Goal: Task Accomplishment & Management: Manage account settings

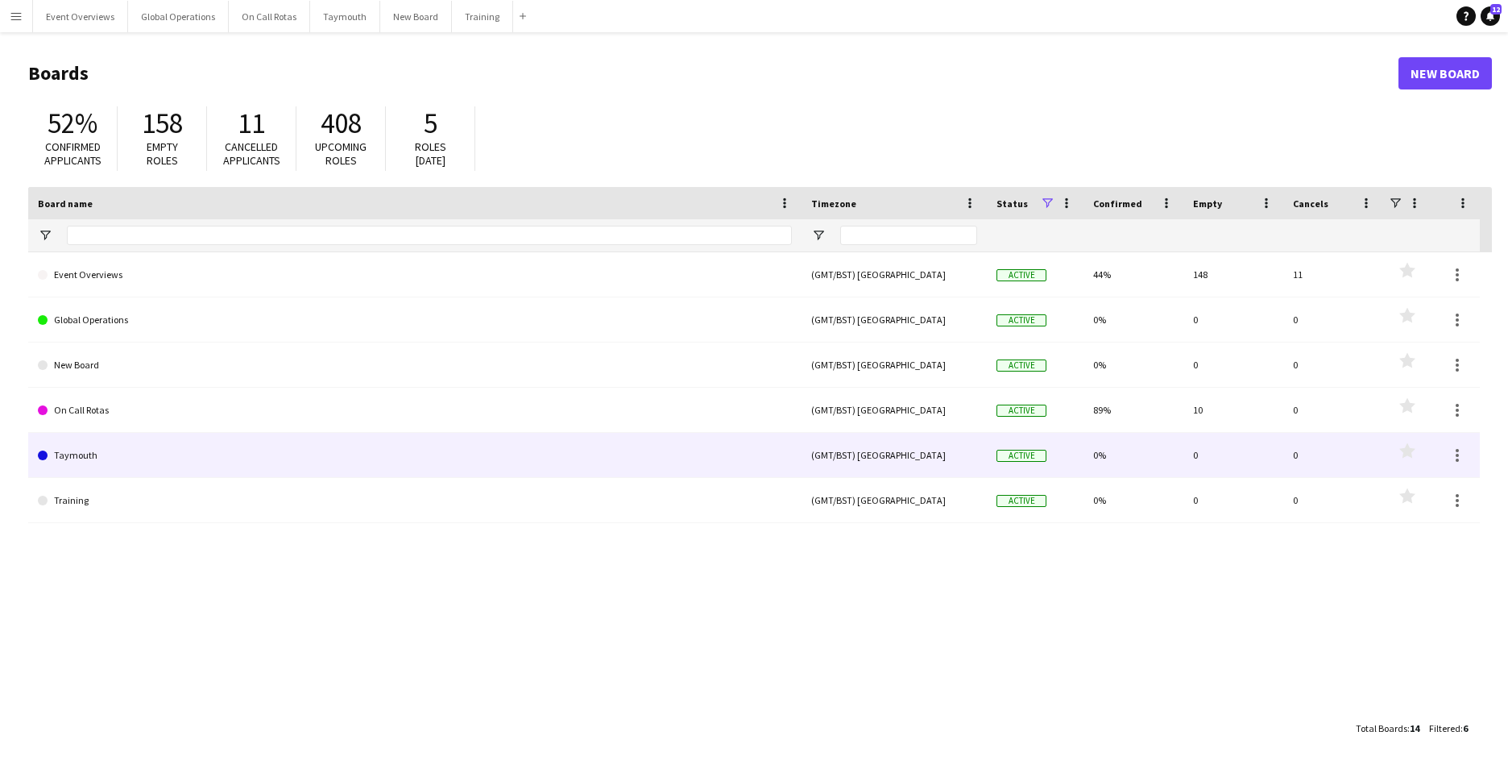
click at [76, 452] on link "Taymouth" at bounding box center [415, 455] width 754 height 45
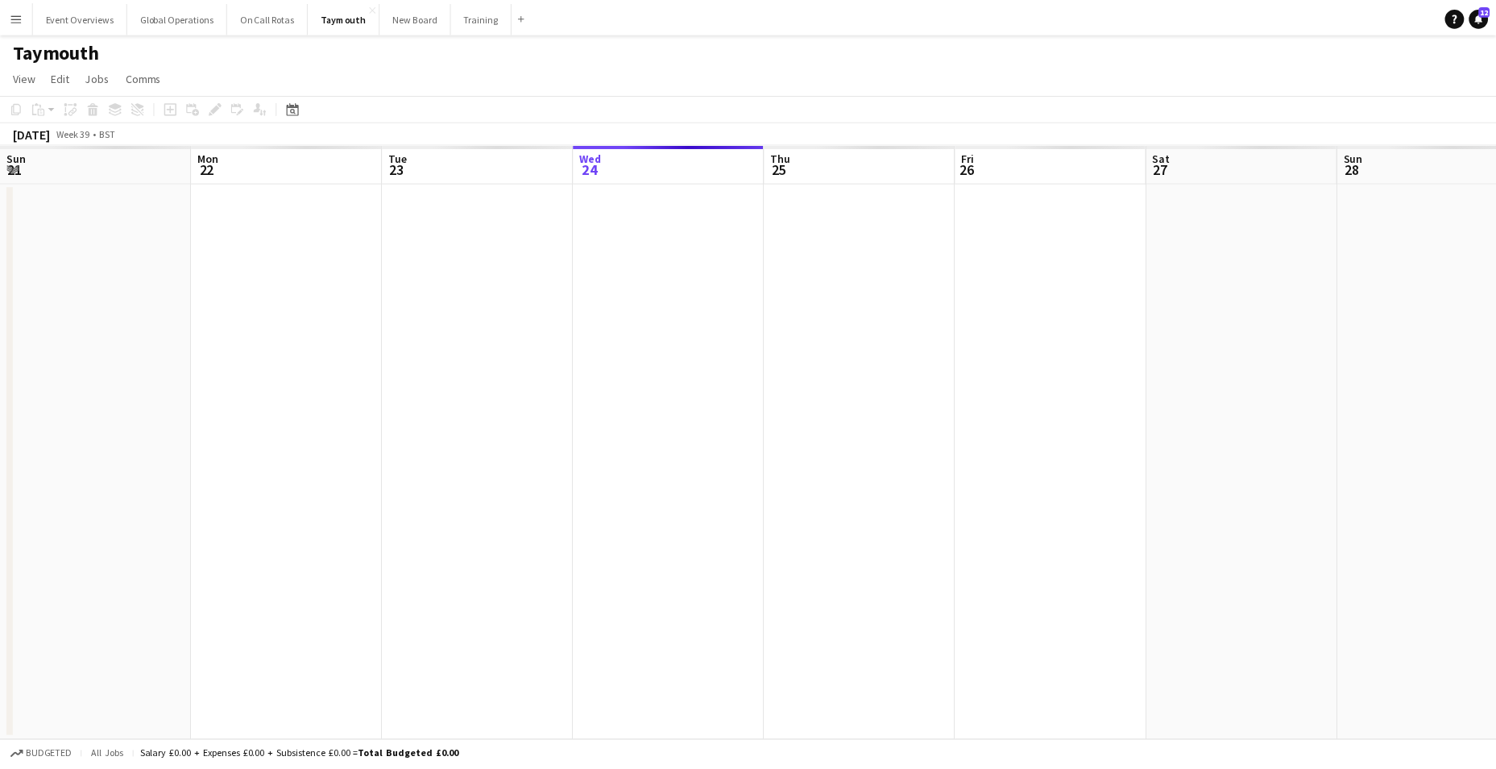
scroll to position [0, 385]
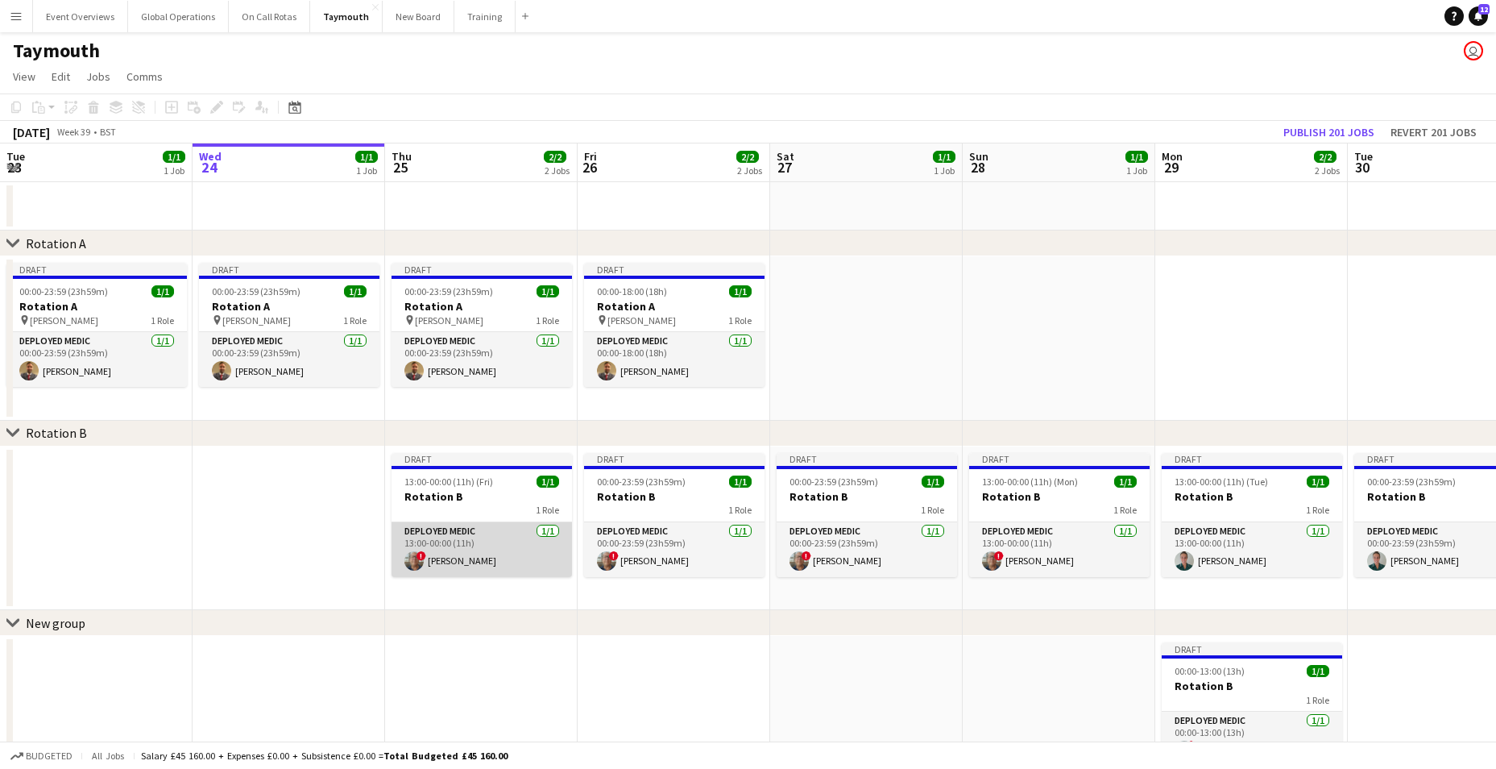
click at [452, 530] on app-card-role "Deployed Medic [DATE] 13:00-00:00 (11h) ! [PERSON_NAME]" at bounding box center [482, 549] width 180 height 55
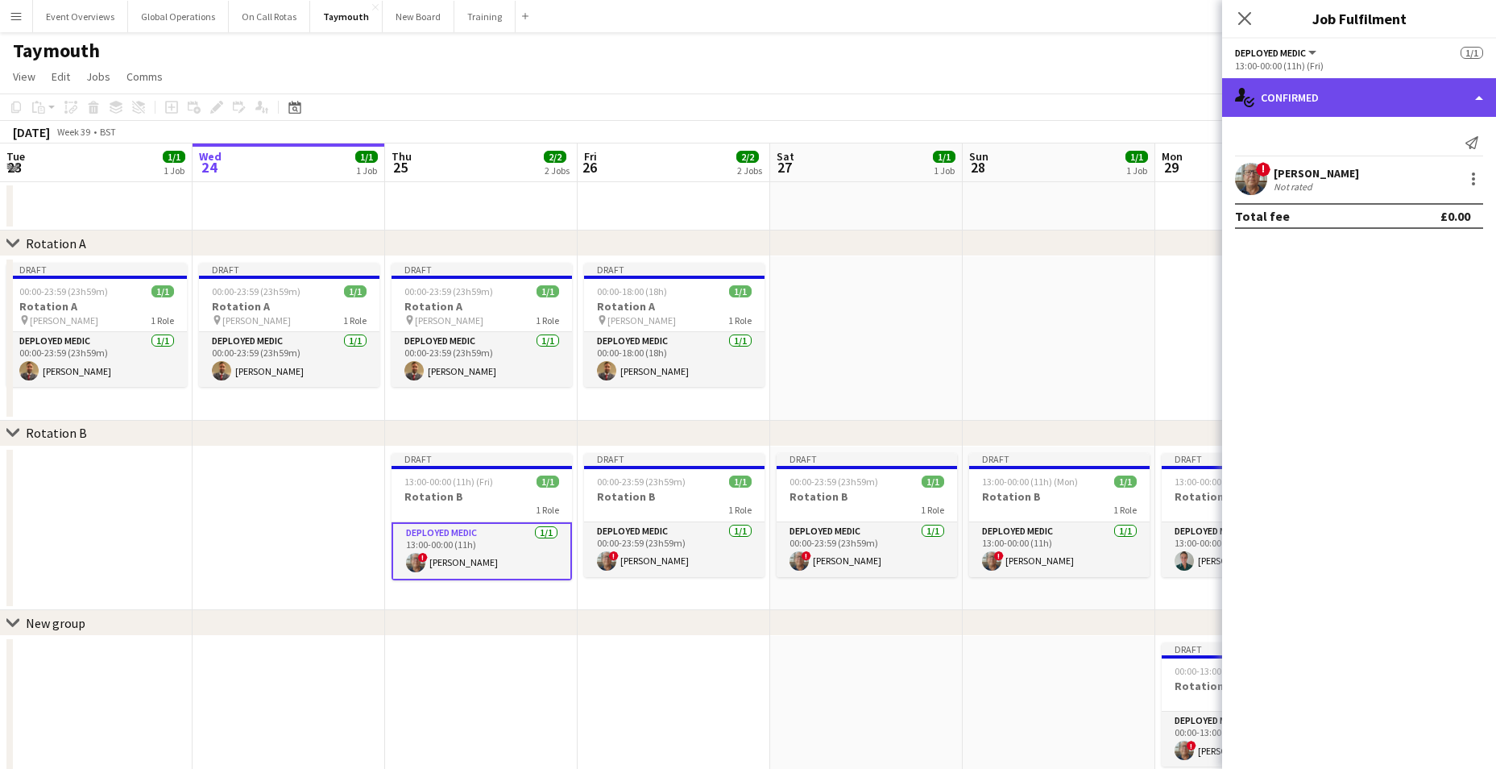
click at [1481, 93] on div "single-neutral-actions-check-2 Confirmed" at bounding box center [1359, 97] width 274 height 39
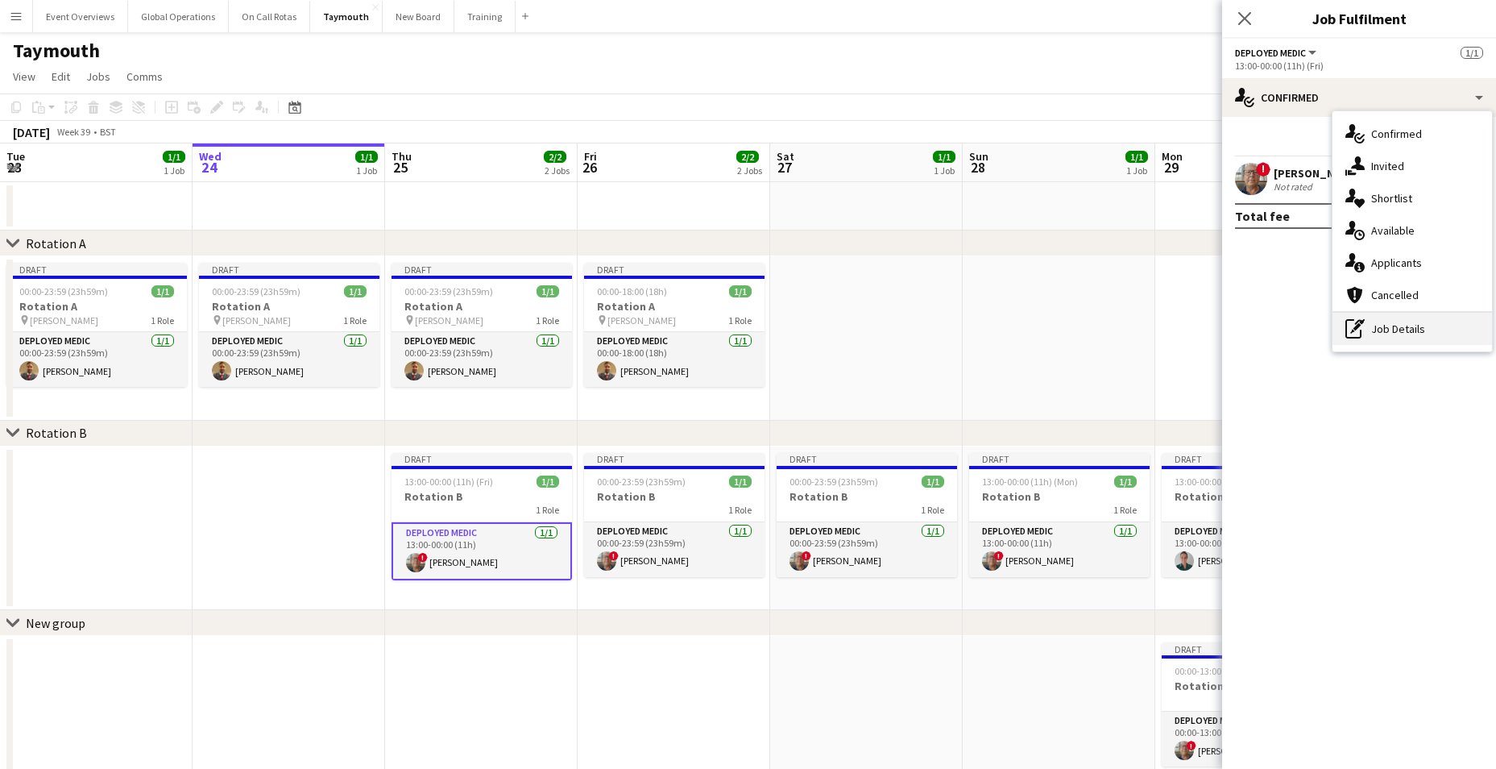
click at [1394, 333] on div "pen-write Job Details" at bounding box center [1412, 329] width 160 height 32
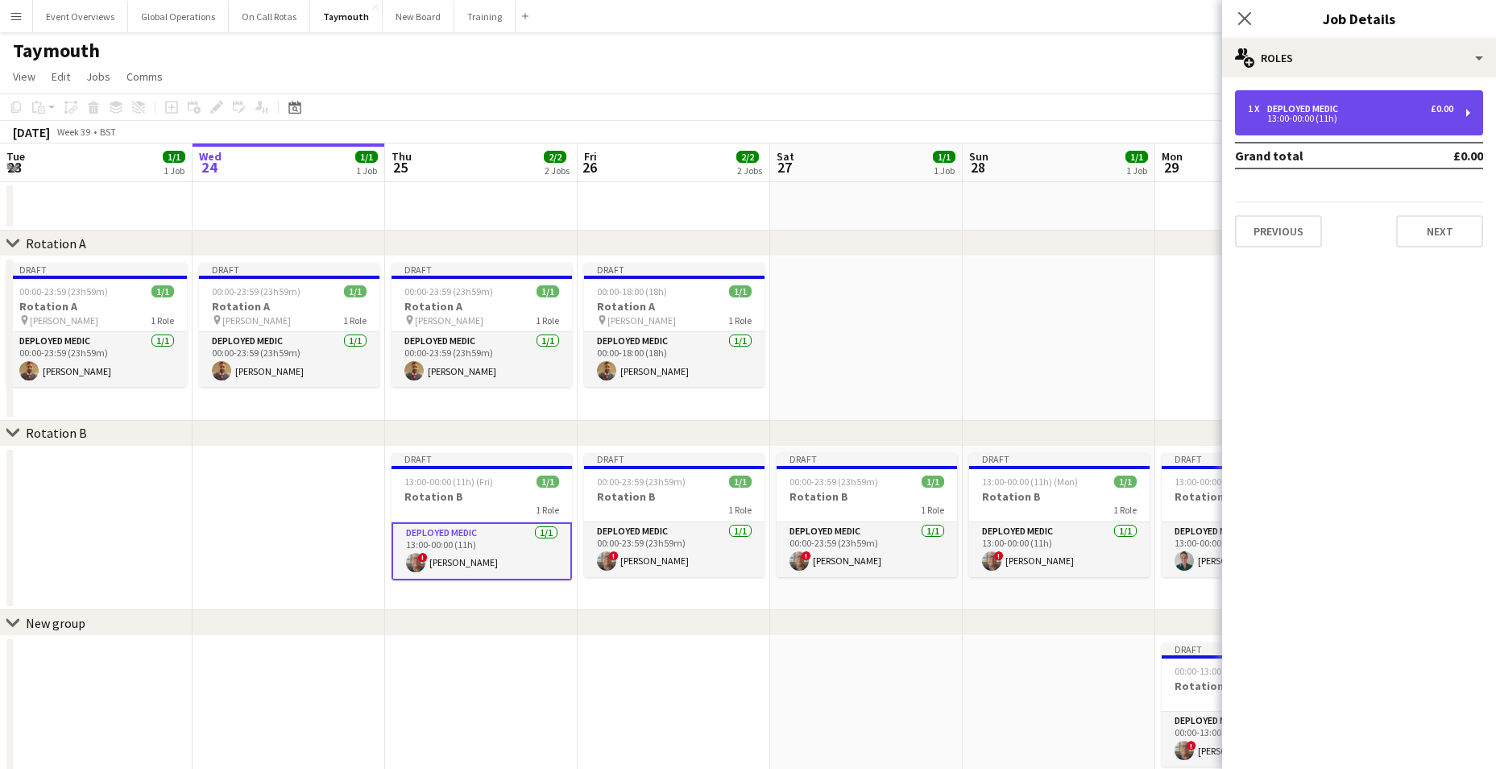
click at [1310, 114] on div "13:00-00:00 (11h)" at bounding box center [1350, 118] width 205 height 8
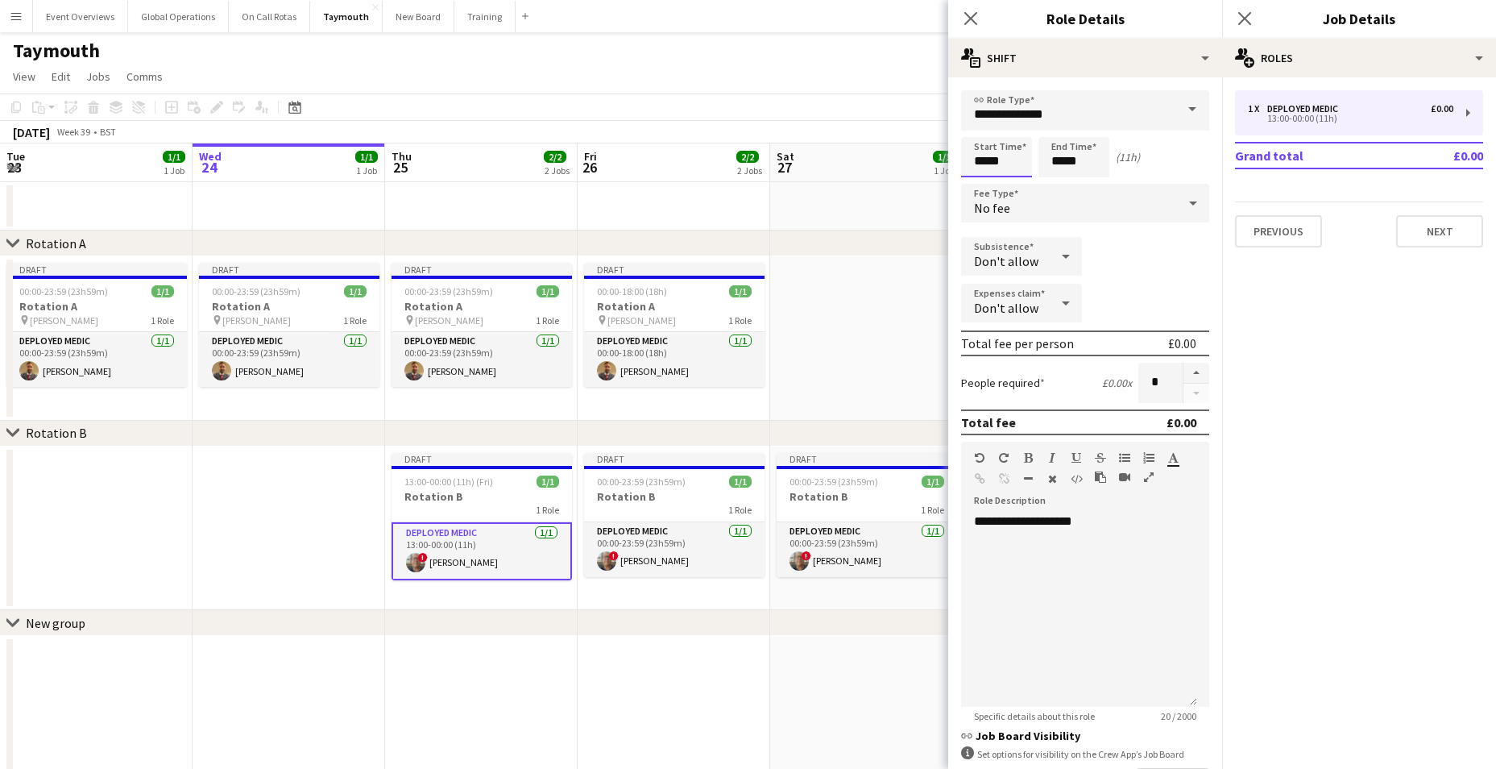
click at [984, 165] on input "*****" at bounding box center [996, 157] width 71 height 40
click at [982, 128] on div at bounding box center [980, 129] width 32 height 16
type input "*****"
click at [982, 128] on div at bounding box center [980, 129] width 32 height 16
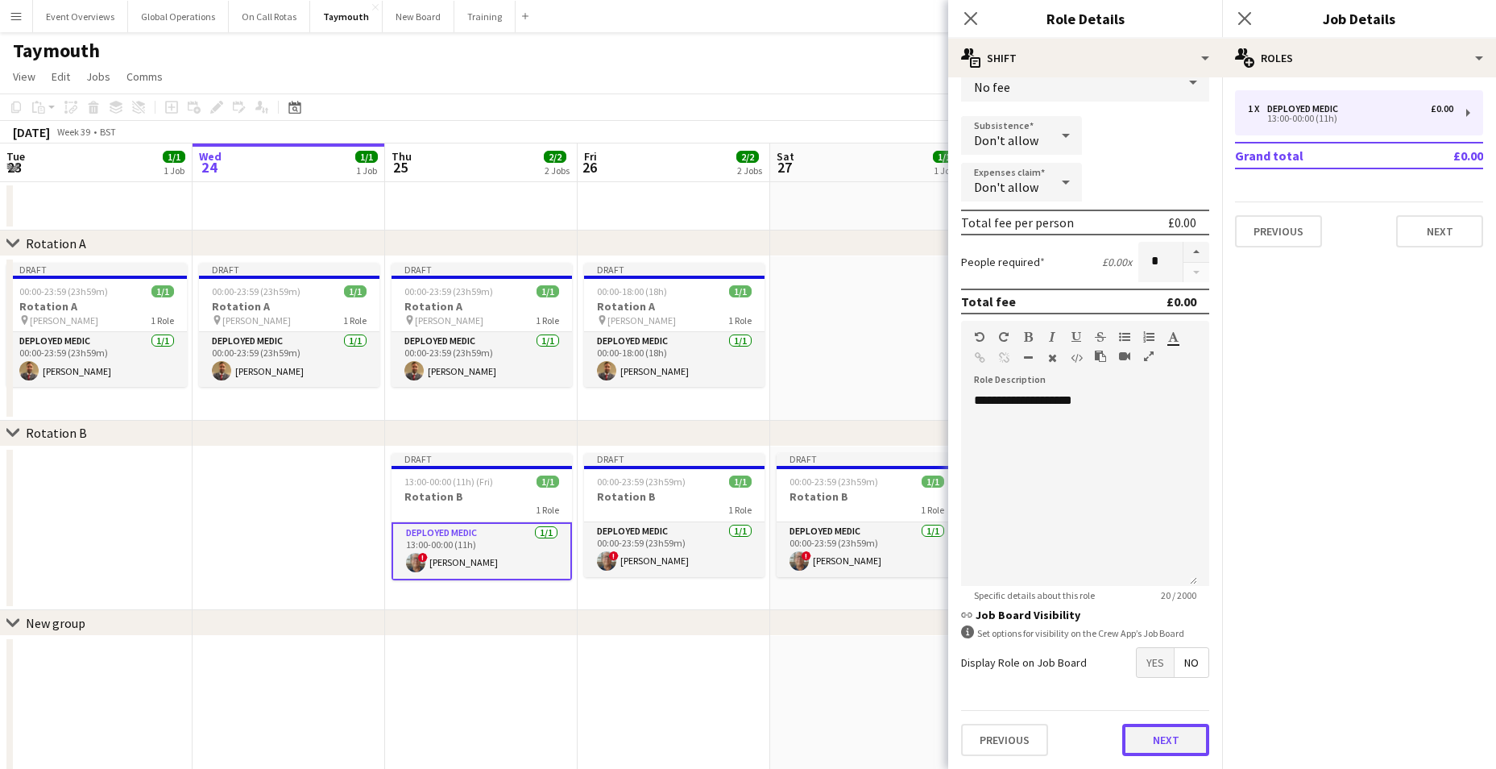
click at [1163, 744] on button "Next" at bounding box center [1165, 739] width 87 height 32
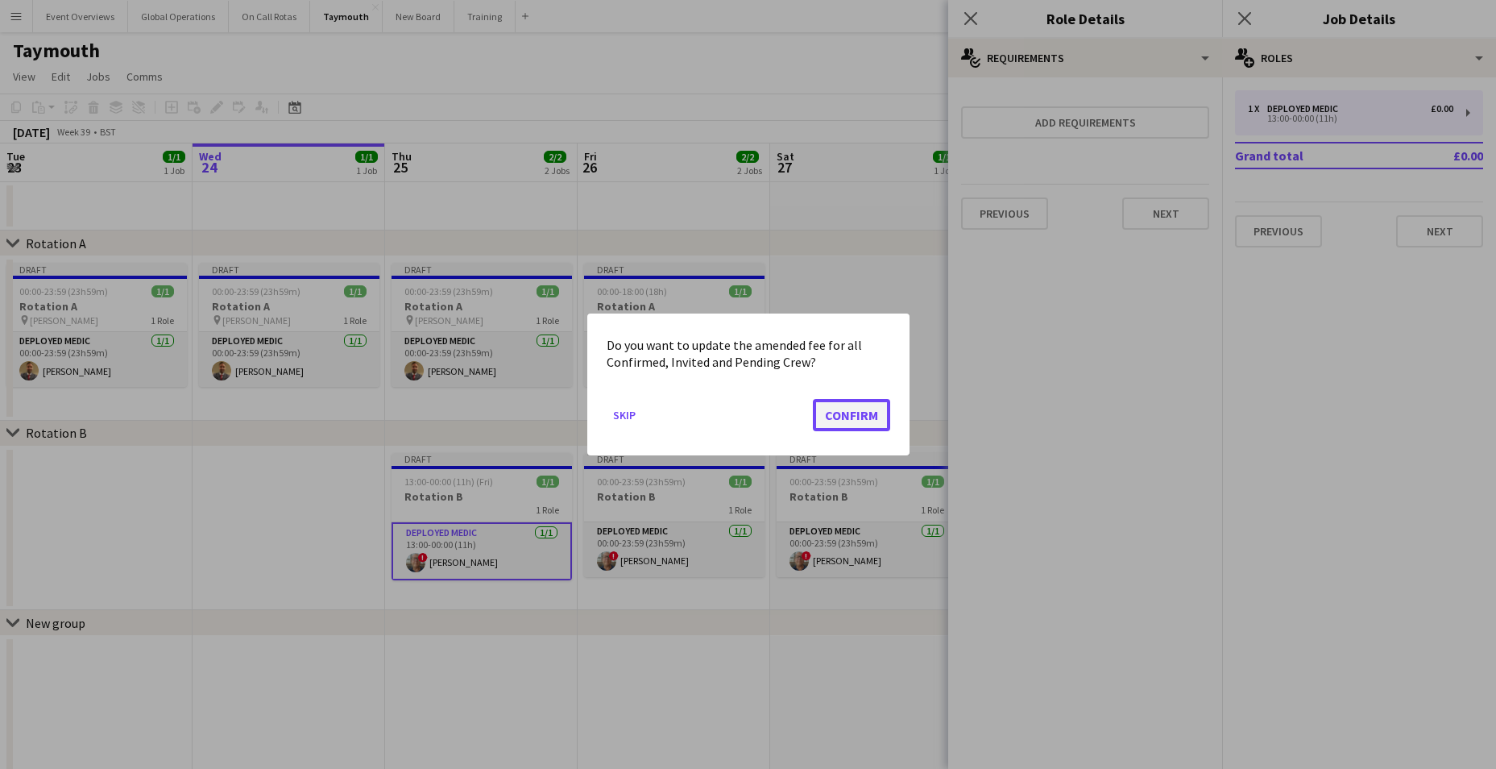
click at [847, 412] on button "Confirm" at bounding box center [851, 415] width 77 height 32
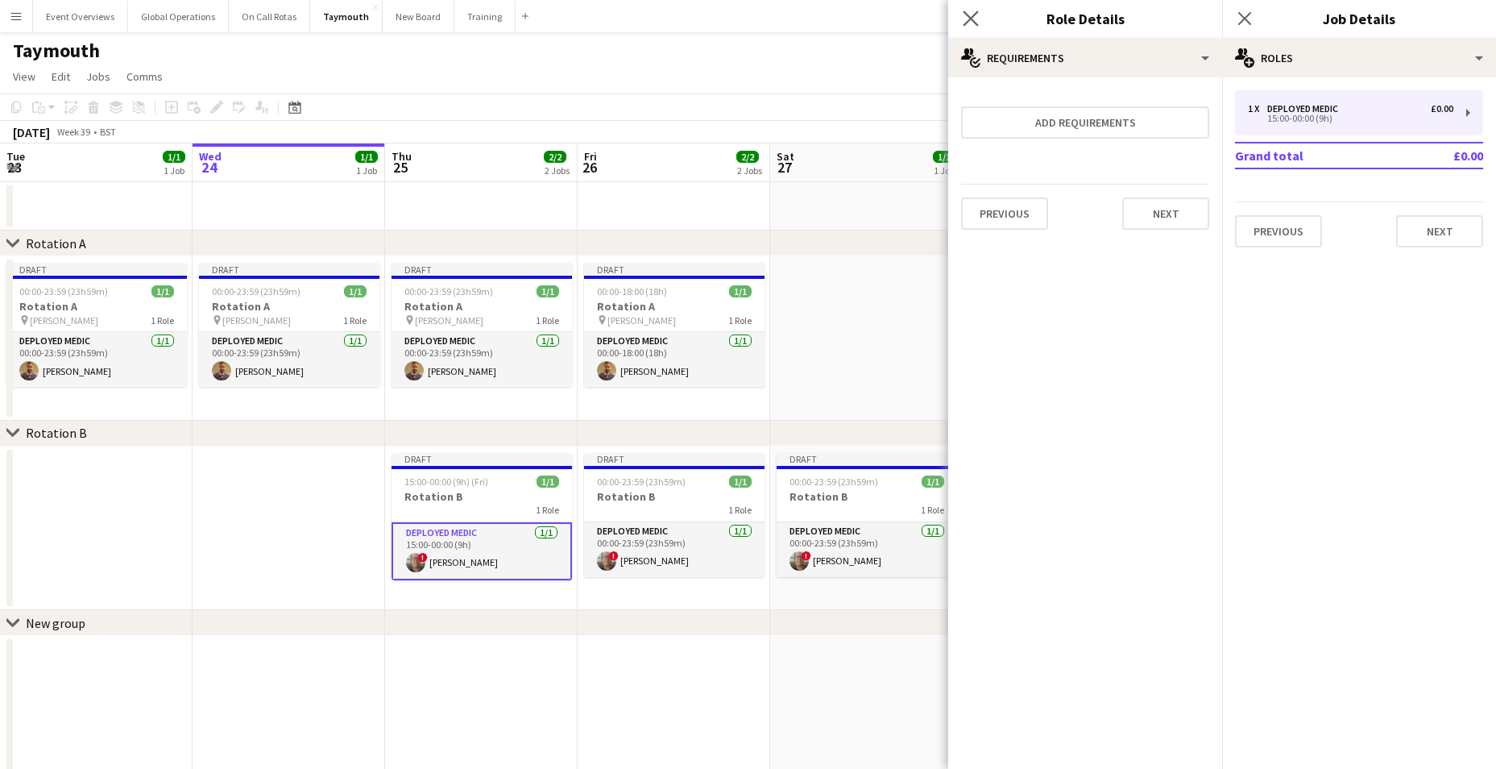
click at [980, 9] on app-icon "Close pop-in" at bounding box center [970, 18] width 23 height 23
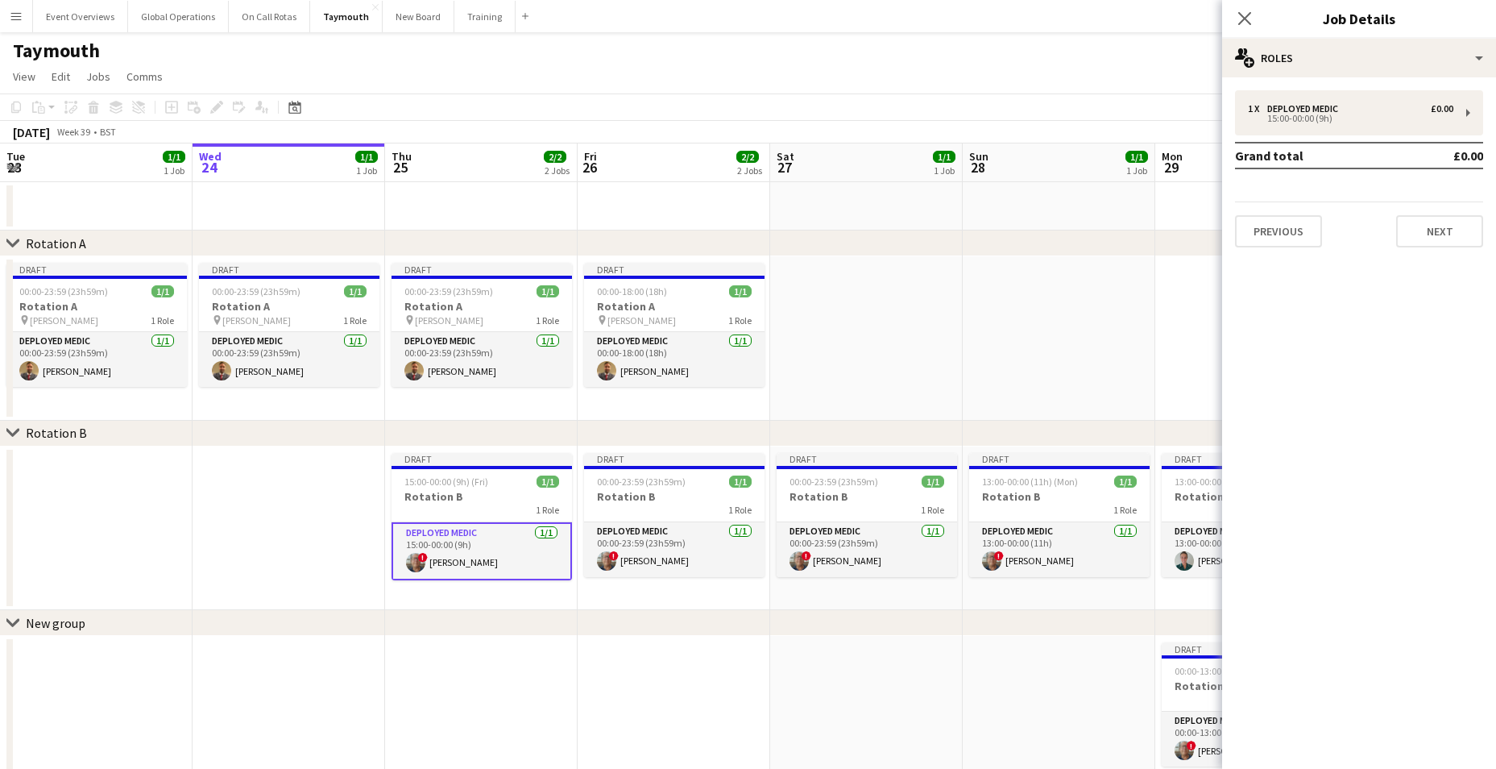
click at [1256, 14] on div "Close pop-in" at bounding box center [1244, 18] width 45 height 37
click at [1246, 16] on icon at bounding box center [1244, 17] width 15 height 15
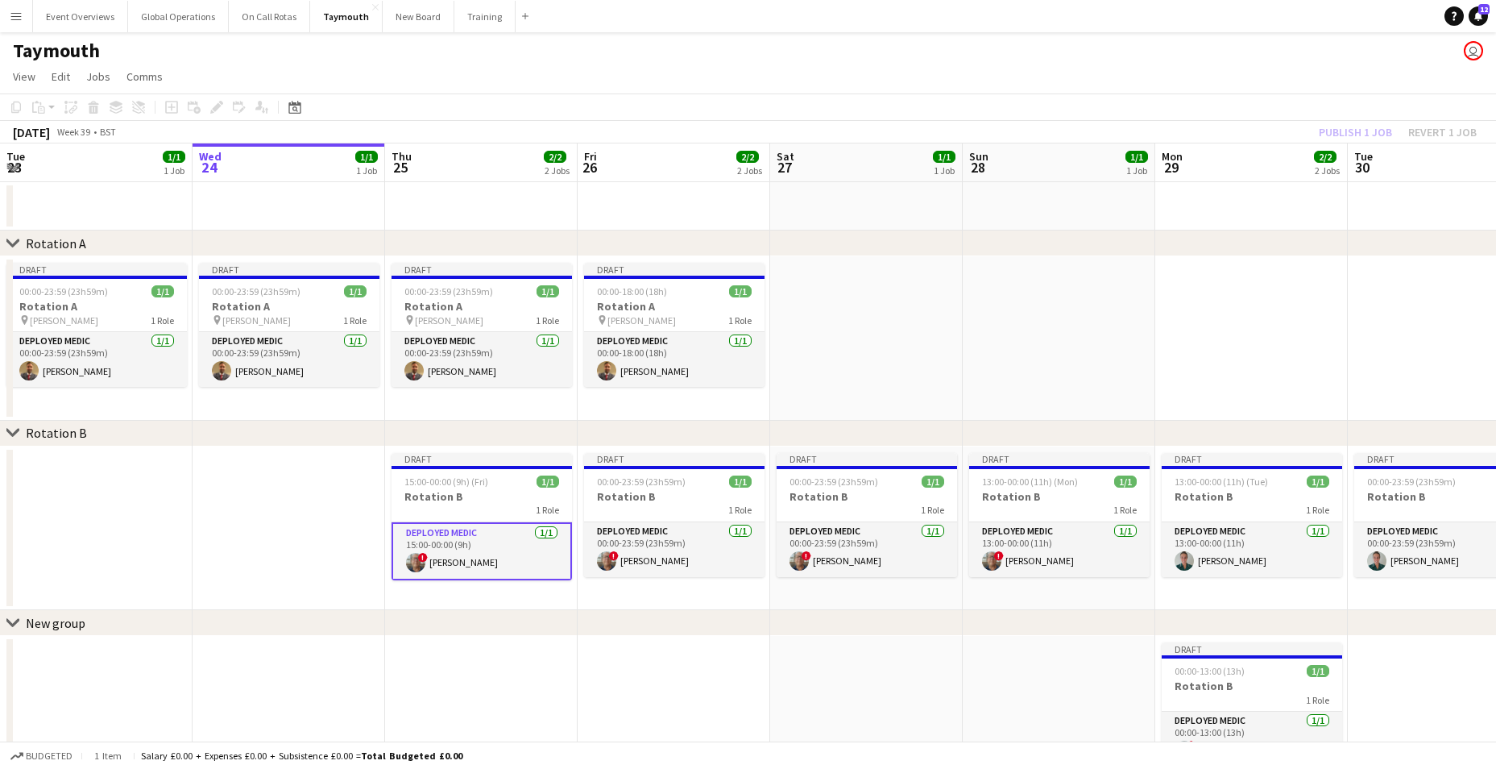
drag, startPoint x: 1004, startPoint y: 626, endPoint x: 720, endPoint y: 623, distance: 283.6
click at [720, 623] on div "chevron-right New group" at bounding box center [748, 623] width 1496 height 26
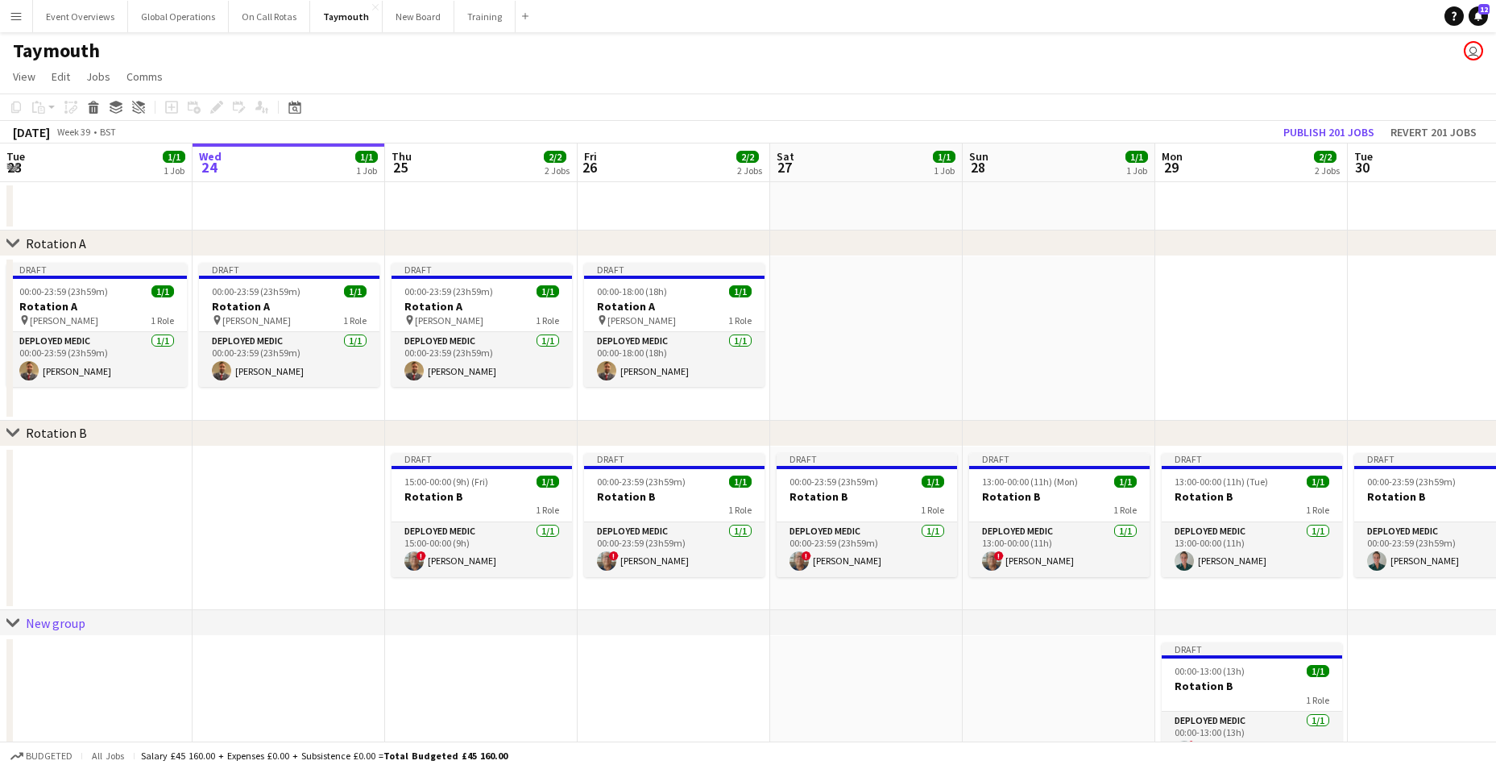
scroll to position [0, 551]
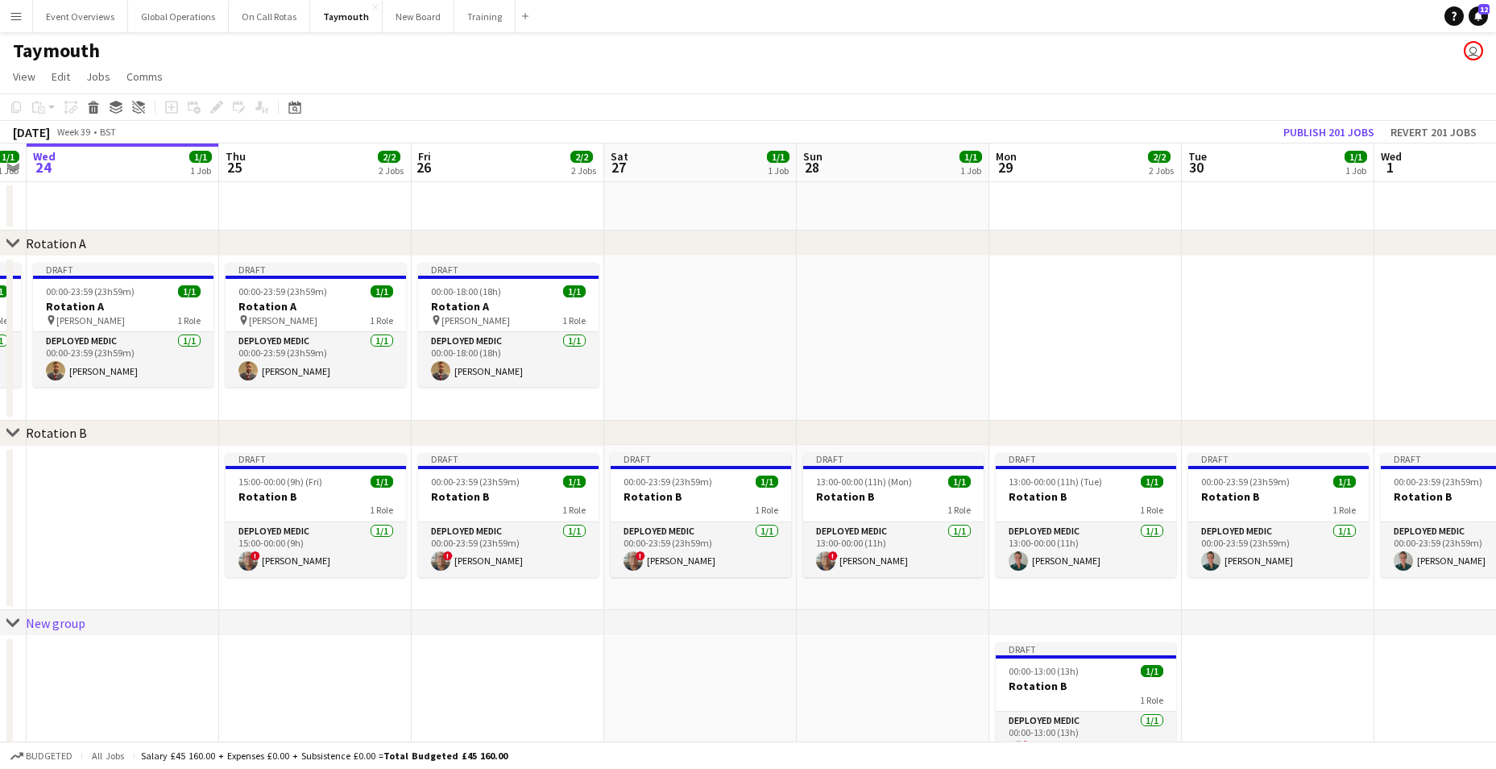
drag, startPoint x: 1133, startPoint y: 392, endPoint x: 544, endPoint y: 433, distance: 591.2
click at [544, 433] on div "chevron-right Rotation A chevron-right Rotation B chevron-right New group Sun 2…" at bounding box center [748, 471] width 1496 height 657
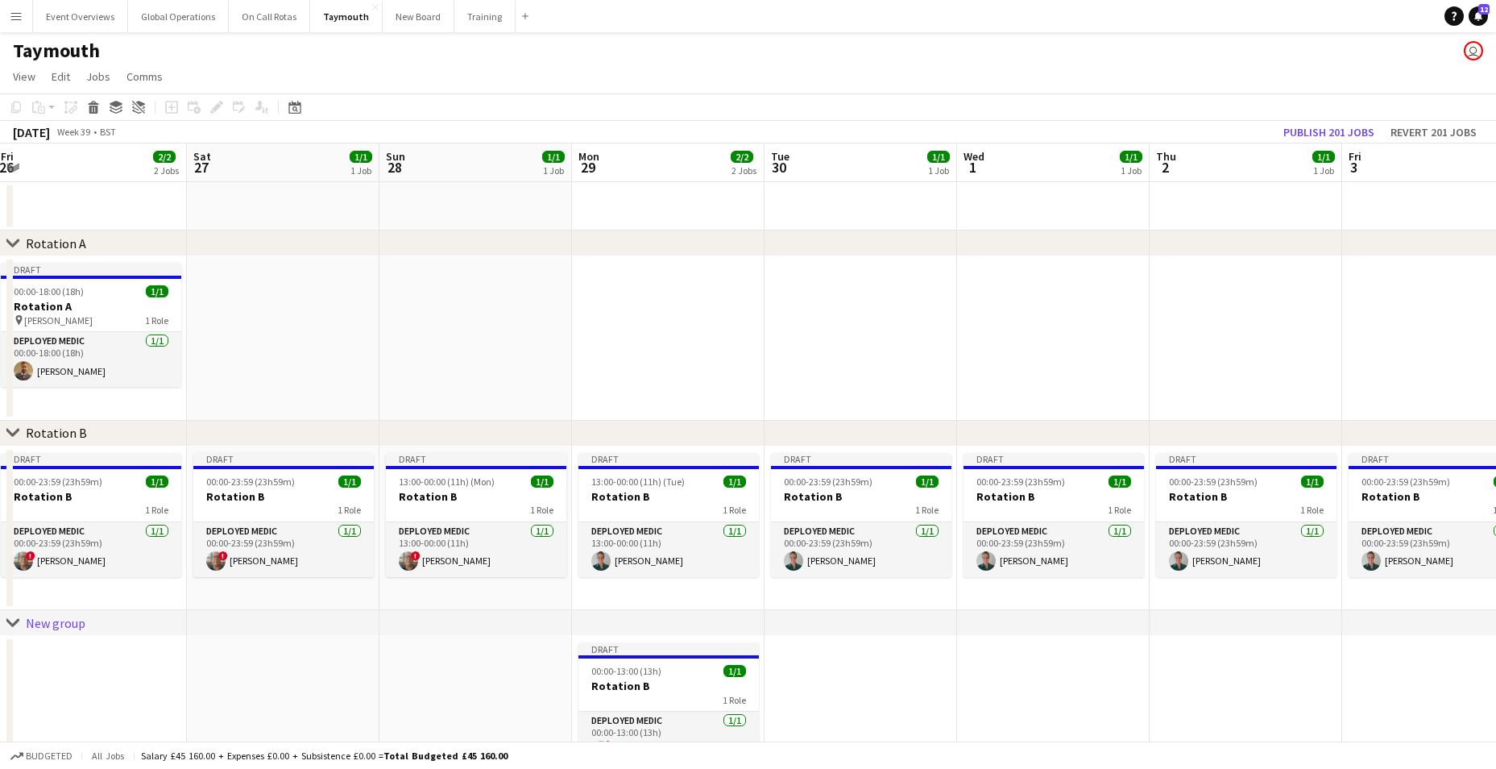
scroll to position [0, 654]
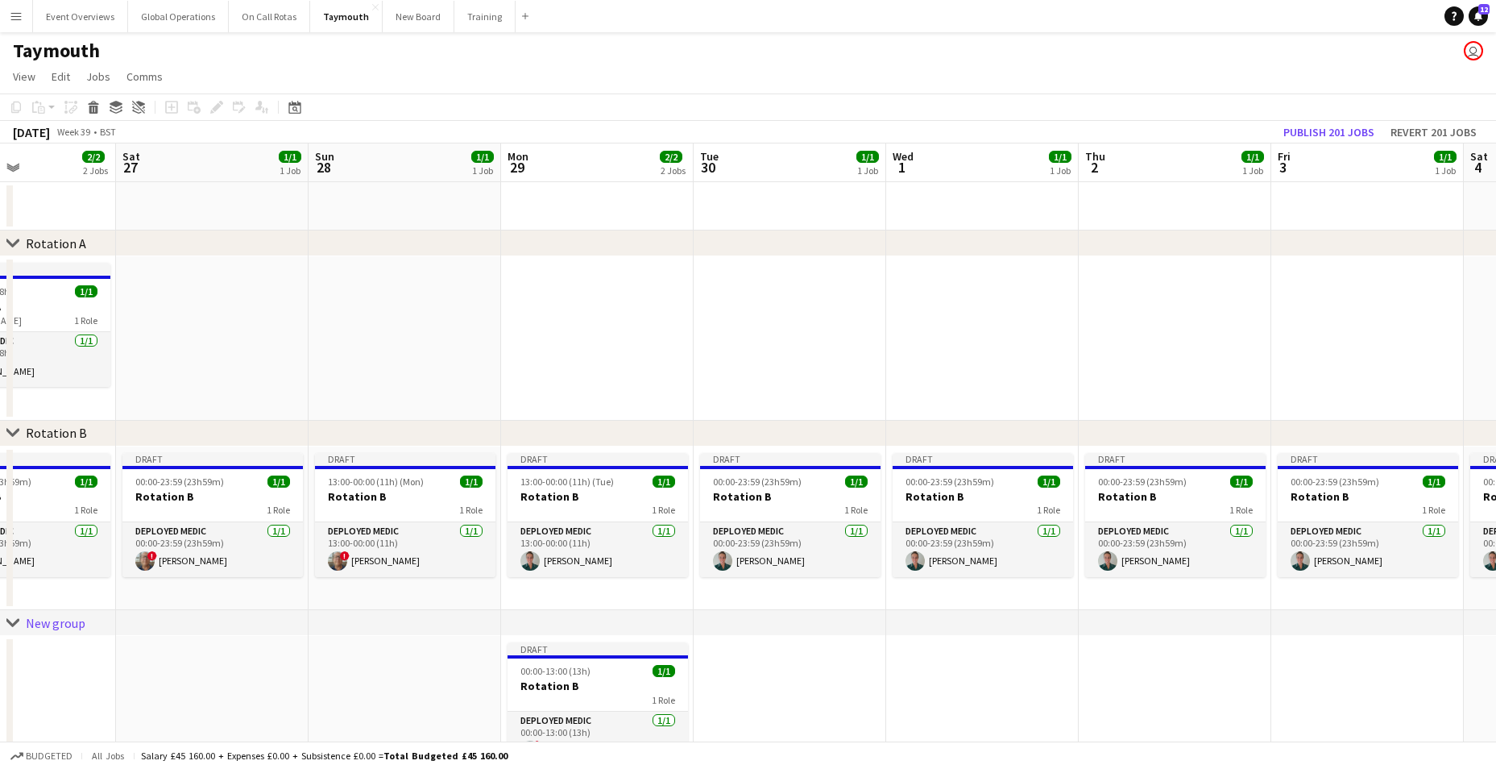
drag, startPoint x: 1291, startPoint y: 344, endPoint x: 812, endPoint y: 391, distance: 480.8
click at [812, 391] on app-calendar-viewport "Tue 23 1/1 1 Job Wed 24 1/1 1 Job Thu 25 2/2 2 Jobs Fri 26 2/2 2 Jobs Sat 27 1/…" at bounding box center [748, 471] width 1496 height 657
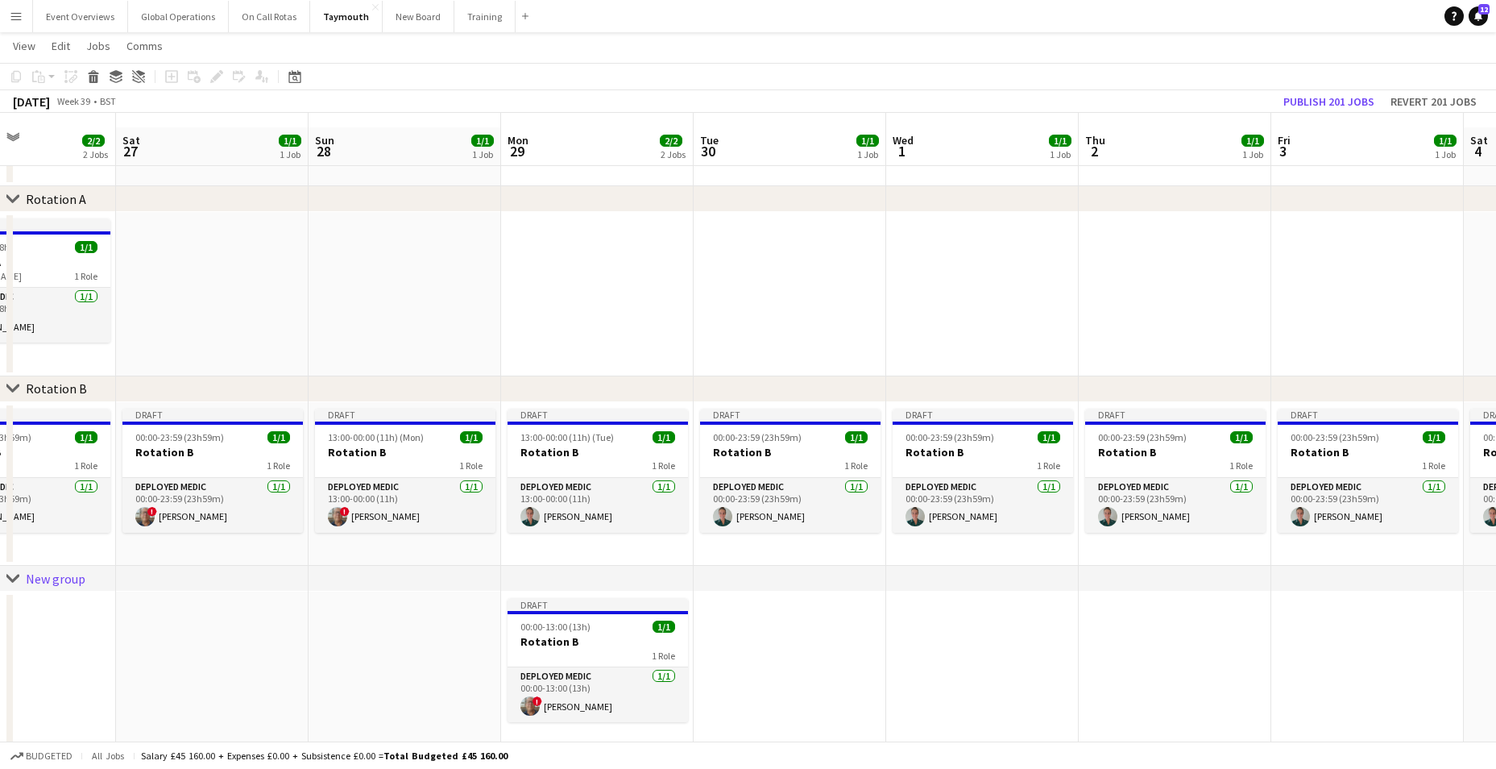
scroll to position [57, 0]
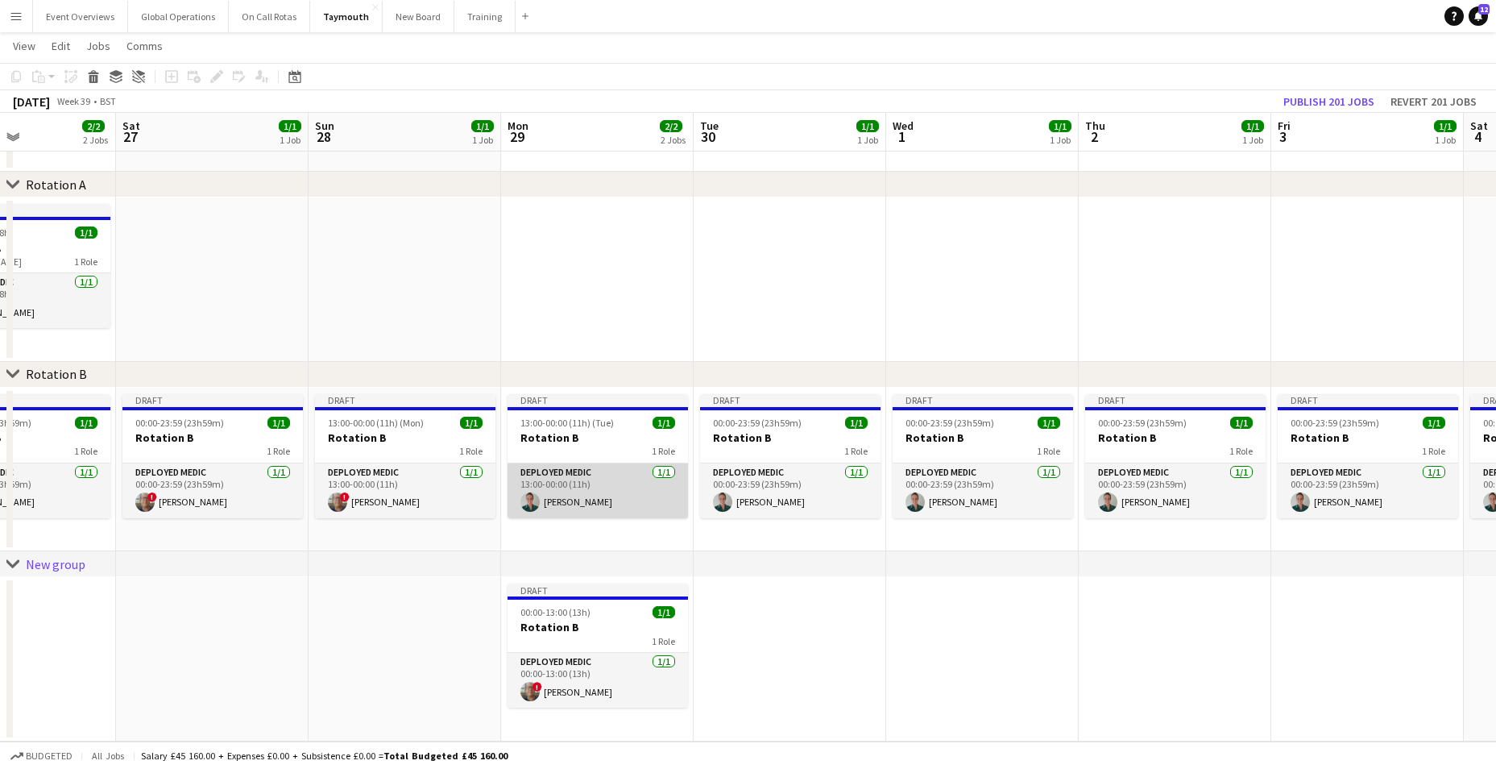
click at [546, 483] on app-card-role "Deployed Medic [DATE] 13:00-00:00 (11h) [PERSON_NAME]" at bounding box center [598, 490] width 180 height 55
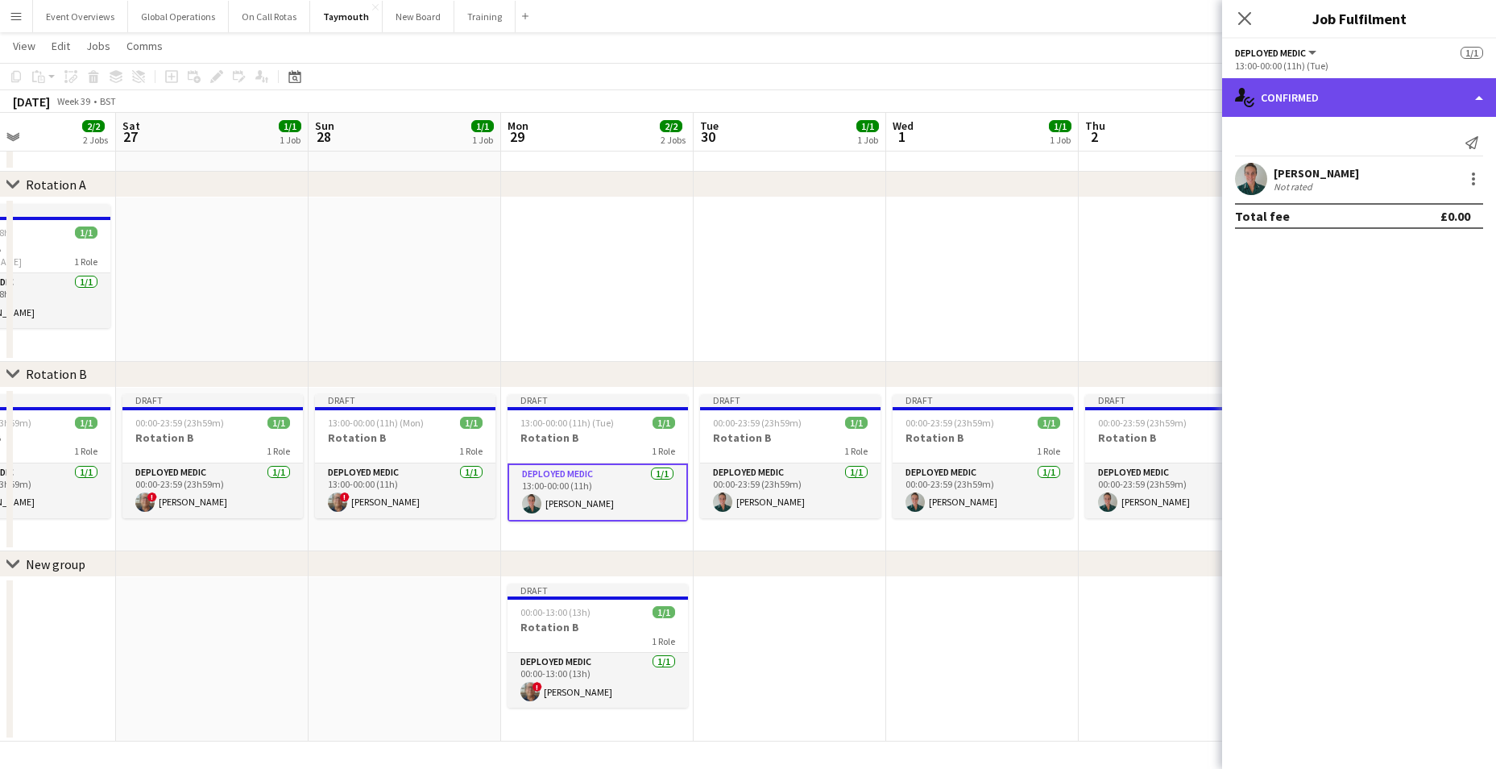
click at [1483, 90] on div "single-neutral-actions-check-2 Confirmed" at bounding box center [1359, 97] width 274 height 39
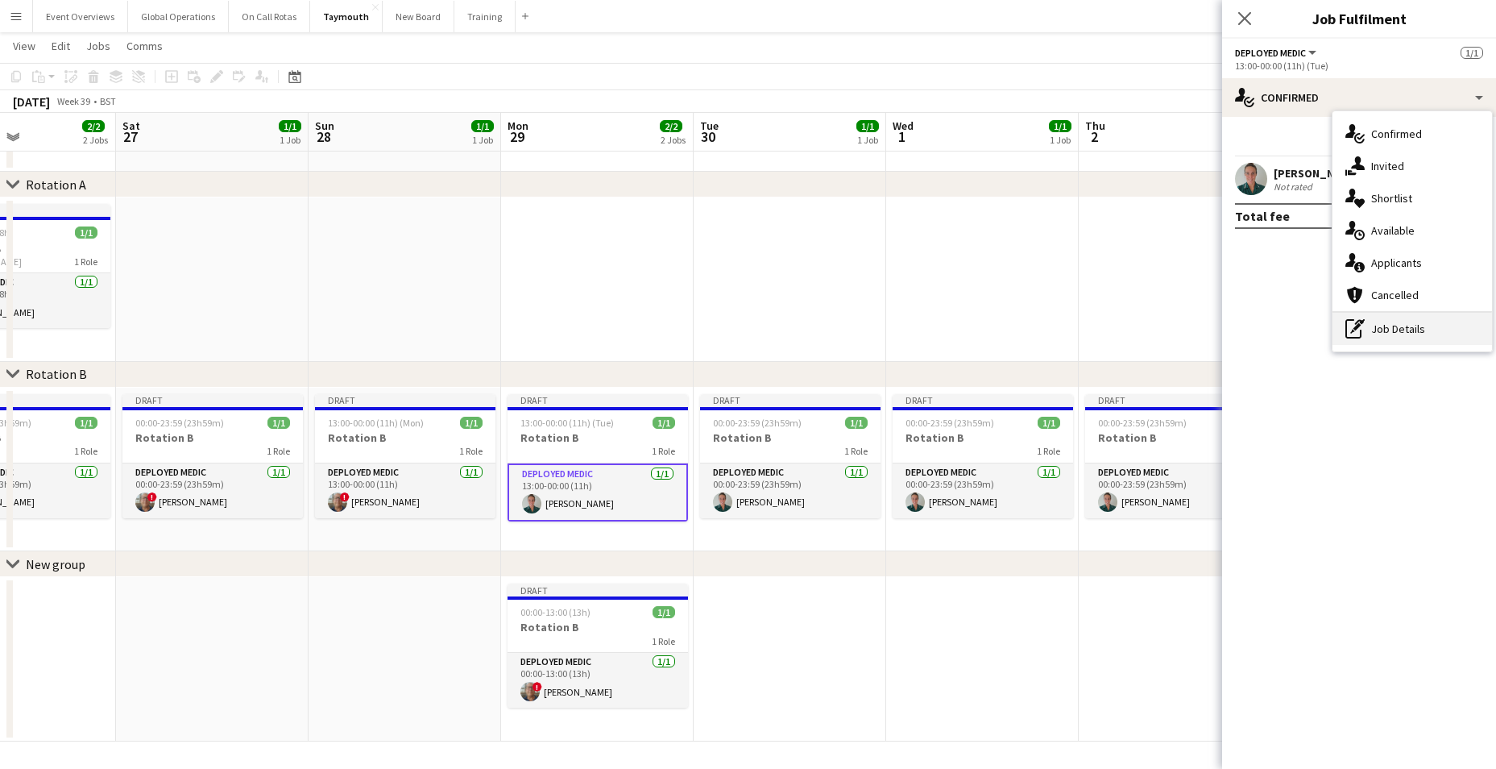
click at [1411, 321] on div "pen-write Job Details" at bounding box center [1412, 329] width 160 height 32
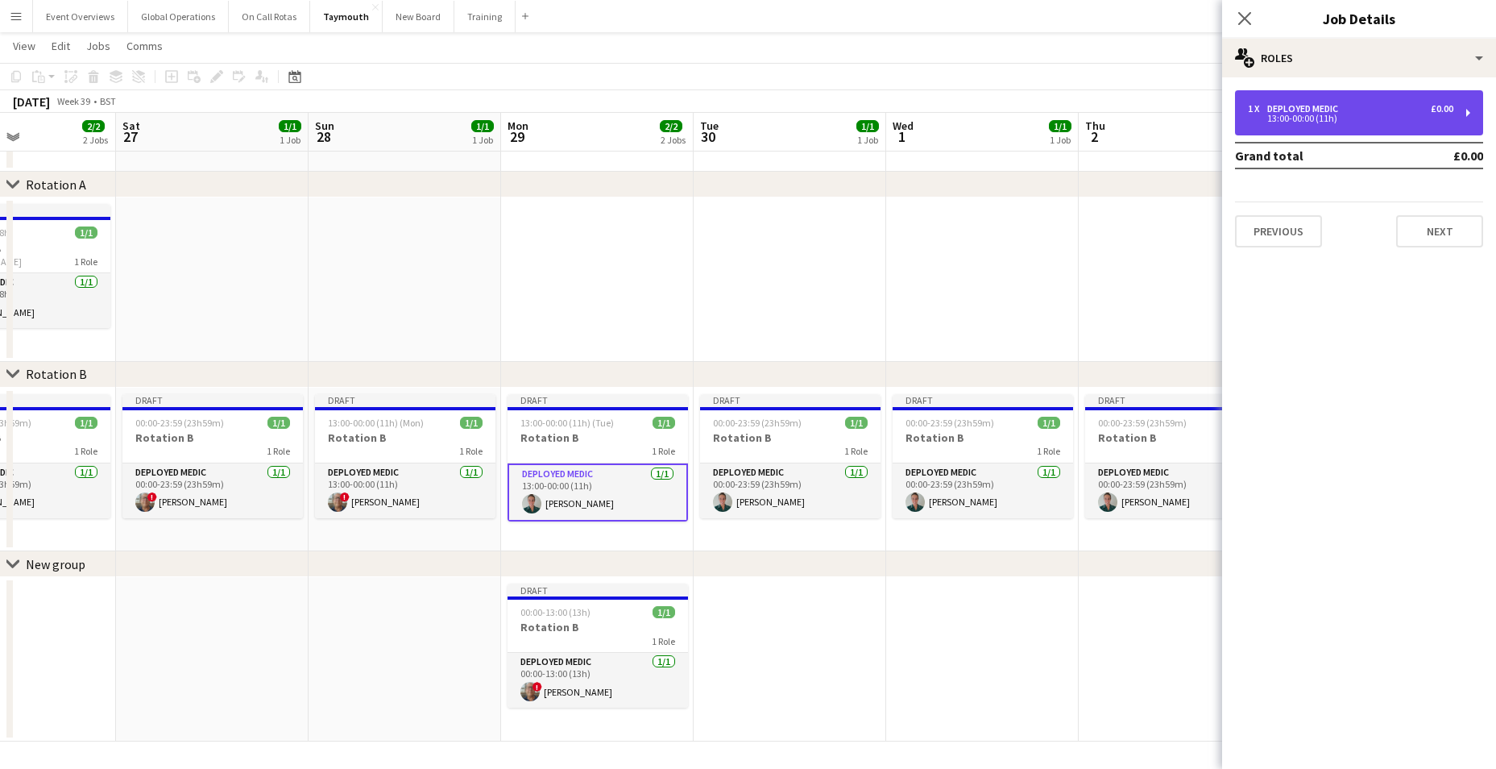
click at [1309, 116] on div "13:00-00:00 (11h)" at bounding box center [1350, 118] width 205 height 8
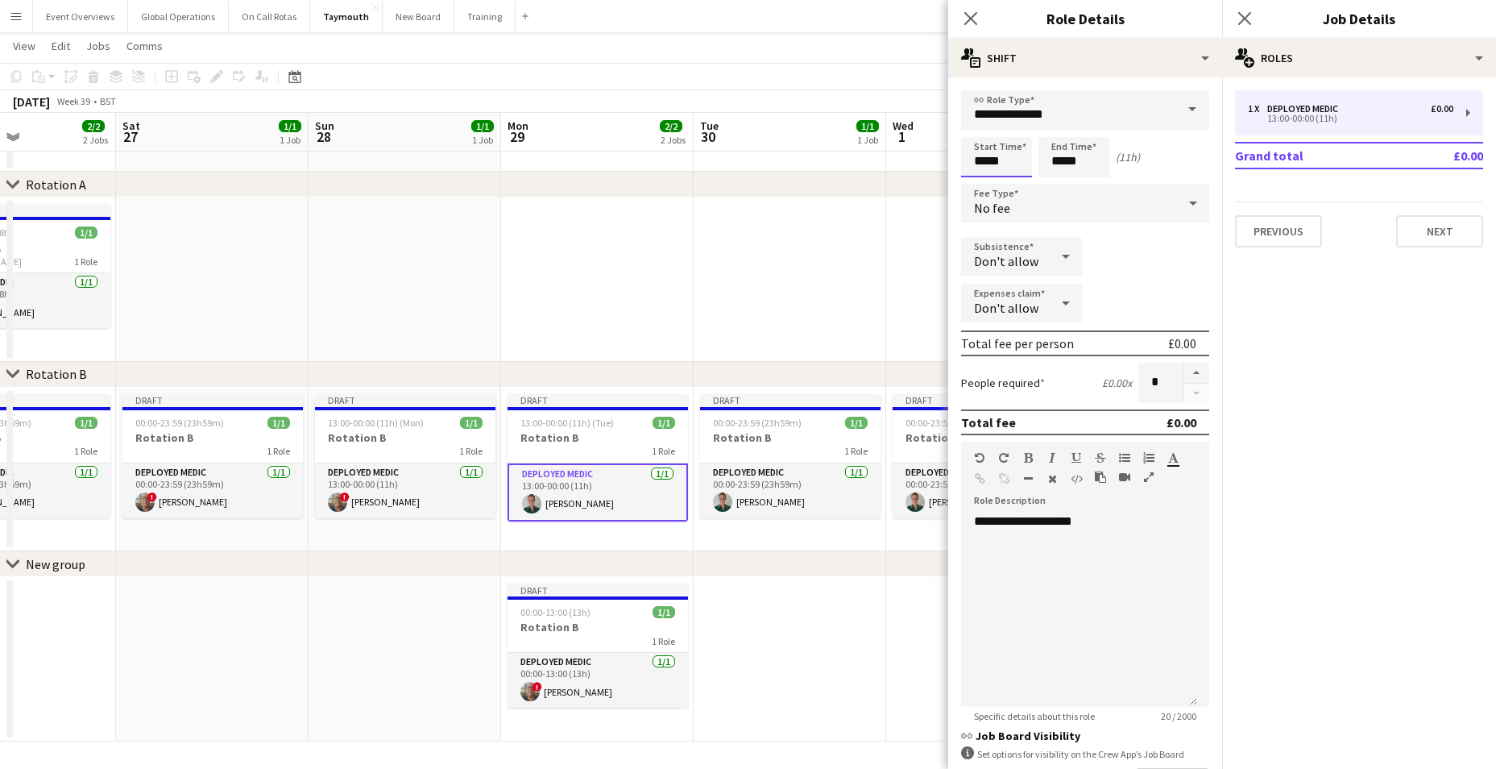
click at [1001, 159] on input "*****" at bounding box center [996, 157] width 71 height 40
type input "*****"
click at [978, 179] on div at bounding box center [980, 185] width 32 height 16
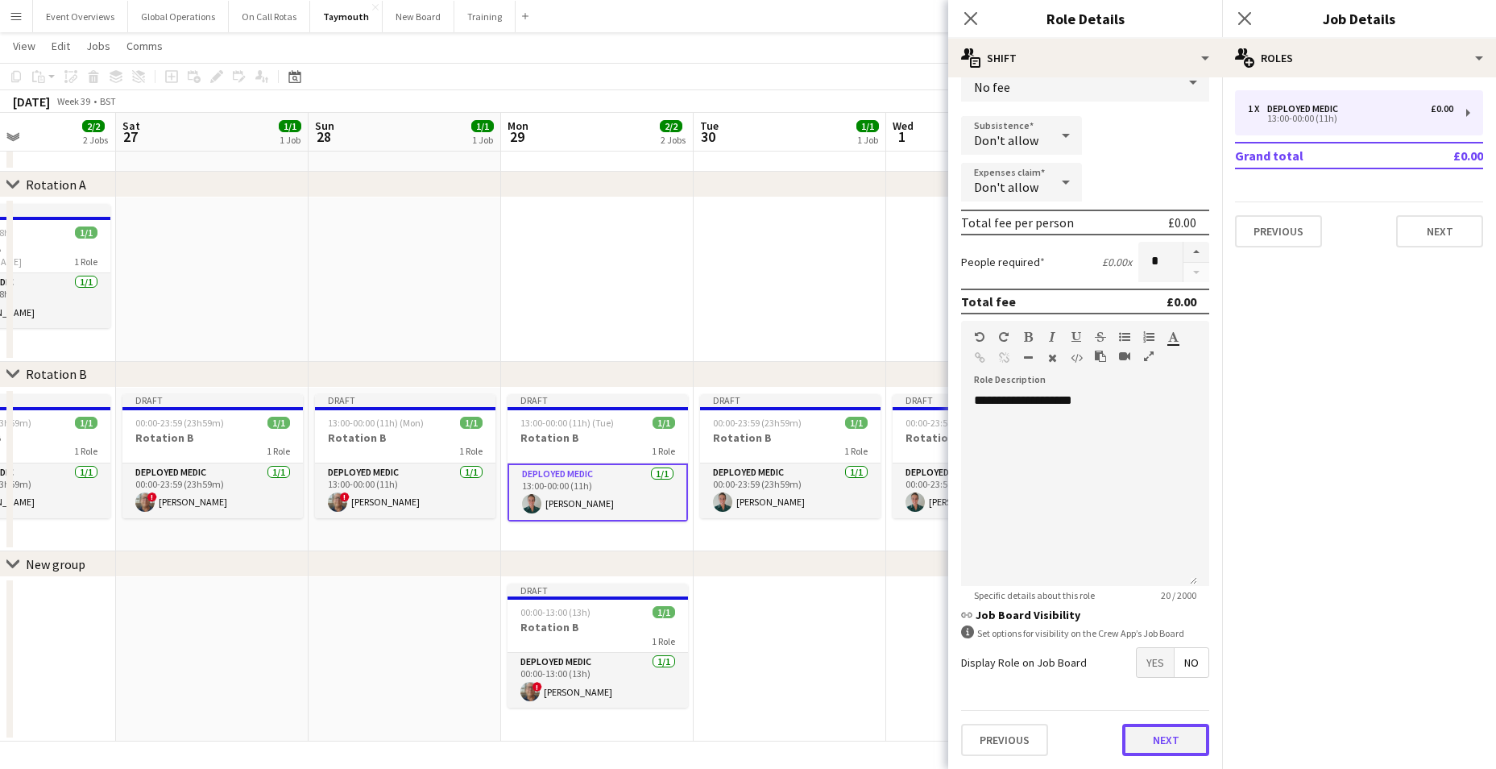
click at [1175, 744] on button "Next" at bounding box center [1165, 739] width 87 height 32
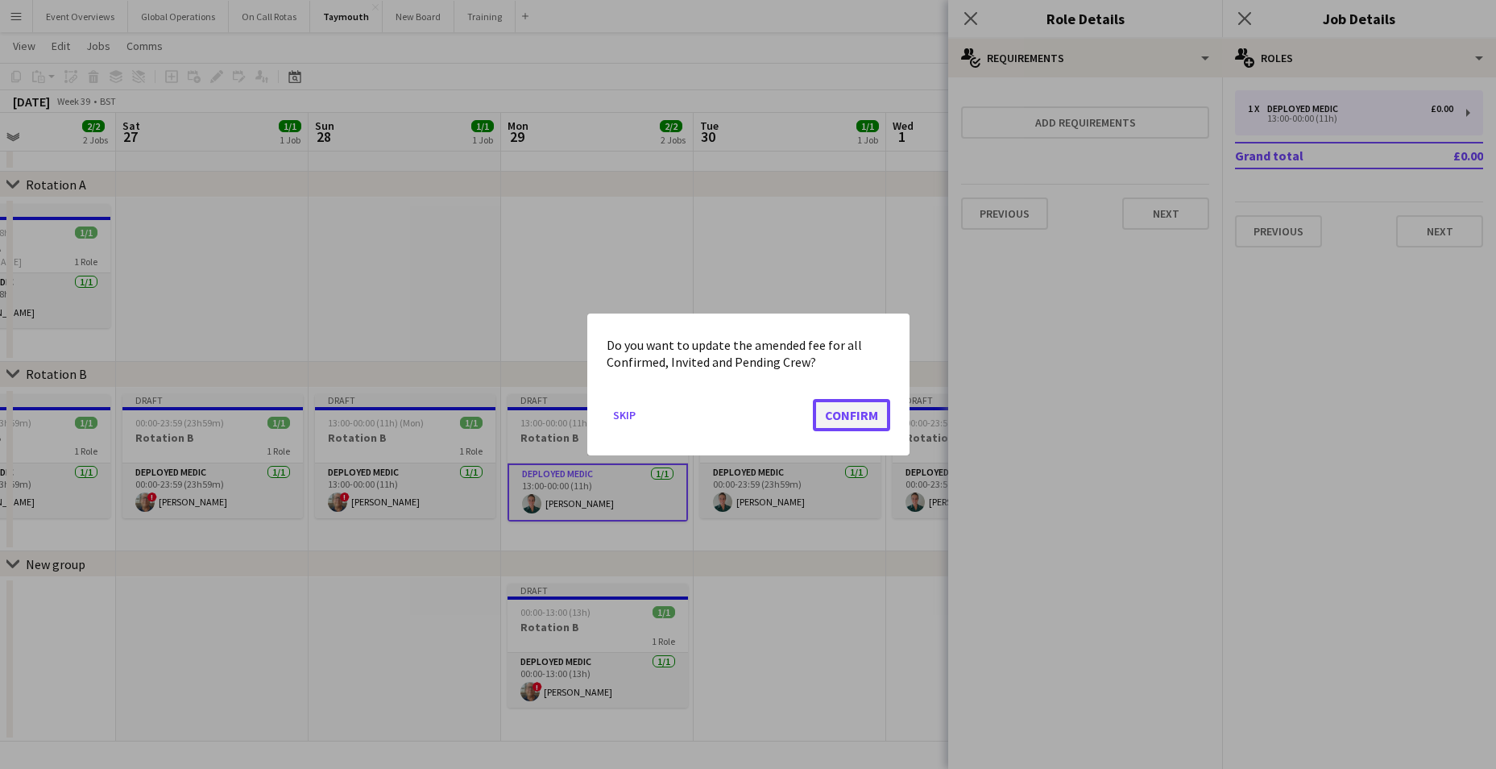
click at [863, 414] on button "Confirm" at bounding box center [851, 415] width 77 height 32
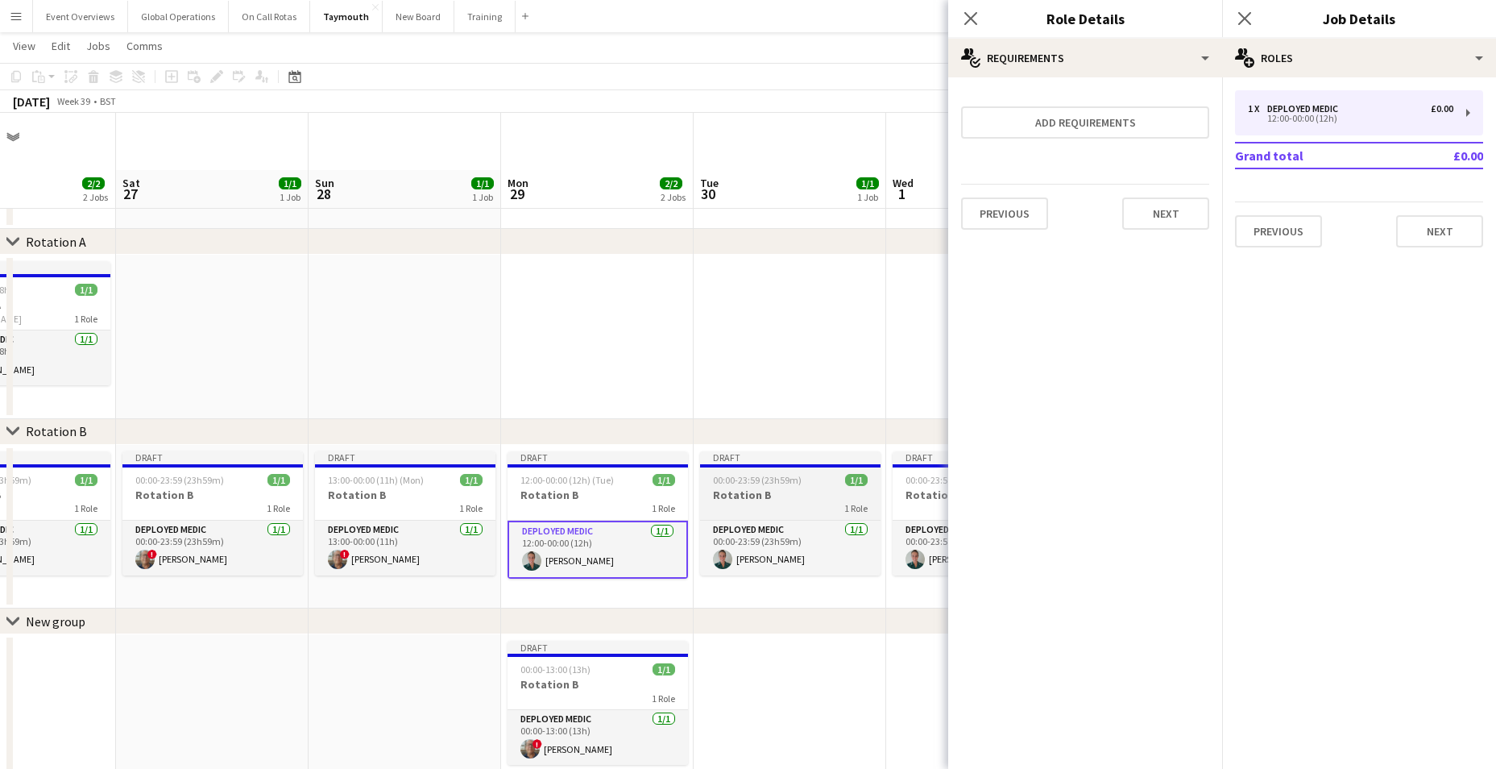
scroll to position [57, 0]
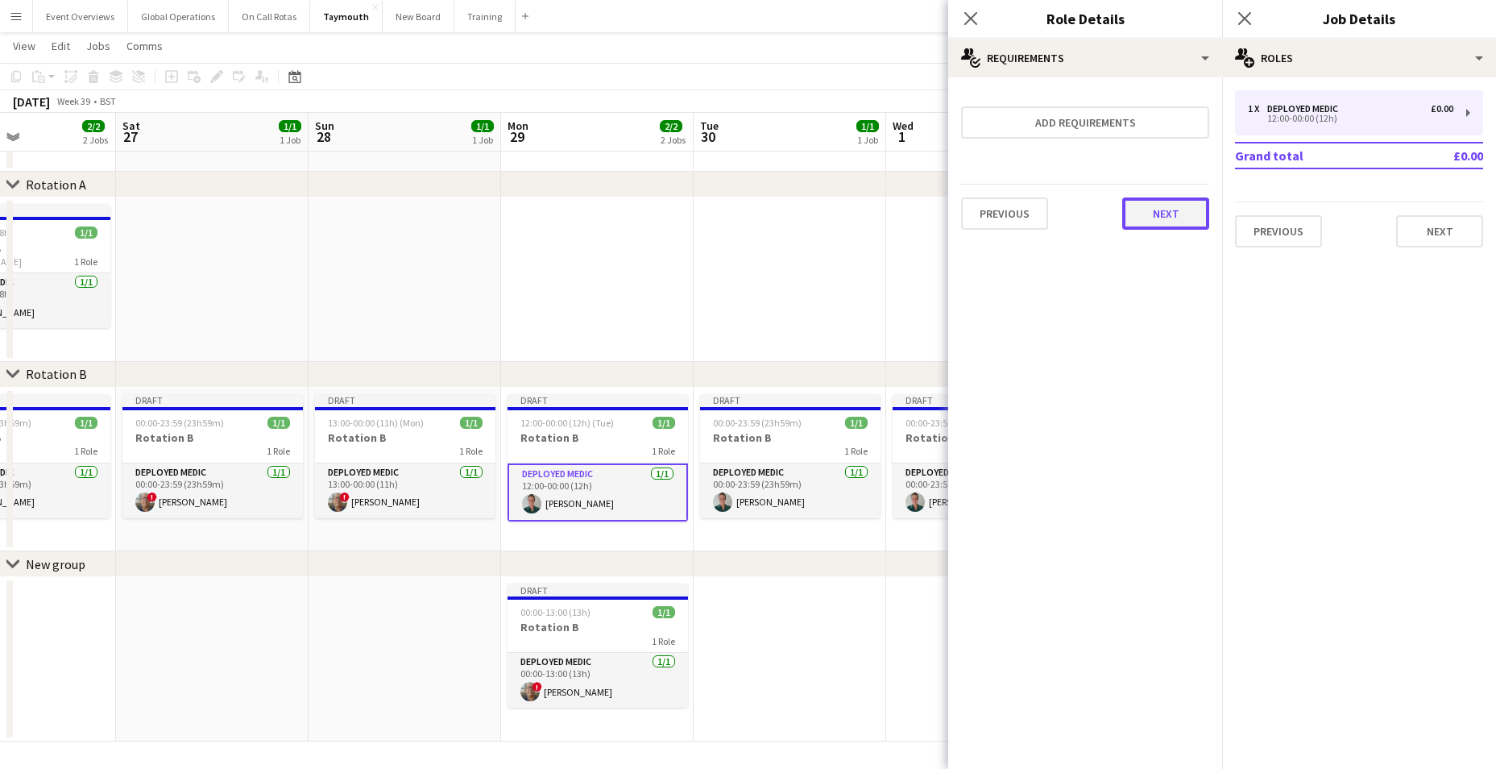
click at [1162, 225] on button "Next" at bounding box center [1165, 213] width 87 height 32
click at [1184, 209] on button "Finish" at bounding box center [1179, 216] width 60 height 32
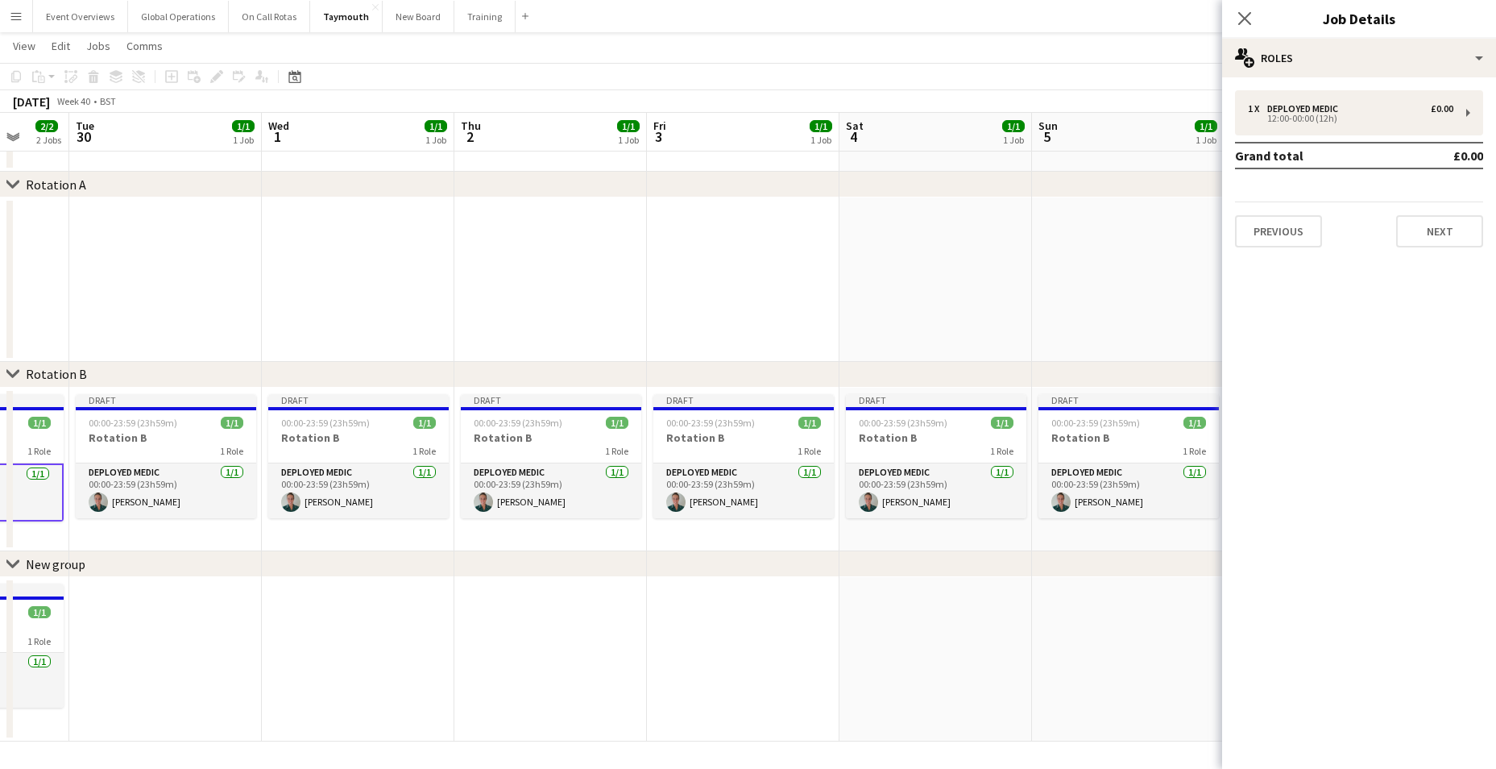
drag, startPoint x: 963, startPoint y: 640, endPoint x: 319, endPoint y: 584, distance: 646.1
click at [319, 584] on app-calendar-viewport "Fri 26 2/2 2 Jobs Sat 27 1/1 1 Job Sun 28 1/1 1 Job Mon 29 2/2 2 Jobs Tue 30 1/…" at bounding box center [748, 373] width 1496 height 735
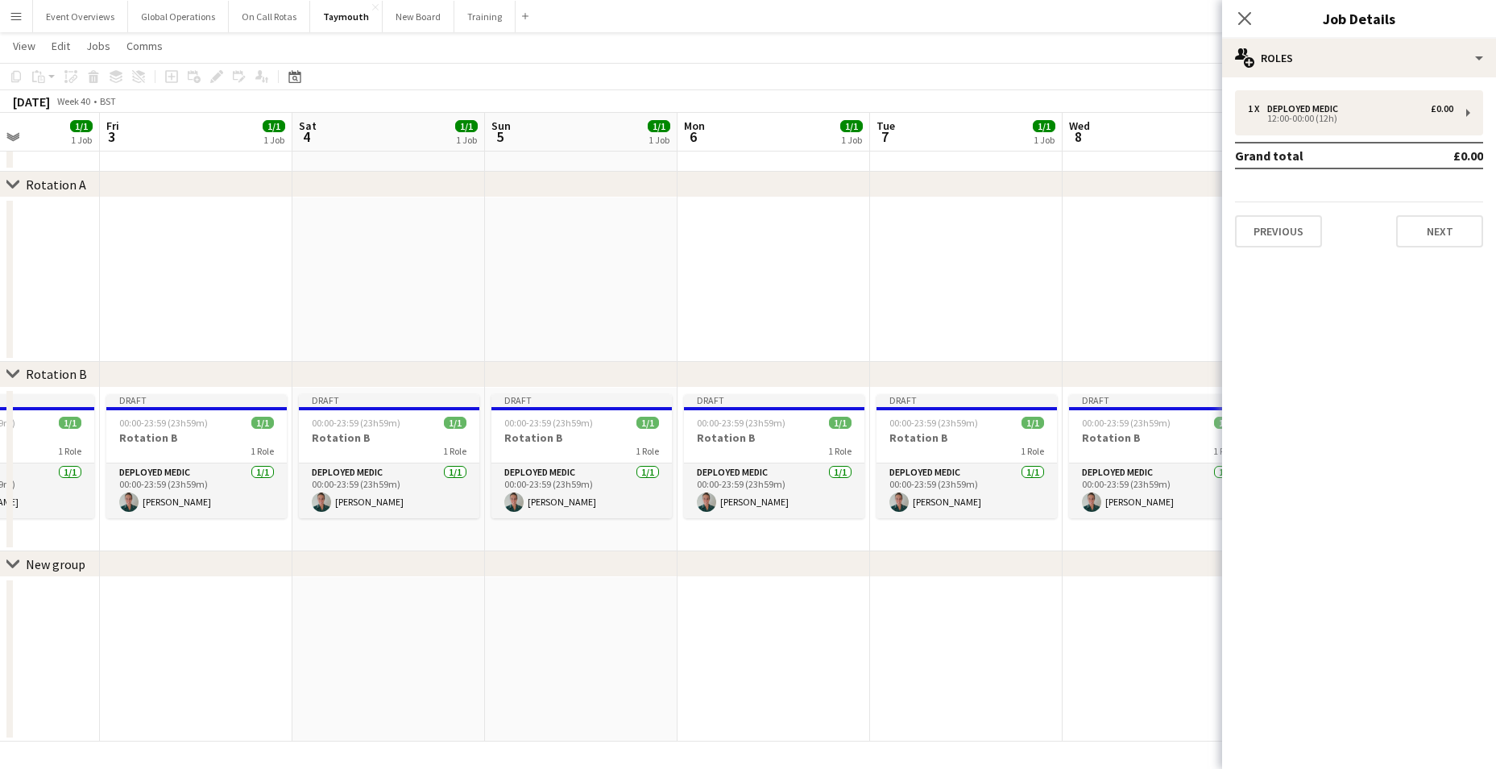
drag, startPoint x: 634, startPoint y: 649, endPoint x: 164, endPoint y: 598, distance: 473.3
click at [164, 598] on app-calendar-viewport "Mon 29 2/2 2 Jobs Tue 30 1/1 1 Job Wed 1 1/1 1 Job Thu 2 1/1 1 Job Fri 3 1/1 1 …" at bounding box center [748, 373] width 1496 height 735
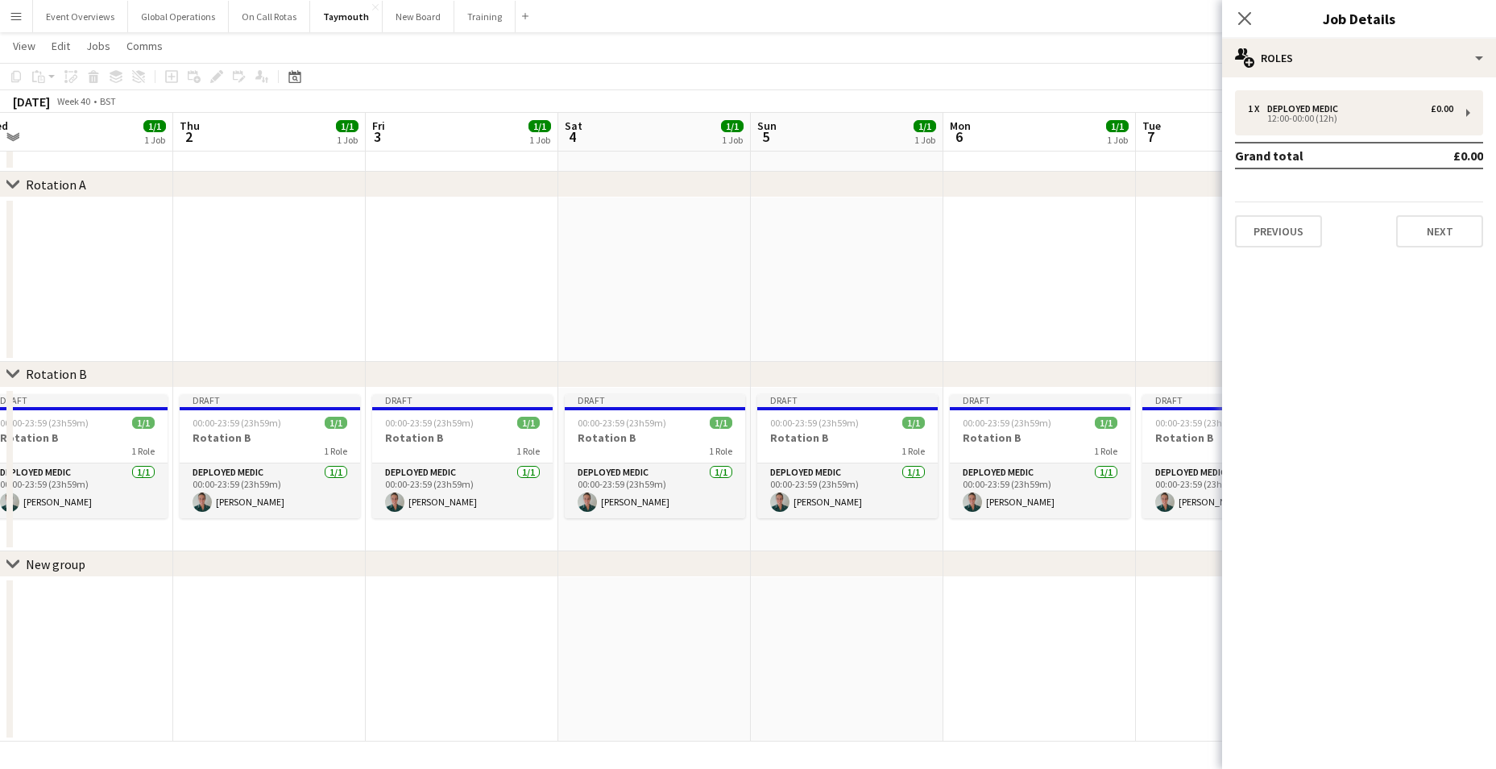
drag, startPoint x: 735, startPoint y: 654, endPoint x: 115, endPoint y: 605, distance: 622.2
click at [115, 605] on app-calendar-viewport "Mon 29 2/2 2 Jobs Tue 30 1/1 1 Job Wed 1 1/1 1 Job Thu 2 1/1 1 Job Fri 3 1/1 1 …" at bounding box center [748, 373] width 1496 height 735
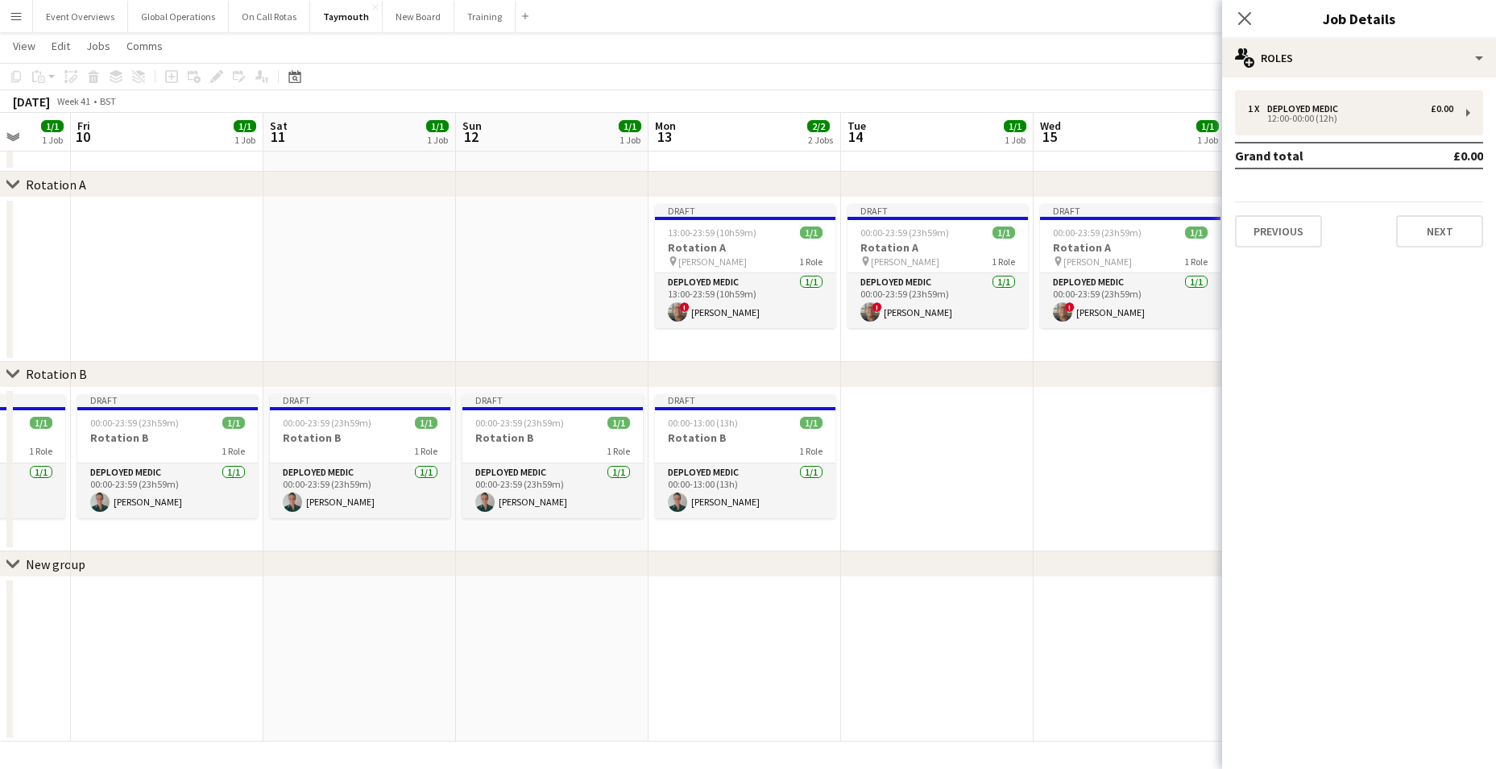
scroll to position [0, 452]
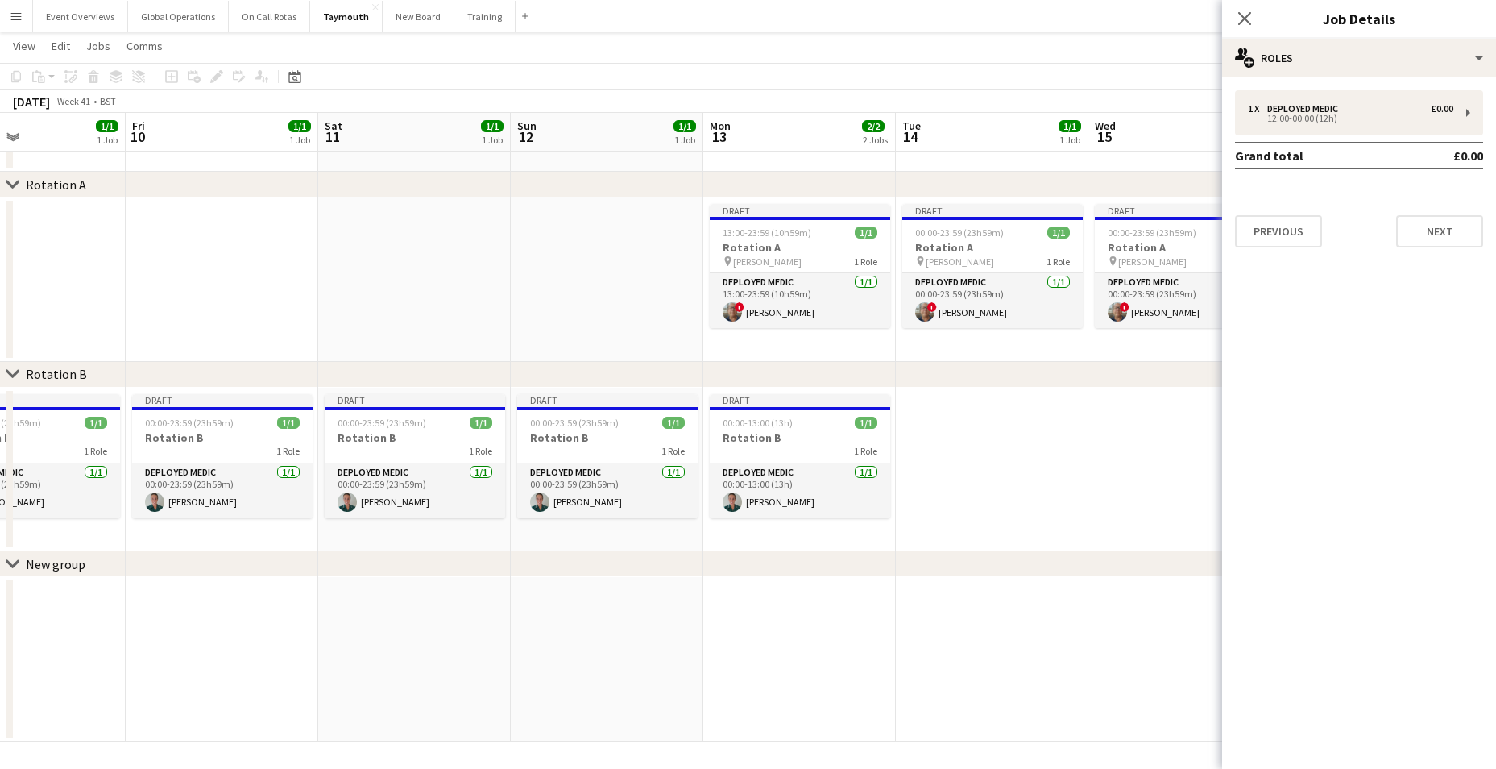
drag, startPoint x: 754, startPoint y: 663, endPoint x: 157, endPoint y: 605, distance: 599.7
click at [157, 605] on app-calendar-viewport "Tue 7 1/1 1 Job Wed 8 1/1 1 Job Thu 9 1/1 1 Job Fri 10 1/1 1 Job Sat 11 1/1 1 J…" at bounding box center [748, 373] width 1496 height 735
click at [748, 276] on app-card-role "Deployed Medic [DATE] 13:00-23:59 (10h59m) ! [PERSON_NAME]" at bounding box center [800, 300] width 180 height 55
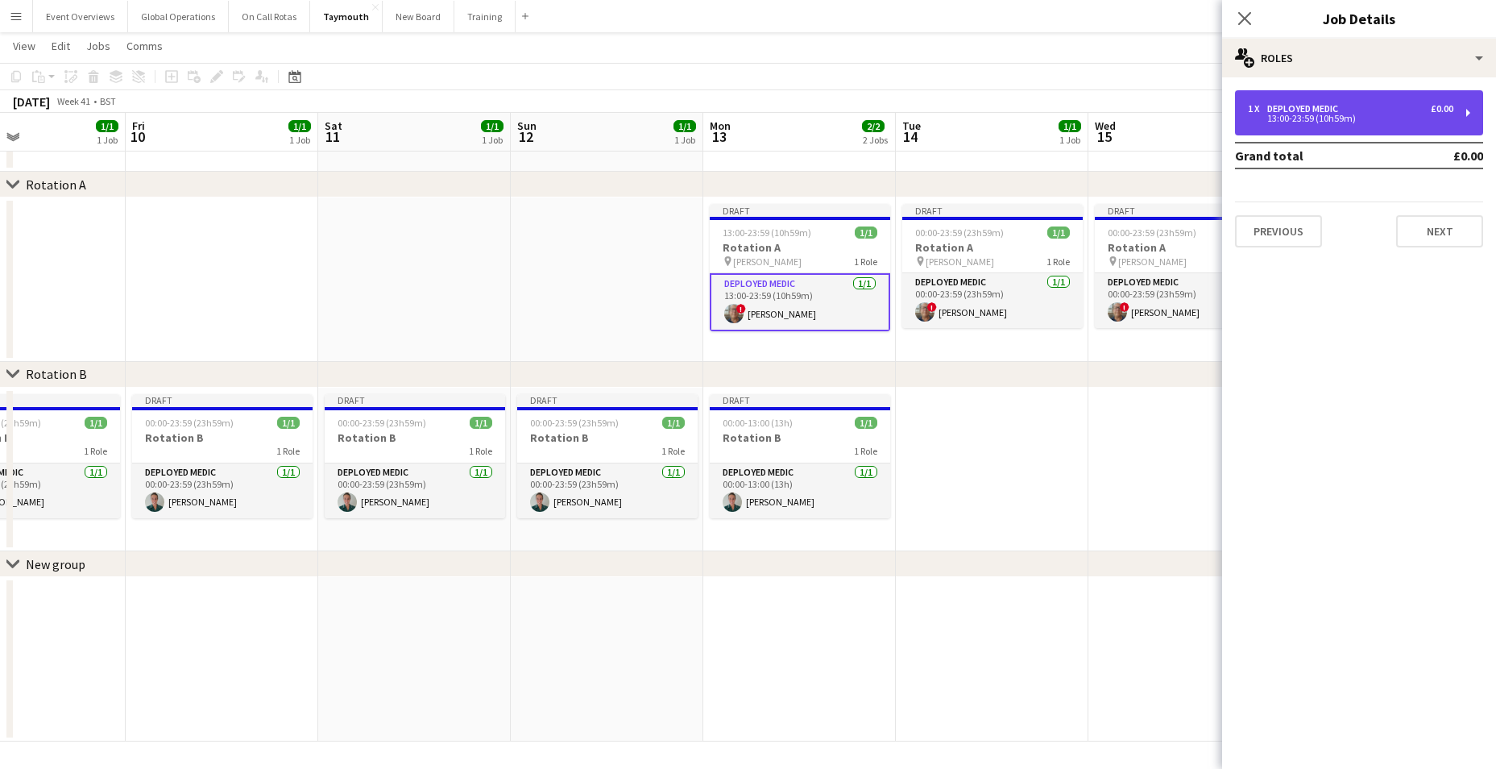
click at [1325, 110] on div "Deployed Medic" at bounding box center [1305, 108] width 77 height 11
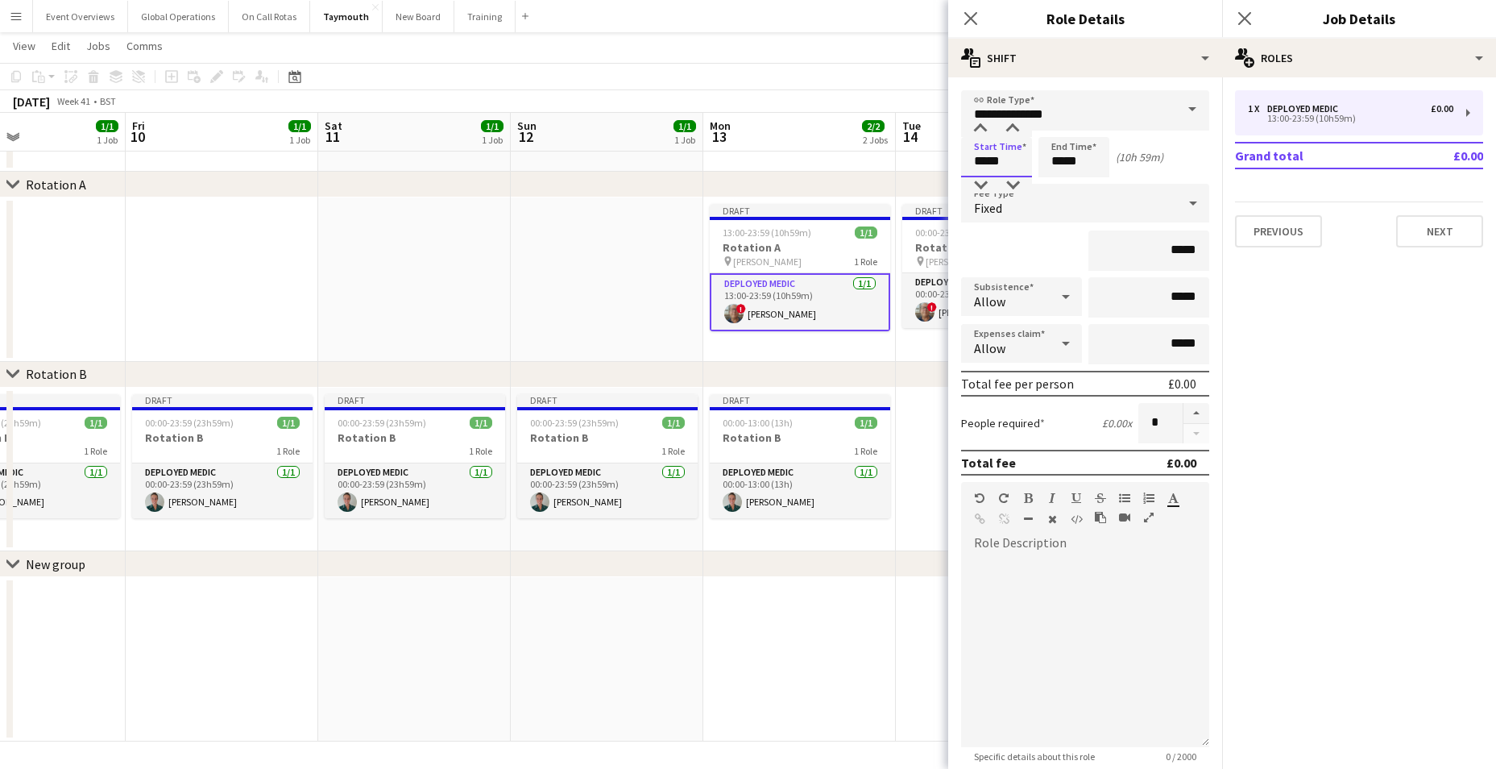
click at [986, 164] on input "*****" at bounding box center [996, 157] width 71 height 40
type input "*****"
click at [979, 181] on div at bounding box center [980, 185] width 32 height 16
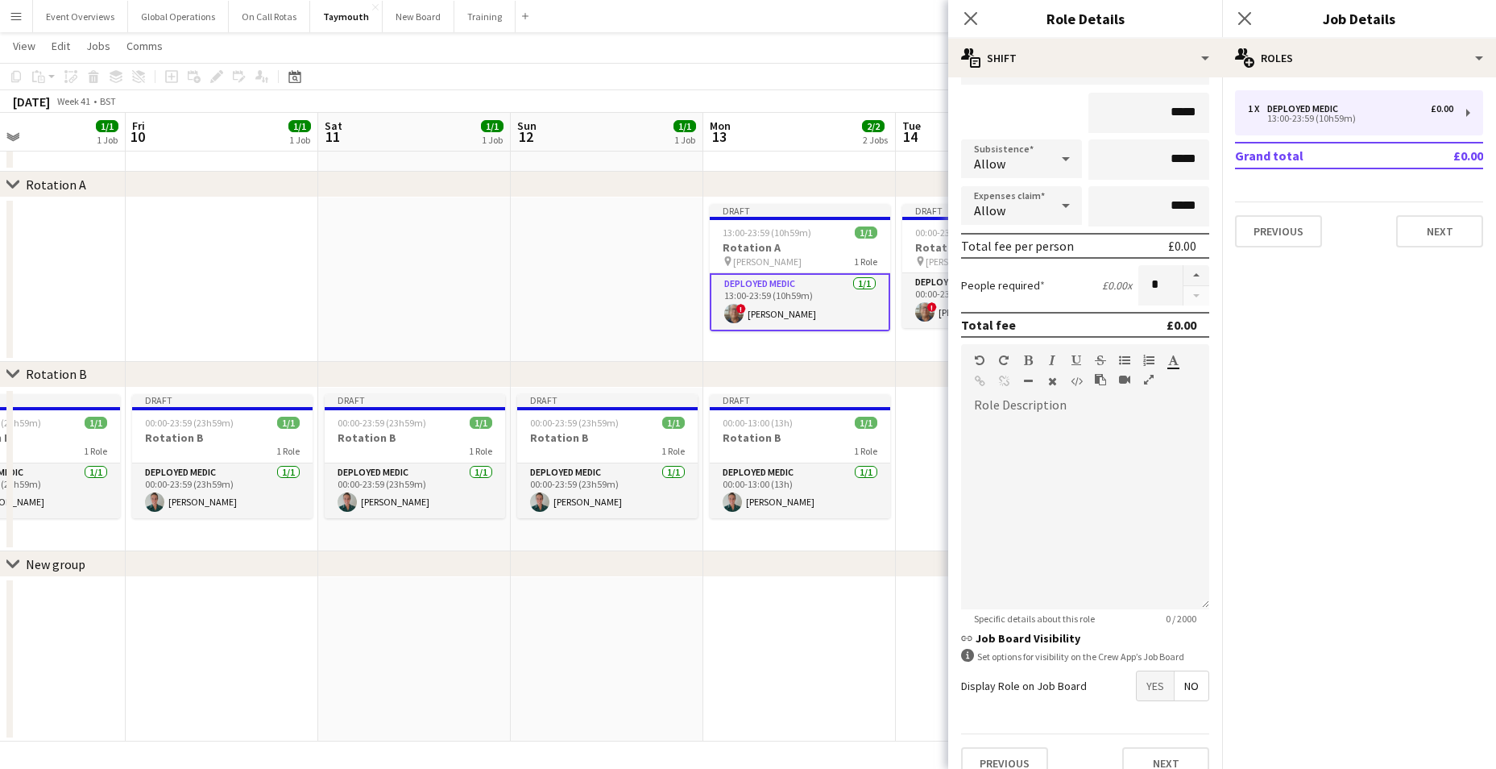
scroll to position [161, 0]
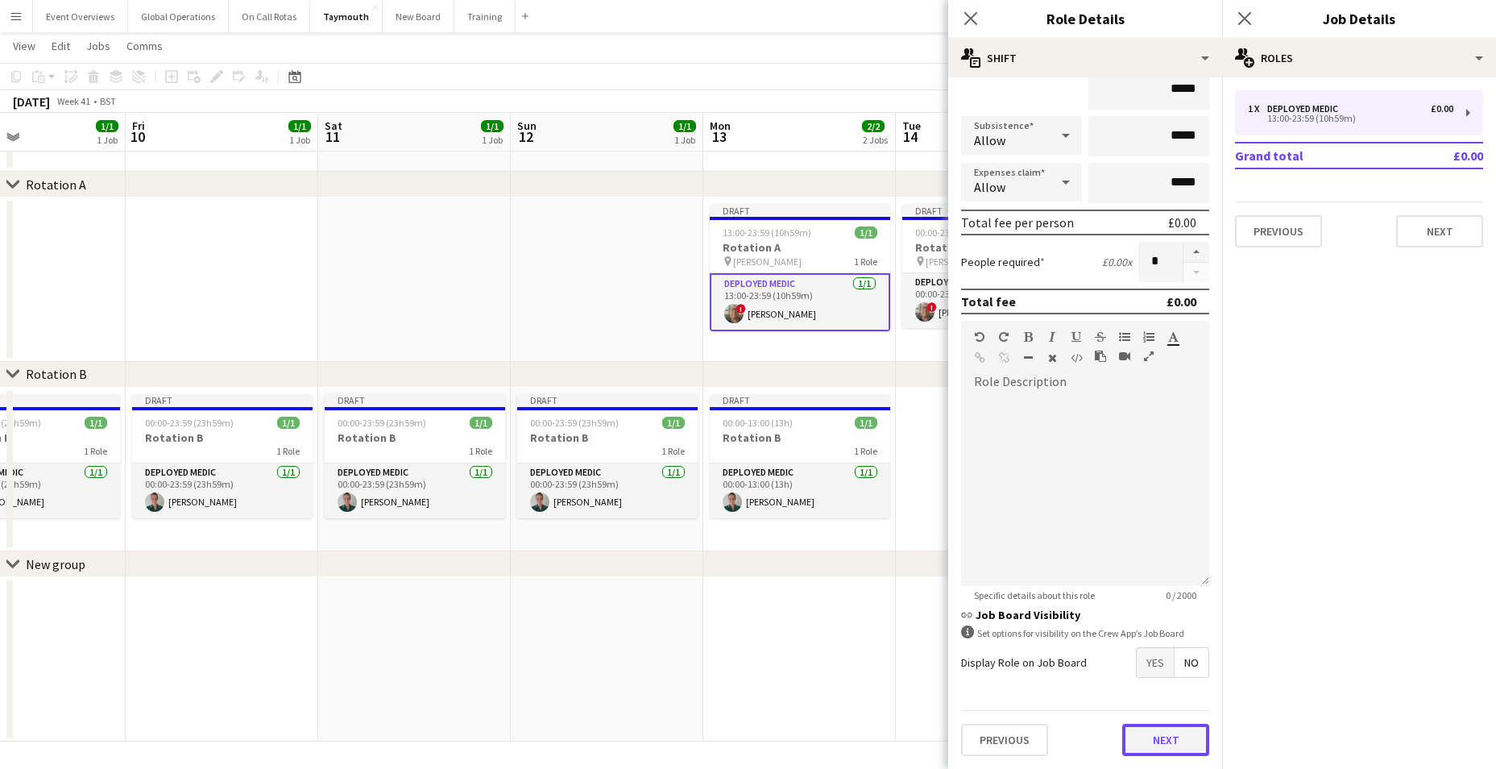
click at [1134, 737] on button "Next" at bounding box center [1165, 739] width 87 height 32
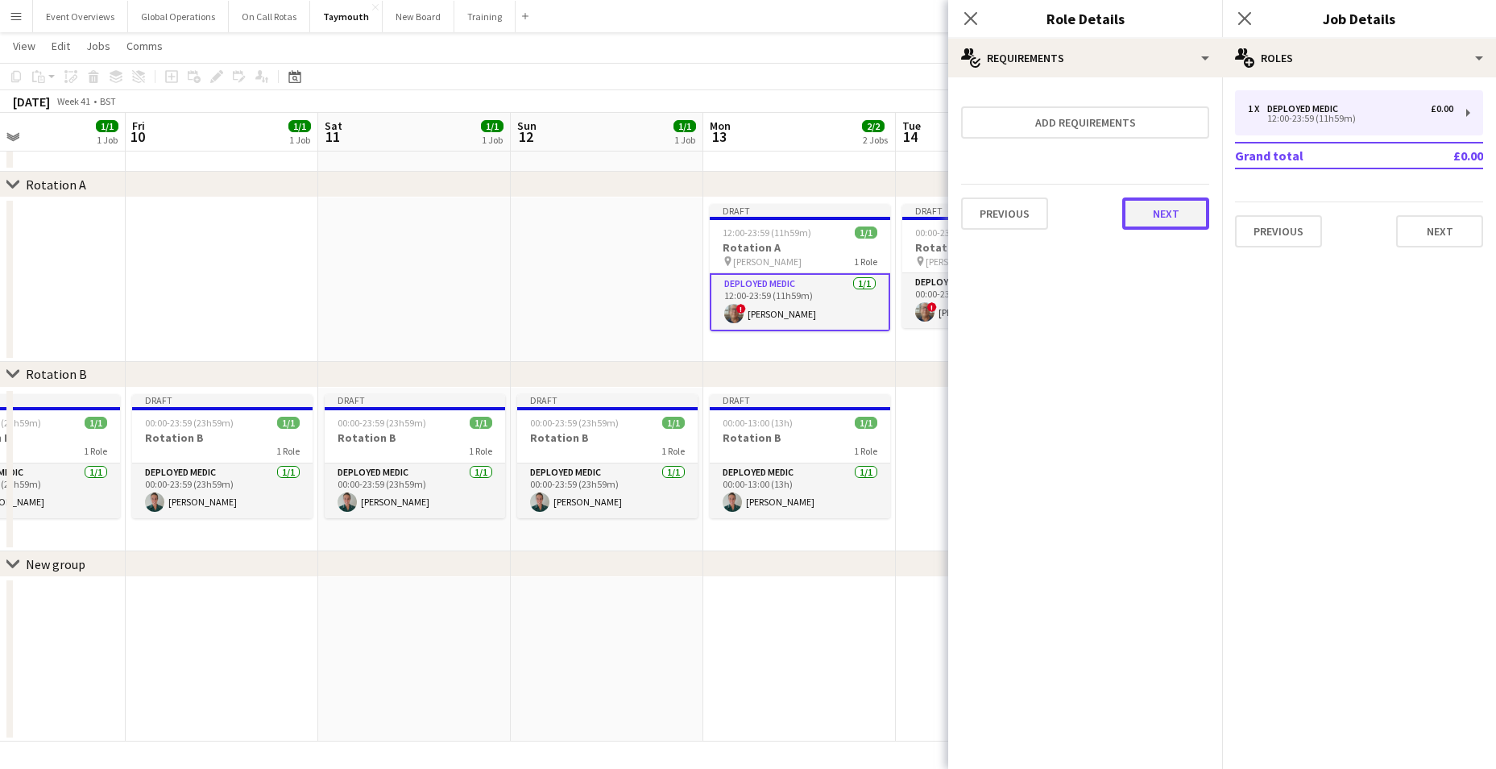
click at [1163, 210] on button "Next" at bounding box center [1165, 213] width 87 height 32
click at [1163, 212] on button "Finish" at bounding box center [1179, 216] width 60 height 32
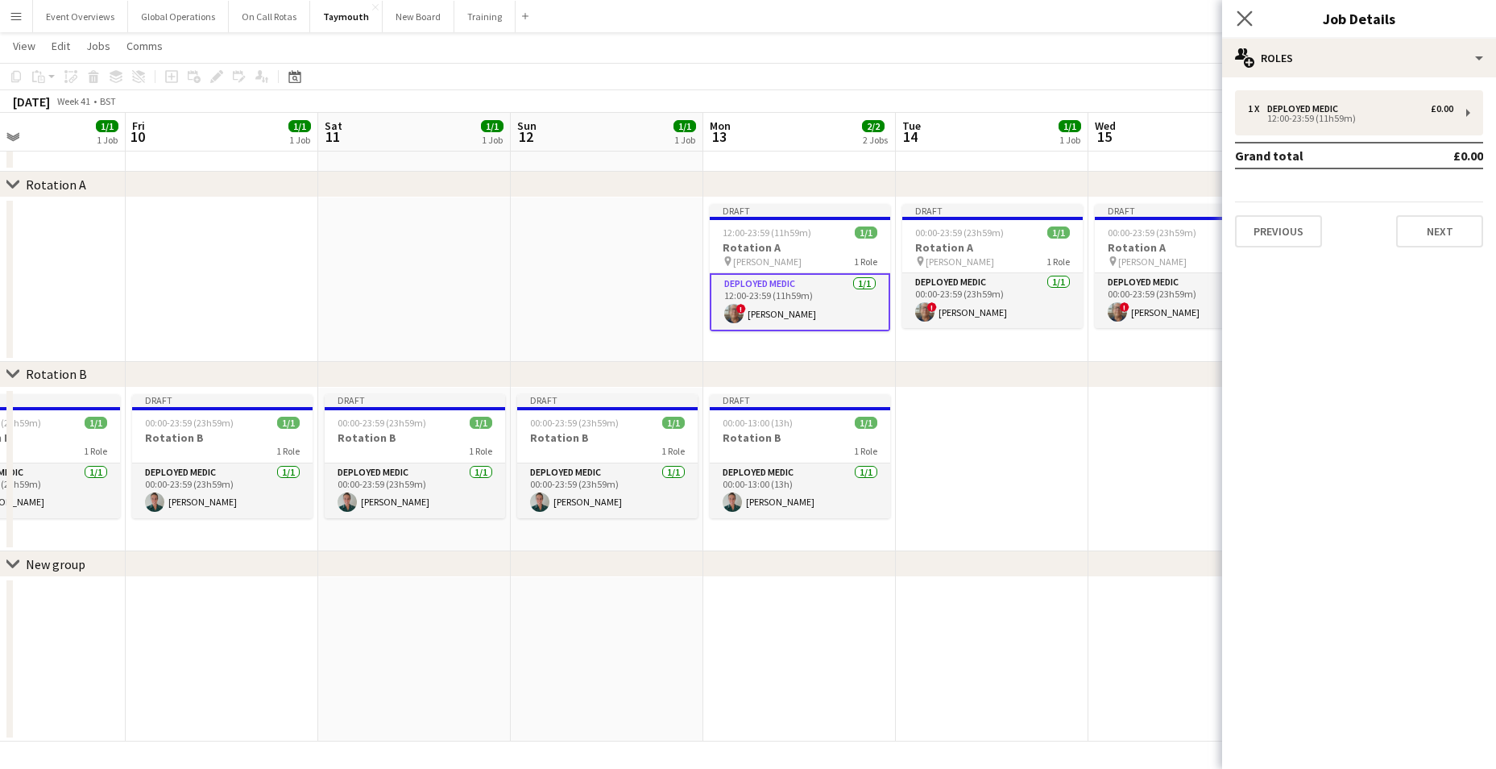
click at [1244, 10] on app-icon "Close pop-in" at bounding box center [1244, 18] width 23 height 23
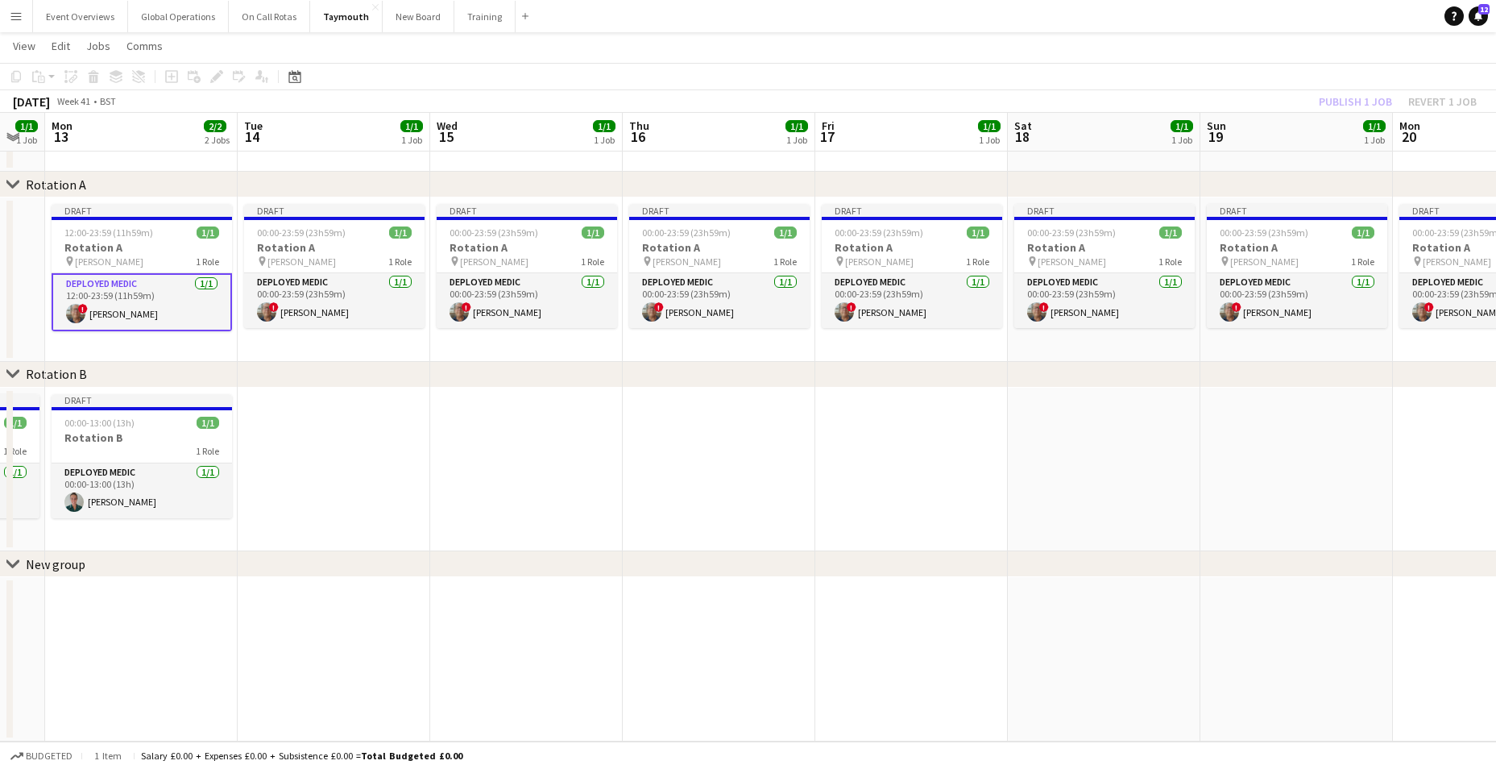
drag, startPoint x: 1273, startPoint y: 411, endPoint x: 695, endPoint y: 457, distance: 579.4
click at [615, 444] on app-calendar-viewport "Fri 10 1/1 1 Job Sat 11 1/1 1 Job Sun 12 1/1 1 Job Mon 13 2/2 2 Jobs Tue 14 1/1…" at bounding box center [748, 373] width 1496 height 735
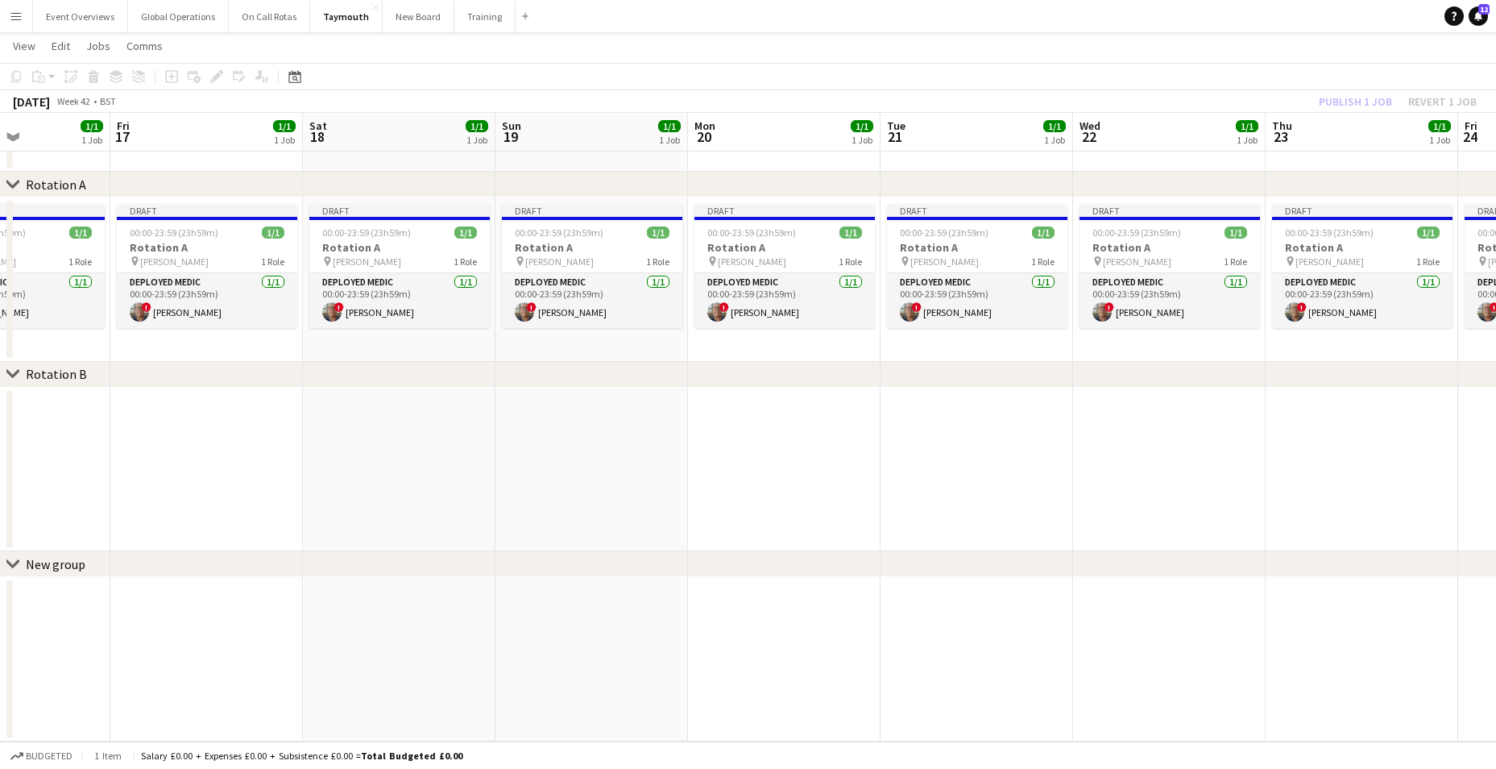
drag, startPoint x: 1033, startPoint y: 524, endPoint x: 434, endPoint y: 494, distance: 599.3
click at [434, 494] on app-calendar-viewport "Mon 13 2/2 2 Jobs Tue 14 1/1 1 Job Wed 15 1/1 1 Job Thu 16 1/1 1 Job Fri 17 1/1…" at bounding box center [748, 373] width 1496 height 735
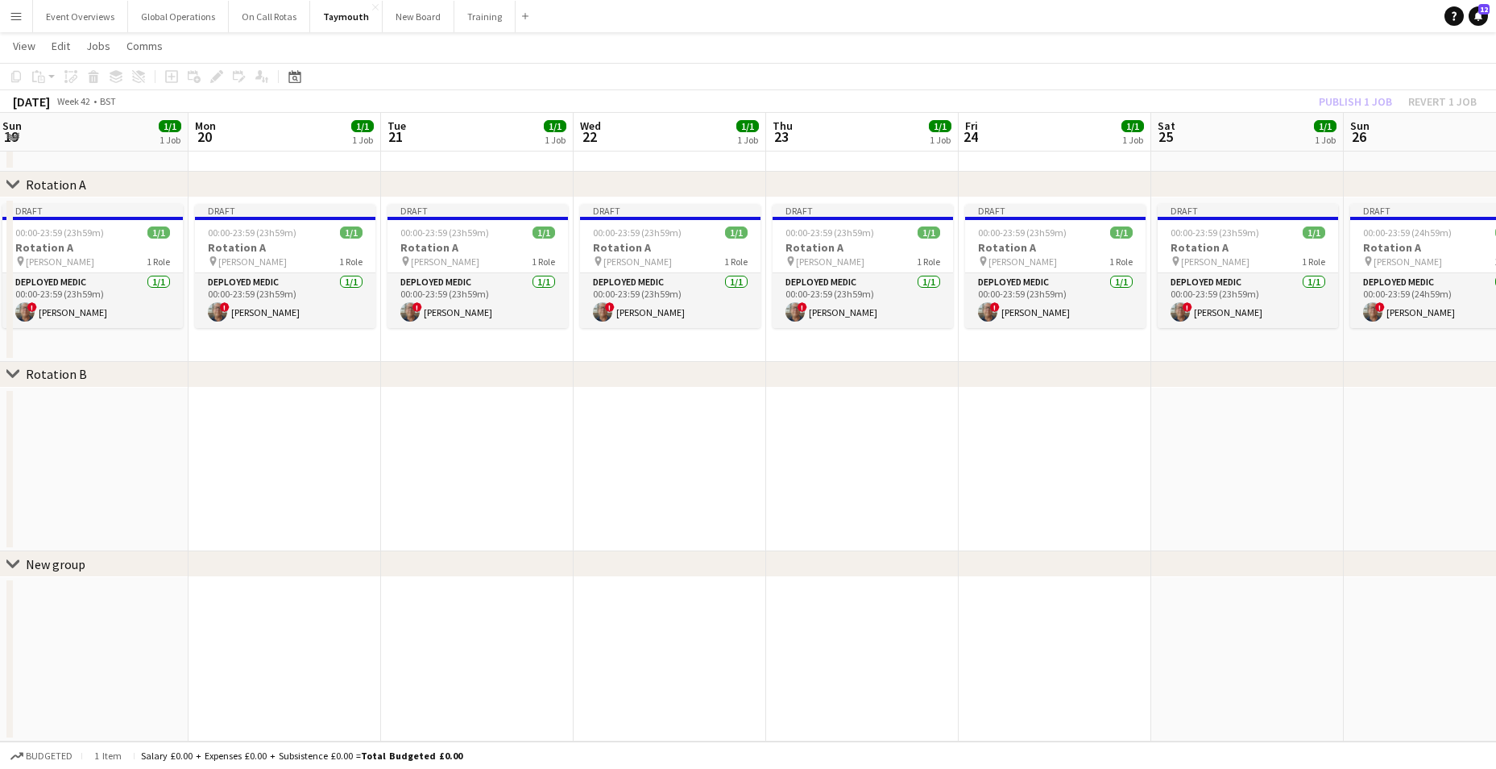
drag, startPoint x: 833, startPoint y: 575, endPoint x: 350, endPoint y: 529, distance: 485.5
click at [350, 529] on app-calendar-viewport "Thu 16 1/1 1 Job Fri 17 1/1 1 Job Sat 18 1/1 1 Job Sun 19 1/1 1 Job Mon 20 1/1 …" at bounding box center [748, 373] width 1496 height 735
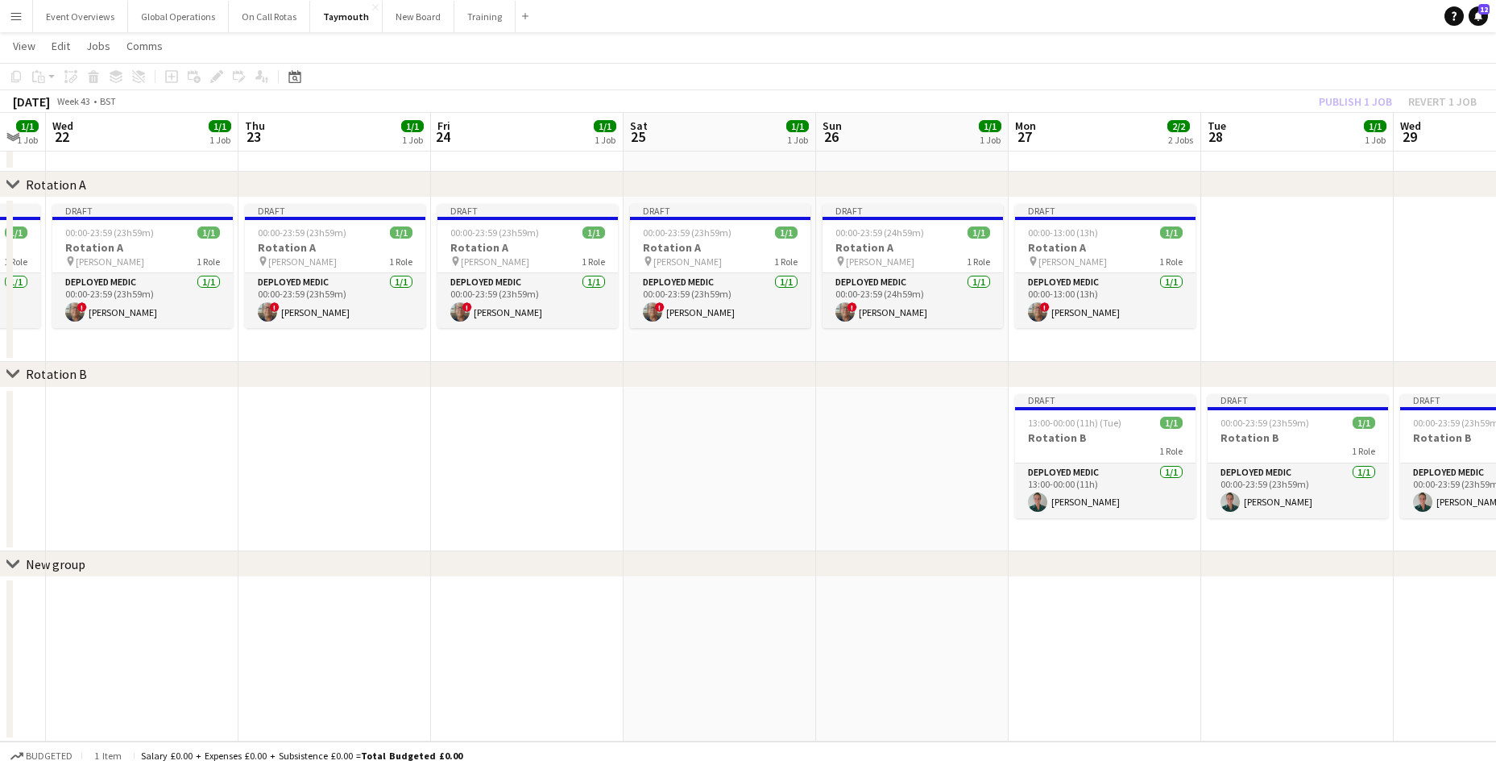
scroll to position [0, 537]
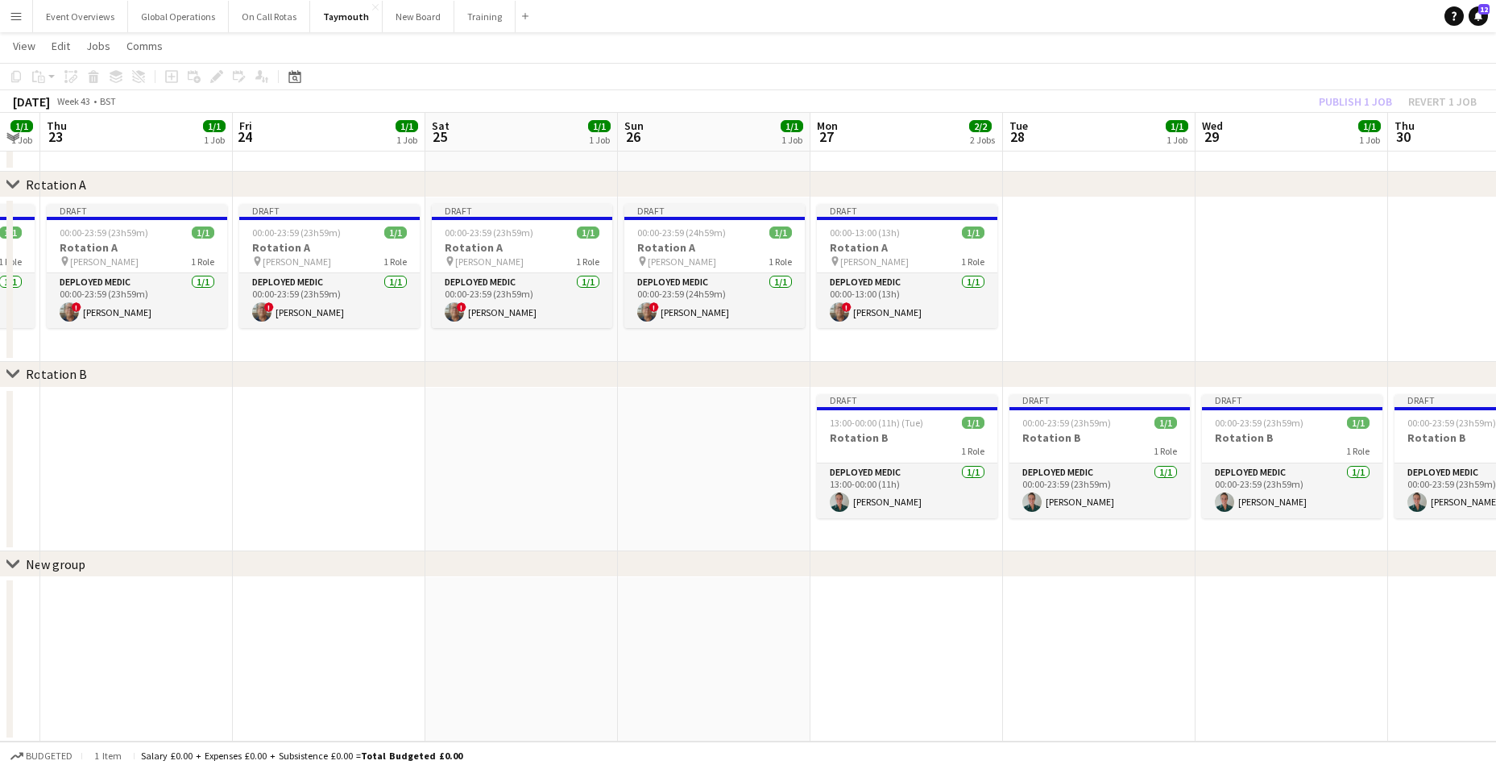
drag, startPoint x: 1092, startPoint y: 521, endPoint x: 366, endPoint y: 483, distance: 726.8
click at [366, 483] on app-calendar-viewport "Mon 20 1/1 1 Job Tue 21 1/1 1 Job Wed 22 1/1 1 Job Thu 23 1/1 1 Job Fri 24 1/1 …" at bounding box center [748, 373] width 1496 height 735
click at [866, 477] on app-card-role "Deployed Medic [DATE] 13:00-00:00 (11h) [PERSON_NAME]" at bounding box center [907, 490] width 180 height 55
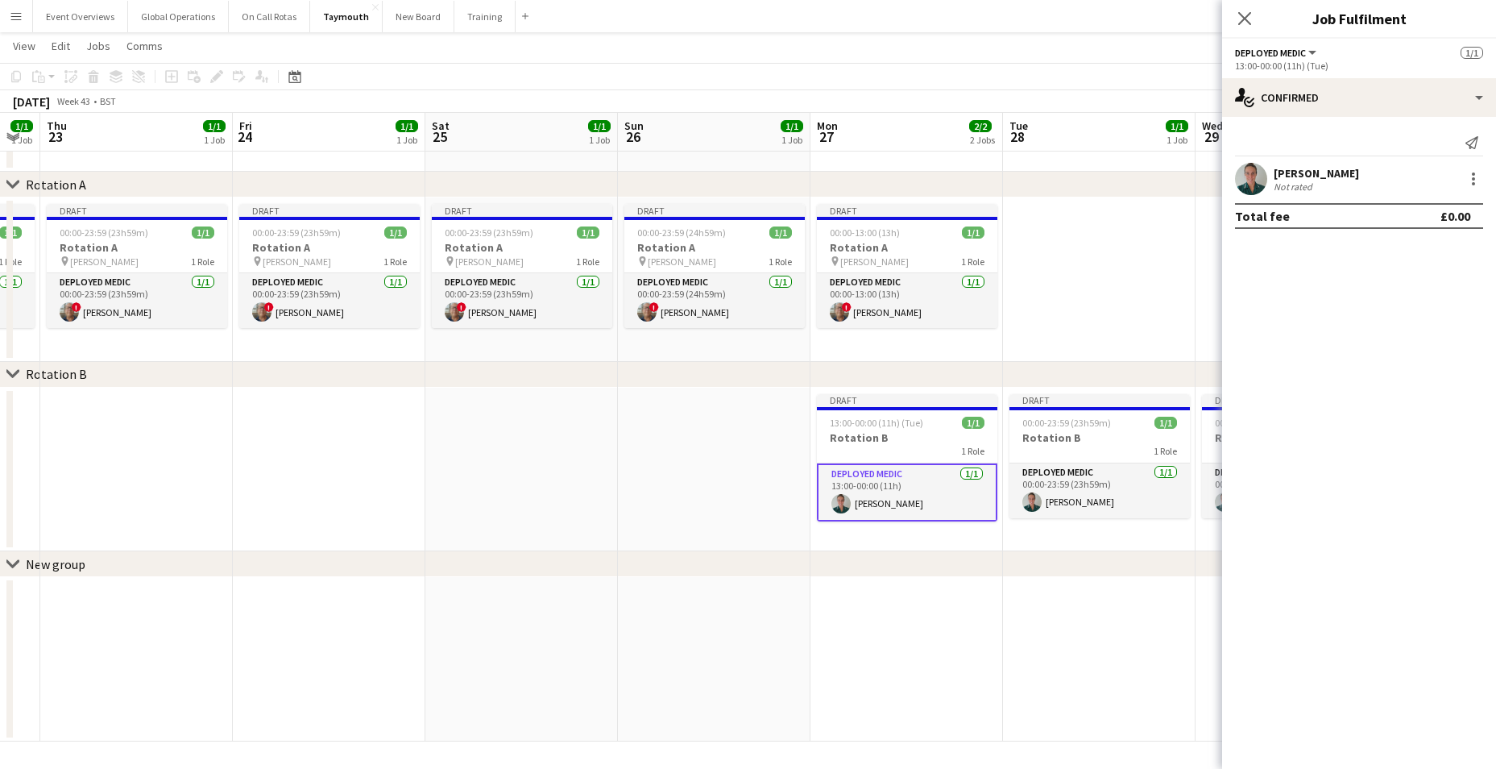
click at [1312, 62] on div "13:00-00:00 (11h) (Tue)" at bounding box center [1359, 66] width 248 height 12
click at [1280, 68] on div "13:00-00:00 (11h) (Tue)" at bounding box center [1359, 66] width 248 height 12
click at [1313, 50] on button "Deployed Medic" at bounding box center [1277, 53] width 84 height 12
click at [1410, 77] on app-options-switcher "Deployed Medic All roles Deployed Medic [DATE] 13:00-00:00 (11h) (Tue)" at bounding box center [1359, 58] width 274 height 39
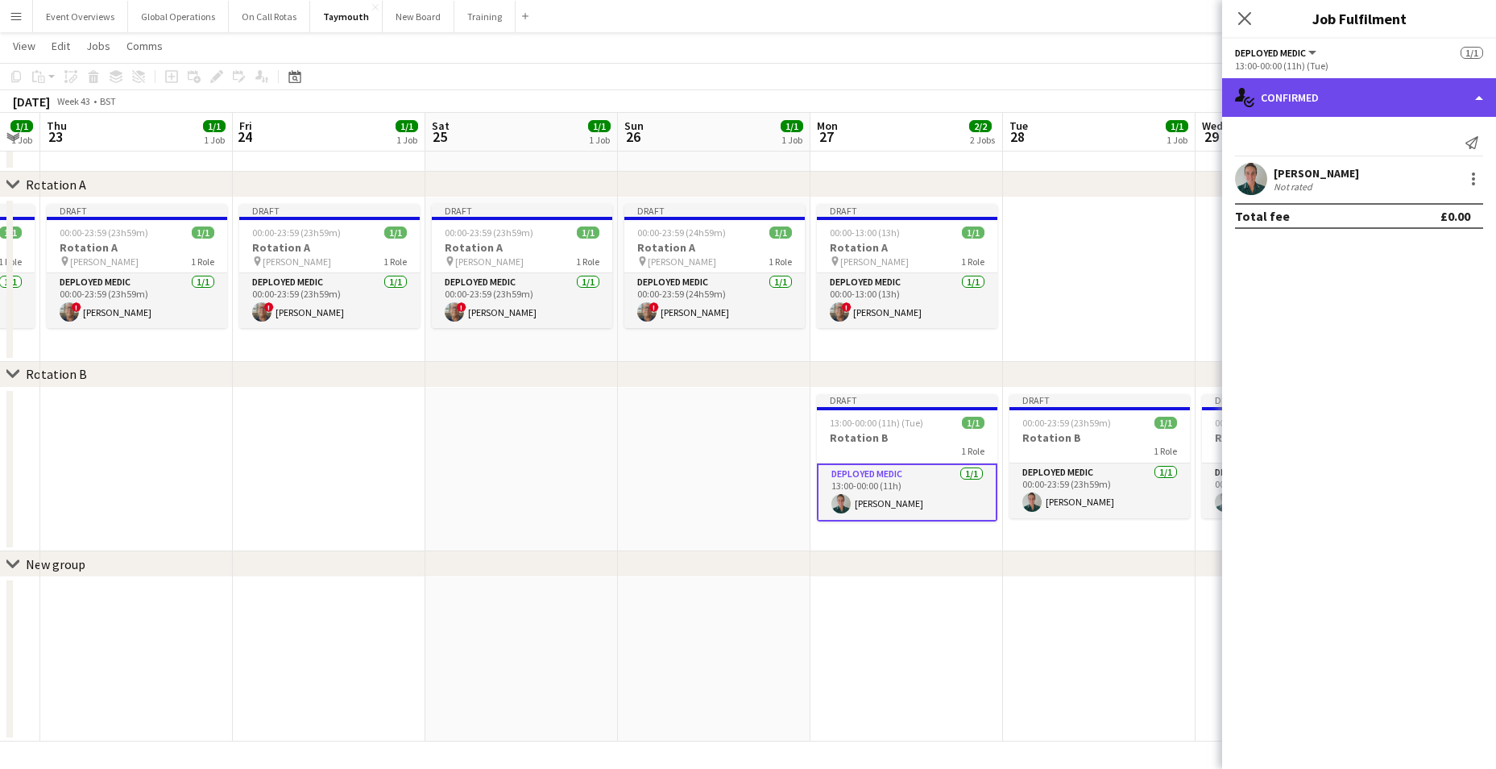
click at [1481, 94] on div "single-neutral-actions-check-2 Confirmed" at bounding box center [1359, 97] width 274 height 39
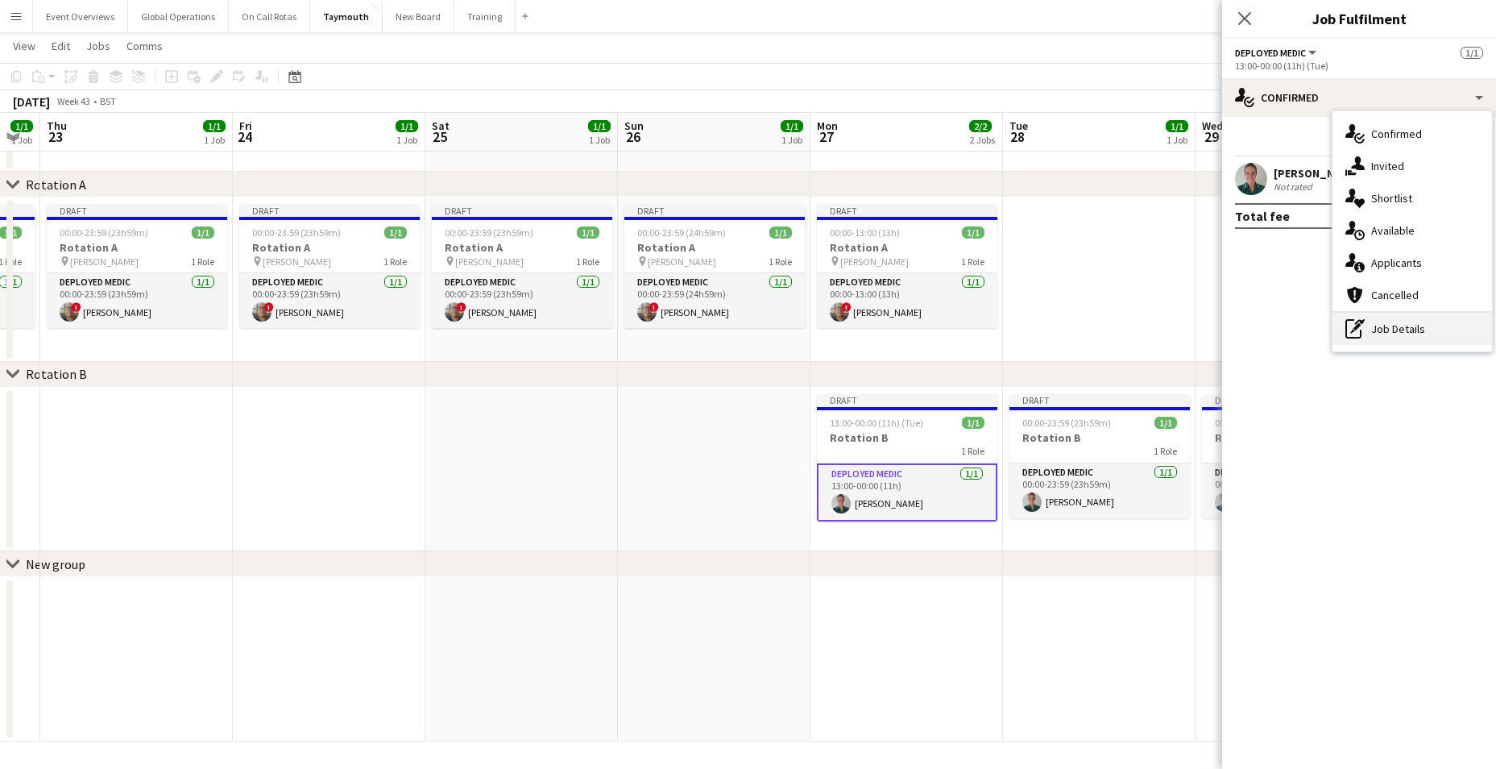
click at [1385, 331] on div "pen-write Job Details" at bounding box center [1412, 329] width 160 height 32
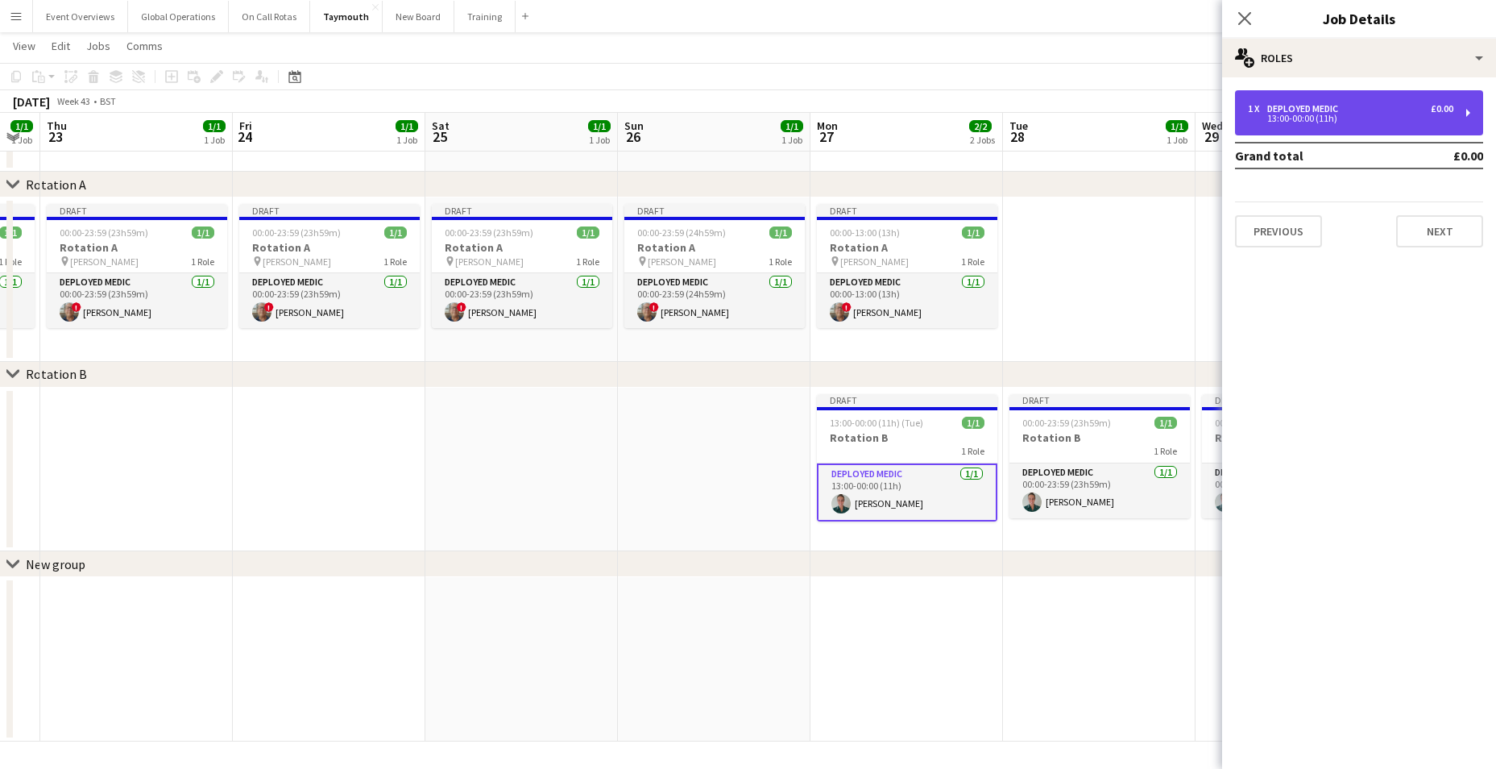
click at [1298, 116] on div "13:00-00:00 (11h)" at bounding box center [1350, 118] width 205 height 8
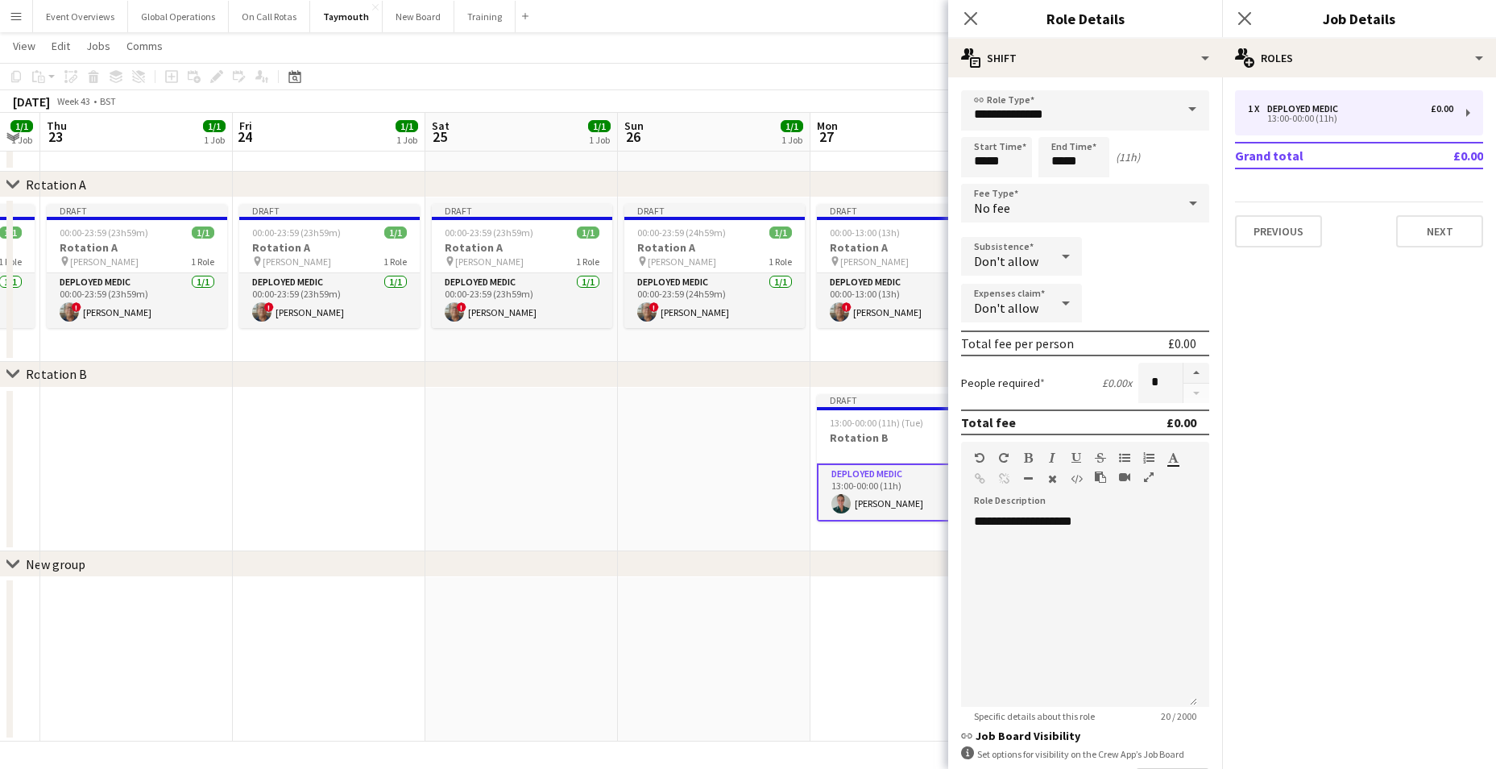
click at [987, 177] on form "**********" at bounding box center [1085, 489] width 274 height 799
click at [989, 162] on input "*****" at bounding box center [996, 157] width 71 height 40
type input "*****"
click at [983, 184] on div at bounding box center [980, 185] width 32 height 16
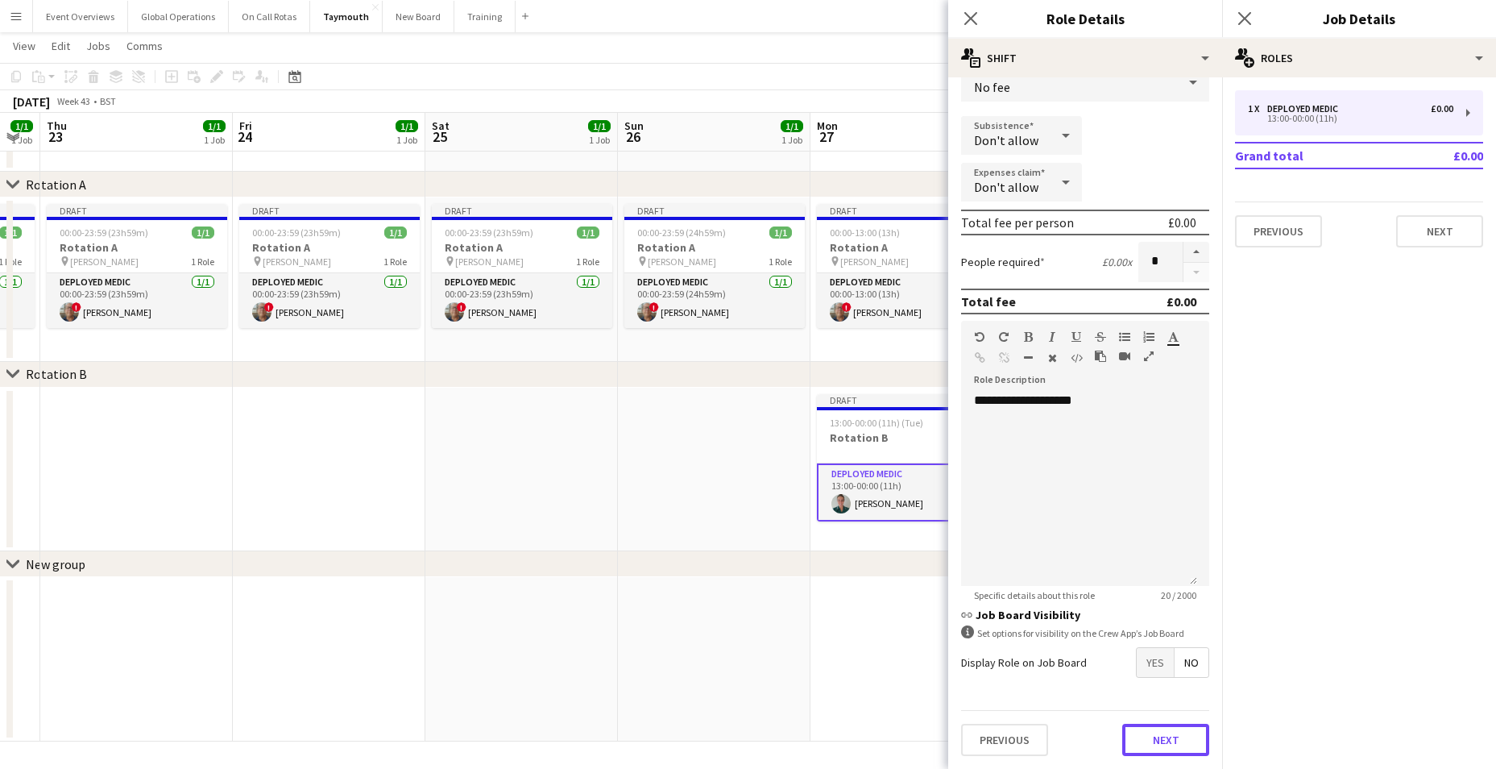
click at [1158, 734] on button "Next" at bounding box center [1165, 739] width 87 height 32
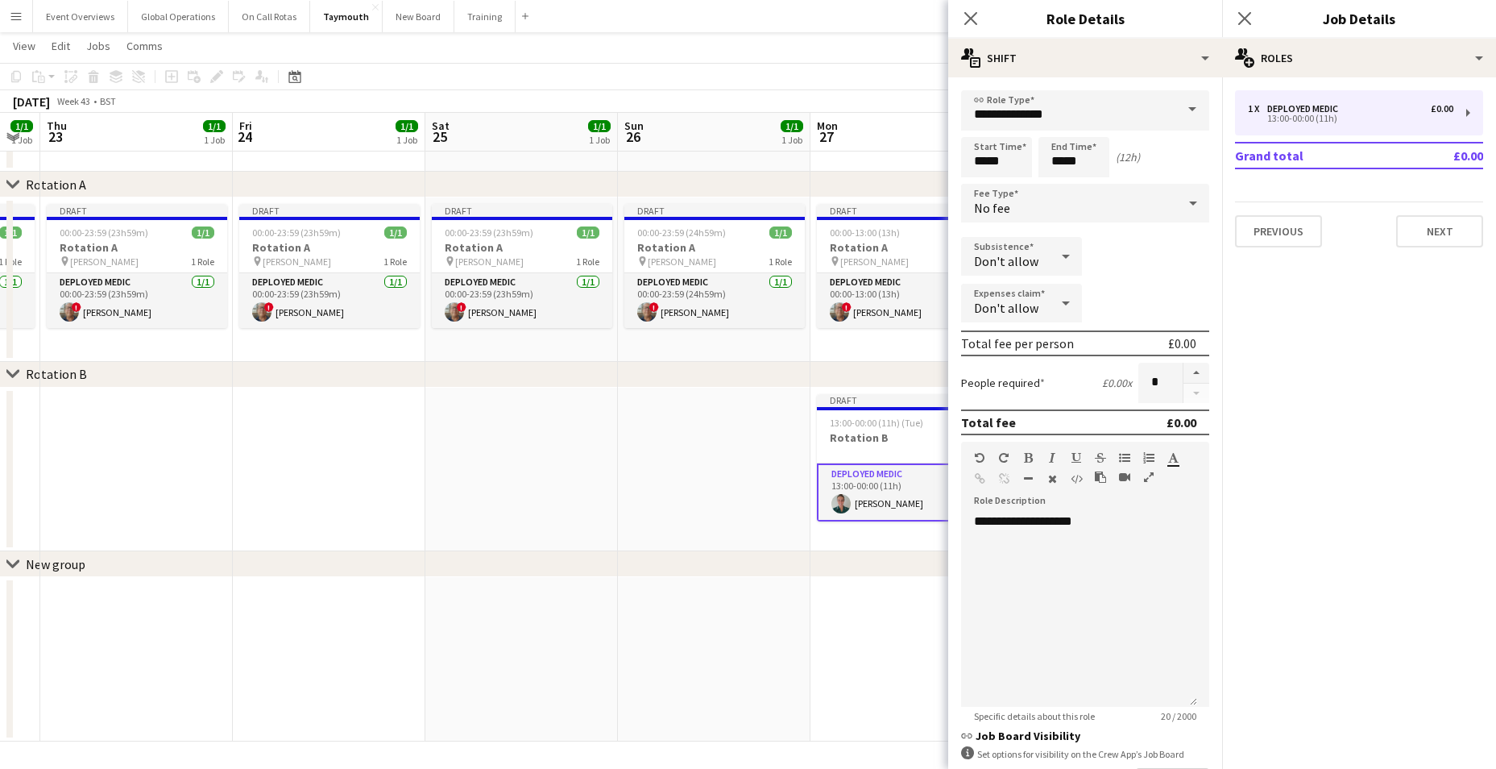
scroll to position [0, 0]
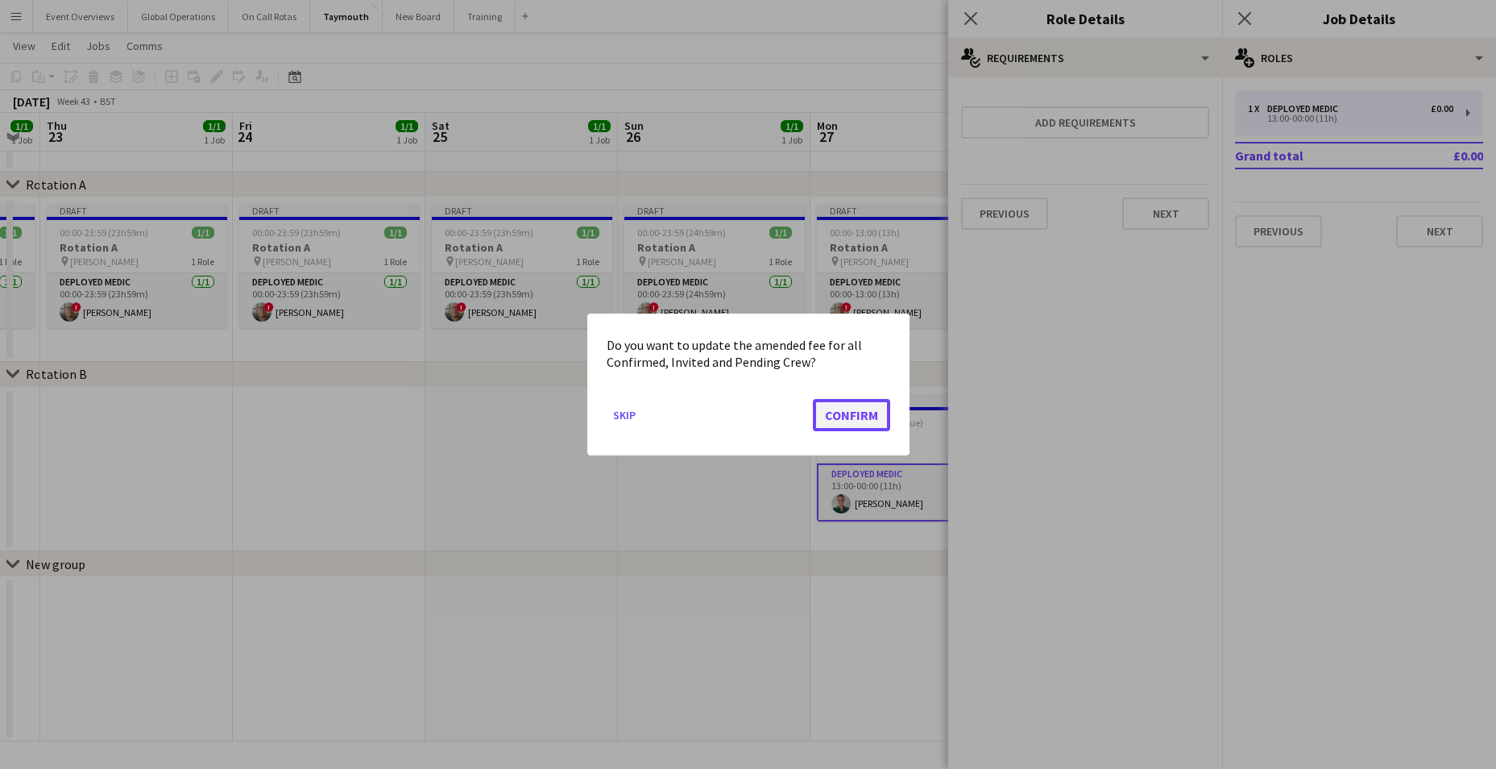
click at [872, 411] on button "Confirm" at bounding box center [851, 415] width 77 height 32
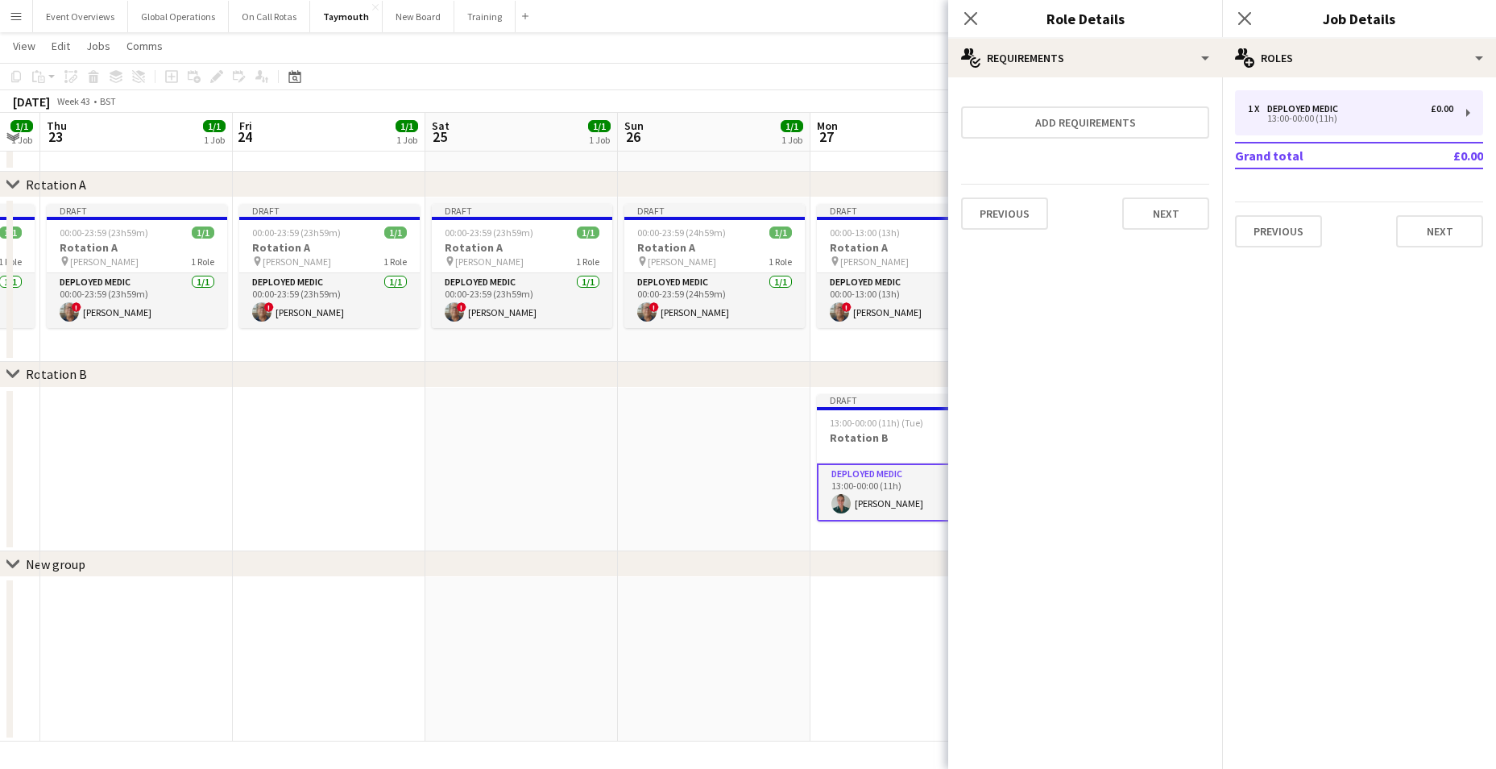
scroll to position [57, 0]
click at [1162, 220] on button "Next" at bounding box center [1165, 213] width 87 height 32
click at [1173, 211] on button "Finish" at bounding box center [1179, 216] width 60 height 32
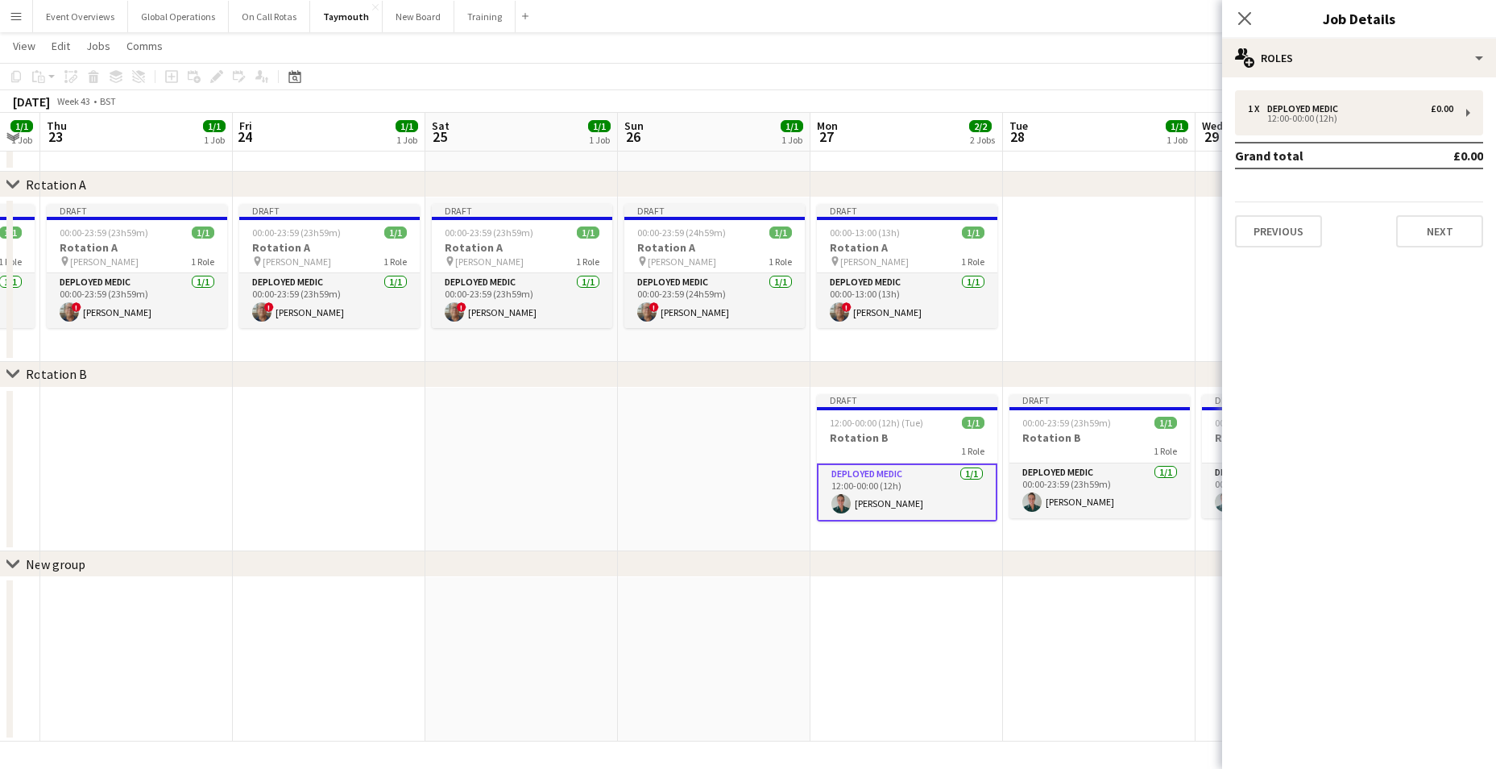
click at [1092, 627] on app-date-cell at bounding box center [1099, 659] width 193 height 164
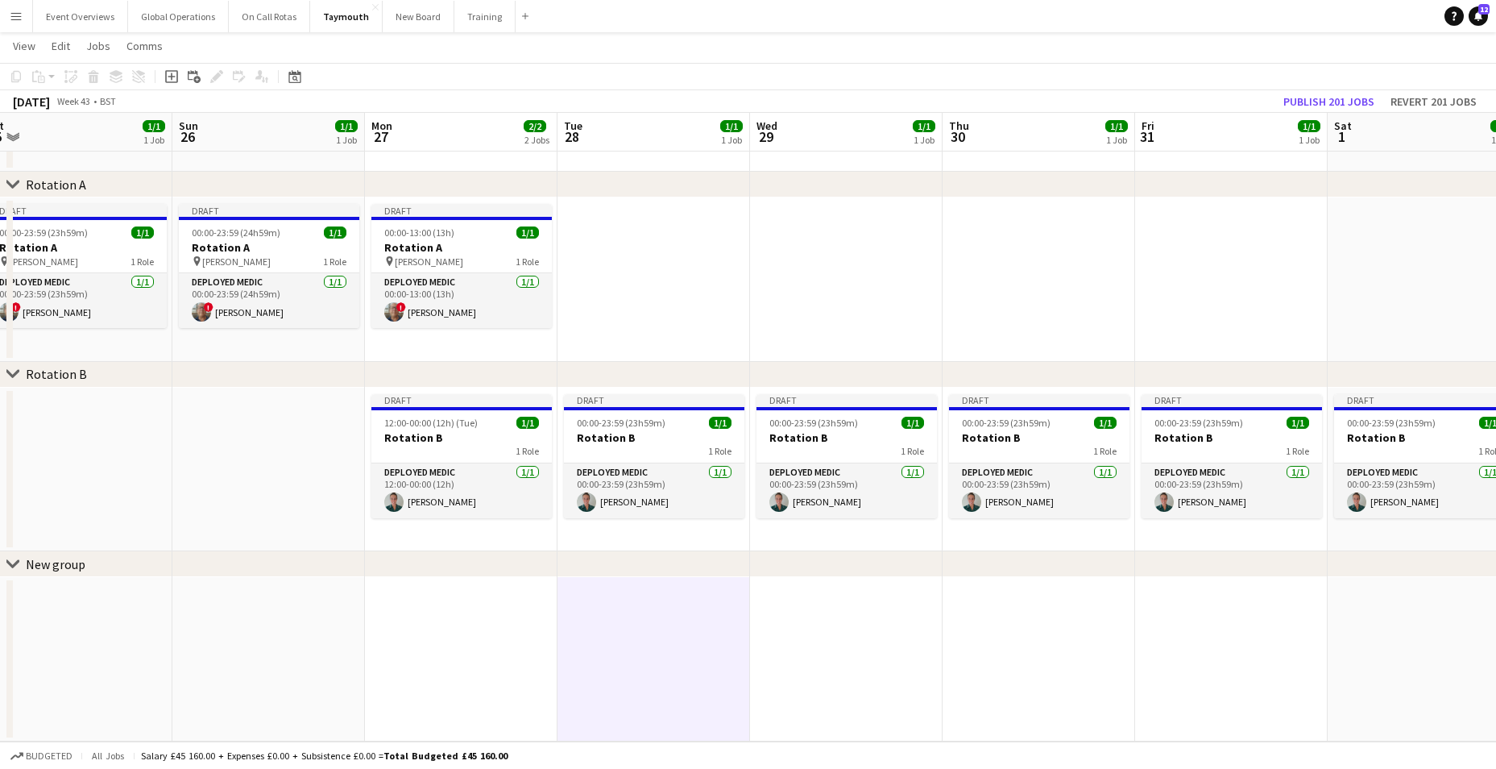
drag, startPoint x: 1236, startPoint y: 284, endPoint x: 573, endPoint y: 252, distance: 663.7
click at [572, 251] on app-calendar-viewport "Wed 22 1/1 1 Job Thu 23 1/1 1 Job Fri 24 1/1 1 Job Sat 25 1/1 1 Job Sun 26 1/1 …" at bounding box center [748, 373] width 1496 height 735
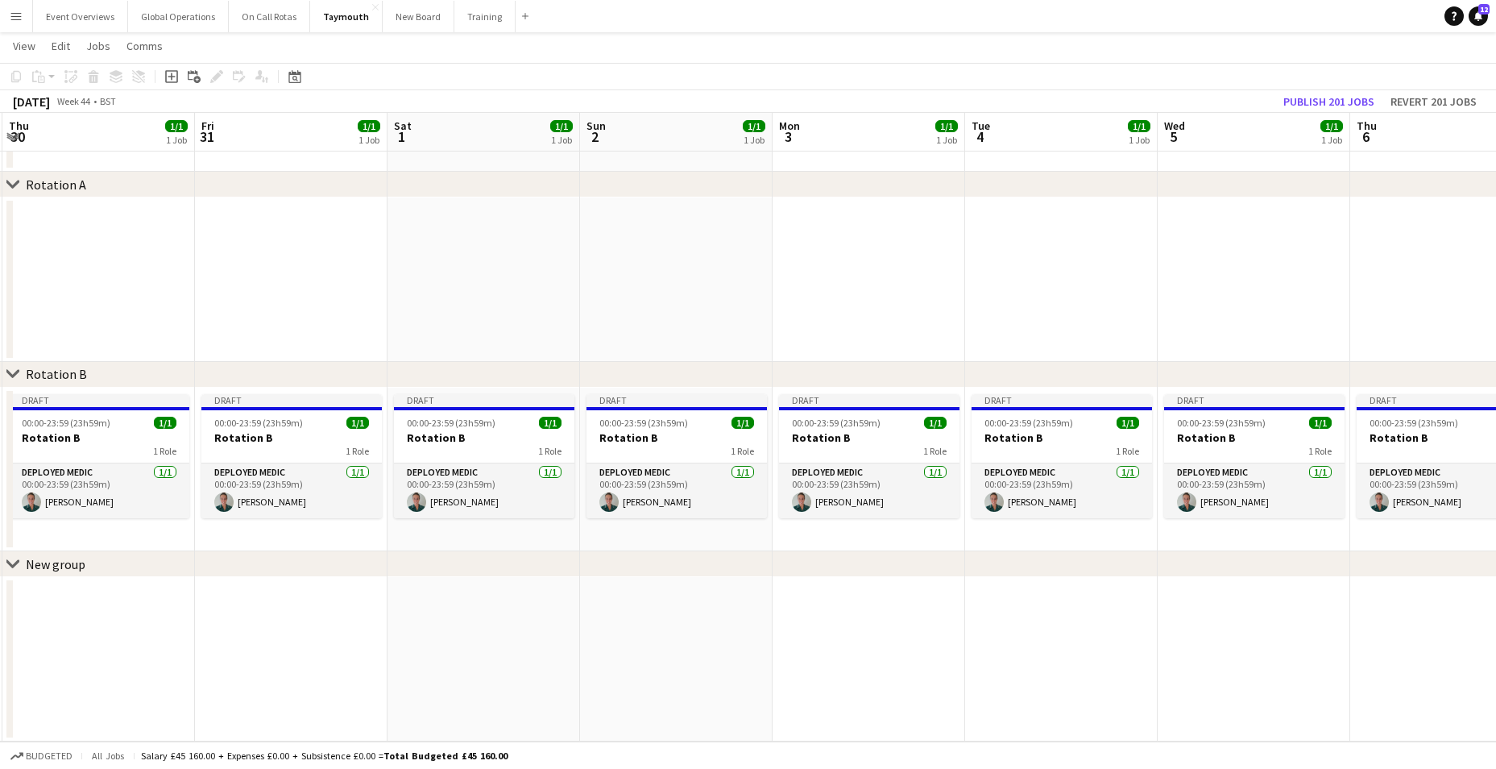
drag, startPoint x: 1307, startPoint y: 268, endPoint x: 578, endPoint y: 209, distance: 731.4
click at [578, 209] on app-calendar-viewport "Mon 27 2/2 2 Jobs Tue 28 1/1 1 Job Wed 29 1/1 1 Job Thu 30 1/1 1 Job Fri 31 1/1…" at bounding box center [748, 373] width 1496 height 735
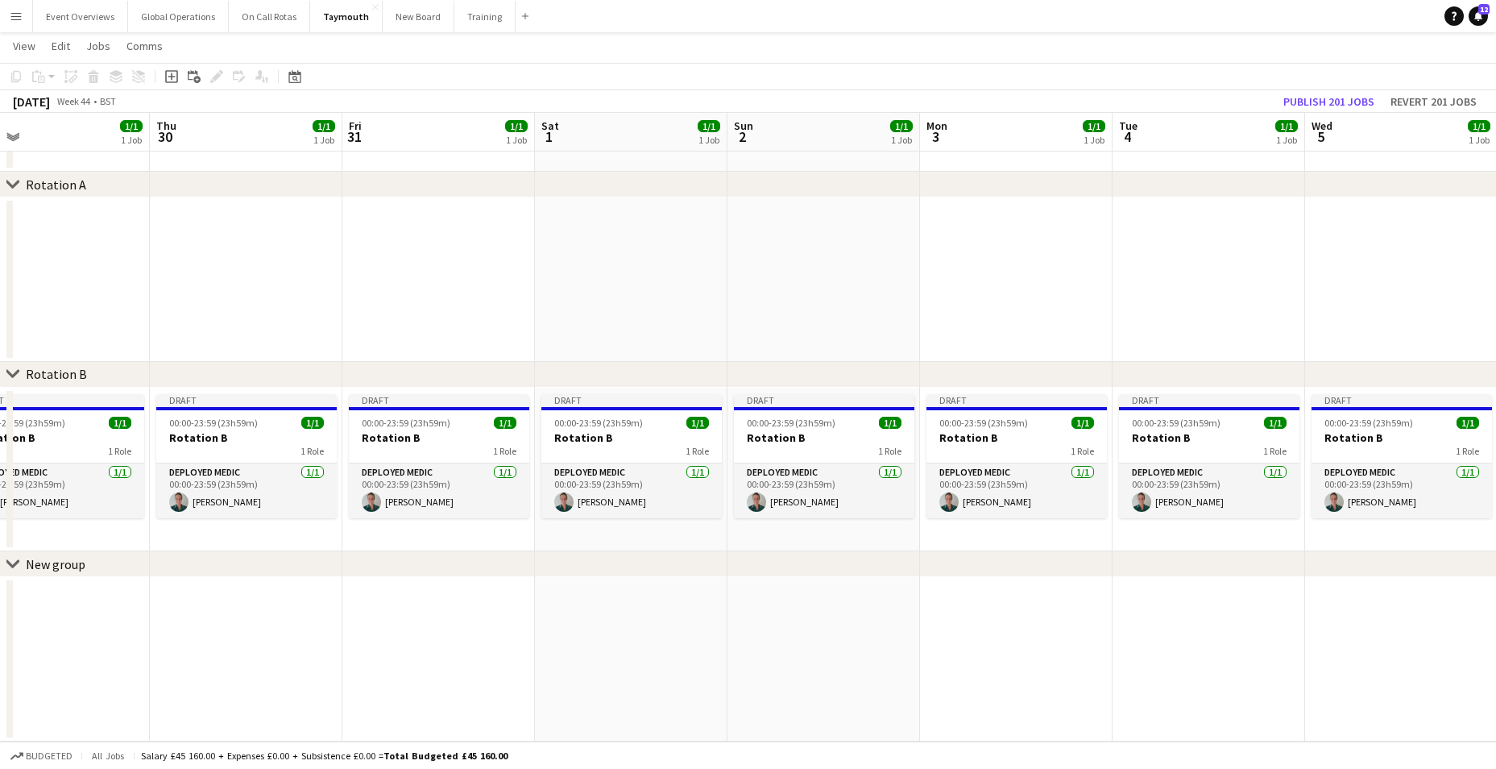
drag, startPoint x: 1224, startPoint y: 248, endPoint x: 631, endPoint y: 193, distance: 596.2
click at [631, 193] on div "chevron-right Rotation A chevron-right Rotation B chevron-right New group Mon 2…" at bounding box center [748, 373] width 1496 height 735
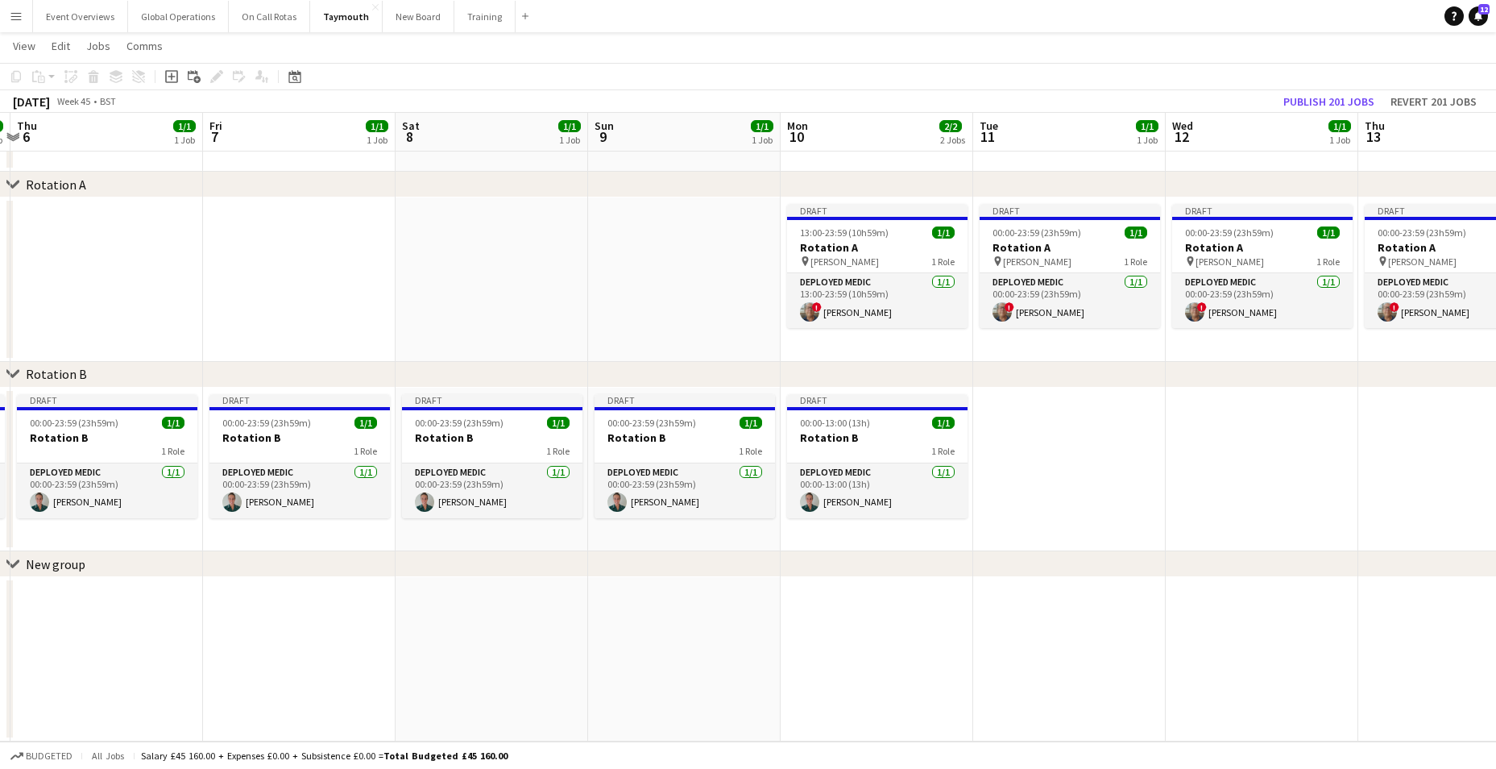
scroll to position [0, 614]
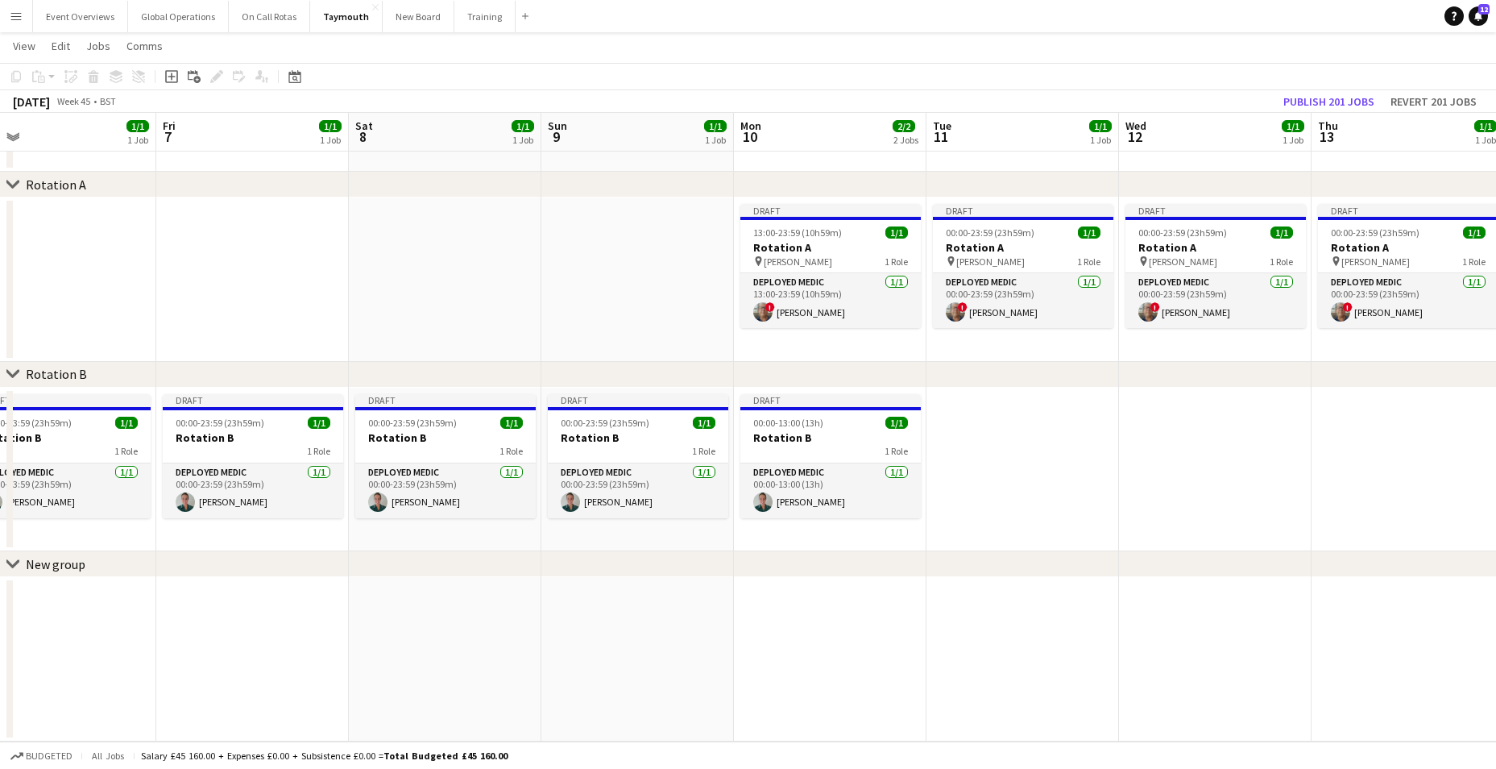
drag, startPoint x: 1283, startPoint y: 221, endPoint x: 520, endPoint y: 168, distance: 765.5
click at [520, 168] on app-calendar-viewport "Mon 3 1/1 1 Job Tue 4 1/1 1 Job Wed 5 1/1 1 Job Thu 6 1/1 1 Job Fri 7 1/1 1 Job…" at bounding box center [748, 373] width 1496 height 735
click at [773, 278] on app-card-role "Deployed Medic [DATE] 13:00-23:59 (10h59m) ! [PERSON_NAME]" at bounding box center [830, 300] width 180 height 55
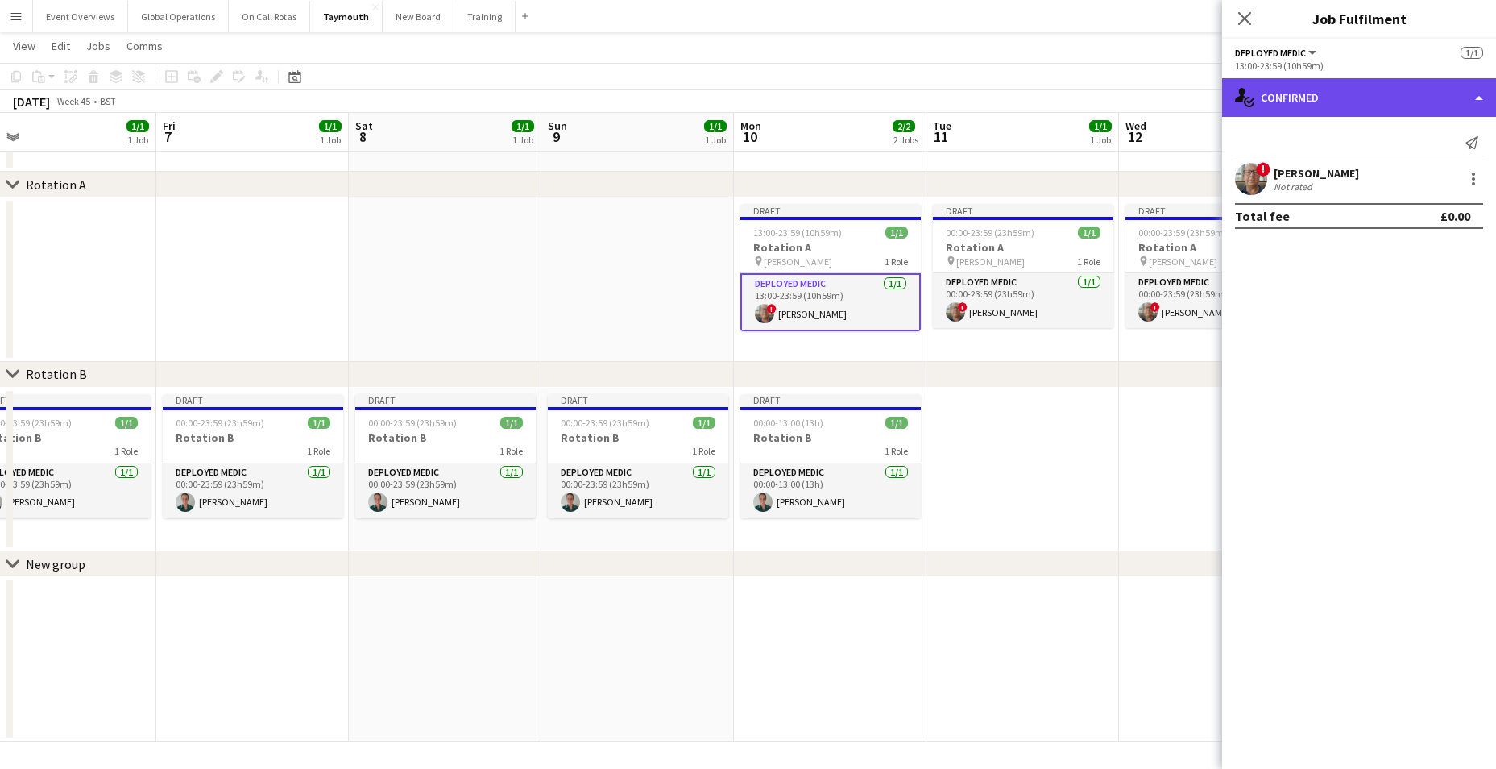
click at [1476, 94] on div "single-neutral-actions-check-2 Confirmed" at bounding box center [1359, 97] width 274 height 39
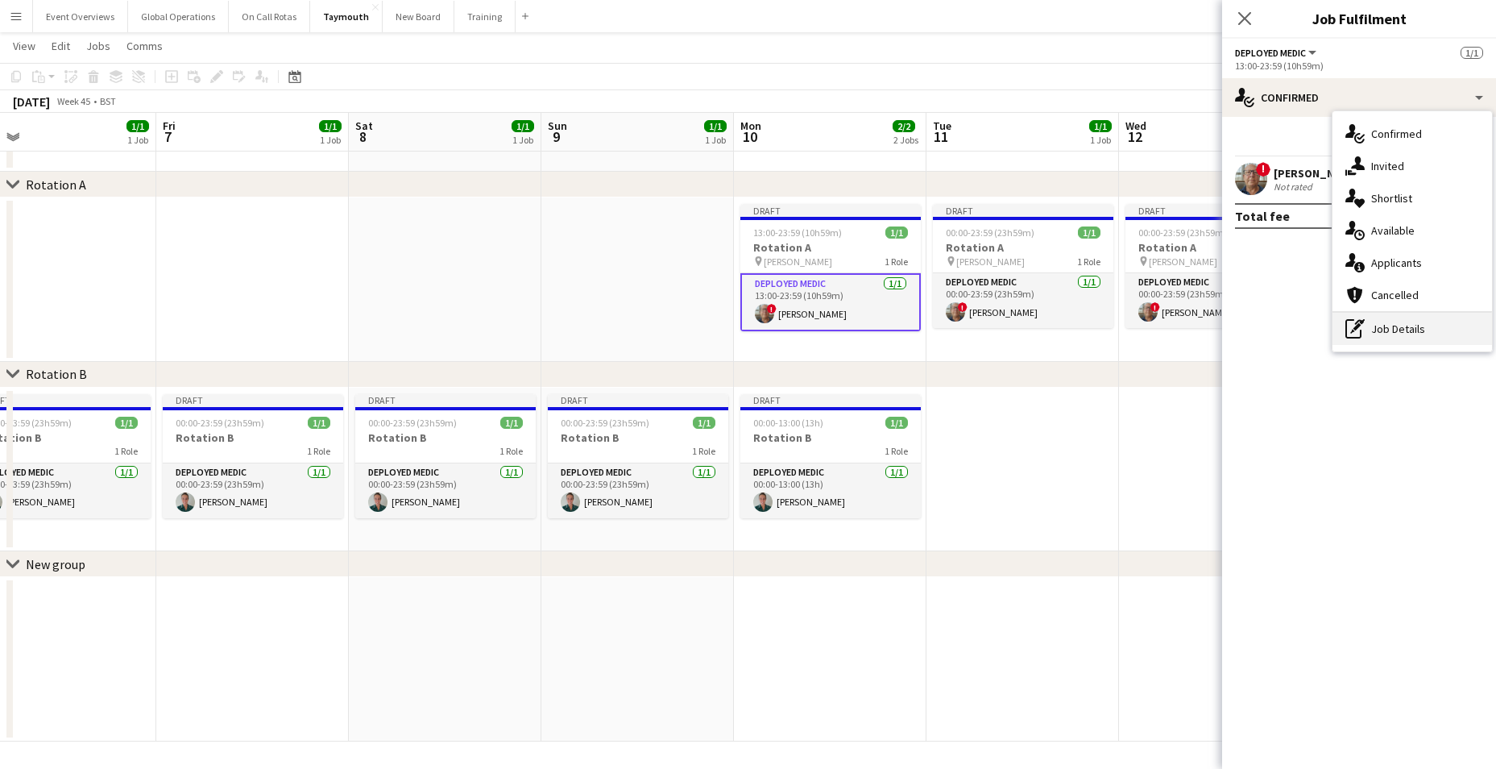
click at [1401, 326] on div "pen-write Job Details" at bounding box center [1412, 329] width 160 height 32
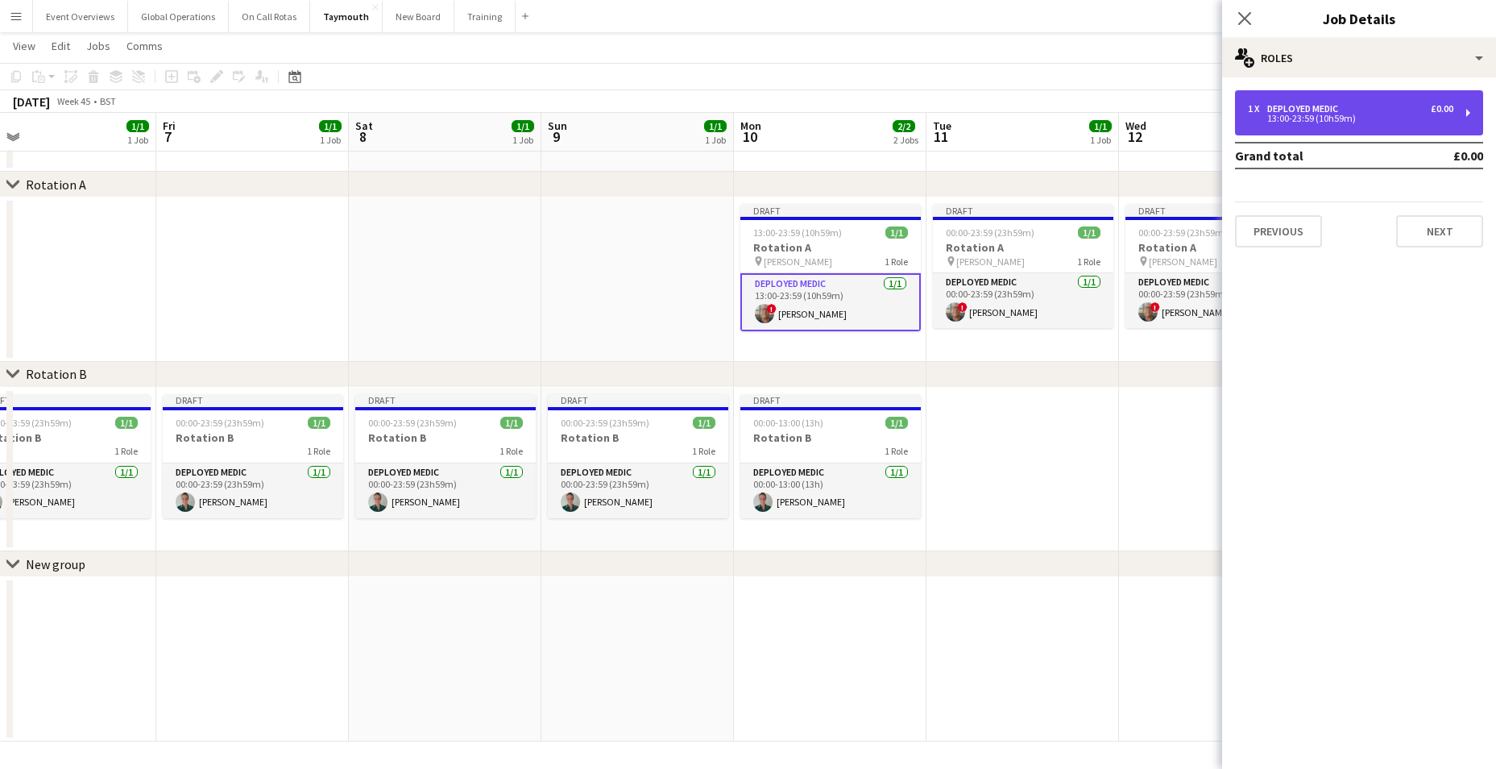
click at [1286, 102] on div "1 x Deployed Medic £0.00 13:00-23:59 (10h59m)" at bounding box center [1359, 112] width 248 height 45
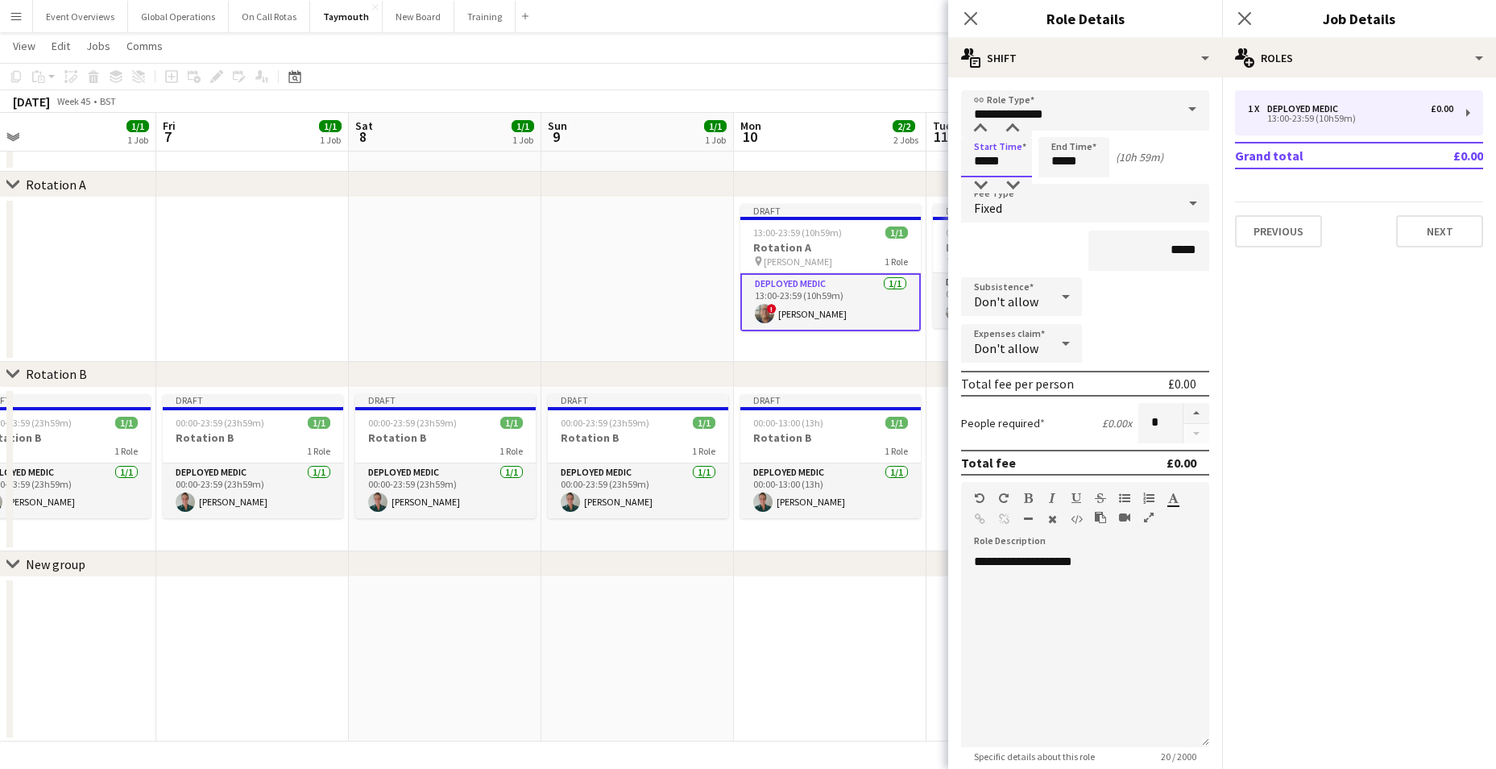
click at [1009, 163] on input "*****" at bounding box center [996, 157] width 71 height 40
type input "*****"
click at [983, 184] on div at bounding box center [980, 185] width 32 height 16
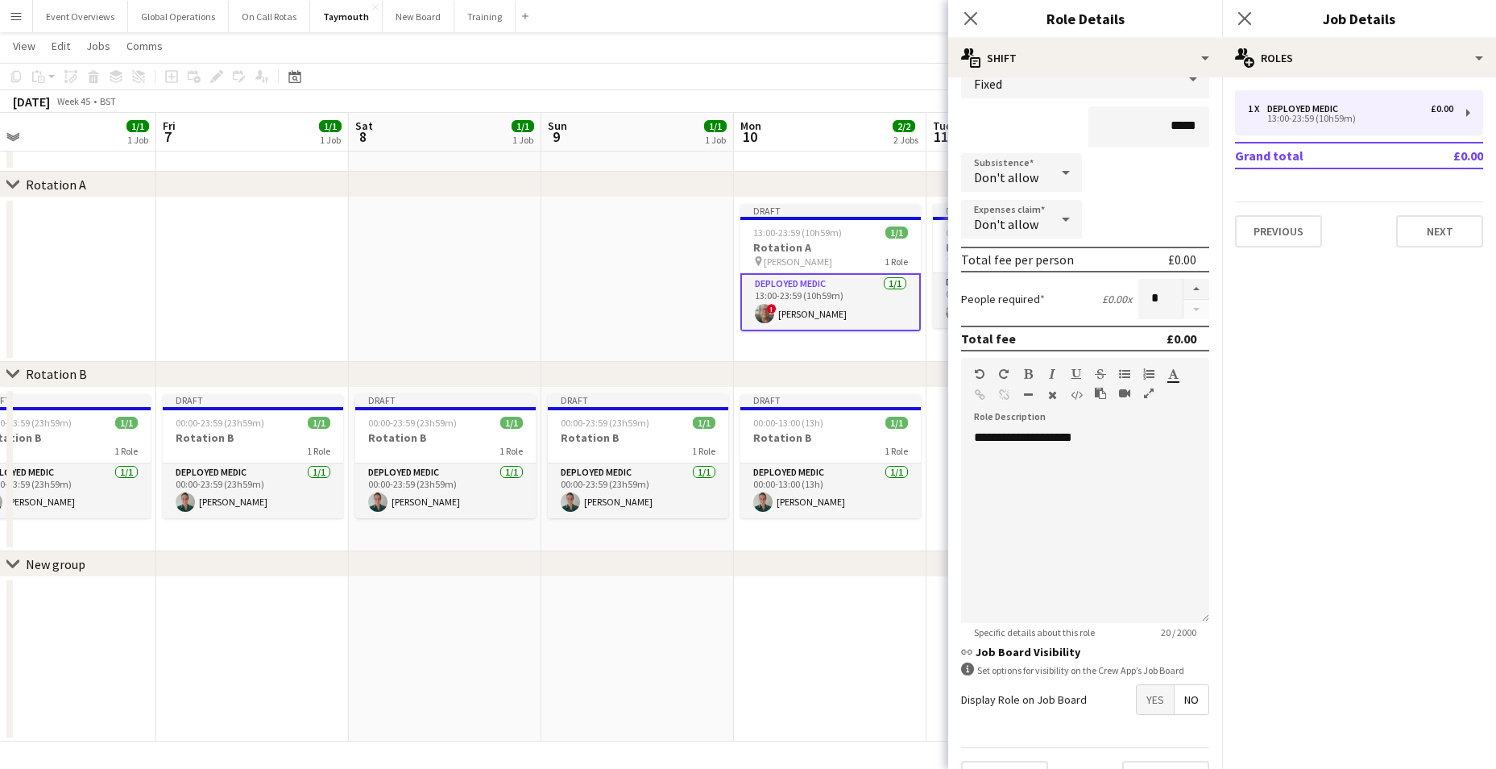
scroll to position [161, 0]
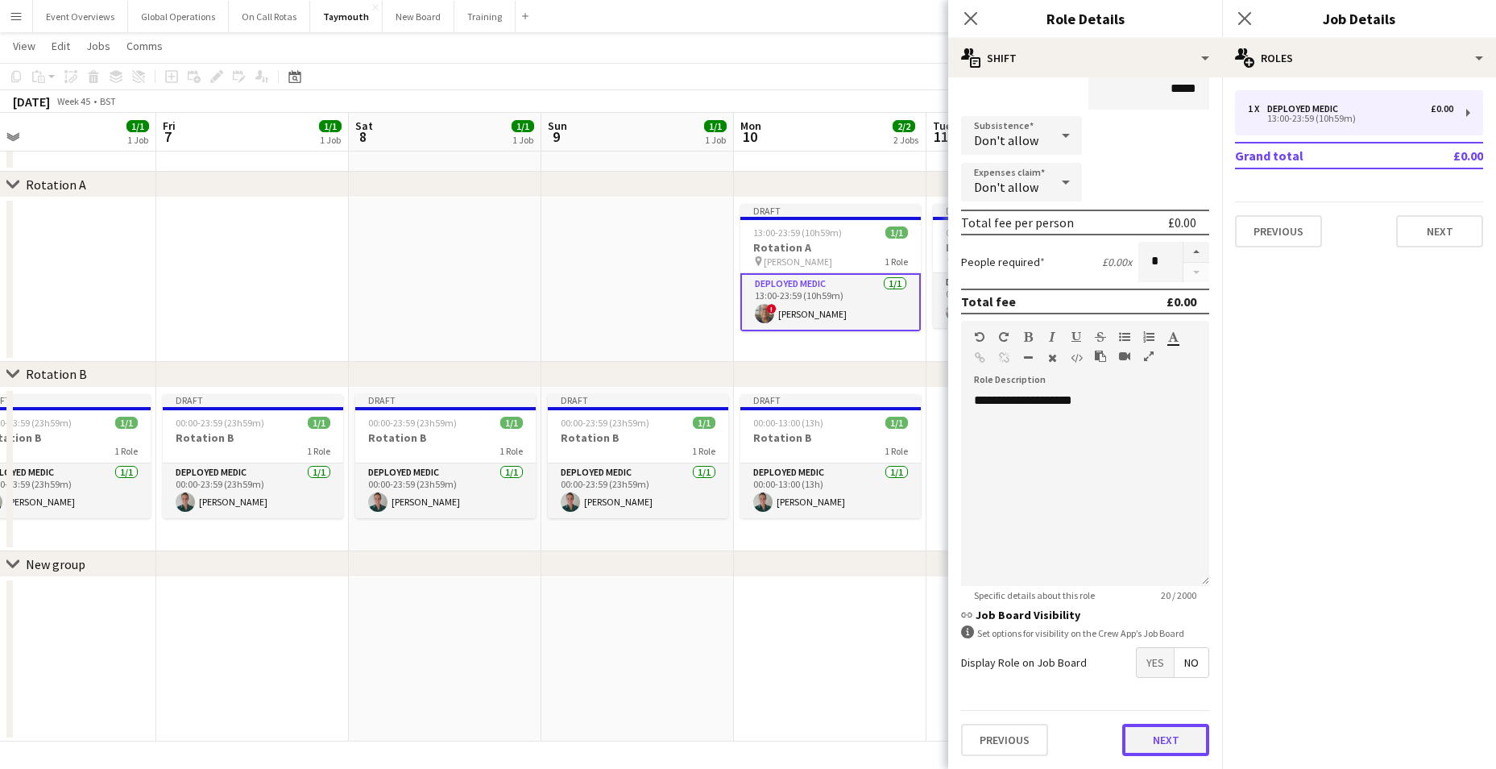
click at [1159, 734] on button "Next" at bounding box center [1165, 739] width 87 height 32
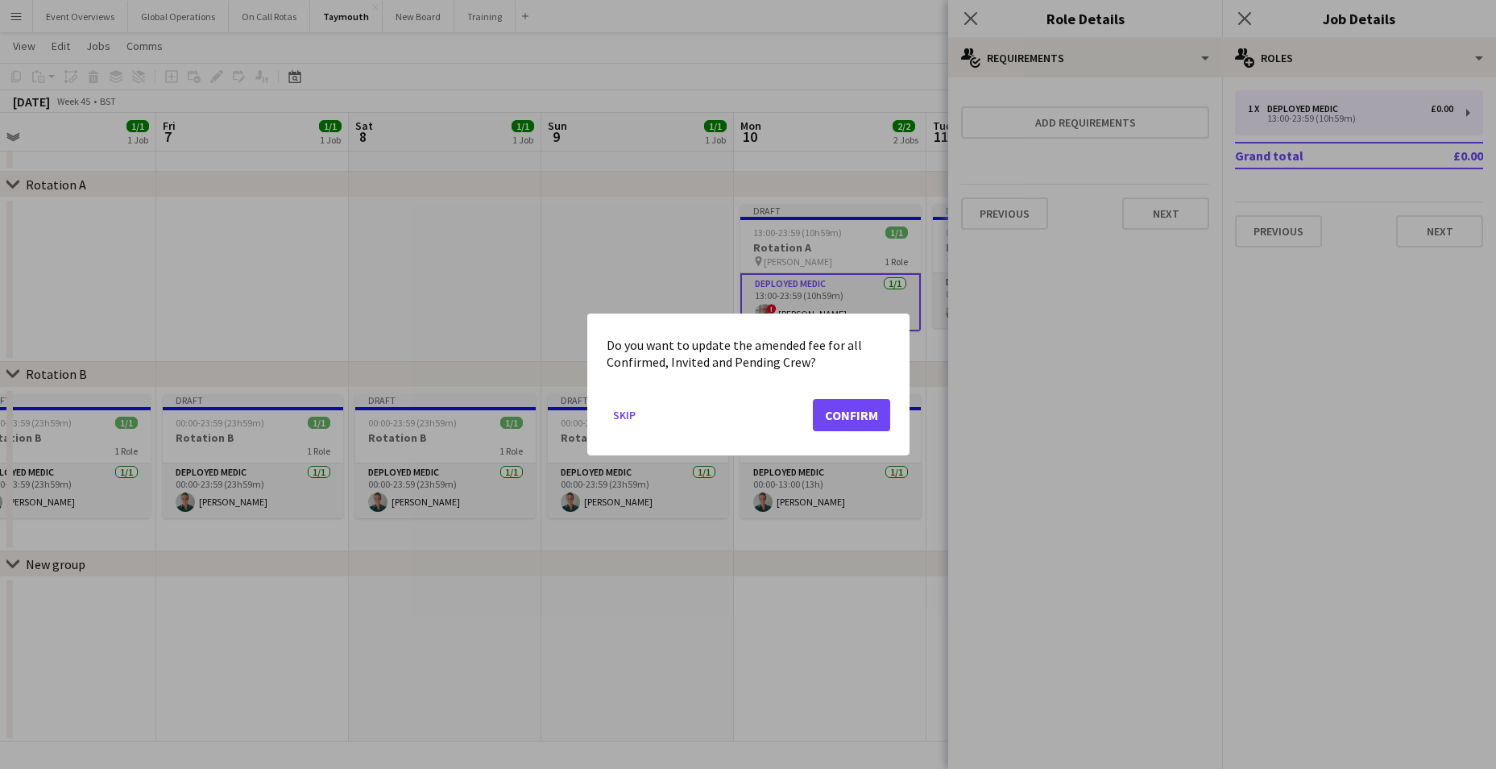
scroll to position [0, 0]
click at [865, 406] on button "Confirm" at bounding box center [851, 415] width 77 height 32
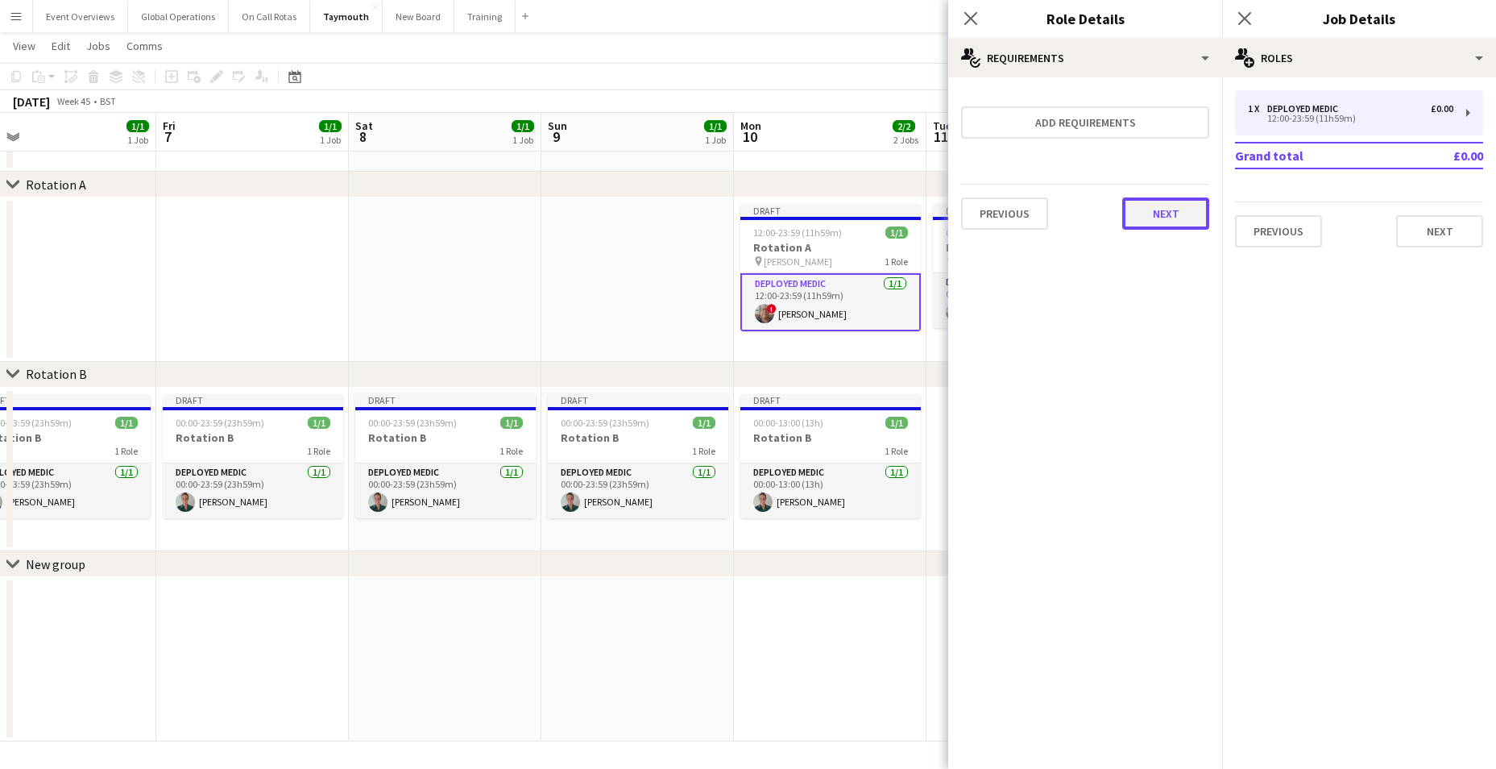
click at [1162, 218] on button "Next" at bounding box center [1165, 213] width 87 height 32
click at [1179, 214] on button "Finish" at bounding box center [1179, 216] width 60 height 32
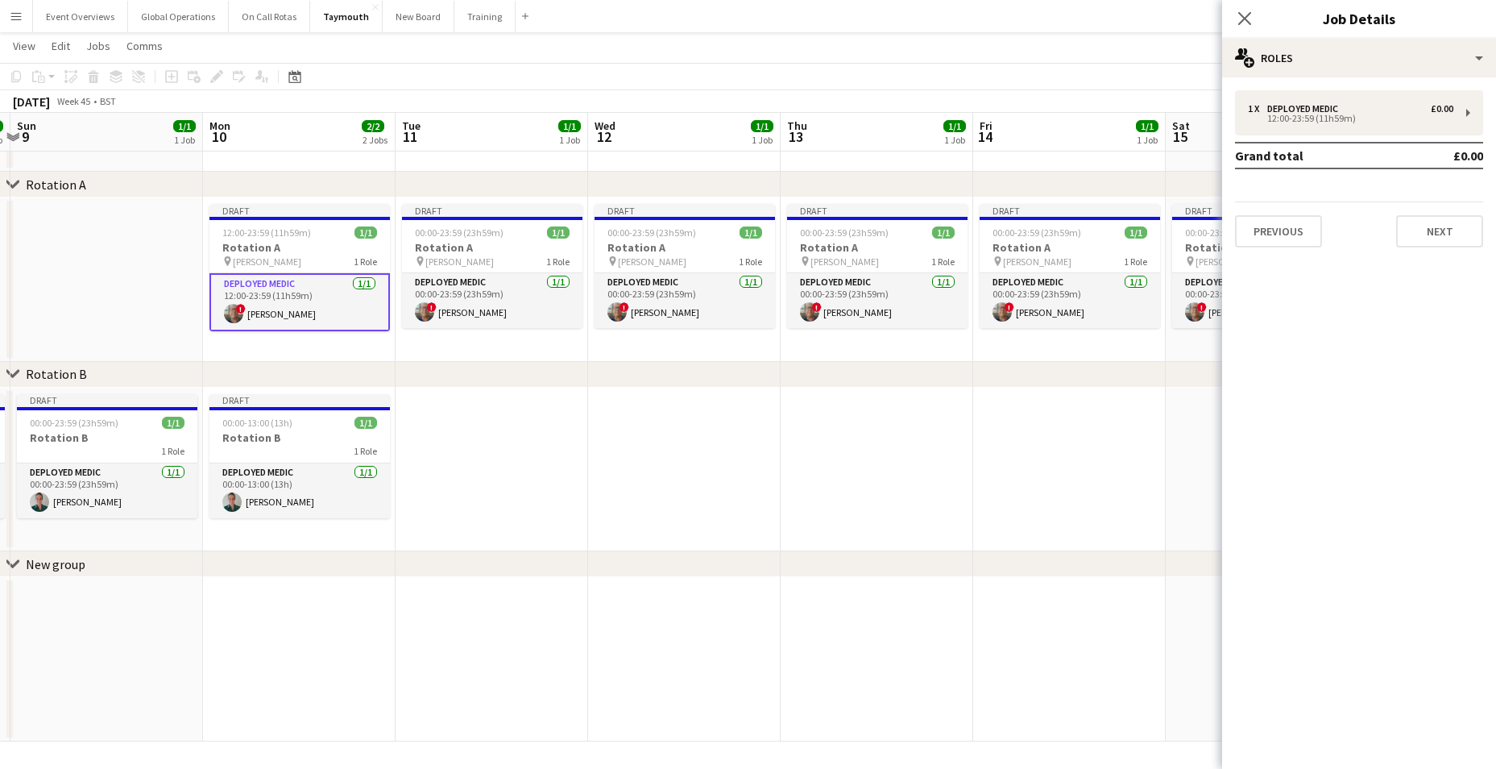
drag, startPoint x: 1128, startPoint y: 467, endPoint x: 530, endPoint y: 430, distance: 598.9
click at [546, 430] on app-calendar-viewport "Thu 6 1/1 1 Job Fri 7 1/1 1 Job Sat 8 1/1 1 Job Sun 9 1/1 1 Job Mon 10 2/2 2 Jo…" at bounding box center [748, 373] width 1496 height 735
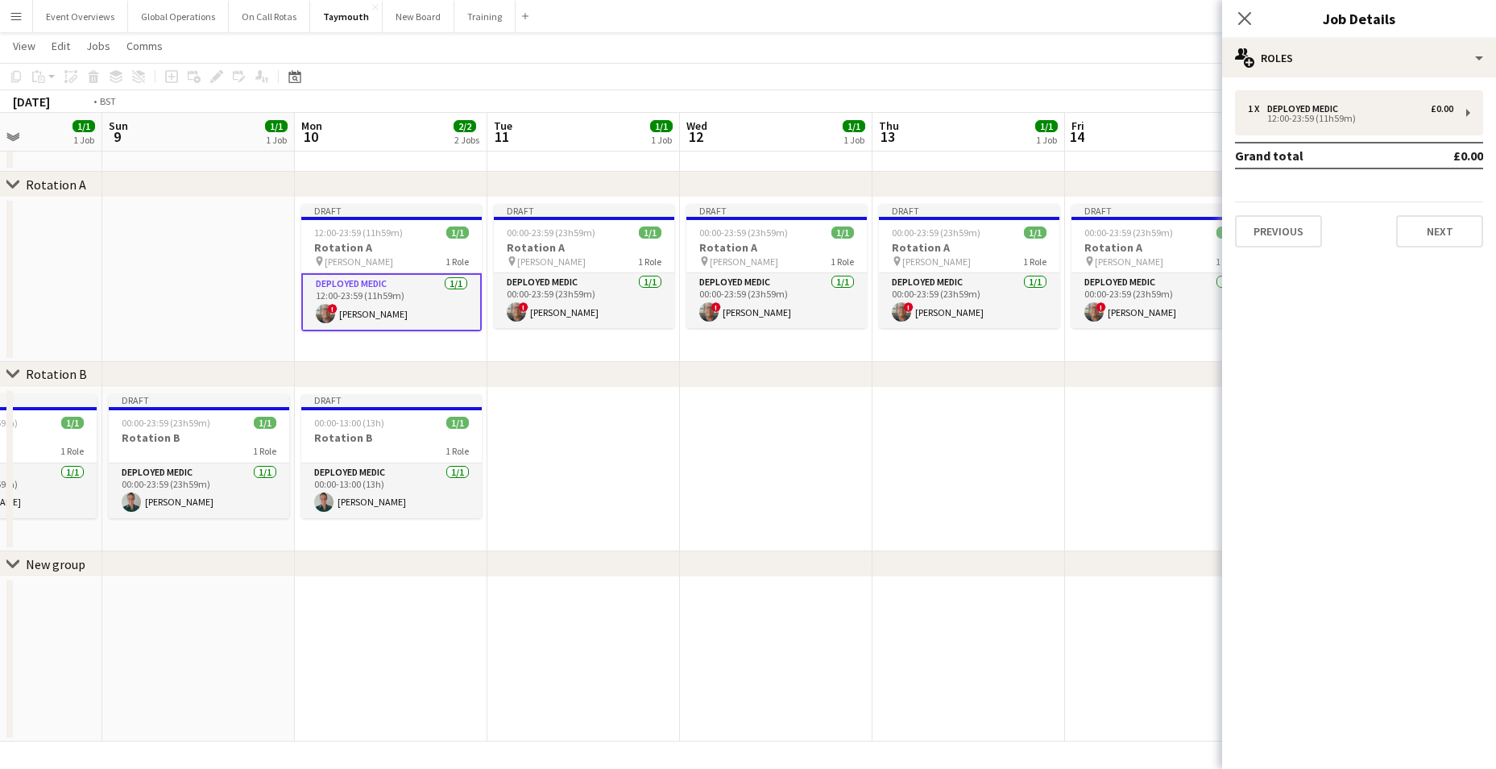
drag, startPoint x: 963, startPoint y: 493, endPoint x: 316, endPoint y: 426, distance: 651.1
click at [316, 426] on app-calendar-viewport "Thu 6 1/1 1 Job Fri 7 1/1 1 Job Sat 8 1/1 1 Job Sun 9 1/1 1 Job Mon 10 2/2 2 Jo…" at bounding box center [748, 373] width 1496 height 735
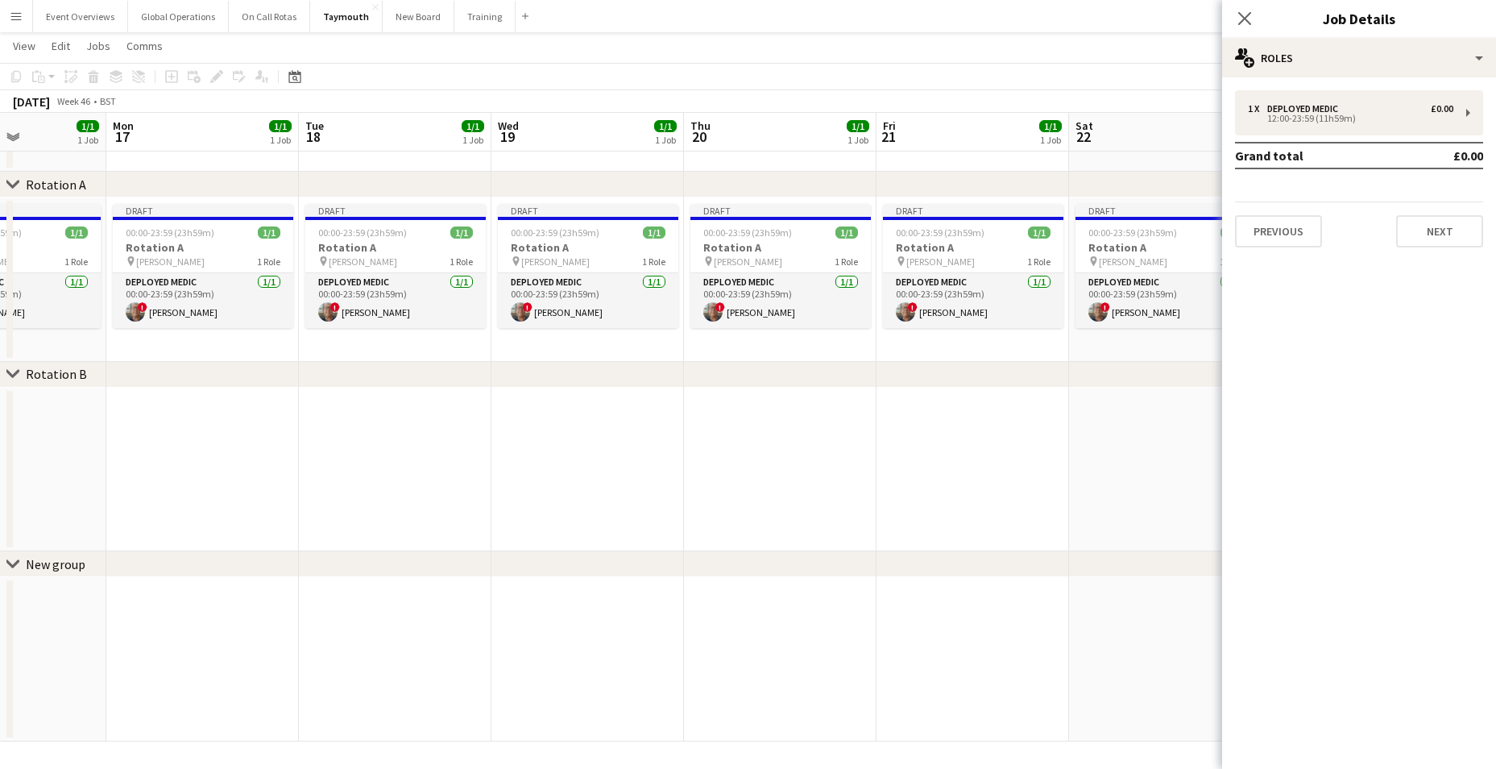
drag, startPoint x: 881, startPoint y: 518, endPoint x: 225, endPoint y: 465, distance: 658.7
click at [182, 461] on app-calendar-viewport "Fri 14 1/1 1 Job Sat 15 1/1 1 Job Sun 16 1/1 1 Job Mon 17 1/1 1 Job Tue 18 1/1 …" at bounding box center [748, 373] width 1496 height 735
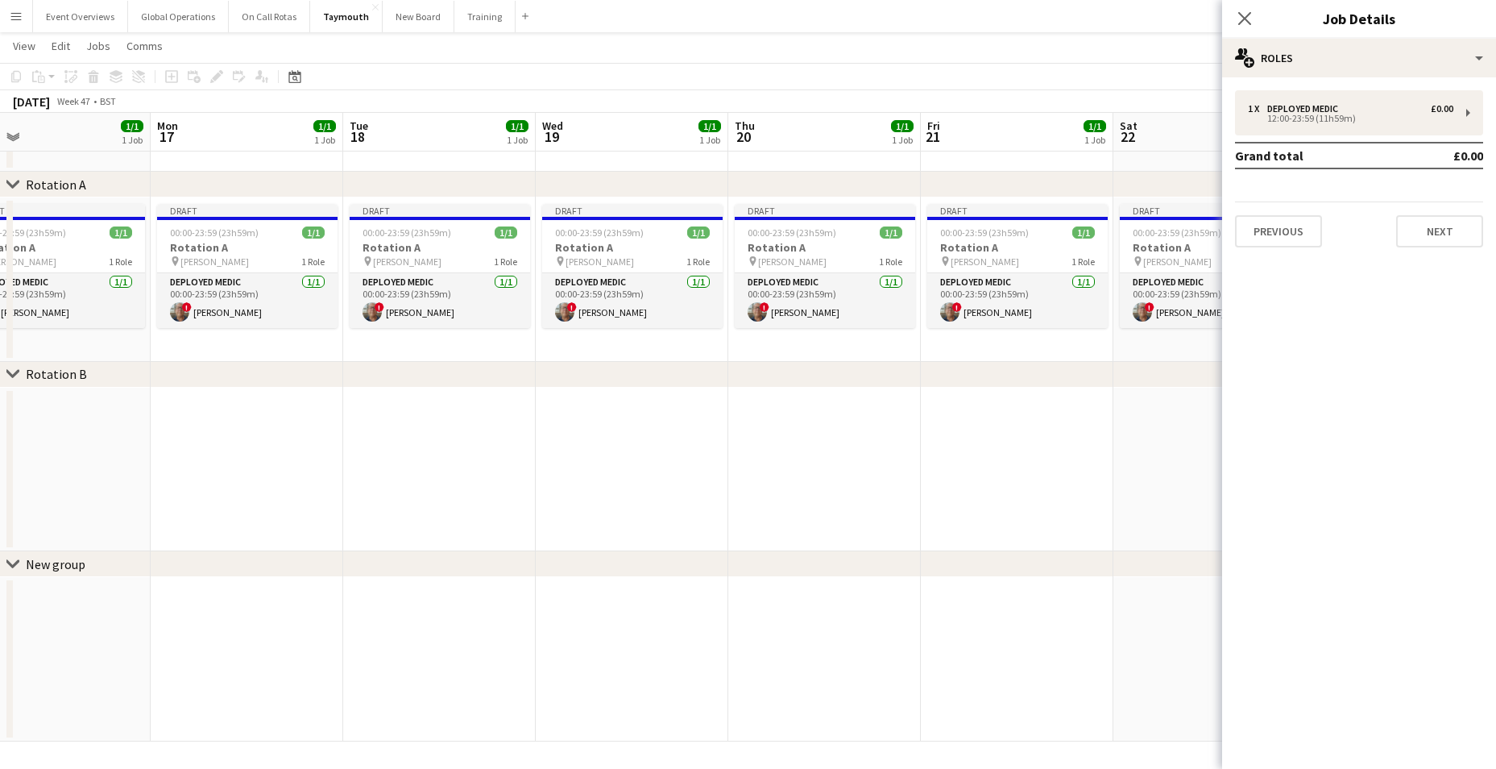
drag, startPoint x: 789, startPoint y: 532, endPoint x: 143, endPoint y: 489, distance: 646.7
click at [143, 489] on app-calendar-viewport "Fri 14 1/1 1 Job Sat 15 1/1 1 Job Sun 16 1/1 1 Job Mon 17 1/1 1 Job Tue 18 1/1 …" at bounding box center [748, 373] width 1496 height 735
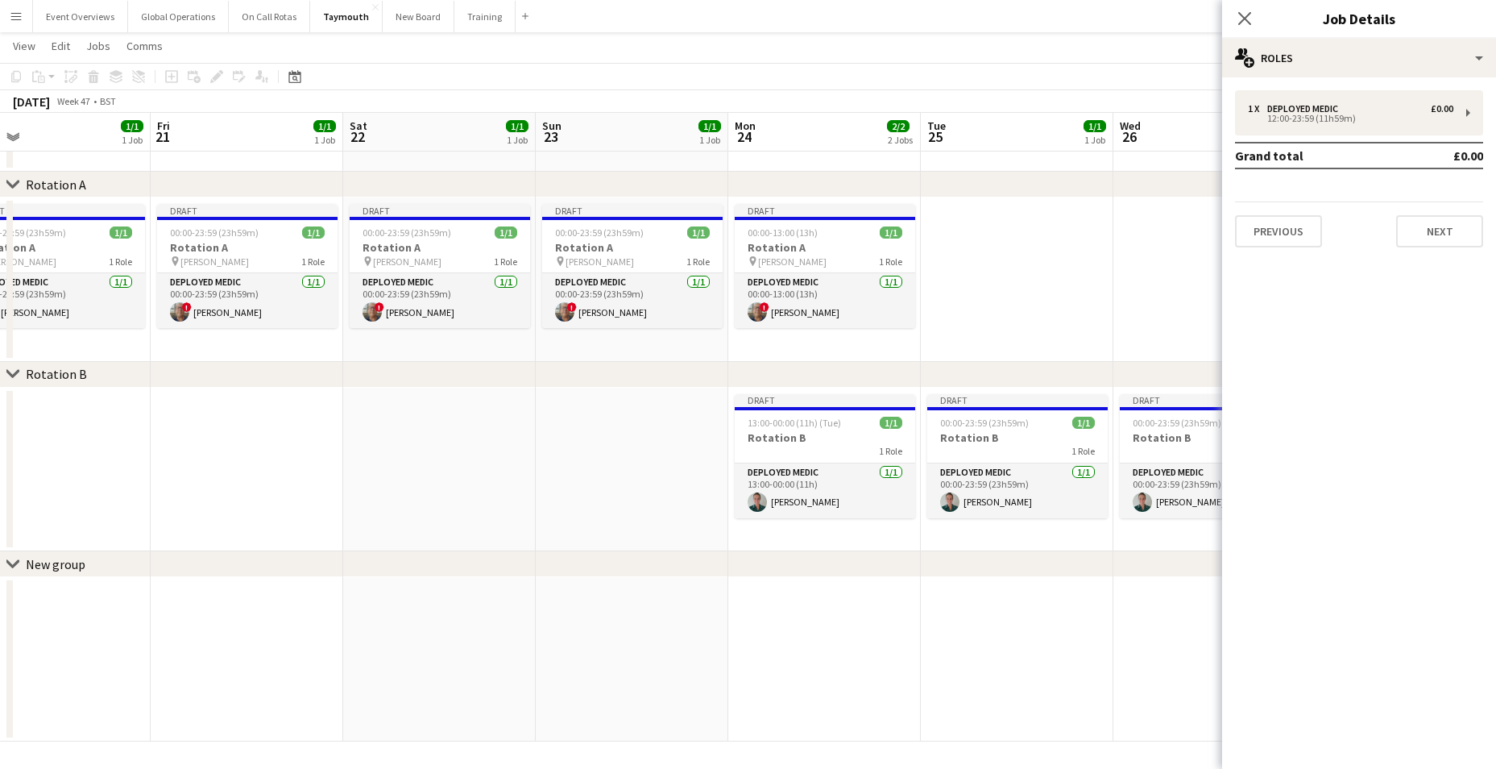
scroll to position [0, 433]
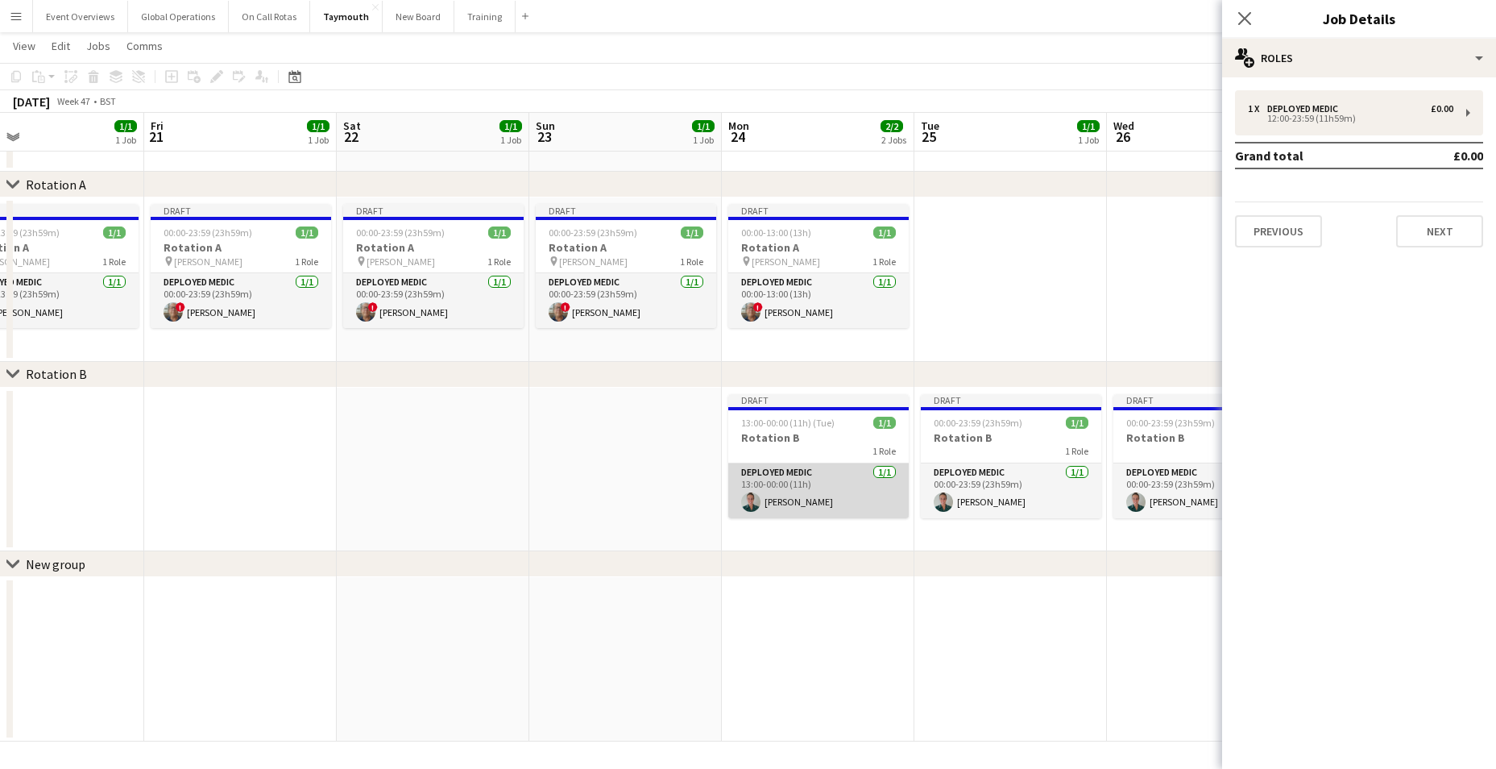
click at [769, 471] on app-card-role "Deployed Medic [DATE] 13:00-00:00 (11h) [PERSON_NAME]" at bounding box center [818, 490] width 180 height 55
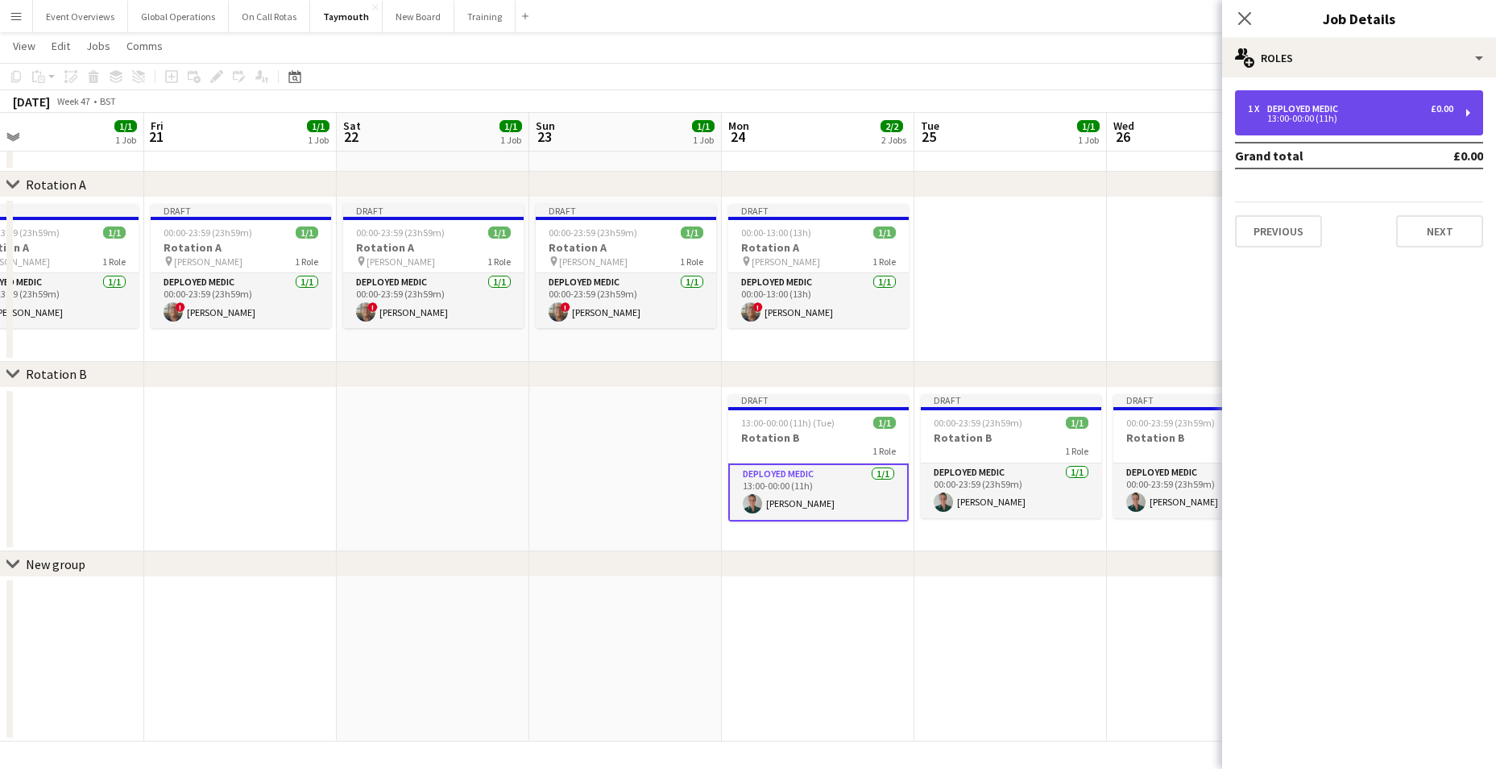
click at [1311, 110] on div "Deployed Medic" at bounding box center [1305, 108] width 77 height 11
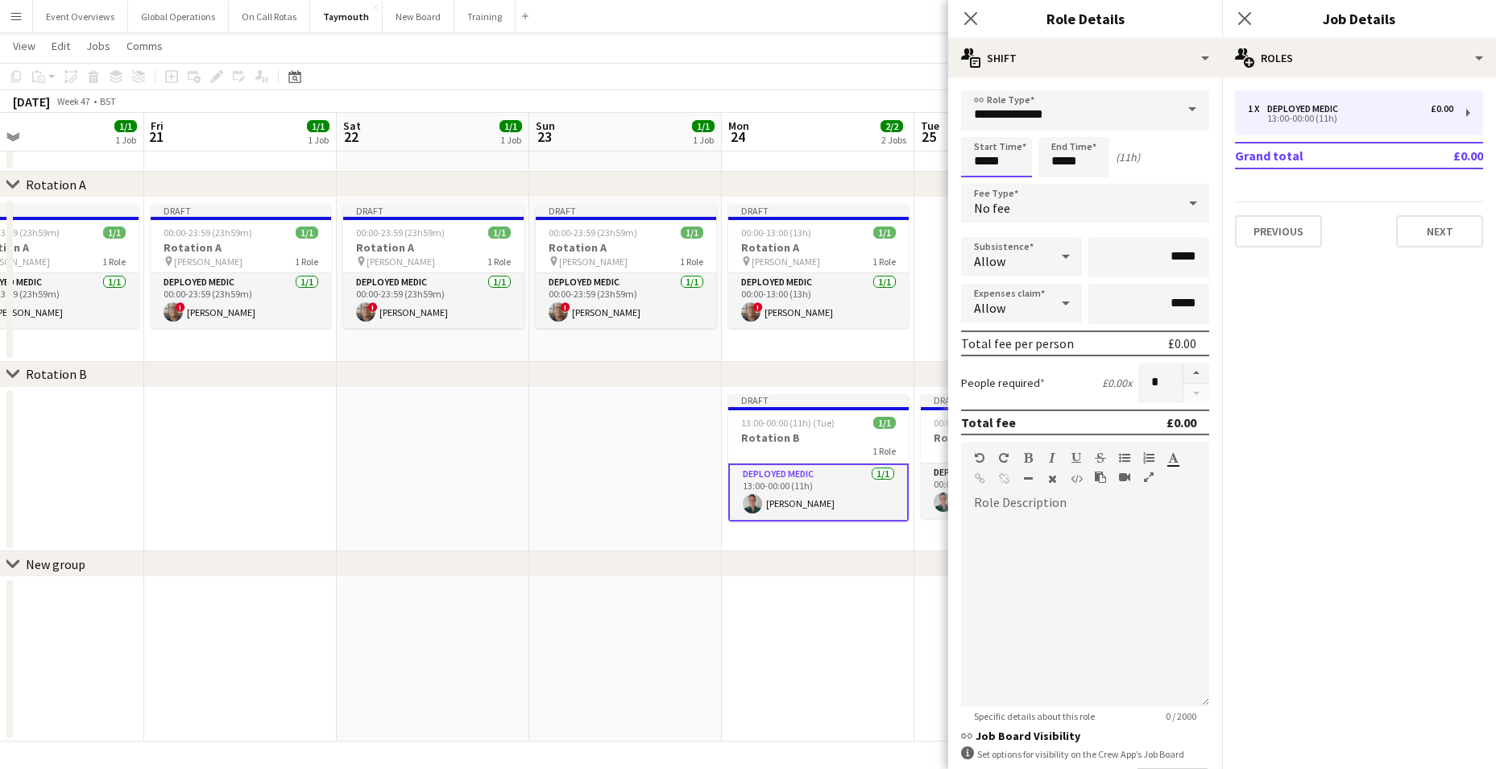
click at [1008, 163] on input "*****" at bounding box center [996, 157] width 71 height 40
type input "*****"
click at [986, 184] on div at bounding box center [980, 185] width 32 height 16
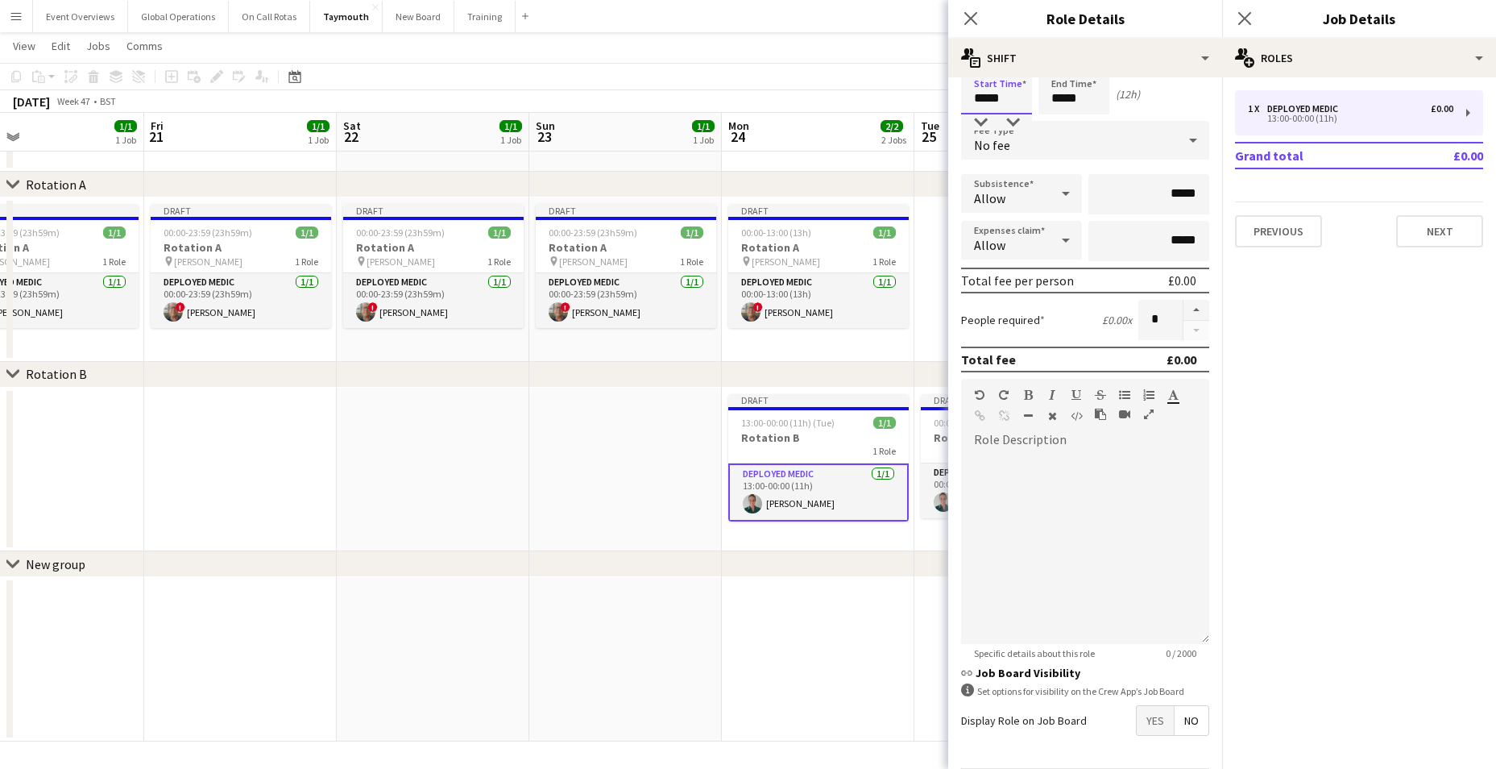
scroll to position [121, 0]
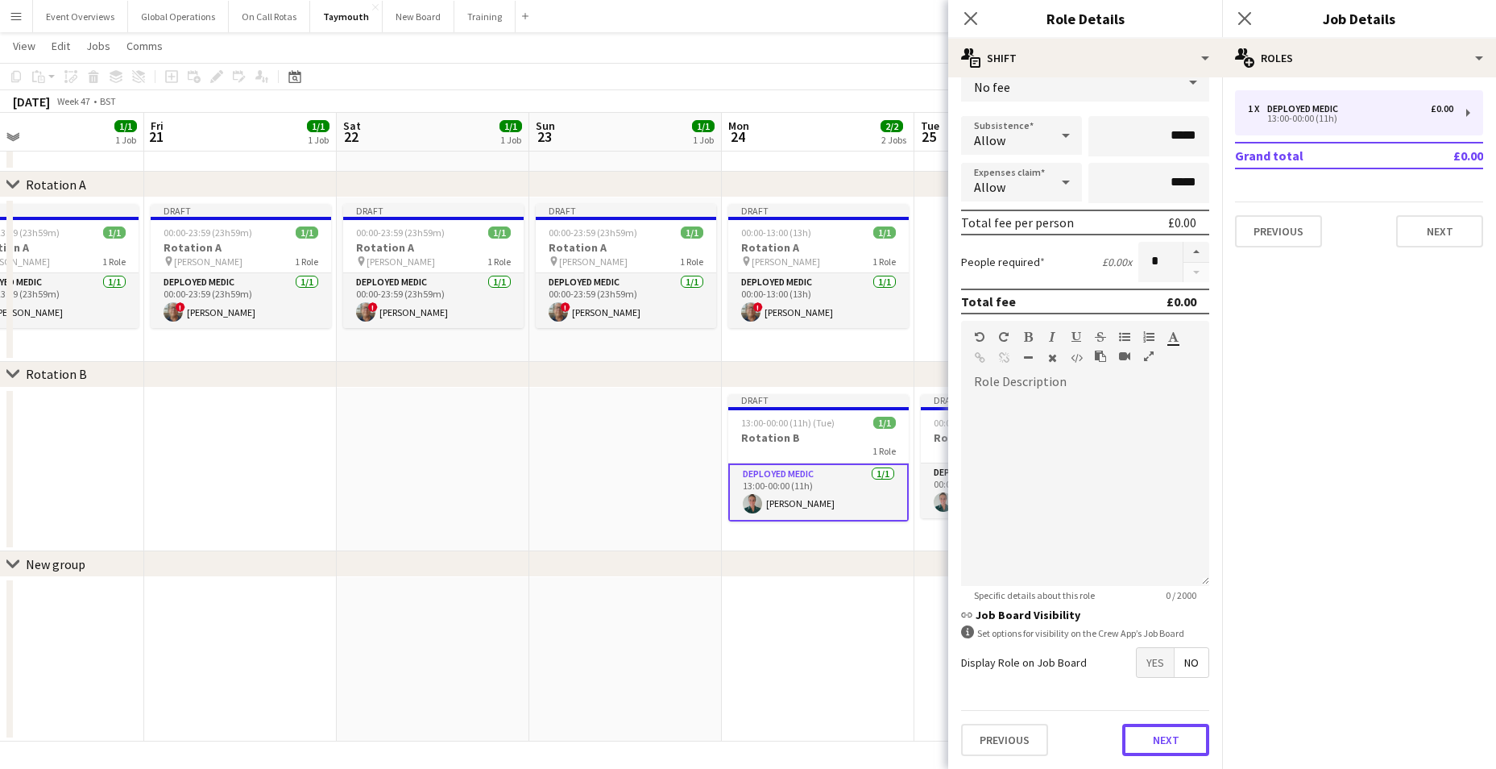
click at [1143, 744] on button "Next" at bounding box center [1165, 739] width 87 height 32
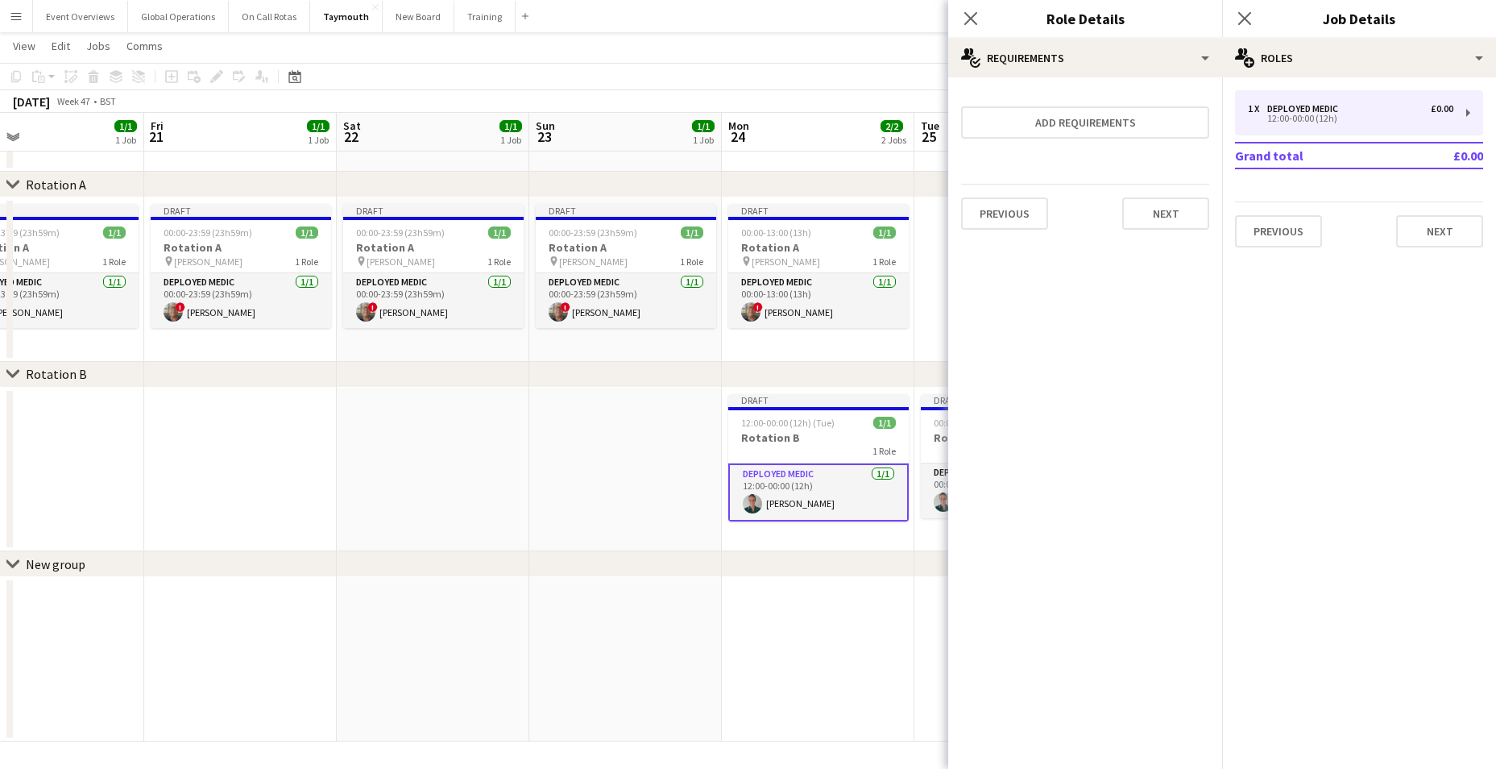
scroll to position [0, 0]
click at [1141, 215] on button "Next" at bounding box center [1165, 213] width 87 height 32
click at [1187, 208] on button "Finish" at bounding box center [1179, 216] width 60 height 32
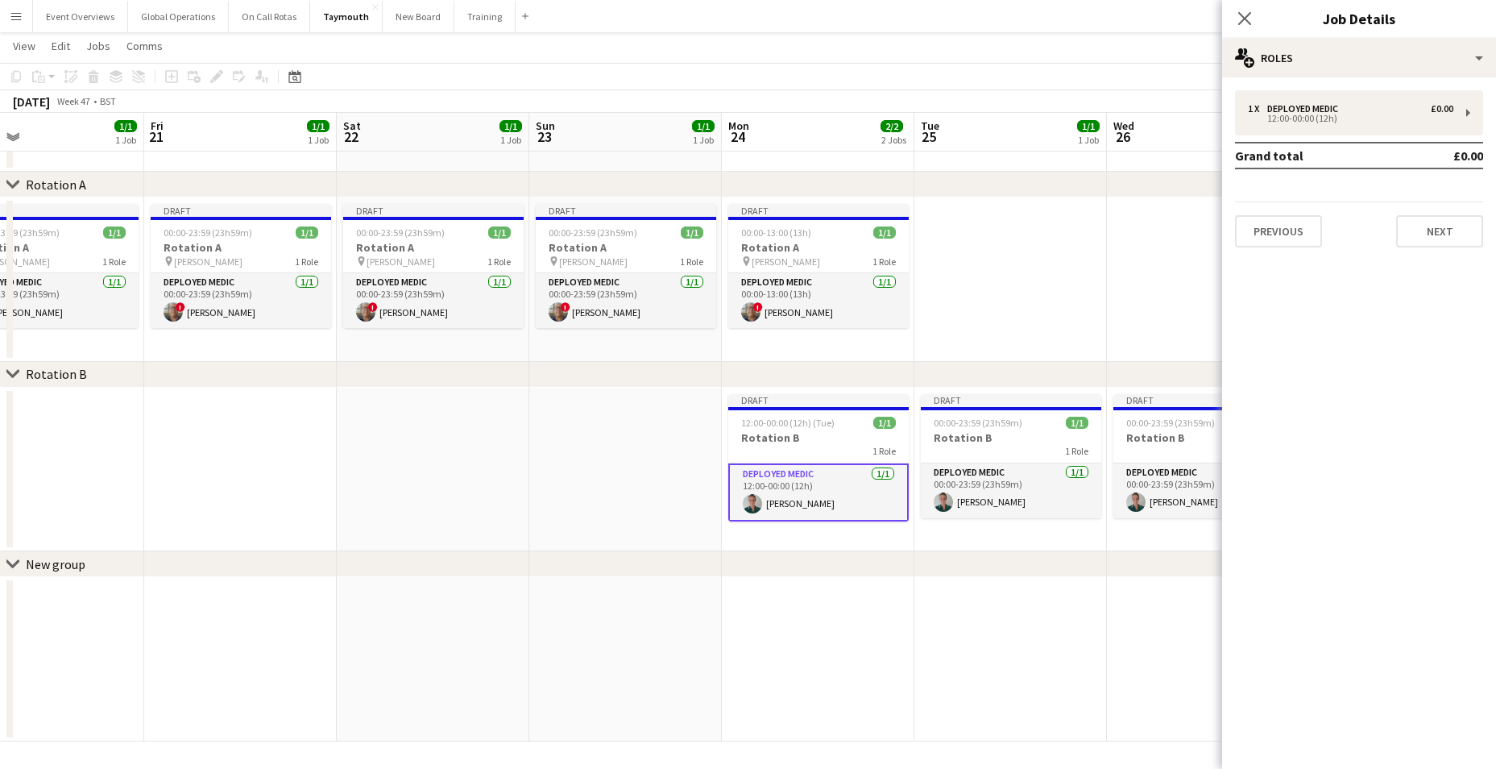
scroll to position [0, 465]
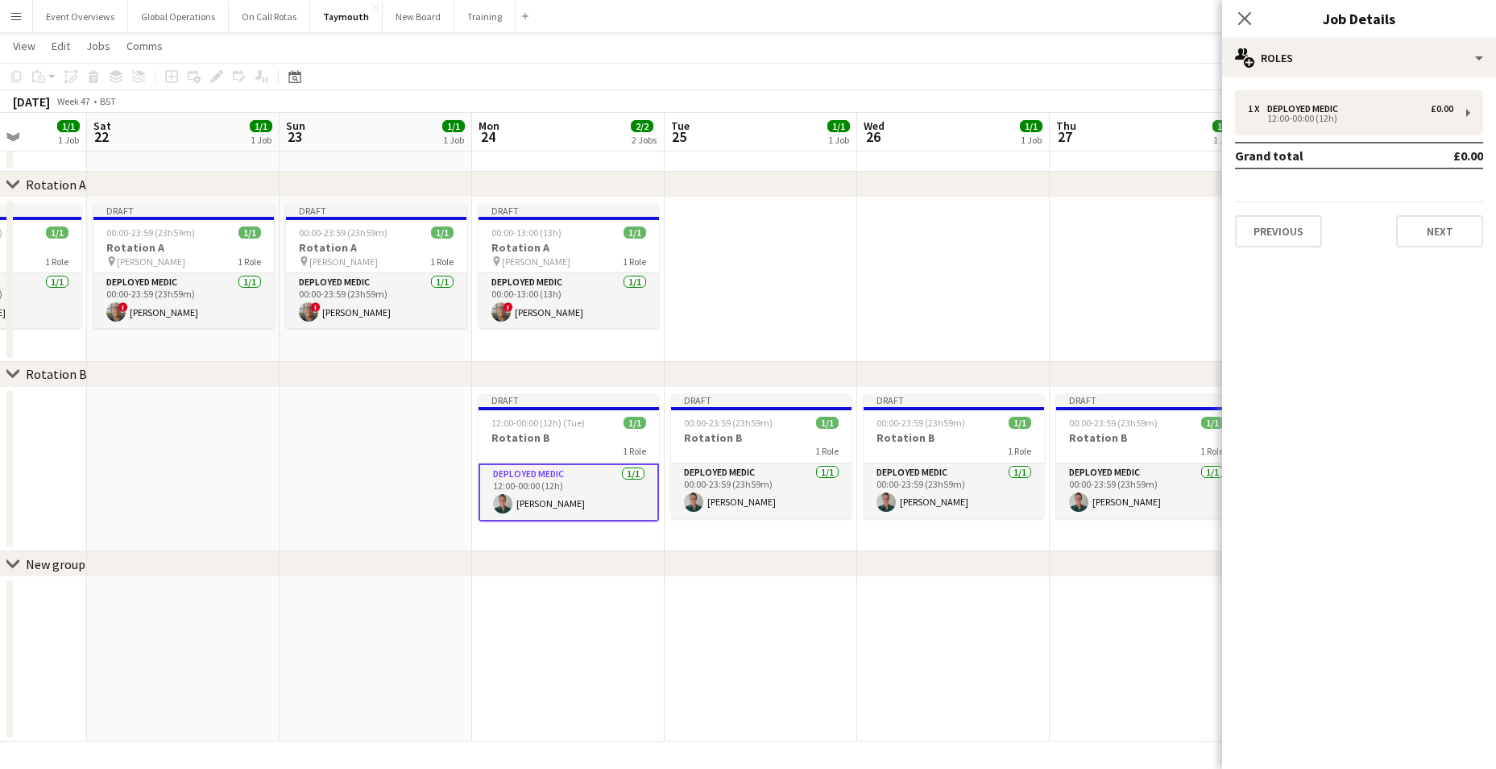
drag, startPoint x: 1062, startPoint y: 595, endPoint x: 547, endPoint y: 557, distance: 516.1
click at [547, 557] on div "chevron-right Rotation A chevron-right Rotation B chevron-right New group Tue 1…" at bounding box center [748, 373] width 1496 height 735
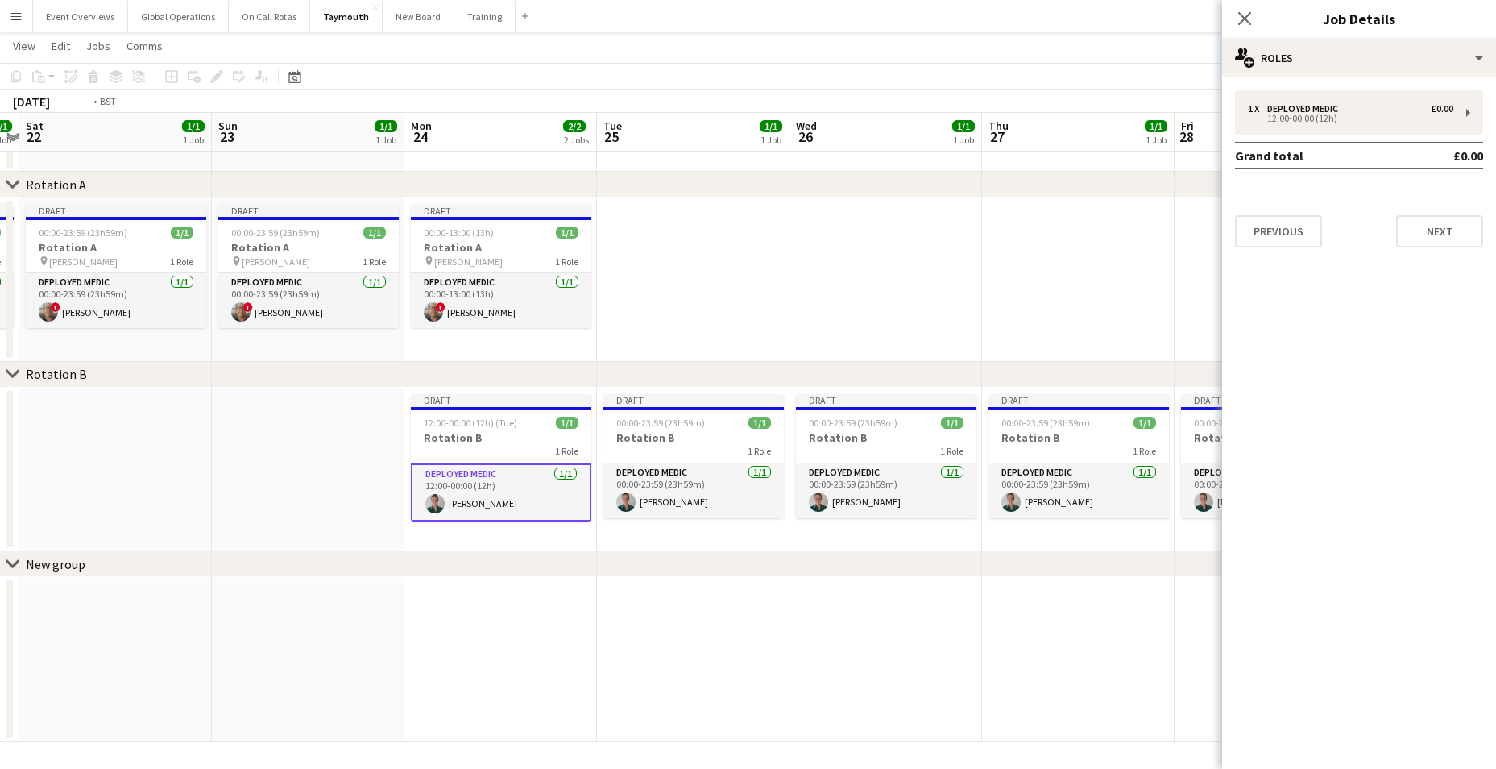
drag, startPoint x: 1046, startPoint y: 626, endPoint x: 373, endPoint y: 590, distance: 673.6
click at [451, 588] on app-calendar-viewport "Wed 19 1/1 1 Job Thu 20 1/1 1 Job Fri 21 1/1 1 Job Sat 22 1/1 1 Job Sun 23 1/1 …" at bounding box center [748, 373] width 1496 height 735
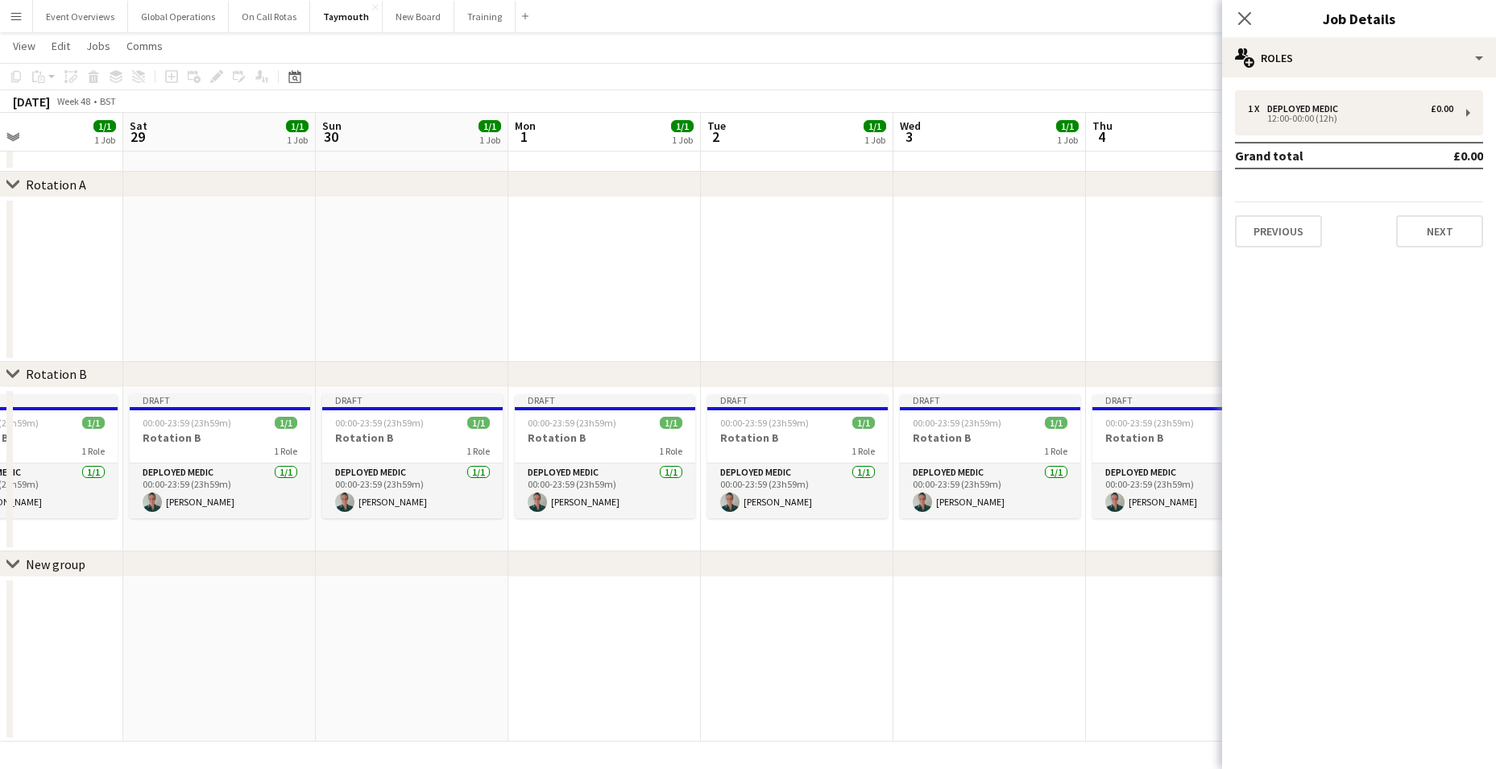
drag, startPoint x: 954, startPoint y: 658, endPoint x: 201, endPoint y: 578, distance: 756.7
click at [202, 575] on div "chevron-right Rotation A chevron-right Rotation B chevron-right New group Tue 2…" at bounding box center [748, 373] width 1496 height 735
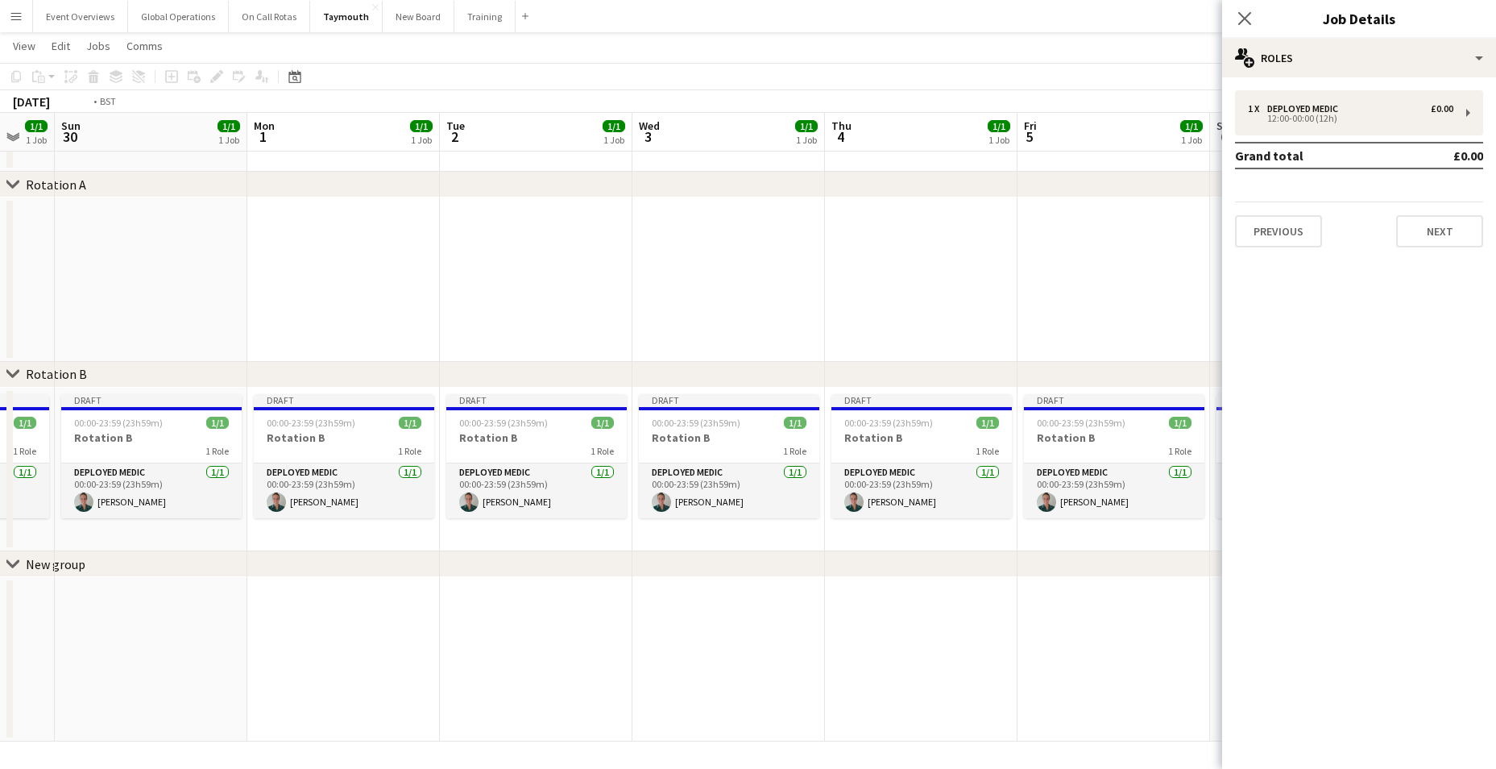
drag, startPoint x: 883, startPoint y: 648, endPoint x: 365, endPoint y: 590, distance: 521.3
click at [234, 575] on div "chevron-right Rotation A chevron-right Rotation B chevron-right New group Thu 2…" at bounding box center [748, 373] width 1496 height 735
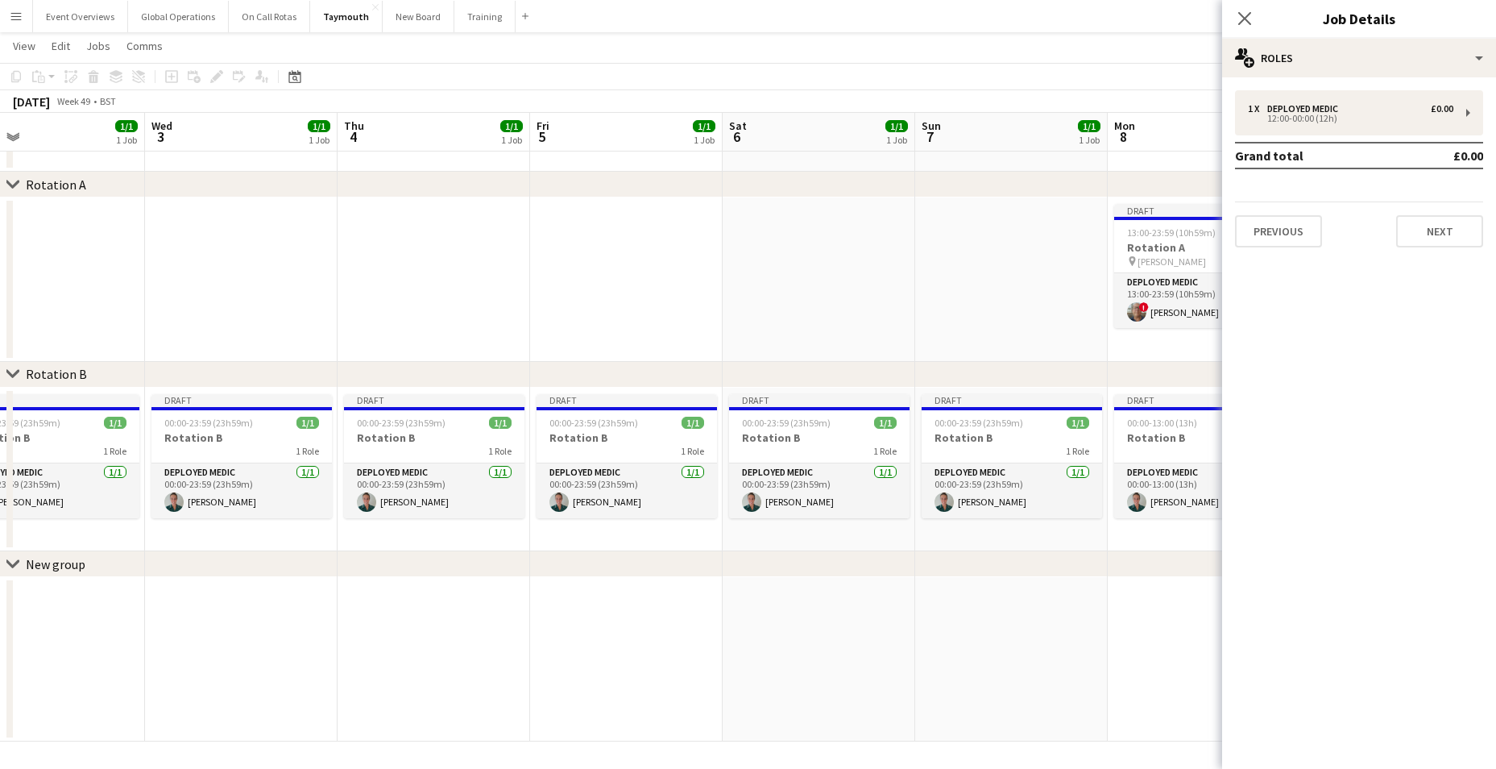
drag, startPoint x: 1090, startPoint y: 665, endPoint x: 399, endPoint y: 586, distance: 695.6
click at [400, 586] on app-calendar-viewport "Sat 29 1/1 1 Job Sun 30 1/1 1 Job Mon 1 1/1 1 Job Tue 2 1/1 1 Job Wed 3 1/1 1 J…" at bounding box center [748, 373] width 1496 height 735
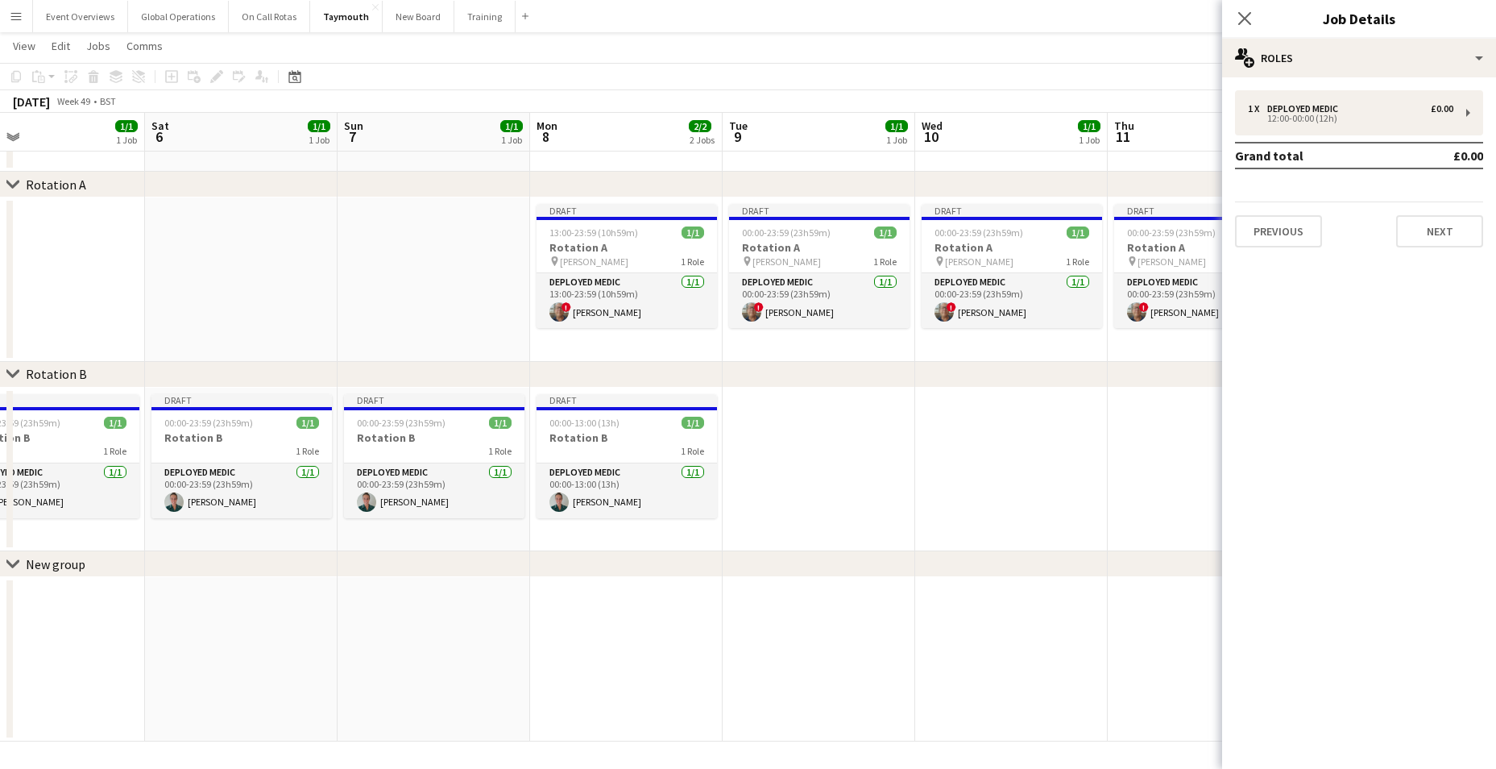
scroll to position [0, 636]
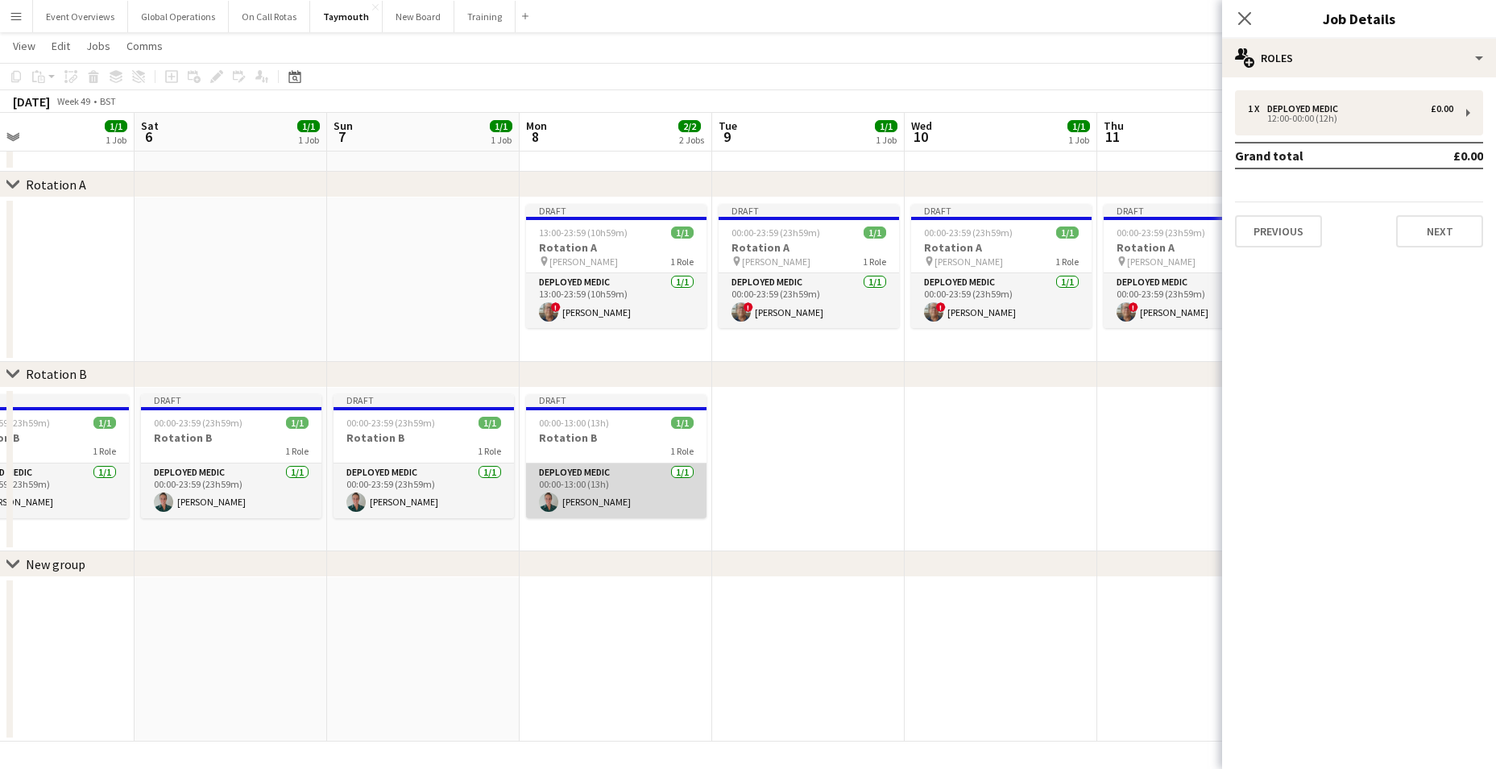
click at [579, 467] on app-card-role "Deployed Medic [DATE] 00:00-13:00 (13h) [PERSON_NAME]" at bounding box center [616, 490] width 180 height 55
click at [579, 469] on app-card-role "Deployed Medic [DATE] 00:00-13:00 (13h) [PERSON_NAME]" at bounding box center [616, 492] width 180 height 58
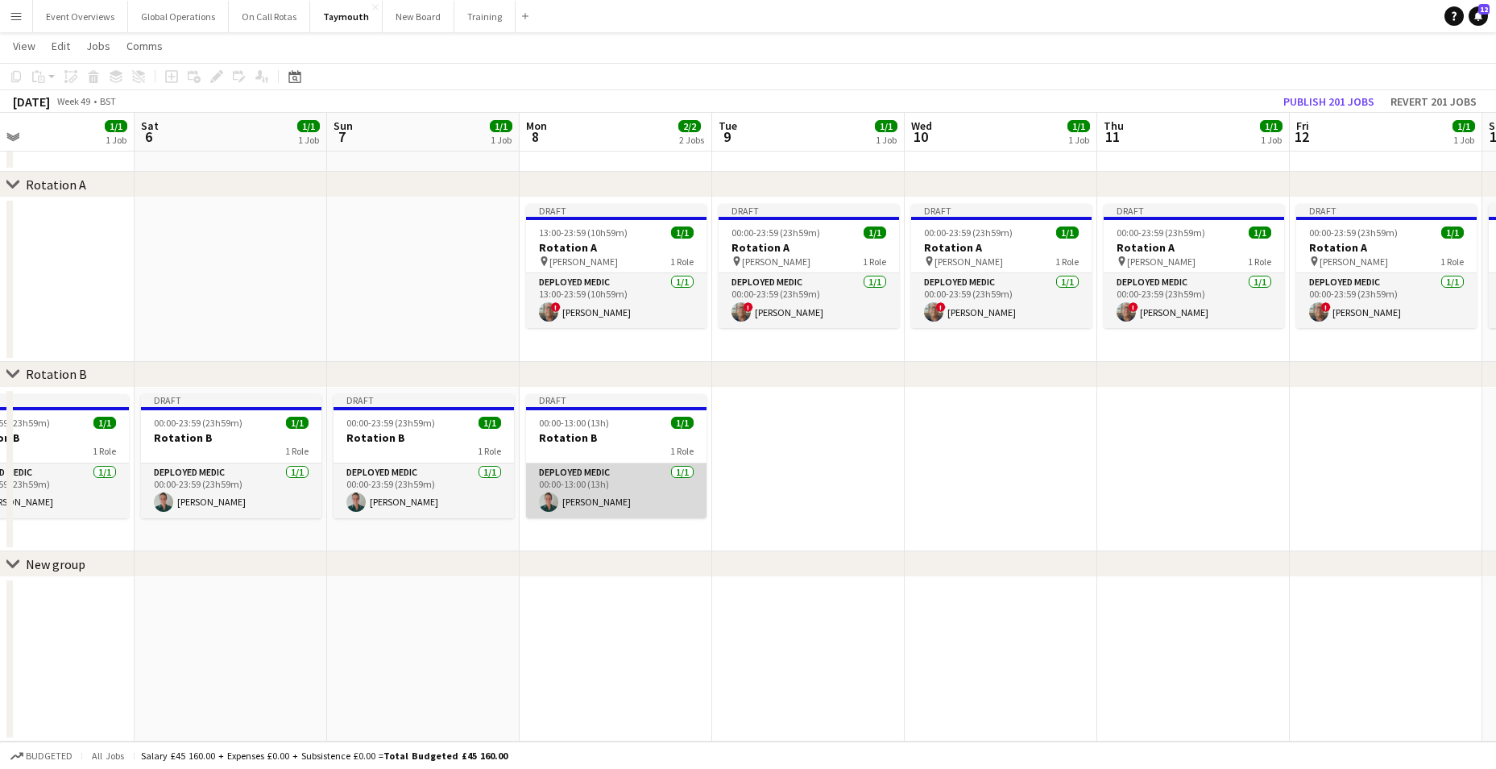
click at [549, 468] on app-card-role "Deployed Medic [DATE] 00:00-13:00 (13h) [PERSON_NAME]" at bounding box center [616, 490] width 180 height 55
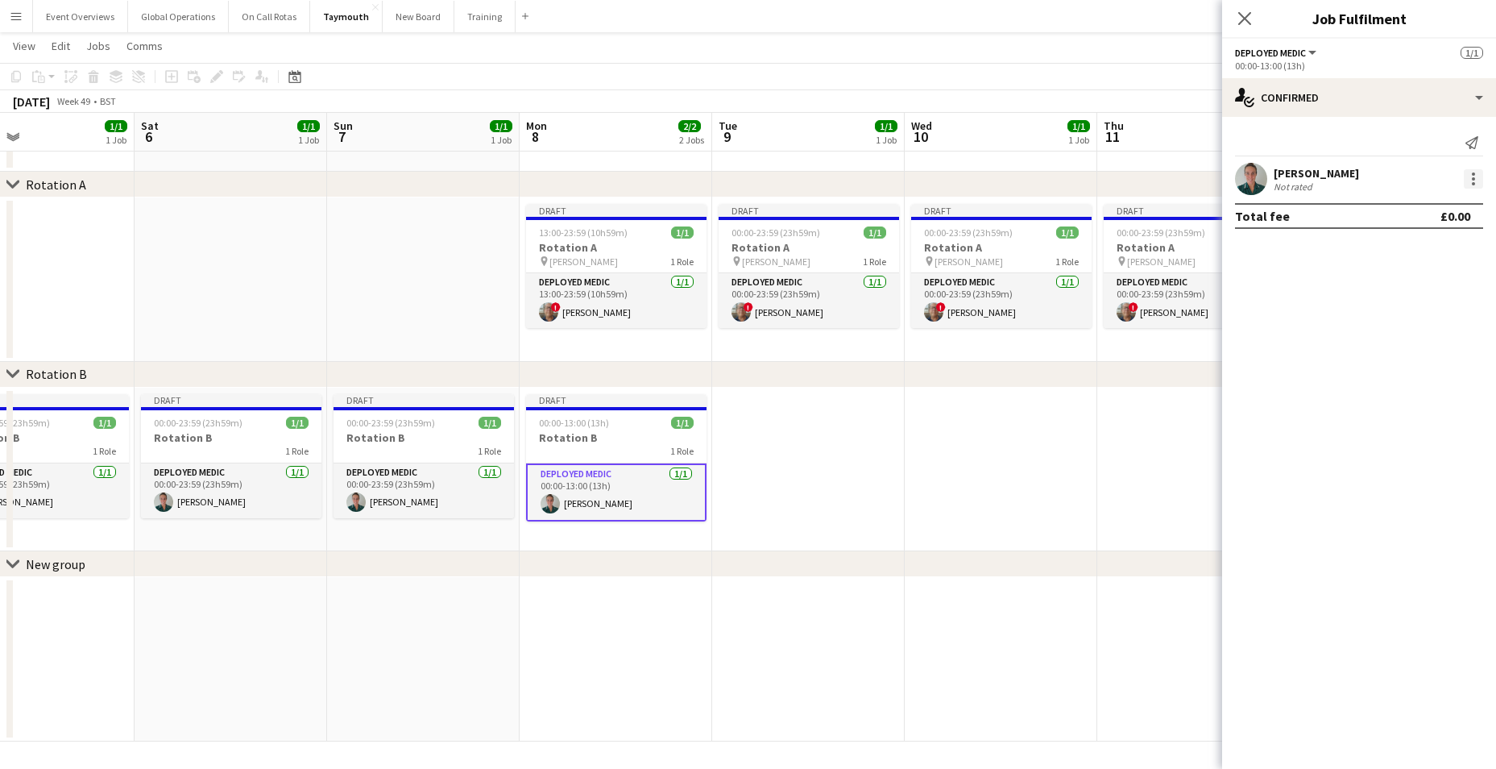
click at [1475, 176] on div at bounding box center [1473, 178] width 19 height 19
click at [1291, 63] on div at bounding box center [748, 384] width 1496 height 769
click at [1267, 60] on div "00:00-13:00 (13h)" at bounding box center [1359, 66] width 248 height 12
click at [1311, 48] on button "Deployed Medic" at bounding box center [1277, 53] width 84 height 12
click at [1481, 96] on div "single-neutral-actions-check-2 Confirmed" at bounding box center [1359, 97] width 274 height 39
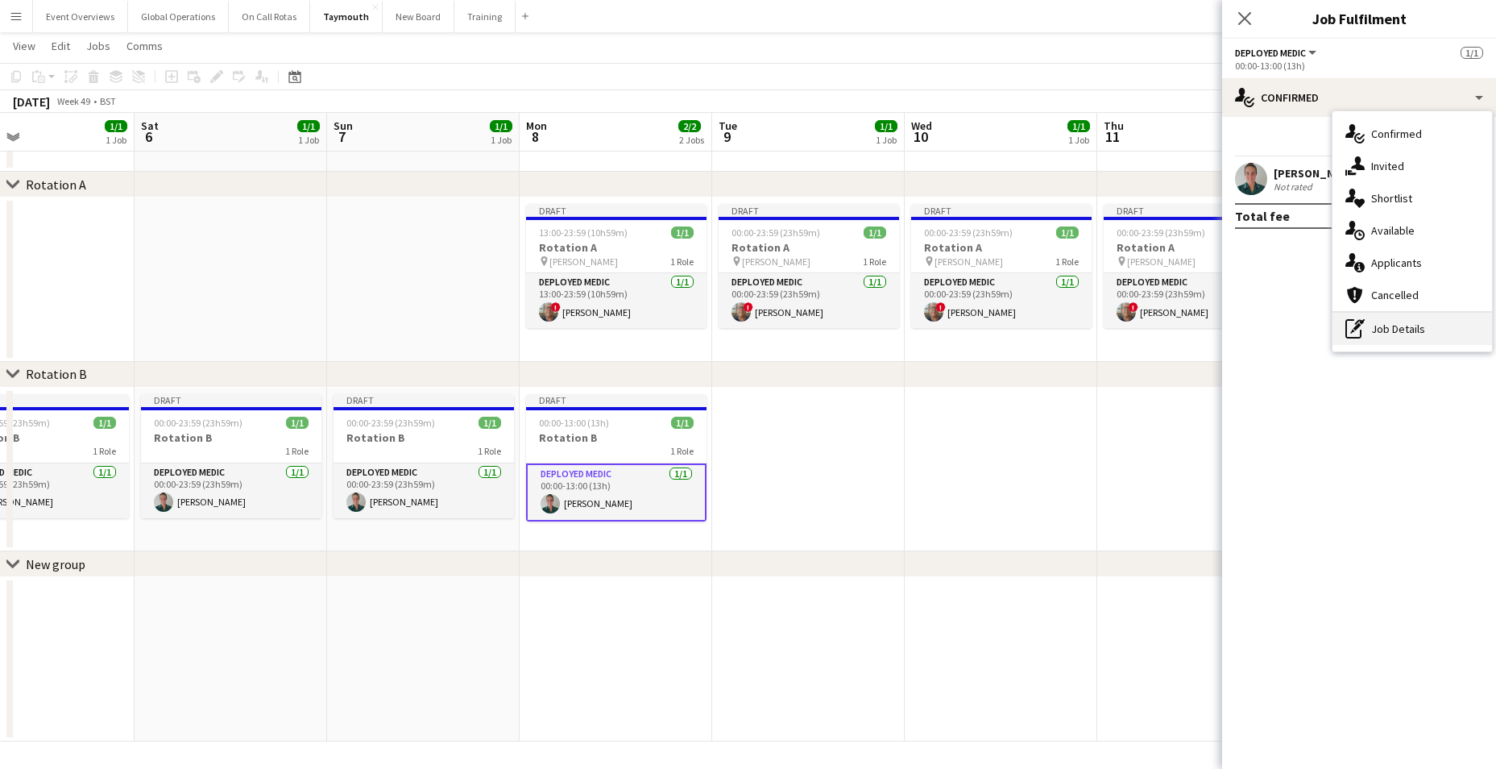
click at [1393, 324] on div "pen-write Job Details" at bounding box center [1412, 329] width 160 height 32
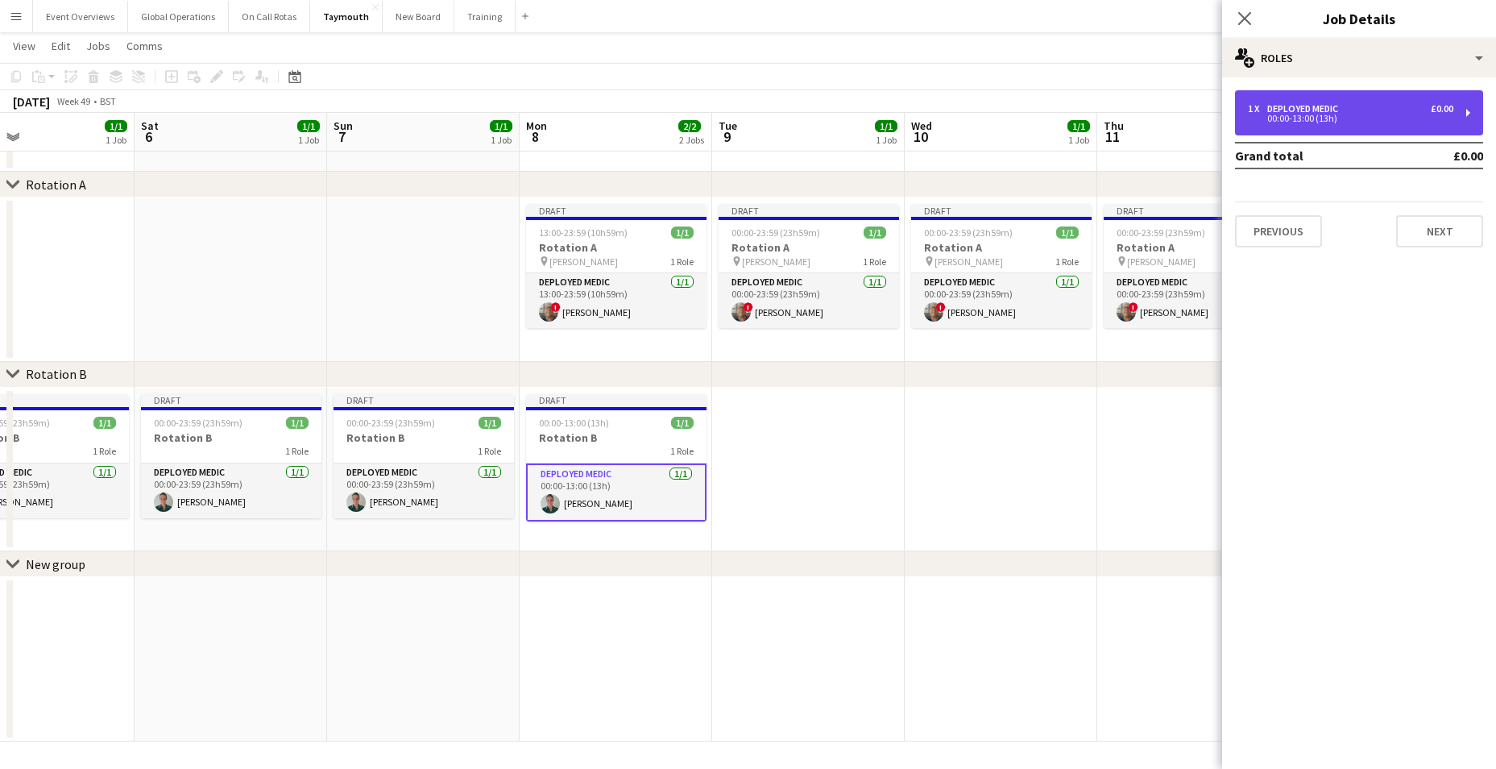
click at [1320, 114] on div "00:00-13:00 (13h)" at bounding box center [1350, 118] width 205 height 8
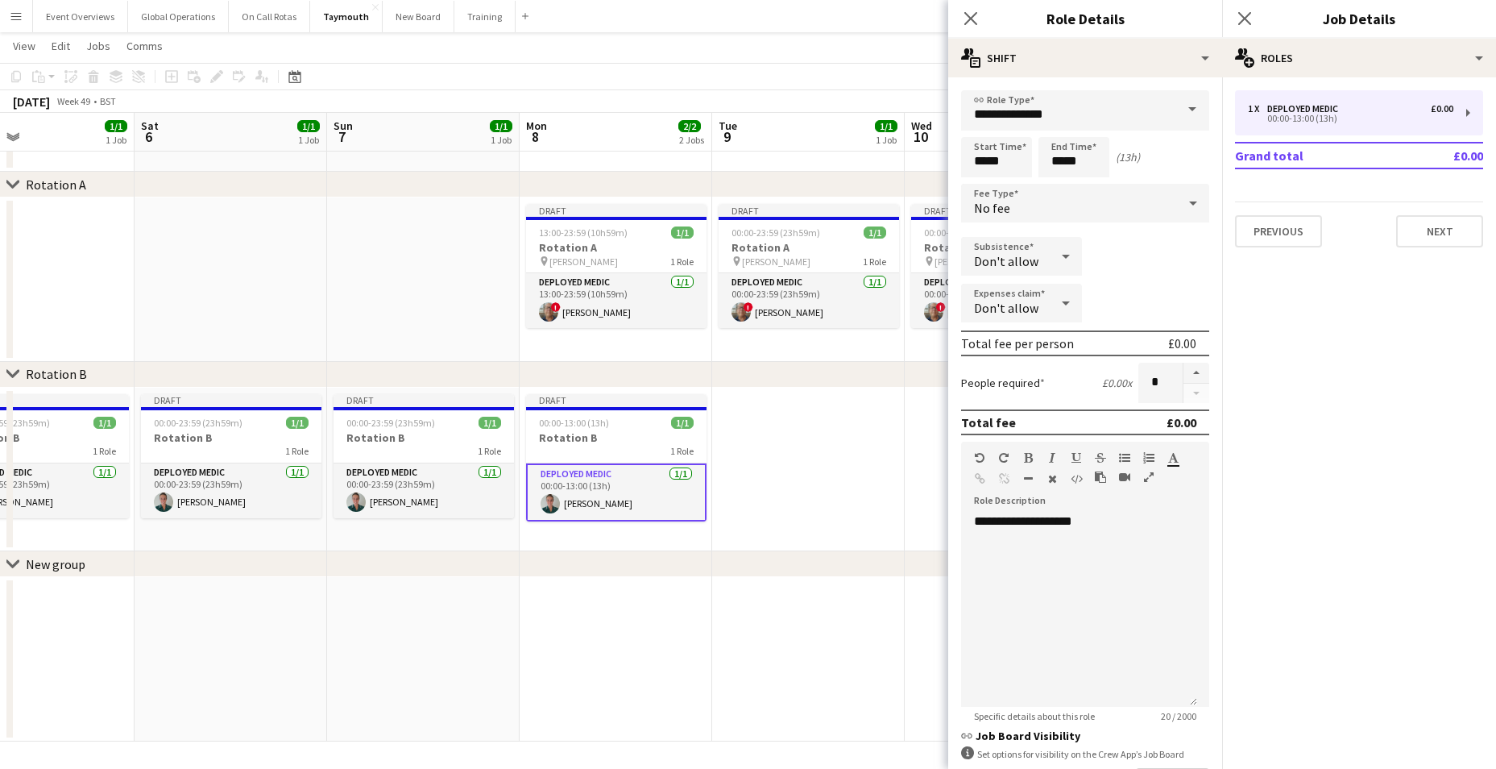
click at [822, 562] on div "chevron-right New group" at bounding box center [748, 564] width 1496 height 26
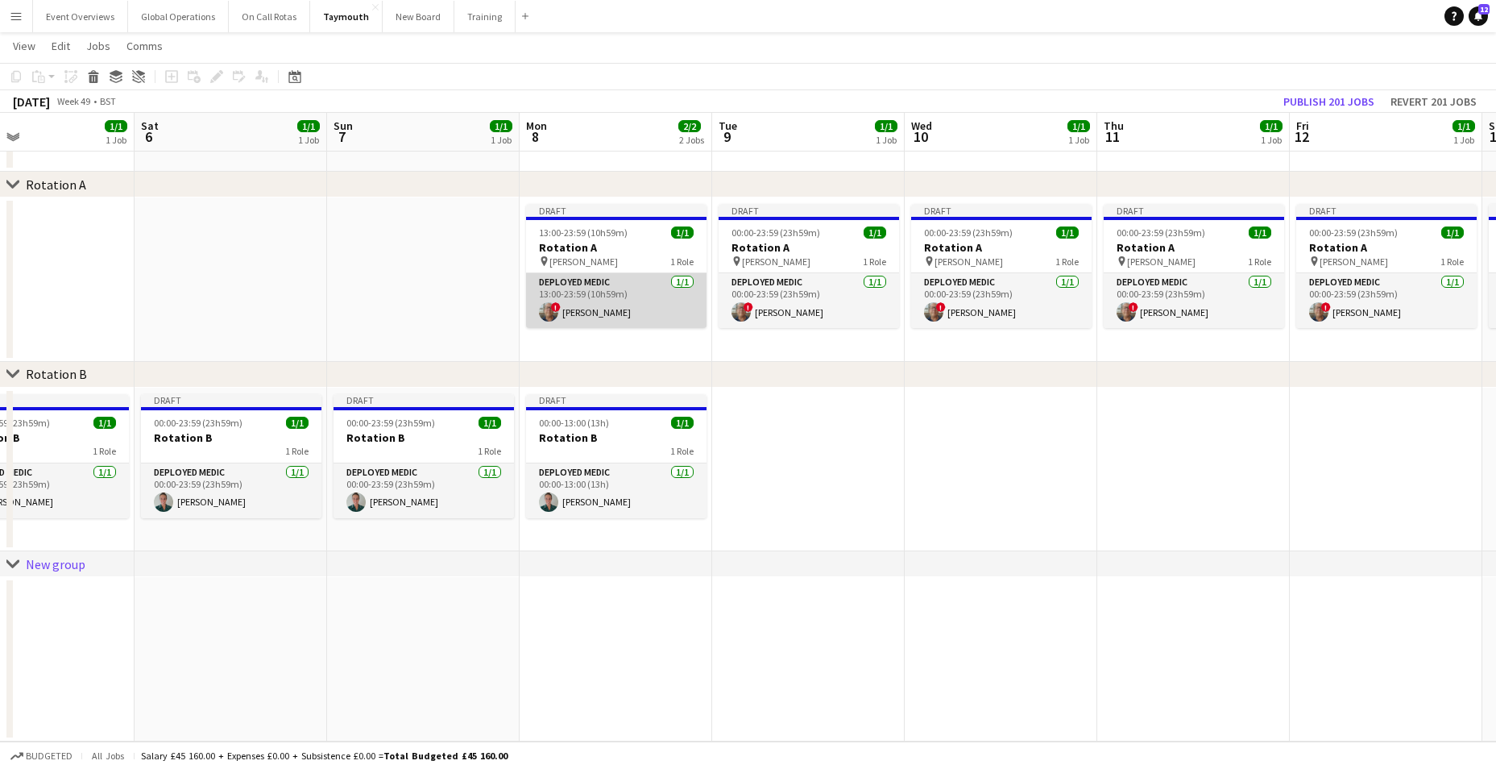
click at [564, 280] on app-card-role "Deployed Medic [DATE] 13:00-23:59 (10h59m) ! [PERSON_NAME]" at bounding box center [616, 300] width 180 height 55
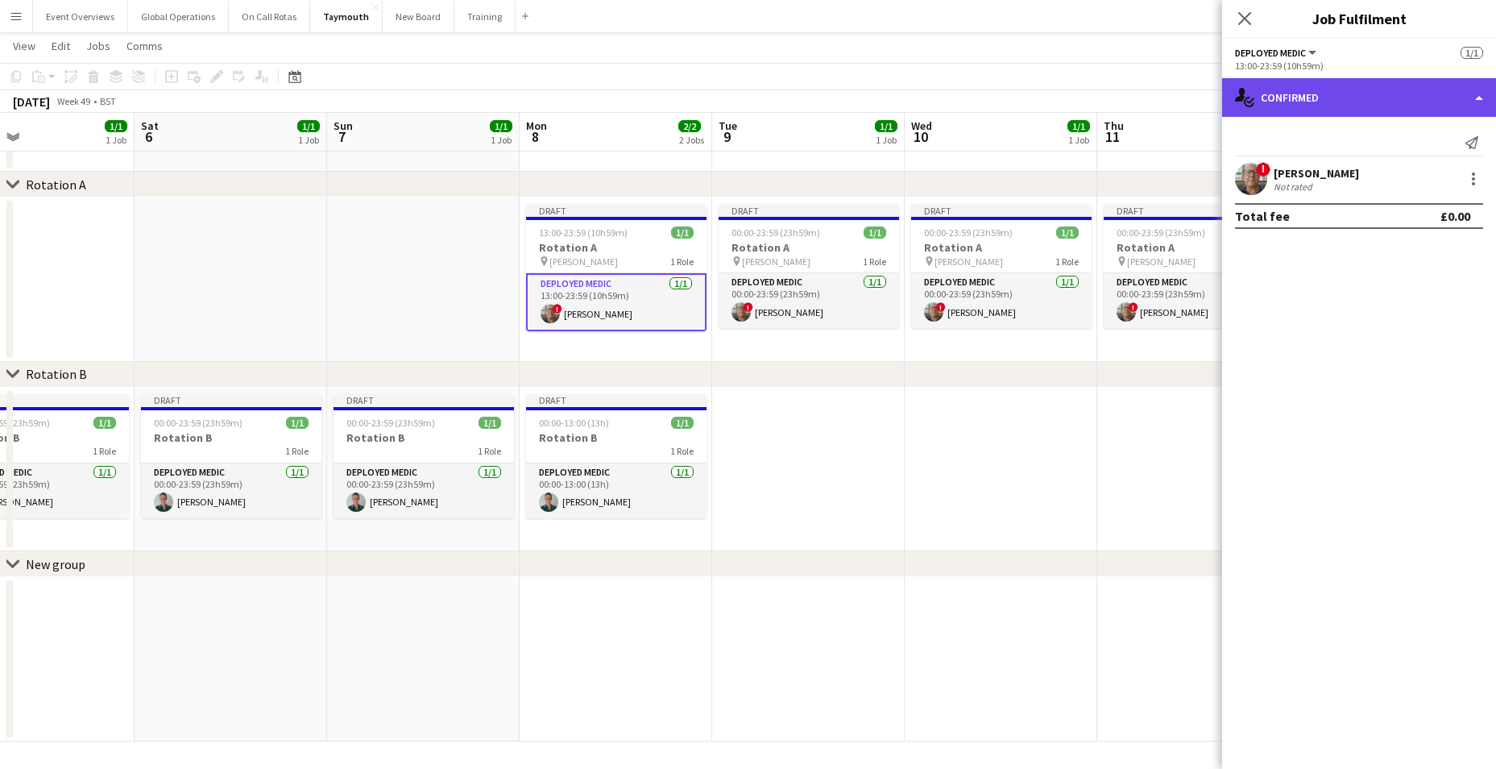
click at [1477, 97] on div "single-neutral-actions-check-2 Confirmed" at bounding box center [1359, 97] width 274 height 39
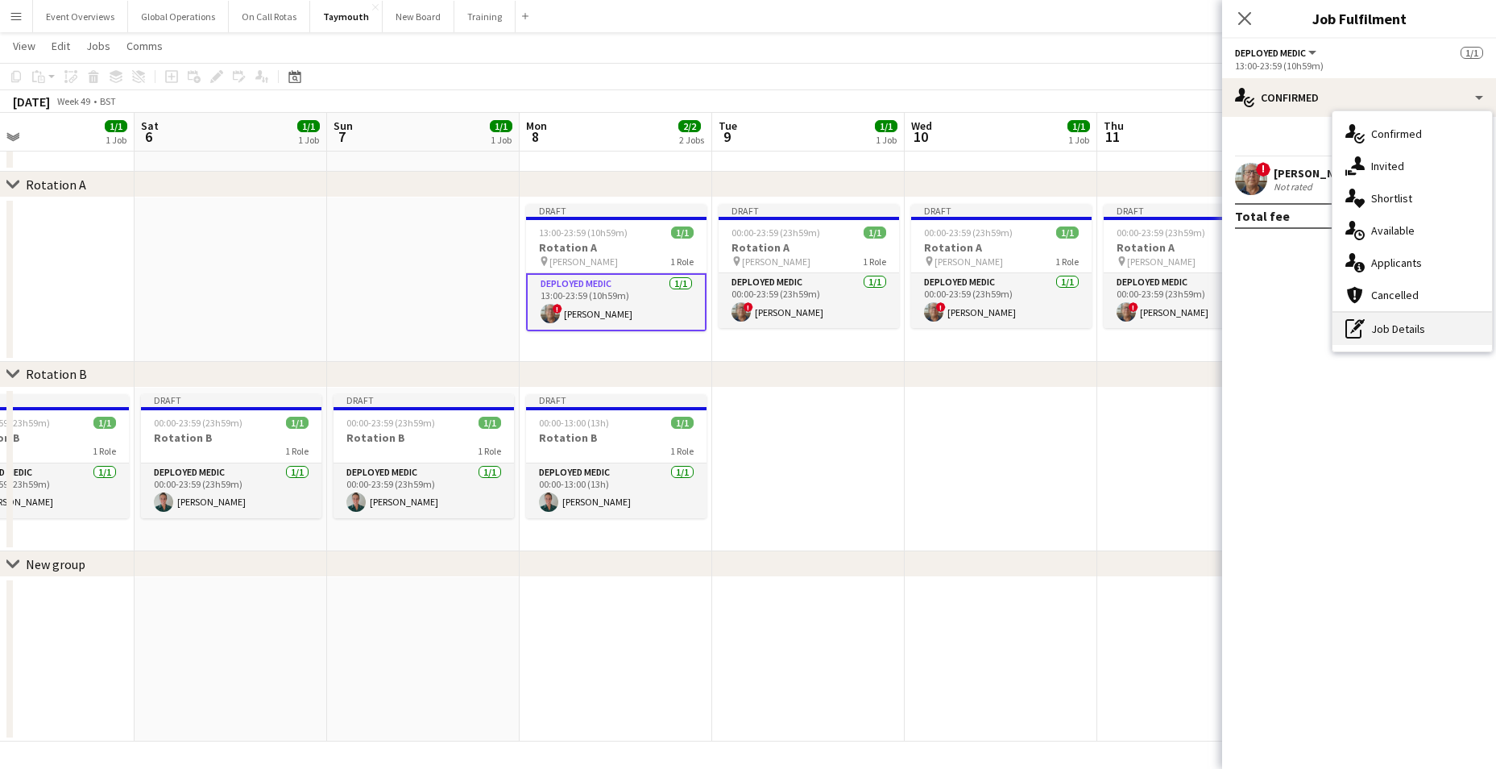
click at [1390, 331] on div "pen-write Job Details" at bounding box center [1412, 329] width 160 height 32
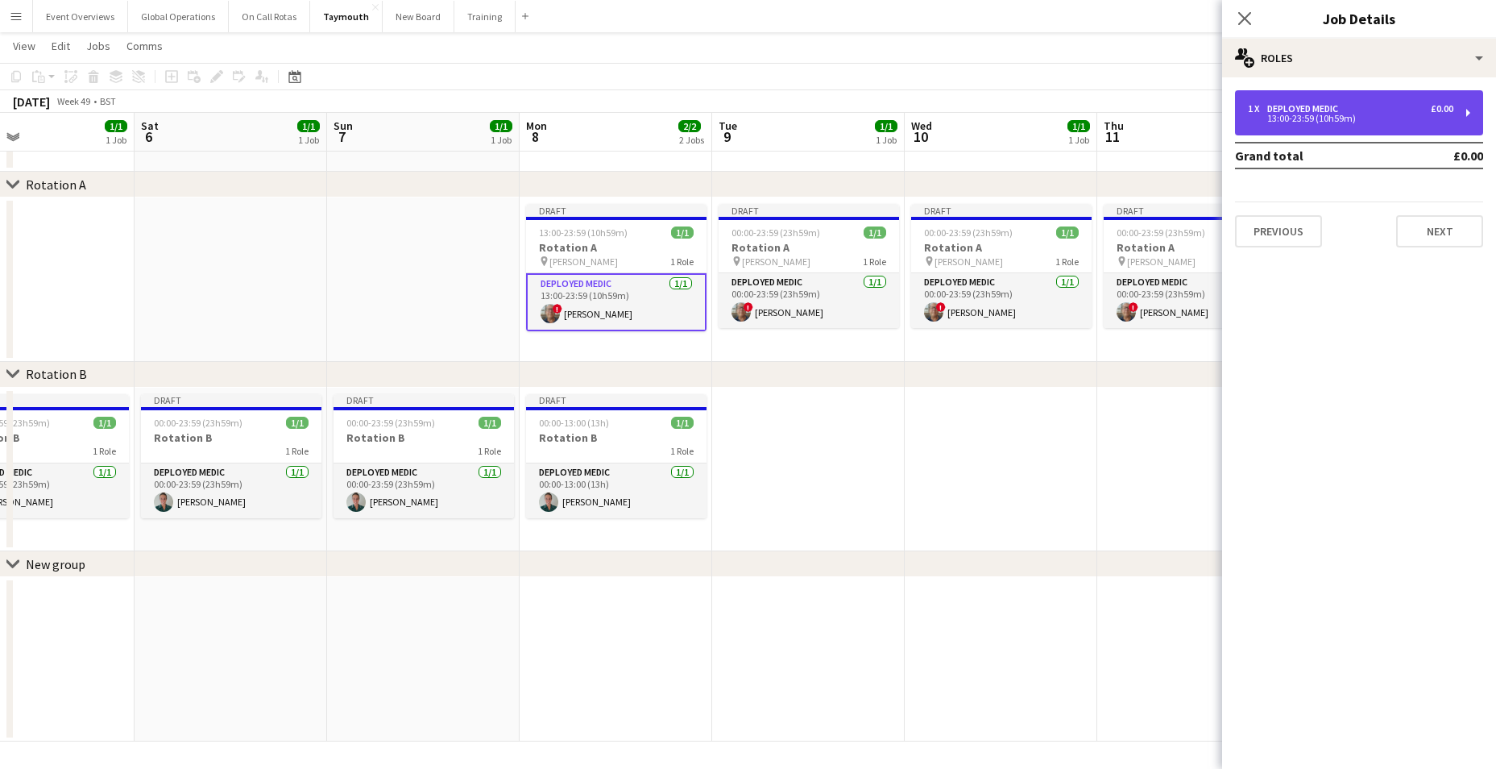
click at [1324, 118] on div "13:00-23:59 (10h59m)" at bounding box center [1350, 118] width 205 height 8
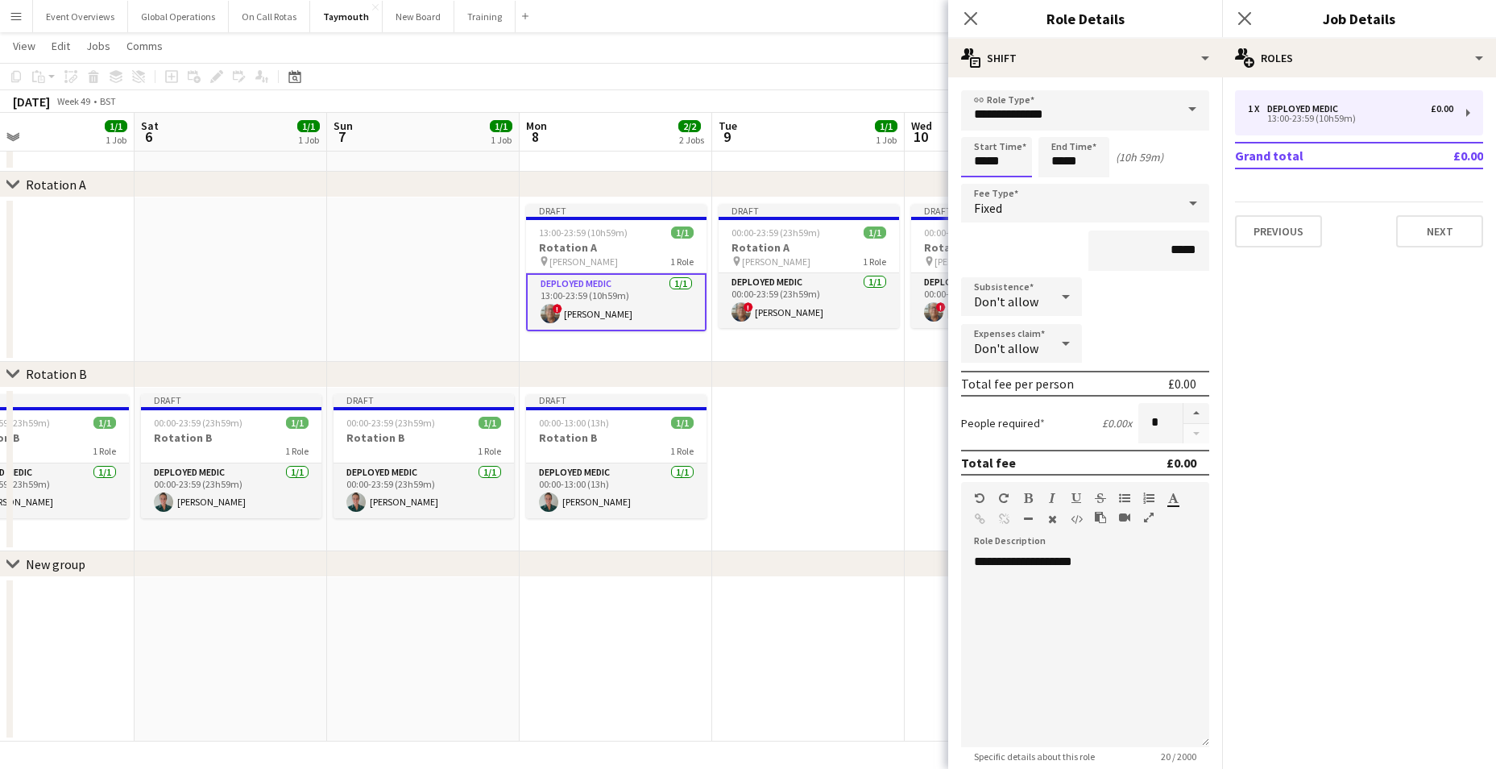
click at [988, 168] on input "*****" at bounding box center [996, 157] width 71 height 40
type input "*****"
click at [978, 184] on div at bounding box center [980, 185] width 32 height 16
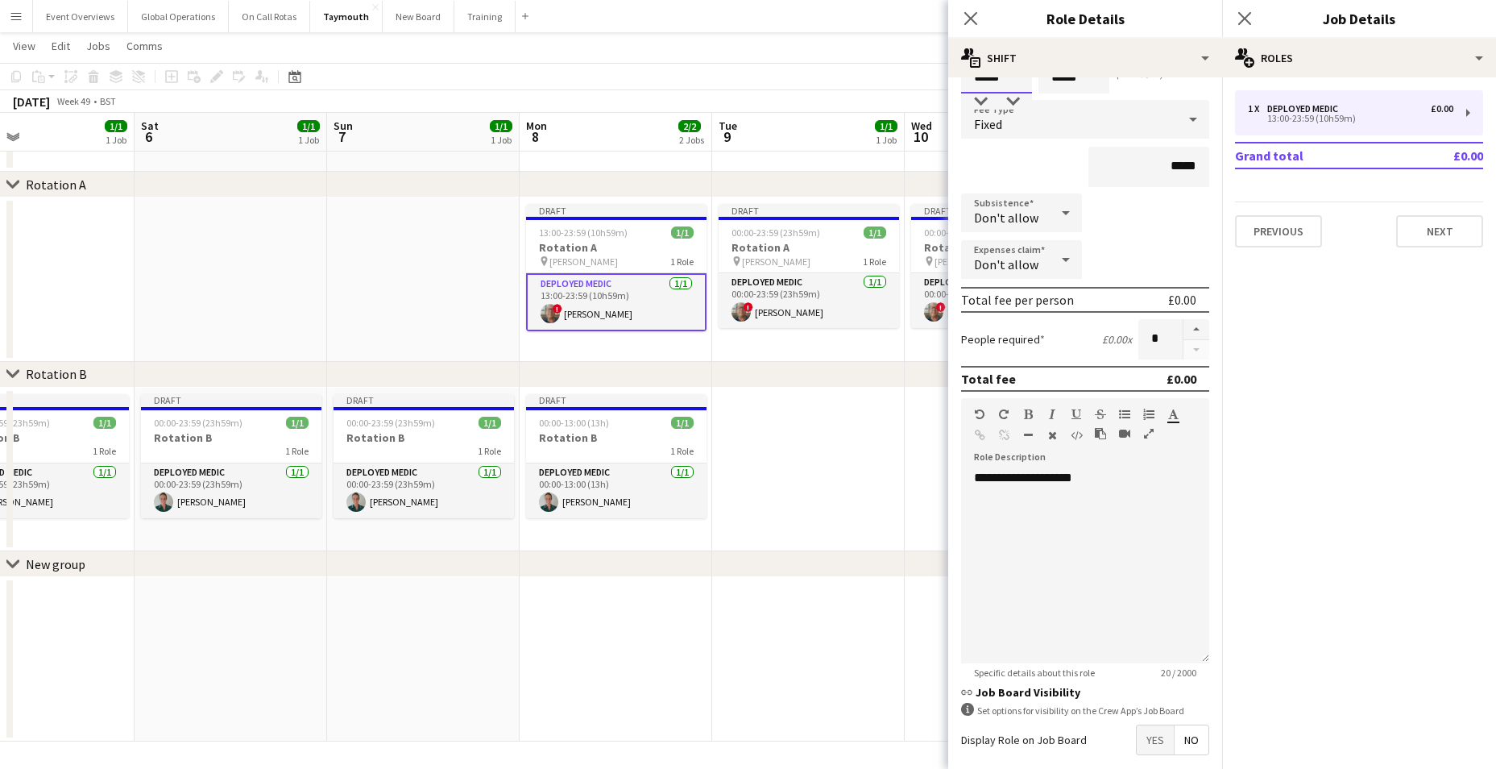
scroll to position [161, 0]
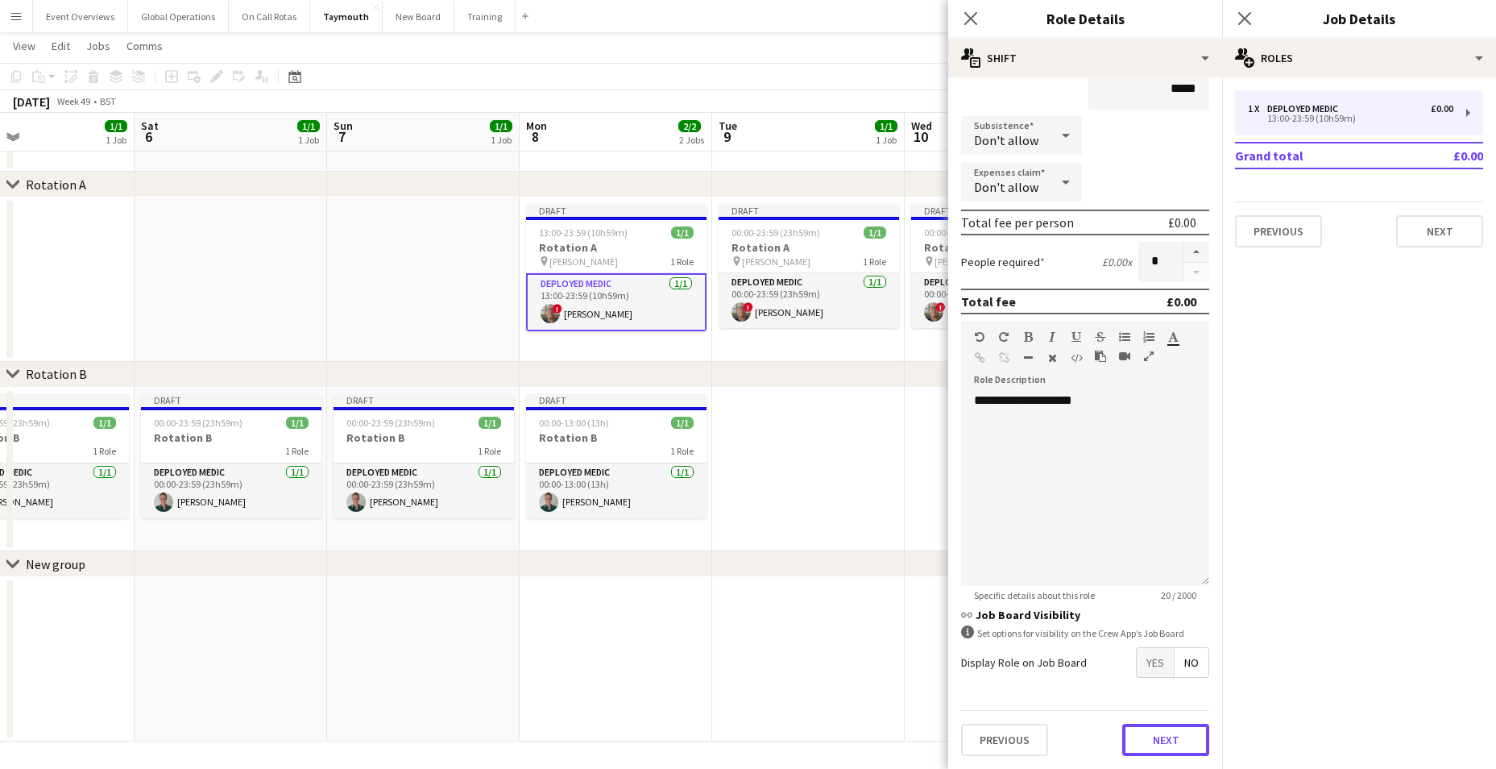
click at [1166, 736] on button "Next" at bounding box center [1165, 739] width 87 height 32
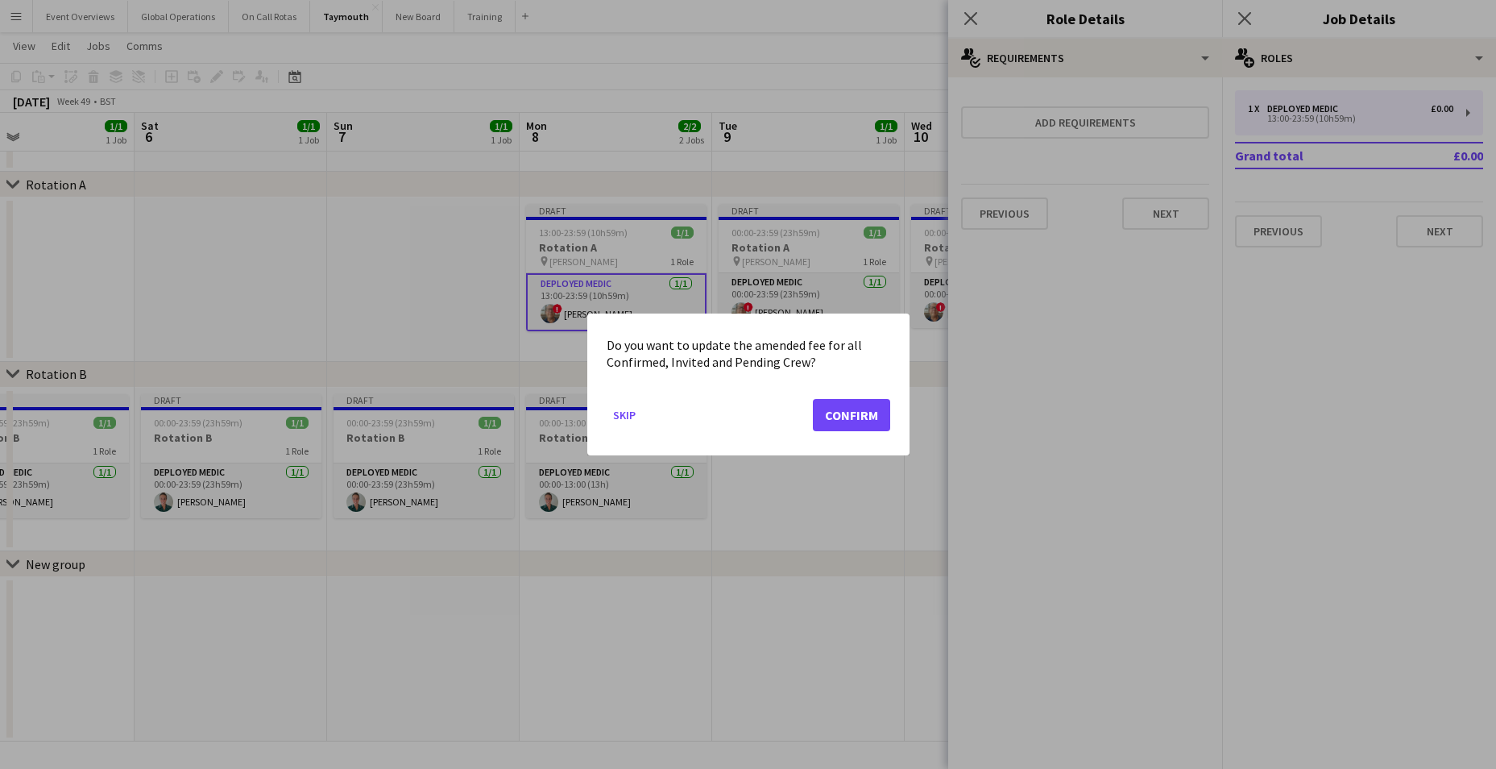
scroll to position [0, 0]
click at [856, 415] on button "Confirm" at bounding box center [851, 415] width 77 height 32
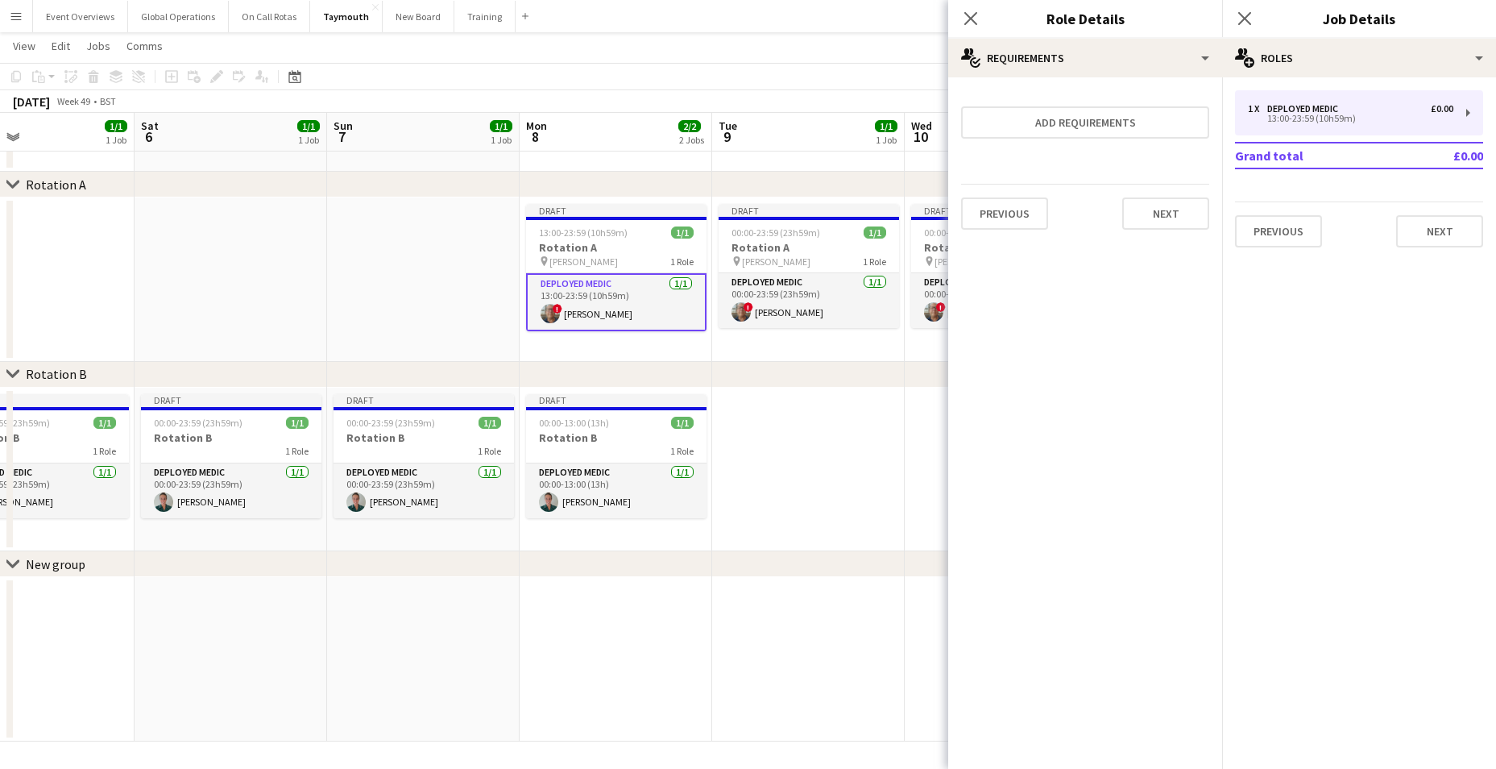
scroll to position [57, 0]
click at [1155, 206] on button "Next" at bounding box center [1165, 213] width 87 height 32
click at [1169, 214] on button "Finish" at bounding box center [1179, 216] width 60 height 32
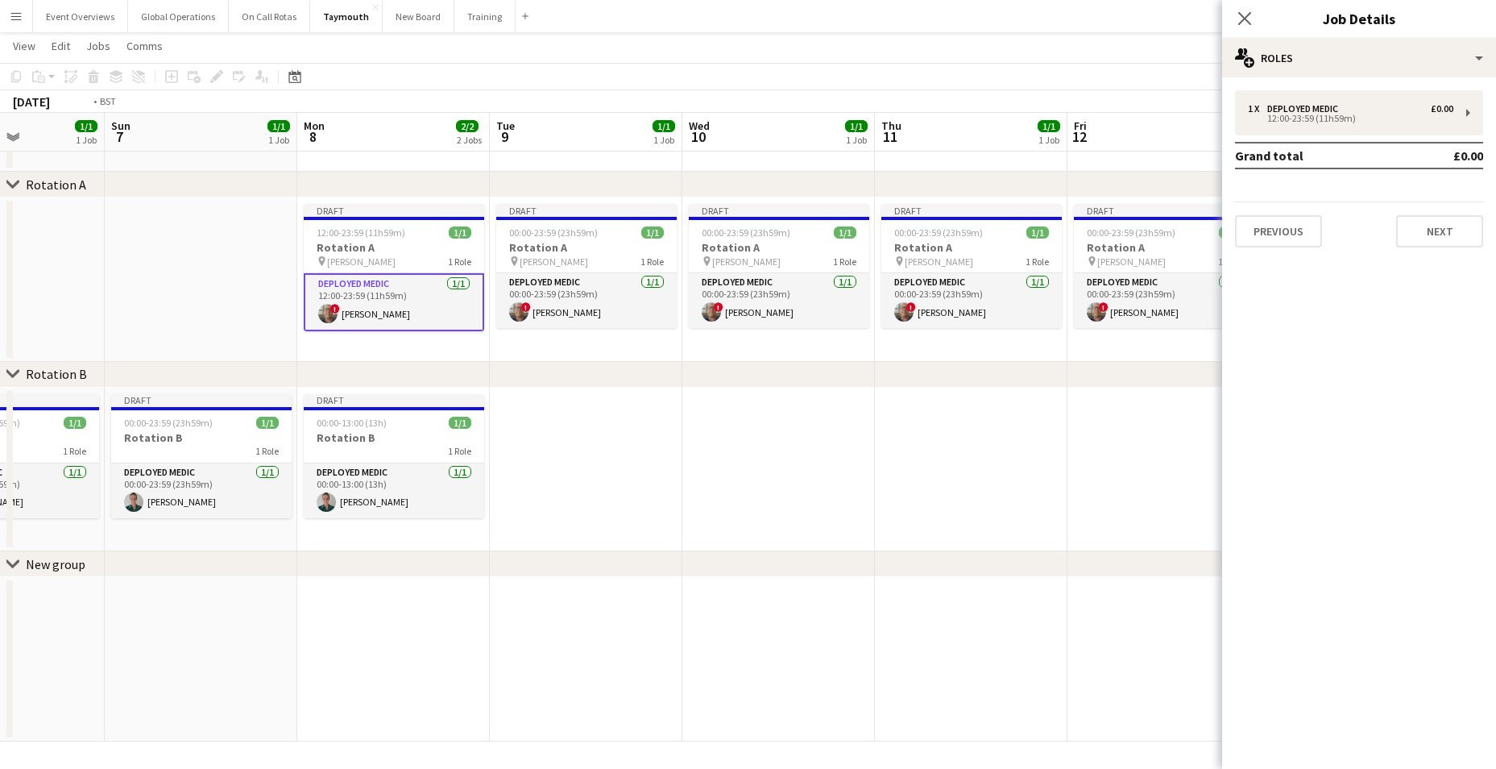
drag, startPoint x: 999, startPoint y: 497, endPoint x: 516, endPoint y: 481, distance: 482.8
click at [516, 481] on app-calendar-viewport "Thu 4 1/1 1 Job Fri 5 1/1 1 Job Sat 6 1/1 1 Job Sun 7 1/1 1 Job Mon 8 2/2 2 Job…" at bounding box center [748, 373] width 1496 height 735
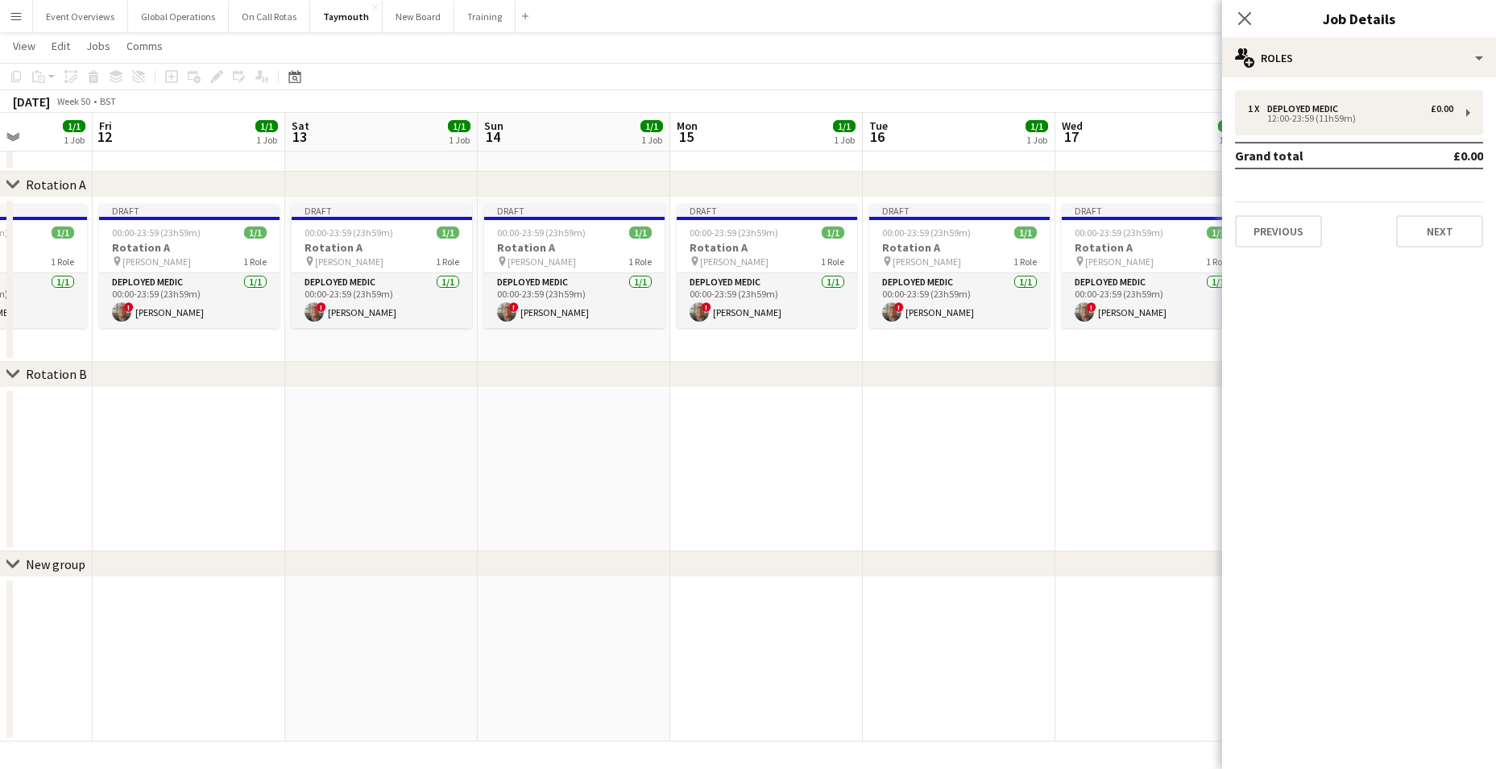
drag, startPoint x: 976, startPoint y: 532, endPoint x: 395, endPoint y: 483, distance: 583.7
click at [396, 483] on app-calendar-viewport "Mon 8 2/2 2 Jobs Tue 9 1/1 1 Job Wed 10 1/1 1 Job Thu 11 1/1 1 Job Fri 12 1/1 1…" at bounding box center [748, 373] width 1496 height 735
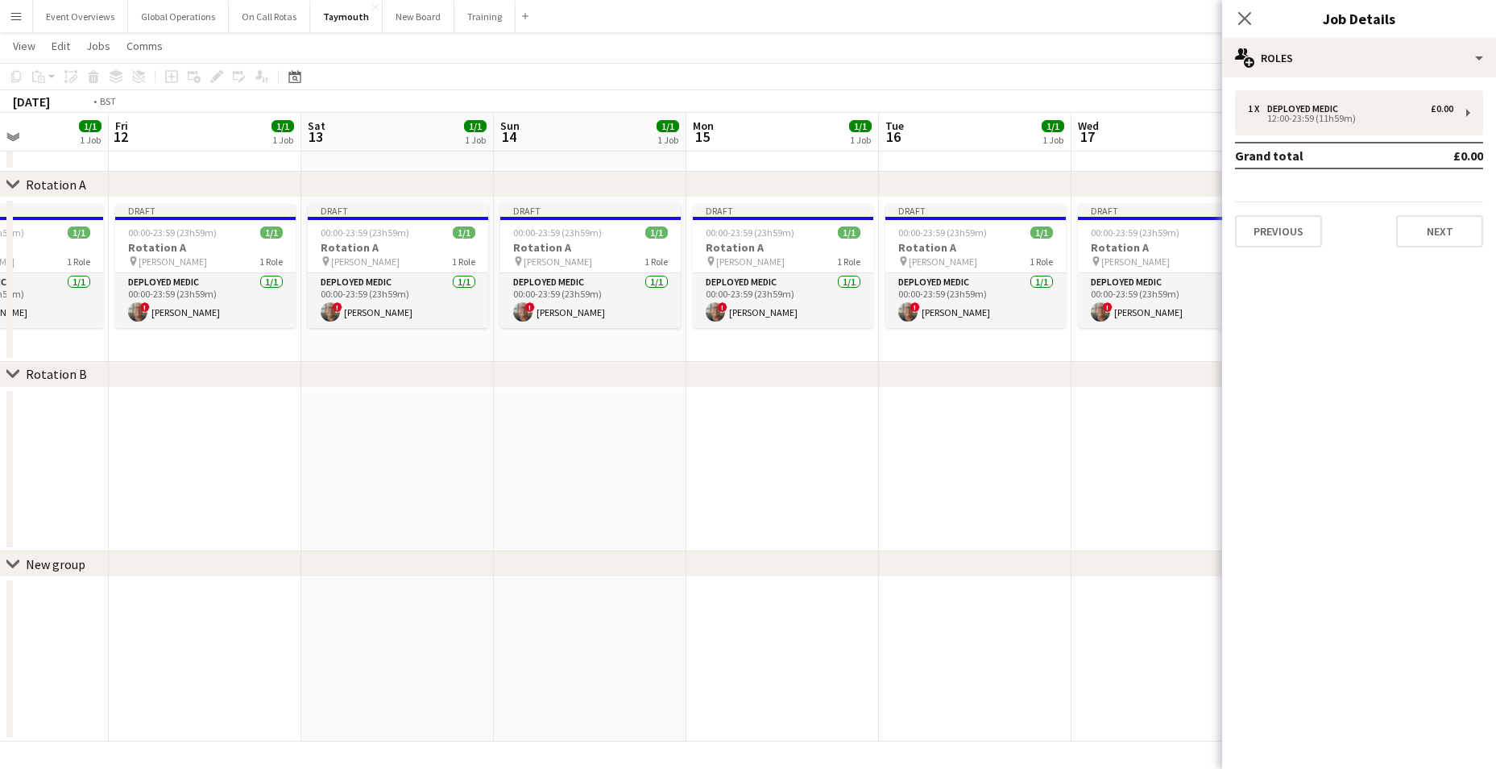
drag, startPoint x: 955, startPoint y: 525, endPoint x: 333, endPoint y: 476, distance: 624.6
click at [297, 470] on app-calendar-viewport "Tue 9 1/1 1 Job Wed 10 1/1 1 Job Thu 11 1/1 1 Job Fri 12 1/1 1 Job Sat 13 1/1 1…" at bounding box center [748, 373] width 1496 height 735
drag, startPoint x: 1016, startPoint y: 554, endPoint x: 254, endPoint y: 494, distance: 764.4
click at [250, 492] on div "chevron-right Rotation A chevron-right Rotation B chevron-right New group Sat 1…" at bounding box center [748, 373] width 1496 height 735
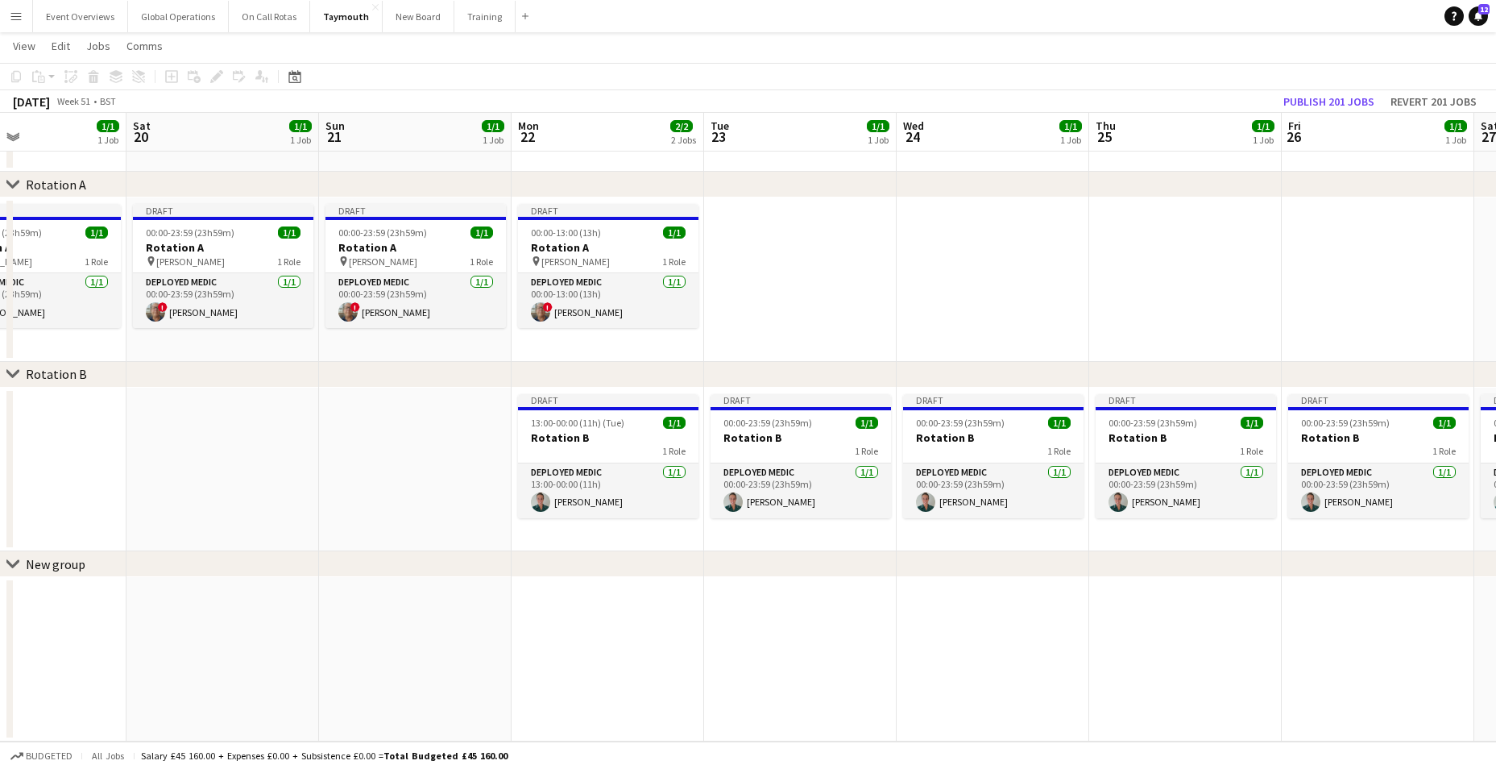
scroll to position [0, 499]
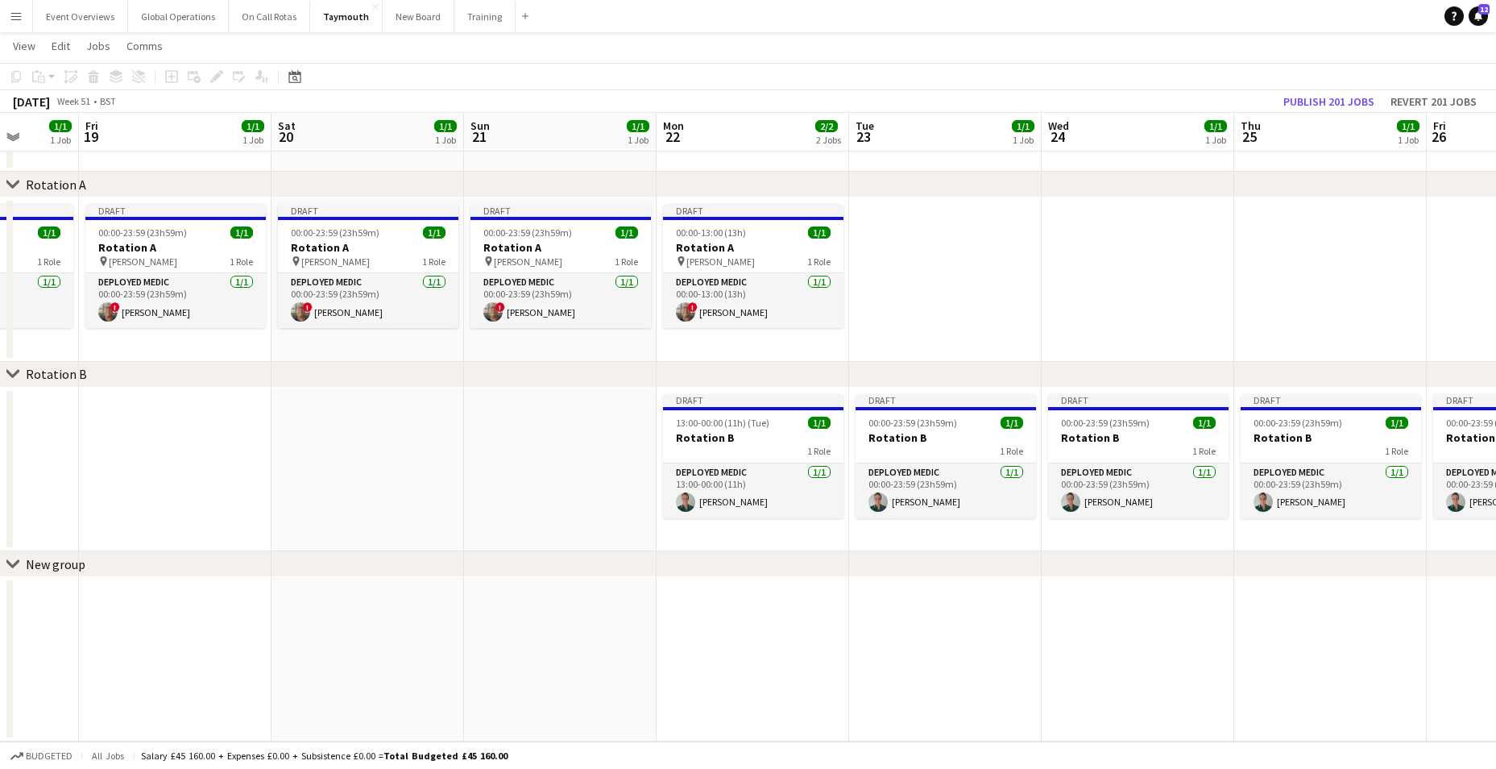
drag, startPoint x: 778, startPoint y: 451, endPoint x: 174, endPoint y: 383, distance: 608.0
click at [174, 383] on div "chevron-right Rotation A chevron-right Rotation B chevron-right New group Tue 1…" at bounding box center [748, 373] width 1496 height 735
click at [707, 472] on app-card-role "Deployed Medic [DATE] 13:00-00:00 (11h) [PERSON_NAME]" at bounding box center [753, 490] width 180 height 55
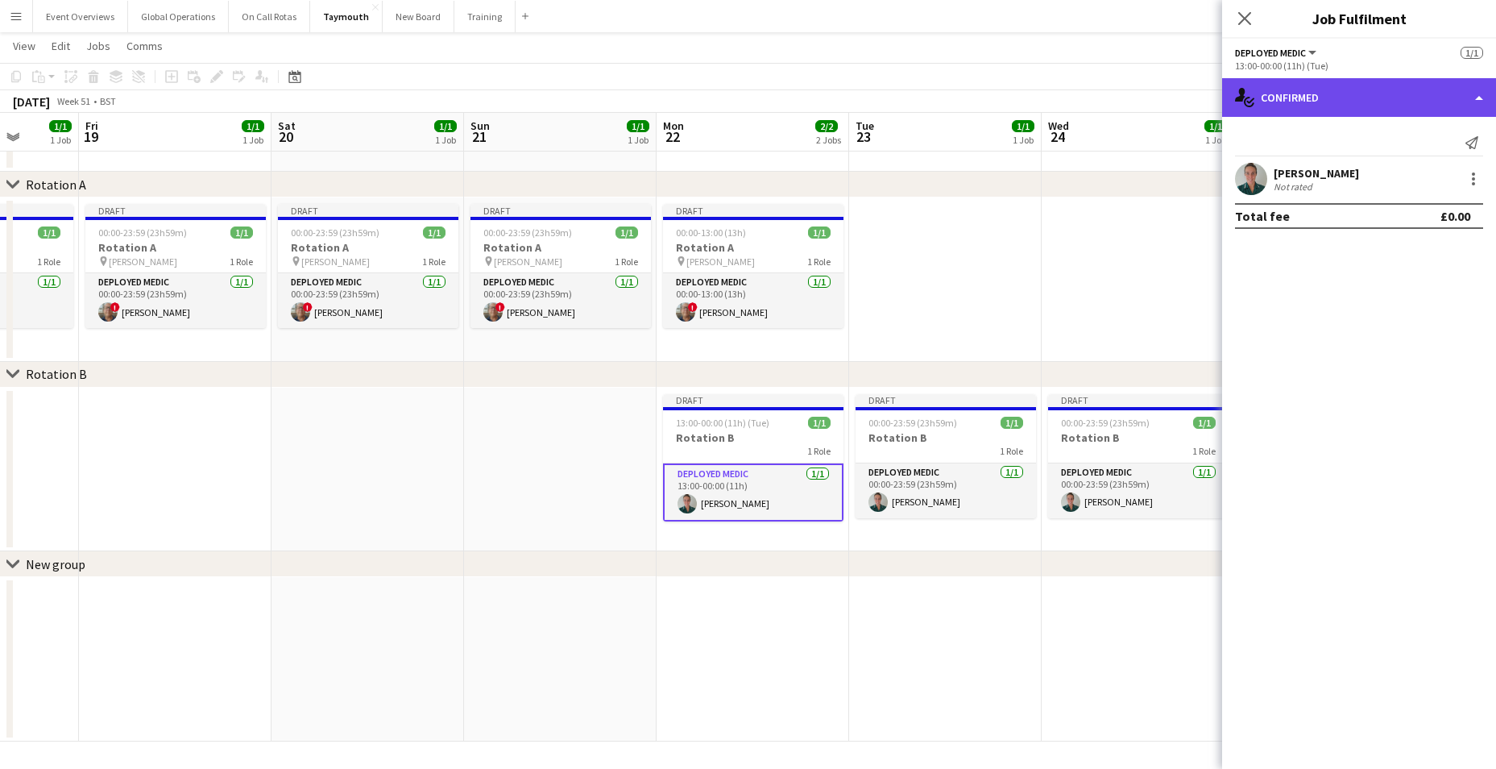
click at [1476, 96] on div "single-neutral-actions-check-2 Confirmed" at bounding box center [1359, 97] width 274 height 39
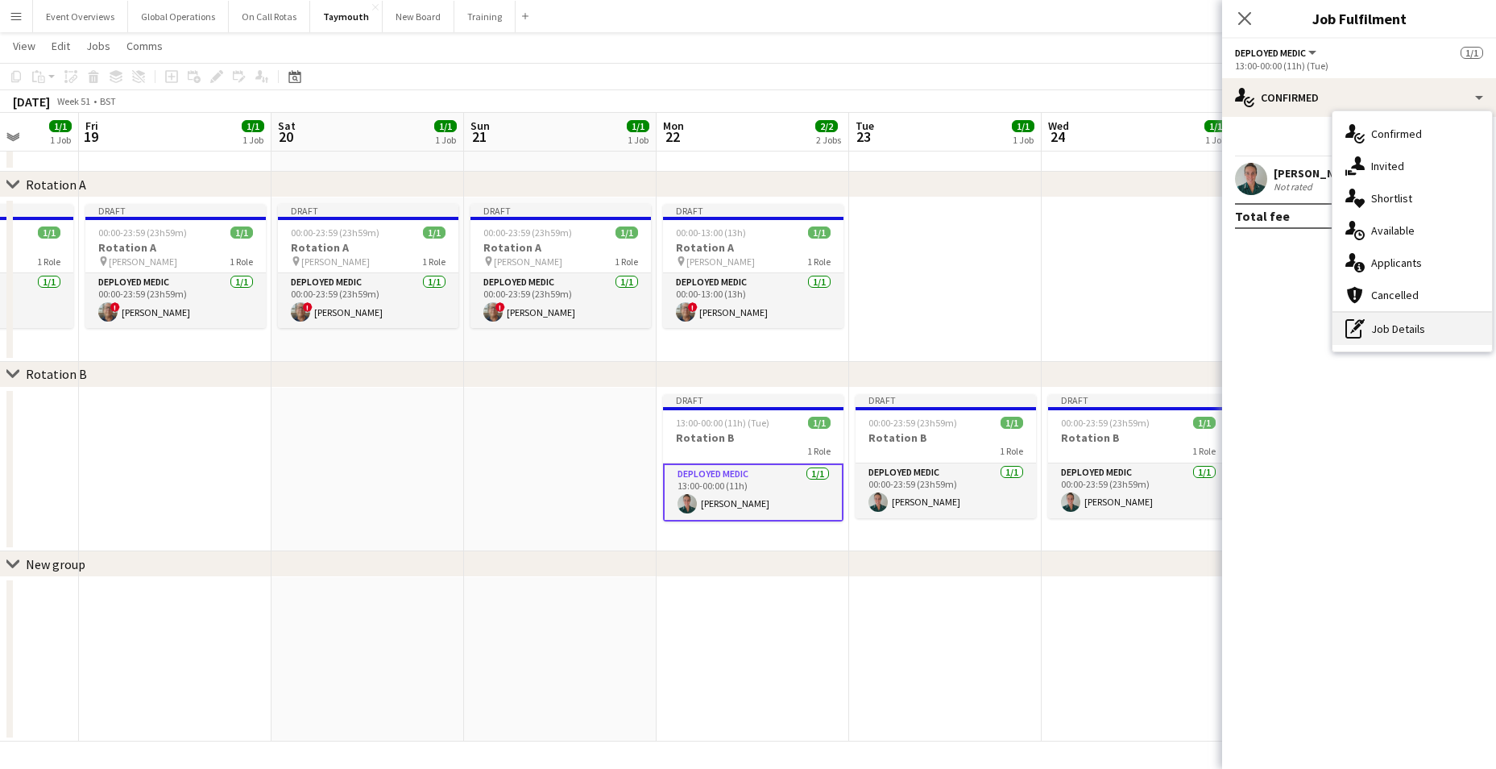
click at [1387, 324] on div "pen-write Job Details" at bounding box center [1412, 329] width 160 height 32
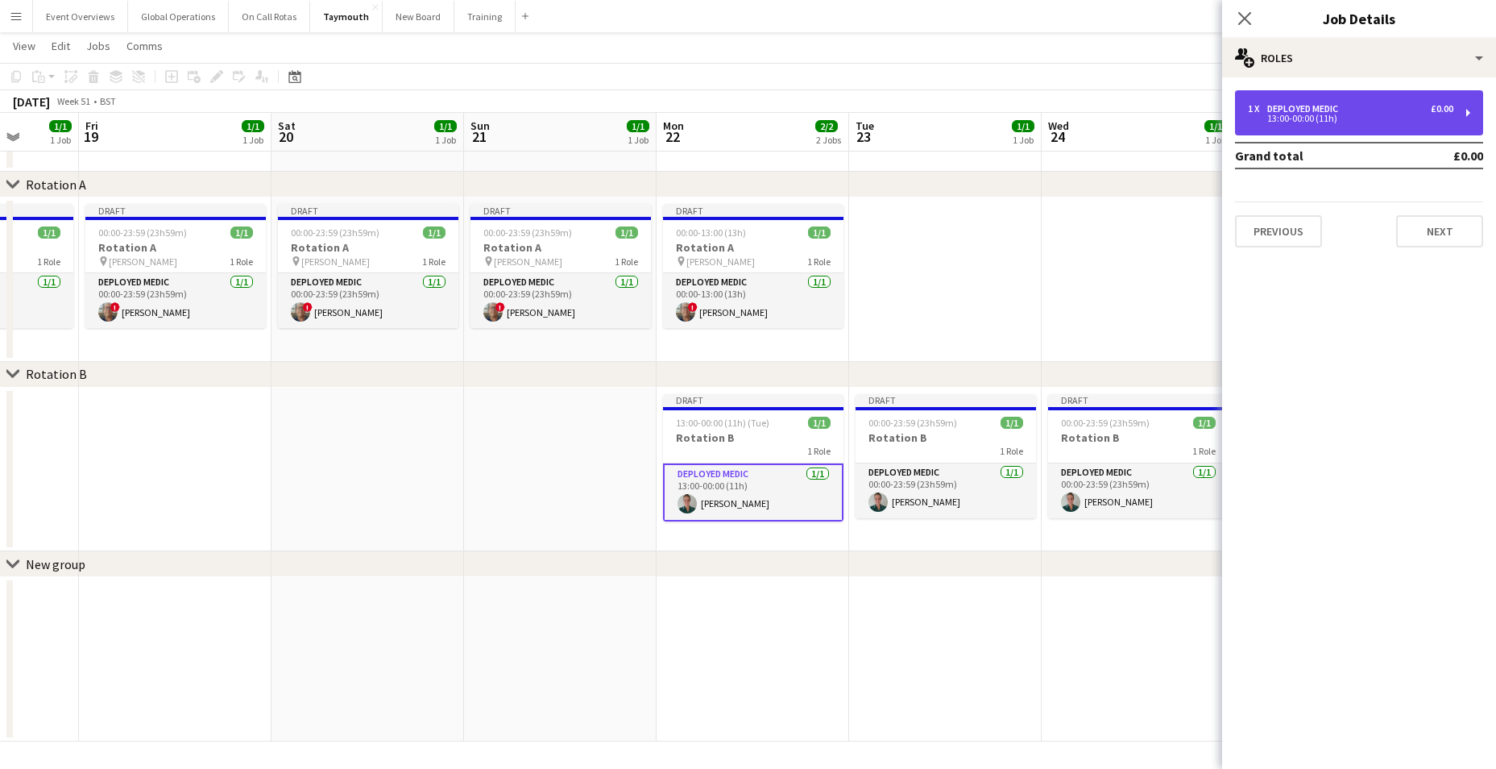
click at [1289, 114] on div "13:00-00:00 (11h)" at bounding box center [1350, 118] width 205 height 8
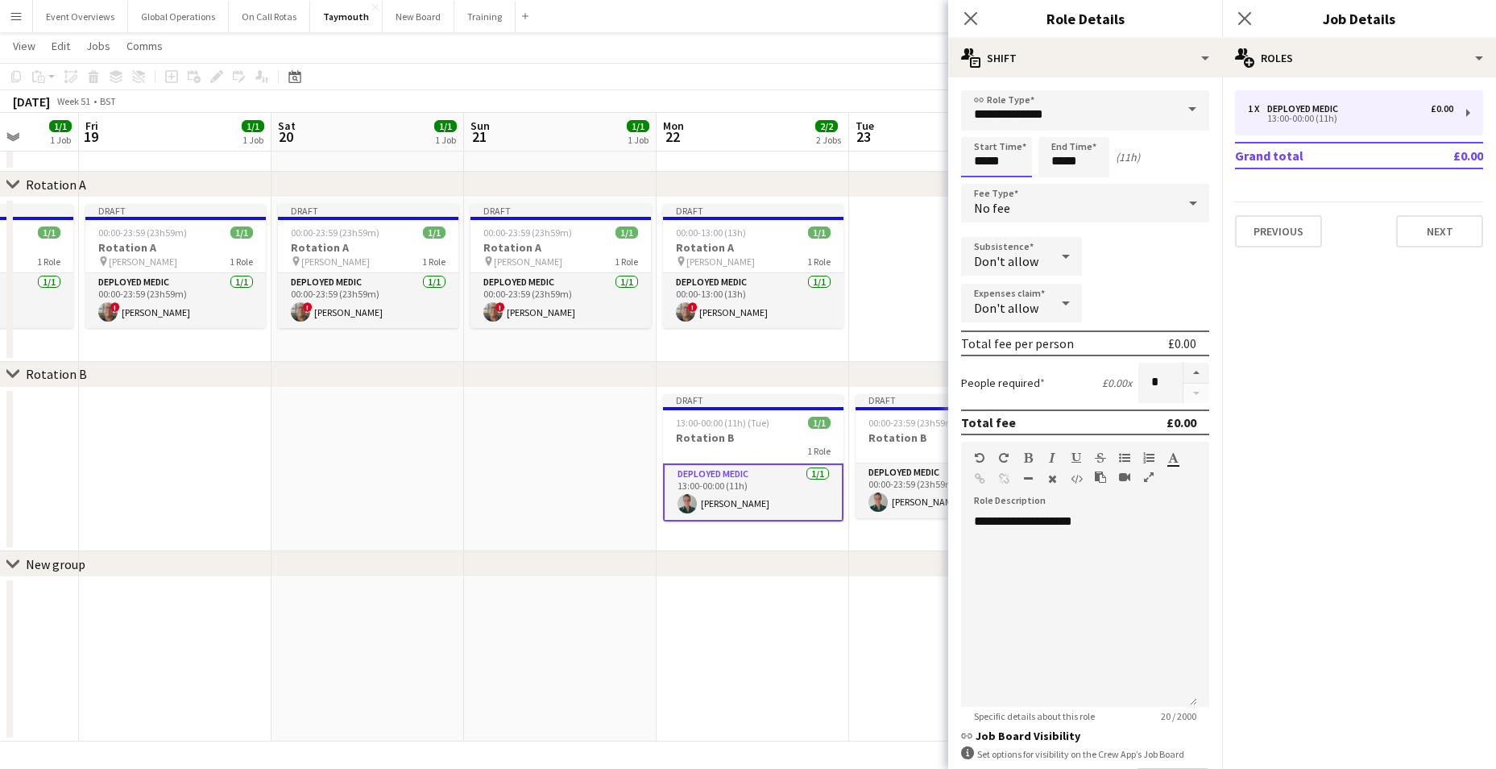
click at [978, 169] on input "*****" at bounding box center [996, 157] width 71 height 40
type input "*****"
click at [982, 190] on div at bounding box center [980, 185] width 32 height 16
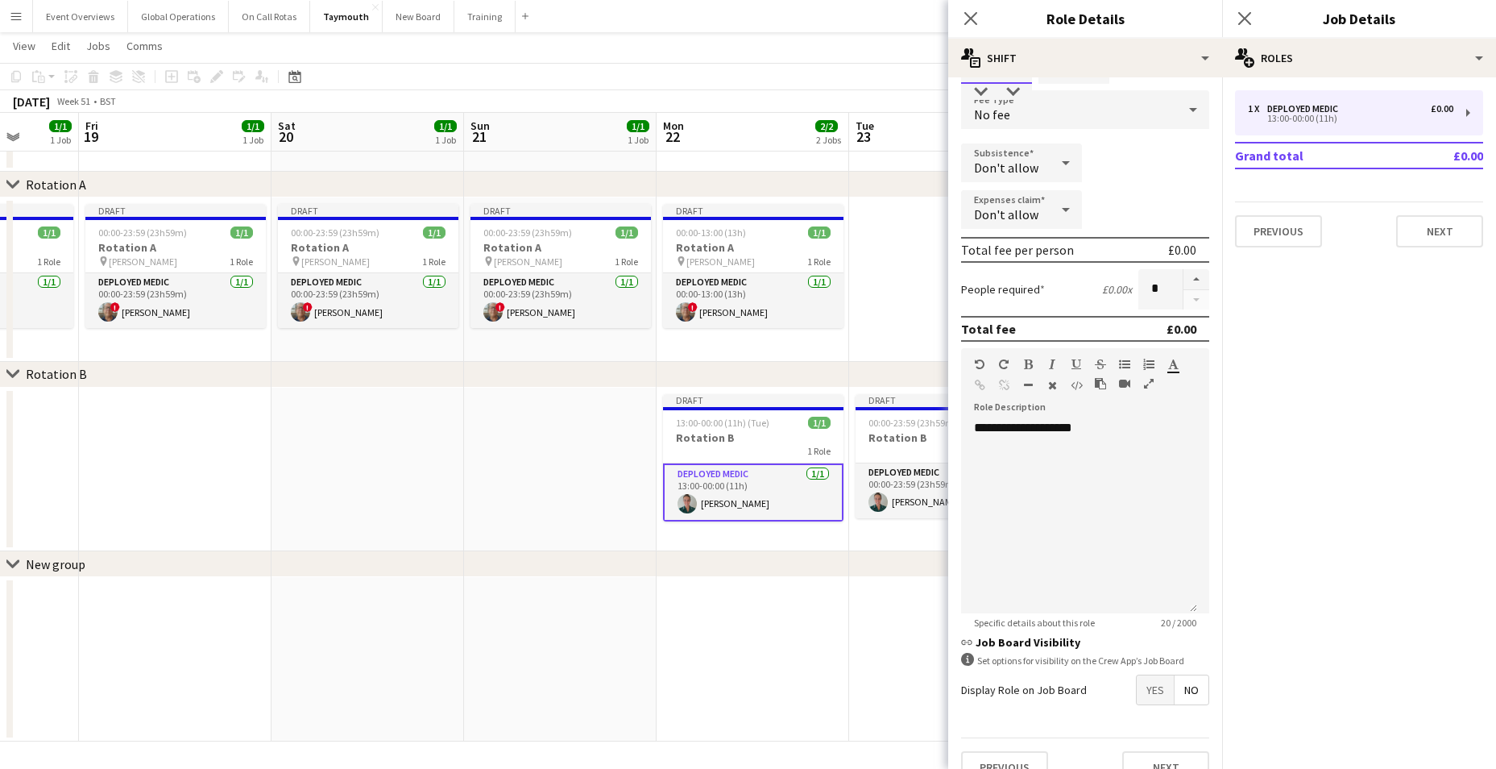
scroll to position [92, 0]
click at [1081, 433] on div "**********" at bounding box center [1079, 517] width 236 height 193
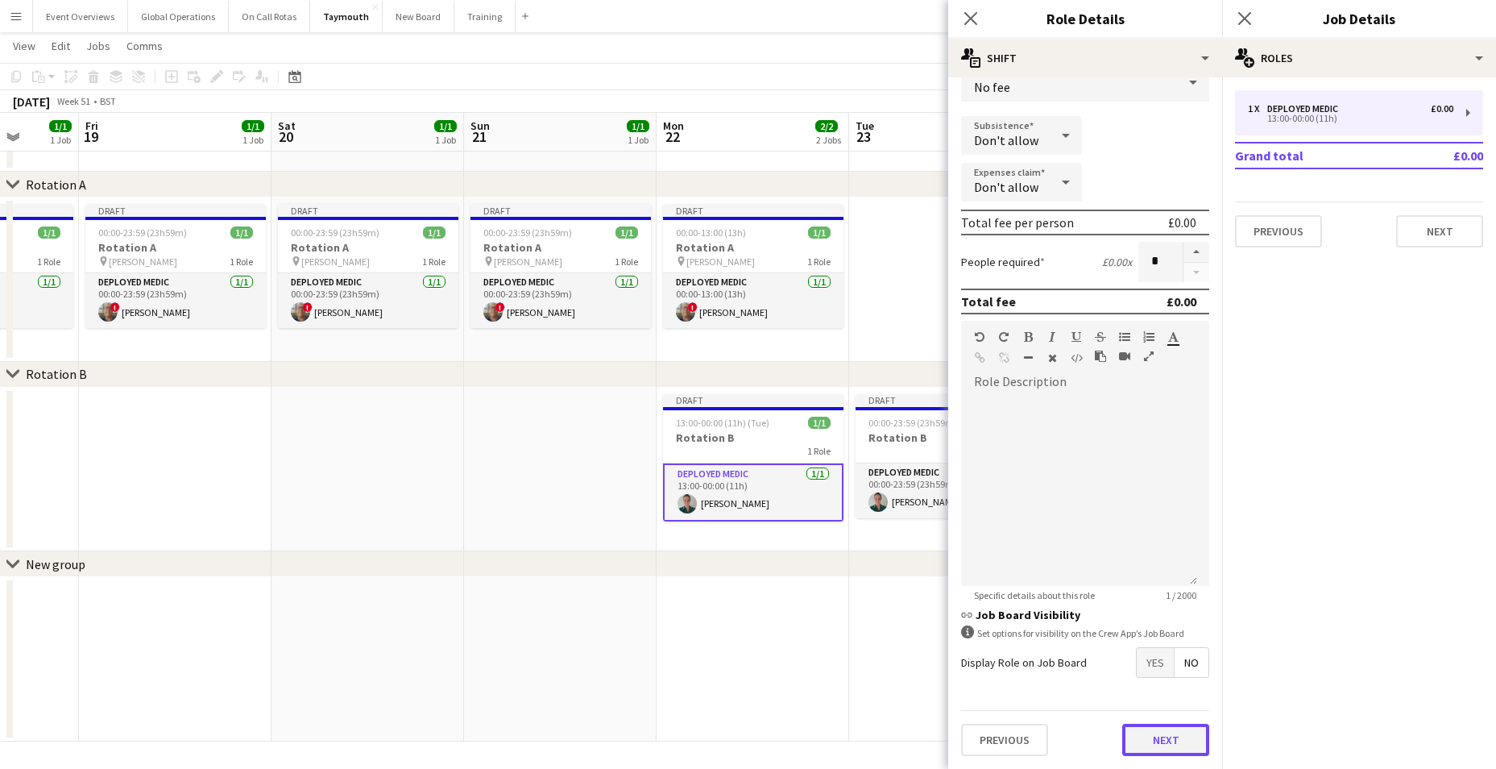
click at [1170, 737] on button "Next" at bounding box center [1165, 739] width 87 height 32
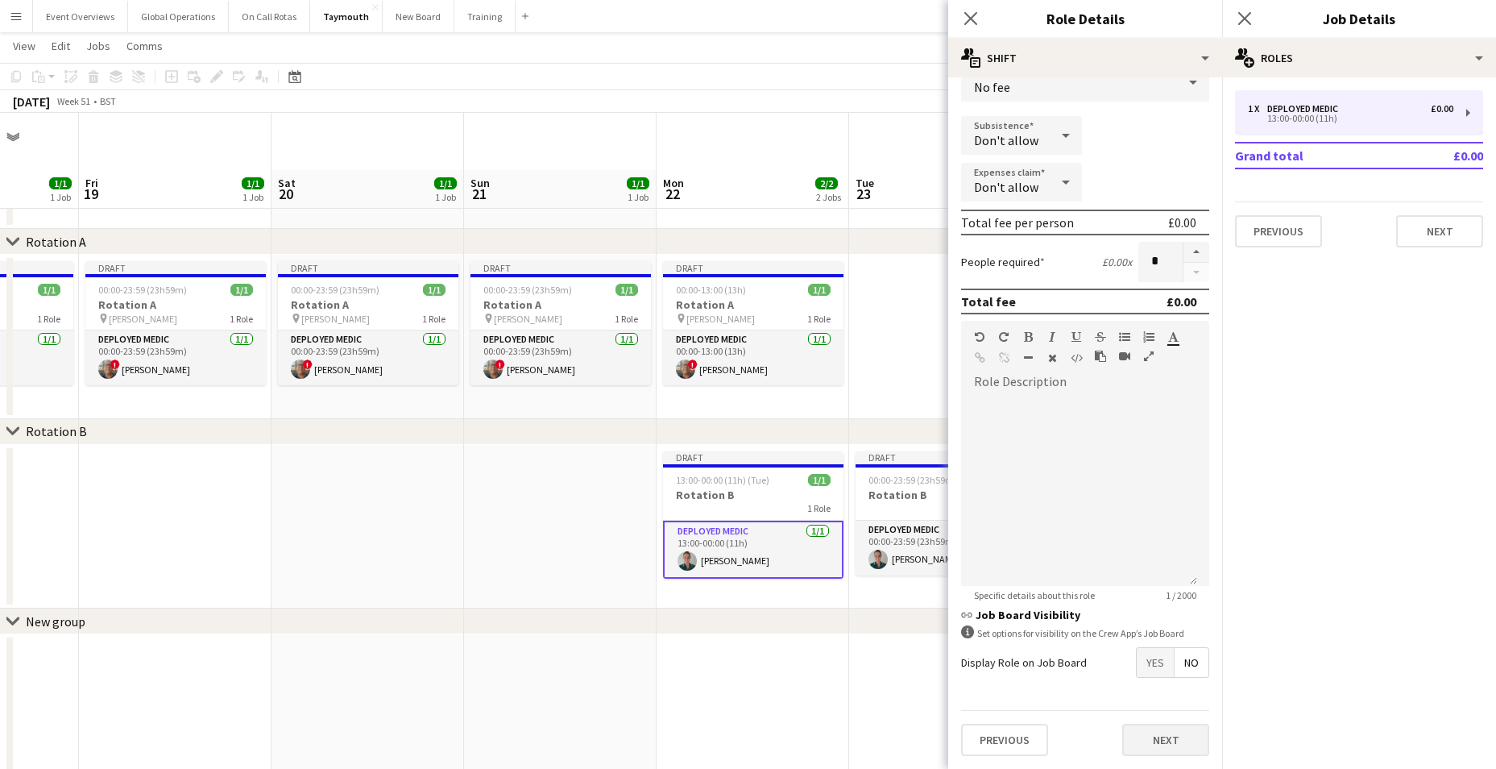
scroll to position [0, 0]
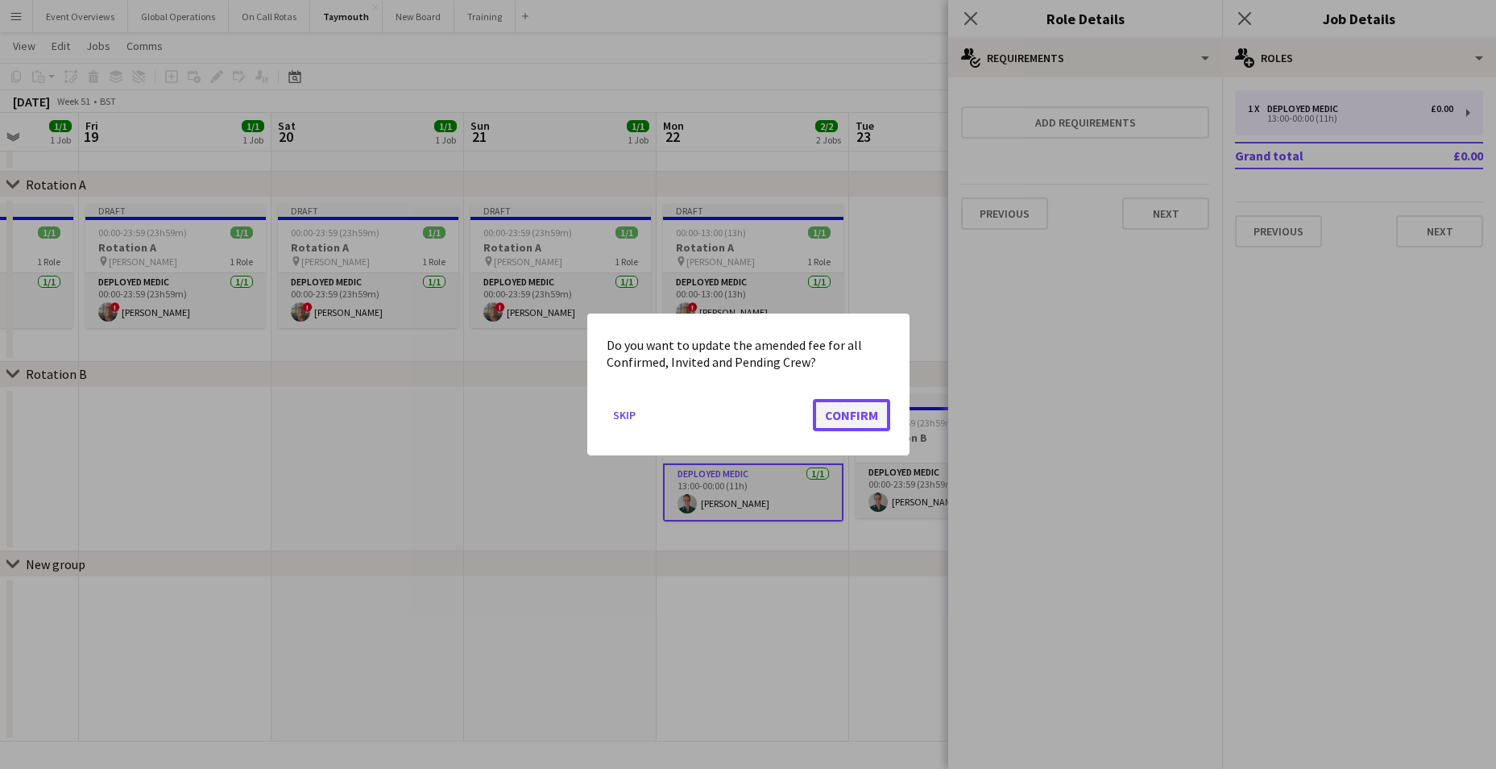
click at [847, 406] on button "Confirm" at bounding box center [851, 415] width 77 height 32
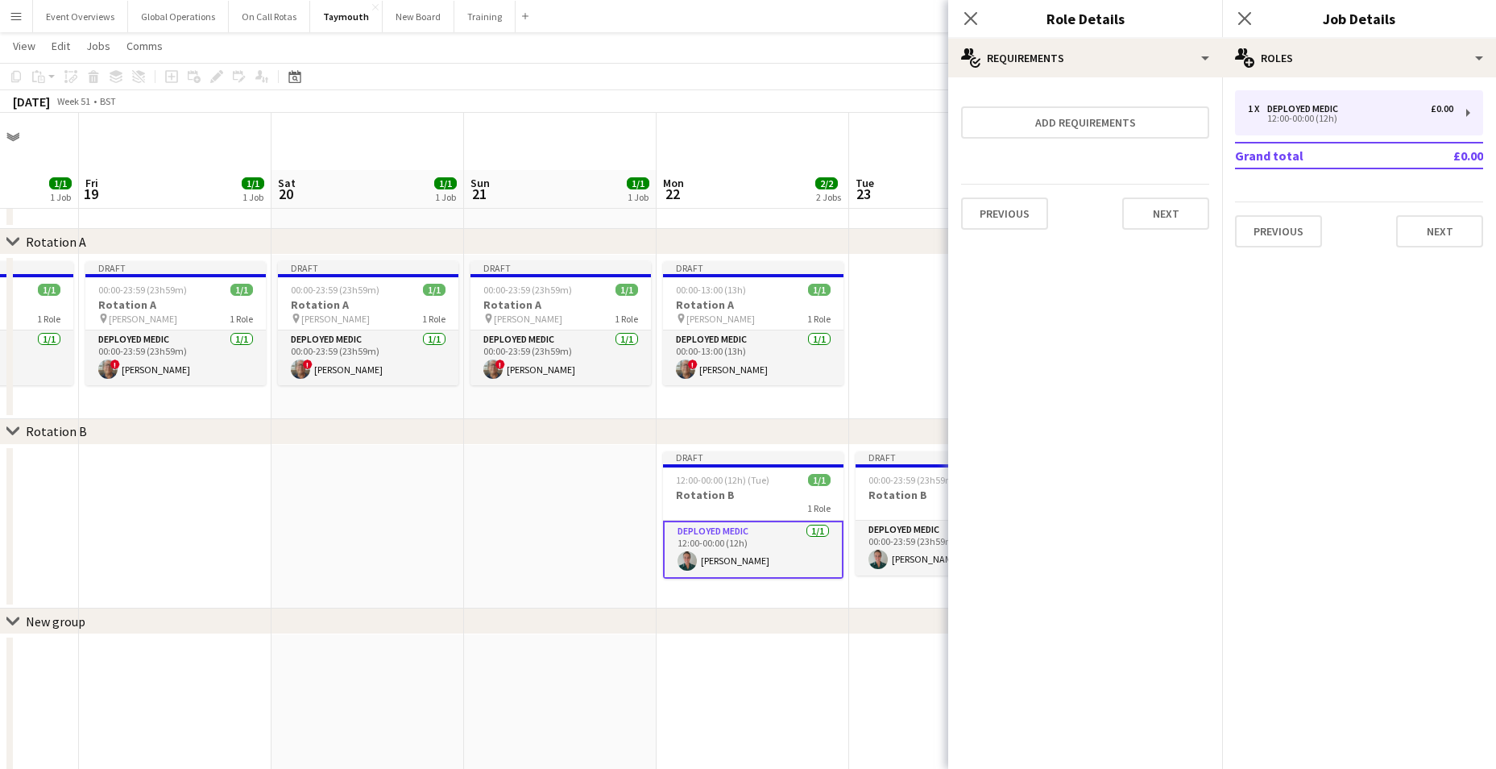
scroll to position [57, 0]
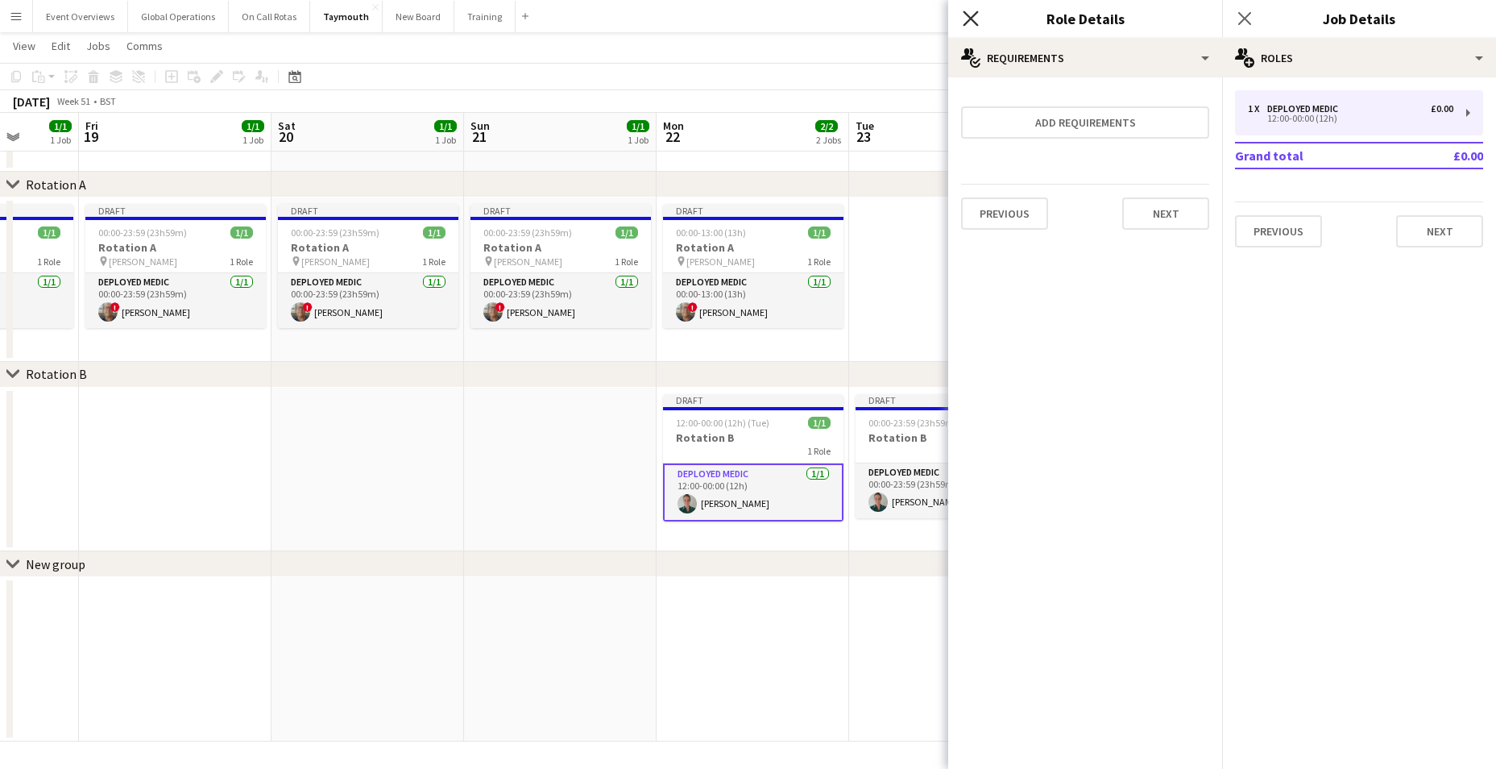
click at [976, 22] on icon "Close pop-in" at bounding box center [970, 17] width 15 height 15
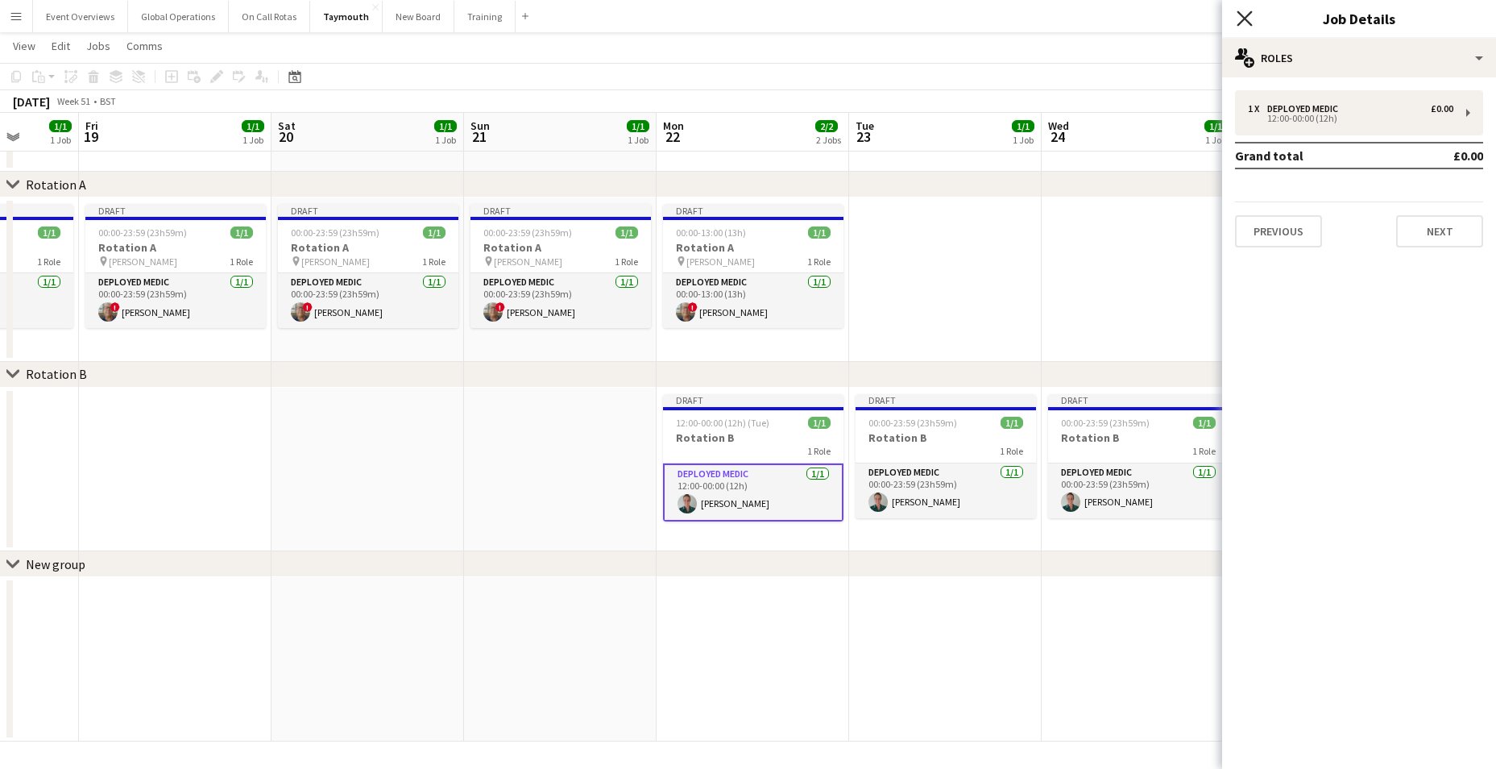
click at [1242, 18] on icon "Close pop-in" at bounding box center [1244, 17] width 15 height 15
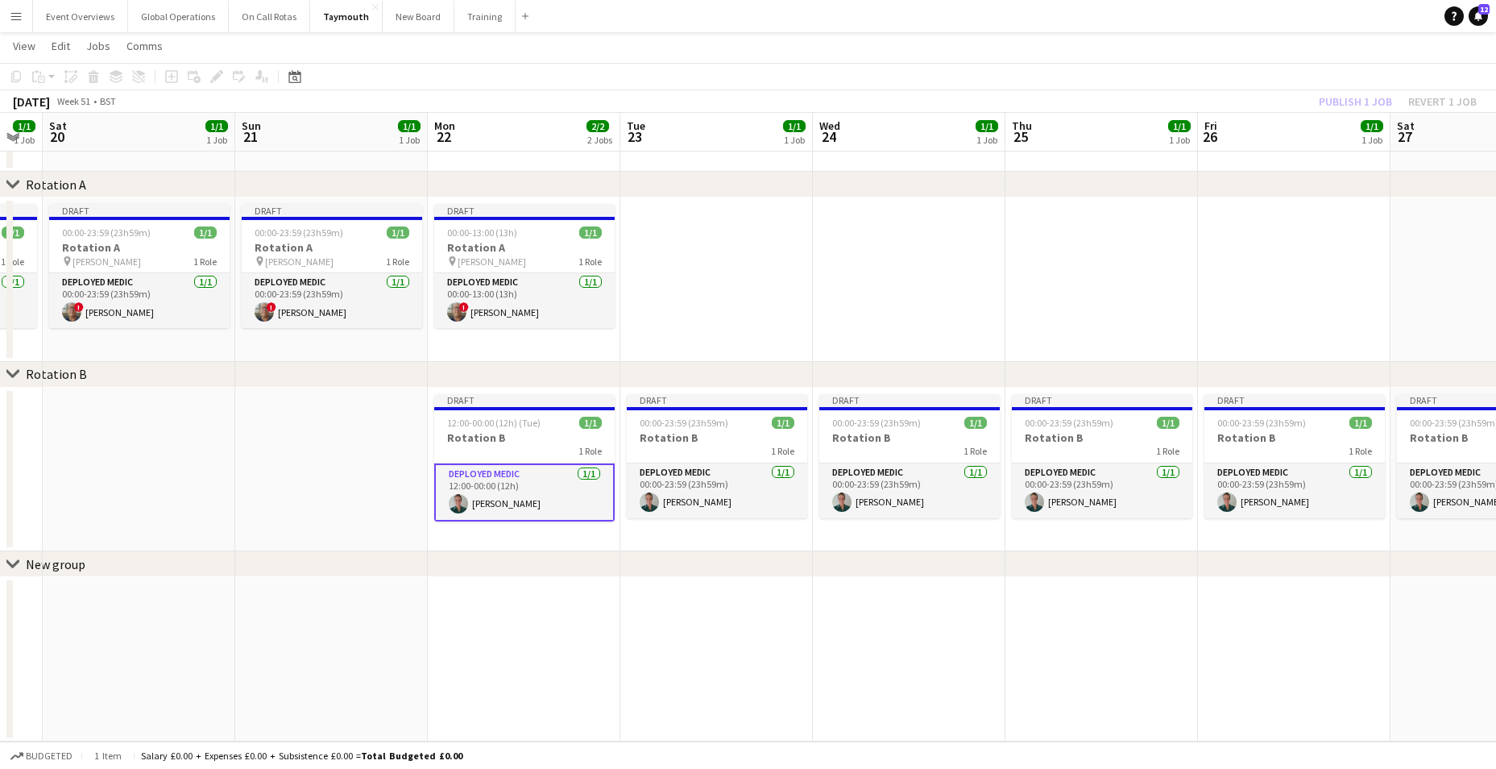
scroll to position [0, 555]
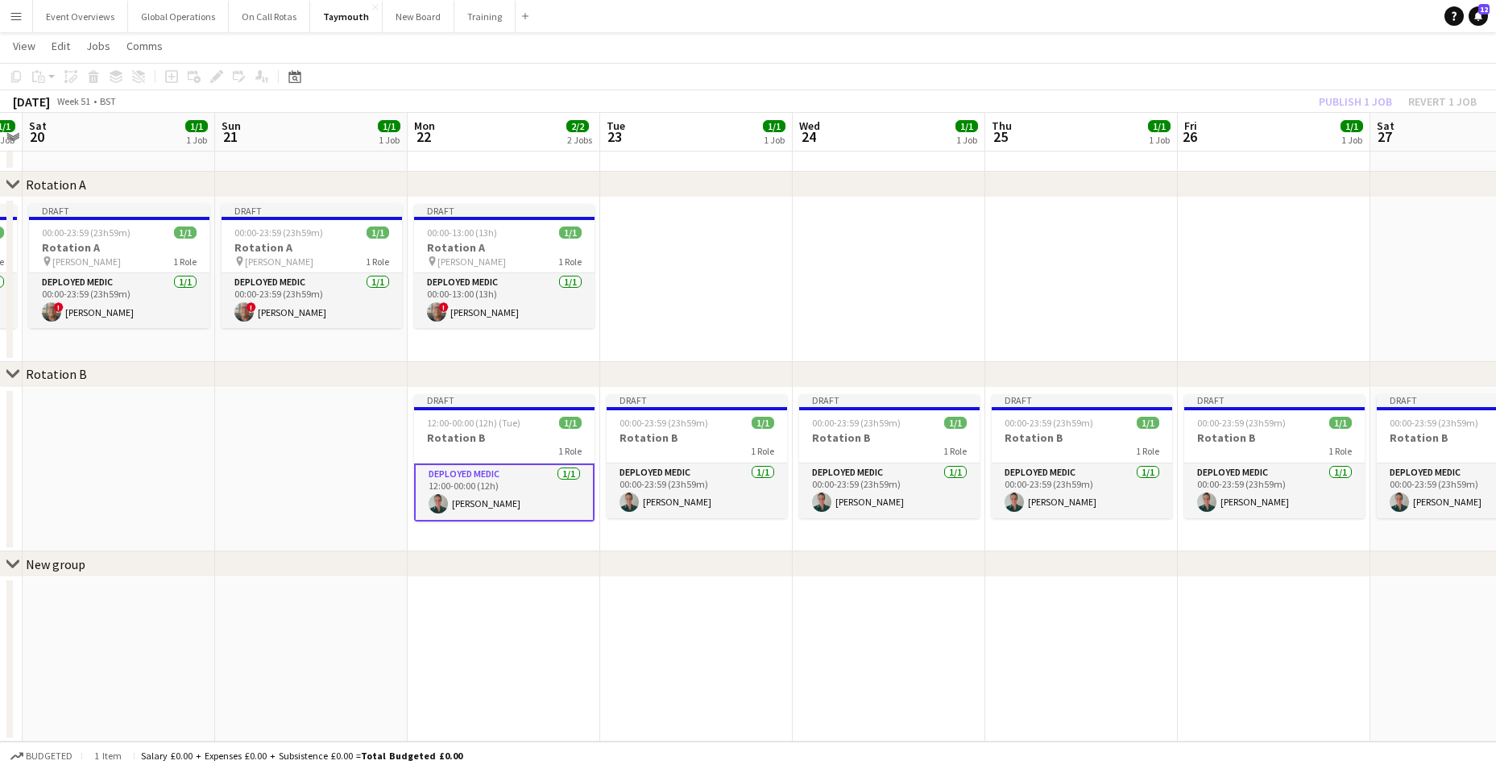
drag, startPoint x: 1142, startPoint y: 584, endPoint x: 701, endPoint y: 580, distance: 441.5
click at [701, 580] on app-calendar-viewport "Wed 17 1/1 1 Job Thu 18 1/1 1 Job Fri 19 1/1 1 Job Sat 20 1/1 1 Job Sun 21 1/1 …" at bounding box center [748, 373] width 1496 height 735
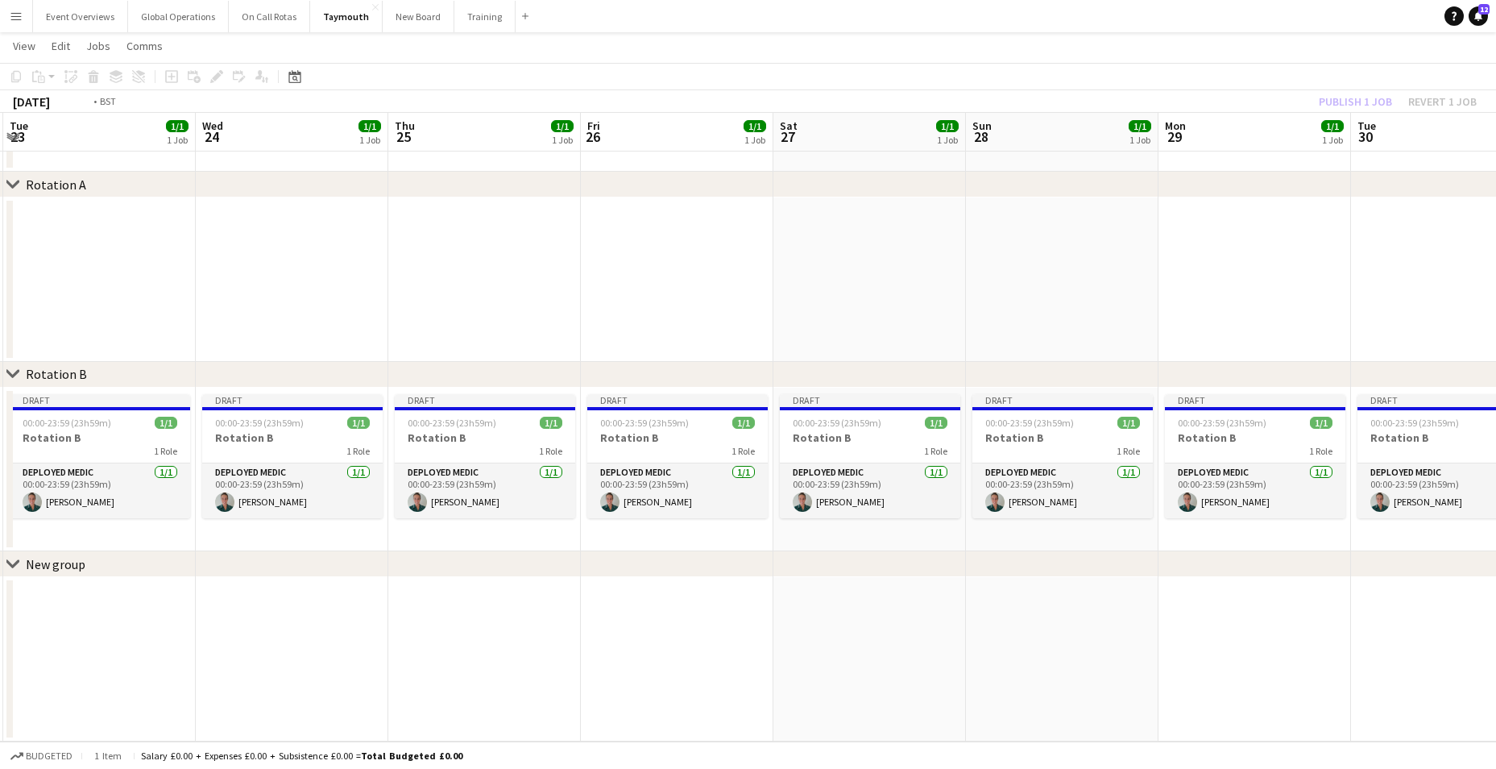
drag, startPoint x: 1046, startPoint y: 605, endPoint x: 434, endPoint y: 578, distance: 612.0
click at [412, 578] on app-calendar-viewport "Fri 19 1/1 1 Job Sat 20 1/1 1 Job Sun 21 1/1 1 Job Mon 22 2/2 2 Jobs Tue 23 1/1…" at bounding box center [748, 373] width 1496 height 735
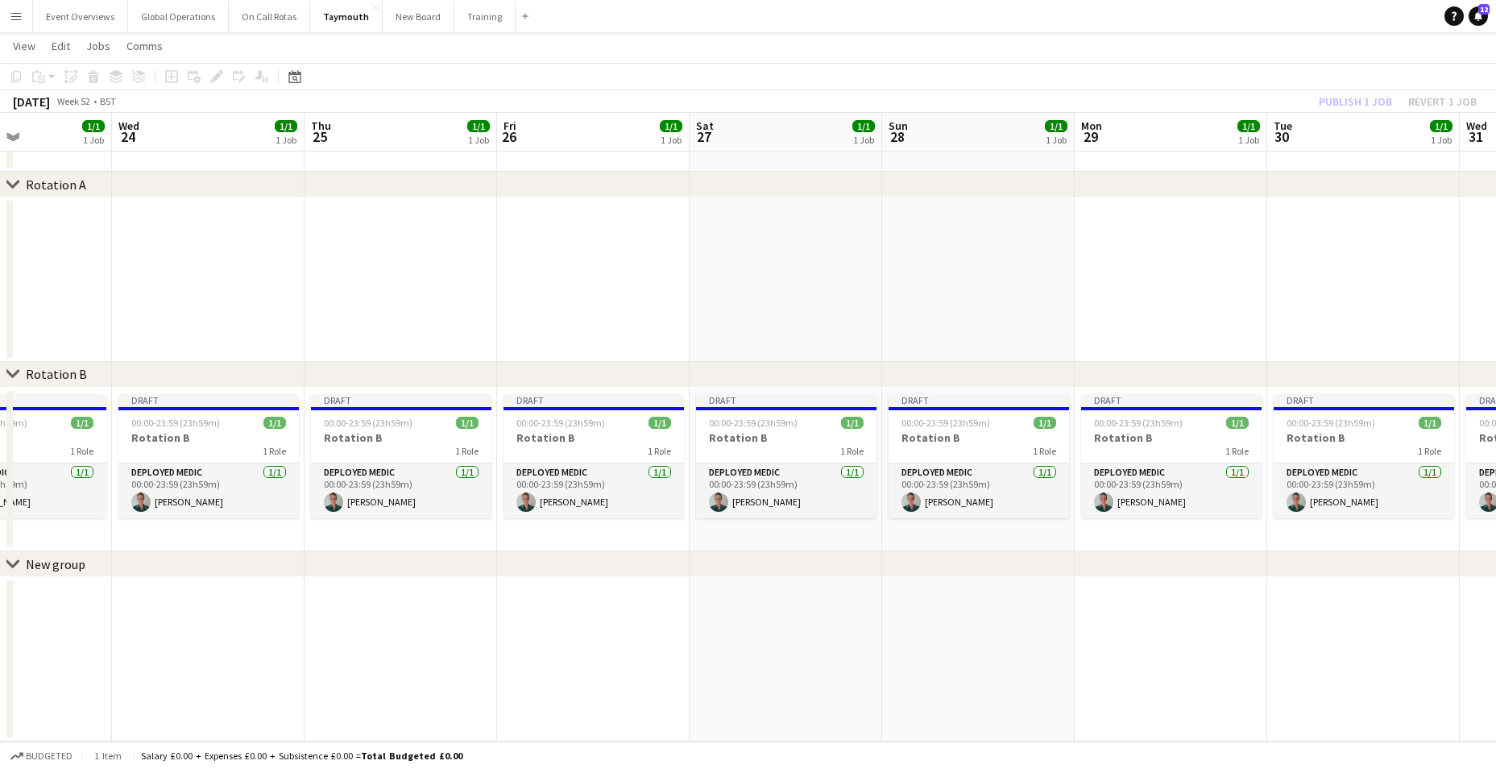
drag, startPoint x: 1208, startPoint y: 627, endPoint x: 398, endPoint y: 574, distance: 811.3
click at [398, 574] on div "chevron-right Rotation A chevron-right Rotation B chevron-right New group Sun 2…" at bounding box center [748, 373] width 1496 height 735
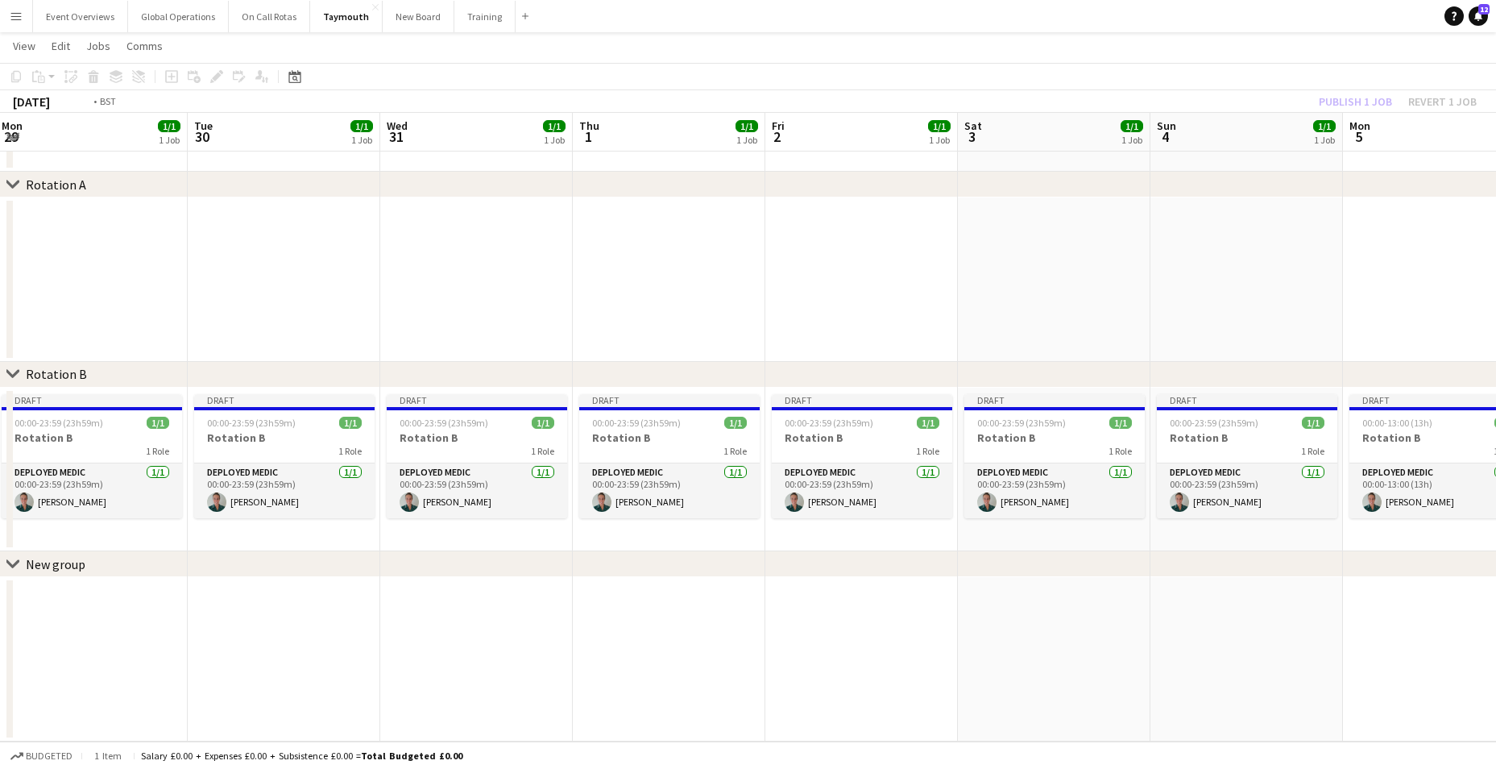
drag, startPoint x: 1048, startPoint y: 619, endPoint x: 287, endPoint y: 580, distance: 762.3
click at [287, 580] on app-calendar-viewport "Fri 26 1/1 1 Job Sat 27 1/1 1 Job Sun 28 1/1 1 Job Mon 29 1/1 1 Job Tue 30 1/1 …" at bounding box center [748, 373] width 1496 height 735
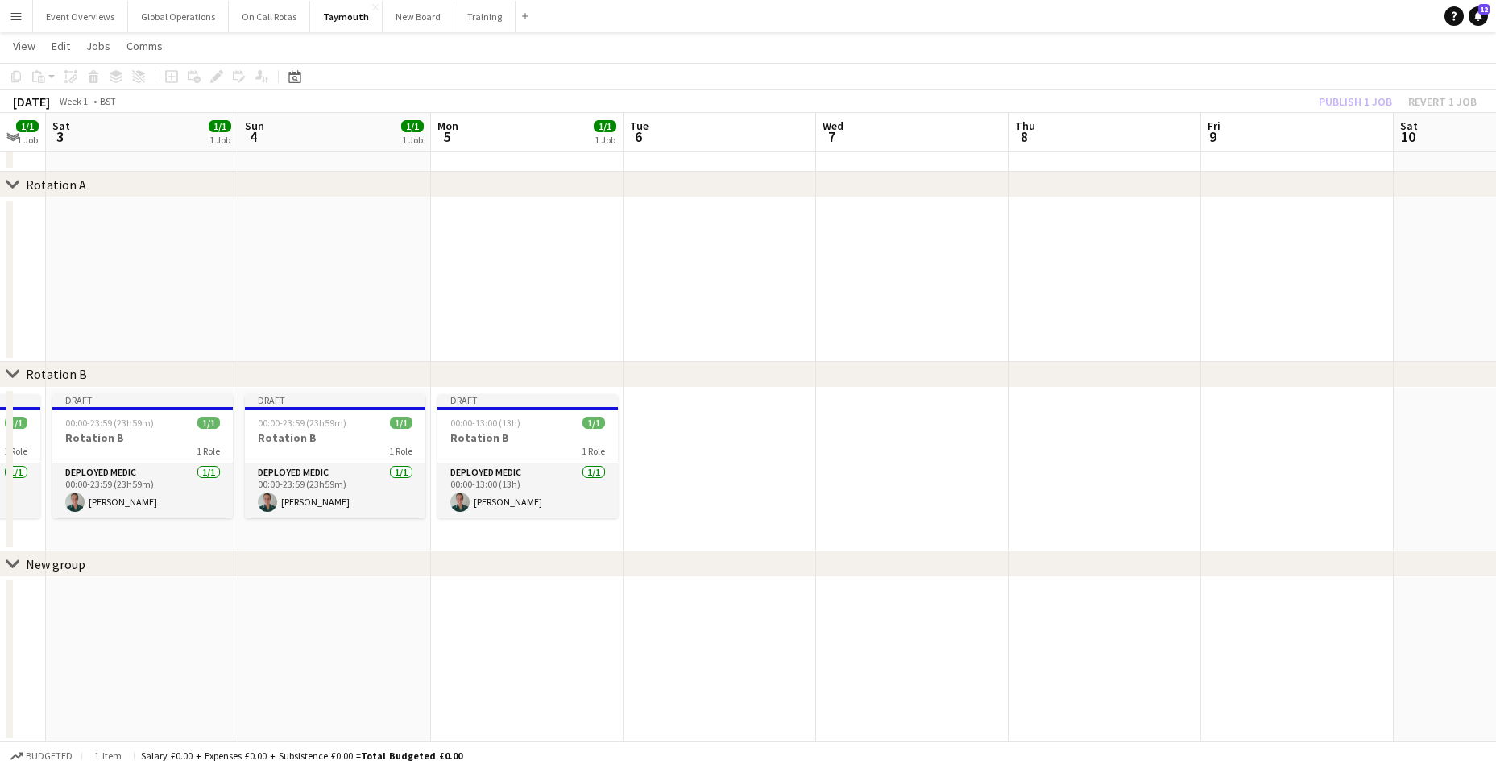
scroll to position [0, 486]
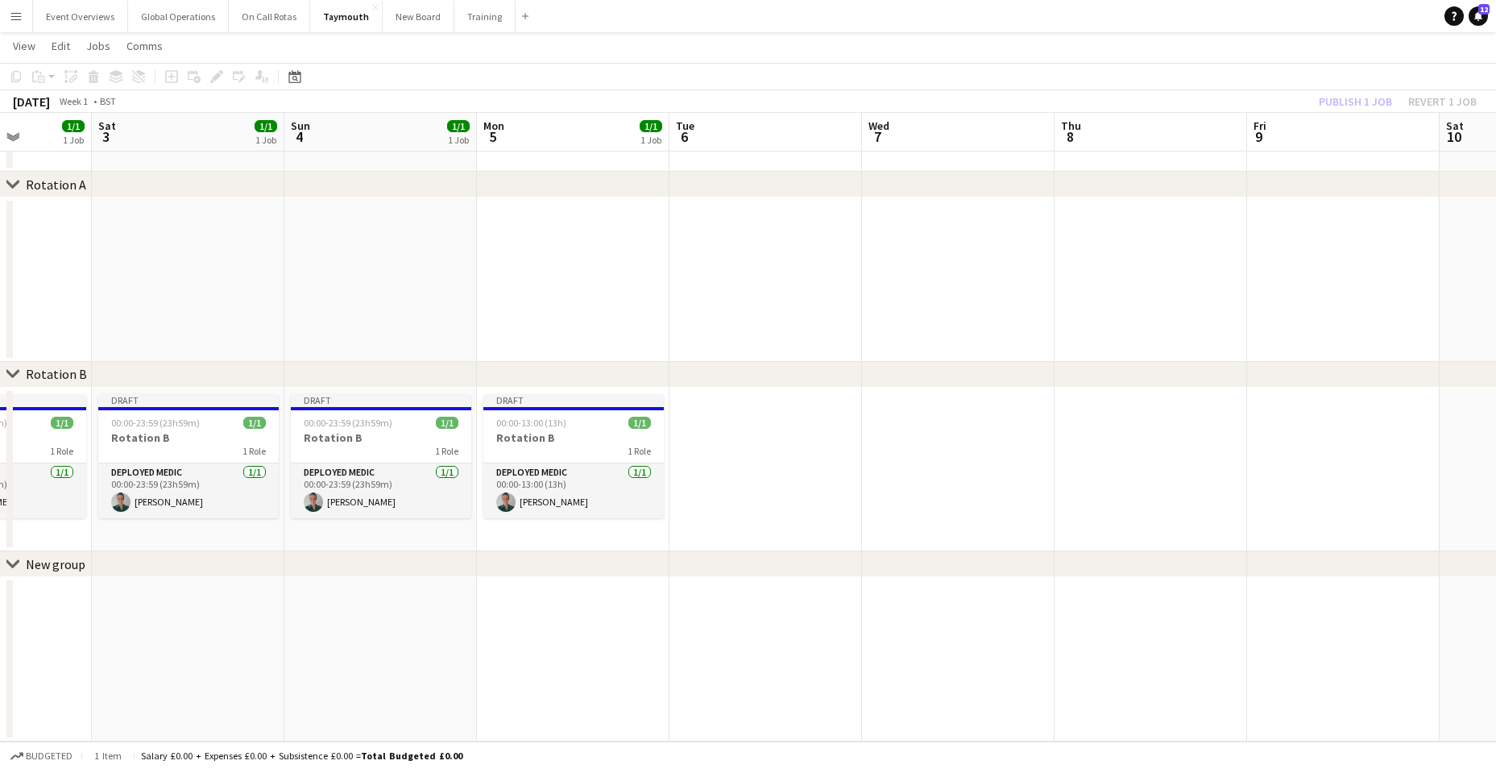
drag, startPoint x: 705, startPoint y: 612, endPoint x: 1139, endPoint y: 588, distance: 434.9
click at [1496, 579] on html "Menu Boards Boards Boards All jobs Status Workforce Workforce My Workforce Recr…" at bounding box center [748, 356] width 1496 height 826
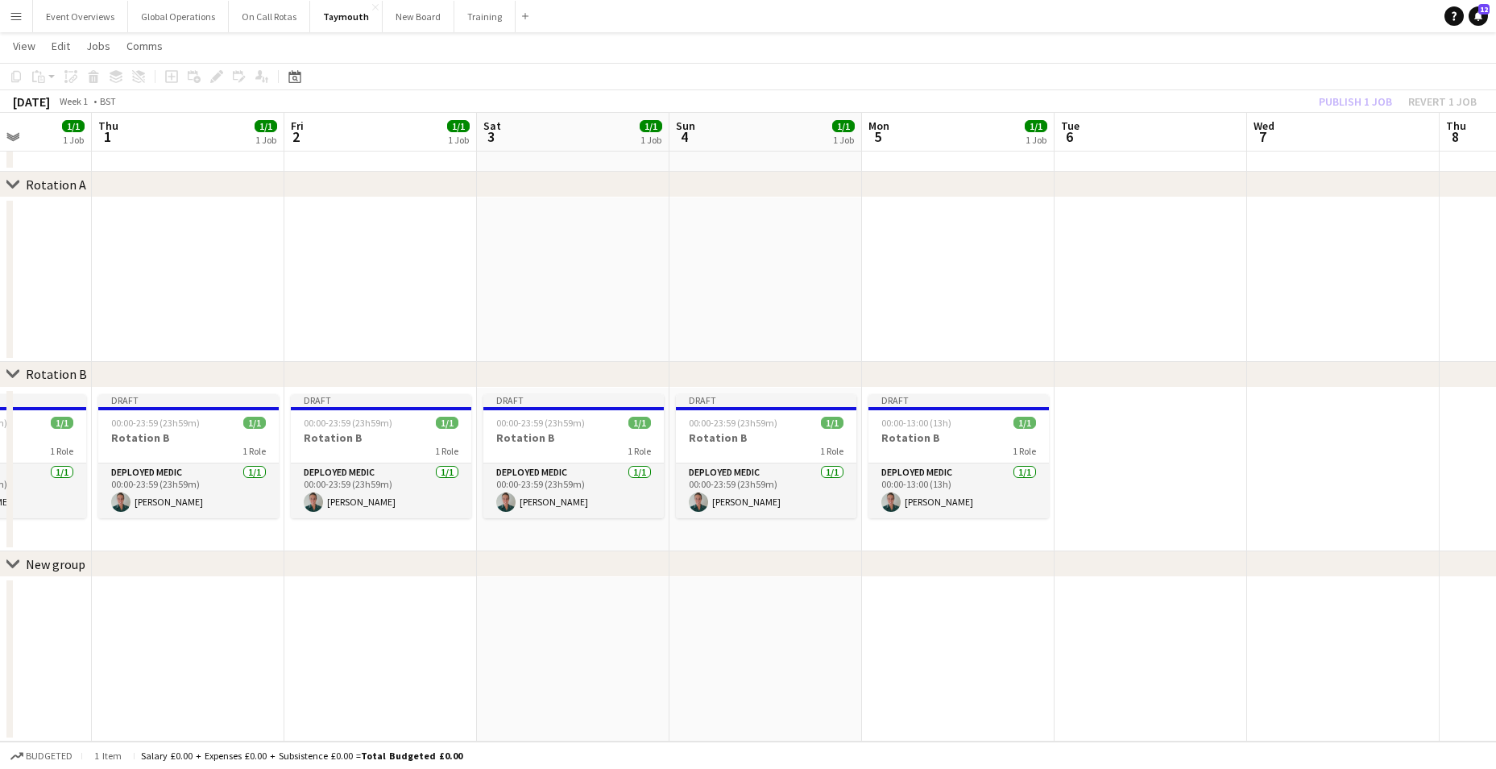
drag, startPoint x: 536, startPoint y: 576, endPoint x: 1064, endPoint y: 578, distance: 528.4
click at [1072, 572] on div "chevron-right New group" at bounding box center [748, 564] width 1496 height 26
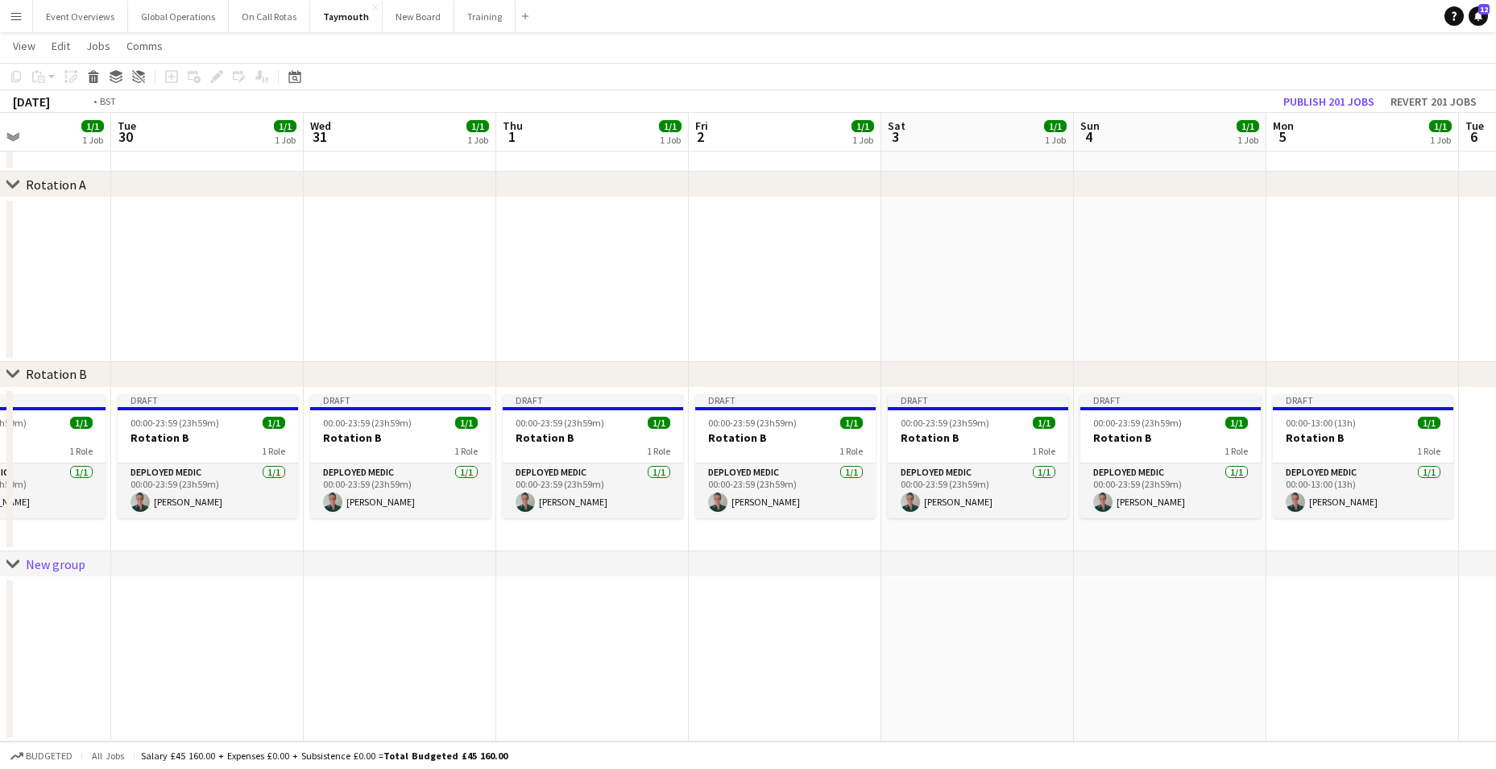
drag, startPoint x: 179, startPoint y: 322, endPoint x: 1022, endPoint y: 328, distance: 843.4
click at [1219, 335] on app-calendar-viewport "Sat 27 1/1 1 Job Sun 28 1/1 1 Job Mon 29 1/1 1 Job Tue 30 1/1 1 Job Wed 31 1/1 …" at bounding box center [748, 373] width 1496 height 735
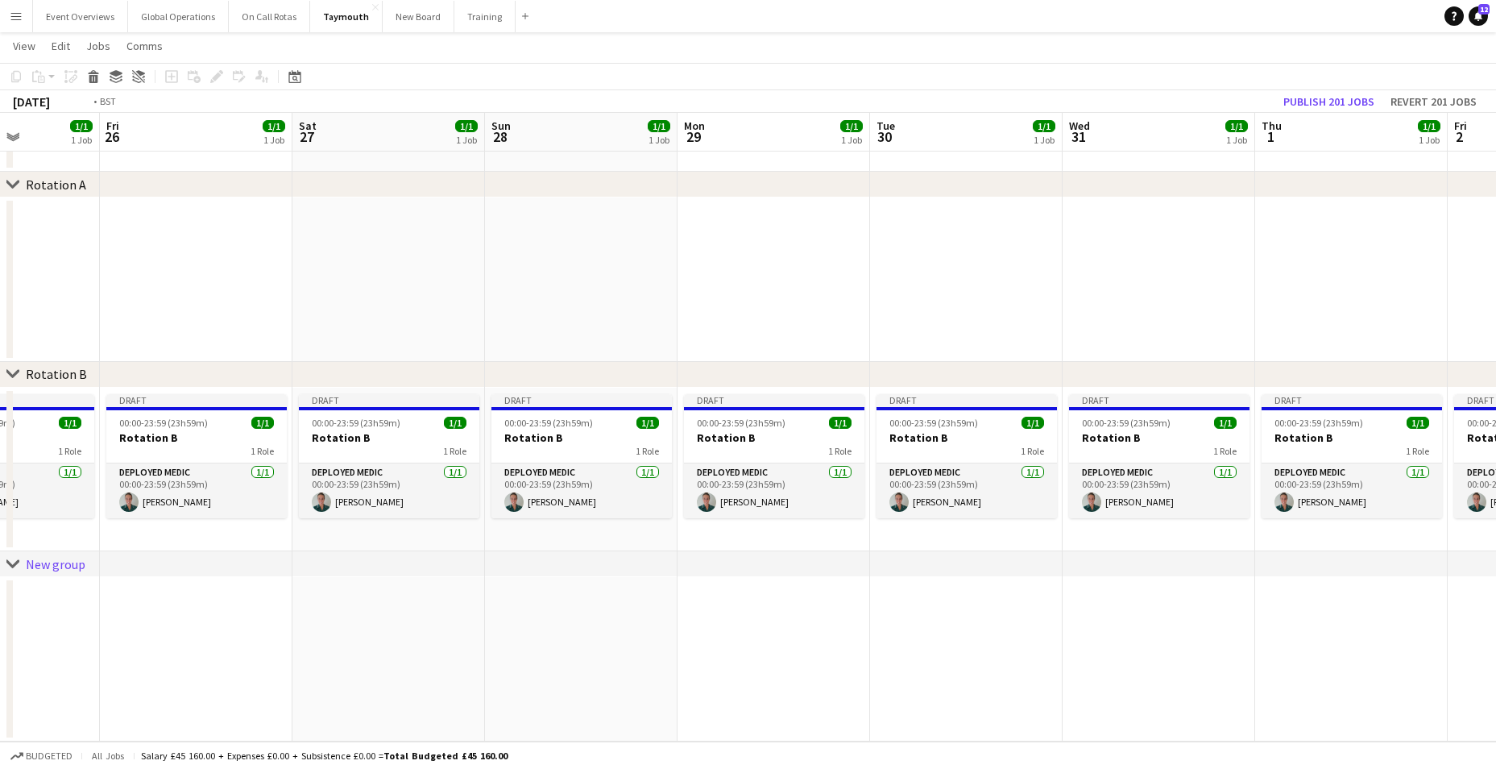
drag, startPoint x: 209, startPoint y: 267, endPoint x: 1279, endPoint y: 267, distance: 1069.8
click at [1273, 267] on app-calendar-viewport "Wed 24 1/1 1 Job Thu 25 1/1 1 Job Fri 26 1/1 1 Job Sat 27 1/1 1 Job Sun 28 1/1 …" at bounding box center [748, 373] width 1496 height 735
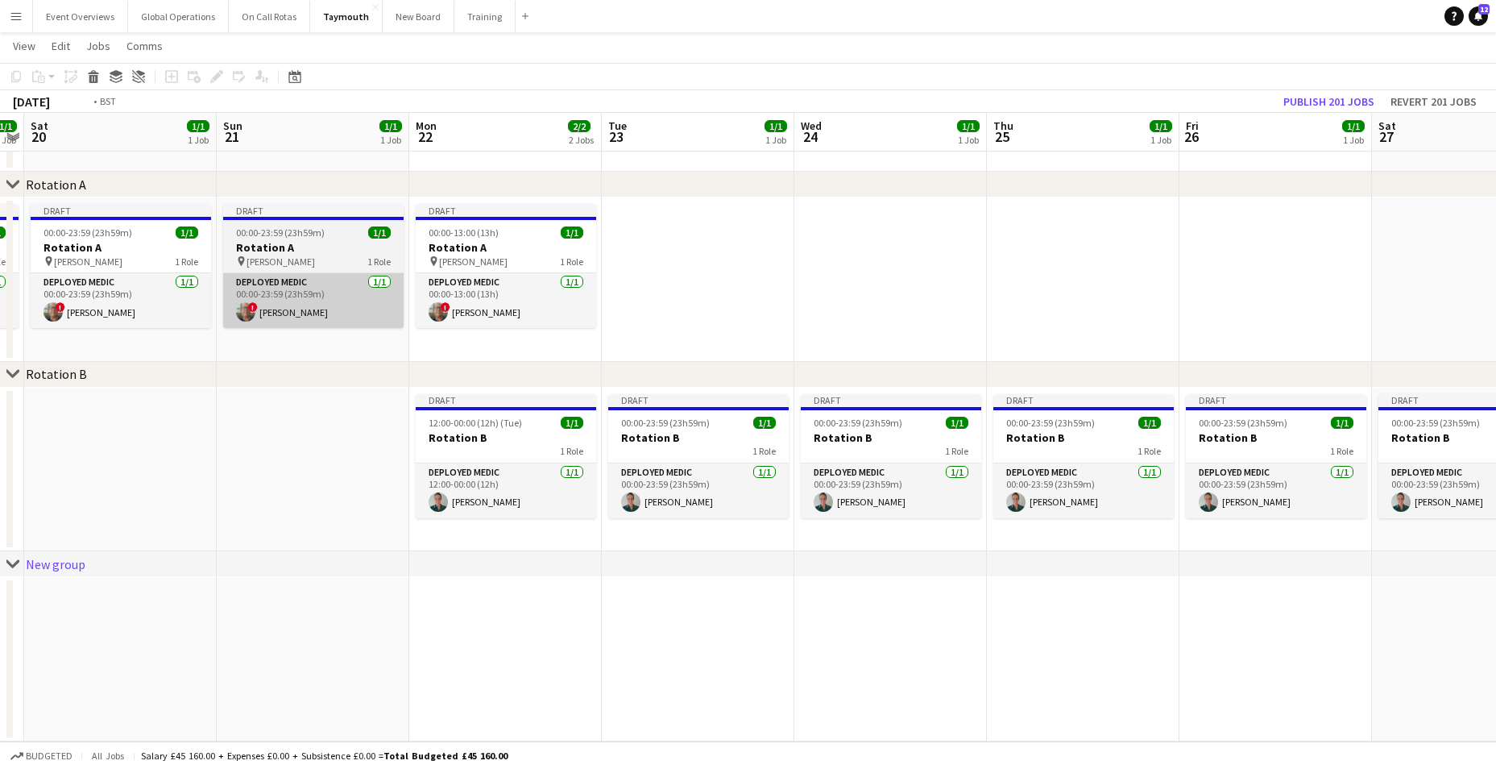
drag, startPoint x: 131, startPoint y: 282, endPoint x: 1249, endPoint y: 276, distance: 1118.9
click at [1253, 276] on app-calendar-viewport "Thu 18 1/1 1 Job Fri 19 1/1 1 Job Sat 20 1/1 1 Job Sun 21 1/1 1 Job Mon 22 2/2 …" at bounding box center [748, 373] width 1496 height 735
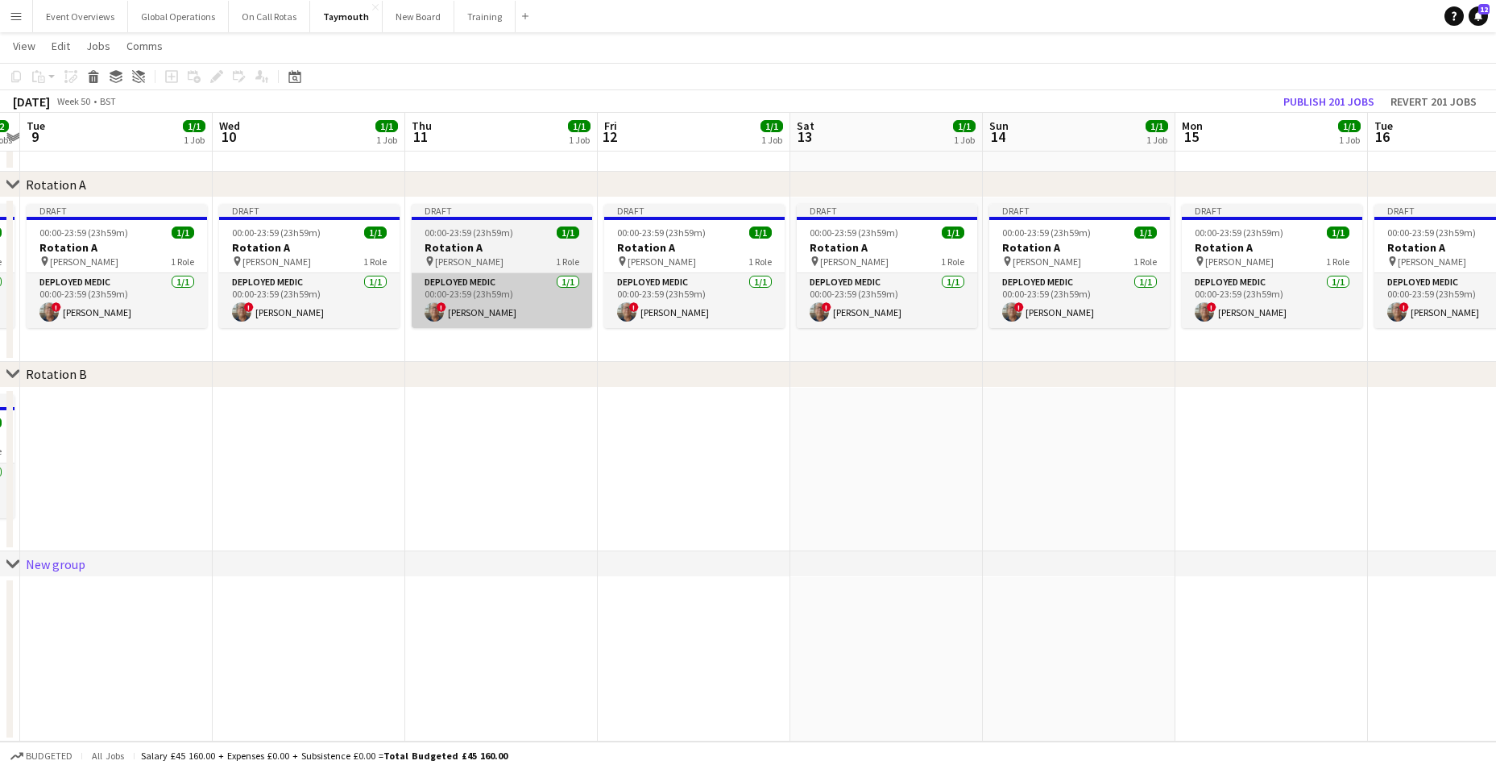
drag, startPoint x: 209, startPoint y: 270, endPoint x: 432, endPoint y: 292, distance: 224.3
click at [1255, 265] on app-calendar-viewport "Sun 7 1/1 1 Job Mon 8 2/2 2 Jobs Tue 9 1/1 1 Job Wed 10 1/1 1 Job Thu 11 1/1 1 …" at bounding box center [748, 373] width 1496 height 735
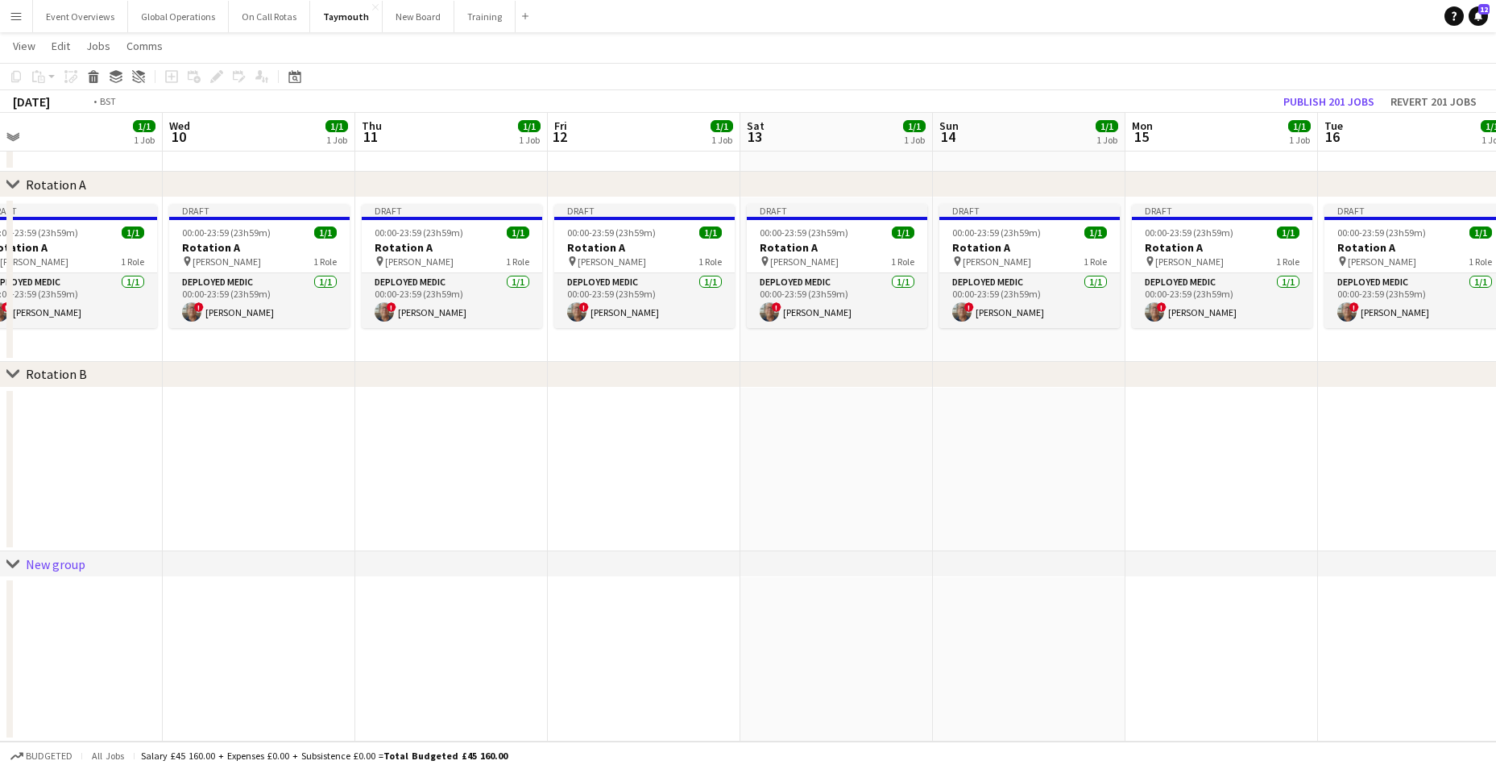
drag, startPoint x: 321, startPoint y: 306, endPoint x: 1231, endPoint y: 265, distance: 910.4
click at [1231, 264] on app-calendar-viewport "Sun 7 1/1 1 Job Mon 8 2/2 2 Jobs Tue 9 1/1 1 Job Wed 10 1/1 1 Job Thu 11 1/1 1 …" at bounding box center [748, 373] width 1496 height 735
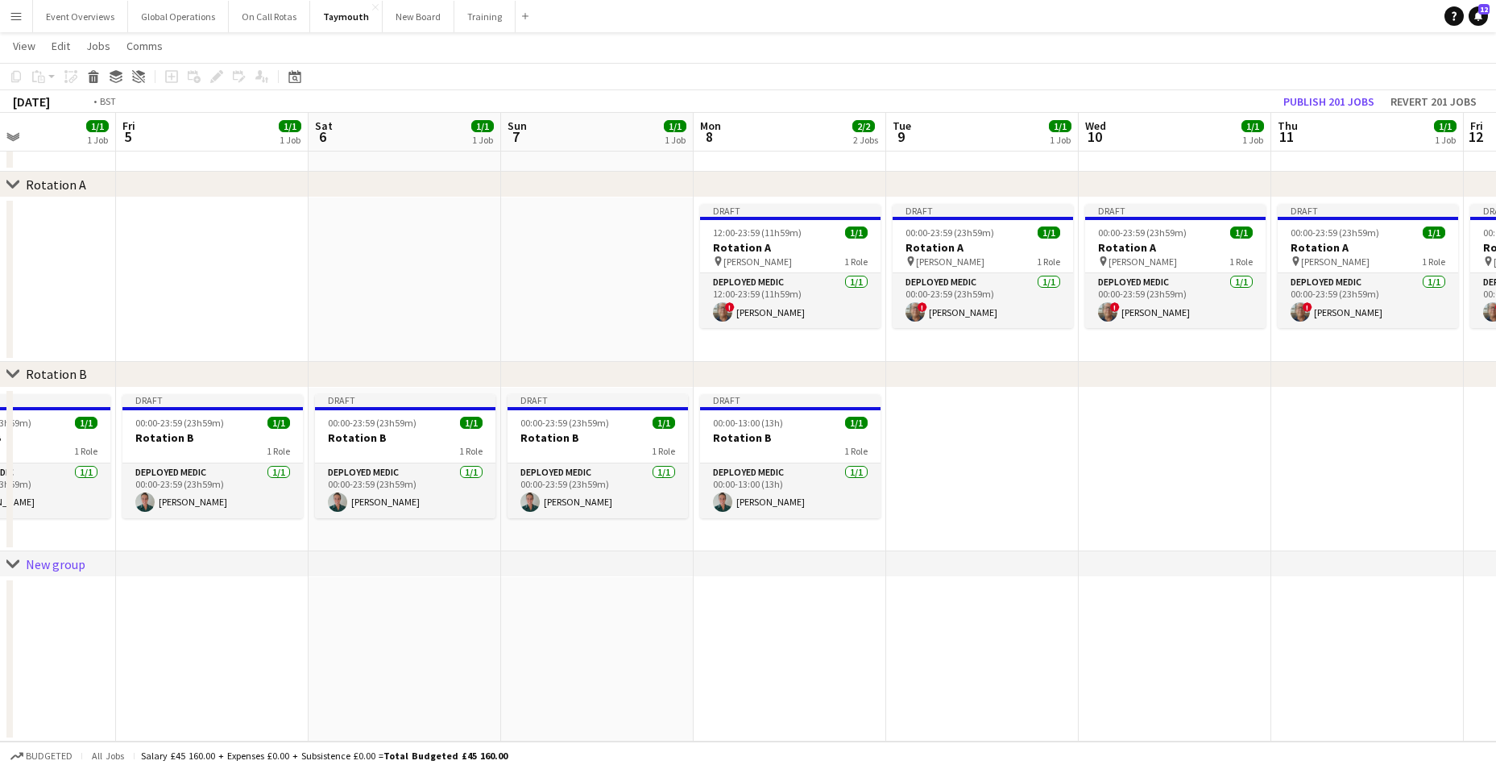
drag, startPoint x: 178, startPoint y: 284, endPoint x: 1071, endPoint y: 238, distance: 893.7
click at [1125, 236] on app-calendar-viewport "Tue 2 1/1 1 Job Wed 3 1/1 1 Job Thu 4 1/1 1 Job Fri 5 1/1 1 Job Sat 6 1/1 1 Job…" at bounding box center [748, 373] width 1496 height 735
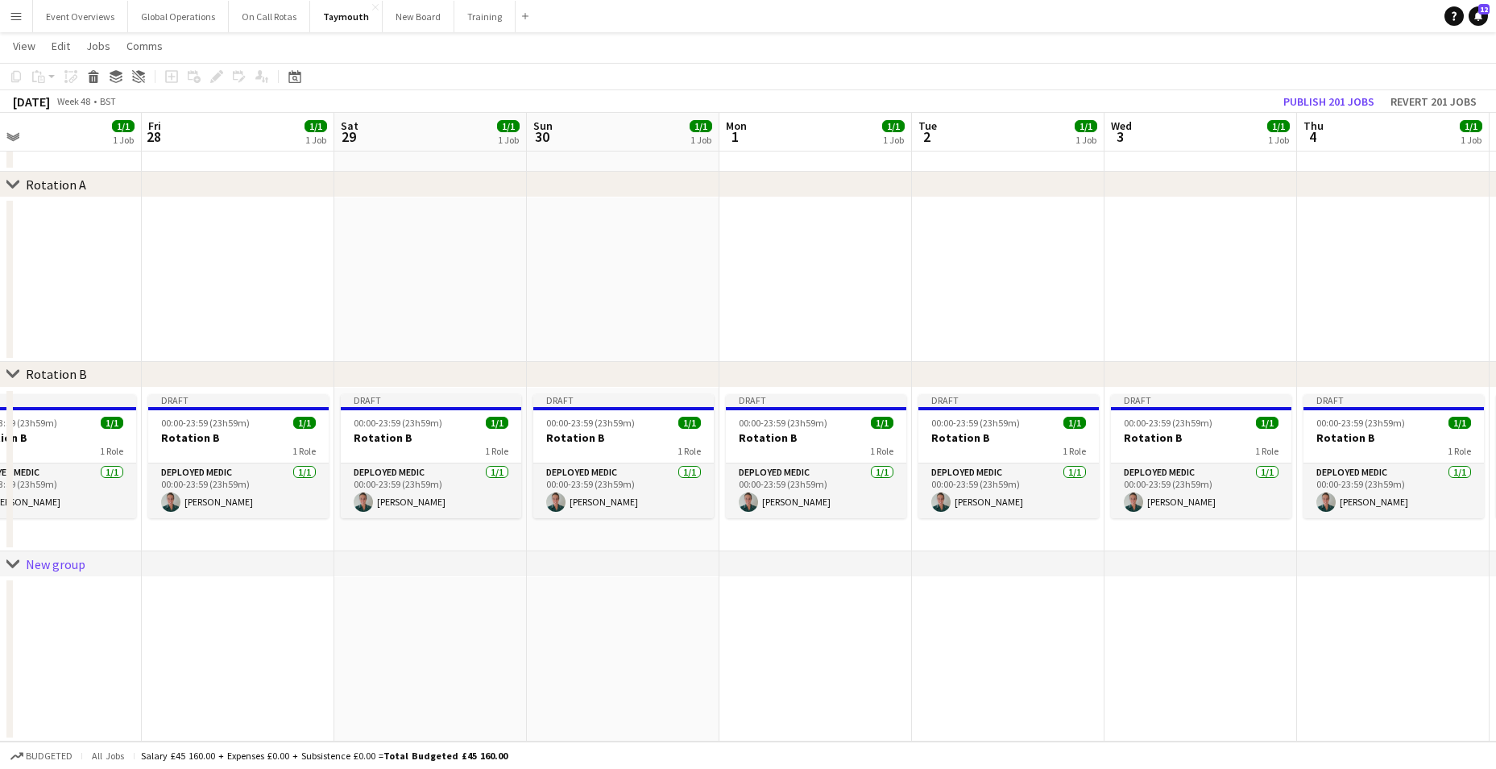
drag, startPoint x: 607, startPoint y: 252, endPoint x: 720, endPoint y: 247, distance: 113.7
click at [1188, 232] on app-calendar-viewport "Tue 25 1/1 1 Job Wed 26 1/1 1 Job Thu 27 1/1 1 Job Fri 28 1/1 1 Job Sat 29 1/1 …" at bounding box center [748, 373] width 1496 height 735
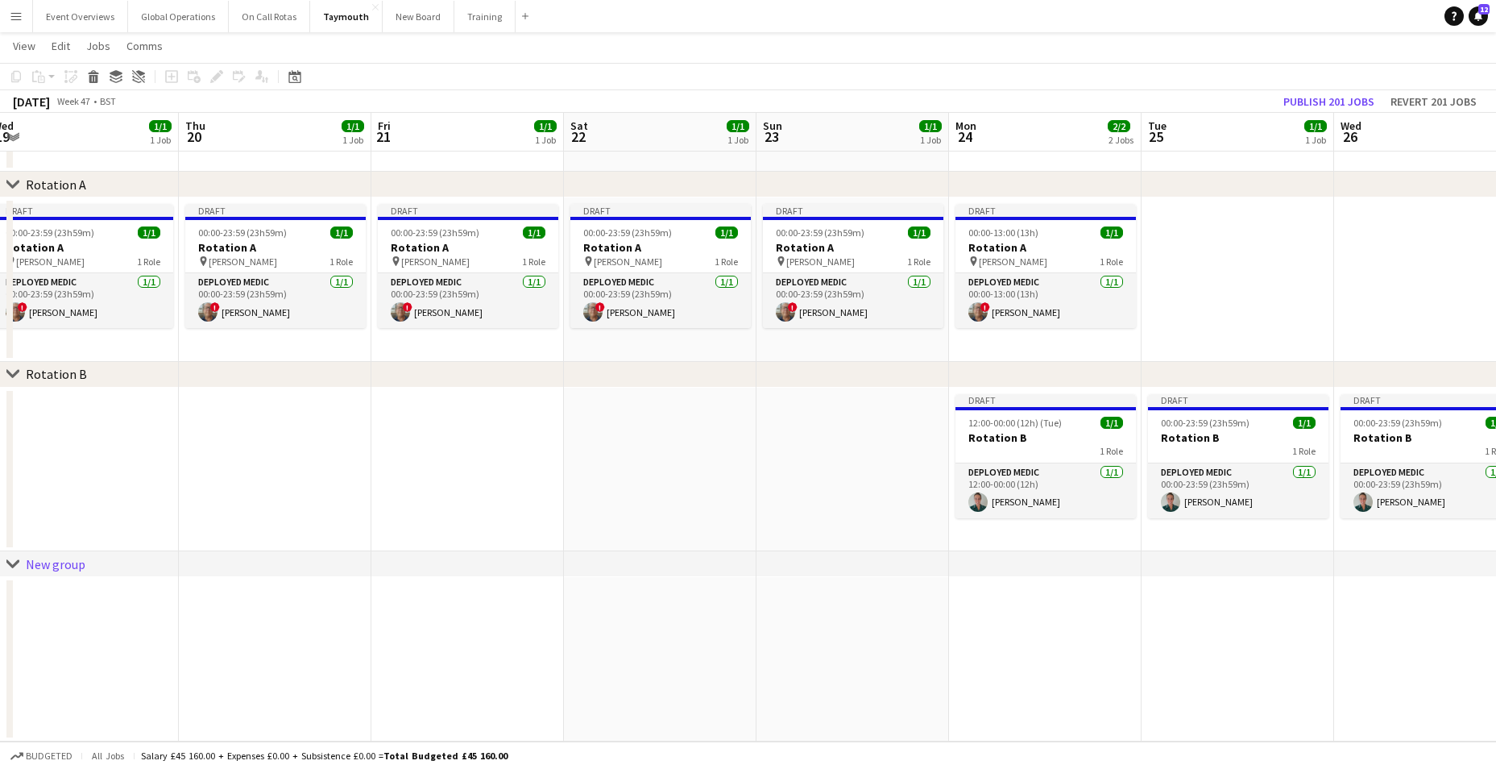
drag, startPoint x: 290, startPoint y: 256, endPoint x: 1137, endPoint y: 226, distance: 848.0
click at [1137, 225] on app-calendar-viewport "Mon 17 1/1 1 Job Tue 18 1/1 1 Job Wed 19 1/1 1 Job Thu 20 1/1 1 Job Fri 21 1/1 …" at bounding box center [748, 373] width 1496 height 735
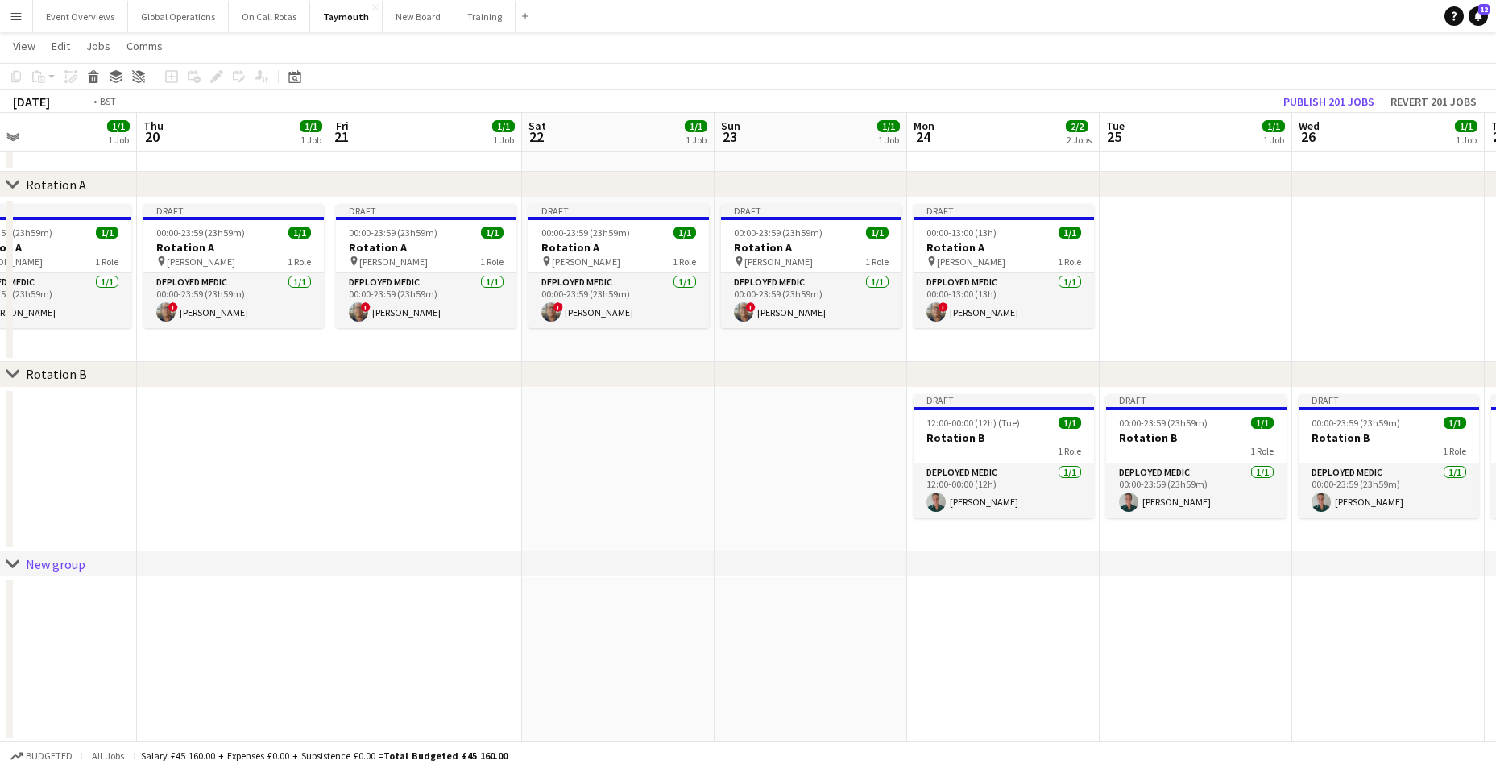
drag, startPoint x: 561, startPoint y: 234, endPoint x: 1055, endPoint y: 217, distance: 494.9
click at [1056, 217] on app-calendar-viewport "Mon 17 1/1 1 Job Tue 18 1/1 1 Job Wed 19 1/1 1 Job Thu 20 1/1 1 Job Fri 21 1/1 …" at bounding box center [748, 373] width 1496 height 735
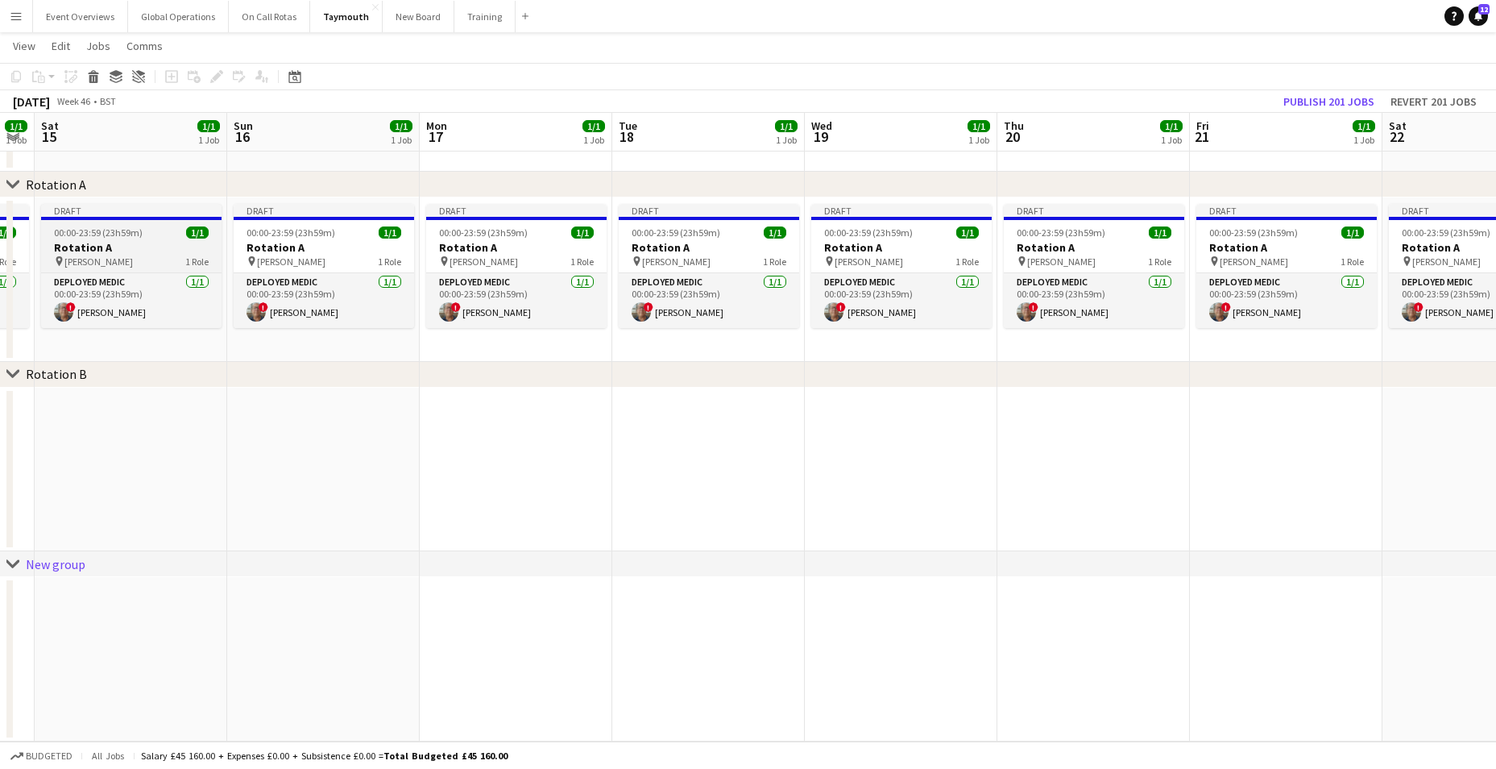
drag, startPoint x: 126, startPoint y: 228, endPoint x: 754, endPoint y: 213, distance: 627.7
click at [947, 193] on div "chevron-right Rotation A chevron-right Rotation B chevron-right New group Thu 1…" at bounding box center [748, 373] width 1496 height 735
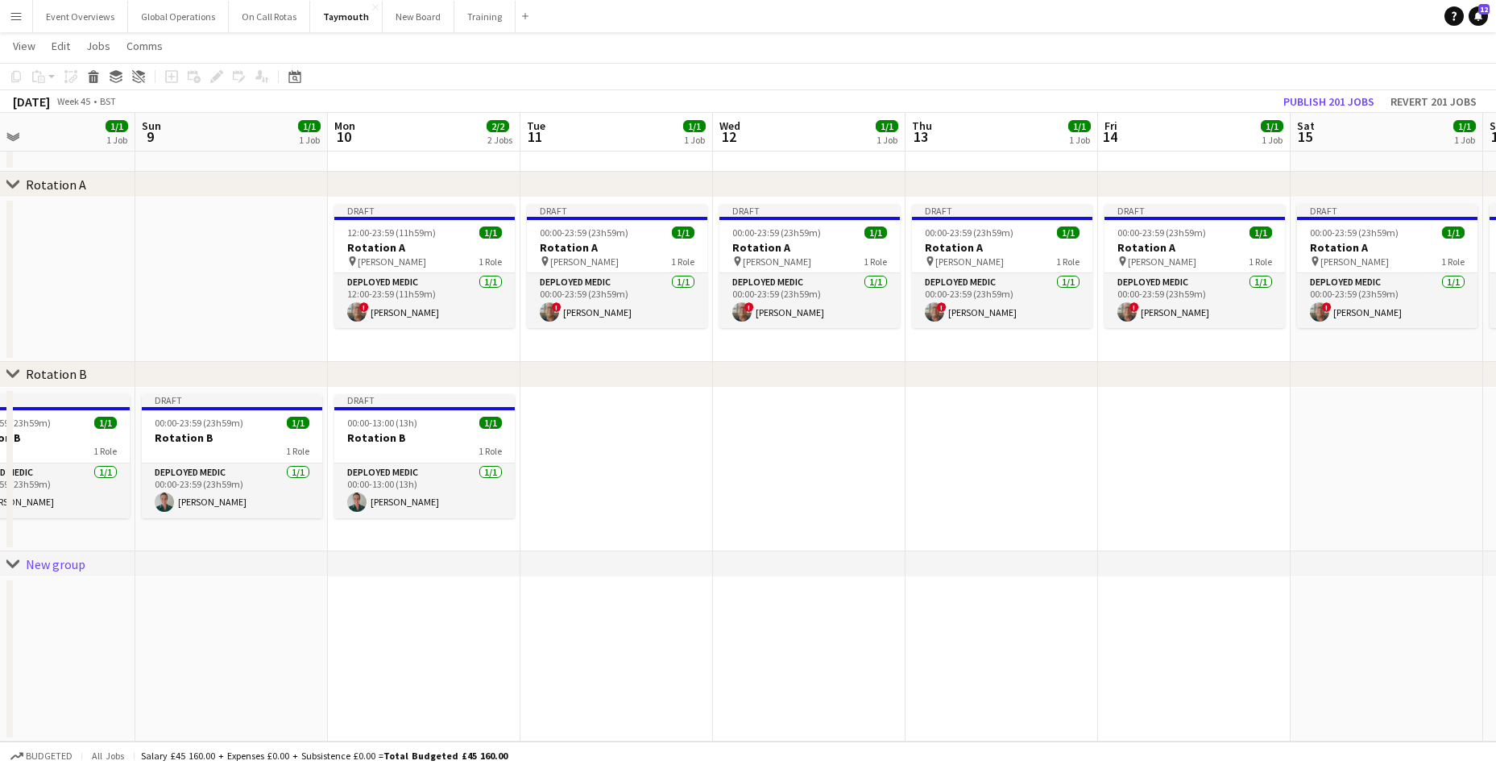
drag, startPoint x: 68, startPoint y: 229, endPoint x: 463, endPoint y: 213, distance: 395.1
click at [905, 205] on app-calendar-viewport "Fri 7 1/1 1 Job Sat 8 1/1 1 Job Sun 9 1/1 1 Job Mon 10 2/2 2 Jobs Tue 11 1/1 1 …" at bounding box center [748, 373] width 1496 height 735
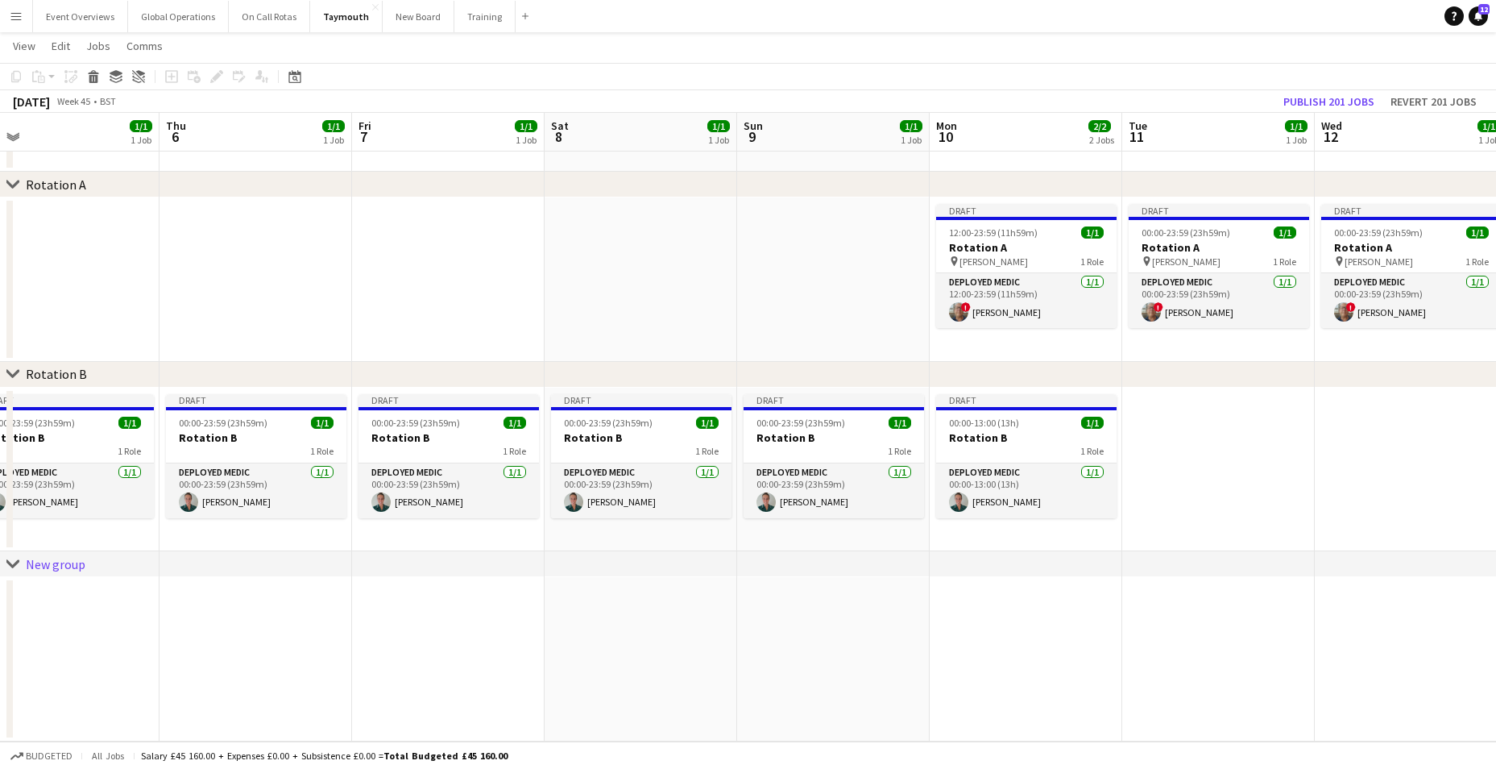
scroll to position [0, 503]
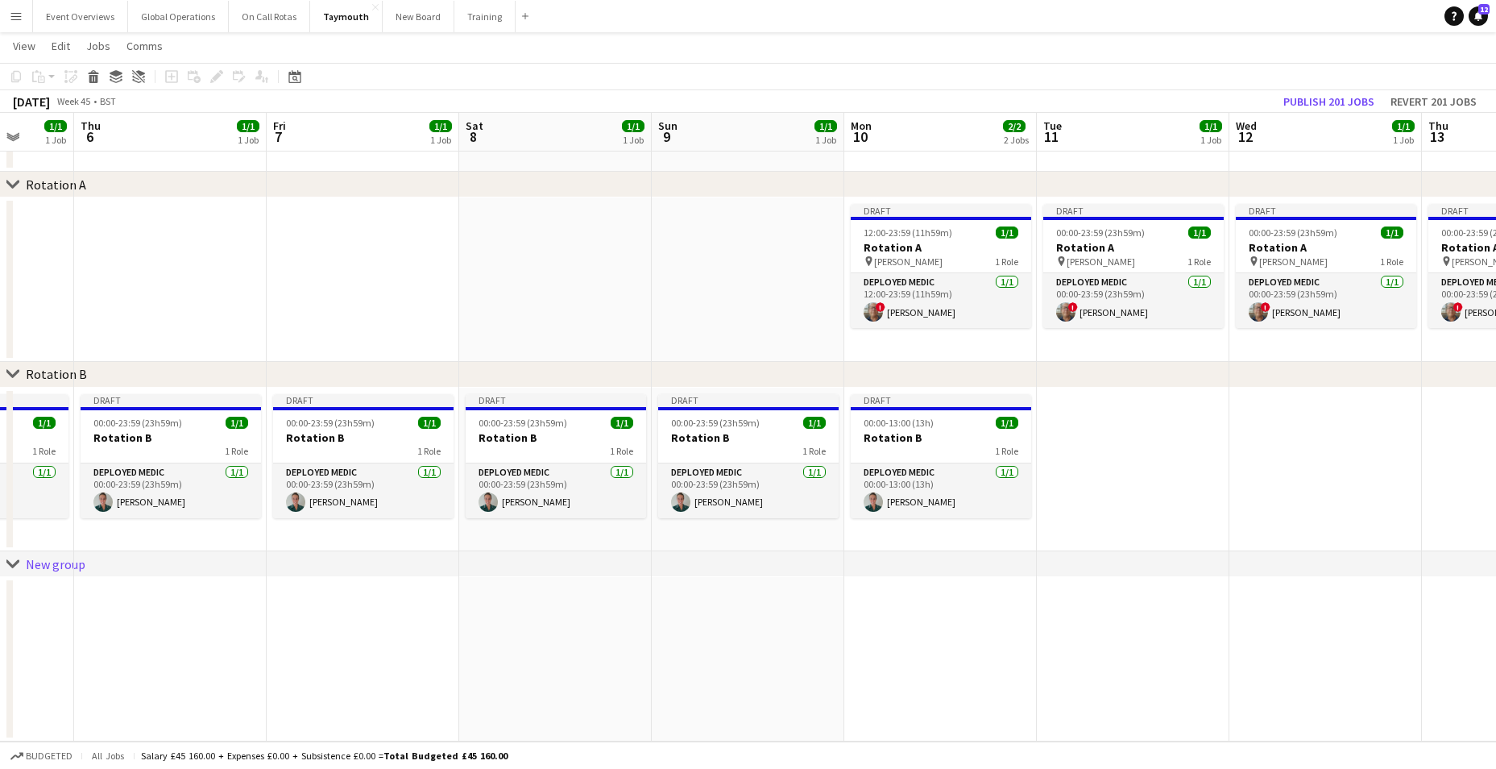
drag, startPoint x: 142, startPoint y: 218, endPoint x: 913, endPoint y: 193, distance: 771.3
click at [936, 189] on div "chevron-right Rotation A chevron-right Rotation B chevron-right New group Mon 3…" at bounding box center [748, 373] width 1496 height 735
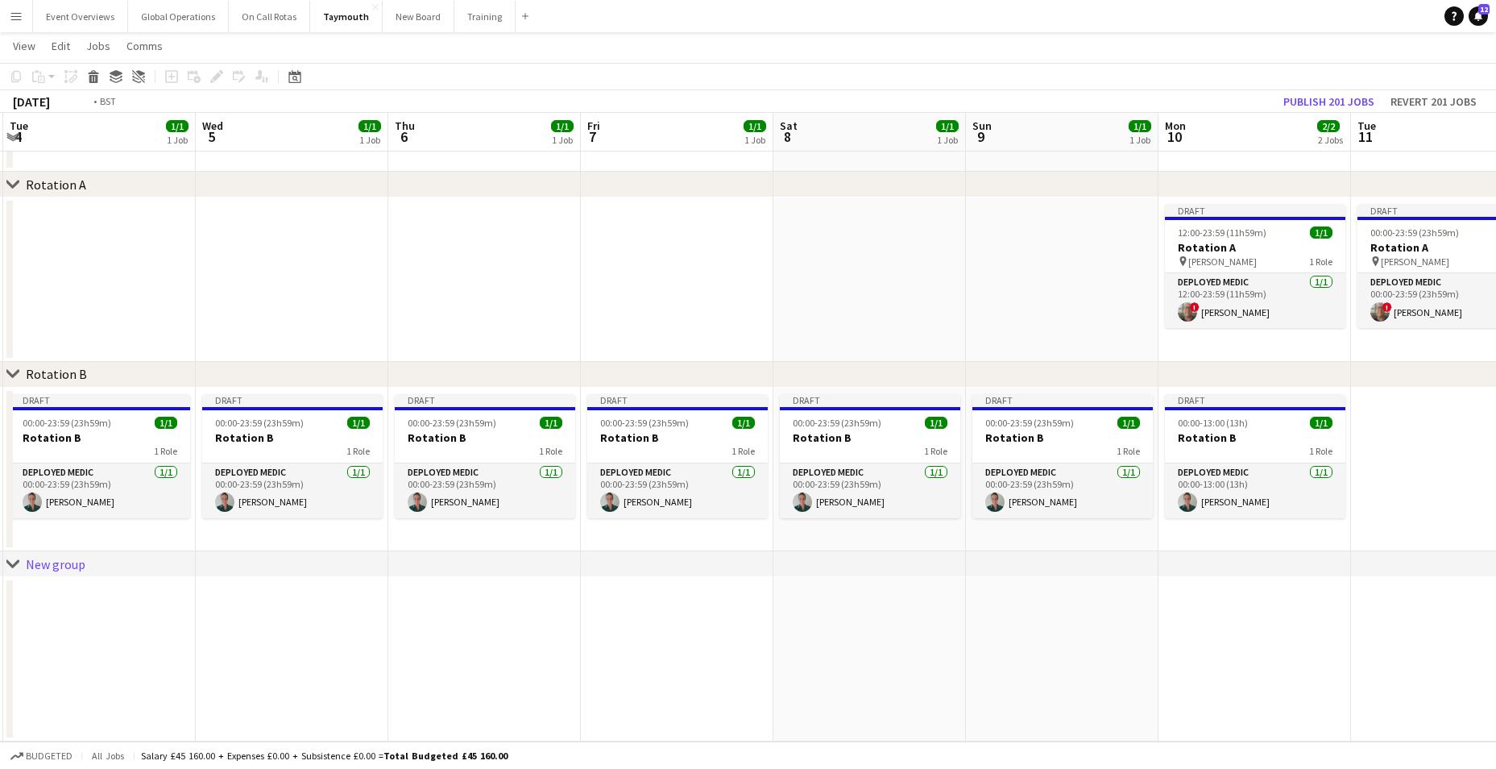
drag, startPoint x: 253, startPoint y: 268, endPoint x: 1149, endPoint y: 259, distance: 895.8
click at [1166, 256] on app-calendar-viewport "Sun 2 1/1 1 Job Mon 3 1/1 1 Job Tue 4 1/1 1 Job Wed 5 1/1 1 Job Thu 6 1/1 1 Job…" at bounding box center [748, 373] width 1496 height 735
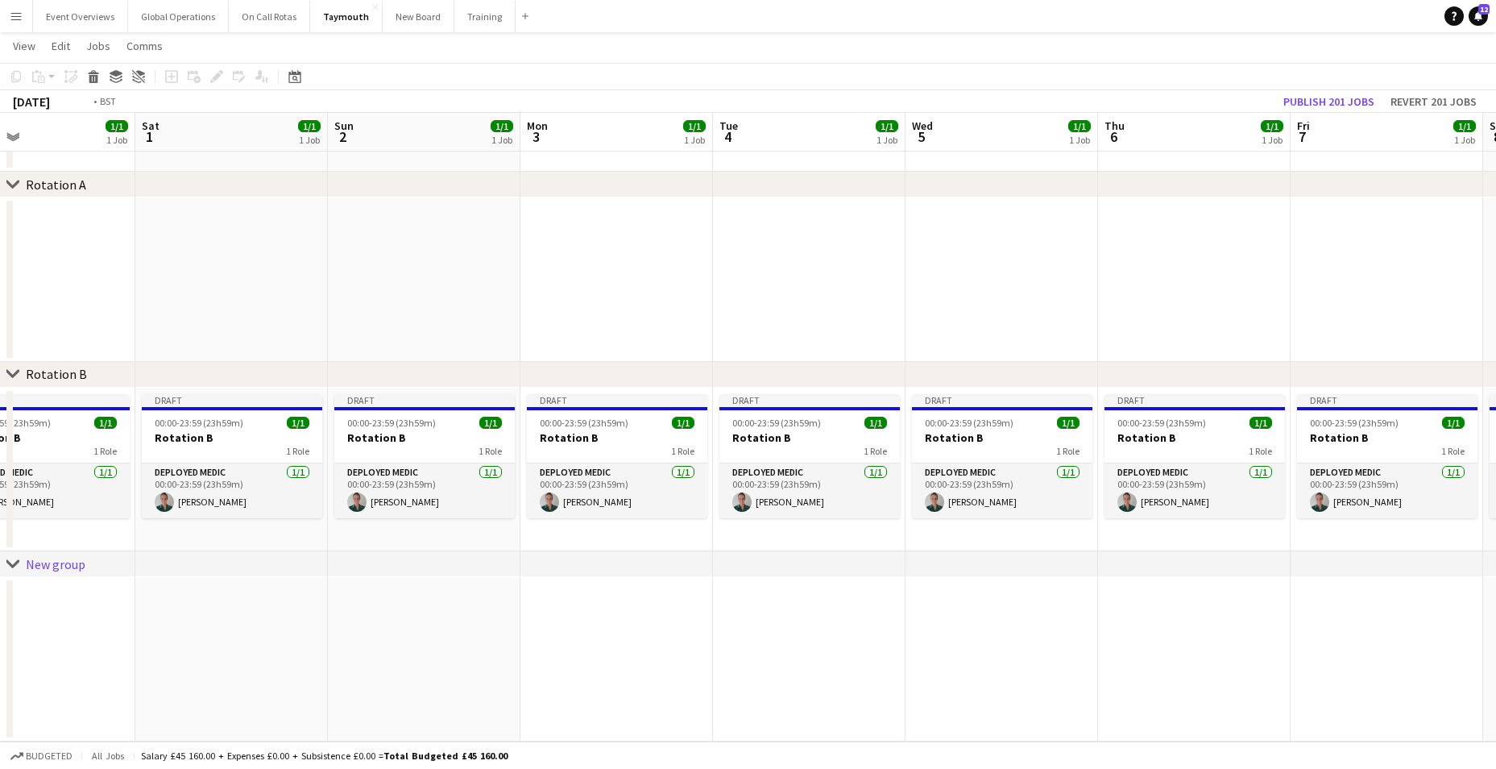
drag, startPoint x: 209, startPoint y: 253, endPoint x: 1170, endPoint y: 238, distance: 961.1
click at [1166, 238] on app-calendar-viewport "Wed 29 1/1 1 Job Thu 30 1/1 1 Job Fri 31 1/1 1 Job Sat 1 1/1 1 Job Sun 2 1/1 1 …" at bounding box center [748, 373] width 1496 height 735
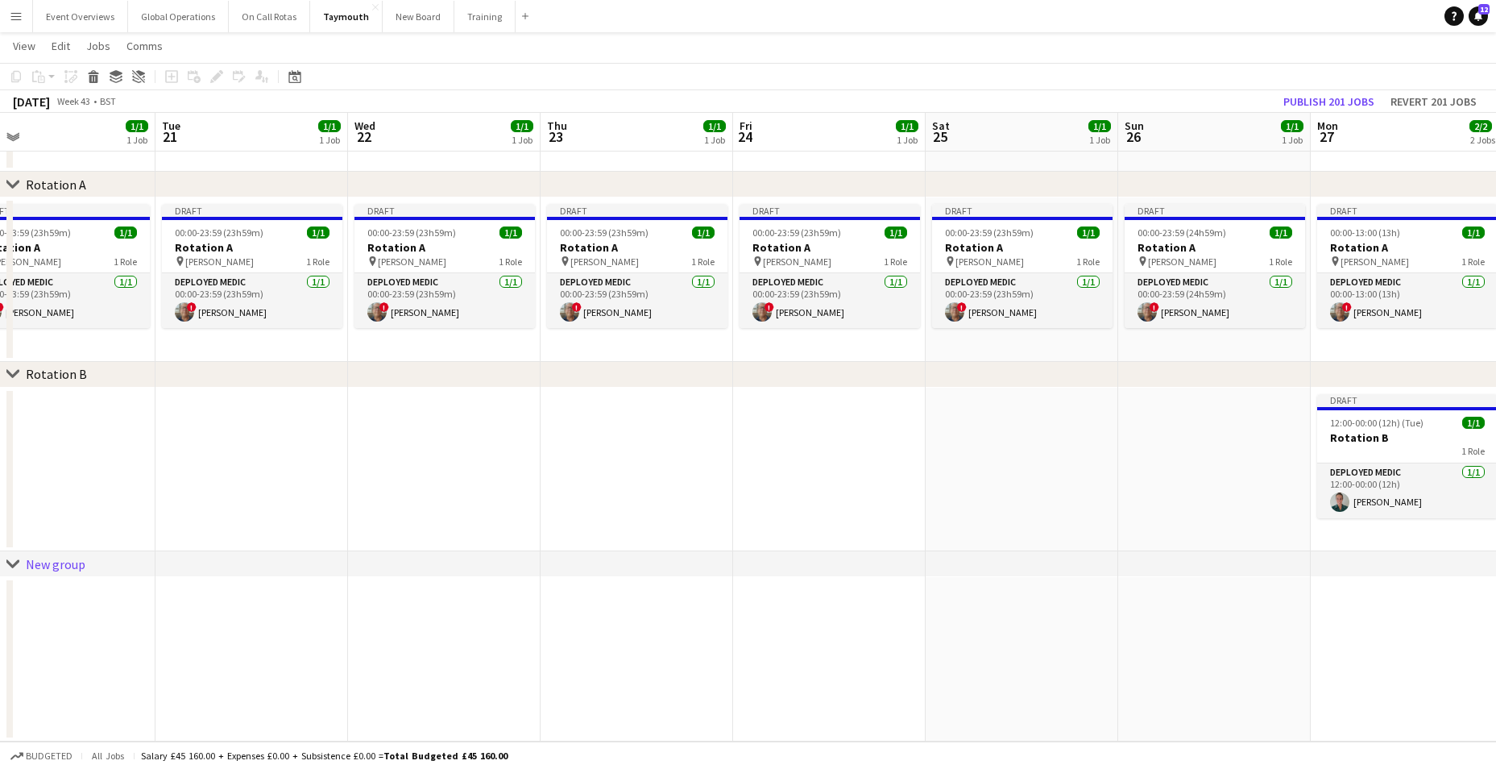
drag, startPoint x: 788, startPoint y: 241, endPoint x: 1372, endPoint y: 226, distance: 584.2
click at [1372, 226] on app-calendar-viewport "Sat 18 1/1 1 Job Sun 19 1/1 1 Job Mon 20 1/1 1 Job Tue 21 1/1 1 Job Wed 22 1/1 …" at bounding box center [748, 373] width 1496 height 735
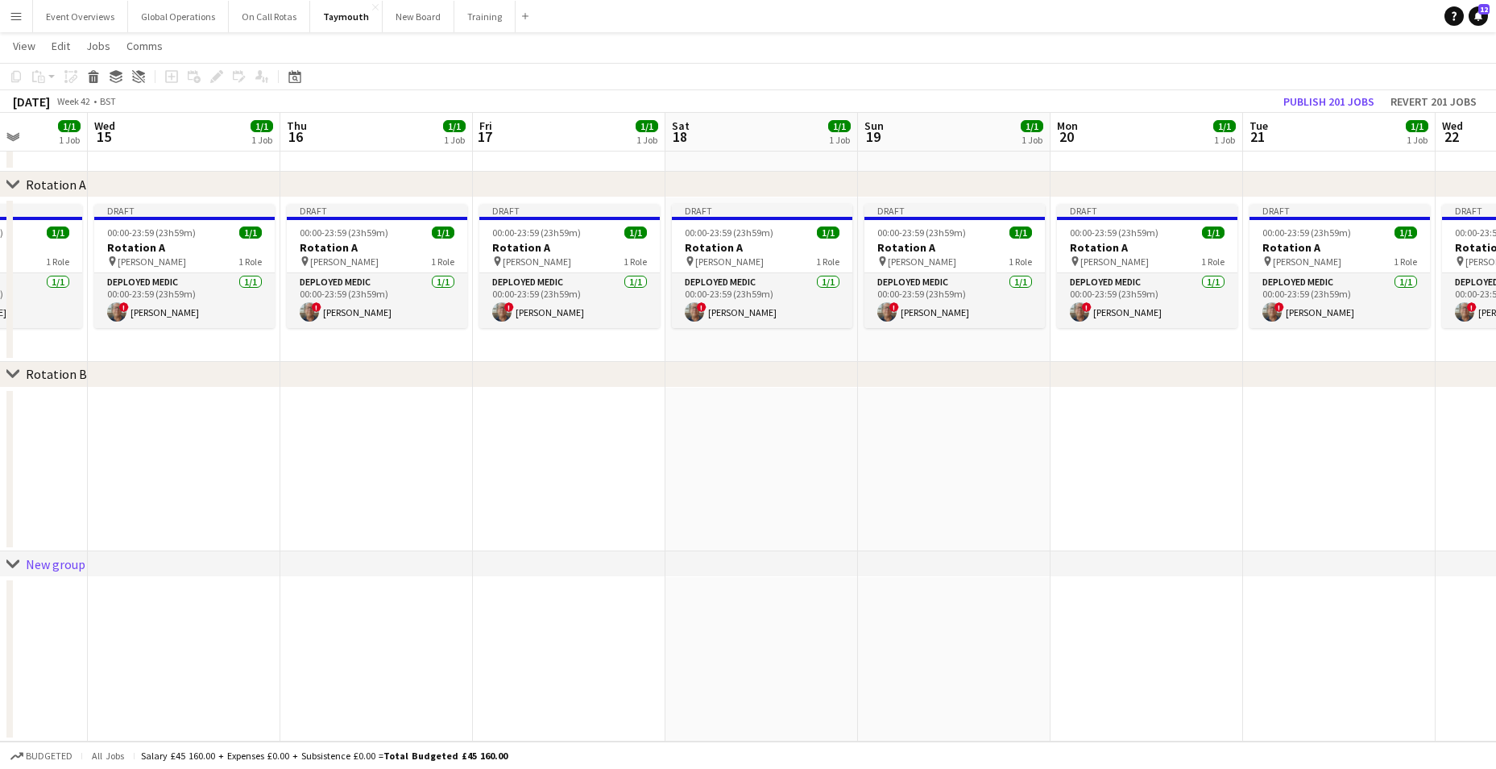
drag, startPoint x: 202, startPoint y: 240, endPoint x: 1286, endPoint y: 251, distance: 1084.3
click at [1286, 251] on app-calendar-viewport "Sun 12 1/1 1 Job Mon 13 2/2 2 Jobs Tue 14 1/1 1 Job Wed 15 1/1 1 Job Thu 16 1/1…" at bounding box center [748, 373] width 1496 height 735
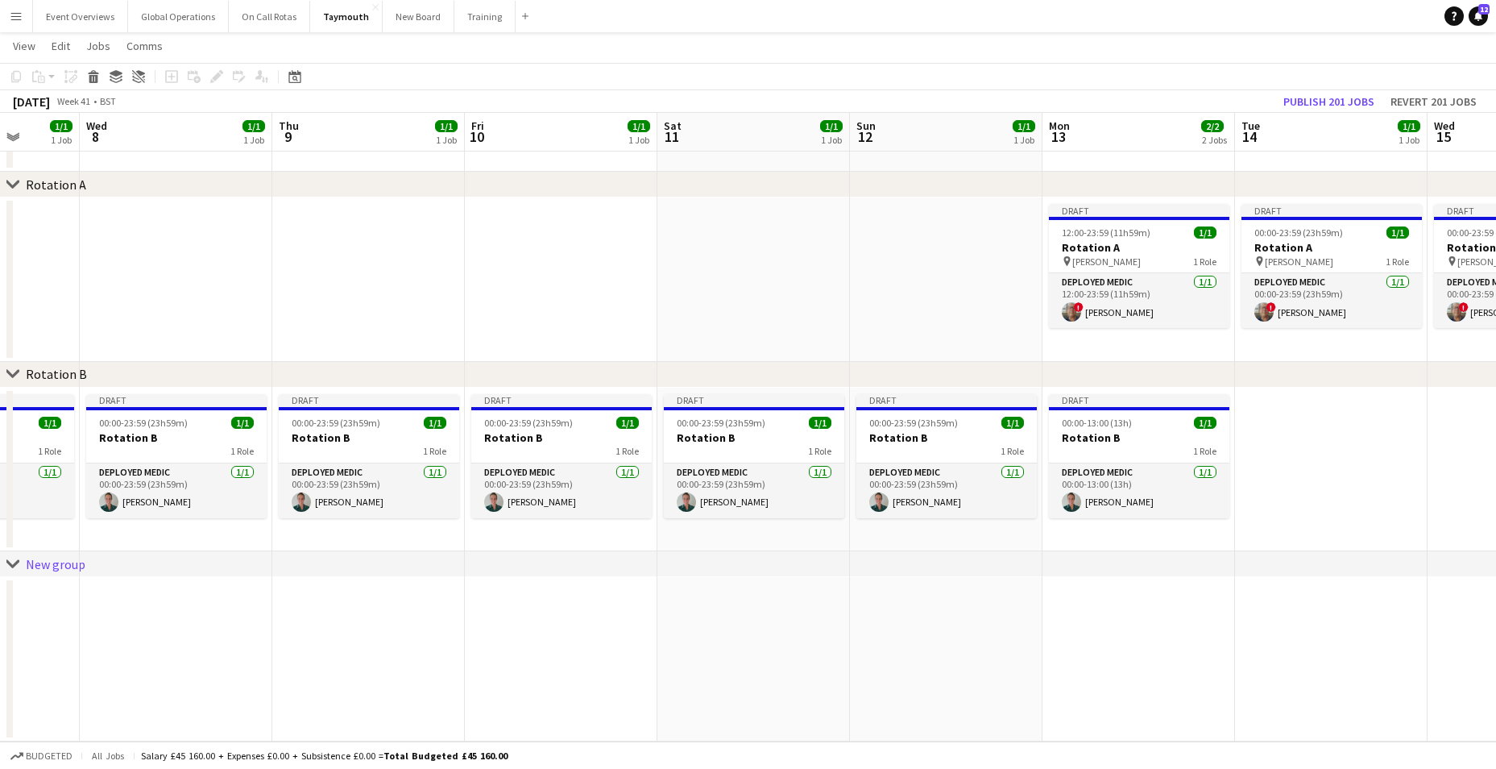
drag, startPoint x: 170, startPoint y: 258, endPoint x: 555, endPoint y: 242, distance: 385.4
click at [1228, 251] on app-calendar-viewport "Mon 6 1/1 1 Job Tue 7 1/1 1 Job Wed 8 1/1 1 Job Thu 9 1/1 1 Job Fri 10 1/1 1 Jo…" at bounding box center [748, 373] width 1496 height 735
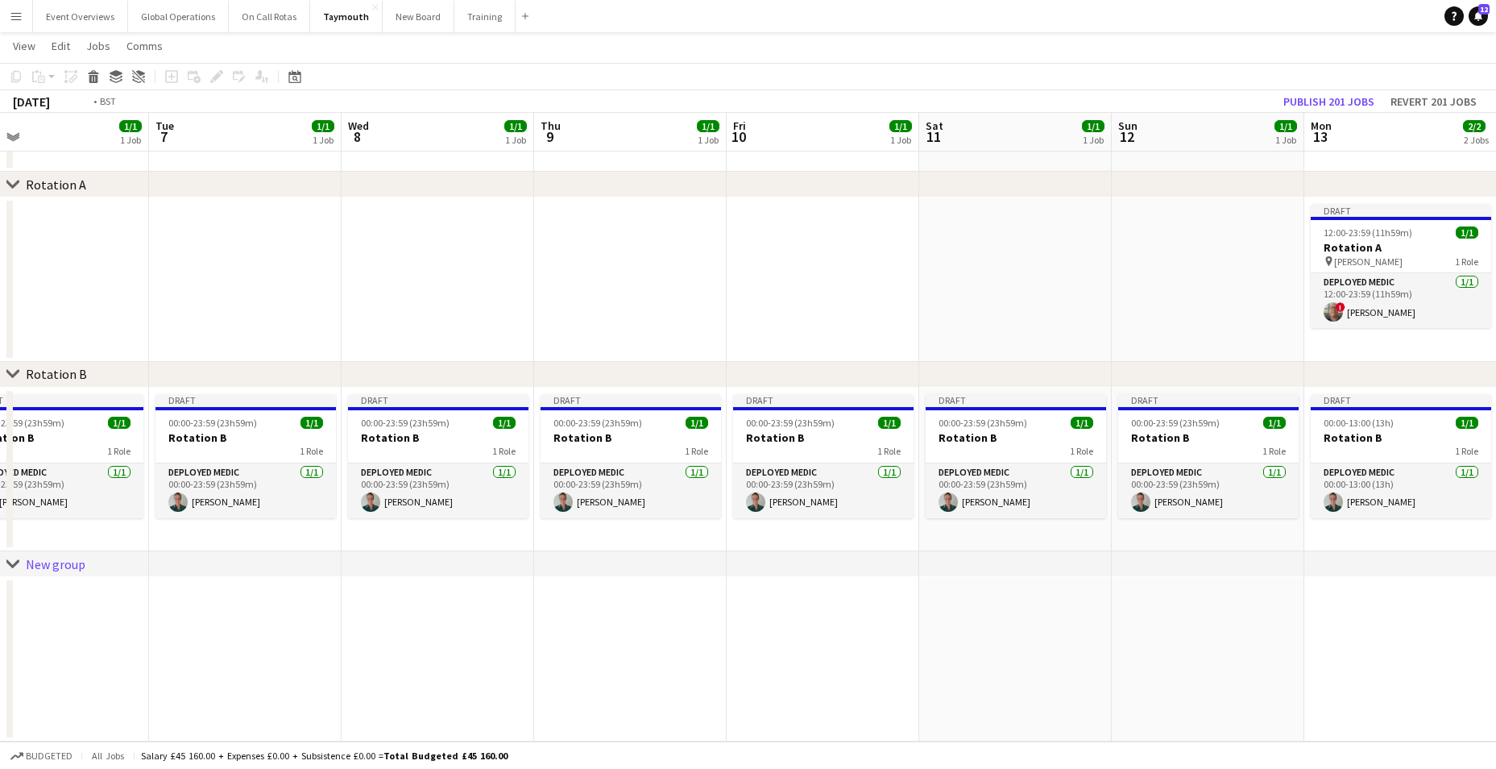
drag, startPoint x: 139, startPoint y: 242, endPoint x: 1358, endPoint y: 219, distance: 1219.8
click at [1358, 219] on app-calendar-viewport "Sat 4 1/1 1 Job Sun 5 1/1 1 Job Mon 6 1/1 1 Job Tue 7 1/1 1 Job Wed 8 1/1 1 Job…" at bounding box center [748, 373] width 1496 height 735
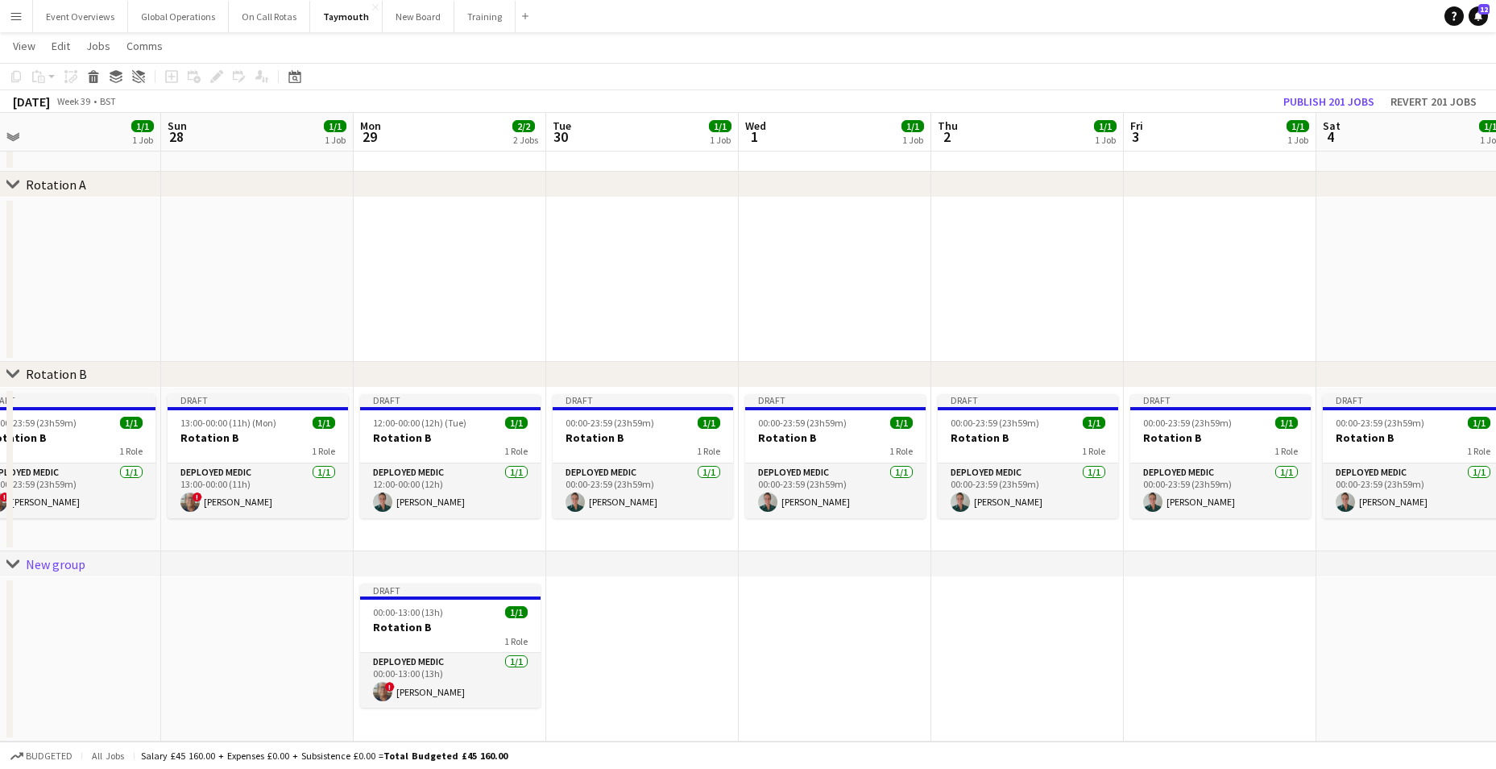
drag, startPoint x: 354, startPoint y: 220, endPoint x: 1281, endPoint y: 227, distance: 926.4
click at [1324, 223] on app-calendar-viewport "Thu 25 2/2 2 Jobs Fri 26 2/2 2 Jobs Sat 27 1/1 1 Job Sun 28 1/1 1 Job Mon 29 2/…" at bounding box center [748, 373] width 1496 height 735
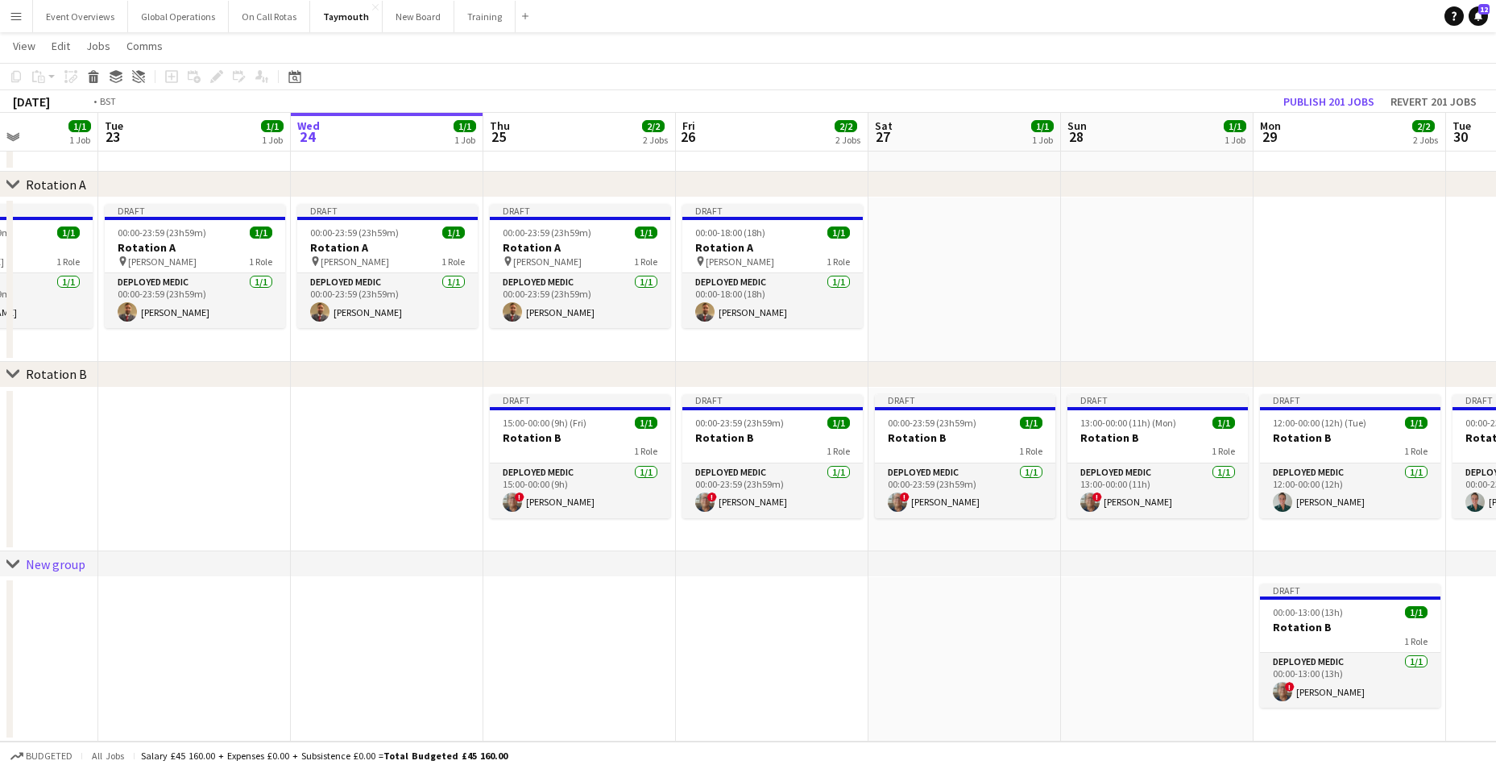
scroll to position [0, 471]
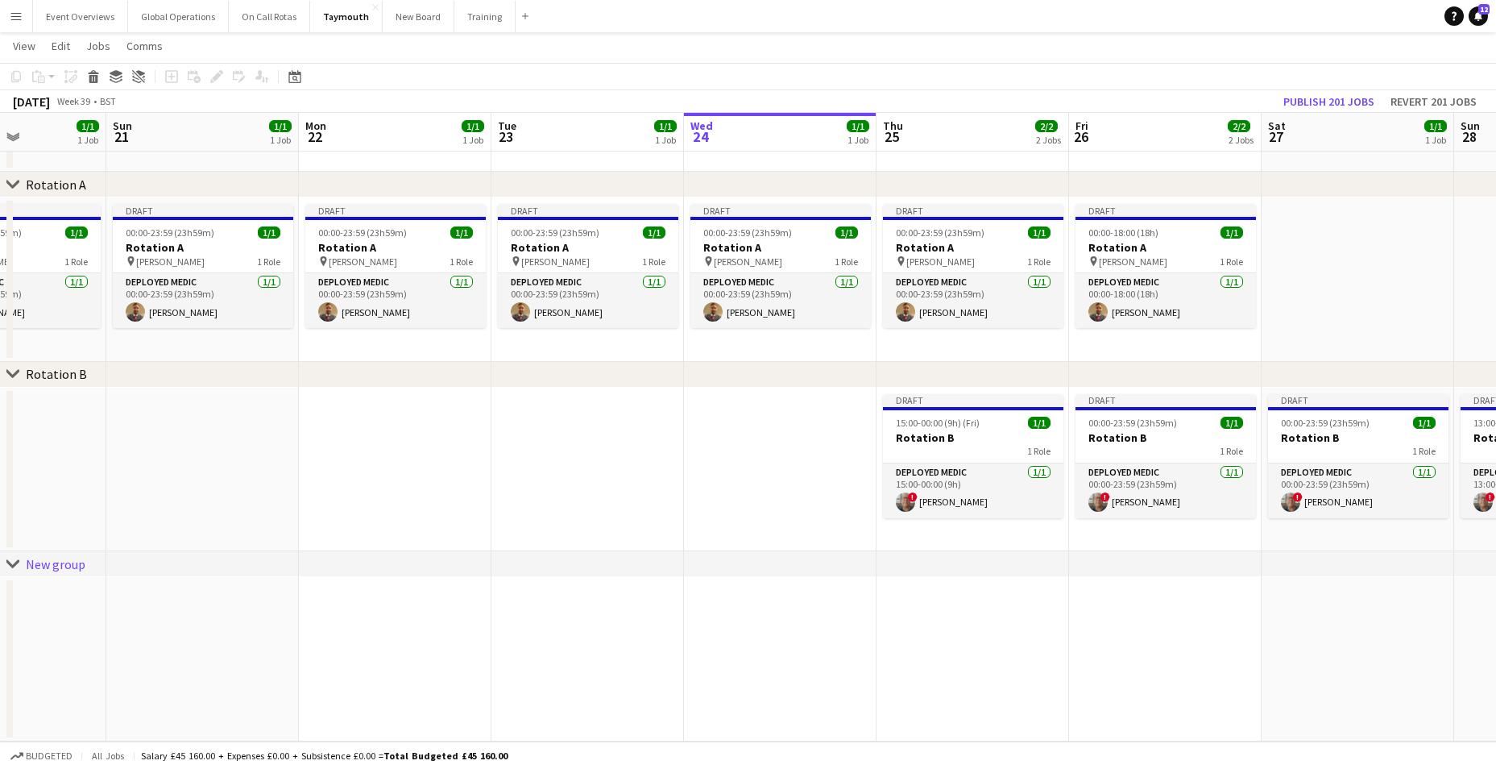
drag, startPoint x: 137, startPoint y: 224, endPoint x: 1242, endPoint y: 242, distance: 1105.4
click at [1242, 242] on app-calendar-viewport "Thu 18 1/1 1 Job Fri 19 1/1 1 Job Sat 20 1/1 1 Job Sun 21 1/1 1 Job Mon 22 1/1 …" at bounding box center [748, 373] width 1496 height 735
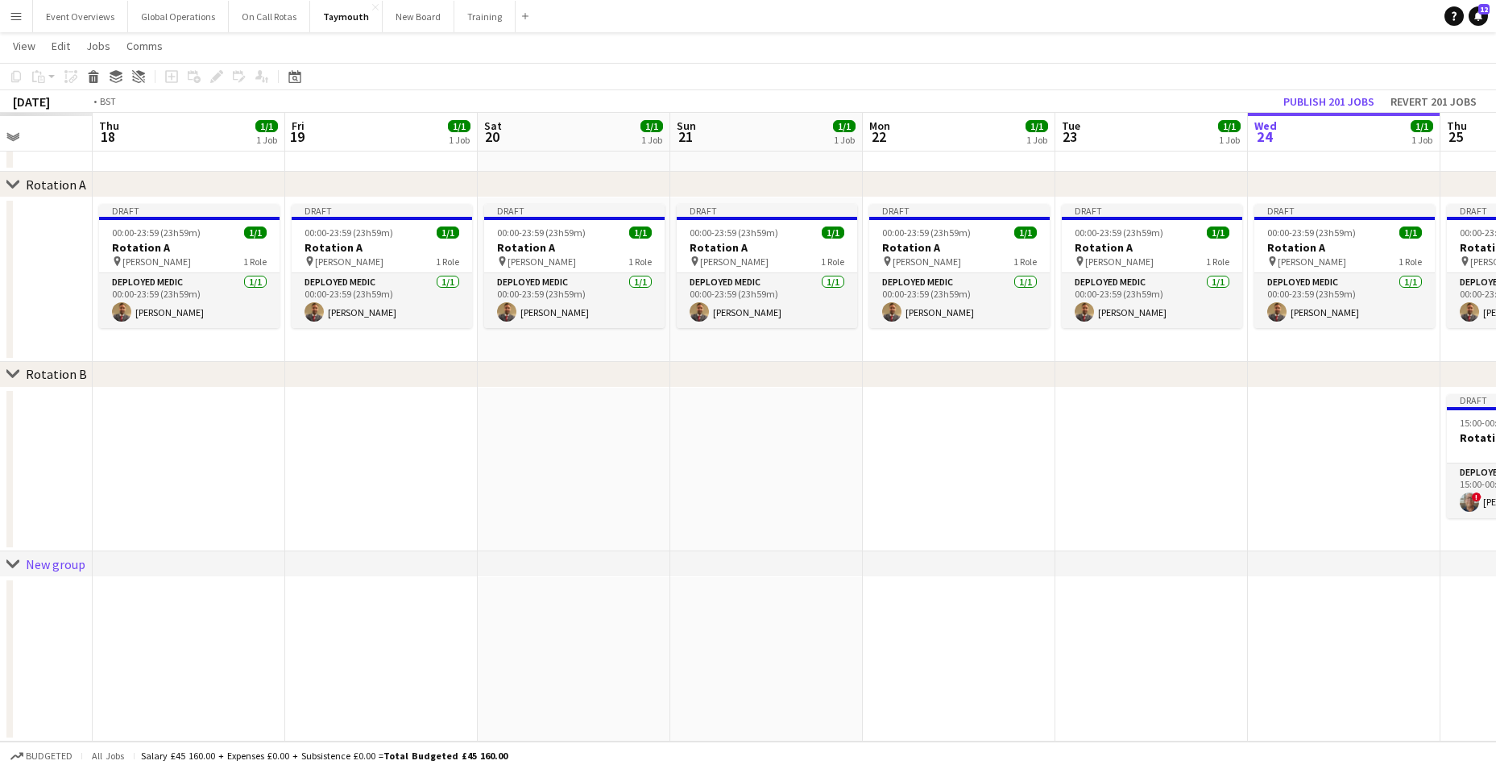
scroll to position [0, 367]
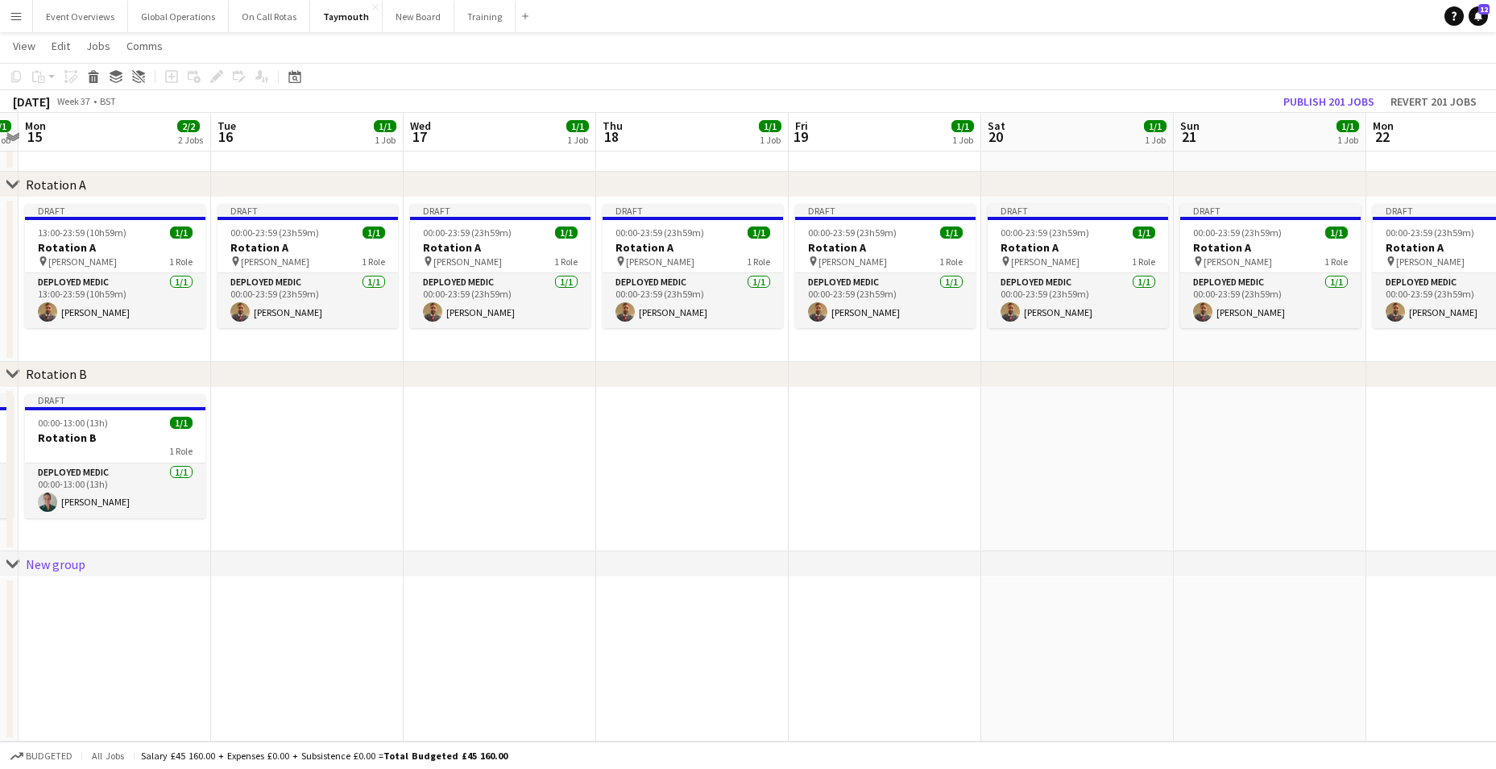
drag, startPoint x: 52, startPoint y: 218, endPoint x: 1120, endPoint y: 232, distance: 1067.4
click at [1120, 232] on app-calendar-viewport "Sat 13 1/1 1 Job Sun 14 1/1 1 Job Mon 15 2/2 2 Jobs Tue 16 1/1 1 Job Wed 17 1/1…" at bounding box center [748, 373] width 1496 height 735
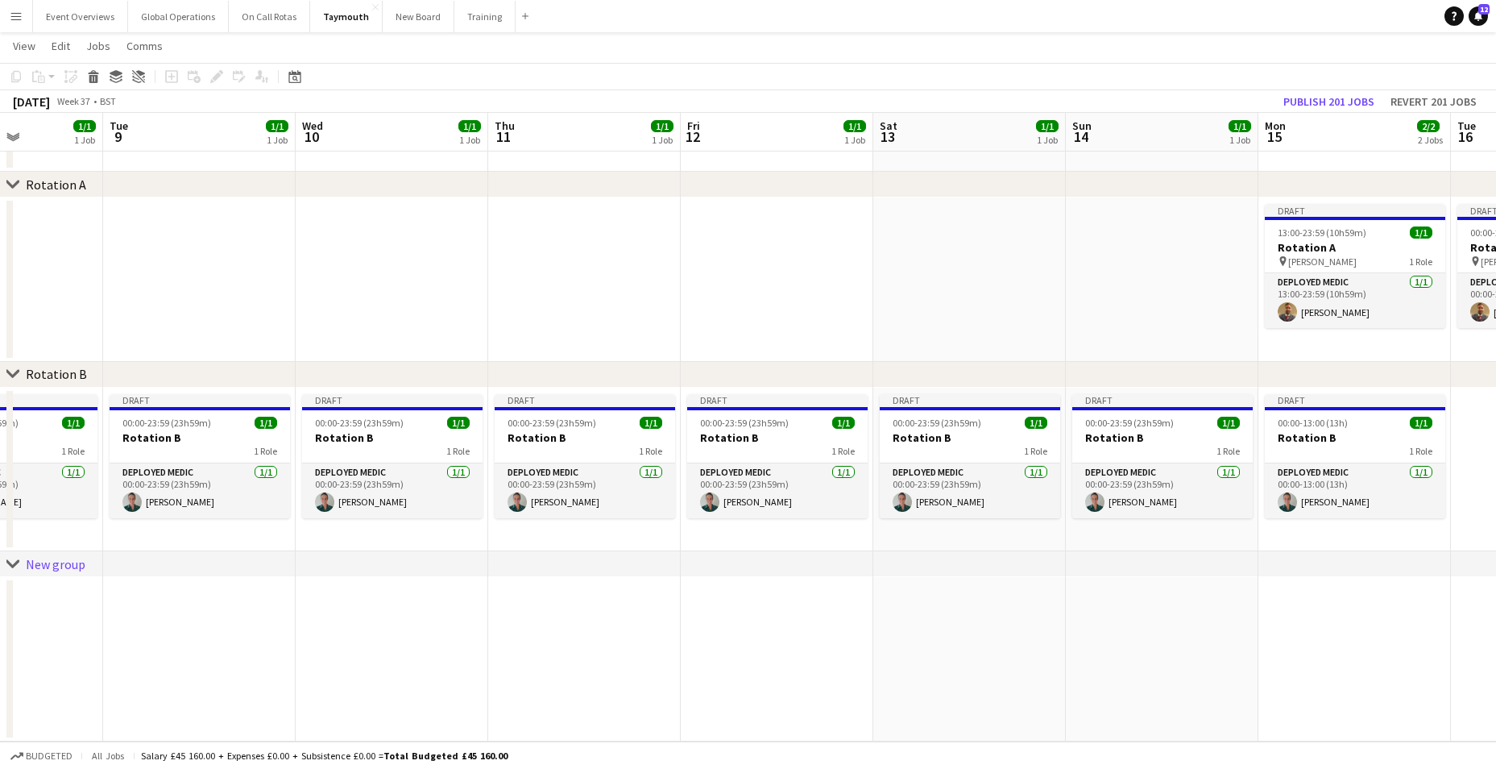
drag, startPoint x: 80, startPoint y: 229, endPoint x: 1095, endPoint y: 263, distance: 1015.6
click at [1318, 267] on app-calendar-viewport "Sat 6 1/1 1 Job Sun 7 1/1 1 Job Mon 8 1/1 1 Job Tue 9 1/1 1 Job Wed 10 1/1 1 Jo…" at bounding box center [748, 373] width 1496 height 735
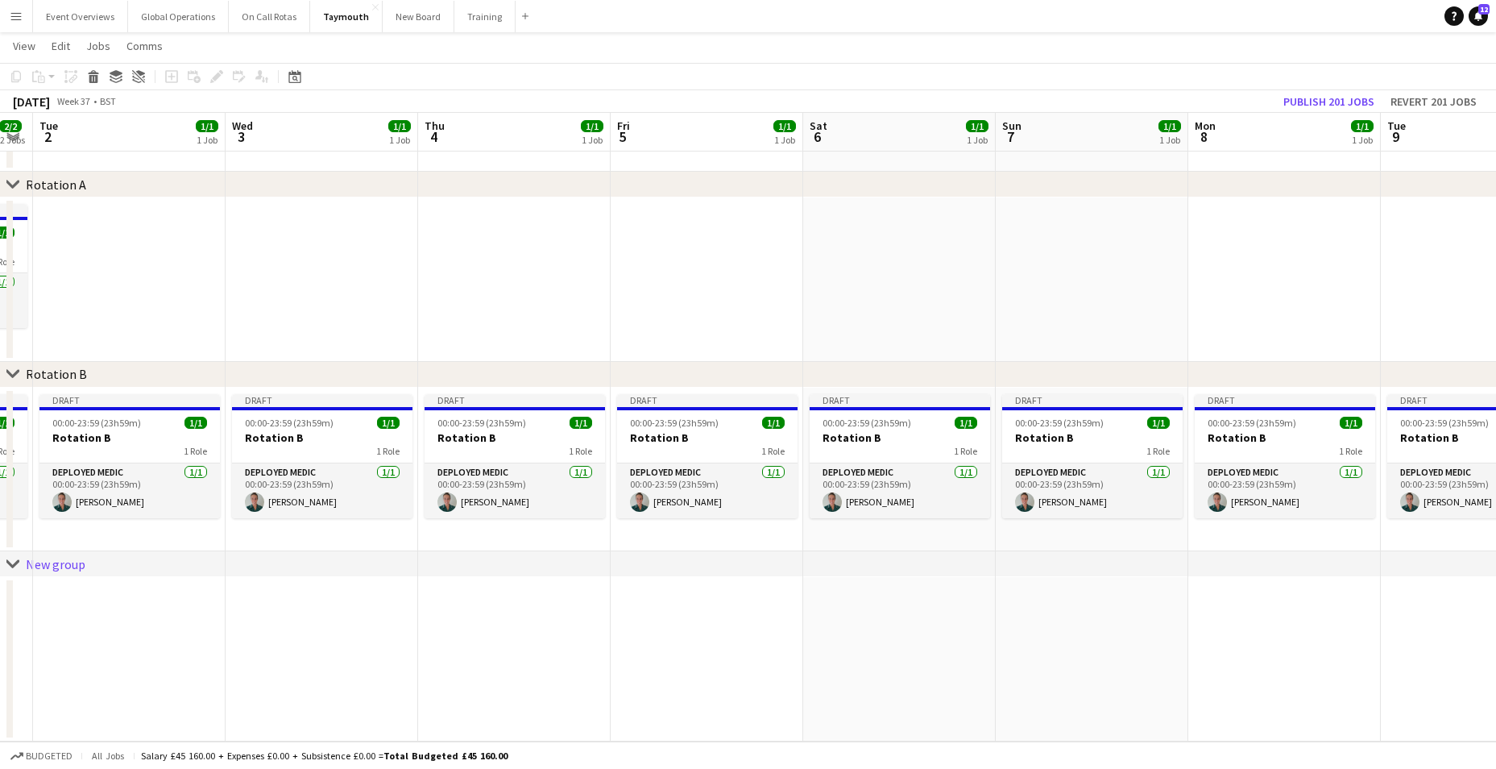
scroll to position [0, 464]
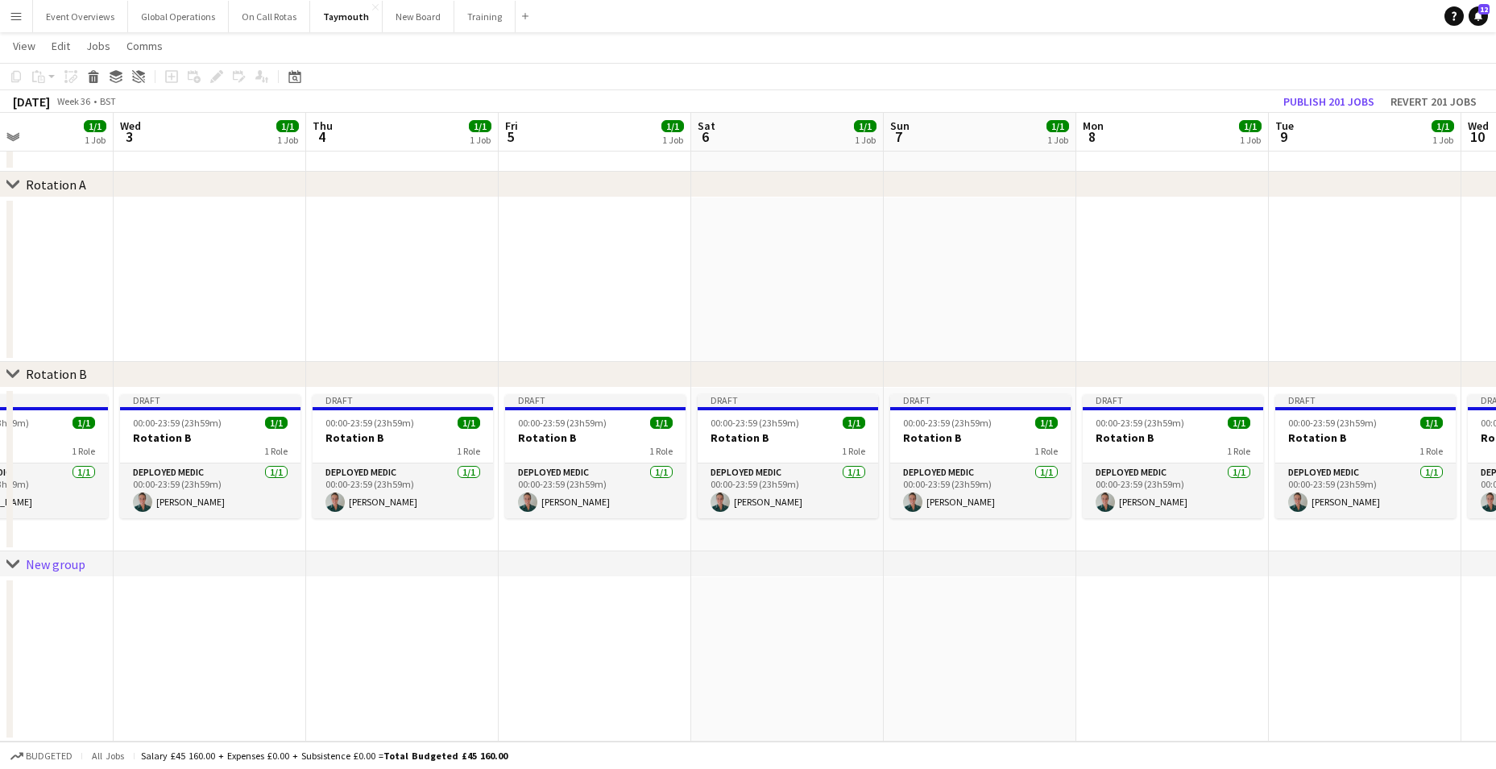
drag, startPoint x: 236, startPoint y: 216, endPoint x: 1403, endPoint y: 243, distance: 1167.6
click at [1403, 243] on app-calendar-viewport "Sun 31 1/1 1 Job Mon 1 2/2 2 Jobs Tue 2 1/1 1 Job Wed 3 1/1 1 Job Thu 4 1/1 1 J…" at bounding box center [748, 373] width 1496 height 735
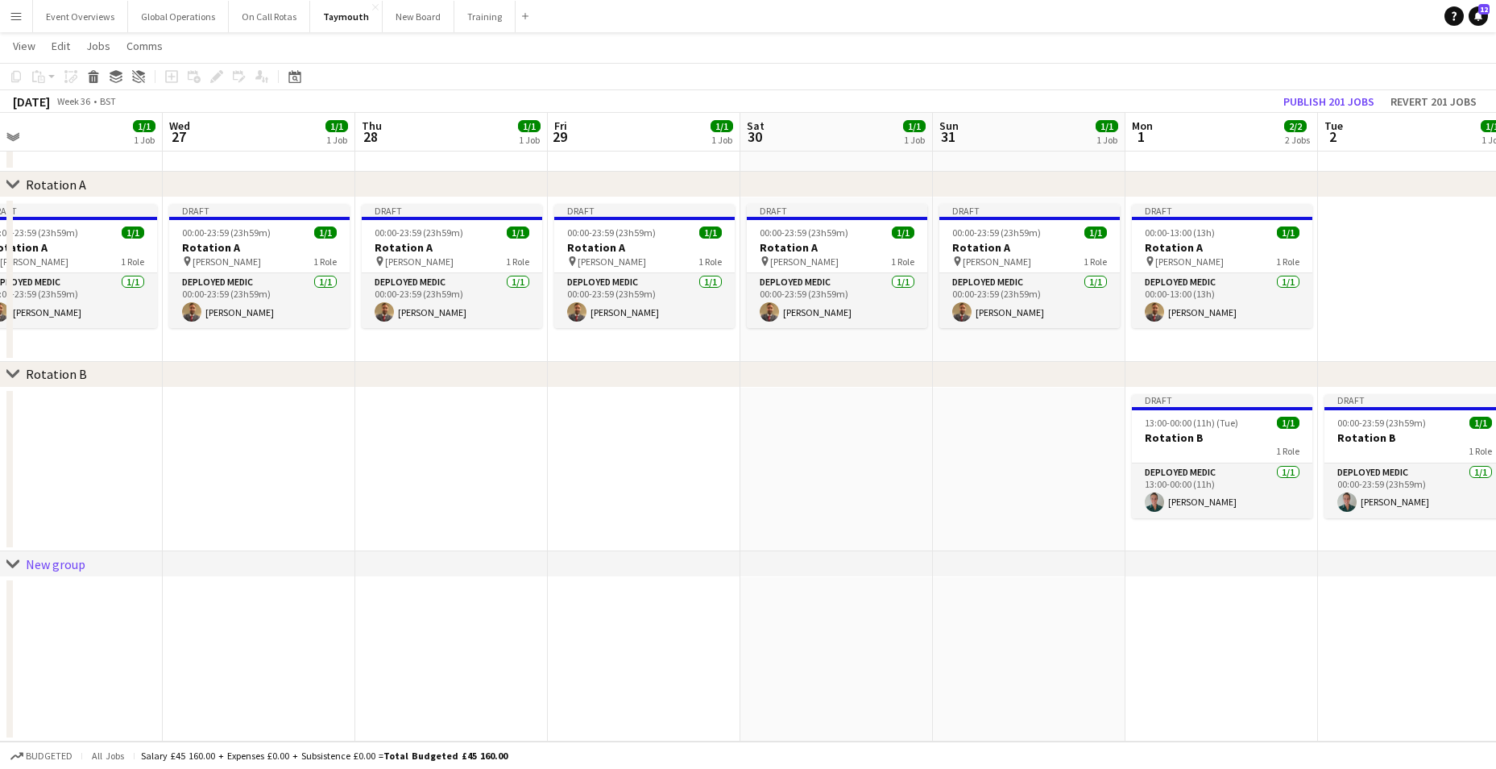
drag, startPoint x: 211, startPoint y: 261, endPoint x: 1362, endPoint y: 238, distance: 1151.4
click at [1478, 238] on app-calendar-viewport "Sun 24 1/1 1 Job Mon 25 1/1 1 Job Tue 26 1/1 1 Job Wed 27 1/1 1 Job Thu 28 1/1 …" at bounding box center [748, 373] width 1496 height 735
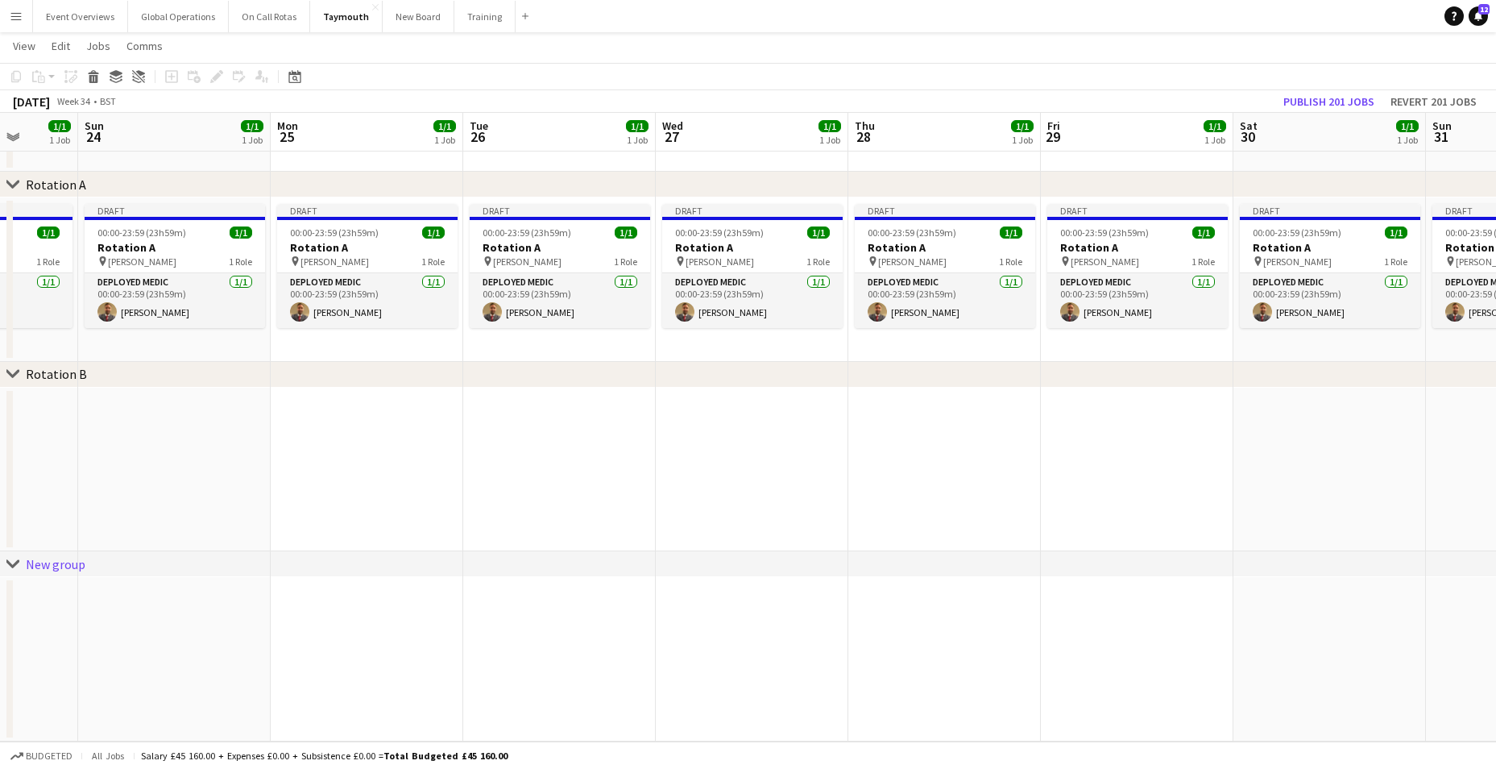
scroll to position [0, 356]
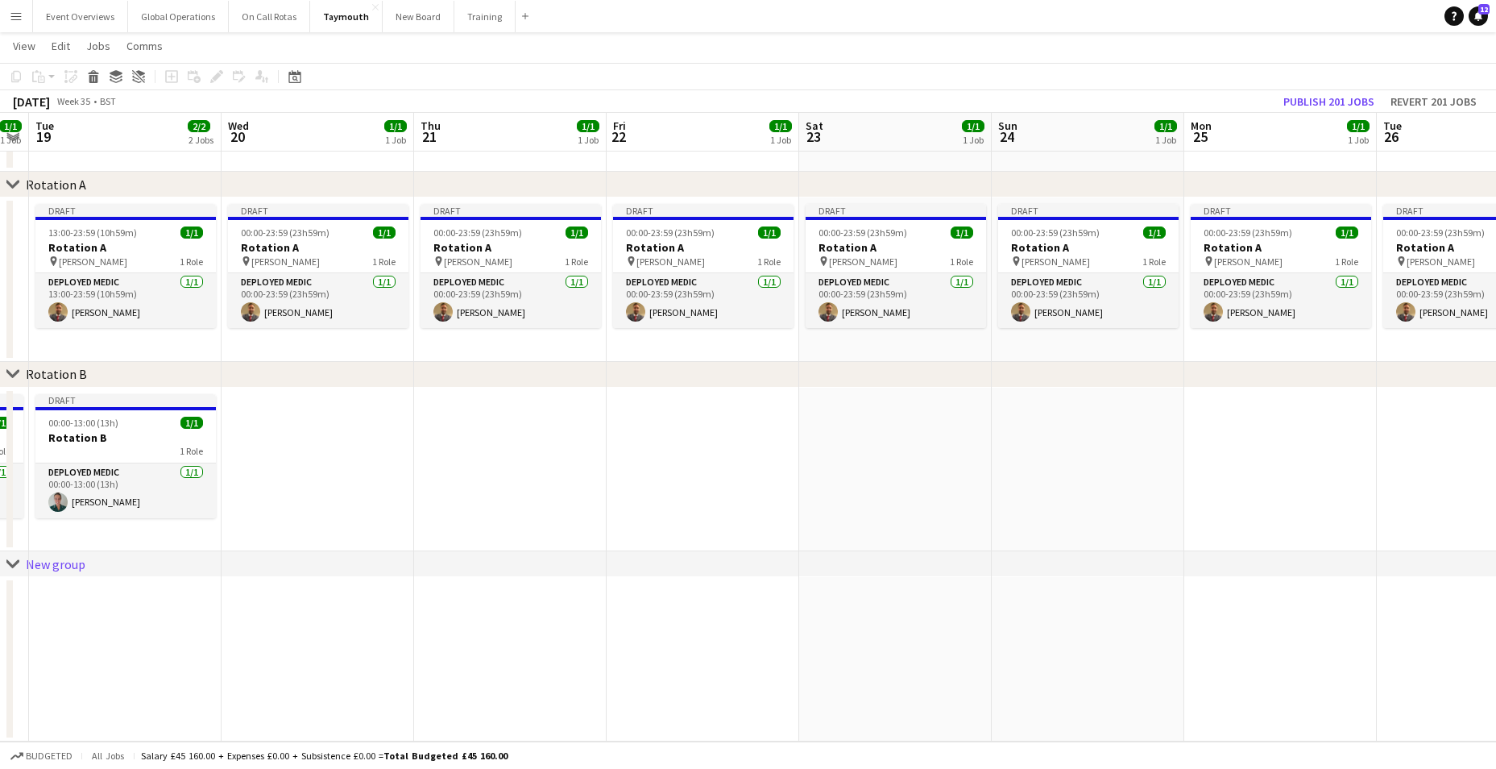
drag
click at [1496, 253] on html "Menu Boards Boards Boards All jobs Status Workforce Workforce My Workforce Recr…" at bounding box center [748, 356] width 1496 height 826
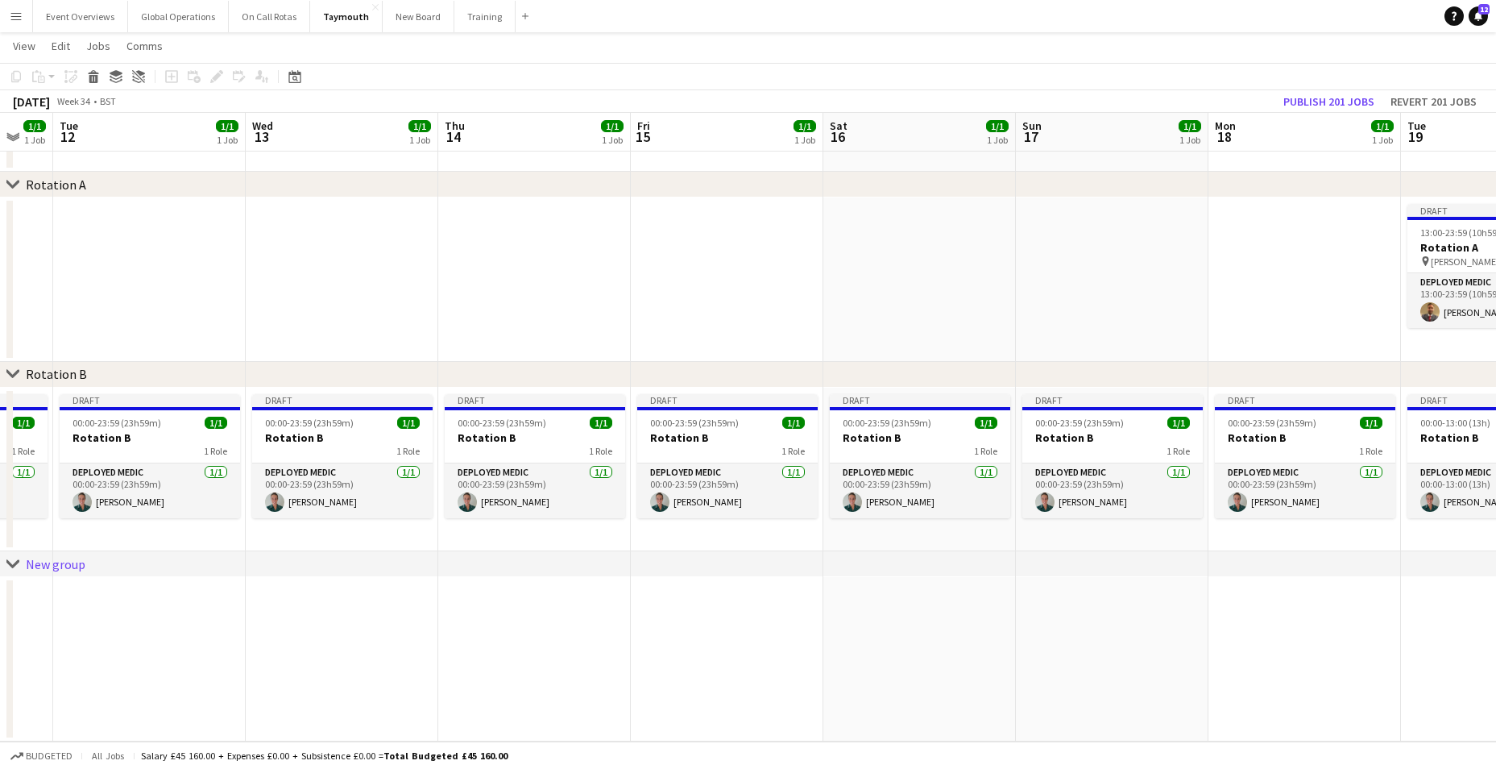
click at [1428, 309] on app-calendar-viewport "Sun 10 1/1 1 Job Mon 11 1/1 1 Job Tue 12 1/1 1 Job Wed 13 1/1 1 Job Thu 14 1/1 …" at bounding box center [748, 373] width 1496 height 735
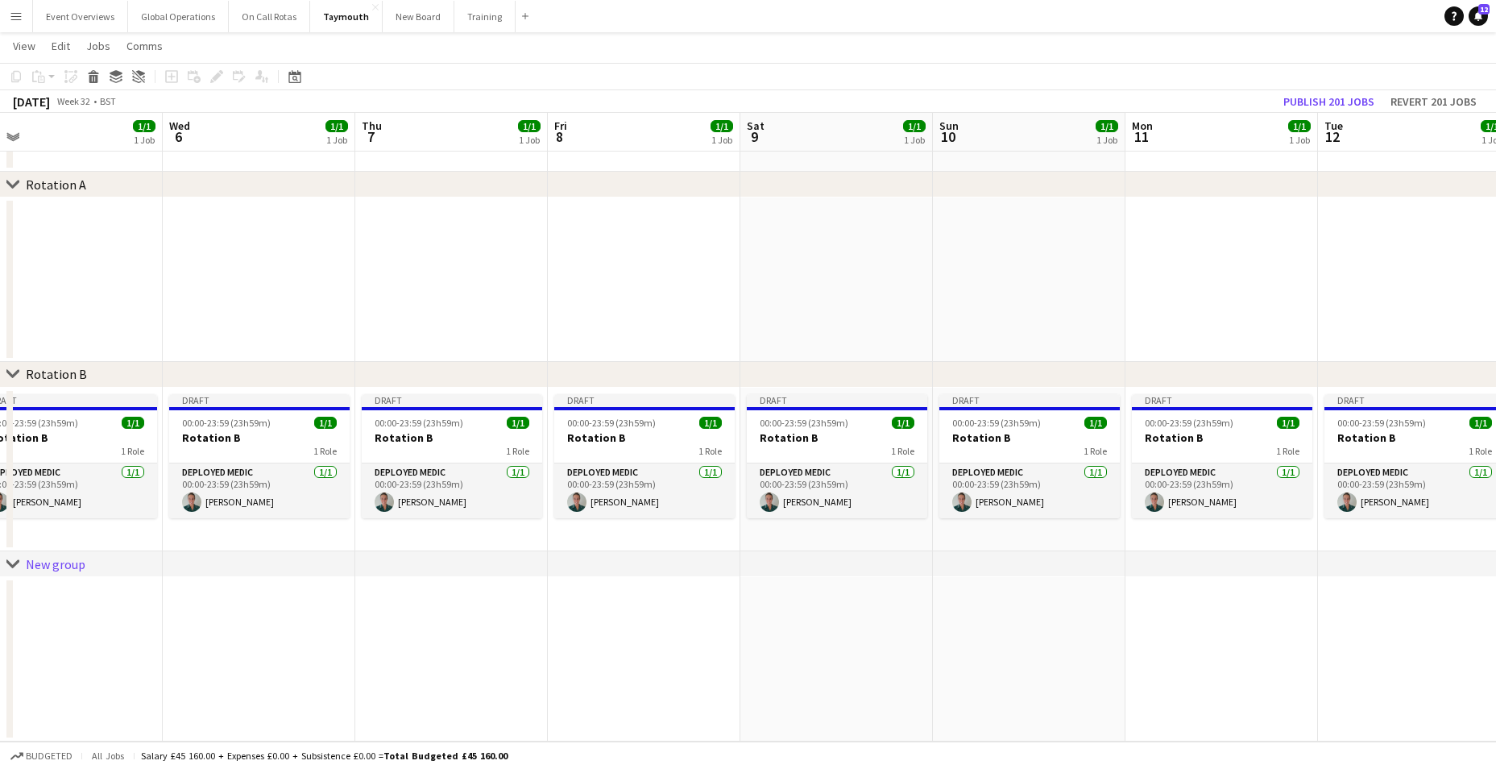
click at [1485, 311] on app-calendar-viewport "Sun 3 1/1 1 Job Mon 4 2/2 2 Jobs Tue 5 1/1 1 Job Wed 6 1/1 1 Job Thu 7 1/1 1 Jo…" at bounding box center [748, 373] width 1496 height 735
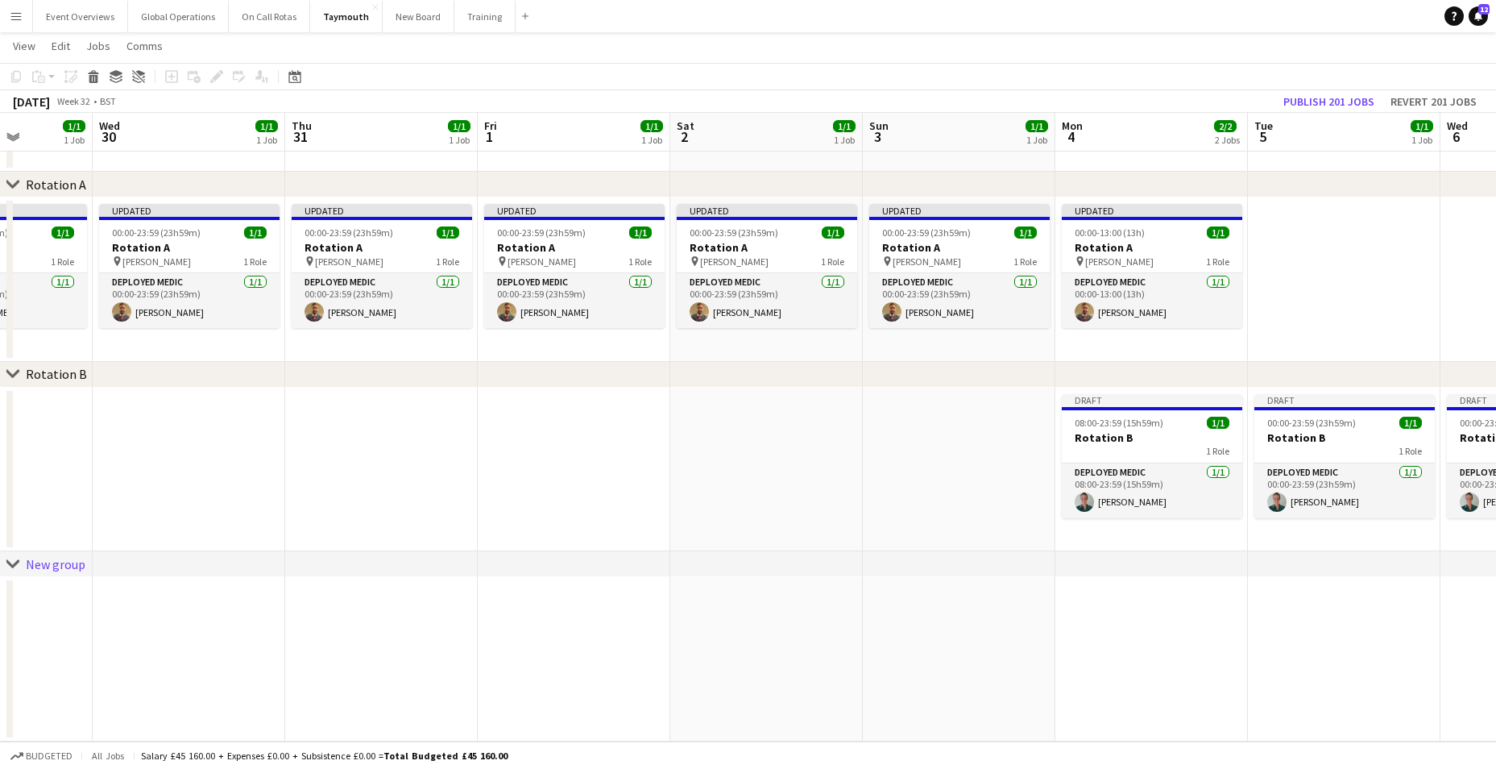
click at [1424, 264] on app-calendar-viewport "Sun 27 Mon 28 1/1 1 Job Tue 29 1/1 1 Job Wed 30 1/1 1 Job Thu 31 1/1 1 Job Fri …" at bounding box center [748, 373] width 1496 height 735
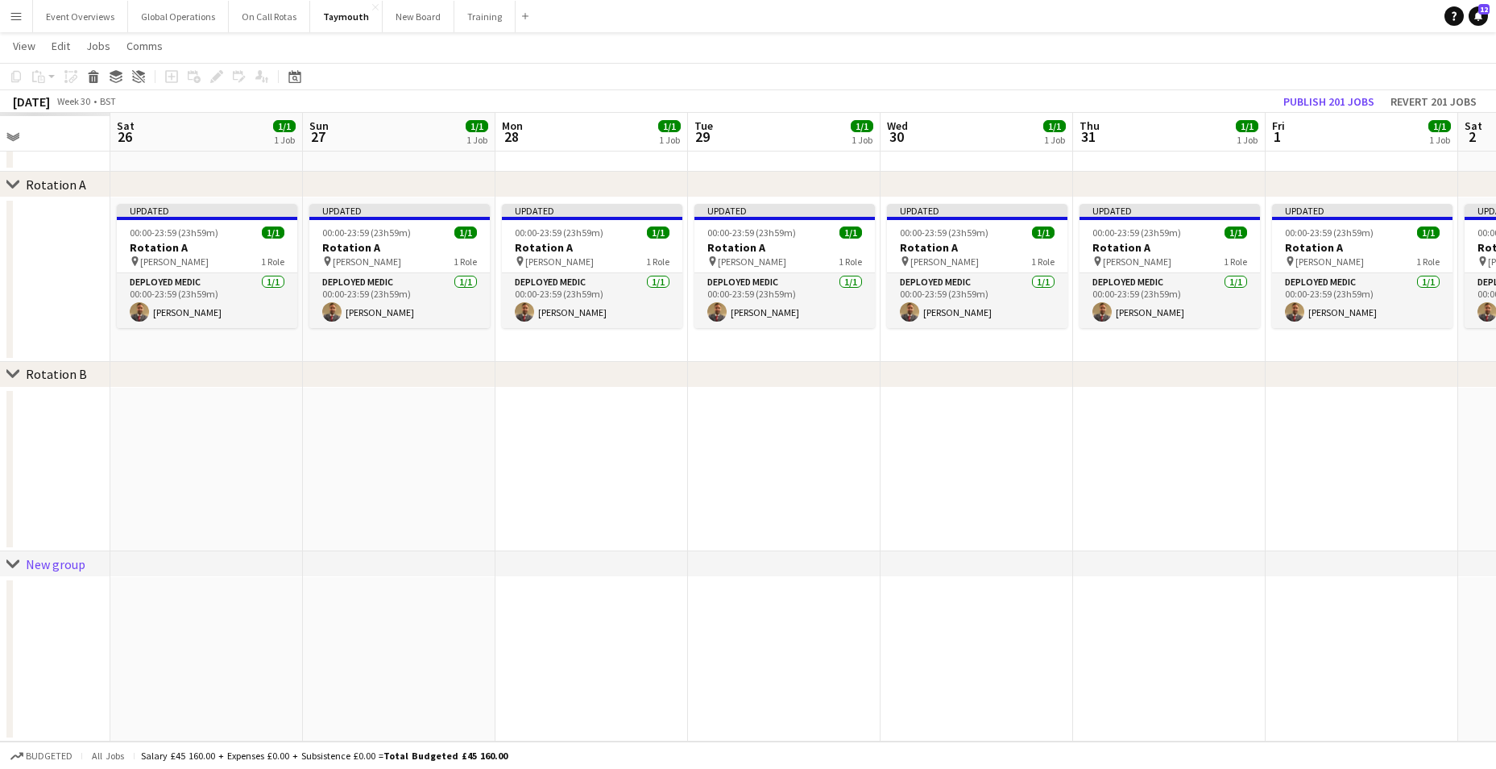
scroll to position [0, 442]
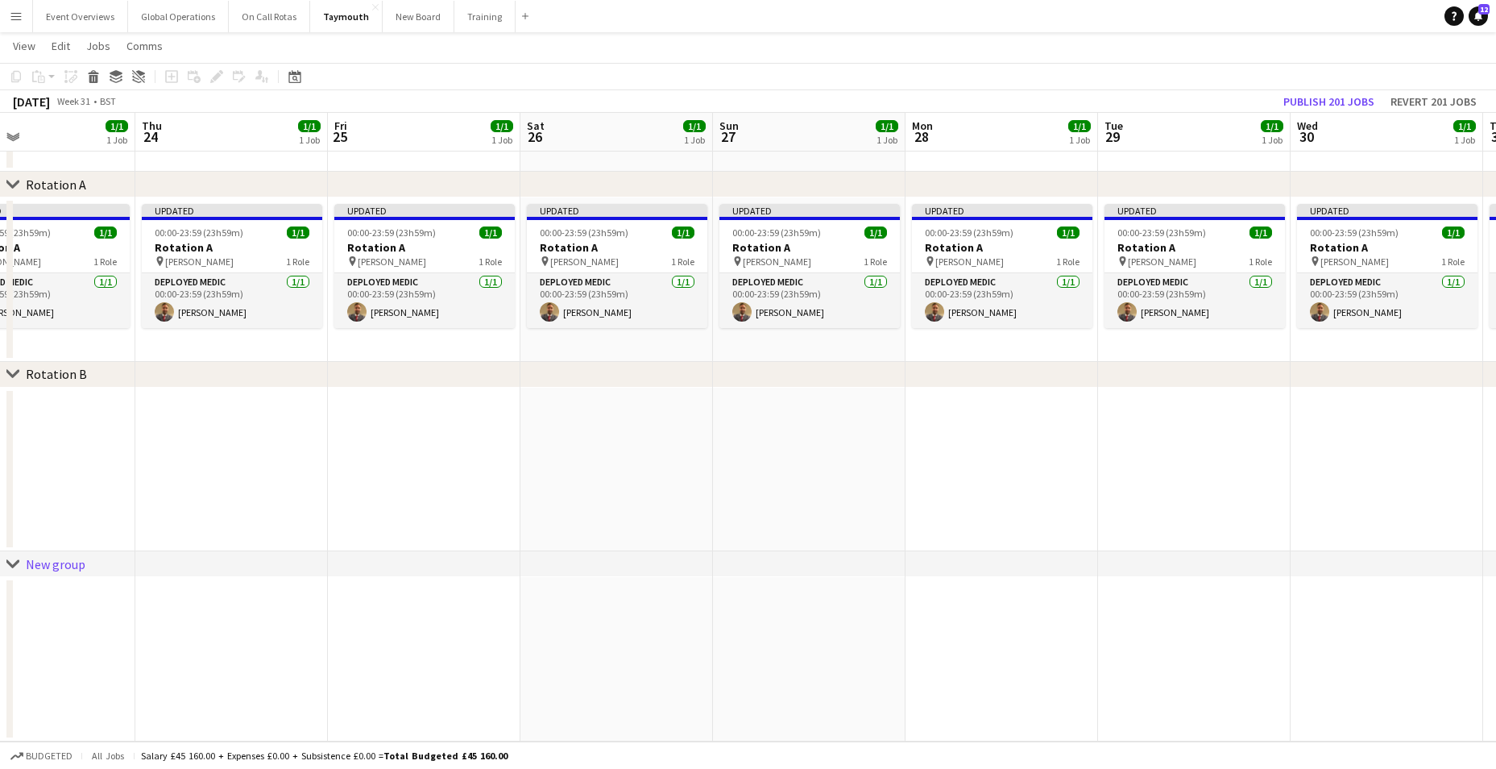
click at [1496, 279] on html "Menu Boards Boards Boards All jobs Status Workforce Workforce My Workforce Recr…" at bounding box center [748, 356] width 1496 height 826
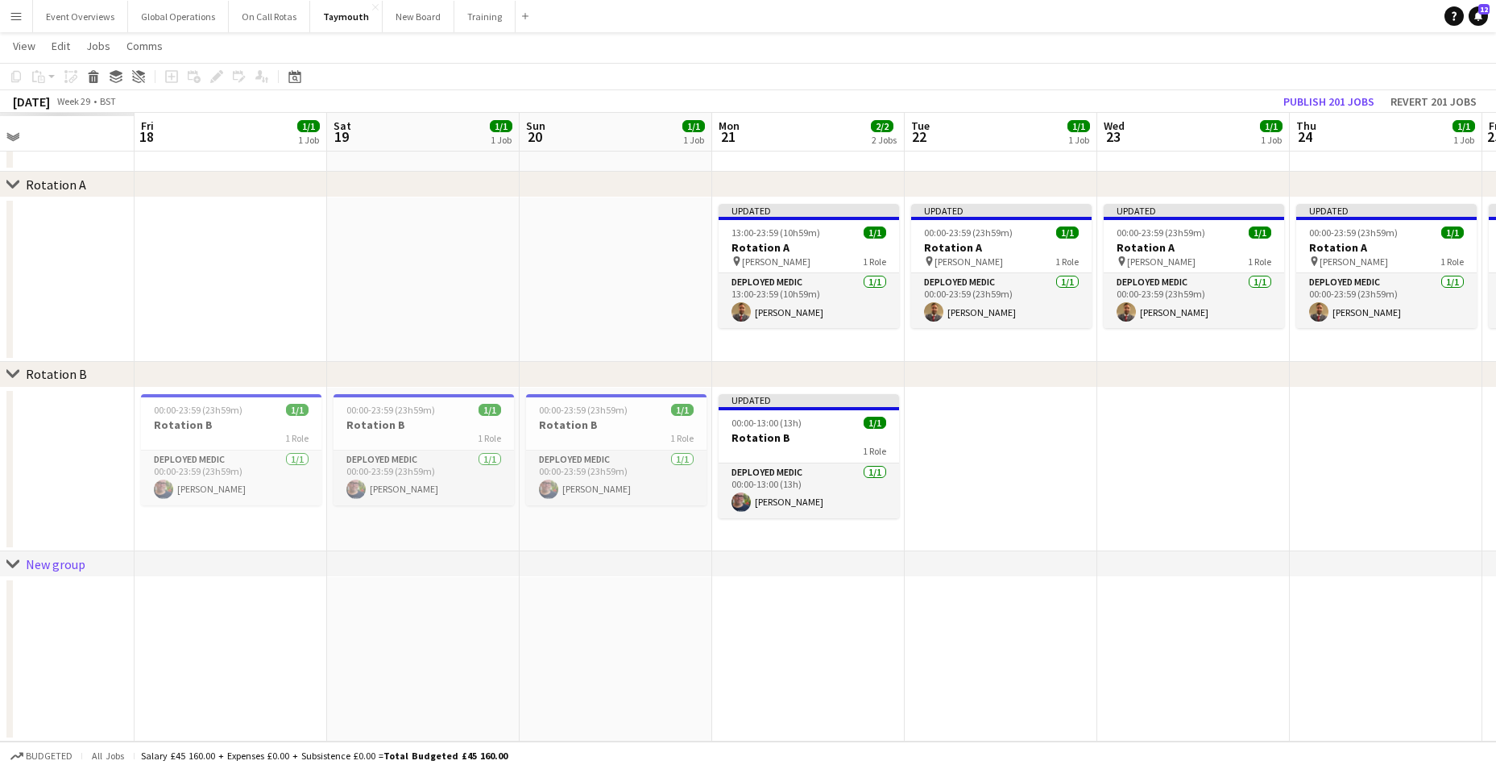
scroll to position [0, 470]
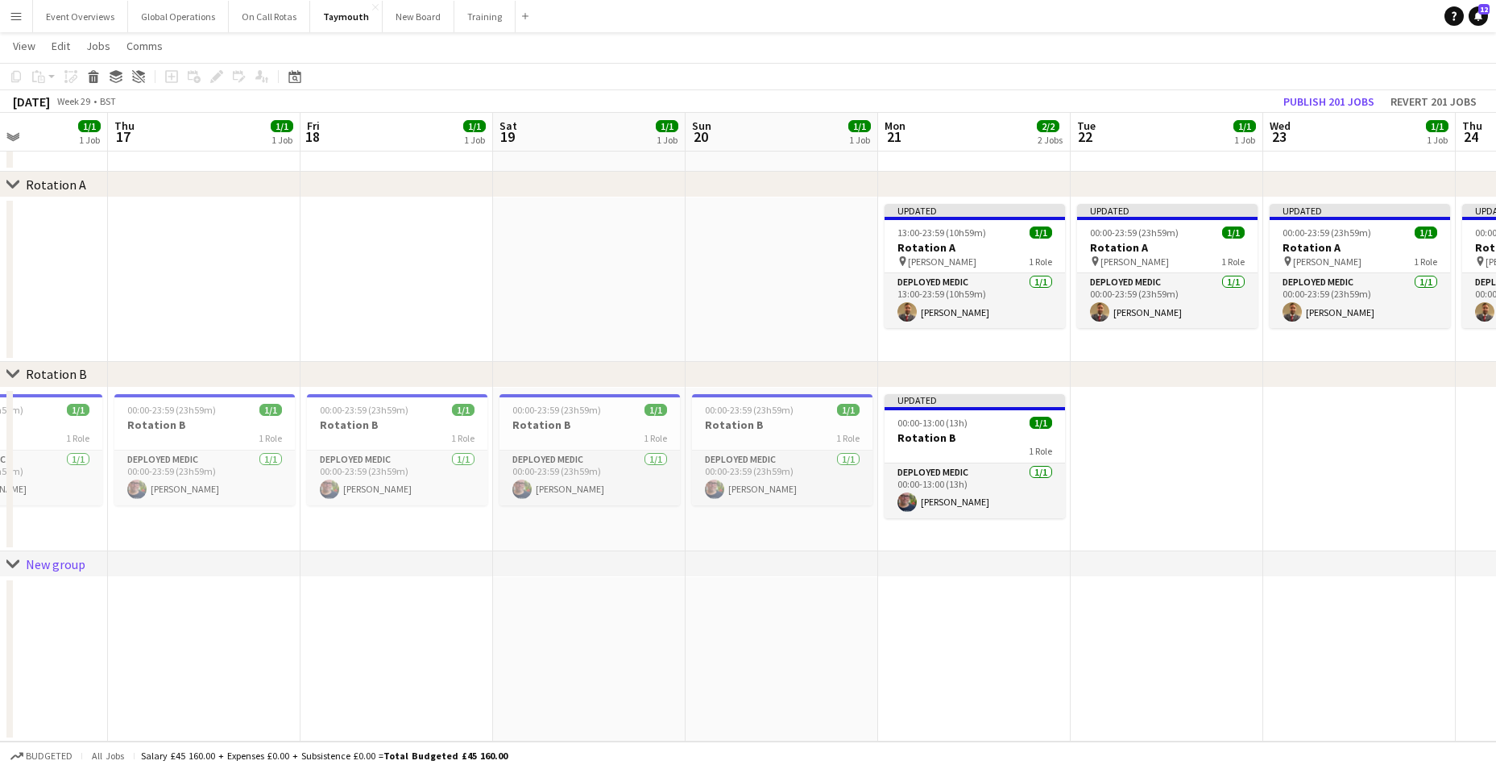
click at [1496, 370] on html "Menu Boards Boards Boards All jobs Status Workforce Workforce My Workforce Recr…" at bounding box center [748, 356] width 1496 height 826
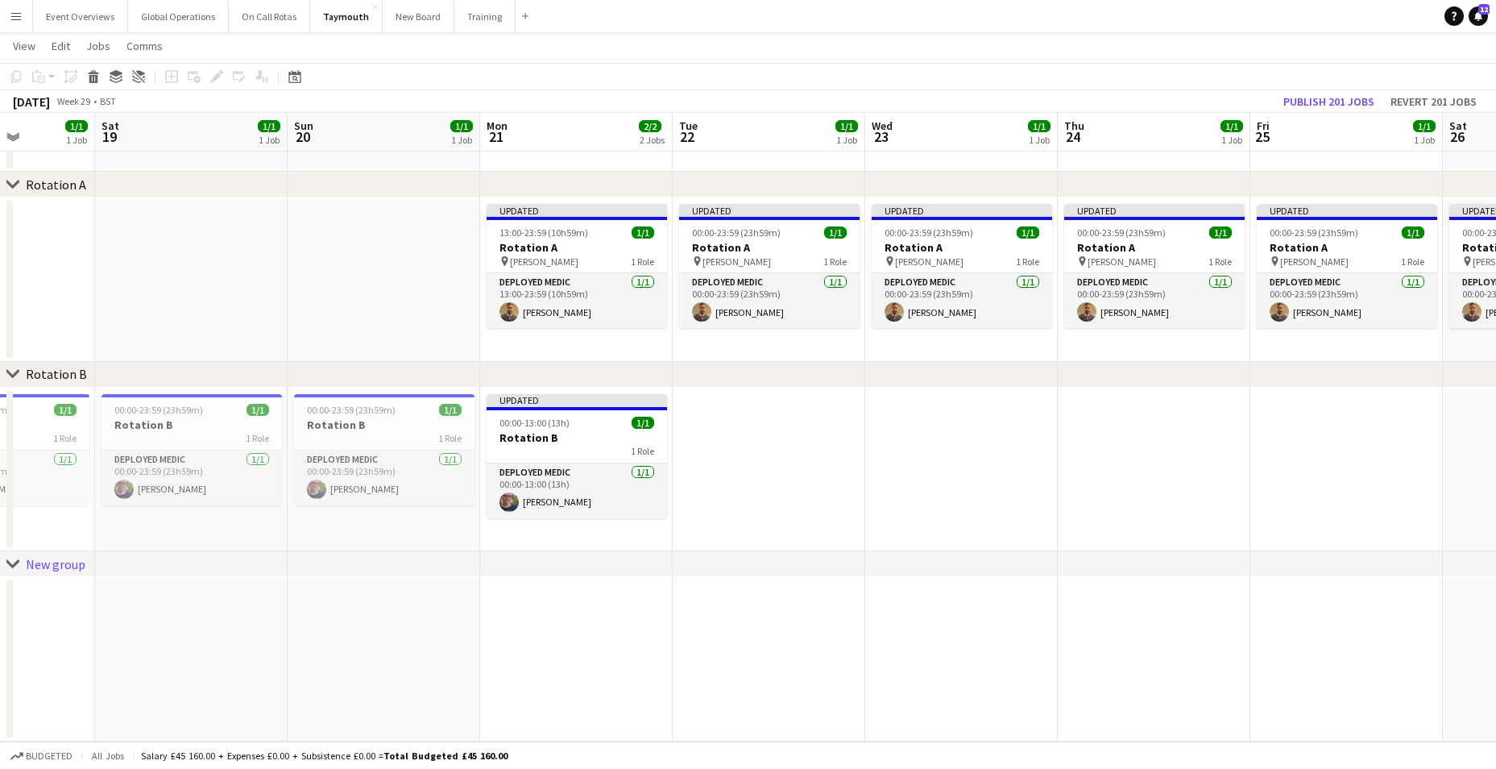
scroll to position [0, 678]
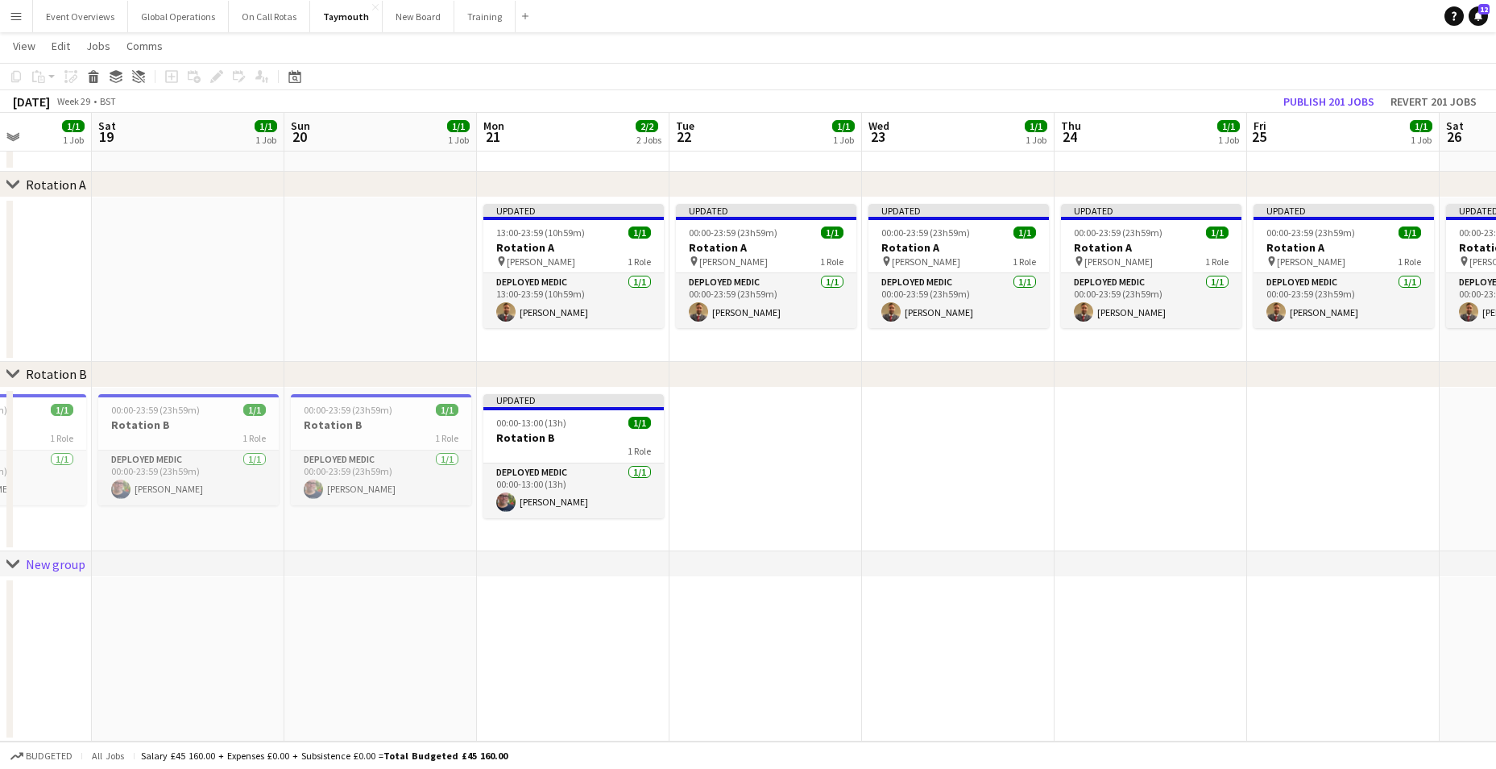
click at [862, 409] on app-calendar-viewport "Tue 15 1/1 1 Job Wed 16 1/1 1 Job Thu 17 1/1 1 Job Fri 18 1/1 1 Job Sat 19 1/1 …" at bounding box center [748, 373] width 1496 height 735
click at [518, 280] on app-card-role "Deployed Medic [DATE] 13:00-23:59 (10h59m) [PERSON_NAME]" at bounding box center [573, 300] width 180 height 55
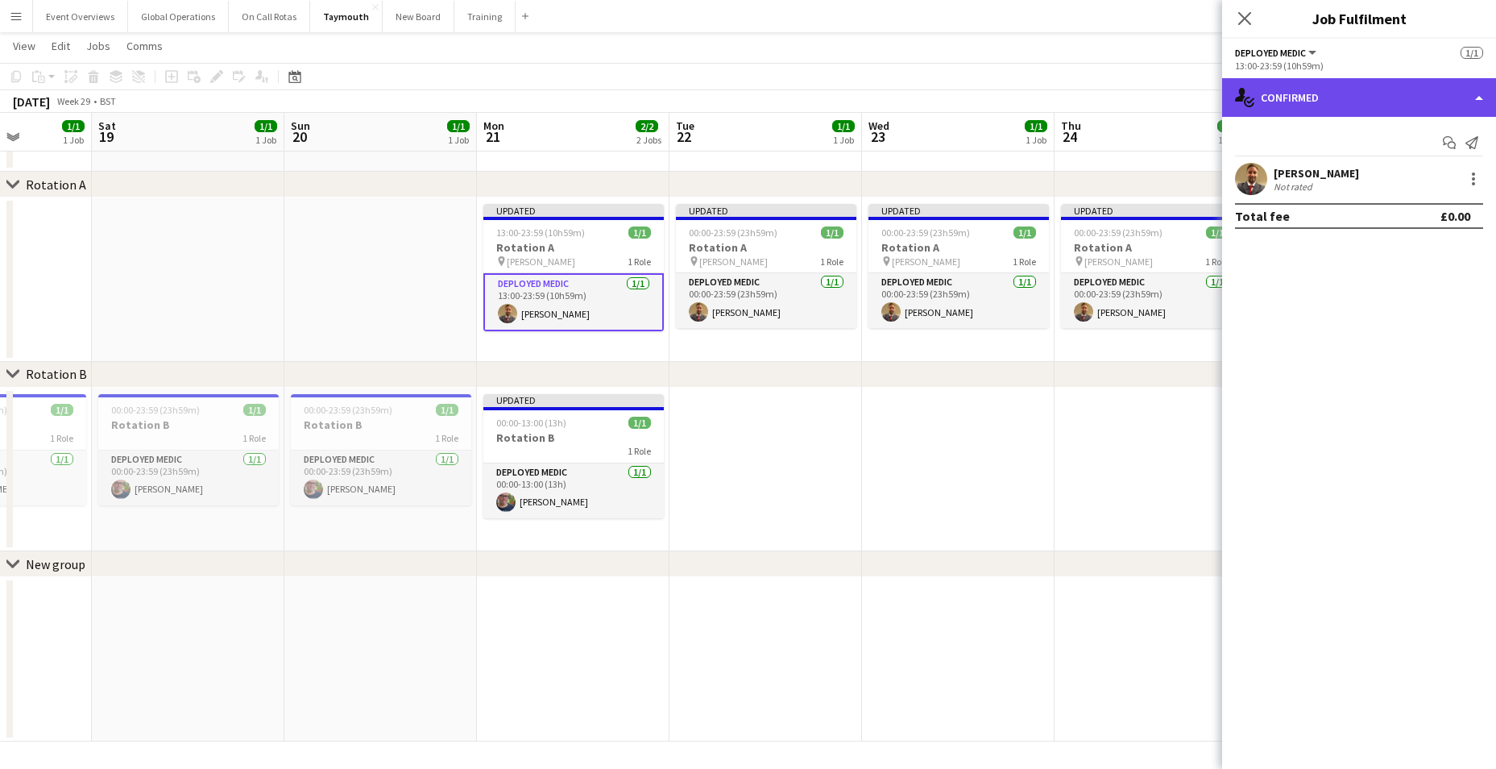
click at [1477, 91] on div "single-neutral-actions-check-2 Confirmed" at bounding box center [1359, 97] width 274 height 39
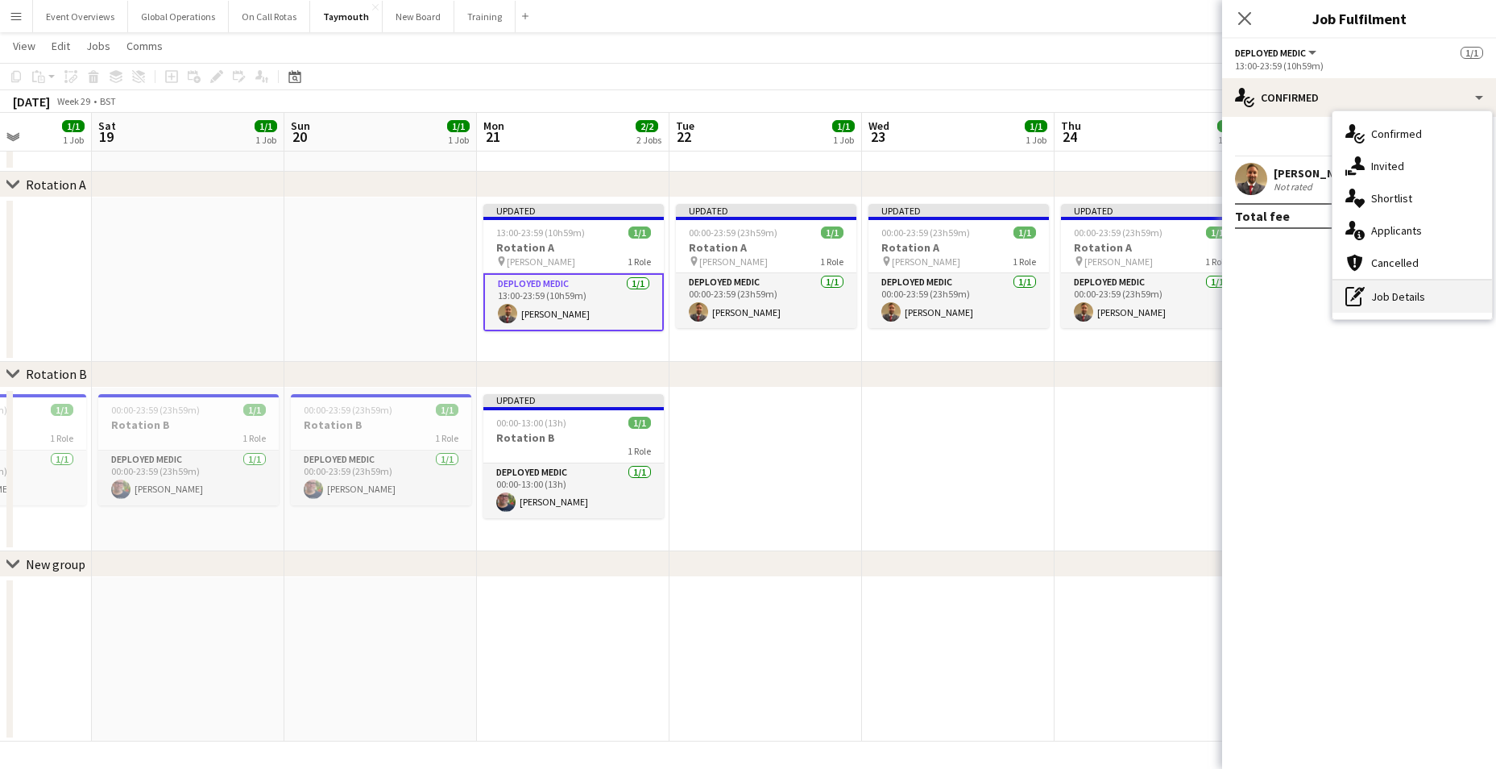
click at [1390, 295] on div "pen-write Job Details" at bounding box center [1412, 296] width 160 height 32
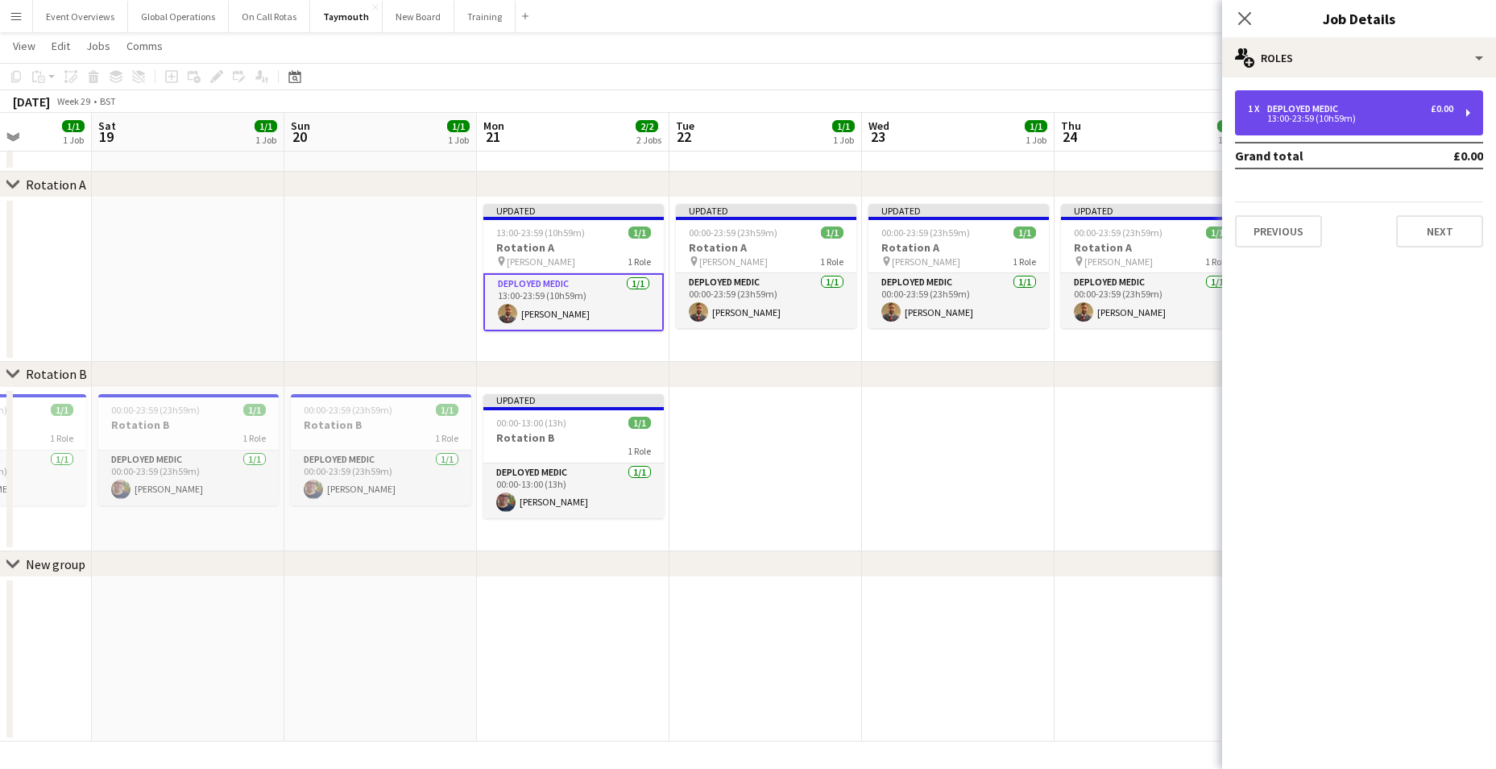
click at [1329, 118] on div "13:00-23:59 (10h59m)" at bounding box center [1350, 118] width 205 height 8
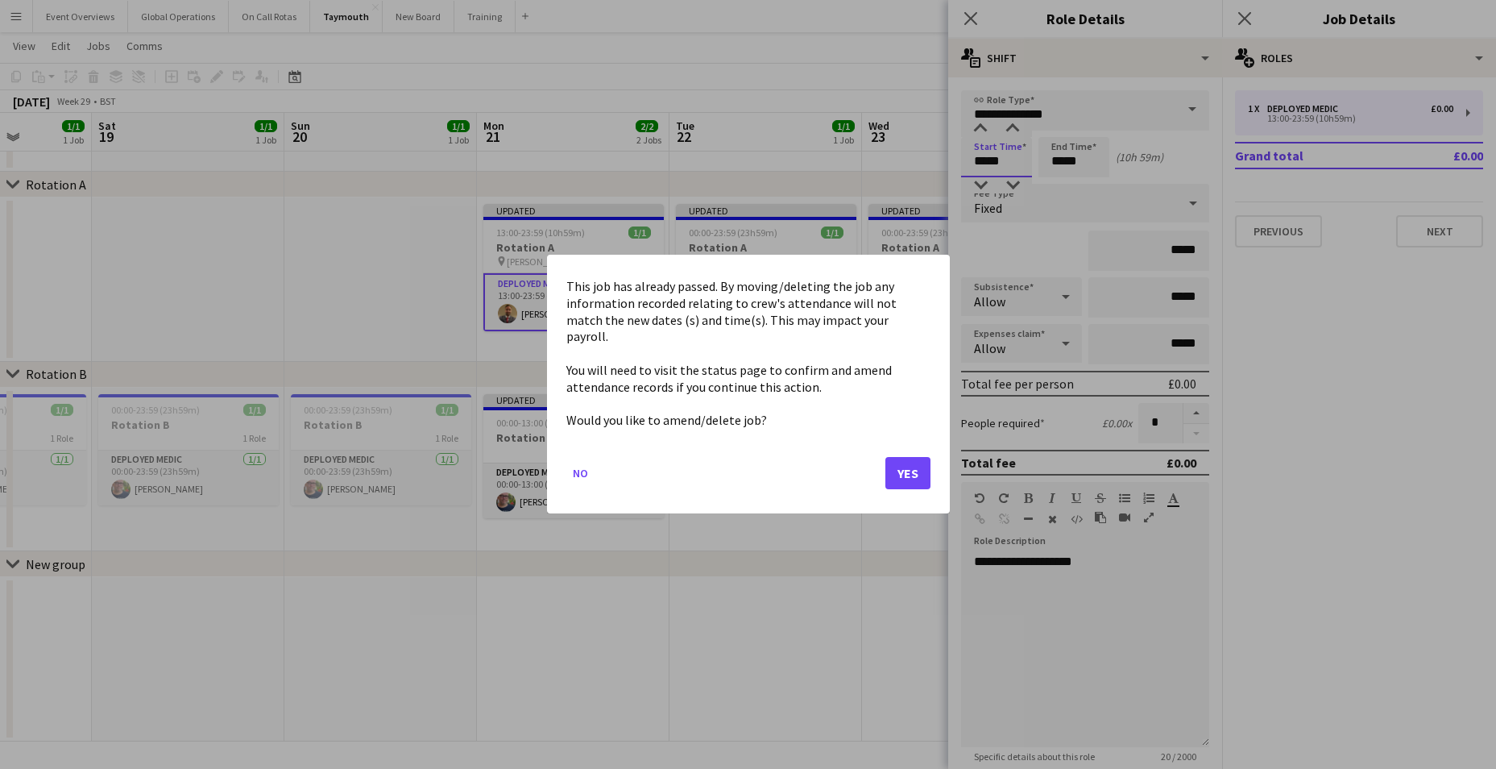
scroll to position [0, 0]
click at [980, 164] on body "Menu Boards Boards Boards All jobs Status Workforce Workforce My Workforce Recr…" at bounding box center [748, 356] width 1496 height 826
click at [916, 466] on button "Yes" at bounding box center [907, 474] width 45 height 32
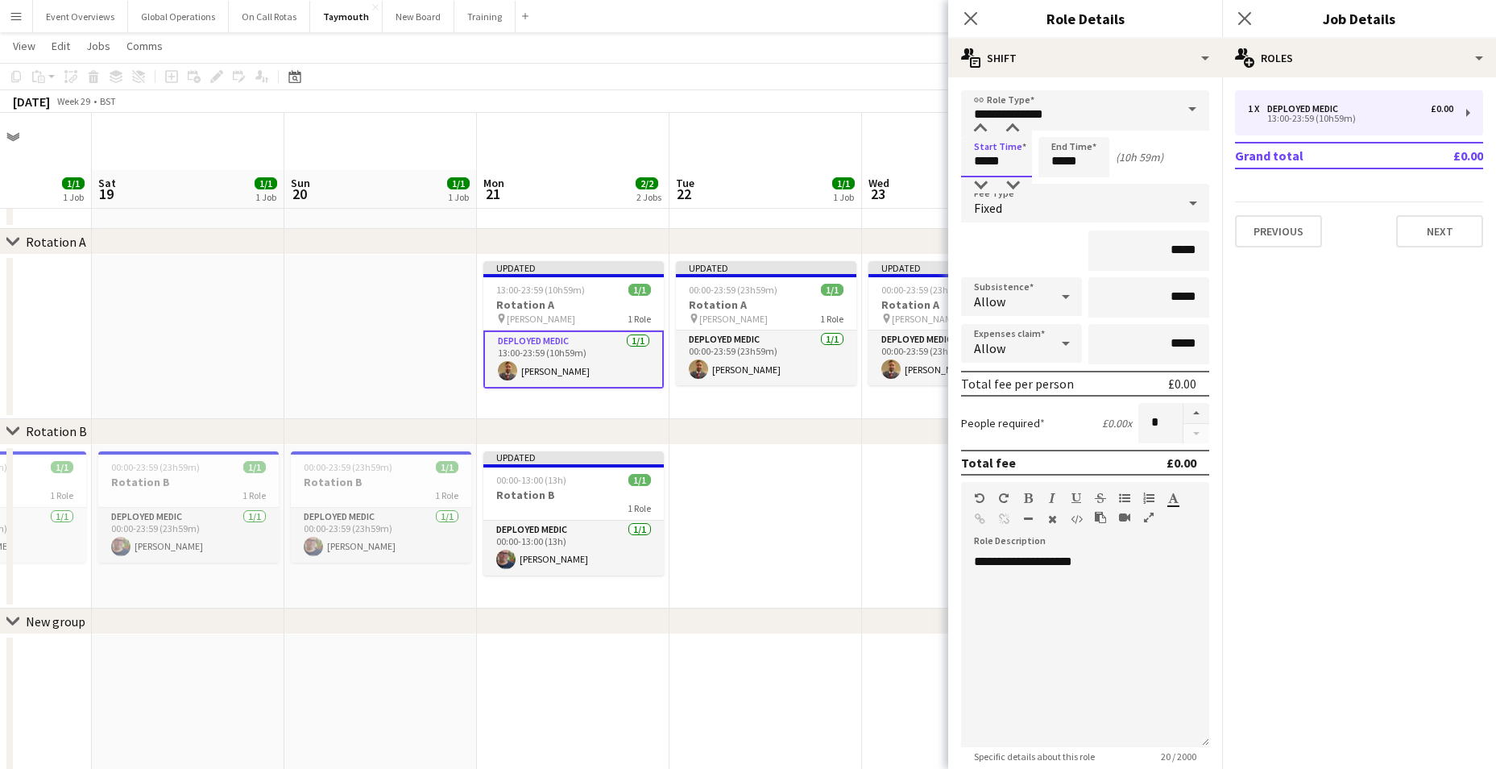
scroll to position [57, 0]
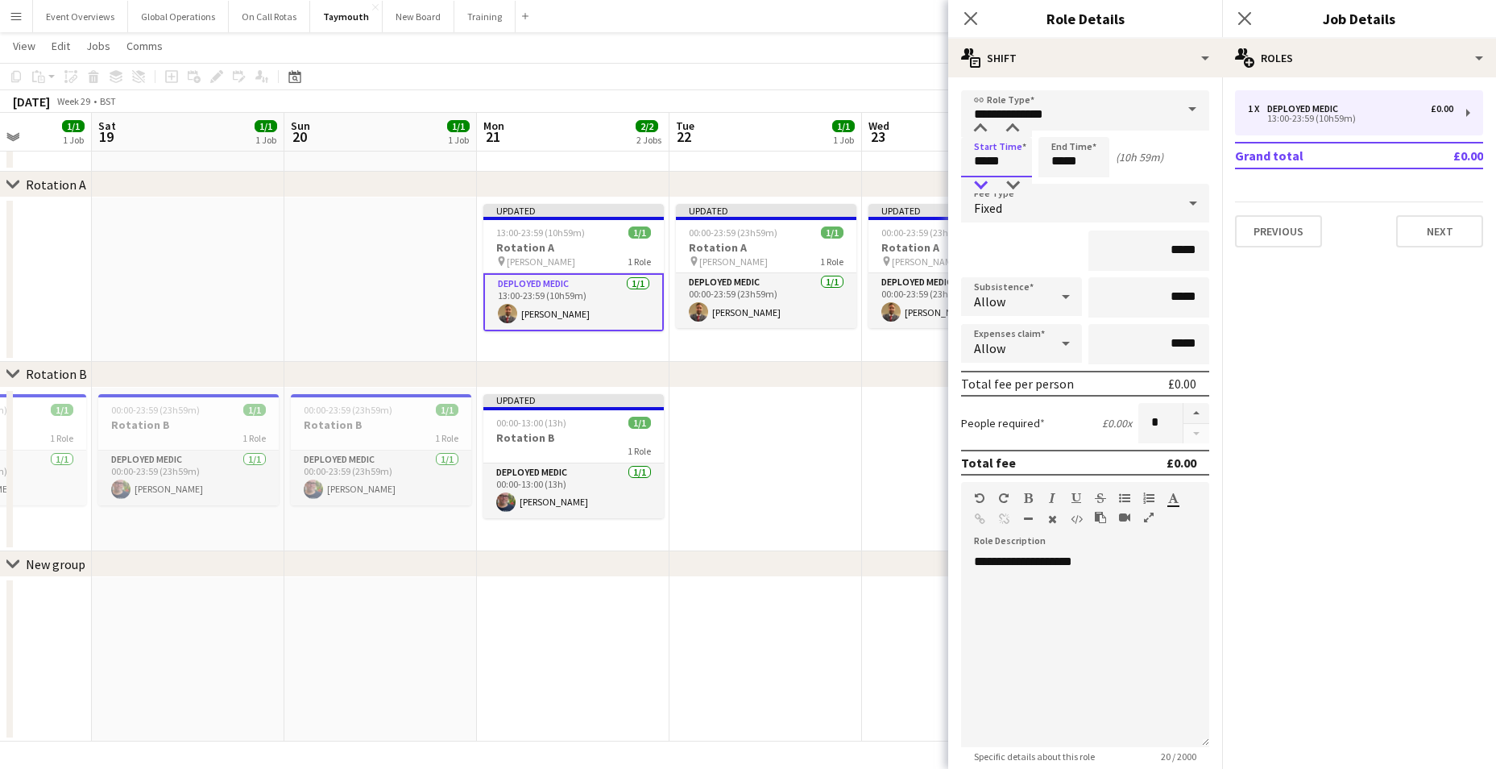
type input "*****"
click at [980, 177] on div at bounding box center [980, 185] width 32 height 16
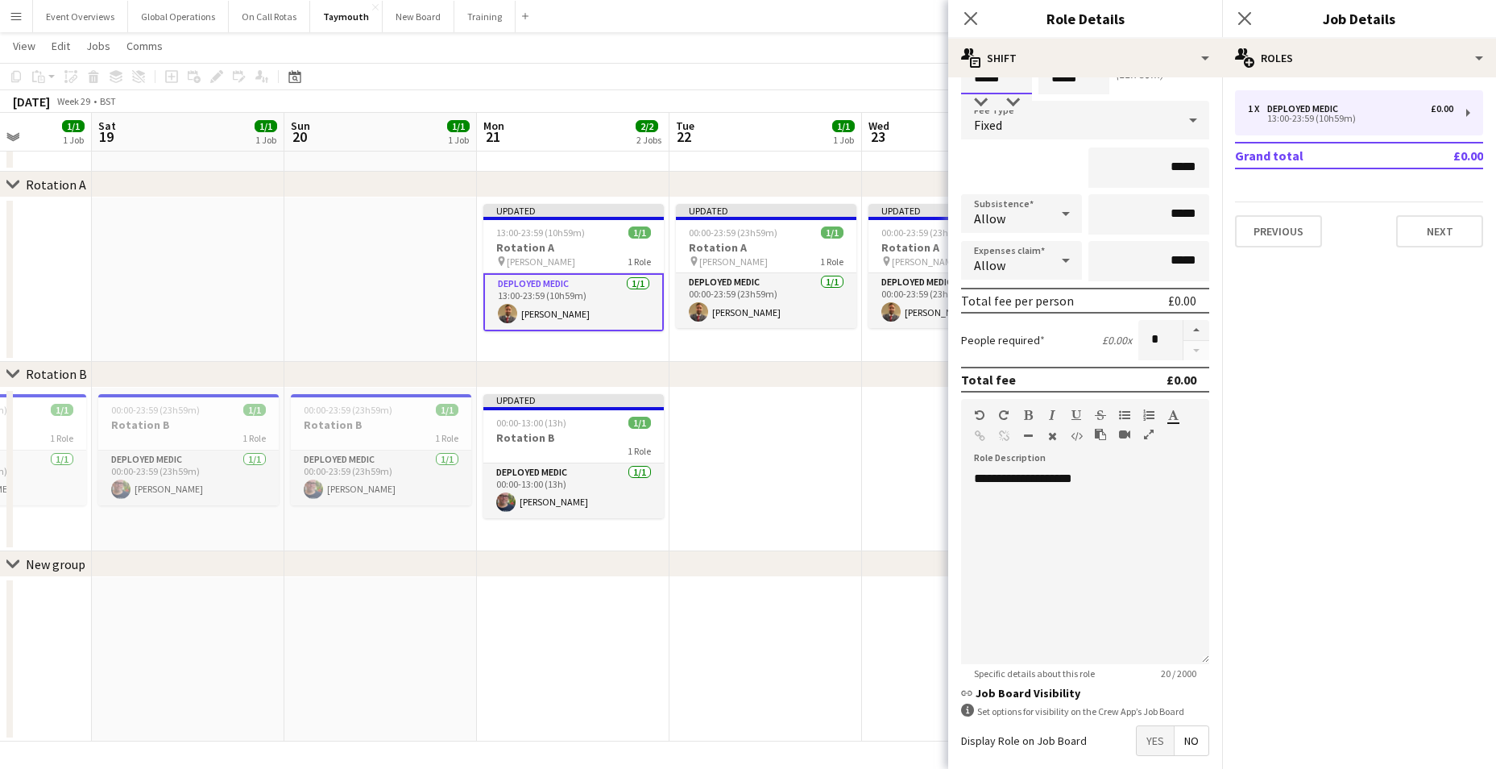
scroll to position [161, 0]
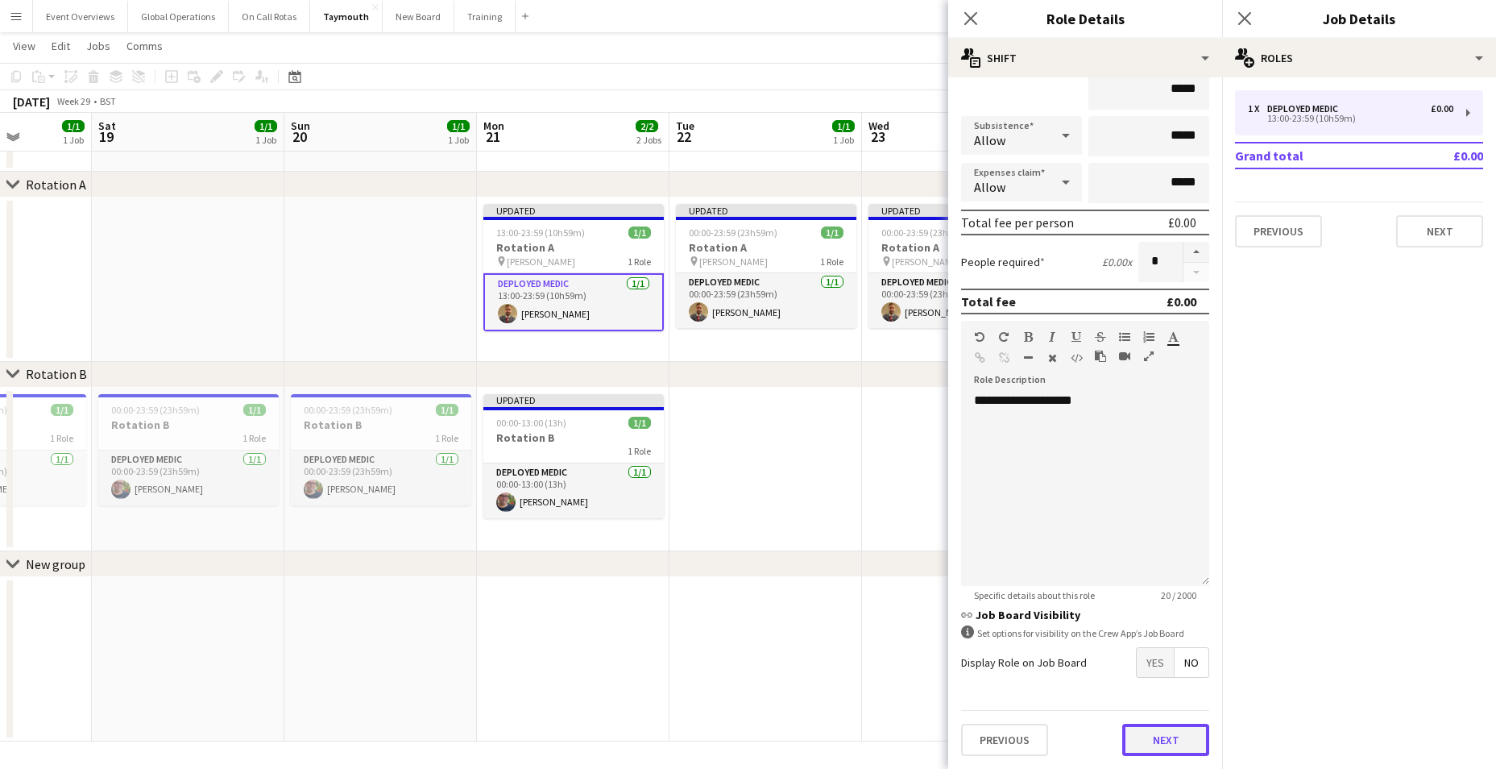
click at [1147, 744] on button "Next" at bounding box center [1165, 739] width 87 height 32
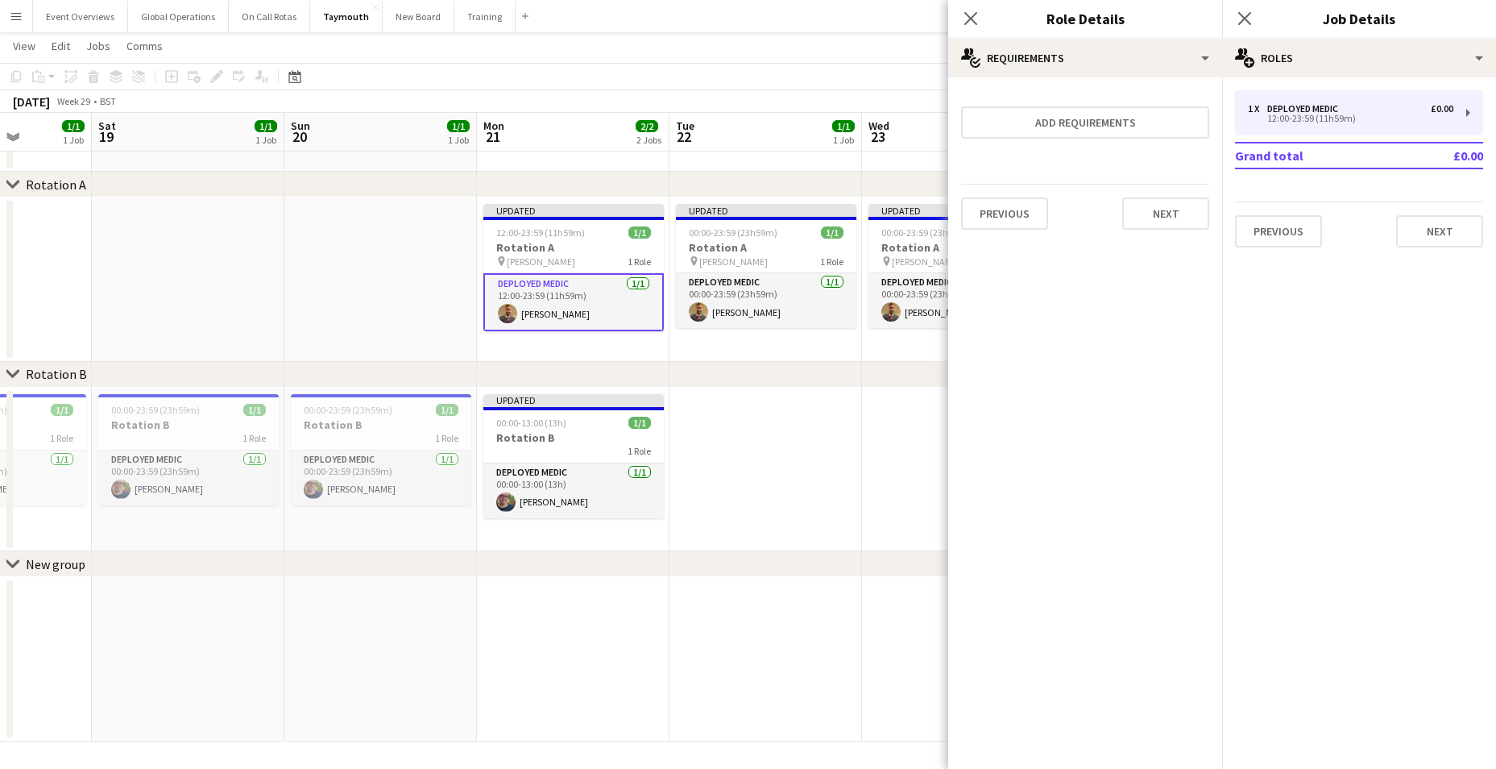
scroll to position [0, 0]
click at [1170, 219] on button "Next" at bounding box center [1165, 213] width 87 height 32
click at [1175, 215] on button "Finish" at bounding box center [1179, 216] width 60 height 32
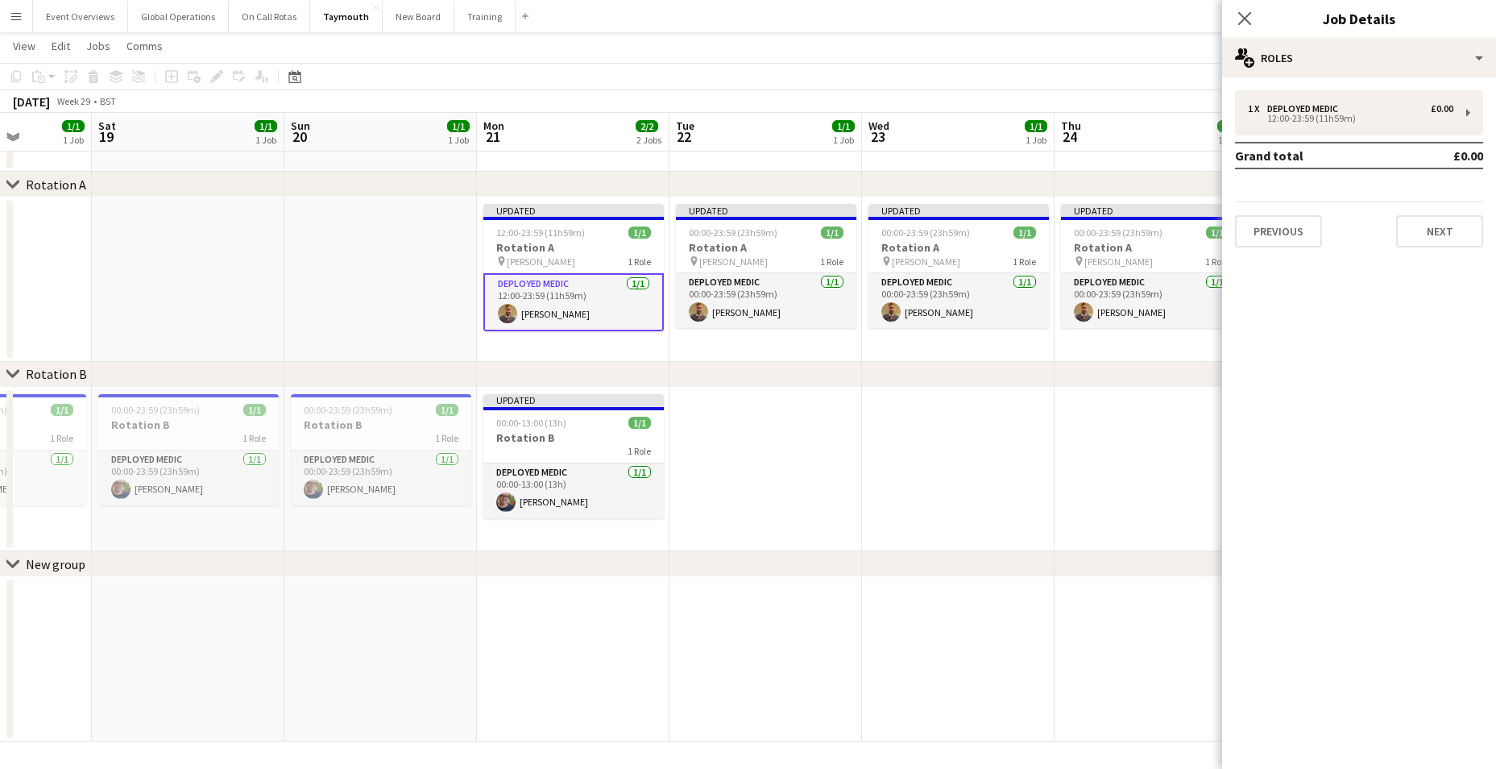
click at [538, 287] on app-card-role "Deployed Medic [DATE] 12:00-23:59 (11h59m) [PERSON_NAME]" at bounding box center [573, 302] width 180 height 58
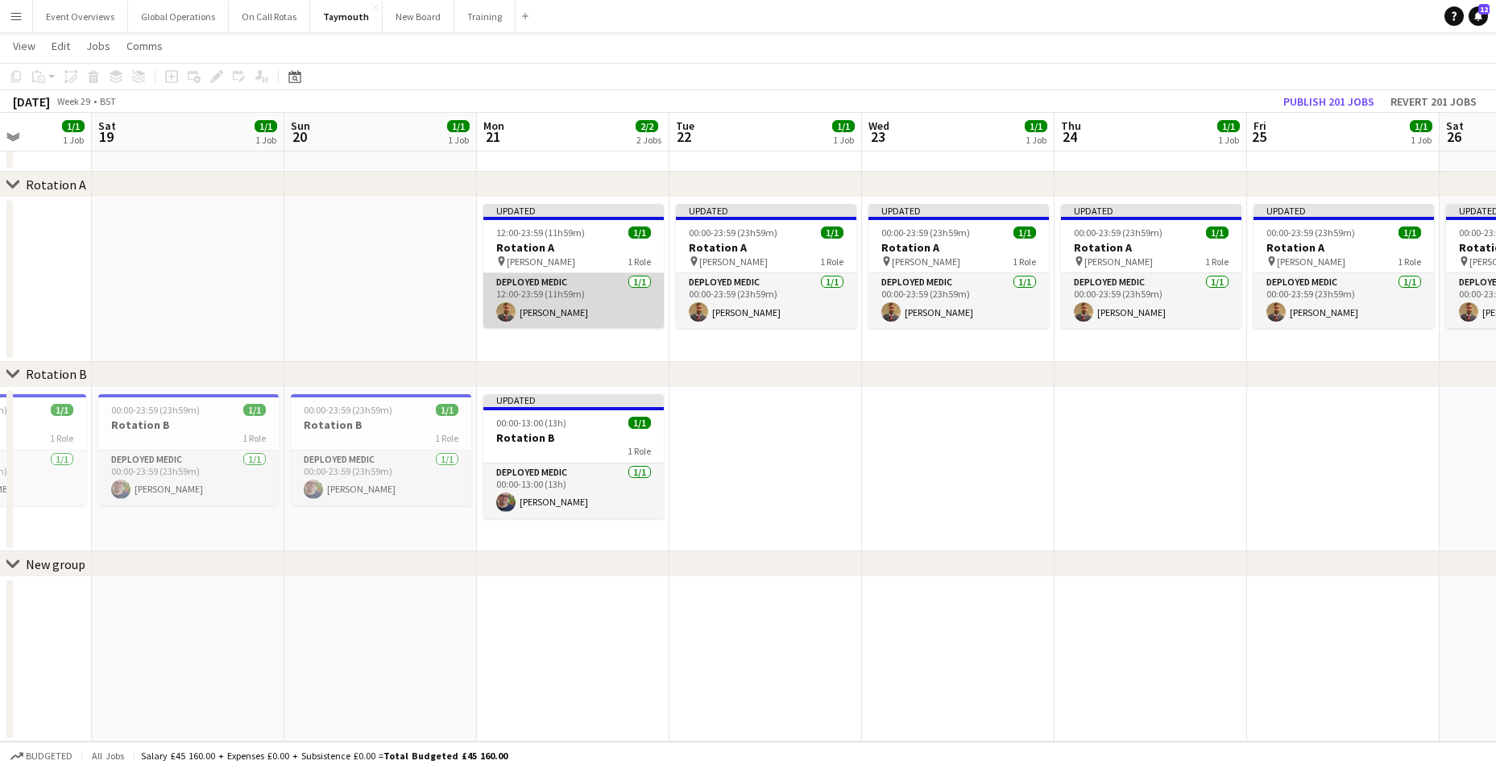
click at [538, 287] on app-card-role "Deployed Medic [DATE] 12:00-23:59 (11h59m) [PERSON_NAME]" at bounding box center [573, 300] width 180 height 55
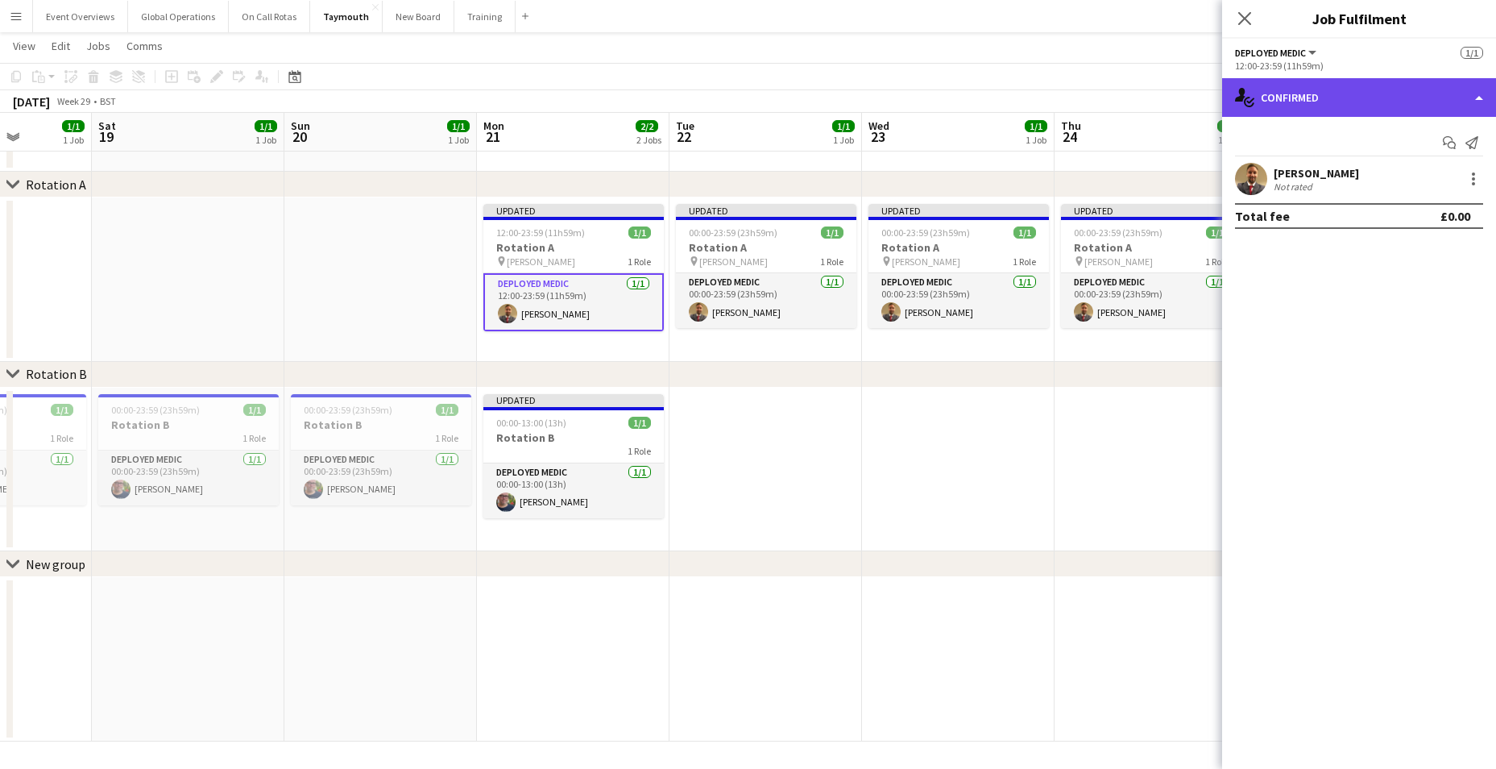
click at [1481, 97] on div "single-neutral-actions-check-2 Confirmed" at bounding box center [1359, 97] width 274 height 39
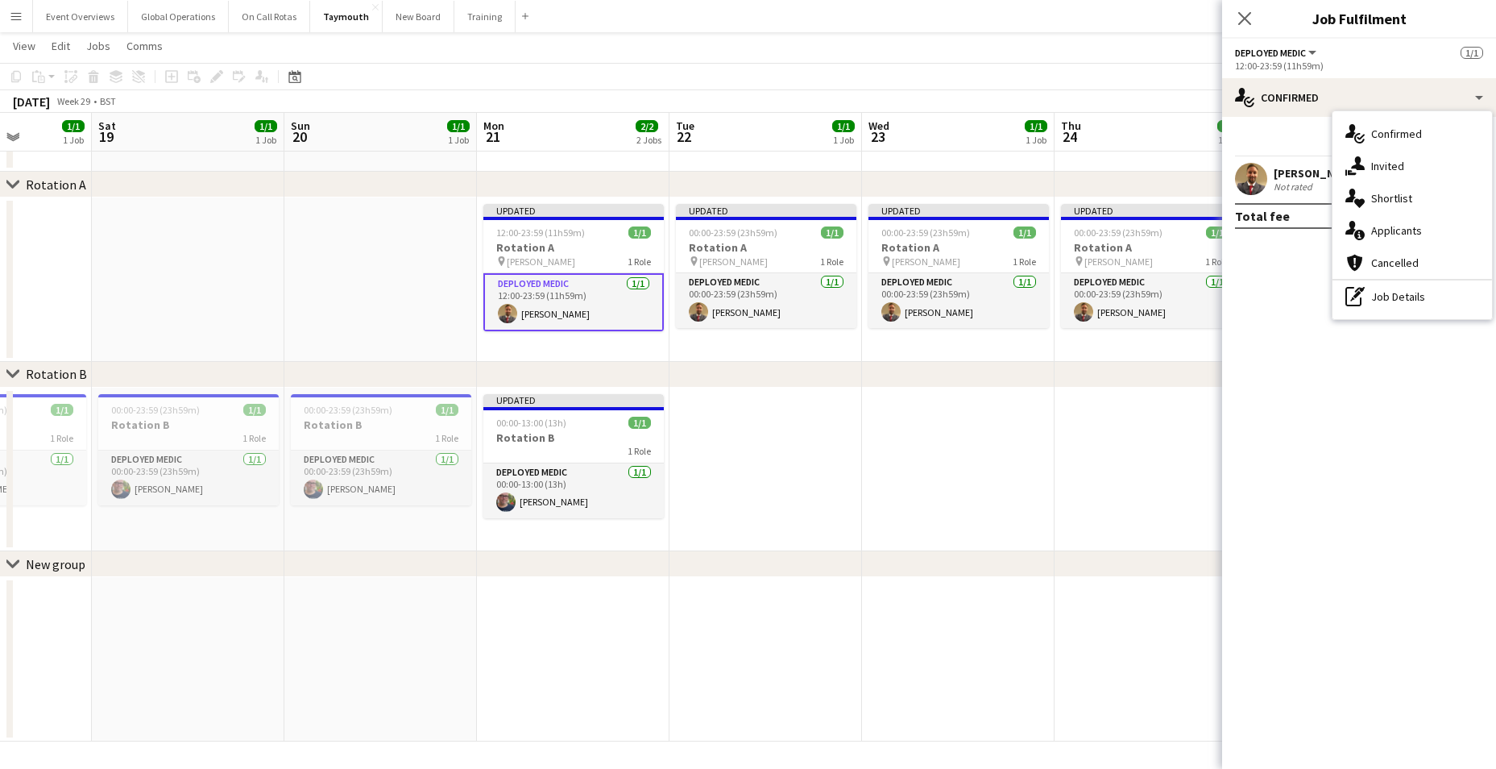
click at [1400, 300] on div "pen-write Job Details" at bounding box center [1412, 296] width 160 height 32
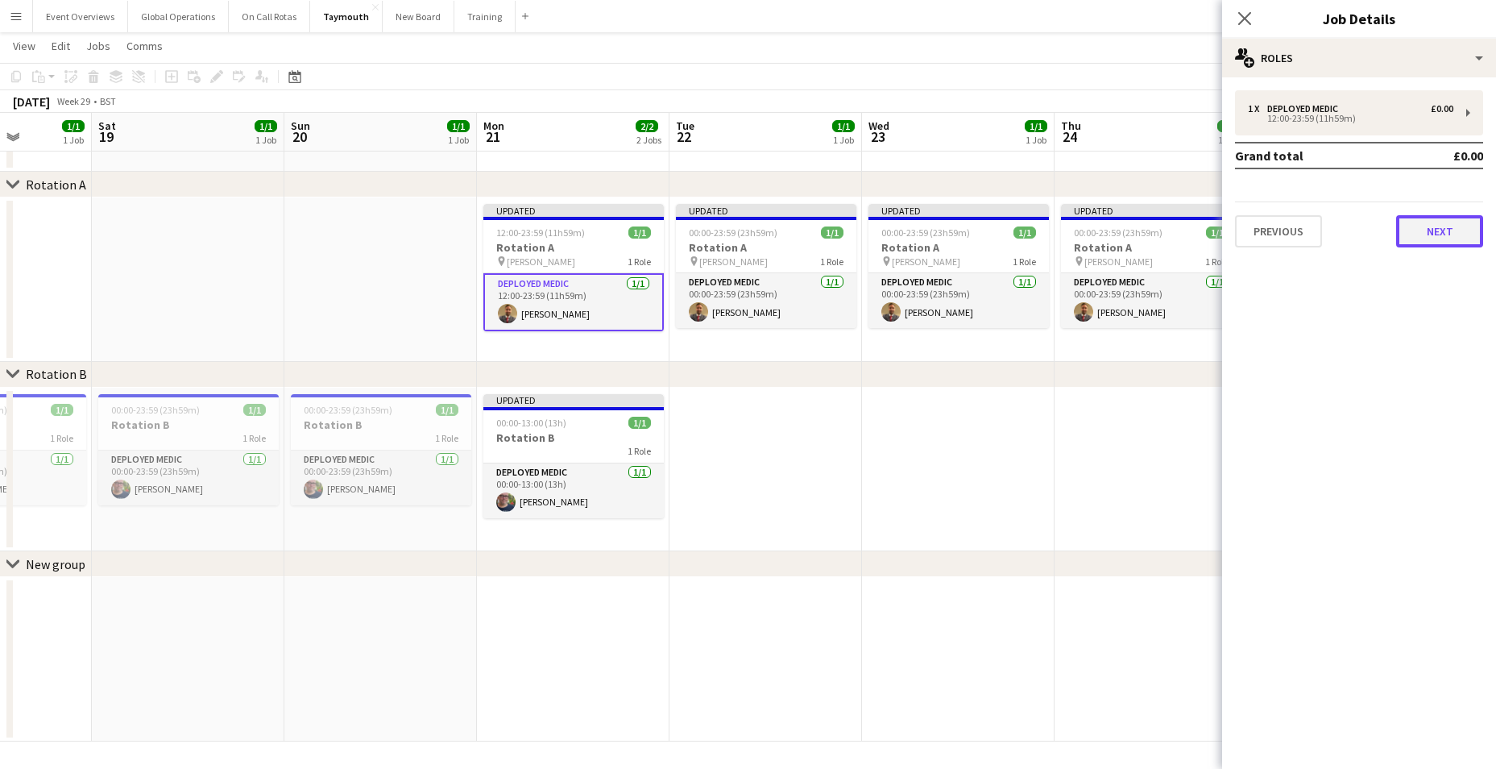
click at [1436, 229] on button "Next" at bounding box center [1439, 231] width 87 height 32
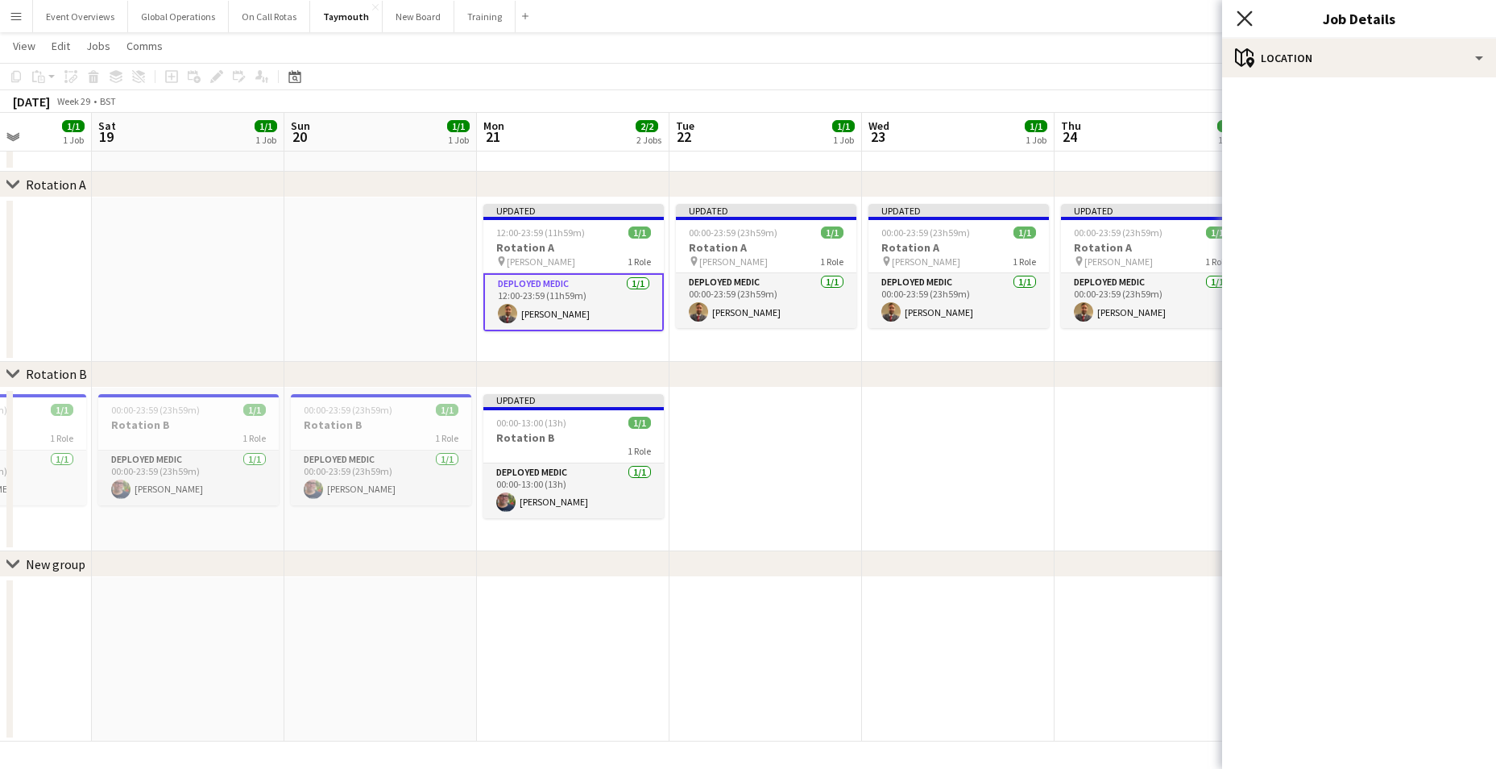
click at [1241, 19] on icon "Close pop-in" at bounding box center [1244, 17] width 15 height 15
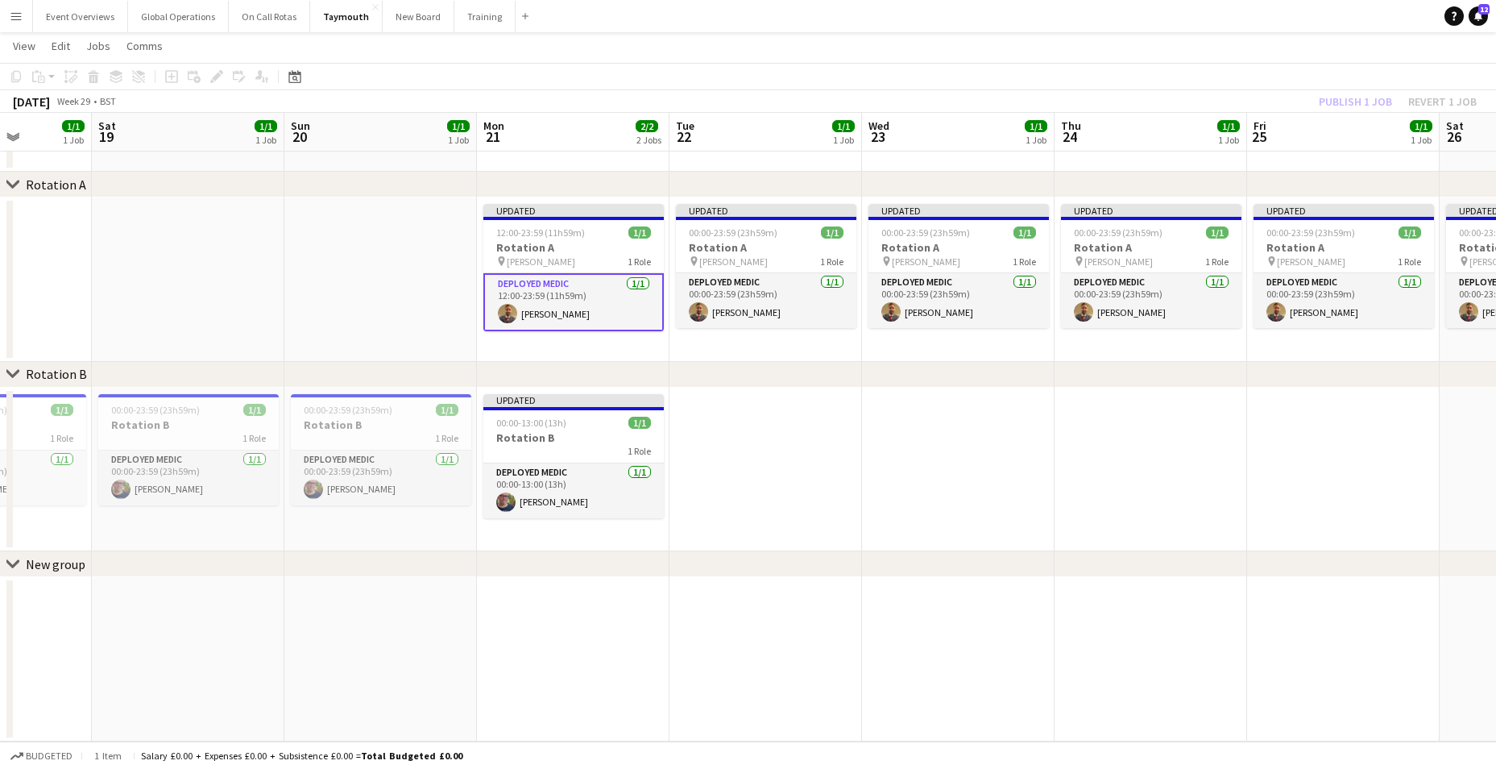
click at [549, 279] on app-card-role "Deployed Medic [DATE] 12:00-23:59 (11h59m) [PERSON_NAME]" at bounding box center [573, 302] width 180 height 58
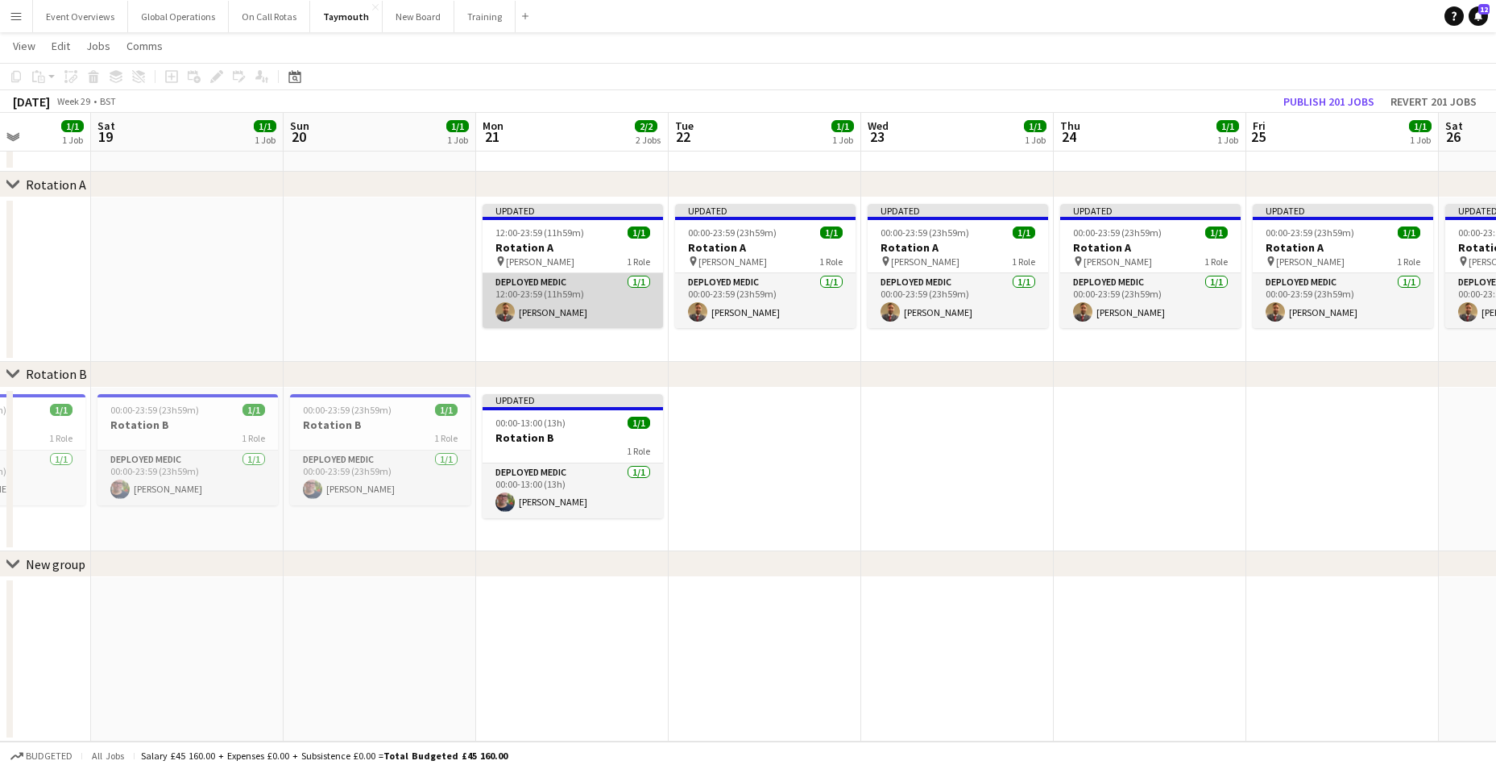
click at [548, 280] on app-card-role "Deployed Medic [DATE] 12:00-23:59 (11h59m) [PERSON_NAME]" at bounding box center [573, 300] width 180 height 55
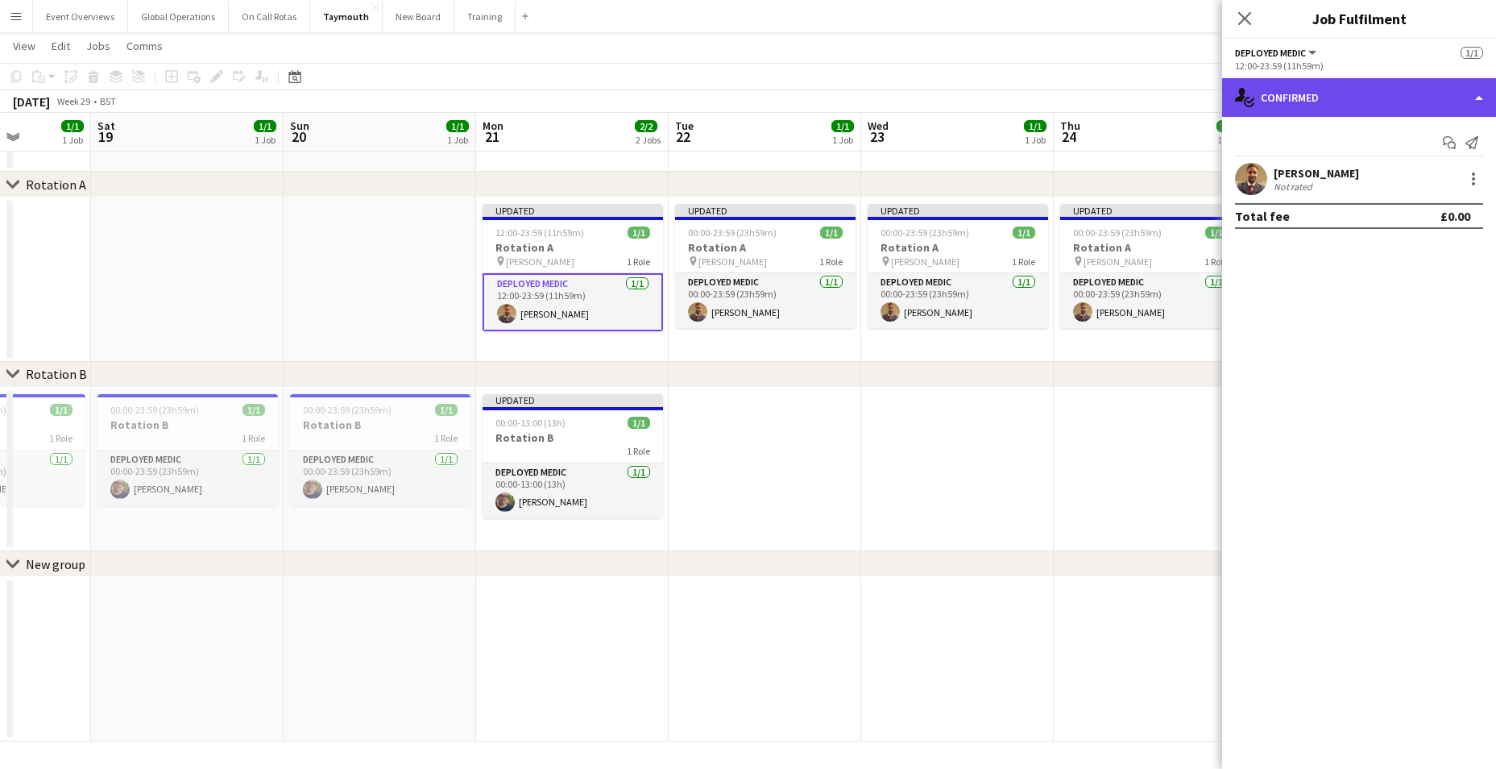
click at [1479, 97] on div "single-neutral-actions-check-2 Confirmed" at bounding box center [1359, 97] width 274 height 39
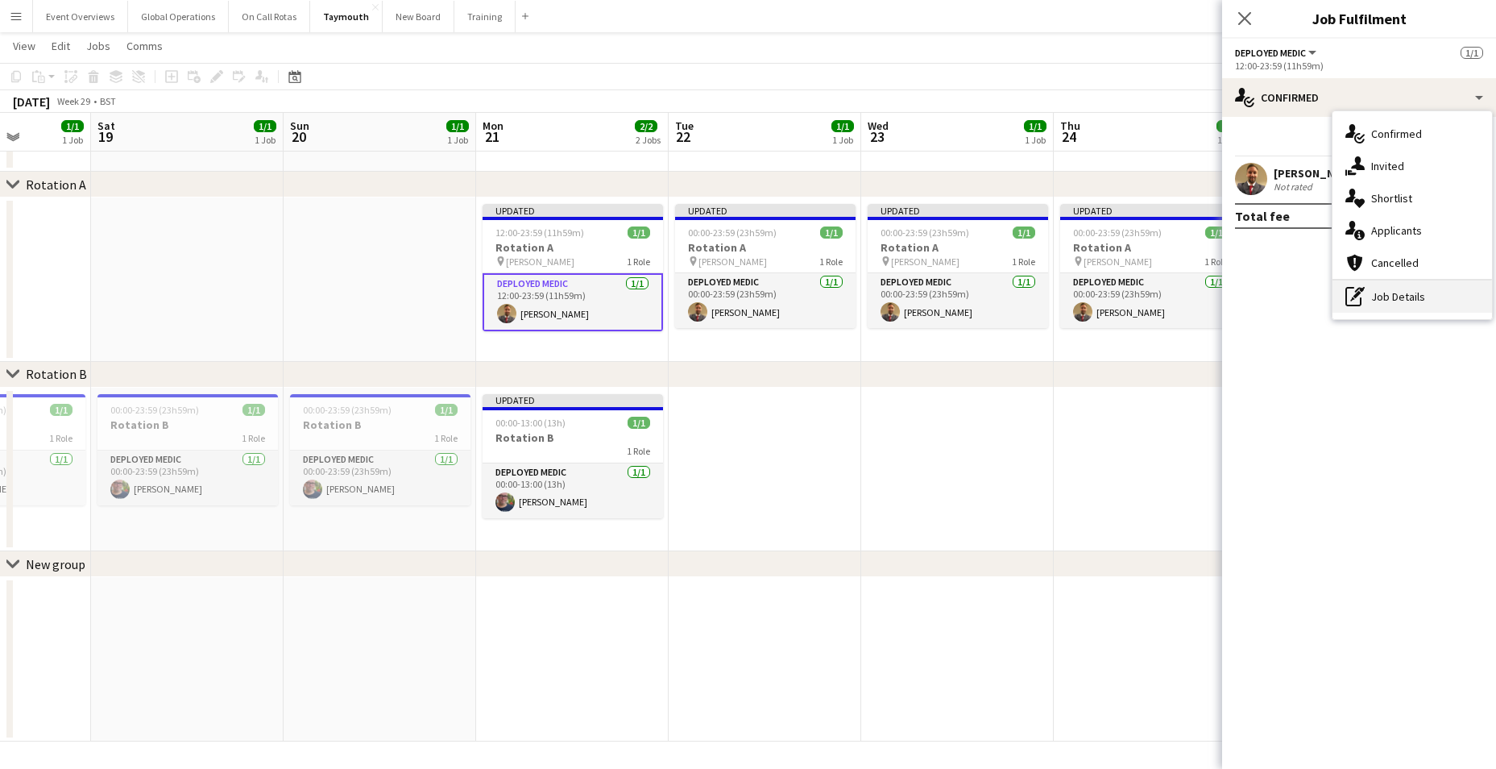
click at [1388, 293] on div "pen-write Job Details" at bounding box center [1412, 296] width 160 height 32
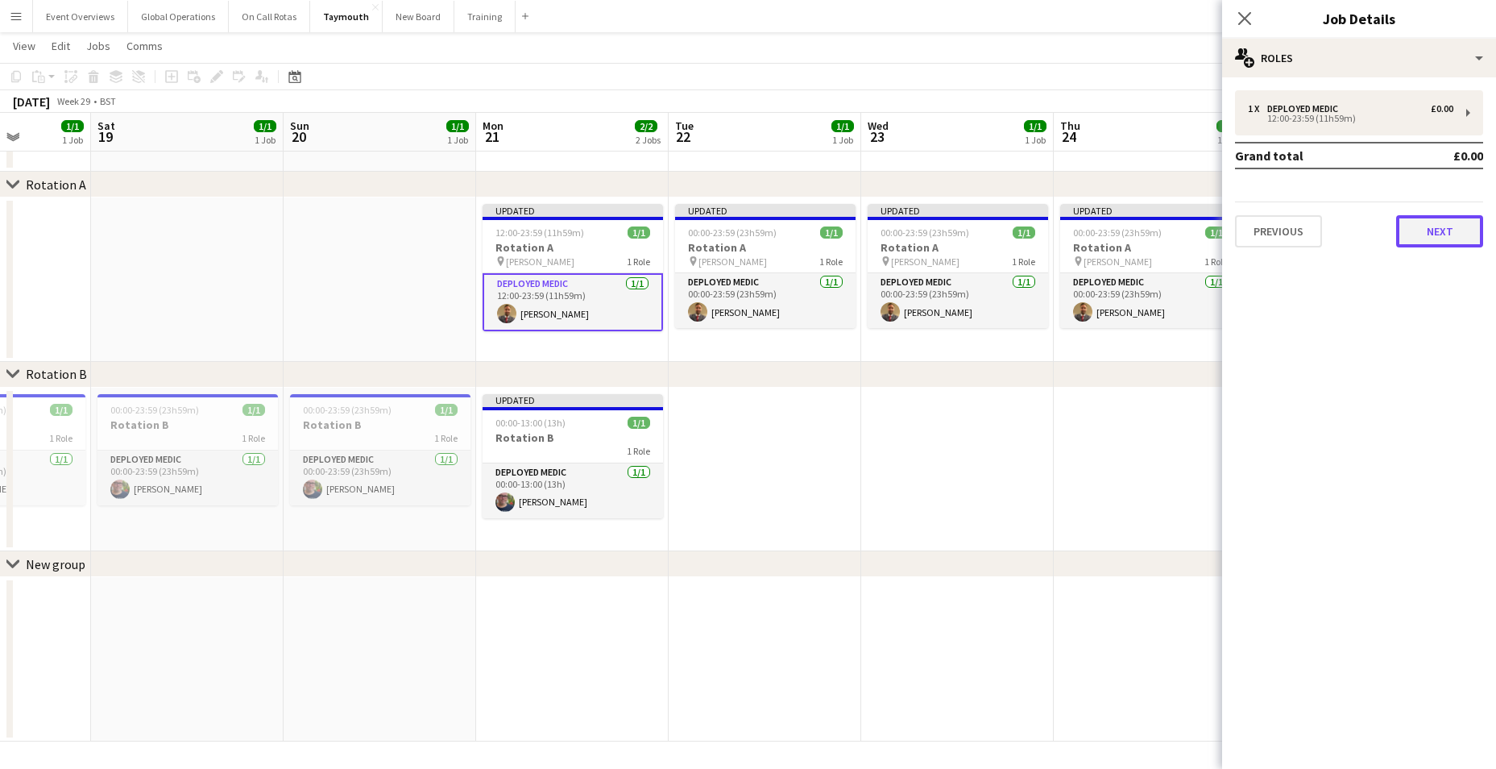
click at [1438, 234] on button "Next" at bounding box center [1439, 231] width 87 height 32
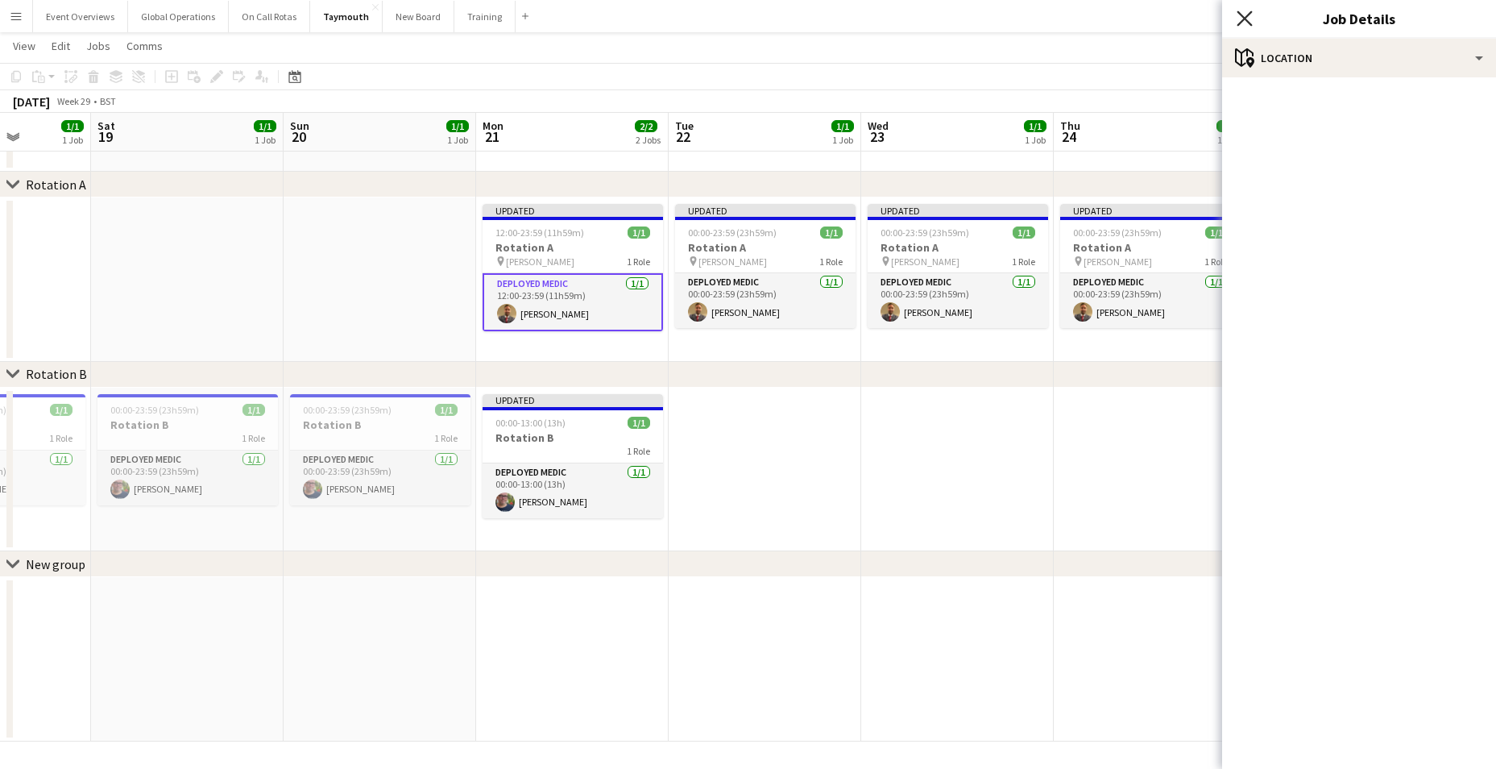
click at [1245, 17] on icon "Close pop-in" at bounding box center [1244, 17] width 15 height 15
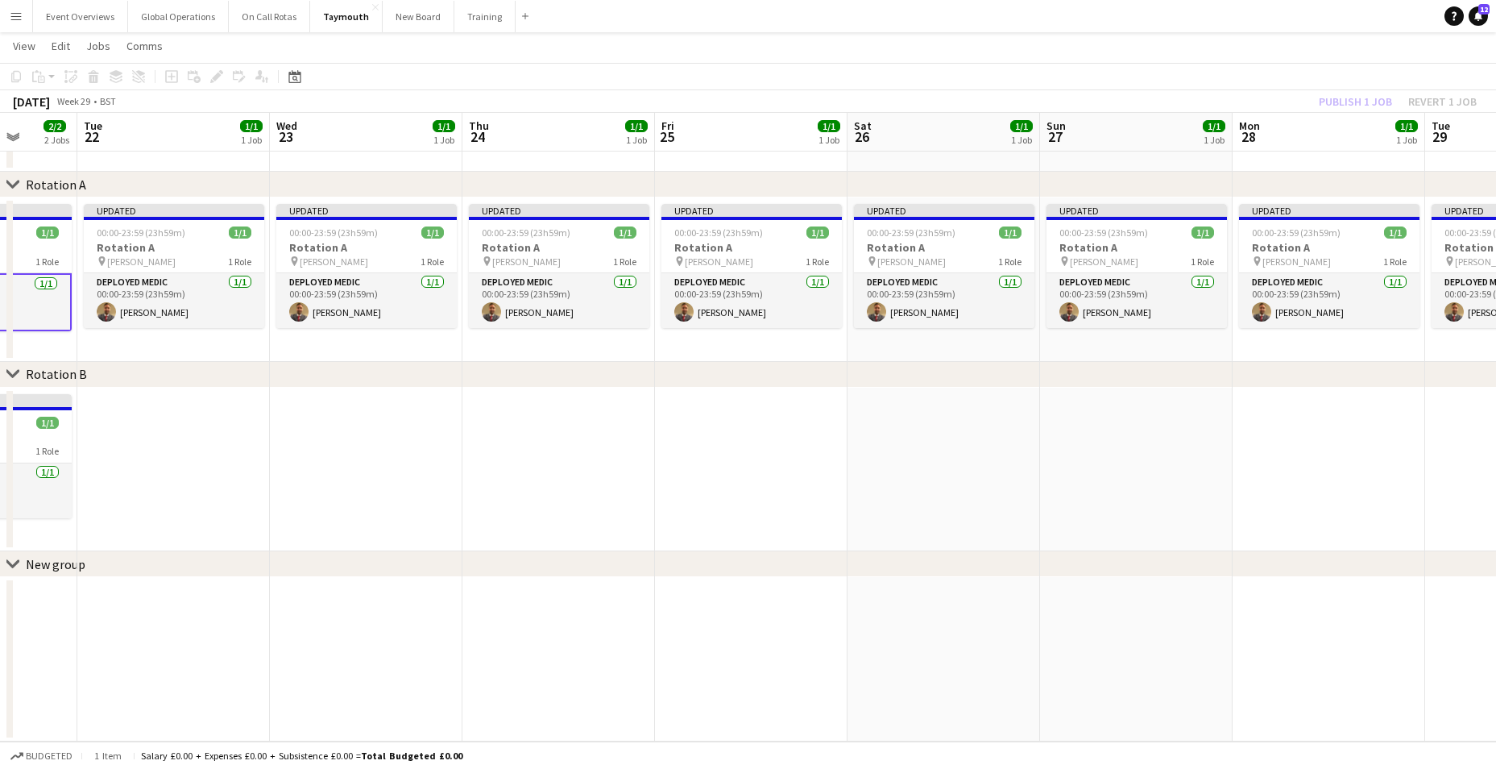
drag, startPoint x: 1180, startPoint y: 503, endPoint x: 589, endPoint y: 467, distance: 592.3
click at [589, 467] on app-calendar-viewport "Sat 19 1/1 1 Job Sun 20 1/1 1 Job Mon 21 2/2 2 Jobs Tue 22 1/1 1 Job Wed 23 1/1…" at bounding box center [748, 373] width 1496 height 735
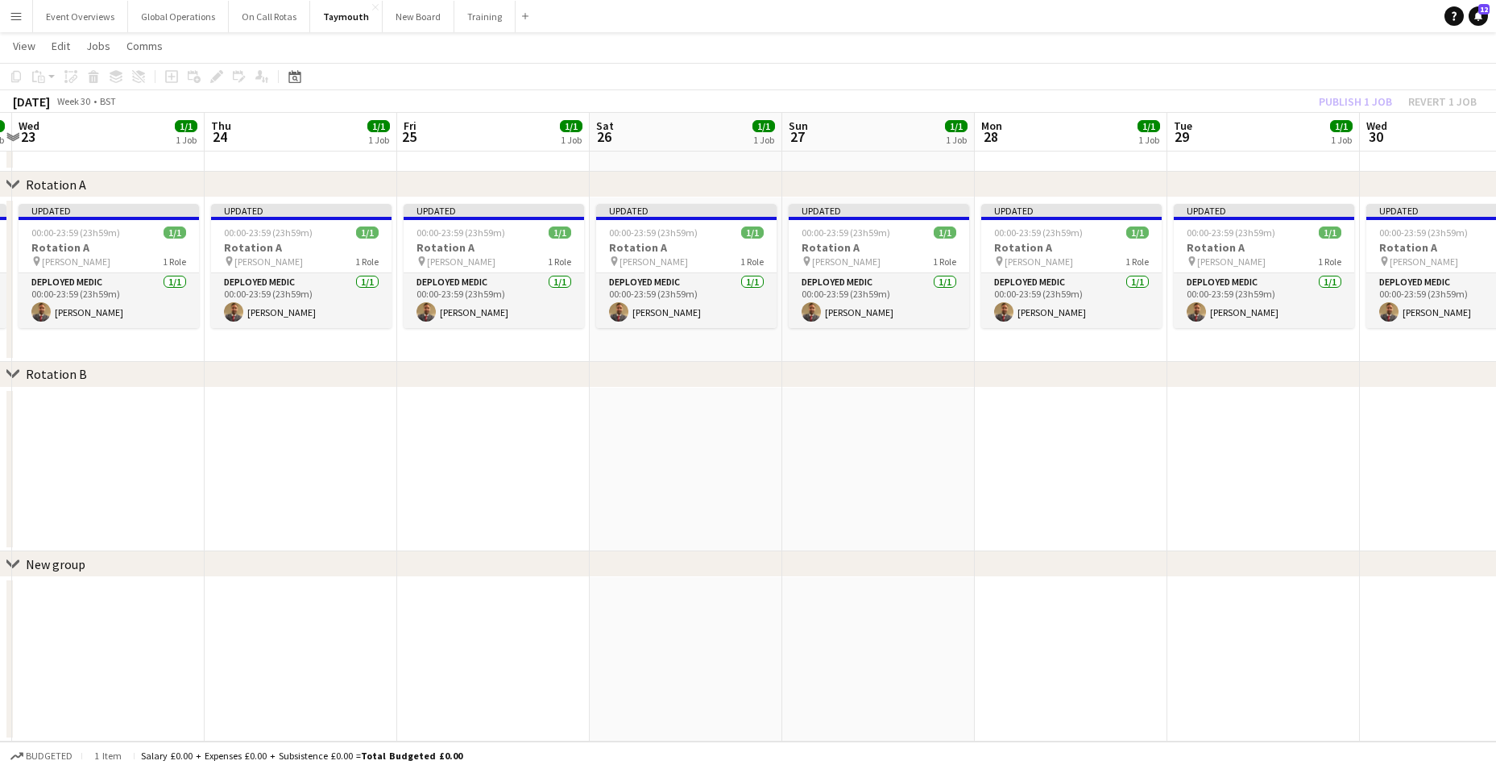
scroll to position [0, 676]
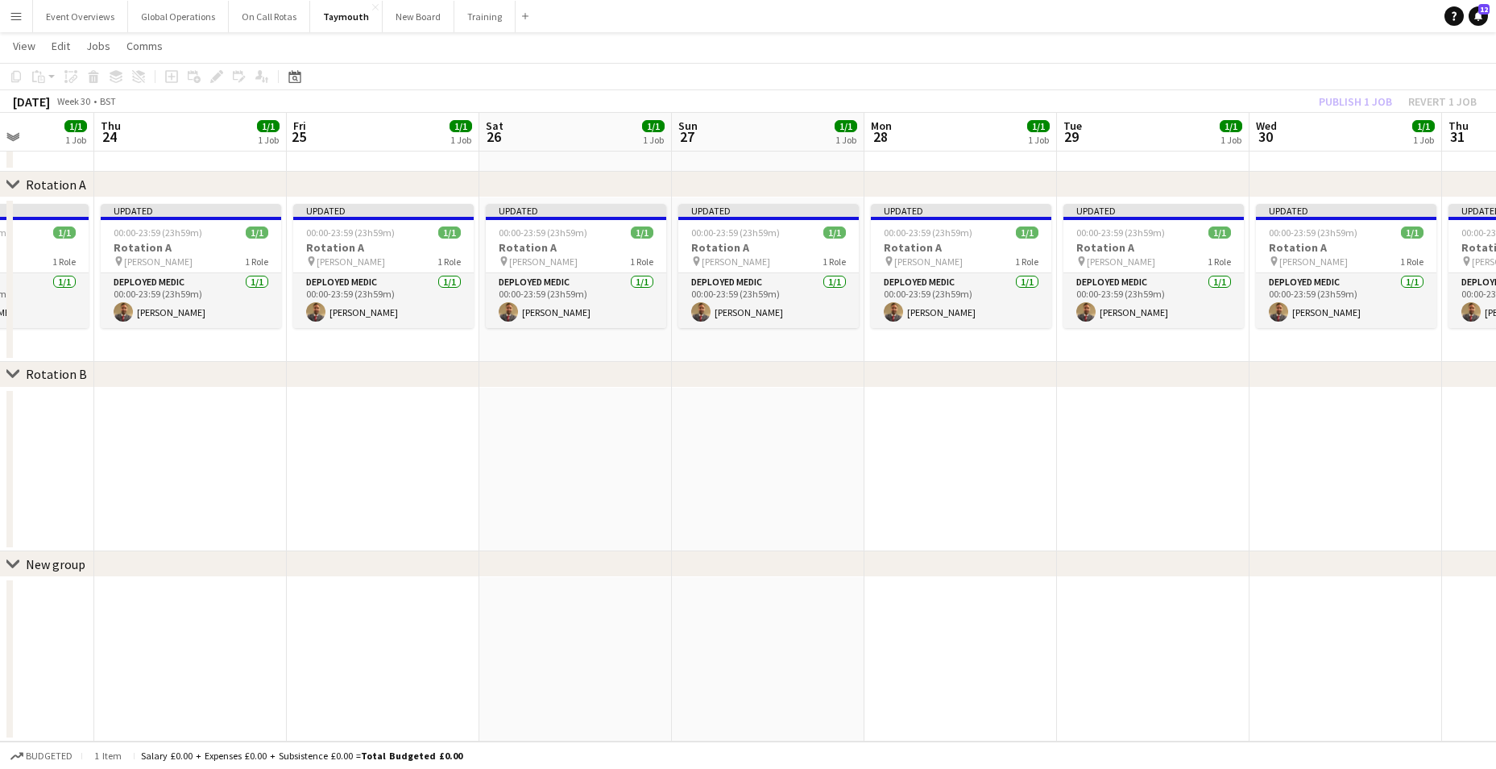
drag, startPoint x: 1005, startPoint y: 483, endPoint x: 637, endPoint y: 455, distance: 369.2
click at [637, 455] on app-calendar-viewport "Sun 20 1/1 1 Job Mon 21 2/2 2 Jobs Tue 22 1/1 1 Job Wed 23 1/1 1 Job Thu 24 1/1…" at bounding box center [748, 373] width 1496 height 735
click at [547, 283] on app-card-role "Deployed Medic [DATE] 00:00-23:59 (23h59m) [PERSON_NAME]" at bounding box center [576, 300] width 180 height 55
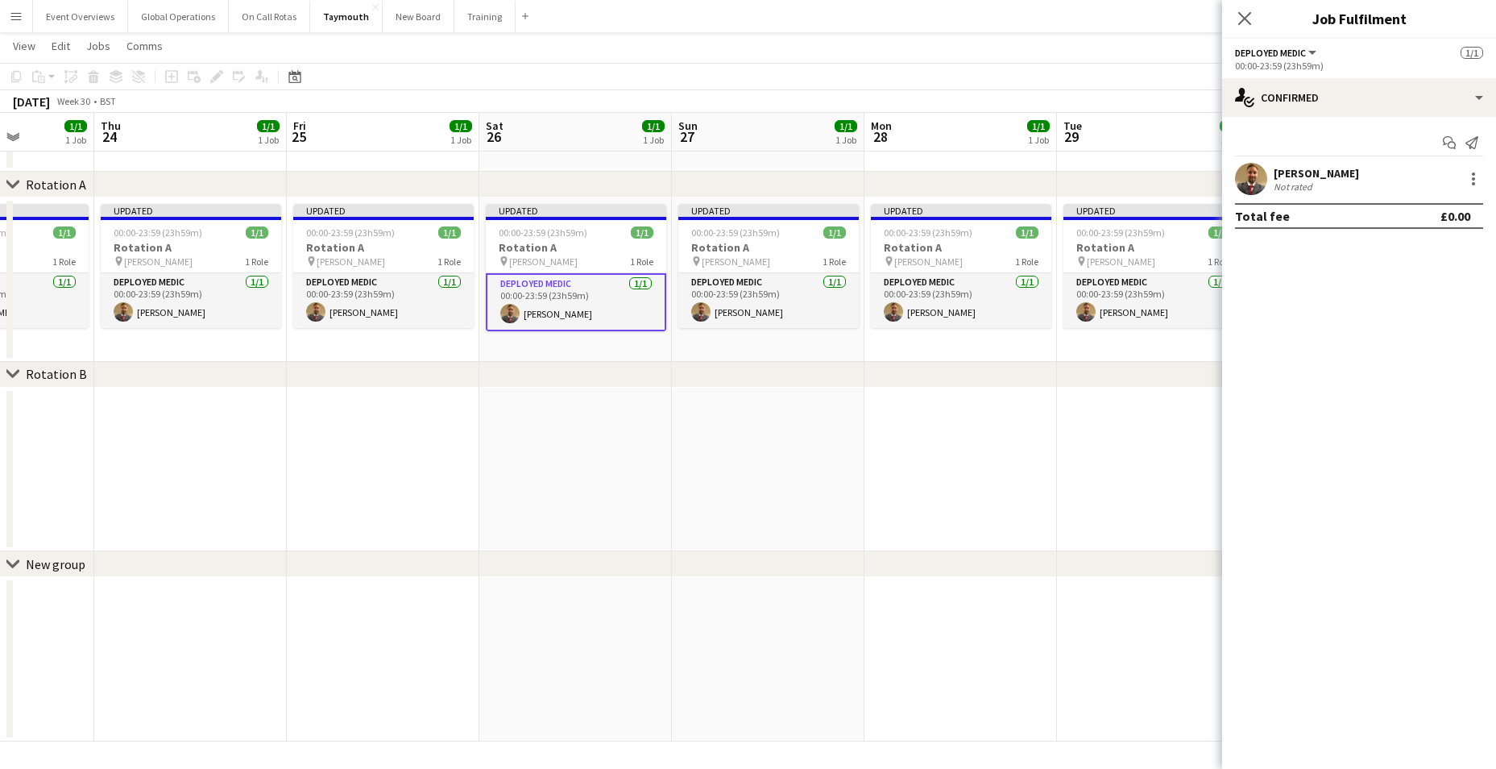
click at [585, 408] on app-date-cell at bounding box center [575, 469] width 193 height 164
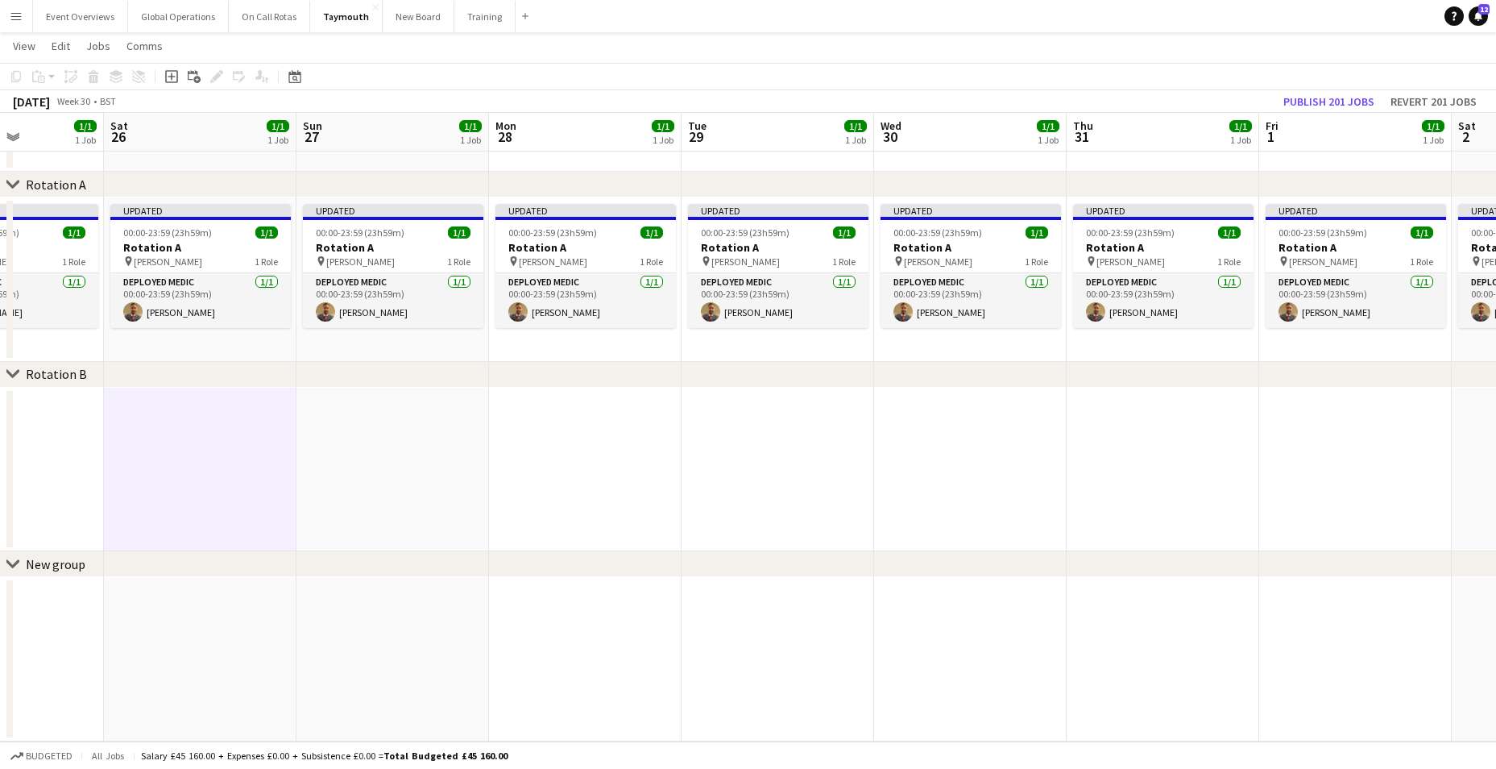
drag, startPoint x: 893, startPoint y: 490, endPoint x: 518, endPoint y: 479, distance: 375.6
click at [518, 479] on app-calendar-viewport "Tue 22 1/1 1 Job Wed 23 1/1 1 Job Thu 24 1/1 1 Job Fri 25 1/1 1 Job Sat 26 1/1 …" at bounding box center [748, 373] width 1496 height 735
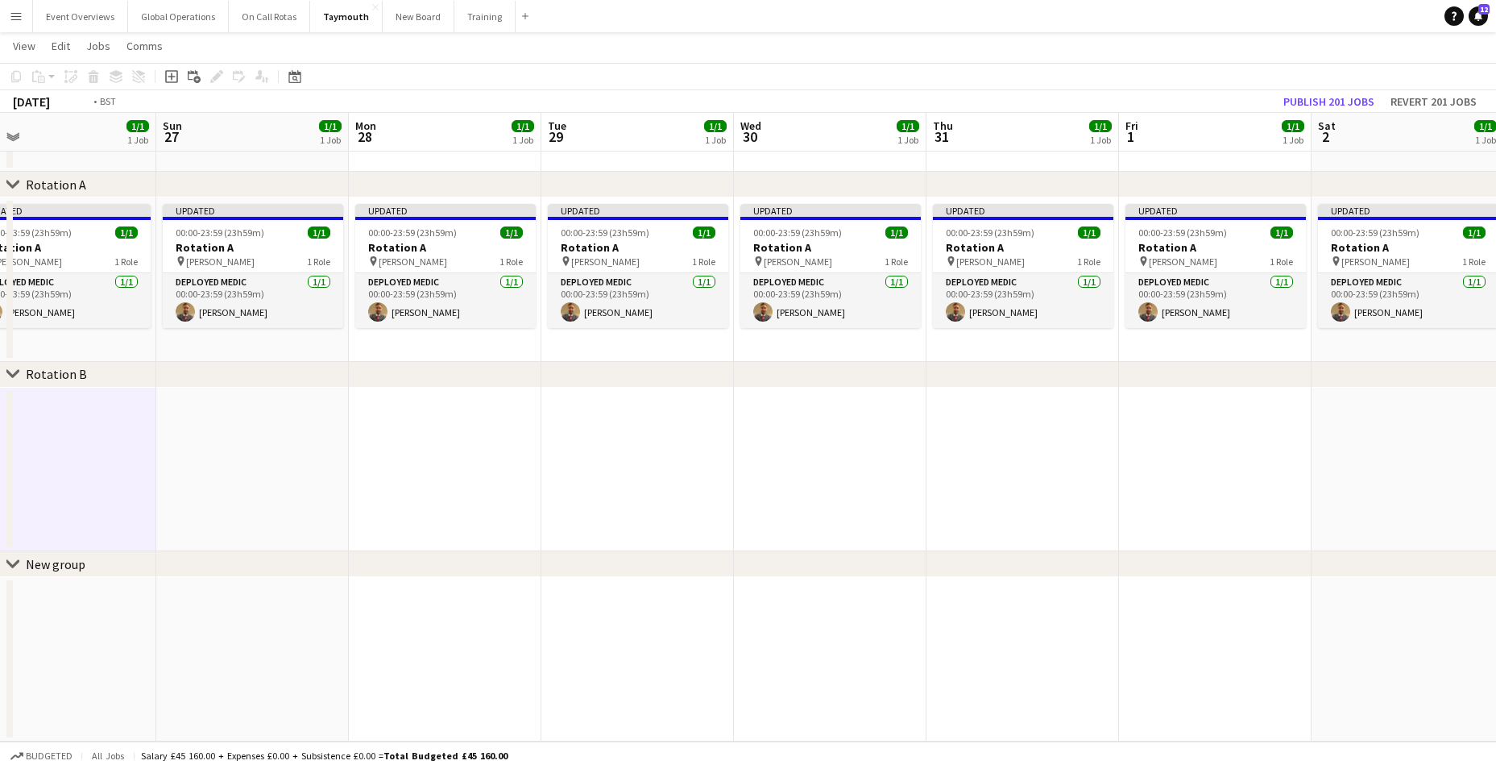
drag, startPoint x: 1003, startPoint y: 534, endPoint x: 325, endPoint y: 504, distance: 678.9
click at [320, 504] on app-calendar-viewport "Wed 23 1/1 1 Job Thu 24 1/1 1 Job Fri 25 1/1 1 Job Sat 26 1/1 1 Job Sun 27 1/1 …" at bounding box center [748, 373] width 1496 height 735
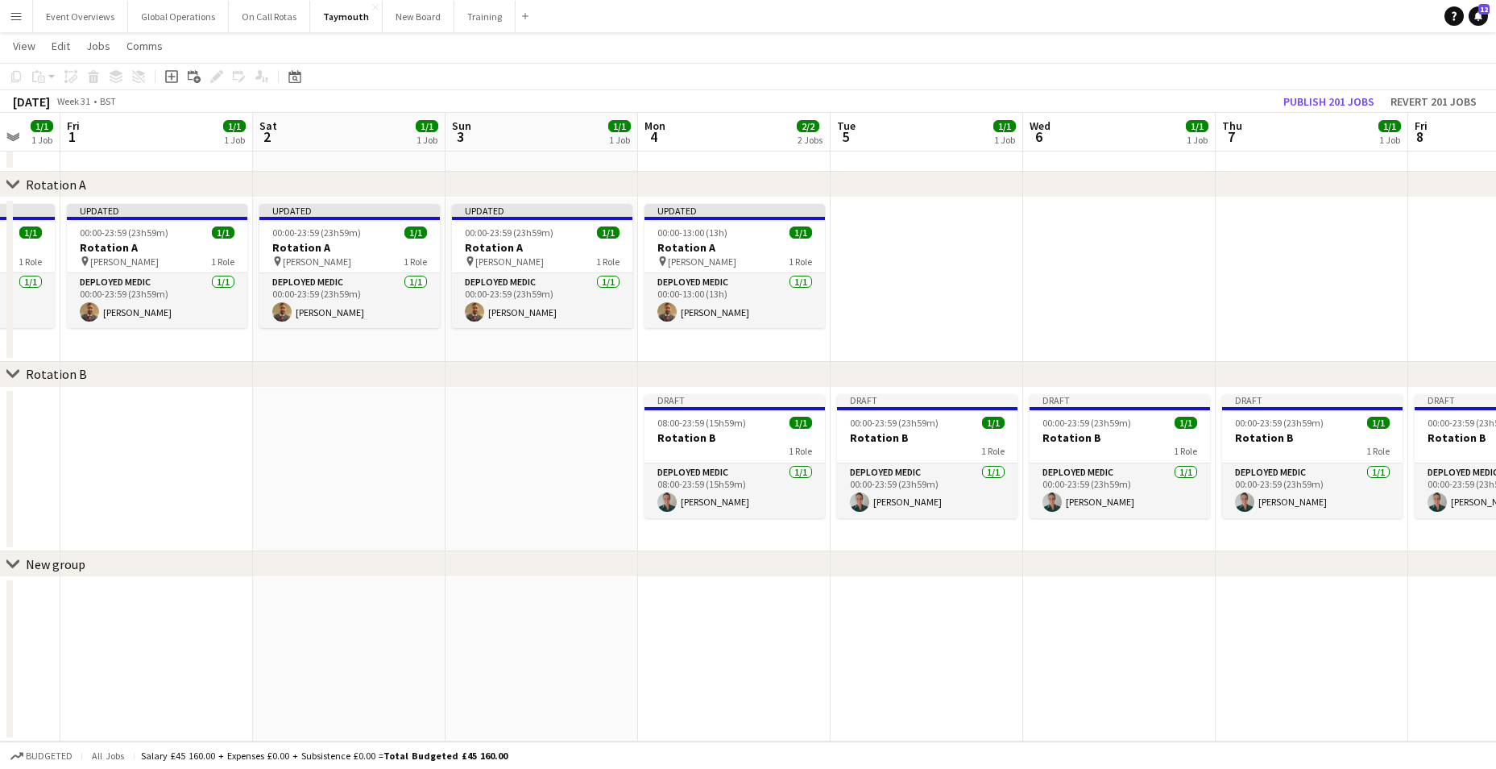
scroll to position [0, 659]
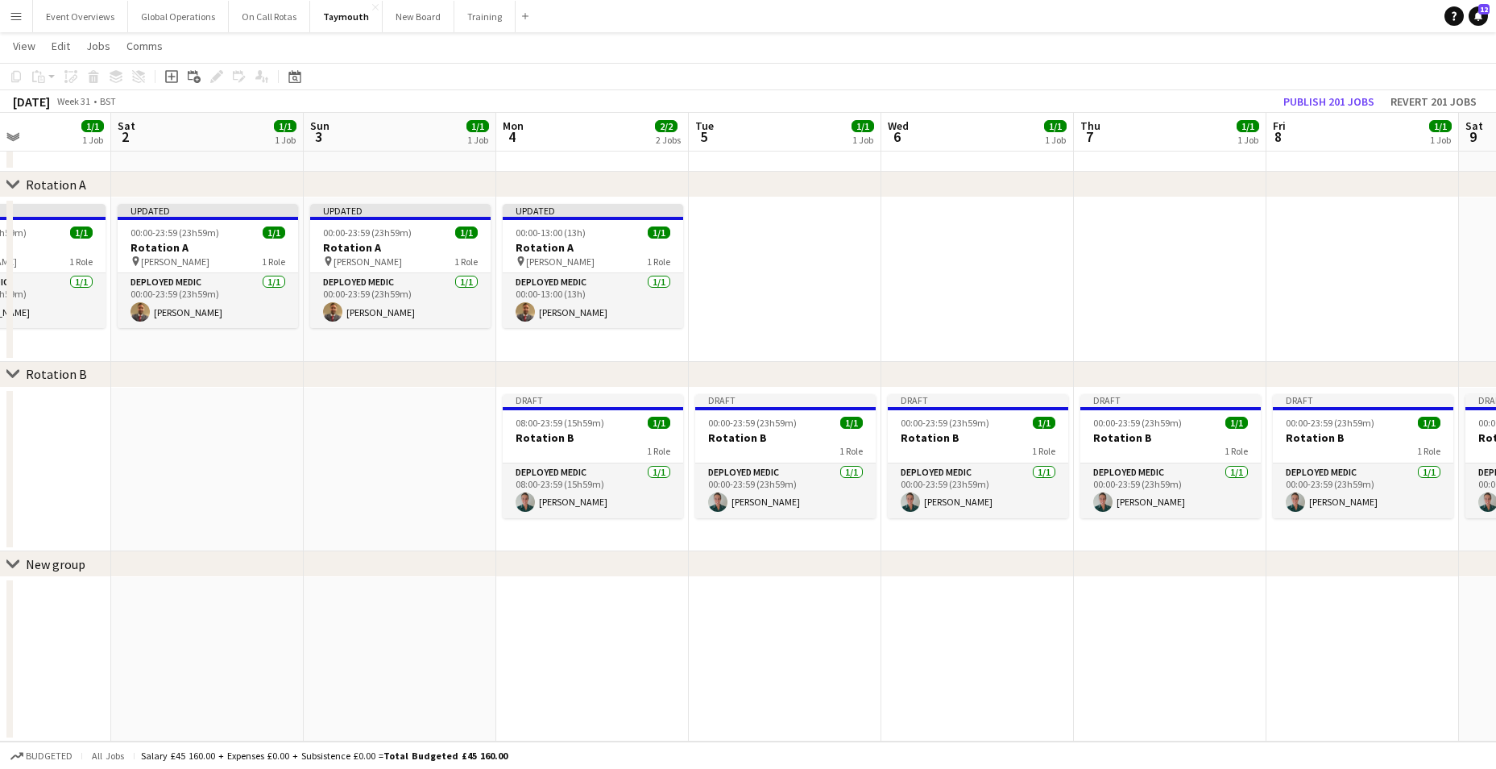
drag, startPoint x: 812, startPoint y: 601, endPoint x: 189, endPoint y: 537, distance: 626.0
click at [189, 537] on app-calendar-viewport "Tue 29 1/1 1 Job Wed 30 1/1 1 Job Thu 31 1/1 1 Job Fri 1 1/1 1 Job Sat 2 1/1 1 …" at bounding box center [748, 373] width 1496 height 735
click at [551, 470] on app-card-role "Deployed Medic [DATE] 08:00-23:59 (15h59m) [PERSON_NAME]" at bounding box center [593, 490] width 180 height 55
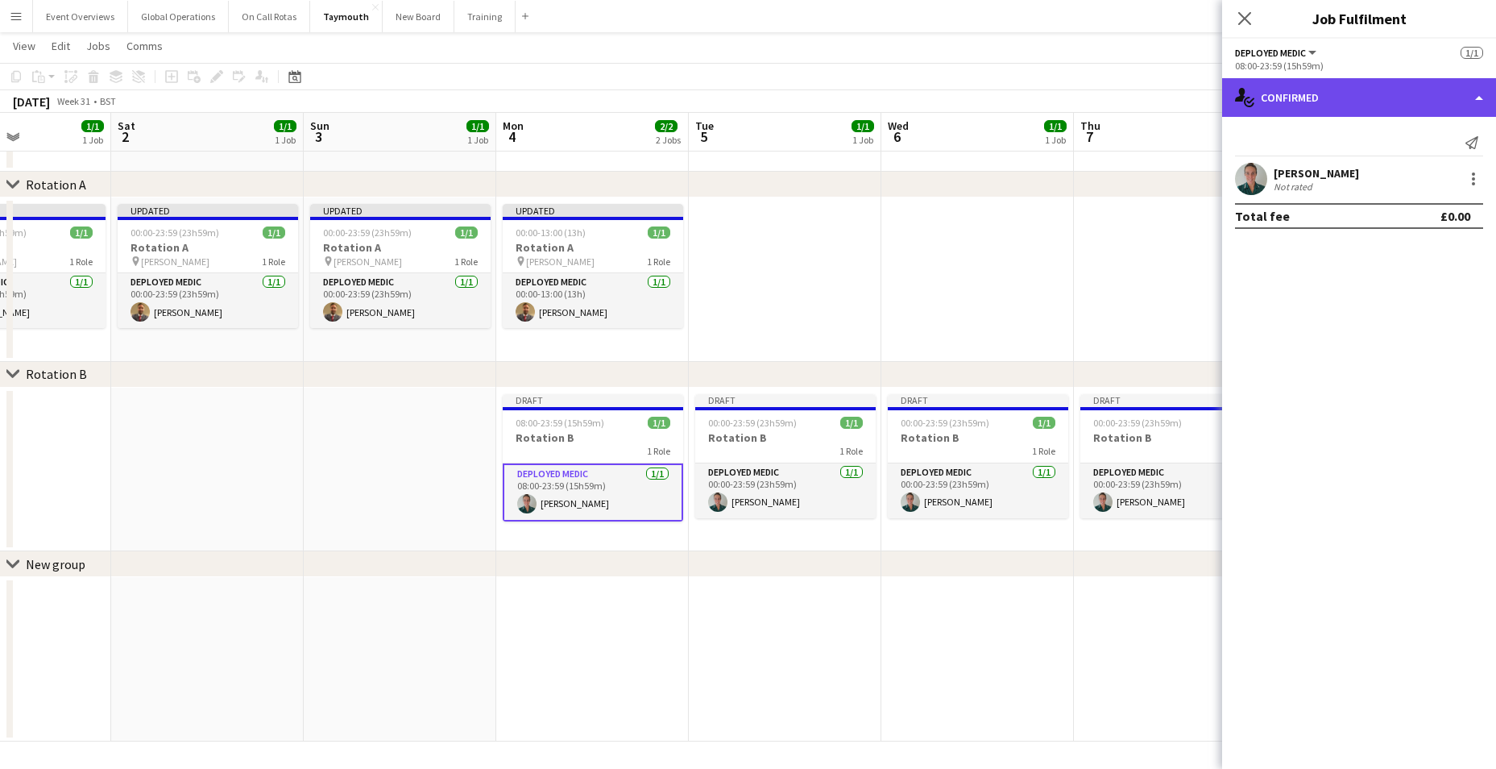
click at [1477, 95] on div "single-neutral-actions-check-2 Confirmed" at bounding box center [1359, 97] width 274 height 39
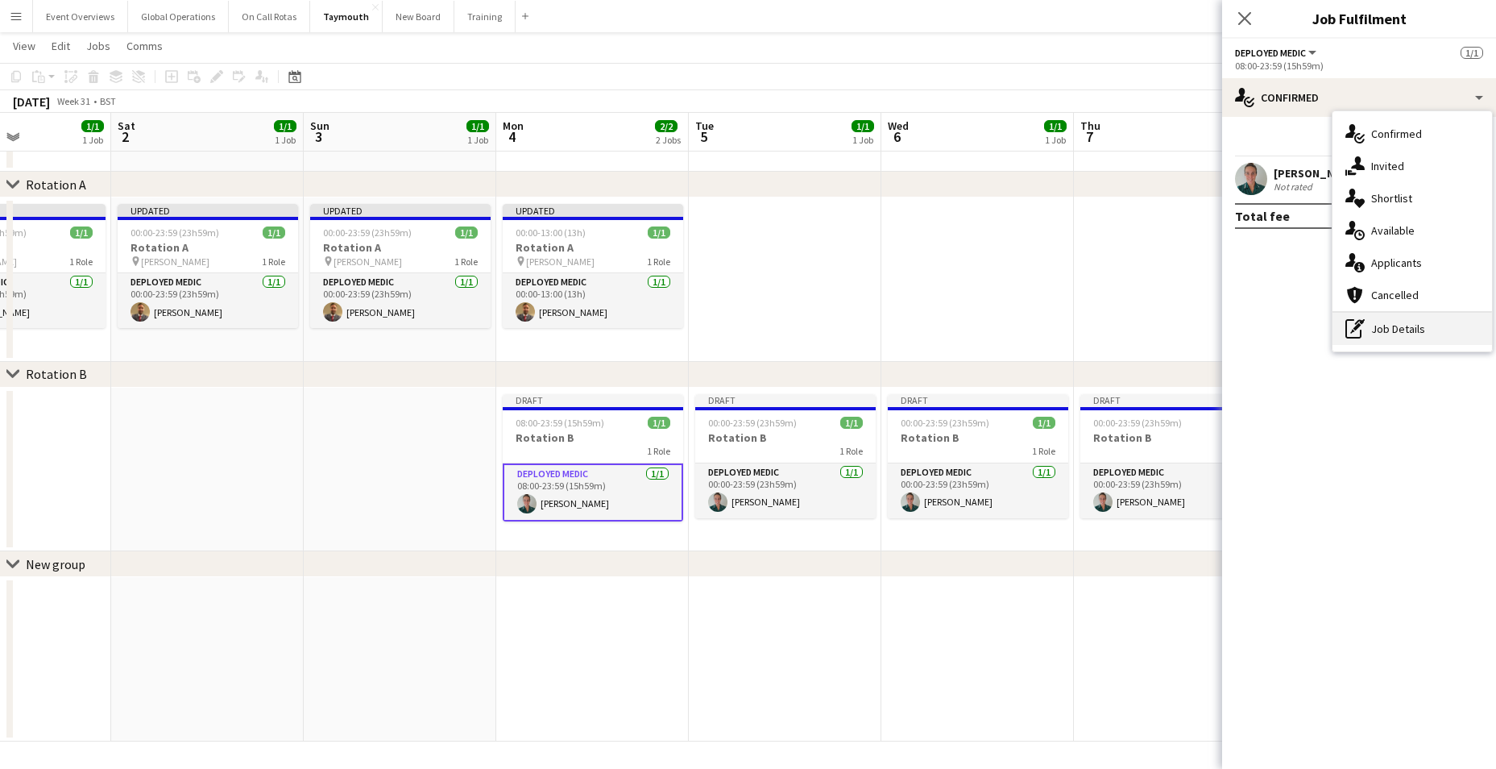
click at [1420, 320] on div "pen-write Job Details" at bounding box center [1412, 329] width 160 height 32
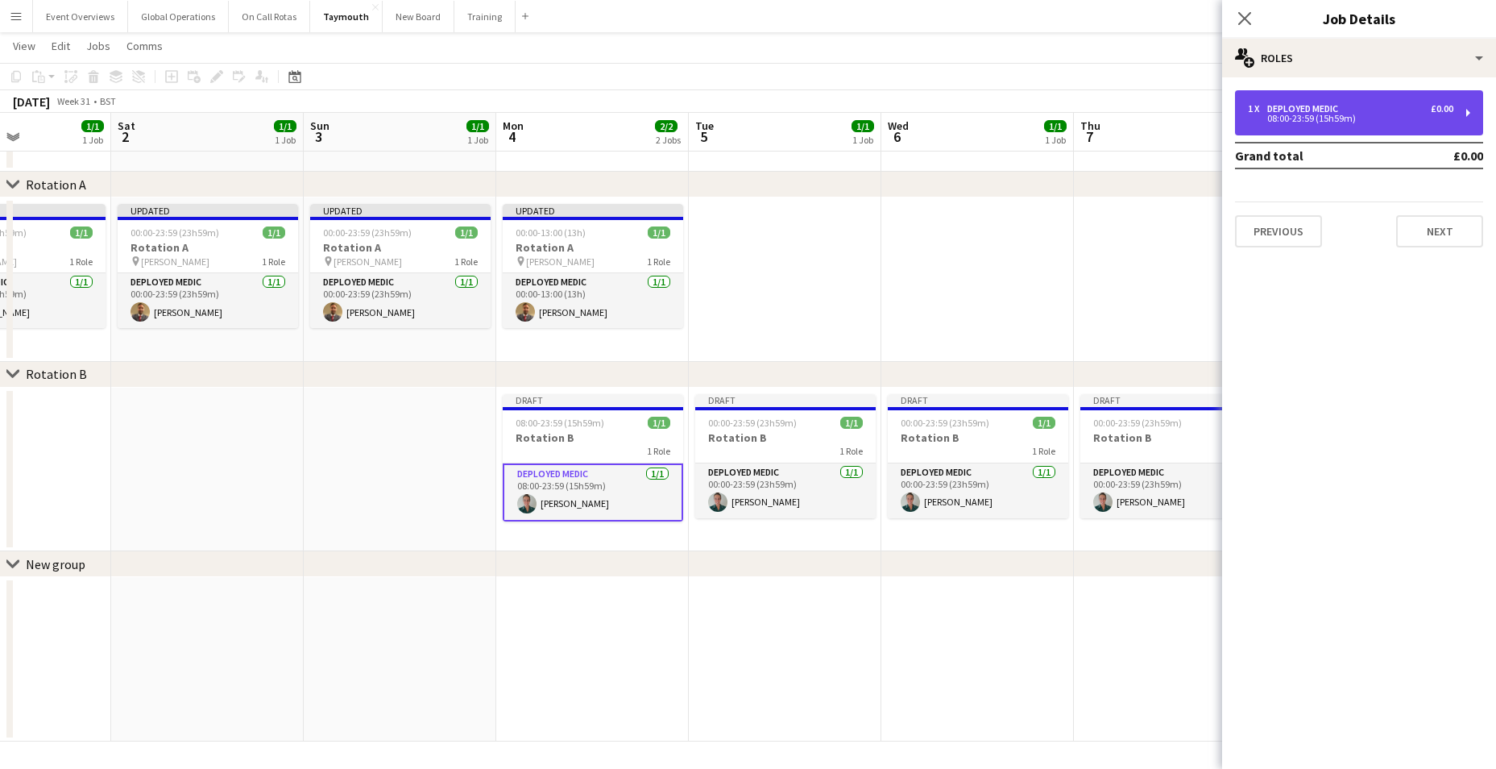
click at [1311, 106] on div "Deployed Medic" at bounding box center [1305, 108] width 77 height 11
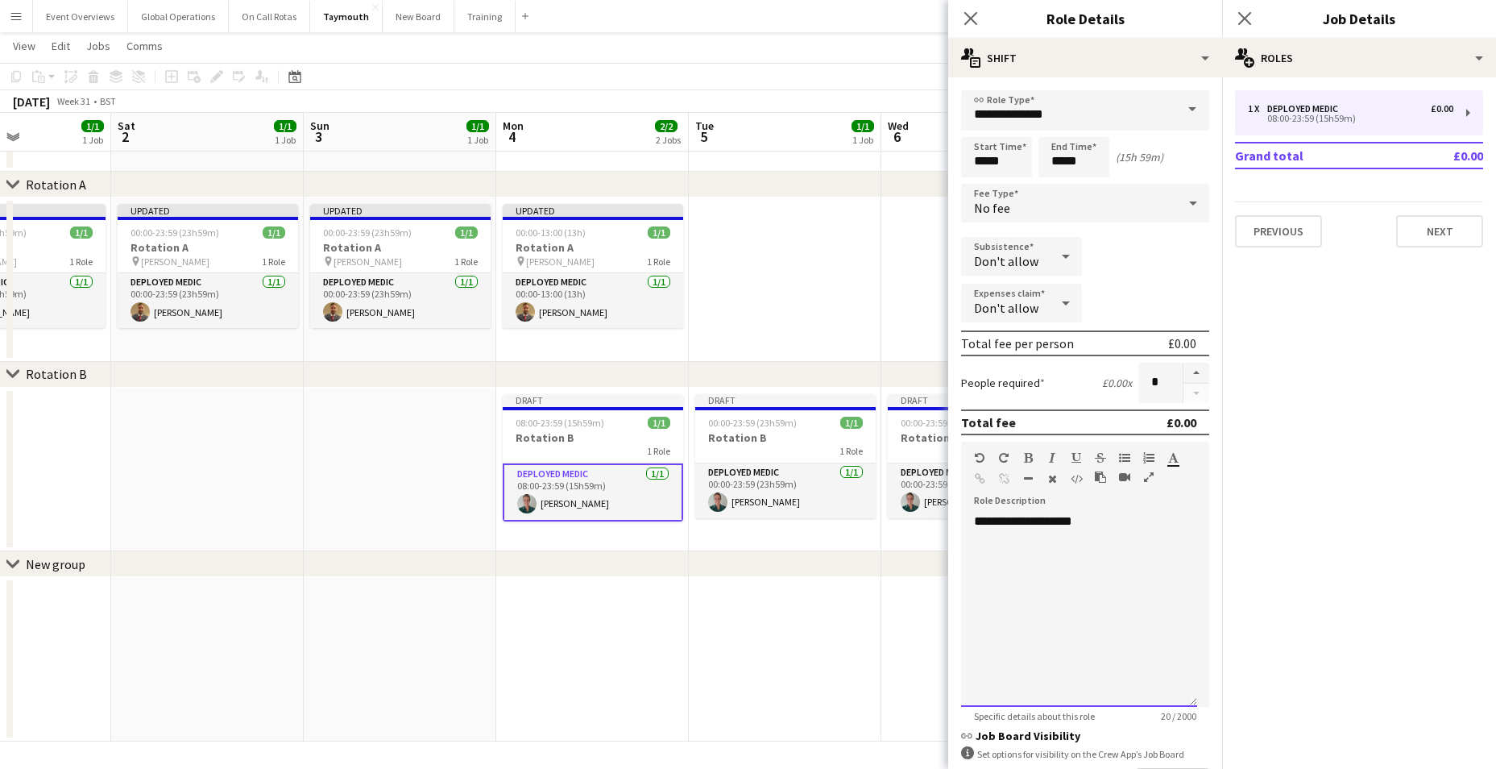
click at [1078, 526] on div "**********" at bounding box center [1079, 609] width 236 height 193
drag, startPoint x: 1082, startPoint y: 530, endPoint x: 1015, endPoint y: 523, distance: 67.3
click at [1007, 516] on div "**********" at bounding box center [1079, 609] width 236 height 193
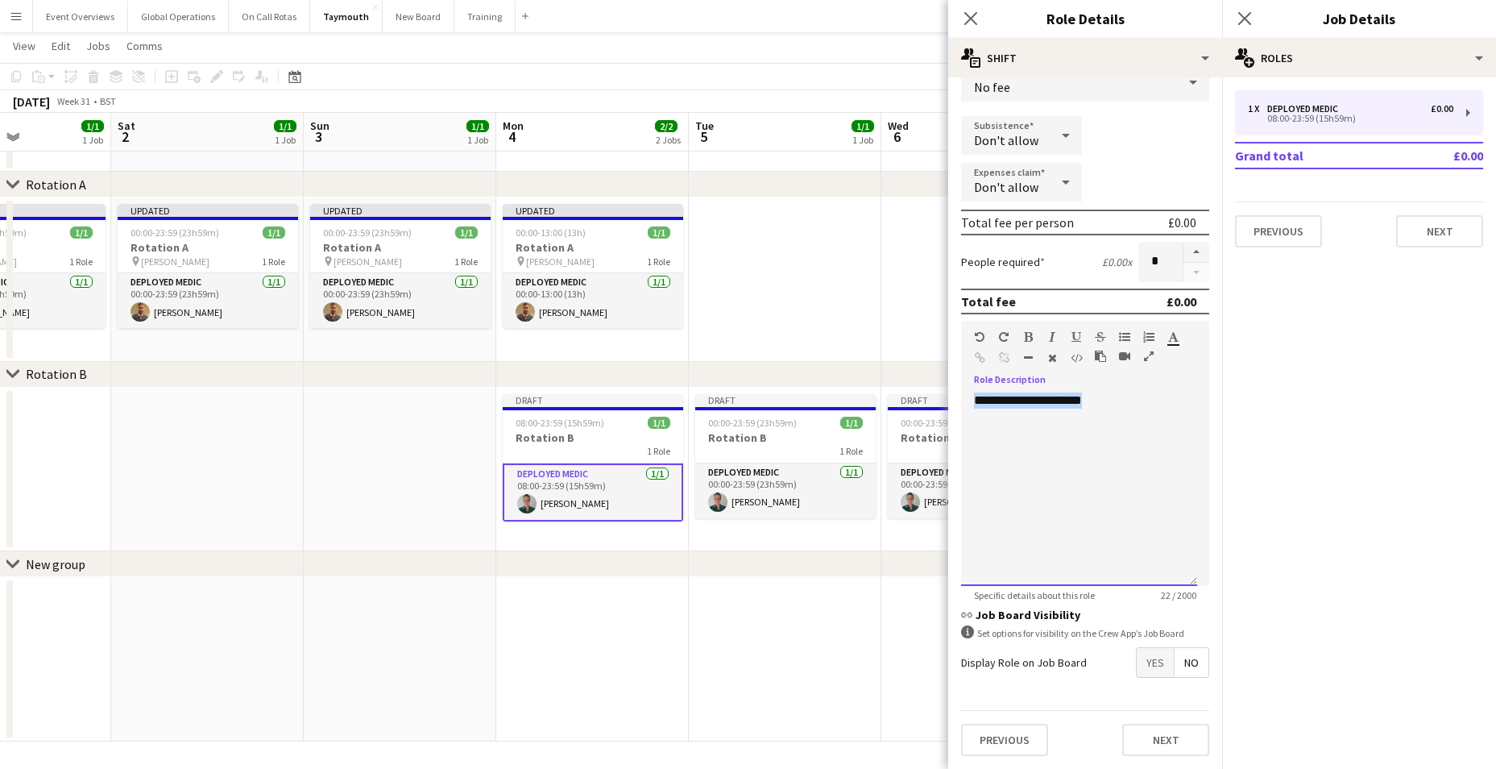
drag, startPoint x: 1094, startPoint y: 401, endPoint x: 970, endPoint y: 403, distance: 124.1
click at [970, 403] on div "**********" at bounding box center [1079, 488] width 236 height 193
copy div "**********"
click at [1156, 735] on button "Next" at bounding box center [1165, 739] width 87 height 32
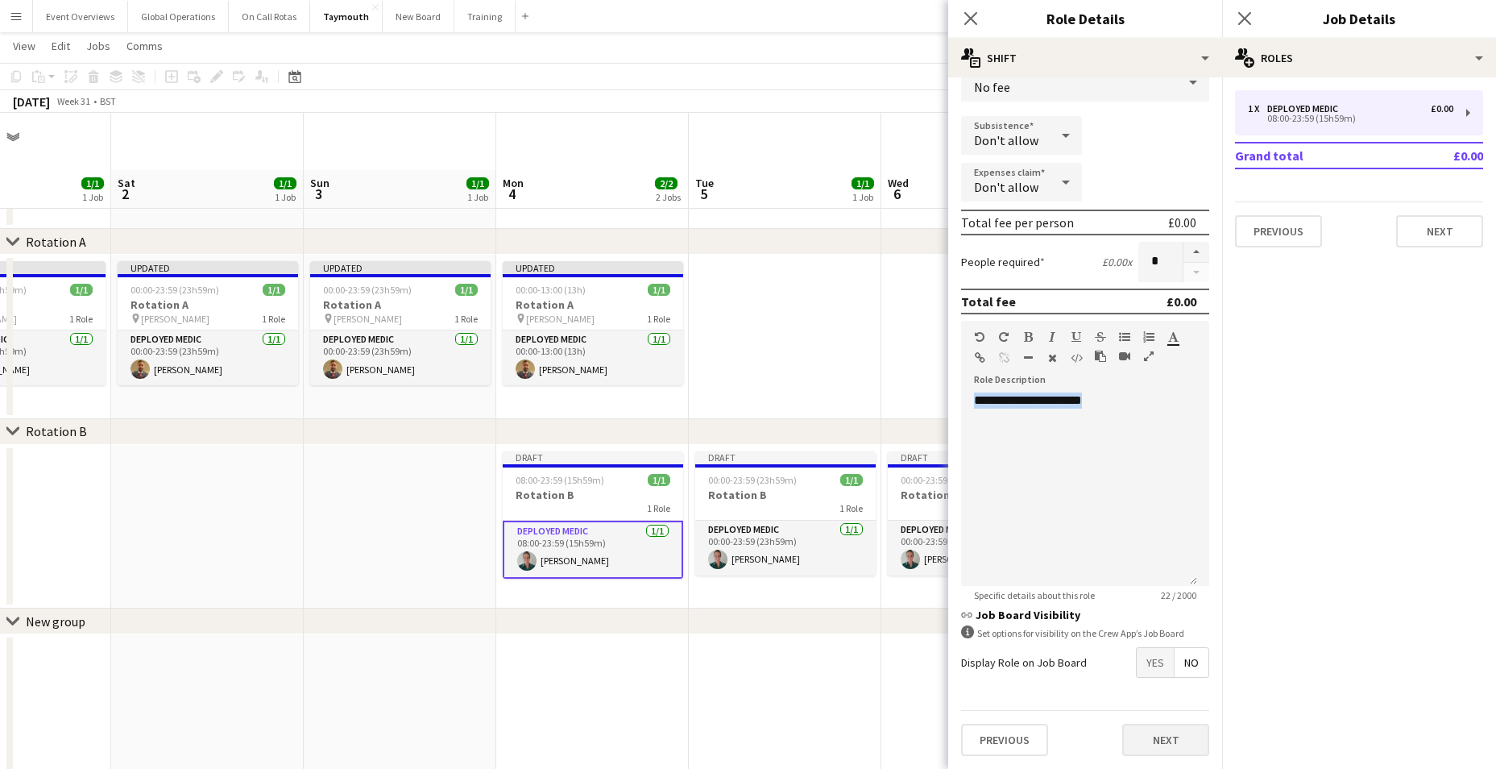
scroll to position [0, 0]
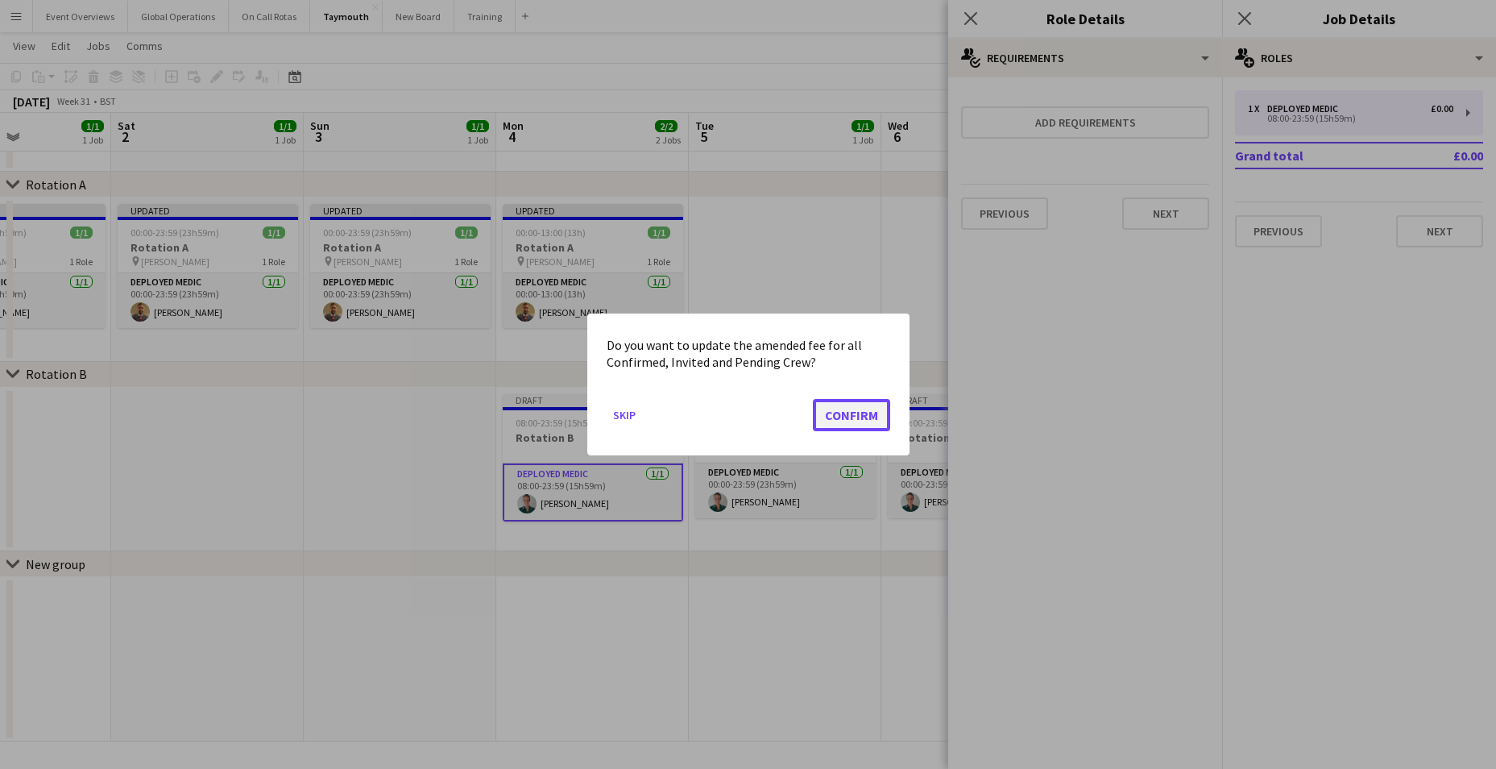
click at [873, 406] on button "Confirm" at bounding box center [851, 415] width 77 height 32
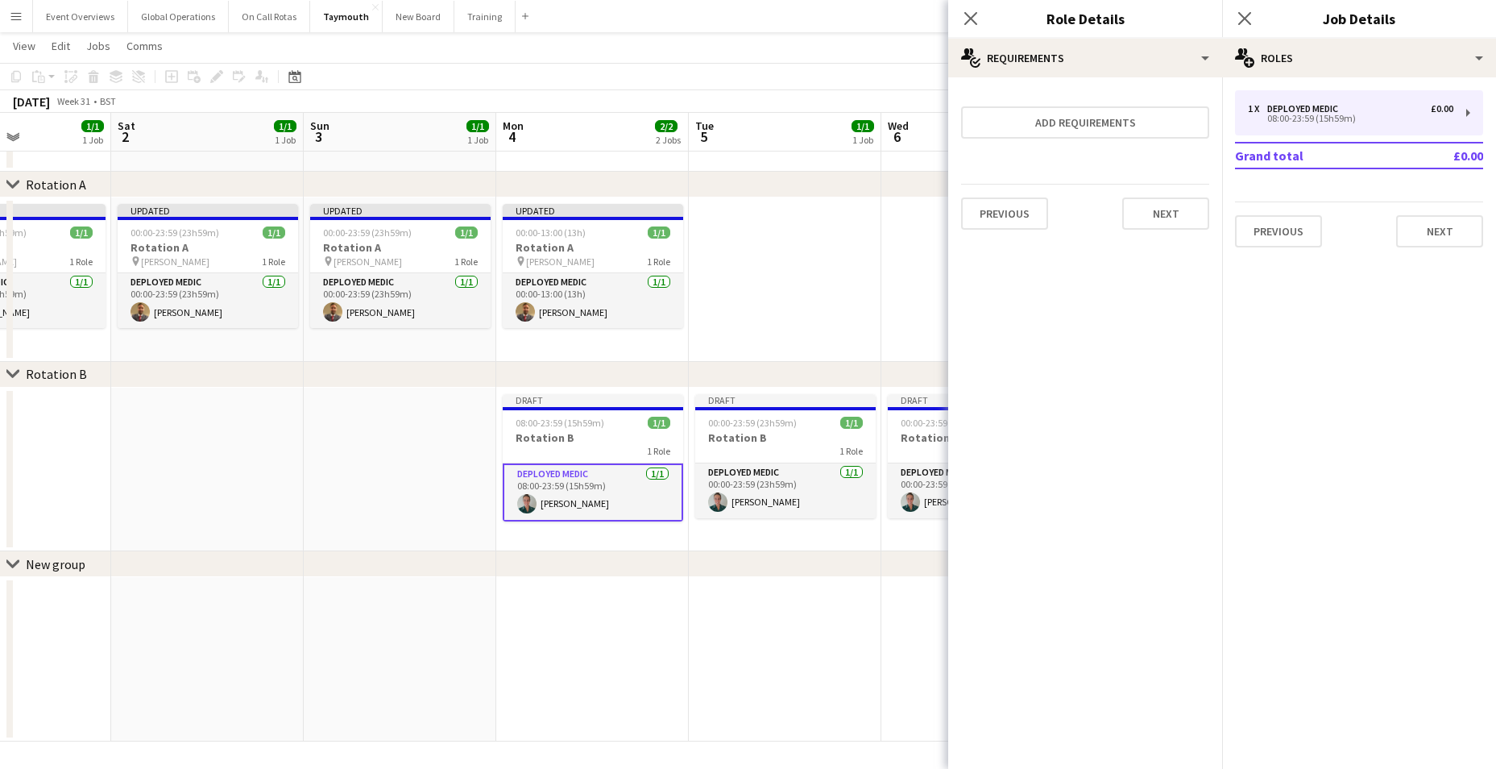
scroll to position [57, 0]
click at [1162, 210] on button "Next" at bounding box center [1165, 213] width 87 height 32
click at [1198, 221] on button "Finish" at bounding box center [1179, 216] width 60 height 32
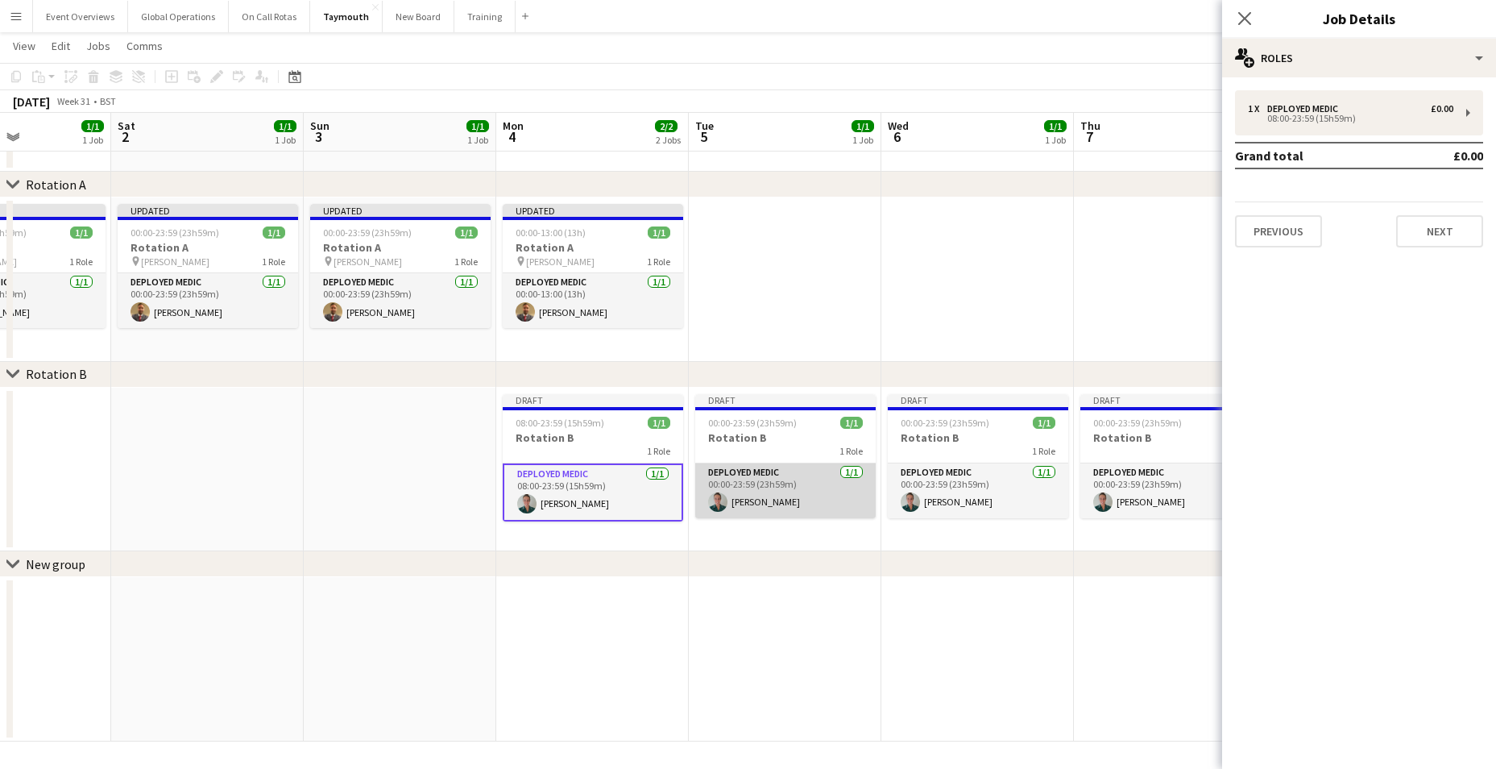
click at [748, 463] on app-card-role "Deployed Medic [DATE] 00:00-23:59 (23h59m) [PERSON_NAME]" at bounding box center [785, 490] width 180 height 55
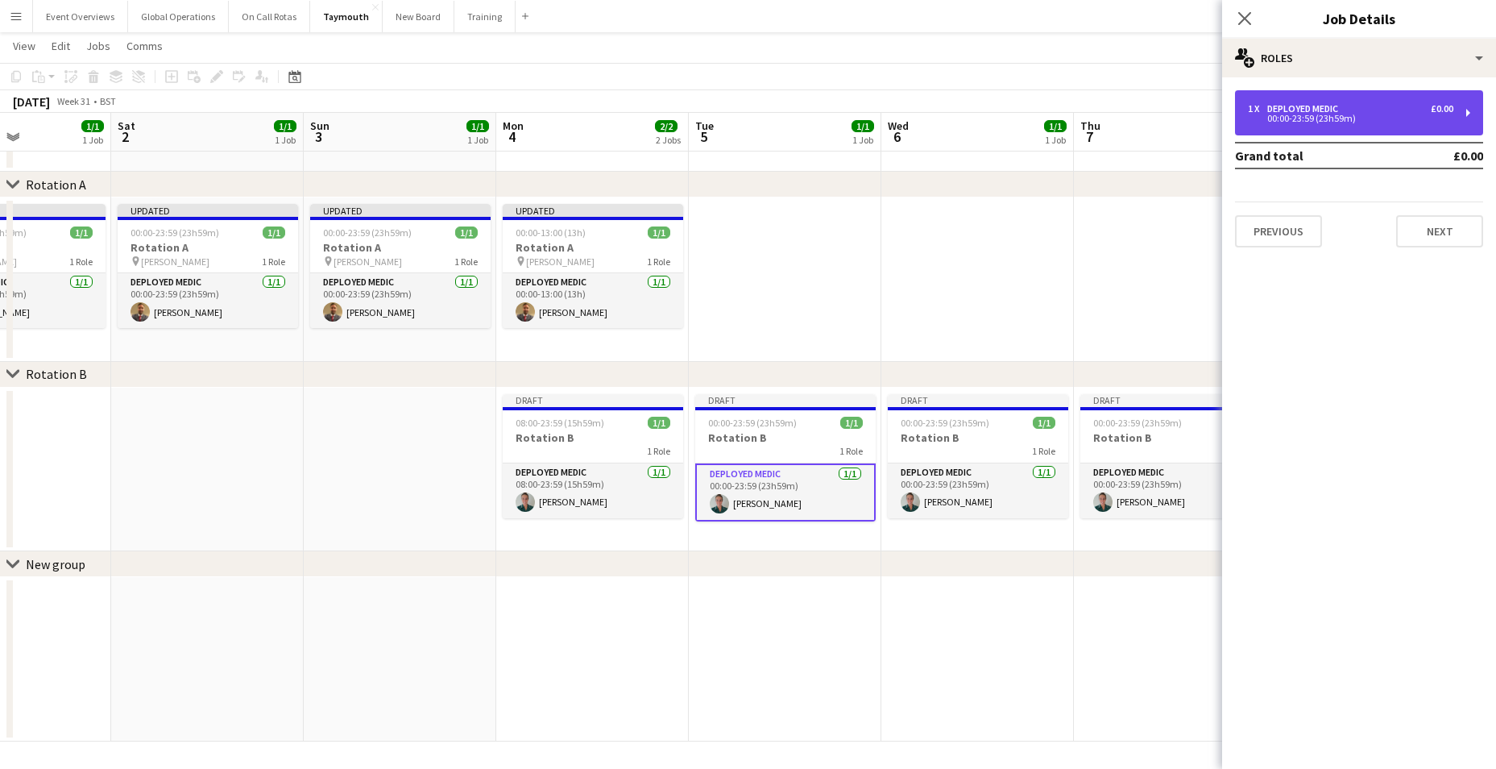
click at [1460, 110] on div "1 x Deployed Medic £0.00 00:00-23:59 (23h59m)" at bounding box center [1359, 112] width 248 height 45
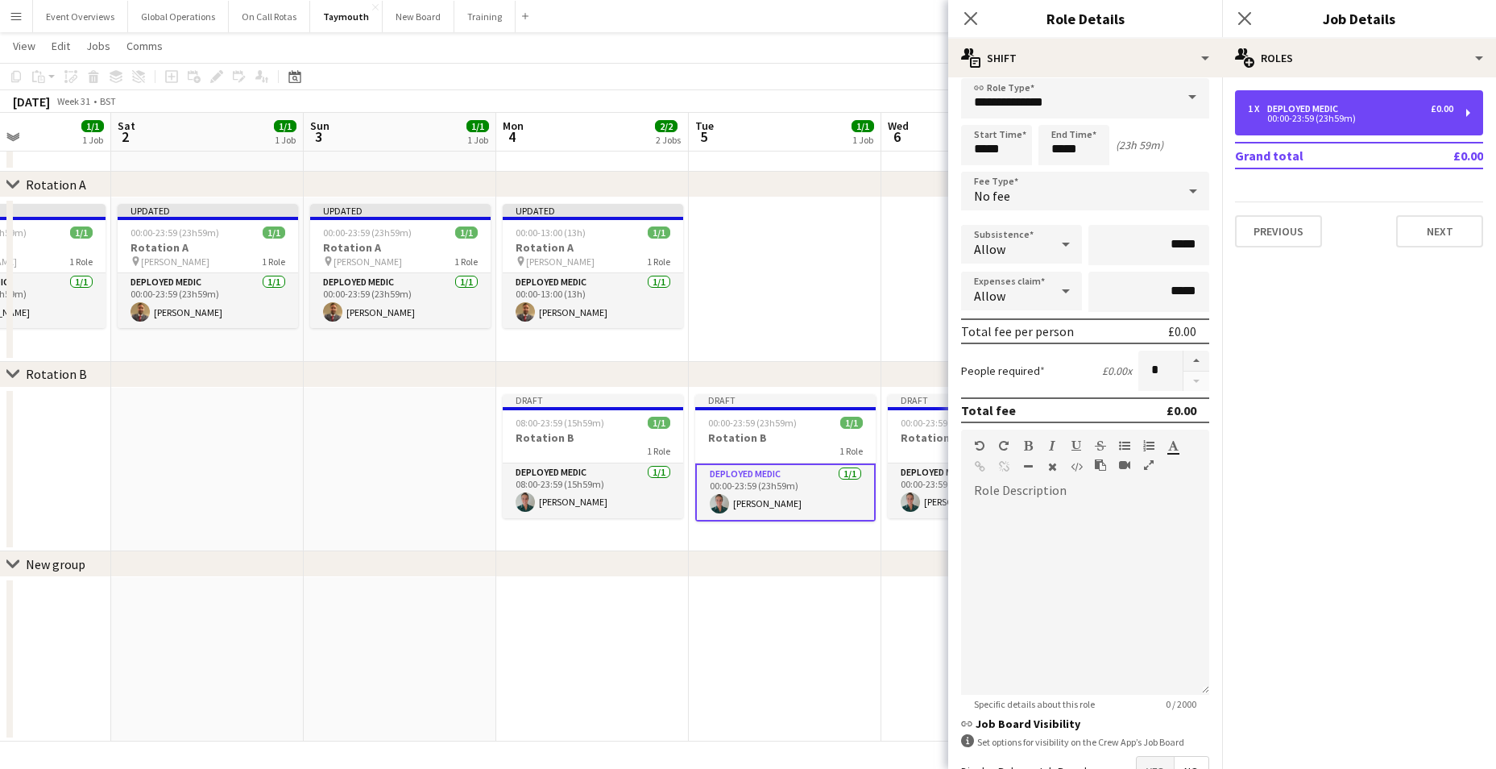
scroll to position [0, 0]
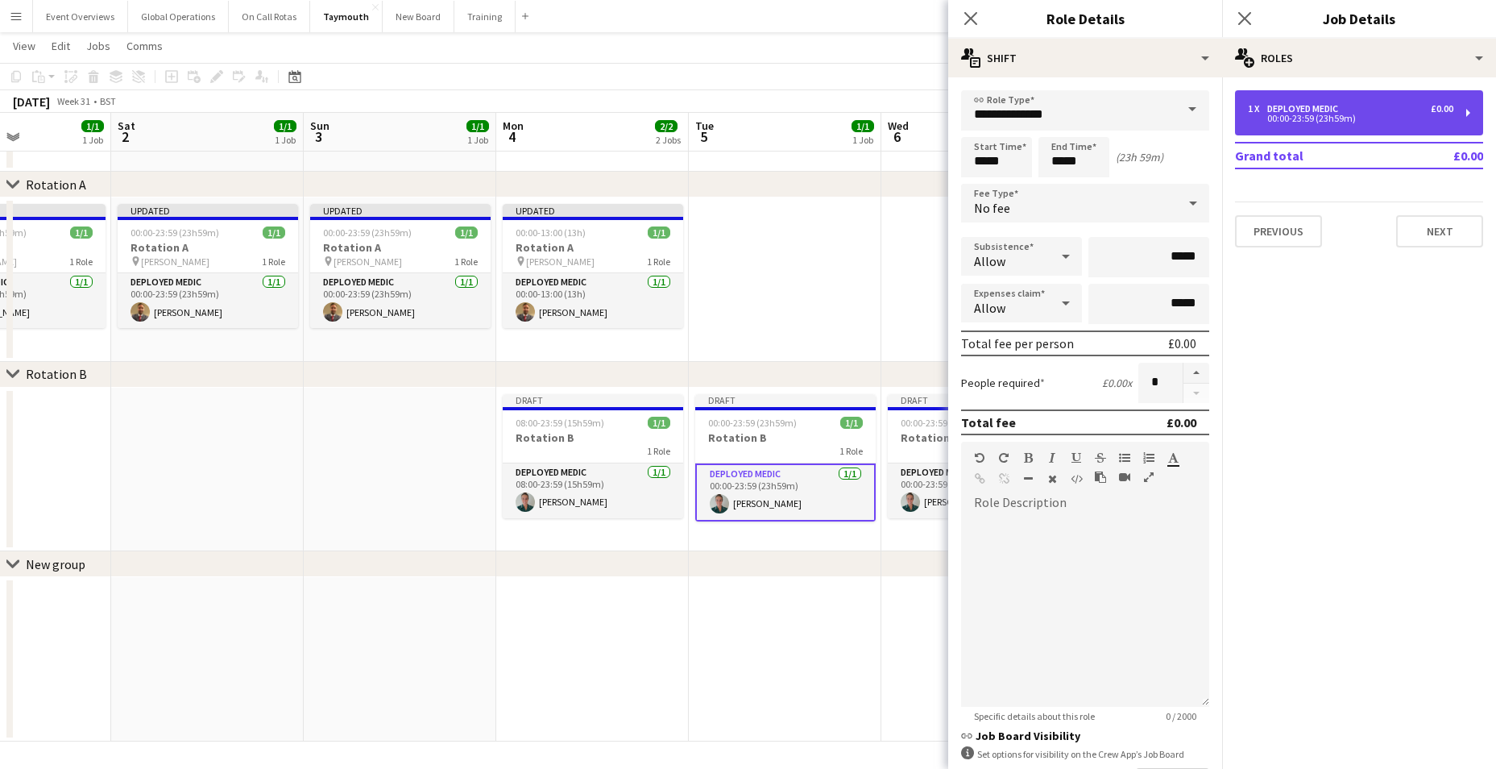
click at [1301, 114] on div "00:00-23:59 (23h59m)" at bounding box center [1350, 118] width 205 height 8
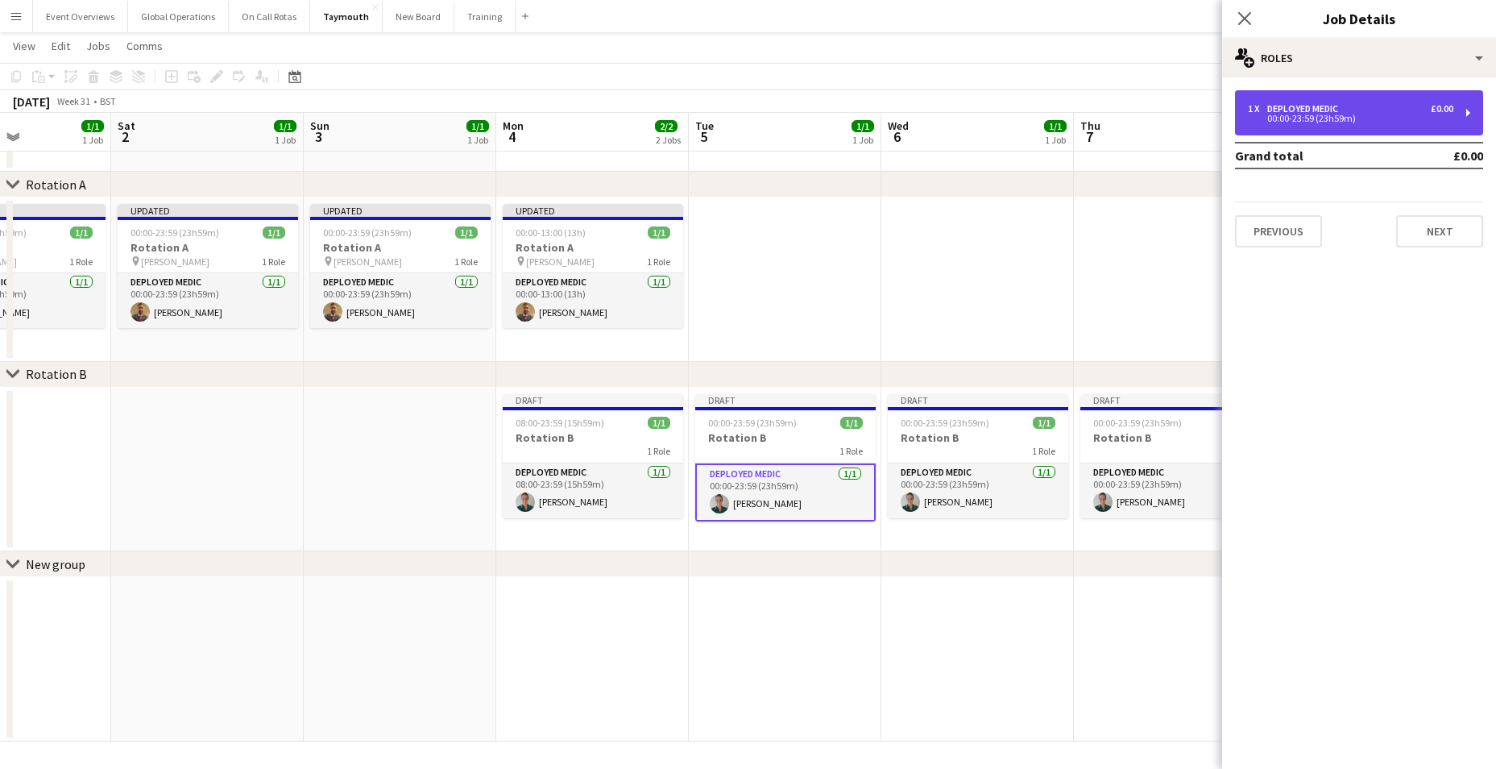
click at [1301, 114] on div "00:00-23:59 (23h59m)" at bounding box center [1350, 118] width 205 height 8
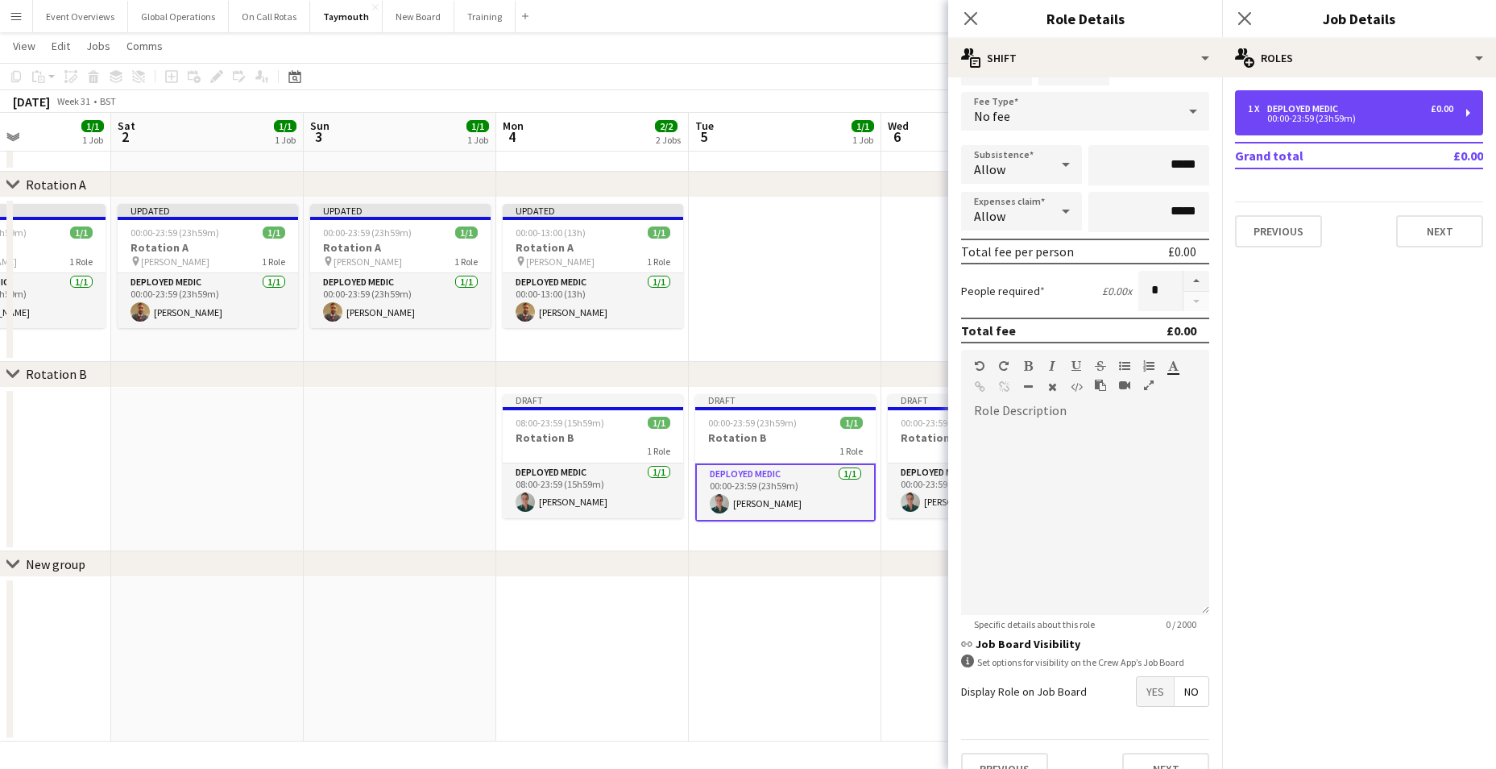
scroll to position [121, 0]
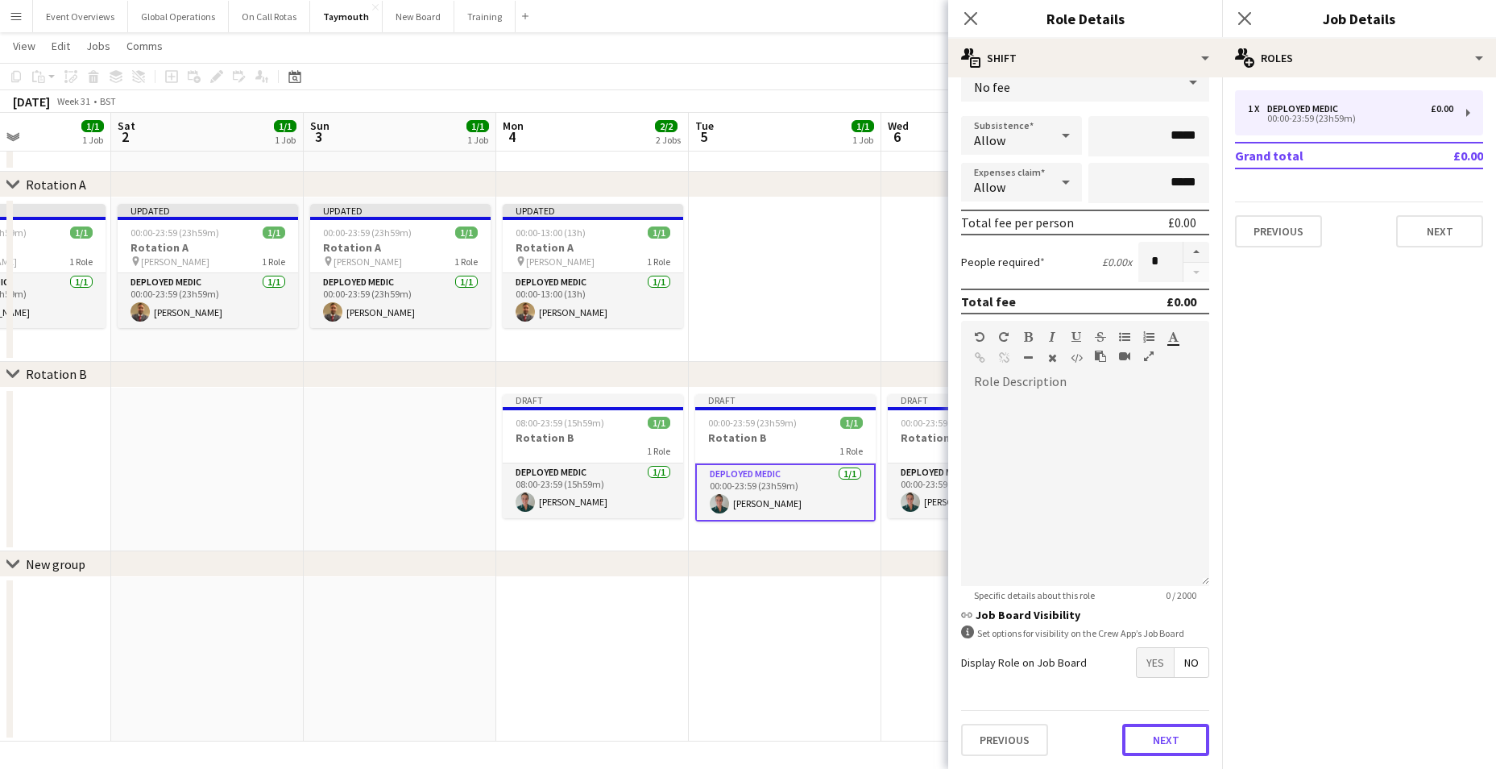
click at [1150, 731] on button "Next" at bounding box center [1165, 739] width 87 height 32
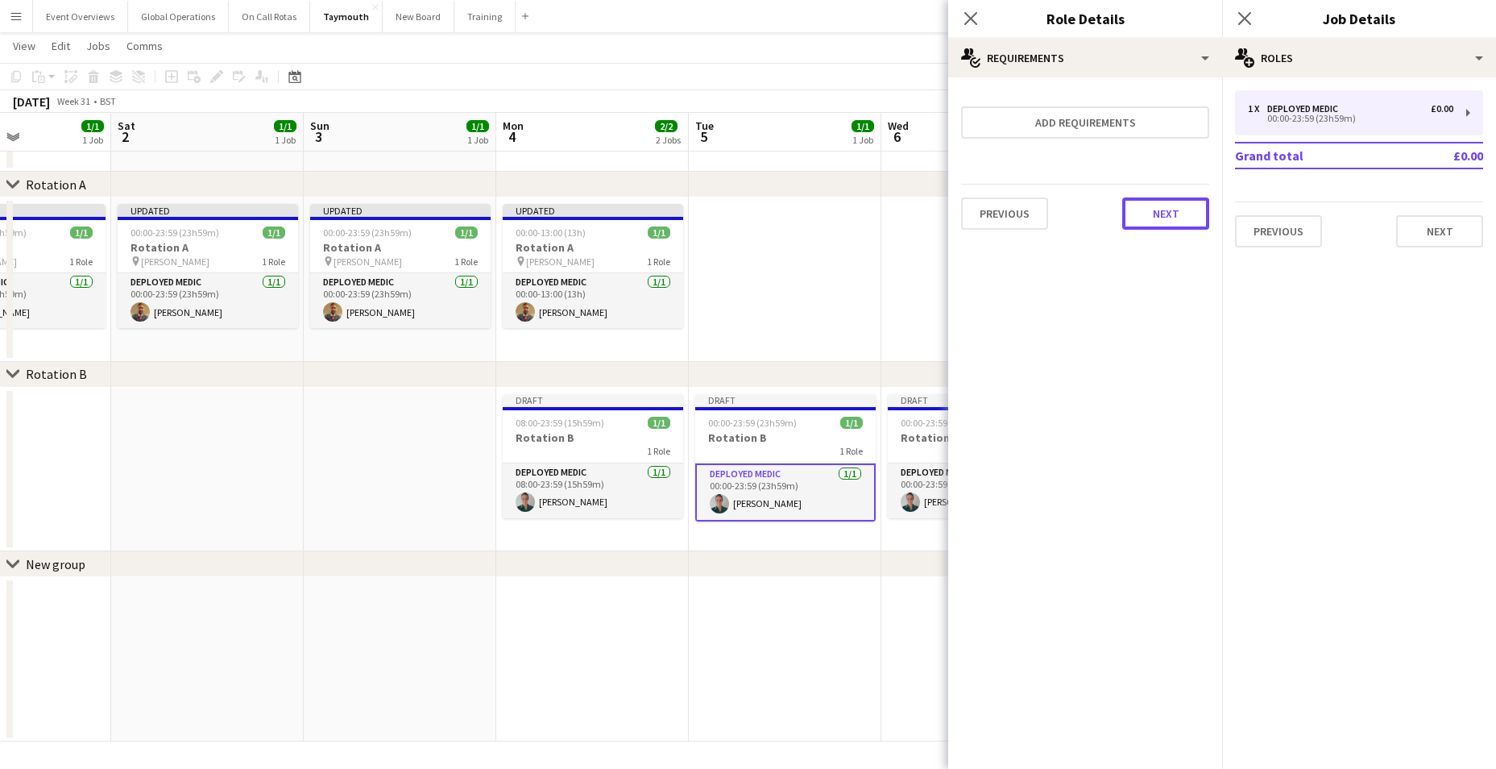
click at [1151, 212] on button "Next" at bounding box center [1165, 213] width 87 height 32
click at [1175, 215] on button "Finish" at bounding box center [1179, 216] width 60 height 32
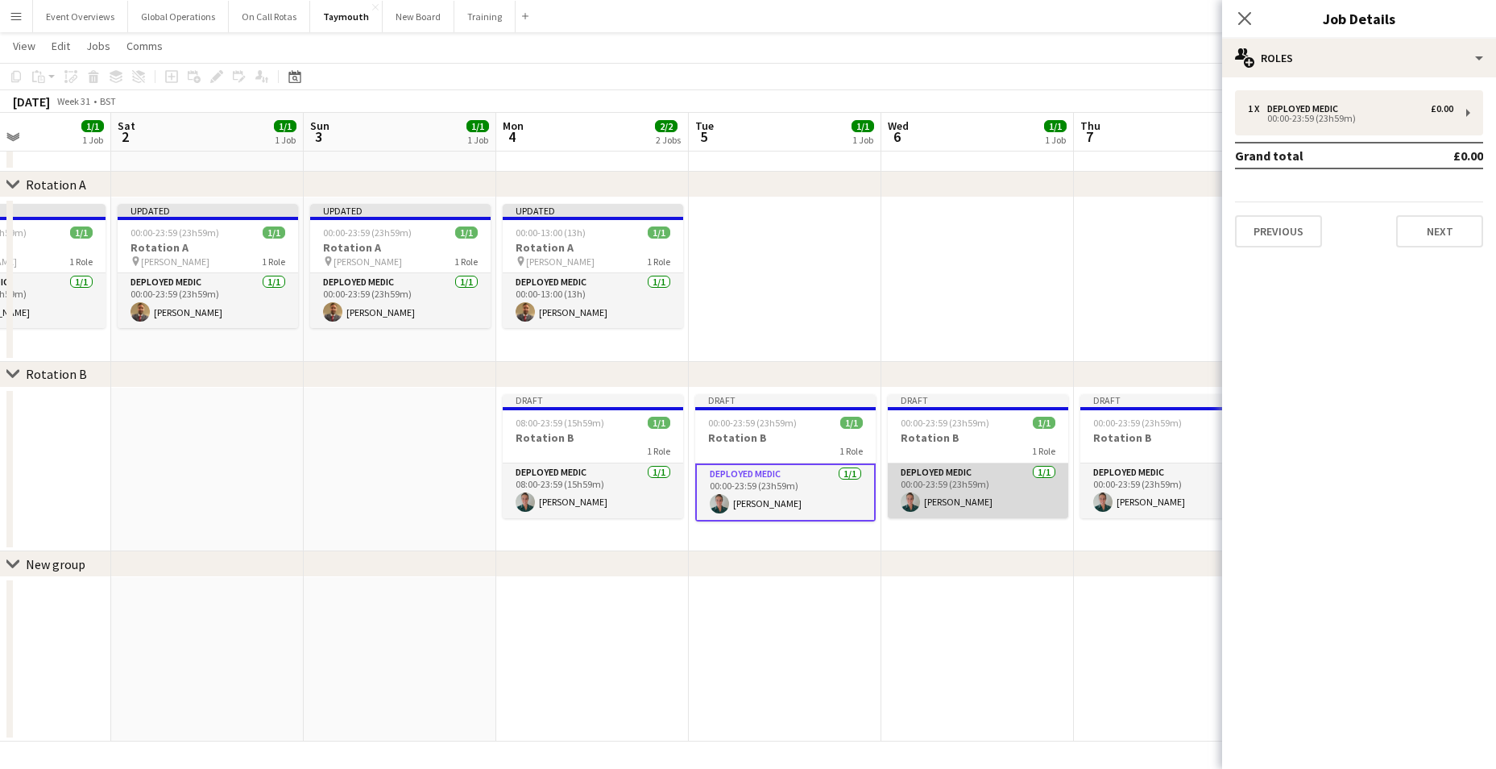
click at [944, 466] on app-card-role "Deployed Medic [DATE] 00:00-23:59 (23h59m) [PERSON_NAME]" at bounding box center [978, 490] width 180 height 55
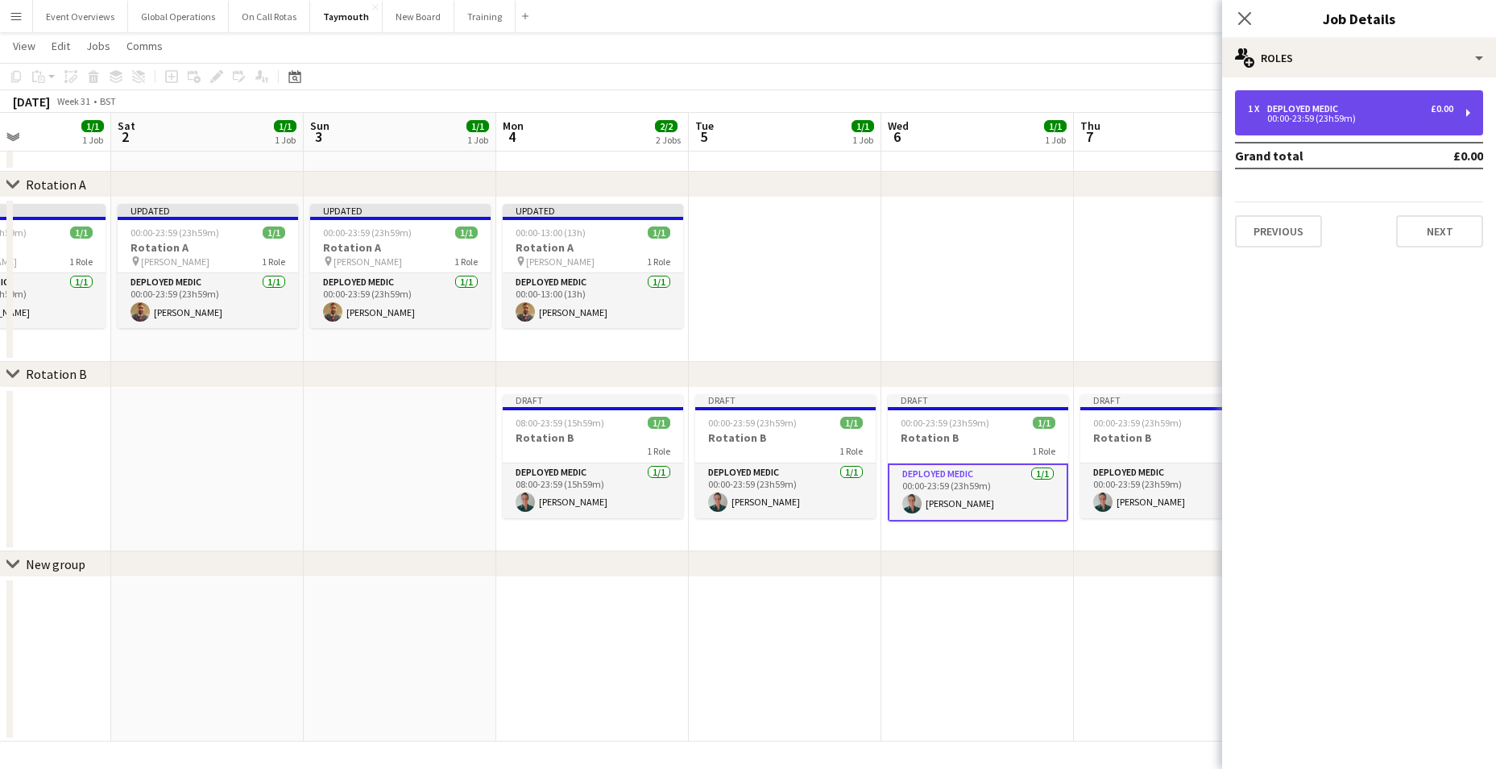
click at [1309, 110] on div "Deployed Medic" at bounding box center [1305, 108] width 77 height 11
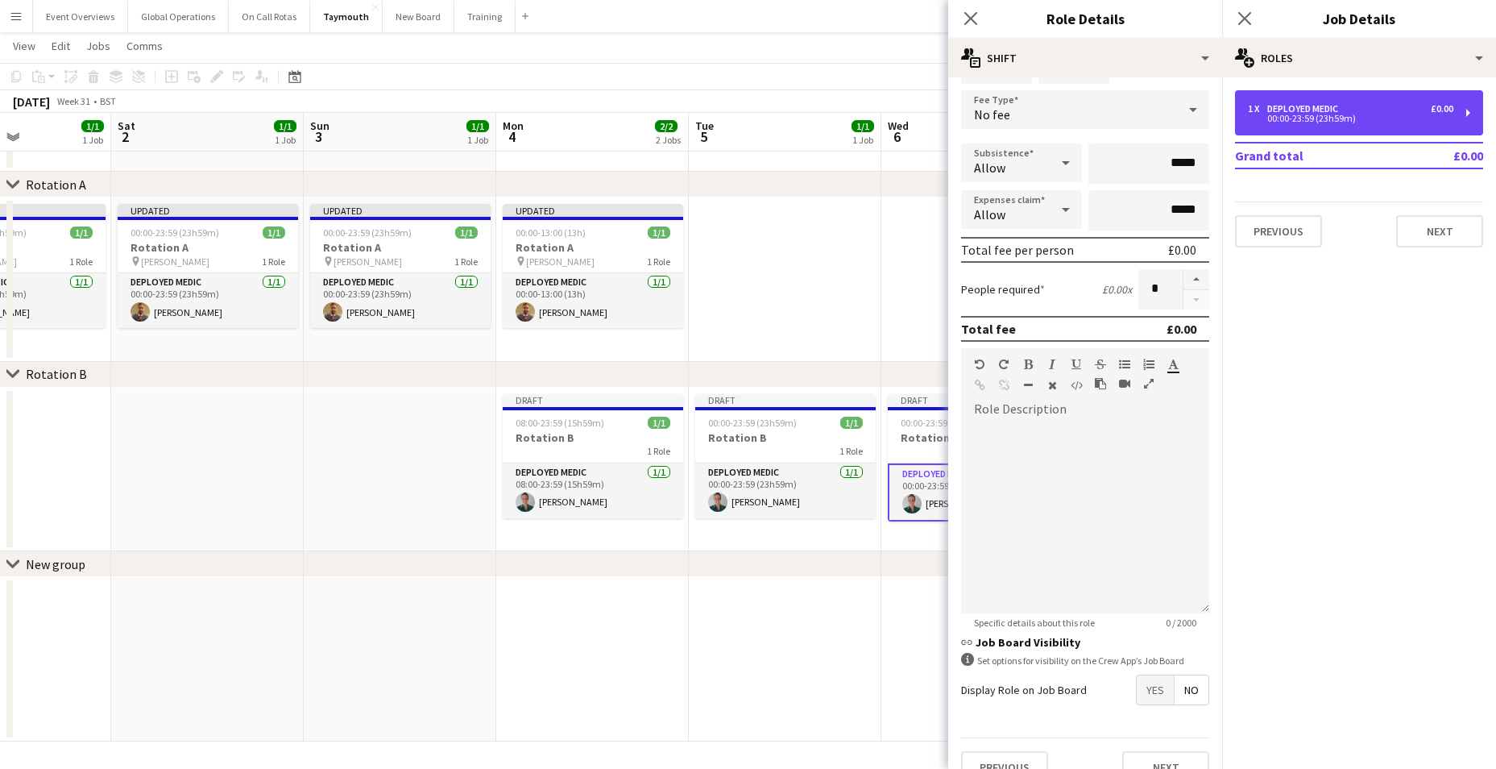
scroll to position [121, 0]
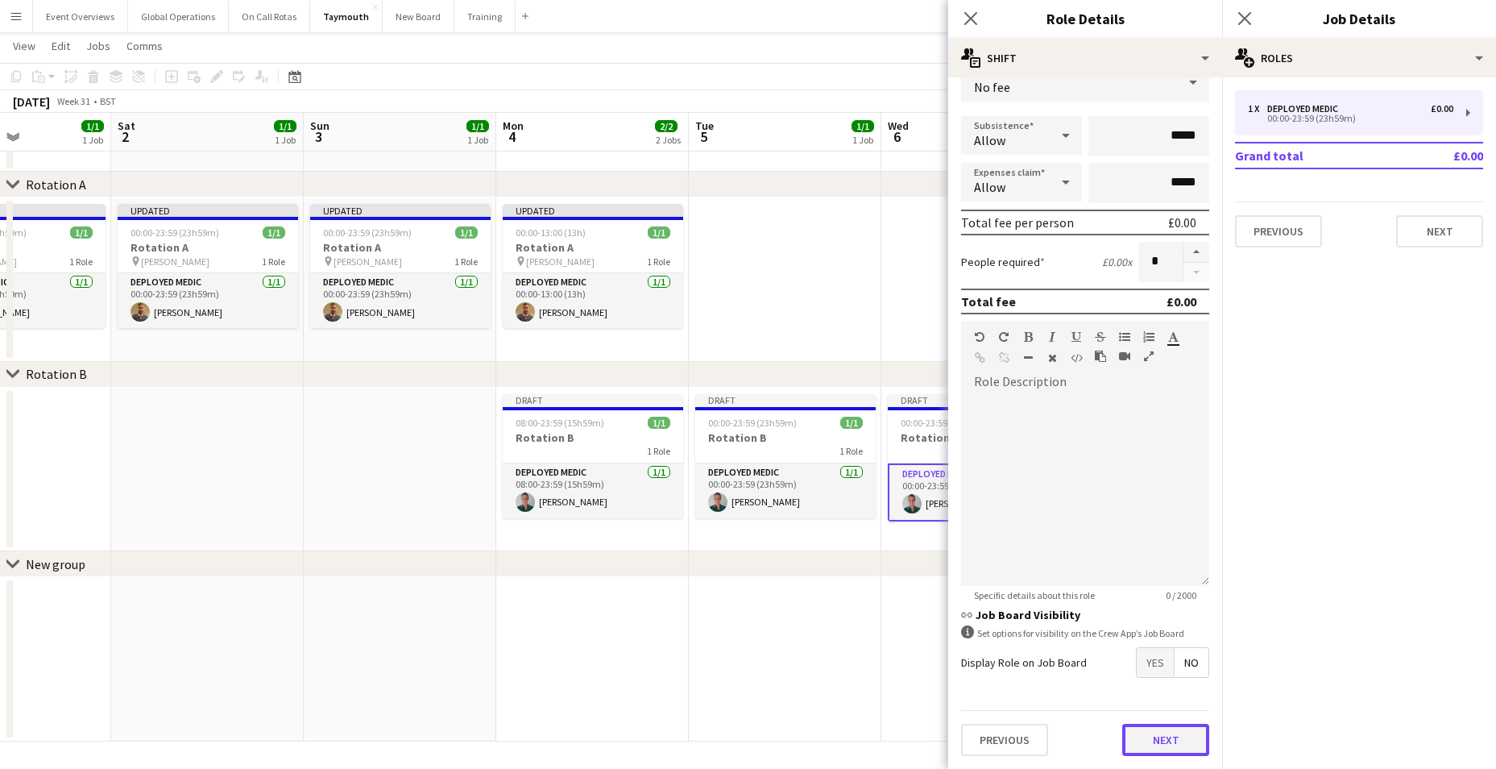
click at [1150, 731] on button "Next" at bounding box center [1165, 739] width 87 height 32
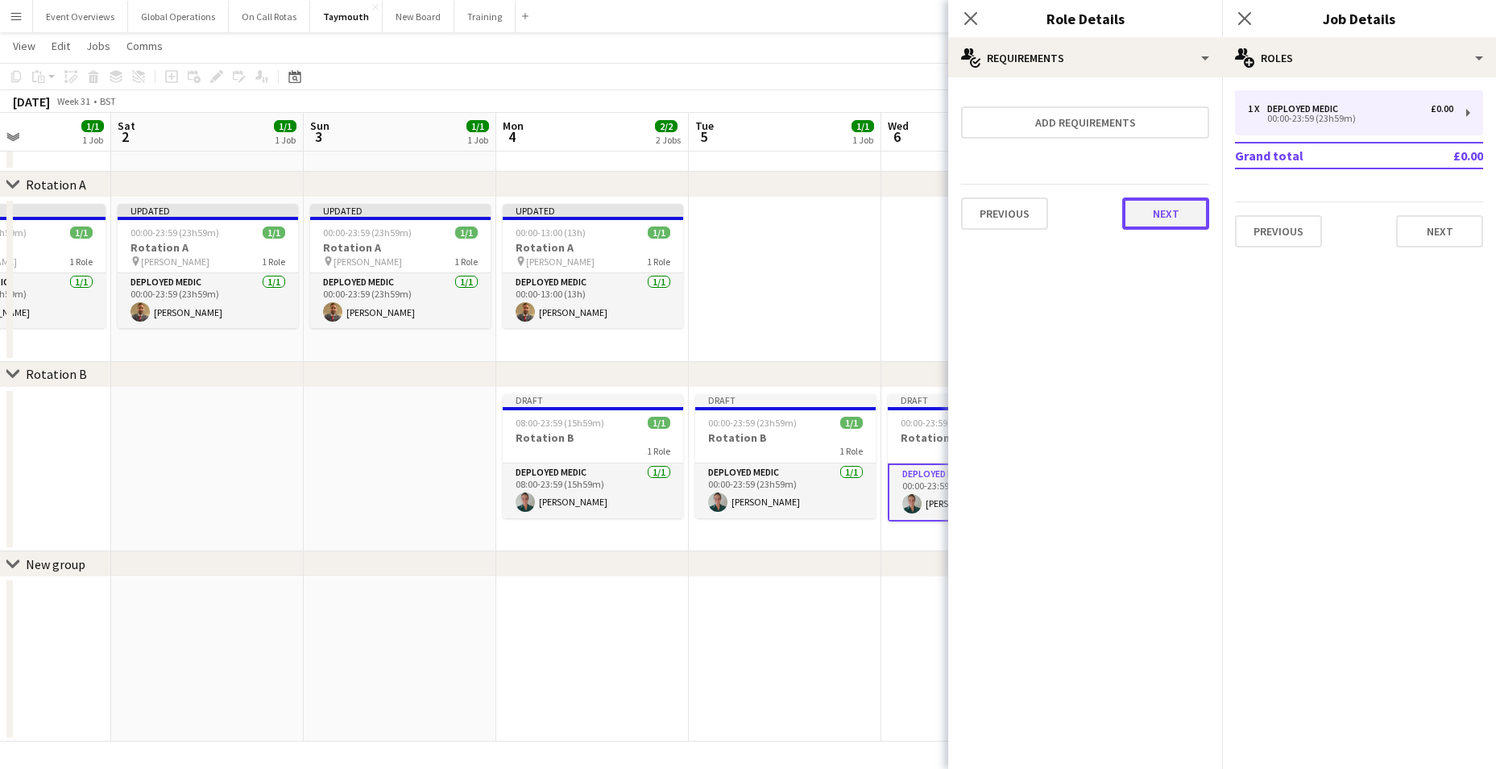
click at [1179, 213] on button "Next" at bounding box center [1165, 213] width 87 height 32
click at [1179, 213] on button "Finish" at bounding box center [1179, 216] width 60 height 32
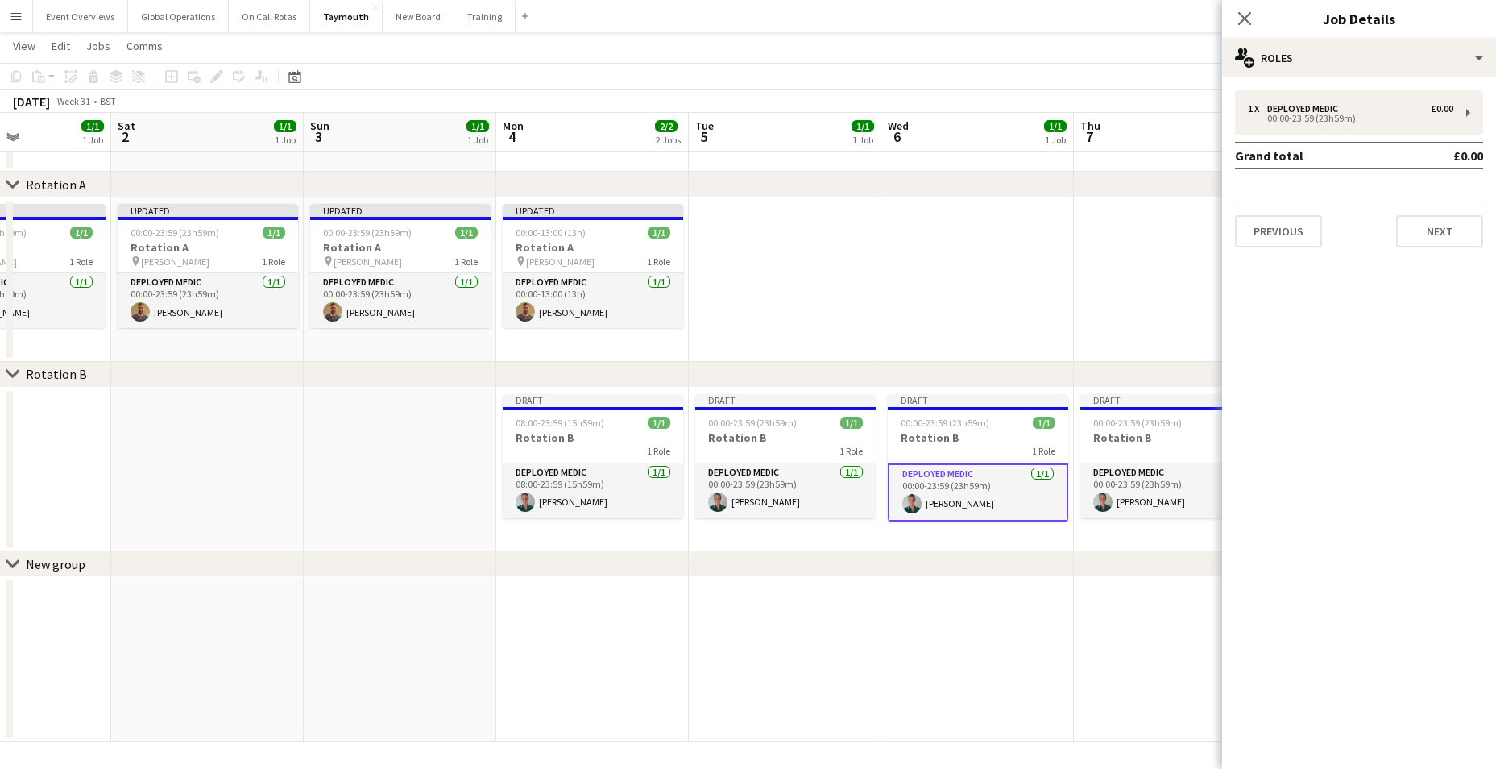
drag, startPoint x: 1125, startPoint y: 570, endPoint x: 706, endPoint y: 539, distance: 420.1
click at [706, 539] on div "chevron-right Rotation A chevron-right Rotation B chevron-right New group Tue 2…" at bounding box center [748, 373] width 1496 height 735
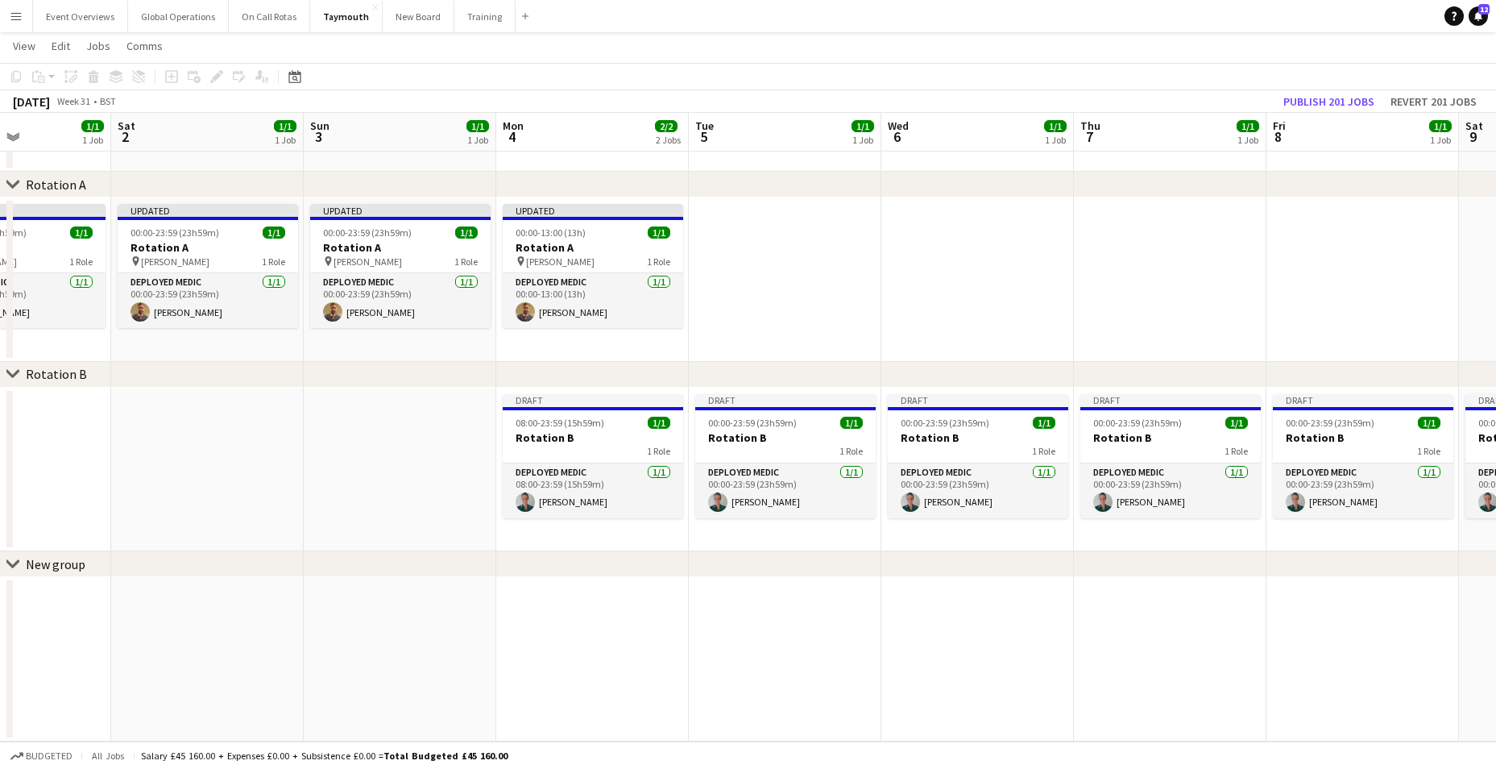
drag, startPoint x: 813, startPoint y: 575, endPoint x: 431, endPoint y: 536, distance: 383.9
click at [431, 536] on div "chevron-right Rotation A chevron-right Rotation B chevron-right New group Tue 2…" at bounding box center [748, 373] width 1496 height 735
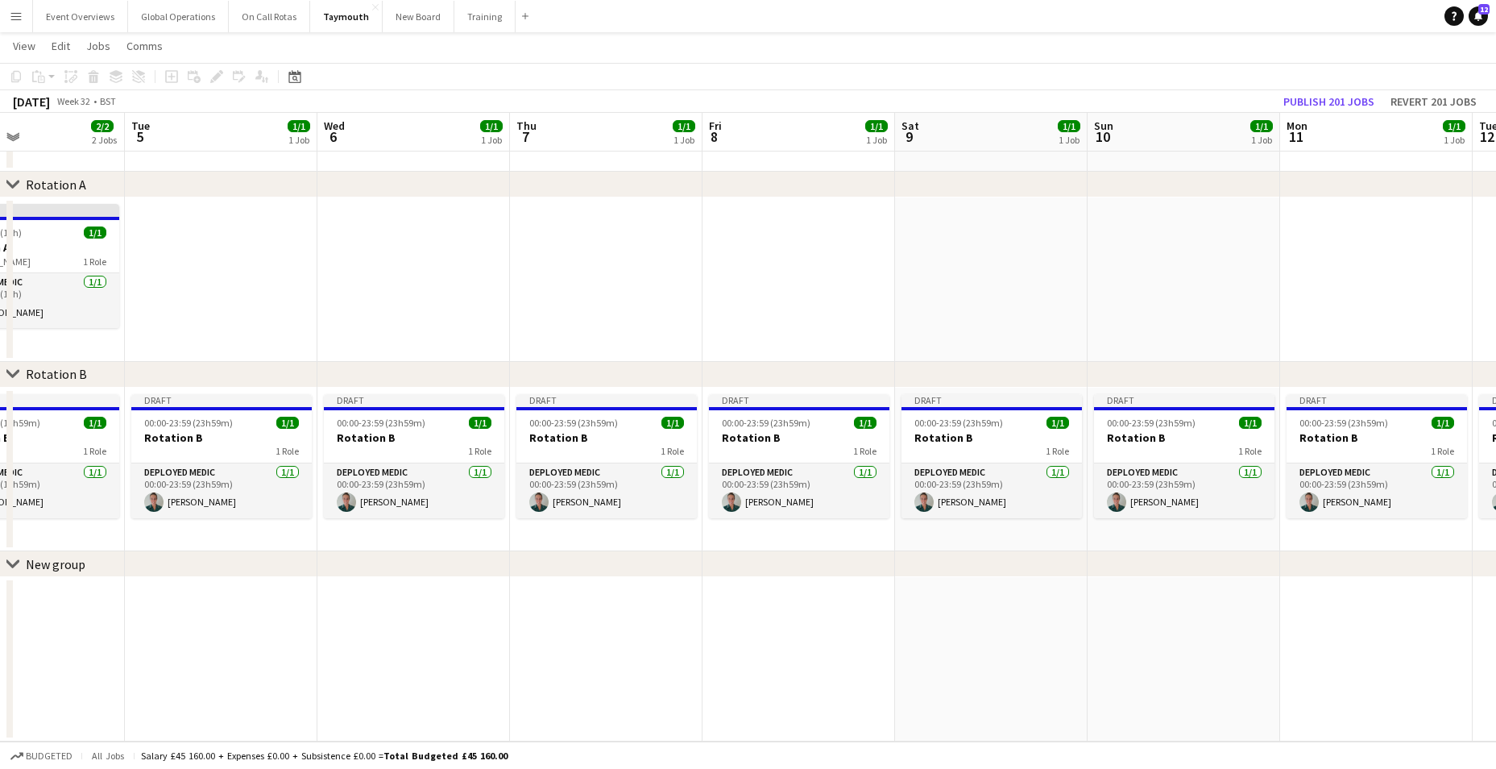
scroll to position [0, 646]
drag, startPoint x: 1297, startPoint y: 636, endPoint x: 748, endPoint y: 652, distance: 548.8
click at [748, 652] on app-calendar-viewport "Fri 1 1/1 1 Job Sat 2 1/1 1 Job Sun 3 1/1 1 Job Mon 4 2/2 2 Jobs Tue 5 1/1 1 Jo…" at bounding box center [748, 373] width 1496 height 735
click at [566, 468] on app-card-role "Deployed Medic [DATE] 00:00-23:59 (23h59m) [PERSON_NAME]" at bounding box center [606, 490] width 180 height 55
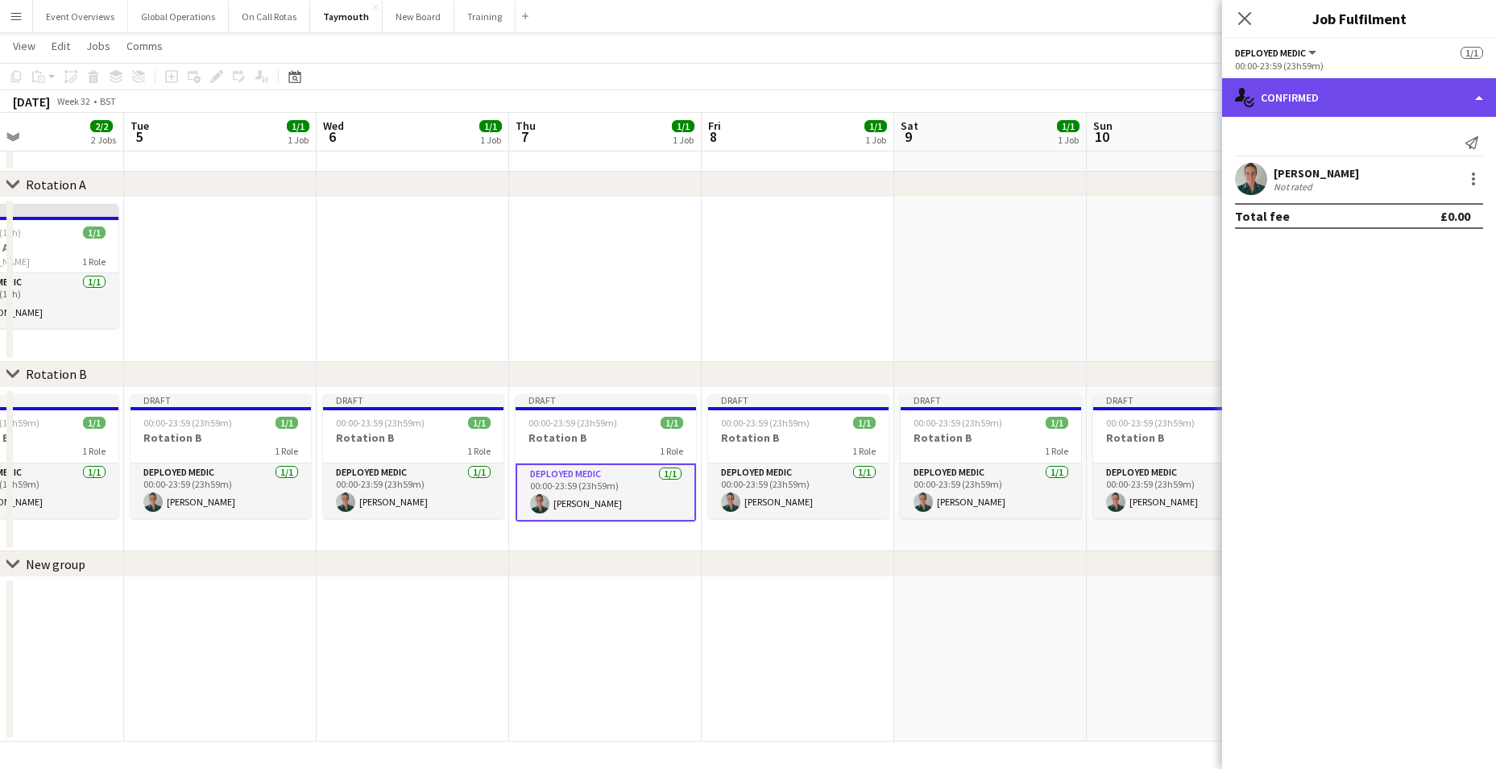
click at [1484, 97] on div "single-neutral-actions-check-2 Confirmed" at bounding box center [1359, 97] width 274 height 39
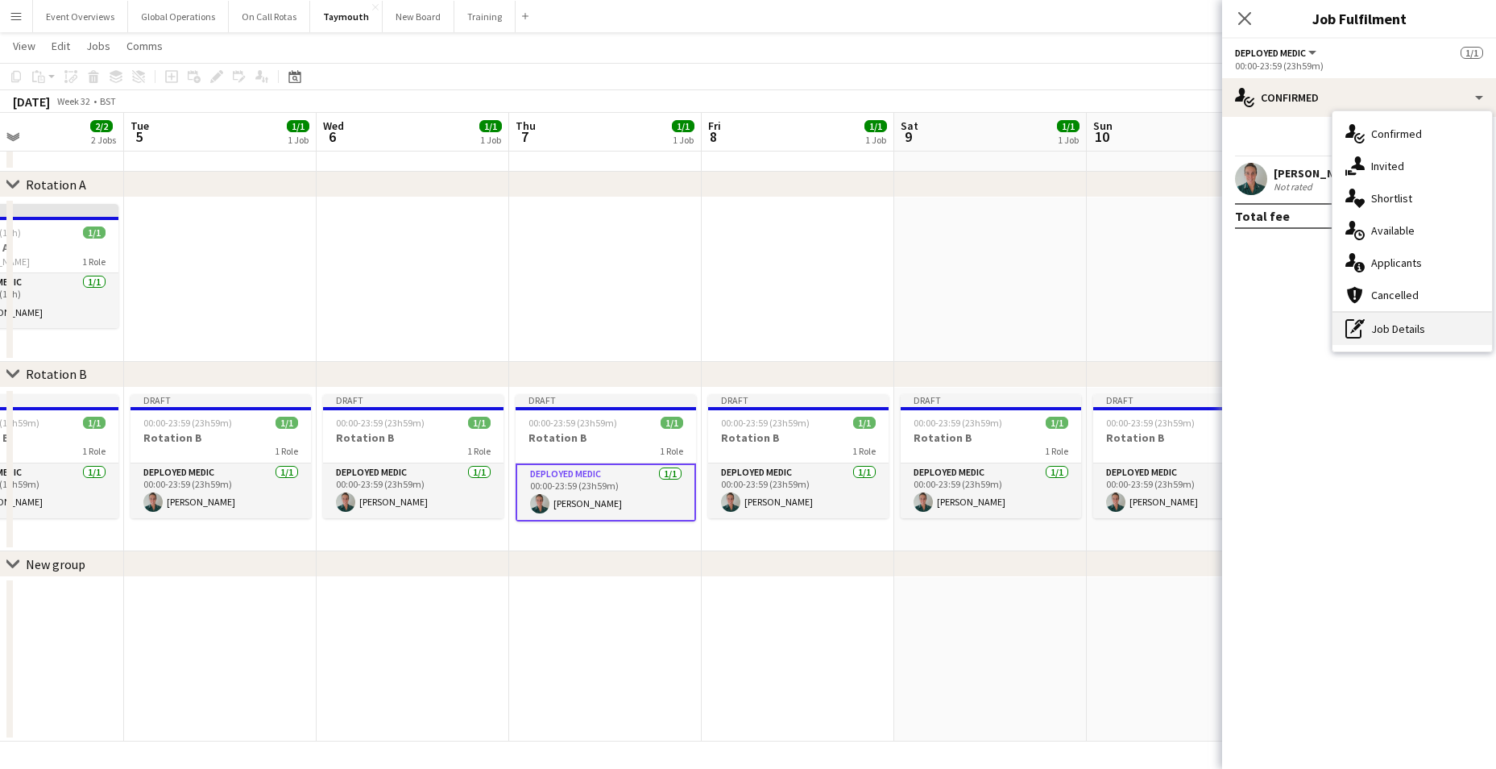
click at [1389, 329] on div "pen-write Job Details" at bounding box center [1412, 329] width 160 height 32
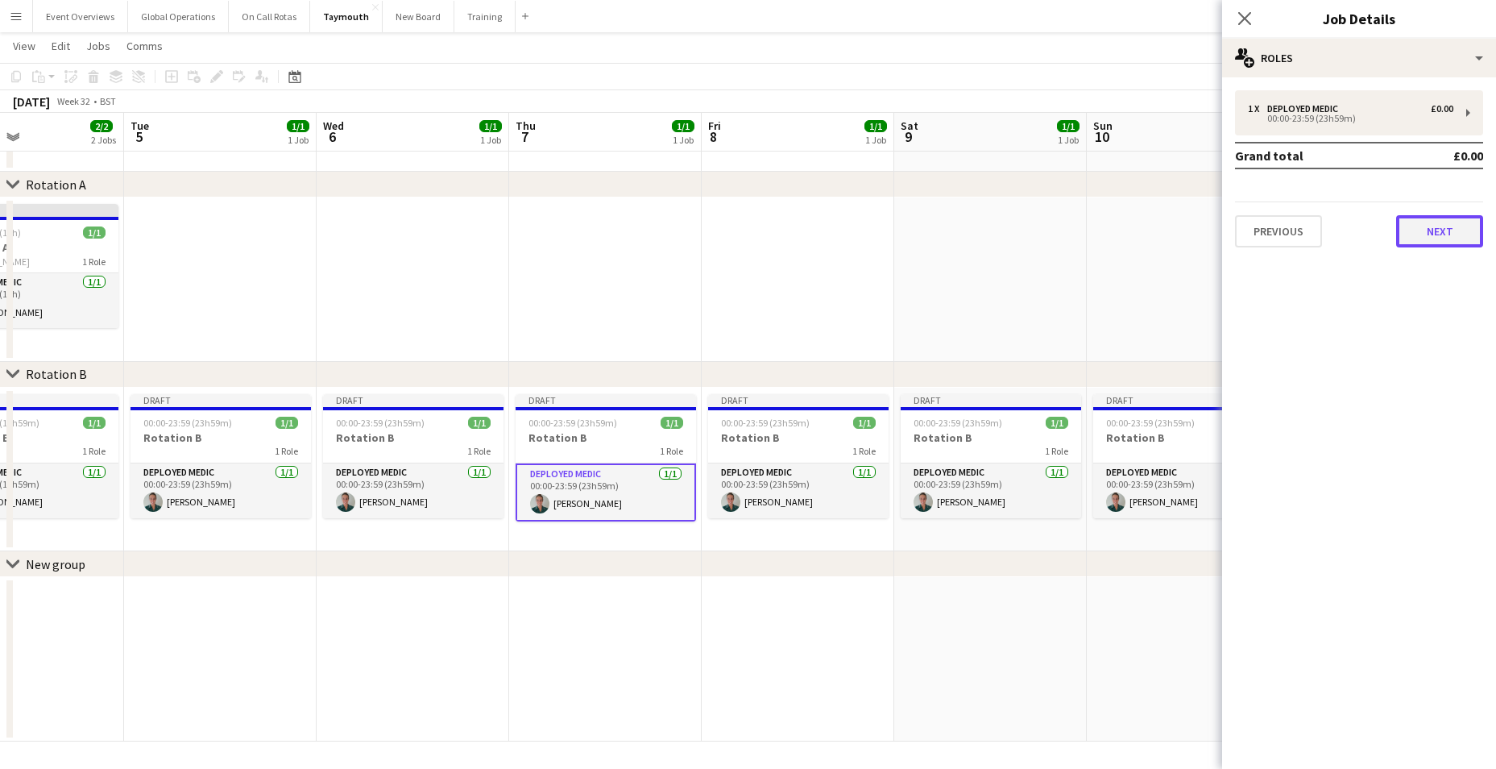
click at [1438, 230] on button "Next" at bounding box center [1439, 231] width 87 height 32
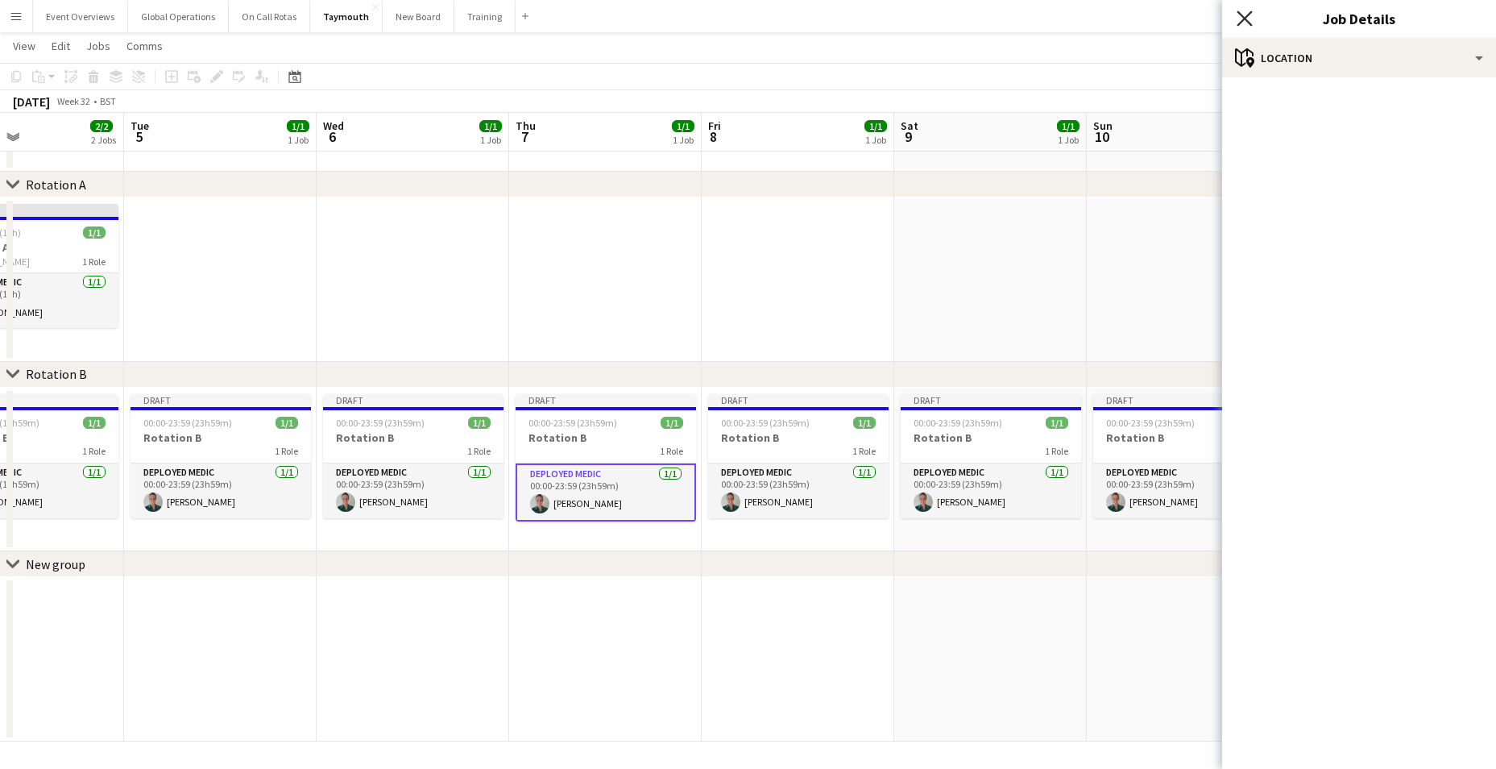
click at [1248, 13] on icon "Close pop-in" at bounding box center [1244, 17] width 15 height 15
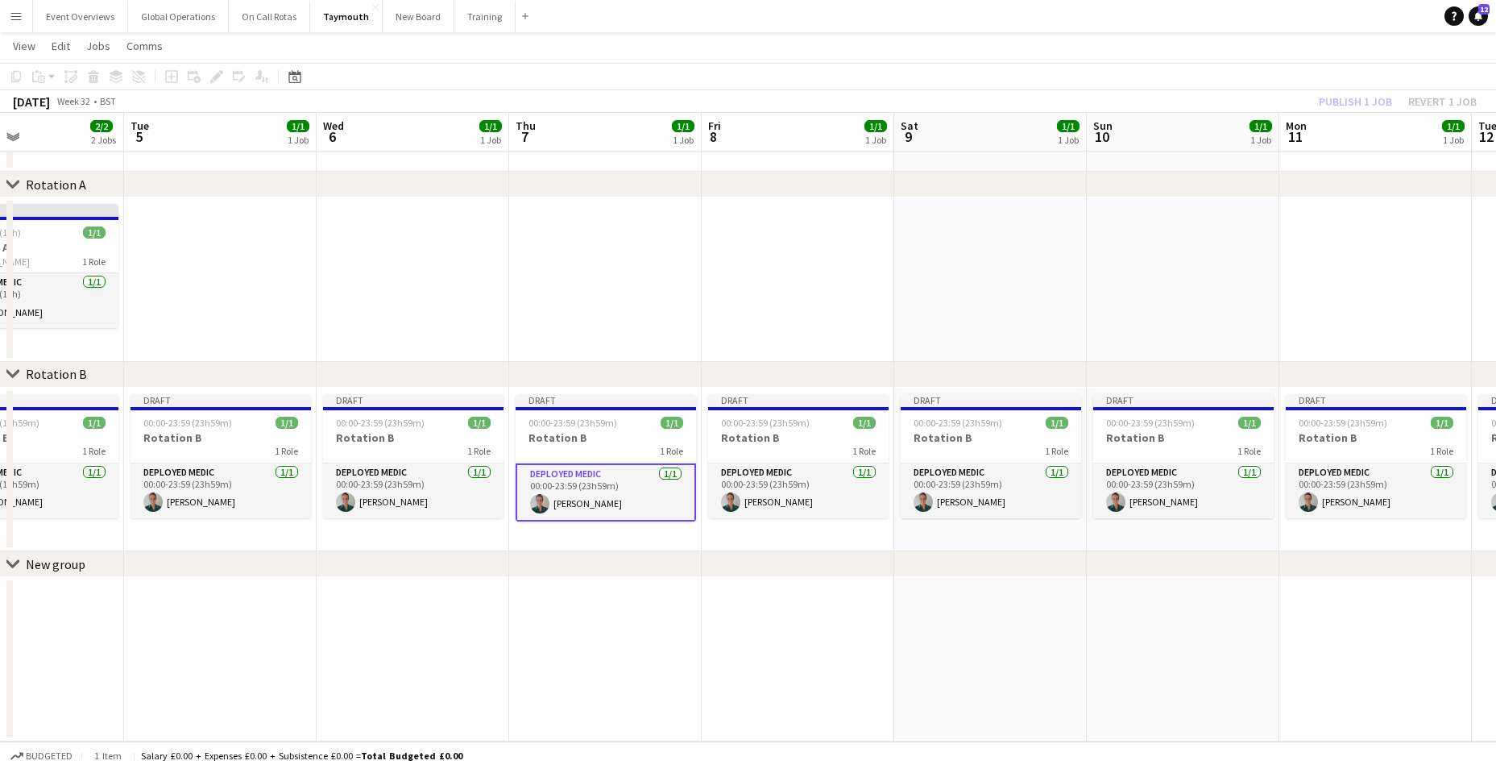
click at [567, 470] on app-card-role "Deployed Medic [DATE] 00:00-23:59 (23h59m) [PERSON_NAME]" at bounding box center [606, 492] width 180 height 58
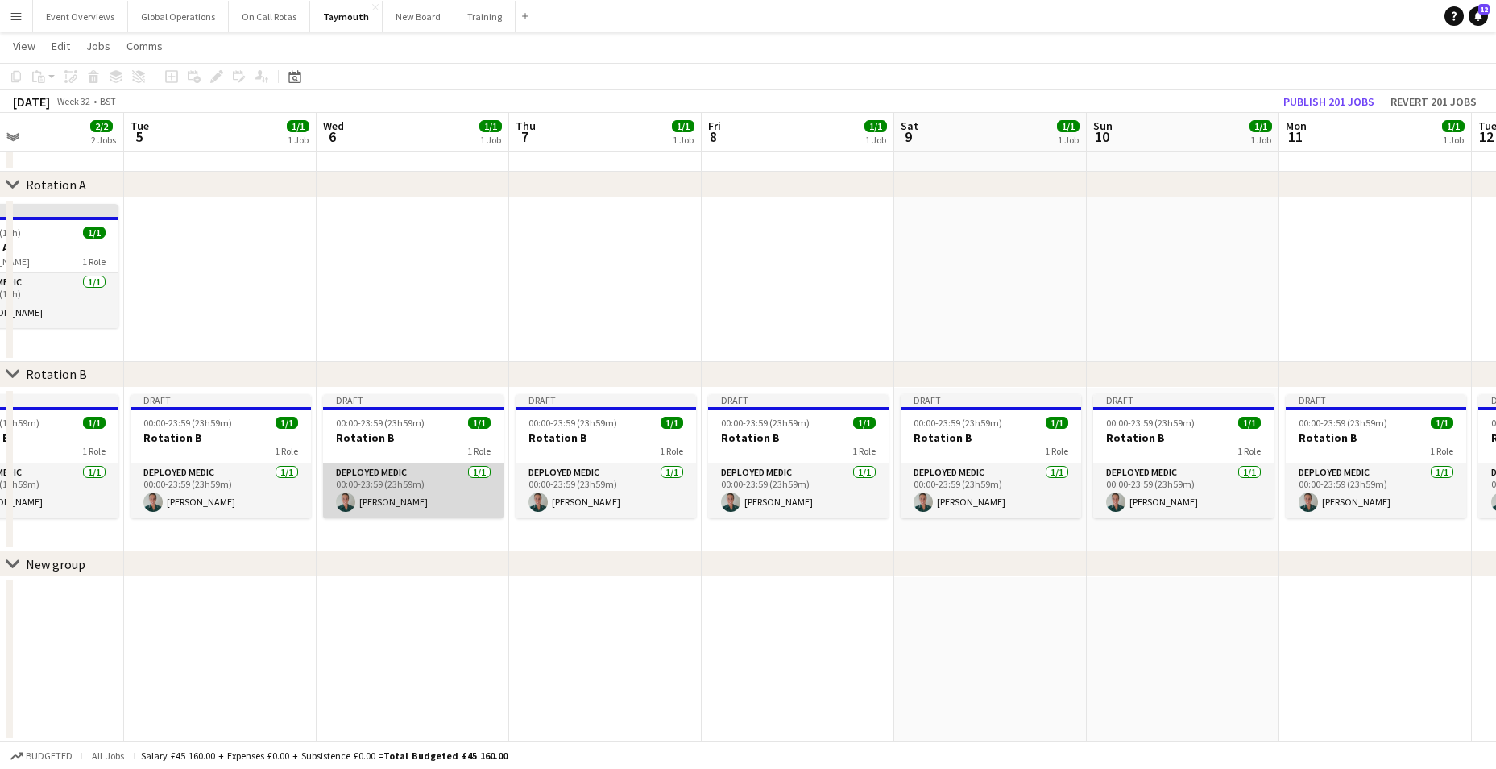
click at [397, 473] on app-card-role "Deployed Medic [DATE] 00:00-23:59 (23h59m) [PERSON_NAME]" at bounding box center [413, 490] width 180 height 55
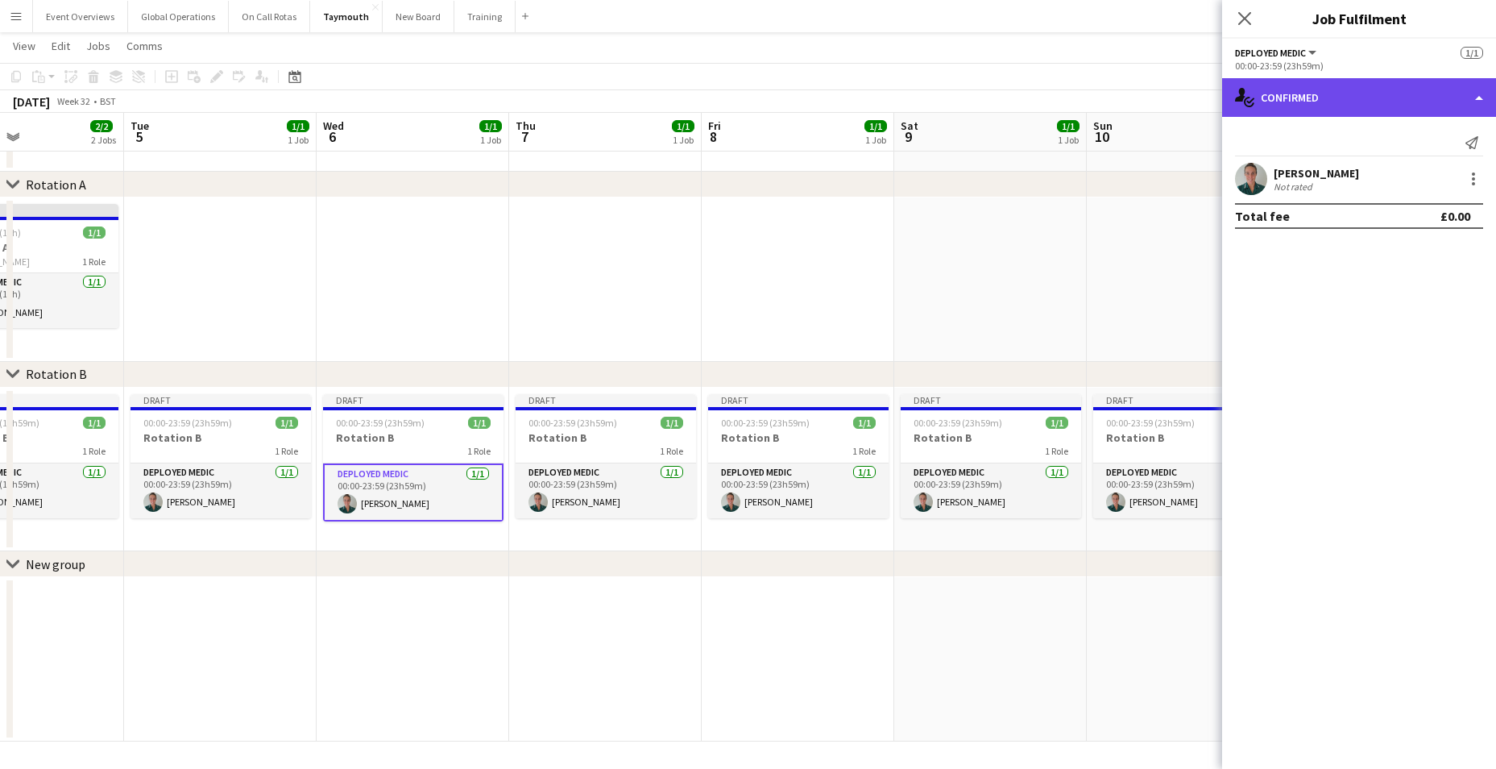
click at [1473, 94] on div "single-neutral-actions-check-2 Confirmed" at bounding box center [1359, 97] width 274 height 39
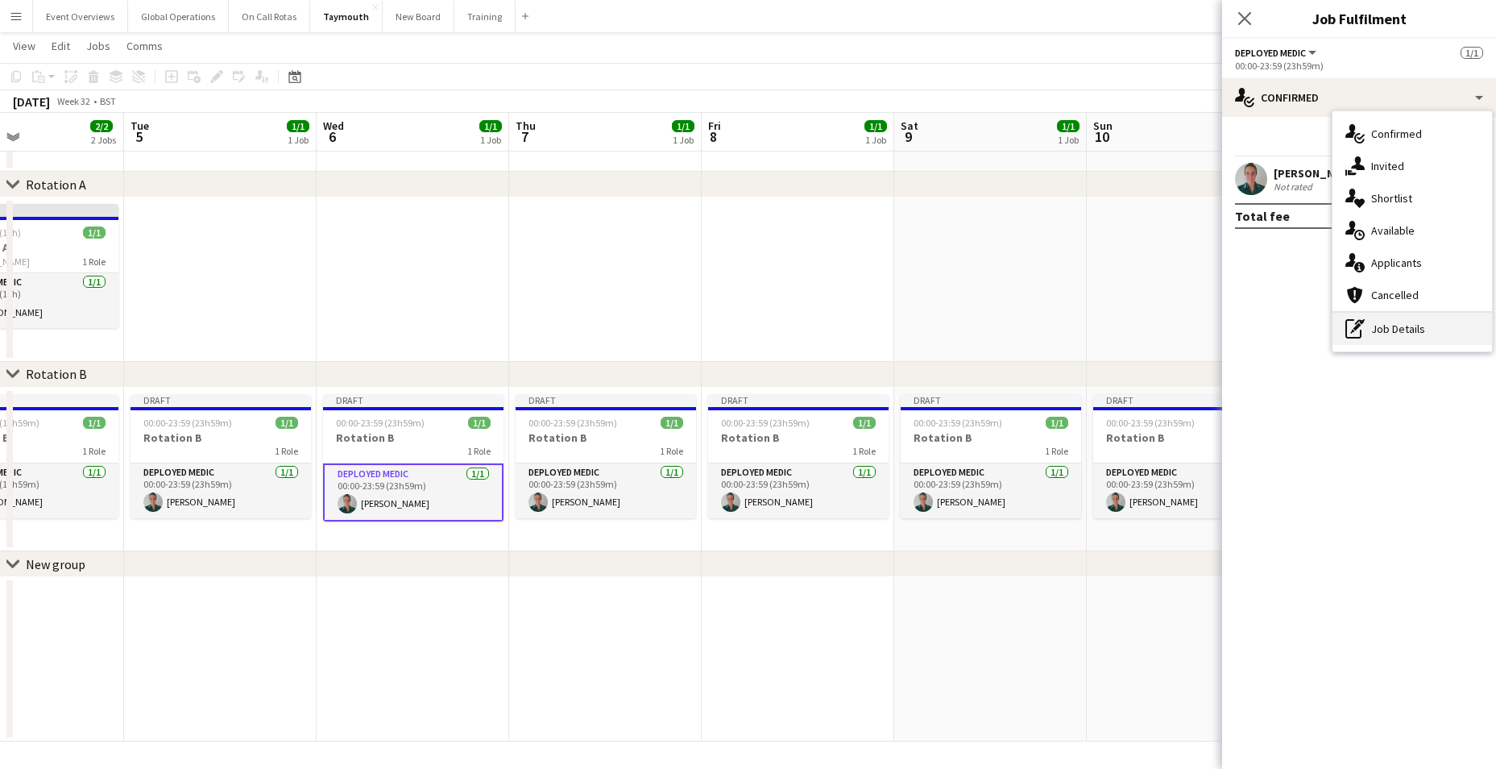
click at [1372, 329] on div "pen-write Job Details" at bounding box center [1412, 329] width 160 height 32
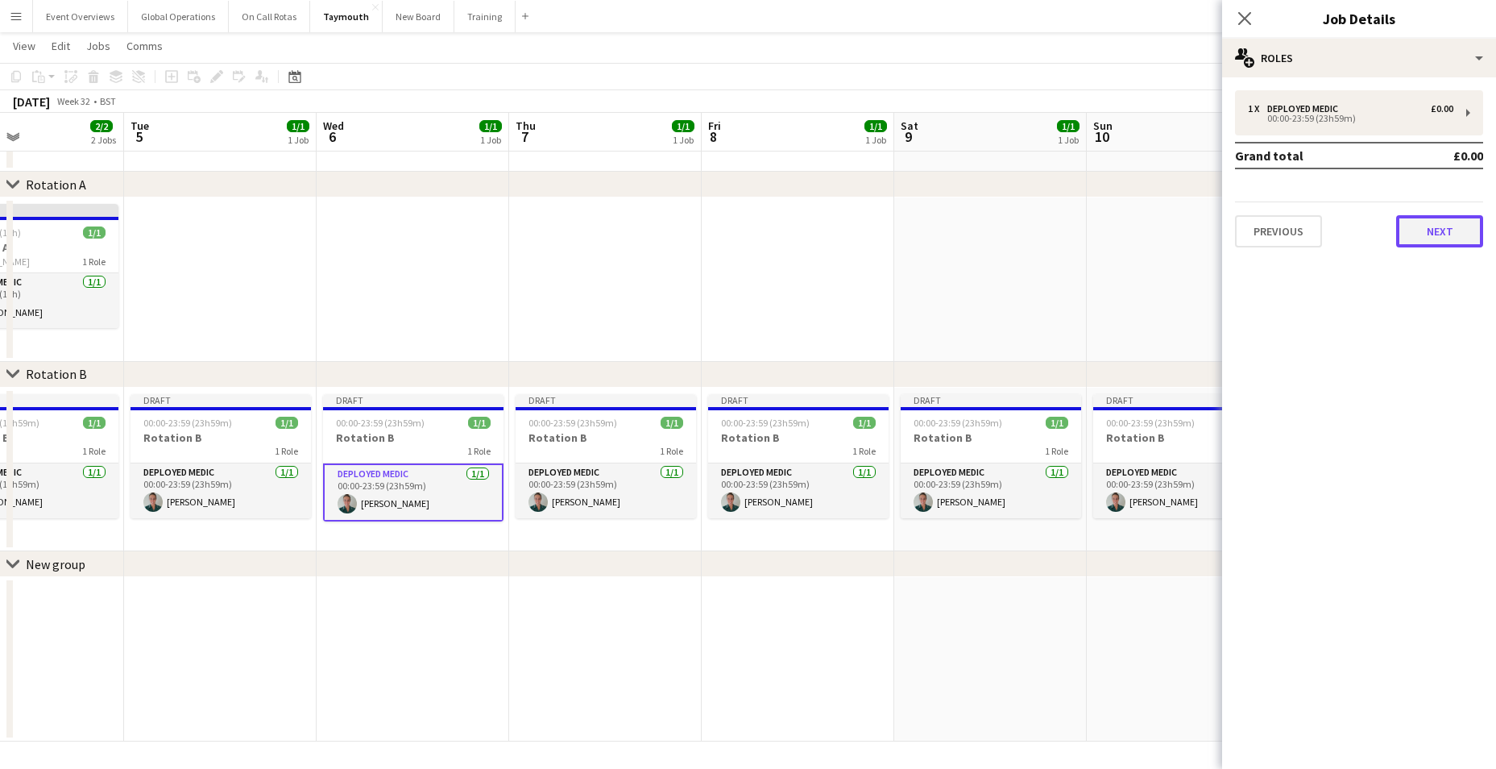
click at [1417, 226] on button "Next" at bounding box center [1439, 231] width 87 height 32
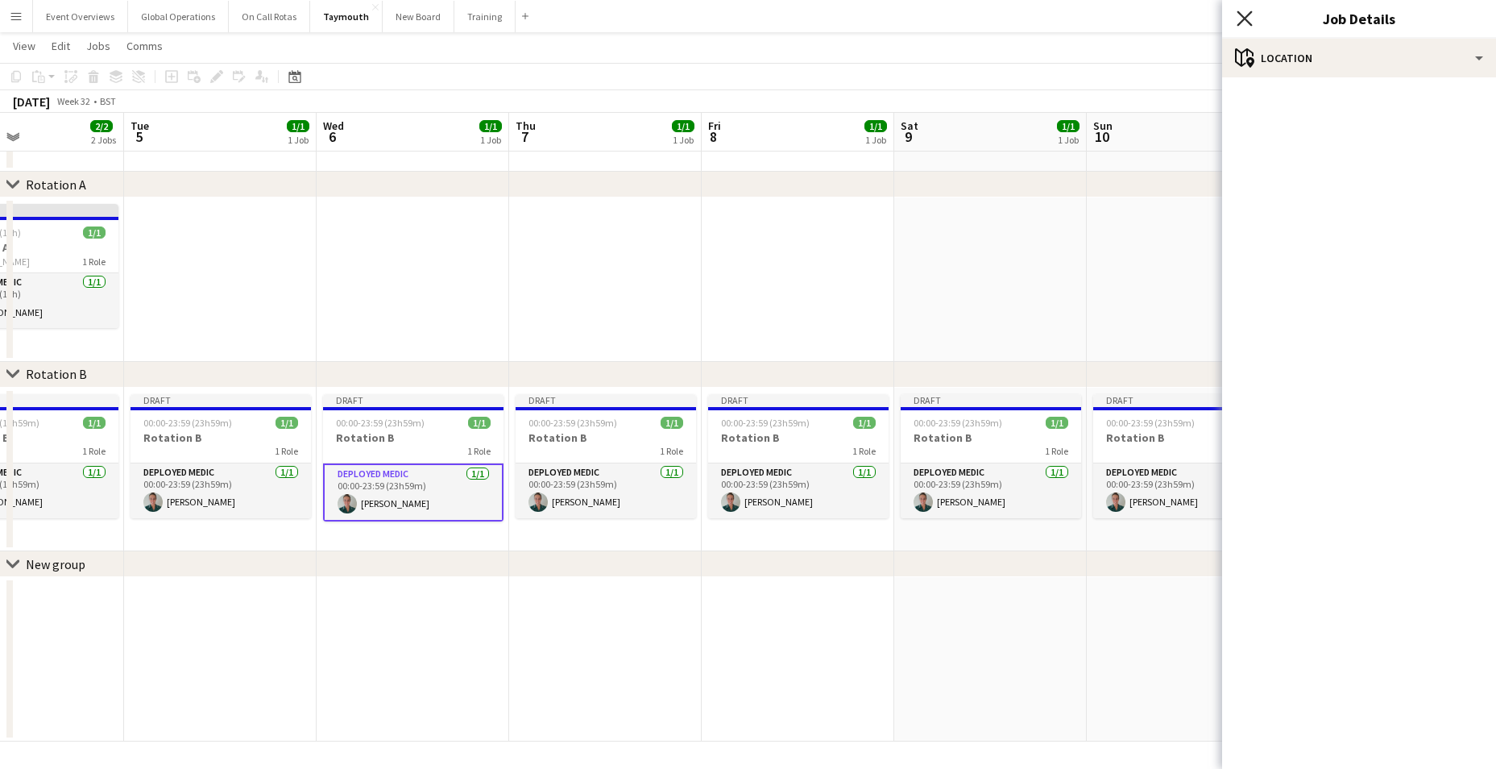
click at [1245, 13] on icon "Close pop-in" at bounding box center [1244, 17] width 15 height 15
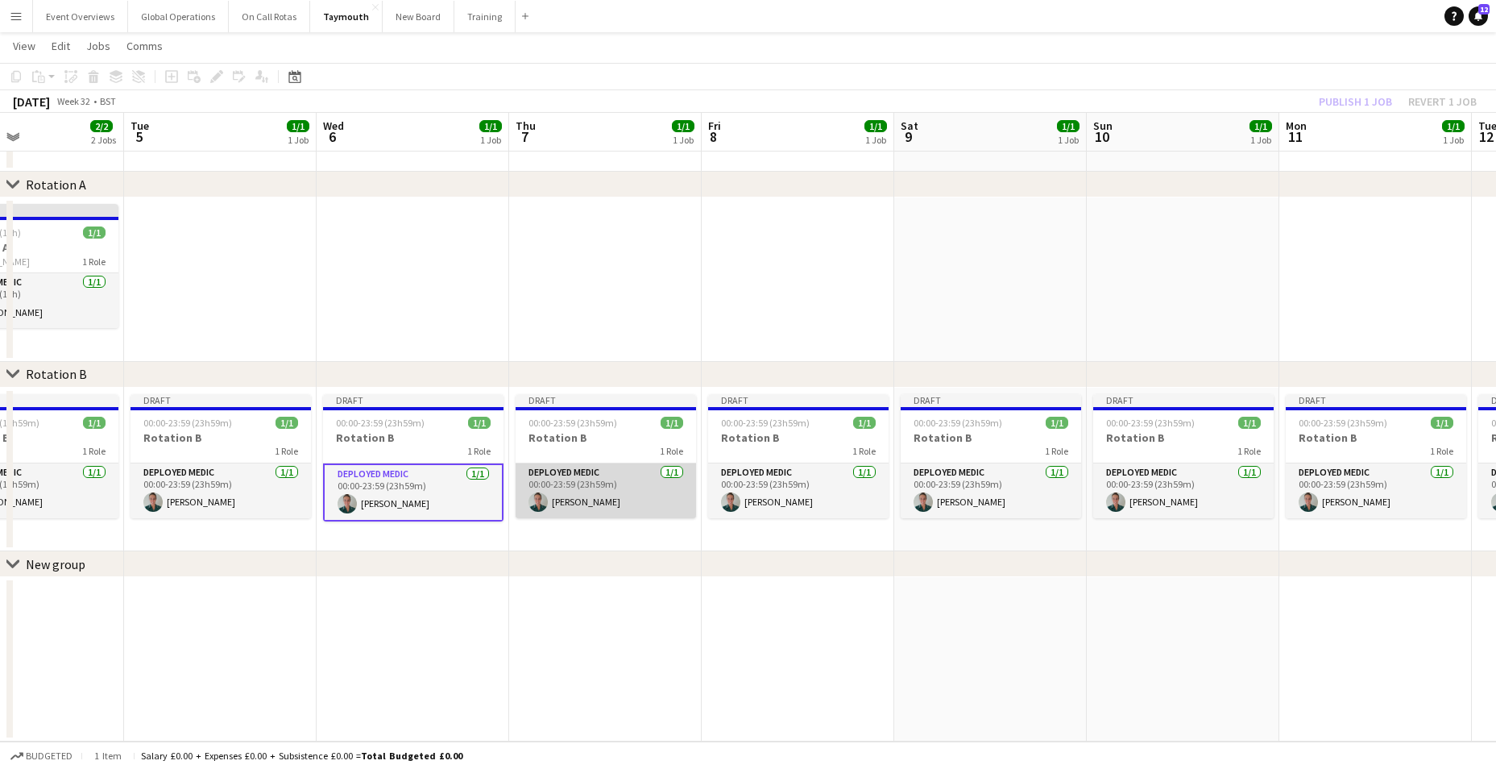
click at [565, 470] on app-card-role "Deployed Medic [DATE] 00:00-23:59 (23h59m) [PERSON_NAME]" at bounding box center [606, 490] width 180 height 55
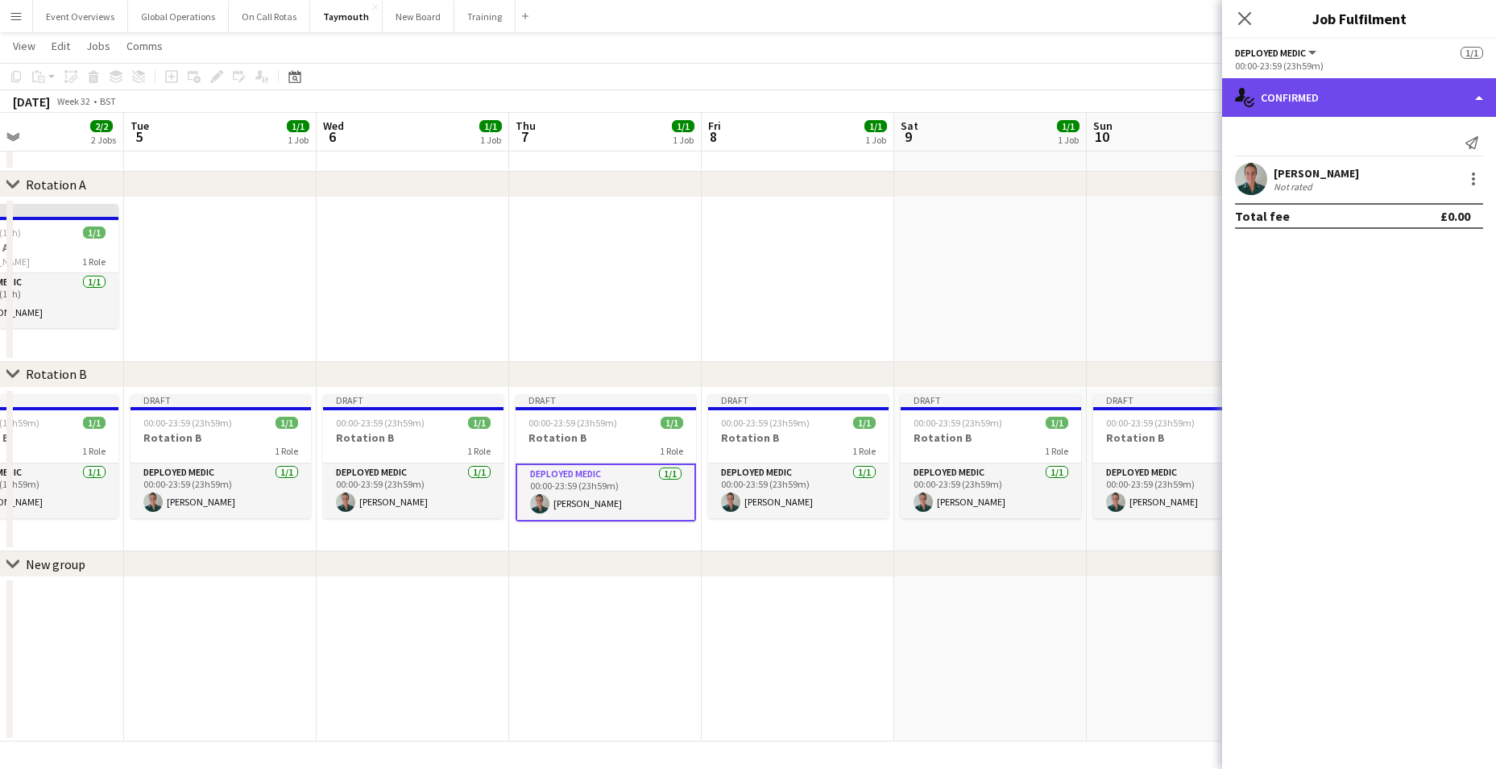
click at [1476, 94] on div "single-neutral-actions-check-2 Confirmed" at bounding box center [1359, 97] width 274 height 39
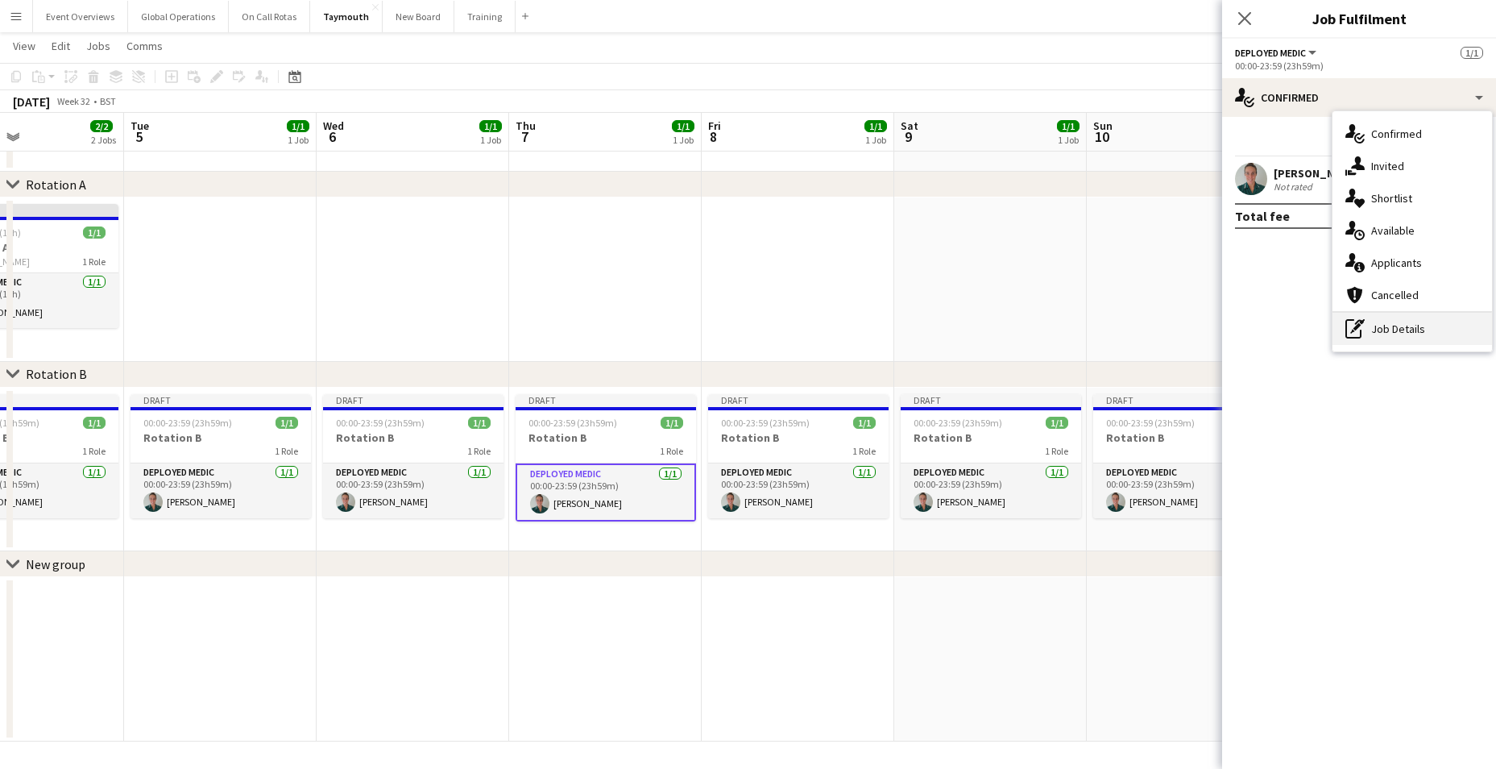
click at [1378, 325] on div "pen-write Job Details" at bounding box center [1412, 329] width 160 height 32
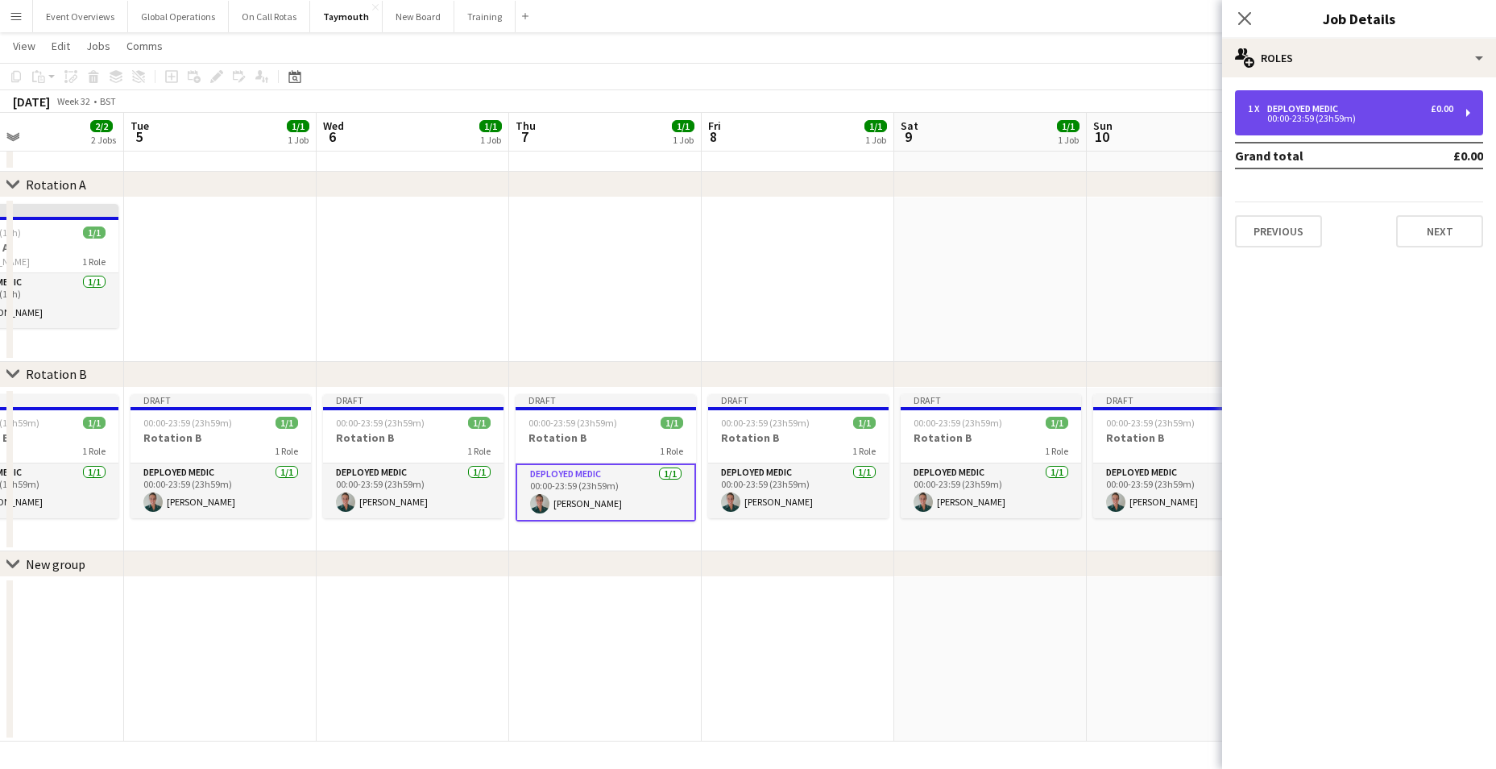
click at [1466, 110] on div "1 x Deployed Medic £0.00 00:00-23:59 (23h59m)" at bounding box center [1359, 112] width 248 height 45
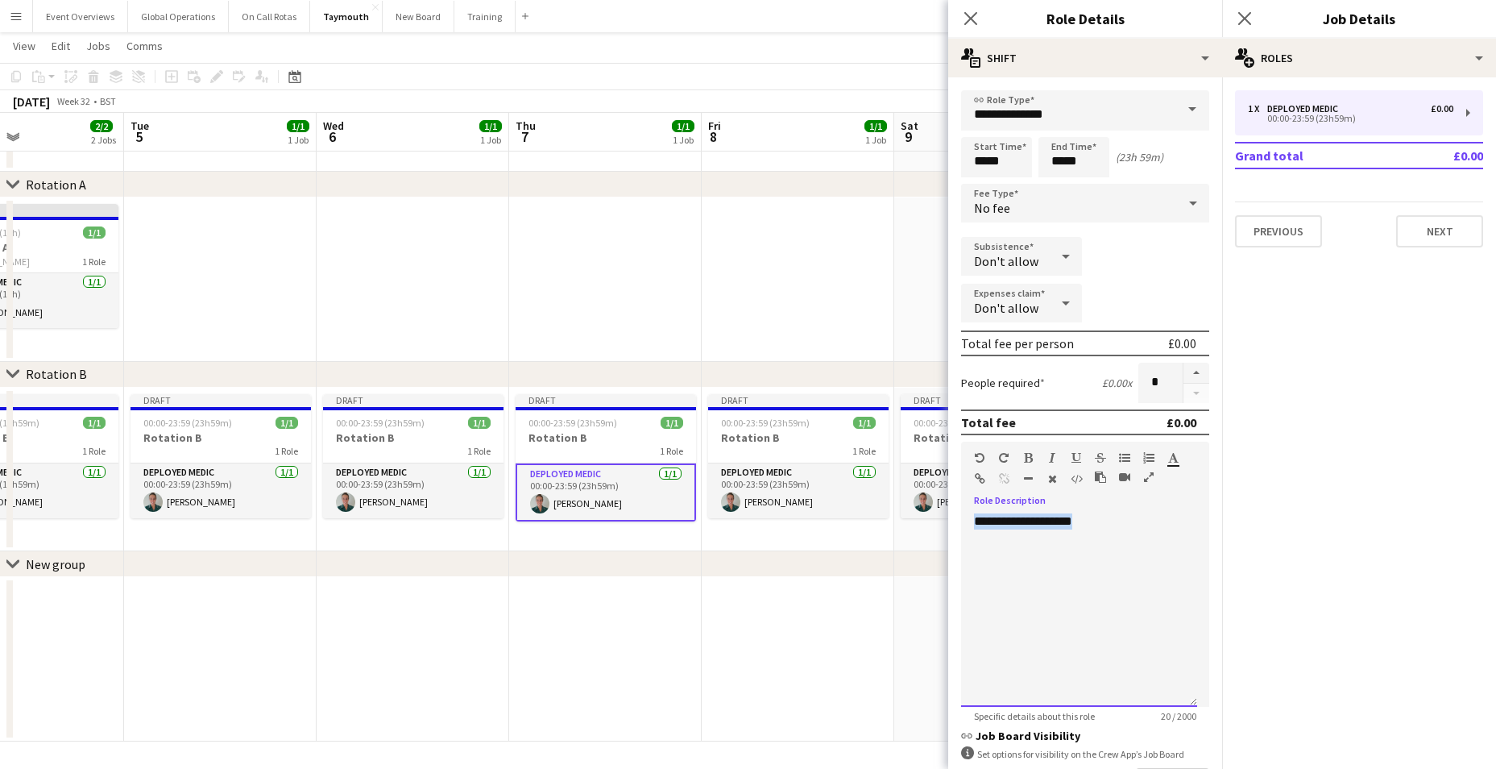
drag, startPoint x: 1091, startPoint y: 528, endPoint x: 951, endPoint y: 541, distance: 140.0
click at [951, 541] on form "**********" at bounding box center [1085, 489] width 274 height 799
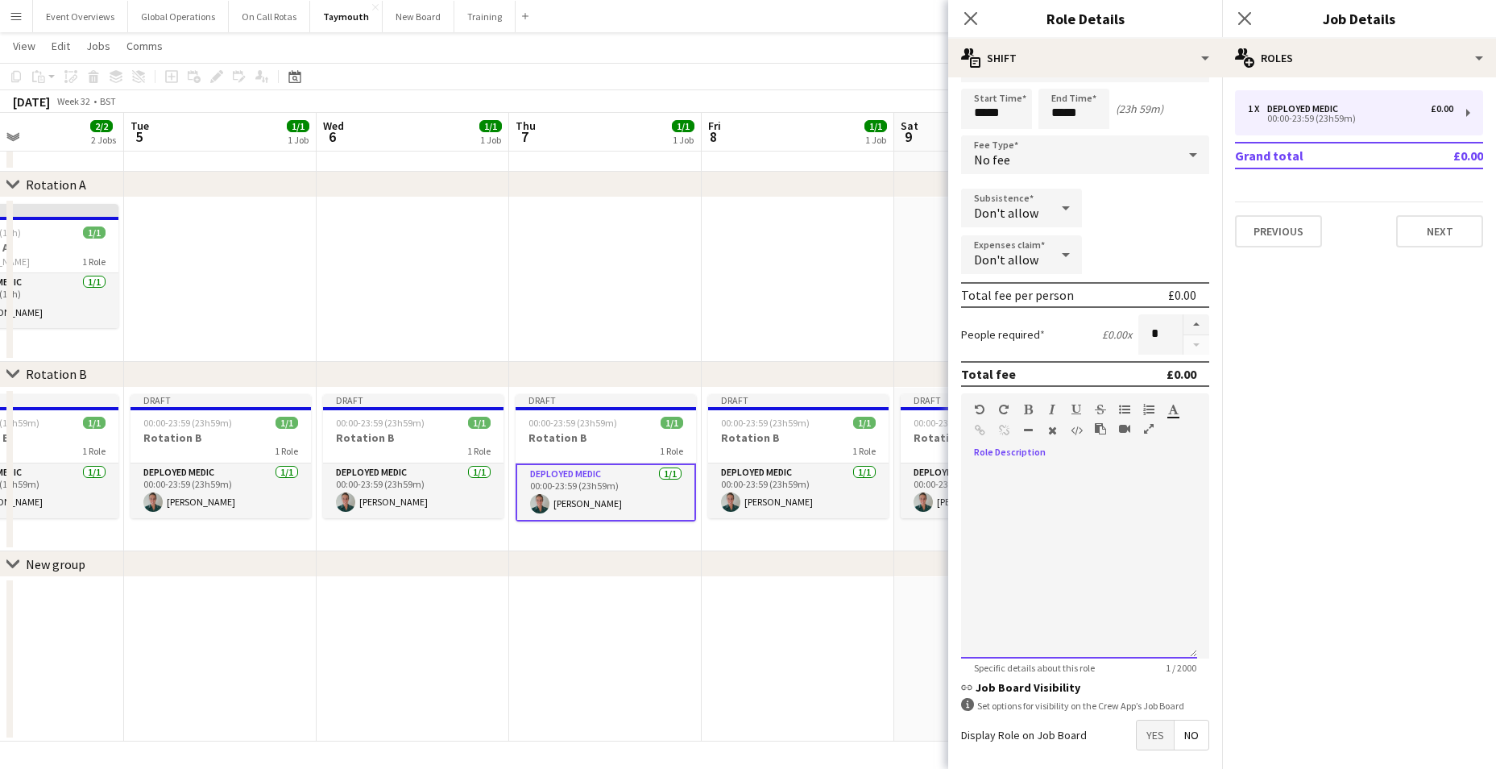
scroll to position [121, 0]
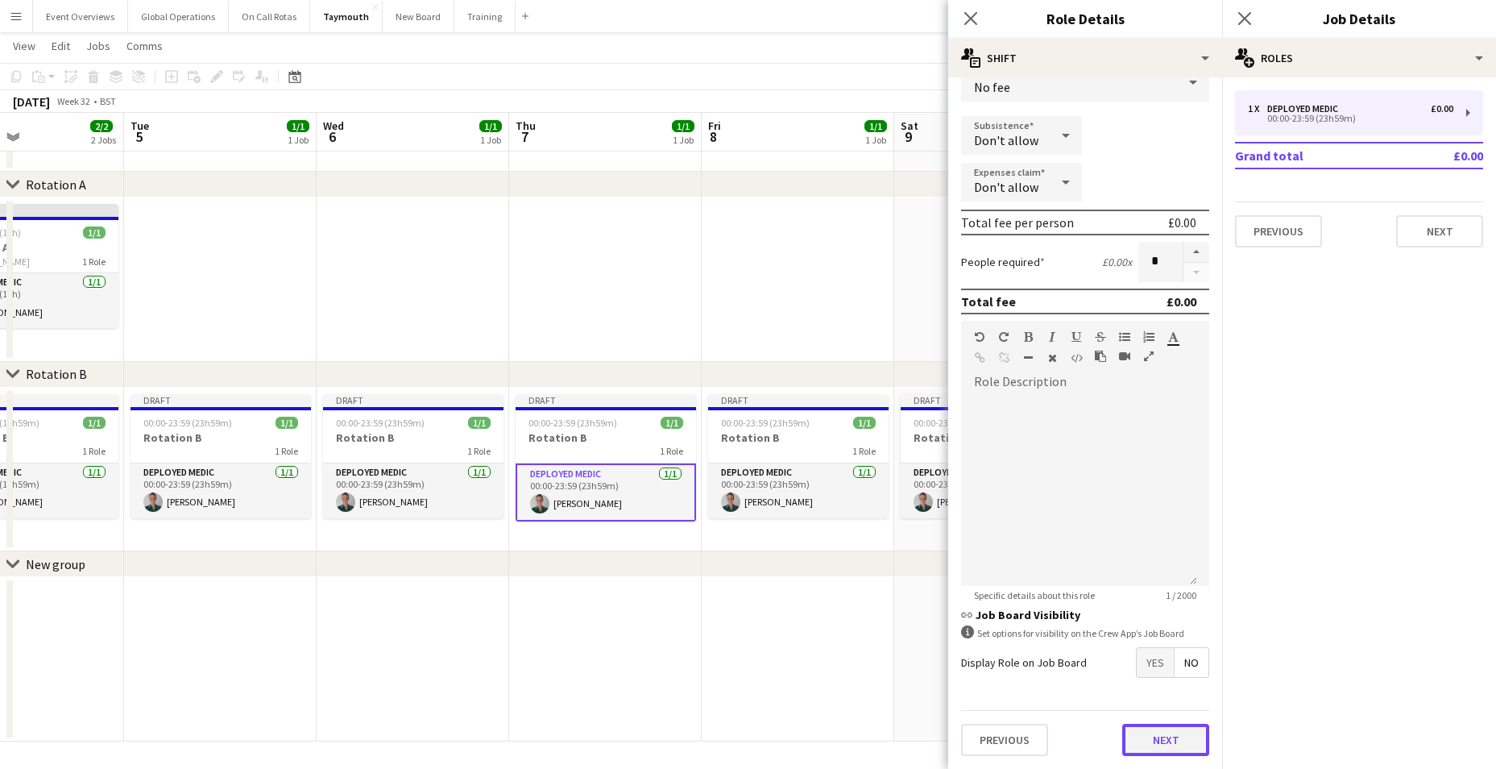
click at [1150, 740] on button "Next" at bounding box center [1165, 739] width 87 height 32
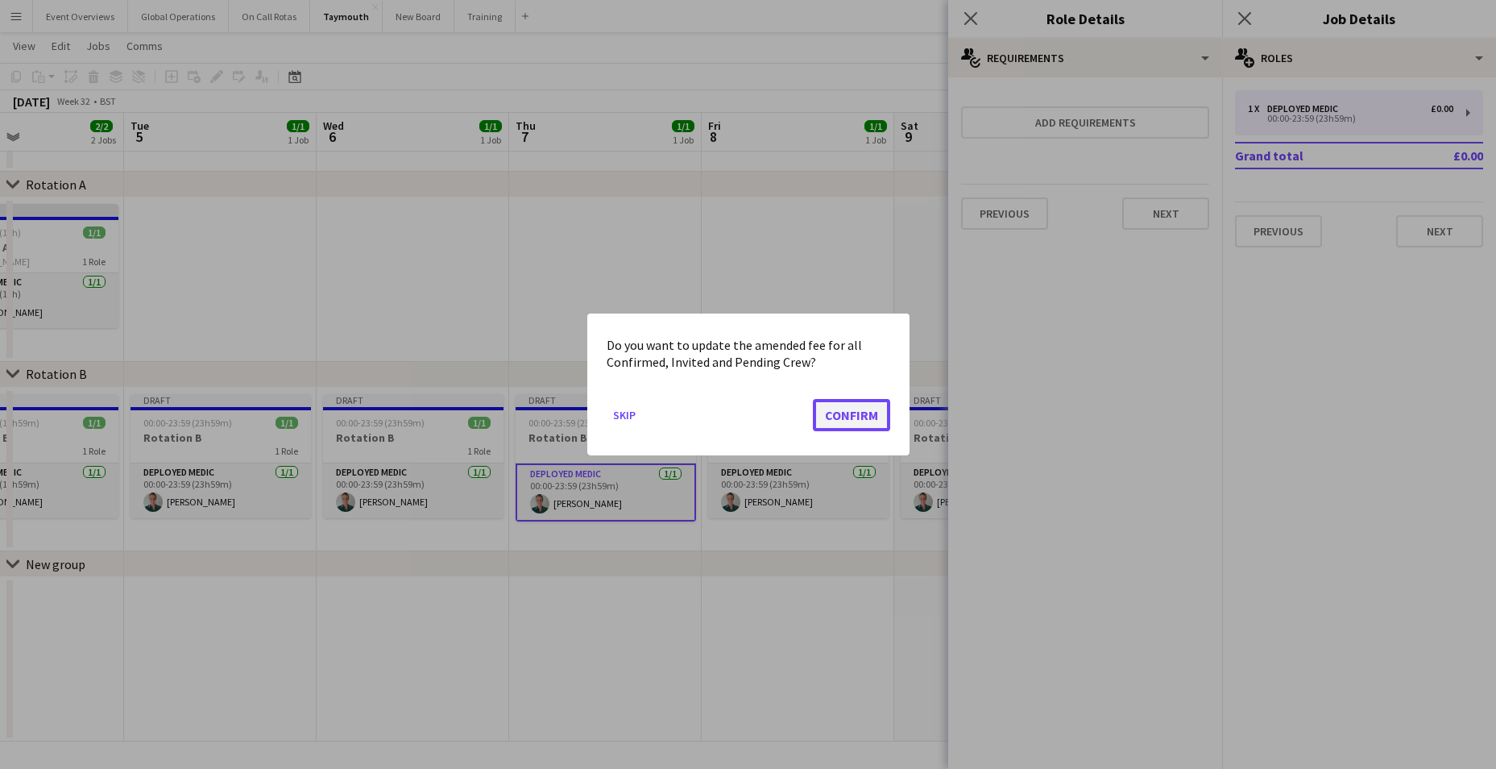
click at [849, 412] on button "Confirm" at bounding box center [851, 415] width 77 height 32
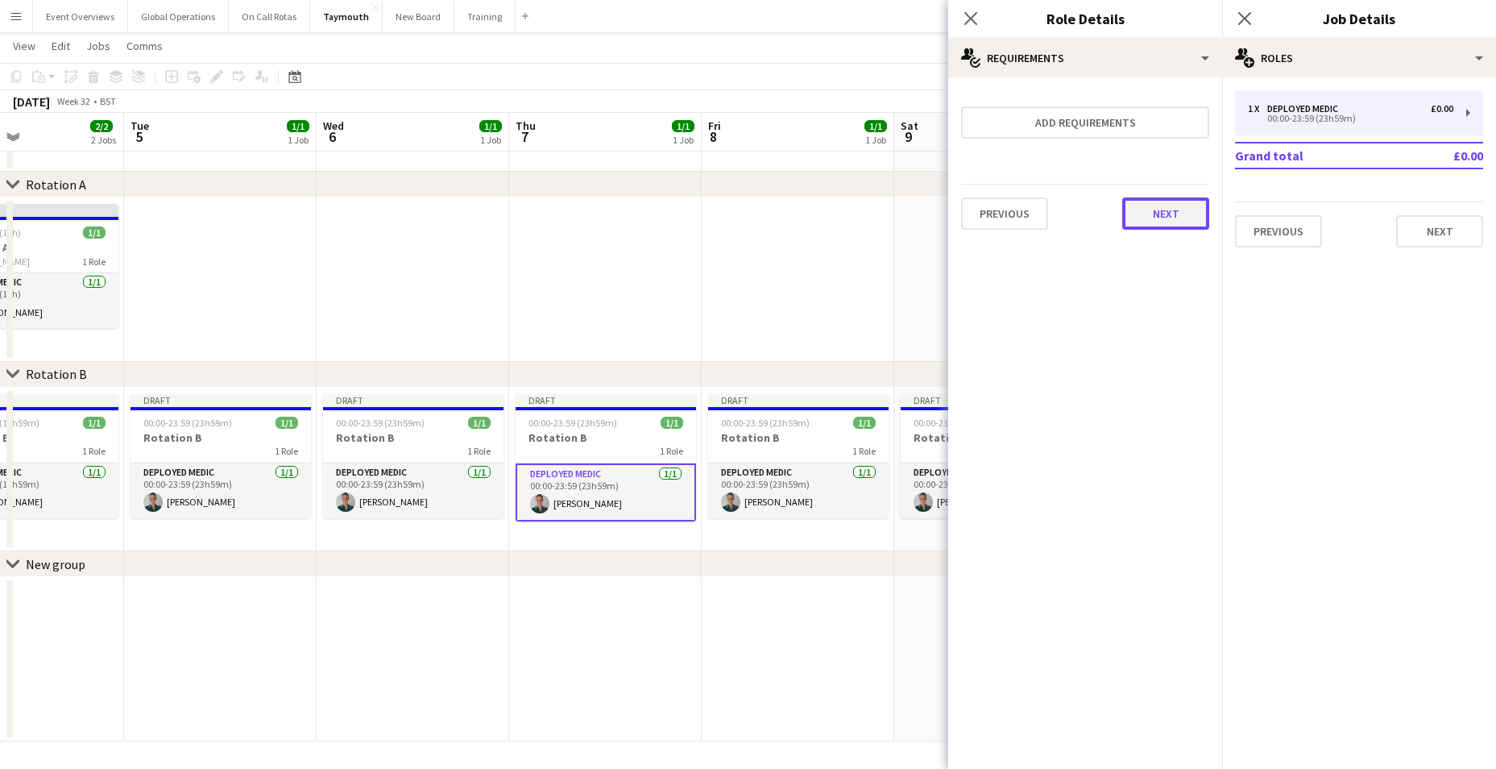
click at [1181, 201] on button "Next" at bounding box center [1165, 213] width 87 height 32
click at [1183, 214] on button "Finish" at bounding box center [1179, 216] width 60 height 32
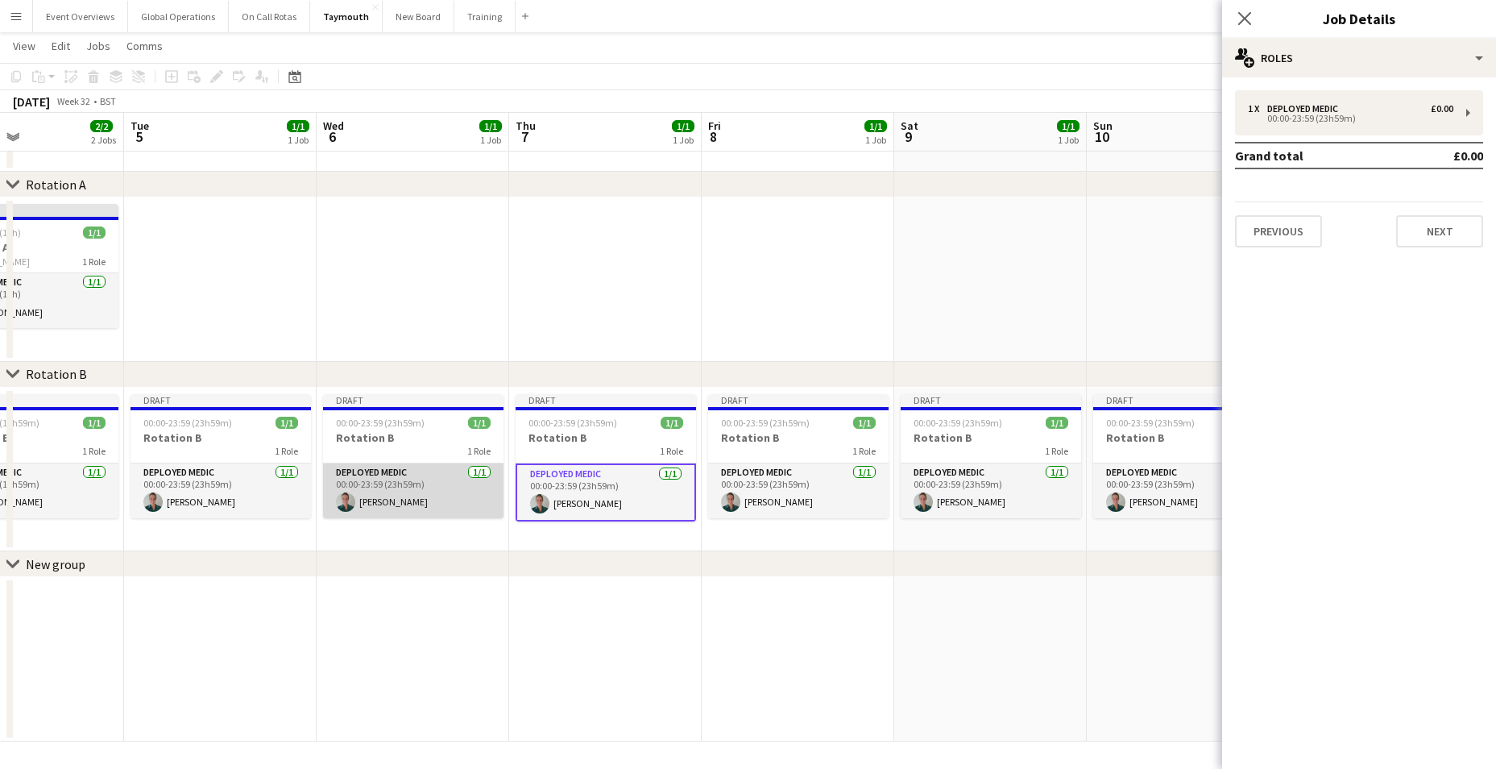
click at [371, 495] on app-card-role "Deployed Medic [DATE] 00:00-23:59 (23h59m) [PERSON_NAME]" at bounding box center [413, 490] width 180 height 55
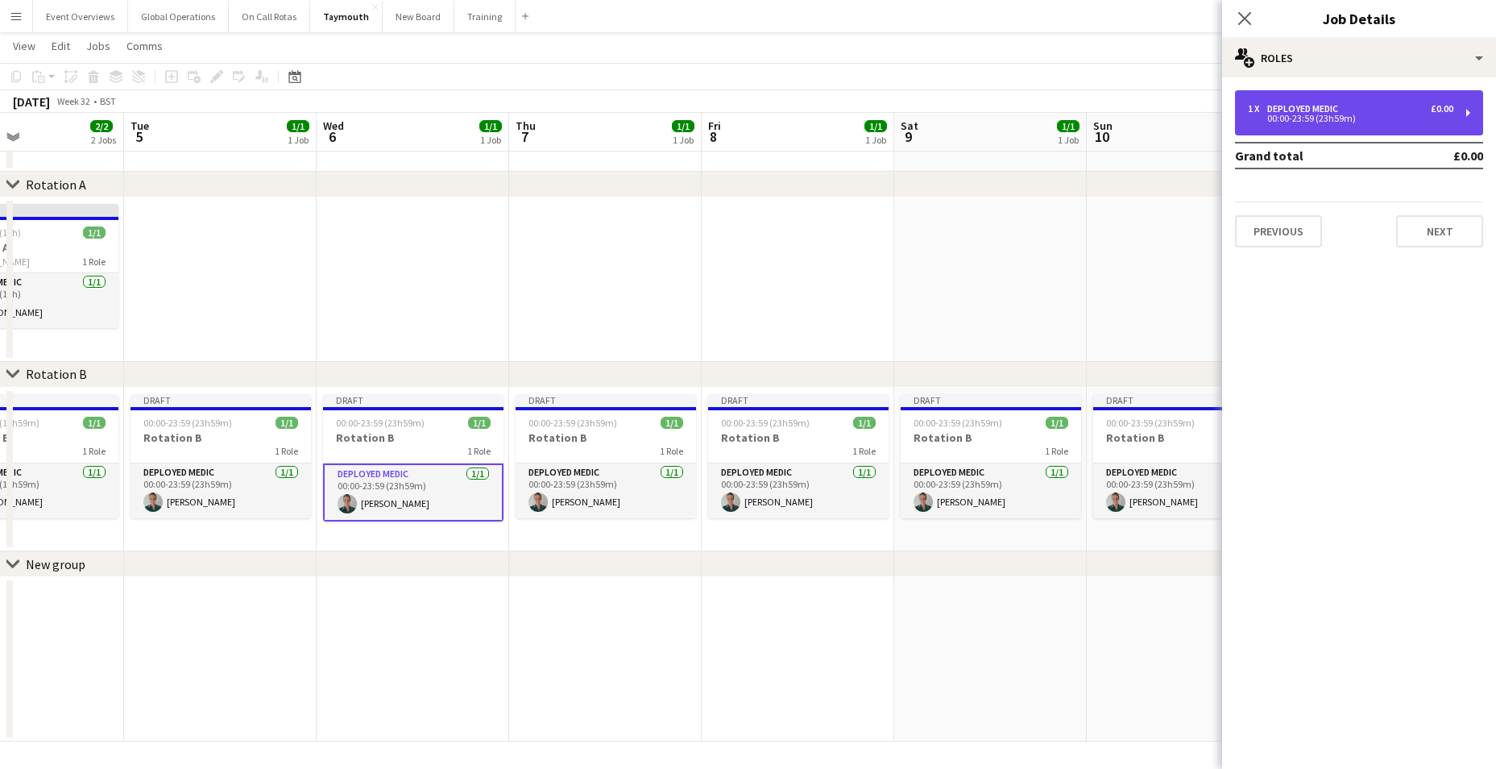
click at [1470, 109] on div "1 x Deployed Medic £0.00 00:00-23:59 (23h59m)" at bounding box center [1359, 112] width 248 height 45
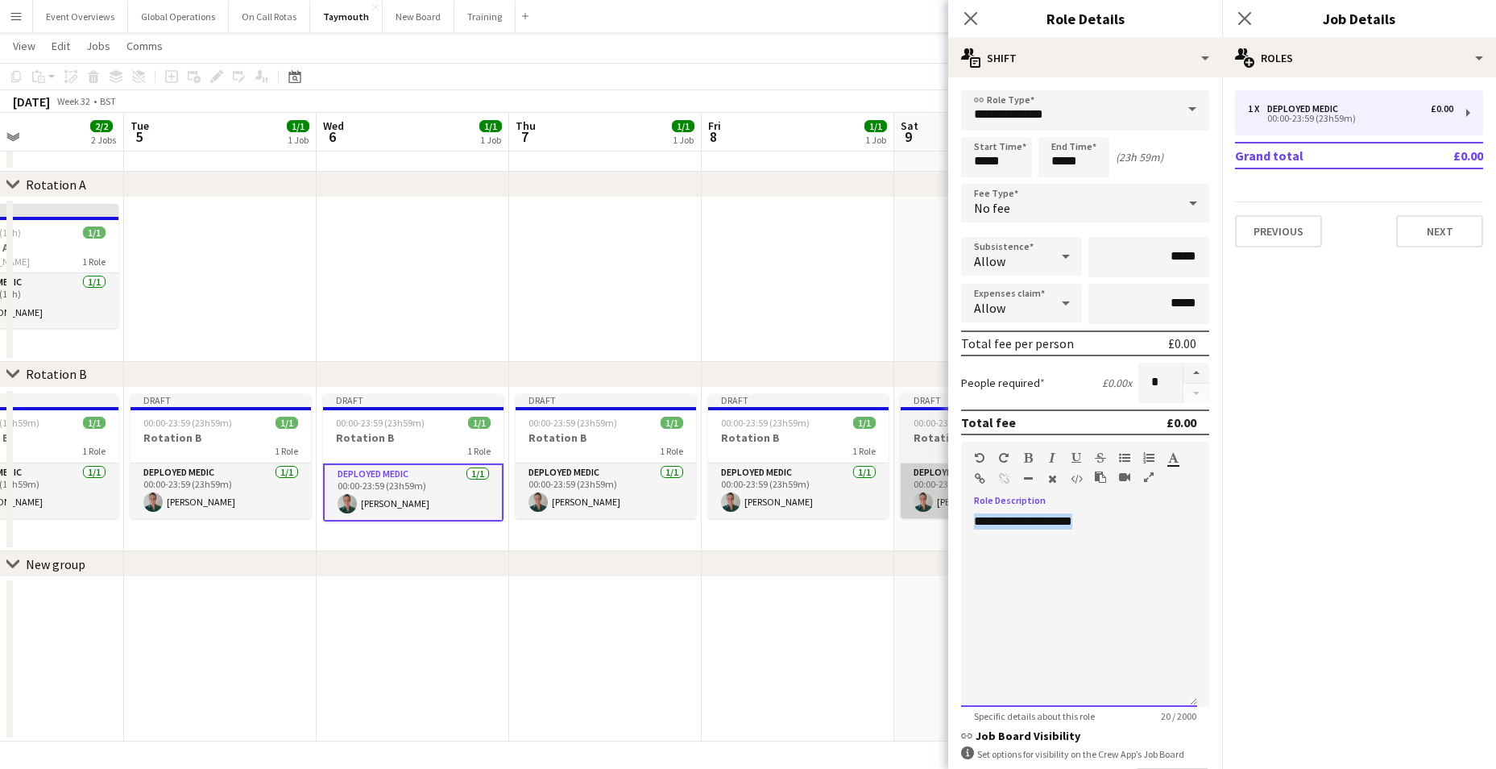
drag, startPoint x: 1094, startPoint y: 524, endPoint x: 930, endPoint y: 516, distance: 163.8
click at [930, 516] on body "Menu Boards Boards Boards All jobs Status Workforce Workforce My Workforce Recr…" at bounding box center [748, 356] width 1496 height 826
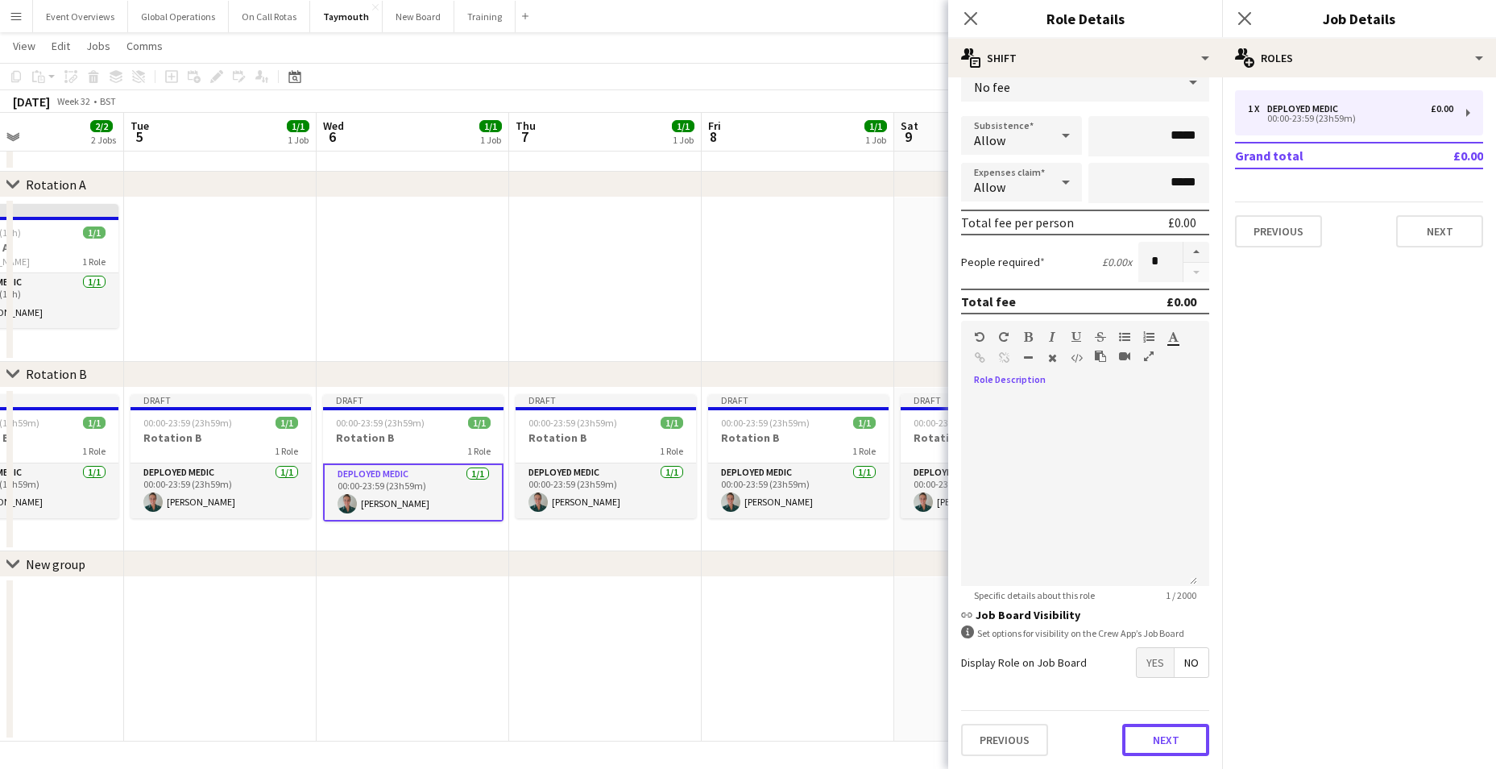
click at [1147, 740] on button "Next" at bounding box center [1165, 739] width 87 height 32
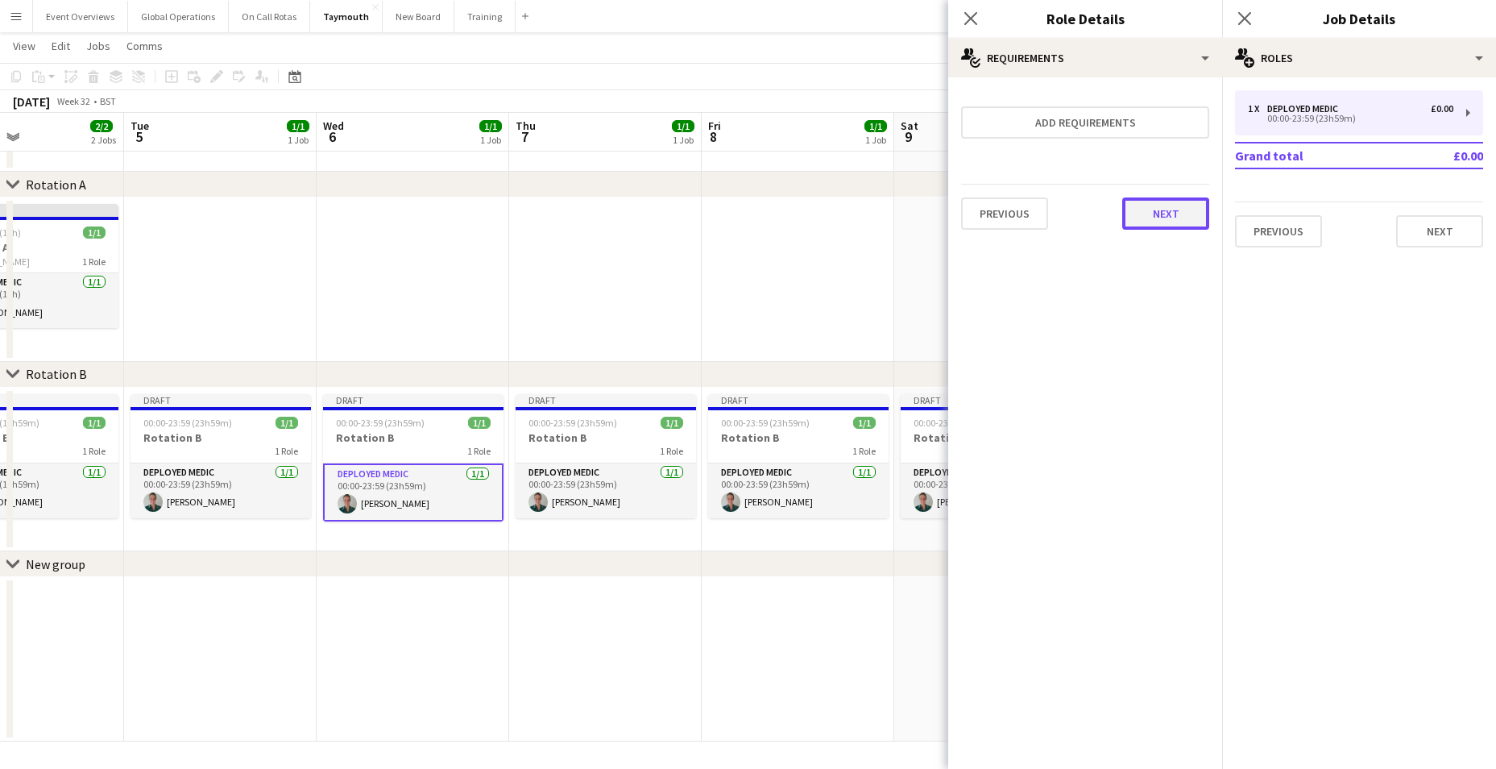
click at [1168, 213] on button "Next" at bounding box center [1165, 213] width 87 height 32
click at [1178, 209] on button "Finish" at bounding box center [1179, 216] width 60 height 32
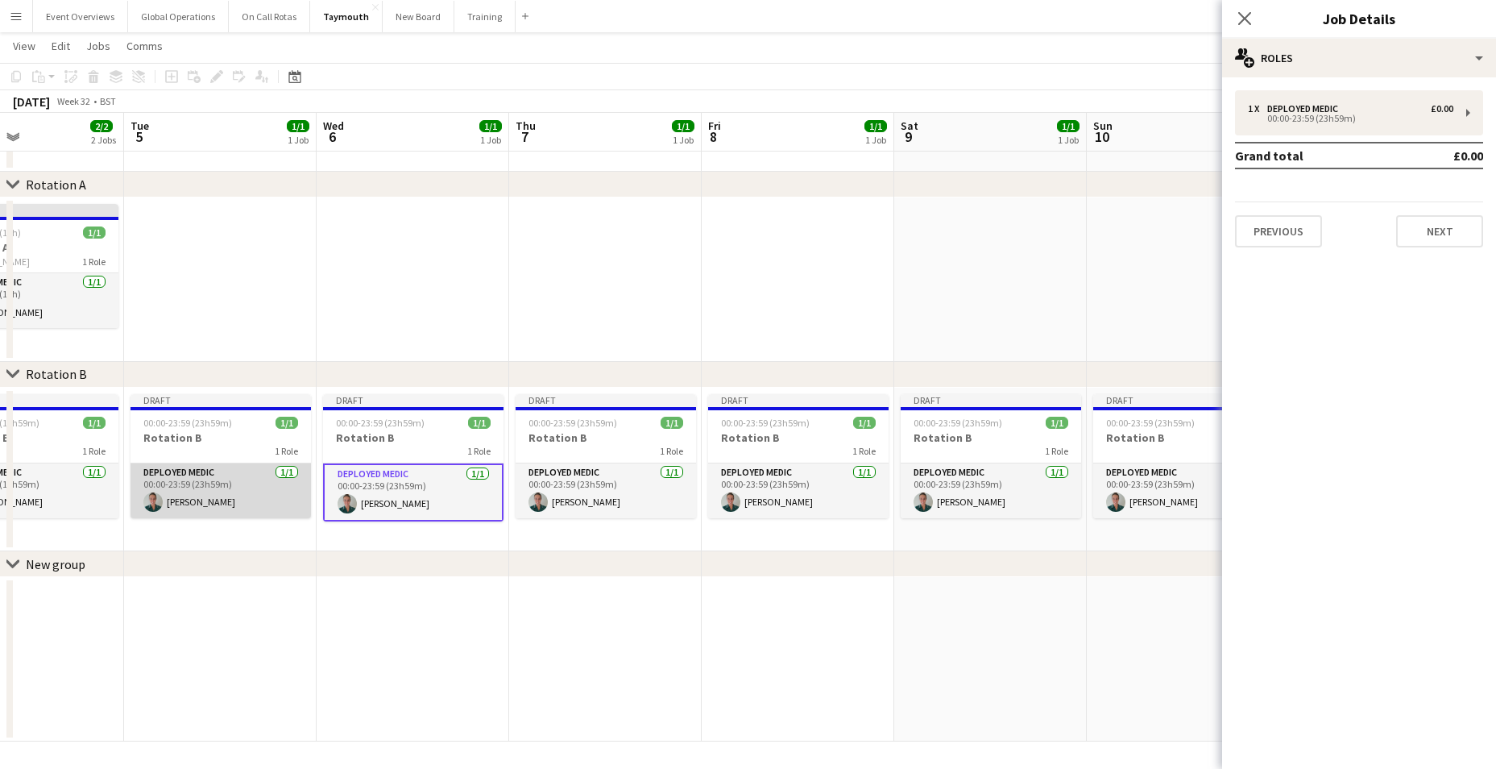
click at [190, 502] on app-card-role "Deployed Medic [DATE] 00:00-23:59 (23h59m) [PERSON_NAME]" at bounding box center [221, 490] width 180 height 55
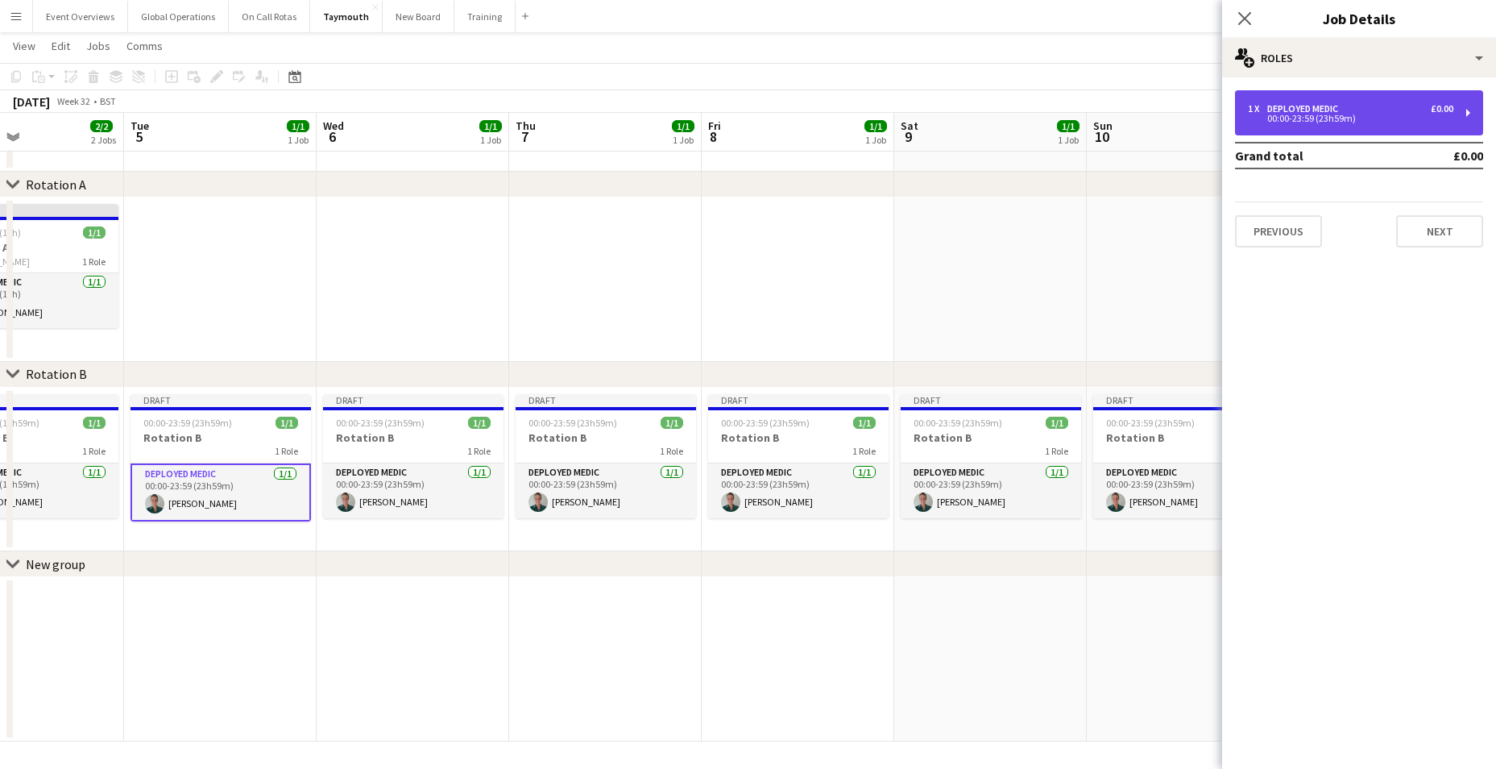
click at [1473, 107] on div "1 x Deployed Medic £0.00 00:00-23:59 (23h59m)" at bounding box center [1359, 112] width 248 height 45
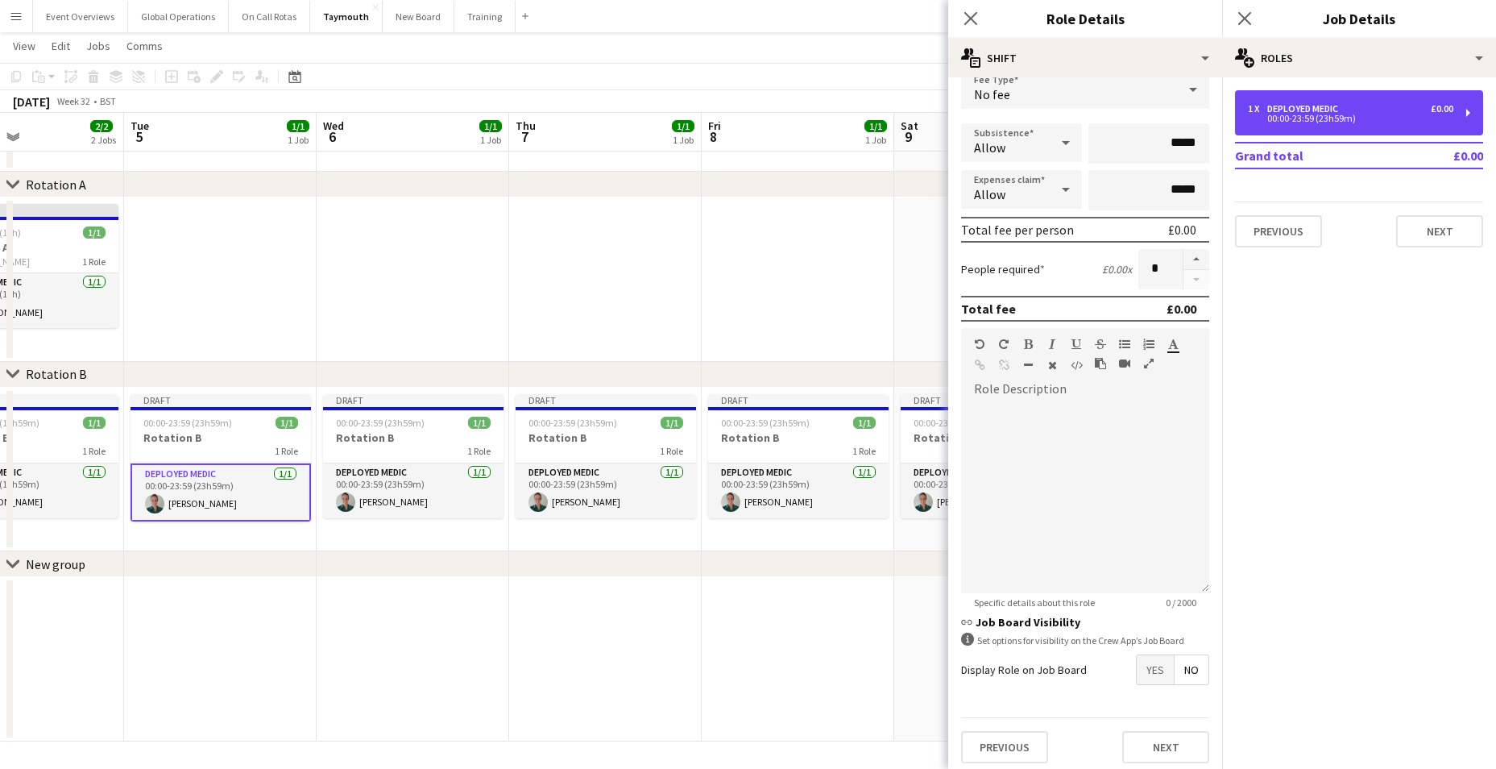
scroll to position [110, 0]
click at [1465, 104] on div "1 x Deployed Medic £0.00 00:00-23:59 (23h59m)" at bounding box center [1359, 112] width 248 height 45
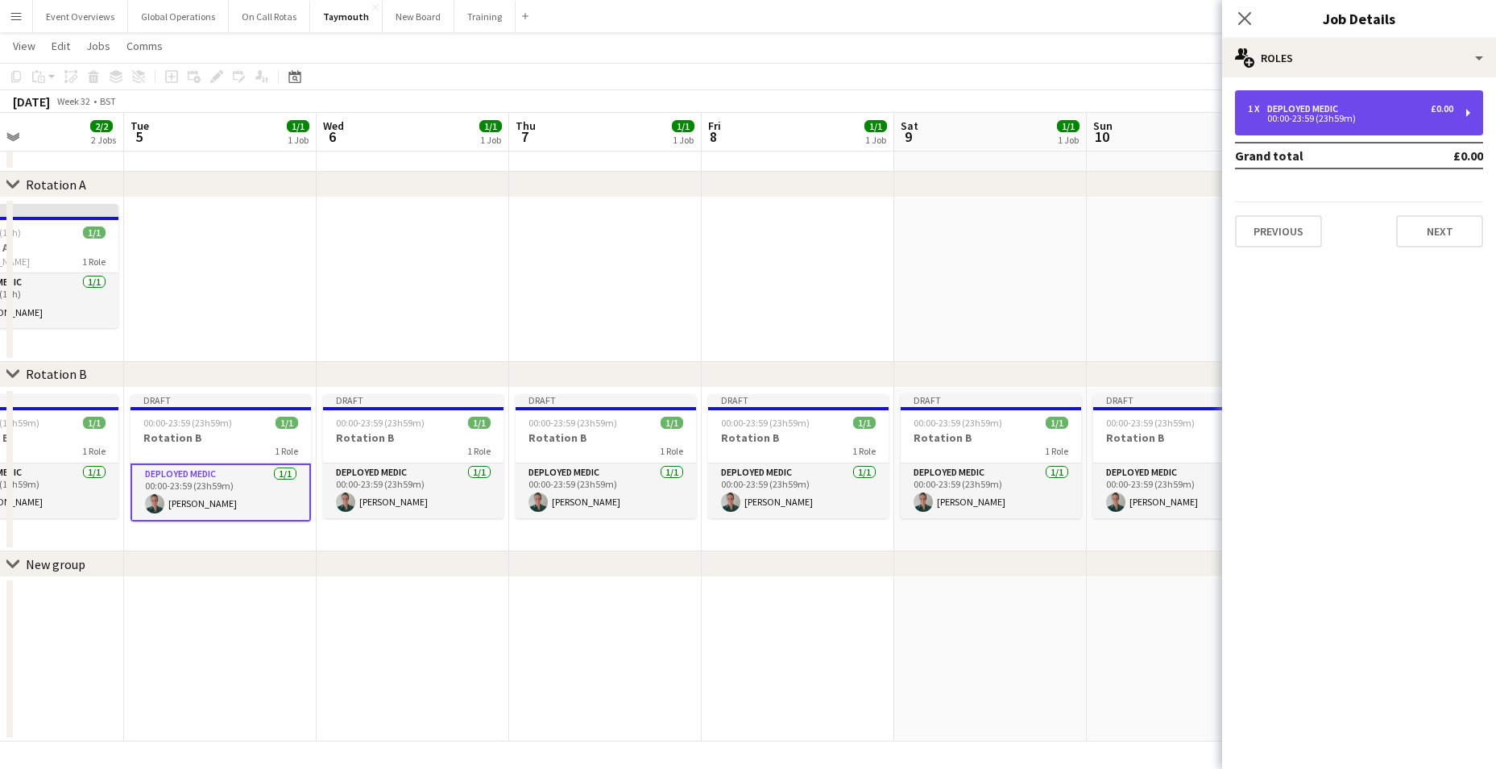
click at [1465, 106] on div "1 x Deployed Medic £0.00 00:00-23:59 (23h59m)" at bounding box center [1359, 112] width 248 height 45
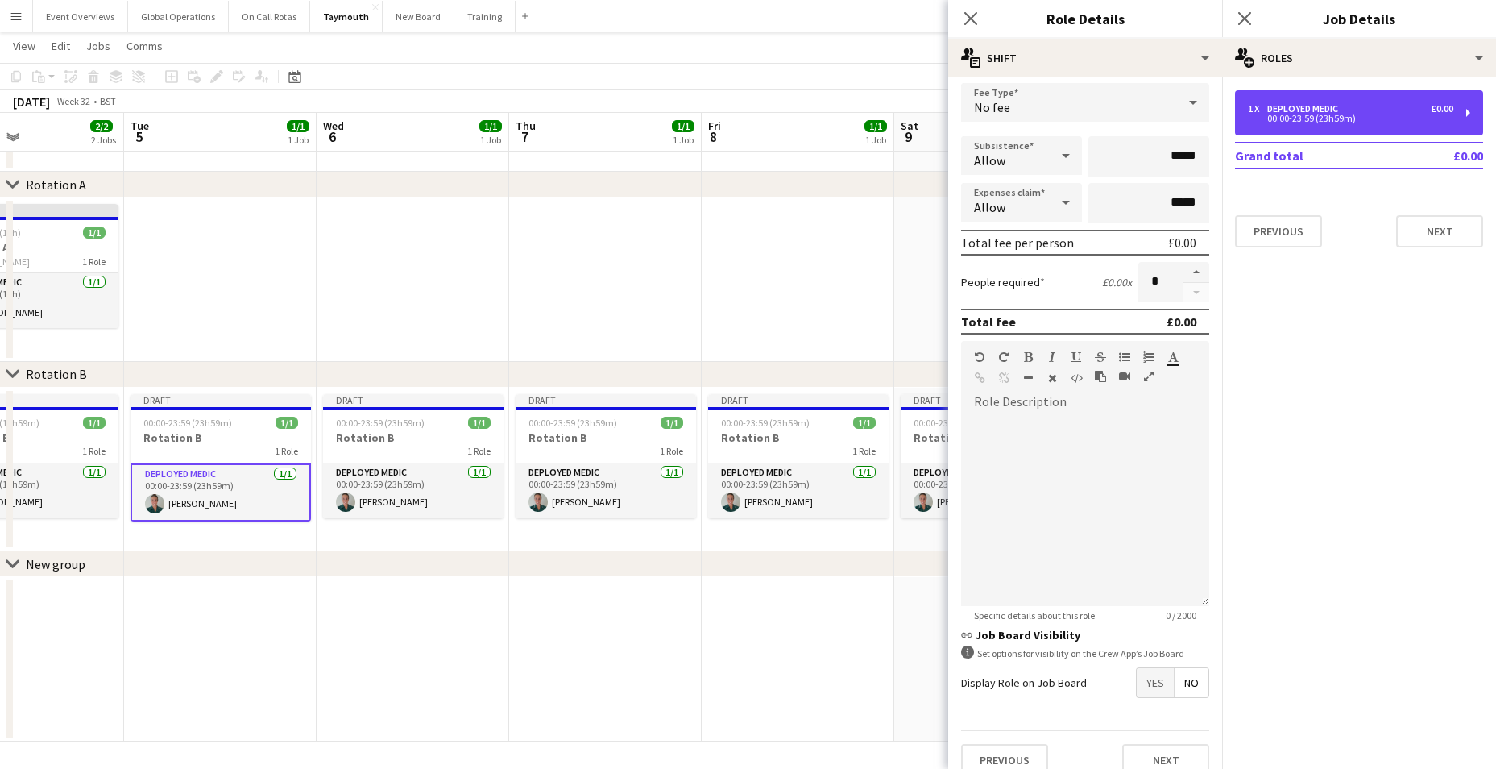
scroll to position [121, 0]
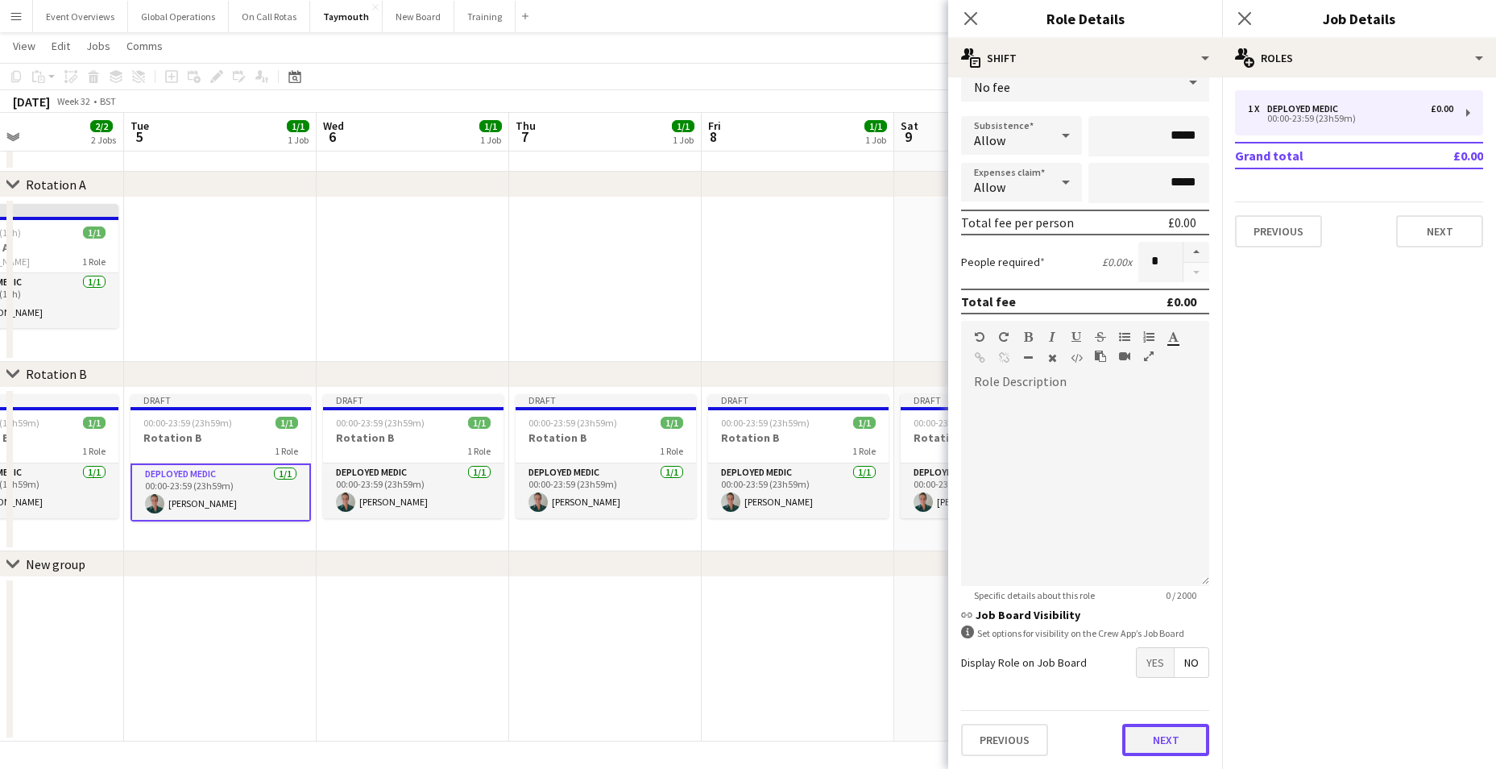
click at [1176, 741] on button "Next" at bounding box center [1165, 739] width 87 height 32
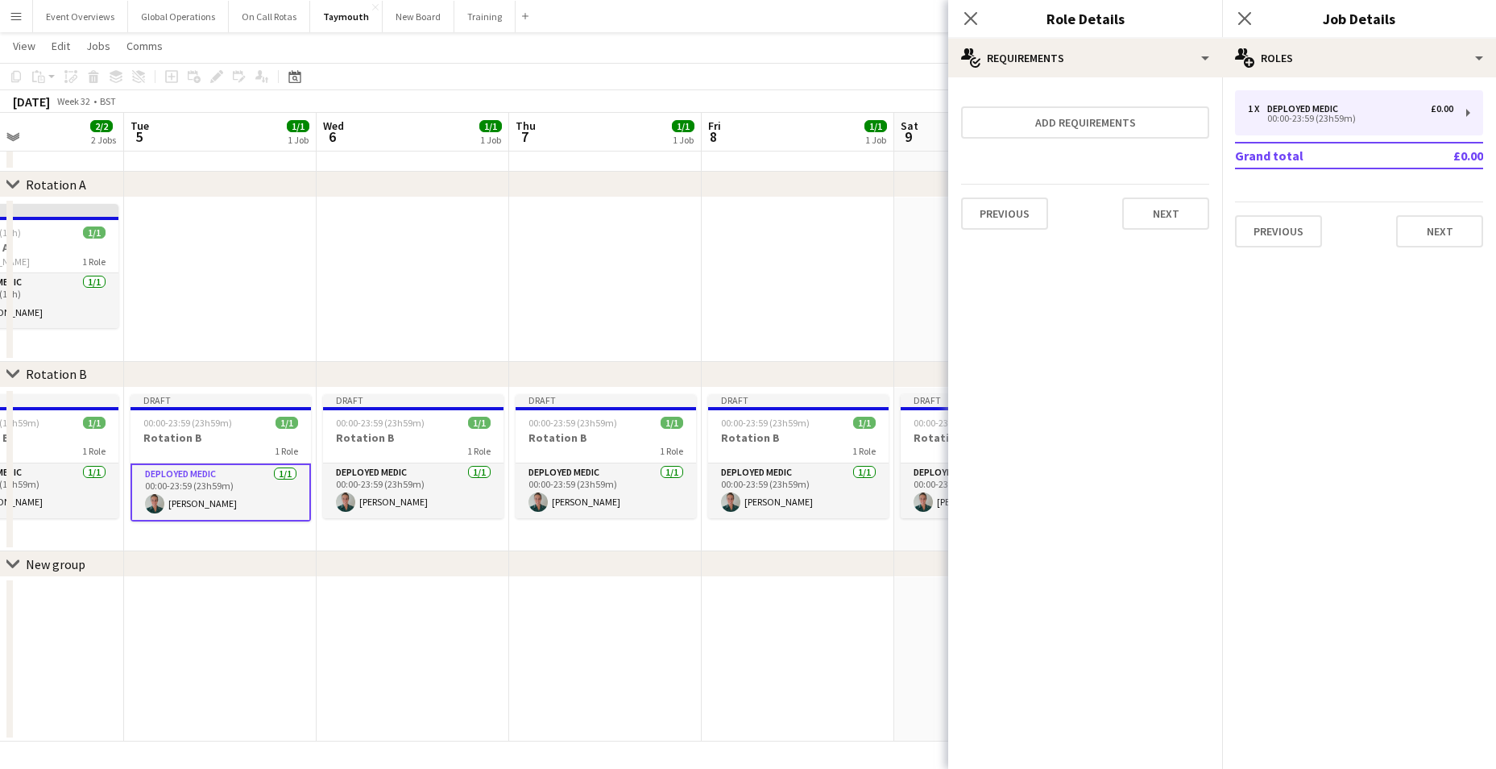
scroll to position [0, 0]
click at [1183, 205] on button "Next" at bounding box center [1165, 213] width 87 height 32
click at [1180, 209] on button "Finish" at bounding box center [1179, 216] width 60 height 32
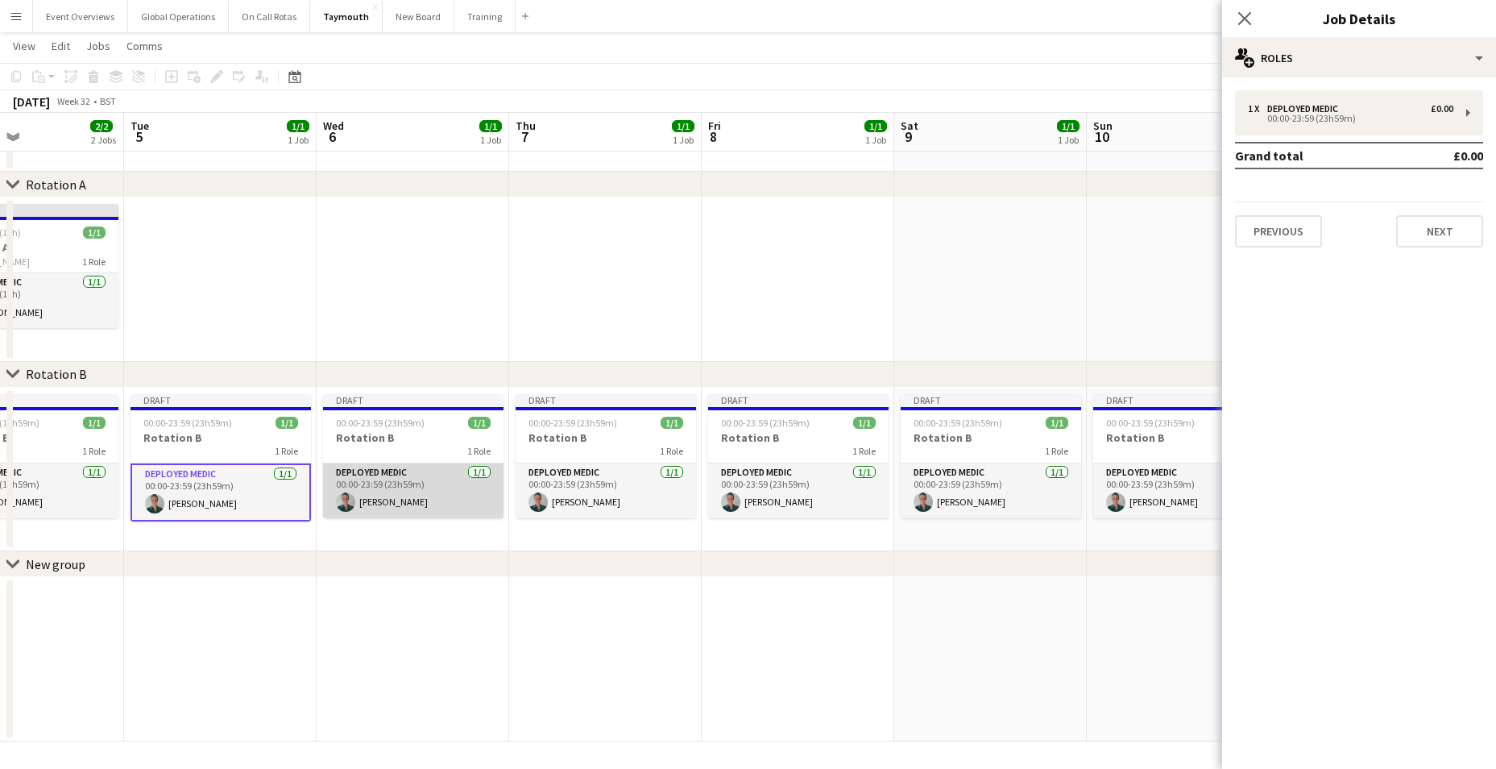
click at [358, 465] on app-card-role "Deployed Medic [DATE] 00:00-23:59 (23h59m) [PERSON_NAME]" at bounding box center [413, 490] width 180 height 55
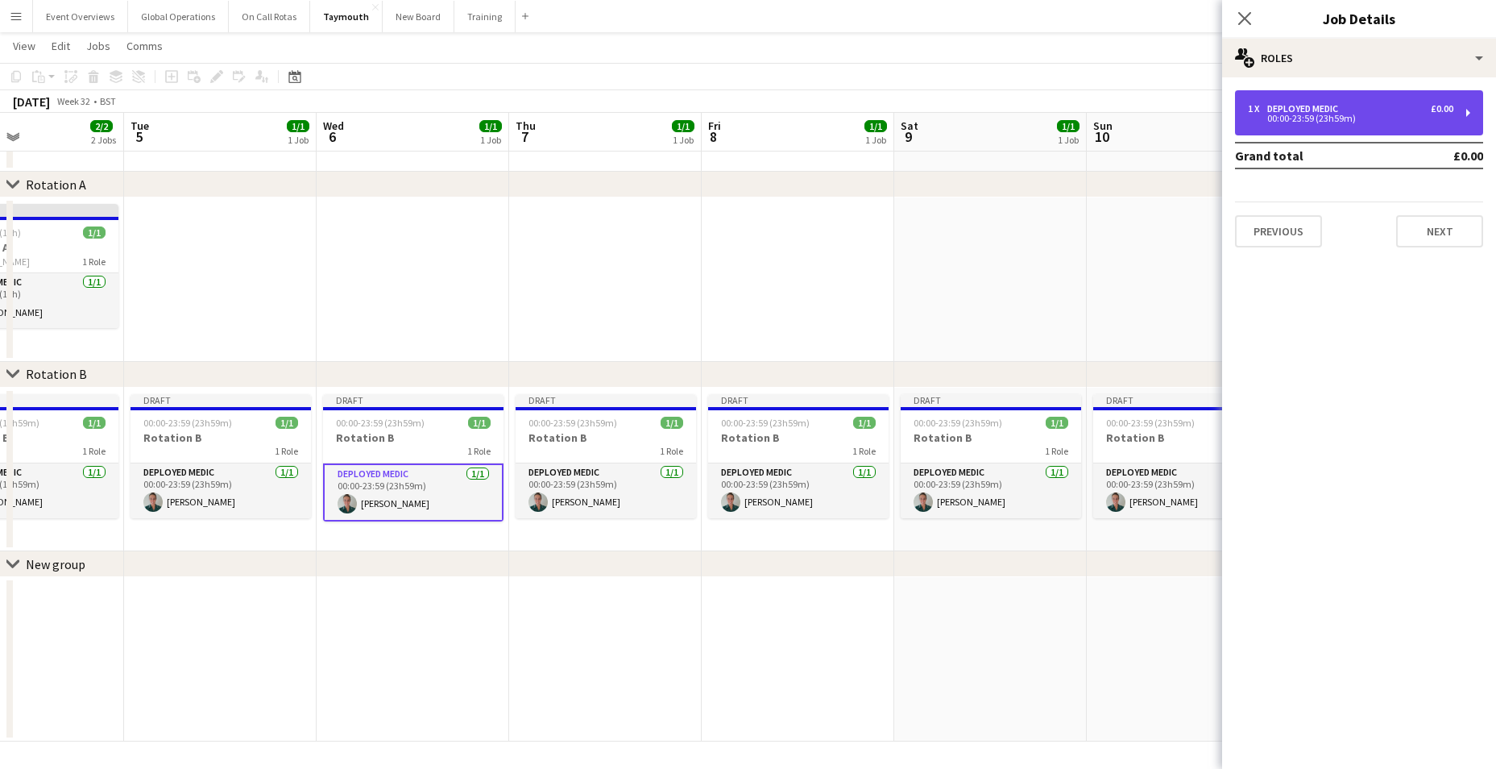
click at [1466, 110] on div "1 x Deployed Medic £0.00 00:00-23:59 (23h59m)" at bounding box center [1359, 112] width 248 height 45
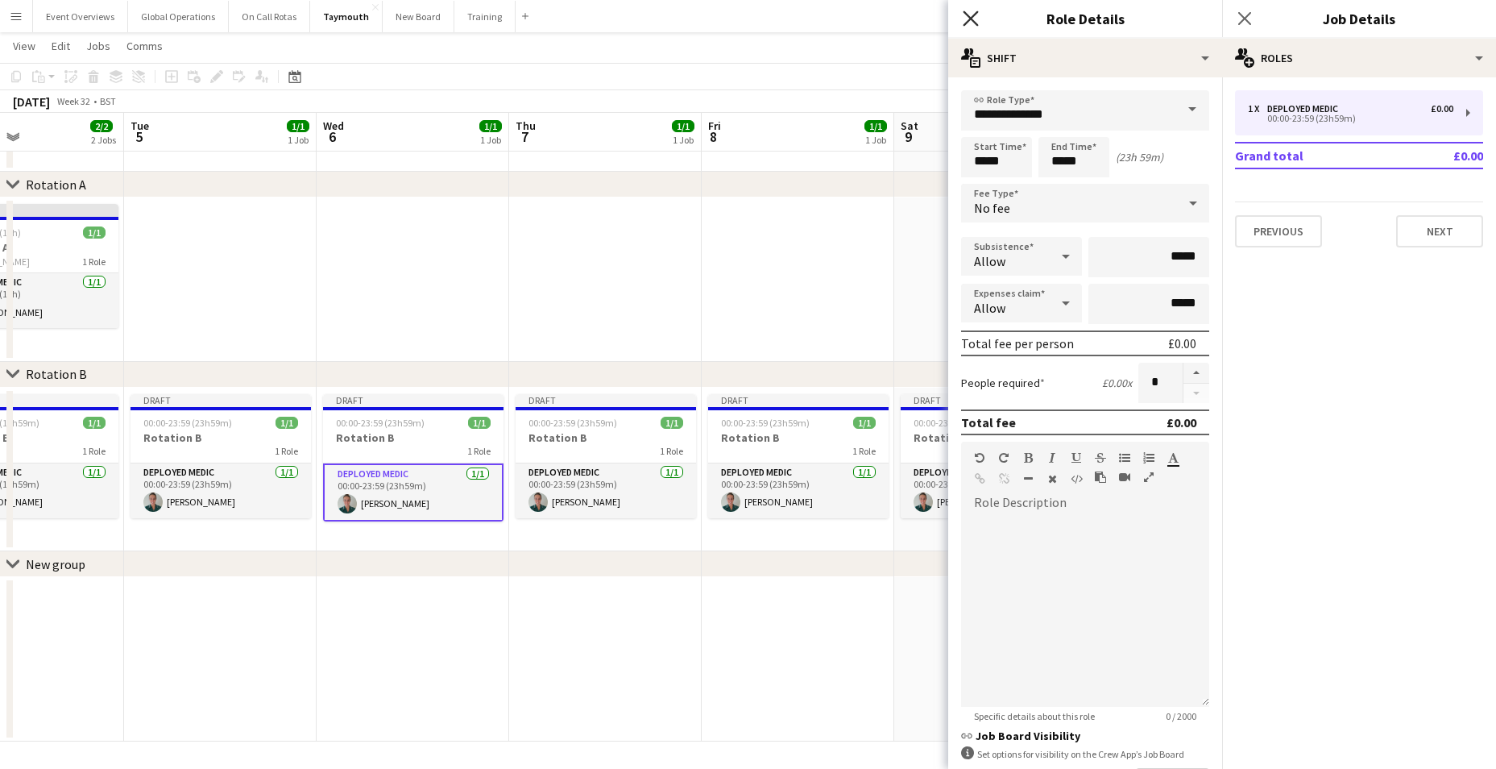
click at [972, 15] on icon "Close pop-in" at bounding box center [970, 17] width 15 height 15
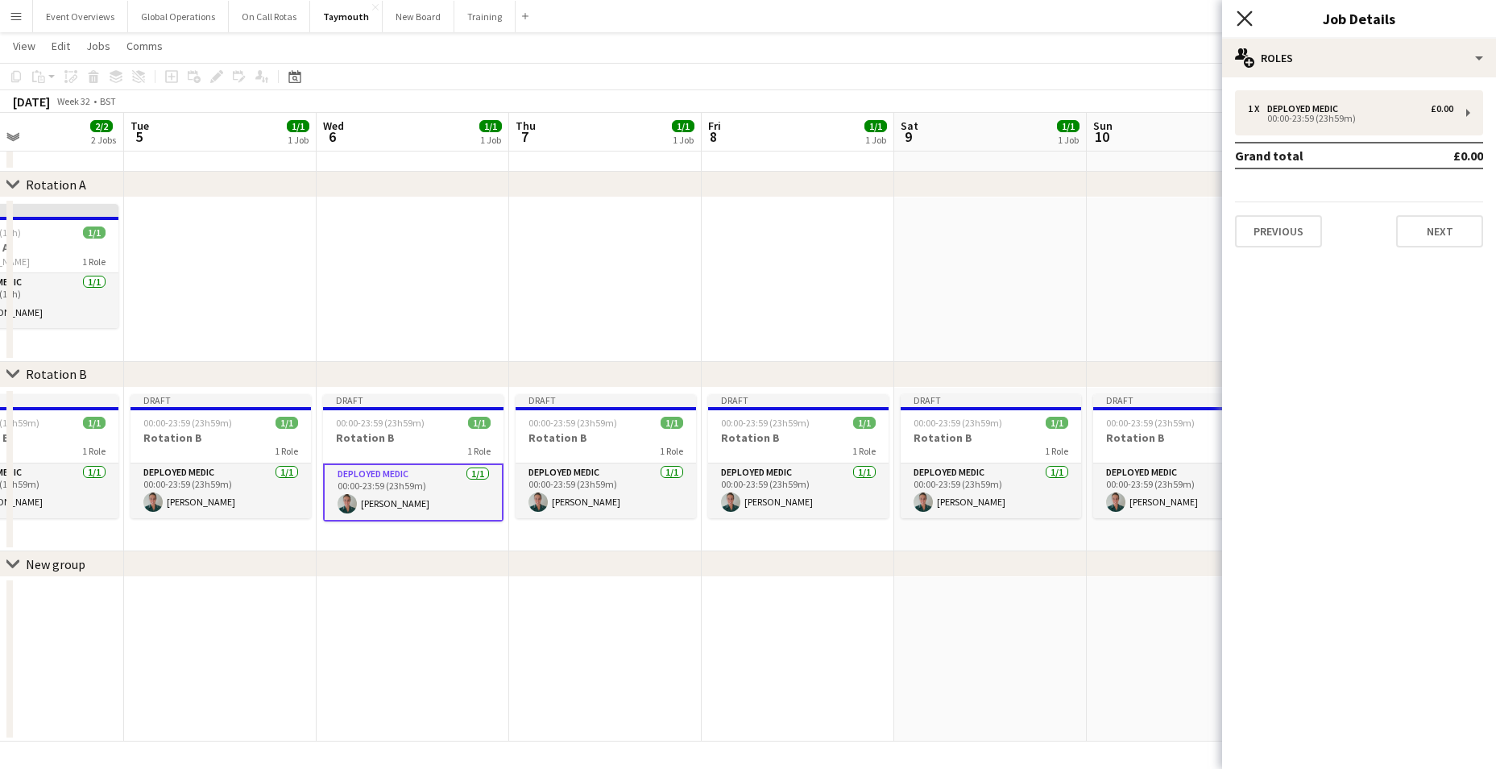
click at [1241, 18] on icon "Close pop-in" at bounding box center [1244, 17] width 15 height 15
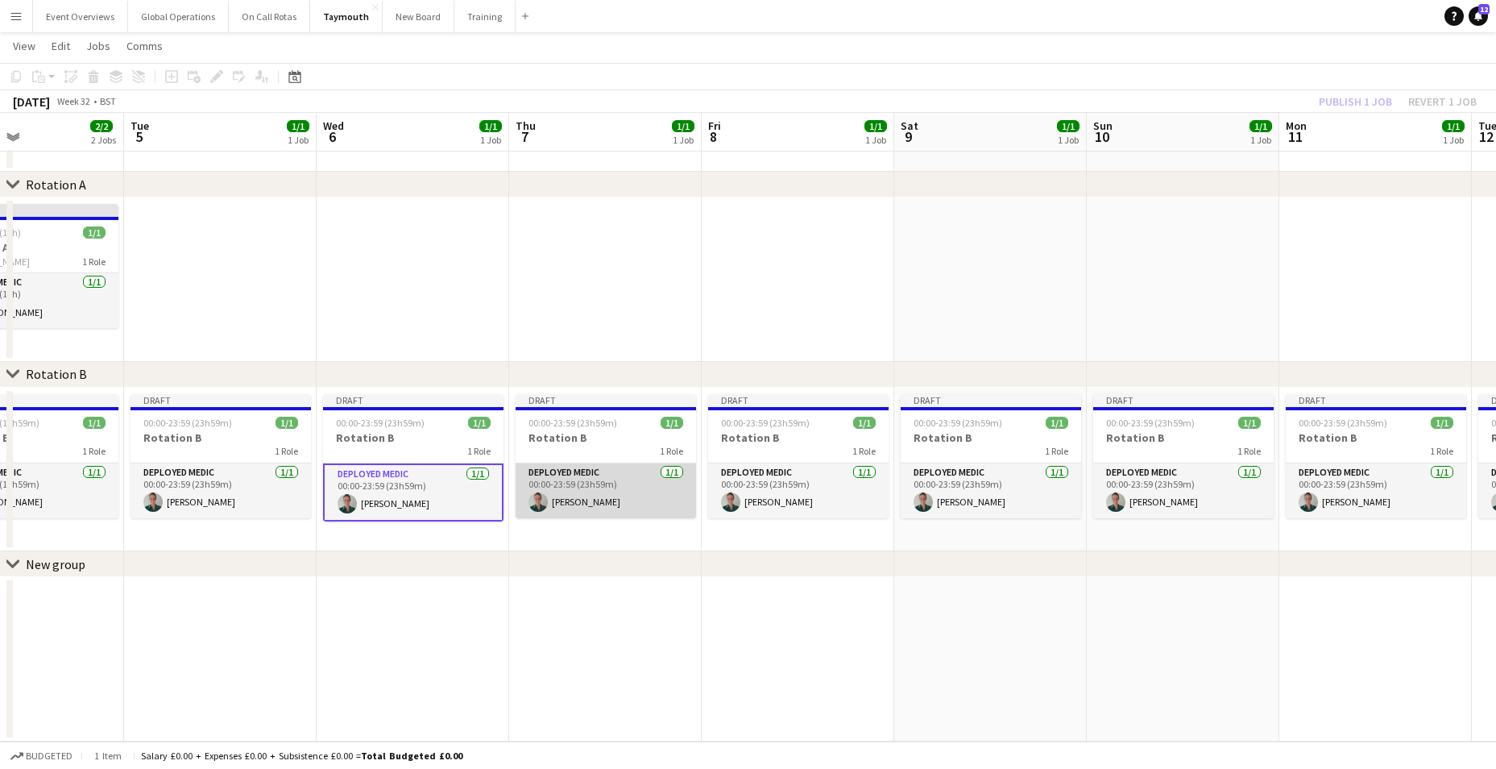
click at [587, 471] on app-card-role "Deployed Medic [DATE] 00:00-23:59 (23h59m) [PERSON_NAME]" at bounding box center [606, 490] width 180 height 55
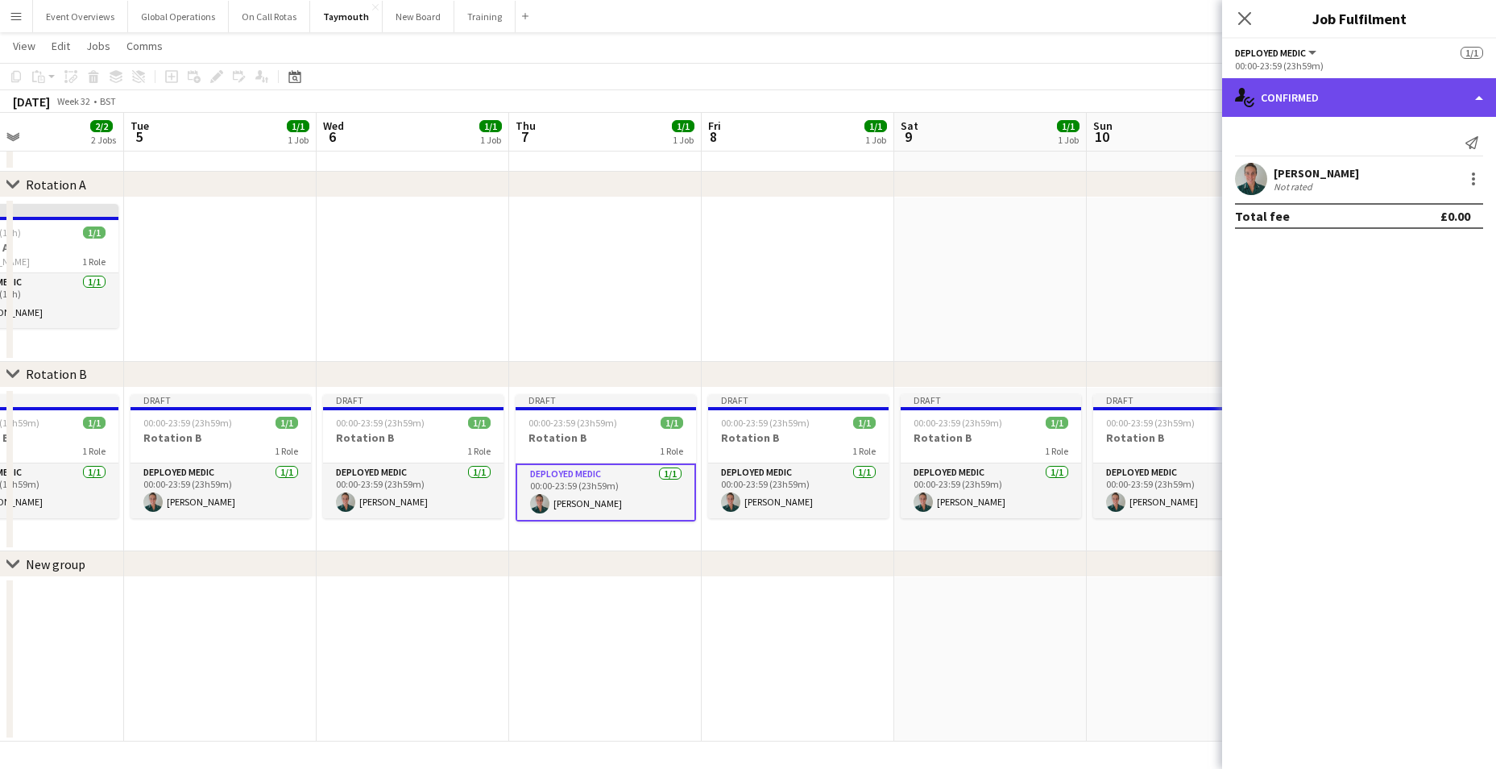
click at [1481, 95] on div "single-neutral-actions-check-2 Confirmed" at bounding box center [1359, 97] width 274 height 39
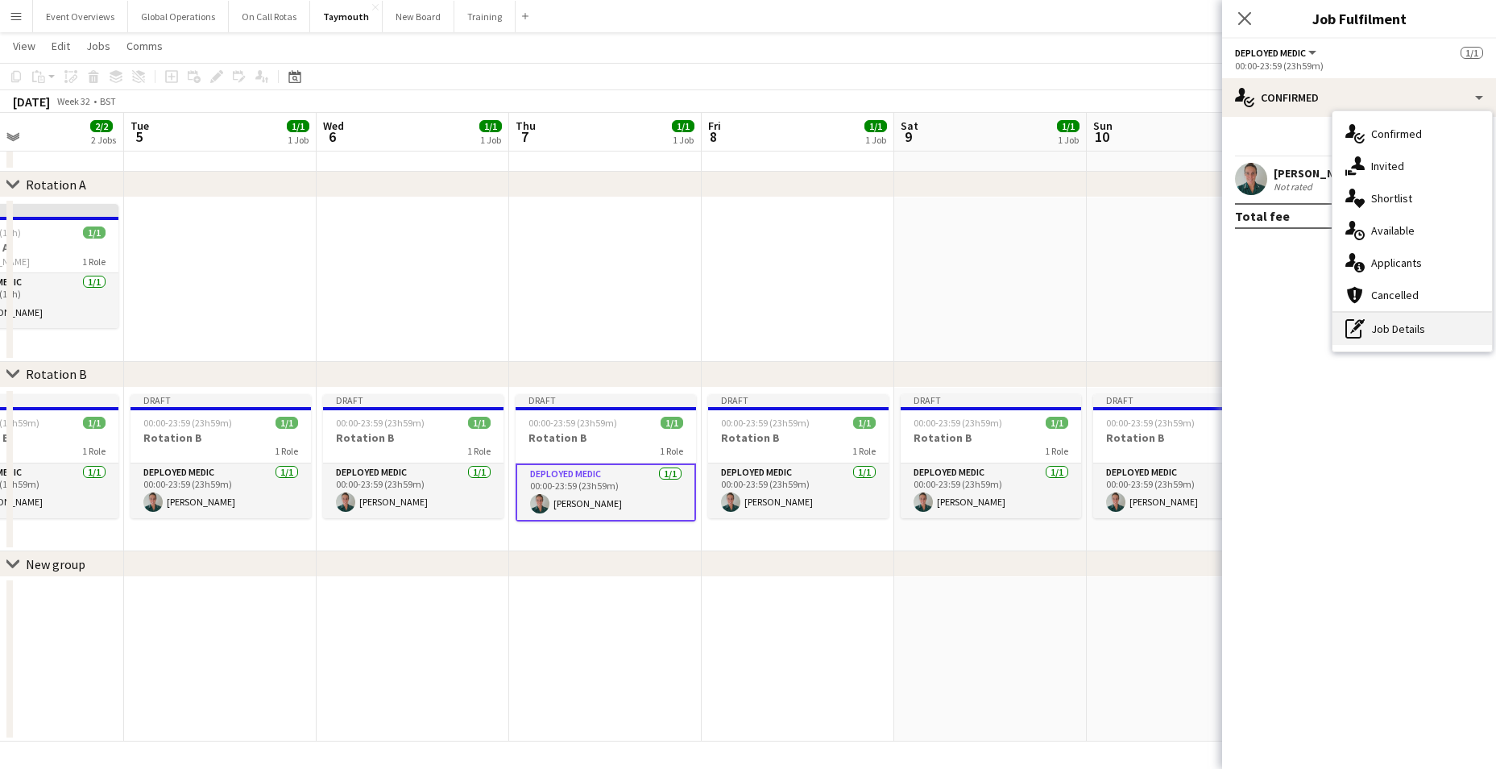
click at [1414, 324] on div "pen-write Job Details" at bounding box center [1412, 329] width 160 height 32
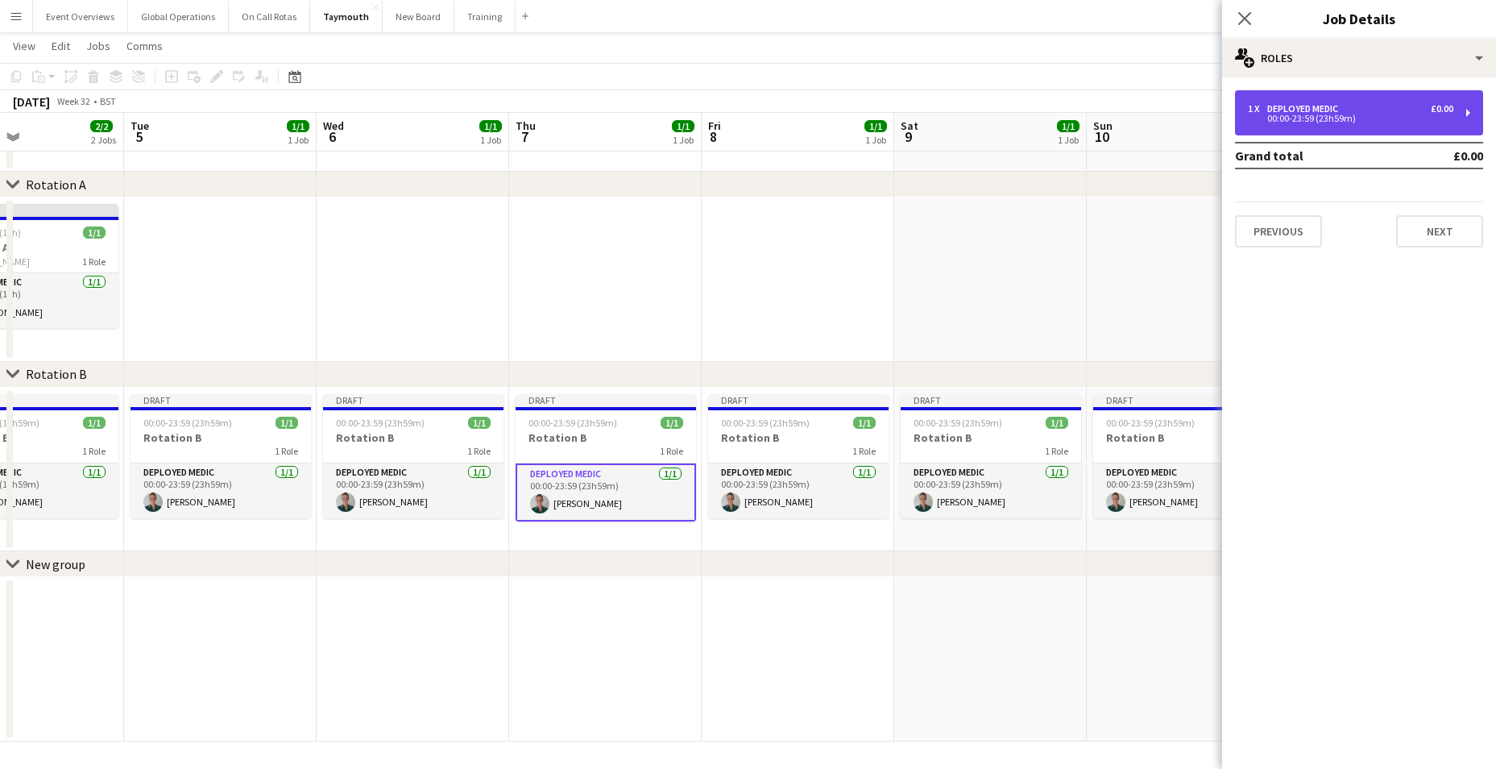
click at [1472, 106] on div "1 x Deployed Medic £0.00 00:00-23:59 (23h59m)" at bounding box center [1359, 112] width 248 height 45
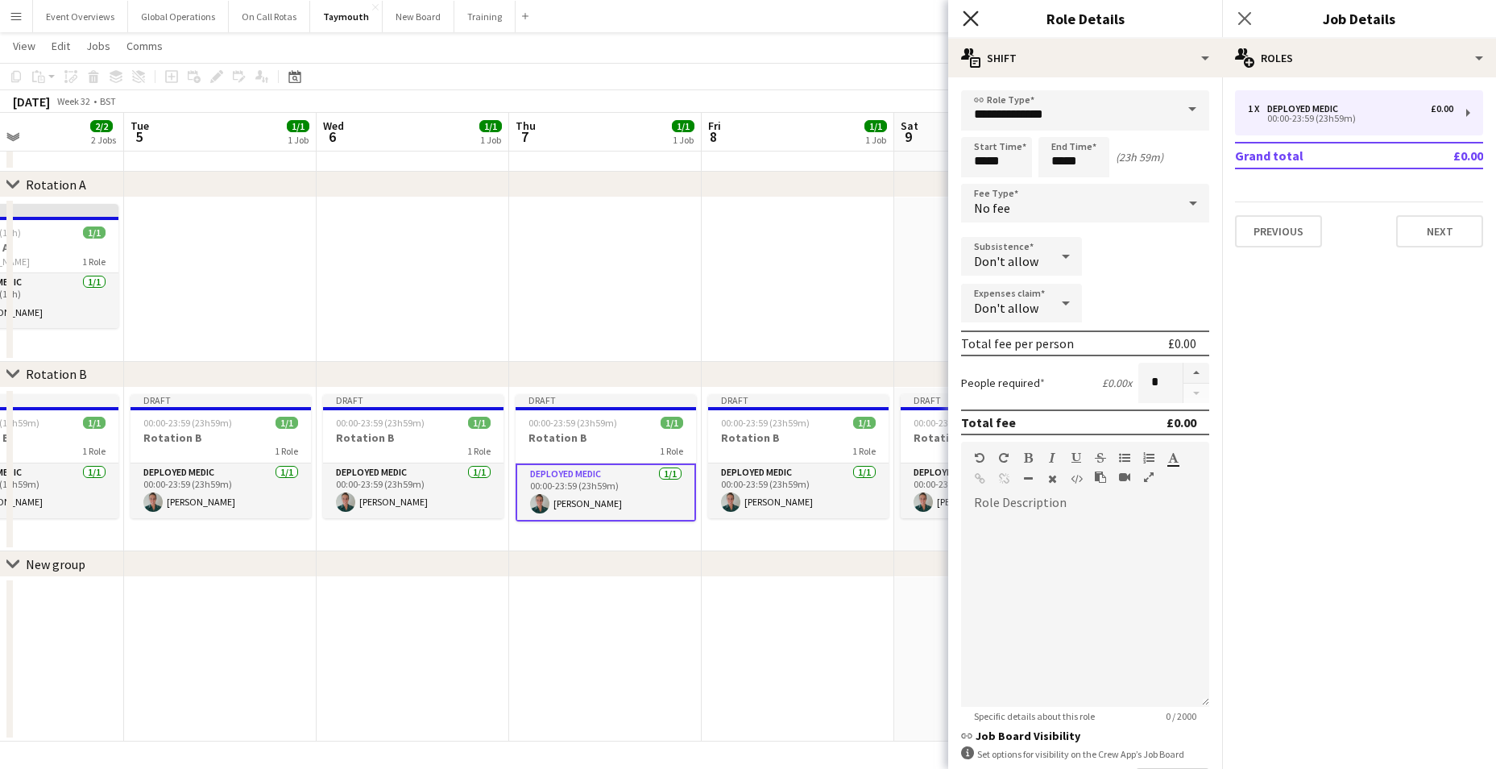
click at [971, 13] on icon "Close pop-in" at bounding box center [970, 17] width 15 height 15
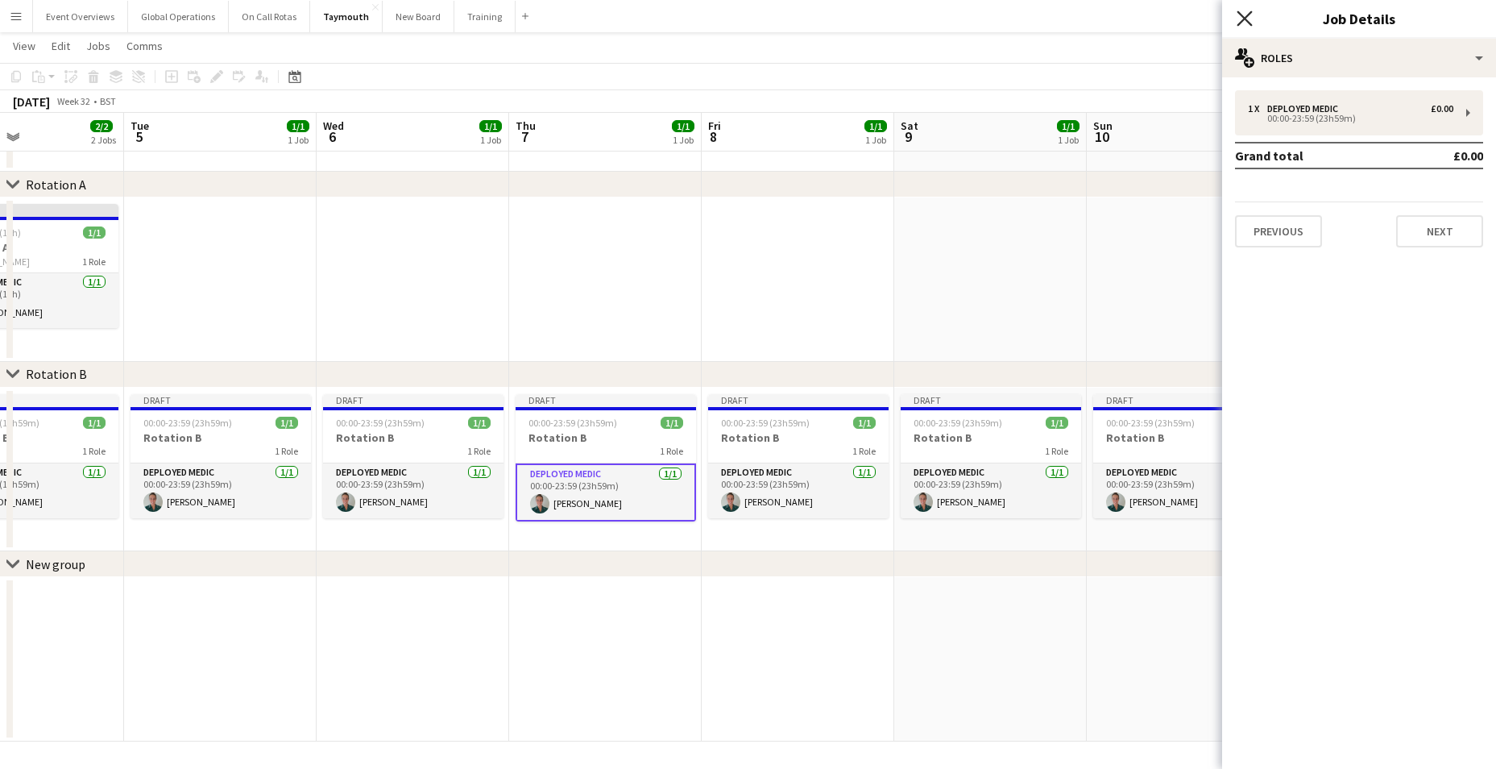
click at [1243, 10] on icon "Close pop-in" at bounding box center [1244, 17] width 15 height 15
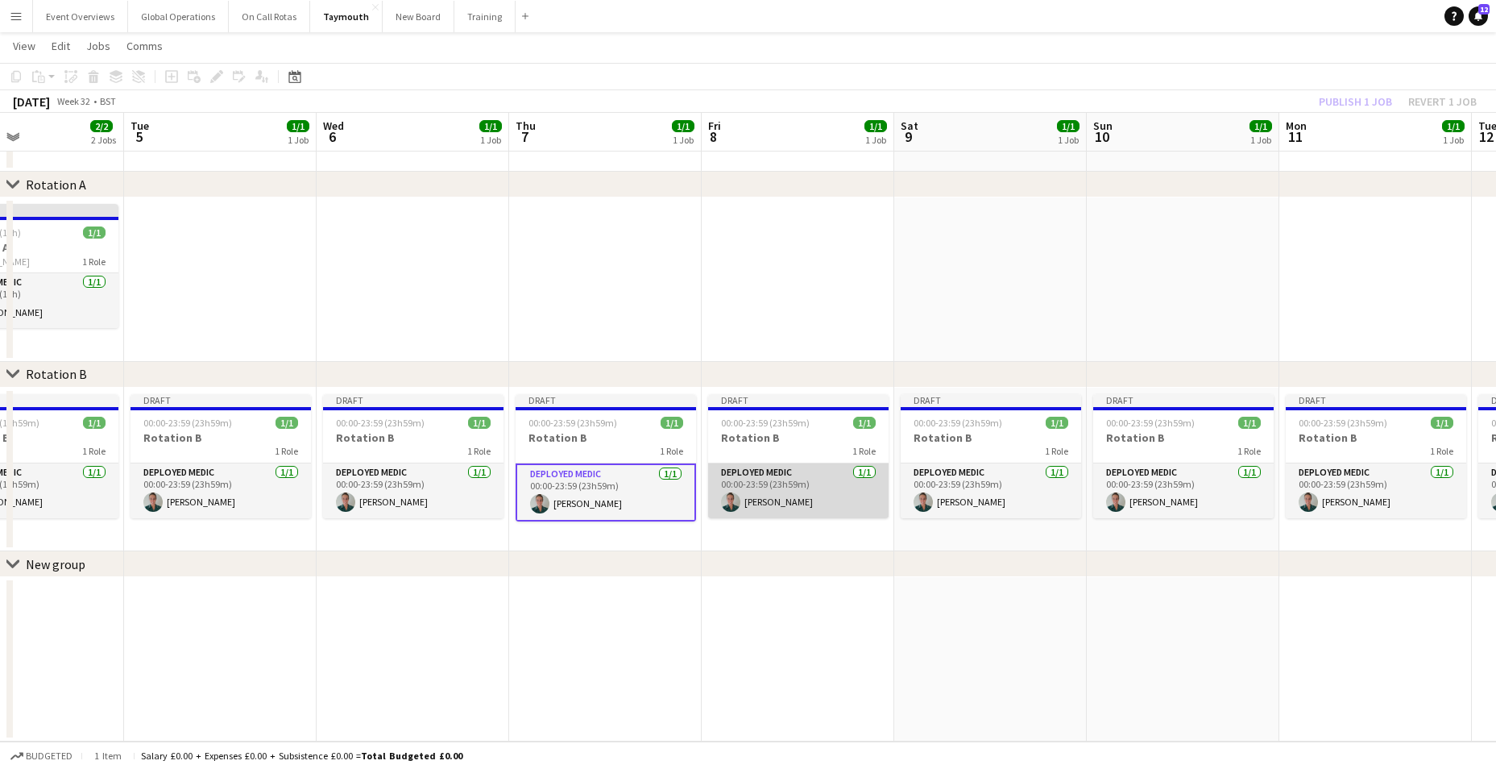
click at [758, 468] on app-card-role "Deployed Medic [DATE] 00:00-23:59 (23h59m) [PERSON_NAME]" at bounding box center [798, 490] width 180 height 55
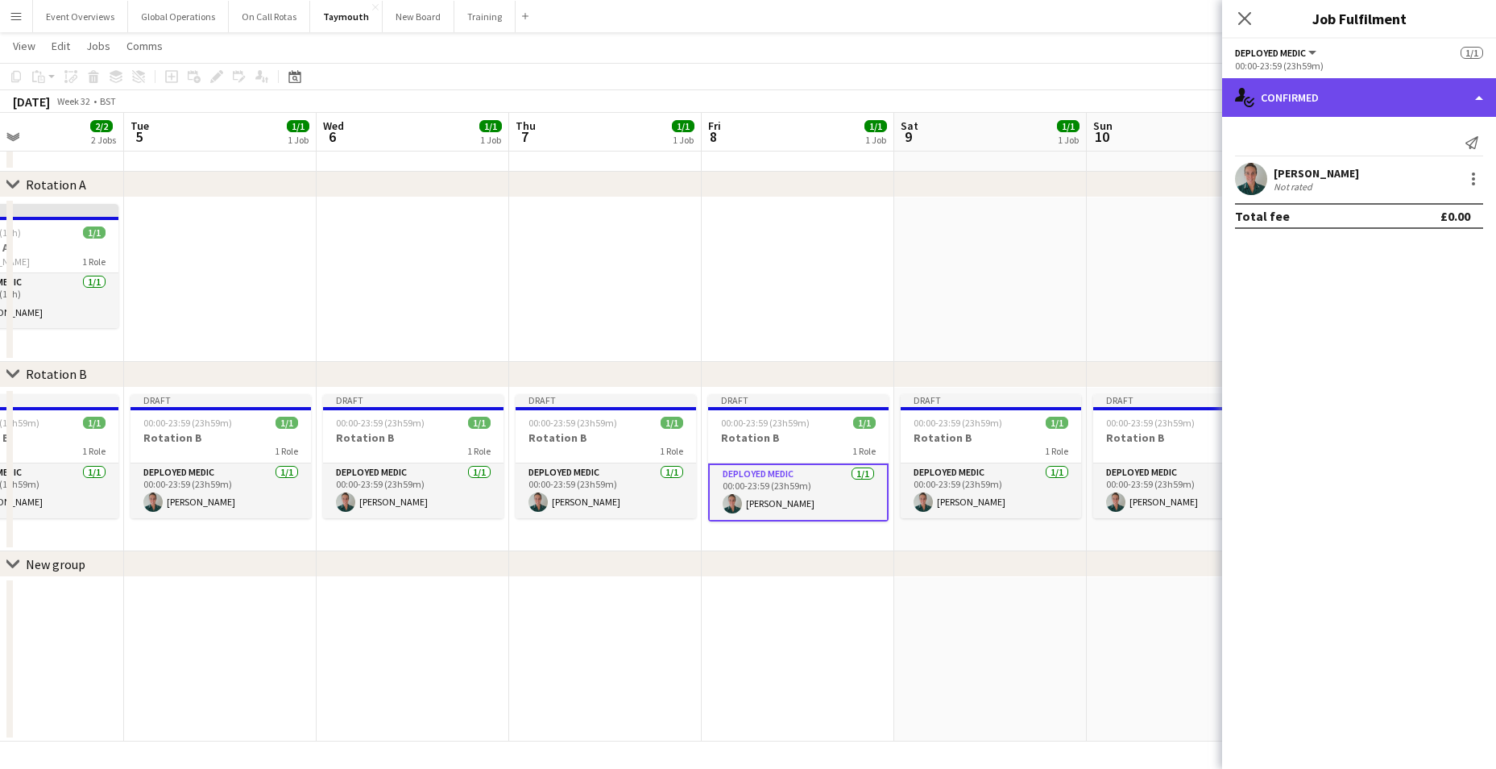
click at [1479, 95] on div "single-neutral-actions-check-2 Confirmed" at bounding box center [1359, 97] width 274 height 39
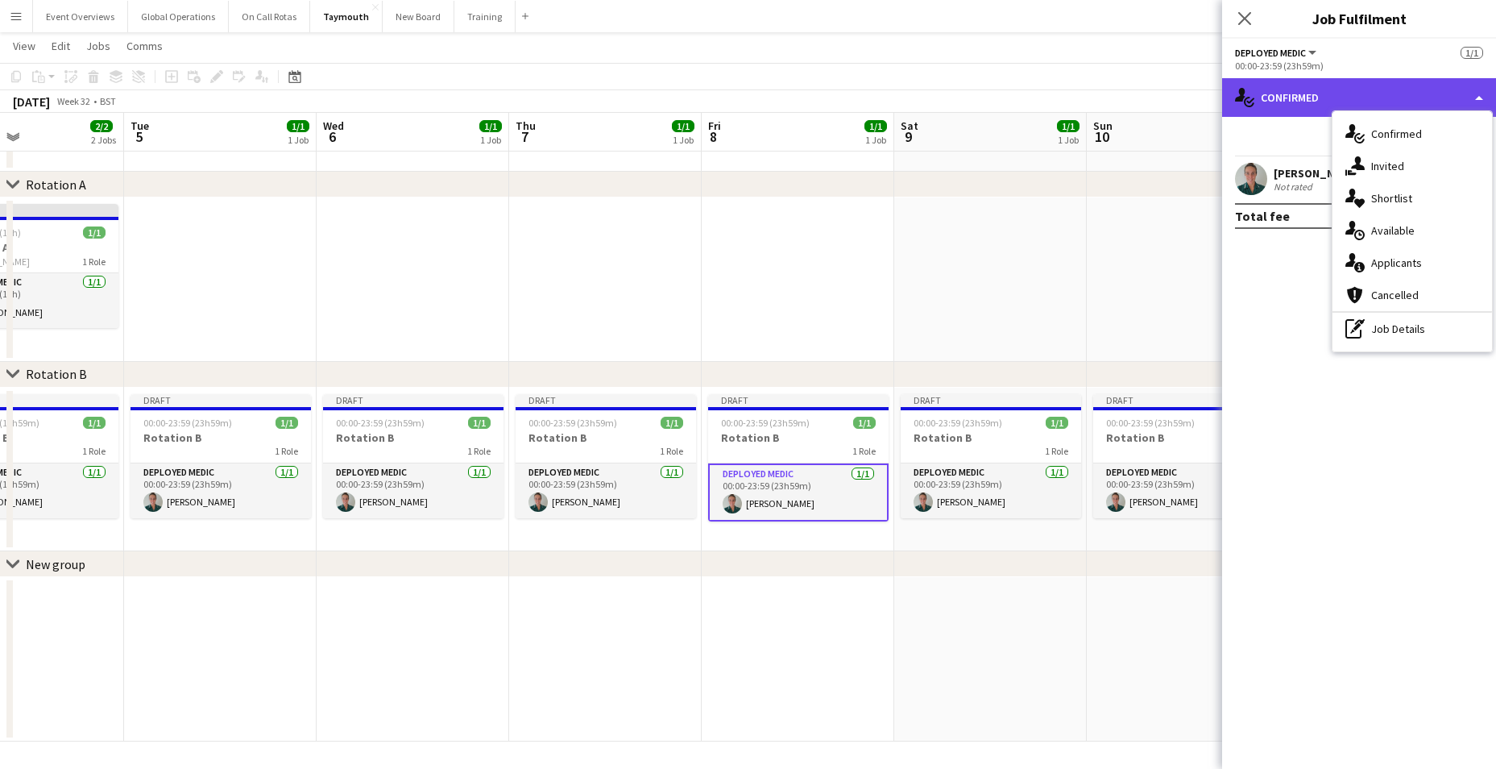
click at [1415, 97] on div "single-neutral-actions-check-2 Confirmed" at bounding box center [1359, 97] width 274 height 39
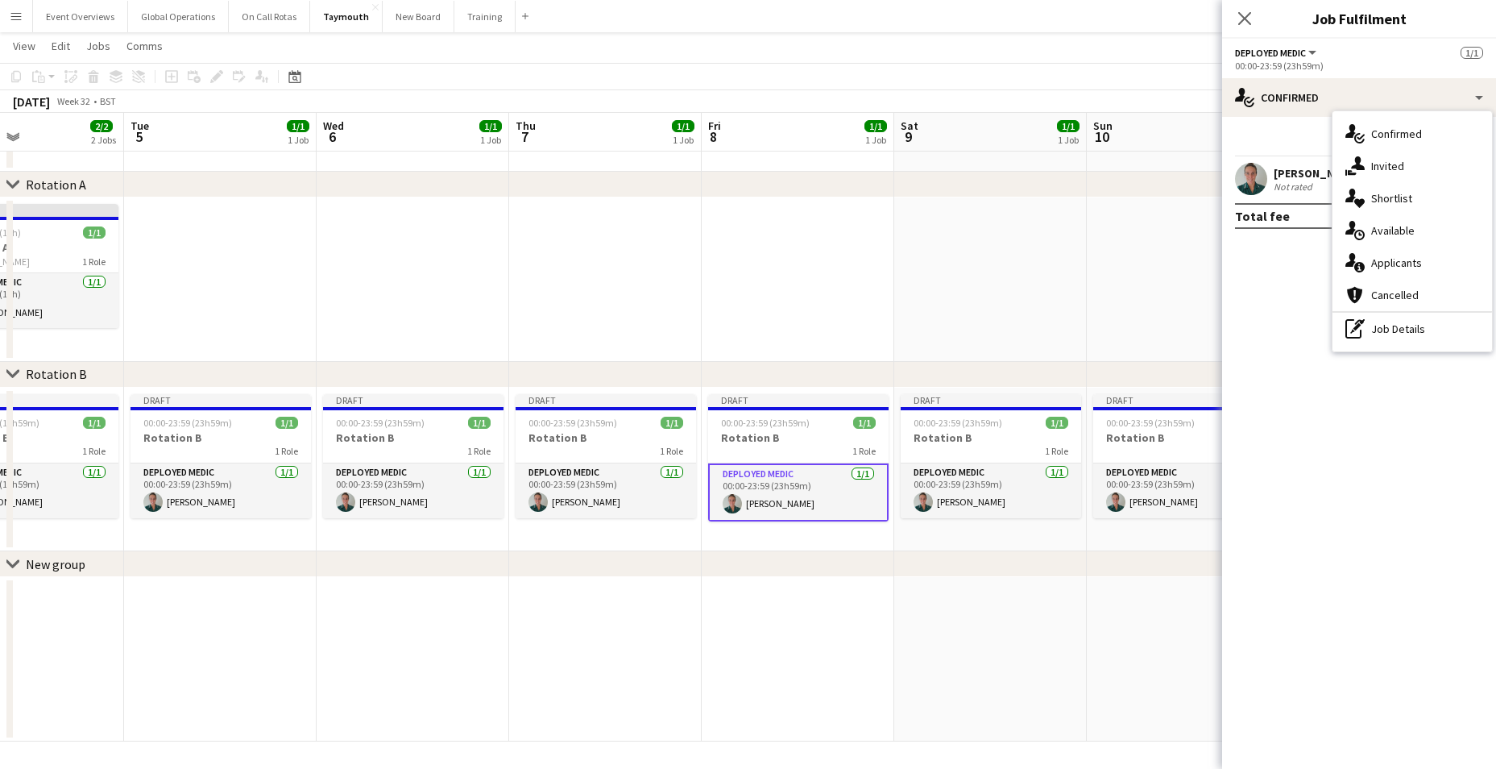
click at [1288, 126] on div "Send notification [PERSON_NAME] Not rated Total fee £0.00" at bounding box center [1359, 179] width 274 height 125
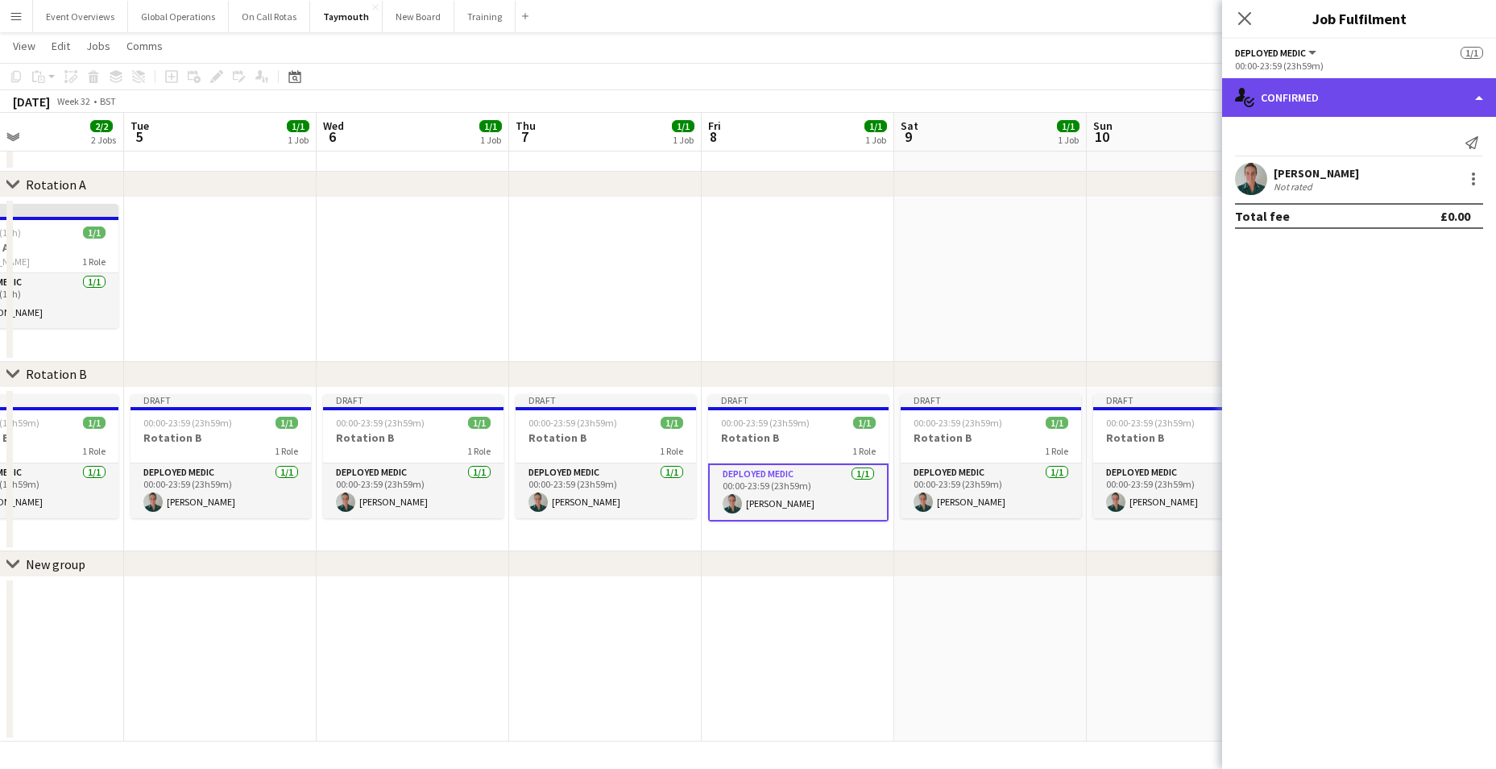
click at [1480, 96] on div "single-neutral-actions-check-2 Confirmed" at bounding box center [1359, 97] width 274 height 39
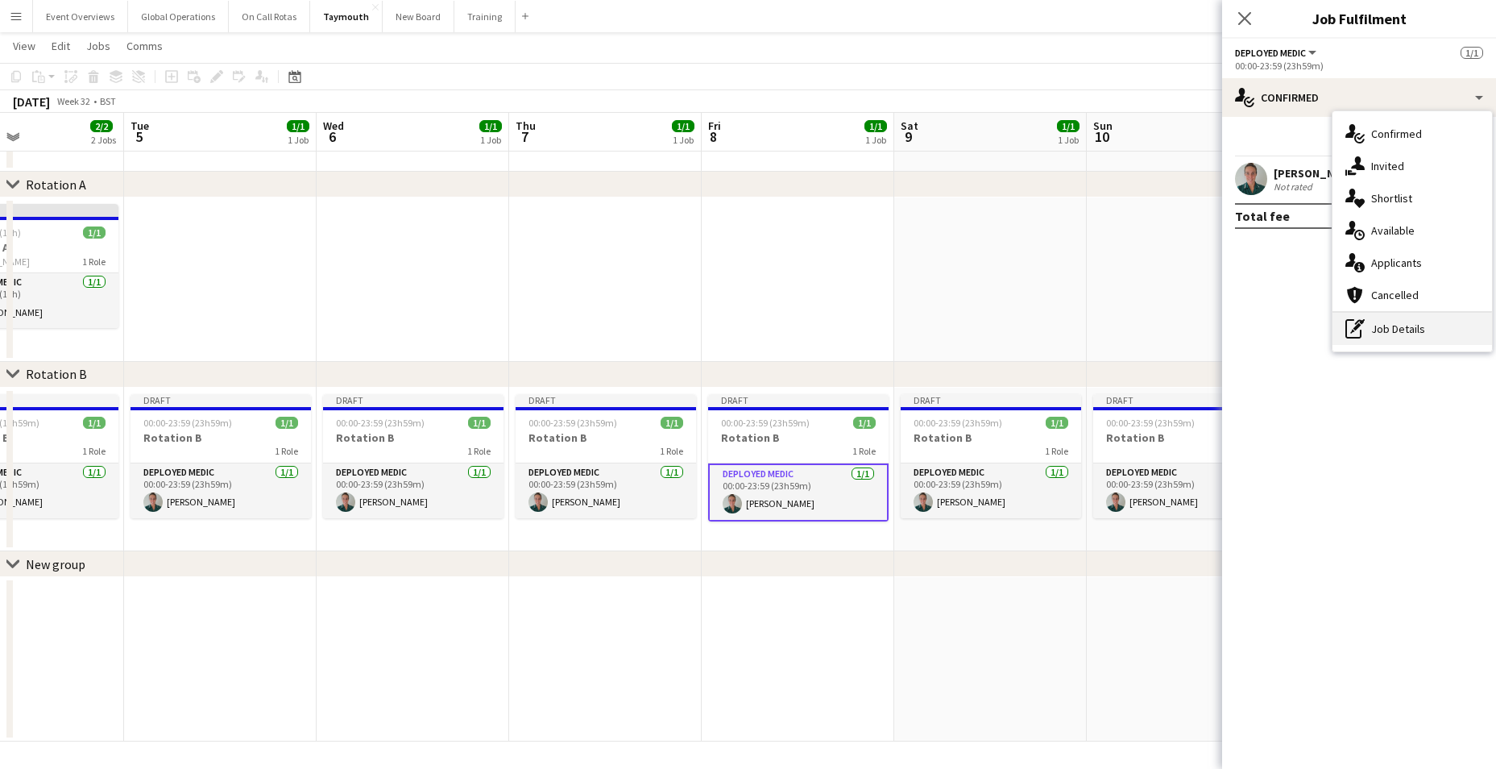
click at [1402, 330] on div "pen-write Job Details" at bounding box center [1412, 329] width 160 height 32
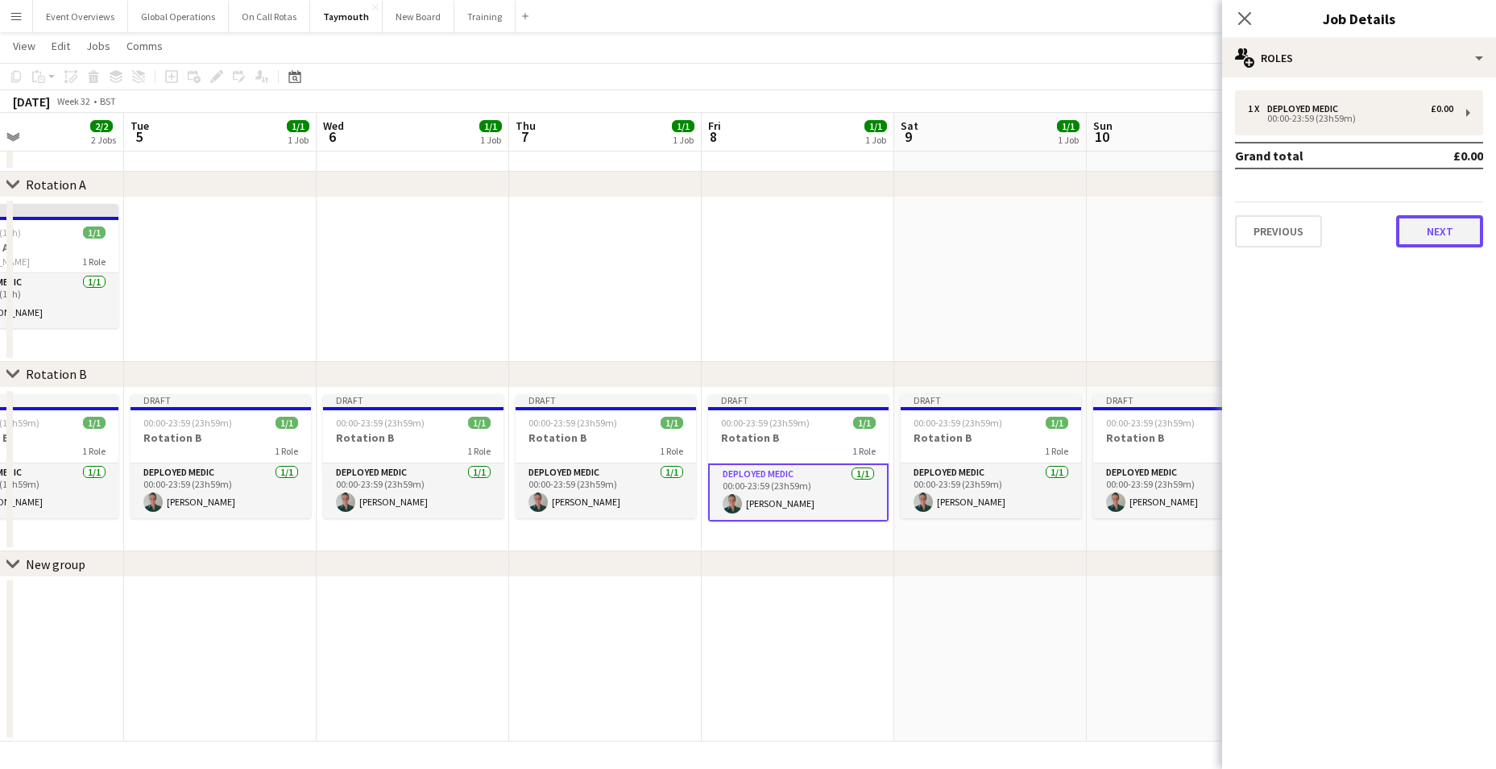
click at [1448, 219] on button "Next" at bounding box center [1439, 231] width 87 height 32
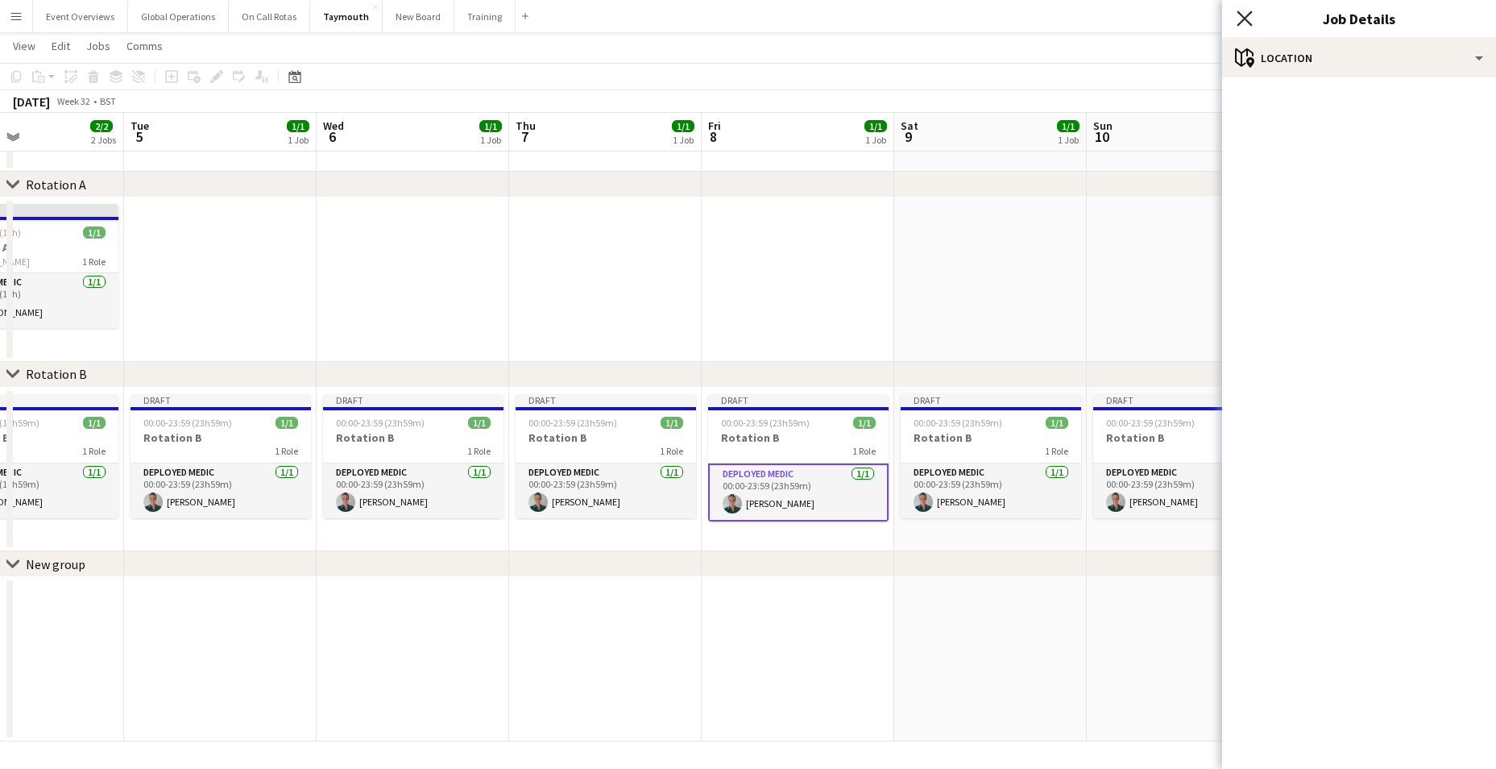
click at [1244, 17] on icon "Close pop-in" at bounding box center [1244, 17] width 15 height 15
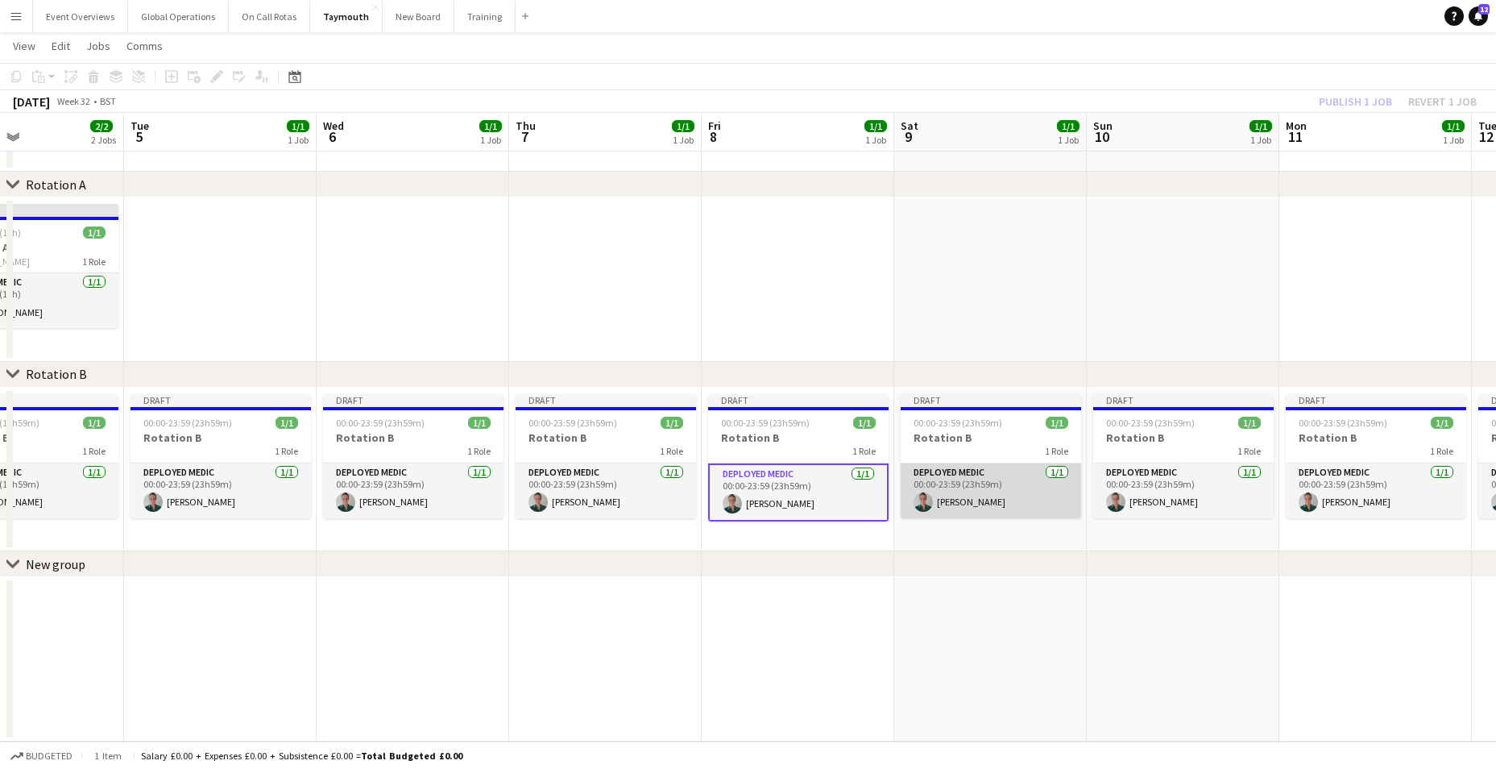
click at [940, 472] on app-card-role "Deployed Medic [DATE] 00:00-23:59 (23h59m) [PERSON_NAME]" at bounding box center [991, 490] width 180 height 55
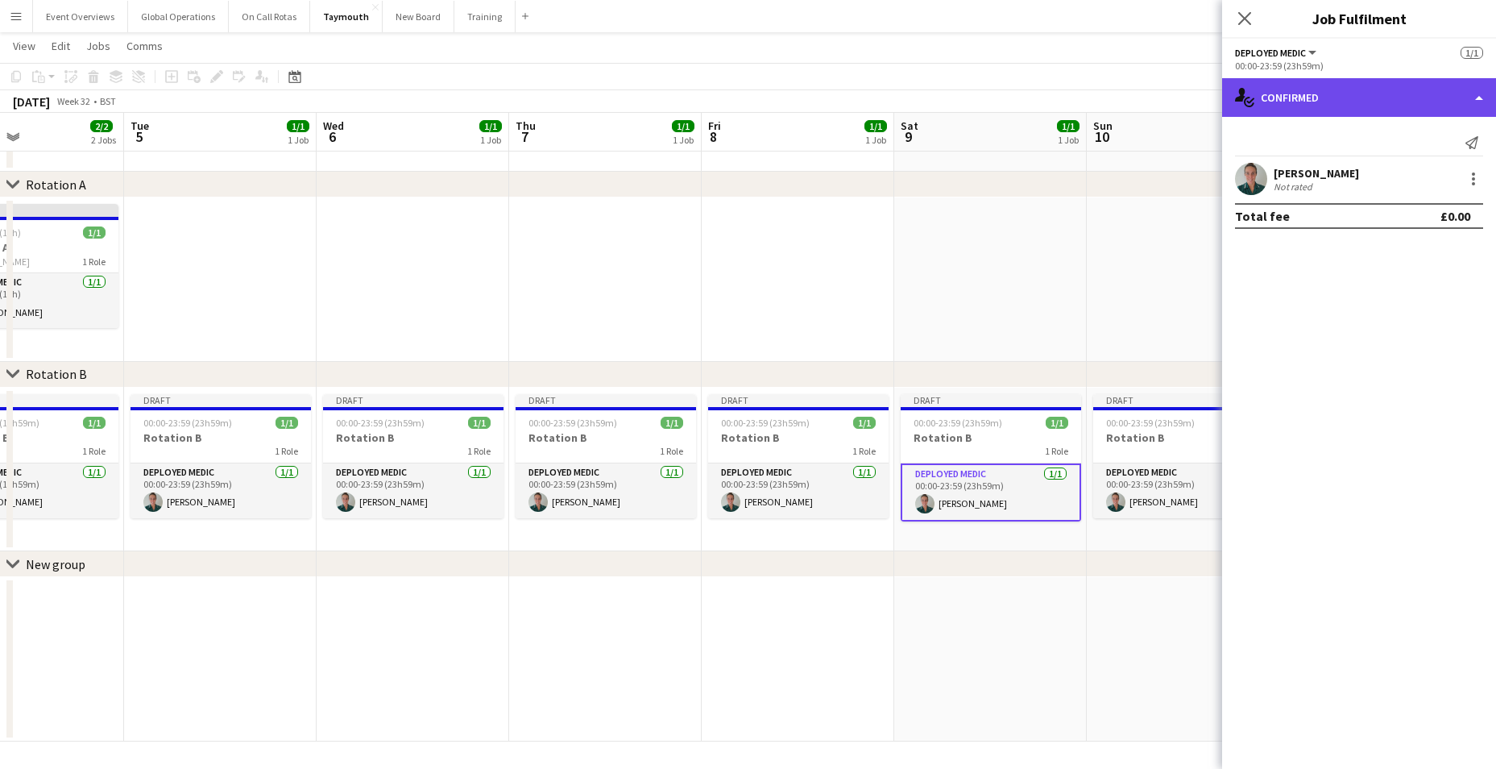
click at [1478, 98] on div "single-neutral-actions-check-2 Confirmed" at bounding box center [1359, 97] width 274 height 39
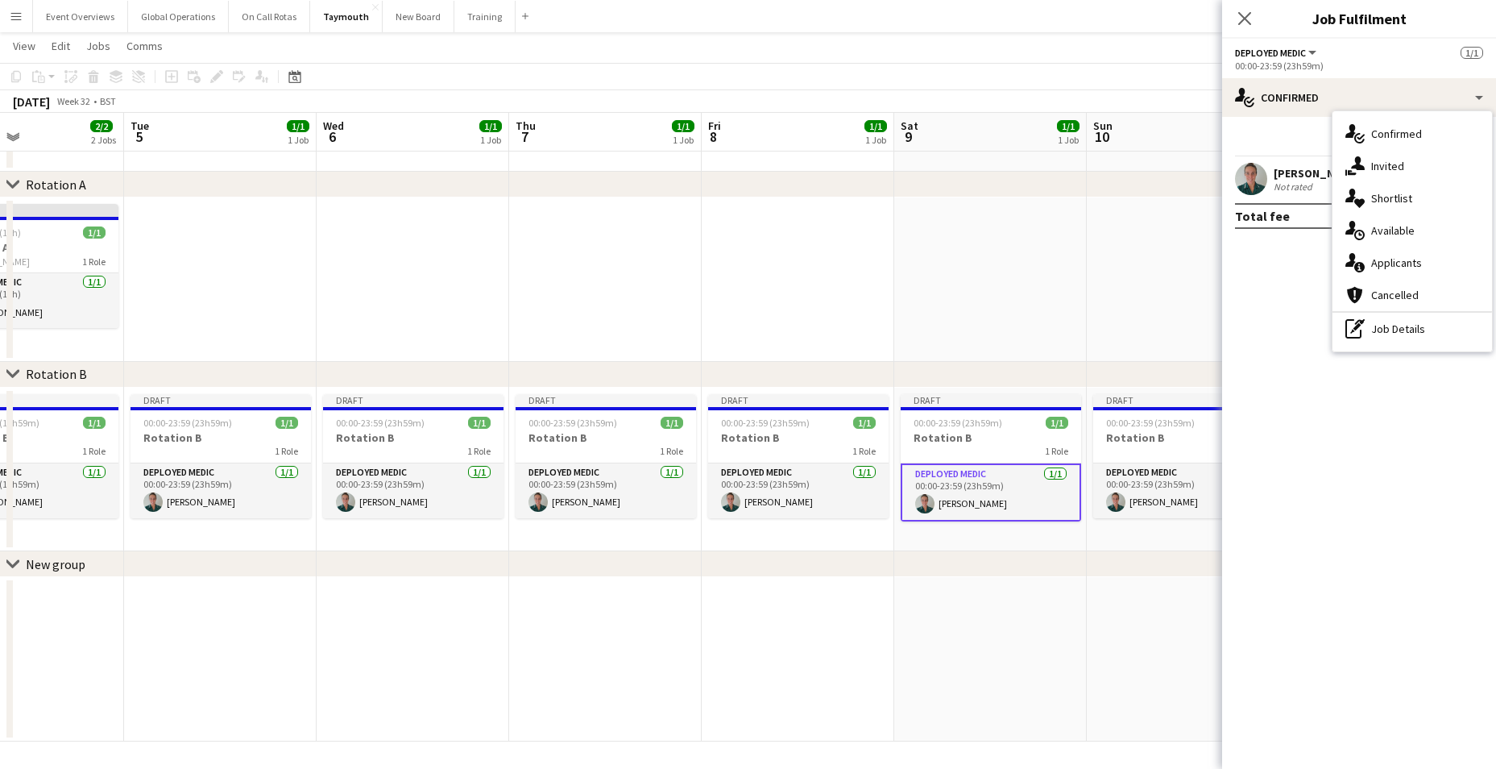
click at [1278, 413] on mat-expansion-panel "check Confirmed Send notification [PERSON_NAME] Not rated Total fee £0.00" at bounding box center [1359, 443] width 274 height 652
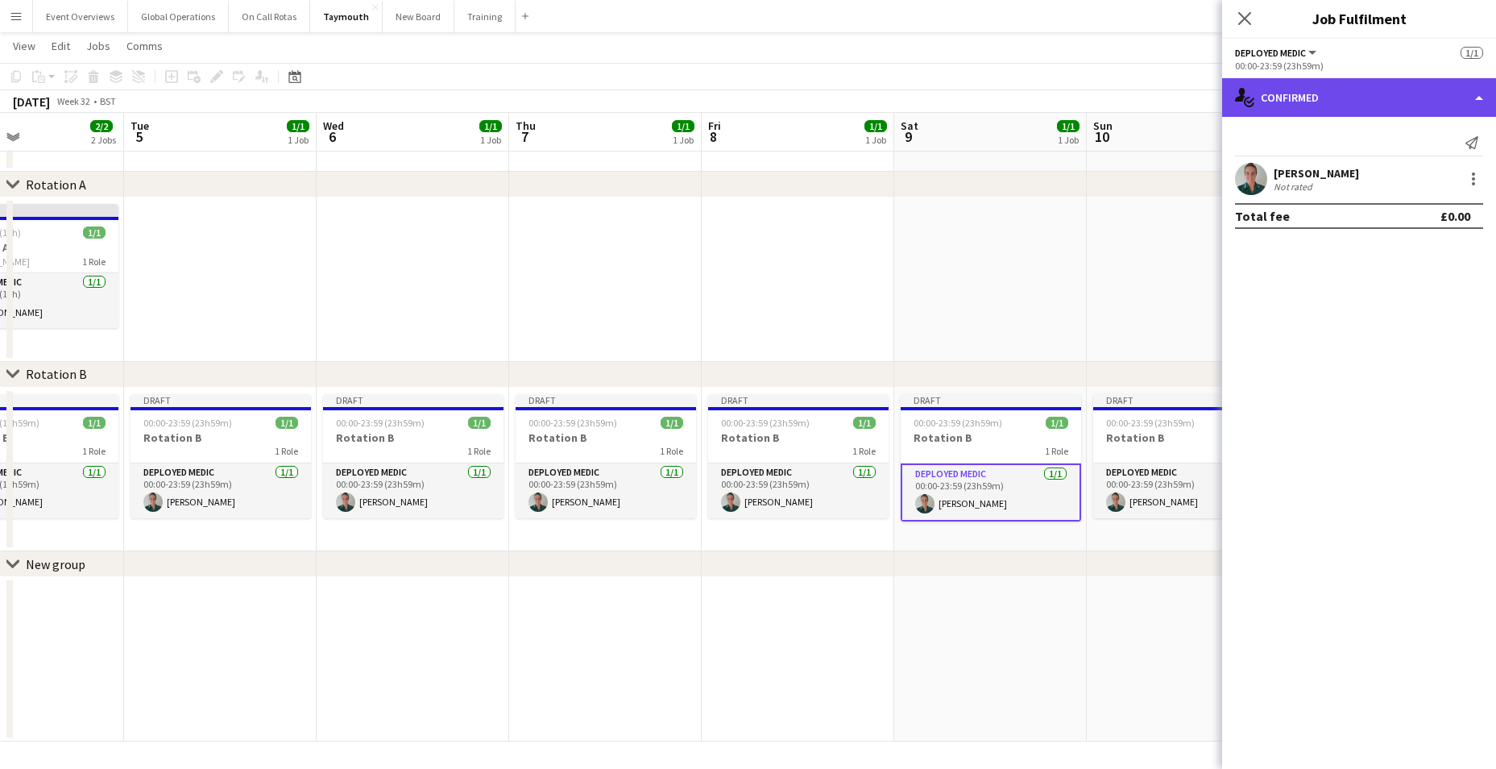
click at [1282, 96] on div "single-neutral-actions-check-2 Confirmed" at bounding box center [1359, 97] width 274 height 39
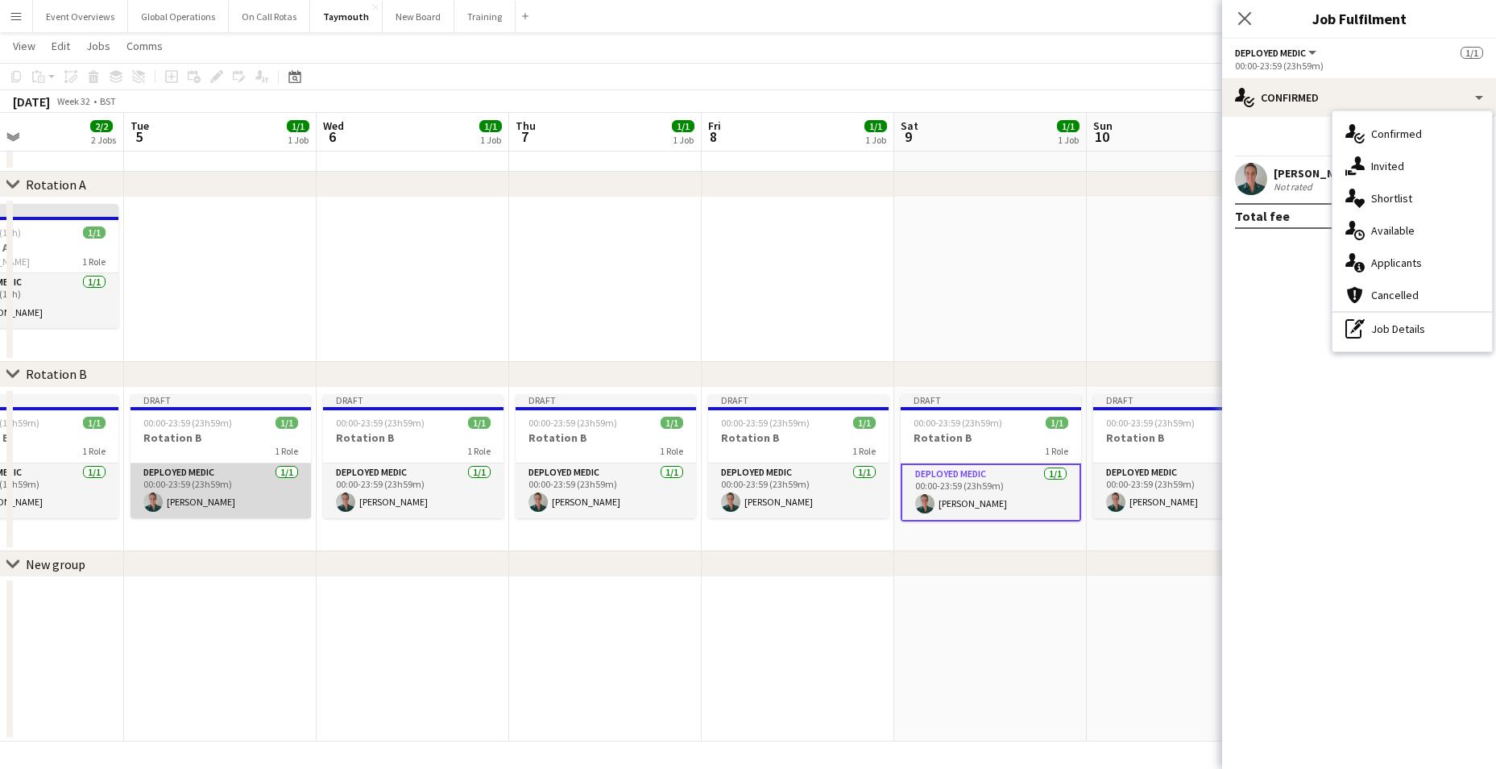
click at [176, 472] on app-card-role "Deployed Medic [DATE] 00:00-23:59 (23h59m) [PERSON_NAME]" at bounding box center [221, 490] width 180 height 55
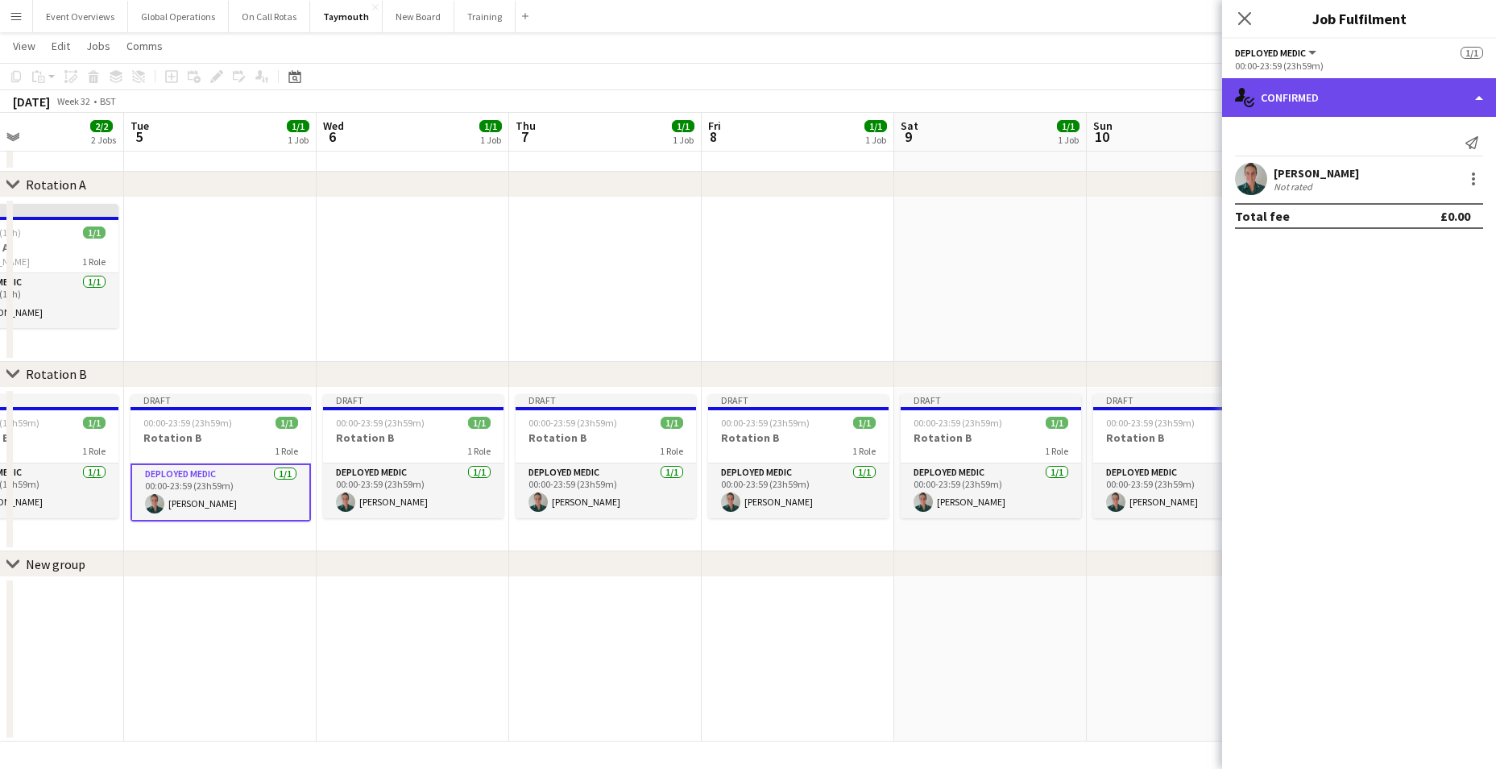
click at [1481, 89] on div "single-neutral-actions-check-2 Confirmed" at bounding box center [1359, 97] width 274 height 39
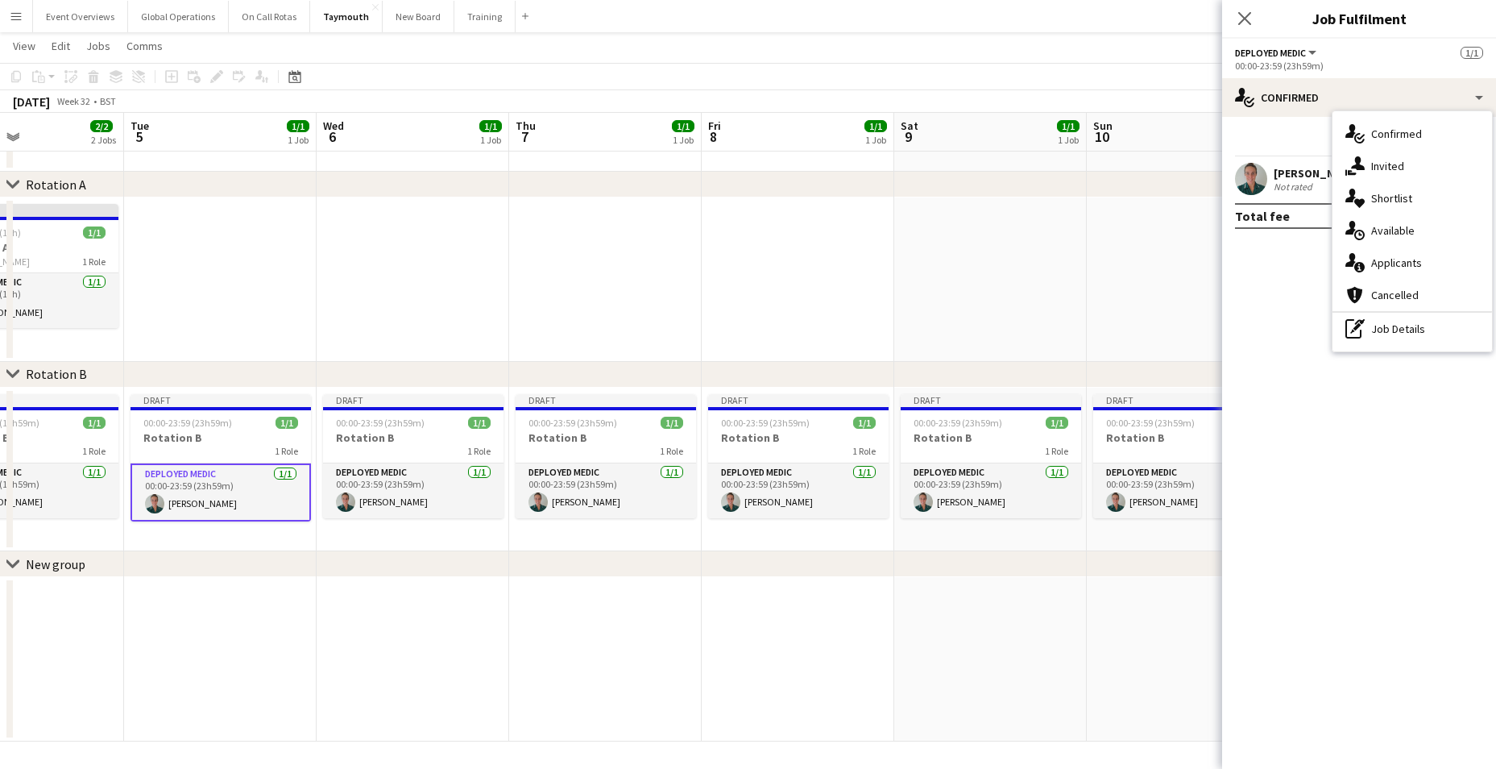
click at [1297, 518] on mat-expansion-panel "check Confirmed Send notification [PERSON_NAME] Not rated Total fee £0.00" at bounding box center [1359, 443] width 274 height 652
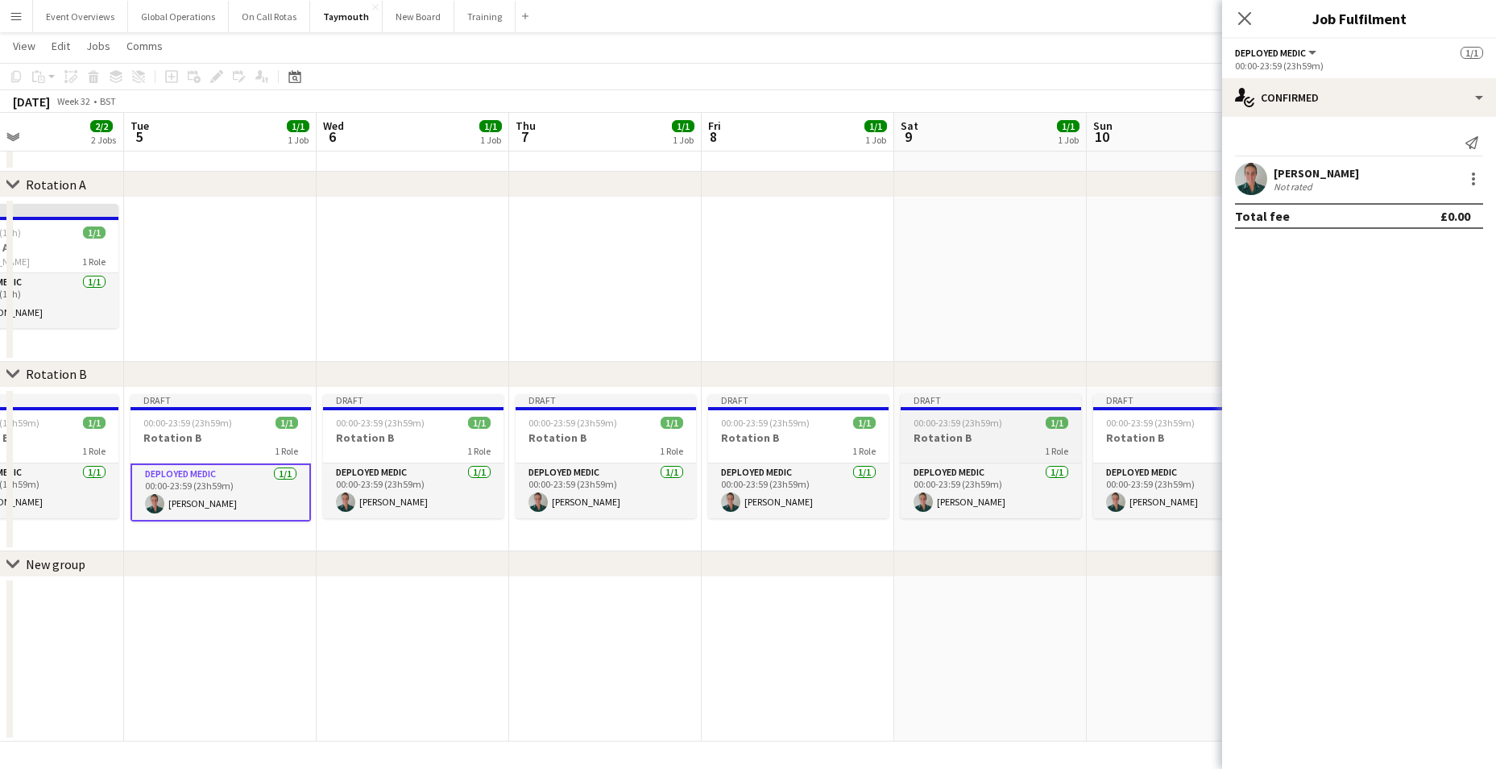
click at [931, 435] on h3 "Rotation B" at bounding box center [991, 437] width 180 height 15
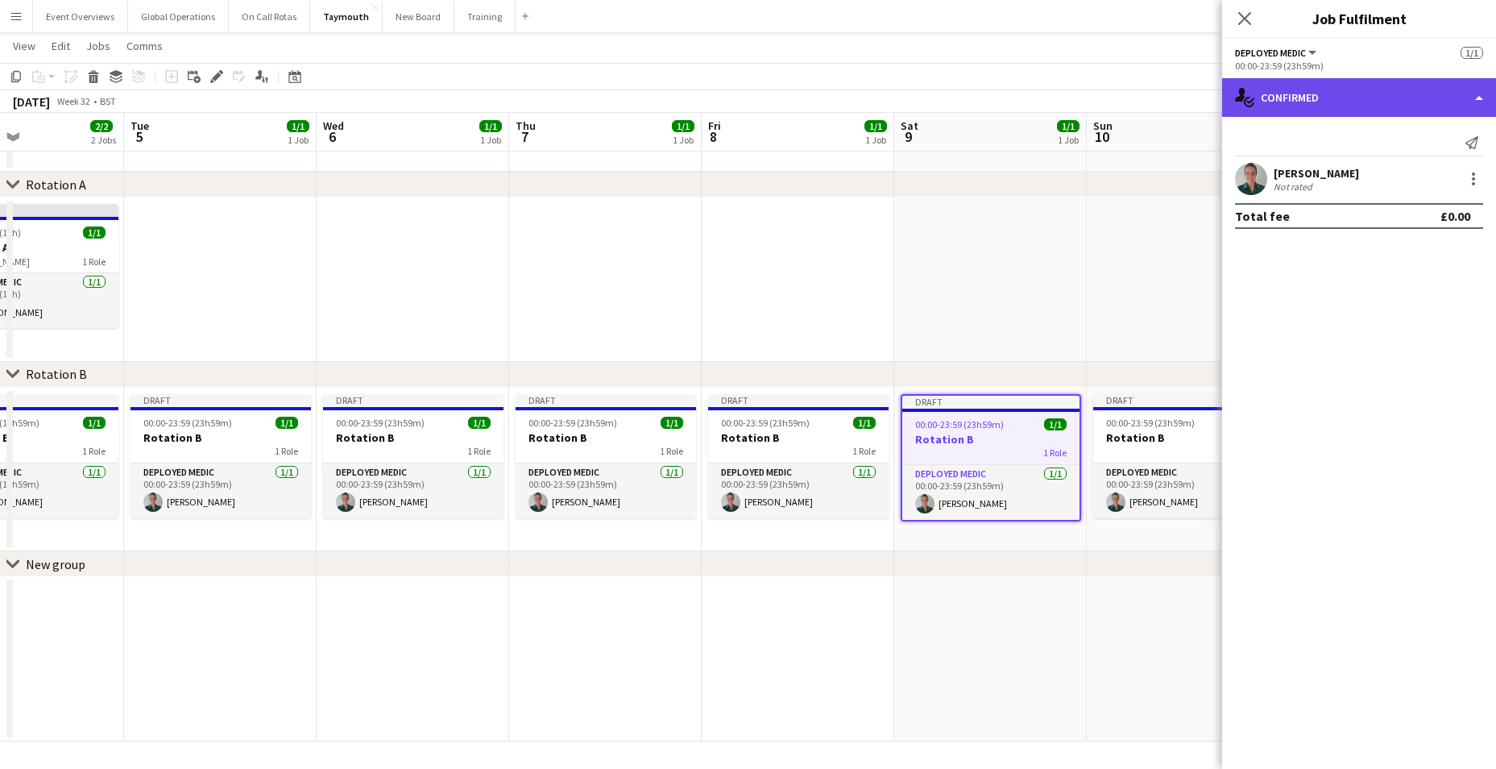
click at [1475, 95] on div "single-neutral-actions-check-2 Confirmed" at bounding box center [1359, 97] width 274 height 39
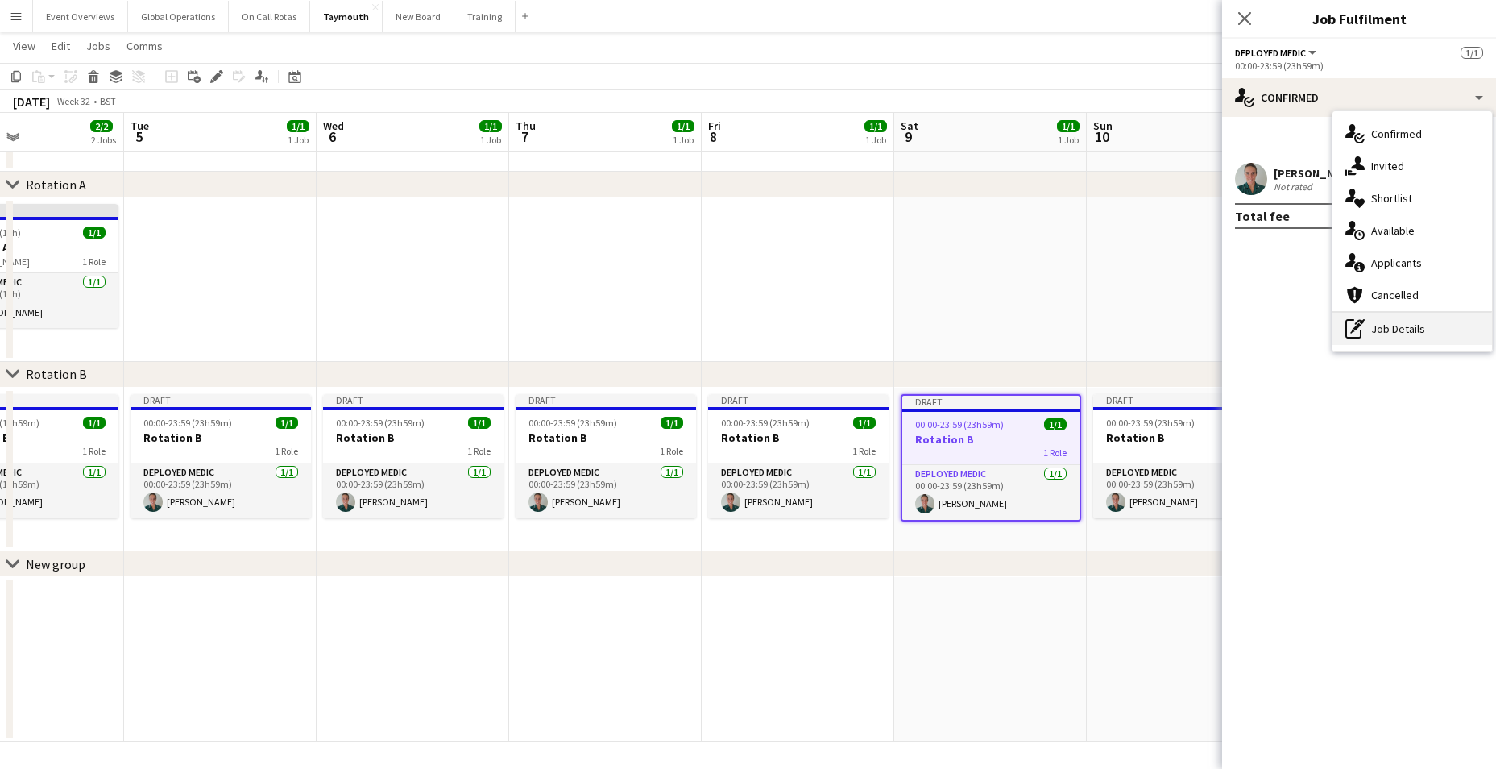
click at [1389, 326] on div "pen-write Job Details" at bounding box center [1412, 329] width 160 height 32
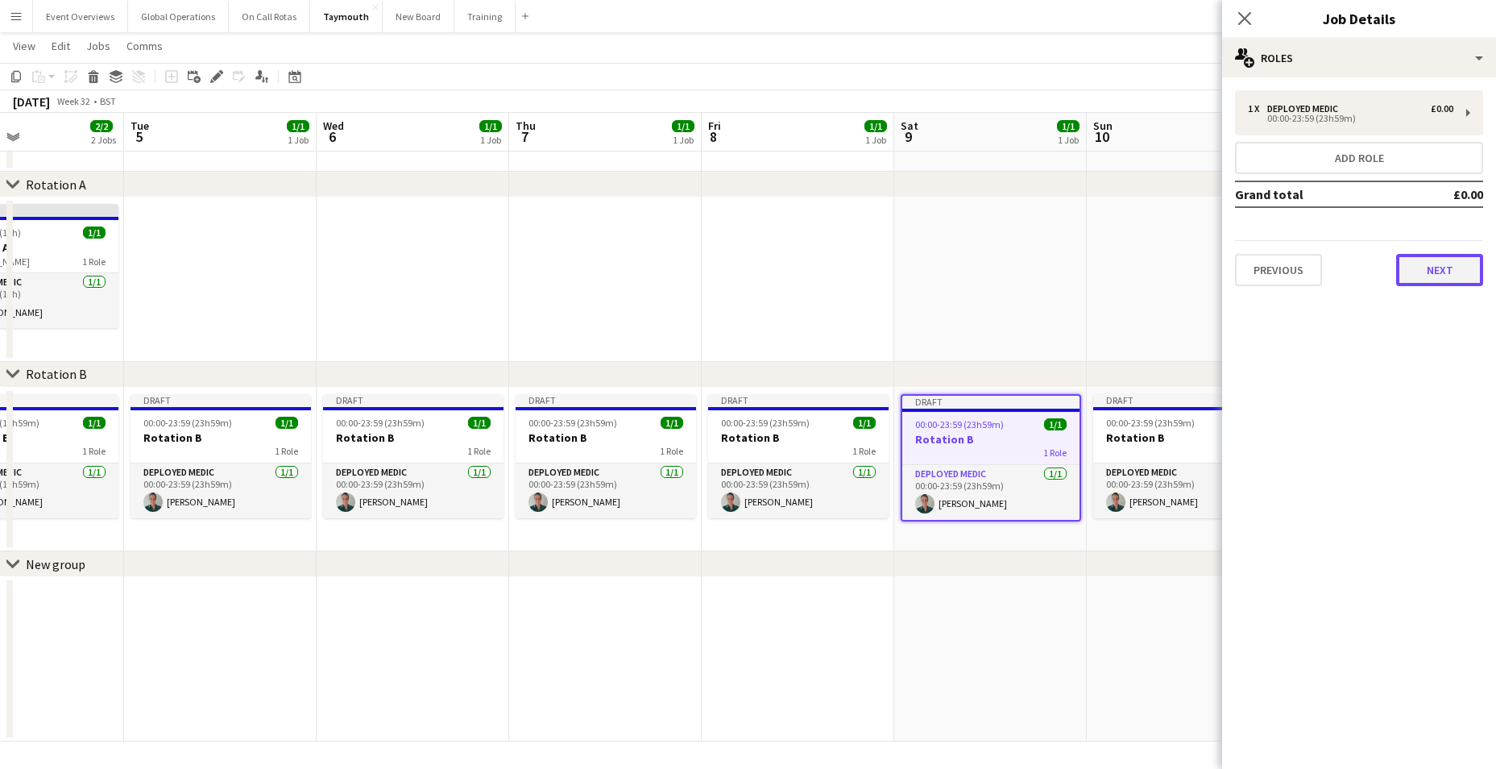
click at [1442, 267] on button "Next" at bounding box center [1439, 270] width 87 height 32
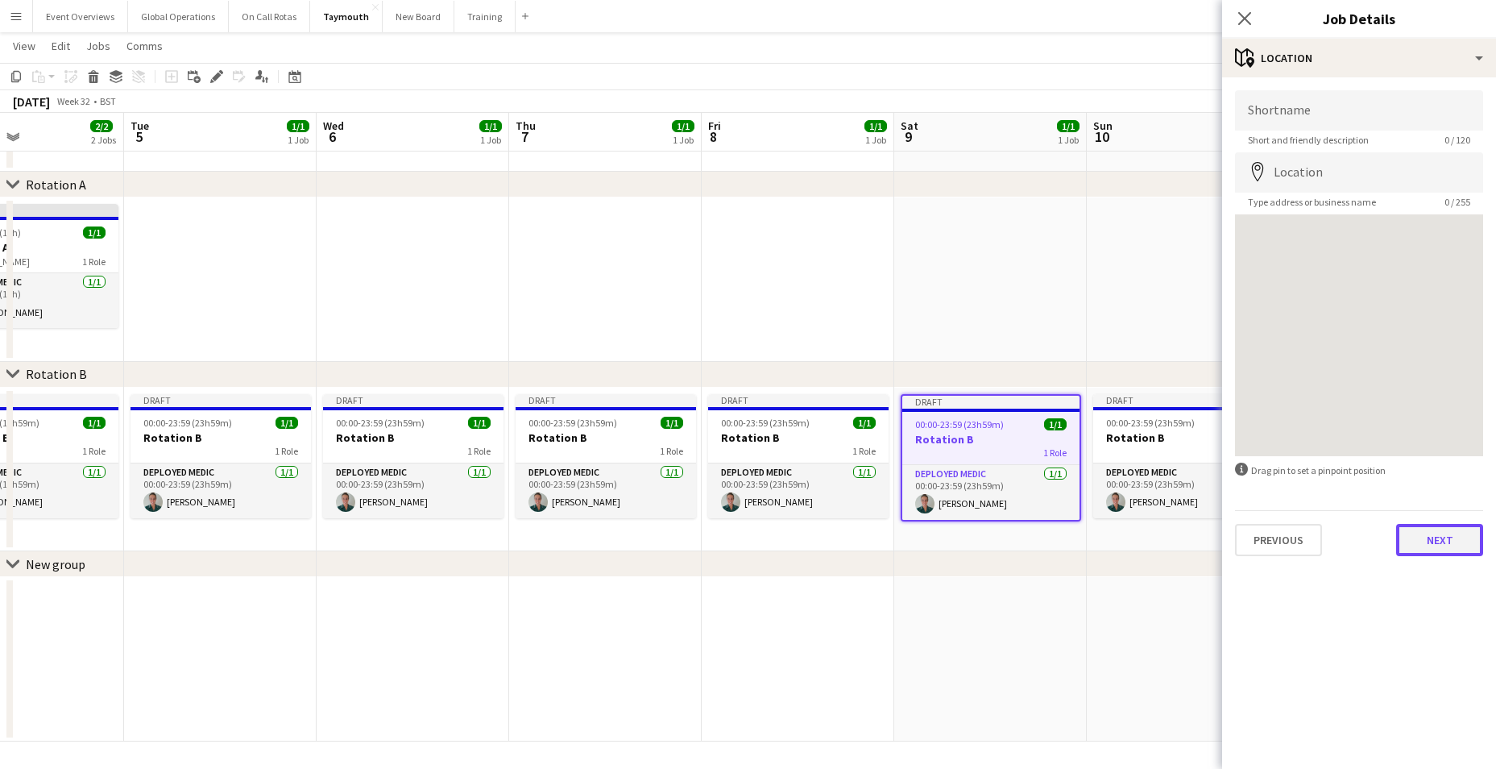
click at [1443, 536] on button "Next" at bounding box center [1439, 540] width 87 height 32
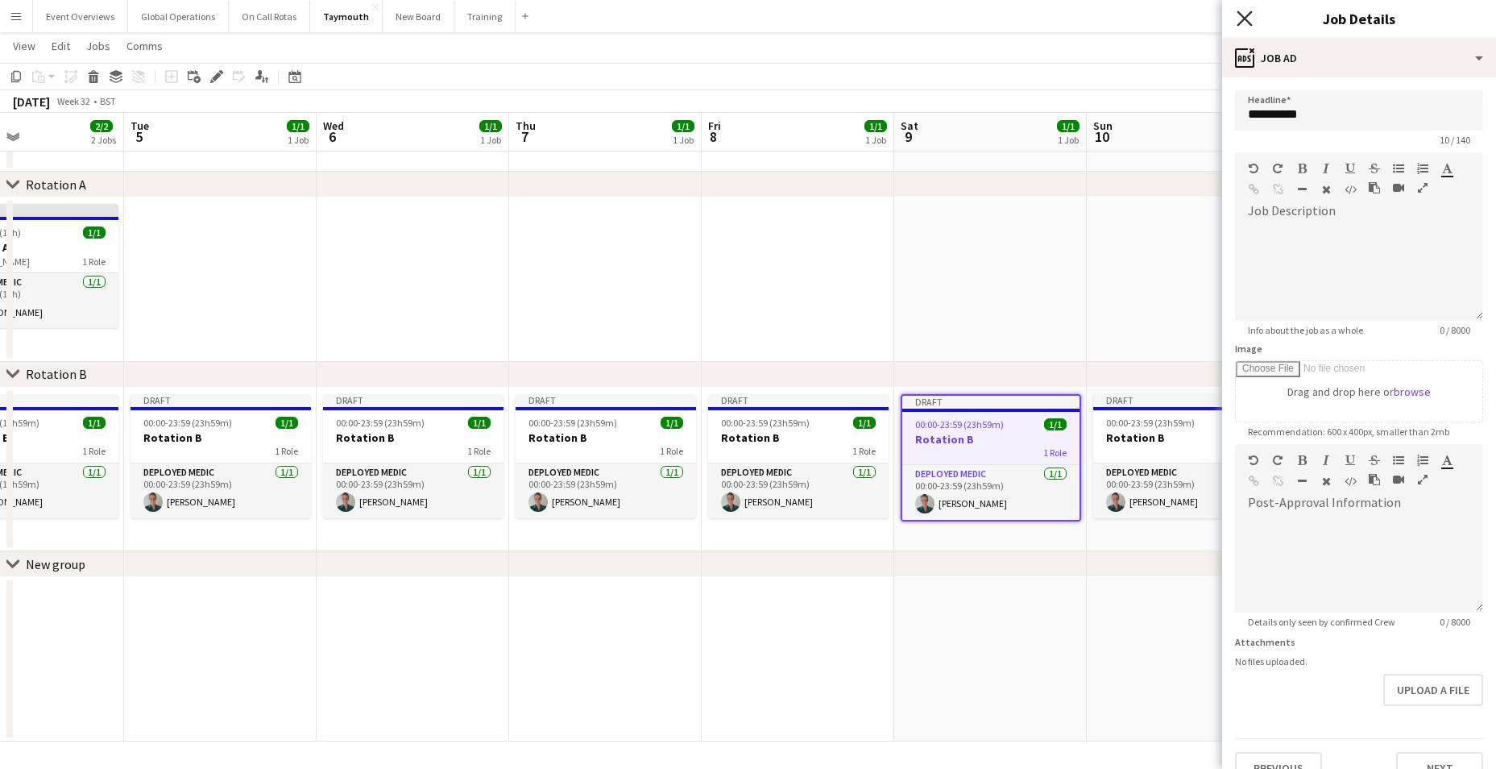
click at [1247, 14] on icon "Close pop-in" at bounding box center [1244, 17] width 15 height 15
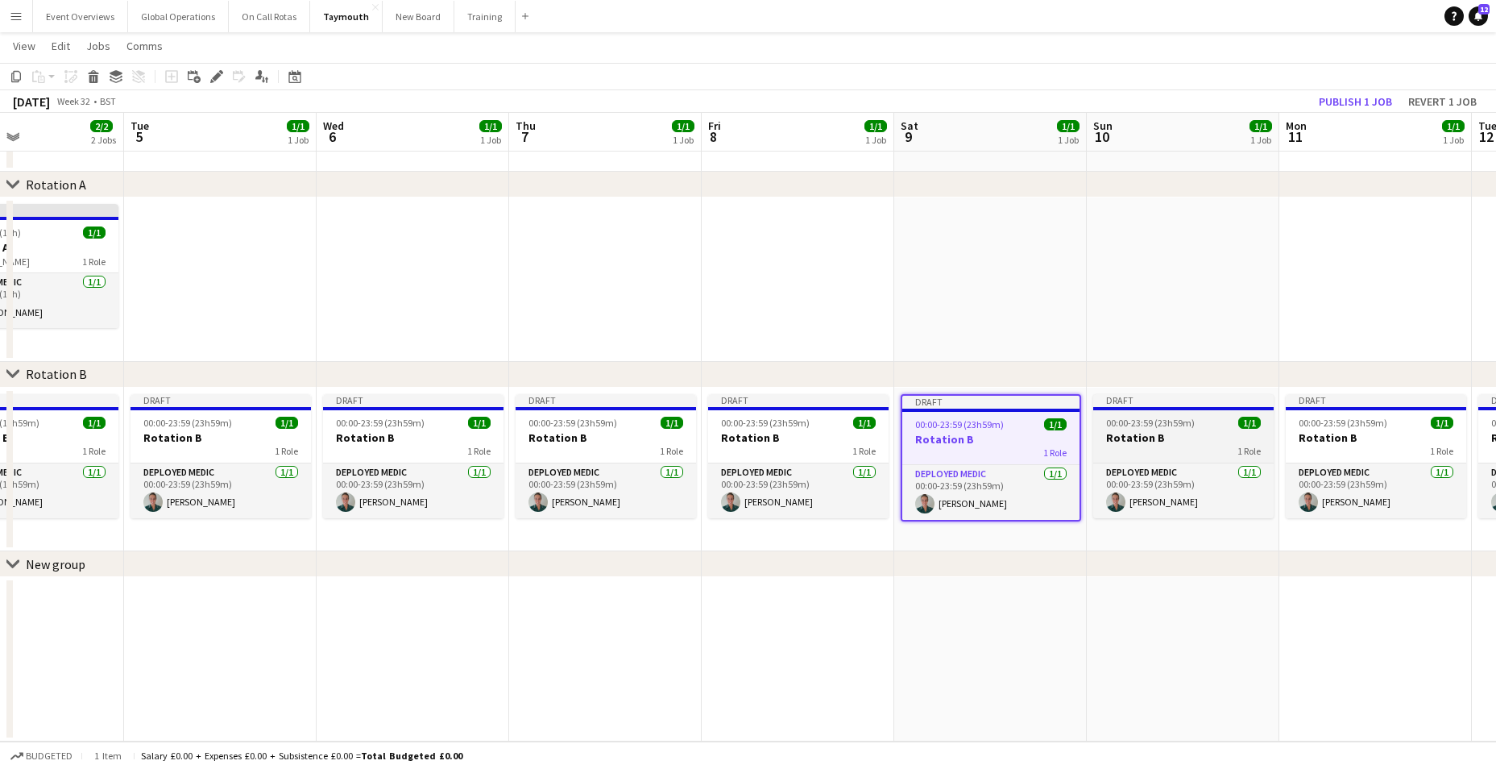
click at [1129, 438] on h3 "Rotation B" at bounding box center [1183, 437] width 180 height 15
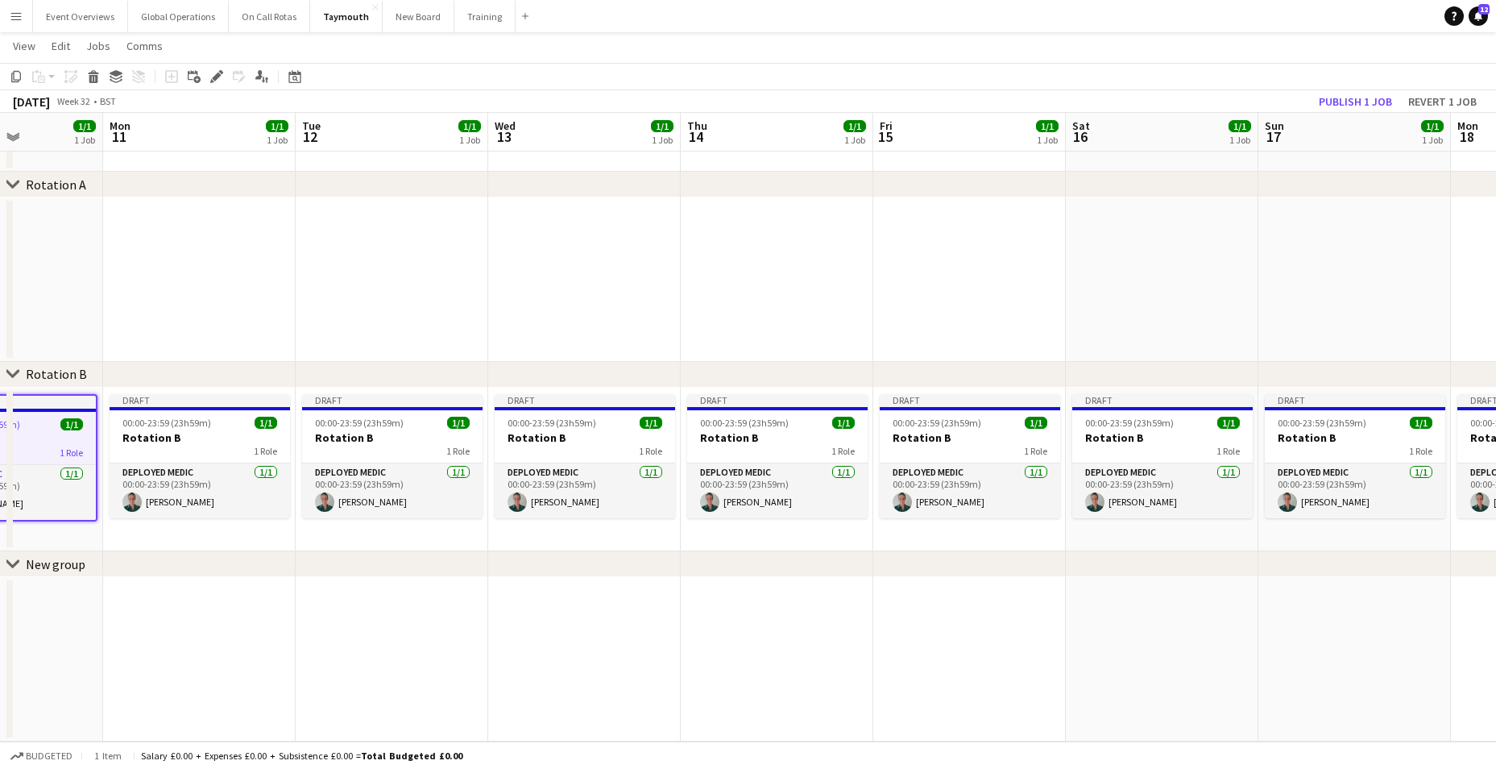
scroll to position [0, 591]
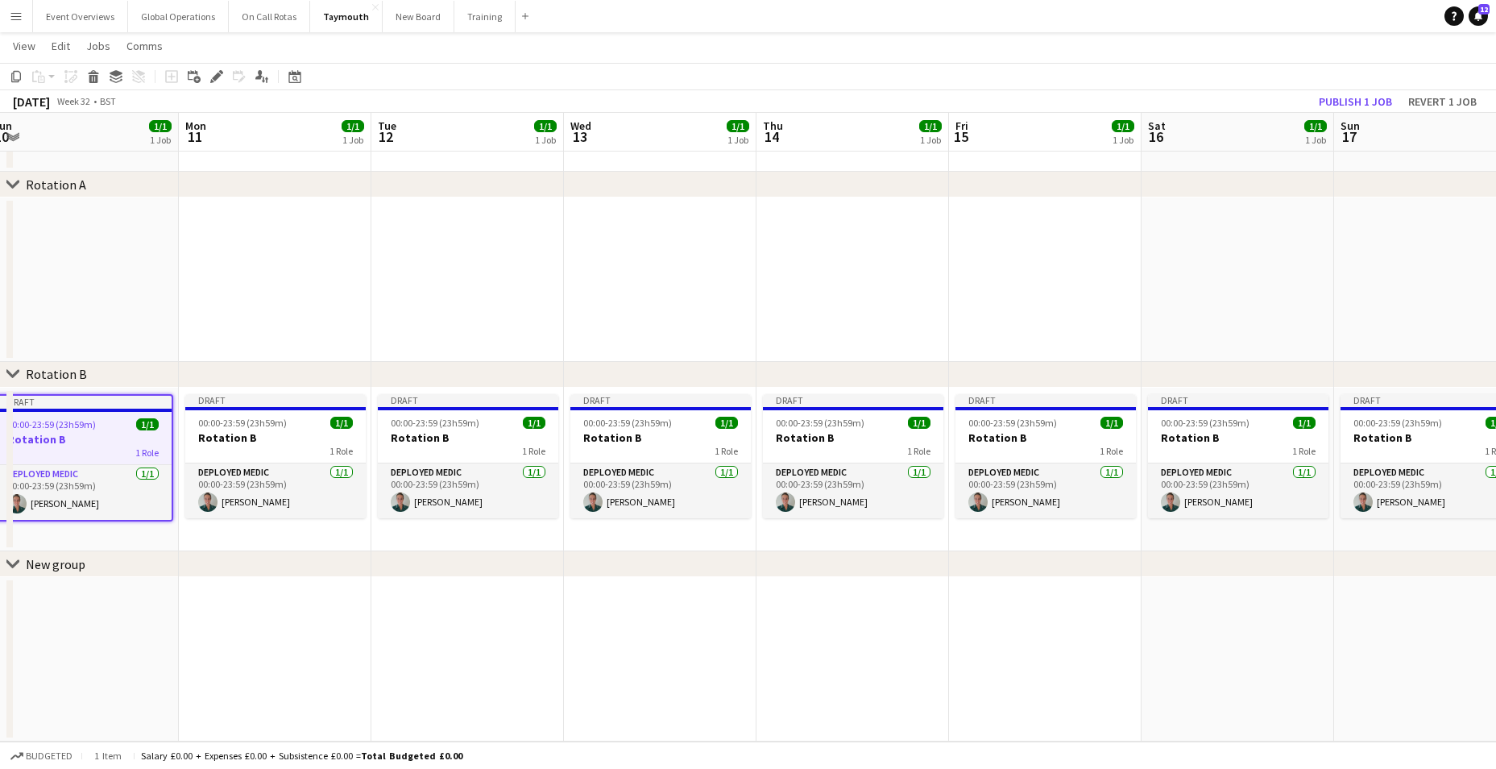
drag, startPoint x: 1241, startPoint y: 629, endPoint x: 141, endPoint y: 602, distance: 1100.7
click at [141, 602] on app-calendar-viewport "Thu 7 1/1 1 Job Fri 8 1/1 1 Job Sat 9 1/1 1 Job Sun 10 1/1 1 Job Mon 11 1/1 1 J…" at bounding box center [748, 373] width 1496 height 735
click at [44, 440] on h3 "Rotation B" at bounding box center [83, 439] width 177 height 15
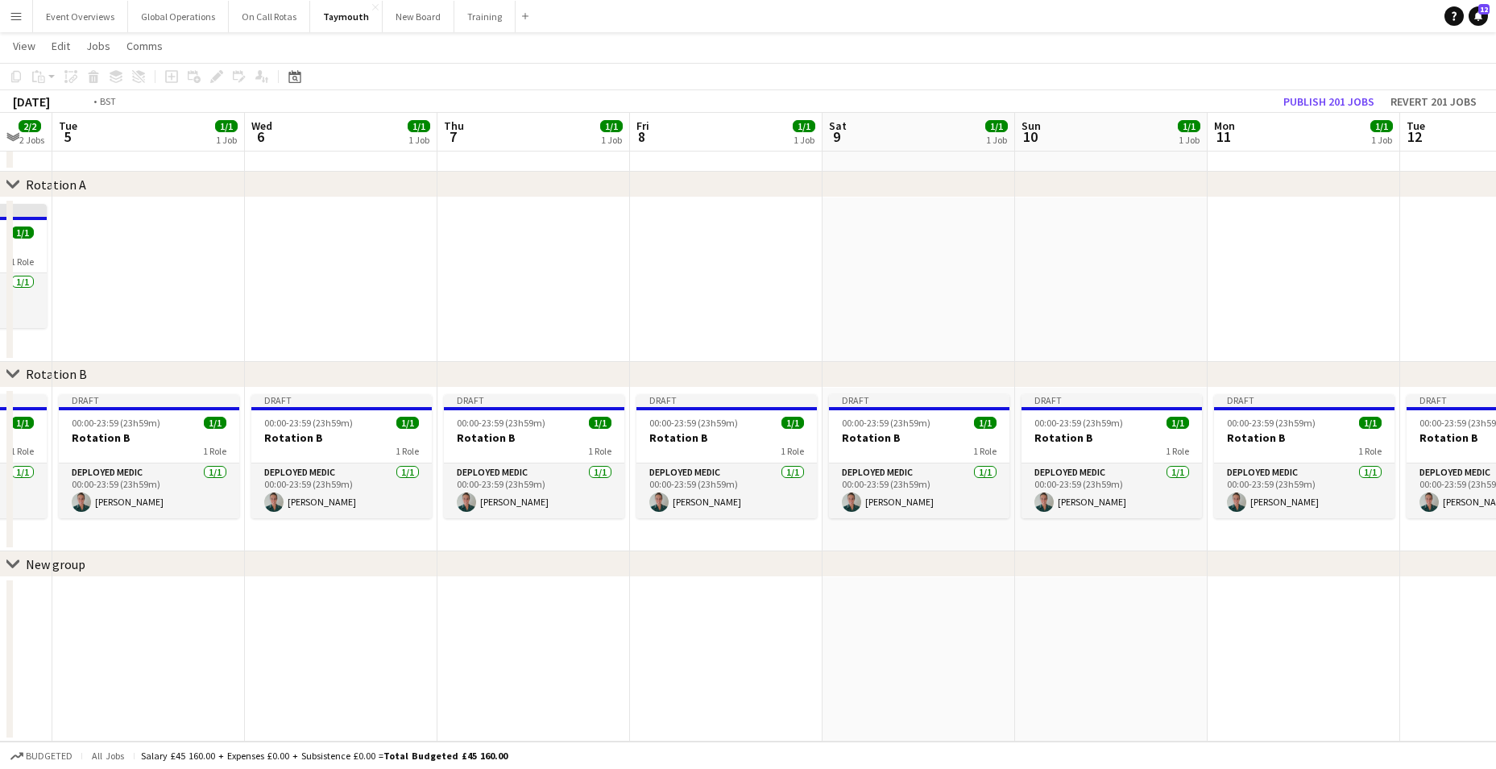
drag, startPoint x: 619, startPoint y: 687, endPoint x: 1472, endPoint y: 653, distance: 853.8
click at [1472, 653] on app-calendar-viewport "Sun 3 1/1 1 Job Mon 4 2/2 2 Jobs Tue 5 1/1 1 Job Wed 6 1/1 1 Job Thu 7 1/1 1 Jo…" at bounding box center [748, 373] width 1496 height 735
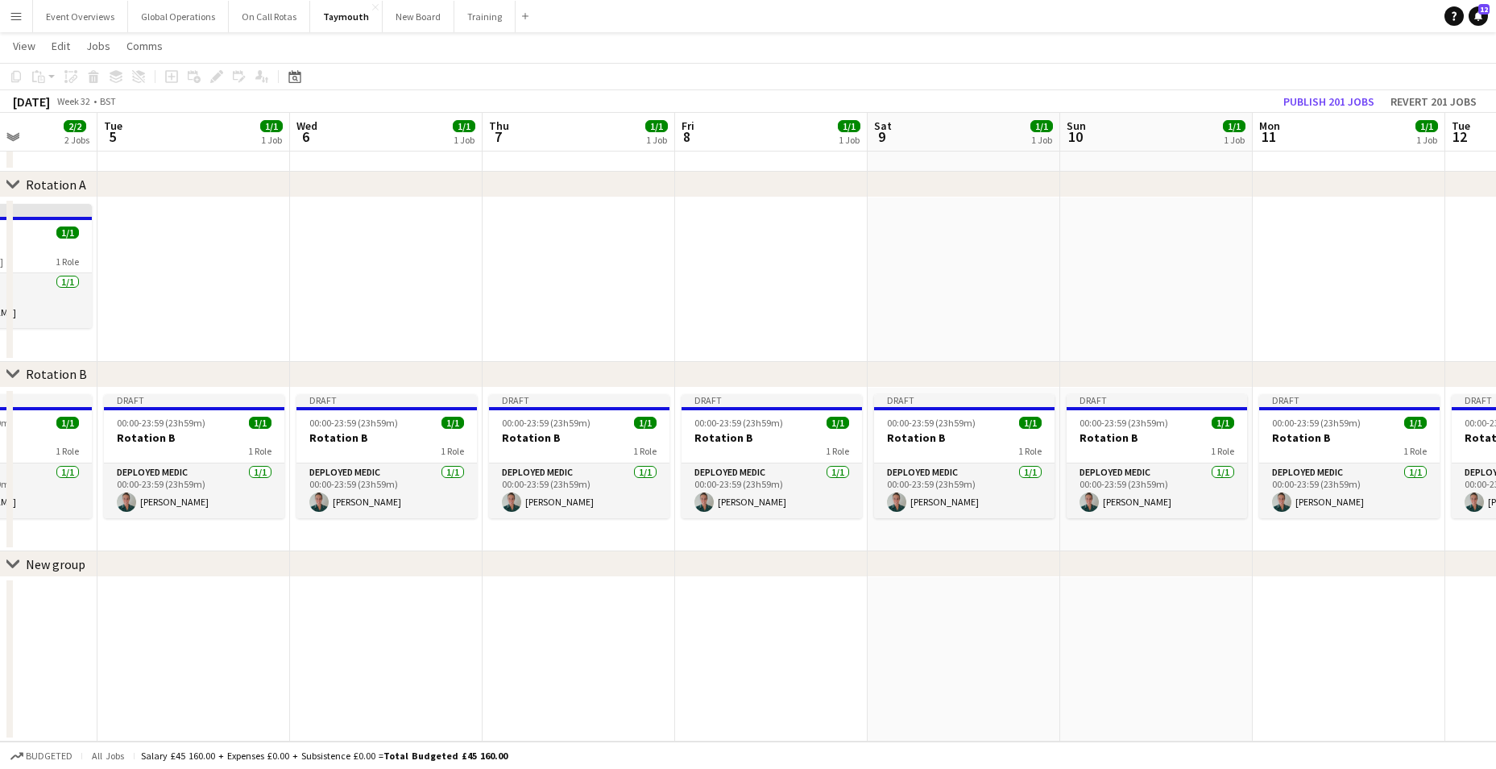
scroll to position [0, 548]
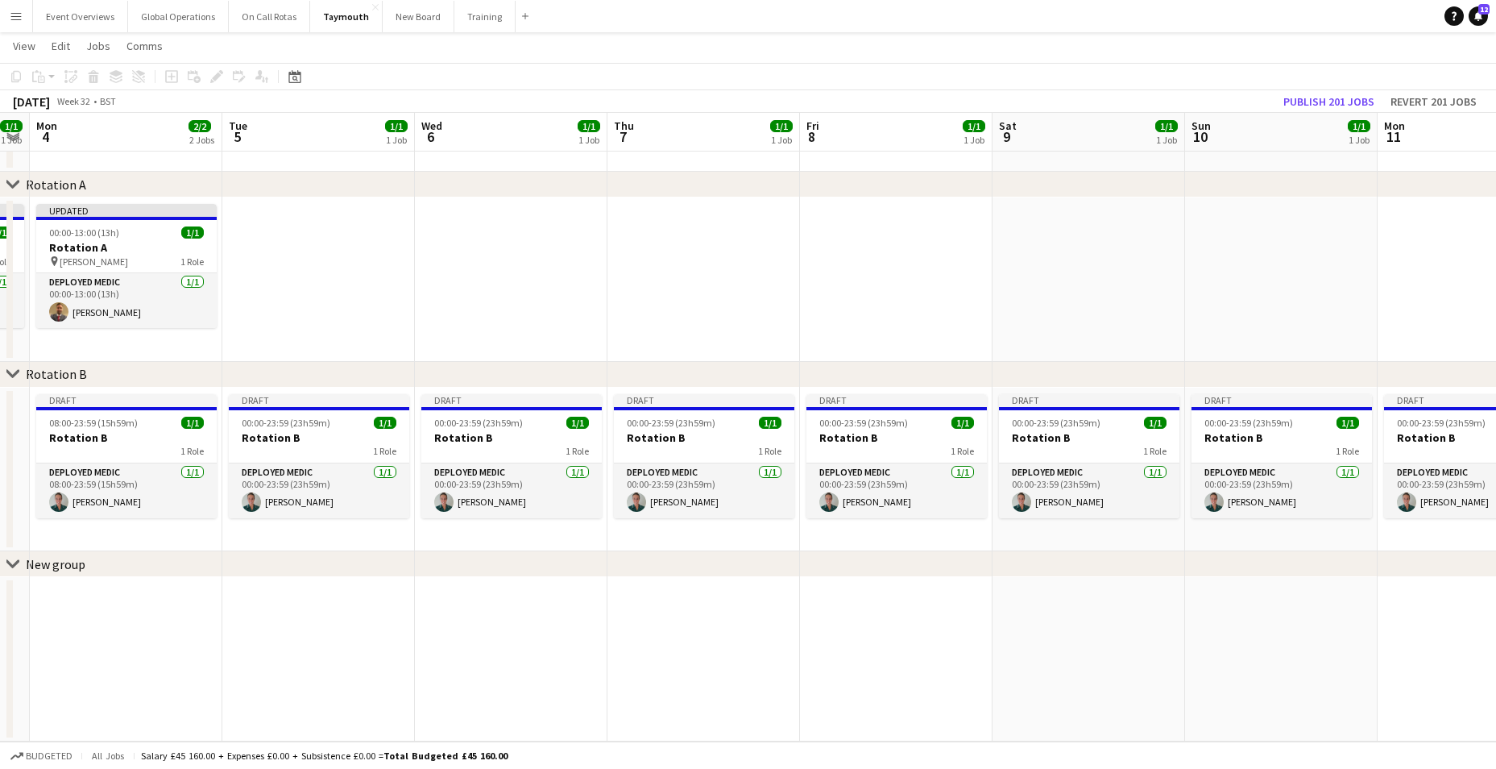
drag, startPoint x: 584, startPoint y: 680, endPoint x: 176, endPoint y: 646, distance: 409.0
click at [176, 646] on app-calendar-viewport "Fri 1 1/1 1 Job Sat 2 1/1 1 Job Sun 3 1/1 1 Job Mon 4 2/2 2 Jobs Tue 5 1/1 1 Jo…" at bounding box center [748, 373] width 1496 height 735
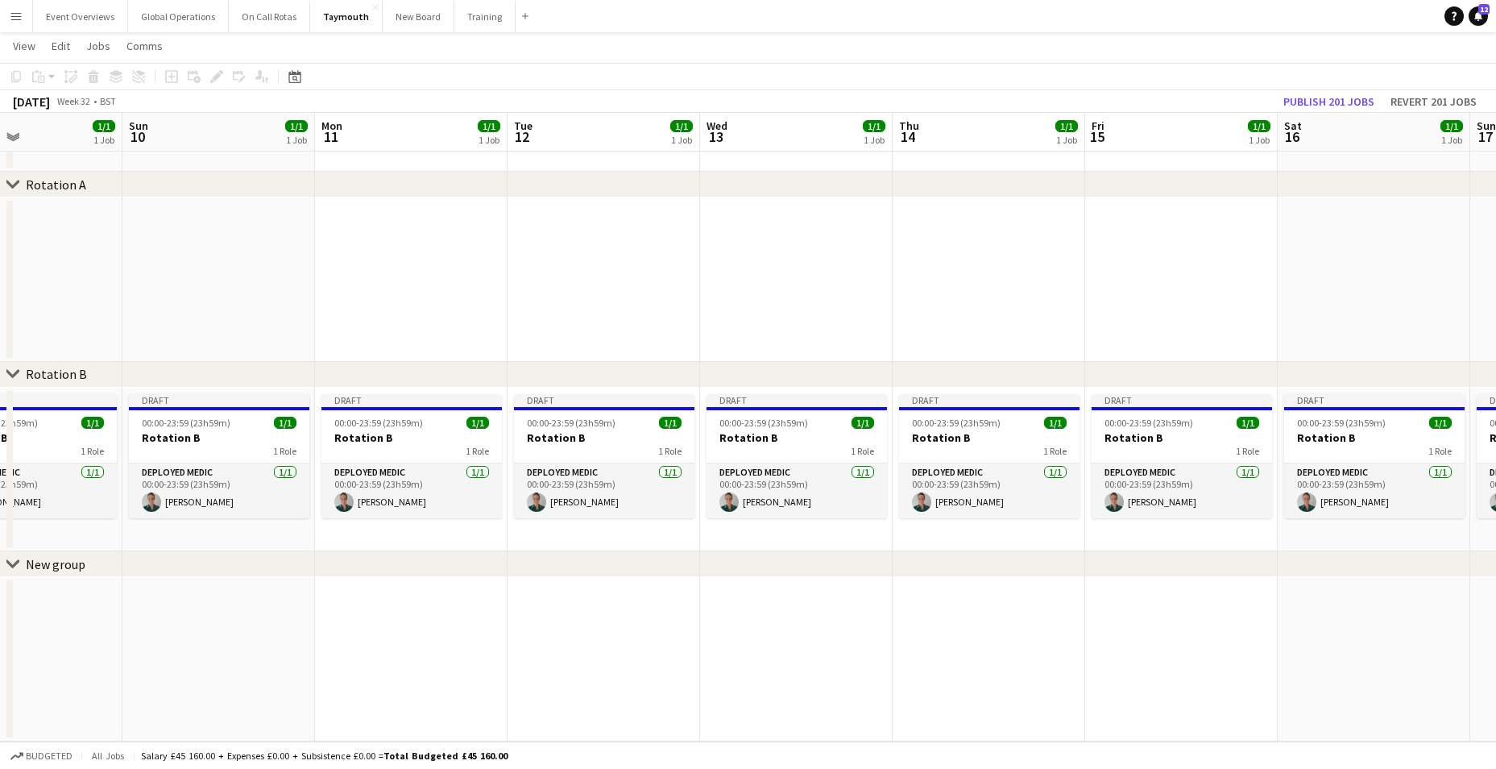
drag, startPoint x: 1396, startPoint y: 631, endPoint x: 717, endPoint y: 665, distance: 680.0
click at [723, 671] on app-calendar-viewport "Wed 6 1/1 1 Job Thu 7 1/1 1 Job Fri 8 1/1 1 Job Sat 9 1/1 1 Job Sun 10 1/1 1 Jo…" at bounding box center [748, 373] width 1496 height 735
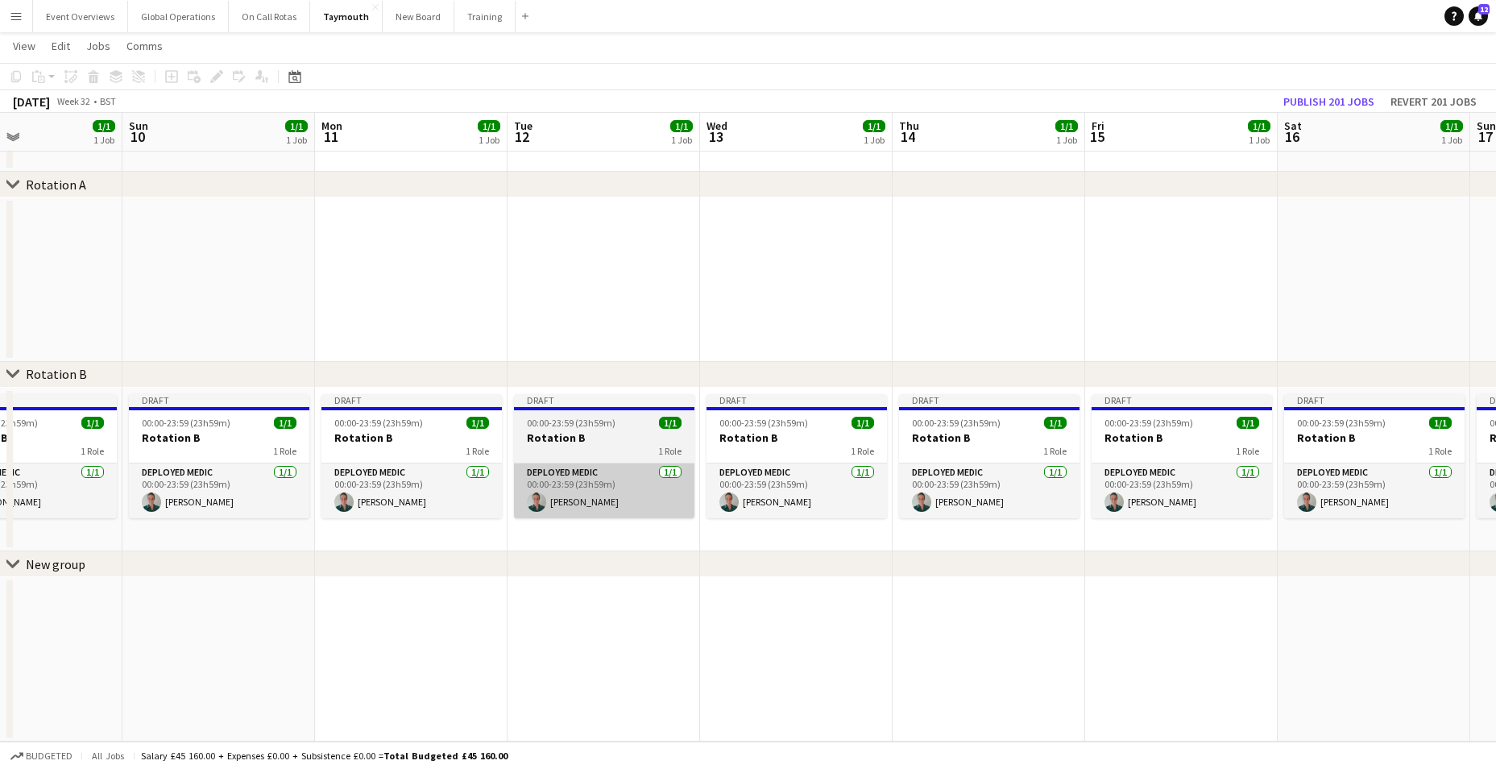
scroll to position [0, 652]
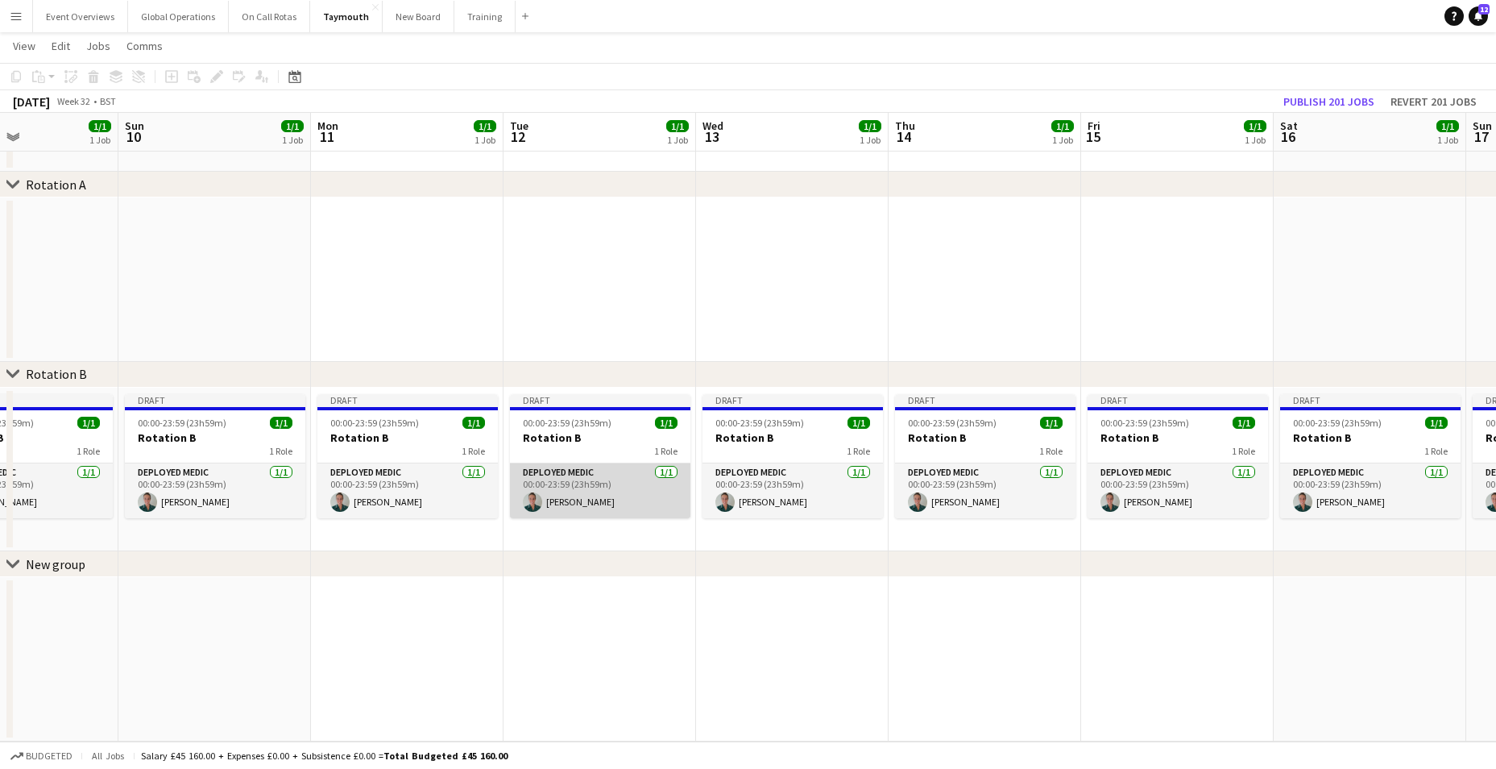
click at [565, 466] on app-card-role "Deployed Medic [DATE] 00:00-23:59 (23h59m) [PERSON_NAME]" at bounding box center [600, 490] width 180 height 55
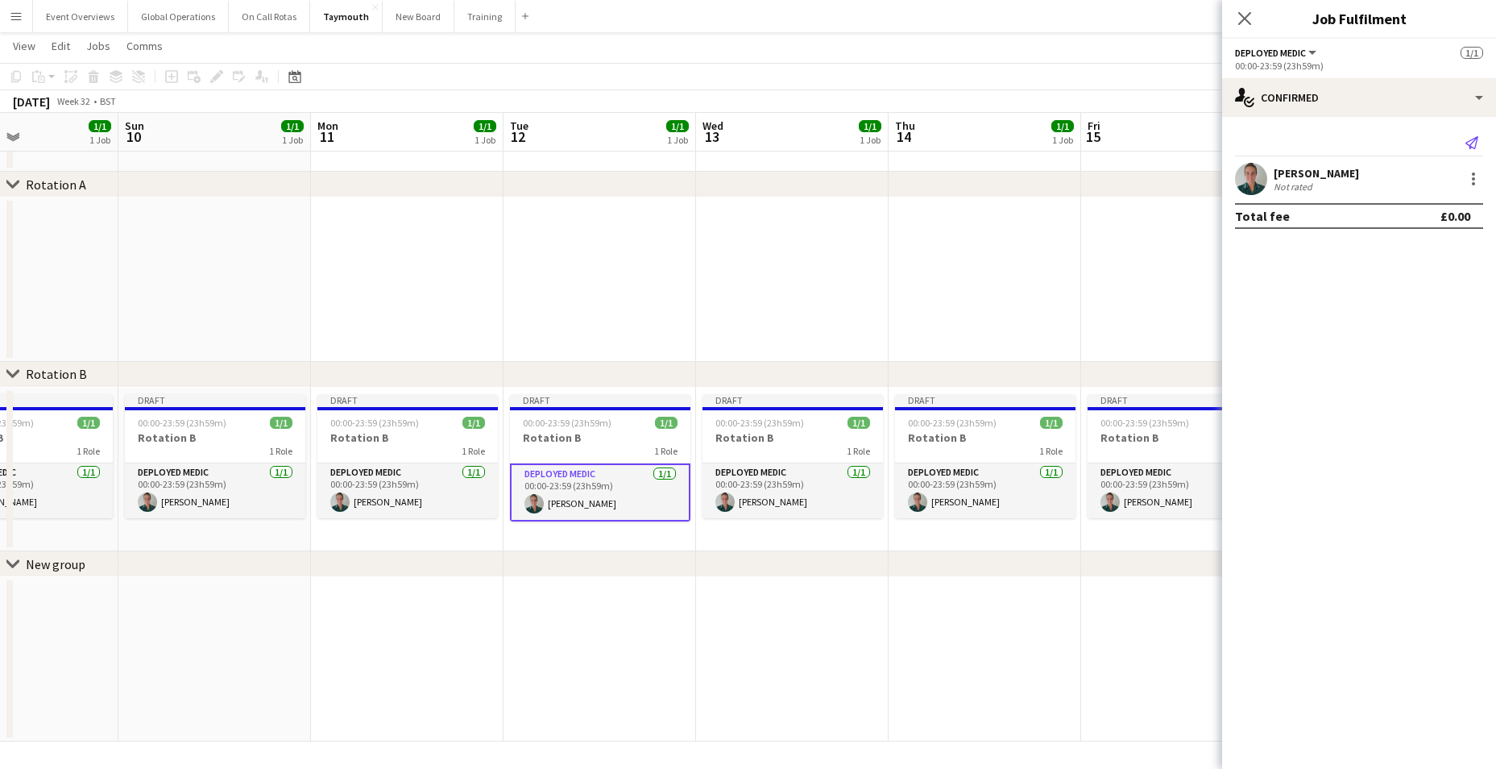
click at [1473, 142] on icon at bounding box center [1471, 142] width 13 height 13
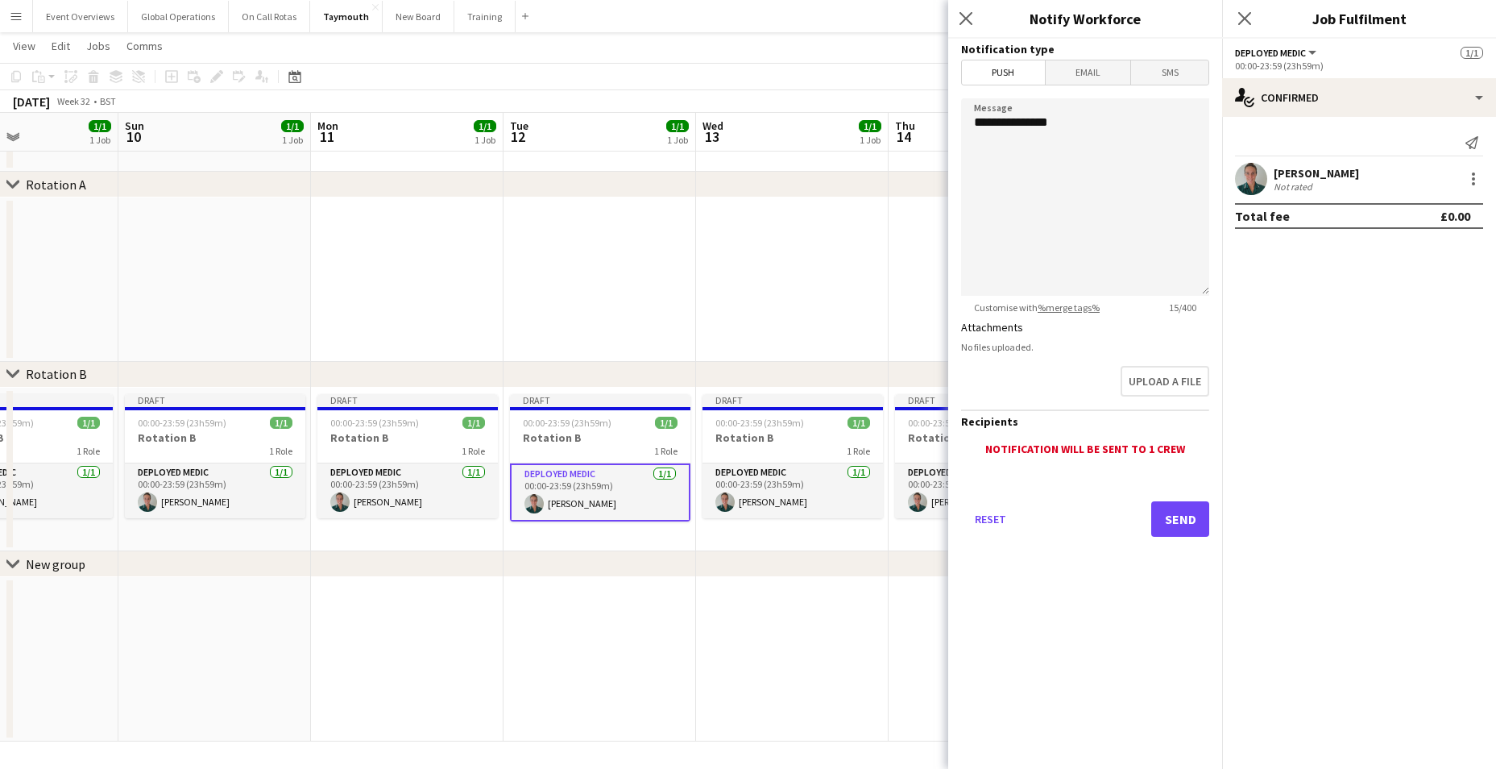
click at [1389, 465] on mat-expansion-panel "check Confirmed Send notification [PERSON_NAME] Not rated Total fee £0.00" at bounding box center [1359, 443] width 274 height 652
click at [968, 17] on icon "Close pop-in" at bounding box center [965, 17] width 15 height 15
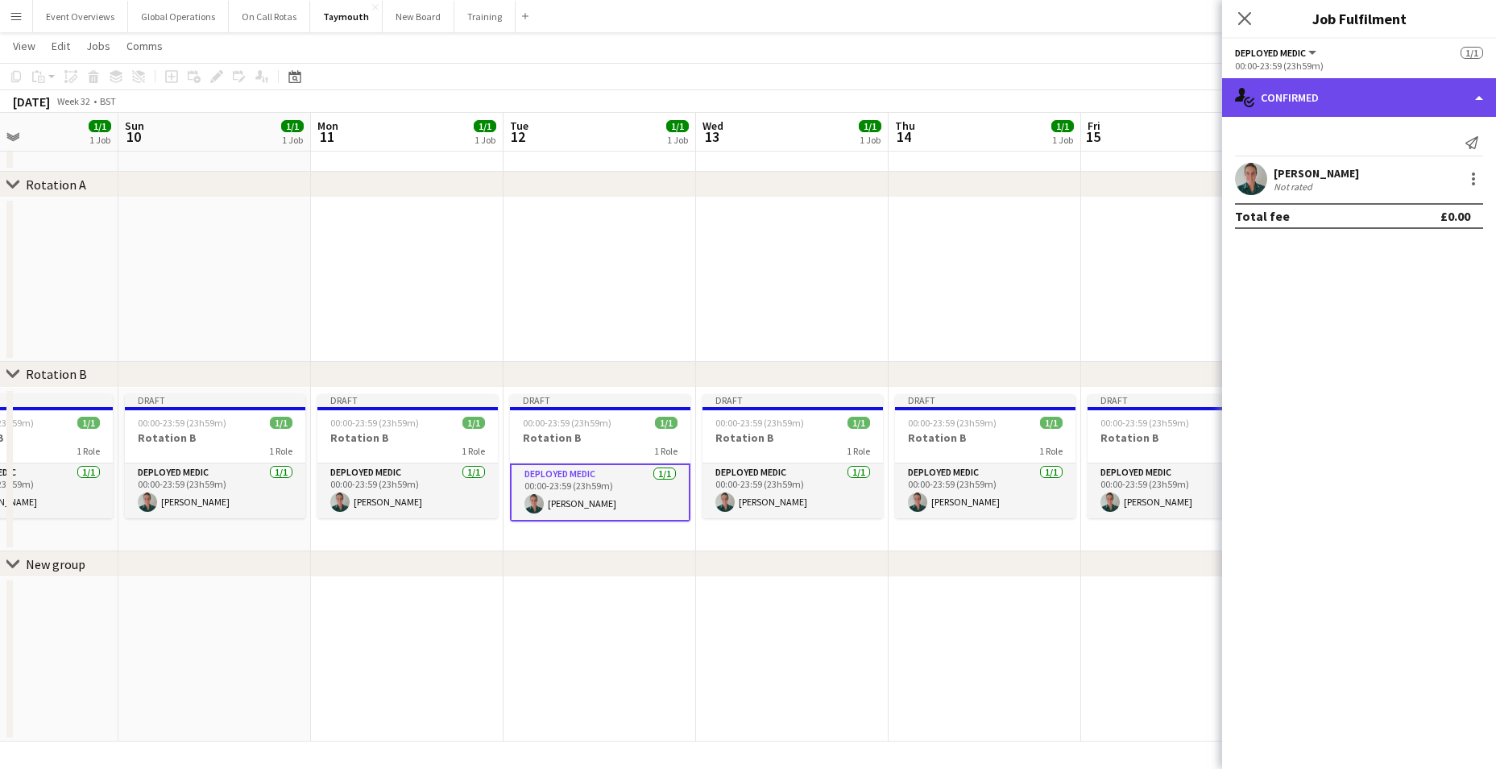
click at [1476, 92] on div "single-neutral-actions-check-2 Confirmed" at bounding box center [1359, 97] width 274 height 39
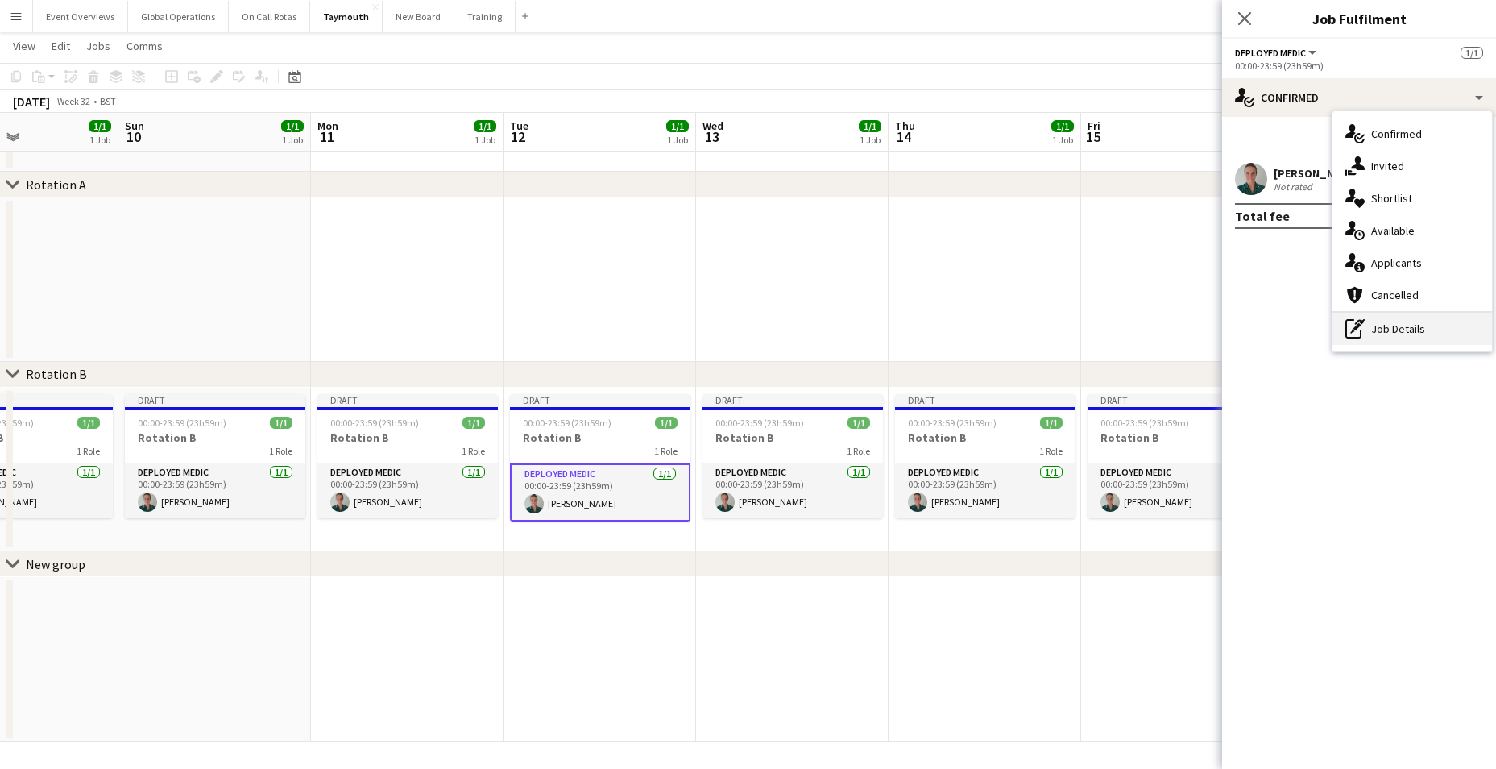
click at [1406, 323] on div "pen-write Job Details" at bounding box center [1412, 329] width 160 height 32
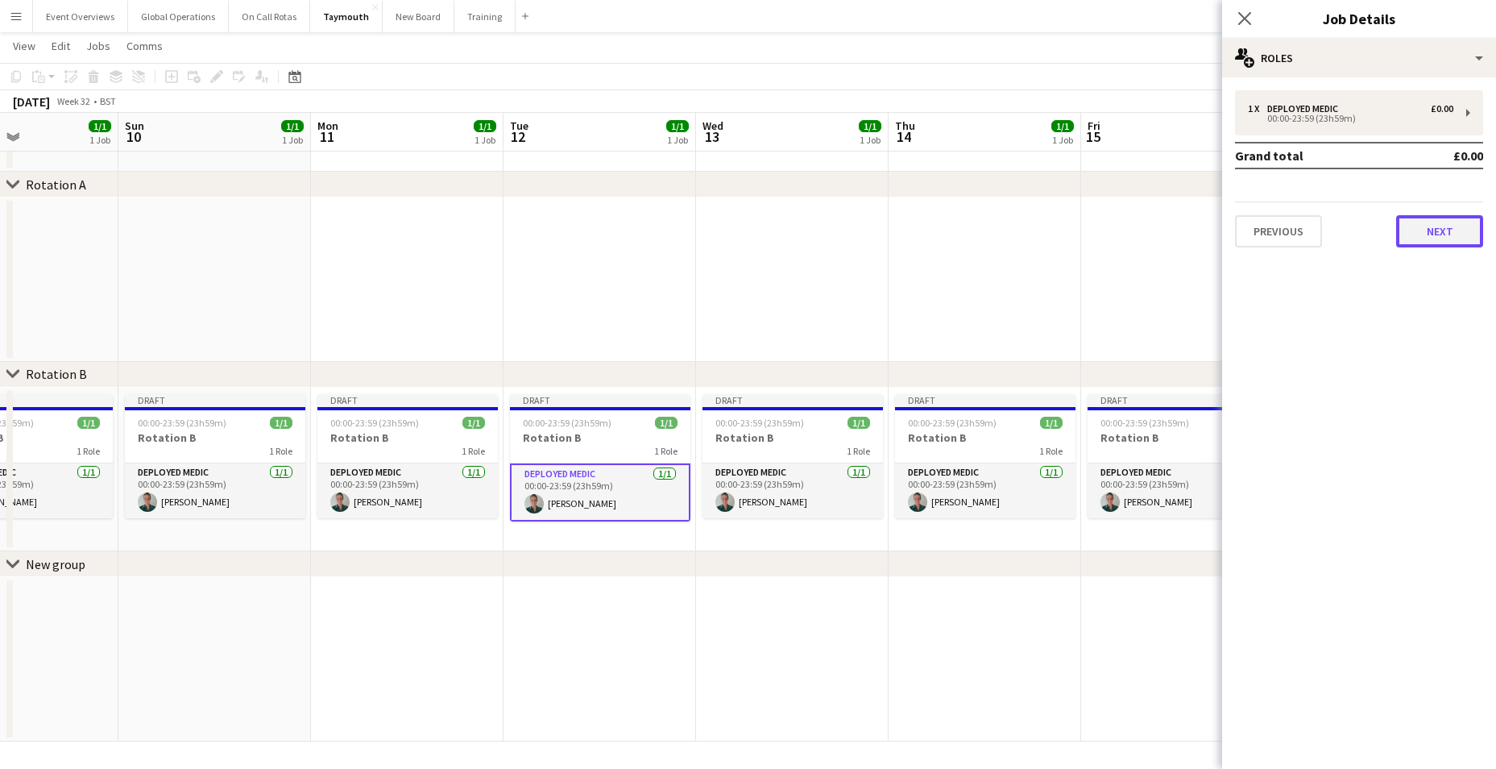
click at [1442, 226] on button "Next" at bounding box center [1439, 231] width 87 height 32
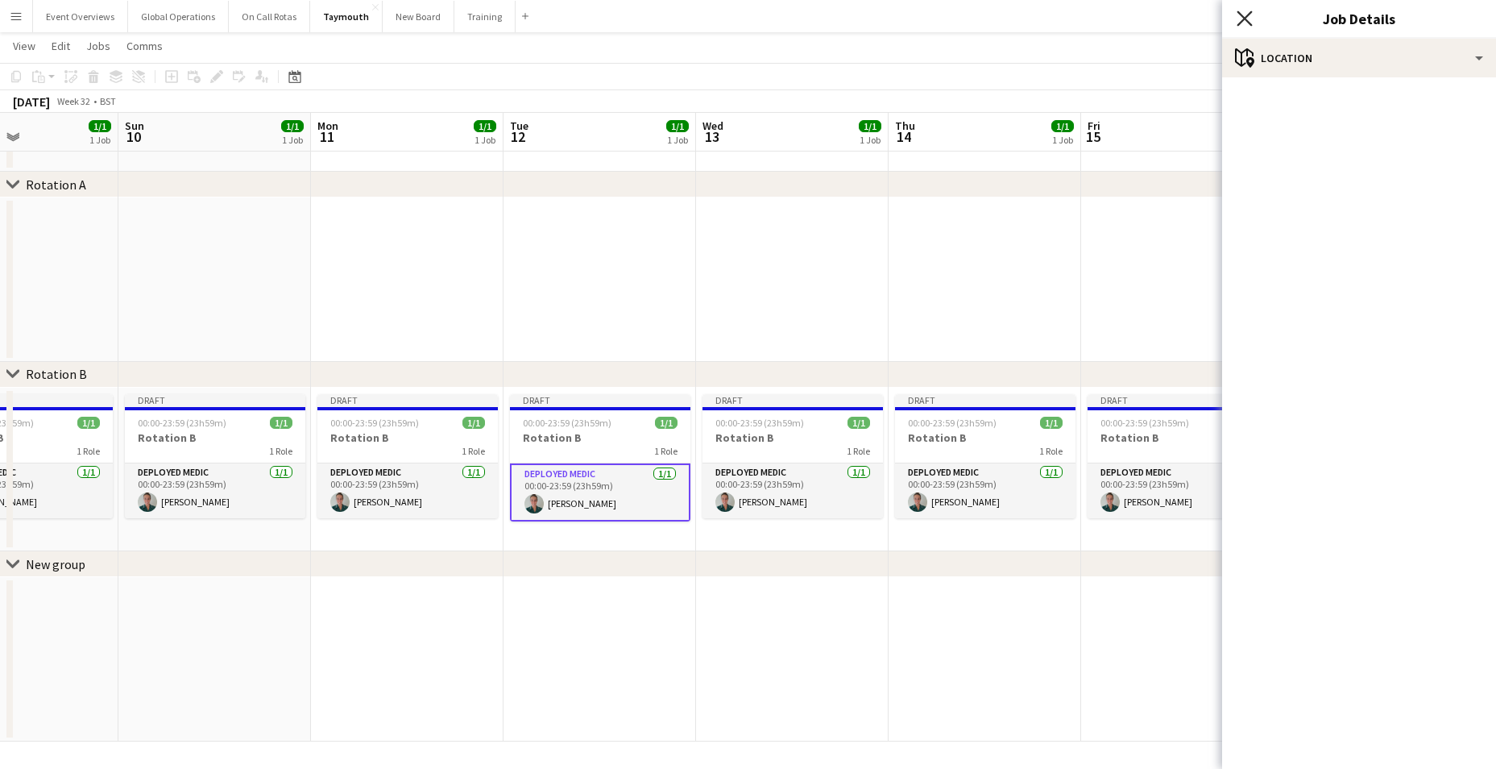
click at [1250, 19] on icon "Close pop-in" at bounding box center [1244, 17] width 15 height 15
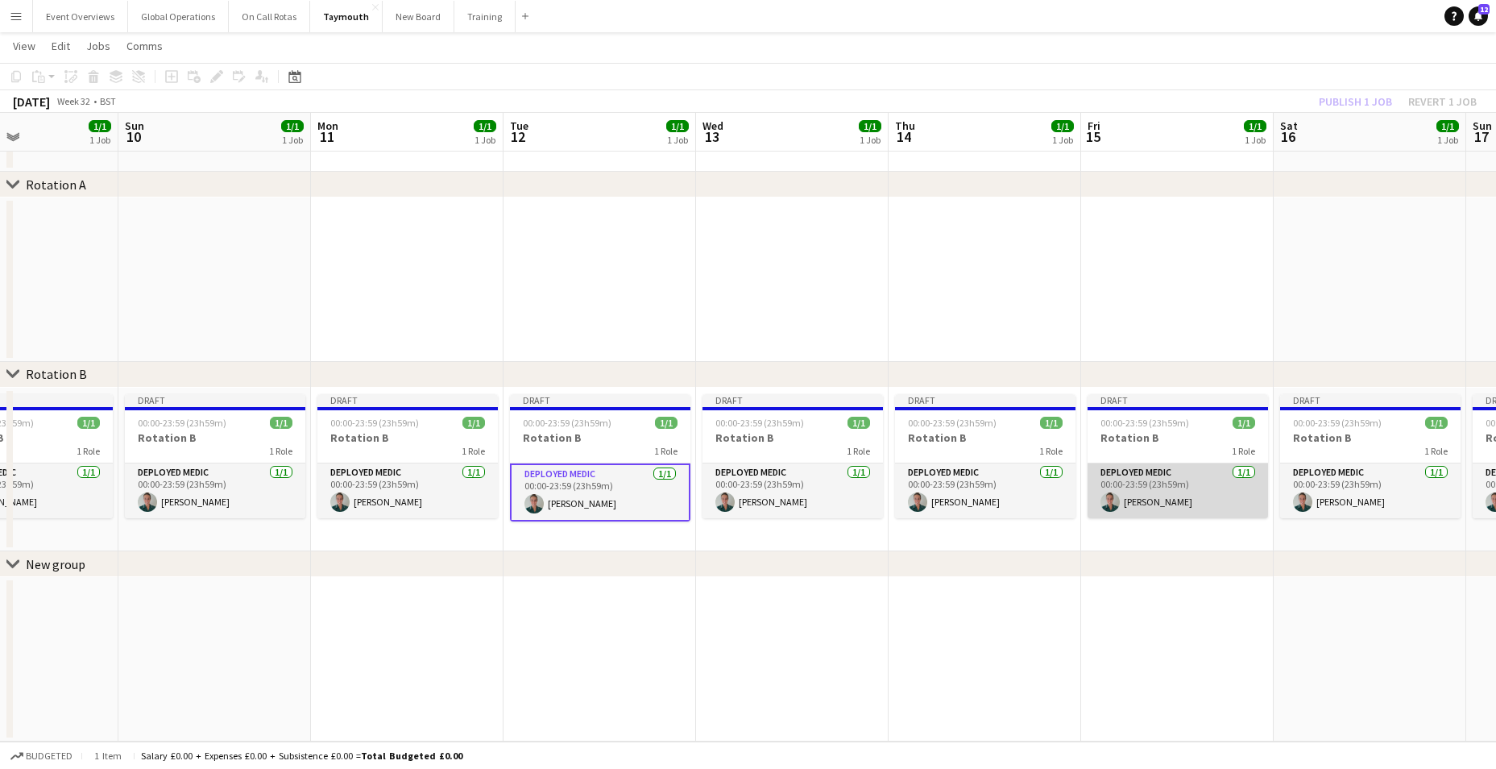
click at [1118, 467] on app-card-role "Deployed Medic [DATE] 00:00-23:59 (23h59m) [PERSON_NAME]" at bounding box center [1178, 490] width 180 height 55
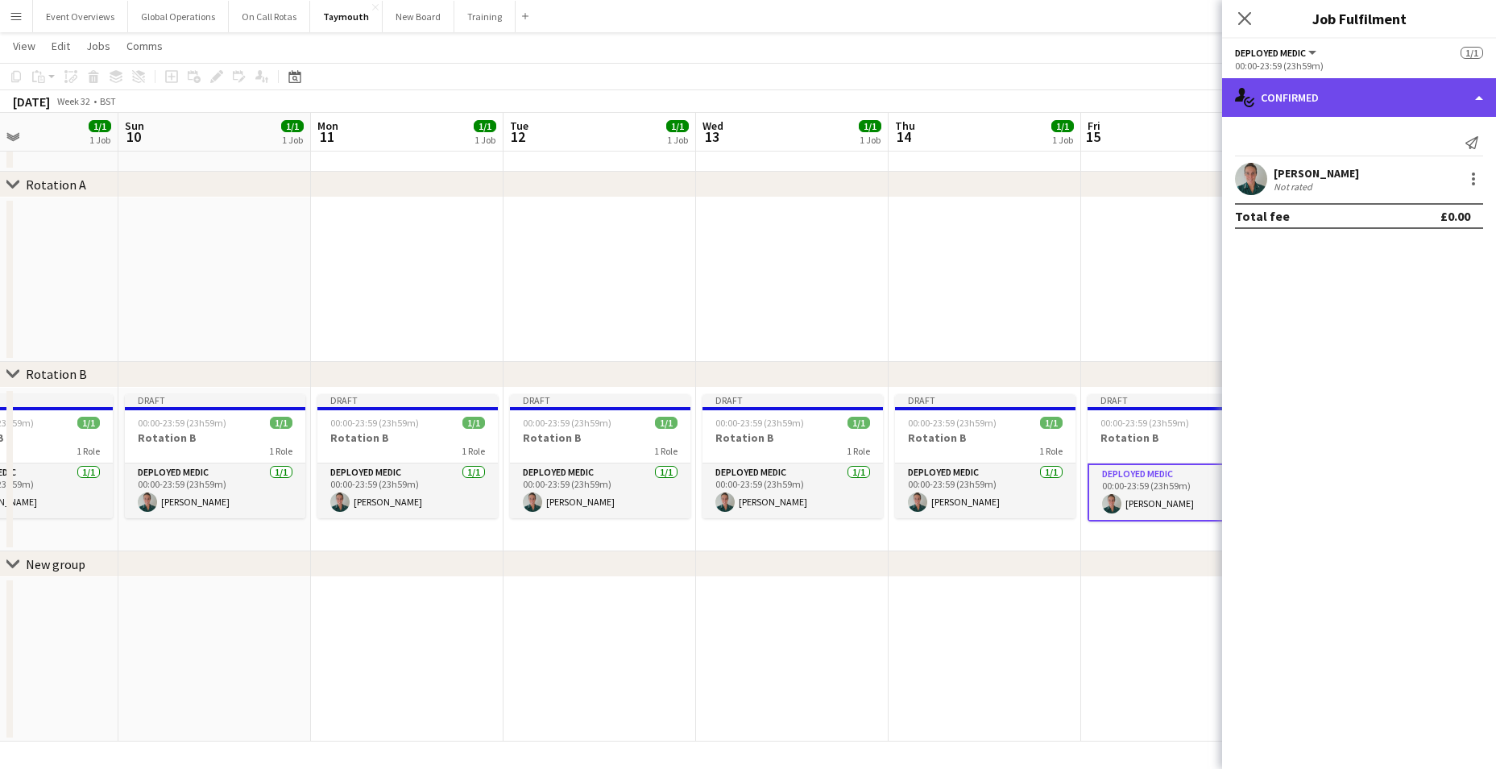
click at [1480, 94] on div "single-neutral-actions-check-2 Confirmed" at bounding box center [1359, 97] width 274 height 39
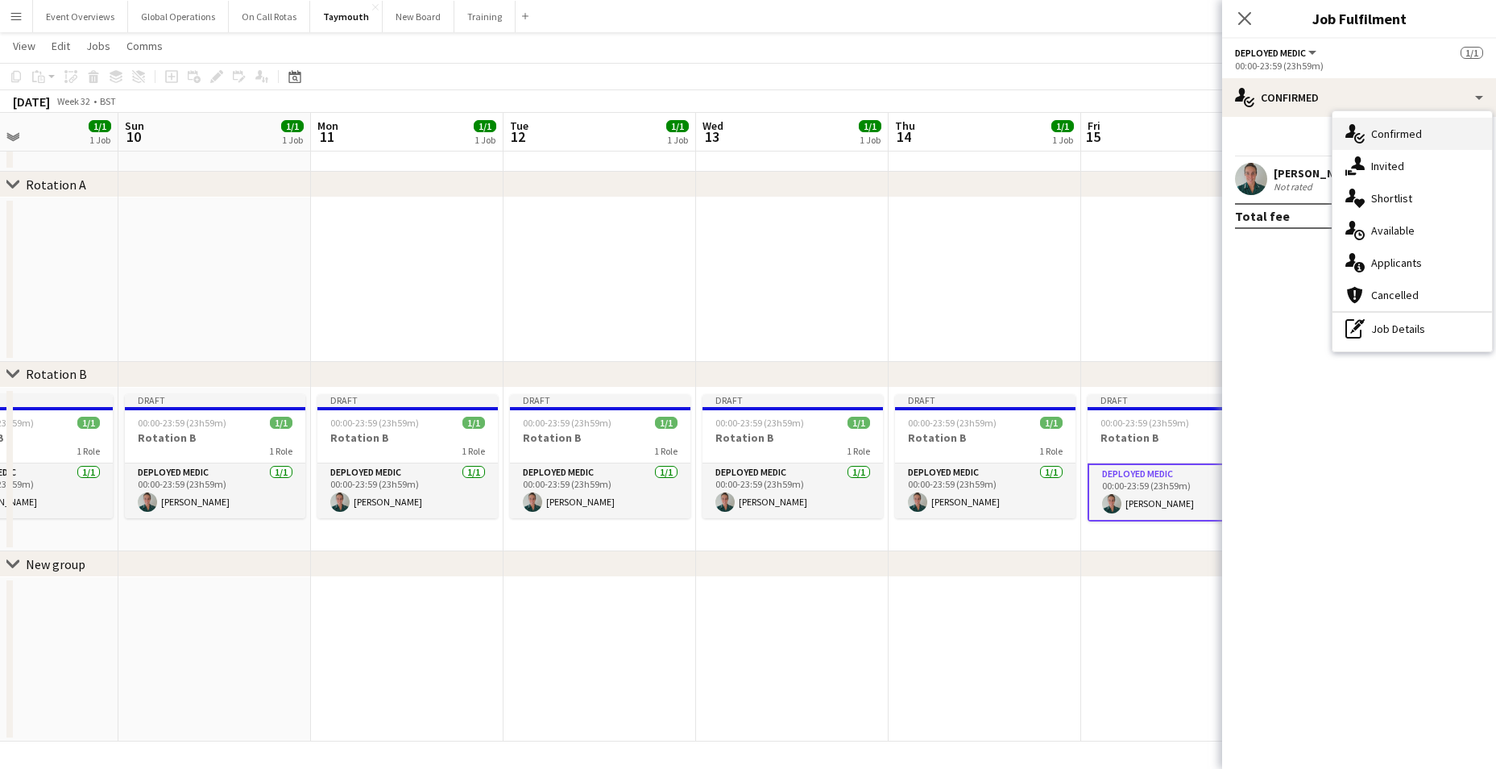
click at [1414, 133] on span "Confirmed" at bounding box center [1396, 133] width 51 height 15
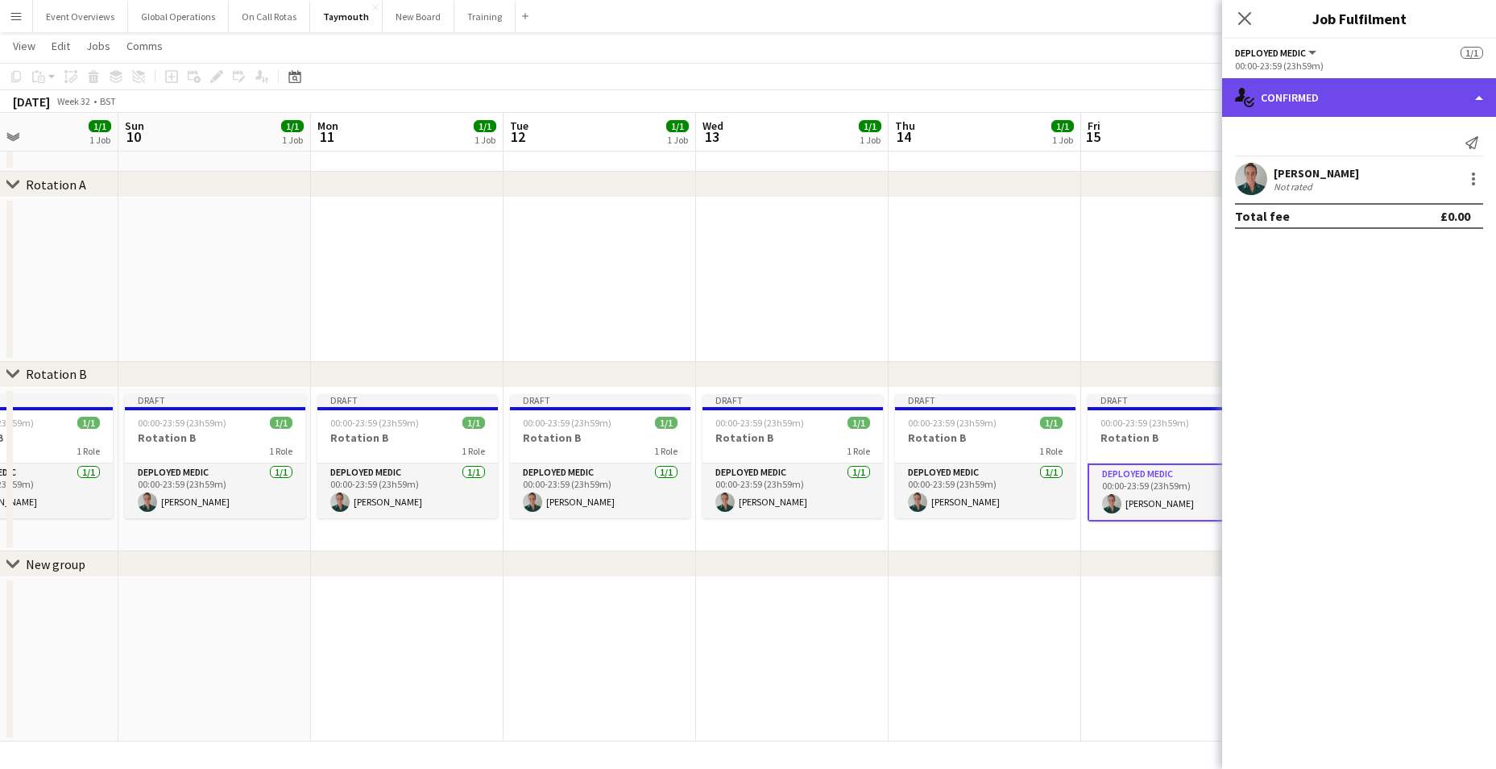
click at [1483, 96] on div "single-neutral-actions-check-2 Confirmed" at bounding box center [1359, 97] width 274 height 39
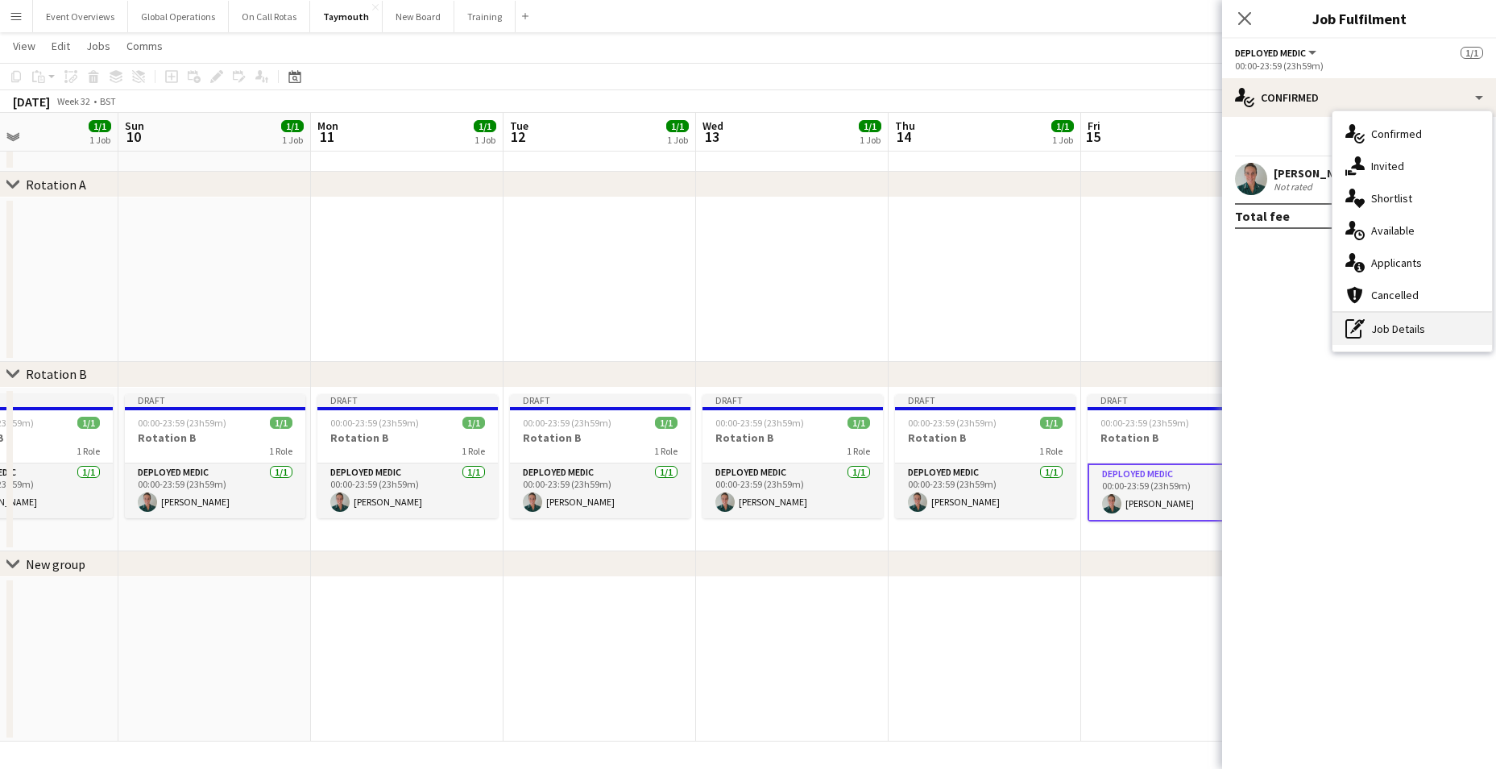
click at [1392, 323] on div "pen-write Job Details" at bounding box center [1412, 329] width 160 height 32
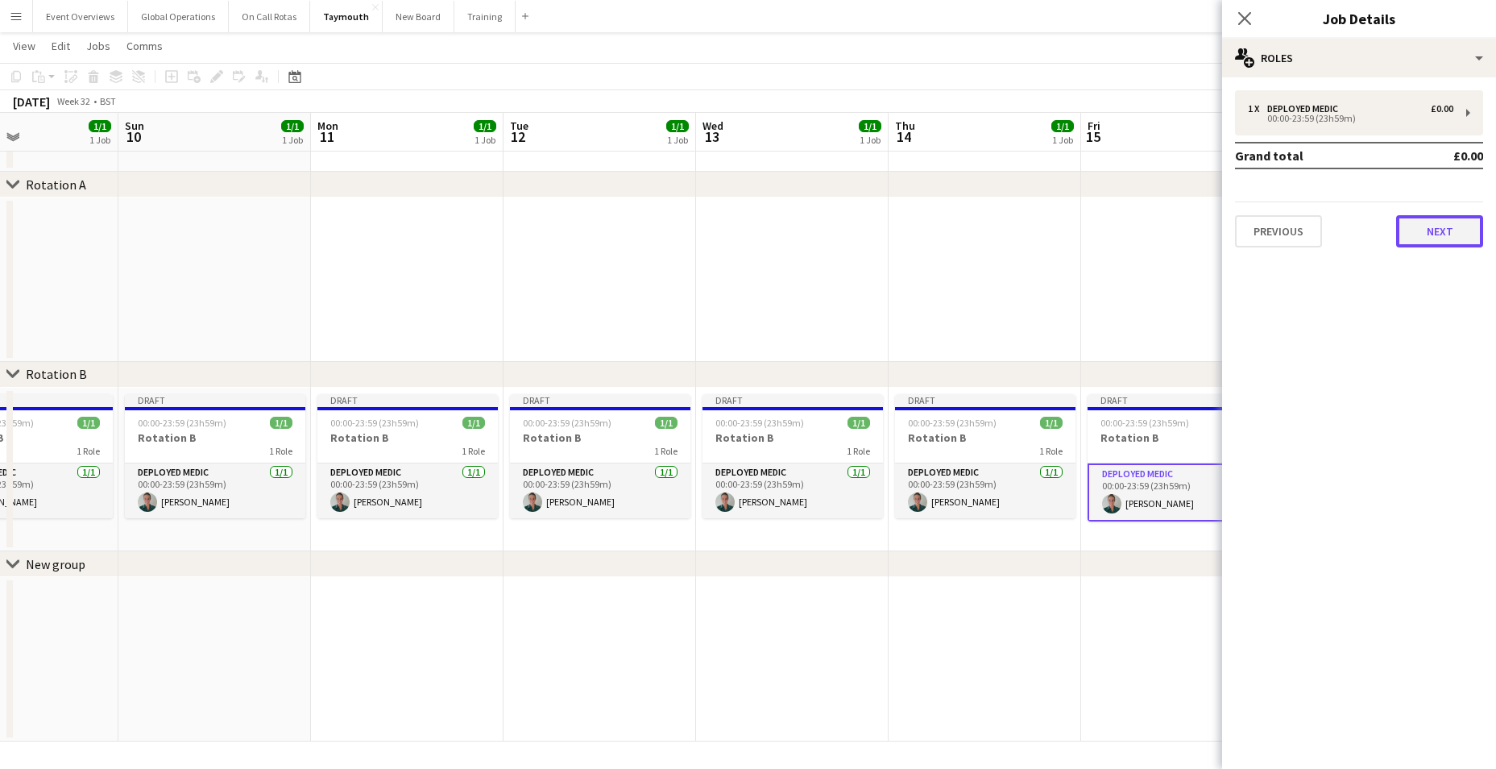
click at [1440, 232] on button "Next" at bounding box center [1439, 231] width 87 height 32
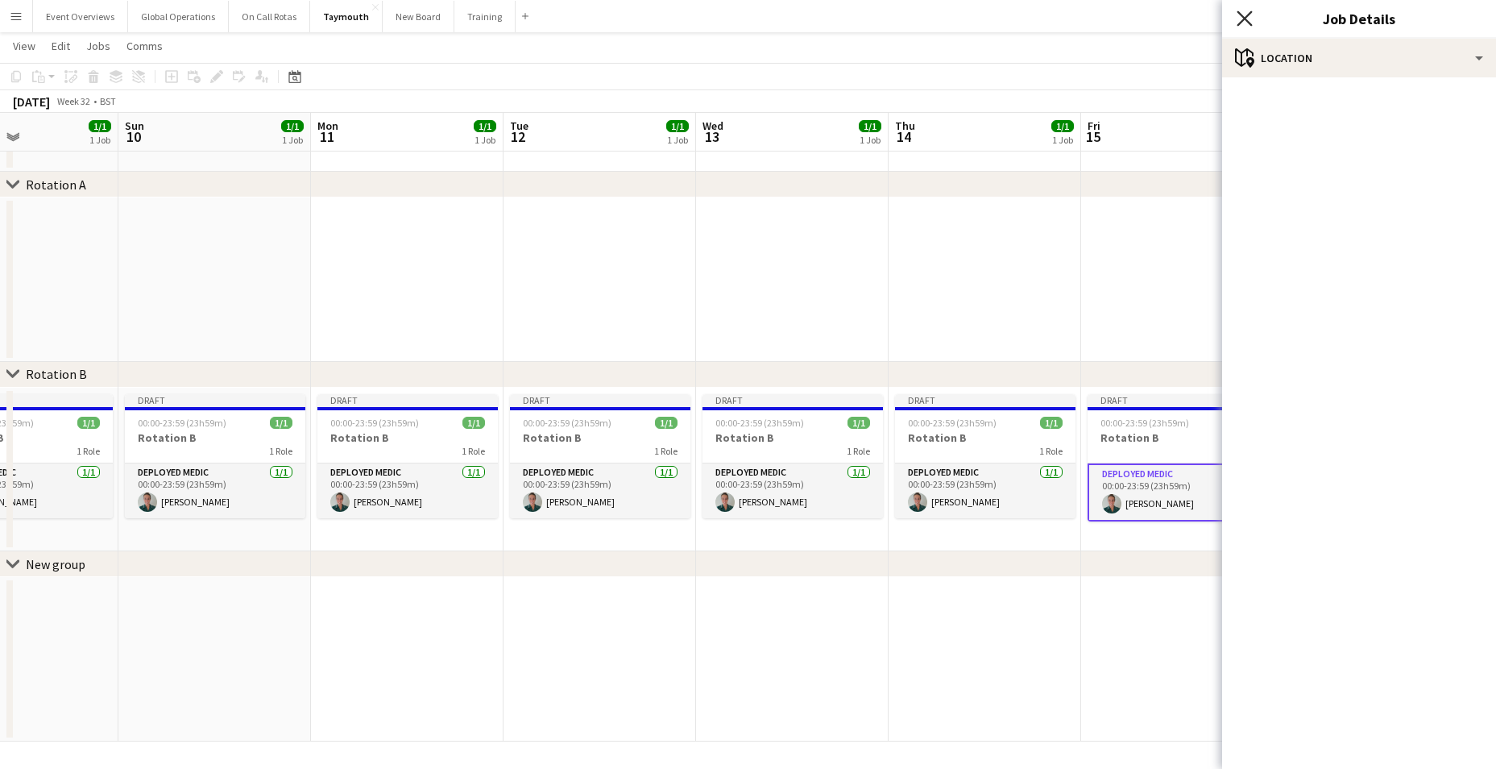
click at [1249, 18] on icon "Close pop-in" at bounding box center [1244, 17] width 15 height 15
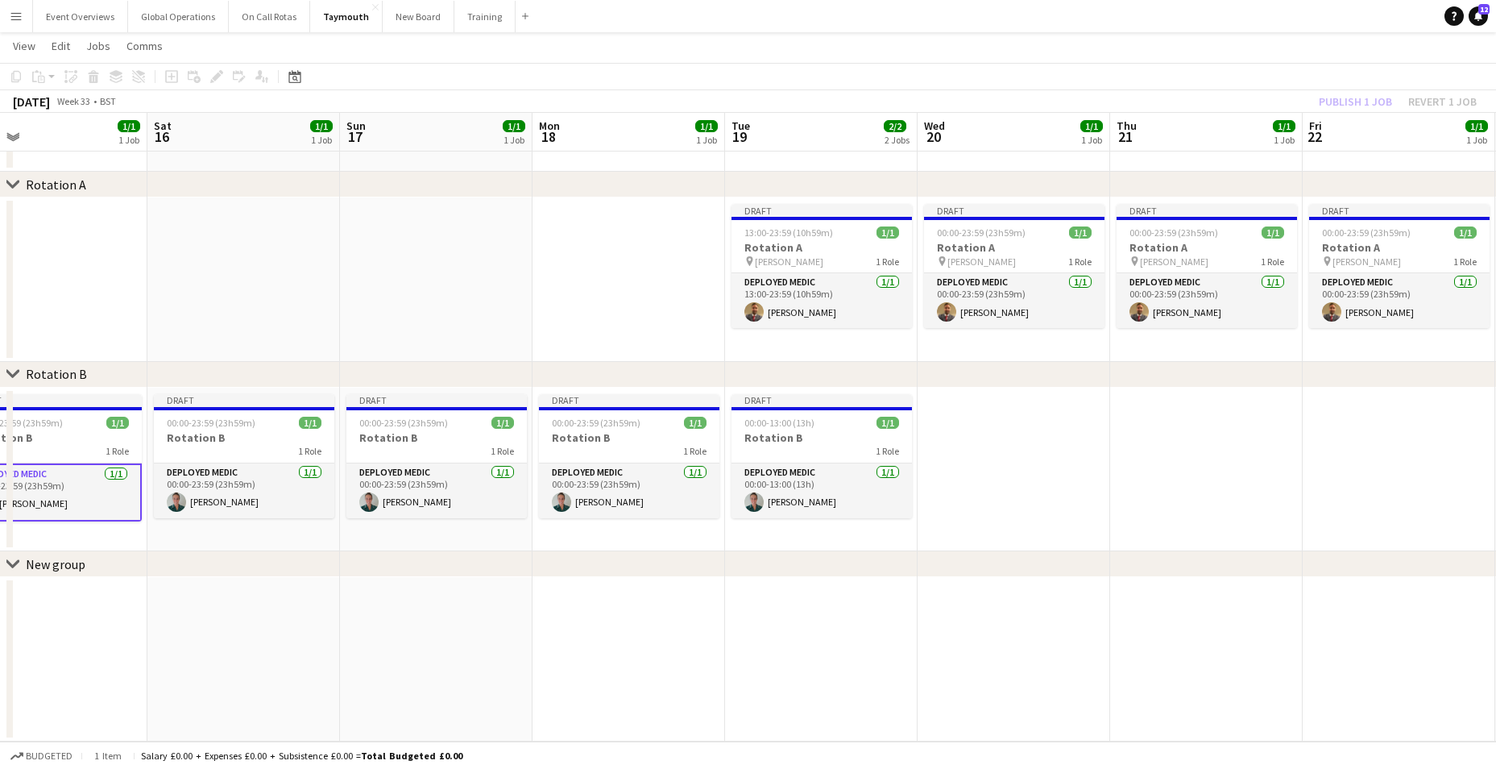
scroll to position [0, 631]
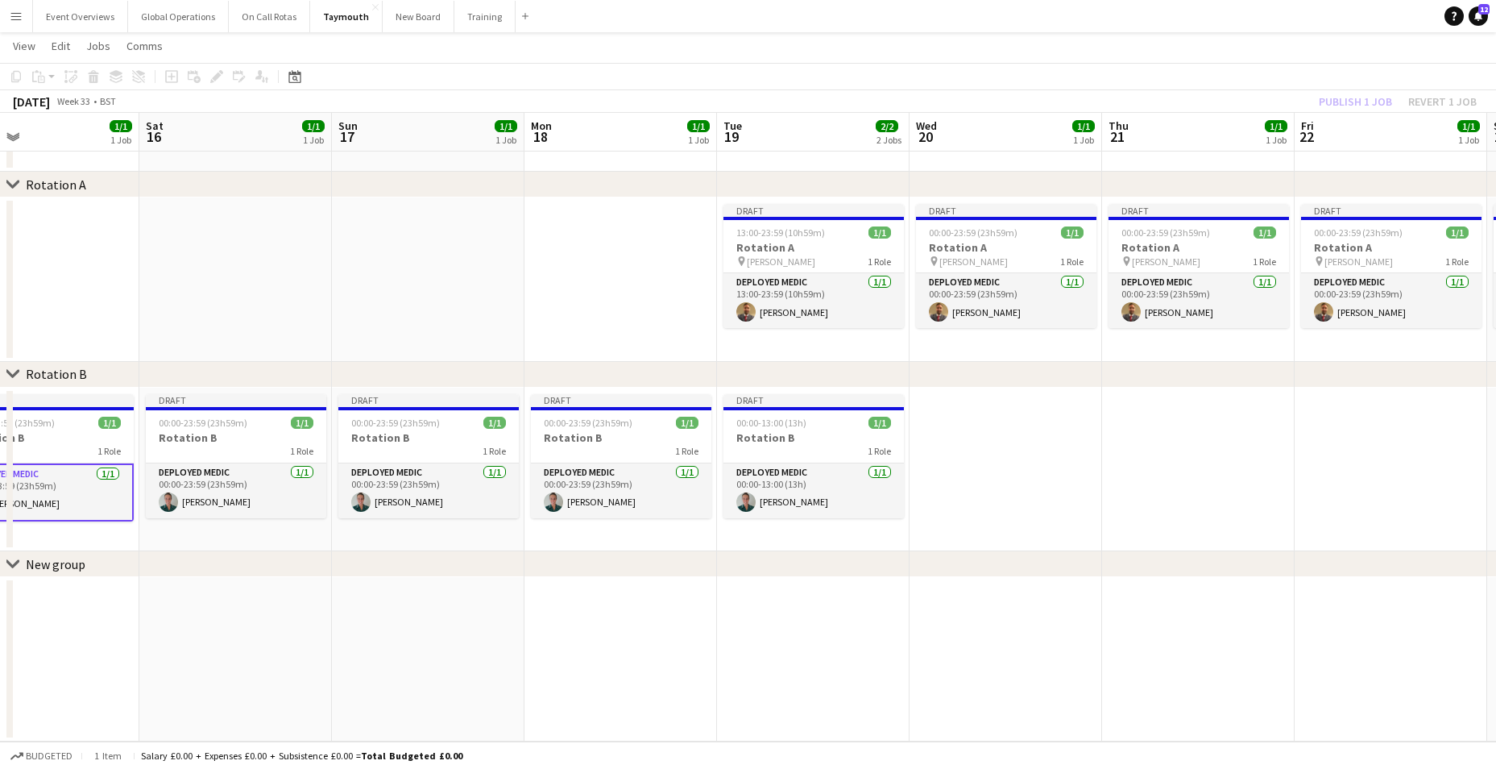
drag, startPoint x: 1043, startPoint y: 644, endPoint x: 59, endPoint y: 639, distance: 984.4
click at [59, 639] on app-calendar-viewport "Tue 12 1/1 1 Job Wed 13 1/1 1 Job Thu 14 1/1 1 Job Fri 15 1/1 1 Job Sat 16 1/1 …" at bounding box center [748, 373] width 1496 height 735
click at [764, 279] on app-card-role "Deployed Medic [DATE] 13:00-23:59 (10h59m) [PERSON_NAME]" at bounding box center [813, 300] width 180 height 55
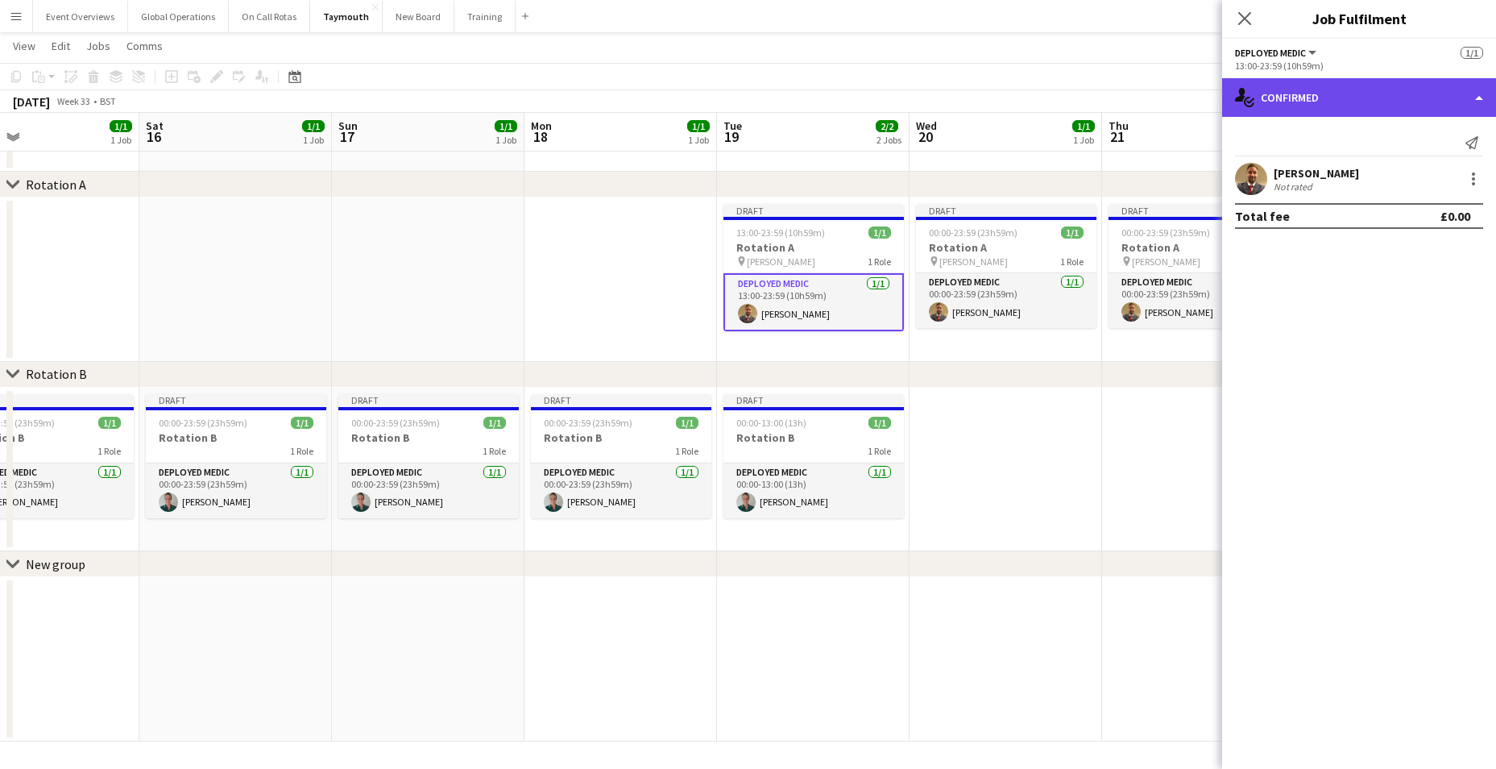
click at [1478, 93] on div "single-neutral-actions-check-2 Confirmed" at bounding box center [1359, 97] width 274 height 39
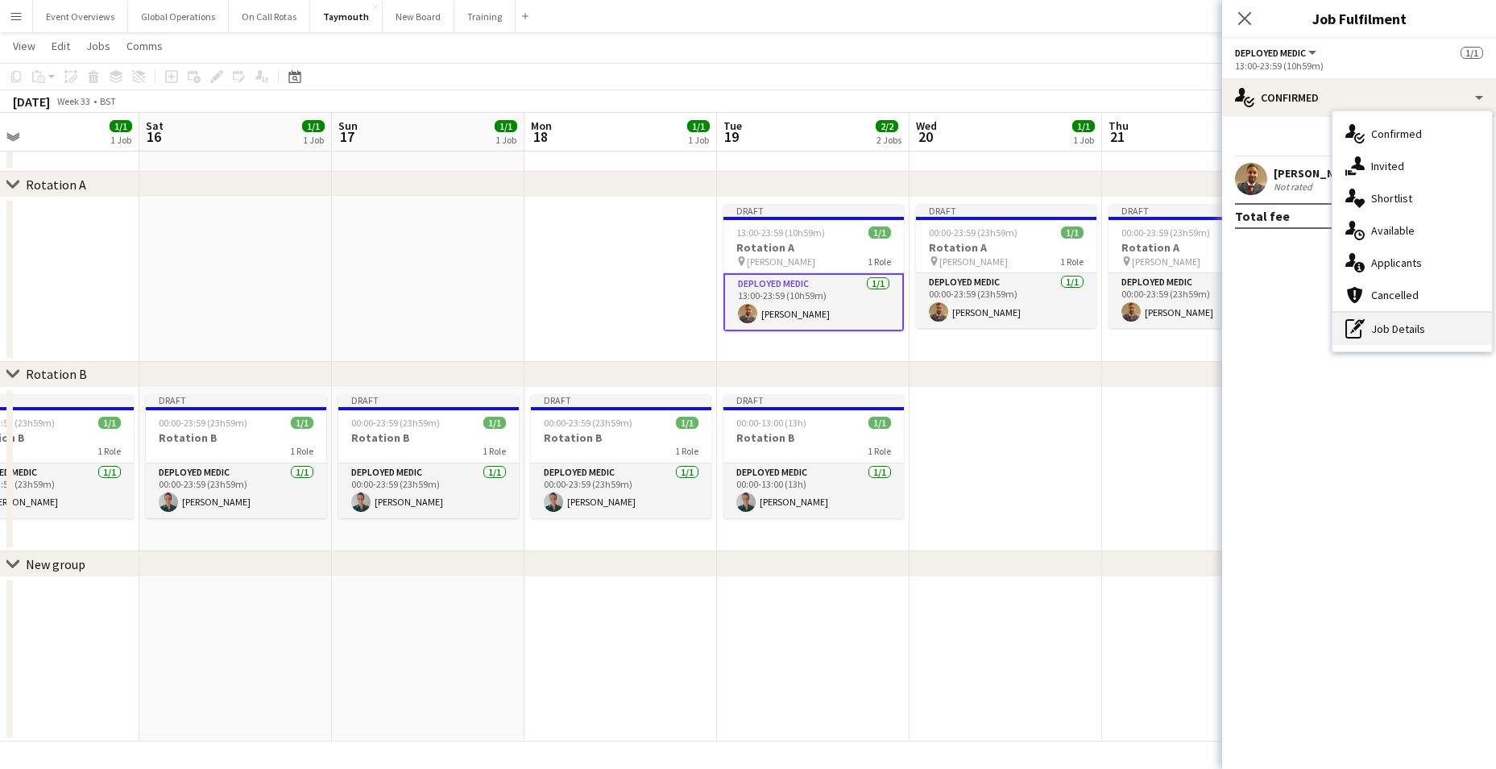
click at [1404, 324] on div "pen-write Job Details" at bounding box center [1412, 329] width 160 height 32
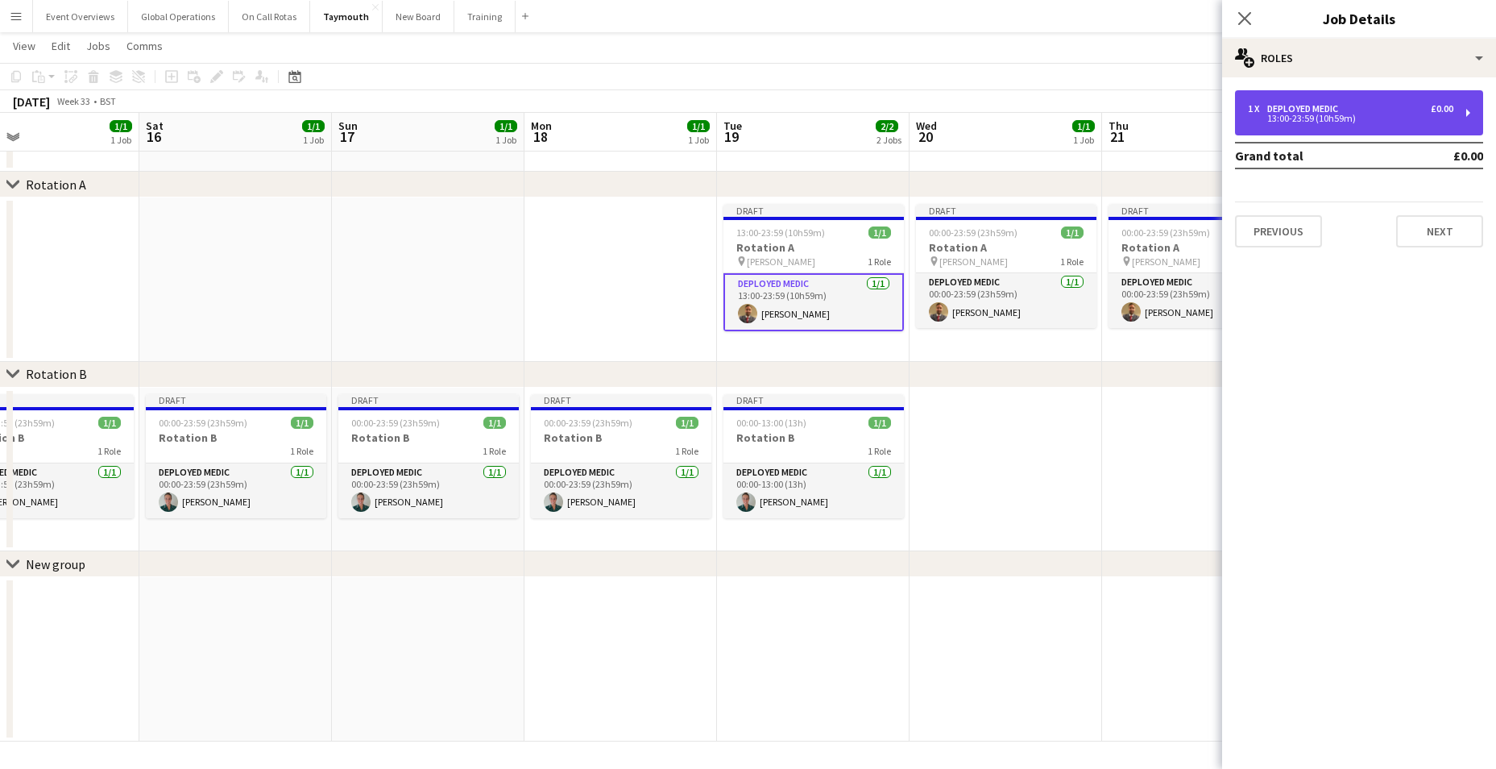
click at [1307, 114] on div "13:00-23:59 (10h59m)" at bounding box center [1350, 118] width 205 height 8
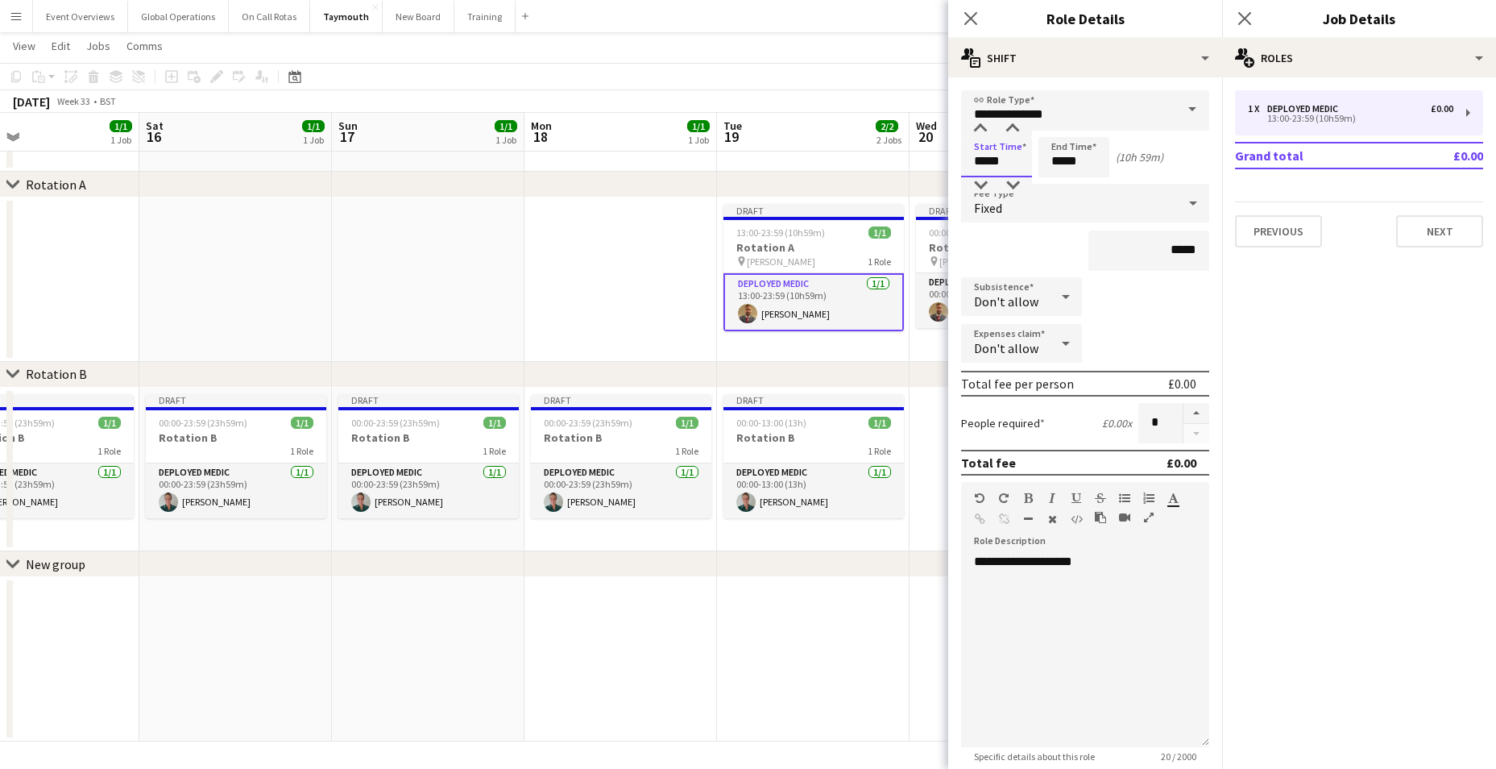
click at [988, 165] on input "*****" at bounding box center [996, 157] width 71 height 40
type input "*****"
click at [977, 185] on div at bounding box center [980, 185] width 32 height 16
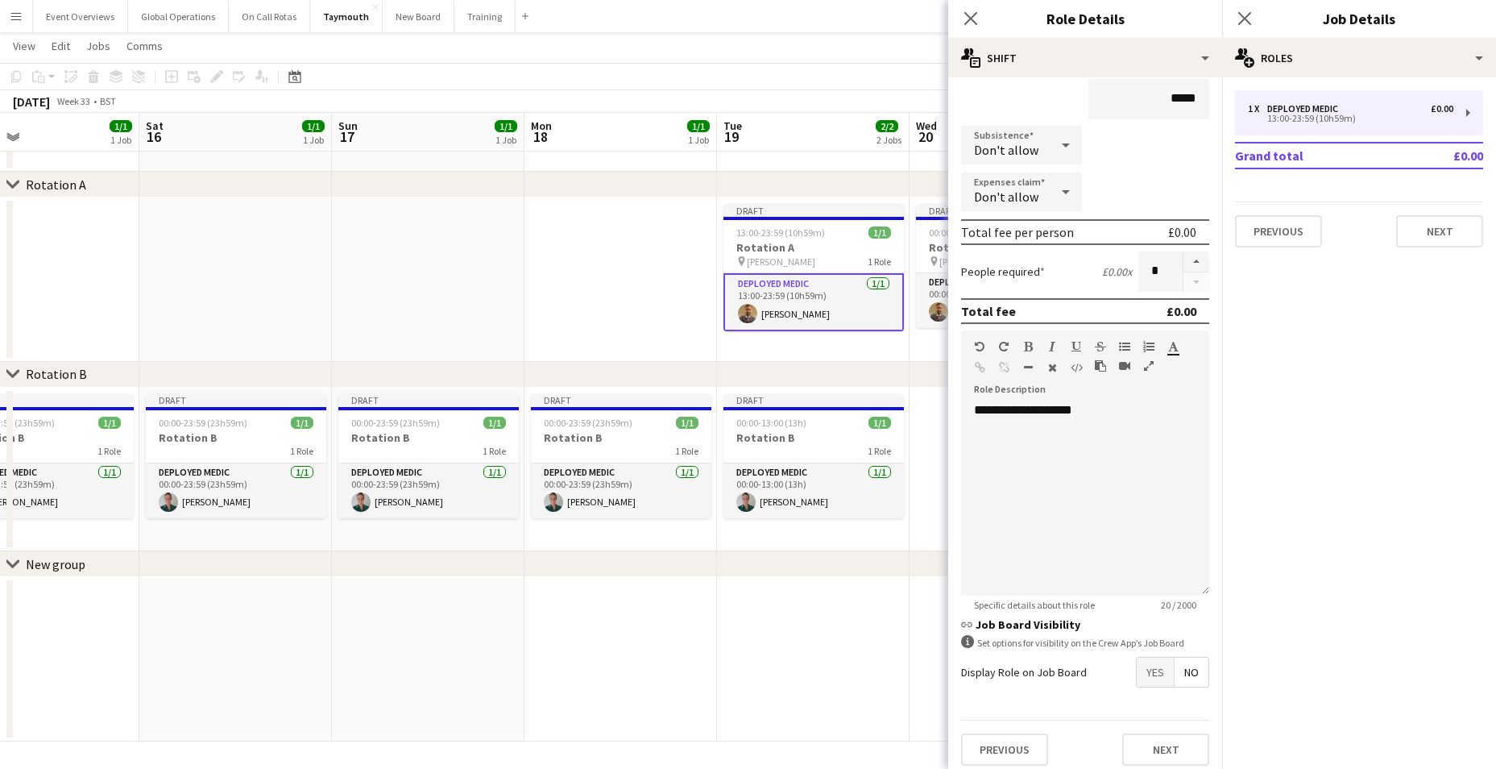
scroll to position [161, 0]
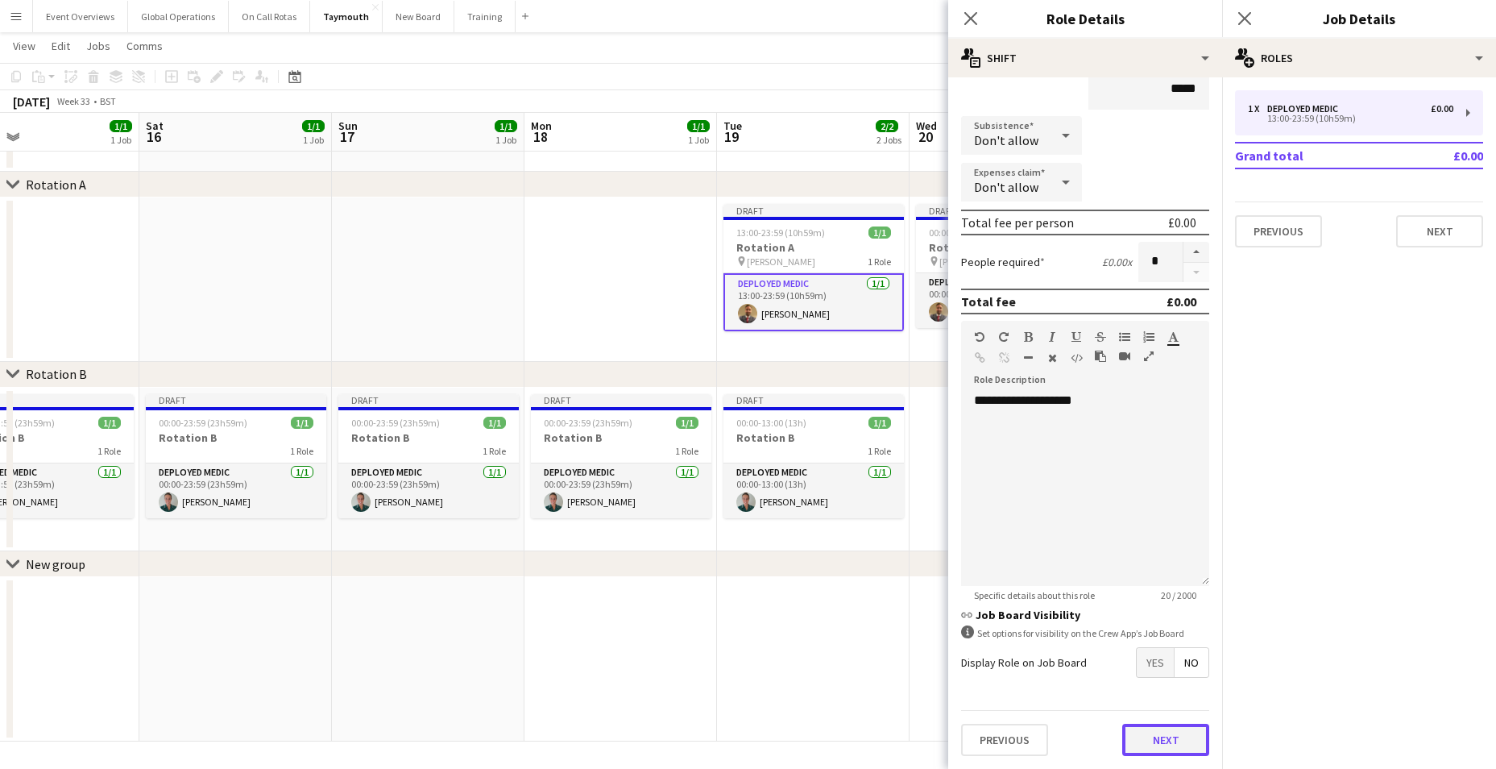
click at [1157, 734] on button "Next" at bounding box center [1165, 739] width 87 height 32
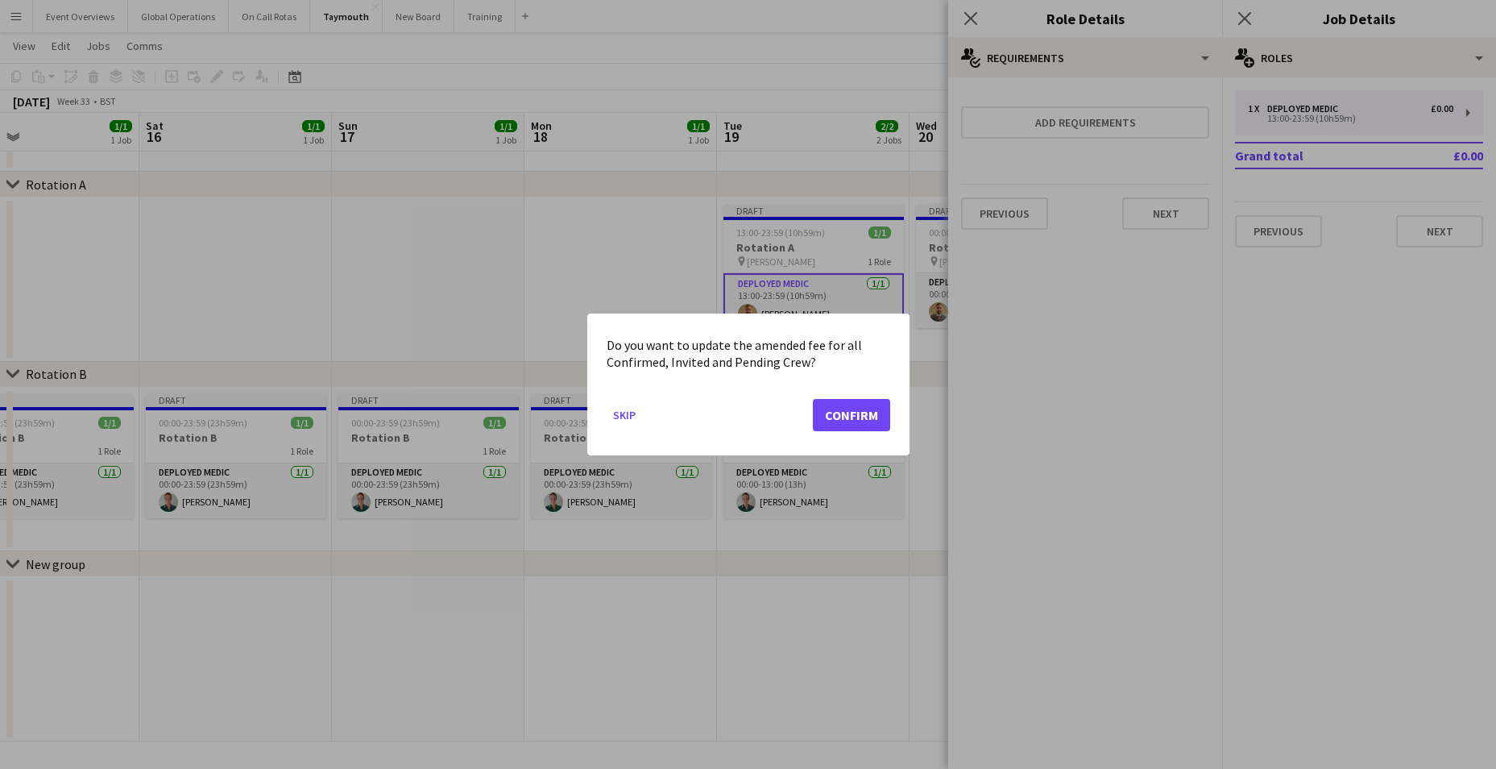
scroll to position [0, 0]
click at [852, 406] on button "Confirm" at bounding box center [851, 415] width 77 height 32
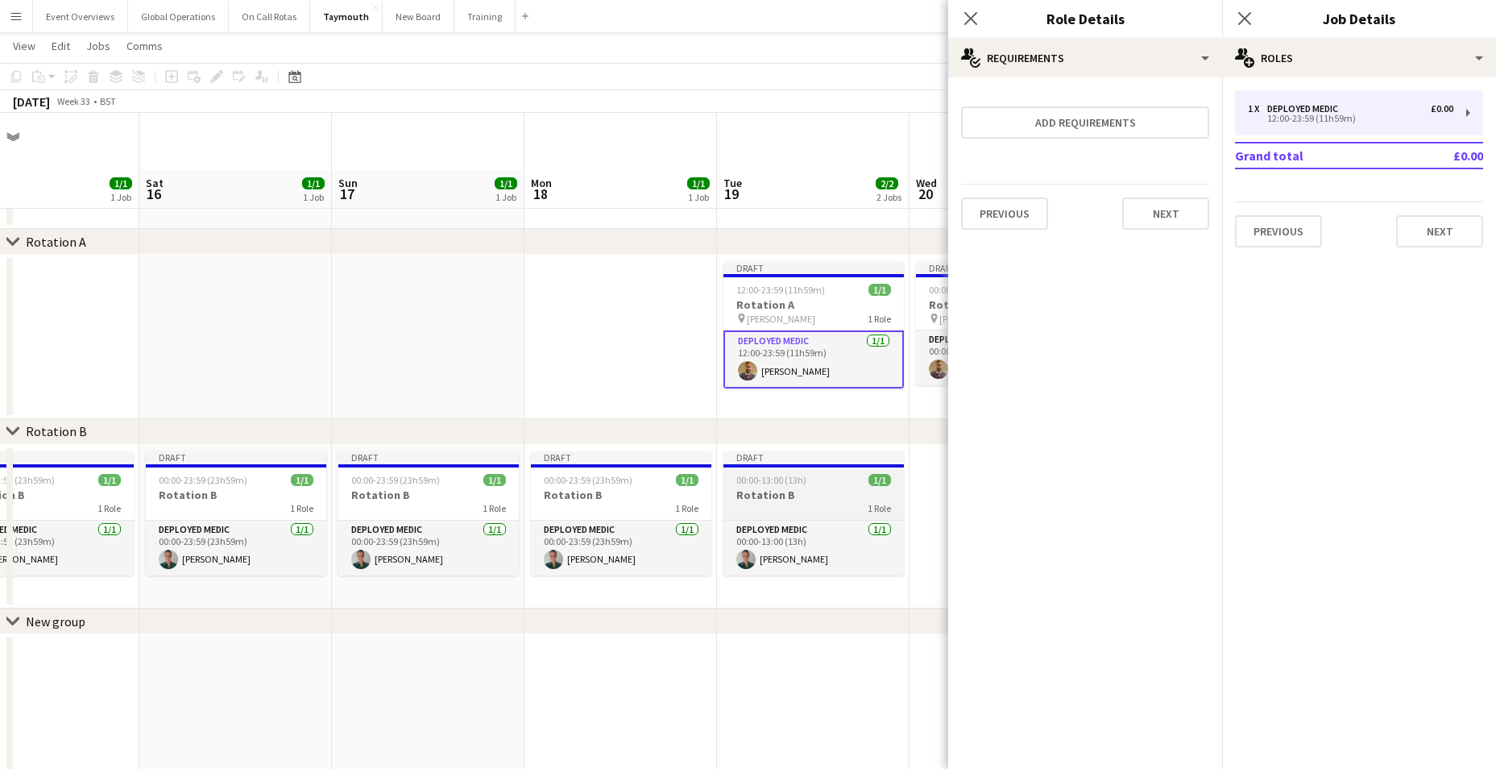
scroll to position [57, 0]
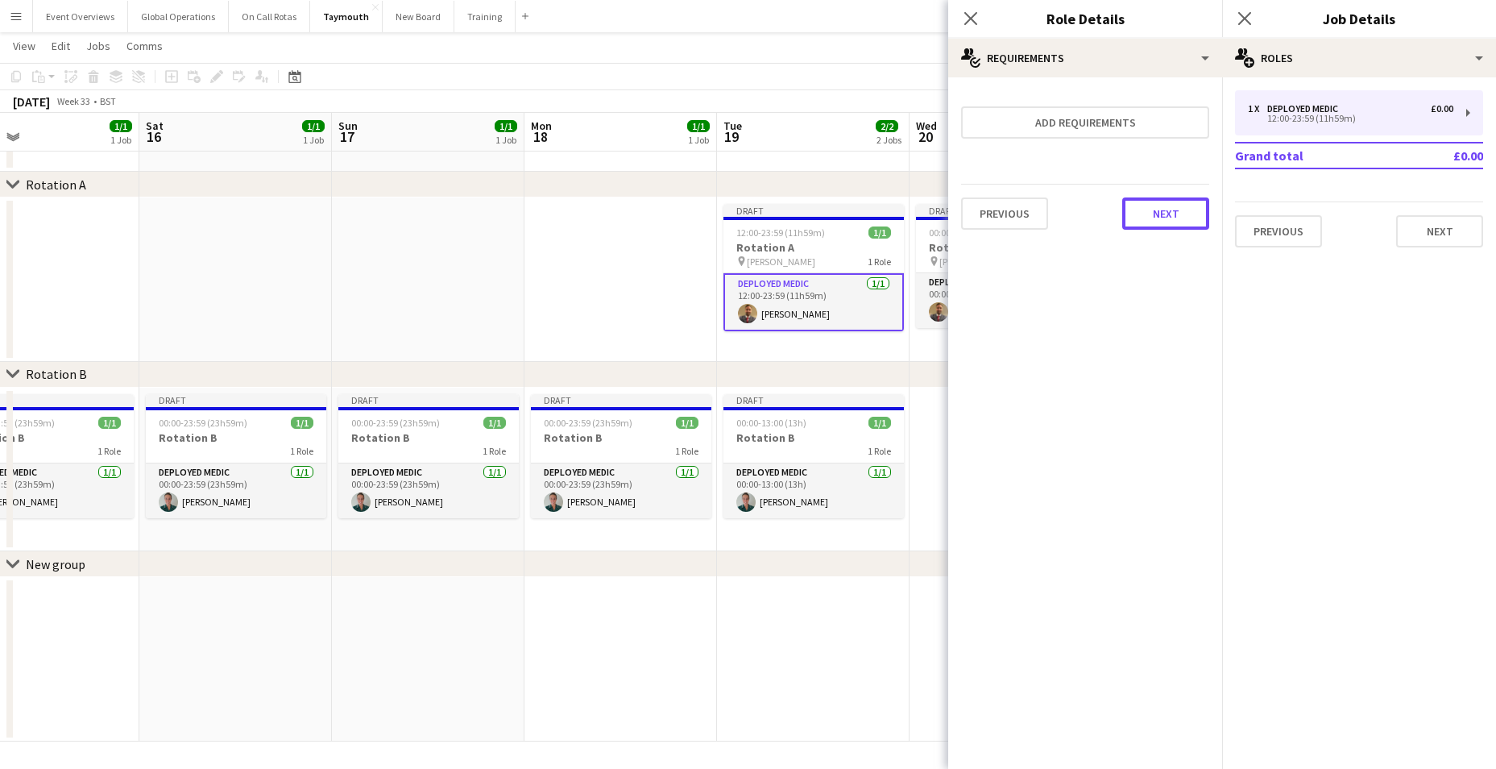
click at [1159, 205] on button "Next" at bounding box center [1165, 213] width 87 height 32
click at [1171, 214] on button "Finish" at bounding box center [1179, 216] width 60 height 32
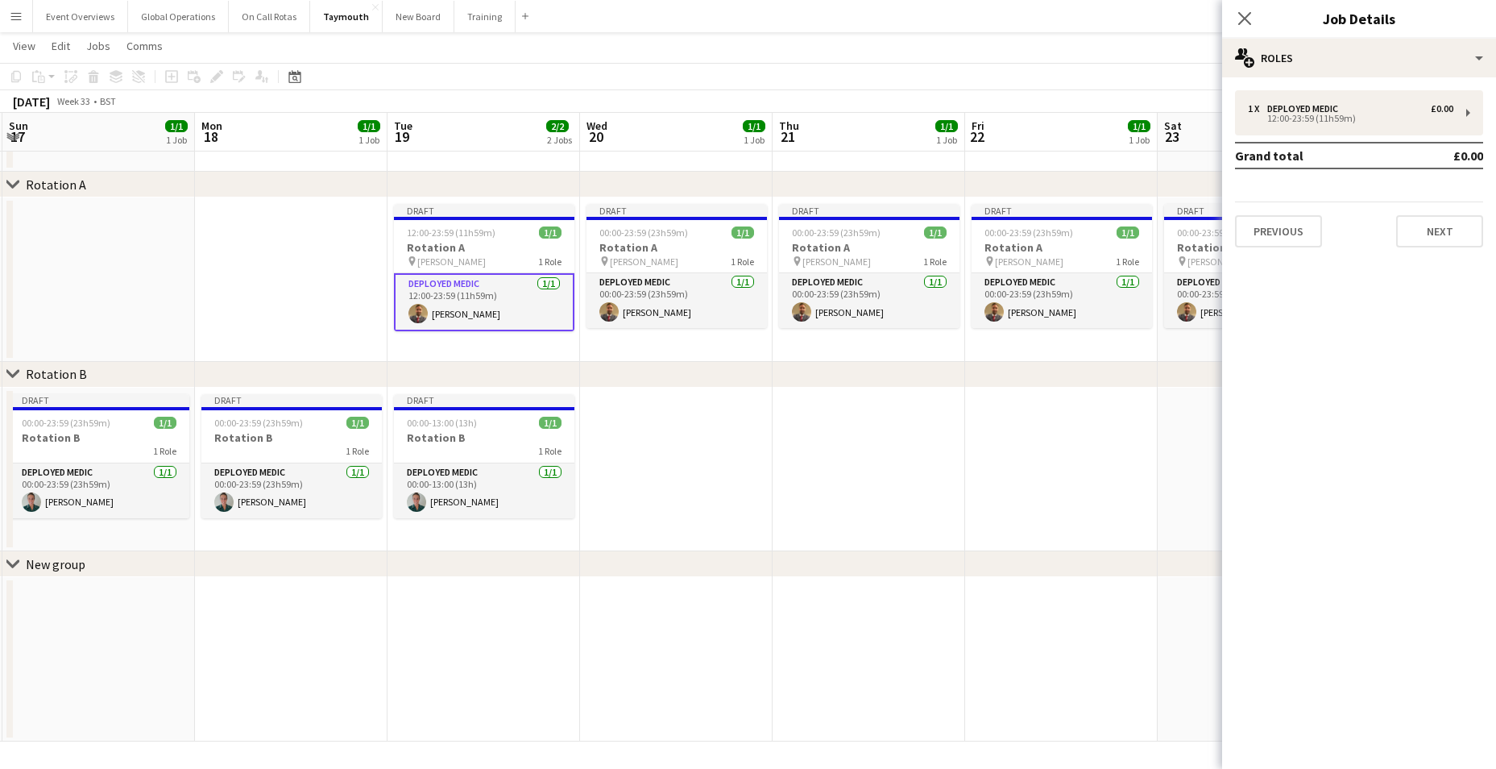
scroll to position [0, 650]
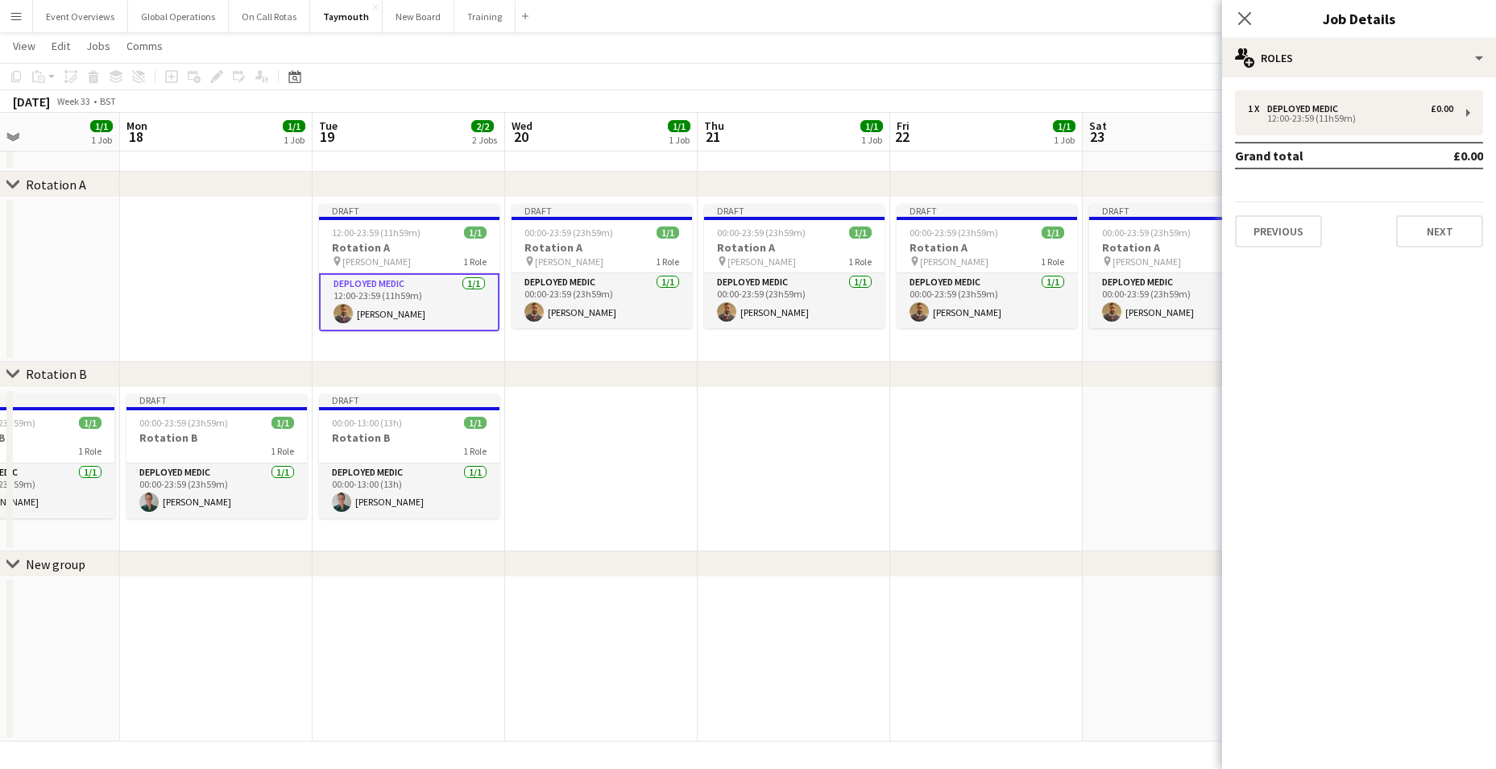
drag, startPoint x: 1121, startPoint y: 453, endPoint x: 717, endPoint y: 467, distance: 404.6
click at [717, 467] on app-calendar-viewport "Thu 14 1/1 1 Job Fri 15 1/1 1 Job Sat 16 1/1 1 Job Sun 17 1/1 1 Job Mon 18 1/1 …" at bounding box center [748, 373] width 1496 height 735
click at [1319, 114] on div "12:00-23:59 (11h59m)" at bounding box center [1350, 118] width 205 height 8
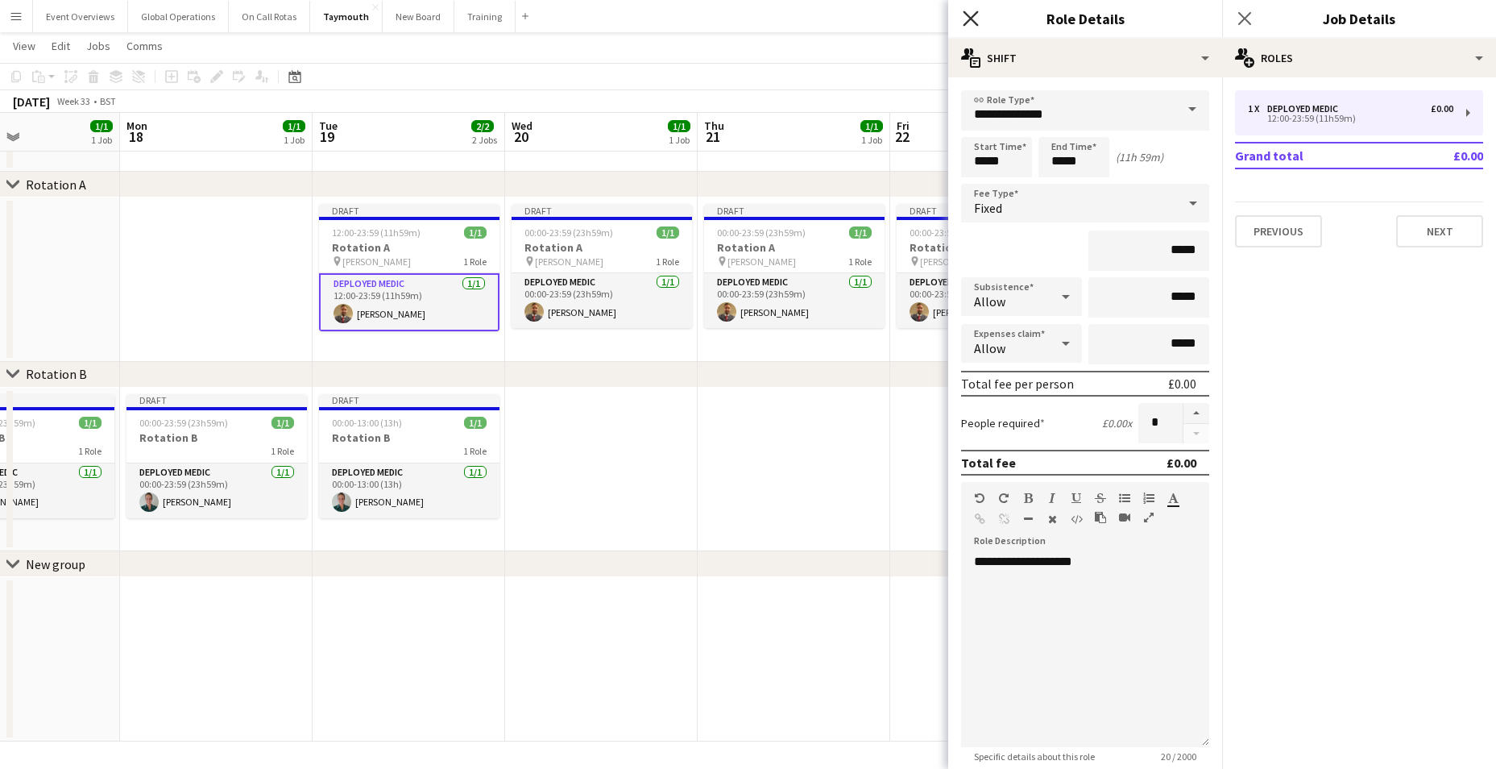
click at [967, 13] on icon "Close pop-in" at bounding box center [970, 17] width 15 height 15
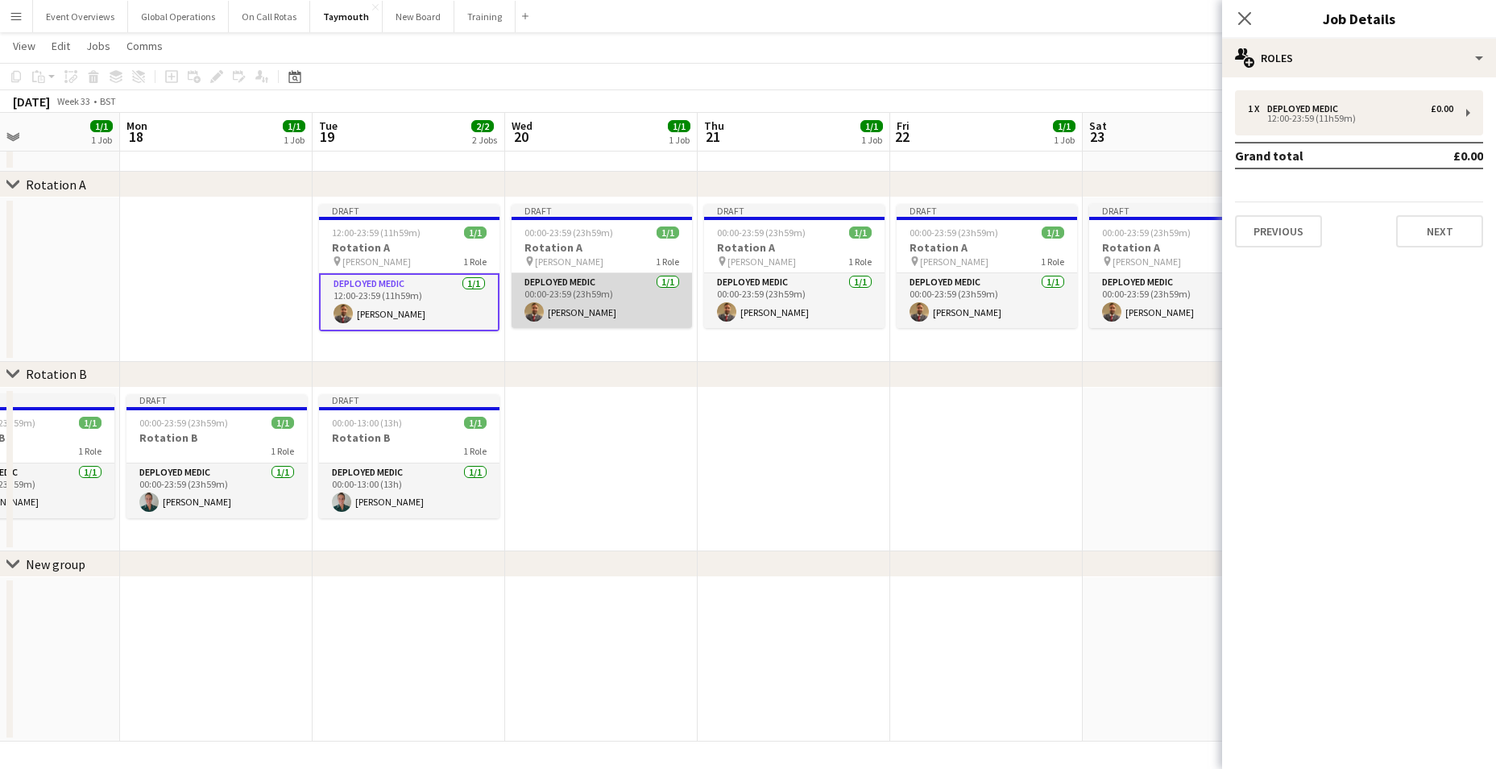
scroll to position [0, 649]
click at [560, 274] on app-card-role "Deployed Medic [DATE] 00:00-23:59 (23h59m) [PERSON_NAME]" at bounding box center [602, 300] width 180 height 55
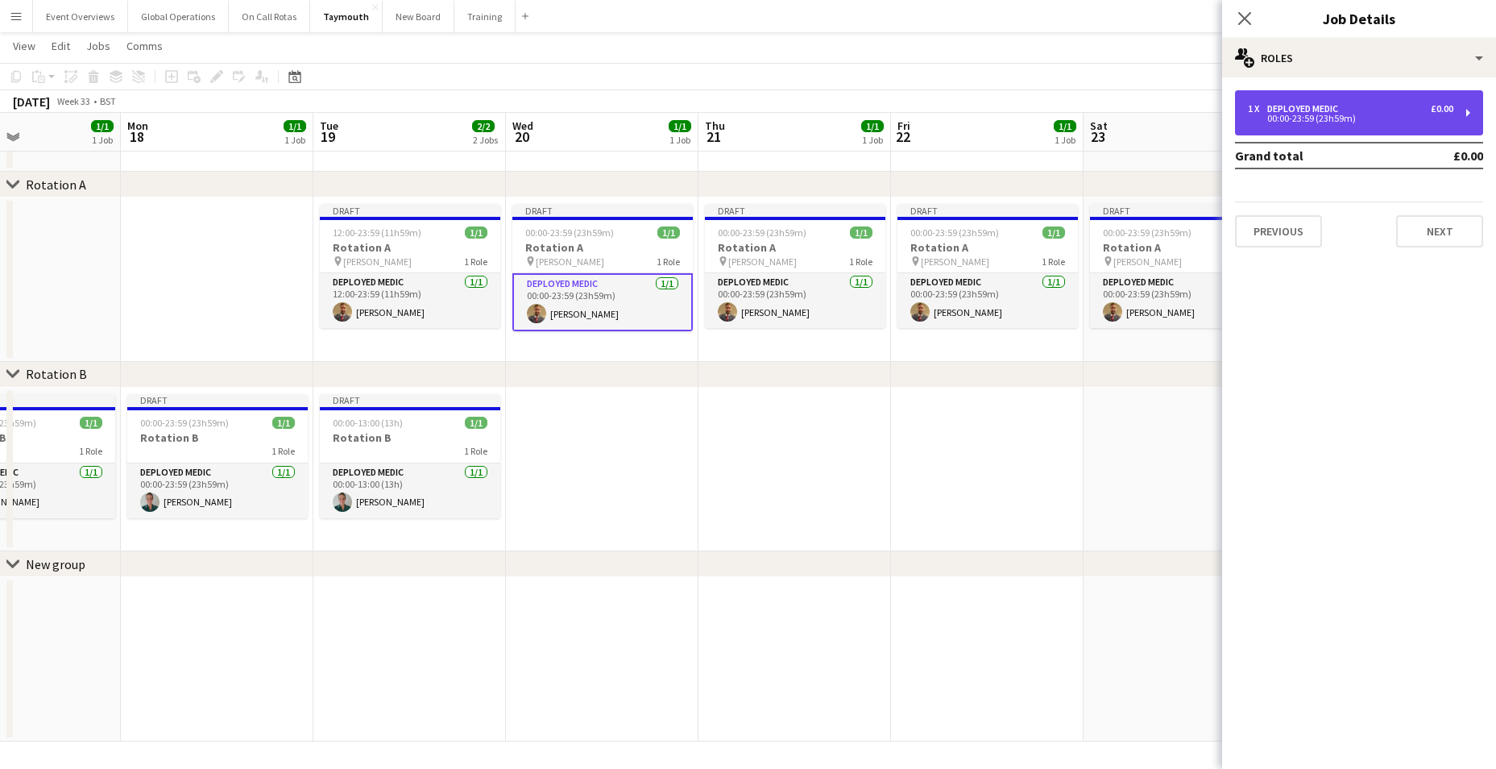
click at [1307, 104] on div "Deployed Medic" at bounding box center [1305, 108] width 77 height 11
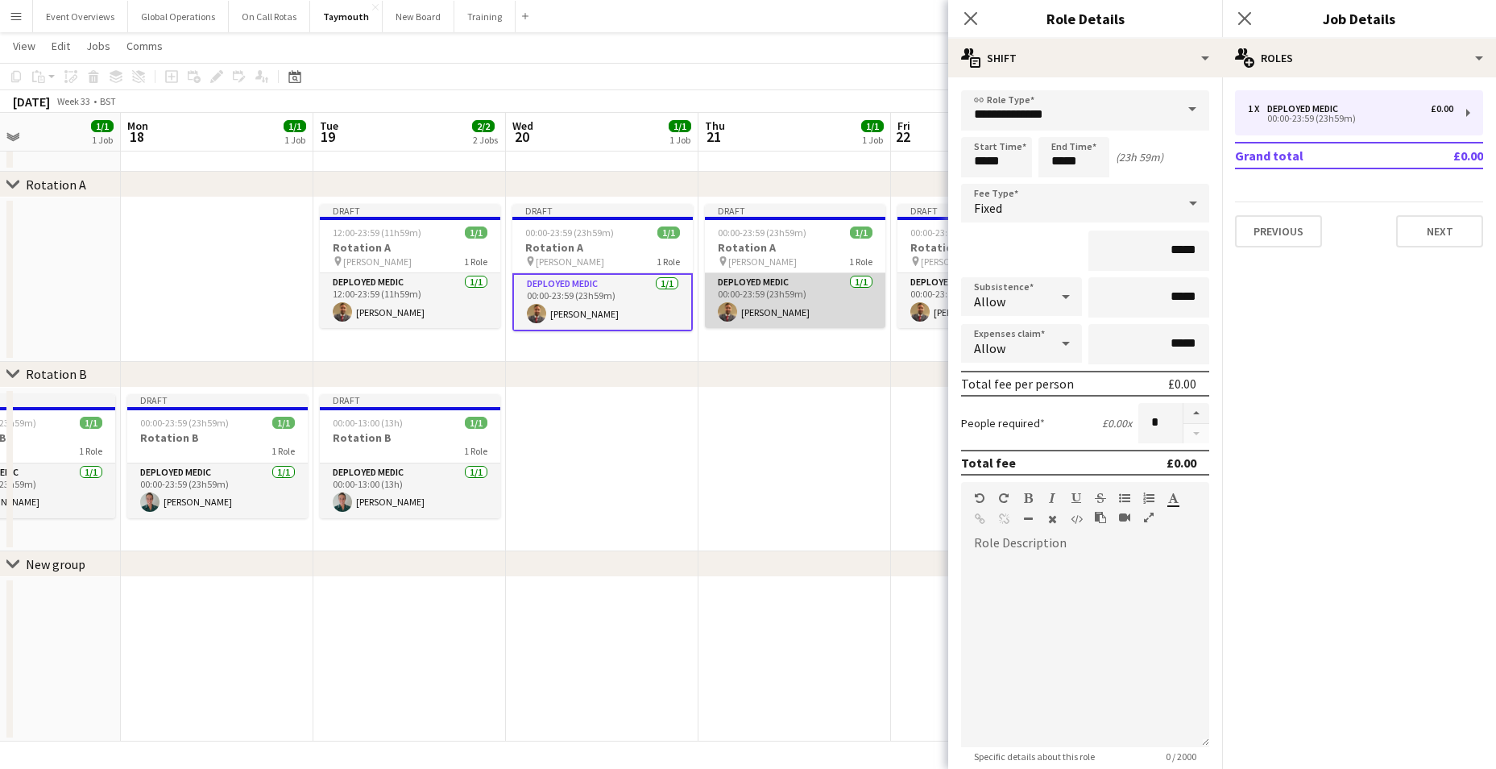
click at [760, 281] on app-card-role "Deployed Medic [DATE] 00:00-23:59 (23h59m) [PERSON_NAME]" at bounding box center [795, 300] width 180 height 55
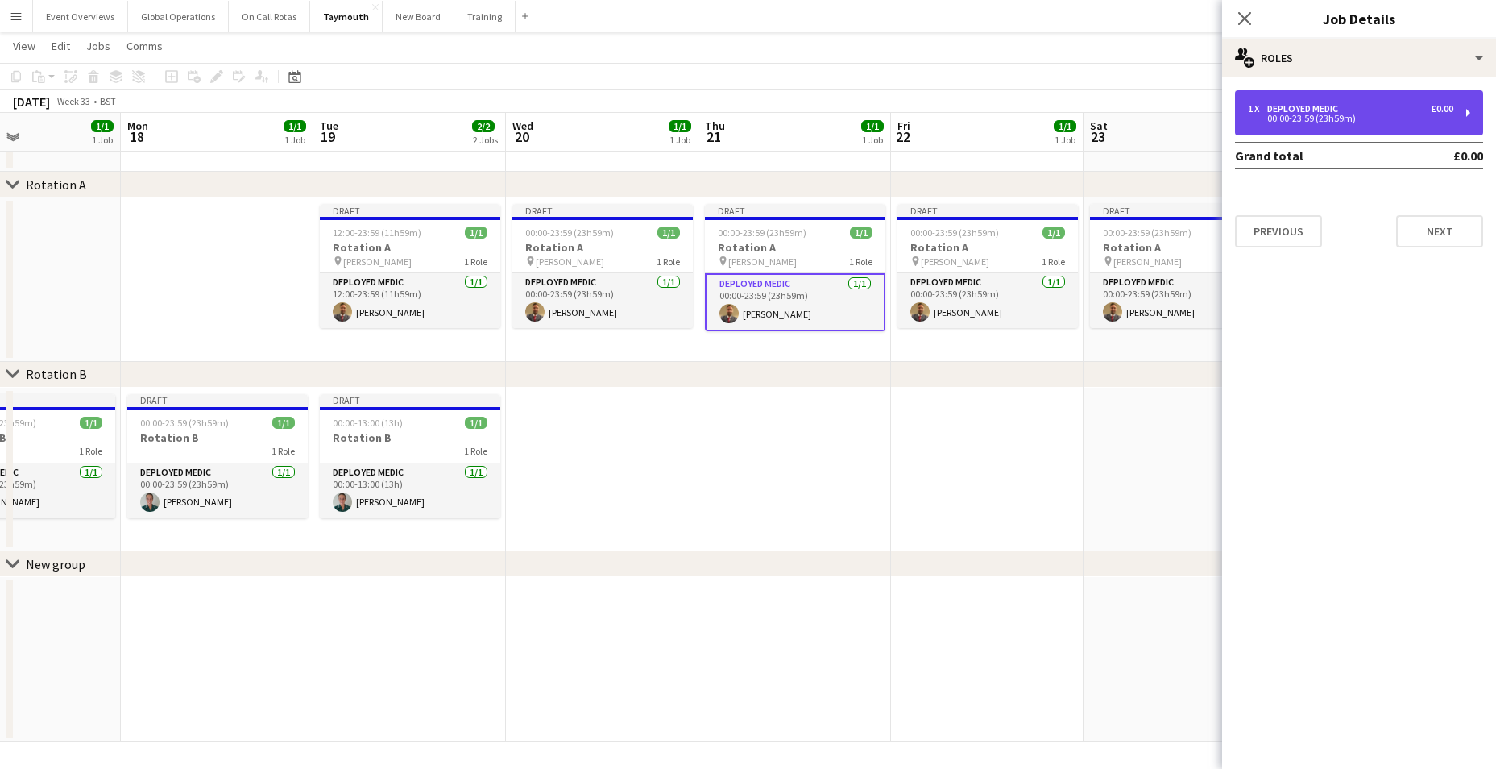
click at [1290, 102] on div "1 x Deployed Medic £0.00 00:00-23:59 (23h59m)" at bounding box center [1359, 112] width 248 height 45
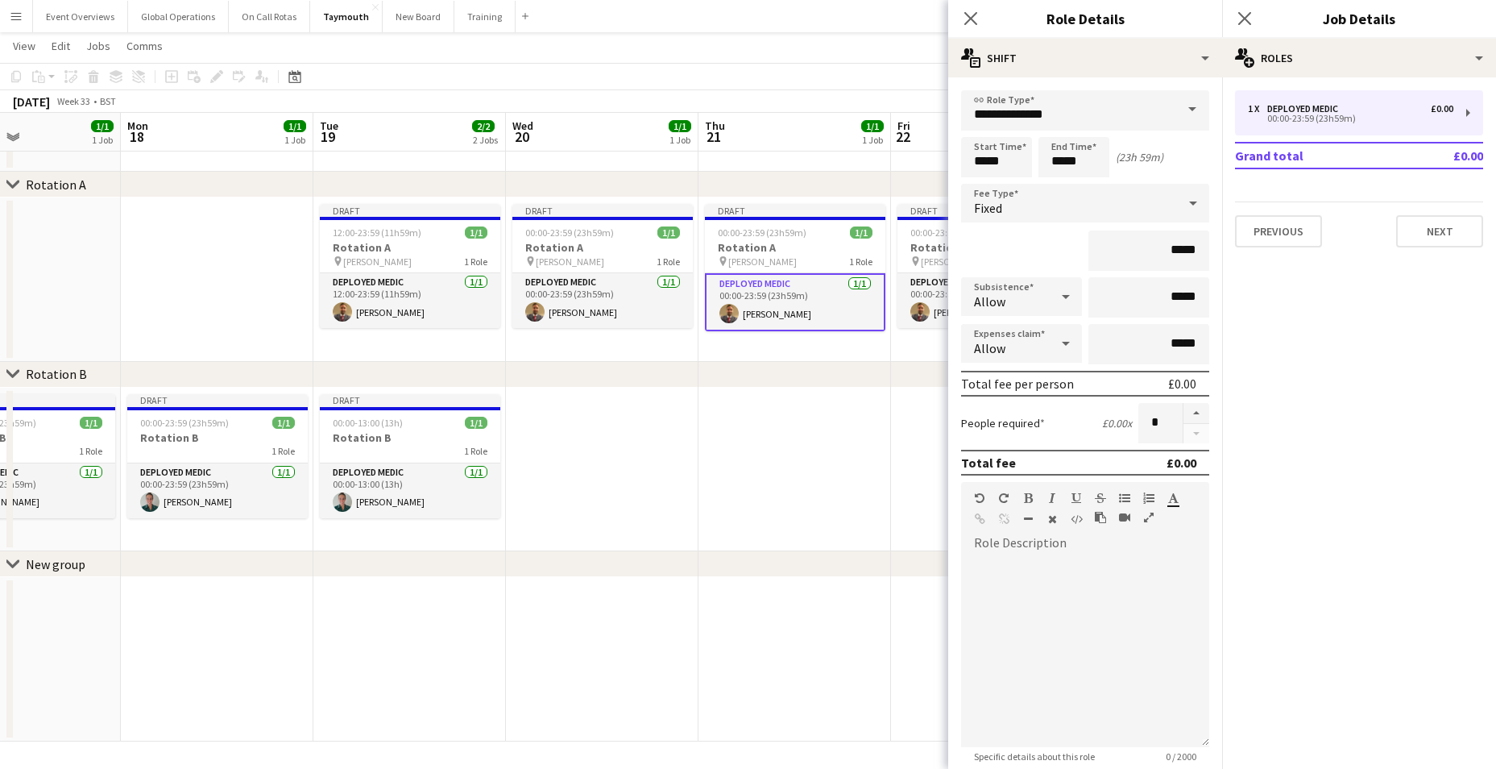
click at [829, 443] on app-date-cell at bounding box center [794, 469] width 193 height 164
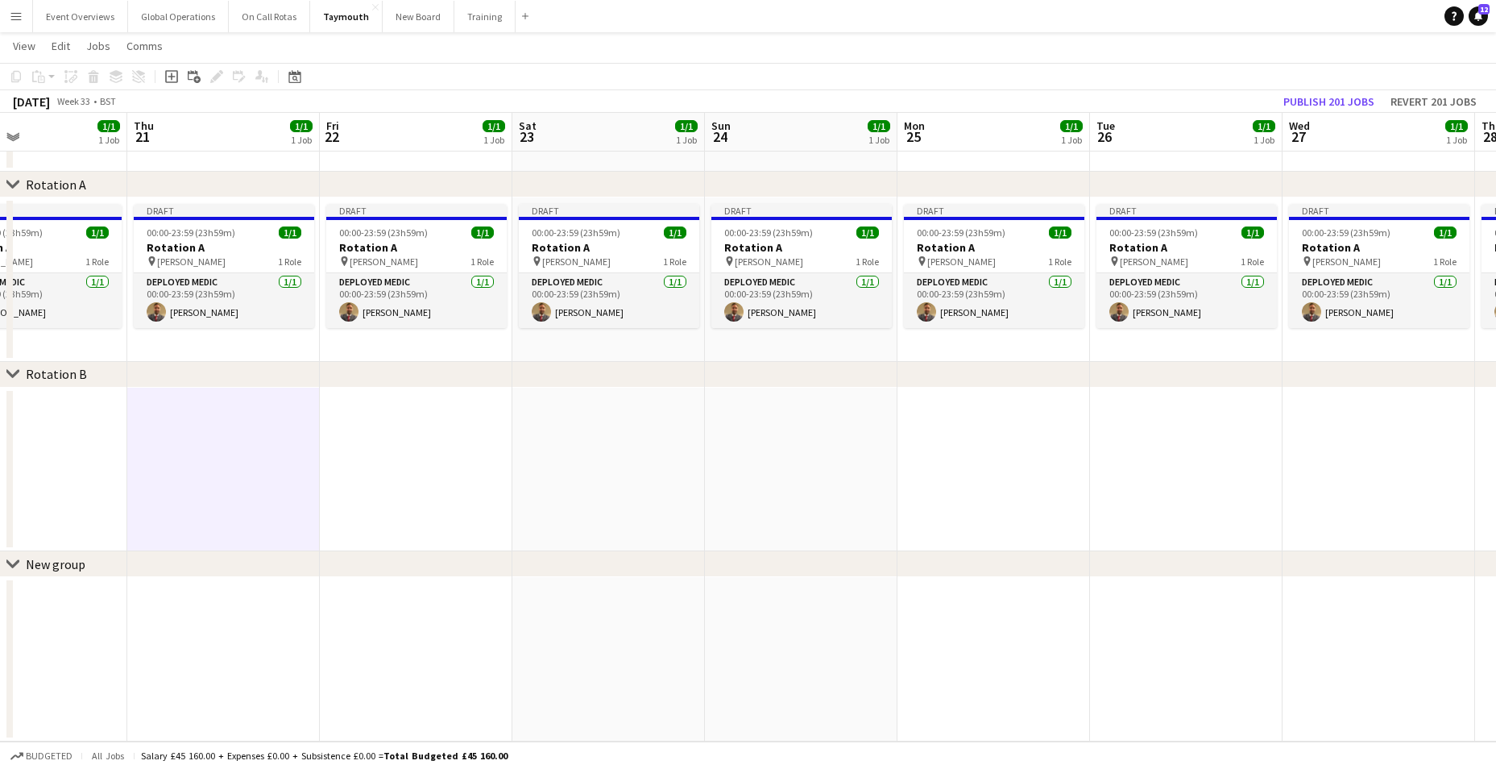
drag, startPoint x: 1198, startPoint y: 405, endPoint x: 651, endPoint y: 375, distance: 547.8
click at [626, 401] on app-calendar-viewport "Sun 17 1/1 1 Job Mon 18 1/1 1 Job Tue 19 2/2 2 Jobs Wed 20 1/1 1 Job Thu 21 1/1…" at bounding box center [748, 373] width 1496 height 735
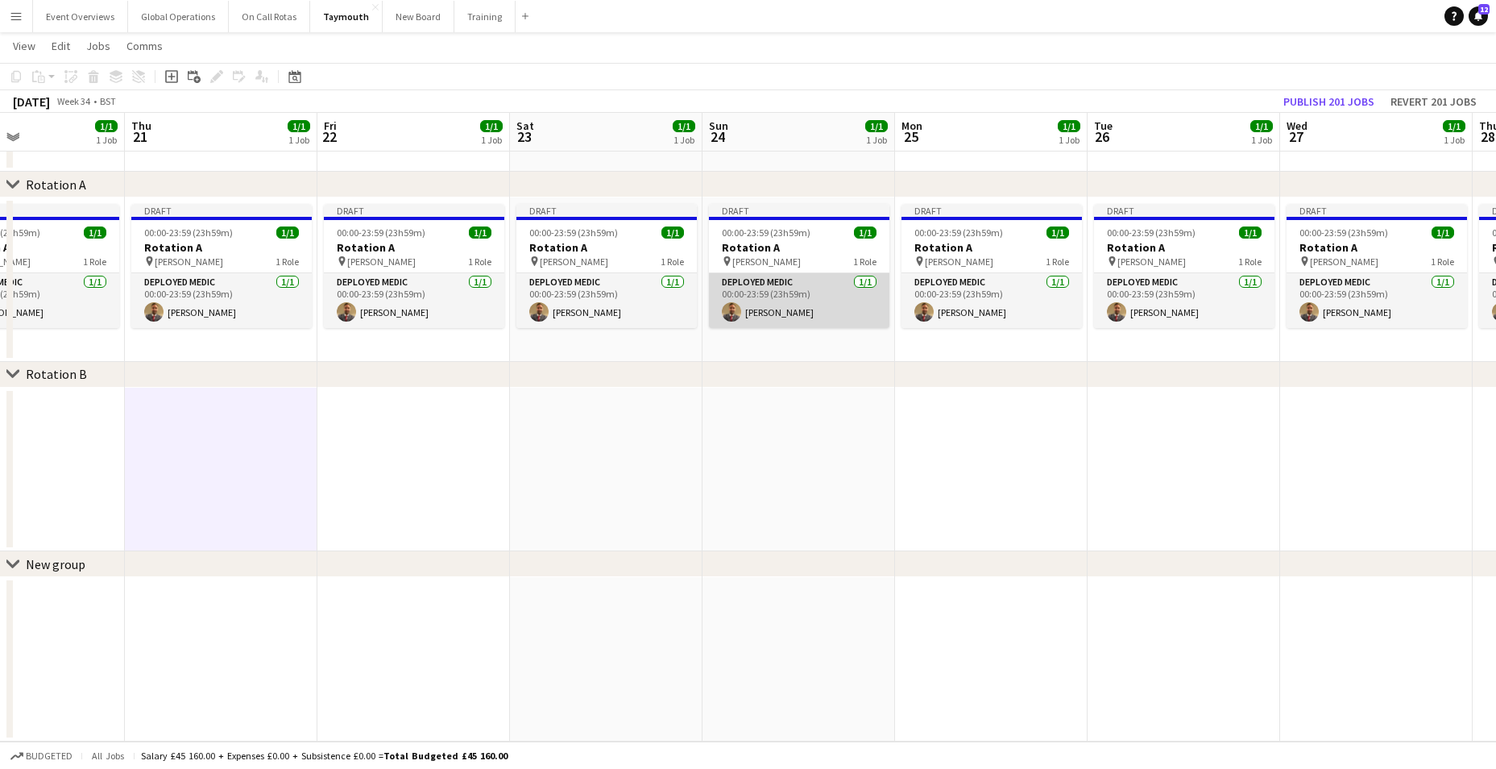
click at [764, 278] on app-card-role "Deployed Medic [DATE] 00:00-23:59 (23h59m) [PERSON_NAME]" at bounding box center [799, 300] width 180 height 55
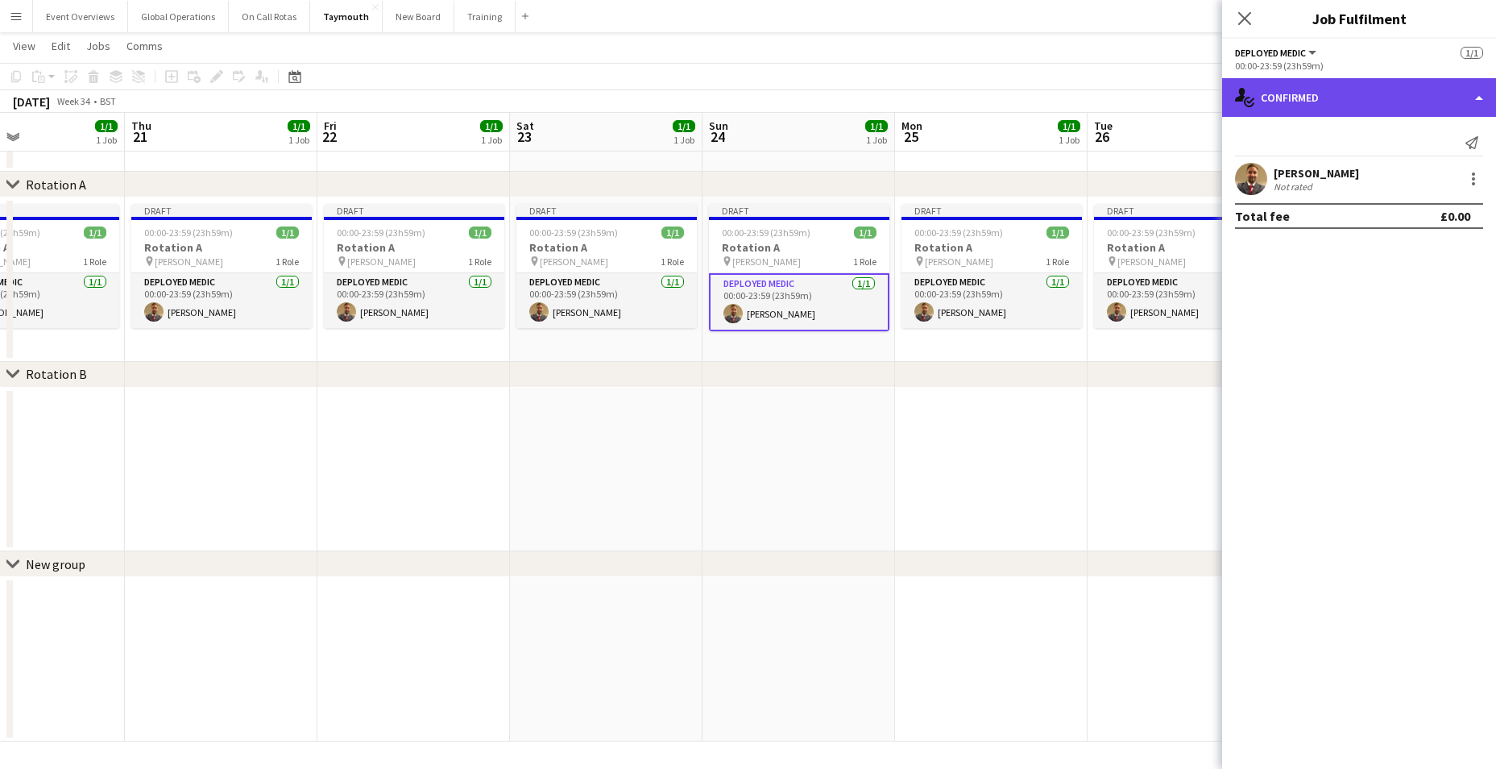
click at [1295, 101] on div "single-neutral-actions-check-2 Confirmed" at bounding box center [1359, 97] width 274 height 39
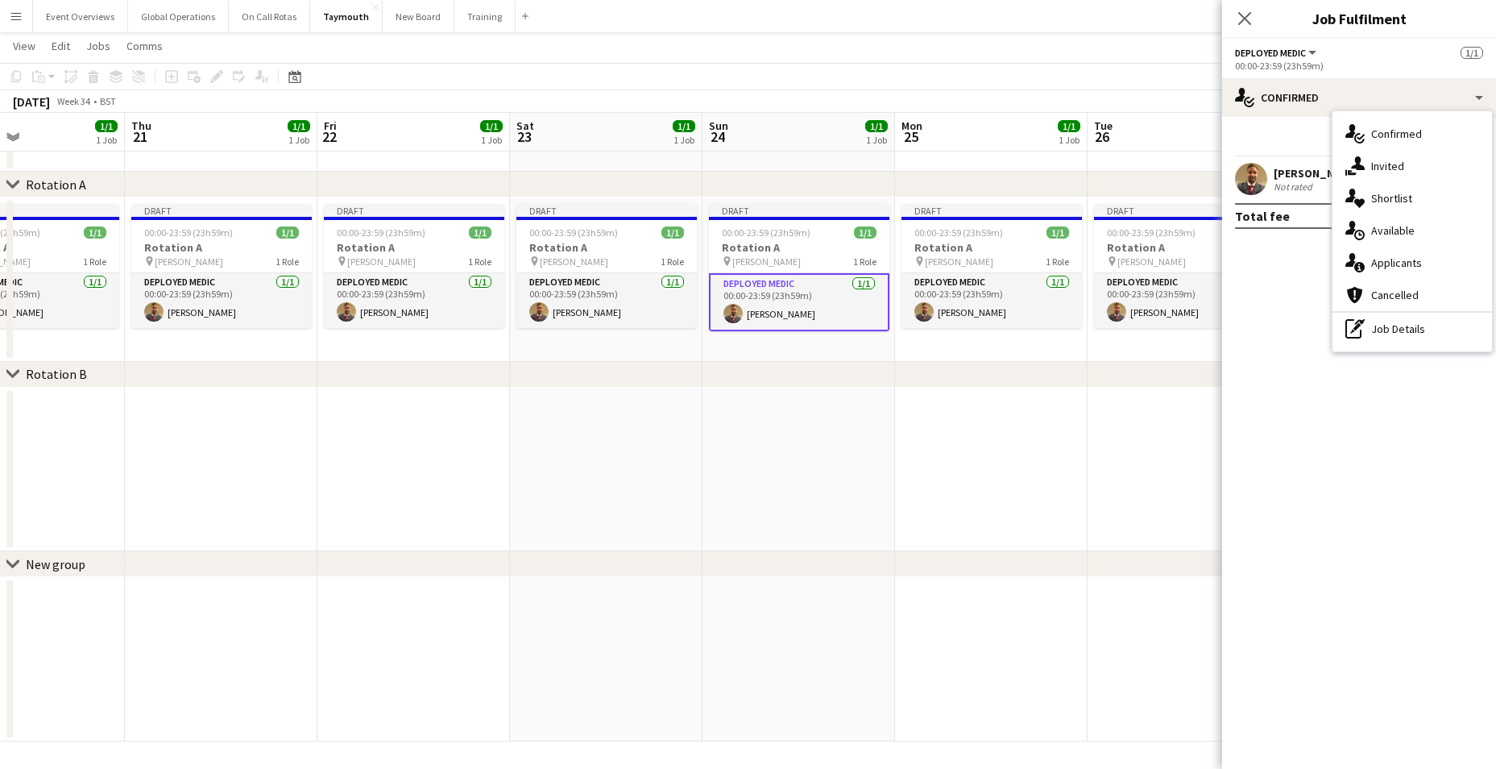
click at [1294, 141] on div "Send notification" at bounding box center [1359, 143] width 248 height 27
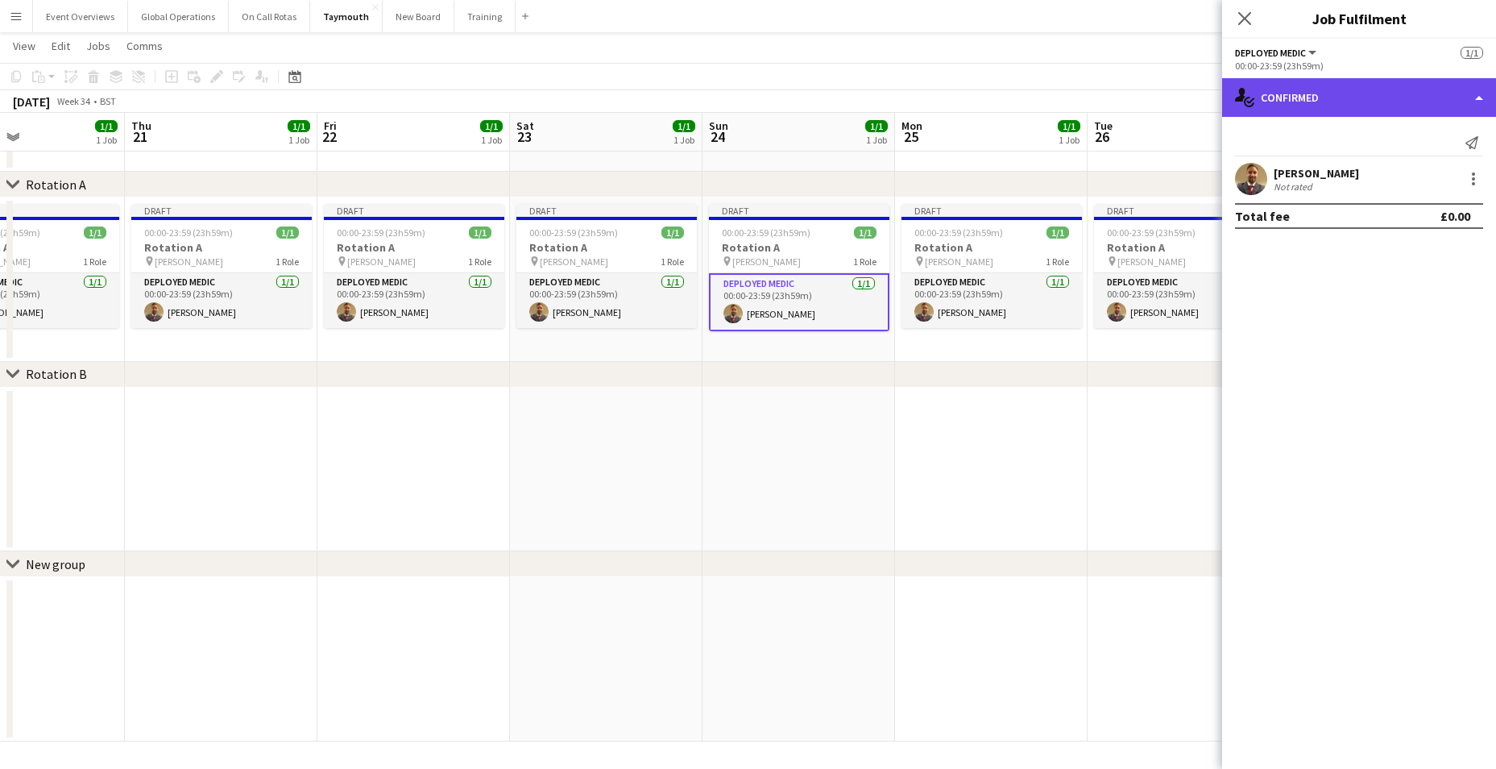
click at [1477, 93] on div "single-neutral-actions-check-2 Confirmed" at bounding box center [1359, 97] width 274 height 39
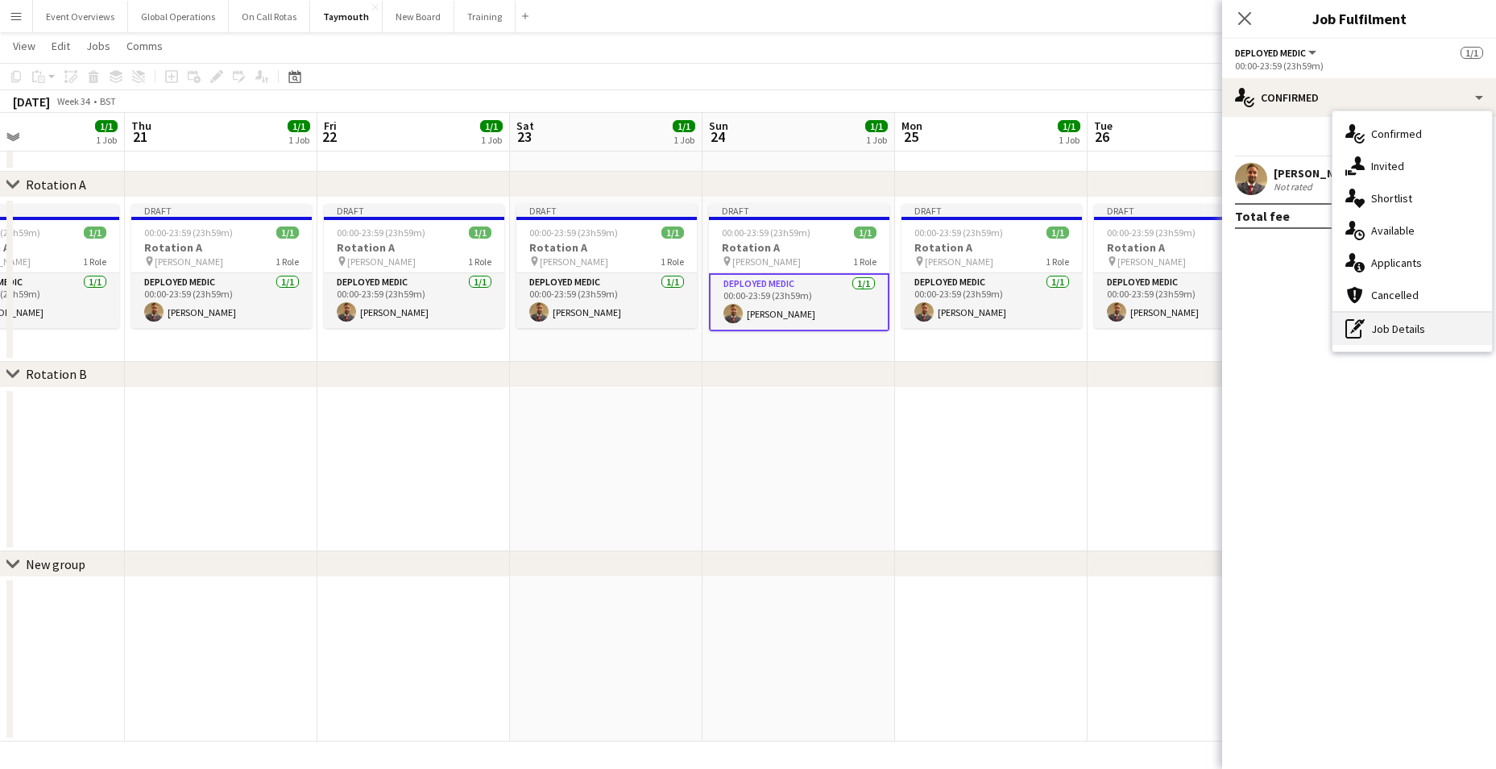
click at [1396, 324] on div "pen-write Job Details" at bounding box center [1412, 329] width 160 height 32
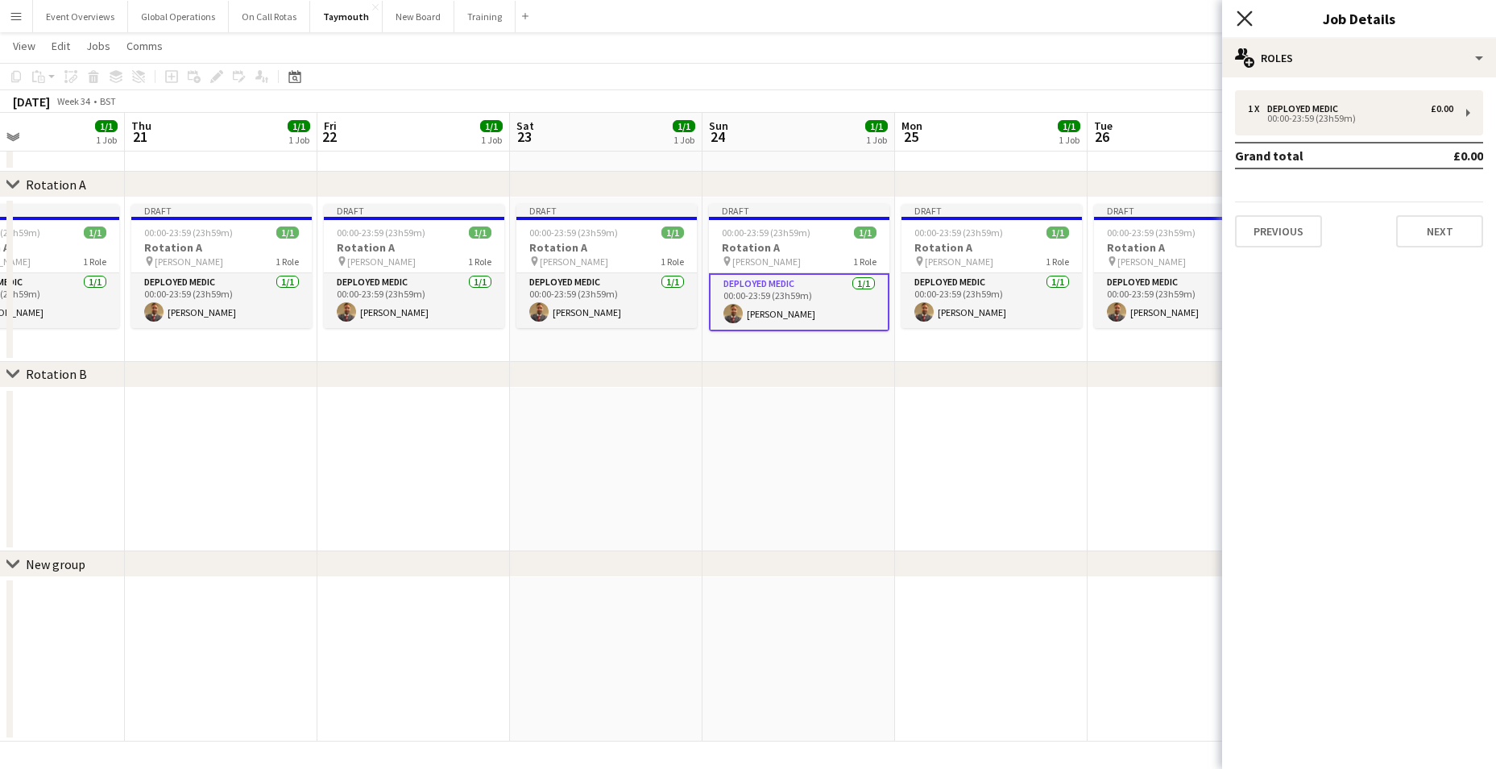
click at [1245, 15] on icon "Close pop-in" at bounding box center [1244, 17] width 15 height 15
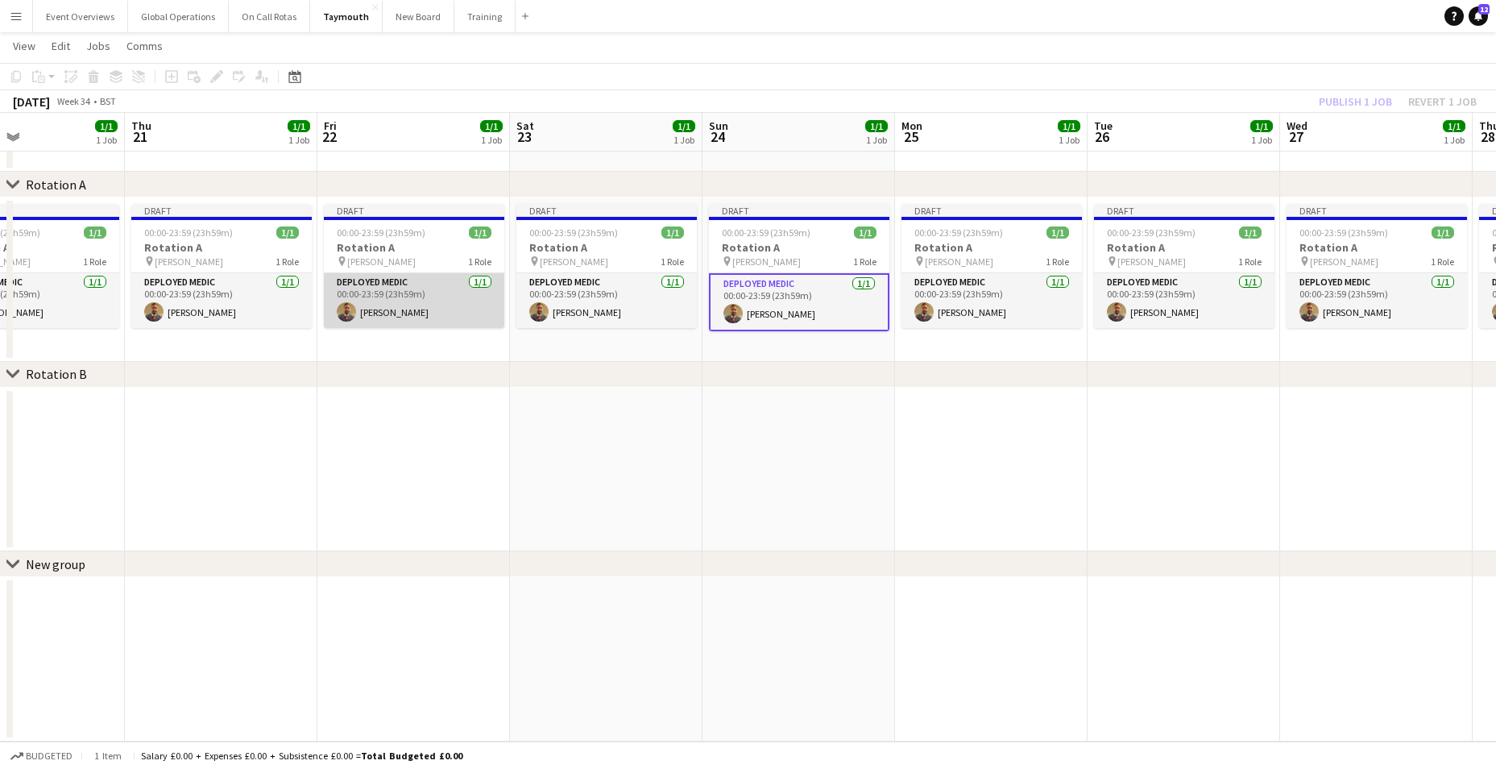
click at [364, 278] on app-card-role "Deployed Medic [DATE] 00:00-23:59 (23h59m) [PERSON_NAME]" at bounding box center [414, 300] width 180 height 55
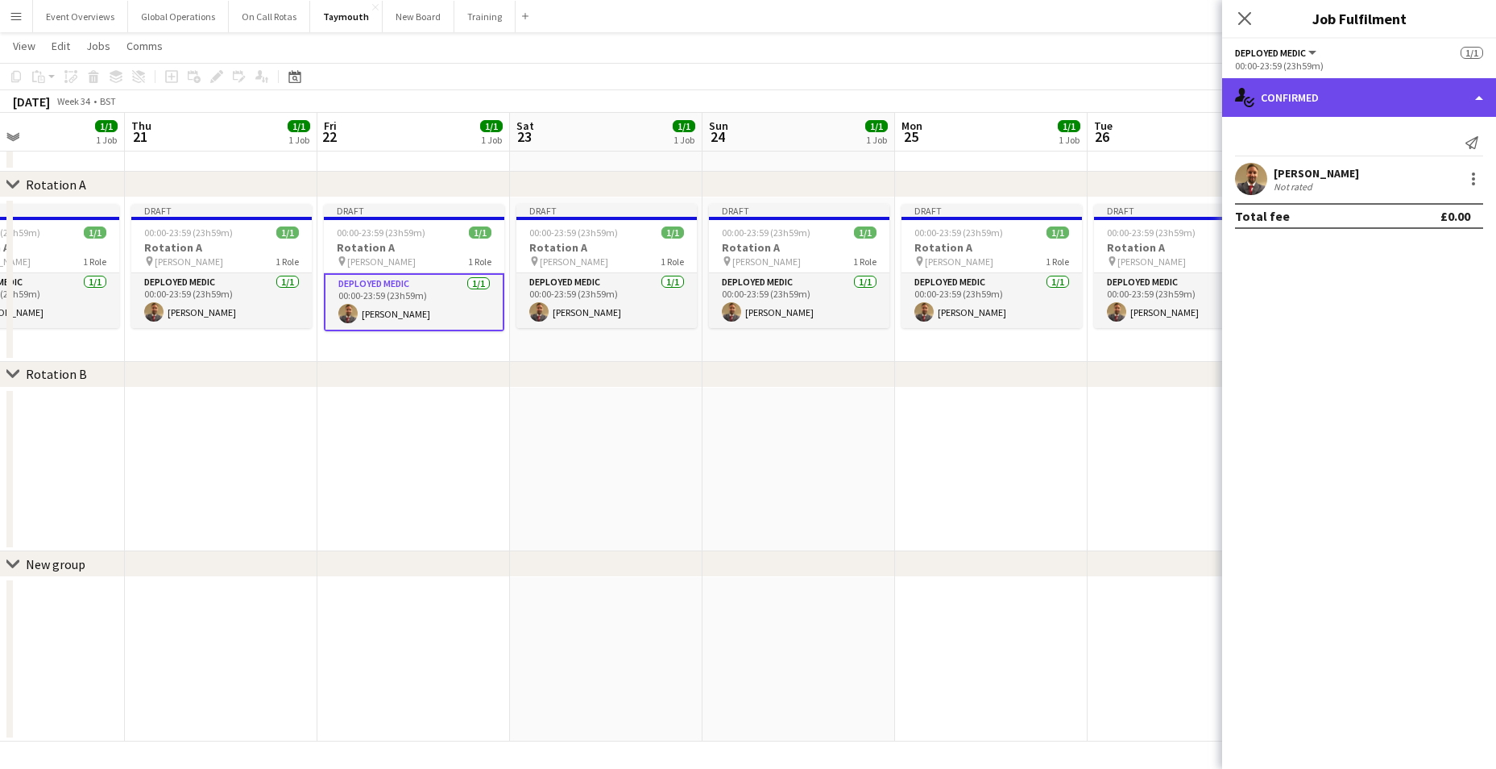
click at [1306, 97] on div "single-neutral-actions-check-2 Confirmed" at bounding box center [1359, 97] width 274 height 39
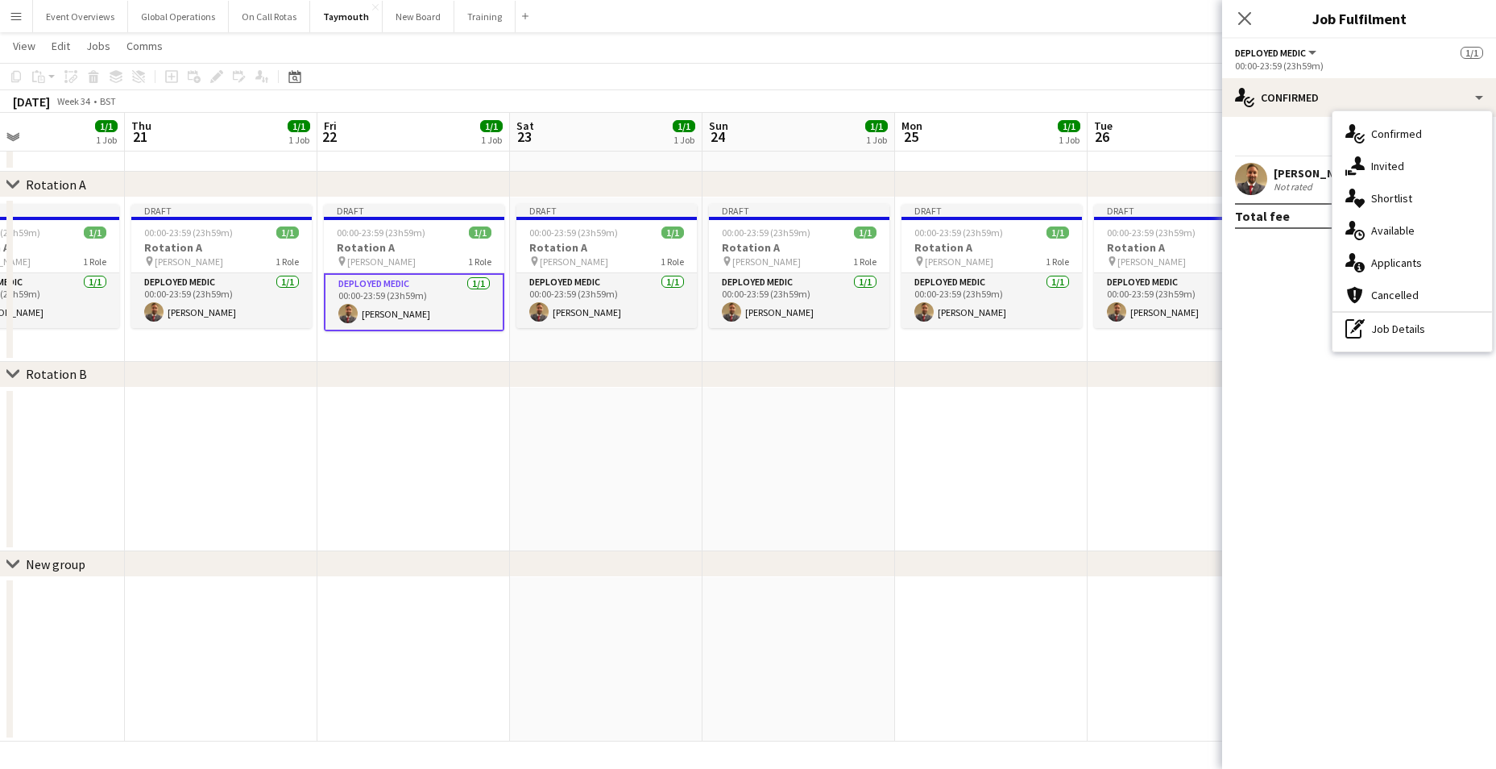
click at [1289, 46] on div "Deployed Medic All roles Deployed Medic" at bounding box center [1277, 52] width 84 height 15
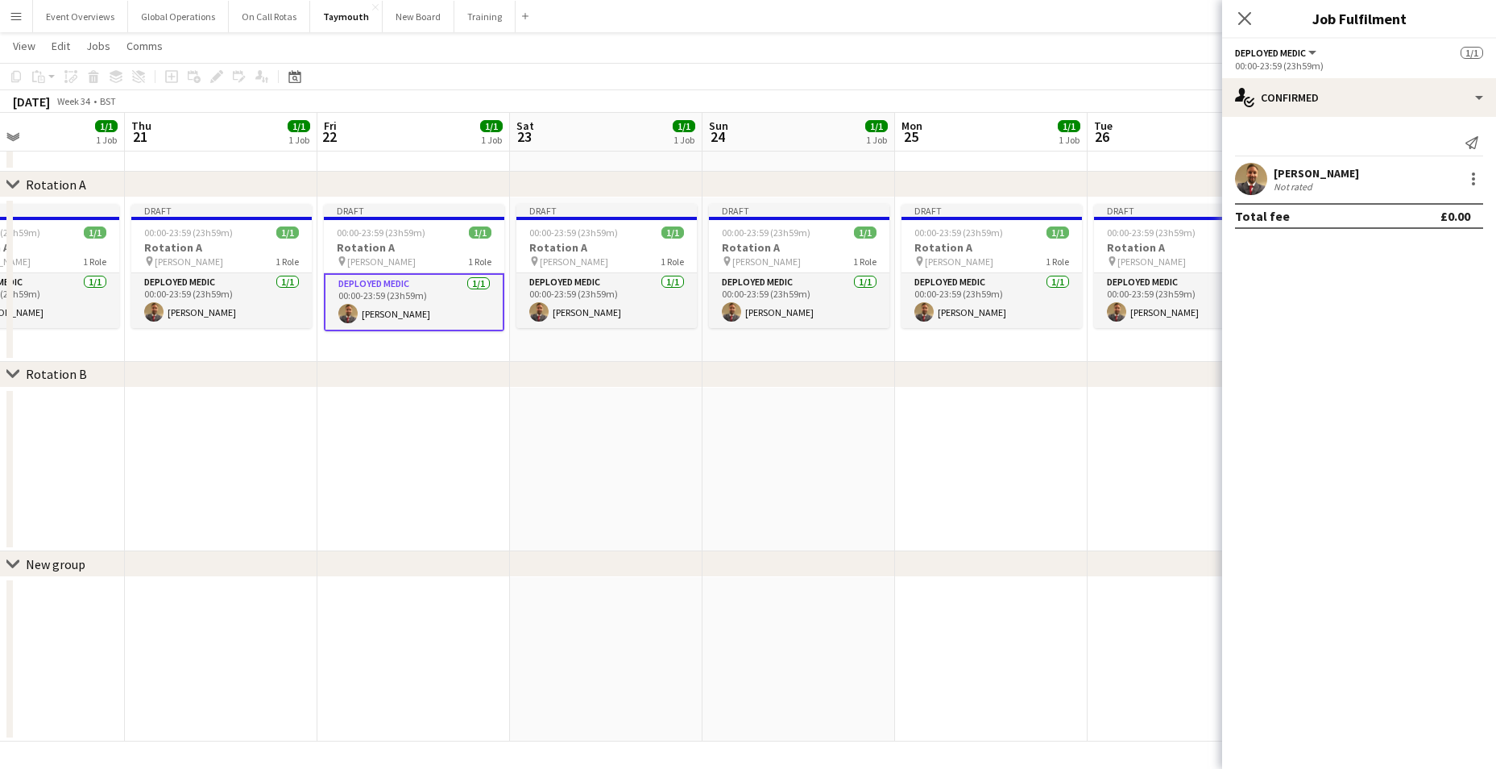
click at [1286, 64] on div "00:00-23:59 (23h59m)" at bounding box center [1359, 66] width 248 height 12
click at [382, 291] on app-card-role "Deployed Medic [DATE] 00:00-23:59 (23h59m) [PERSON_NAME]" at bounding box center [414, 302] width 180 height 58
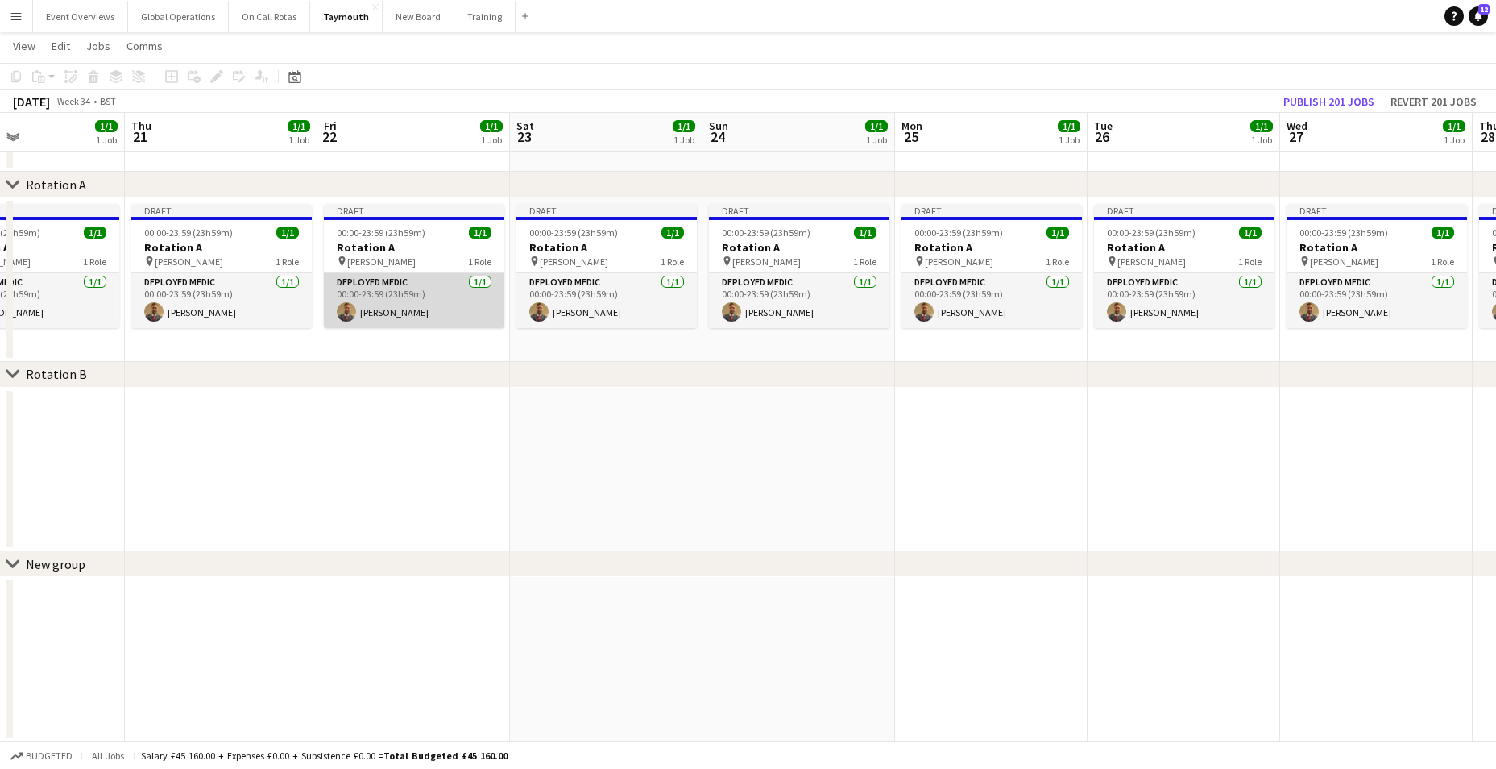
click at [392, 279] on app-card-role "Deployed Medic [DATE] 00:00-23:59 (23h59m) [PERSON_NAME]" at bounding box center [414, 300] width 180 height 55
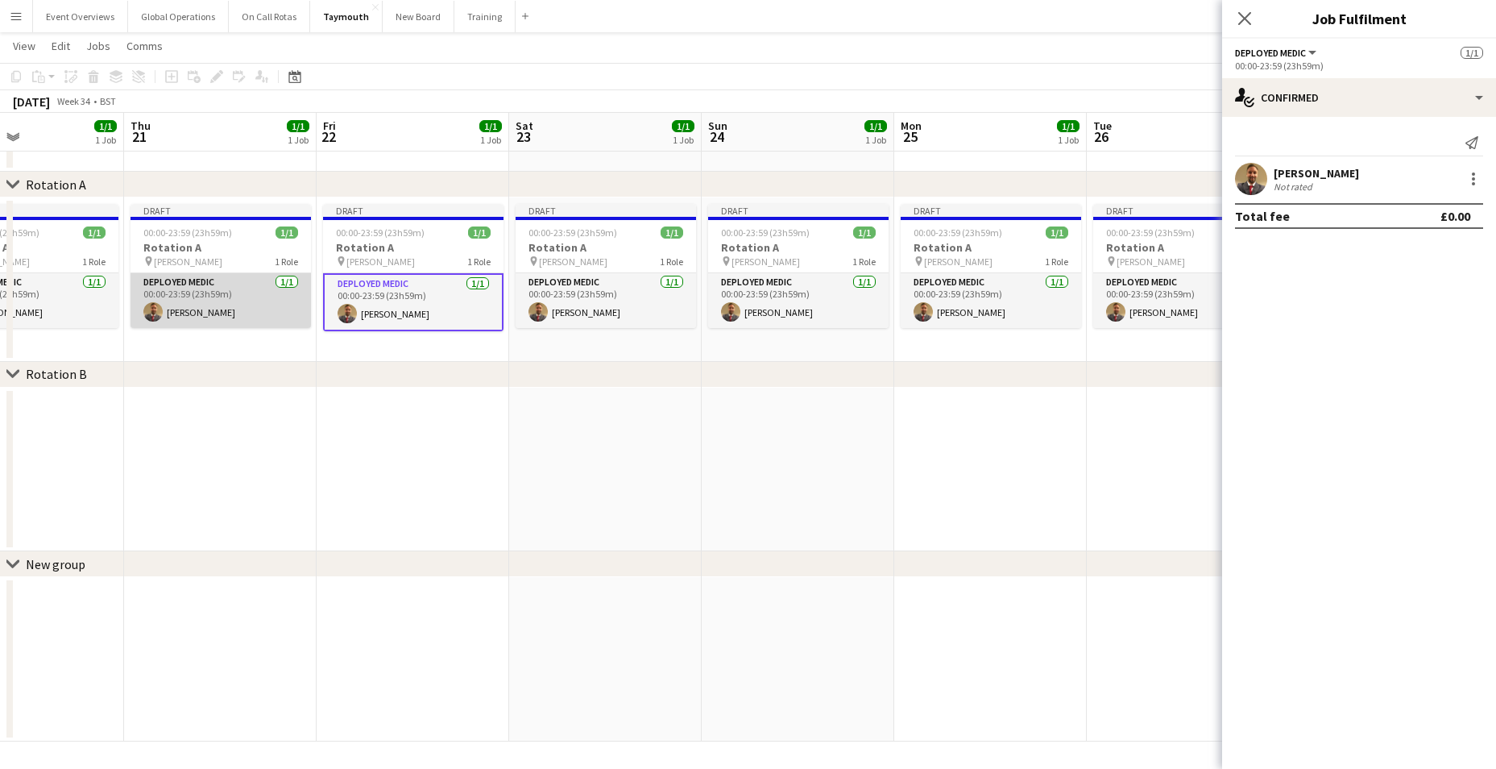
click at [161, 286] on app-card-role "Deployed Medic [DATE] 00:00-23:59 (23h59m) [PERSON_NAME]" at bounding box center [221, 300] width 180 height 55
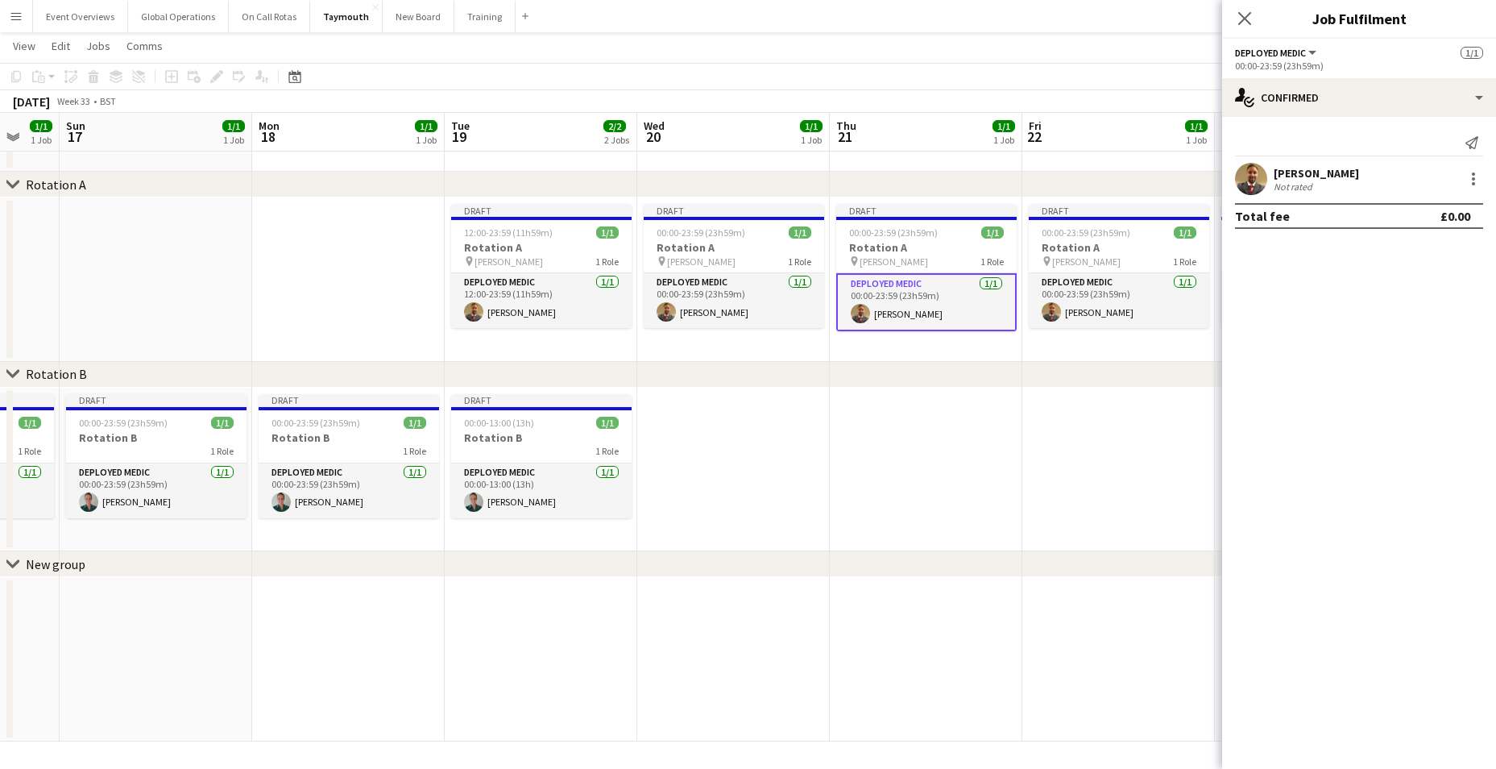
scroll to position [0, 442]
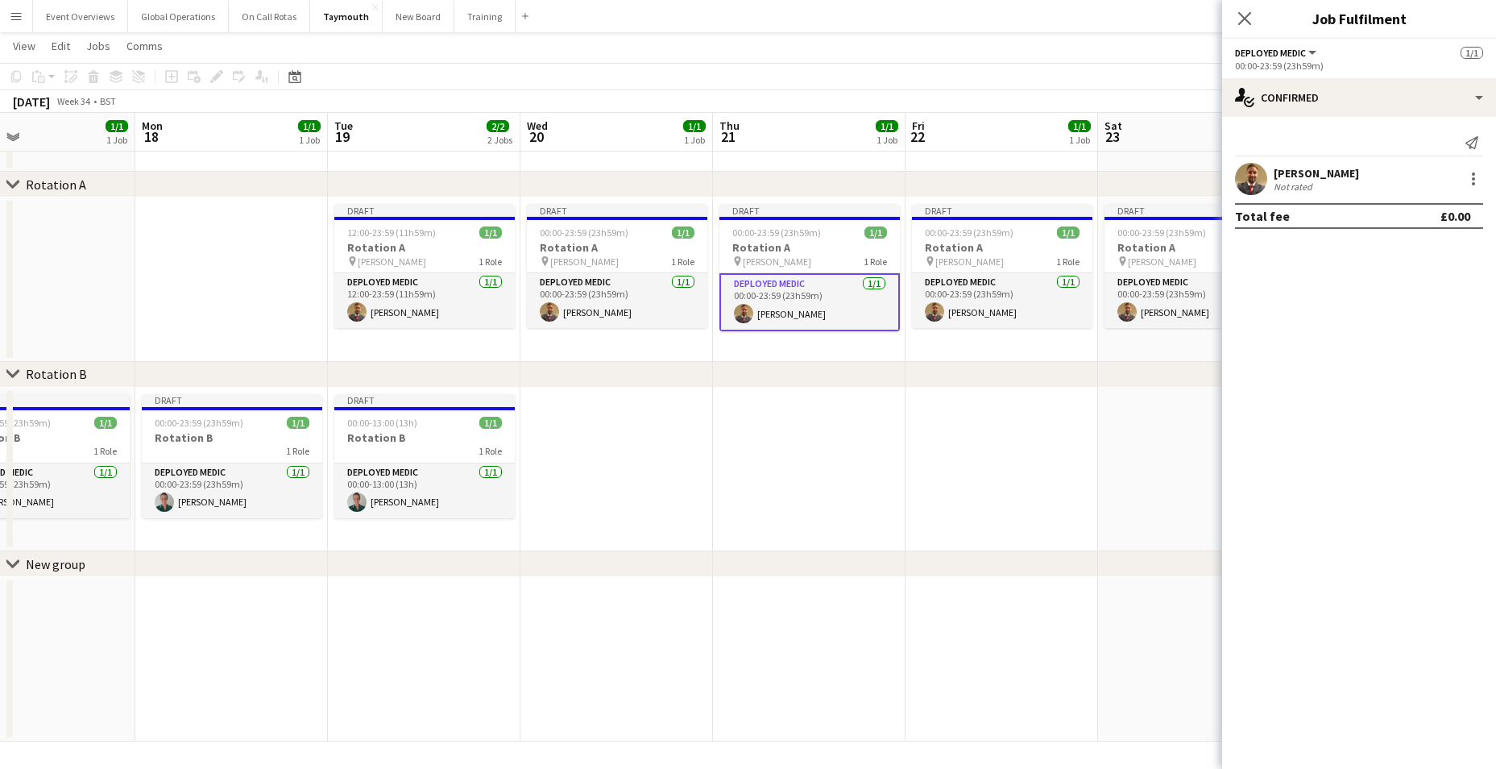
drag, startPoint x: 226, startPoint y: 510, endPoint x: 815, endPoint y: 549, distance: 590.2
click at [815, 549] on app-calendar-viewport "Fri 15 1/1 1 Job Sat 16 1/1 1 Job Sun 17 1/1 1 Job Mon 18 1/1 1 Job Tue 19 2/2 …" at bounding box center [748, 373] width 1496 height 735
click at [379, 280] on app-card-role "Deployed Medic [DATE] 12:00-23:59 (11h59m) [PERSON_NAME]" at bounding box center [426, 300] width 180 height 55
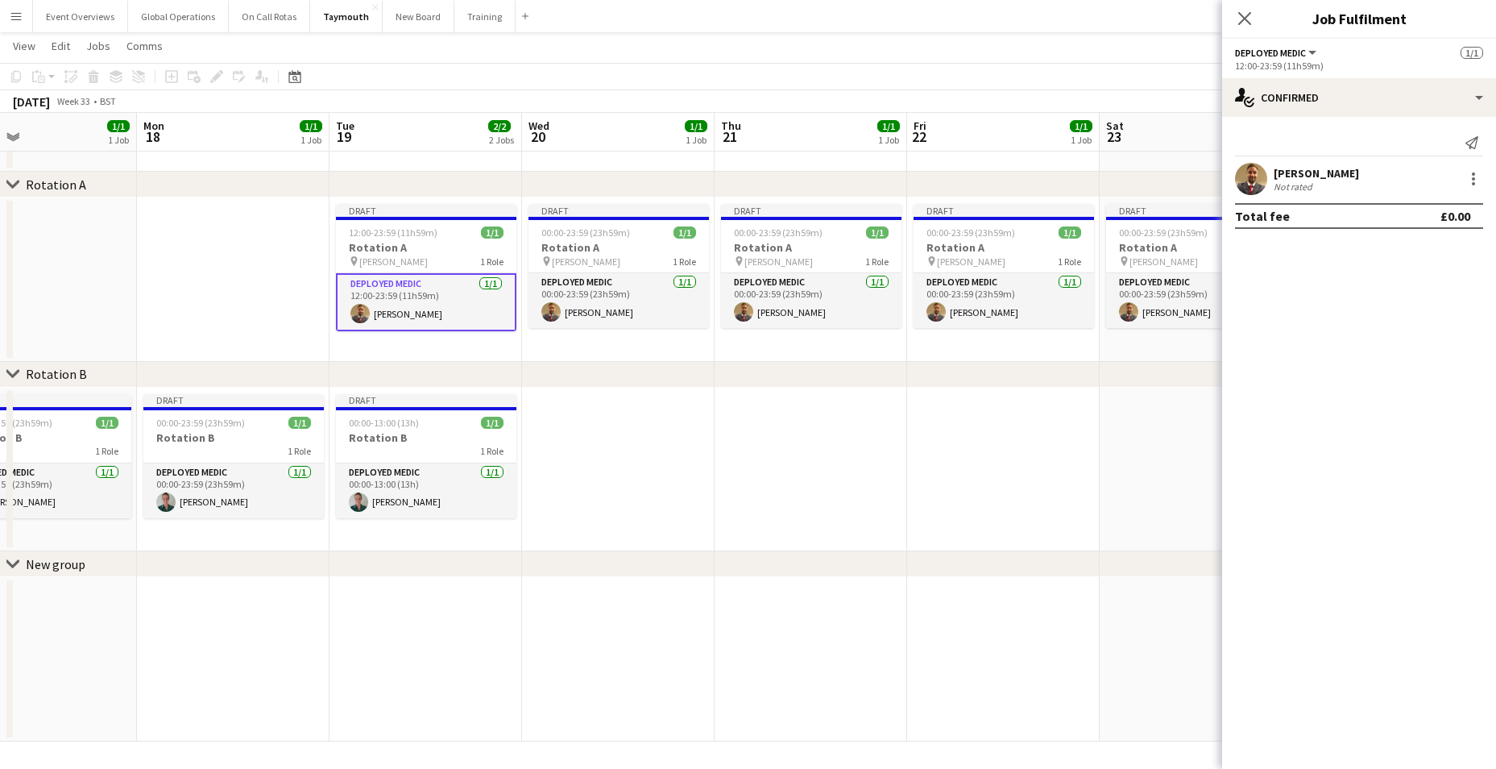
click at [386, 281] on app-card-role "Deployed Medic [DATE] 12:00-23:59 (11h59m) [PERSON_NAME]" at bounding box center [426, 302] width 180 height 58
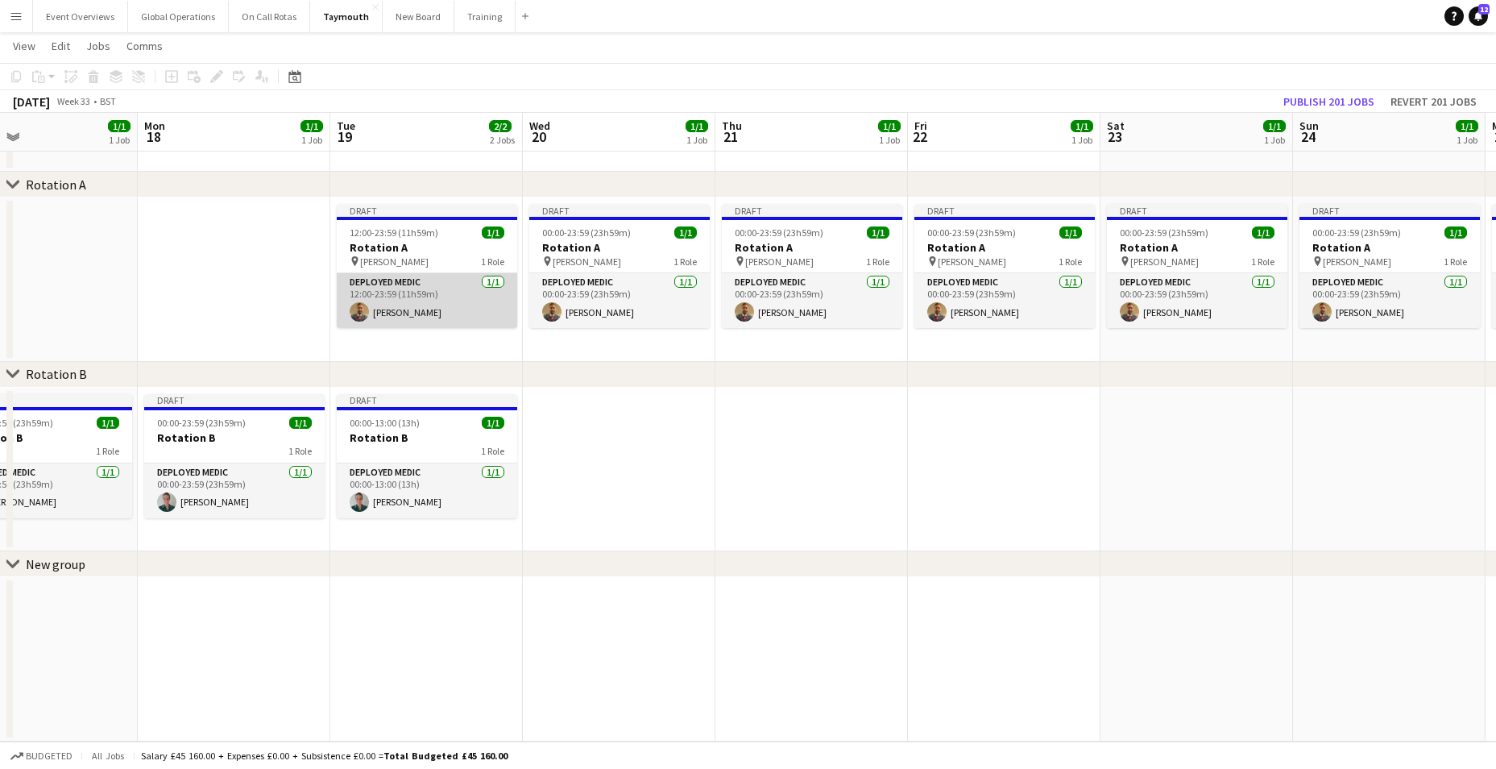
click at [386, 281] on app-card-role "Deployed Medic [DATE] 12:00-23:59 (11h59m) [PERSON_NAME]" at bounding box center [427, 300] width 180 height 55
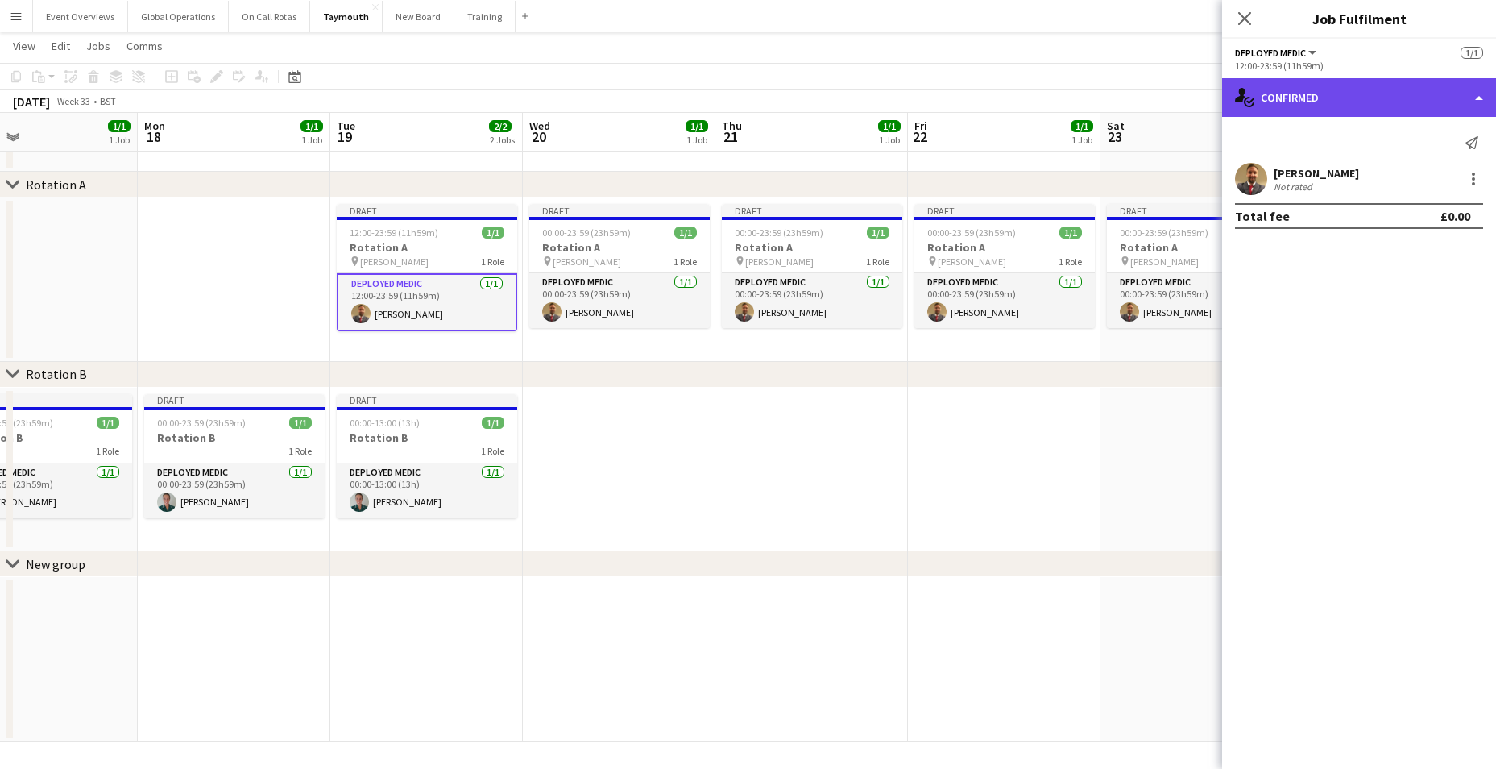
click at [1306, 93] on div "single-neutral-actions-check-2 Confirmed" at bounding box center [1359, 97] width 274 height 39
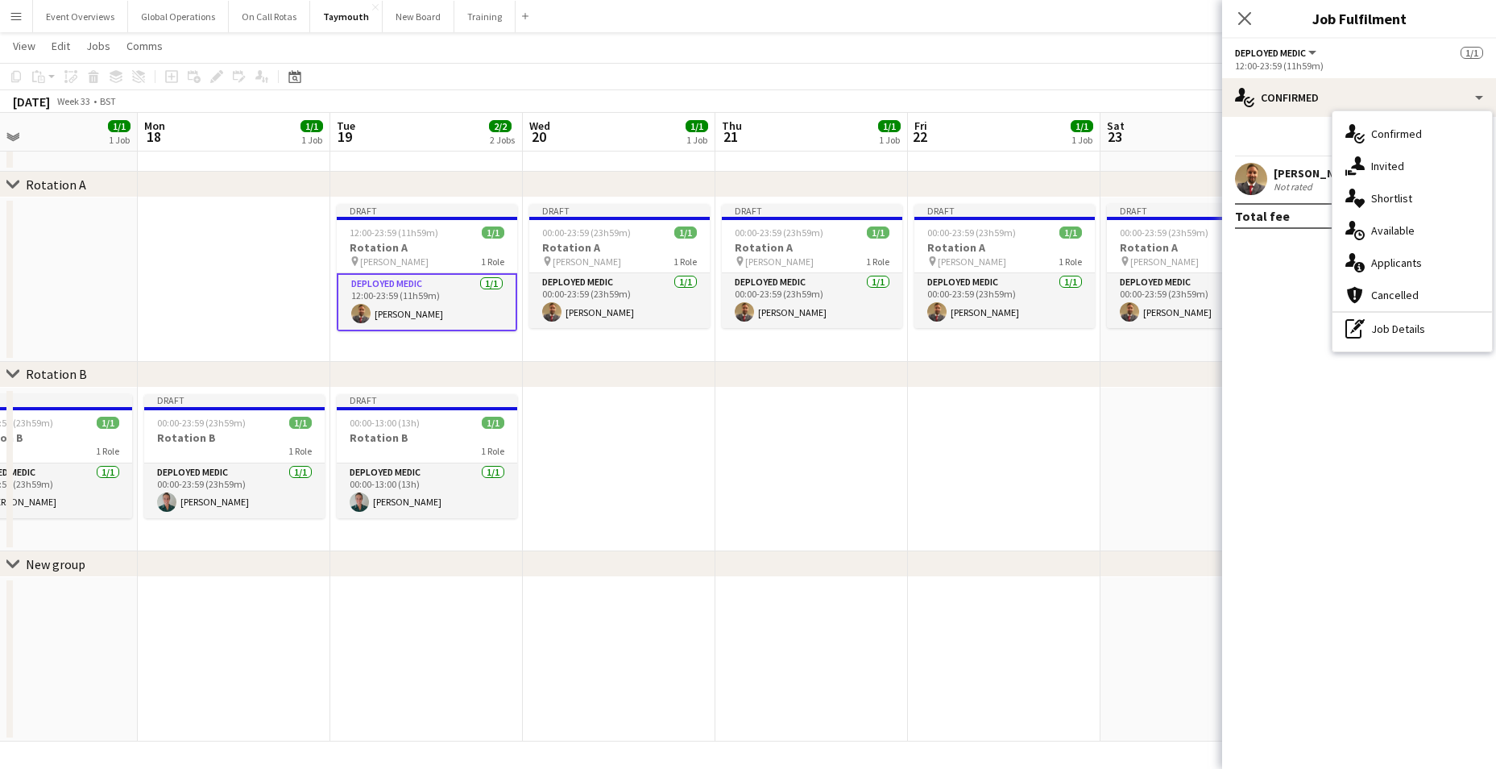
click at [1313, 51] on button "Deployed Medic" at bounding box center [1277, 53] width 84 height 12
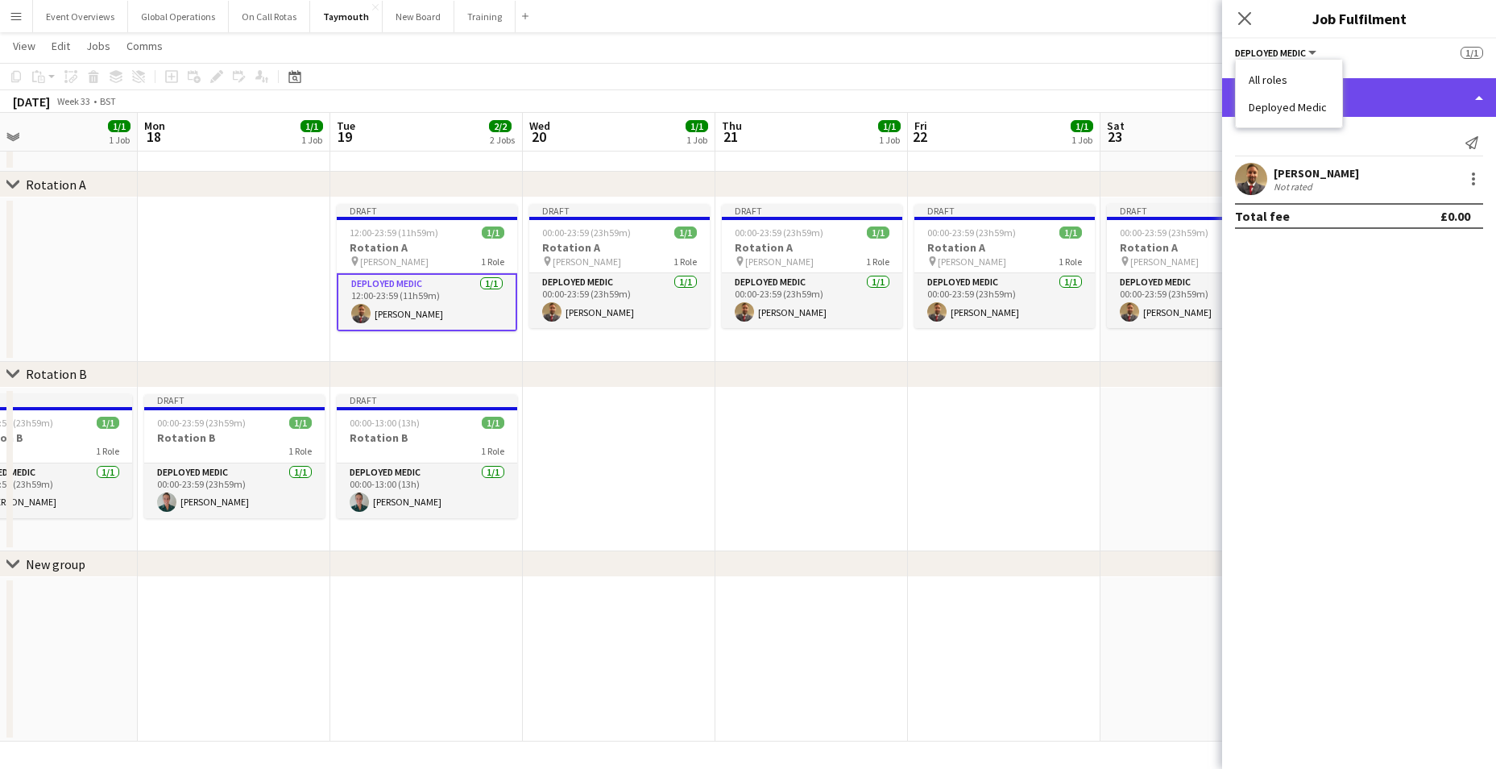
click at [1407, 85] on div "single-neutral-actions-check-2 Confirmed" at bounding box center [1359, 97] width 274 height 39
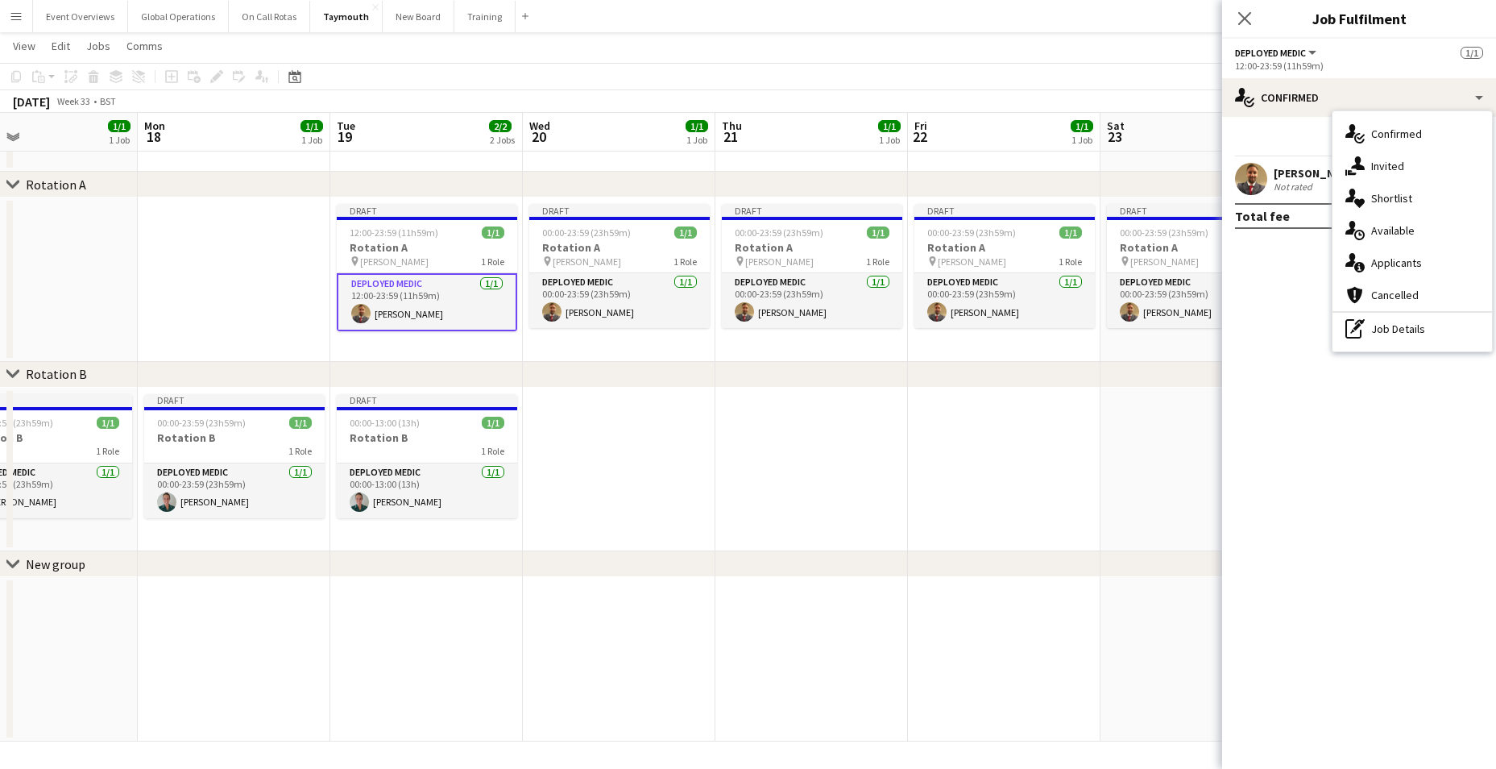
click at [838, 557] on div "chevron-right New group" at bounding box center [748, 564] width 1496 height 26
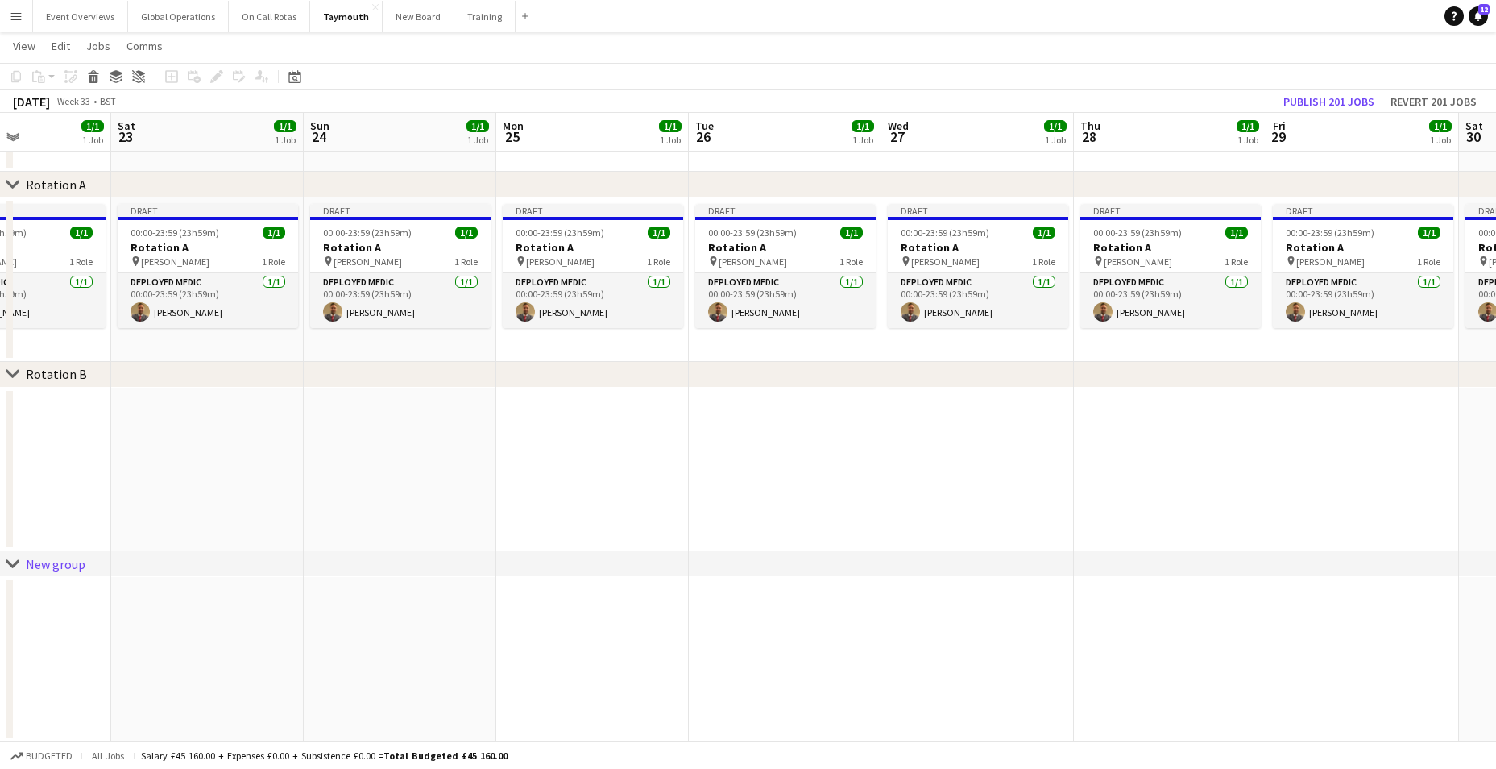
drag, startPoint x: 1158, startPoint y: 500, endPoint x: 169, endPoint y: 479, distance: 989.4
click at [169, 479] on app-calendar-viewport "Tue 19 2/2 2 Jobs Wed 20 1/1 1 Job Thu 21 1/1 1 Job Fri 22 1/1 1 Job Sat 23 1/1…" at bounding box center [748, 373] width 1496 height 735
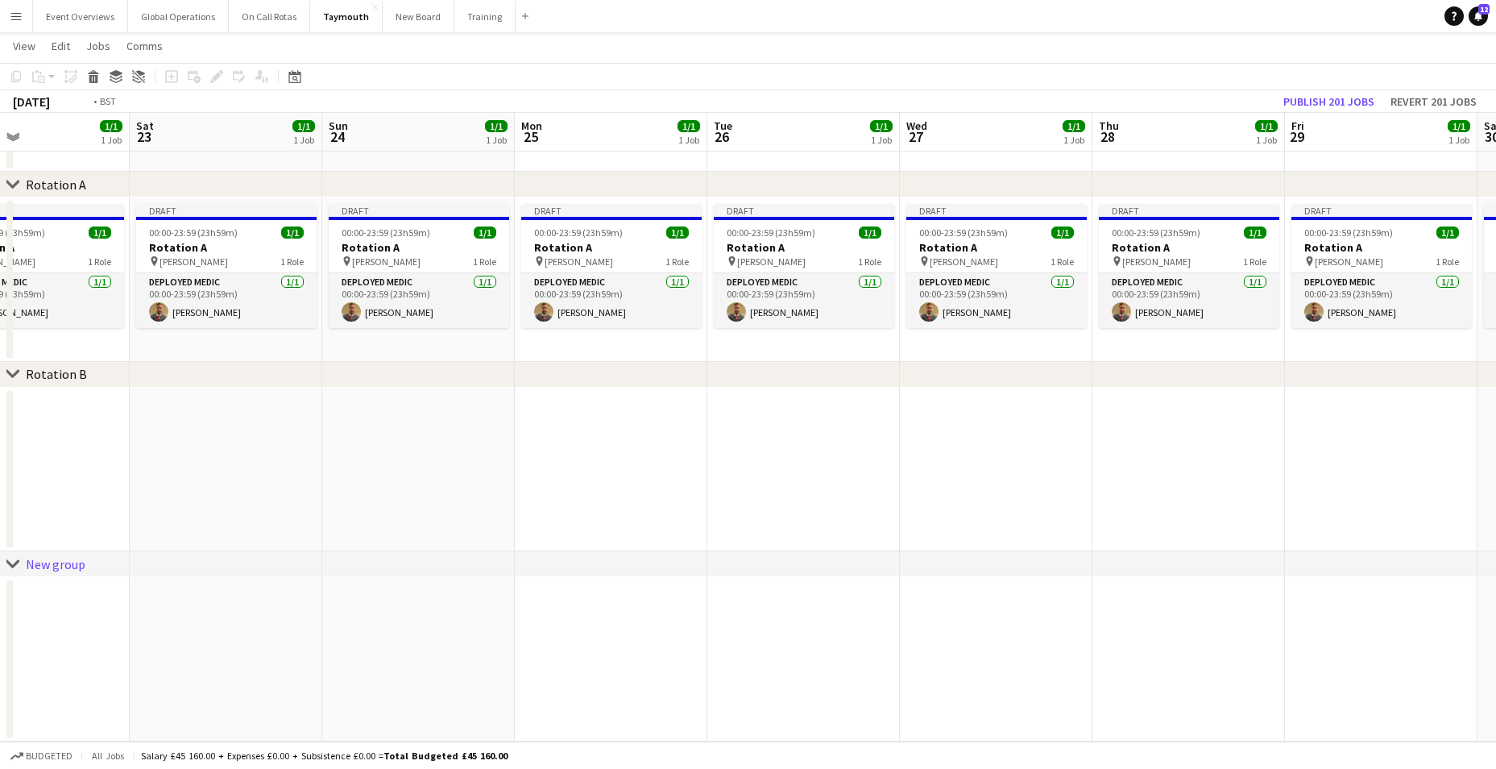
scroll to position [0, 580]
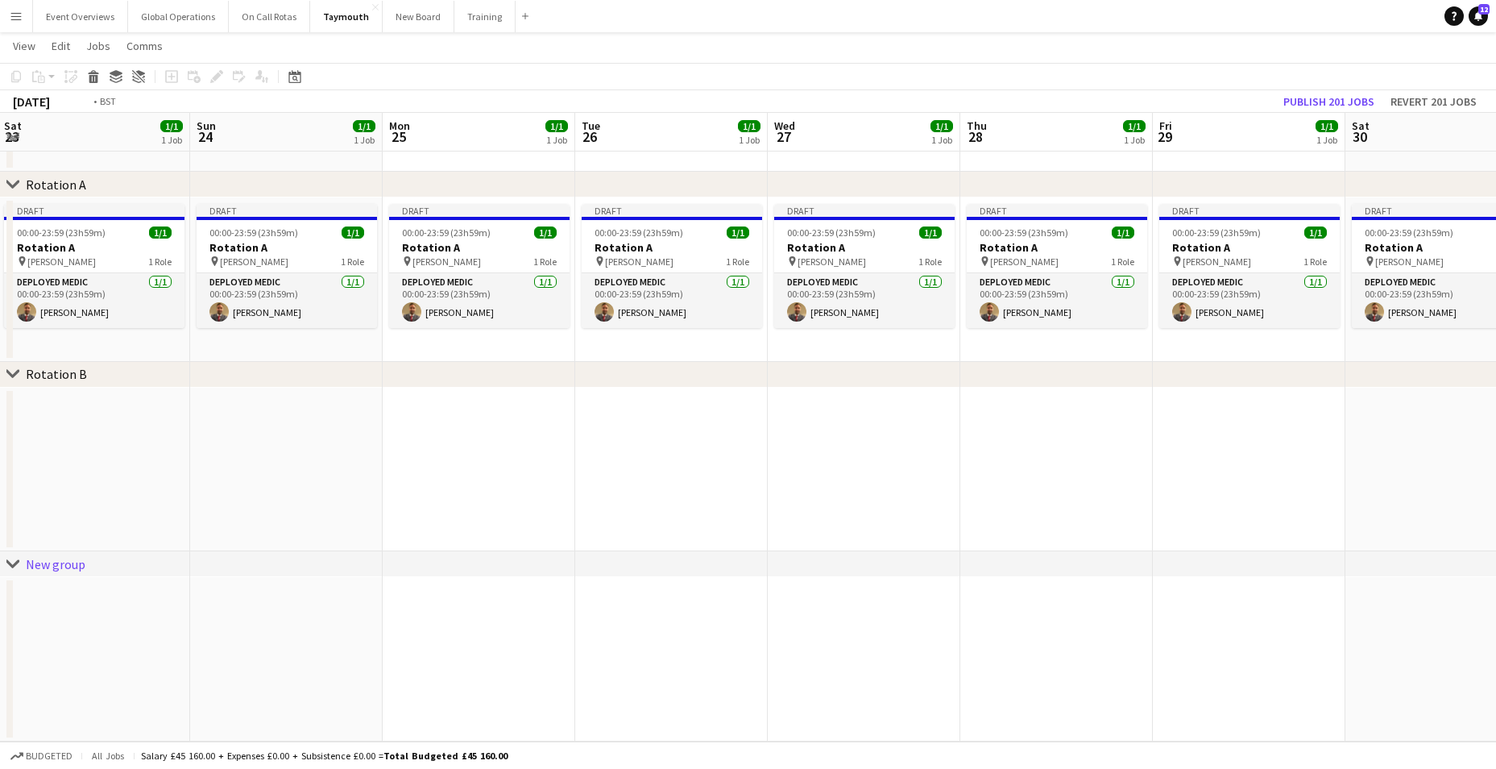
drag, startPoint x: 459, startPoint y: 471, endPoint x: 62, endPoint y: 470, distance: 397.1
click at [62, 470] on app-calendar-viewport "Wed 20 1/1 1 Job Thu 21 1/1 1 Job Fri 22 1/1 1 Job Sat 23 1/1 1 Job Sun 24 1/1 …" at bounding box center [748, 373] width 1496 height 735
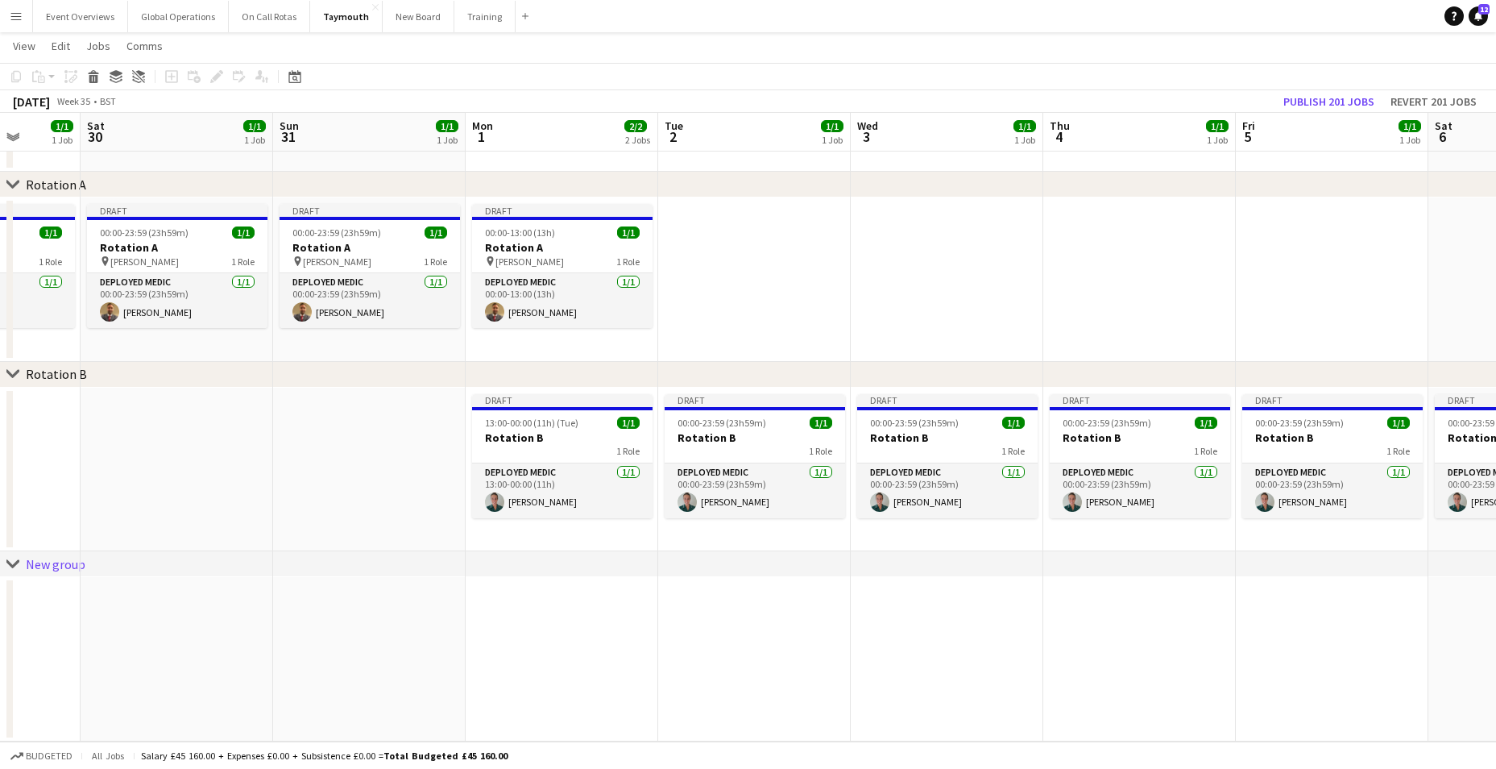
scroll to position [0, 603]
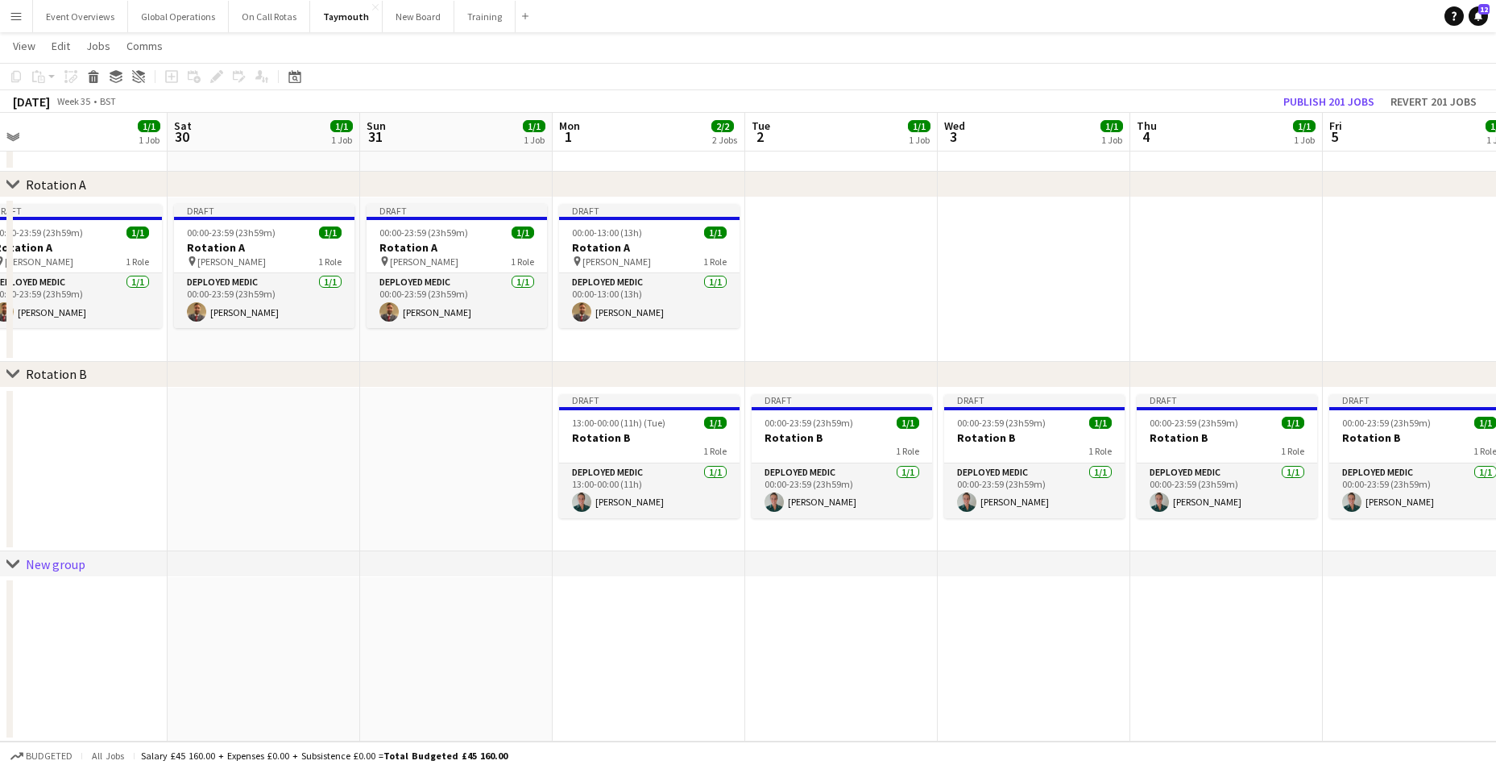
drag, startPoint x: 1308, startPoint y: 549, endPoint x: 520, endPoint y: 474, distance: 792.2
click at [520, 474] on app-calendar-viewport "Tue 26 1/1 1 Job Wed 27 1/1 1 Job Thu 28 1/1 1 Job Fri 29 1/1 1 Job Sat 30 1/1 …" at bounding box center [748, 373] width 1496 height 735
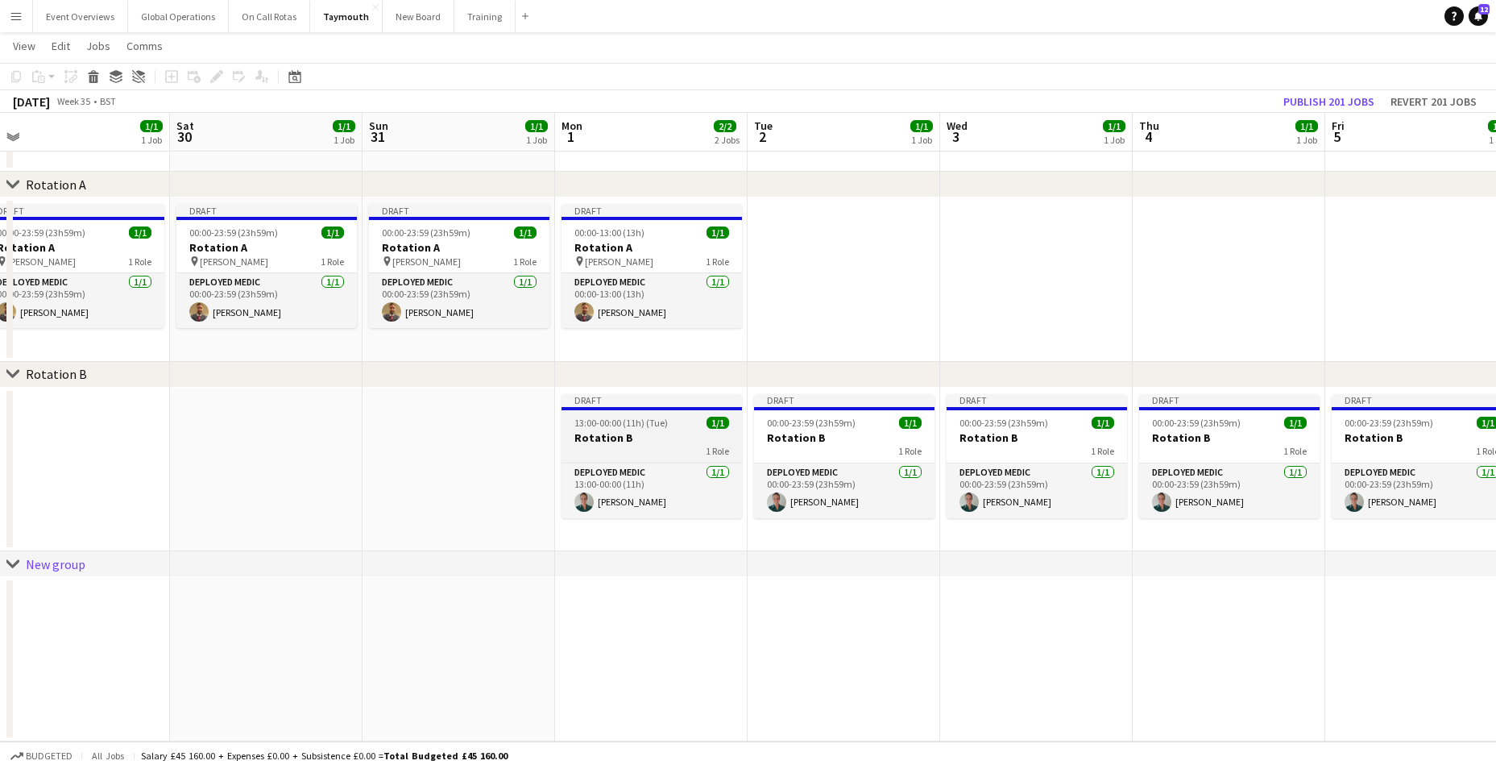
click at [615, 462] on div "Deployed Medic [DATE] 13:00-00:00 (11h) [PERSON_NAME]" at bounding box center [651, 490] width 180 height 56
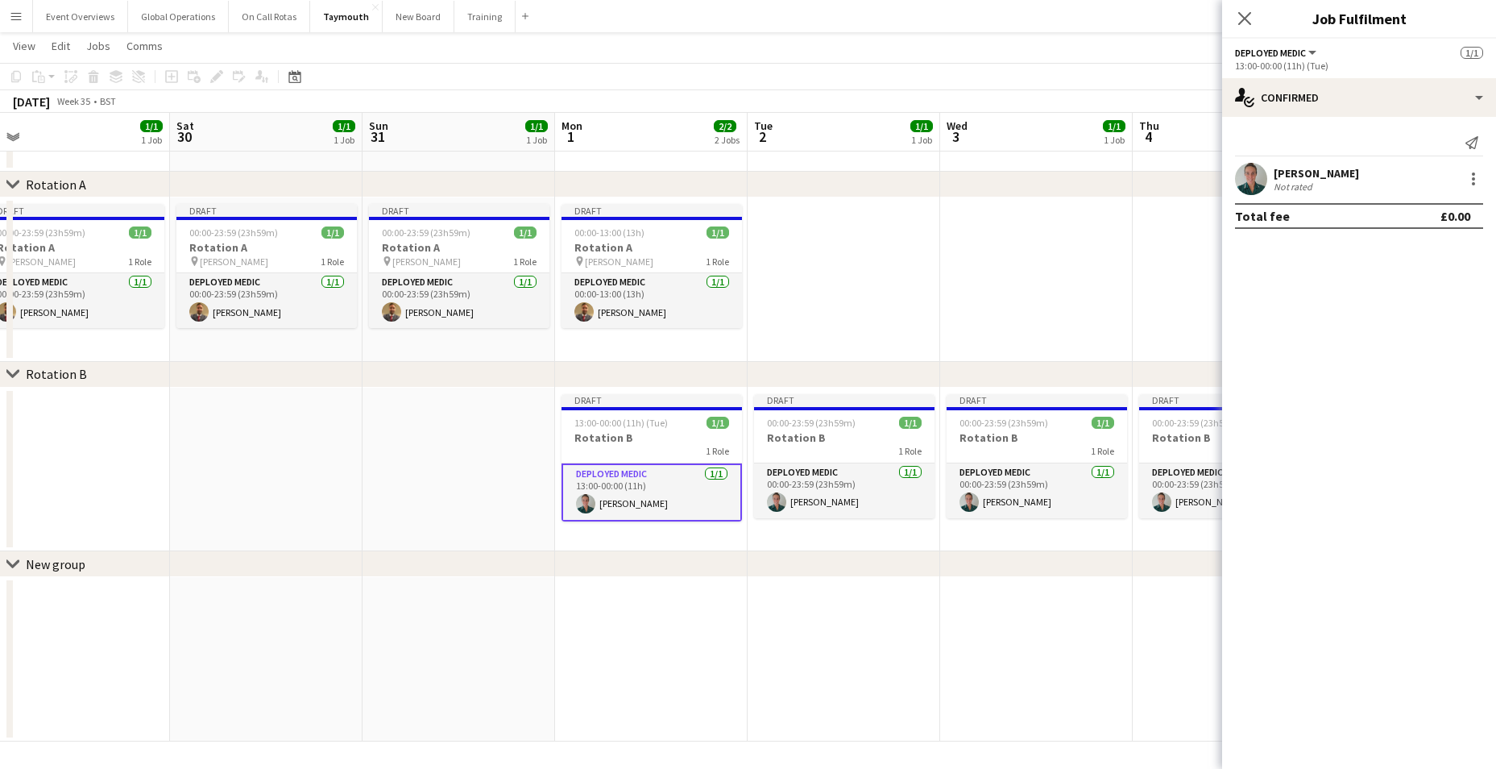
click at [1303, 61] on div "13:00-00:00 (11h) (Tue)" at bounding box center [1359, 66] width 248 height 12
click at [1242, 68] on div "13:00-00:00 (11h) (Tue)" at bounding box center [1359, 66] width 248 height 12
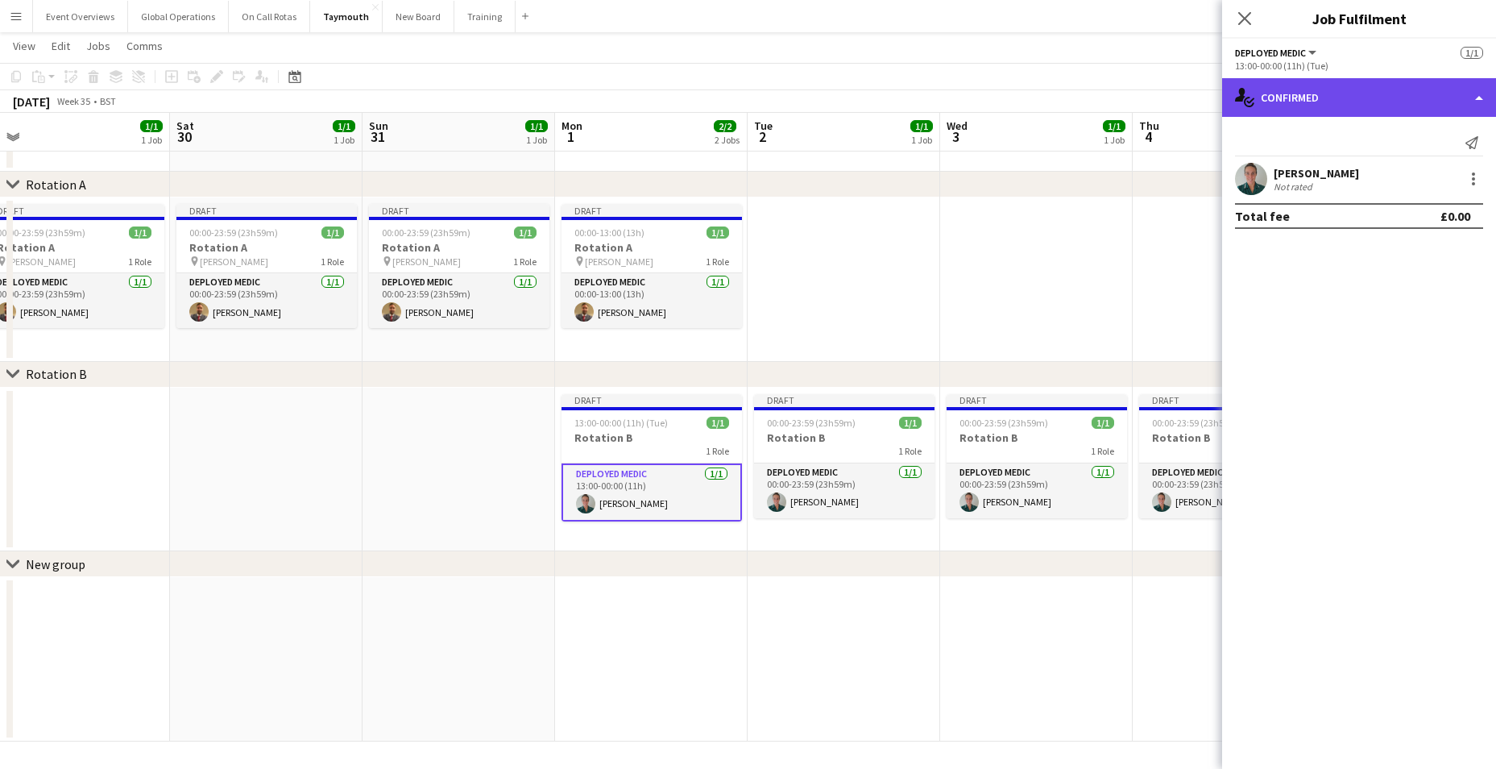
click at [1484, 97] on div "single-neutral-actions-check-2 Confirmed" at bounding box center [1359, 97] width 274 height 39
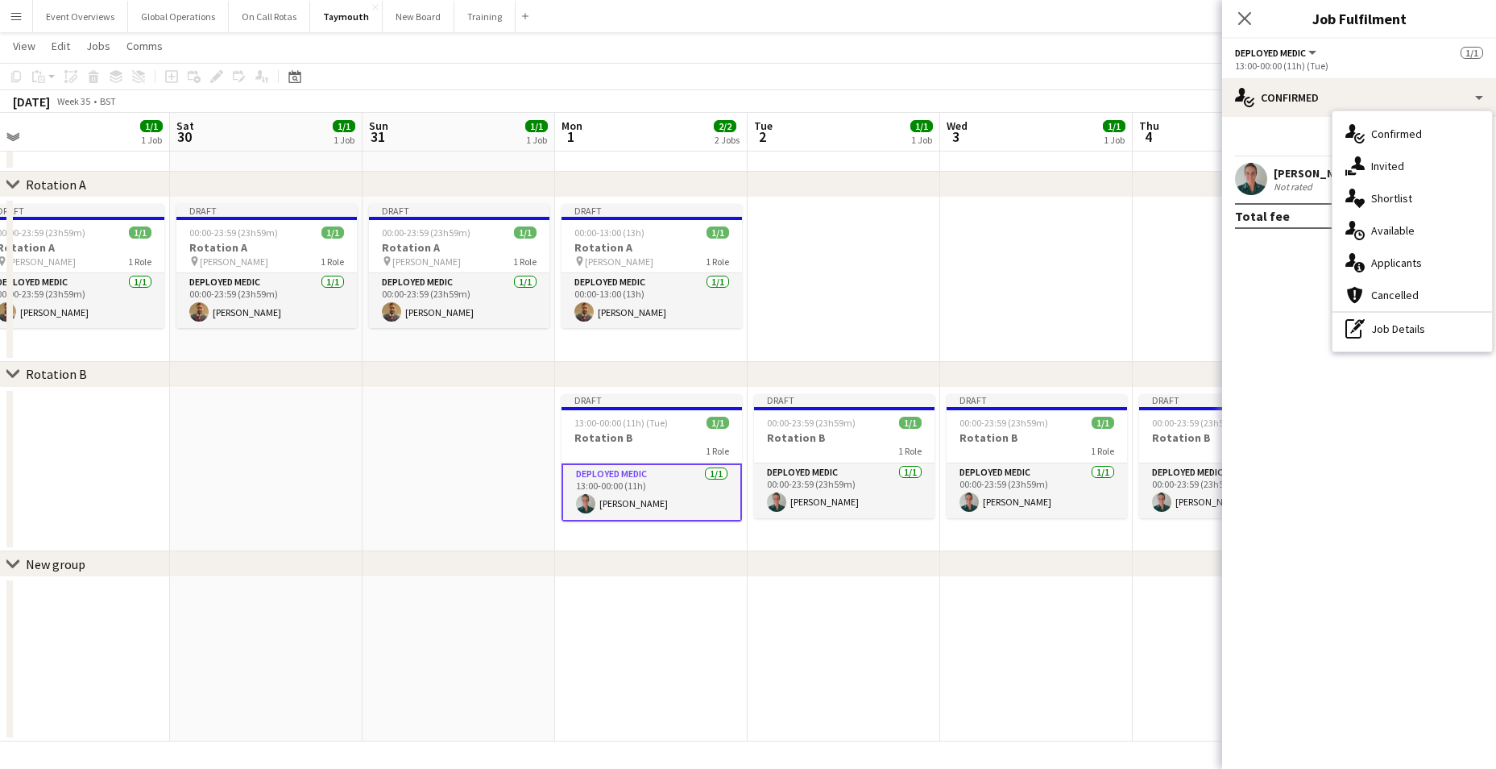
click at [1386, 347] on div "single-neutral-actions-check-2 Confirmed single-neutral-actions-share-1 Invited…" at bounding box center [1412, 231] width 160 height 240
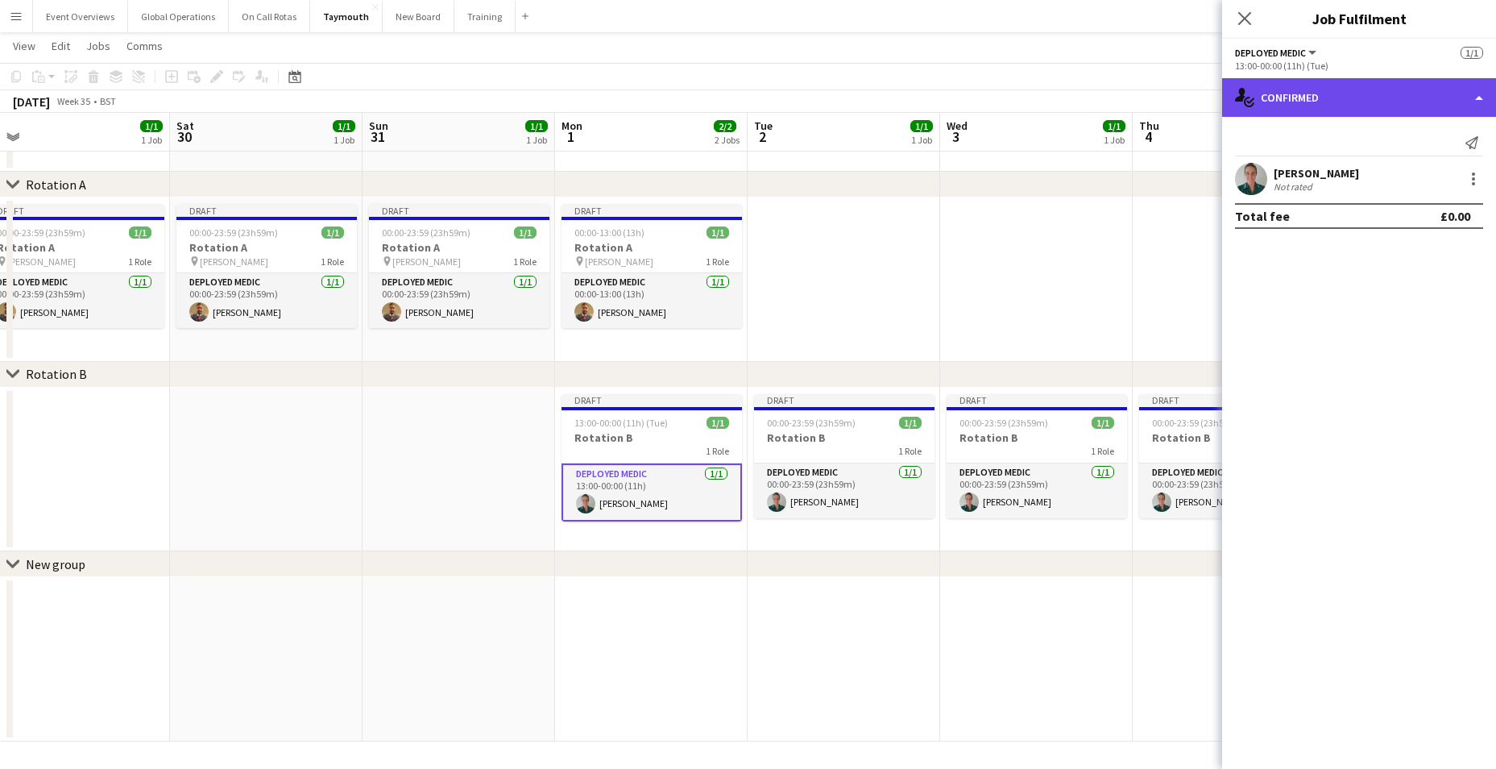
click at [1481, 98] on div "single-neutral-actions-check-2 Confirmed" at bounding box center [1359, 97] width 274 height 39
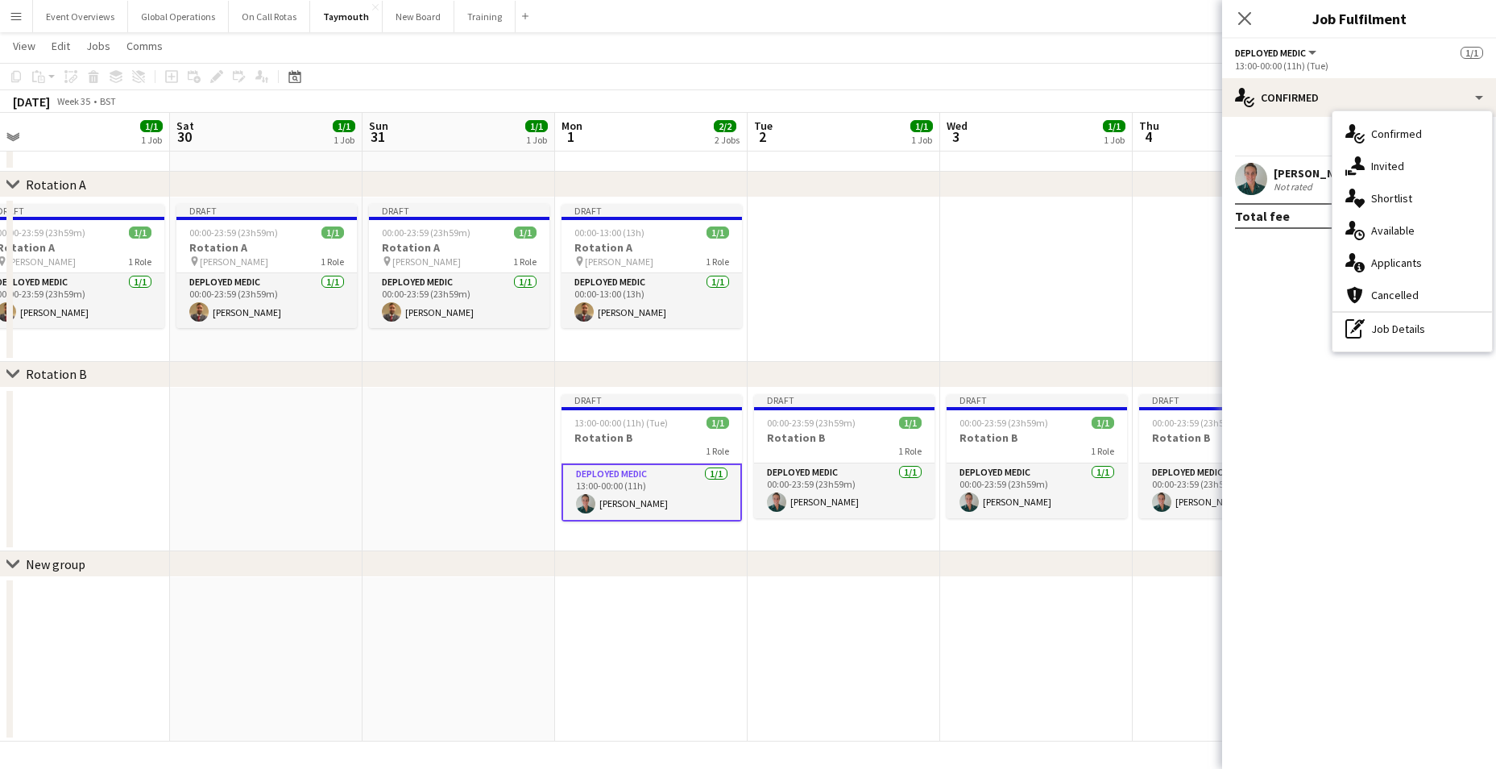
click at [1376, 325] on div "pen-write Job Details" at bounding box center [1412, 329] width 160 height 32
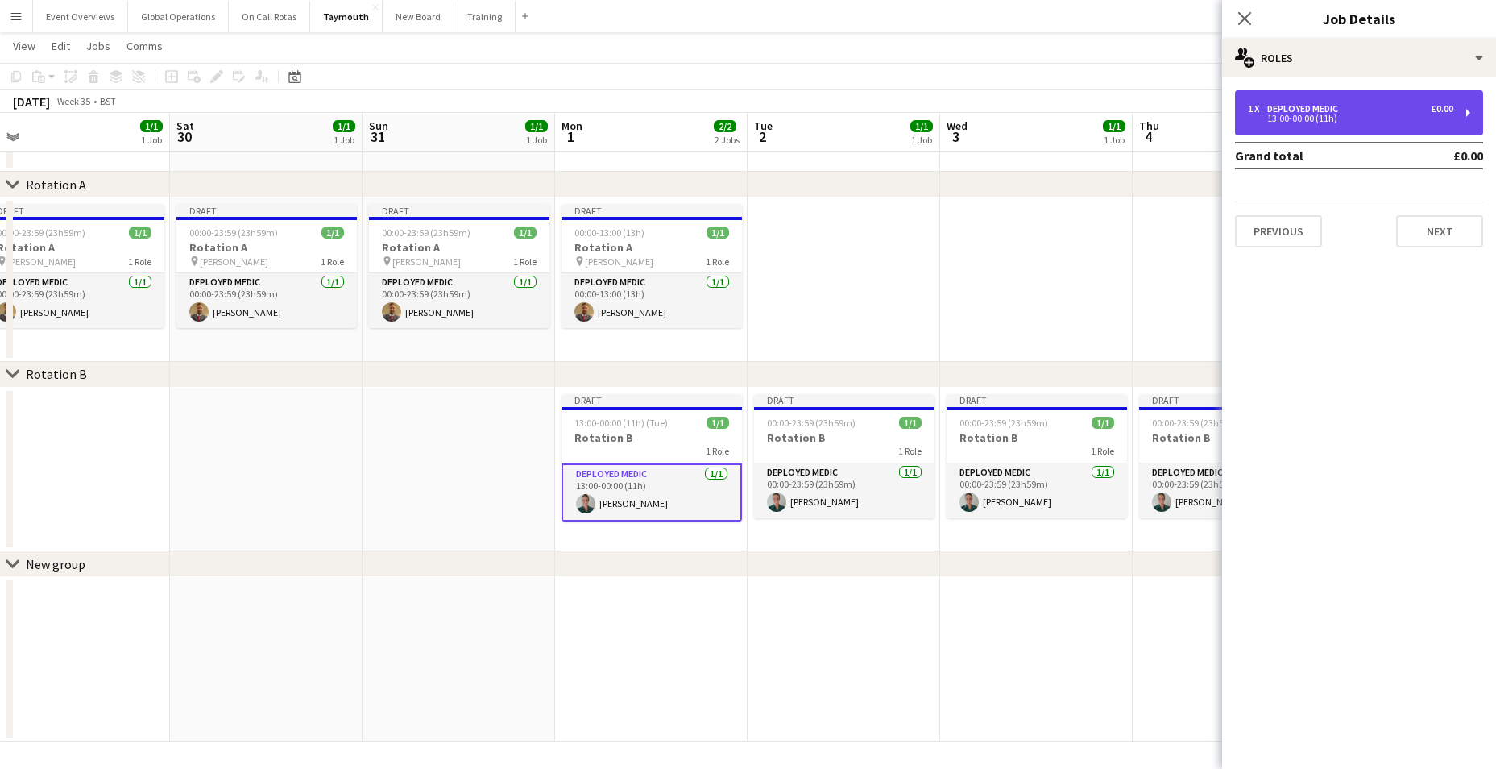
click at [1311, 114] on div "13:00-00:00 (11h)" at bounding box center [1350, 118] width 205 height 8
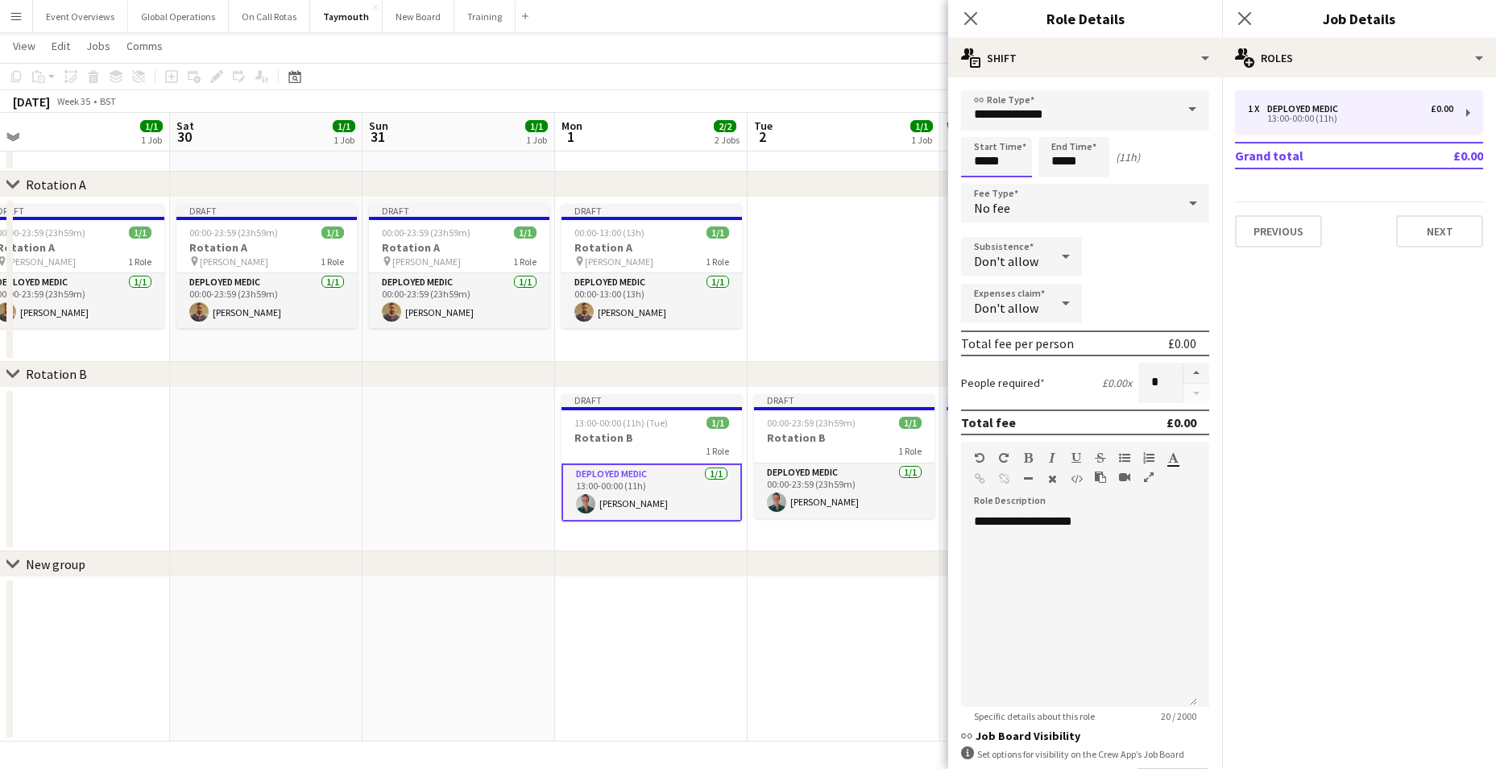
click at [984, 166] on input "*****" at bounding box center [996, 157] width 71 height 40
type input "*****"
click at [983, 185] on div at bounding box center [980, 185] width 32 height 16
drag, startPoint x: 1064, startPoint y: 524, endPoint x: 947, endPoint y: 520, distance: 117.7
click at [947, 520] on body "Menu Boards Boards Boards All jobs Status Workforce Workforce My Workforce Recr…" at bounding box center [748, 356] width 1496 height 826
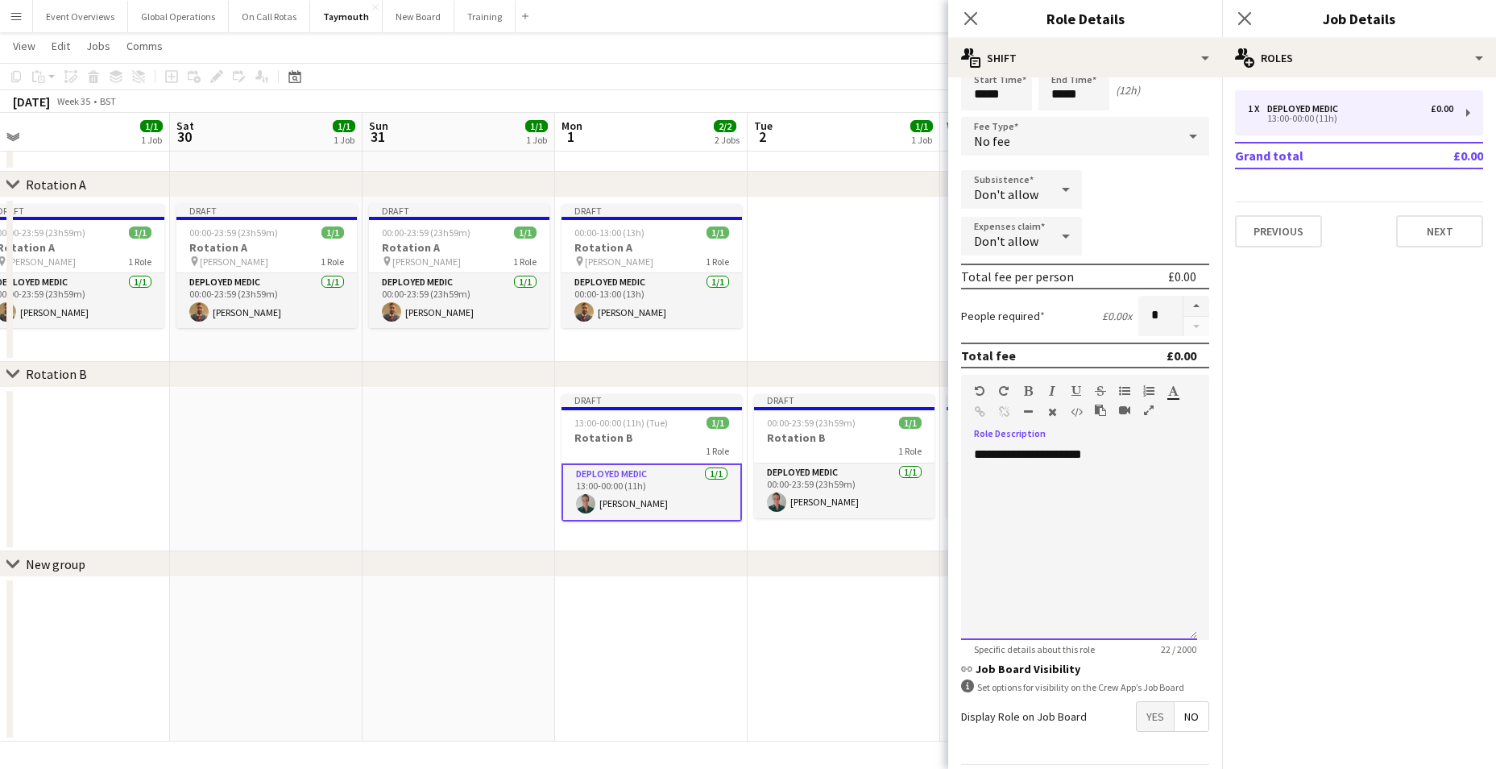
scroll to position [121, 0]
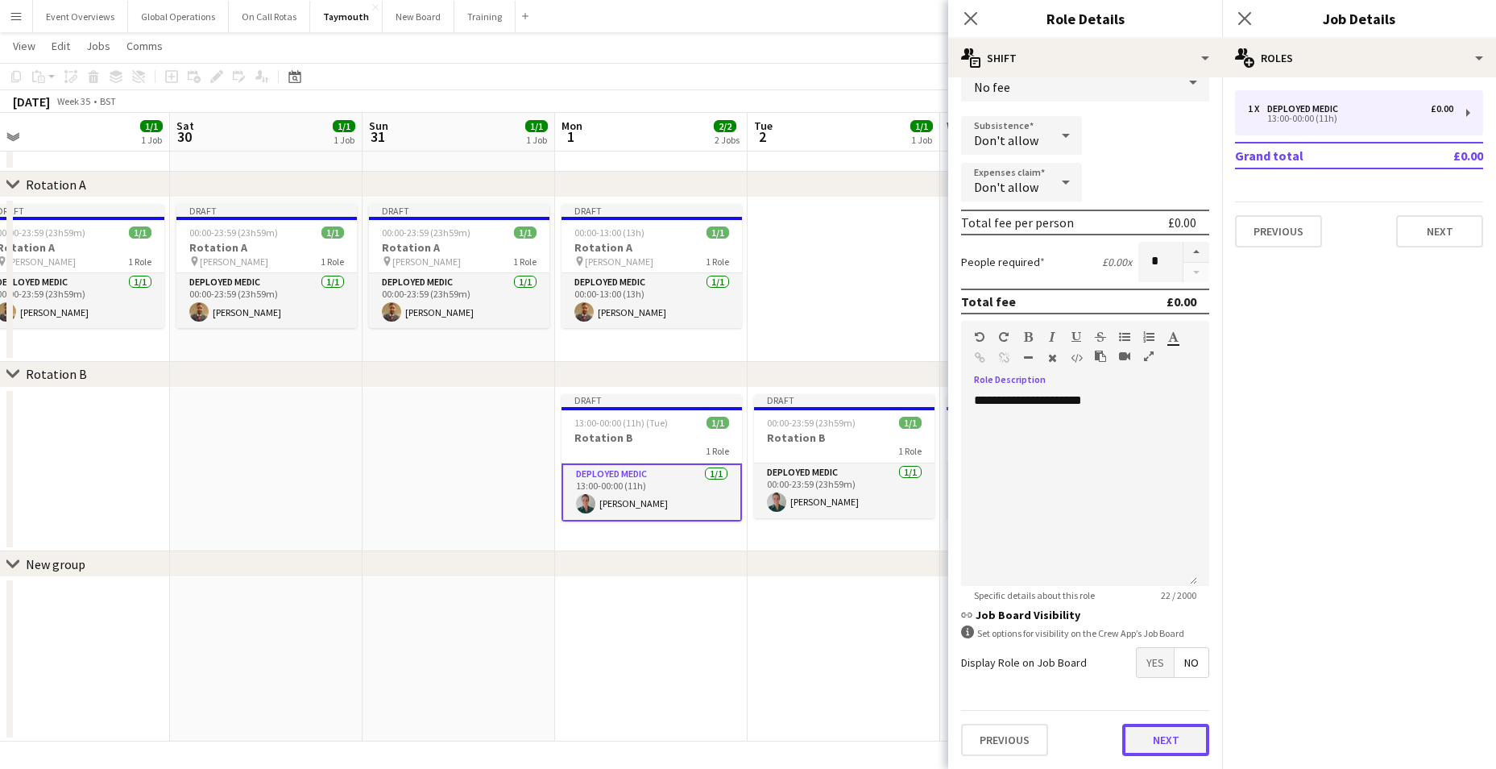
click at [1146, 741] on button "Next" at bounding box center [1165, 739] width 87 height 32
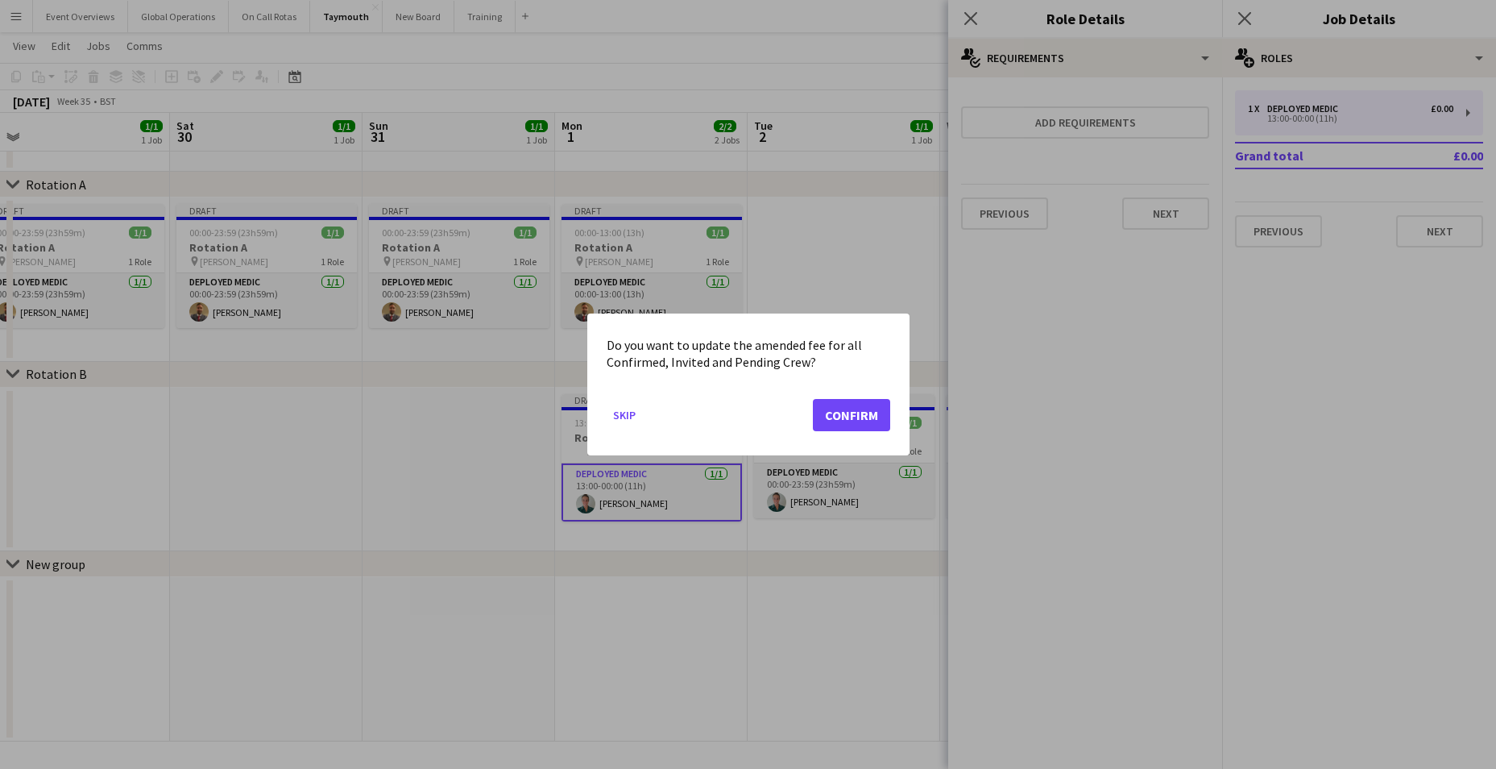
scroll to position [0, 0]
click at [872, 417] on button "Confirm" at bounding box center [851, 415] width 77 height 32
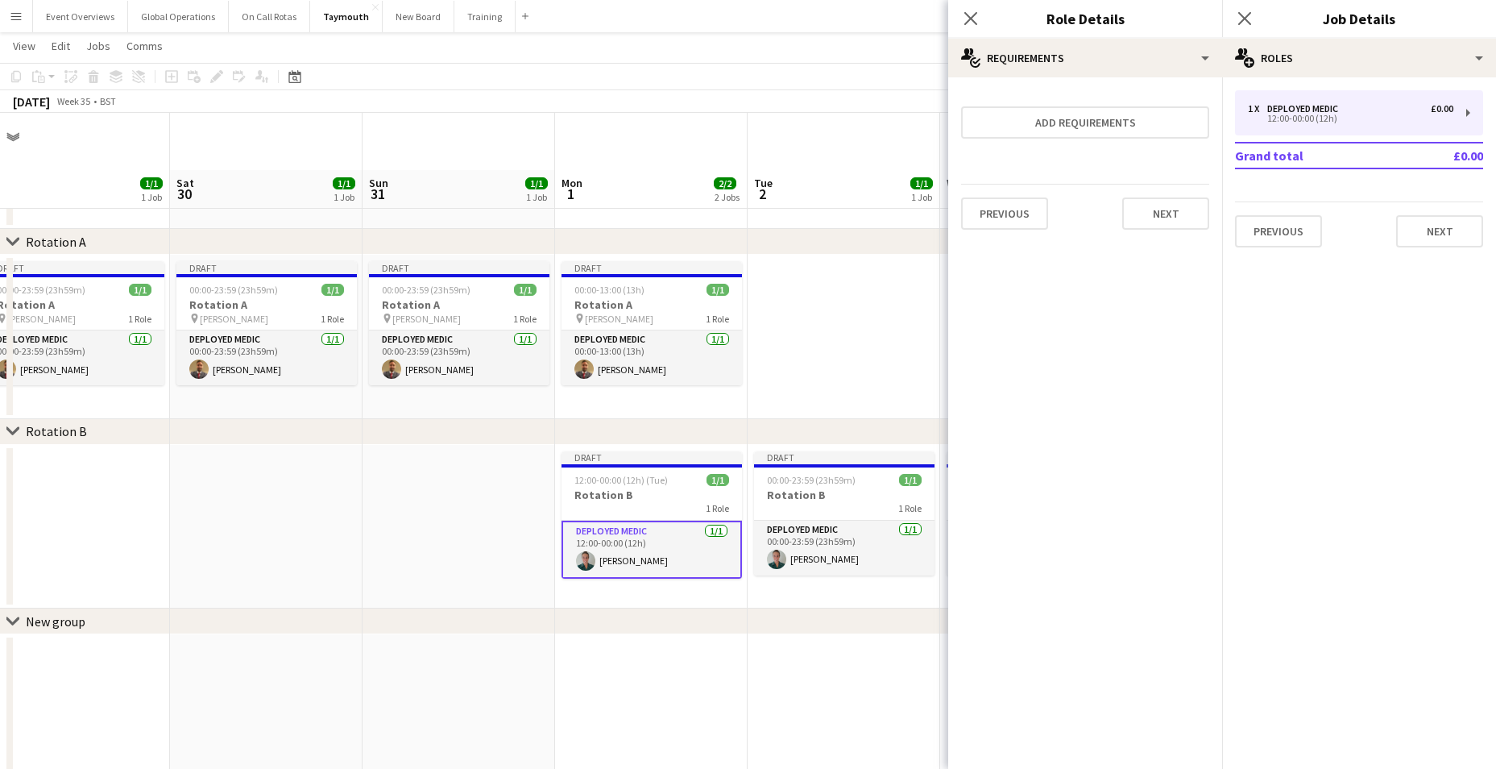
scroll to position [57, 0]
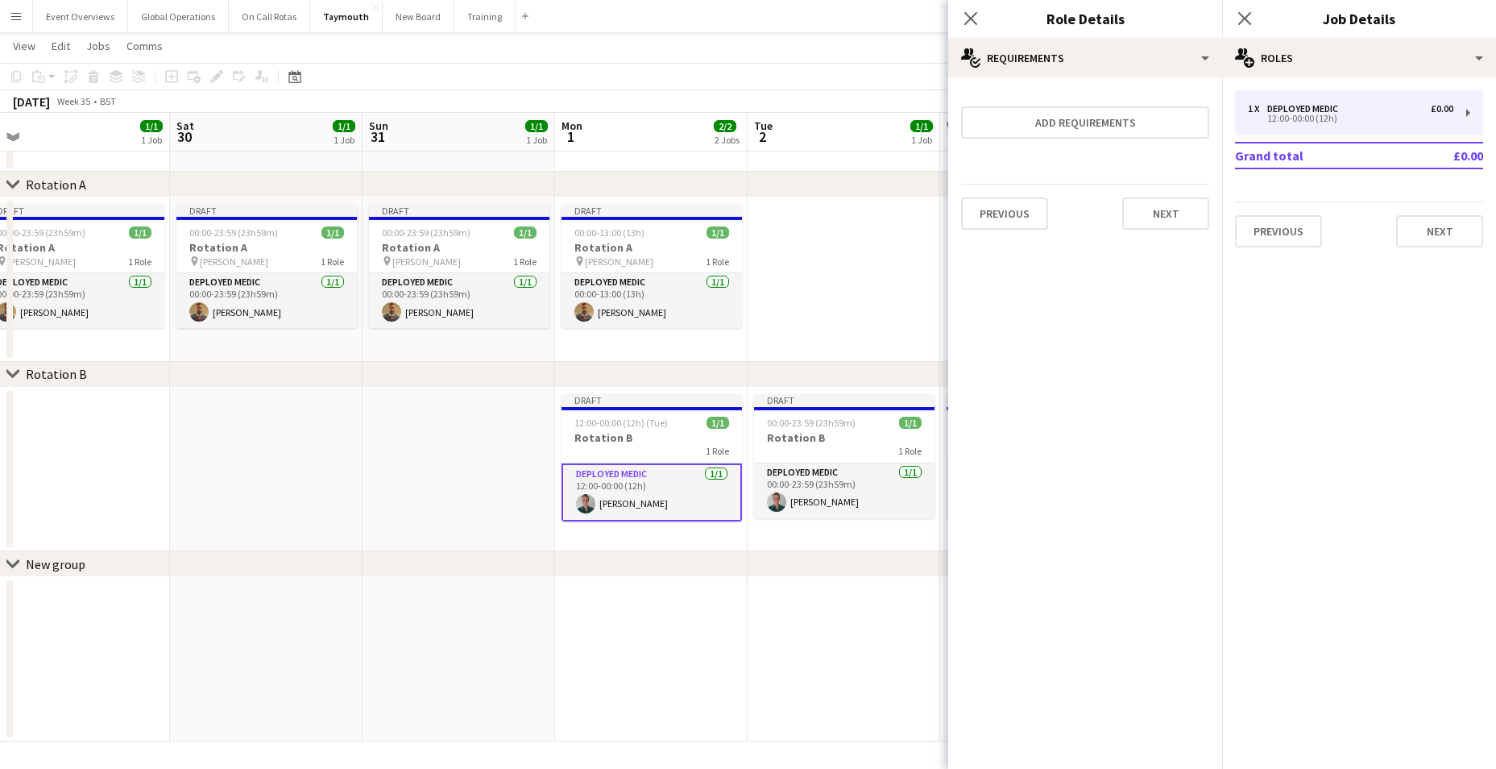
drag, startPoint x: 505, startPoint y: 577, endPoint x: 835, endPoint y: 596, distance: 330.8
click at [835, 596] on div "chevron-right Rotation A chevron-right Rotation B chevron-right New group Tue 2…" at bounding box center [748, 373] width 1496 height 735
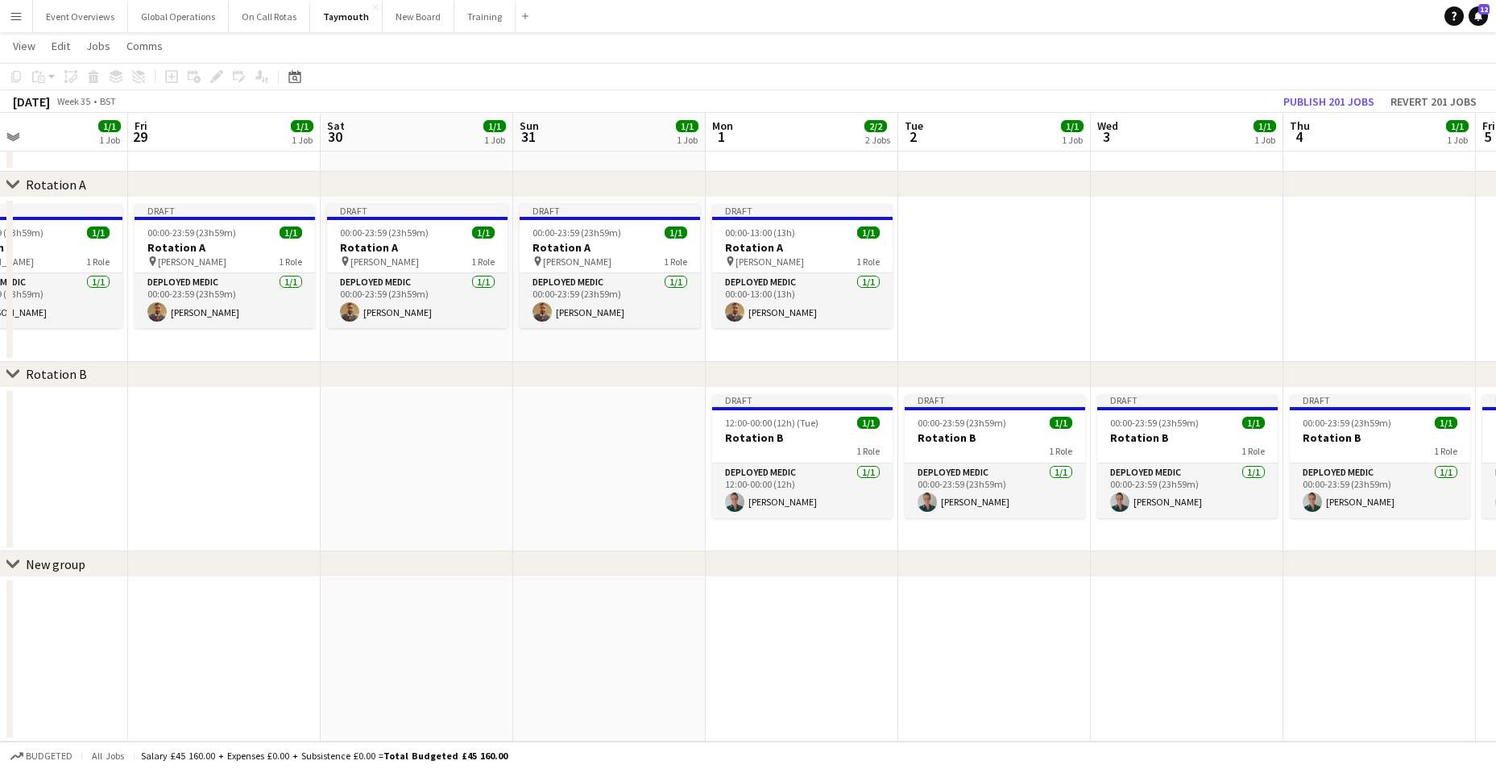
drag, startPoint x: 479, startPoint y: 561, endPoint x: 880, endPoint y: 594, distance: 403.3
click at [880, 594] on app-calendar-viewport "Tue 26 1/1 1 Job Wed 27 1/1 1 Job Thu 28 1/1 1 Job Fri 29 1/1 1 Job Sat 30 1/1 …" at bounding box center [748, 373] width 1496 height 735
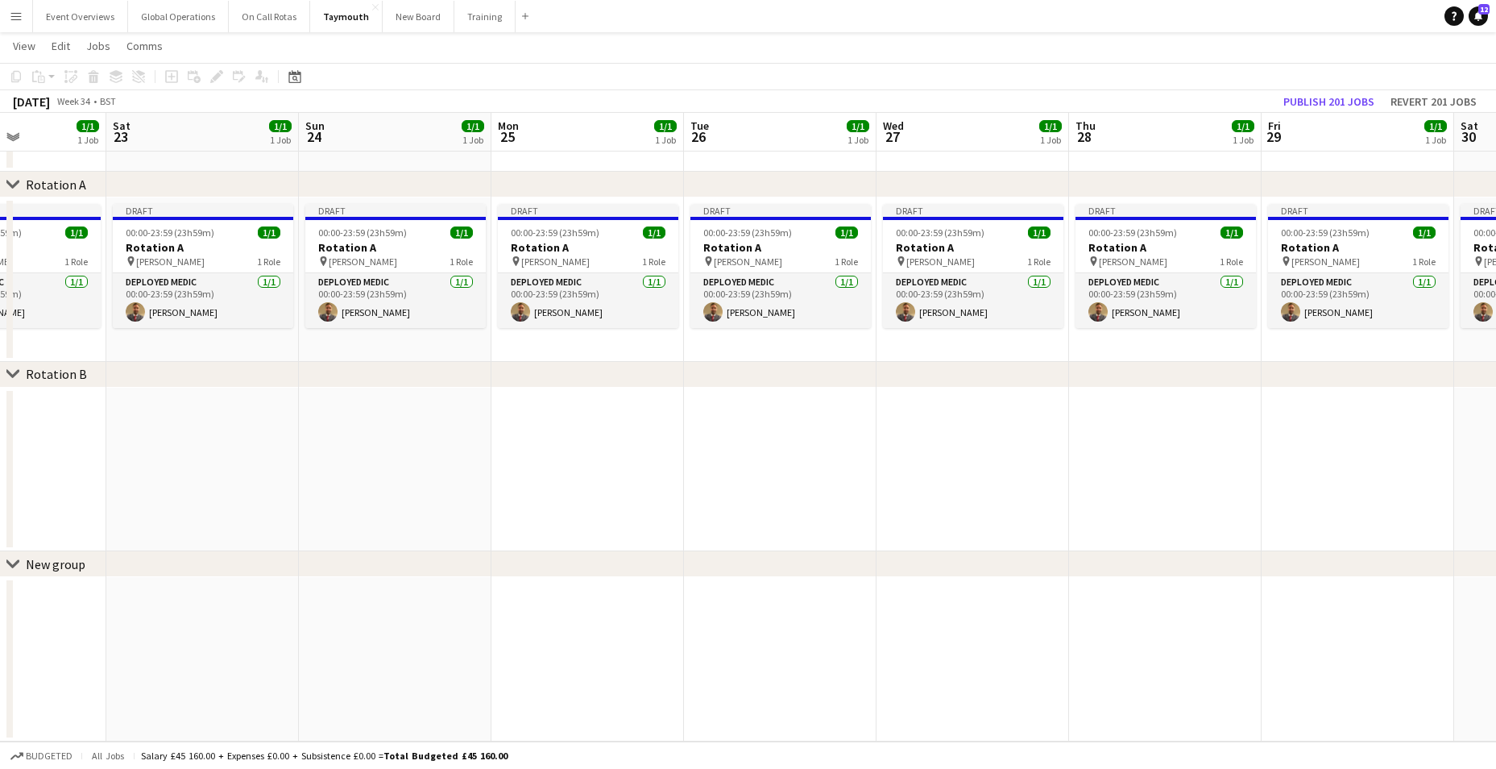
drag, startPoint x: 640, startPoint y: 593, endPoint x: 1120, endPoint y: 623, distance: 480.2
click at [1121, 624] on app-calendar-viewport "Wed 20 1/1 1 Job Thu 21 1/1 1 Job Fri 22 1/1 1 Job Sat 23 1/1 1 Job Sun 24 1/1 …" at bounding box center [748, 373] width 1496 height 735
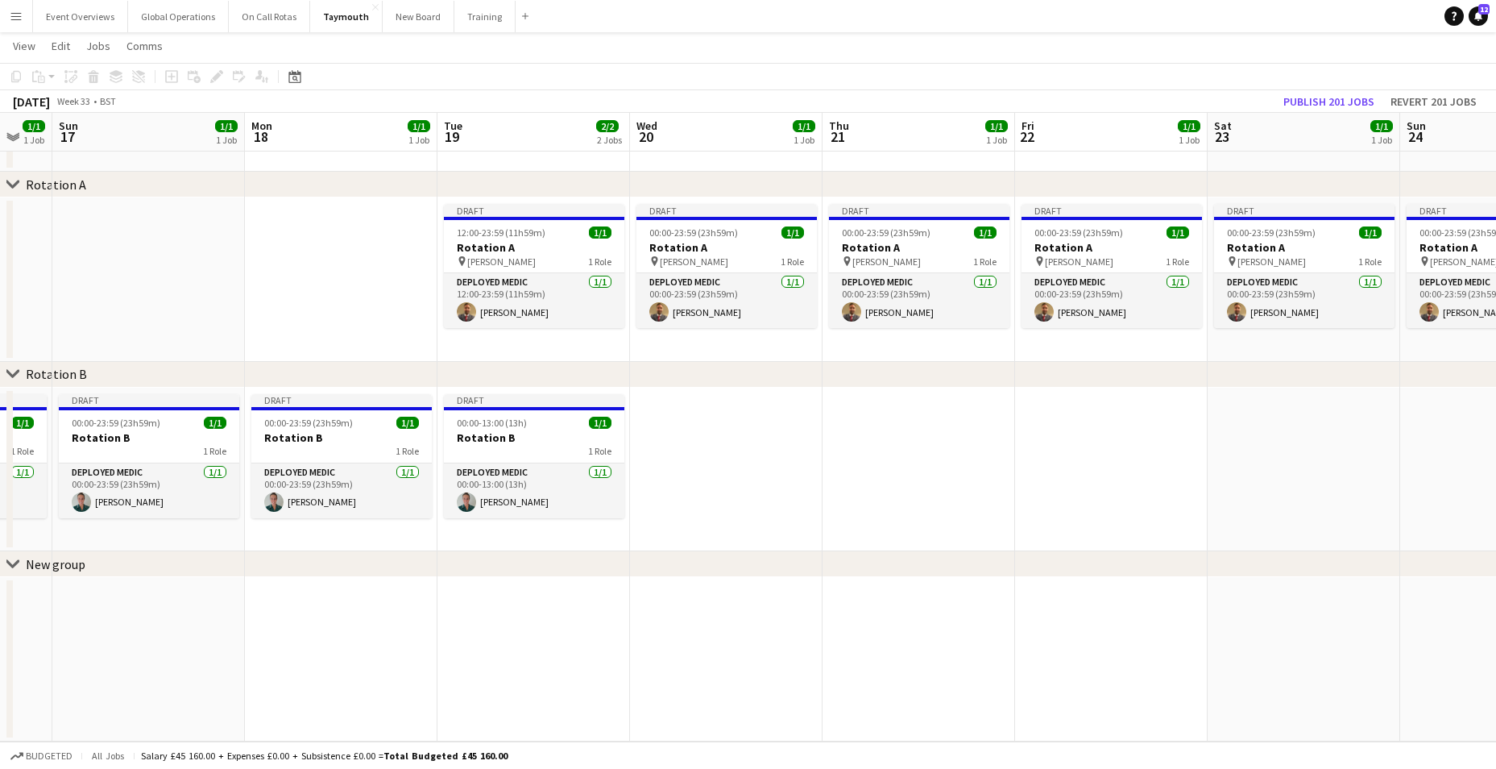
drag, startPoint x: 595, startPoint y: 598, endPoint x: 1224, endPoint y: 644, distance: 631.7
click at [1183, 639] on app-calendar-viewport "Fri 15 1/1 1 Job Sat 16 1/1 1 Job Sun 17 1/1 1 Job Mon 18 1/1 1 Job Tue 19 2/2 …" at bounding box center [748, 373] width 1496 height 735
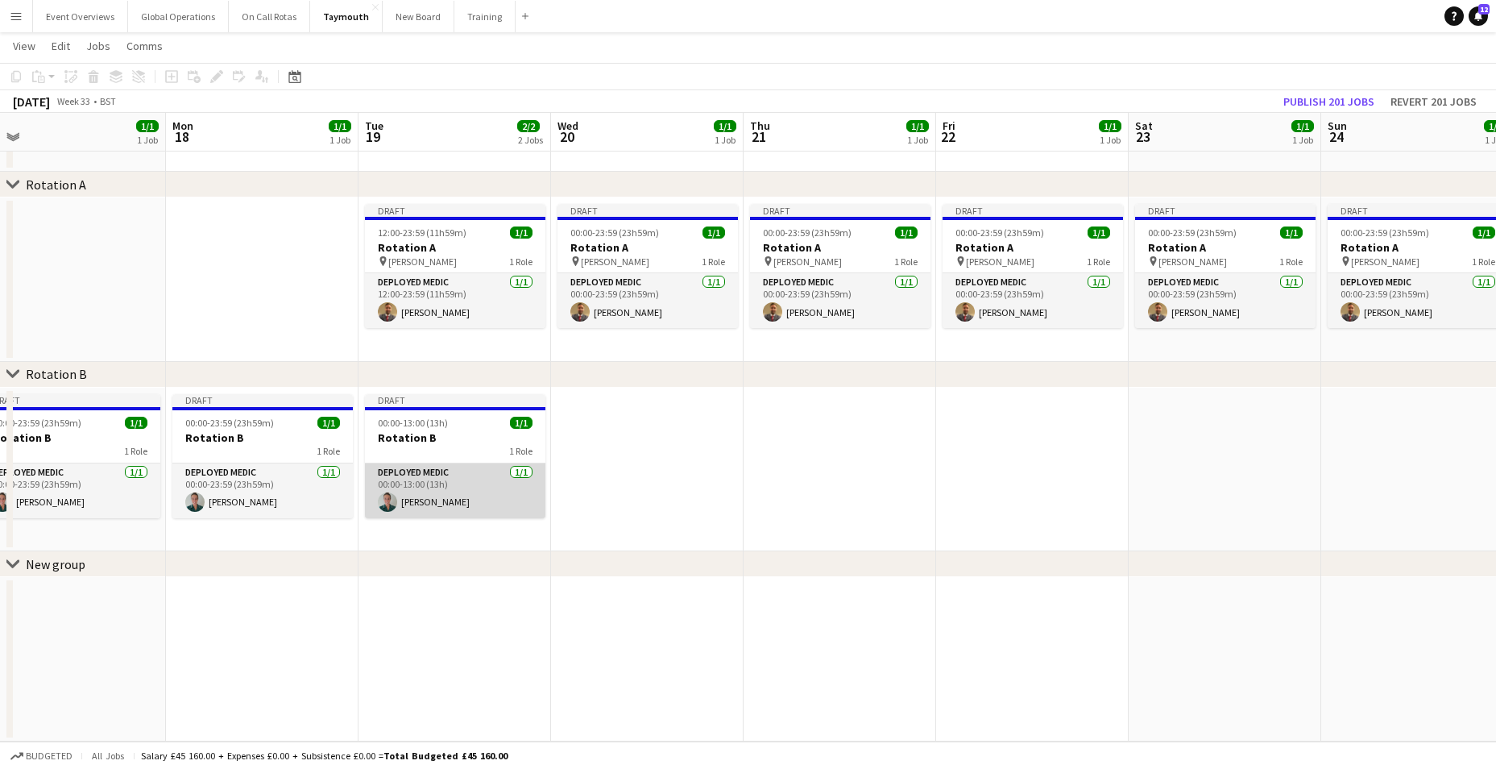
click at [416, 471] on app-card-role "Deployed Medic [DATE] 00:00-13:00 (13h) [PERSON_NAME]" at bounding box center [455, 490] width 180 height 55
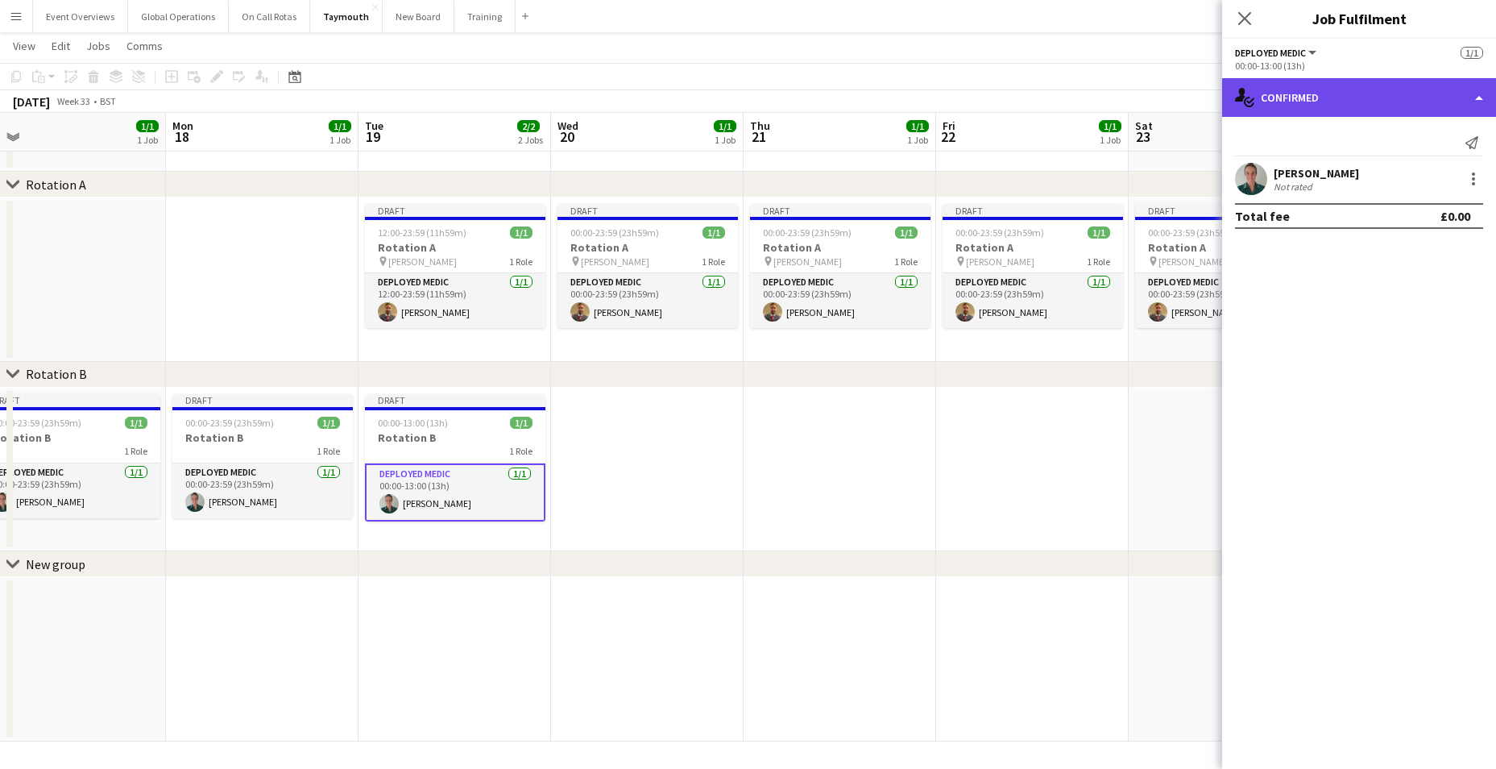
click at [1489, 92] on div "single-neutral-actions-check-2 Confirmed" at bounding box center [1359, 97] width 274 height 39
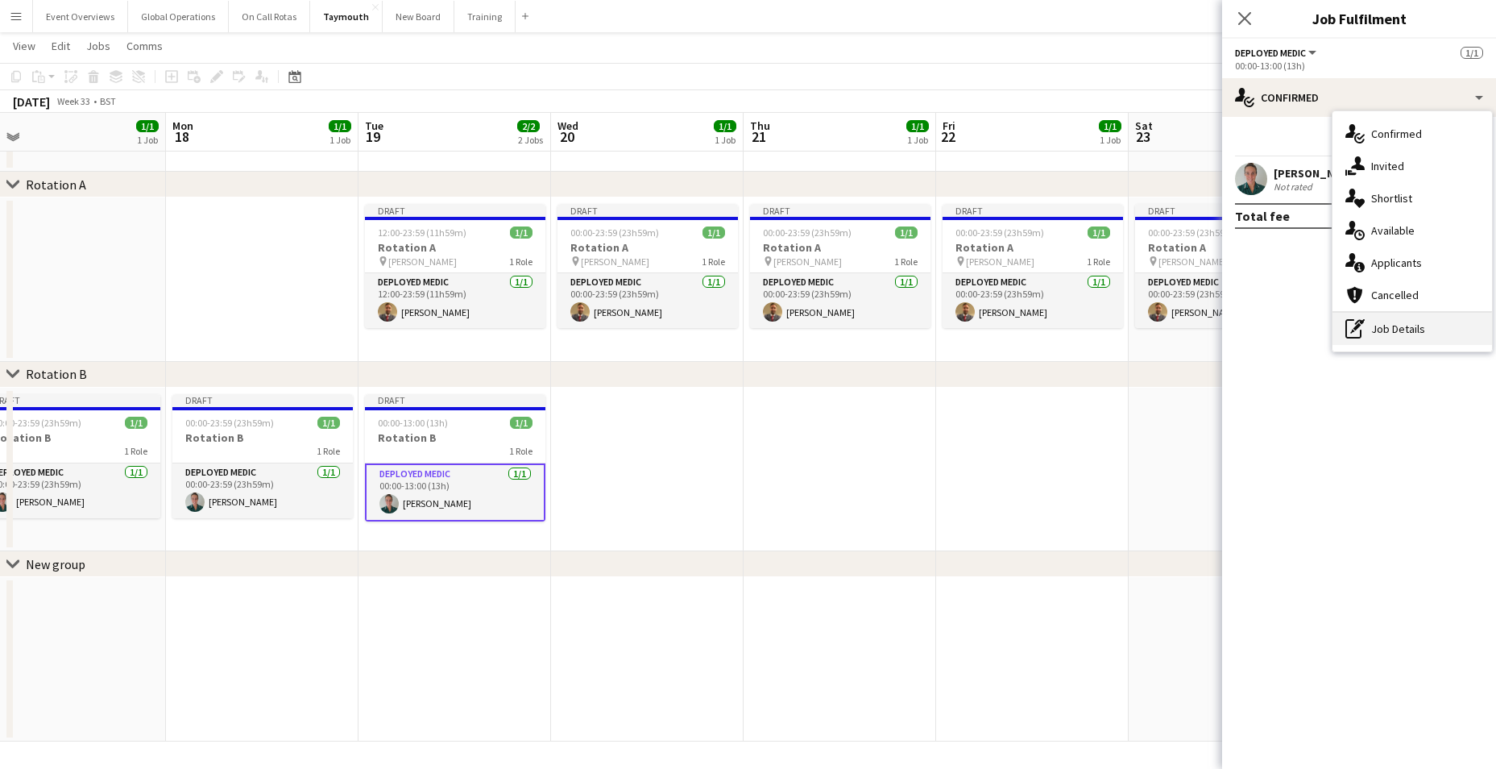
click at [1395, 321] on div "pen-write Job Details" at bounding box center [1412, 329] width 160 height 32
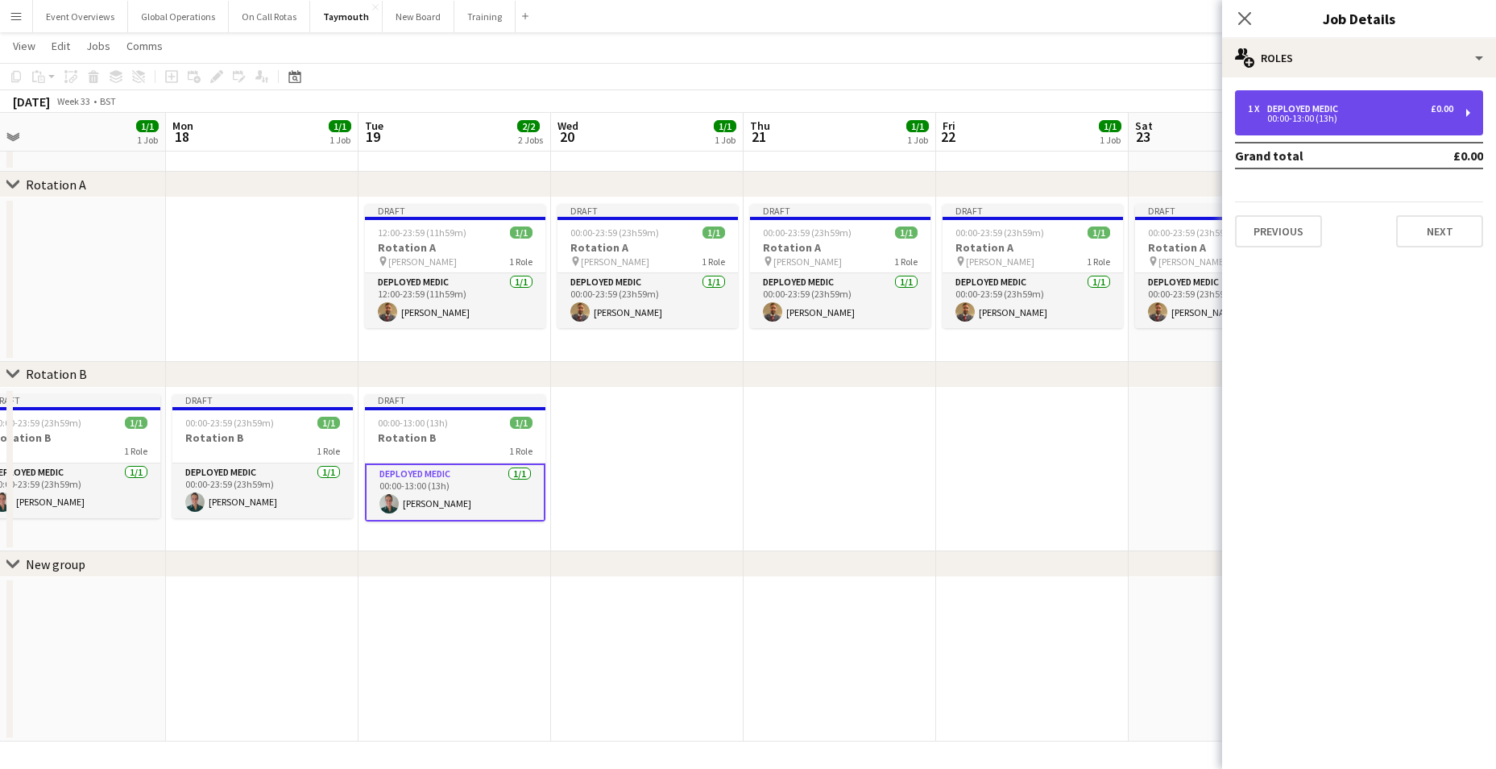
click at [1299, 115] on div "00:00-13:00 (13h)" at bounding box center [1350, 118] width 205 height 8
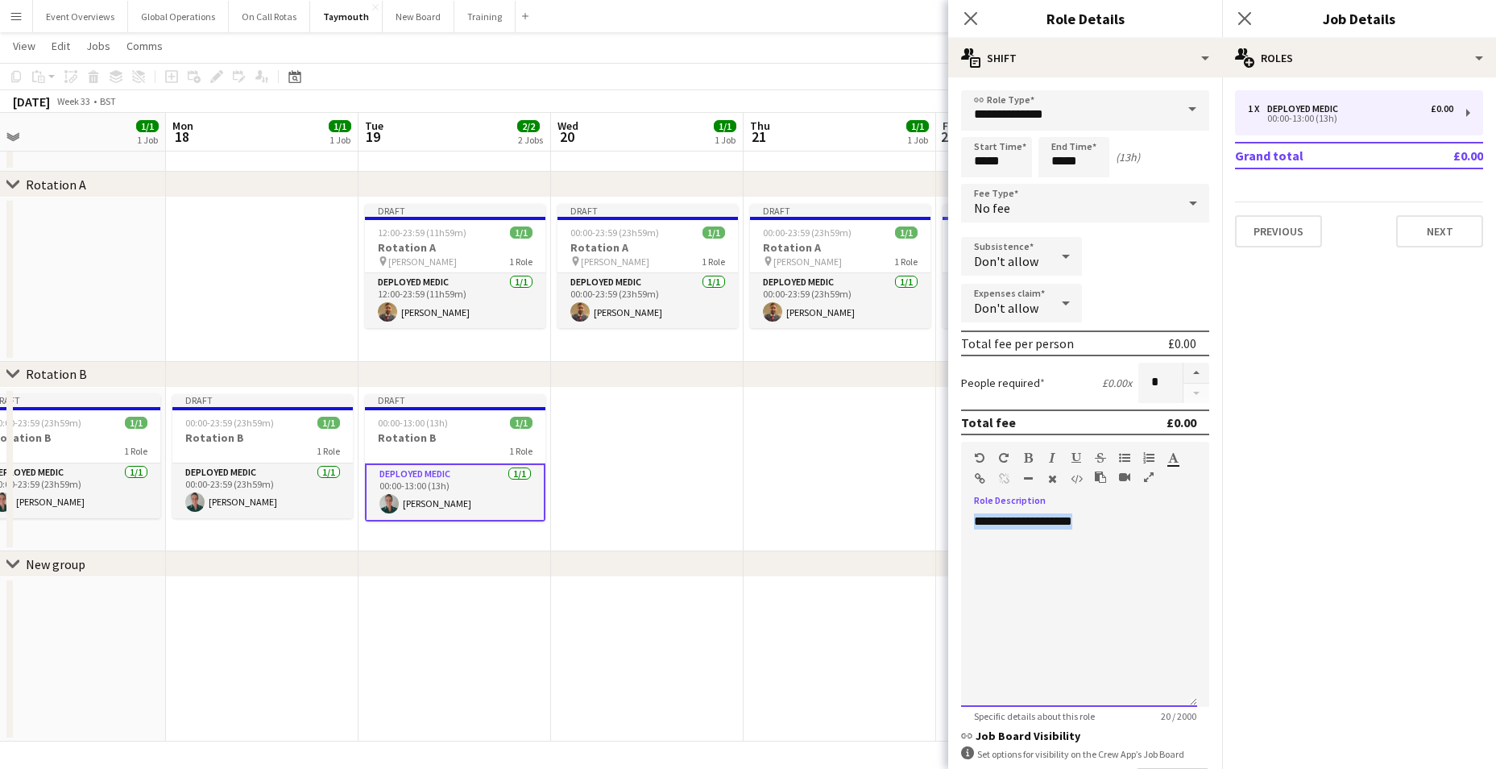
drag, startPoint x: 1096, startPoint y: 525, endPoint x: 918, endPoint y: 514, distance: 178.4
click at [904, 508] on body "Menu Boards Boards Boards All jobs Status Workforce Workforce My Workforce Recr…" at bounding box center [748, 356] width 1496 height 826
drag, startPoint x: 980, startPoint y: 518, endPoint x: 1020, endPoint y: 545, distance: 48.7
click at [1020, 545] on div at bounding box center [1079, 609] width 236 height 193
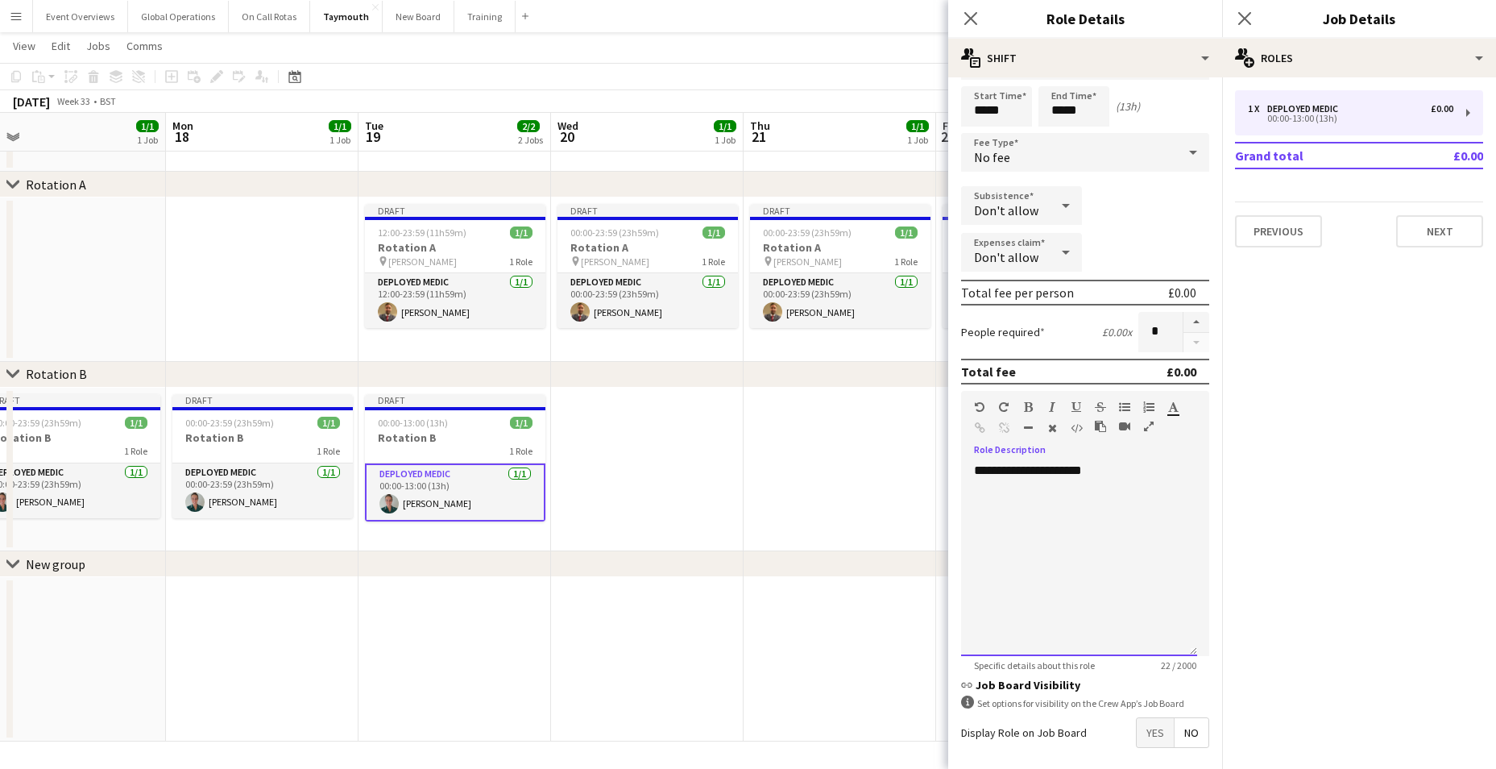
scroll to position [121, 0]
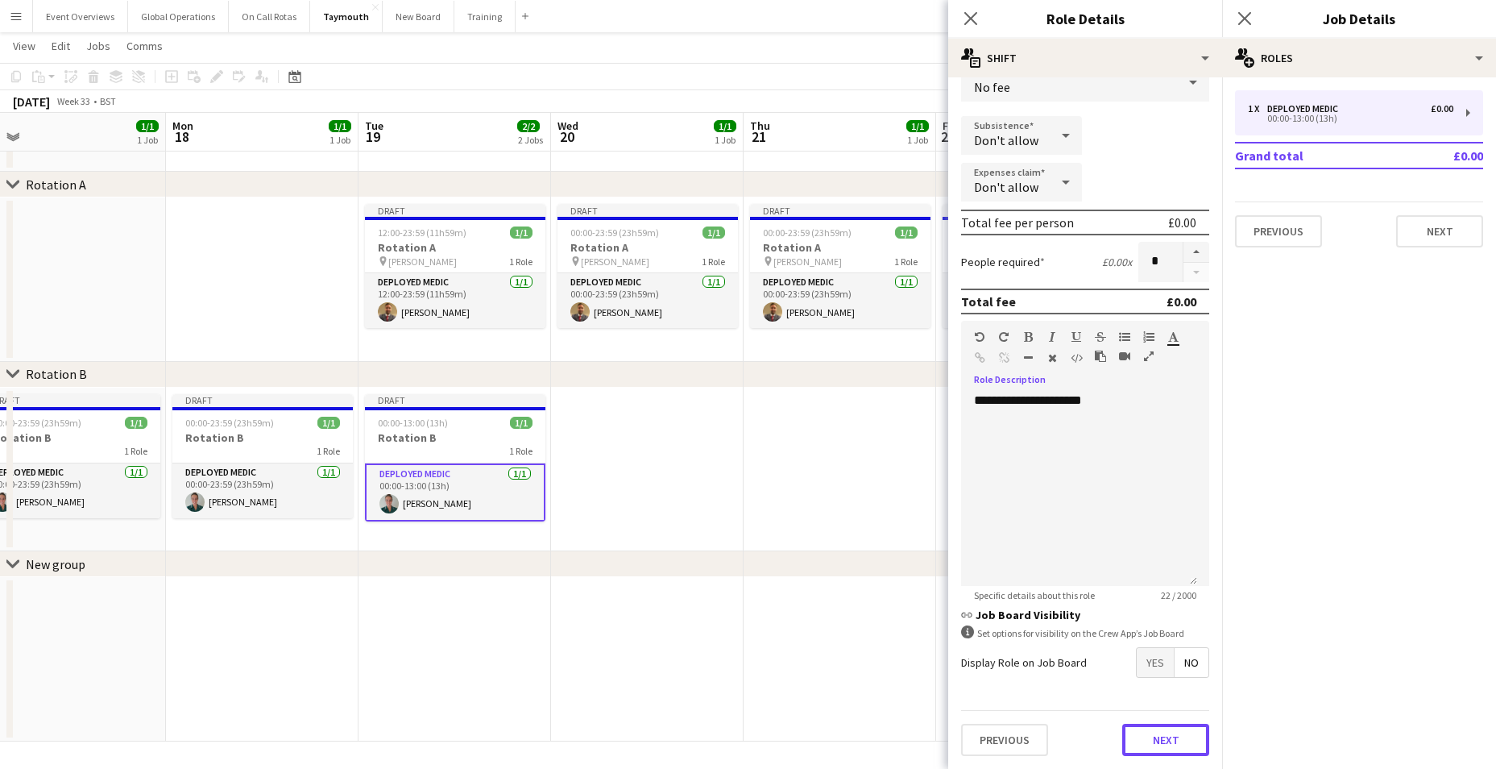
click at [1158, 730] on button "Next" at bounding box center [1165, 739] width 87 height 32
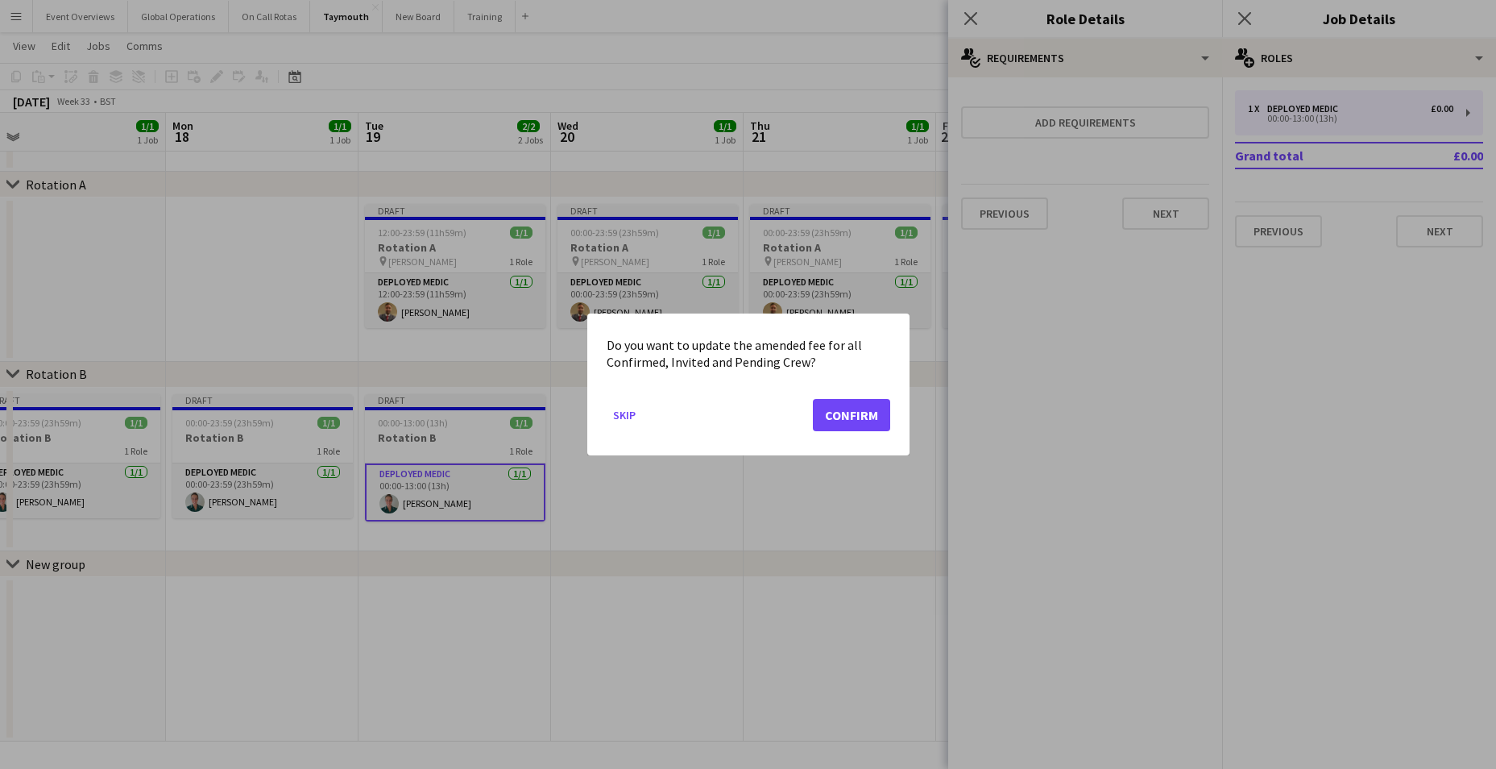
scroll to position [0, 0]
click at [856, 430] on mat-dialog-actions "Skip Confirm" at bounding box center [749, 421] width 284 height 68
click at [851, 408] on button "Confirm" at bounding box center [851, 415] width 77 height 32
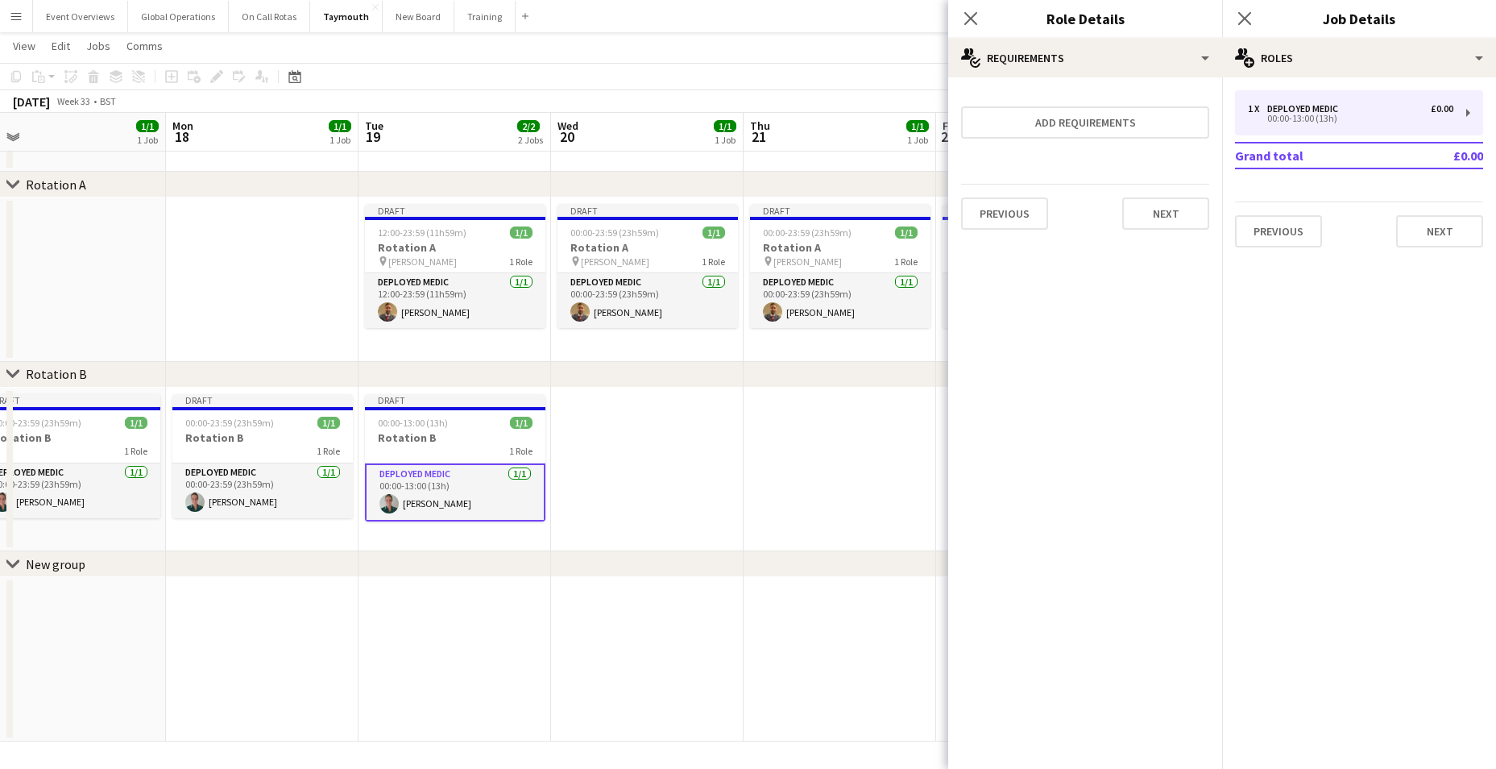
scroll to position [57, 0]
click at [1183, 204] on button "Next" at bounding box center [1165, 213] width 87 height 32
click at [1191, 218] on button "Finish" at bounding box center [1179, 216] width 60 height 32
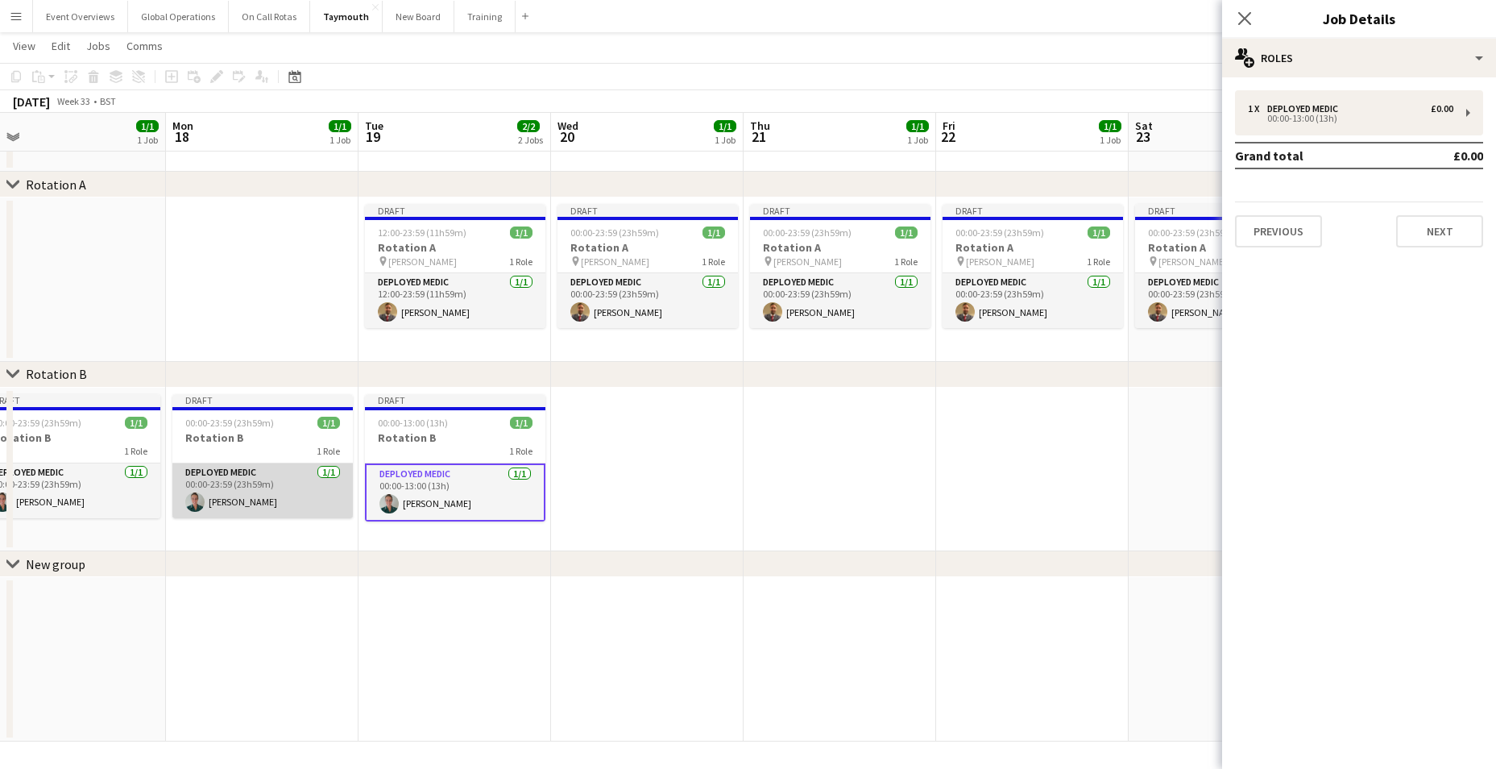
click at [241, 467] on app-card-role "Deployed Medic [DATE] 00:00-23:59 (23h59m) [PERSON_NAME]" at bounding box center [262, 490] width 180 height 55
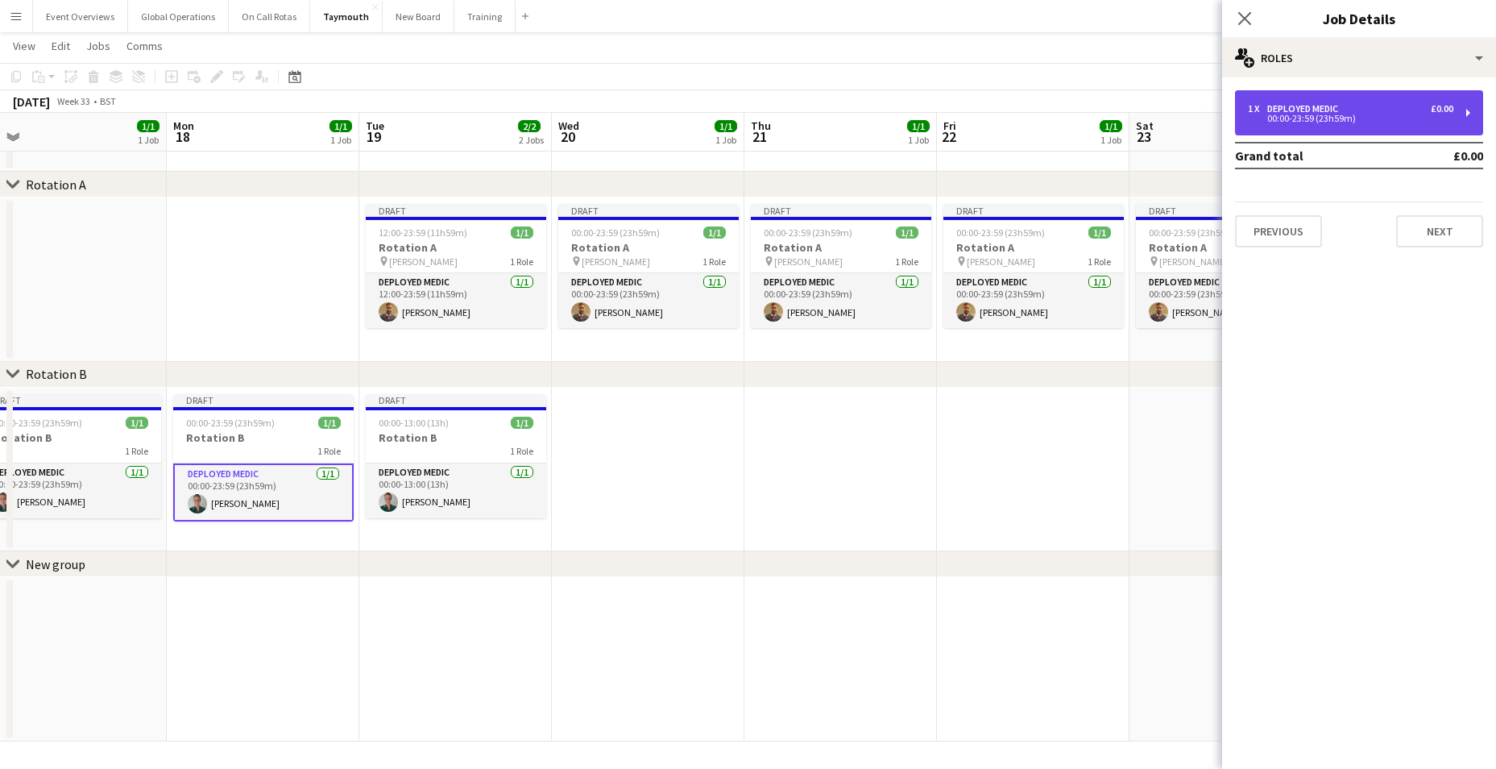
click at [1325, 121] on div "00:00-23:59 (23h59m)" at bounding box center [1350, 118] width 205 height 8
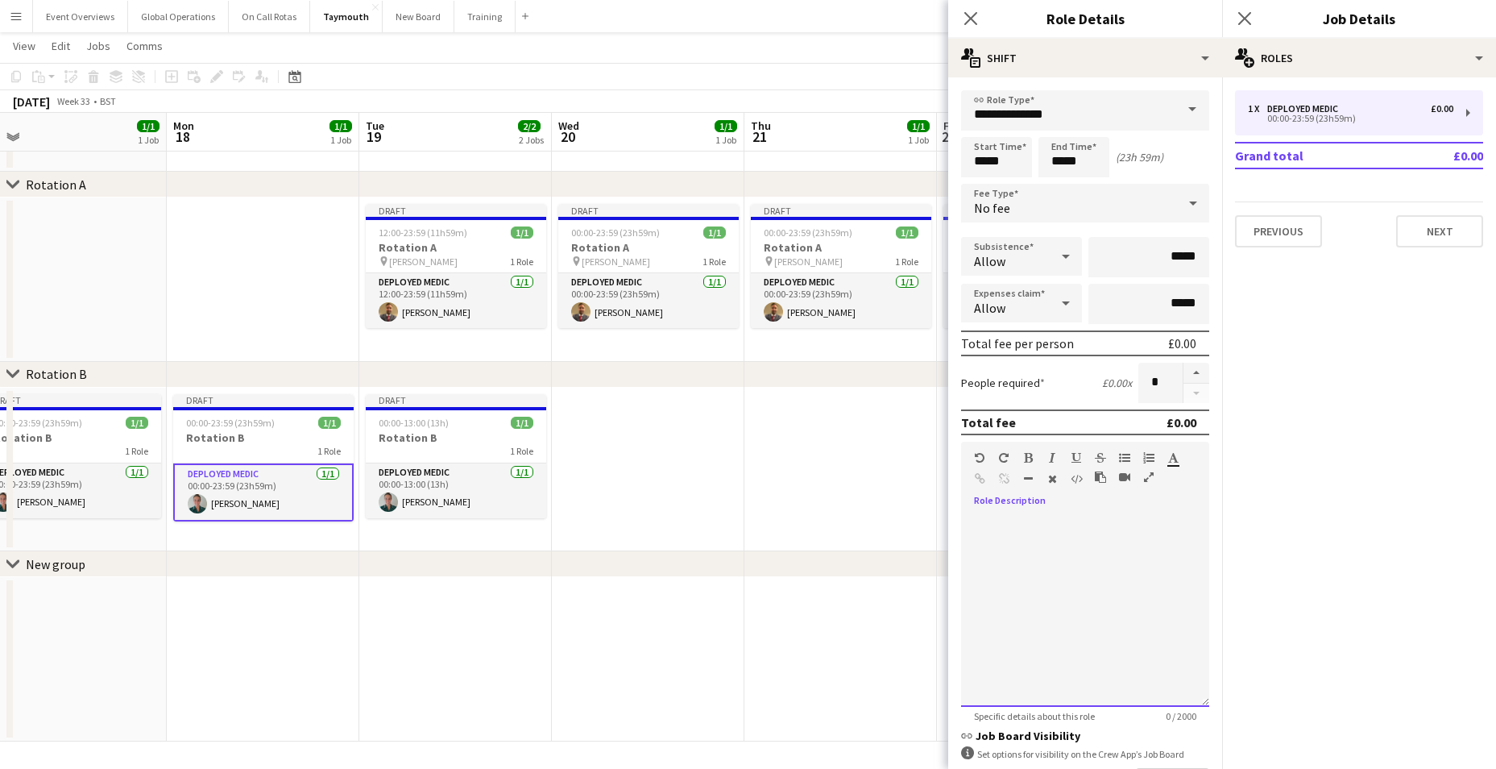
click at [998, 507] on div at bounding box center [1085, 604] width 248 height 205
paste div
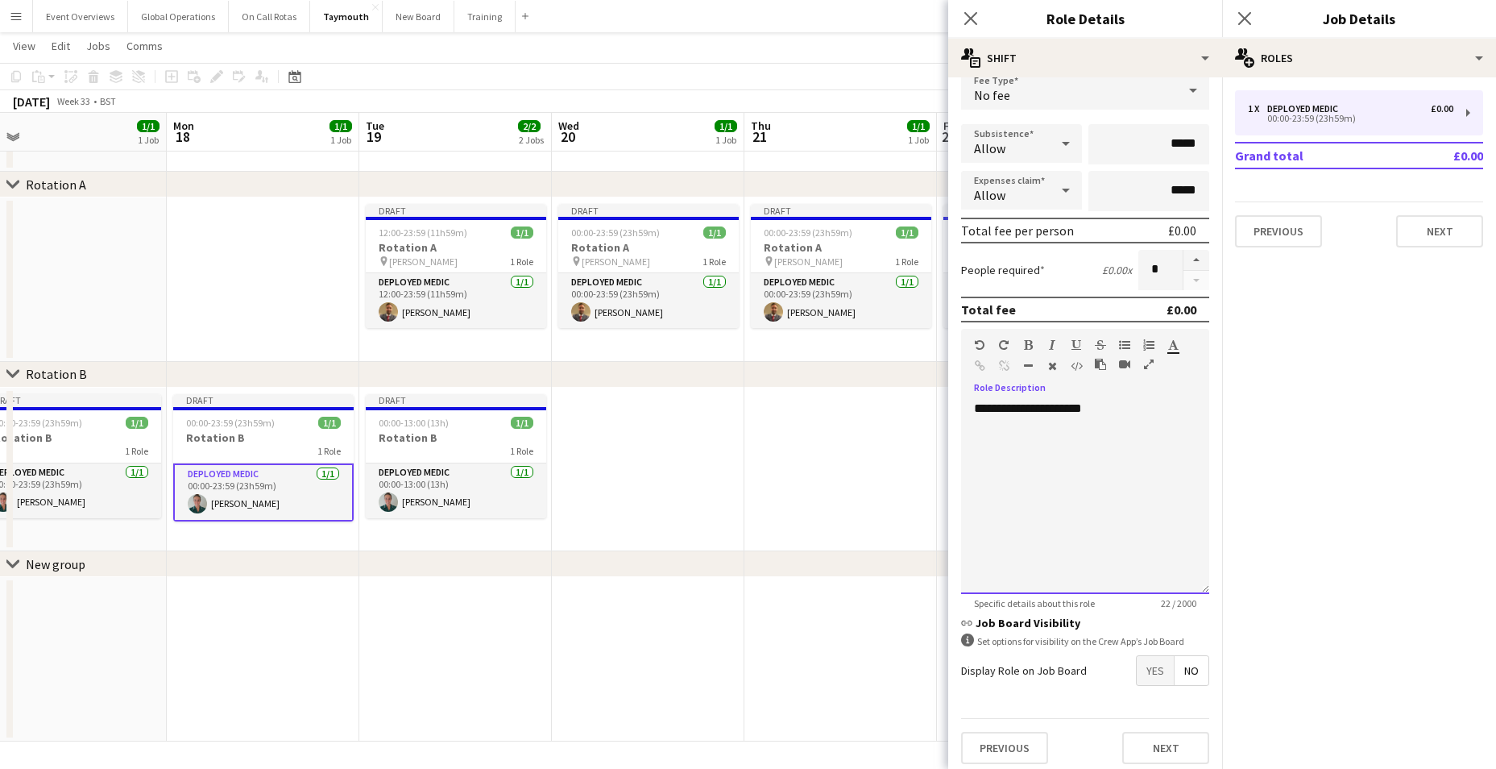
scroll to position [121, 0]
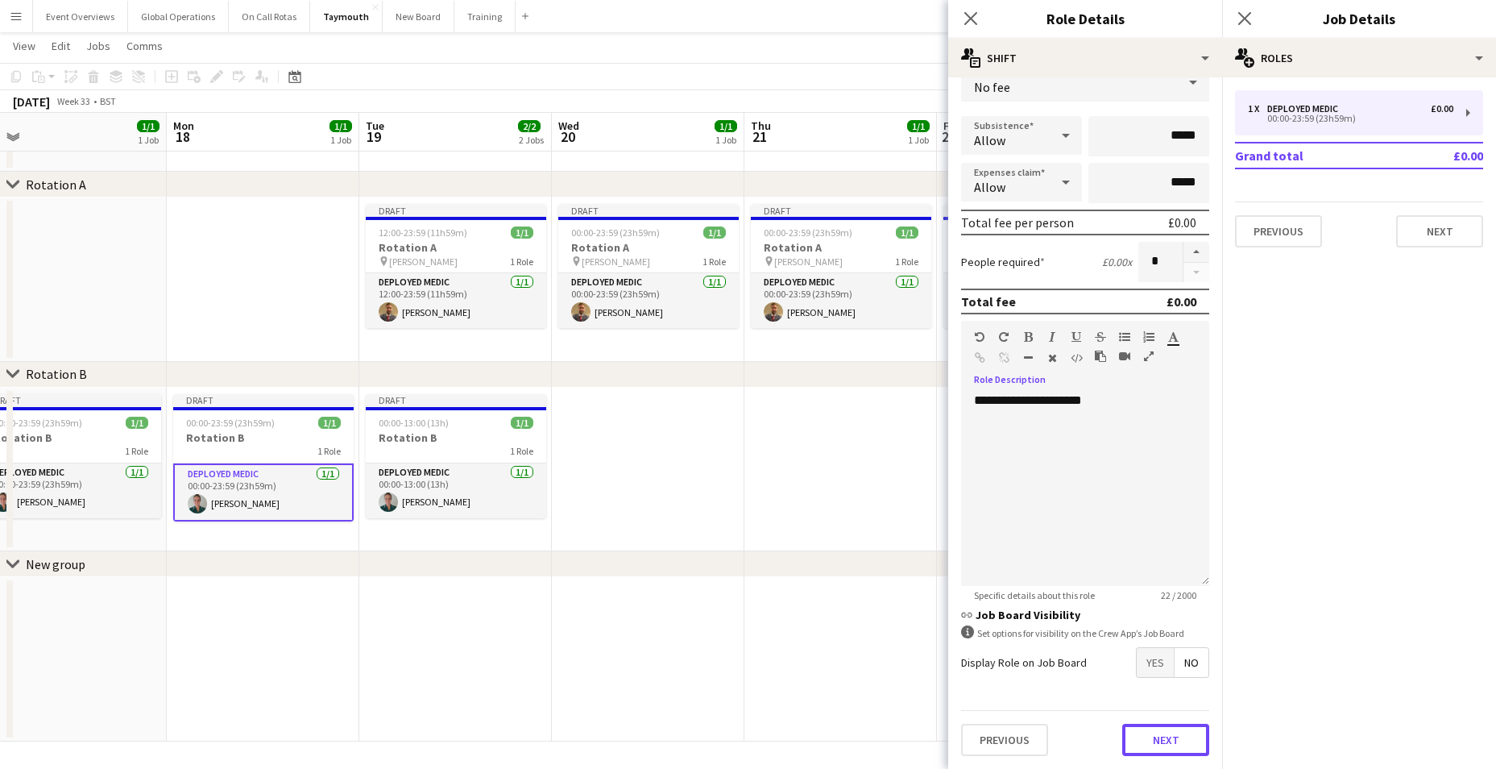
click at [1156, 734] on button "Next" at bounding box center [1165, 739] width 87 height 32
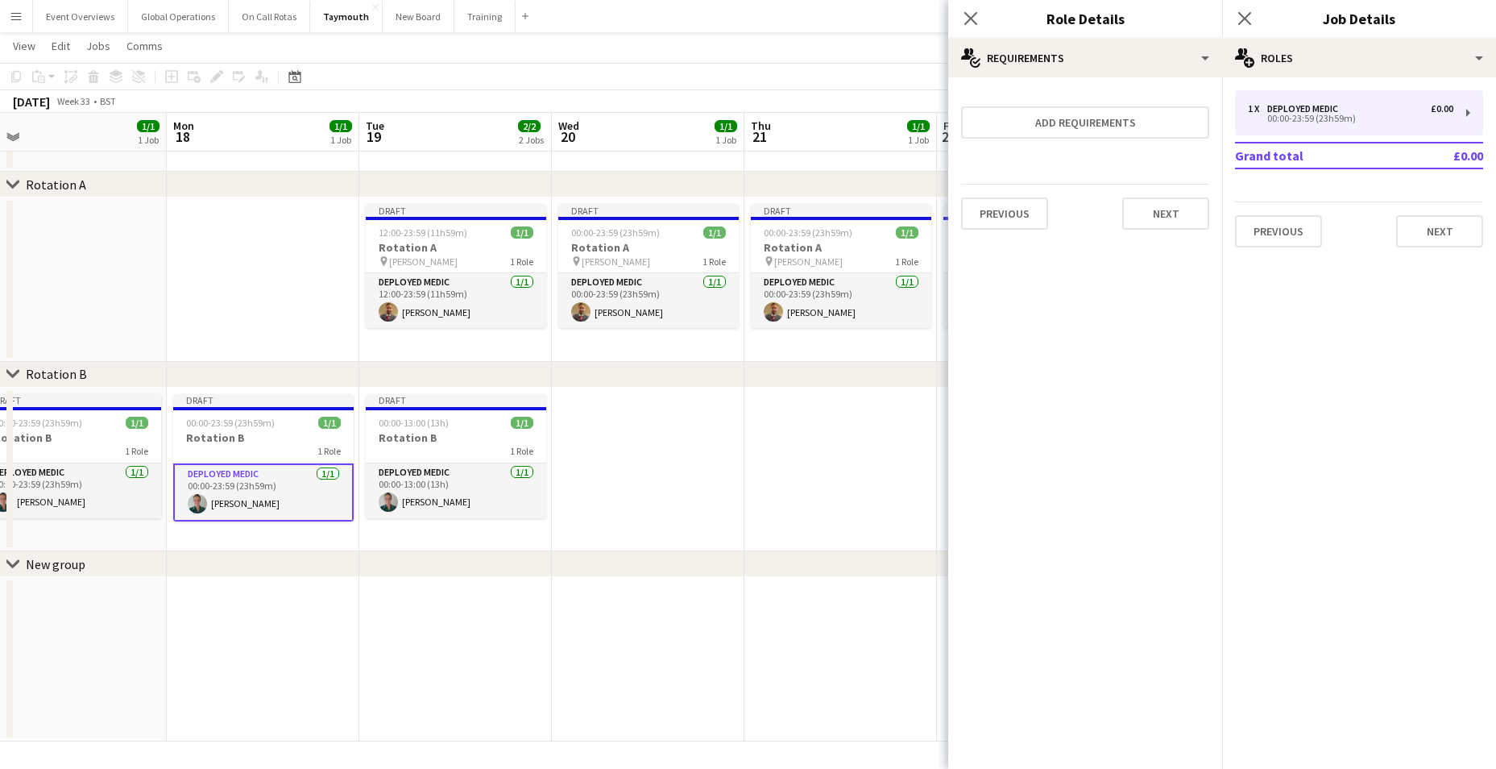
scroll to position [0, 0]
click at [1166, 209] on button "Next" at bounding box center [1165, 213] width 87 height 32
click at [1170, 210] on button "Finish" at bounding box center [1179, 216] width 60 height 32
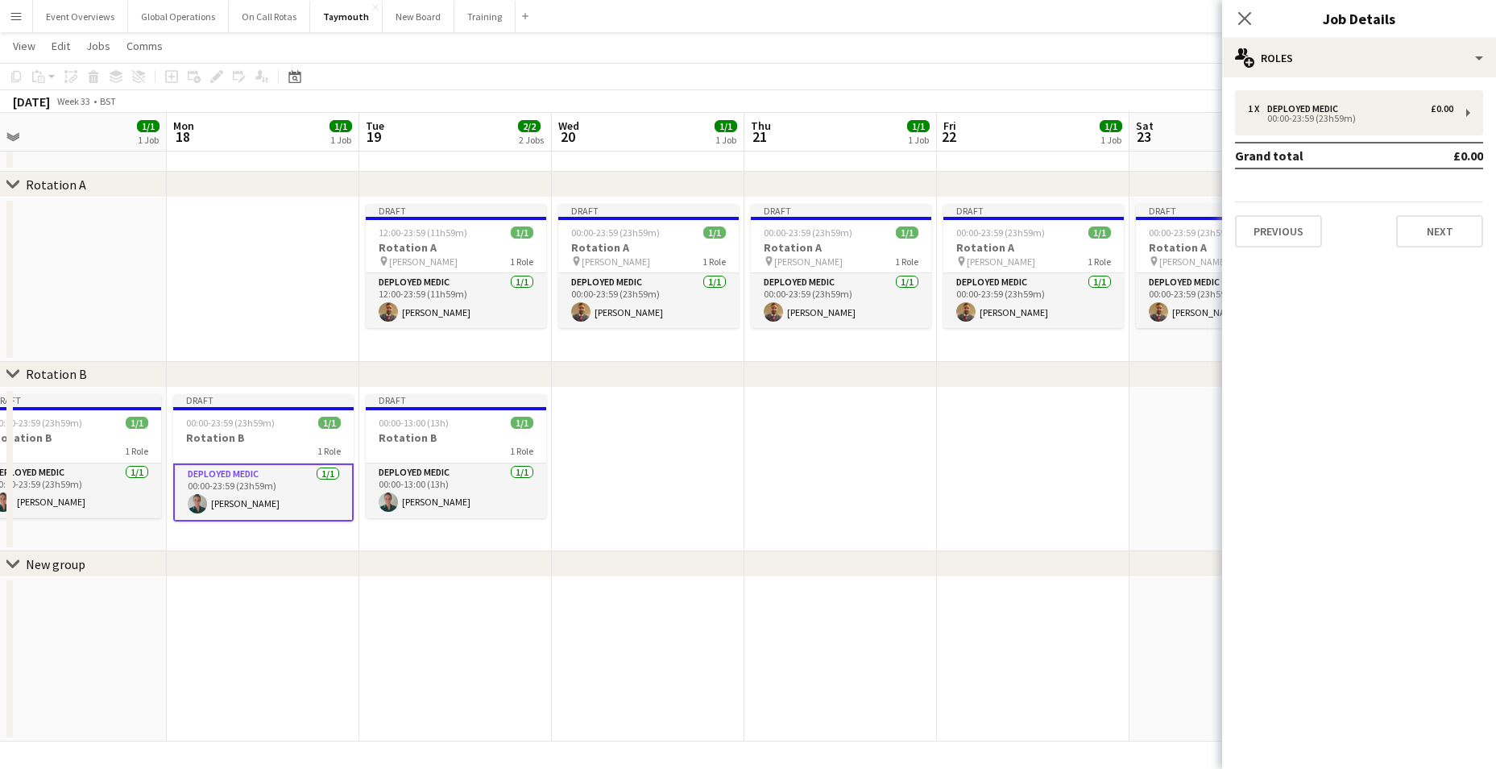
drag, startPoint x: 257, startPoint y: 567, endPoint x: 927, endPoint y: 612, distance: 671.7
click at [929, 611] on div "chevron-right Rotation A chevron-right Rotation B chevron-right New group Fri 1…" at bounding box center [748, 373] width 1496 height 735
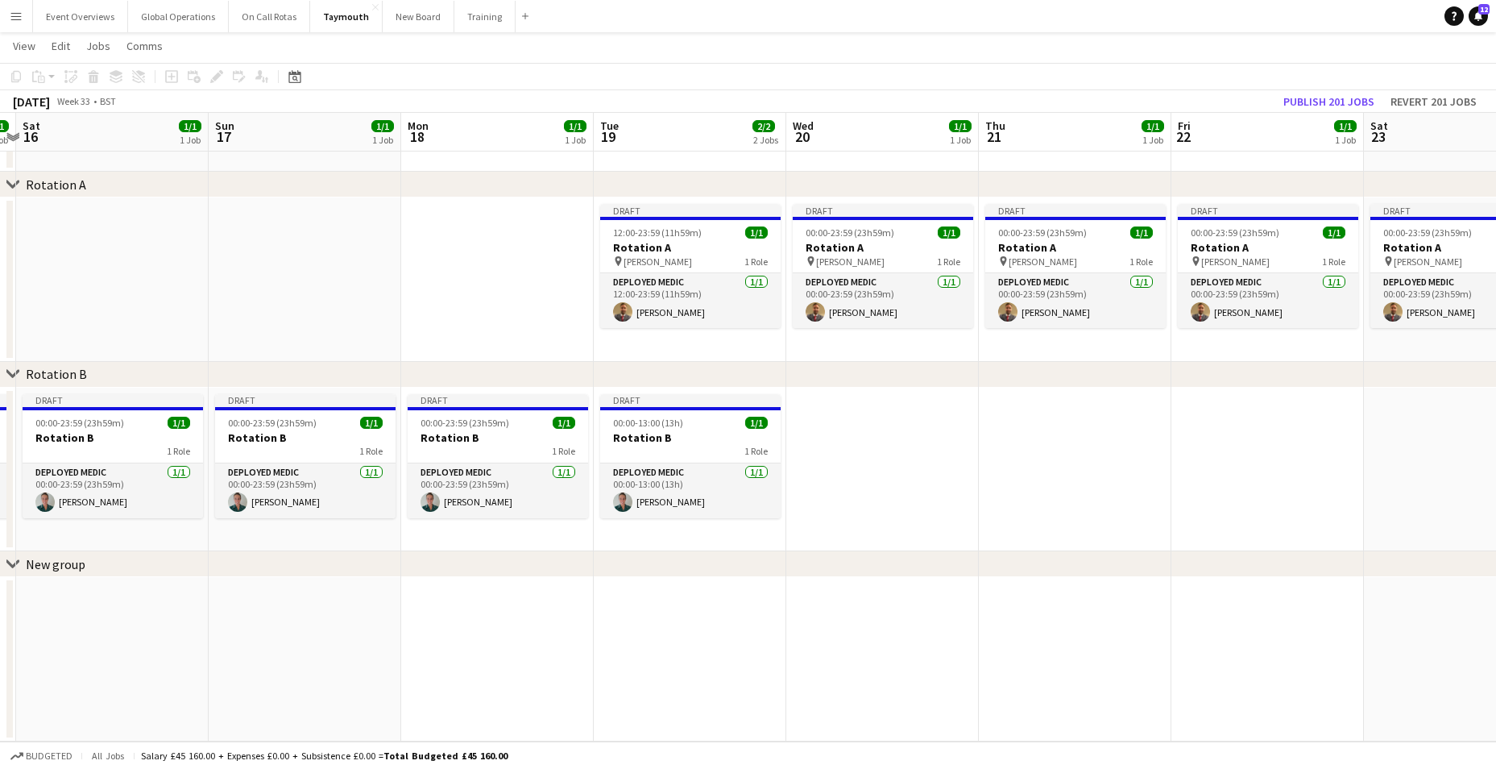
scroll to position [0, 337]
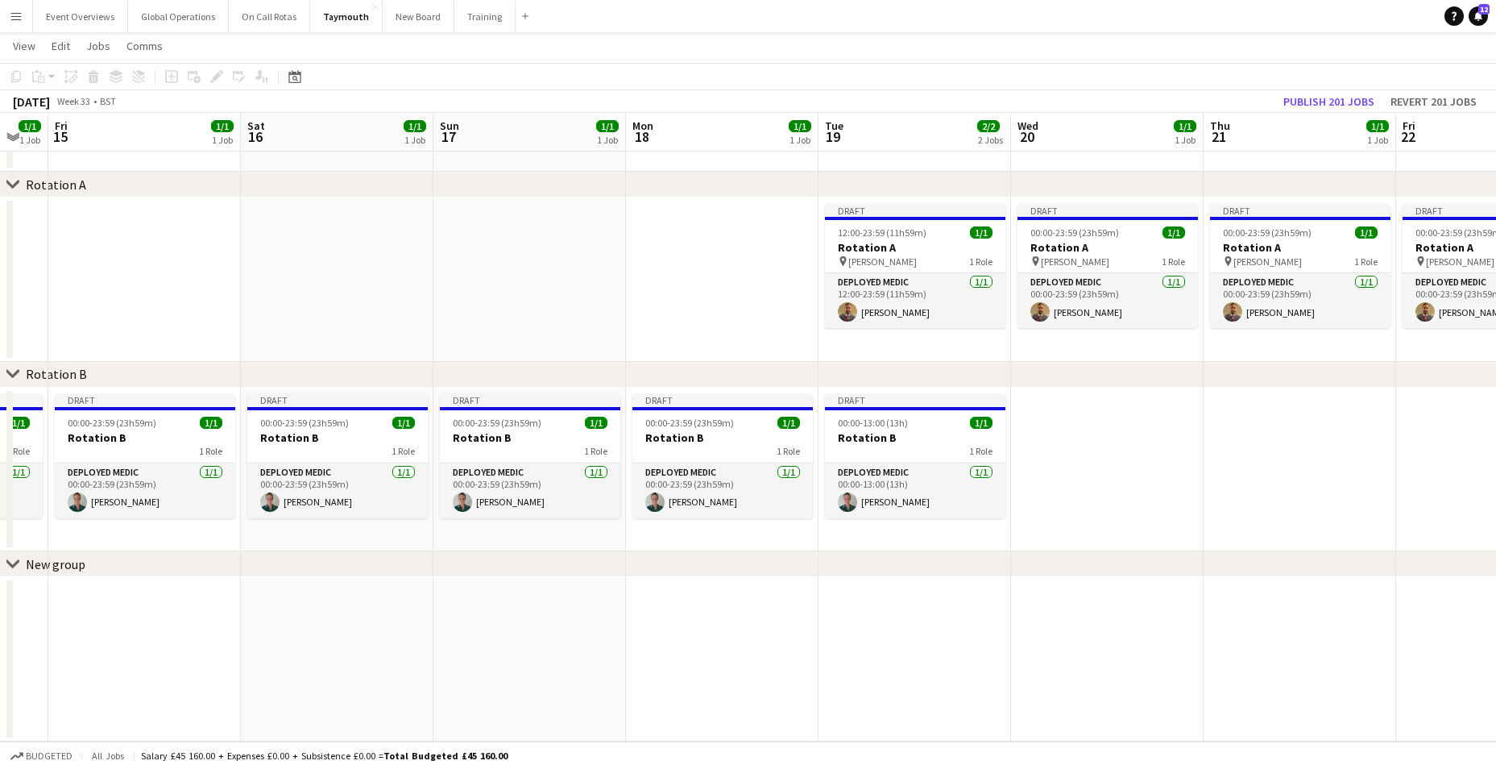
drag, startPoint x: 469, startPoint y: 607, endPoint x: 893, endPoint y: 621, distance: 424.0
click at [918, 637] on app-calendar-viewport "Wed 13 1/1 1 Job Thu 14 1/1 1 Job Fri 15 1/1 1 Job Sat 16 1/1 1 Job Sun 17 1/1 …" at bounding box center [748, 373] width 1496 height 735
click at [502, 464] on app-card-role "Deployed Medic [DATE] 00:00-23:59 (23h59m) [PERSON_NAME]" at bounding box center [530, 490] width 180 height 55
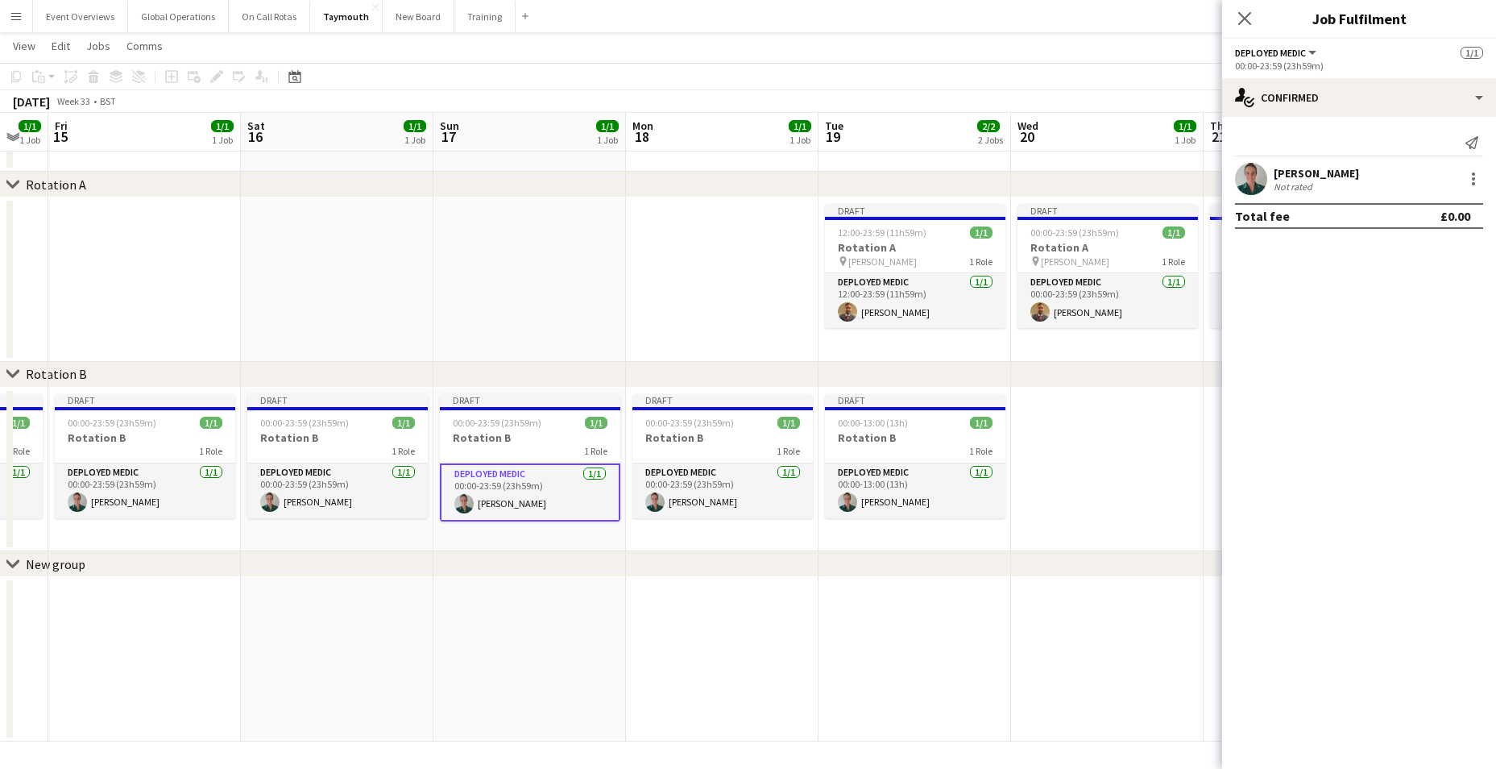
click at [1289, 57] on span "Deployed Medic" at bounding box center [1270, 53] width 71 height 12
click at [1481, 96] on div "single-neutral-actions-check-2 Confirmed" at bounding box center [1359, 97] width 274 height 39
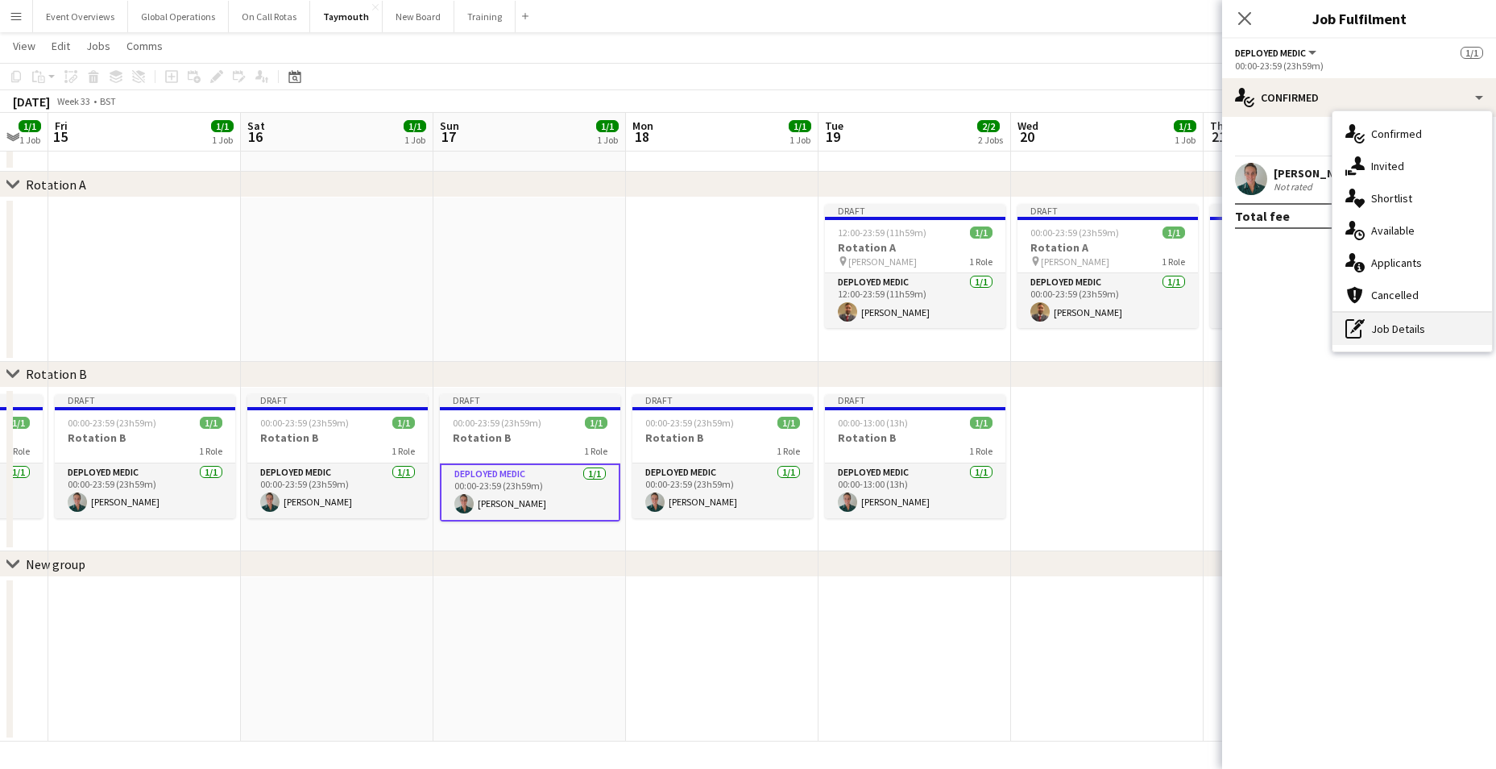
click at [1401, 330] on div "pen-write Job Details" at bounding box center [1412, 329] width 160 height 32
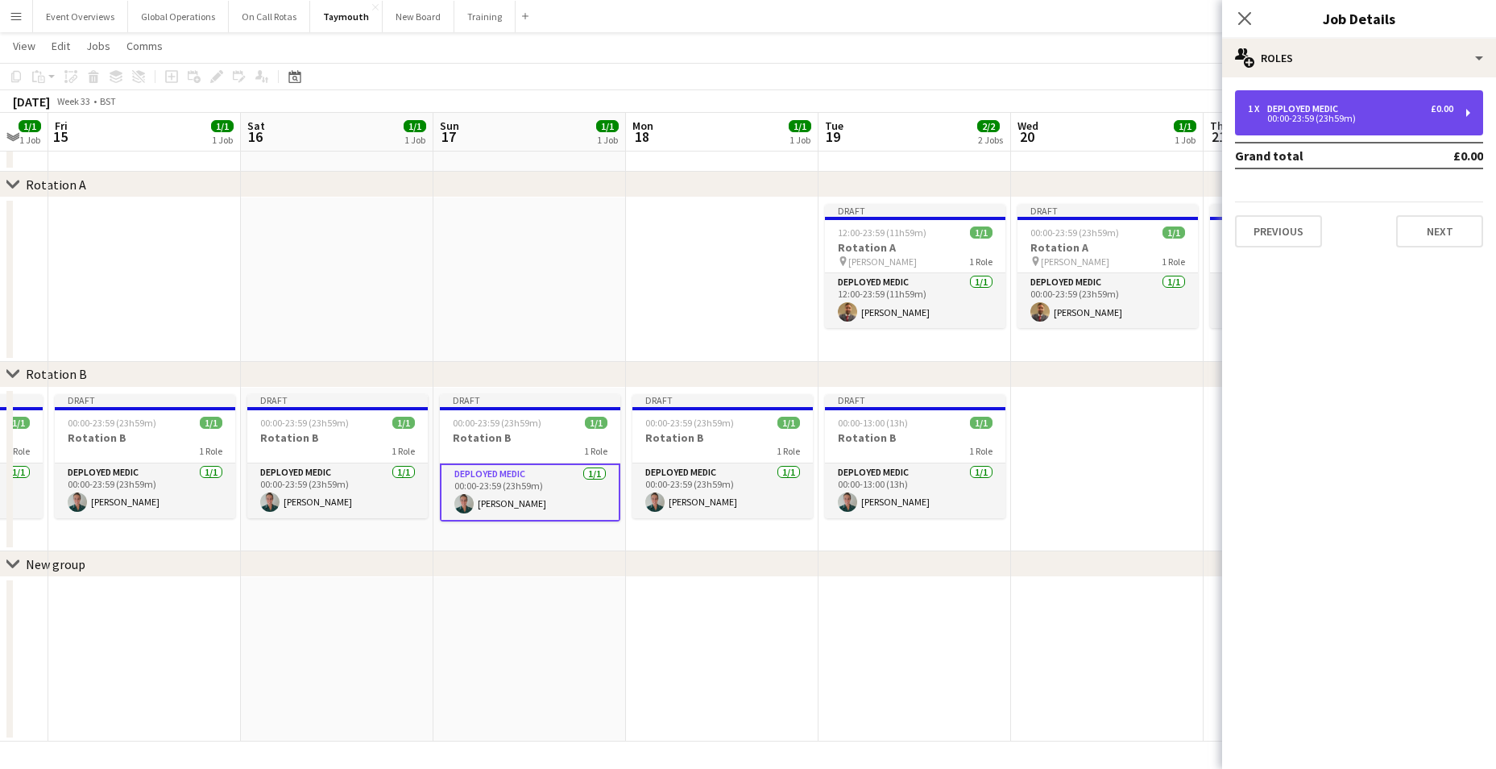
click at [1312, 115] on div "00:00-23:59 (23h59m)" at bounding box center [1350, 118] width 205 height 8
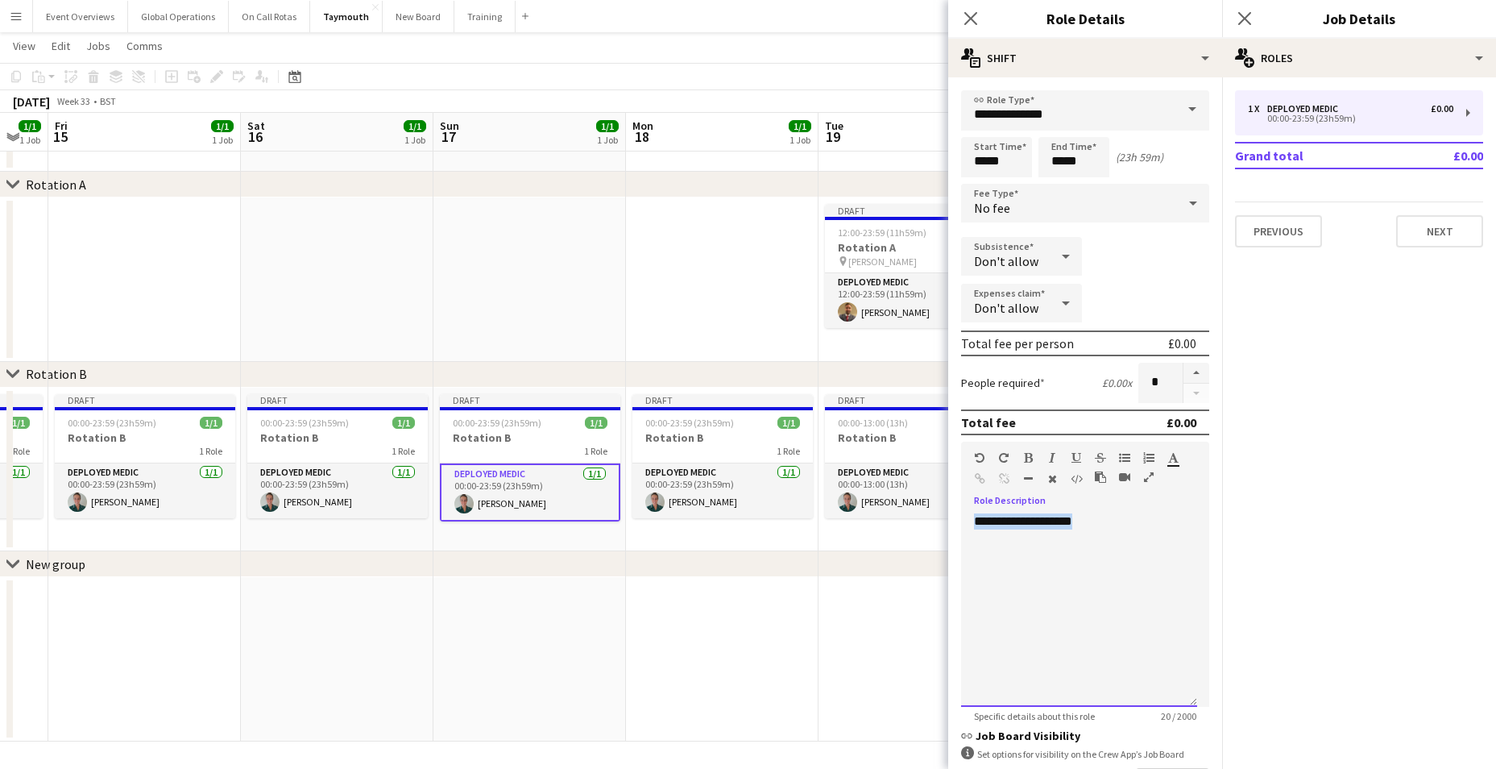
drag, startPoint x: 1102, startPoint y: 523, endPoint x: 963, endPoint y: 520, distance: 139.4
click at [963, 520] on div "**********" at bounding box center [1079, 609] width 236 height 193
drag, startPoint x: 981, startPoint y: 523, endPoint x: 1028, endPoint y: 528, distance: 47.1
click at [1028, 527] on div at bounding box center [1079, 609] width 236 height 193
drag, startPoint x: 999, startPoint y: 499, endPoint x: 986, endPoint y: 522, distance: 26.7
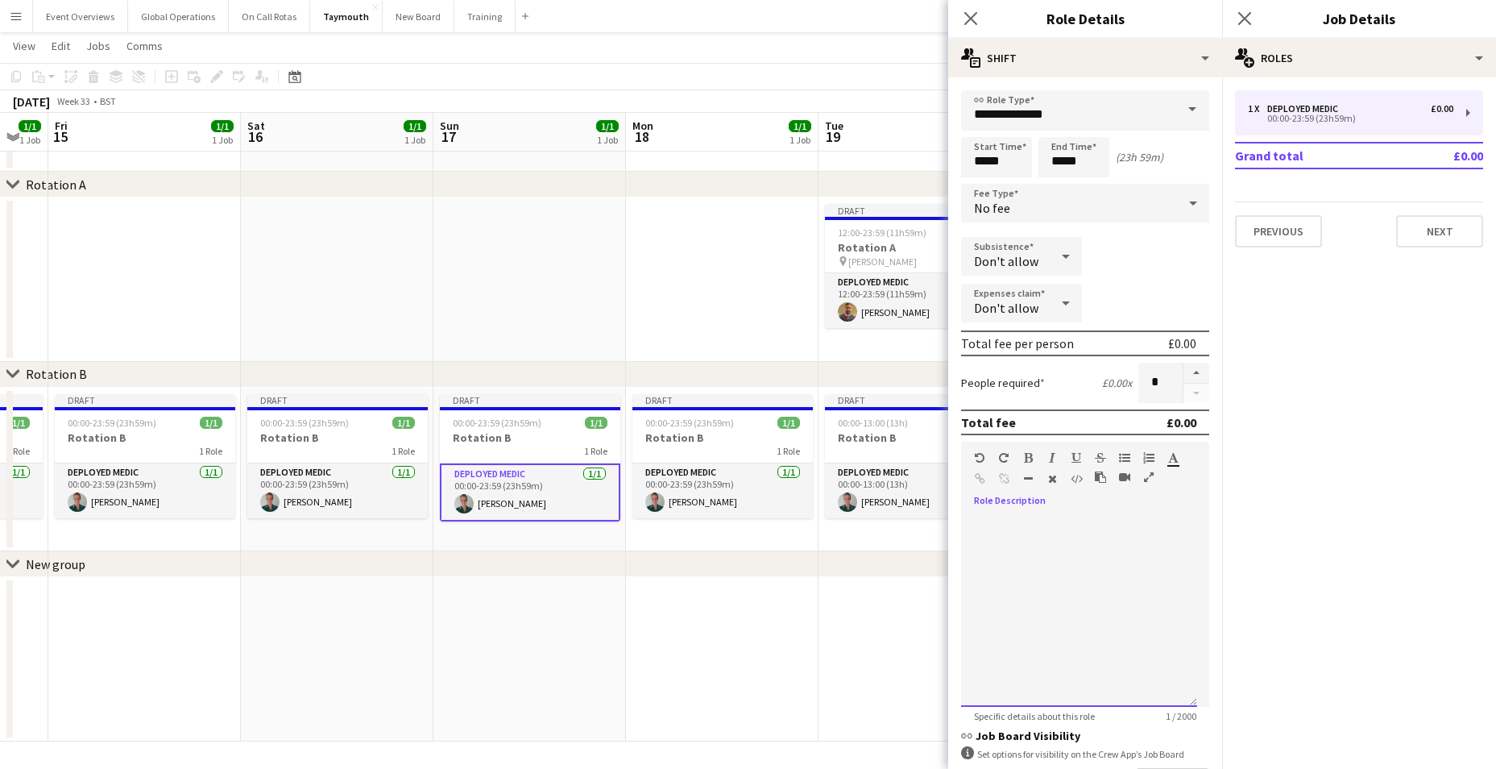
drag, startPoint x: 986, startPoint y: 522, endPoint x: 1001, endPoint y: 549, distance: 31.0
click at [1000, 549] on div at bounding box center [1079, 609] width 236 height 193
click at [1121, 520] on div "**********" at bounding box center [1079, 609] width 236 height 193
drag, startPoint x: 1166, startPoint y: 520, endPoint x: 1033, endPoint y: 541, distance: 134.4
click at [1062, 537] on div "**********" at bounding box center [1079, 609] width 236 height 193
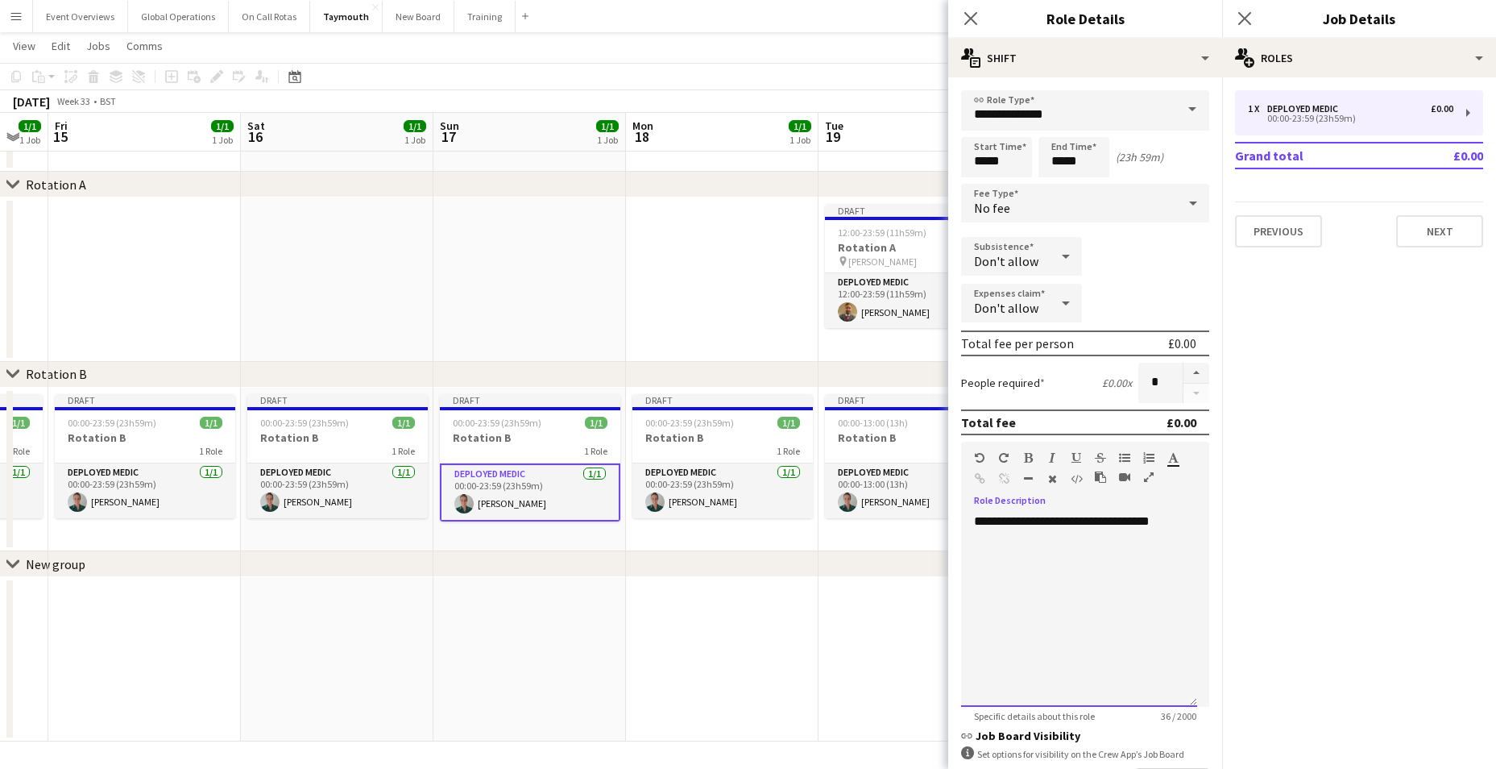
click at [992, 523] on div "**********" at bounding box center [1079, 609] width 236 height 193
drag, startPoint x: 1170, startPoint y: 520, endPoint x: 950, endPoint y: 530, distance: 220.1
click at [950, 530] on form "**********" at bounding box center [1085, 489] width 274 height 799
copy div "**********"
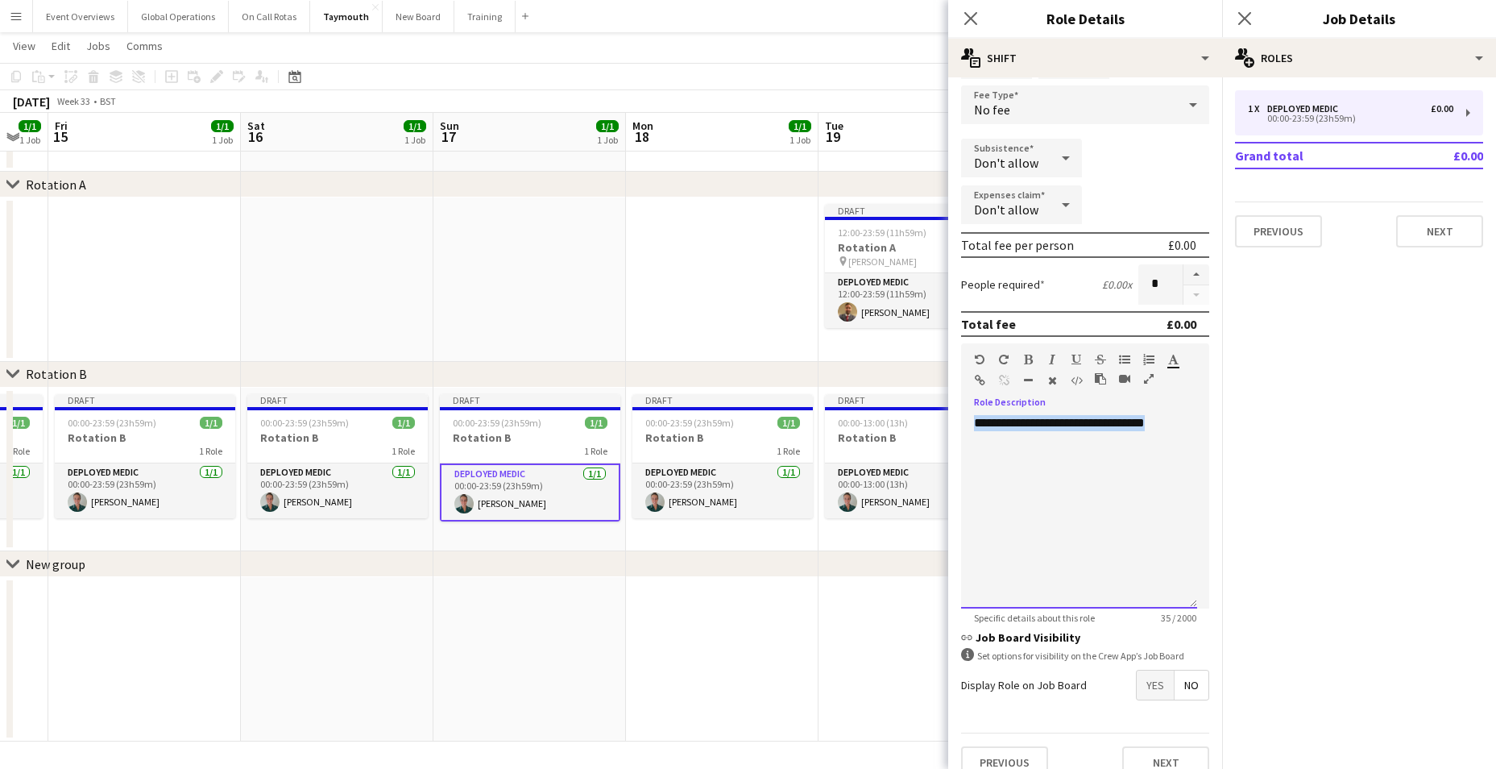
scroll to position [121, 0]
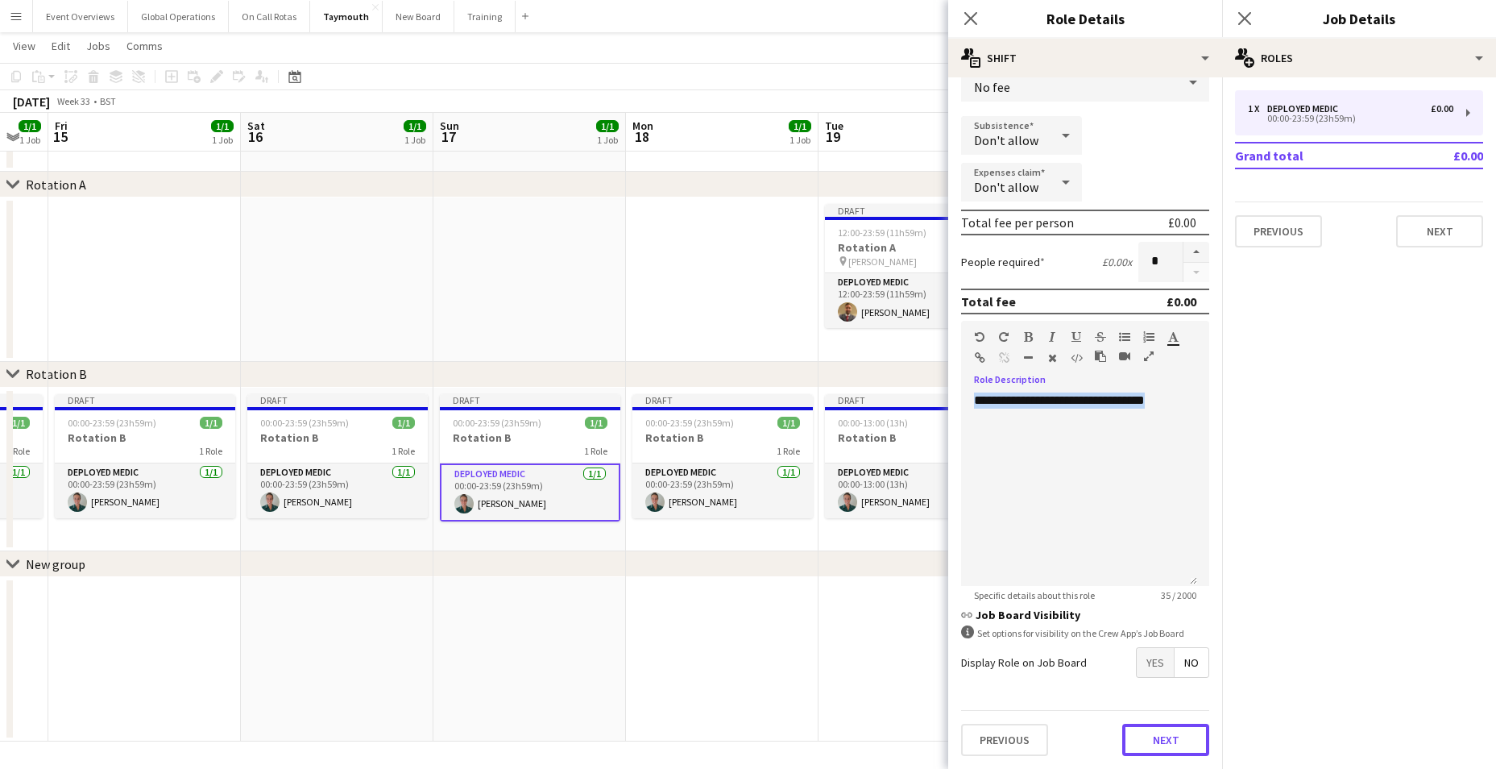
click at [1150, 731] on button "Next" at bounding box center [1165, 739] width 87 height 32
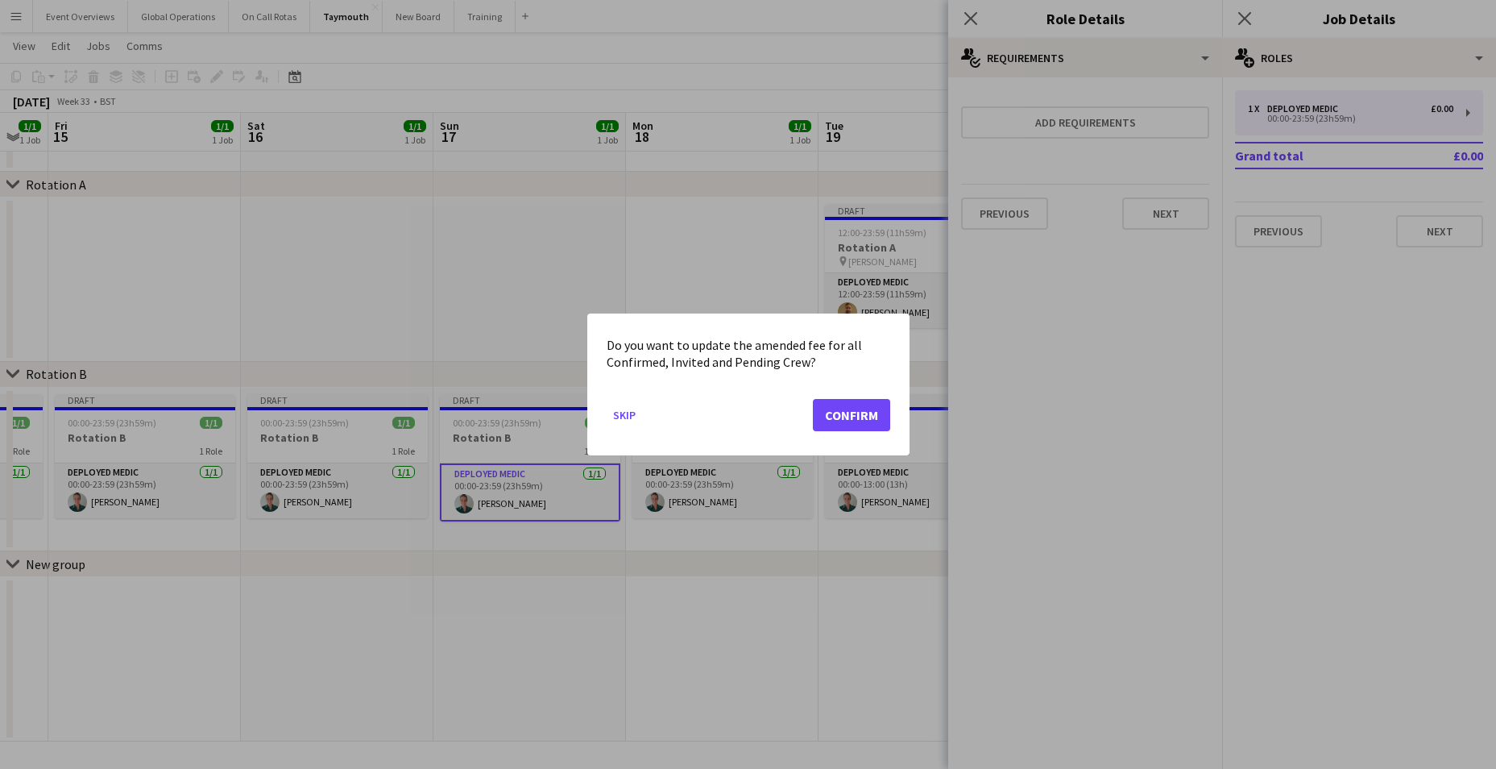
scroll to position [0, 0]
click at [858, 412] on button "Confirm" at bounding box center [851, 415] width 77 height 32
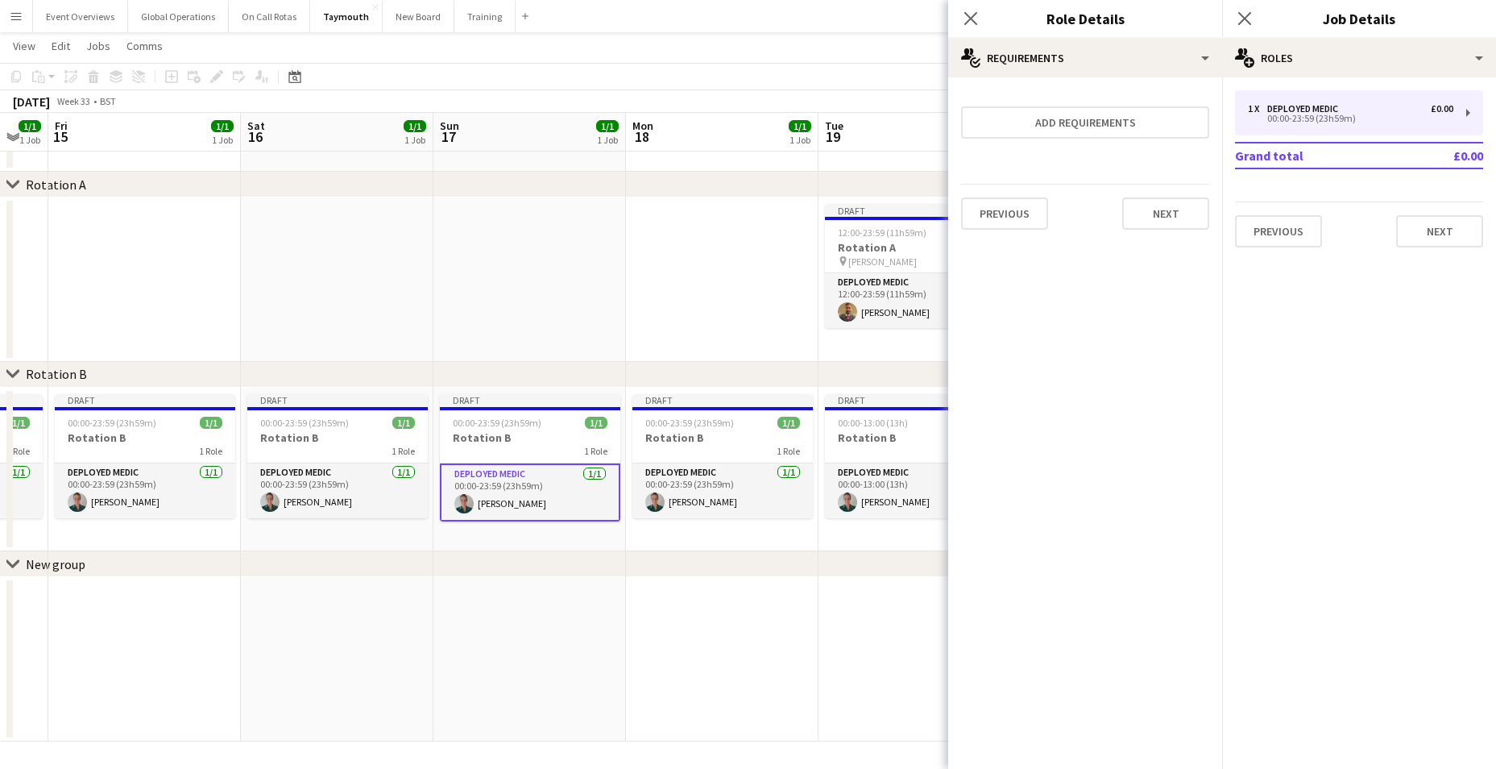
scroll to position [57, 0]
click at [1173, 209] on button "Next" at bounding box center [1165, 213] width 87 height 32
click at [1182, 214] on button "Finish" at bounding box center [1179, 216] width 60 height 32
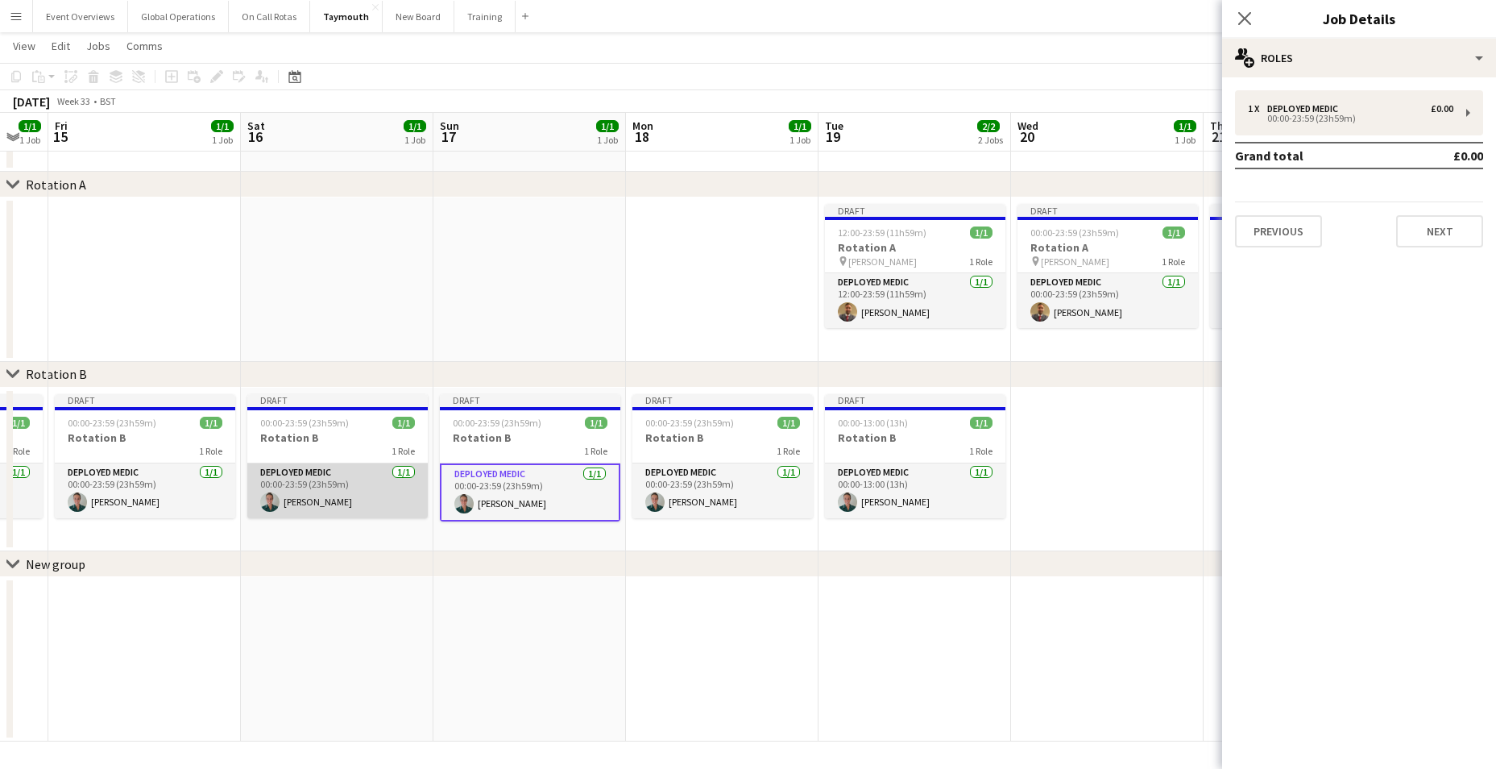
click at [302, 495] on app-card-role "Deployed Medic [DATE] 00:00-23:59 (23h59m) [PERSON_NAME]" at bounding box center [337, 490] width 180 height 55
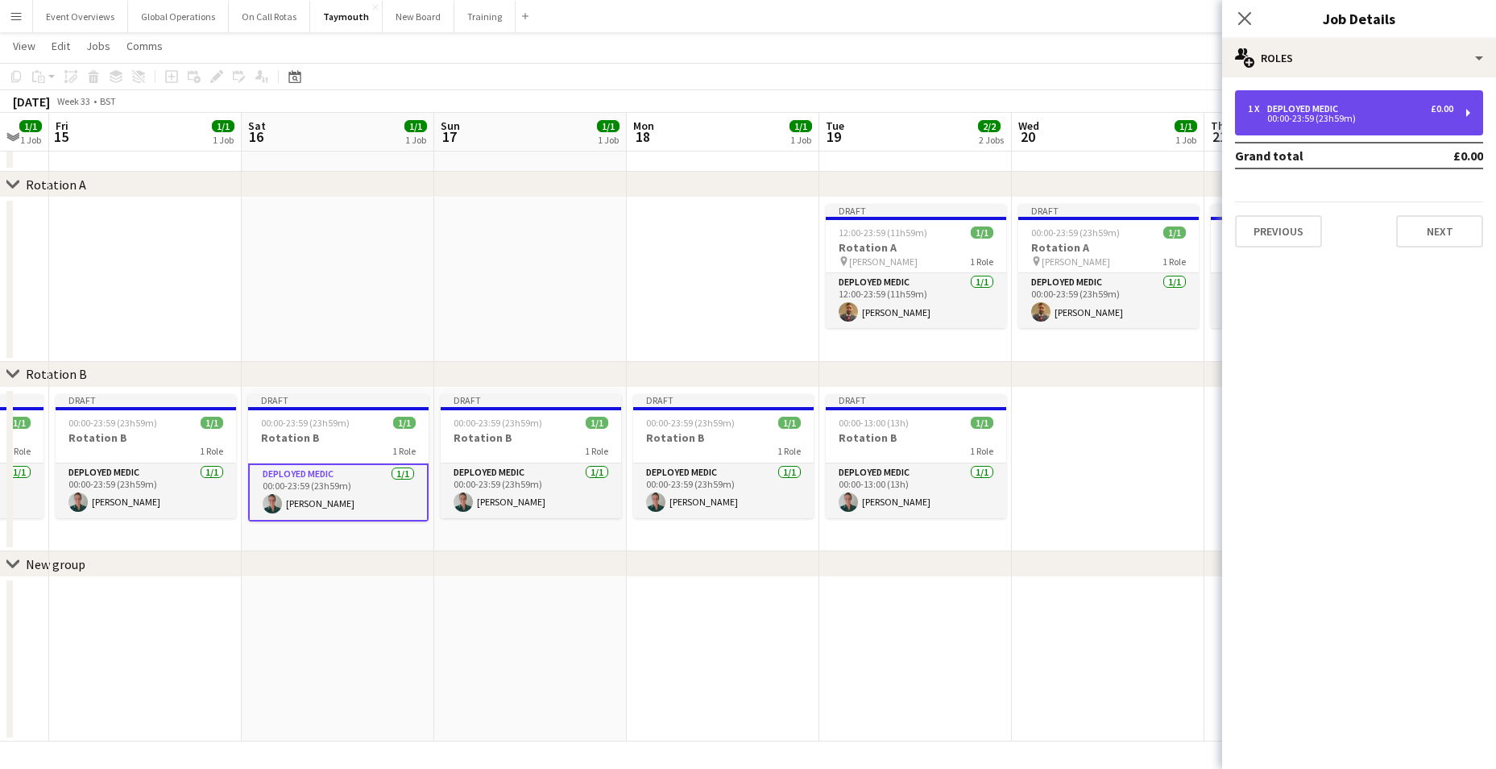
click at [1289, 107] on div "Deployed Medic" at bounding box center [1305, 108] width 77 height 11
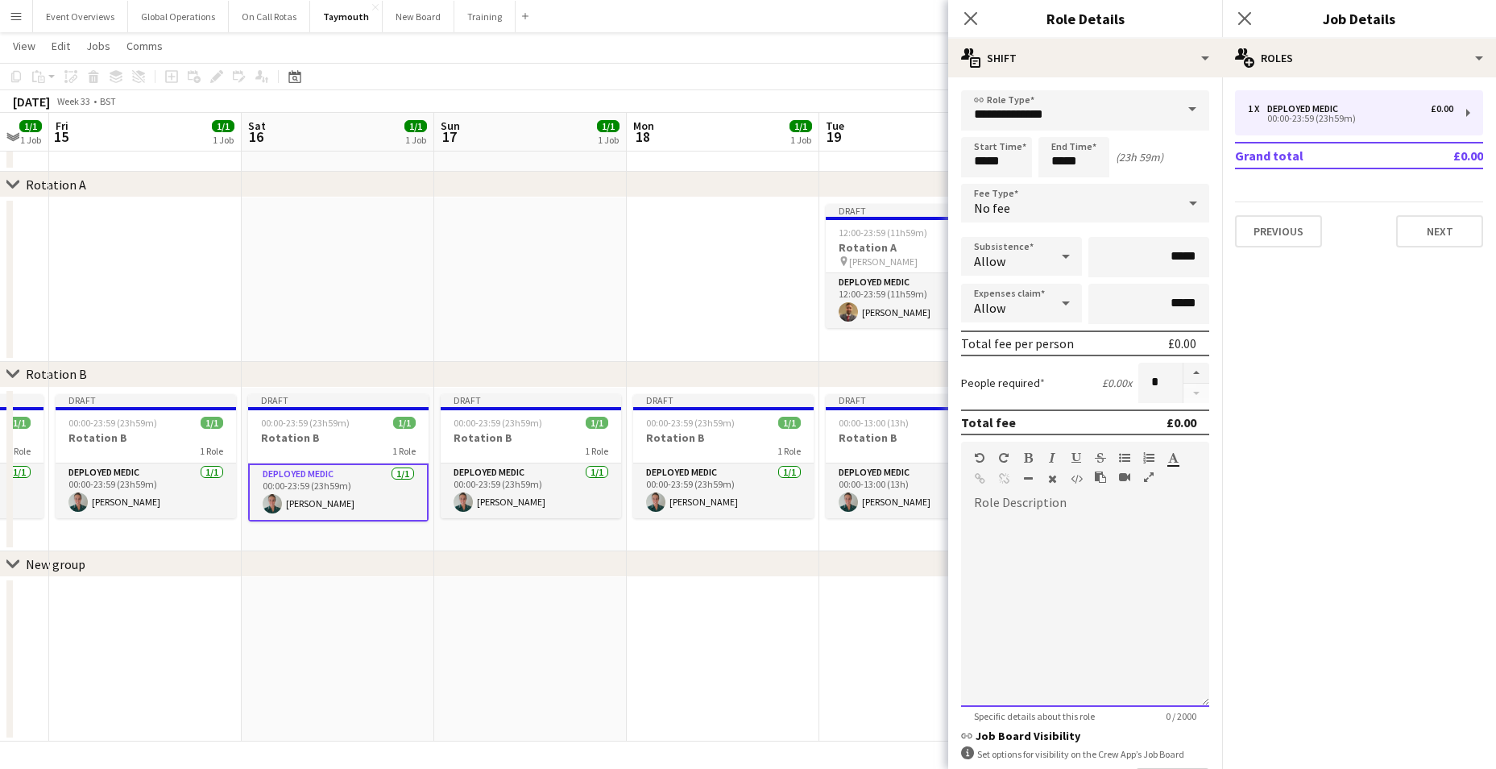
click at [995, 512] on div at bounding box center [1085, 604] width 248 height 205
paste div
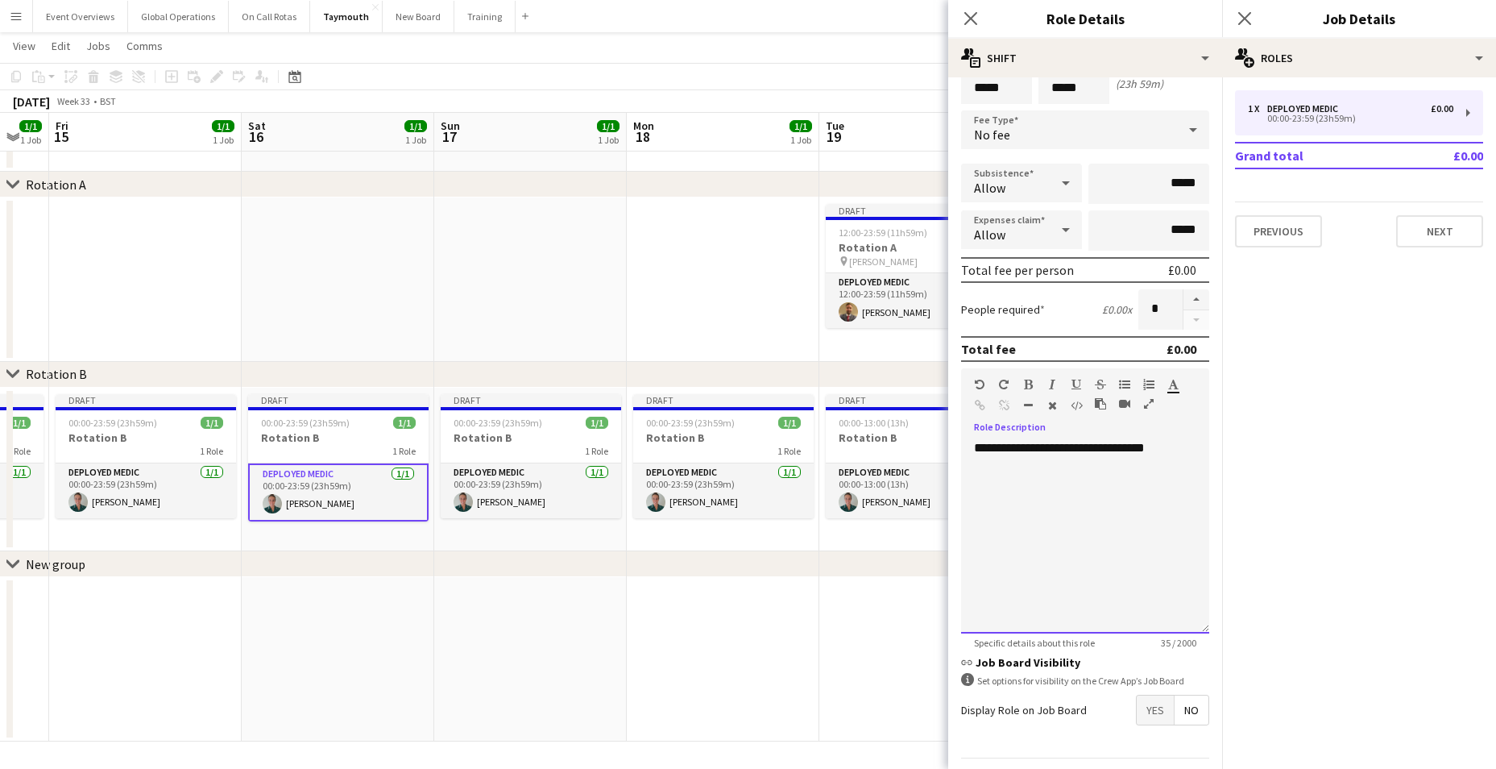
scroll to position [121, 0]
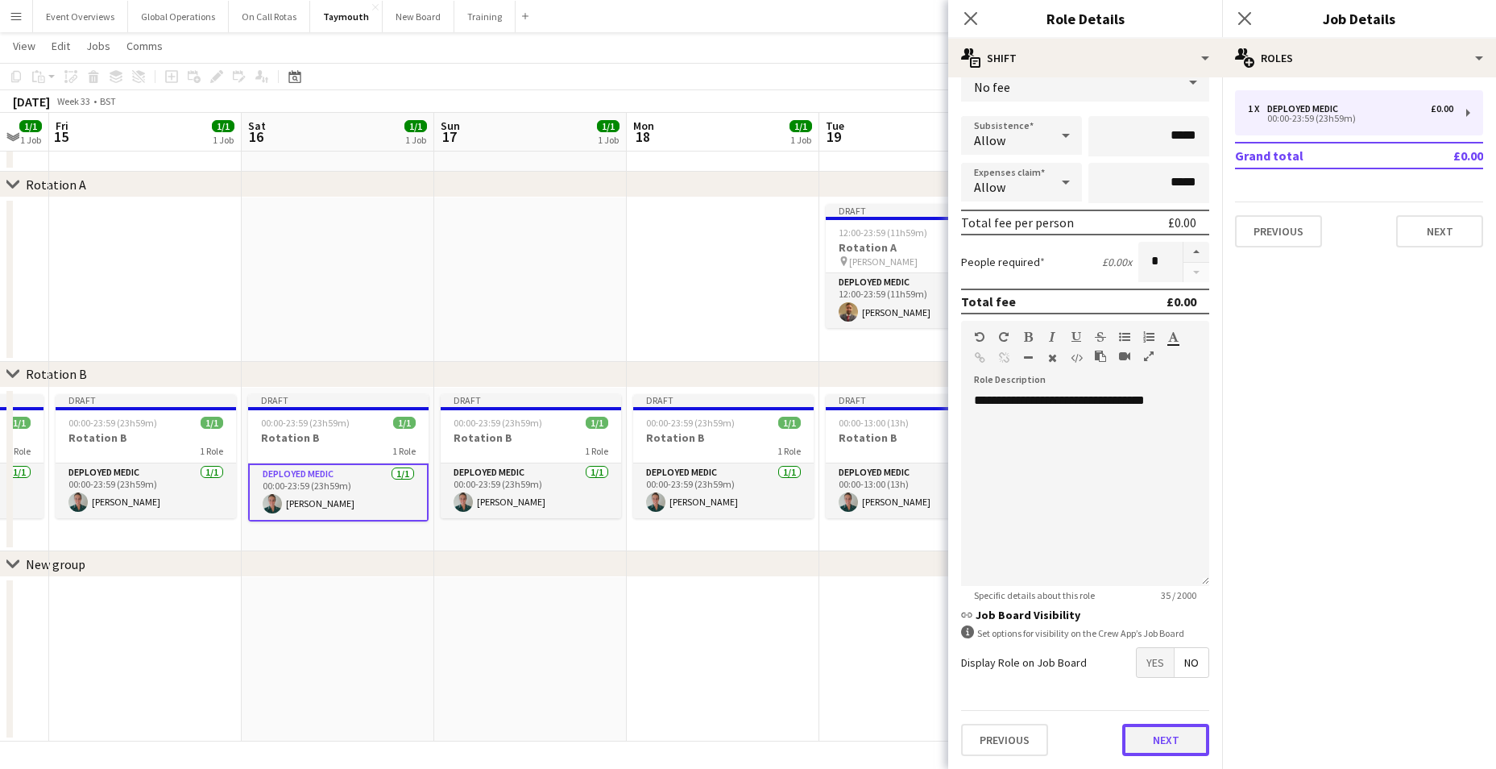
click at [1155, 735] on button "Next" at bounding box center [1165, 739] width 87 height 32
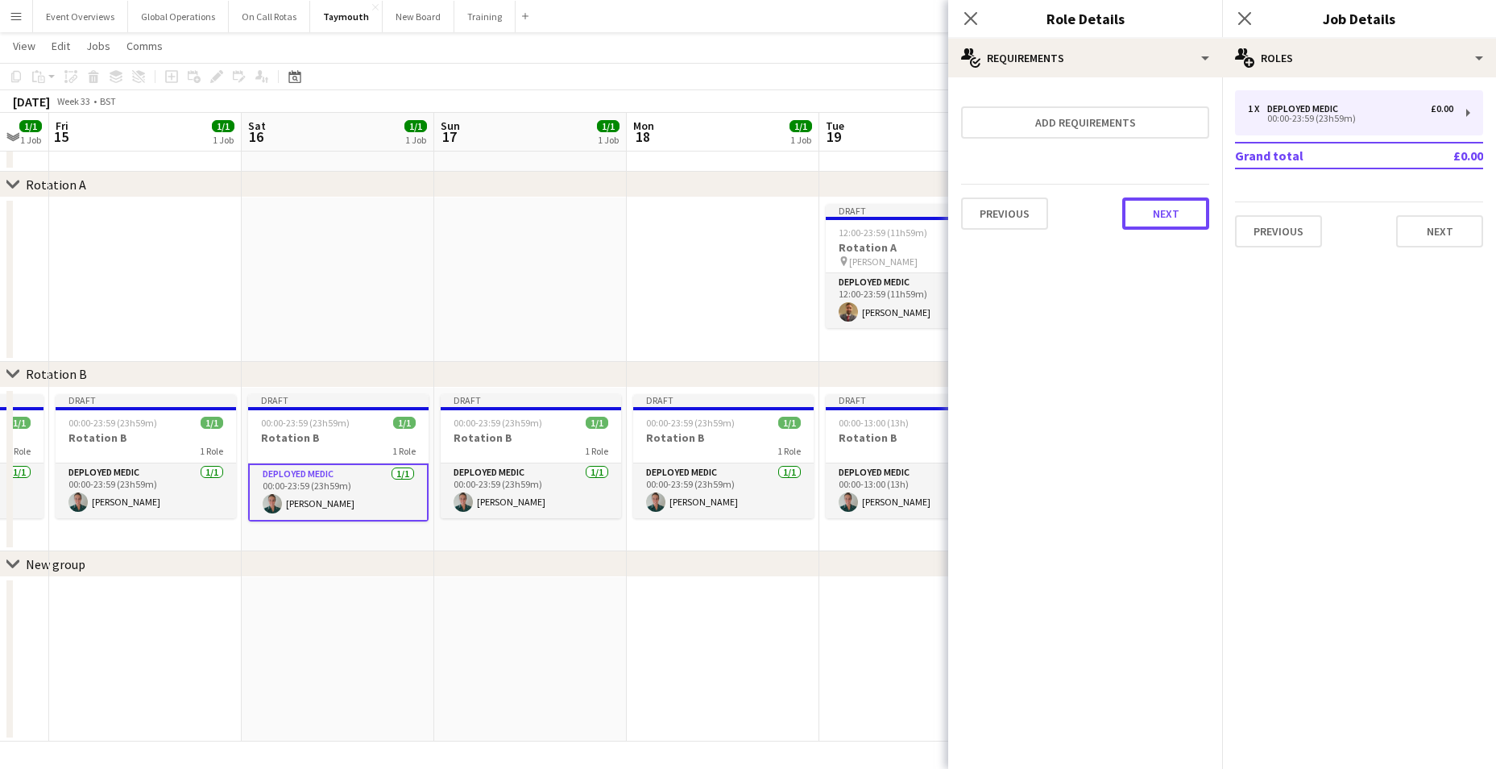
click at [1160, 213] on button "Next" at bounding box center [1165, 213] width 87 height 32
click at [1166, 212] on button "Finish" at bounding box center [1179, 216] width 60 height 32
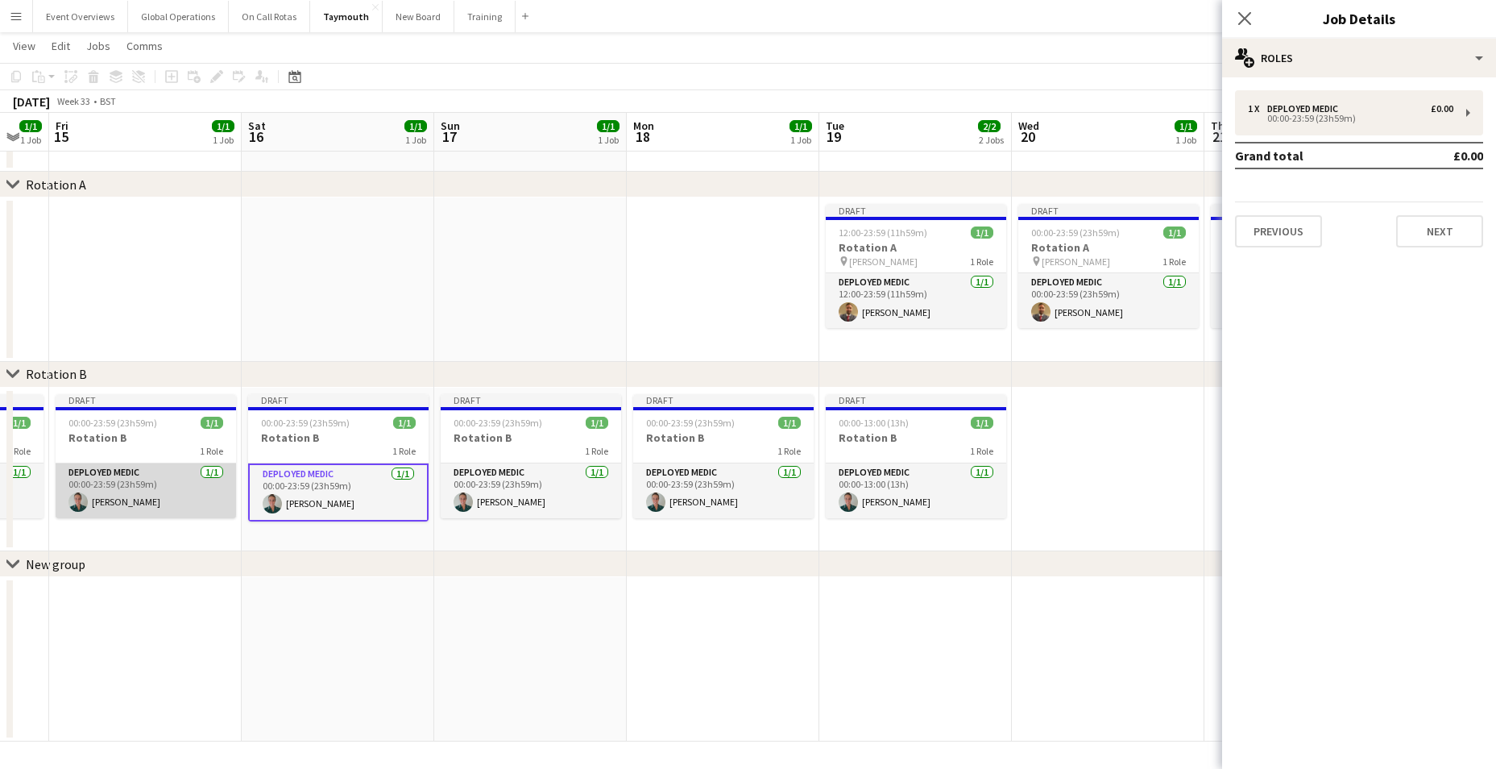
click at [100, 468] on app-card-role "Deployed Medic [DATE] 00:00-23:59 (23h59m) [PERSON_NAME]" at bounding box center [146, 490] width 180 height 55
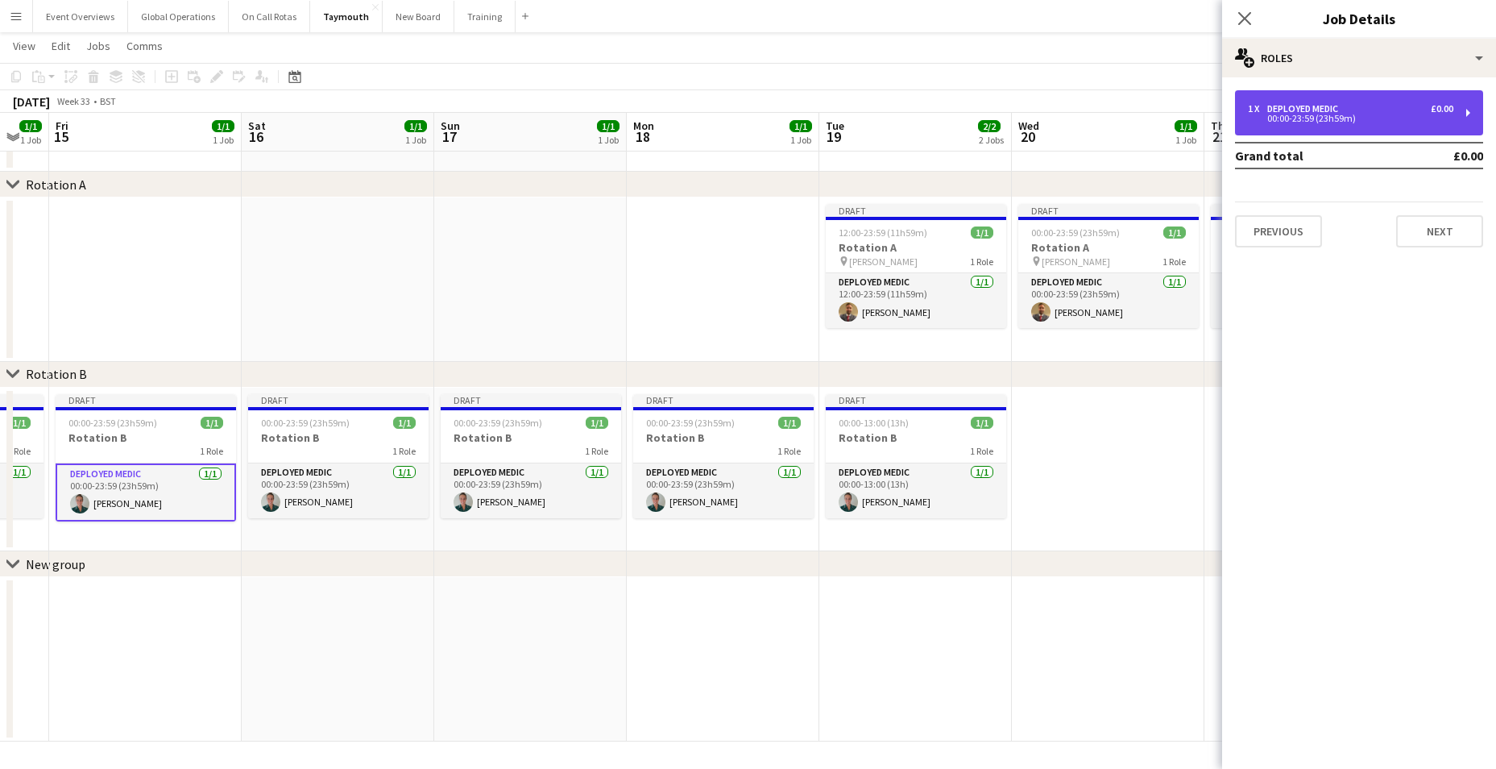
click at [1466, 110] on div "1 x Deployed Medic £0.00 00:00-23:59 (23h59m)" at bounding box center [1359, 112] width 248 height 45
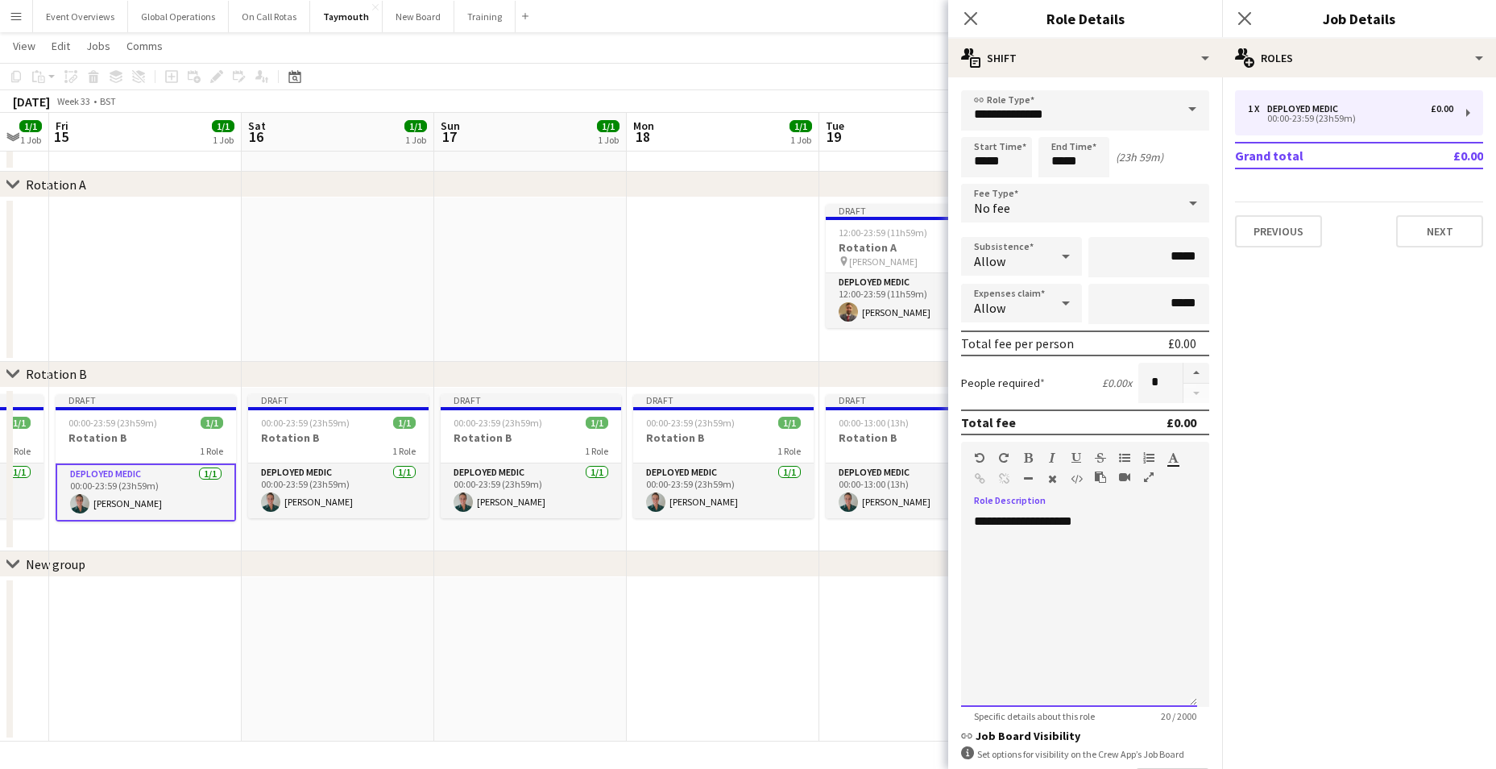
click at [1077, 526] on div "**********" at bounding box center [1079, 609] width 236 height 193
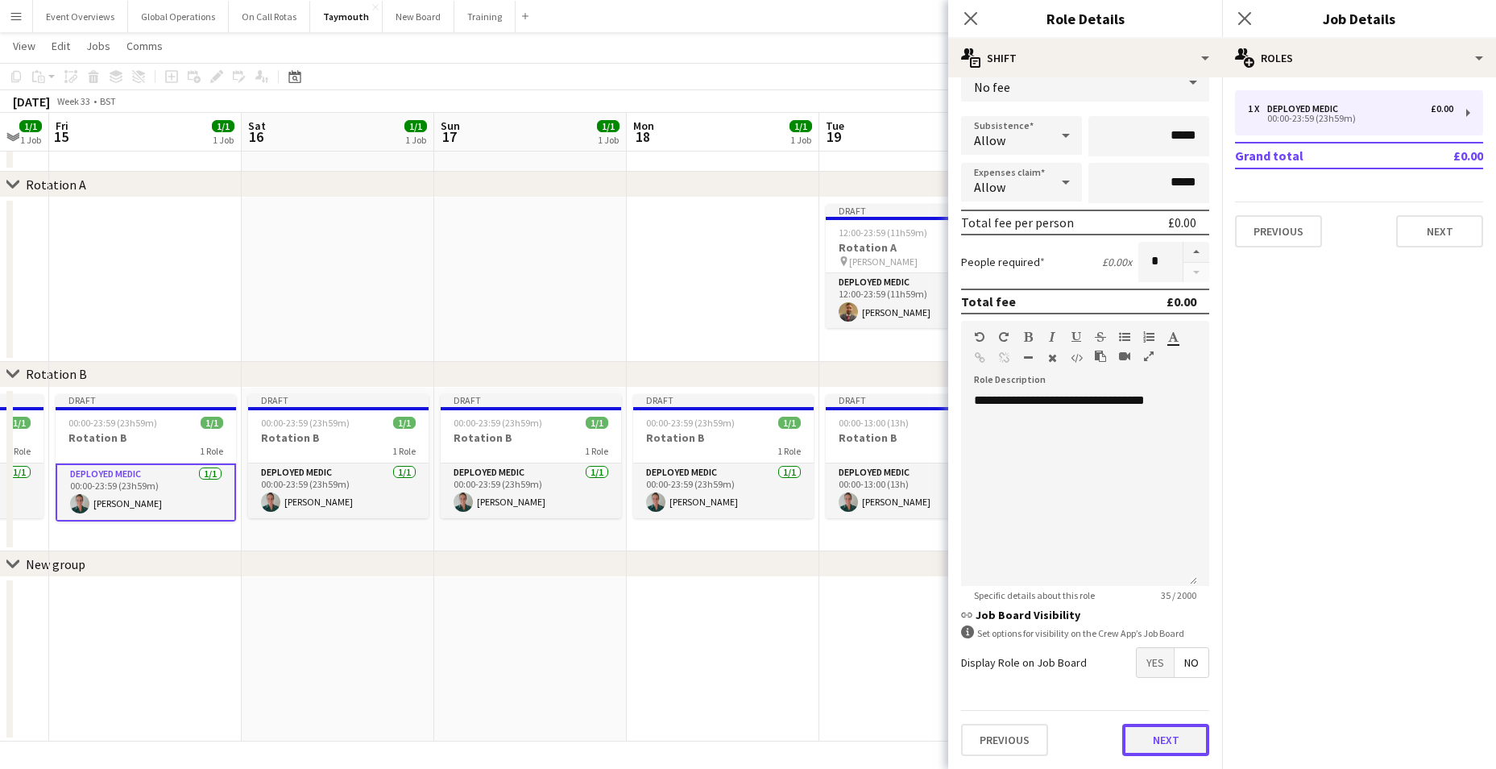
click at [1163, 744] on button "Next" at bounding box center [1165, 739] width 87 height 32
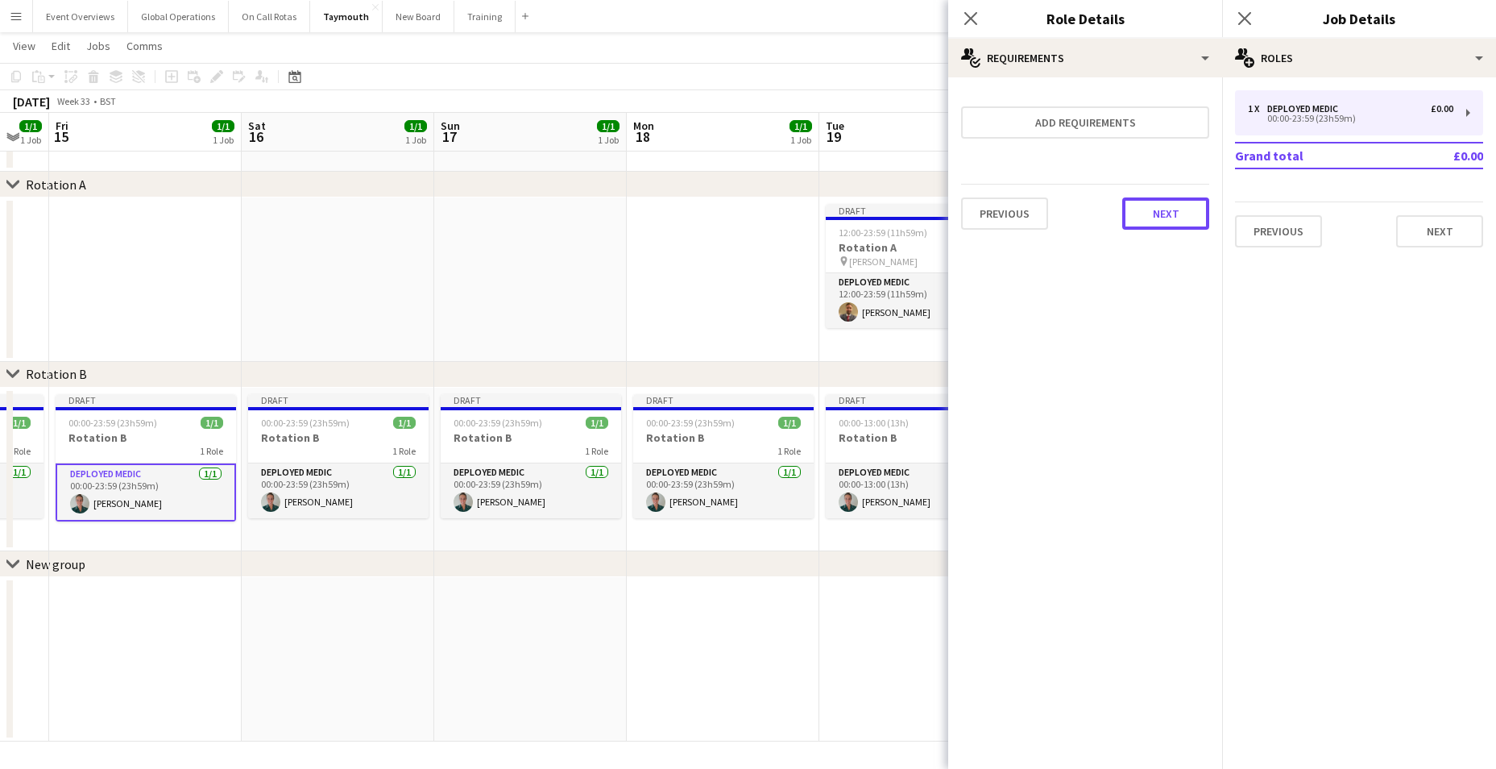
click at [1178, 201] on button "Next" at bounding box center [1165, 213] width 87 height 32
click at [1175, 206] on button "Finish" at bounding box center [1179, 216] width 60 height 32
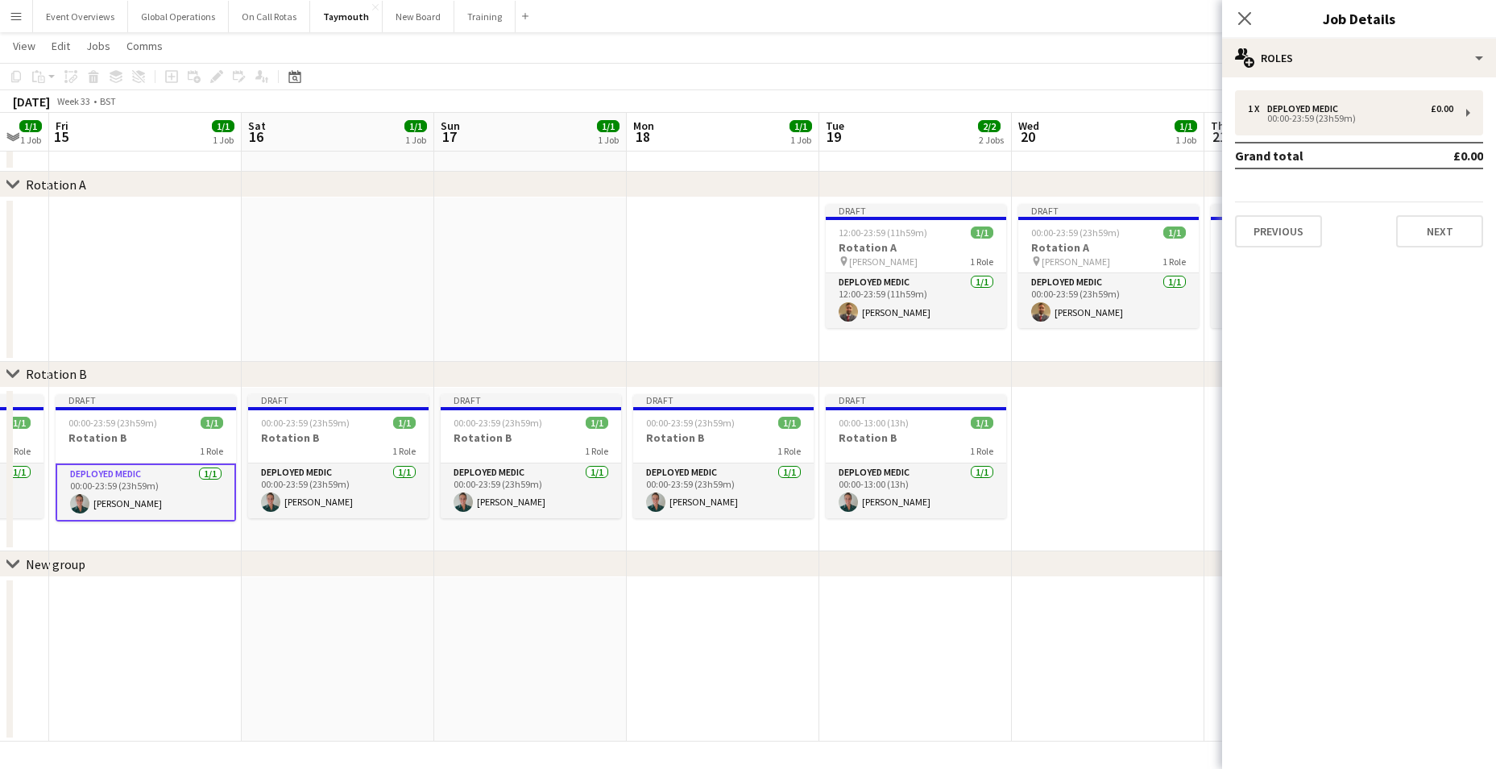
drag, startPoint x: 276, startPoint y: 575, endPoint x: 711, endPoint y: 657, distance: 441.8
click at [711, 657] on div "chevron-right Rotation A chevron-right Rotation B chevron-right New group Wed 1…" at bounding box center [748, 373] width 1496 height 735
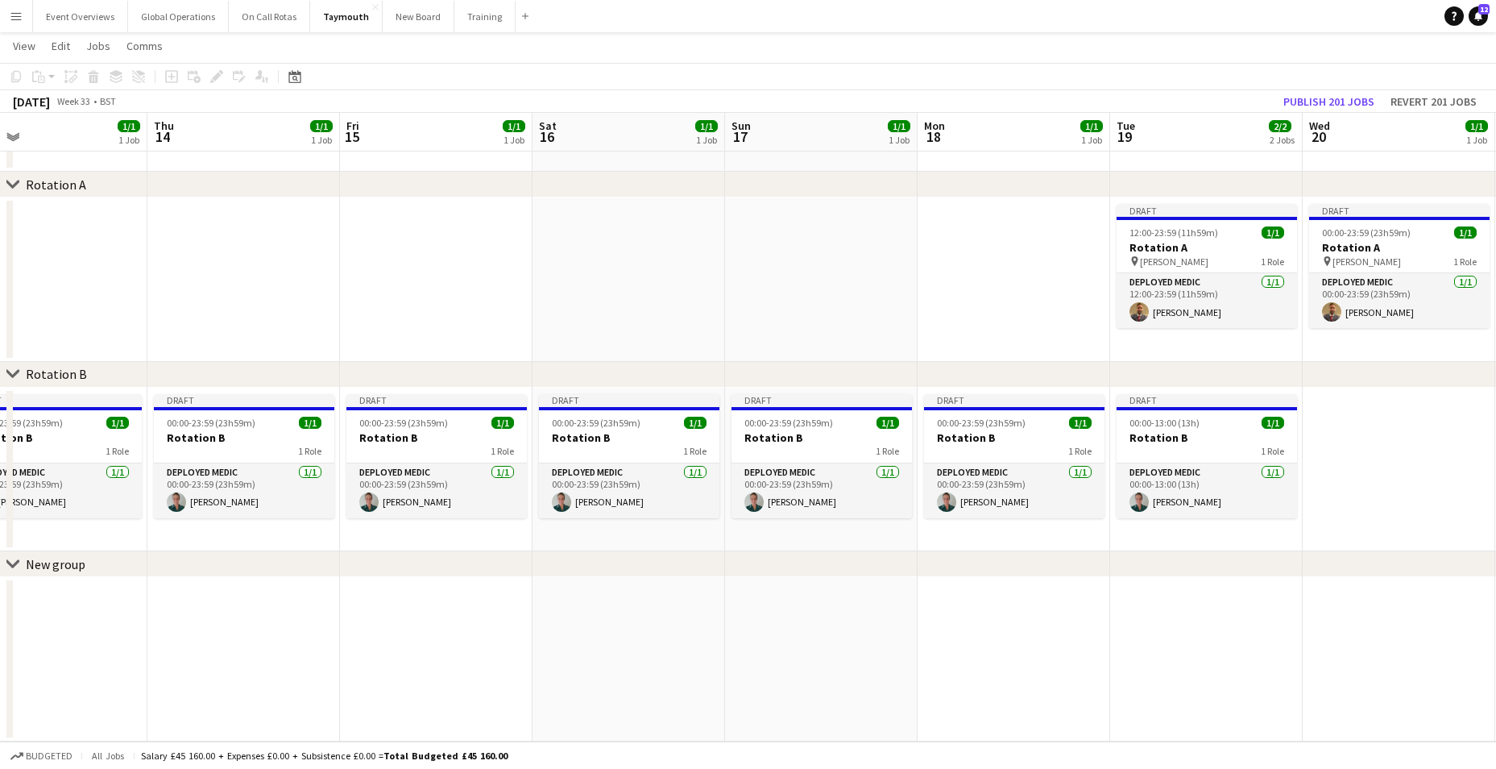
drag, startPoint x: 634, startPoint y: 637, endPoint x: 635, endPoint y: 585, distance: 52.4
click at [925, 639] on app-calendar-viewport "Mon 11 1/1 1 Job Tue 12 1/1 1 Job Wed 13 1/1 1 Job Thu 14 1/1 1 Job Fri 15 1/1 …" at bounding box center [748, 373] width 1496 height 735
click at [210, 471] on app-card-role "Deployed Medic [DATE] 00:00-23:59 (23h59m) [PERSON_NAME]" at bounding box center [245, 490] width 180 height 55
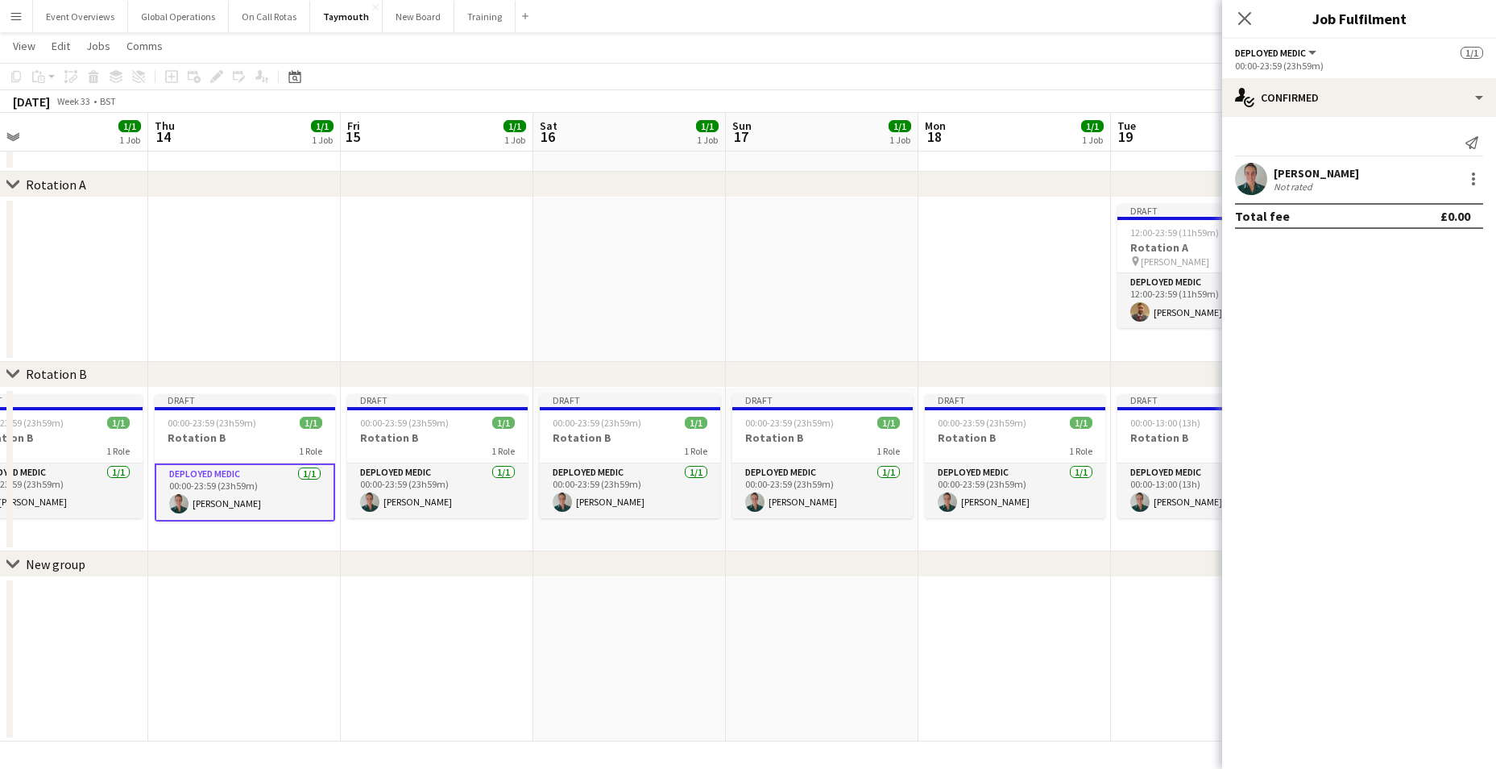
click at [1257, 60] on div "00:00-23:59 (23h59m)" at bounding box center [1359, 66] width 248 height 12
click at [1288, 58] on span "Deployed Medic" at bounding box center [1270, 53] width 71 height 12
click at [1299, 50] on span "Deployed Medic" at bounding box center [1270, 53] width 71 height 12
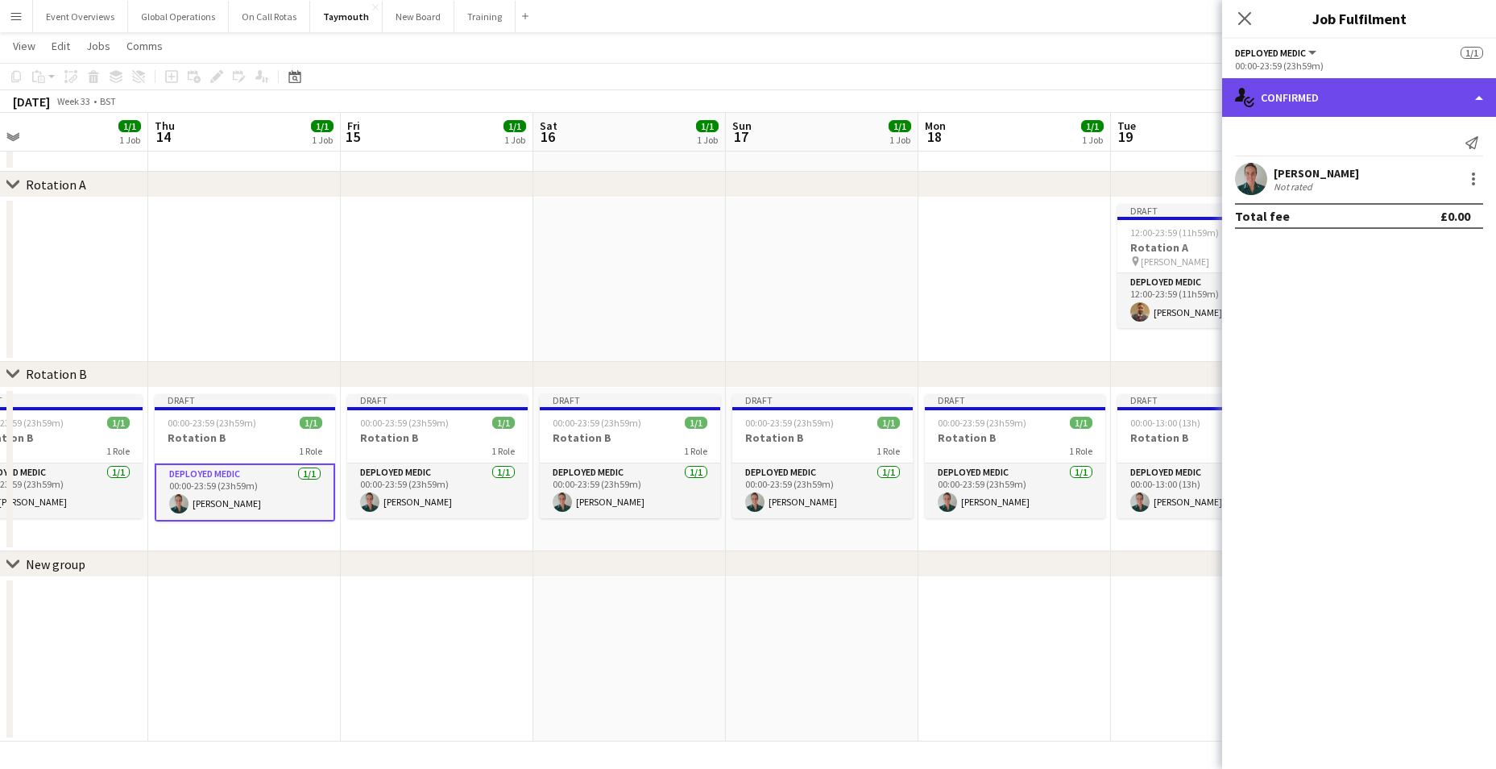
click at [1483, 92] on div "single-neutral-actions-check-2 Confirmed" at bounding box center [1359, 97] width 274 height 39
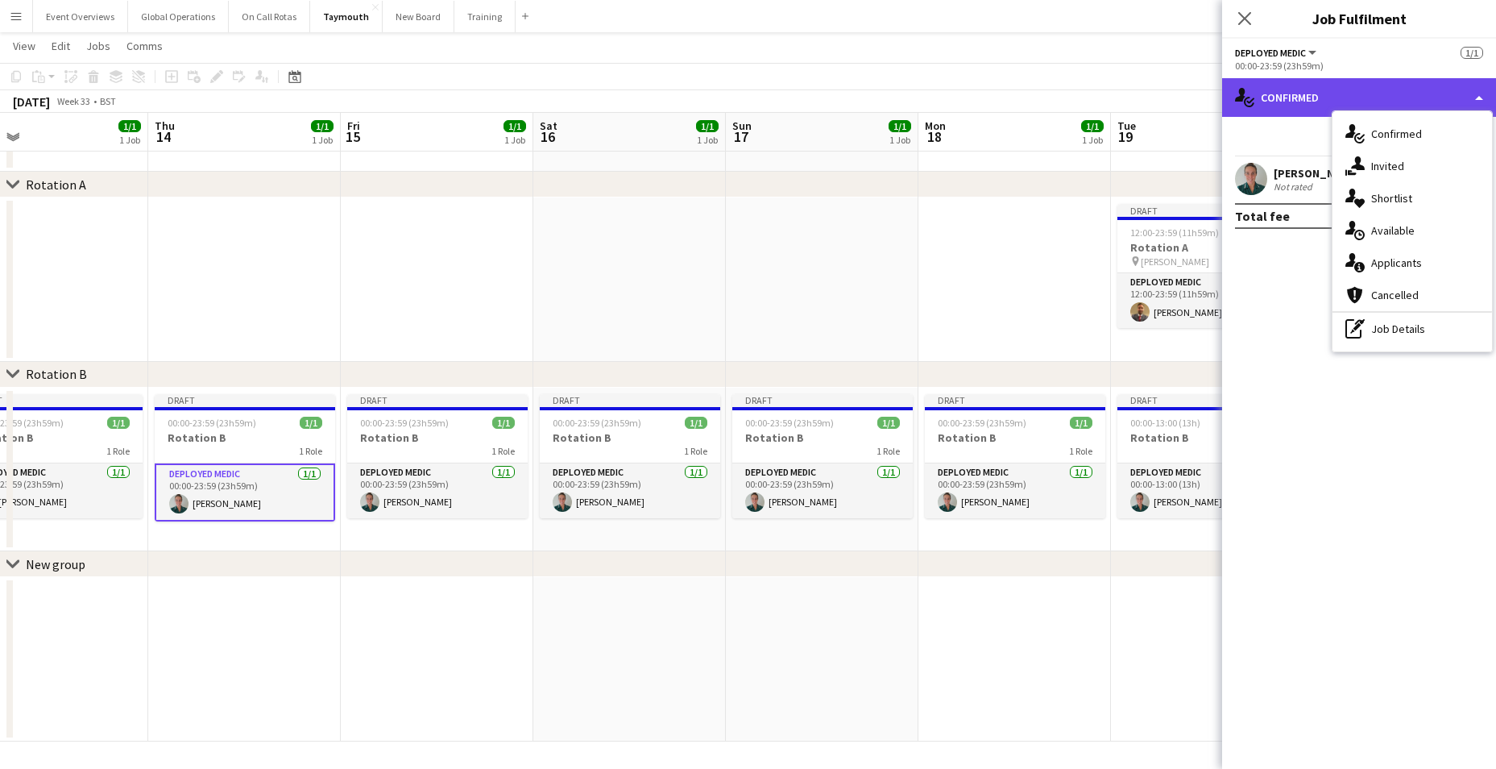
click at [1316, 93] on div "single-neutral-actions-check-2 Confirmed" at bounding box center [1359, 97] width 274 height 39
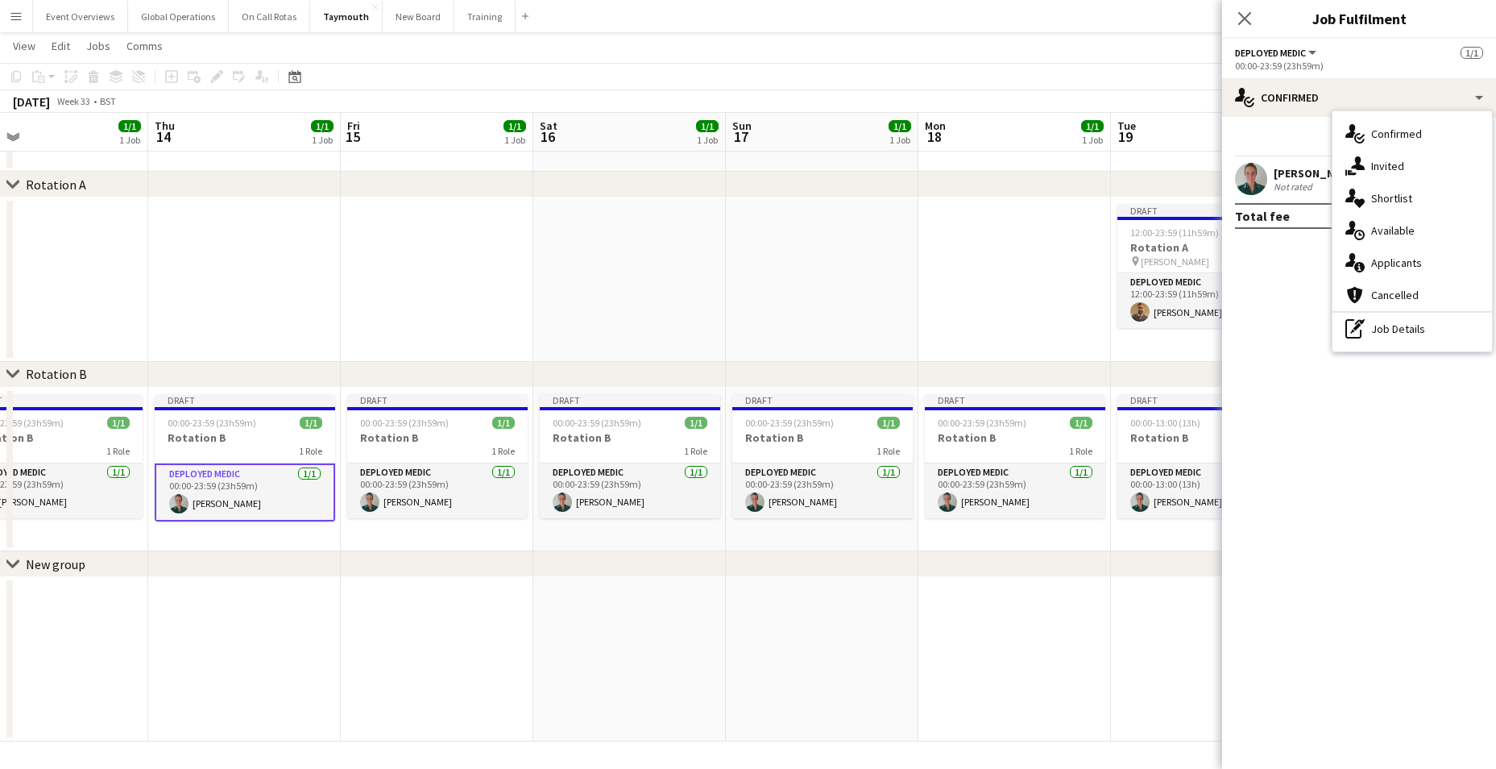
click at [1397, 324] on div "pen-write Job Details" at bounding box center [1412, 329] width 160 height 32
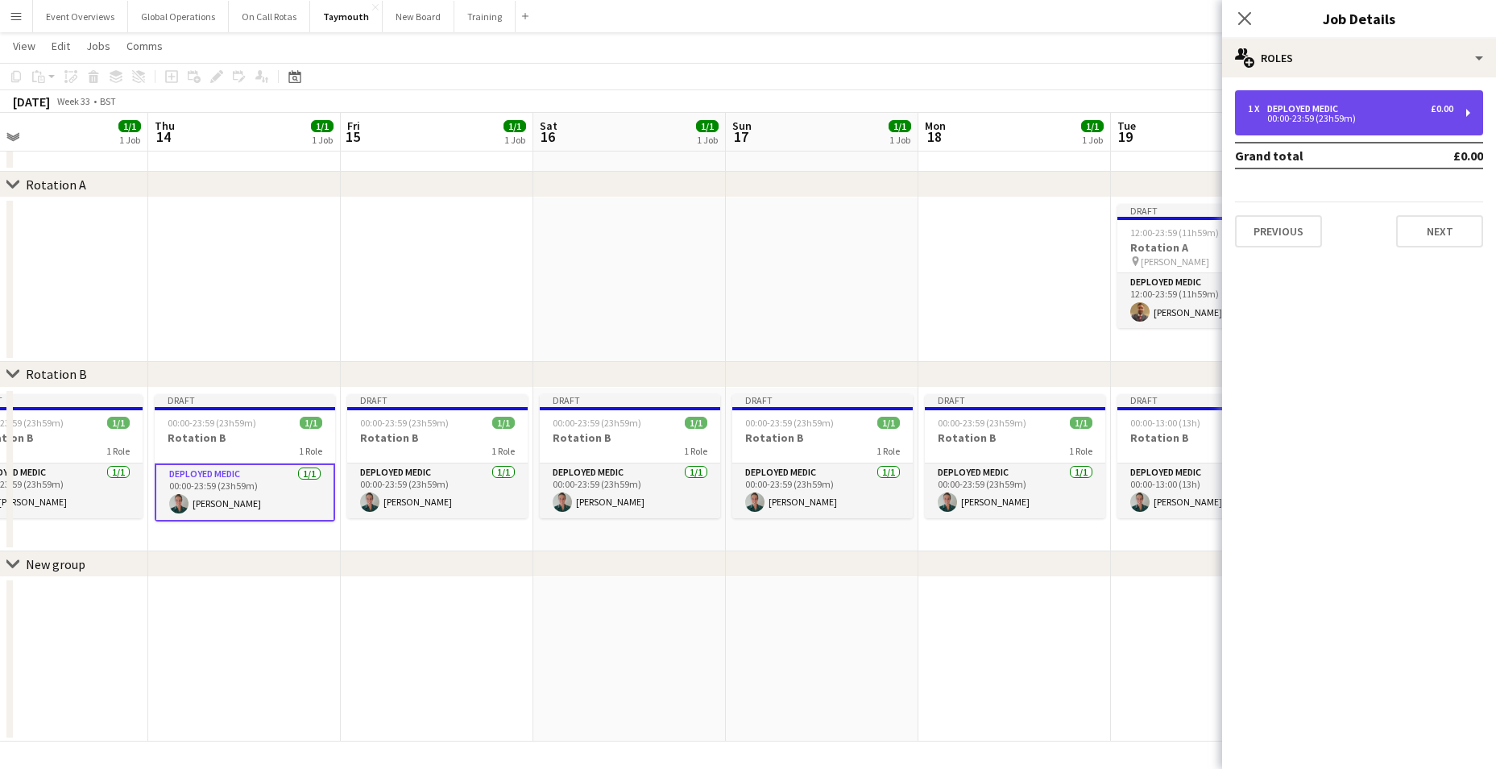
click at [1294, 114] on div "00:00-23:59 (23h59m)" at bounding box center [1350, 118] width 205 height 8
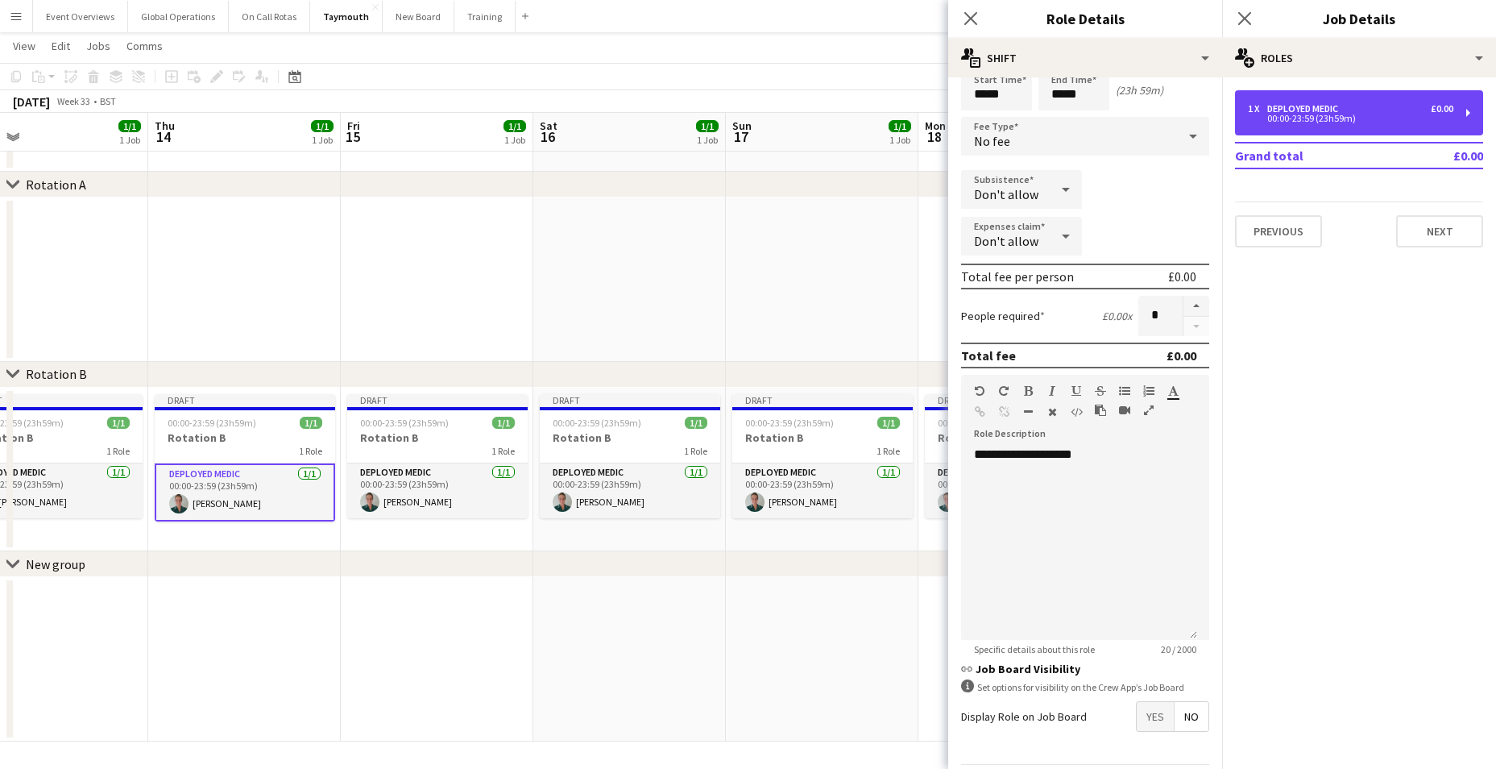
scroll to position [77, 0]
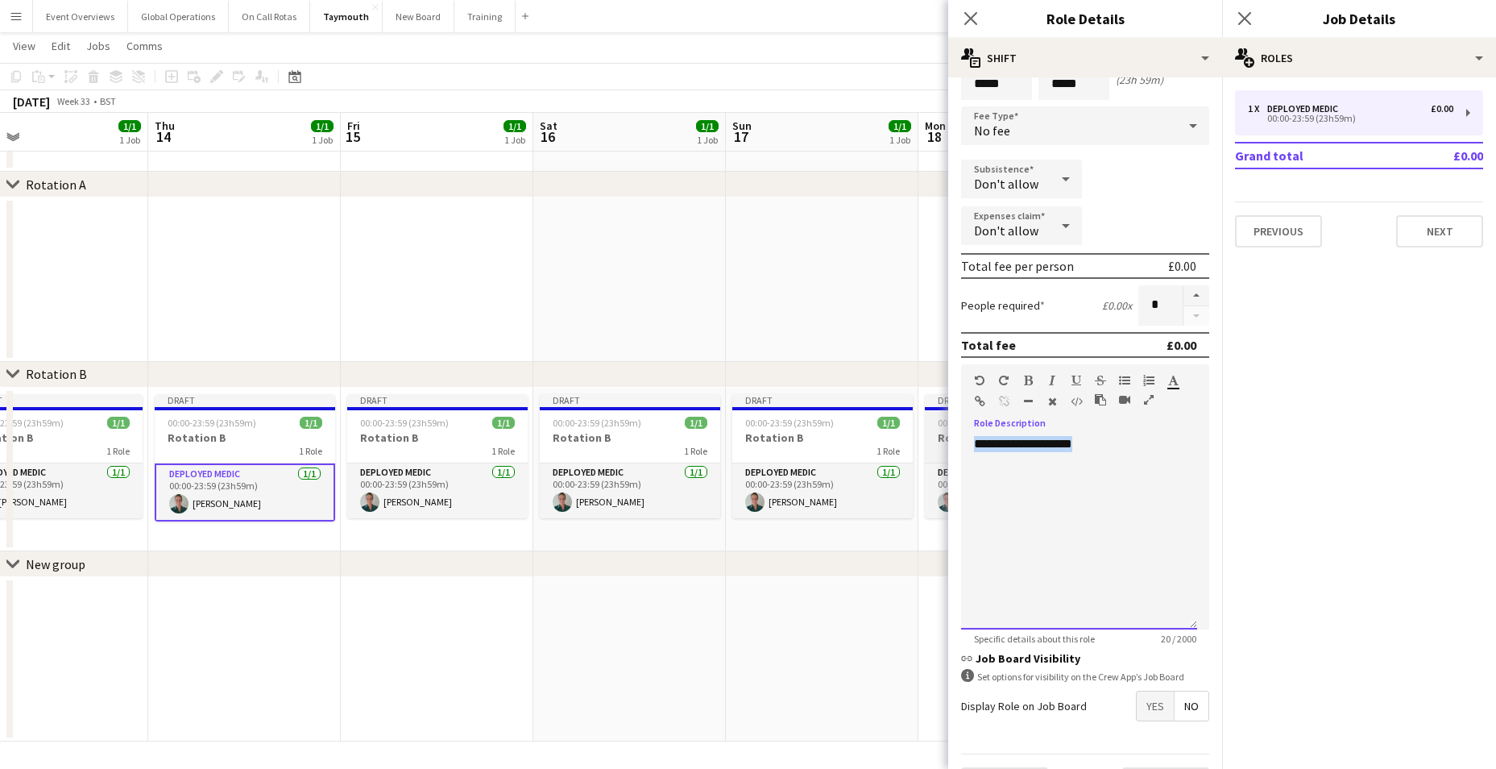
drag, startPoint x: 1086, startPoint y: 446, endPoint x: 938, endPoint y: 456, distance: 148.5
click at [938, 456] on body "Menu Boards Boards Boards All jobs Status Workforce Workforce My Workforce Recr…" at bounding box center [748, 356] width 1496 height 826
drag, startPoint x: 972, startPoint y: 442, endPoint x: 964, endPoint y: 496, distance: 54.5
click at [962, 497] on div at bounding box center [1079, 532] width 236 height 193
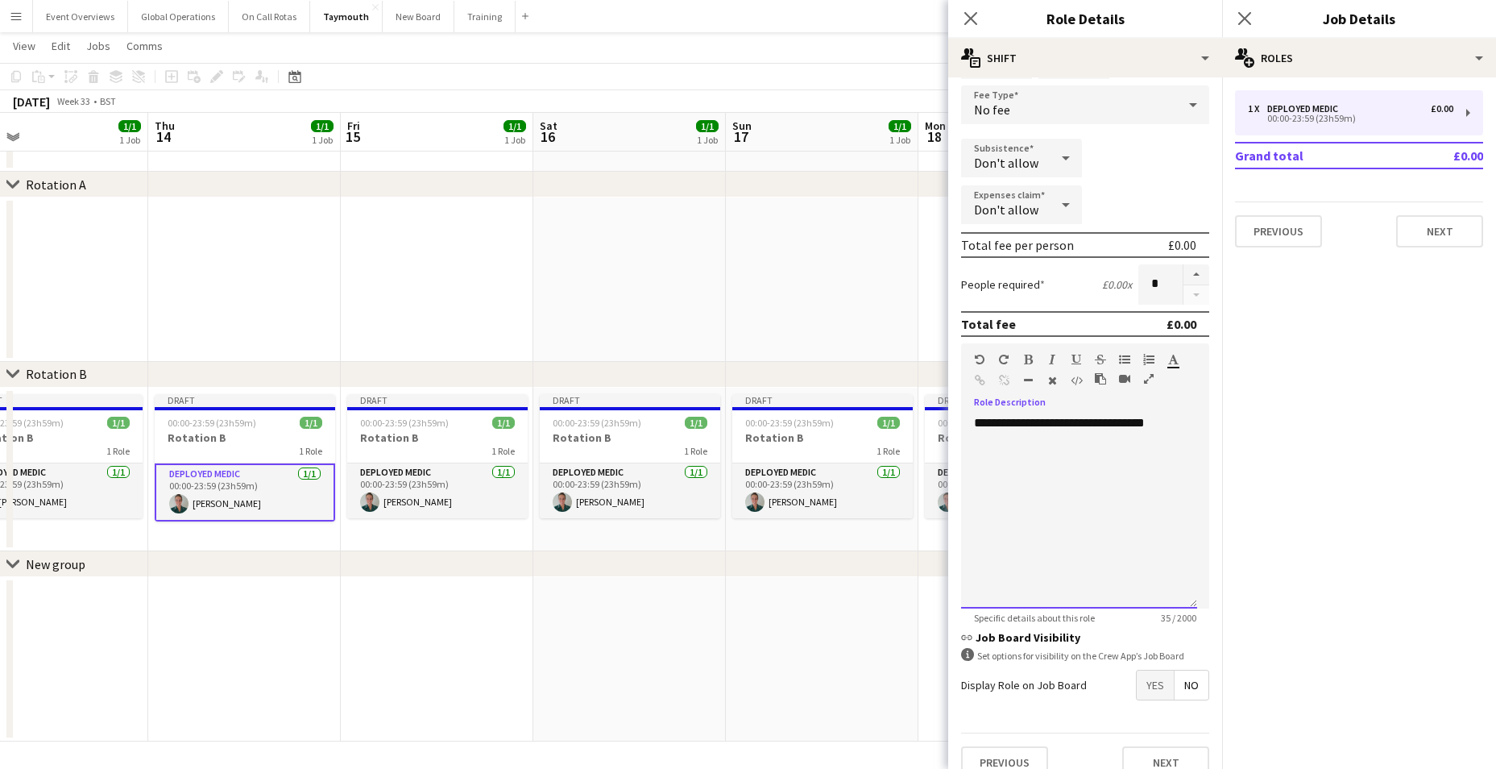
scroll to position [121, 0]
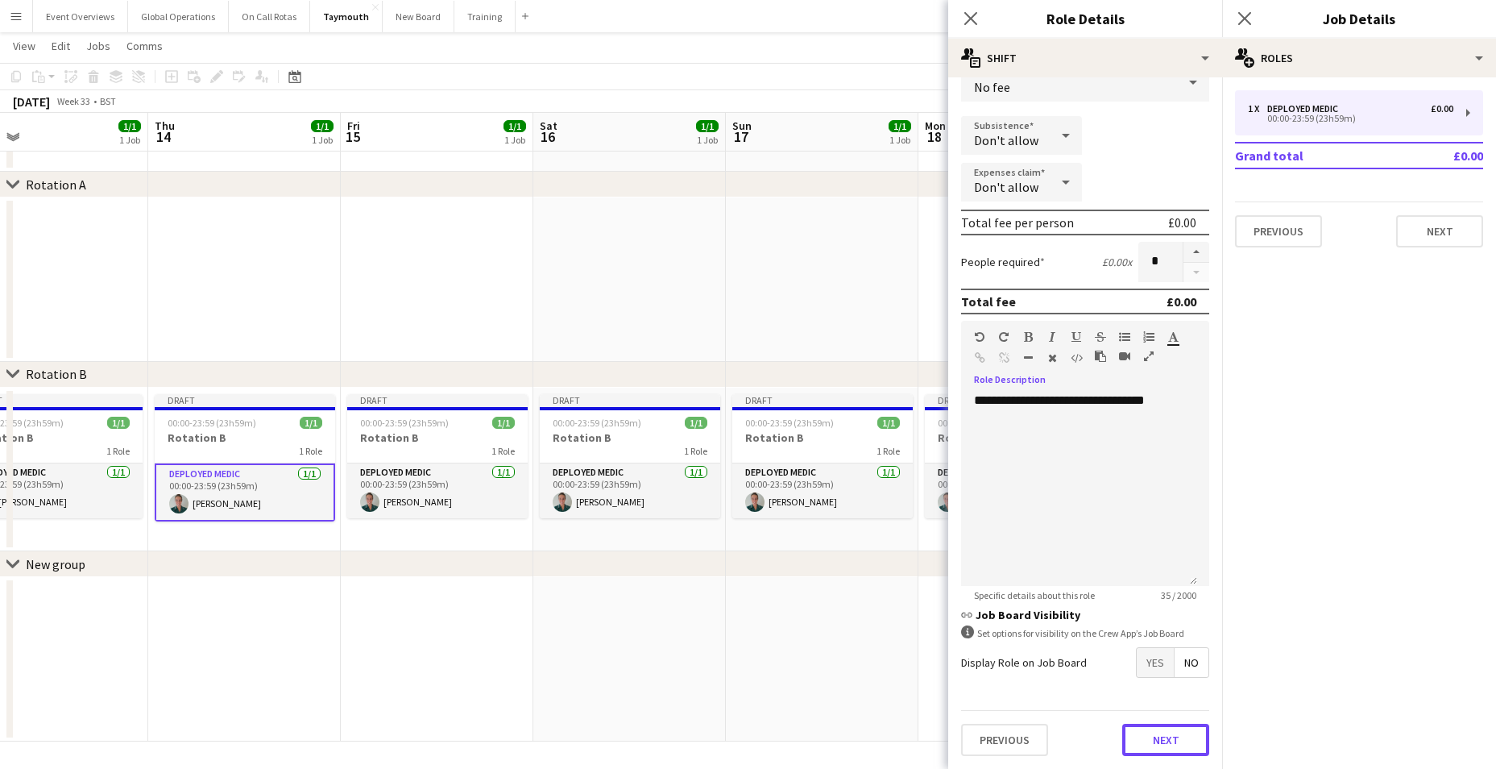
click at [1148, 728] on button "Next" at bounding box center [1165, 739] width 87 height 32
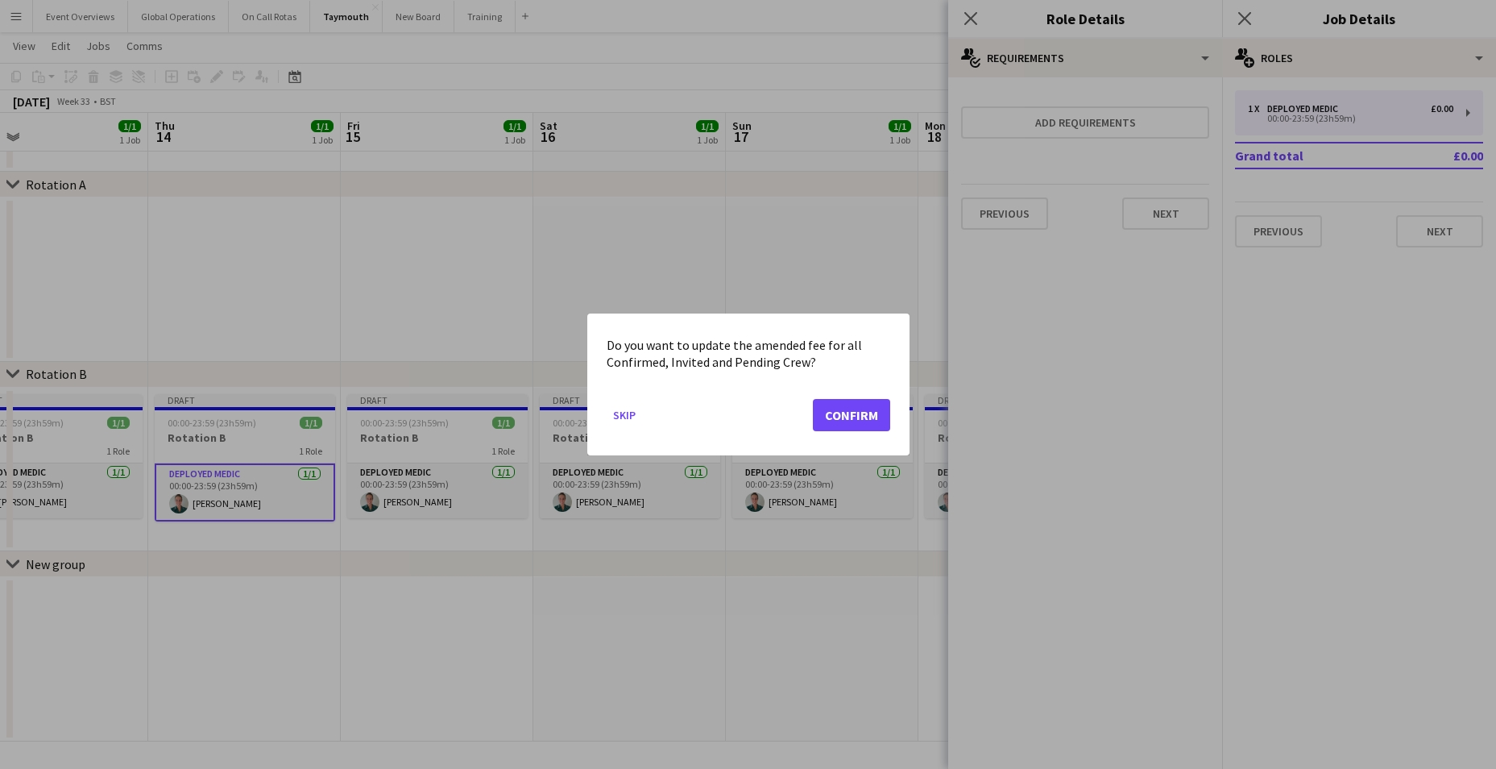
scroll to position [0, 0]
click at [878, 431] on mat-dialog-actions "Skip Confirm" at bounding box center [749, 421] width 284 height 68
click at [863, 406] on button "Confirm" at bounding box center [851, 415] width 77 height 32
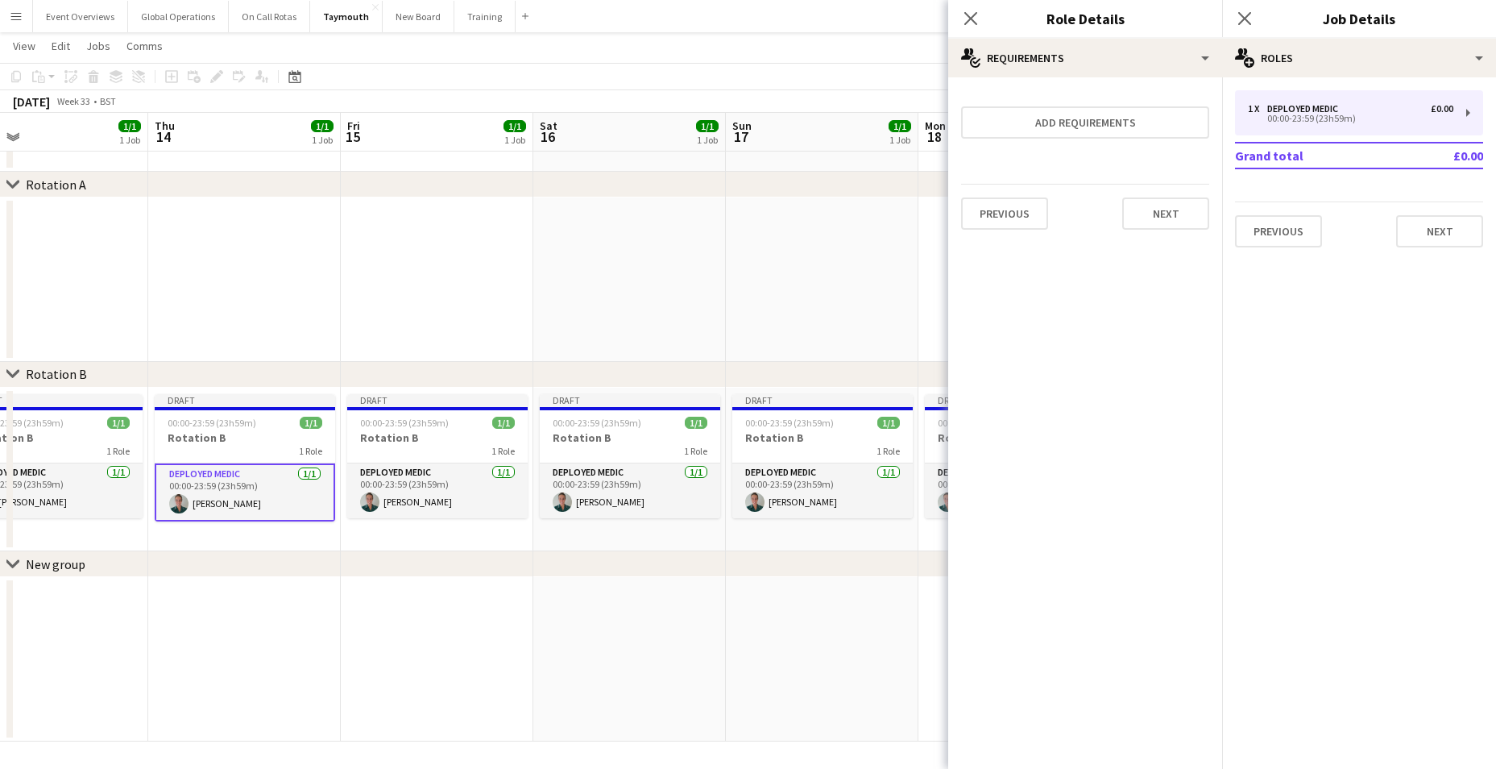
scroll to position [57, 0]
click at [1182, 200] on button "Next" at bounding box center [1165, 213] width 87 height 32
click at [1173, 210] on button "Finish" at bounding box center [1179, 216] width 60 height 32
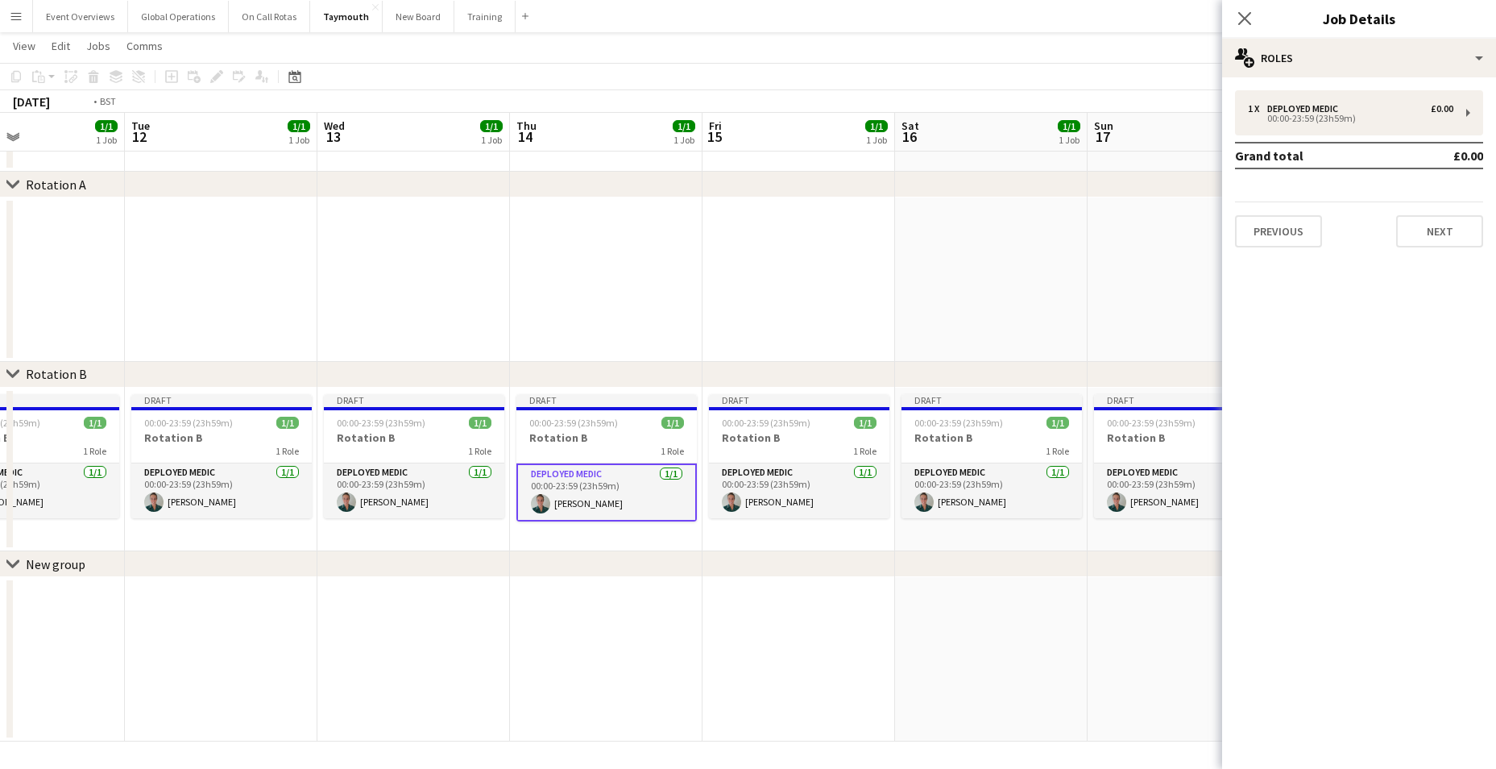
scroll to position [0, 526]
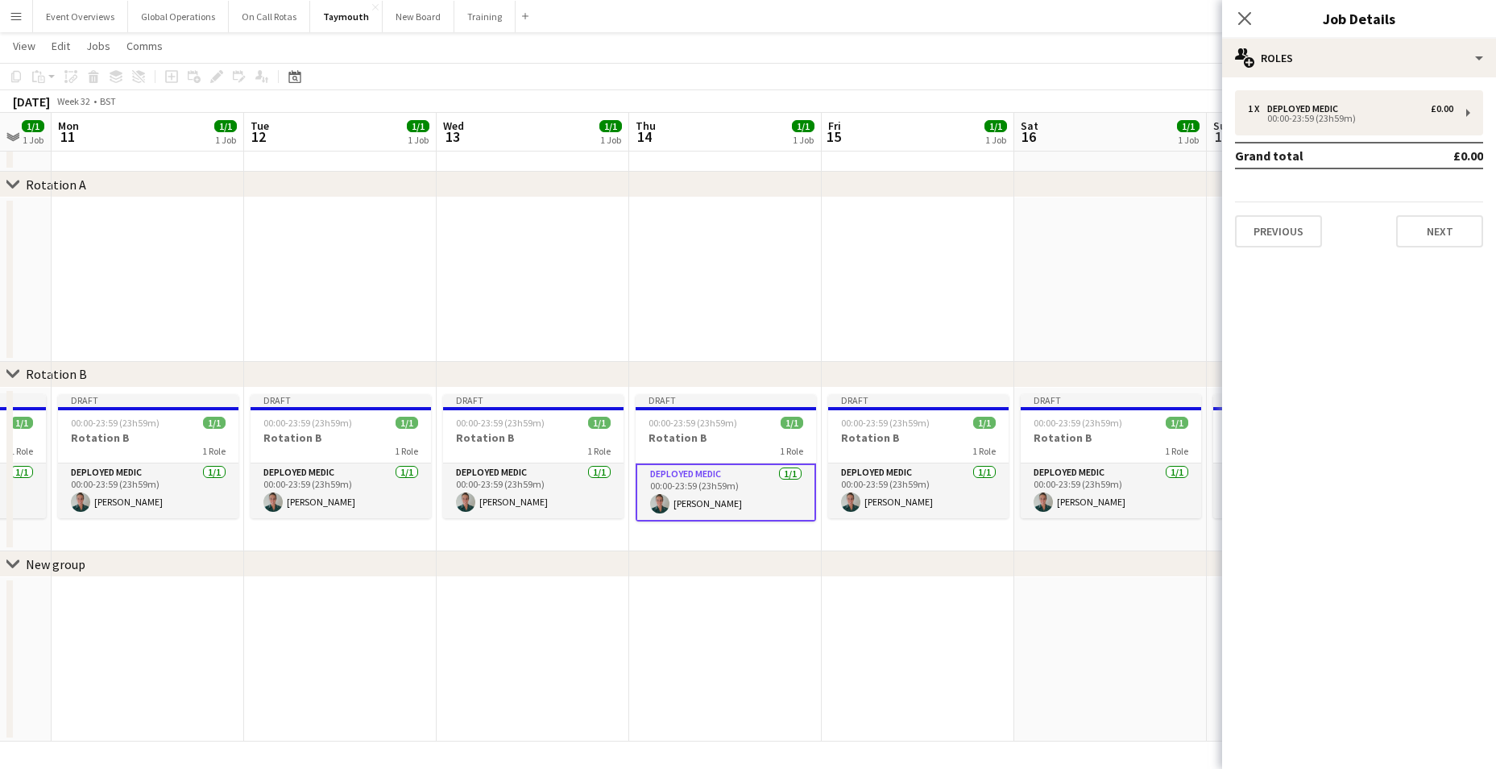
drag, startPoint x: 262, startPoint y: 648, endPoint x: 743, endPoint y: 673, distance: 481.6
click at [743, 673] on app-calendar-viewport "Fri 8 1/1 1 Job Sat 9 1/1 1 Job Sun 10 1/1 1 Job Mon 11 1/1 1 Job Tue 12 1/1 1 …" at bounding box center [748, 373] width 1496 height 735
click at [486, 465] on app-card-role "Deployed Medic [DATE] 00:00-23:59 (23h59m) [PERSON_NAME]" at bounding box center [533, 490] width 180 height 55
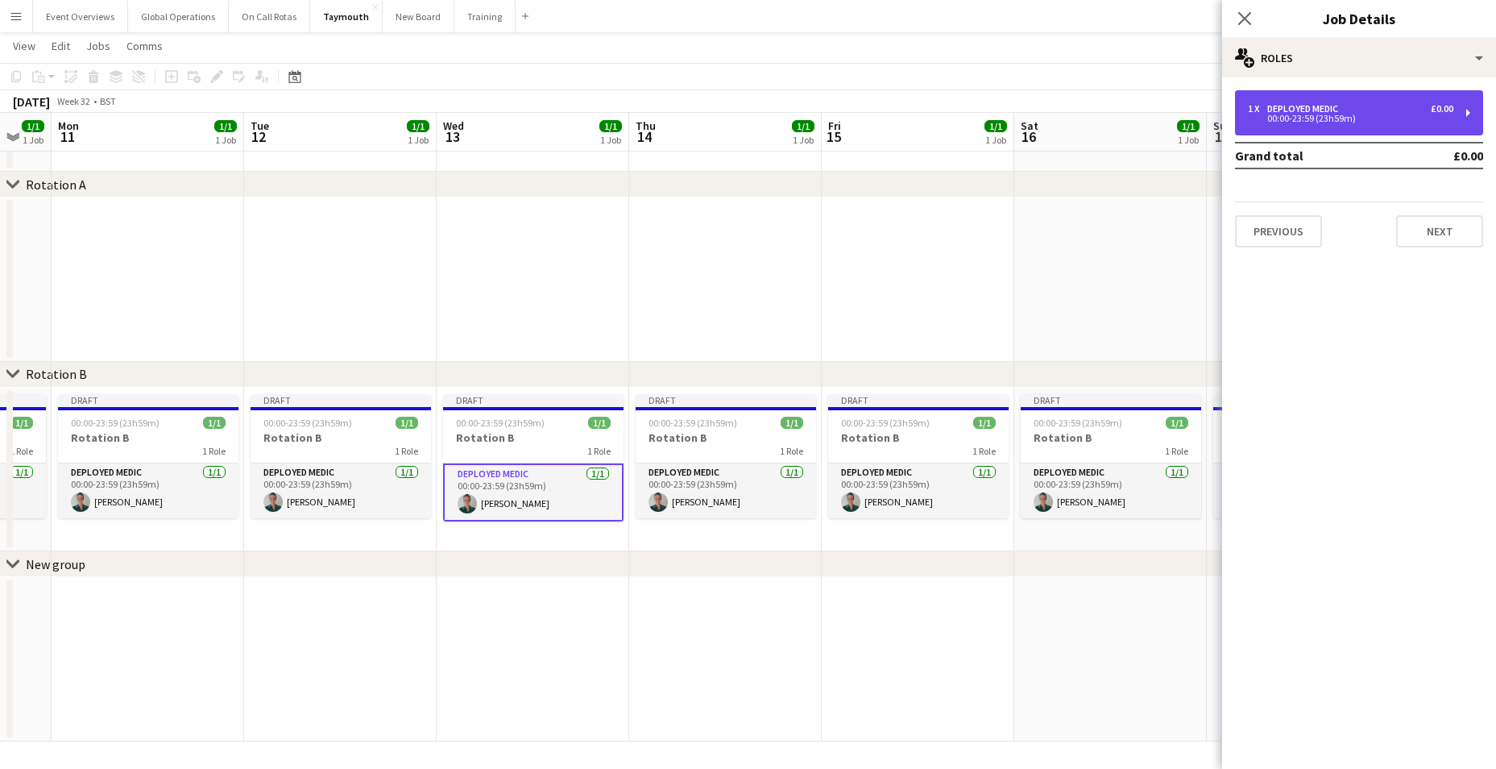
click at [1307, 119] on div "00:00-23:59 (23h59m)" at bounding box center [1350, 118] width 205 height 8
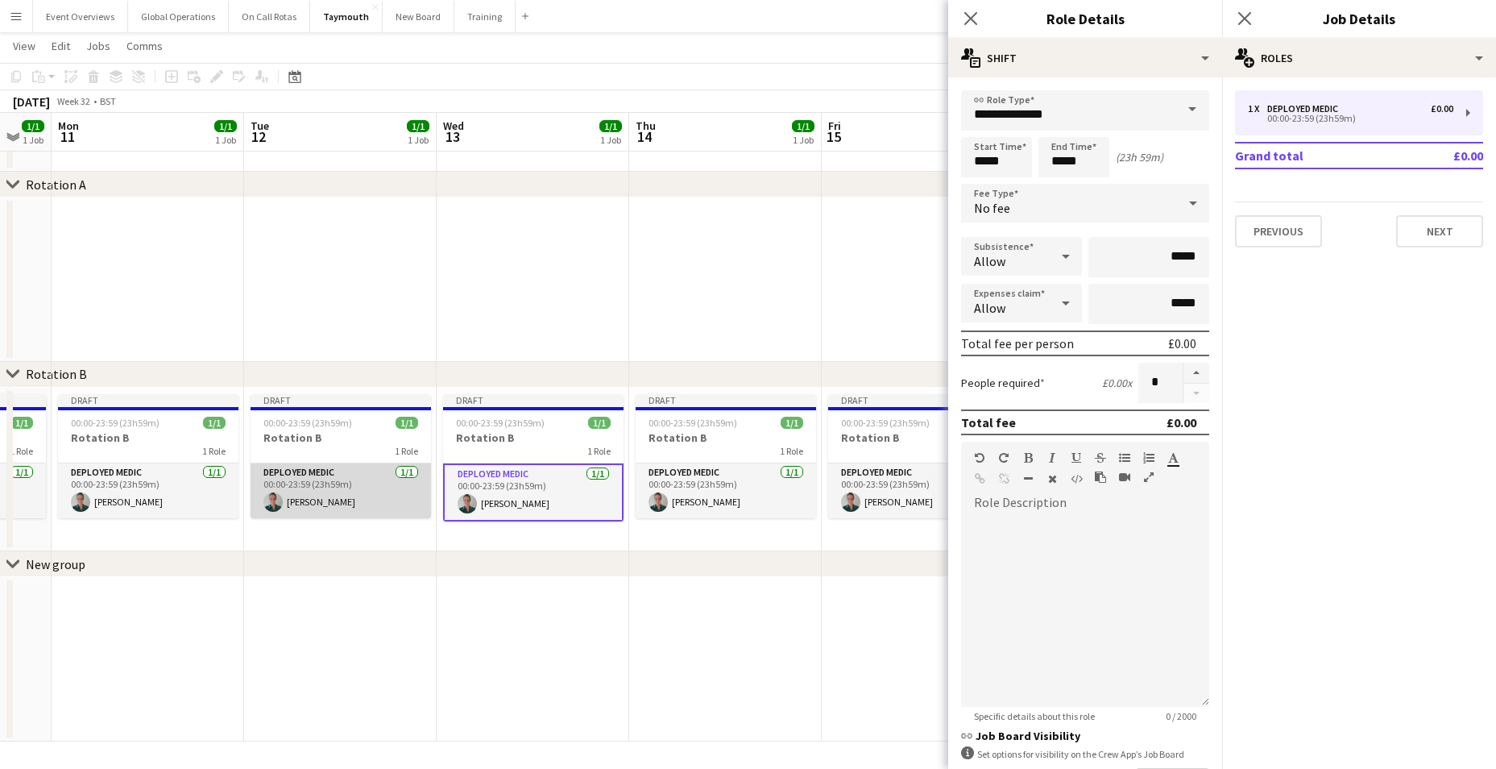
click at [288, 466] on app-card-role "Deployed Medic [DATE] 00:00-23:59 (23h59m) [PERSON_NAME]" at bounding box center [341, 490] width 180 height 55
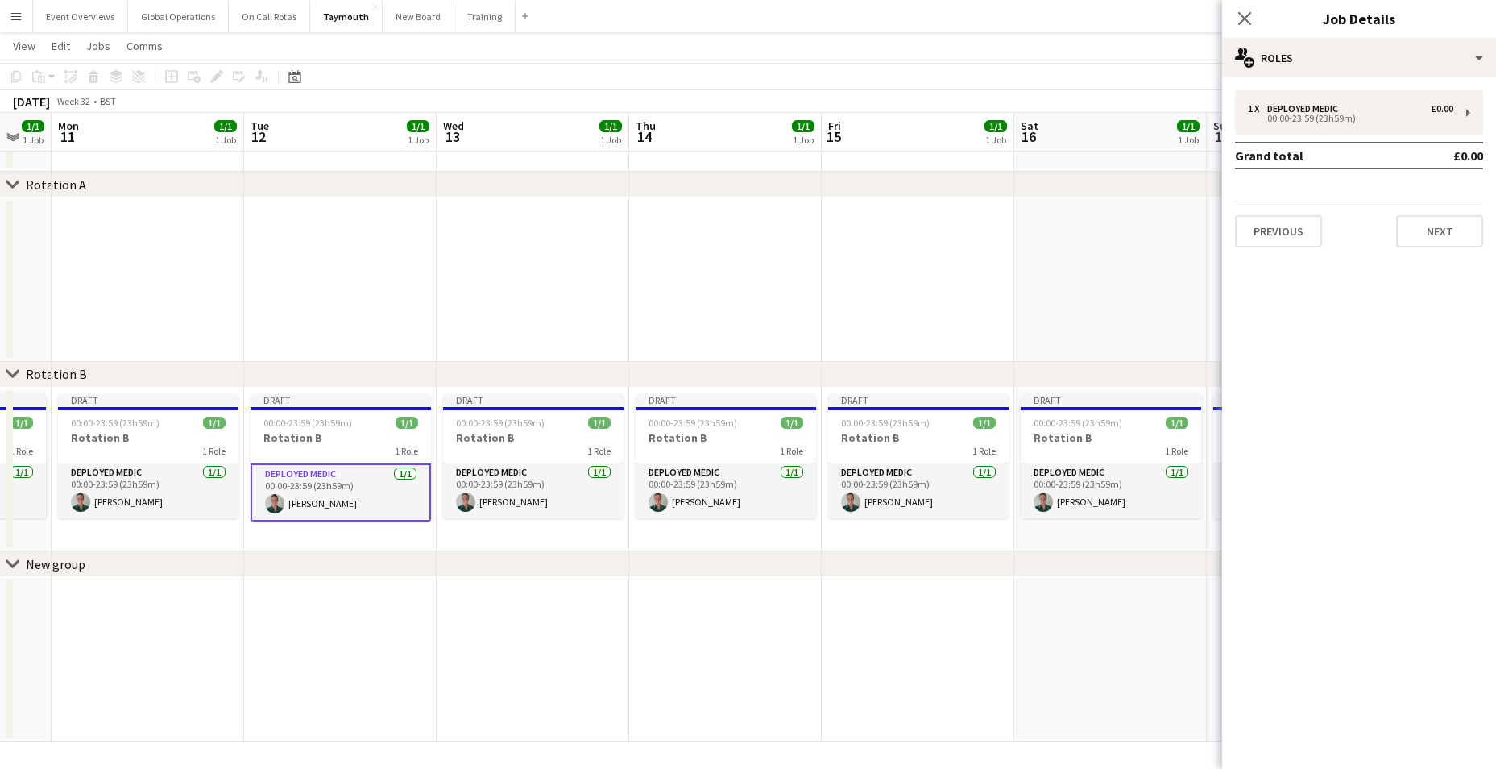
click at [286, 471] on app-card-role "Deployed Medic [DATE] 00:00-23:59 (23h59m) [PERSON_NAME]" at bounding box center [341, 492] width 180 height 58
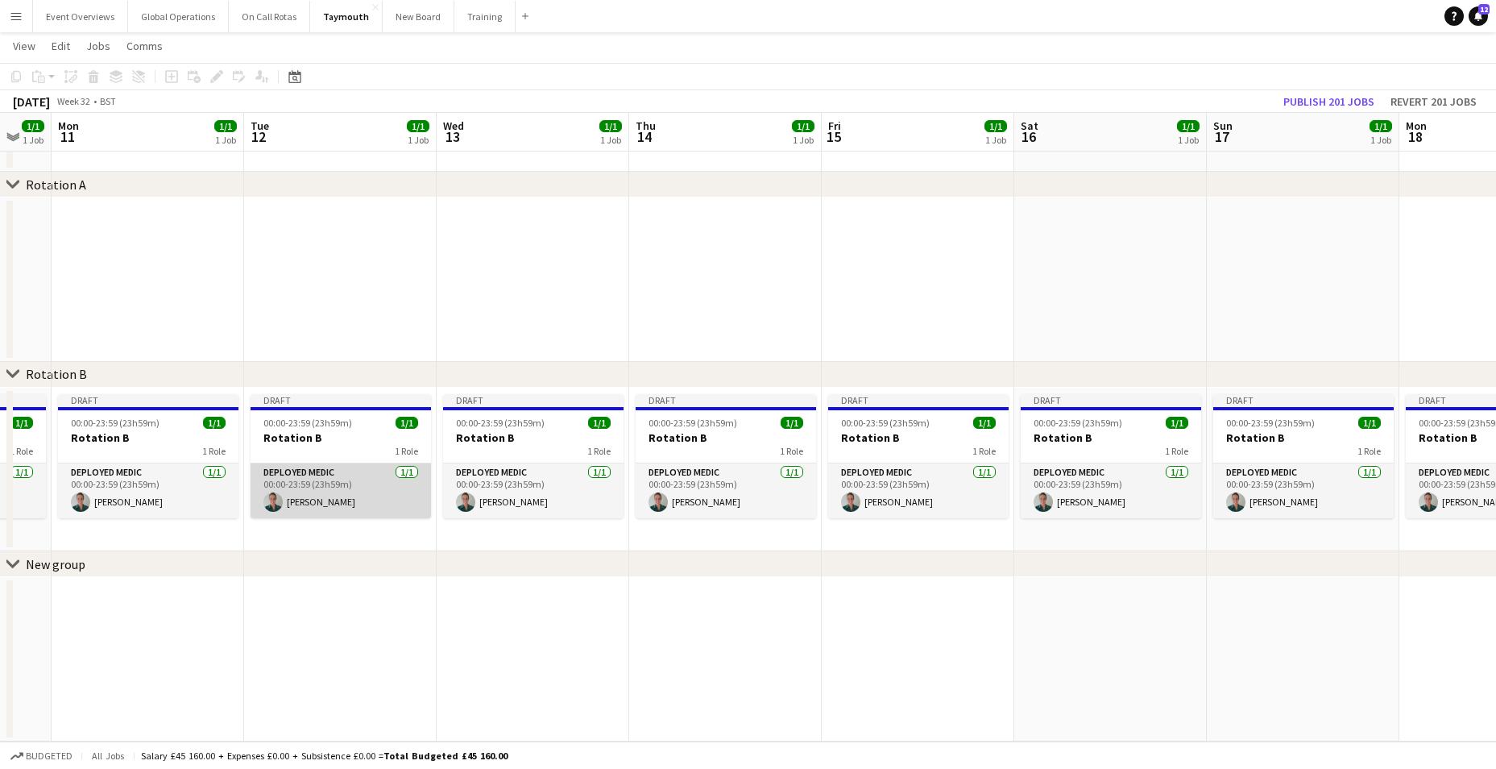
click at [286, 471] on app-card-role "Deployed Medic [DATE] 00:00-23:59 (23h59m) [PERSON_NAME]" at bounding box center [341, 490] width 180 height 55
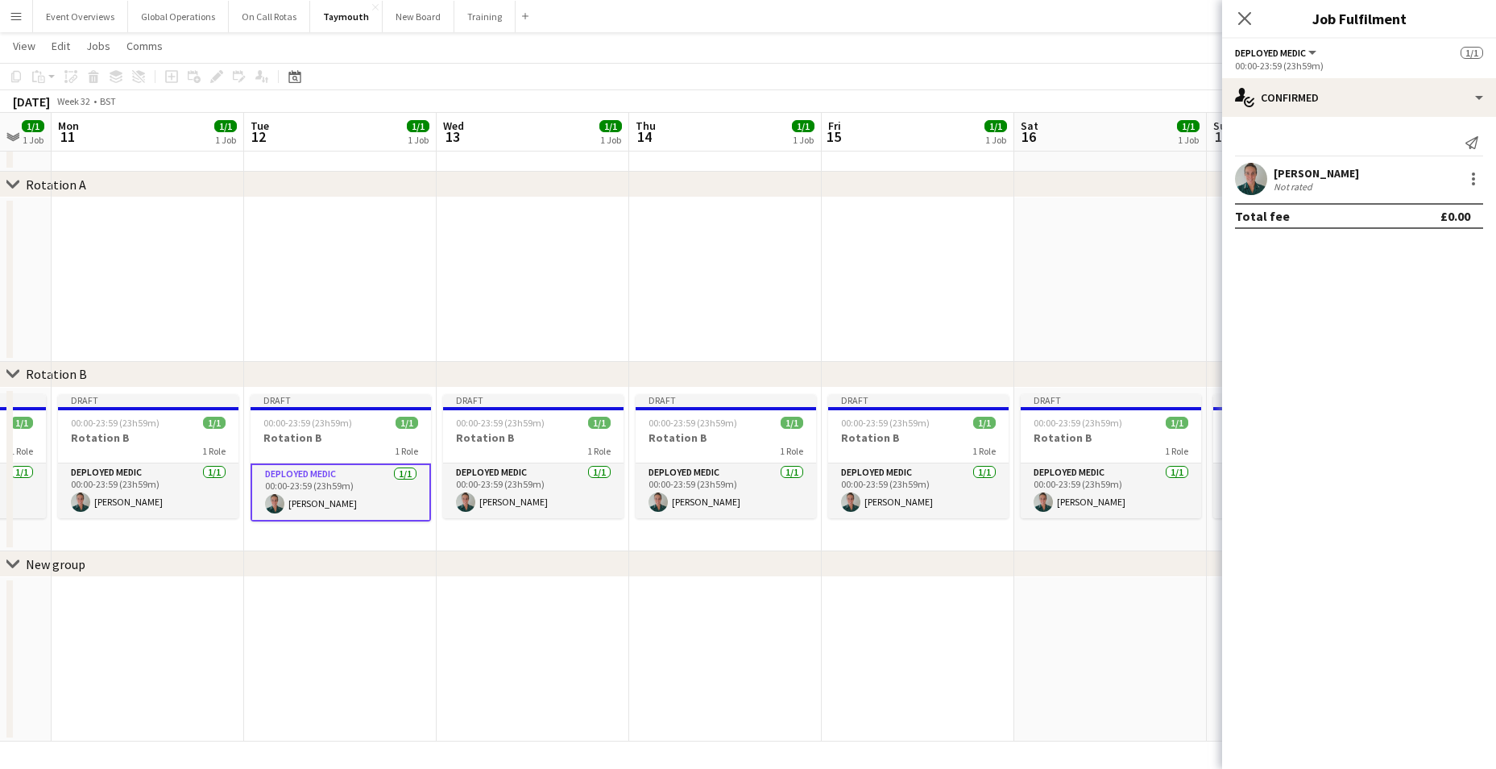
click at [1256, 66] on div "00:00-23:59 (23h59m)" at bounding box center [1359, 66] width 248 height 12
click at [1279, 46] on div "Deployed Medic All roles Deployed Medic" at bounding box center [1277, 52] width 84 height 15
click at [1281, 59] on div "Deployed Medic All roles Deployed Medic" at bounding box center [1277, 52] width 84 height 15
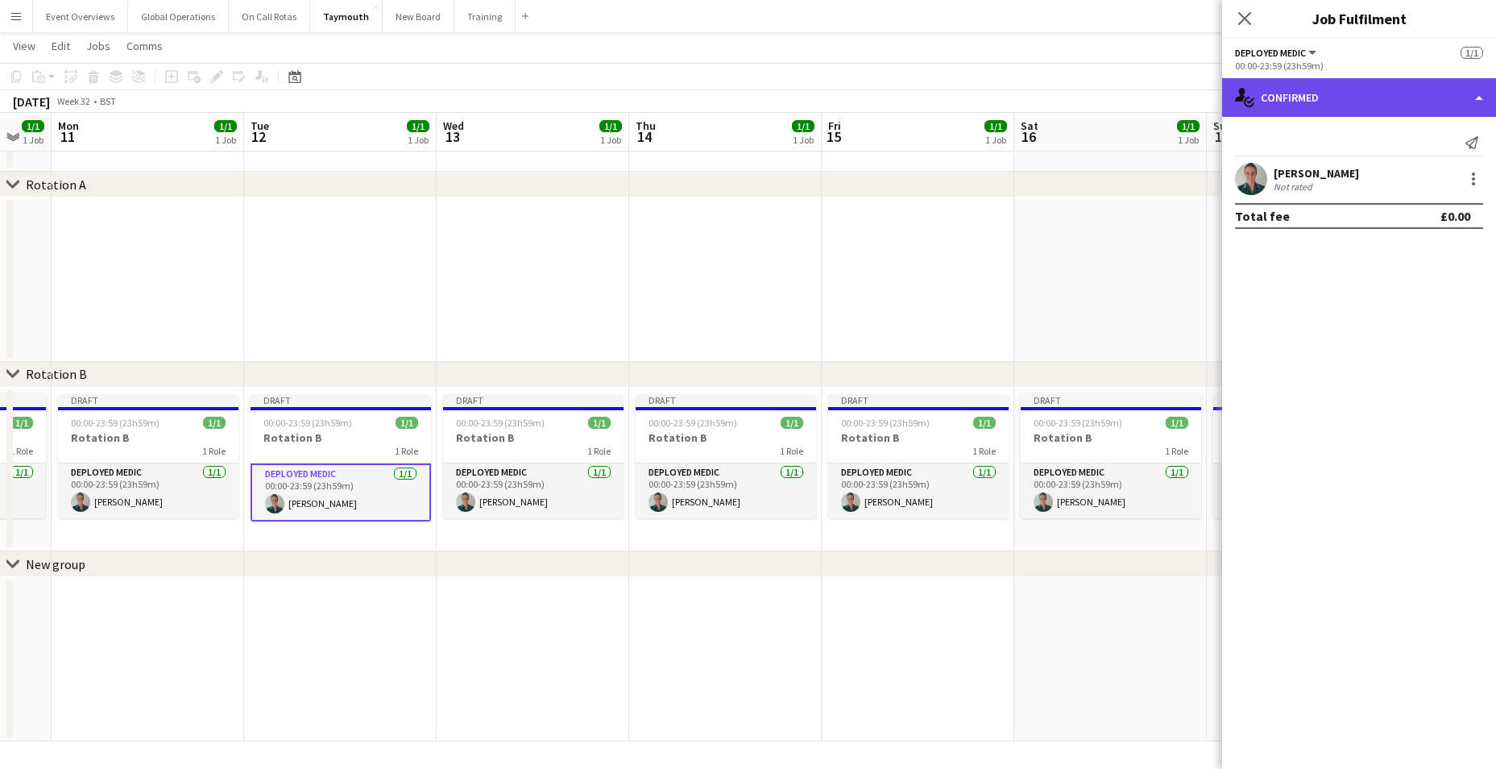
click at [1480, 96] on div "single-neutral-actions-check-2 Confirmed" at bounding box center [1359, 97] width 274 height 39
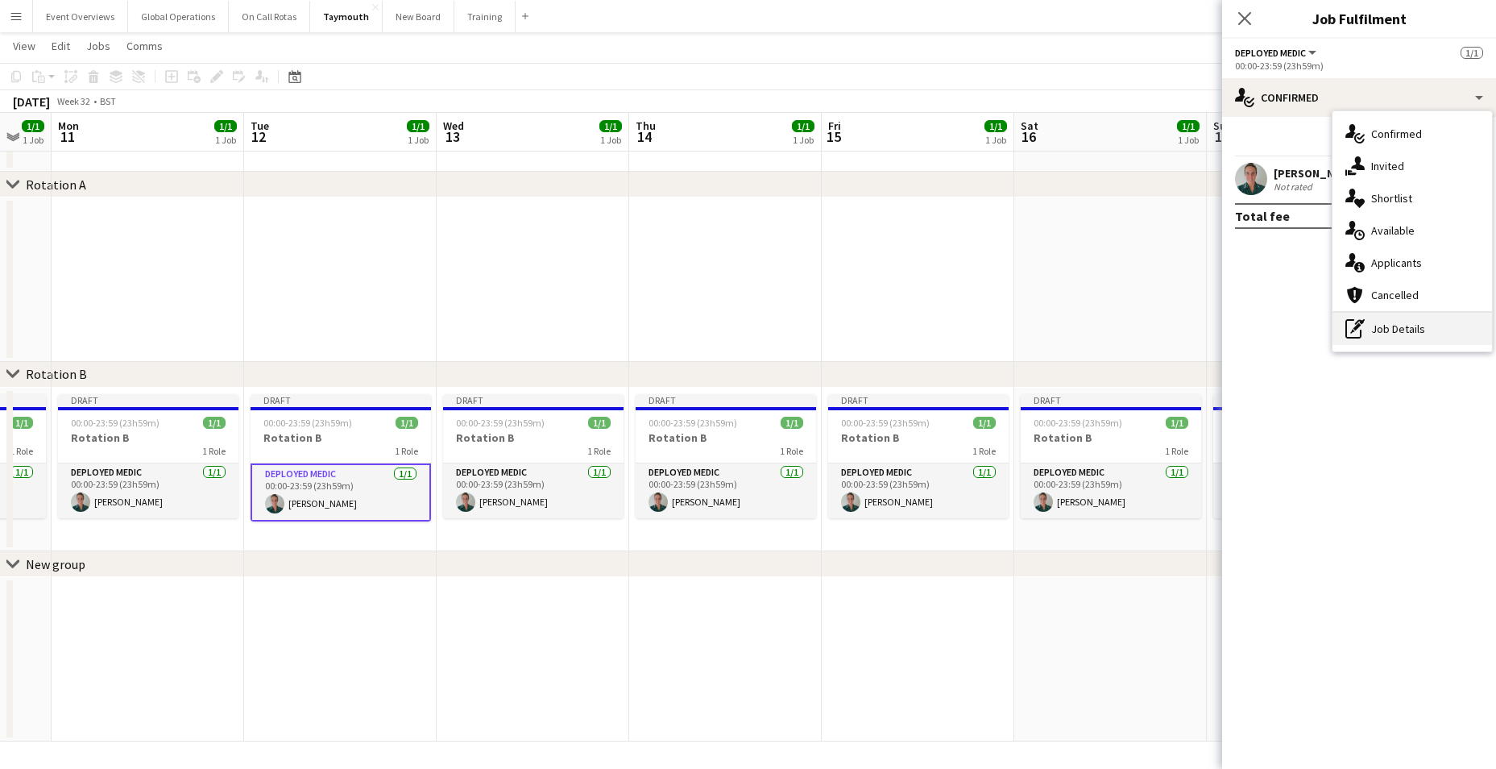
click at [1382, 329] on div "pen-write Job Details" at bounding box center [1412, 329] width 160 height 32
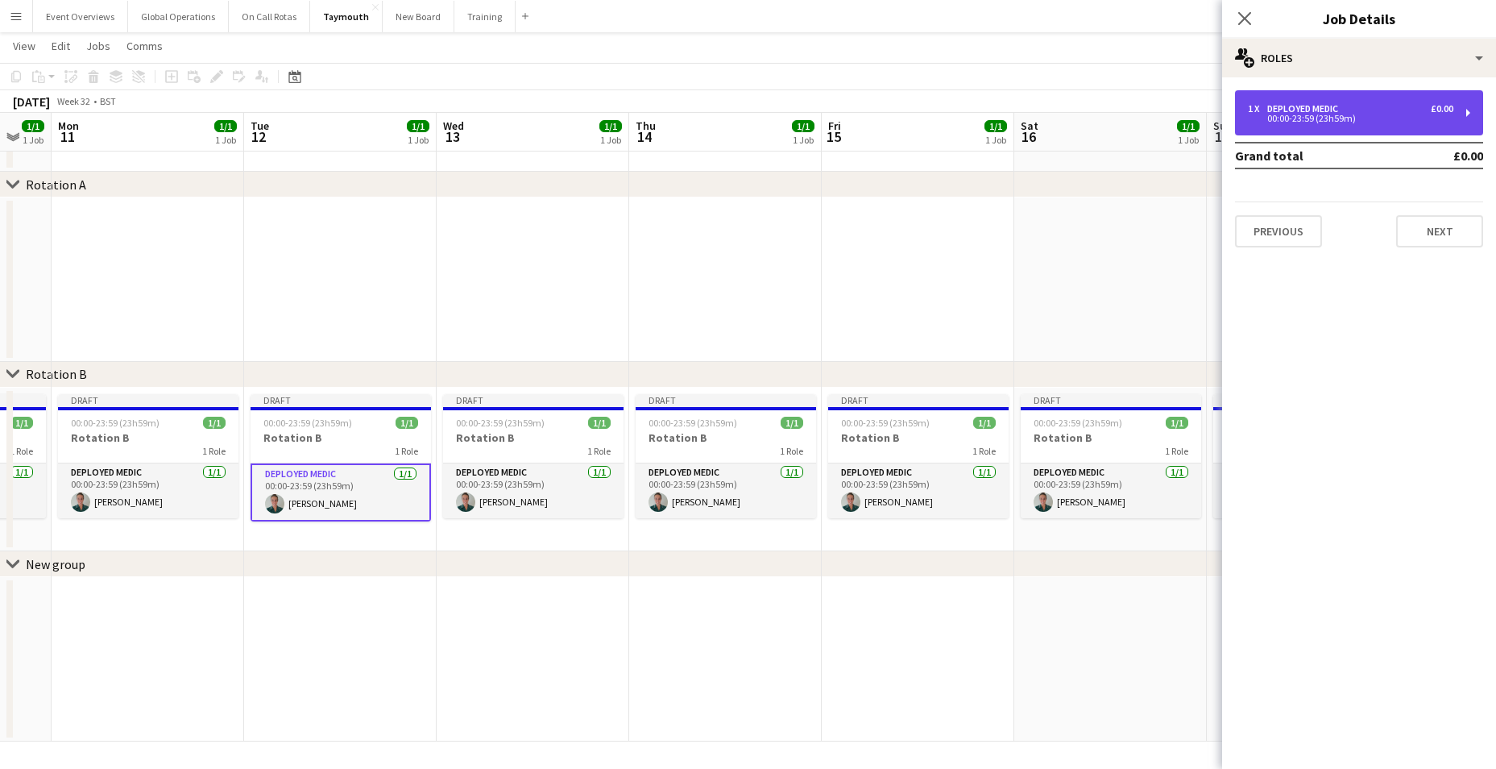
click at [1327, 115] on div "00:00-23:59 (23h59m)" at bounding box center [1350, 118] width 205 height 8
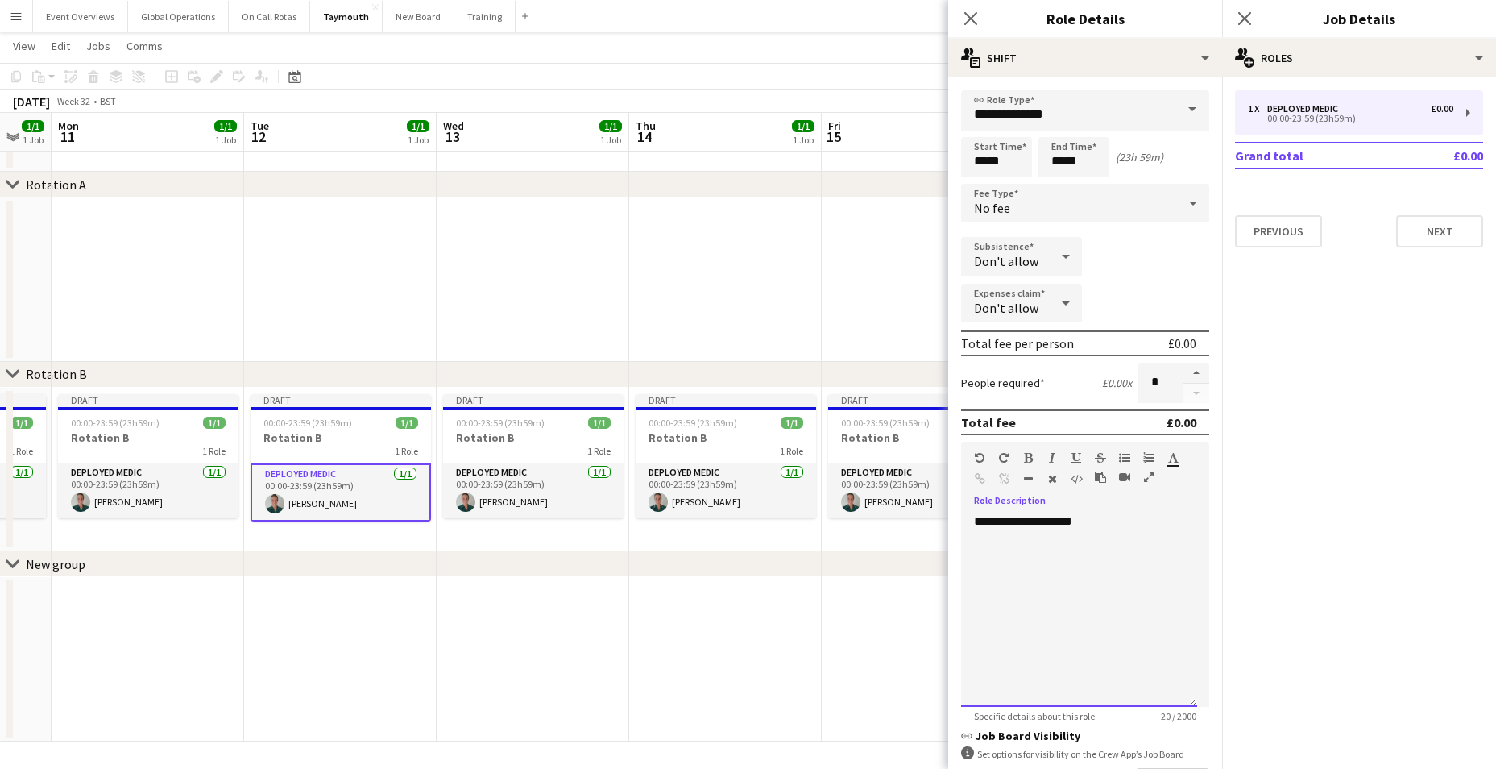
click at [1083, 518] on div "**********" at bounding box center [1079, 609] width 236 height 193
drag, startPoint x: 1082, startPoint y: 520, endPoint x: 930, endPoint y: 523, distance: 152.3
click at [930, 523] on body "Menu Boards Boards Boards All jobs Status Workforce Workforce My Workforce Recr…" at bounding box center [748, 356] width 1496 height 826
drag, startPoint x: 983, startPoint y: 524, endPoint x: 1021, endPoint y: 593, distance: 79.3
click at [1021, 593] on div at bounding box center [1079, 609] width 236 height 193
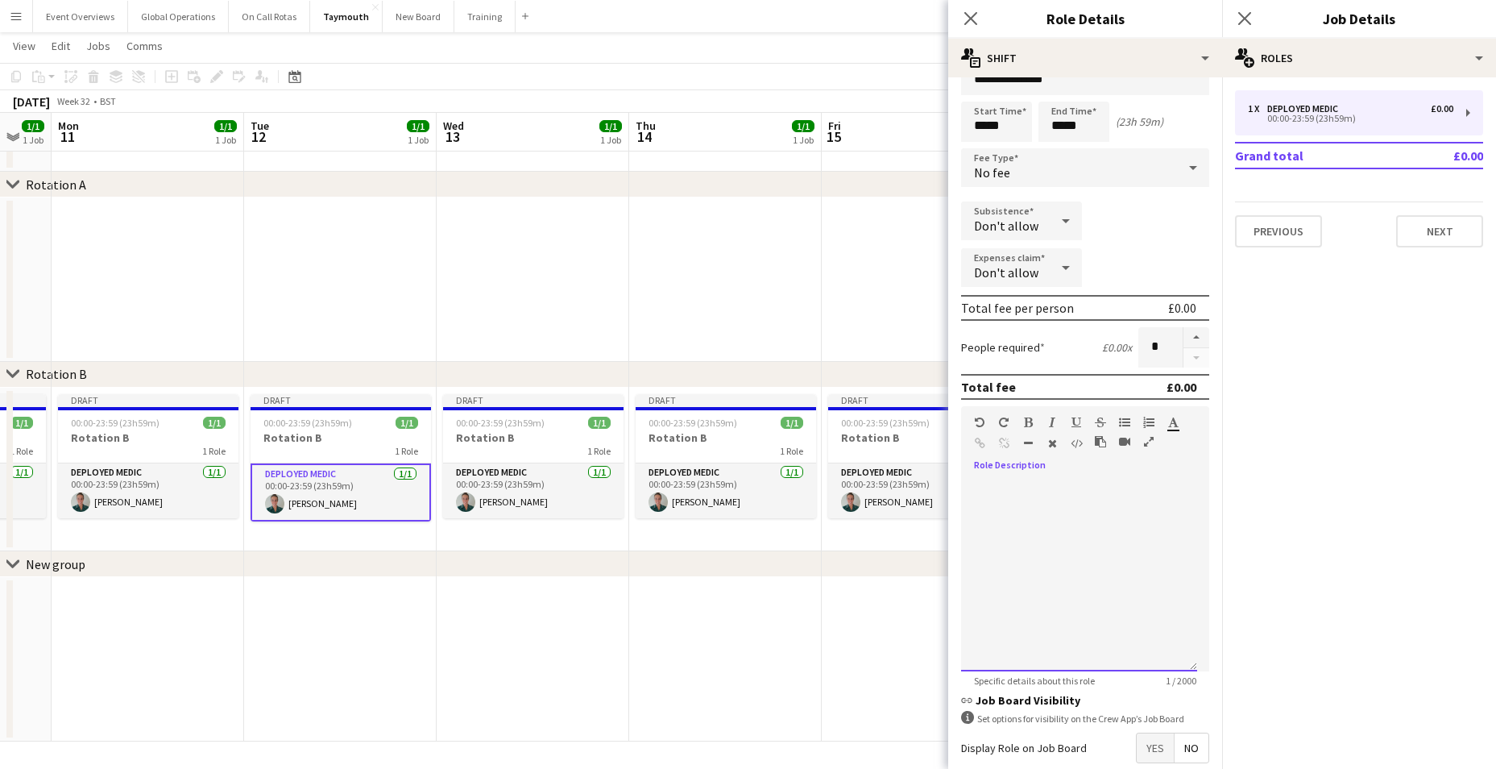
scroll to position [121, 0]
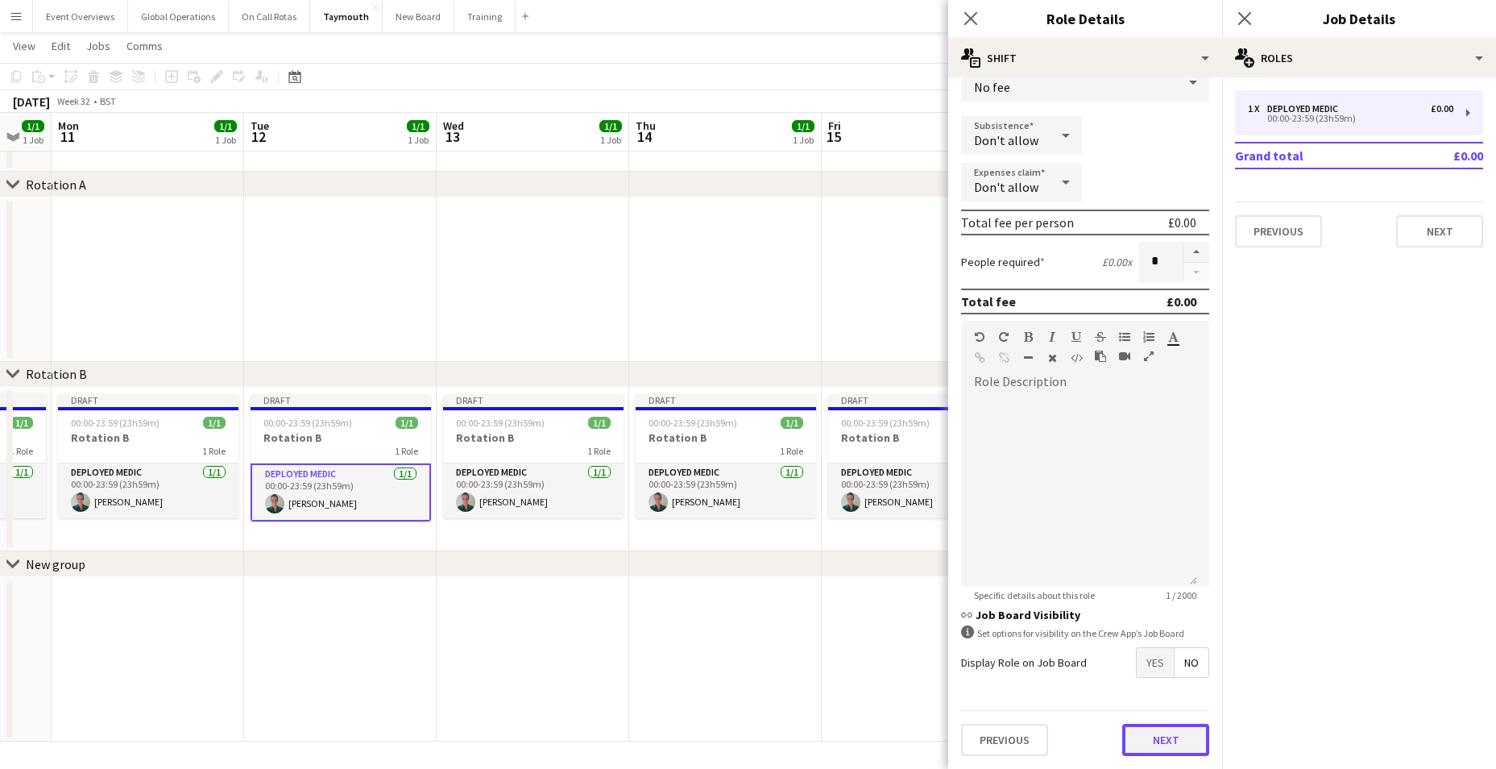
click at [1150, 733] on button "Next" at bounding box center [1165, 739] width 87 height 32
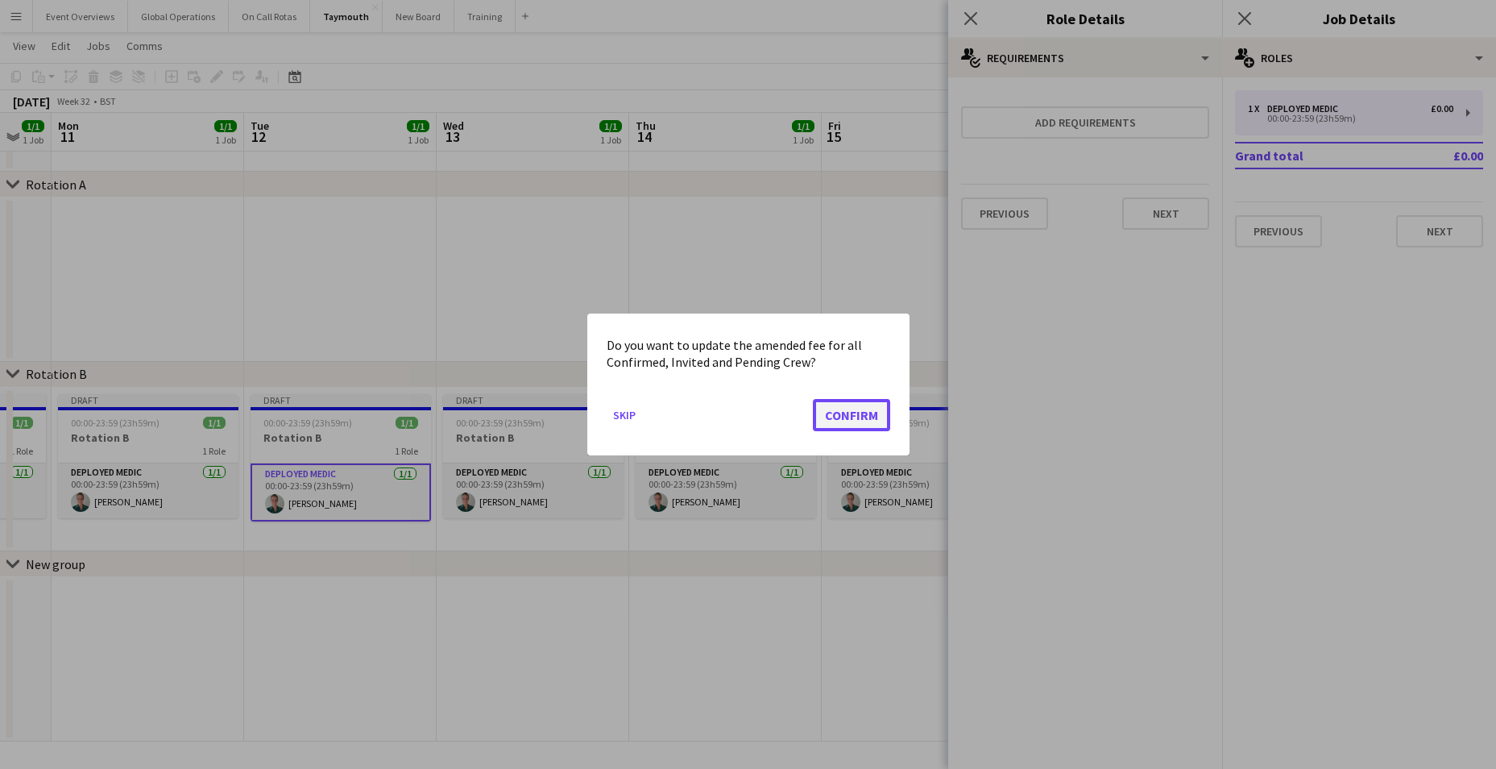
drag, startPoint x: 837, startPoint y: 411, endPoint x: 851, endPoint y: 401, distance: 16.8
click at [837, 409] on button "Confirm" at bounding box center [851, 415] width 77 height 32
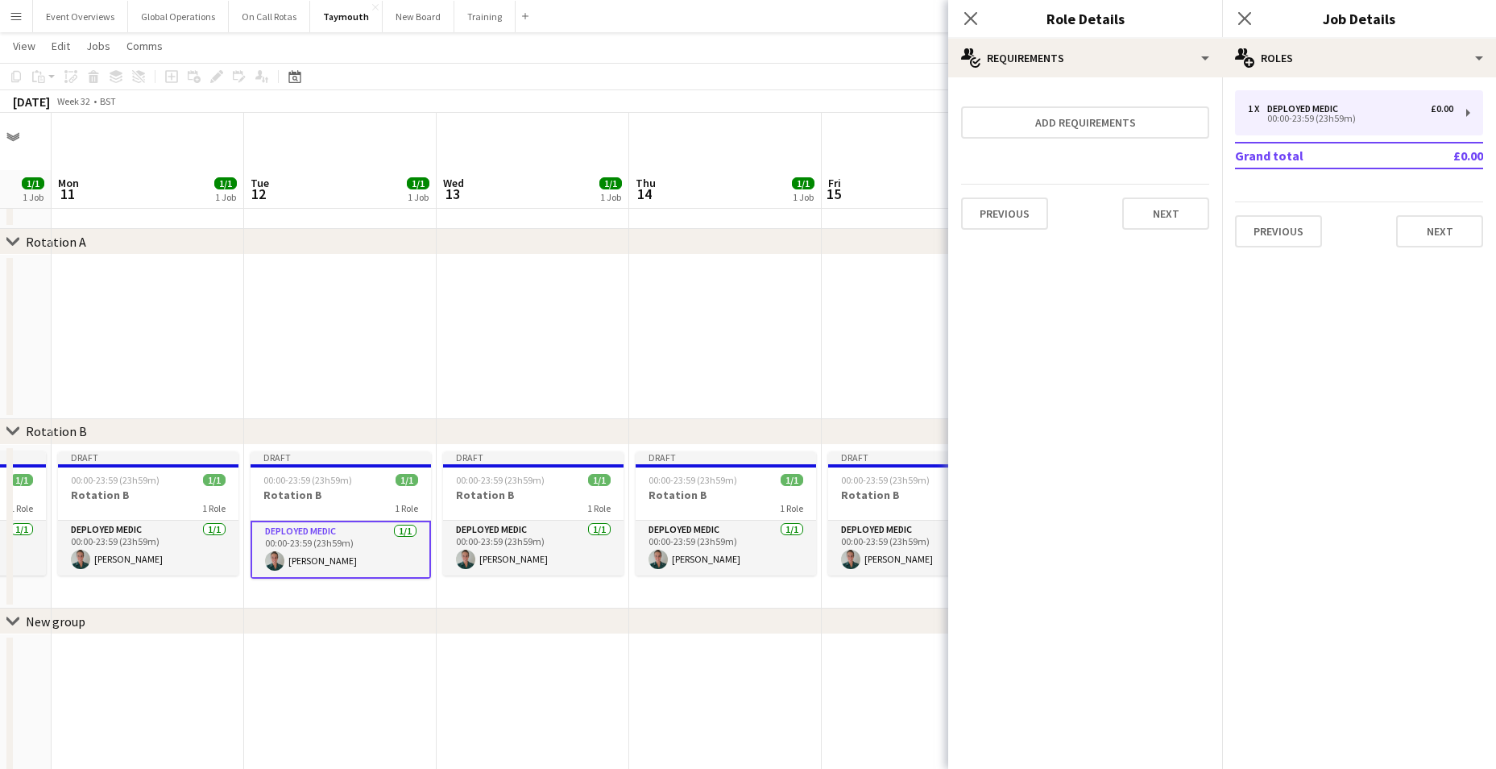
scroll to position [57, 0]
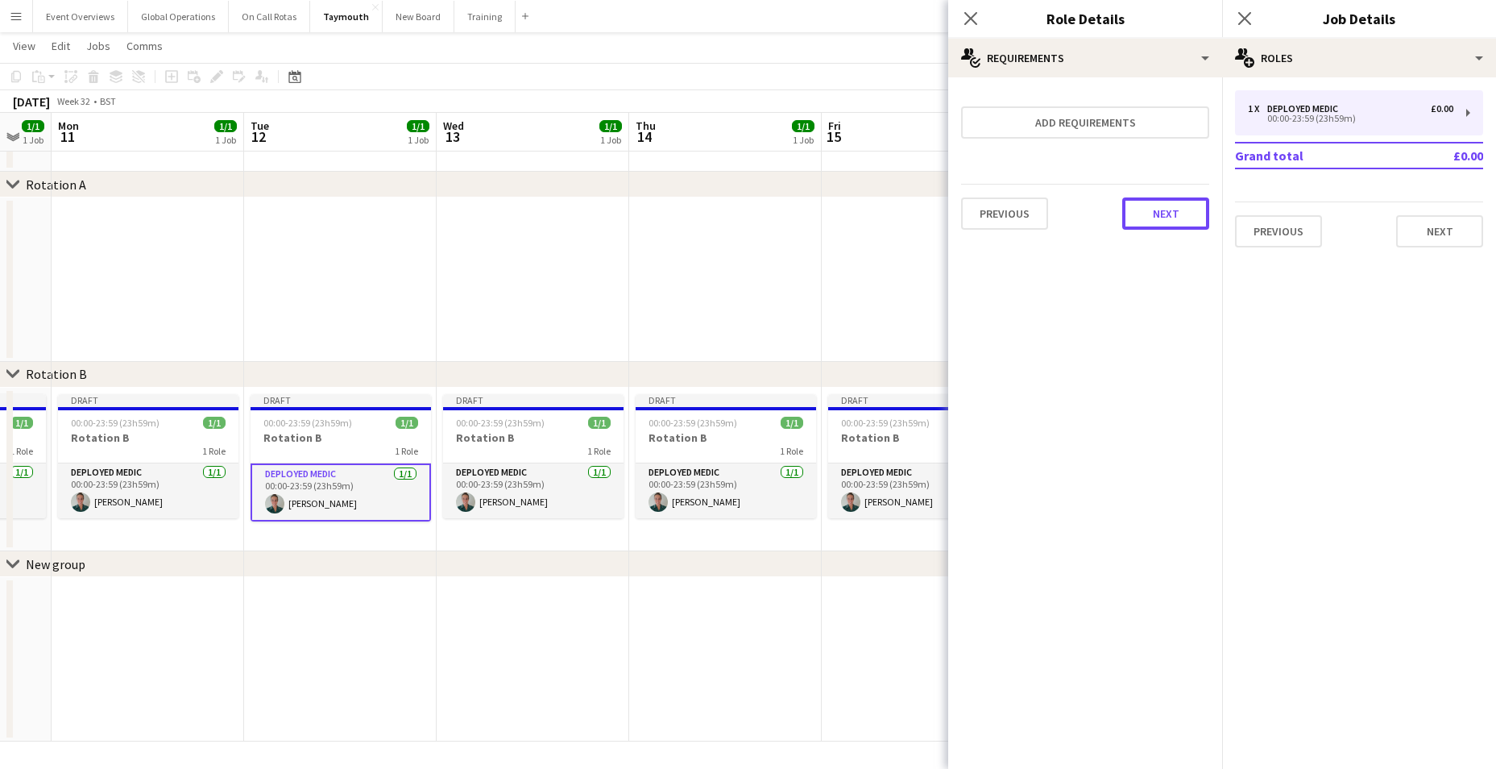
click at [1172, 209] on button "Next" at bounding box center [1165, 213] width 87 height 32
click at [1173, 211] on button "Finish" at bounding box center [1179, 216] width 60 height 32
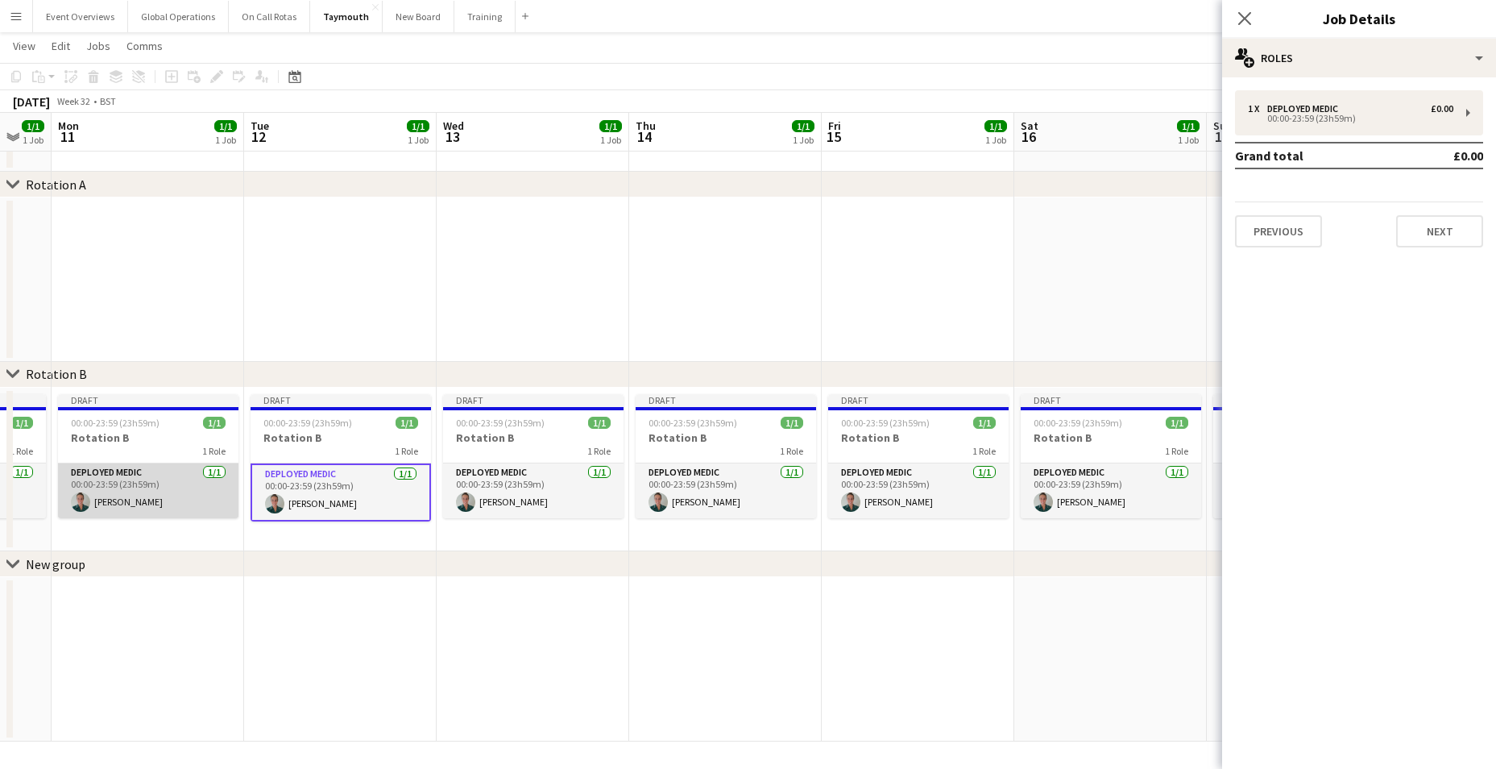
click at [112, 503] on app-card-role "Deployed Medic [DATE] 00:00-23:59 (23h59m) [PERSON_NAME]" at bounding box center [148, 490] width 180 height 55
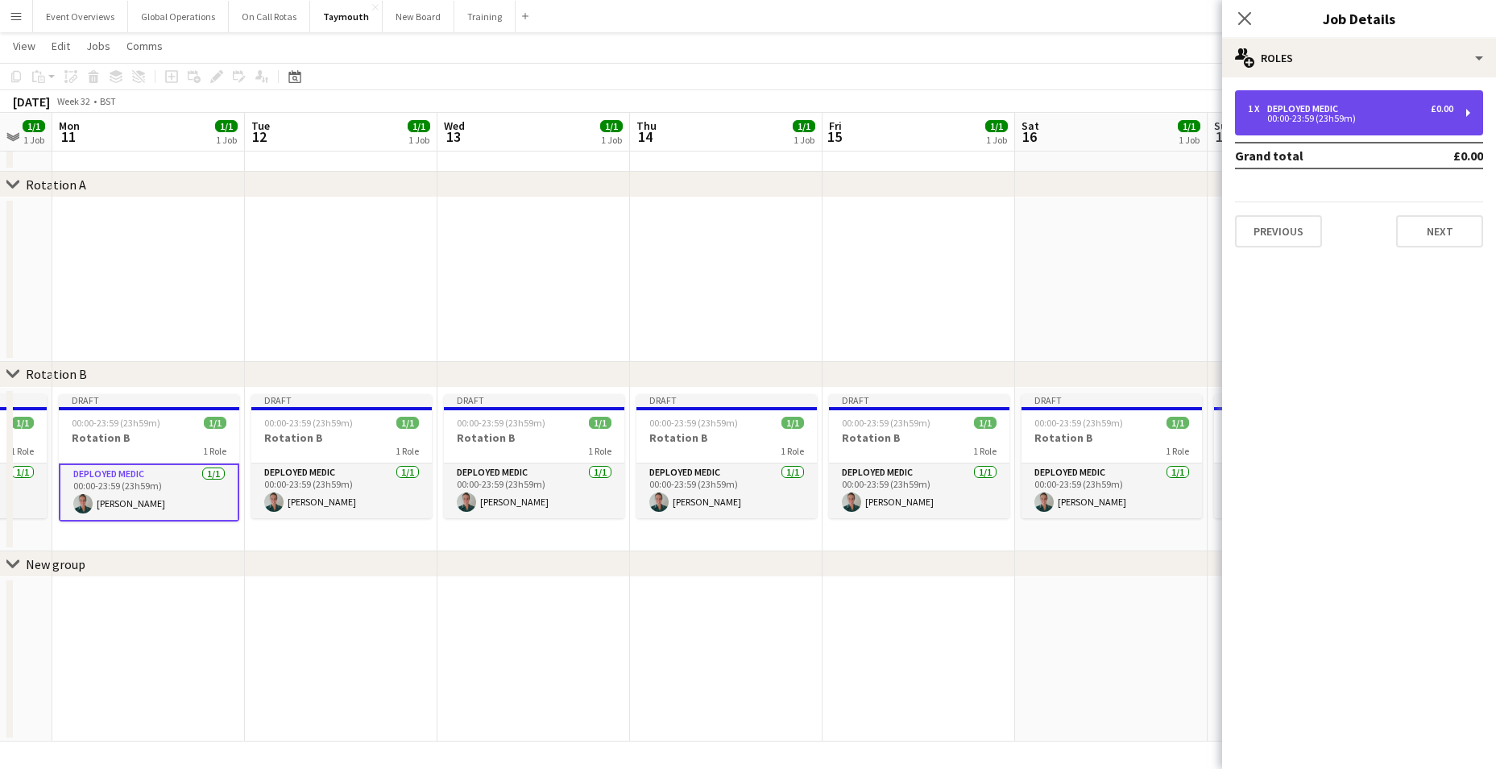
click at [1324, 114] on div "00:00-23:59 (23h59m)" at bounding box center [1350, 118] width 205 height 8
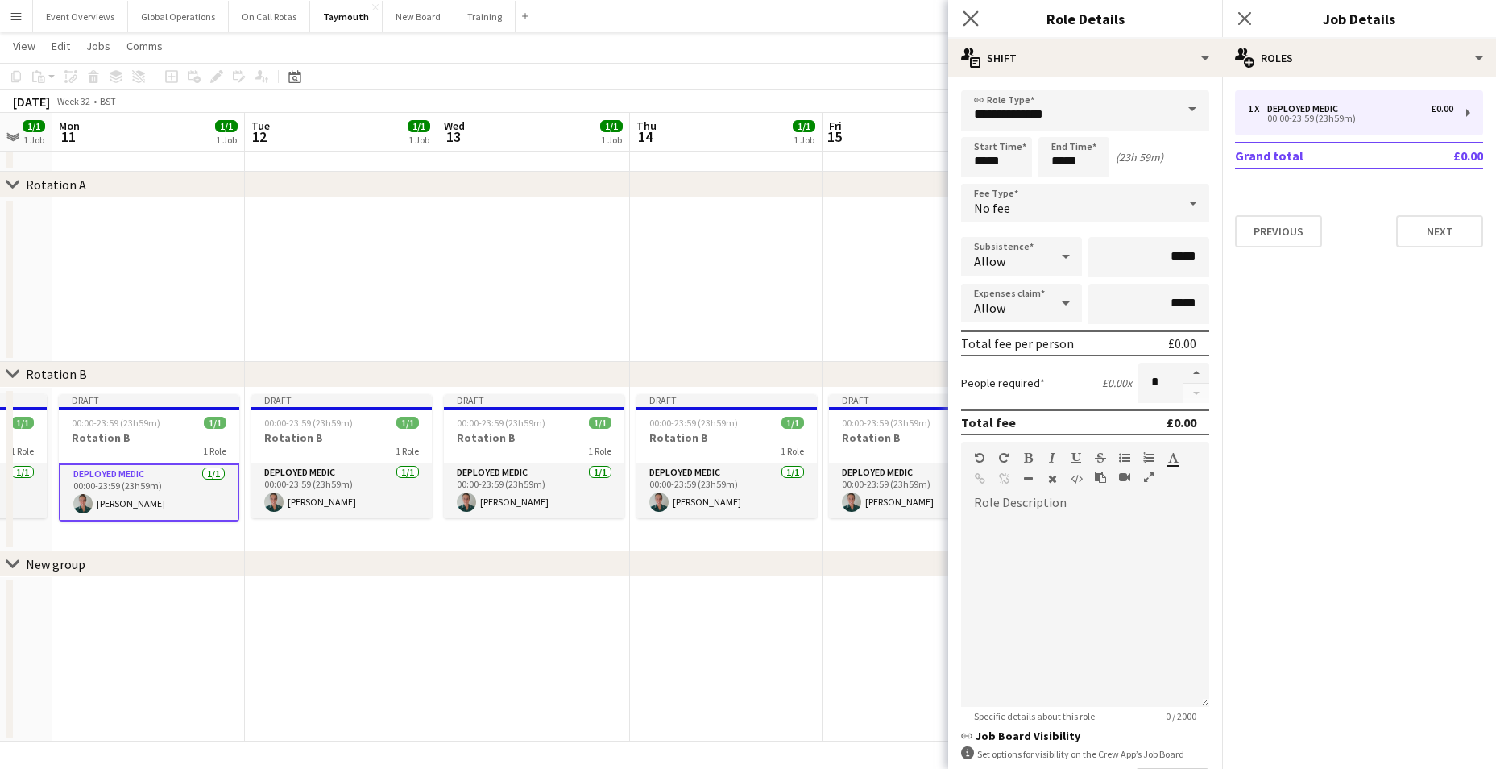
click at [962, 11] on app-icon "Close pop-in" at bounding box center [970, 18] width 23 height 23
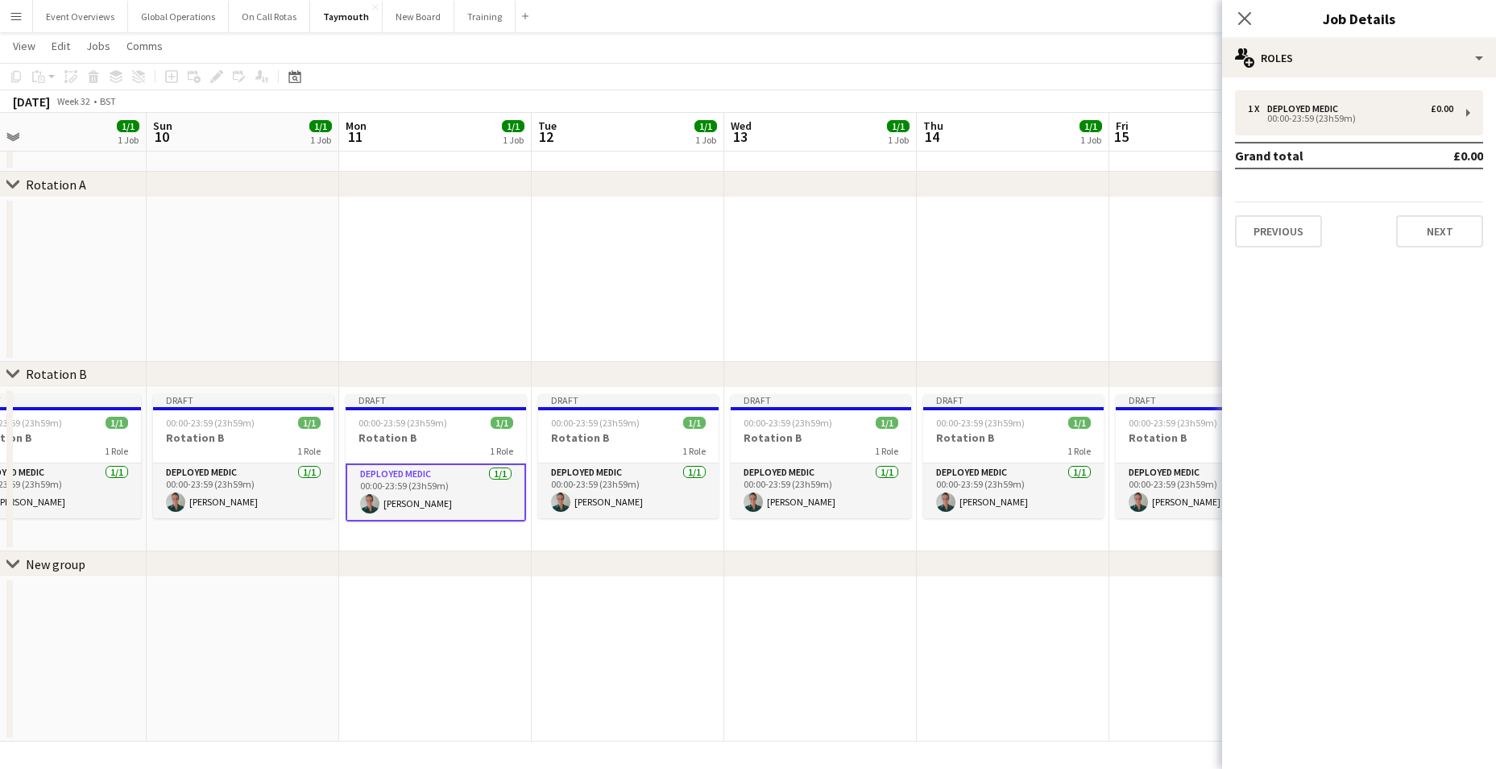
scroll to position [0, 408]
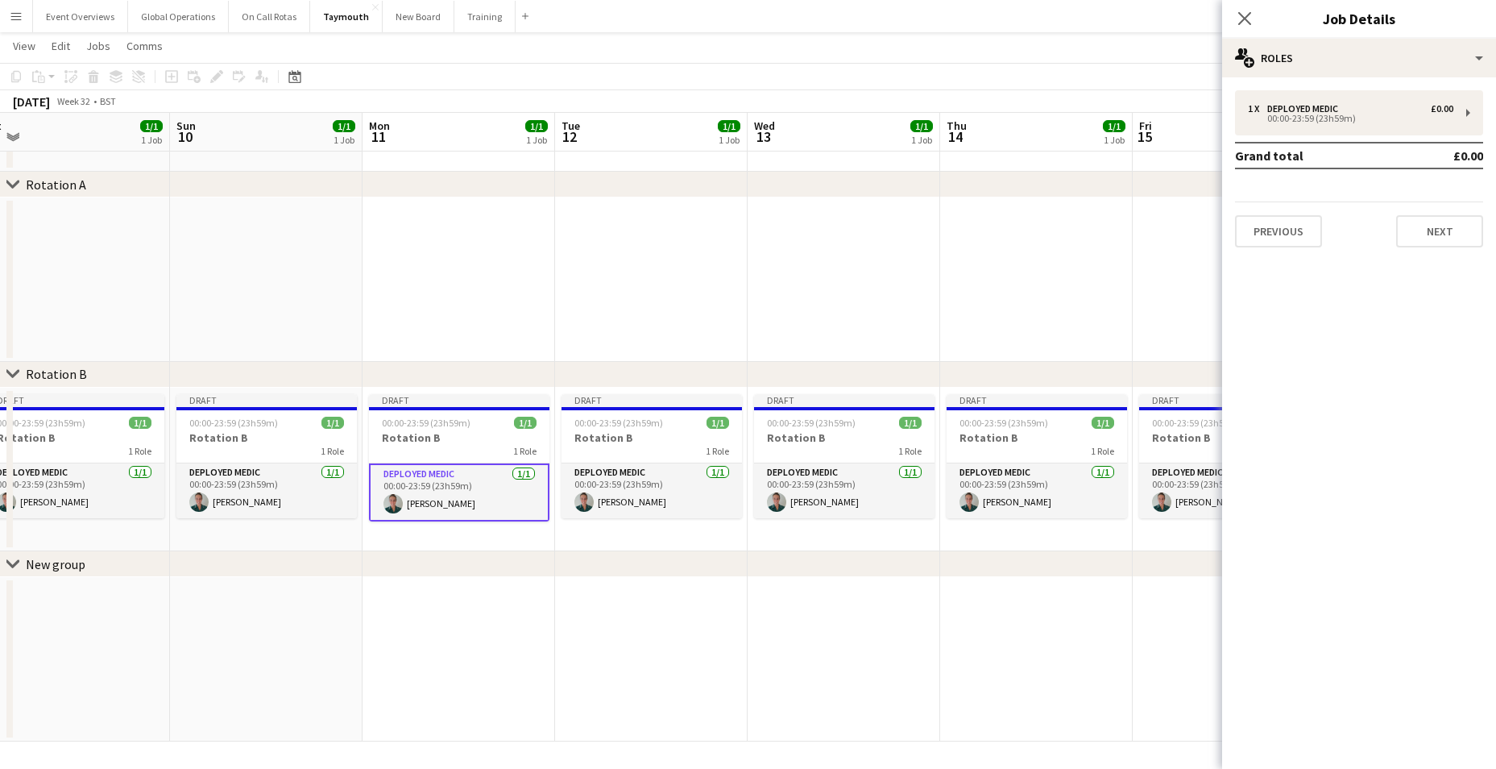
drag, startPoint x: 415, startPoint y: 663, endPoint x: 615, endPoint y: 657, distance: 199.9
click at [712, 672] on app-calendar-viewport "Thu 7 1/1 1 Job Fri 8 1/1 1 Job Sat 9 1/1 1 Job Sun 10 1/1 1 Job Mon 11 1/1 1 J…" at bounding box center [748, 373] width 1496 height 735
click at [227, 468] on app-card-role "Deployed Medic [DATE] 00:00-23:59 (23h59m) [PERSON_NAME]" at bounding box center [266, 490] width 180 height 55
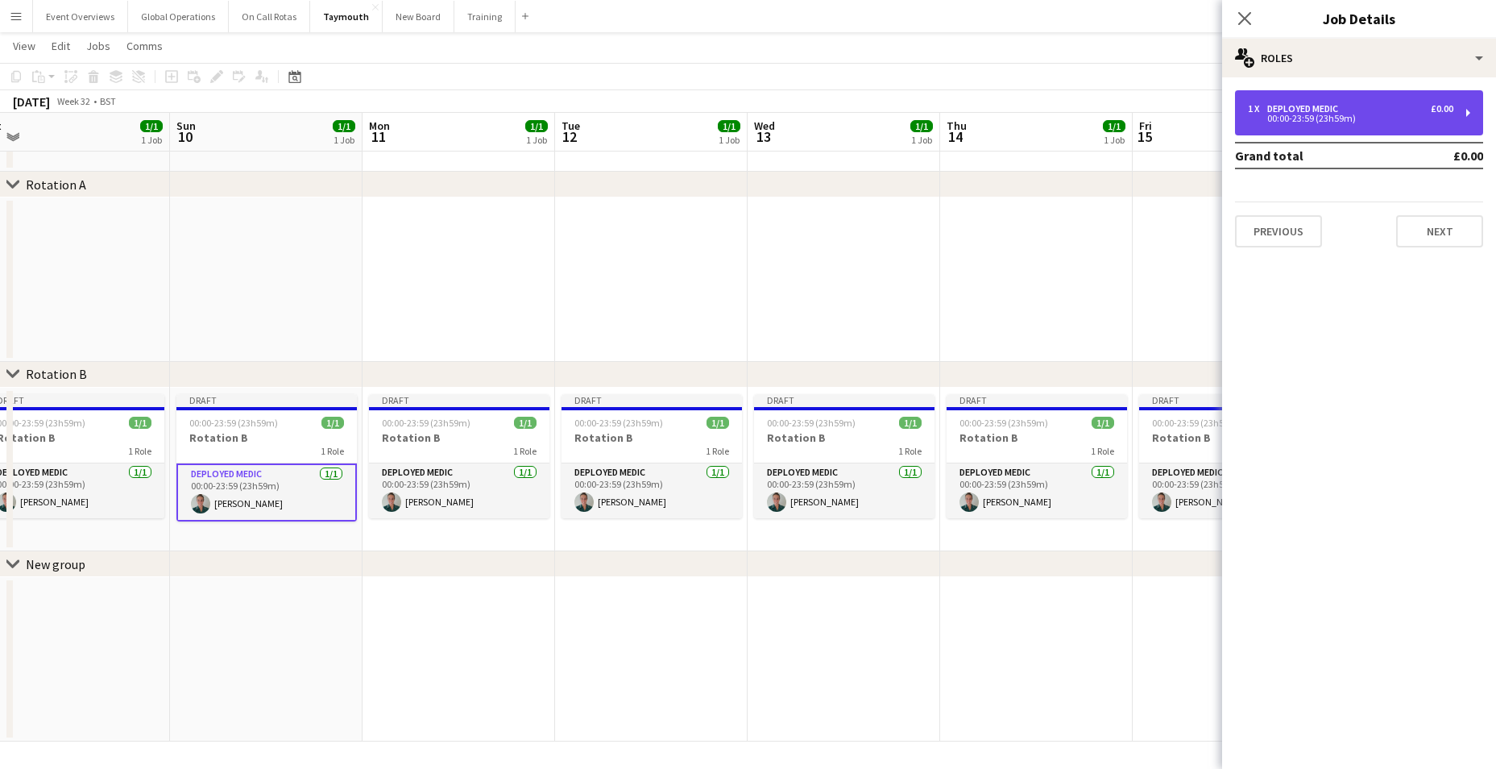
click at [1303, 115] on div "00:00-23:59 (23h59m)" at bounding box center [1350, 118] width 205 height 8
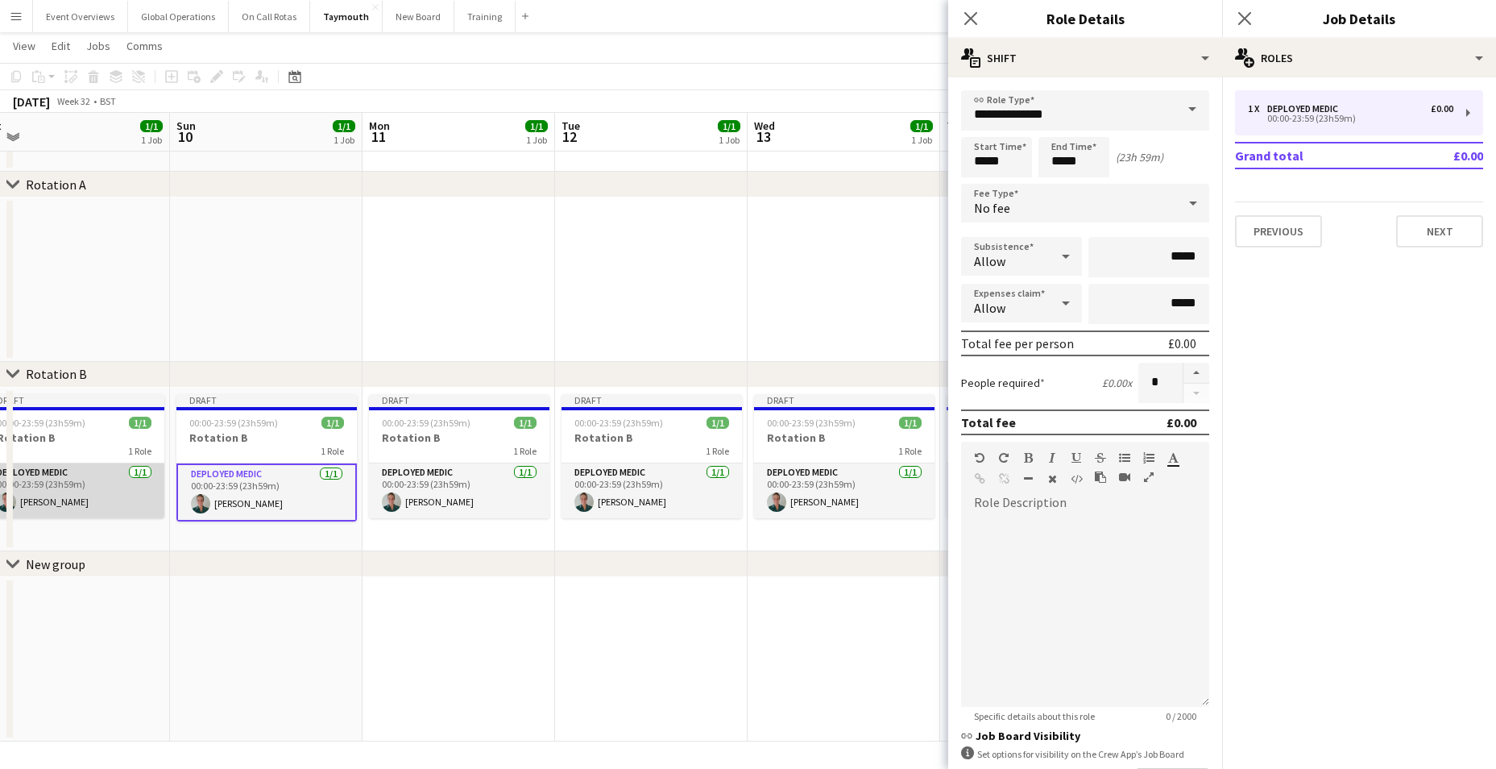
click at [48, 470] on app-card-role "Deployed Medic [DATE] 00:00-23:59 (23h59m) [PERSON_NAME]" at bounding box center [74, 490] width 180 height 55
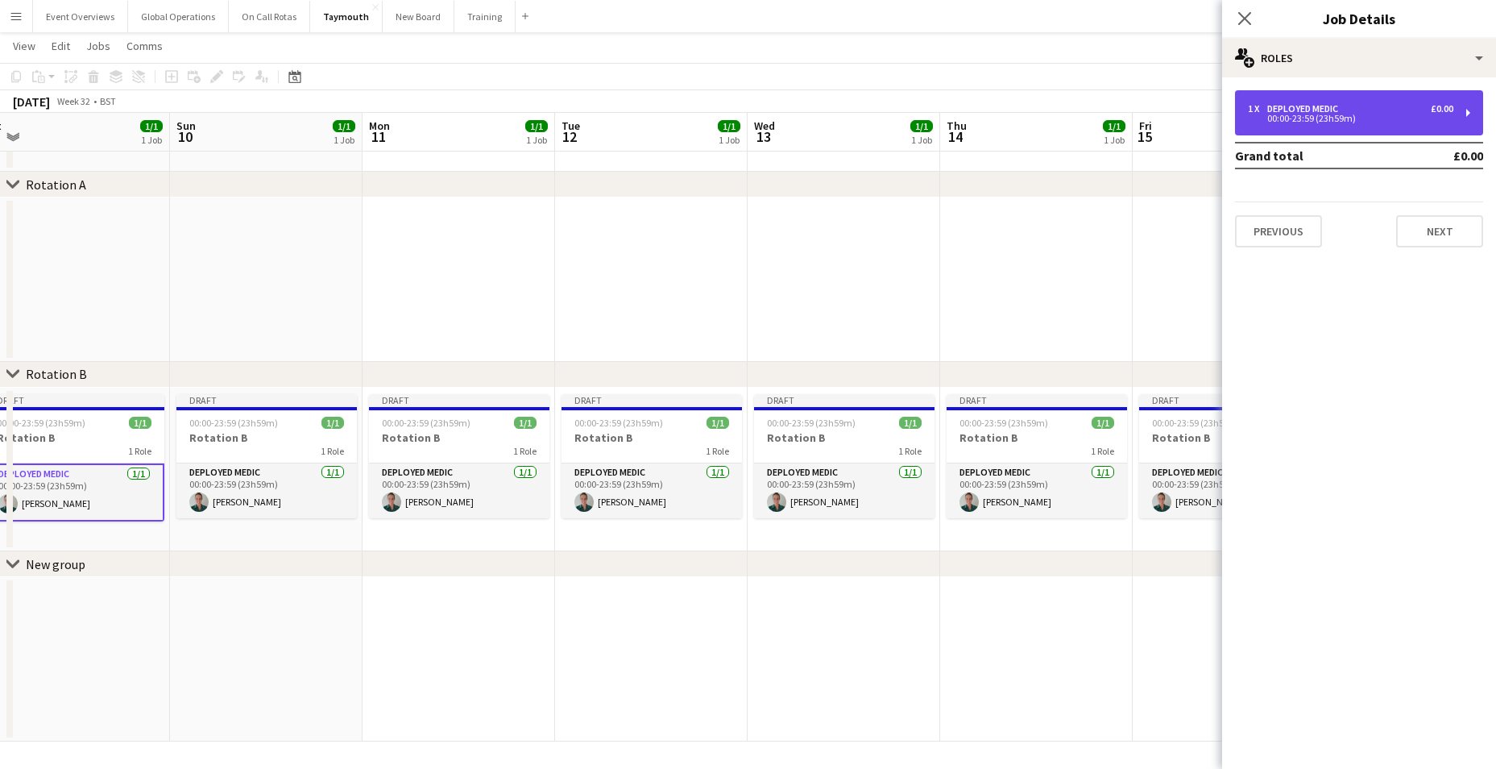
click at [1287, 114] on div "00:00-23:59 (23h59m)" at bounding box center [1350, 118] width 205 height 8
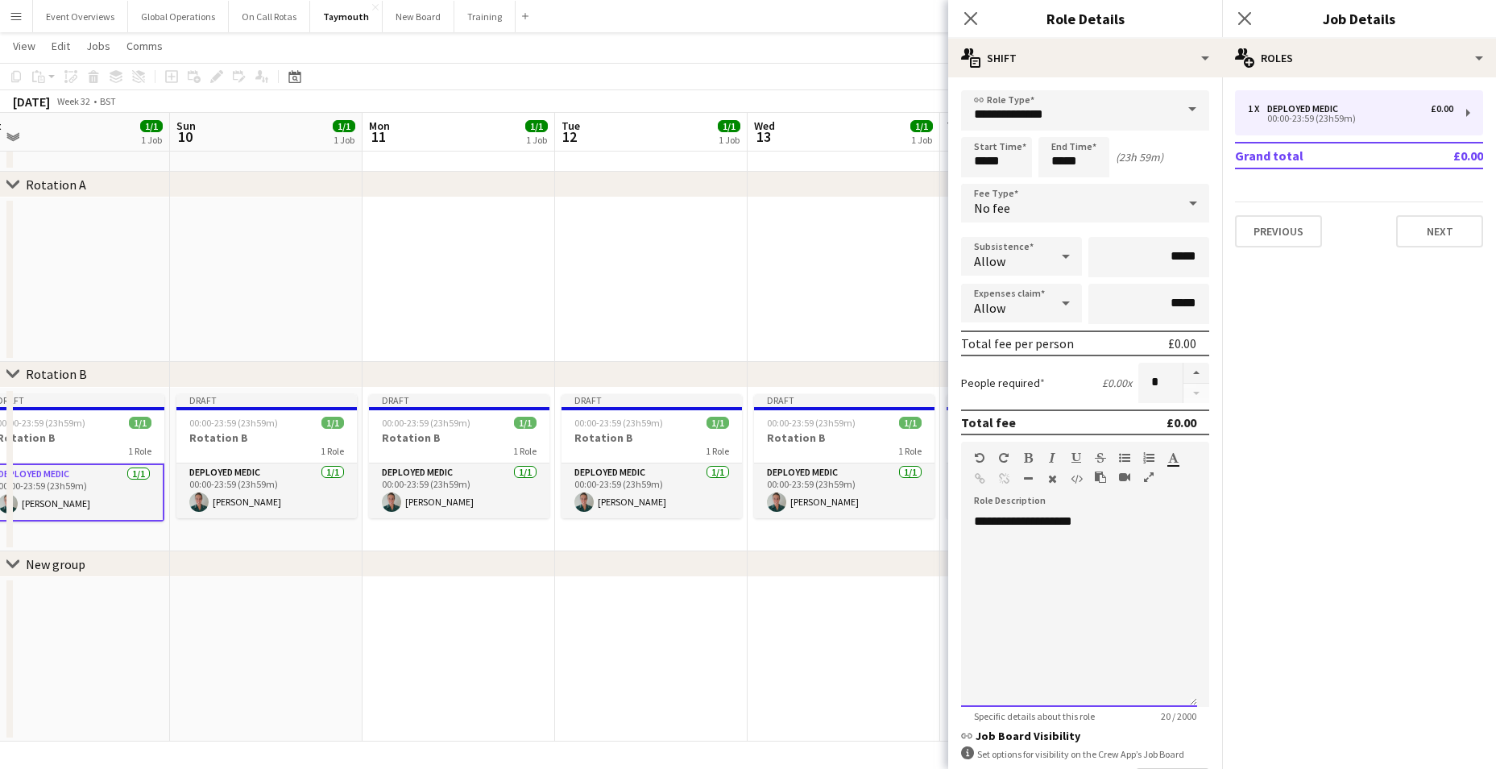
click at [1086, 518] on div "**********" at bounding box center [1079, 609] width 236 height 193
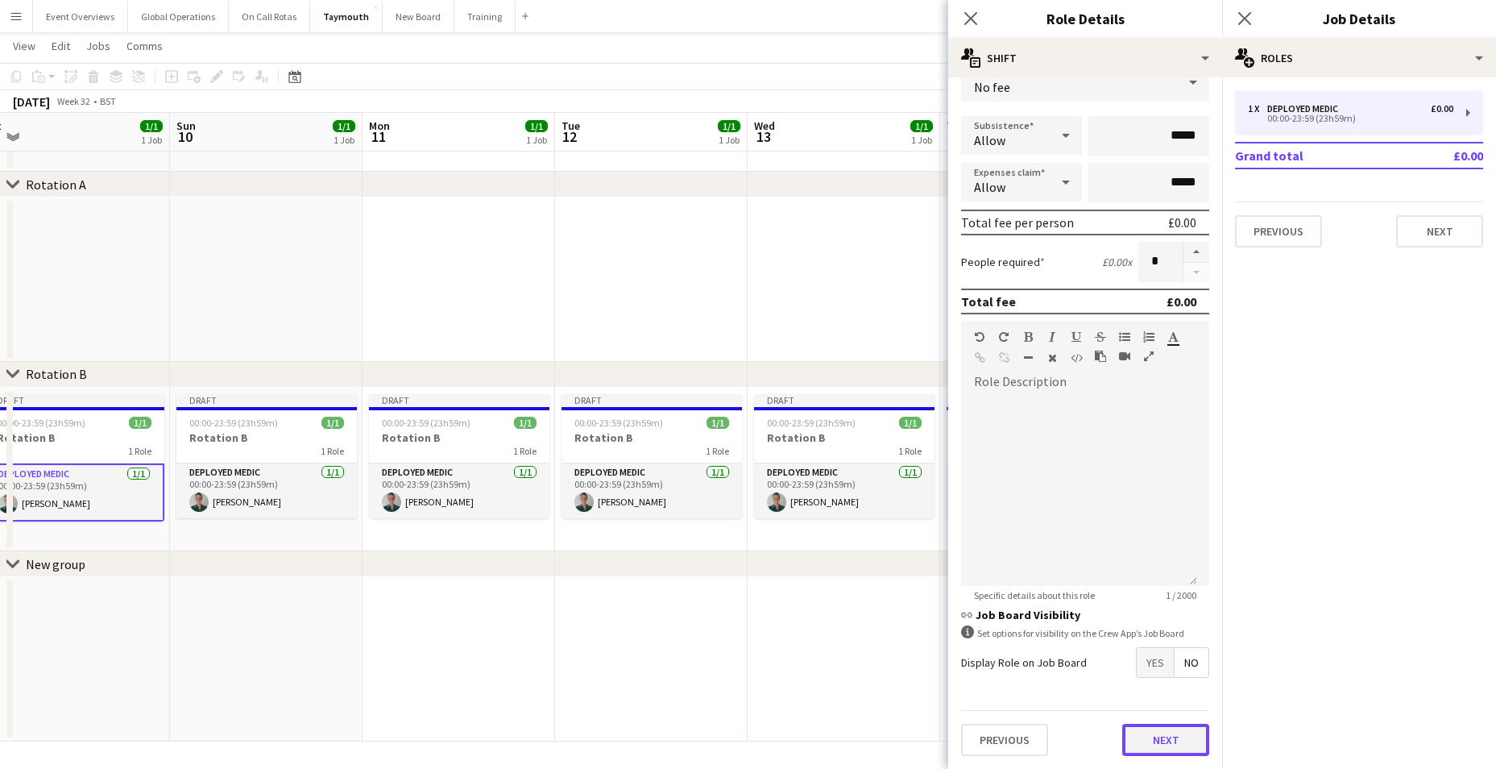
click at [1151, 740] on button "Next" at bounding box center [1165, 739] width 87 height 32
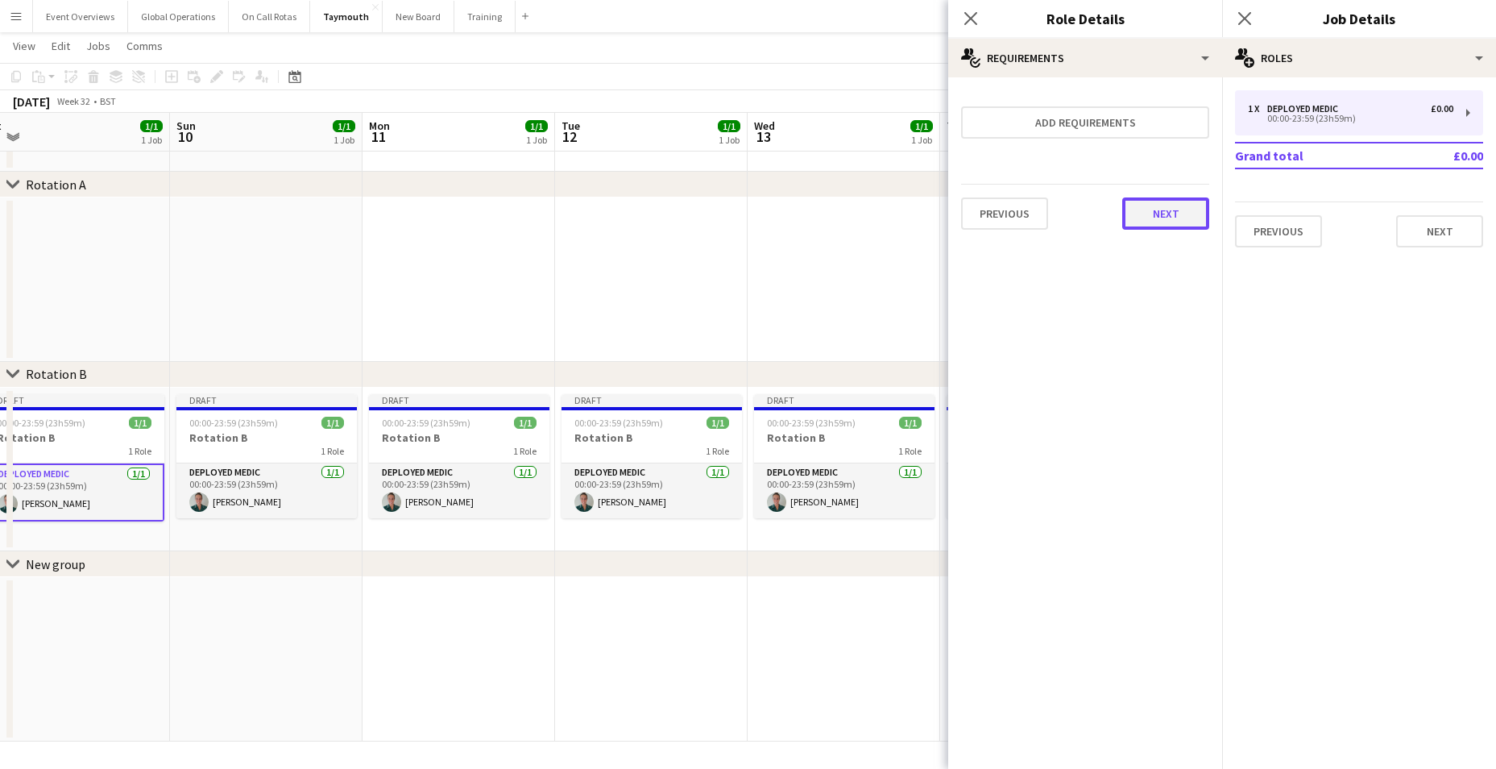
click at [1163, 213] on button "Next" at bounding box center [1165, 213] width 87 height 32
click at [1175, 215] on button "Finish" at bounding box center [1179, 216] width 60 height 32
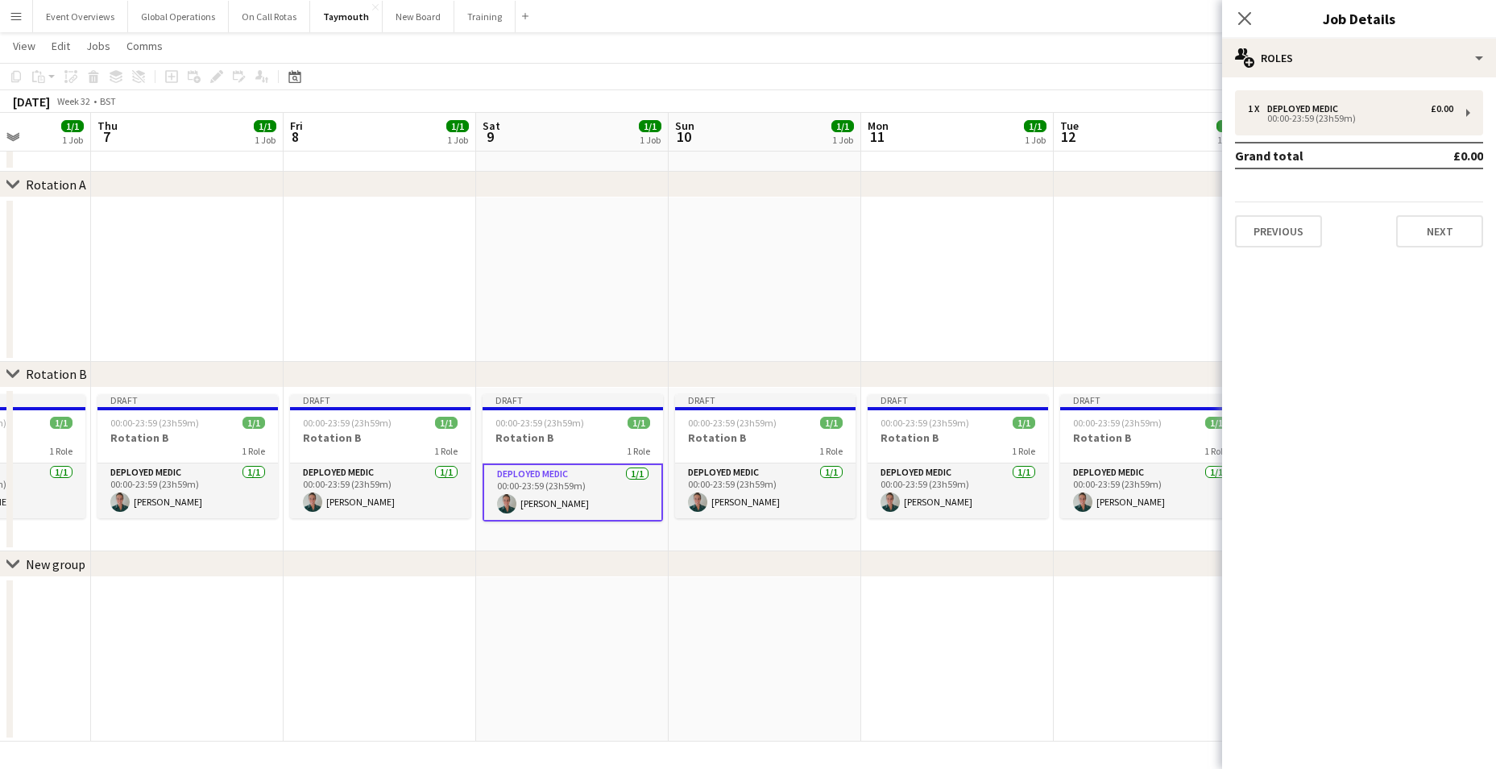
scroll to position [0, 385]
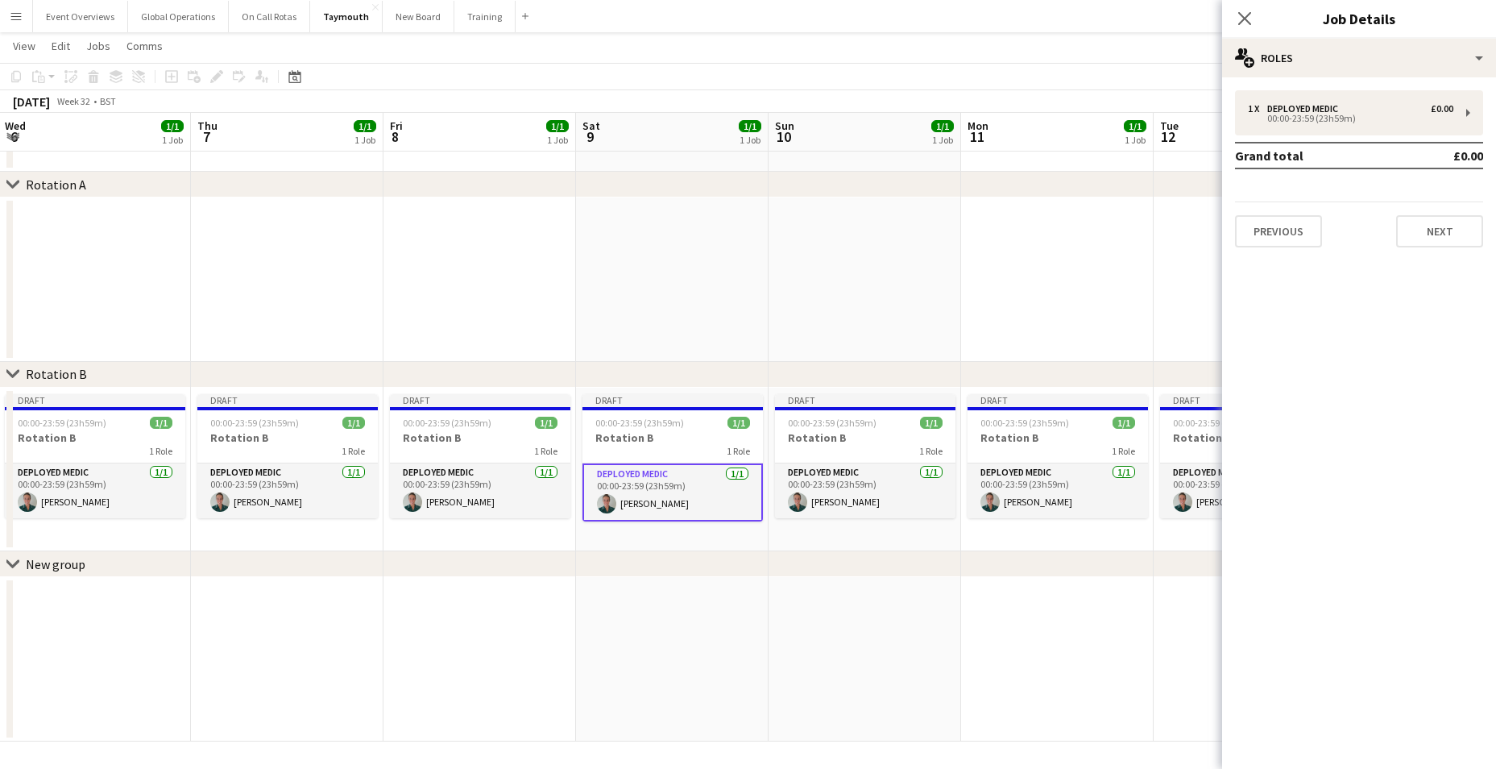
drag, startPoint x: 412, startPoint y: 631, endPoint x: 881, endPoint y: 605, distance: 469.5
click at [881, 606] on app-calendar-viewport "Mon 4 2/2 2 Jobs Tue 5 1/1 1 Job Wed 6 1/1 1 Job Thu 7 1/1 1 Job Fri 8 1/1 1 Jo…" at bounding box center [748, 373] width 1496 height 735
click at [448, 471] on app-card-role "Deployed Medic [DATE] 00:00-23:59 (23h59m) [PERSON_NAME]" at bounding box center [482, 490] width 180 height 55
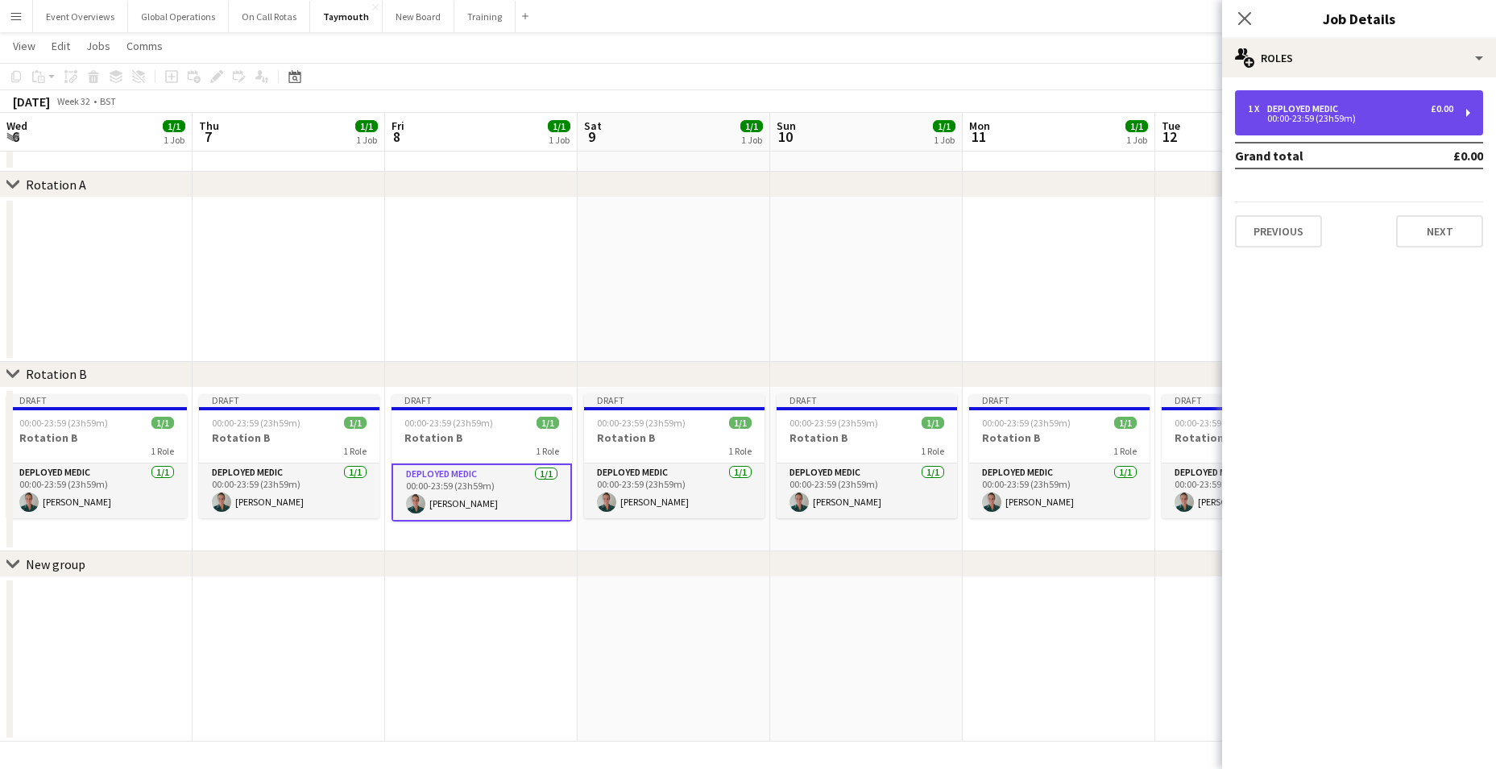
click at [1288, 114] on div "00:00-23:59 (23h59m)" at bounding box center [1350, 118] width 205 height 8
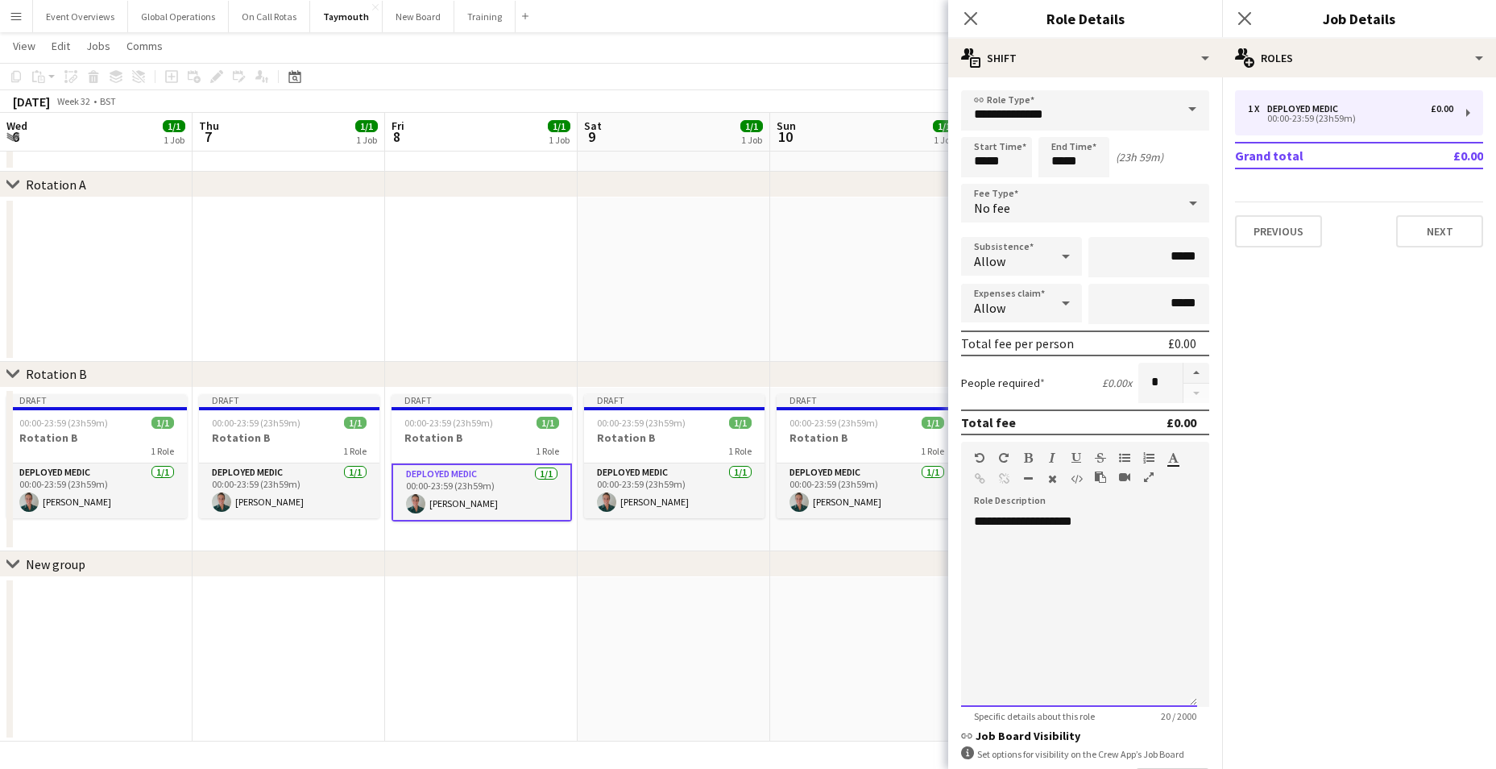
click at [1102, 523] on div "**********" at bounding box center [1079, 609] width 236 height 193
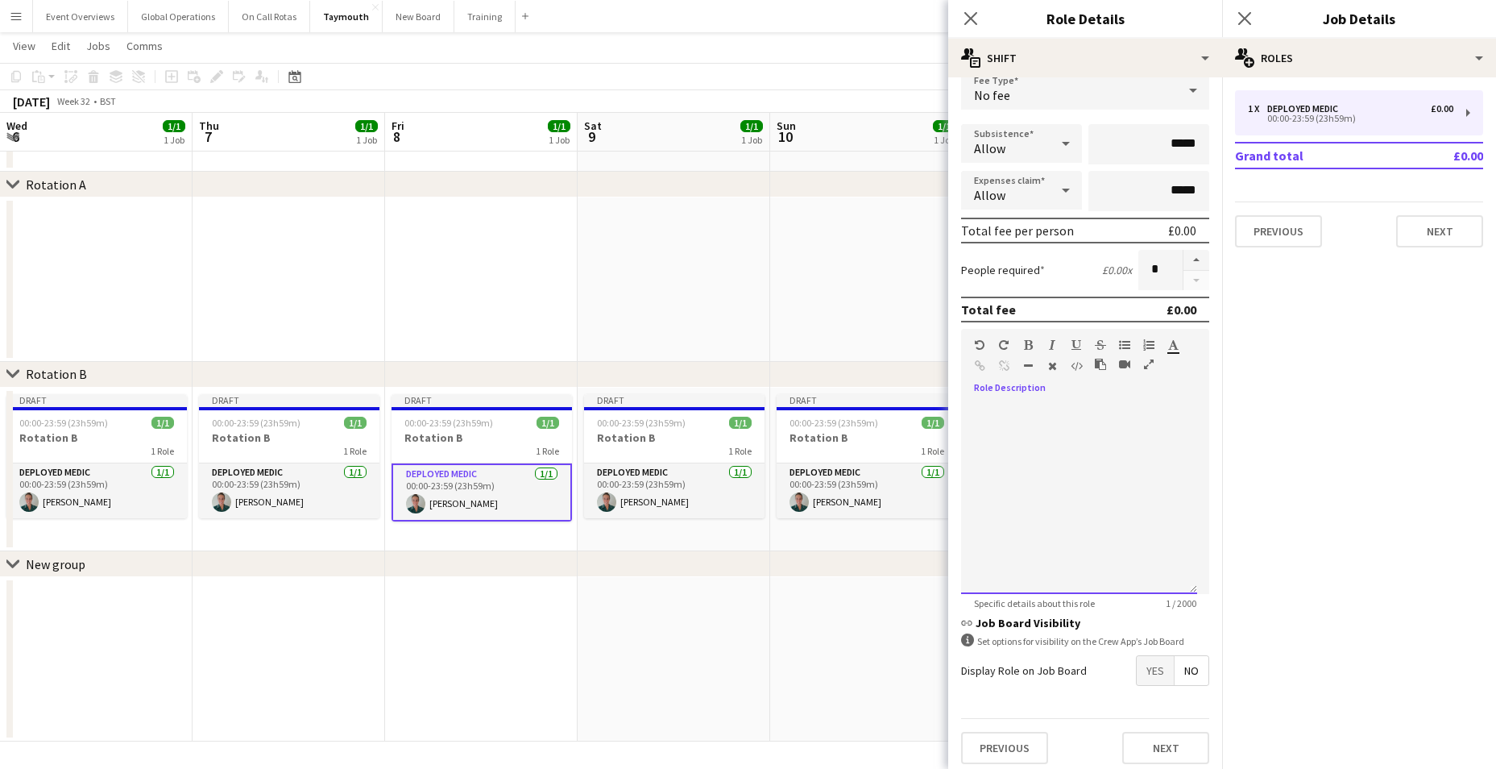
scroll to position [121, 0]
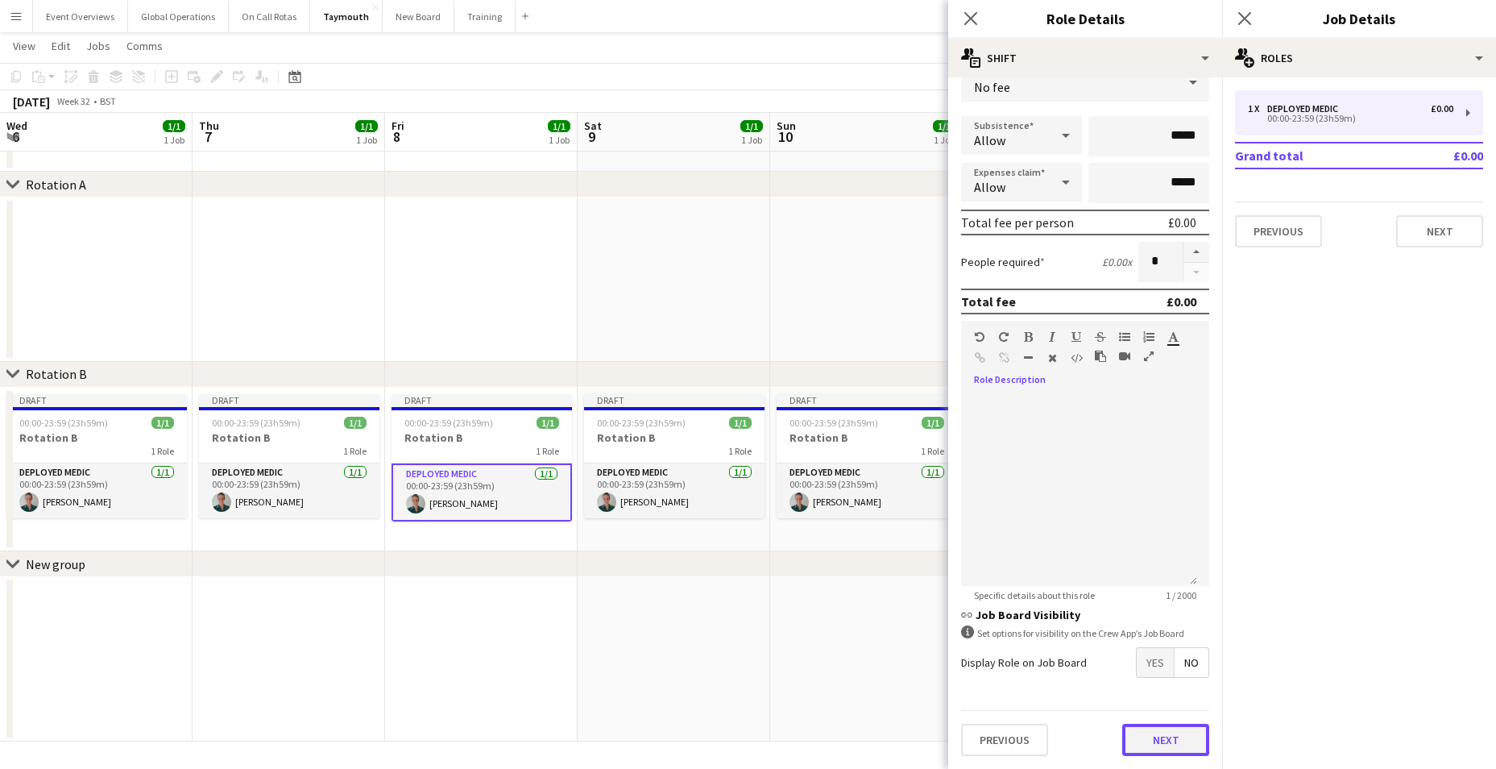
click at [1141, 740] on button "Next" at bounding box center [1165, 739] width 87 height 32
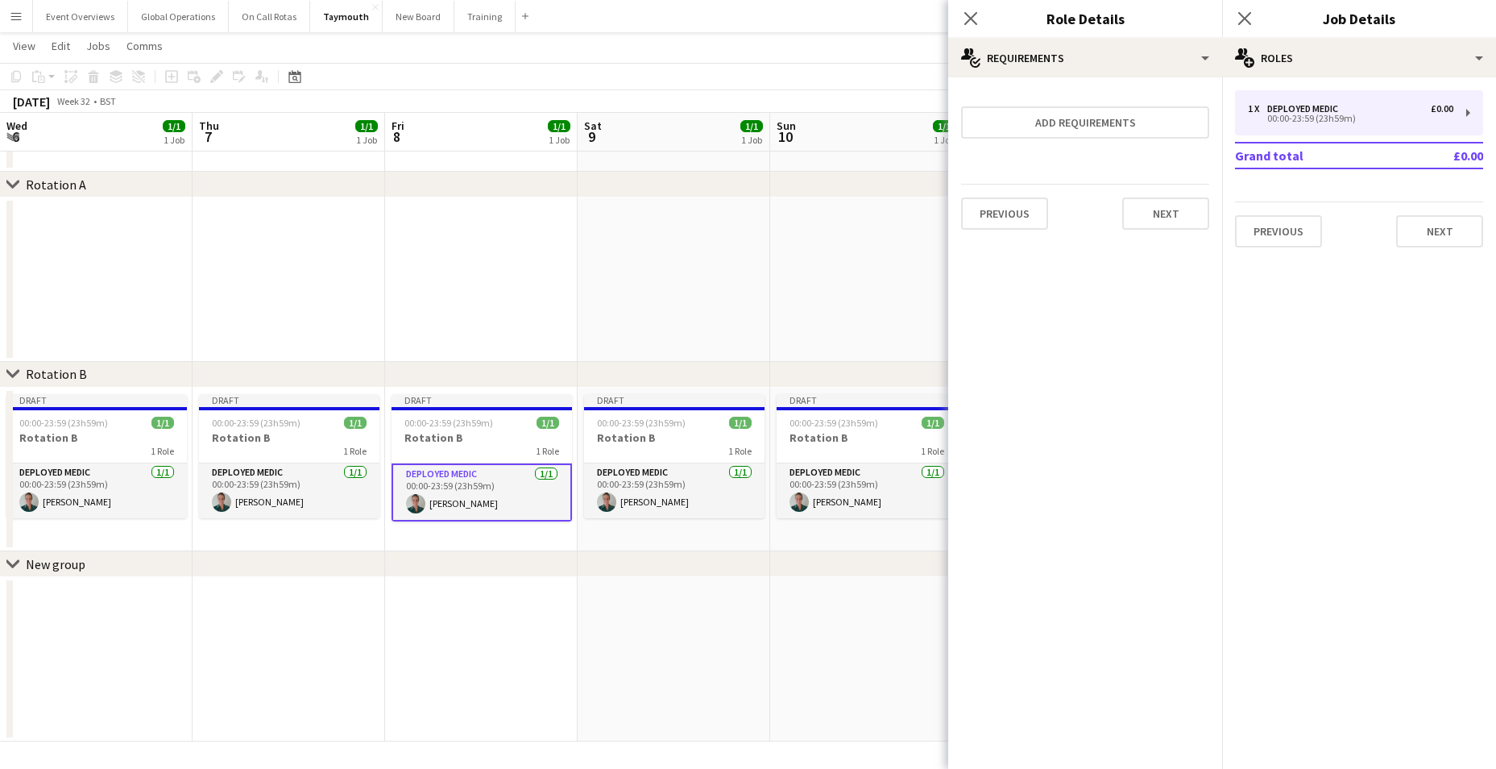
scroll to position [0, 0]
click at [1171, 218] on button "Next" at bounding box center [1165, 213] width 87 height 32
click at [1171, 215] on button "Finish" at bounding box center [1179, 216] width 60 height 32
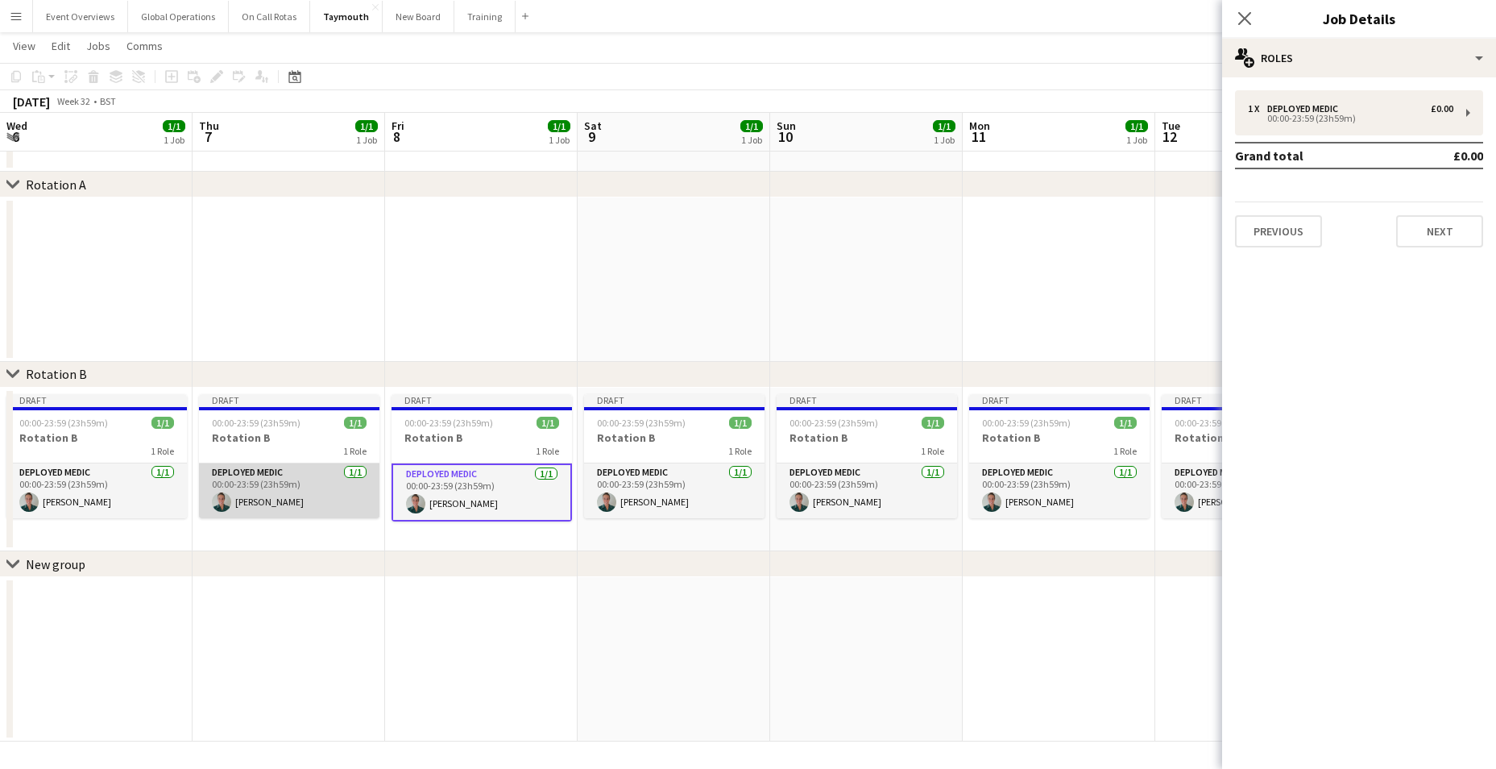
click at [255, 504] on app-card-role "Deployed Medic [DATE] 00:00-23:59 (23h59m) [PERSON_NAME]" at bounding box center [289, 490] width 180 height 55
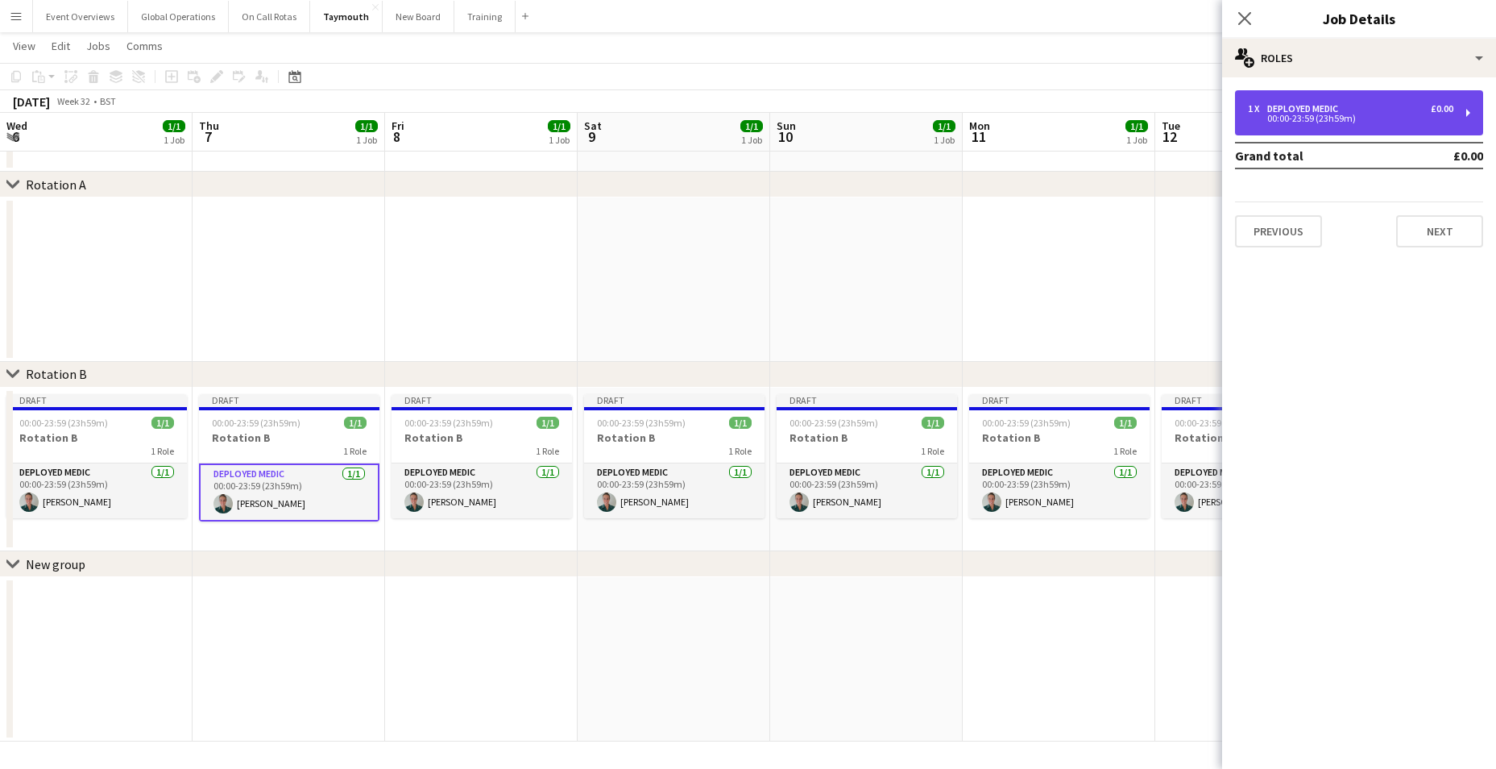
click at [1308, 114] on div "00:00-23:59 (23h59m)" at bounding box center [1350, 118] width 205 height 8
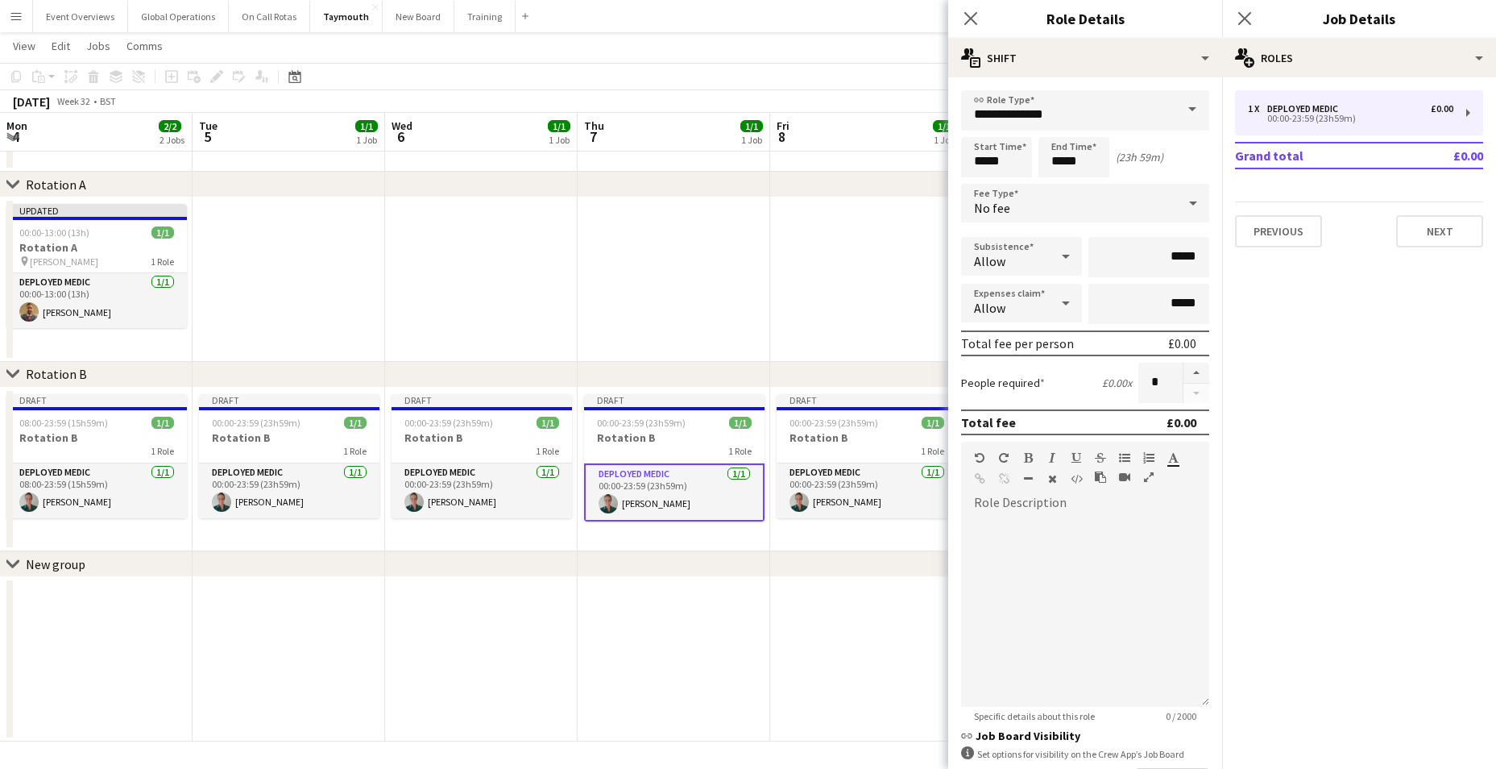
scroll to position [0, 385]
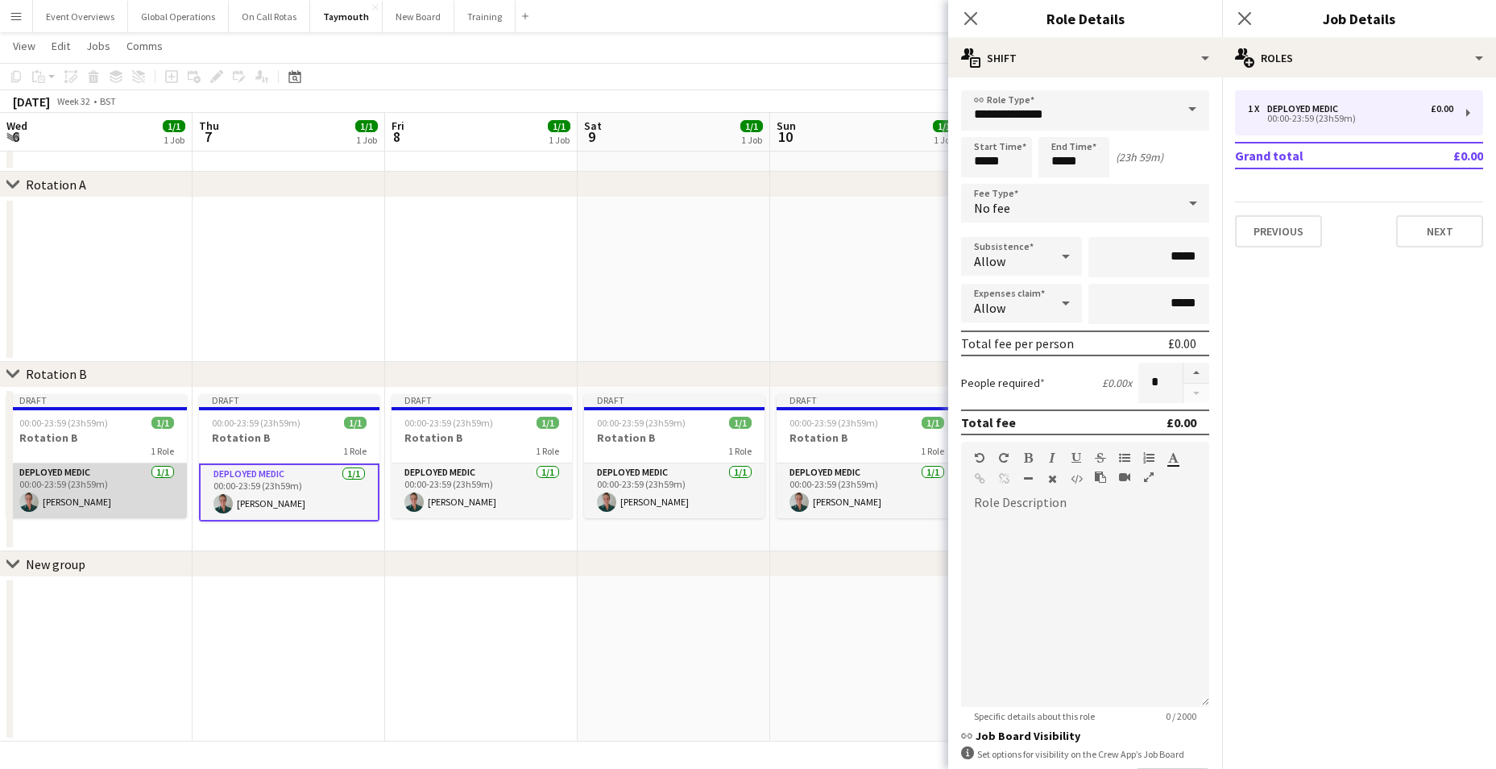
drag, startPoint x: 0, startPoint y: 0, endPoint x: 54, endPoint y: 501, distance: 504.0
click at [54, 501] on app-card-role "Deployed Medic [DATE] 00:00-23:59 (23h59m) [PERSON_NAME]" at bounding box center [96, 490] width 180 height 55
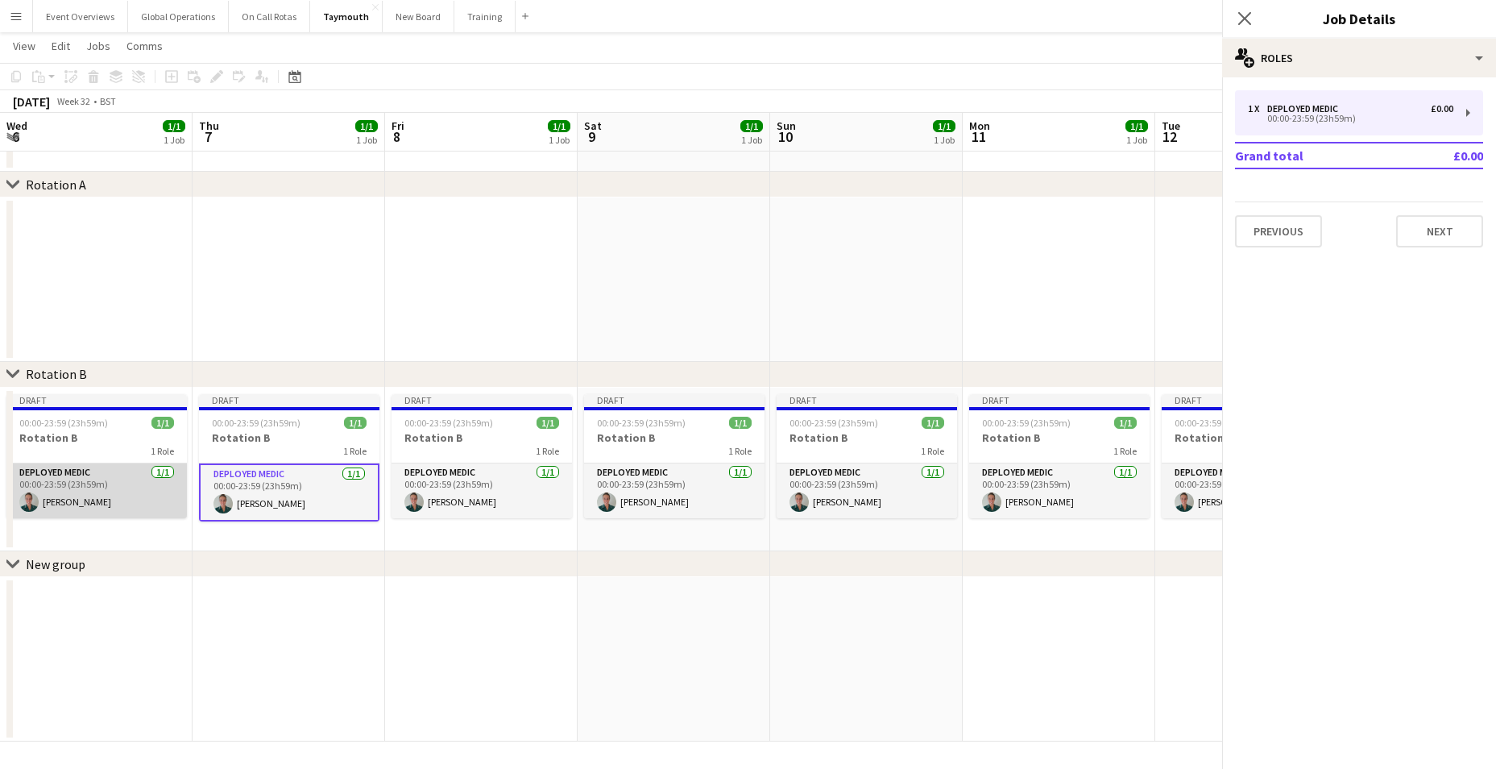
scroll to position [0, 384]
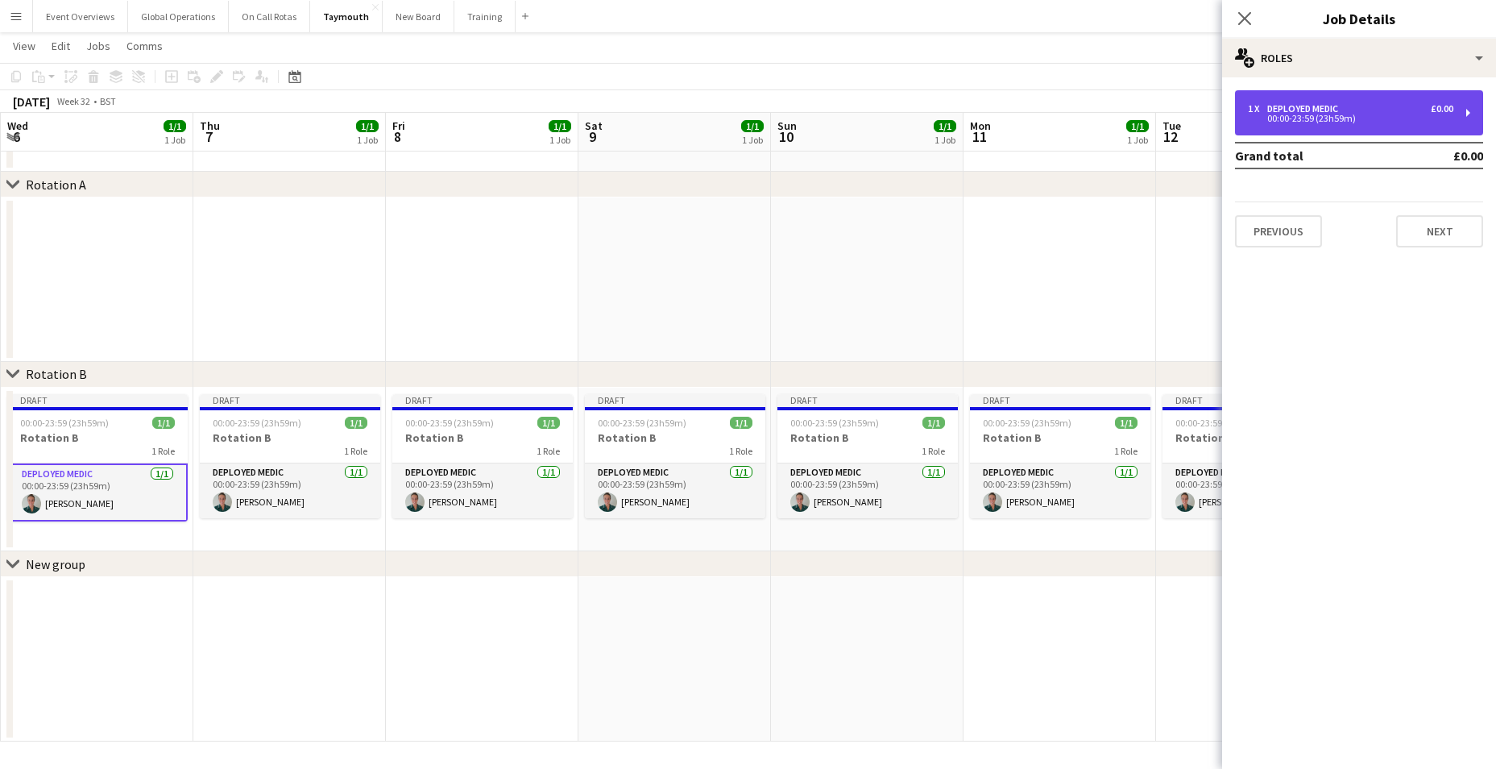
click at [1293, 117] on div "00:00-23:59 (23h59m)" at bounding box center [1350, 118] width 205 height 8
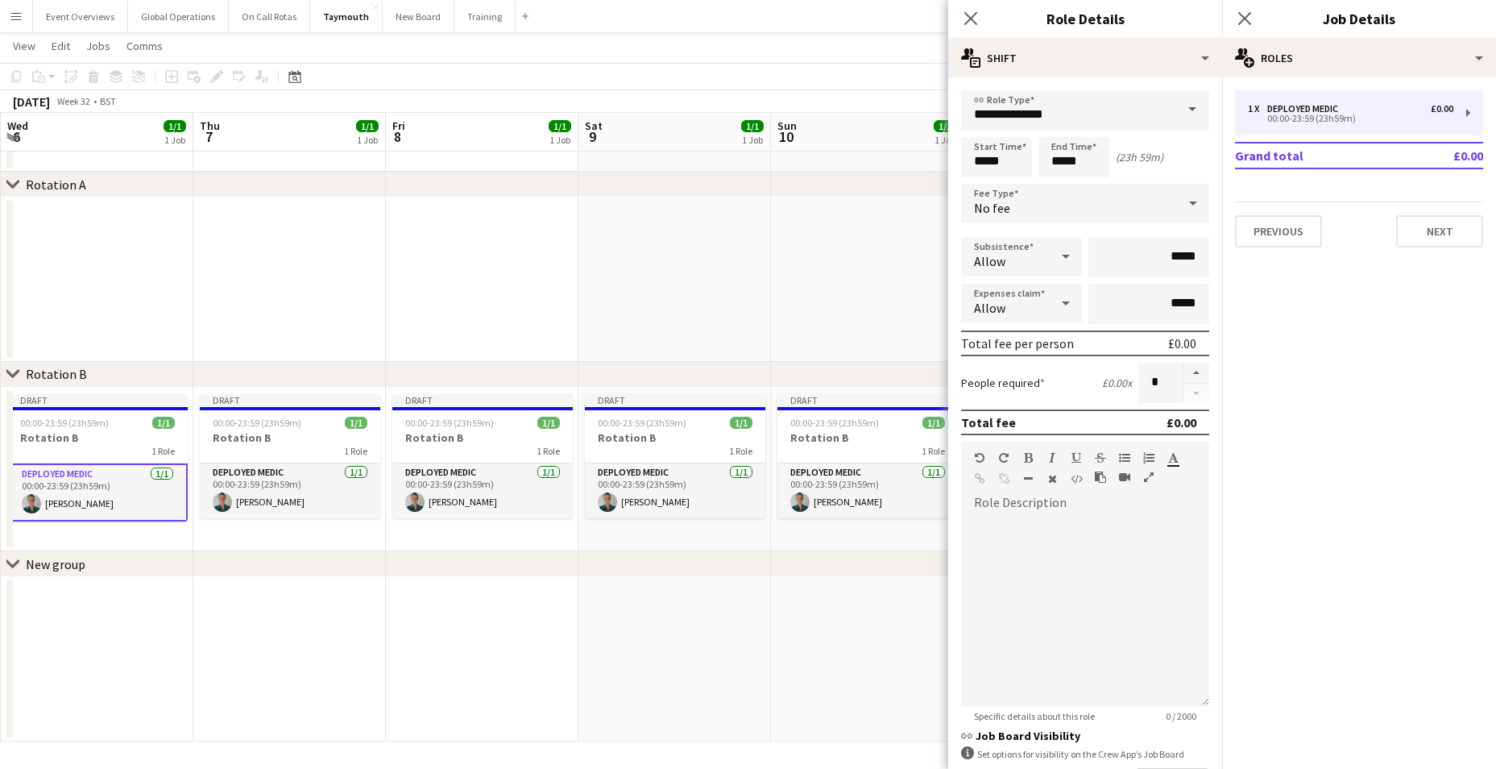
drag, startPoint x: 180, startPoint y: 574, endPoint x: 755, endPoint y: 588, distance: 574.5
click at [764, 587] on div "chevron-right Rotation A chevron-right Rotation B chevron-right New group Mon 4…" at bounding box center [748, 373] width 1496 height 735
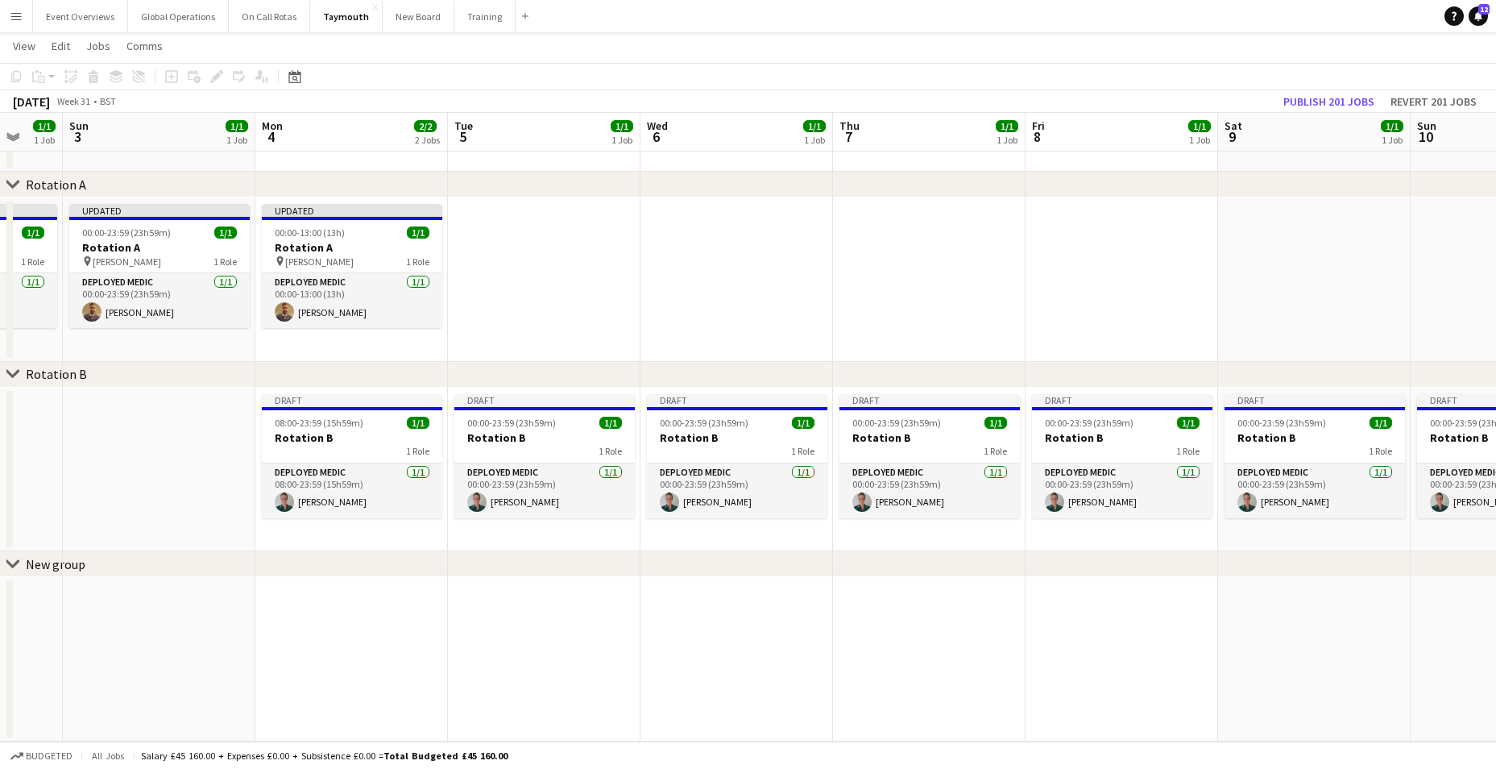
scroll to position [0, 507]
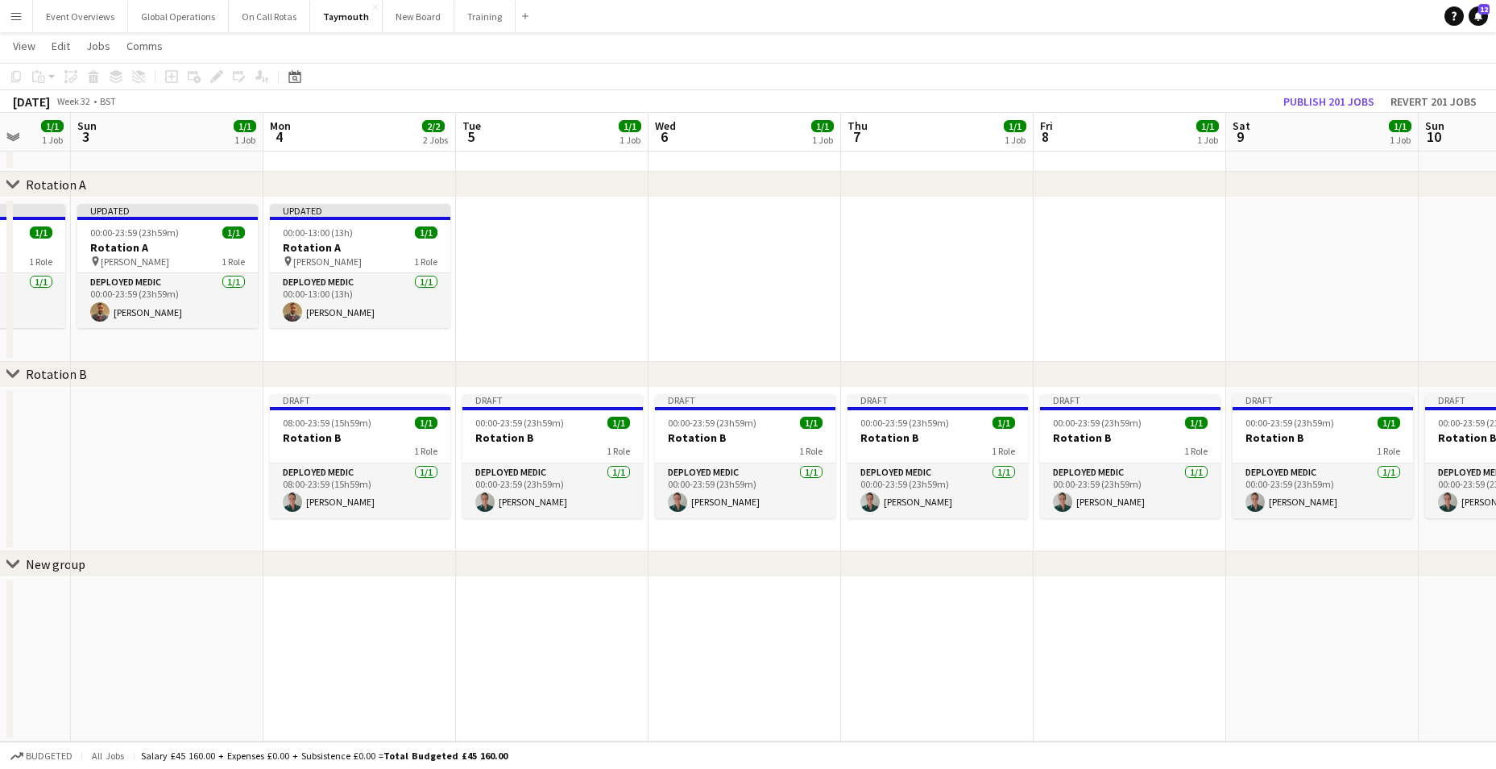
drag, startPoint x: 458, startPoint y: 636, endPoint x: 1050, endPoint y: 598, distance: 592.5
click at [1050, 598] on app-calendar-viewport "Thu 31 1/1 1 Job Fri 1 1/1 1 Job Sat 2 1/1 1 Job Sun 3 1/1 1 Job Mon 4 2/2 2 Jo…" at bounding box center [748, 373] width 1496 height 735
click at [497, 466] on app-card-role "Deployed Medic [DATE] 00:00-23:59 (23h59m) [PERSON_NAME]" at bounding box center [552, 490] width 180 height 55
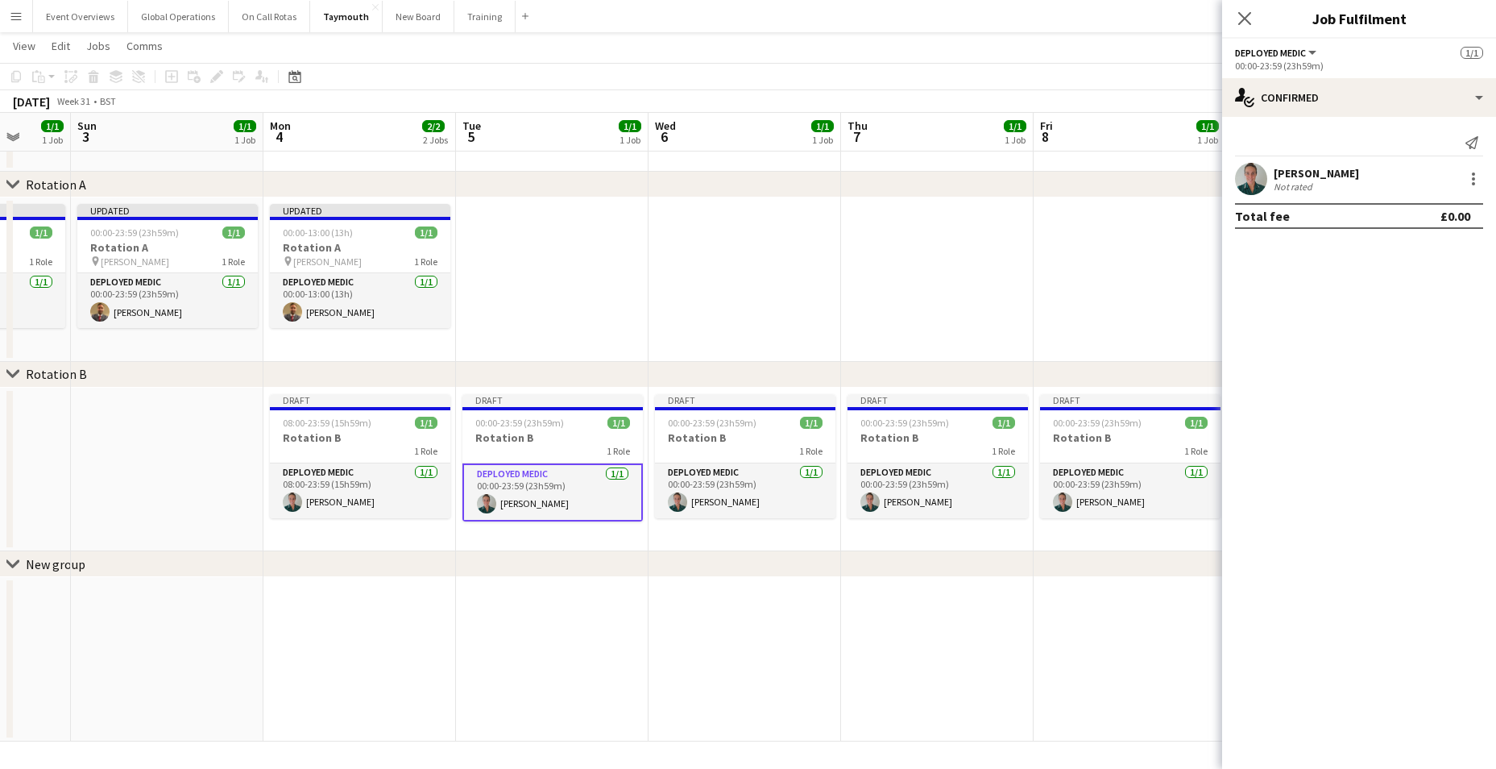
click at [1288, 60] on div "00:00-23:59 (23h59m)" at bounding box center [1359, 66] width 248 height 12
click at [1258, 68] on div "00:00-23:59 (23h59m)" at bounding box center [1359, 66] width 248 height 12
click at [700, 466] on app-card-role "Deployed Medic [DATE] 00:00-23:59 (23h59m) [PERSON_NAME]" at bounding box center [745, 490] width 180 height 55
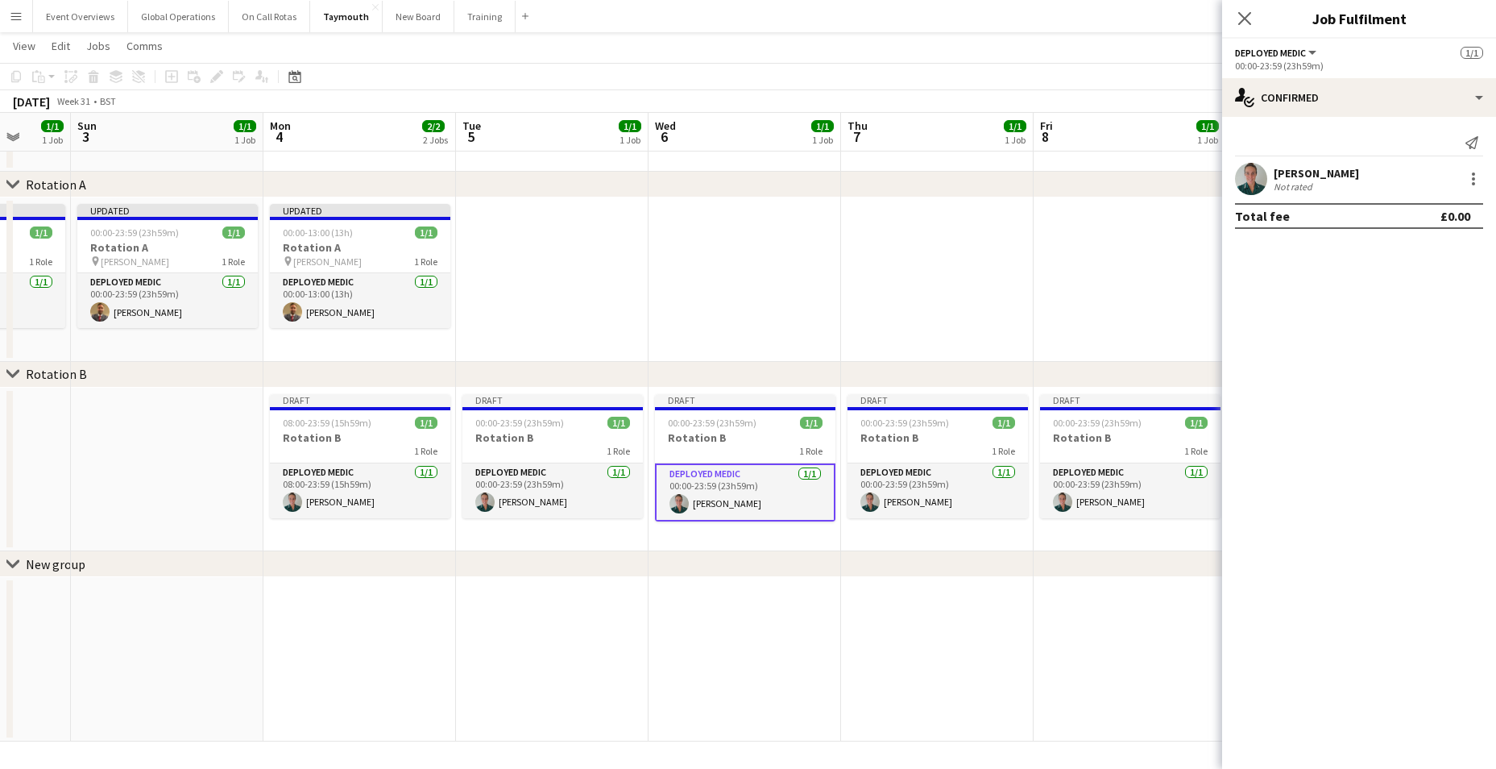
click at [1289, 68] on div "00:00-23:59 (23h59m)" at bounding box center [1359, 66] width 248 height 12
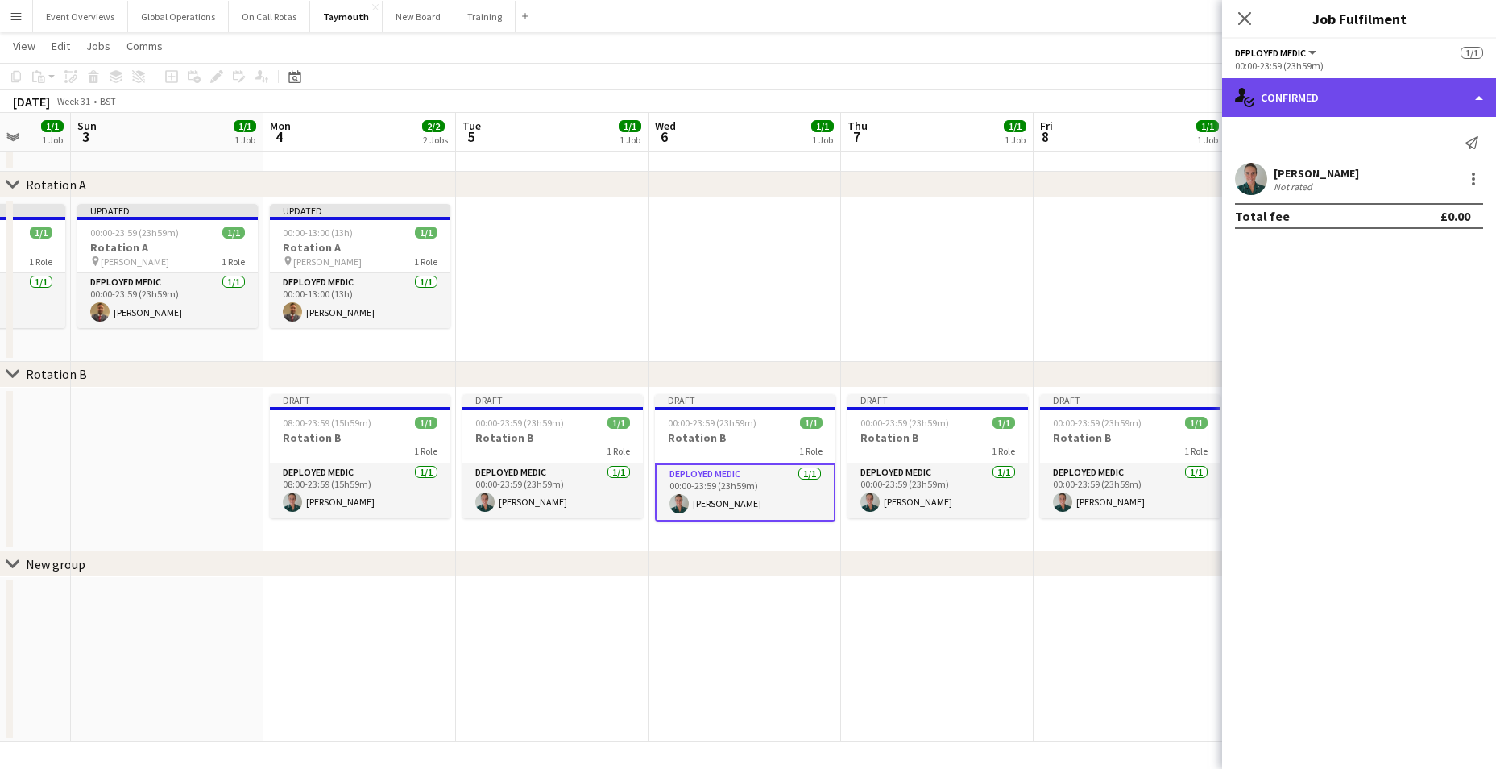
click at [1482, 96] on div "single-neutral-actions-check-2 Confirmed" at bounding box center [1359, 97] width 274 height 39
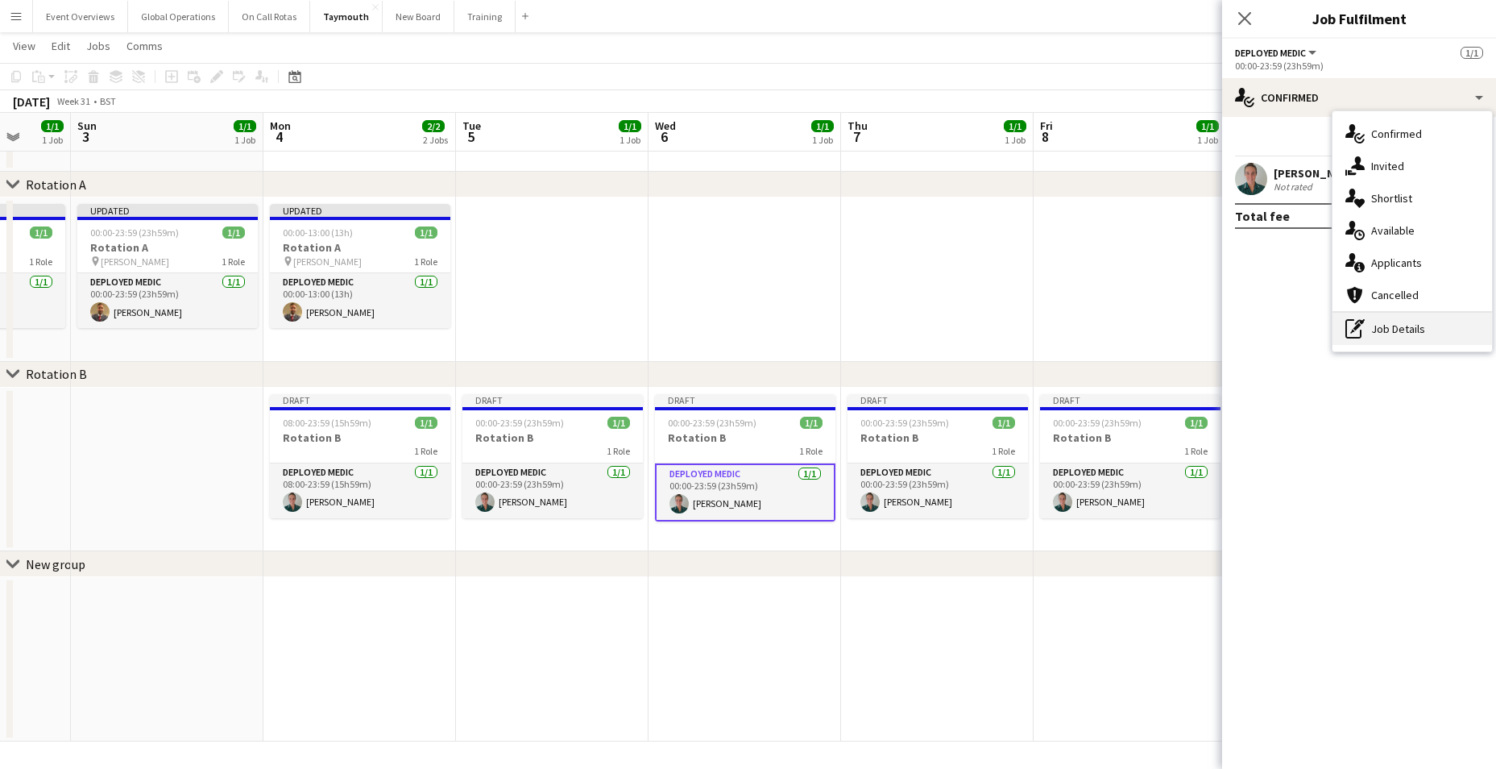
click at [1386, 326] on div "pen-write Job Details" at bounding box center [1412, 329] width 160 height 32
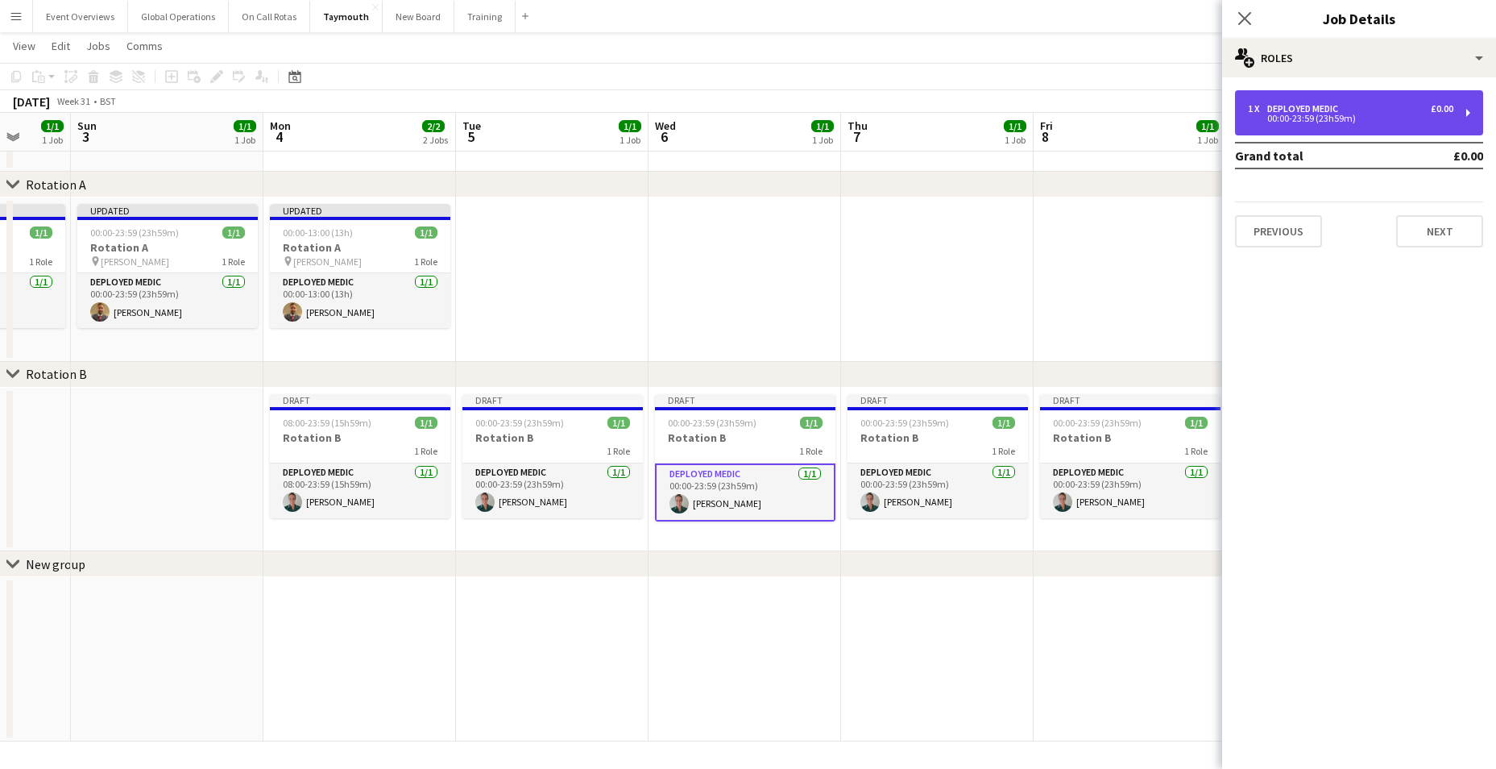
click at [1291, 114] on div "00:00-23:59 (23h59m)" at bounding box center [1350, 118] width 205 height 8
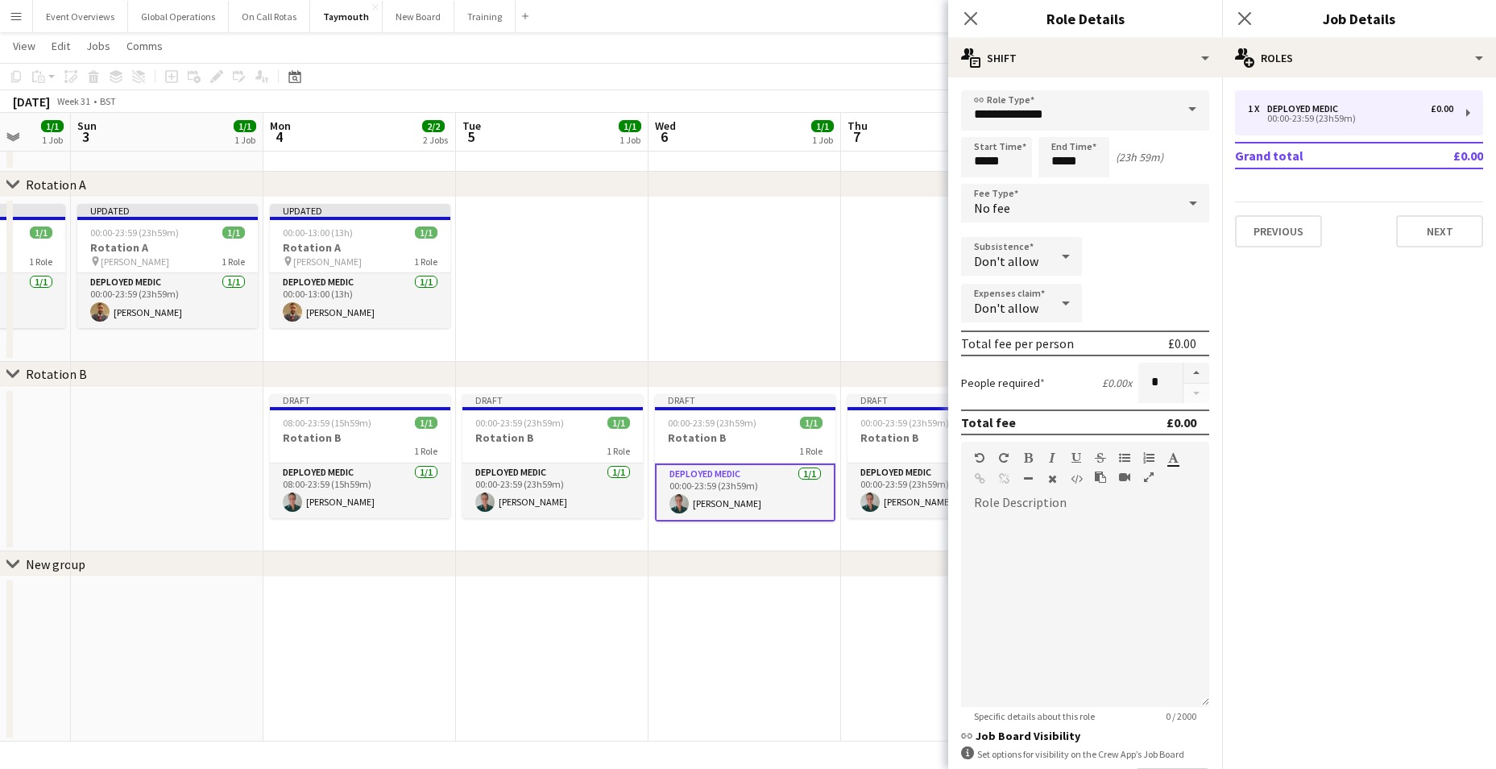
click at [647, 656] on app-date-cell at bounding box center [552, 659] width 193 height 164
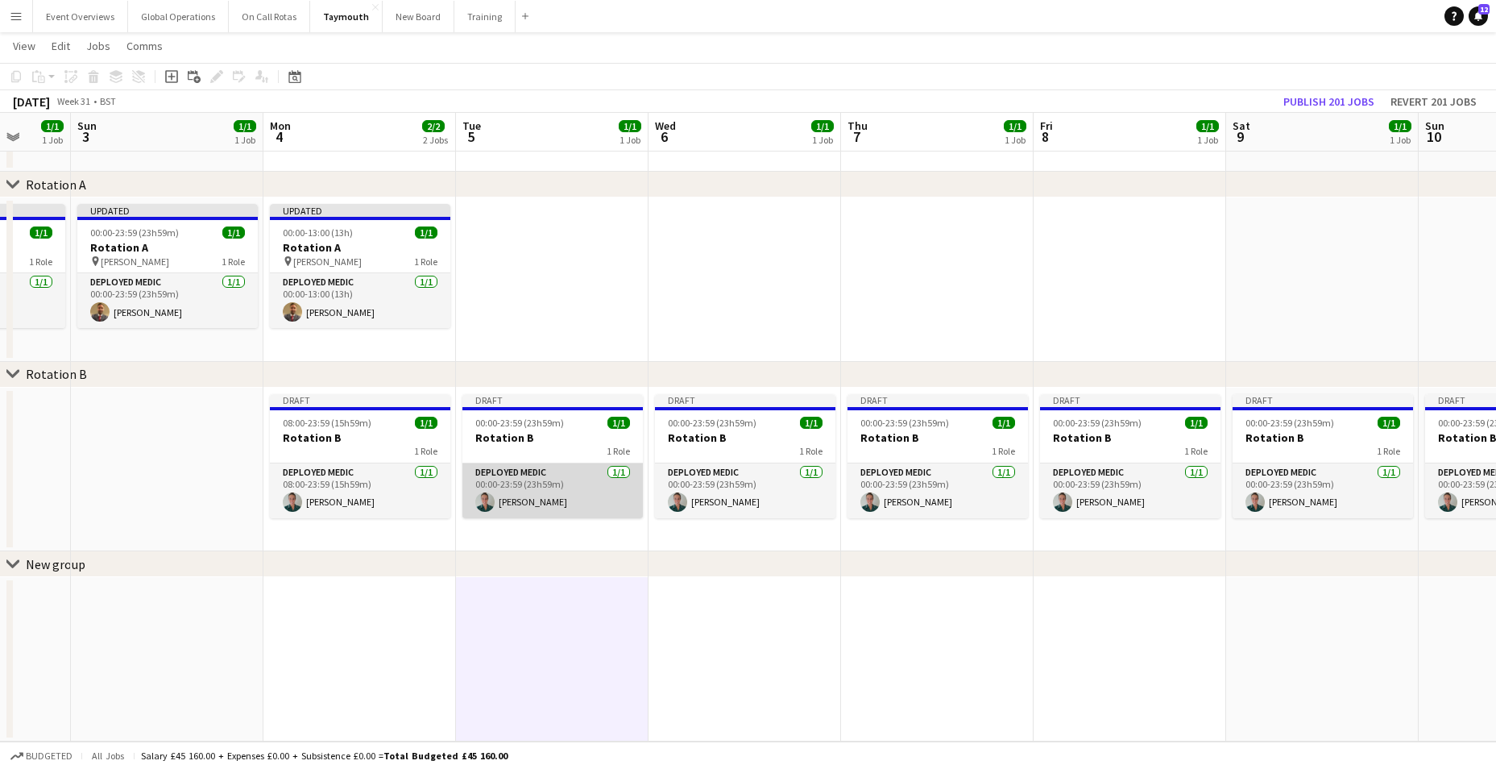
click at [512, 470] on app-card-role "Deployed Medic [DATE] 00:00-23:59 (23h59m) [PERSON_NAME]" at bounding box center [552, 490] width 180 height 55
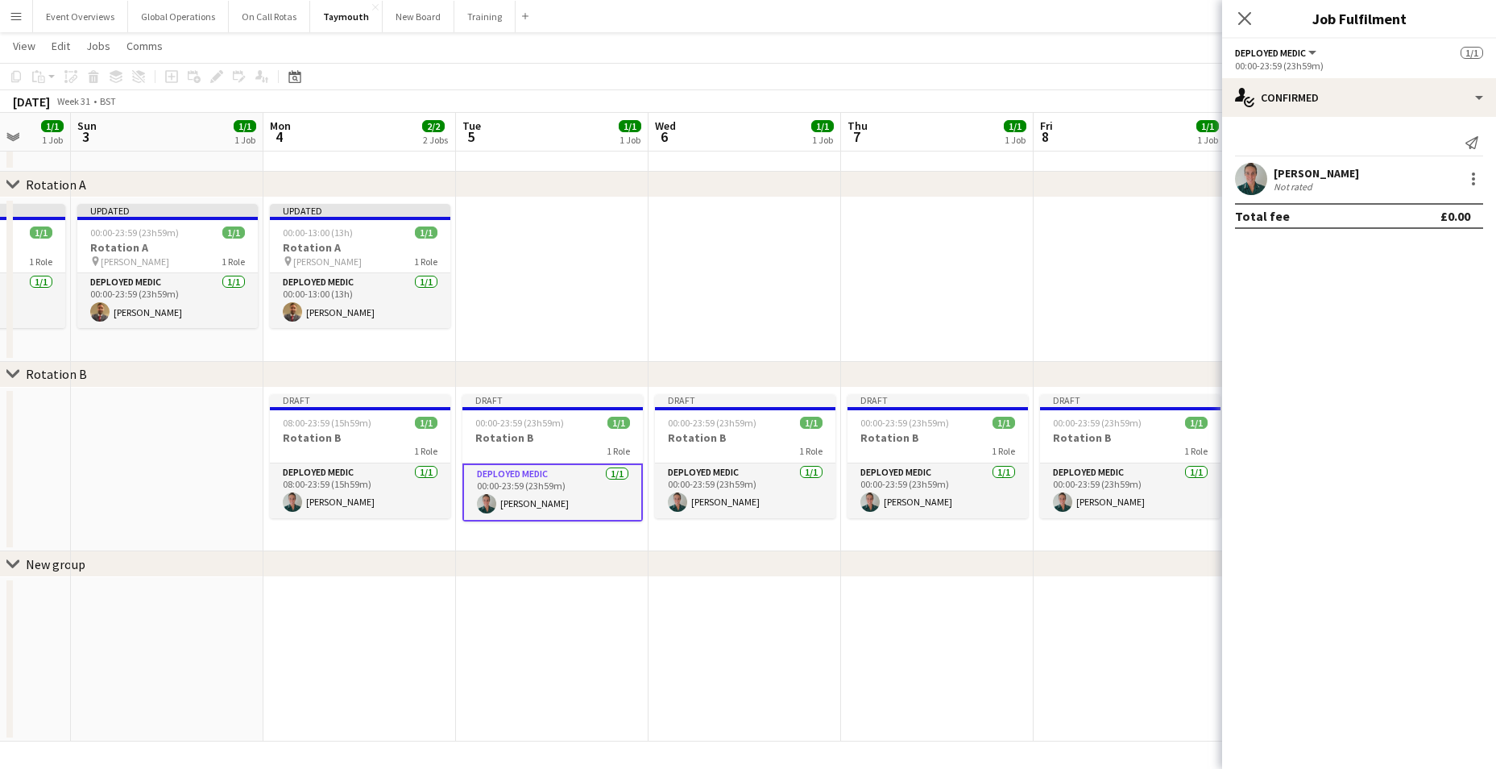
click at [1288, 64] on div "00:00-23:59 (23h59m)" at bounding box center [1359, 66] width 248 height 12
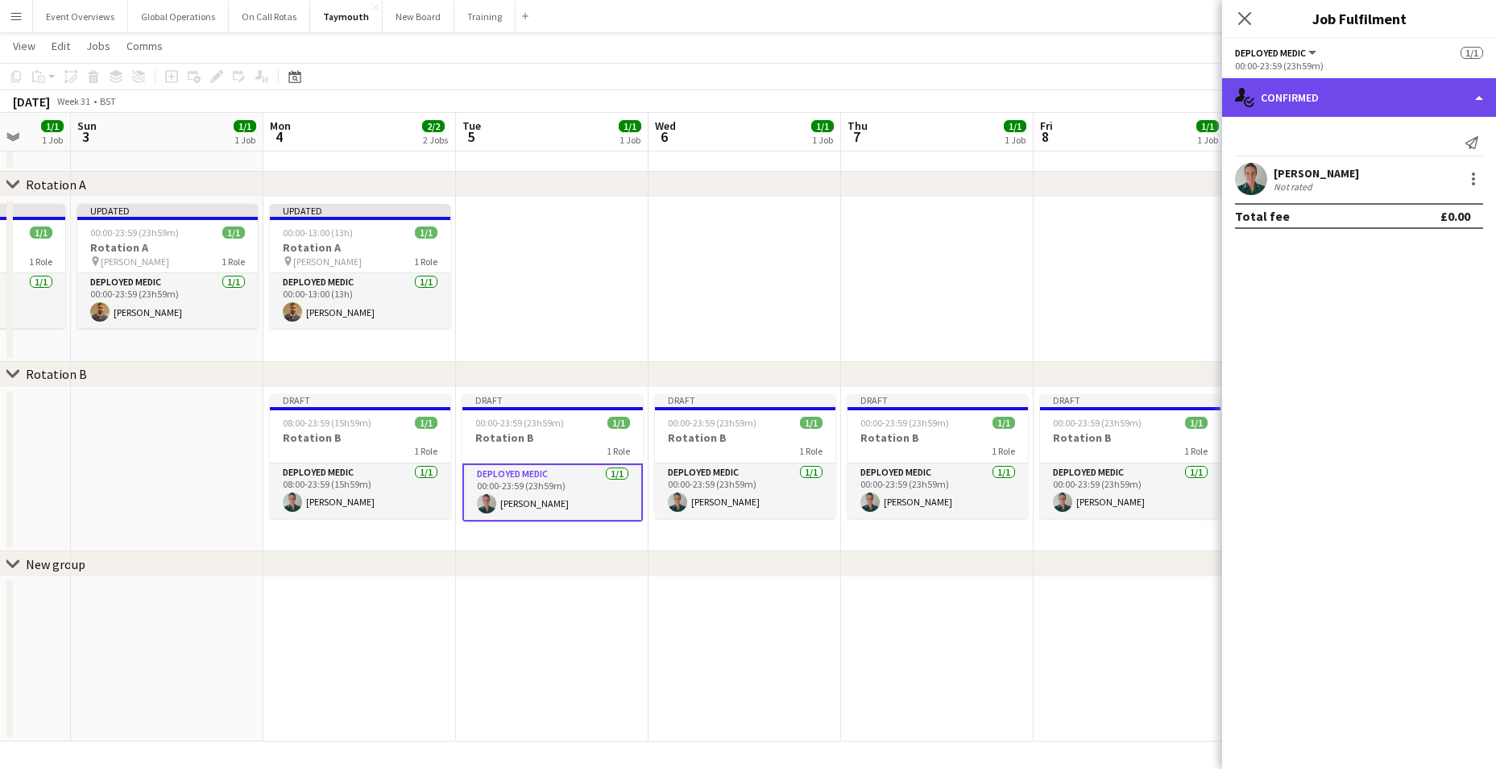
click at [1476, 97] on div "single-neutral-actions-check-2 Confirmed" at bounding box center [1359, 97] width 274 height 39
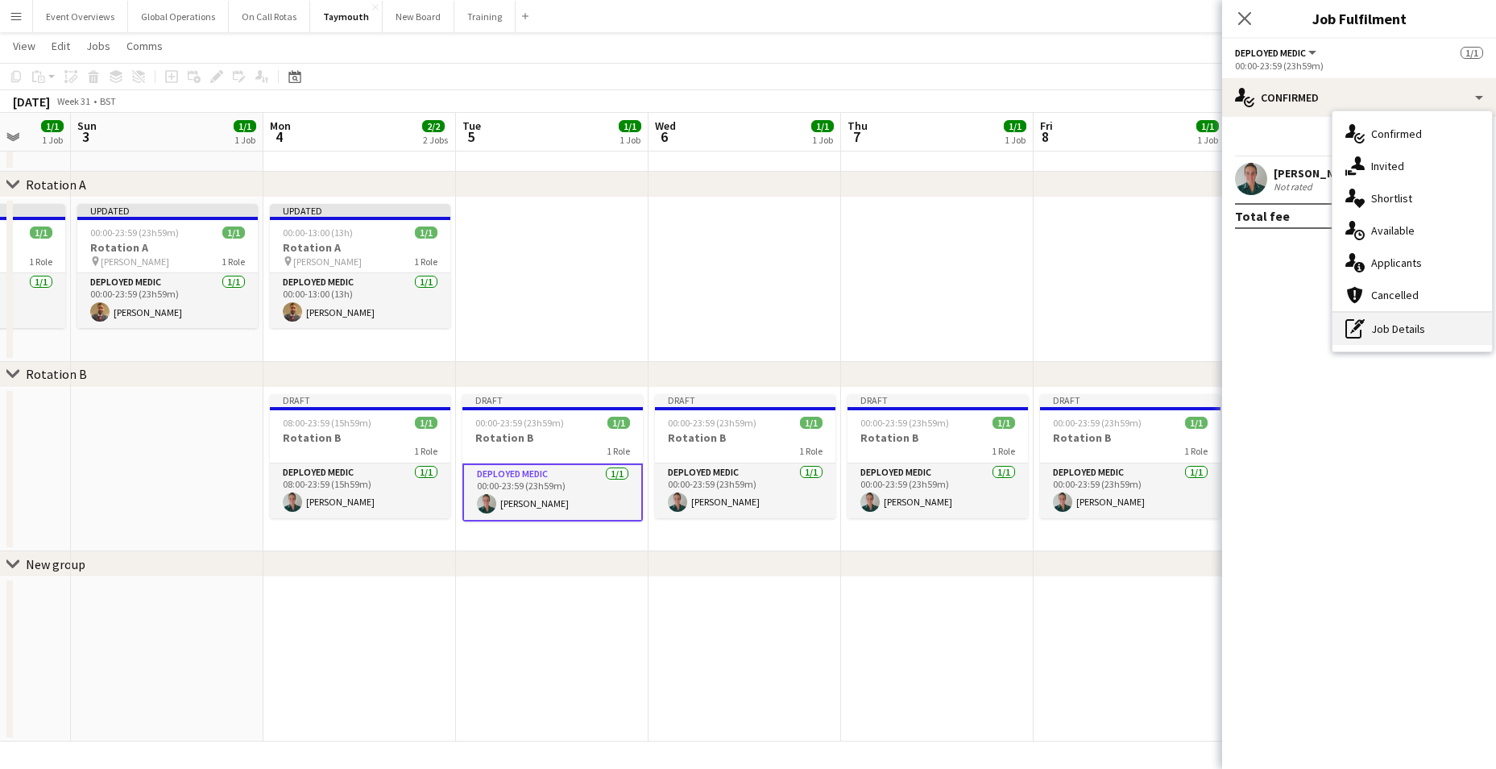
click at [1381, 334] on div "pen-write Job Details" at bounding box center [1412, 329] width 160 height 32
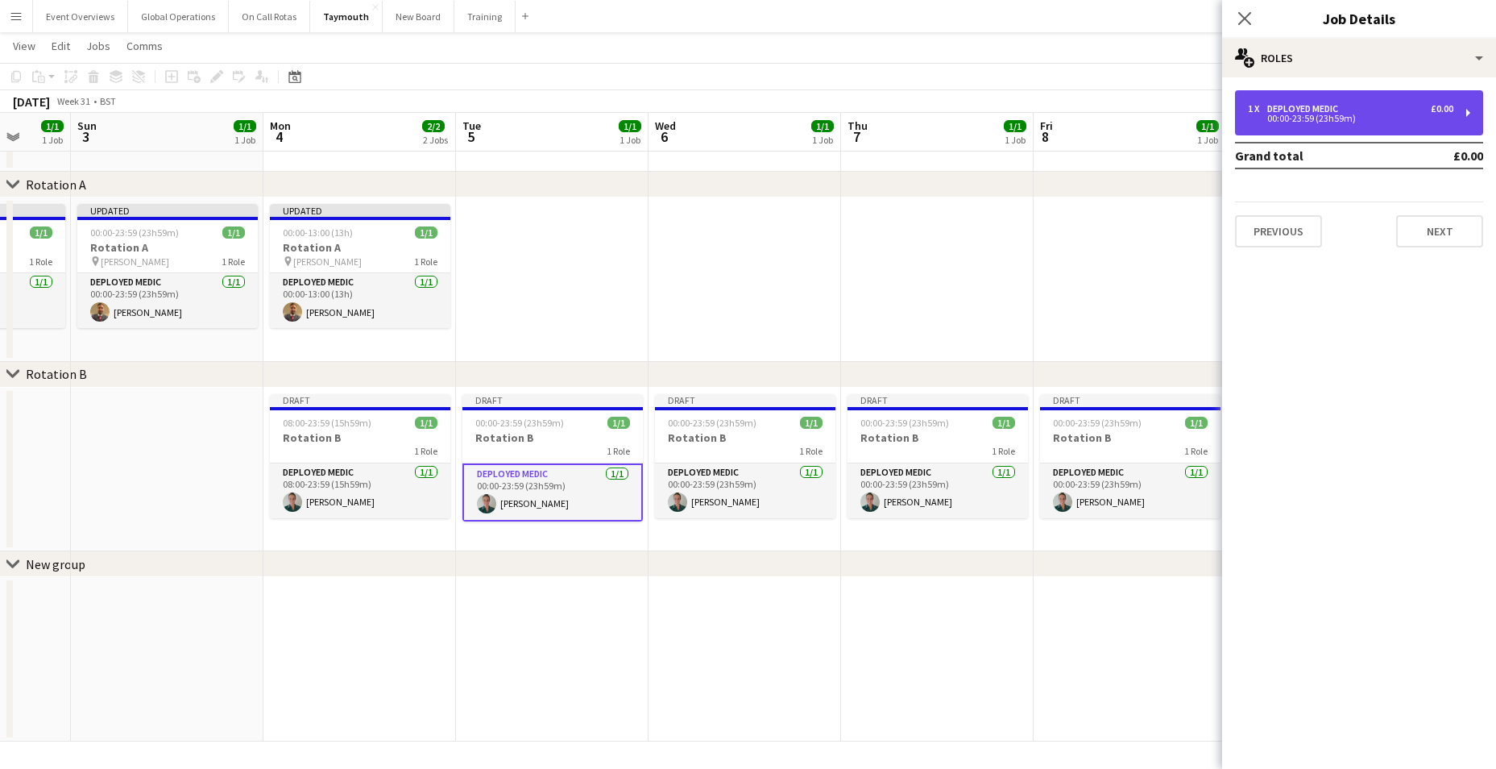
click at [1289, 118] on div "00:00-23:59 (23h59m)" at bounding box center [1350, 118] width 205 height 8
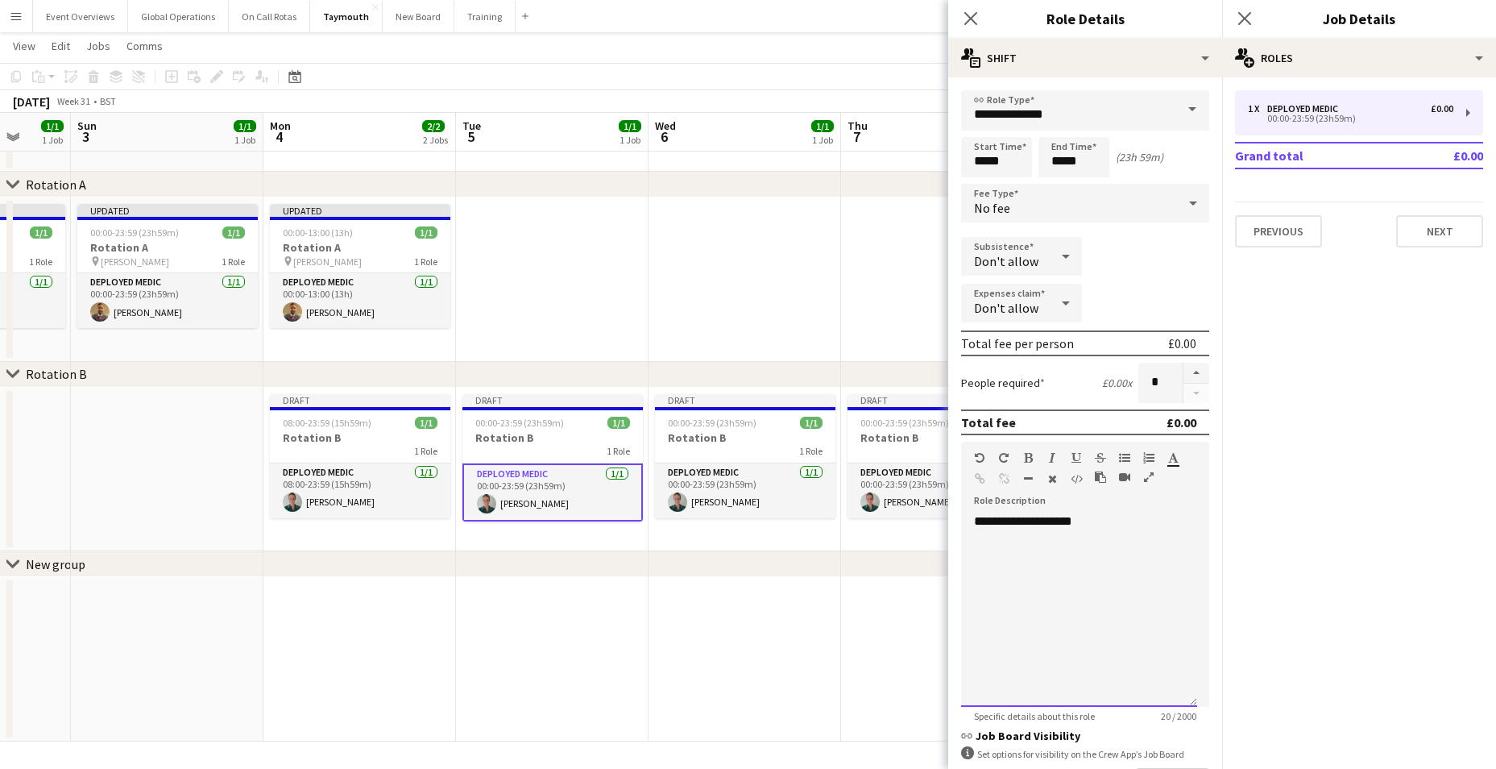
click at [1102, 518] on div "**********" at bounding box center [1079, 609] width 236 height 193
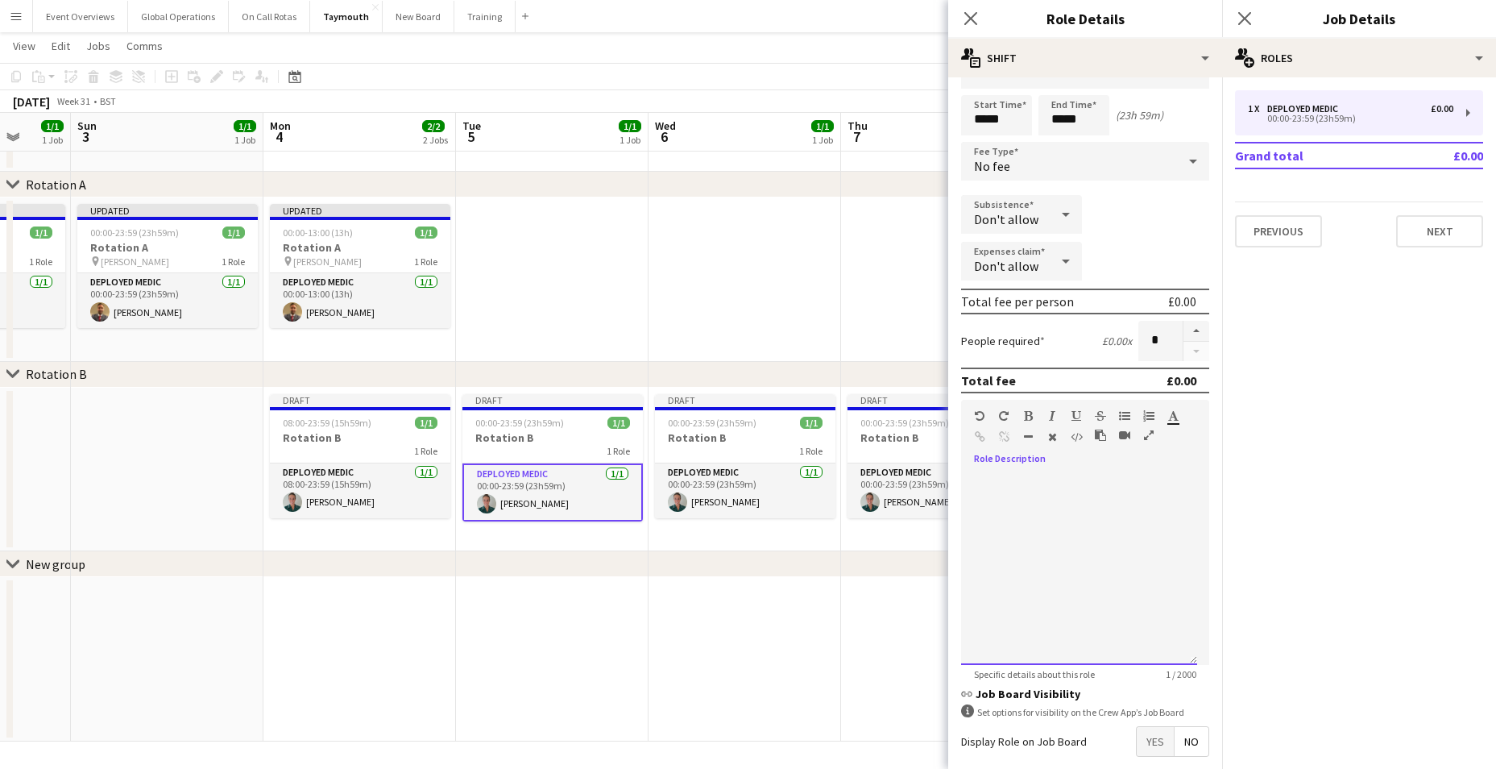
scroll to position [121, 0]
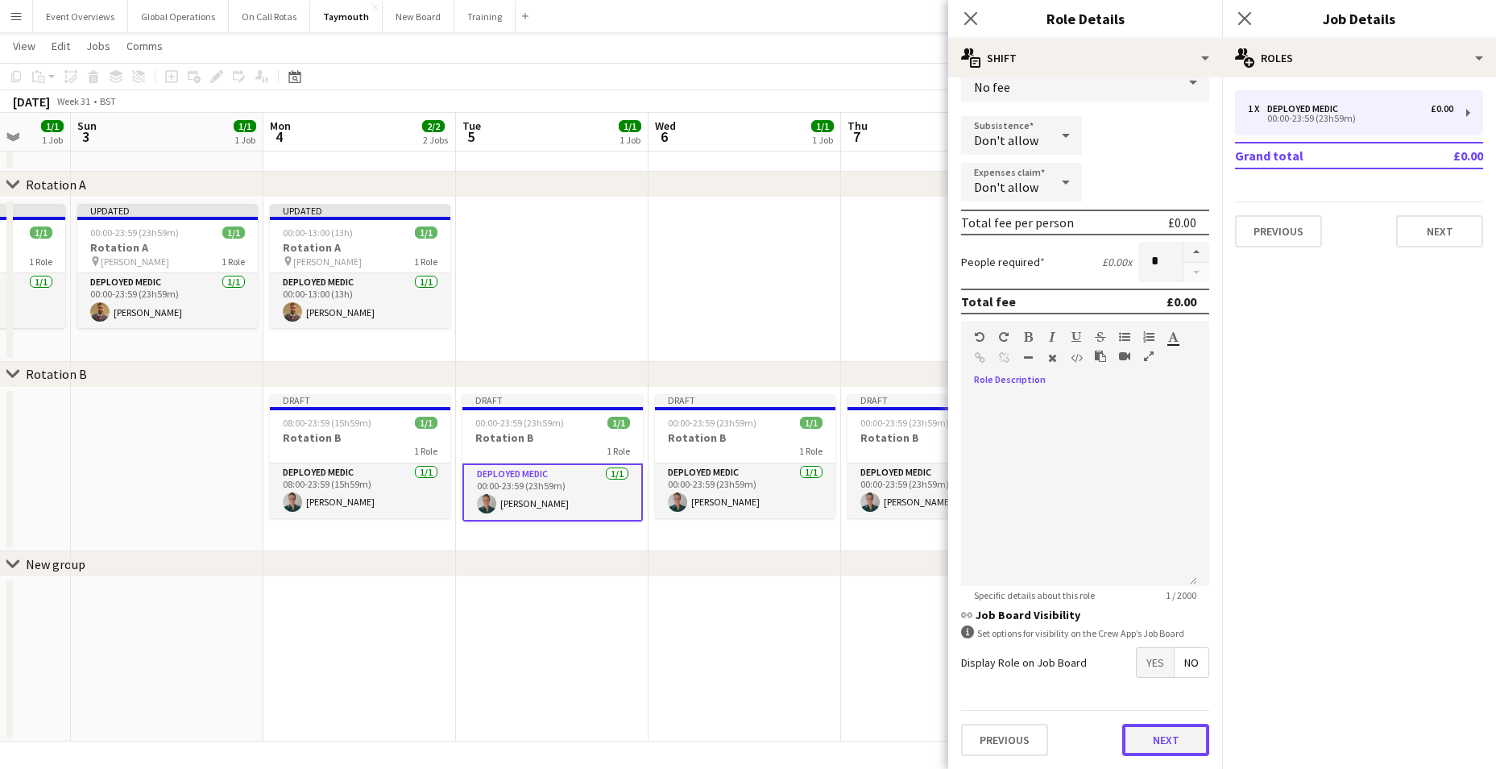
click at [1146, 742] on button "Next" at bounding box center [1165, 739] width 87 height 32
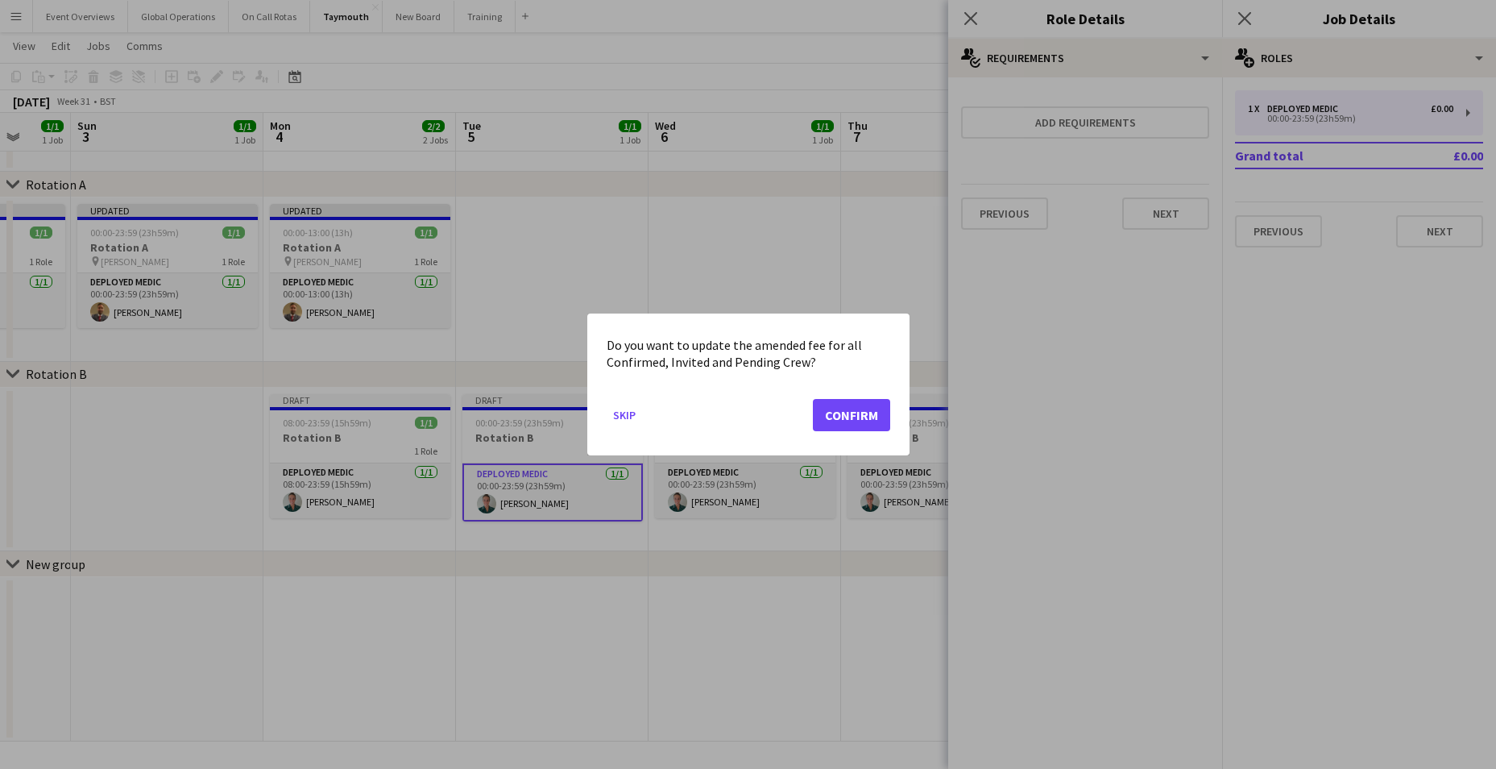
scroll to position [0, 0]
click at [838, 389] on mat-dialog-actions "Skip Confirm" at bounding box center [749, 421] width 284 height 68
drag, startPoint x: 838, startPoint y: 389, endPoint x: 854, endPoint y: 416, distance: 31.8
click at [854, 416] on button "Confirm" at bounding box center [851, 415] width 77 height 32
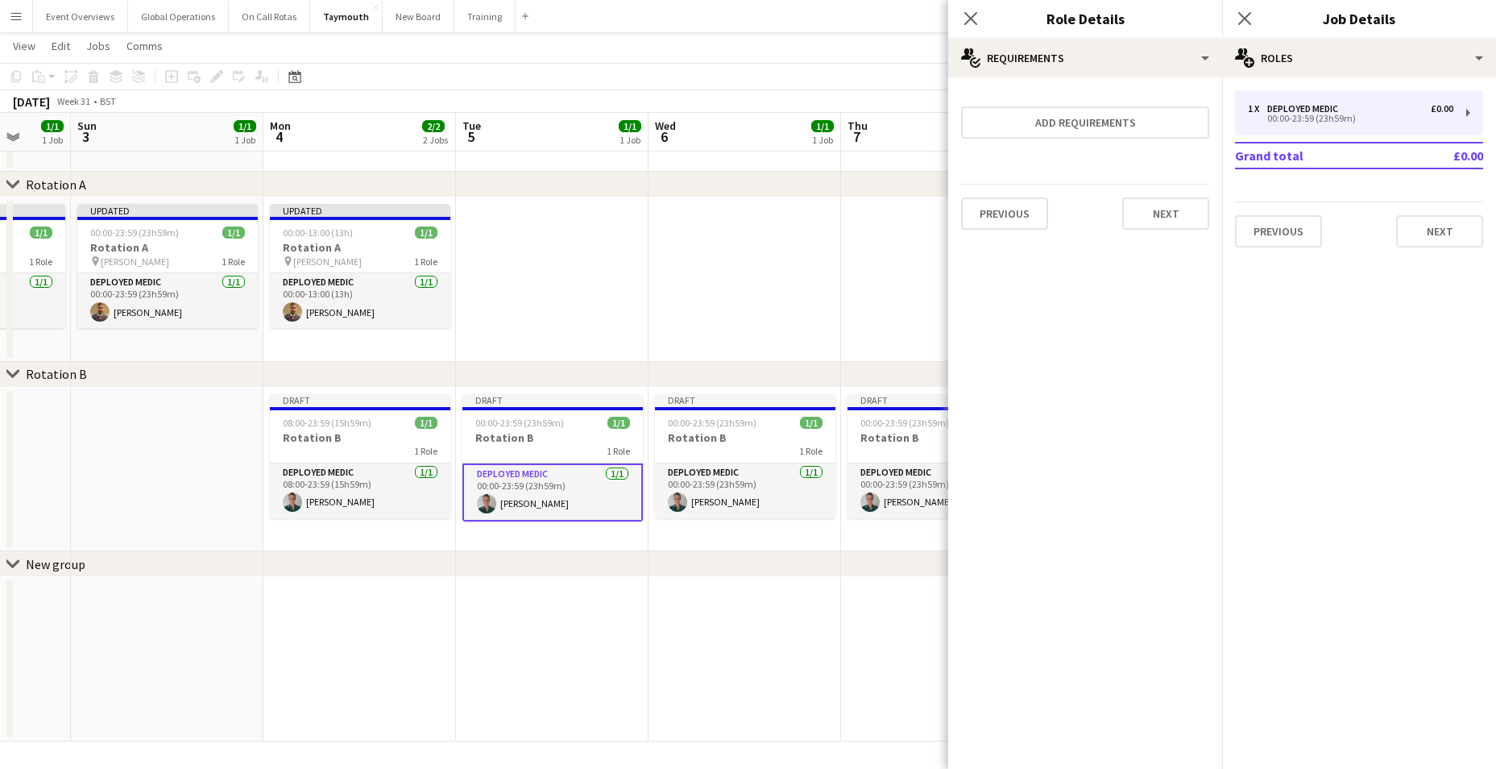
scroll to position [57, 0]
click at [1176, 207] on button "Next" at bounding box center [1165, 213] width 87 height 32
click at [1175, 208] on button "Finish" at bounding box center [1179, 216] width 60 height 32
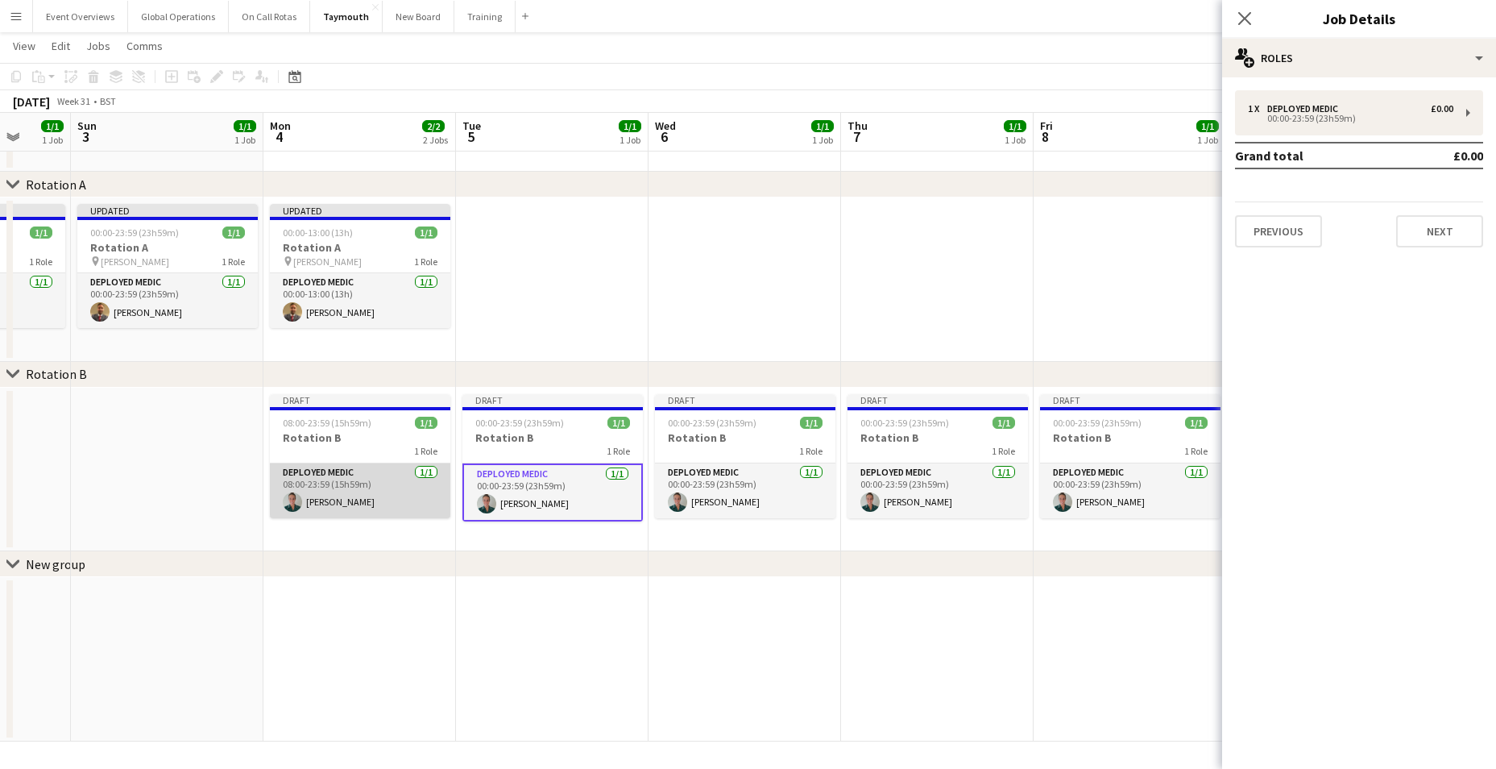
click at [331, 468] on app-card-role "Deployed Medic [DATE] 08:00-23:59 (15h59m) [PERSON_NAME]" at bounding box center [360, 490] width 180 height 55
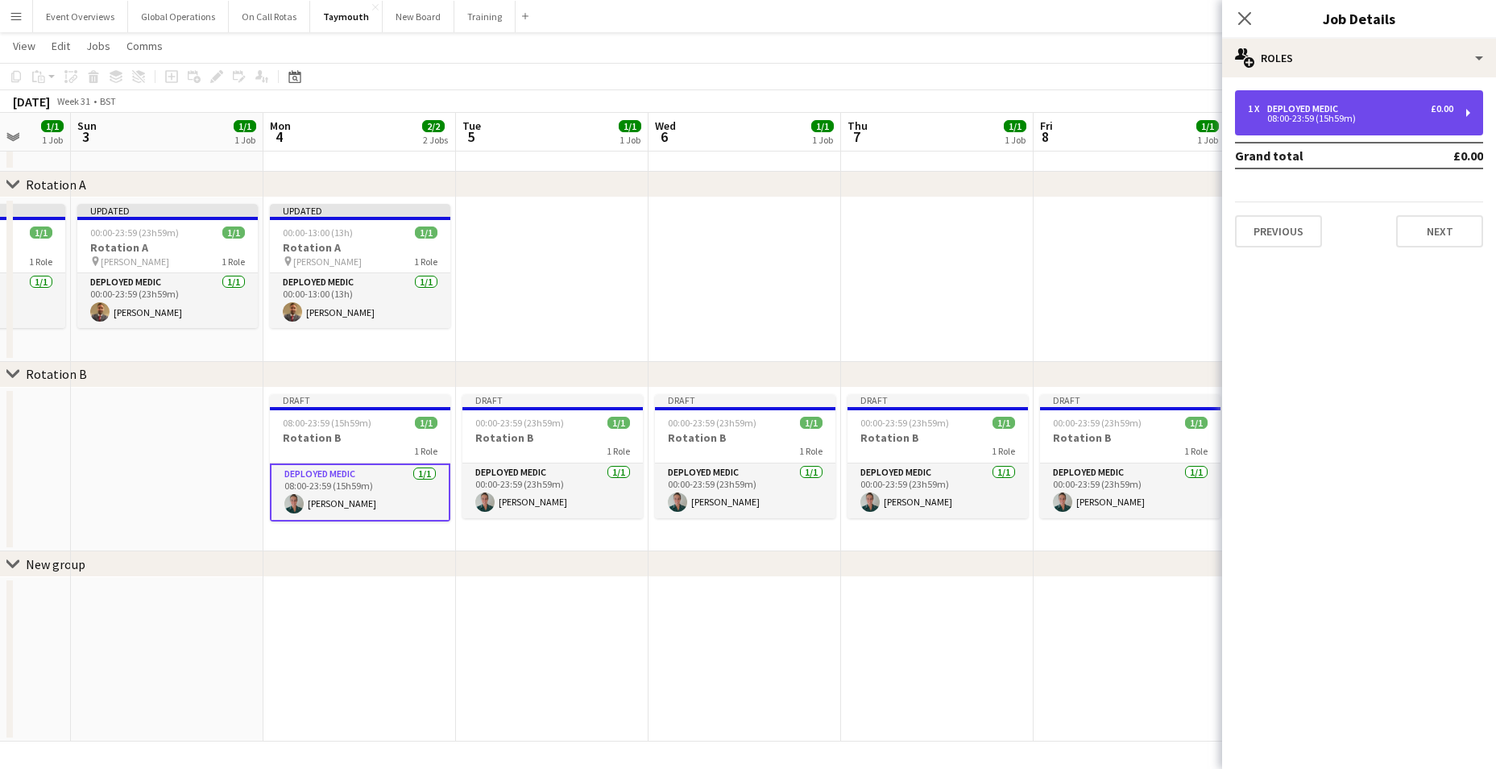
click at [1306, 119] on div "08:00-23:59 (15h59m)" at bounding box center [1350, 118] width 205 height 8
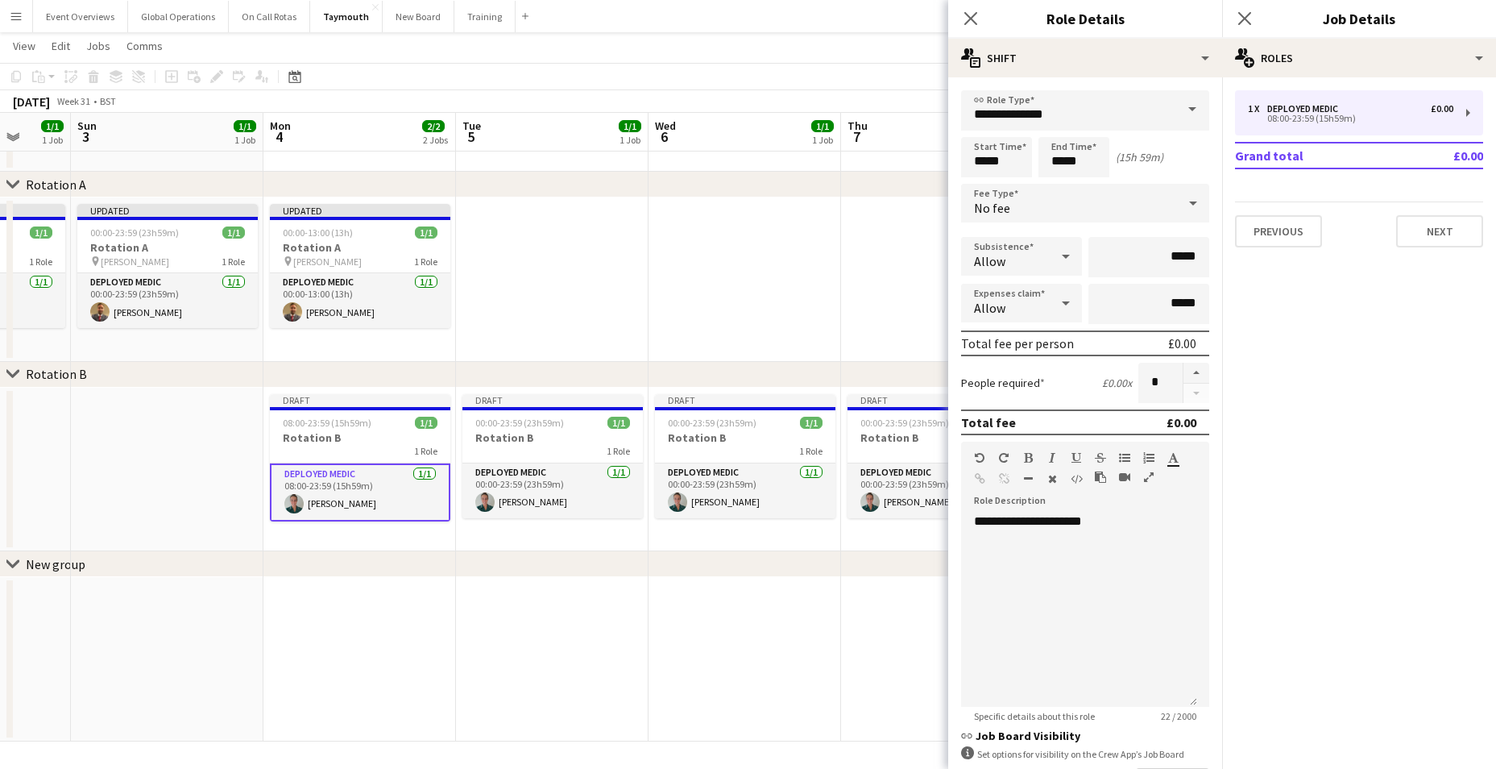
click at [1352, 355] on mat-expansion-panel "pencil3 General details 1 x Deployed Medic £0.00 08:00-23:59 (15h59m) Grand tot…" at bounding box center [1359, 422] width 274 height 691
click at [1436, 235] on button "Next" at bounding box center [1439, 231] width 87 height 32
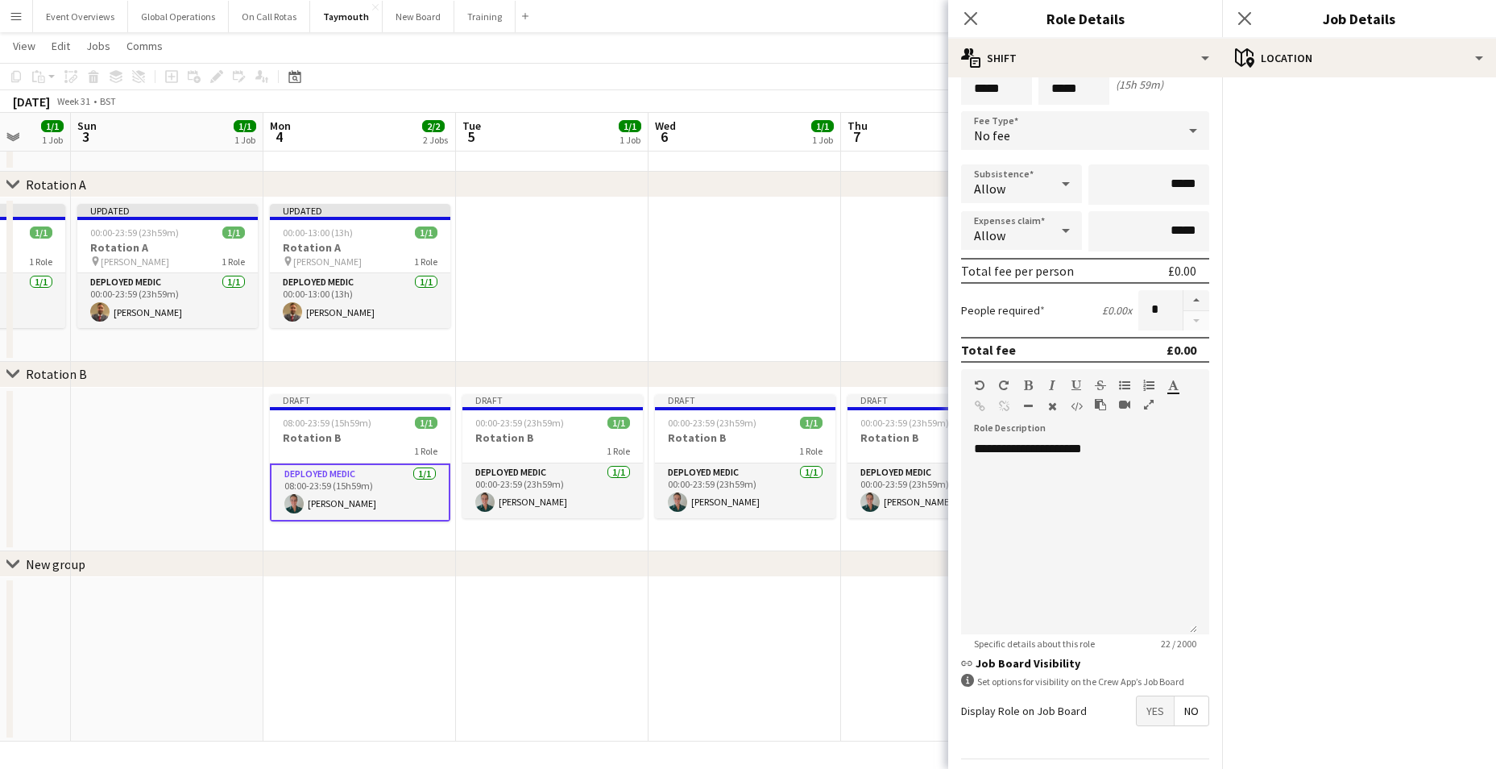
scroll to position [121, 0]
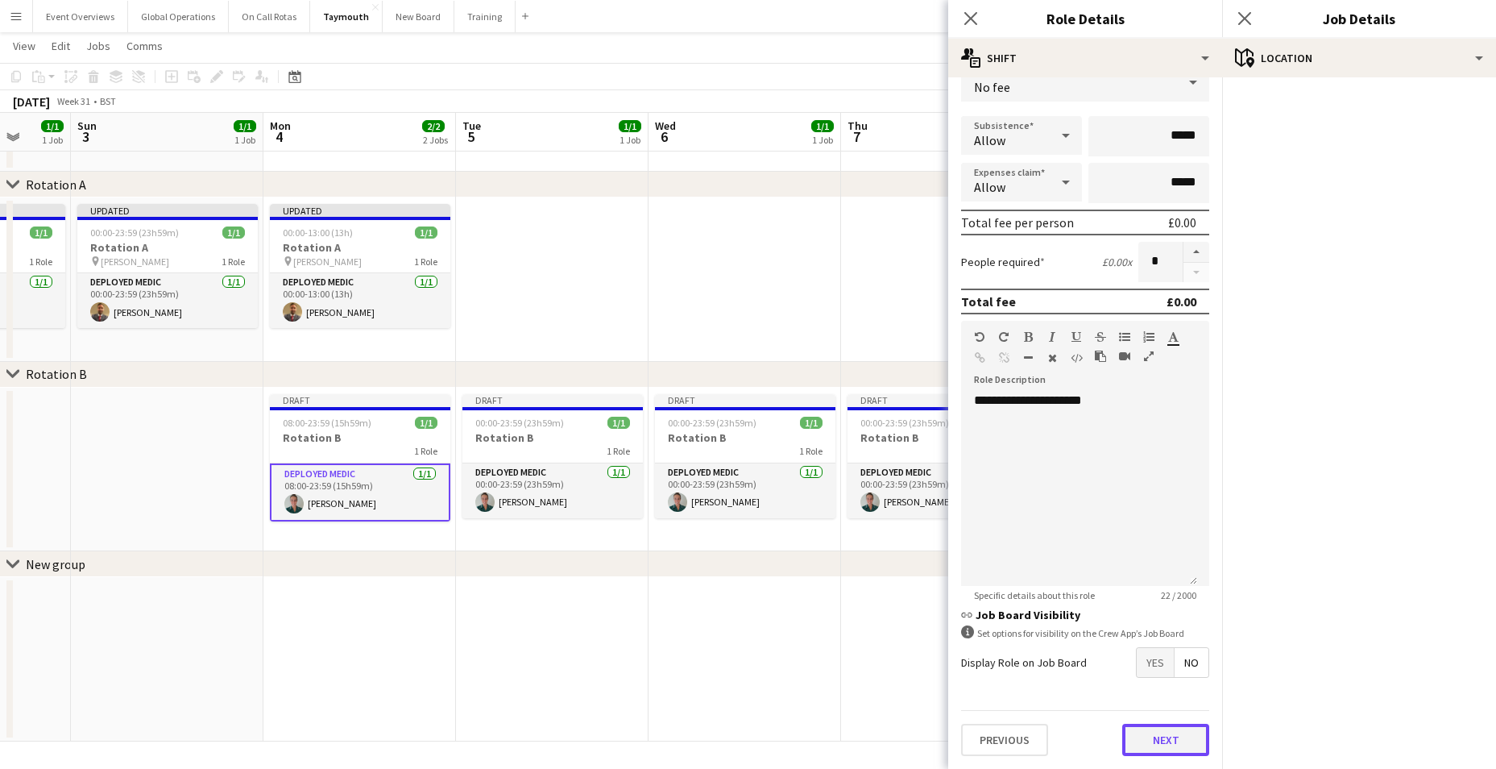
click at [1161, 735] on button "Next" at bounding box center [1165, 739] width 87 height 32
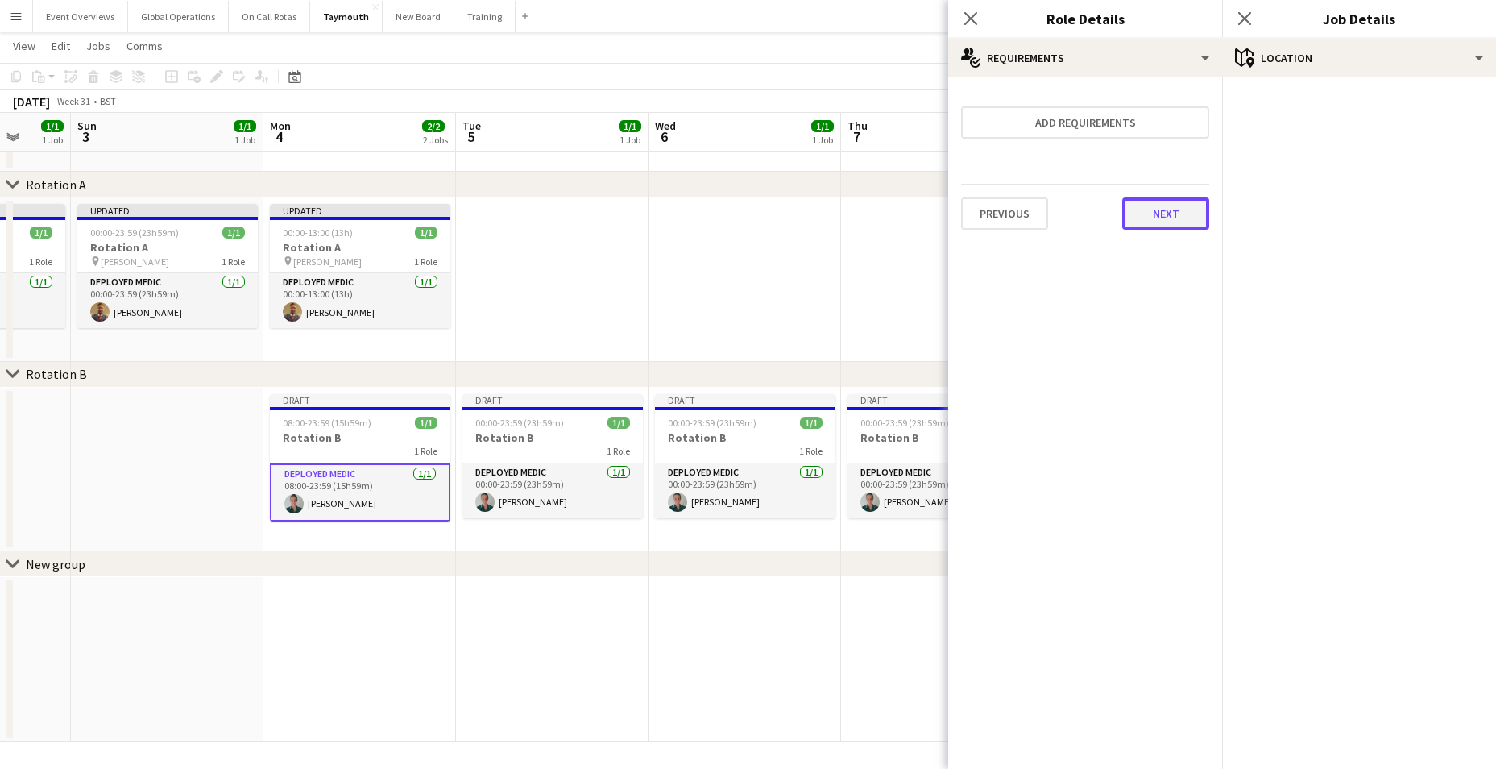
click at [1158, 215] on button "Next" at bounding box center [1165, 213] width 87 height 32
click at [1168, 213] on button "Finish" at bounding box center [1179, 216] width 60 height 32
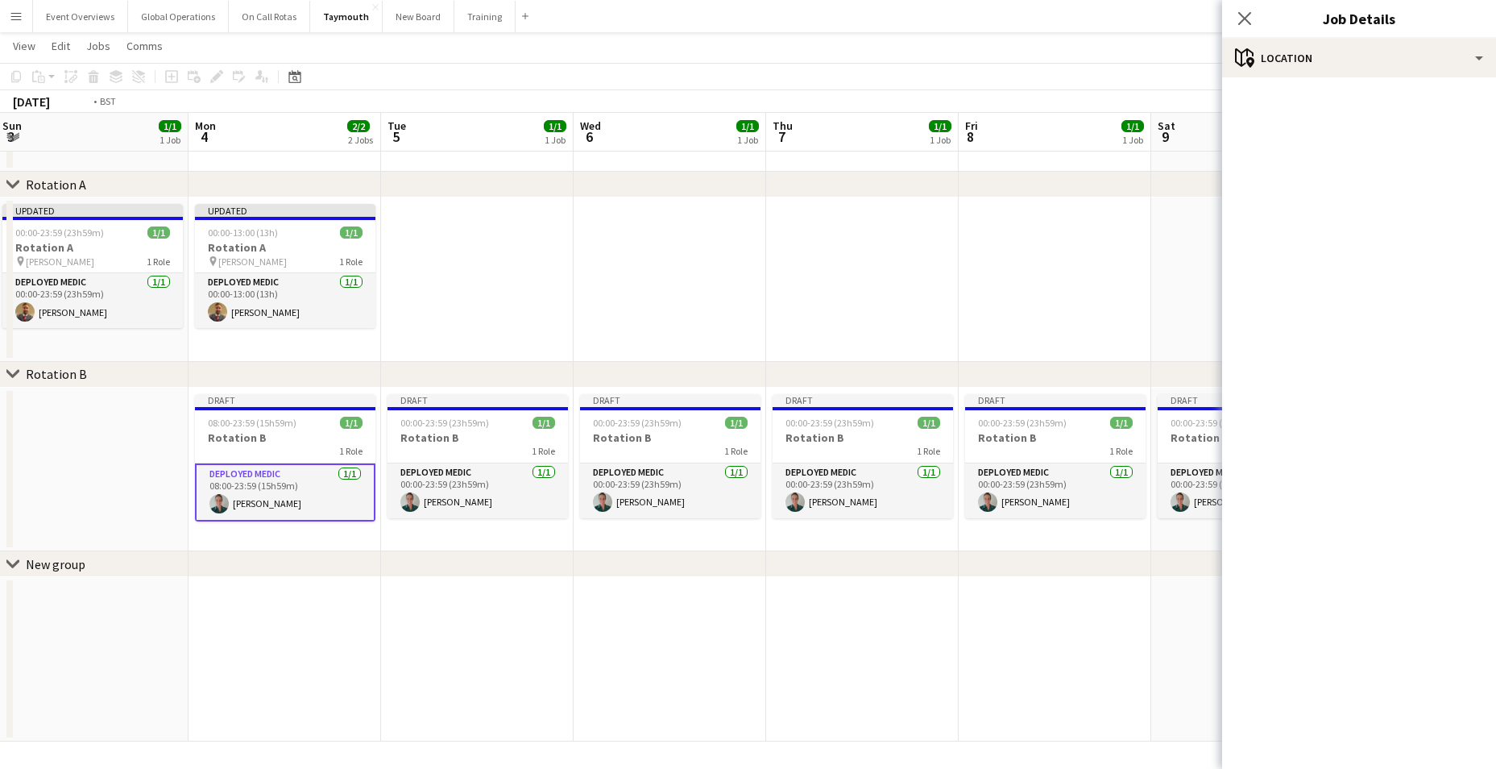
drag, startPoint x: 873, startPoint y: 598, endPoint x: 77, endPoint y: 621, distance: 796.2
click at [26, 613] on app-calendar-viewport "Thu 31 1/1 1 Job Fri 1 1/1 1 Job Sat 2 1/1 1 Job Sun 3 1/1 1 Job Mon 4 2/2 2 Jo…" at bounding box center [748, 373] width 1496 height 735
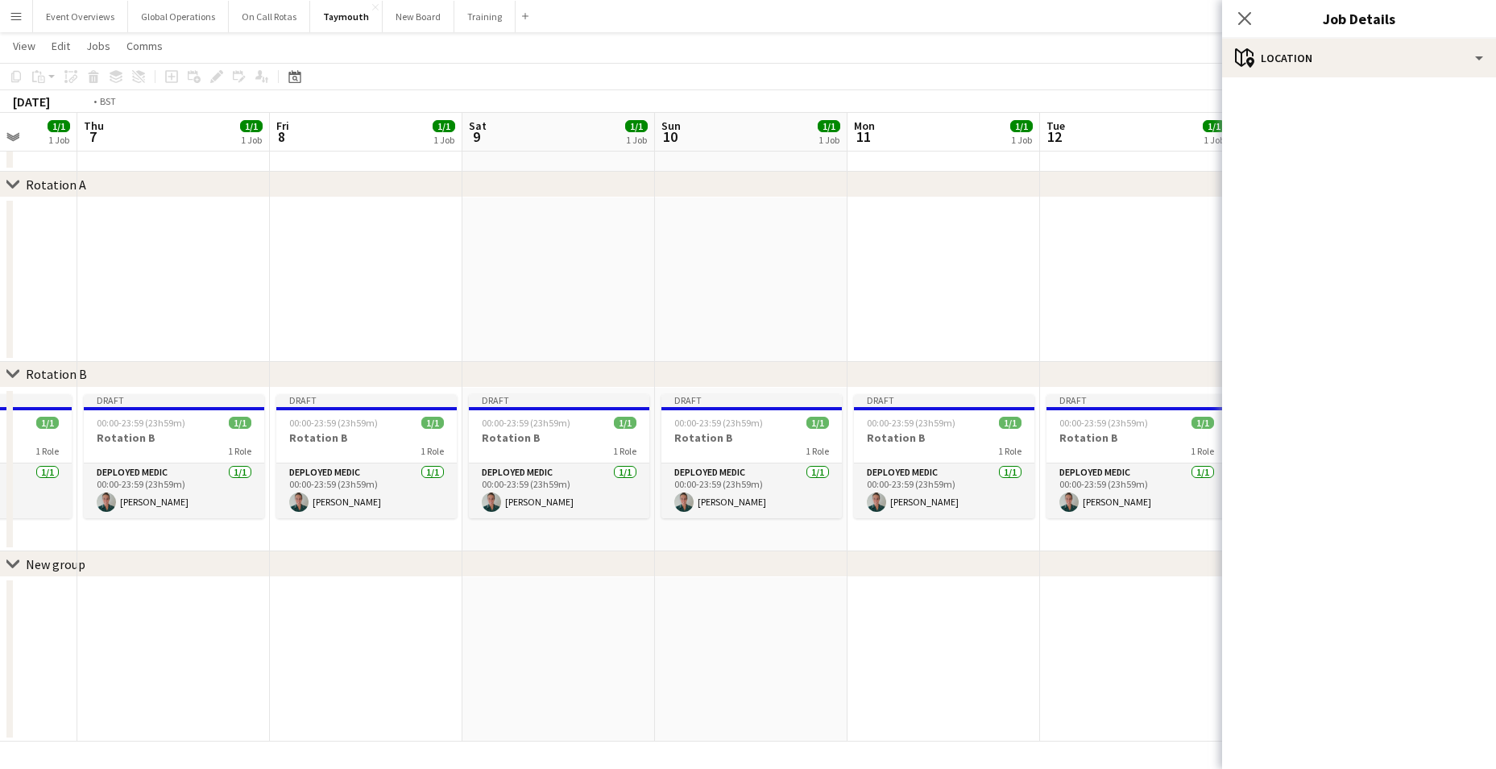
drag, startPoint x: 827, startPoint y: 646, endPoint x: -78, endPoint y: 593, distance: 907.0
click at [0, 593] on html "Menu Boards Boards Boards All jobs Status Workforce Workforce My Workforce Recr…" at bounding box center [748, 356] width 1496 height 826
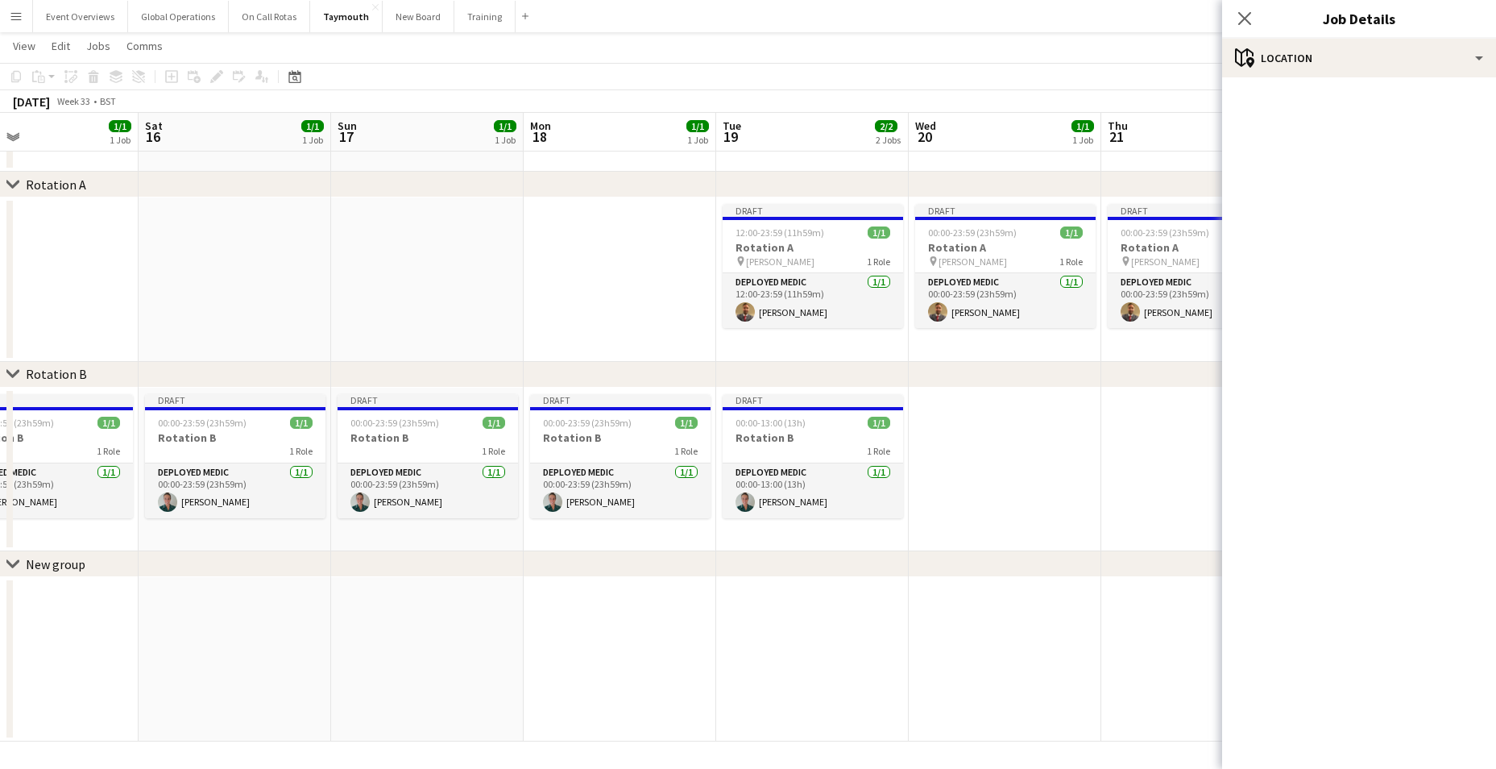
scroll to position [0, 629]
drag, startPoint x: 886, startPoint y: 640, endPoint x: 83, endPoint y: 590, distance: 804.6
click at [83, 590] on app-calendar-viewport "Tue 12 1/1 1 Job Wed 13 1/1 1 Job Thu 14 1/1 1 Job Fri 15 1/1 1 Job Sat 16 1/1 …" at bounding box center [748, 373] width 1496 height 735
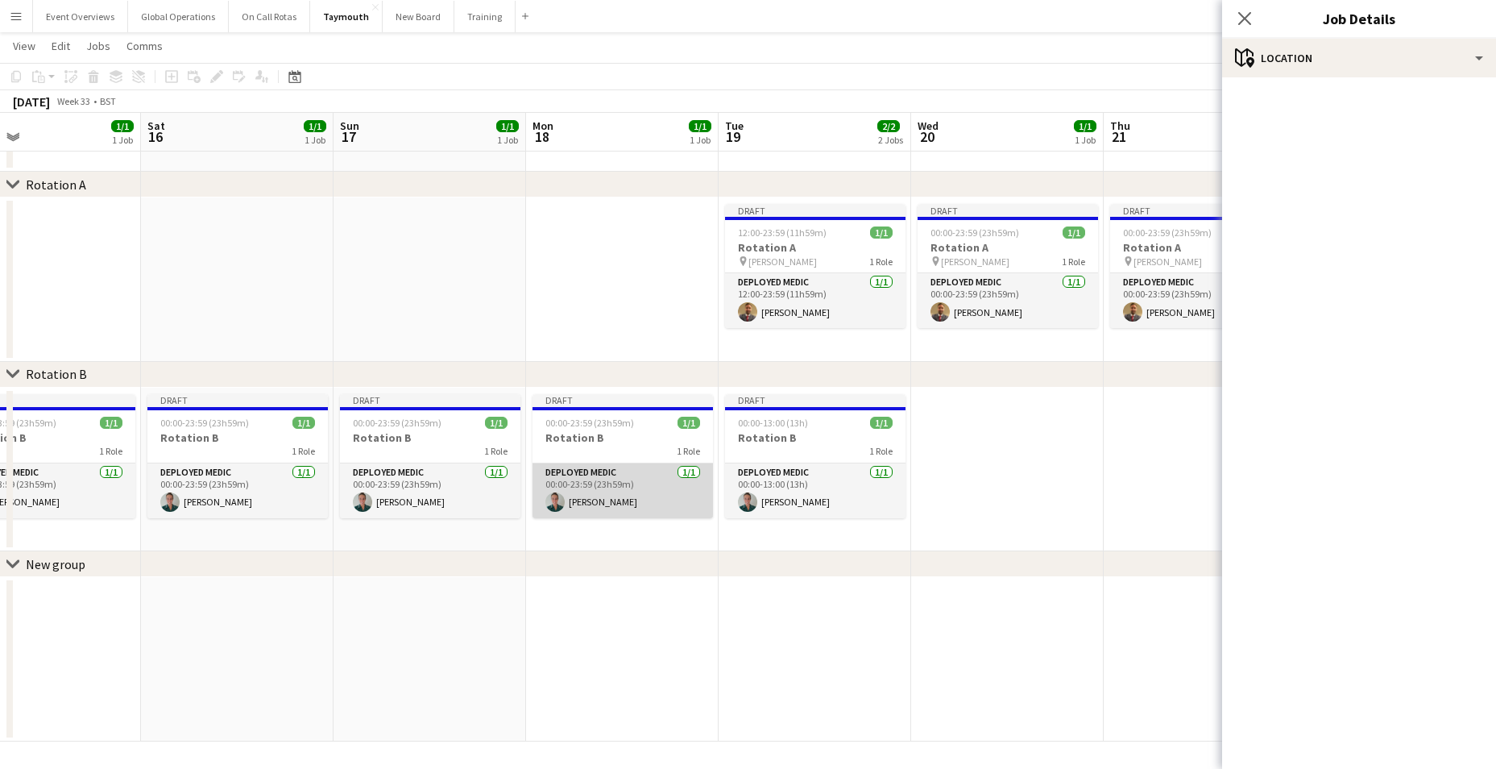
click at [566, 468] on app-card-role "Deployed Medic [DATE] 00:00-23:59 (23h59m) [PERSON_NAME]" at bounding box center [622, 490] width 180 height 55
click at [558, 474] on app-card-role "Deployed Medic [DATE] 00:00-23:59 (23h59m) [PERSON_NAME]" at bounding box center [622, 492] width 180 height 58
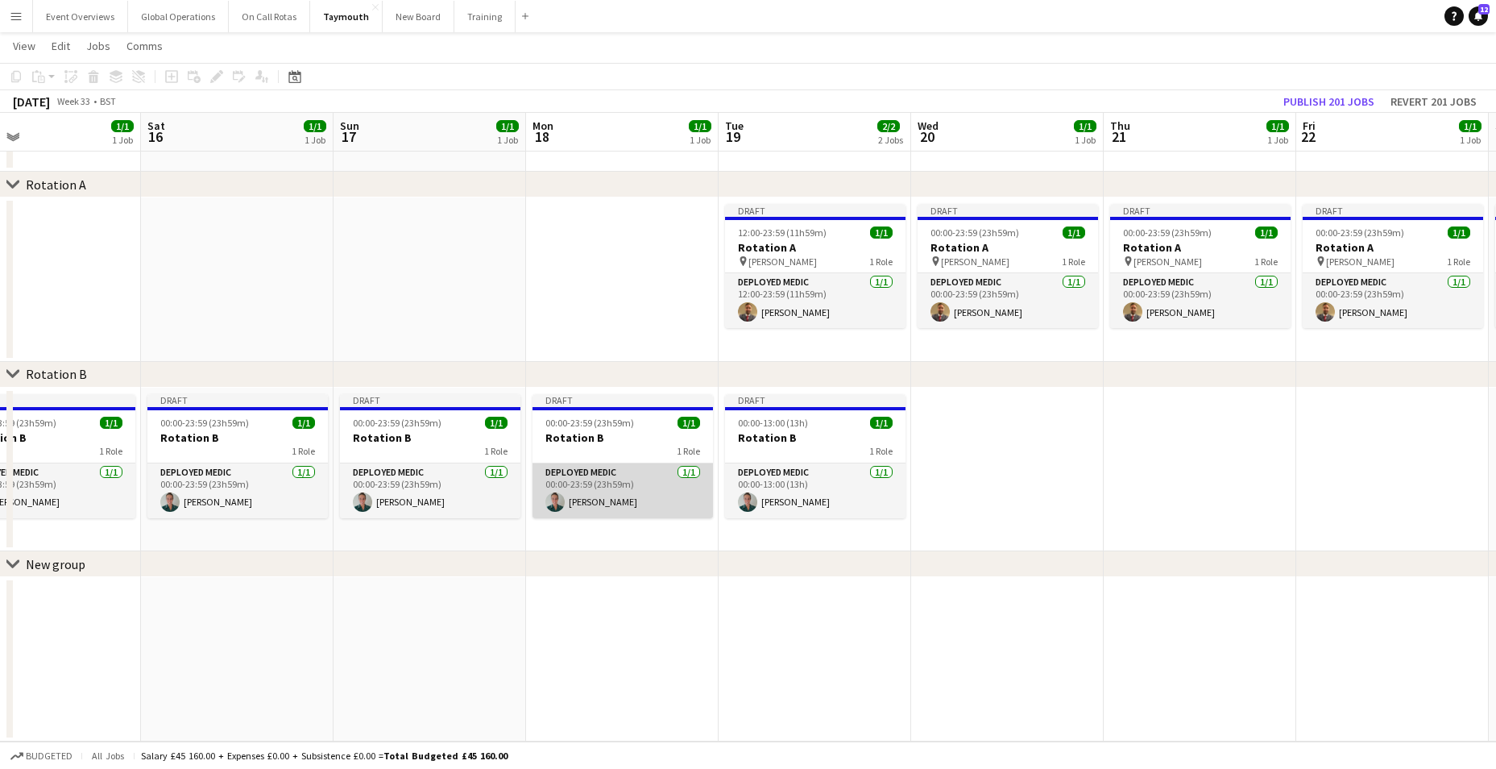
click at [557, 473] on app-card-role "Deployed Medic [DATE] 00:00-23:59 (23h59m) [PERSON_NAME]" at bounding box center [622, 490] width 180 height 55
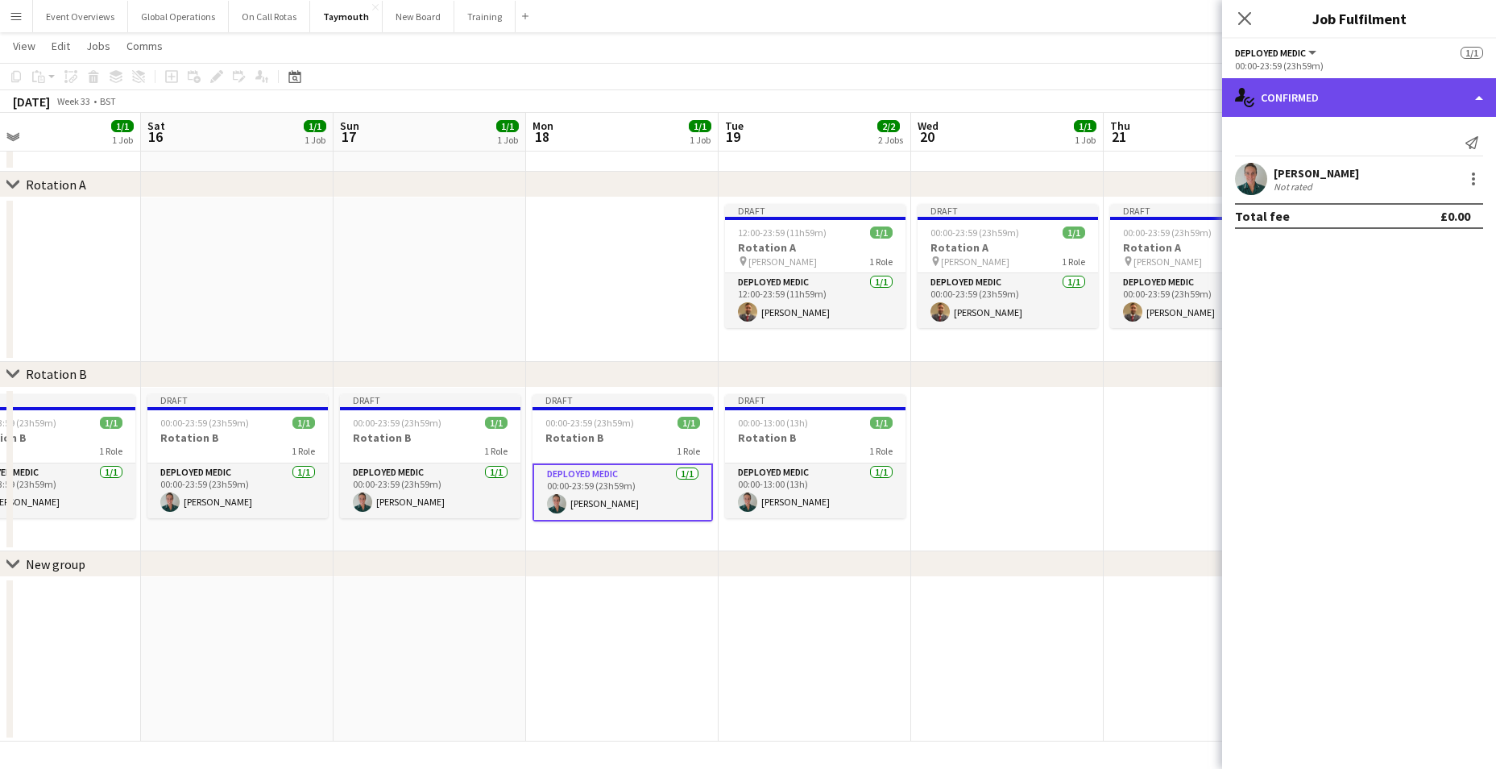
click at [1481, 93] on div "single-neutral-actions-check-2 Confirmed" at bounding box center [1359, 97] width 274 height 39
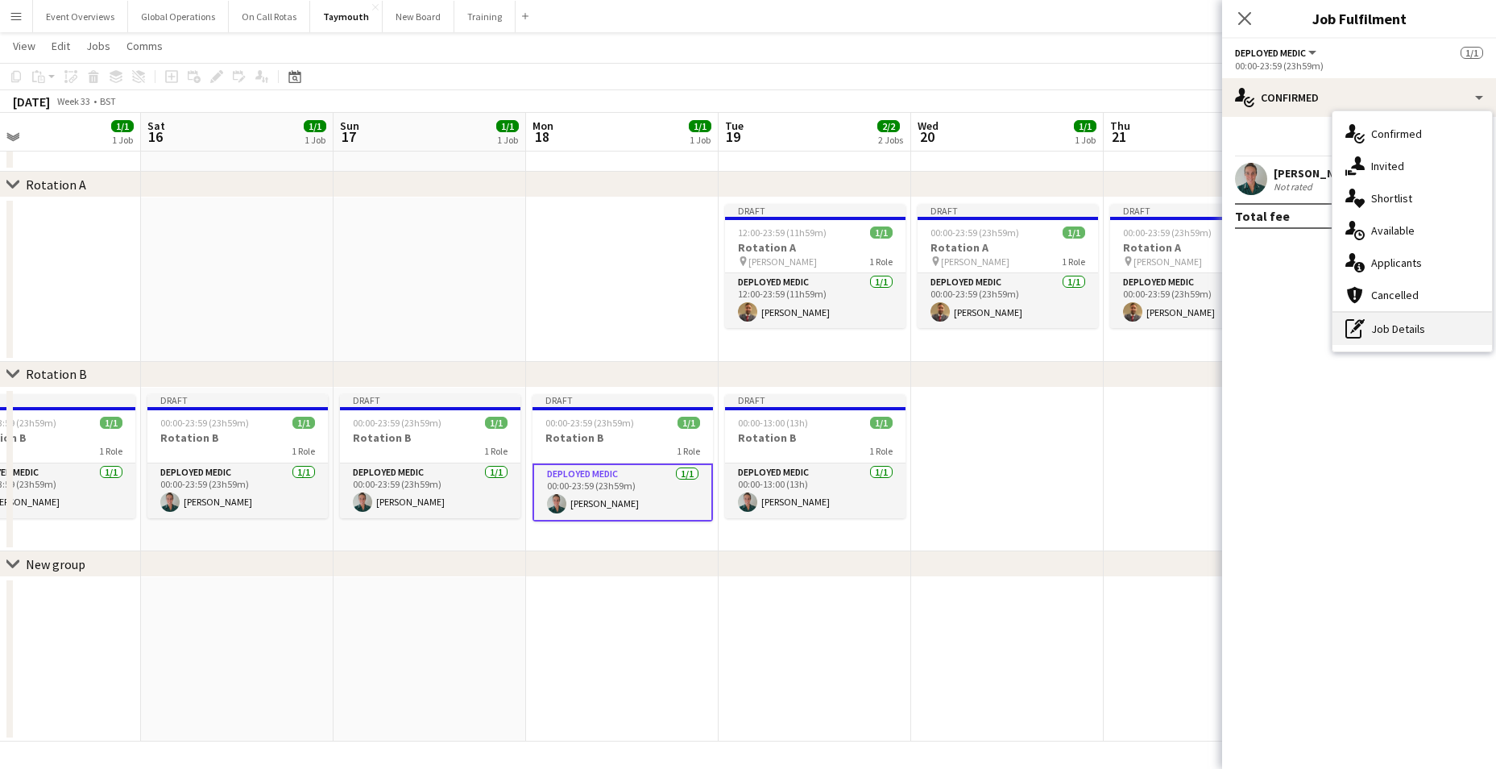
click at [1398, 334] on div "pen-write Job Details" at bounding box center [1412, 329] width 160 height 32
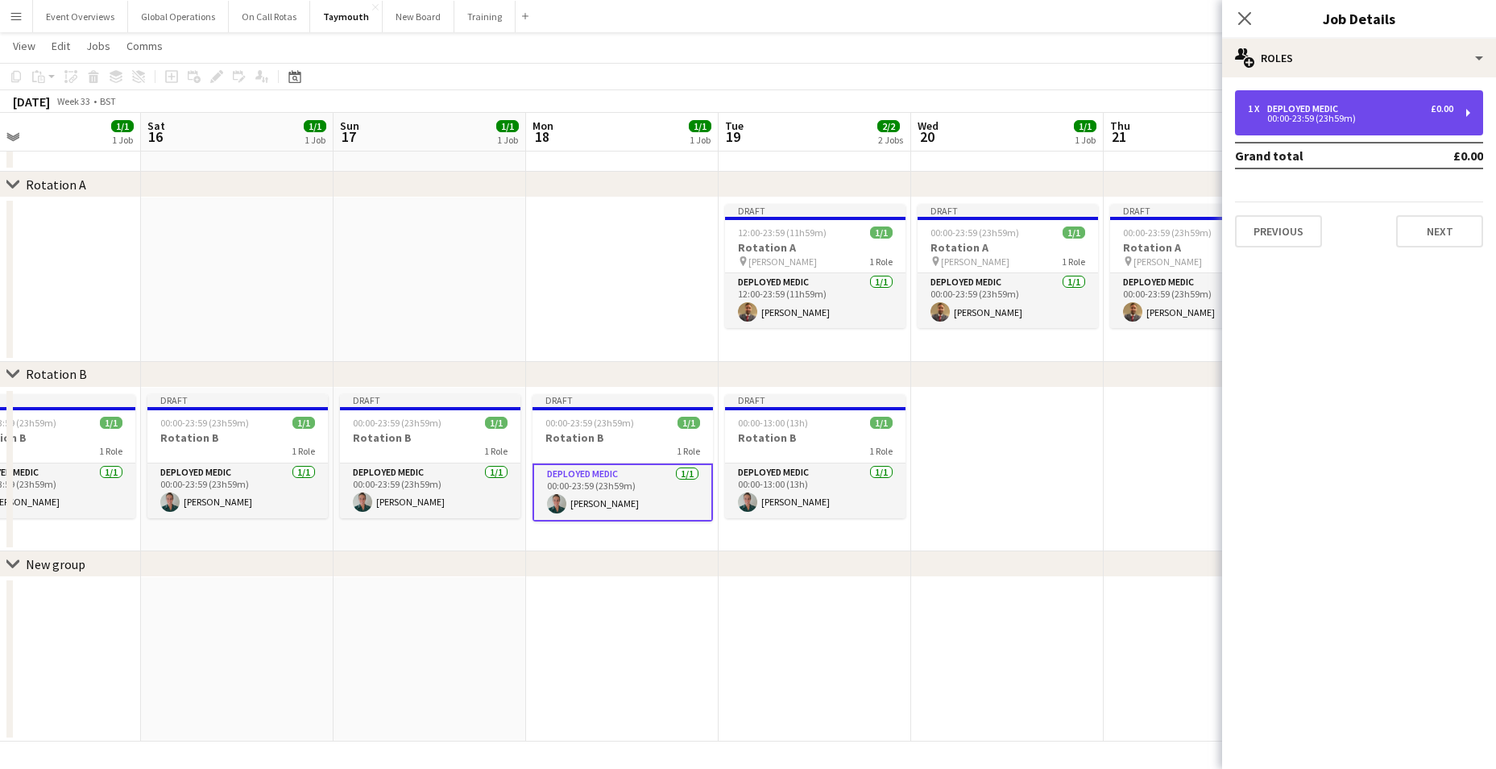
click at [1295, 116] on div "00:00-23:59 (23h59m)" at bounding box center [1350, 118] width 205 height 8
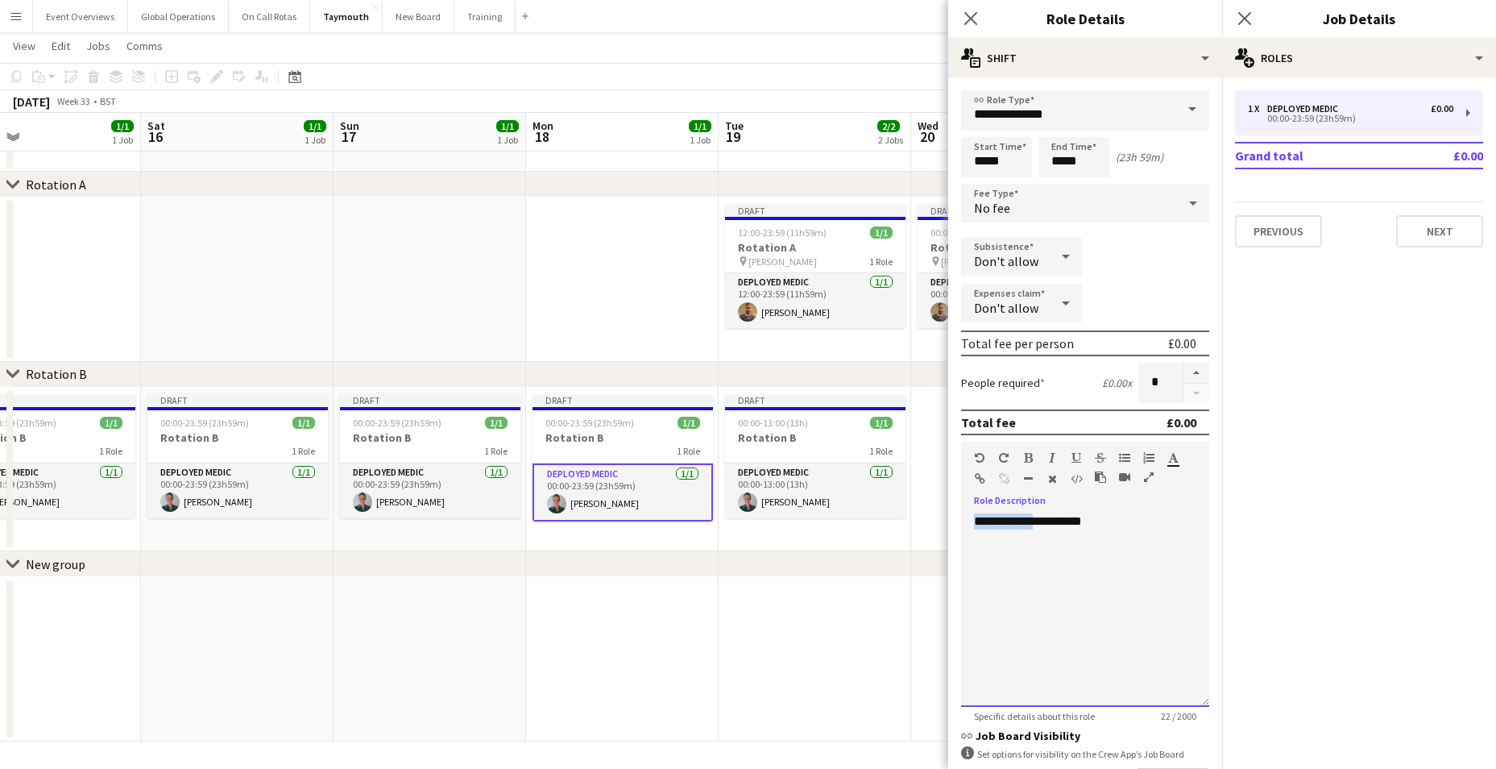
drag, startPoint x: 1034, startPoint y: 522, endPoint x: 959, endPoint y: 531, distance: 75.4
click at [959, 531] on form "**********" at bounding box center [1085, 489] width 274 height 799
click at [1075, 516] on div "**********" at bounding box center [1085, 609] width 248 height 193
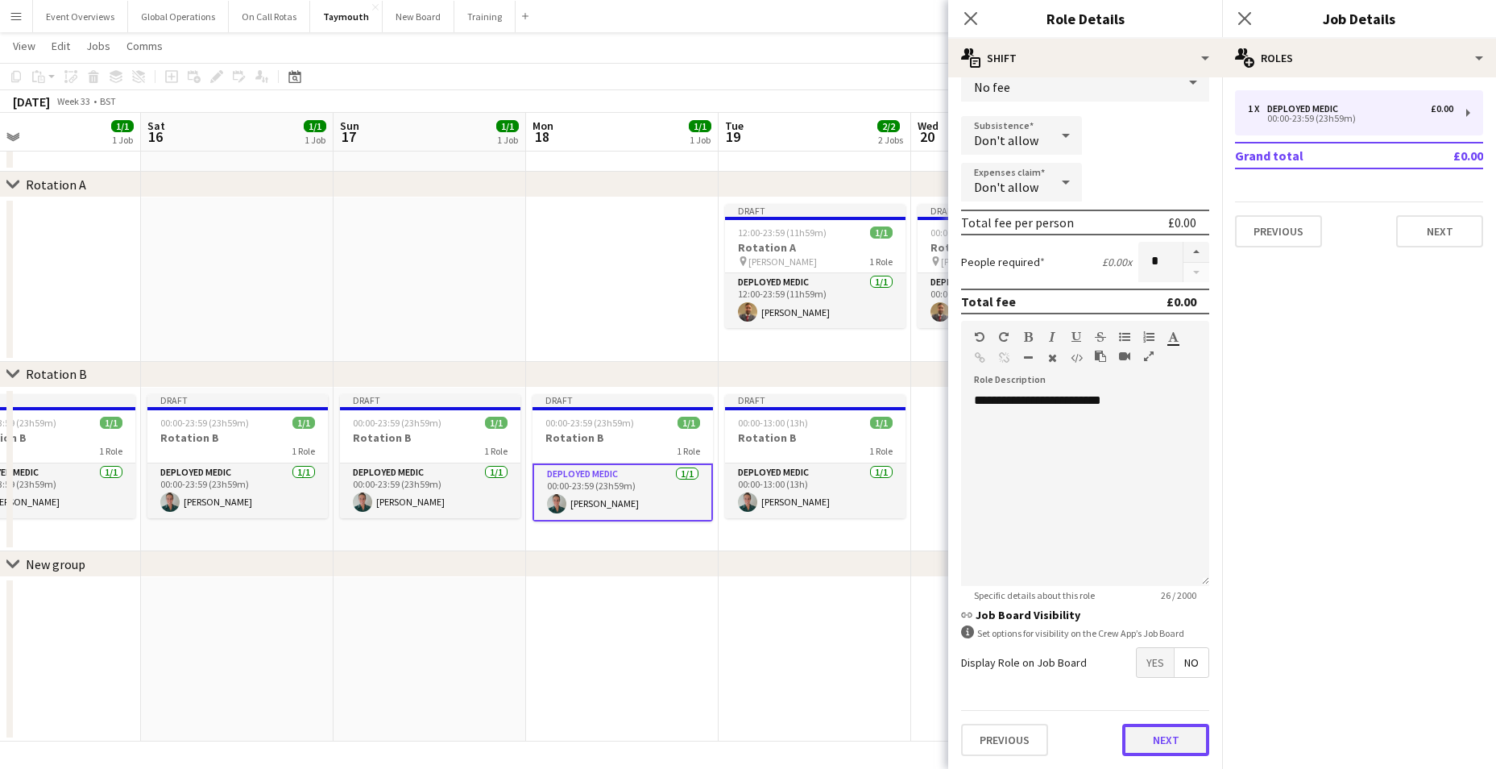
click at [1156, 734] on button "Next" at bounding box center [1165, 739] width 87 height 32
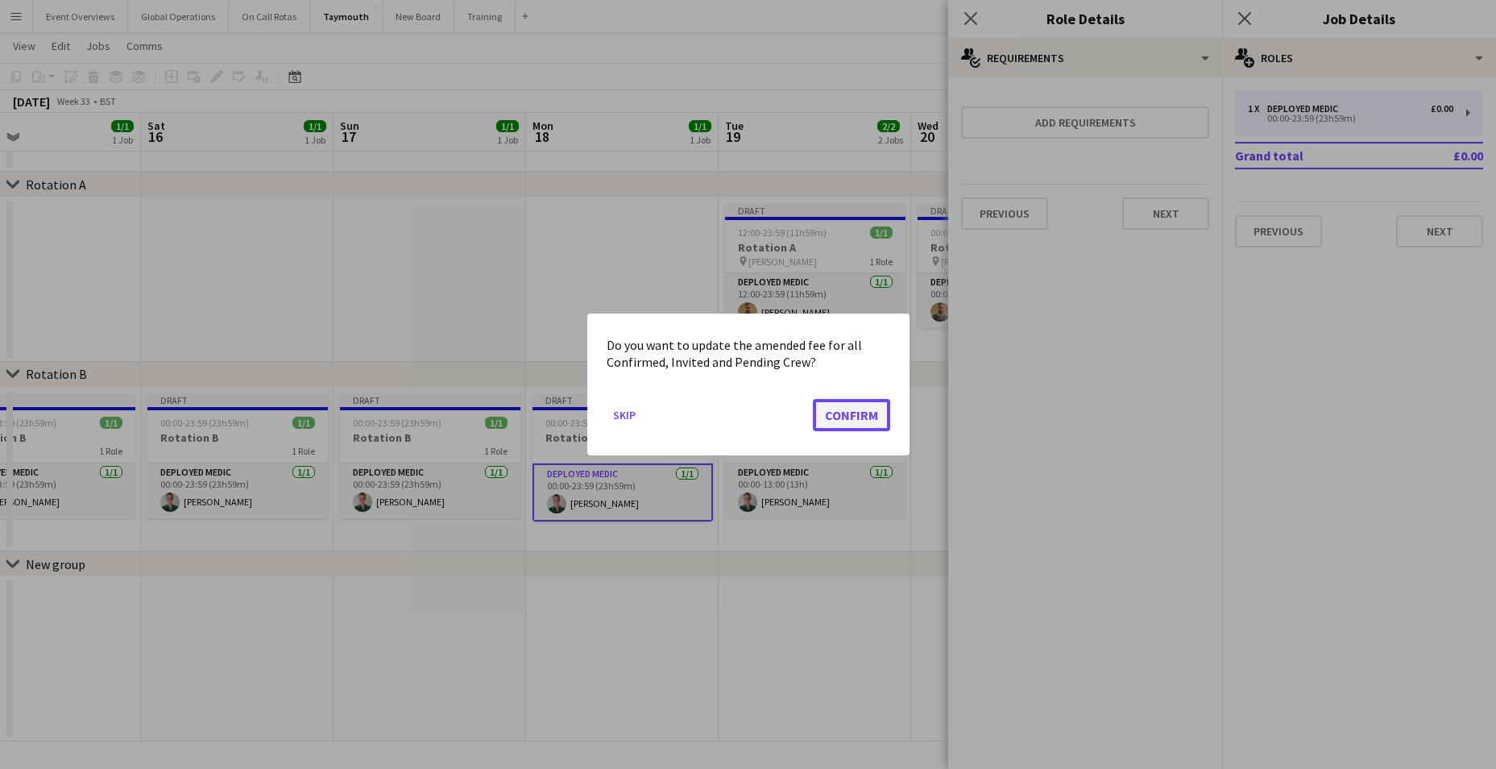
click at [852, 408] on button "Confirm" at bounding box center [851, 415] width 77 height 32
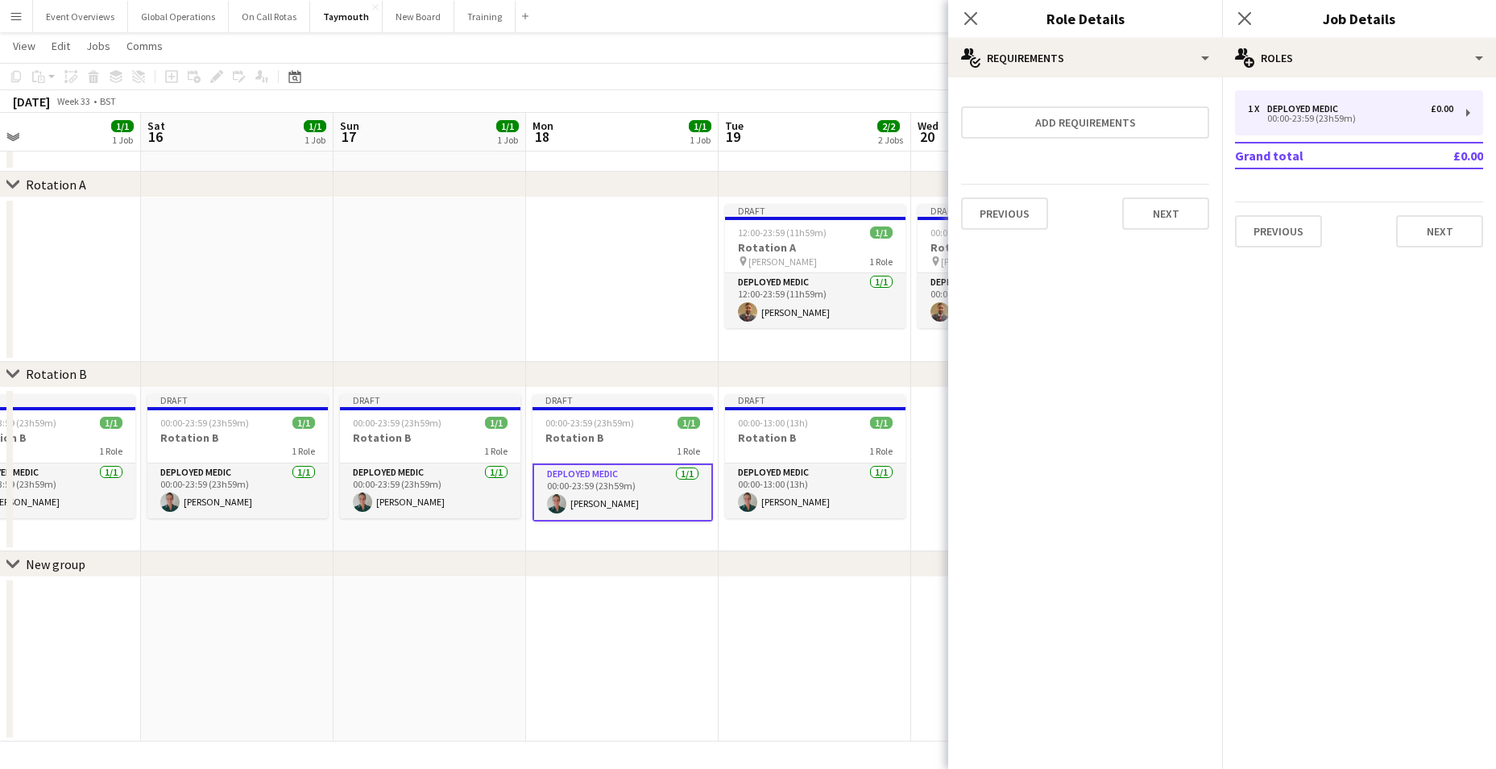
scroll to position [57, 0]
click at [1138, 213] on button "Next" at bounding box center [1165, 213] width 87 height 32
click at [1177, 212] on button "Finish" at bounding box center [1179, 216] width 60 height 32
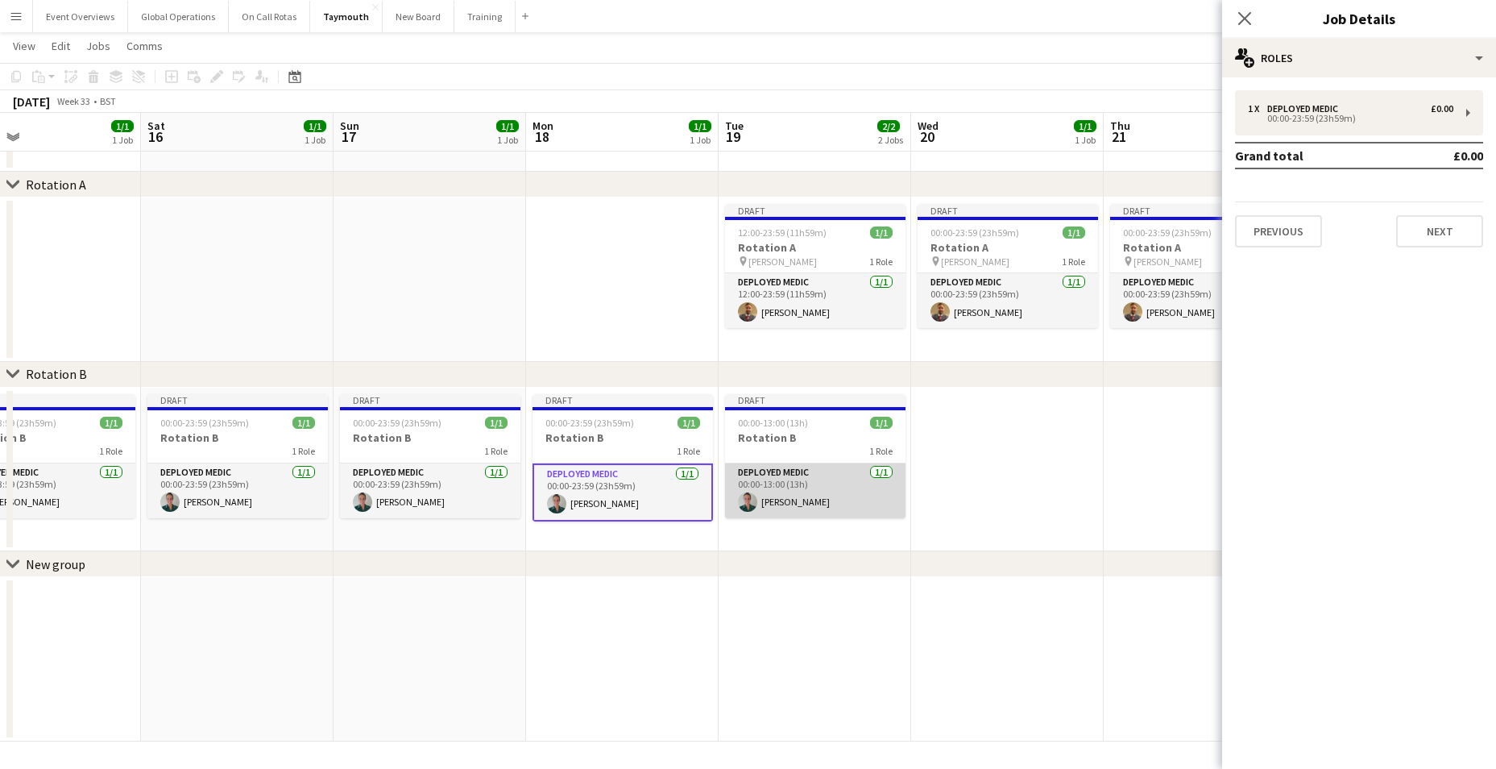
click at [788, 468] on app-card-role "Deployed Medic [DATE] 00:00-13:00 (13h) [PERSON_NAME]" at bounding box center [815, 490] width 180 height 55
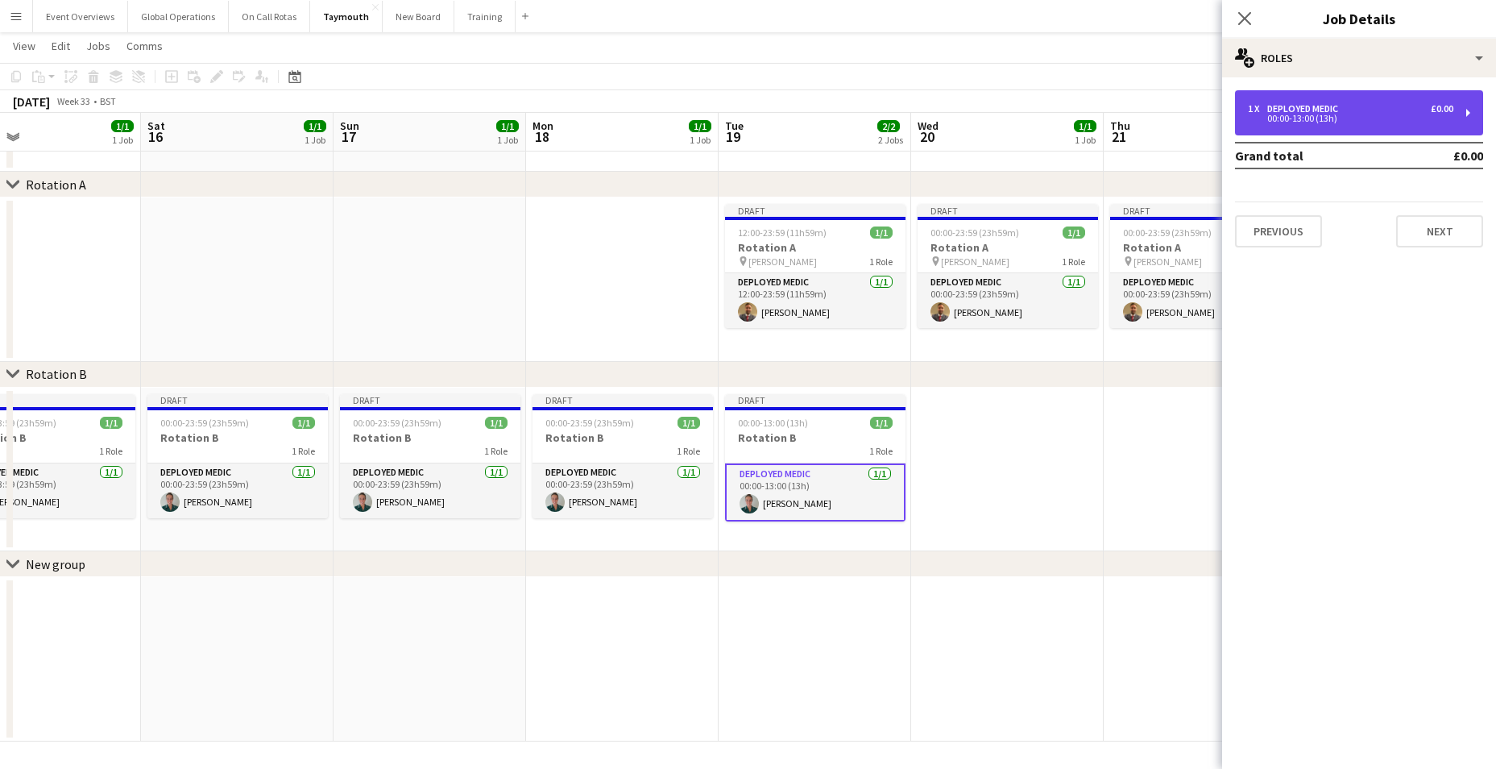
click at [1305, 118] on div "00:00-13:00 (13h)" at bounding box center [1350, 118] width 205 height 8
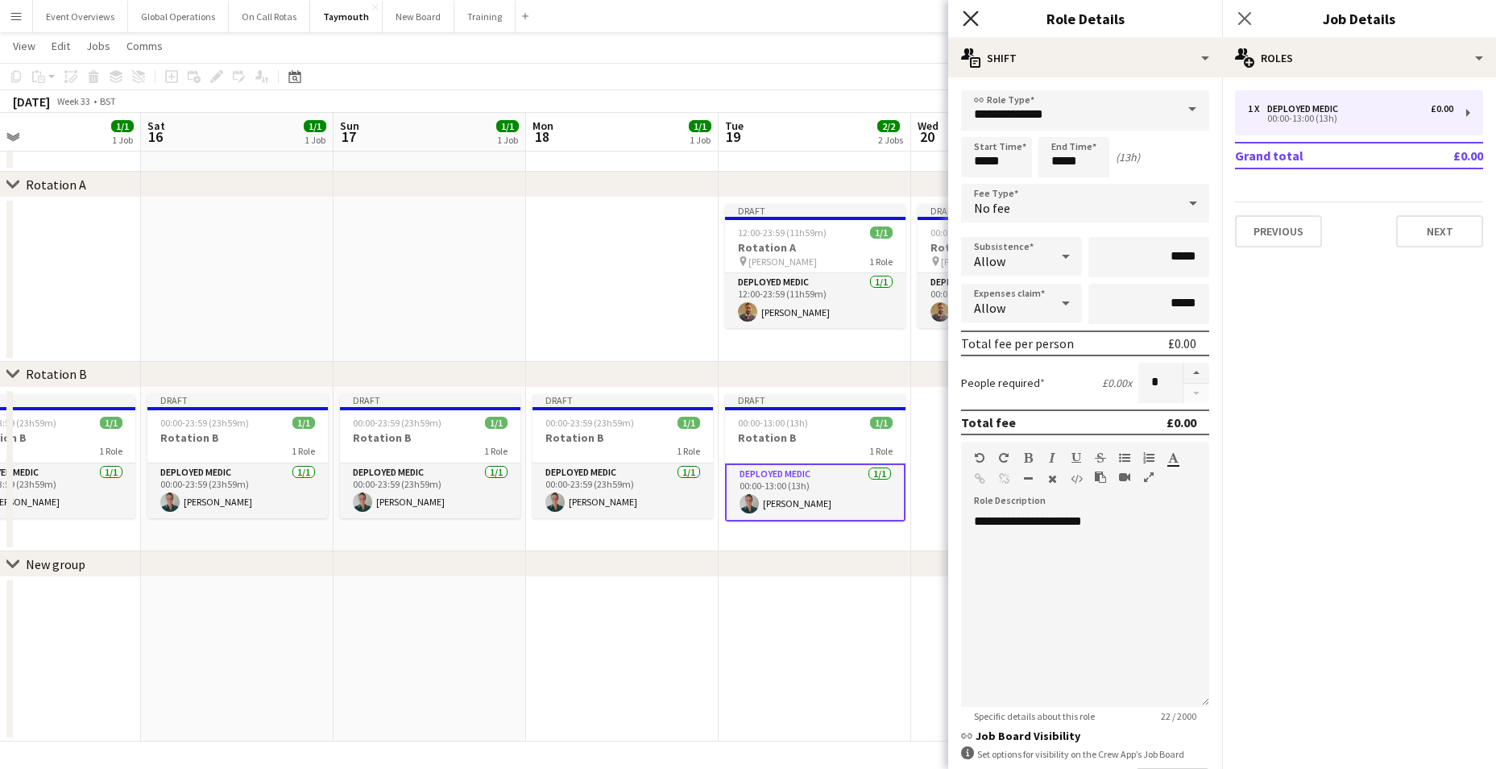
click at [972, 15] on icon "Close pop-in" at bounding box center [970, 17] width 15 height 15
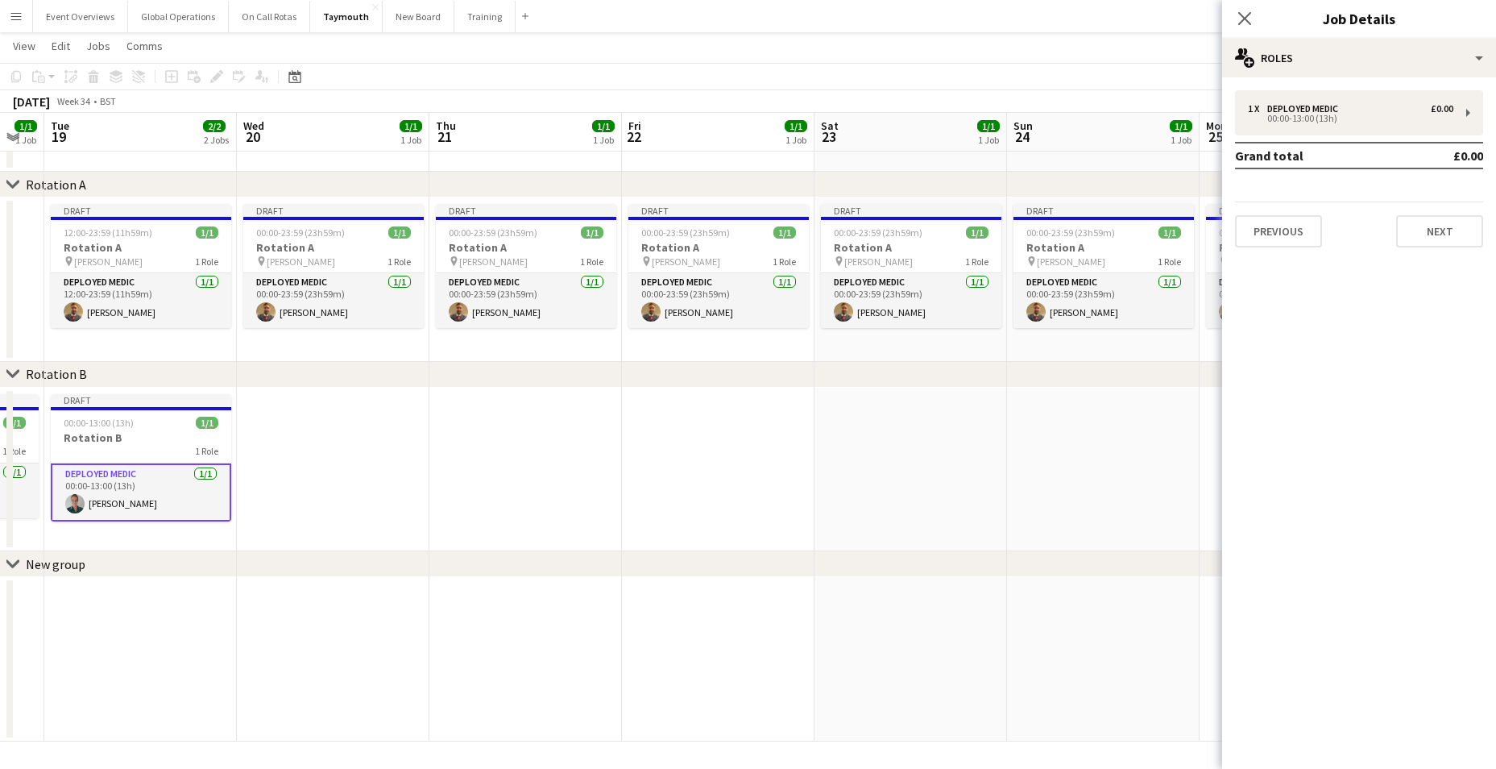
drag, startPoint x: 1032, startPoint y: 698, endPoint x: 351, endPoint y: 689, distance: 680.8
click at [351, 689] on app-calendar-viewport "Sat 16 1/1 1 Job Sun 17 1/1 1 Job Mon 18 1/1 1 Job Tue 19 2/2 2 Jobs Wed 20 1/1…" at bounding box center [748, 373] width 1496 height 735
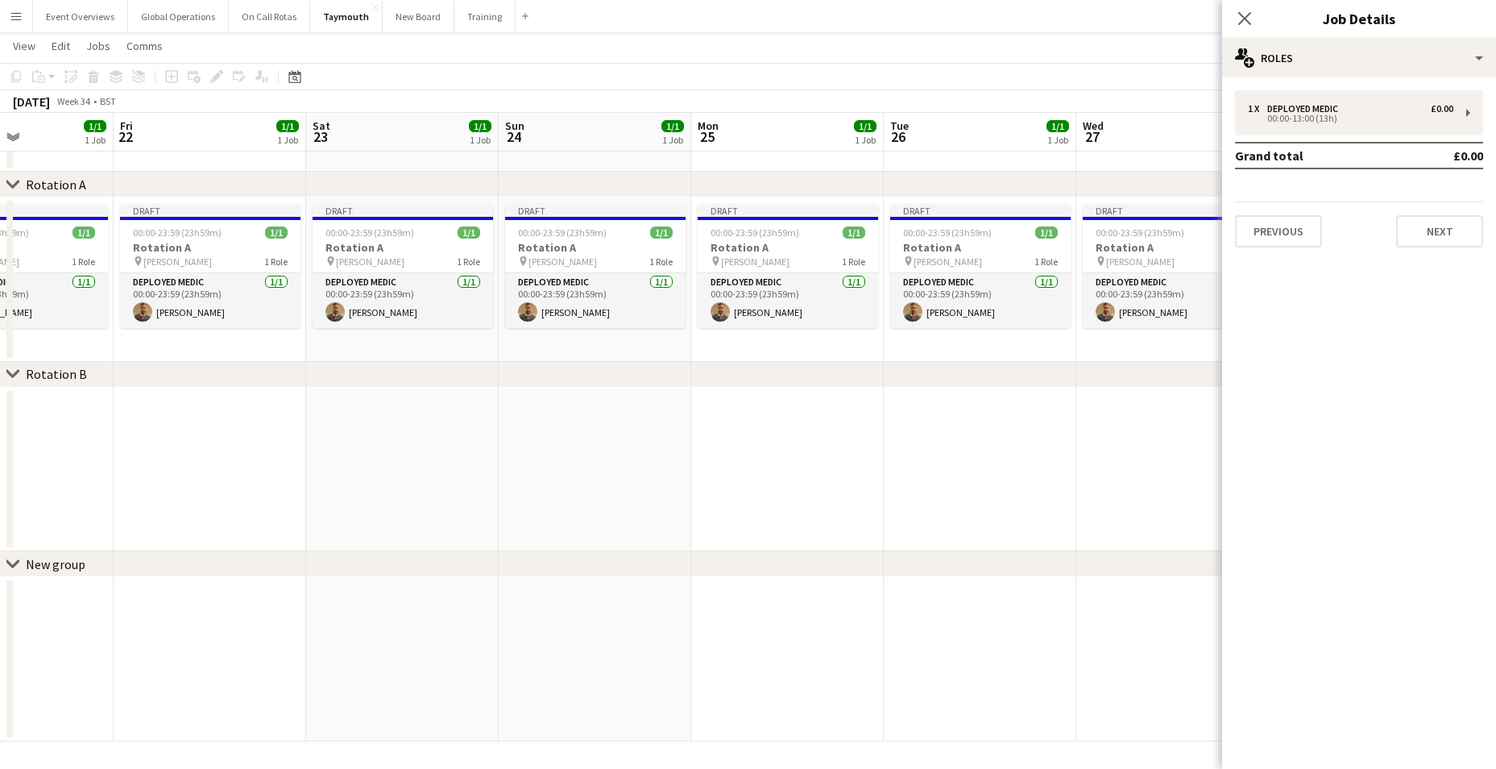
drag, startPoint x: 998, startPoint y: 695, endPoint x: 496, endPoint y: 676, distance: 502.2
click at [496, 676] on app-calendar-viewport "Mon 18 1/1 1 Job Tue 19 2/2 2 Jobs Wed 20 1/1 1 Job Thu 21 1/1 1 Job Fri 22 1/1…" at bounding box center [748, 373] width 1496 height 735
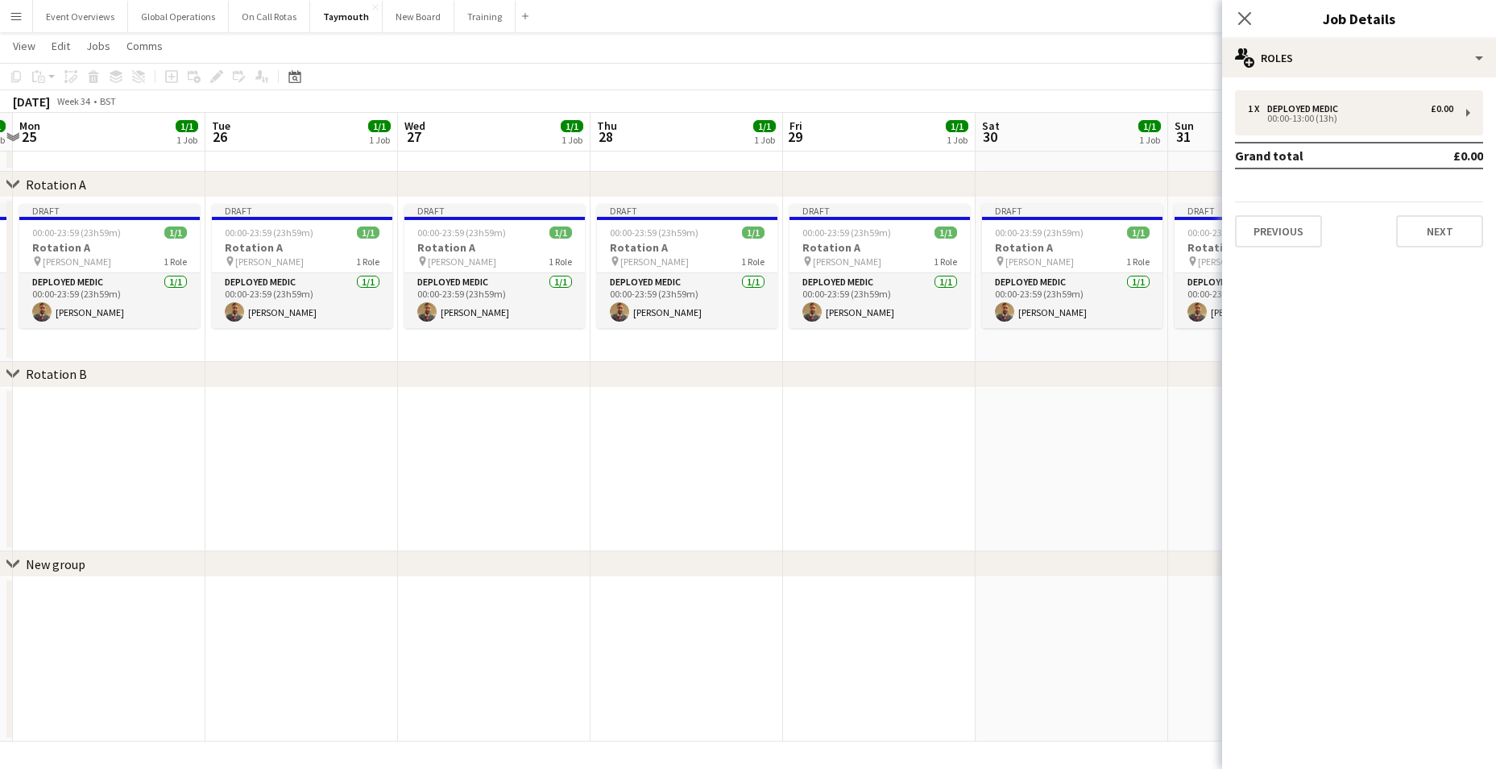
drag, startPoint x: 715, startPoint y: 696, endPoint x: 161, endPoint y: 627, distance: 558.5
click at [161, 627] on app-calendar-viewport "Fri 22 1/1 1 Job Sat 23 1/1 1 Job Sun 24 1/1 1 Job Mon 25 1/1 1 Job Tue 26 1/1 …" at bounding box center [748, 373] width 1496 height 735
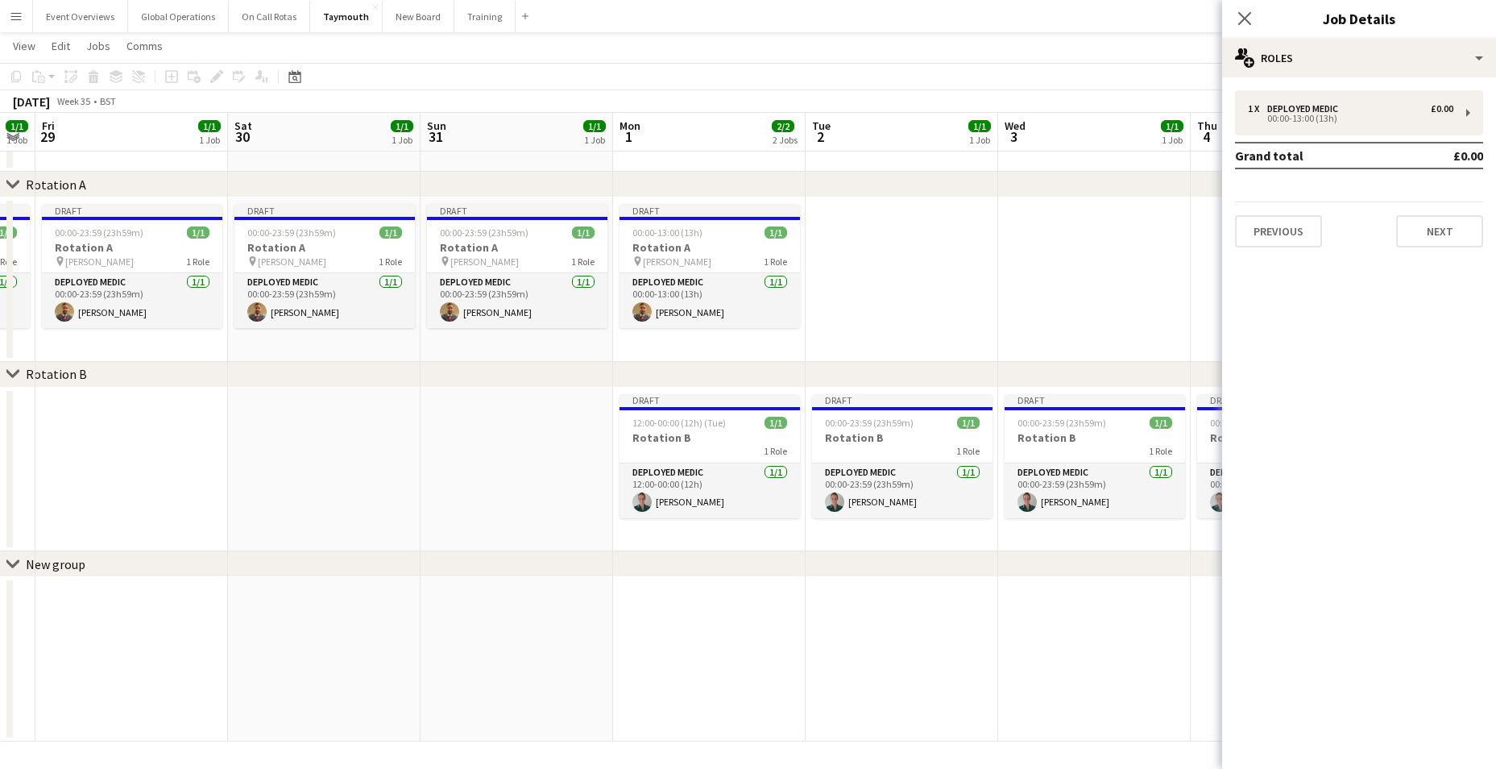
drag, startPoint x: 735, startPoint y: 684, endPoint x: 27, endPoint y: 597, distance: 714.2
click at [27, 597] on app-calendar-viewport "Tue 26 1/1 1 Job Wed 27 1/1 1 Job Thu 28 1/1 1 Job Fri 29 1/1 1 Job Sat 30 1/1 …" at bounding box center [748, 373] width 1496 height 735
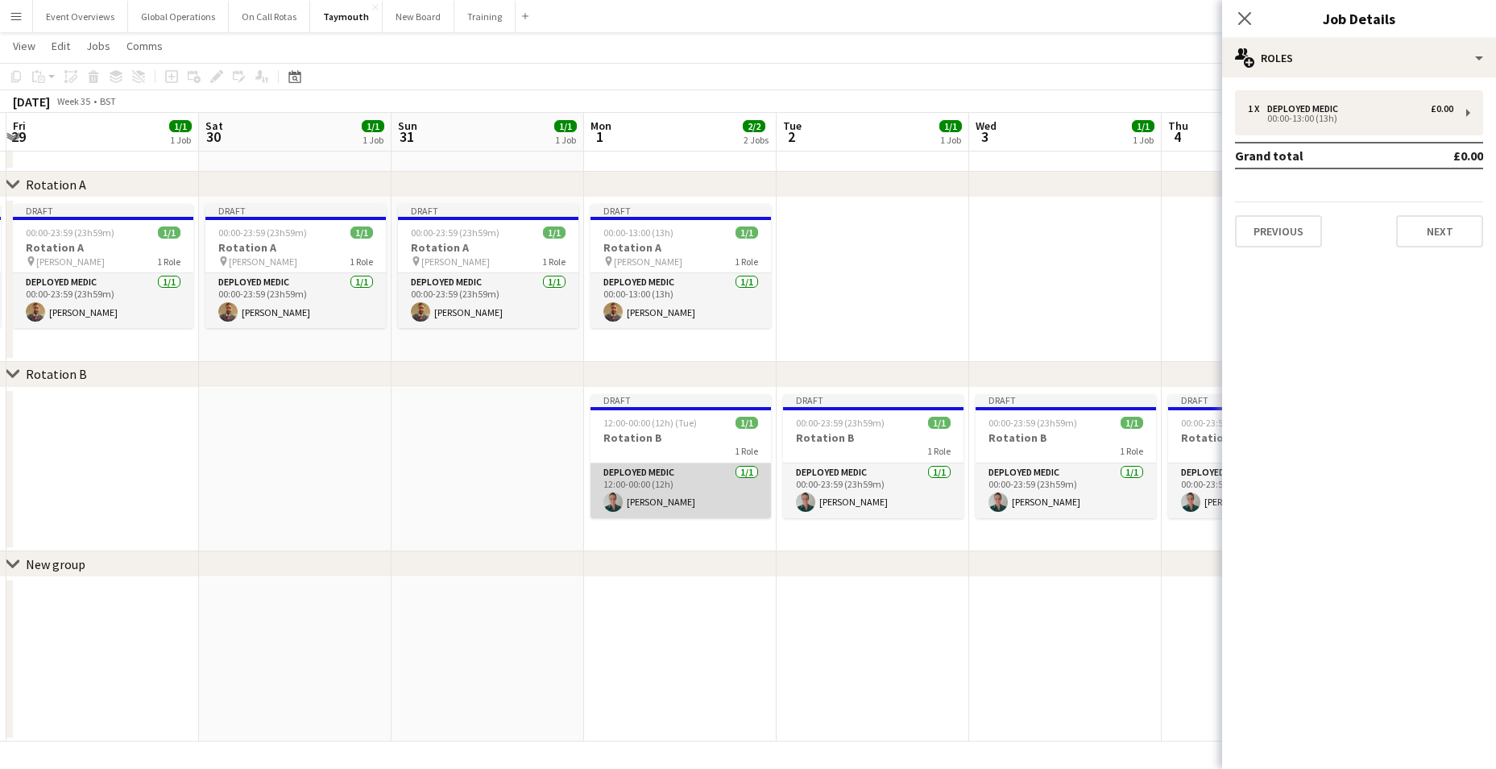
click at [650, 470] on app-card-role "Deployed Medic 1/1 12:00-00:00 (12h) Katie Harris" at bounding box center [680, 490] width 180 height 55
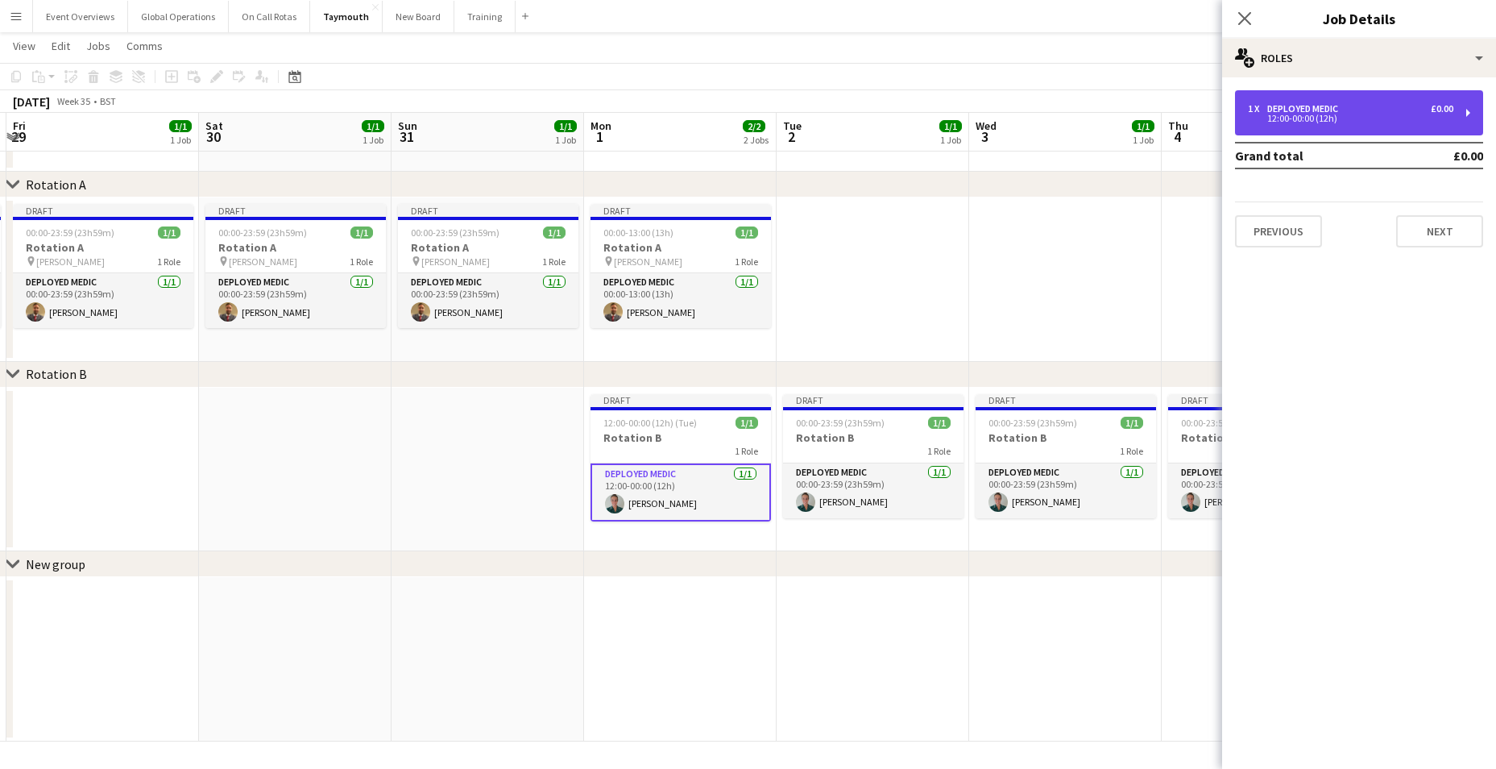
click at [1313, 114] on div "12:00-00:00 (12h)" at bounding box center [1350, 118] width 205 height 8
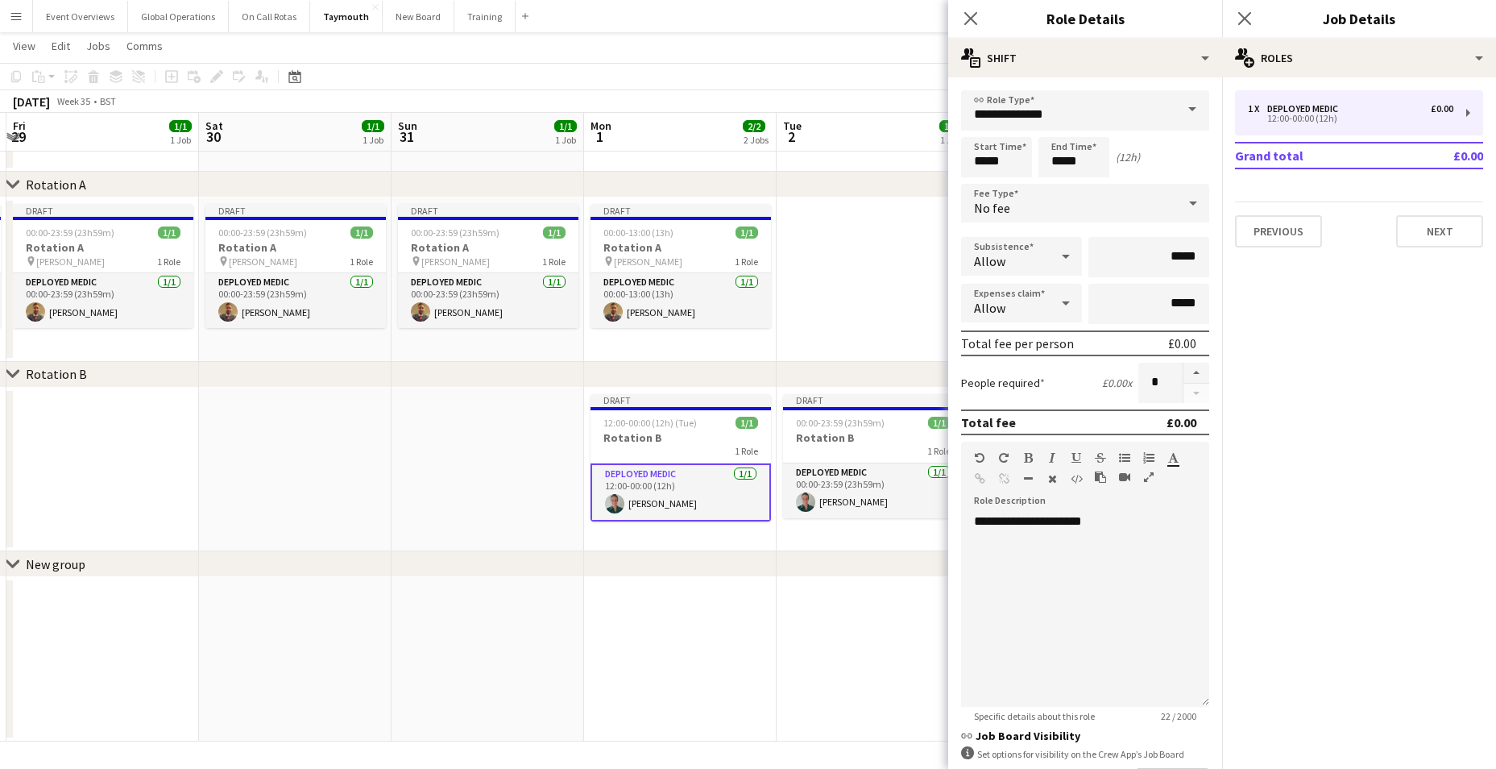
click at [851, 678] on app-date-cell at bounding box center [873, 659] width 193 height 164
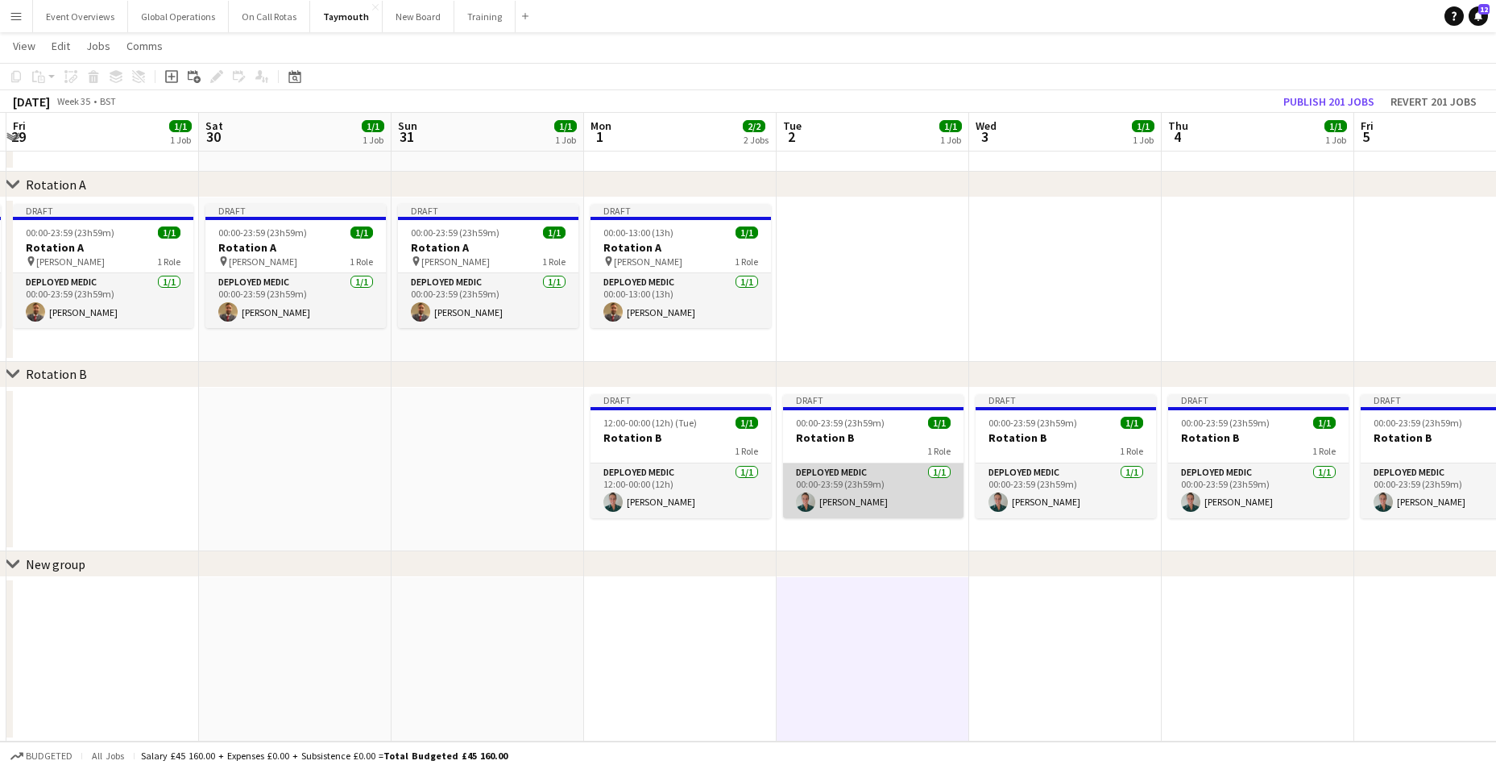
click at [847, 467] on app-card-role "Deployed Medic [DATE] 00:00-23:59 (23h59m) [PERSON_NAME]" at bounding box center [873, 490] width 180 height 55
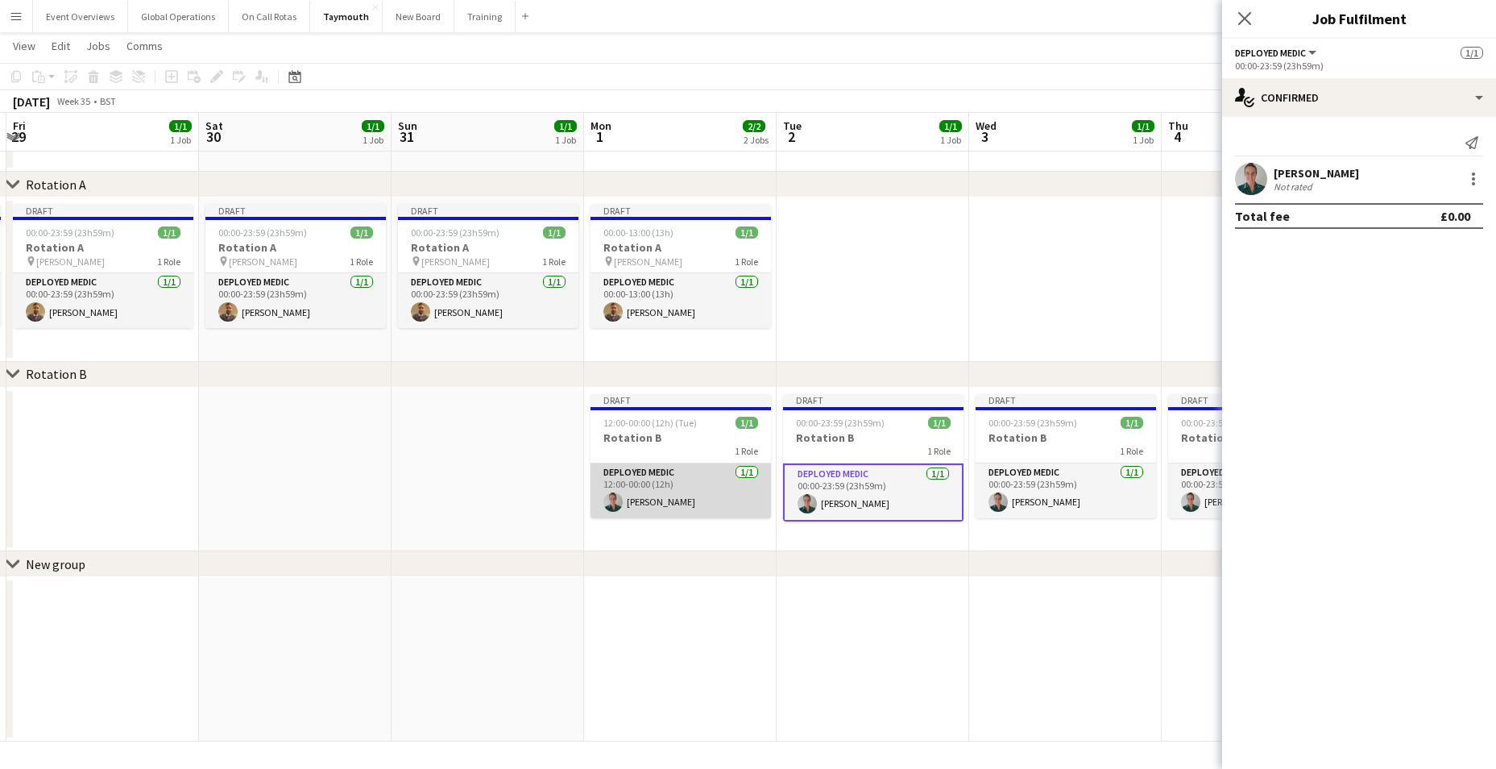
click at [633, 468] on app-card-role "Deployed Medic 1/1 12:00-00:00 (12h) Katie Harris" at bounding box center [680, 490] width 180 height 55
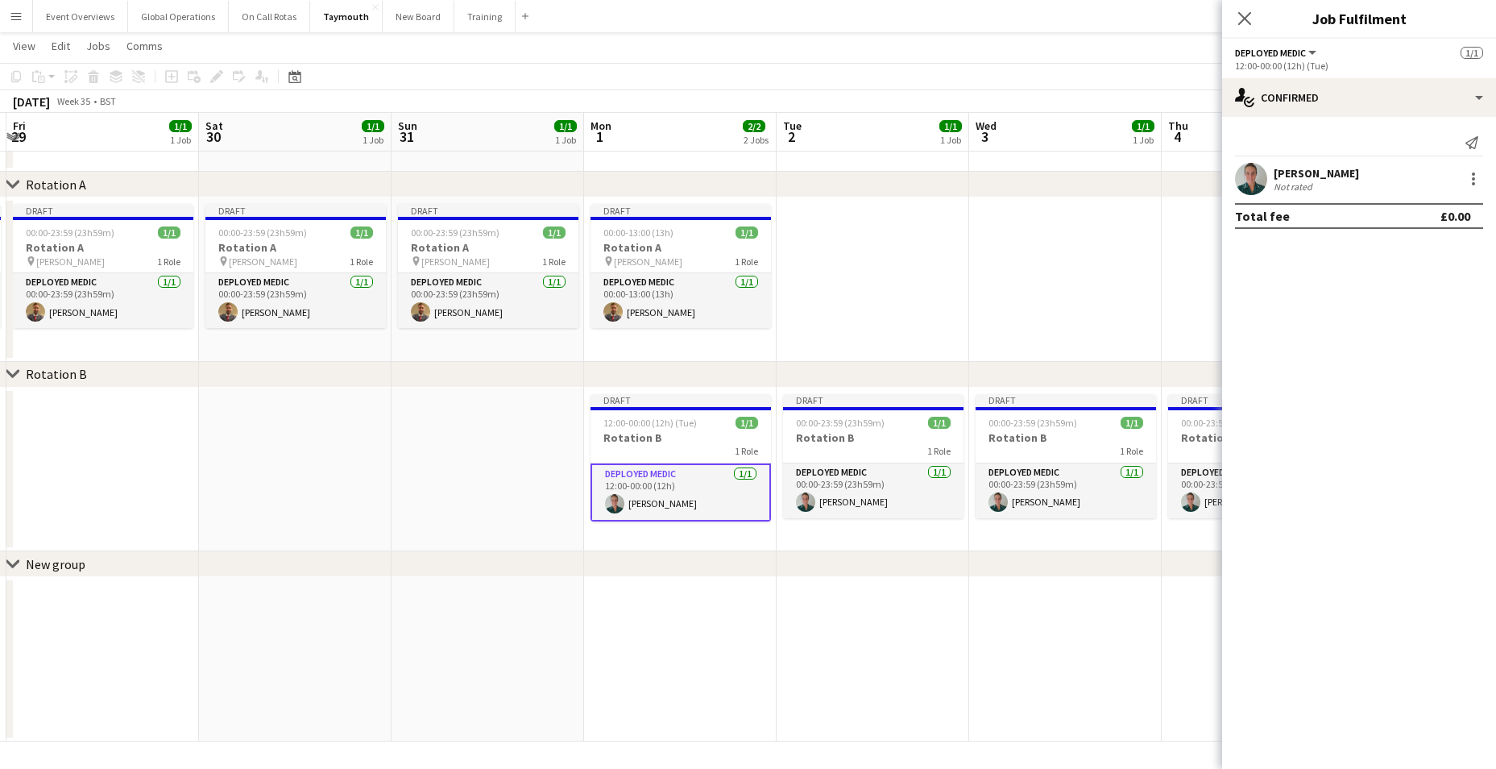
click at [636, 588] on app-date-cell at bounding box center [680, 659] width 193 height 164
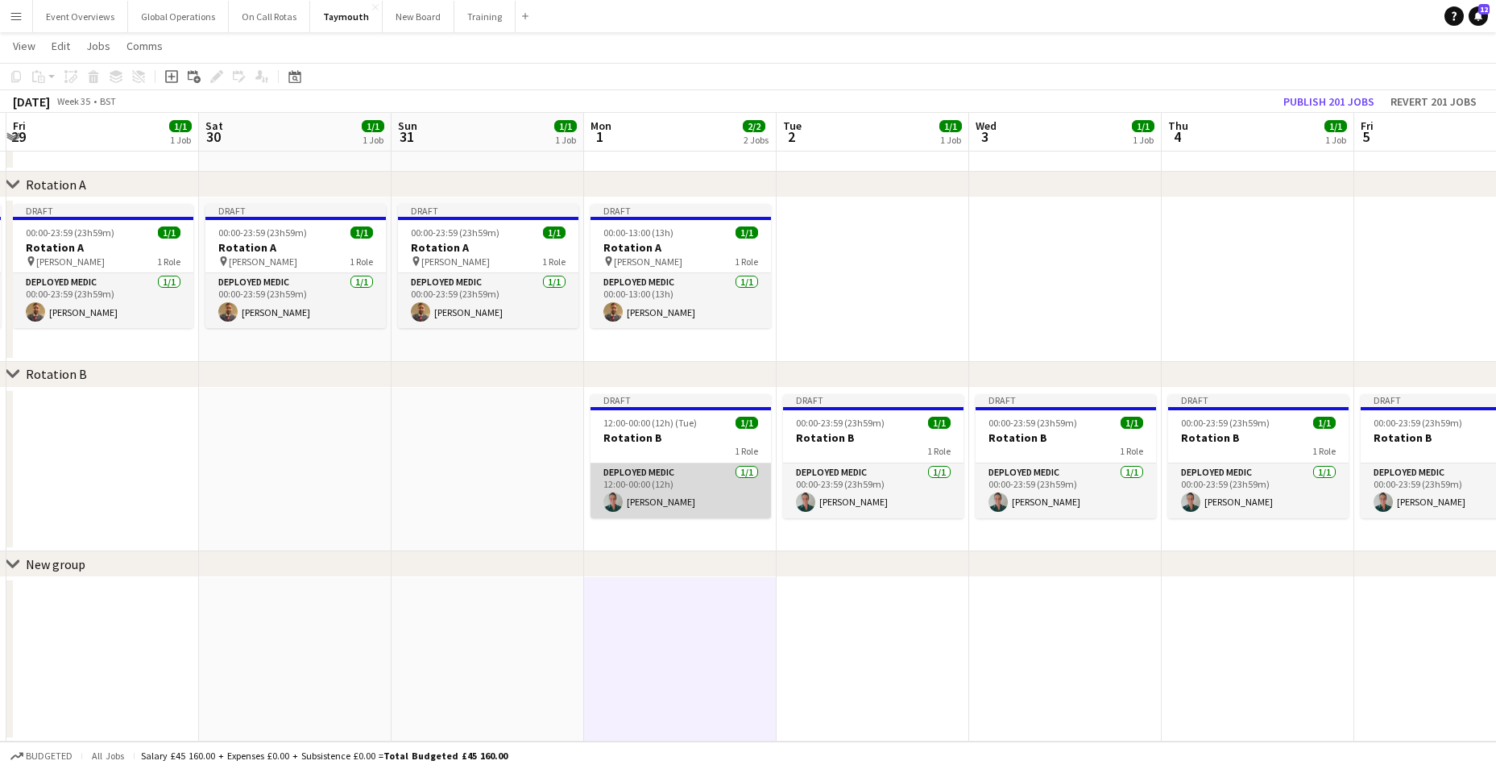
click at [641, 480] on app-card-role "Deployed Medic 1/1 12:00-00:00 (12h) Katie Harris" at bounding box center [680, 490] width 180 height 55
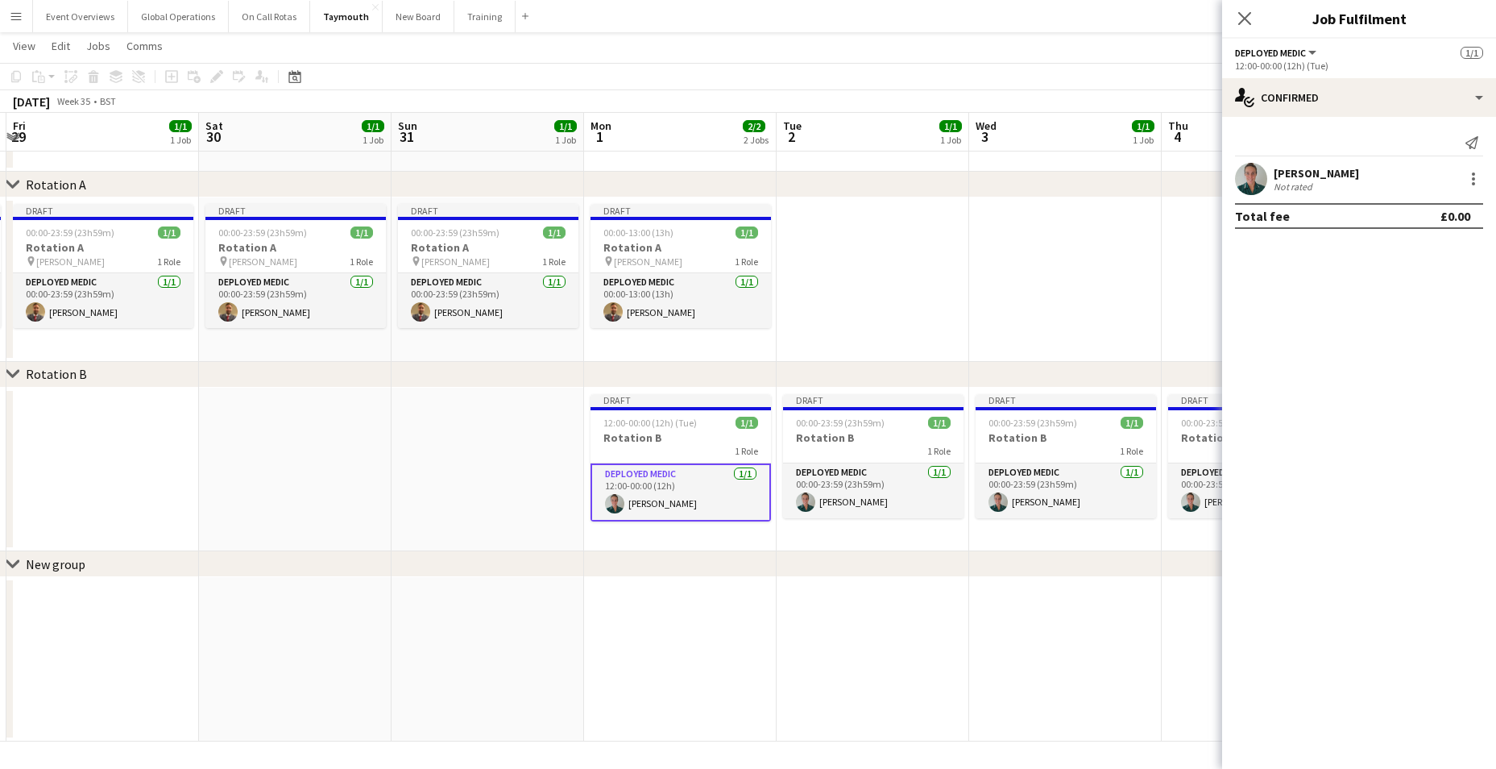
click at [1286, 60] on div "12:00-00:00 (12h) (Tue)" at bounding box center [1359, 66] width 248 height 12
click at [832, 470] on app-card-role "Deployed Medic [DATE] 00:00-23:59 (23h59m) [PERSON_NAME]" at bounding box center [873, 490] width 180 height 55
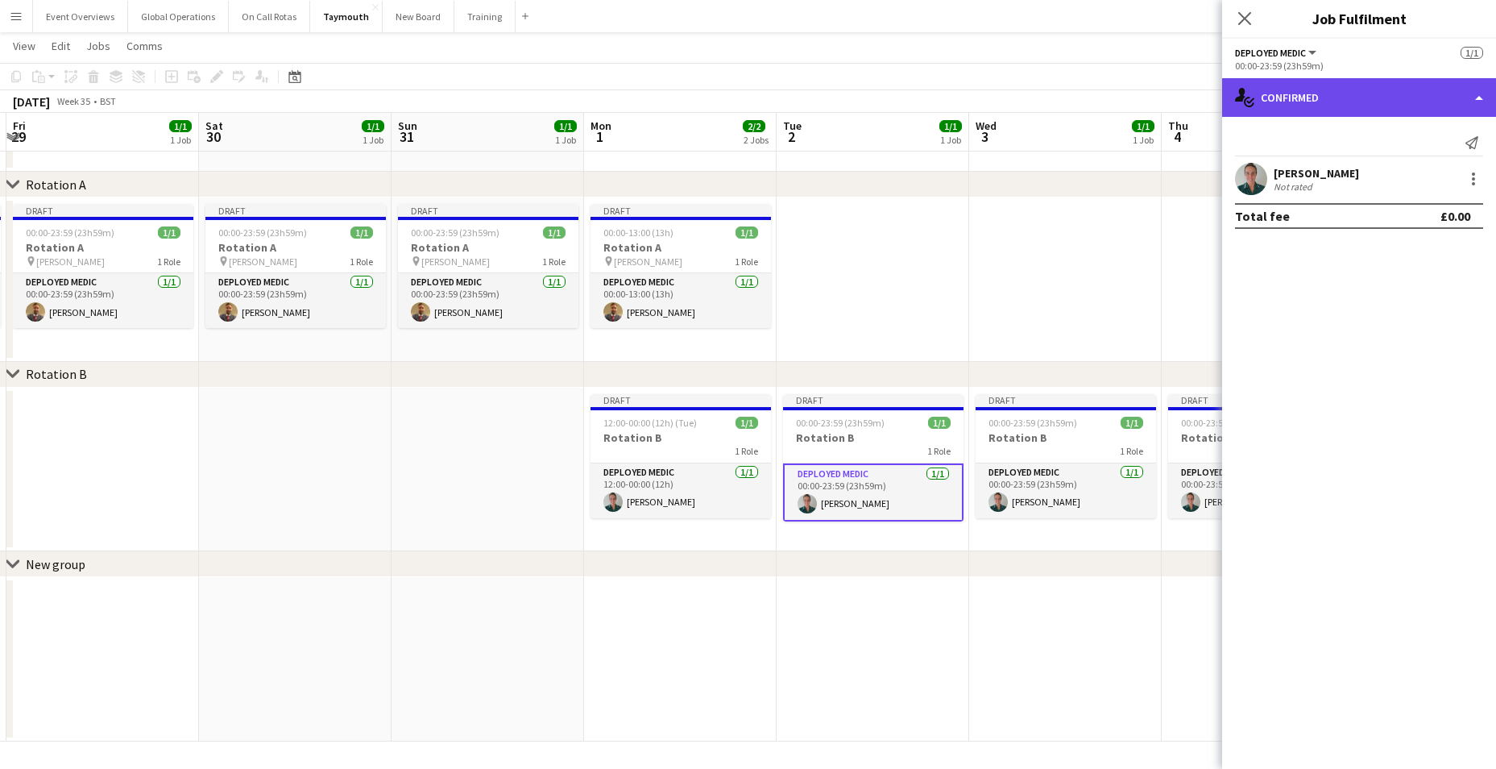
click at [1481, 98] on div "single-neutral-actions-check-2 Confirmed" at bounding box center [1359, 97] width 274 height 39
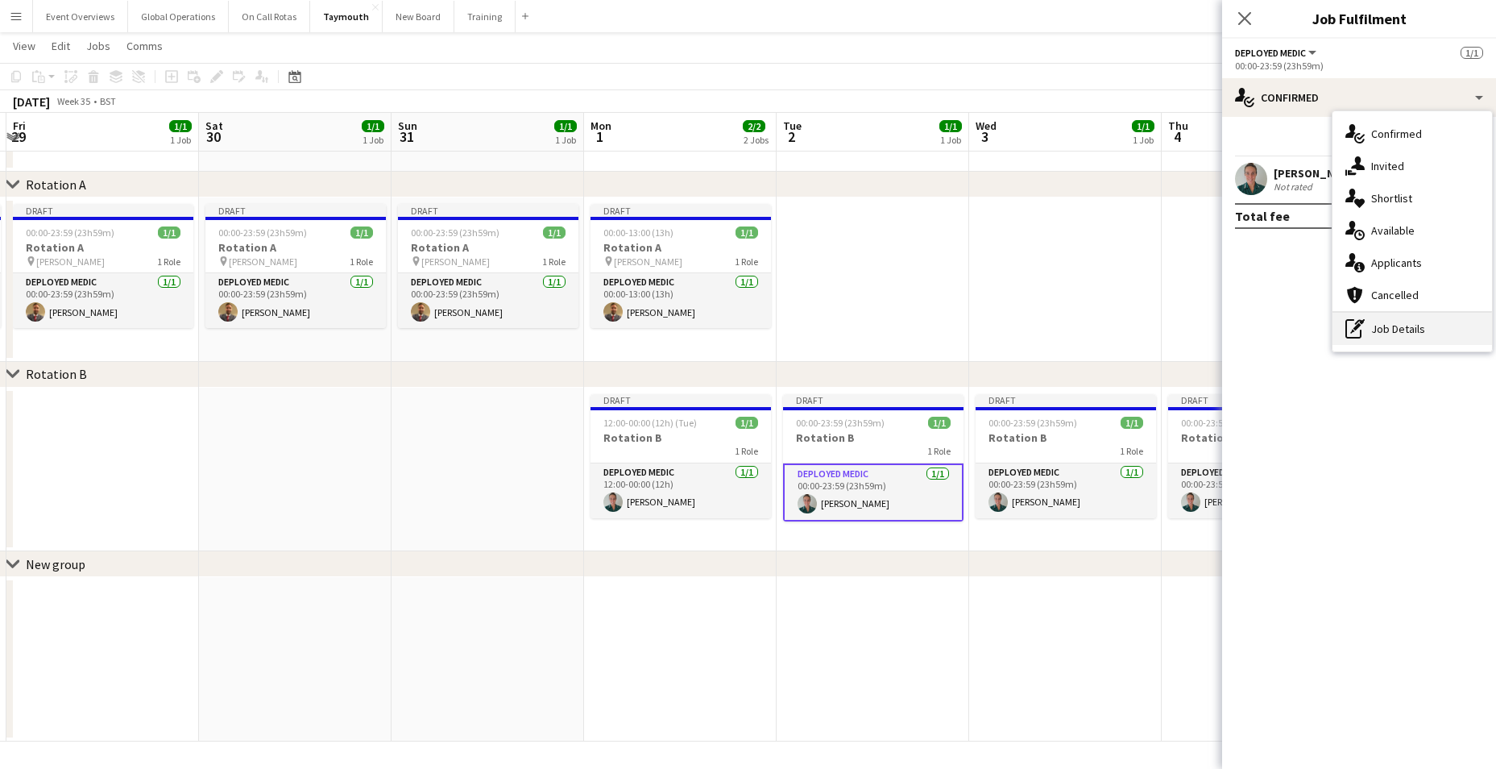
click at [1381, 329] on div "pen-write Job Details" at bounding box center [1412, 329] width 160 height 32
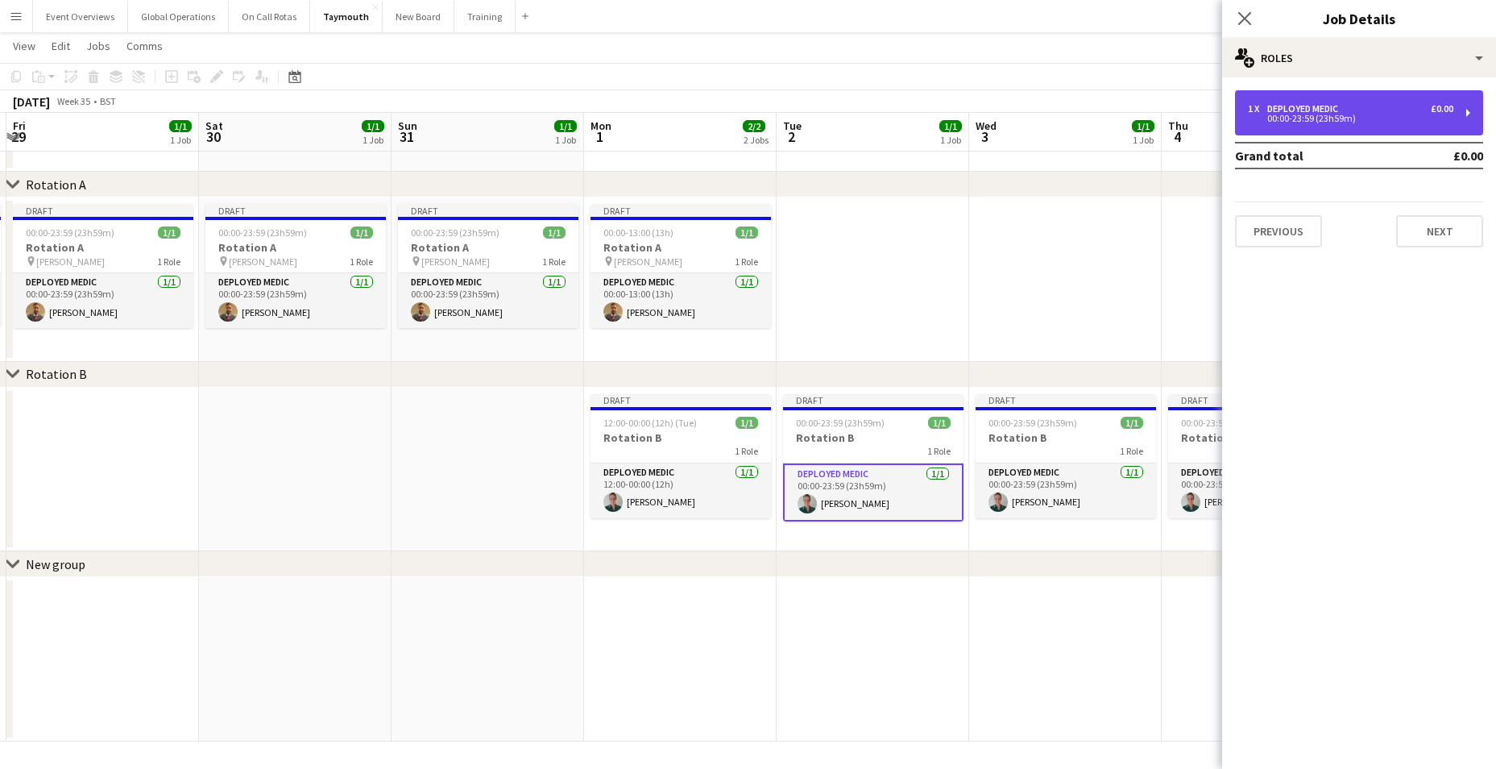
click at [1310, 118] on div "00:00-23:59 (23h59m)" at bounding box center [1350, 118] width 205 height 8
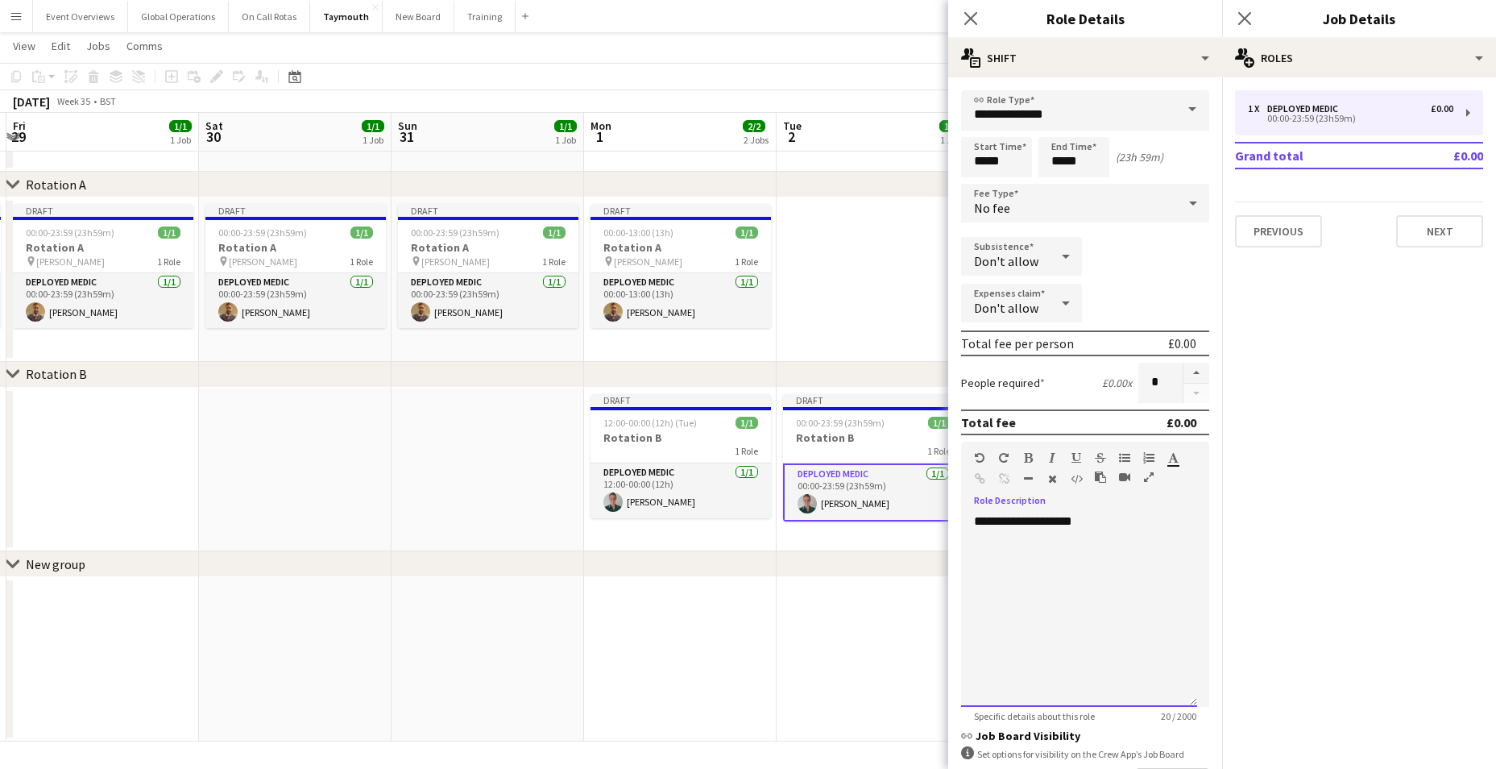
click at [1100, 525] on div "**********" at bounding box center [1079, 609] width 236 height 193
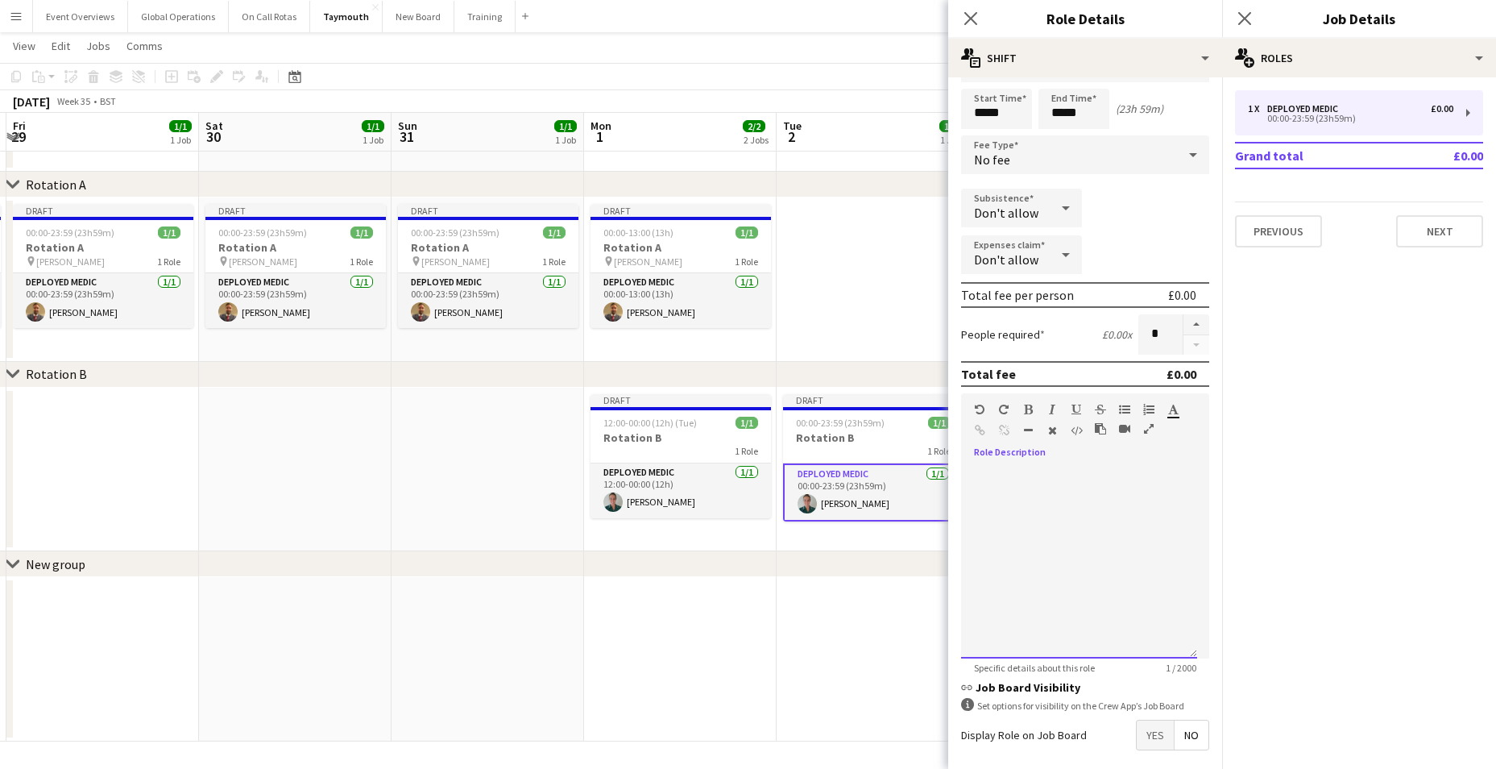
scroll to position [121, 0]
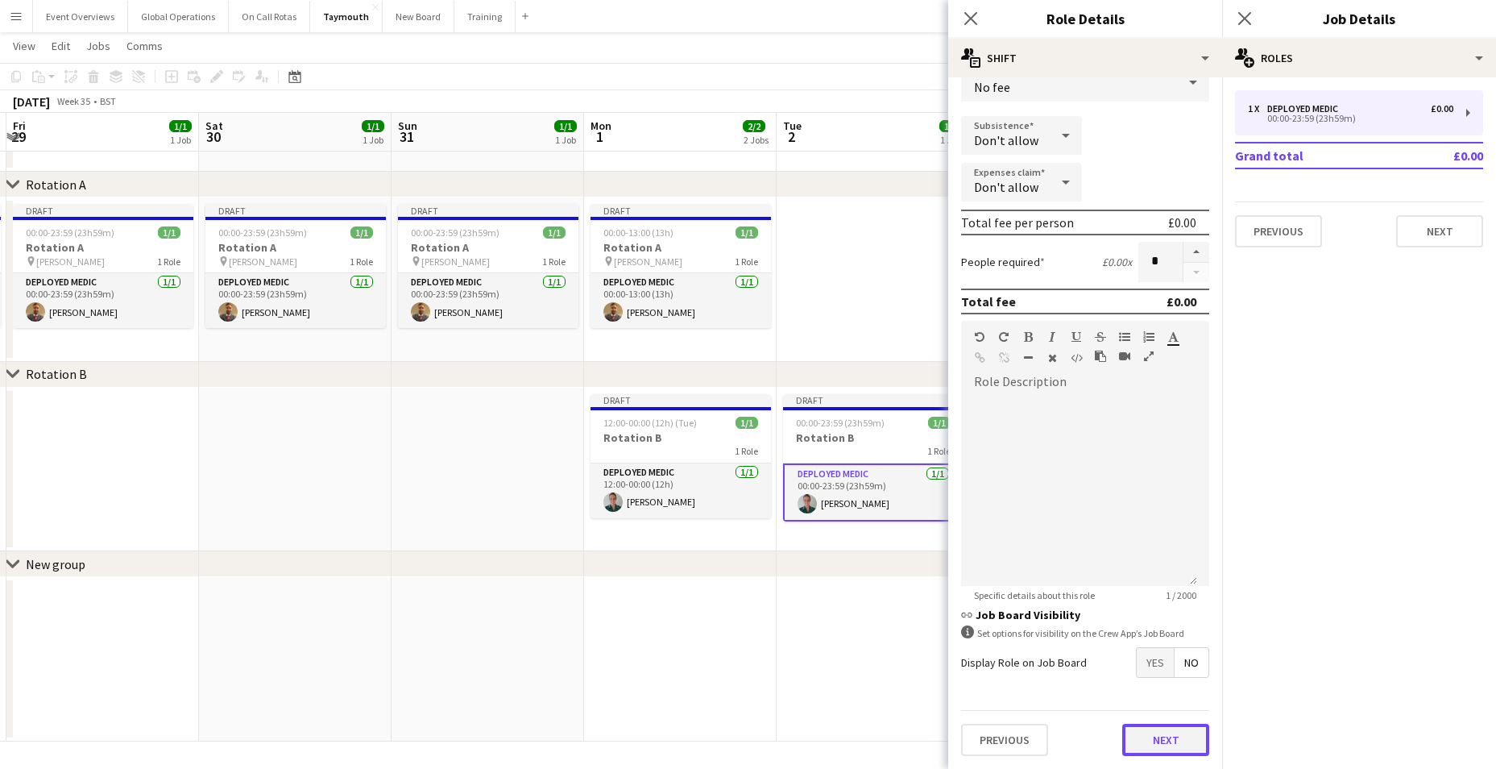
click at [1144, 742] on button "Next" at bounding box center [1165, 739] width 87 height 32
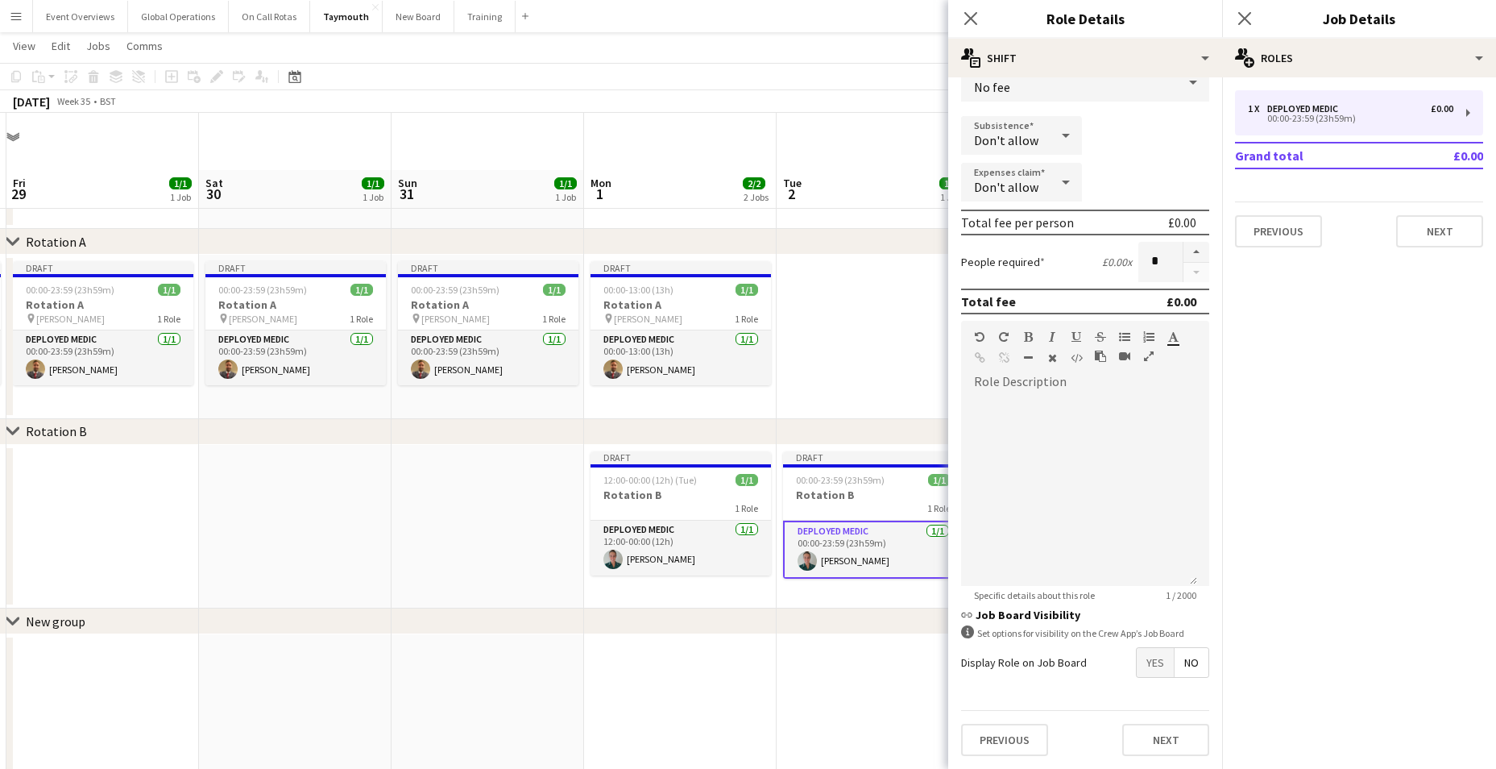
scroll to position [0, 0]
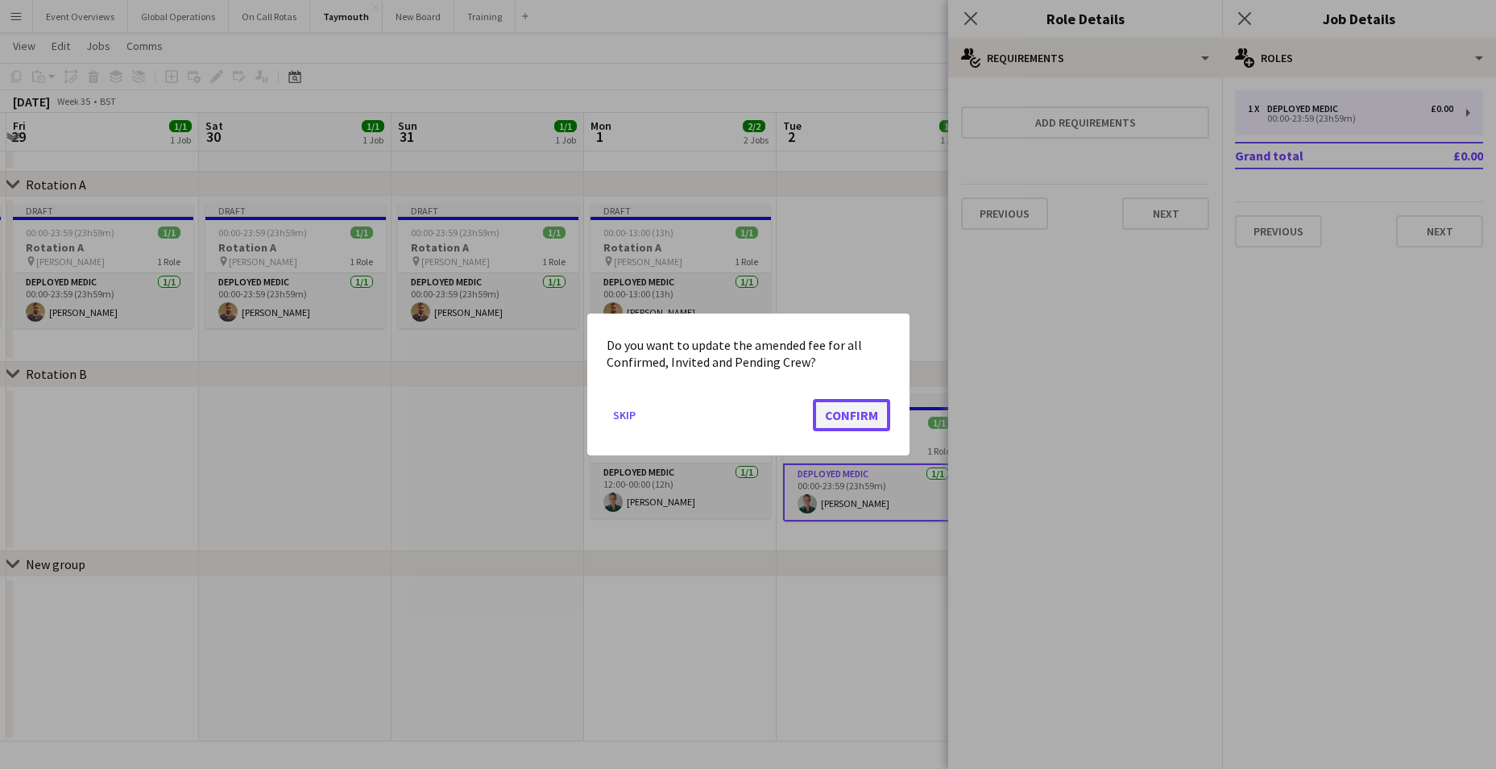
click at [851, 416] on button "Confirm" at bounding box center [851, 415] width 77 height 32
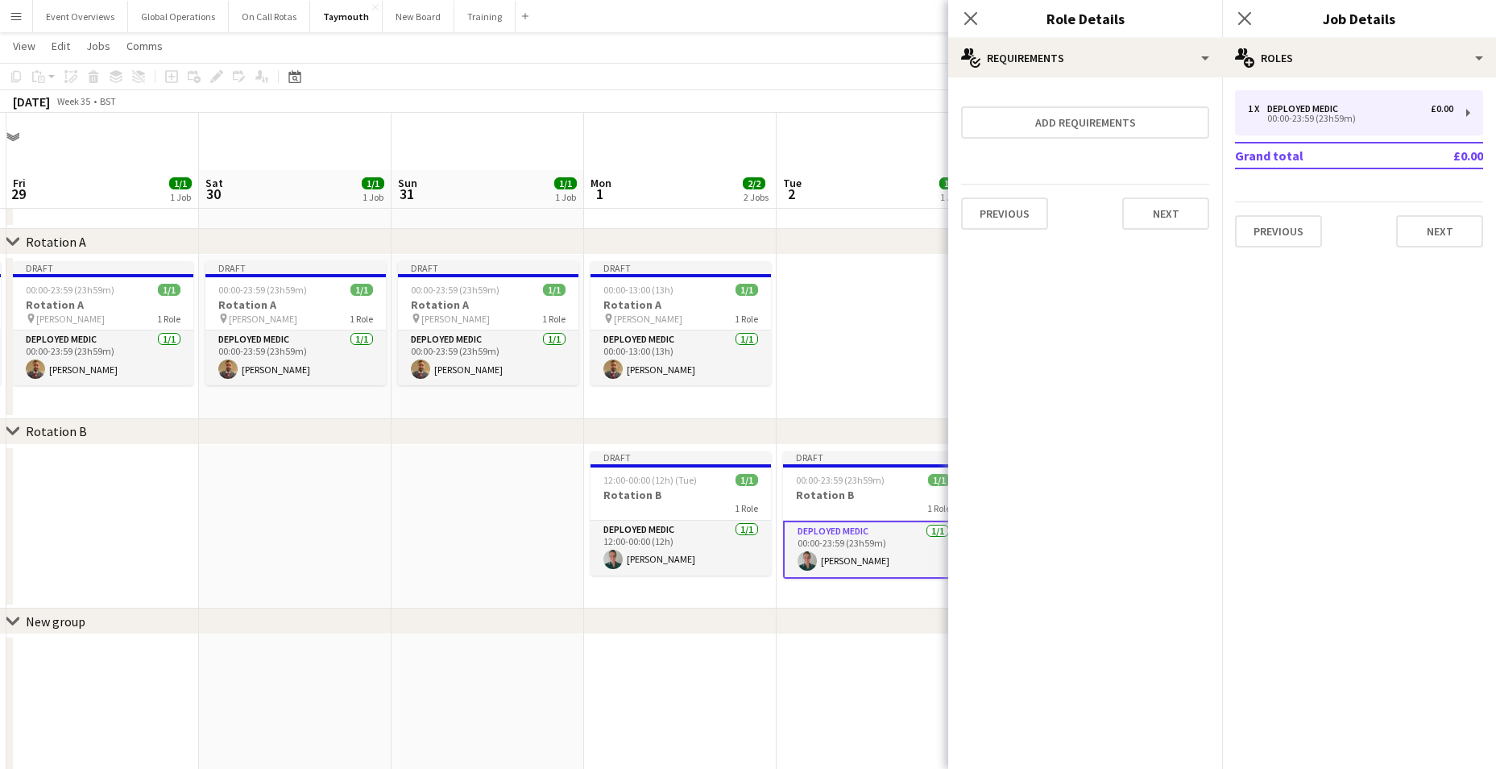
scroll to position [57, 0]
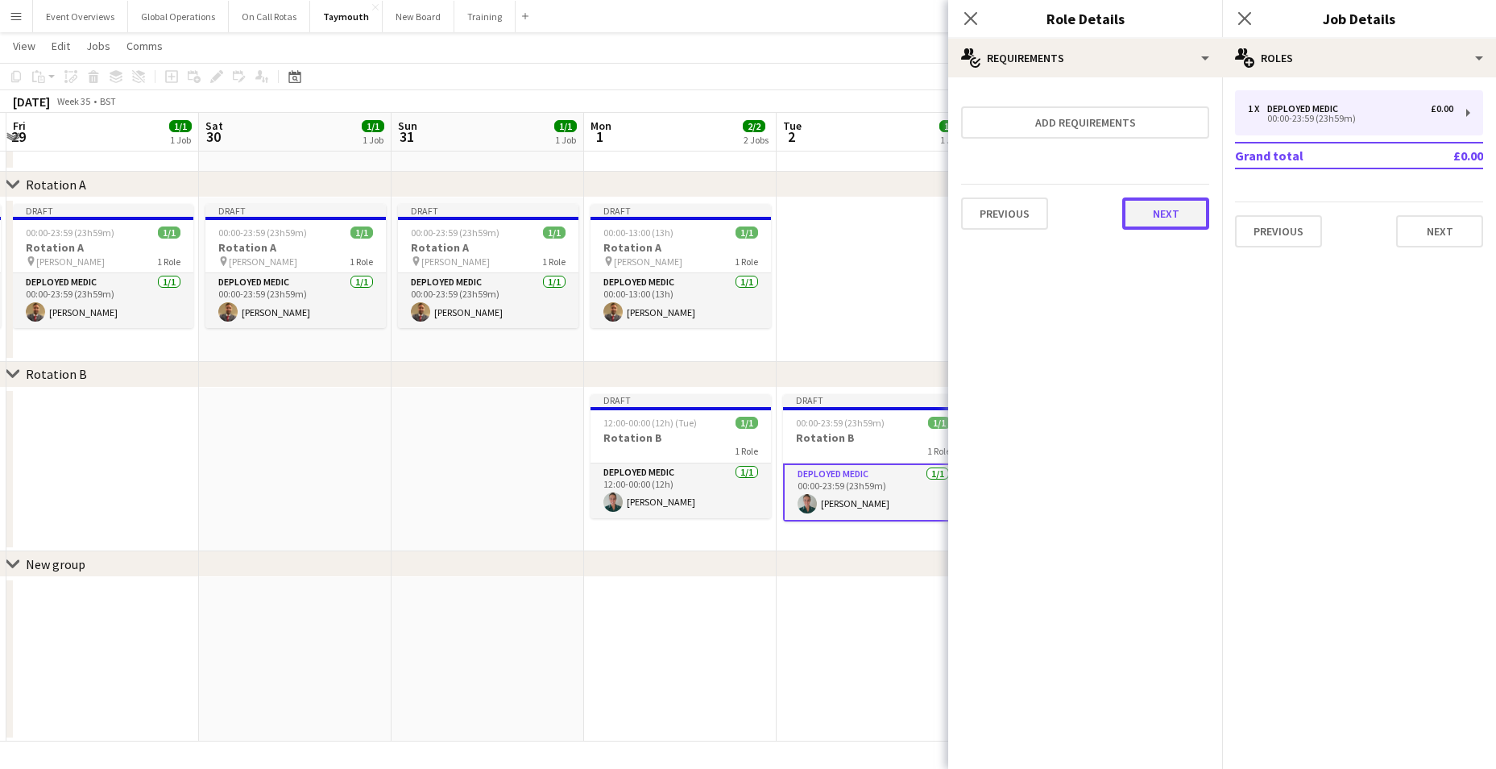
click at [1161, 223] on button "Next" at bounding box center [1165, 213] width 87 height 32
click at [1179, 215] on button "Finish" at bounding box center [1179, 216] width 60 height 32
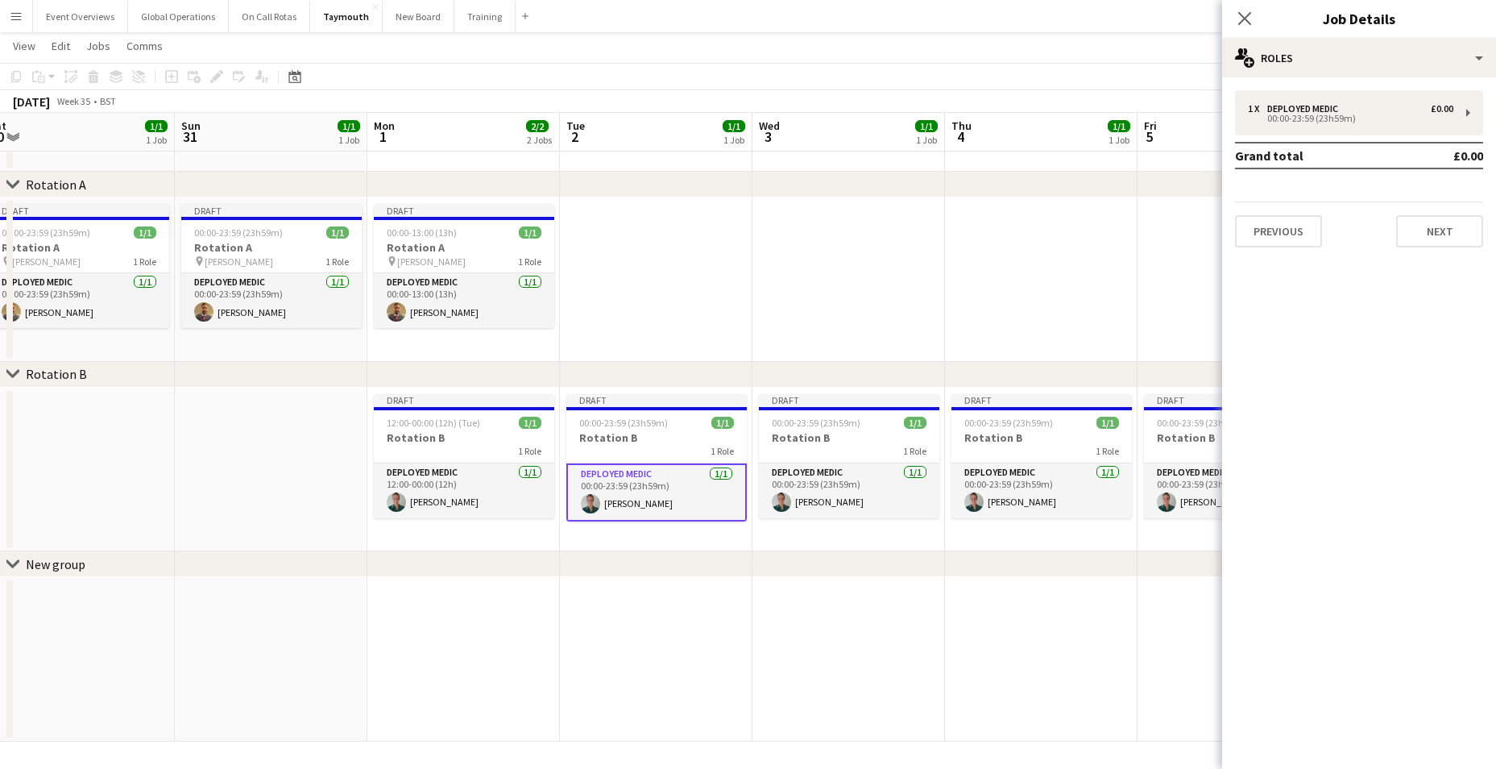
scroll to position [0, 603]
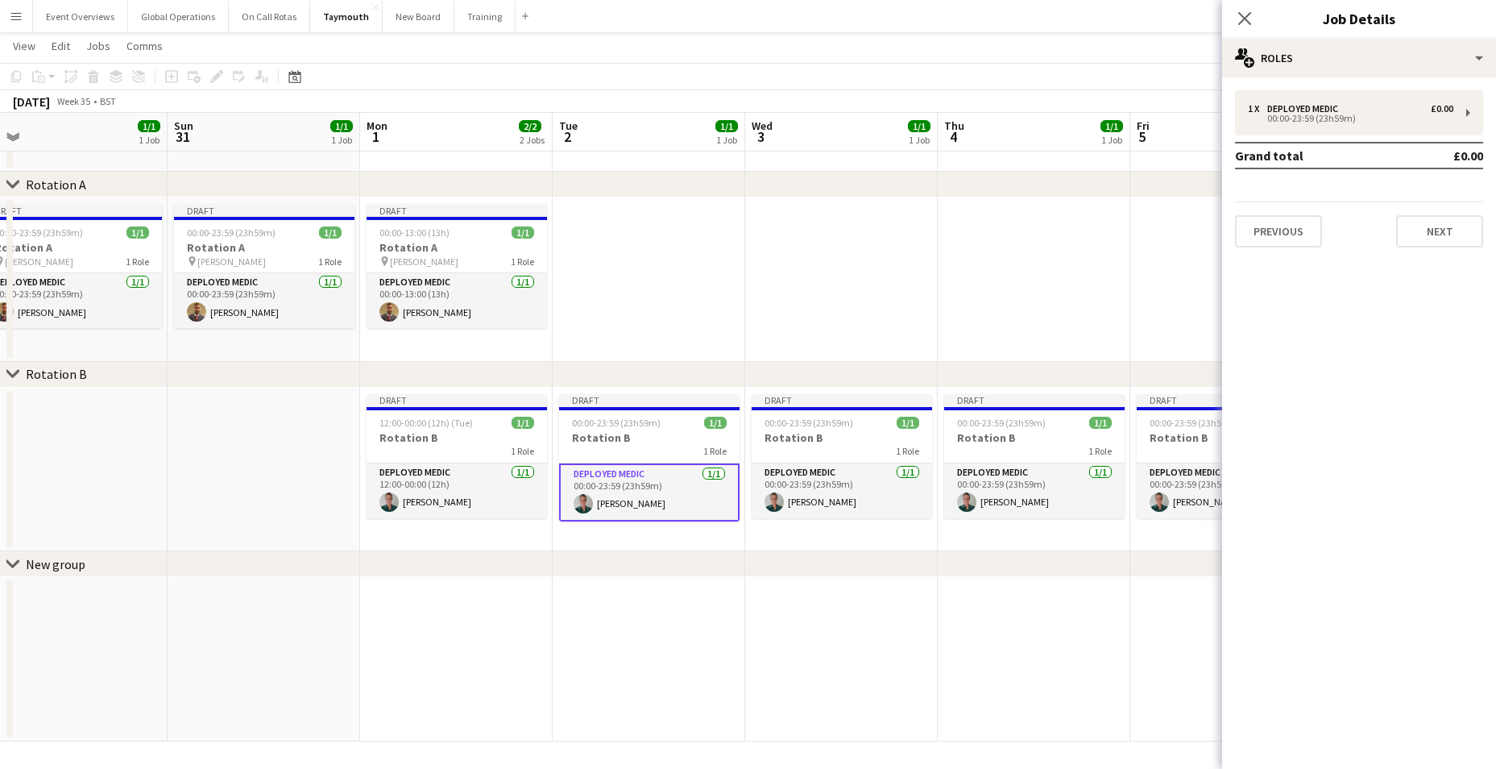
drag, startPoint x: 1071, startPoint y: 656, endPoint x: 847, endPoint y: 656, distance: 223.9
click at [847, 656] on app-calendar-viewport "Wed 27 1/1 1 Job Thu 28 1/1 1 Job Fri 29 1/1 1 Job Sat 30 1/1 1 Job Sun 31 1/1 …" at bounding box center [748, 373] width 1496 height 735
click at [798, 468] on app-card-role "Deployed Medic [DATE] 00:00-23:59 (23h59m) [PERSON_NAME]" at bounding box center [842, 490] width 180 height 55
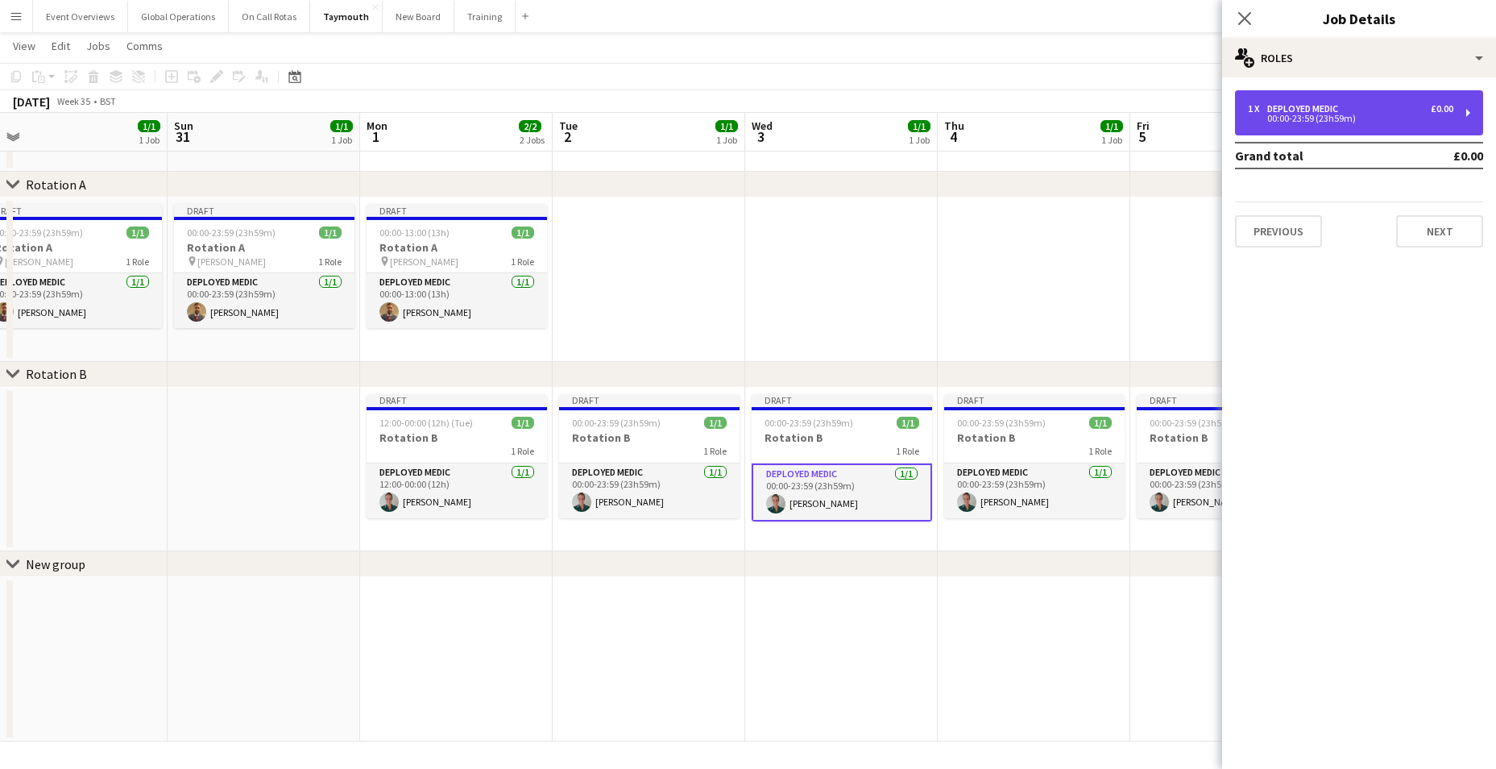
click at [1291, 110] on div "Deployed Medic" at bounding box center [1305, 108] width 77 height 11
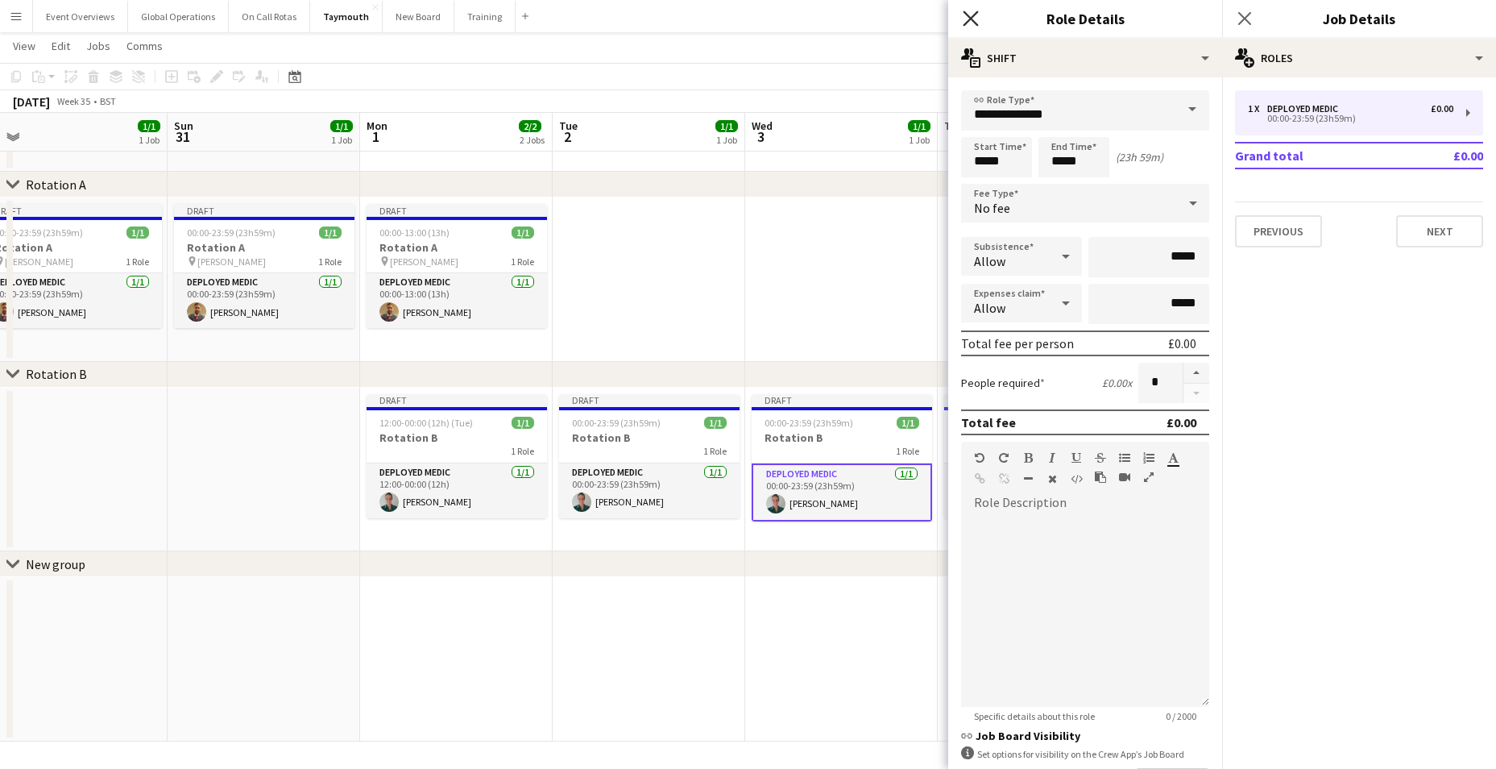
click at [969, 19] on icon "Close pop-in" at bounding box center [970, 17] width 15 height 15
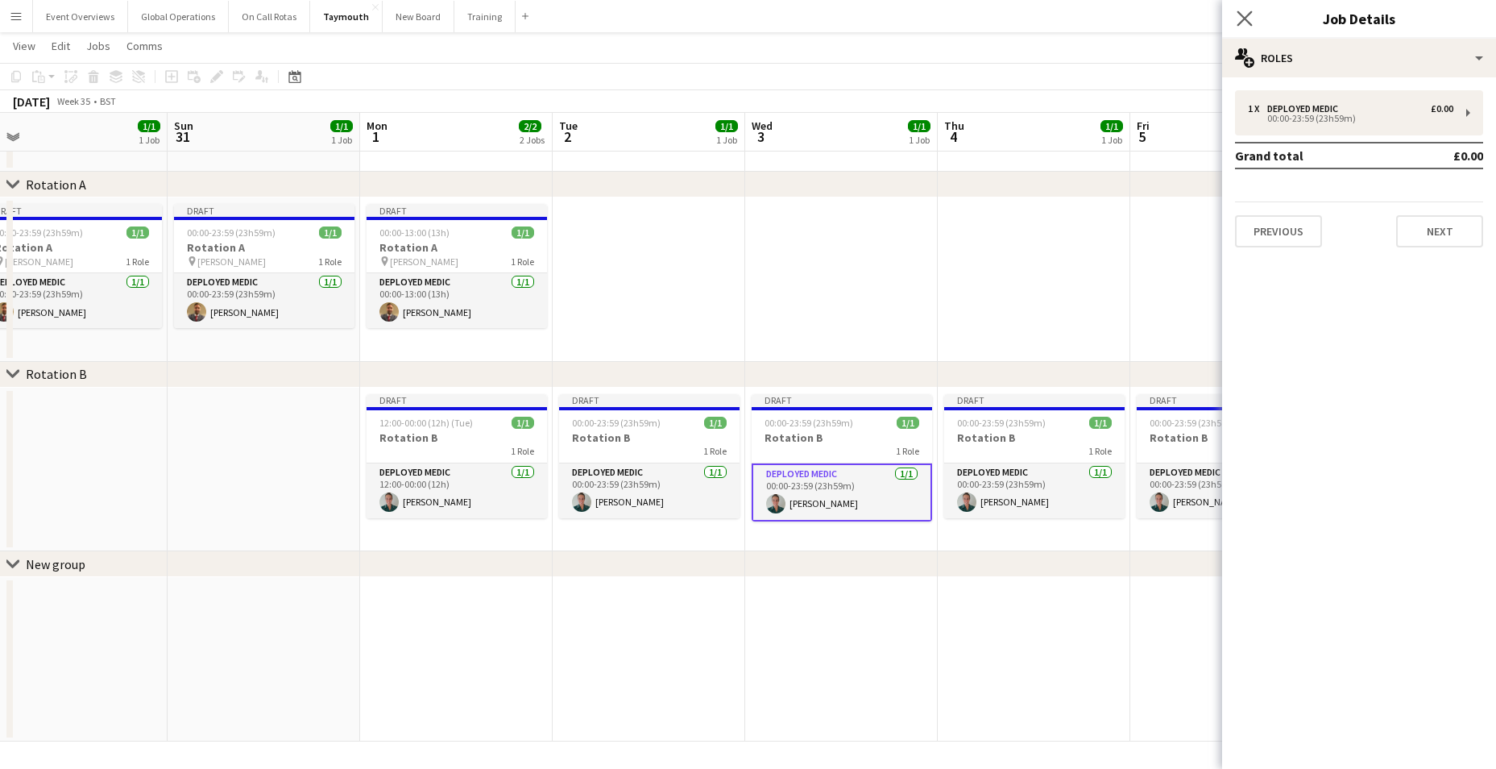
click at [1234, 19] on app-icon "Close pop-in" at bounding box center [1244, 18] width 23 height 23
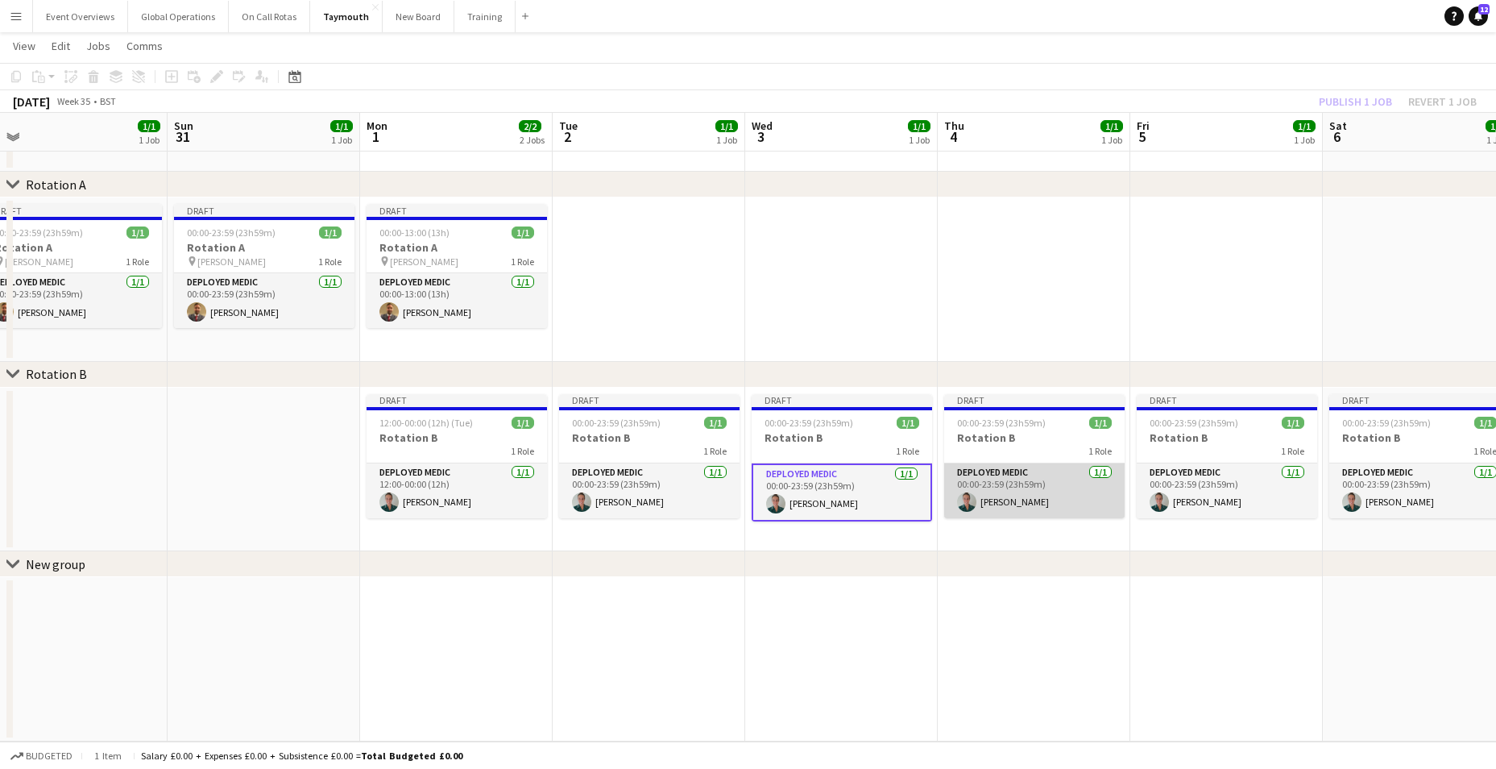
click at [984, 467] on app-card-role "Deployed Medic [DATE] 00:00-23:59 (23h59m) [PERSON_NAME]" at bounding box center [1034, 490] width 180 height 55
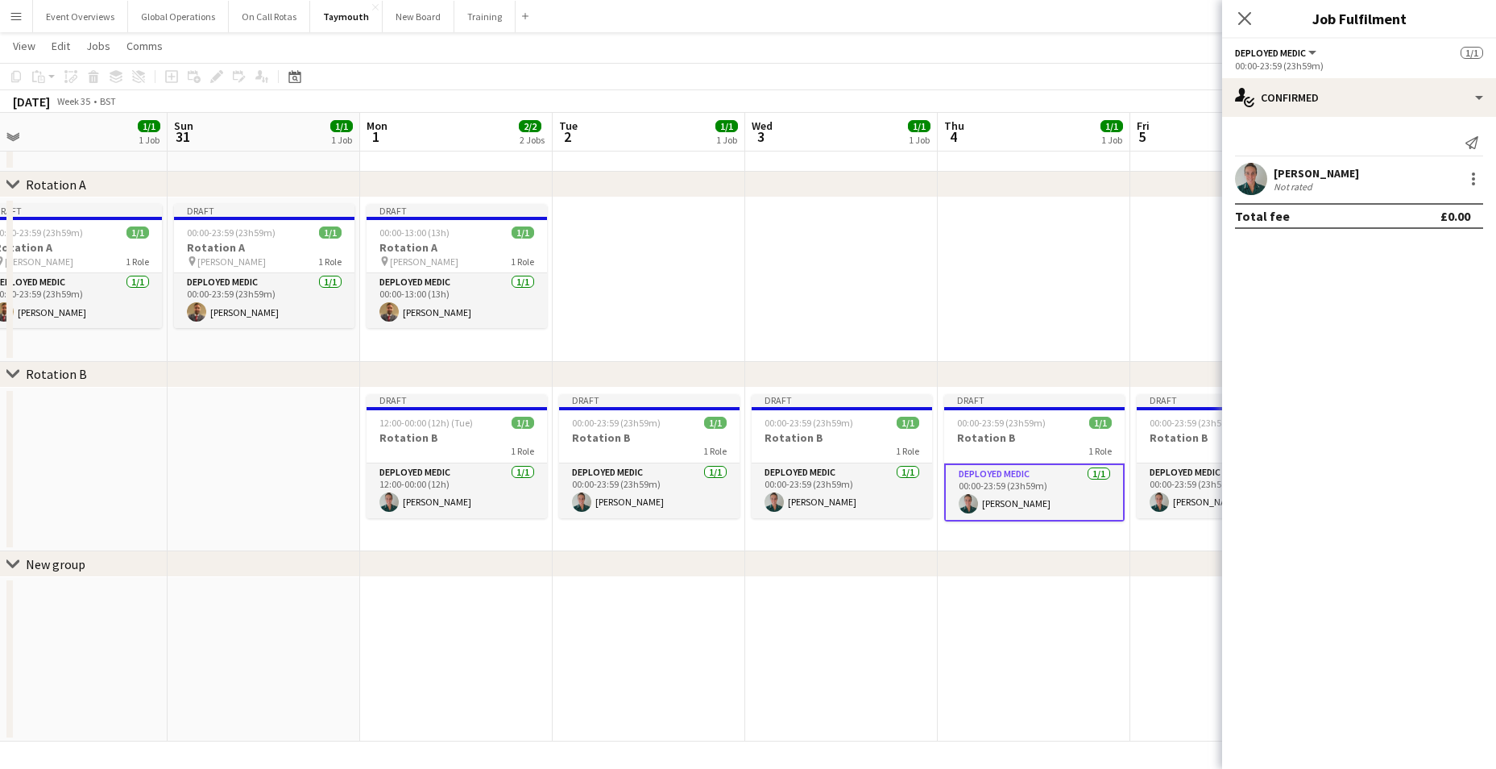
click at [984, 484] on app-card-role "Deployed Medic [DATE] 00:00-23:59 (23h59m) [PERSON_NAME]" at bounding box center [1034, 492] width 180 height 58
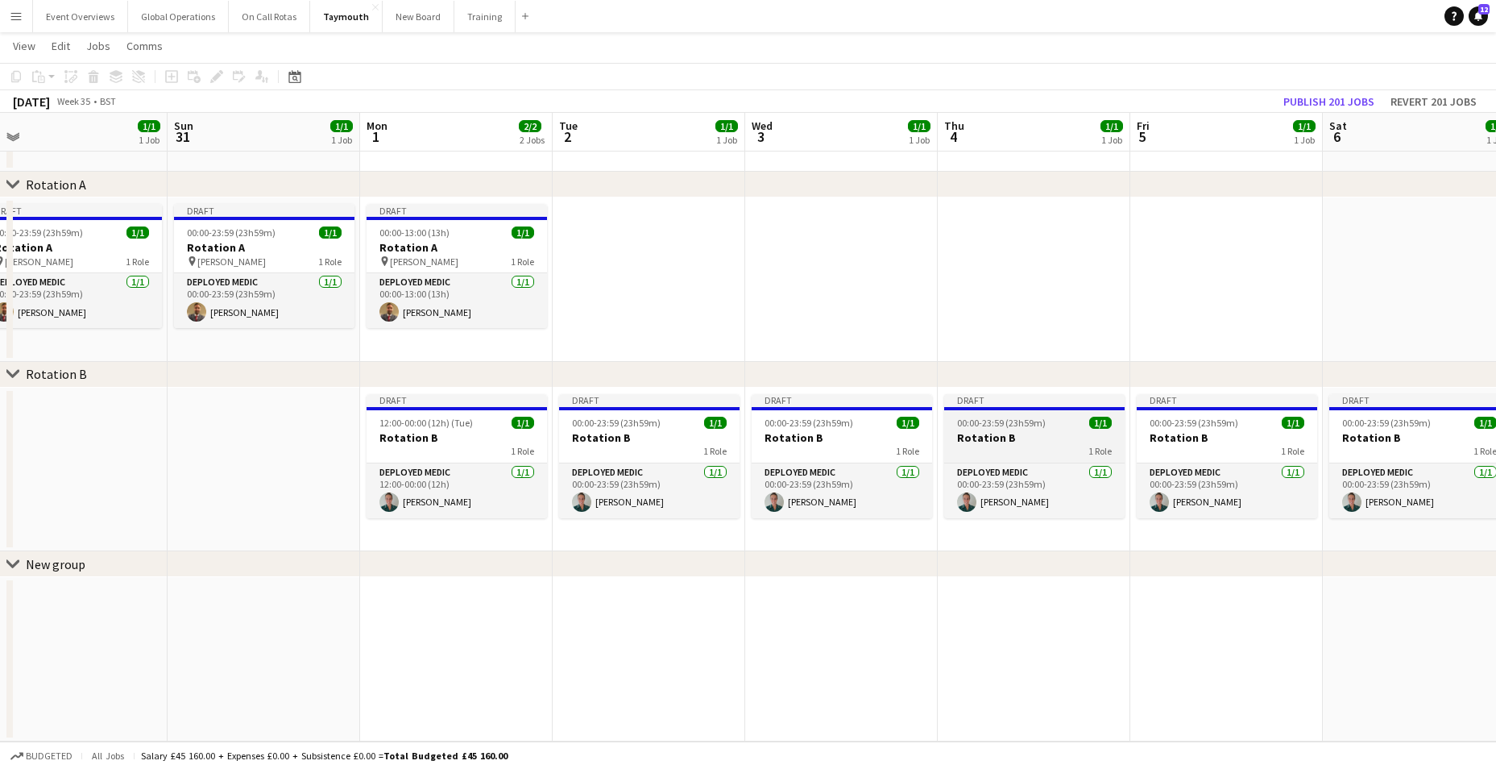
click at [972, 435] on h3 "Rotation B" at bounding box center [1034, 437] width 180 height 15
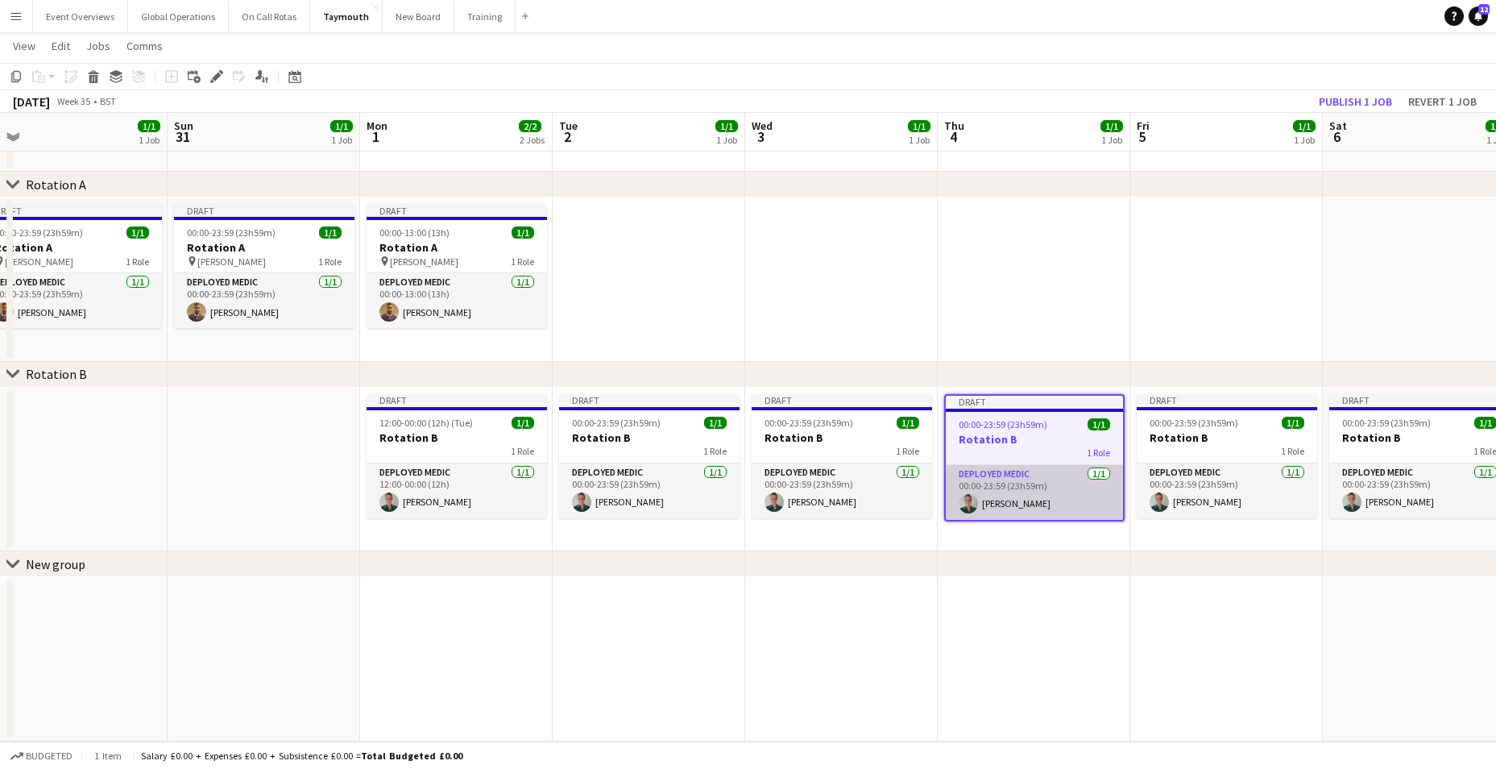
click at [980, 477] on app-card-role "Deployed Medic [DATE] 00:00-23:59 (23h59m) [PERSON_NAME]" at bounding box center [1034, 492] width 177 height 55
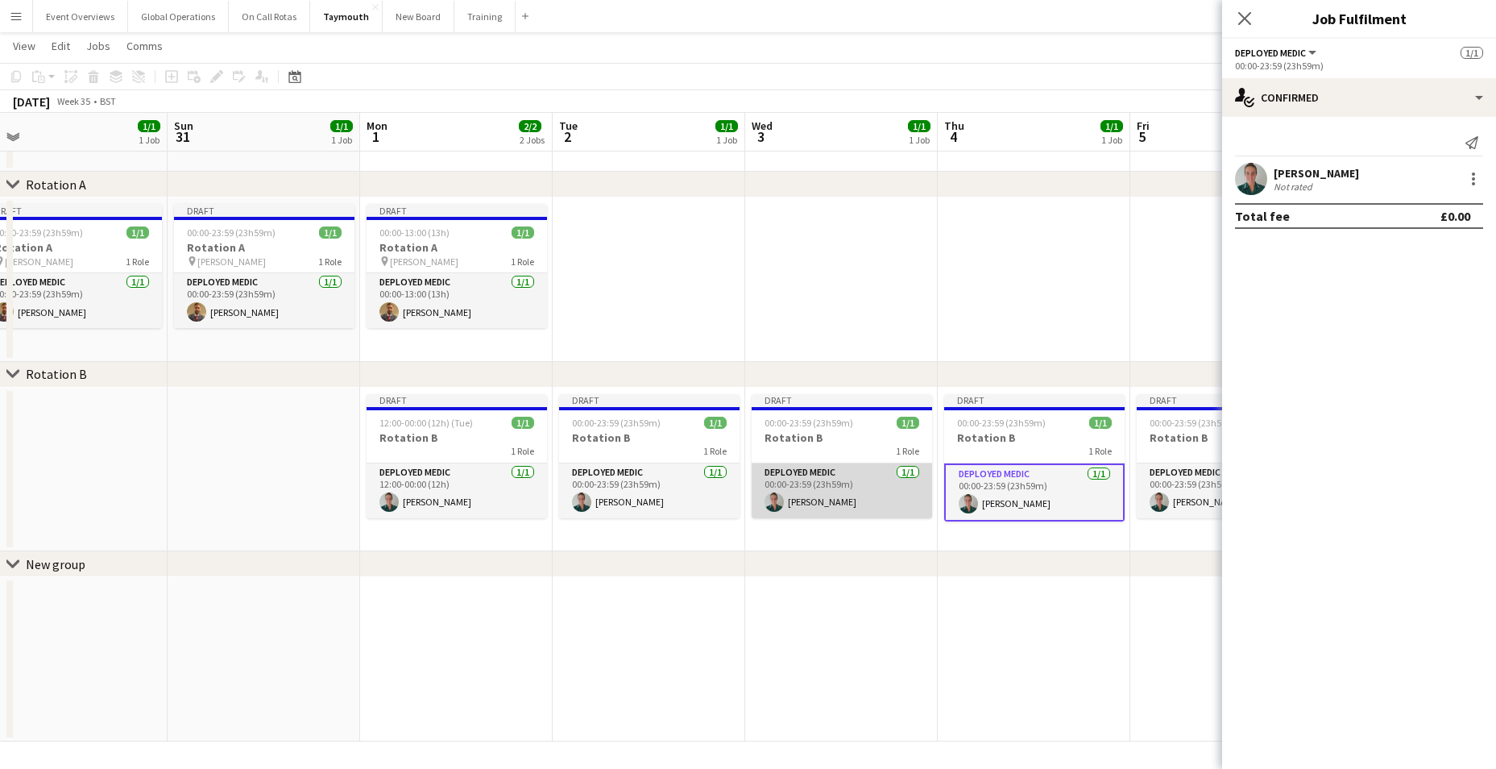
click at [795, 470] on app-card-role "Deployed Medic [DATE] 00:00-23:59 (23h59m) [PERSON_NAME]" at bounding box center [842, 490] width 180 height 55
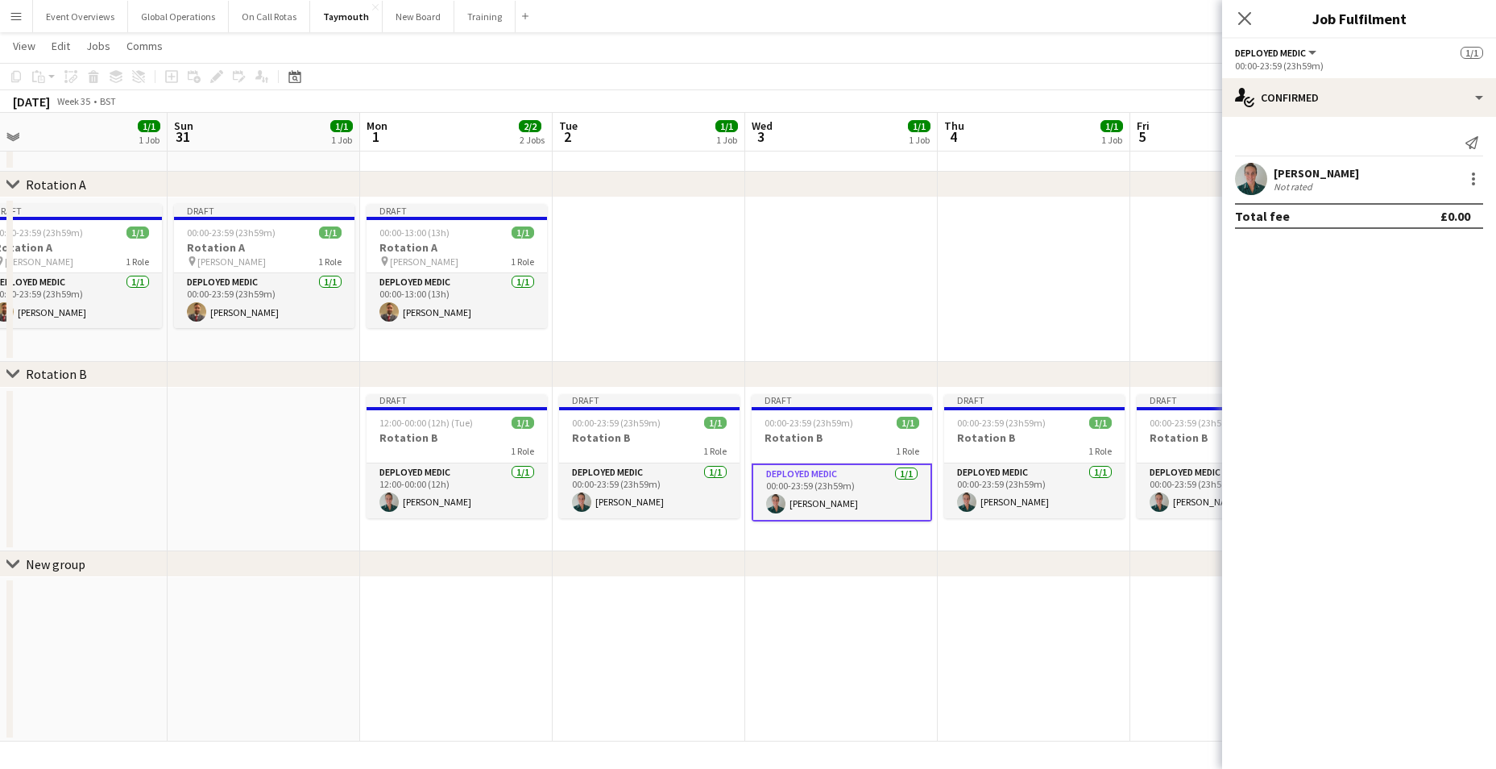
click at [782, 472] on app-card-role "Deployed Medic [DATE] 00:00-23:59 (23h59m) [PERSON_NAME]" at bounding box center [842, 492] width 180 height 58
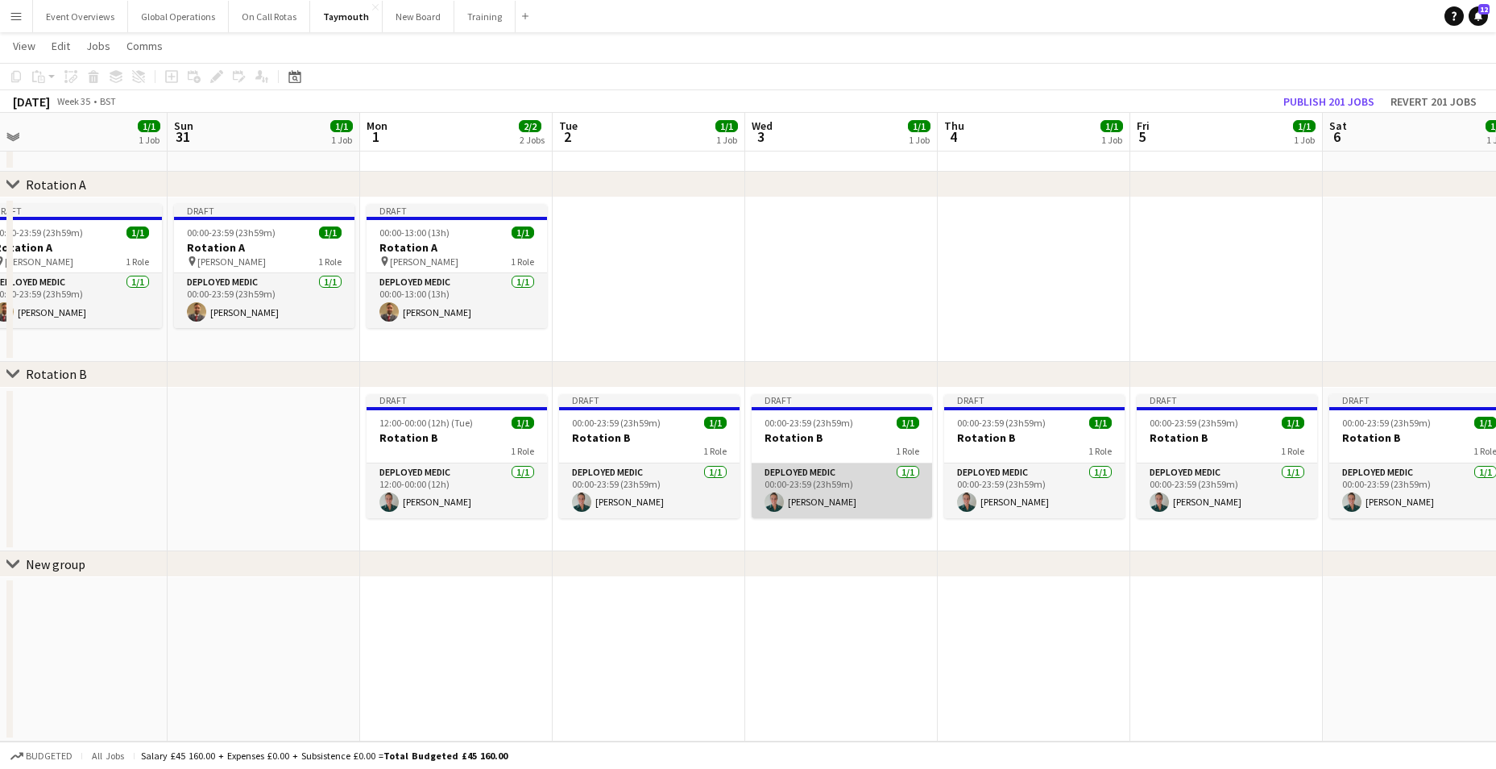
click at [782, 472] on app-card-role "Deployed Medic [DATE] 00:00-23:59 (23h59m) [PERSON_NAME]" at bounding box center [842, 490] width 180 height 55
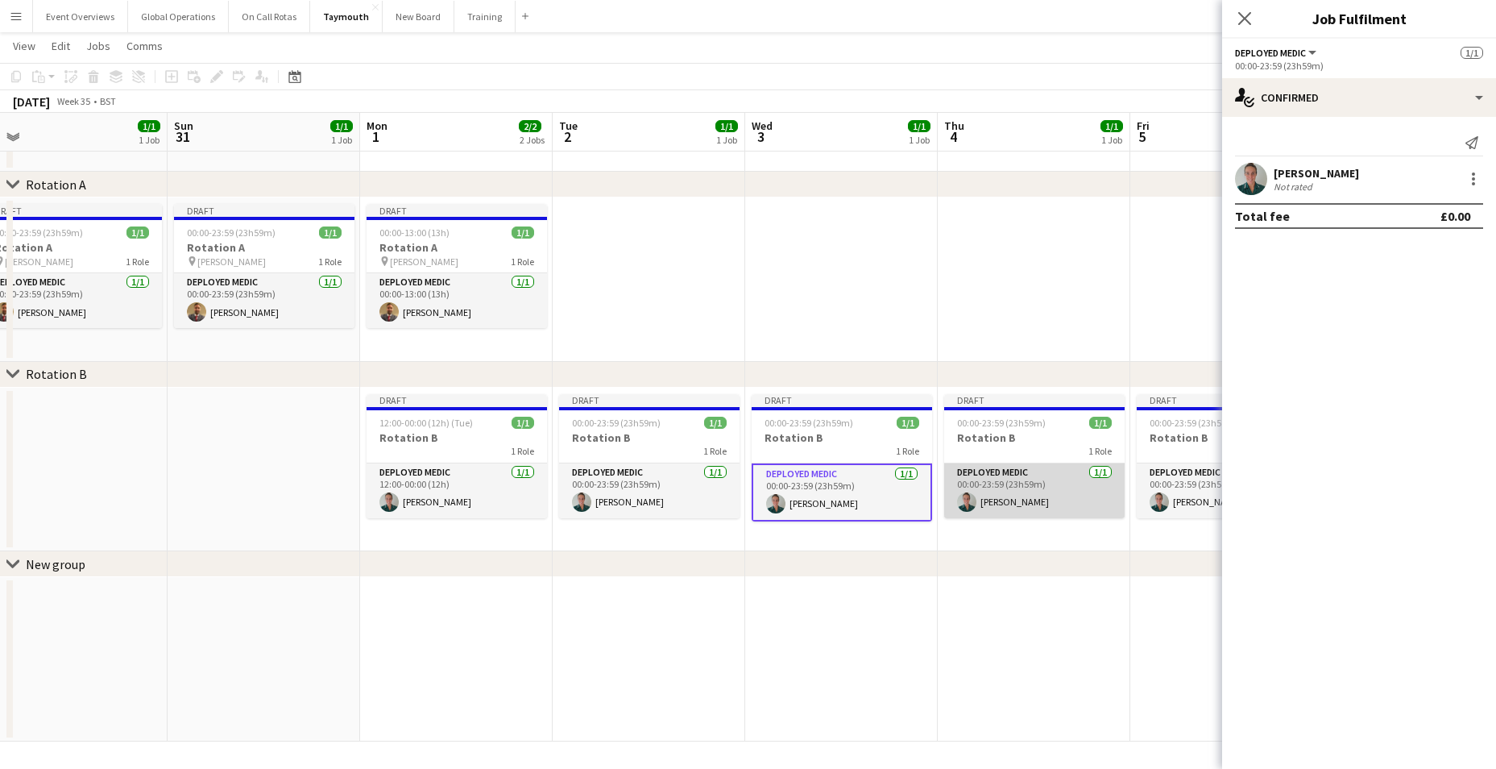
click at [992, 466] on app-card-role "Deployed Medic [DATE] 00:00-23:59 (23h59m) [PERSON_NAME]" at bounding box center [1034, 490] width 180 height 55
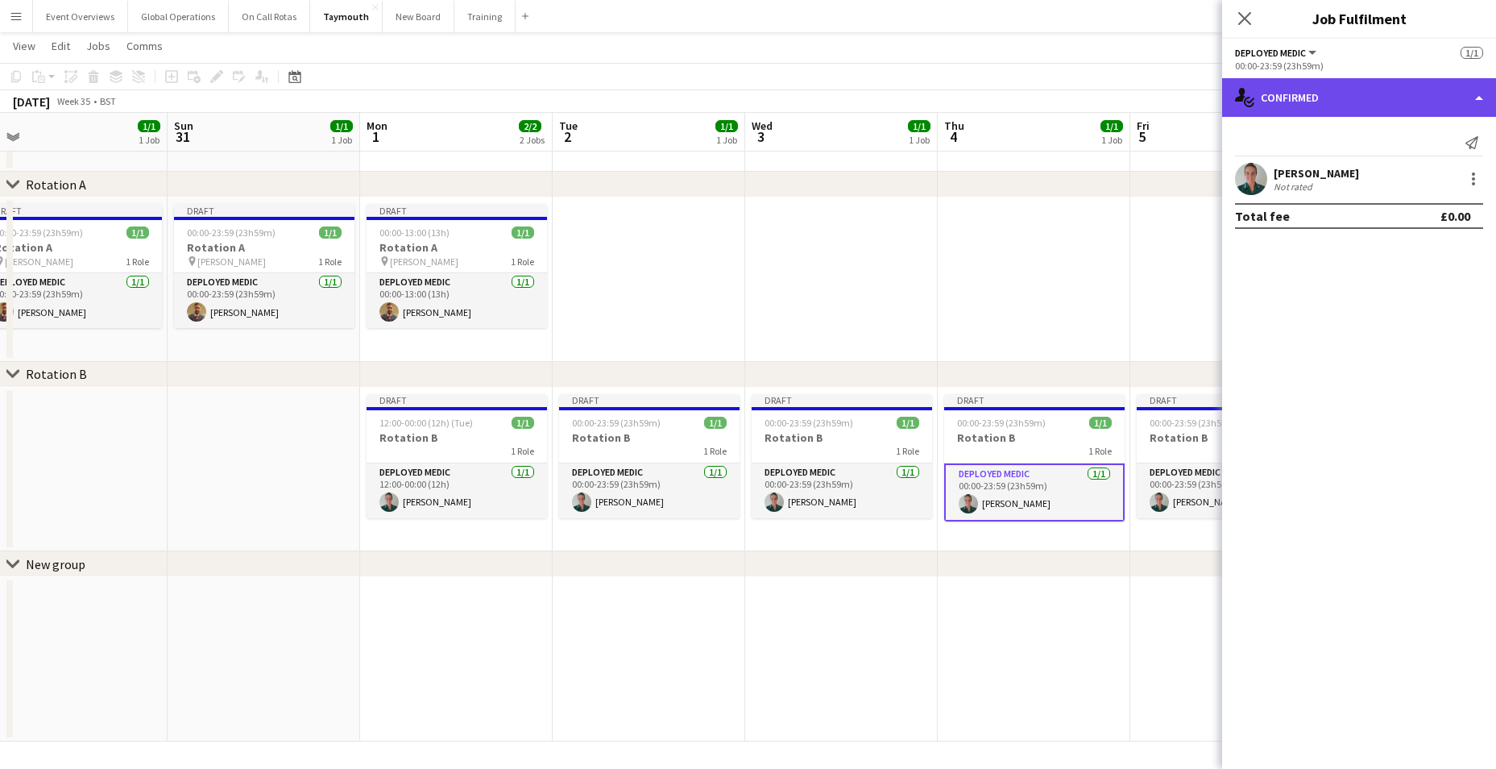
click at [1477, 96] on div "single-neutral-actions-check-2 Confirmed" at bounding box center [1359, 97] width 274 height 39
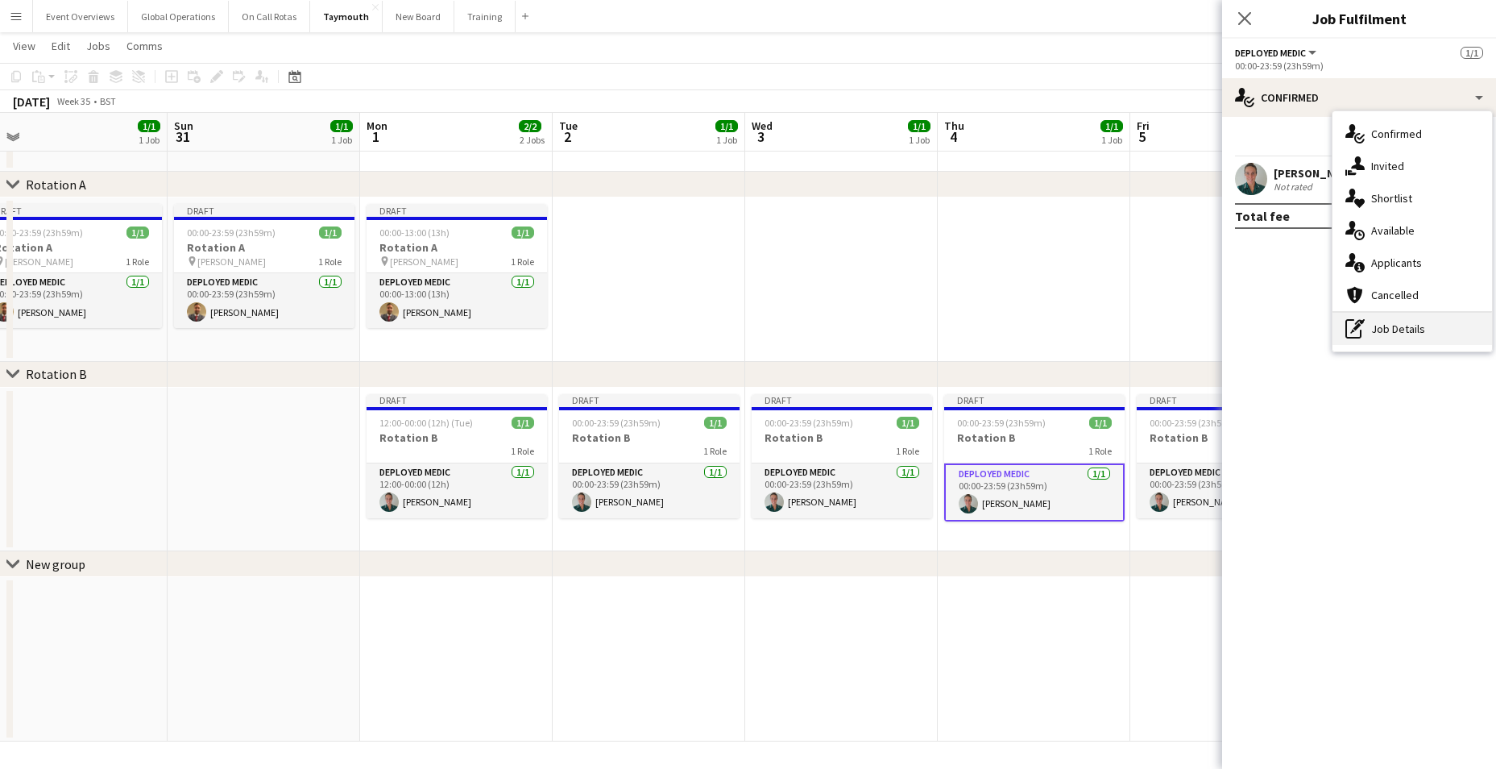
click at [1382, 334] on div "pen-write Job Details" at bounding box center [1412, 329] width 160 height 32
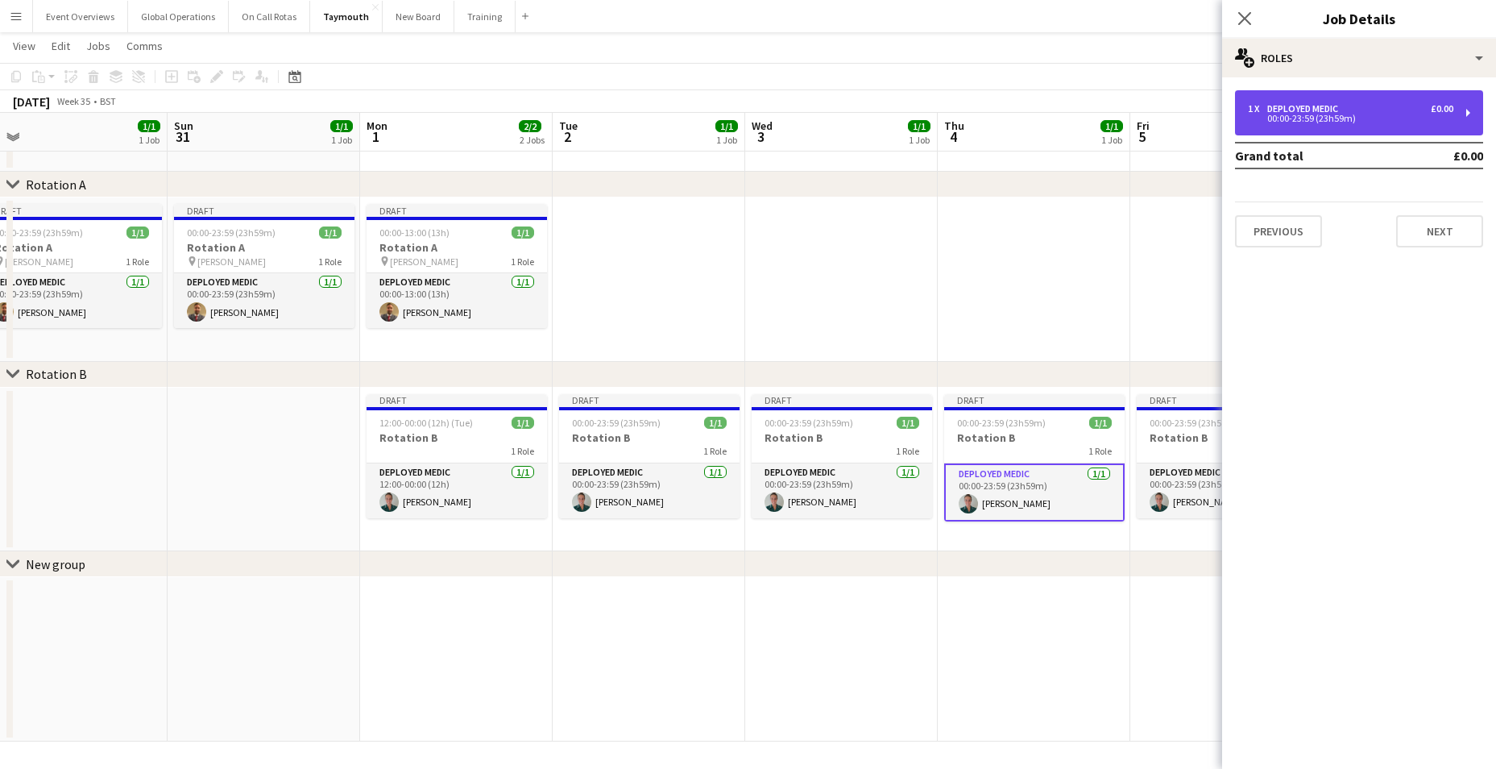
click at [1301, 116] on div "00:00-23:59 (23h59m)" at bounding box center [1350, 118] width 205 height 8
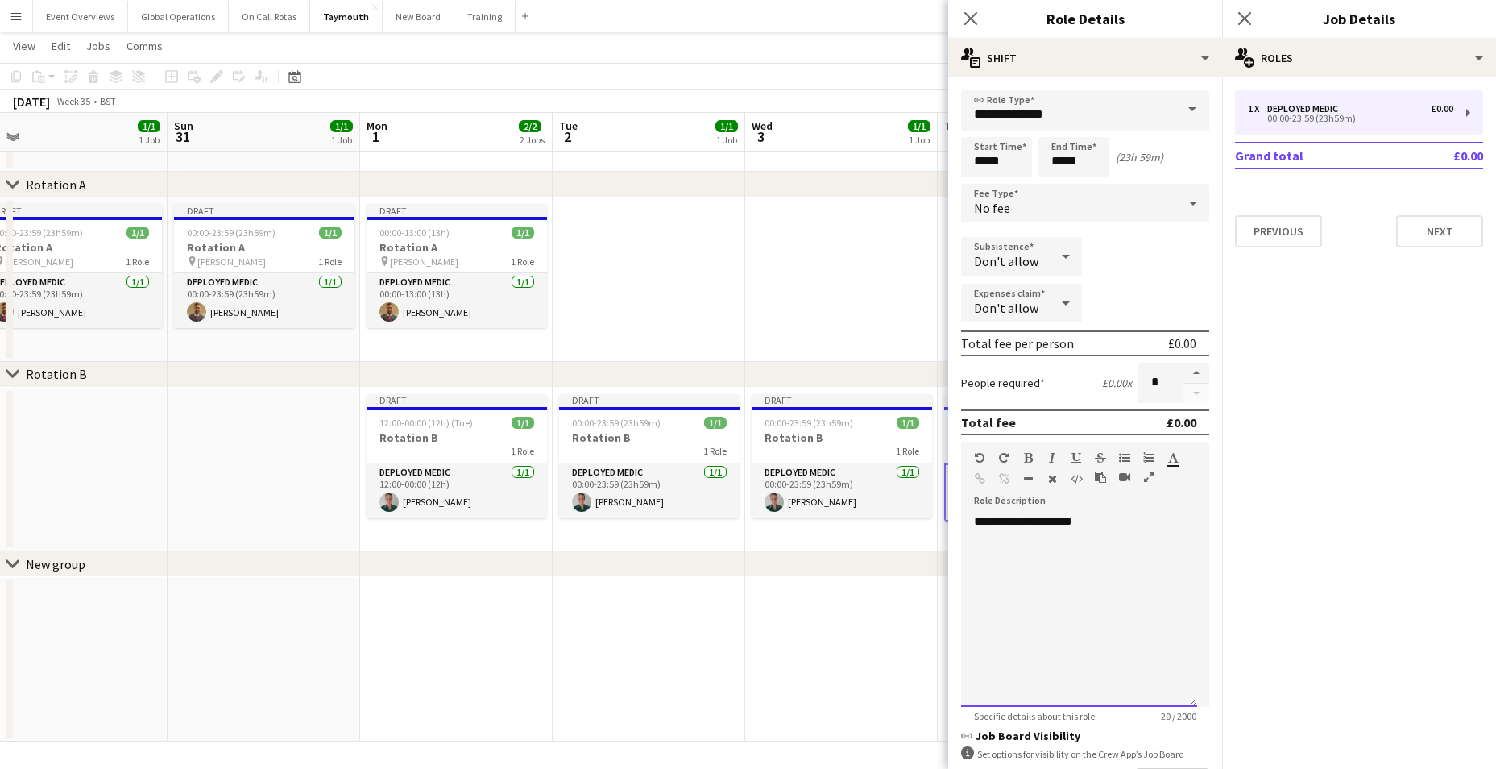
click at [1092, 520] on div "**********" at bounding box center [1079, 609] width 236 height 193
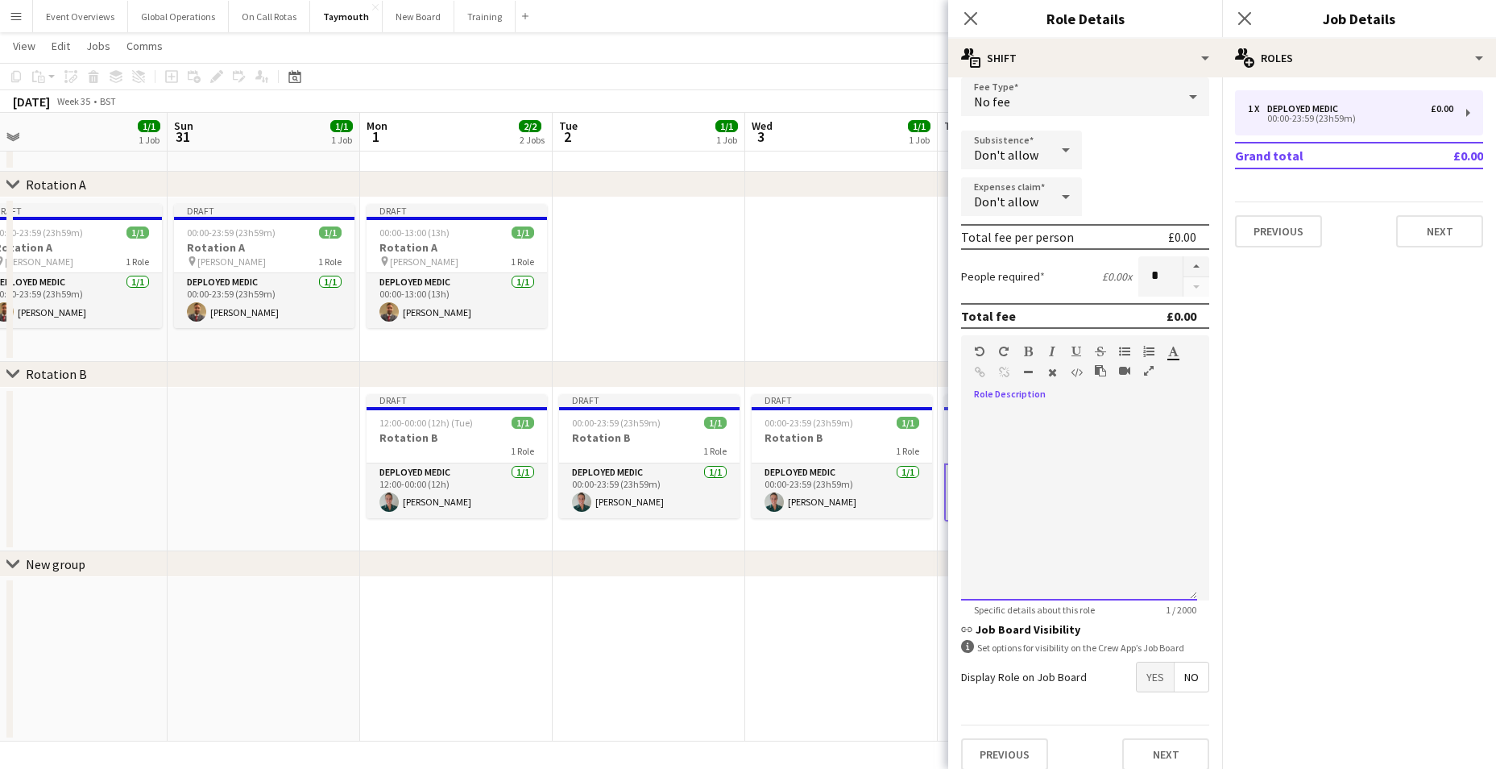
scroll to position [121, 0]
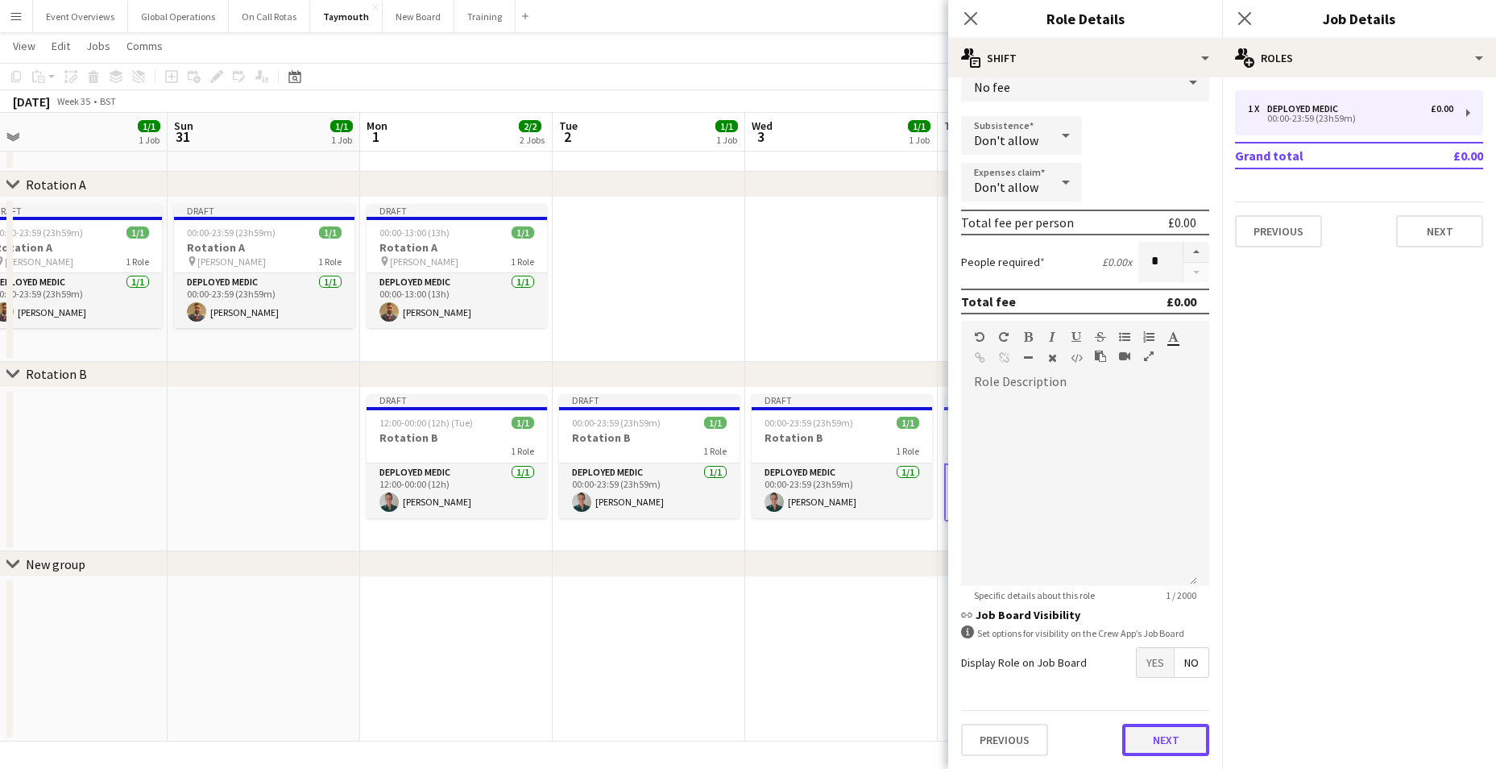
click at [1150, 733] on button "Next" at bounding box center [1165, 739] width 87 height 32
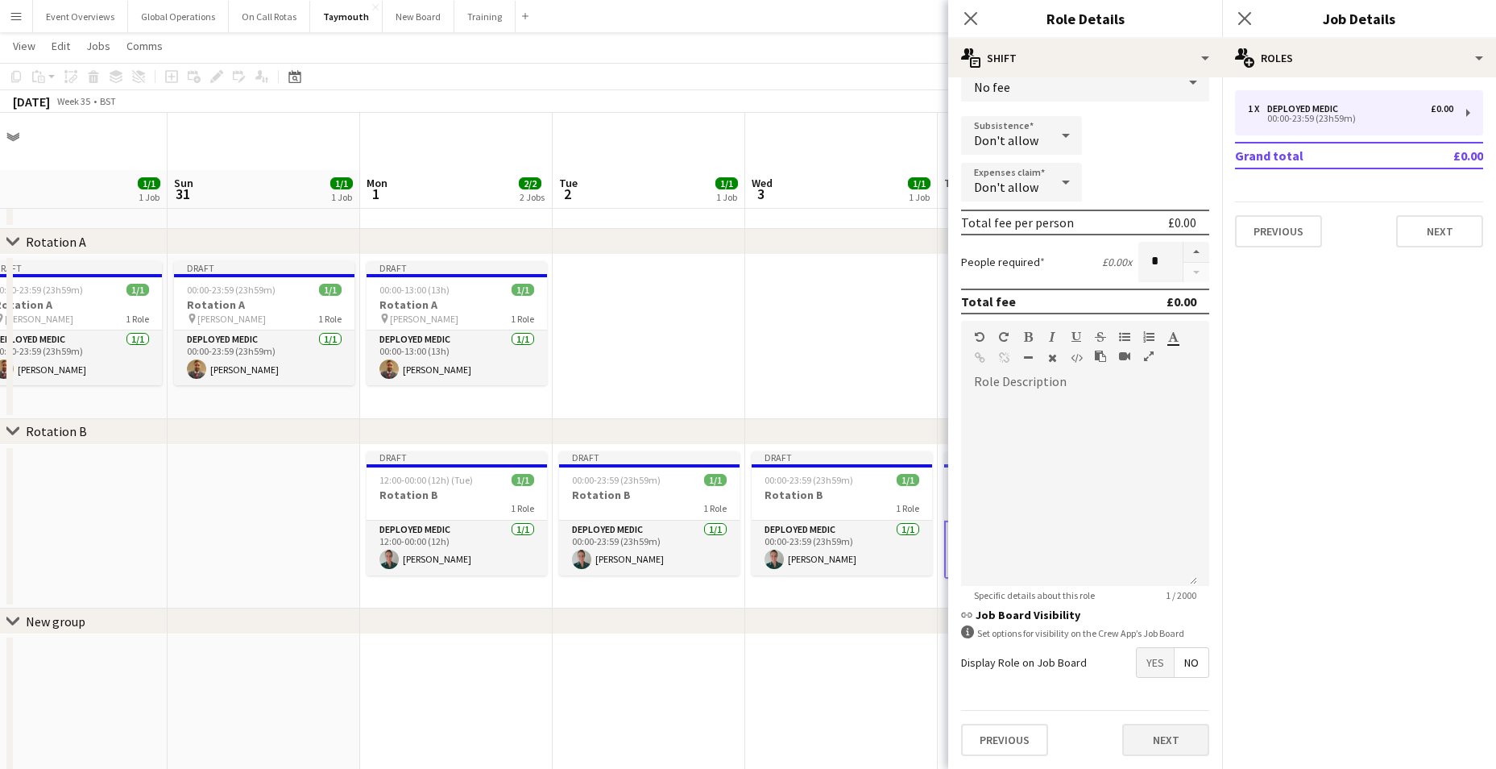
scroll to position [0, 0]
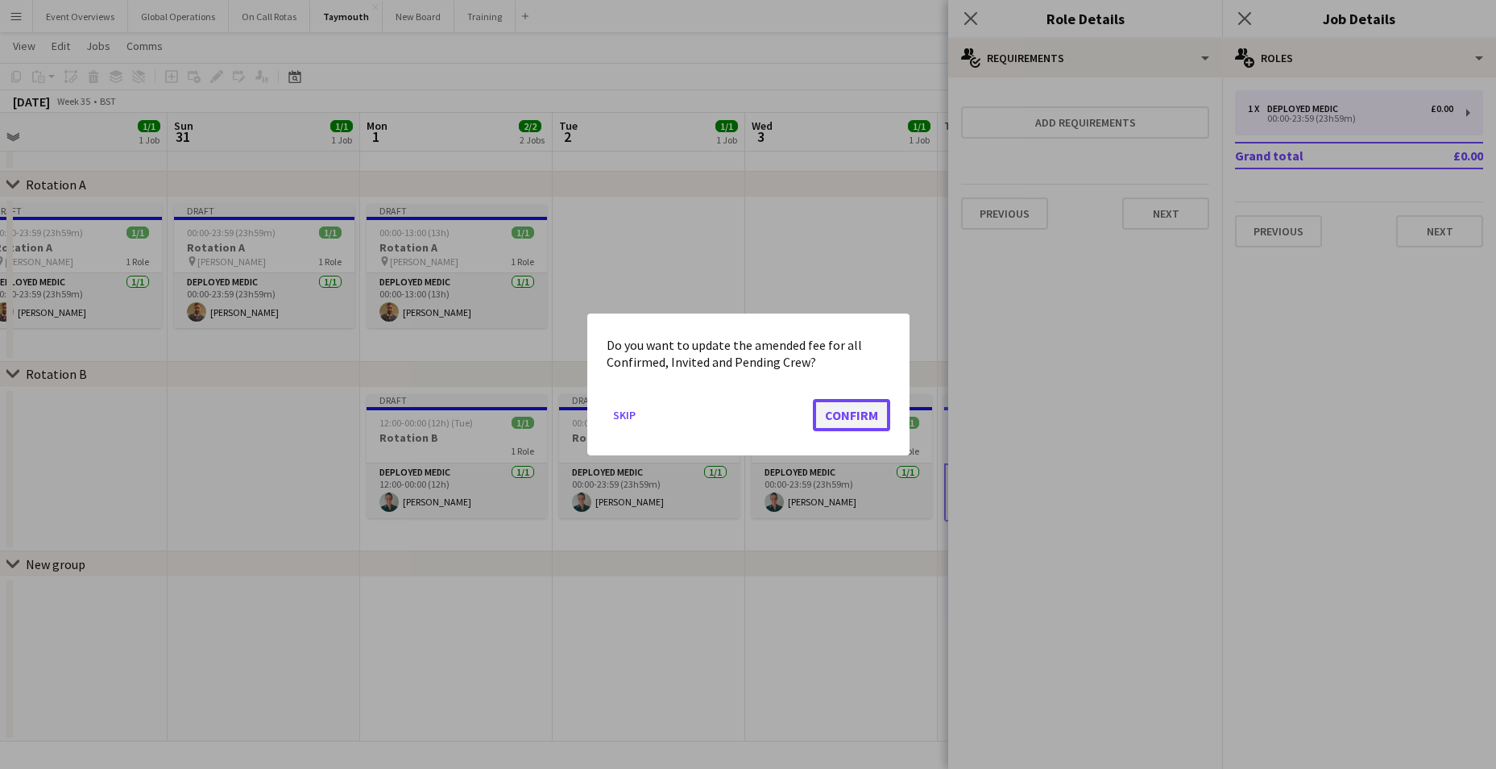
click at [848, 409] on button "Confirm" at bounding box center [851, 415] width 77 height 32
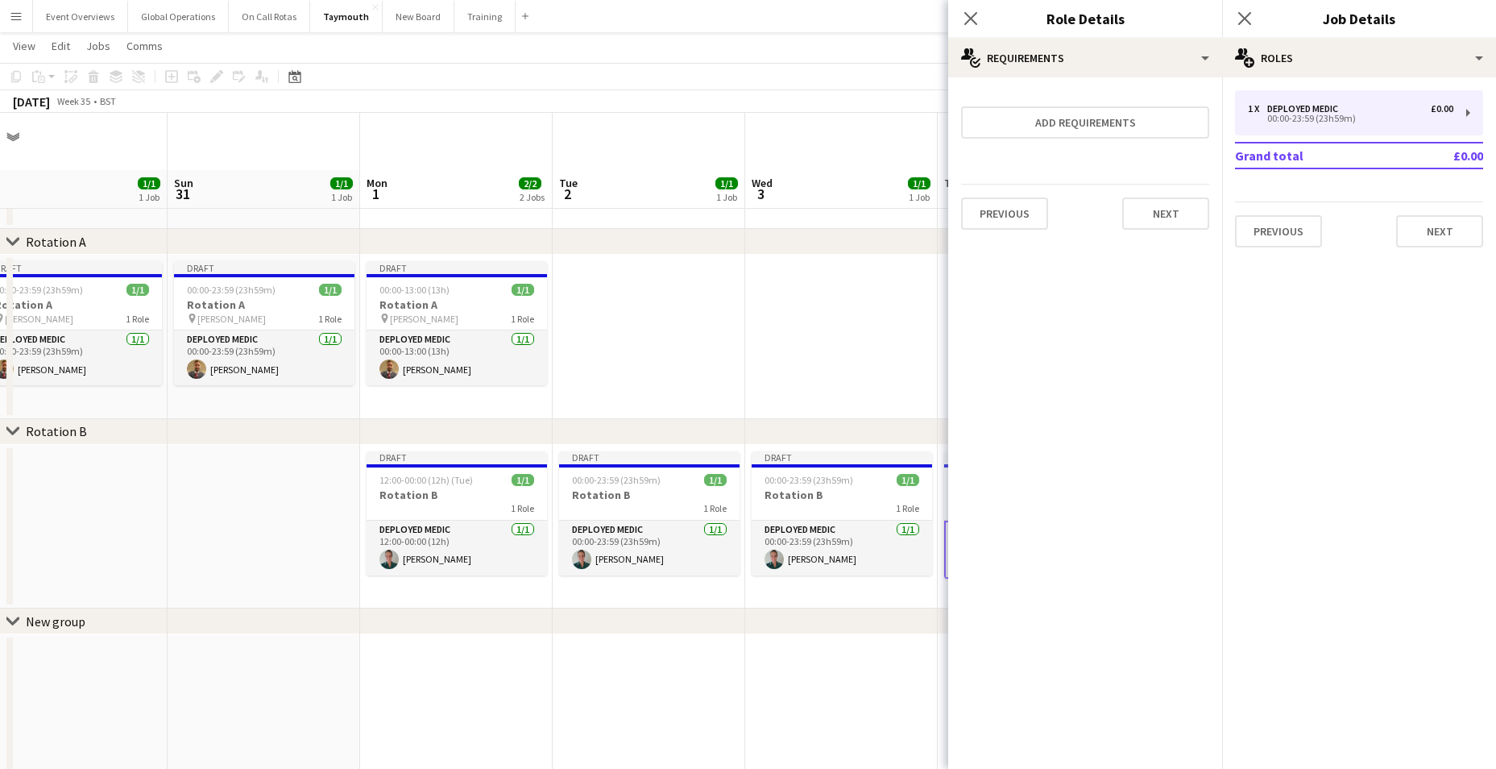
scroll to position [57, 0]
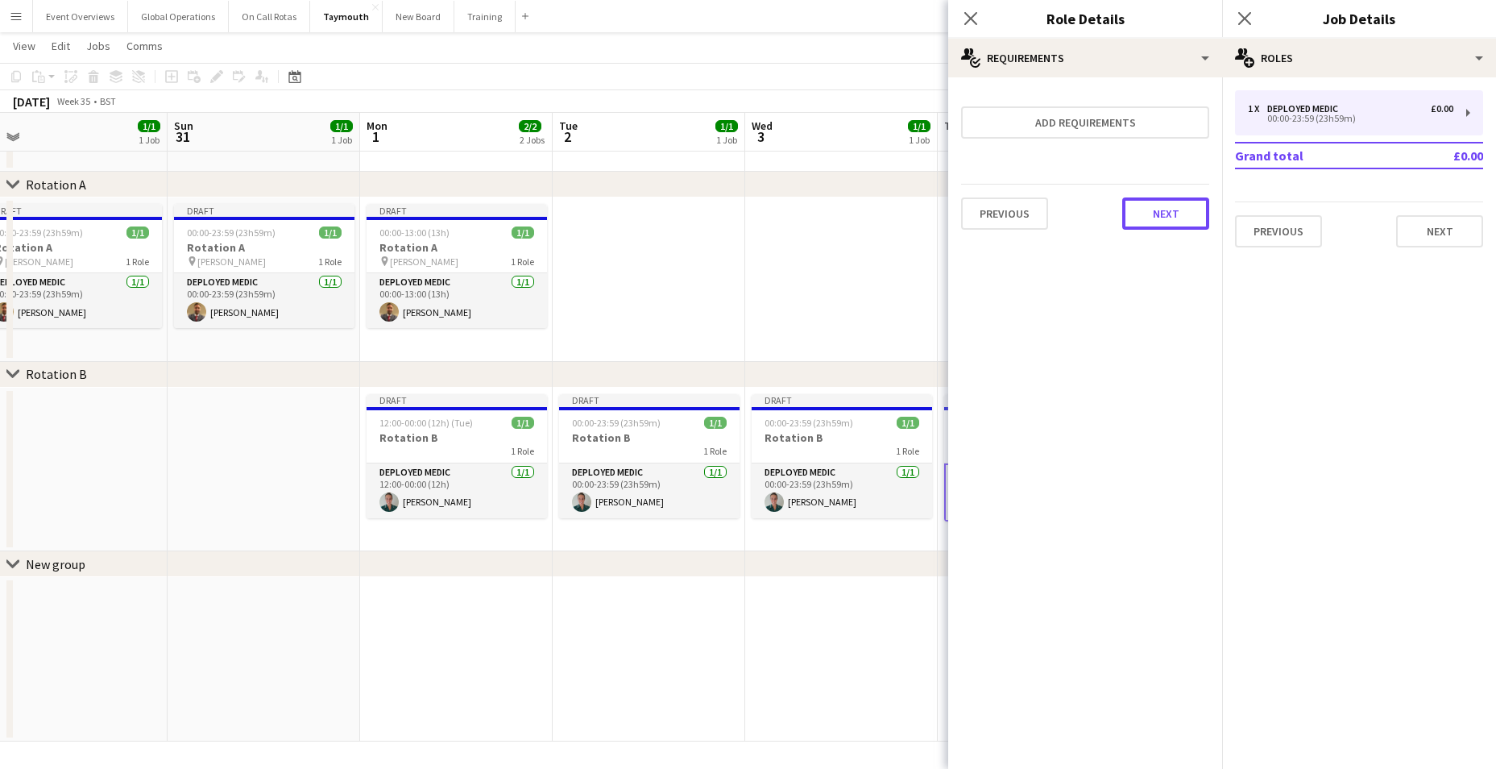
click at [1160, 209] on button "Next" at bounding box center [1165, 213] width 87 height 32
click at [1171, 213] on button "Finish" at bounding box center [1179, 216] width 60 height 32
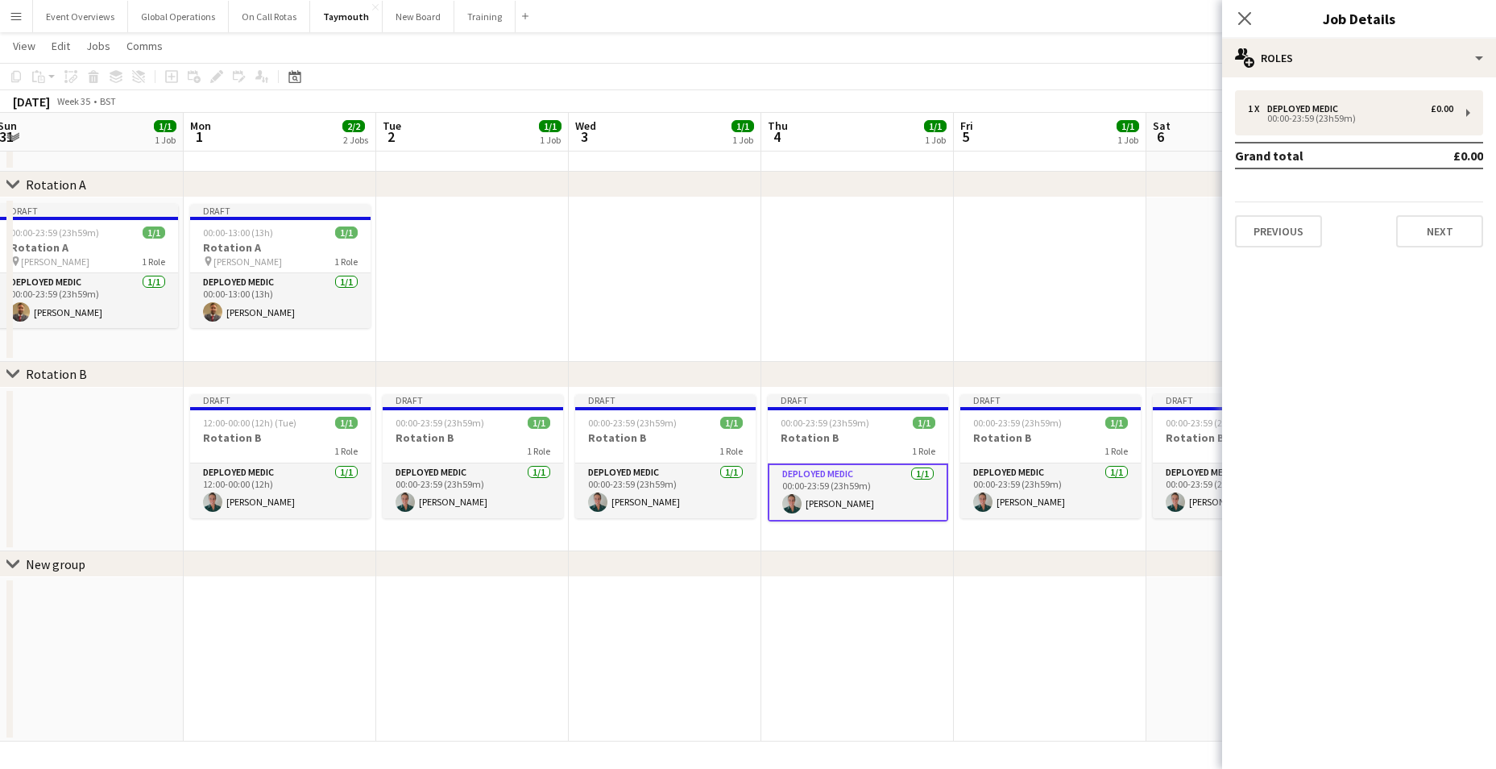
scroll to position [0, 675]
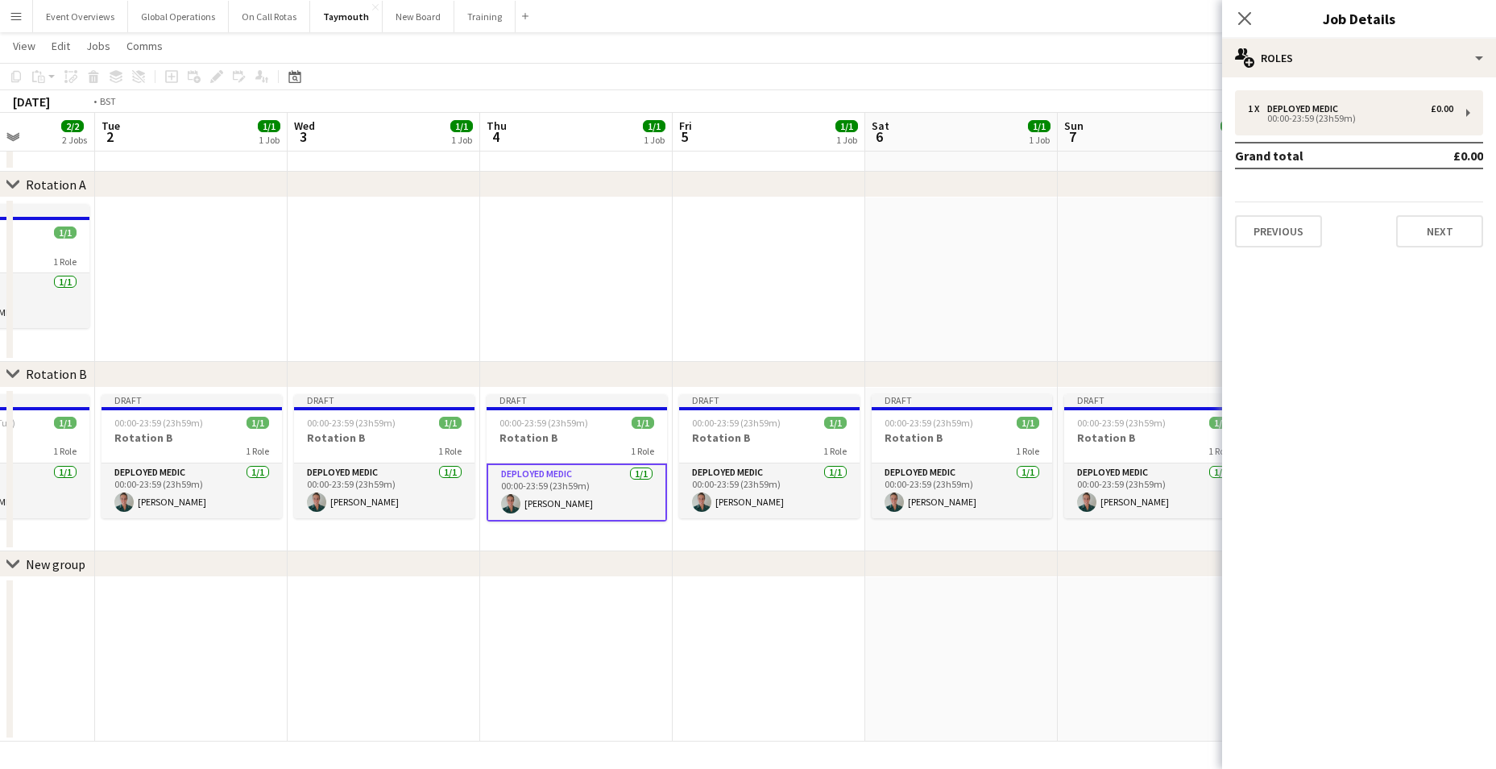
drag, startPoint x: 1020, startPoint y: 721, endPoint x: 562, endPoint y: 673, distance: 460.1
click at [562, 673] on app-calendar-viewport "Fri 29 1/1 1 Job Sat 30 1/1 1 Job Sun 31 1/1 1 Job Mon 1 2/2 2 Jobs Tue 2 1/1 1…" at bounding box center [748, 373] width 1496 height 735
click at [732, 469] on app-card-role "Deployed Medic [DATE] 00:00-23:59 (23h59m) [PERSON_NAME]" at bounding box center [769, 490] width 180 height 55
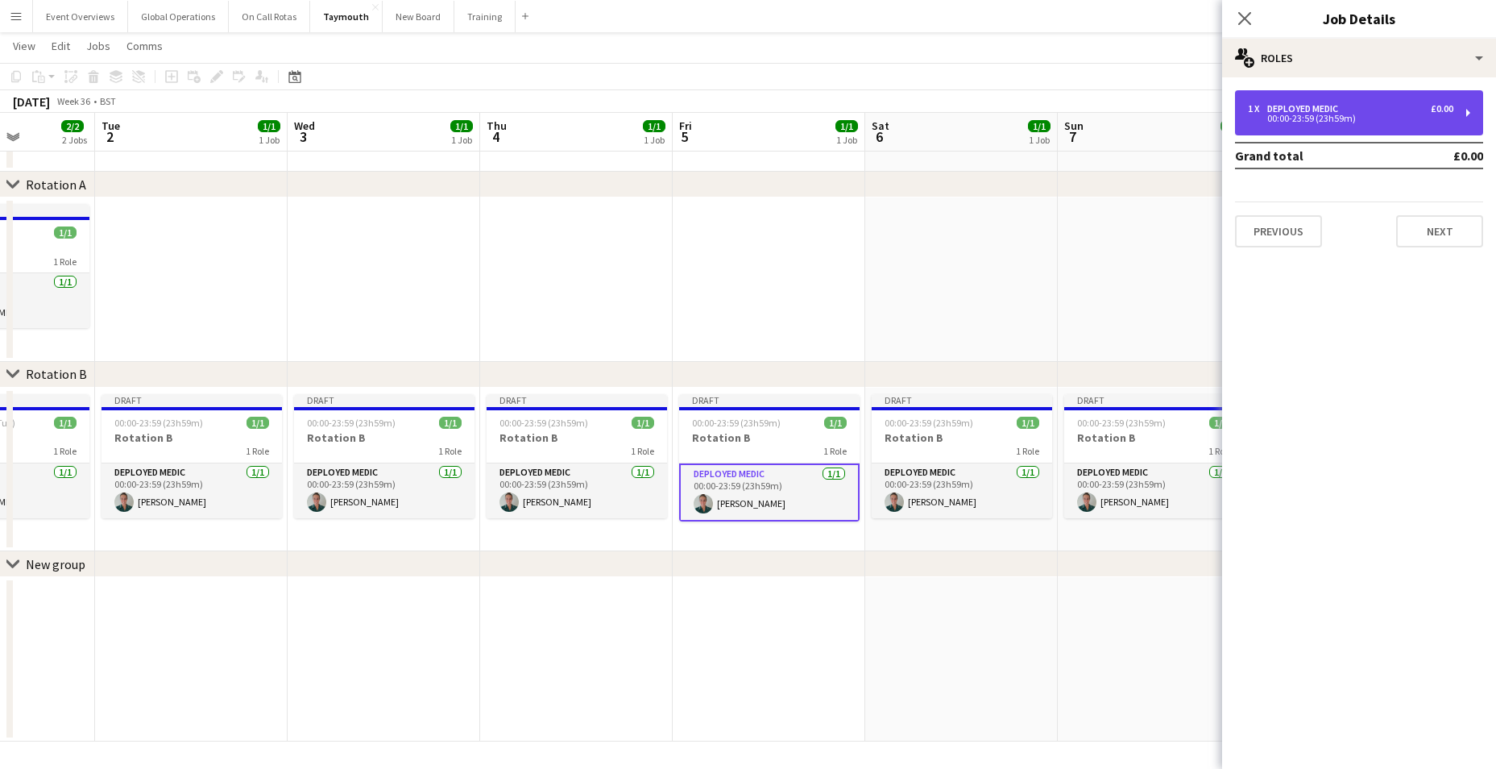
click at [1286, 117] on div "00:00-23:59 (23h59m)" at bounding box center [1350, 118] width 205 height 8
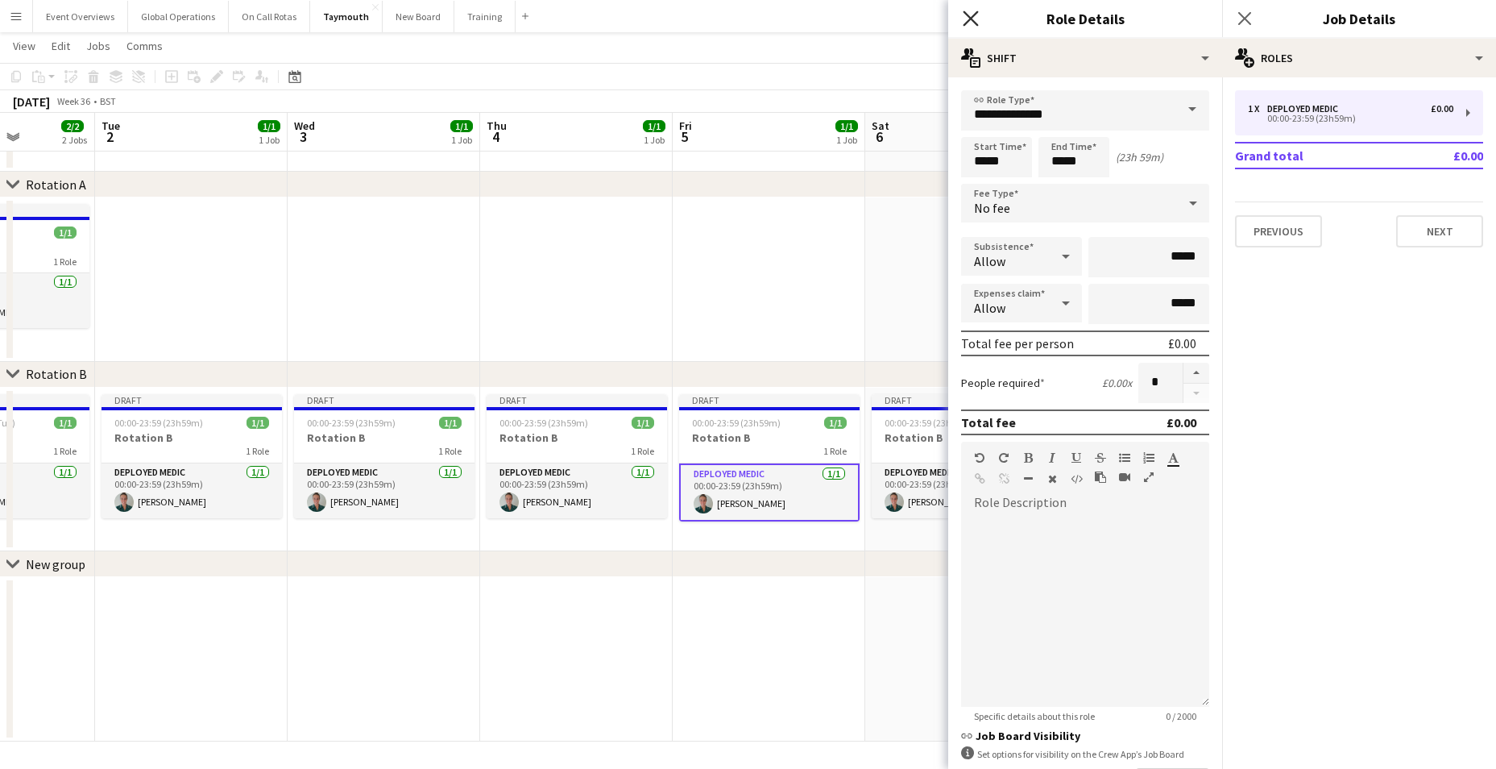
click at [976, 17] on icon "Close pop-in" at bounding box center [970, 17] width 15 height 15
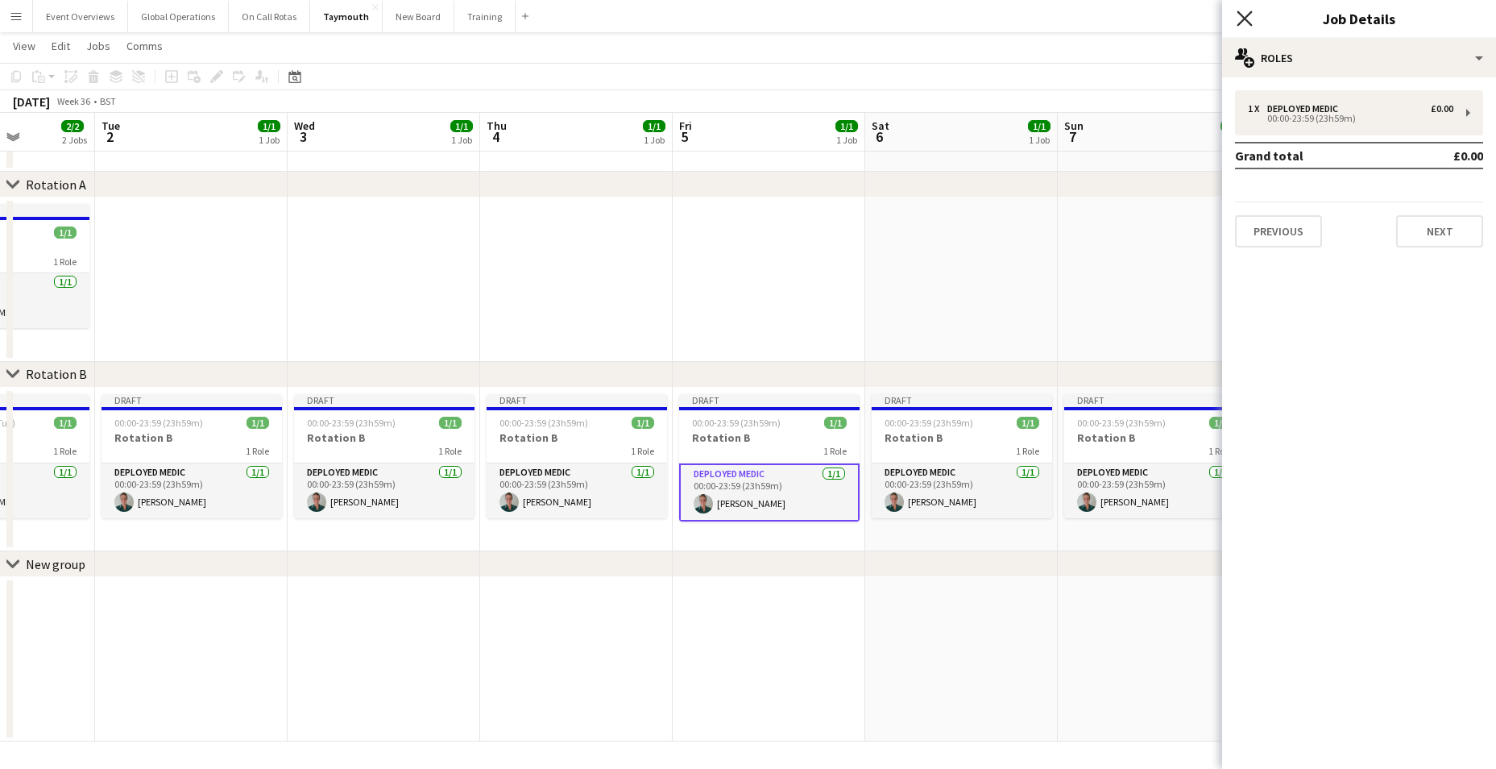
click at [1246, 23] on icon "Close pop-in" at bounding box center [1244, 17] width 15 height 15
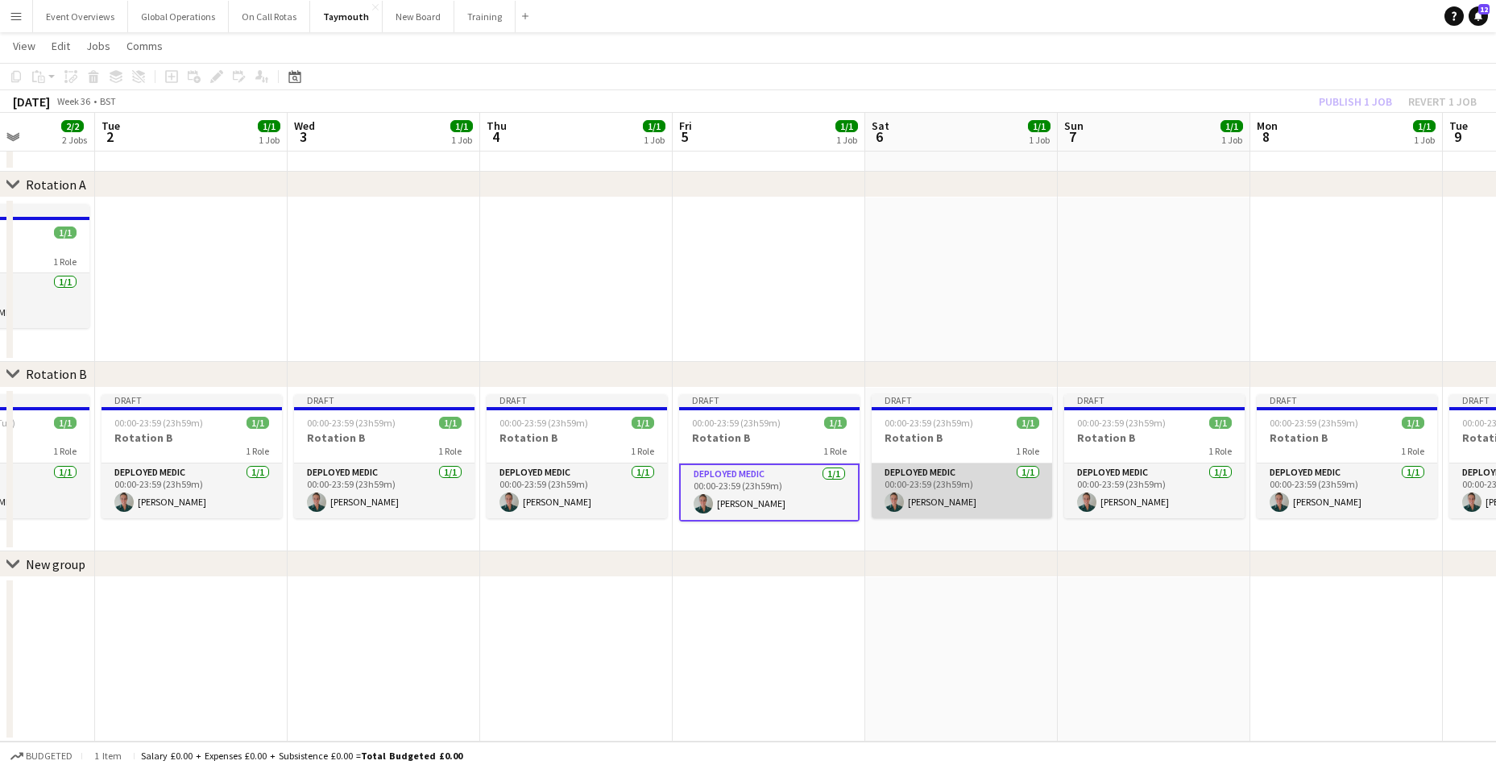
click at [929, 467] on app-card-role "Deployed Medic [DATE] 00:00-23:59 (23h59m) [PERSON_NAME]" at bounding box center [962, 490] width 180 height 55
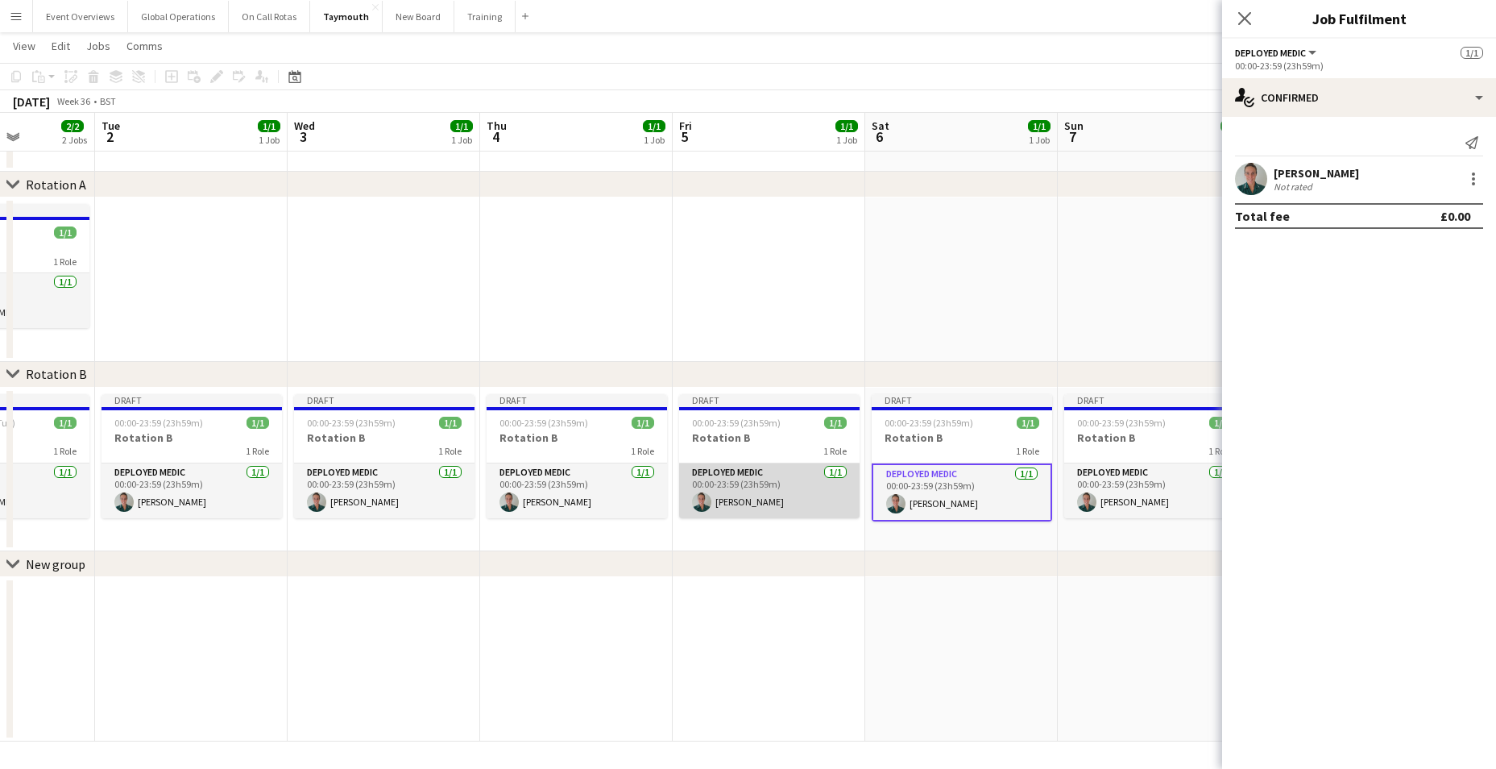
click at [732, 480] on app-card-role "Deployed Medic [DATE] 00:00-23:59 (23h59m) [PERSON_NAME]" at bounding box center [769, 490] width 180 height 55
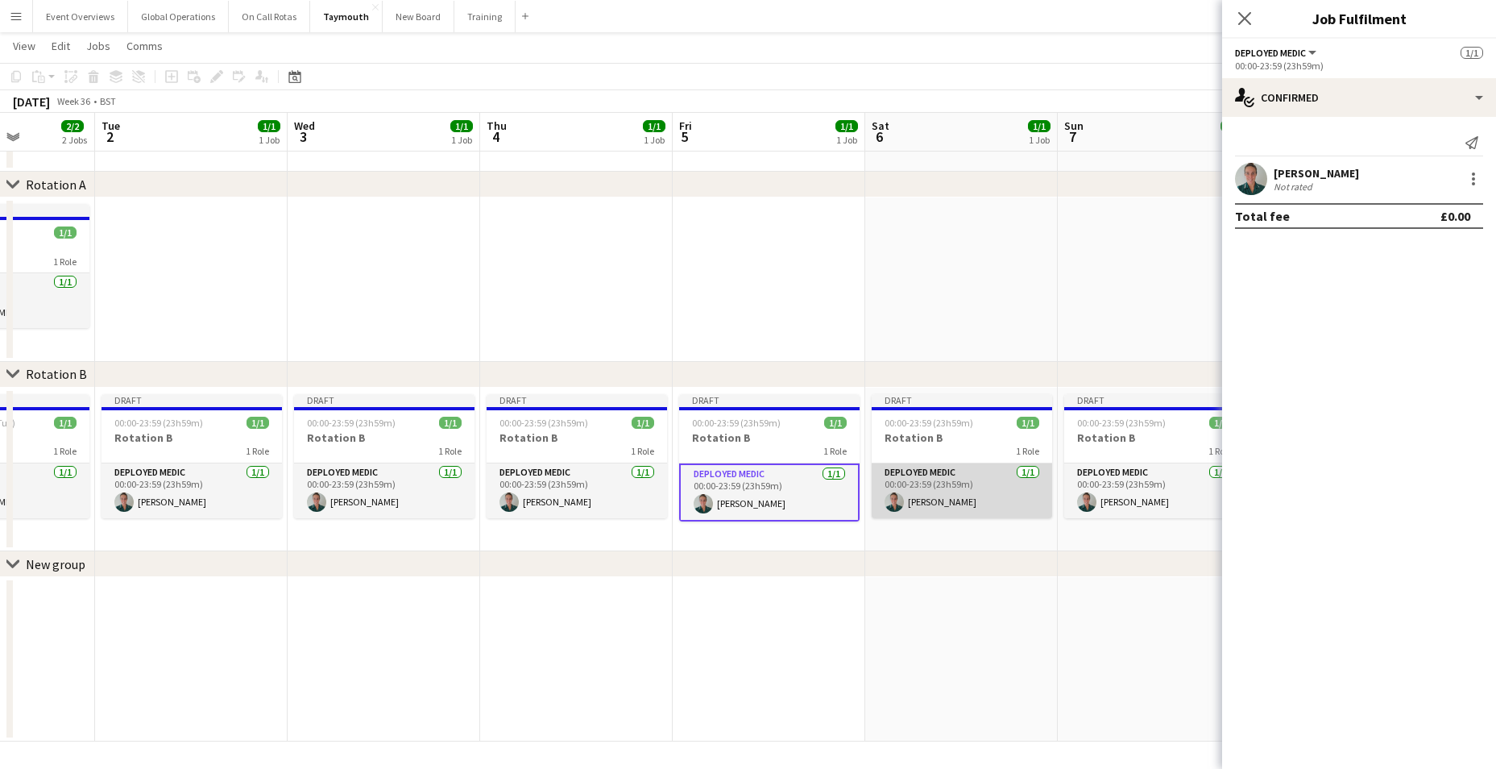
click at [910, 495] on app-card-role "Deployed Medic [DATE] 00:00-23:59 (23h59m) [PERSON_NAME]" at bounding box center [962, 490] width 180 height 55
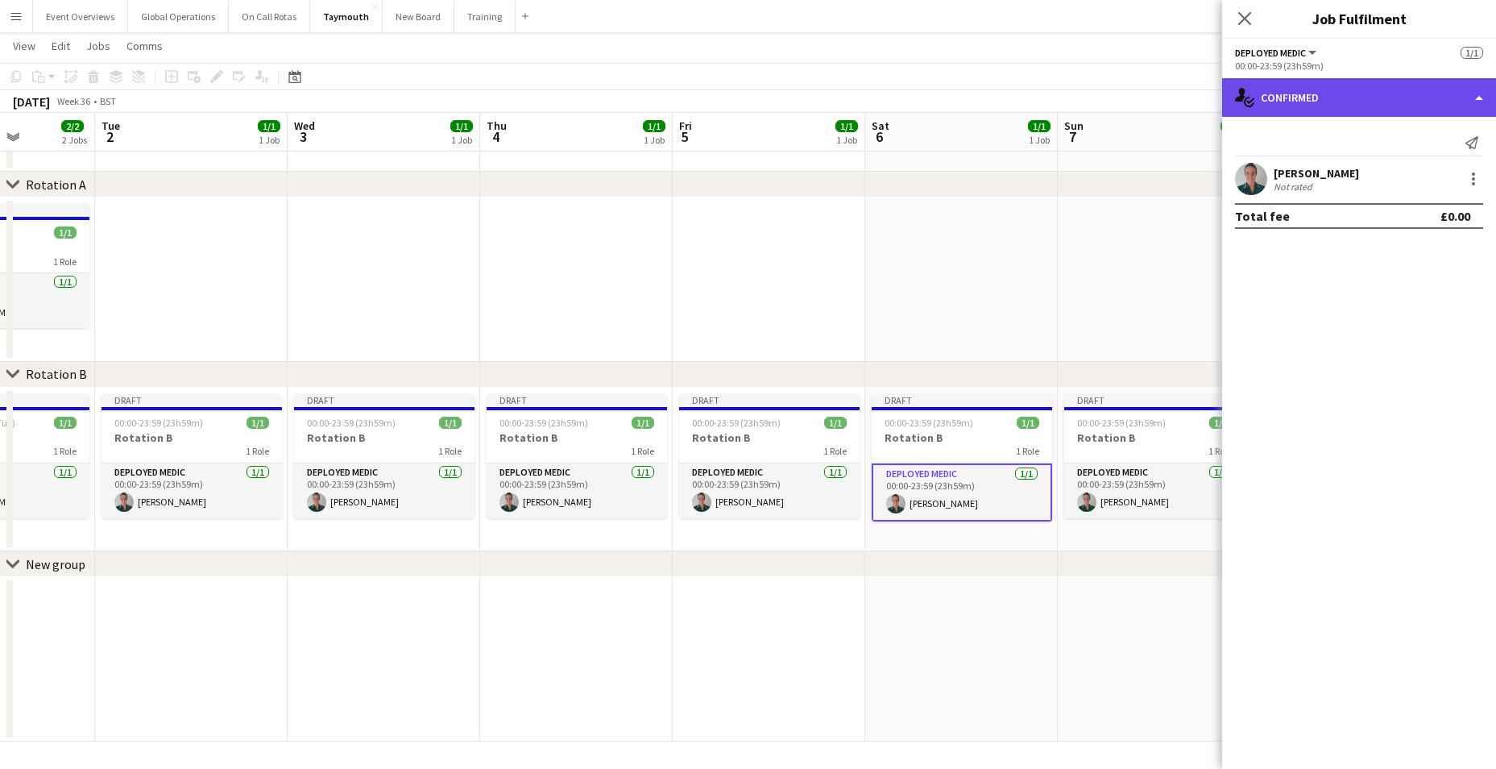
click at [1480, 101] on div "single-neutral-actions-check-2 Confirmed" at bounding box center [1359, 97] width 274 height 39
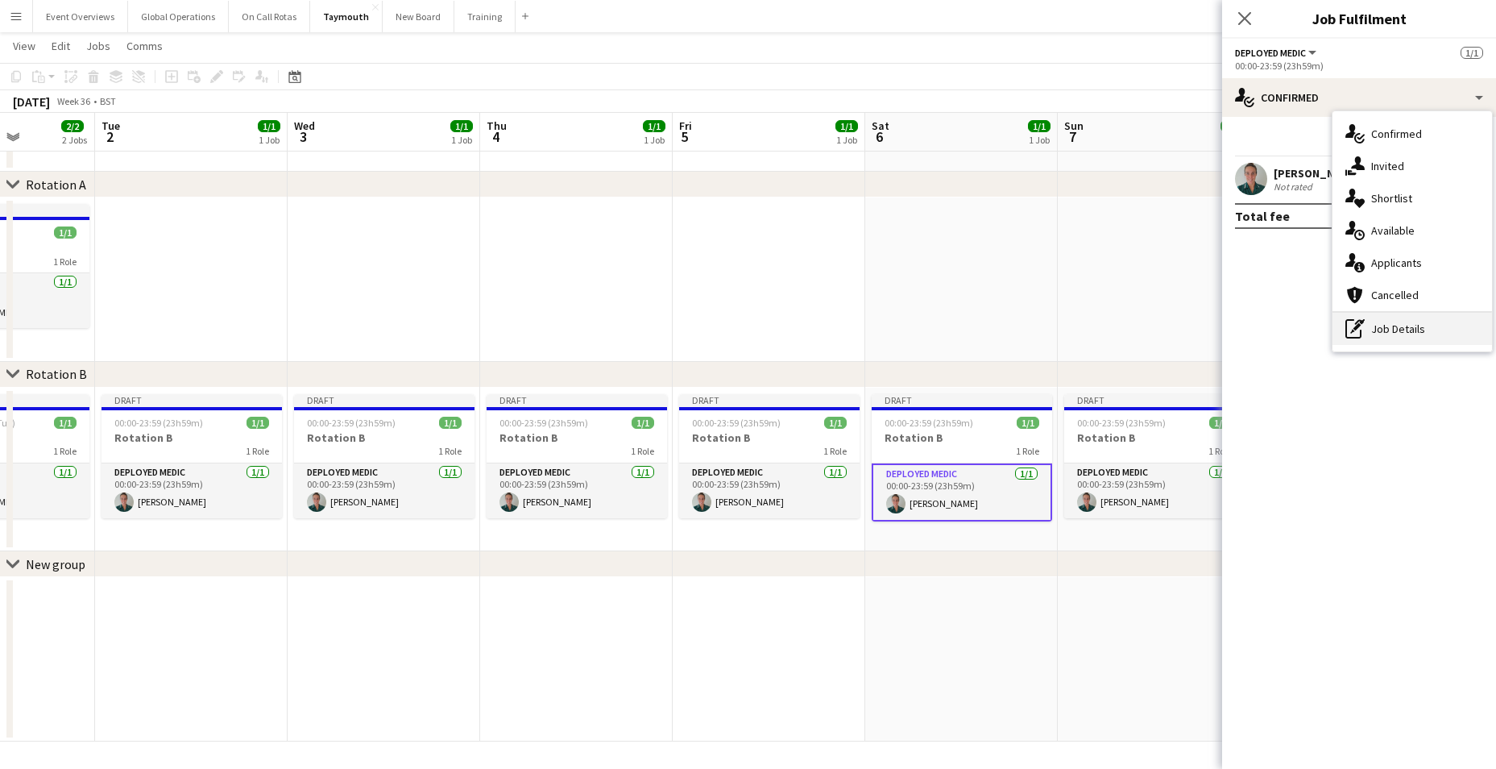
click at [1401, 329] on div "pen-write Job Details" at bounding box center [1412, 329] width 160 height 32
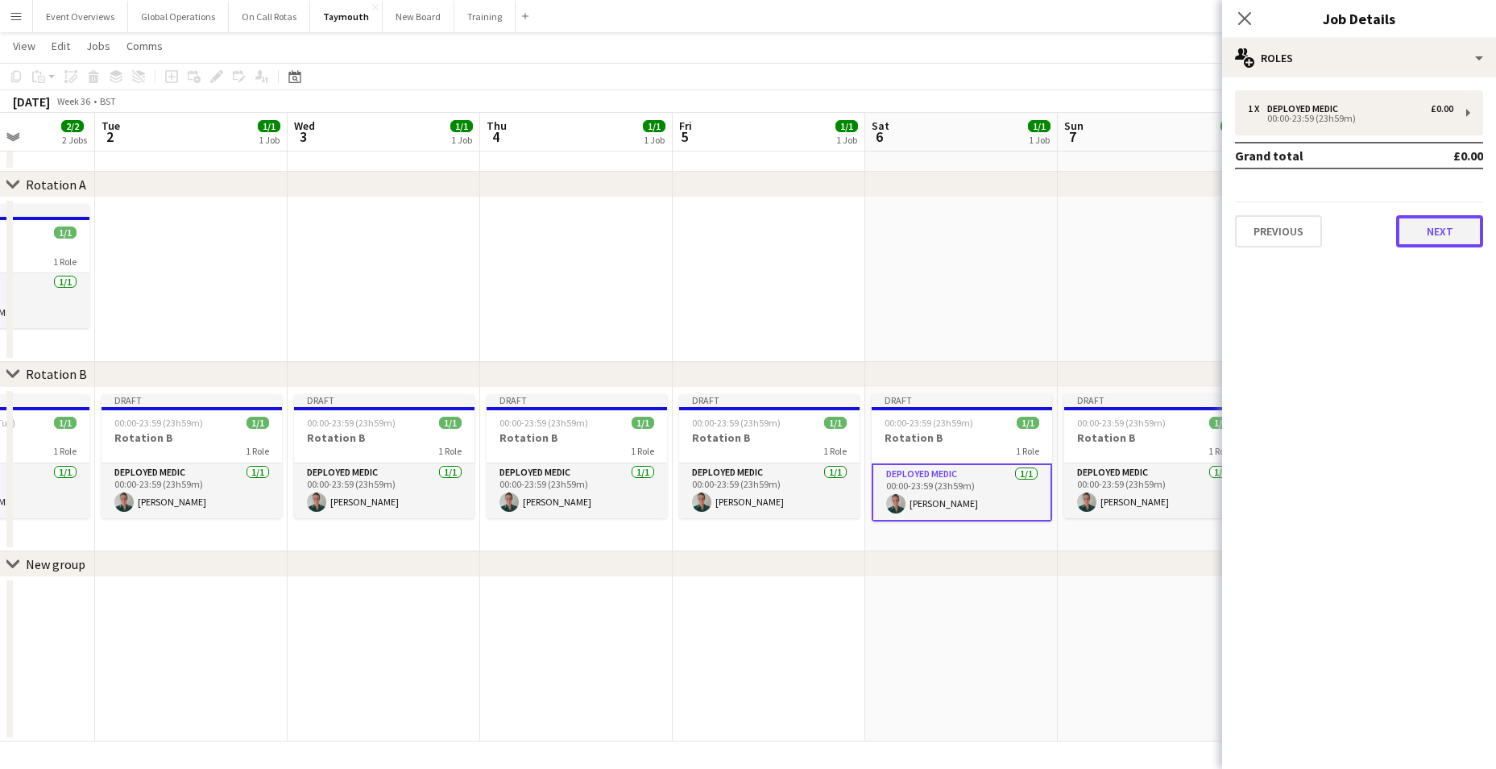
click at [1443, 222] on button "Next" at bounding box center [1439, 231] width 87 height 32
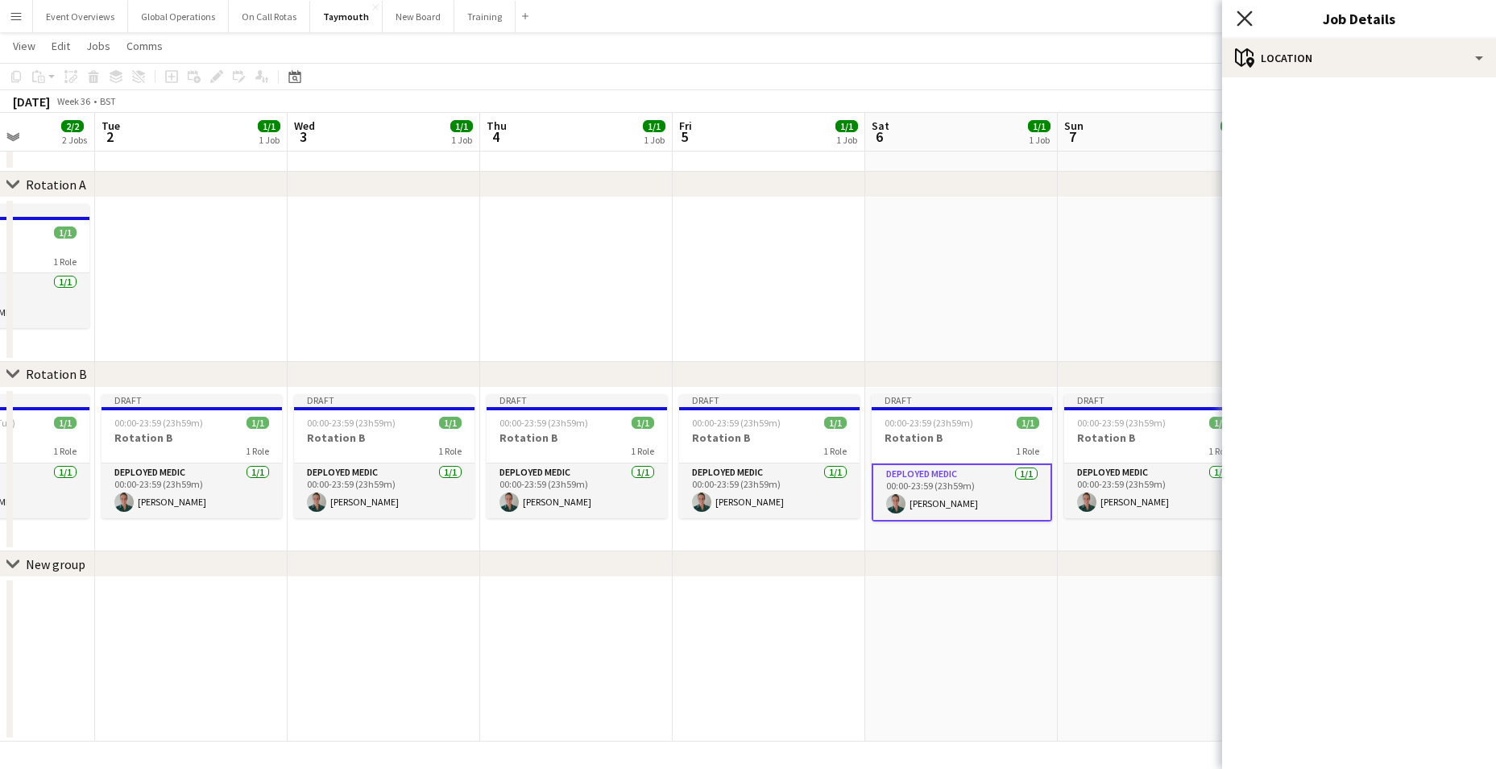
click at [1248, 20] on icon "Close pop-in" at bounding box center [1244, 17] width 15 height 15
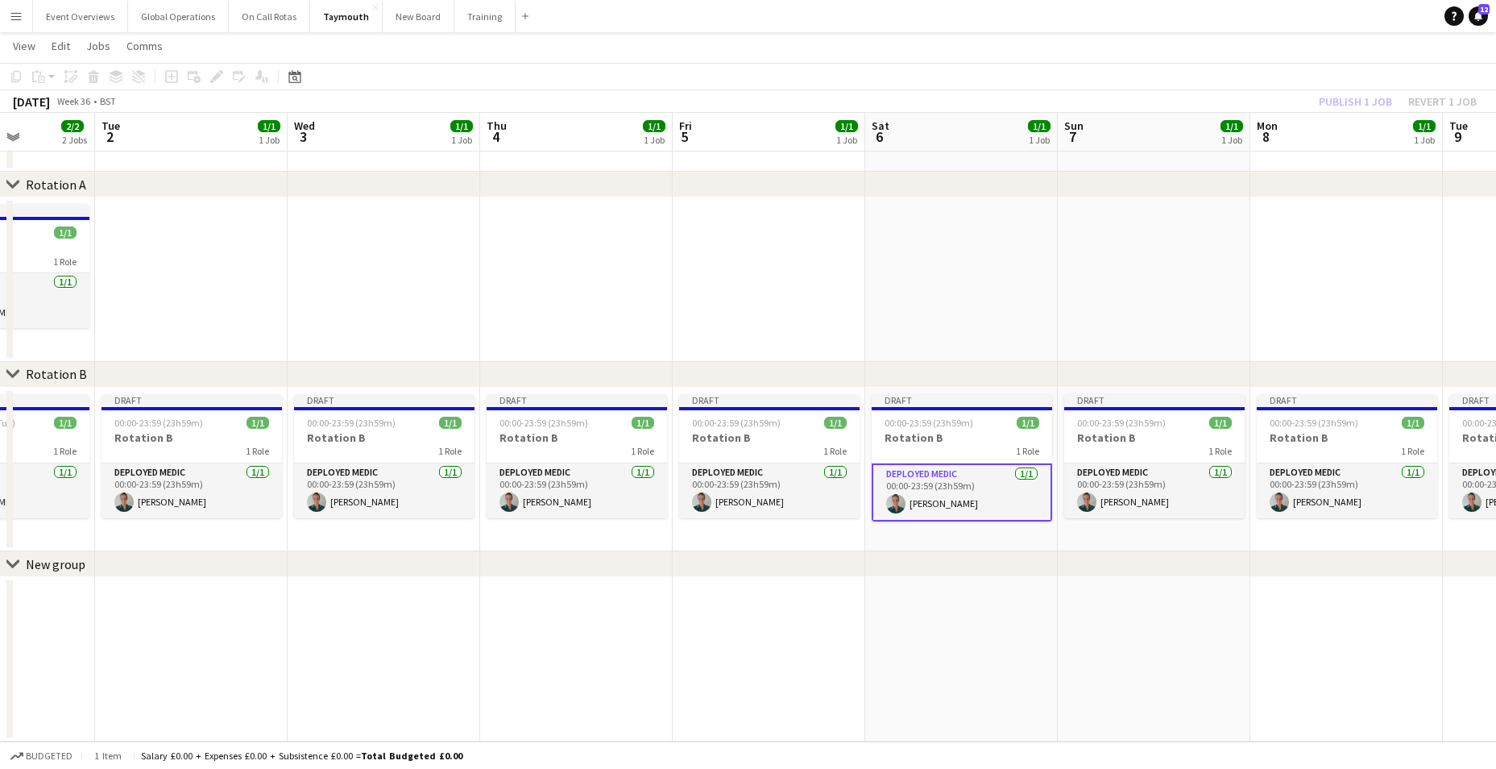
click at [931, 473] on app-card-role "Deployed Medic [DATE] 00:00-23:59 (23h59m) [PERSON_NAME]" at bounding box center [962, 492] width 180 height 58
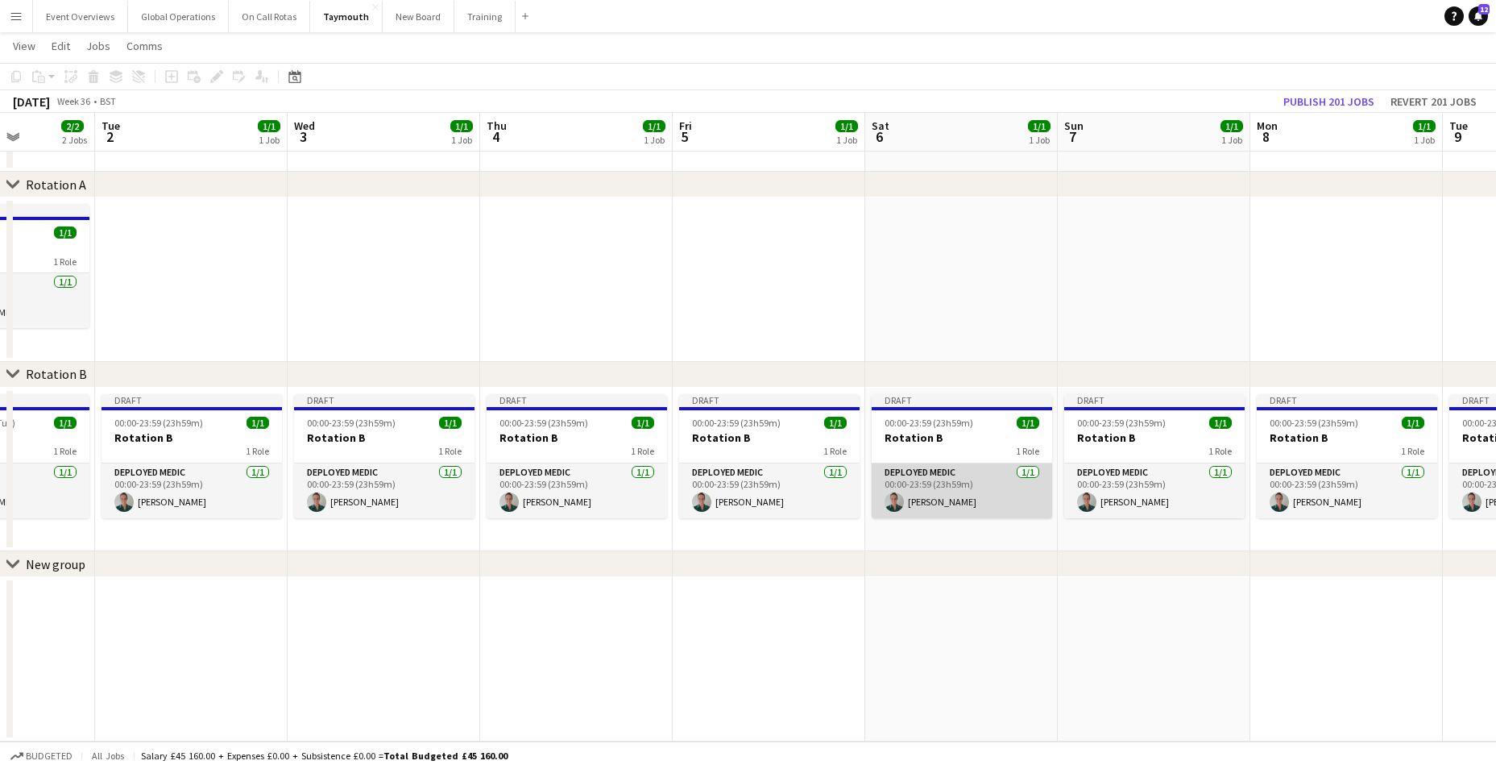
click at [924, 504] on app-card-role "Deployed Medic [DATE] 00:00-23:59 (23h59m) [PERSON_NAME]" at bounding box center [962, 490] width 180 height 55
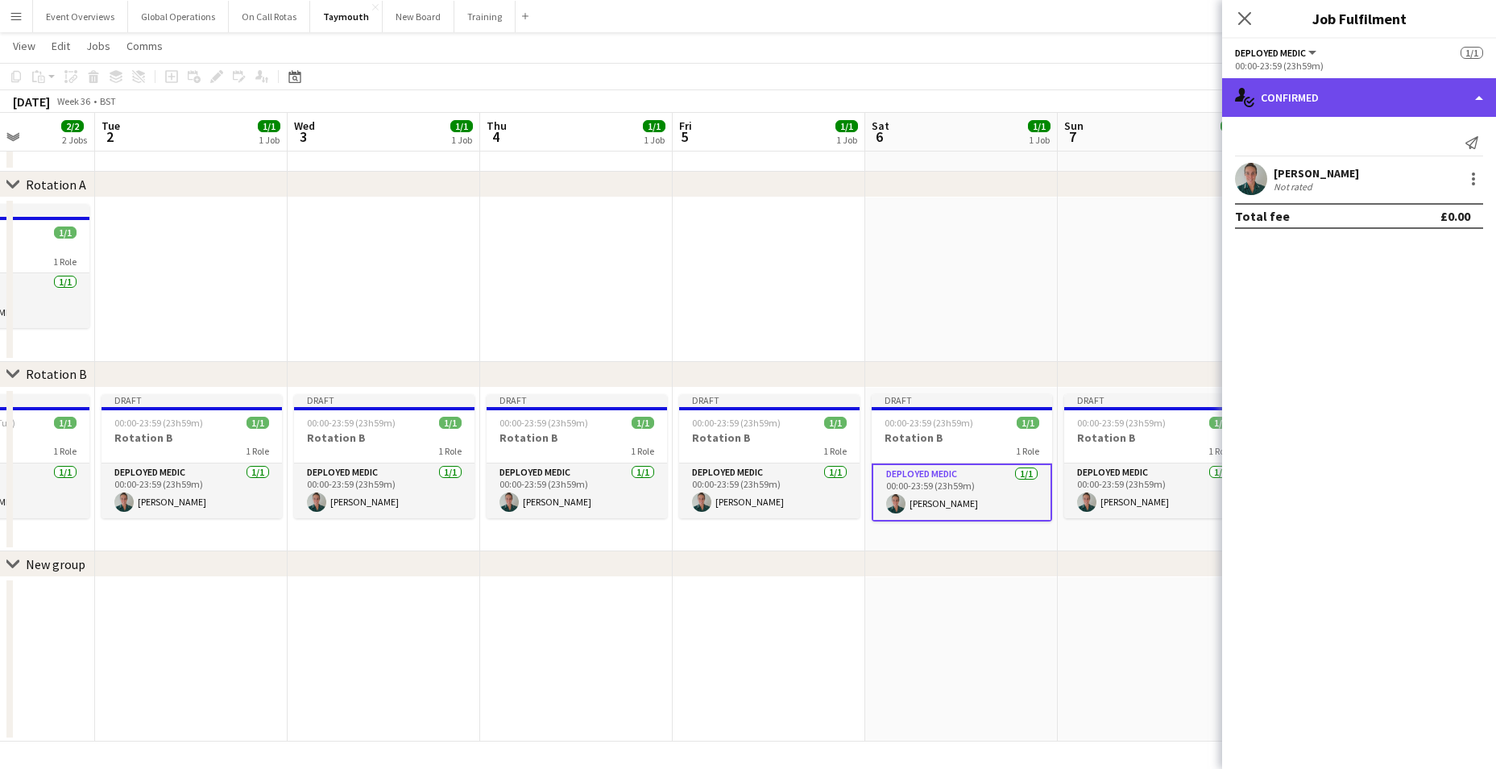
click at [1476, 94] on div "single-neutral-actions-check-2 Confirmed" at bounding box center [1359, 97] width 274 height 39
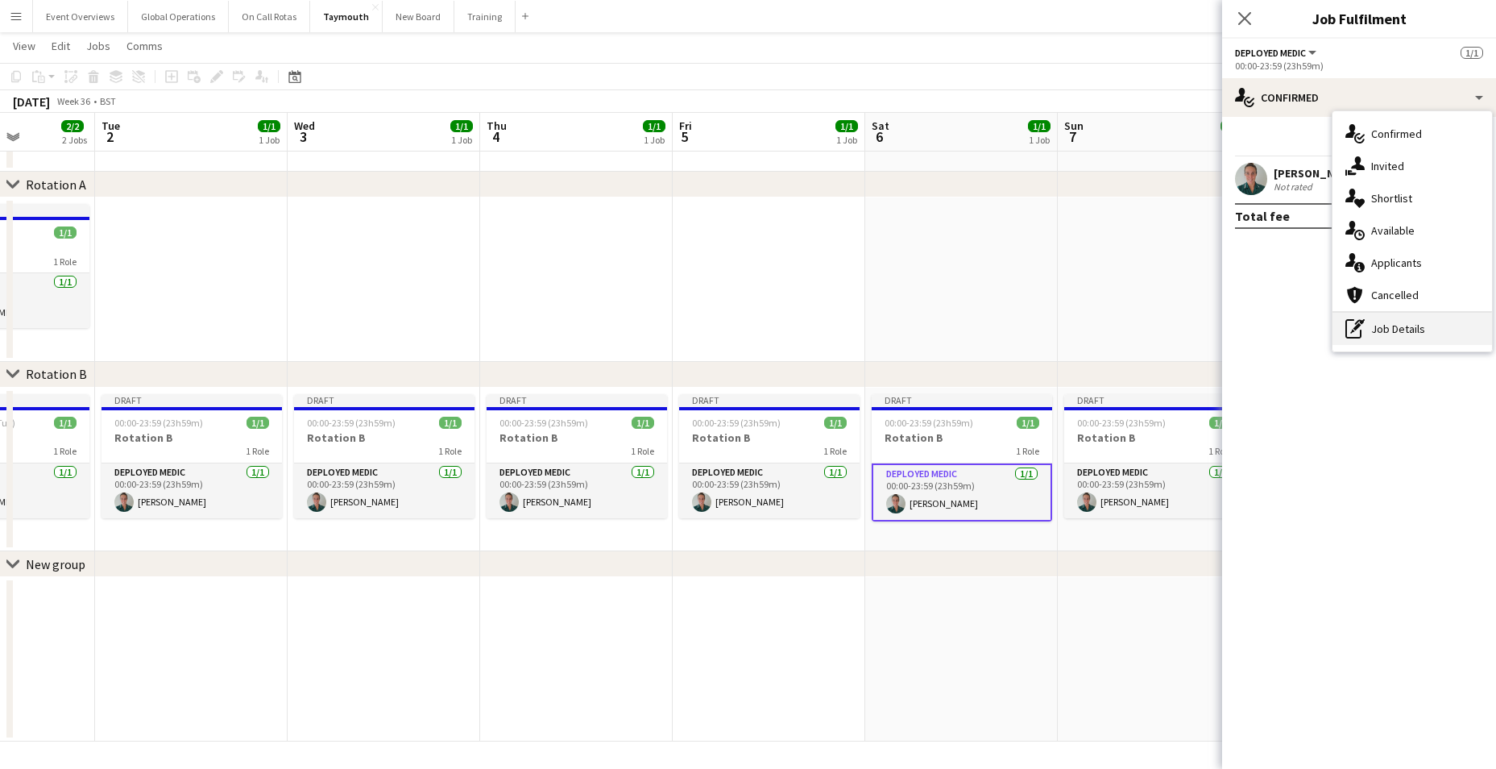
click at [1386, 333] on div "pen-write Job Details" at bounding box center [1412, 329] width 160 height 32
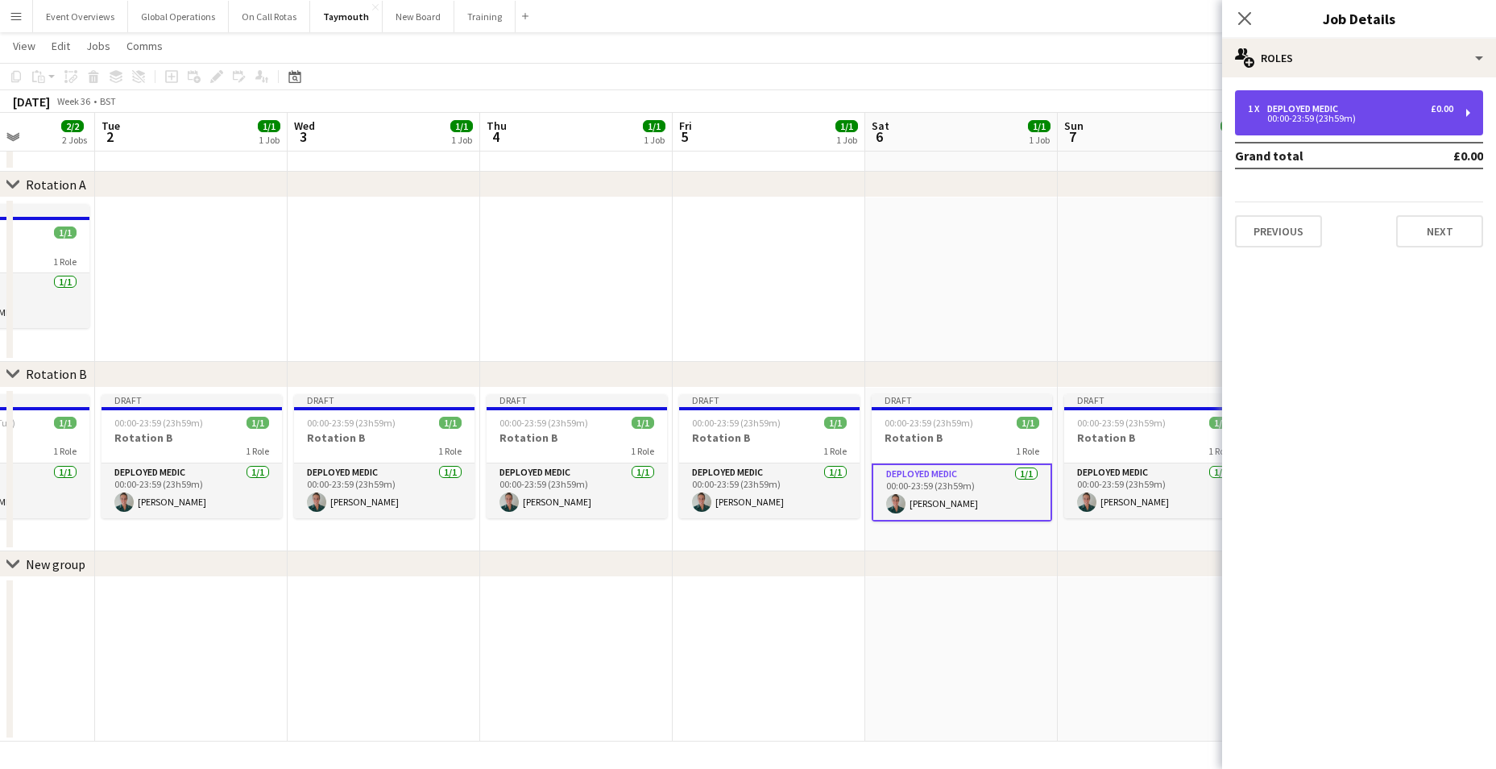
click at [1282, 120] on div "00:00-23:59 (23h59m)" at bounding box center [1350, 118] width 205 height 8
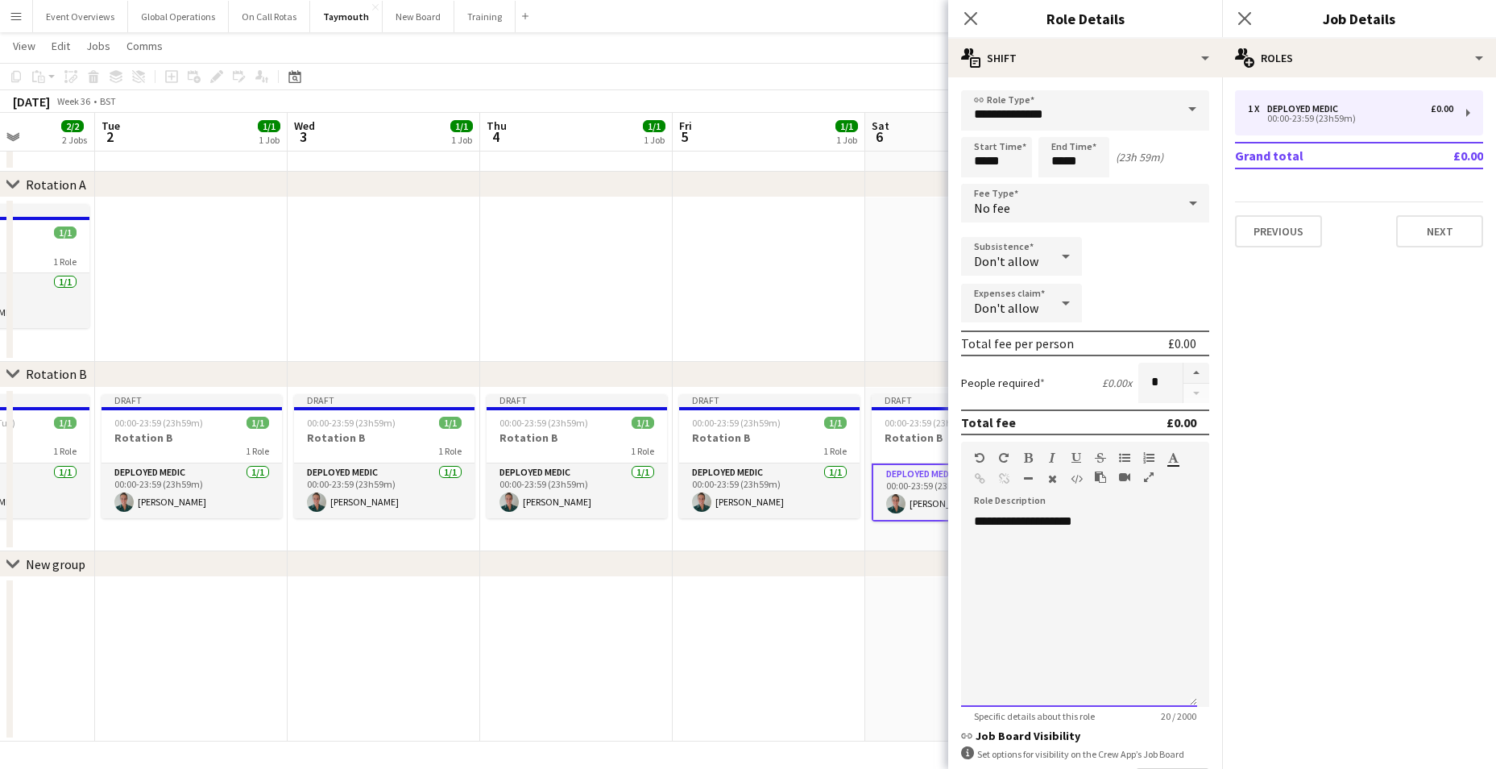
click at [1111, 519] on div "**********" at bounding box center [1079, 609] width 236 height 193
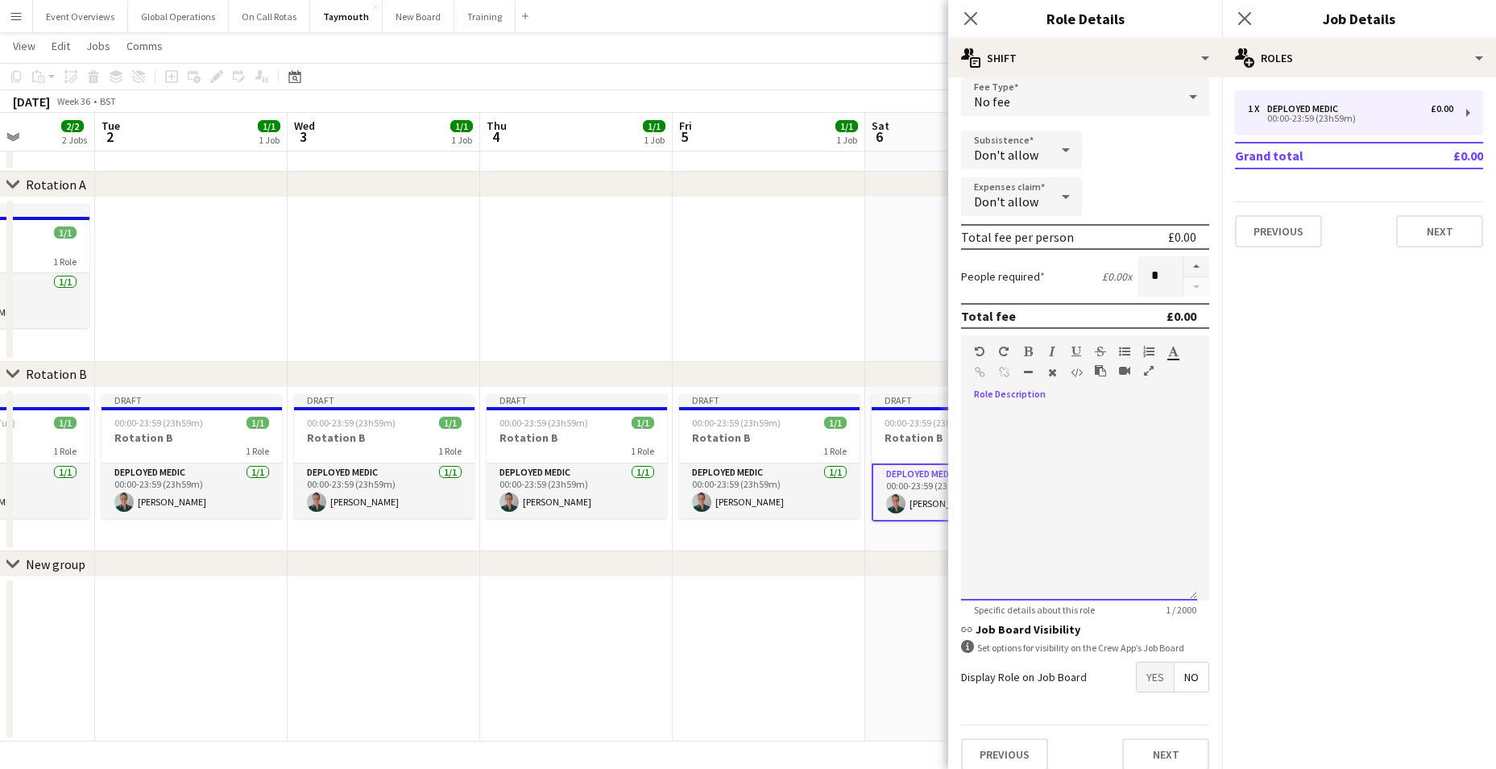
scroll to position [121, 0]
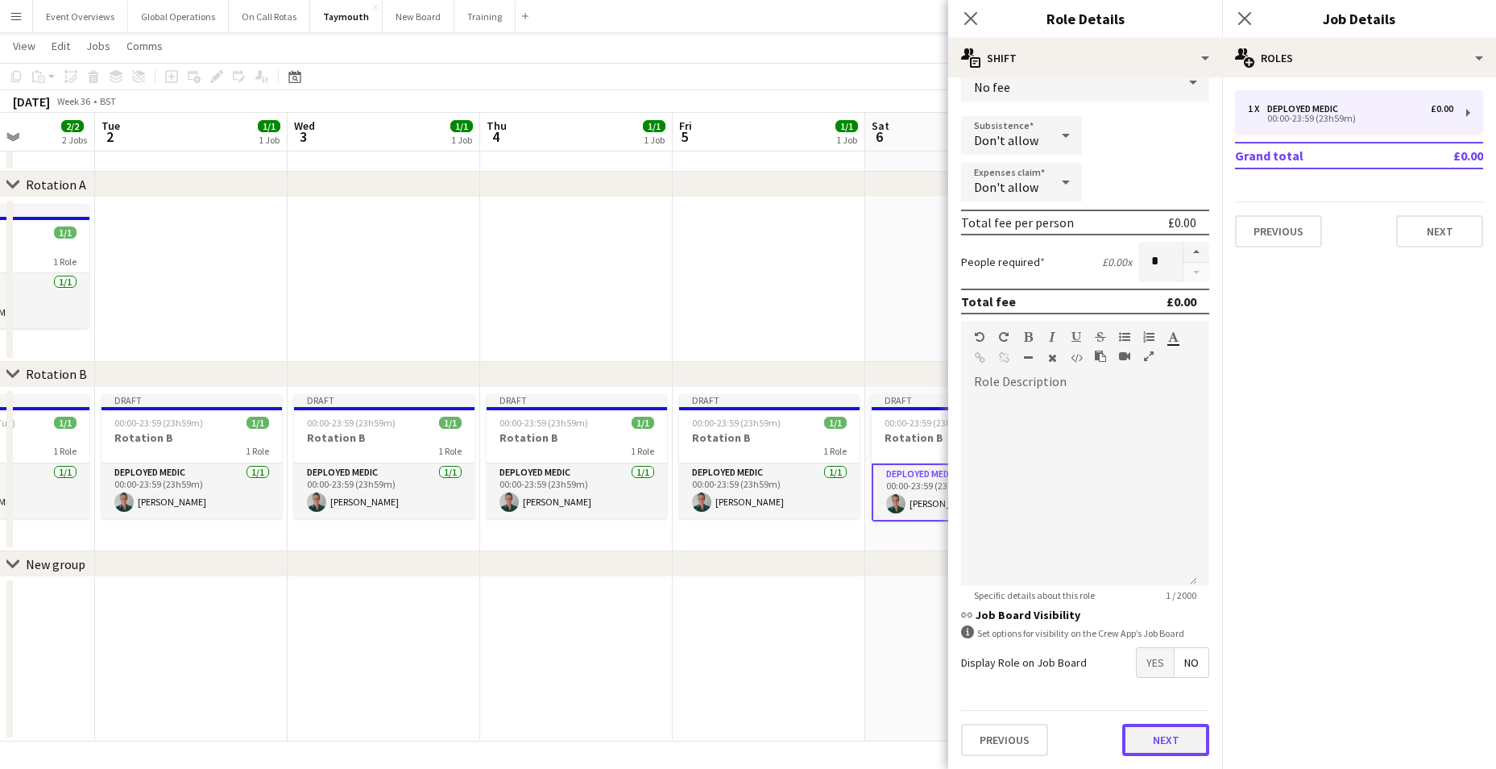
click at [1143, 733] on button "Next" at bounding box center [1165, 739] width 87 height 32
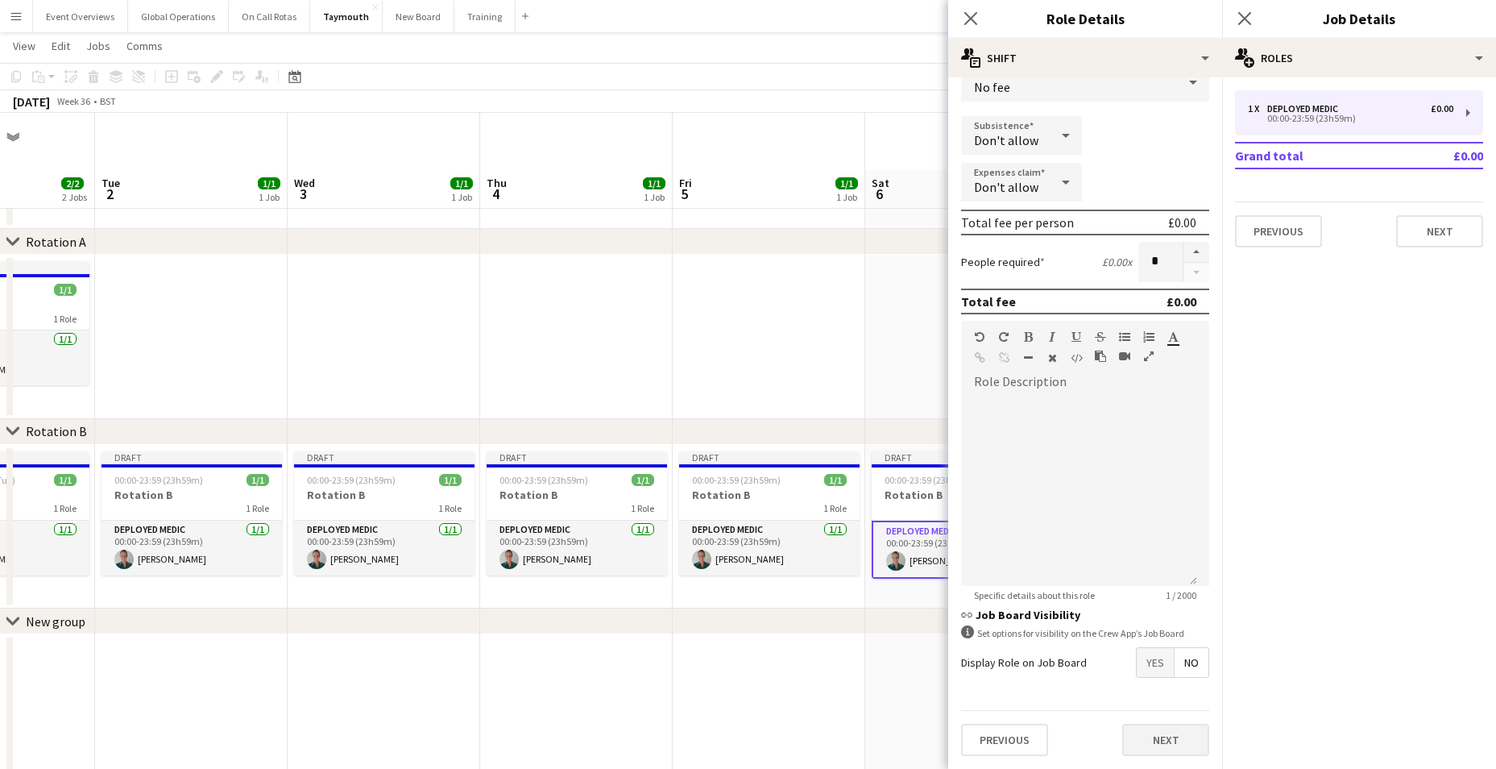
scroll to position [0, 0]
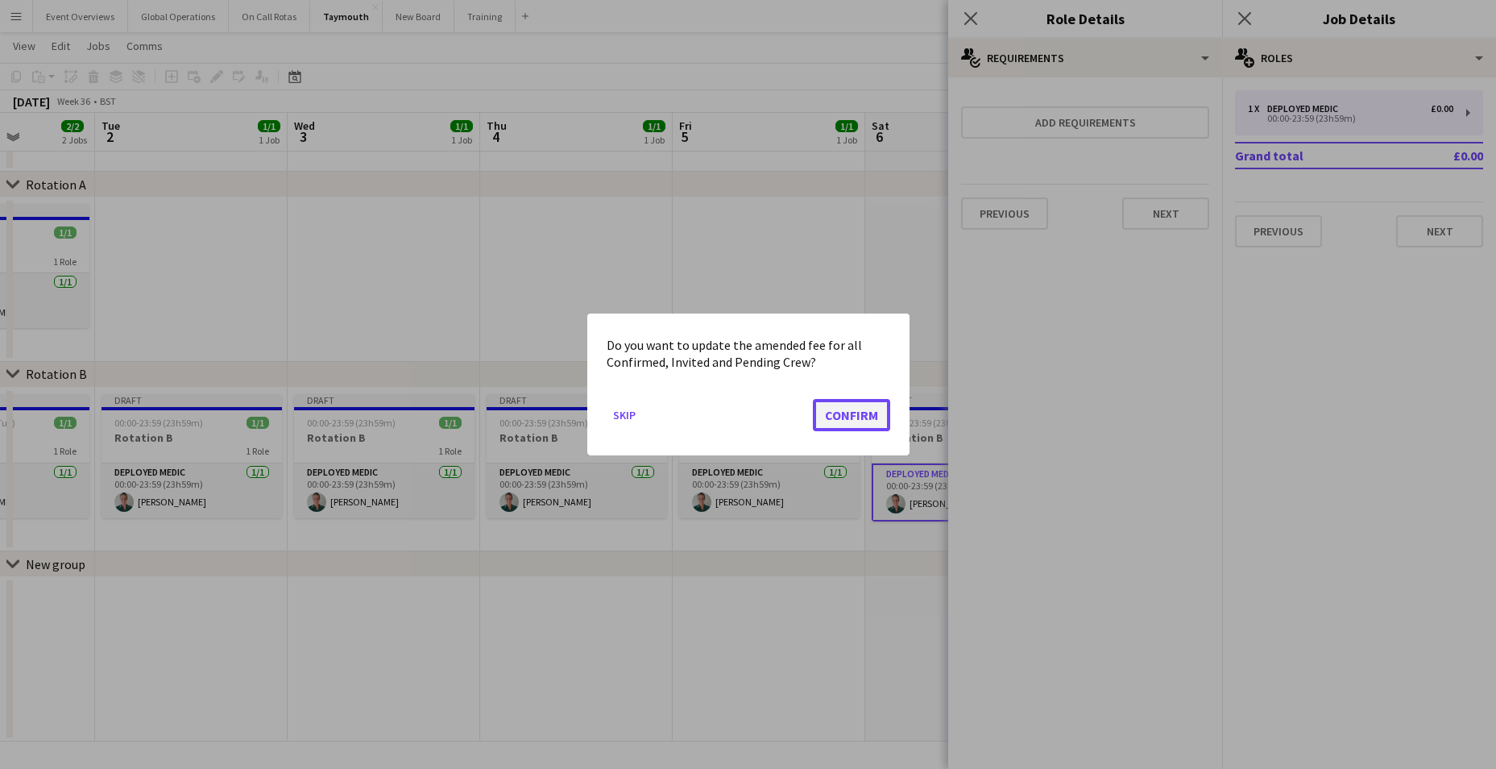
click at [864, 414] on button "Confirm" at bounding box center [851, 415] width 77 height 32
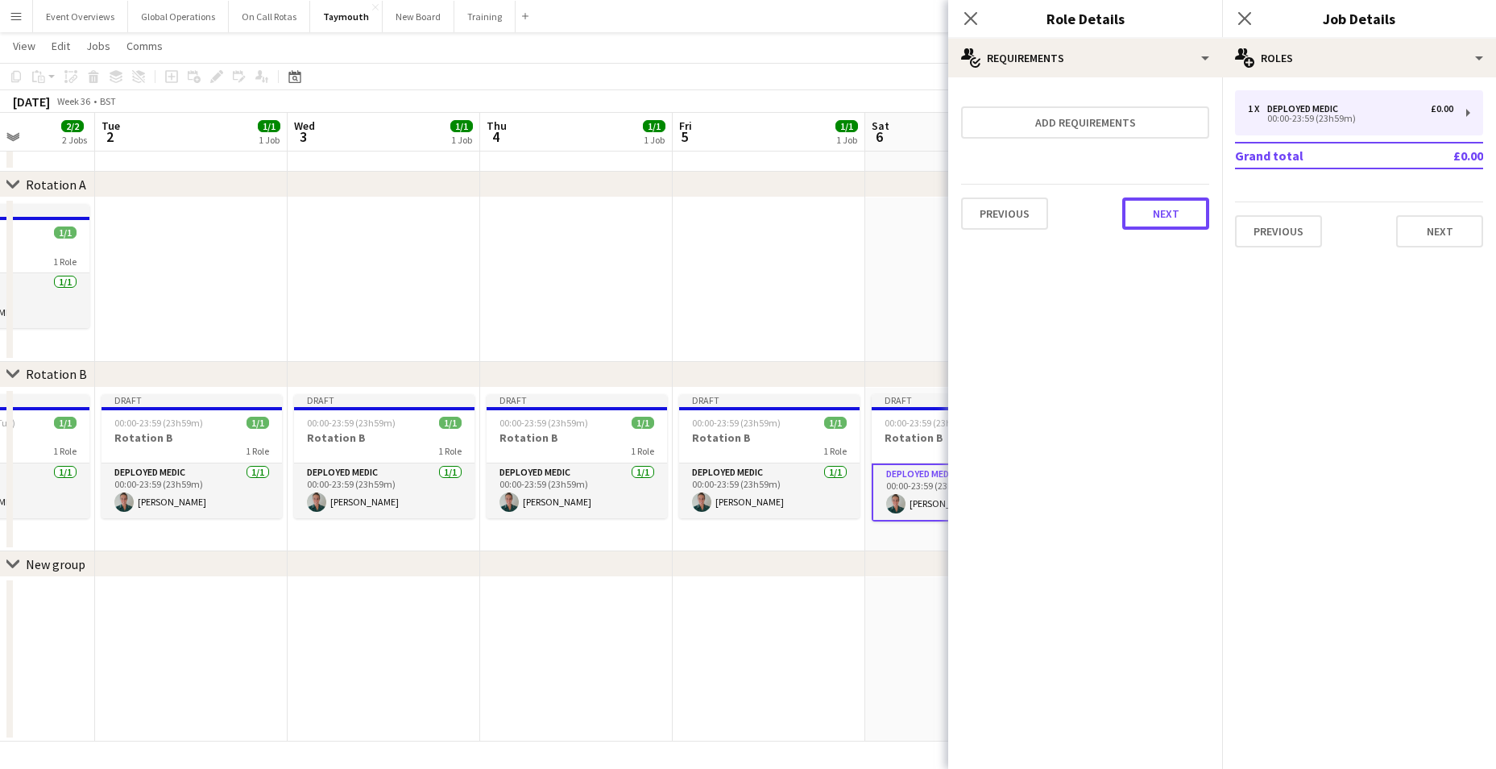
click at [1163, 209] on button "Next" at bounding box center [1165, 213] width 87 height 32
click at [1170, 215] on button "Finish" at bounding box center [1179, 216] width 60 height 32
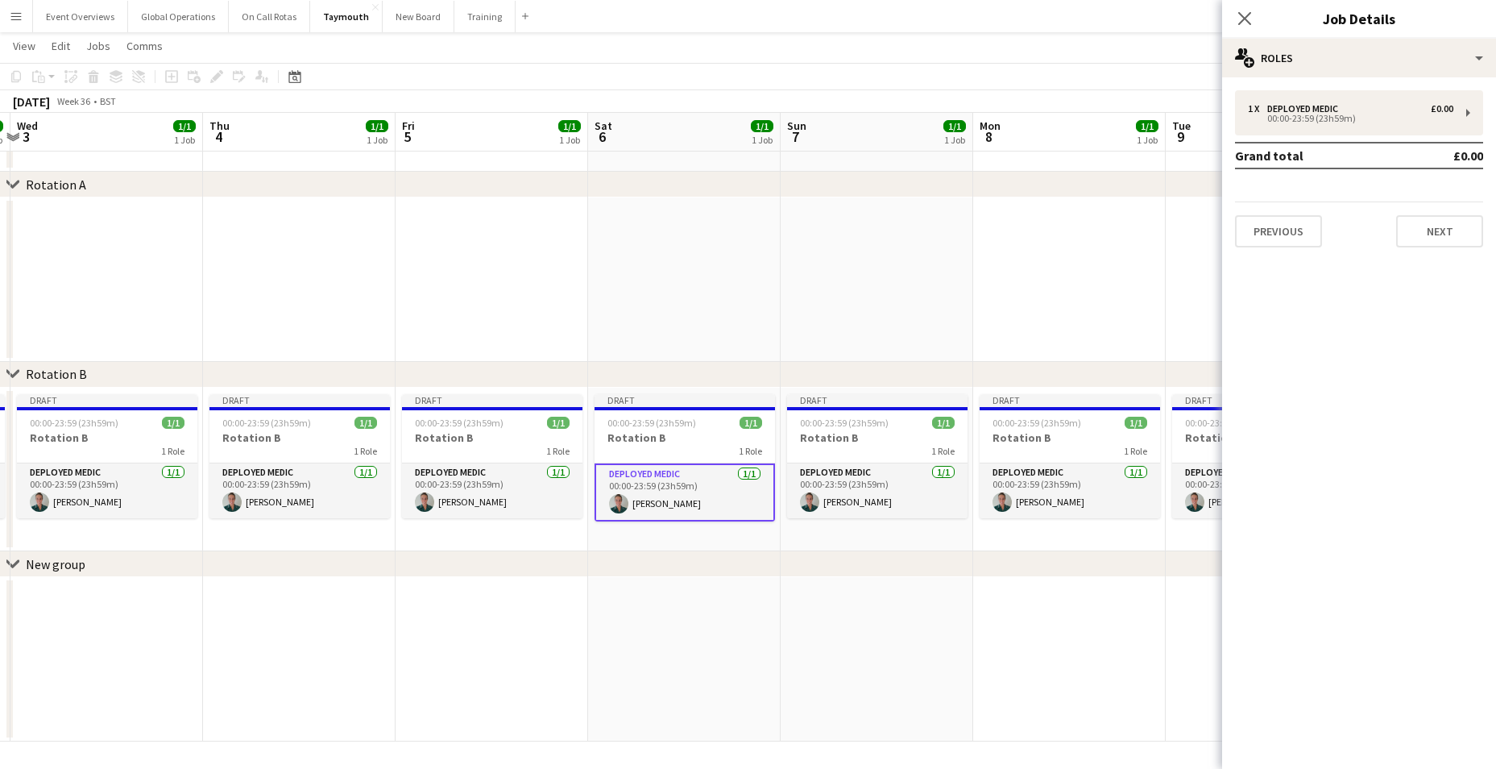
scroll to position [0, 661]
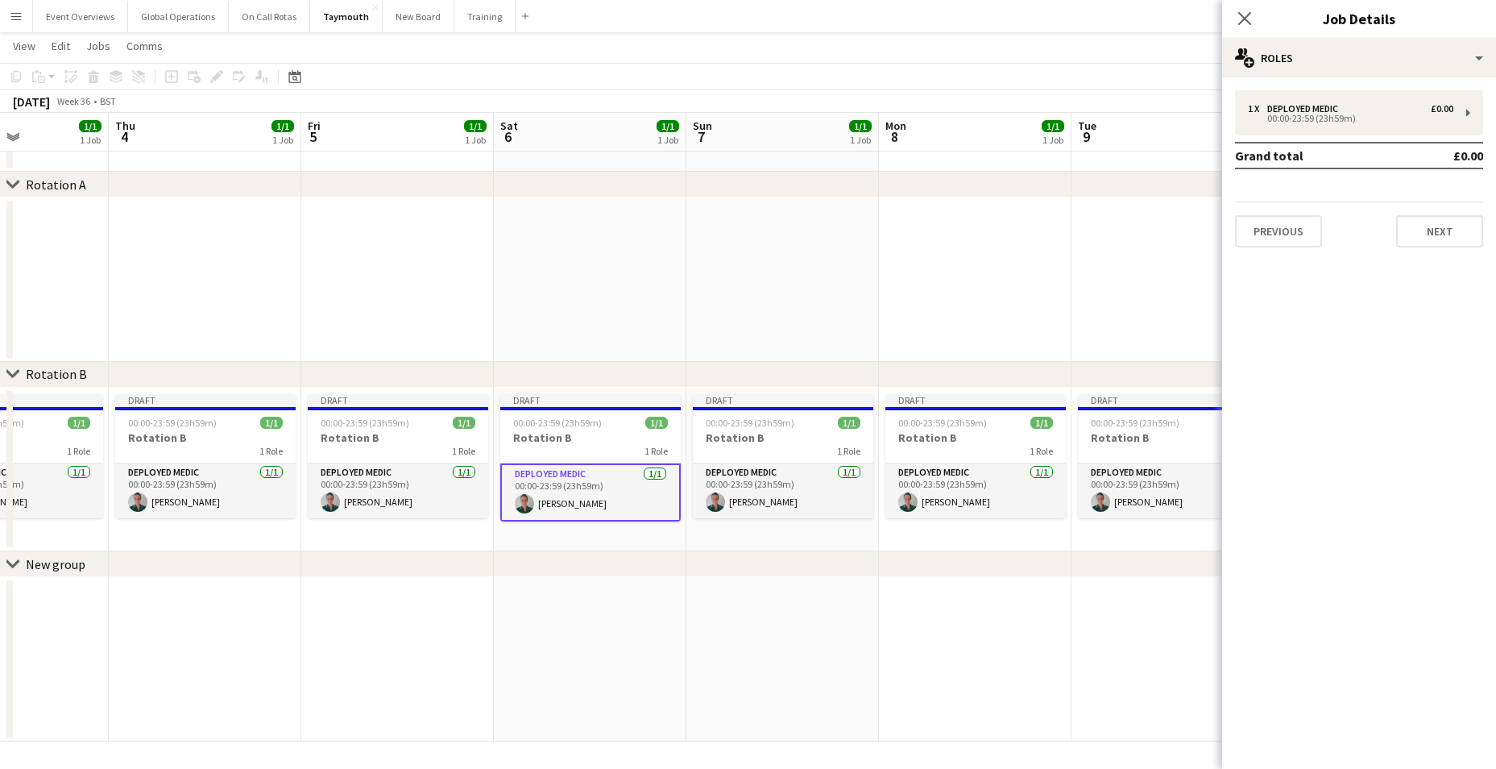
drag, startPoint x: 952, startPoint y: 626, endPoint x: 581, endPoint y: 598, distance: 372.4
click at [581, 598] on app-calendar-viewport "Sun 31 1/1 1 Job Mon 1 2/2 2 Jobs Tue 2 1/1 1 Job Wed 3 1/1 1 Job Thu 4 1/1 1 J…" at bounding box center [748, 373] width 1496 height 735
click at [753, 468] on app-calendar-viewport "Sun 31 1/1 1 Job Mon 1 2/2 2 Jobs Tue 2 1/1 1 Job Wed 3 1/1 1 Job Thu 4 1/1 1 J…" at bounding box center [748, 373] width 1496 height 735
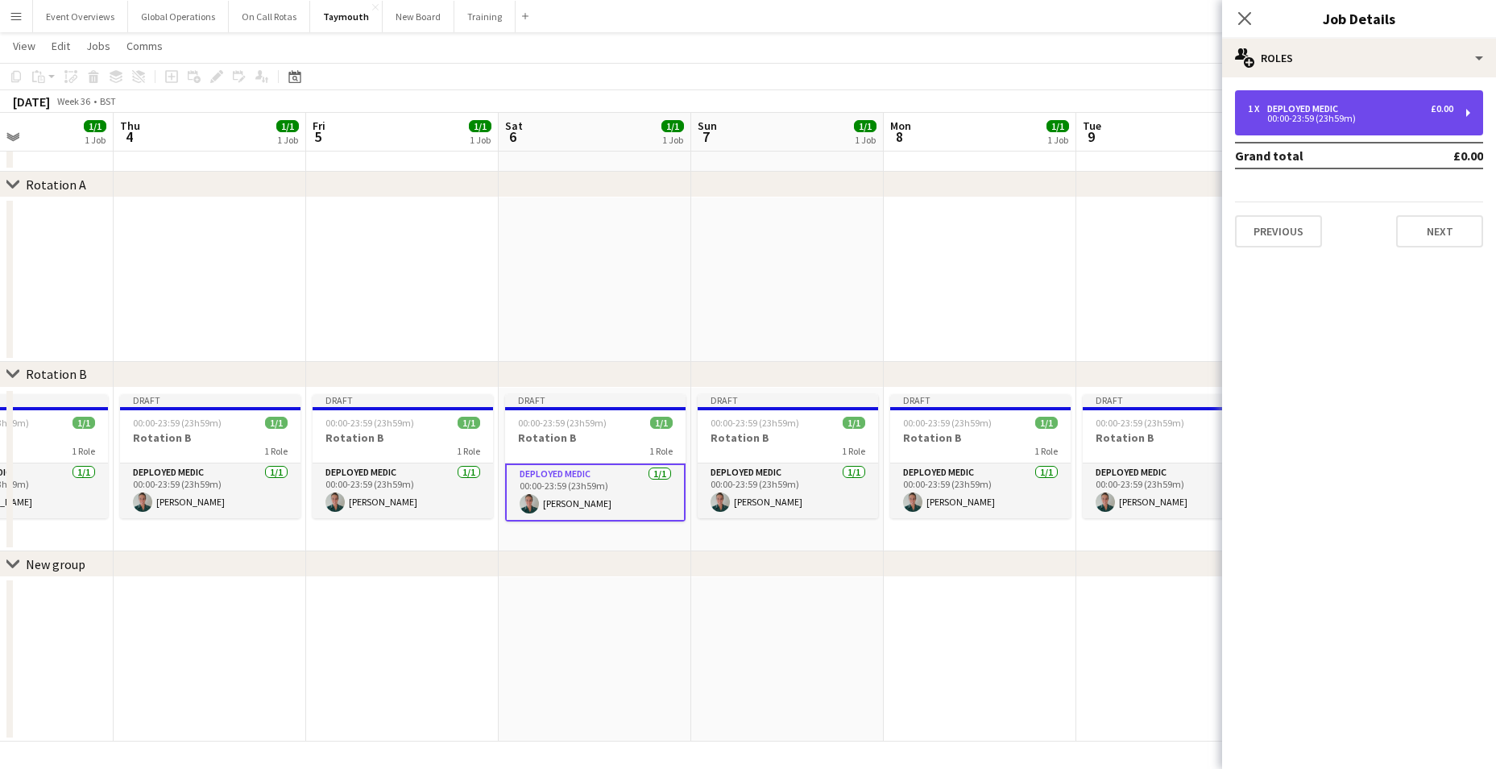
click at [1284, 120] on div "00:00-23:59 (23h59m)" at bounding box center [1350, 118] width 205 height 8
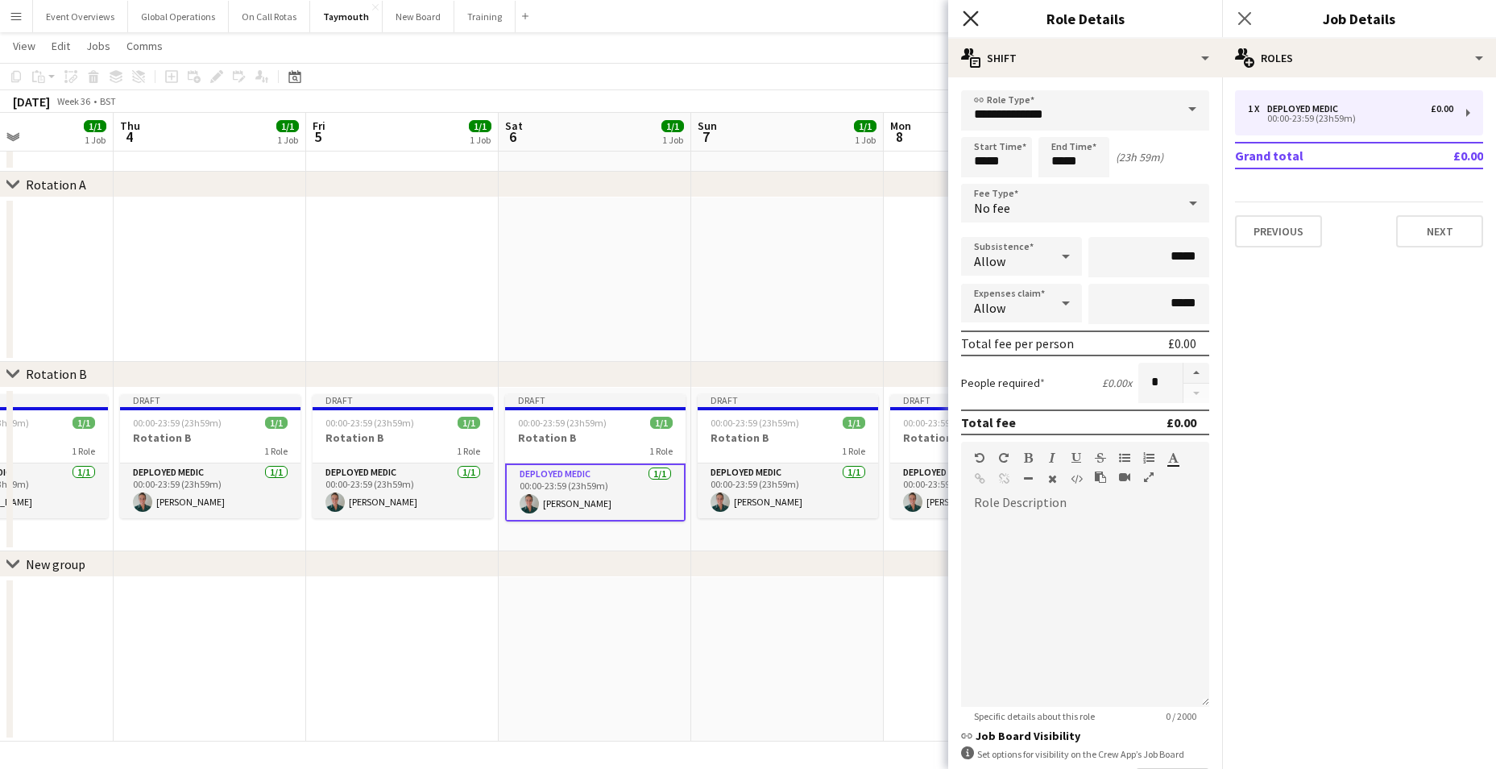
click at [975, 17] on icon "Close pop-in" at bounding box center [970, 17] width 15 height 15
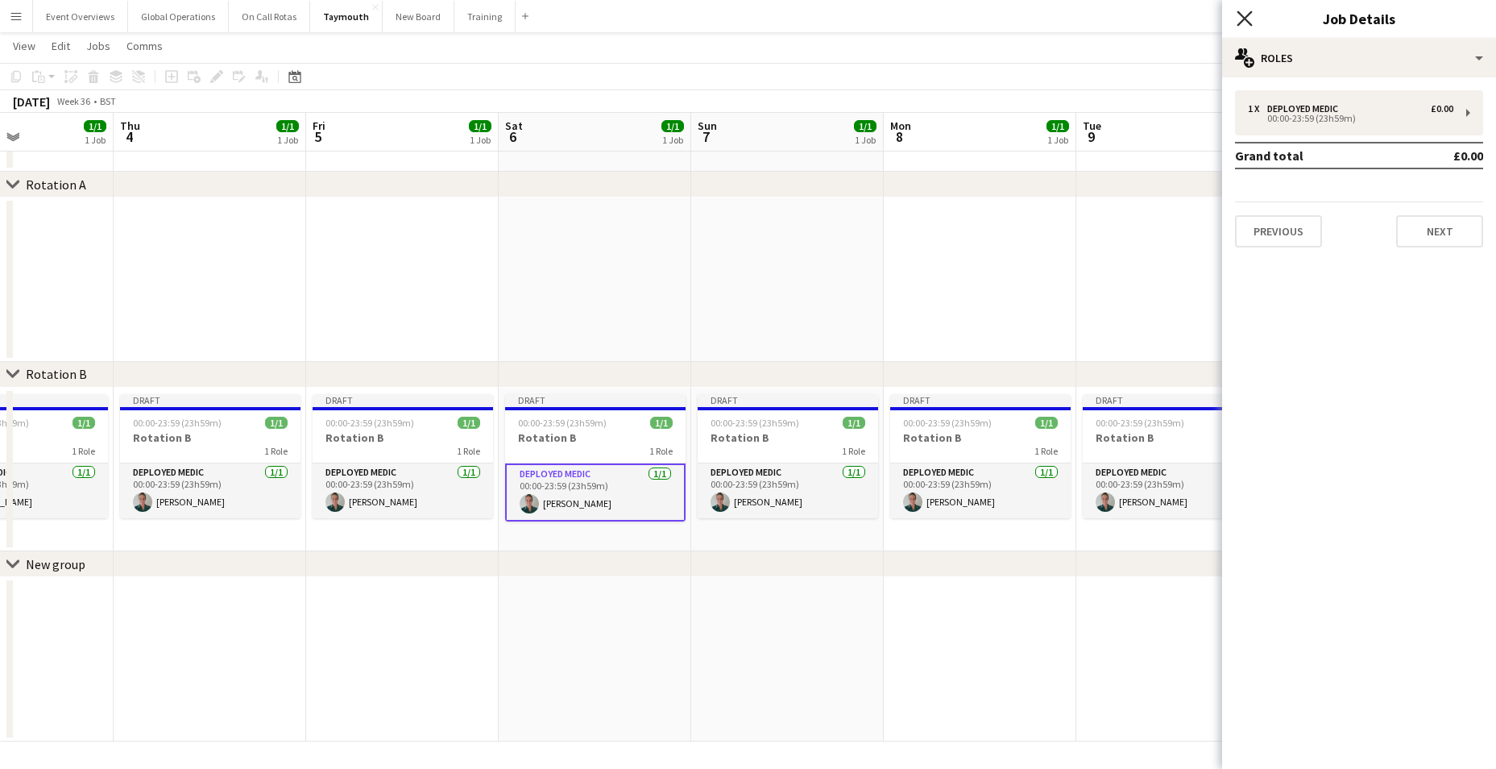
click at [1240, 19] on icon "Close pop-in" at bounding box center [1244, 17] width 15 height 15
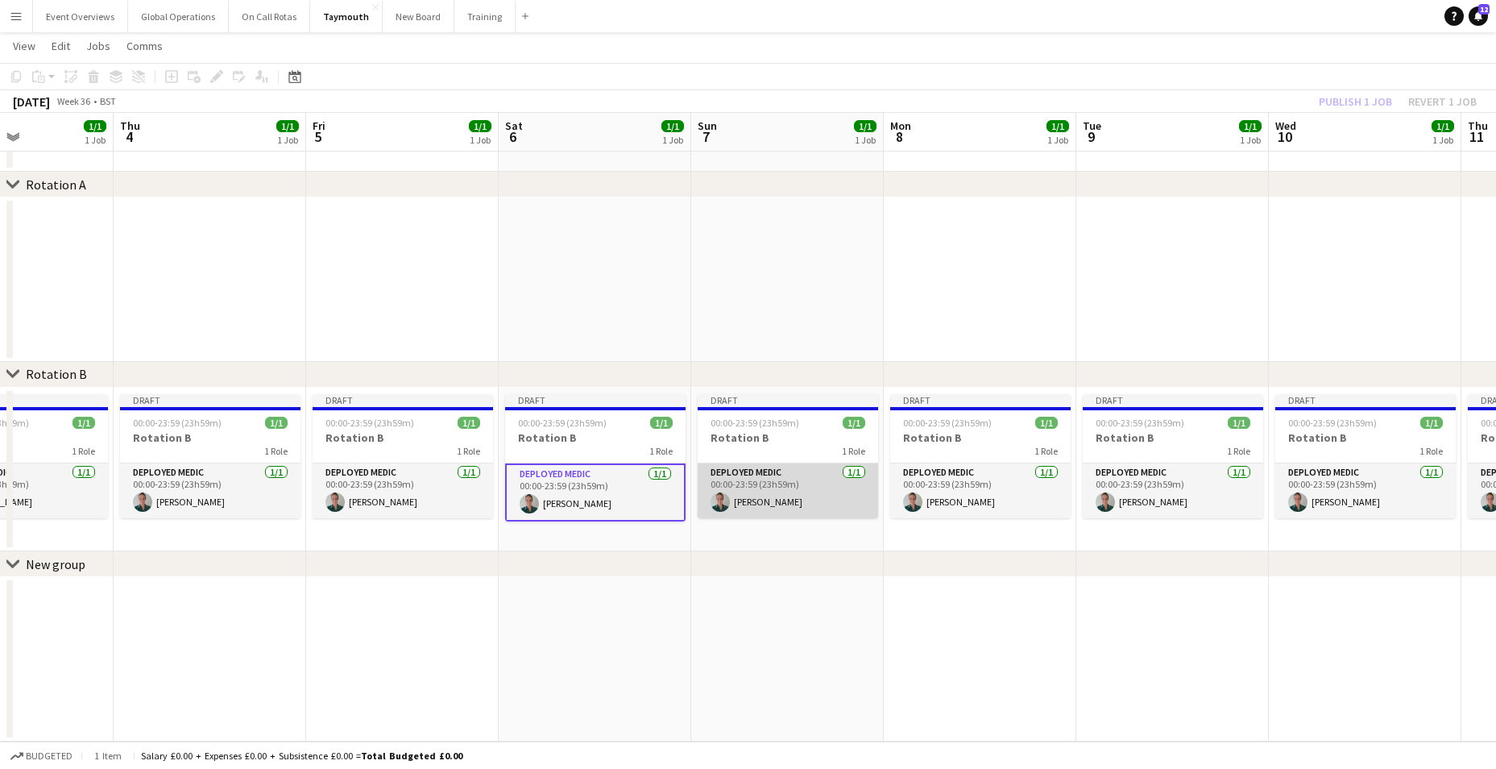
click at [777, 470] on app-card-role "Deployed Medic [DATE] 00:00-23:59 (23h59m) [PERSON_NAME]" at bounding box center [788, 490] width 180 height 55
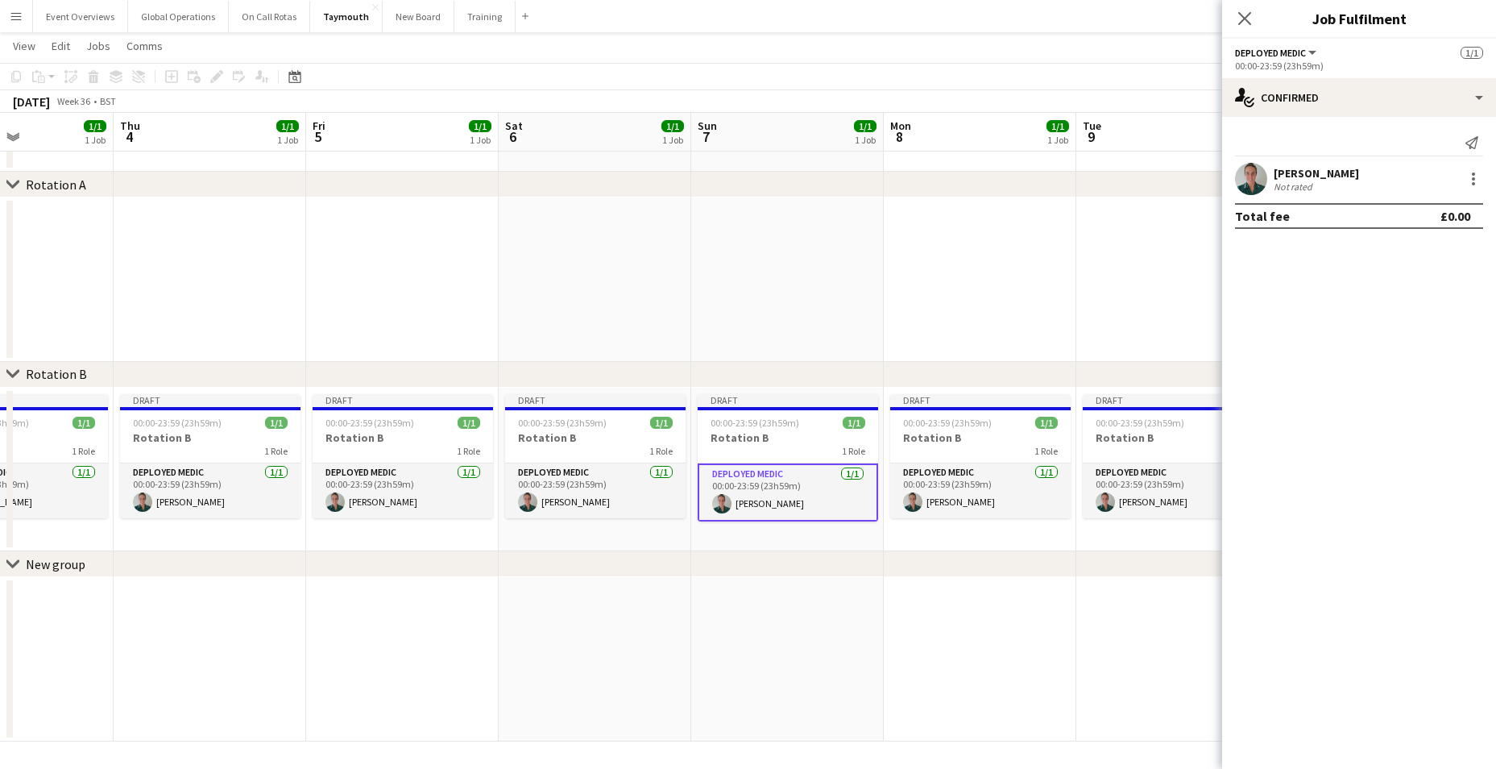
click at [728, 472] on app-card-role "Deployed Medic [DATE] 00:00-23:59 (23h59m) [PERSON_NAME]" at bounding box center [788, 492] width 180 height 58
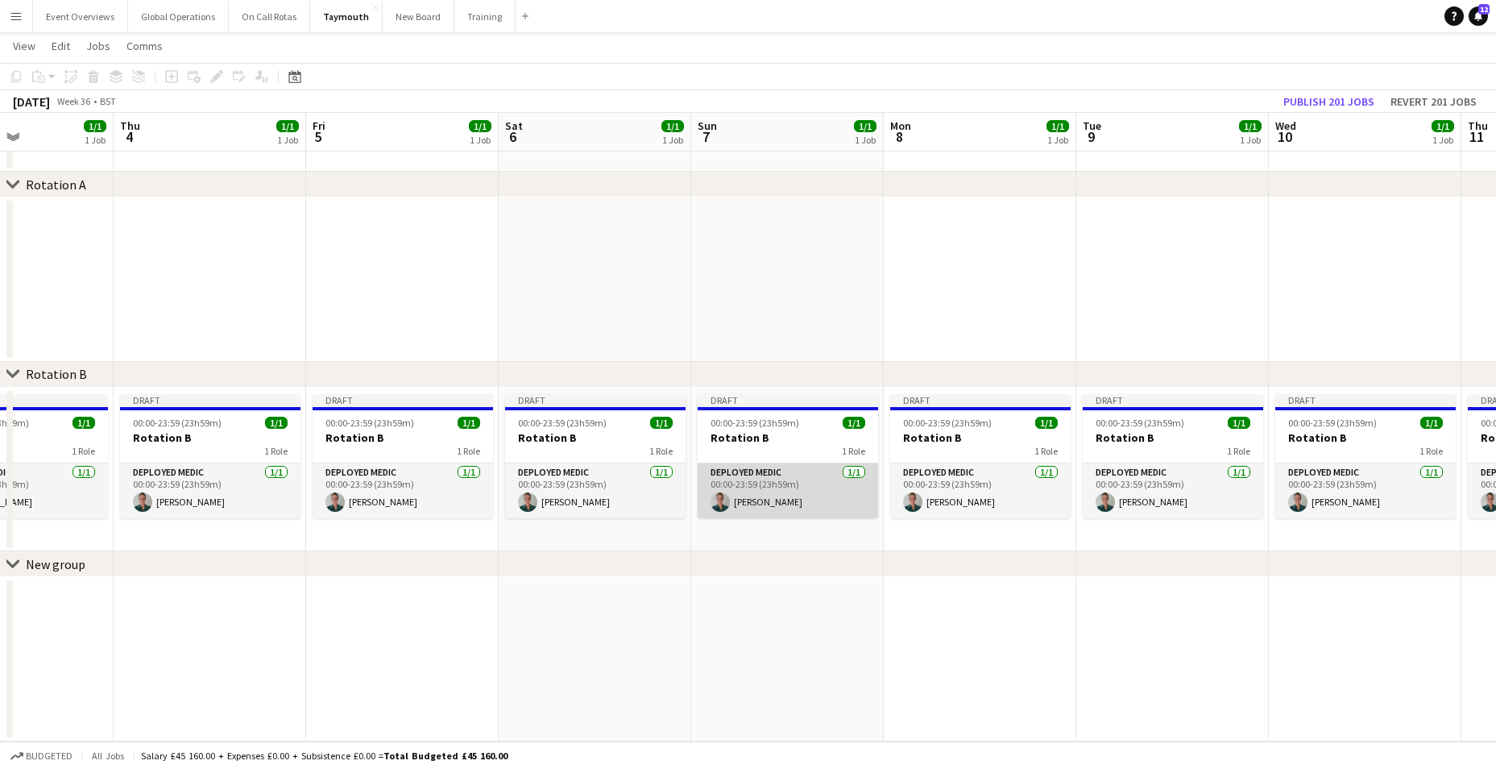
click at [736, 467] on app-card-role "Deployed Medic [DATE] 00:00-23:59 (23h59m) [PERSON_NAME]" at bounding box center [788, 490] width 180 height 55
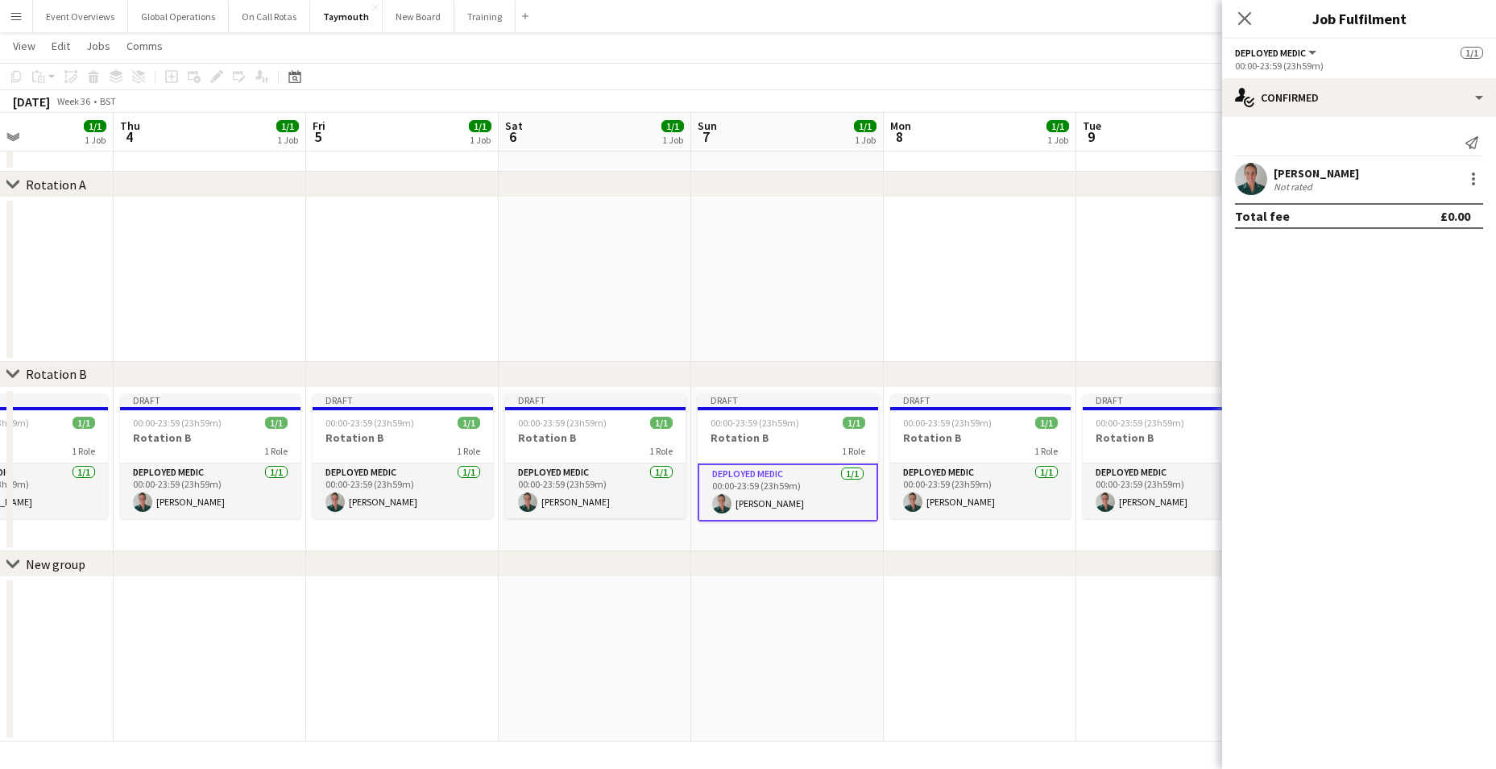
click at [736, 483] on app-card-role "Deployed Medic [DATE] 00:00-23:59 (23h59m) [PERSON_NAME]" at bounding box center [788, 492] width 180 height 58
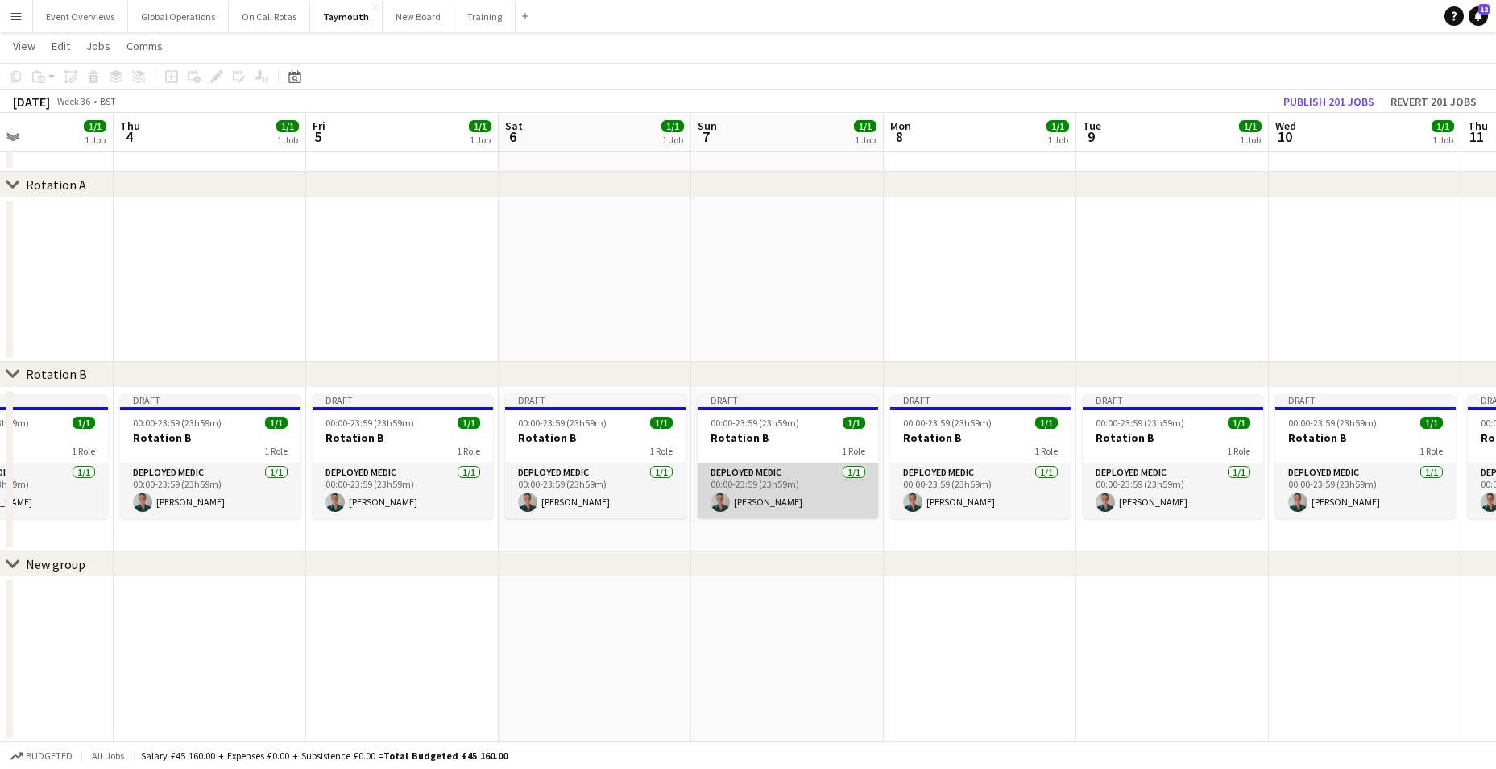
click at [743, 470] on app-card-role "Deployed Medic [DATE] 00:00-23:59 (23h59m) [PERSON_NAME]" at bounding box center [788, 490] width 180 height 55
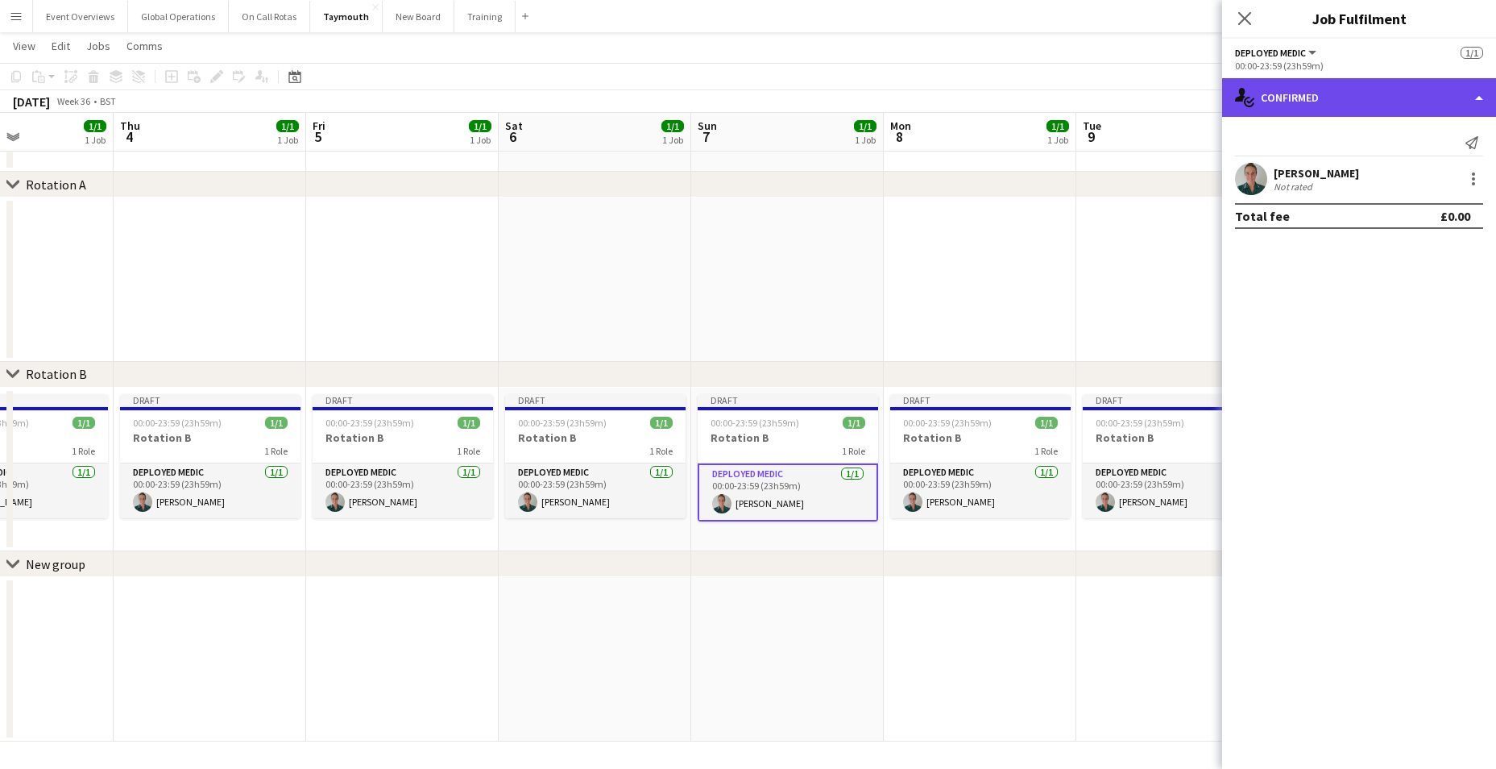
click at [1477, 101] on div "single-neutral-actions-check-2 Confirmed" at bounding box center [1359, 97] width 274 height 39
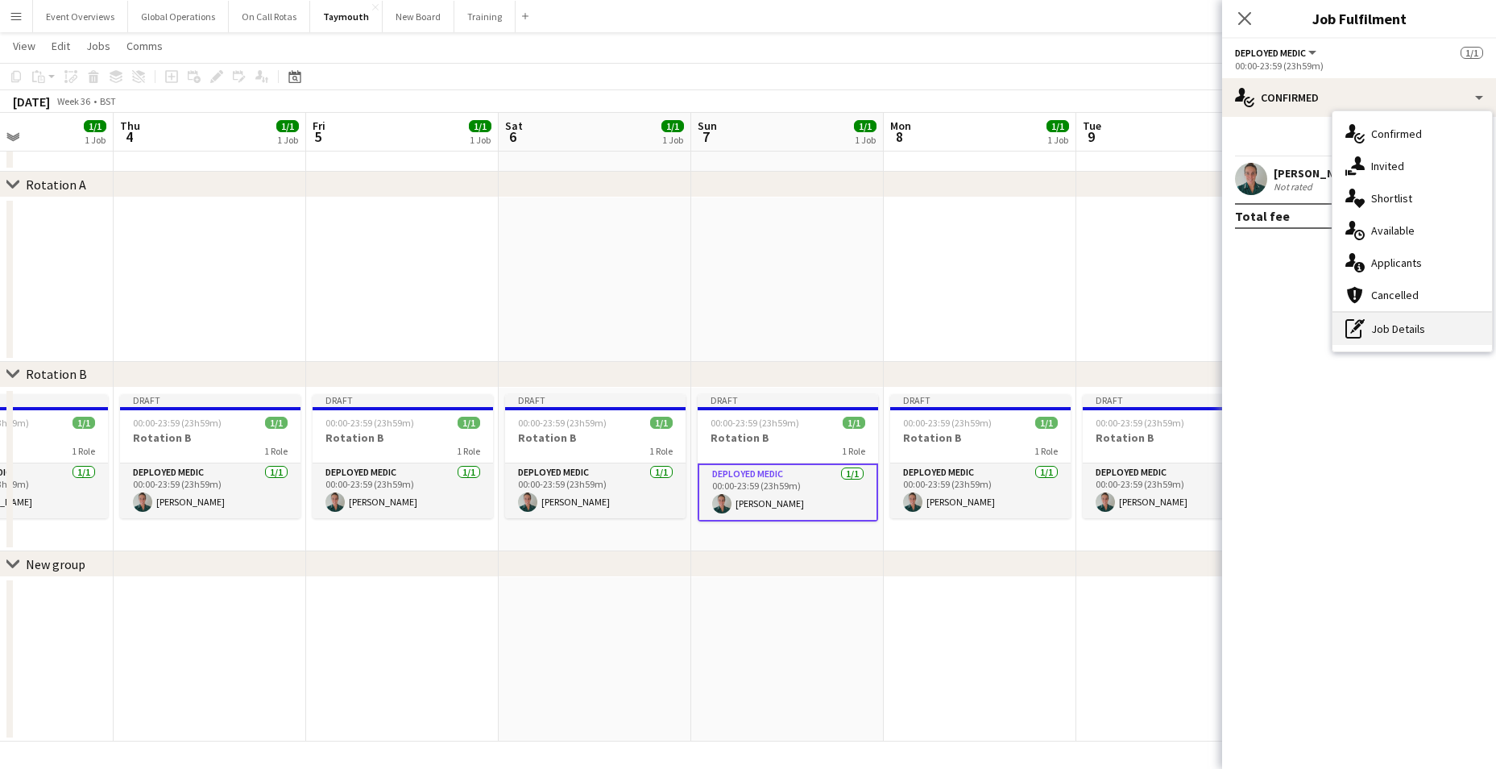
click at [1382, 322] on div "pen-write Job Details" at bounding box center [1412, 329] width 160 height 32
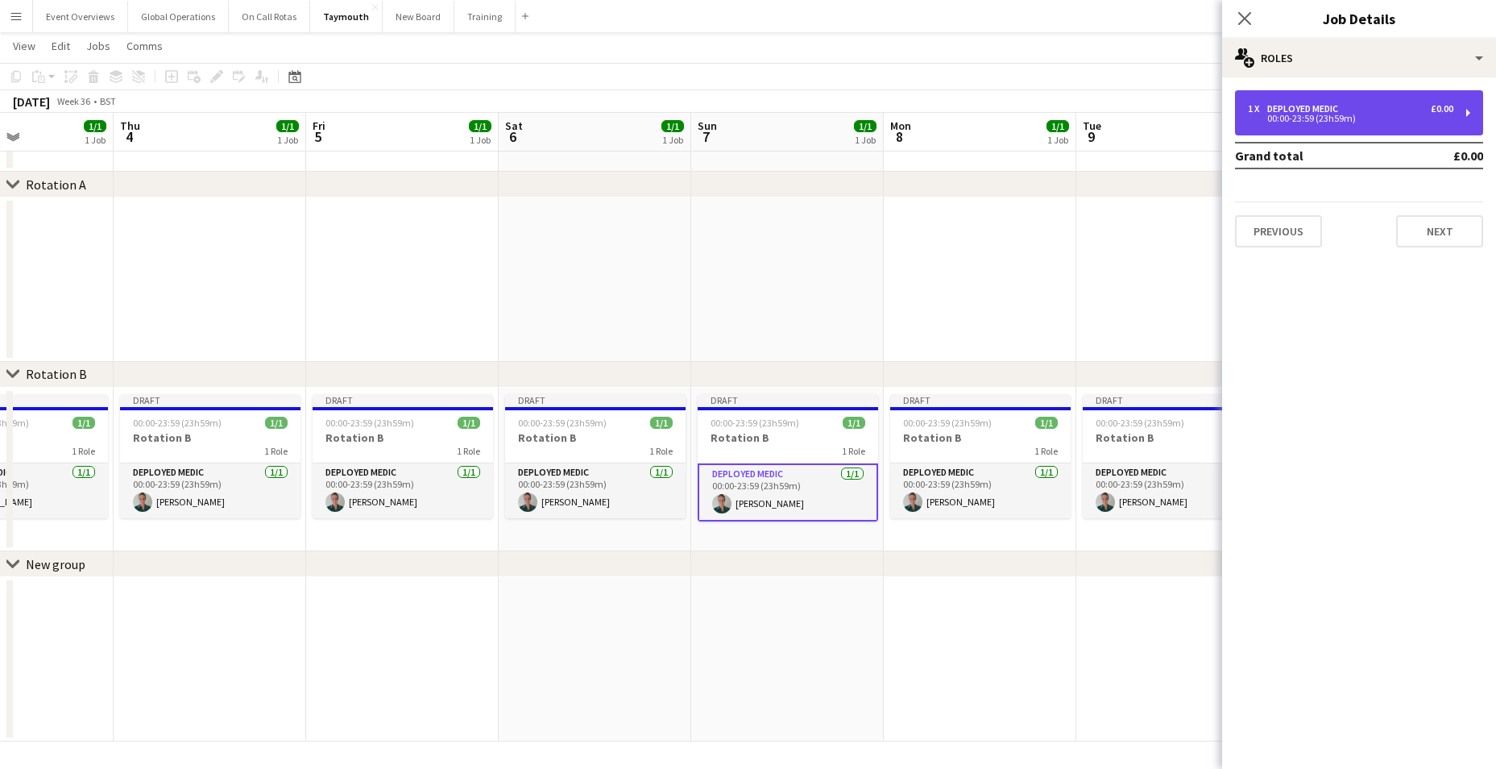
click at [1311, 119] on div "00:00-23:59 (23h59m)" at bounding box center [1350, 118] width 205 height 8
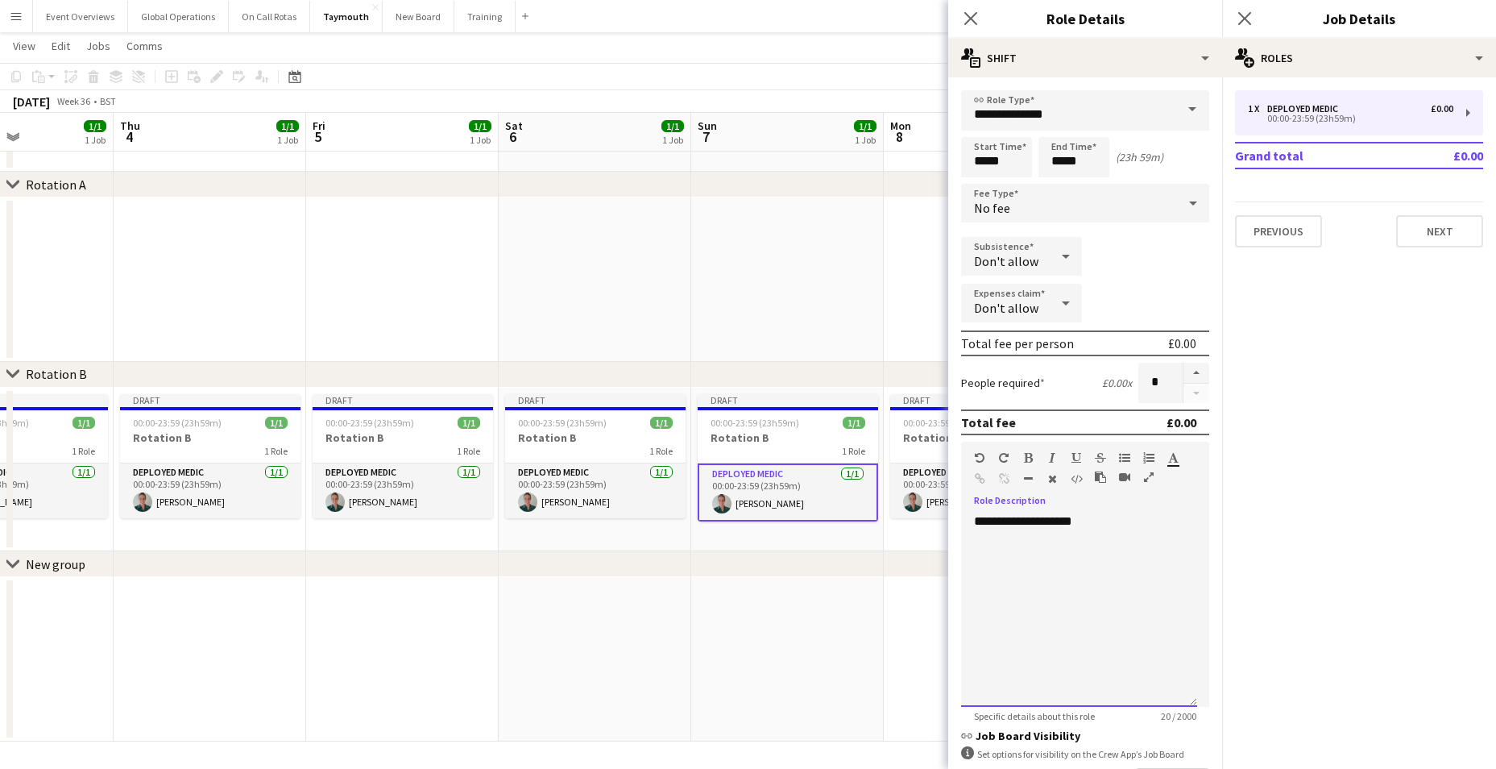
click at [1100, 517] on div "**********" at bounding box center [1079, 609] width 236 height 193
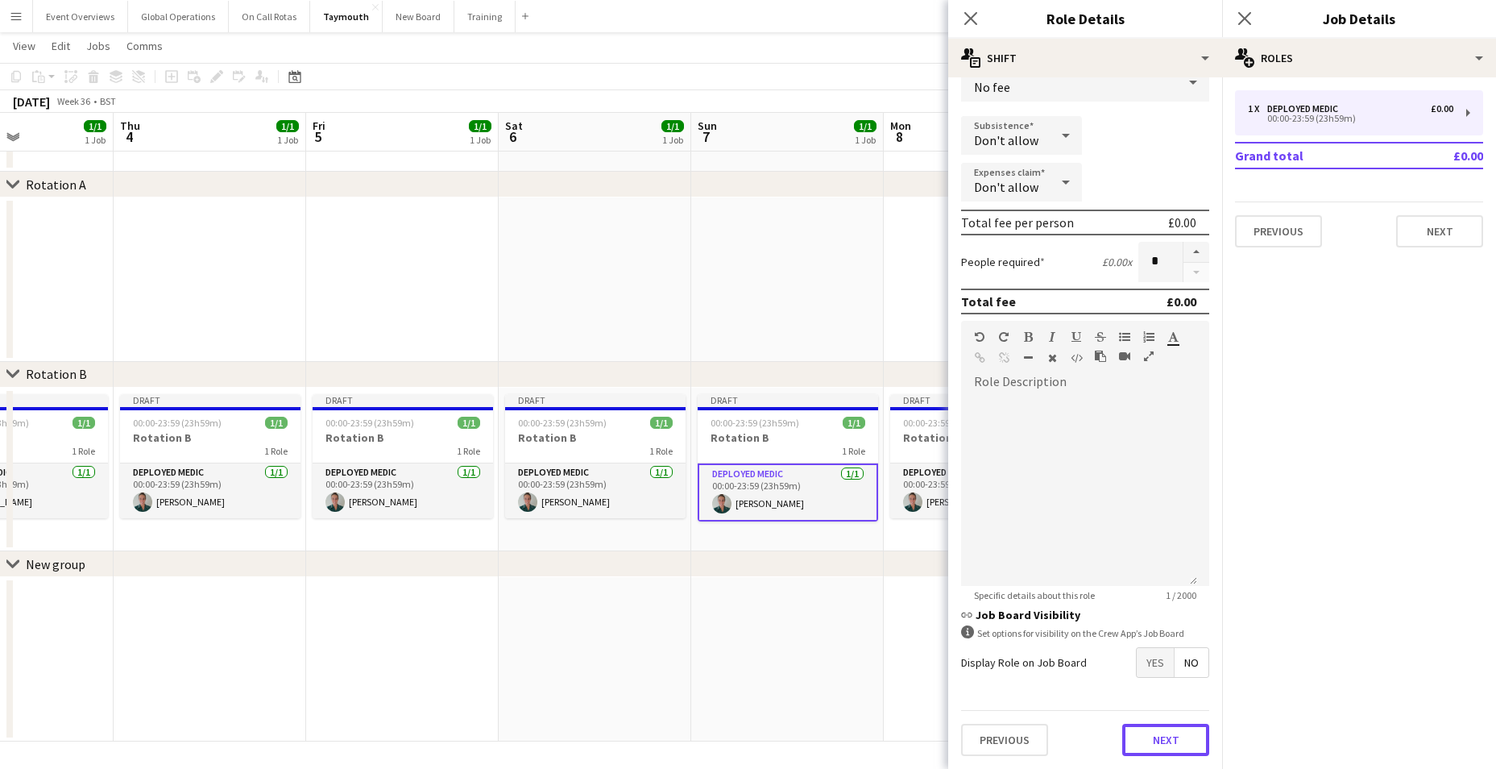
click at [1162, 728] on button "Next" at bounding box center [1165, 739] width 87 height 32
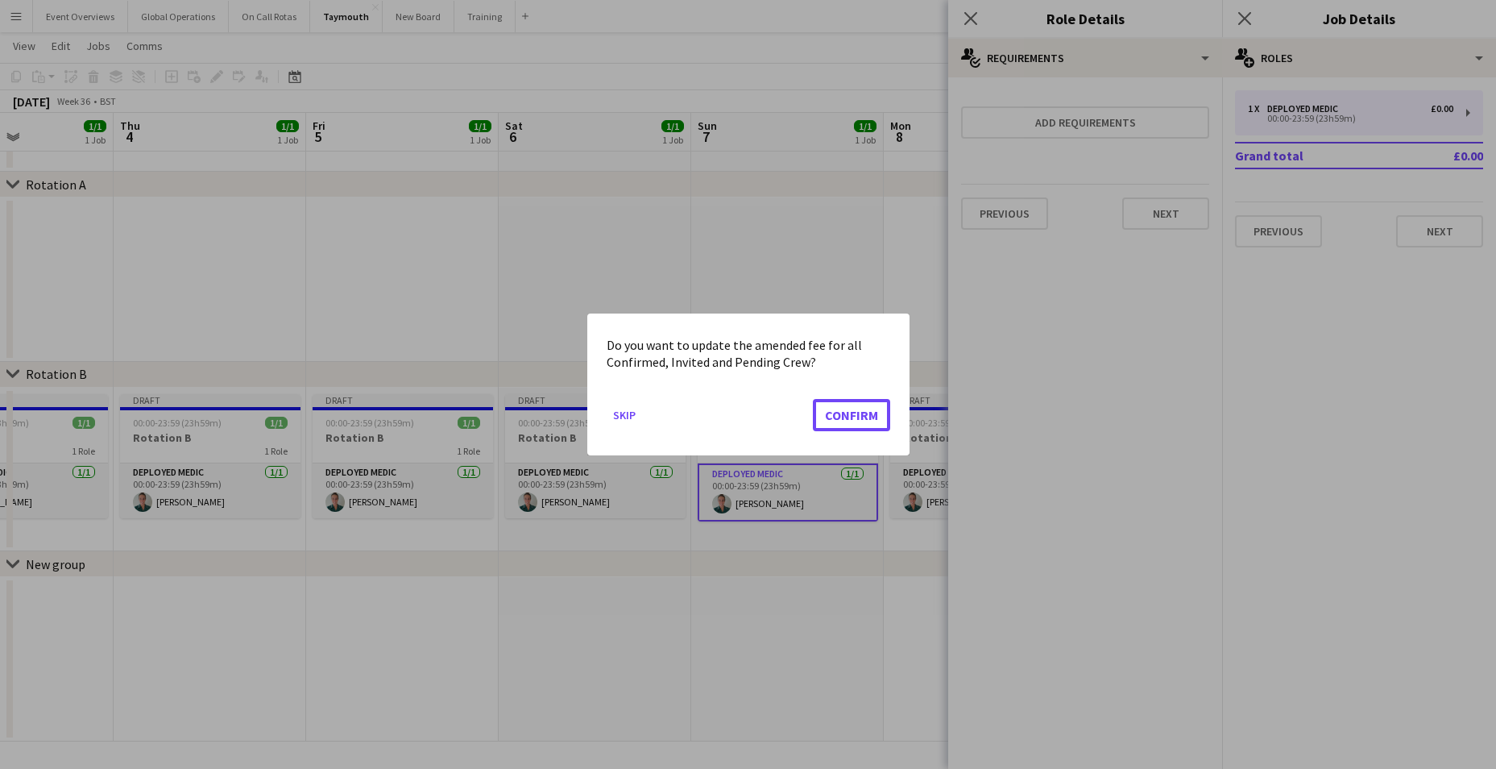
drag, startPoint x: 856, startPoint y: 409, endPoint x: 1107, endPoint y: 283, distance: 281.4
click at [858, 409] on button "Confirm" at bounding box center [851, 415] width 77 height 32
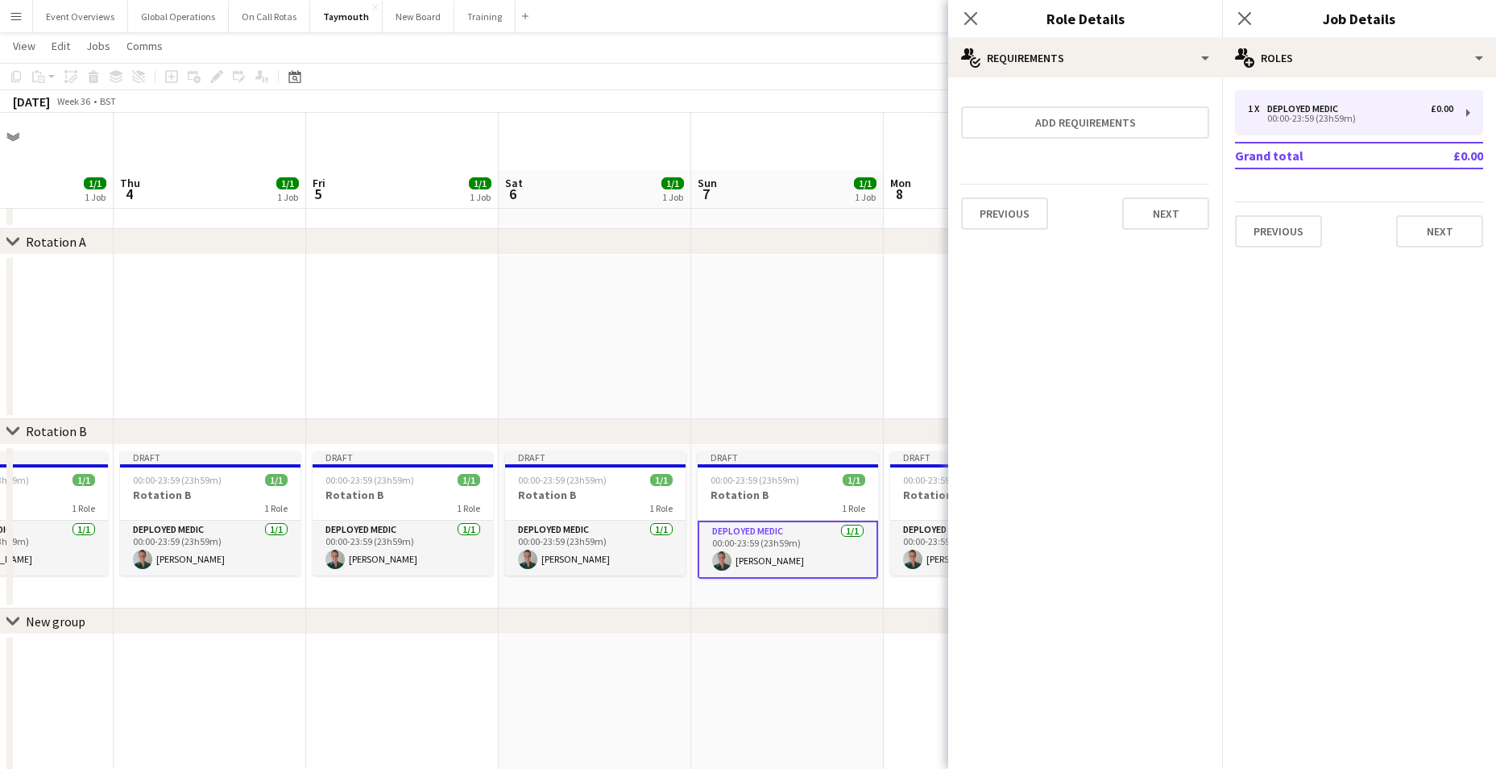
scroll to position [57, 0]
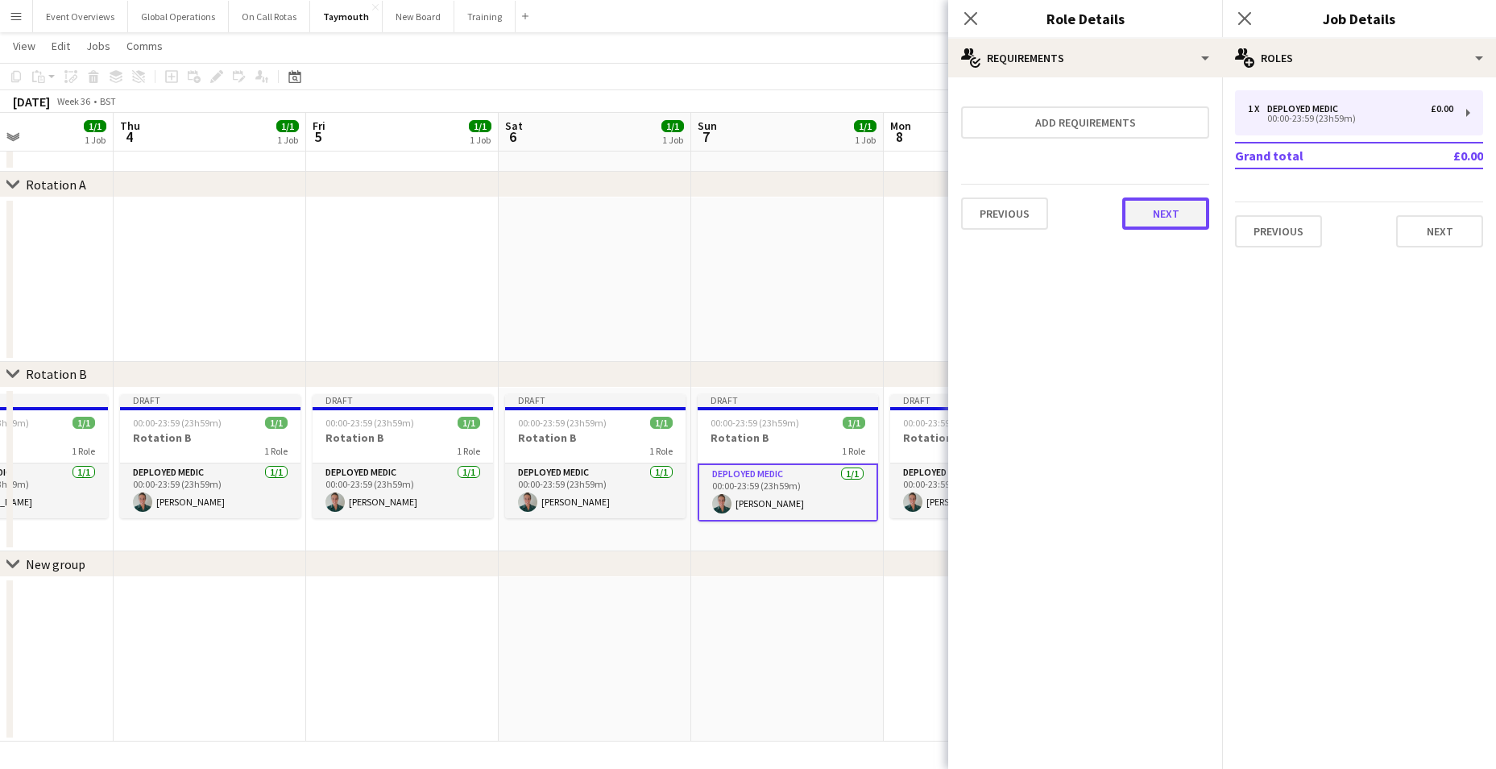
click at [1162, 215] on button "Next" at bounding box center [1165, 213] width 87 height 32
click at [1165, 215] on button "Finish" at bounding box center [1179, 216] width 60 height 32
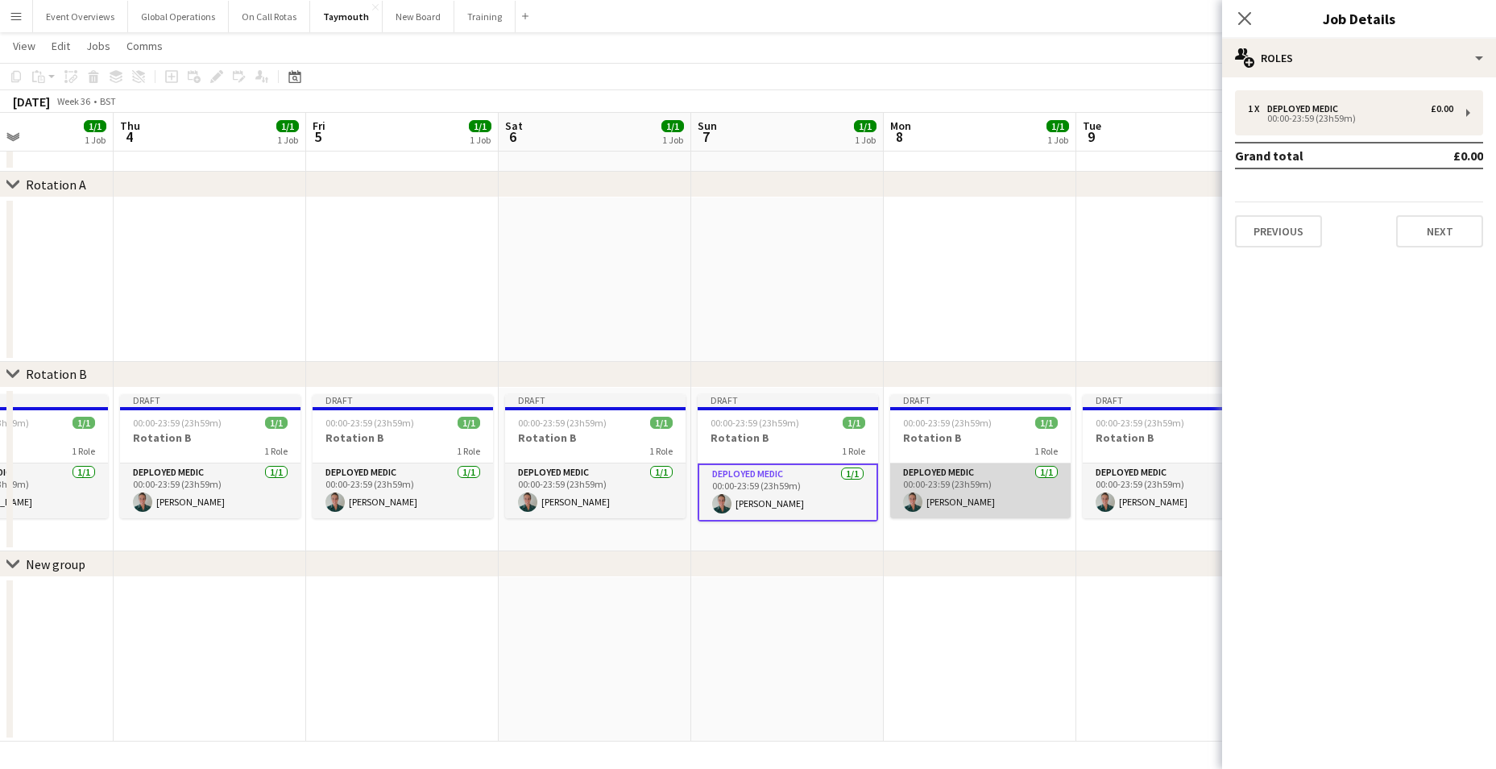
click at [942, 470] on app-card-role "Deployed Medic [DATE] 00:00-23:59 (23h59m) [PERSON_NAME]" at bounding box center [980, 490] width 180 height 55
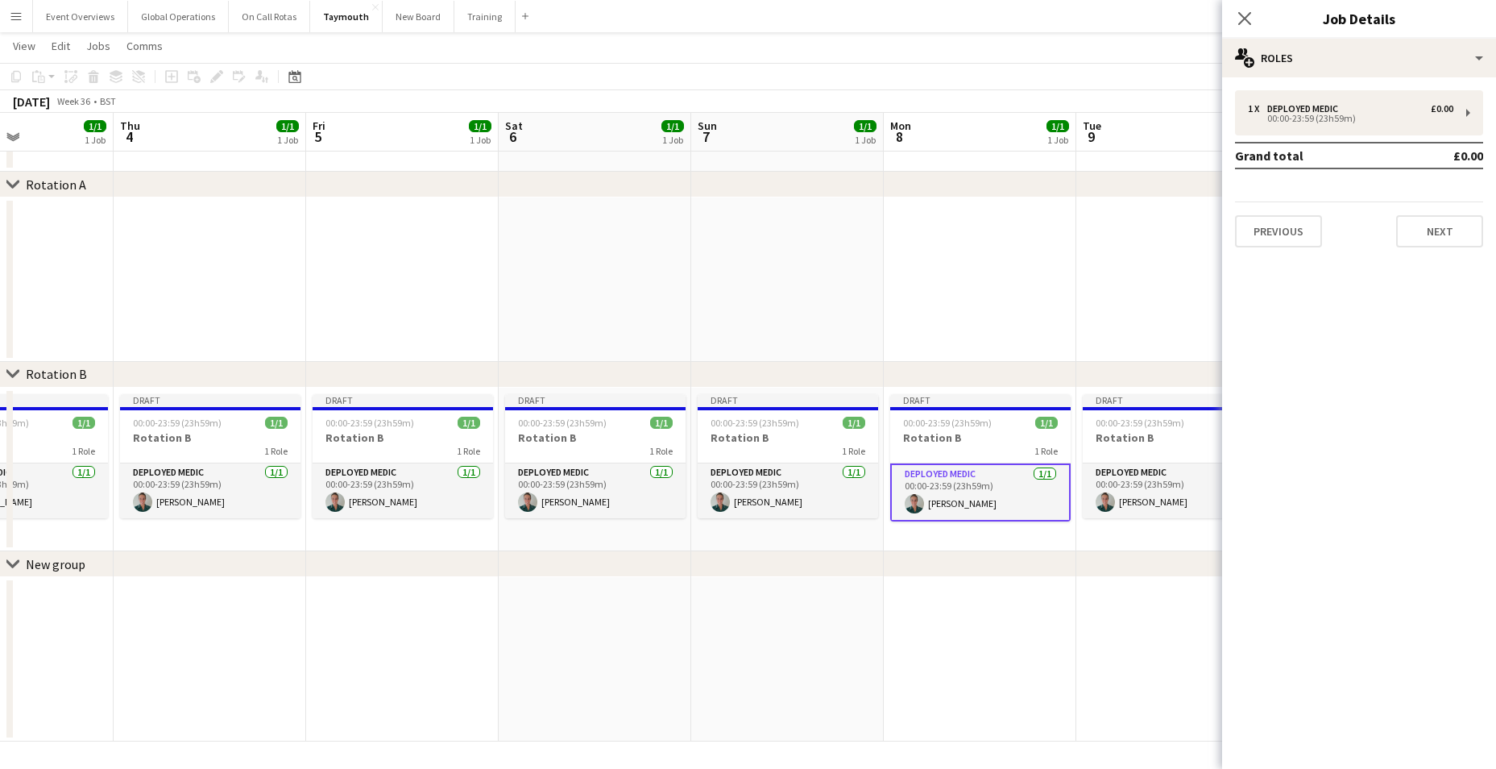
click at [941, 470] on app-card-role "Deployed Medic [DATE] 00:00-23:59 (23h59m) [PERSON_NAME]" at bounding box center [980, 492] width 180 height 58
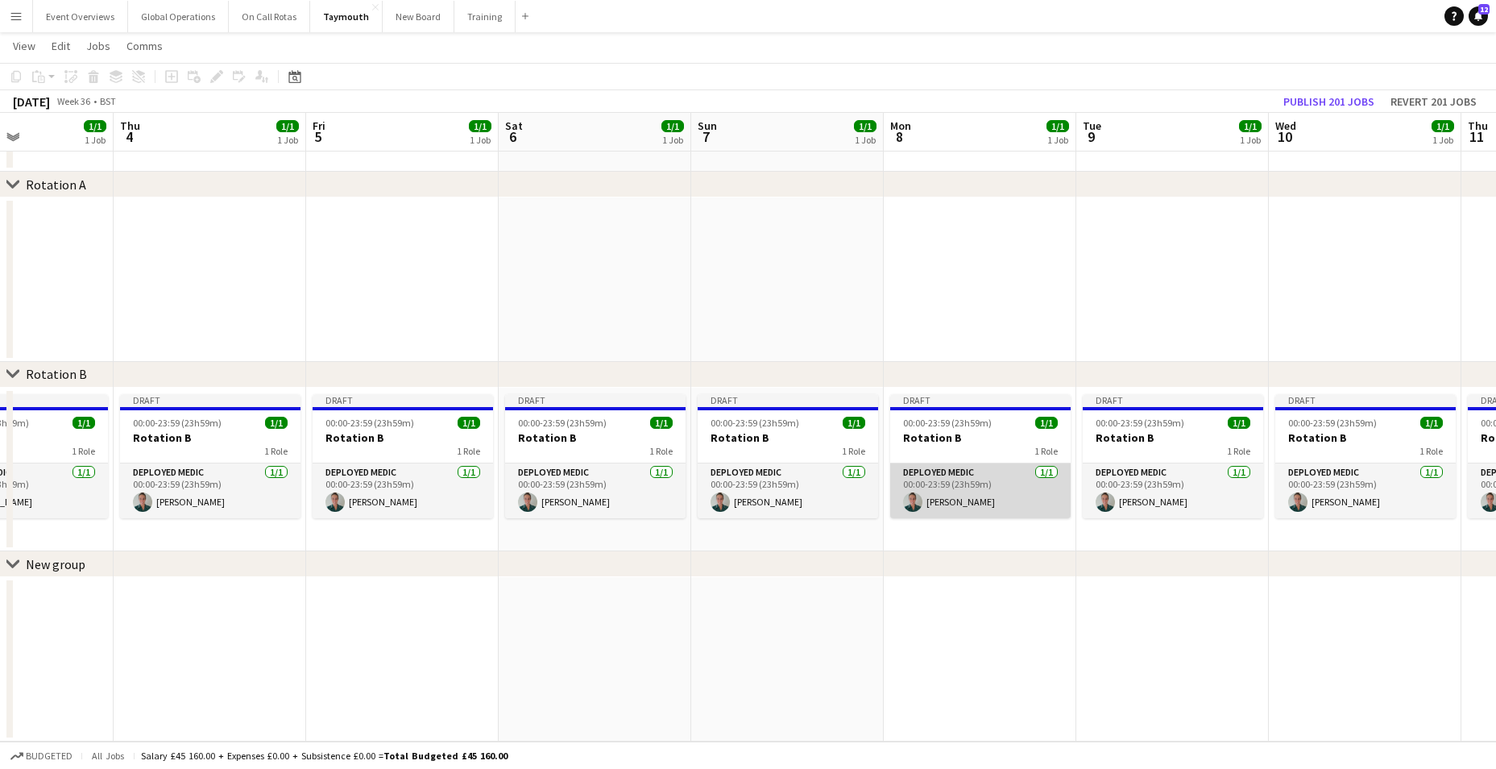
click at [941, 470] on app-card-role "Deployed Medic [DATE] 00:00-23:59 (23h59m) [PERSON_NAME]" at bounding box center [980, 490] width 180 height 55
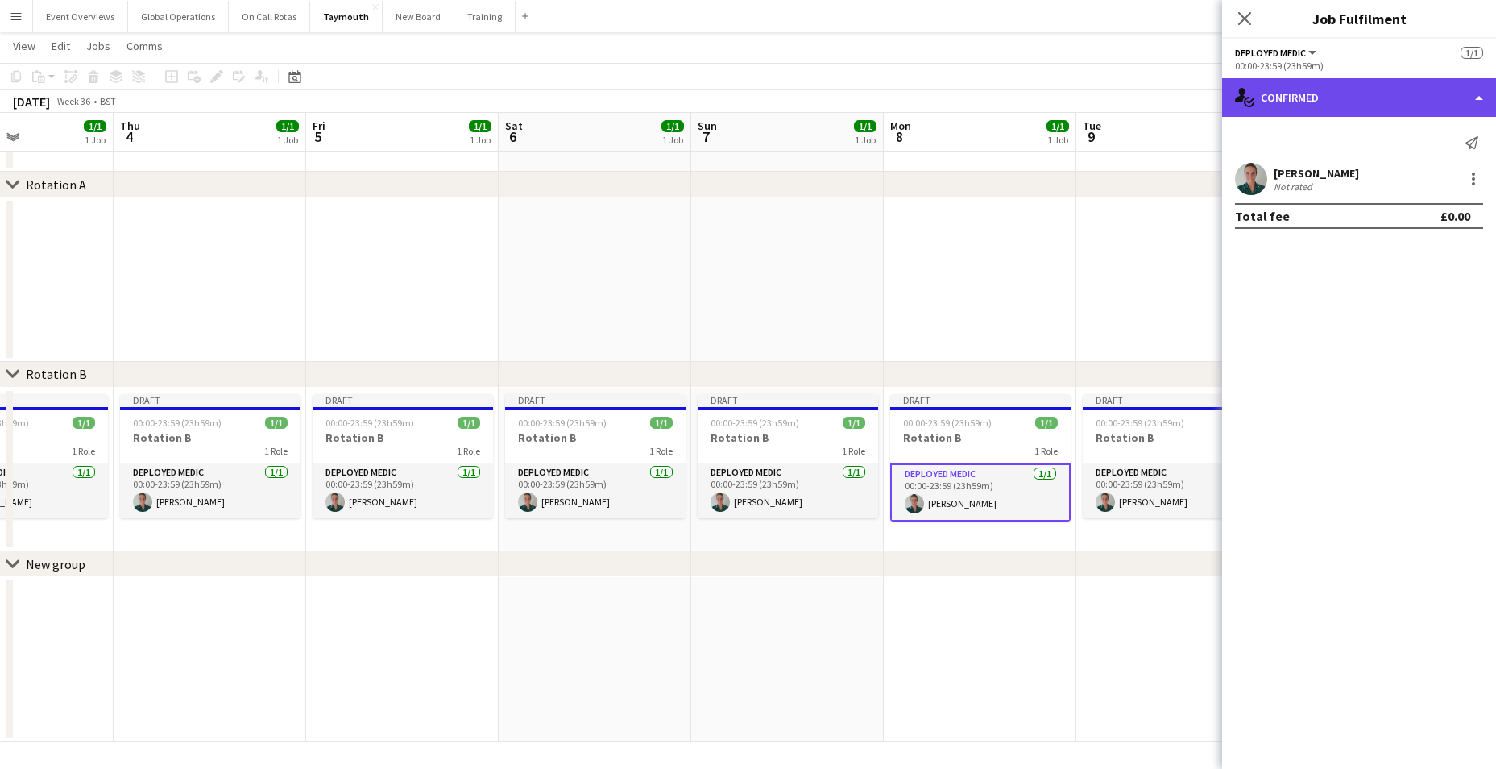
click at [1481, 97] on div "single-neutral-actions-check-2 Confirmed" at bounding box center [1359, 97] width 274 height 39
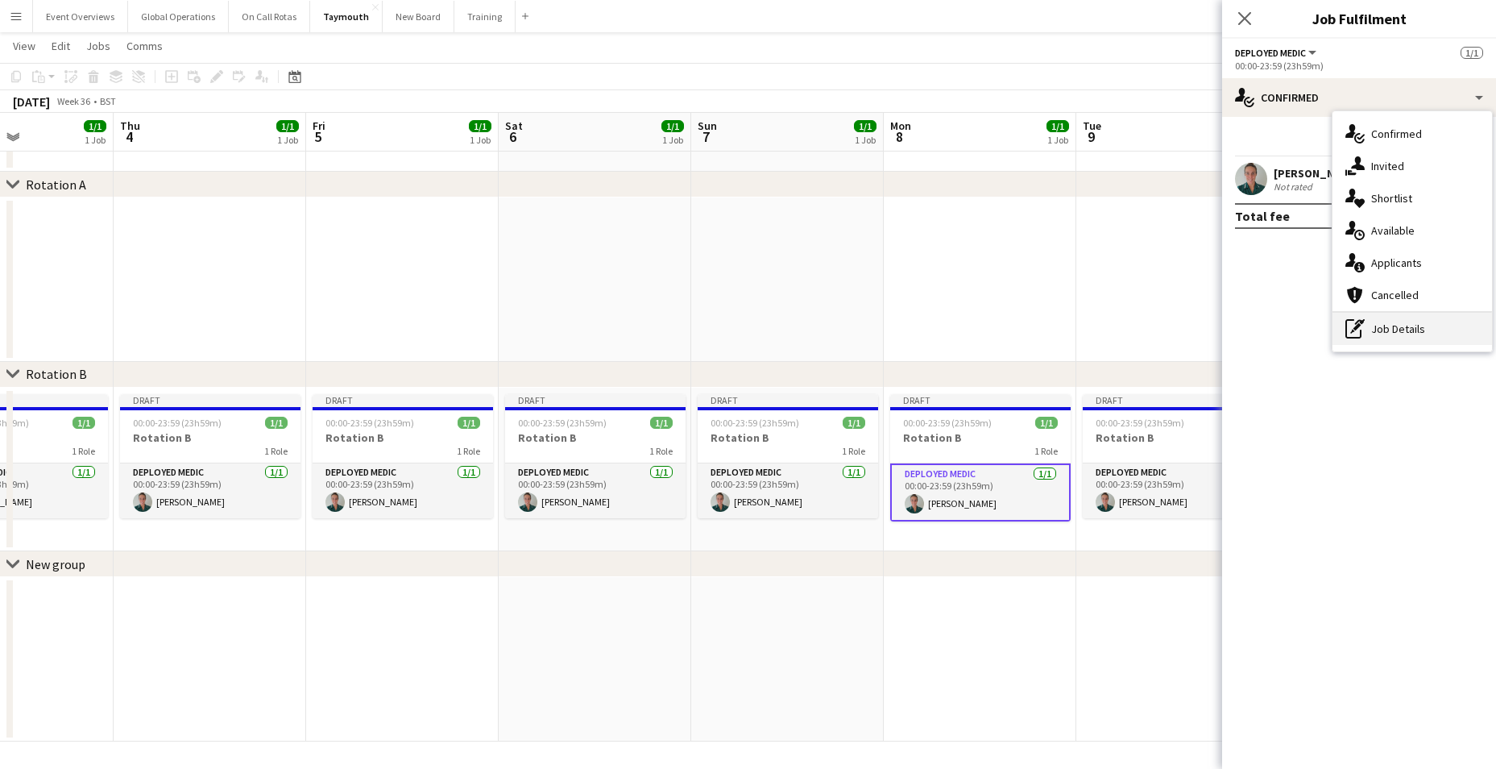
click at [1393, 321] on div "pen-write Job Details" at bounding box center [1412, 329] width 160 height 32
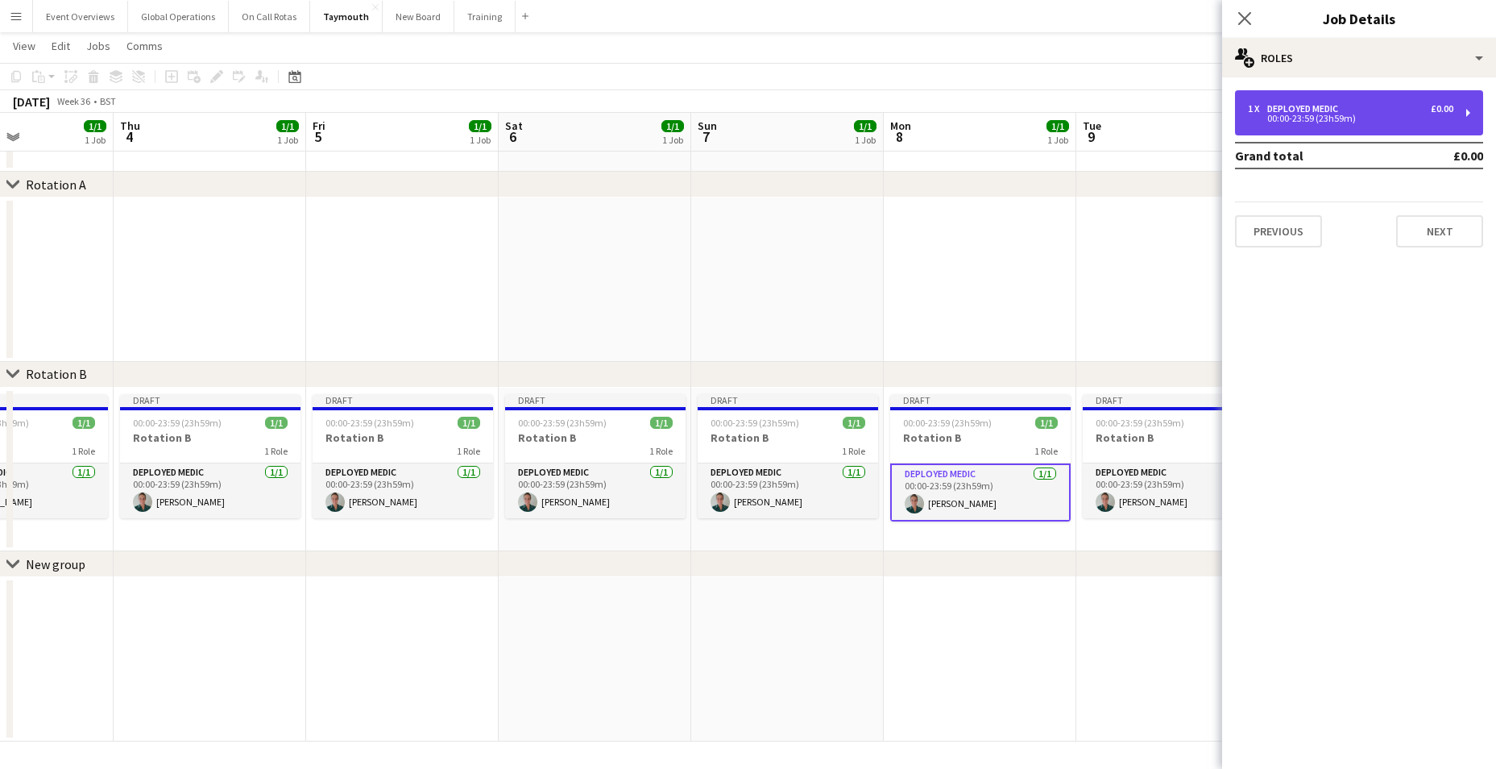
click at [1334, 114] on div "00:00-23:59 (23h59m)" at bounding box center [1350, 118] width 205 height 8
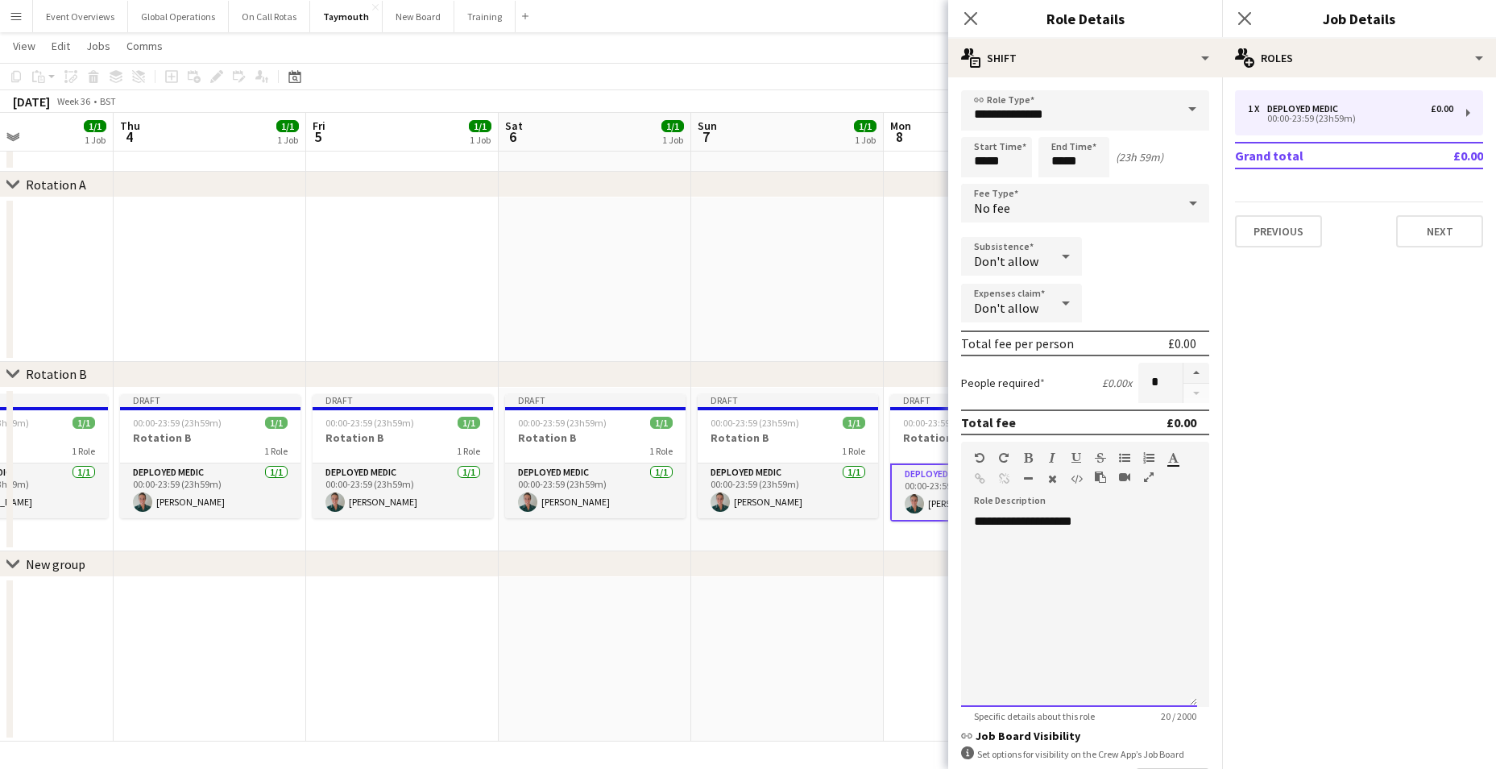
click at [1085, 523] on div "**********" at bounding box center [1079, 609] width 236 height 193
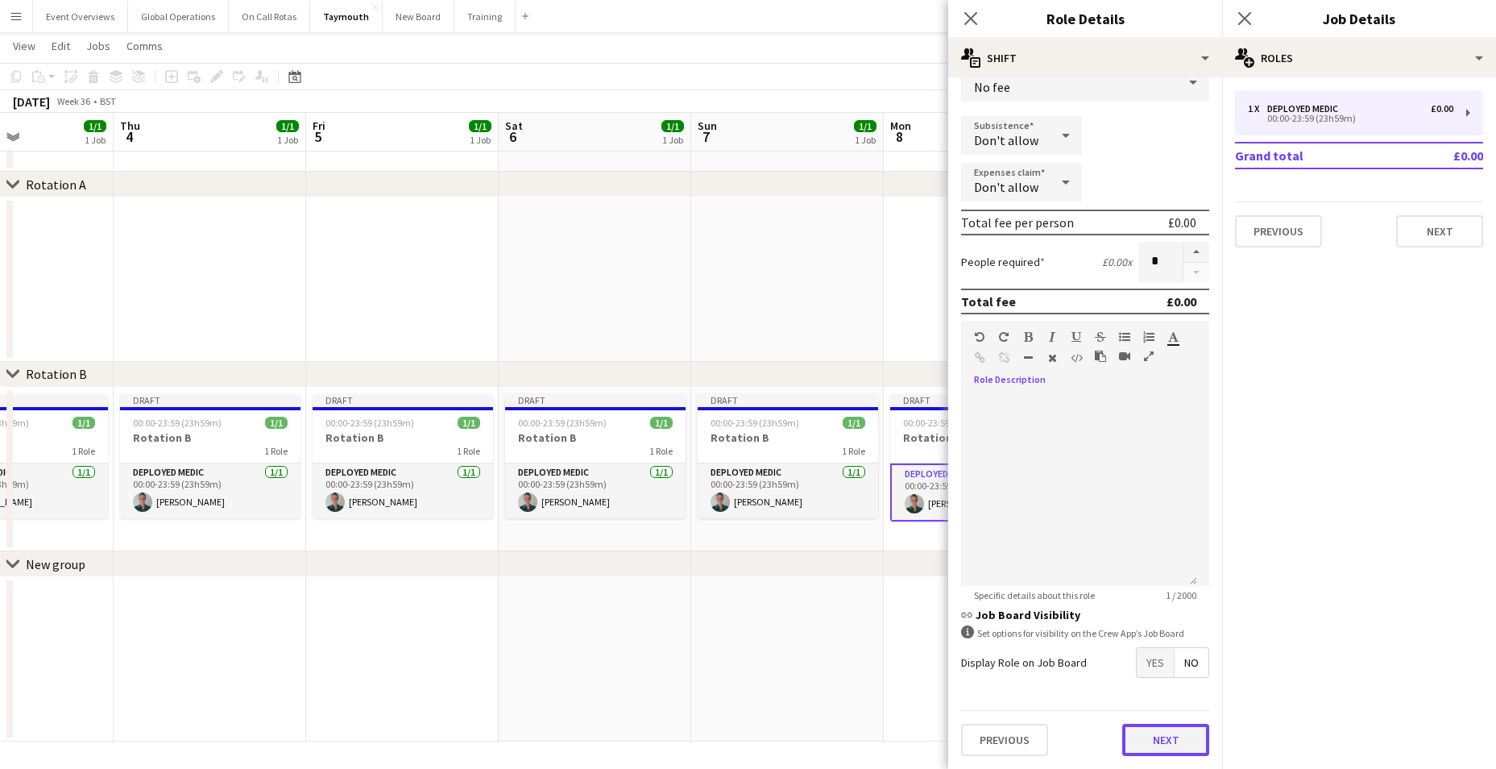
click at [1154, 727] on button "Next" at bounding box center [1165, 739] width 87 height 32
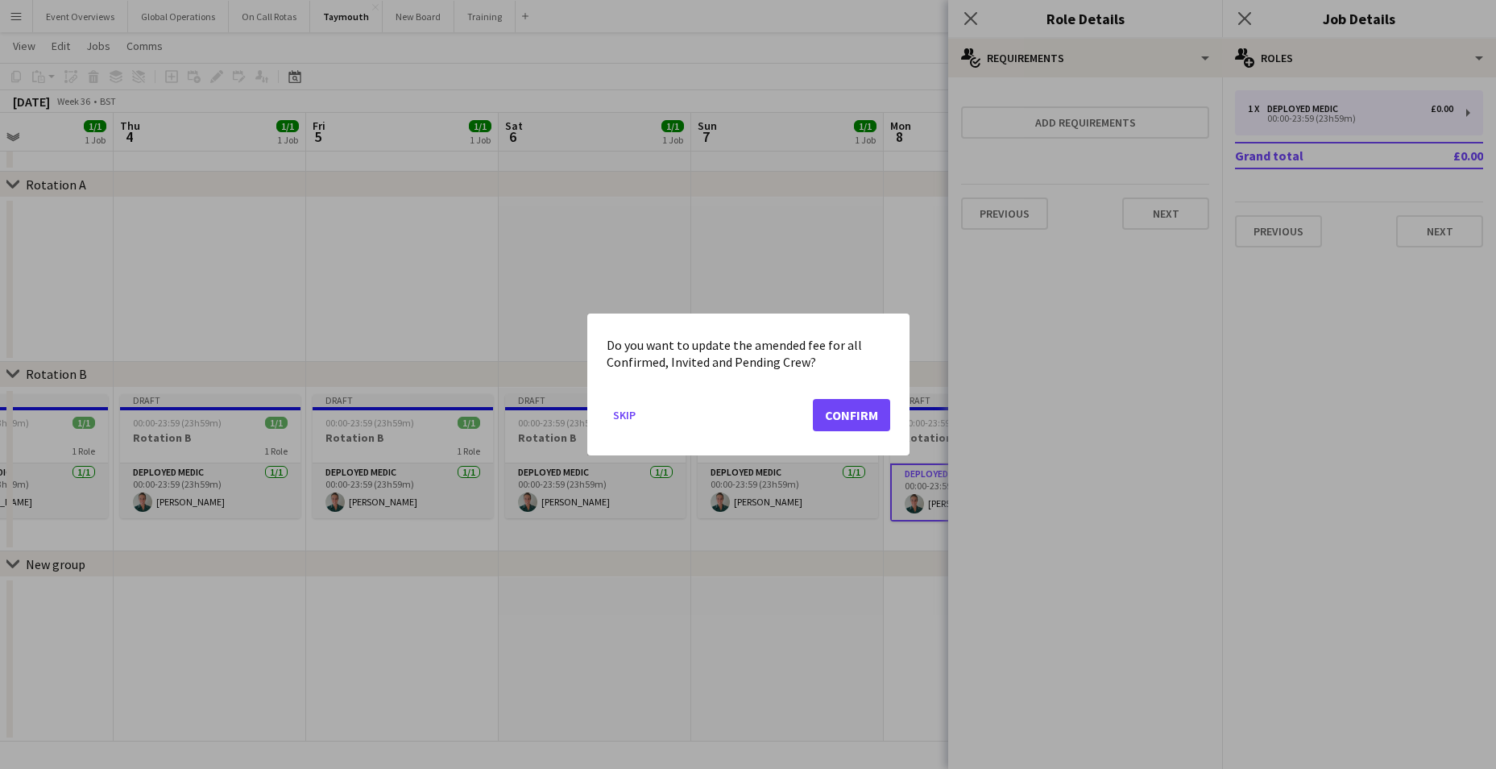
scroll to position [0, 0]
click at [868, 394] on mat-dialog-actions "Skip Confirm" at bounding box center [749, 421] width 284 height 68
click at [860, 409] on button "Confirm" at bounding box center [851, 415] width 77 height 32
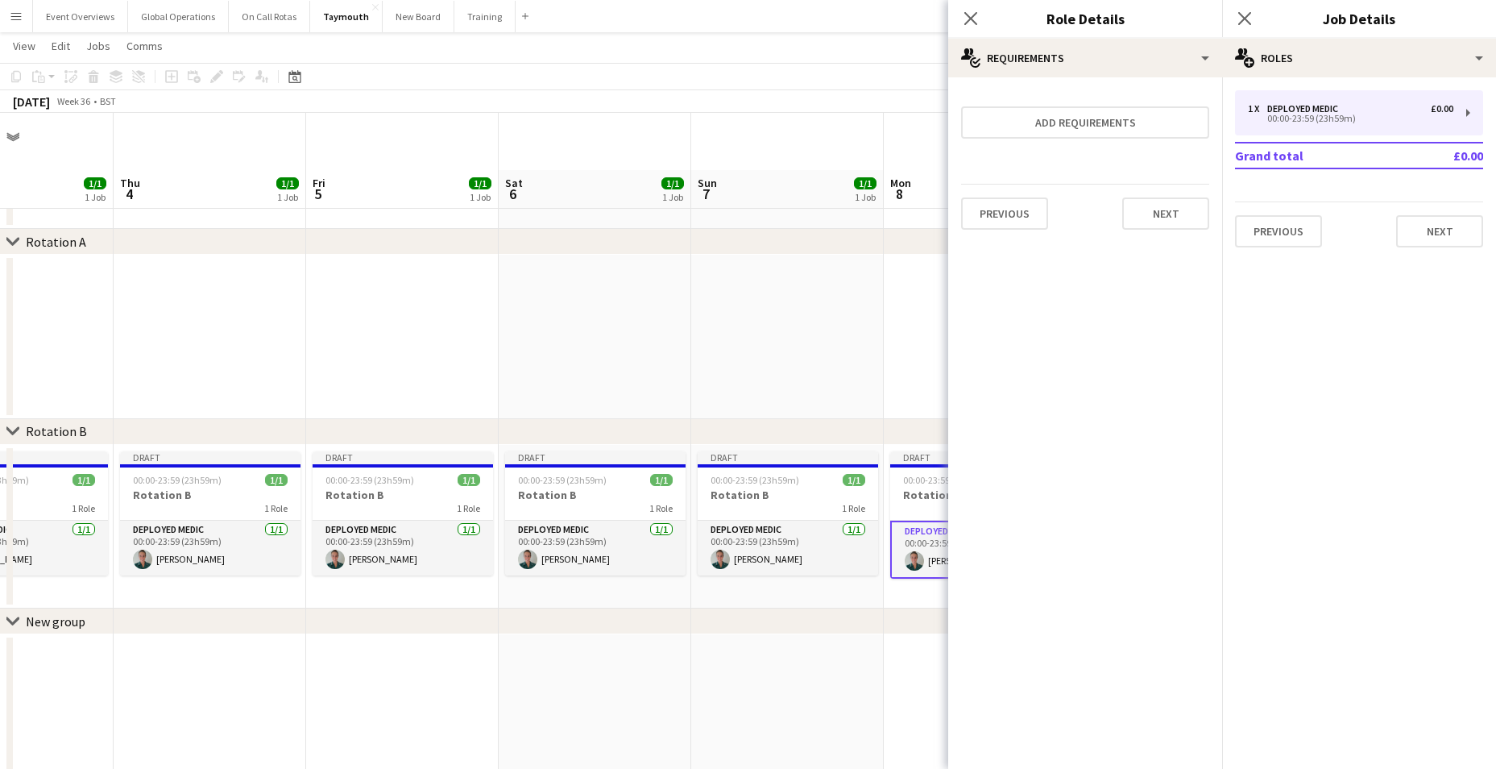
scroll to position [57, 0]
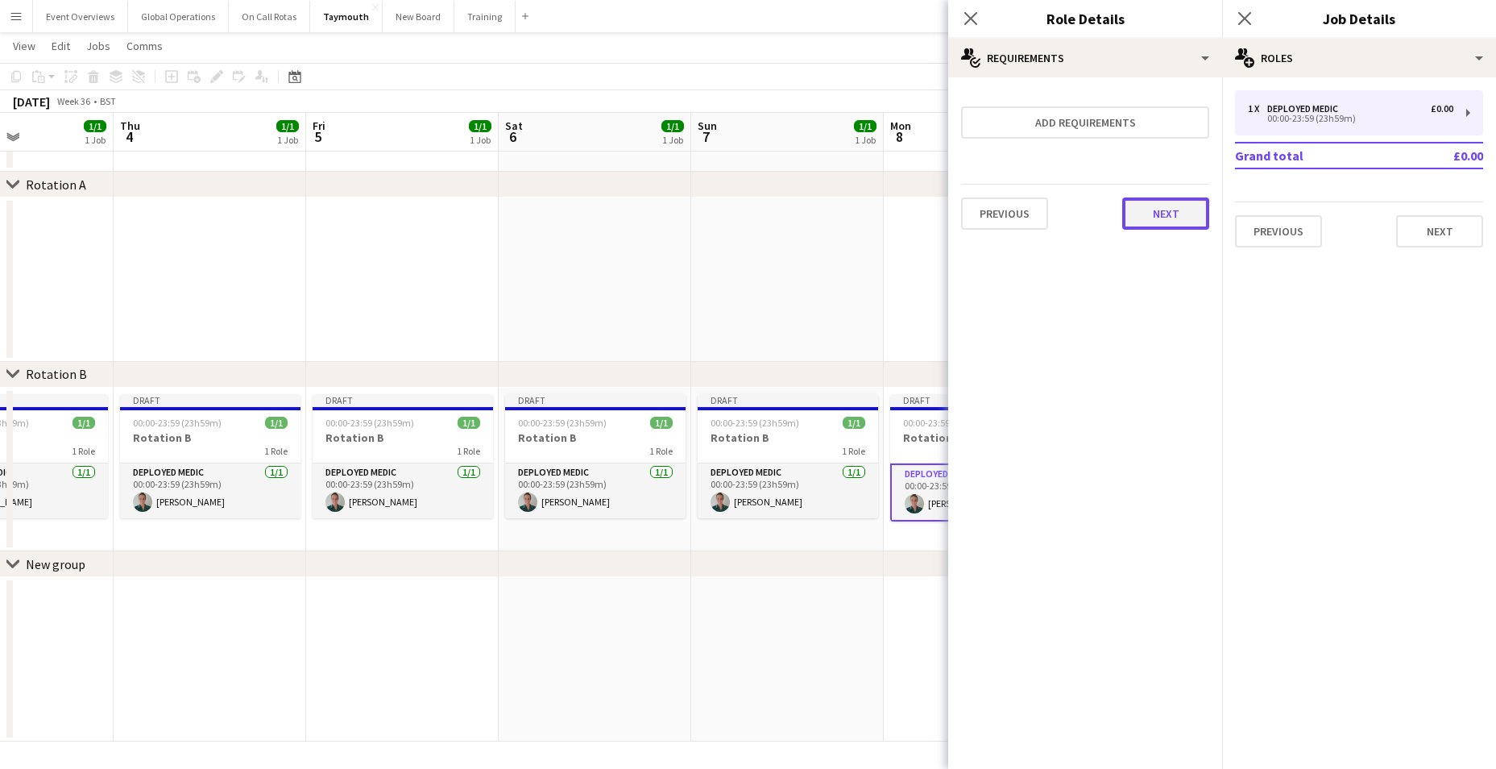
click at [1166, 201] on button "Next" at bounding box center [1165, 213] width 87 height 32
drag, startPoint x: 1179, startPoint y: 217, endPoint x: 1186, endPoint y: 223, distance: 9.7
click at [1181, 218] on button "Finish" at bounding box center [1179, 216] width 60 height 32
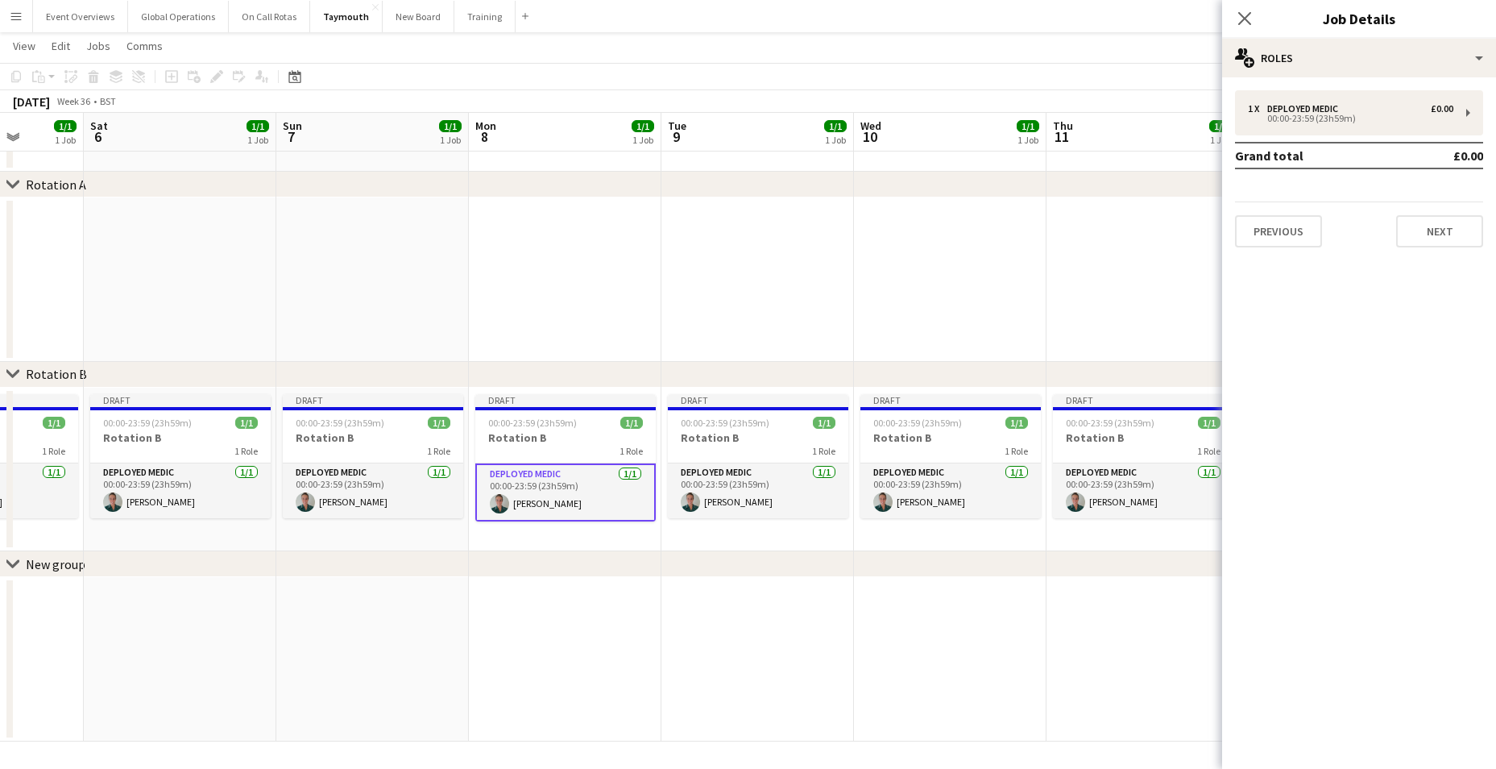
drag, startPoint x: 1146, startPoint y: 588, endPoint x: 690, endPoint y: 578, distance: 456.1
click at [711, 583] on app-calendar-viewport "Tue 2 1/1 1 Job Wed 3 1/1 1 Job Thu 4 1/1 1 Job Fri 5 1/1 1 Job Sat 6 1/1 1 Job…" at bounding box center [748, 373] width 1496 height 735
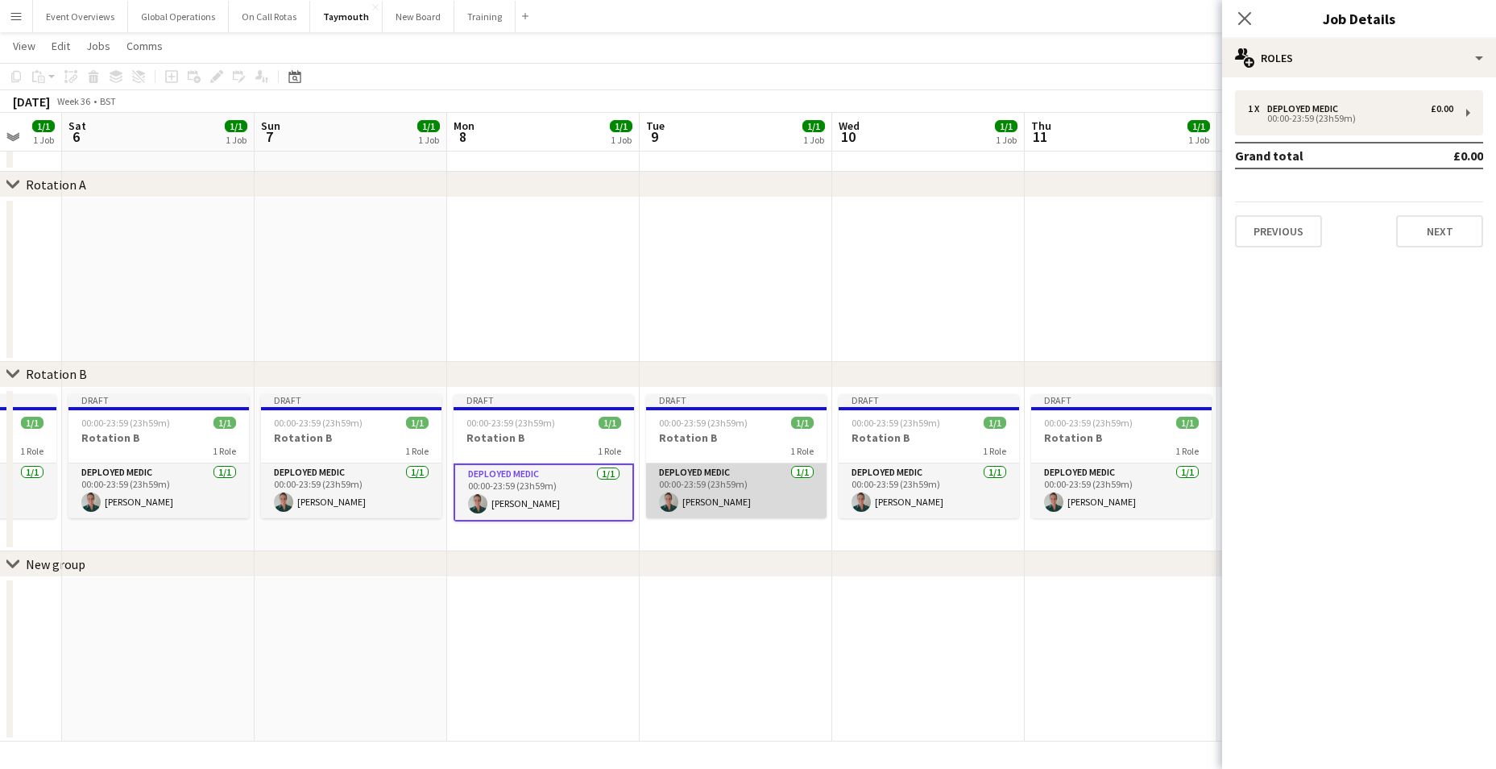
click at [688, 468] on app-card-role "Deployed Medic [DATE] 00:00-23:59 (23h59m) [PERSON_NAME]" at bounding box center [736, 490] width 180 height 55
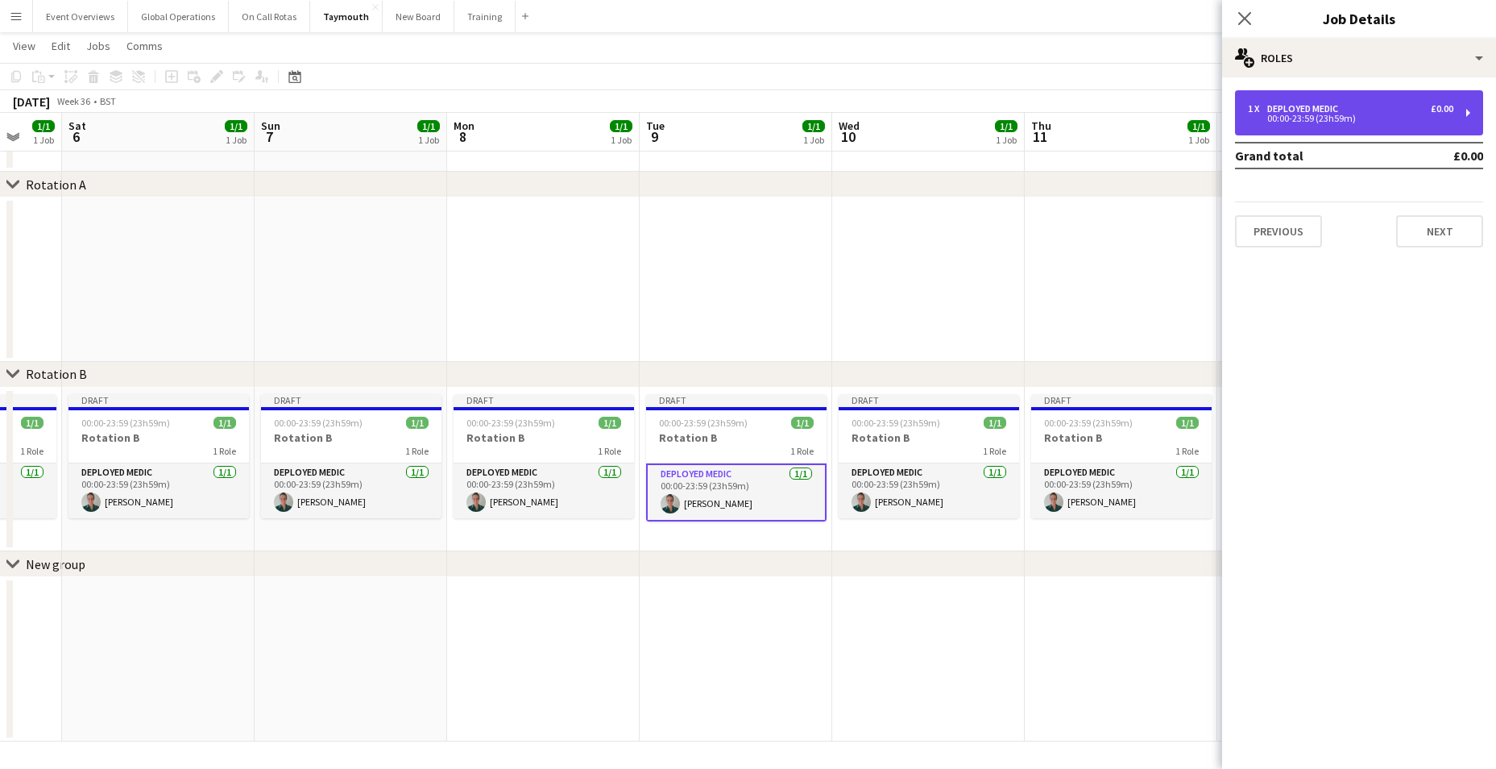
click at [1308, 110] on div "Deployed Medic" at bounding box center [1305, 108] width 77 height 11
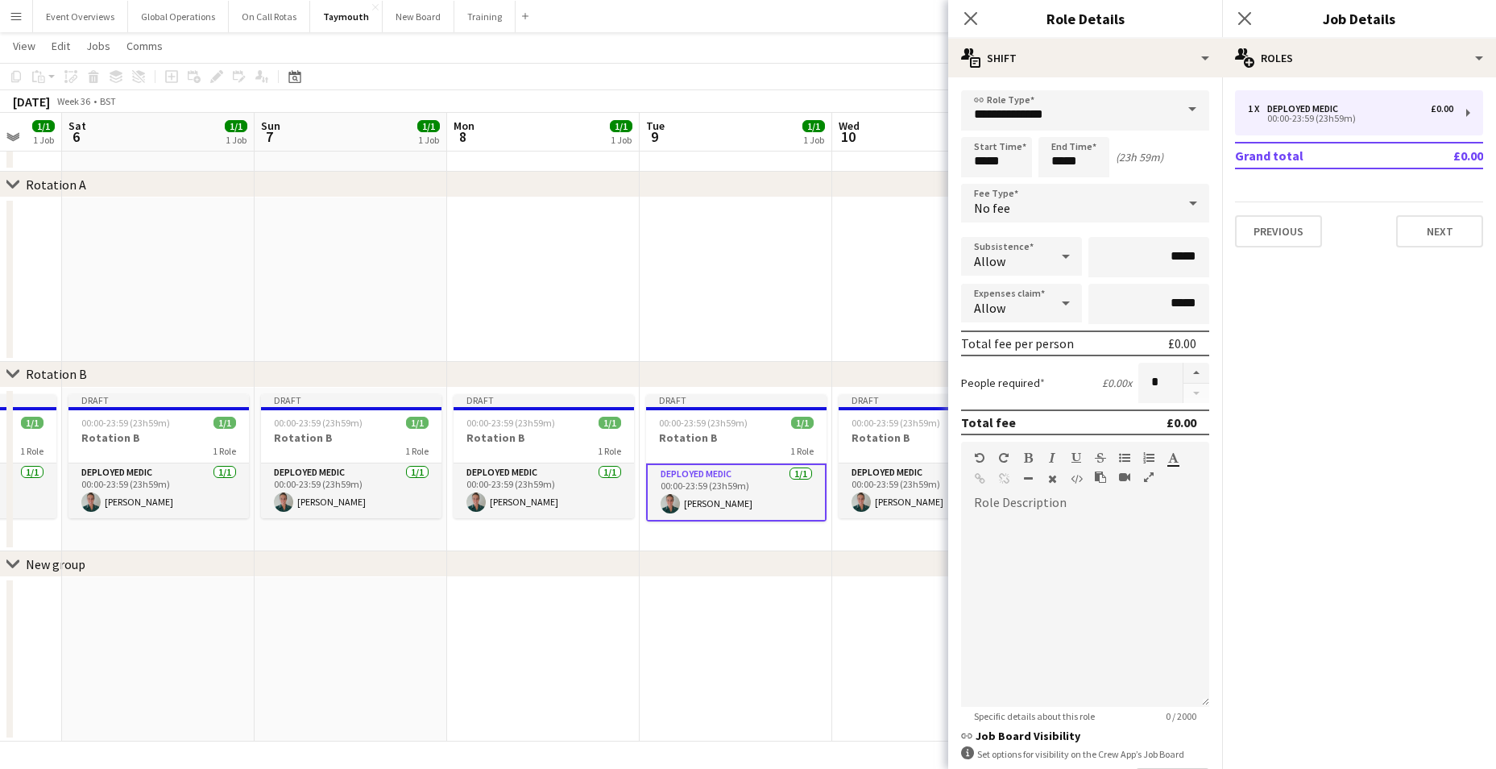
click at [836, 558] on div "chevron-right New group" at bounding box center [748, 564] width 1496 height 26
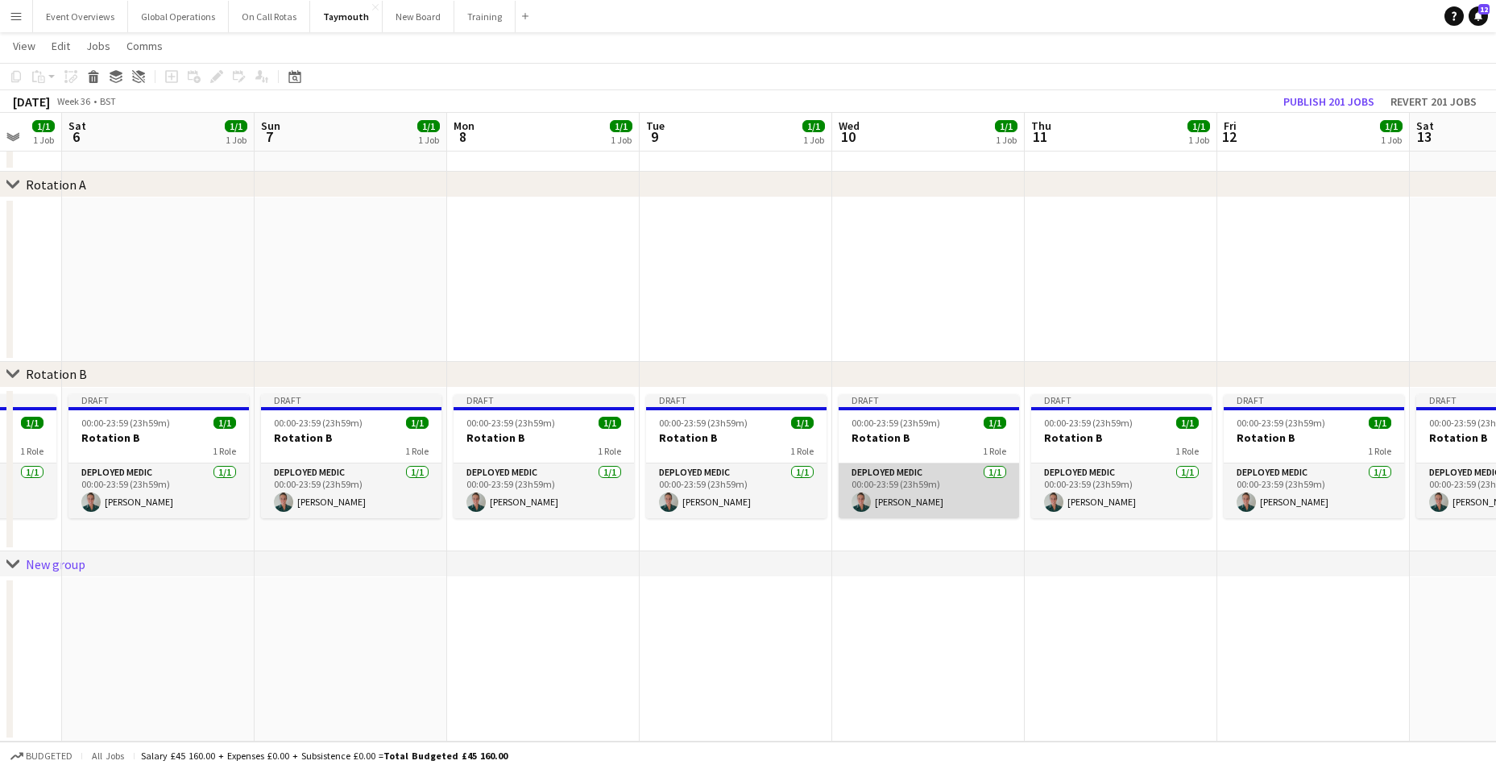
click at [874, 466] on app-card-role "Deployed Medic [DATE] 00:00-23:59 (23h59m) [PERSON_NAME]" at bounding box center [929, 490] width 180 height 55
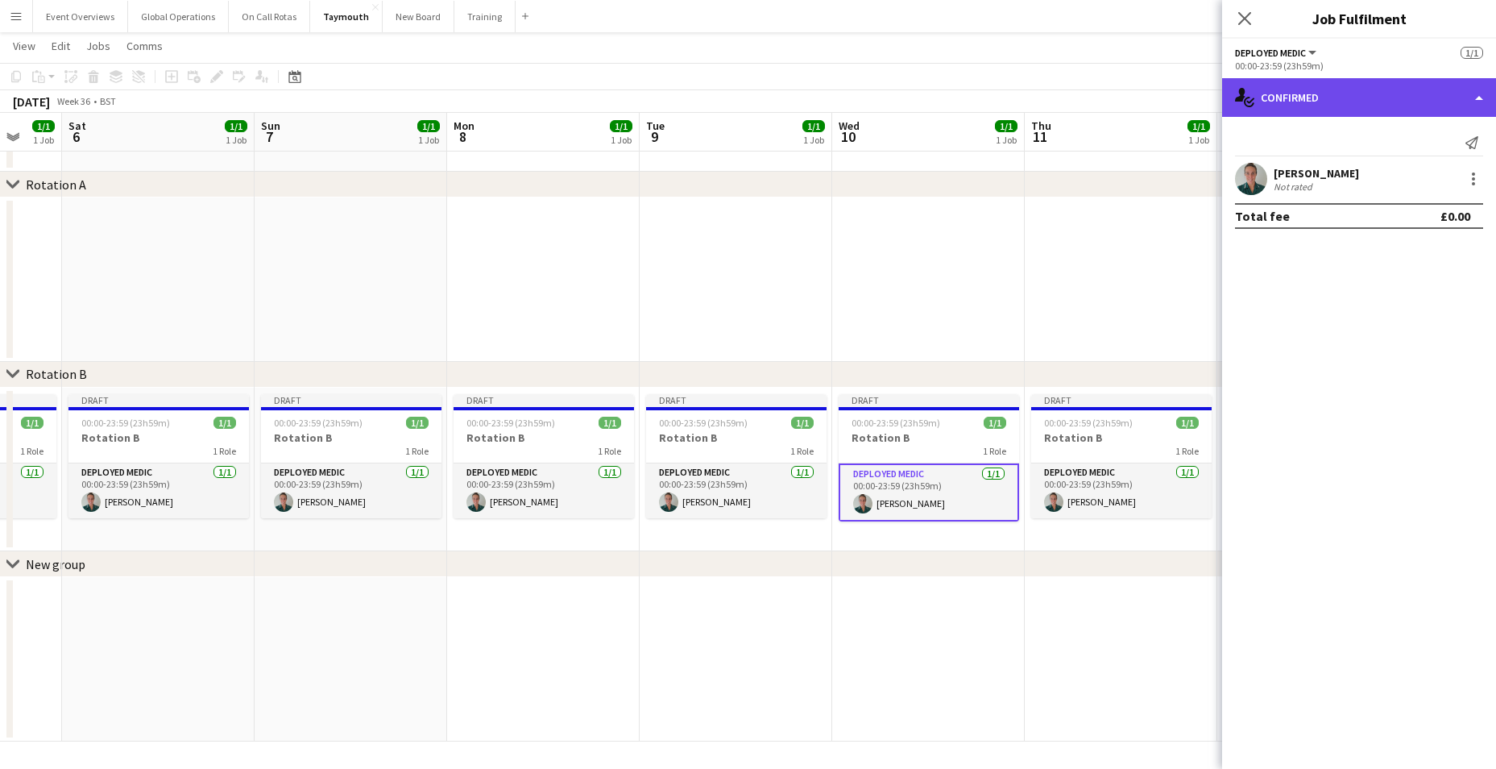
click at [1473, 97] on div "single-neutral-actions-check-2 Confirmed" at bounding box center [1359, 97] width 274 height 39
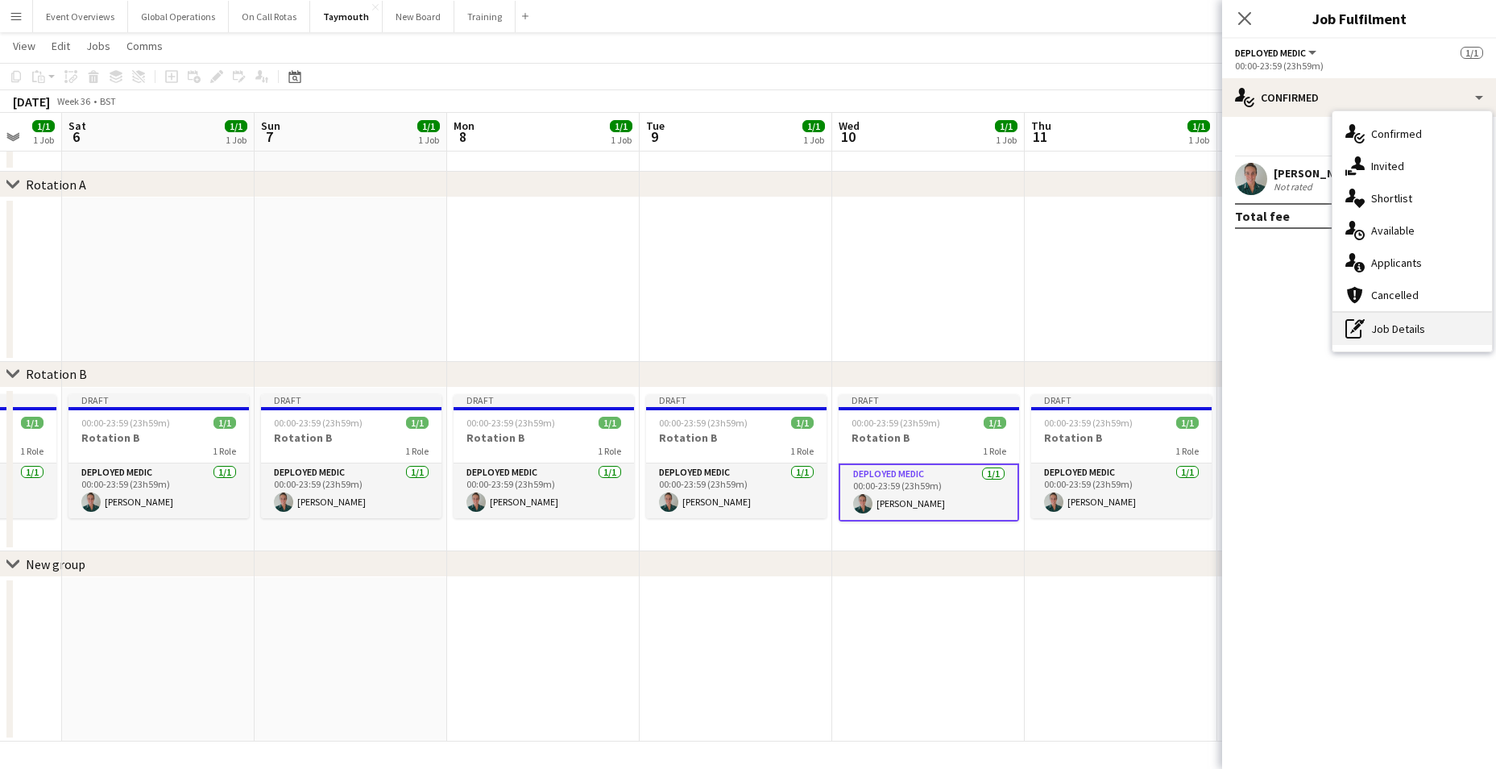
click at [1384, 329] on div "pen-write Job Details" at bounding box center [1412, 329] width 160 height 32
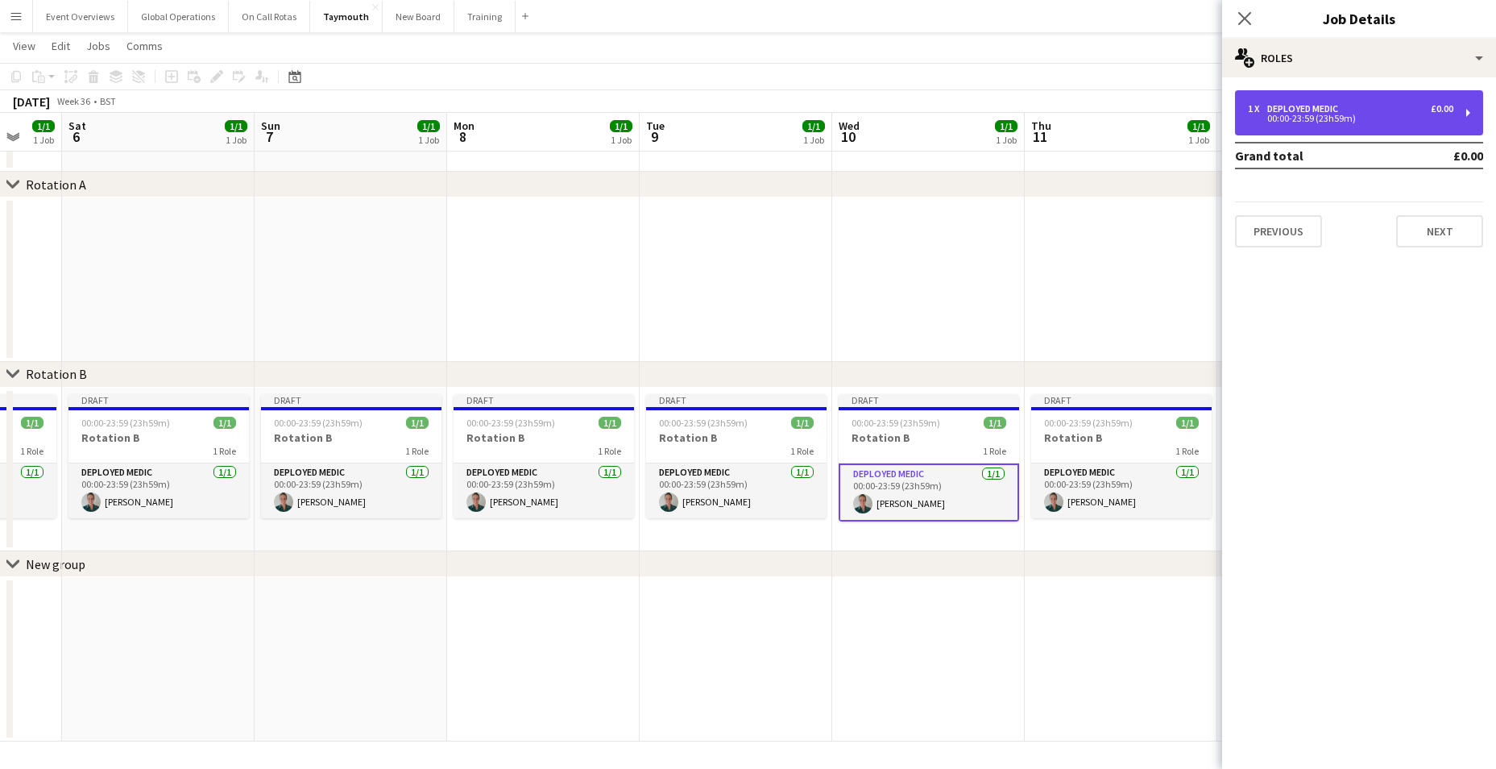
click at [1322, 116] on div "00:00-23:59 (23h59m)" at bounding box center [1350, 118] width 205 height 8
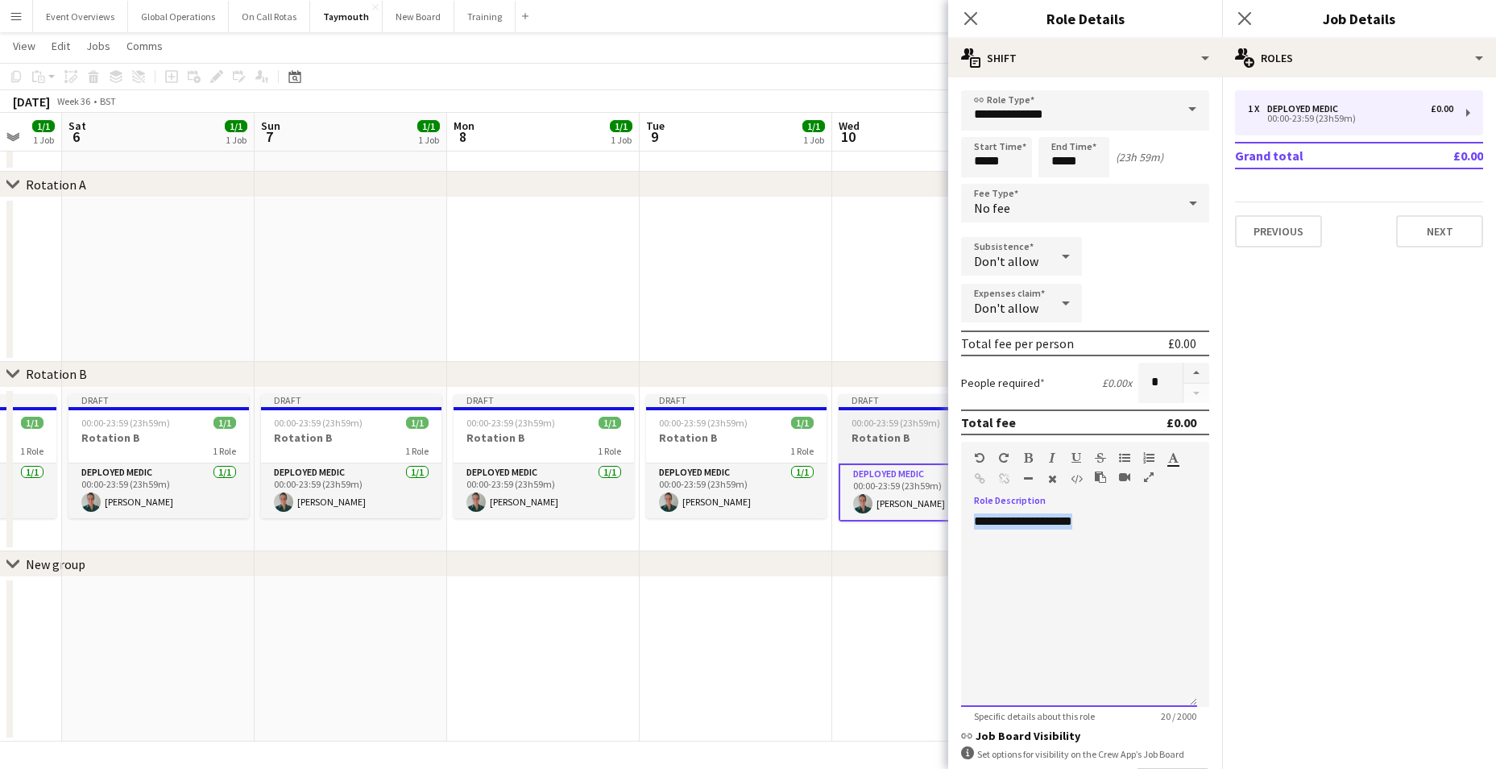
drag, startPoint x: 1092, startPoint y: 524, endPoint x: 947, endPoint y: 509, distance: 145.0
click at [947, 509] on body "Menu Boards Boards Boards All jobs Status Workforce Workforce My Workforce Recr…" at bounding box center [748, 356] width 1496 height 826
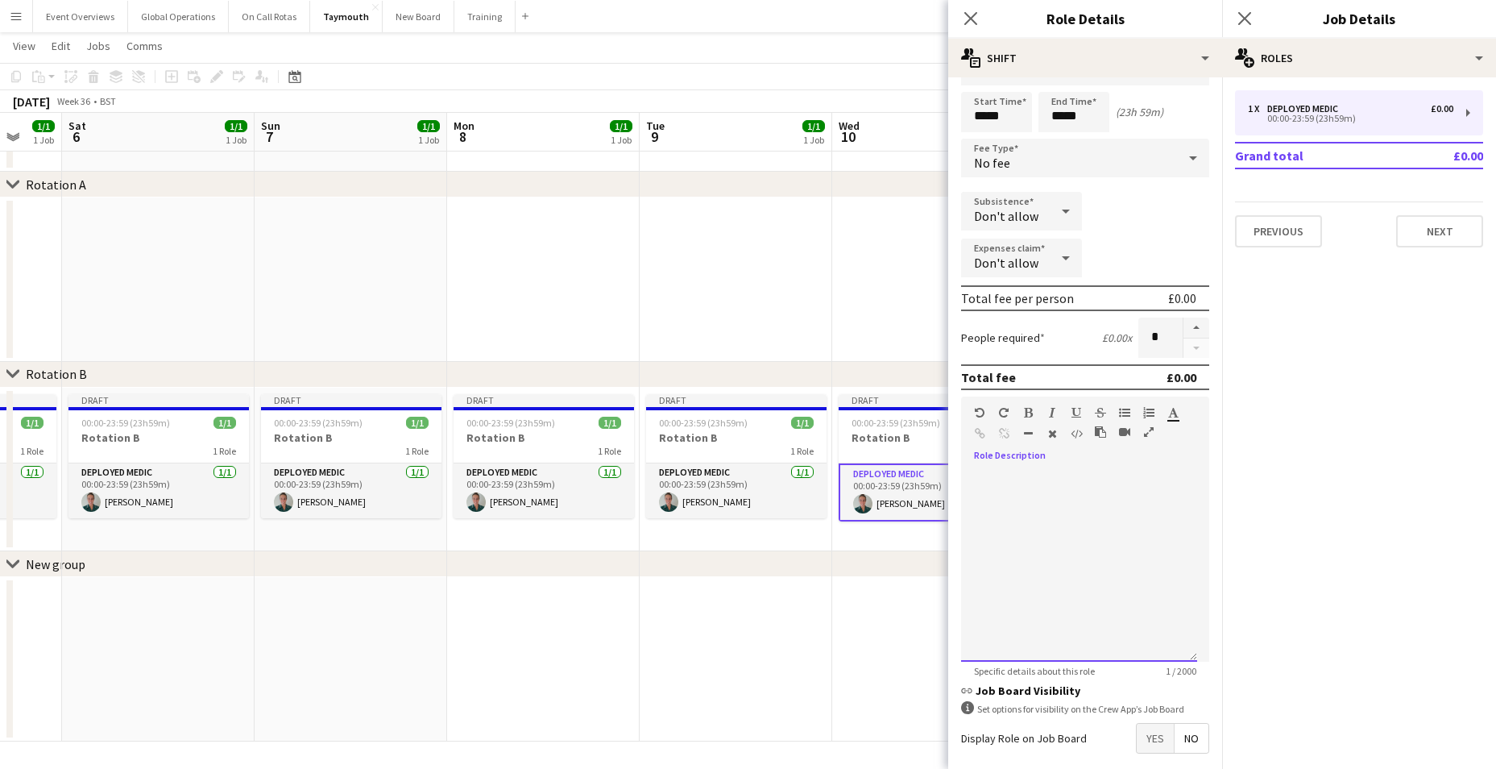
scroll to position [121, 0]
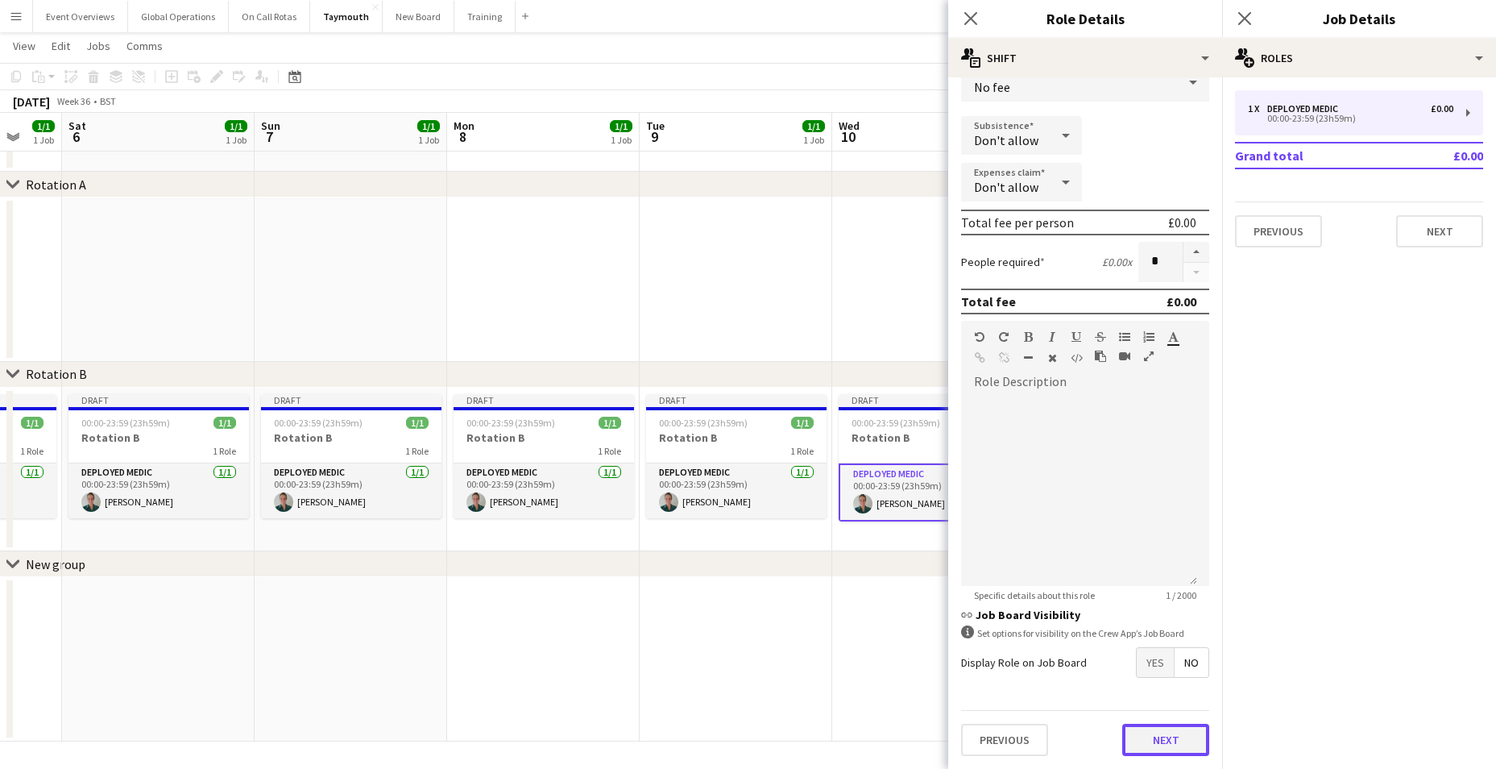
click at [1137, 737] on button "Next" at bounding box center [1165, 739] width 87 height 32
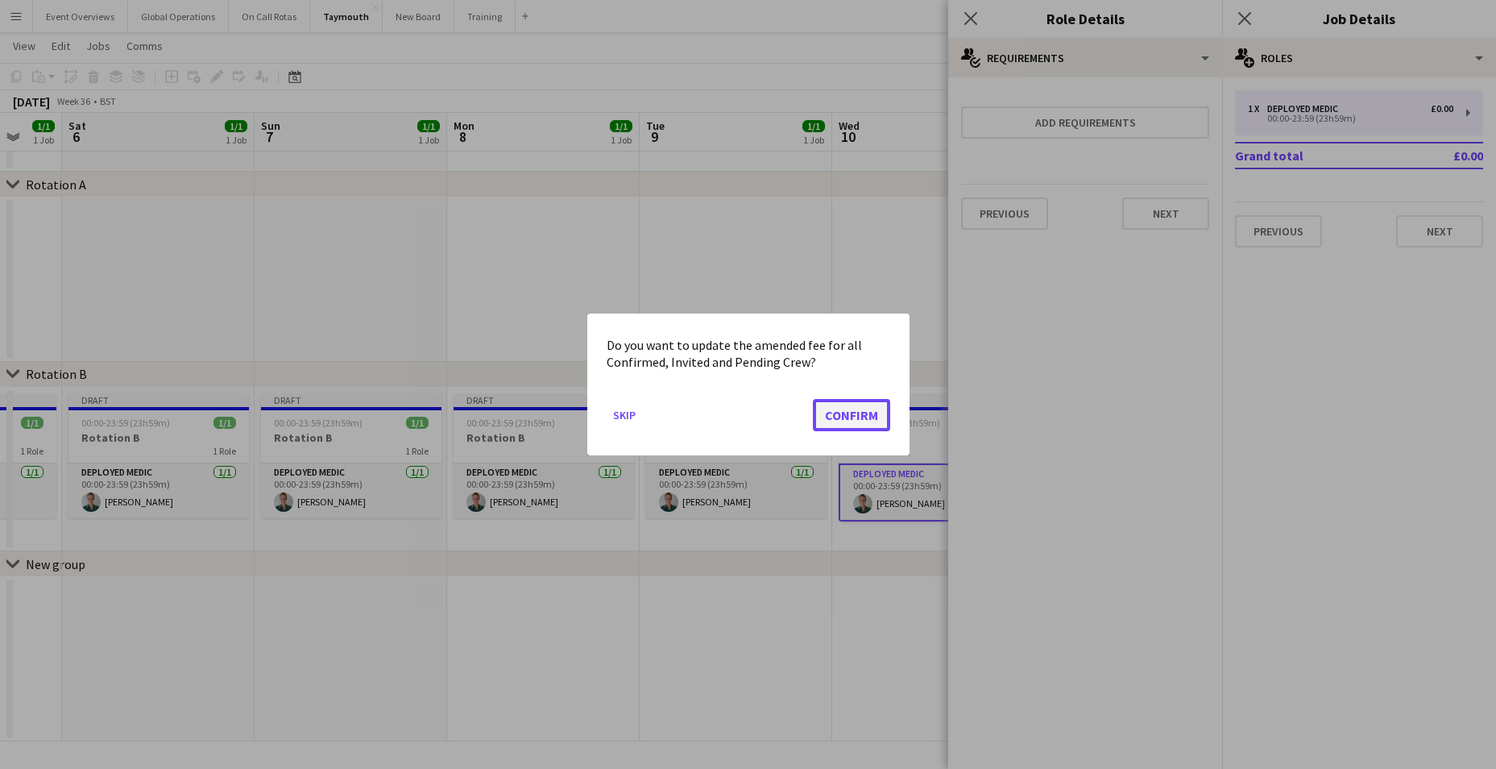
click at [860, 410] on button "Confirm" at bounding box center [851, 415] width 77 height 32
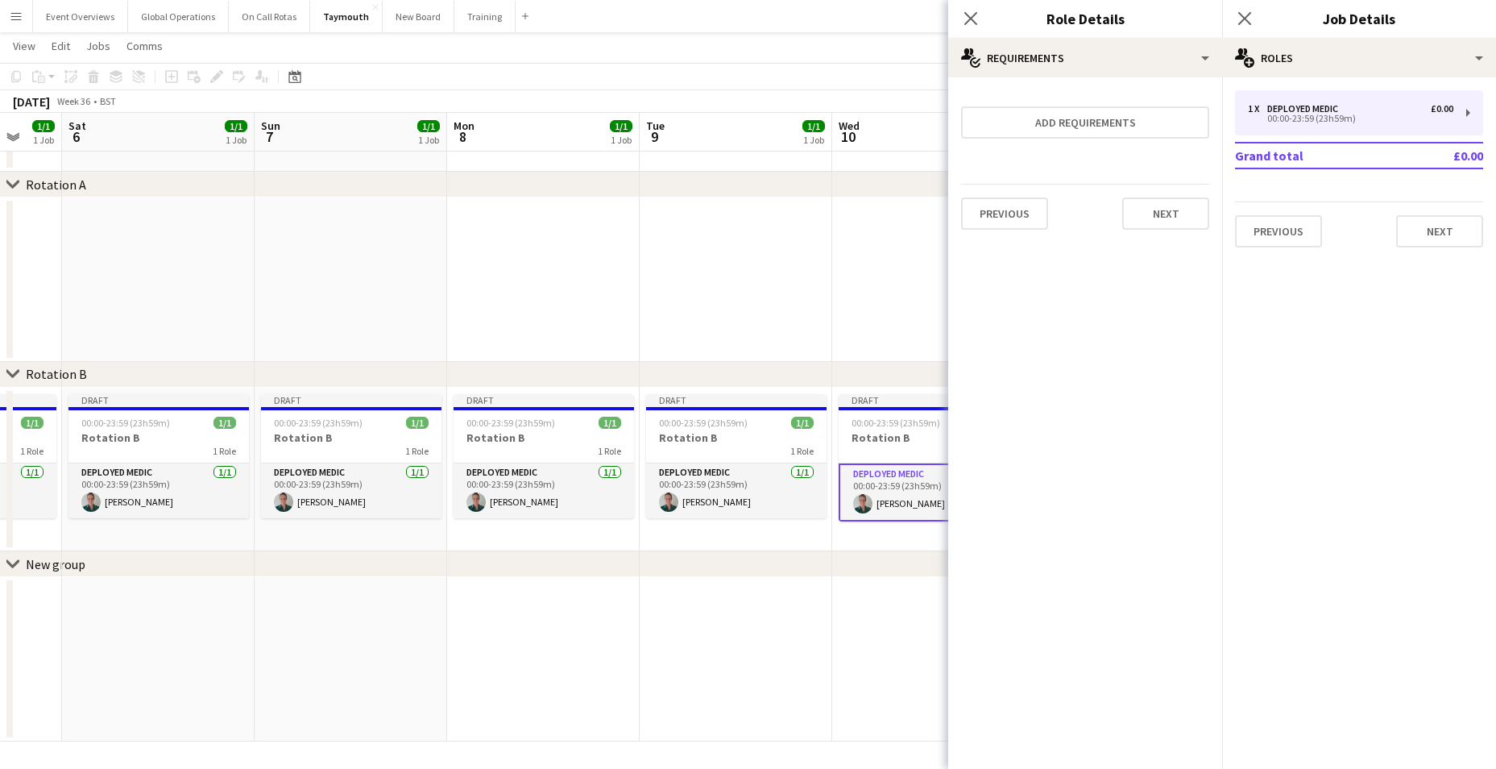
scroll to position [57, 0]
click at [1174, 201] on button "Next" at bounding box center [1165, 213] width 87 height 32
click at [1167, 212] on button "Finish" at bounding box center [1179, 216] width 60 height 32
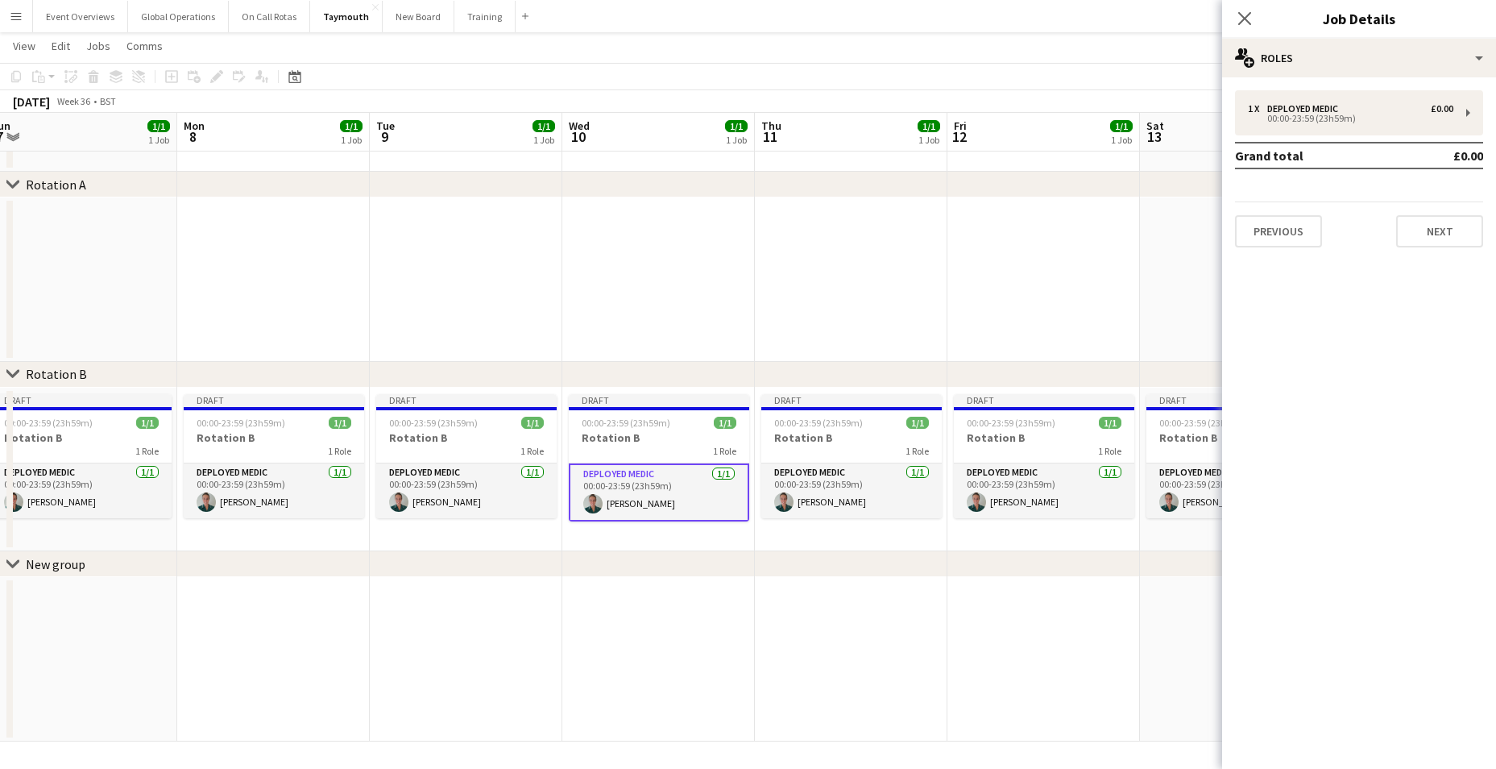
scroll to position [0, 665]
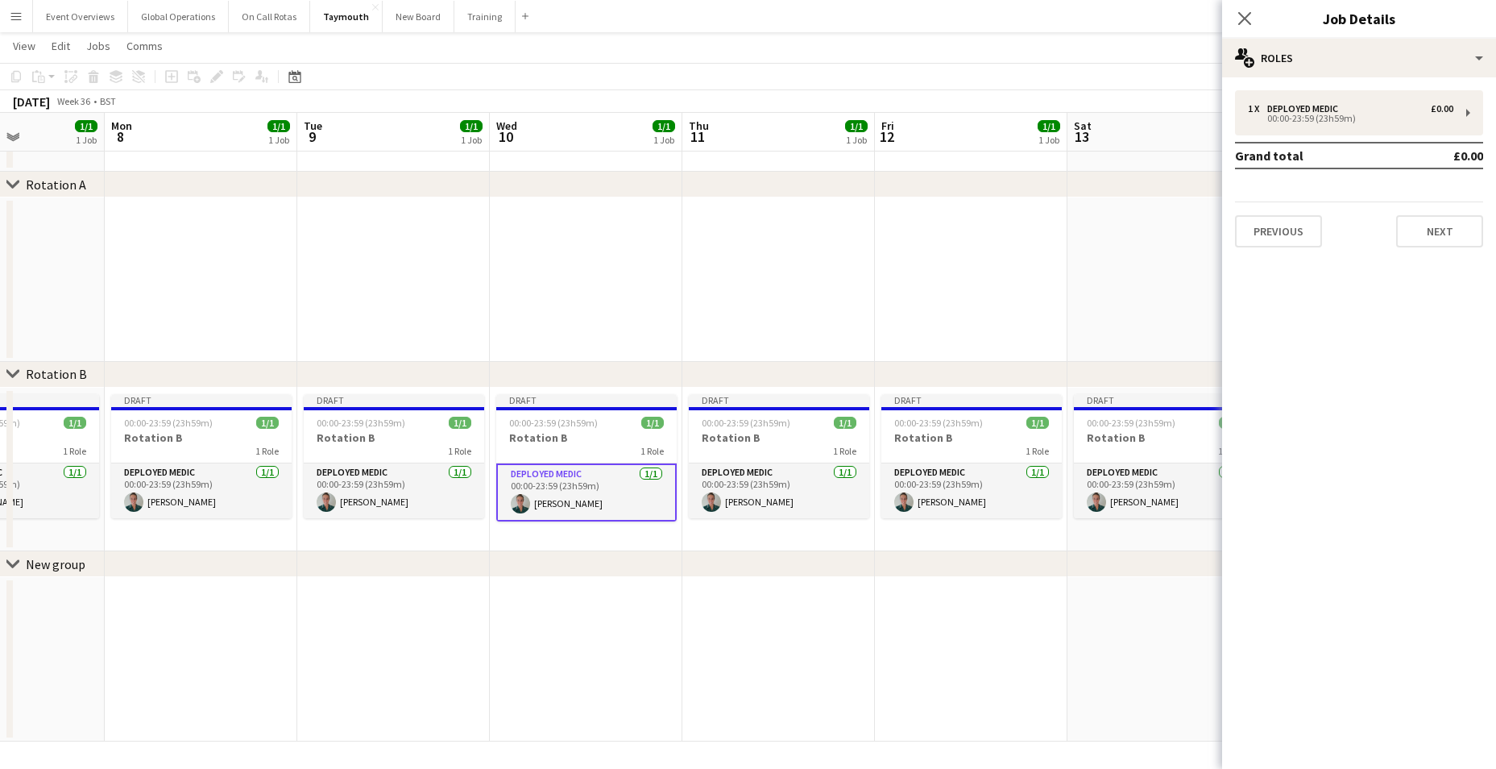
drag, startPoint x: 951, startPoint y: 631, endPoint x: 609, endPoint y: 598, distance: 344.0
click at [609, 598] on app-calendar-viewport "Thu 4 1/1 1 Job Fri 5 1/1 1 Job Sat 6 1/1 1 Job Sun 7 1/1 1 Job Mon 8 1/1 1 Job…" at bounding box center [748, 373] width 1496 height 735
click at [738, 470] on app-card-role "Deployed Medic [DATE] 00:00-23:59 (23h59m) [PERSON_NAME]" at bounding box center [779, 490] width 180 height 55
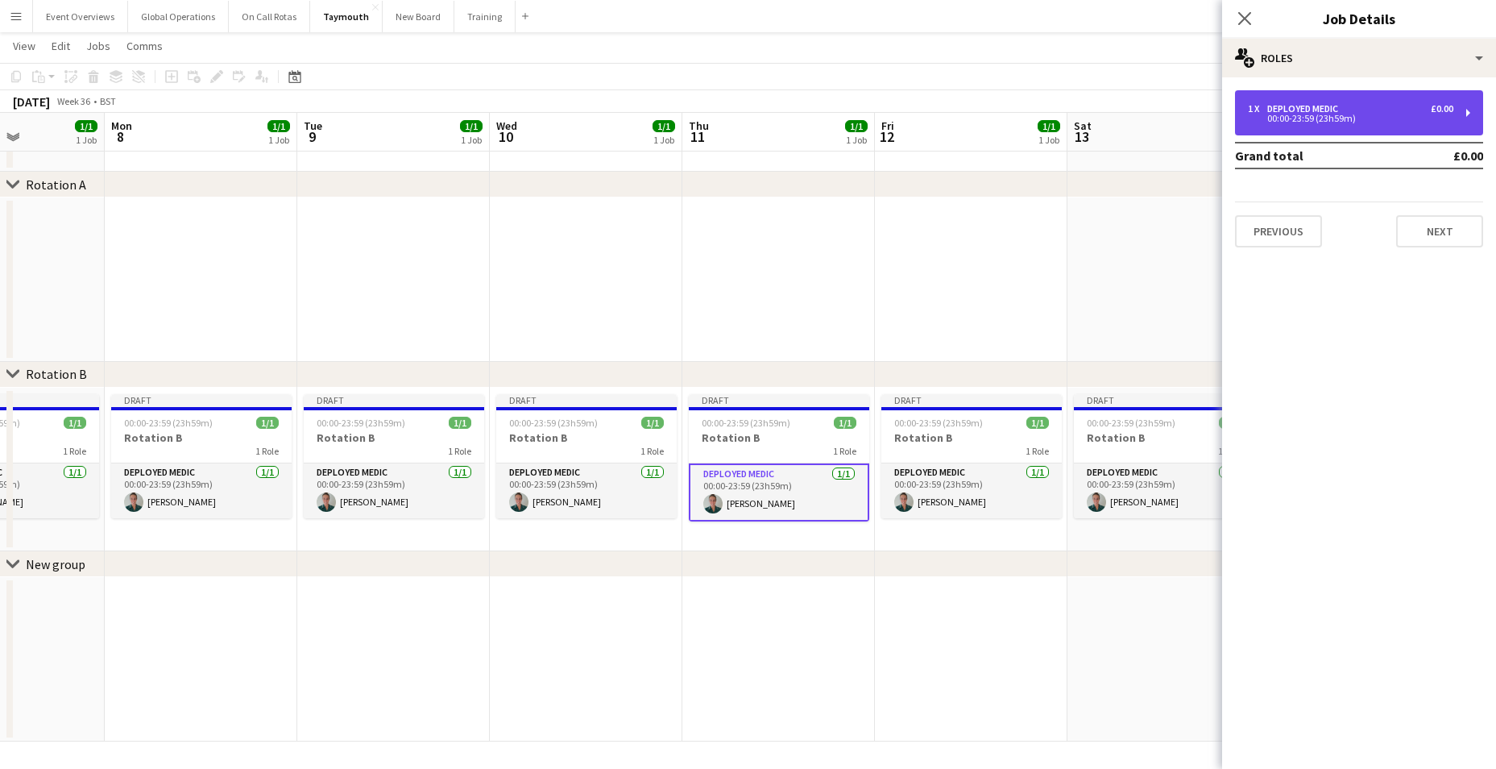
click at [1336, 114] on div "00:00-23:59 (23h59m)" at bounding box center [1350, 118] width 205 height 8
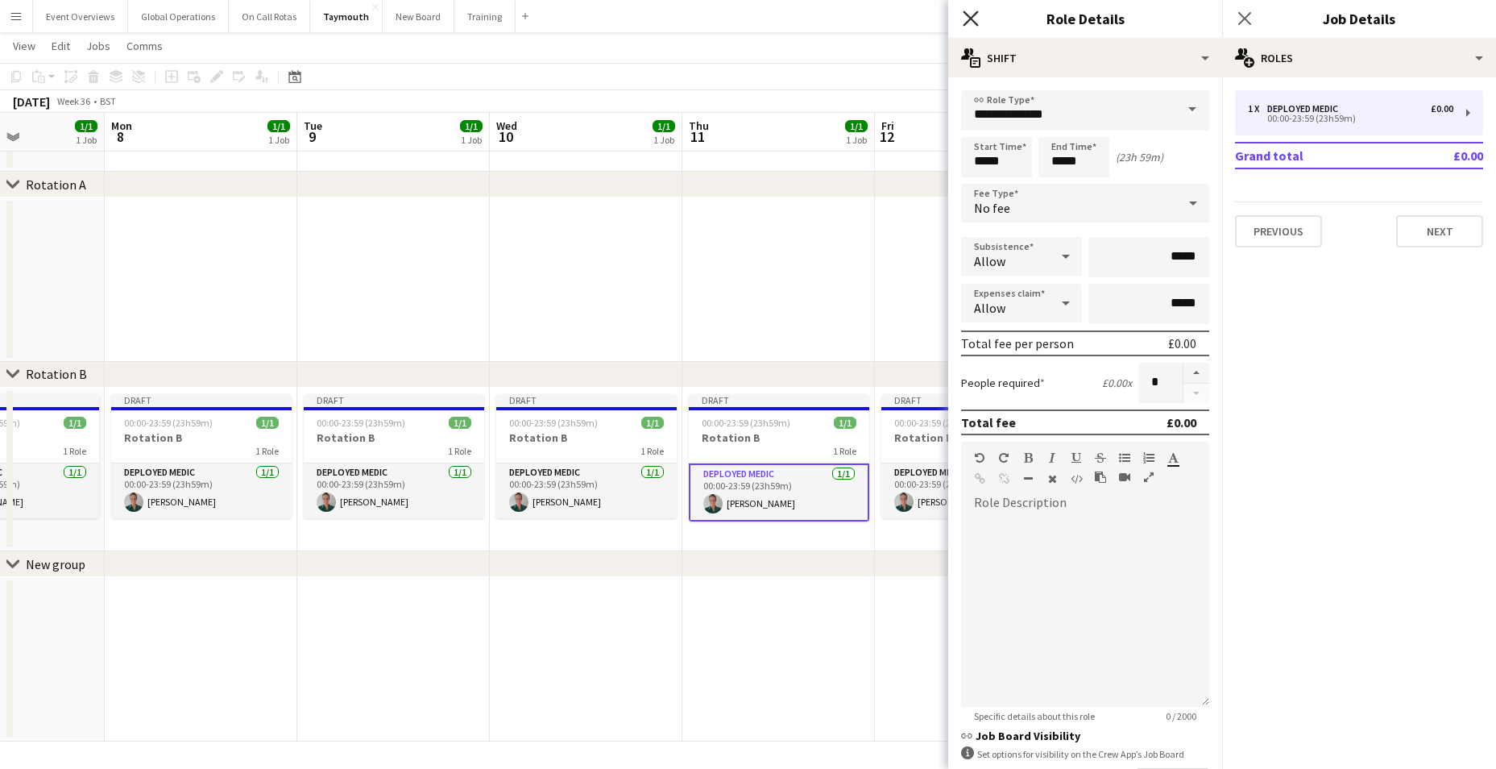
click at [976, 19] on icon "Close pop-in" at bounding box center [970, 17] width 15 height 15
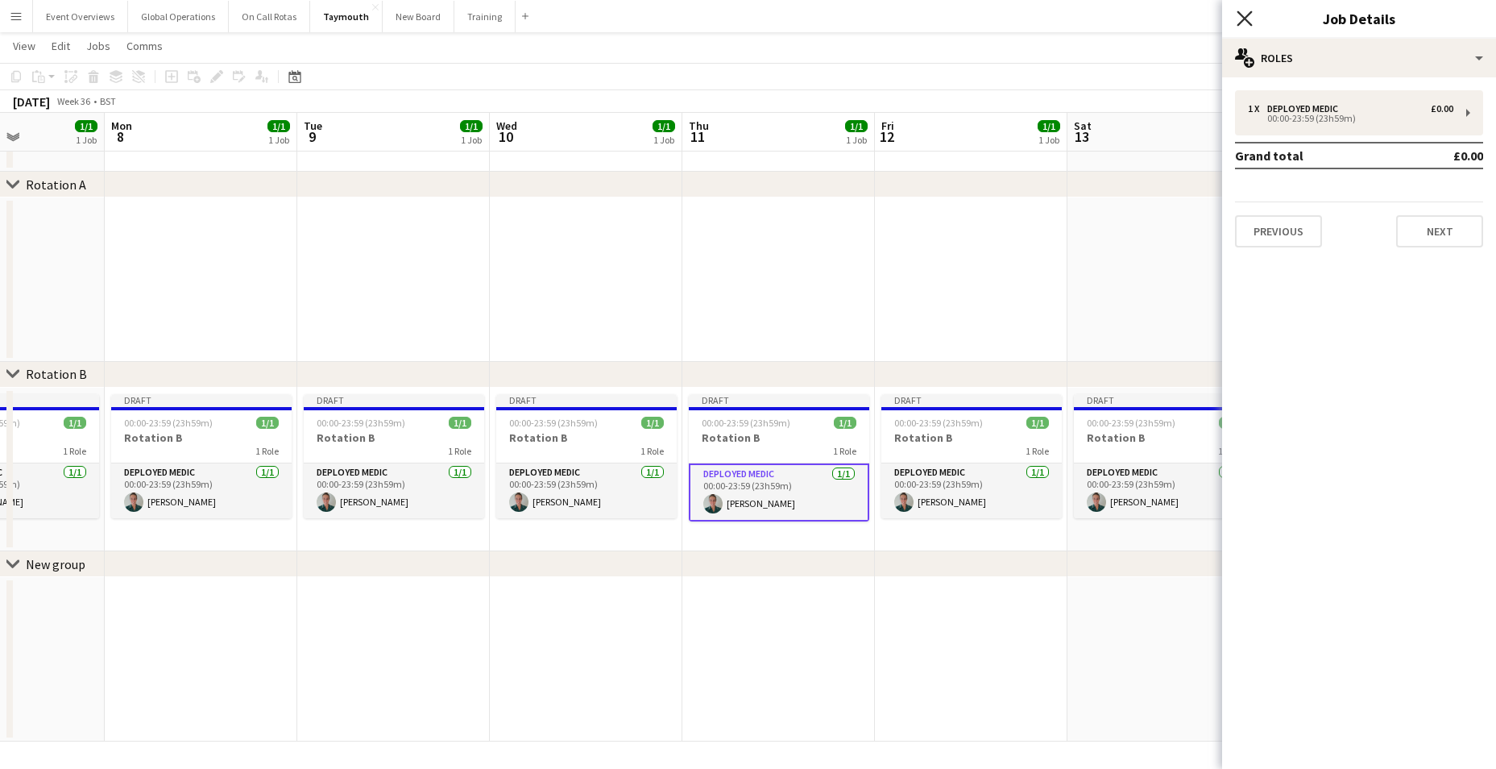
click at [1243, 20] on icon at bounding box center [1244, 17] width 15 height 15
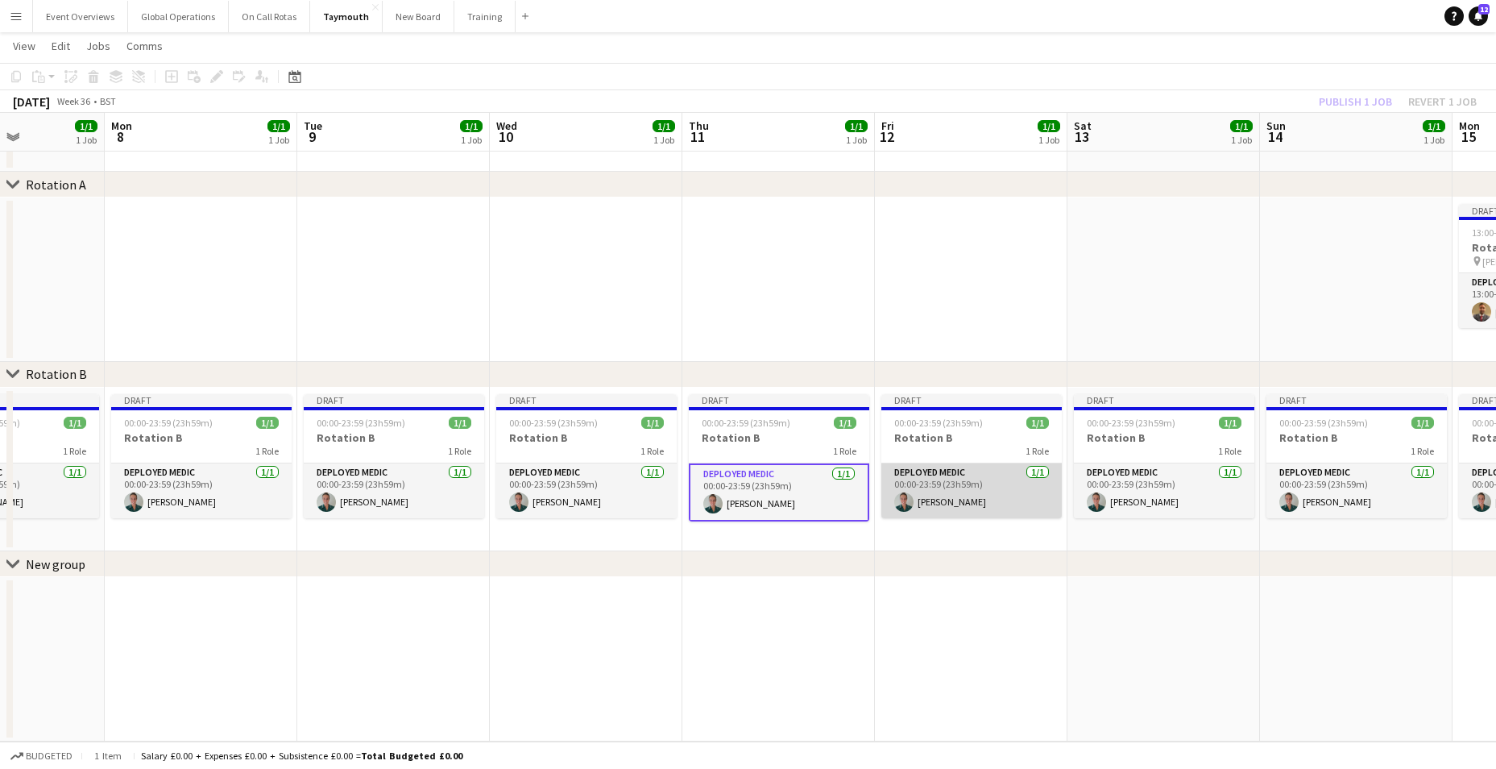
click at [950, 468] on app-card-role "Deployed Medic [DATE] 00:00-23:59 (23h59m) [PERSON_NAME]" at bounding box center [971, 490] width 180 height 55
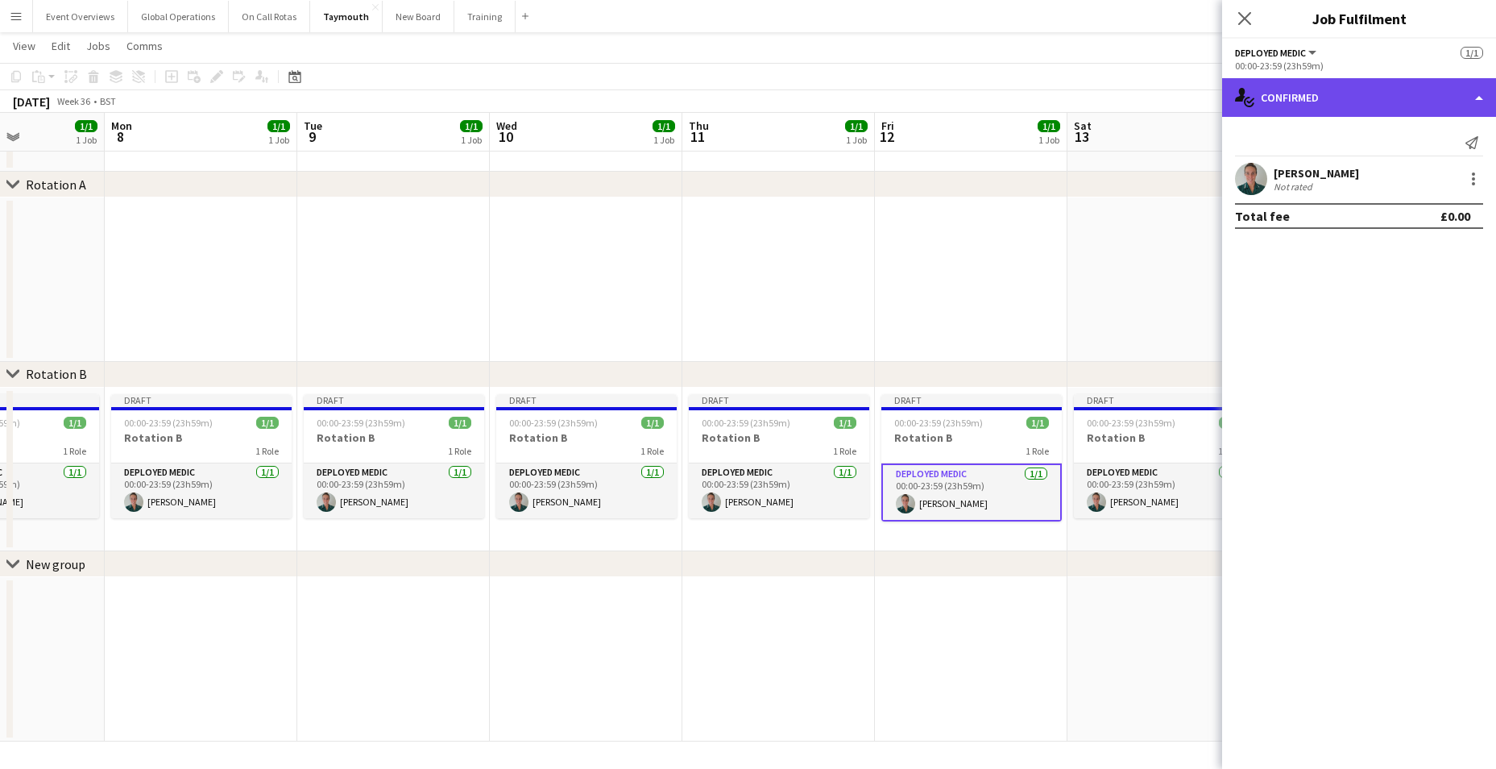
click at [1475, 97] on div "single-neutral-actions-check-2 Confirmed" at bounding box center [1359, 97] width 274 height 39
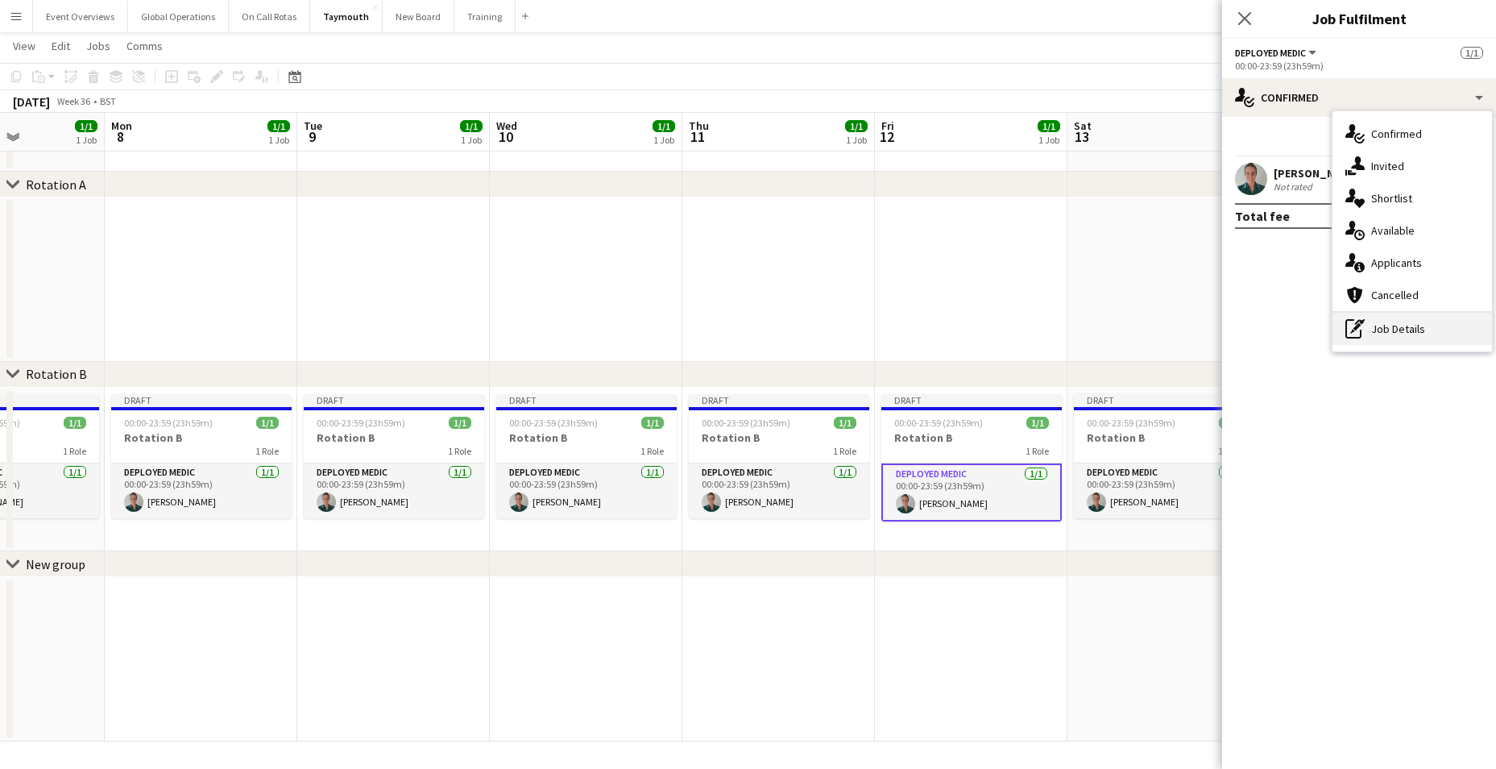
click at [1380, 336] on div "pen-write Job Details" at bounding box center [1412, 329] width 160 height 32
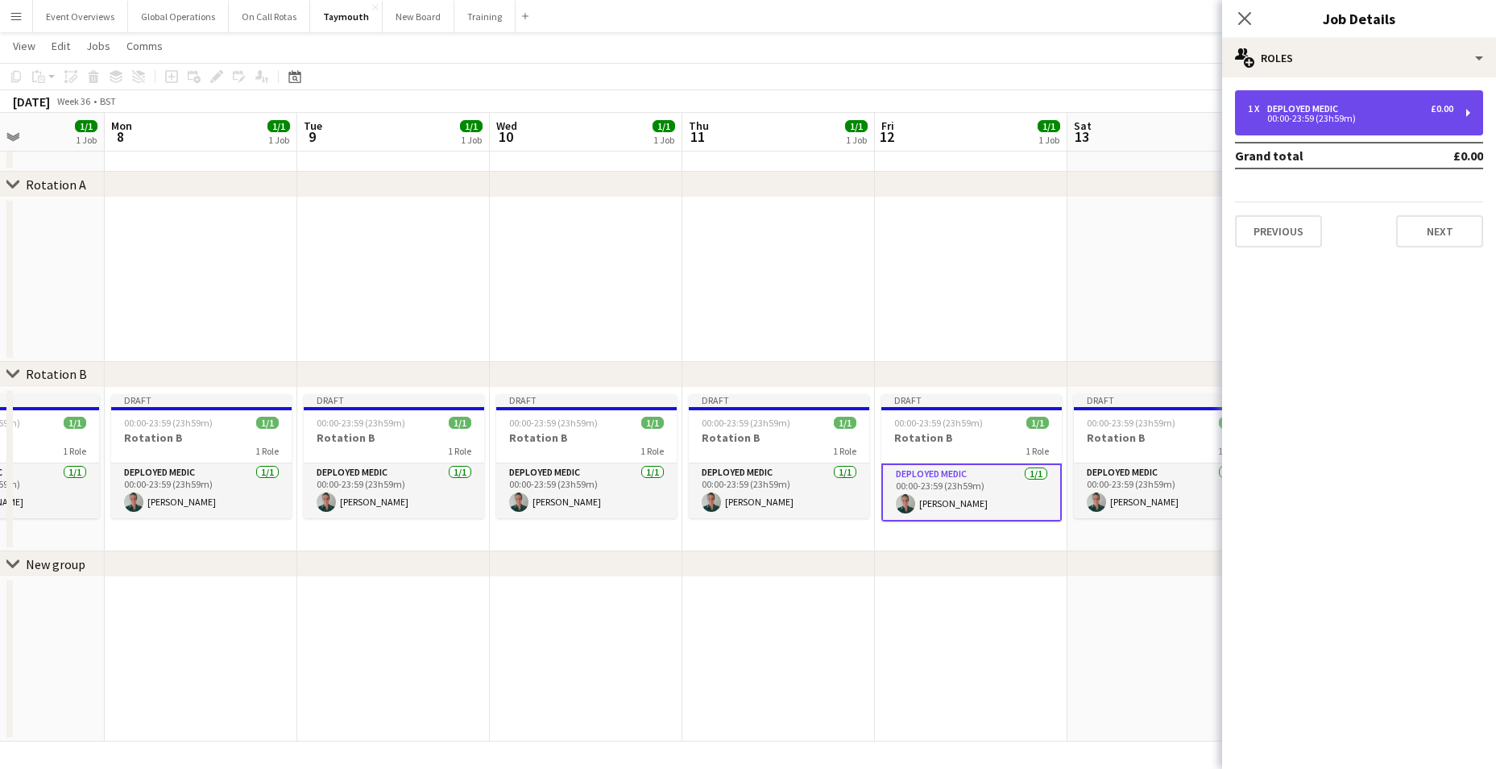
click at [1311, 114] on div "00:00-23:59 (23h59m)" at bounding box center [1350, 118] width 205 height 8
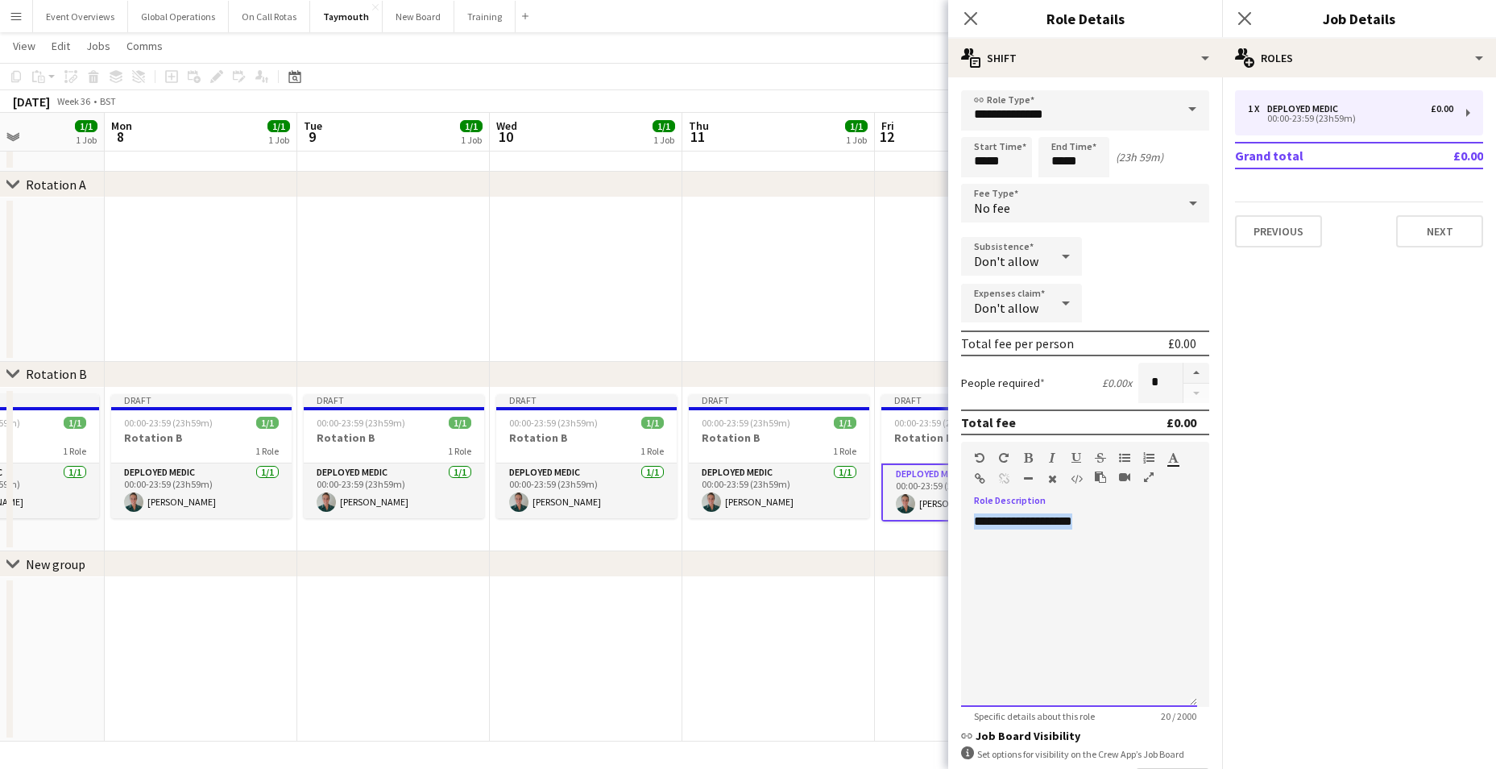
drag, startPoint x: 1088, startPoint y: 526, endPoint x: 910, endPoint y: 527, distance: 178.0
click at [910, 527] on body "Menu Boards Boards Boards All jobs Status Workforce Workforce My Workforce Recr…" at bounding box center [748, 356] width 1496 height 826
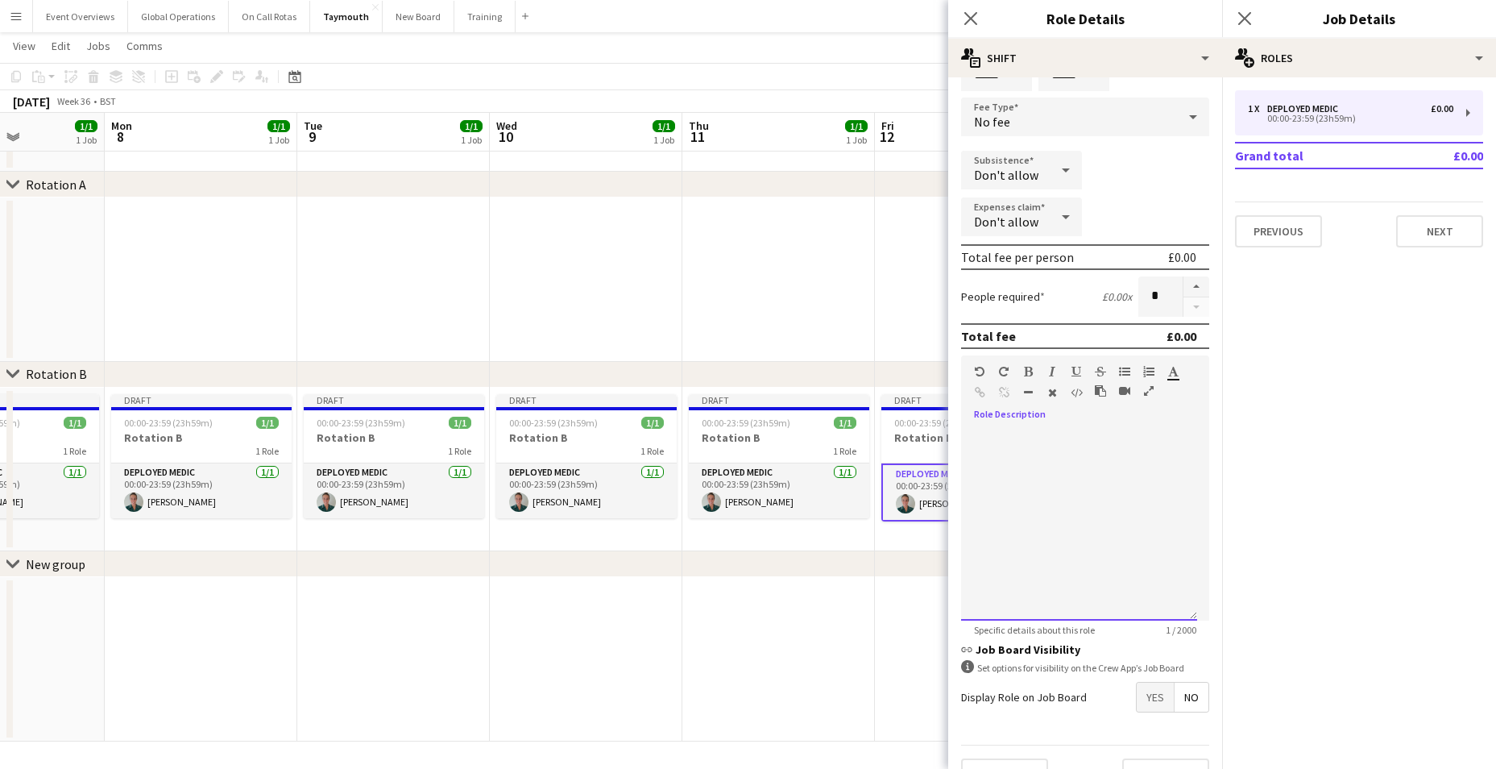
scroll to position [121, 0]
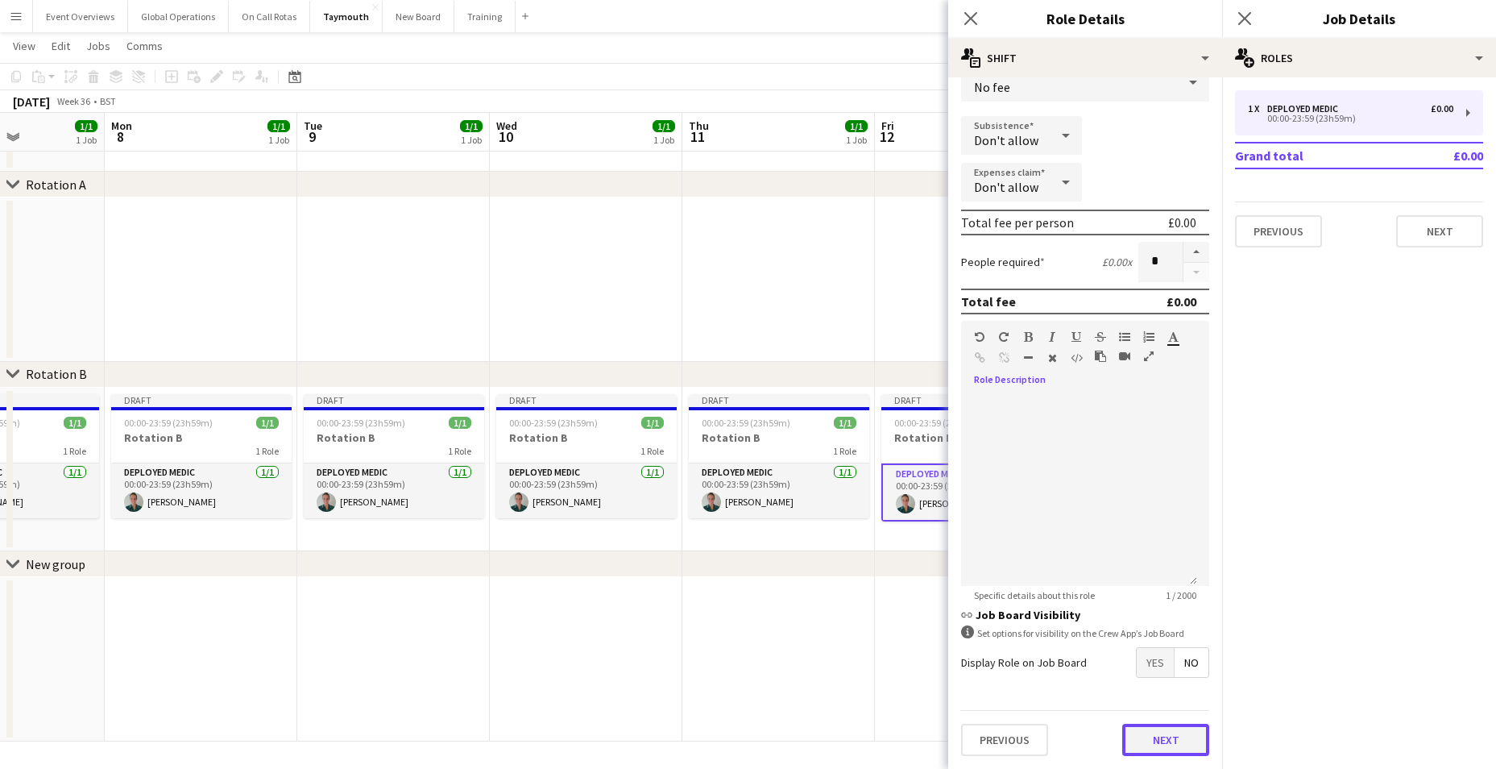
click at [1159, 727] on button "Next" at bounding box center [1165, 739] width 87 height 32
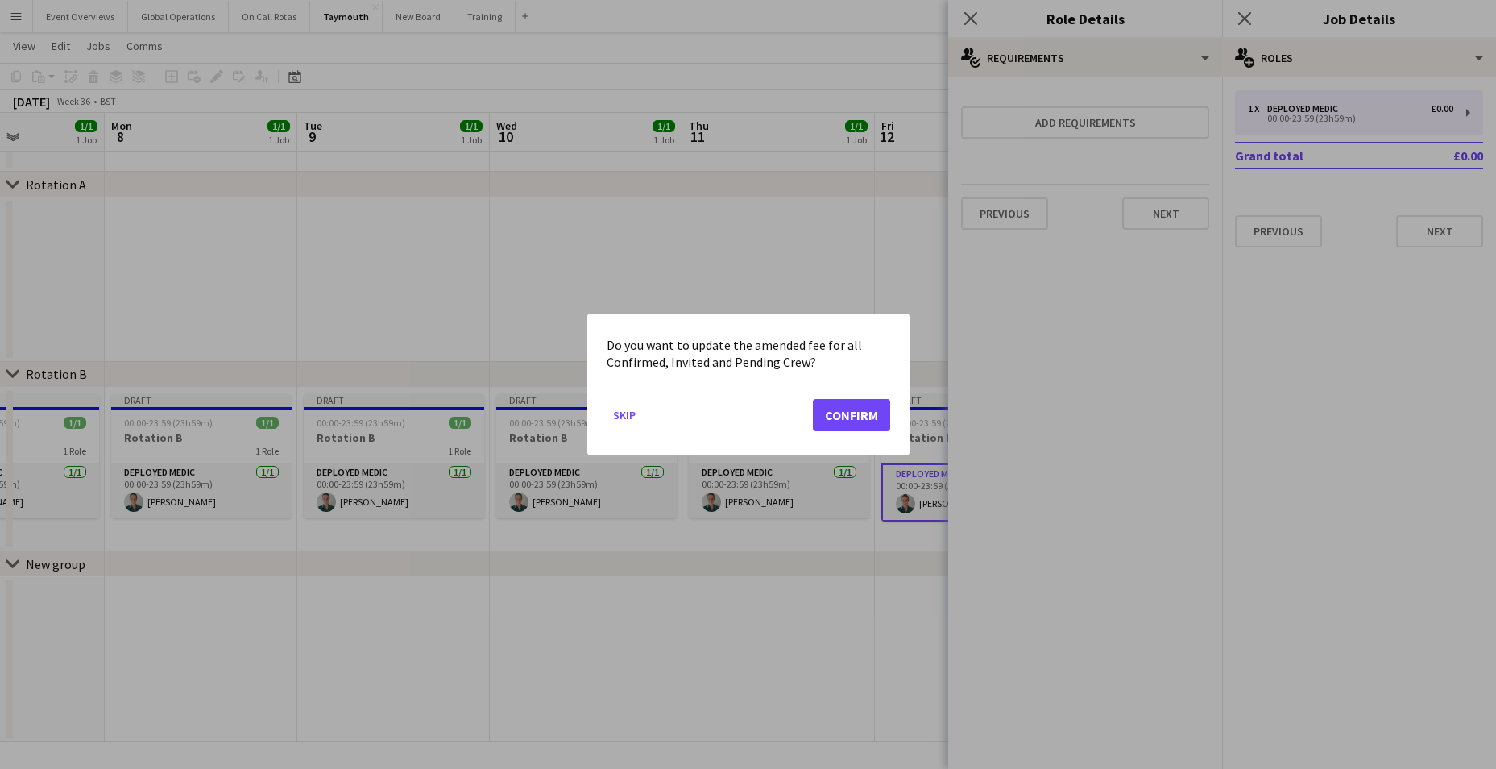
scroll to position [0, 0]
click at [868, 416] on button "Confirm" at bounding box center [851, 415] width 77 height 32
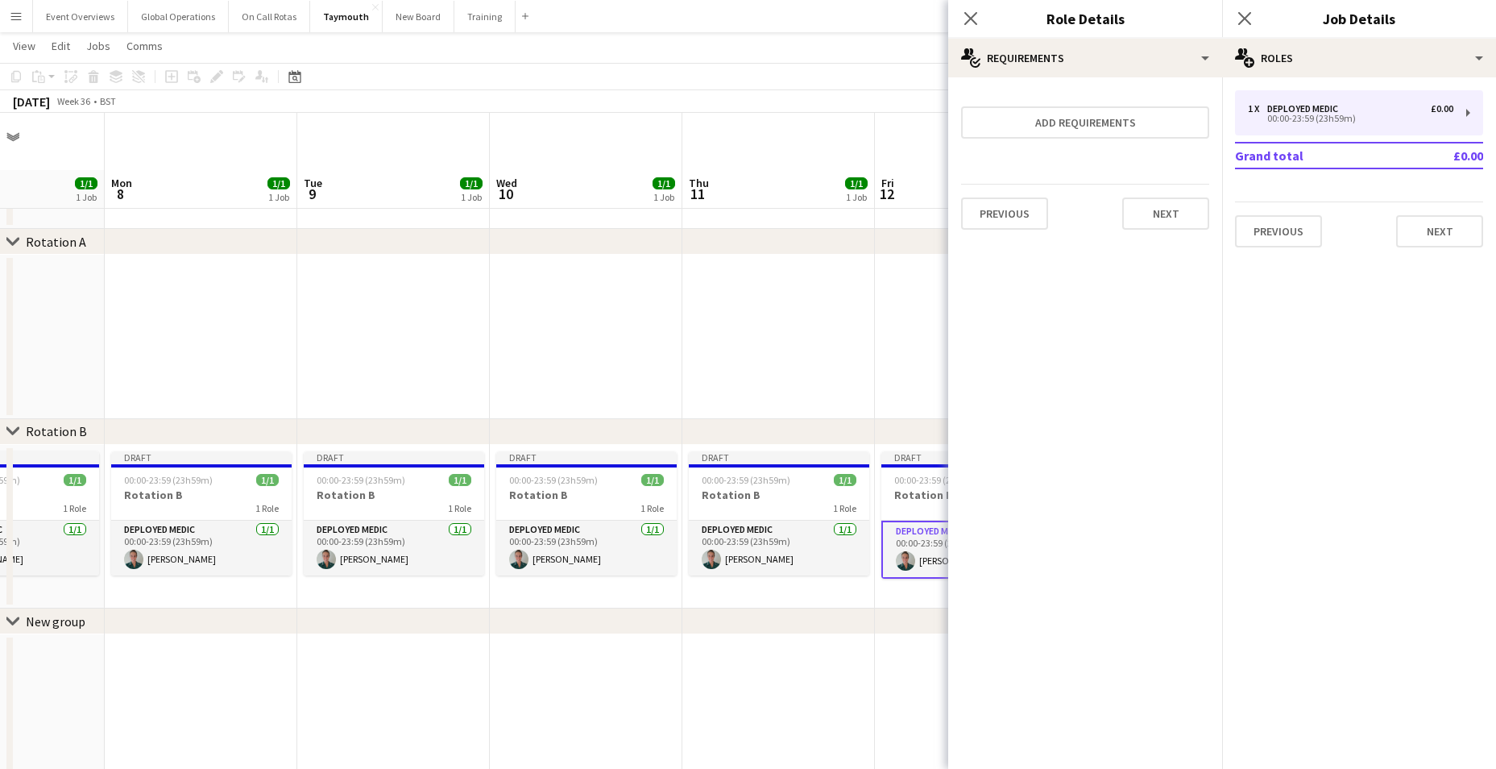
scroll to position [57, 0]
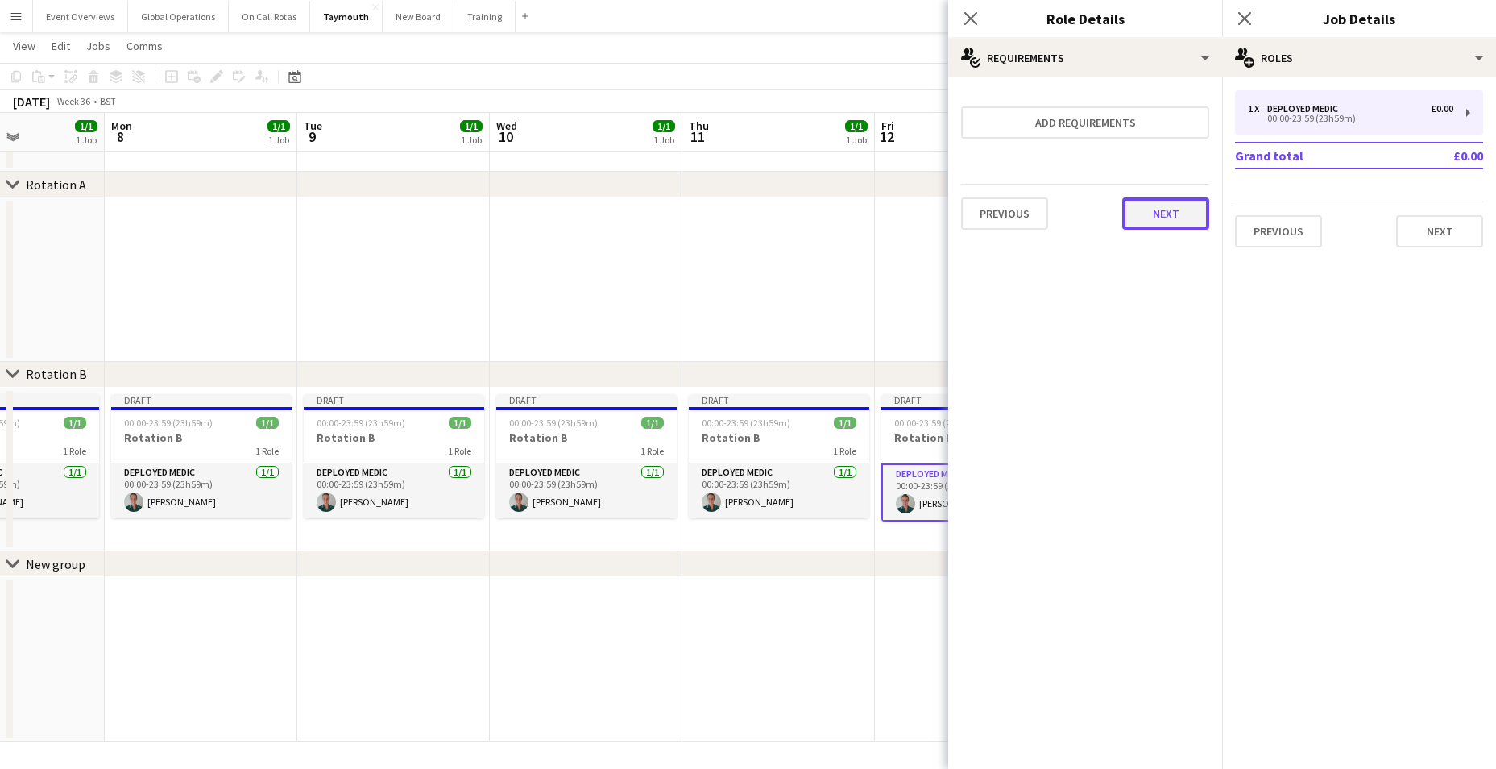
click at [1171, 211] on button "Next" at bounding box center [1165, 213] width 87 height 32
click at [1172, 212] on button "Finish" at bounding box center [1179, 216] width 60 height 32
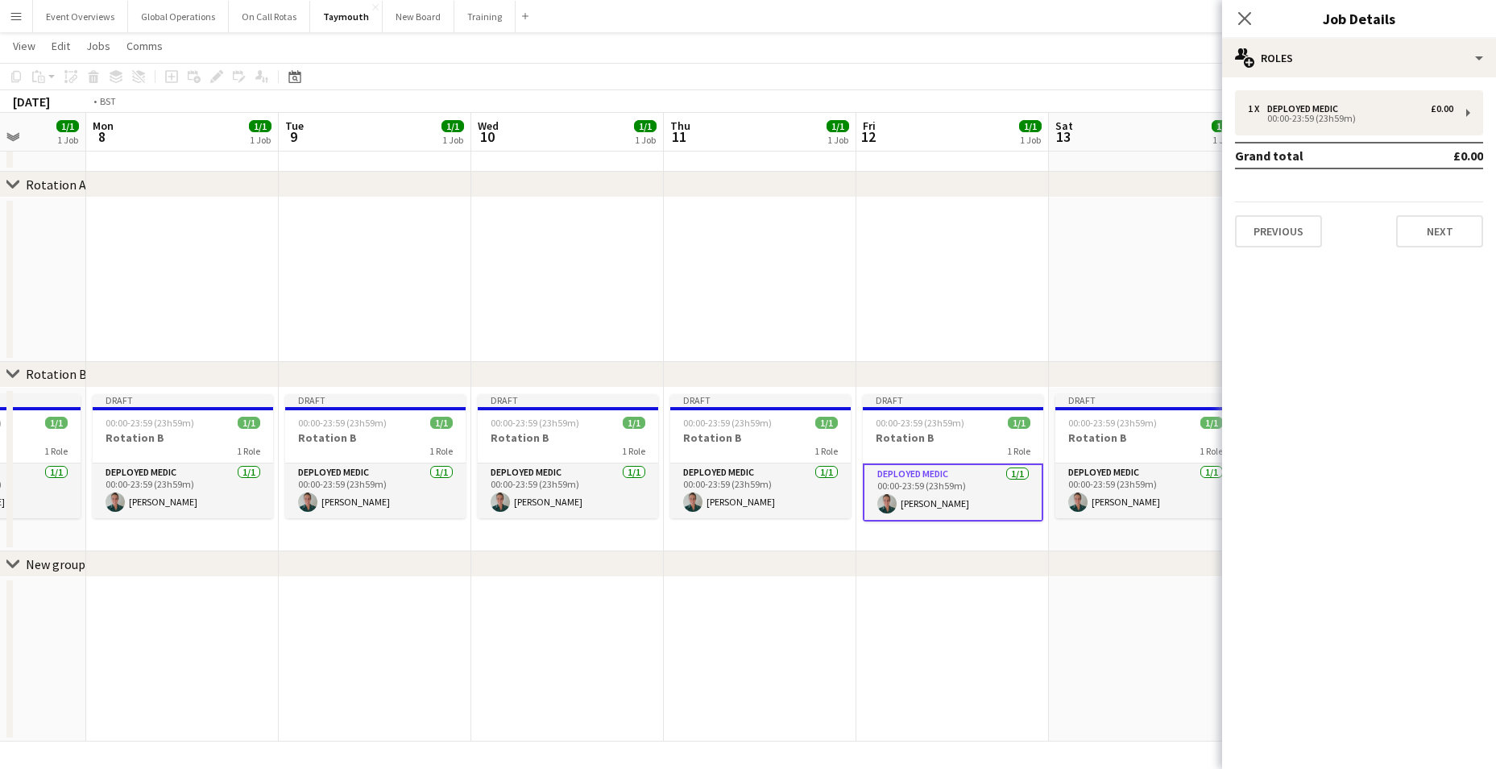
scroll to position [0, 476]
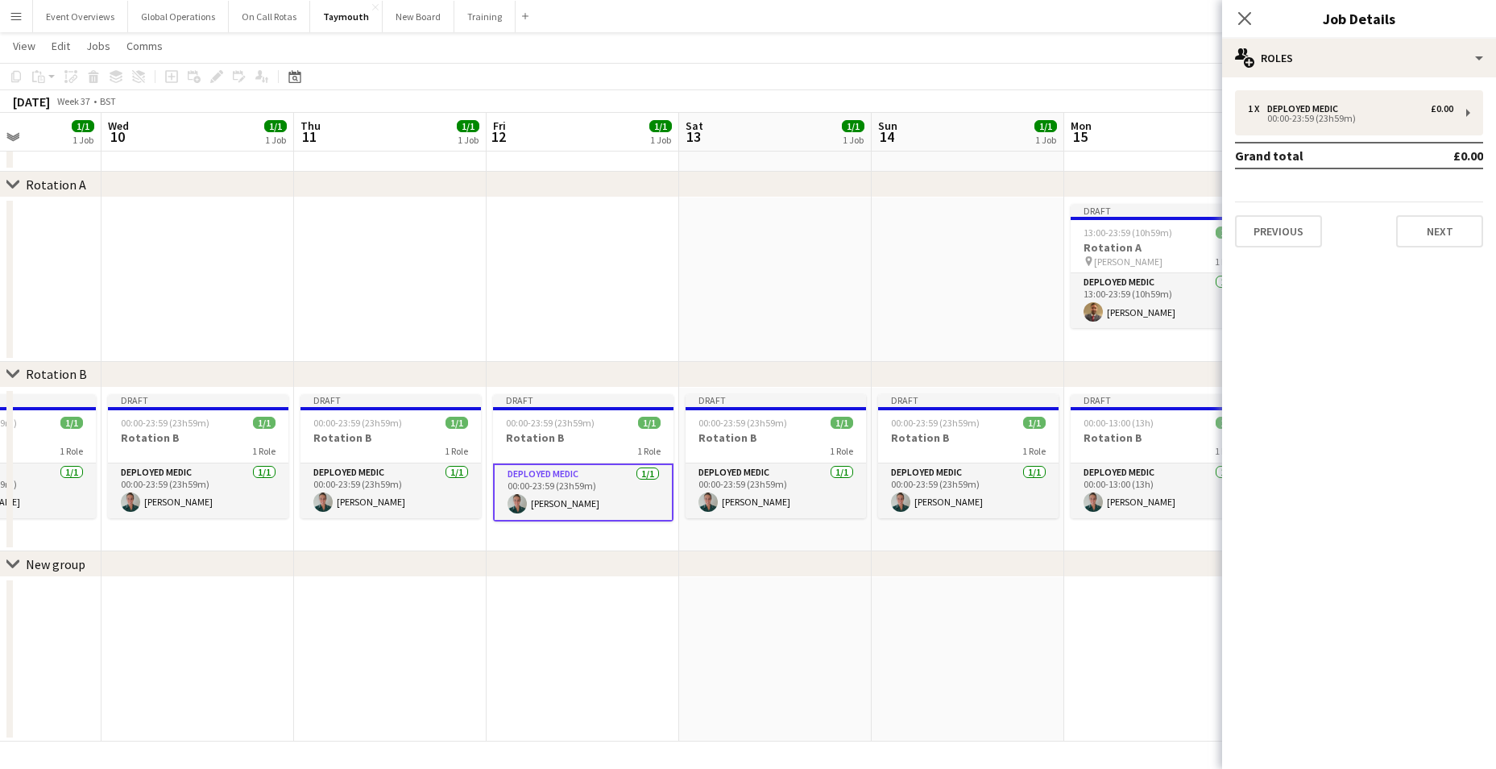
drag, startPoint x: 1069, startPoint y: 619, endPoint x: 681, endPoint y: 599, distance: 388.8
click at [681, 599] on app-calendar-viewport "Sun 7 1/1 1 Job Mon 8 1/1 1 Job Tue 9 1/1 1 Job Wed 10 1/1 1 Job Thu 11 1/1 1 J…" at bounding box center [748, 373] width 1496 height 735
click at [735, 466] on app-card-role "Deployed Medic [DATE] 00:00-23:59 (23h59m) [PERSON_NAME]" at bounding box center [776, 490] width 180 height 55
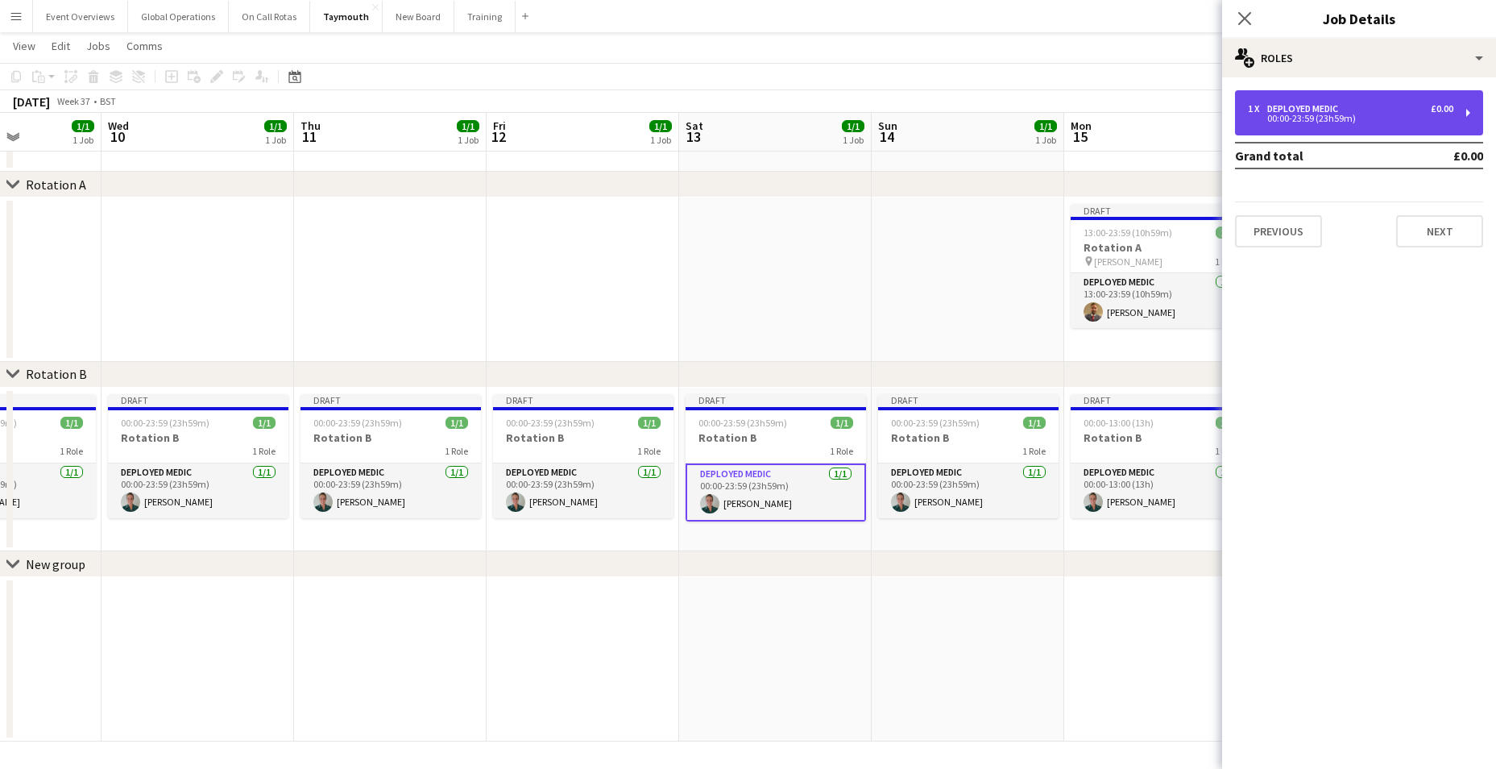
click at [1295, 117] on div "00:00-23:59 (23h59m)" at bounding box center [1350, 118] width 205 height 8
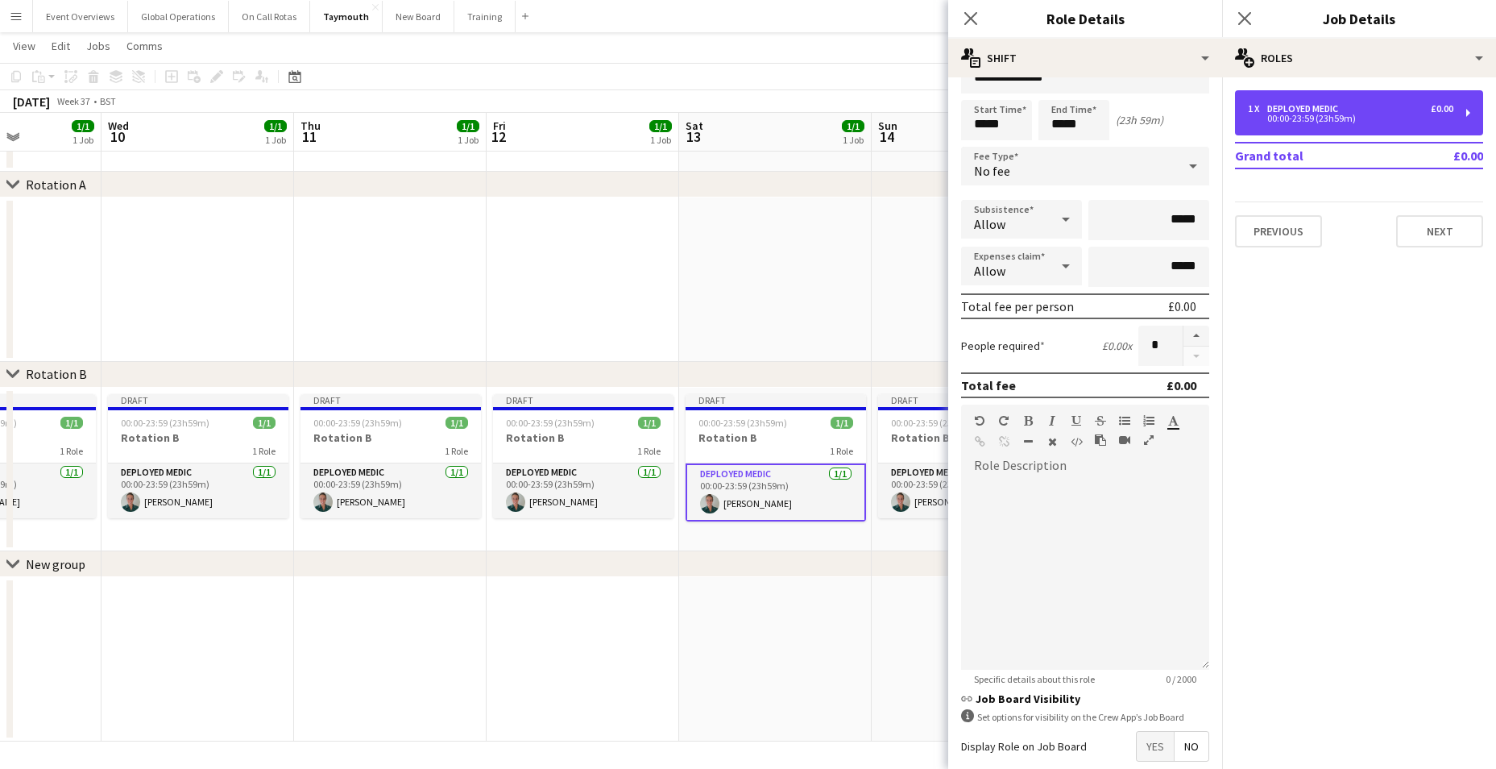
scroll to position [39, 0]
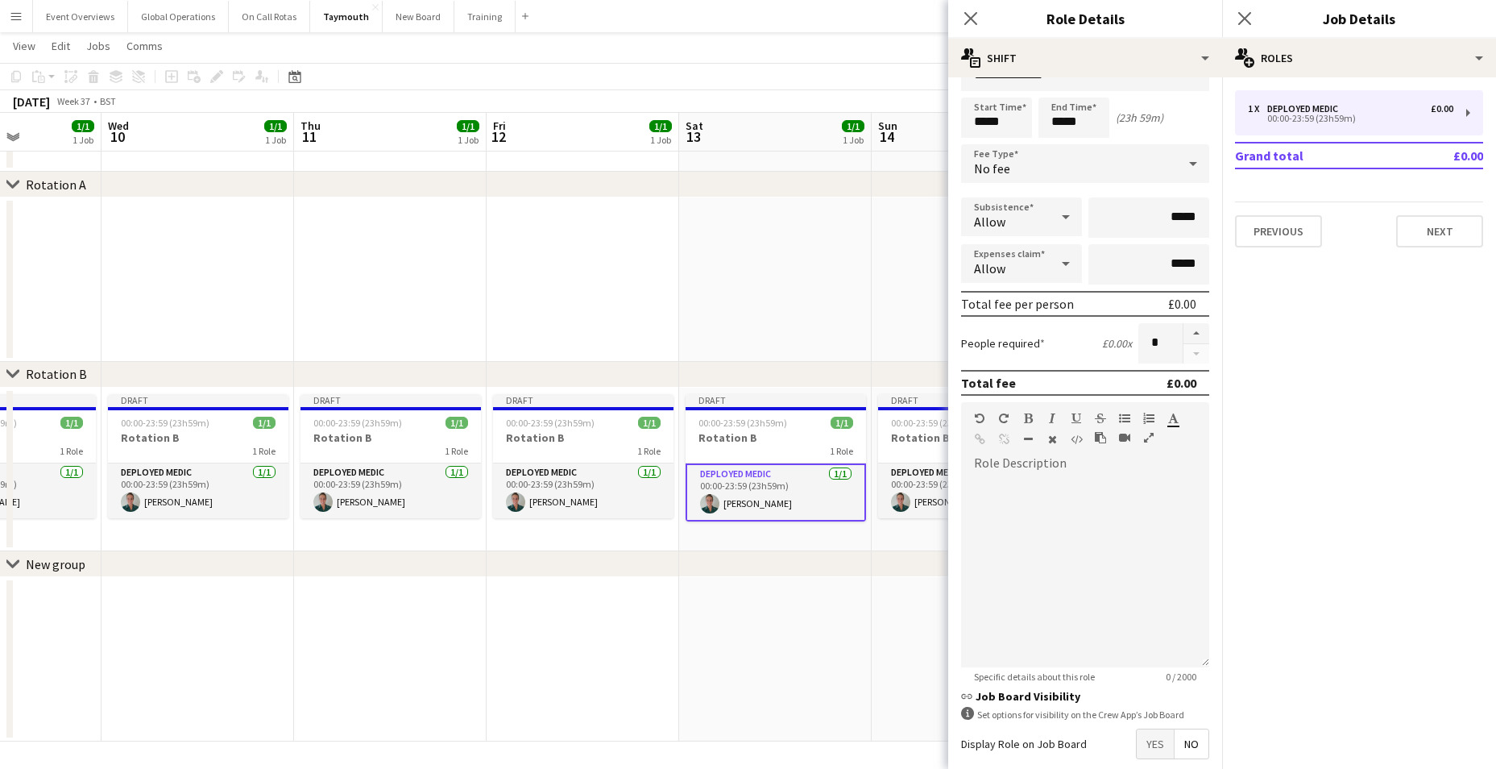
click at [850, 607] on app-date-cell at bounding box center [775, 659] width 193 height 164
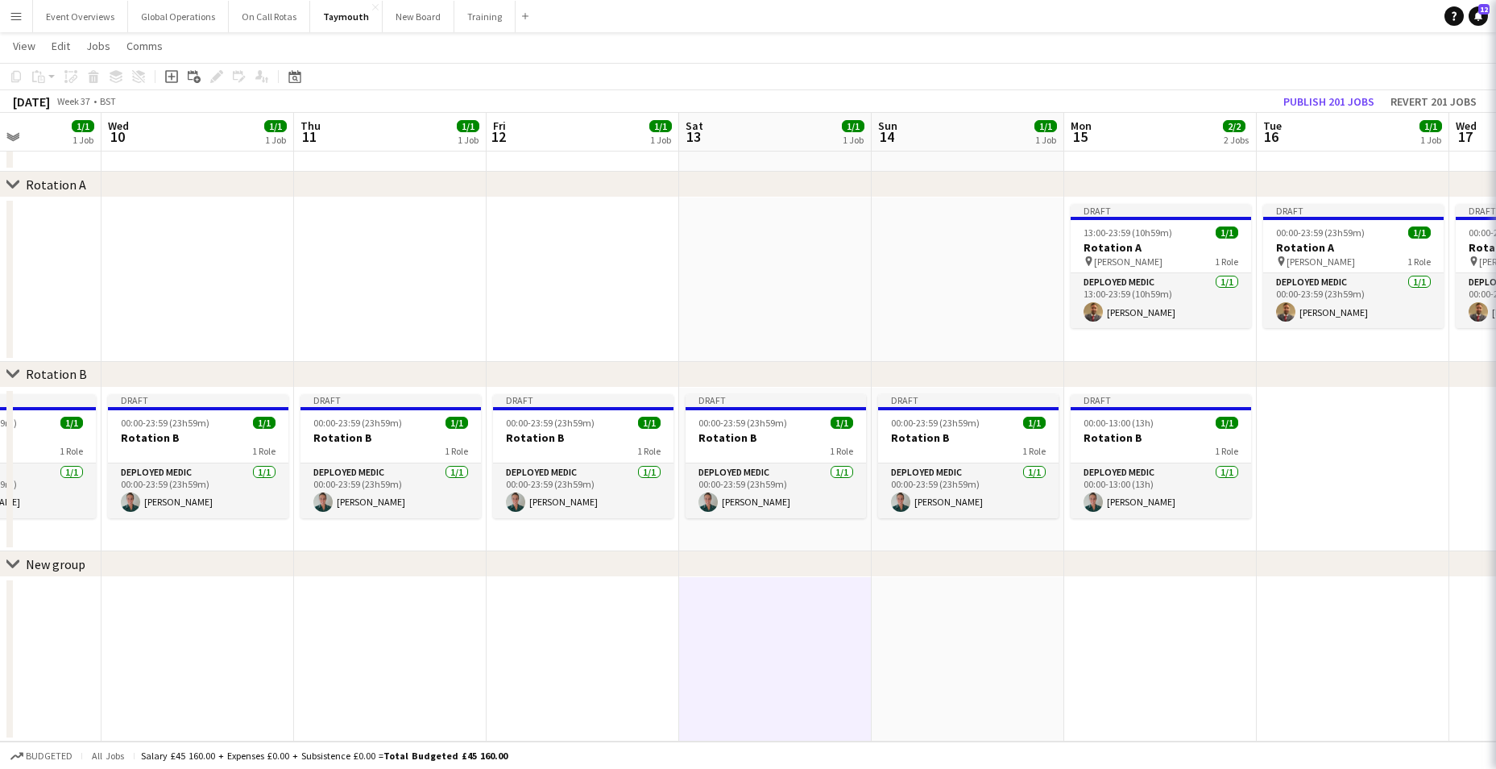
scroll to position [0, 475]
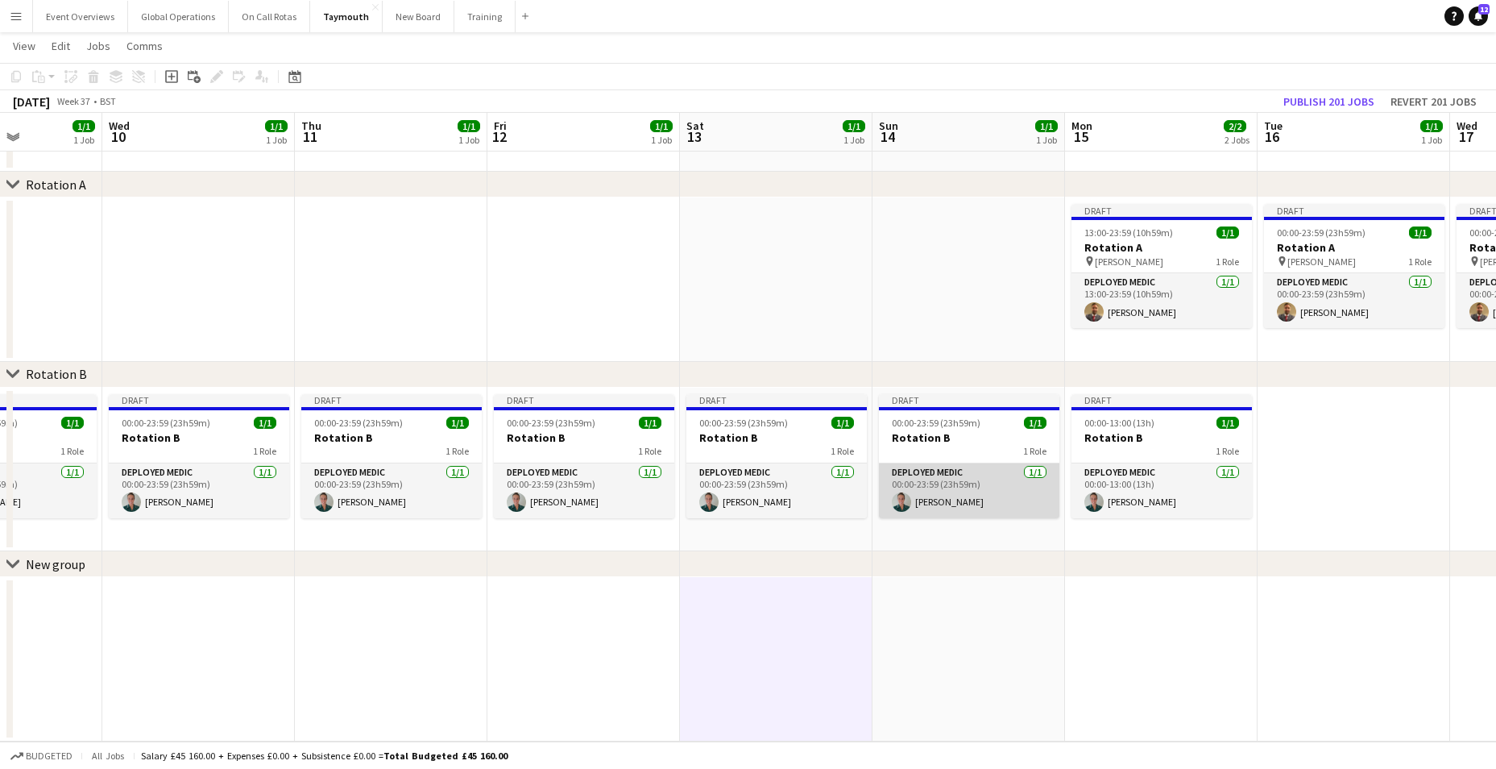
click at [925, 473] on app-card-role "Deployed Medic [DATE] 00:00-23:59 (23h59m) [PERSON_NAME]" at bounding box center [969, 490] width 180 height 55
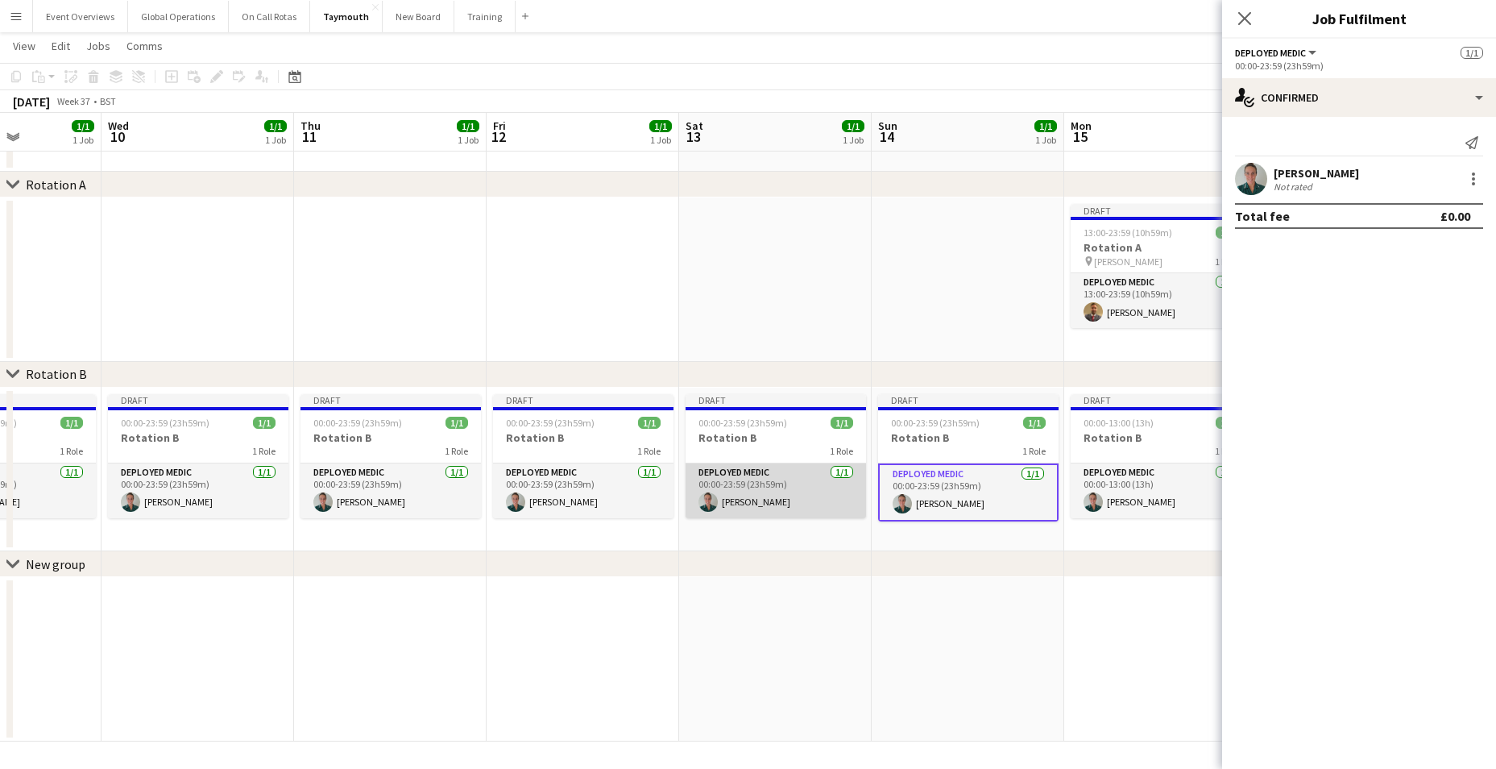
click at [742, 469] on app-card-role "Deployed Medic [DATE] 00:00-23:59 (23h59m) [PERSON_NAME]" at bounding box center [776, 490] width 180 height 55
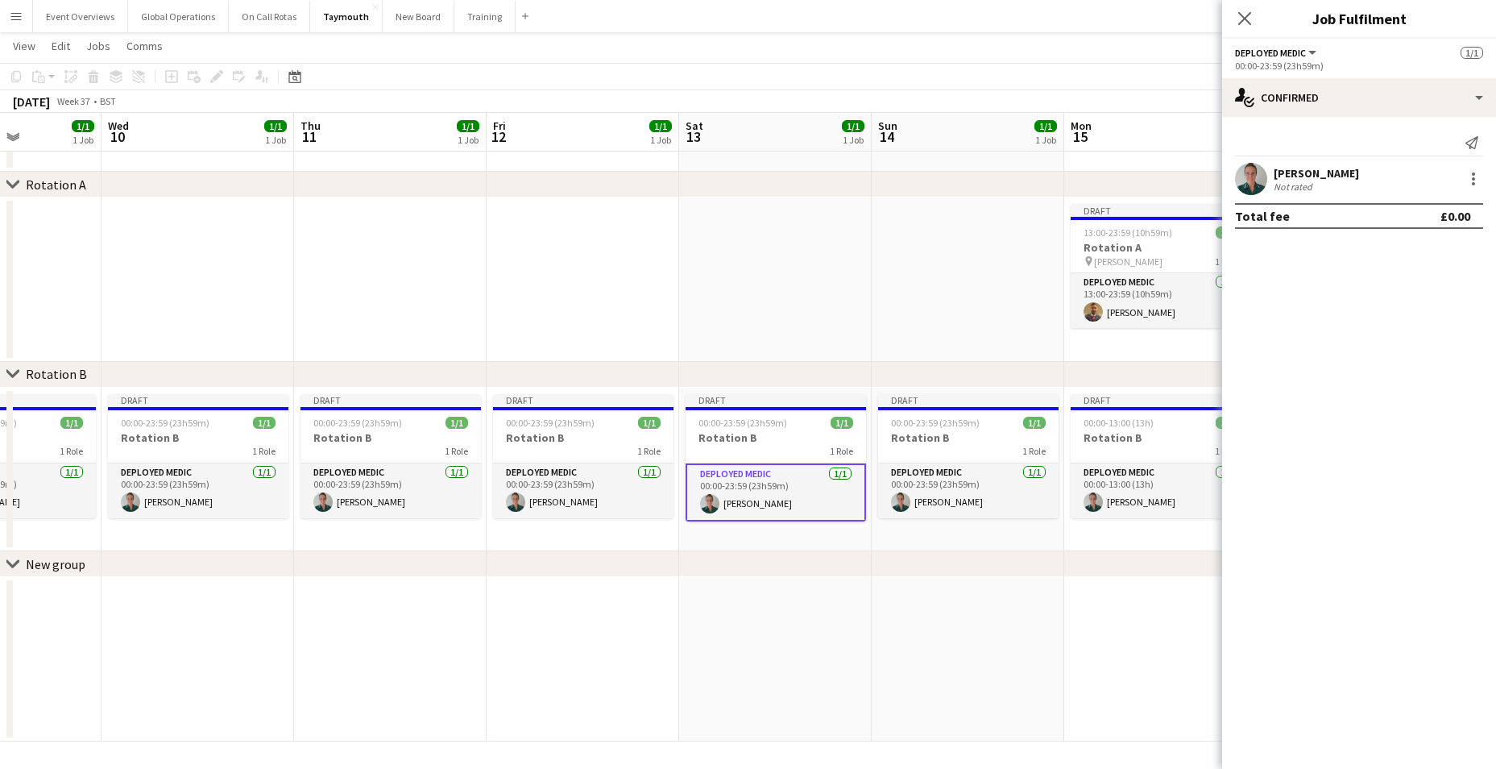
click at [731, 474] on app-card-role "Deployed Medic [DATE] 00:00-23:59 (23h59m) [PERSON_NAME]" at bounding box center [776, 492] width 180 height 58
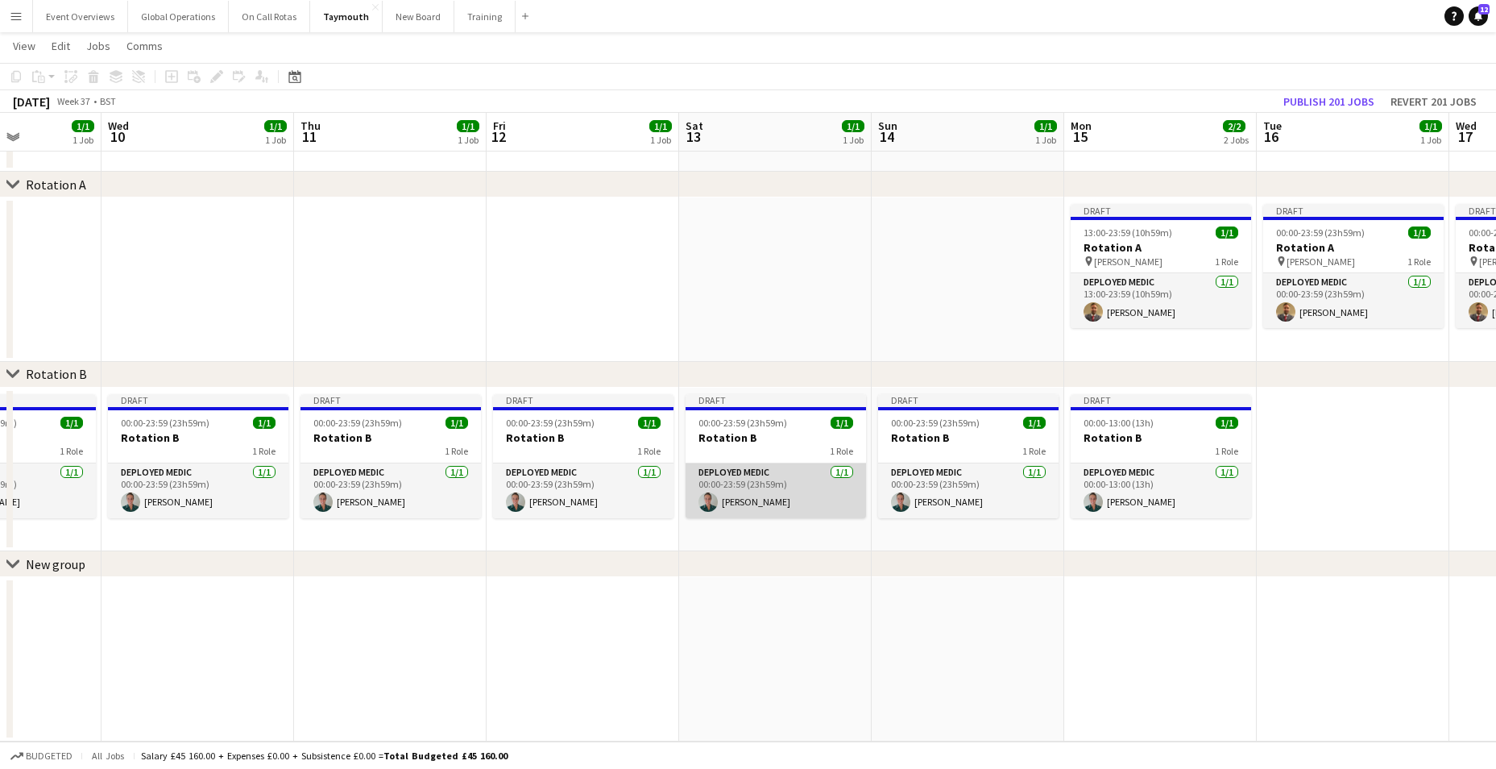
click at [709, 476] on app-card-role "Deployed Medic [DATE] 00:00-23:59 (23h59m) [PERSON_NAME]" at bounding box center [776, 490] width 180 height 55
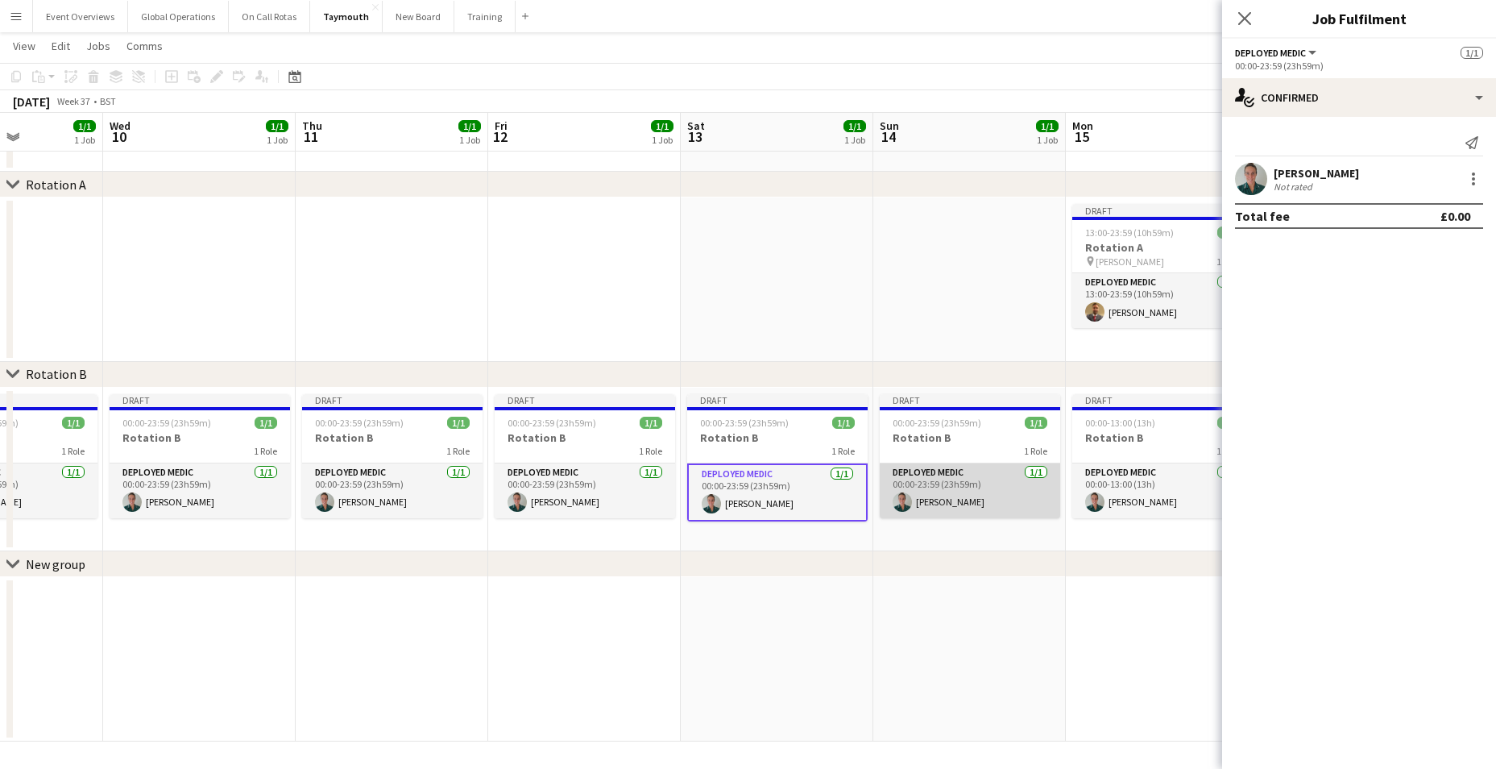
scroll to position [0, 474]
click at [925, 474] on app-card-role "Deployed Medic [DATE] 00:00-23:59 (23h59m) [PERSON_NAME]" at bounding box center [970, 490] width 180 height 55
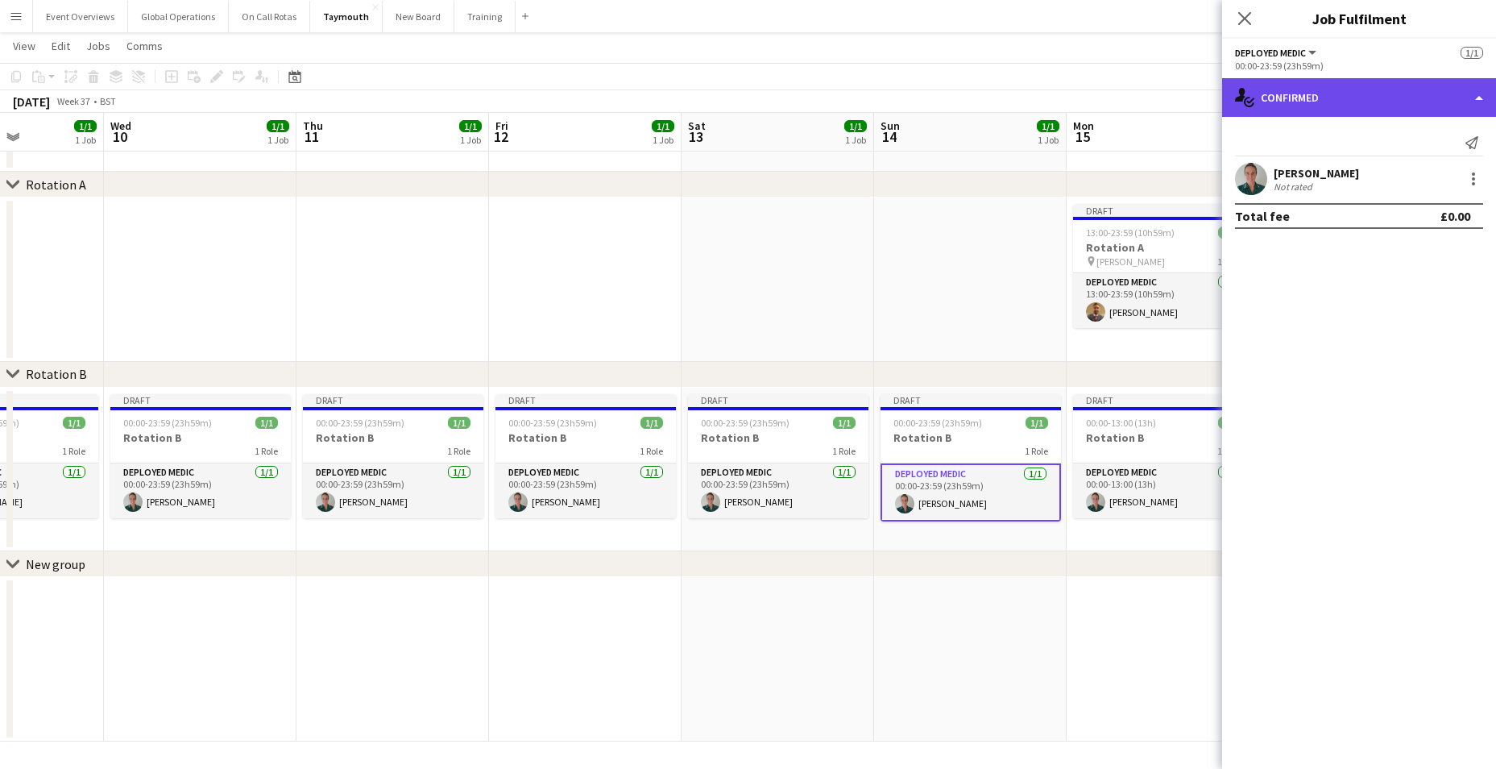
click at [1480, 97] on div "single-neutral-actions-check-2 Confirmed" at bounding box center [1359, 97] width 274 height 39
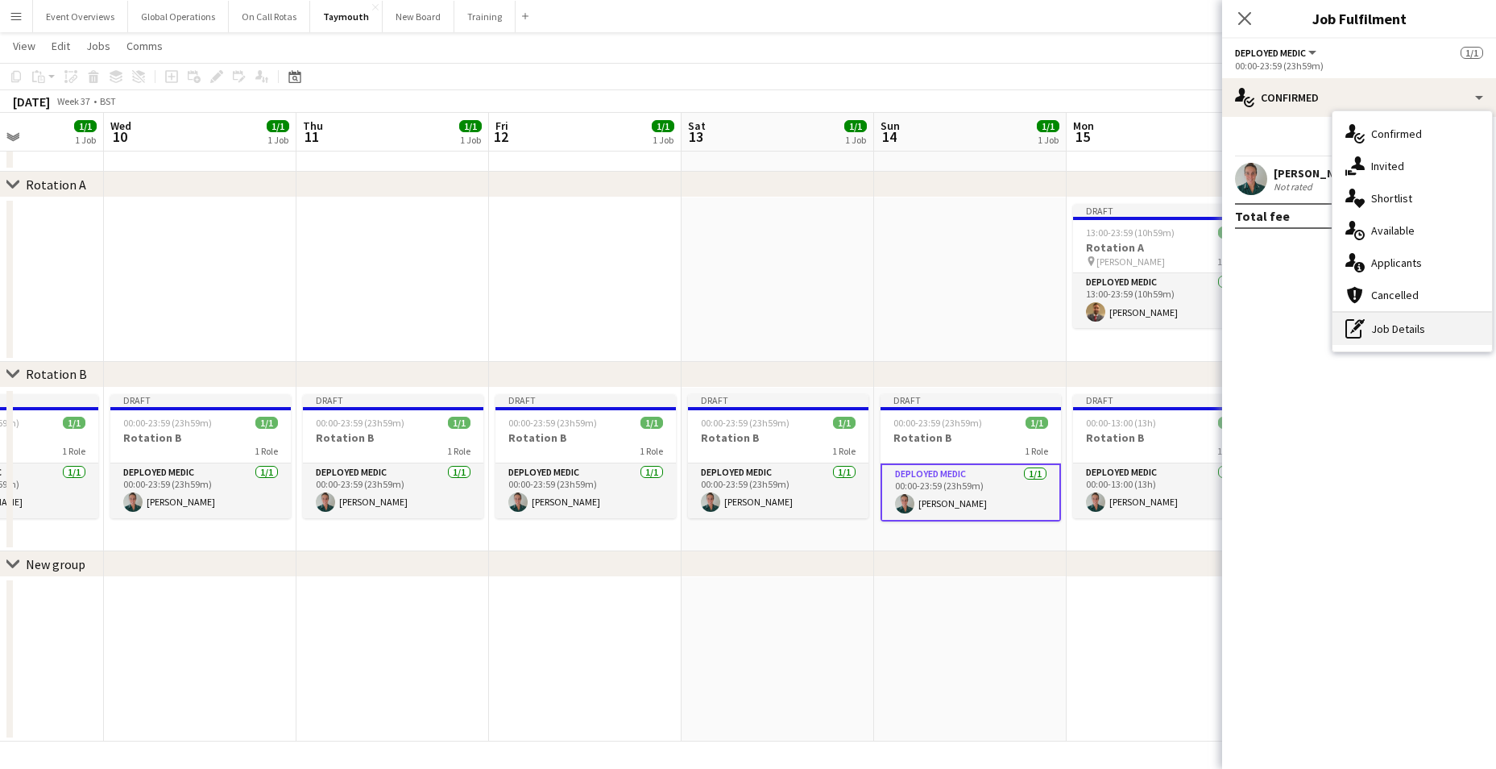
click at [1386, 325] on div "pen-write Job Details" at bounding box center [1412, 329] width 160 height 32
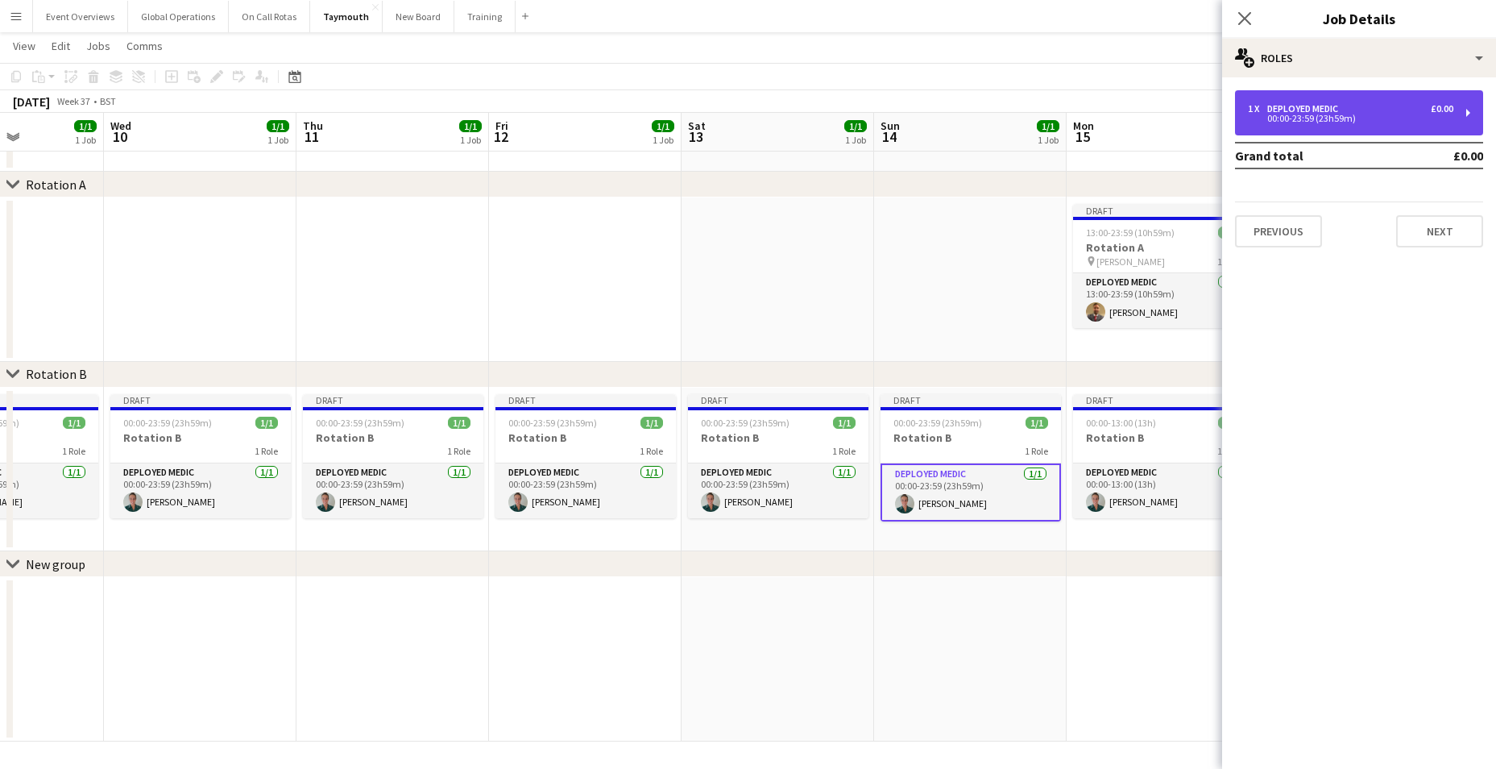
click at [1311, 111] on div "Deployed Medic" at bounding box center [1305, 108] width 77 height 11
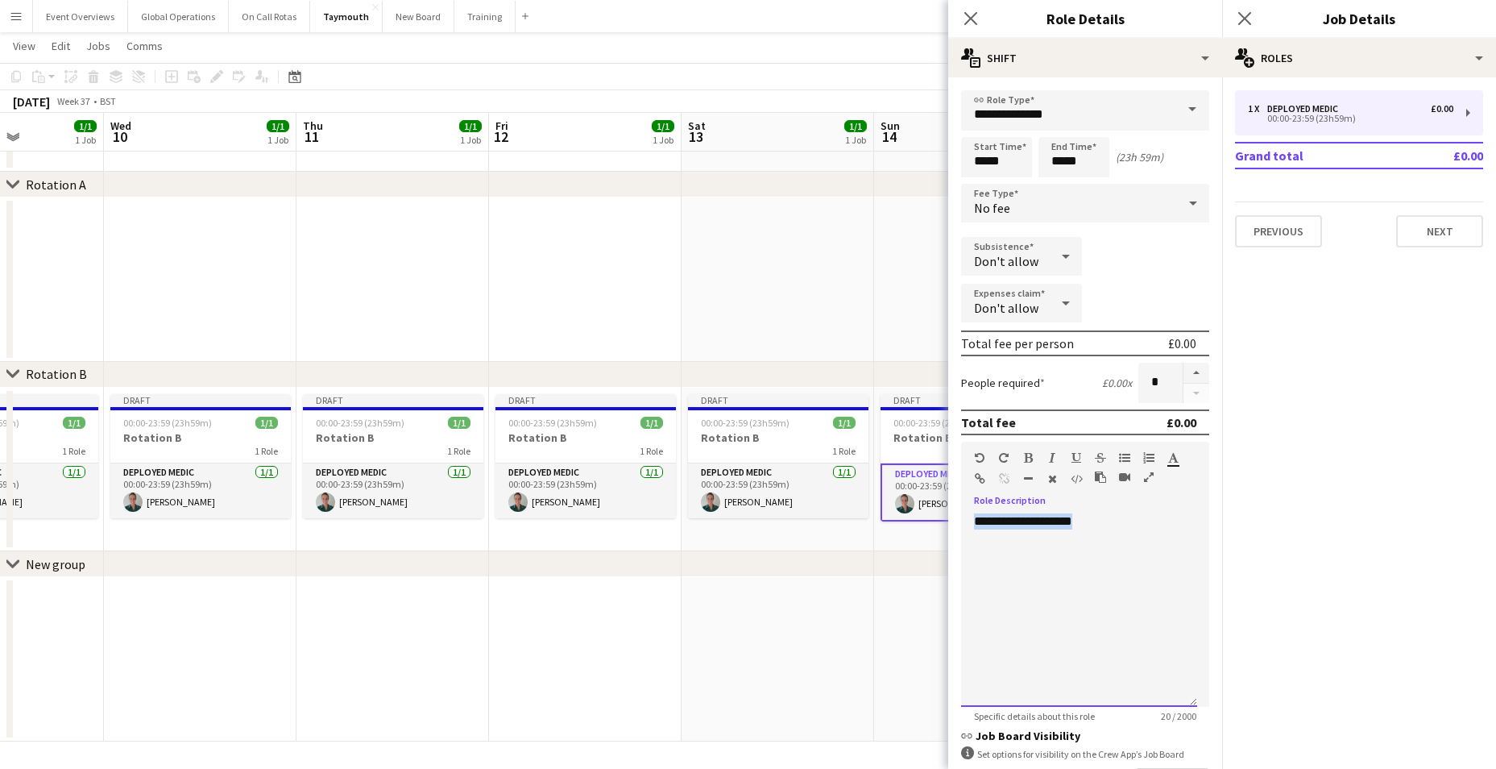
drag, startPoint x: 1101, startPoint y: 516, endPoint x: 947, endPoint y: 529, distance: 155.3
click at [947, 529] on body "Menu Boards Boards Boards All jobs Status Workforce Workforce My Workforce Recr…" at bounding box center [748, 356] width 1496 height 826
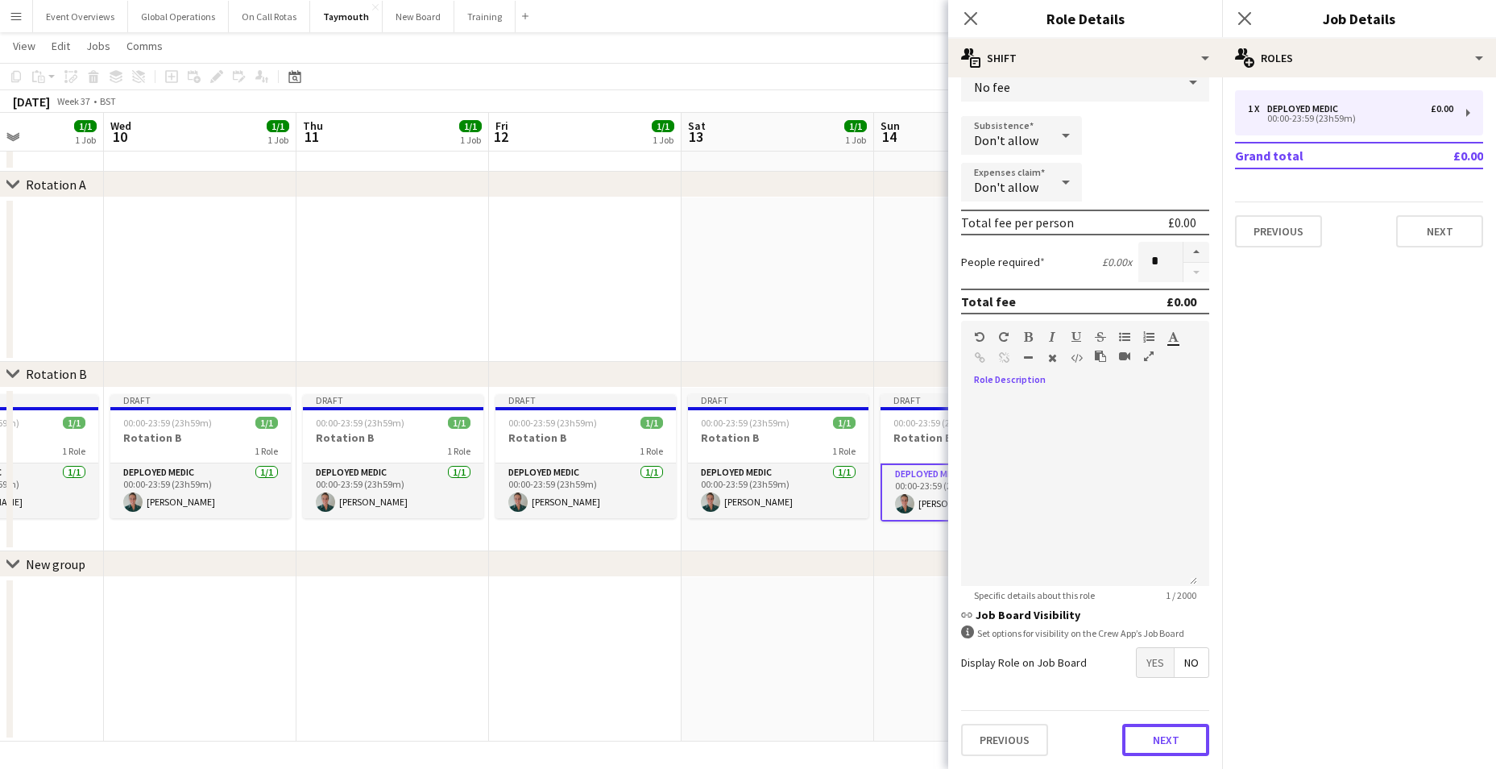
click at [1157, 743] on button "Next" at bounding box center [1165, 739] width 87 height 32
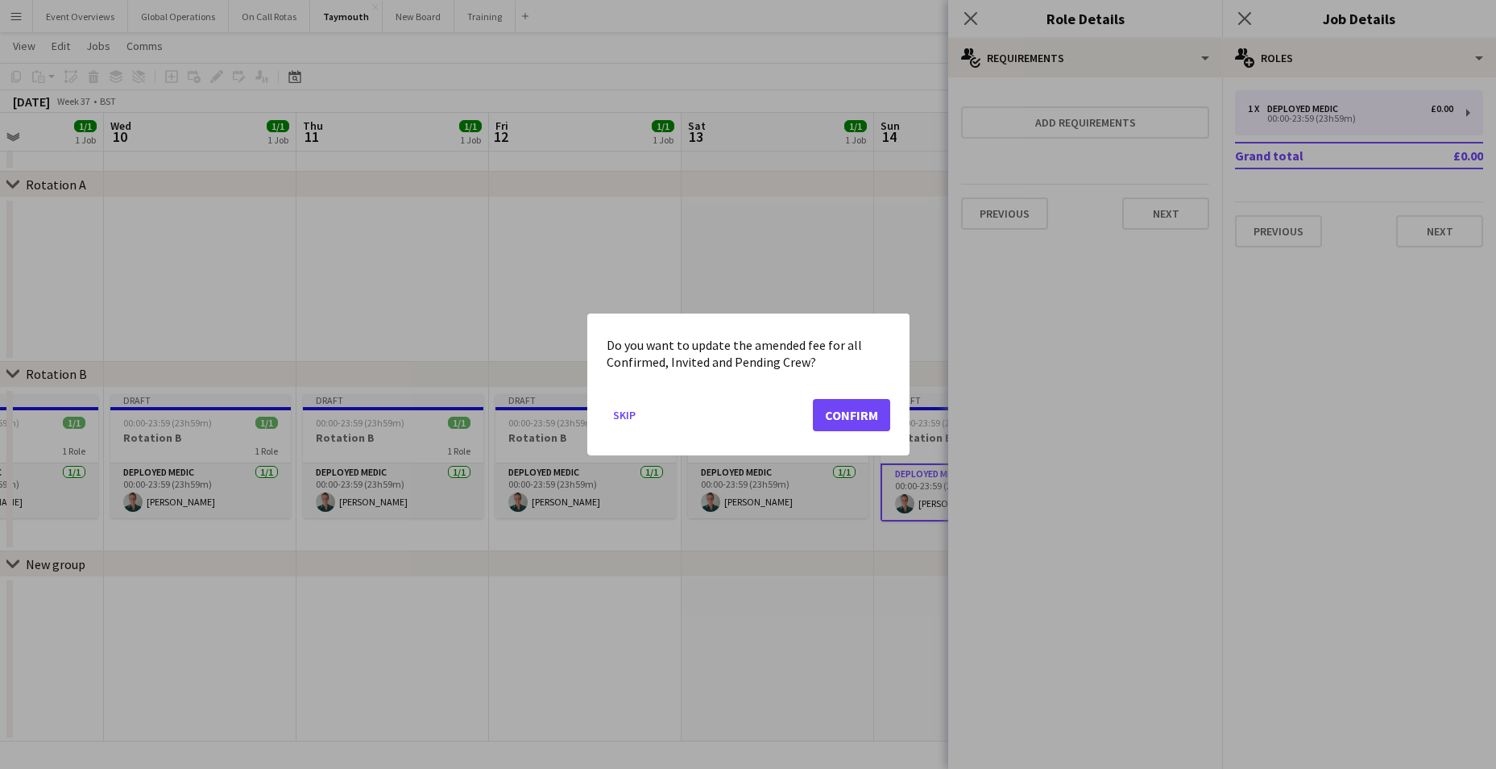
scroll to position [0, 0]
click at [855, 412] on button "Confirm" at bounding box center [851, 415] width 77 height 32
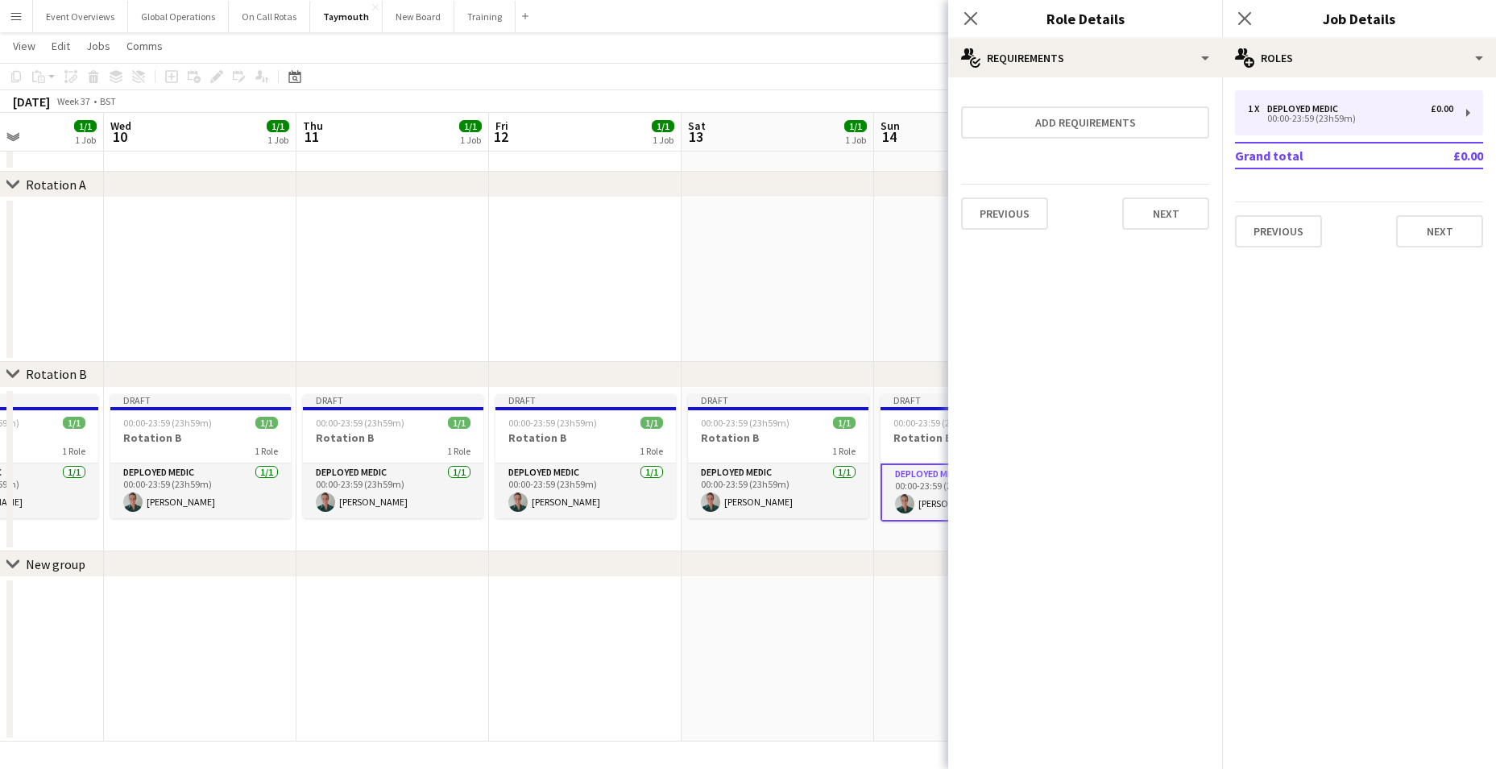
scroll to position [57, 0]
click at [1186, 209] on button "Next" at bounding box center [1165, 213] width 87 height 32
click at [1187, 213] on button "Finish" at bounding box center [1179, 216] width 60 height 32
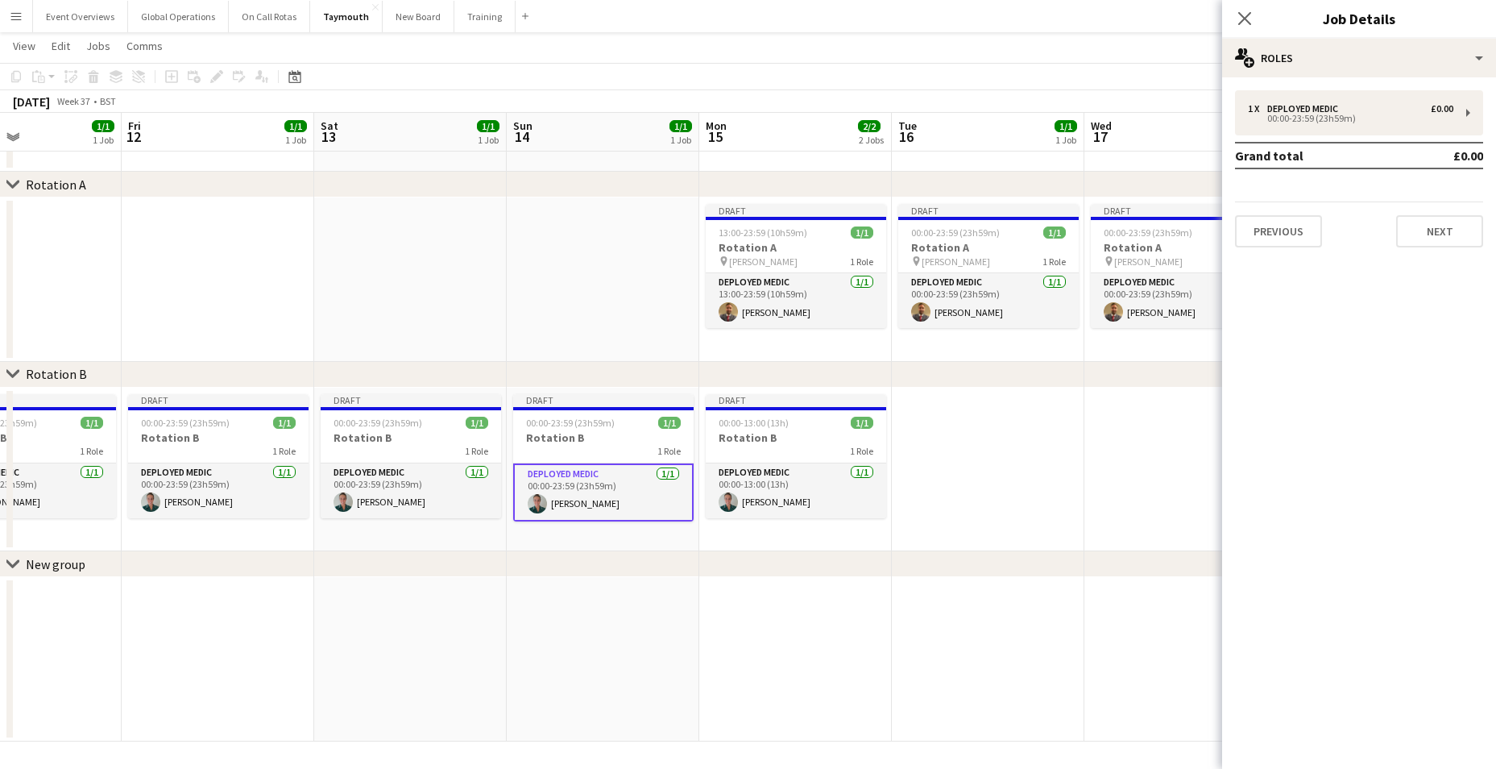
scroll to position [0, 630]
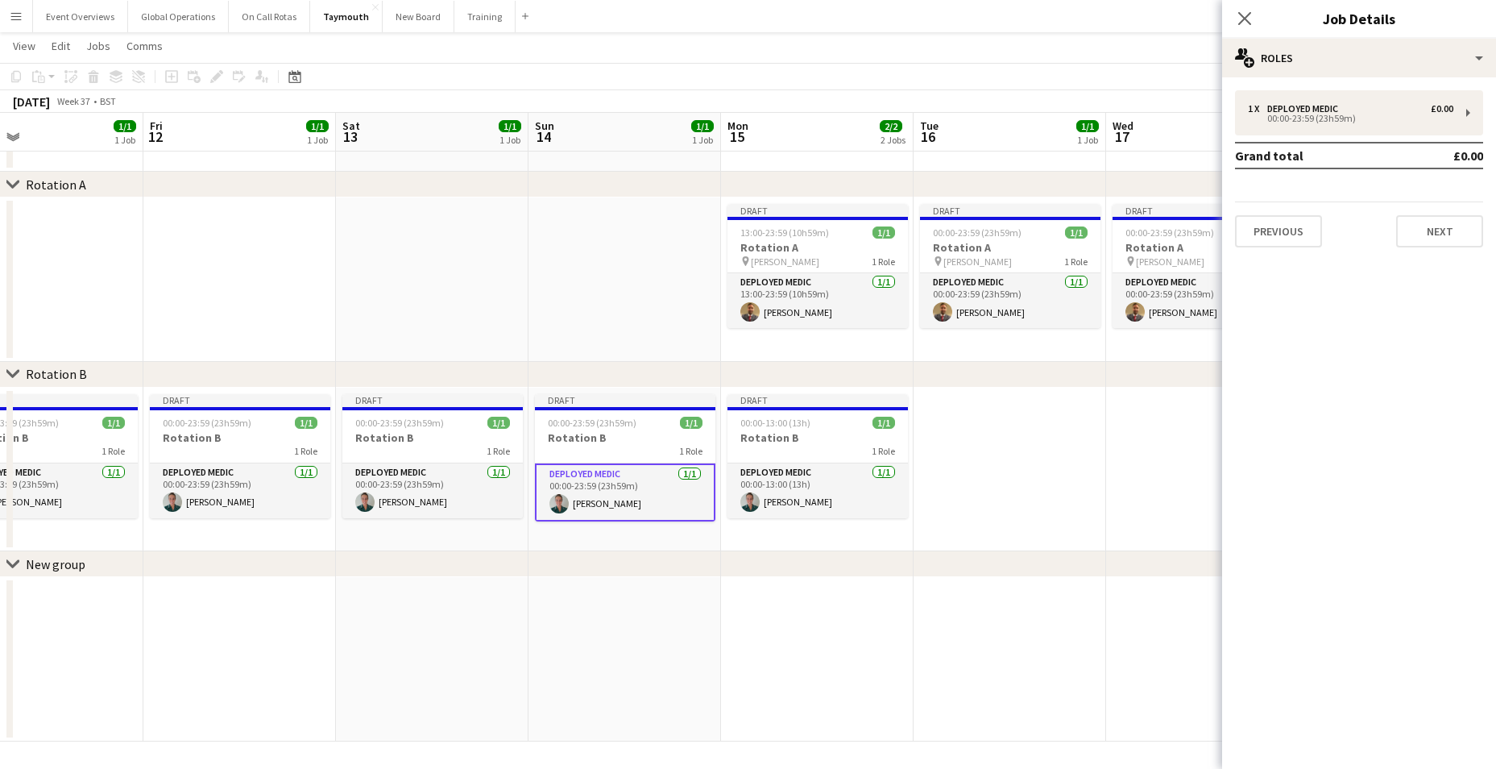
drag, startPoint x: 1024, startPoint y: 636, endPoint x: 675, endPoint y: 627, distance: 348.9
click at [675, 627] on app-calendar-viewport "Mon 8 1/1 1 Job Tue 9 1/1 1 Job Wed 10 1/1 1 Job Thu 11 1/1 1 Job Fri 12 1/1 1 …" at bounding box center [748, 373] width 1496 height 735
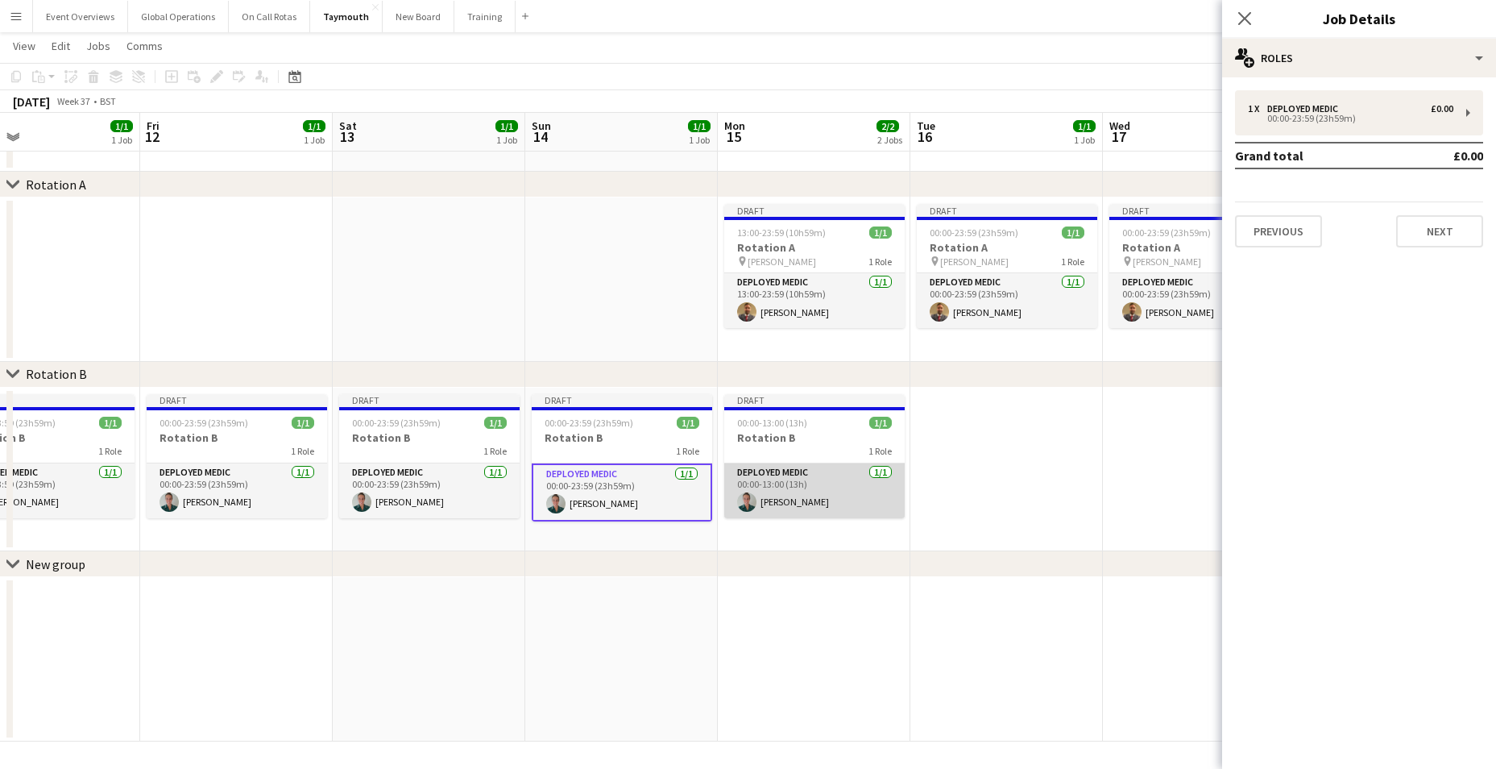
click at [777, 471] on app-card-role "Deployed Medic [DATE] 00:00-13:00 (13h) [PERSON_NAME]" at bounding box center [814, 490] width 180 height 55
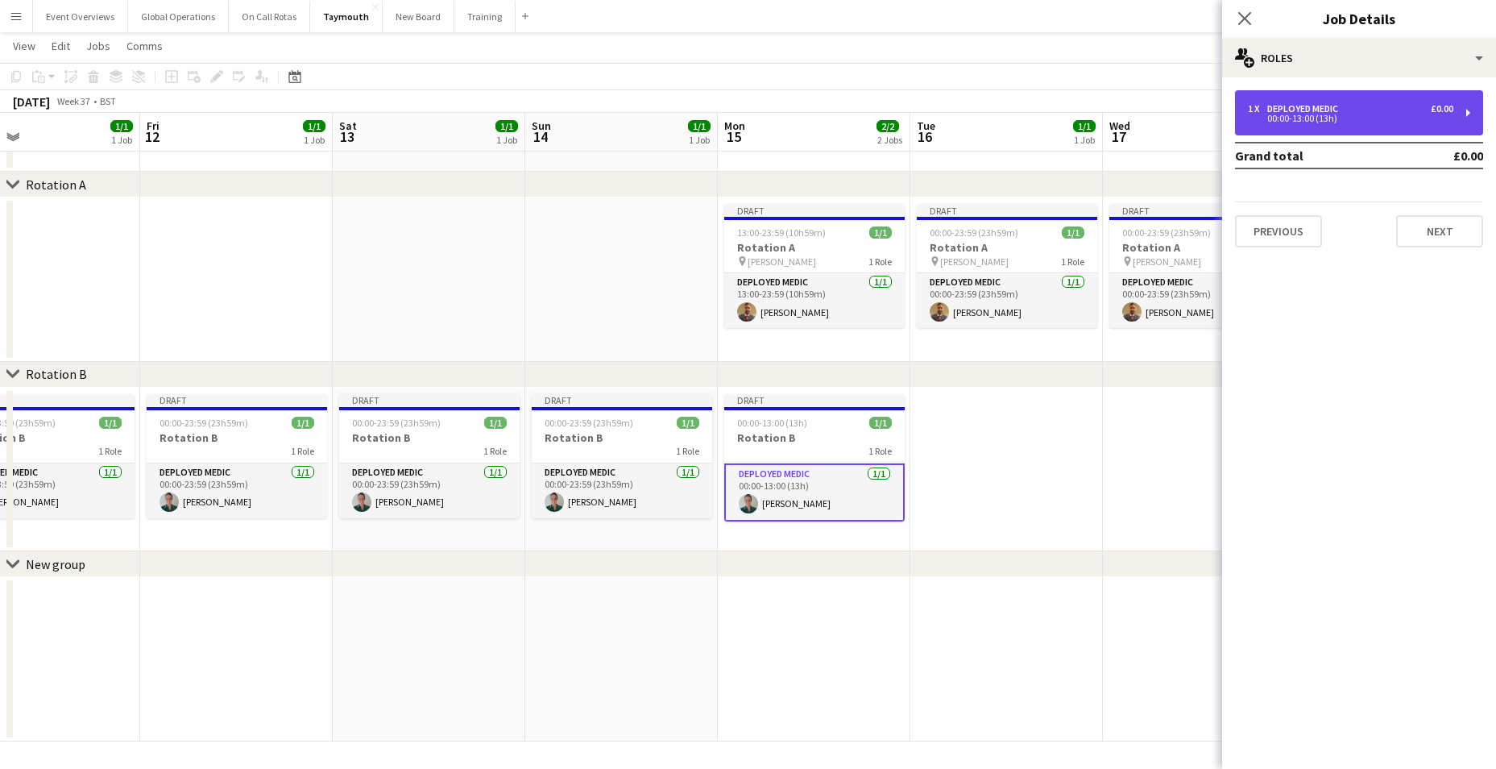
click at [1298, 109] on div "Deployed Medic" at bounding box center [1305, 108] width 77 height 11
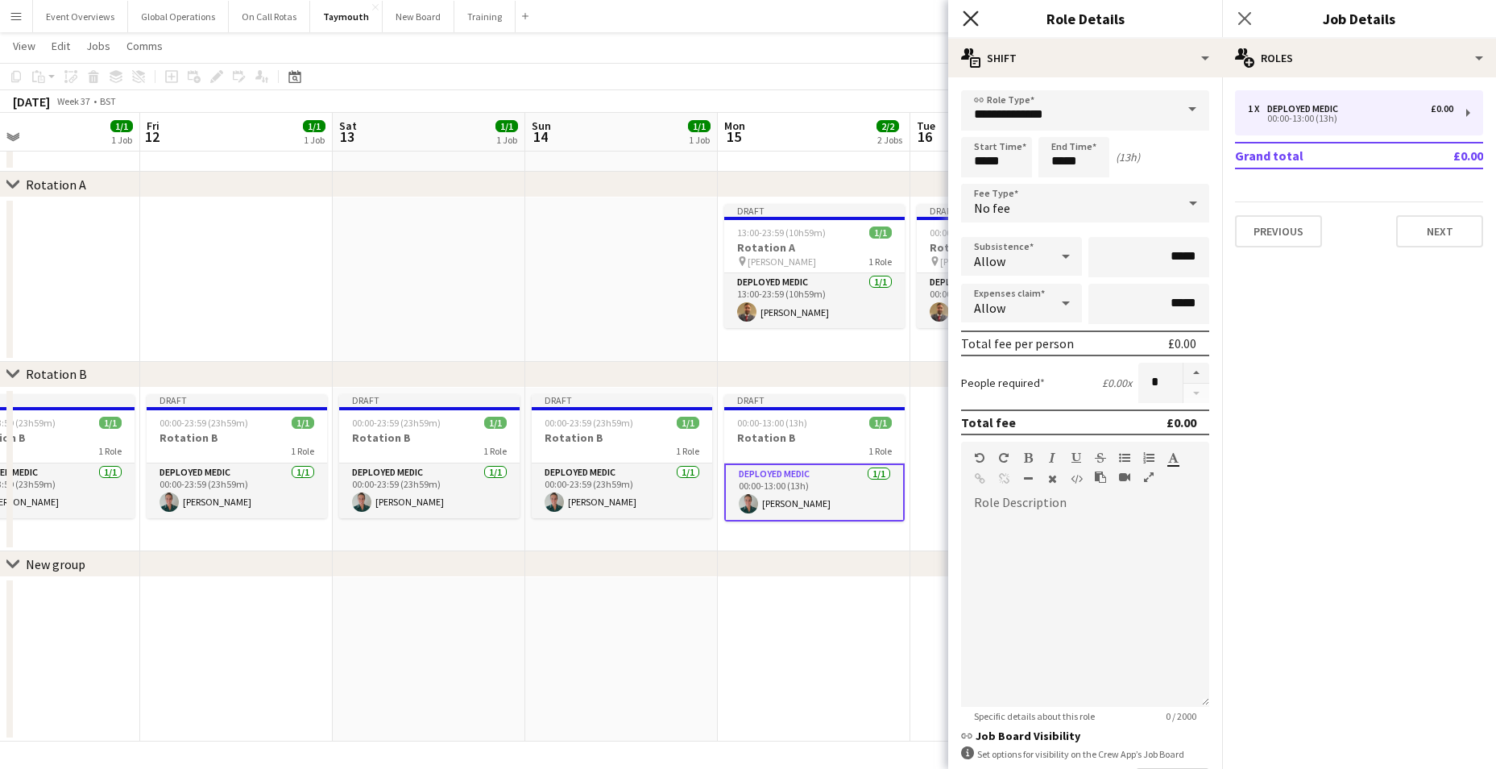
click at [968, 19] on icon "Close pop-in" at bounding box center [970, 17] width 15 height 15
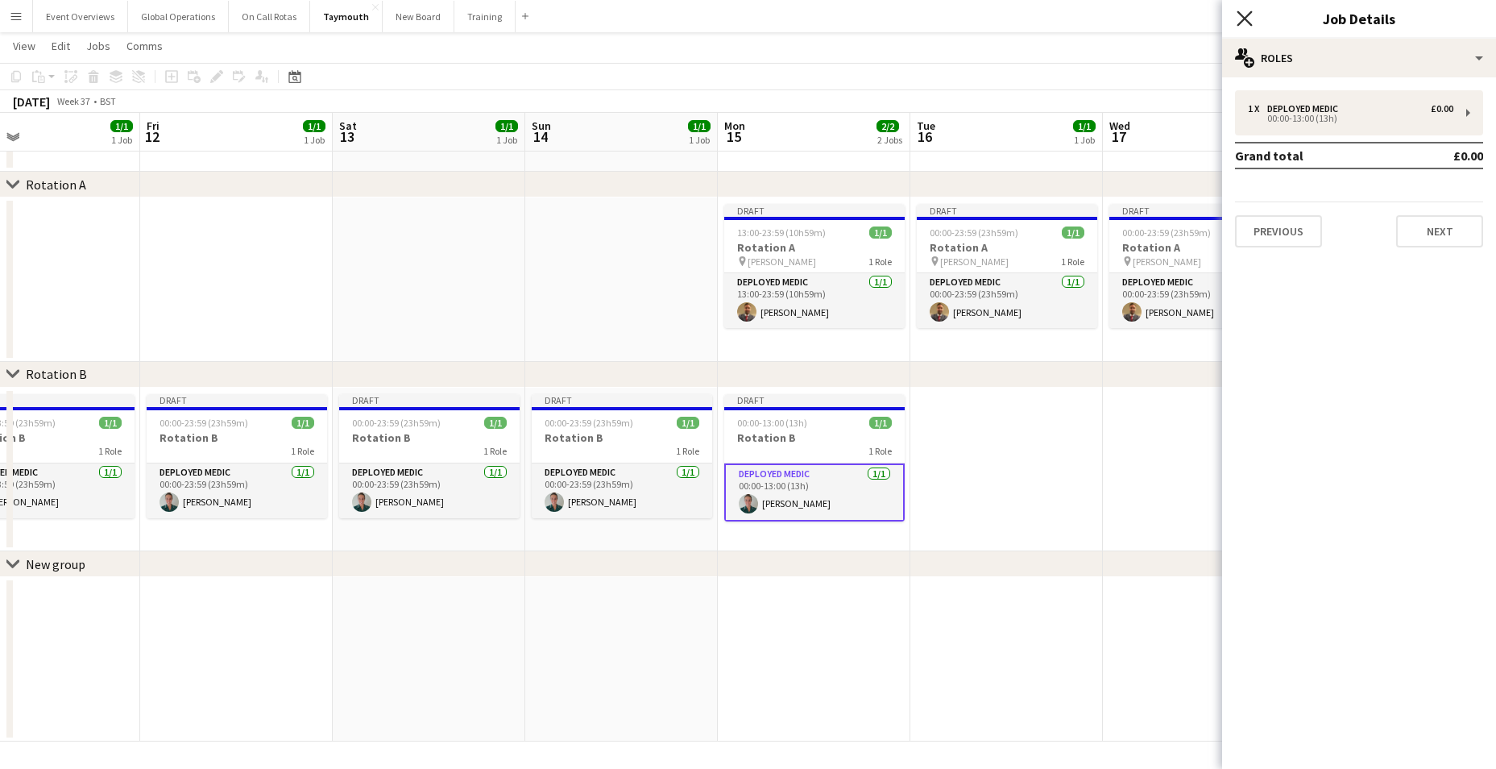
click at [1246, 16] on icon at bounding box center [1244, 17] width 15 height 15
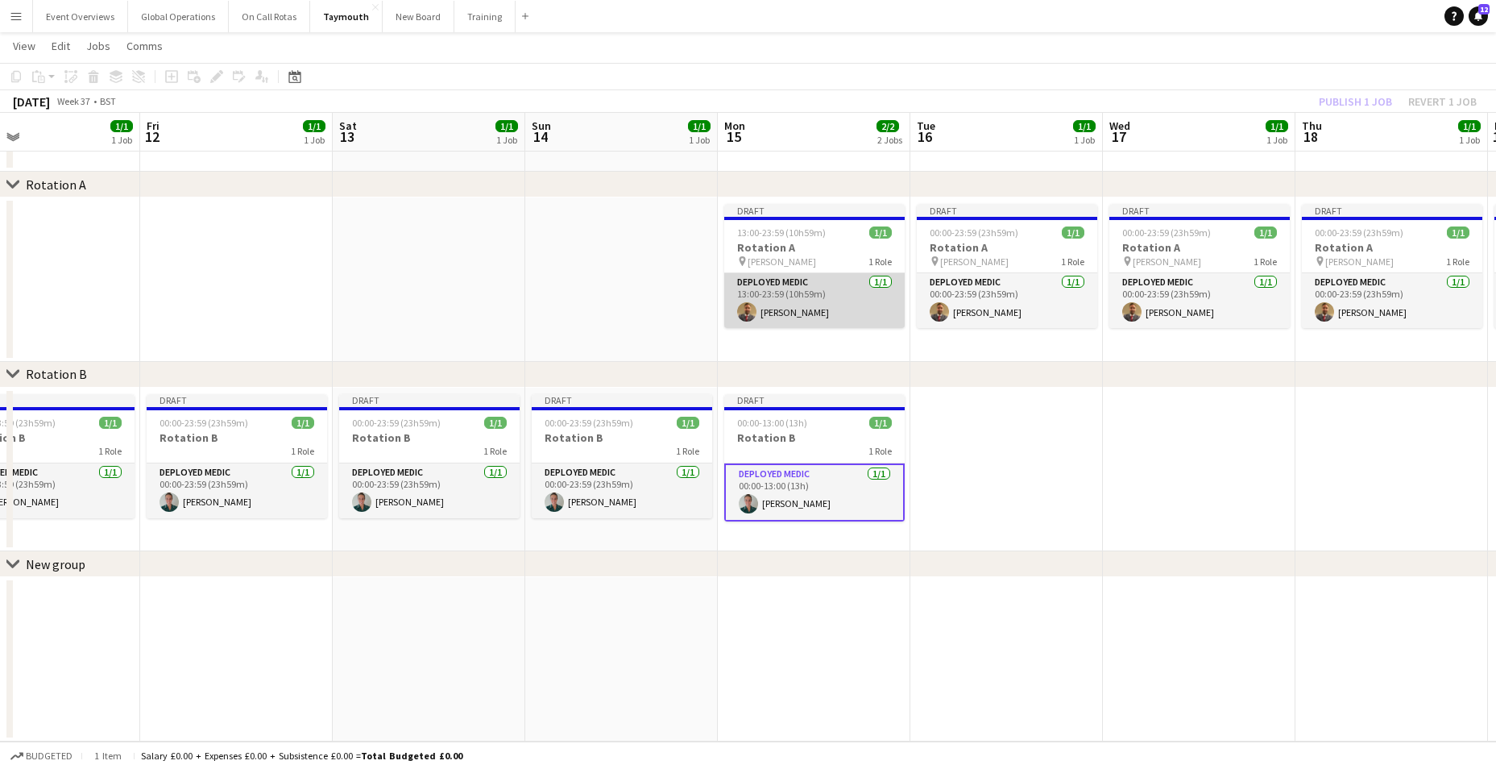
click at [781, 289] on app-card-role "Deployed Medic [DATE] 13:00-23:59 (10h59m) [PERSON_NAME]" at bounding box center [814, 300] width 180 height 55
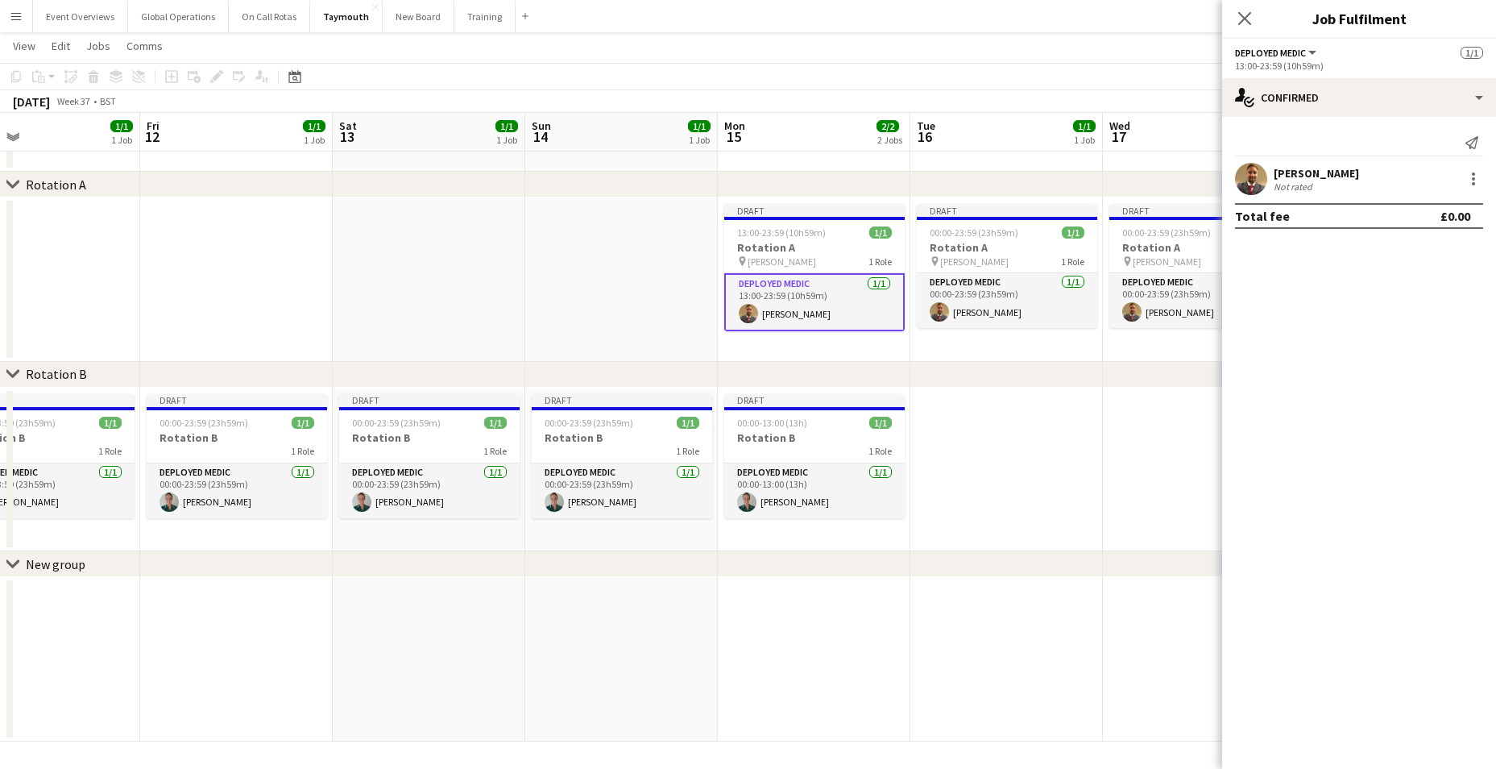
click at [1292, 69] on div "13:00-23:59 (10h59m)" at bounding box center [1359, 66] width 248 height 12
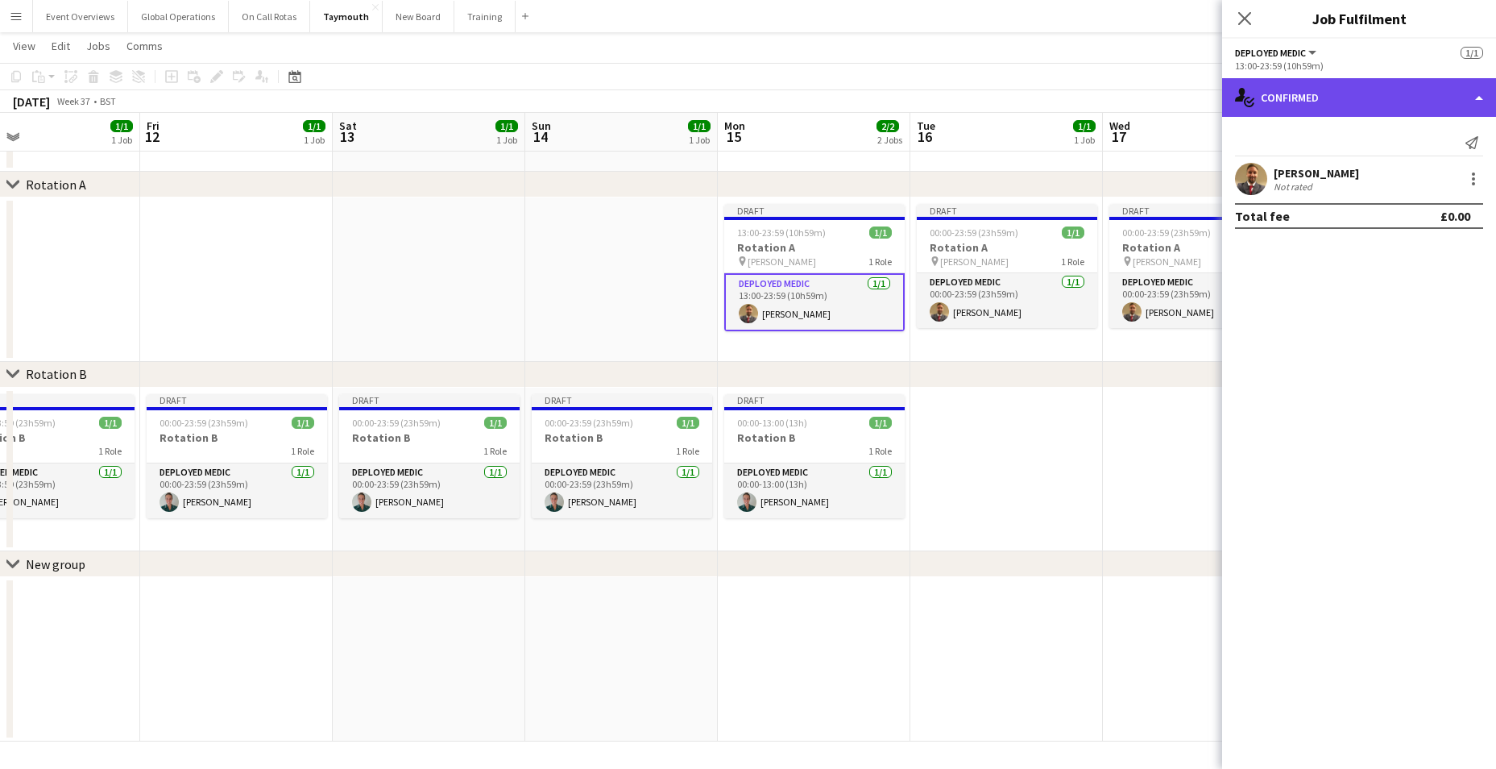
click at [1478, 94] on div "single-neutral-actions-check-2 Confirmed" at bounding box center [1359, 97] width 274 height 39
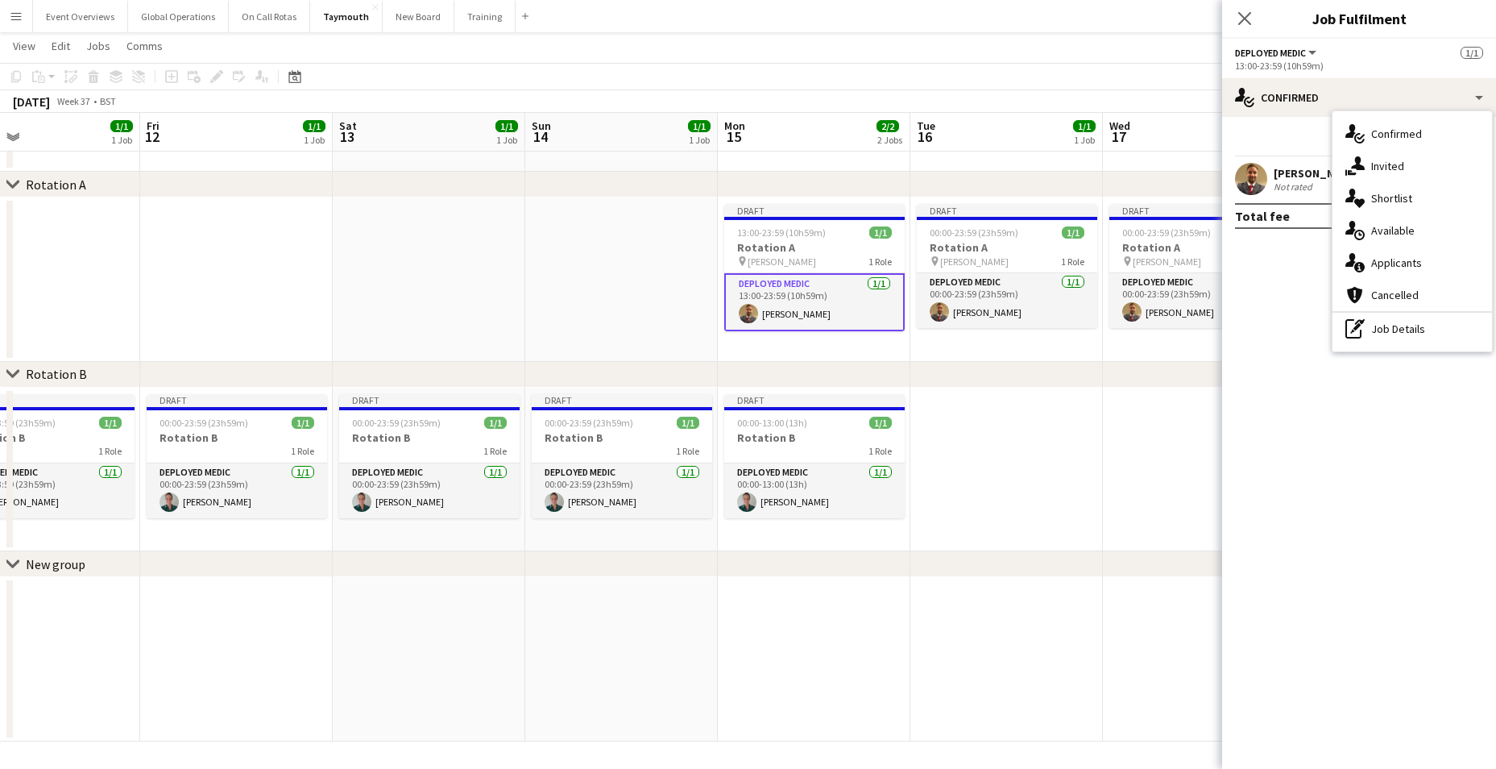
click at [1393, 326] on div "pen-write Job Details" at bounding box center [1412, 329] width 160 height 32
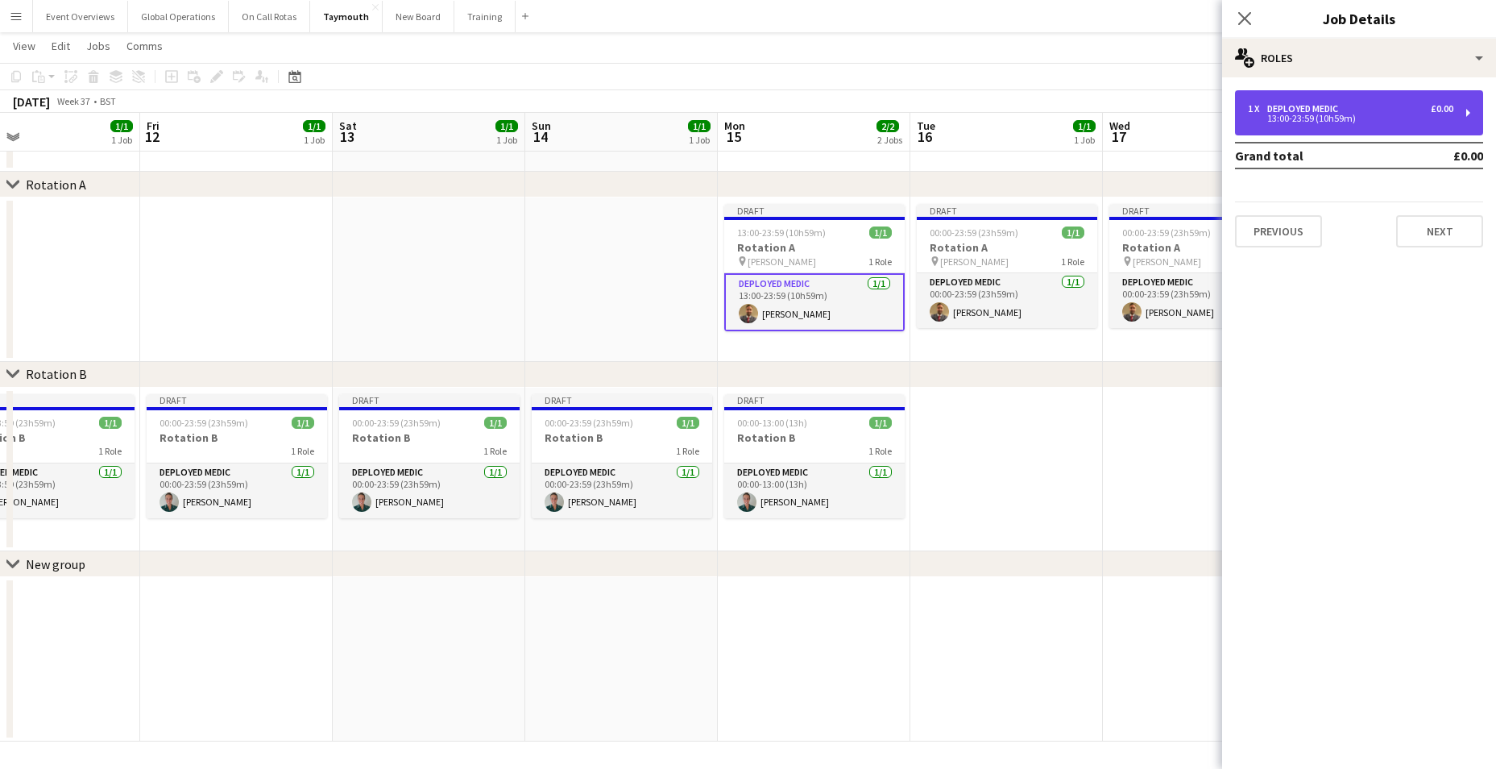
click at [1320, 119] on div "13:00-23:59 (10h59m)" at bounding box center [1350, 118] width 205 height 8
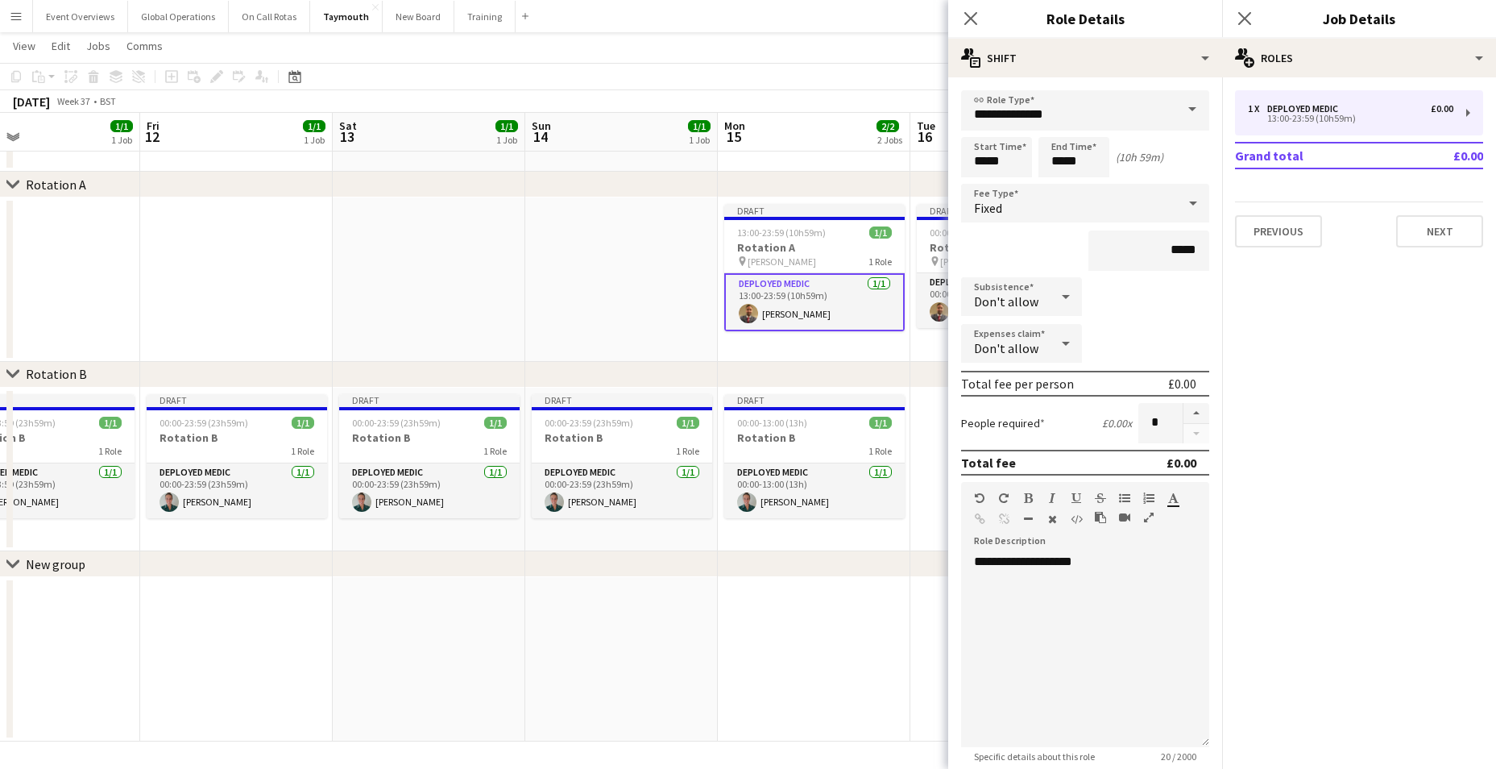
click at [975, 183] on form "**********" at bounding box center [1085, 509] width 274 height 839
click at [992, 172] on input "*****" at bounding box center [996, 157] width 71 height 40
type input "*****"
click at [984, 183] on div at bounding box center [980, 185] width 32 height 16
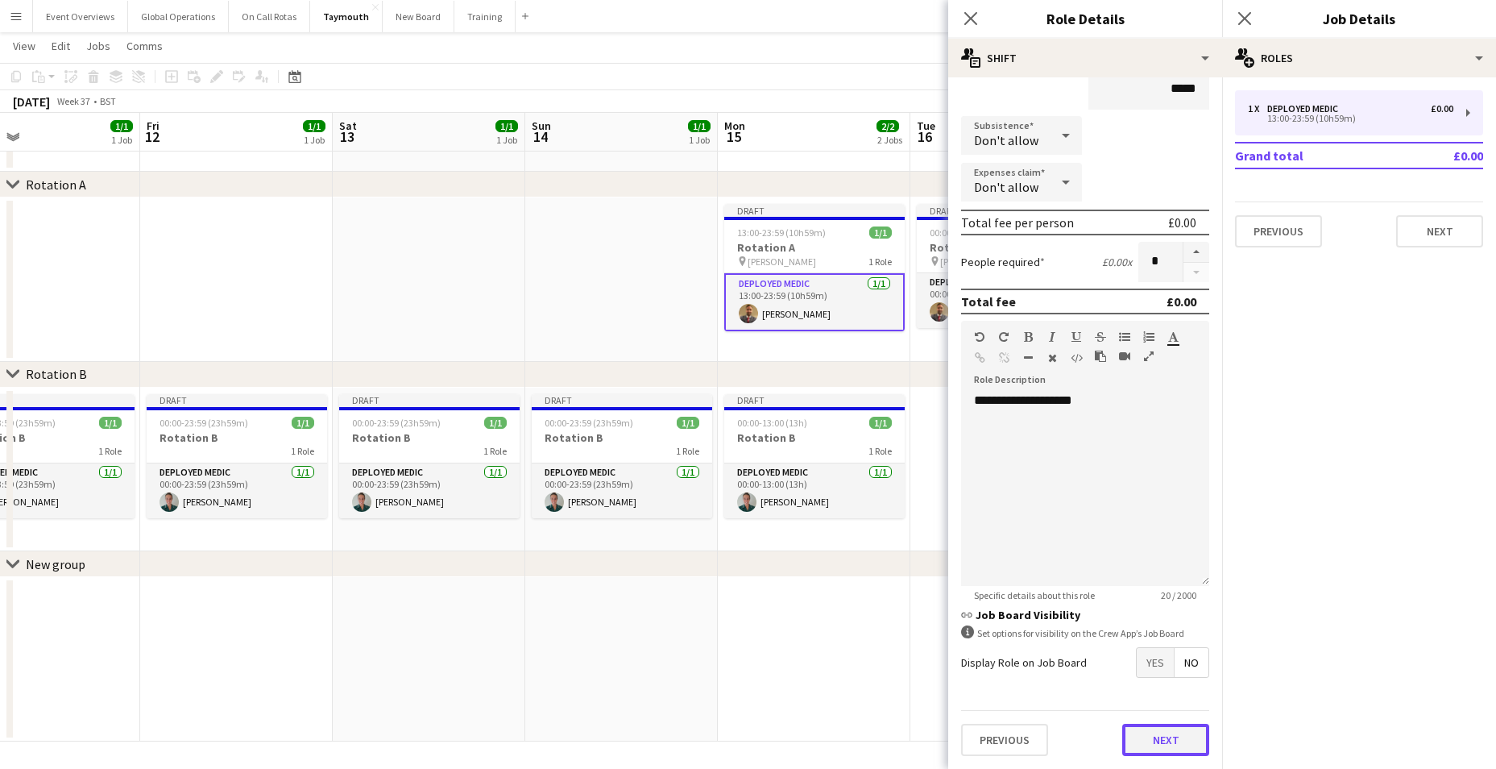
click at [1162, 740] on button "Next" at bounding box center [1165, 739] width 87 height 32
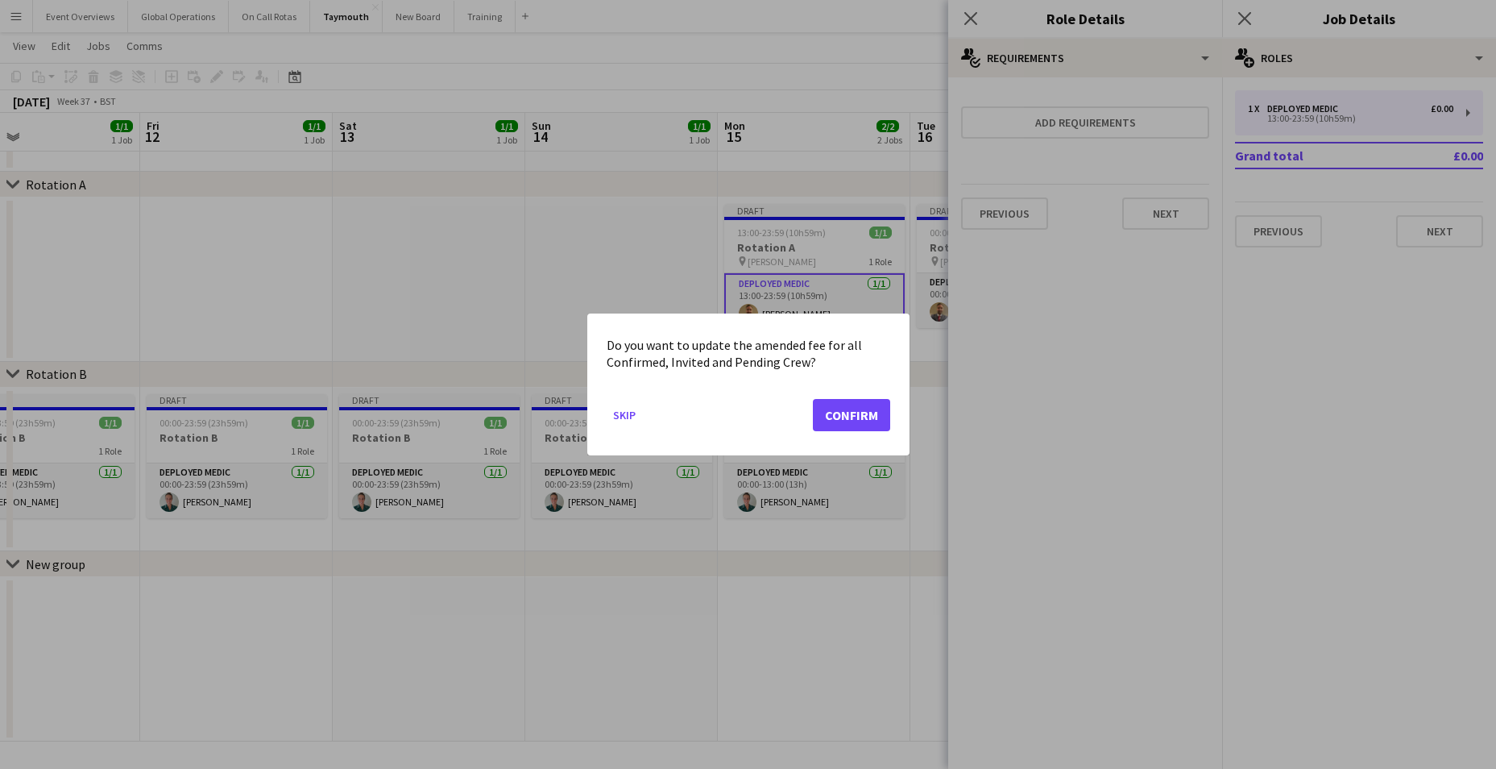
scroll to position [0, 0]
click at [843, 405] on button "Confirm" at bounding box center [851, 415] width 77 height 32
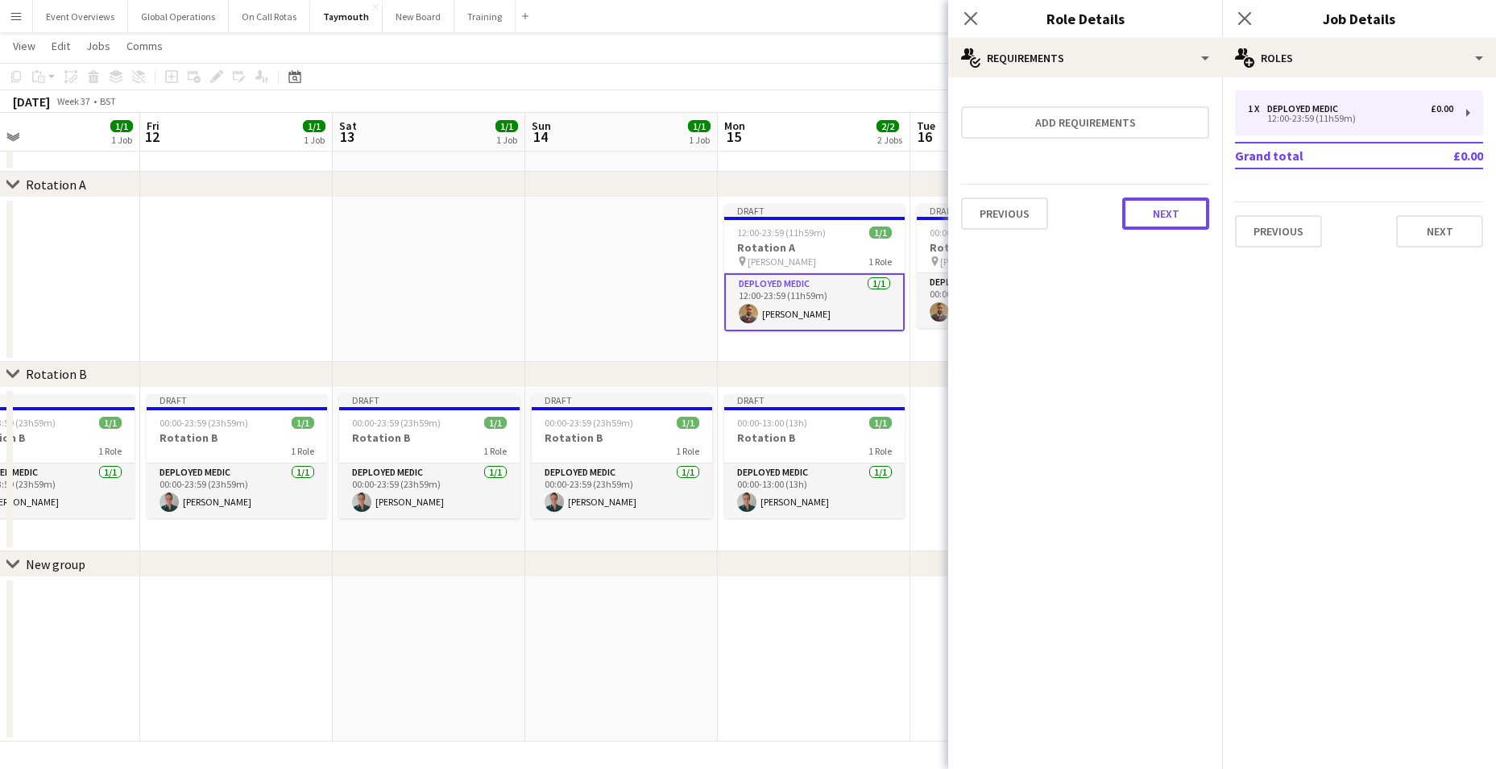
click at [1178, 209] on button "Next" at bounding box center [1165, 213] width 87 height 32
click at [1178, 215] on button "Finish" at bounding box center [1179, 216] width 60 height 32
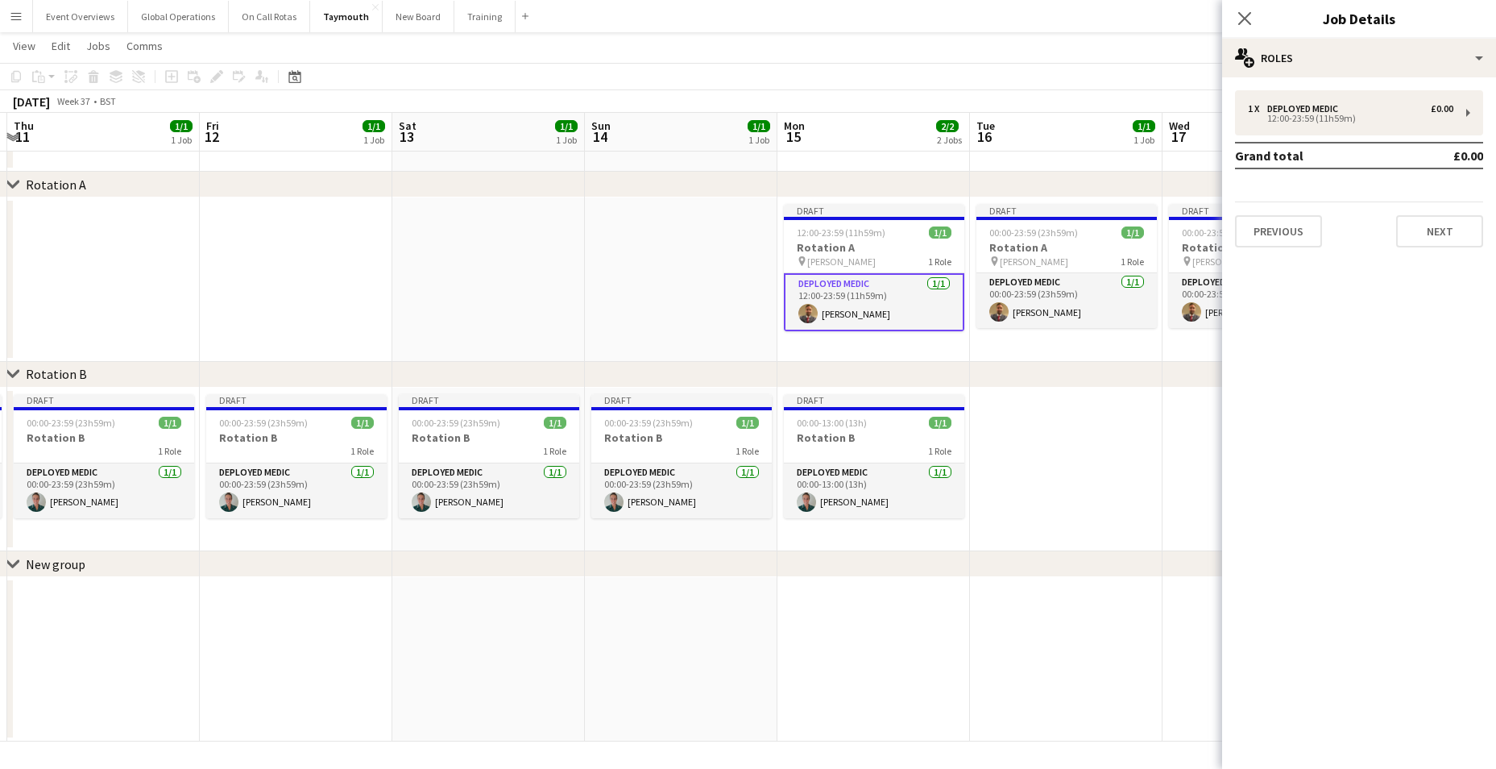
drag, startPoint x: 1178, startPoint y: 614, endPoint x: 1029, endPoint y: 619, distance: 149.1
click at [1044, 626] on app-calendar-viewport "Mon 8 1/1 1 Job Tue 9 1/1 1 Job Wed 10 1/1 1 Job Thu 11 1/1 1 Job Fri 12 1/1 1 …" at bounding box center [748, 373] width 1496 height 735
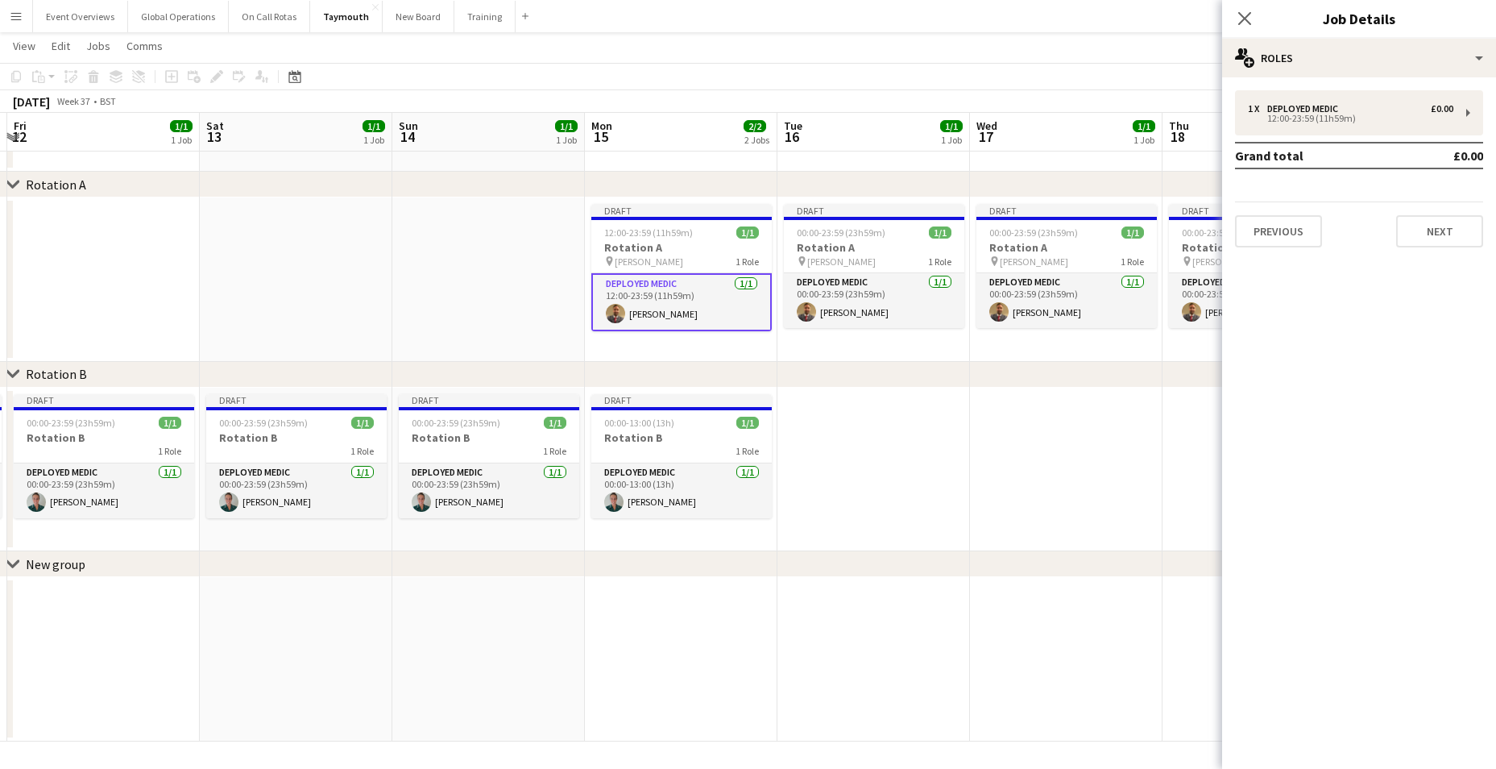
scroll to position [0, 571]
click at [637, 470] on app-card-role "Deployed Medic [DATE] 00:00-13:00 (13h) [PERSON_NAME]" at bounding box center [680, 490] width 180 height 55
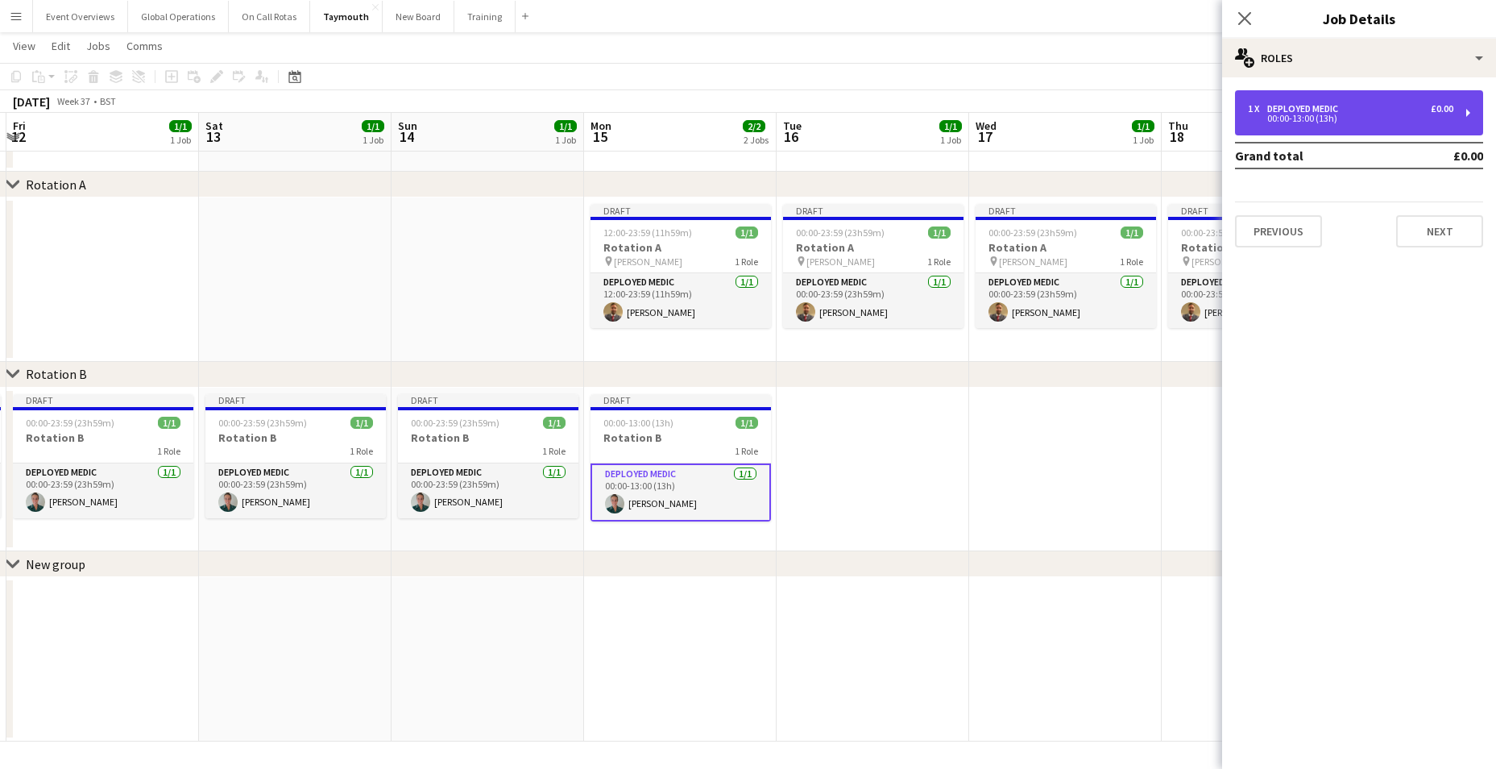
click at [1320, 108] on div "Deployed Medic" at bounding box center [1305, 108] width 77 height 11
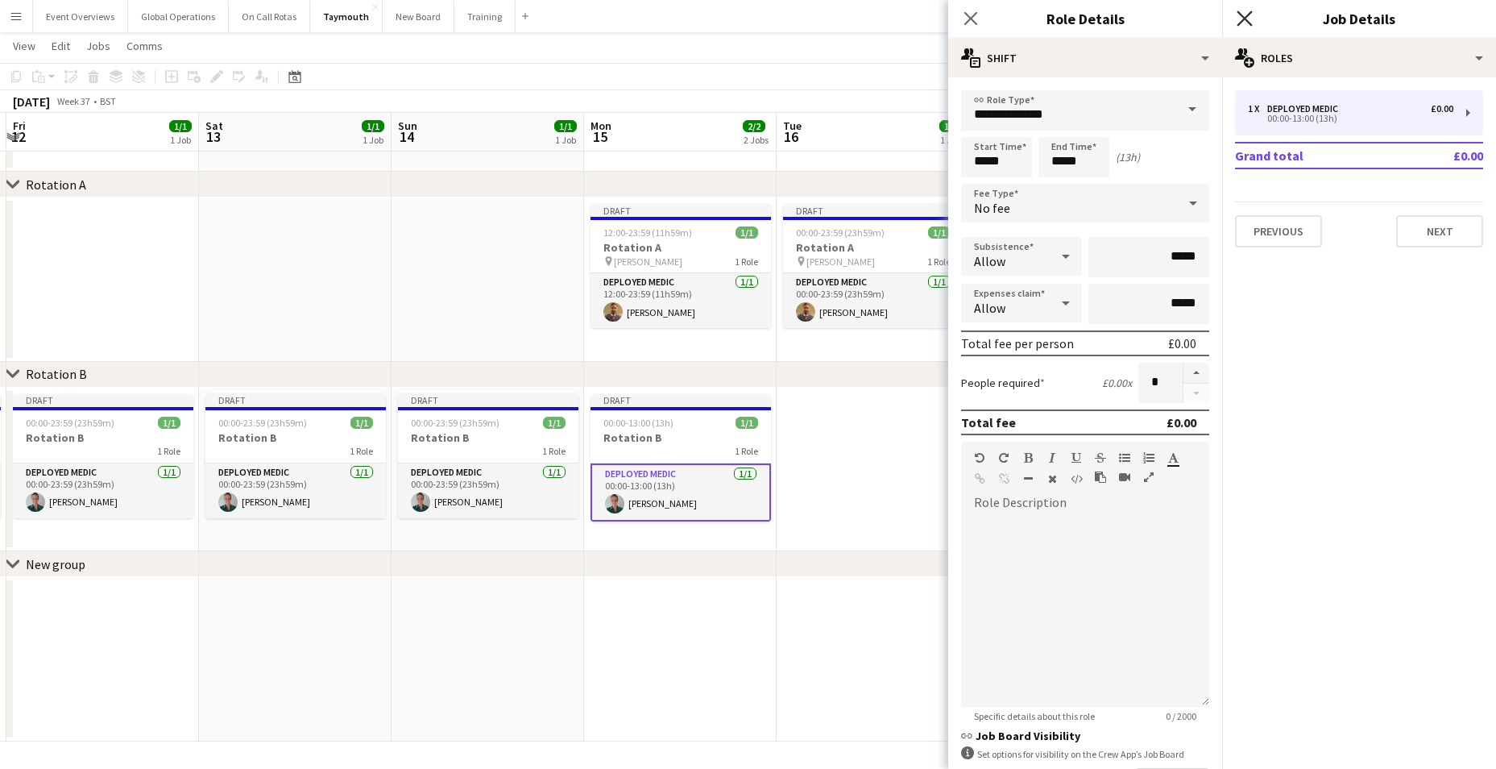
click at [1241, 18] on icon "Close pop-in" at bounding box center [1244, 17] width 15 height 15
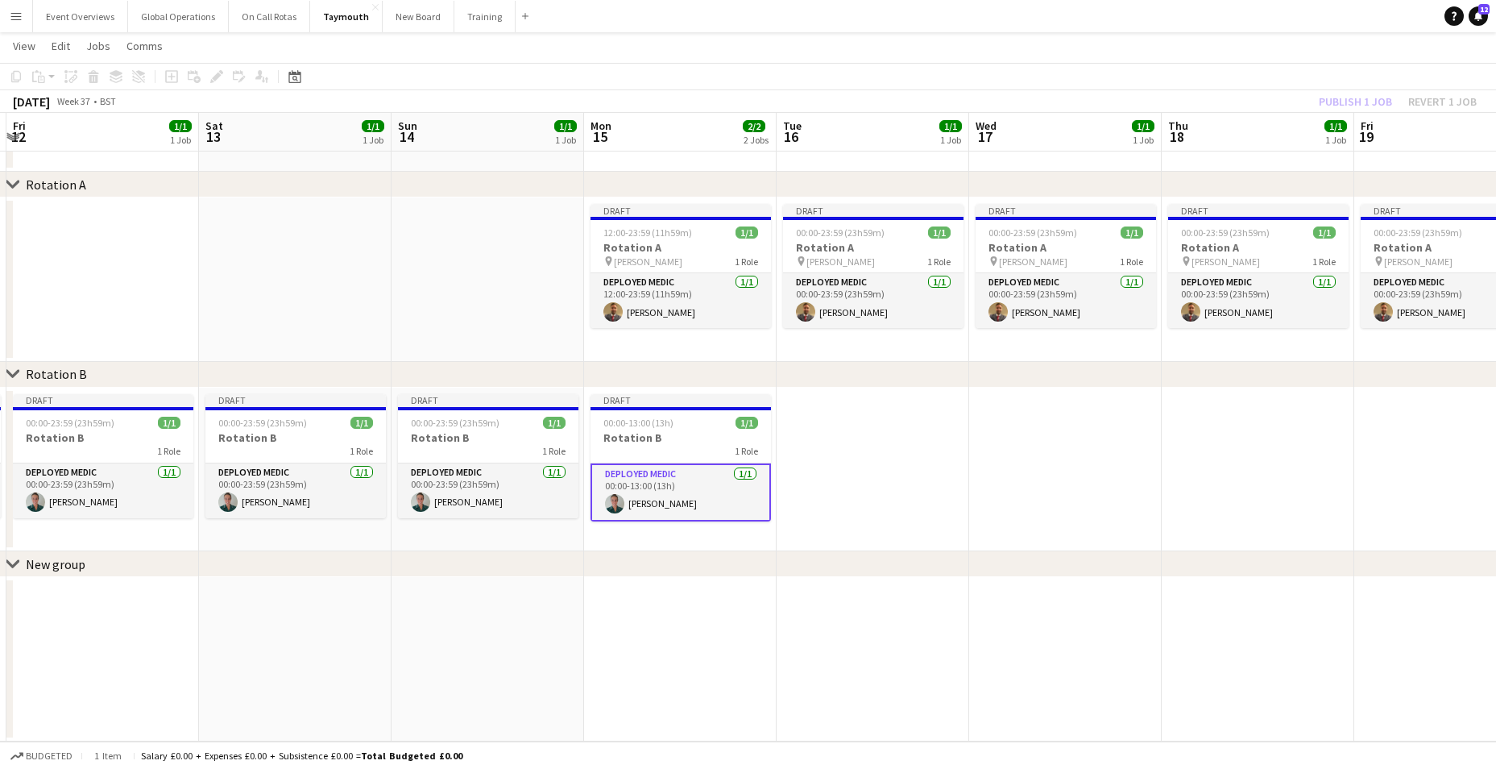
drag, startPoint x: 1003, startPoint y: 570, endPoint x: 580, endPoint y: 604, distance: 424.3
click at [580, 604] on div "chevron-right Rotation A chevron-right Rotation B chevron-right New group Tue 9…" at bounding box center [748, 373] width 1496 height 735
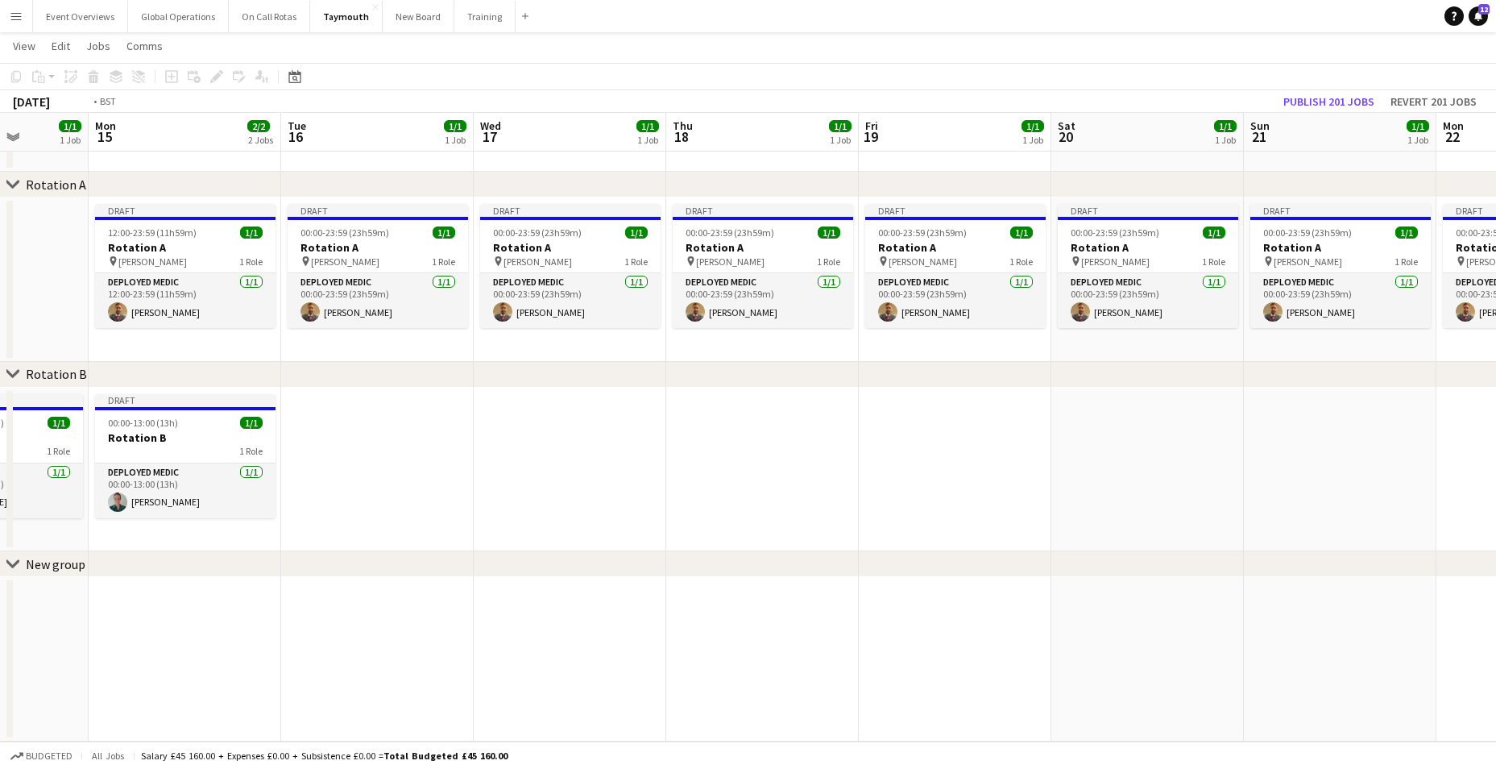
drag, startPoint x: 1129, startPoint y: 510, endPoint x: 478, endPoint y: 514, distance: 651.7
click at [486, 513] on app-calendar-viewport "Thu 11 1/1 1 Job Fri 12 1/1 1 Job Sat 13 1/1 1 Job Sun 14 1/1 1 Job Mon 15 2/2 …" at bounding box center [748, 373] width 1496 height 735
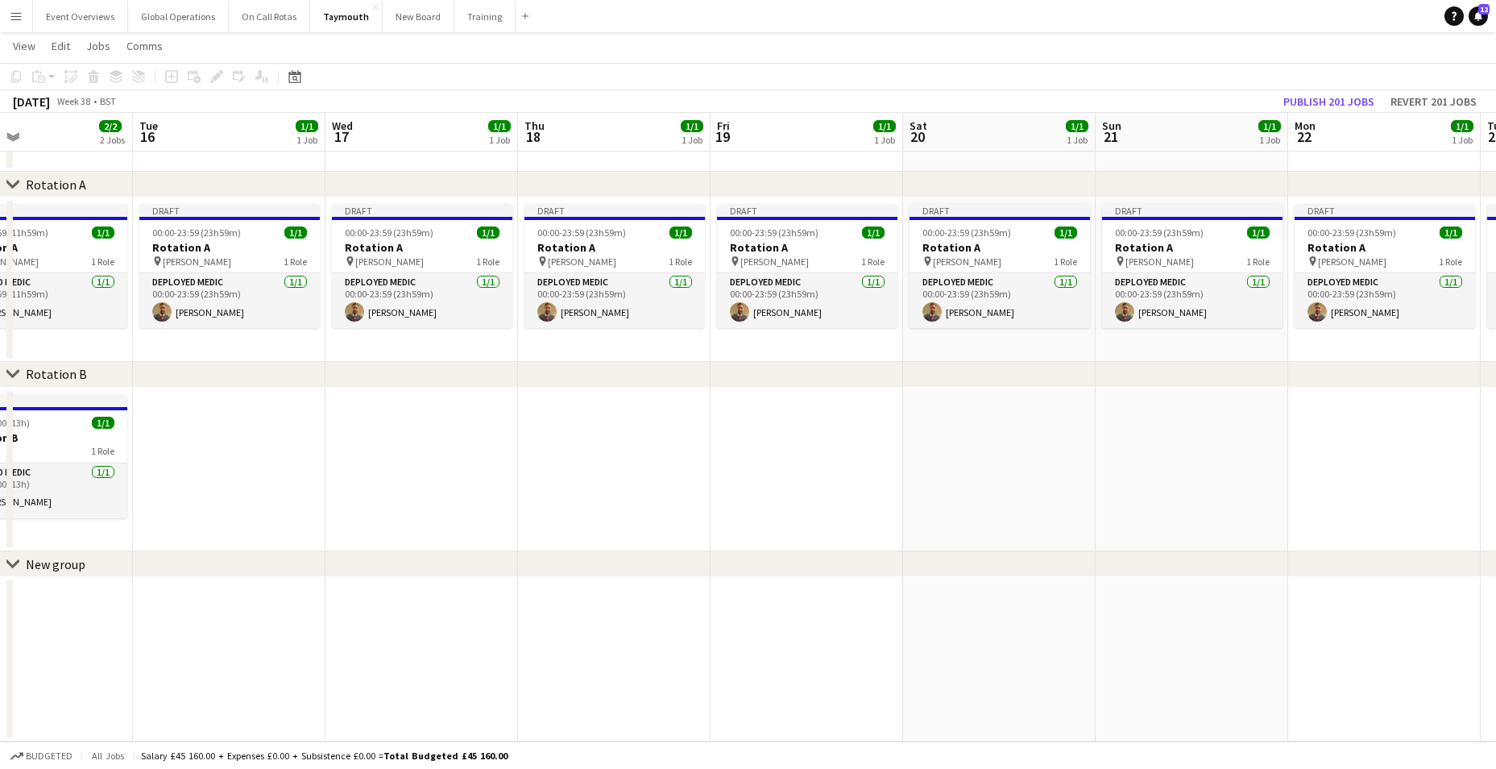
drag, startPoint x: 1391, startPoint y: 564, endPoint x: 635, endPoint y: 525, distance: 757.4
click at [501, 519] on div "chevron-right Rotation A chevron-right Rotation B chevron-right New group Fri 1…" at bounding box center [748, 373] width 1496 height 735
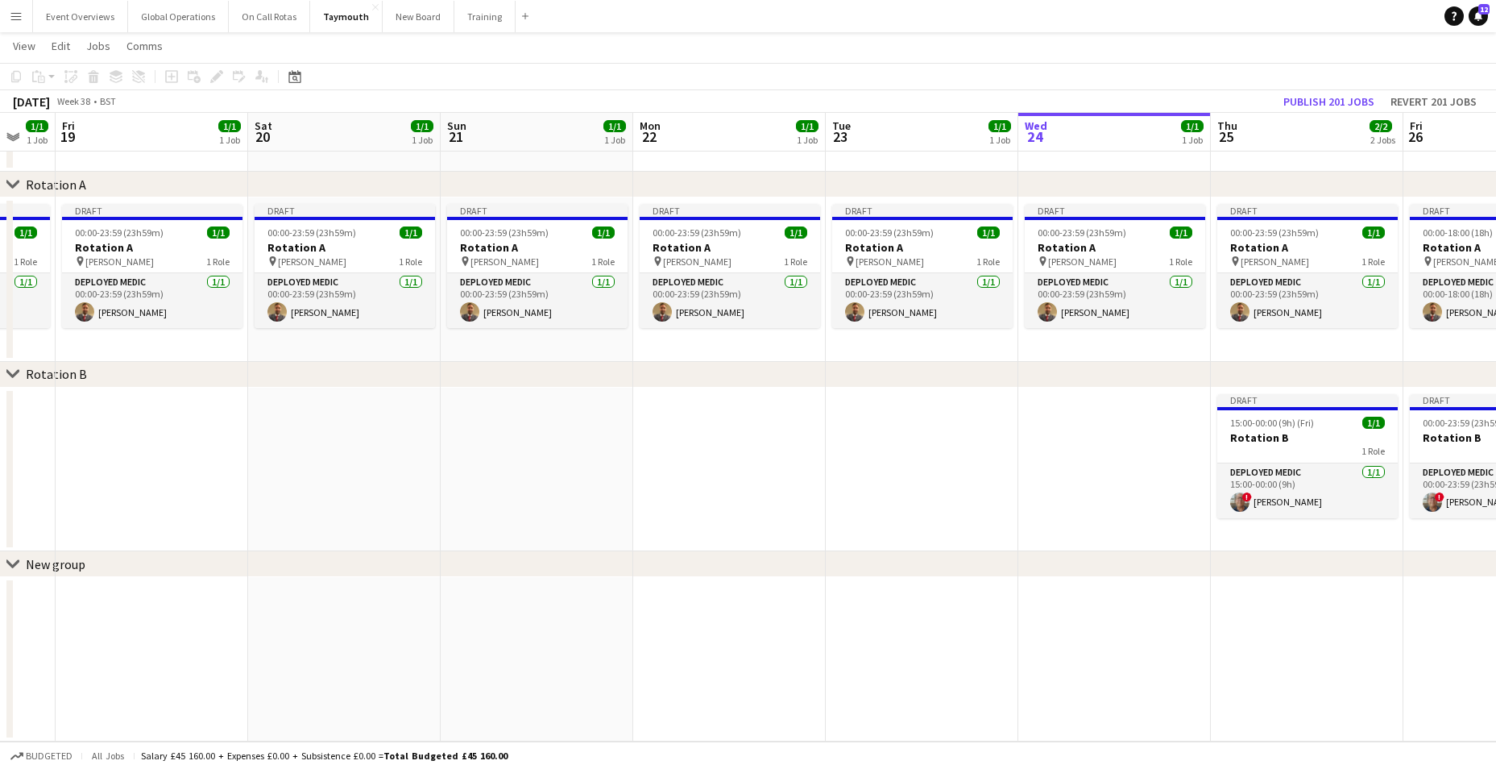
drag, startPoint x: 850, startPoint y: 545, endPoint x: 189, endPoint y: 532, distance: 660.7
click at [189, 531] on app-calendar-viewport "Tue 16 1/1 1 Job Wed 17 1/1 1 Job Thu 18 1/1 1 Job Fri 19 1/1 1 Job Sat 20 1/1 …" at bounding box center [748, 373] width 1496 height 735
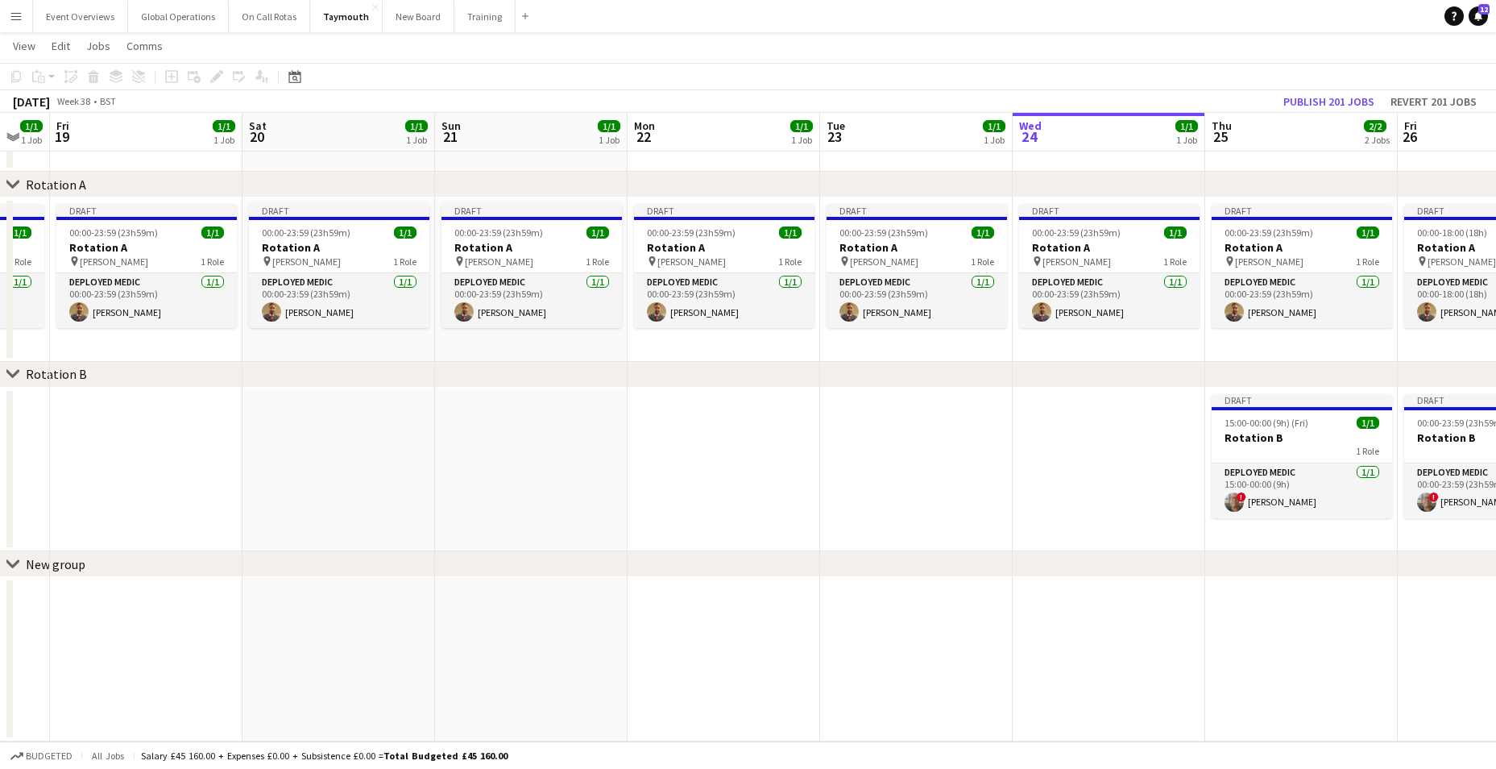
drag, startPoint x: 825, startPoint y: 568, endPoint x: 445, endPoint y: 527, distance: 381.6
click at [391, 535] on div "chevron-right Rotation A chevron-right Rotation B chevron-right New group Tue 1…" at bounding box center [748, 373] width 1496 height 735
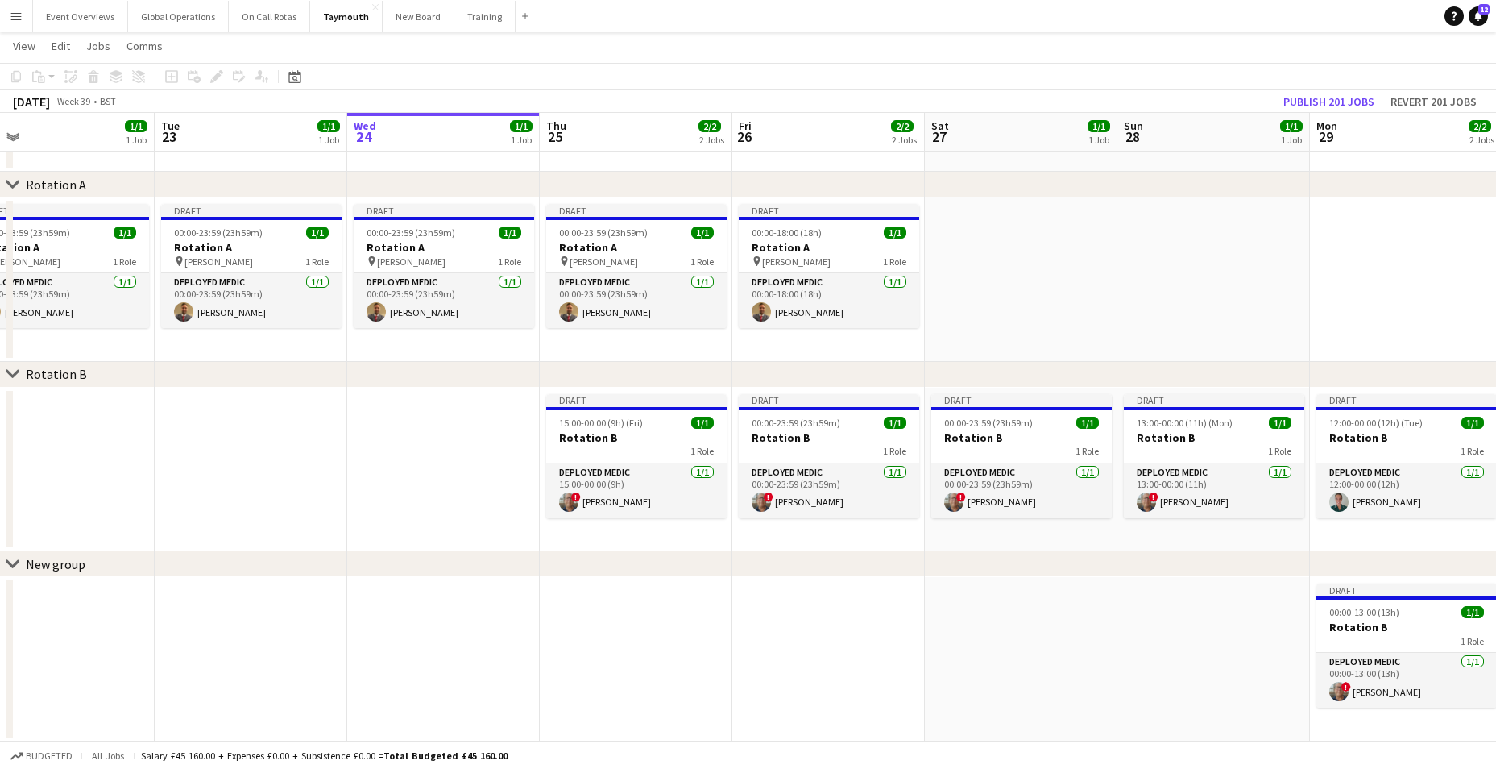
scroll to position [0, 544]
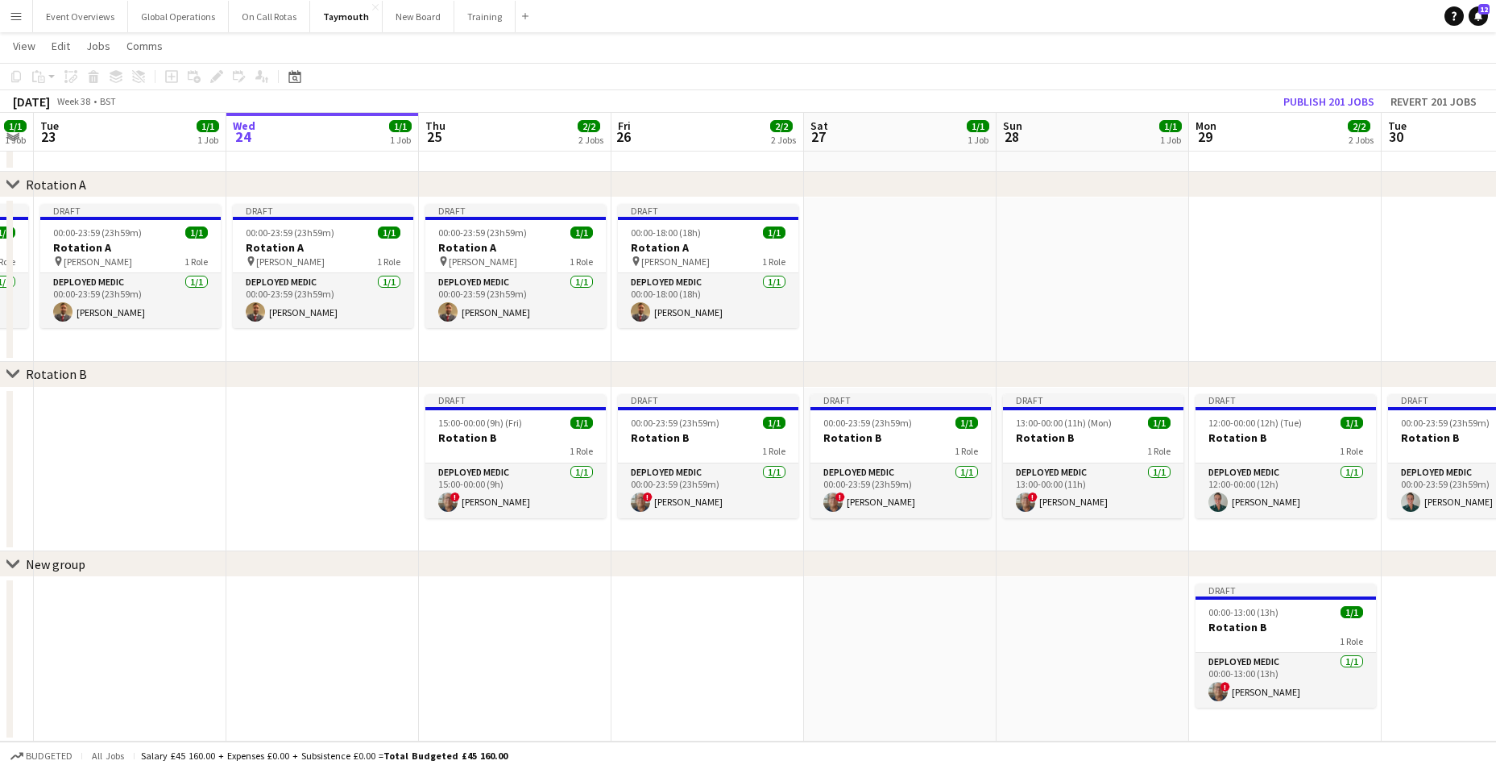
drag, startPoint x: 1115, startPoint y: 619, endPoint x: 329, endPoint y: 621, distance: 786.2
click at [329, 621] on app-calendar-viewport "Sat 20 1/1 1 Job Sun 21 1/1 1 Job Mon 22 1/1 1 Job Tue 23 1/1 1 Job Wed 24 1/1 …" at bounding box center [748, 373] width 1496 height 735
click at [465, 466] on app-card-role "Deployed Medic 1/1 15:00-00:00 (9h) ! Simon Byrne" at bounding box center [515, 490] width 180 height 55
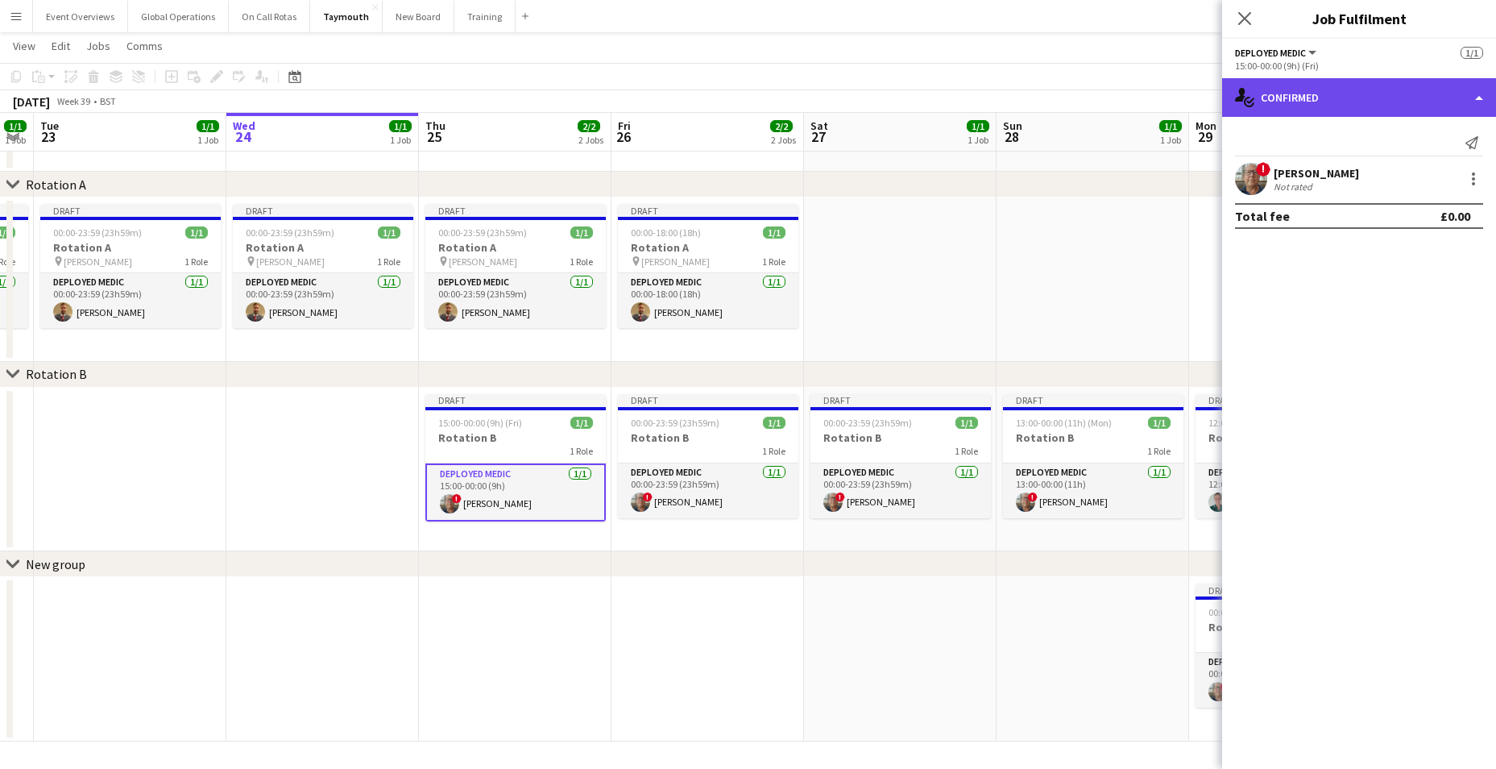
click at [1477, 92] on div "single-neutral-actions-check-2 Confirmed" at bounding box center [1359, 97] width 274 height 39
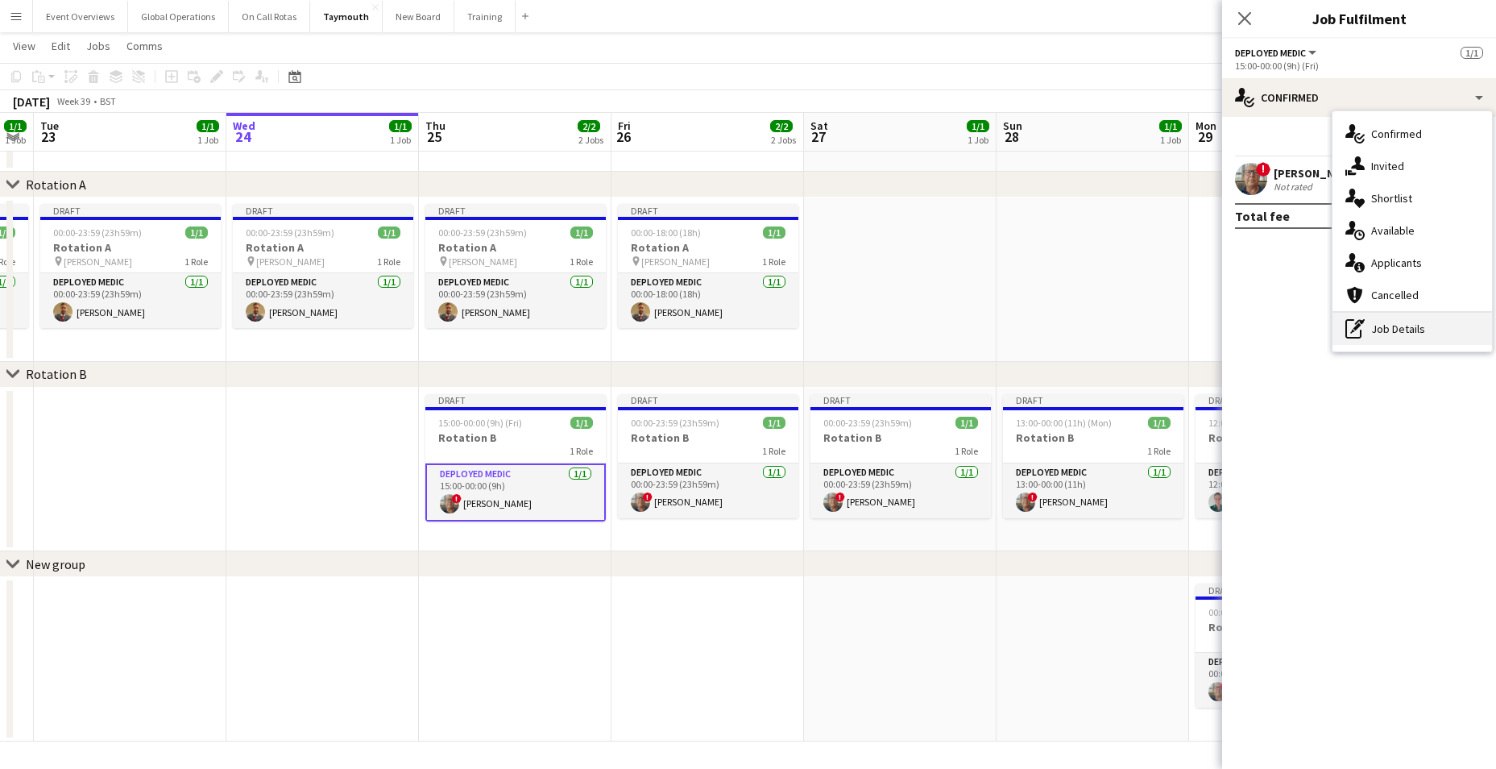
click at [1382, 326] on div "pen-write Job Details" at bounding box center [1412, 329] width 160 height 32
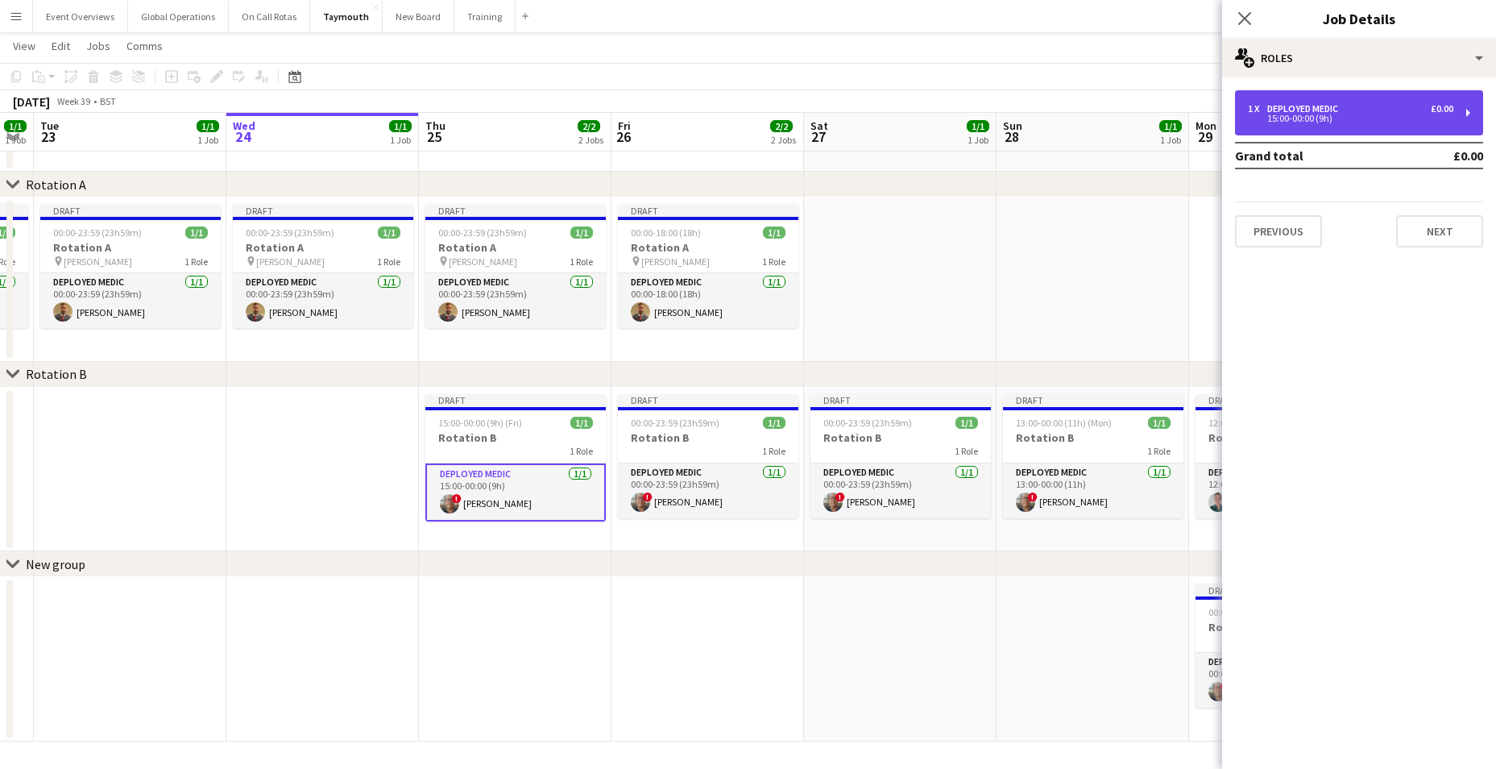
click at [1308, 114] on div "15:00-00:00 (9h)" at bounding box center [1350, 118] width 205 height 8
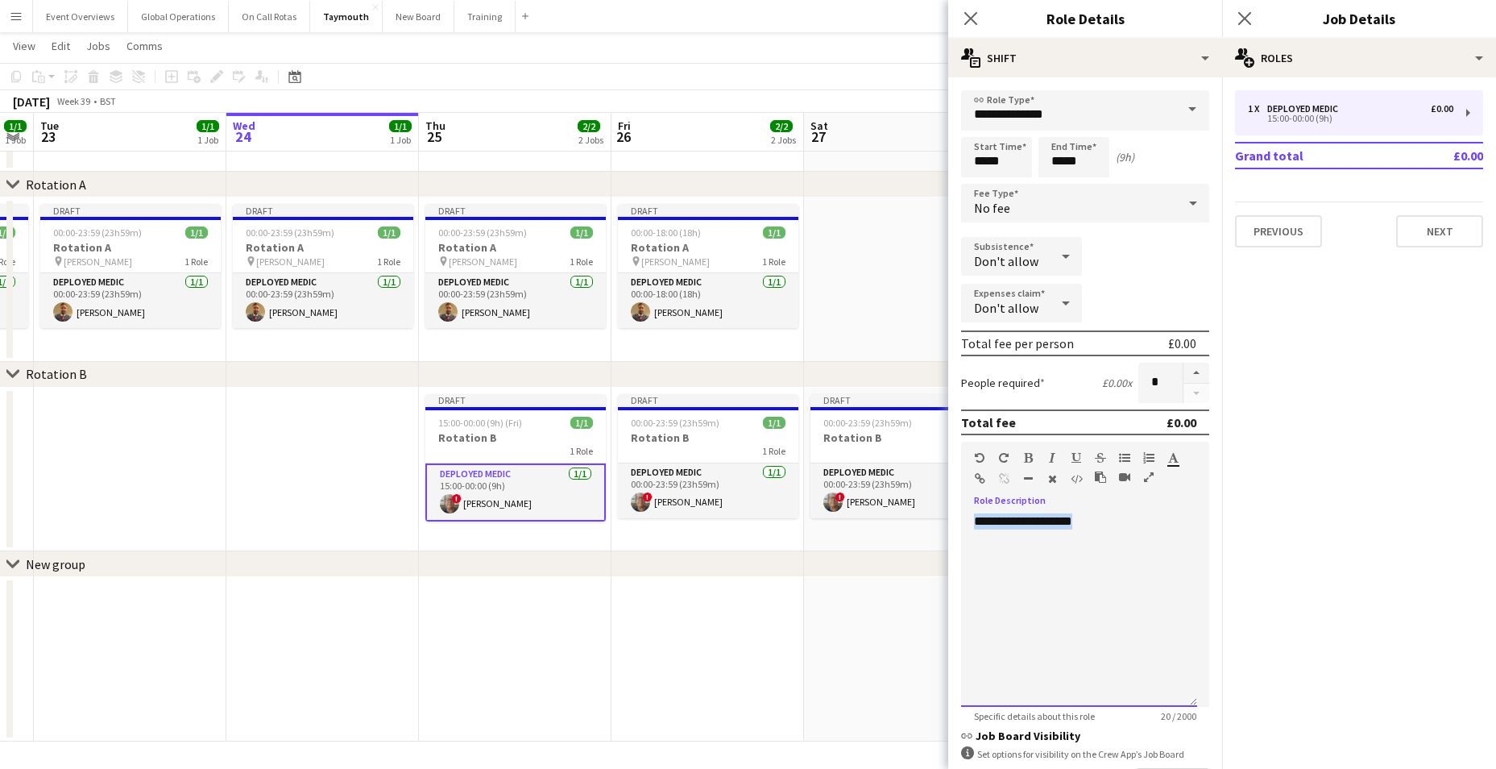
drag, startPoint x: 1105, startPoint y: 526, endPoint x: 909, endPoint y: 535, distance: 196.0
click at [909, 535] on body "Menu Boards Boards Boards All jobs Status Workforce Workforce My Workforce Recr…" at bounding box center [748, 356] width 1496 height 826
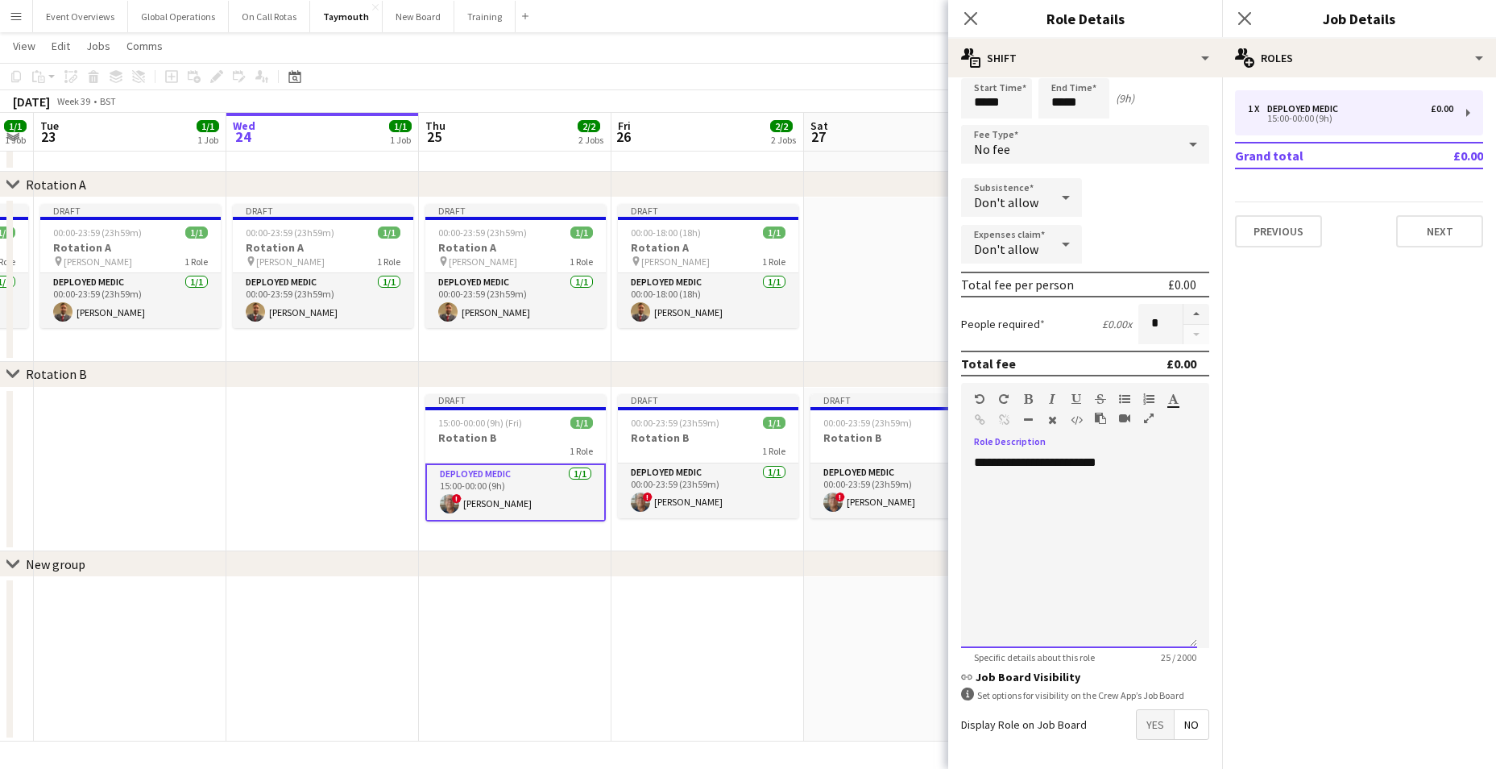
scroll to position [121, 0]
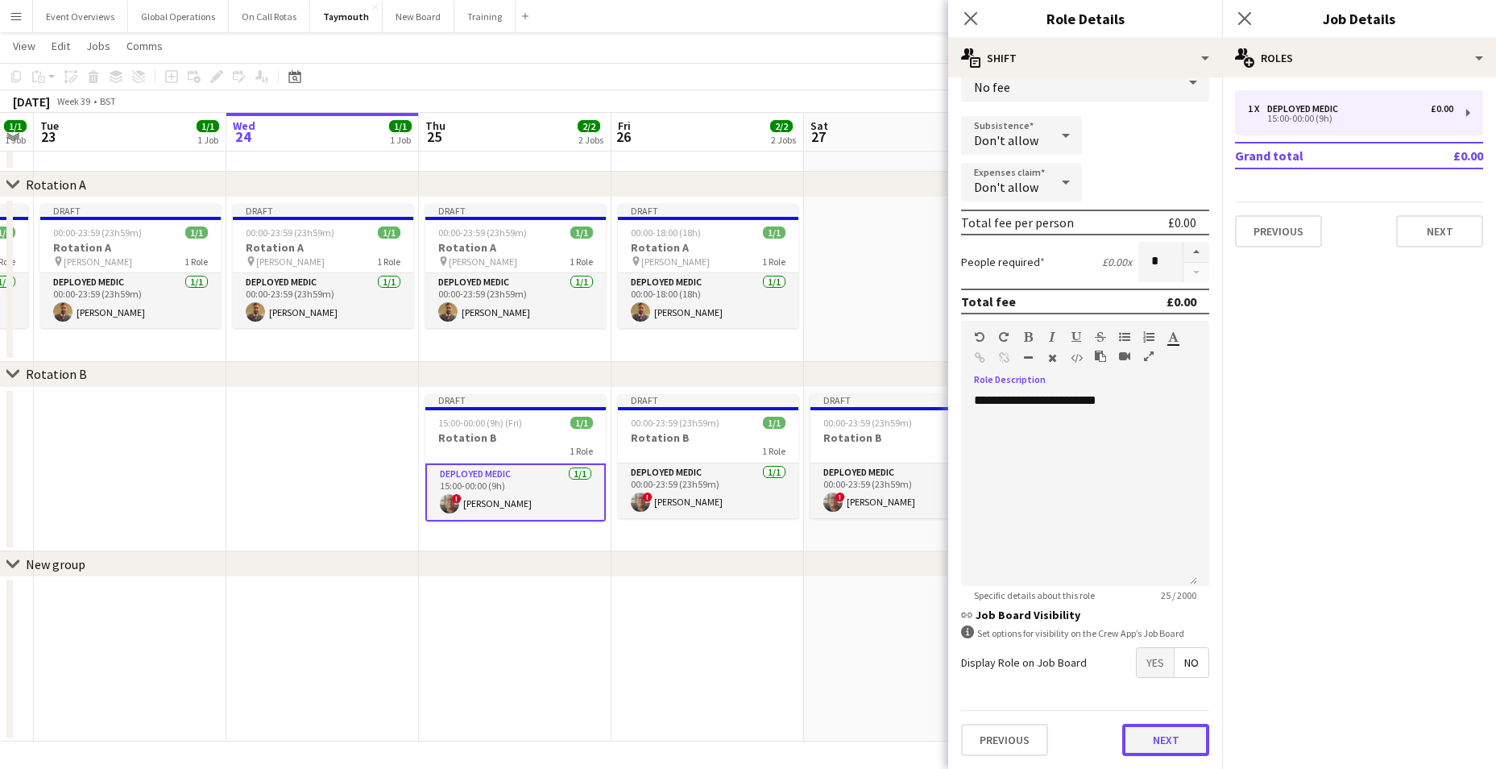
click at [1156, 739] on button "Next" at bounding box center [1165, 739] width 87 height 32
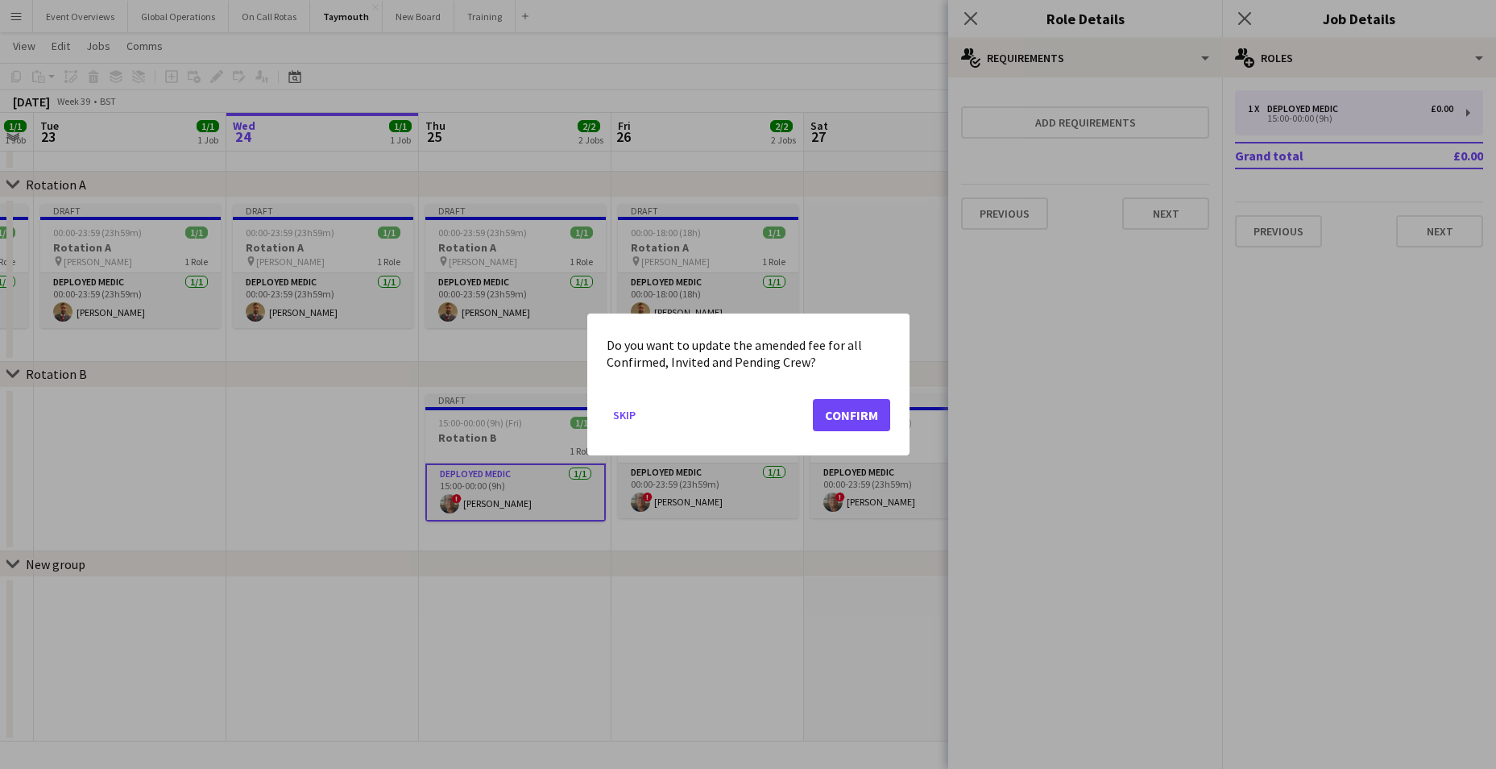
scroll to position [0, 0]
click at [866, 414] on button "Confirm" at bounding box center [851, 415] width 77 height 32
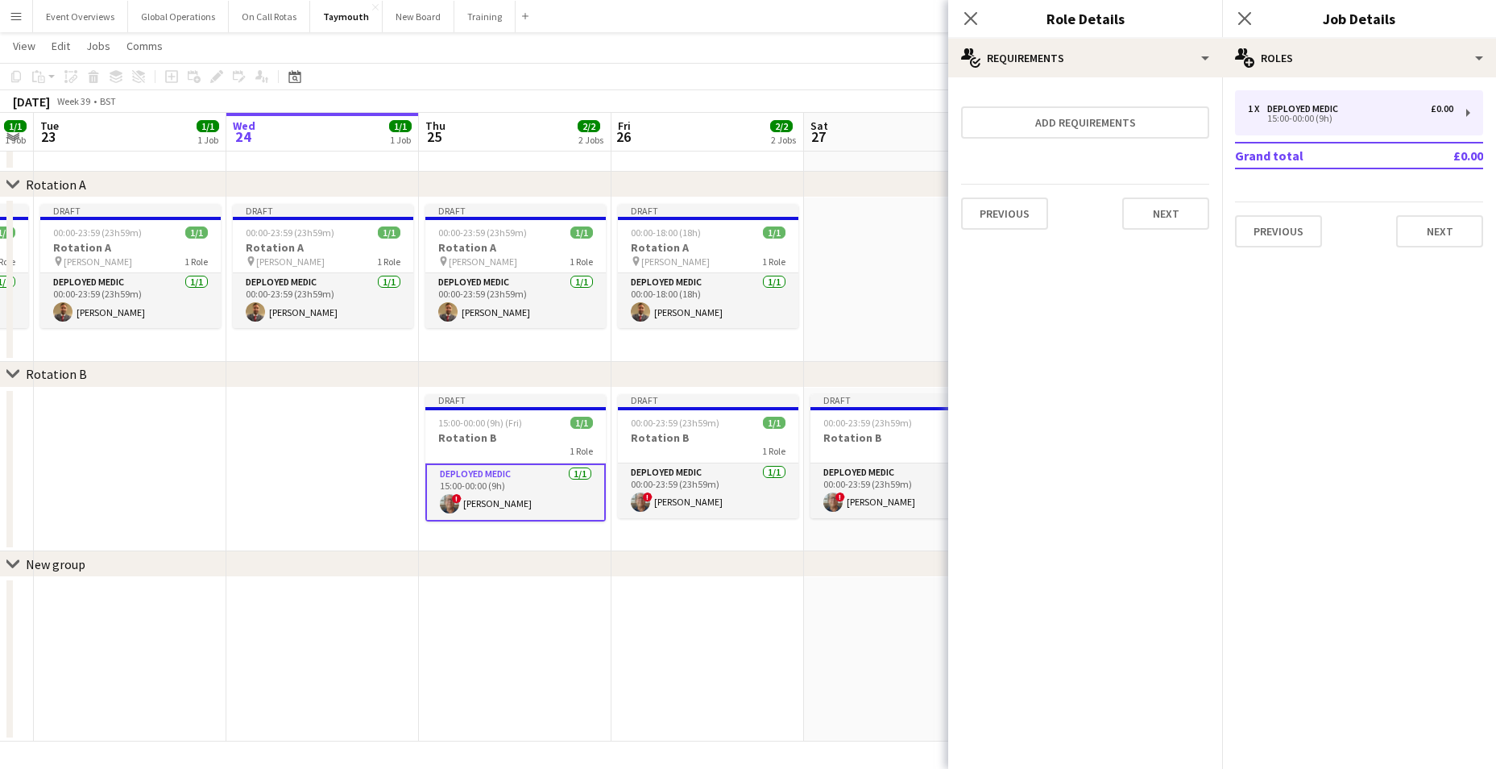
scroll to position [57, 0]
click at [1166, 205] on button "Next" at bounding box center [1165, 213] width 87 height 32
click at [1178, 213] on button "Finish" at bounding box center [1179, 216] width 60 height 32
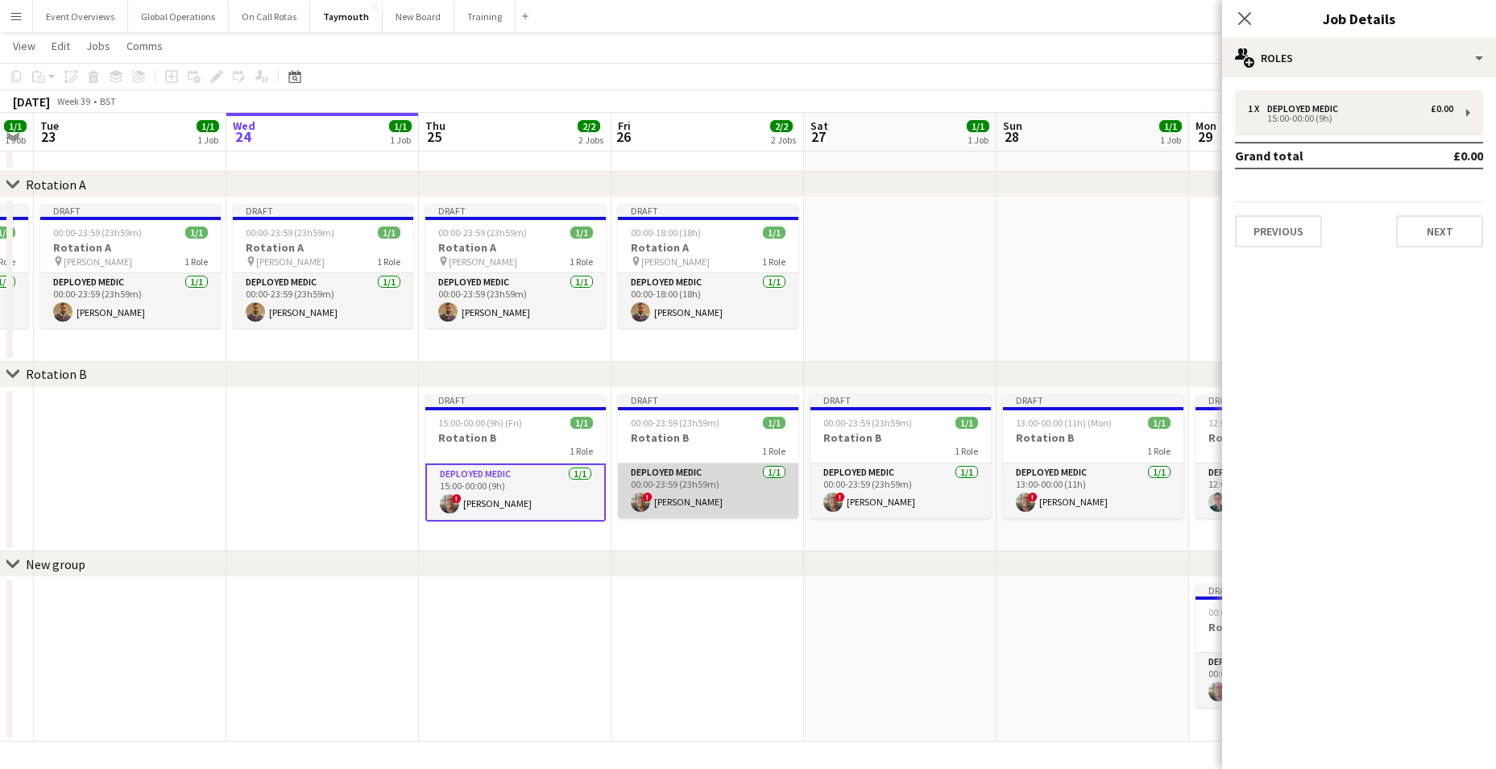
click at [663, 468] on app-card-role "Deployed Medic [DATE] 00:00-23:59 (23h59m) ! [PERSON_NAME]" at bounding box center [708, 490] width 180 height 55
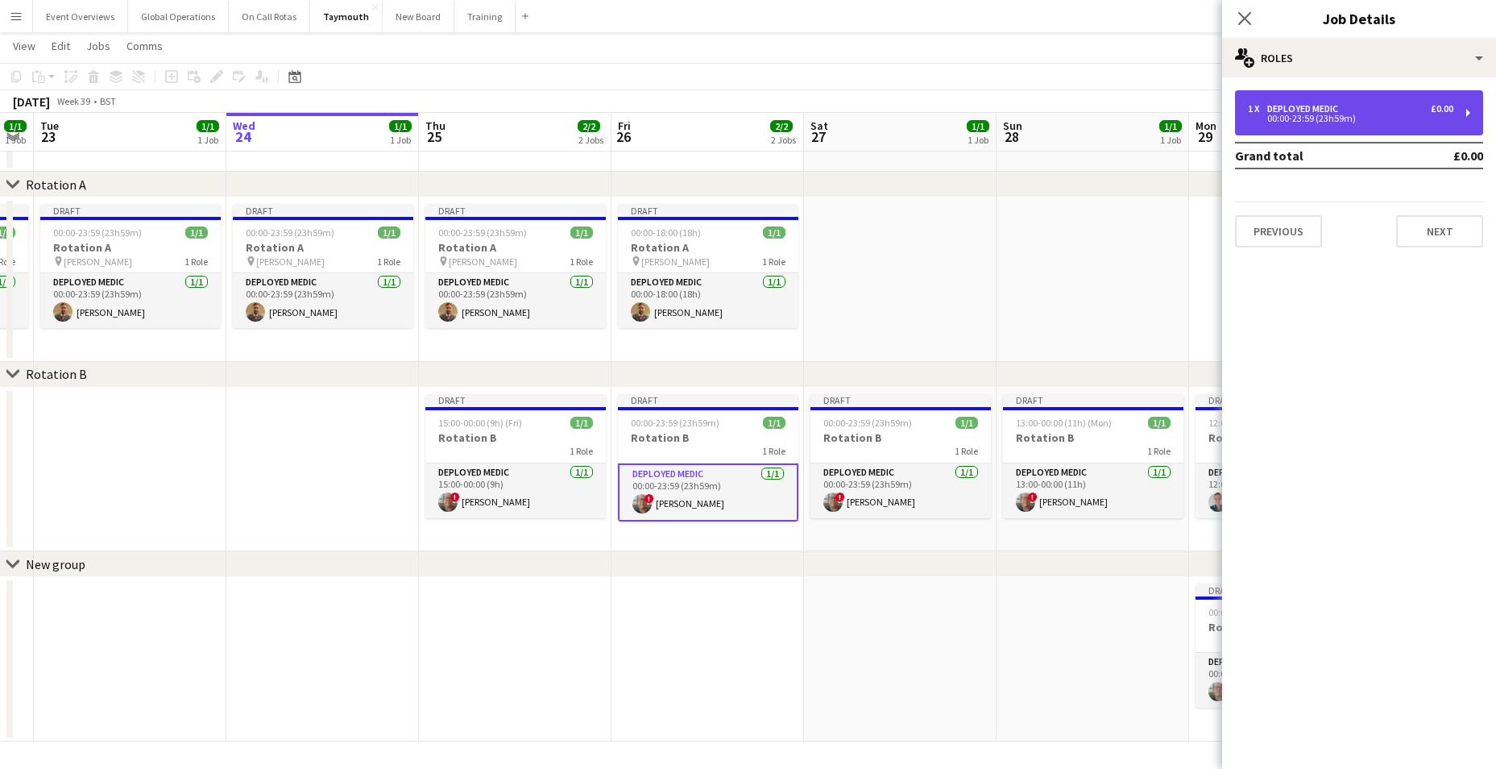
click at [1307, 114] on div "00:00-23:59 (23h59m)" at bounding box center [1350, 118] width 205 height 8
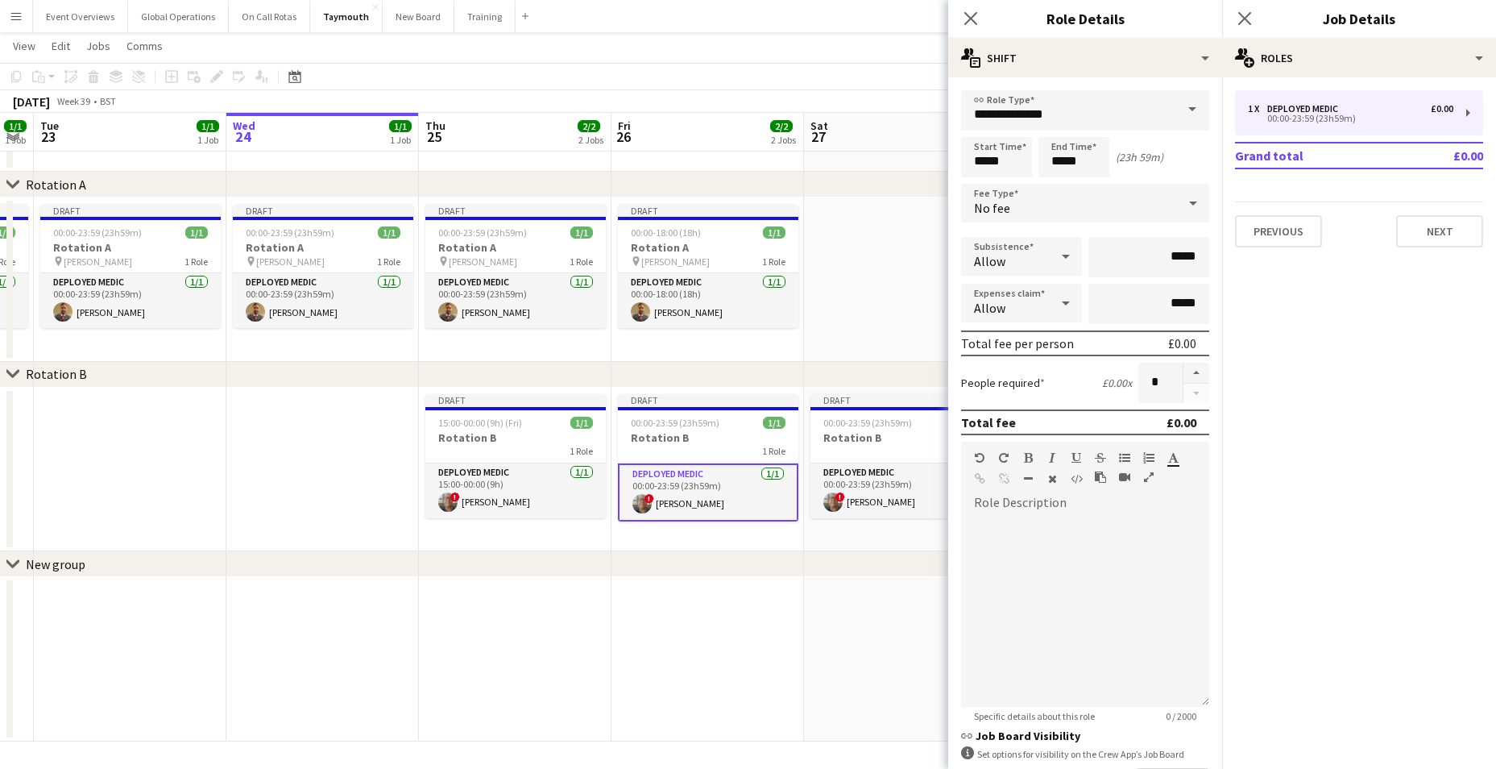
click at [843, 617] on app-date-cell at bounding box center [900, 659] width 193 height 164
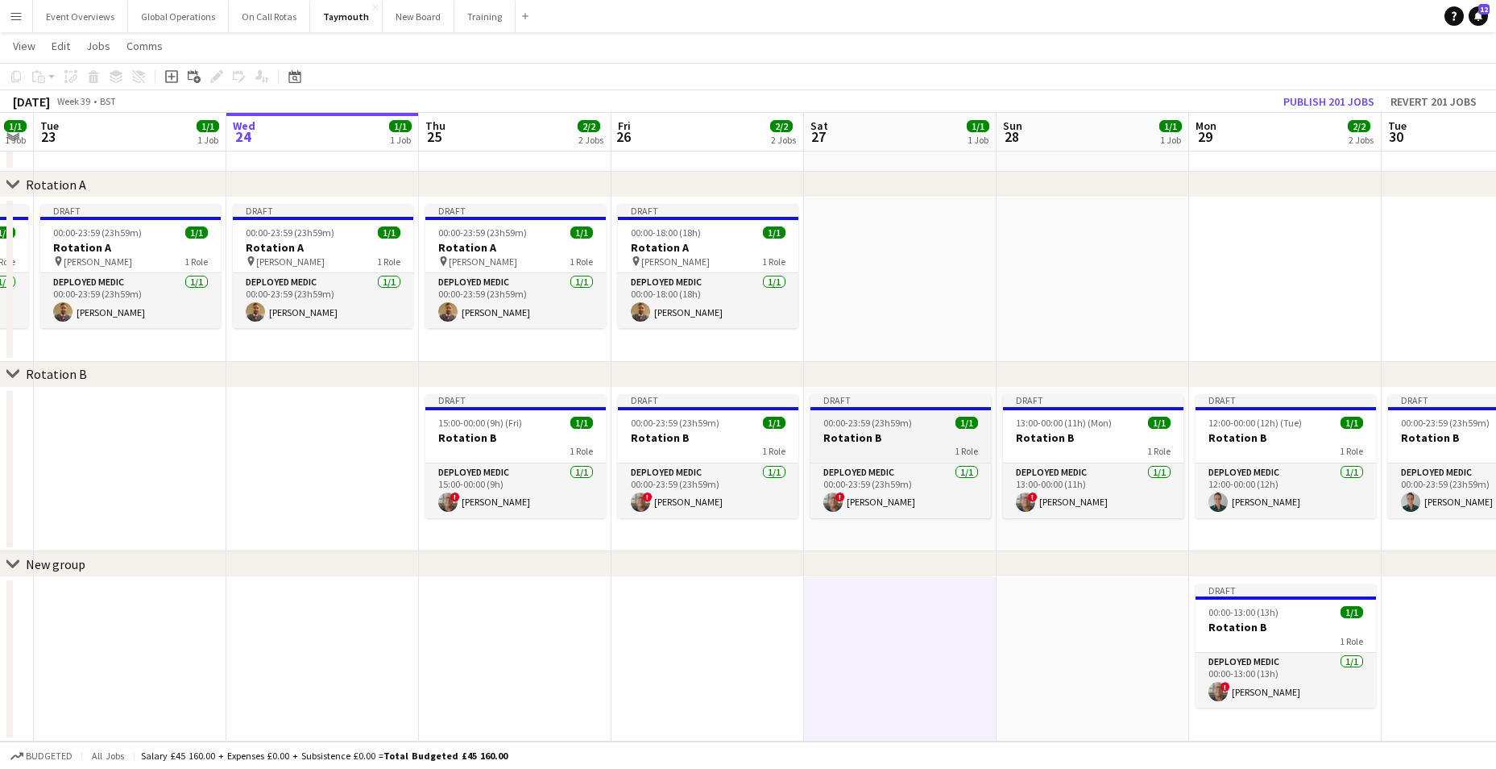
click at [877, 461] on app-job-card "Draft 00:00-23:59 (23h59m) 1/1 Rotation B 1 Role Deployed Medic 1/1 00:00-23:59…" at bounding box center [900, 456] width 180 height 124
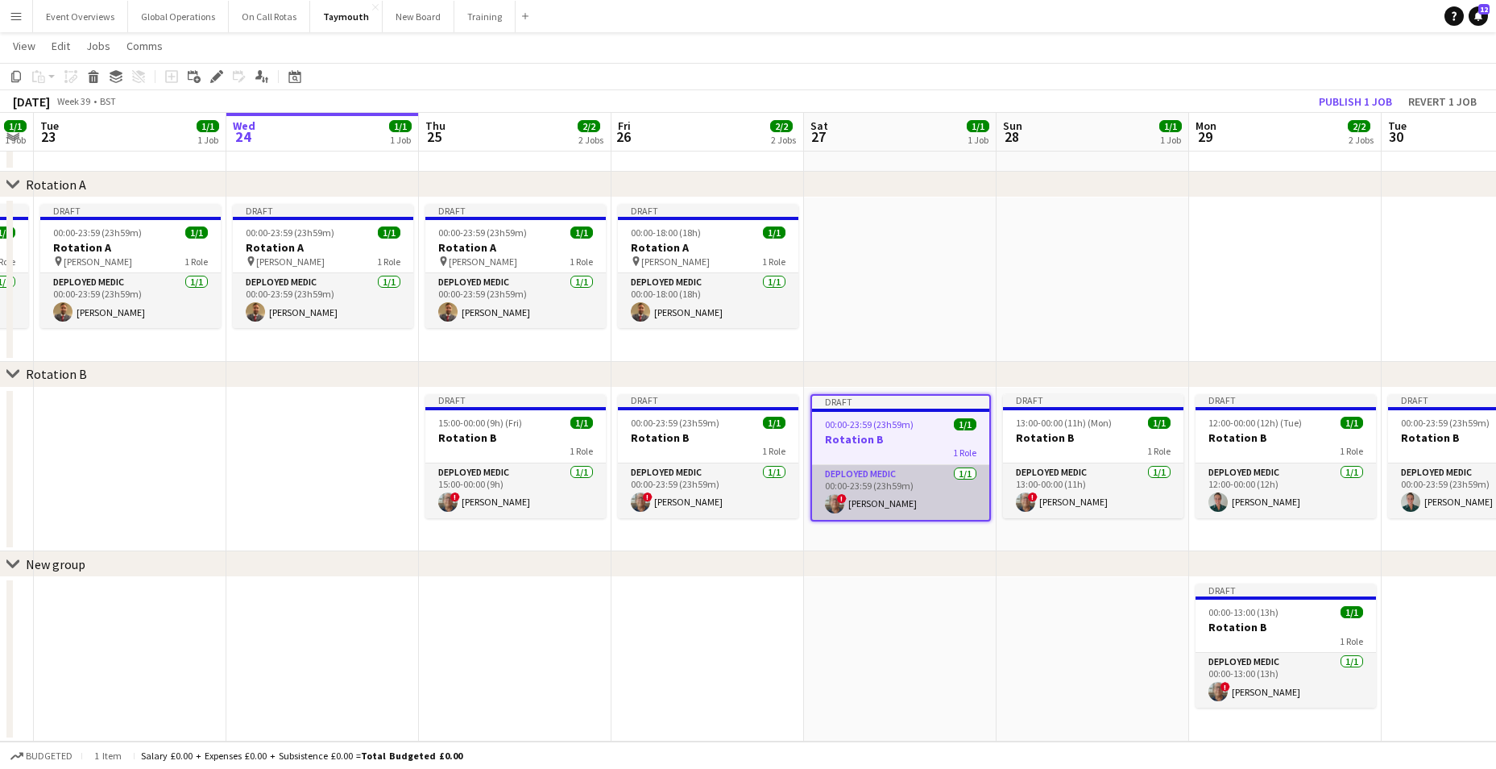
click at [872, 470] on app-card-role "Deployed Medic [DATE] 00:00-23:59 (23h59m) ! [PERSON_NAME]" at bounding box center [900, 492] width 177 height 55
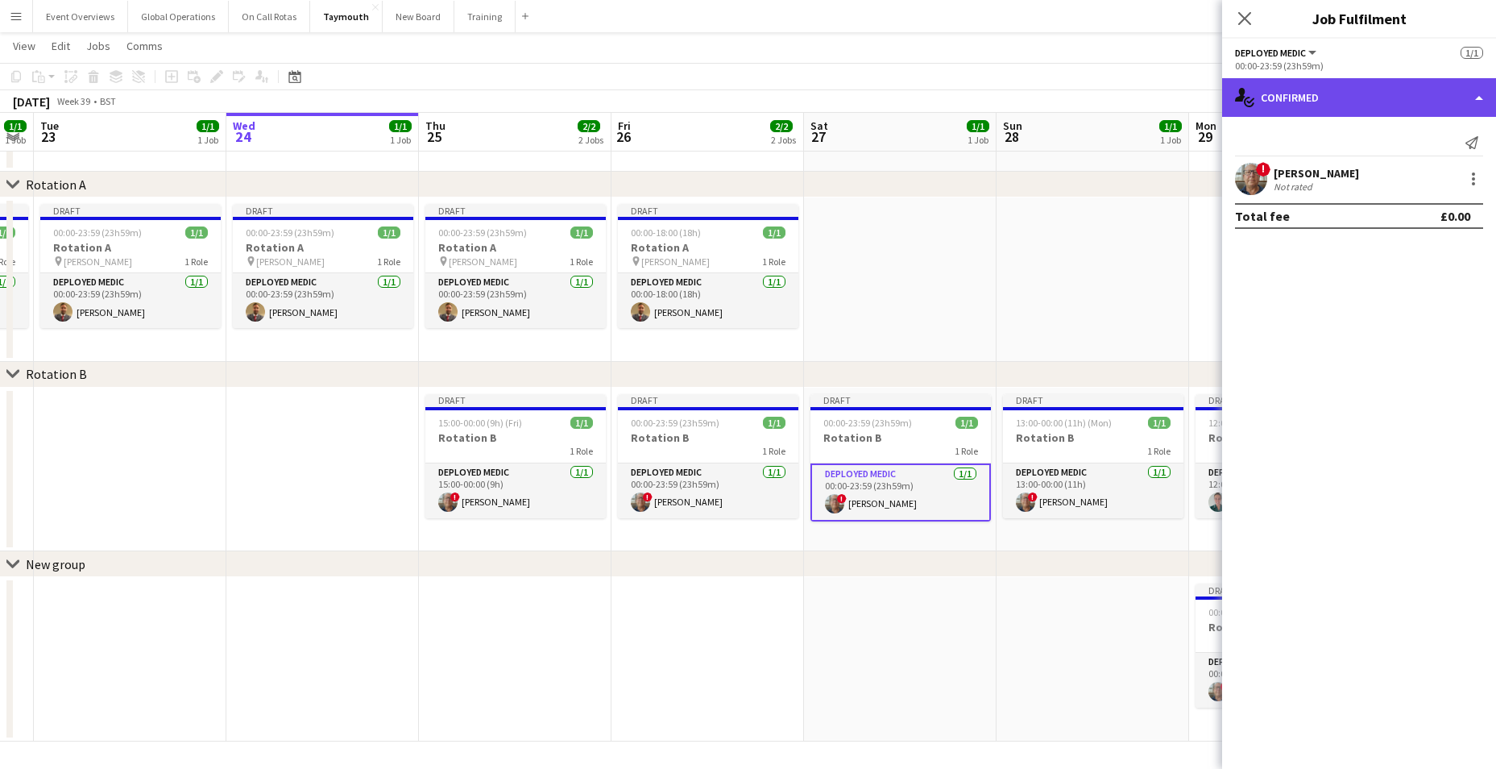
click at [1480, 97] on div "single-neutral-actions-check-2 Confirmed" at bounding box center [1359, 97] width 274 height 39
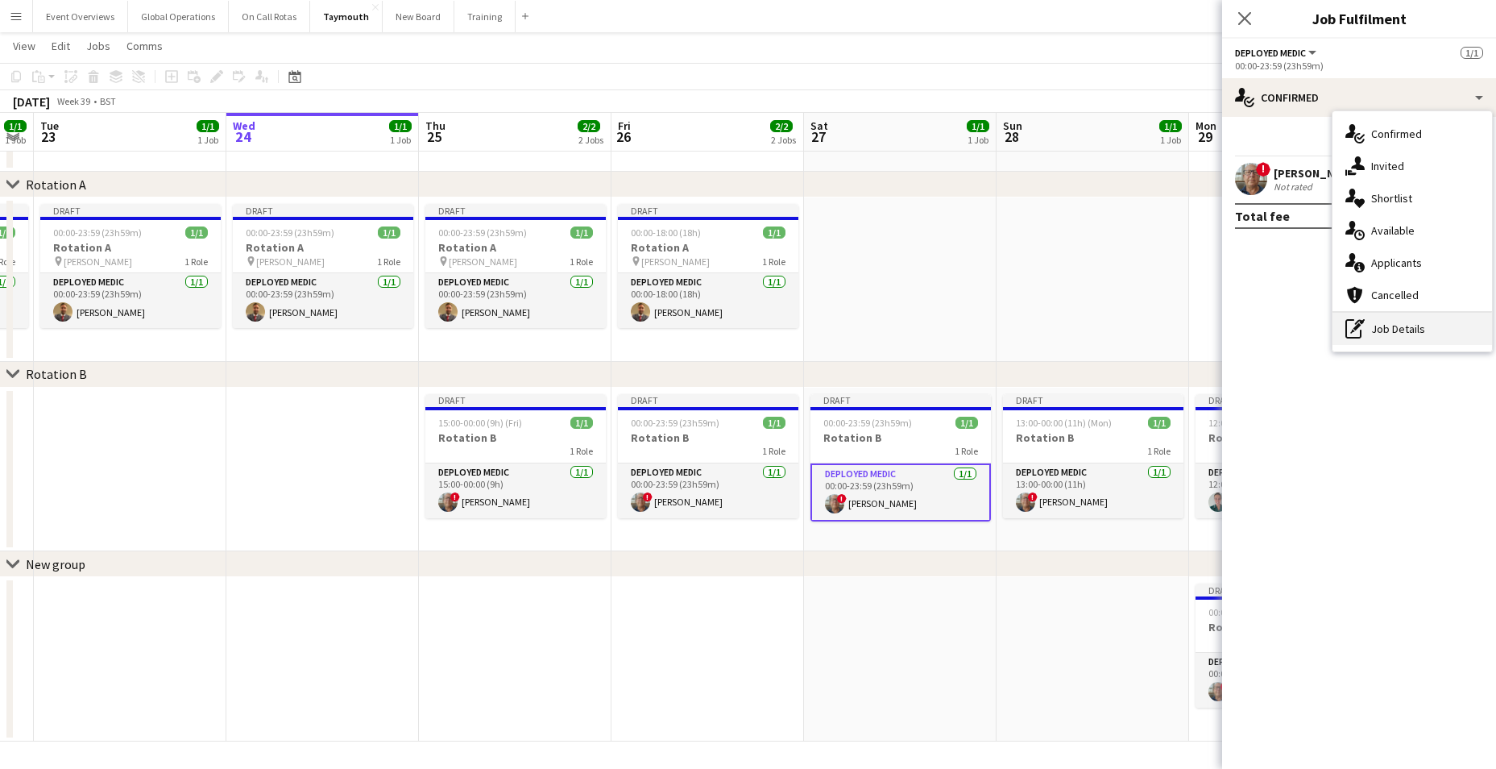
click at [1402, 322] on div "pen-write Job Details" at bounding box center [1412, 329] width 160 height 32
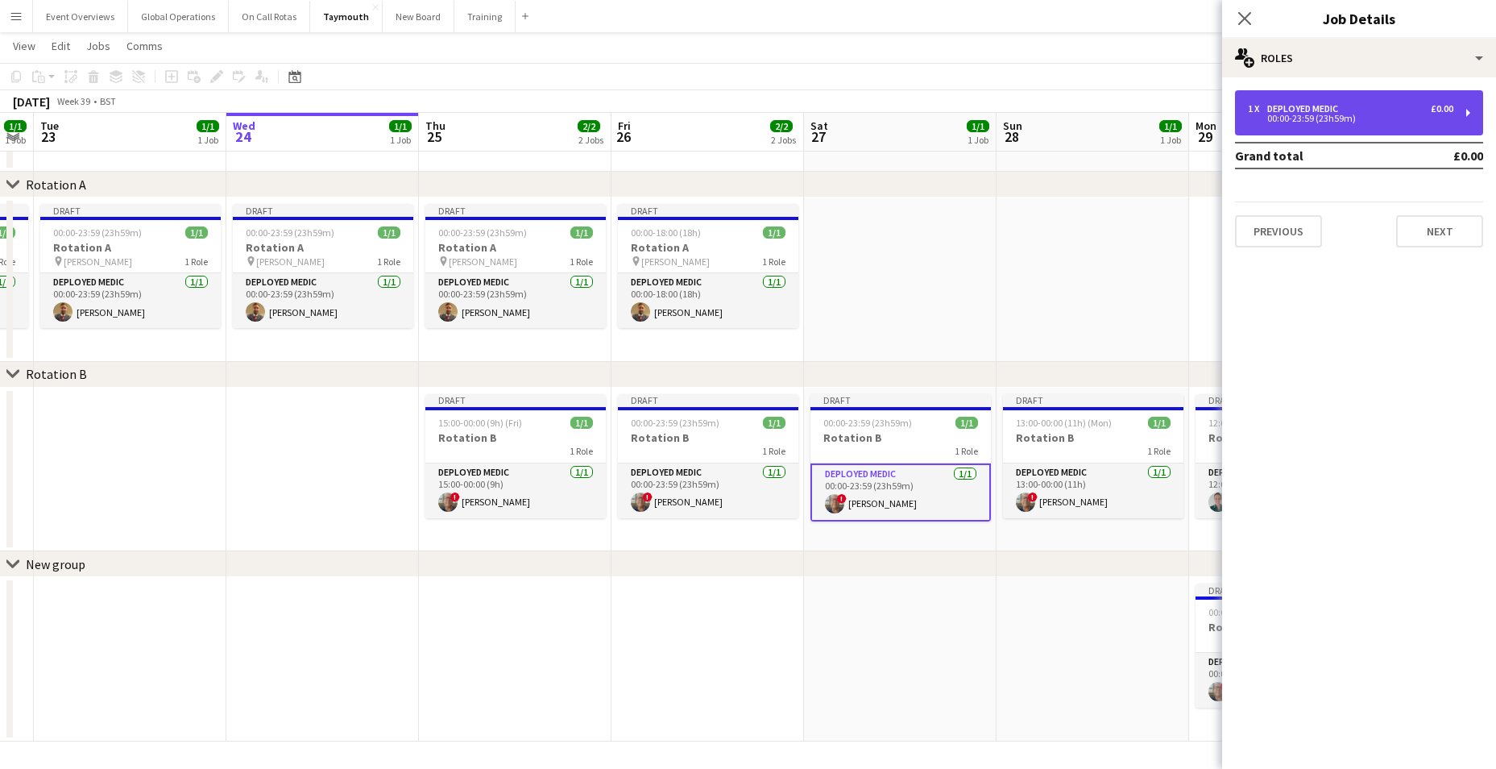
click at [1291, 117] on div "00:00-23:59 (23h59m)" at bounding box center [1350, 118] width 205 height 8
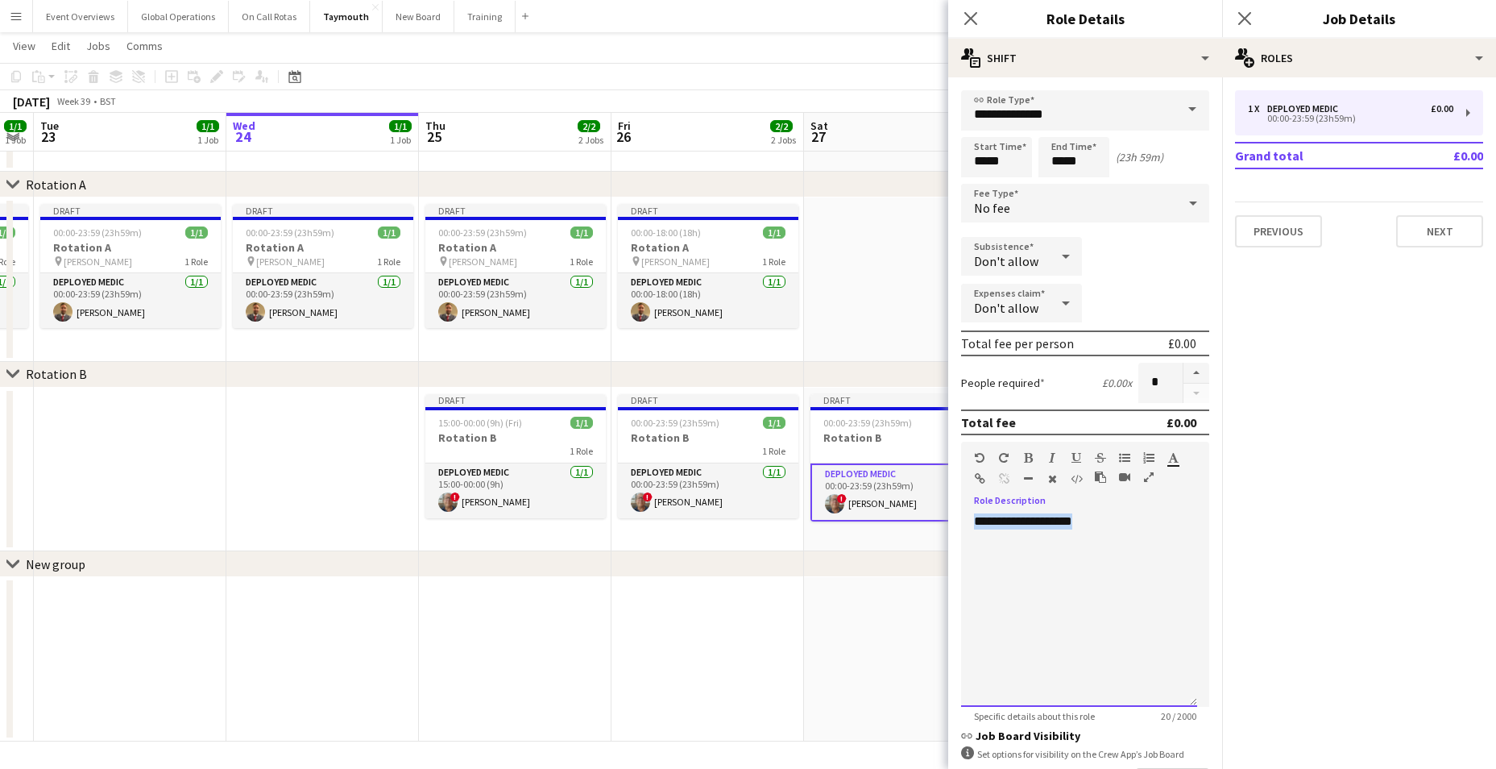
drag, startPoint x: 1090, startPoint y: 521, endPoint x: 945, endPoint y: 515, distance: 145.1
click at [945, 515] on body "Menu Boards Boards Boards All jobs Status Workforce Workforce My Workforce Recr…" at bounding box center [748, 356] width 1496 height 826
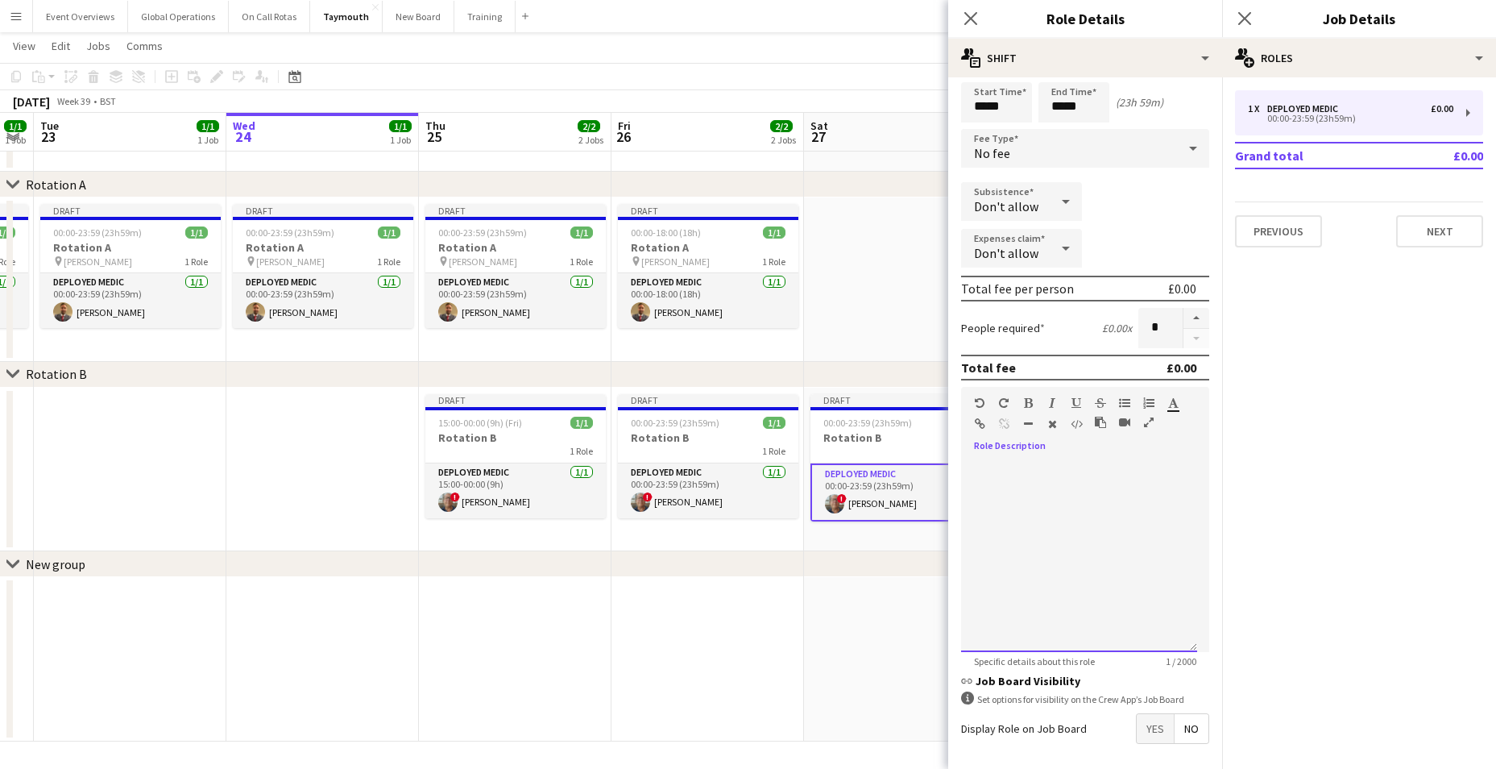
scroll to position [121, 0]
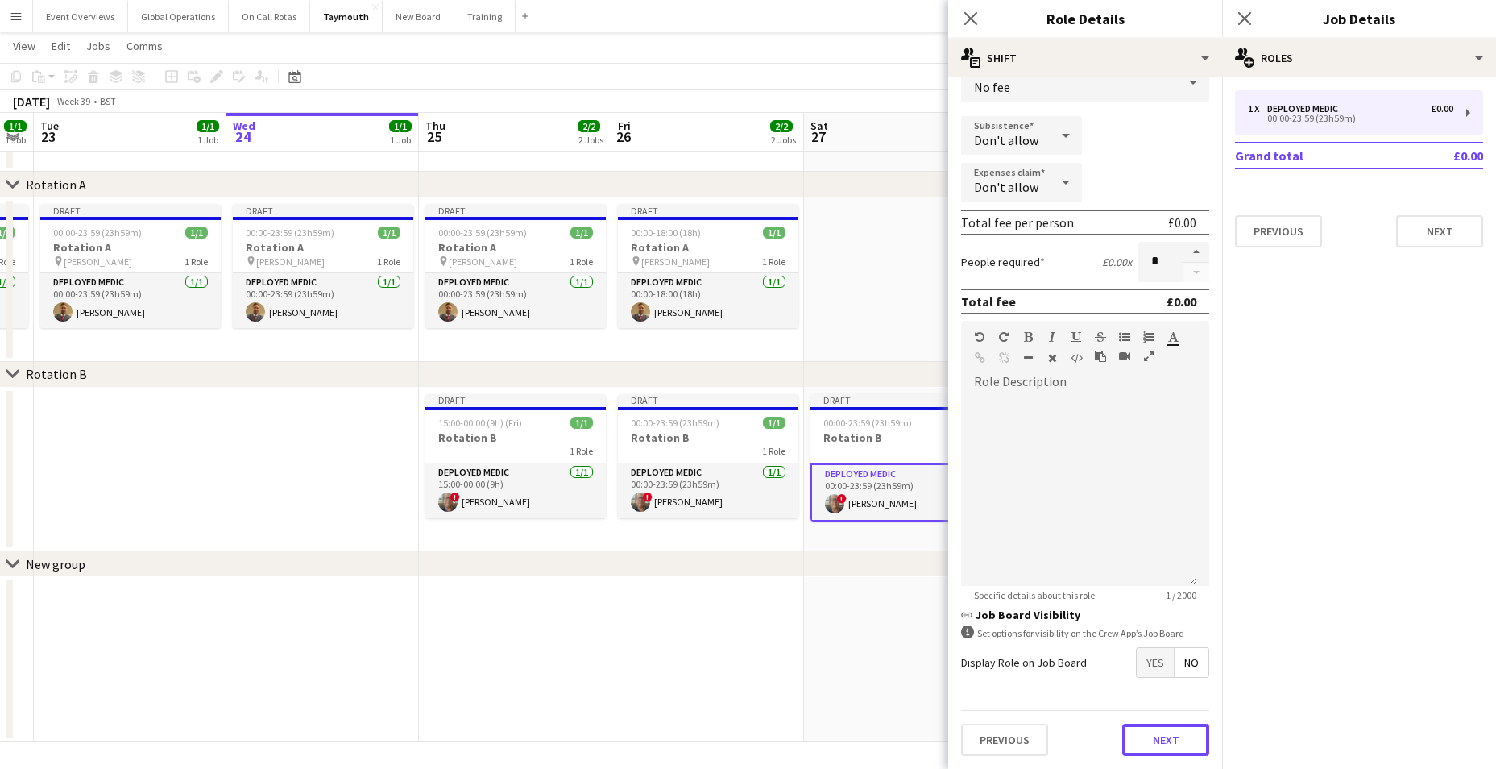
click at [1151, 740] on button "Next" at bounding box center [1165, 739] width 87 height 32
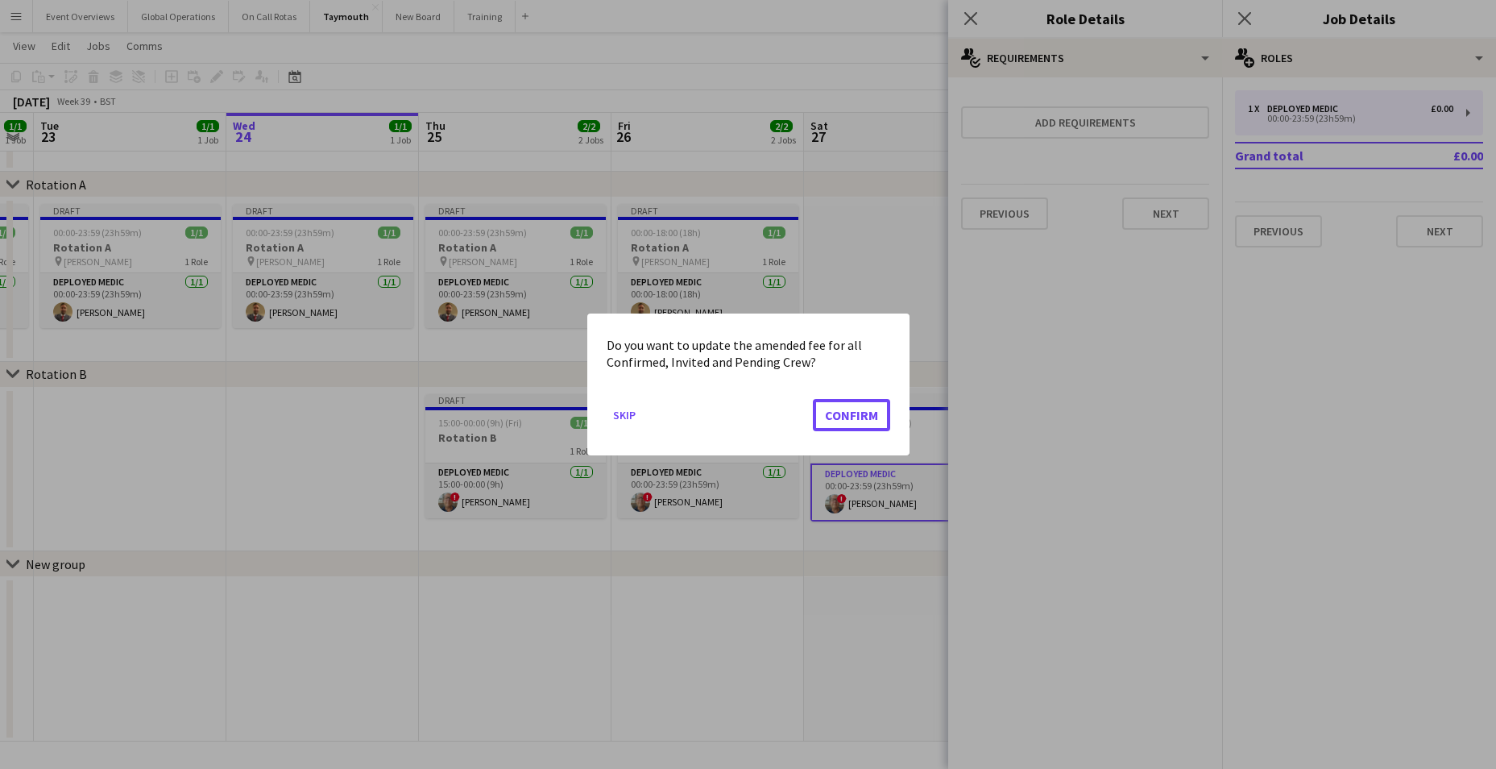
drag, startPoint x: 831, startPoint y: 412, endPoint x: 884, endPoint y: 374, distance: 65.1
click at [833, 412] on button "Confirm" at bounding box center [851, 415] width 77 height 32
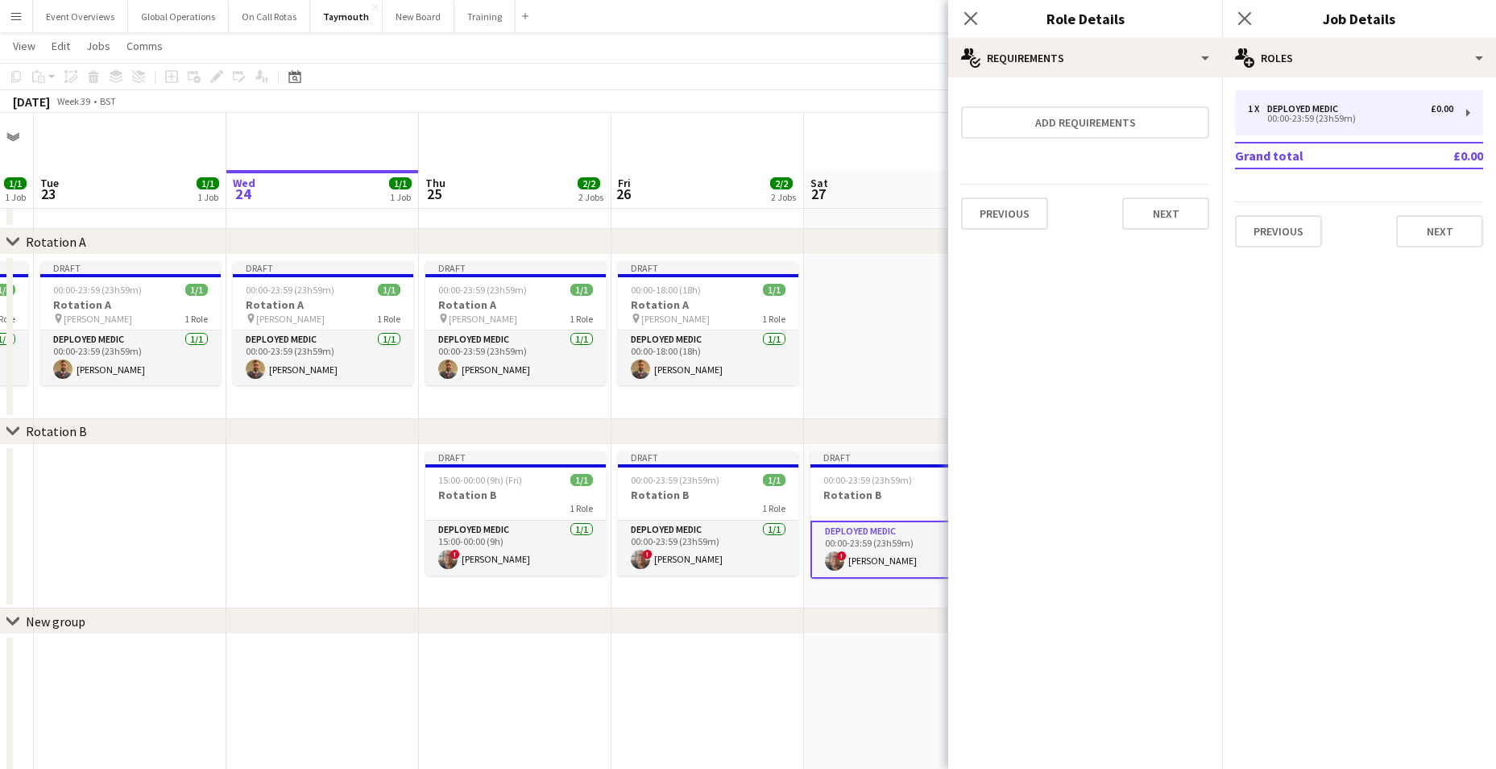
scroll to position [57, 0]
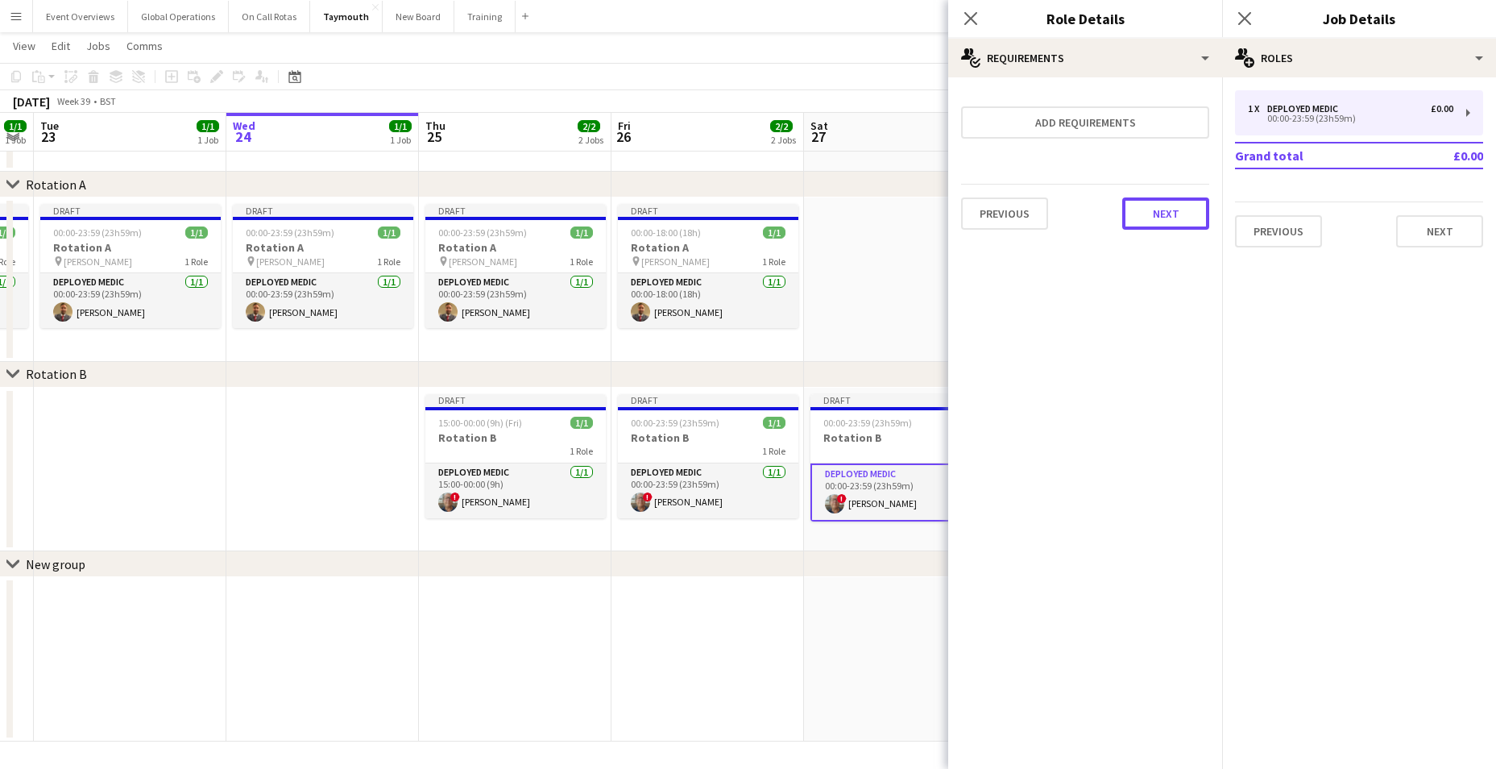
click at [1158, 209] on button "Next" at bounding box center [1165, 213] width 87 height 32
click at [1179, 211] on button "Finish" at bounding box center [1179, 216] width 60 height 32
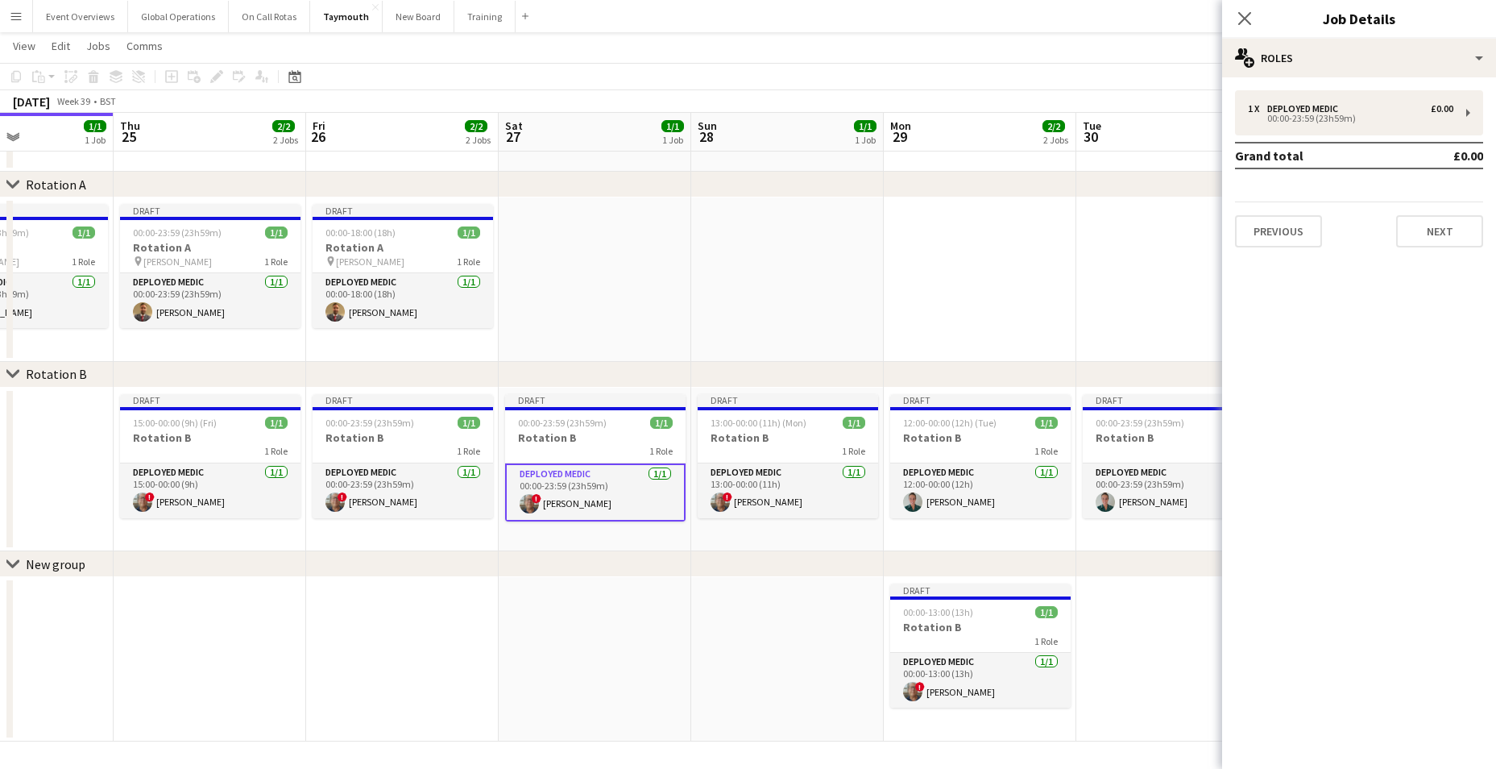
scroll to position [0, 502]
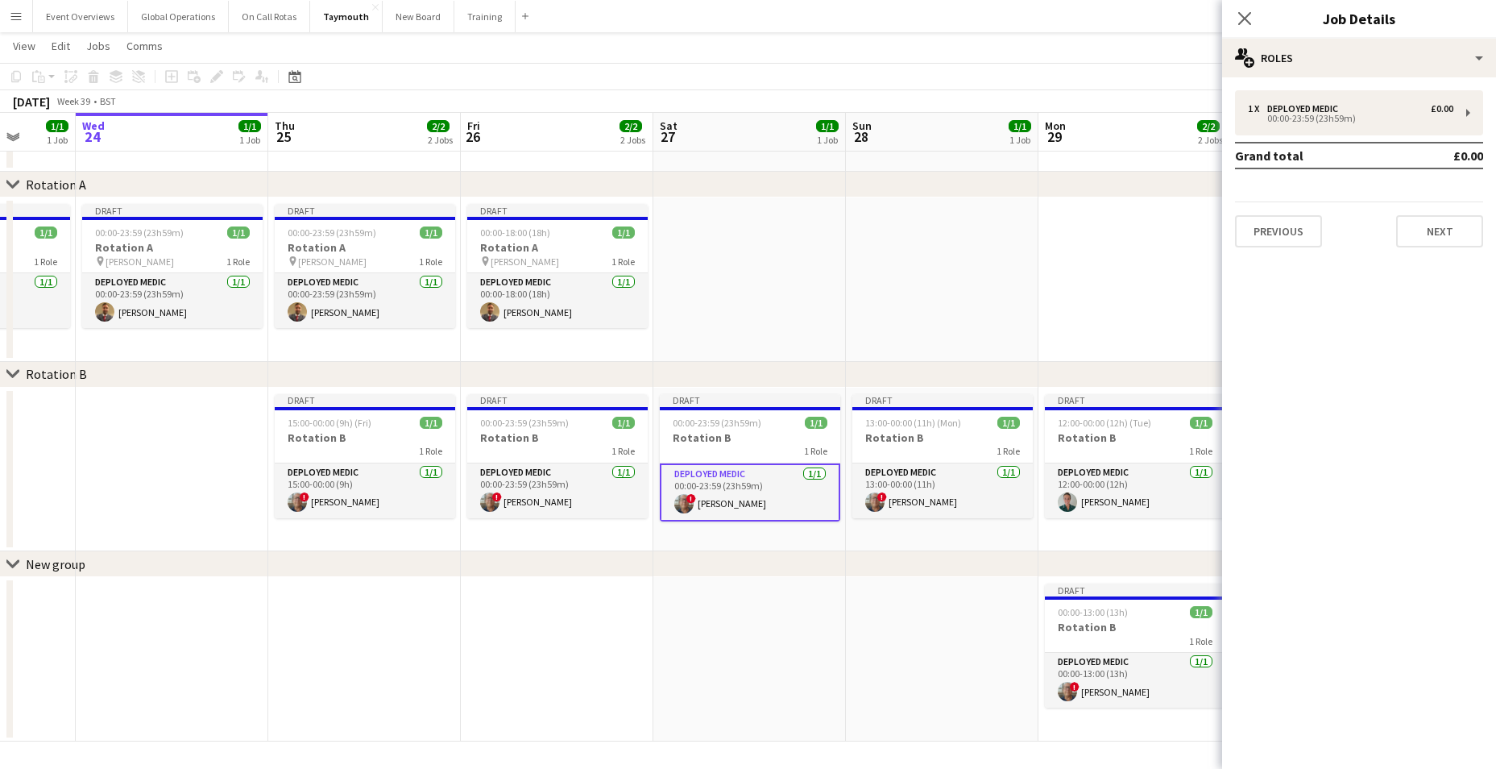
drag, startPoint x: 1029, startPoint y: 649, endPoint x: 686, endPoint y: 643, distance: 342.4
click at [687, 648] on app-calendar-viewport "Sun 21 1/1 1 Job Mon 22 1/1 1 Job Tue 23 1/1 1 Job Wed 24 1/1 1 Job Thu 25 2/2 …" at bounding box center [748, 373] width 1496 height 735
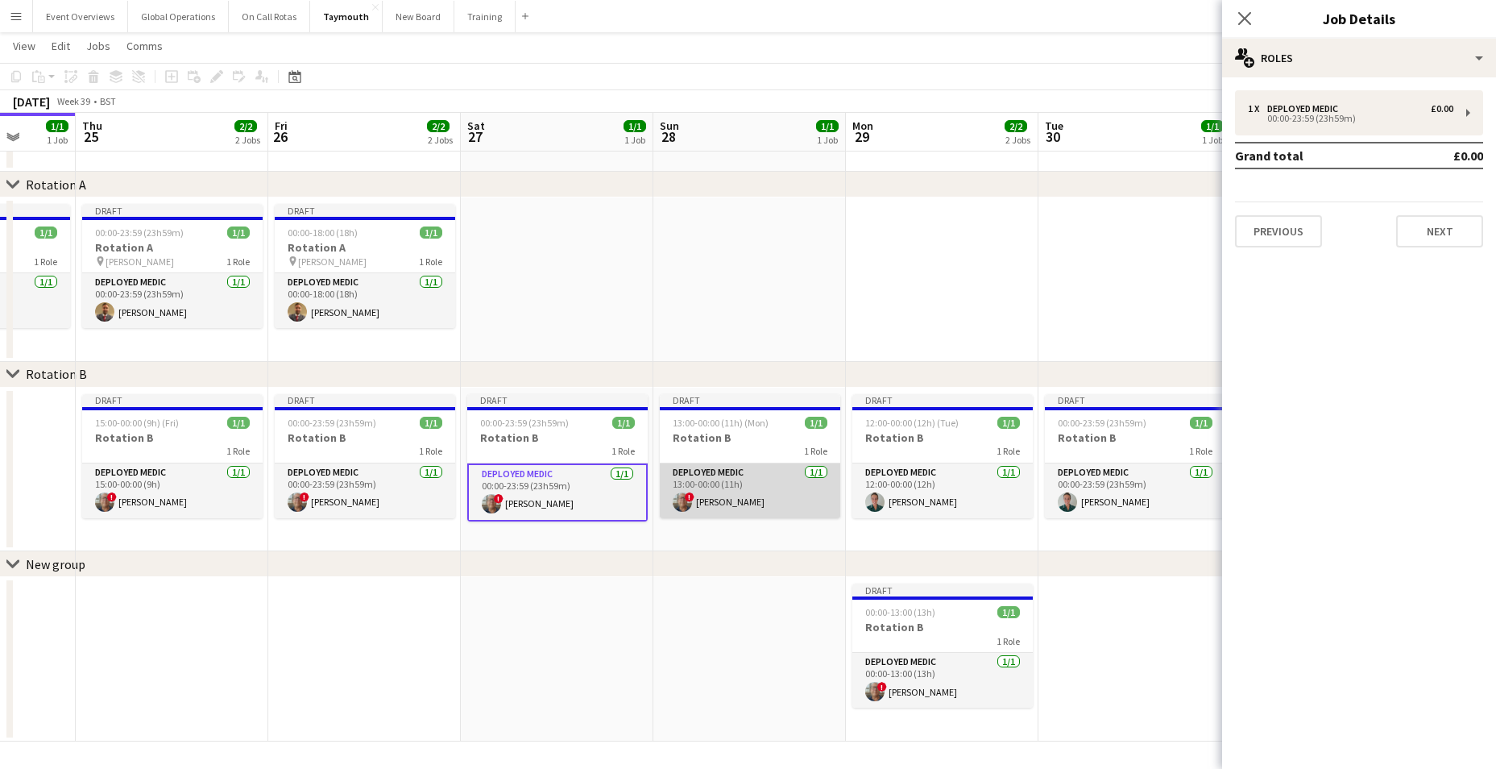
click at [721, 468] on app-card-role "Deployed Medic [DATE] 13:00-00:00 (11h) ! [PERSON_NAME]" at bounding box center [750, 490] width 180 height 55
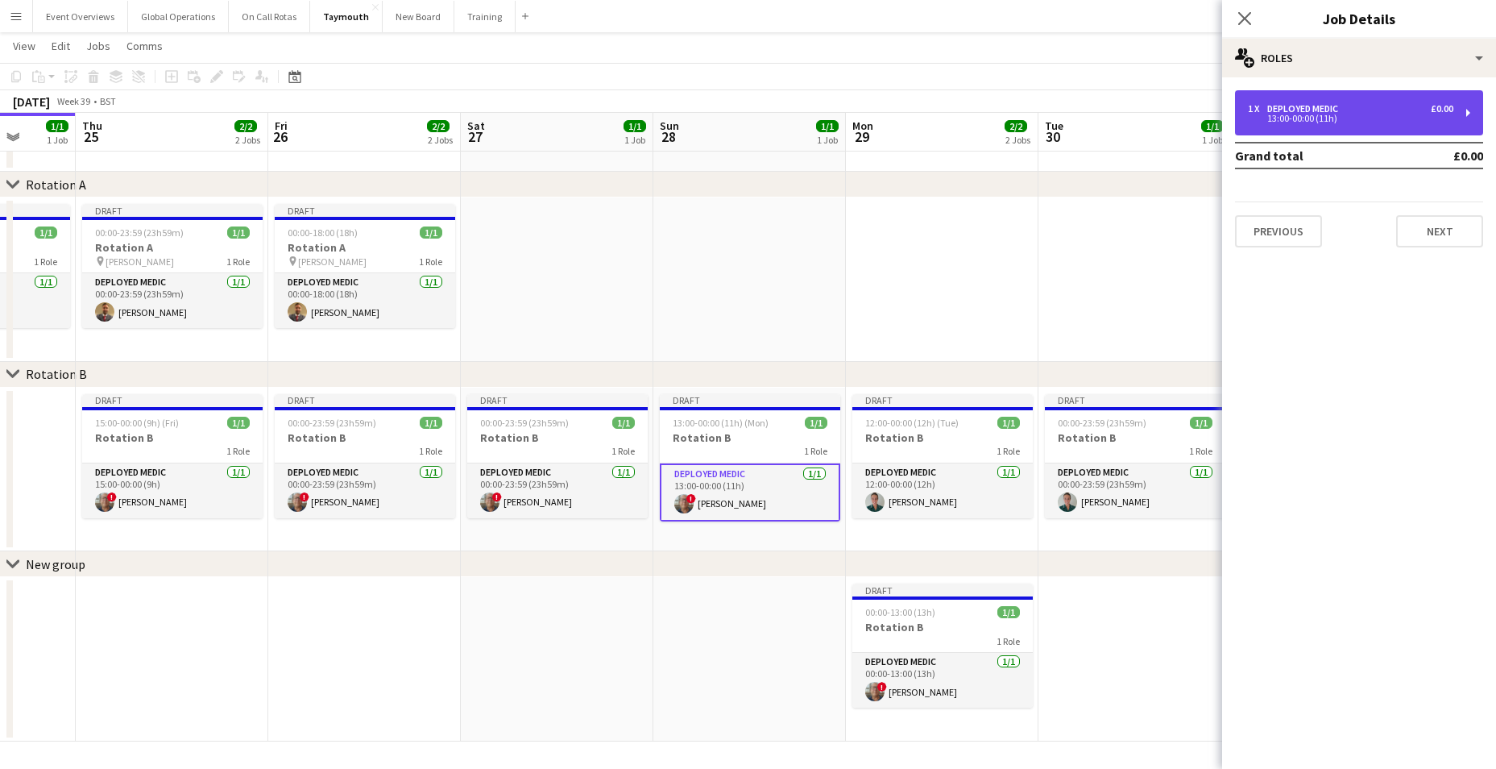
click at [1307, 120] on div "13:00-00:00 (11h)" at bounding box center [1350, 118] width 205 height 8
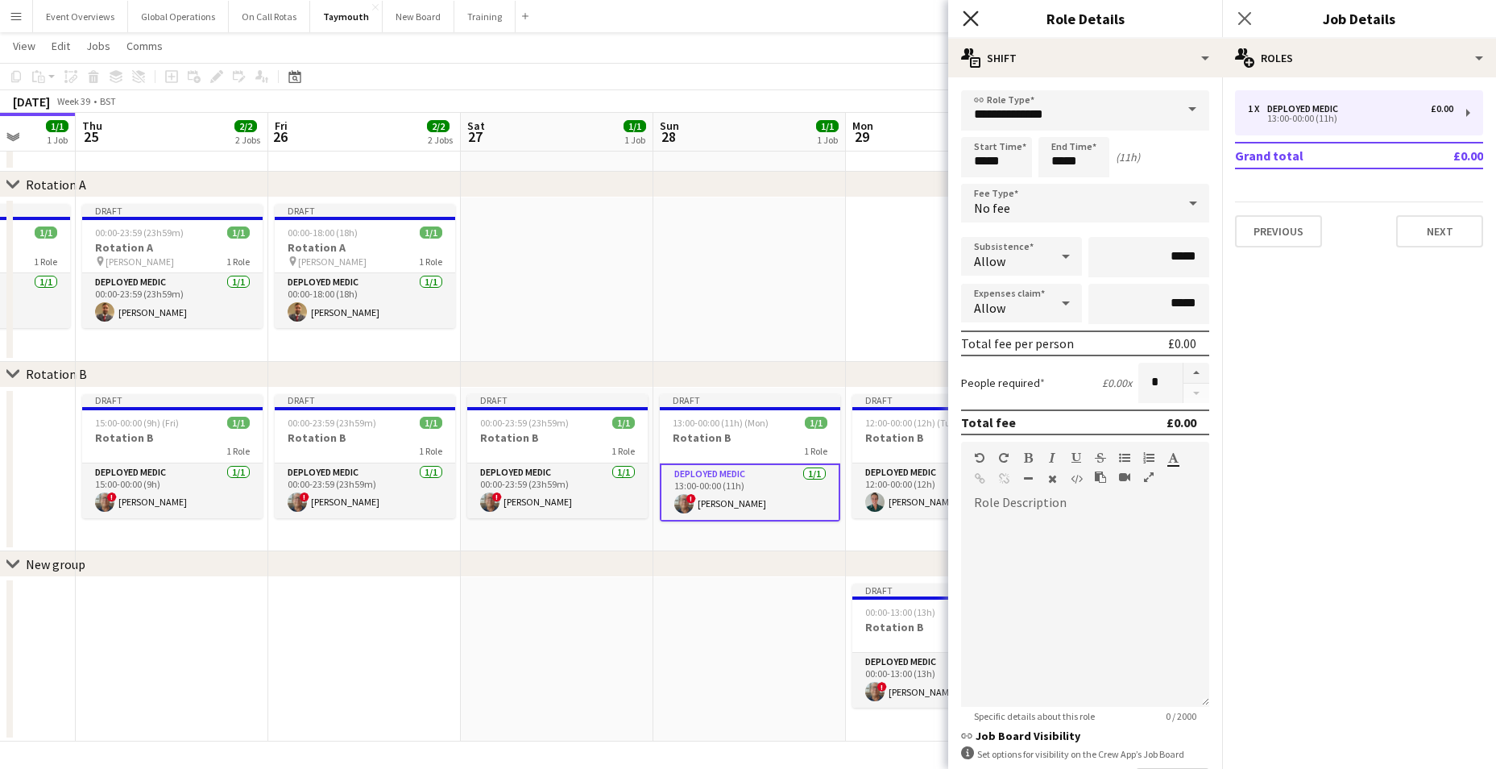
click at [974, 16] on icon at bounding box center [970, 17] width 15 height 15
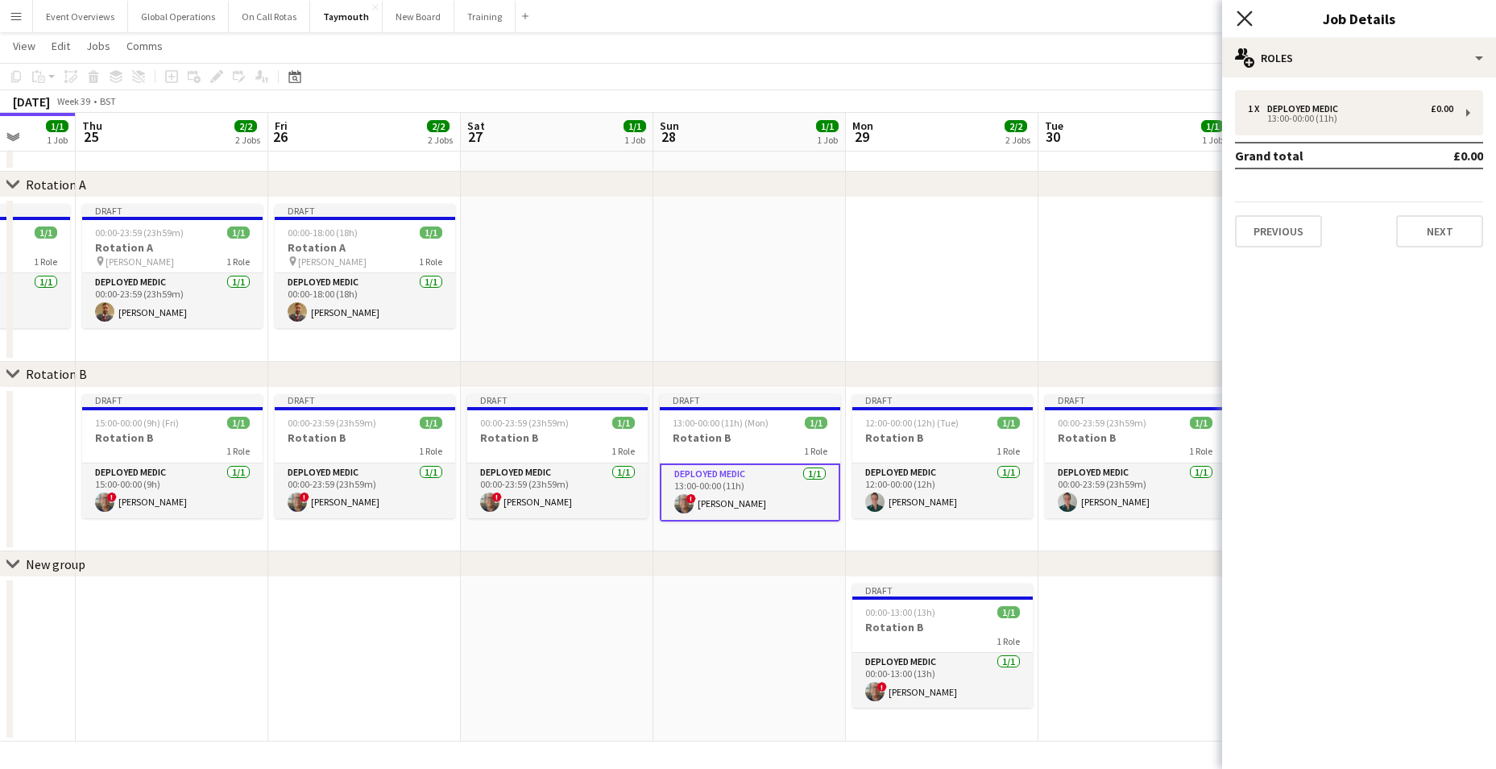
click at [1244, 24] on icon "Close pop-in" at bounding box center [1244, 17] width 15 height 15
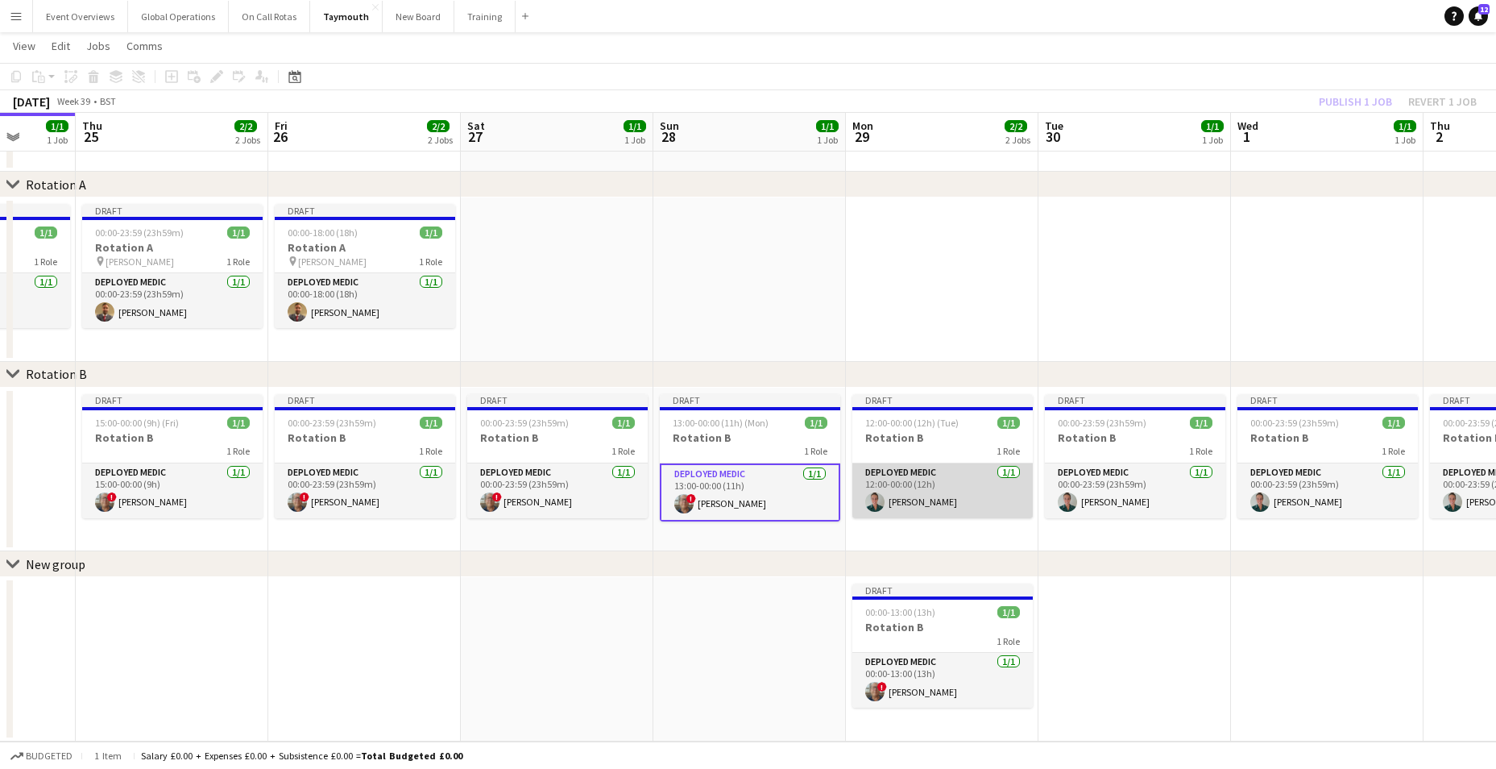
click at [904, 470] on app-card-role "Deployed Medic 1/1 12:00-00:00 (12h) Katie Harris" at bounding box center [942, 490] width 180 height 55
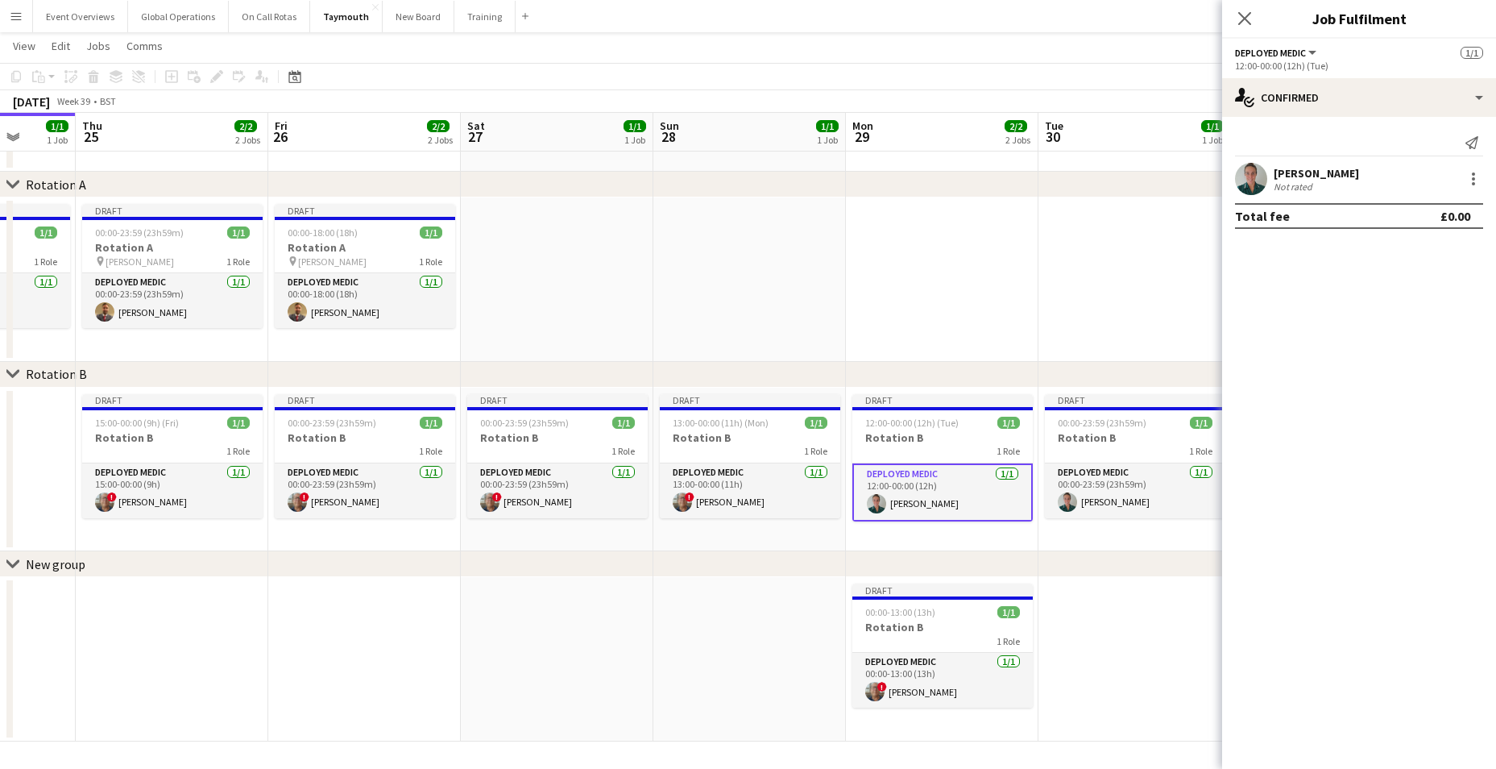
click at [1307, 172] on div "[PERSON_NAME]" at bounding box center [1316, 173] width 85 height 15
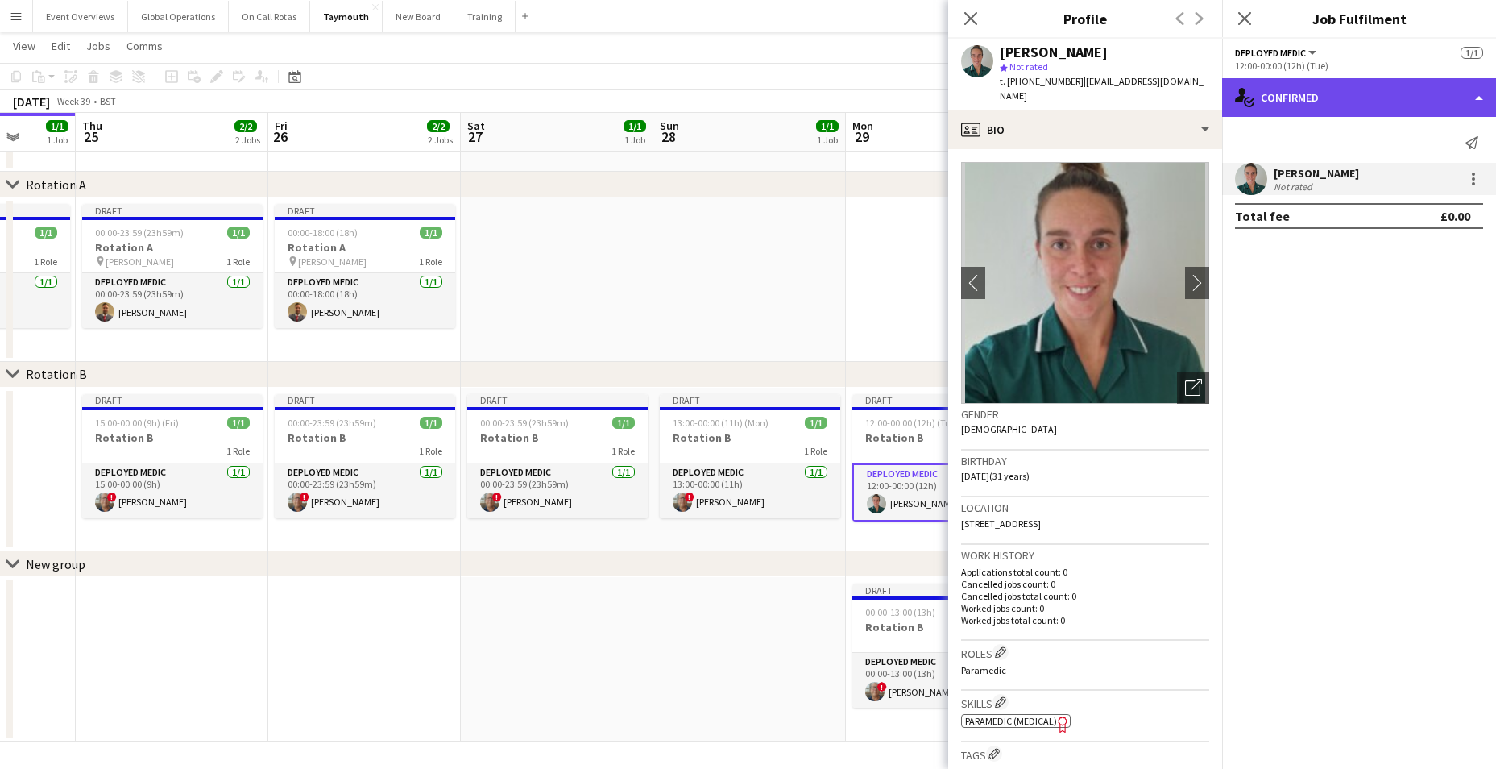
click at [1476, 99] on div "single-neutral-actions-check-2 Confirmed" at bounding box center [1359, 97] width 274 height 39
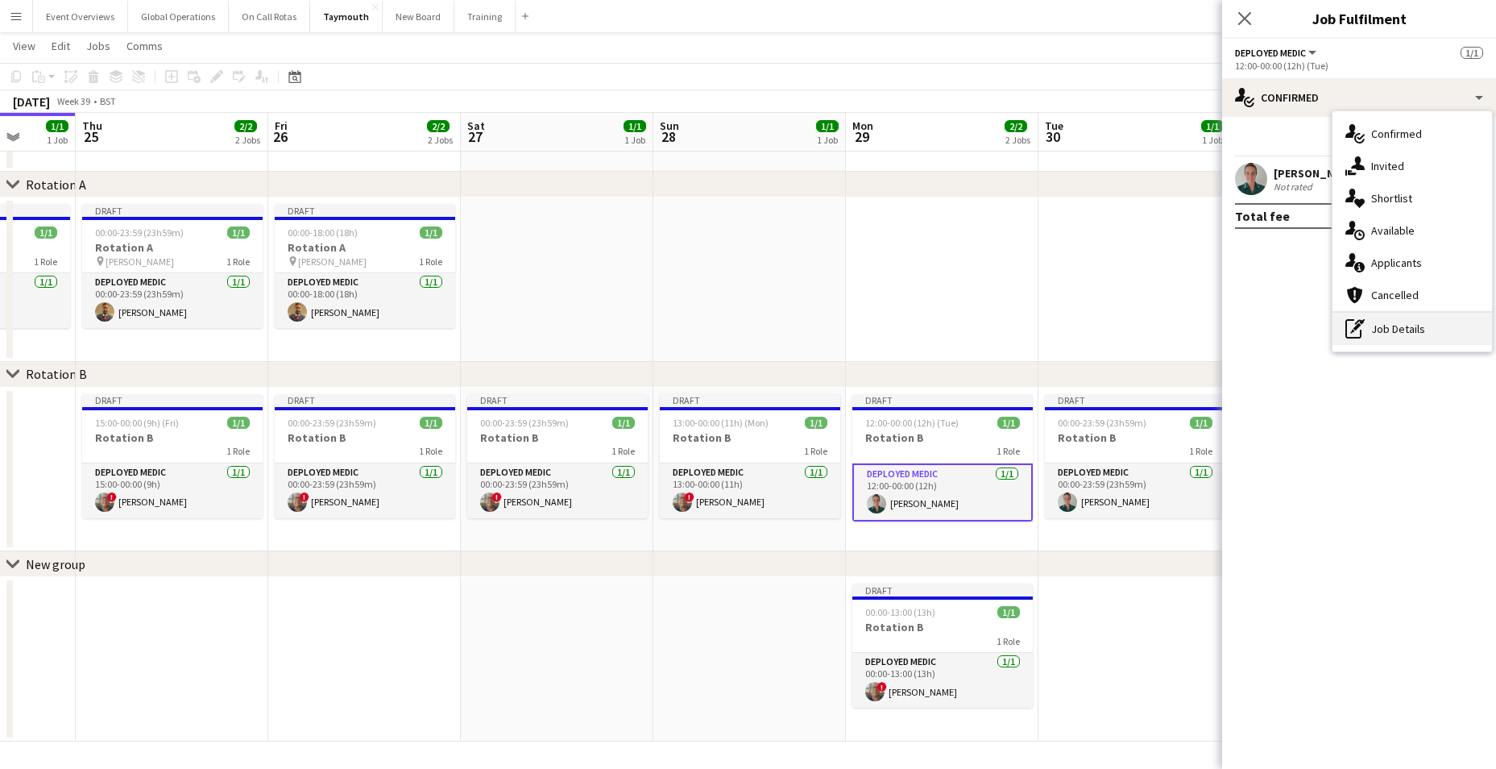
click at [1385, 338] on div "pen-write Job Details" at bounding box center [1412, 329] width 160 height 32
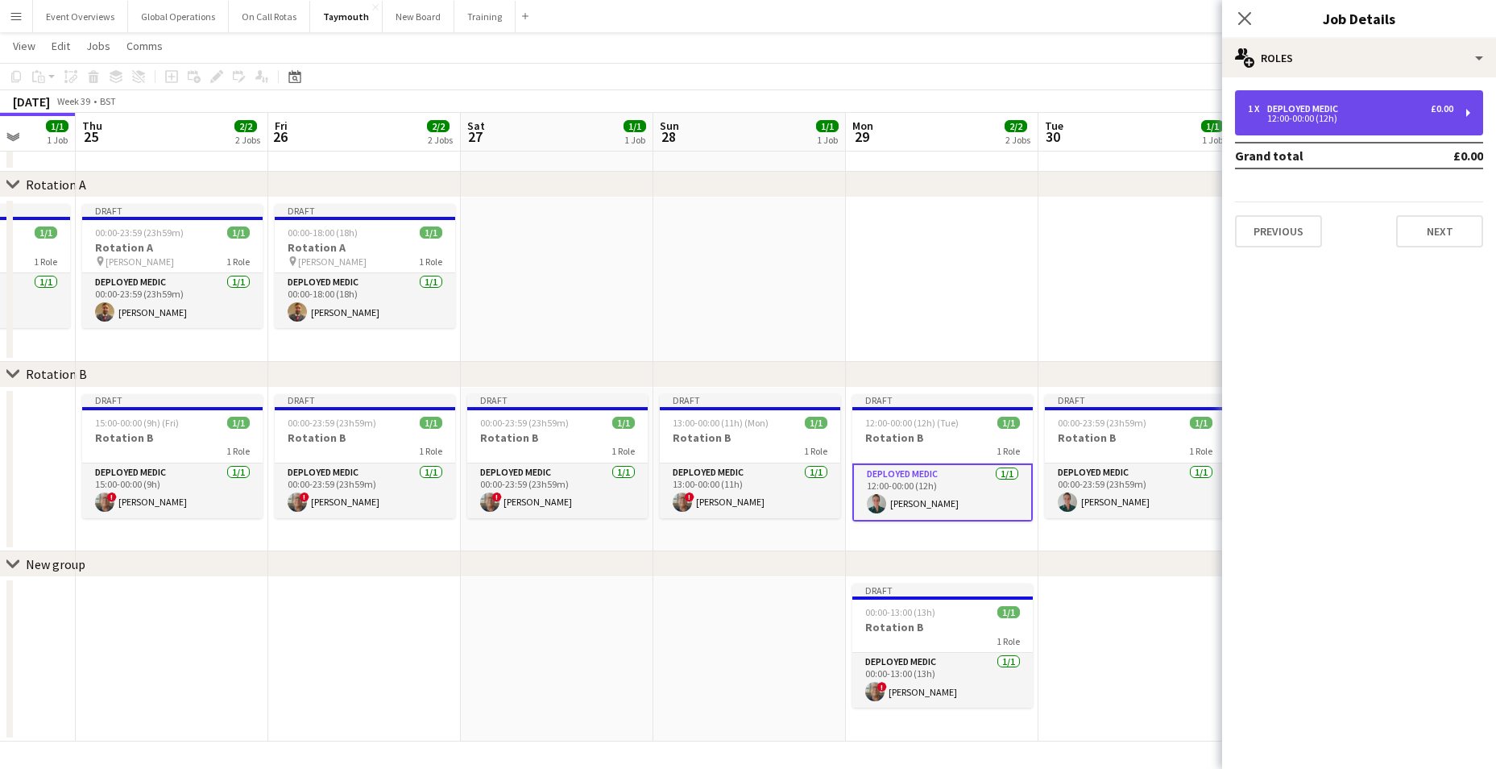
click at [1311, 114] on div "12:00-00:00 (12h)" at bounding box center [1350, 118] width 205 height 8
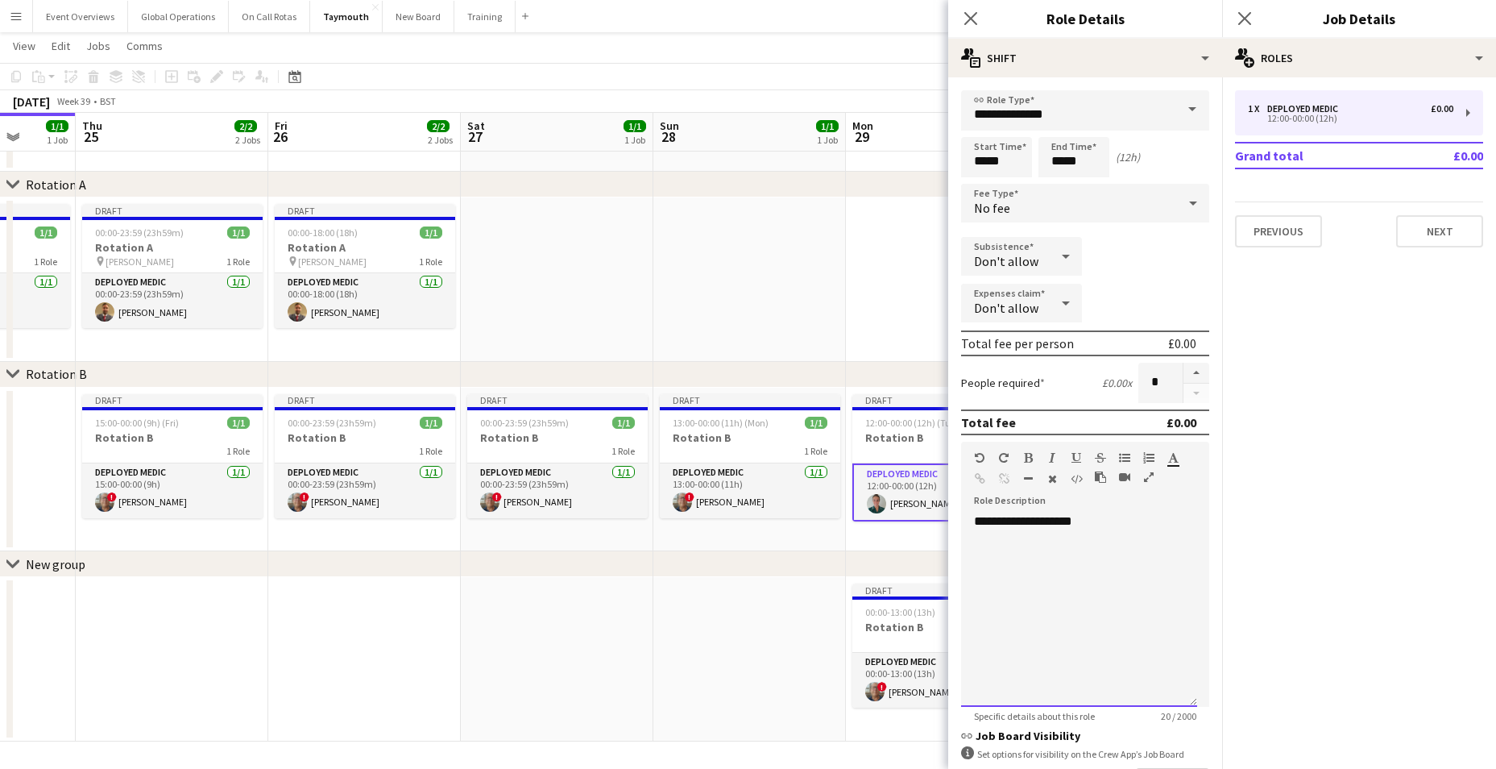
click at [1101, 527] on div "**********" at bounding box center [1079, 609] width 236 height 193
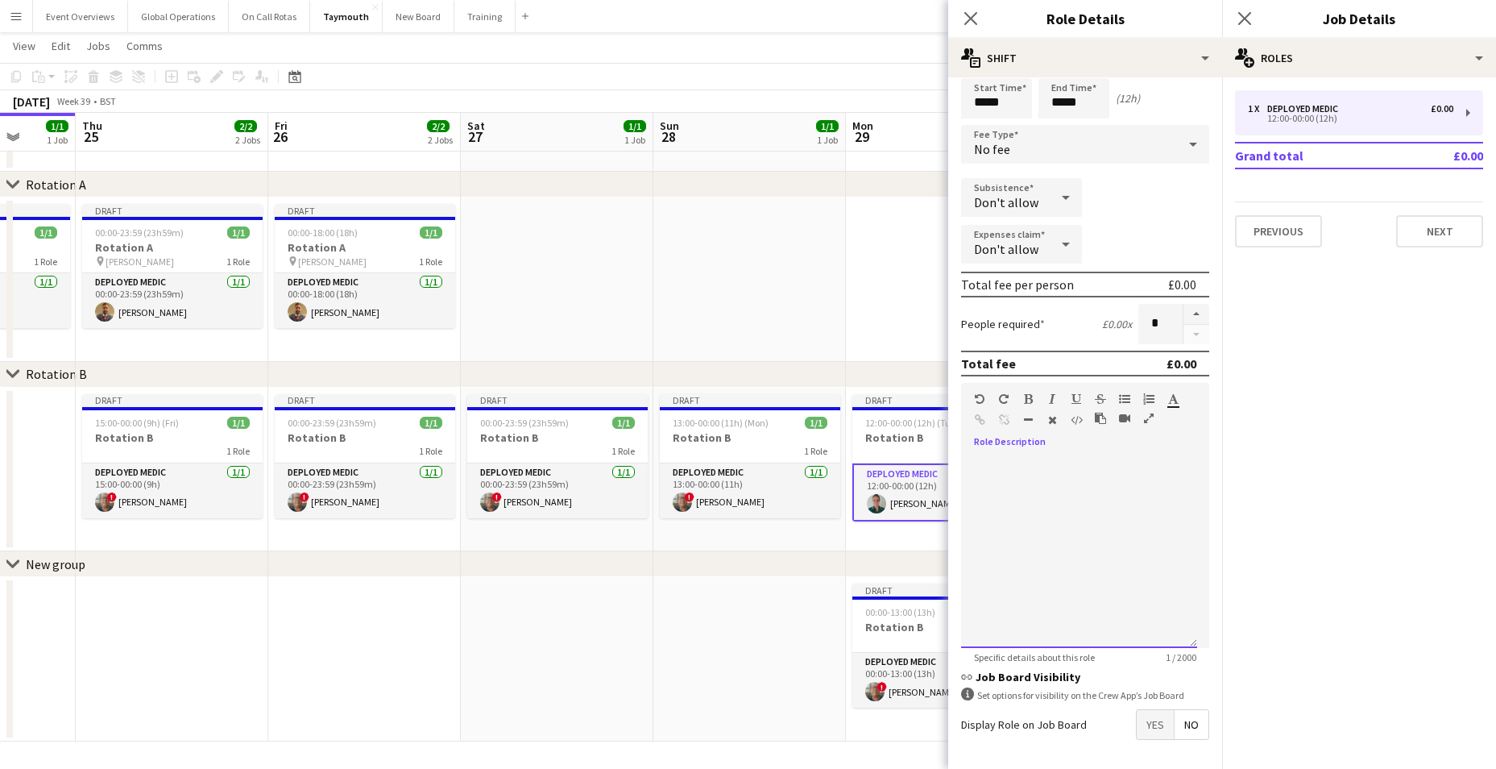
scroll to position [121, 0]
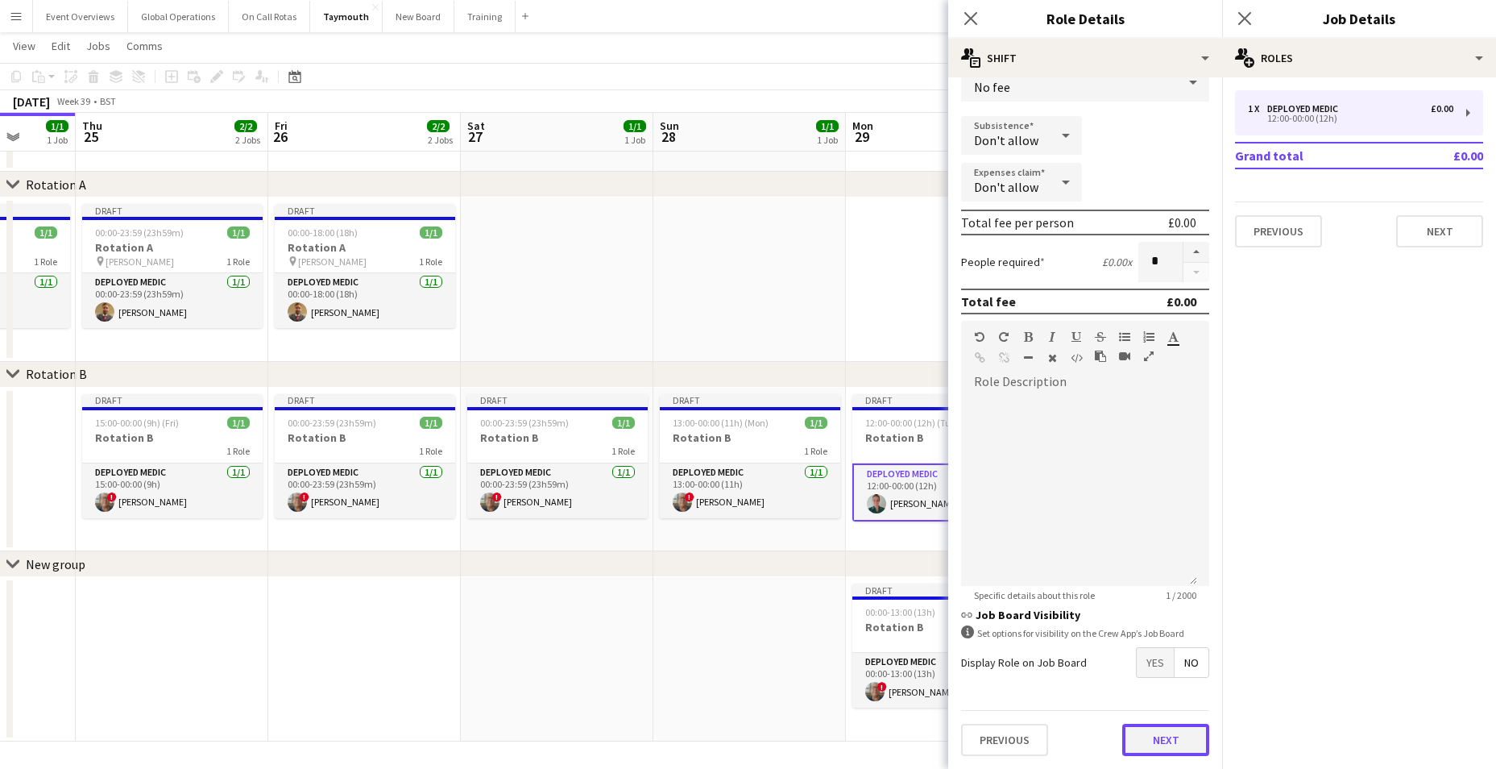
click at [1141, 742] on button "Next" at bounding box center [1165, 739] width 87 height 32
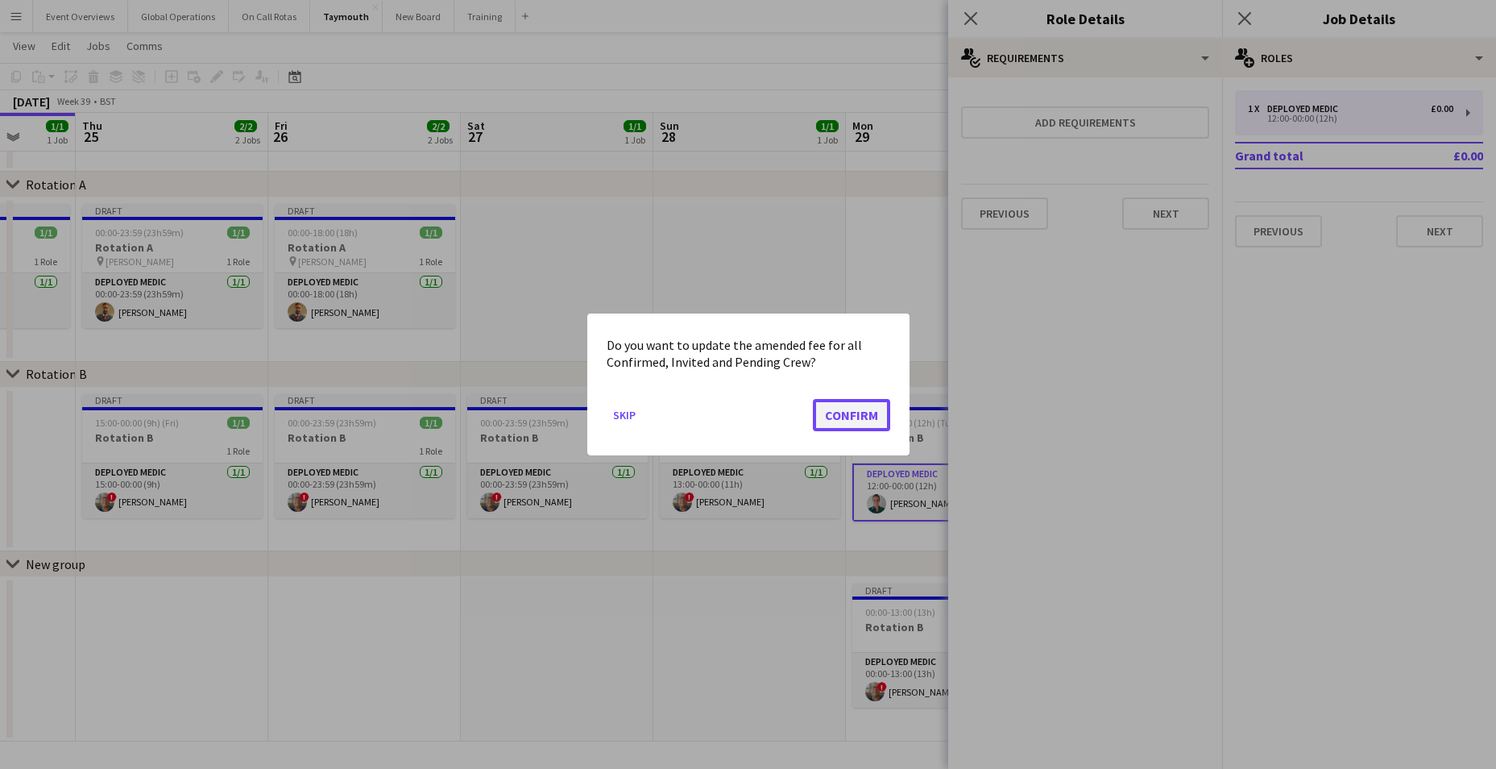
click at [839, 413] on button "Confirm" at bounding box center [851, 415] width 77 height 32
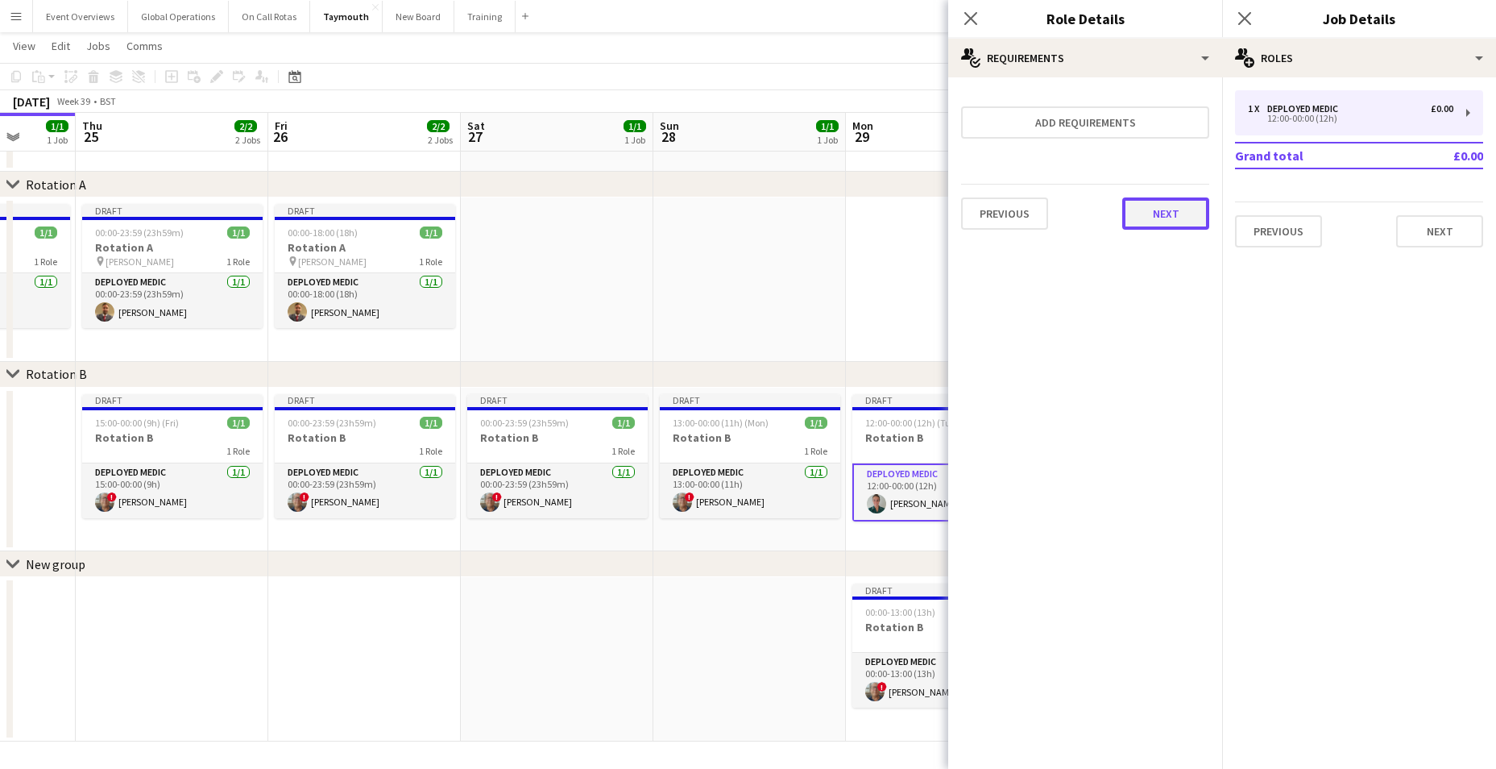
click at [1162, 212] on button "Next" at bounding box center [1165, 213] width 87 height 32
click at [1163, 212] on button "Finish" at bounding box center [1179, 216] width 60 height 32
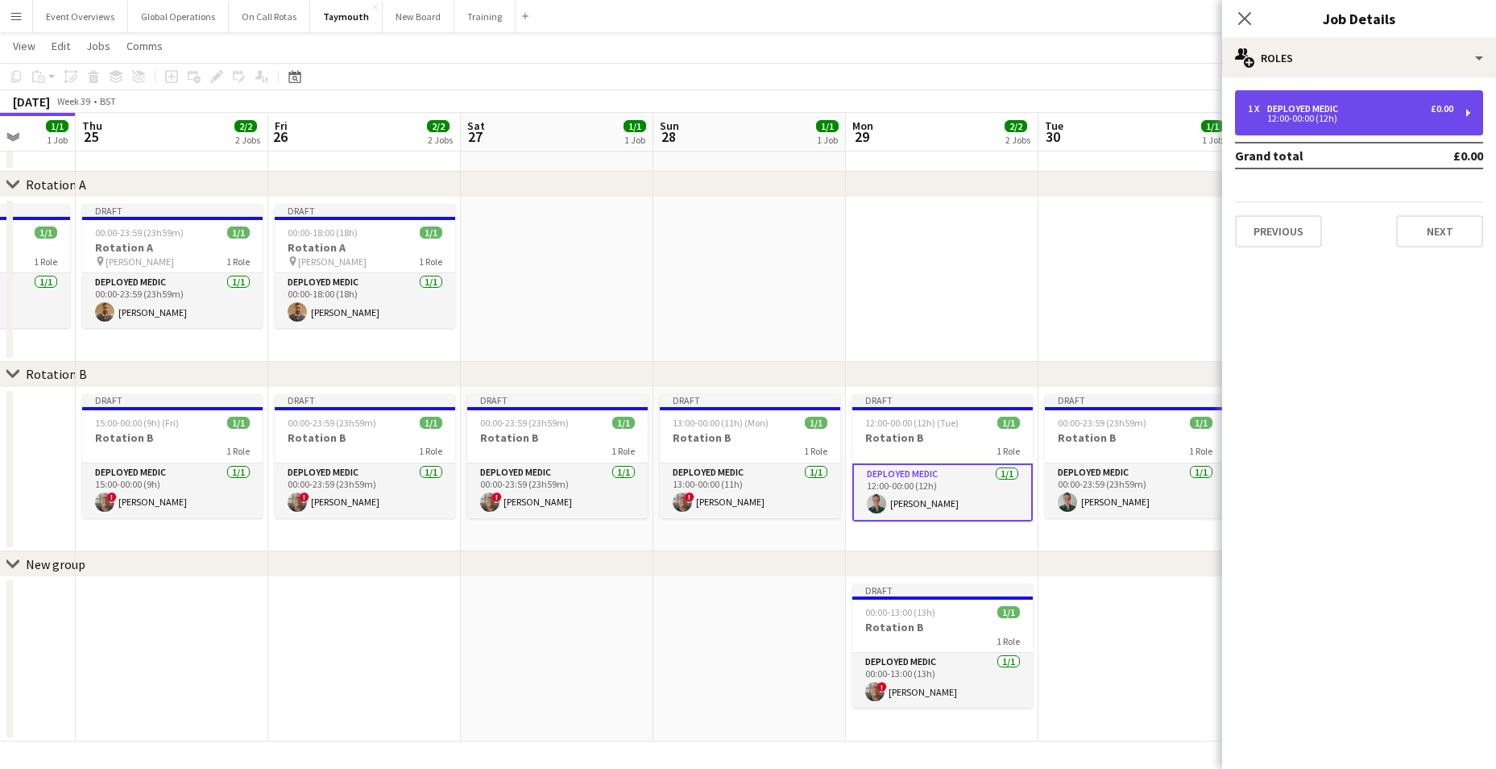
click at [1303, 115] on div "12:00-00:00 (12h)" at bounding box center [1350, 118] width 205 height 8
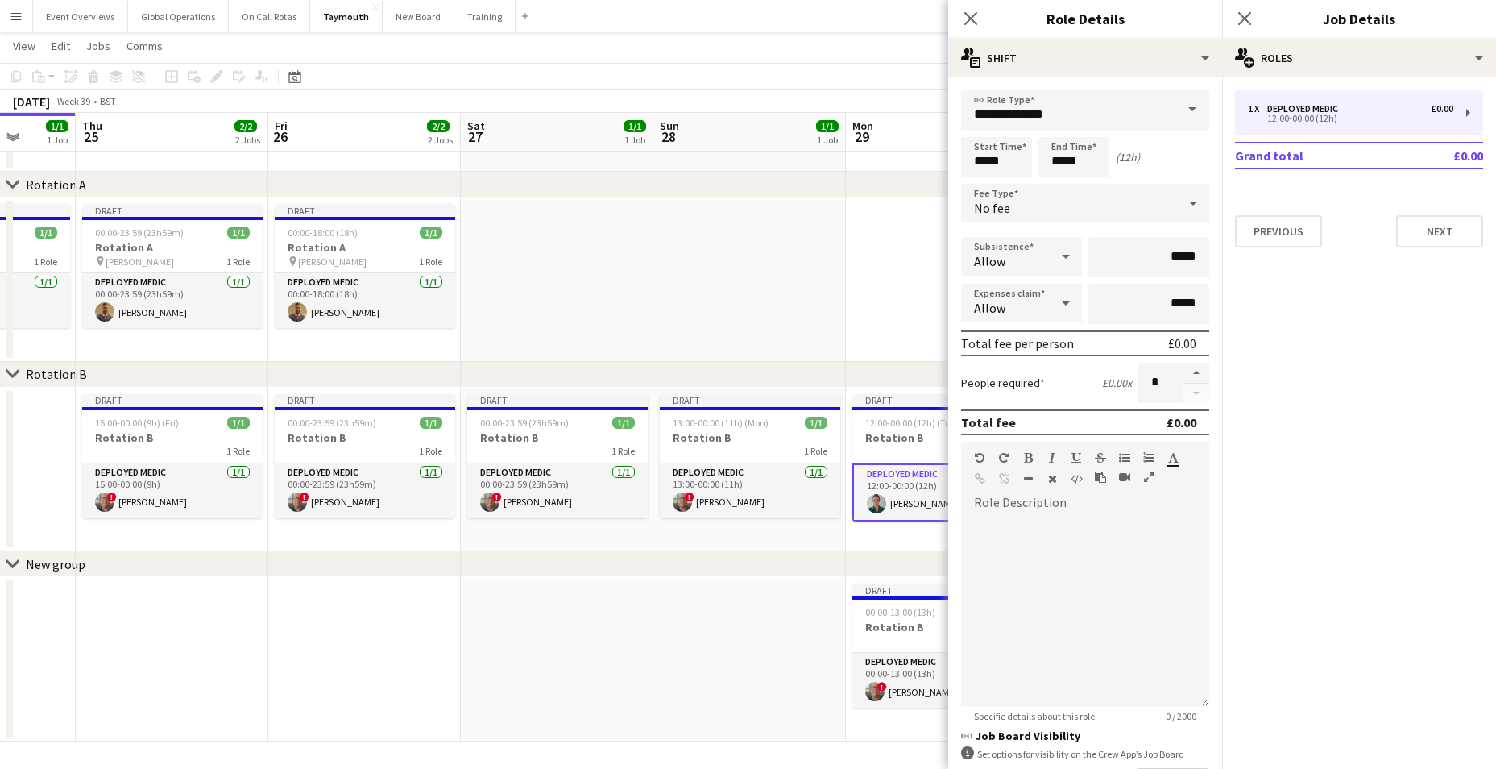
drag, startPoint x: 613, startPoint y: 630, endPoint x: 651, endPoint y: 624, distance: 38.4
click at [615, 630] on app-date-cell at bounding box center [557, 659] width 193 height 164
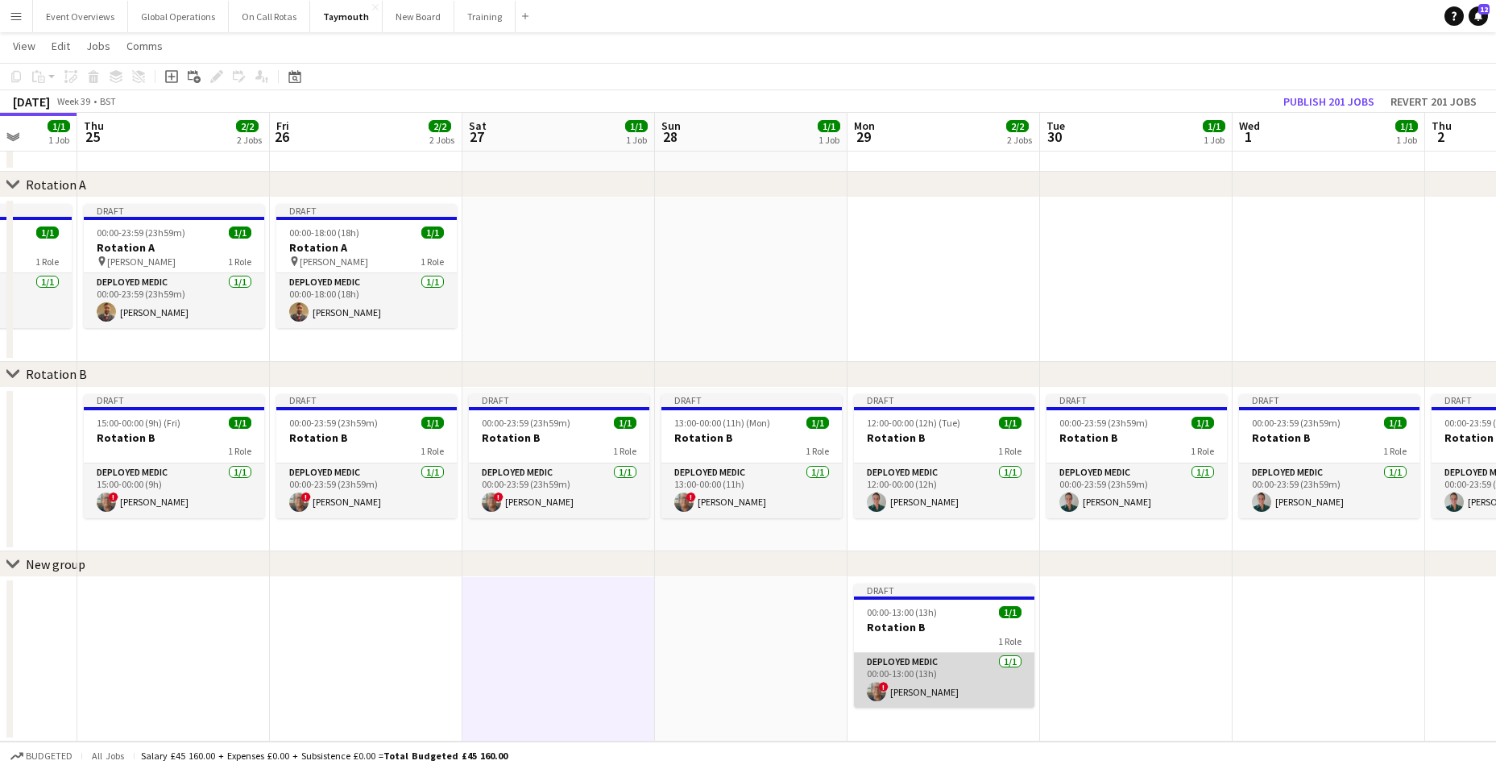
click at [892, 656] on app-card-role "Deployed Medic 1/1 00:00-13:00 (13h) ! Simon Byrne" at bounding box center [944, 680] width 180 height 55
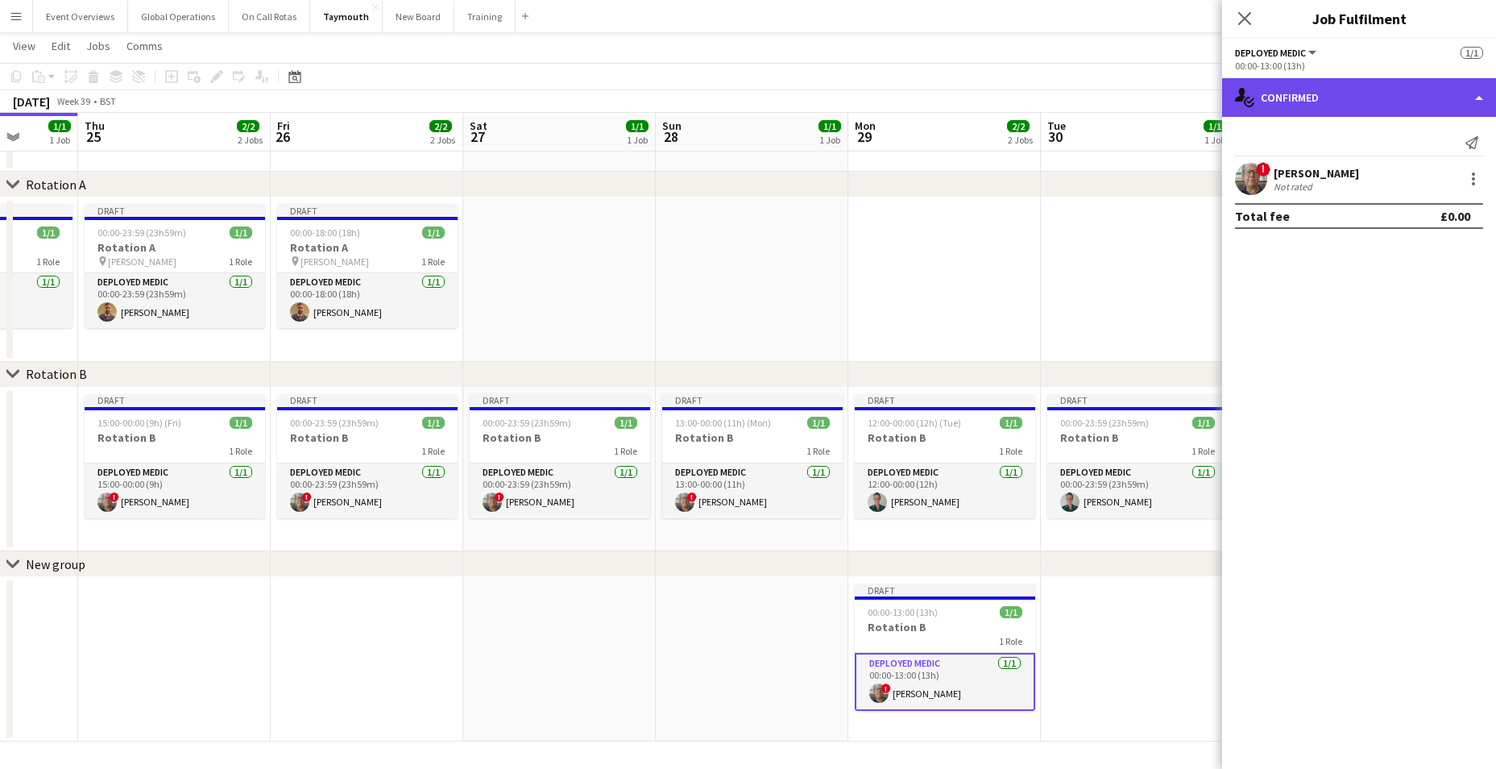
click at [1483, 93] on div "single-neutral-actions-check-2 Confirmed" at bounding box center [1359, 97] width 274 height 39
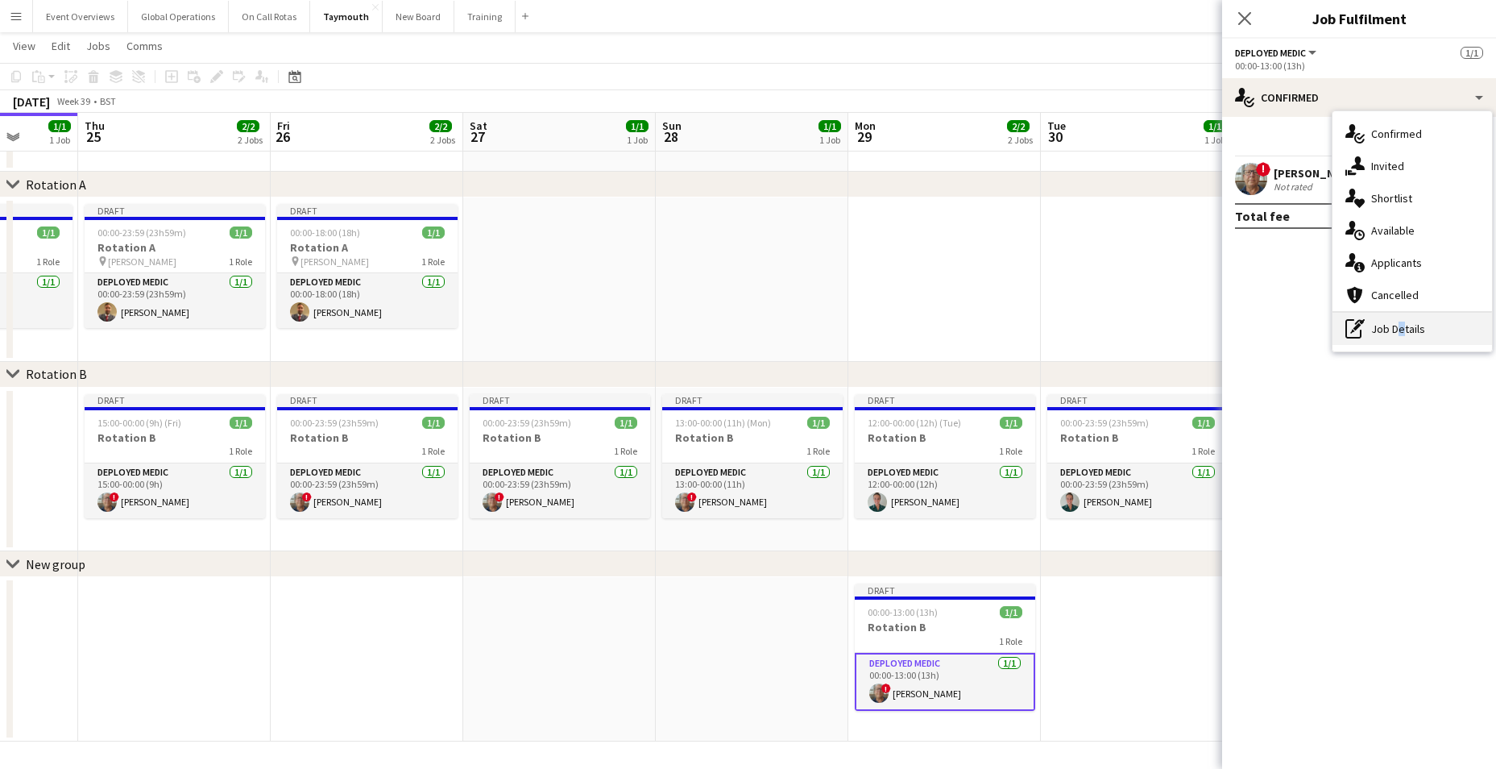
click at [1396, 326] on div "pen-write Job Details" at bounding box center [1412, 329] width 160 height 32
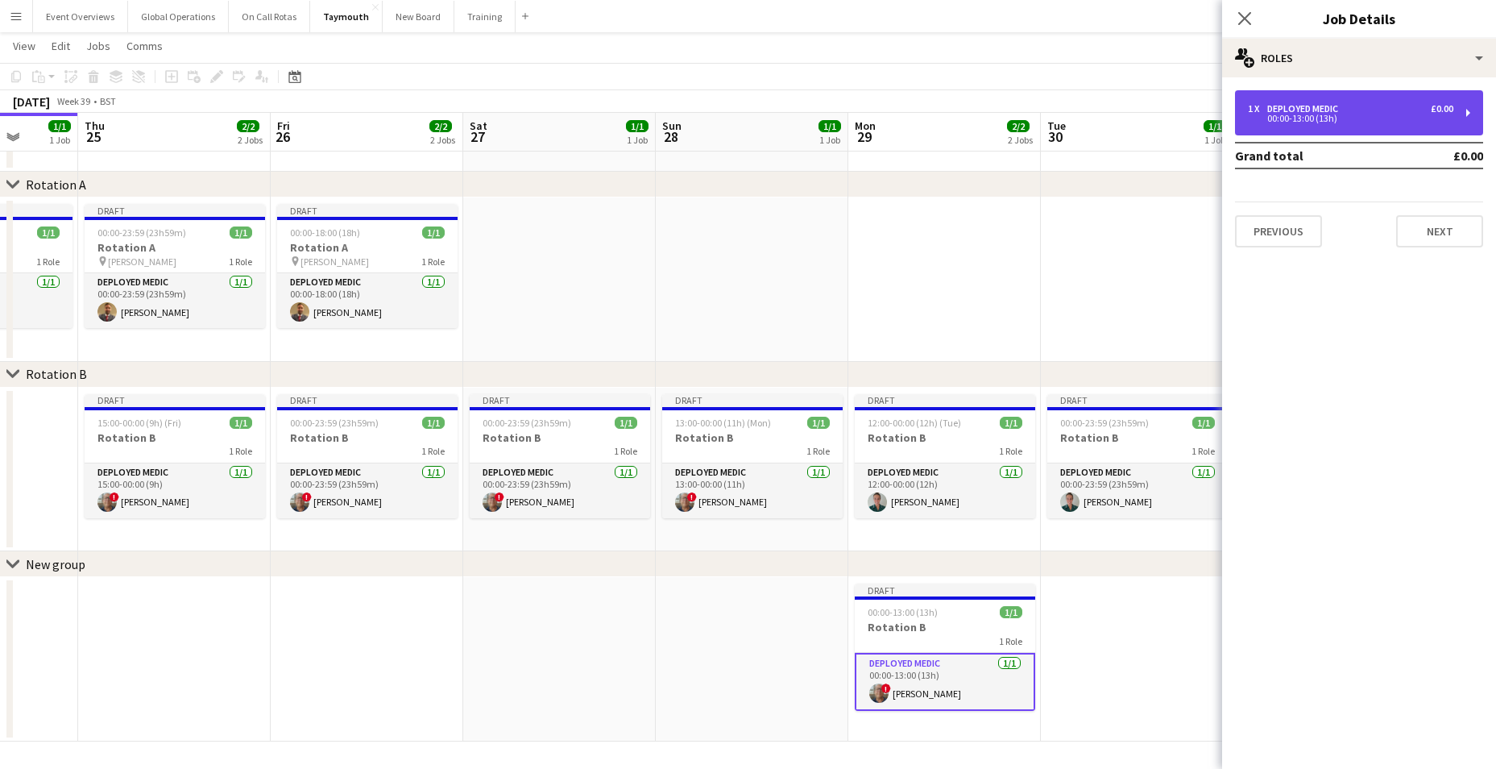
click at [1315, 119] on div "00:00-13:00 (13h)" at bounding box center [1350, 118] width 205 height 8
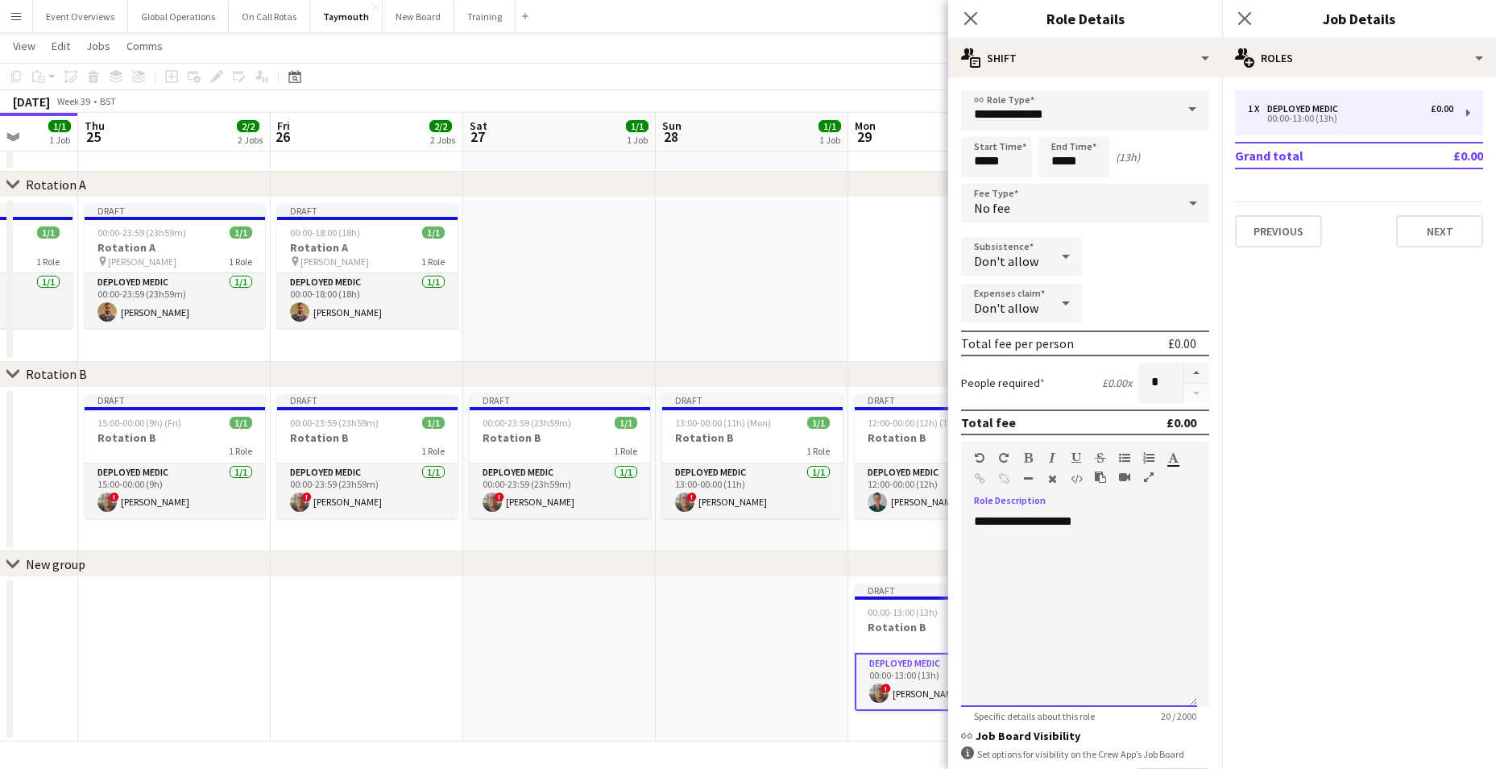
click at [1117, 528] on div "**********" at bounding box center [1079, 609] width 236 height 193
drag, startPoint x: 1228, startPoint y: 570, endPoint x: 1220, endPoint y: 659, distance: 89.8
click at [1226, 670] on mat-expansion-panel "pencil3 General details 1 x Deployed Medic £0.00 00:00-13:00 (13h) Grand total …" at bounding box center [1359, 422] width 274 height 691
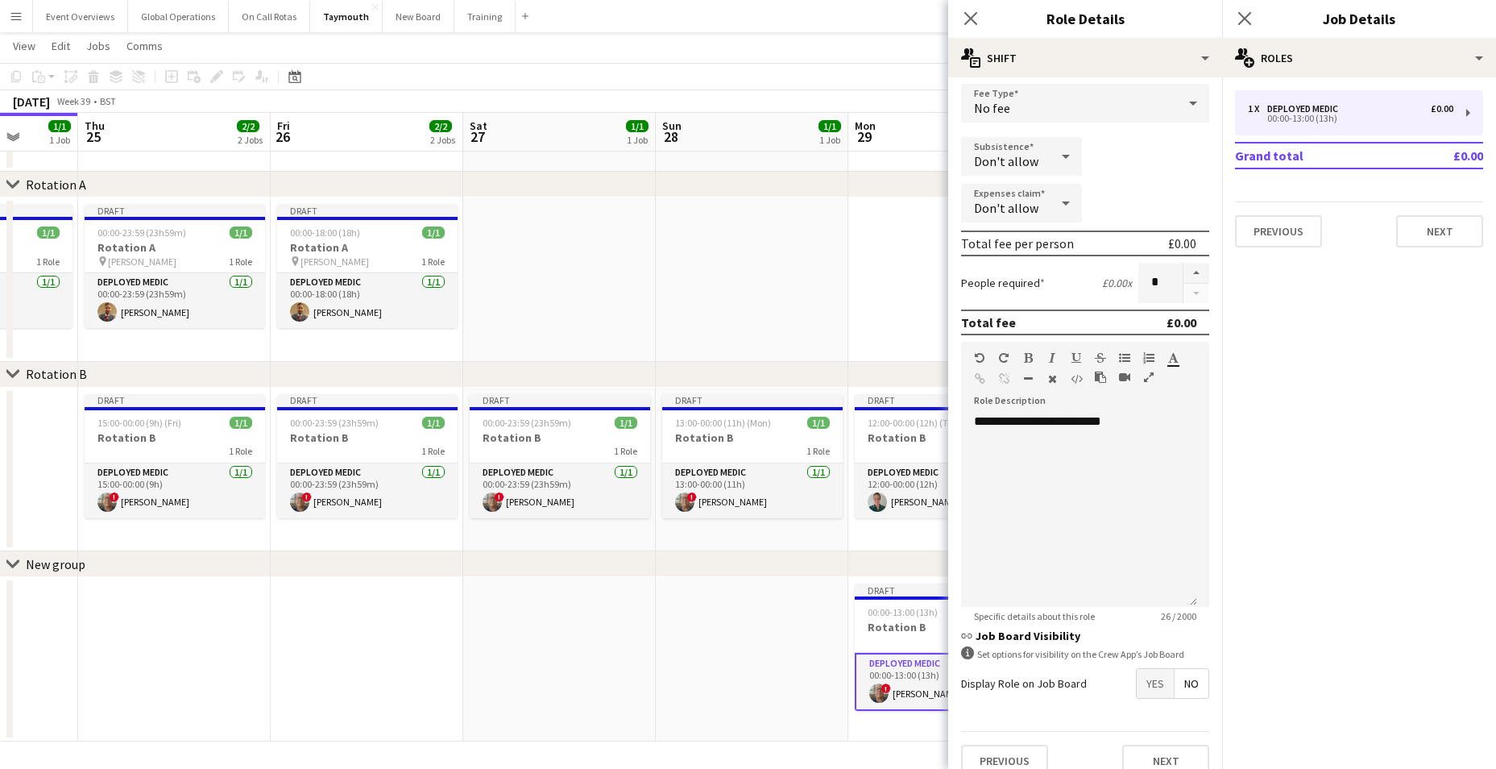
scroll to position [121, 0]
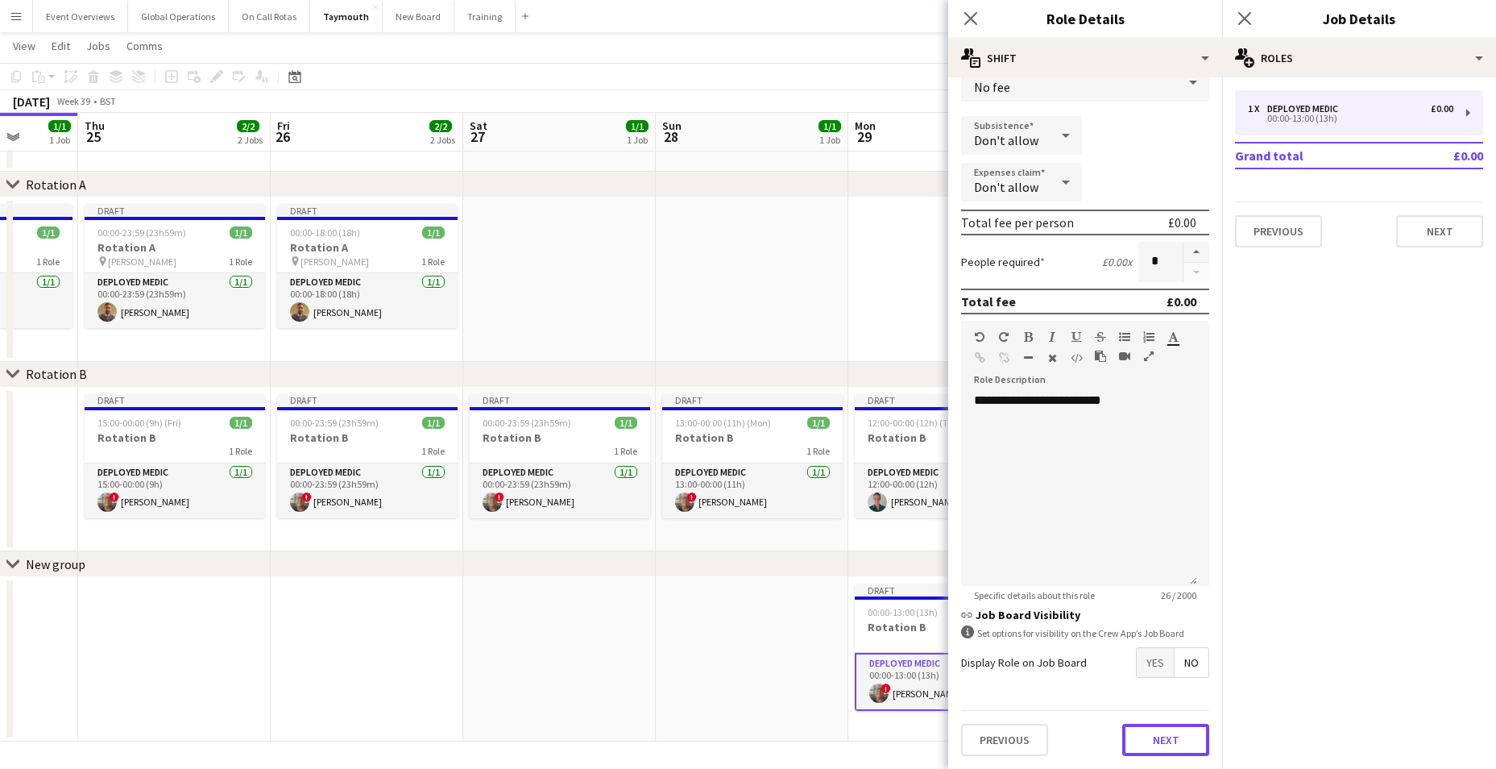
click at [1159, 738] on button "Next" at bounding box center [1165, 739] width 87 height 32
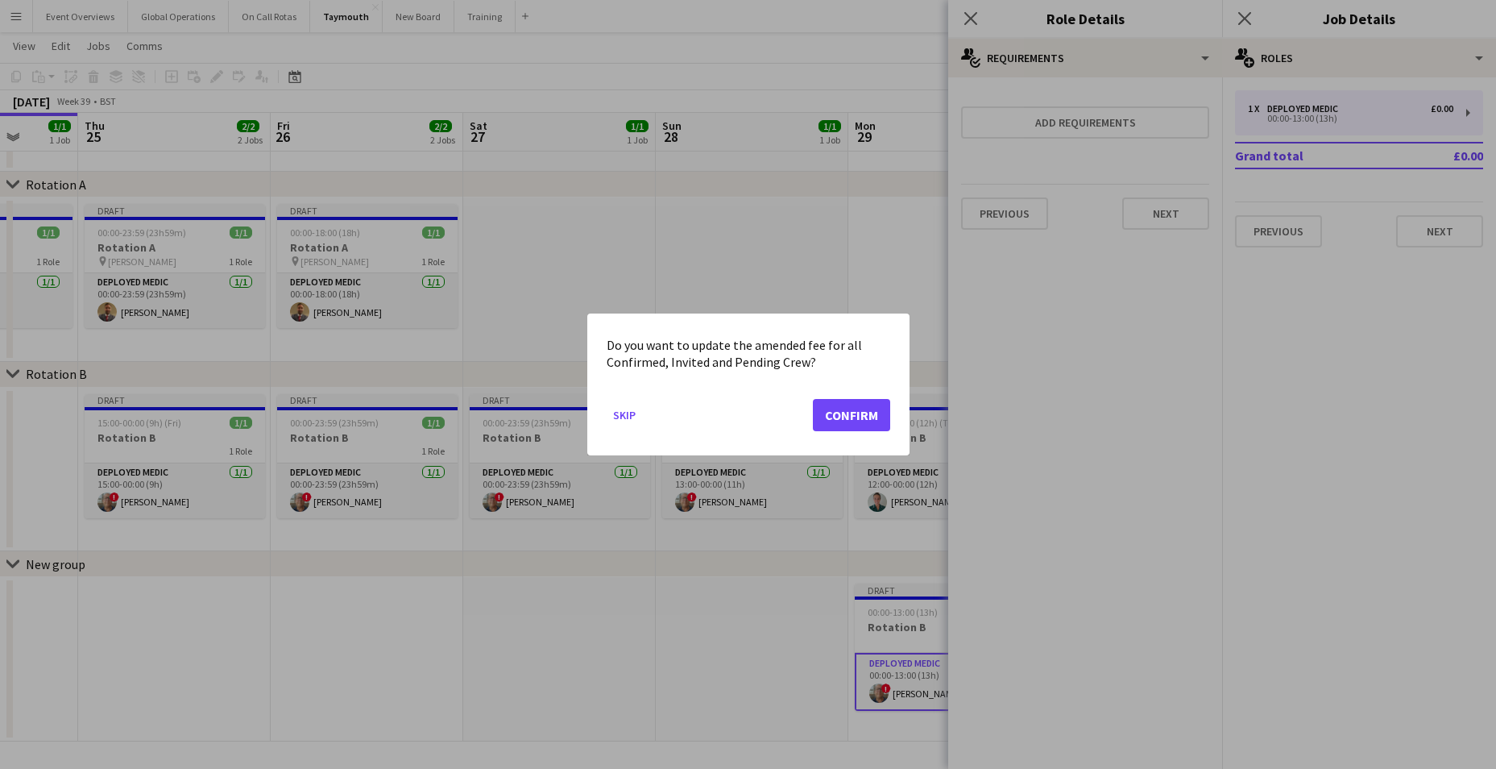
scroll to position [0, 0]
click at [874, 416] on button "Confirm" at bounding box center [851, 415] width 77 height 32
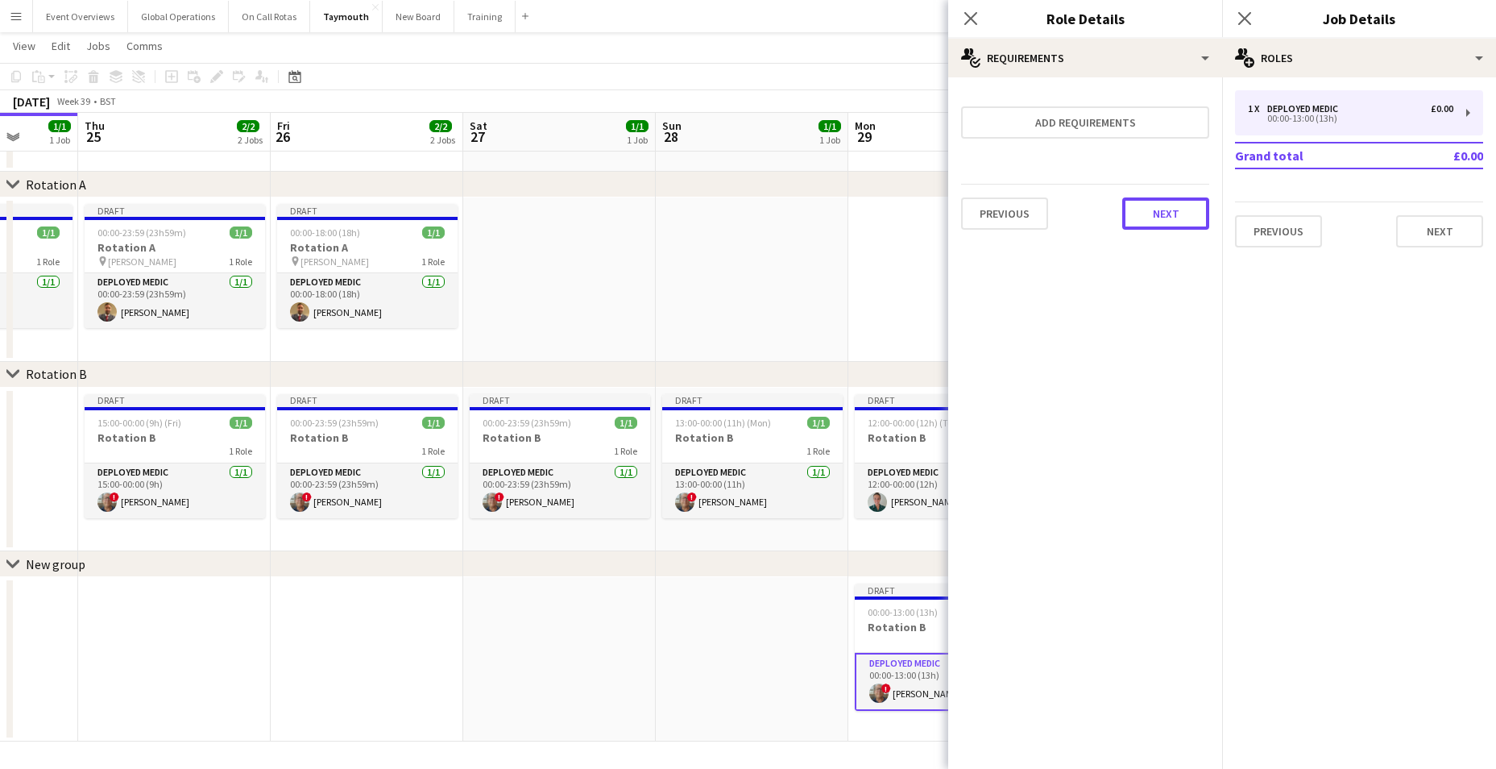
click at [1169, 219] on button "Next" at bounding box center [1165, 213] width 87 height 32
click at [1175, 213] on button "Finish" at bounding box center [1179, 216] width 60 height 32
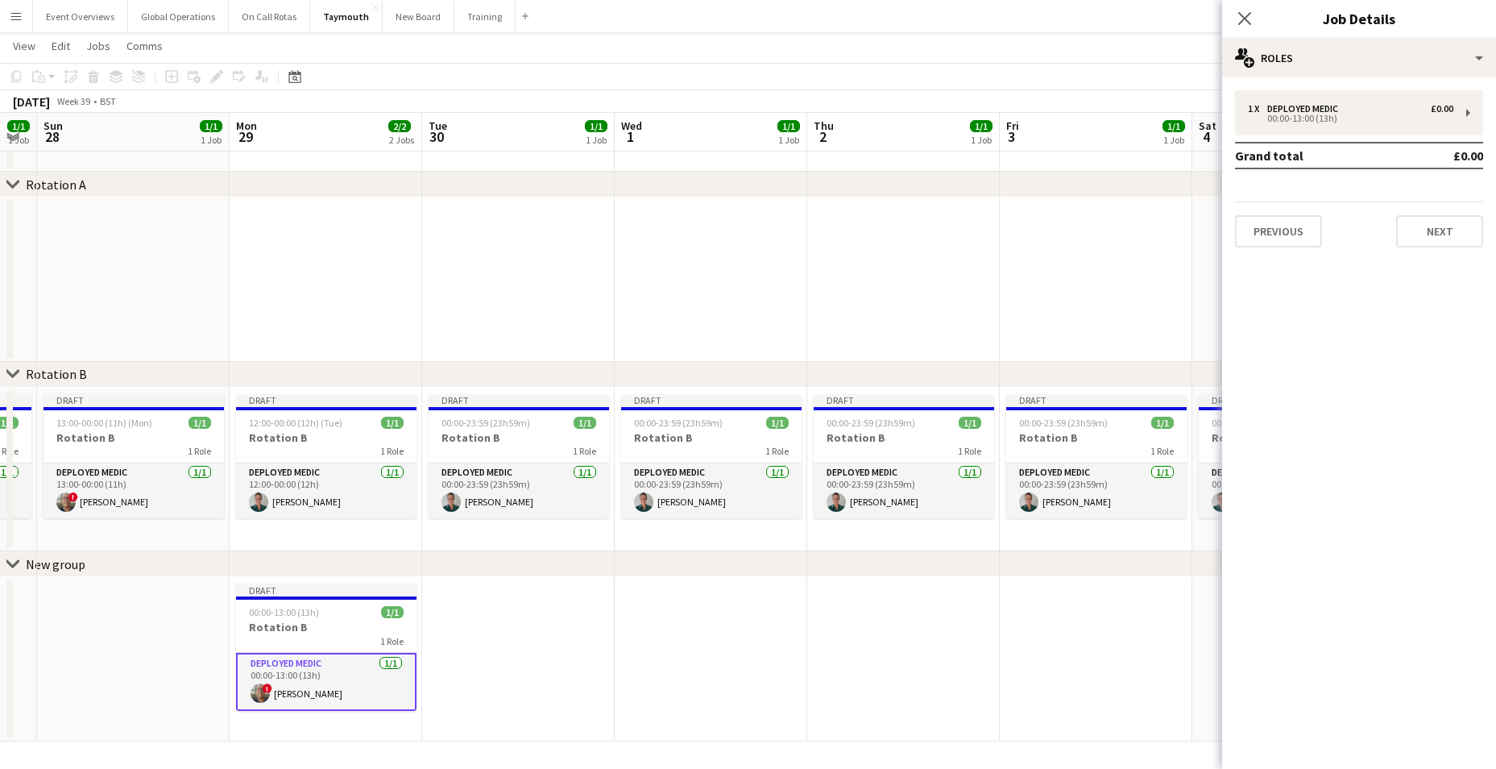
drag, startPoint x: 1101, startPoint y: 683, endPoint x: 474, endPoint y: 638, distance: 628.3
click at [479, 639] on app-calendar-viewport "Thu 25 2/2 2 Jobs Fri 26 2/2 2 Jobs Sat 27 1/1 1 Job Sun 28 1/1 1 Job Mon 29 2/…" at bounding box center [748, 373] width 1496 height 735
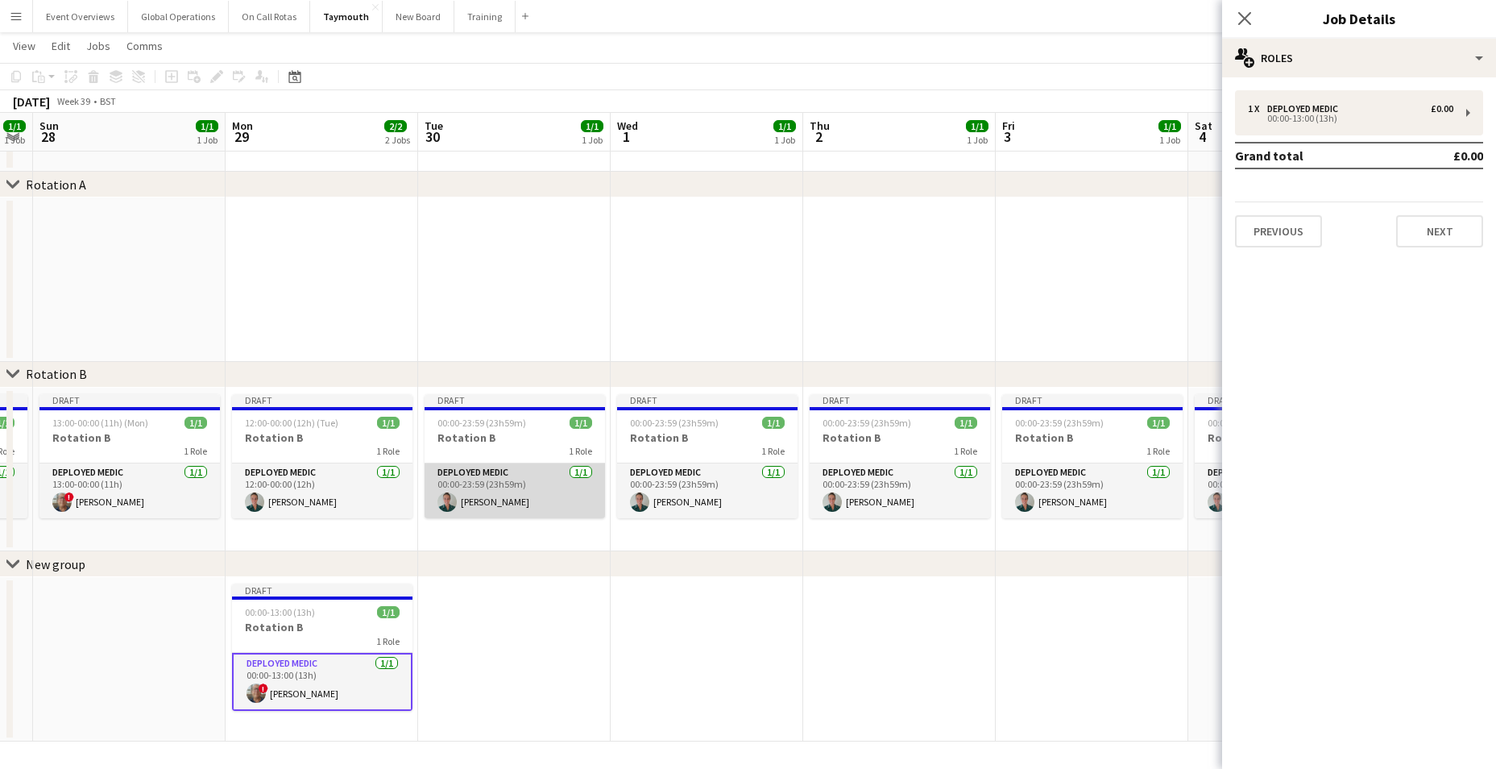
click at [491, 503] on app-card-role "Deployed Medic [DATE] 00:00-23:59 (23h59m) [PERSON_NAME]" at bounding box center [515, 490] width 180 height 55
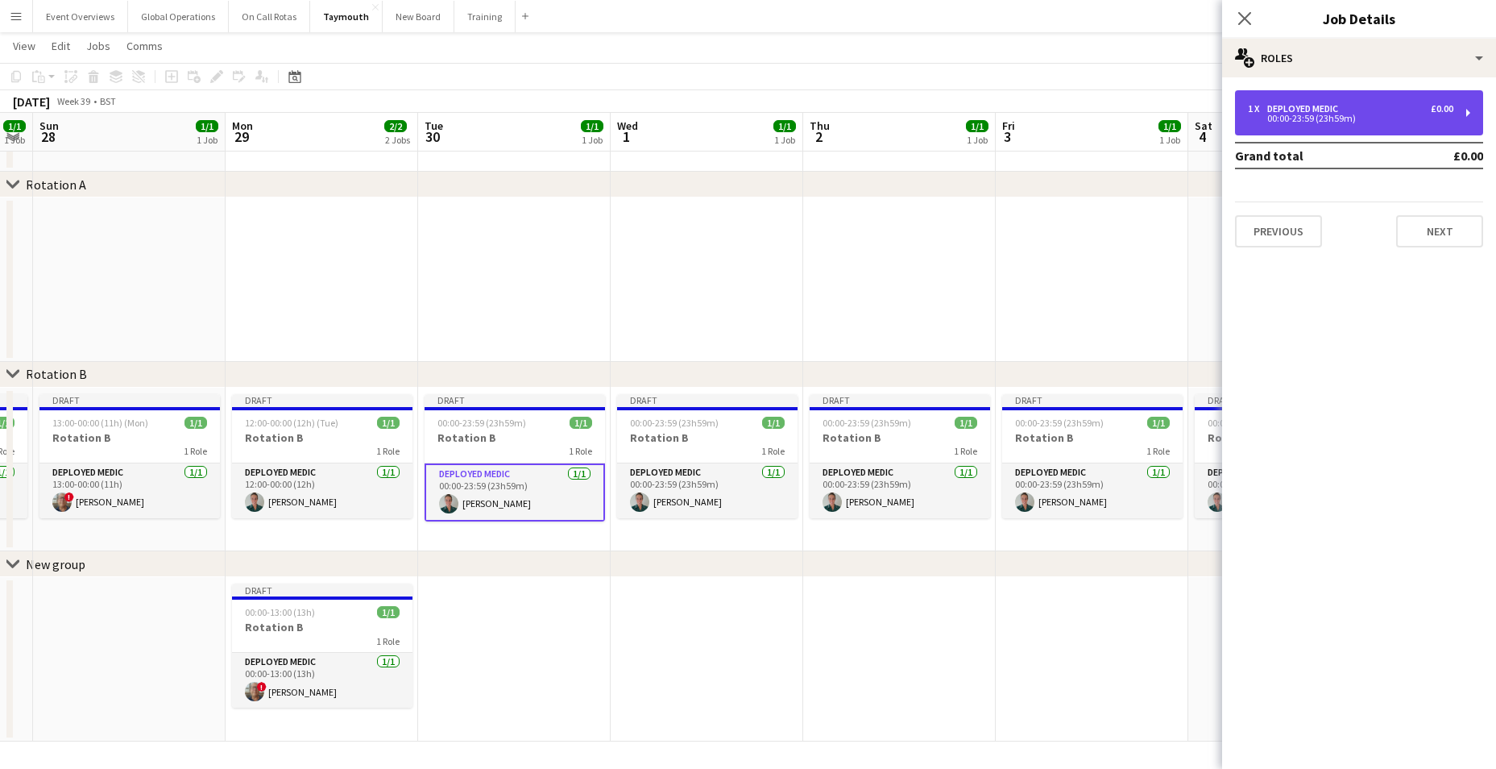
click at [1304, 109] on div "Deployed Medic" at bounding box center [1305, 108] width 77 height 11
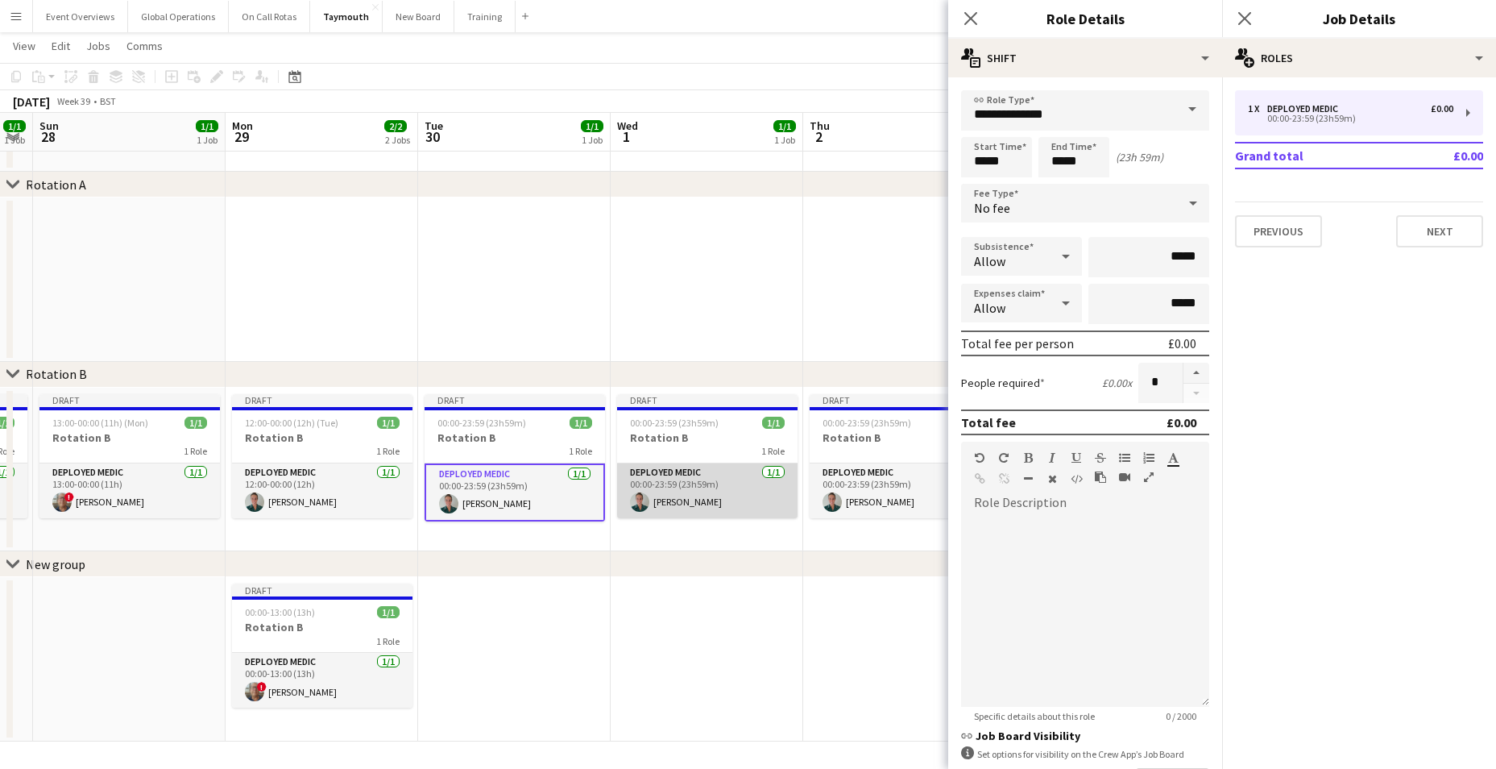
click at [668, 483] on app-card-role "Deployed Medic [DATE] 00:00-23:59 (23h59m) [PERSON_NAME]" at bounding box center [707, 490] width 180 height 55
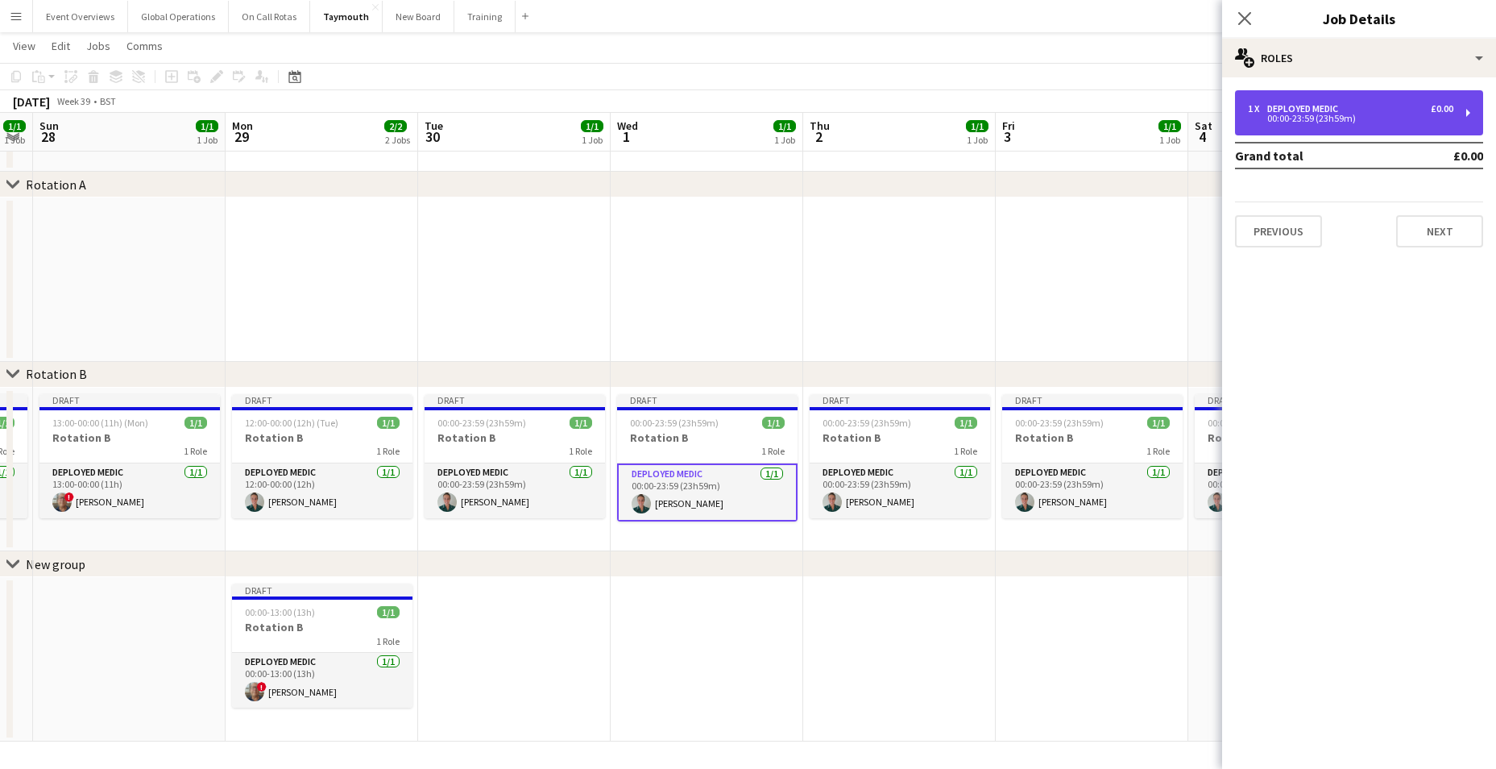
click at [1313, 114] on div "00:00-23:59 (23h59m)" at bounding box center [1350, 118] width 205 height 8
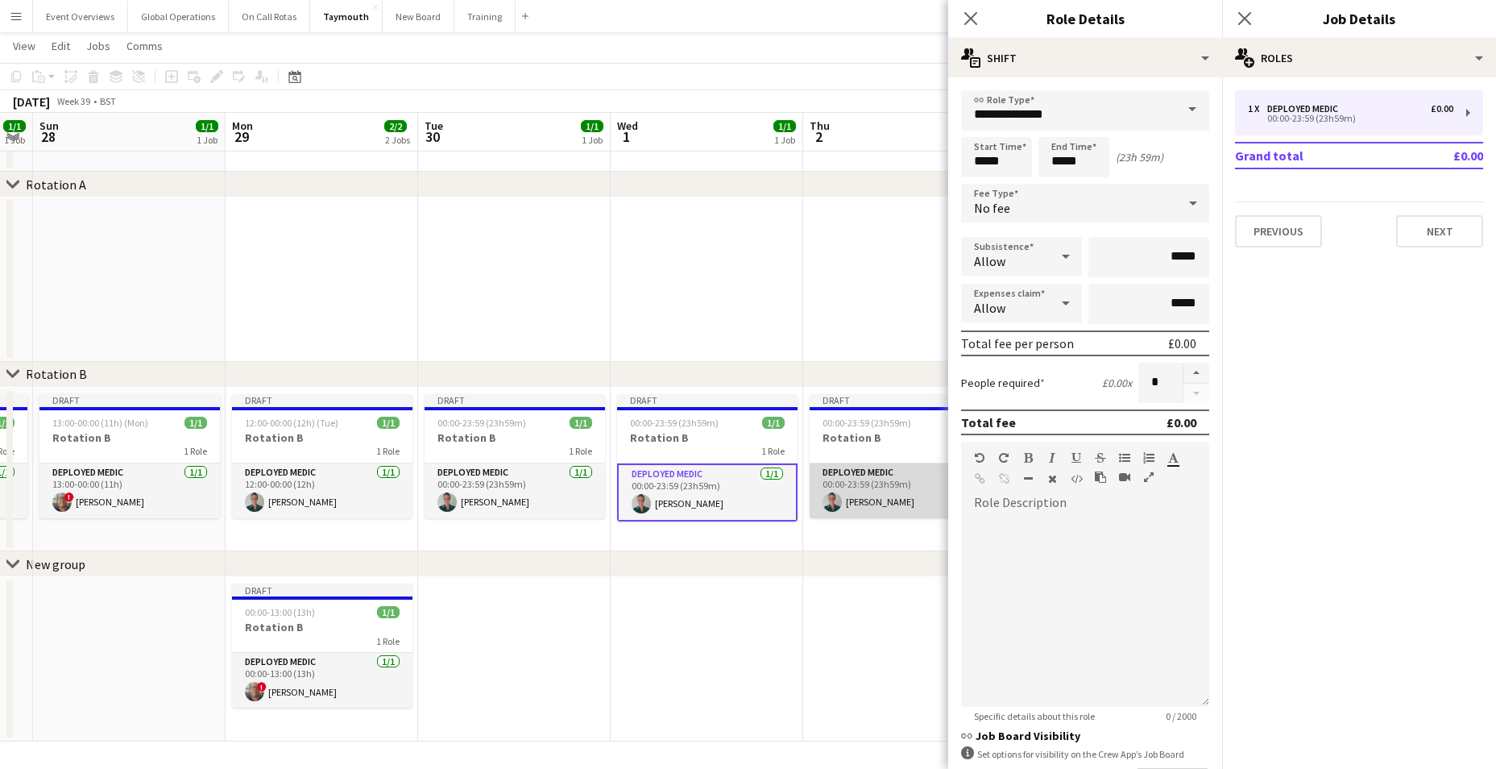
click at [864, 475] on app-card-role "Deployed Medic [DATE] 00:00-23:59 (23h59m) [PERSON_NAME]" at bounding box center [900, 490] width 180 height 55
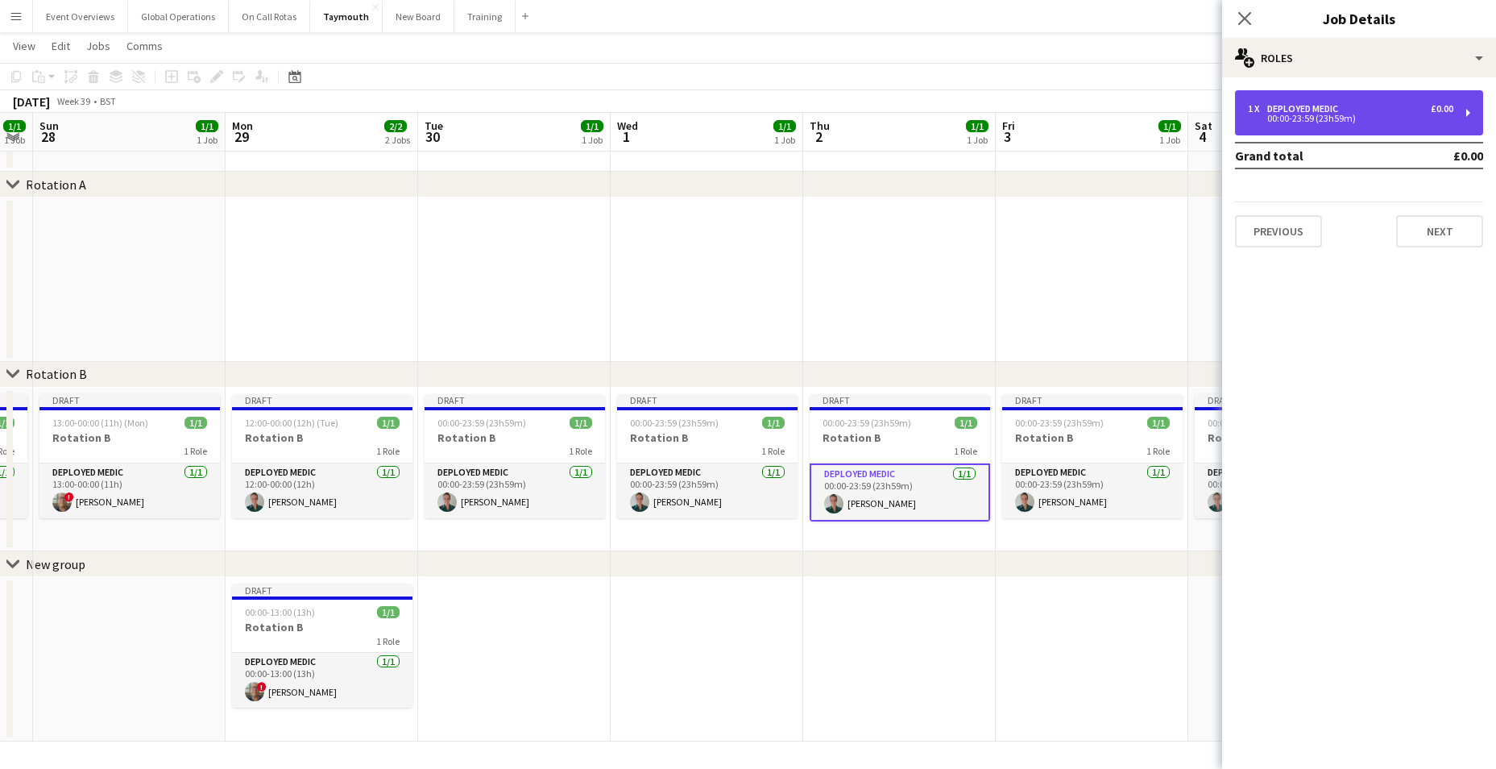
click at [1317, 118] on div "00:00-23:59 (23h59m)" at bounding box center [1350, 118] width 205 height 8
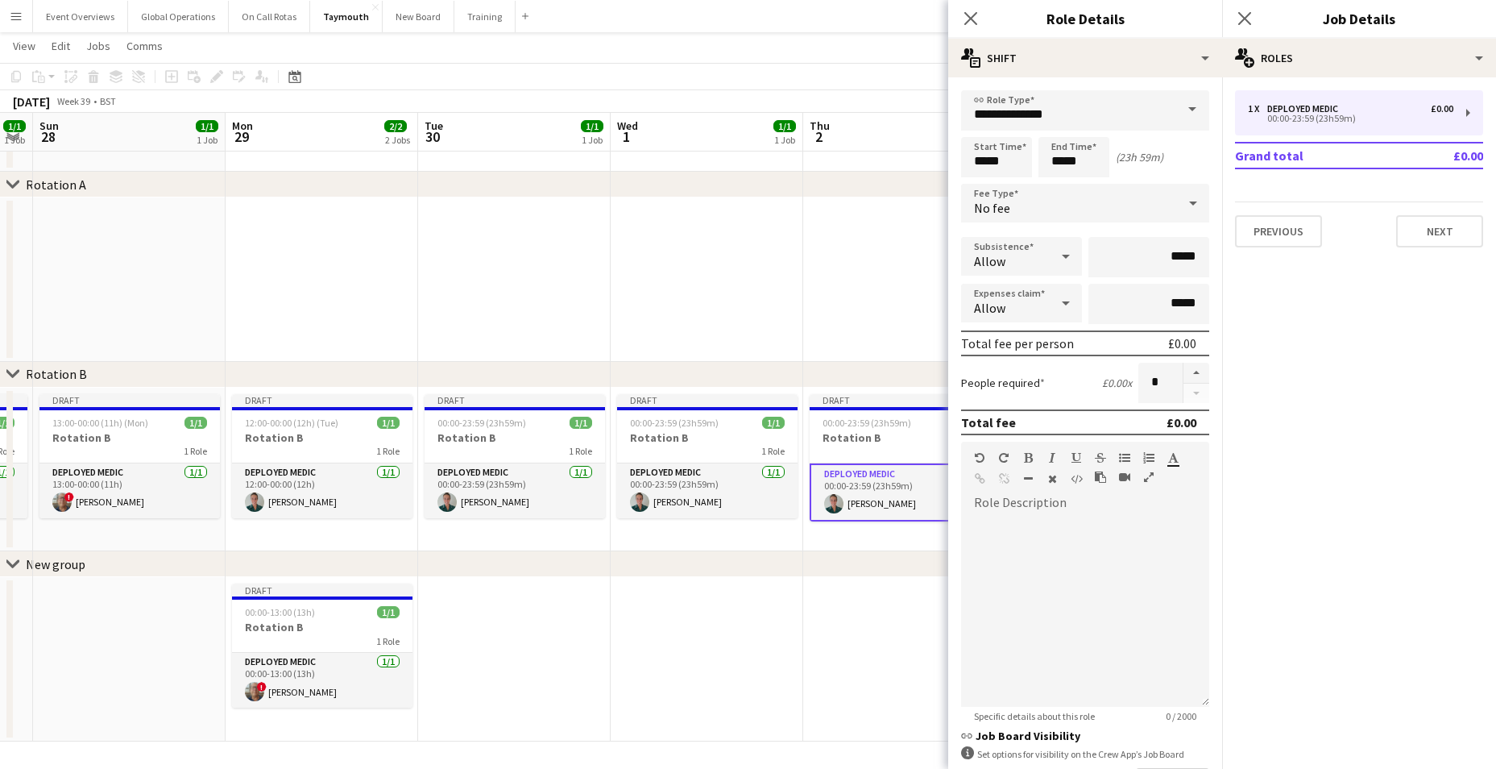
click at [845, 627] on app-date-cell at bounding box center [899, 659] width 193 height 164
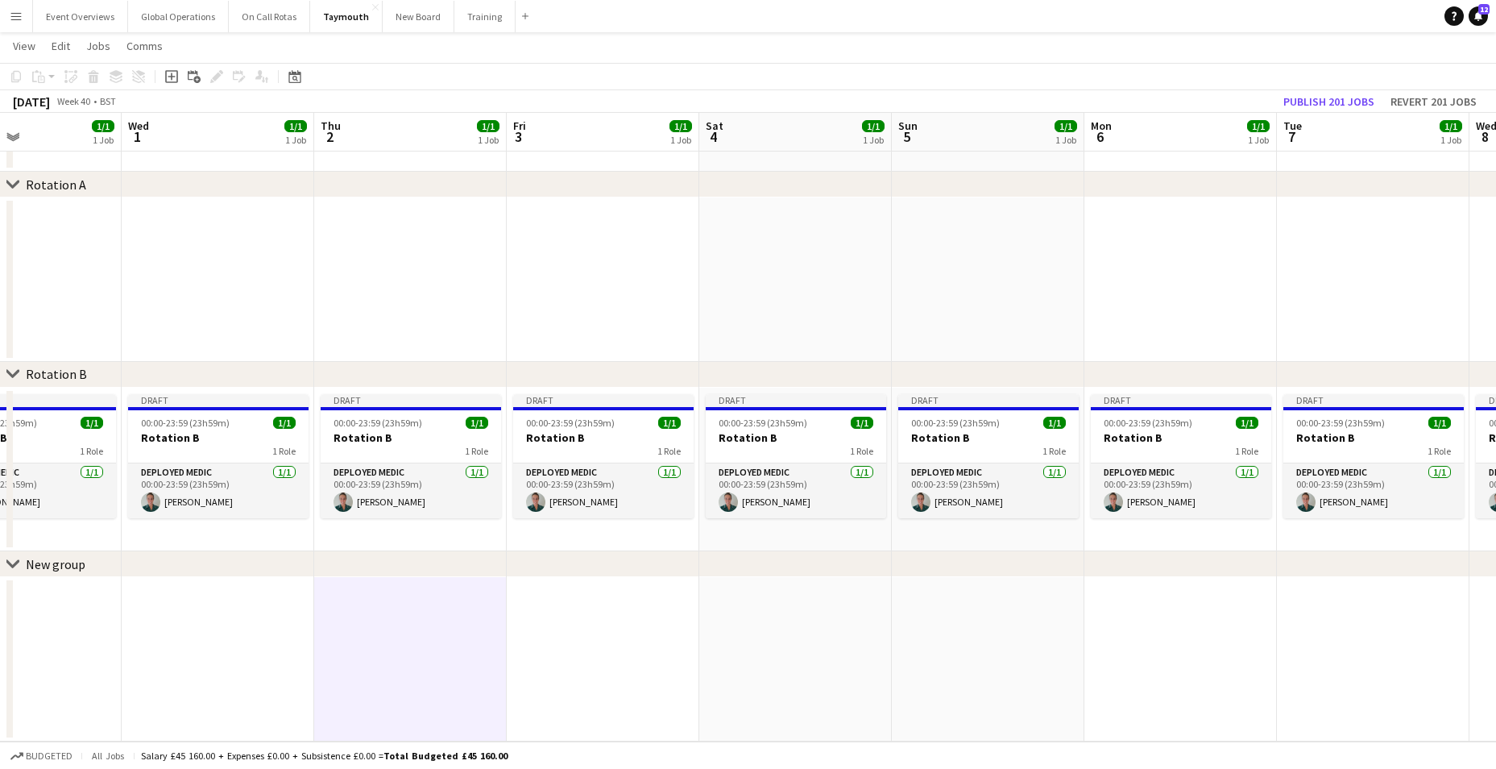
drag, startPoint x: 914, startPoint y: 640, endPoint x: 578, endPoint y: 607, distance: 336.7
click at [579, 607] on app-calendar-viewport "Sat 27 1/1 1 Job Sun 28 1/1 1 Job Mon 29 2/2 2 Jobs Tue 30 1/1 1 Job Wed 1 1/1 …" at bounding box center [748, 373] width 1496 height 735
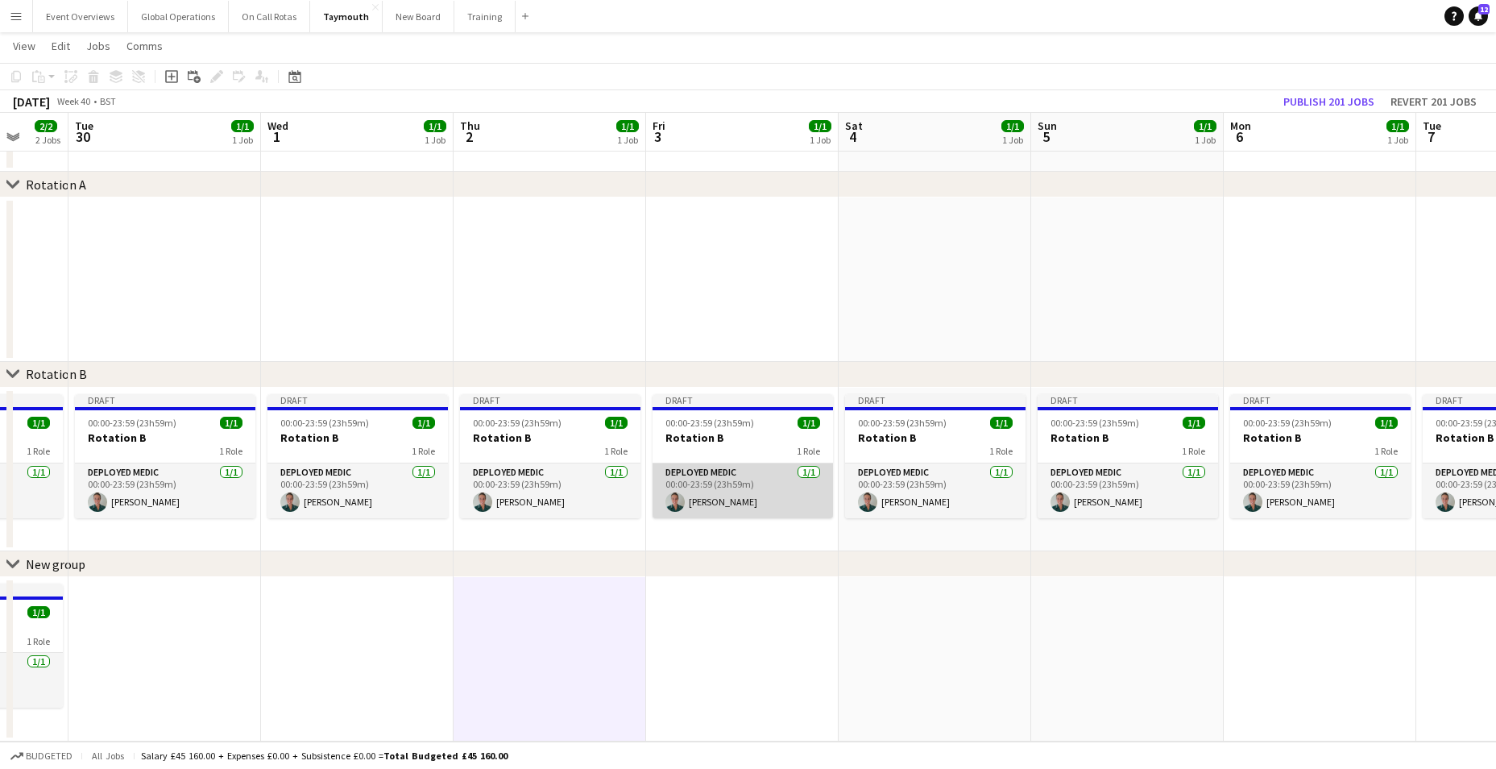
click at [703, 464] on app-card-role "Deployed Medic [DATE] 00:00-23:59 (23h59m) [PERSON_NAME]" at bounding box center [743, 490] width 180 height 55
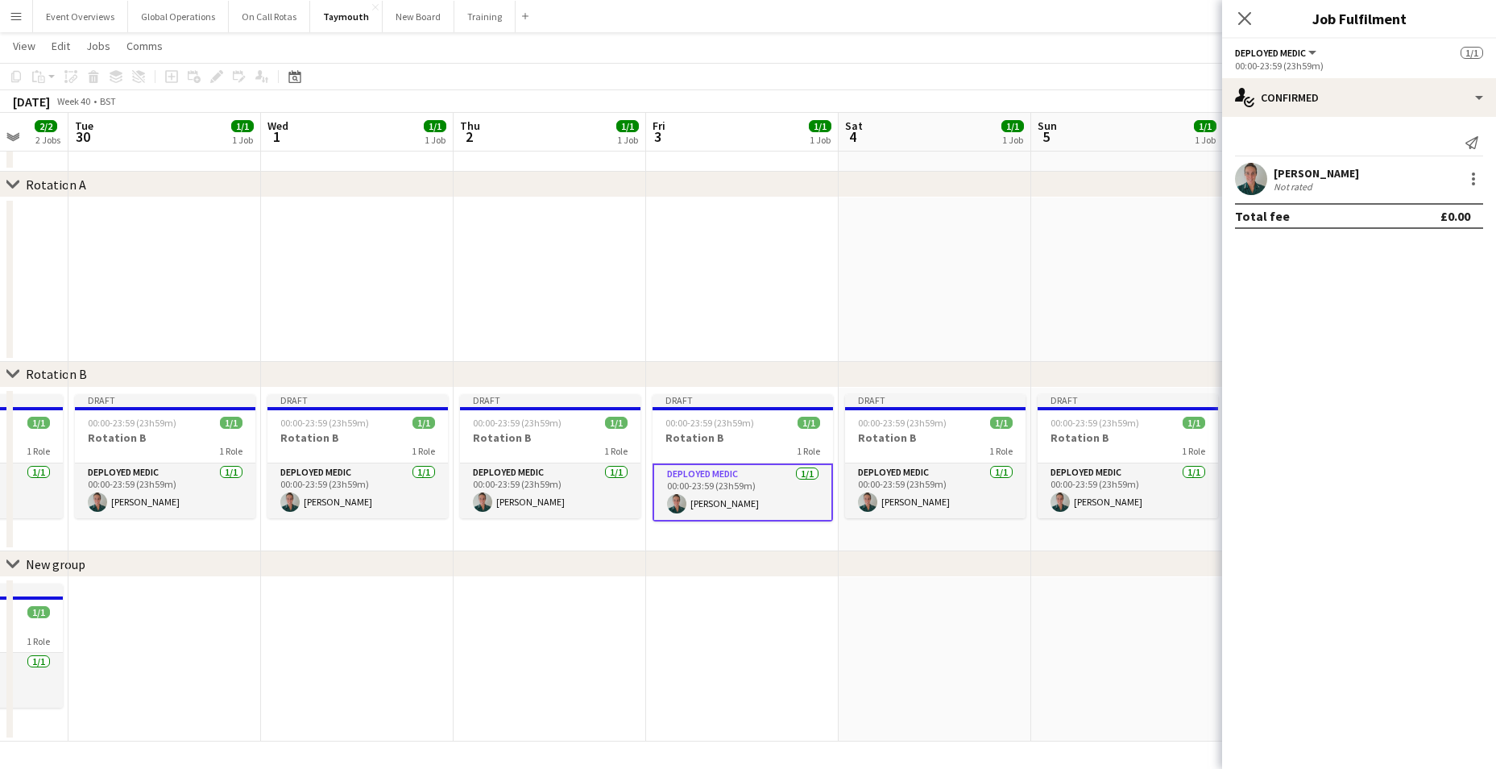
click at [1295, 63] on div "00:00-23:59 (23h59m)" at bounding box center [1359, 66] width 248 height 12
click at [1270, 68] on div "00:00-23:59 (23h59m)" at bounding box center [1359, 66] width 248 height 12
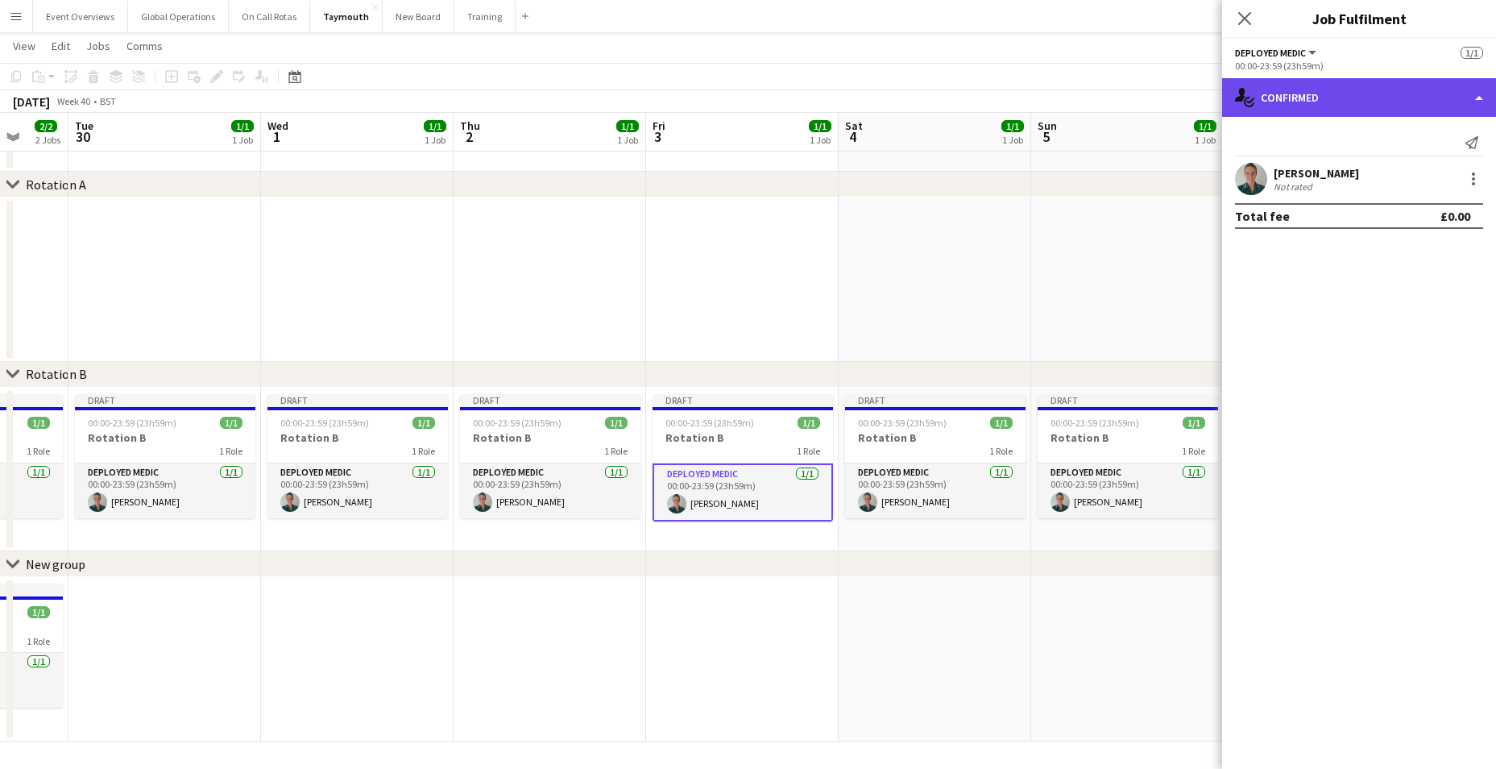
click at [1477, 95] on div "single-neutral-actions-check-2 Confirmed" at bounding box center [1359, 97] width 274 height 39
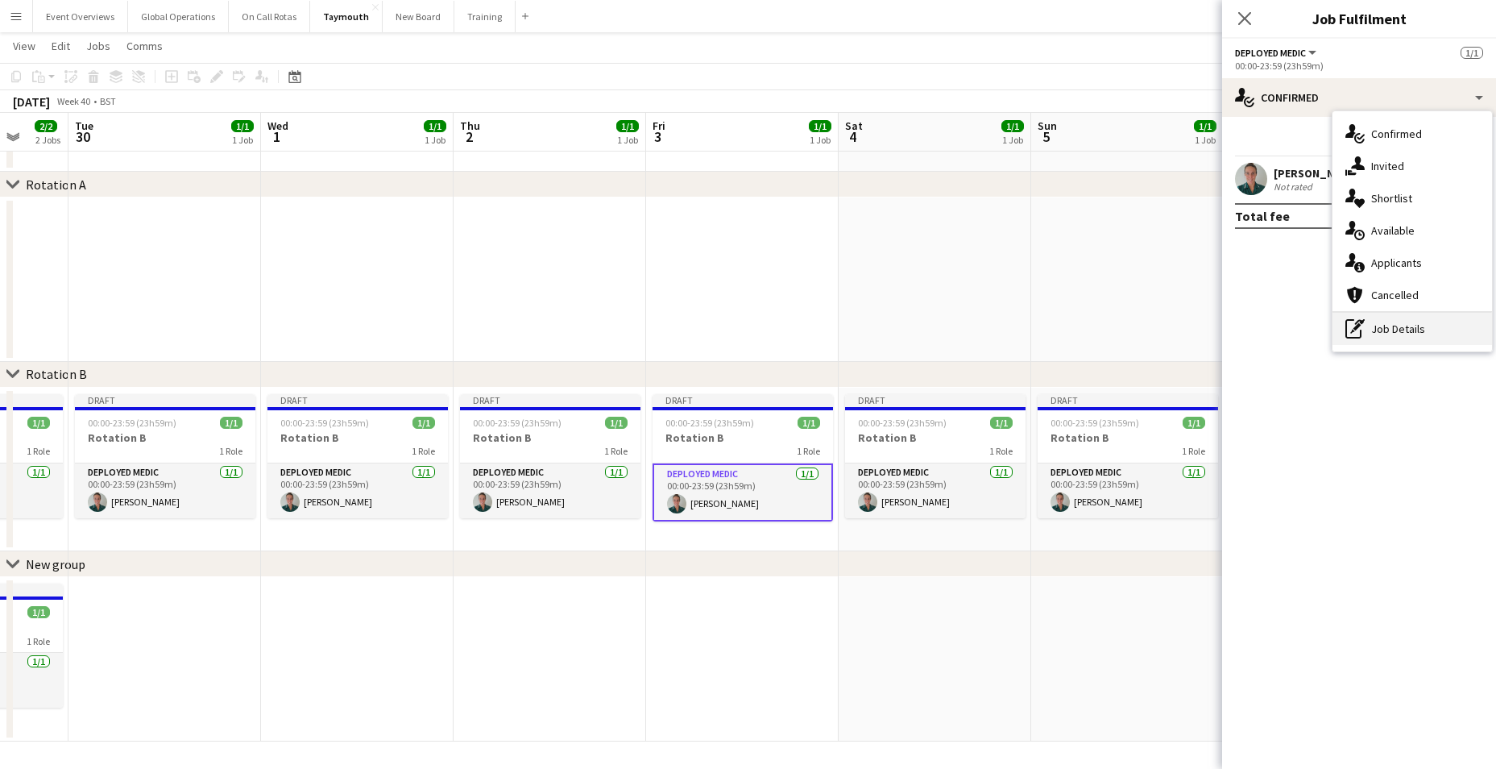
click at [1382, 331] on div "pen-write Job Details" at bounding box center [1412, 329] width 160 height 32
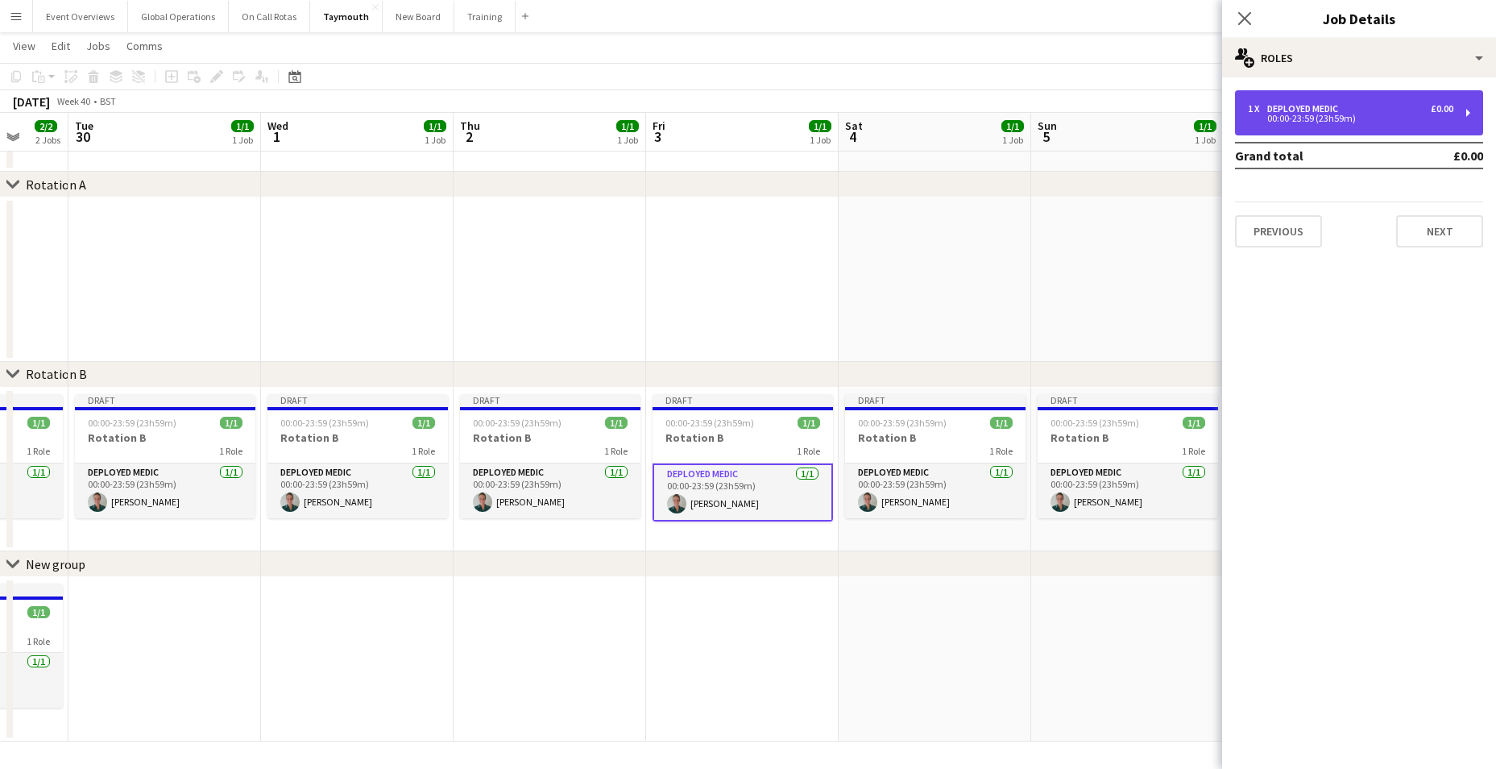
click at [1294, 106] on div "Deployed Medic" at bounding box center [1305, 108] width 77 height 11
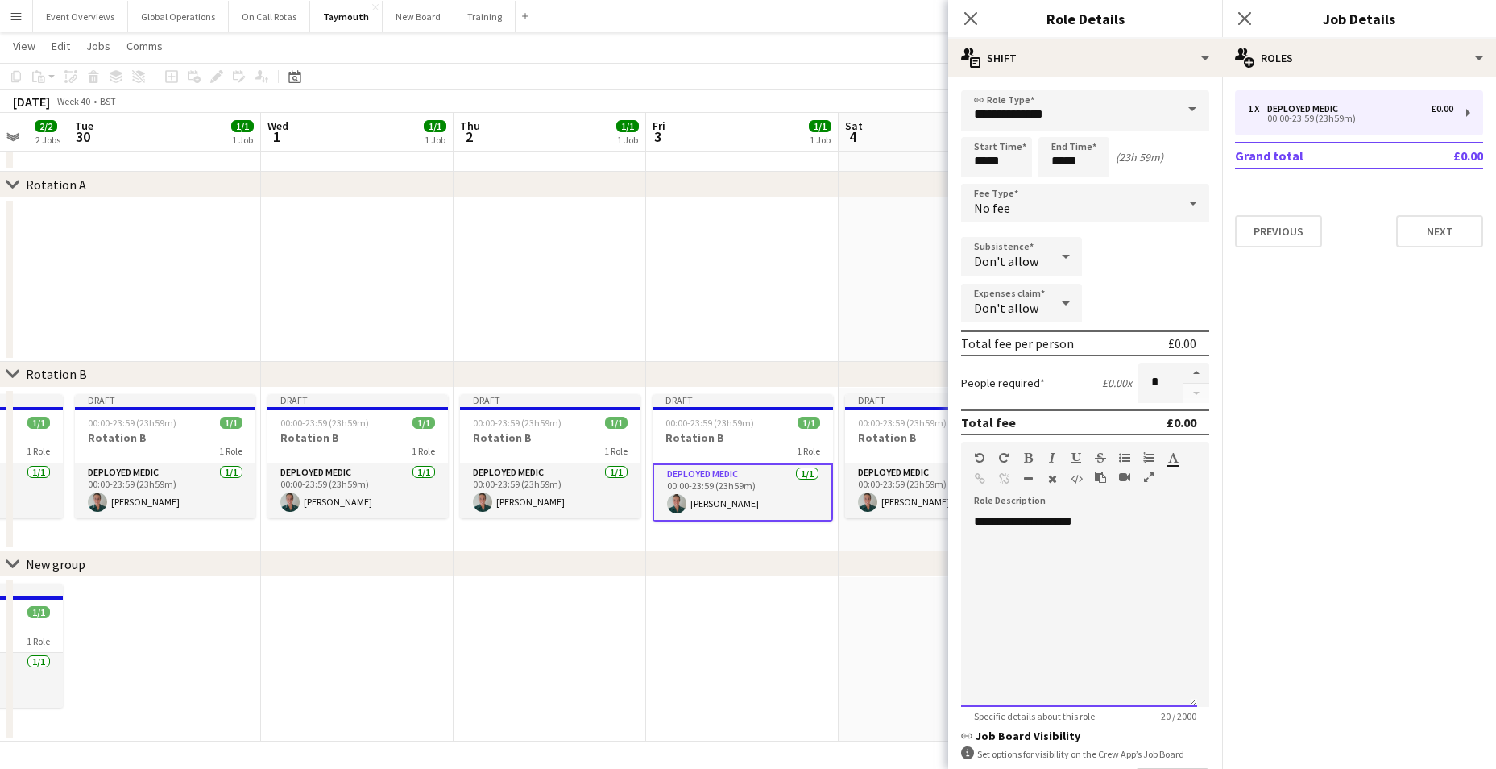
click at [1088, 524] on div "**********" at bounding box center [1079, 609] width 236 height 193
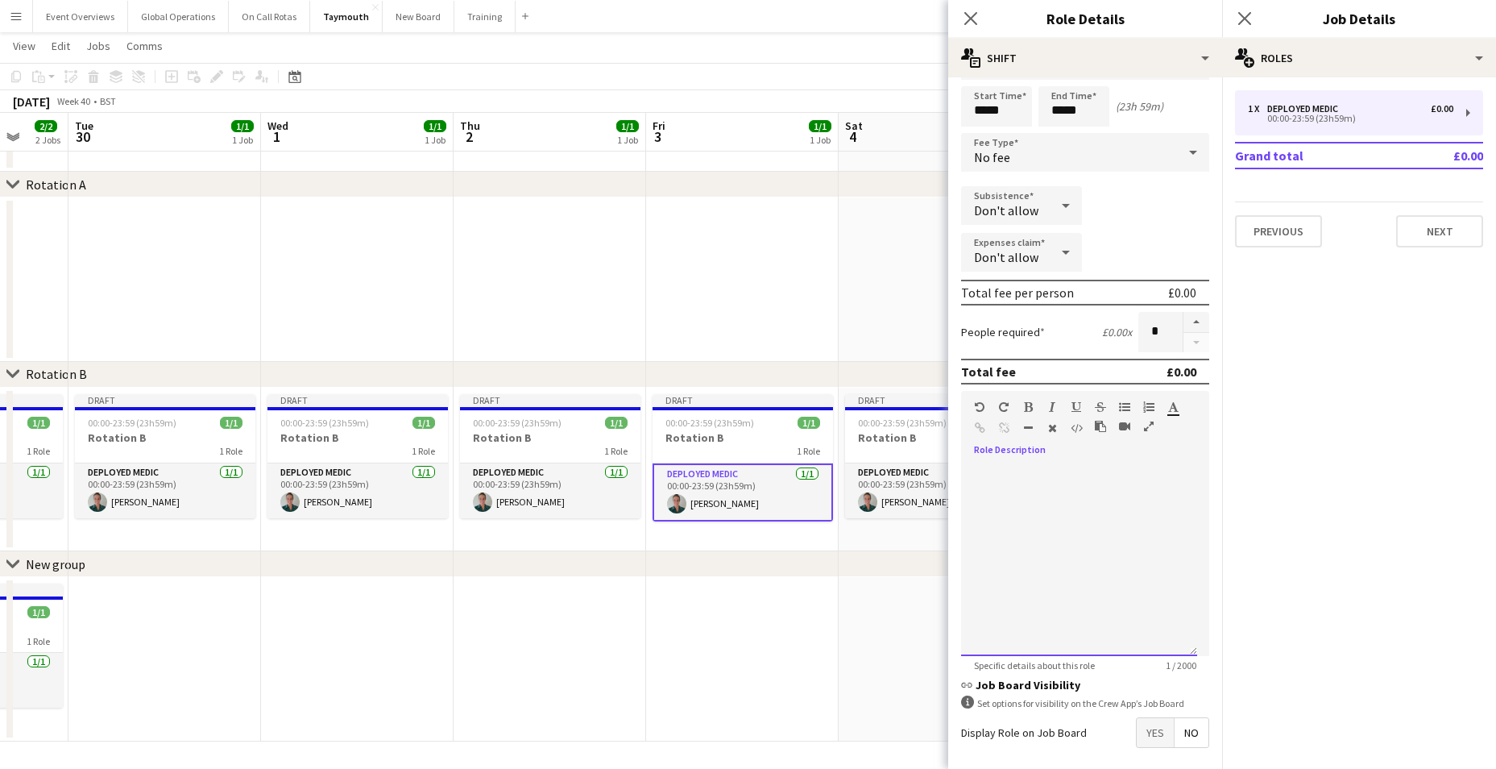
scroll to position [121, 0]
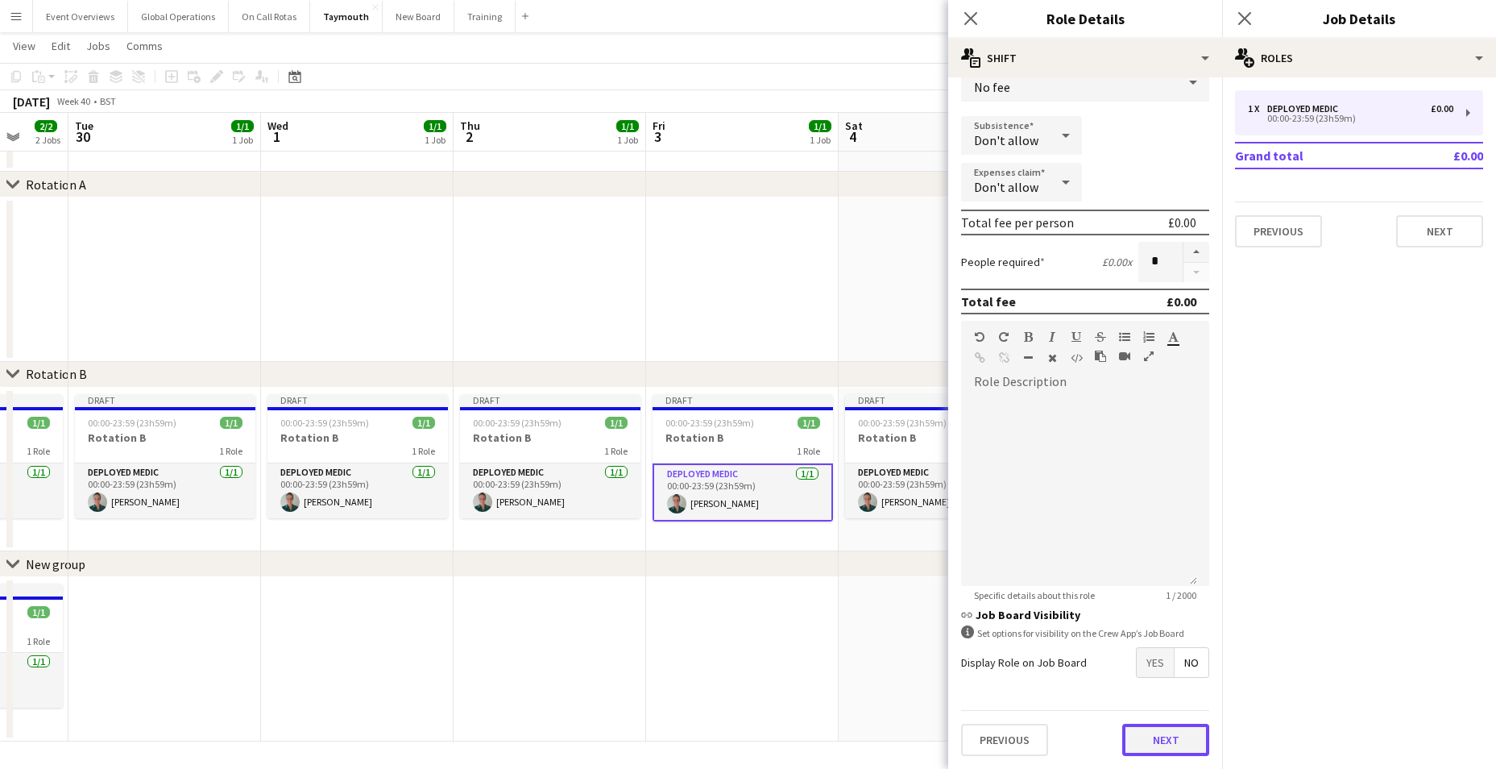
click at [1143, 740] on button "Next" at bounding box center [1165, 739] width 87 height 32
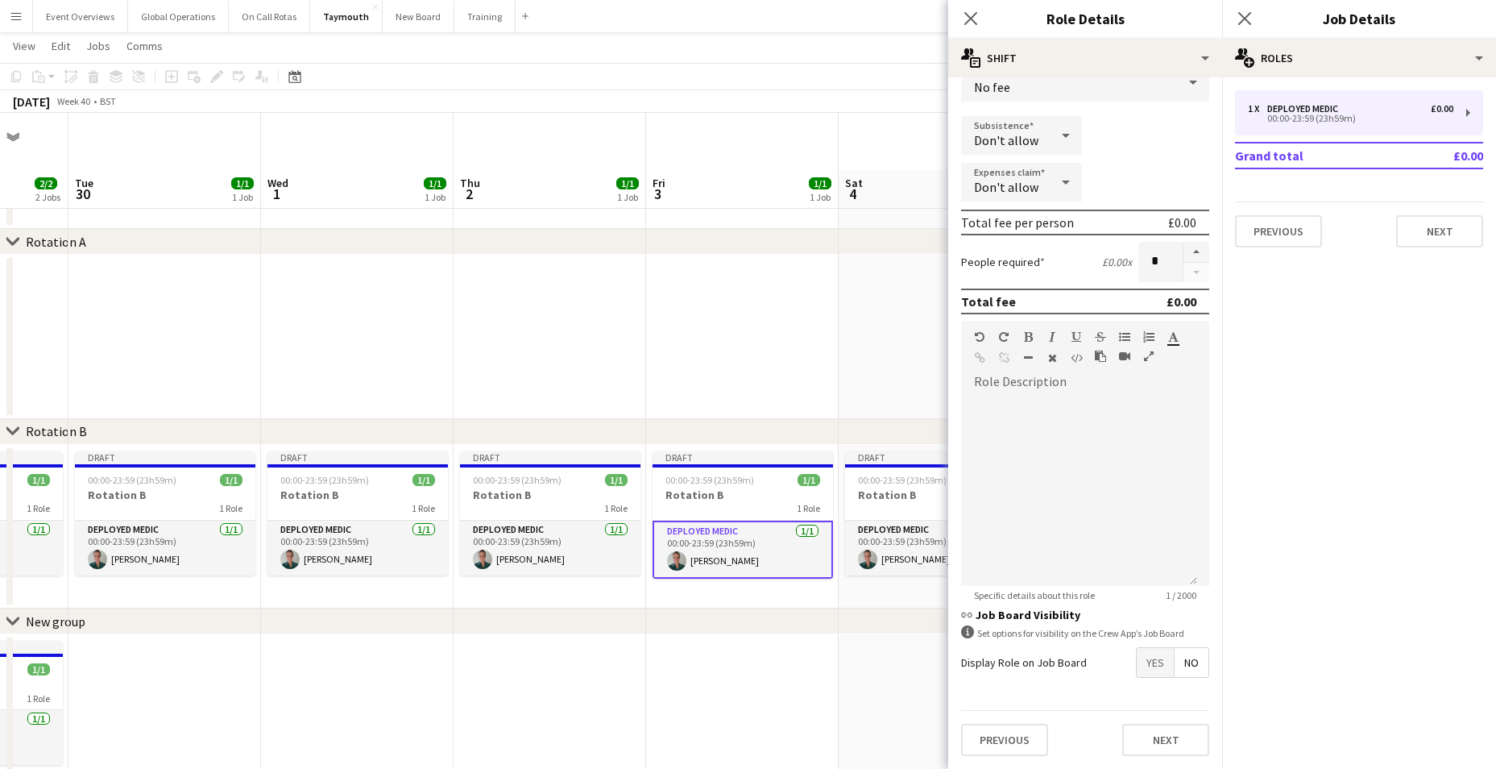
scroll to position [0, 0]
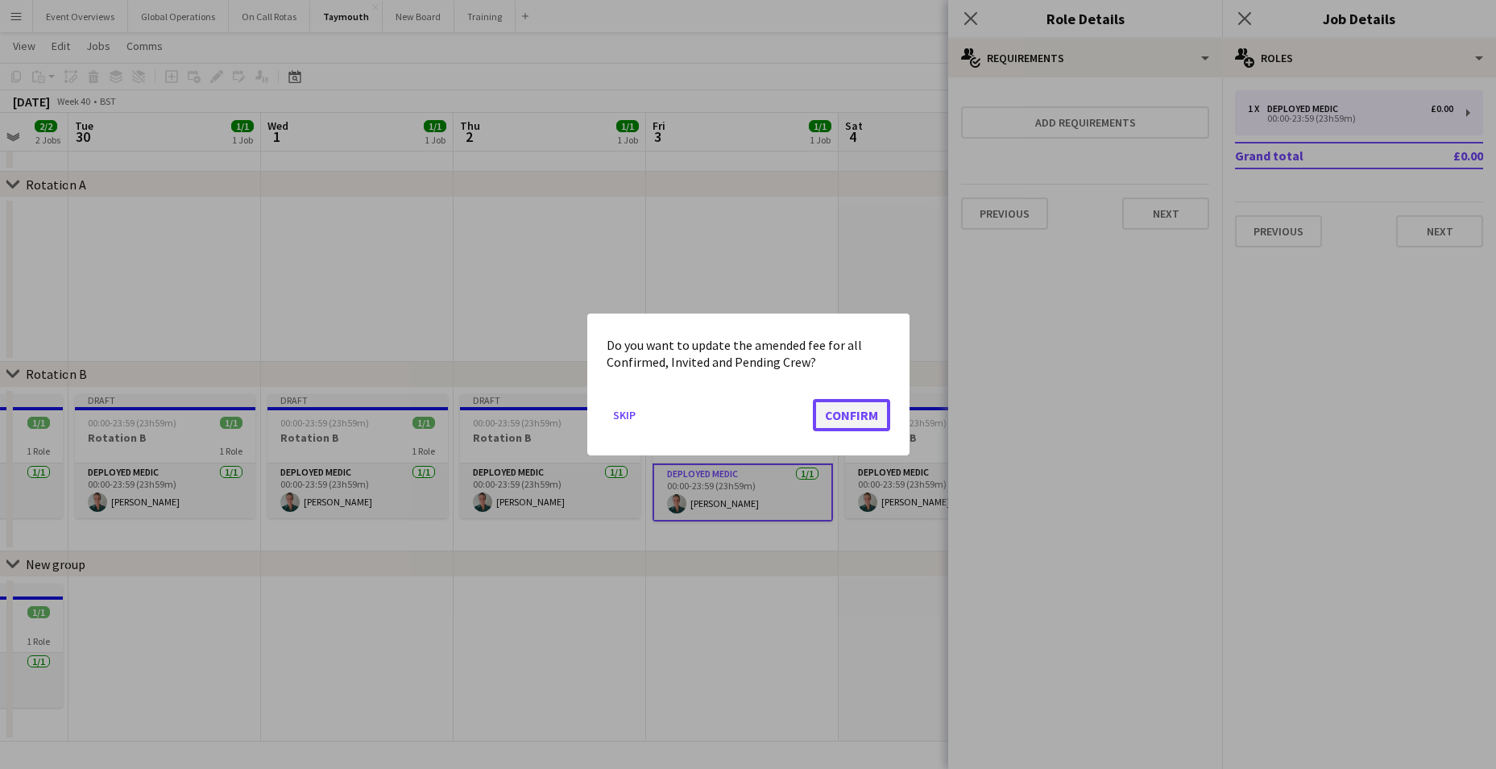
click at [834, 408] on button "Confirm" at bounding box center [851, 415] width 77 height 32
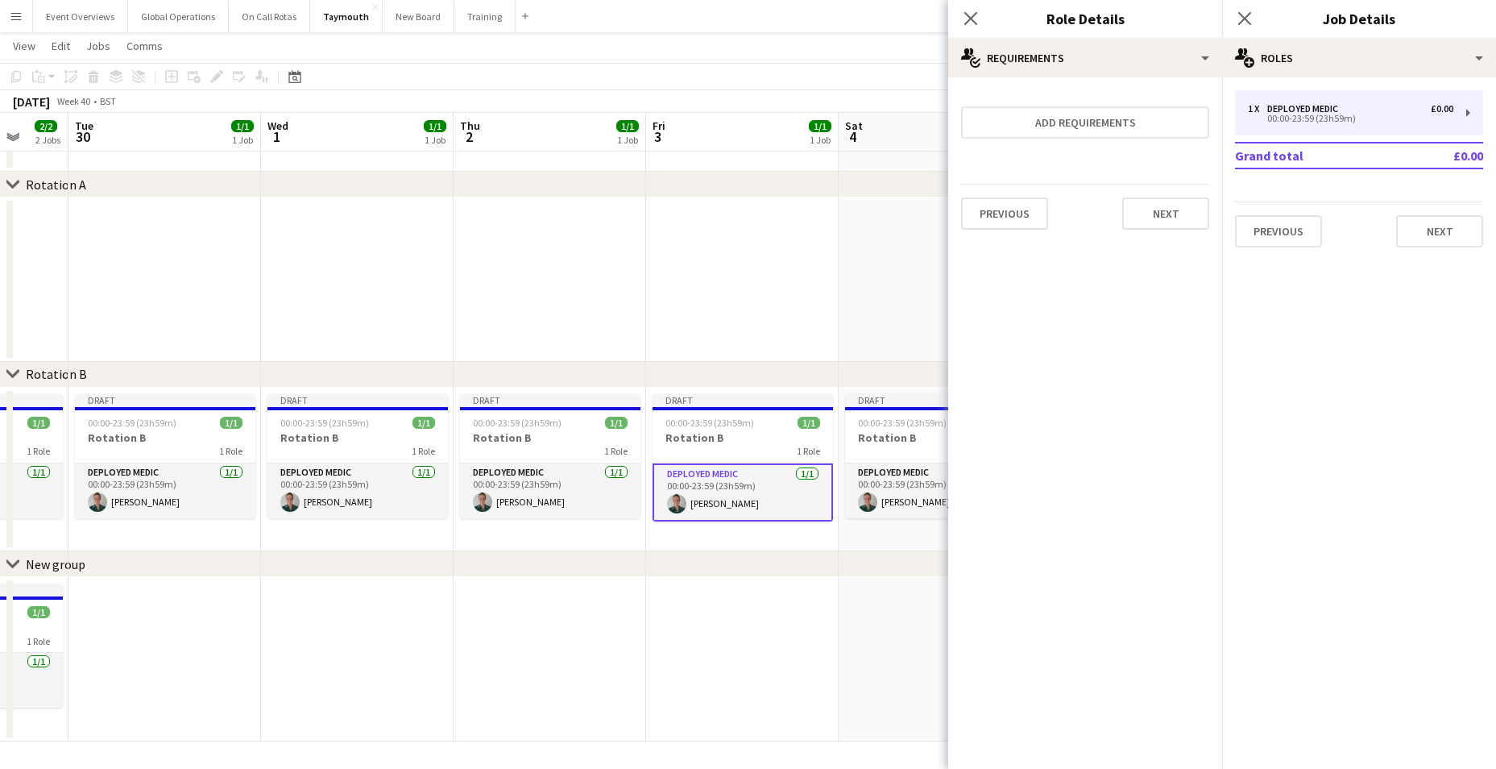
scroll to position [57, 0]
click at [1182, 211] on button "Next" at bounding box center [1165, 213] width 87 height 32
click at [1181, 211] on button "Finish" at bounding box center [1179, 216] width 60 height 32
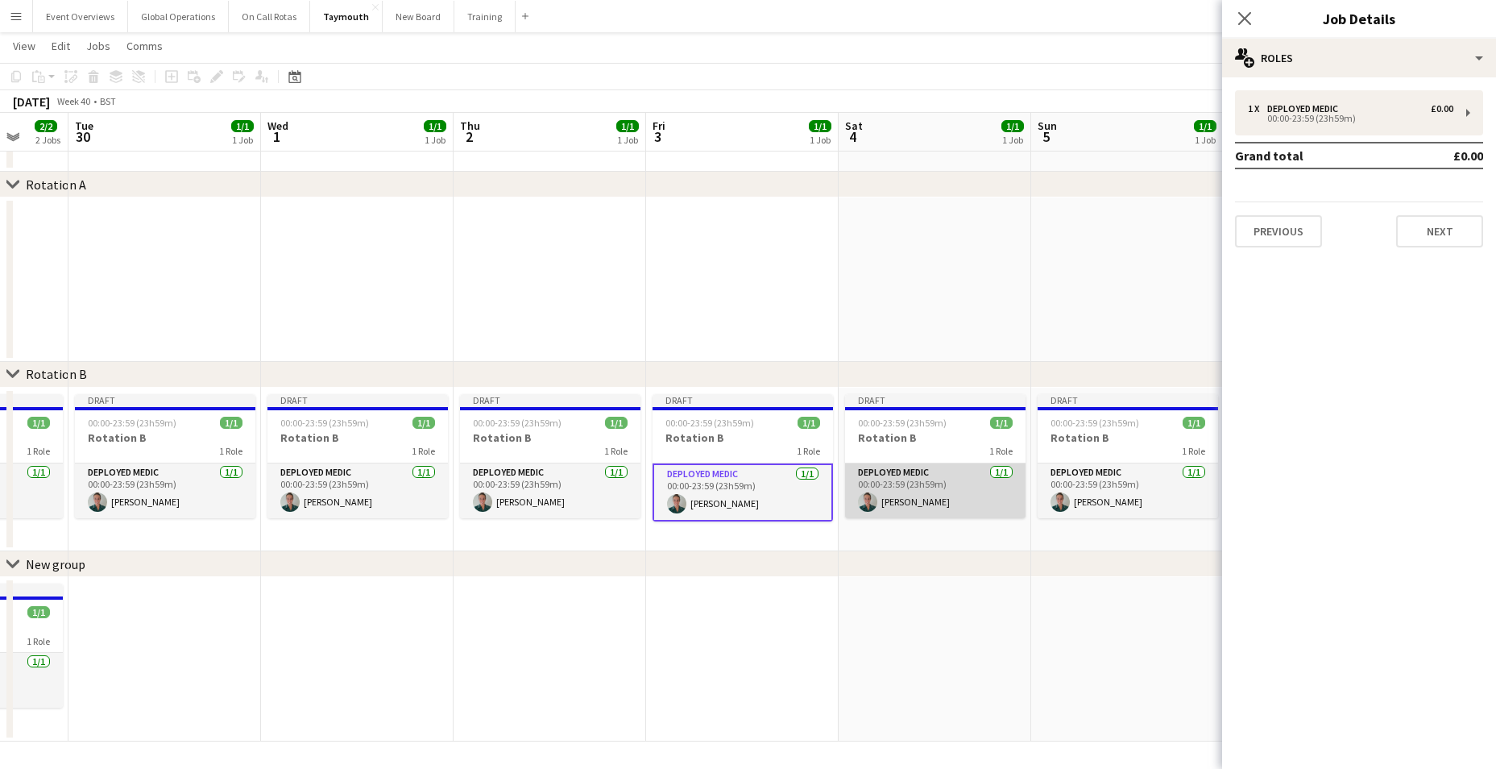
click at [905, 466] on app-card-role "Deployed Medic [DATE] 00:00-23:59 (23h59m) [PERSON_NAME]" at bounding box center [935, 490] width 180 height 55
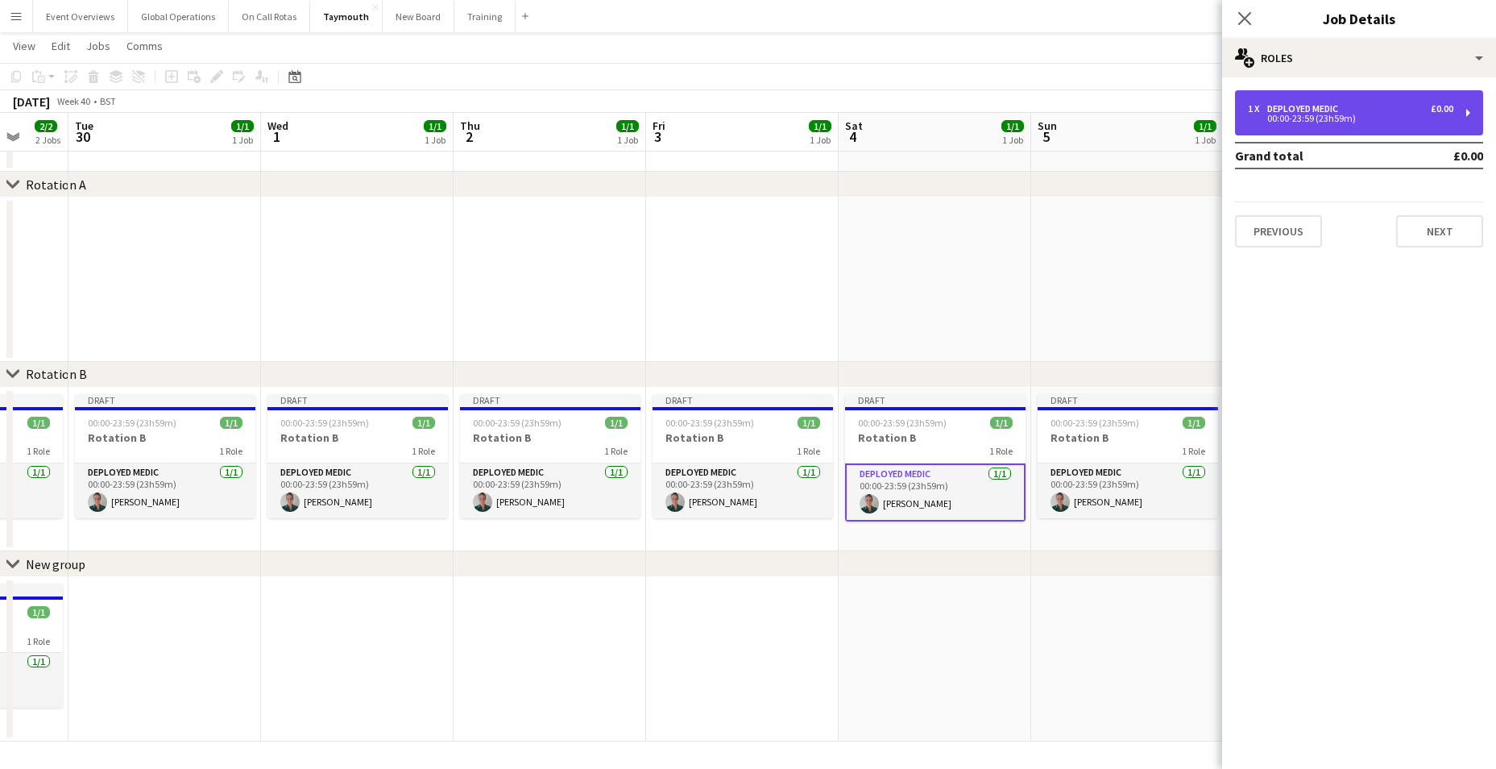
click at [1297, 114] on div "00:00-23:59 (23h59m)" at bounding box center [1350, 118] width 205 height 8
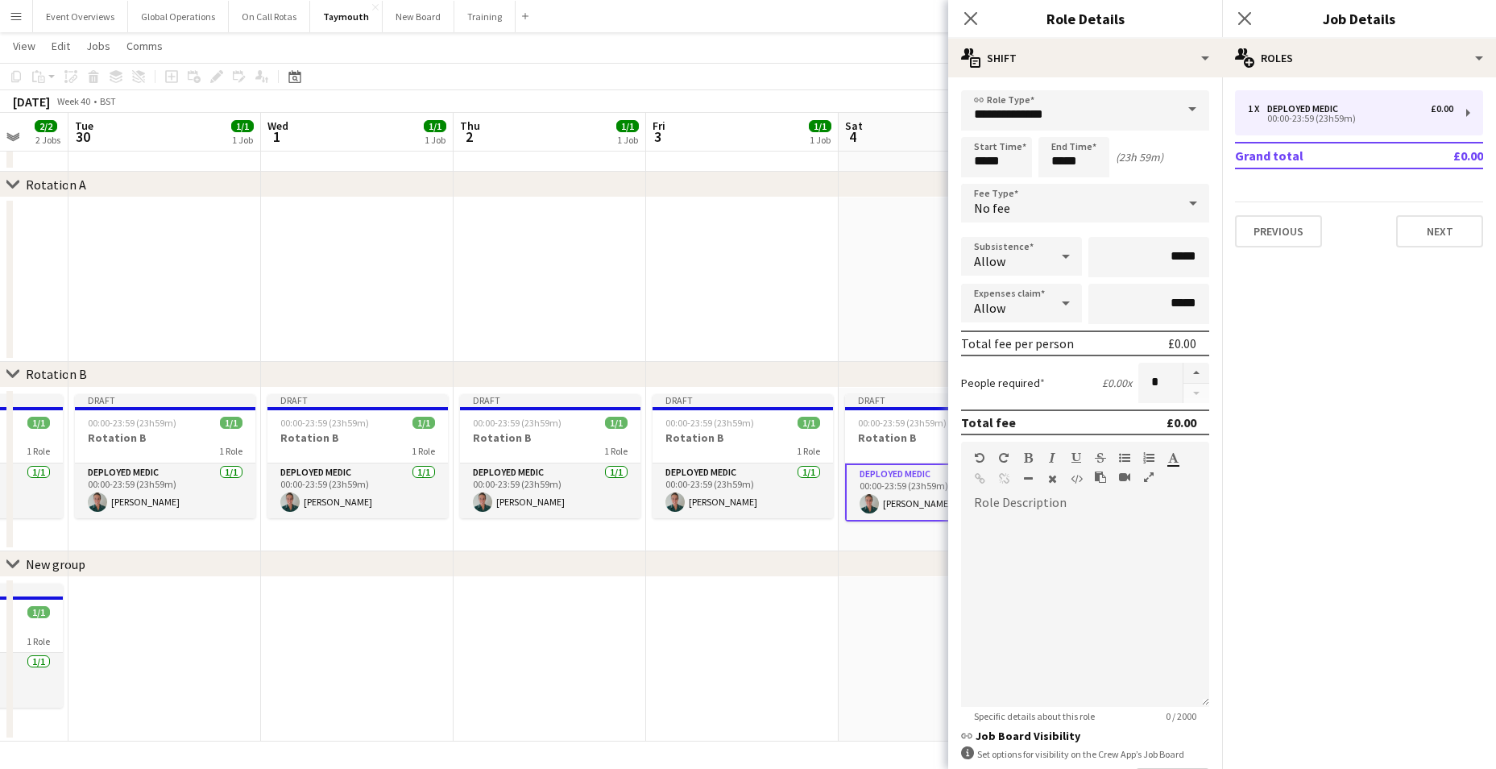
click at [982, 21] on div "Close pop-in" at bounding box center [970, 18] width 45 height 37
click at [1249, 12] on icon "Close pop-in" at bounding box center [1244, 17] width 15 height 15
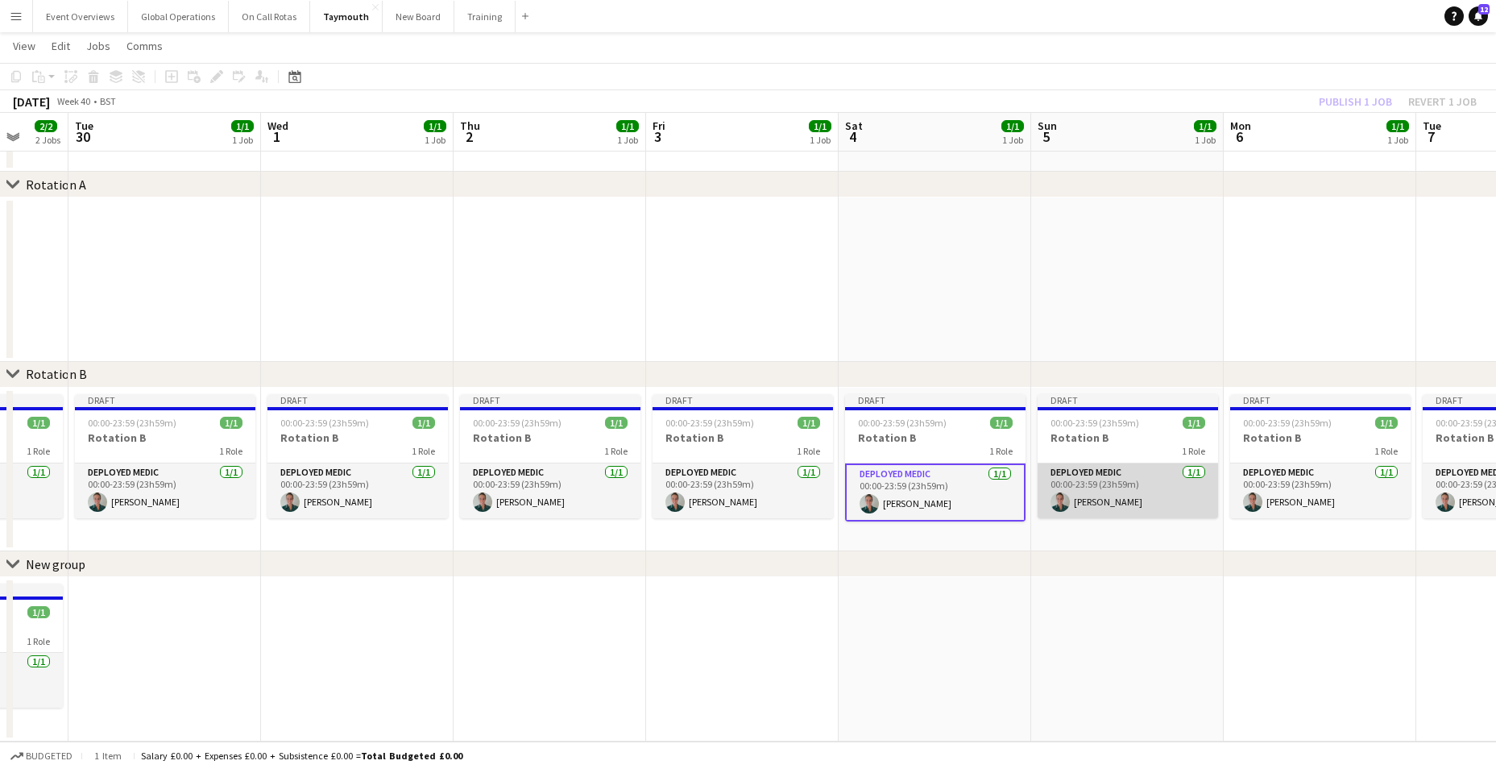
click at [1087, 469] on app-card-role "Deployed Medic [DATE] 00:00-23:59 (23h59m) [PERSON_NAME]" at bounding box center [1128, 490] width 180 height 55
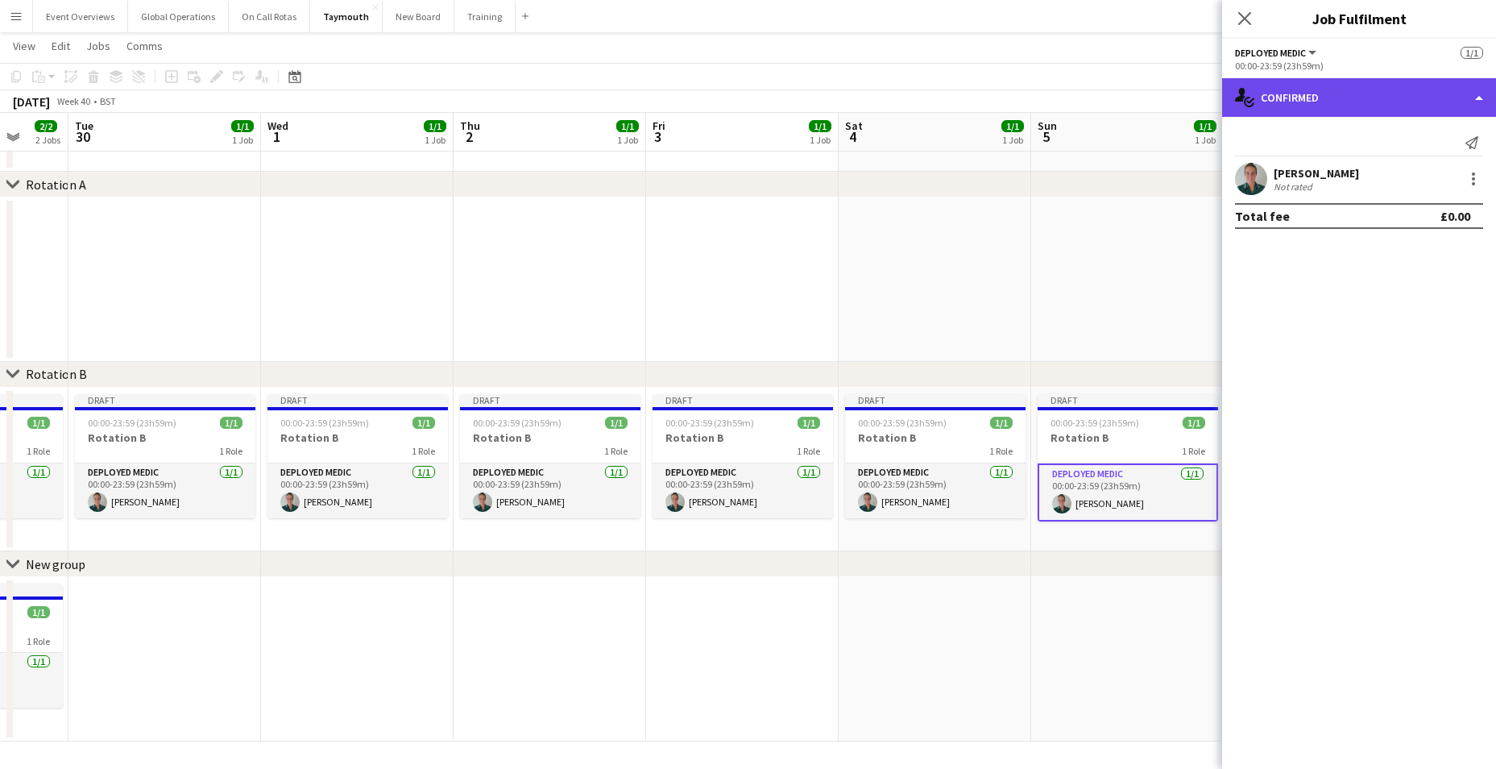
click at [1480, 93] on div "single-neutral-actions-check-2 Confirmed" at bounding box center [1359, 97] width 274 height 39
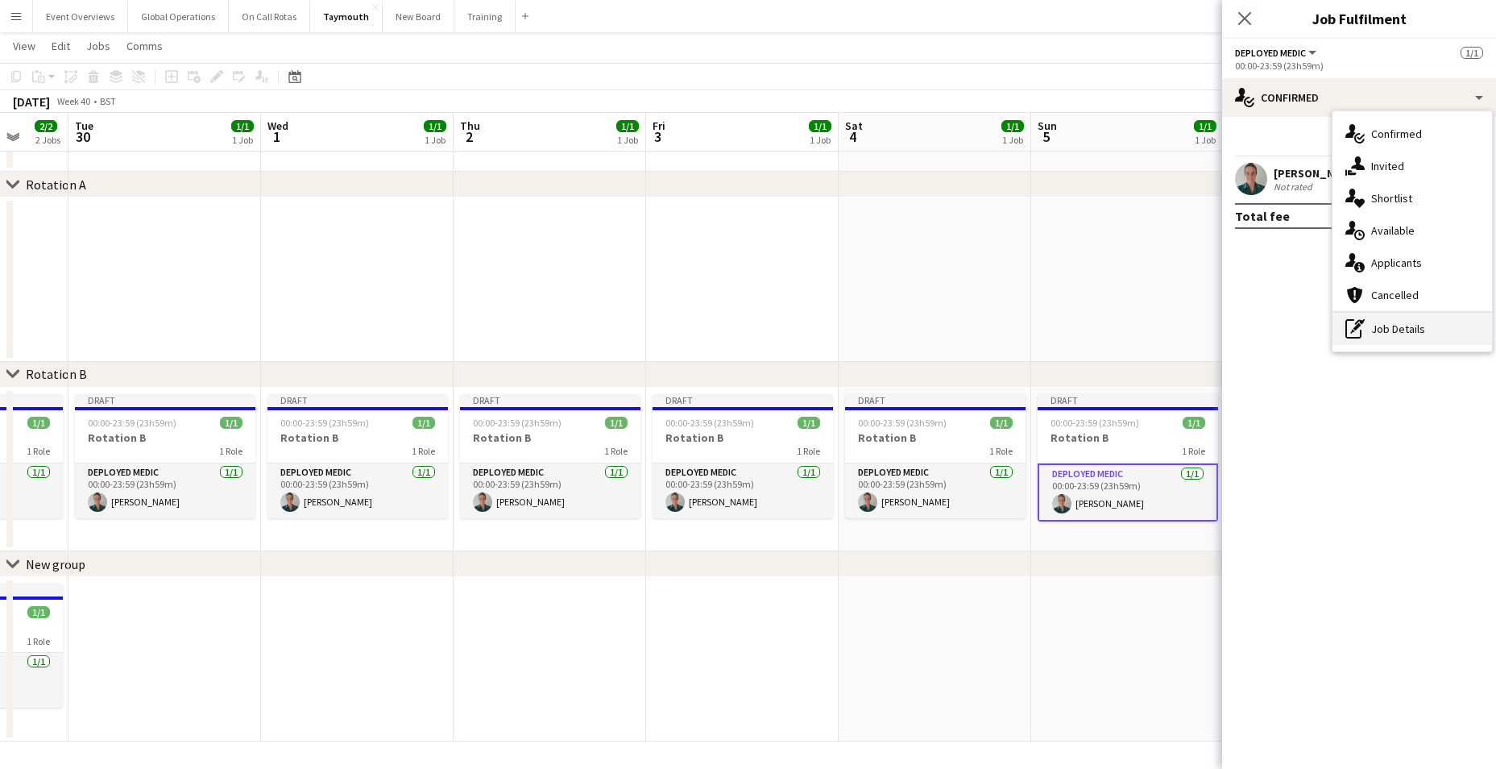
click at [1394, 323] on div "pen-write Job Details" at bounding box center [1412, 329] width 160 height 32
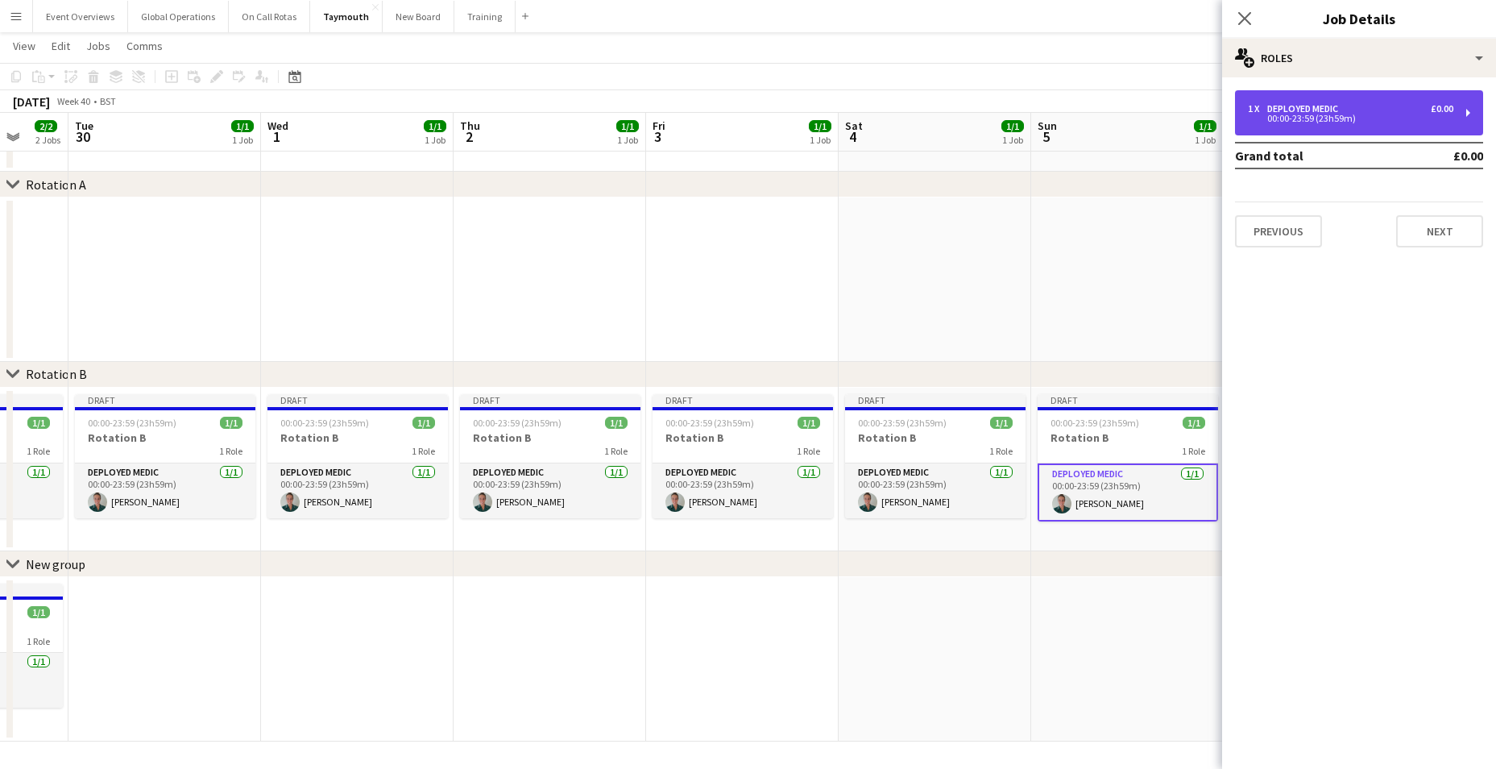
click at [1278, 111] on div "Deployed Medic" at bounding box center [1305, 108] width 77 height 11
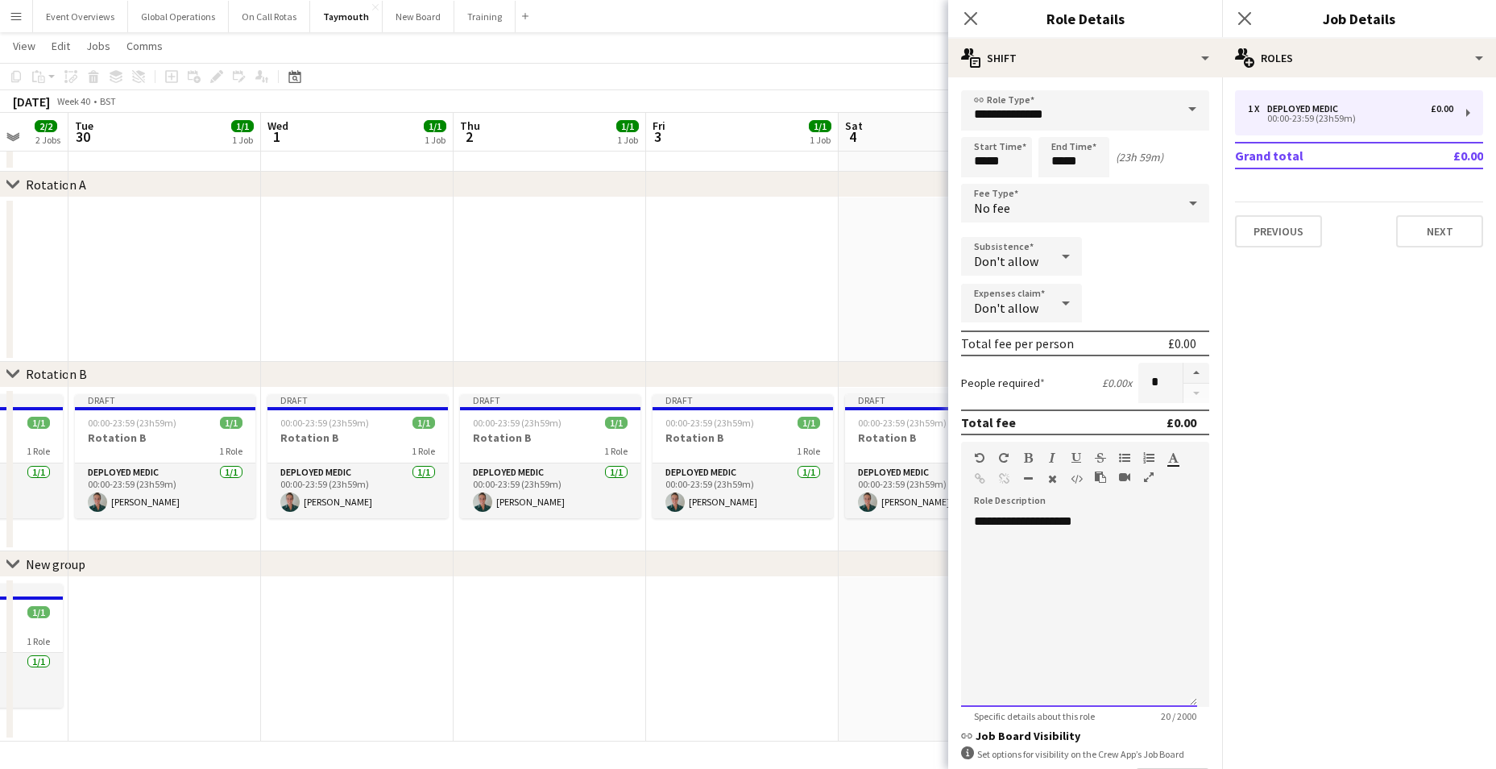
click at [1103, 511] on div "**********" at bounding box center [1085, 604] width 248 height 205
drag, startPoint x: 1101, startPoint y: 524, endPoint x: 910, endPoint y: 518, distance: 191.0
click at [910, 518] on body "Menu Boards Boards Boards All jobs Status Workforce Workforce My Workforce Recr…" at bounding box center [748, 356] width 1496 height 826
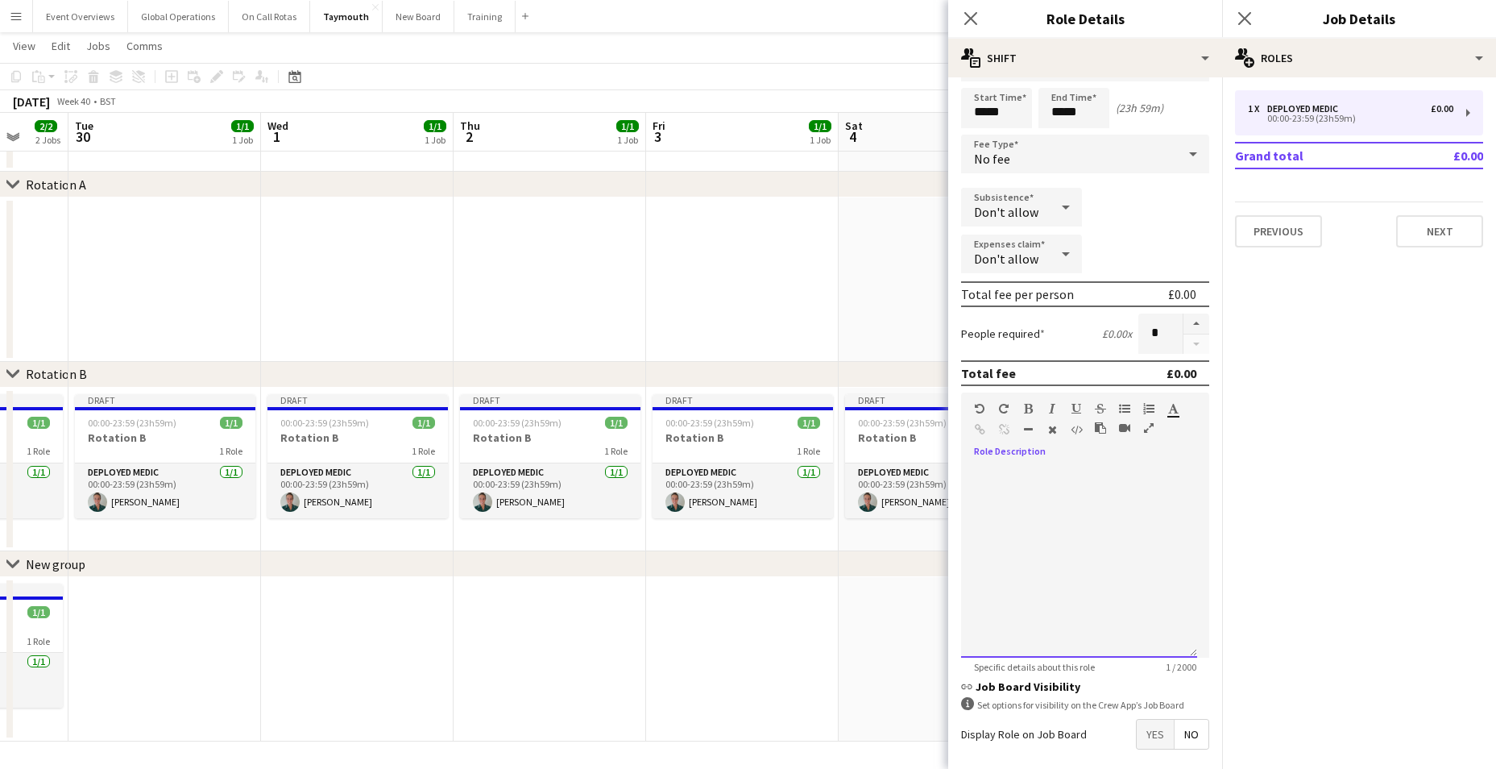
scroll to position [121, 0]
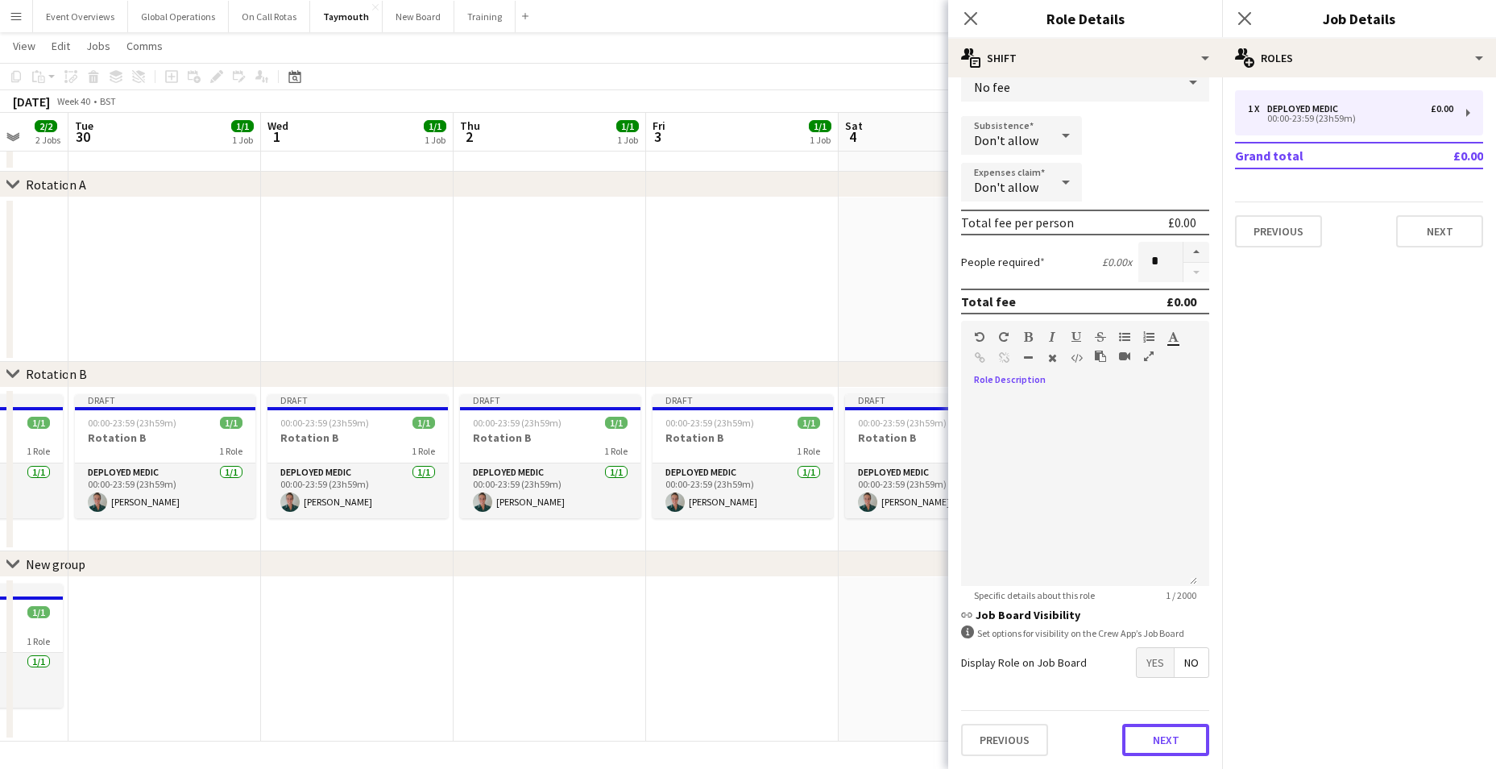
click at [1154, 737] on button "Next" at bounding box center [1165, 739] width 87 height 32
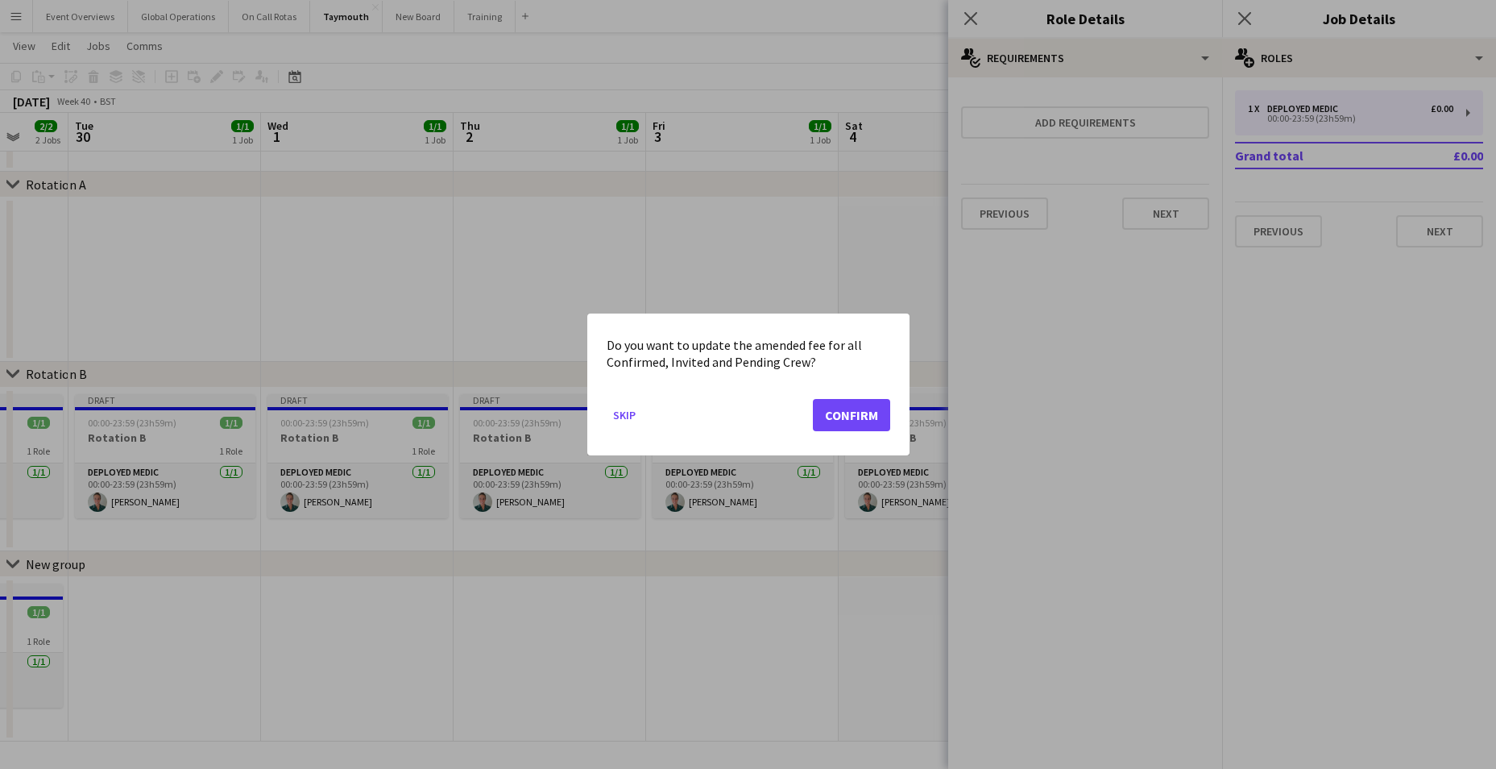
scroll to position [0, 0]
click at [856, 396] on mat-dialog-actions "Skip Confirm" at bounding box center [749, 421] width 284 height 68
click at [864, 418] on button "Confirm" at bounding box center [851, 415] width 77 height 32
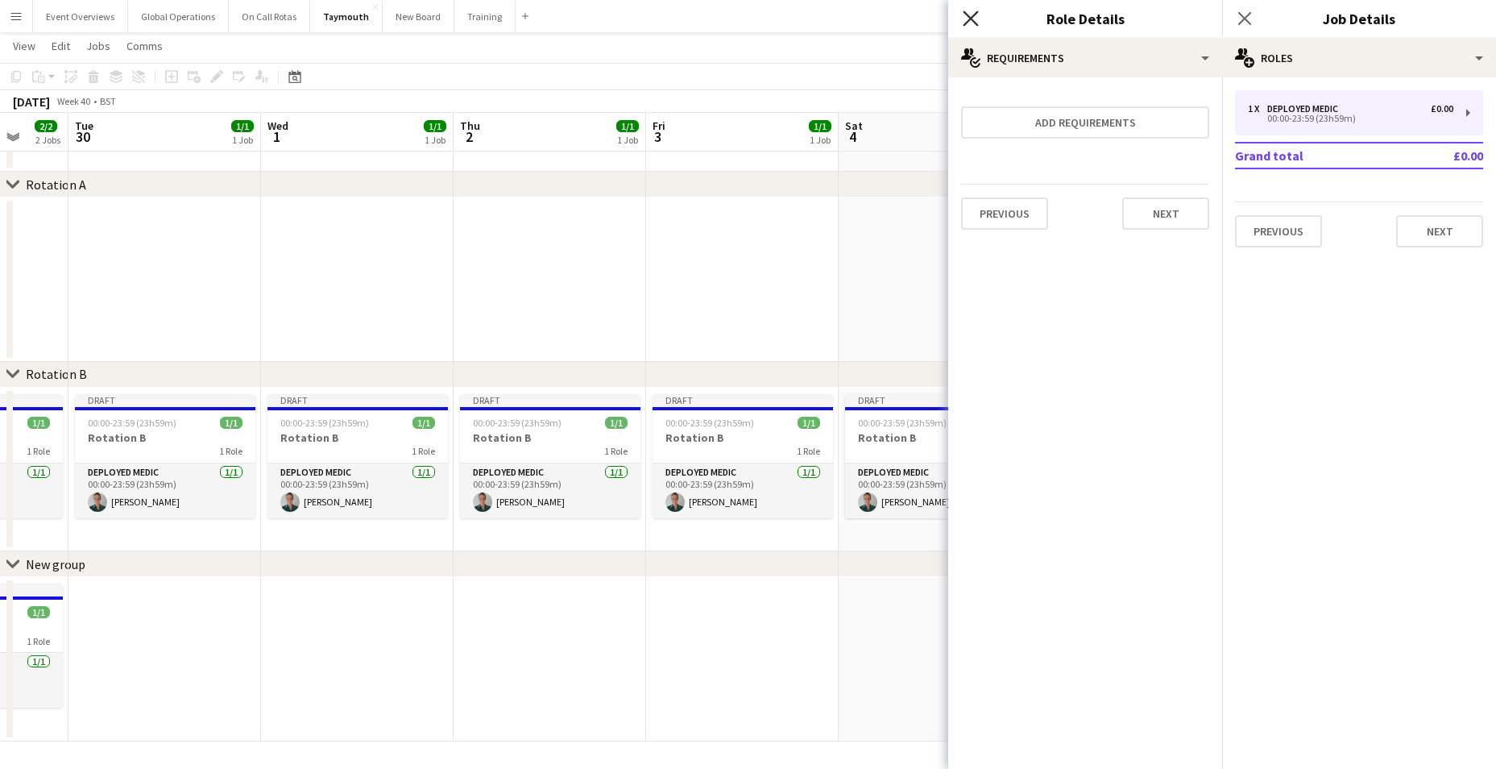
click at [970, 11] on icon "Close pop-in" at bounding box center [970, 17] width 15 height 15
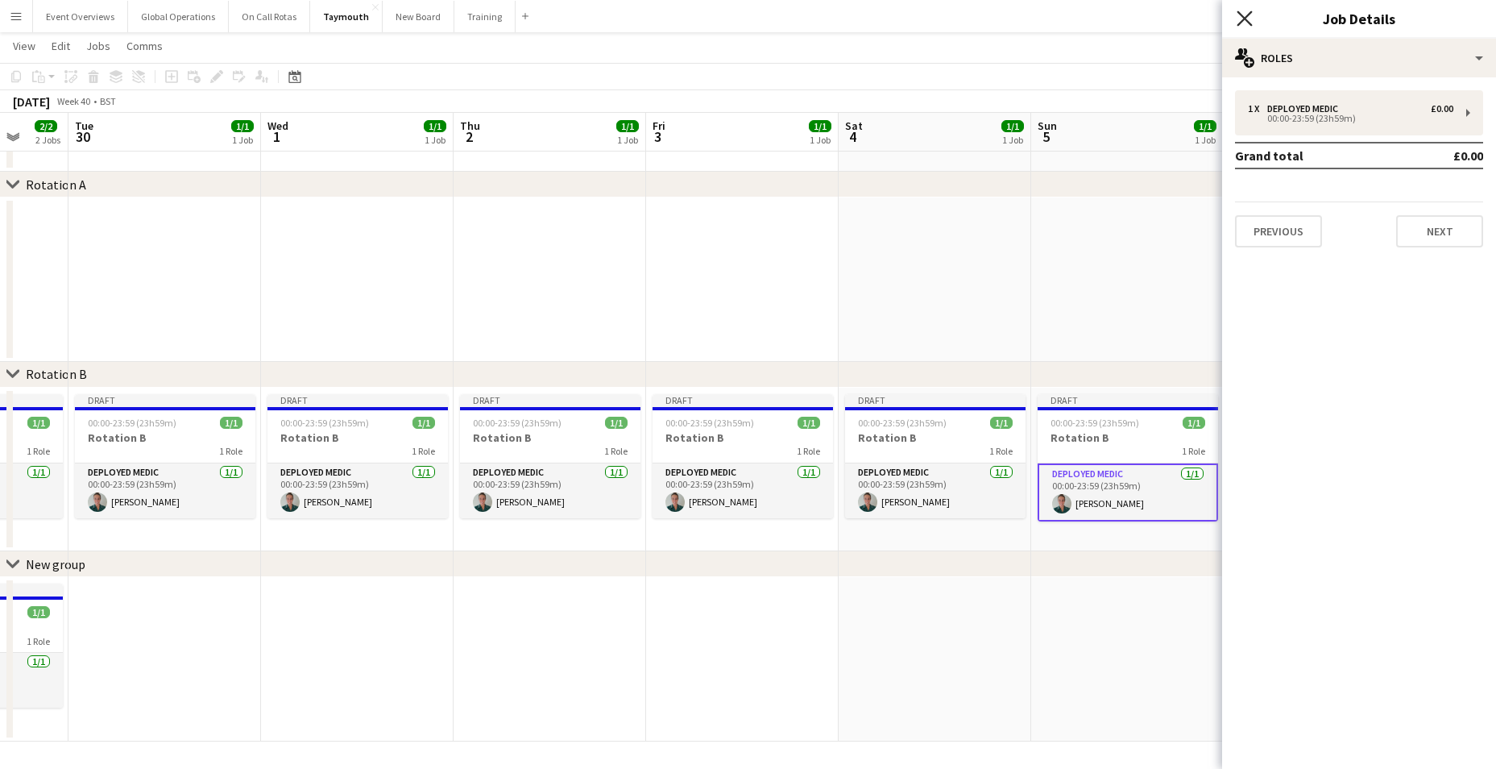
click at [1237, 20] on icon "Close pop-in" at bounding box center [1244, 17] width 15 height 15
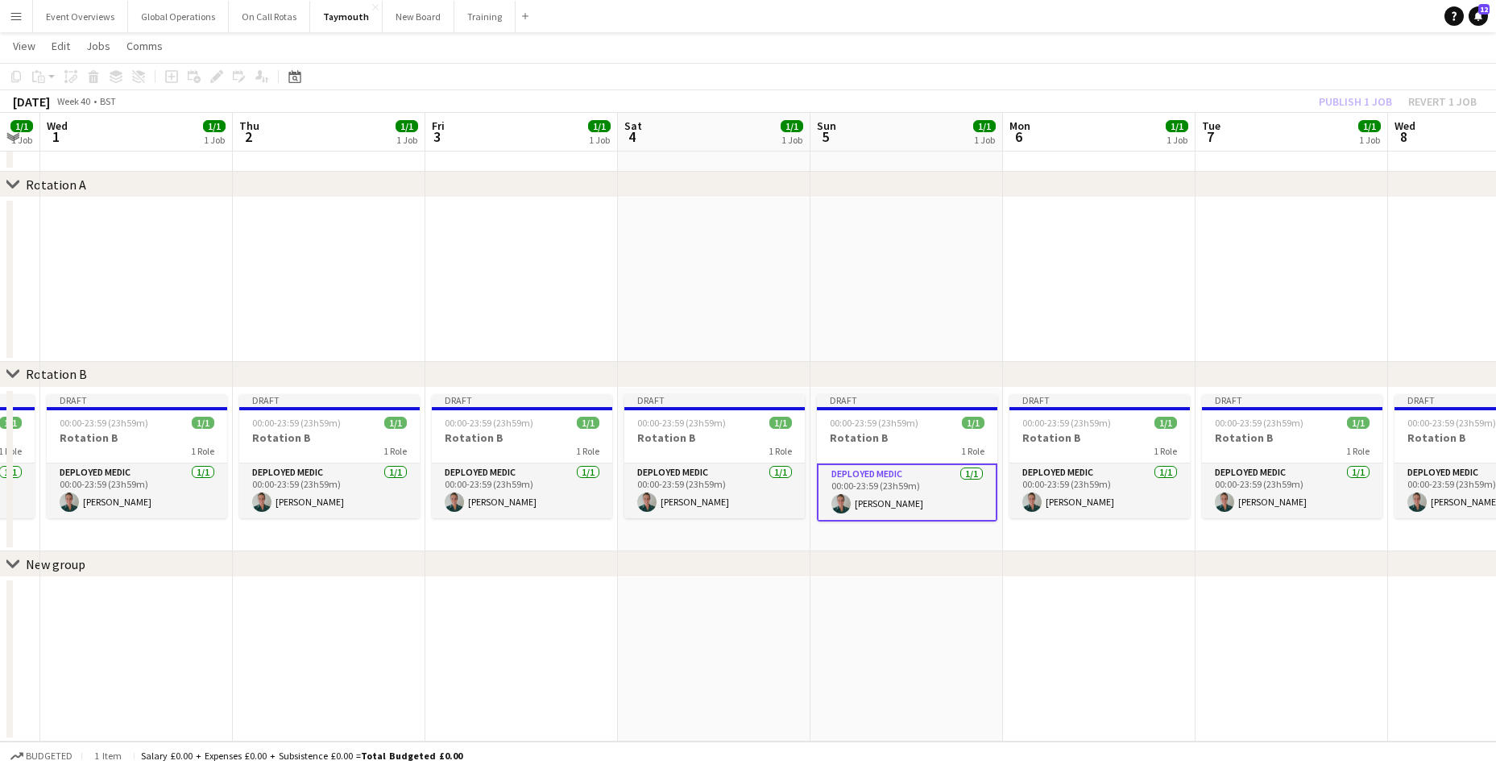
scroll to position [0, 640]
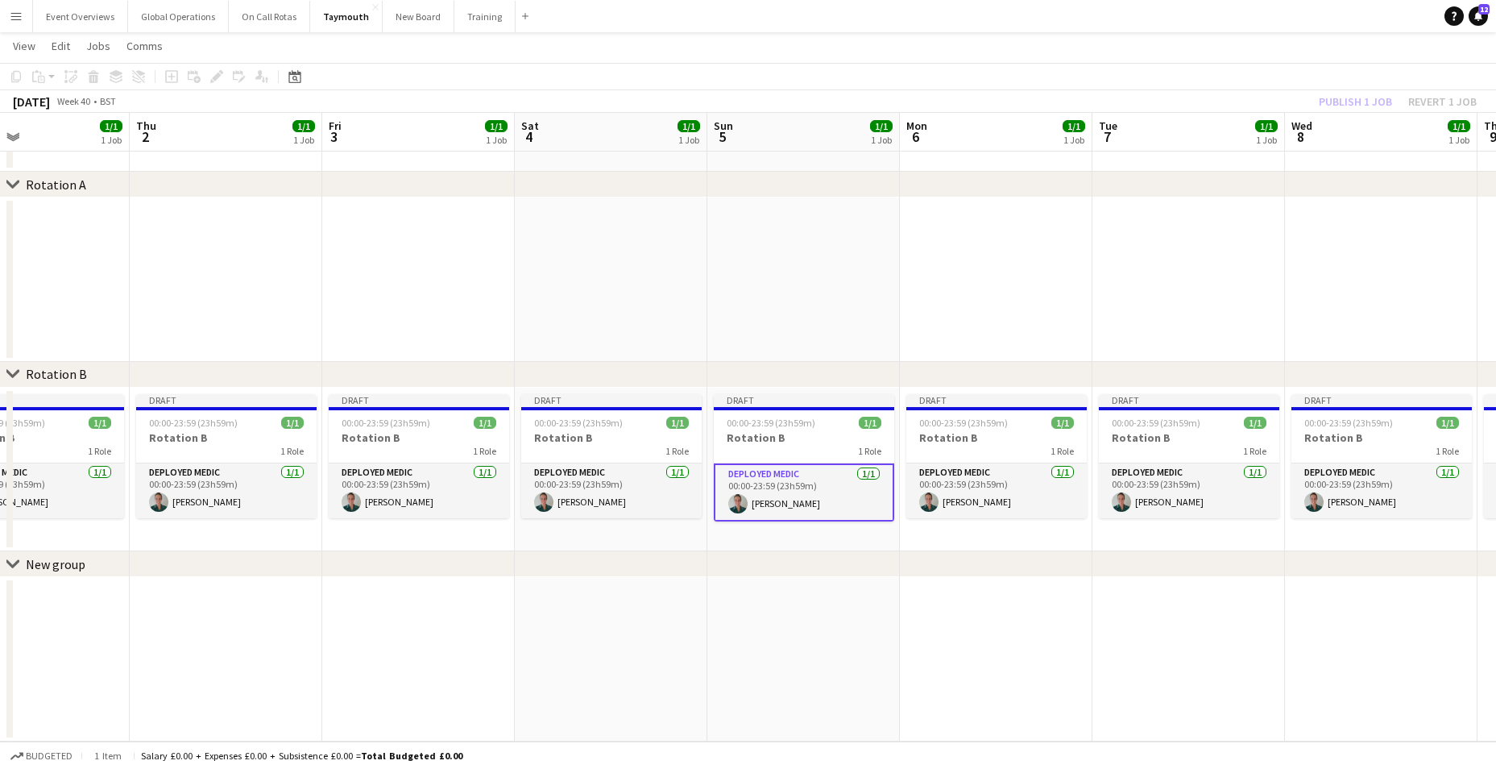
drag, startPoint x: 1153, startPoint y: 673, endPoint x: 871, endPoint y: 635, distance: 284.6
click at [865, 662] on app-calendar-viewport "Sun 28 1/1 1 Job Mon 29 2/2 2 Jobs Tue 30 1/1 1 Job Wed 1 1/1 1 Job Thu 2 1/1 1…" at bounding box center [748, 373] width 1496 height 735
click at [959, 468] on app-card-role "Deployed Medic [DATE] 00:00-23:59 (23h59m) [PERSON_NAME]" at bounding box center [996, 490] width 180 height 55
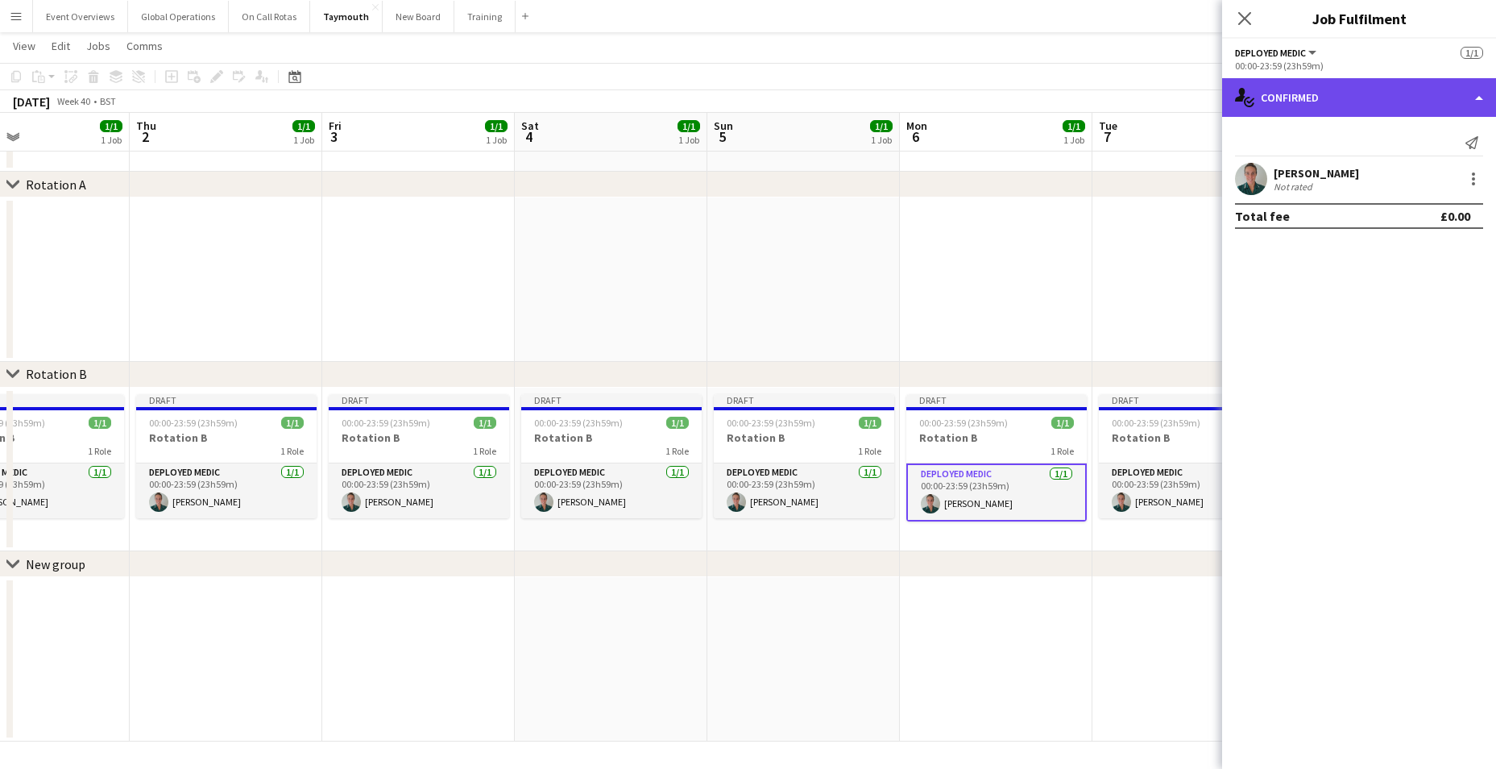
click at [1476, 95] on div "single-neutral-actions-check-2 Confirmed" at bounding box center [1359, 97] width 274 height 39
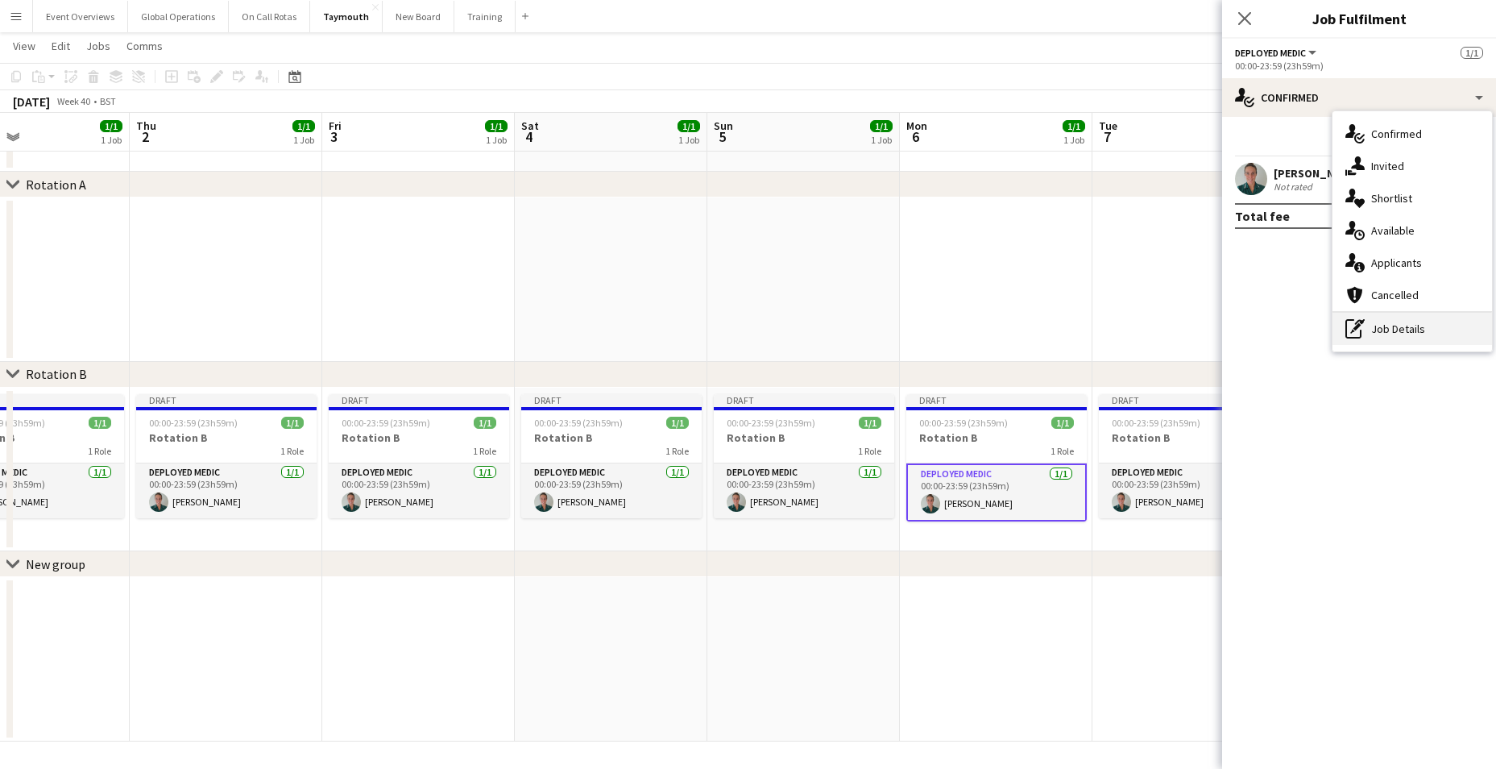
click at [1396, 338] on div "pen-write Job Details" at bounding box center [1412, 329] width 160 height 32
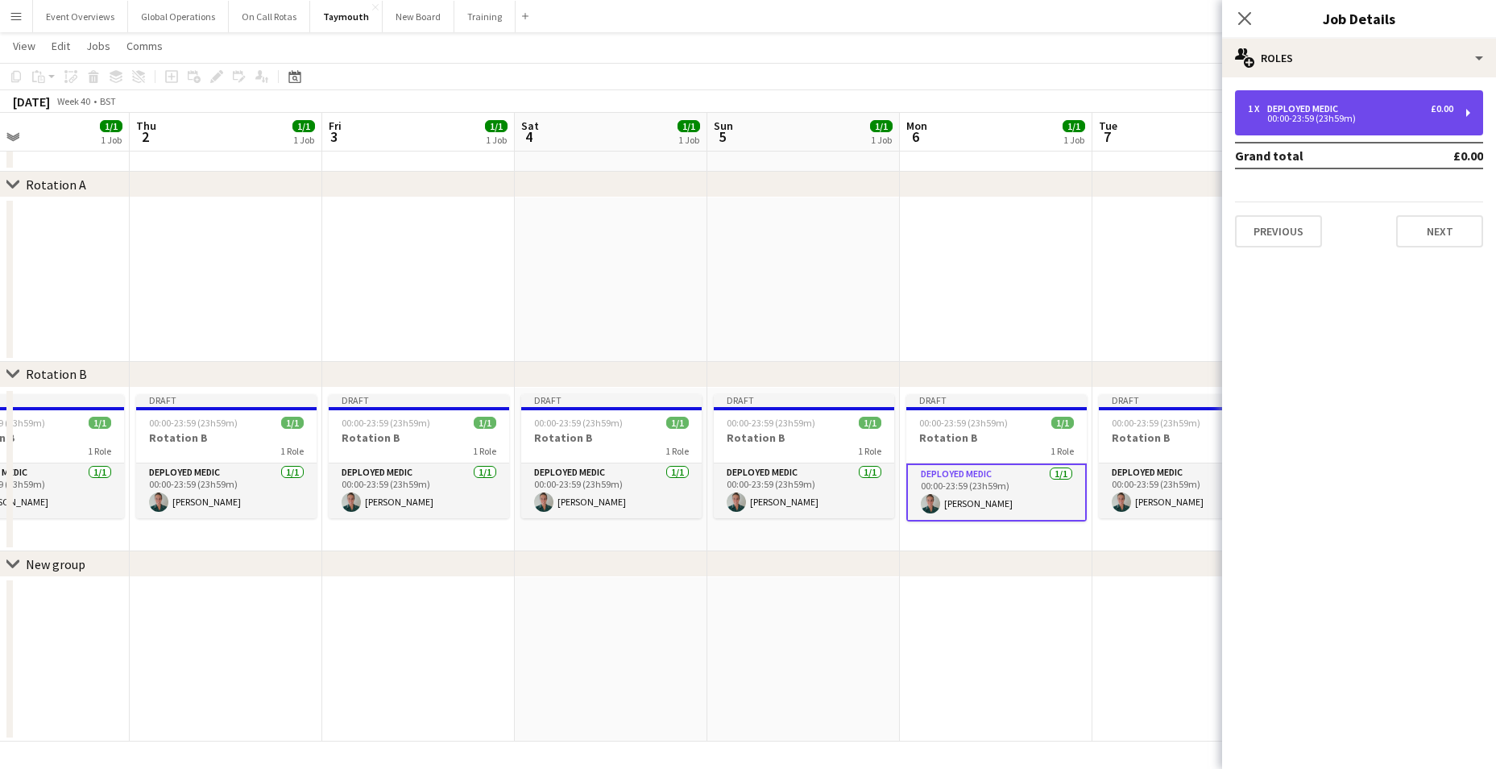
click at [1297, 111] on div "Deployed Medic" at bounding box center [1305, 108] width 77 height 11
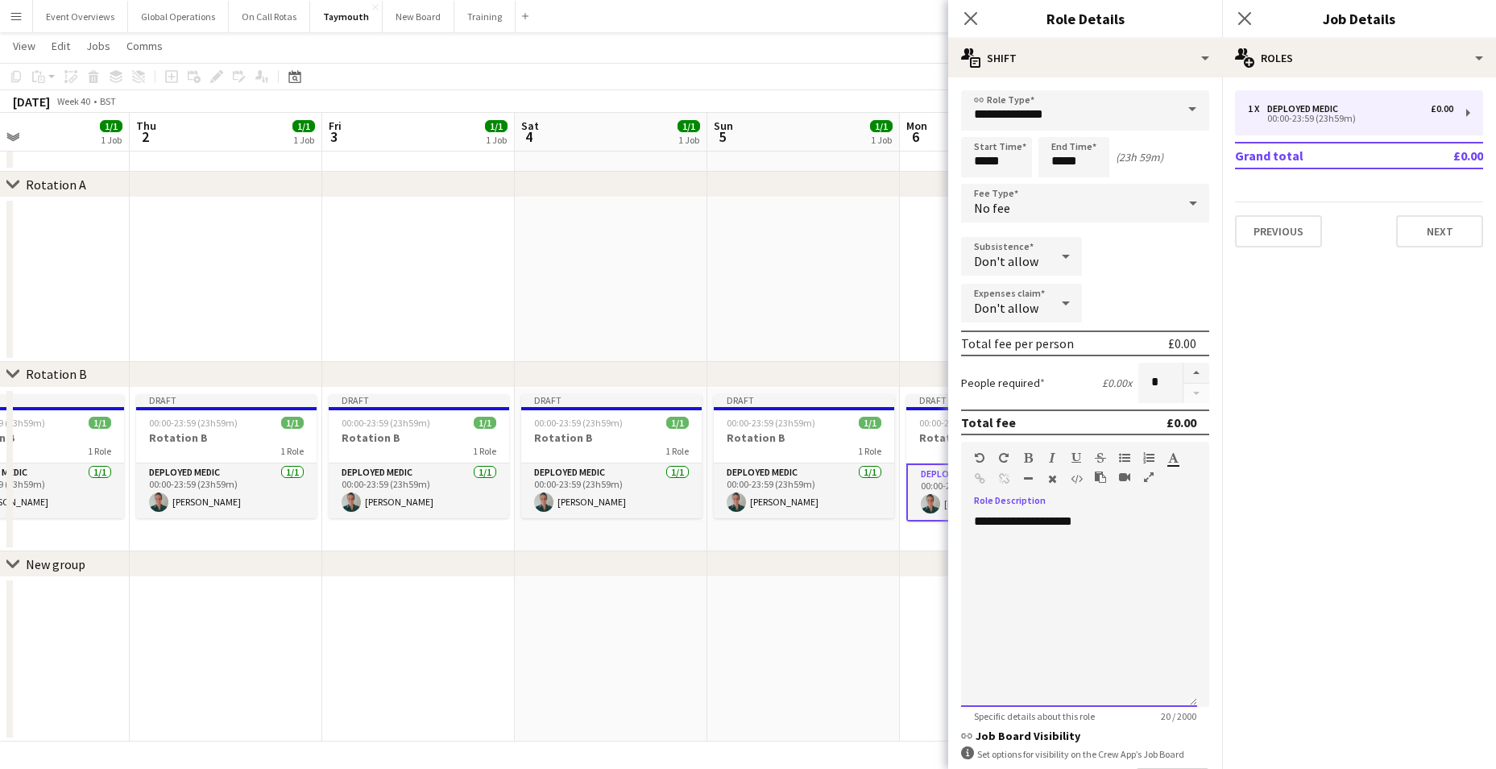
click at [1097, 525] on div "**********" at bounding box center [1079, 609] width 236 height 193
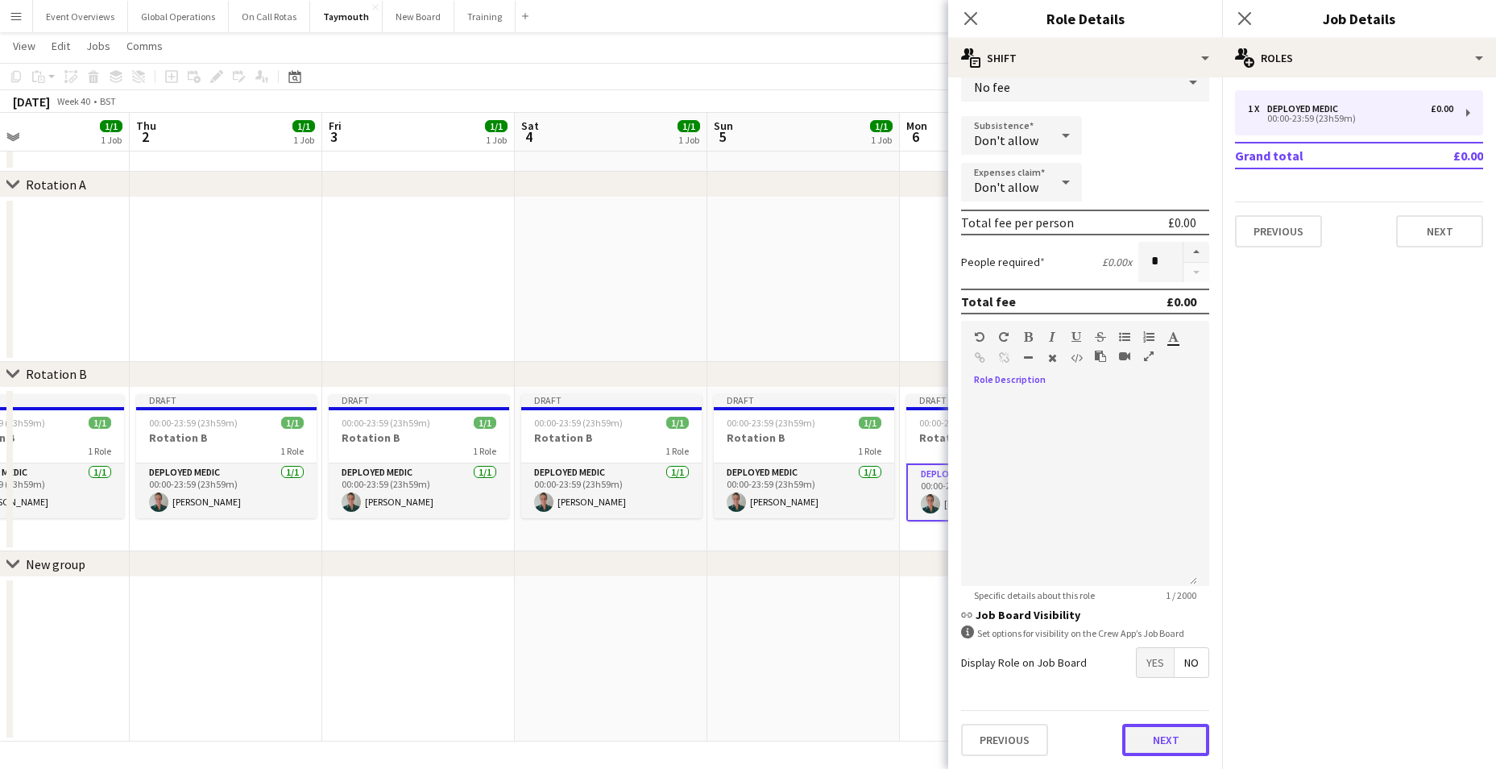
click at [1158, 736] on button "Next" at bounding box center [1165, 739] width 87 height 32
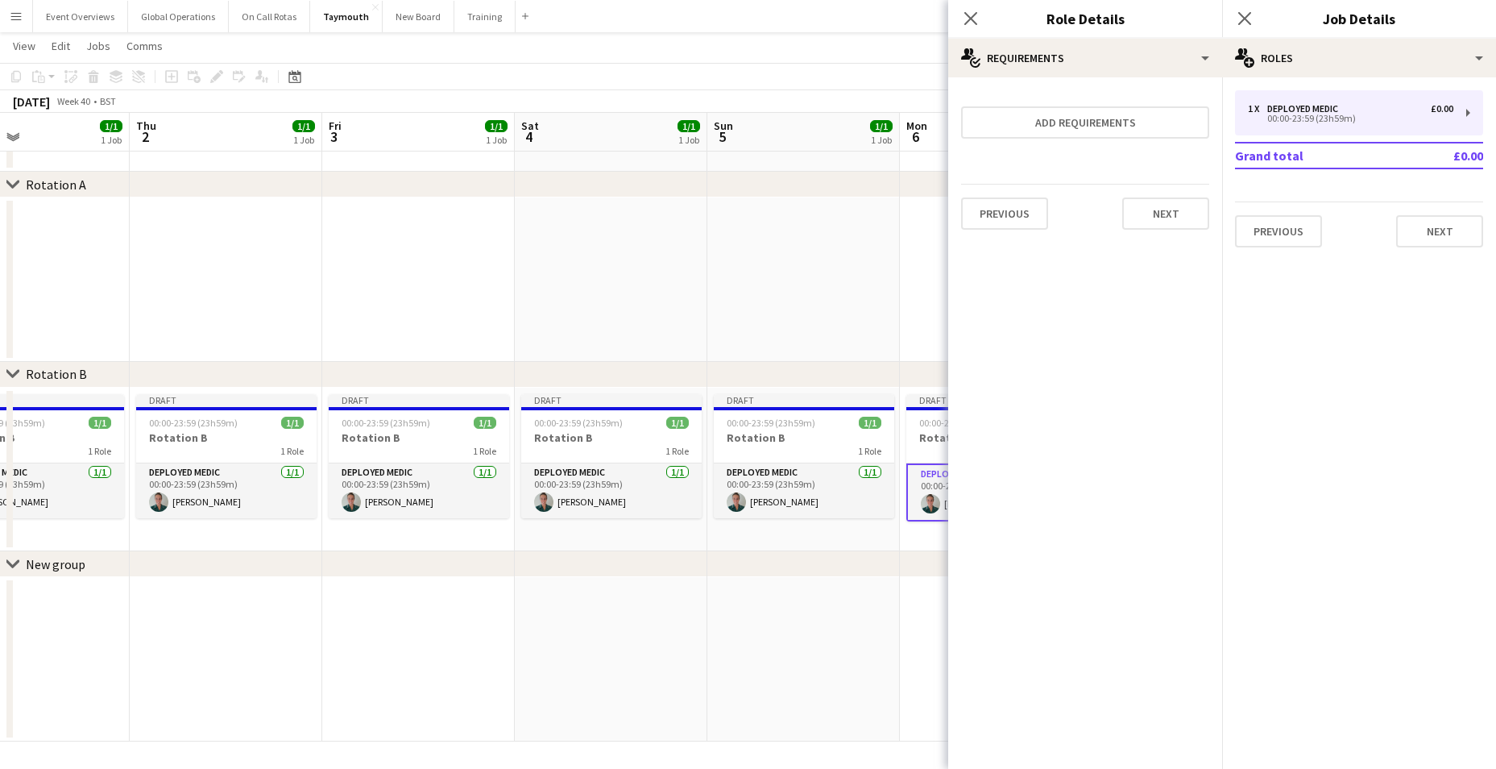
scroll to position [0, 0]
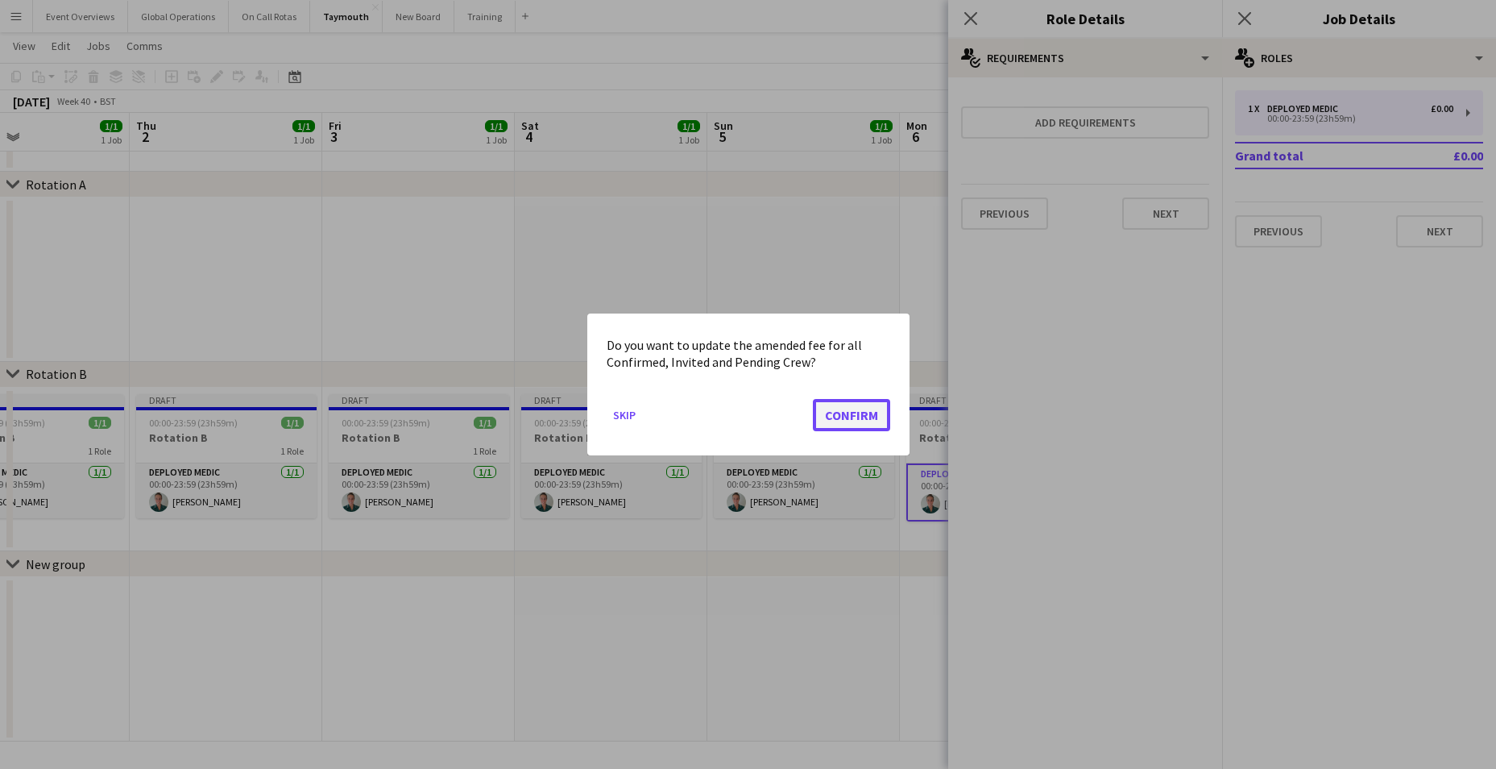
click at [856, 408] on button "Confirm" at bounding box center [851, 415] width 77 height 32
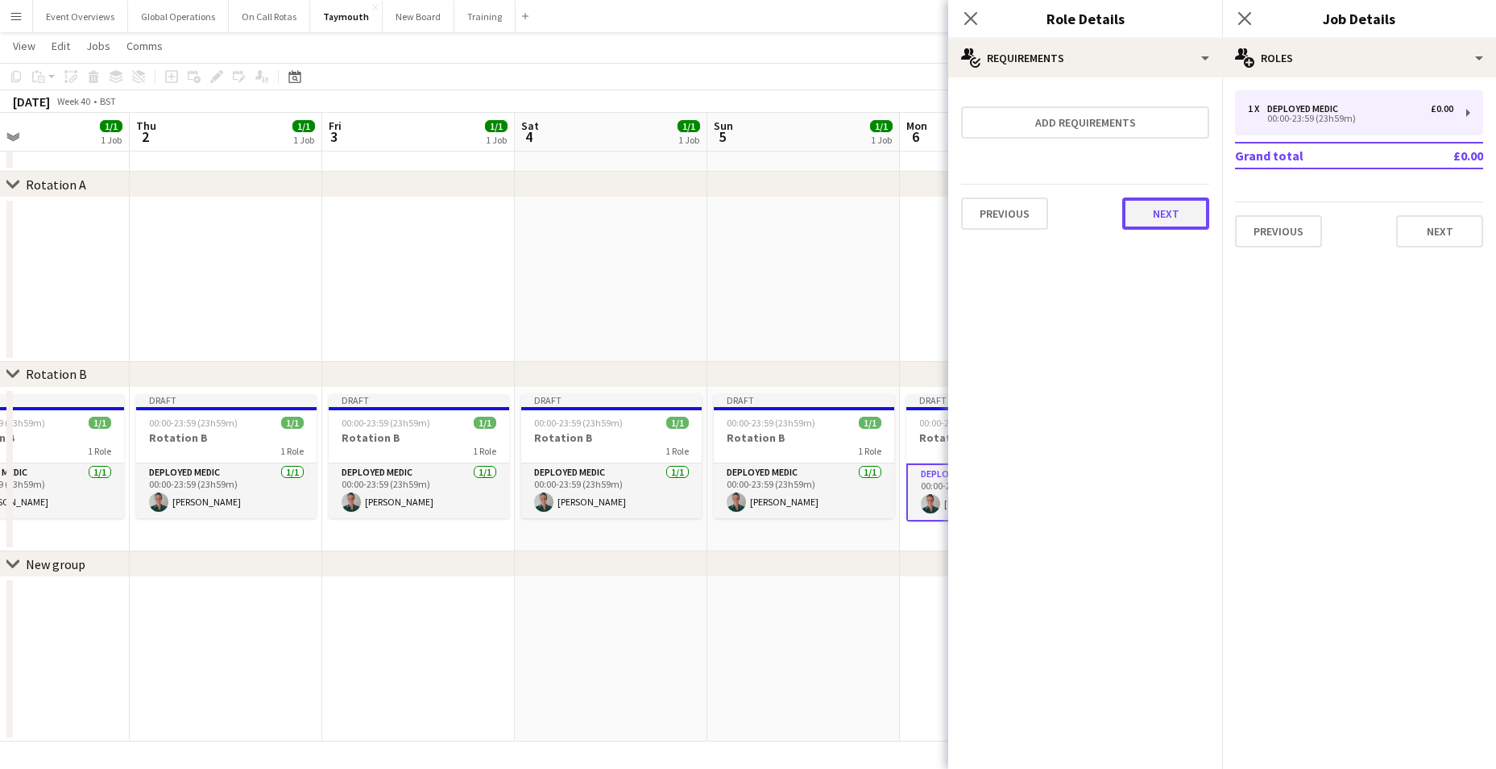
click at [1169, 213] on button "Next" at bounding box center [1165, 213] width 87 height 32
click at [1182, 212] on button "Finish" at bounding box center [1179, 216] width 60 height 32
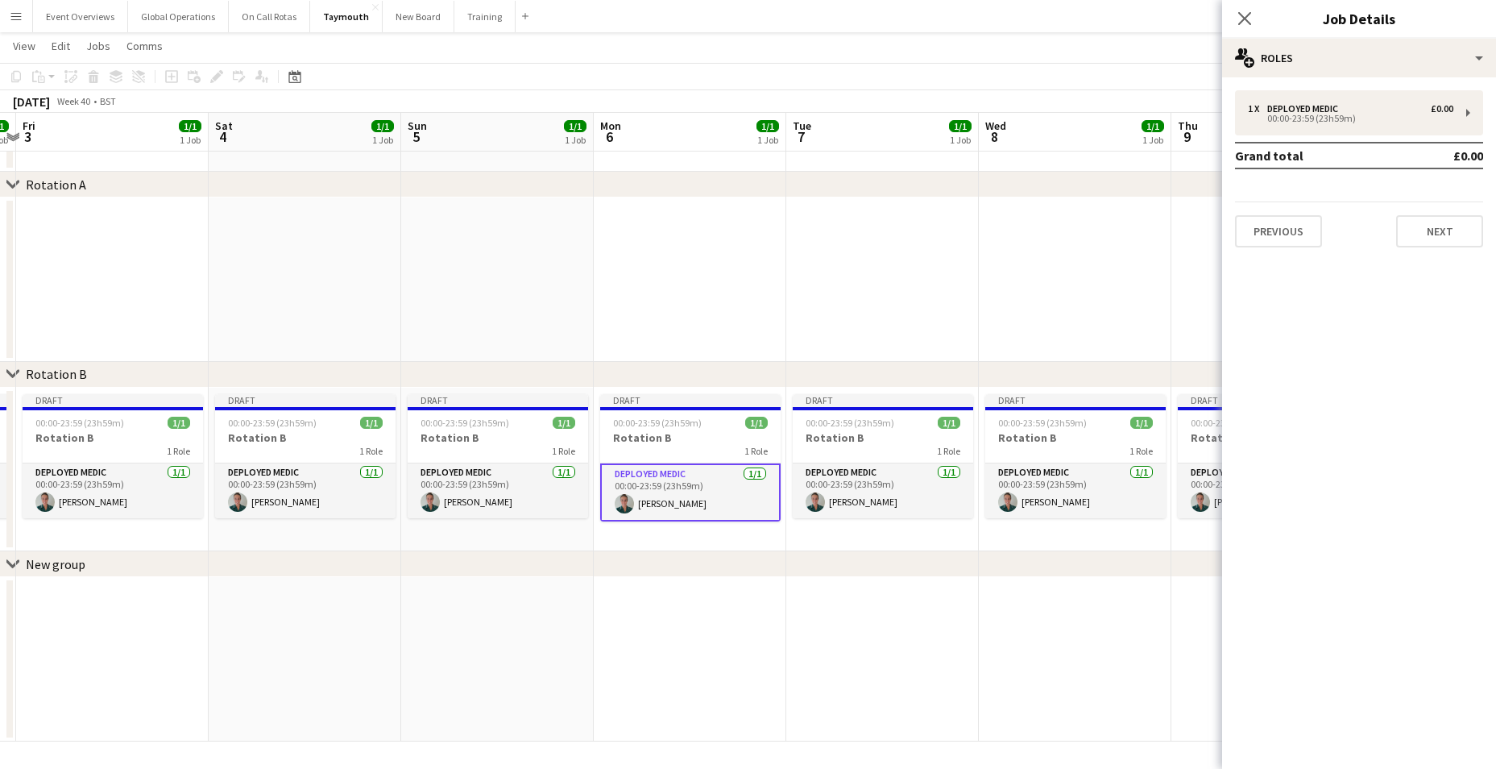
drag, startPoint x: 1040, startPoint y: 642, endPoint x: 695, endPoint y: 625, distance: 345.2
click at [695, 625] on app-calendar-viewport "Tue 30 1/1 1 Job Wed 1 1/1 1 Job Thu 2 1/1 1 Job Fri 3 1/1 1 Job Sat 4 1/1 1 Jo…" at bounding box center [748, 373] width 1496 height 735
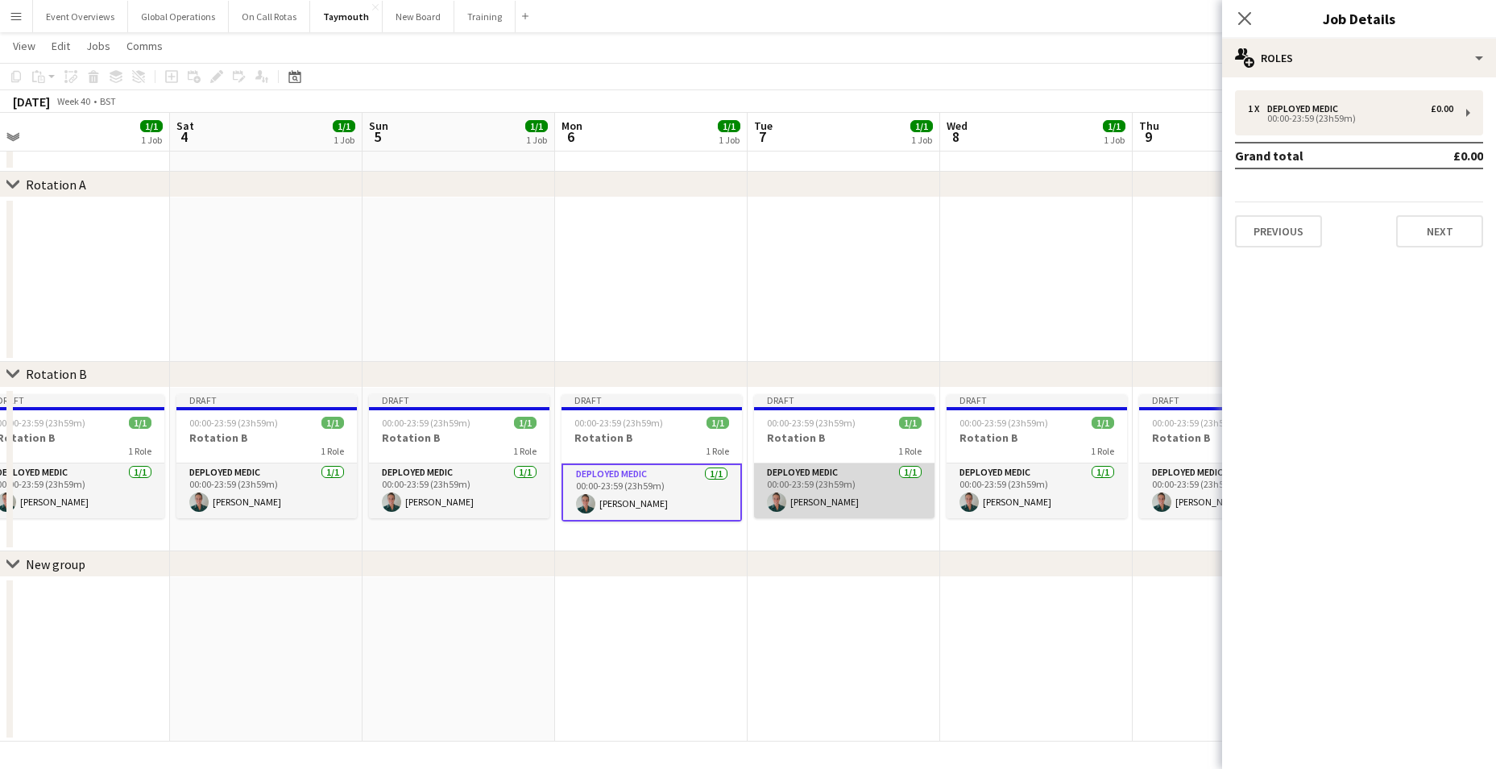
click at [798, 472] on app-card-role "Deployed Medic [DATE] 00:00-23:59 (23h59m) [PERSON_NAME]" at bounding box center [844, 490] width 180 height 55
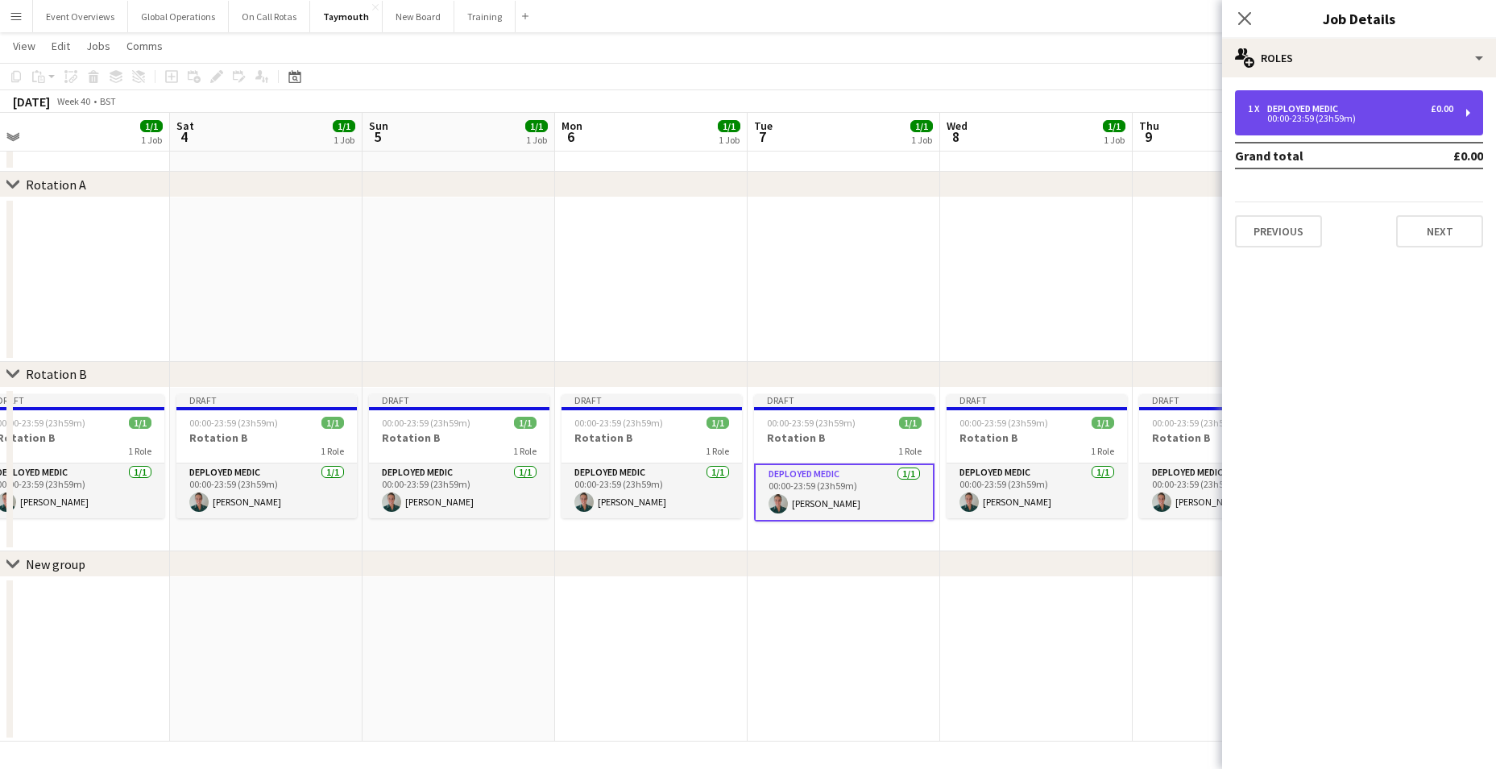
click at [1284, 114] on div "00:00-23:59 (23h59m)" at bounding box center [1350, 118] width 205 height 8
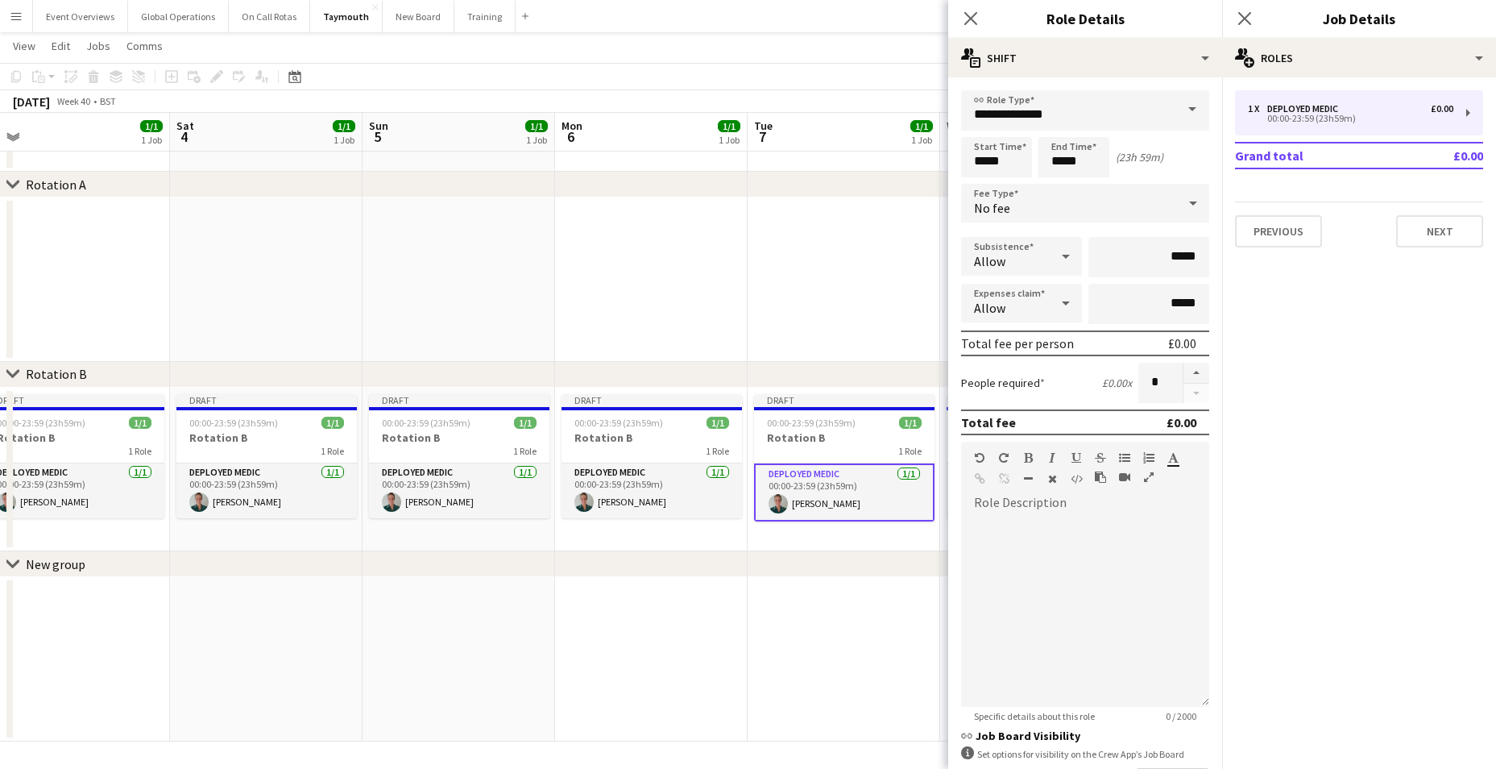
click at [856, 614] on app-calendar-viewport "Tue 30 1/1 1 Job Wed 1 1/1 1 Job Thu 2 1/1 1 Job Fri 3 1/1 1 Job Sat 4 1/1 1 Jo…" at bounding box center [748, 373] width 1496 height 735
click at [976, 19] on icon "Close pop-in" at bounding box center [970, 17] width 15 height 15
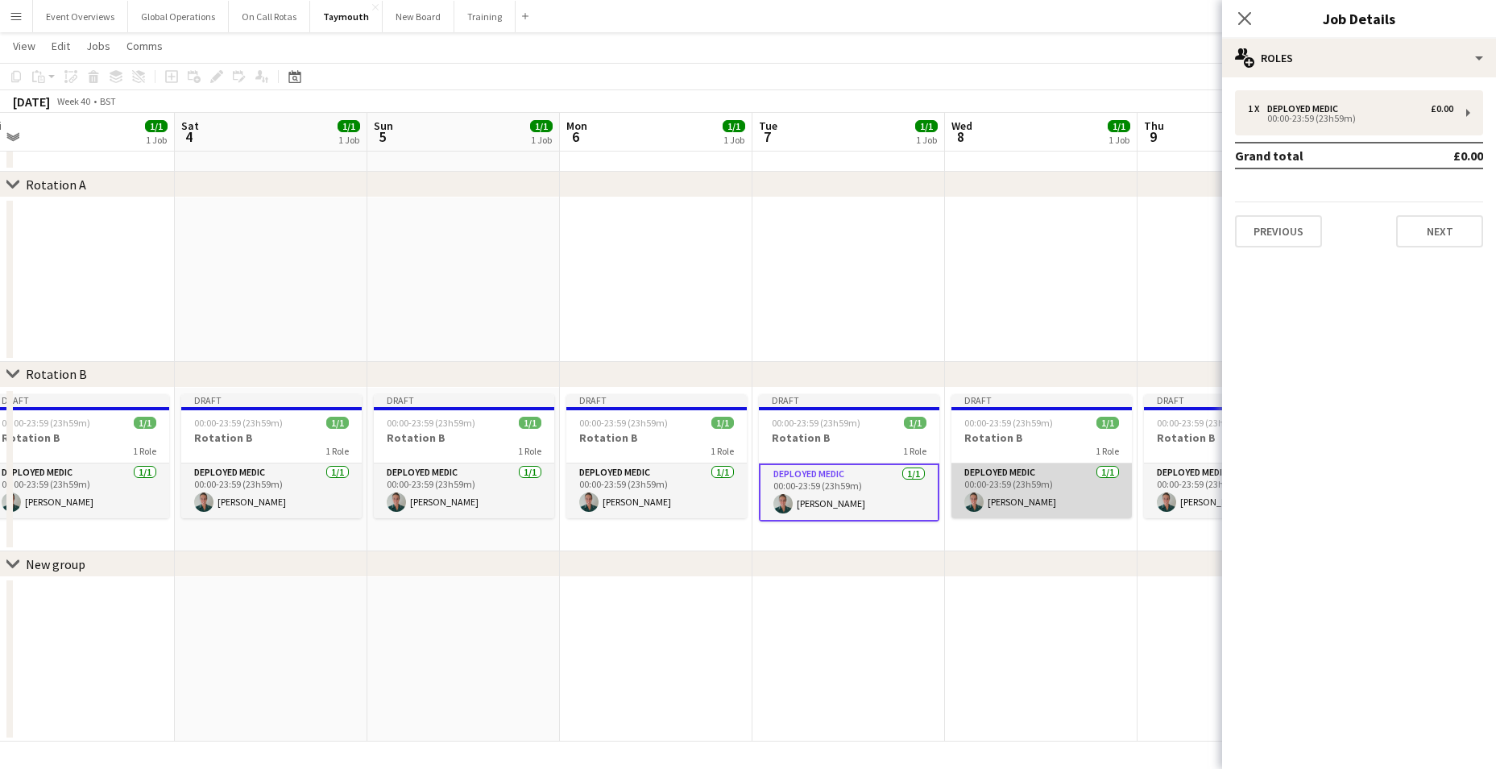
click at [1013, 472] on app-card-role "Deployed Medic [DATE] 00:00-23:59 (23h59m) [PERSON_NAME]" at bounding box center [1041, 490] width 180 height 55
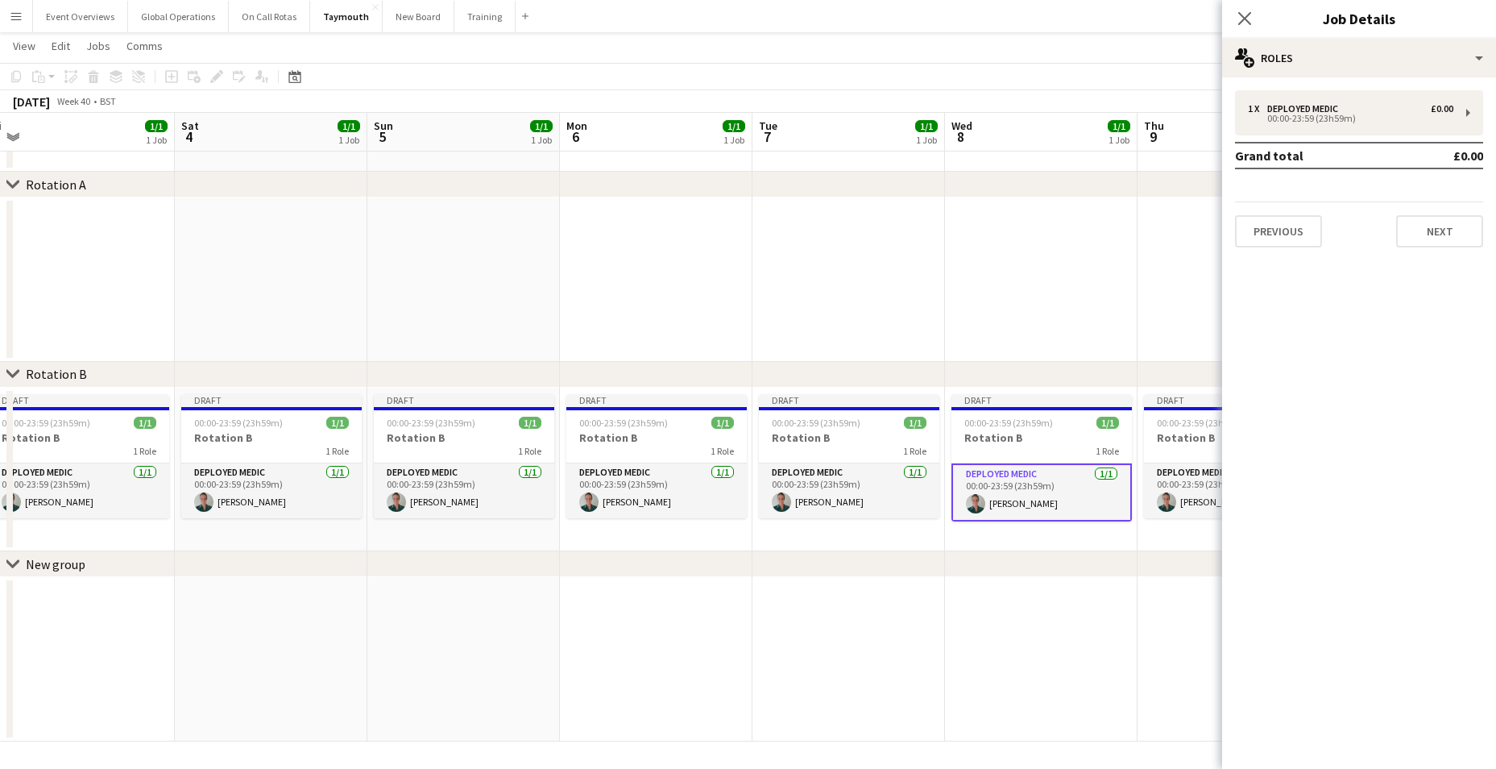
click at [1013, 475] on app-card-role "Deployed Medic [DATE] 00:00-23:59 (23h59m) [PERSON_NAME]" at bounding box center [1041, 492] width 180 height 58
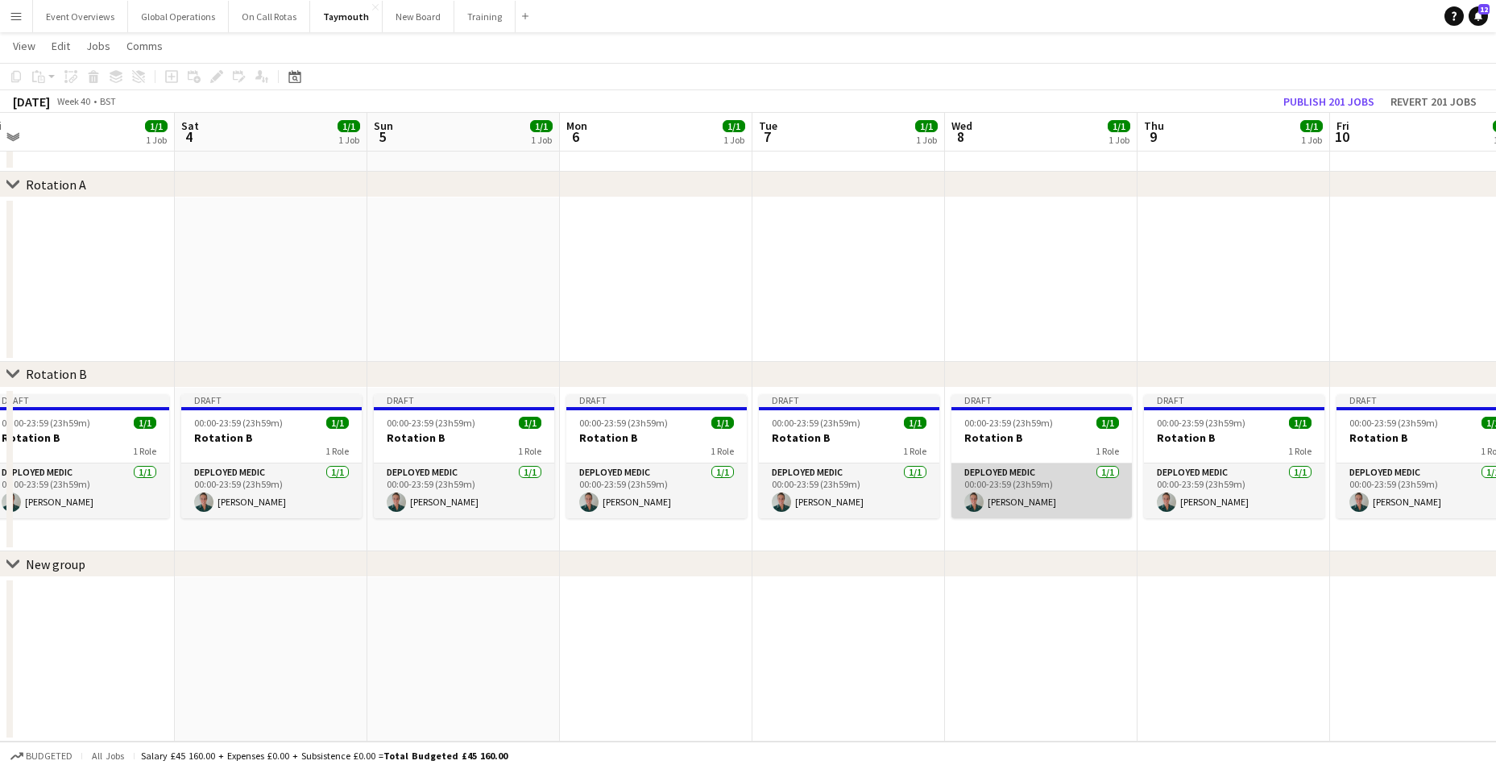
click at [1001, 471] on app-card-role "Deployed Medic [DATE] 00:00-23:59 (23h59m) [PERSON_NAME]" at bounding box center [1041, 490] width 180 height 55
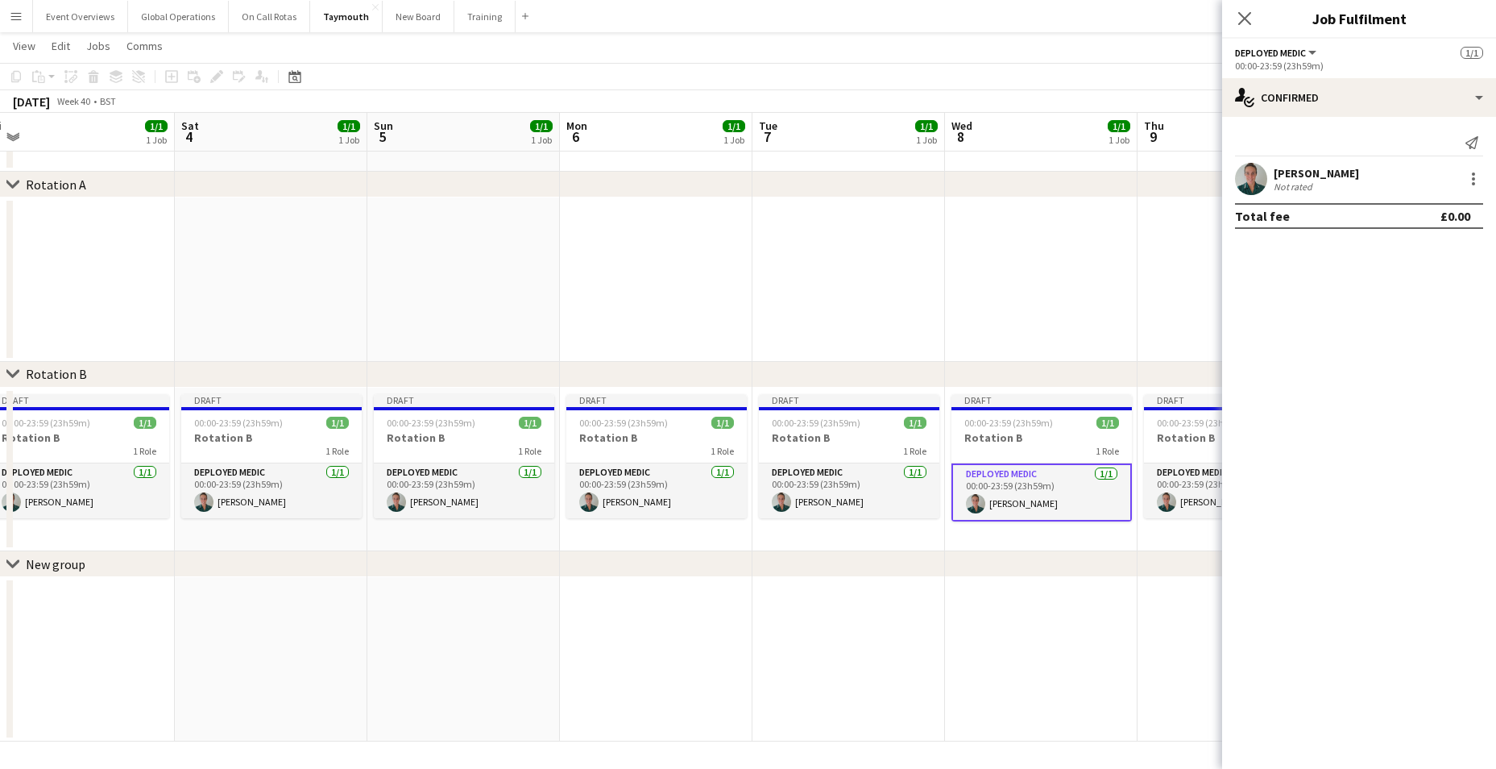
click at [1300, 70] on div "00:00-23:59 (23h59m)" at bounding box center [1359, 66] width 248 height 12
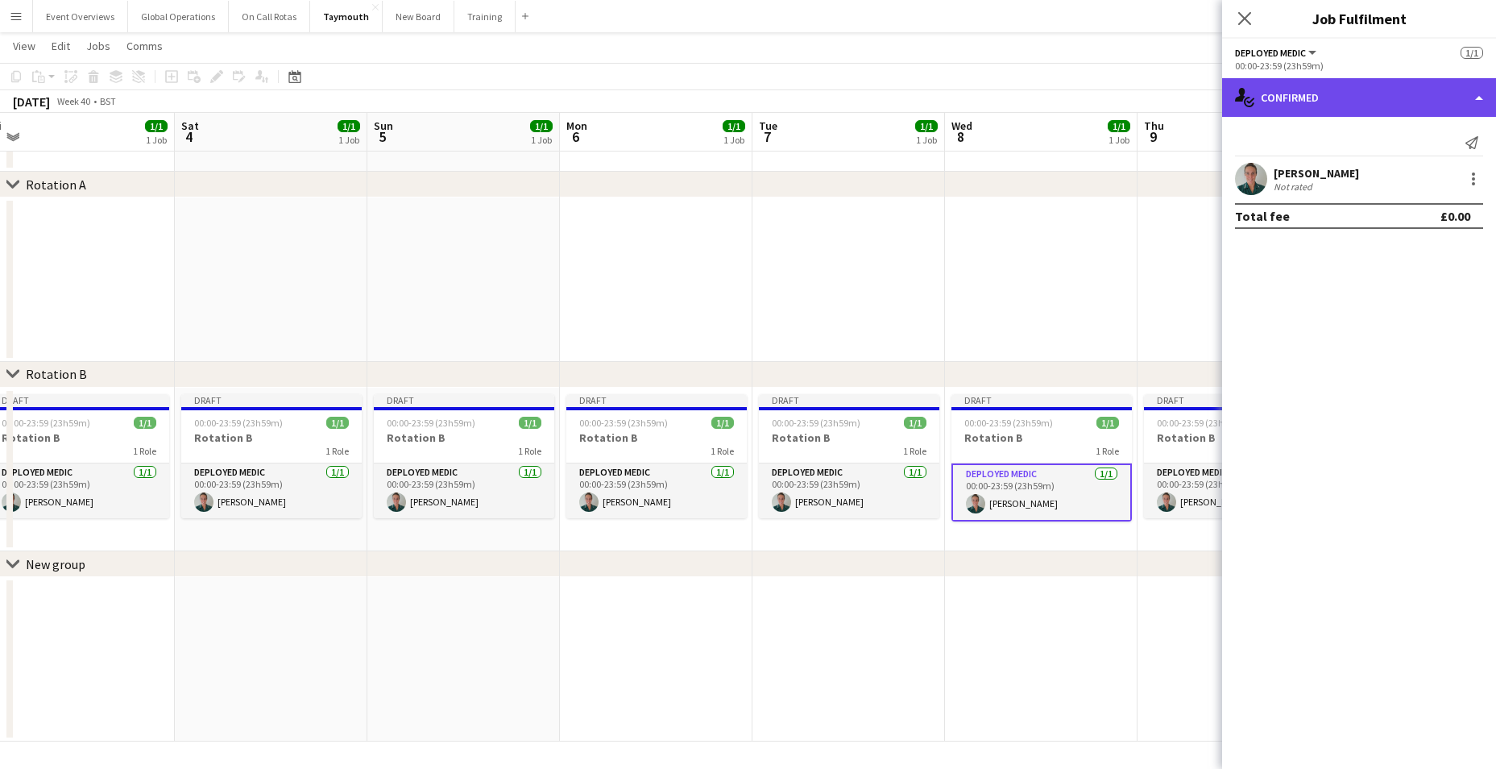
click at [1486, 101] on div "single-neutral-actions-check-2 Confirmed" at bounding box center [1359, 97] width 274 height 39
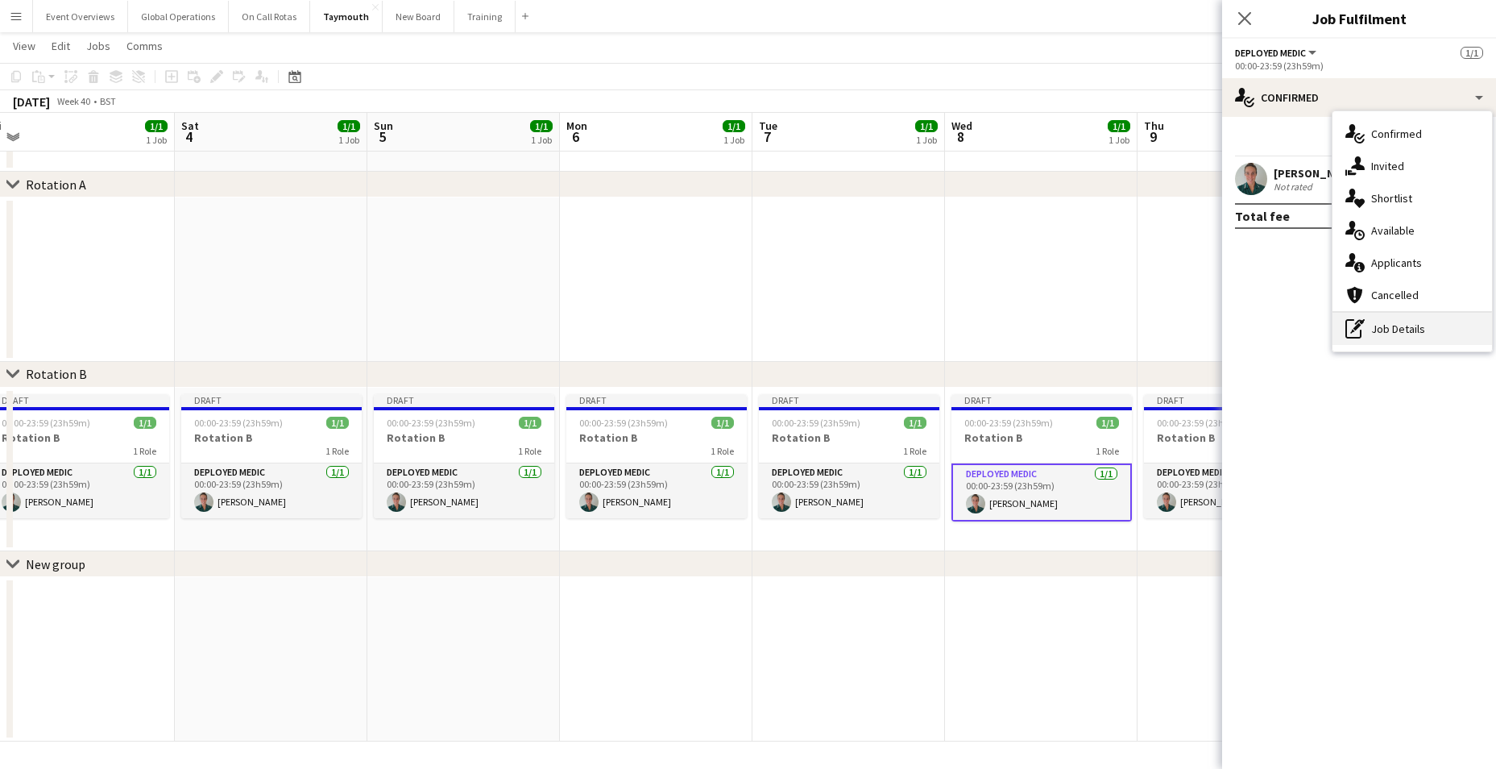
click at [1399, 328] on div "pen-write Job Details" at bounding box center [1412, 329] width 160 height 32
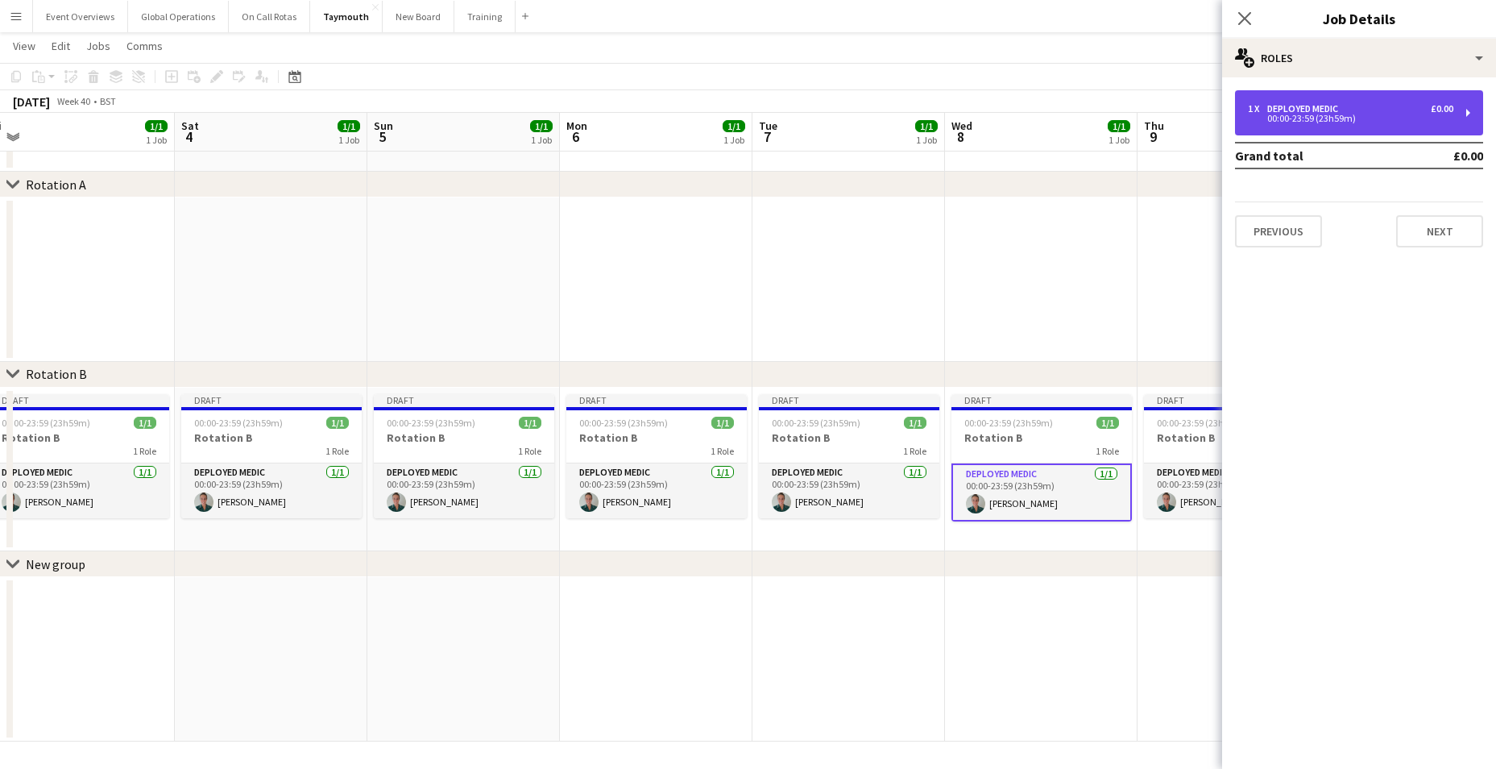
click at [1298, 120] on div "00:00-23:59 (23h59m)" at bounding box center [1350, 118] width 205 height 8
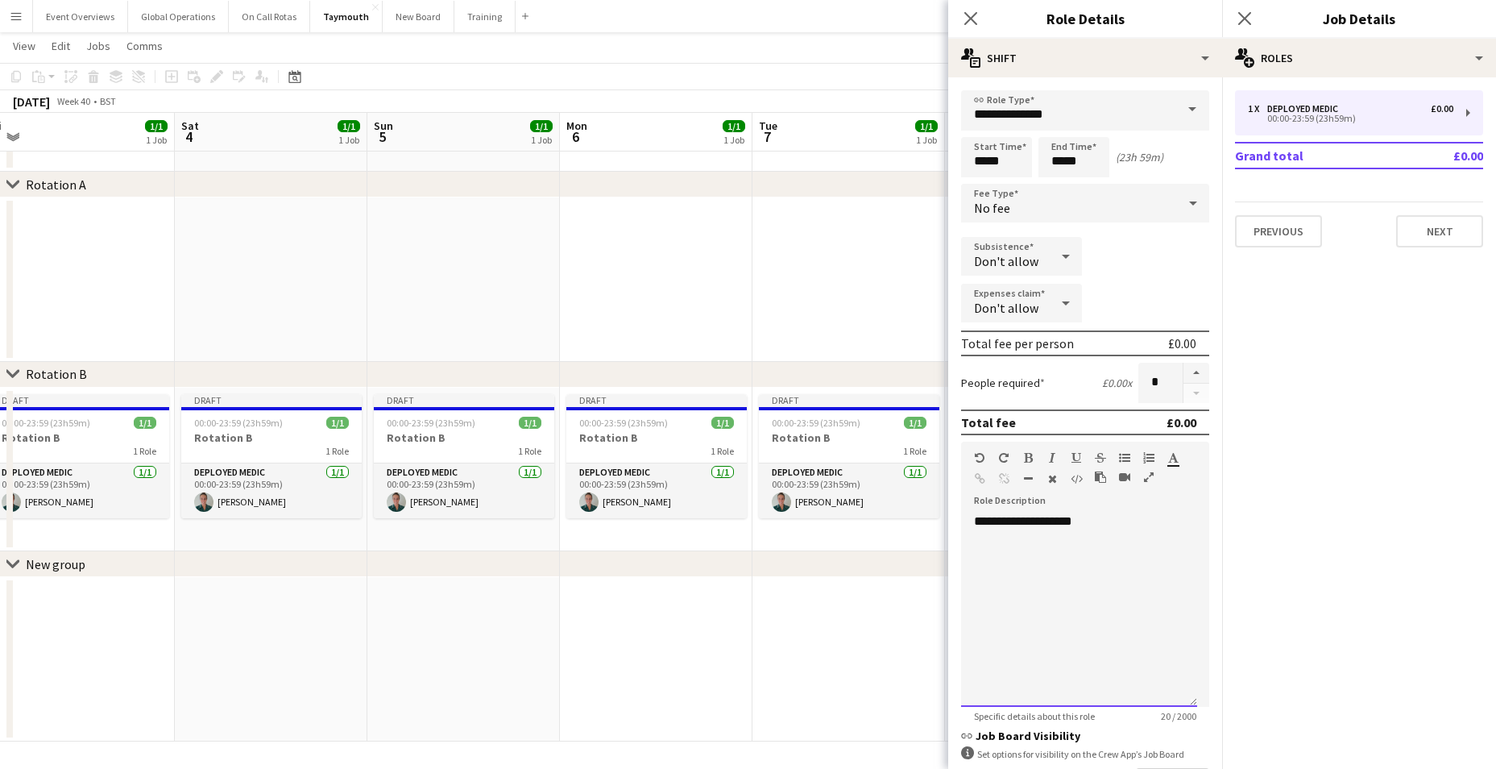
click at [1092, 532] on div "**********" at bounding box center [1079, 609] width 236 height 193
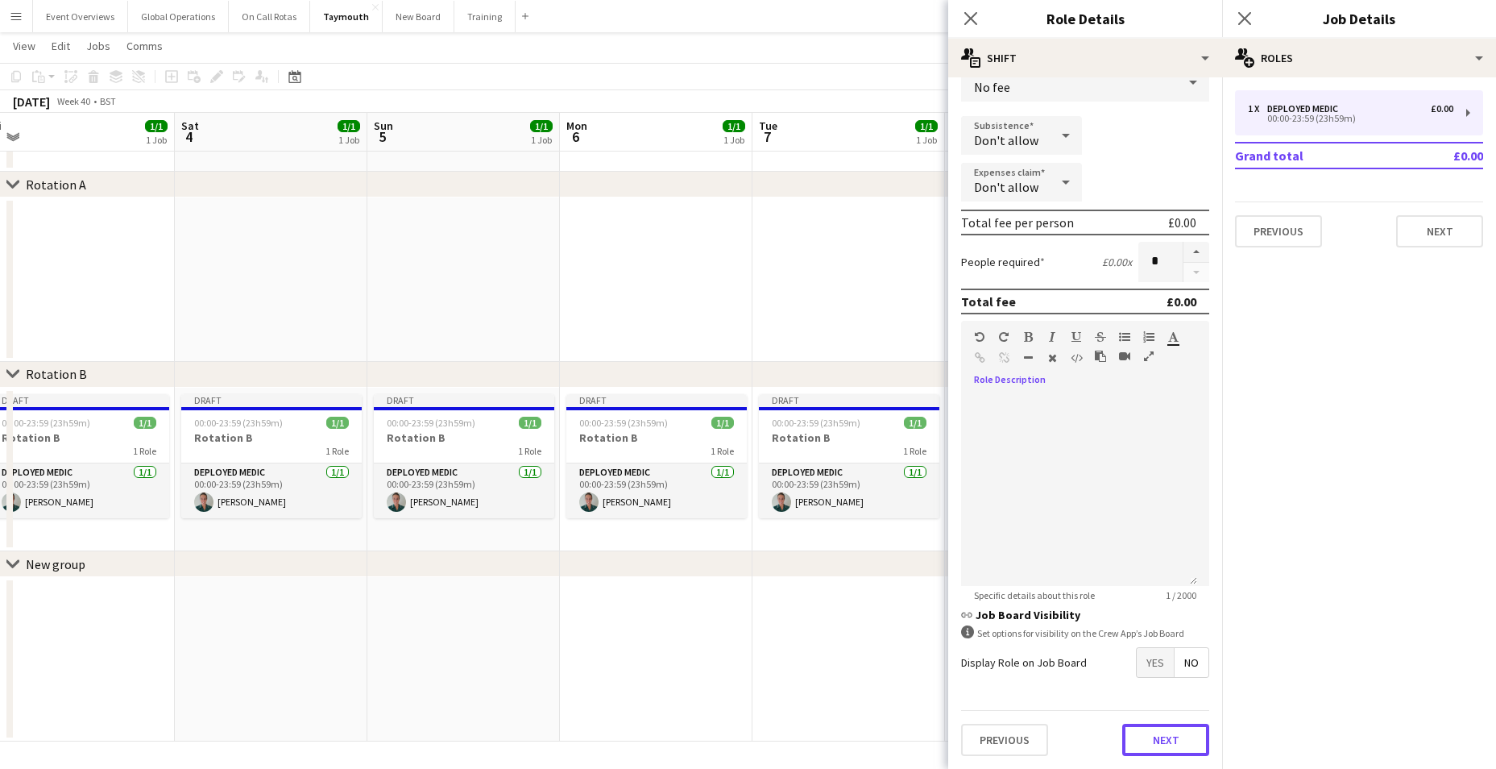
click at [1165, 731] on button "Next" at bounding box center [1165, 739] width 87 height 32
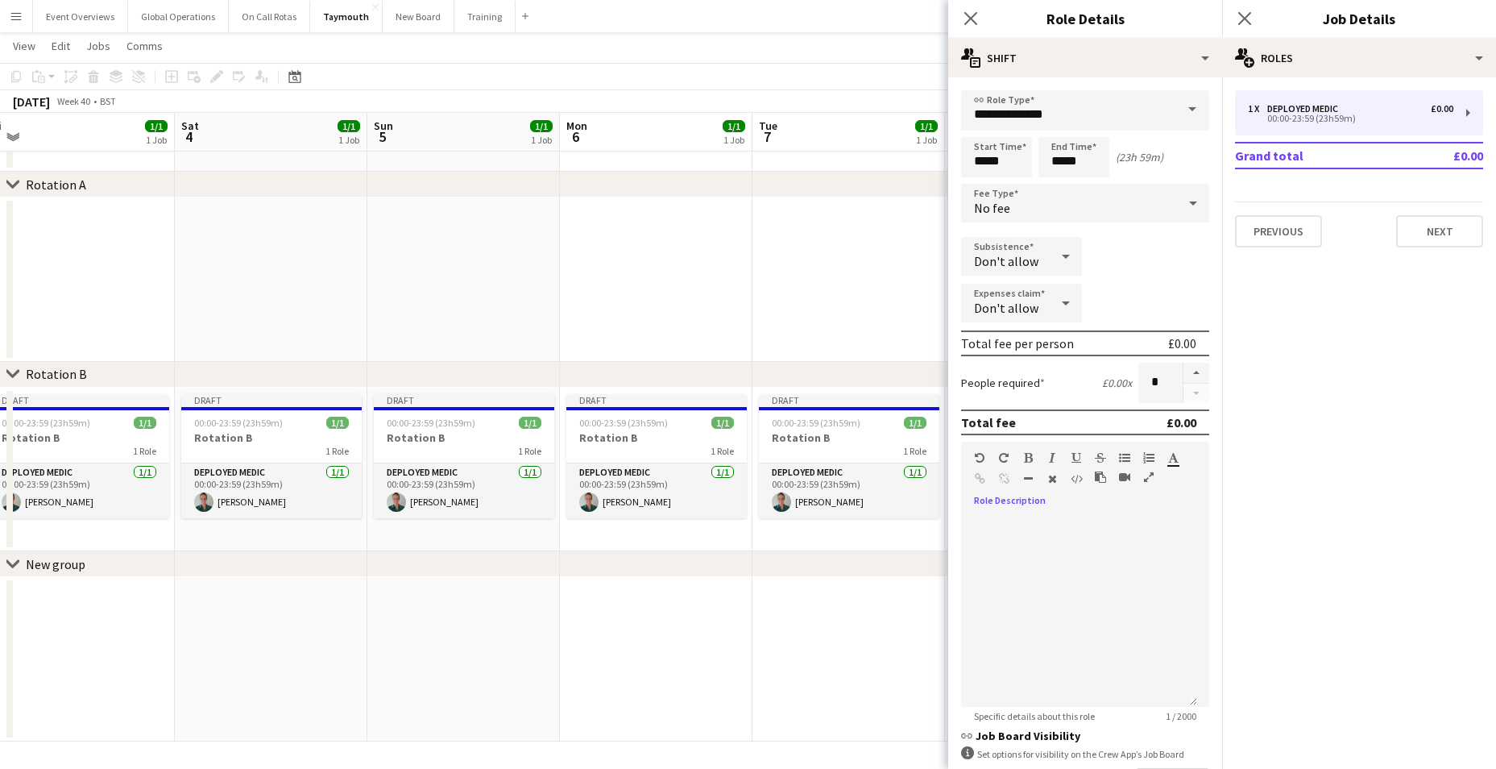
scroll to position [0, 0]
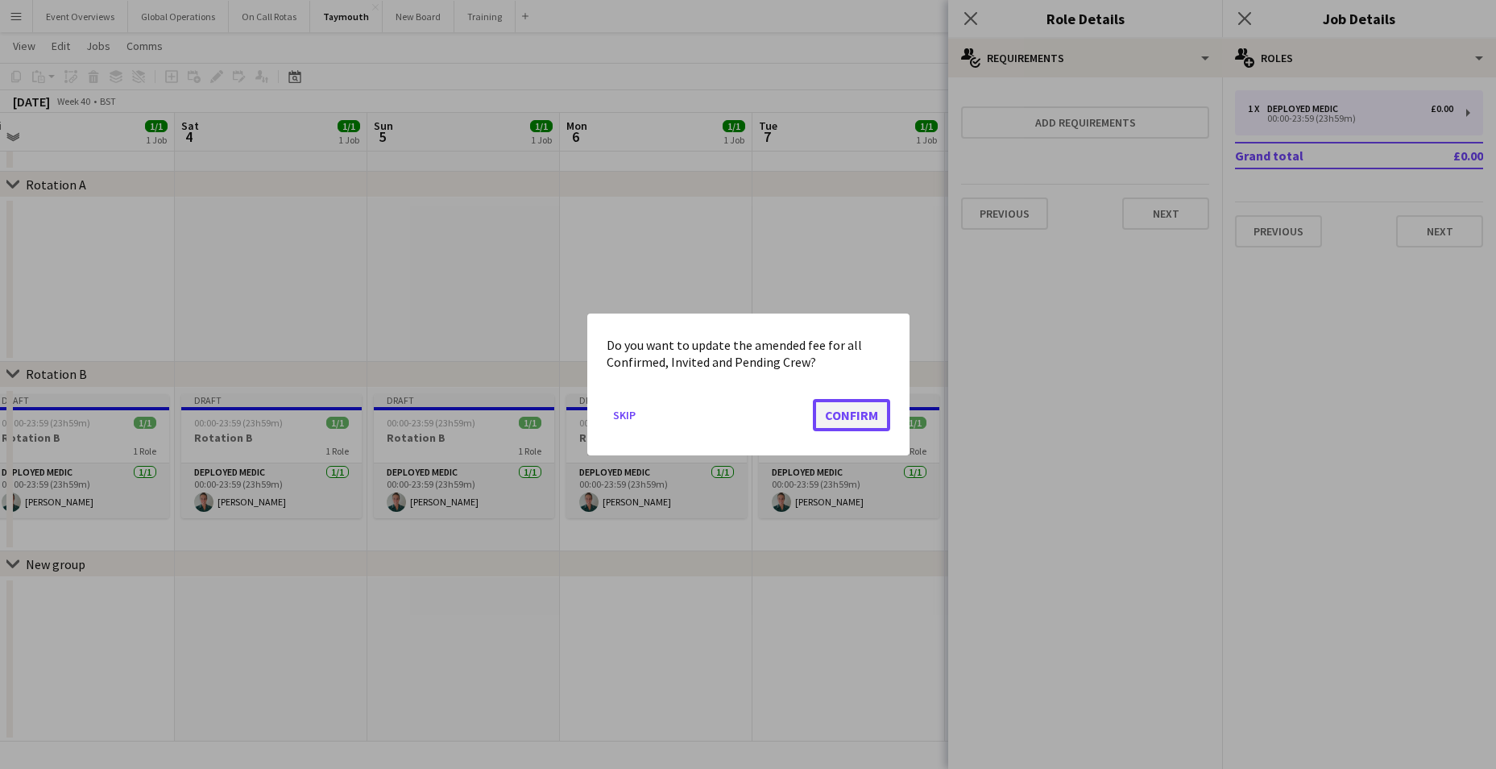
click at [835, 419] on button "Confirm" at bounding box center [851, 415] width 77 height 32
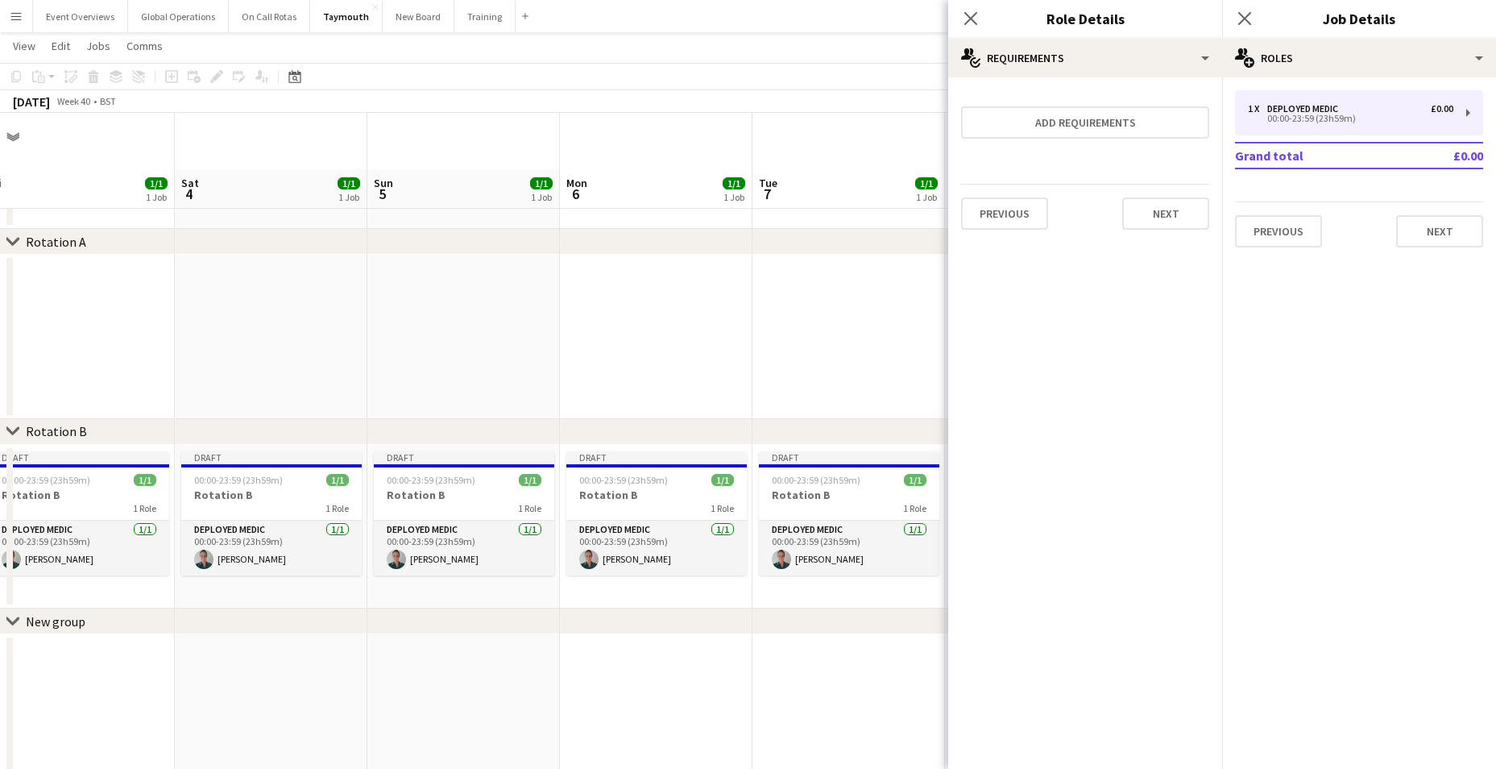
scroll to position [57, 0]
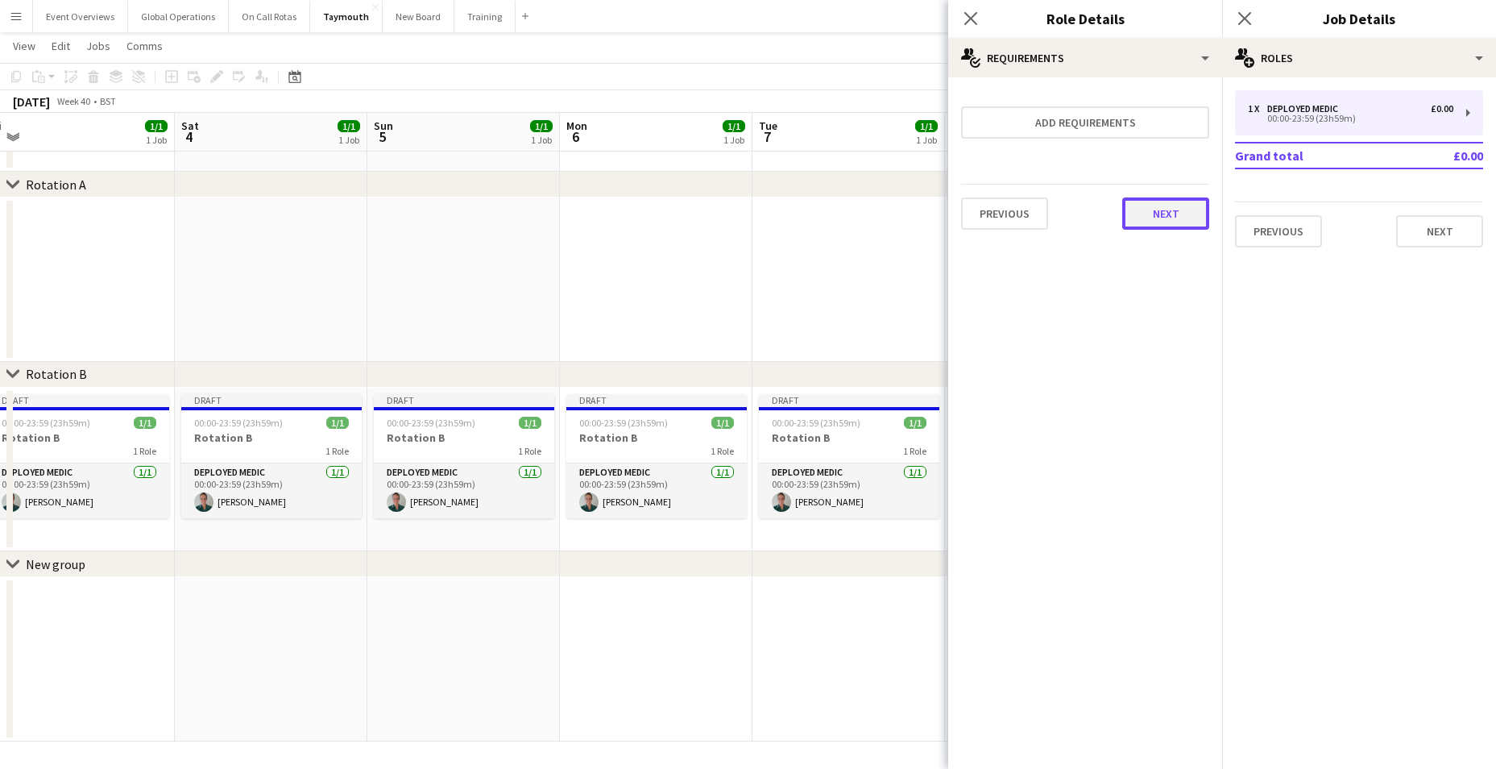
click at [1170, 205] on button "Next" at bounding box center [1165, 213] width 87 height 32
click at [1170, 218] on button "Finish" at bounding box center [1179, 216] width 60 height 32
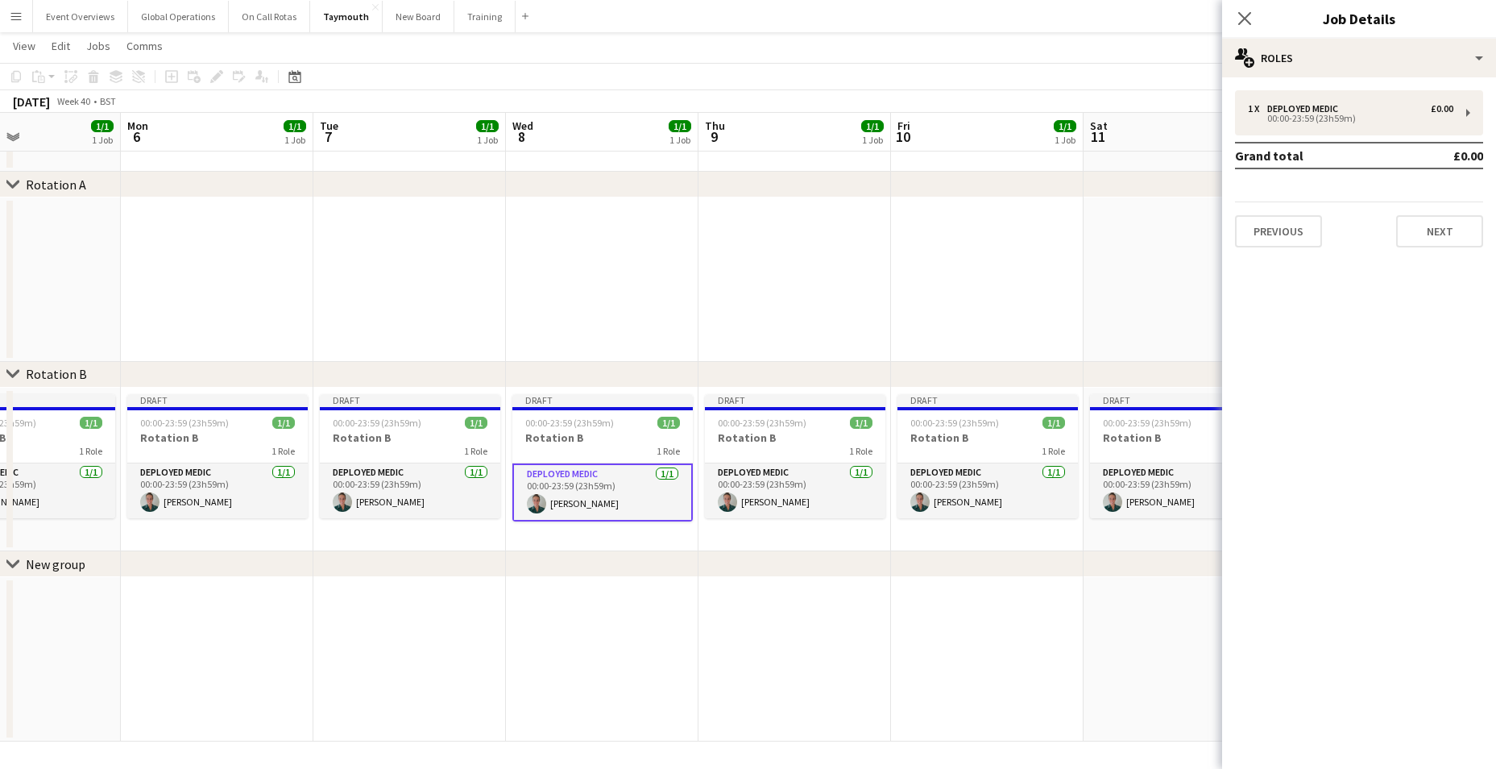
scroll to position [0, 532]
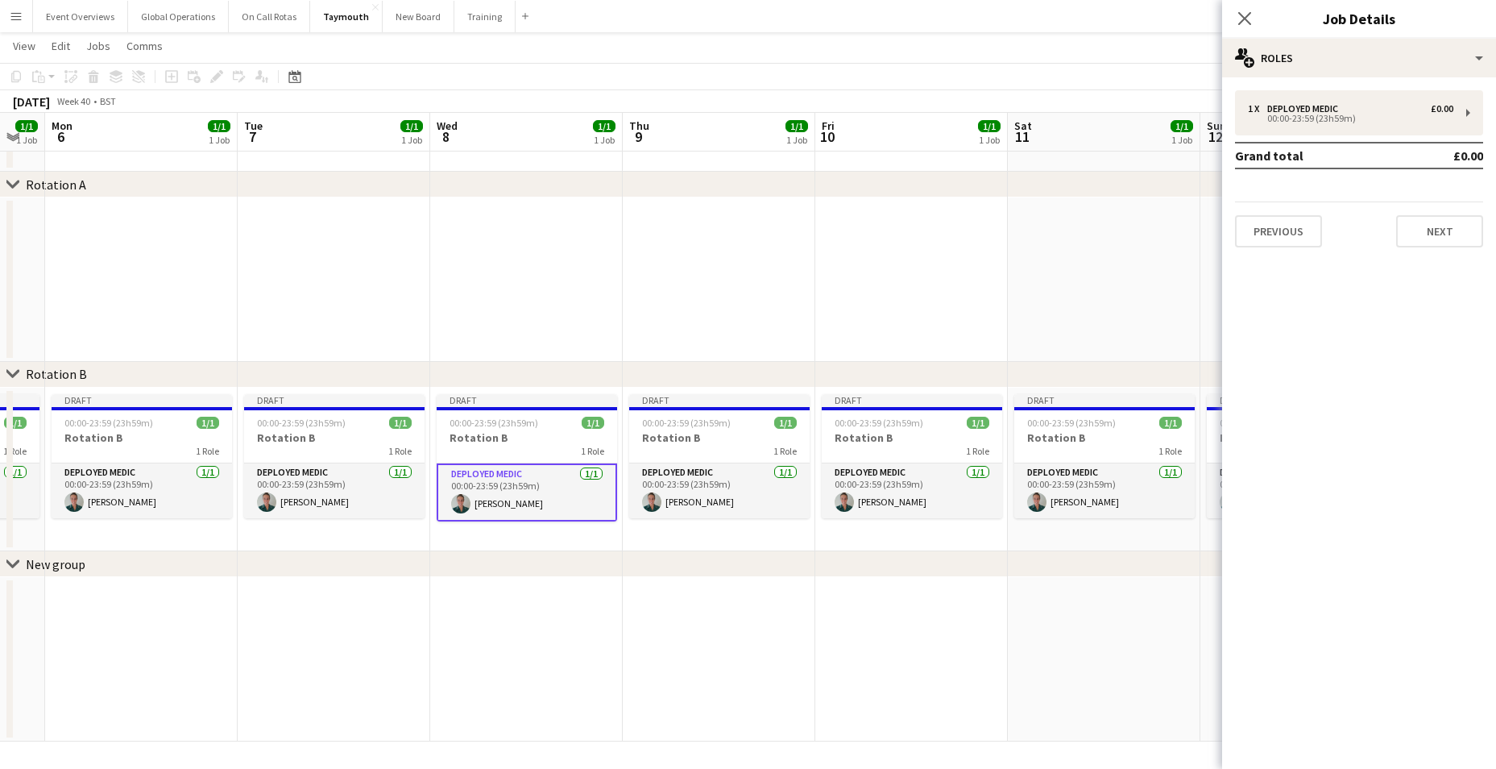
drag, startPoint x: 1104, startPoint y: 611, endPoint x: 619, endPoint y: 587, distance: 486.4
click at [609, 599] on app-calendar-viewport "Fri 3 1/1 1 Job Sat 4 1/1 1 Job Sun 5 1/1 1 Job Mon 6 1/1 1 Job Tue 7 1/1 1 Job…" at bounding box center [748, 373] width 1496 height 735
click at [695, 457] on div "1 Role" at bounding box center [719, 451] width 180 height 13
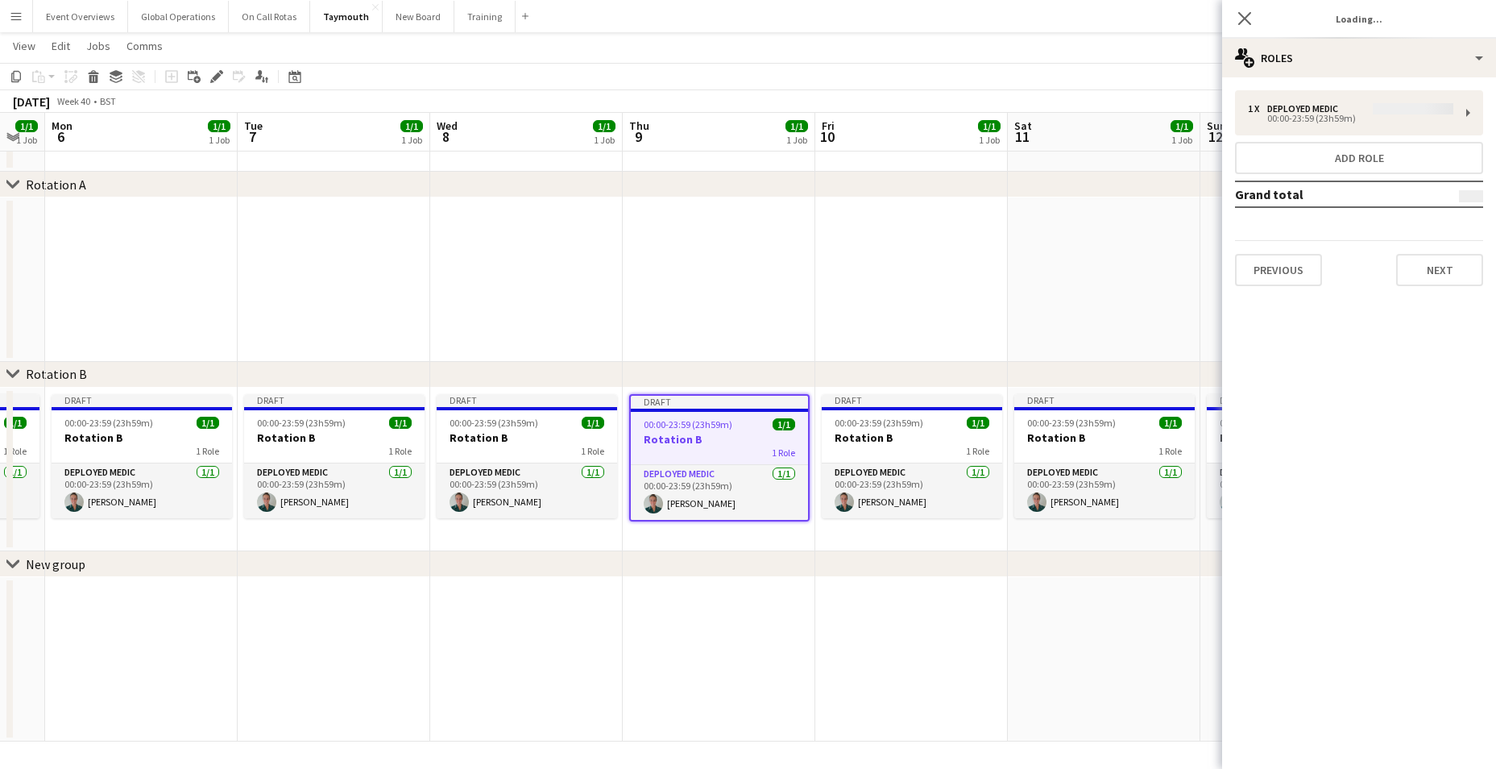
click at [1302, 106] on div "1 x Deployed Medic 00:00-23:59 (23h59m) Add role Grand total Previous Next" at bounding box center [1359, 188] width 274 height 196
click at [1469, 108] on div "1 x Deployed Medic 00:00-23:59 (23h59m) Add role Grand total Previous Next" at bounding box center [1359, 188] width 274 height 196
click at [1260, 106] on div "1 x Deployed Medic 00:00-23:59 (23h59m) Add role Grand total Previous Next" at bounding box center [1359, 188] width 274 height 196
click at [1306, 119] on div "1 x Deployed Medic 00:00-23:59 (23h59m) Add role Grand total Previous Next" at bounding box center [1359, 188] width 274 height 196
click at [659, 462] on app-job-card "Draft 00:00-23:59 (23h59m) 1/1 Rotation B 1 Role Deployed Medic [DATE] 00:00-23…" at bounding box center [719, 457] width 180 height 127
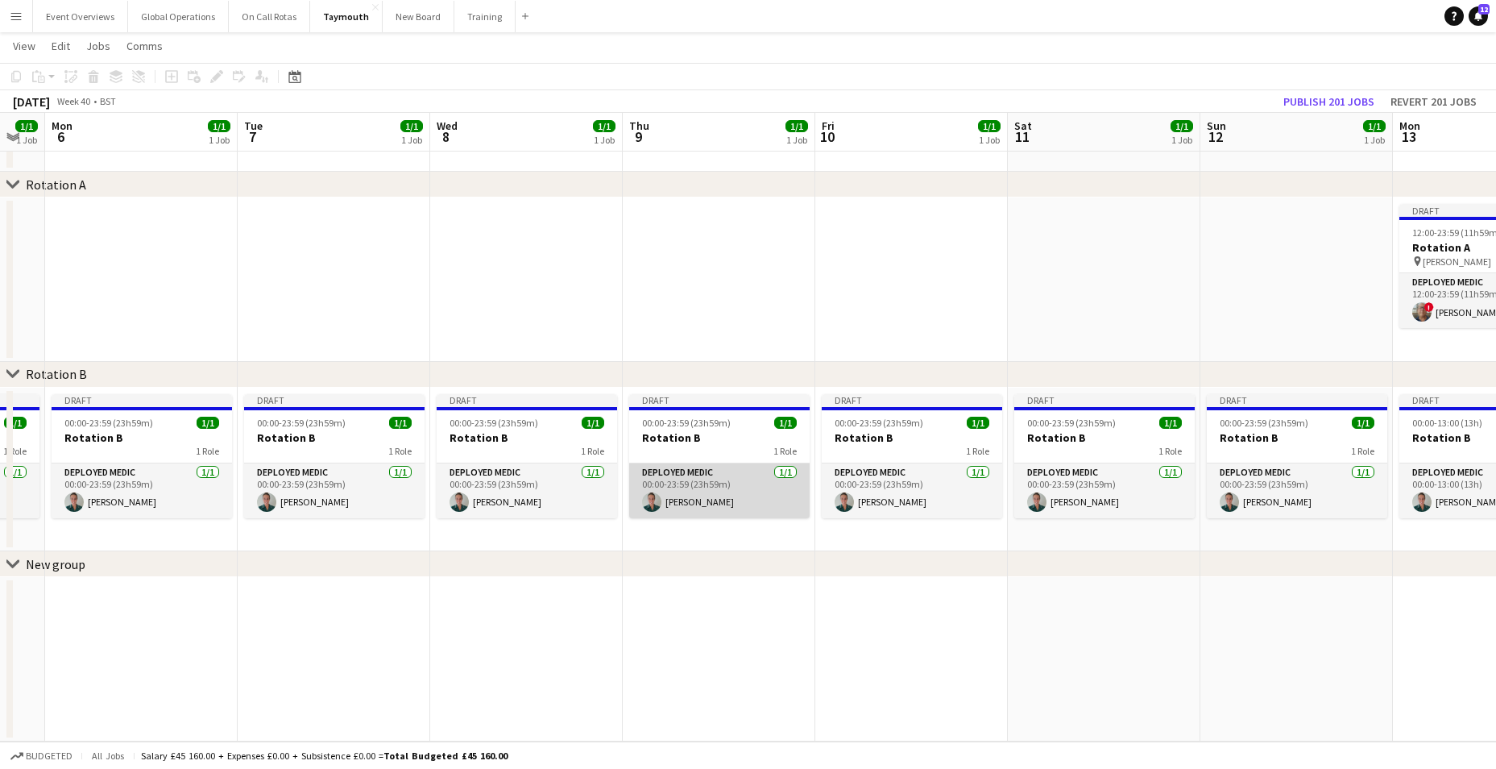
click at [663, 468] on app-card-role "Deployed Medic [DATE] 00:00-23:59 (23h59m) [PERSON_NAME]" at bounding box center [719, 490] width 180 height 55
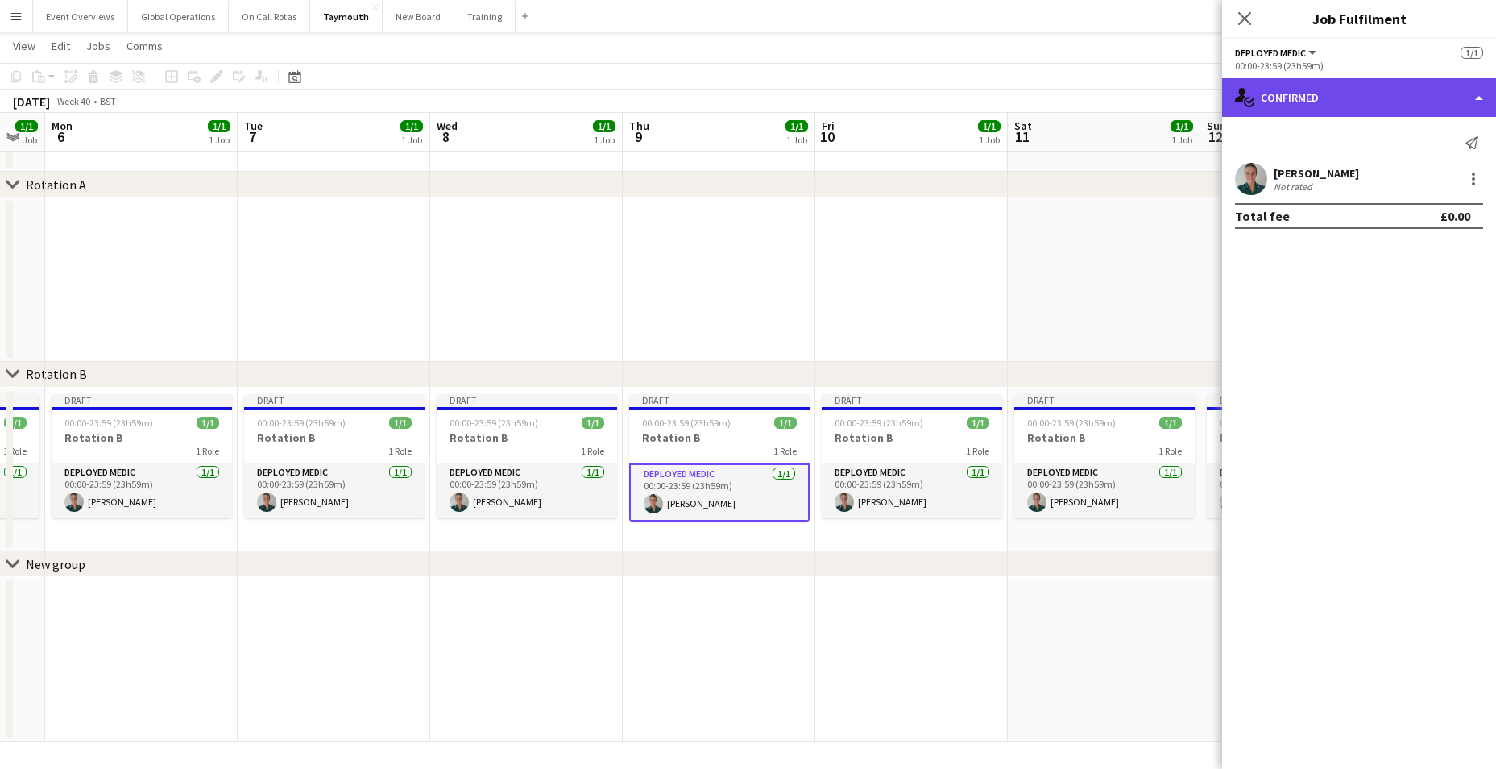
click at [1482, 93] on div "single-neutral-actions-check-2 Confirmed" at bounding box center [1359, 97] width 274 height 39
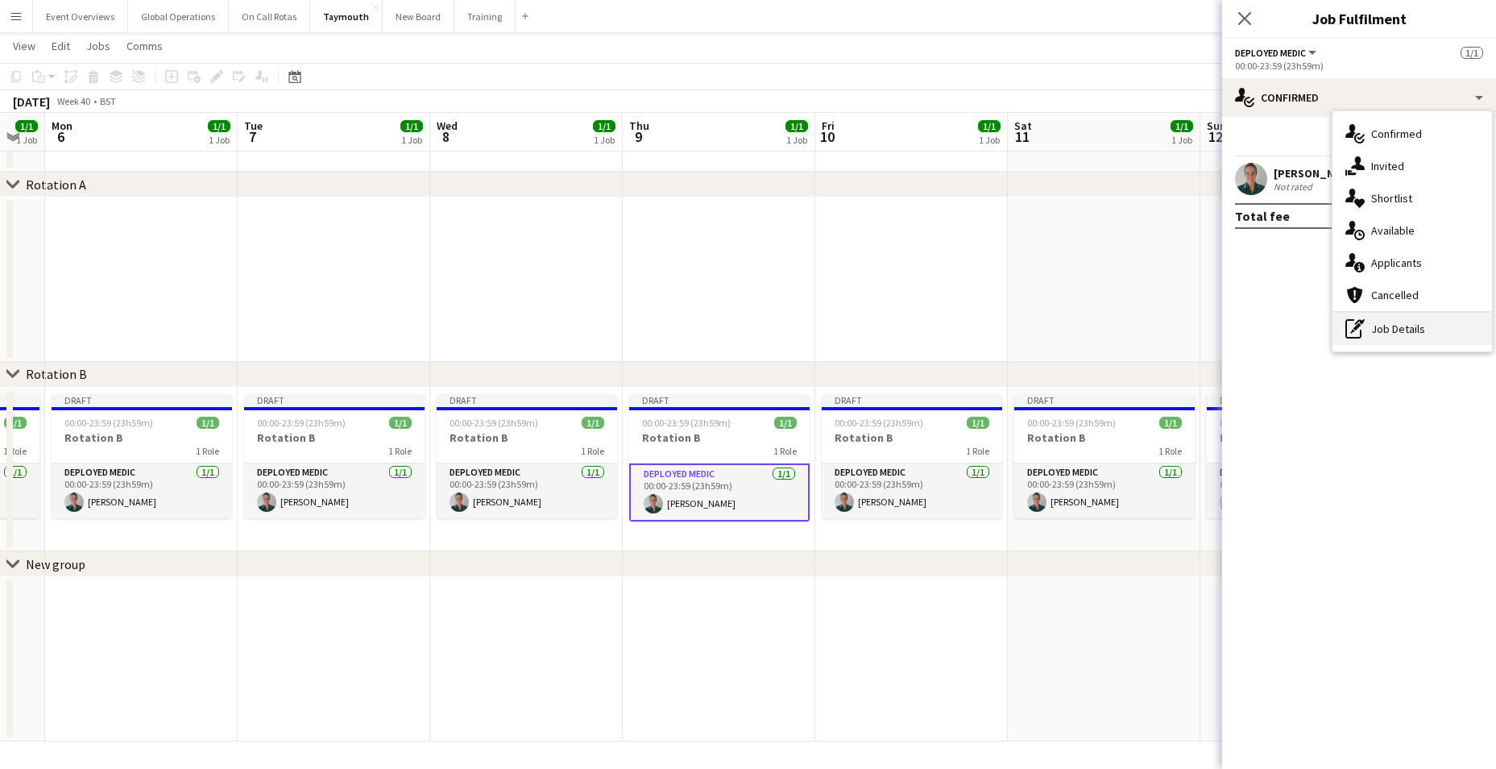
click at [1386, 321] on div "pen-write Job Details" at bounding box center [1412, 329] width 160 height 32
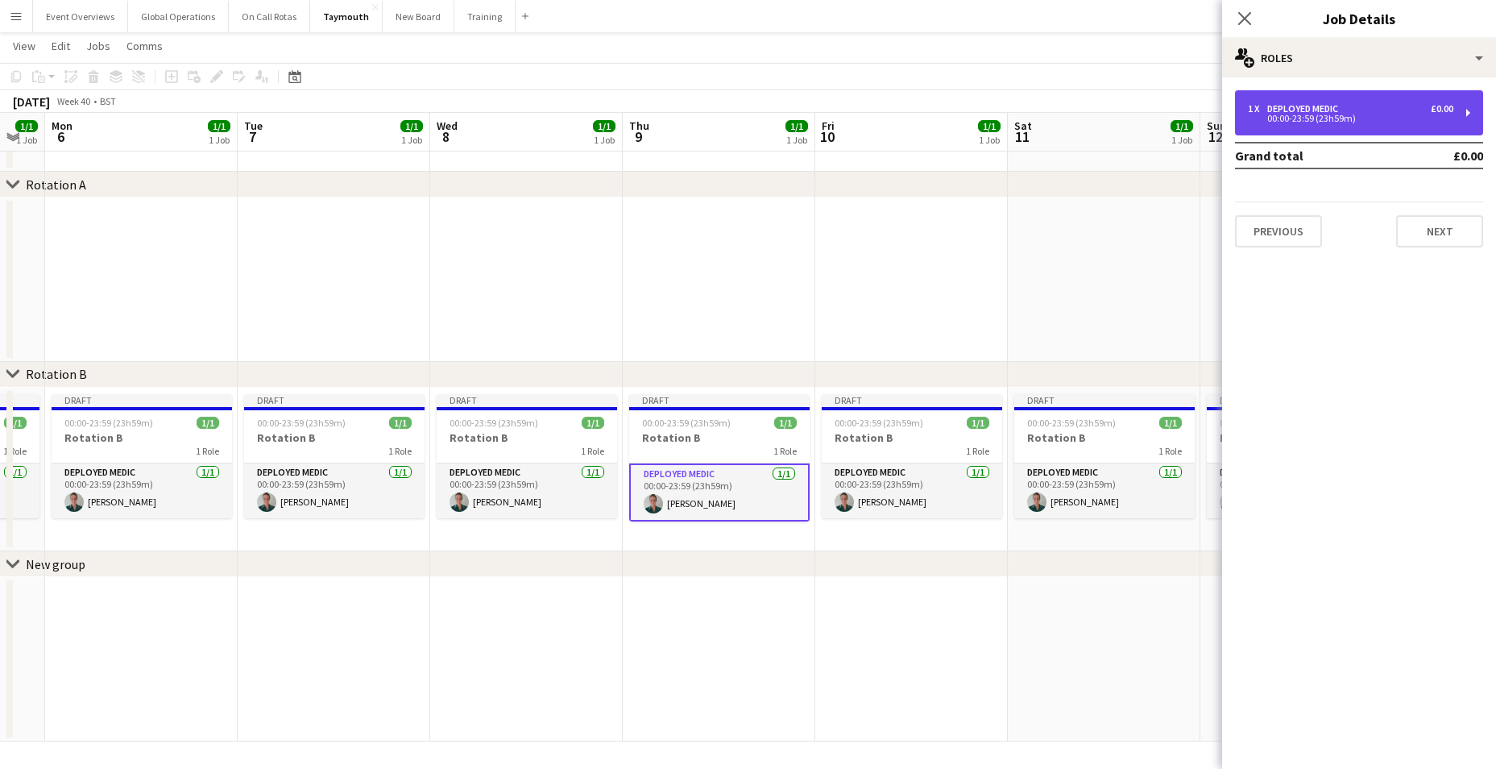
click at [1307, 118] on div "00:00-23:59 (23h59m)" at bounding box center [1350, 118] width 205 height 8
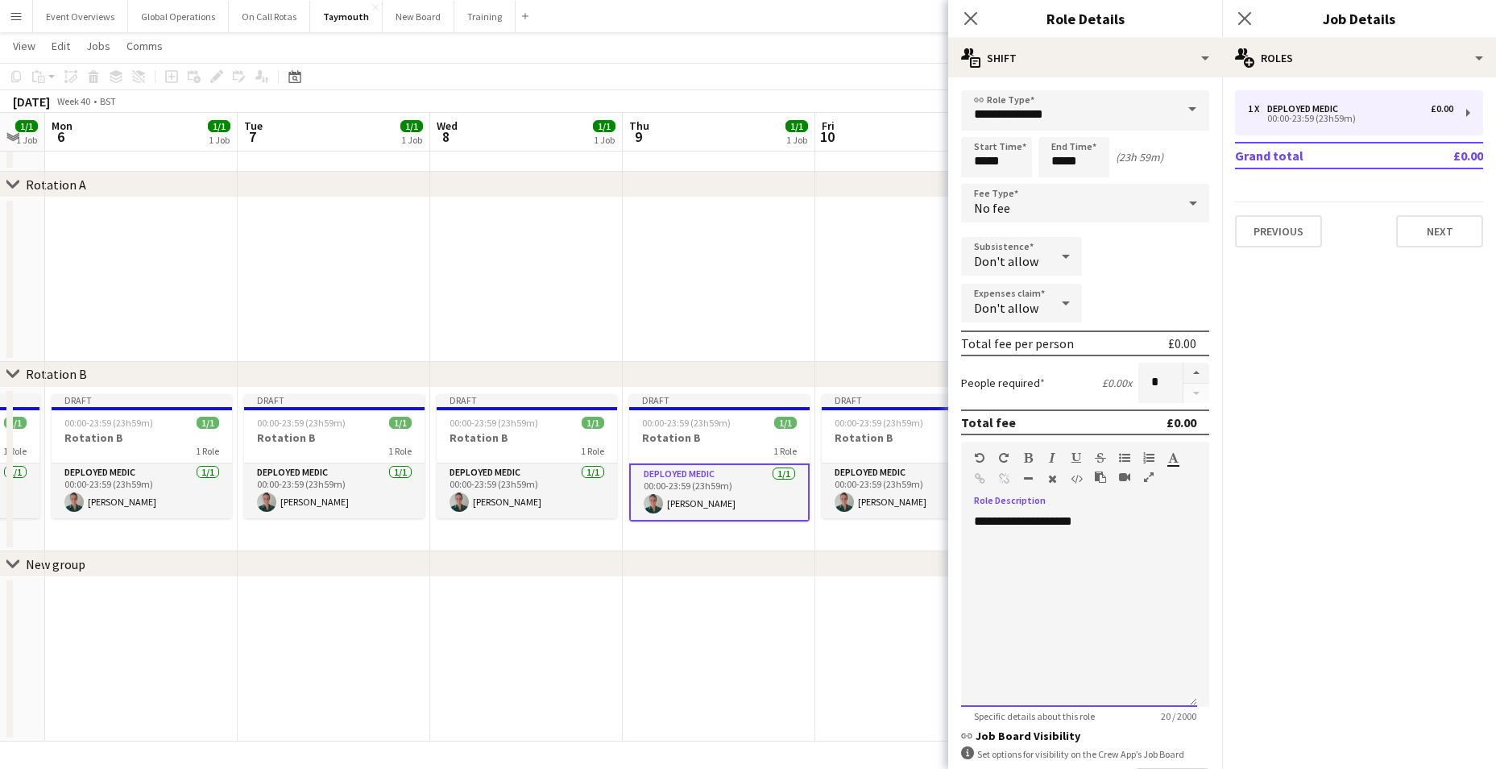
click at [1090, 528] on div "**********" at bounding box center [1079, 609] width 236 height 193
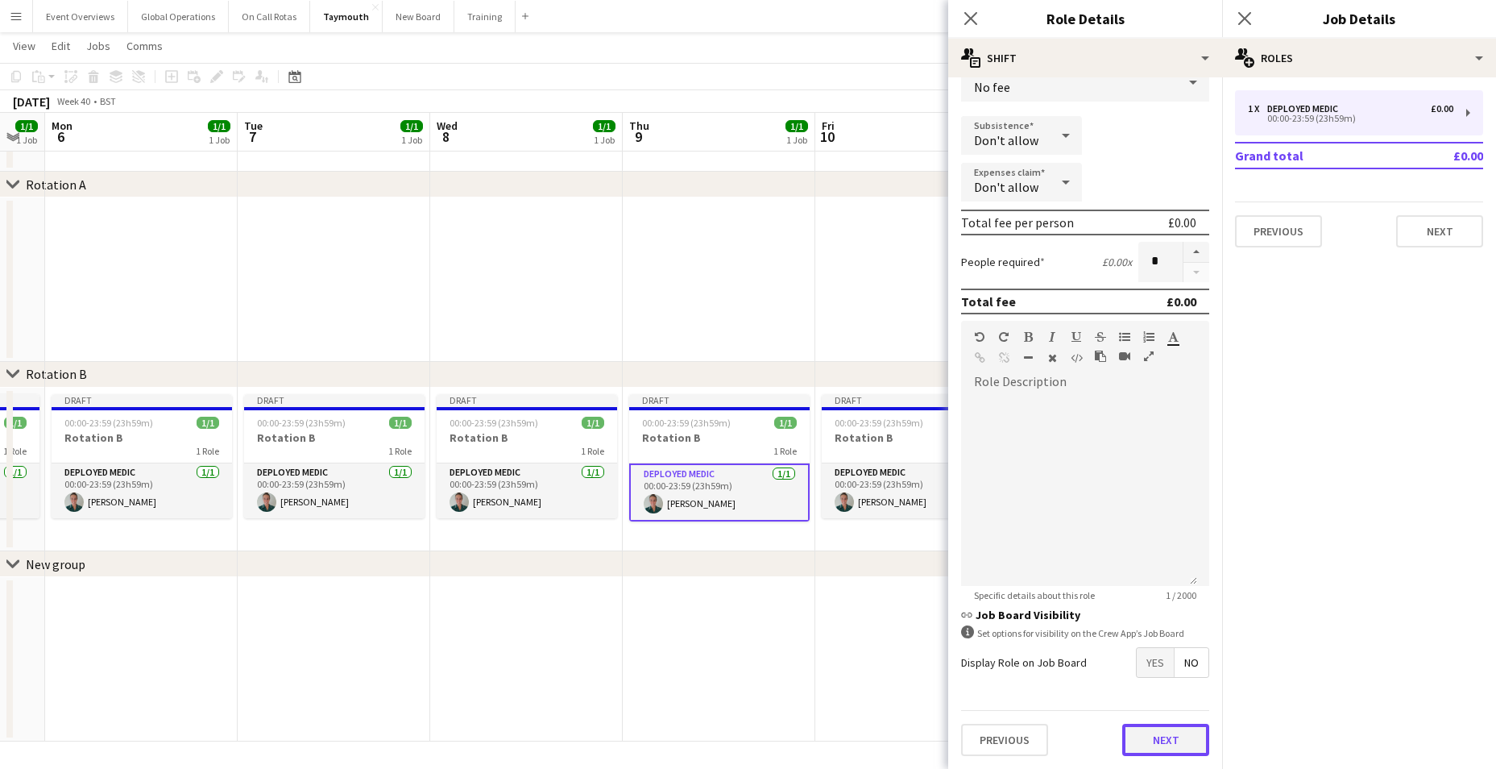
click at [1154, 735] on button "Next" at bounding box center [1165, 739] width 87 height 32
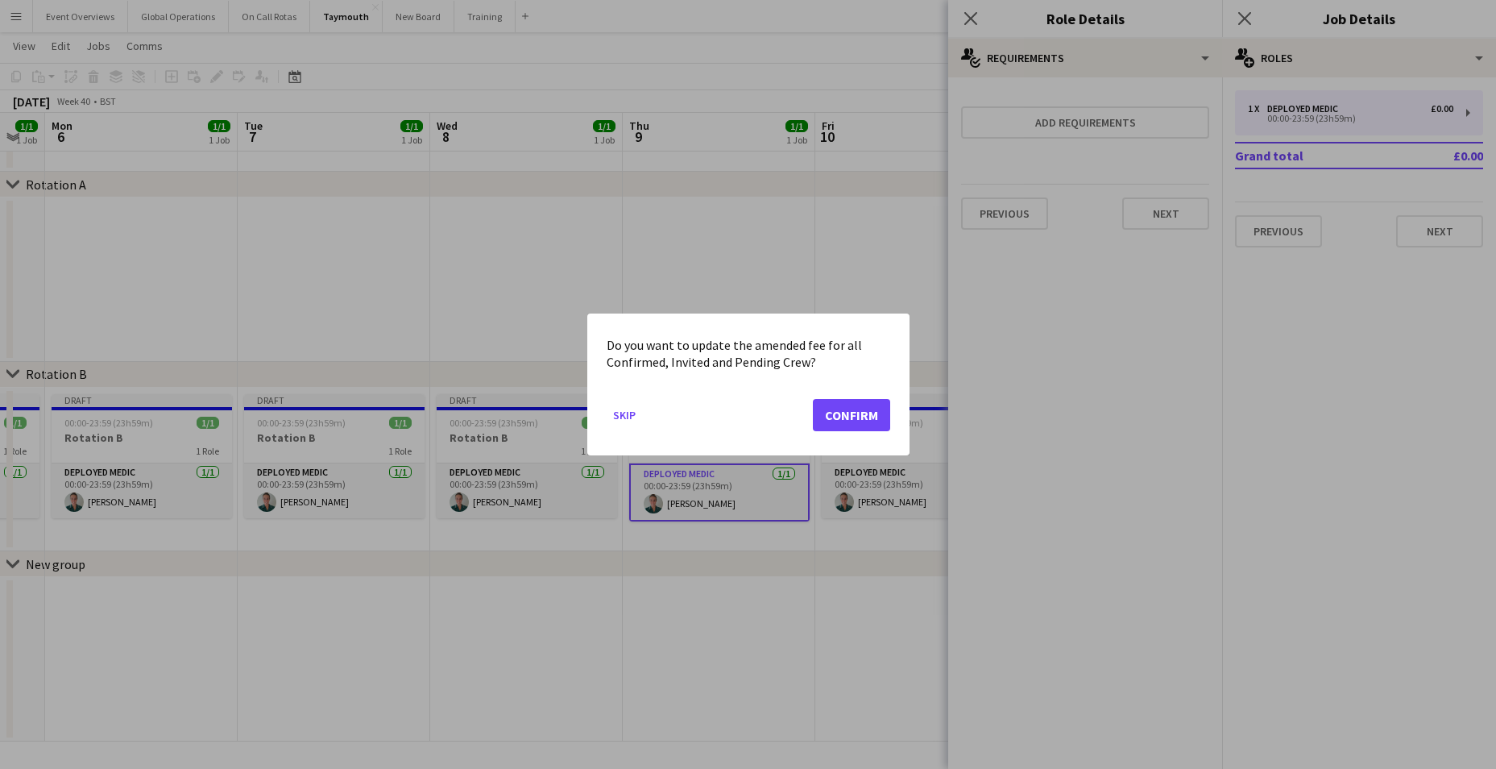
drag, startPoint x: 854, startPoint y: 386, endPoint x: 860, endPoint y: 398, distance: 13.3
click at [856, 392] on mat-dialog-actions "Skip Confirm" at bounding box center [749, 421] width 284 height 68
click at [861, 404] on button "Confirm" at bounding box center [851, 415] width 77 height 32
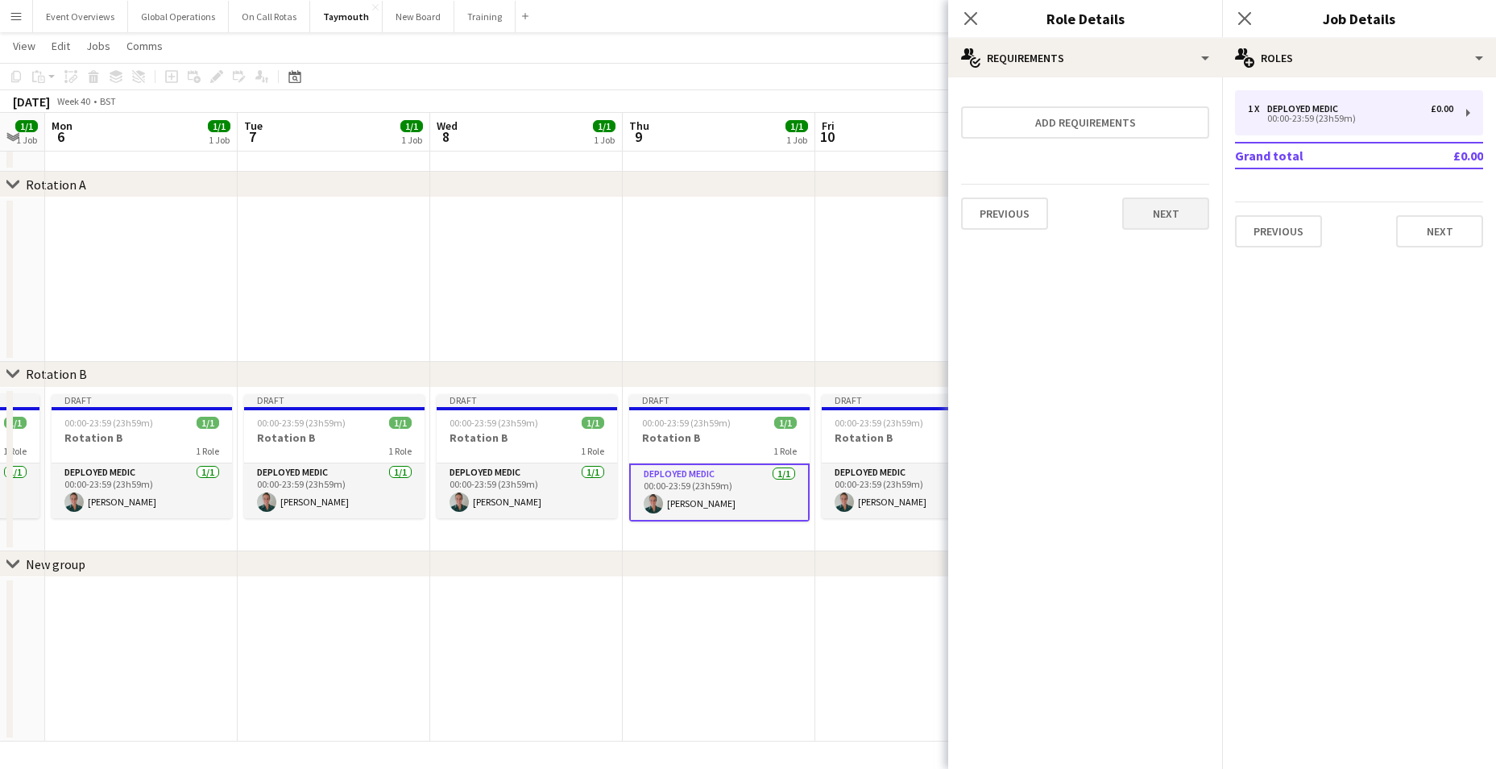
drag, startPoint x: 1191, startPoint y: 186, endPoint x: 1185, endPoint y: 203, distance: 18.1
click at [1191, 197] on div "Previous Next" at bounding box center [1085, 213] width 248 height 59
click at [1180, 208] on button "Next" at bounding box center [1165, 213] width 87 height 32
click at [1180, 209] on button "Finish" at bounding box center [1179, 216] width 60 height 32
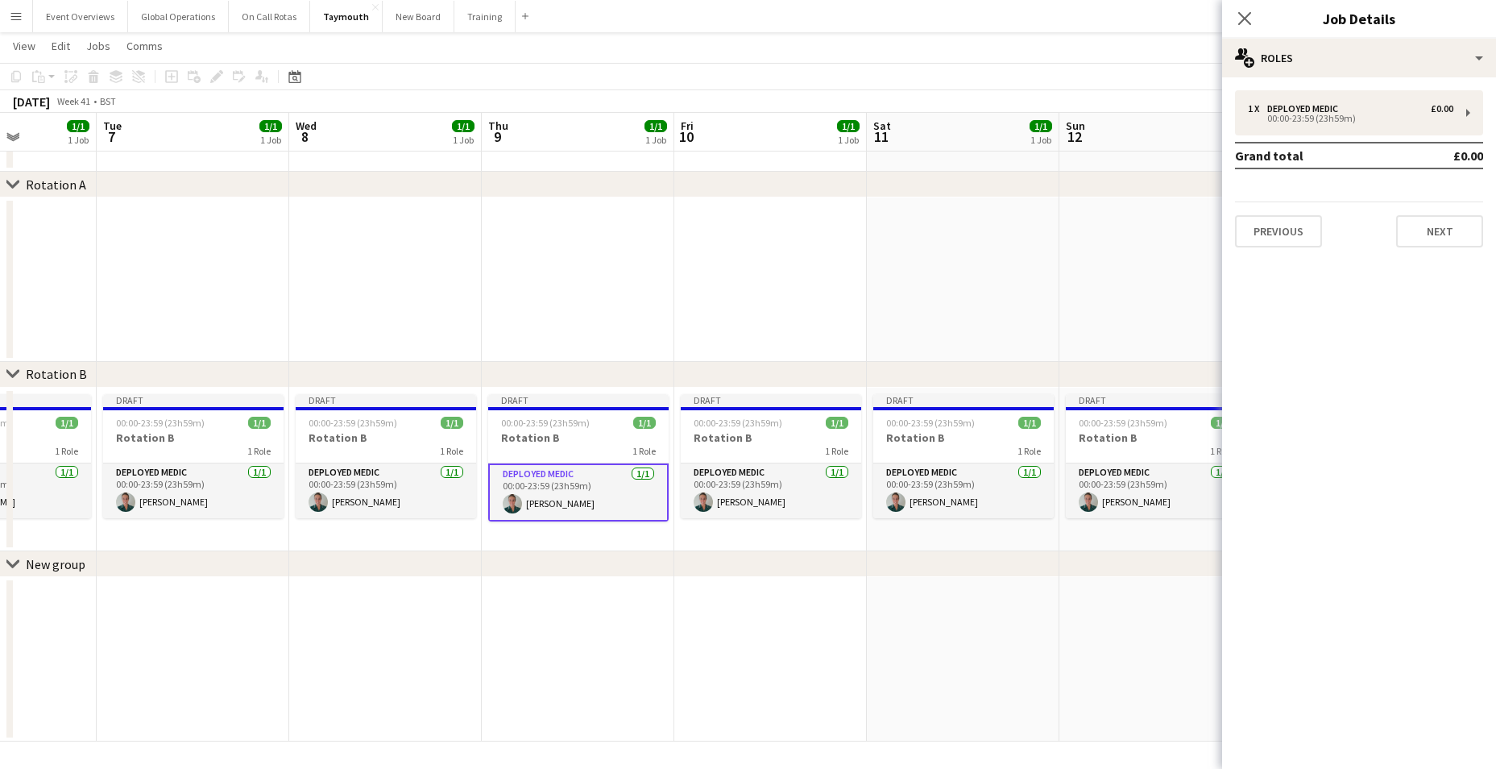
drag, startPoint x: 865, startPoint y: 652, endPoint x: 661, endPoint y: 638, distance: 205.1
click at [665, 642] on app-calendar-viewport "Fri 3 1/1 1 Job Sat 4 1/1 1 Job Sun 5 1/1 1 Job Mon 6 1/1 1 Job Tue 7 1/1 1 Job…" at bounding box center [748, 373] width 1496 height 735
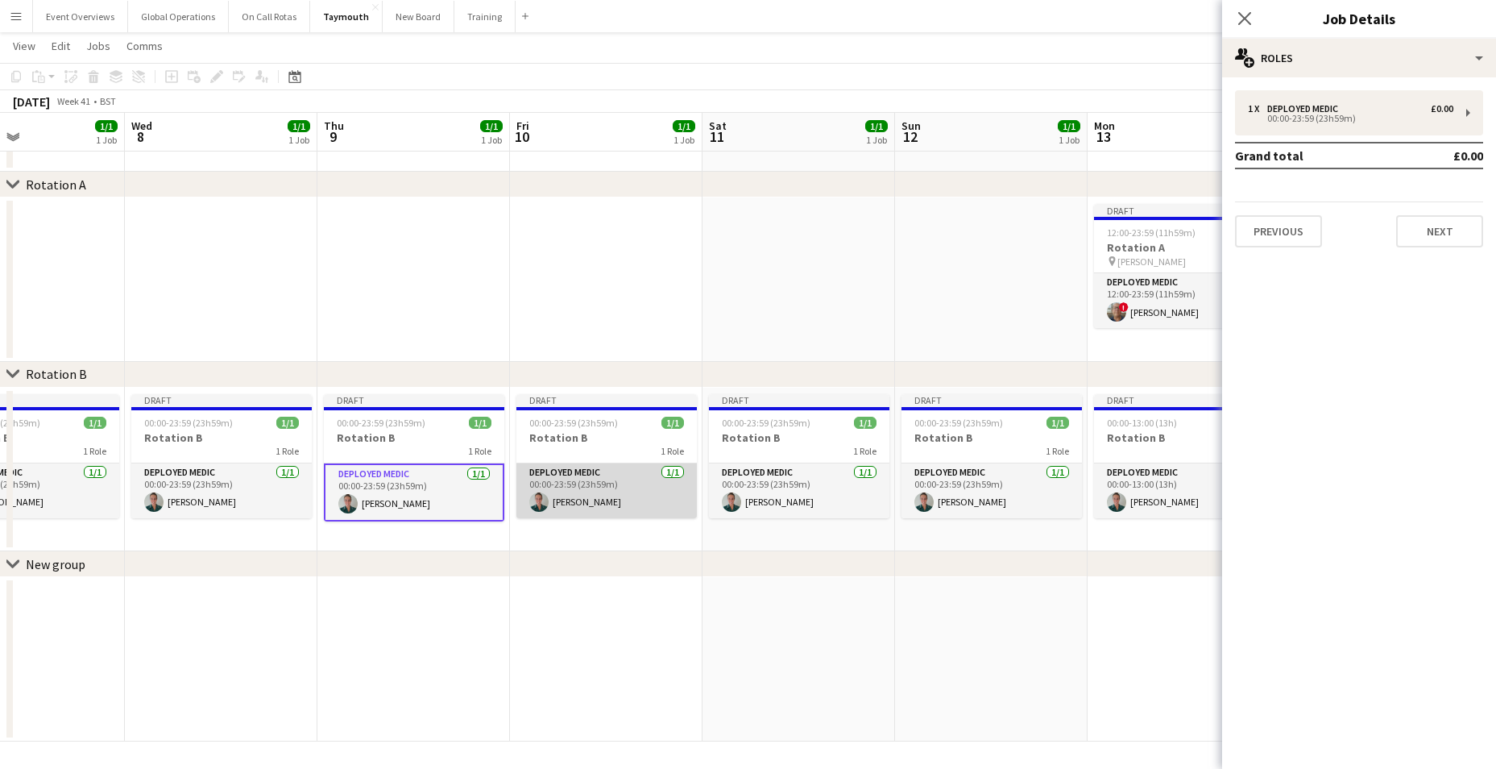
click at [577, 474] on app-card-role "Deployed Medic [DATE] 00:00-23:59 (23h59m) [PERSON_NAME]" at bounding box center [606, 490] width 180 height 55
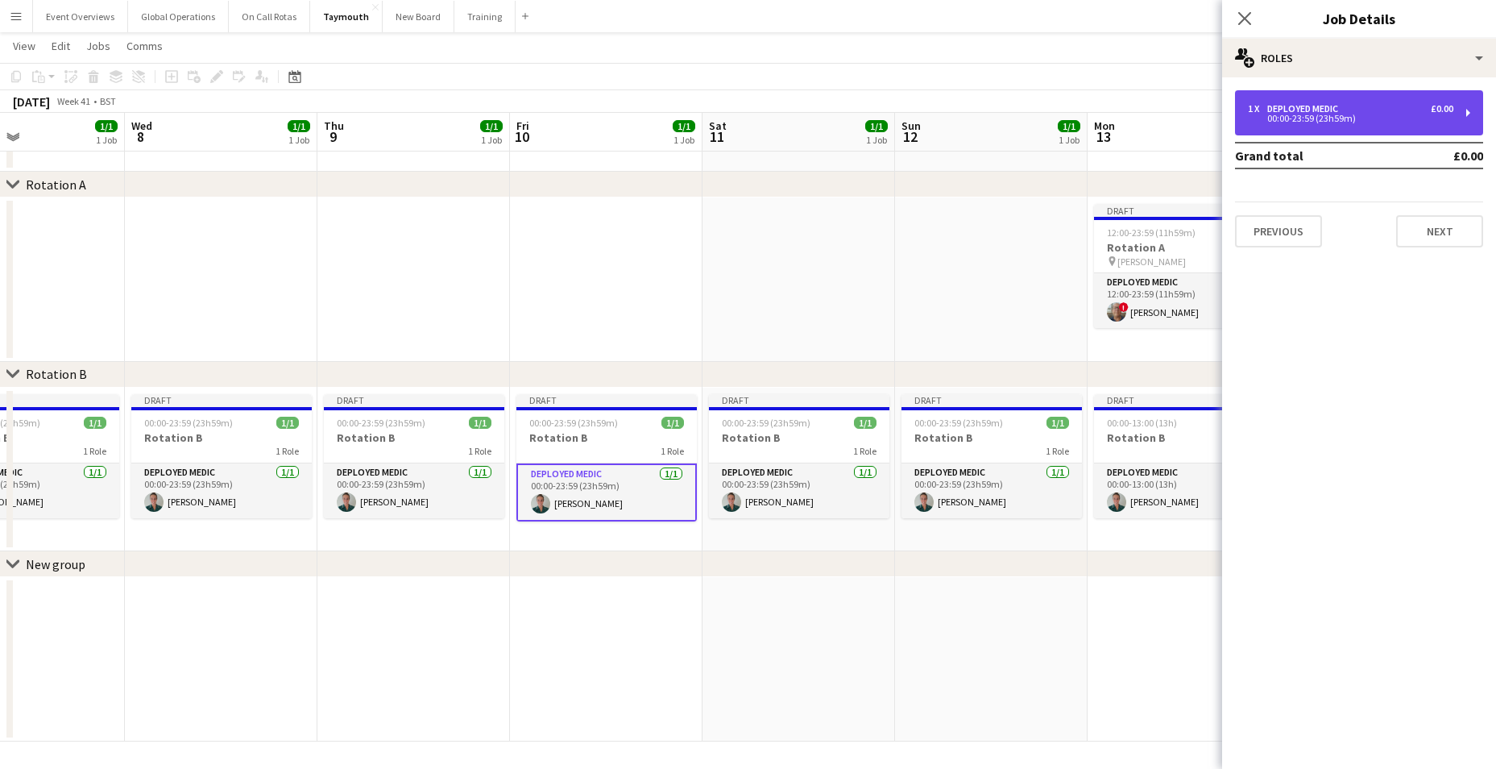
click at [1312, 117] on div "00:00-23:59 (23h59m)" at bounding box center [1350, 118] width 205 height 8
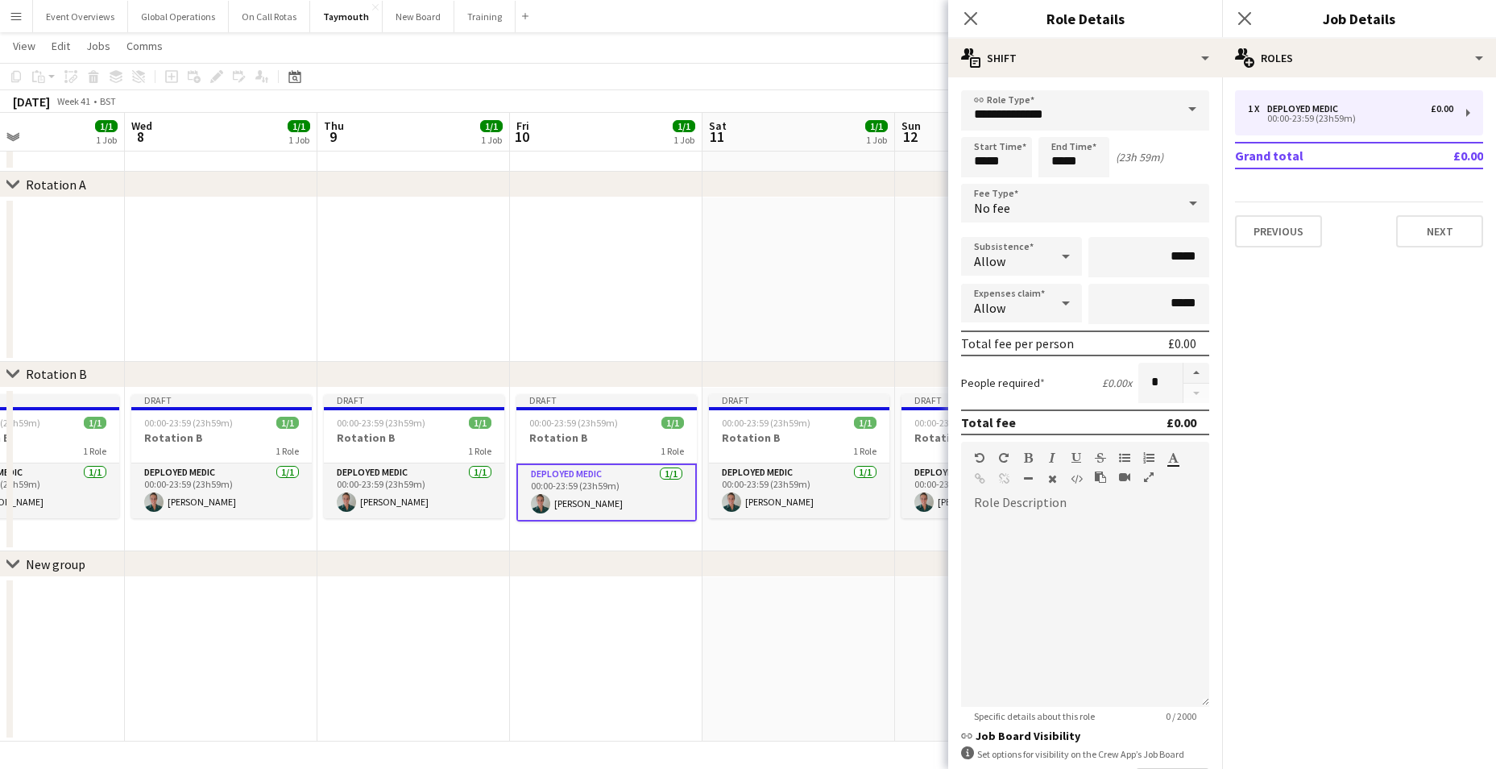
drag, startPoint x: 712, startPoint y: 615, endPoint x: 723, endPoint y: 605, distance: 14.8
click at [719, 611] on app-calendar-viewport "Sat 4 1/1 1 Job Sun 5 1/1 1 Job Mon 6 1/1 1 Job Tue 7 1/1 1 Job Wed 8 1/1 1 Job…" at bounding box center [748, 373] width 1496 height 735
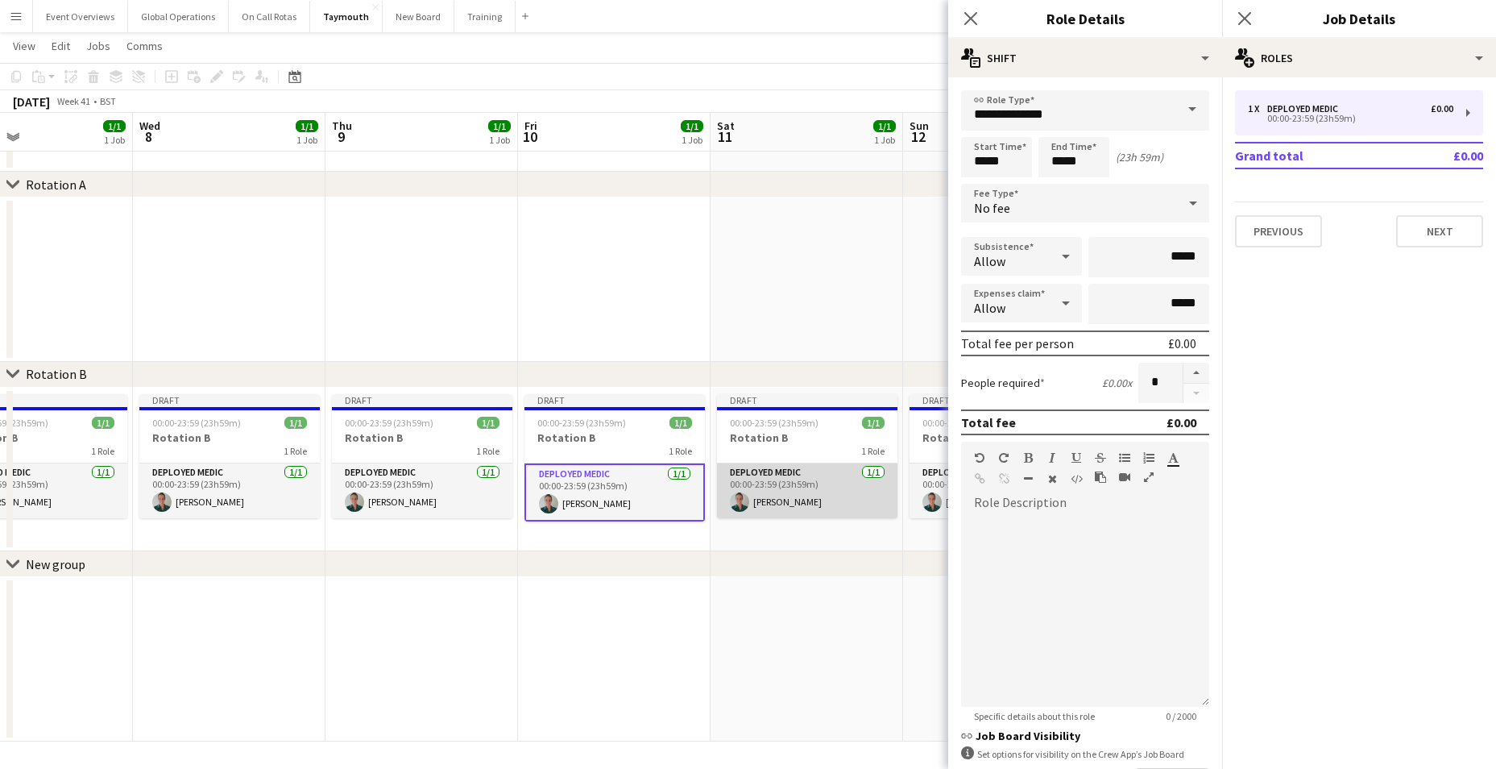
click at [760, 470] on app-card-role "Deployed Medic [DATE] 00:00-23:59 (23h59m) [PERSON_NAME]" at bounding box center [807, 490] width 180 height 55
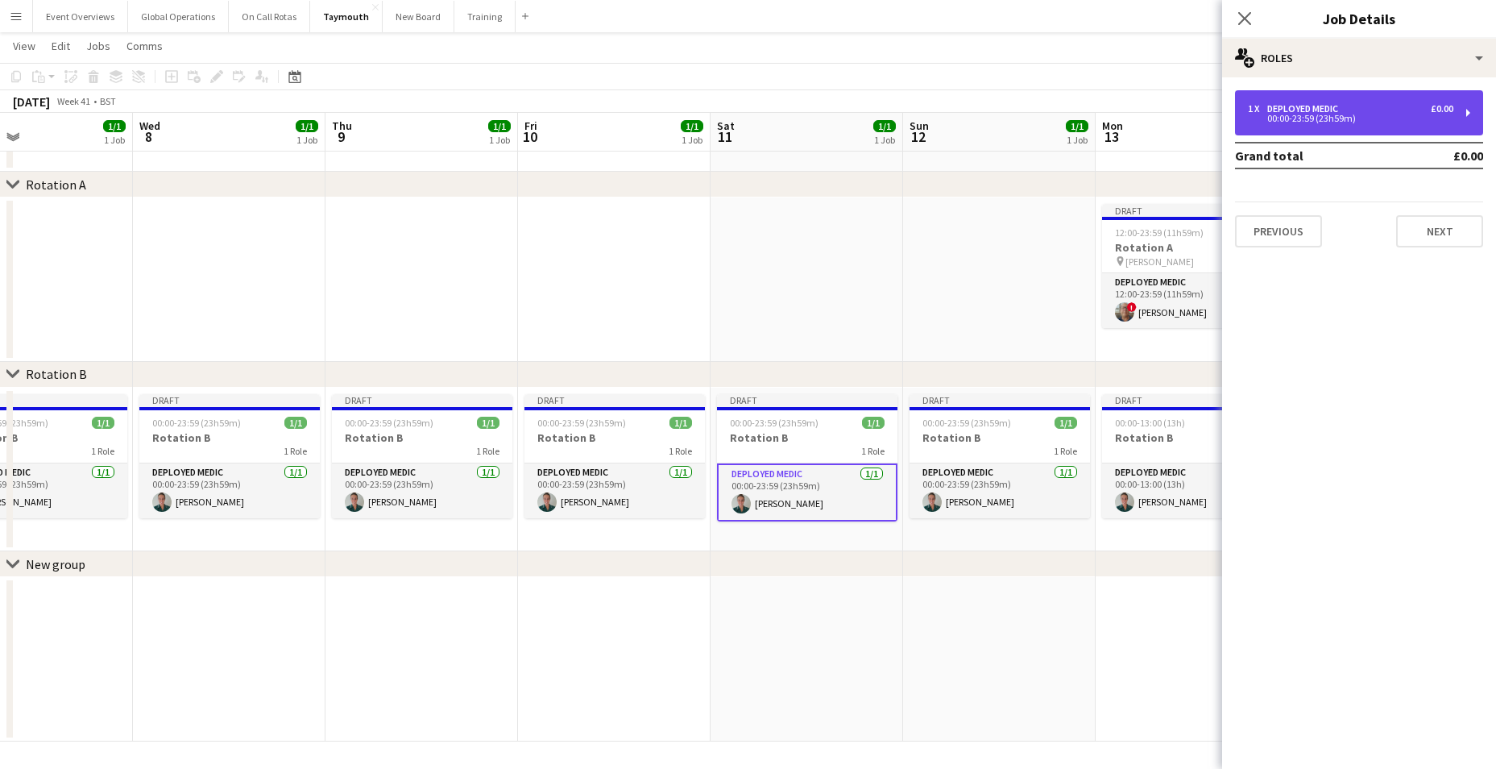
click at [1303, 116] on div "00:00-23:59 (23h59m)" at bounding box center [1350, 118] width 205 height 8
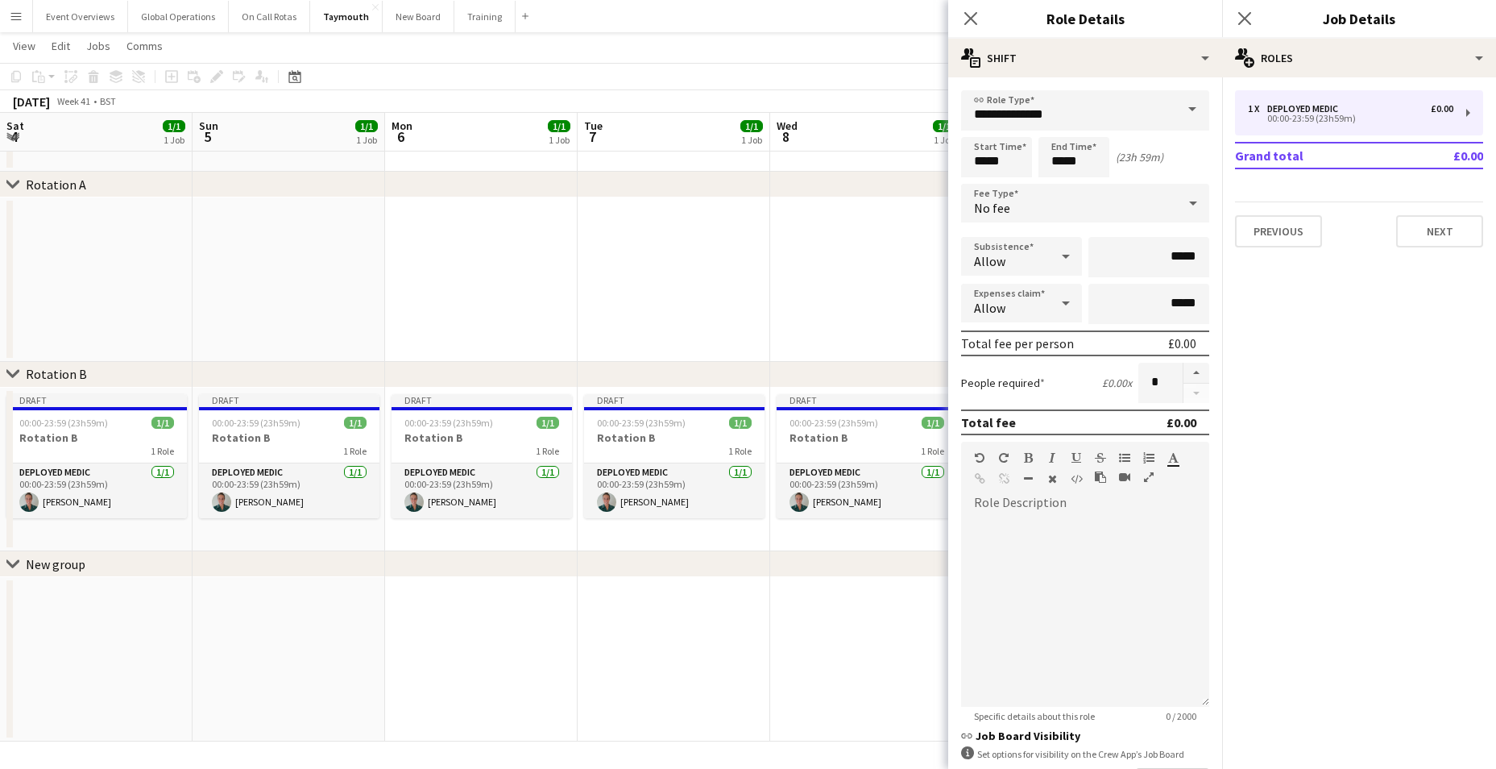
scroll to position [0, 637]
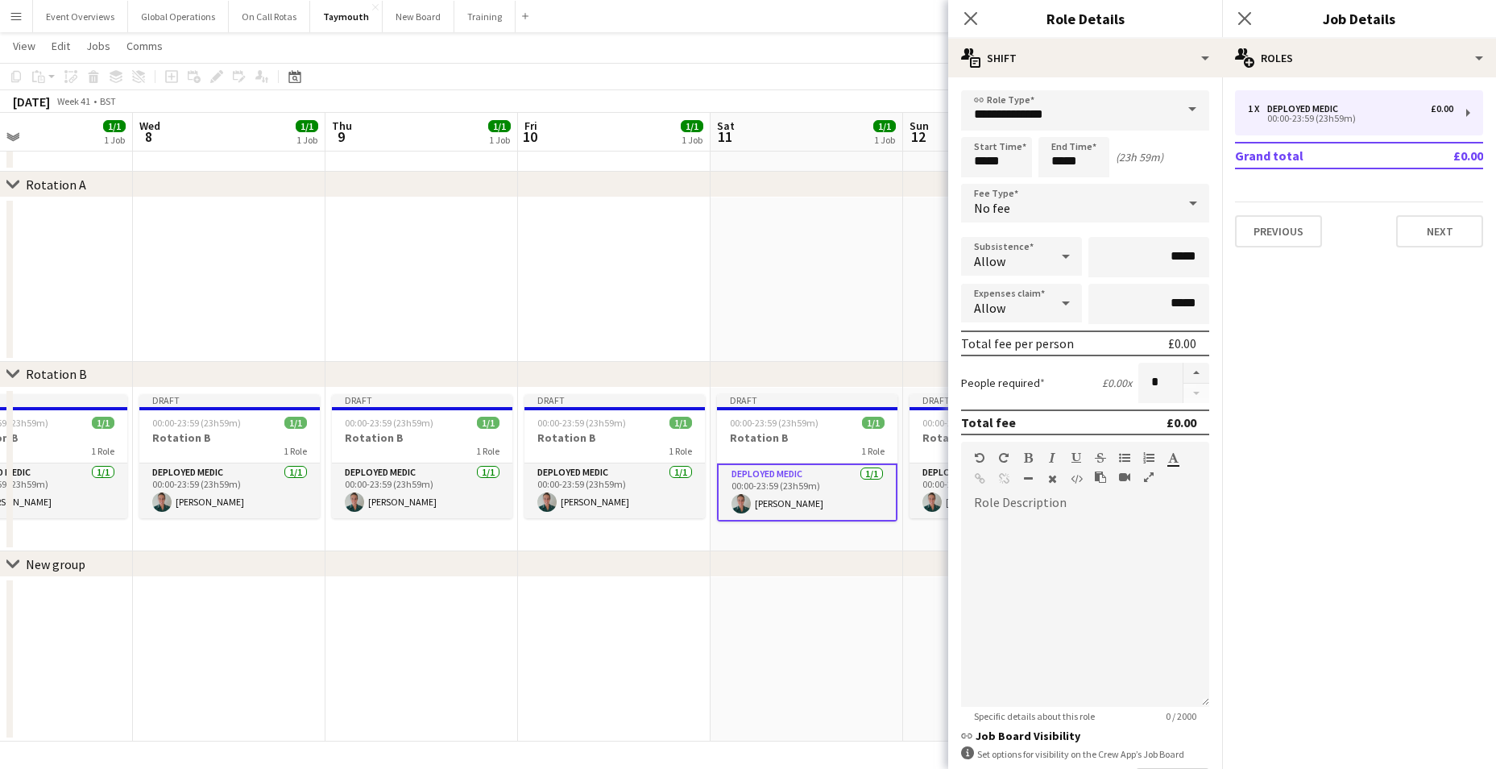
click at [818, 577] on app-date-cell at bounding box center [807, 659] width 193 height 164
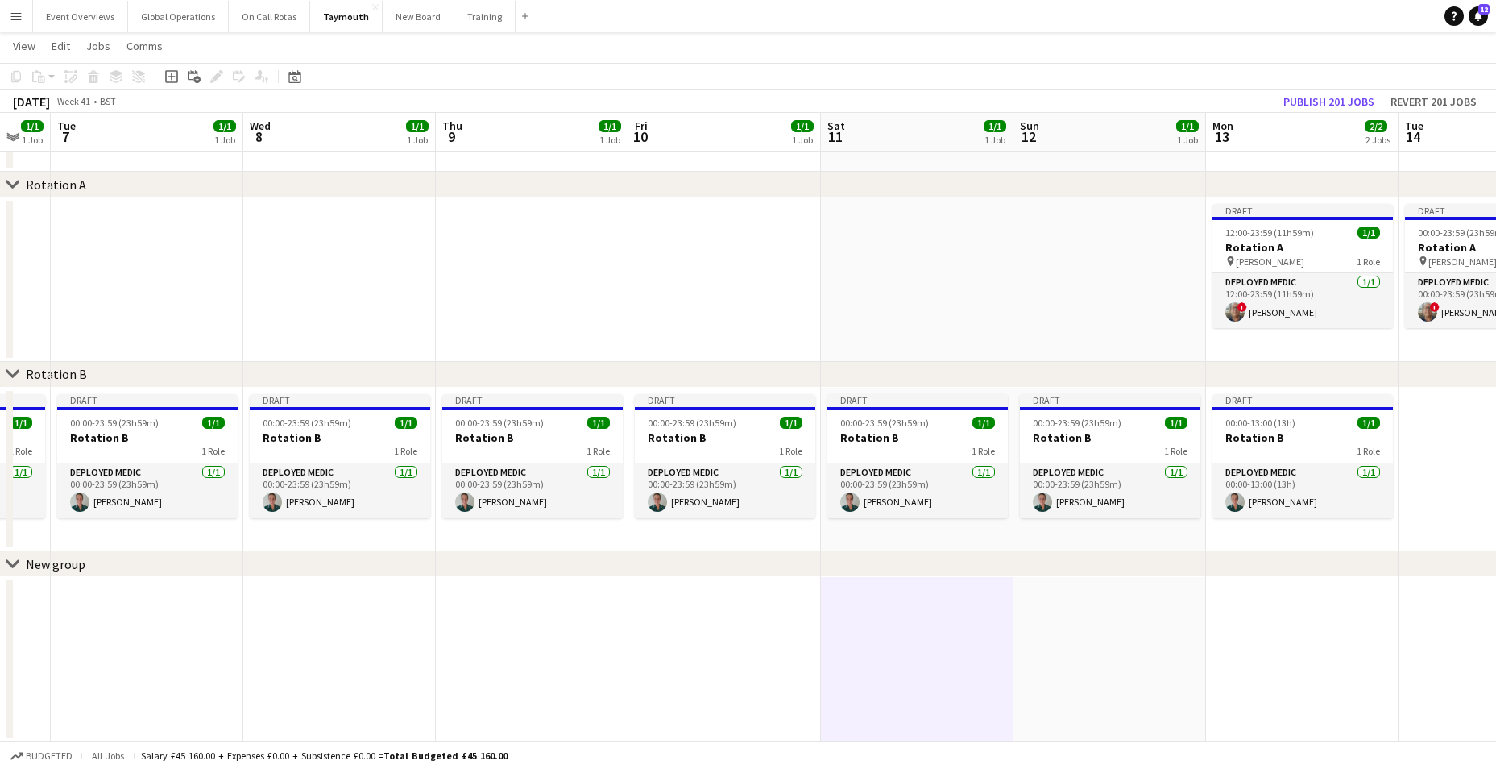
drag, startPoint x: 892, startPoint y: 661, endPoint x: 610, endPoint y: 655, distance: 282.0
click at [610, 655] on app-calendar-viewport "Sat 4 1/1 1 Job Sun 5 1/1 1 Job Mon 6 1/1 1 Job Tue 7 1/1 1 Job Wed 8 1/1 1 Job…" at bounding box center [748, 373] width 1496 height 735
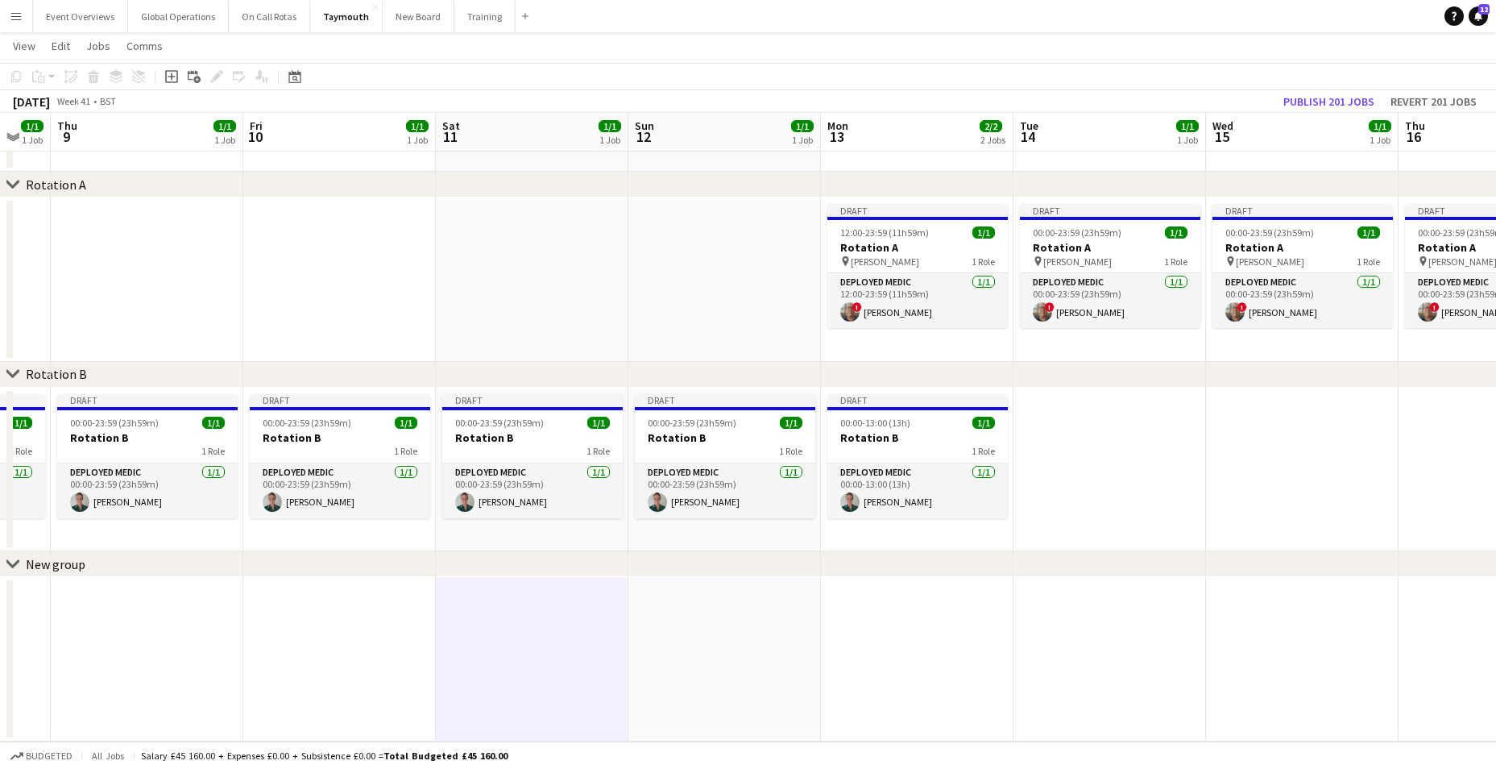
scroll to position [0, 534]
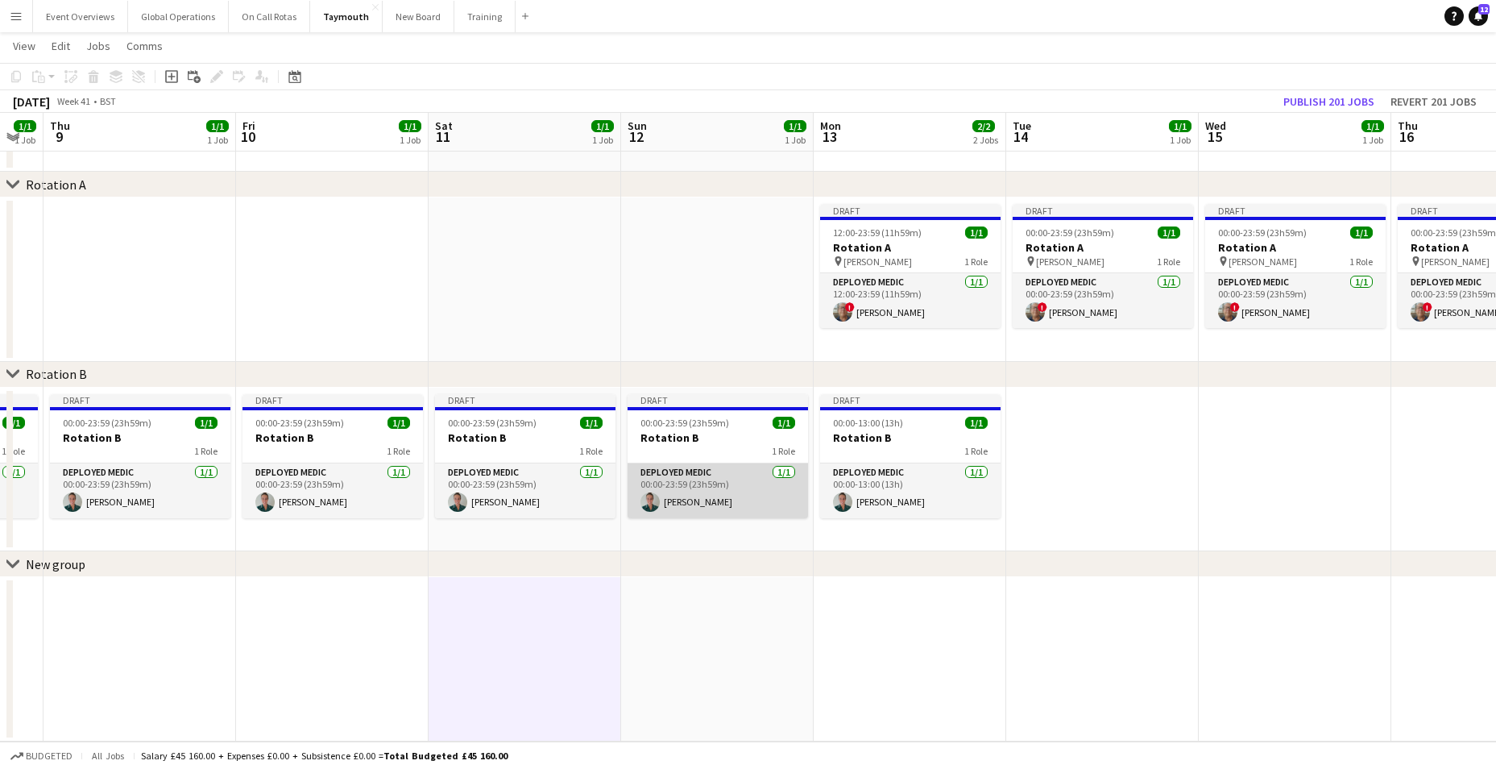
click at [678, 470] on app-card-role "Deployed Medic [DATE] 00:00-23:59 (23h59m) [PERSON_NAME]" at bounding box center [718, 490] width 180 height 55
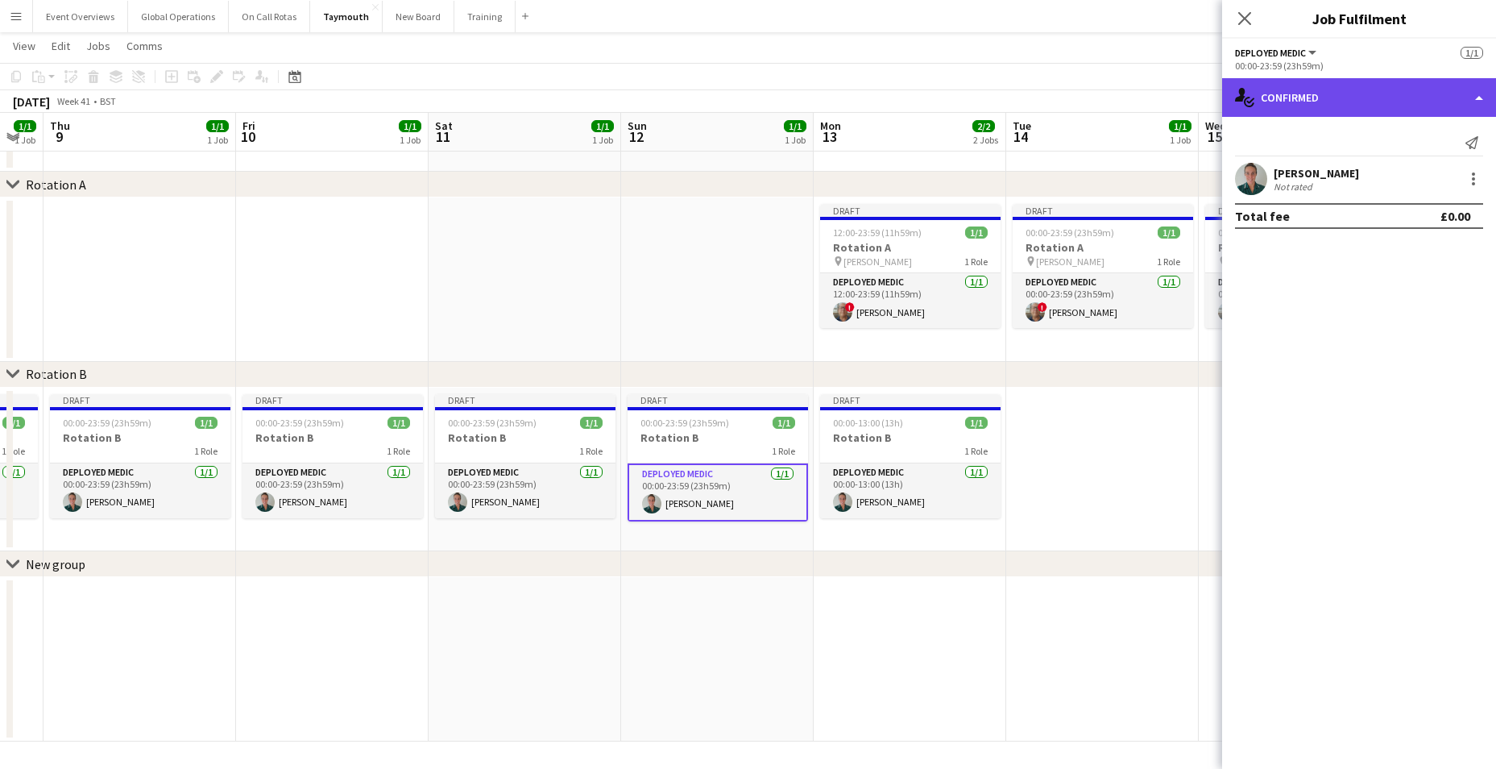
click at [1473, 102] on div "single-neutral-actions-check-2 Confirmed" at bounding box center [1359, 97] width 274 height 39
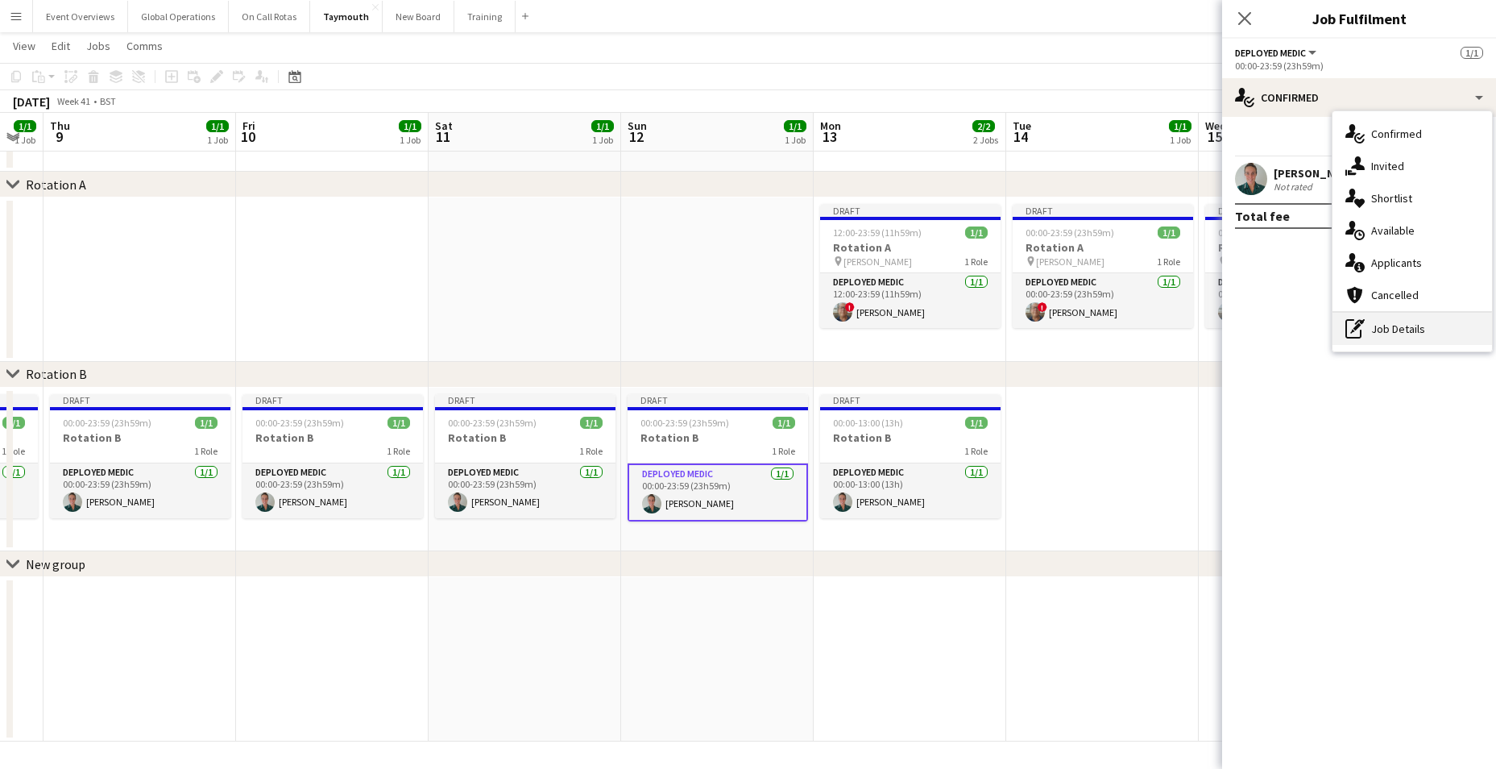
click at [1391, 321] on div "pen-write Job Details" at bounding box center [1412, 329] width 160 height 32
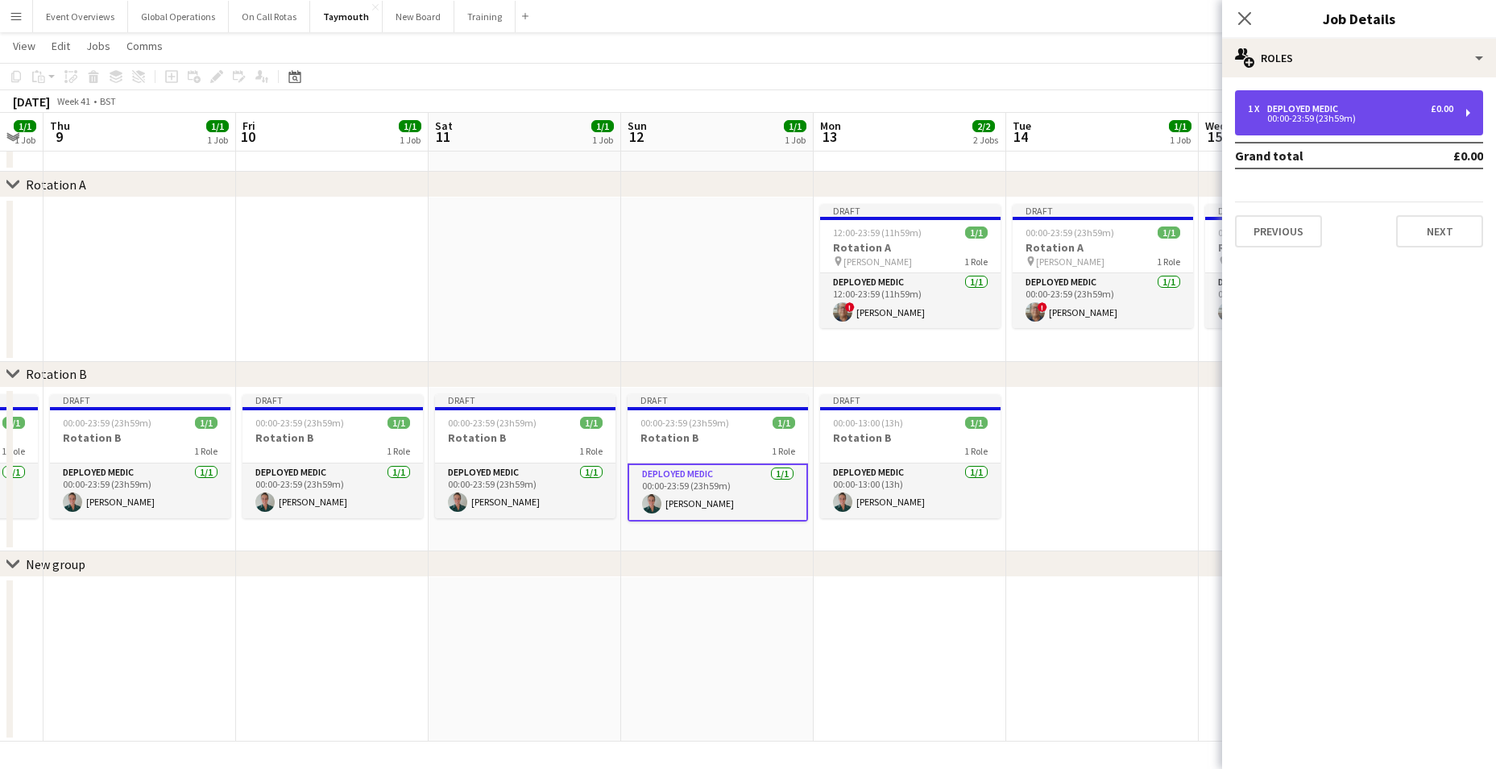
click at [1316, 116] on div "00:00-23:59 (23h59m)" at bounding box center [1350, 118] width 205 height 8
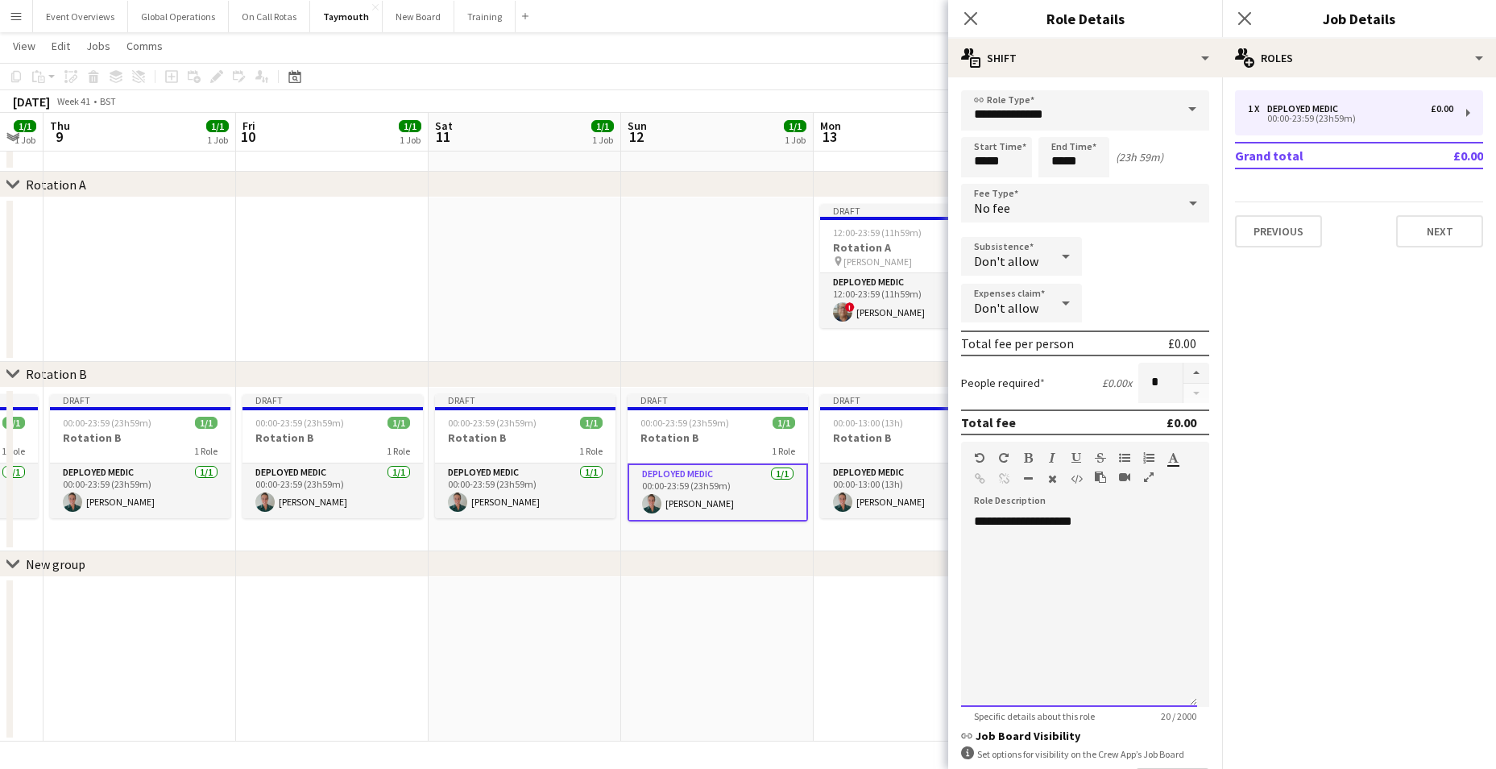
click at [1097, 532] on div "**********" at bounding box center [1079, 609] width 236 height 193
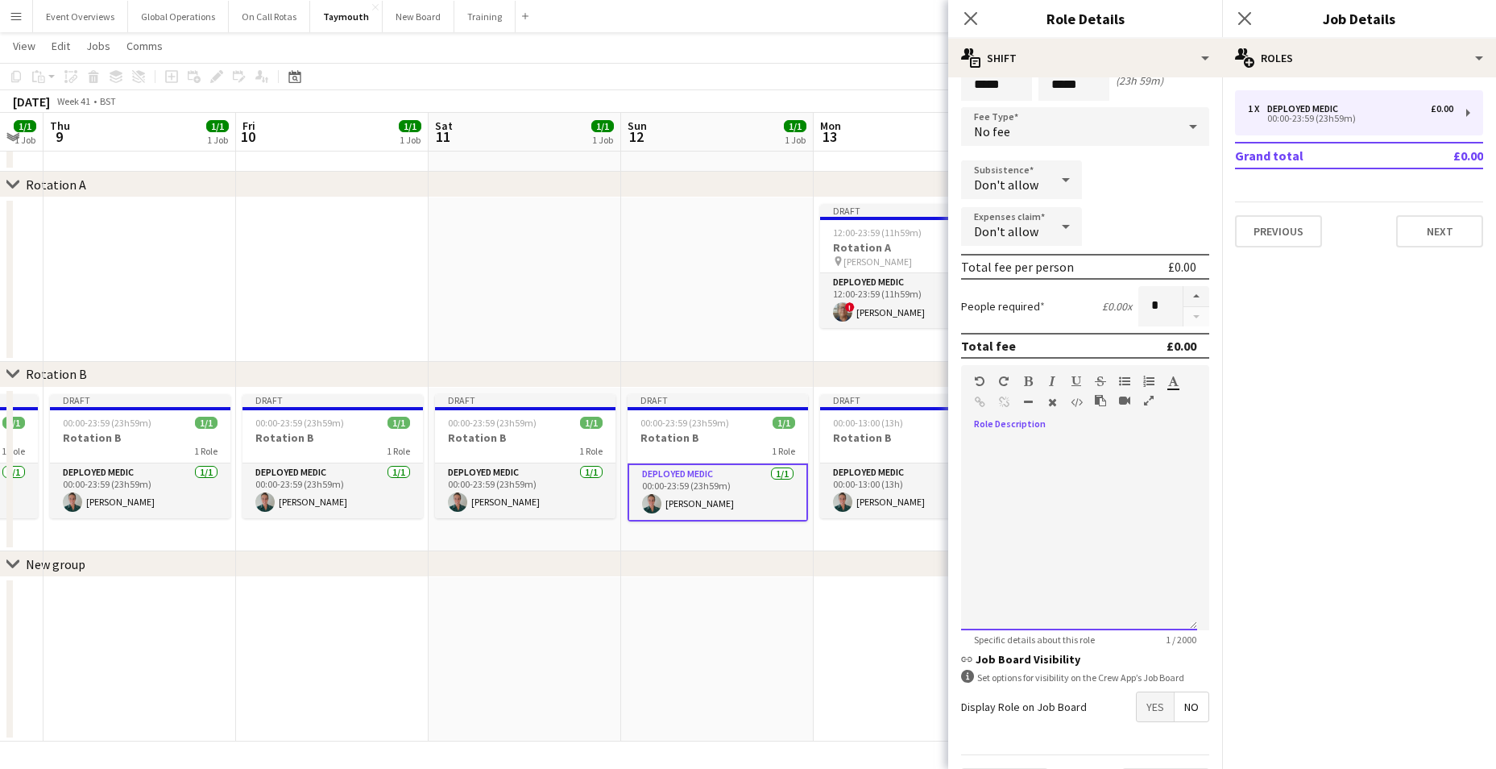
scroll to position [121, 0]
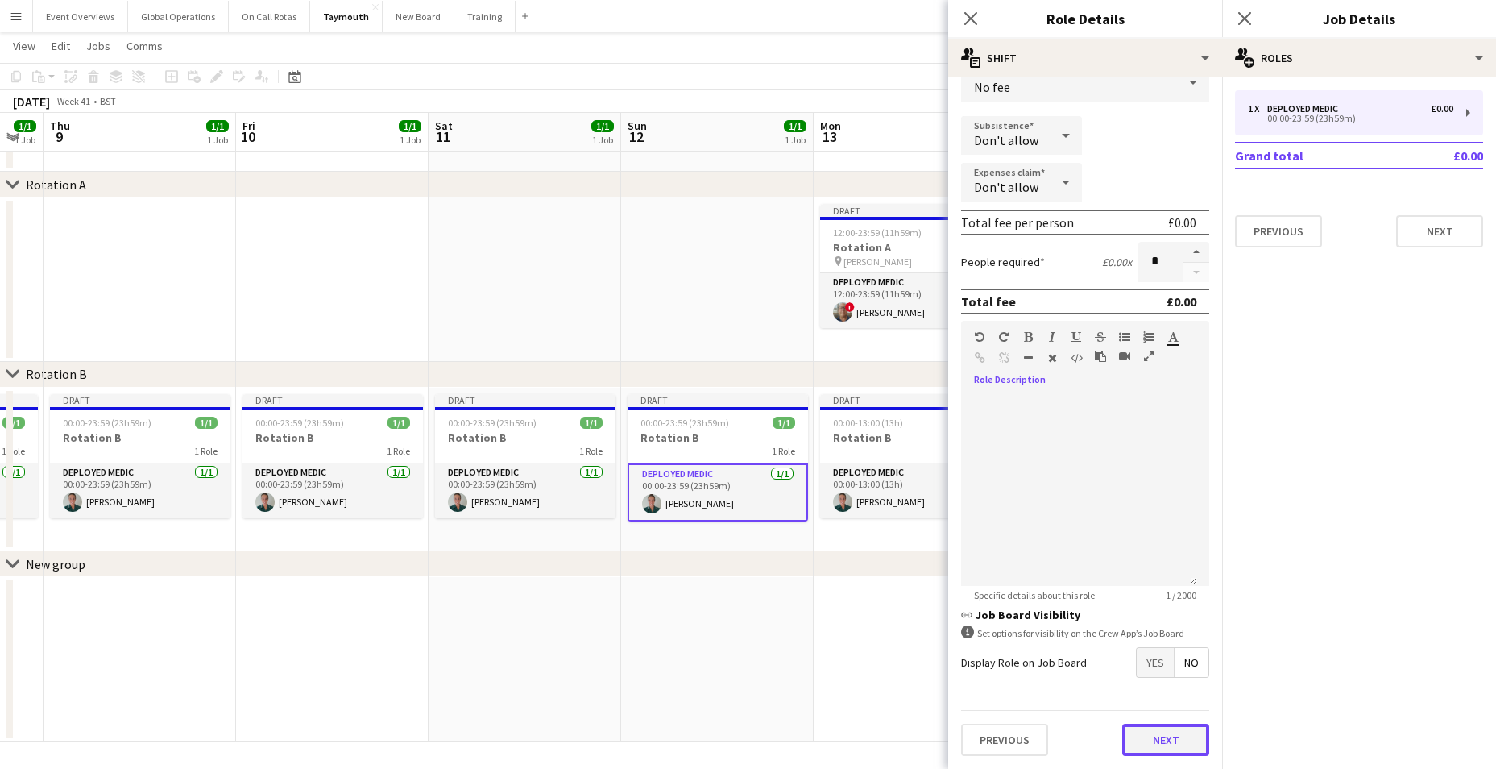
click at [1157, 735] on button "Next" at bounding box center [1165, 739] width 87 height 32
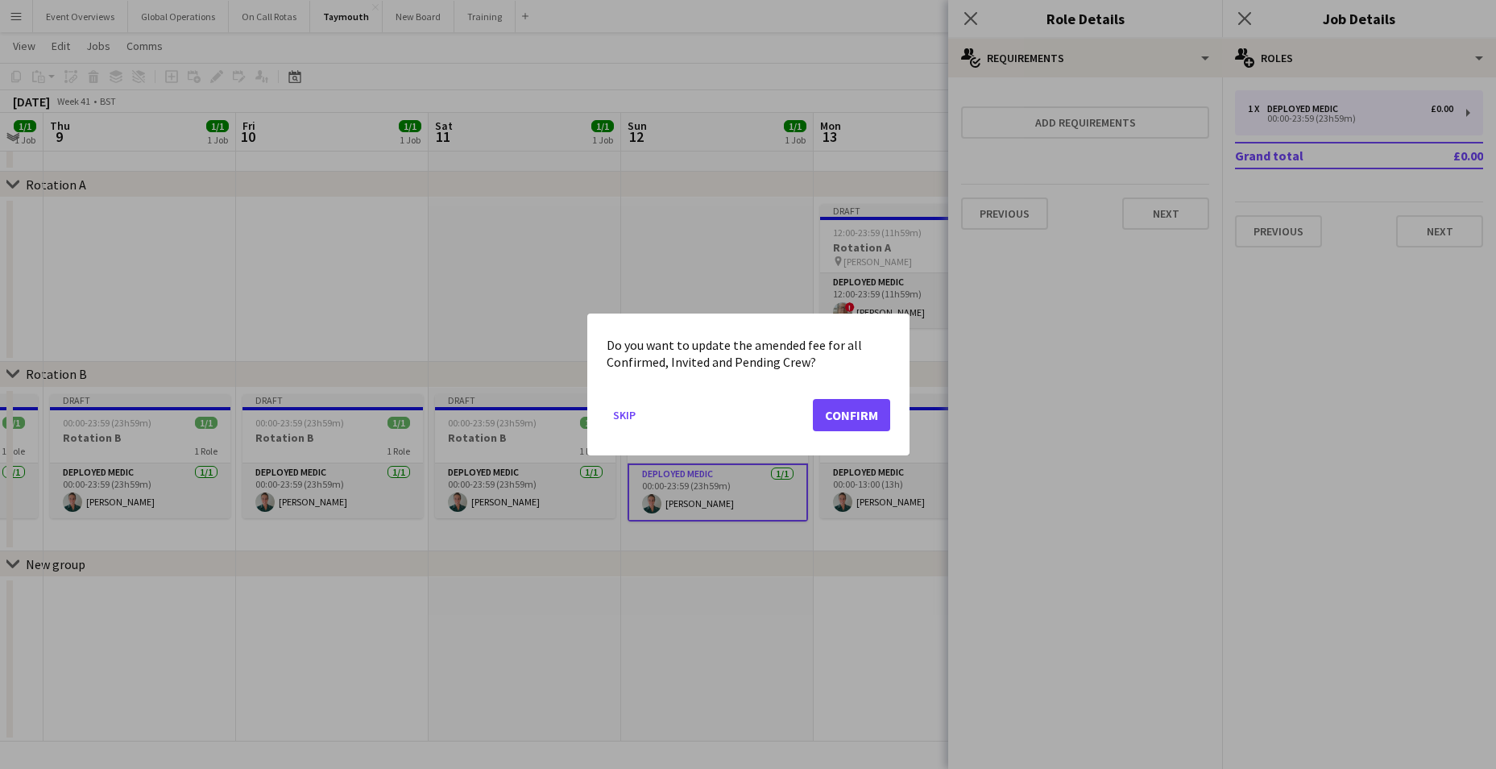
scroll to position [0, 0]
drag, startPoint x: 848, startPoint y: 408, endPoint x: 1001, endPoint y: 308, distance: 182.5
click at [848, 408] on button "Confirm" at bounding box center [851, 415] width 77 height 32
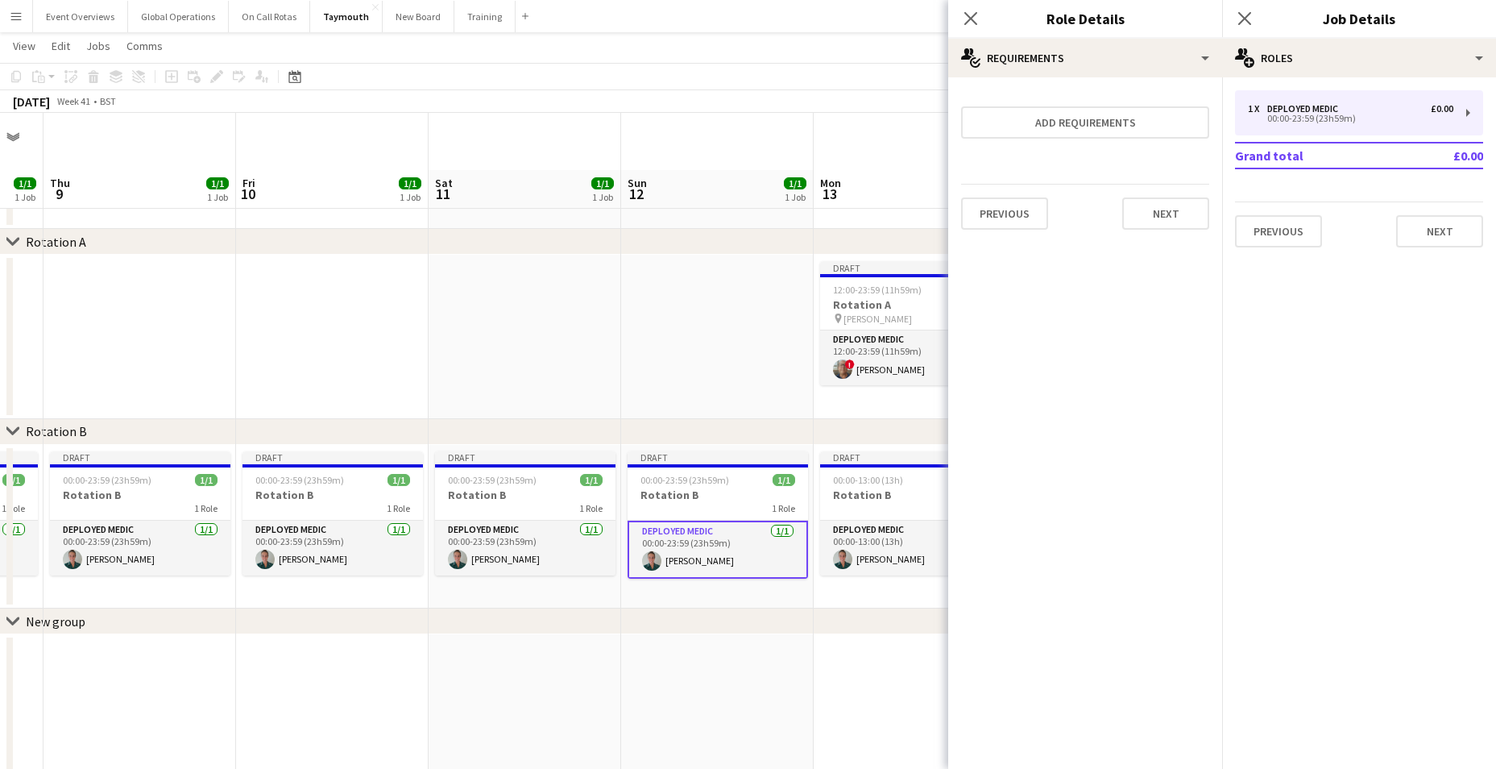
scroll to position [57, 0]
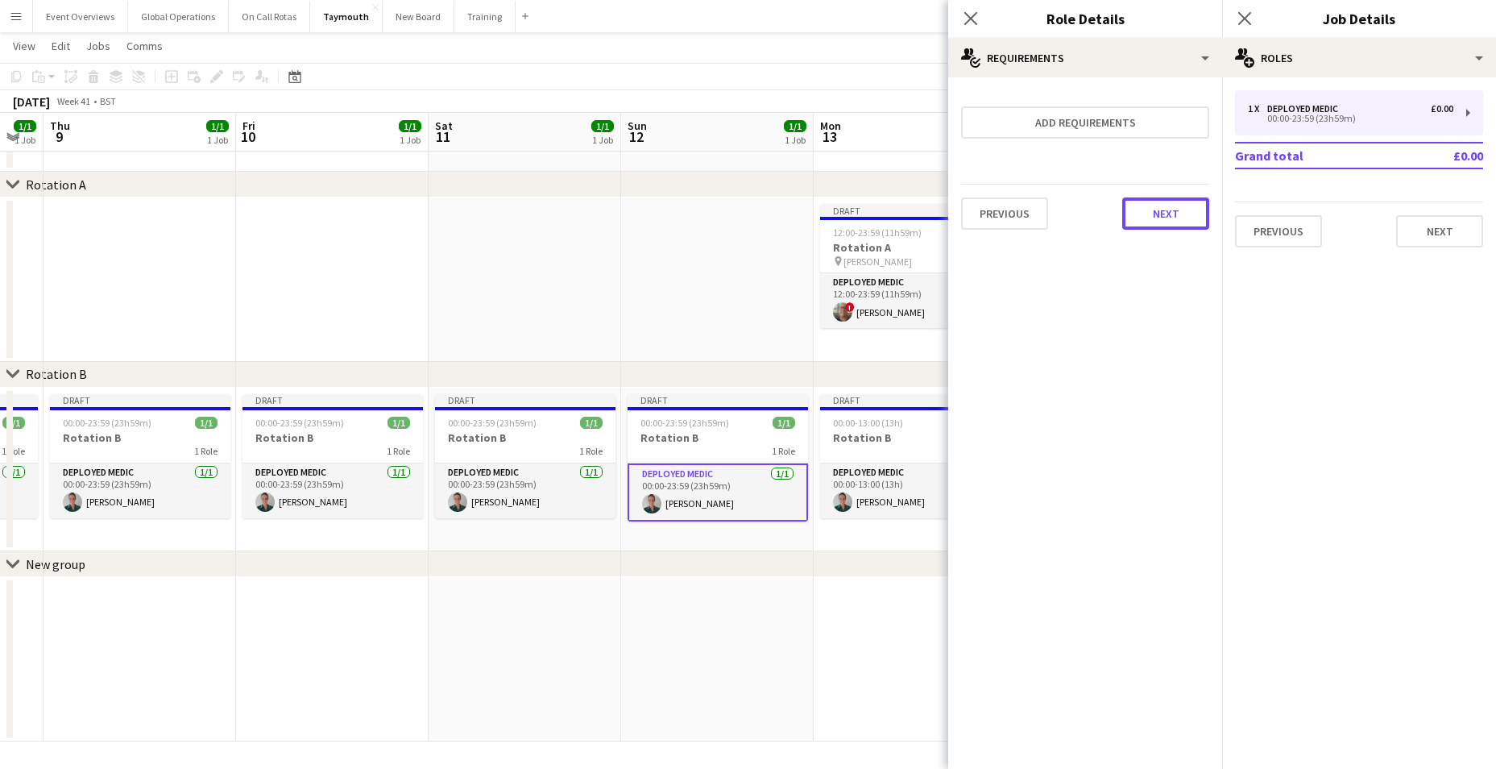
click at [1157, 209] on button "Next" at bounding box center [1165, 213] width 87 height 32
click at [1168, 212] on button "Finish" at bounding box center [1179, 216] width 60 height 32
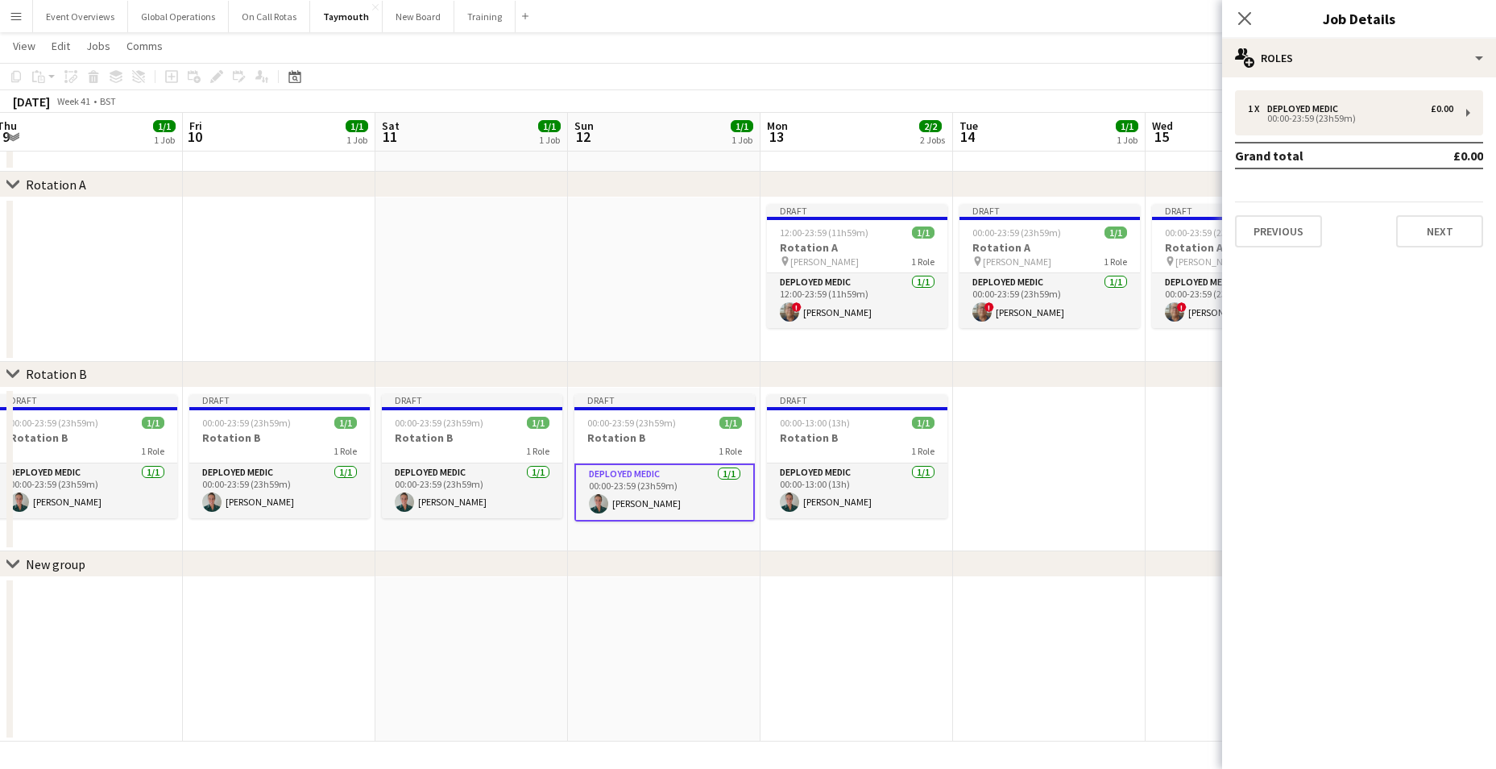
drag, startPoint x: 930, startPoint y: 681, endPoint x: 683, endPoint y: 656, distance: 247.8
click at [682, 661] on app-calendar-viewport "Mon 6 1/1 1 Job Tue 7 1/1 1 Job Wed 8 1/1 1 Job Thu 9 1/1 1 Job Fri 10 1/1 1 Jo…" at bounding box center [748, 373] width 1496 height 735
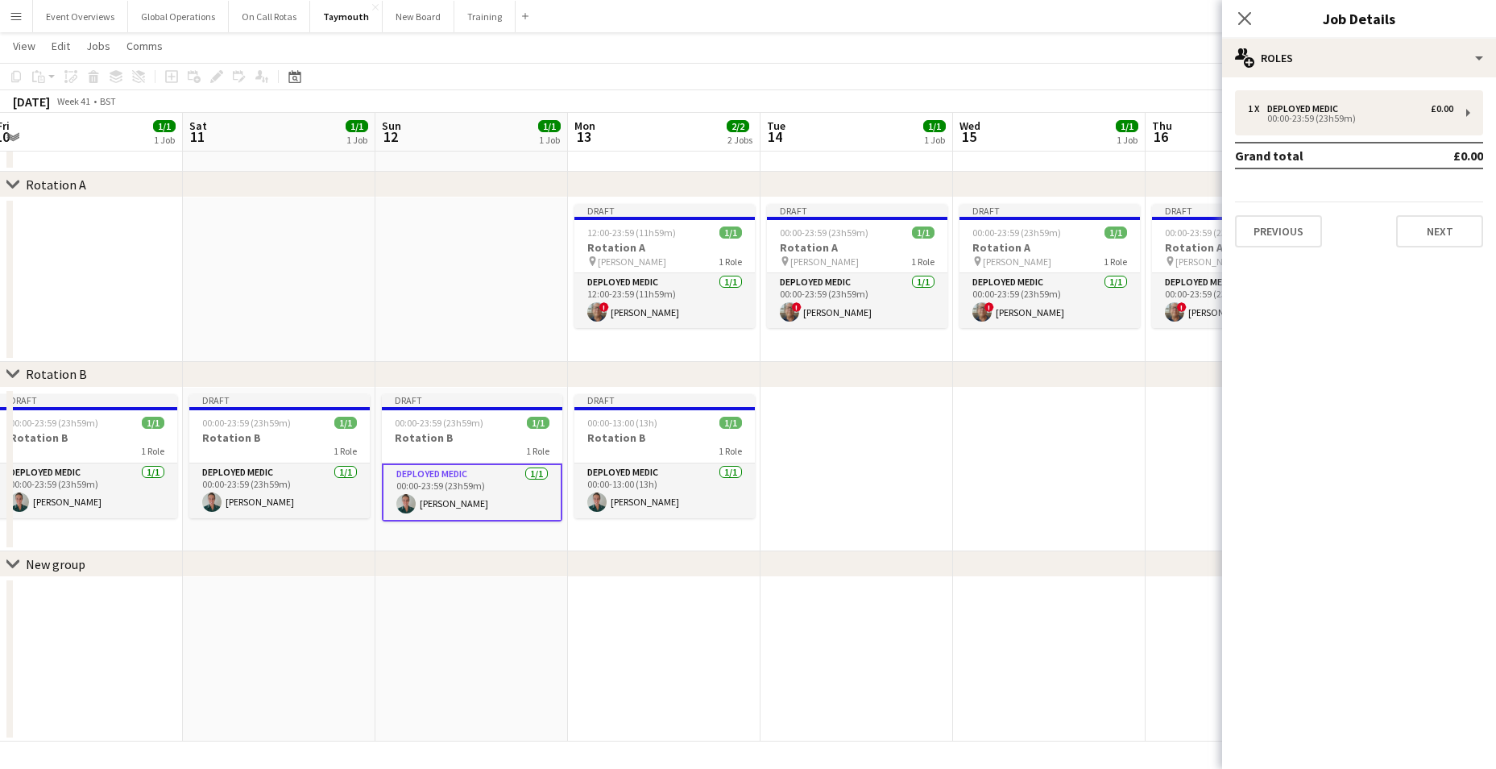
scroll to position [0, 589]
click at [636, 469] on app-card-role "Deployed Medic [DATE] 00:00-13:00 (13h) [PERSON_NAME]" at bounding box center [663, 490] width 180 height 55
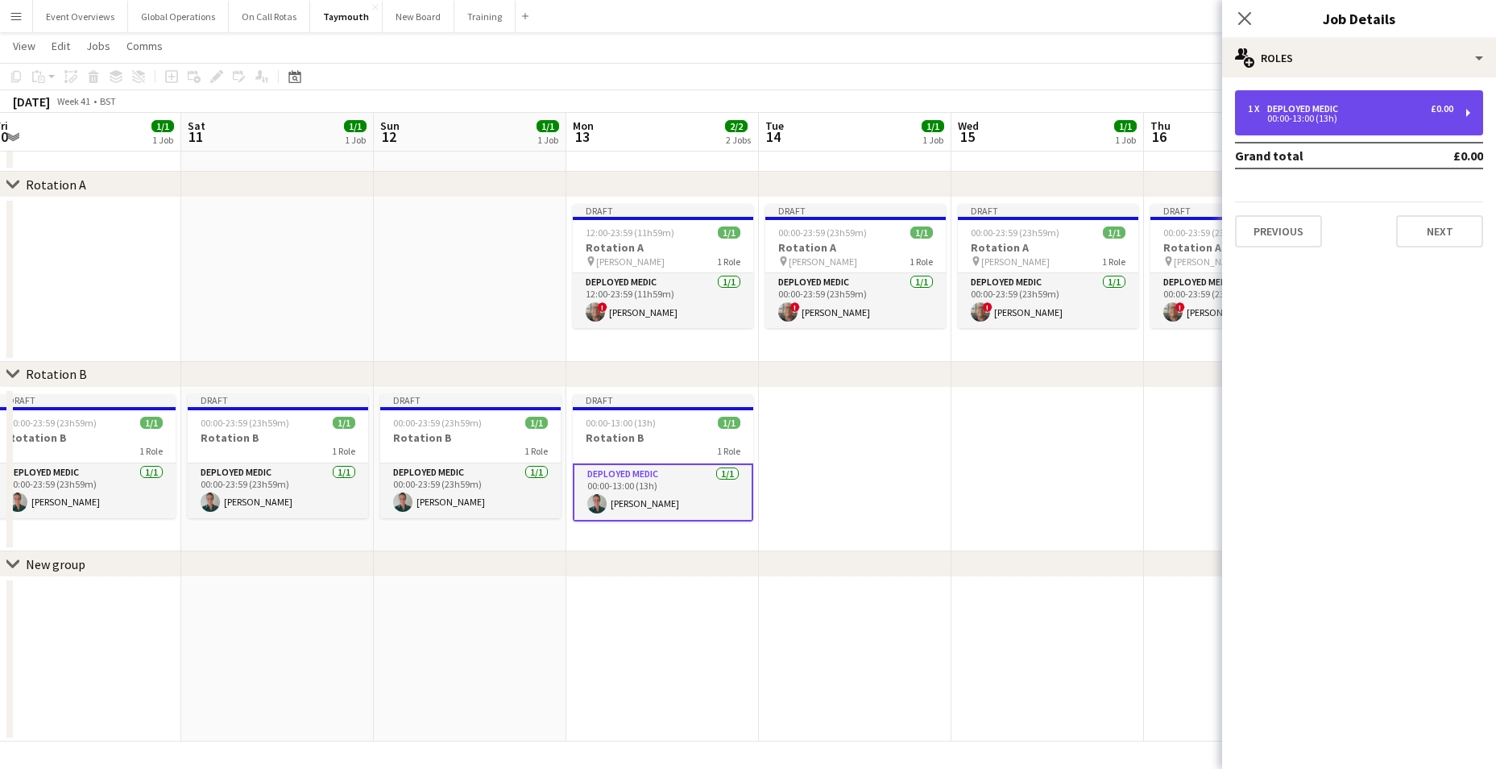
click at [1288, 110] on div "Deployed Medic" at bounding box center [1305, 108] width 77 height 11
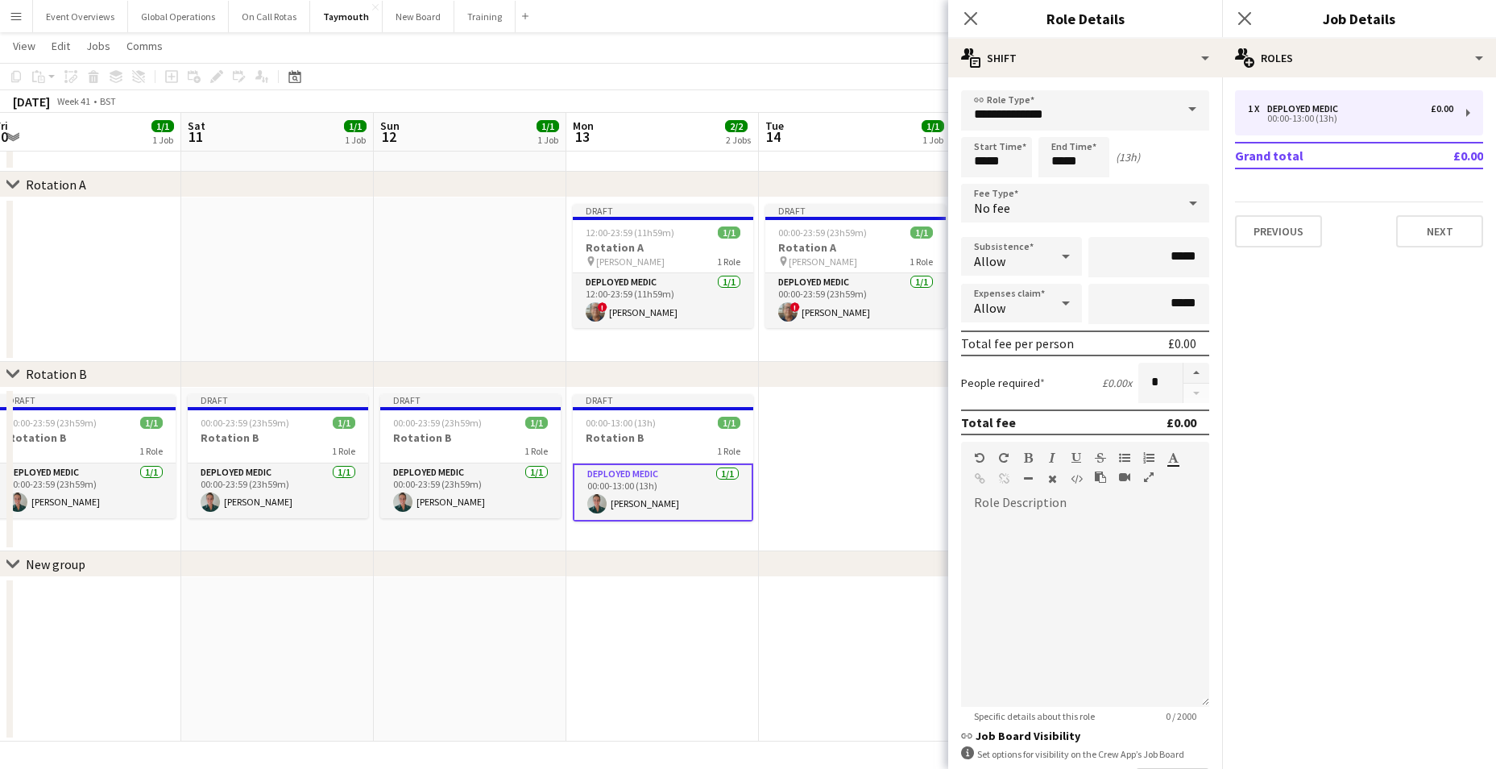
click at [723, 649] on app-date-cell at bounding box center [662, 659] width 193 height 164
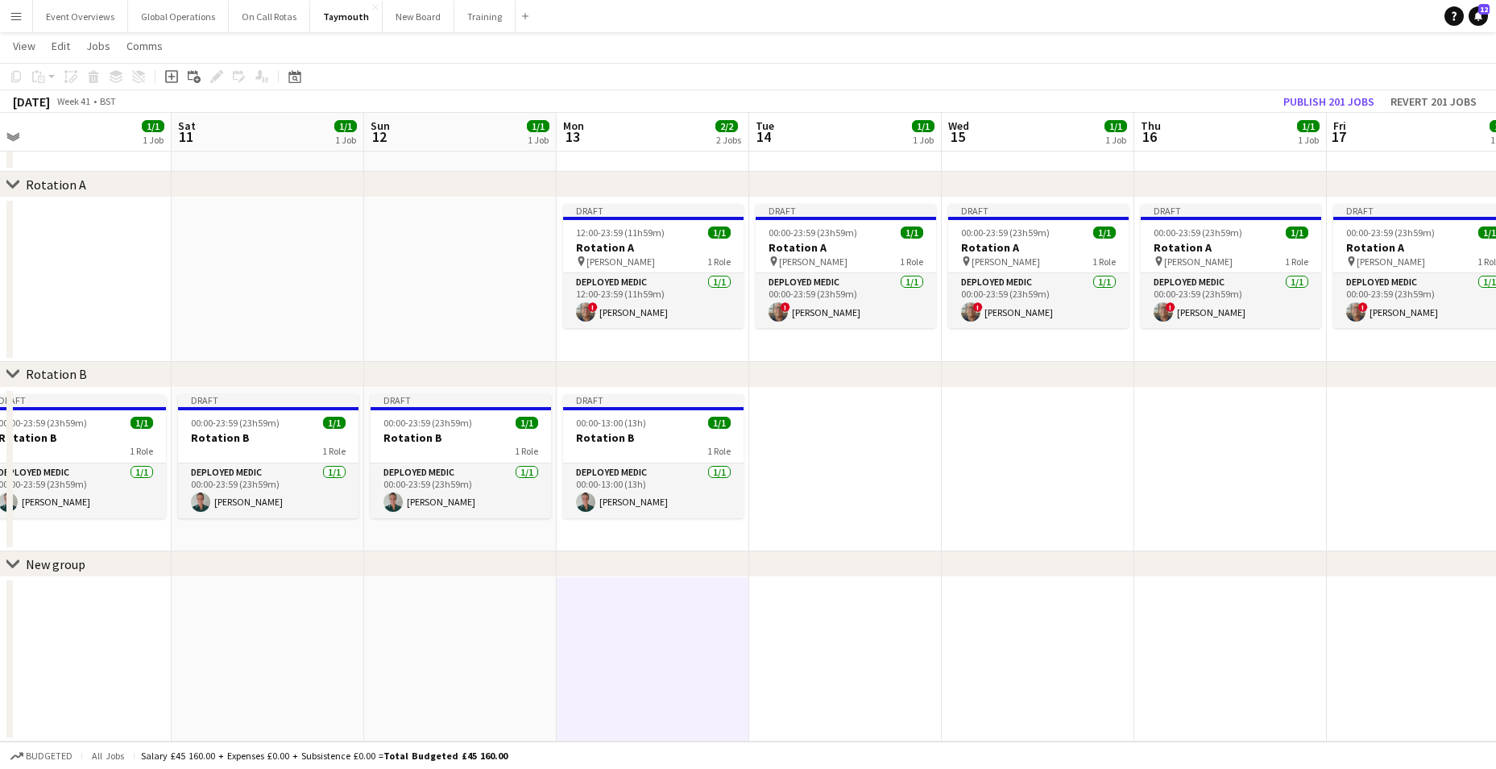
scroll to position [0, 599]
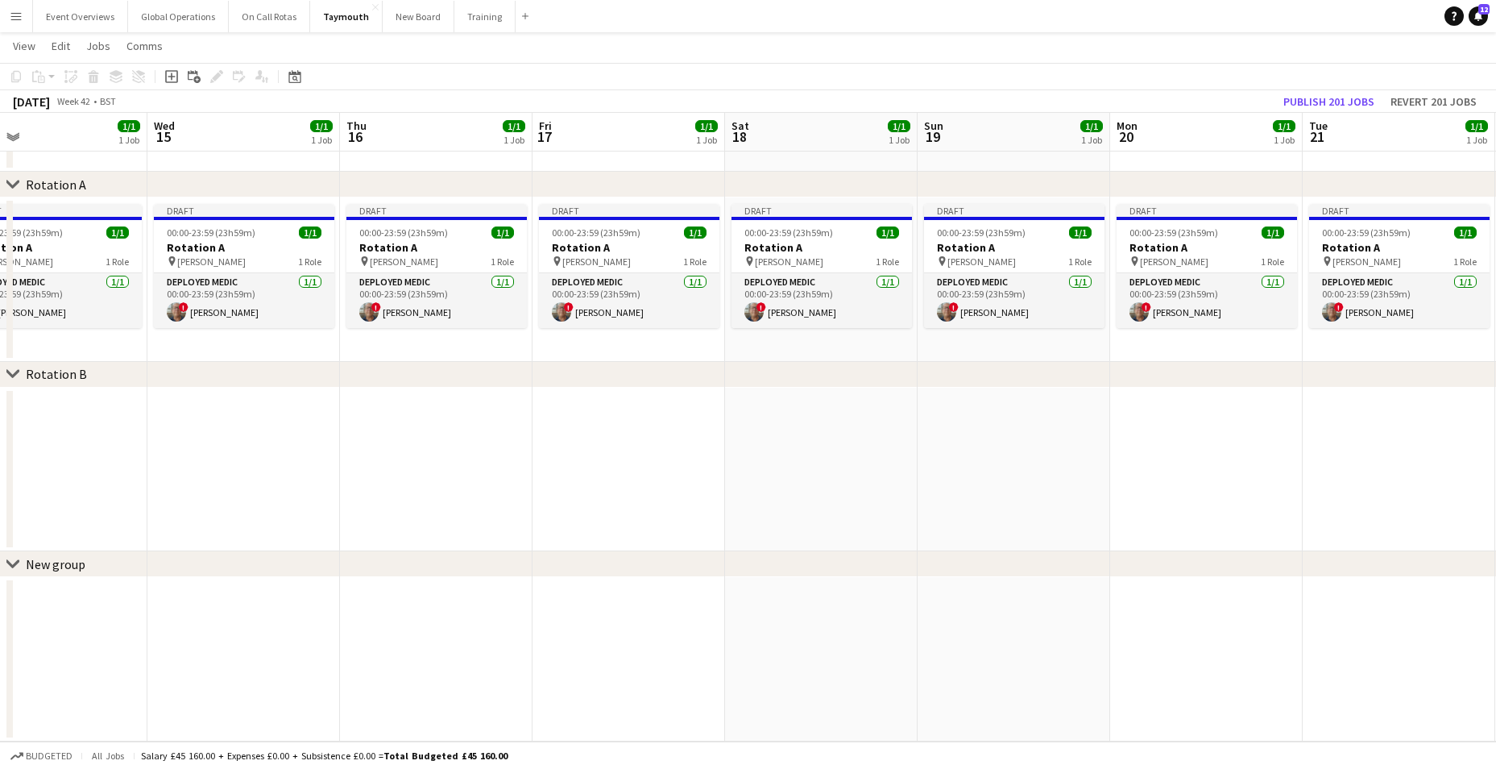
drag, startPoint x: 1147, startPoint y: 632, endPoint x: 392, endPoint y: 641, distance: 754.9
click at [335, 631] on app-calendar-viewport "Sat 11 1/1 1 Job Sun 12 1/1 1 Job Mon 13 2/2 2 Jobs Tue 14 1/1 1 Job Wed 15 1/1…" at bounding box center [748, 373] width 1496 height 735
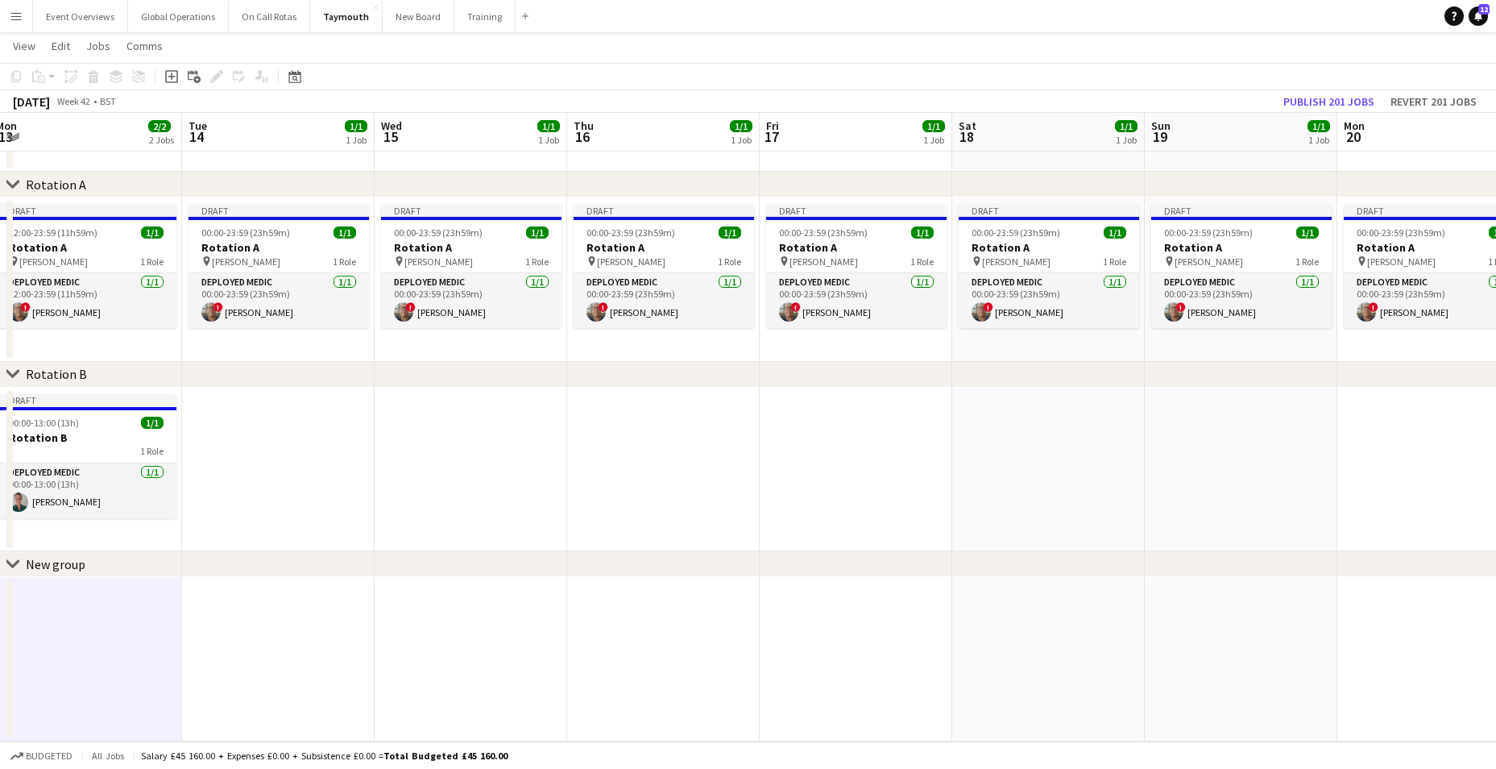
scroll to position [0, 451]
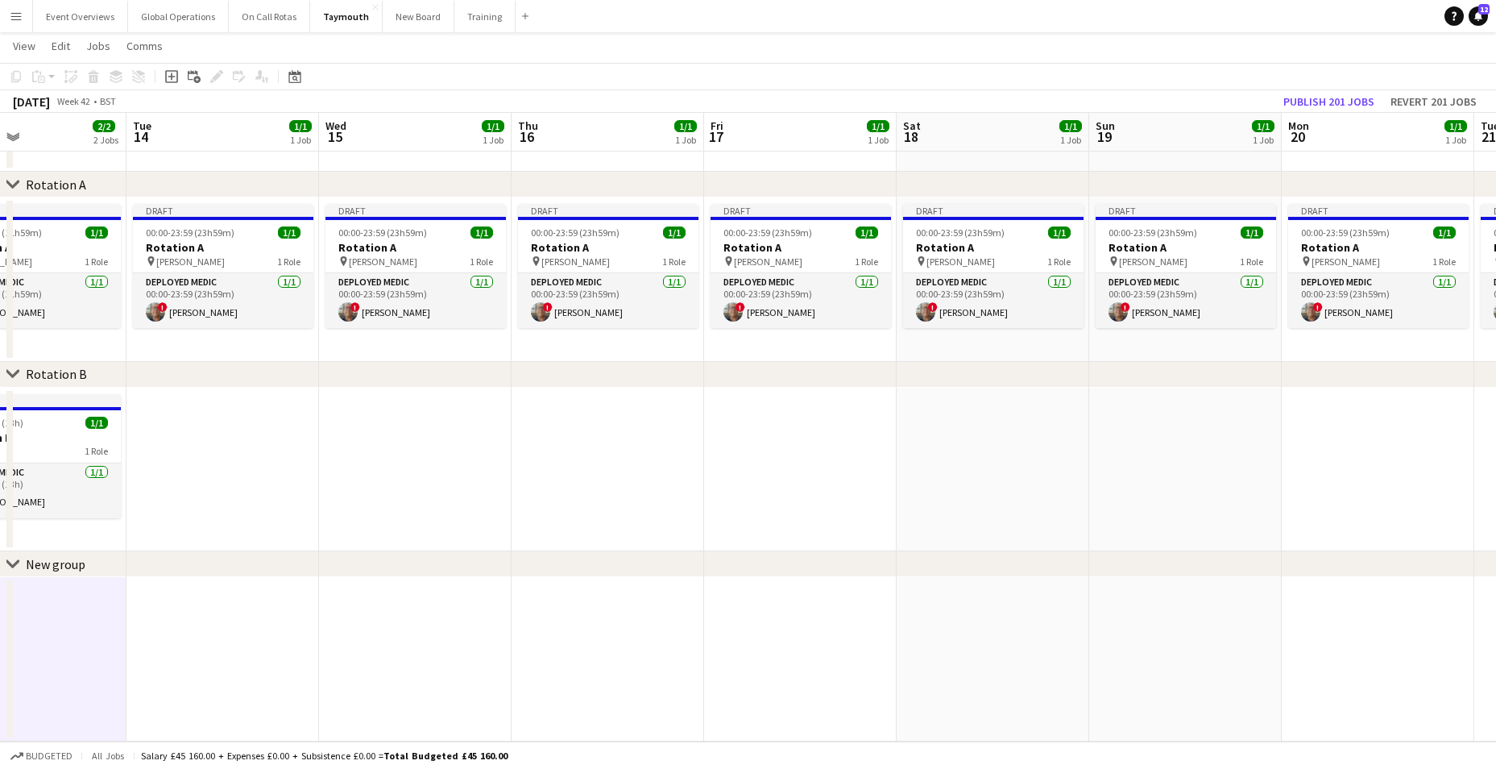
drag, startPoint x: 1231, startPoint y: 626, endPoint x: 831, endPoint y: 463, distance: 432.2
click at [1495, 599] on html "Menu Boards Boards Boards All jobs Status Workforce Workforce My Workforce Recr…" at bounding box center [748, 356] width 1496 height 826
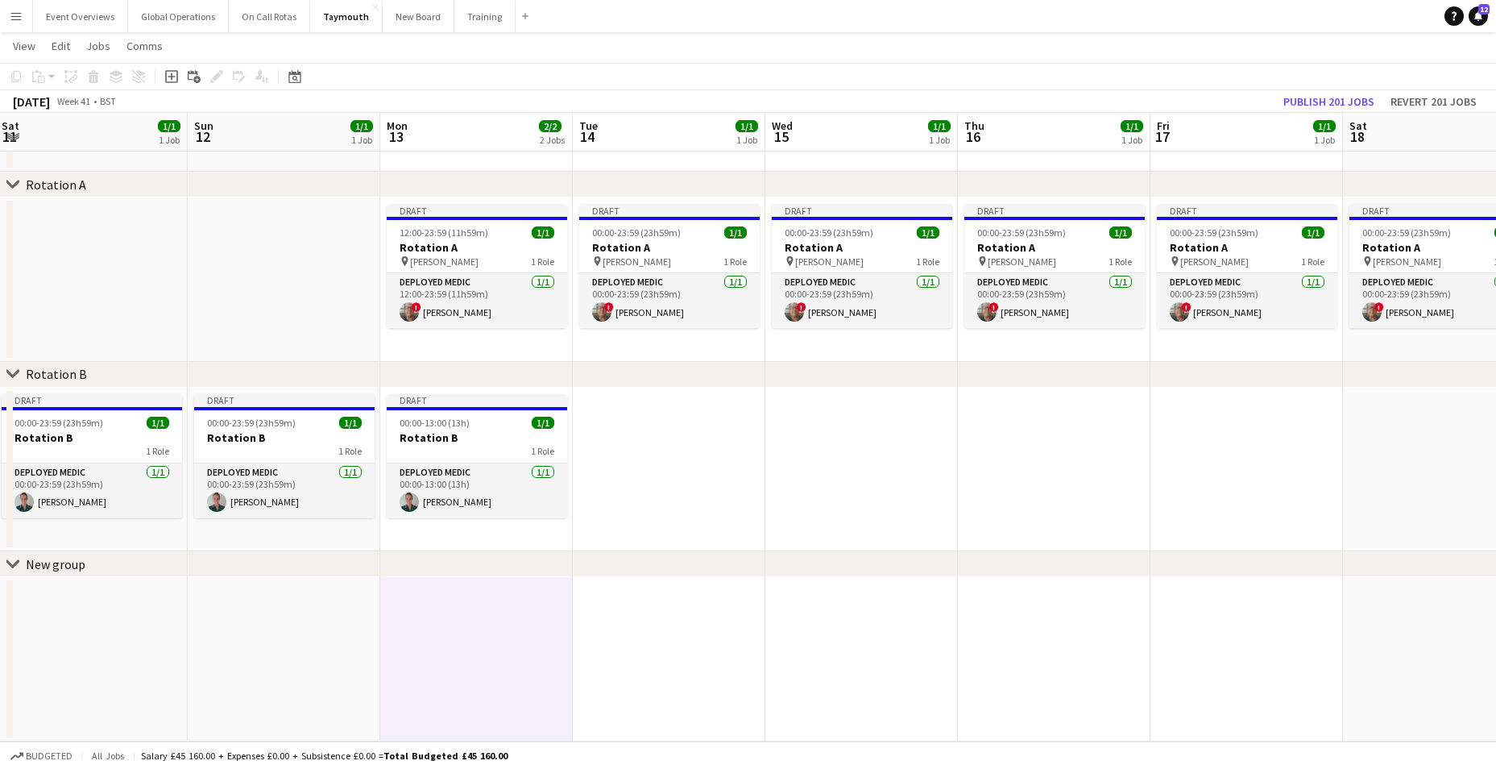
scroll to position [0, 611]
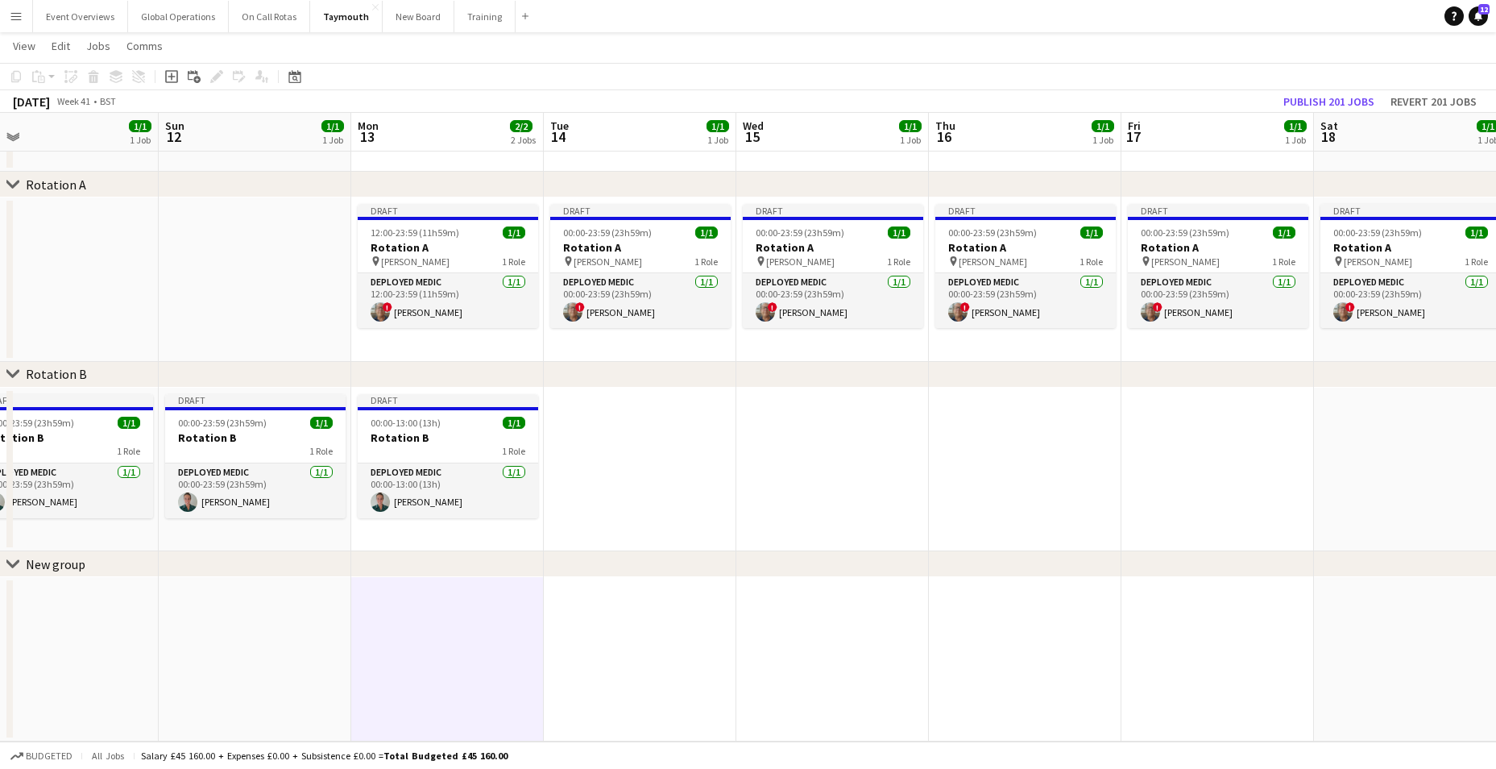
drag, startPoint x: 195, startPoint y: 430, endPoint x: 612, endPoint y: 476, distance: 419.8
click at [612, 476] on app-calendar-viewport "Wed 8 1/1 1 Job Thu 9 1/1 1 Job Fri 10 1/1 1 Job Sat 11 1/1 1 Job Sun 12 1/1 1 …" at bounding box center [748, 373] width 1496 height 735
click at [430, 308] on app-card-role "Deployed Medic 1/1 12:00-23:59 (11h59m) ! Simon Byrne" at bounding box center [448, 300] width 180 height 55
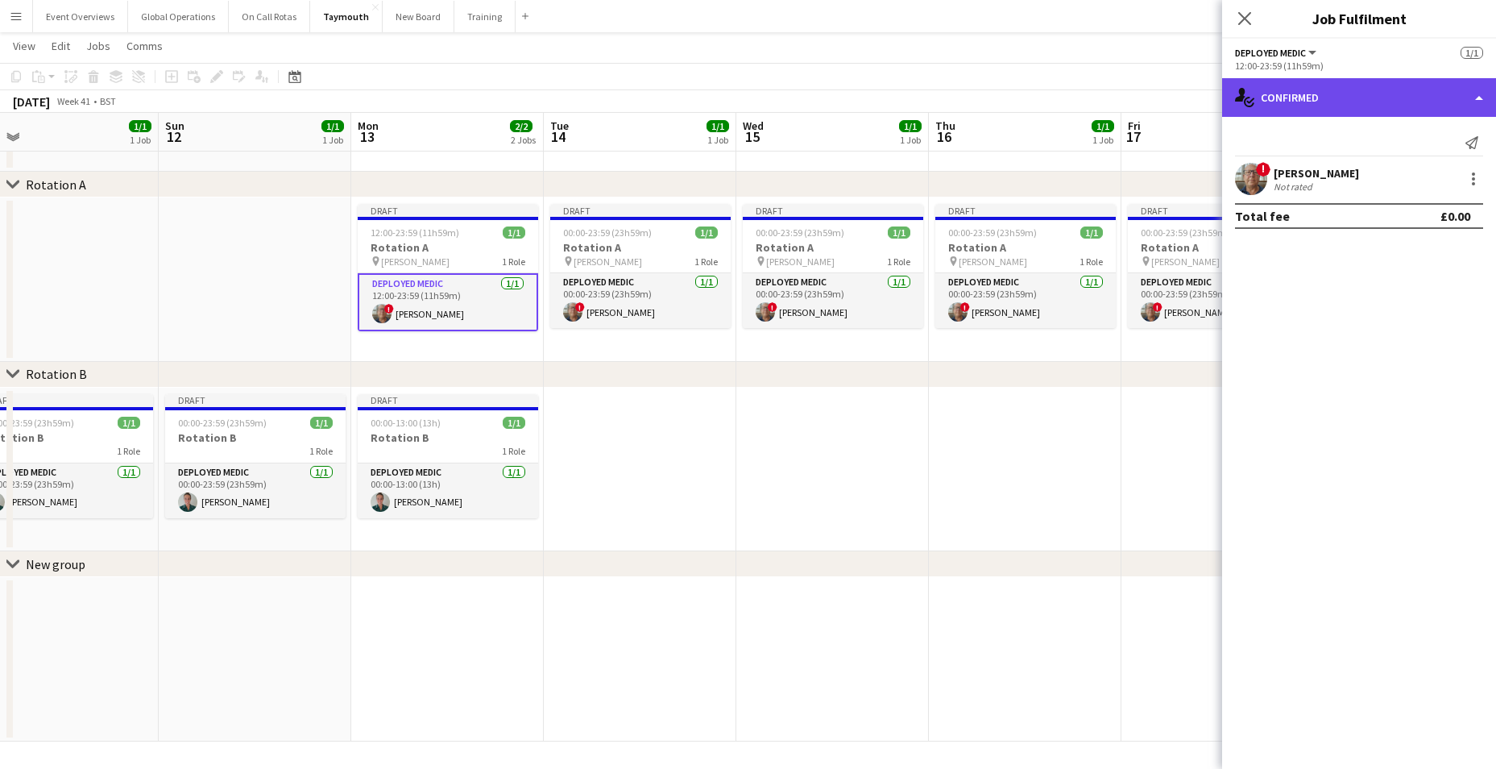
click at [1476, 97] on div "single-neutral-actions-check-2 Confirmed" at bounding box center [1359, 97] width 274 height 39
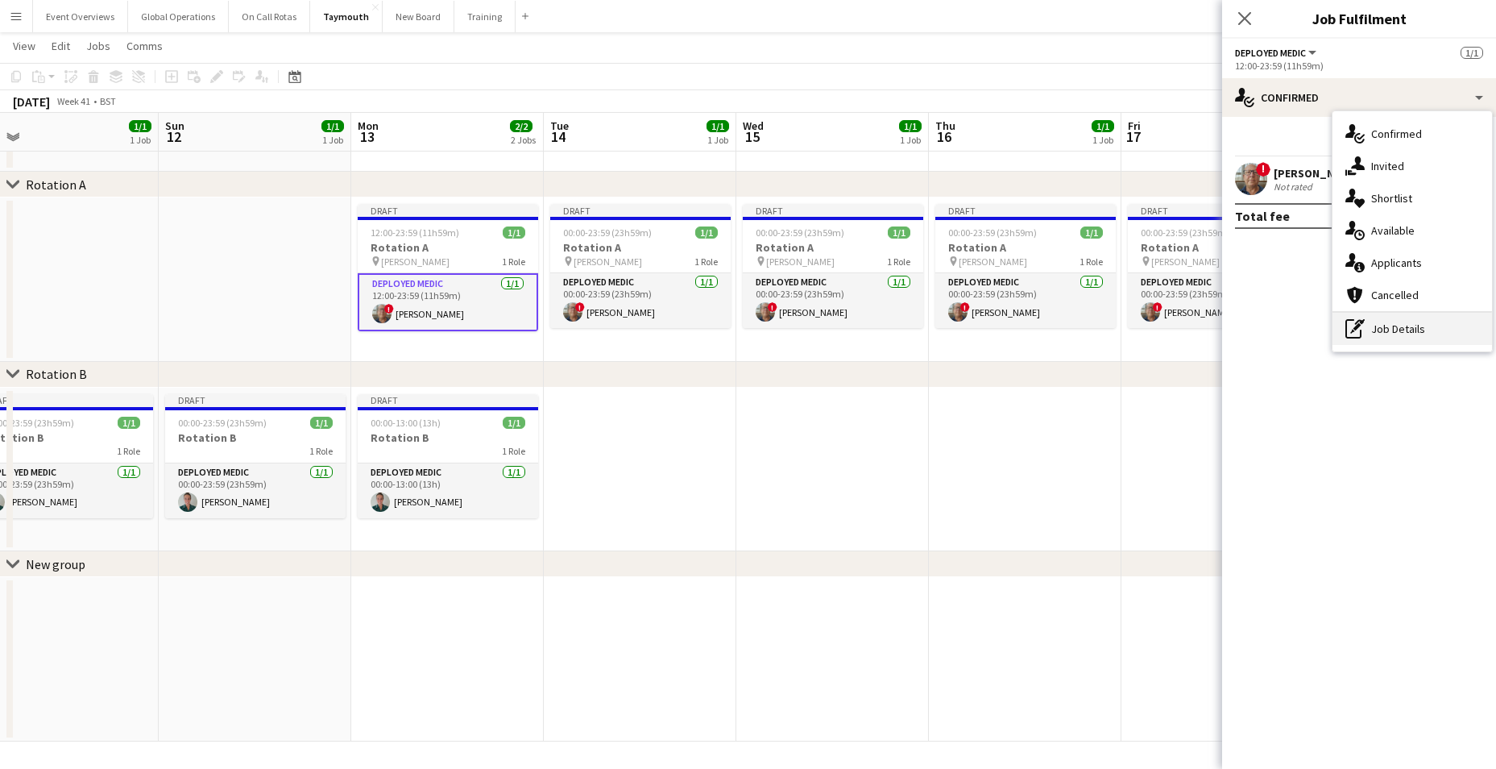
click at [1387, 338] on div "pen-write Job Details" at bounding box center [1412, 329] width 160 height 32
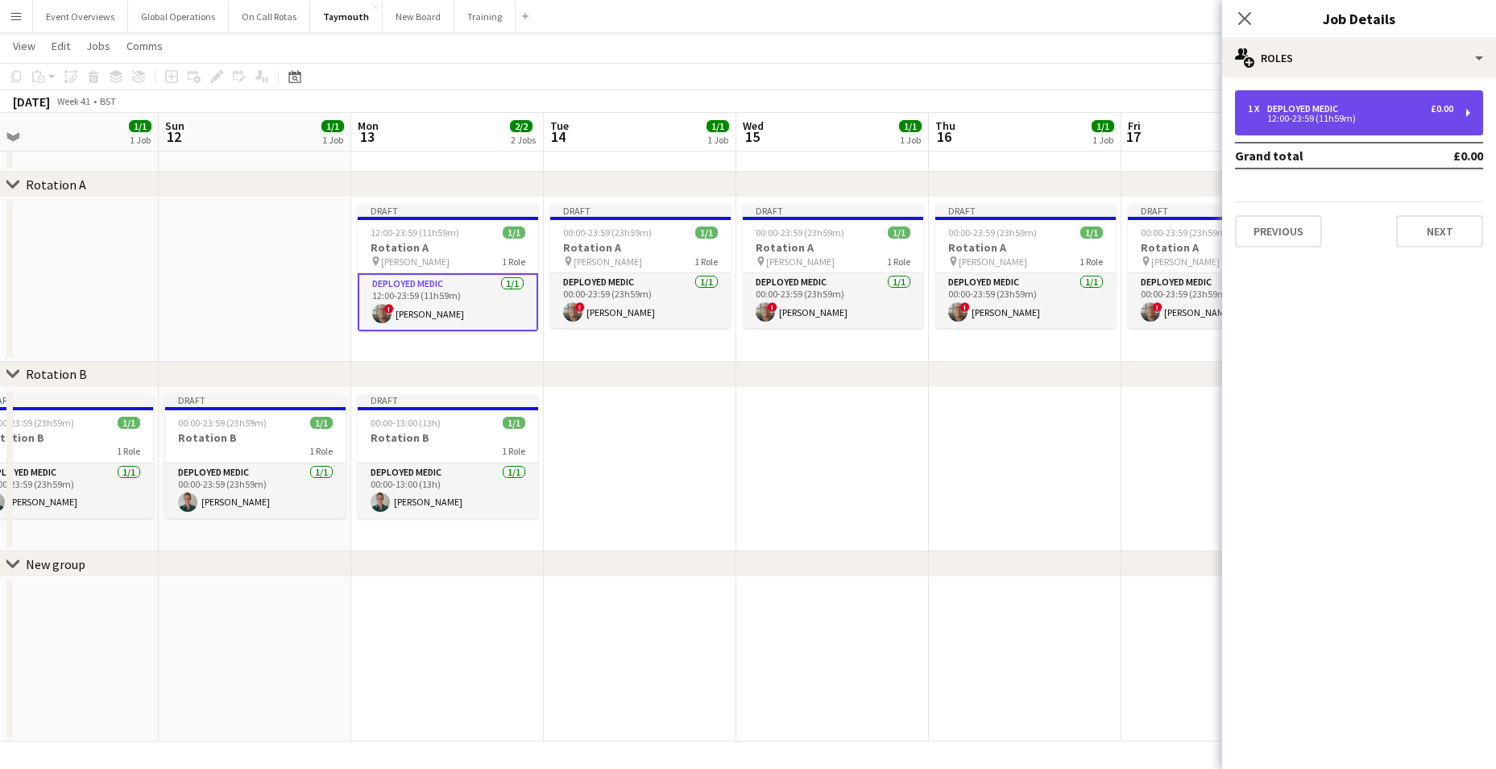
click at [1311, 114] on div "12:00-23:59 (11h59m)" at bounding box center [1350, 118] width 205 height 8
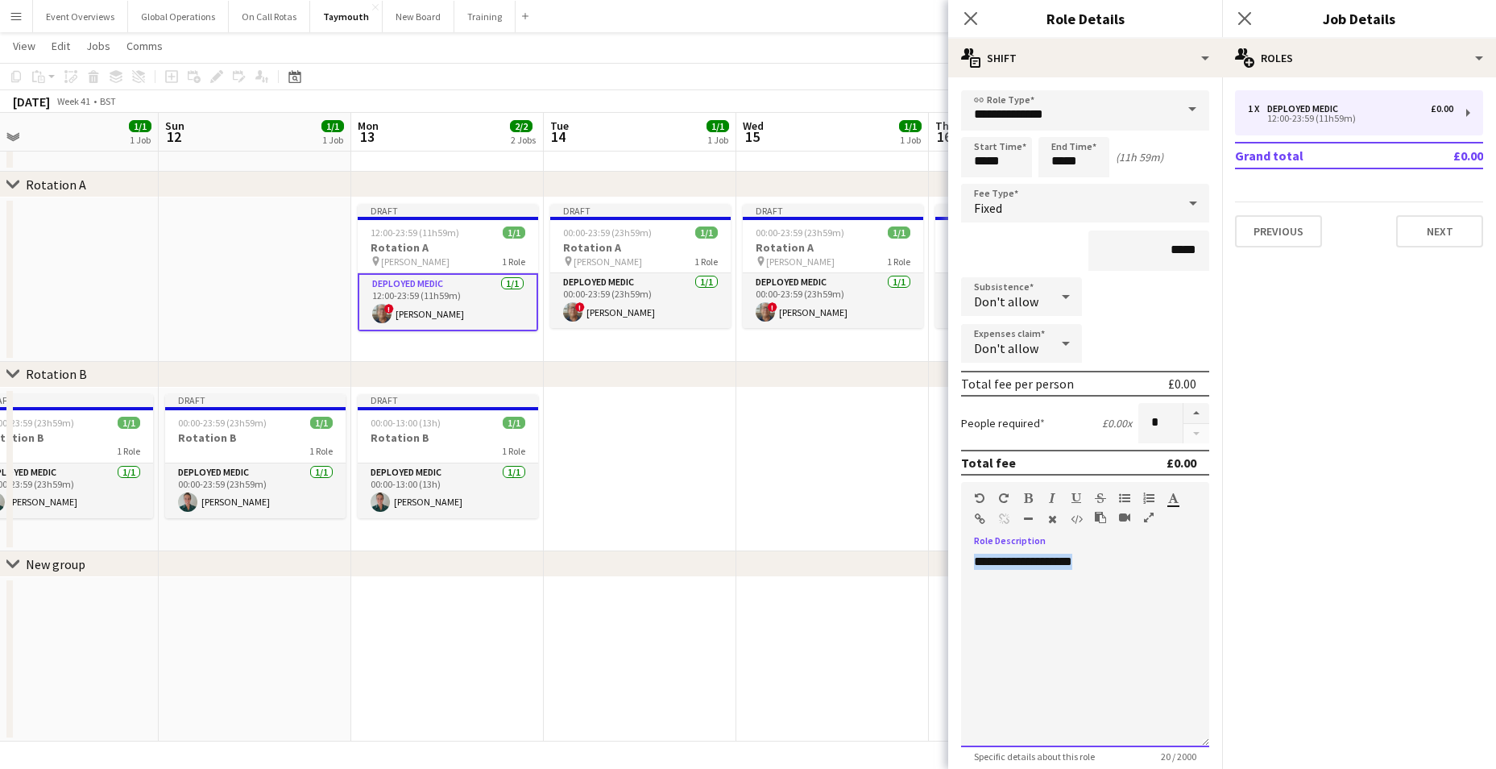
drag, startPoint x: 1108, startPoint y: 562, endPoint x: 932, endPoint y: 567, distance: 176.5
click at [932, 567] on body "Menu Boards Boards Boards All jobs Status Workforce Workforce My Workforce Recr…" at bounding box center [748, 356] width 1496 height 826
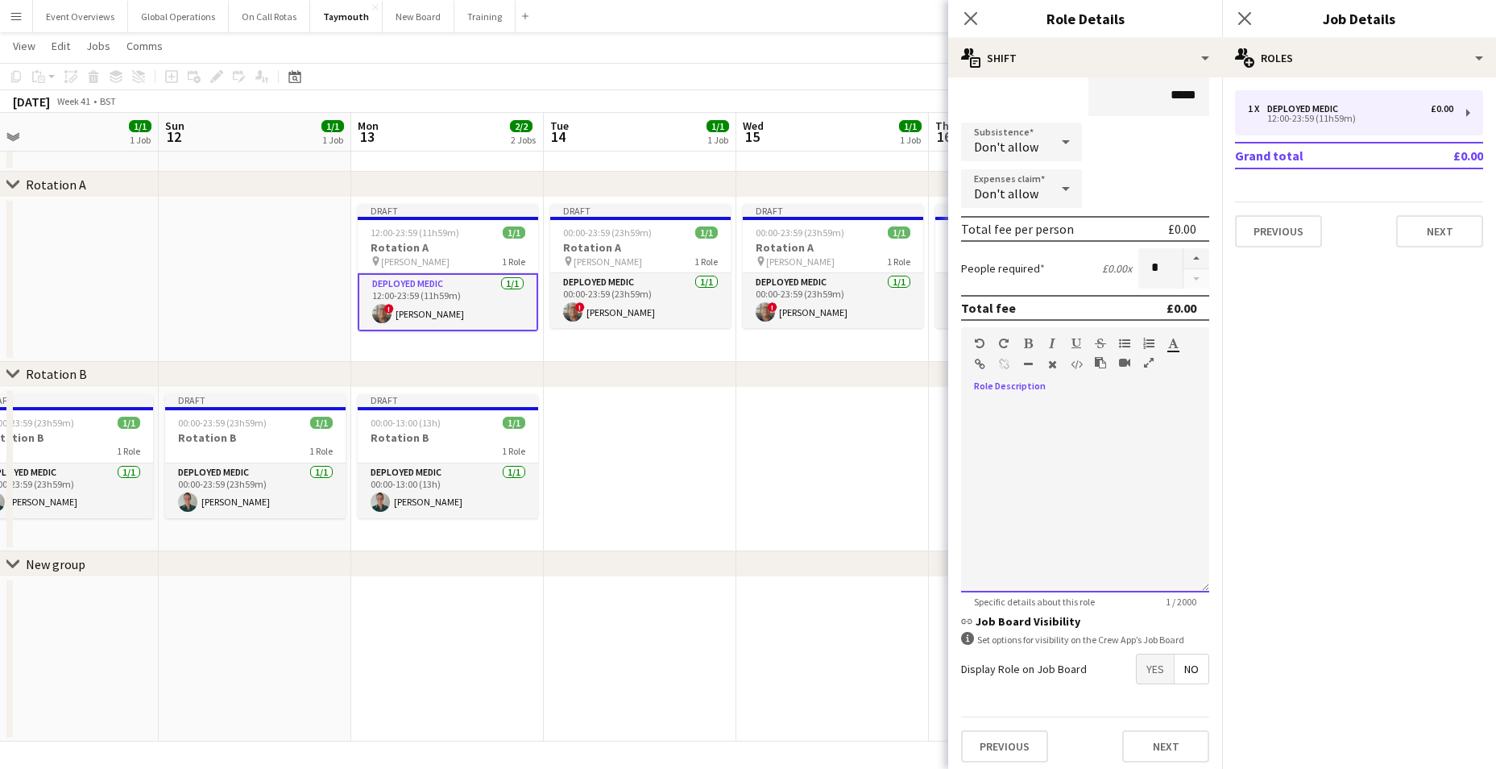
scroll to position [161, 0]
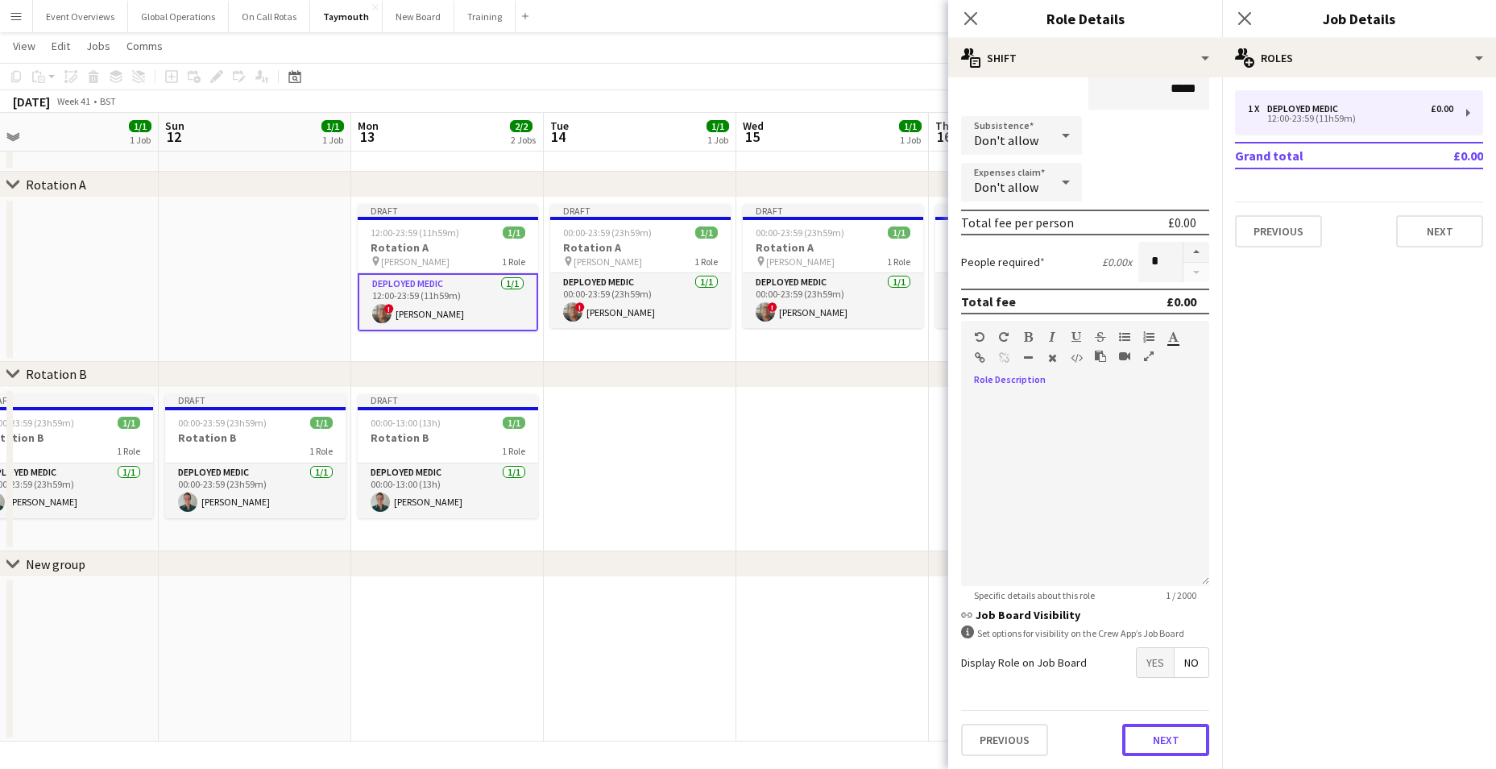
click at [1155, 736] on button "Next" at bounding box center [1165, 739] width 87 height 32
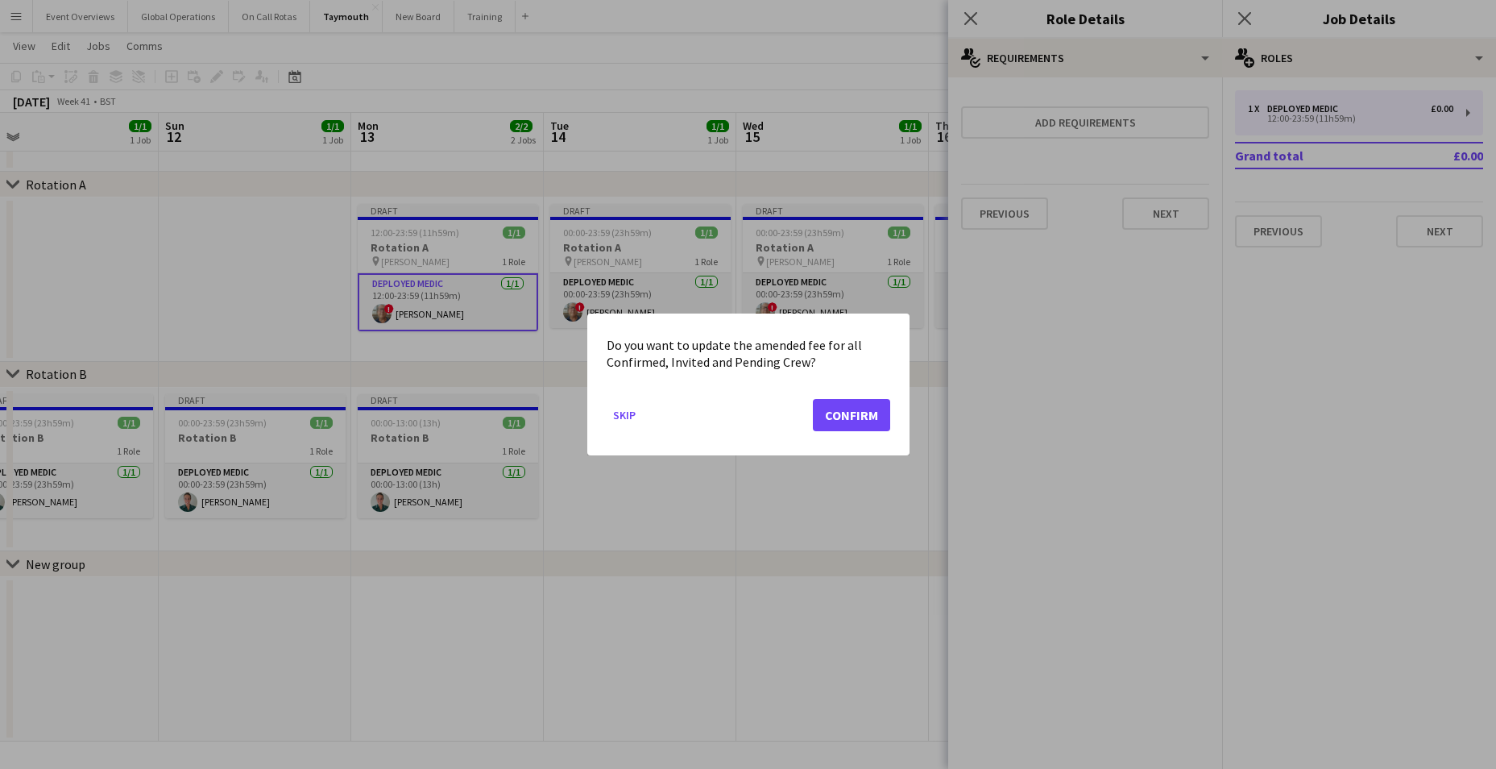
scroll to position [0, 0]
click at [867, 412] on button "Confirm" at bounding box center [851, 415] width 77 height 32
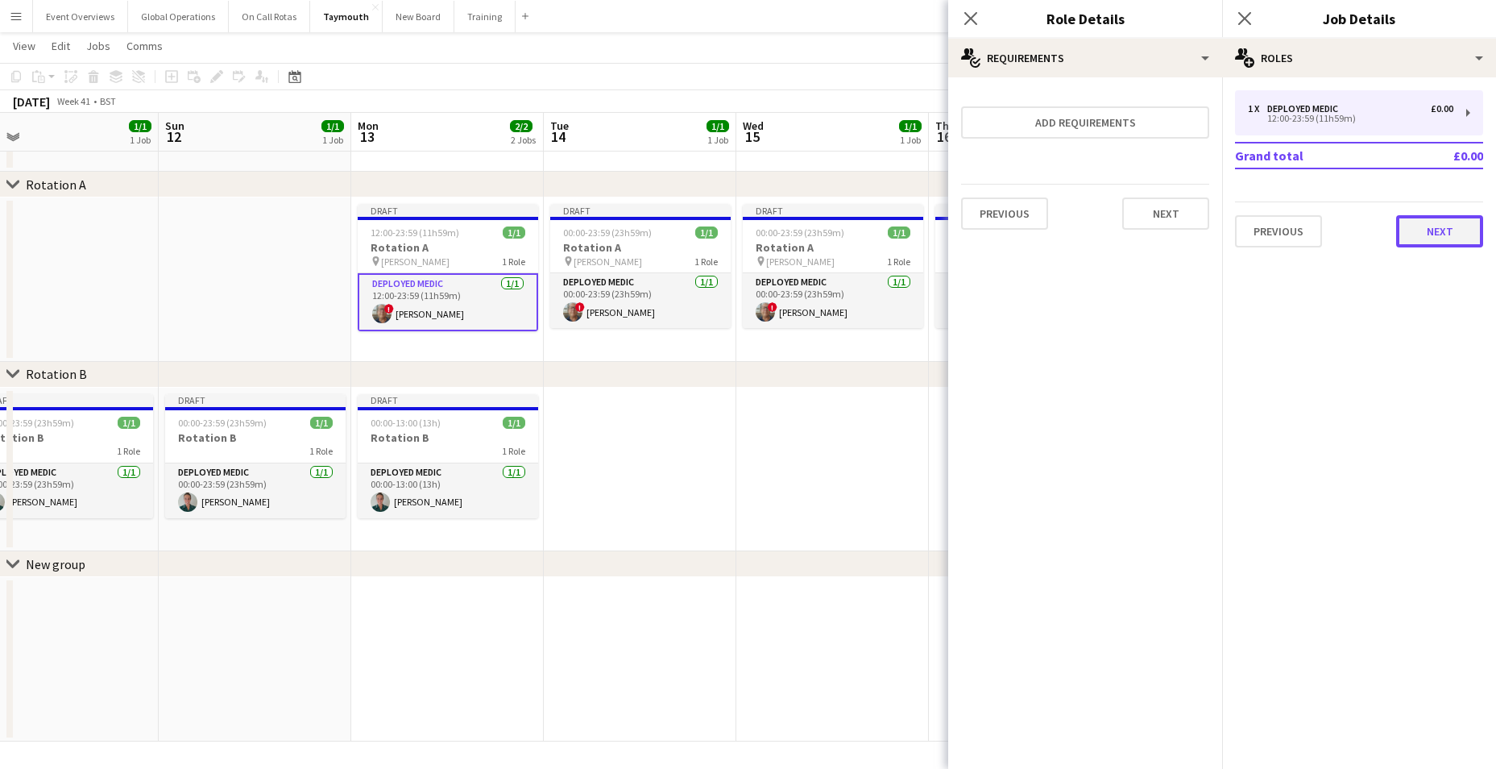
click at [1436, 237] on button "Next" at bounding box center [1439, 231] width 87 height 32
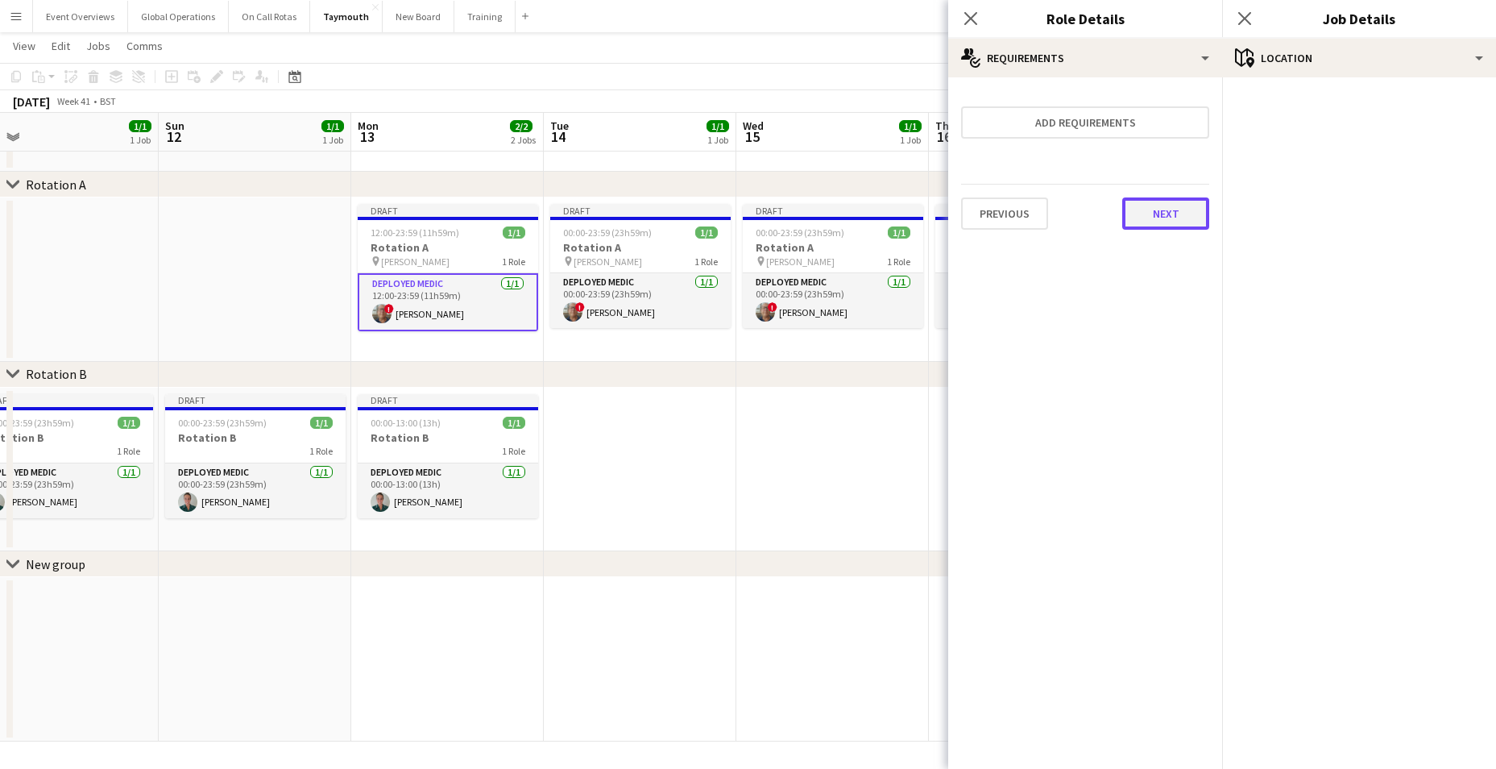
click at [1171, 217] on button "Next" at bounding box center [1165, 213] width 87 height 32
click at [1172, 215] on button "Finish" at bounding box center [1179, 216] width 60 height 32
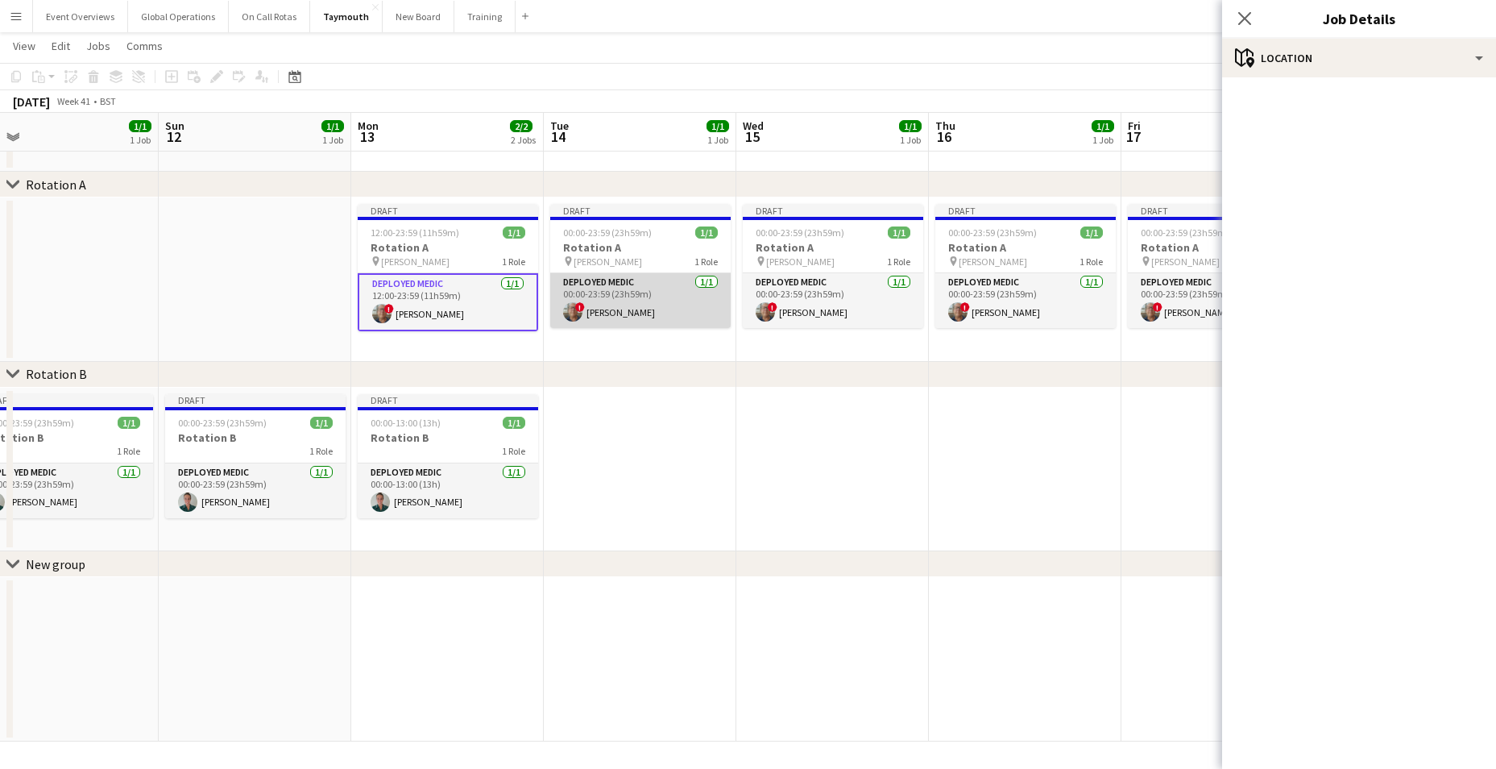
click at [620, 311] on app-card-role "Deployed Medic [DATE] 00:00-23:59 (23h59m) ! [PERSON_NAME]" at bounding box center [640, 300] width 180 height 55
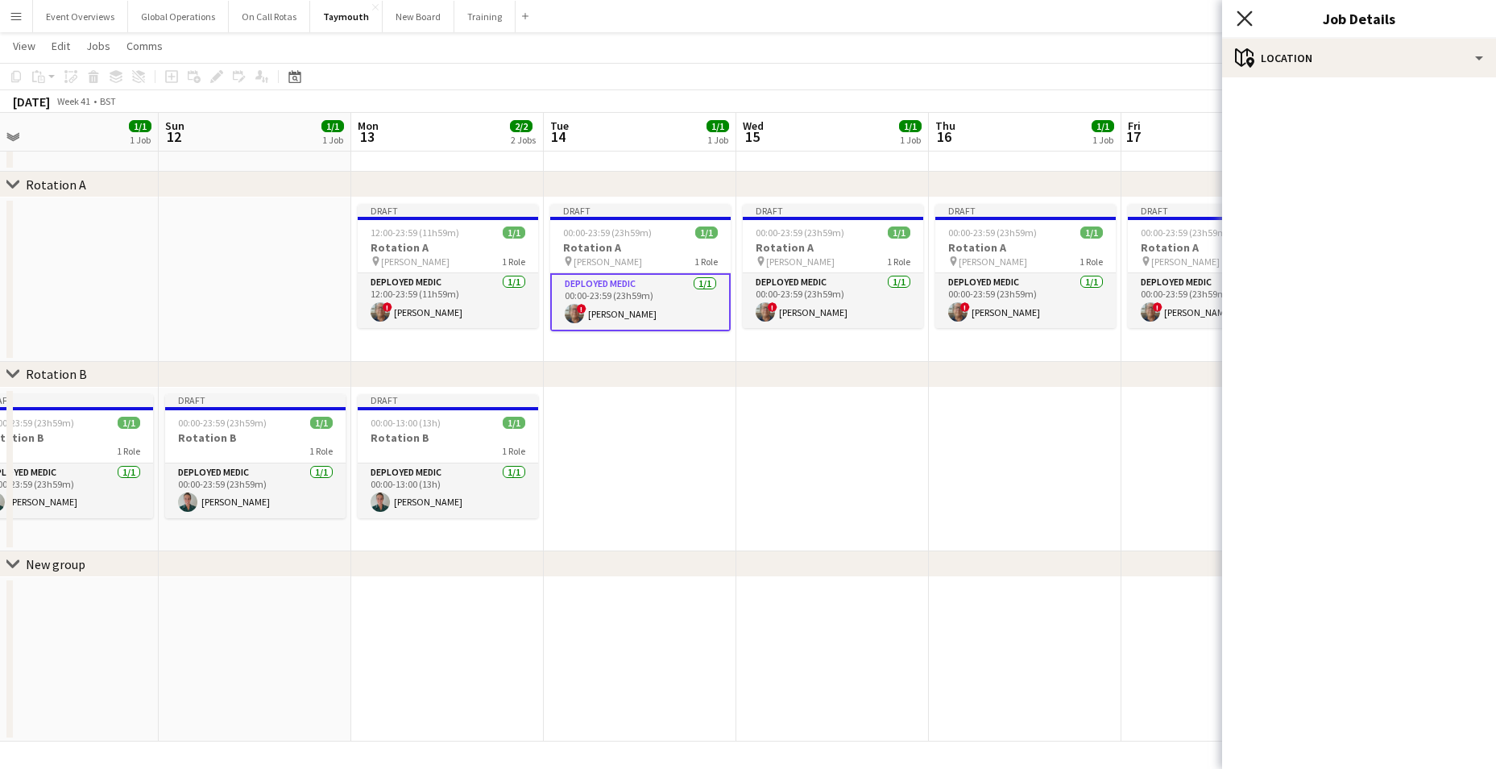
click at [1246, 15] on icon "Close pop-in" at bounding box center [1244, 17] width 15 height 15
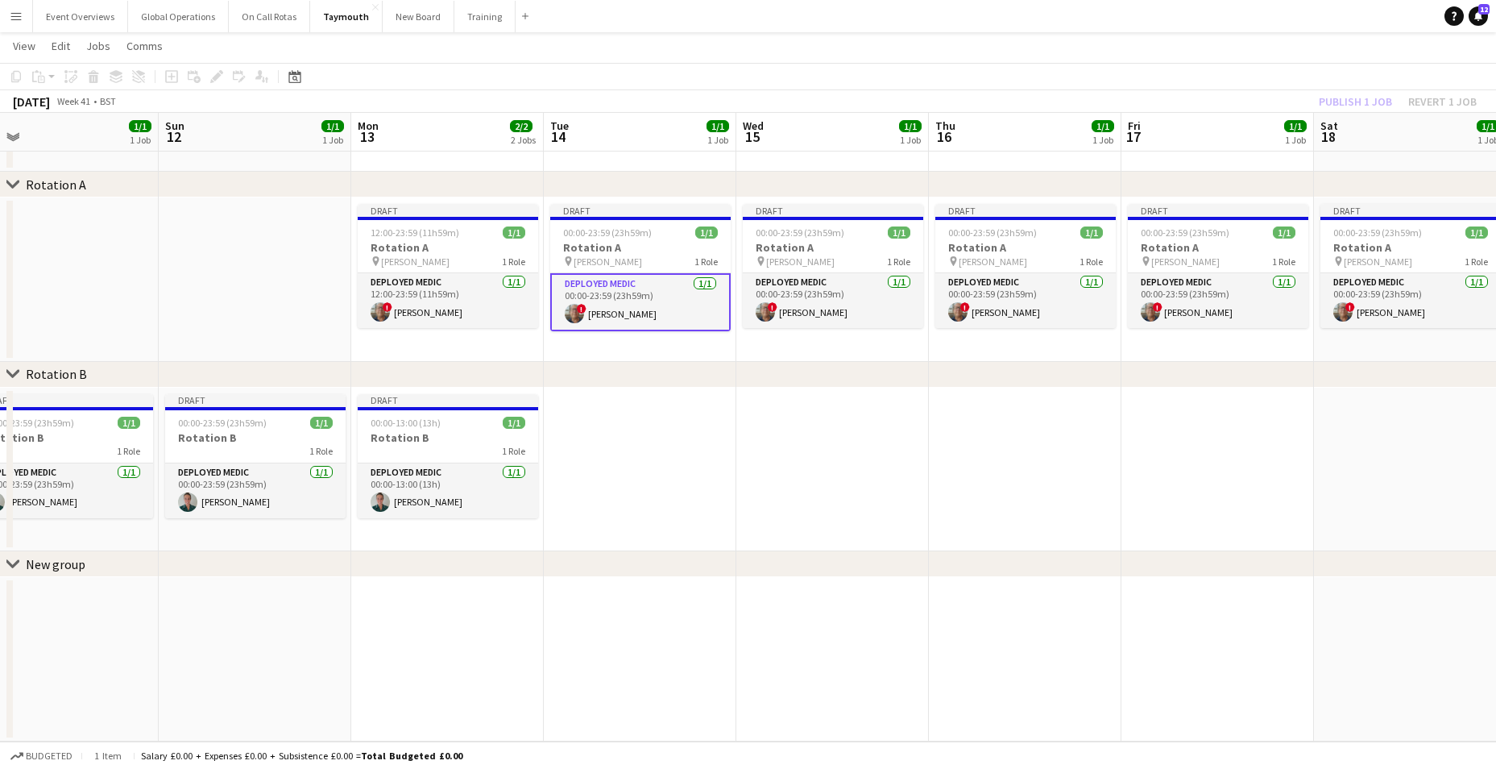
click at [607, 280] on app-card-role "Deployed Medic [DATE] 00:00-23:59 (23h59m) ! [PERSON_NAME]" at bounding box center [640, 302] width 180 height 58
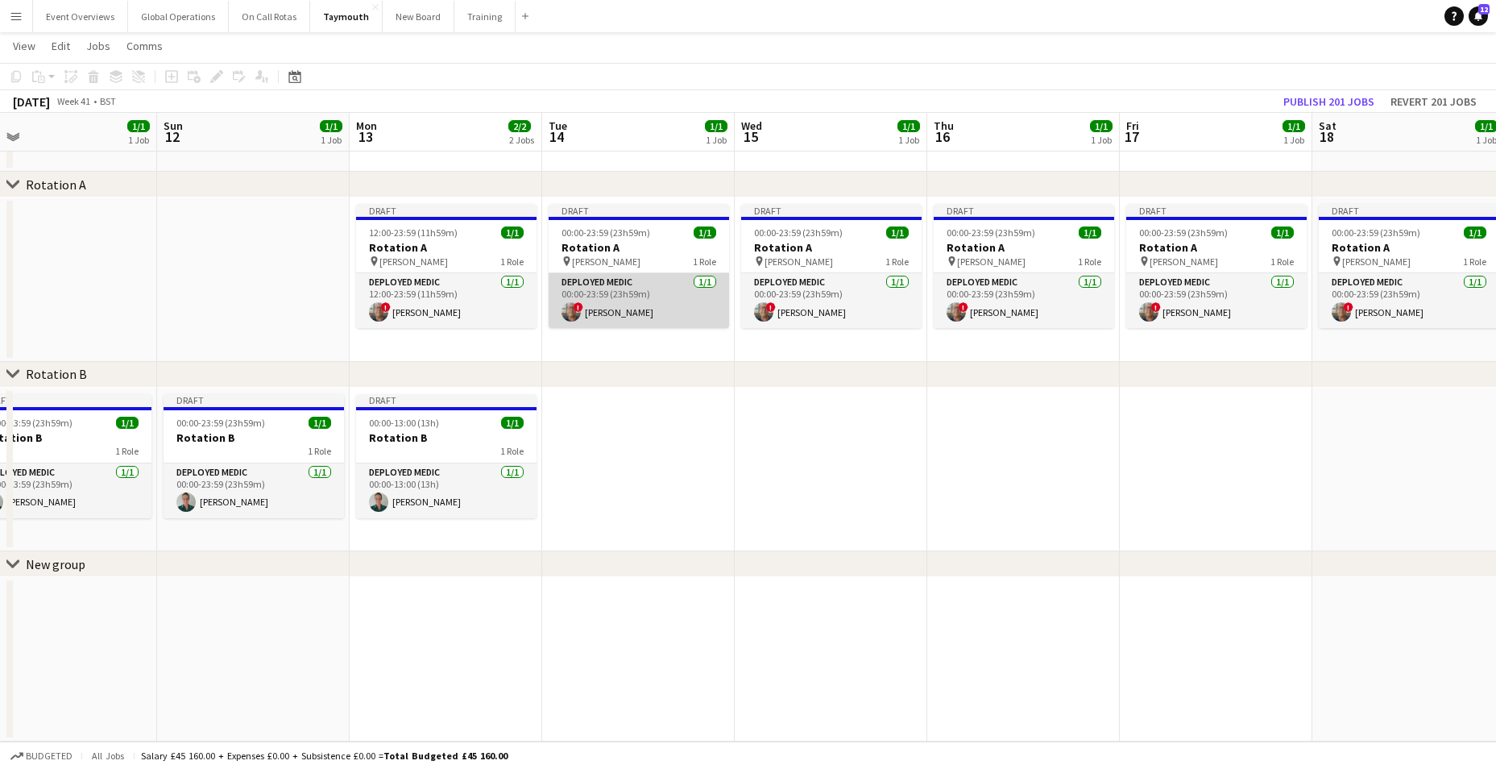
click at [619, 305] on app-card-role "Deployed Medic [DATE] 00:00-23:59 (23h59m) ! [PERSON_NAME]" at bounding box center [639, 300] width 180 height 55
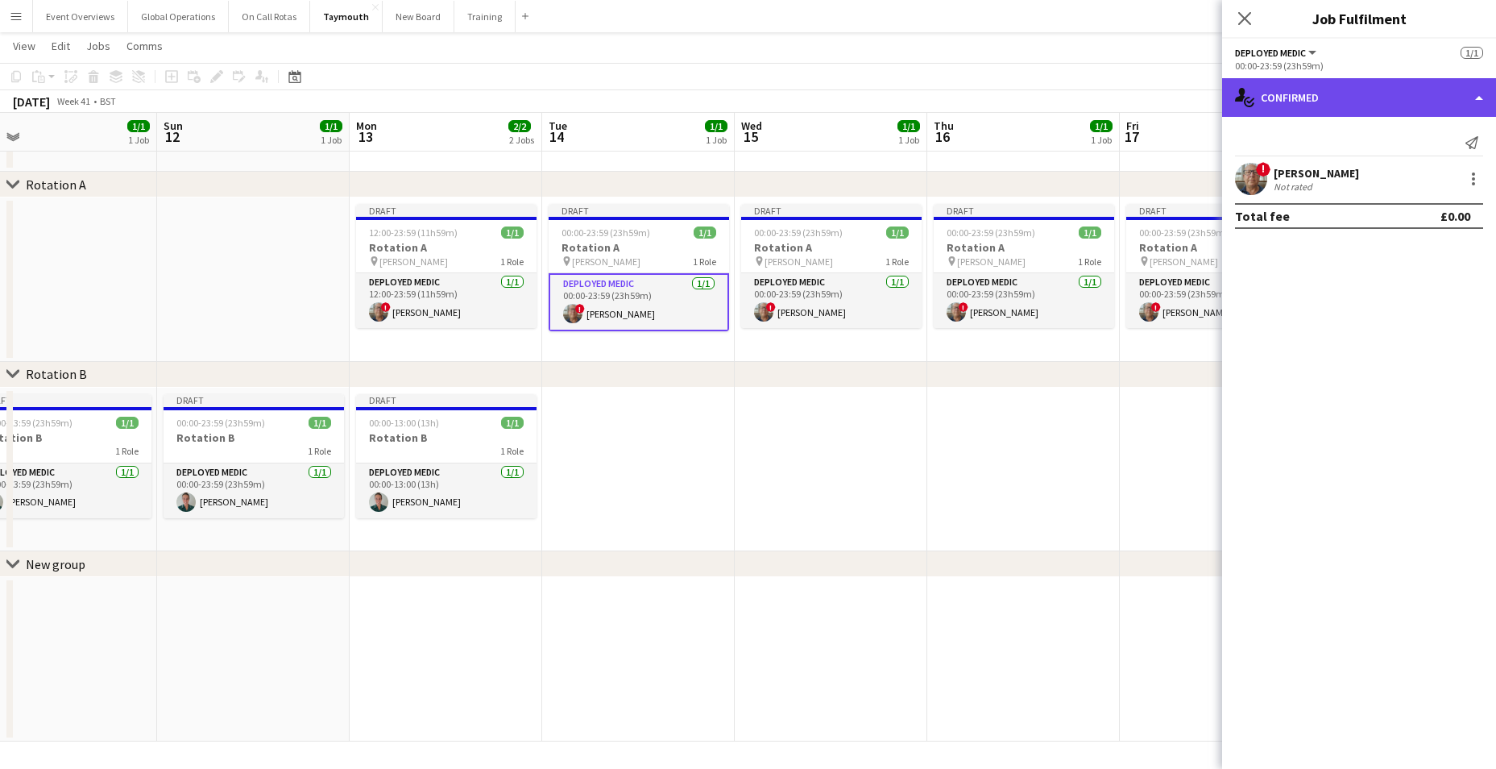
click at [1477, 97] on div "single-neutral-actions-check-2 Confirmed" at bounding box center [1359, 97] width 274 height 39
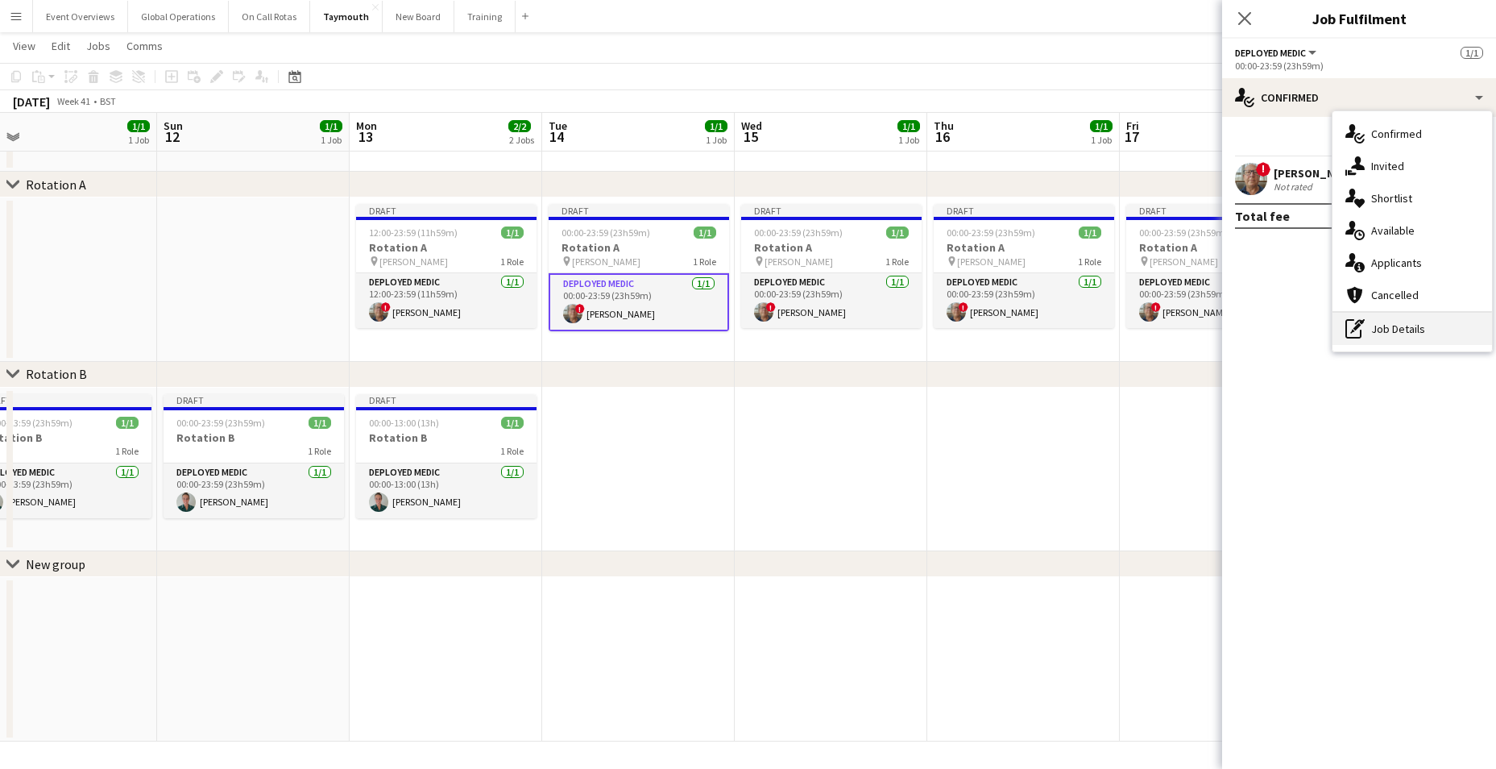
click at [1398, 321] on div "pen-write Job Details" at bounding box center [1412, 329] width 160 height 32
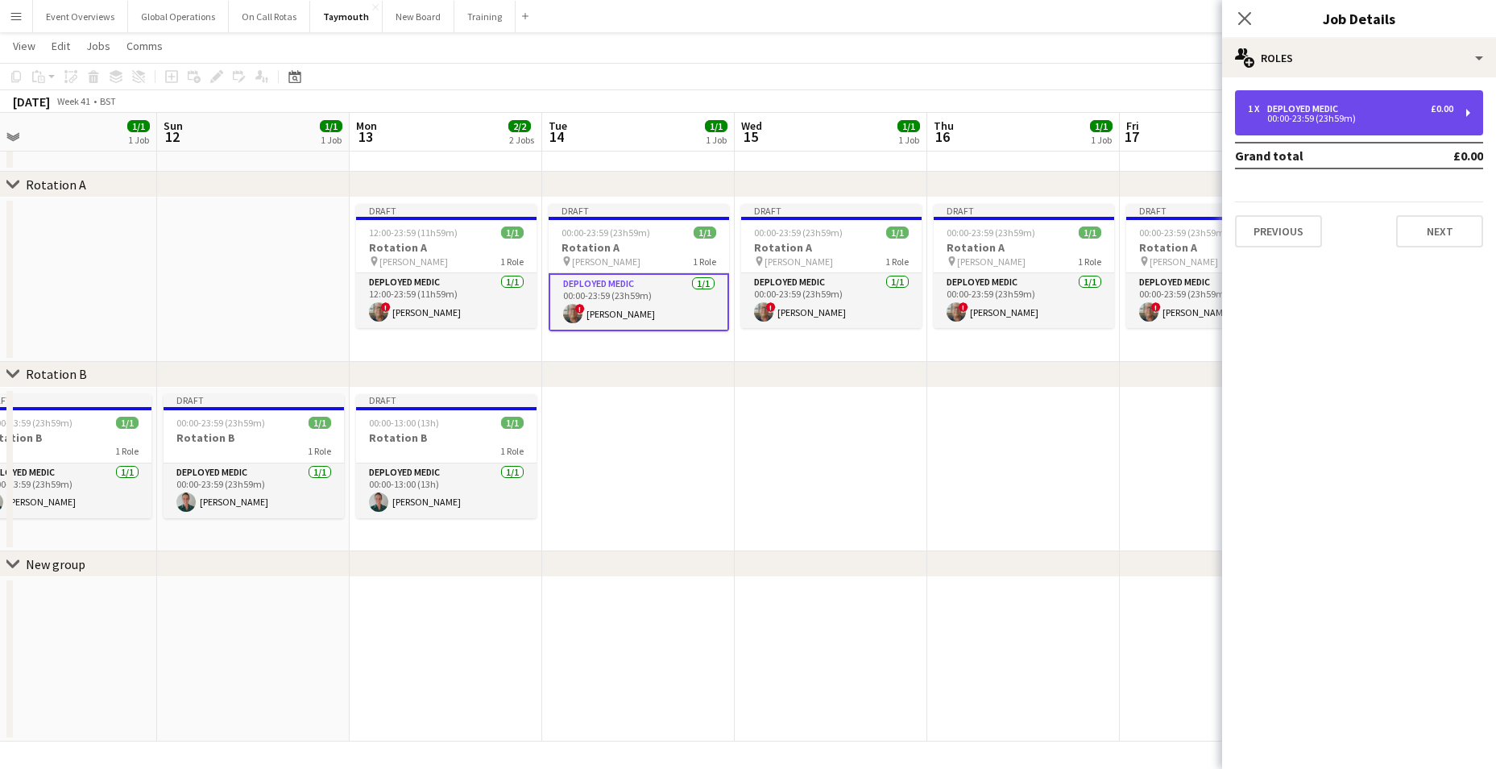
click at [1328, 114] on div "00:00-23:59 (23h59m)" at bounding box center [1350, 118] width 205 height 8
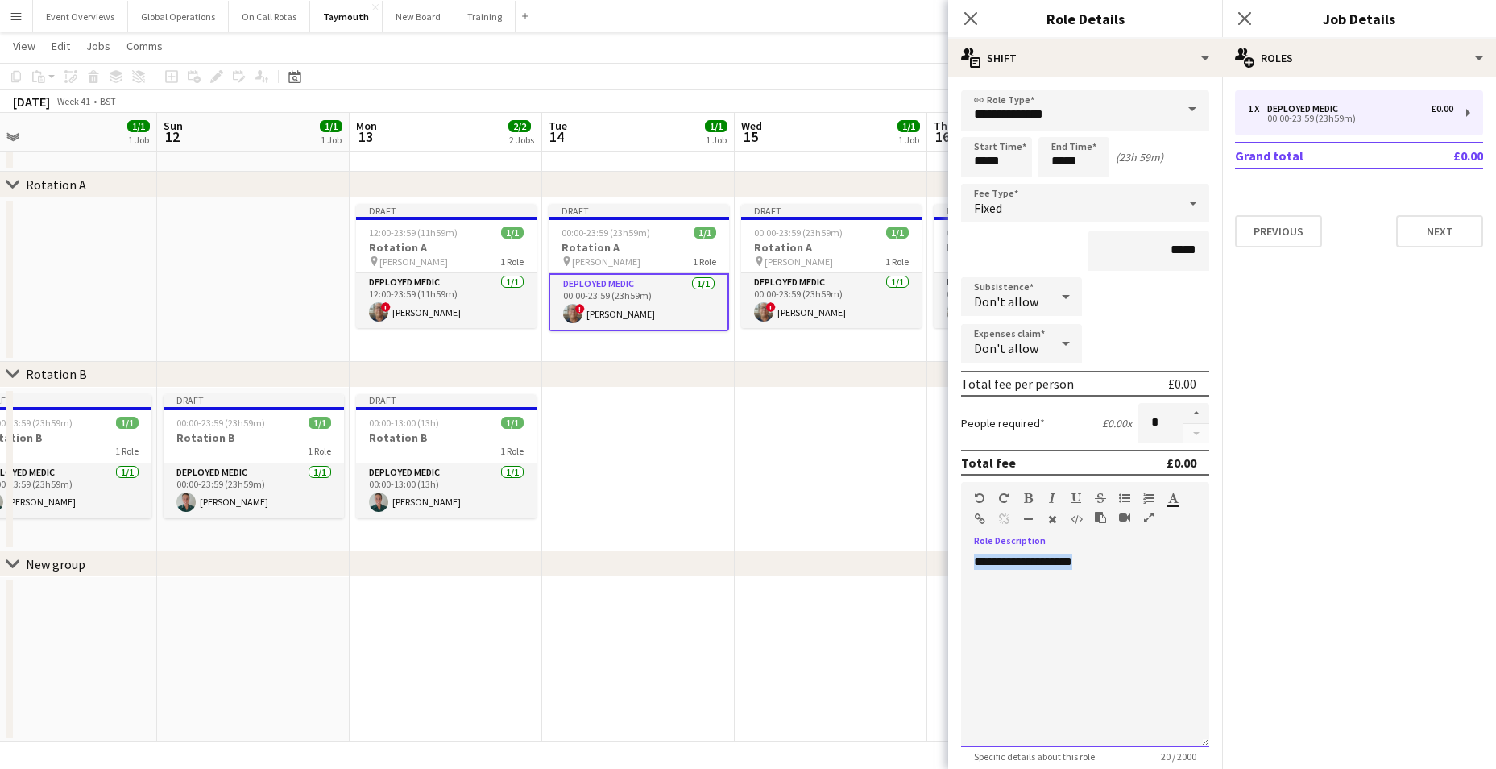
drag, startPoint x: 1075, startPoint y: 559, endPoint x: 945, endPoint y: 569, distance: 130.9
click at [945, 569] on body "Menu Boards Boards Boards All jobs Status Workforce Workforce My Workforce Recr…" at bounding box center [748, 356] width 1496 height 826
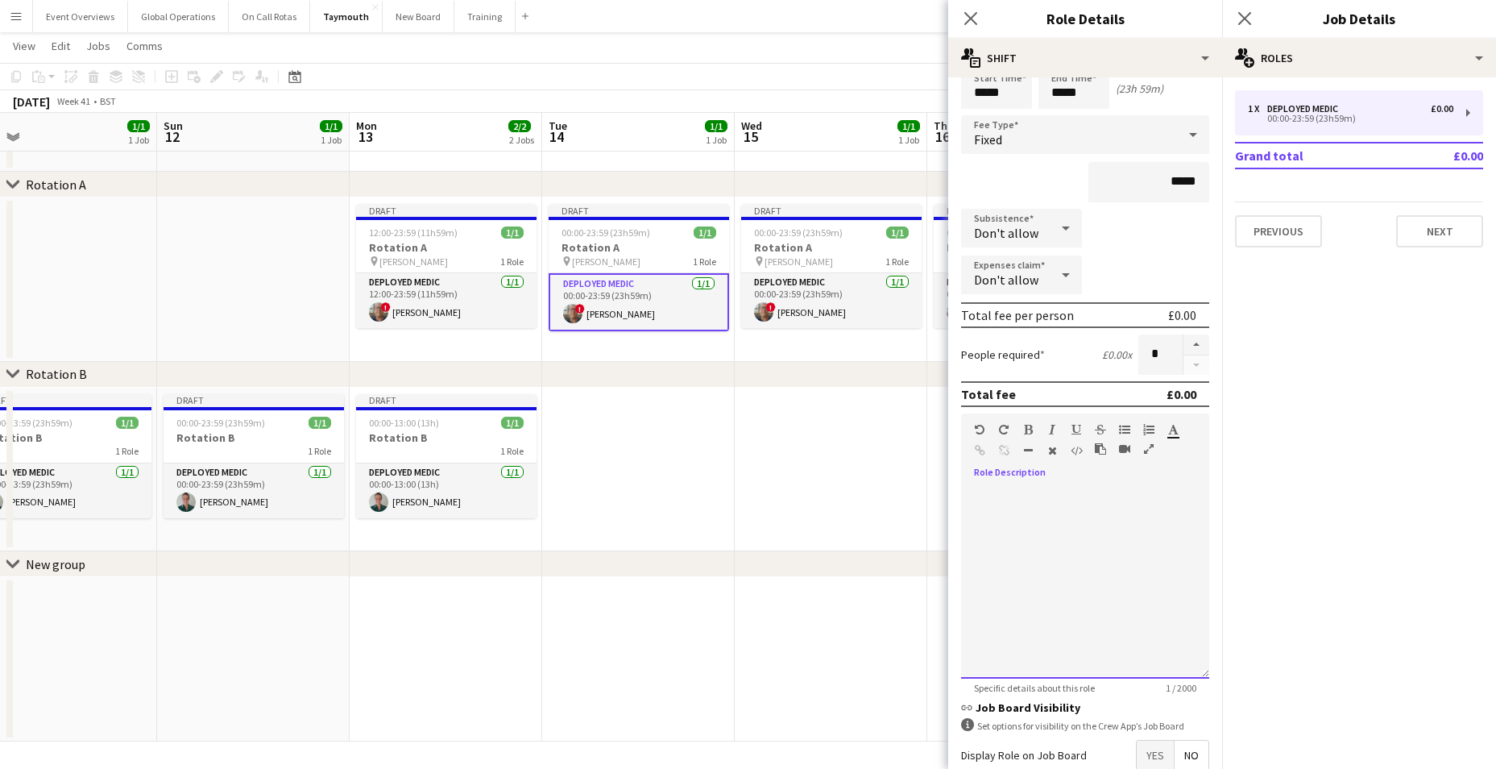
scroll to position [161, 0]
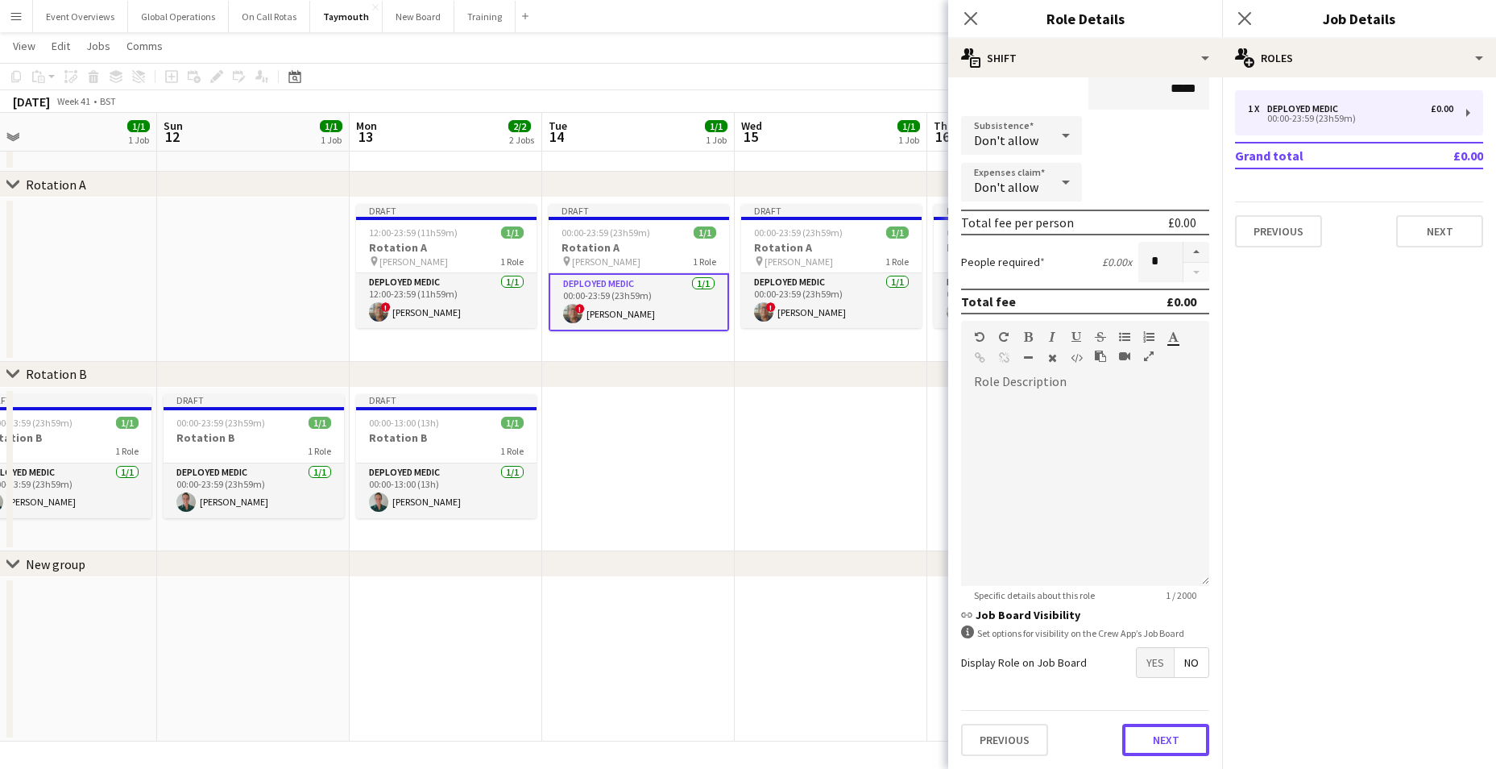
click at [1141, 737] on button "Next" at bounding box center [1165, 739] width 87 height 32
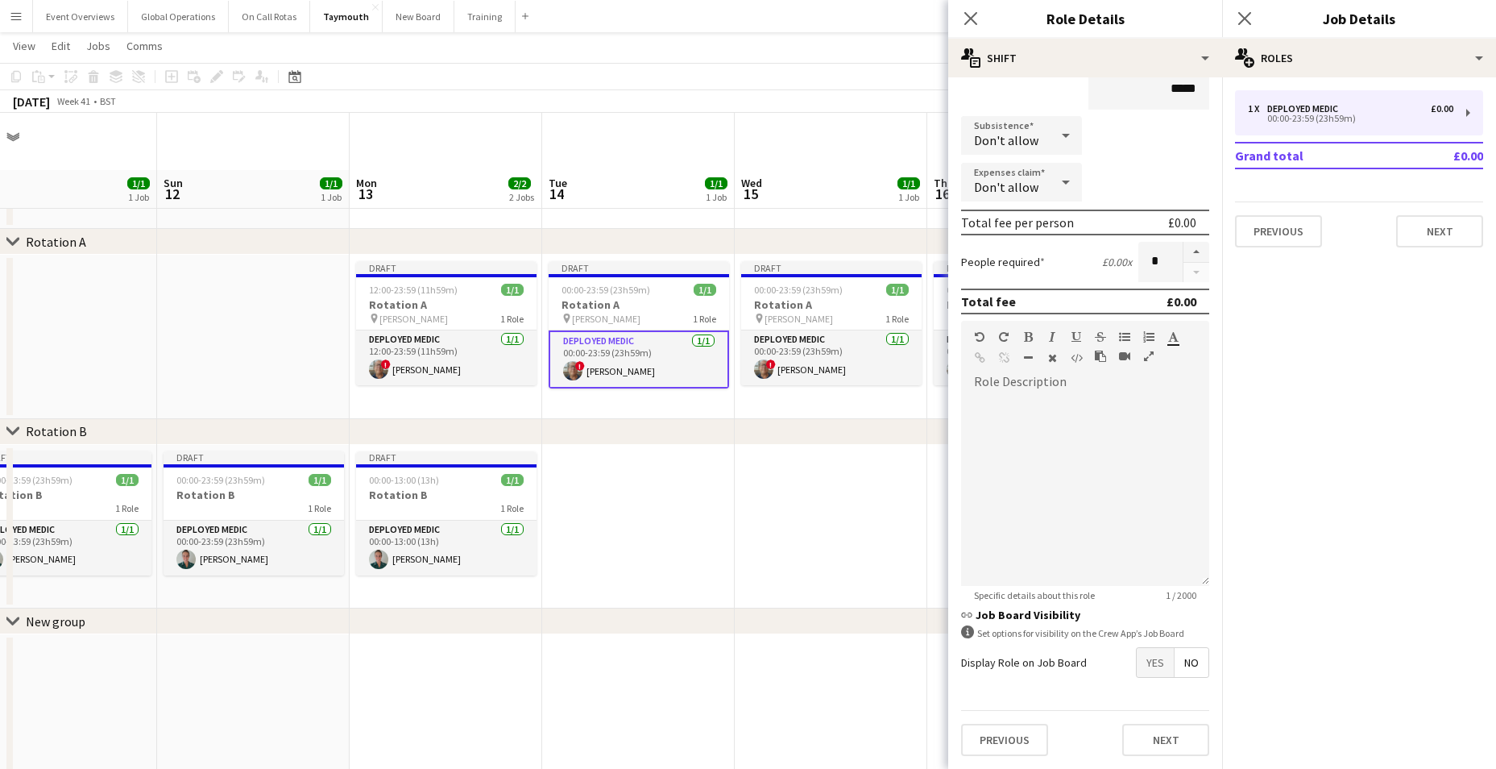
scroll to position [0, 0]
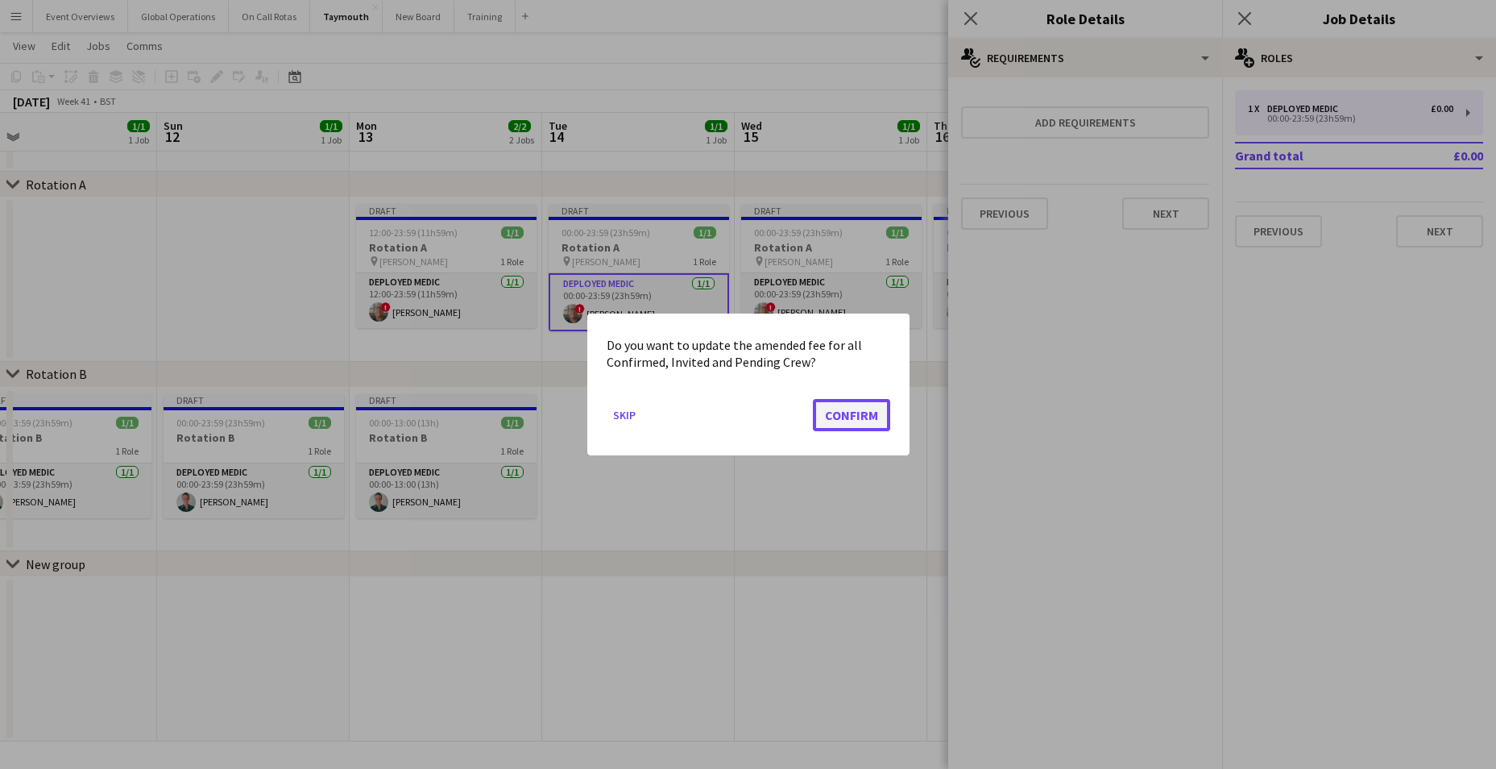
click at [851, 408] on button "Confirm" at bounding box center [851, 415] width 77 height 32
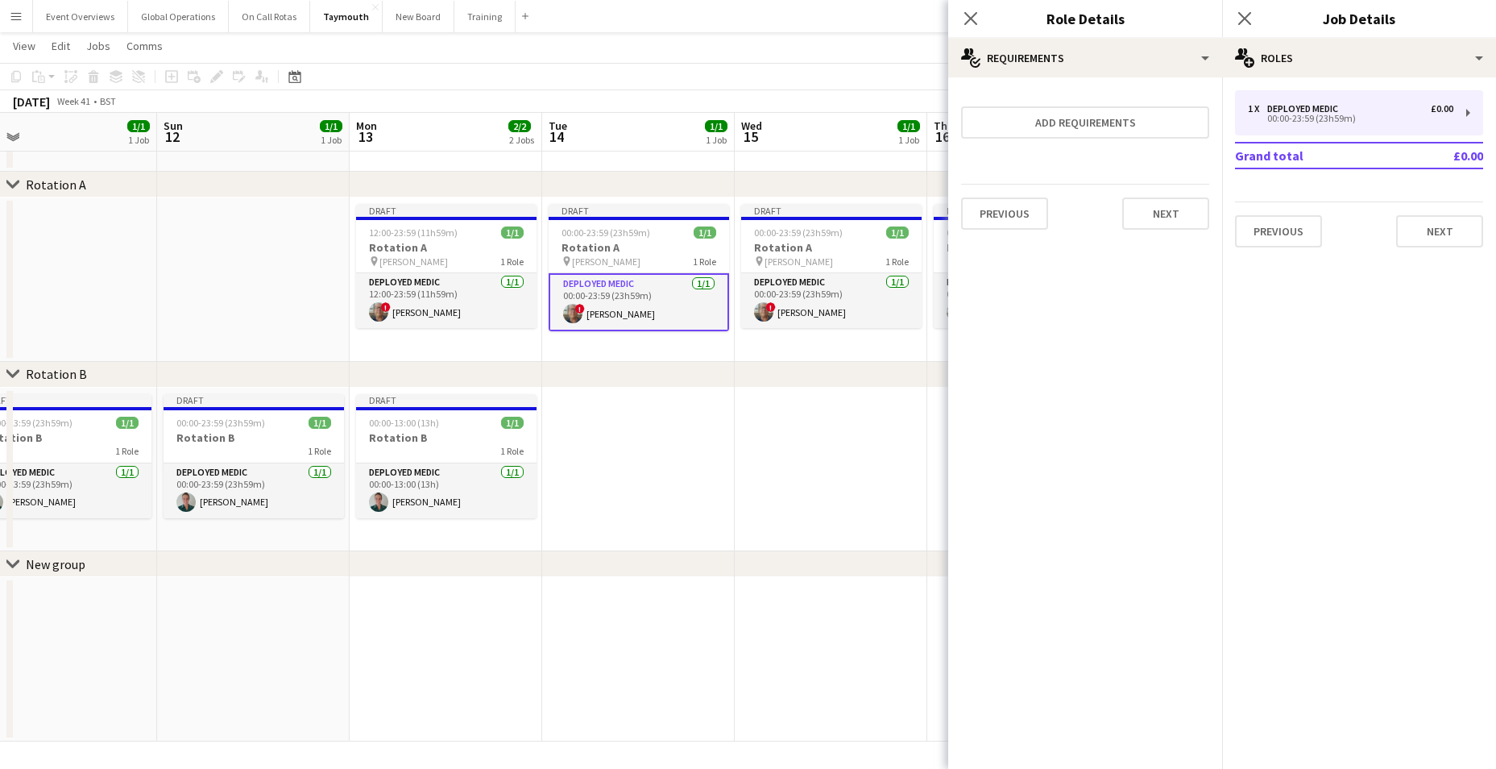
scroll to position [57, 0]
drag, startPoint x: 1178, startPoint y: 205, endPoint x: 1175, endPoint y: 213, distance: 8.7
click at [1177, 212] on button "Next" at bounding box center [1165, 213] width 87 height 32
click at [1176, 216] on button "Finish" at bounding box center [1179, 216] width 60 height 32
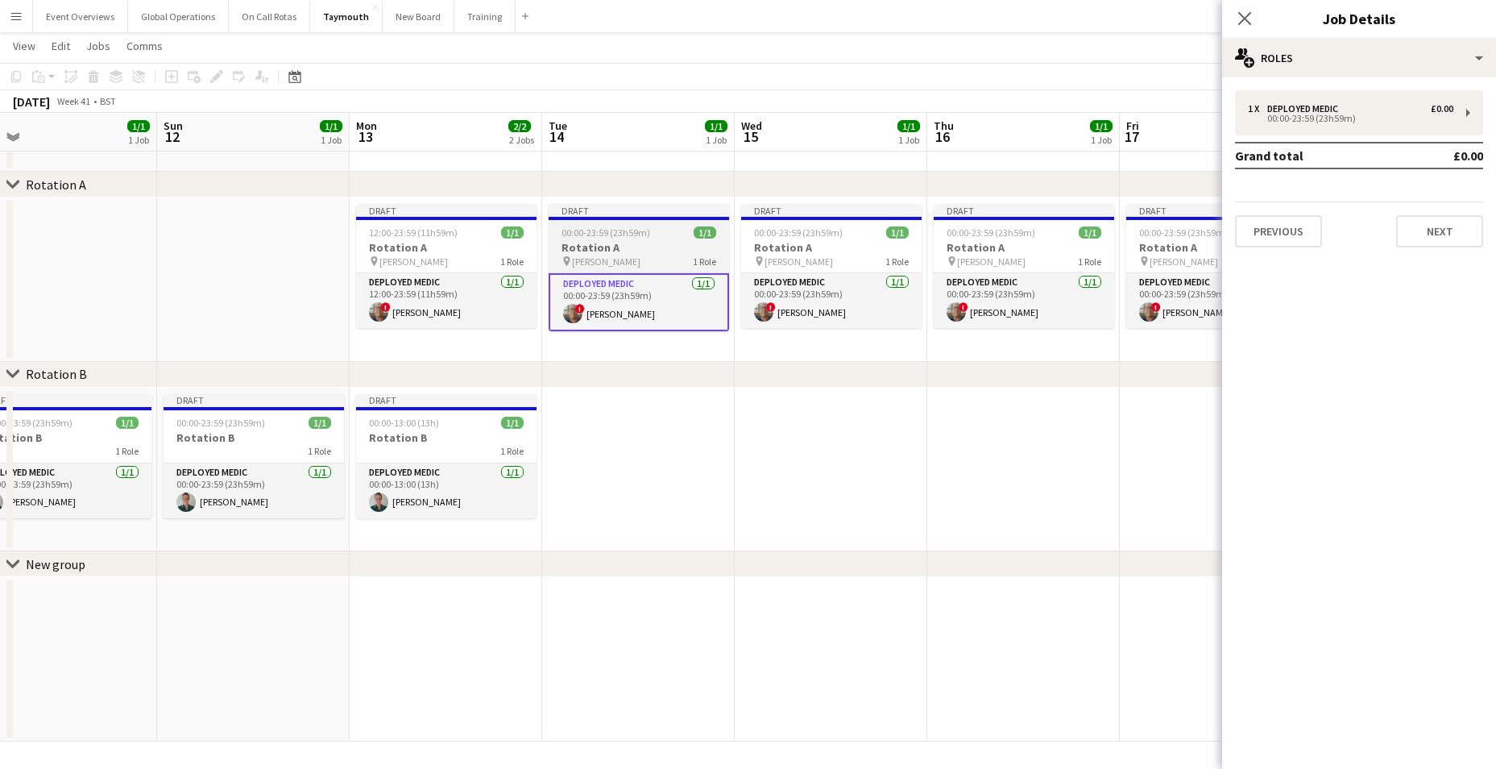
click at [593, 245] on h3 "Rotation A" at bounding box center [639, 247] width 180 height 15
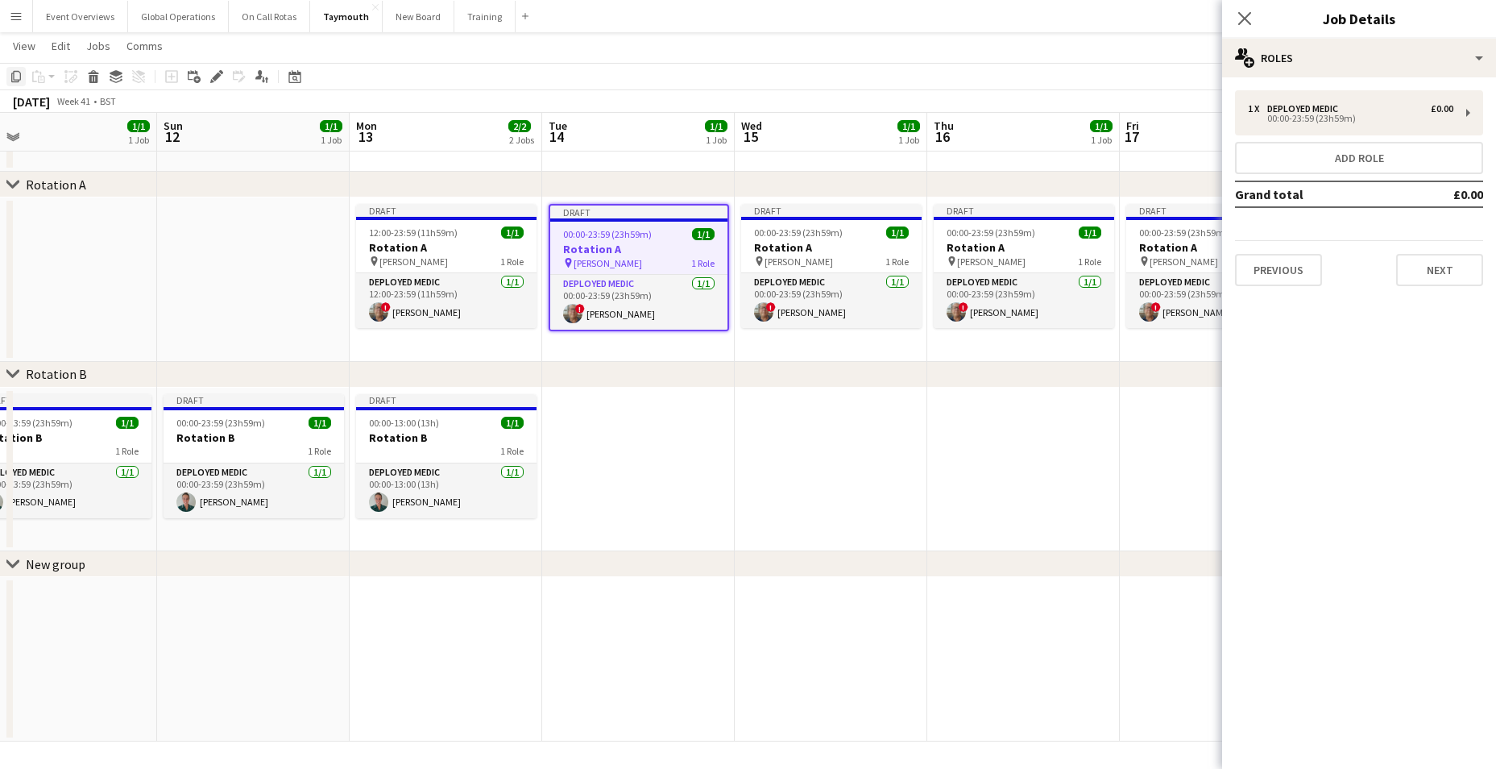
click at [17, 73] on icon "Copy" at bounding box center [16, 76] width 13 height 13
click at [789, 247] on h3 "Rotation A" at bounding box center [831, 247] width 180 height 15
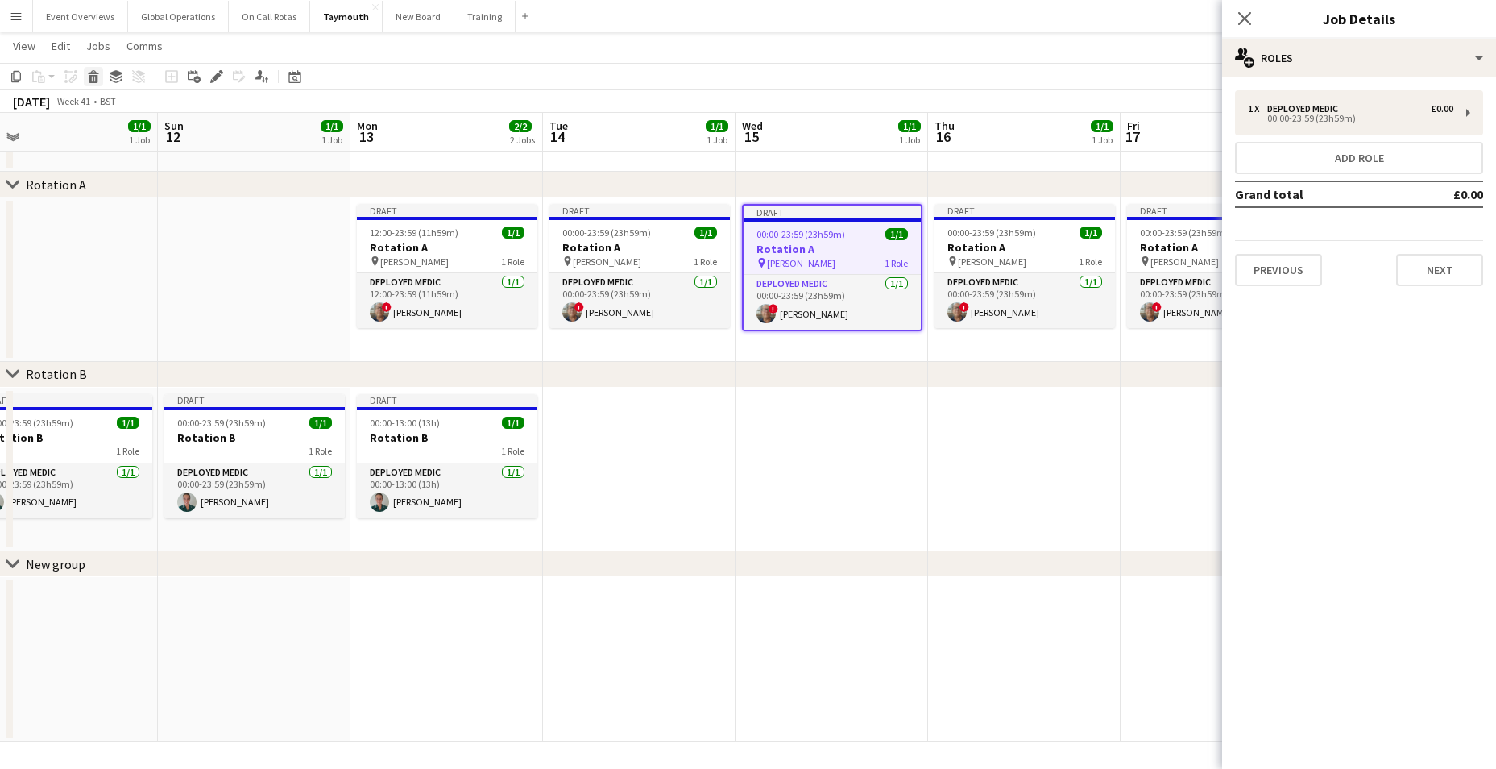
click at [92, 74] on icon "Delete" at bounding box center [93, 76] width 13 height 13
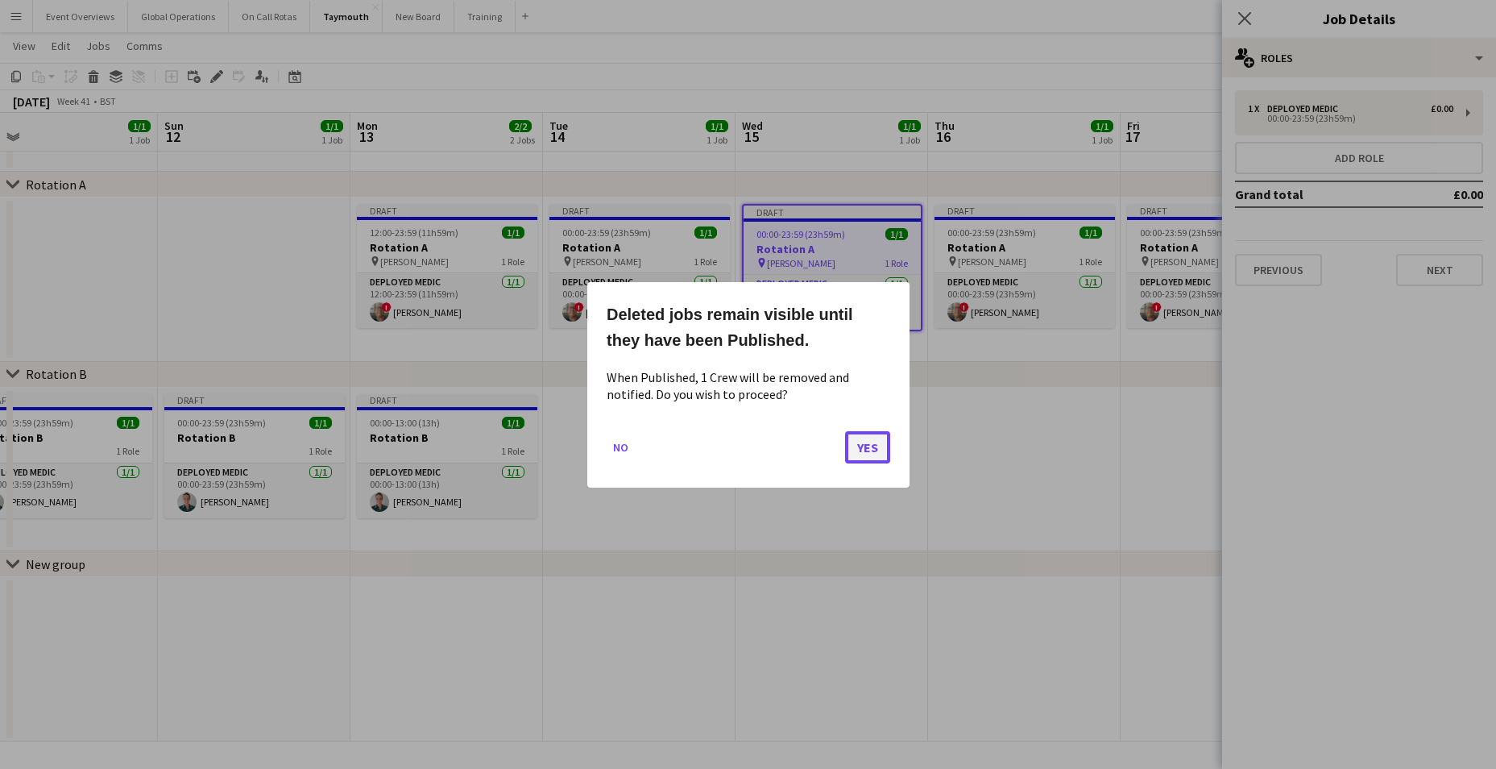
click at [864, 448] on button "Yes" at bounding box center [867, 446] width 45 height 32
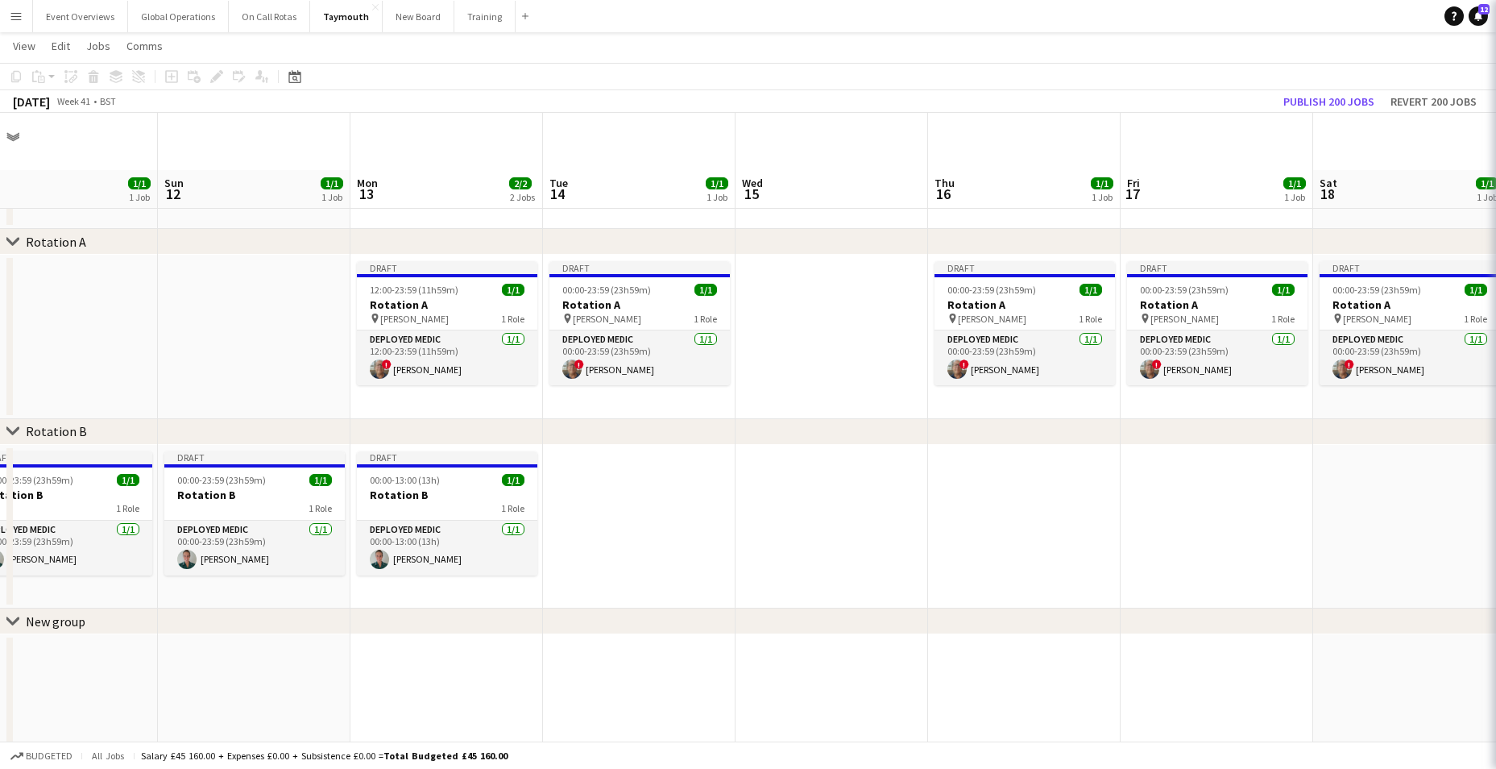
scroll to position [57, 0]
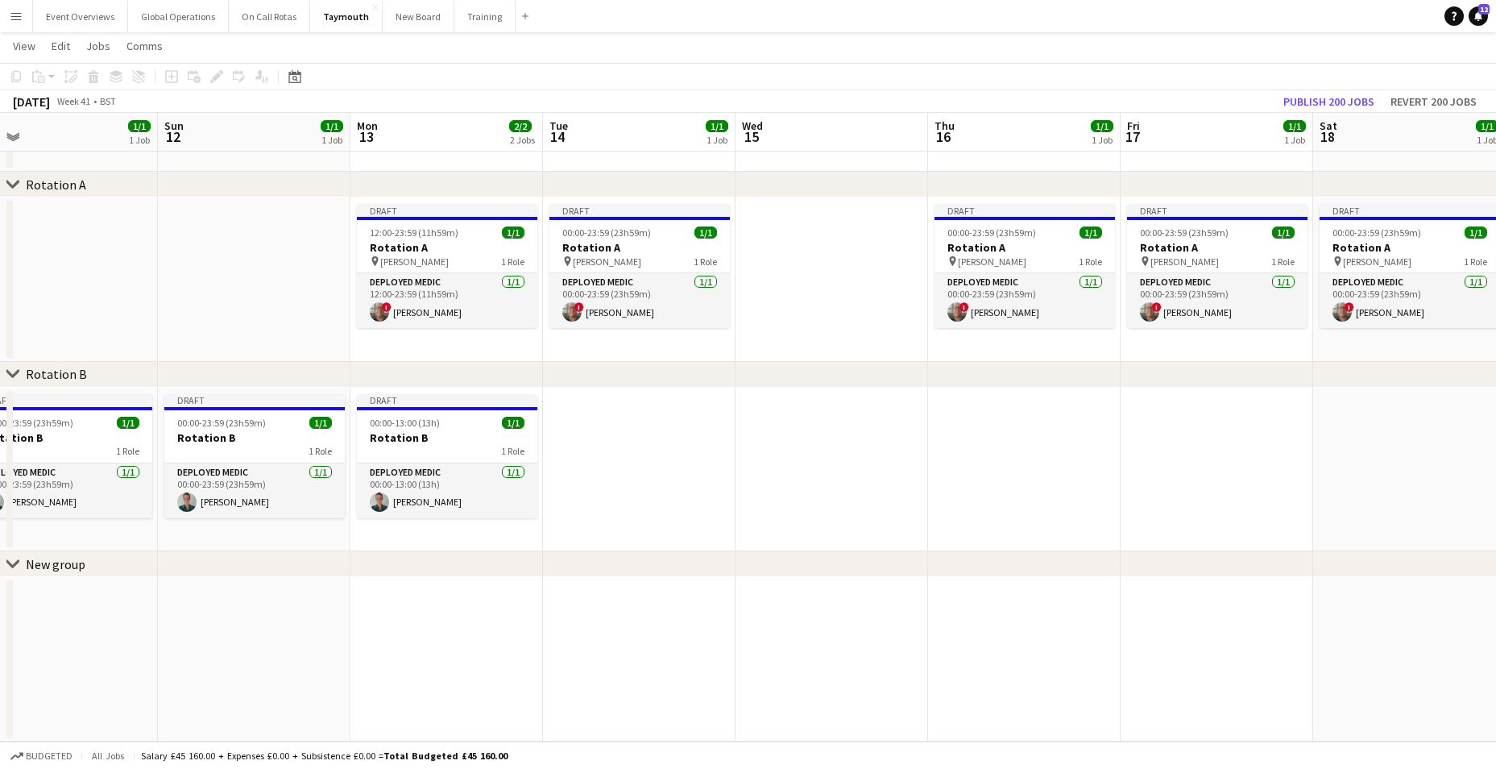
click at [784, 256] on app-date-cell at bounding box center [831, 279] width 193 height 164
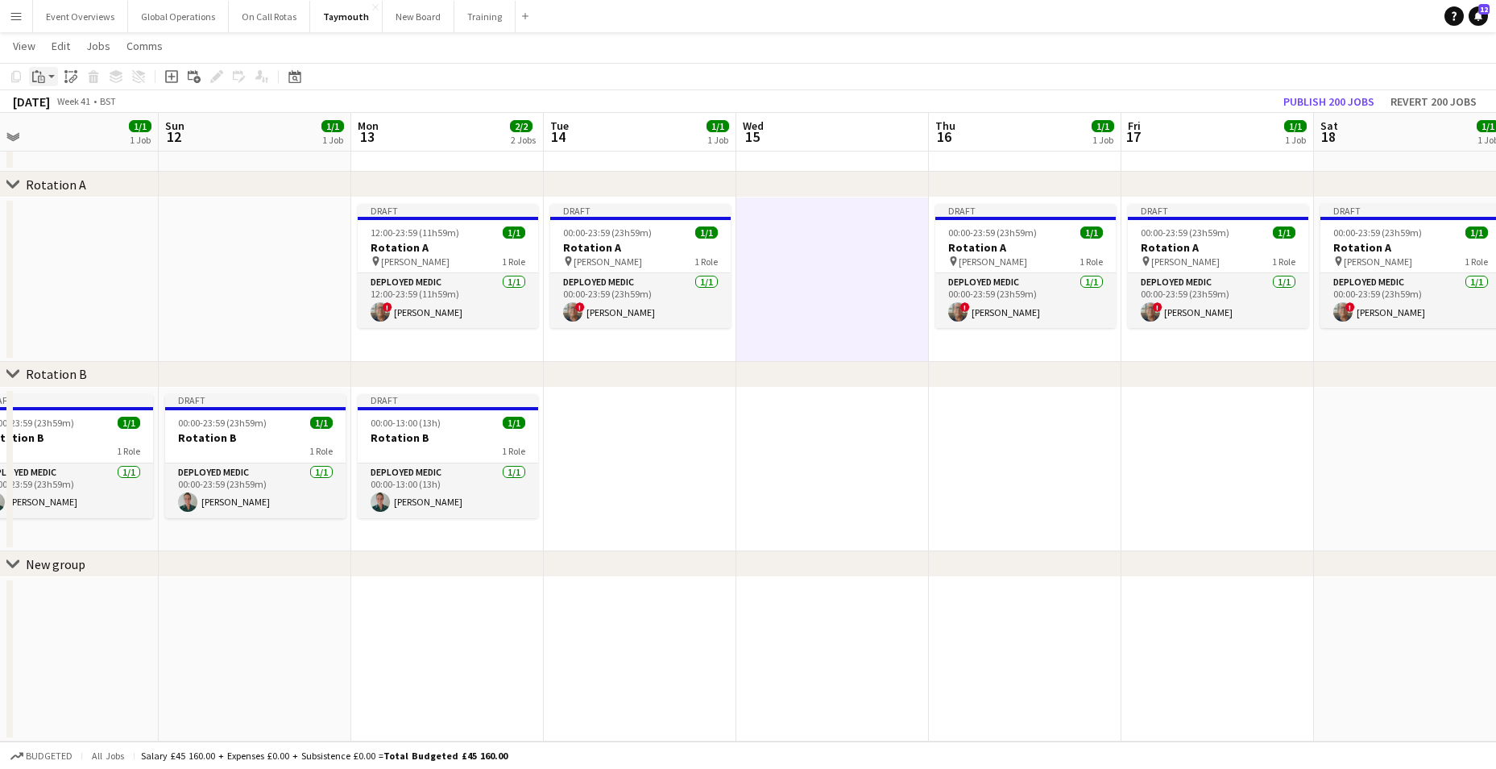
click at [40, 73] on icon at bounding box center [40, 73] width 2 height 3
click at [70, 132] on link "Paste with crew Ctrl+Shift+V" at bounding box center [118, 134] width 151 height 15
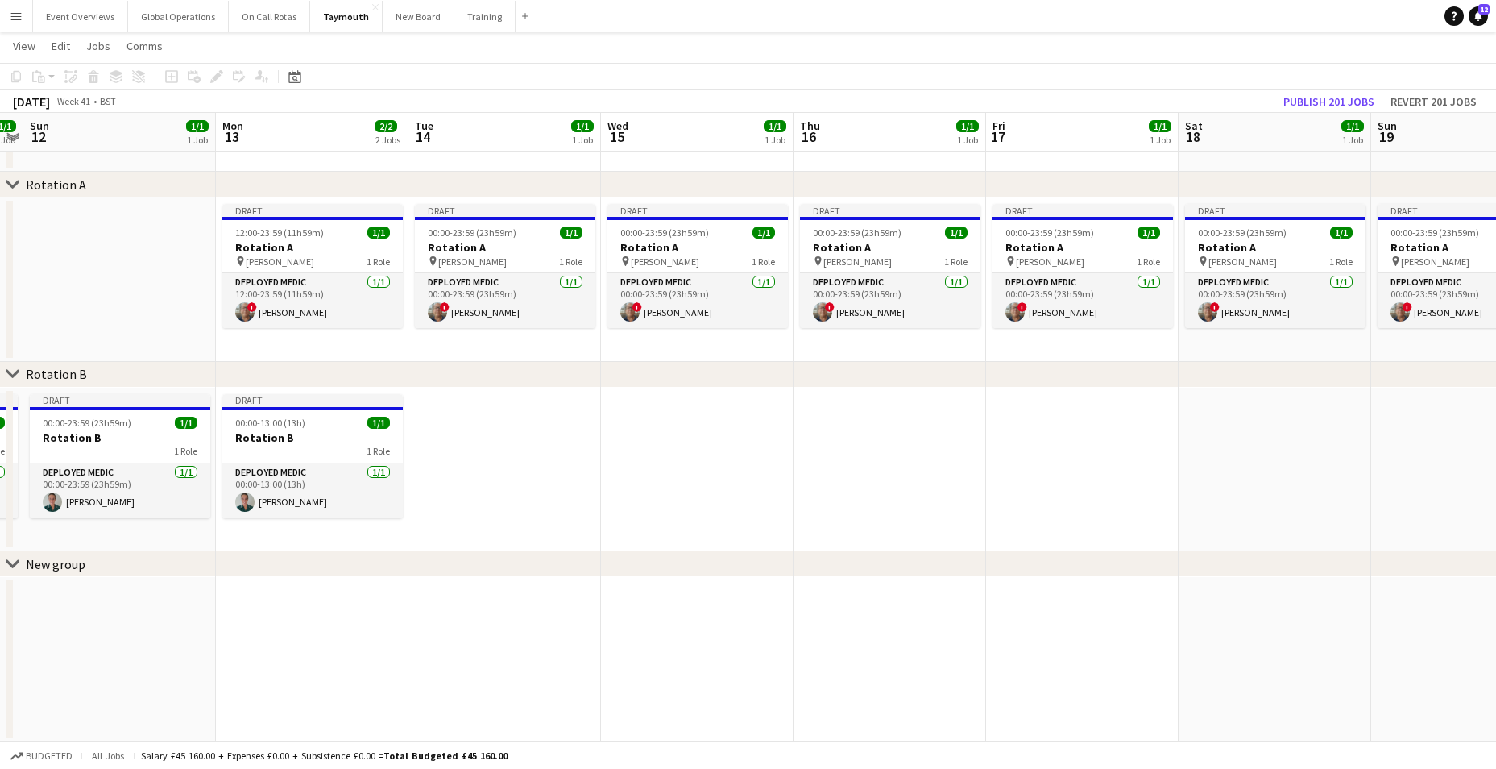
scroll to position [0, 557]
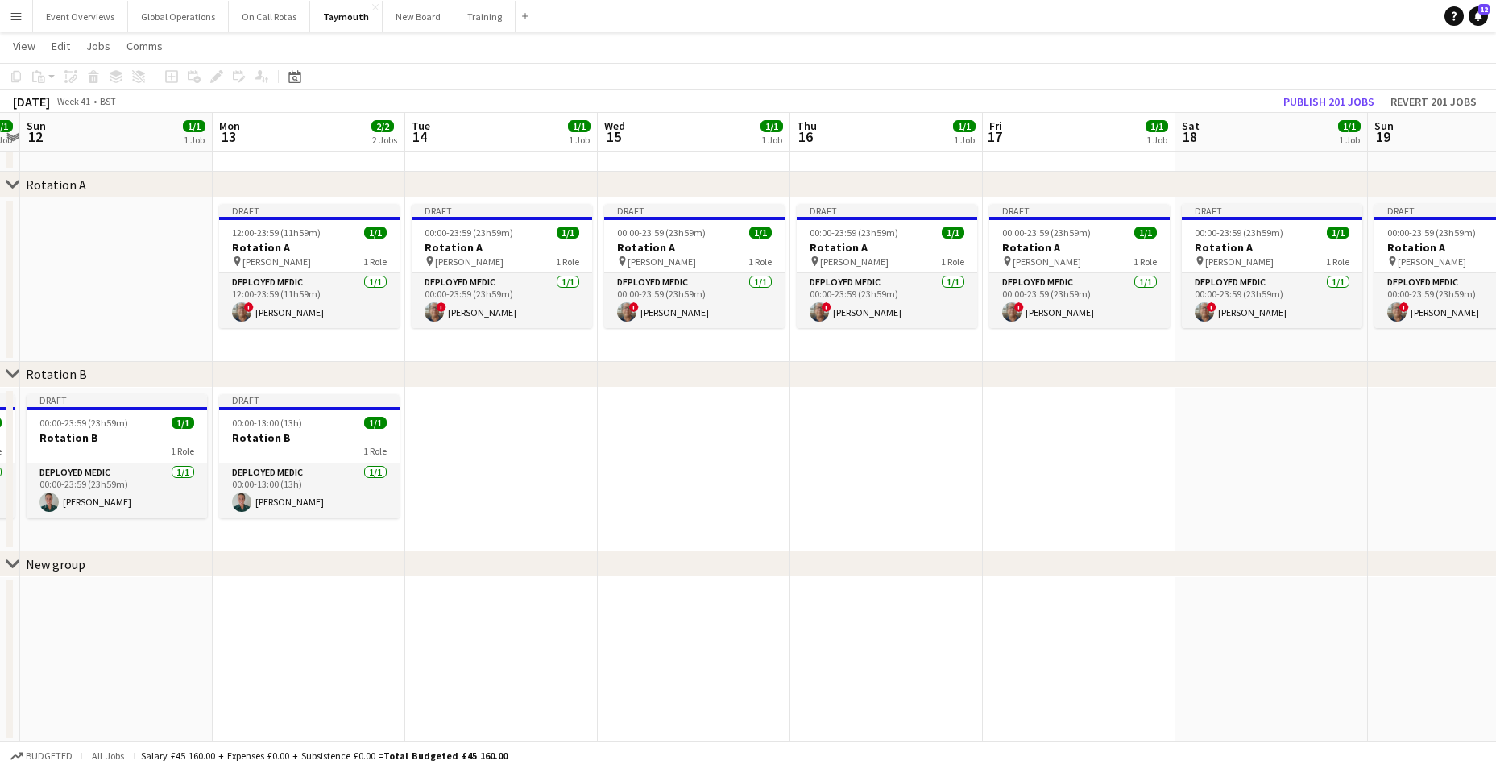
drag, startPoint x: 830, startPoint y: 462, endPoint x: 691, endPoint y: 456, distance: 138.7
click at [691, 456] on app-calendar-viewport "Thu 9 1/1 1 Job Fri 10 1/1 1 Job Sat 11 1/1 1 Job Sun 12 1/1 1 Job Mon 13 2/2 2…" at bounding box center [748, 373] width 1496 height 735
click at [667, 311] on app-card-role "Deployed Medic [DATE] 00:00-23:59 (23h59m) ! [PERSON_NAME]" at bounding box center [694, 300] width 180 height 55
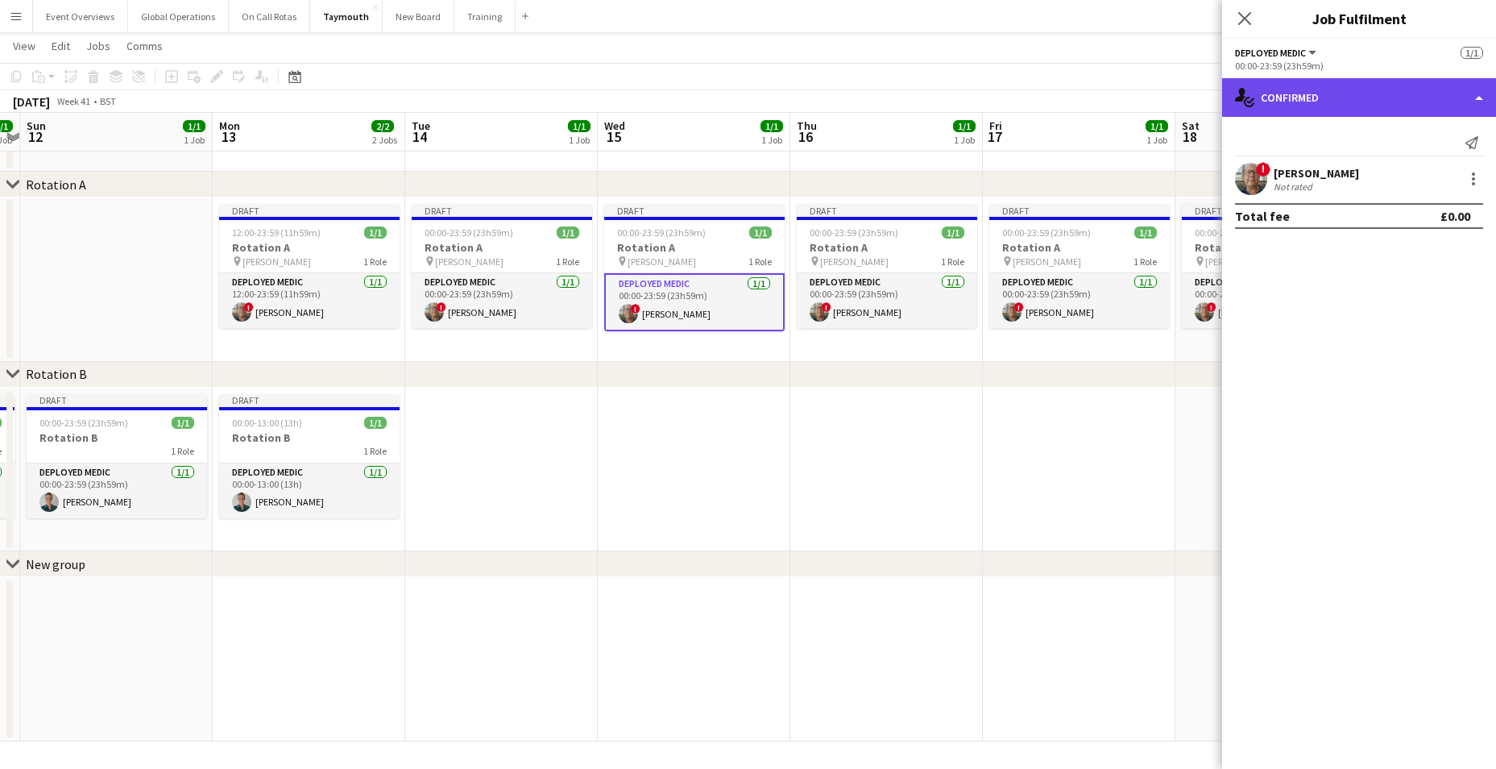
click at [1477, 99] on div "single-neutral-actions-check-2 Confirmed" at bounding box center [1359, 97] width 274 height 39
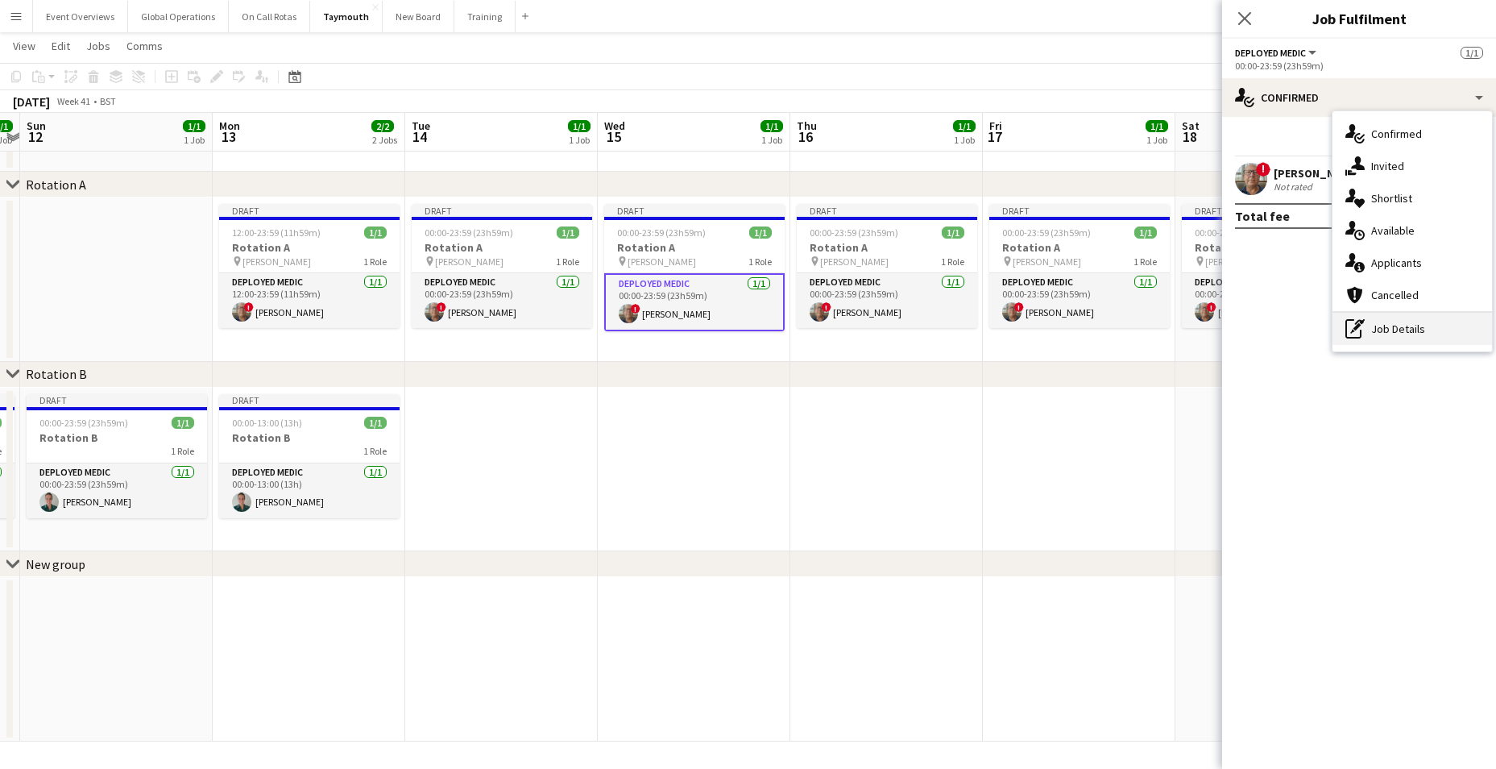
click at [1412, 321] on div "pen-write Job Details" at bounding box center [1412, 329] width 160 height 32
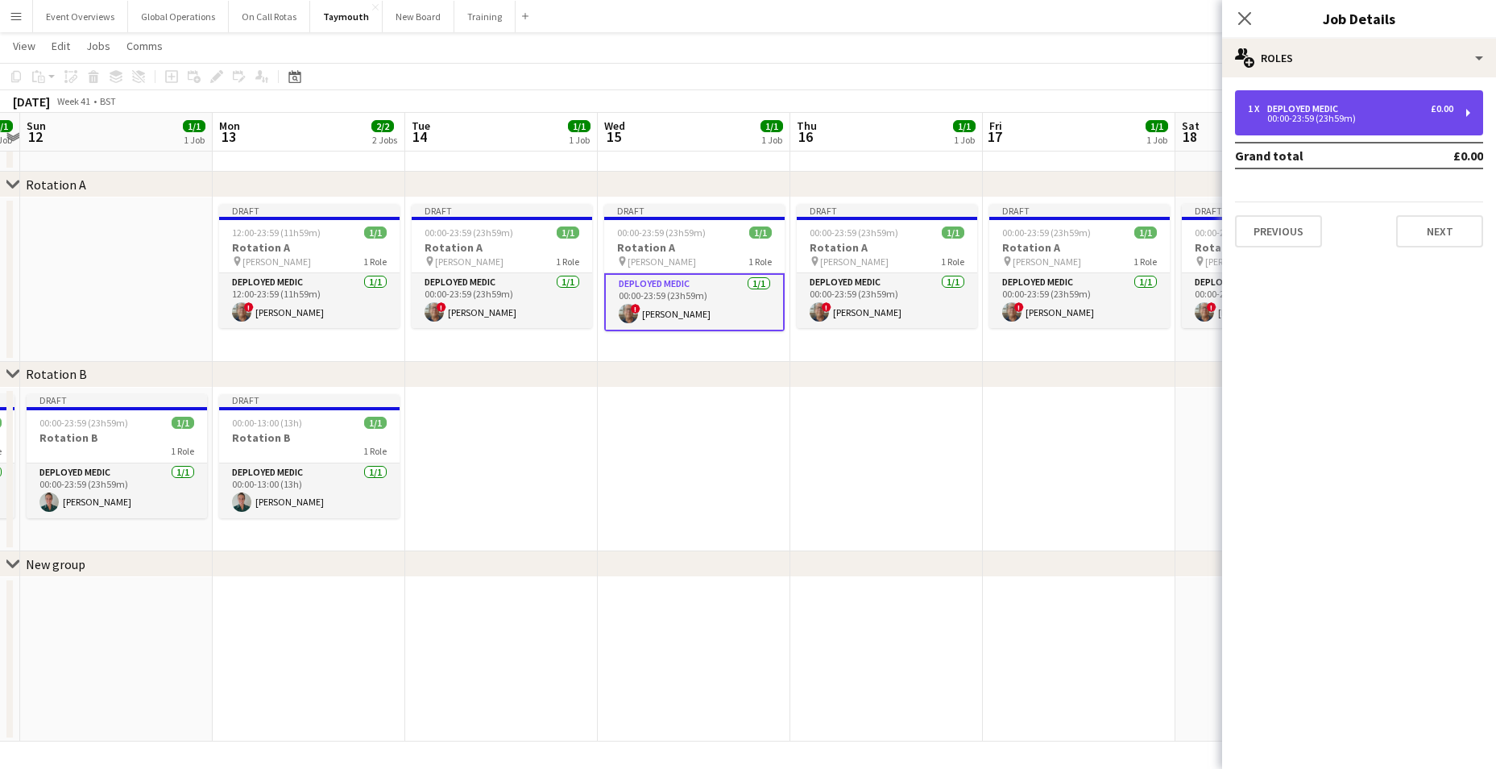
click at [1293, 114] on div "00:00-23:59 (23h59m)" at bounding box center [1350, 118] width 205 height 8
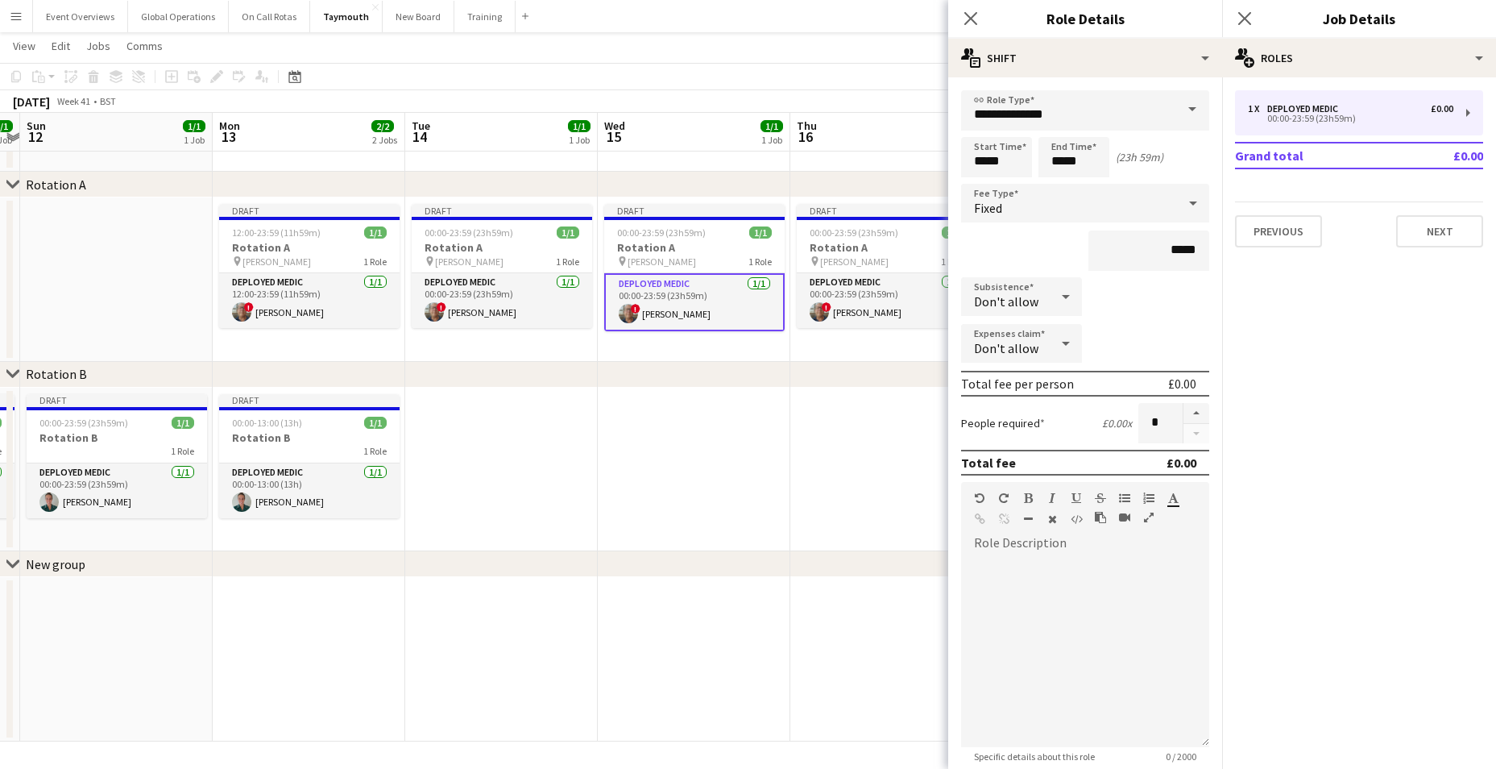
drag, startPoint x: 963, startPoint y: 18, endPoint x: 1042, endPoint y: 14, distance: 79.0
click at [965, 17] on icon "Close pop-in" at bounding box center [970, 18] width 13 height 13
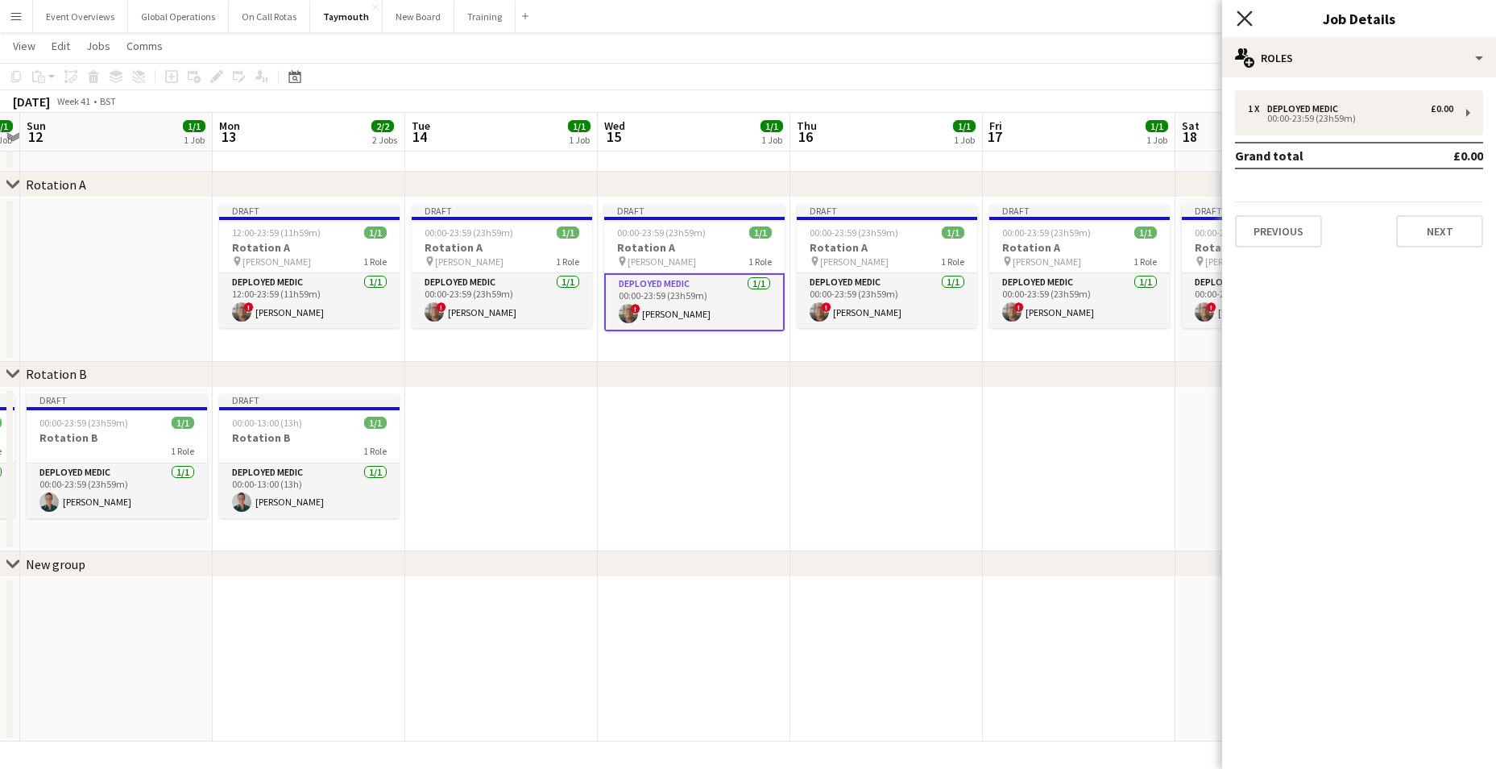
click at [1251, 19] on icon "Close pop-in" at bounding box center [1244, 17] width 15 height 15
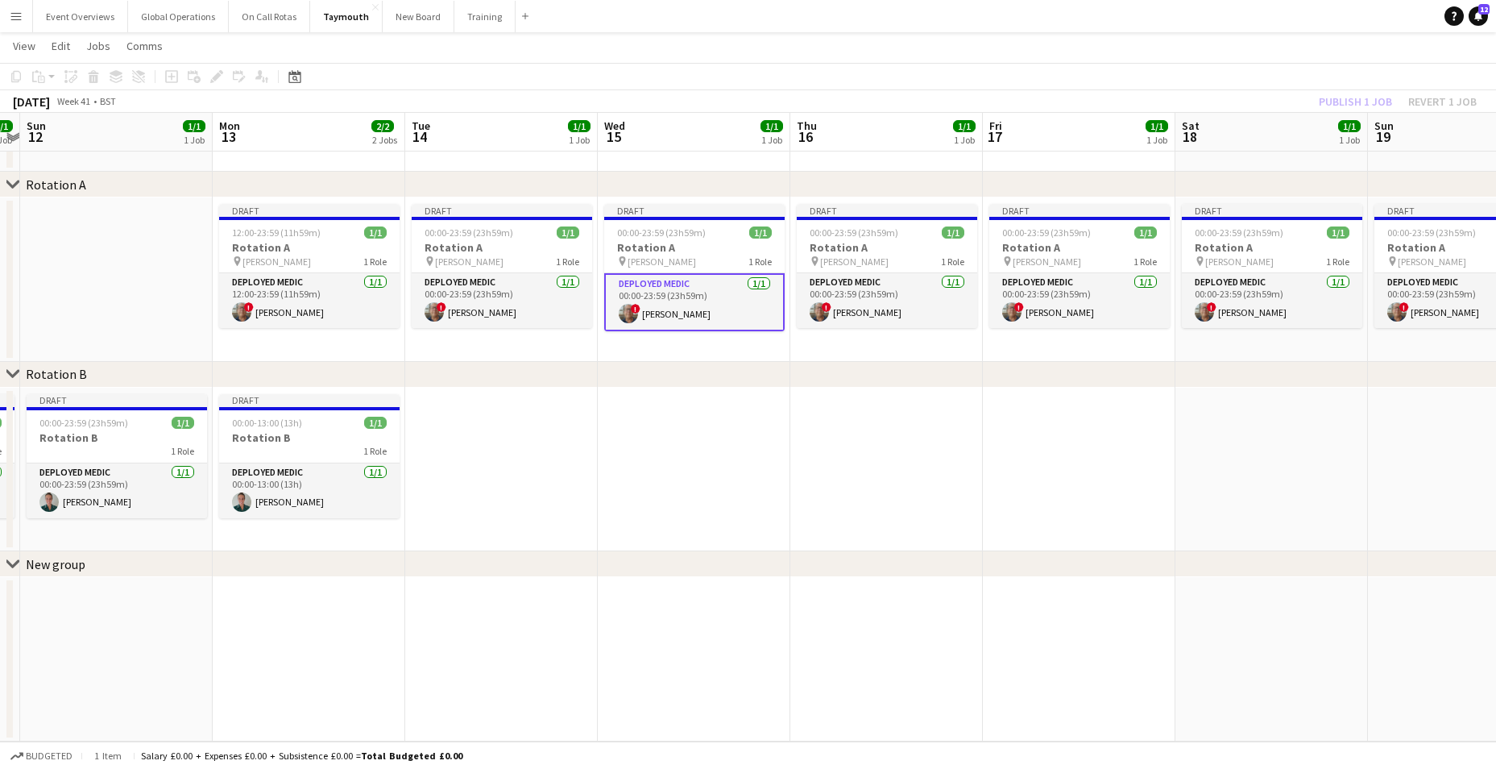
click at [906, 503] on app-date-cell at bounding box center [886, 469] width 193 height 164
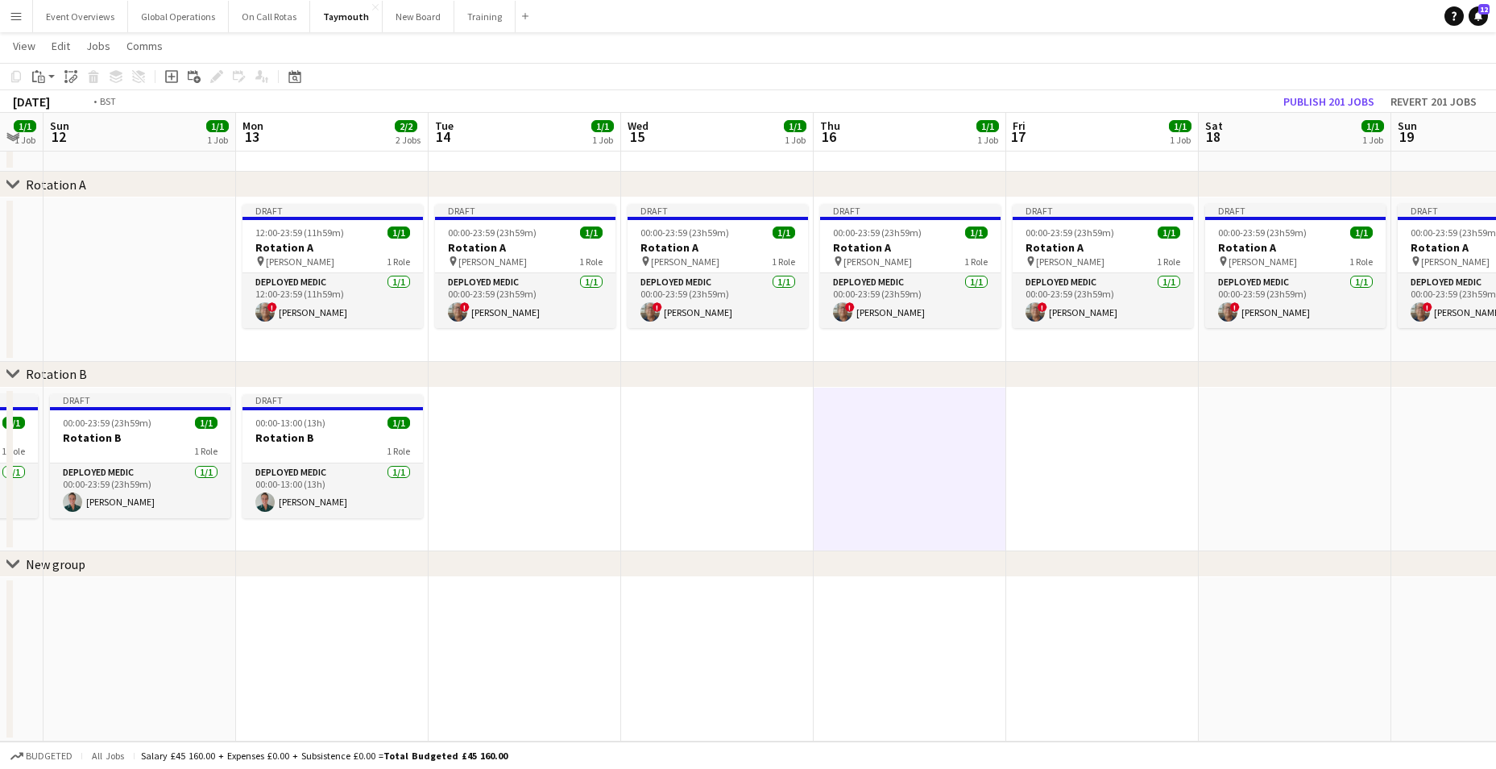
scroll to position [0, 620]
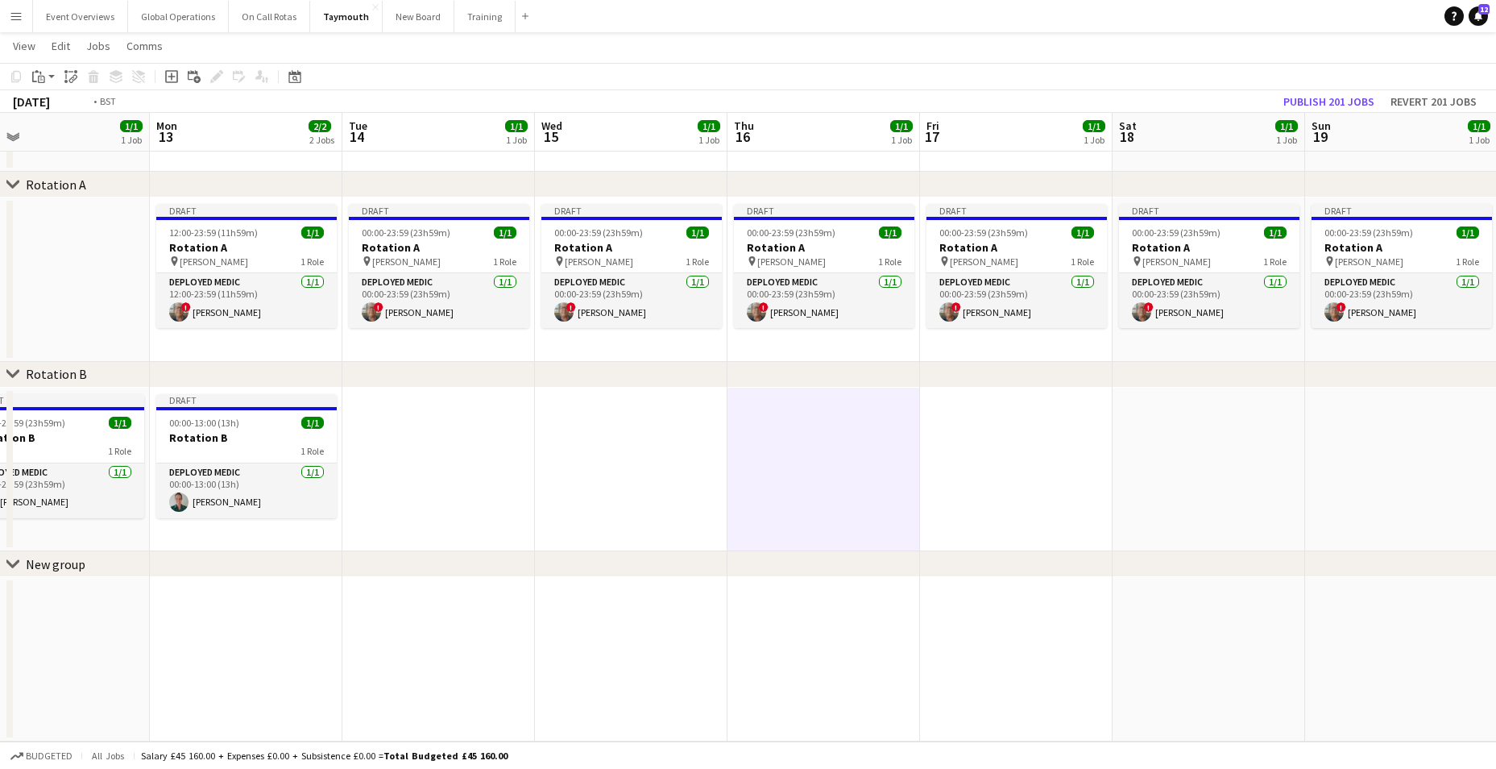
drag, startPoint x: 1079, startPoint y: 528, endPoint x: 865, endPoint y: 528, distance: 213.5
click at [865, 528] on app-calendar-viewport "Thu 9 1/1 1 Job Fri 10 1/1 1 Job Sat 11 1/1 1 Job Sun 12 1/1 1 Job Mon 13 2/2 2…" at bounding box center [748, 373] width 1496 height 735
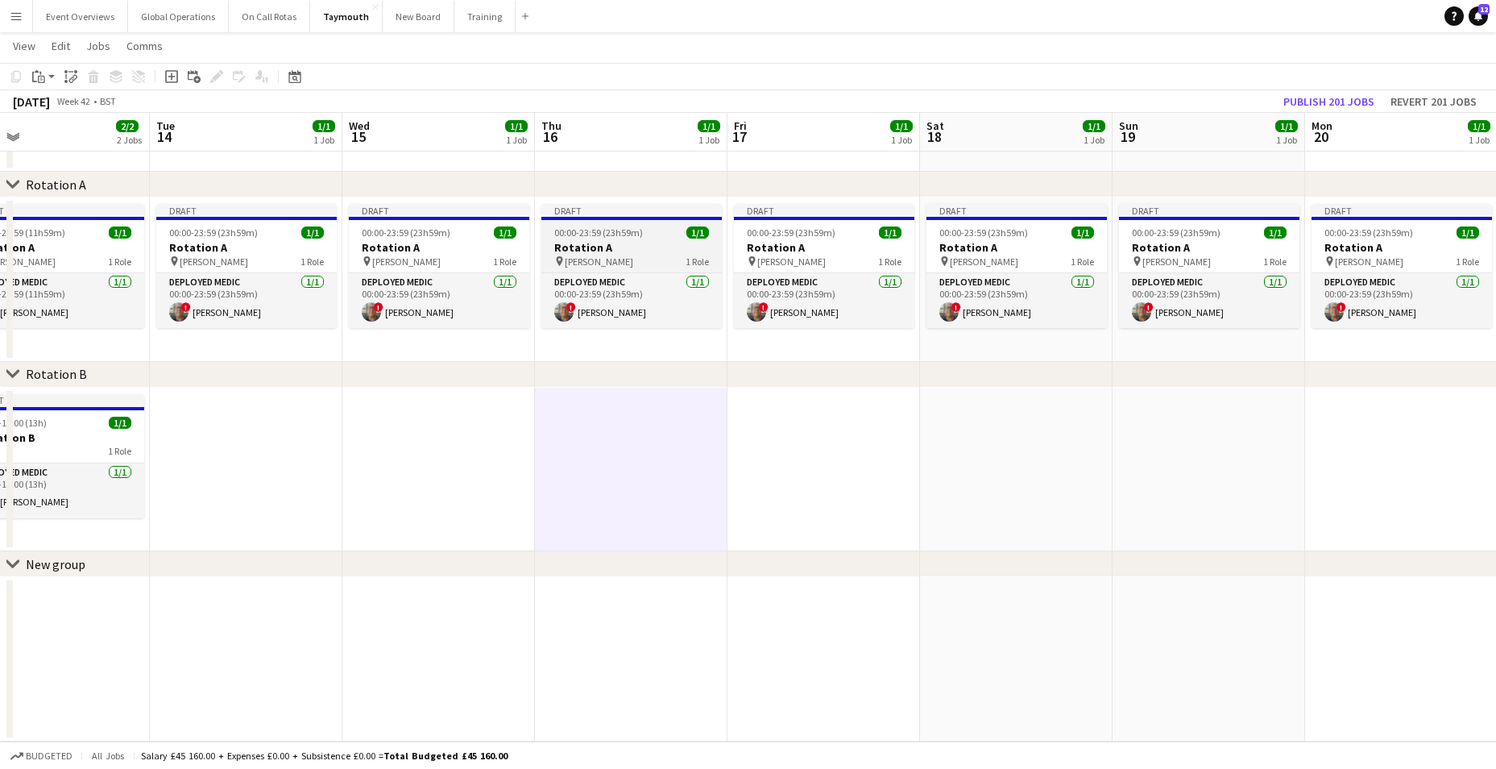
click at [584, 246] on h3 "Rotation A" at bounding box center [631, 247] width 180 height 15
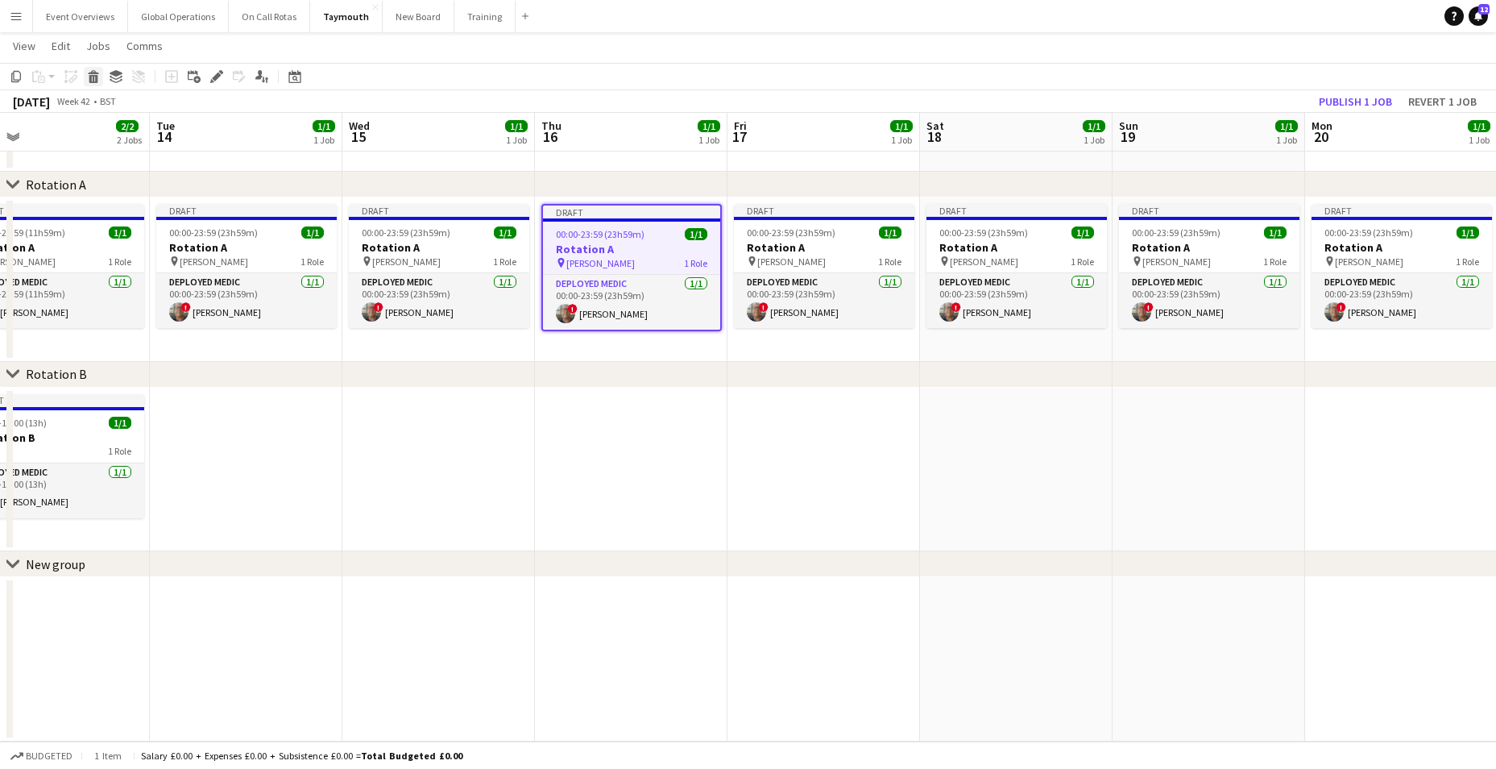
click at [93, 73] on icon at bounding box center [93, 72] width 10 height 4
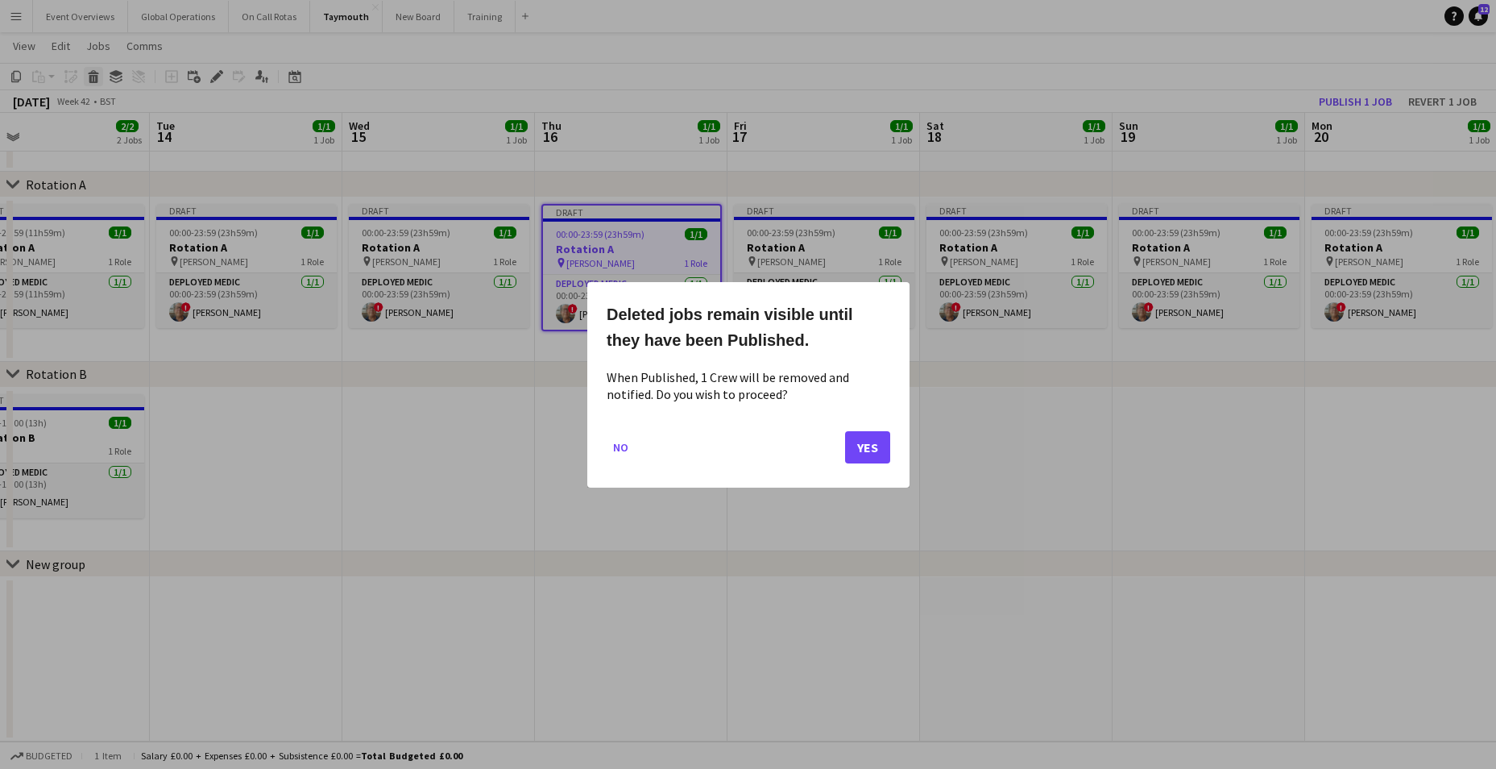
scroll to position [0, 0]
click at [877, 444] on button "Yes" at bounding box center [867, 446] width 45 height 32
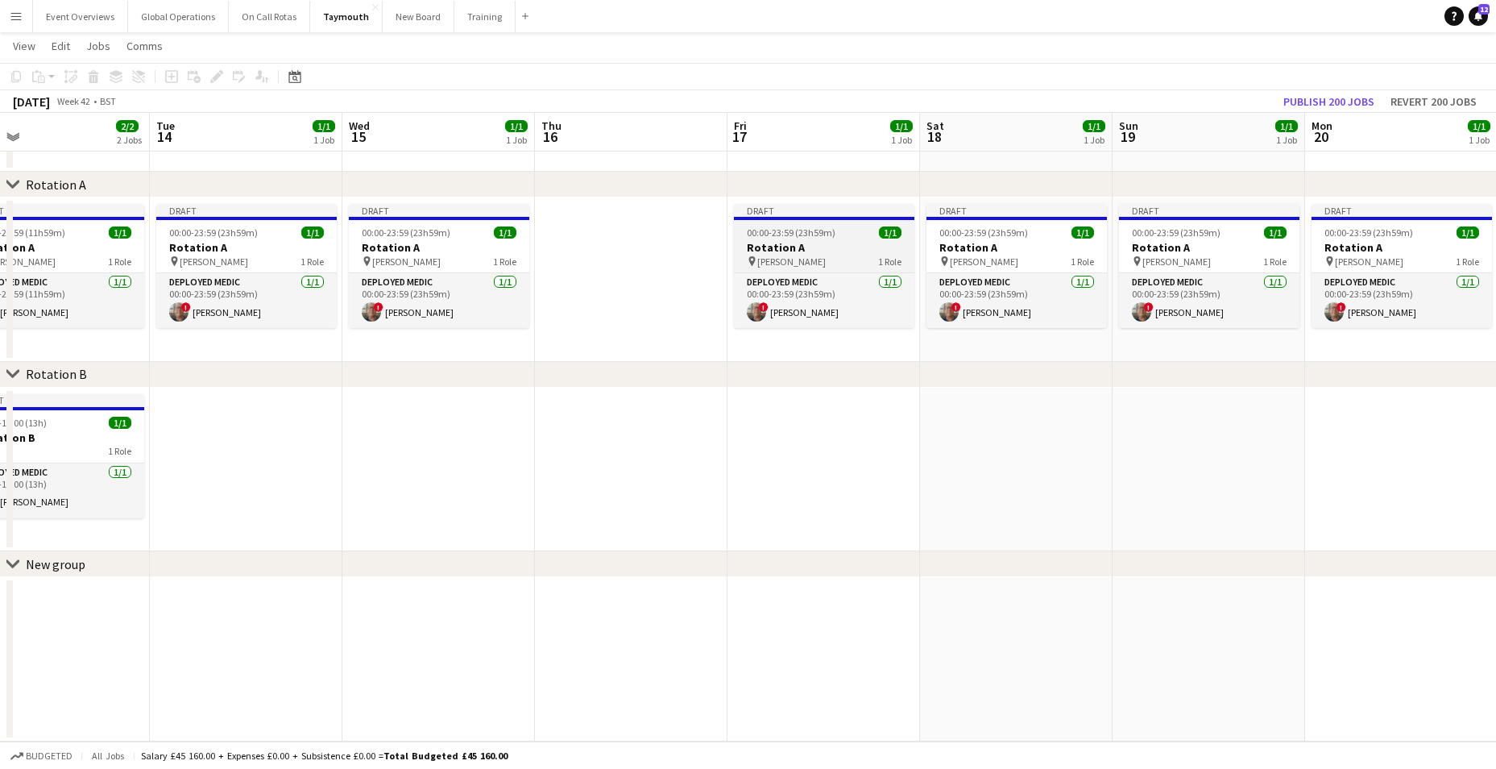
click at [773, 245] on h3 "Rotation A" at bounding box center [824, 247] width 180 height 15
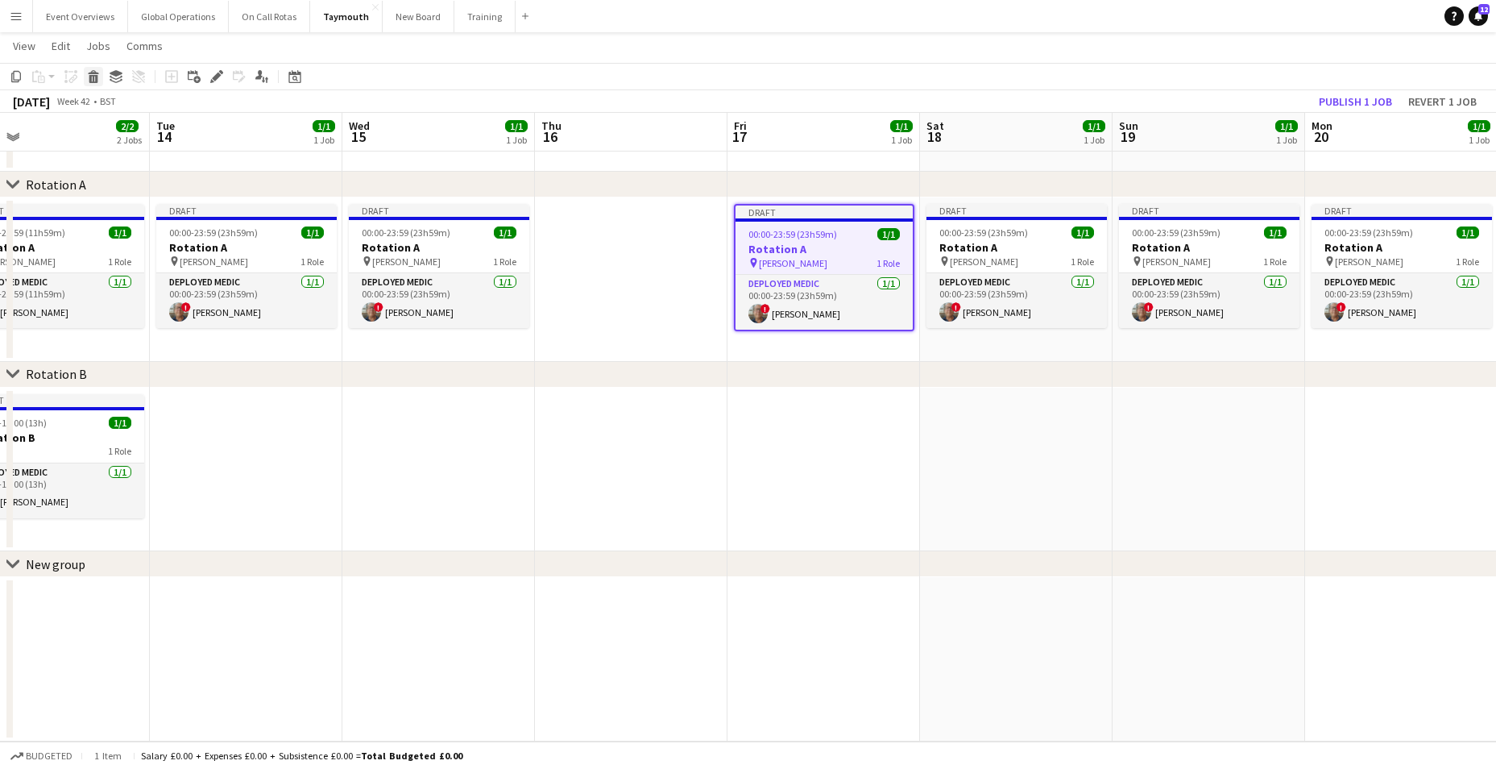
click at [93, 77] on icon at bounding box center [93, 79] width 9 height 8
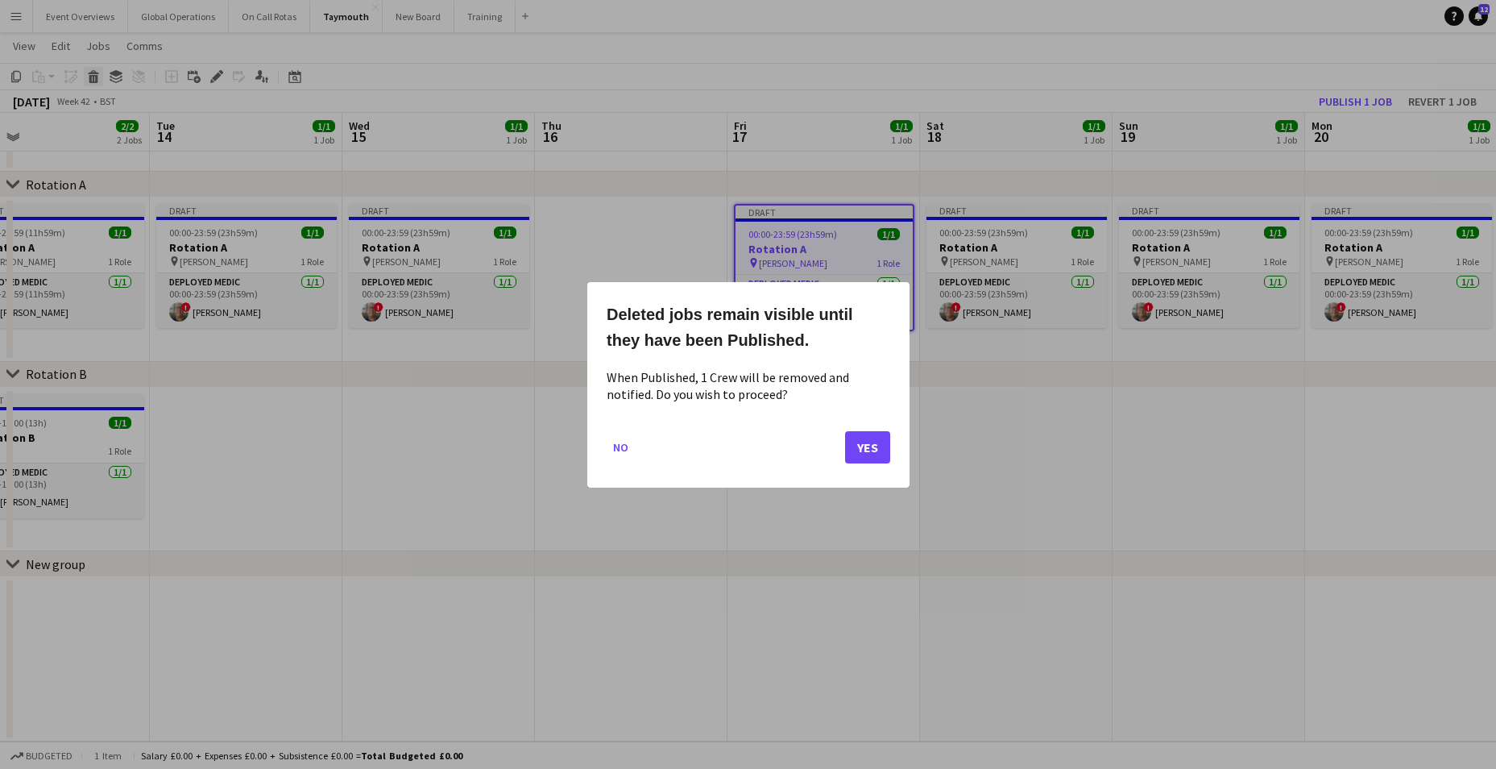
scroll to position [0, 0]
click at [870, 439] on button "Yes" at bounding box center [867, 446] width 45 height 32
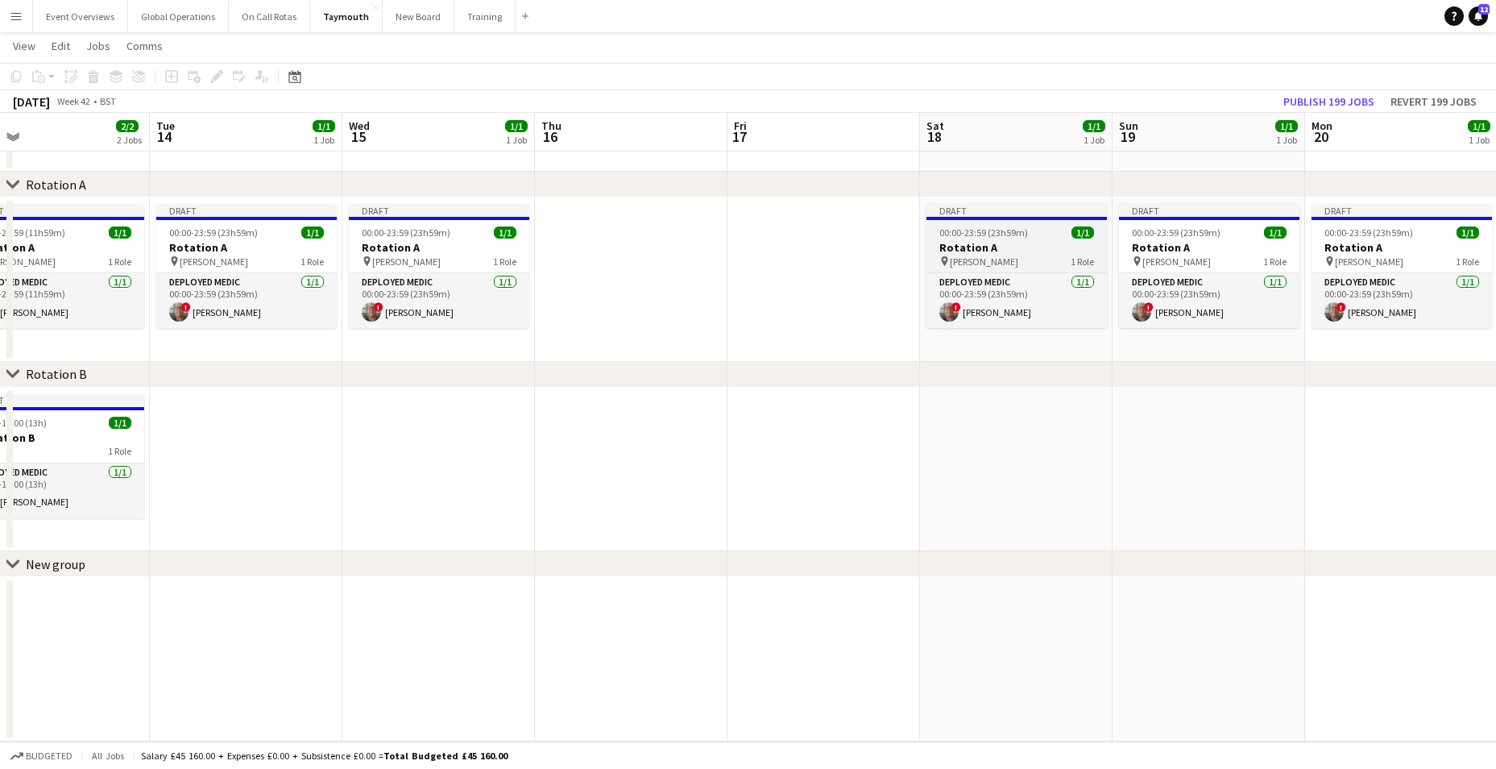
click at [981, 246] on h3 "Rotation A" at bounding box center [1016, 247] width 180 height 15
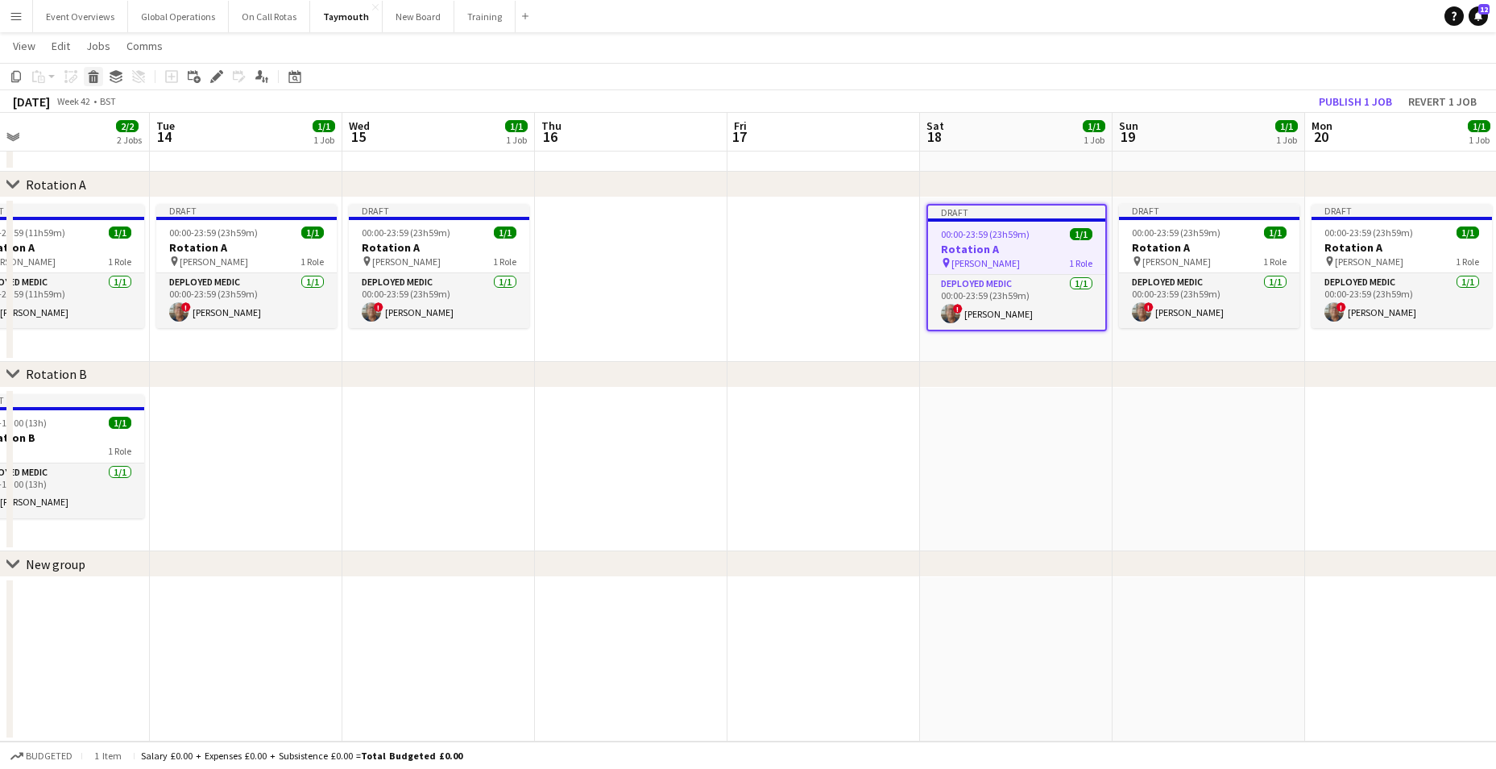
click at [95, 73] on icon at bounding box center [93, 72] width 10 height 4
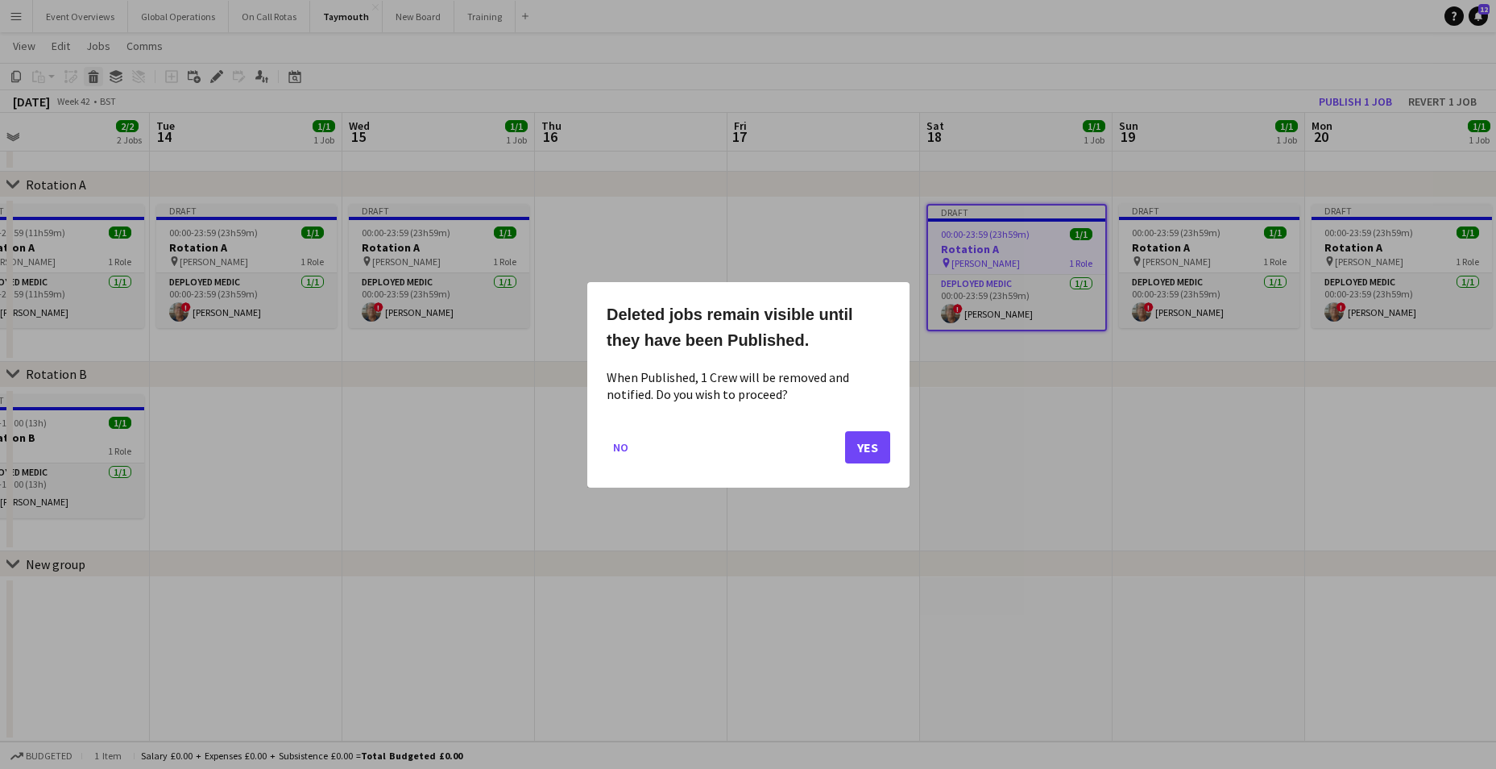
scroll to position [0, 0]
click at [868, 442] on button "Yes" at bounding box center [867, 446] width 45 height 32
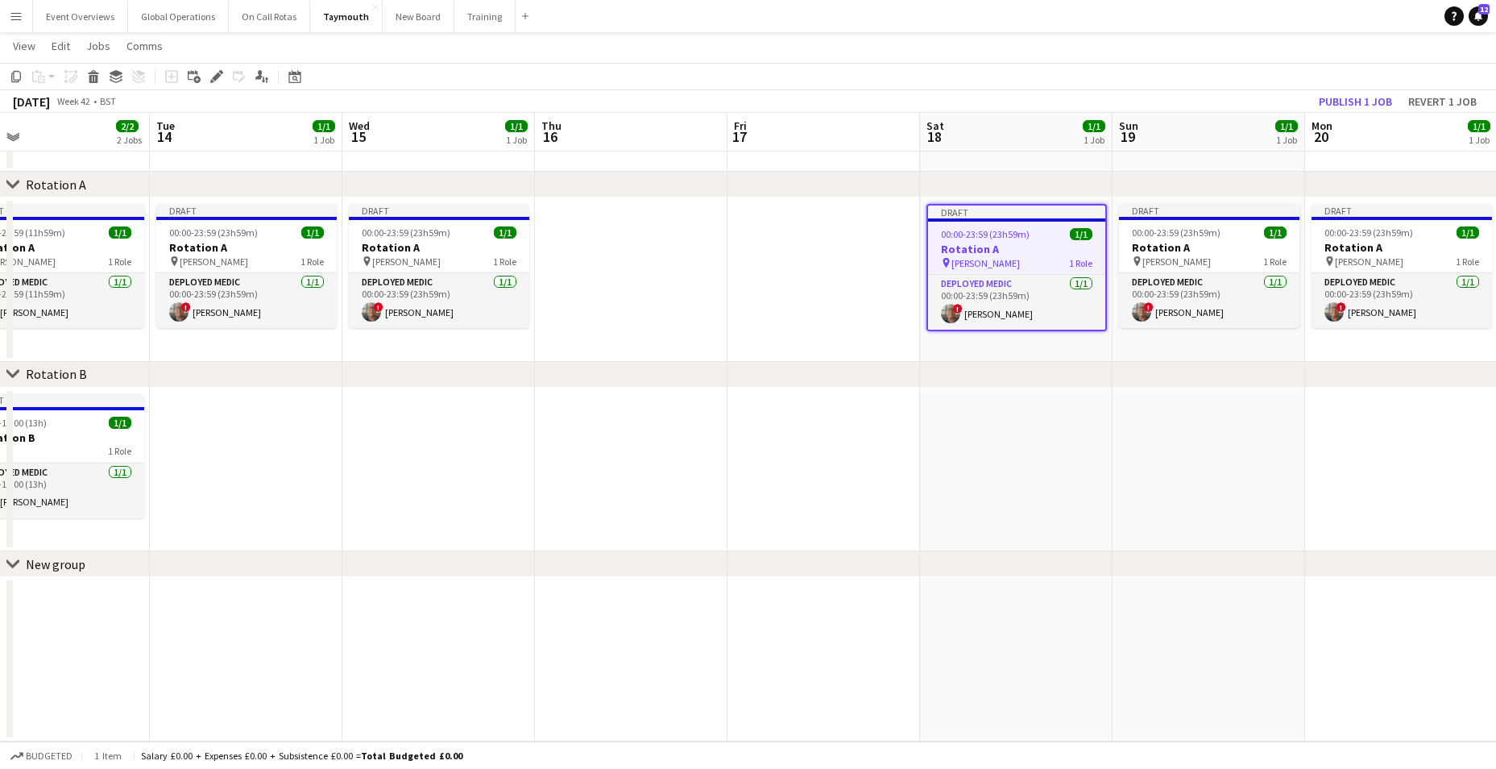
scroll to position [57, 0]
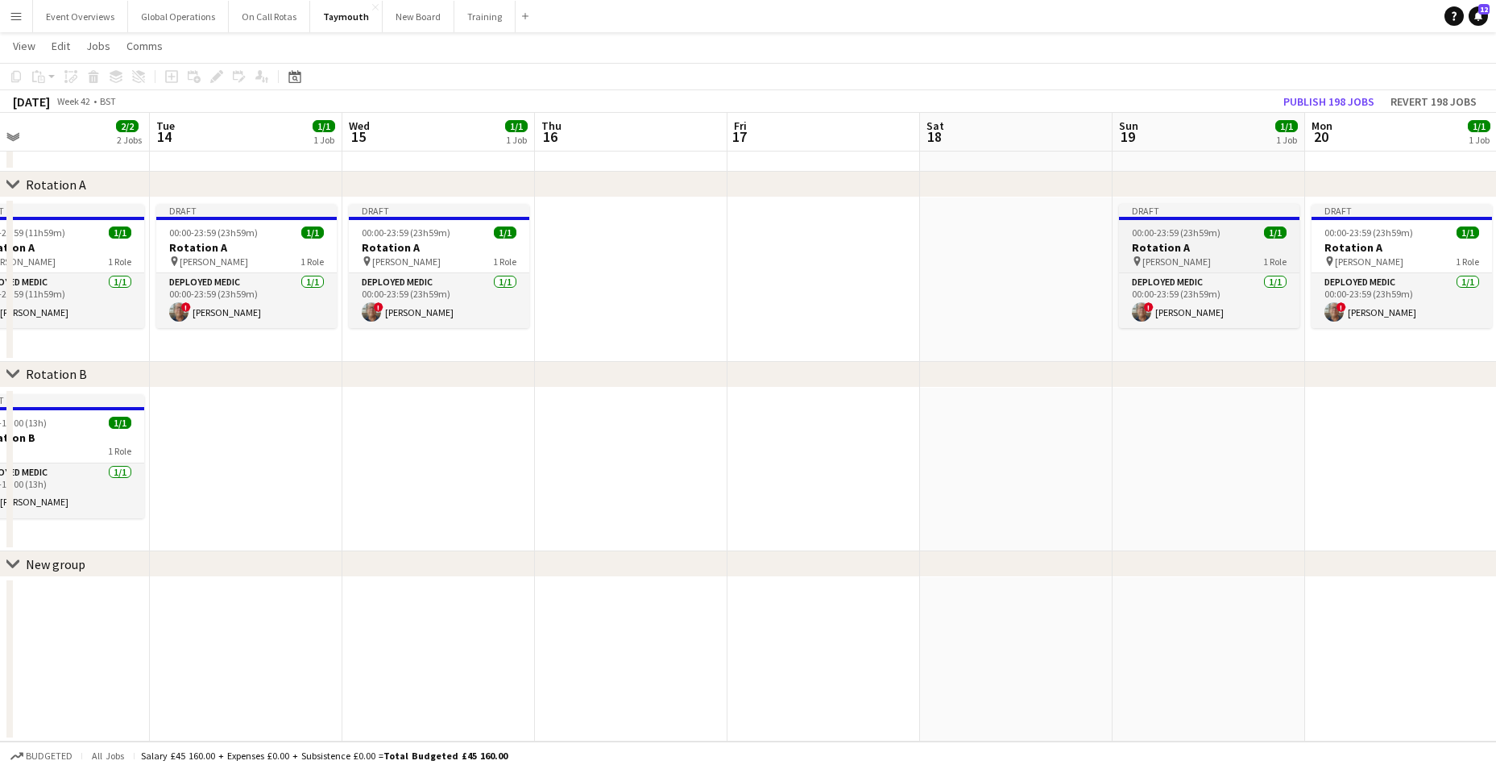
click at [1167, 239] on app-job-card "Draft 00:00-23:59 (23h59m) 1/1 Rotation A pin [PERSON_NAME] 1 Role Deployed Med…" at bounding box center [1209, 266] width 180 height 124
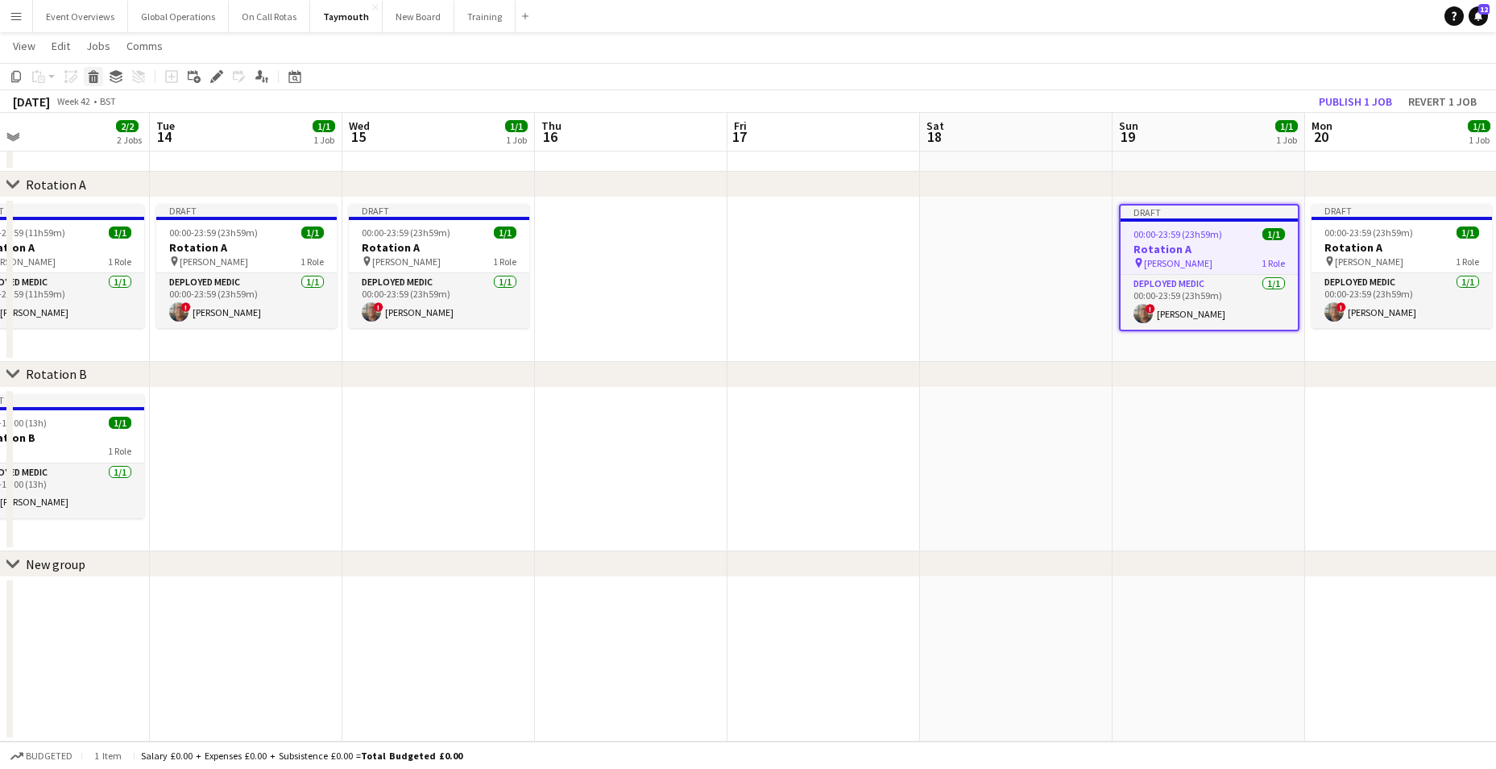
click at [94, 77] on icon at bounding box center [93, 79] width 9 height 8
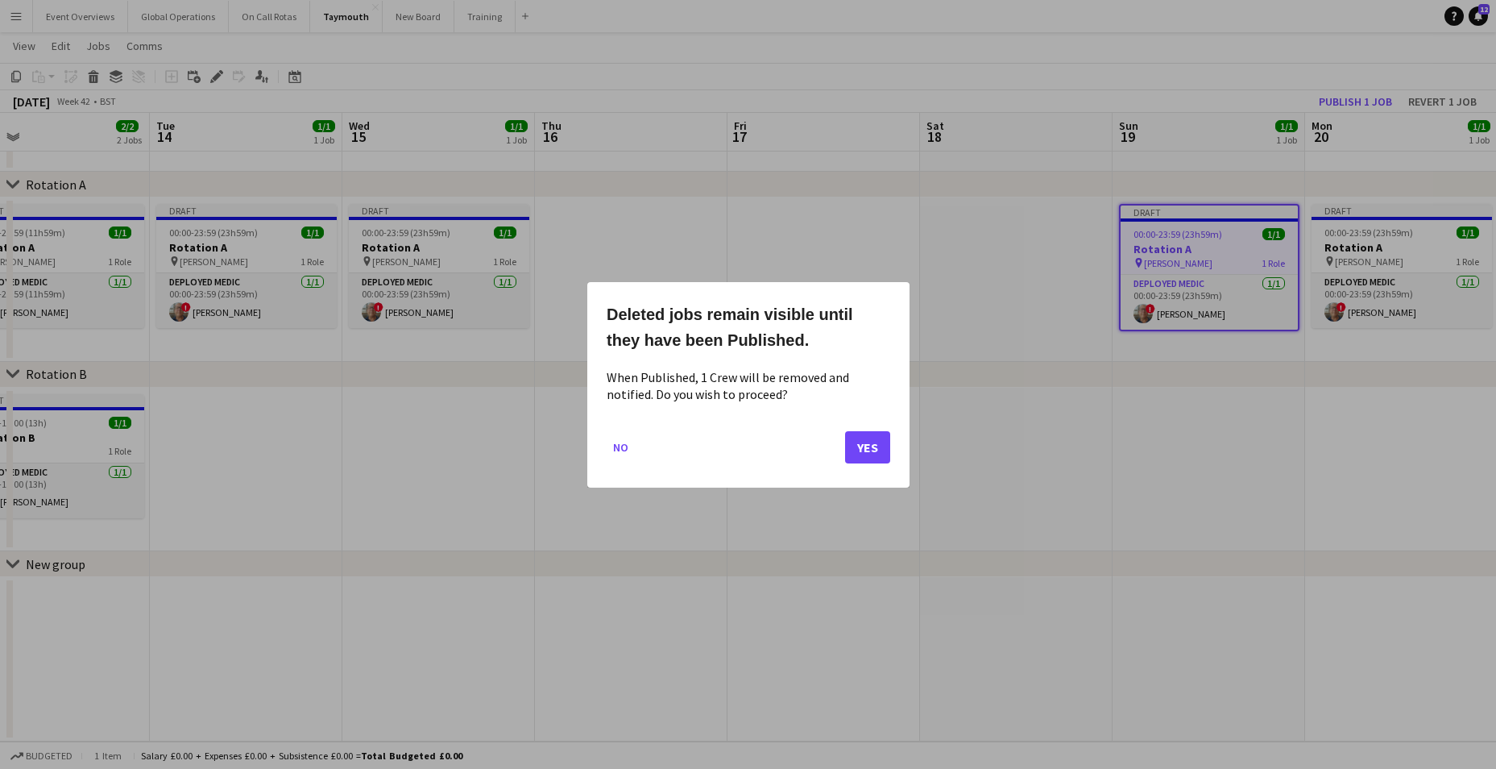
scroll to position [0, 0]
drag, startPoint x: 864, startPoint y: 450, endPoint x: 874, endPoint y: 451, distance: 10.5
click at [865, 450] on button "Yes" at bounding box center [867, 446] width 45 height 32
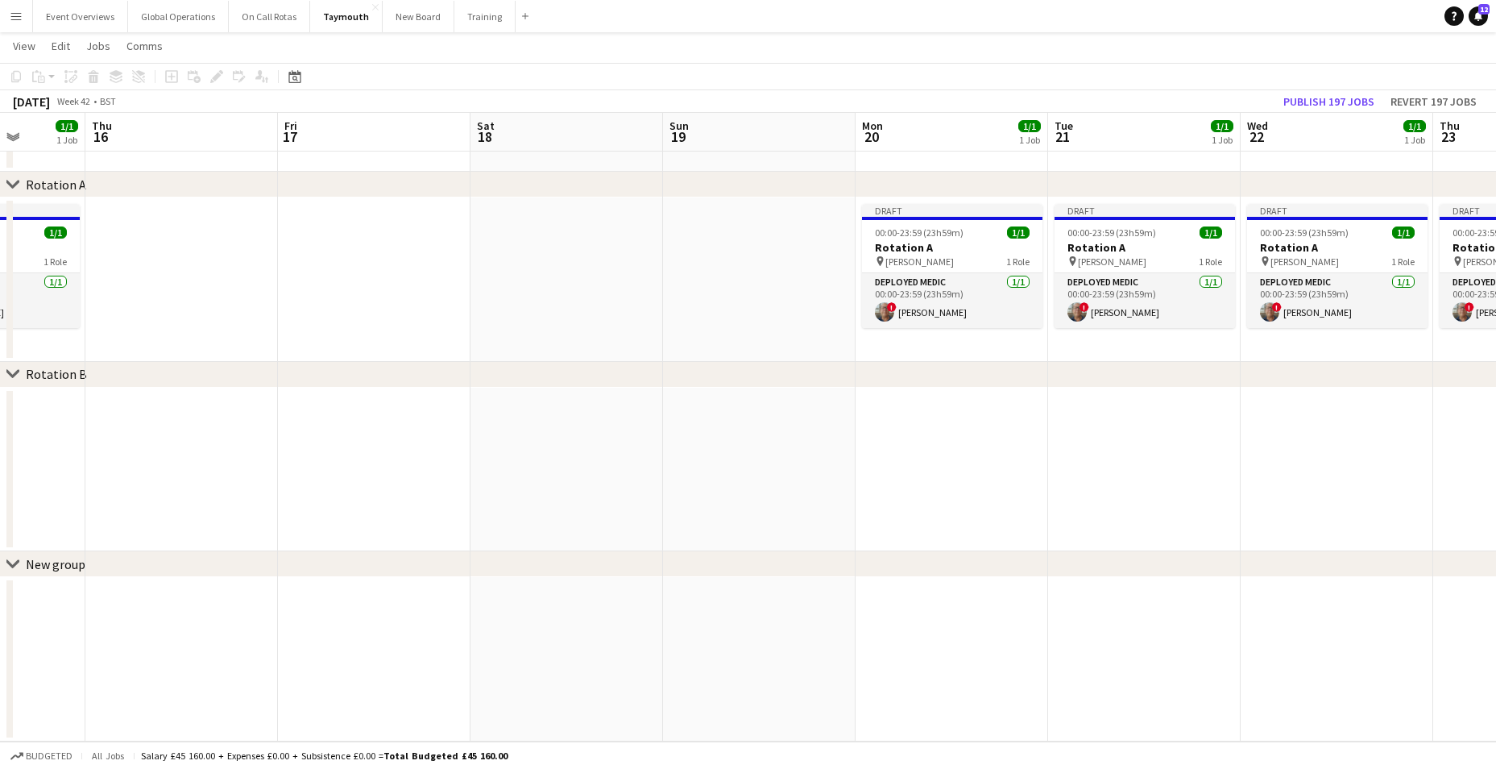
drag, startPoint x: 1075, startPoint y: 493, endPoint x: 690, endPoint y: 476, distance: 385.4
click at [678, 495] on app-calendar-viewport "Sun 12 1/1 1 Job Mon 13 2/2 2 Jobs Tue 14 1/1 1 Job Wed 15 1/1 1 Job Thu 16 Fri…" at bounding box center [748, 373] width 1496 height 735
click at [914, 247] on h3 "Rotation A" at bounding box center [952, 247] width 180 height 15
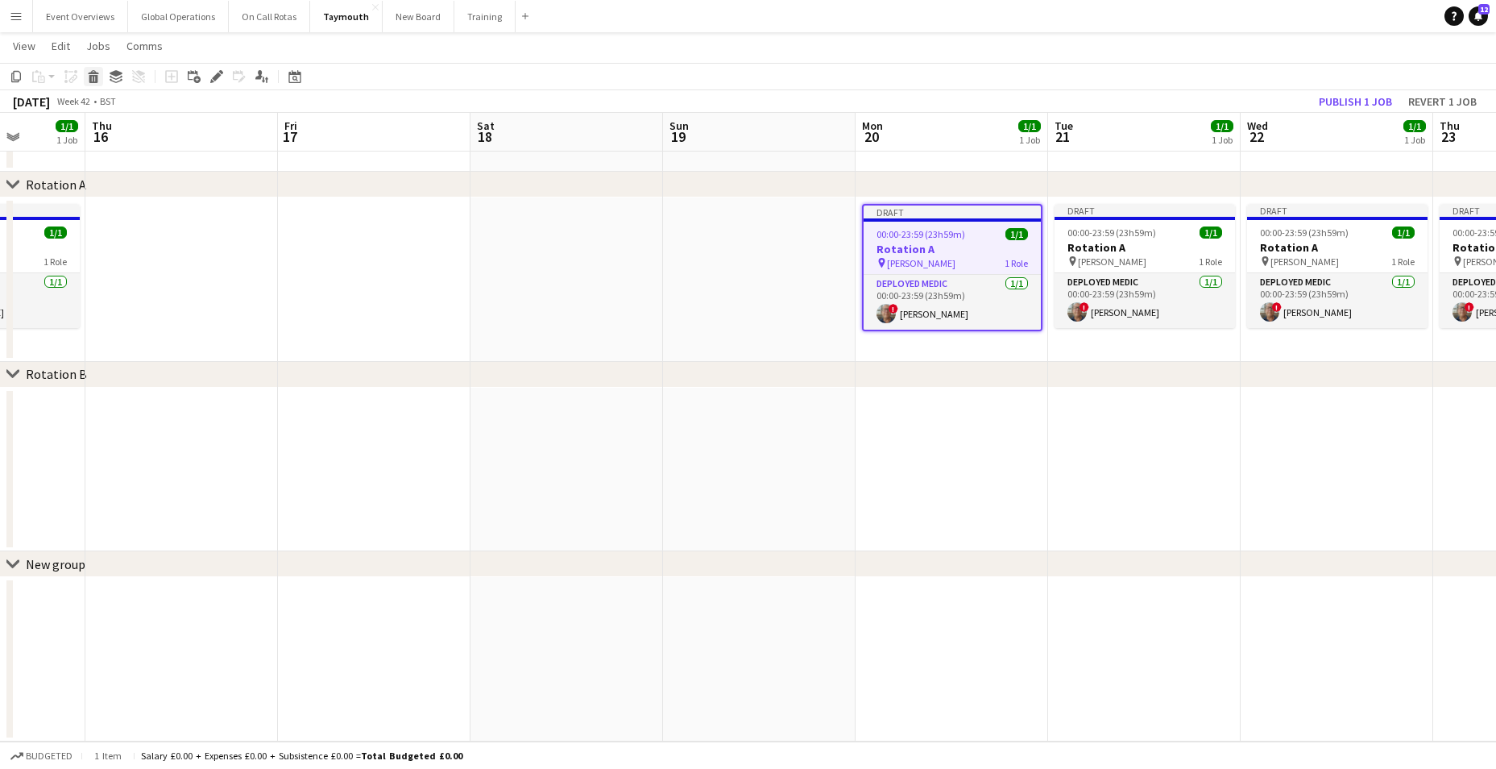
click at [94, 72] on icon "Delete" at bounding box center [93, 76] width 13 height 13
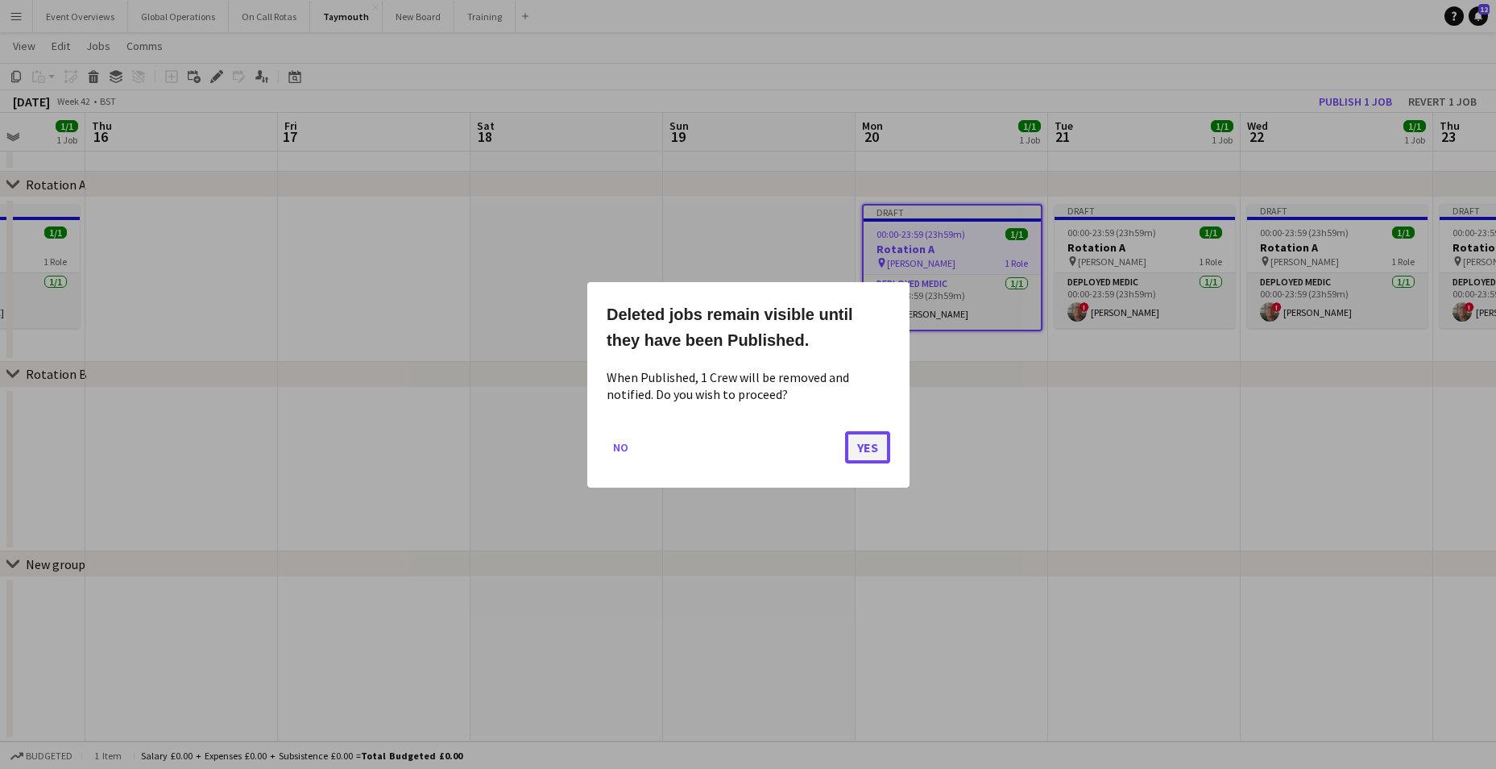
click at [869, 430] on button "Yes" at bounding box center [867, 446] width 45 height 32
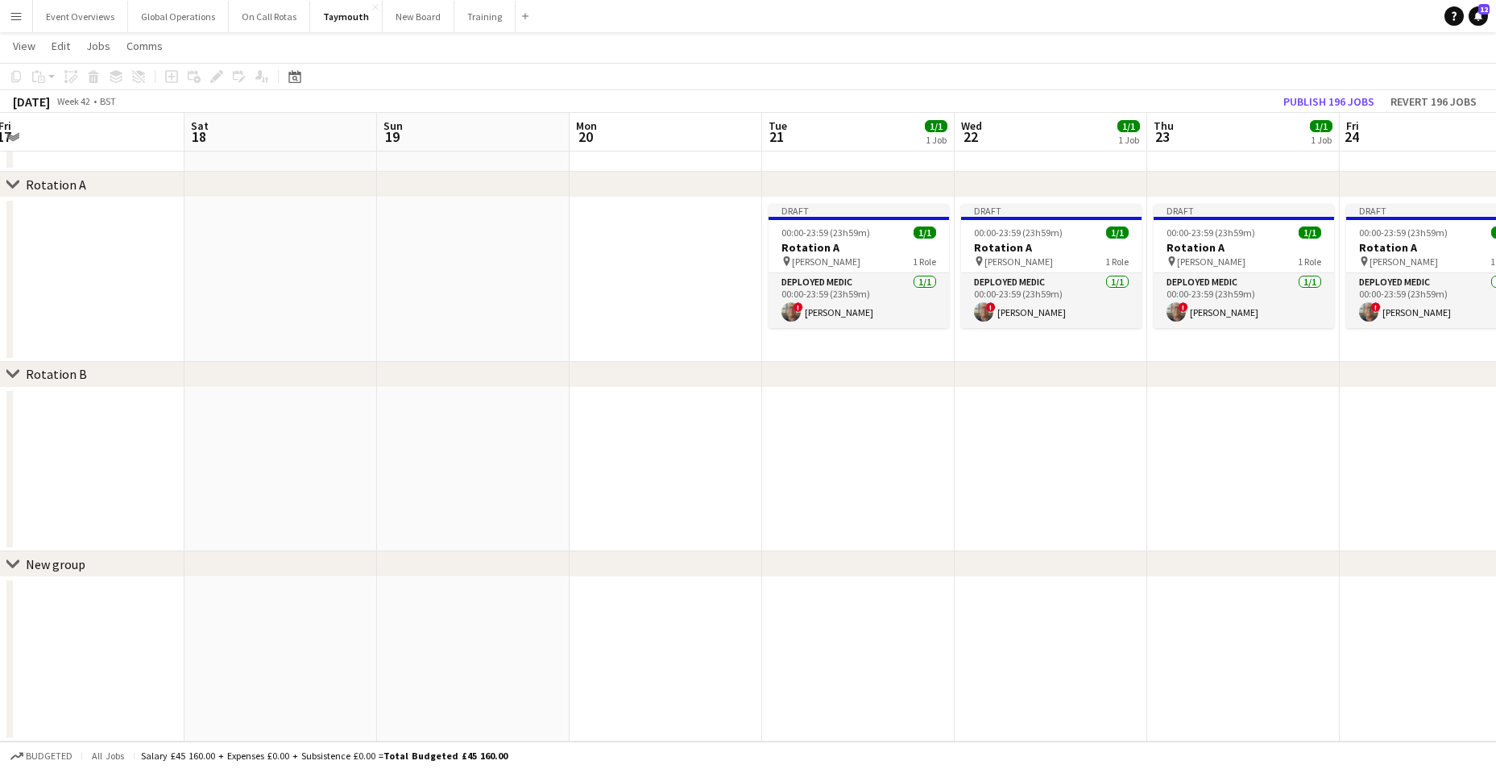
drag, startPoint x: 895, startPoint y: 483, endPoint x: 541, endPoint y: 429, distance: 358.5
click at [536, 462] on app-calendar-viewport "Tue 14 1/1 1 Job Wed 15 1/1 1 Job Thu 16 Fri 17 Sat 18 Sun 19 Mon 20 Tue 21 1/1…" at bounding box center [748, 373] width 1496 height 735
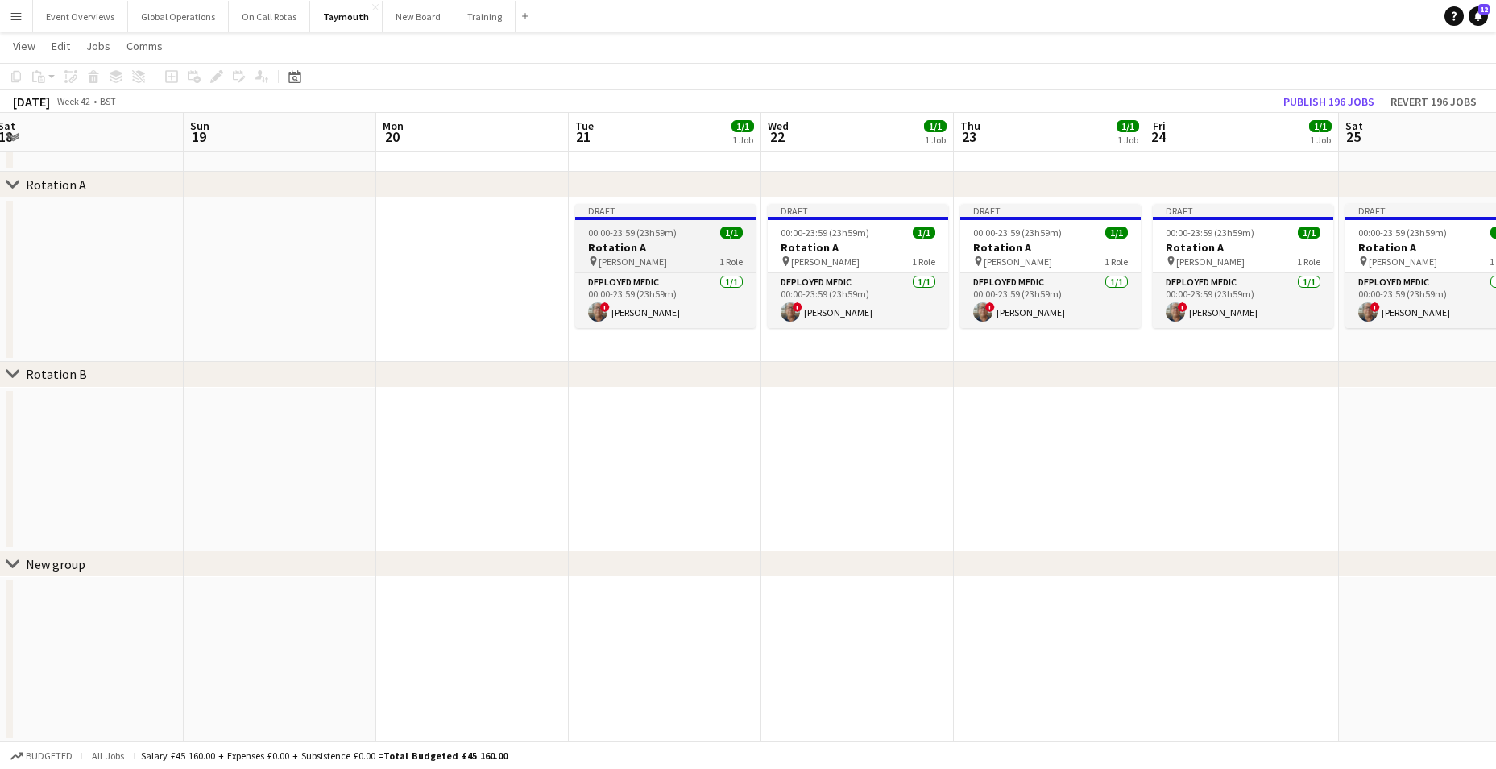
click at [600, 245] on h3 "Rotation A" at bounding box center [665, 247] width 180 height 15
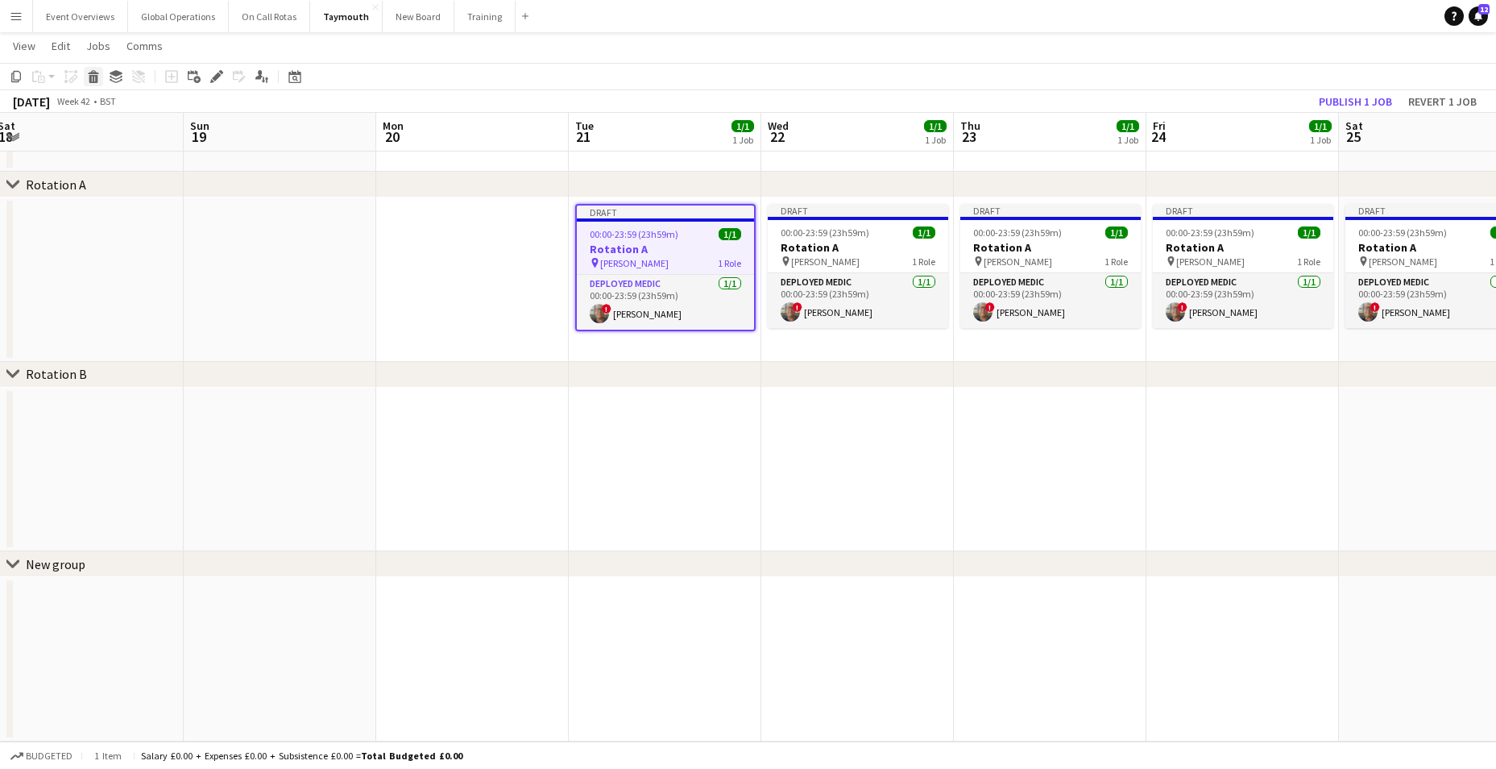
click at [93, 77] on icon at bounding box center [93, 79] width 9 height 8
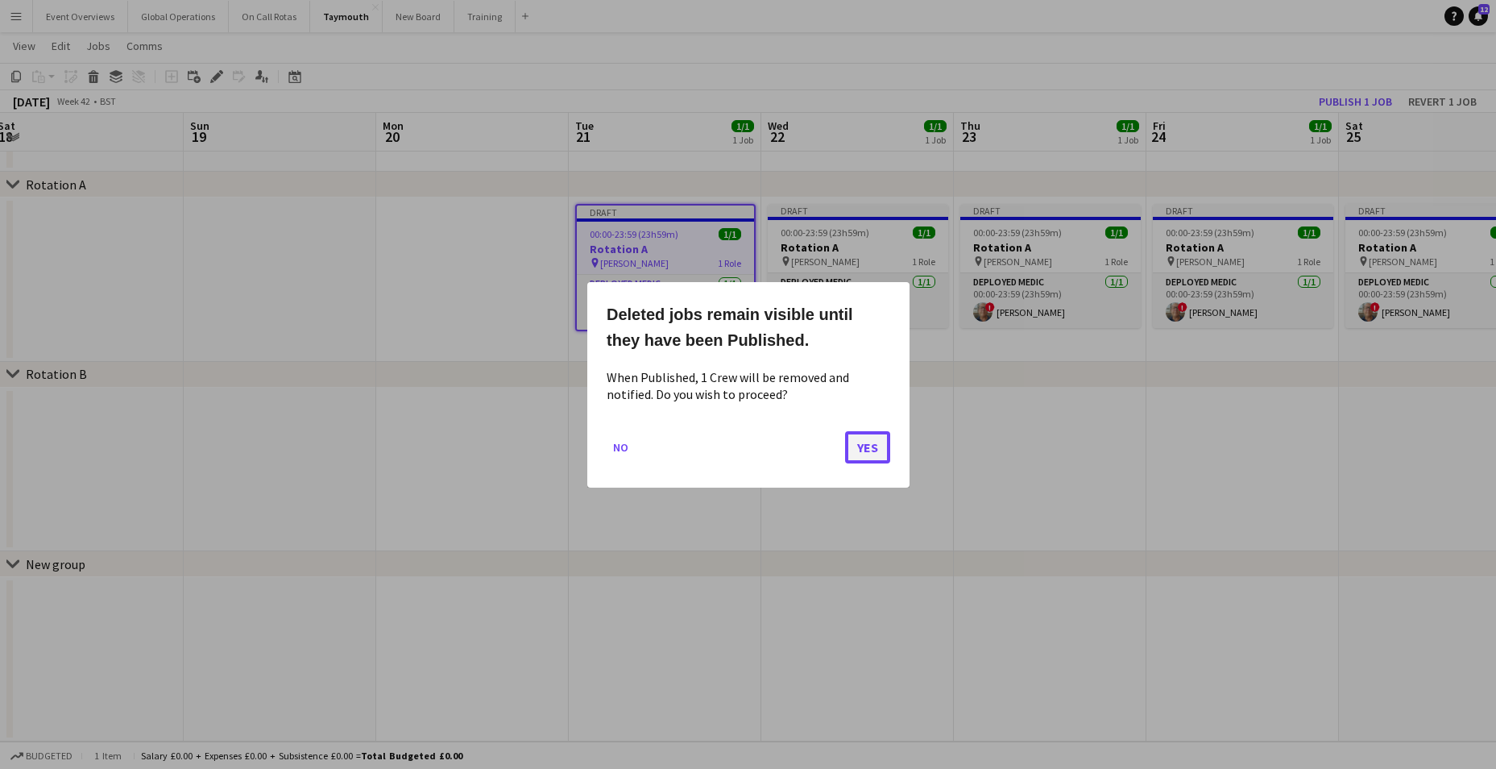
click at [871, 446] on button "Yes" at bounding box center [867, 446] width 45 height 32
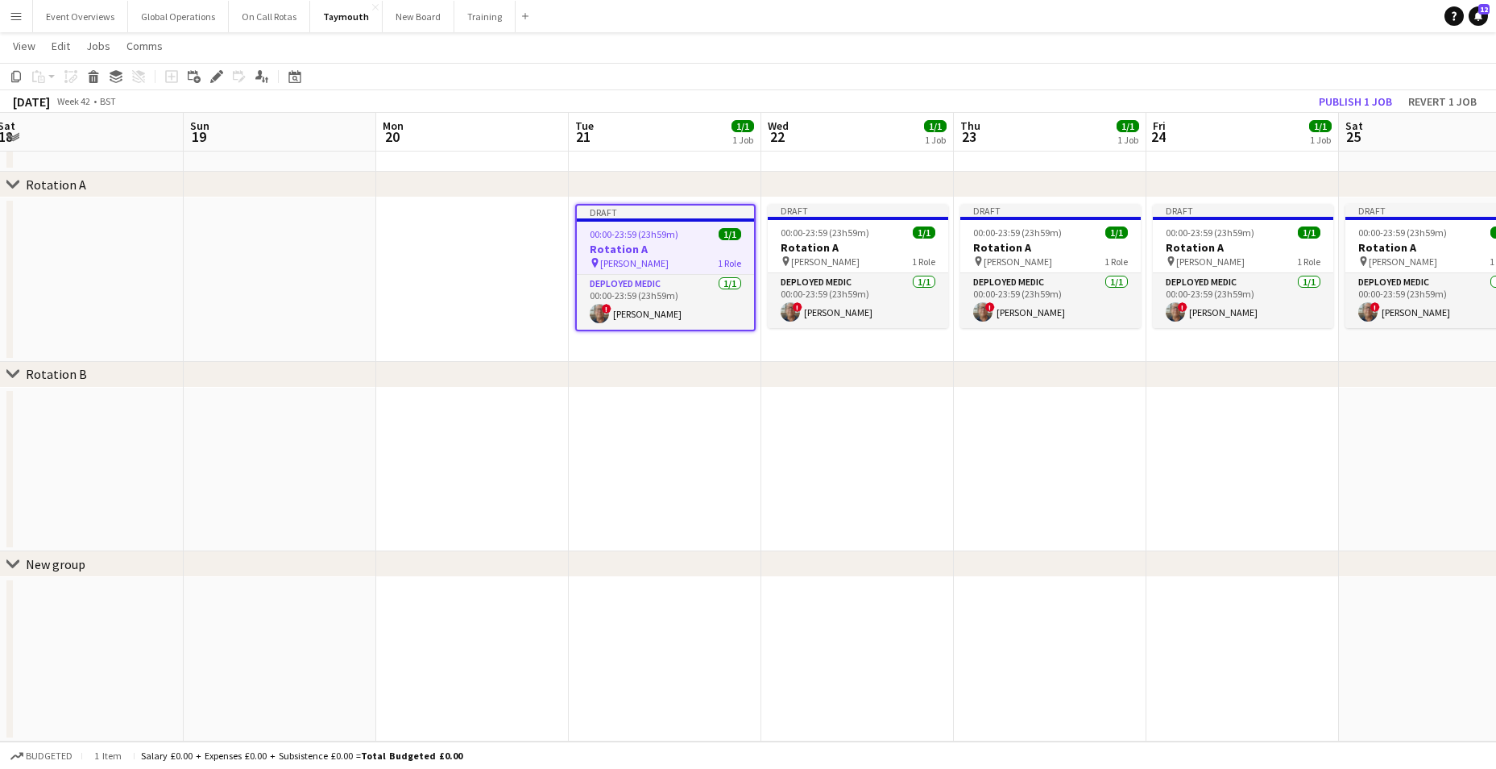
scroll to position [57, 0]
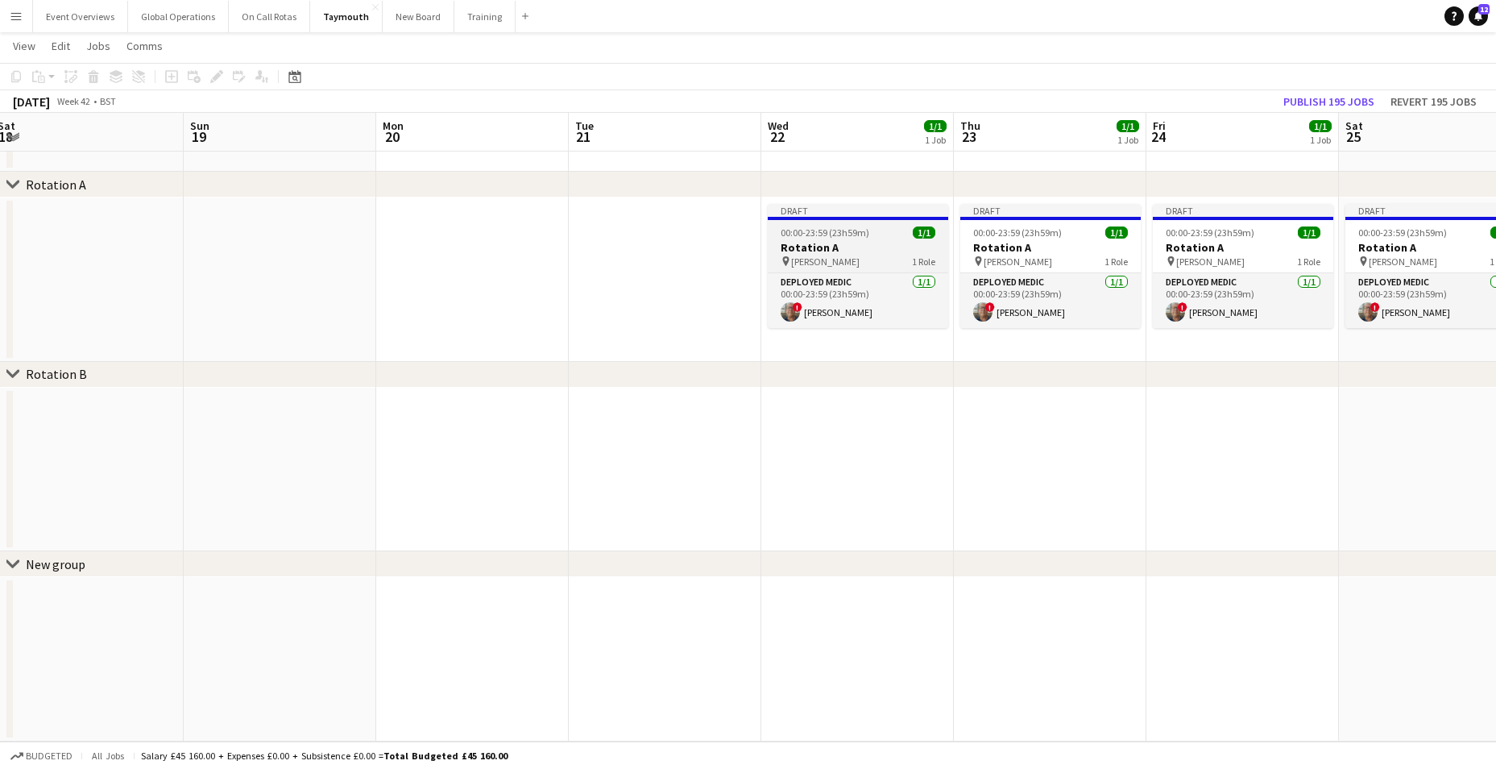
click at [820, 250] on h3 "Rotation A" at bounding box center [858, 247] width 180 height 15
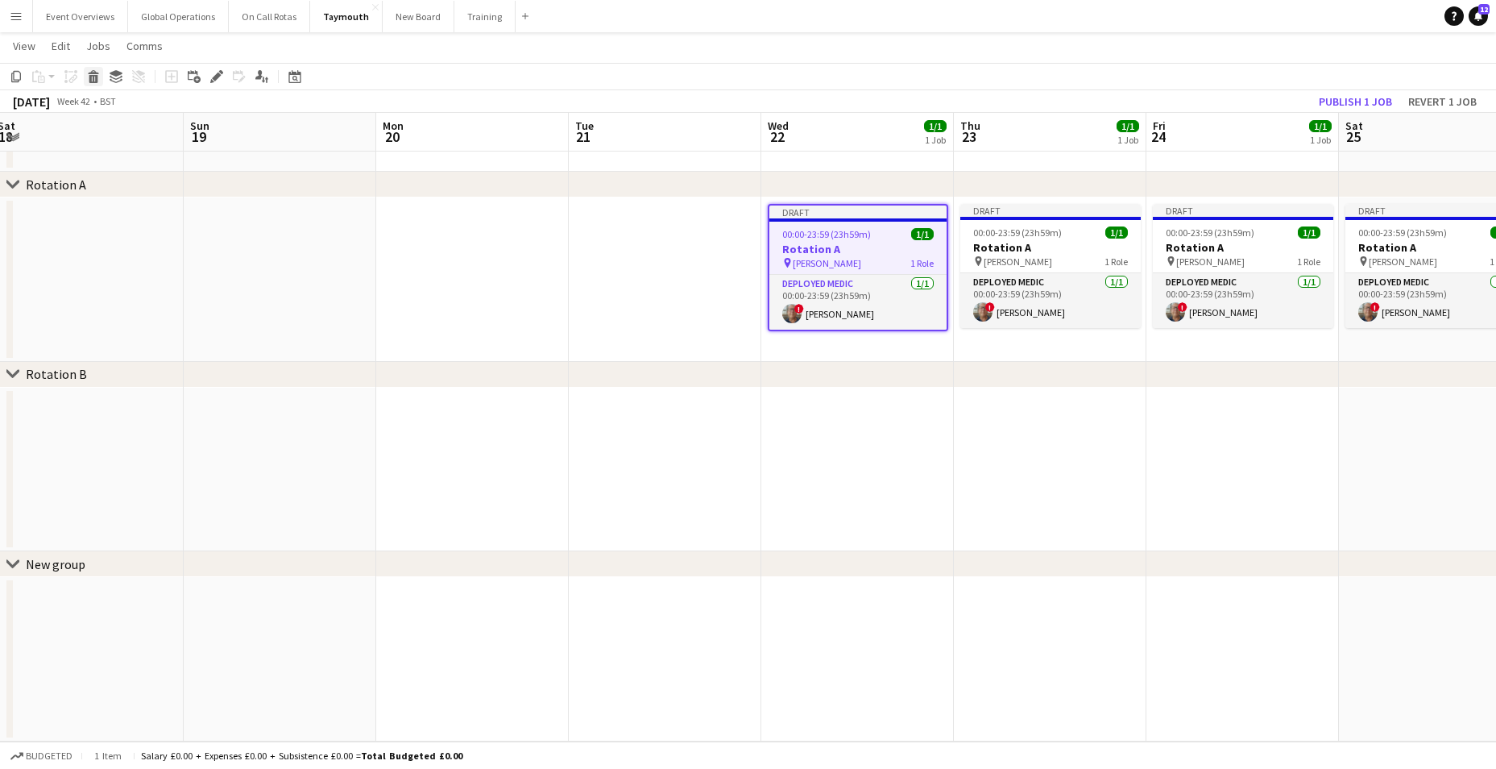
click at [98, 77] on icon "Delete" at bounding box center [93, 76] width 13 height 13
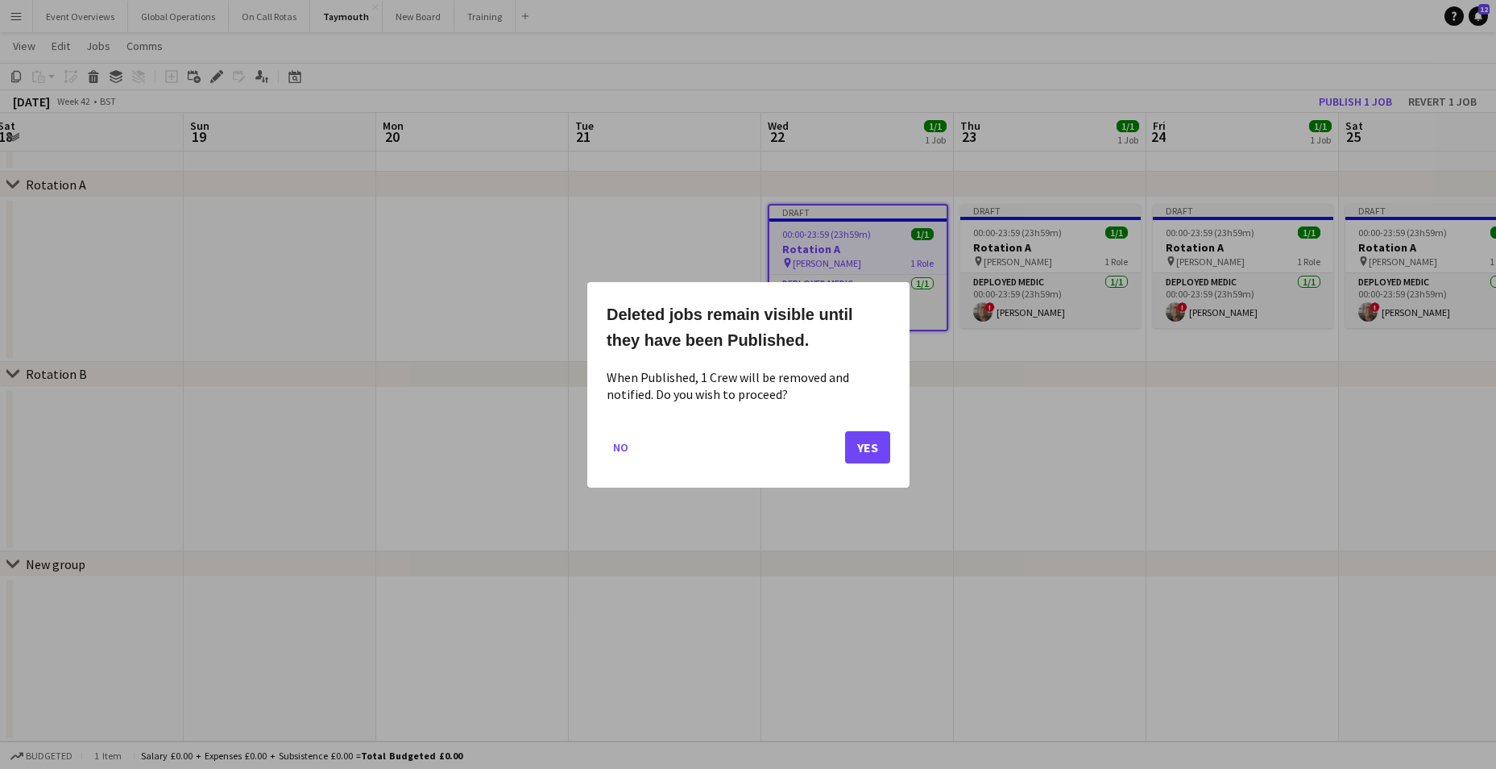
scroll to position [0, 0]
click at [870, 445] on button "Yes" at bounding box center [867, 446] width 45 height 32
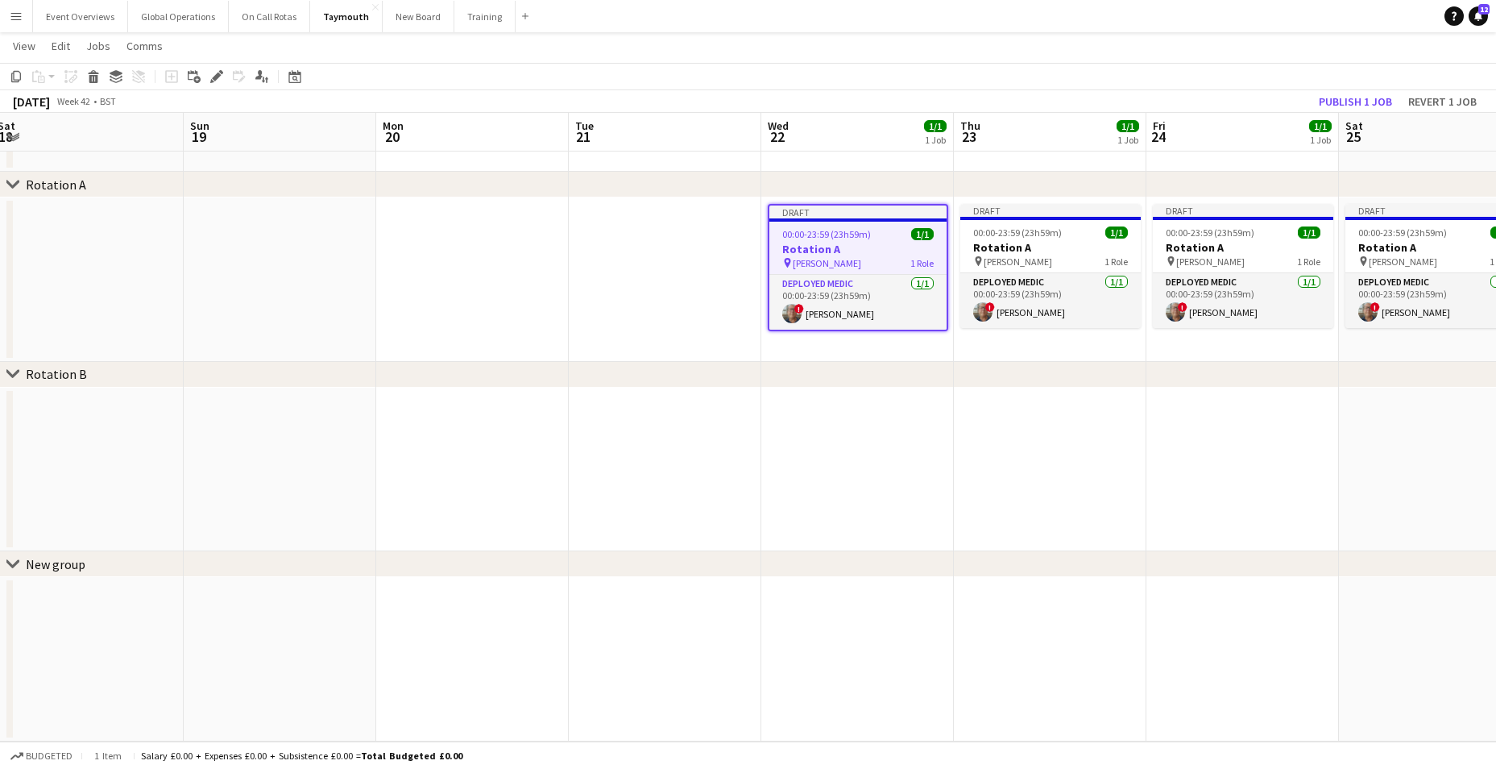
scroll to position [57, 0]
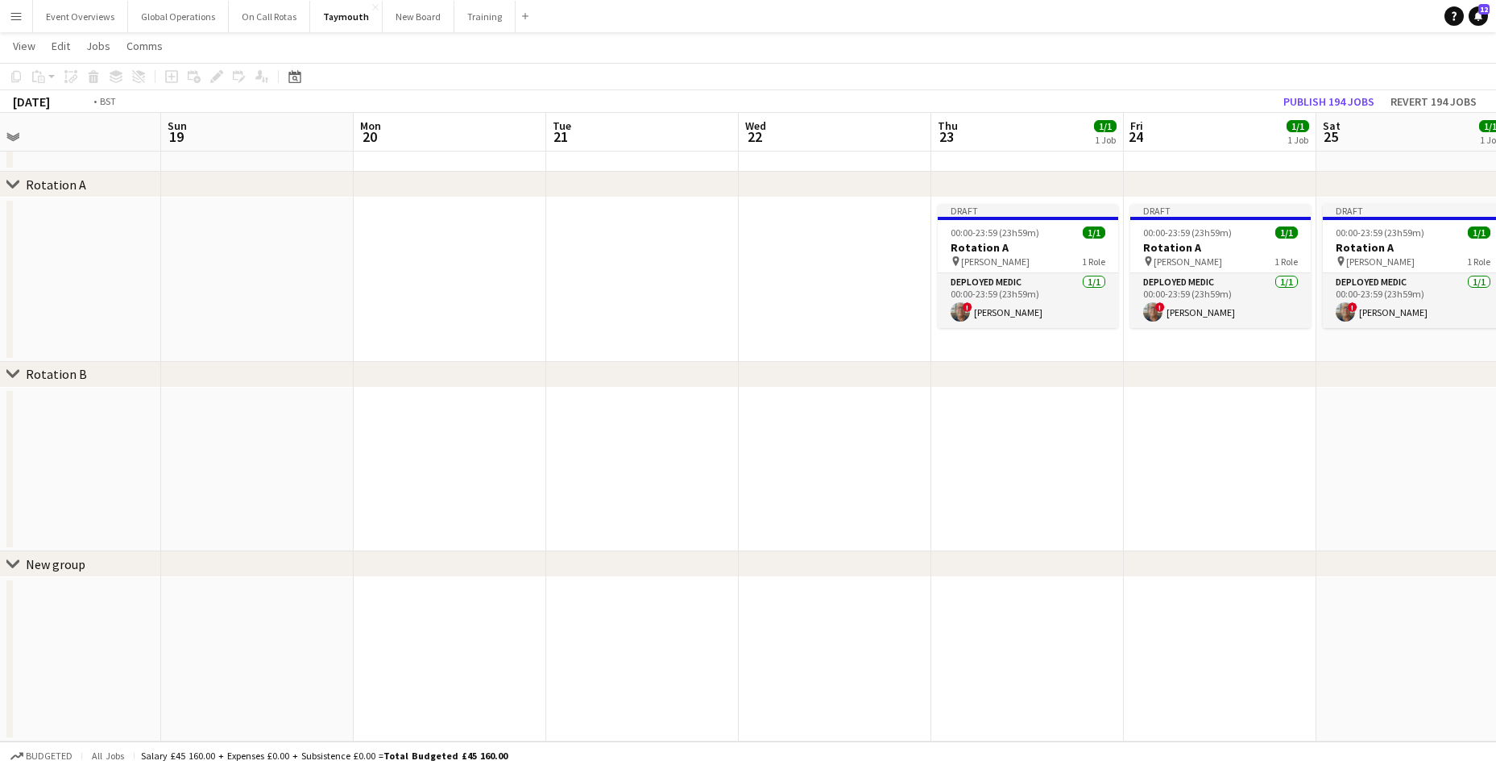
drag, startPoint x: 1039, startPoint y: 487, endPoint x: 628, endPoint y: 483, distance: 411.7
click at [628, 483] on app-calendar-viewport "Wed 15 1/1 1 Job Thu 16 Fri 17 Sat 18 Sun 19 Mon 20 Tue 21 Wed 22 Thu 23 1/1 1 …" at bounding box center [748, 373] width 1496 height 735
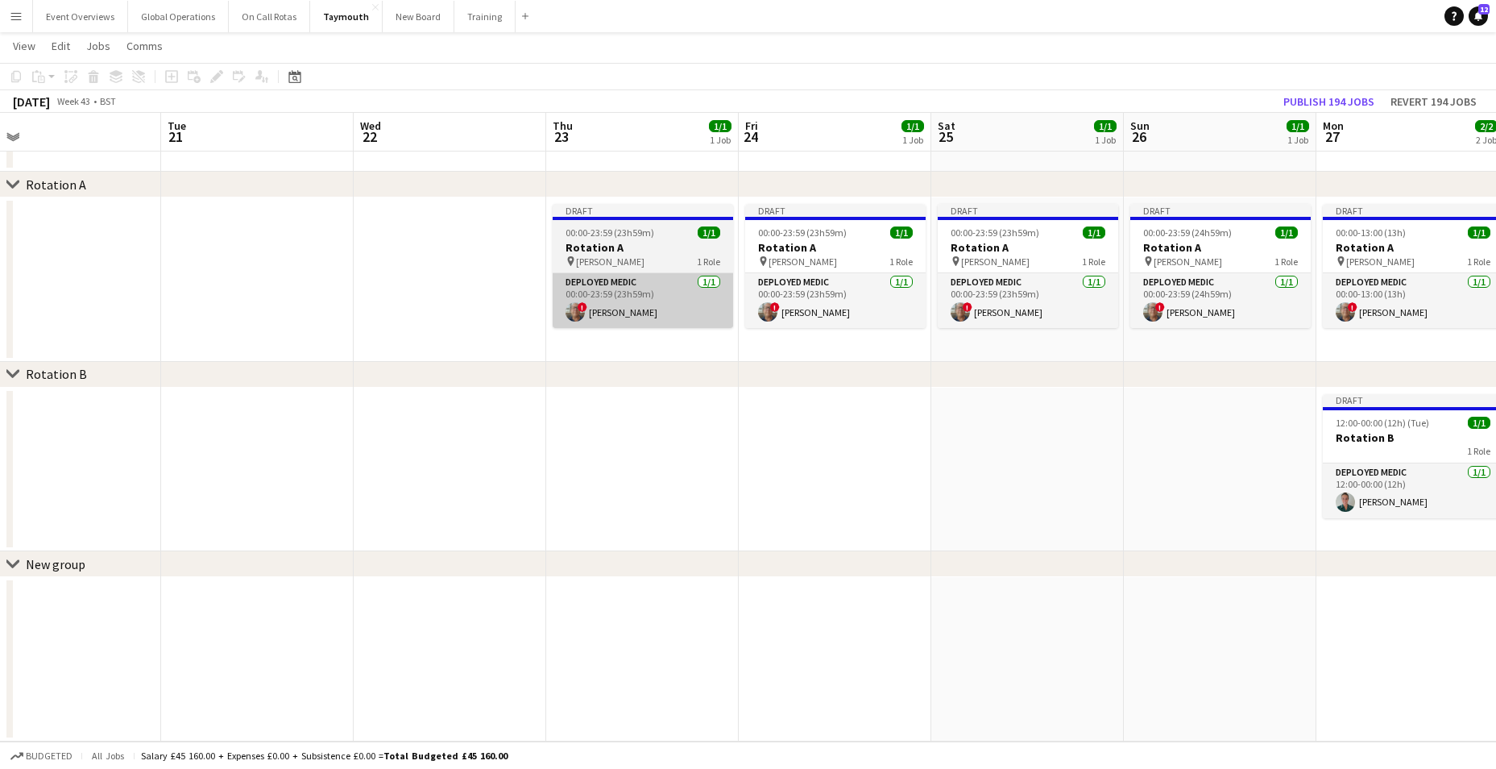
scroll to position [0, 672]
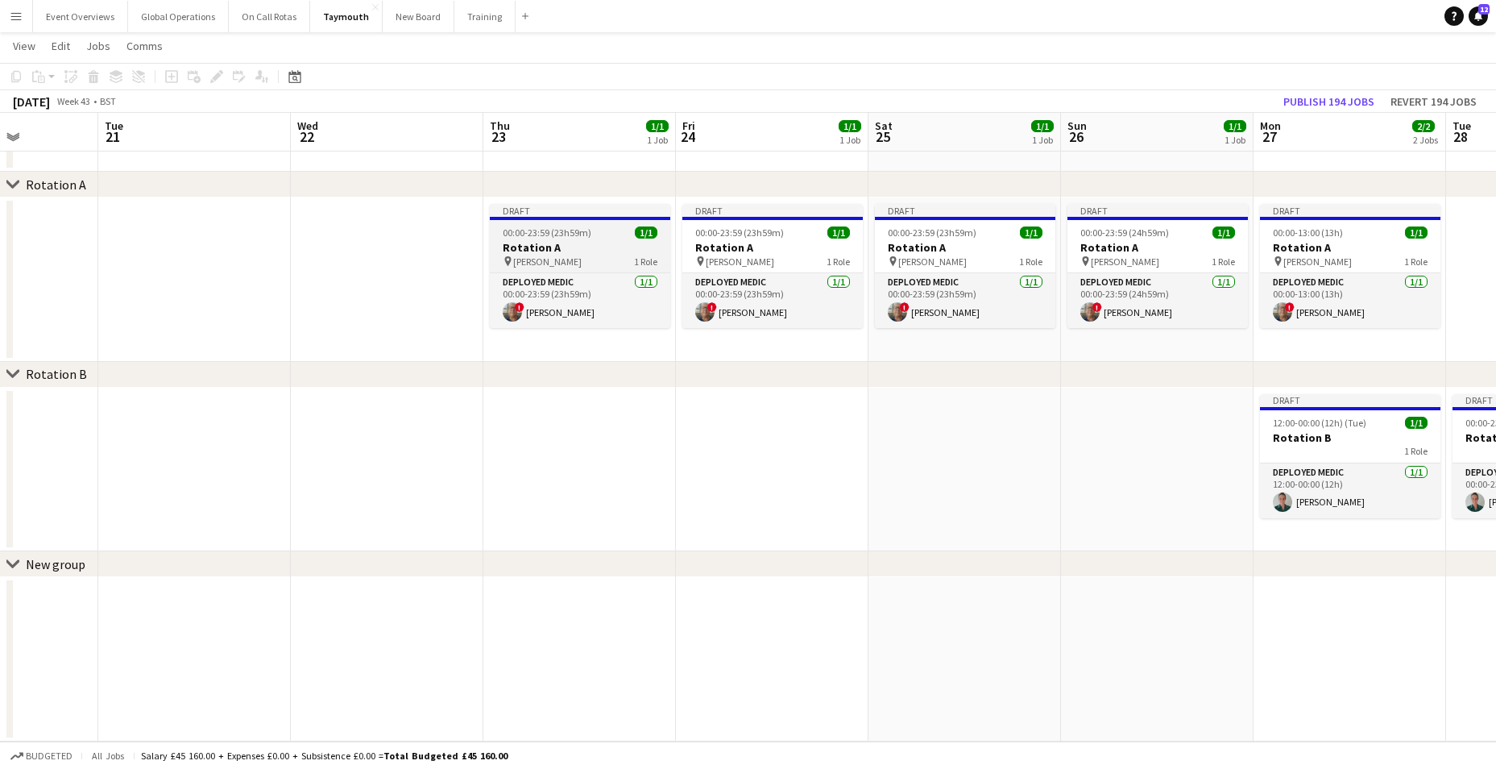
click at [530, 245] on h3 "Rotation A" at bounding box center [580, 247] width 180 height 15
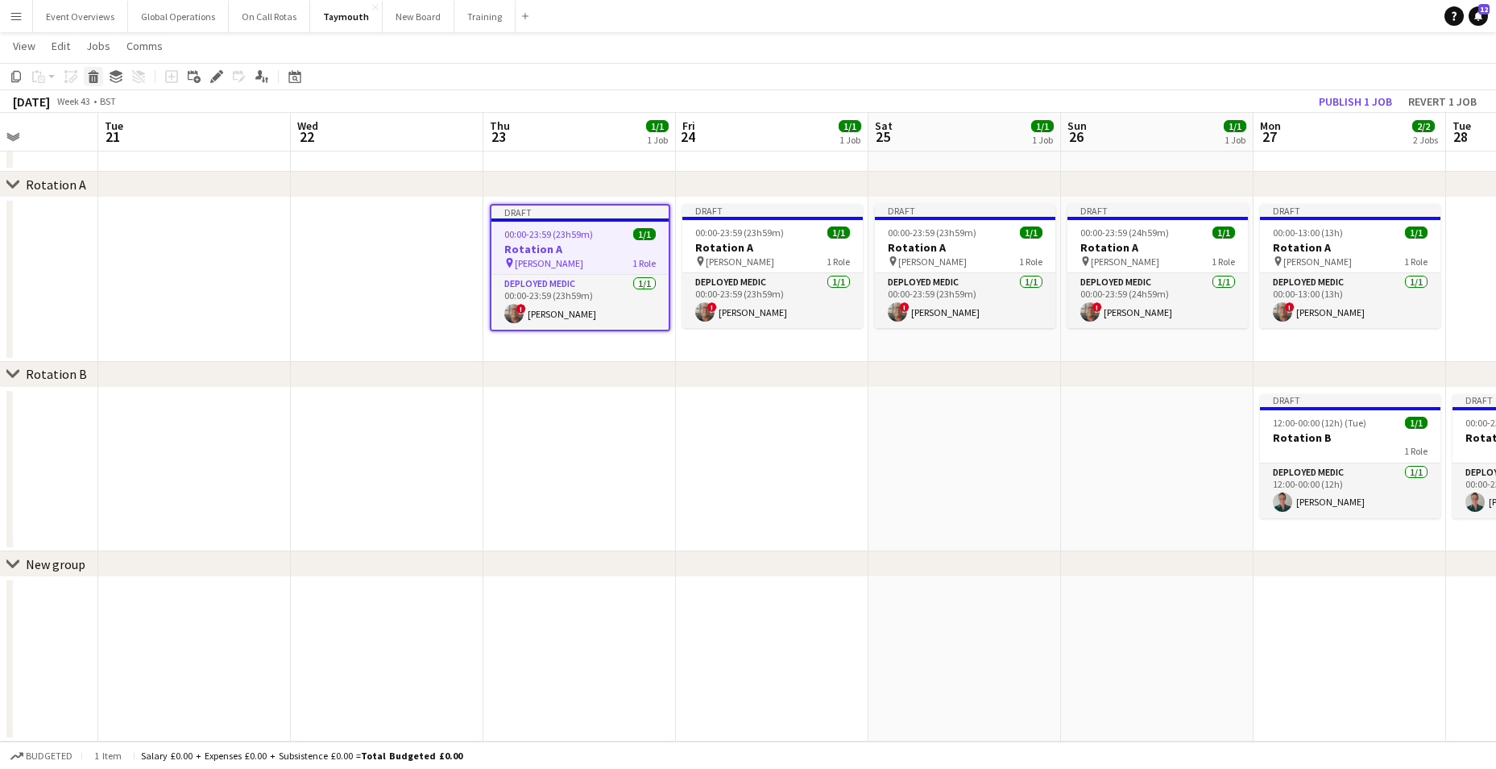
click at [93, 70] on icon "Delete" at bounding box center [93, 76] width 13 height 13
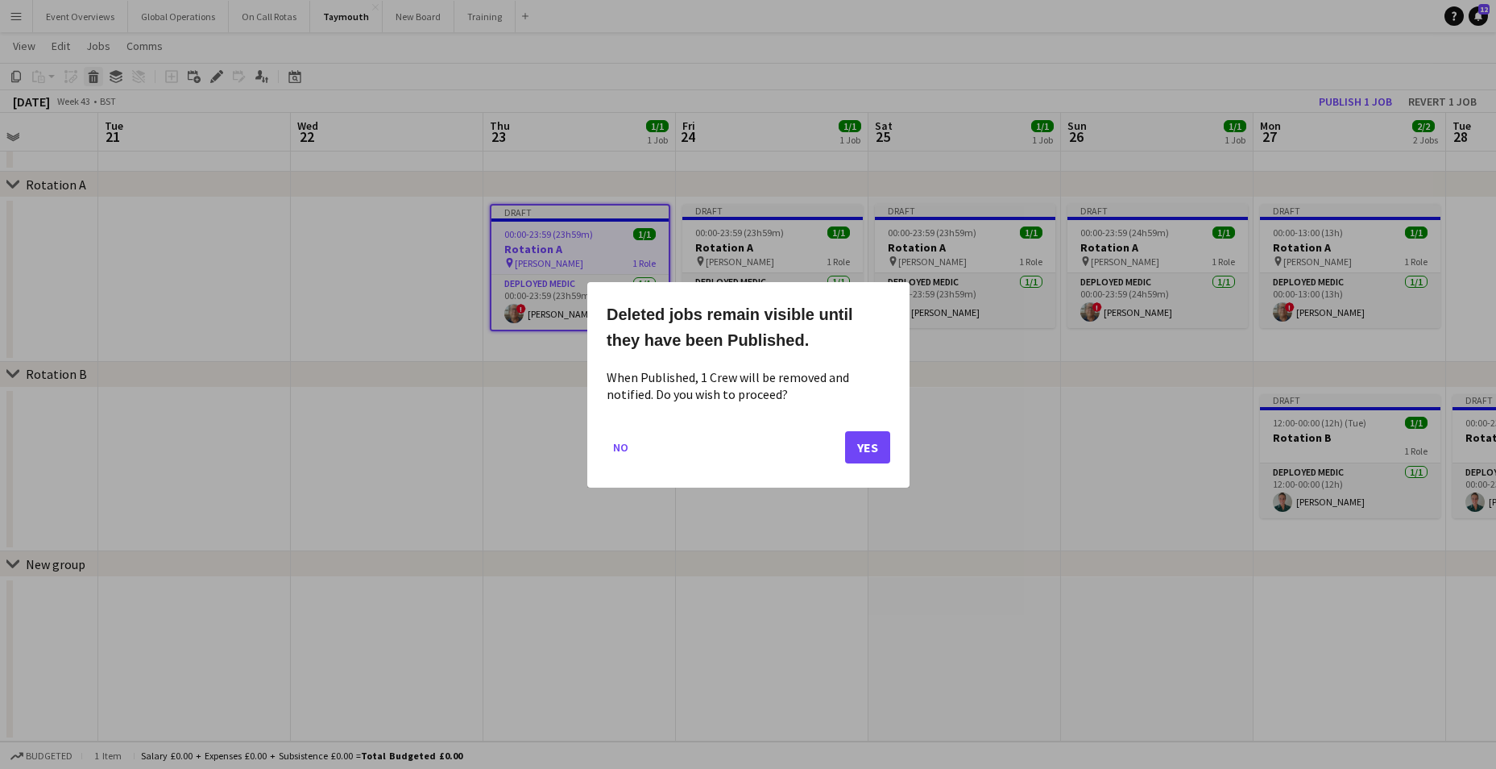
scroll to position [0, 0]
click at [874, 450] on button "Yes" at bounding box center [867, 446] width 45 height 32
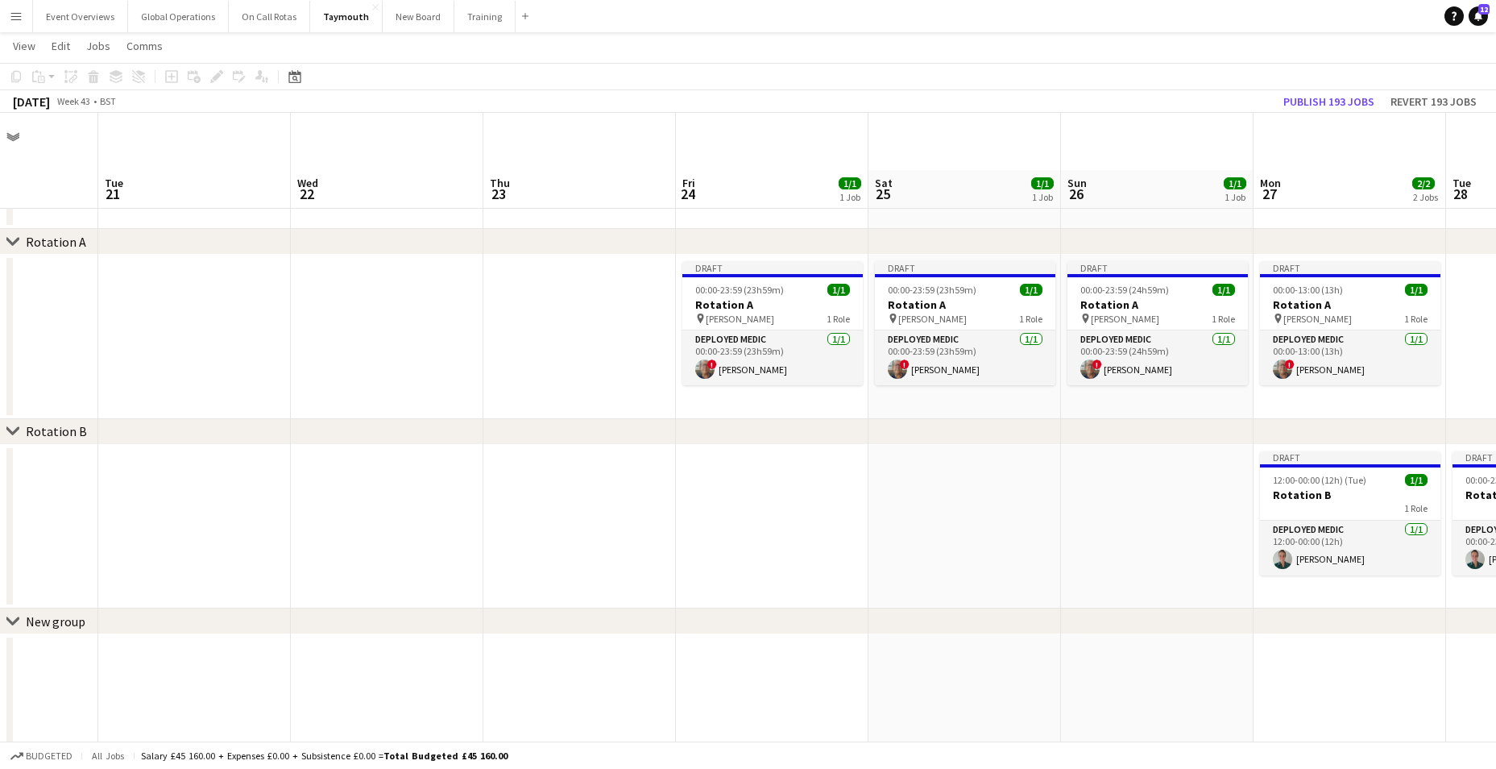
scroll to position [57, 0]
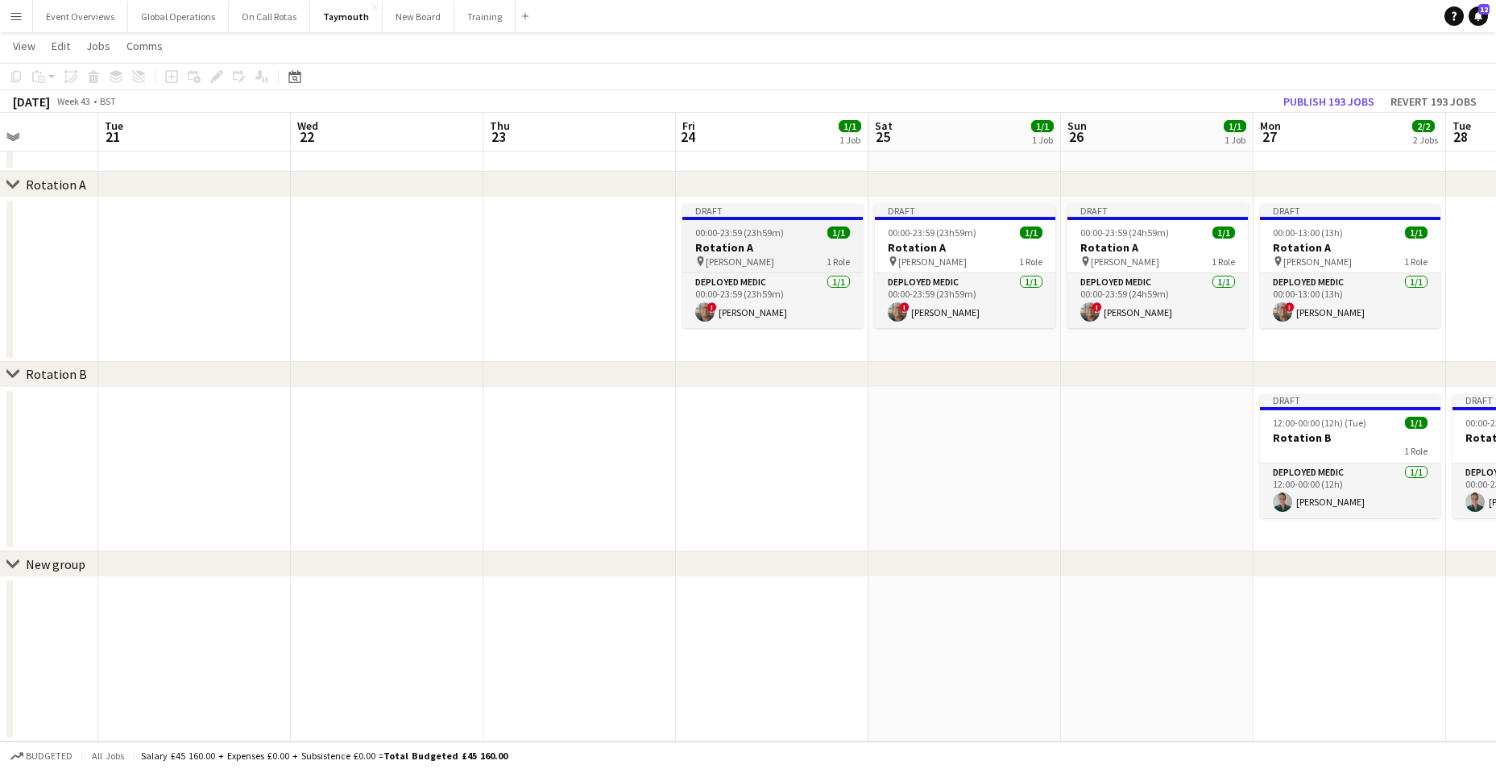
click at [734, 249] on h3 "Rotation A" at bounding box center [772, 247] width 180 height 15
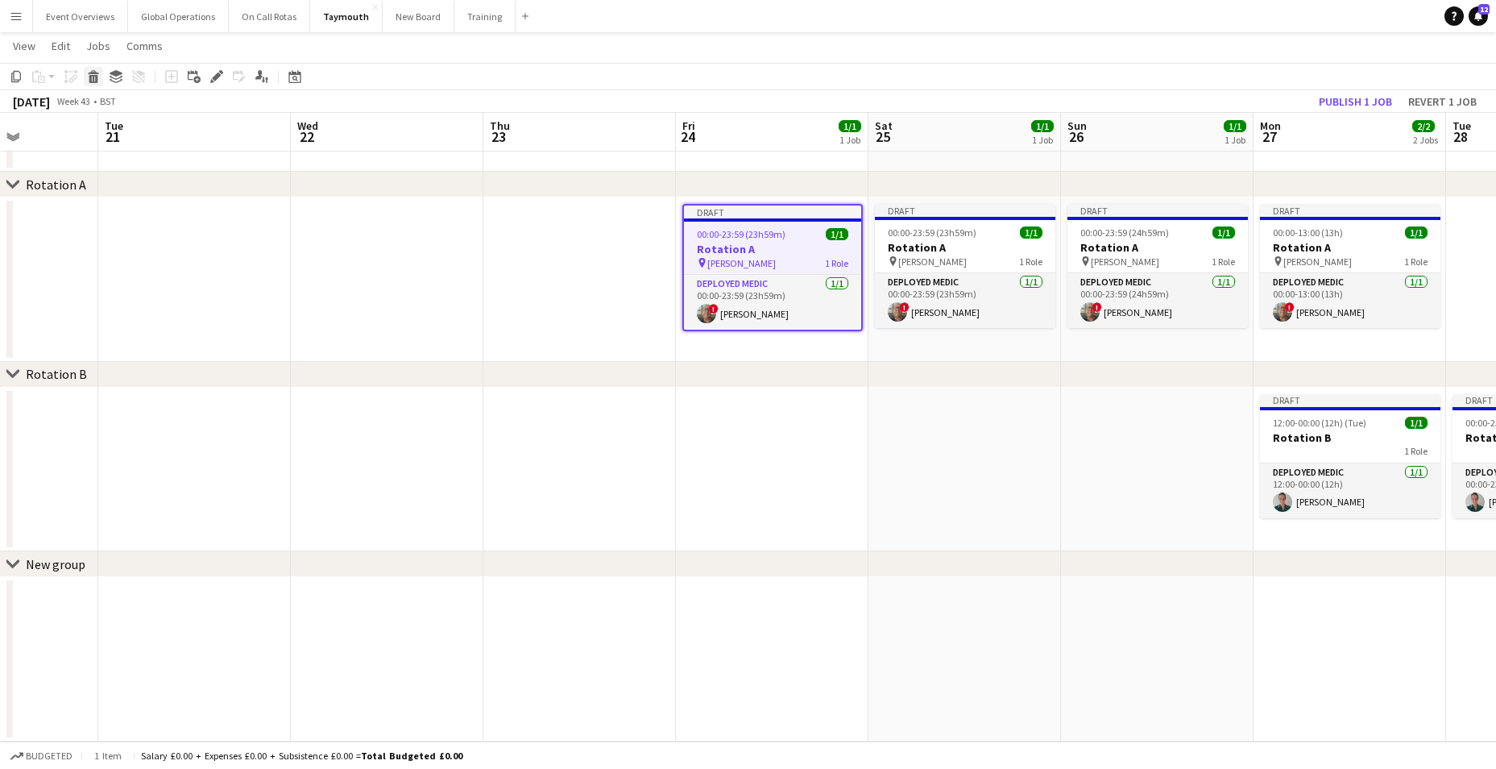
click at [94, 77] on icon at bounding box center [93, 79] width 9 height 8
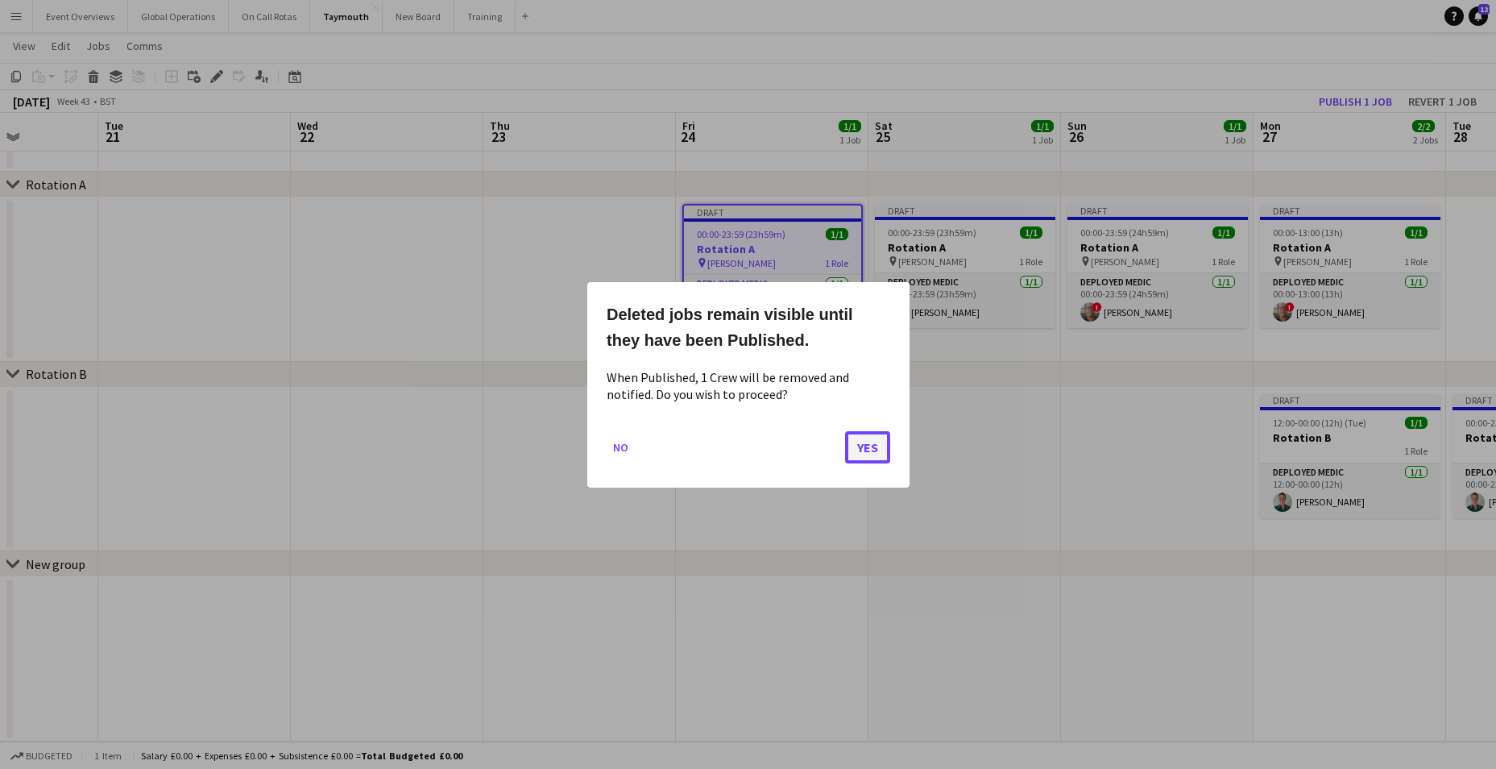
drag, startPoint x: 880, startPoint y: 446, endPoint x: 887, endPoint y: 439, distance: 9.7
click at [880, 445] on button "Yes" at bounding box center [867, 446] width 45 height 32
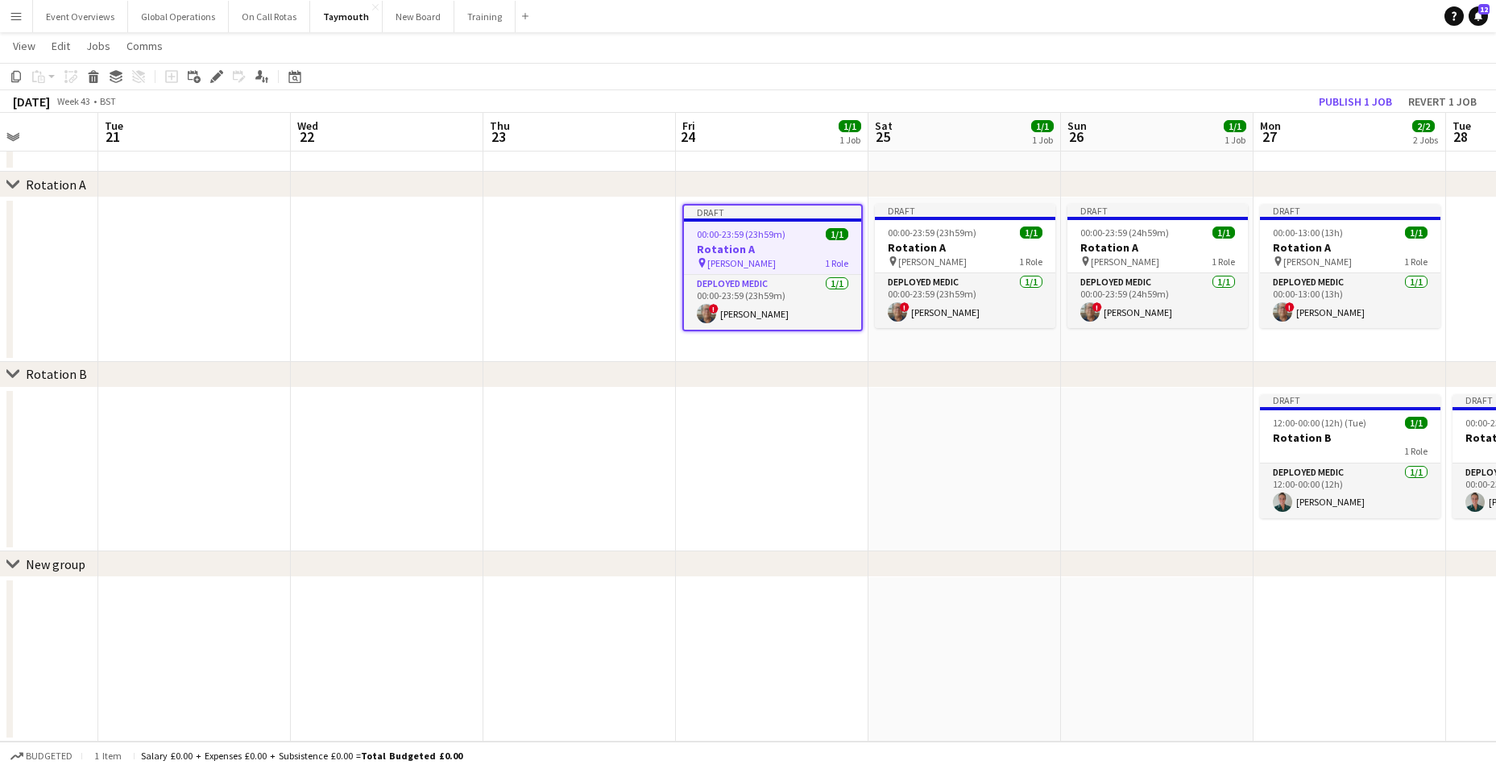
scroll to position [57, 0]
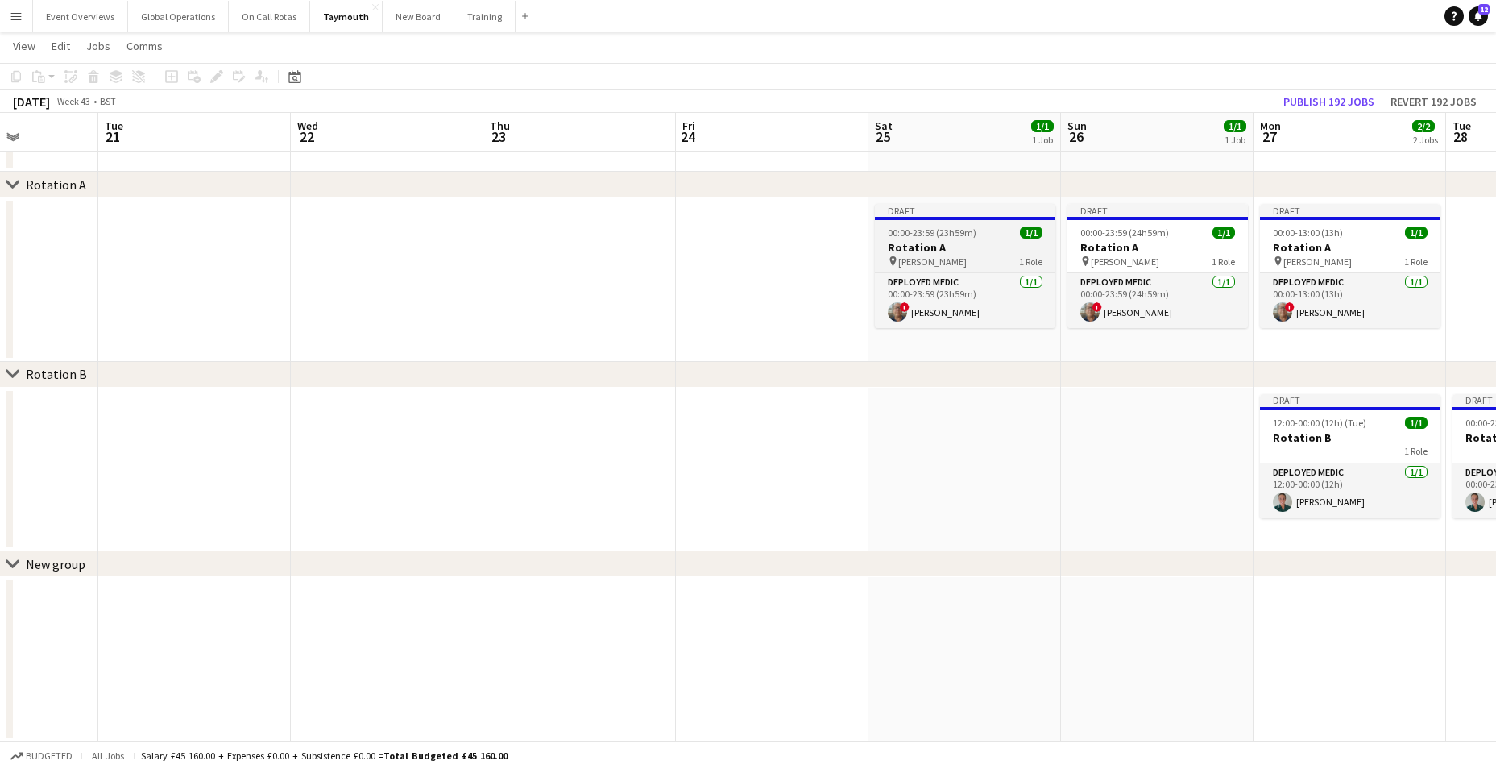
click at [925, 247] on h3 "Rotation A" at bounding box center [965, 247] width 180 height 15
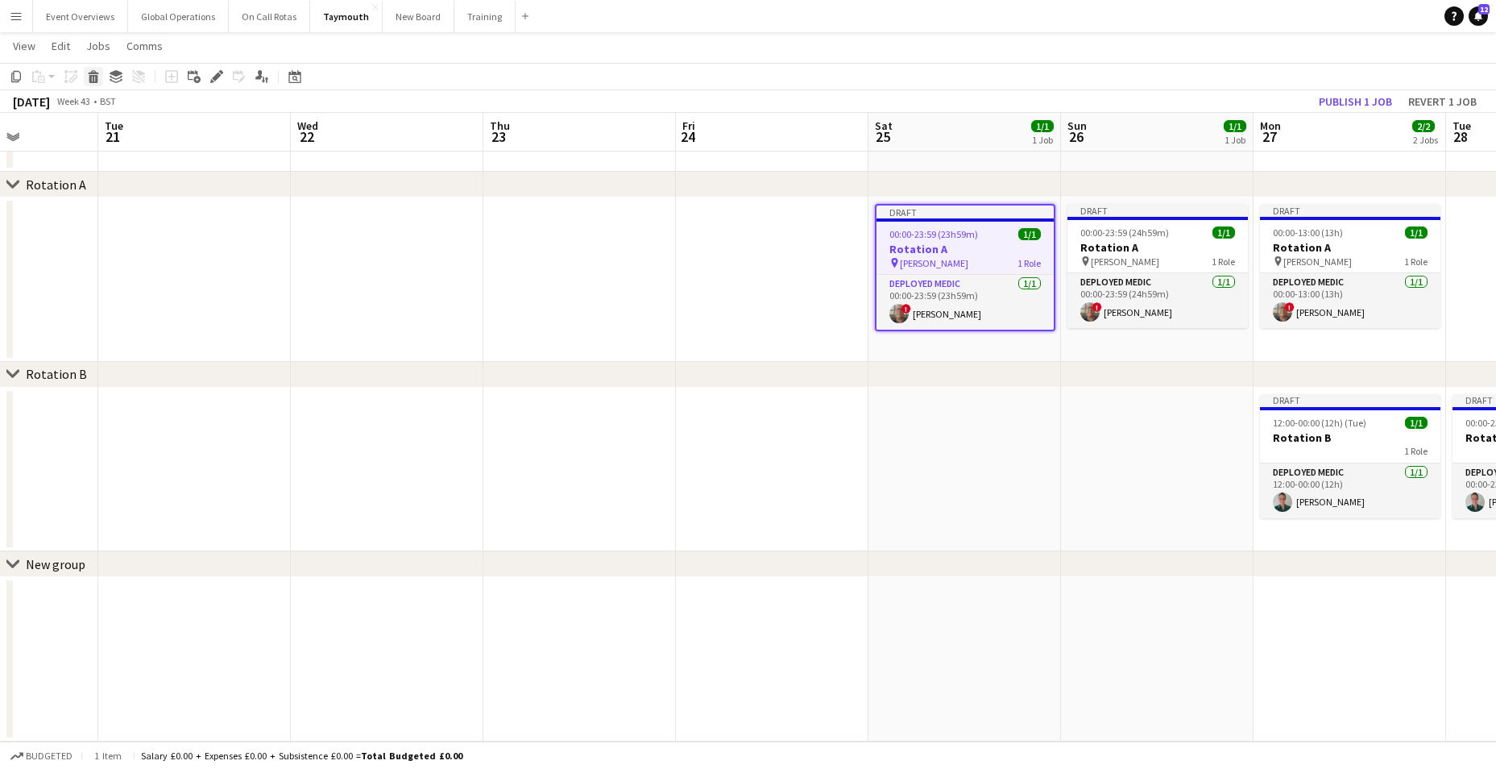
click at [96, 77] on icon at bounding box center [93, 79] width 9 height 8
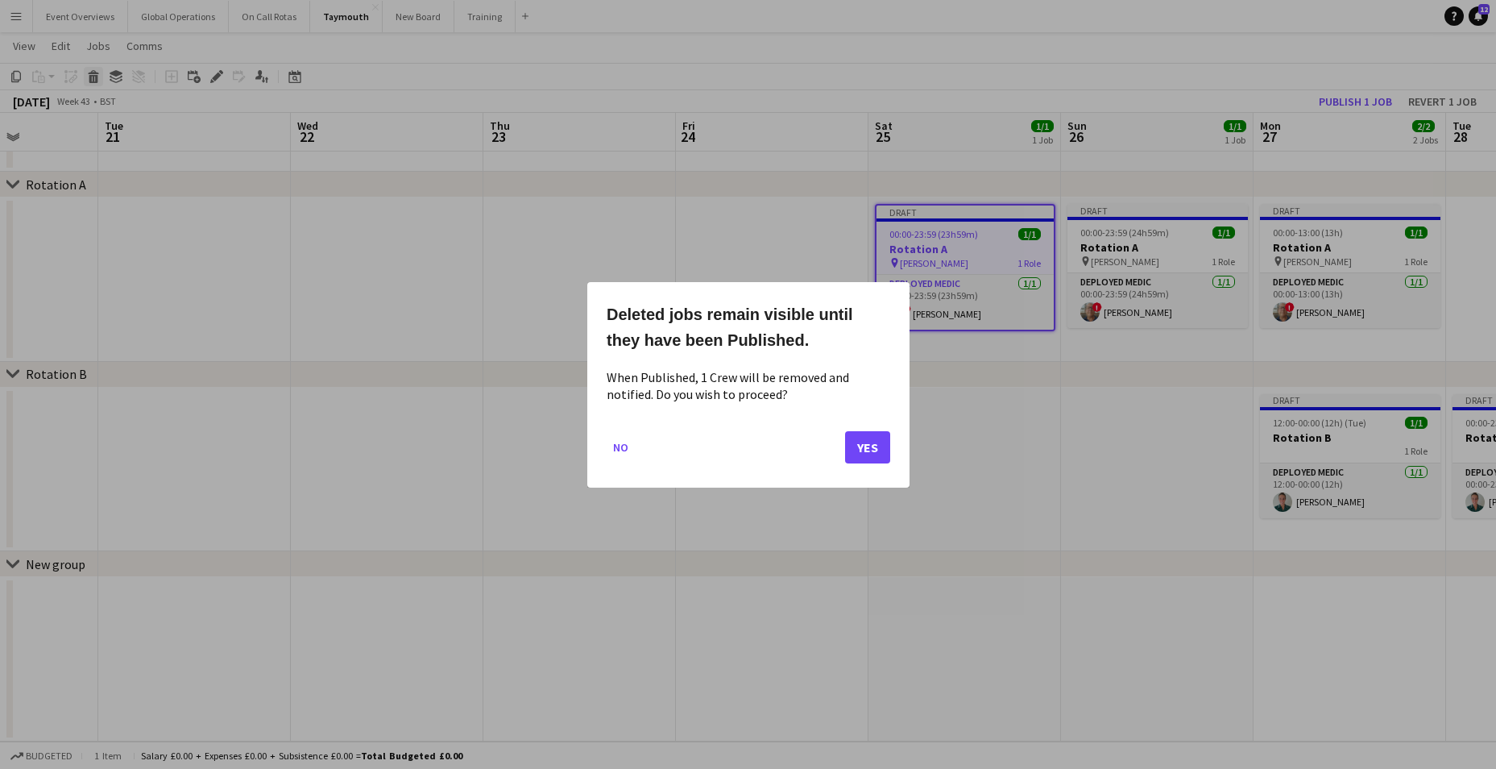
scroll to position [0, 0]
click at [855, 445] on button "Yes" at bounding box center [867, 446] width 45 height 32
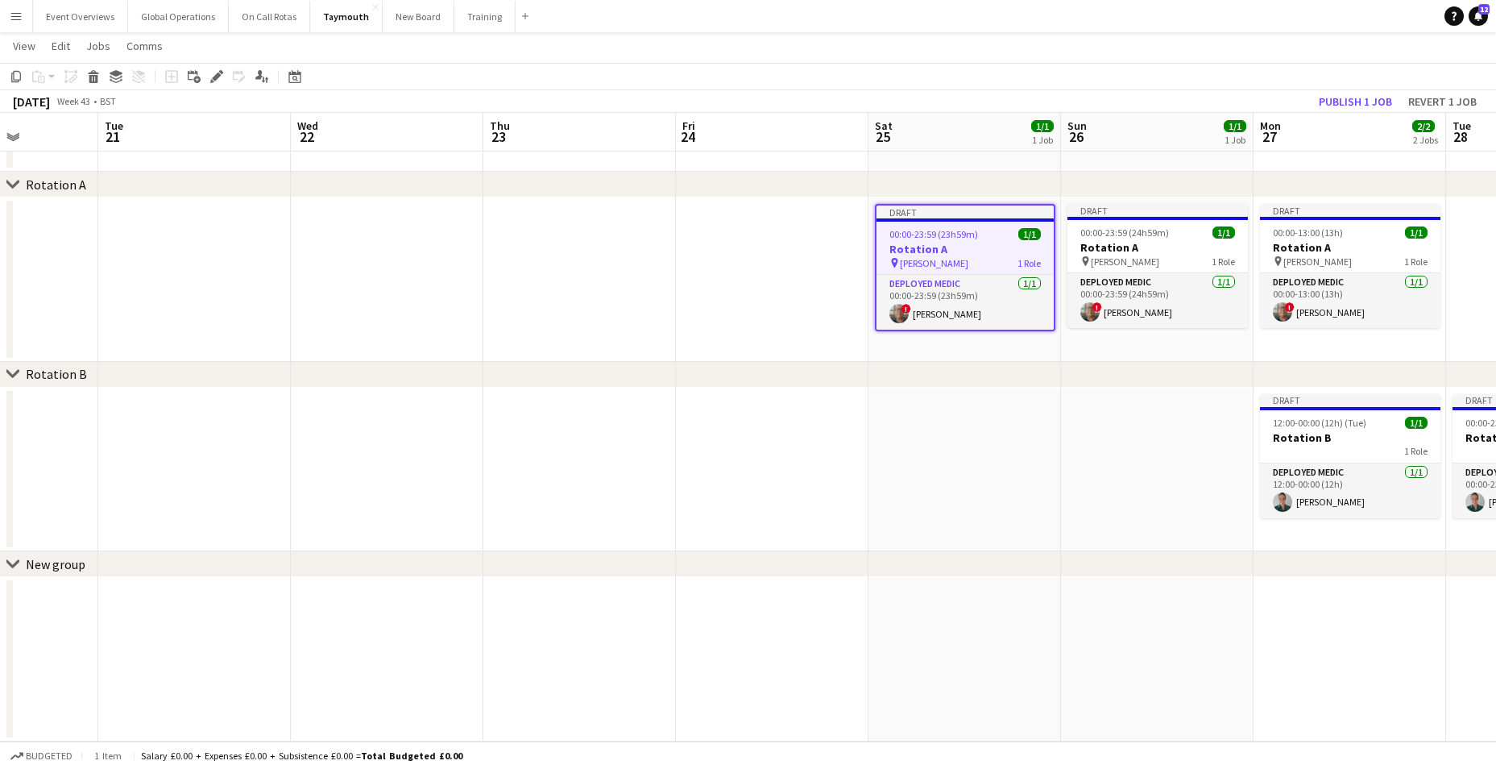
scroll to position [57, 0]
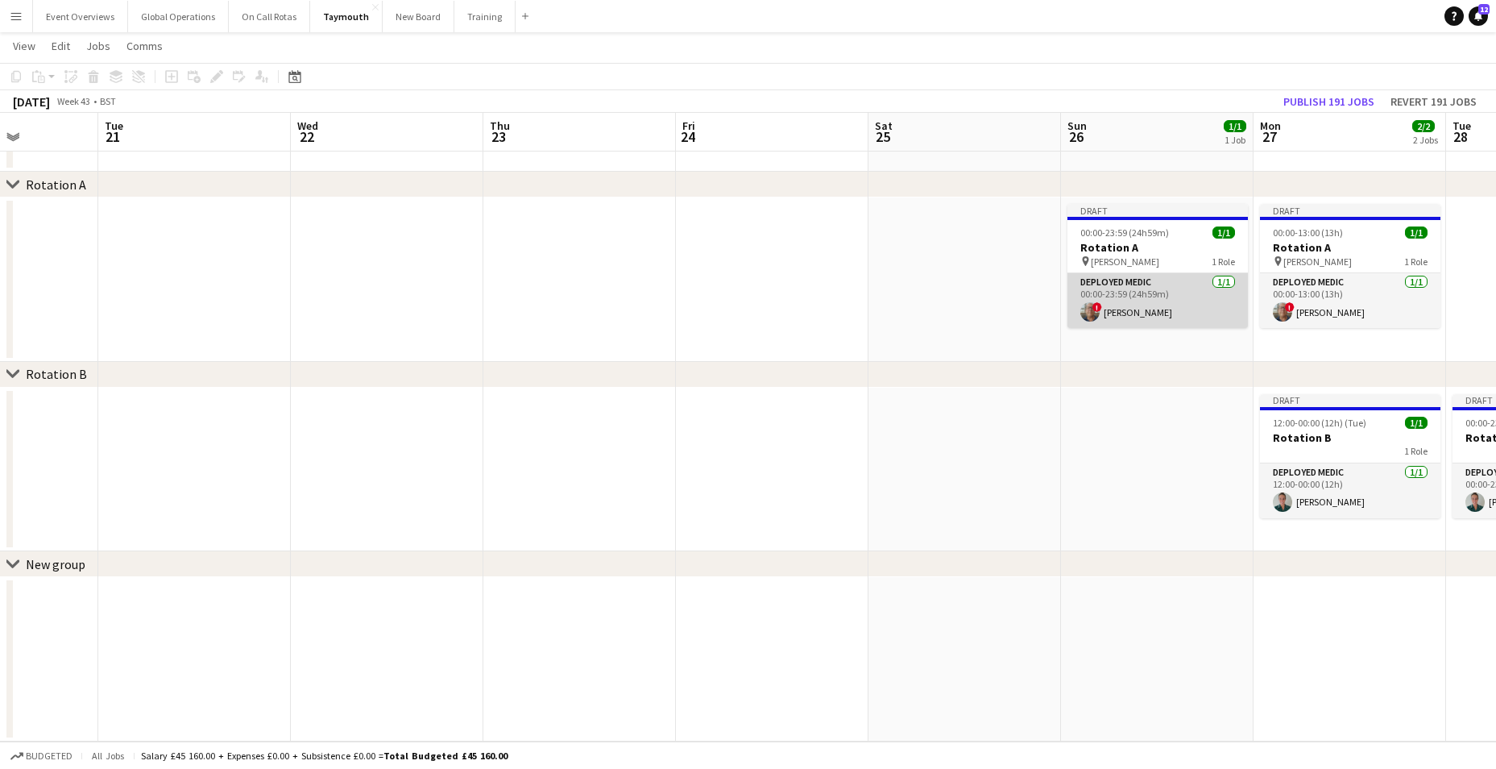
click at [1114, 282] on app-card-role "Deployed Medic 1/1 00:00-23:59 (24h59m) ! Simon Byrne" at bounding box center [1157, 300] width 180 height 55
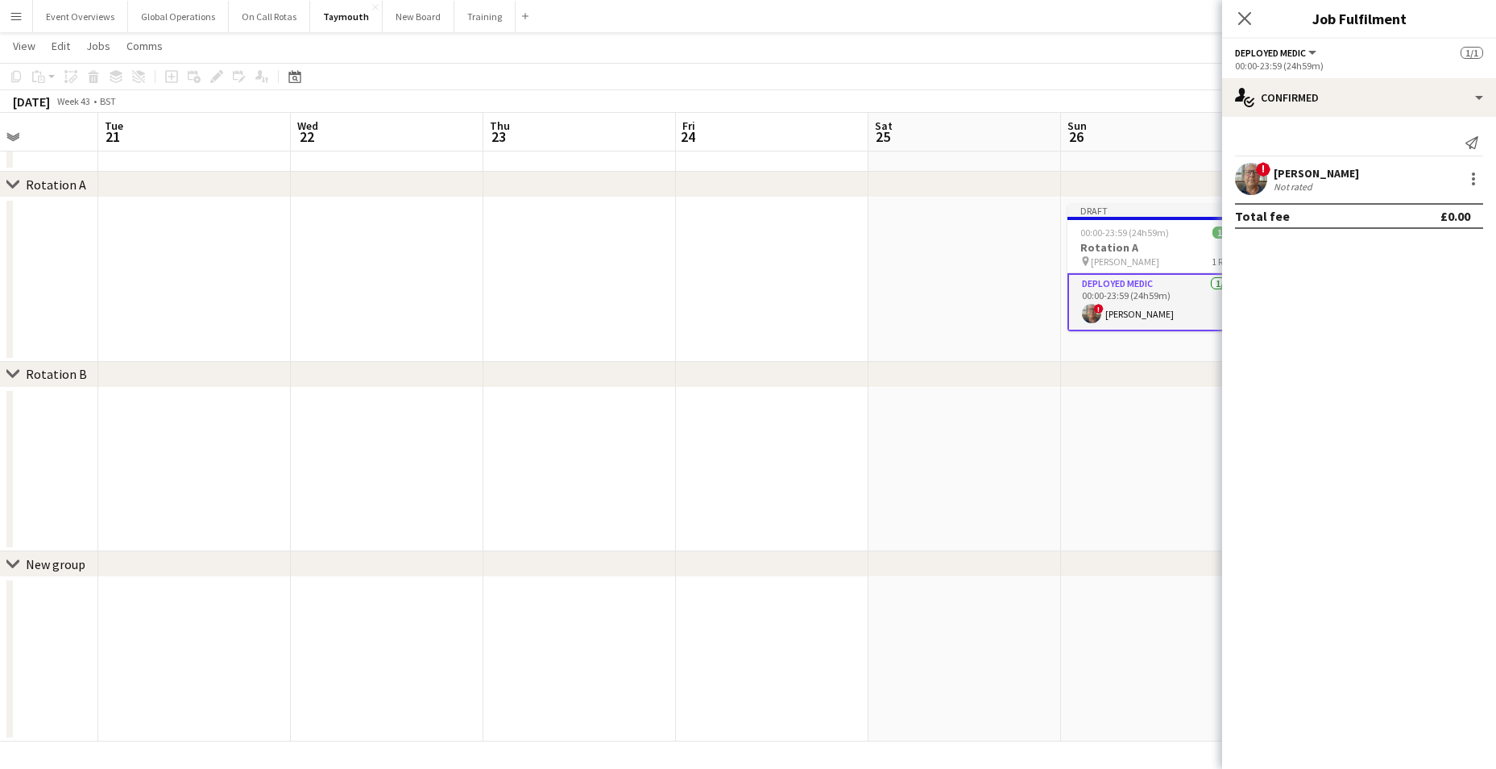
click at [1079, 483] on app-date-cell at bounding box center [1157, 469] width 193 height 164
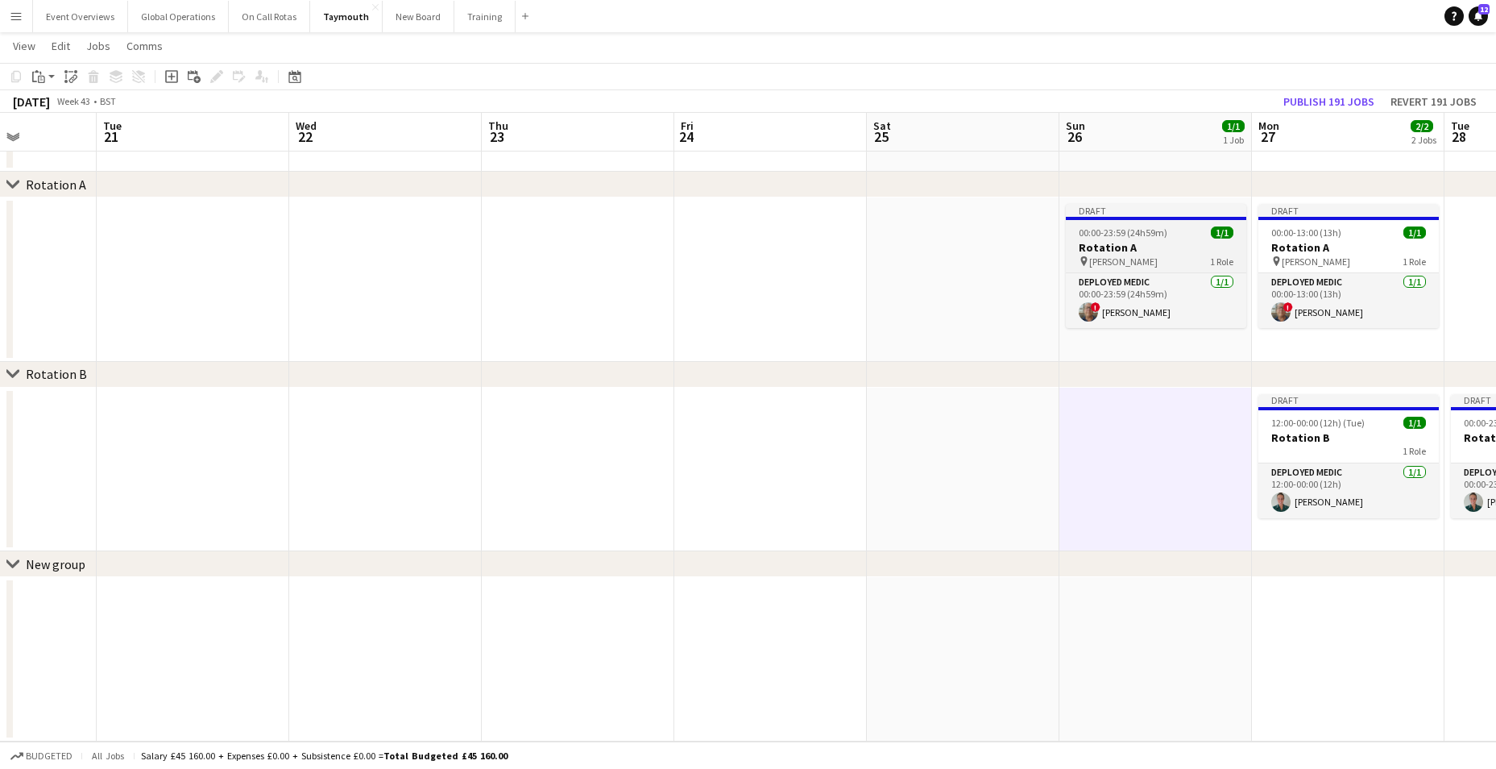
click at [1104, 242] on h3 "Rotation A" at bounding box center [1156, 247] width 180 height 15
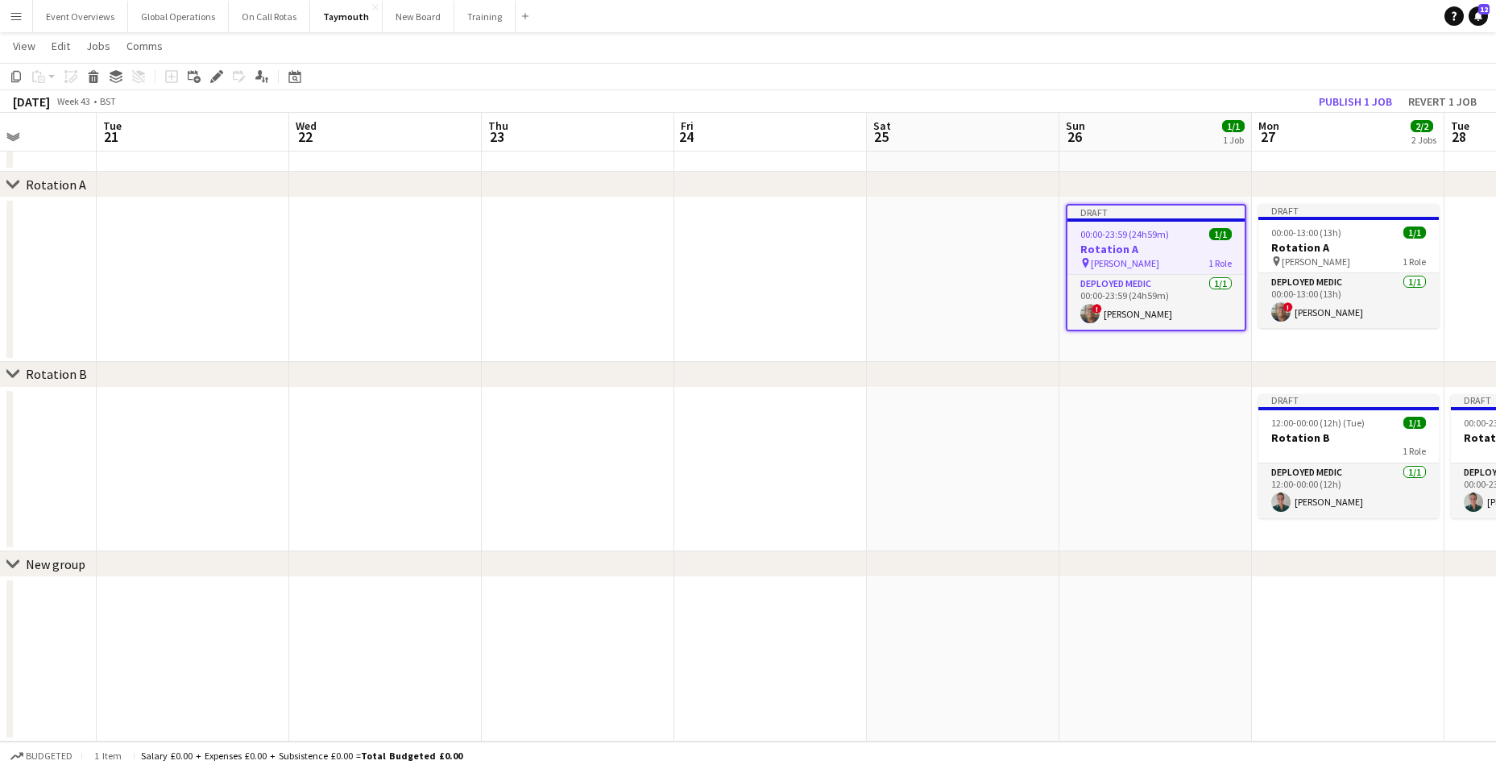
scroll to position [0, 674]
click at [91, 68] on div "Delete" at bounding box center [93, 76] width 19 height 19
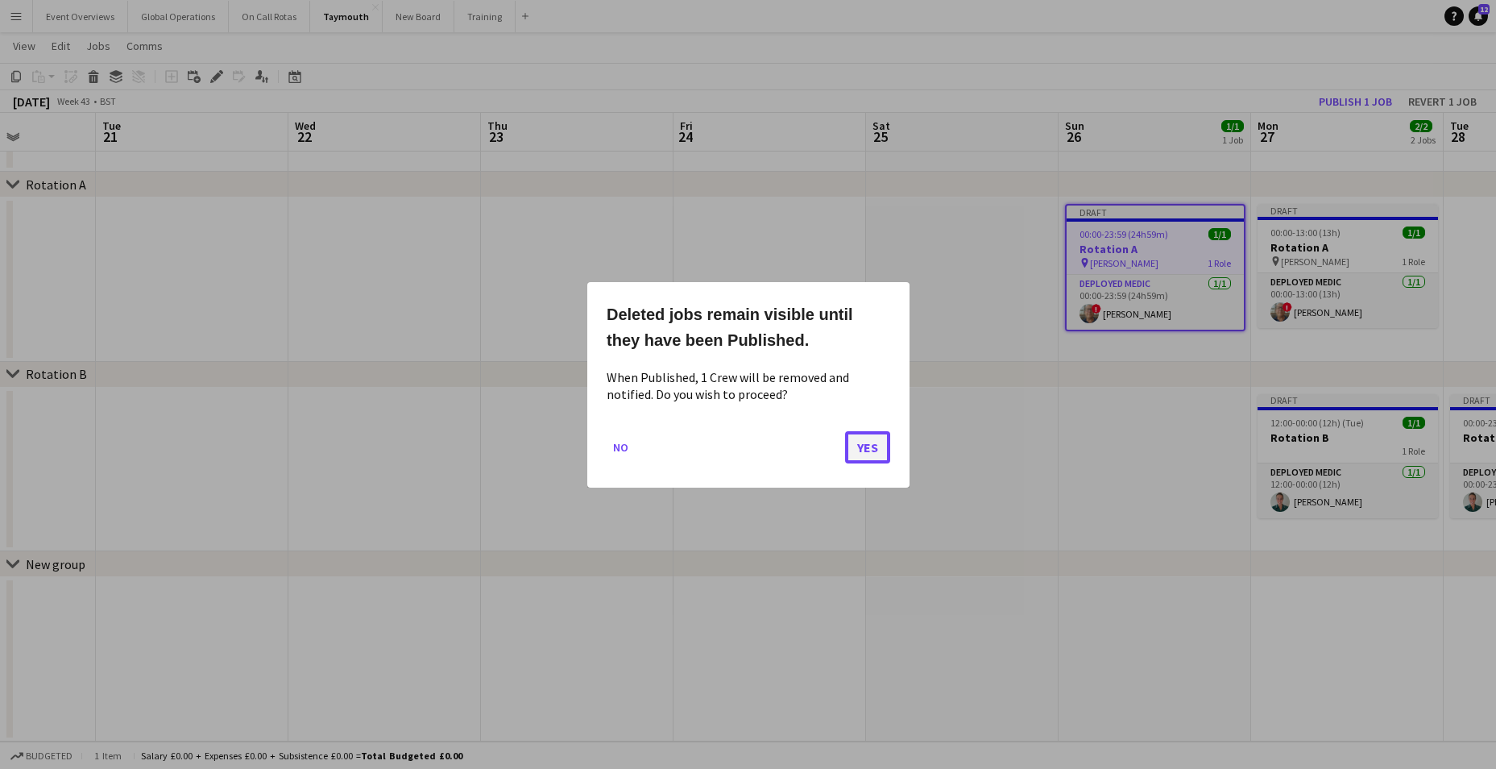
click at [871, 446] on button "Yes" at bounding box center [867, 446] width 45 height 32
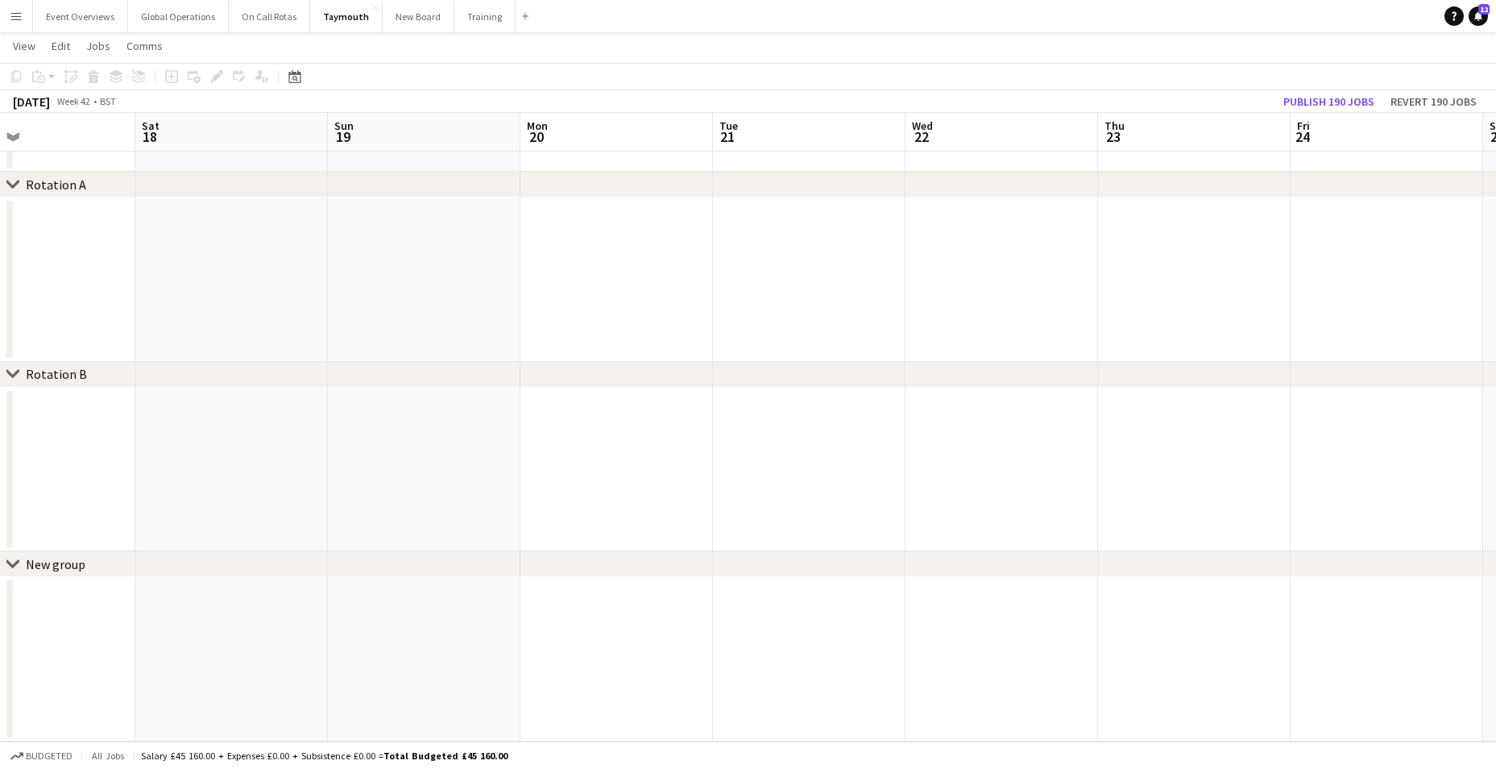
drag, startPoint x: 566, startPoint y: 495, endPoint x: 930, endPoint y: 481, distance: 365.2
click at [930, 481] on app-calendar-viewport "Wed 15 1/1 1 Job Thu 16 Fri 17 Sat 18 Sun 19 Mon 20 Tue 21 Wed 22 Thu 23 Fri 24…" at bounding box center [748, 373] width 1496 height 735
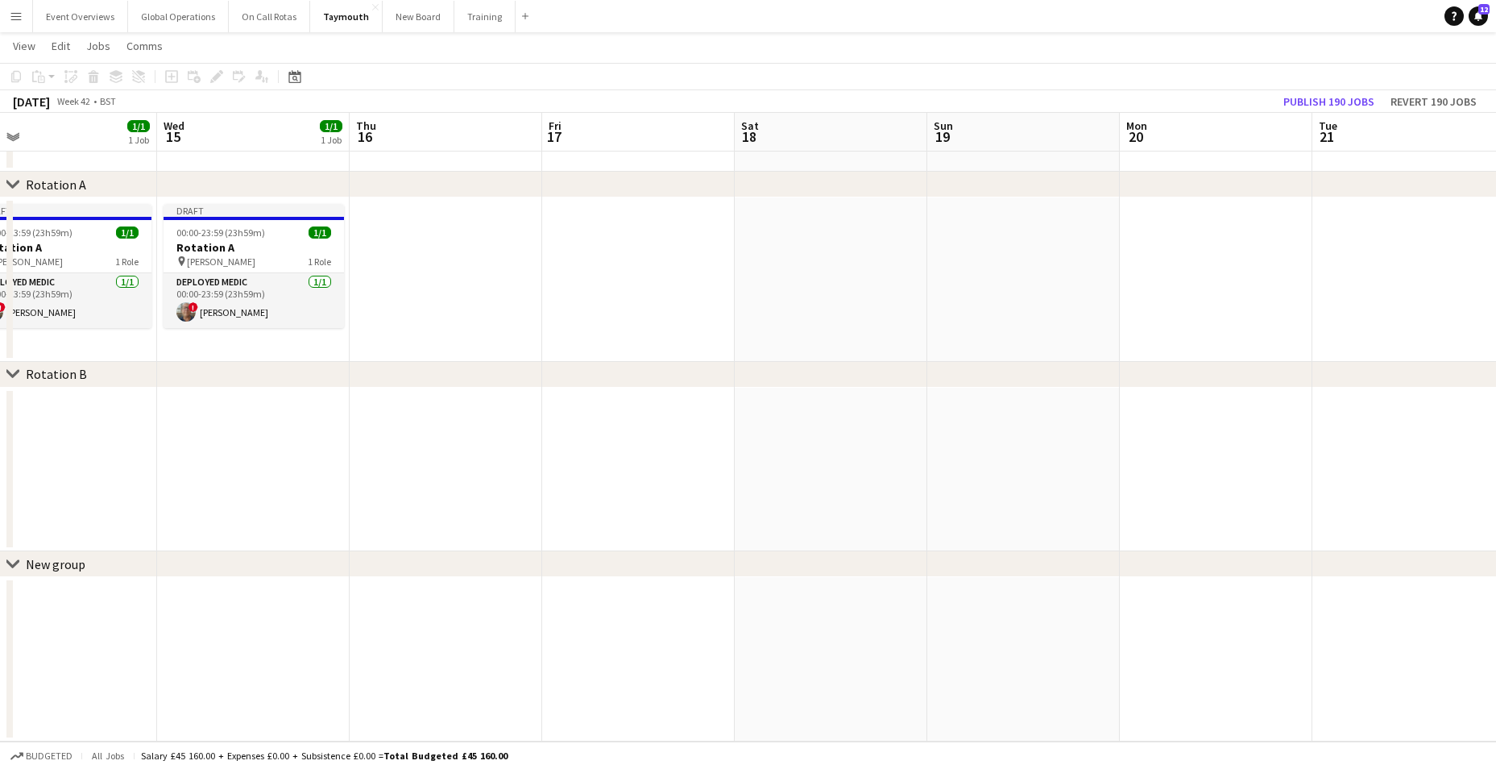
drag, startPoint x: 267, startPoint y: 544, endPoint x: 946, endPoint y: 493, distance: 681.0
click at [978, 491] on app-calendar-viewport "Sun 12 1/1 1 Job Mon 13 2/2 2 Jobs Tue 14 1/1 1 Job Wed 15 1/1 1 Job Thu 16 Fri…" at bounding box center [748, 373] width 1496 height 735
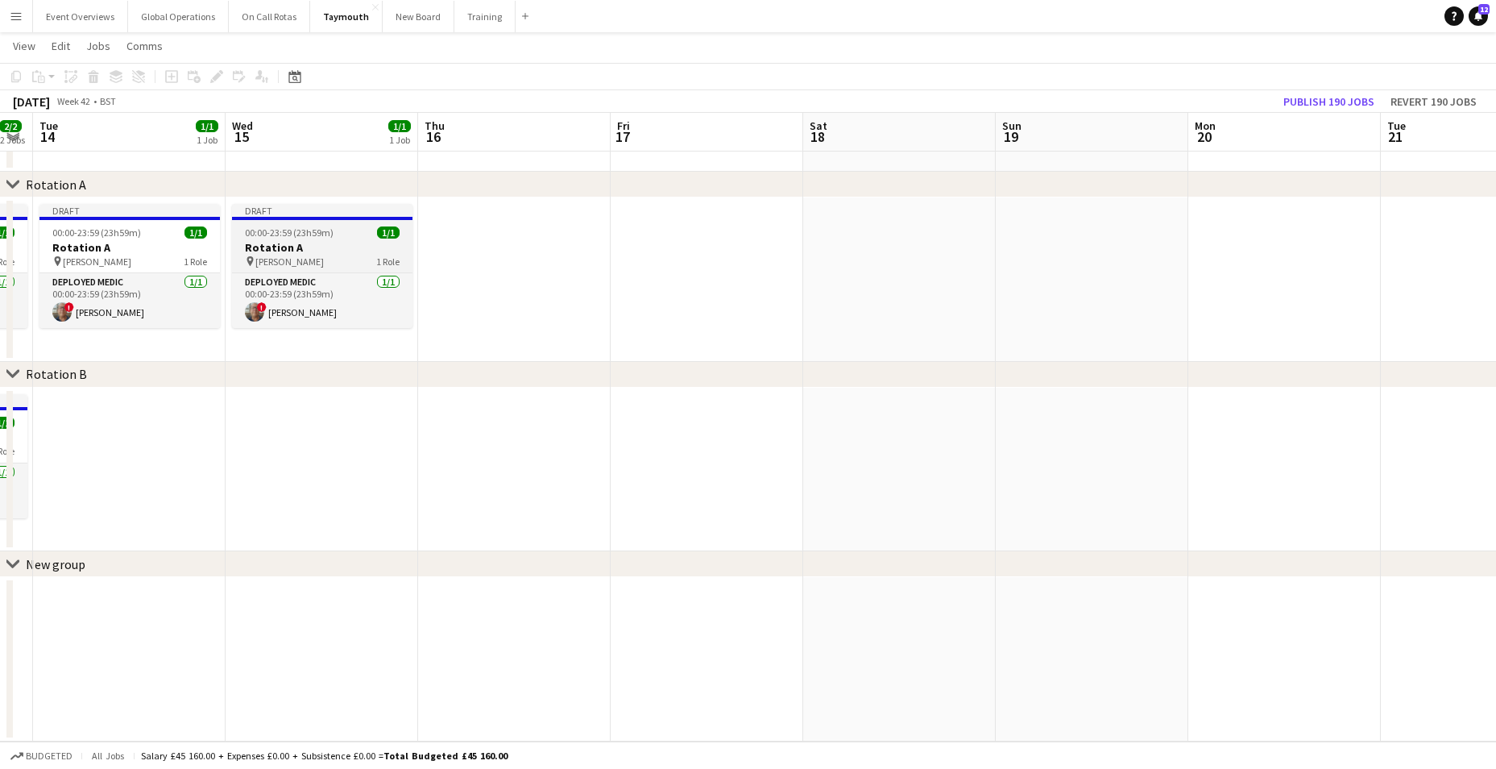
click at [255, 247] on h3 "Rotation A" at bounding box center [322, 247] width 180 height 15
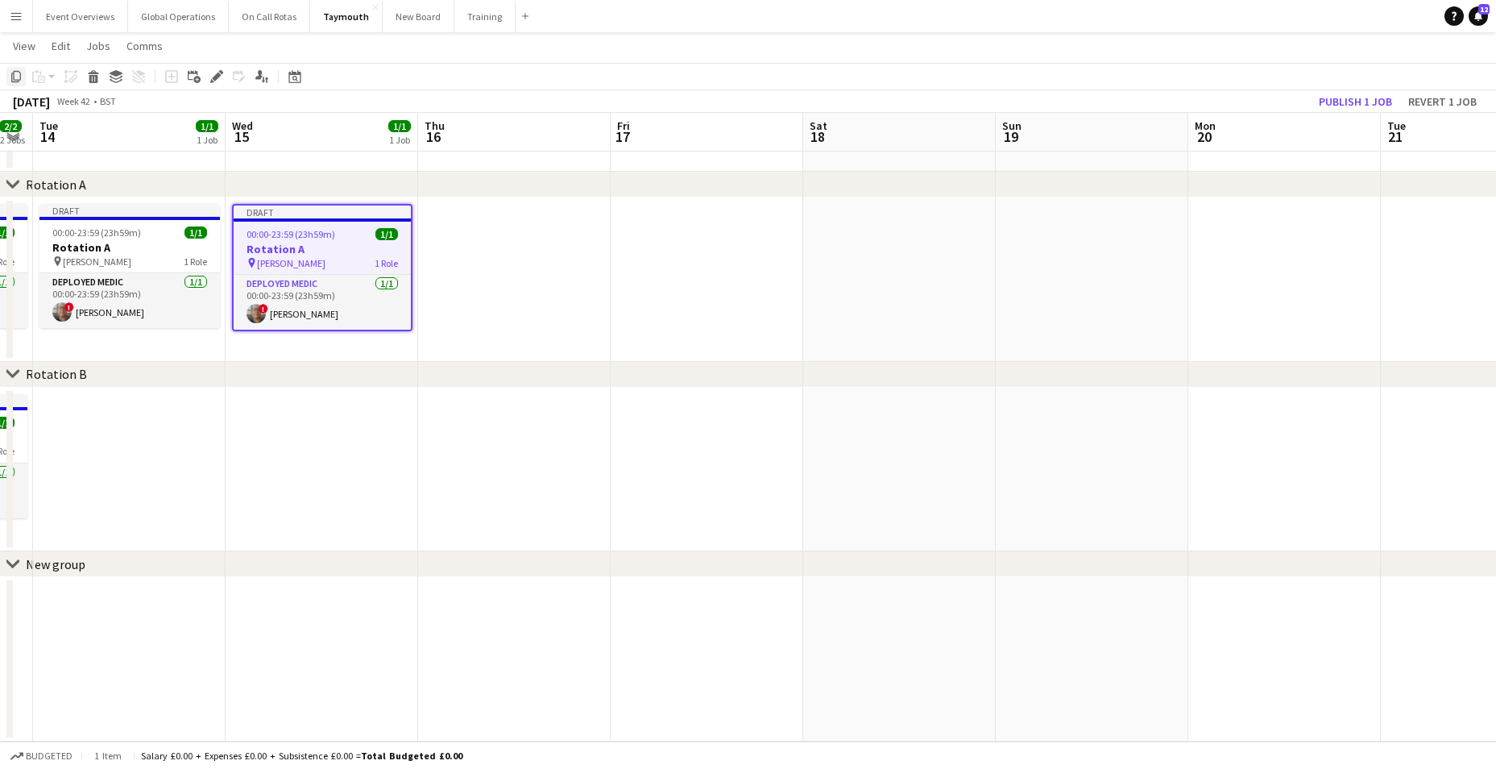
click at [23, 73] on div "Copy" at bounding box center [15, 76] width 19 height 19
click at [499, 251] on app-date-cell at bounding box center [514, 279] width 193 height 164
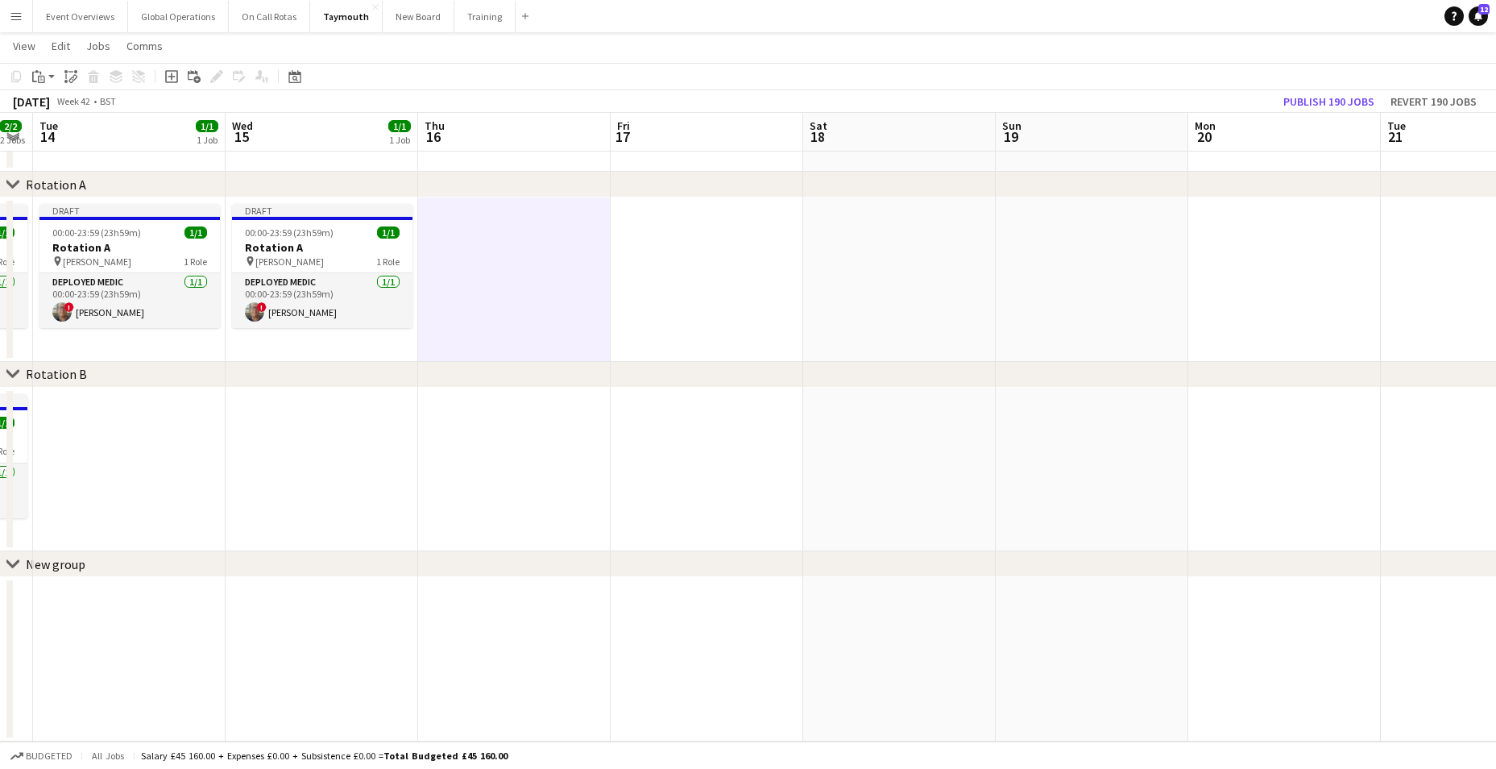
scroll to position [0, 353]
drag, startPoint x: 41, startPoint y: 77, endPoint x: 56, endPoint y: 79, distance: 14.7
click at [42, 77] on icon at bounding box center [41, 79] width 7 height 7
click at [73, 128] on link "Paste with crew Ctrl+Shift+V" at bounding box center [118, 134] width 151 height 15
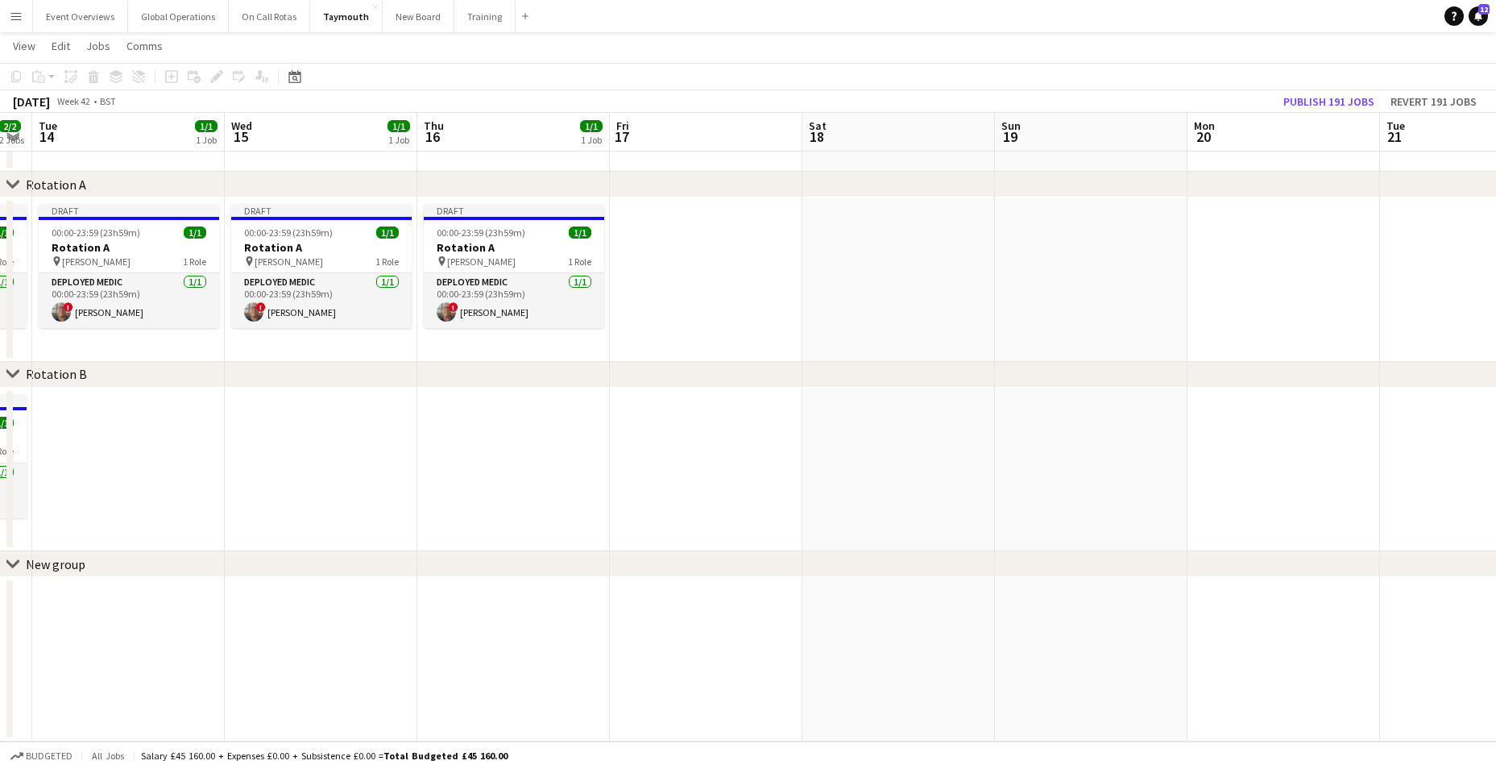
click at [665, 252] on app-date-cell at bounding box center [706, 279] width 193 height 164
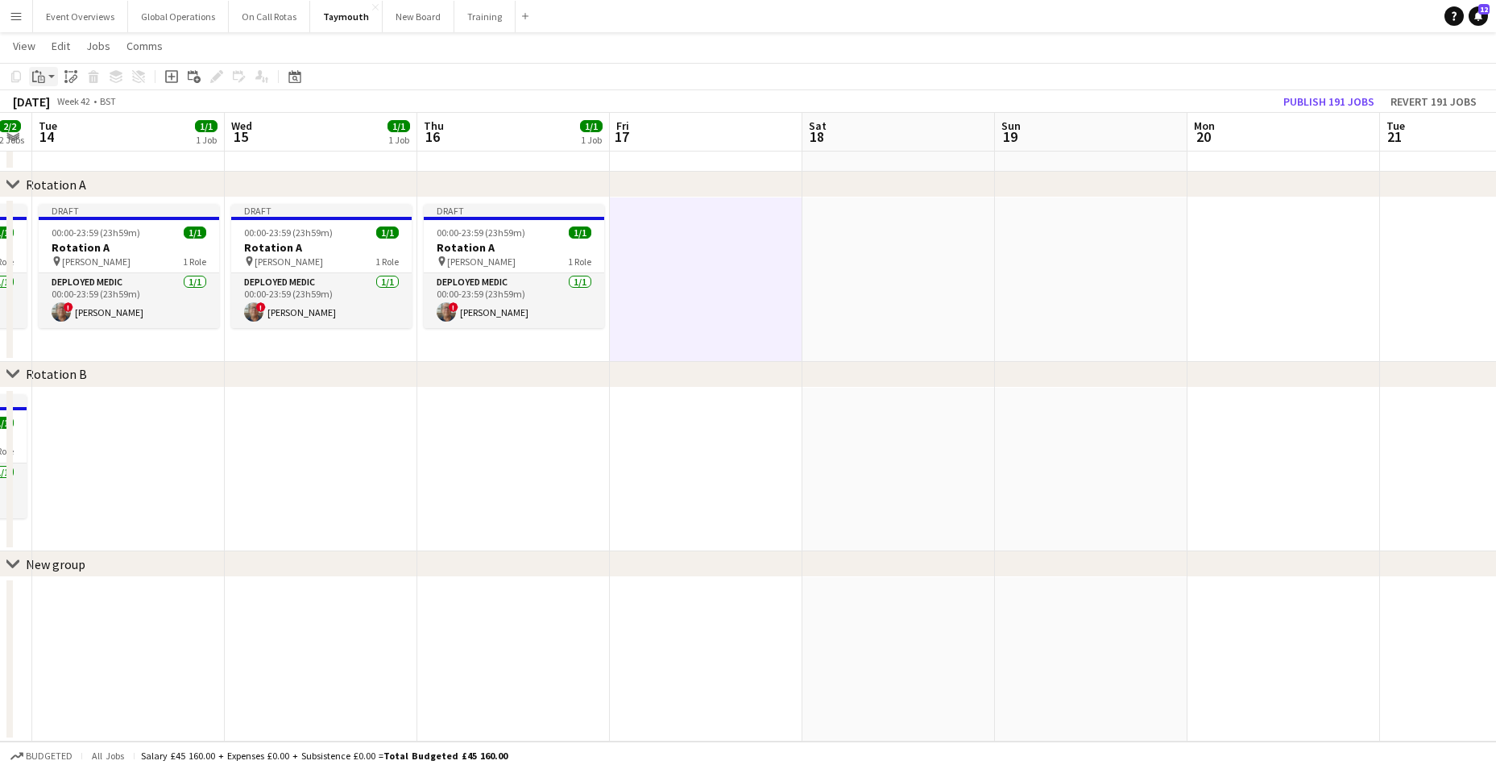
click at [39, 70] on icon "Paste" at bounding box center [38, 76] width 13 height 13
click at [68, 138] on link "Paste with crew Ctrl+Shift+V" at bounding box center [118, 134] width 151 height 15
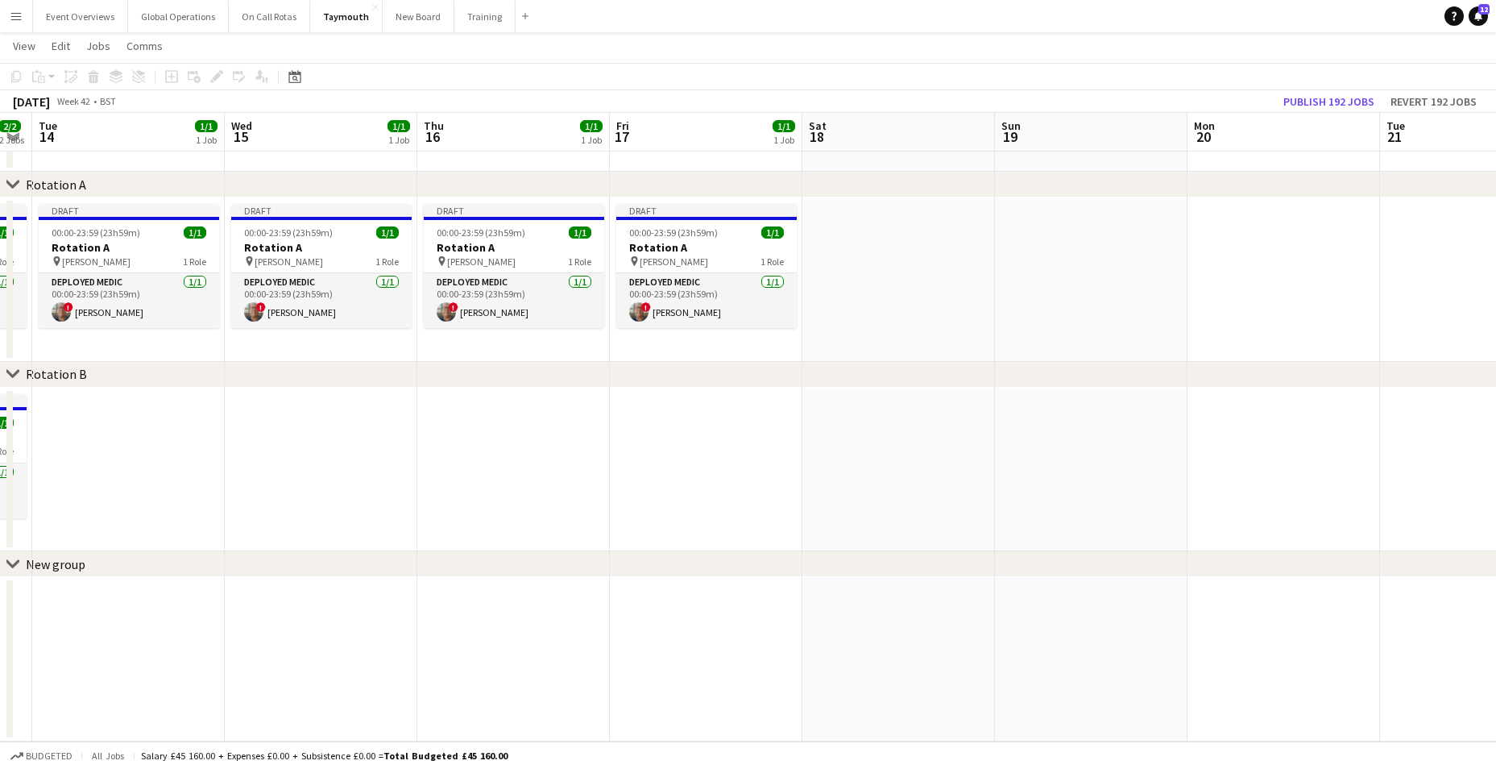
click at [884, 238] on app-date-cell at bounding box center [898, 279] width 193 height 164
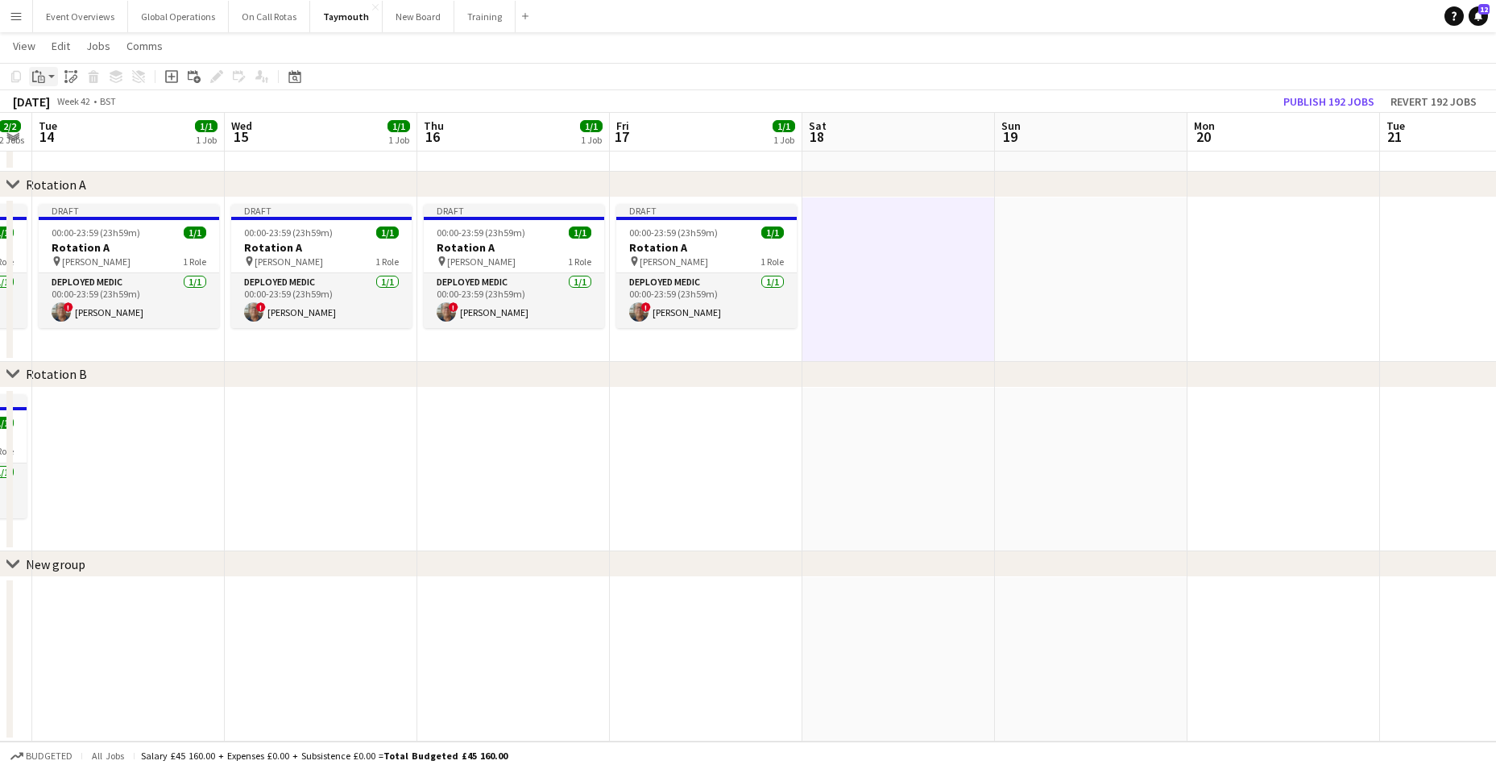
click at [44, 75] on icon "Paste" at bounding box center [38, 76] width 13 height 13
click at [79, 137] on link "Paste with crew Ctrl+Shift+V" at bounding box center [118, 134] width 151 height 15
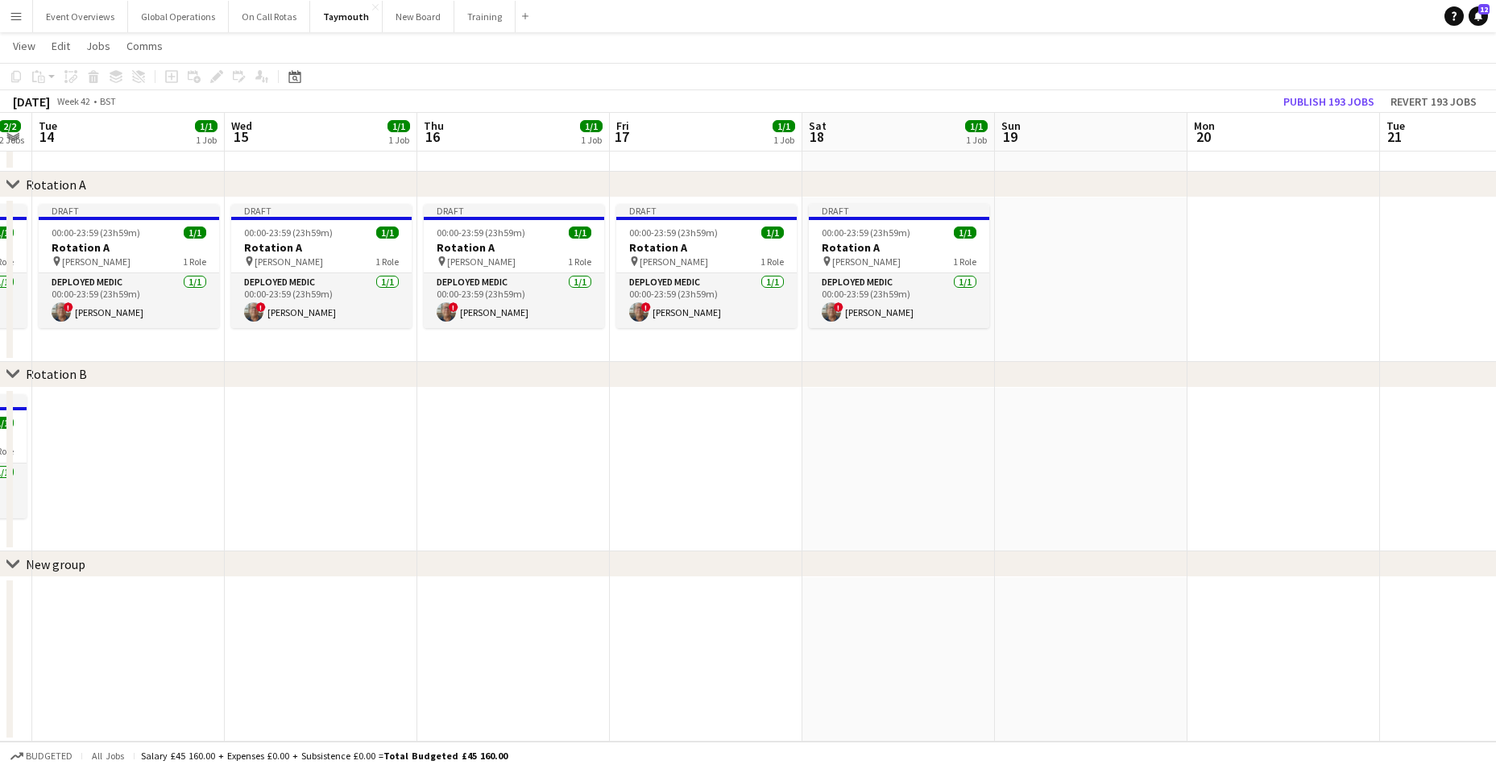
scroll to position [0, 354]
click at [1054, 250] on app-date-cell at bounding box center [1090, 279] width 193 height 164
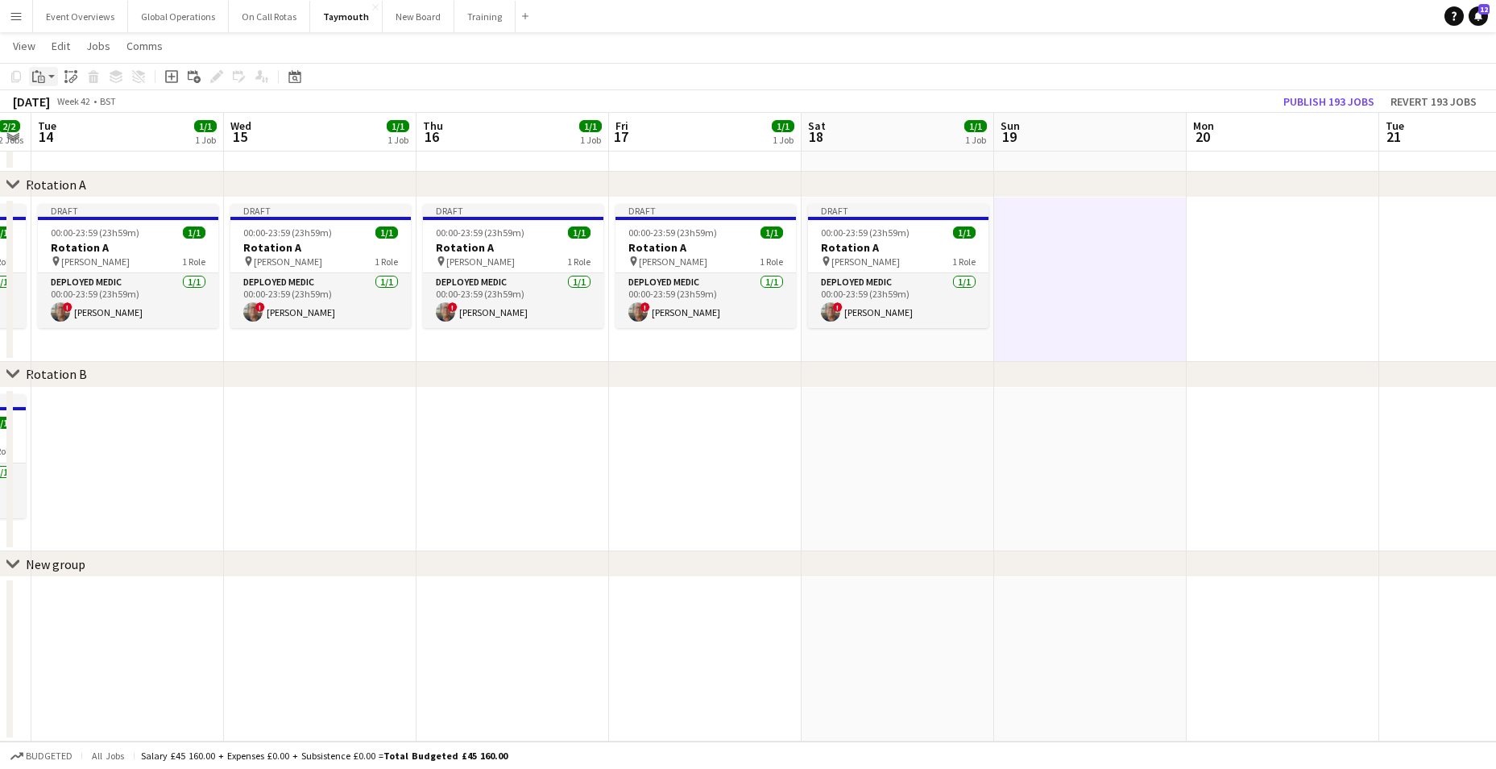
click at [39, 77] on icon "Paste" at bounding box center [38, 76] width 13 height 13
drag, startPoint x: 77, startPoint y: 131, endPoint x: 115, endPoint y: 160, distance: 47.7
click at [77, 131] on link "Paste with crew Ctrl+Shift+V" at bounding box center [118, 134] width 151 height 15
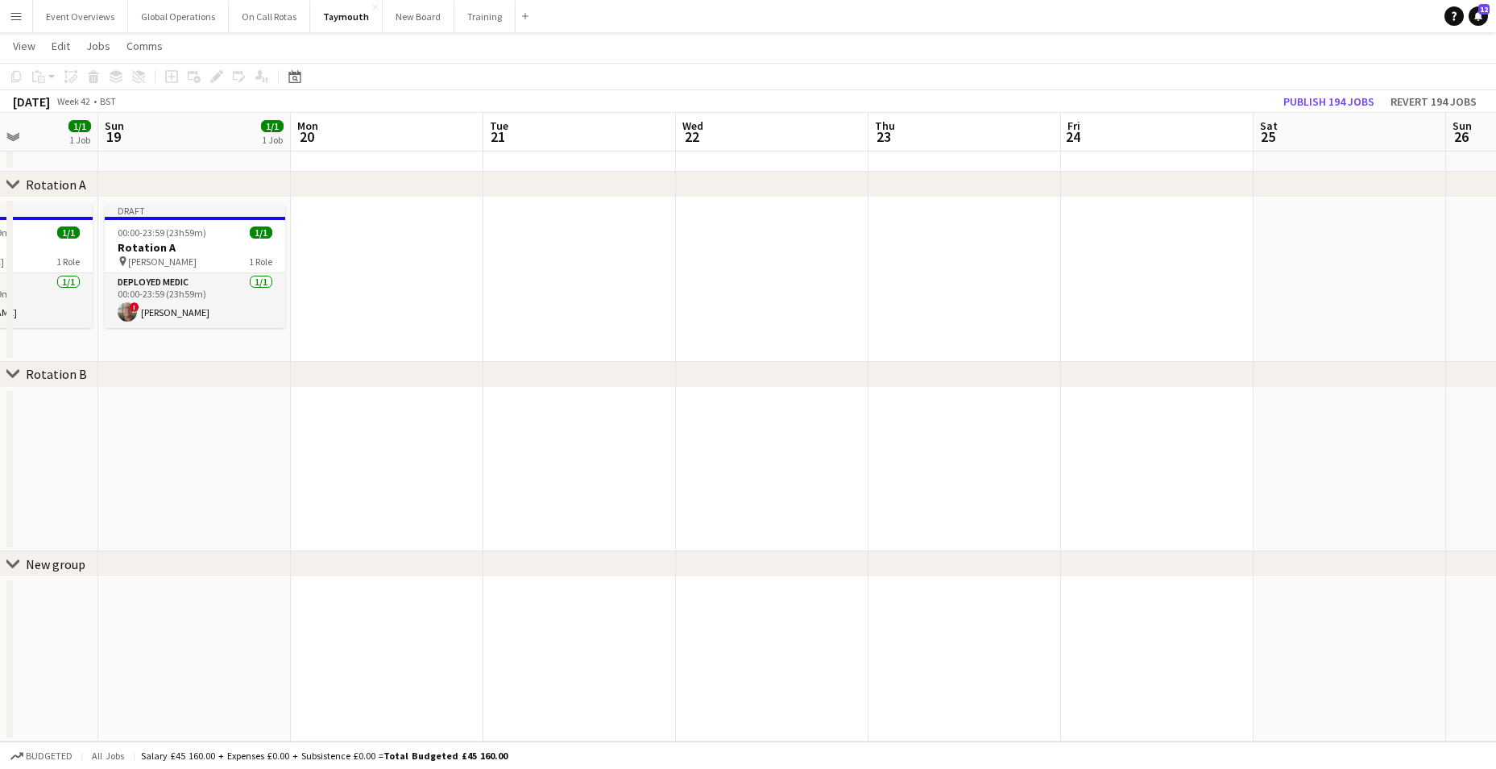
drag, startPoint x: 884, startPoint y: 465, endPoint x: 0, endPoint y: 493, distance: 884.1
click at [0, 493] on app-calendar-viewport "Wed 15 1/1 1 Job Thu 16 1/1 1 Job Fri 17 1/1 1 Job Sat 18 1/1 1 Job Sun 19 1/1 …" at bounding box center [748, 373] width 1496 height 735
click at [336, 330] on app-date-cell at bounding box center [385, 279] width 193 height 164
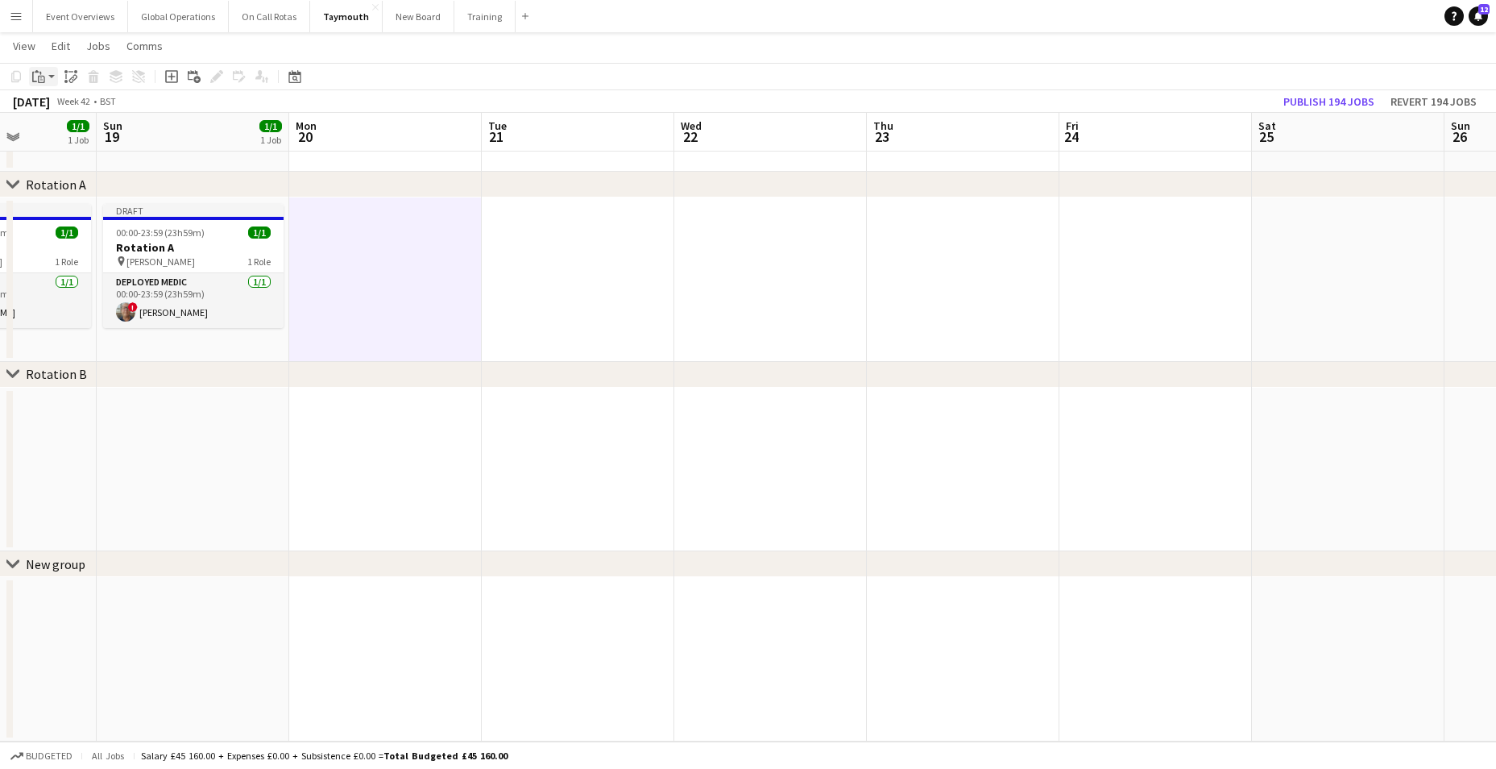
click at [41, 75] on icon "Paste" at bounding box center [38, 76] width 13 height 13
click at [110, 134] on link "Paste with crew Ctrl+Shift+V" at bounding box center [118, 134] width 151 height 15
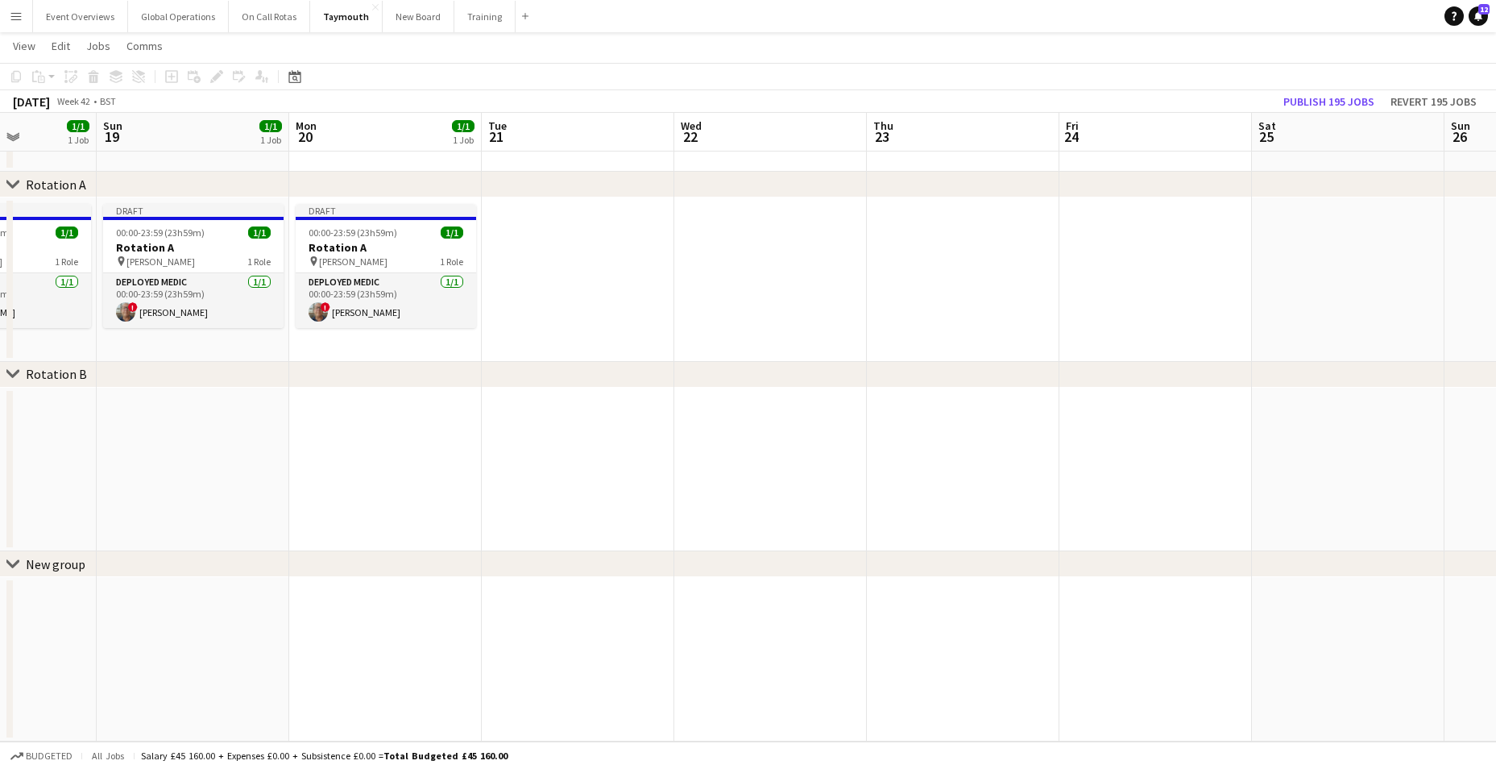
click at [549, 234] on app-date-cell at bounding box center [578, 279] width 193 height 164
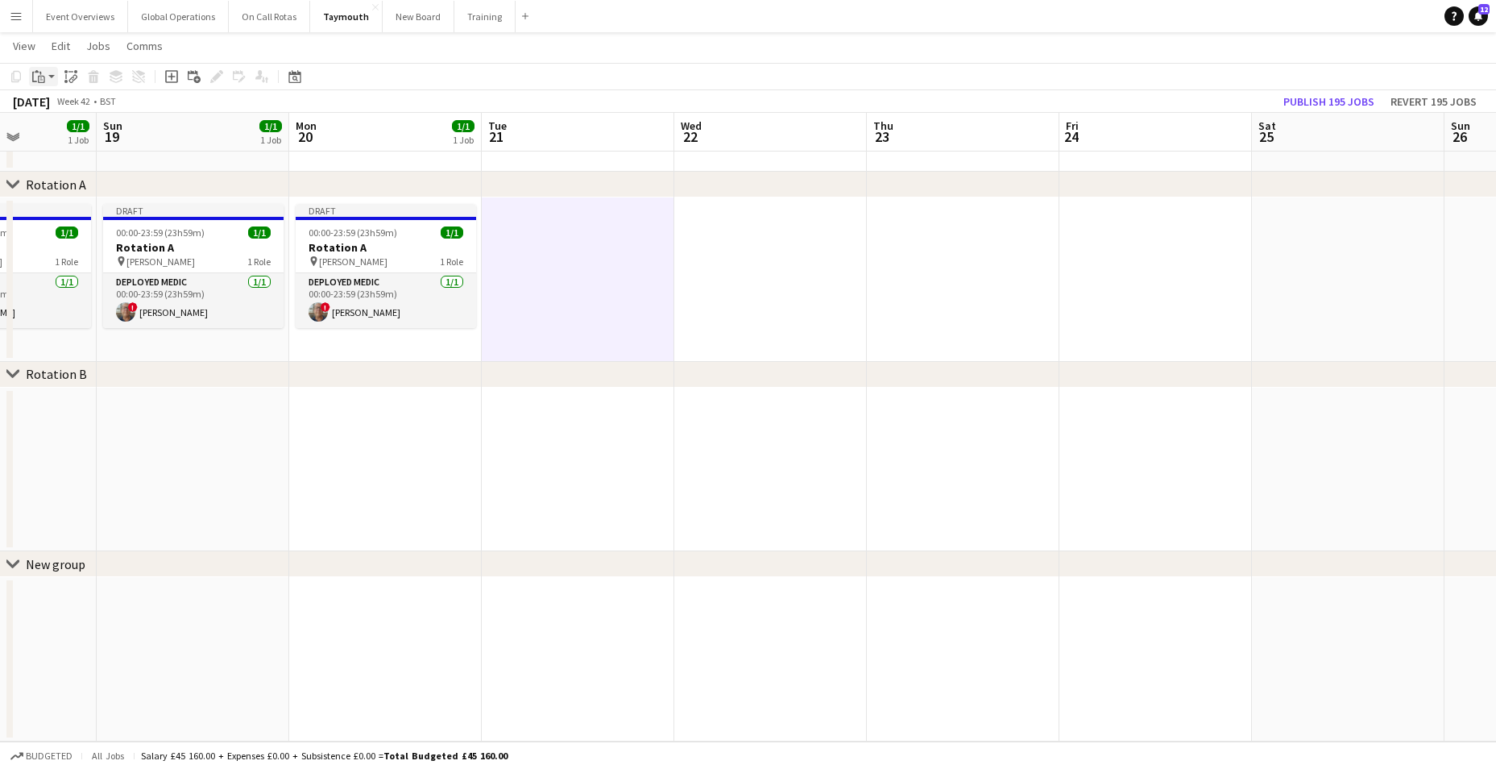
click at [42, 70] on icon "Paste" at bounding box center [38, 76] width 13 height 13
click at [74, 140] on link "Paste with crew Ctrl+Shift+V" at bounding box center [118, 134] width 151 height 15
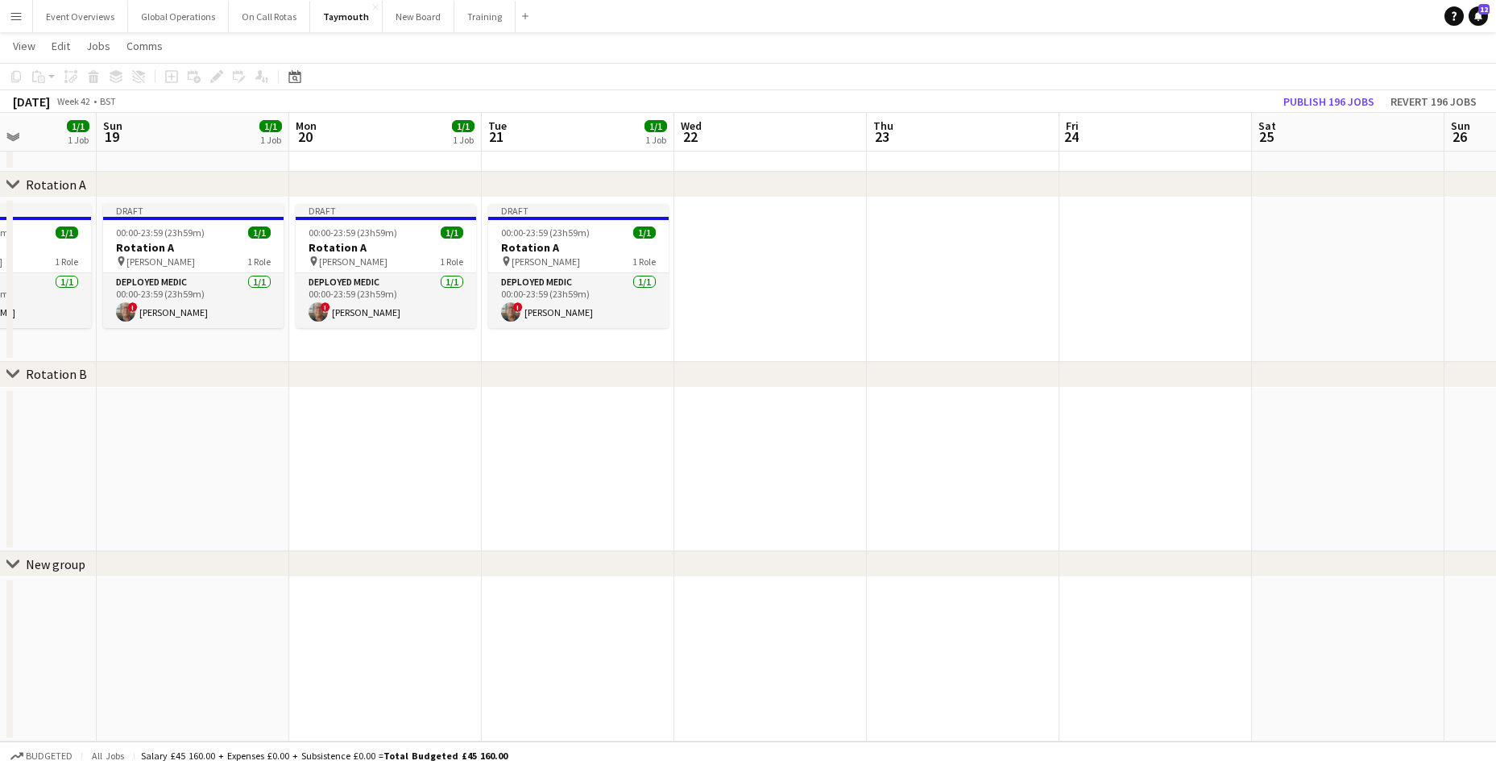
click at [776, 263] on app-date-cell at bounding box center [770, 279] width 193 height 164
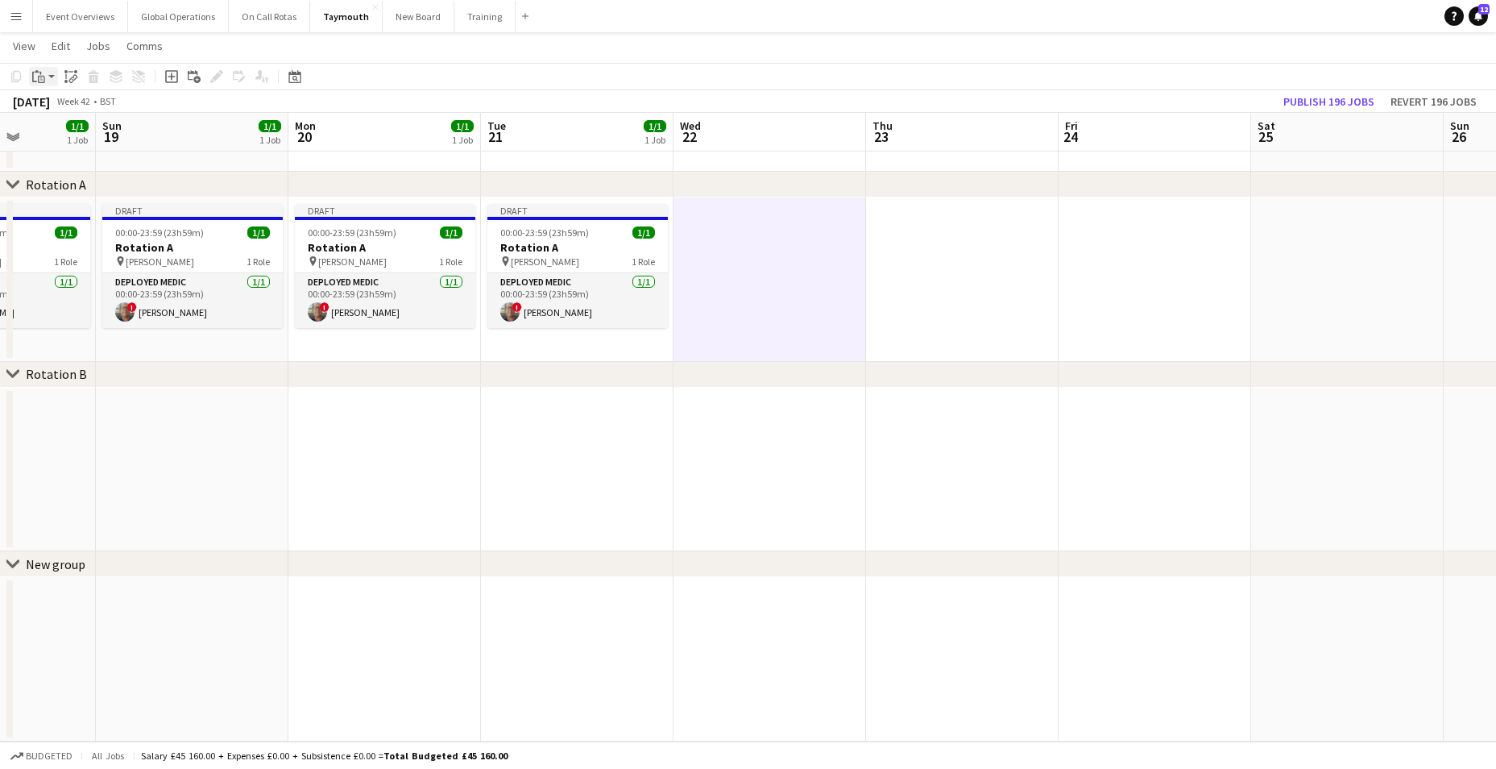
click at [31, 78] on div "Paste" at bounding box center [38, 76] width 19 height 19
click at [65, 132] on div "Paste Ctrl+V Paste with crew Ctrl+Shift+V" at bounding box center [118, 121] width 177 height 68
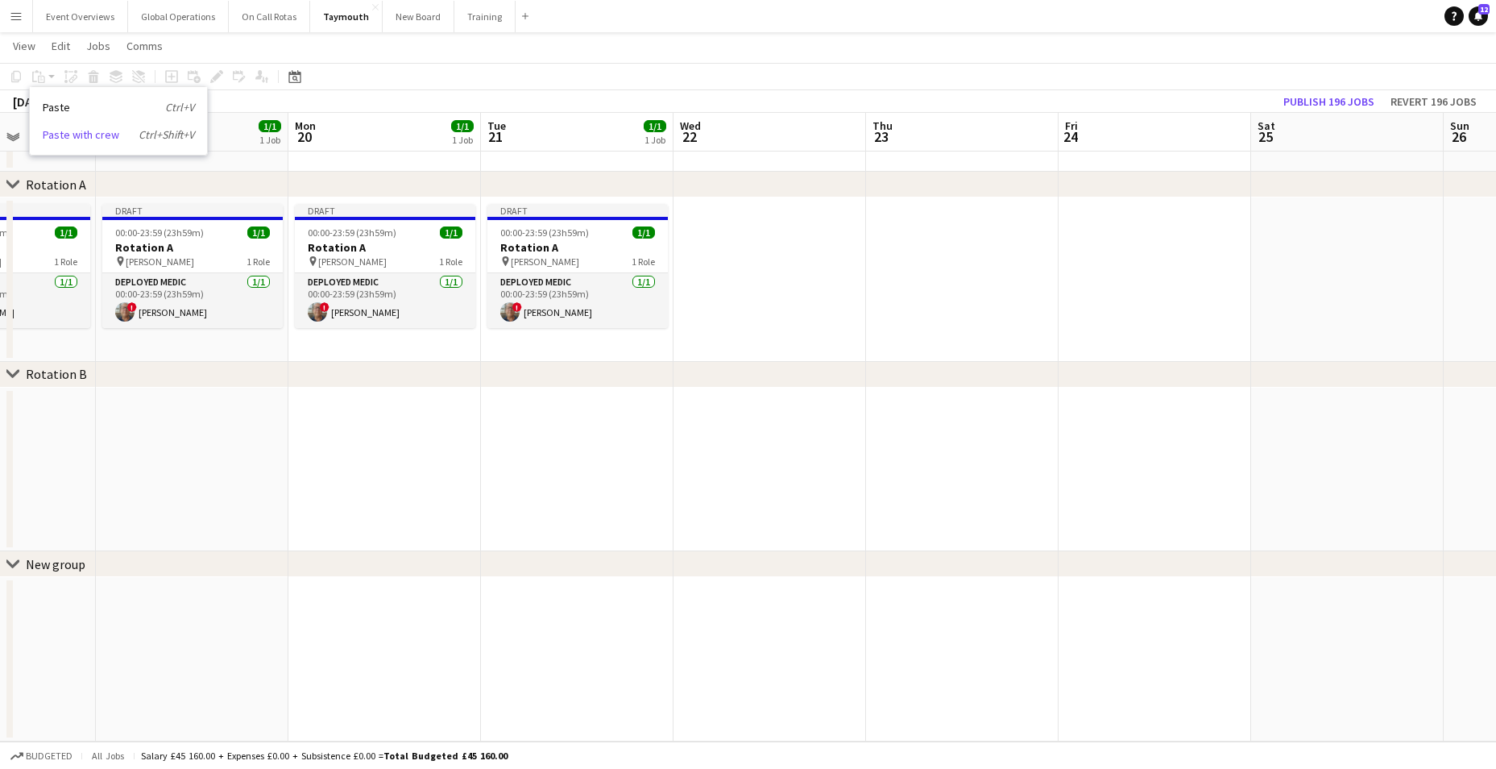
click at [65, 135] on link "Paste with crew Ctrl+Shift+V" at bounding box center [118, 134] width 151 height 15
click at [745, 231] on app-date-cell at bounding box center [769, 279] width 193 height 164
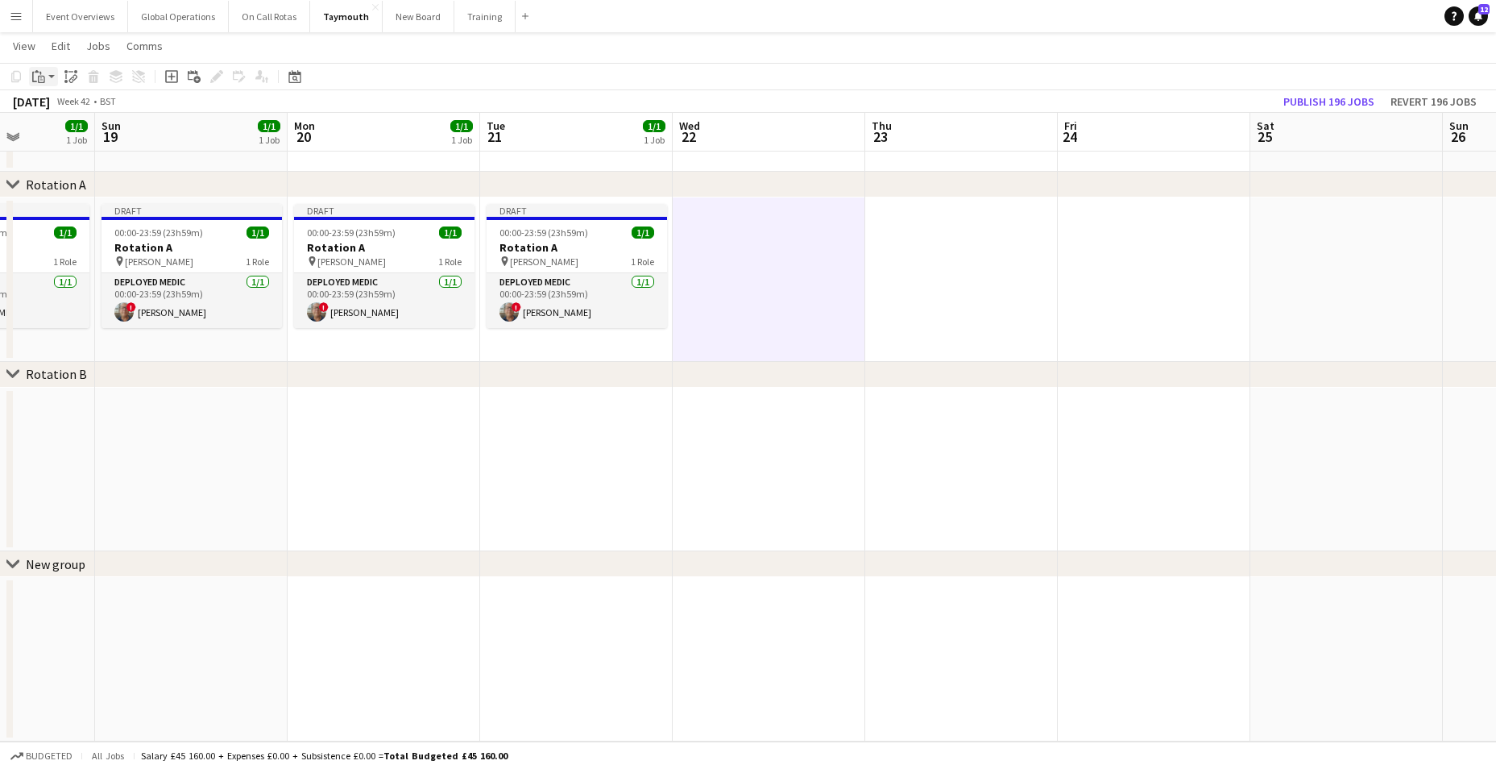
click at [39, 77] on icon at bounding box center [41, 79] width 7 height 7
click at [67, 136] on link "Paste with crew Ctrl+Shift+V" at bounding box center [118, 134] width 151 height 15
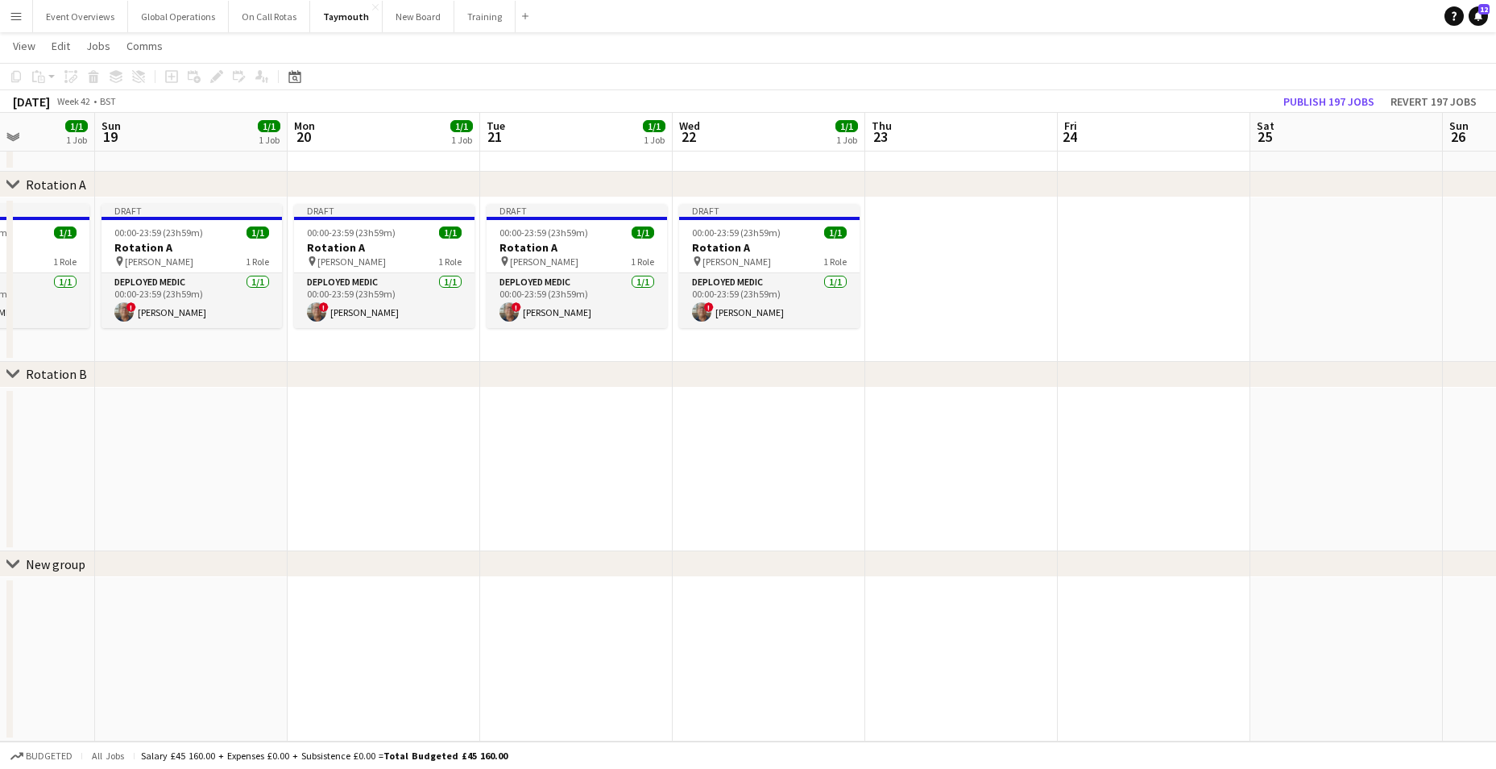
scroll to position [0, 676]
click at [926, 260] on app-date-cell at bounding box center [960, 279] width 193 height 164
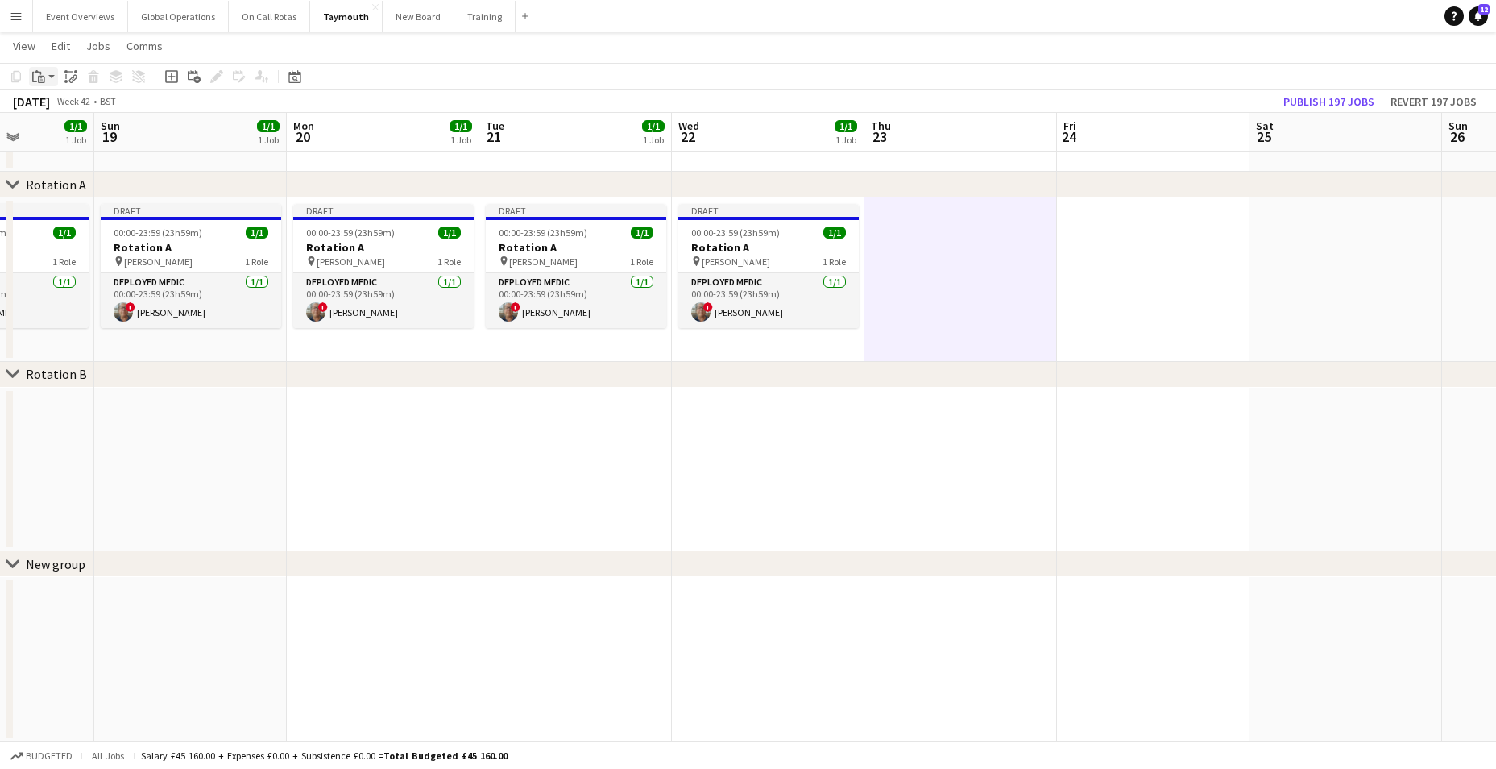
click at [39, 75] on icon "Paste" at bounding box center [38, 76] width 13 height 13
click at [68, 136] on link "Paste with crew Ctrl+Shift+V" at bounding box center [118, 134] width 151 height 15
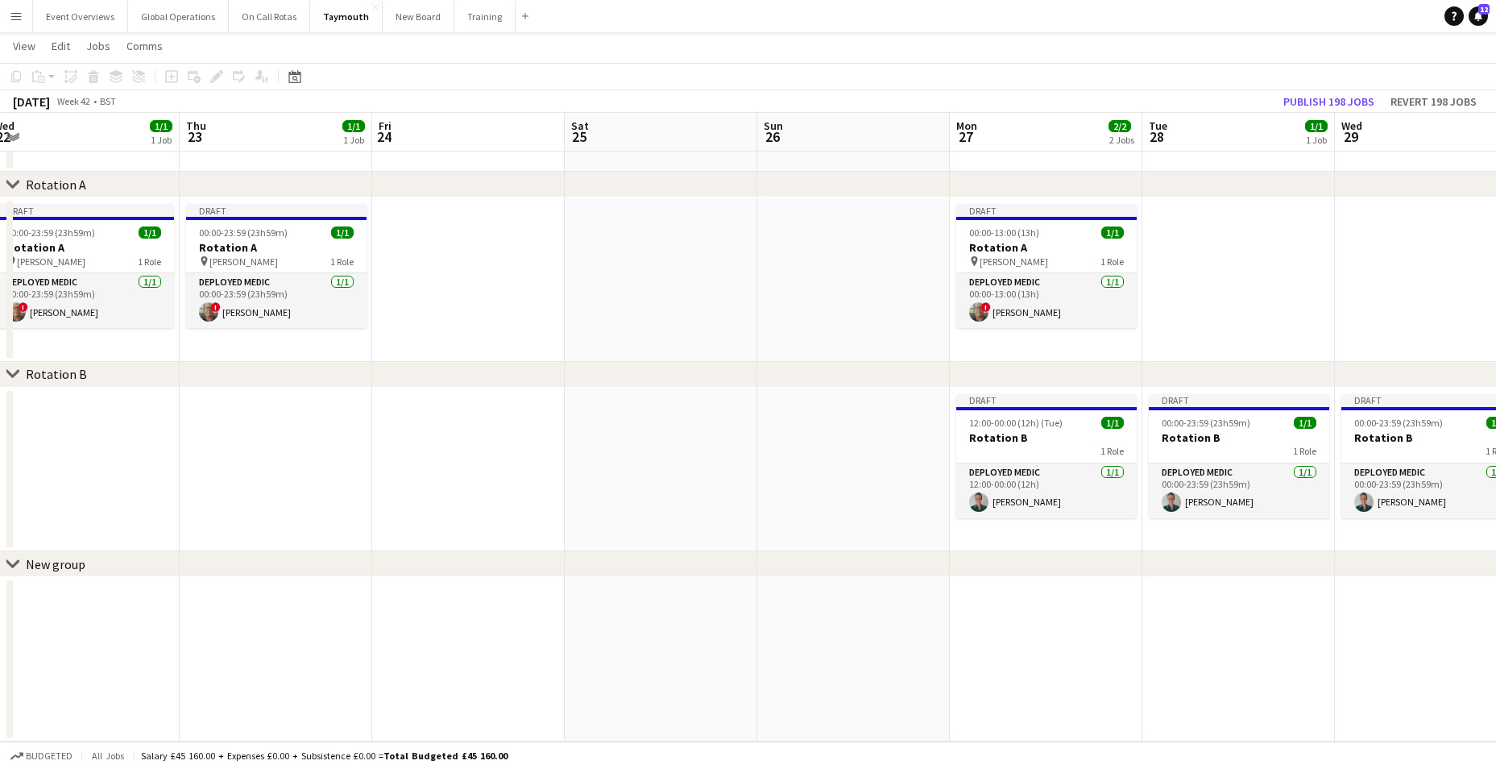
drag, startPoint x: 832, startPoint y: 405, endPoint x: 348, endPoint y: 372, distance: 485.3
click at [146, 426] on app-calendar-viewport "Sun 19 1/1 1 Job Mon 20 1/1 1 Job Tue 21 1/1 1 Job Wed 22 1/1 1 Job Thu 23 1/1 …" at bounding box center [748, 373] width 1496 height 735
click at [443, 280] on app-date-cell at bounding box center [467, 279] width 193 height 164
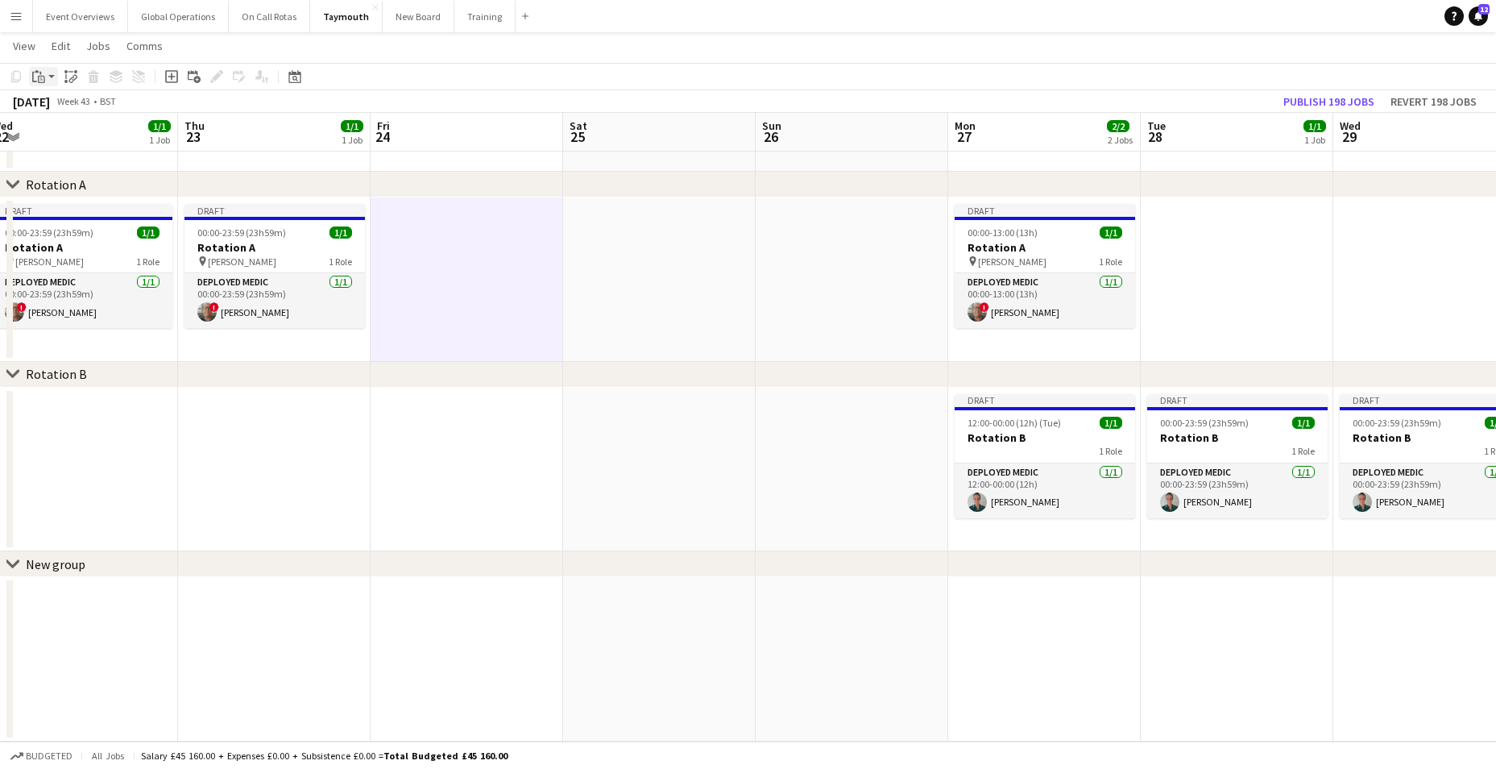
click at [37, 73] on icon "Paste" at bounding box center [38, 76] width 13 height 13
click at [71, 139] on link "Paste with crew Ctrl+Shift+V" at bounding box center [118, 134] width 151 height 15
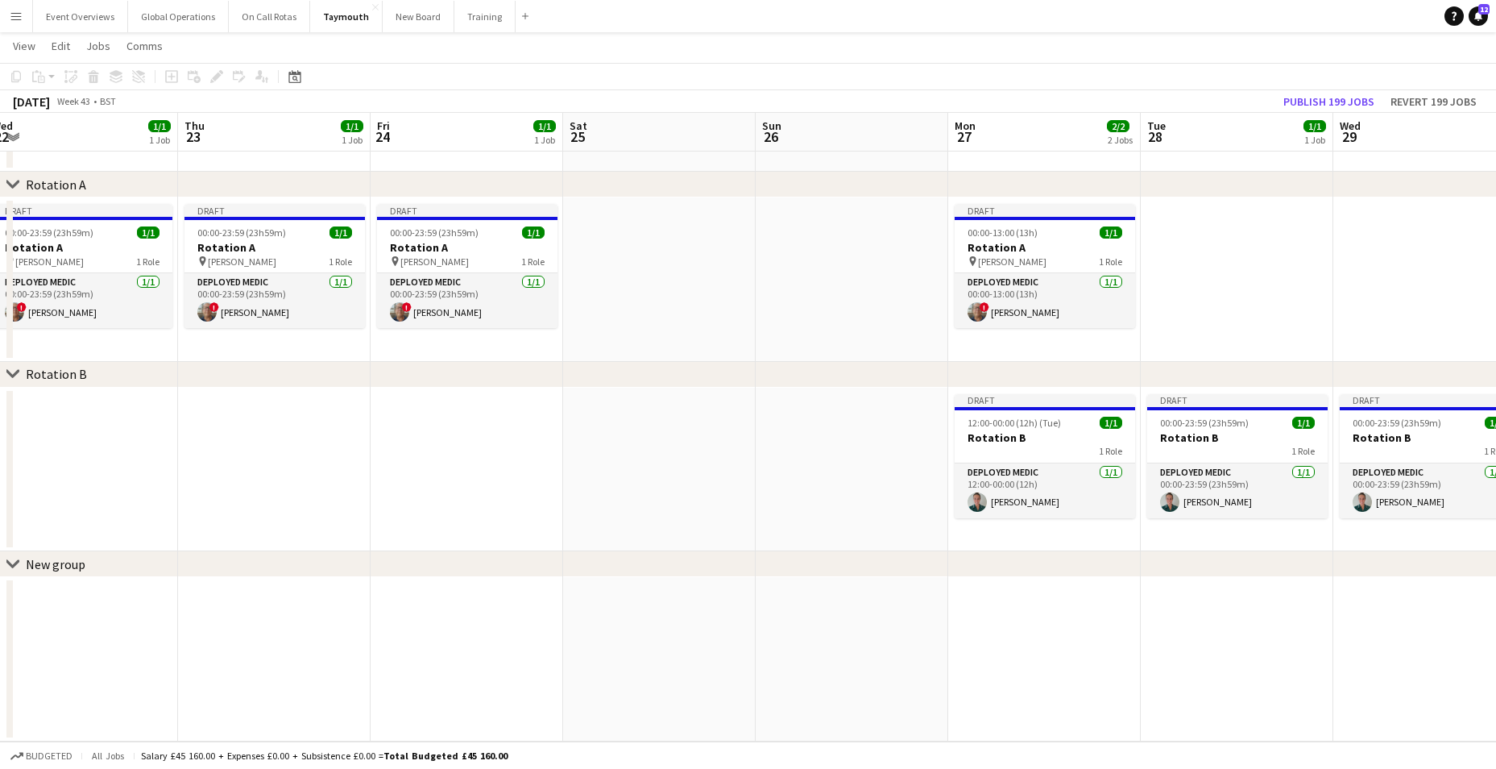
click at [653, 317] on app-date-cell at bounding box center [659, 279] width 193 height 164
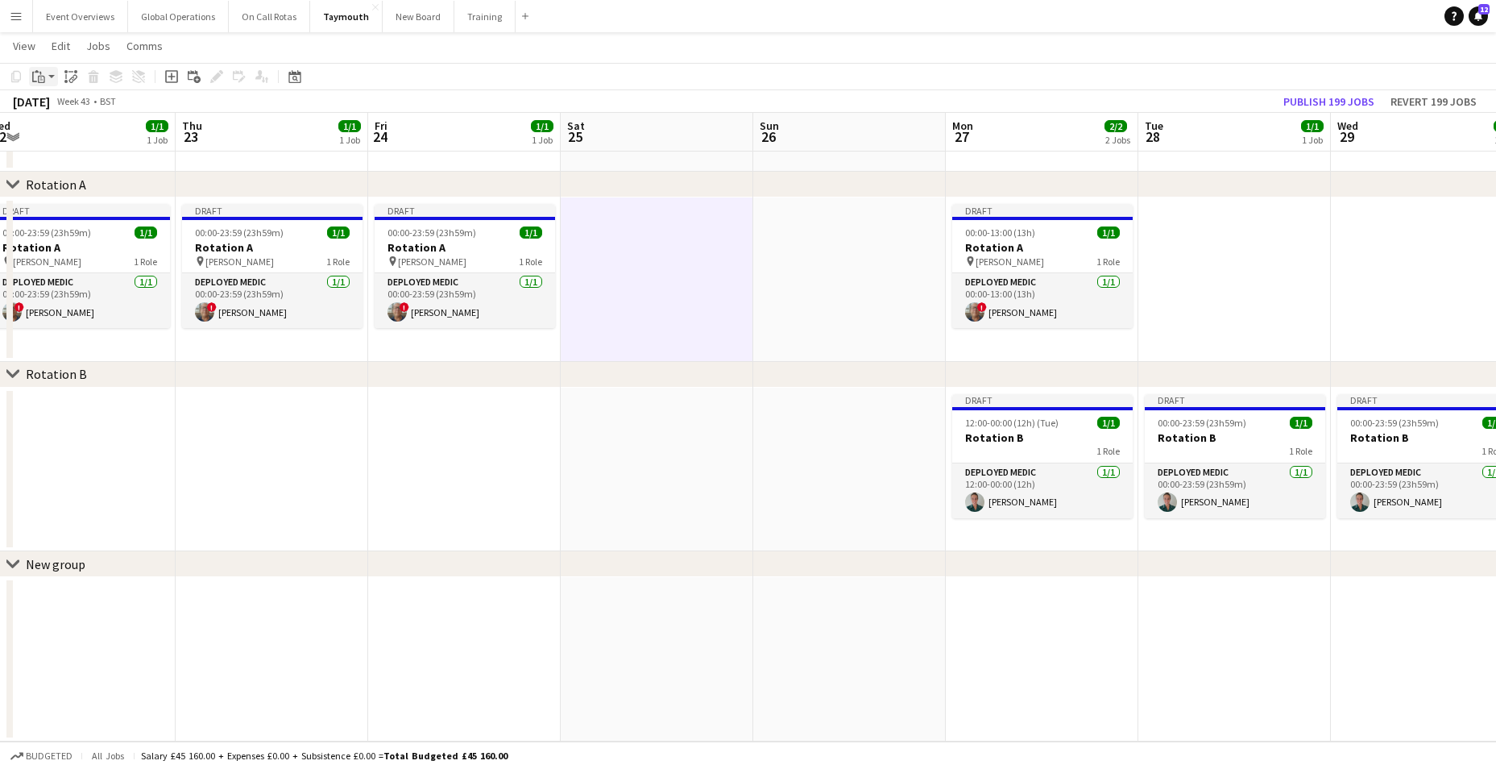
click at [42, 81] on icon "Paste" at bounding box center [38, 76] width 13 height 13
click at [50, 136] on link "Paste with crew Ctrl+Shift+V" at bounding box center [118, 134] width 151 height 15
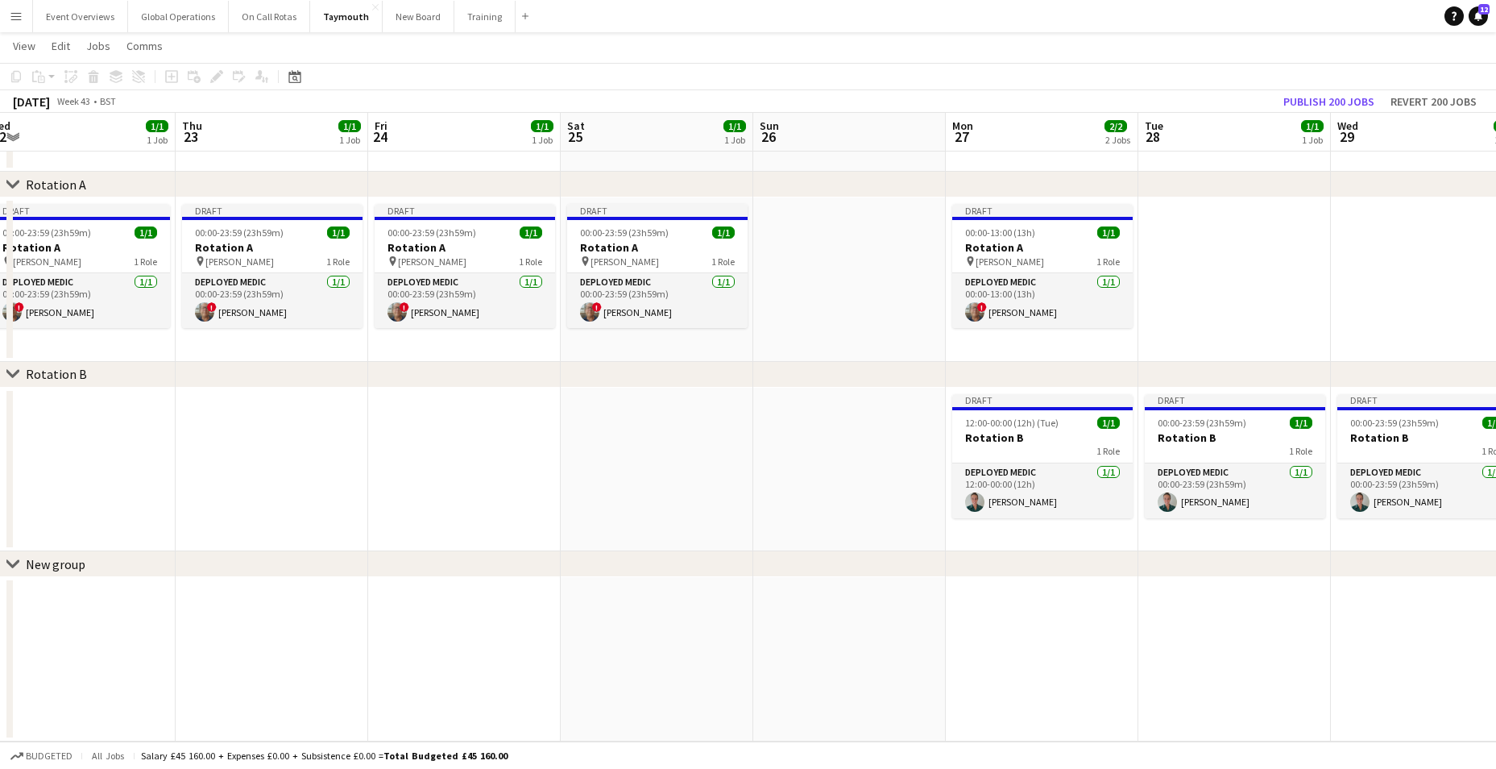
click at [836, 274] on app-date-cell at bounding box center [849, 279] width 193 height 164
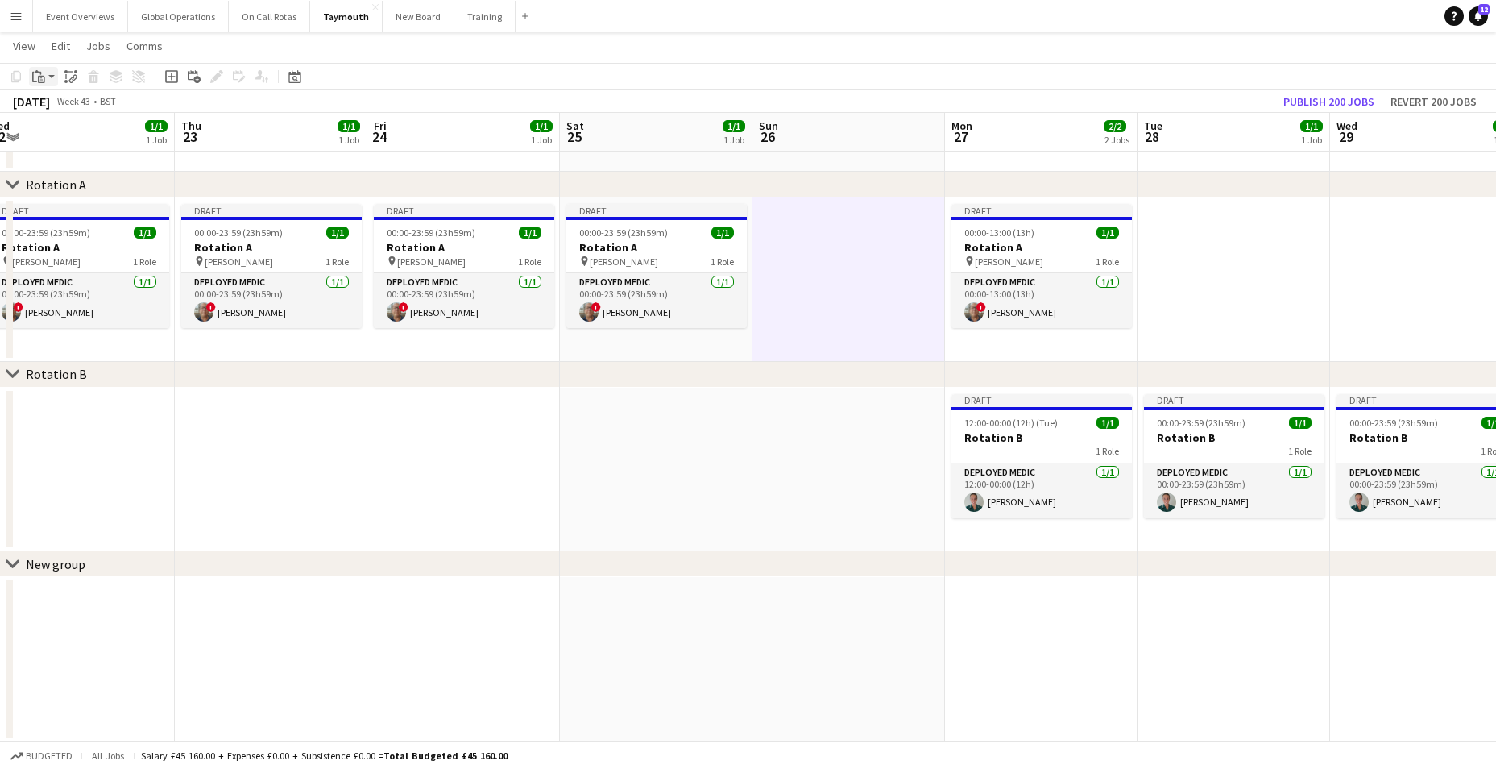
click at [35, 79] on icon "Paste" at bounding box center [38, 76] width 13 height 13
click at [59, 135] on link "Paste with crew Ctrl+Shift+V" at bounding box center [118, 134] width 151 height 15
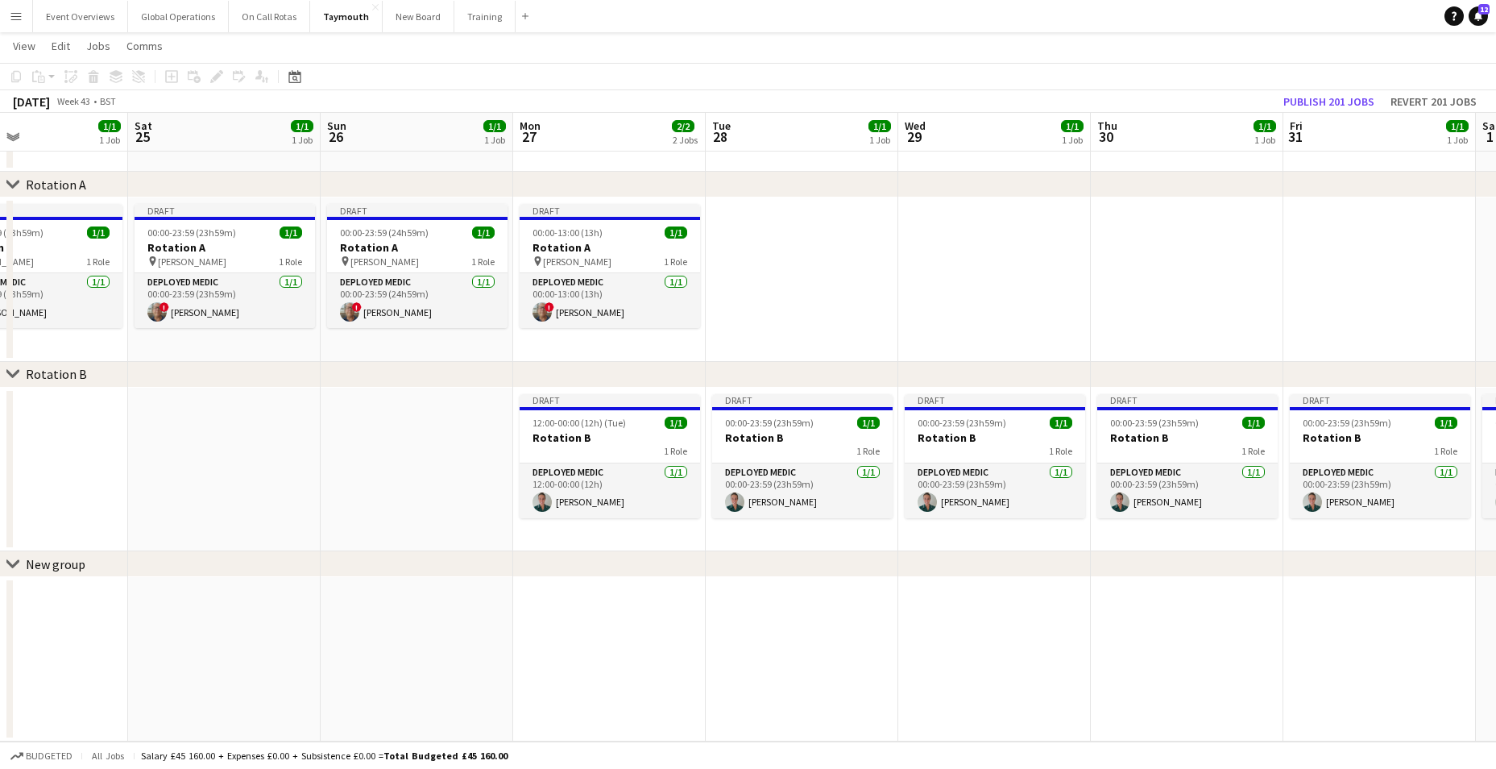
scroll to position [0, 645]
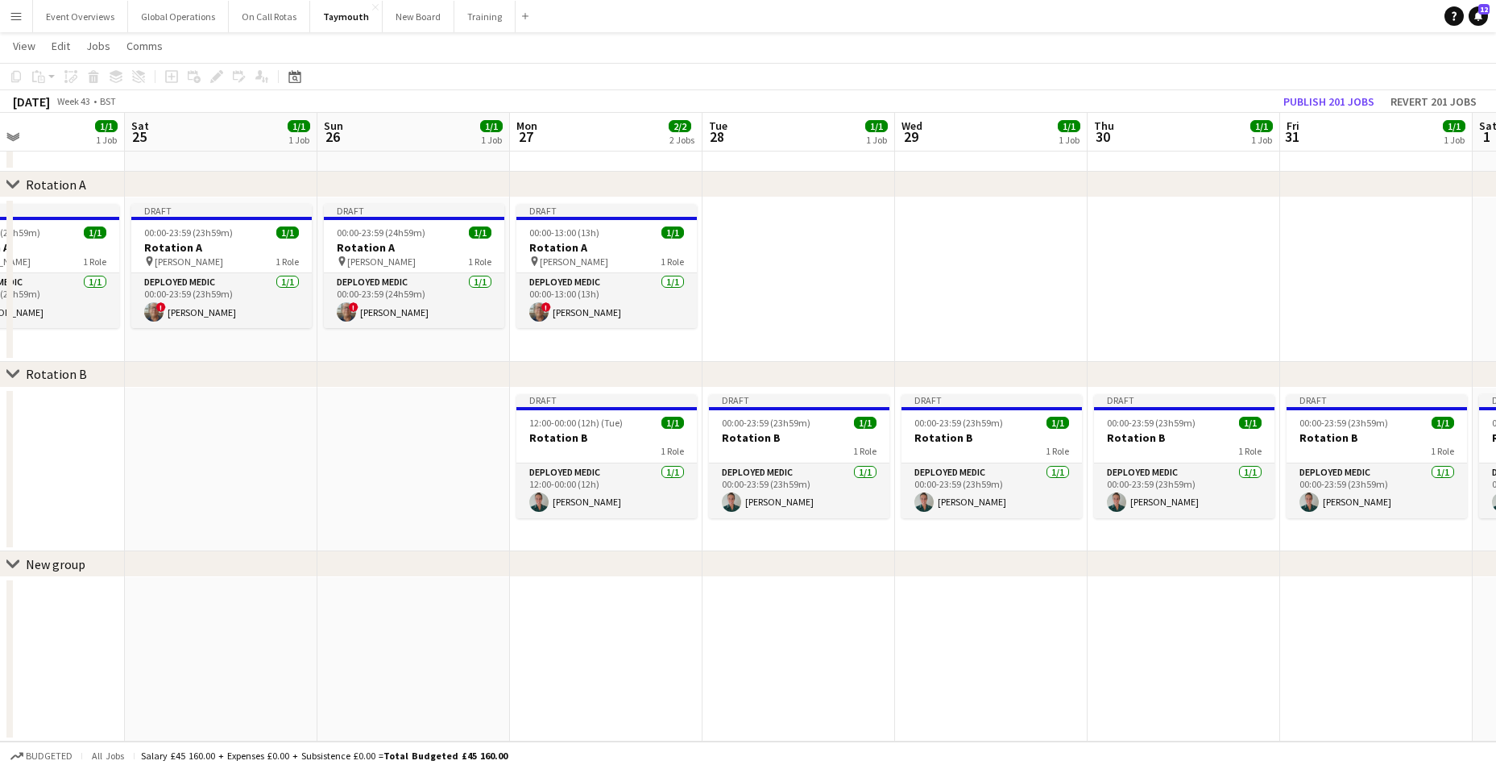
drag, startPoint x: 769, startPoint y: 605, endPoint x: 349, endPoint y: 600, distance: 419.7
click at [349, 600] on app-calendar-viewport "Tue 21 1/1 1 Job Wed 22 1/1 1 Job Thu 23 1/1 1 Job Fri 24 1/1 1 Job Sat 25 1/1 …" at bounding box center [748, 373] width 1496 height 735
click at [582, 281] on app-card-role "Deployed Medic 1/1 00:00-13:00 (13h) ! Simon Byrne" at bounding box center [605, 300] width 180 height 55
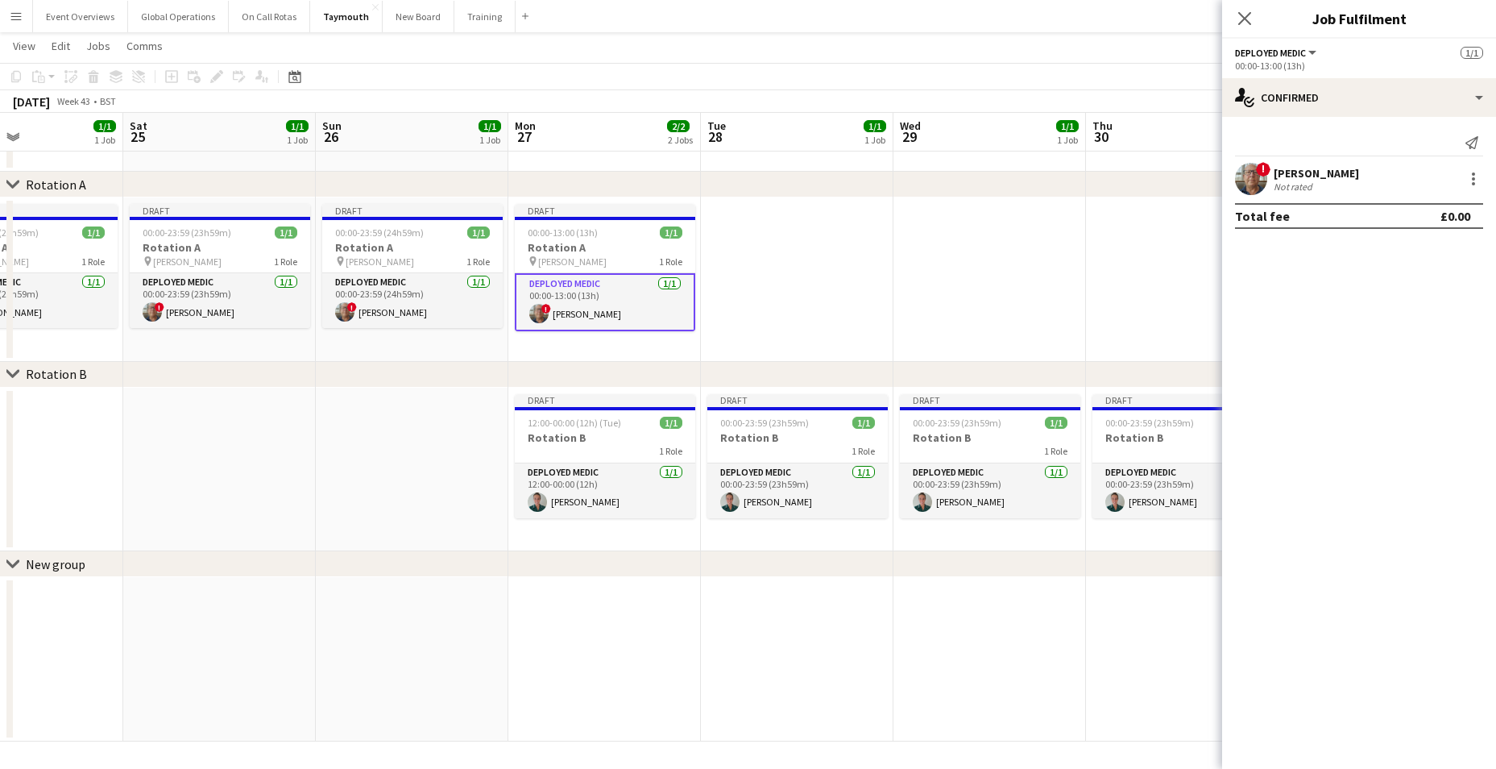
scroll to position [0, 646]
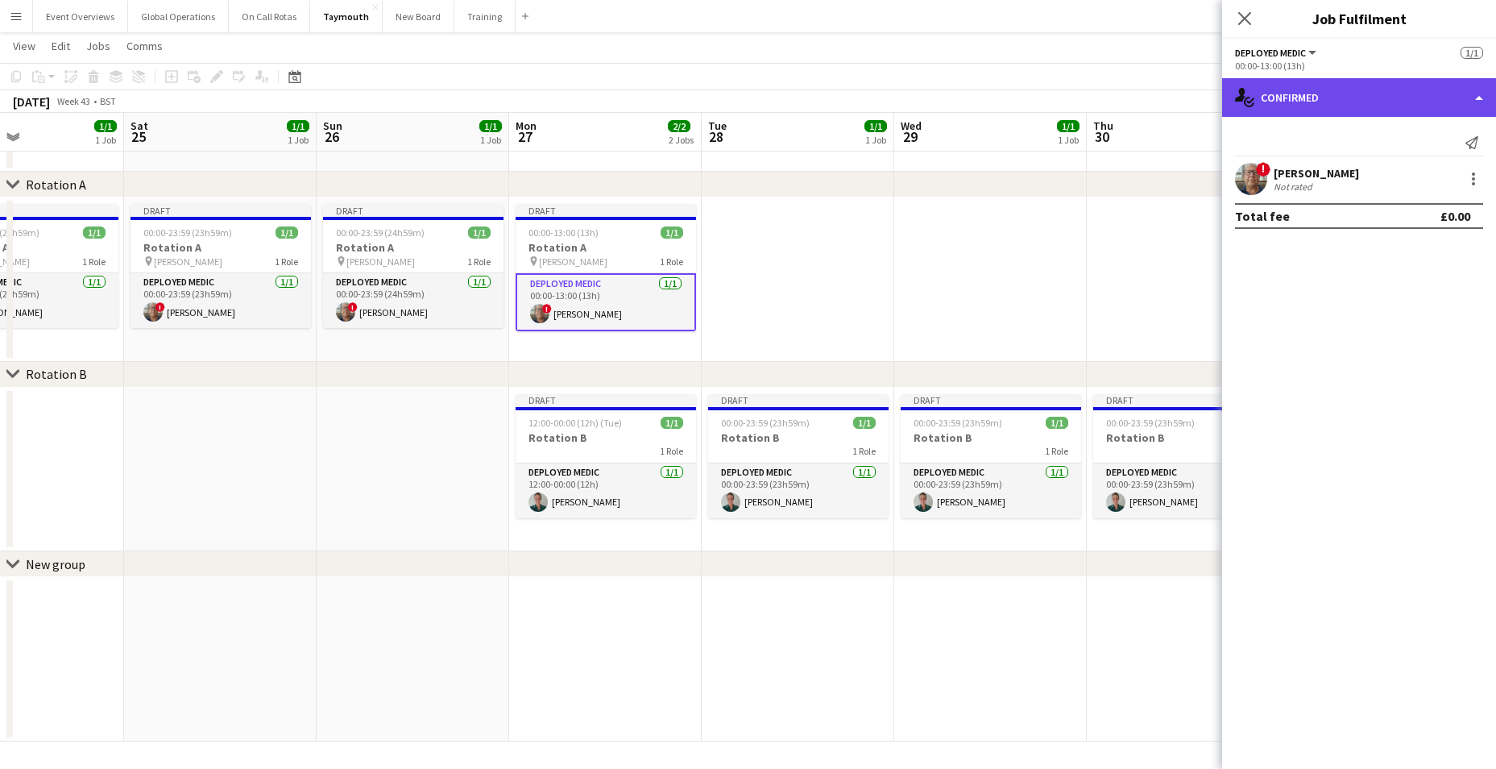
click at [1475, 96] on div "single-neutral-actions-check-2 Confirmed" at bounding box center [1359, 97] width 274 height 39
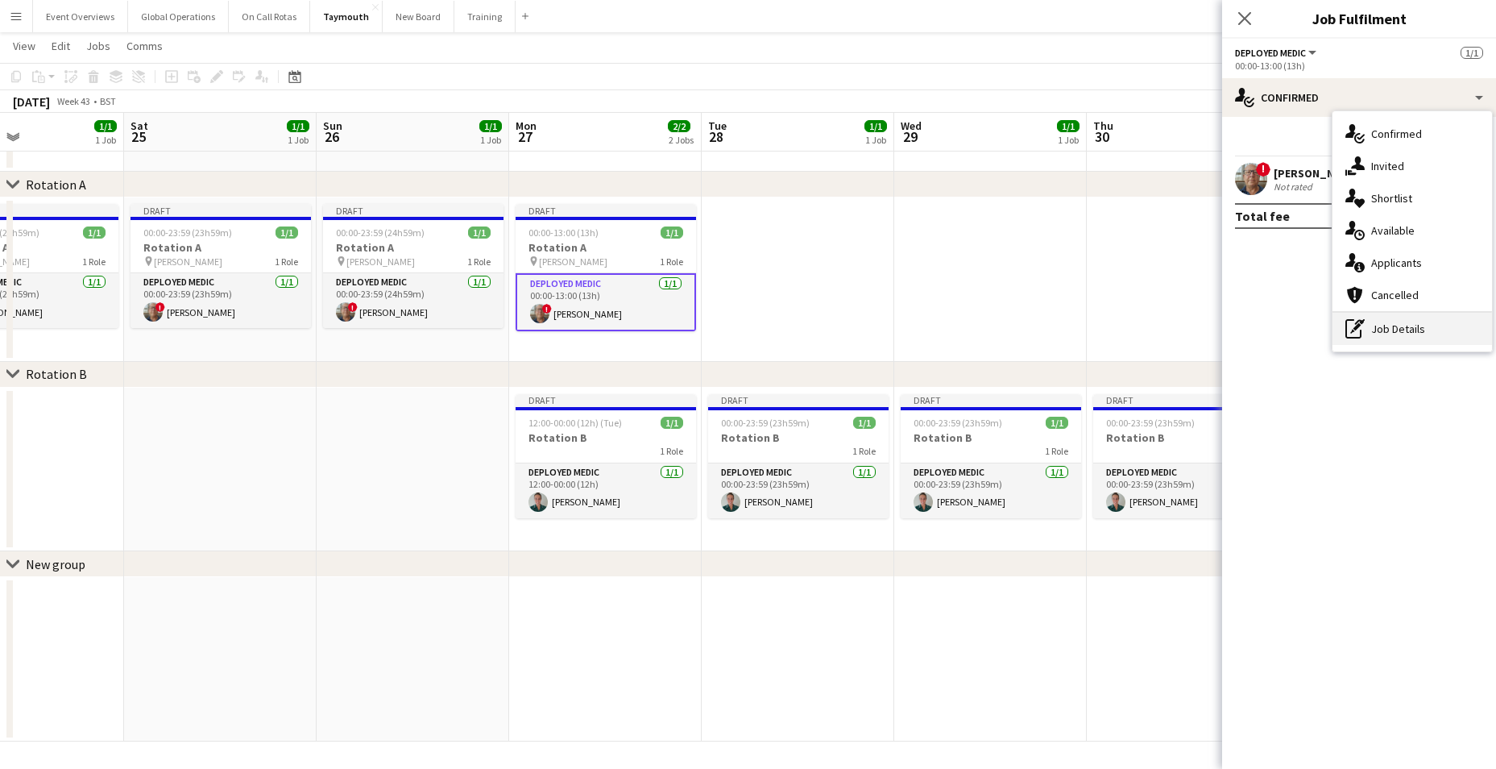
click at [1398, 325] on div "pen-write Job Details" at bounding box center [1412, 329] width 160 height 32
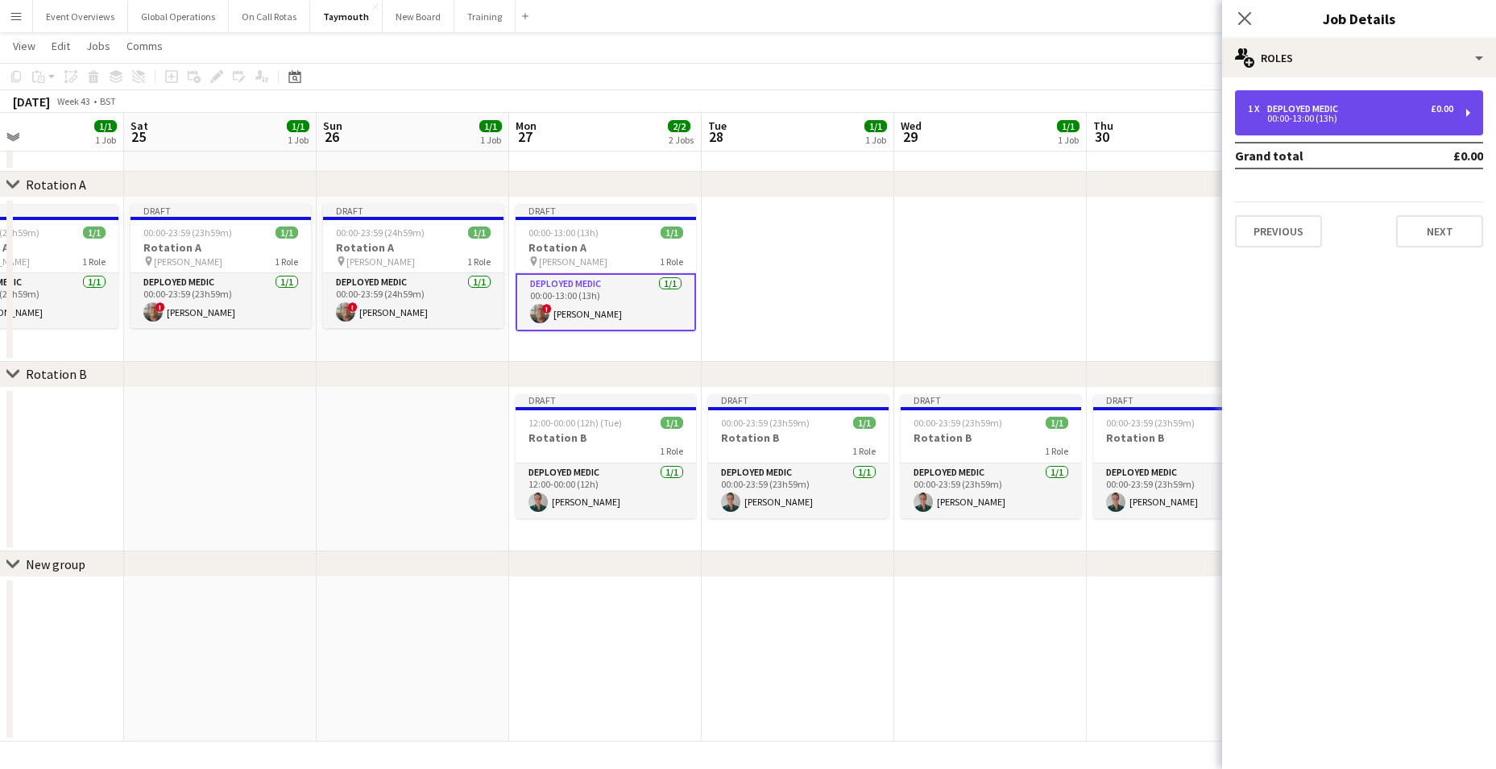
click at [1315, 118] on div "00:00-13:00 (13h)" at bounding box center [1350, 118] width 205 height 8
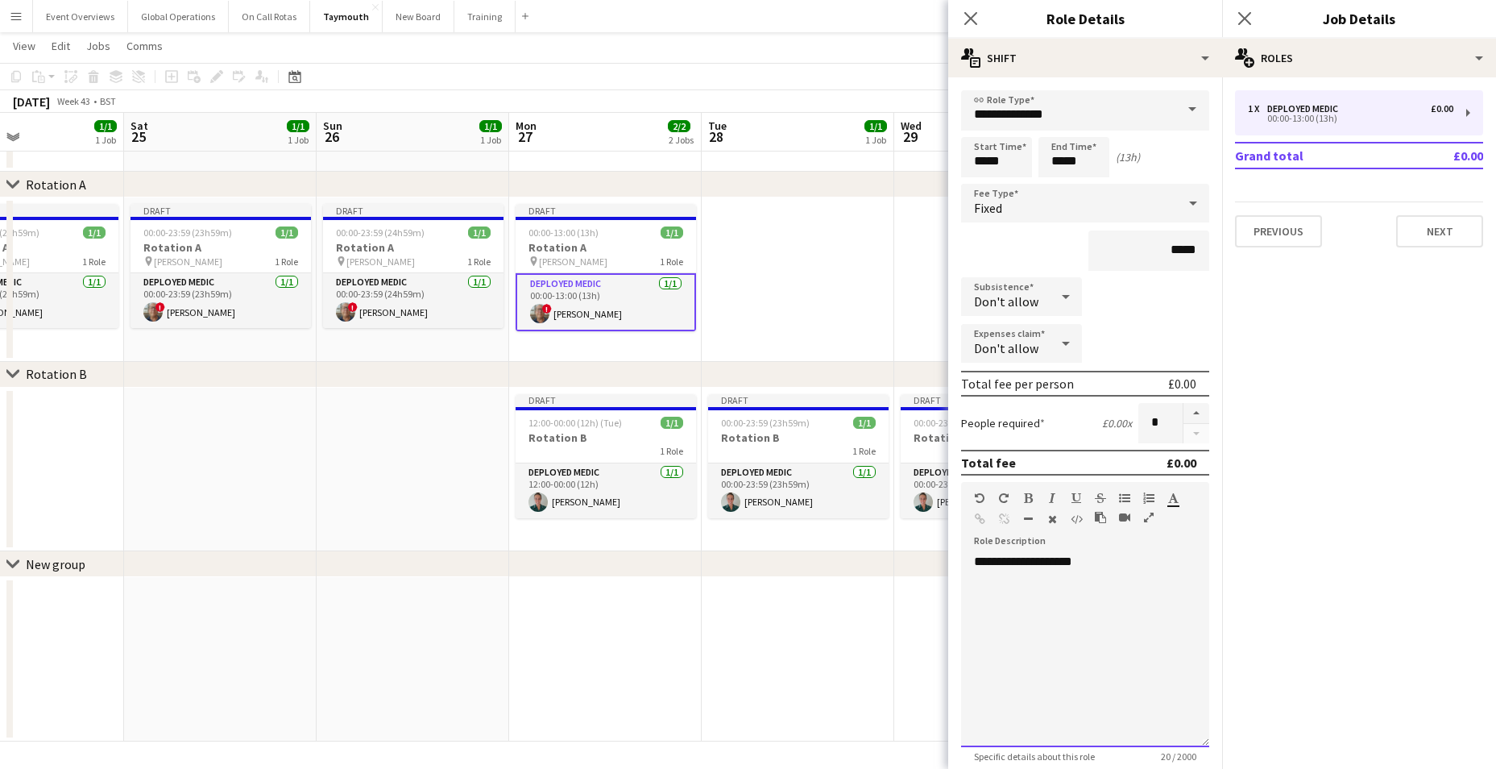
click at [1090, 570] on div "**********" at bounding box center [1085, 649] width 248 height 193
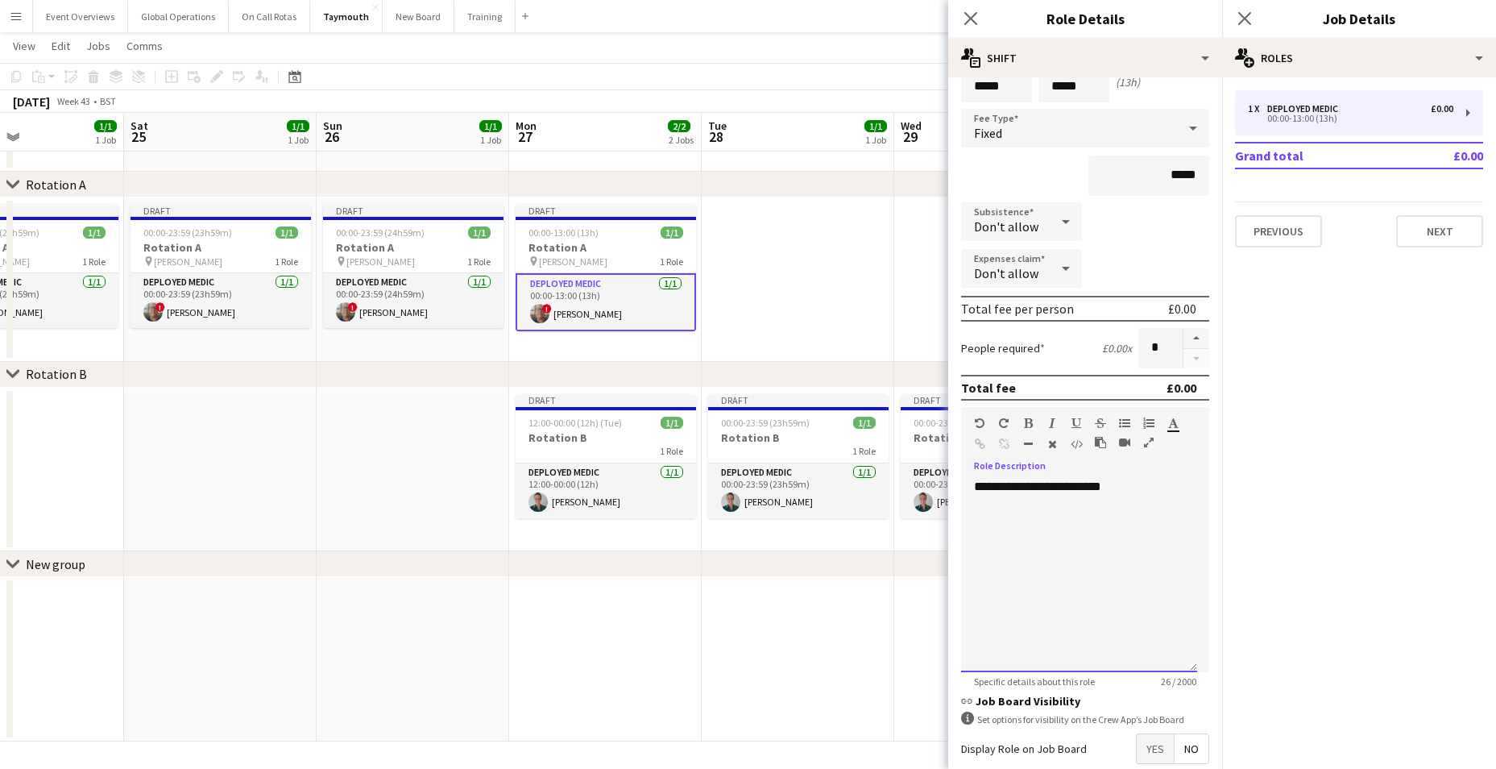
scroll to position [161, 0]
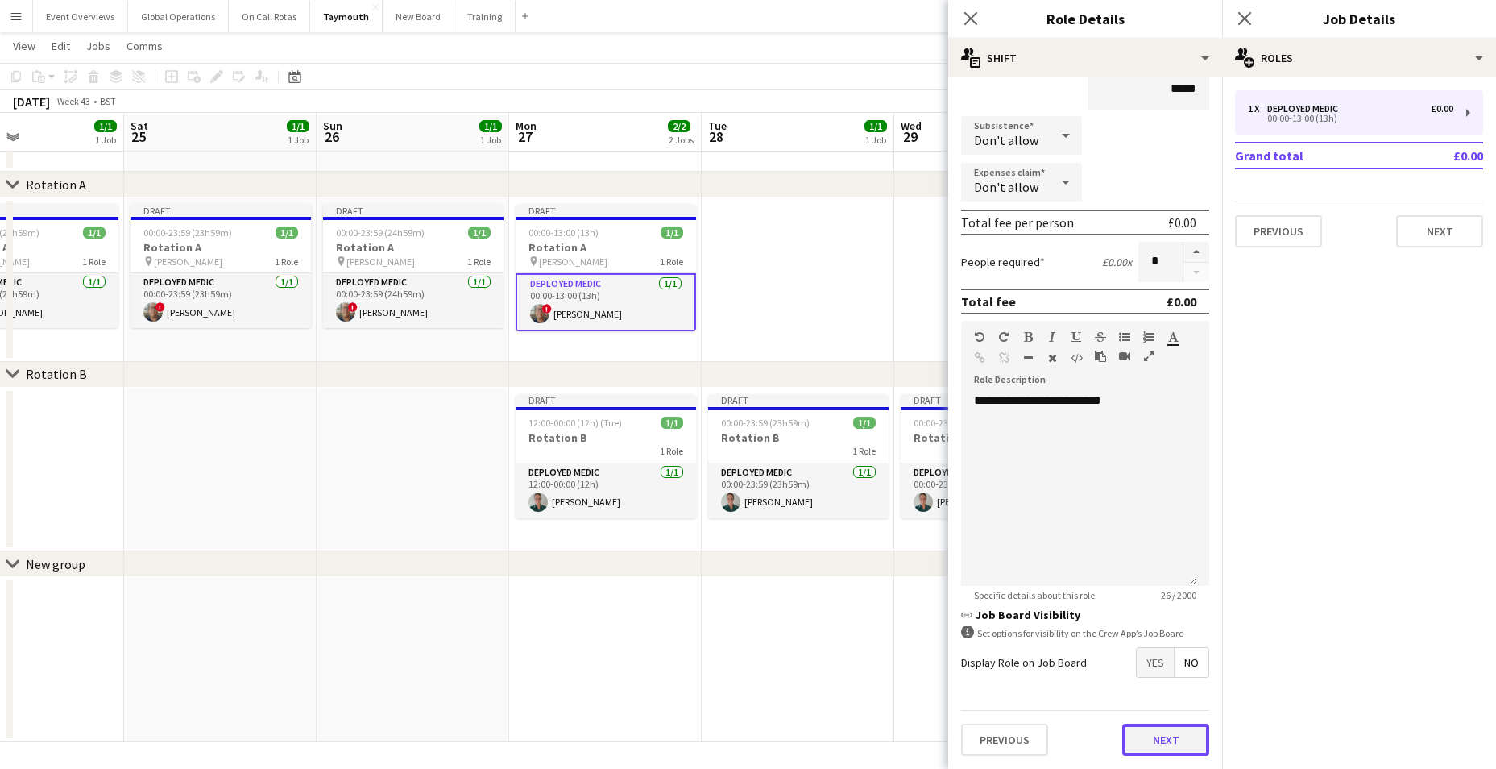
click at [1146, 729] on button "Next" at bounding box center [1165, 739] width 87 height 32
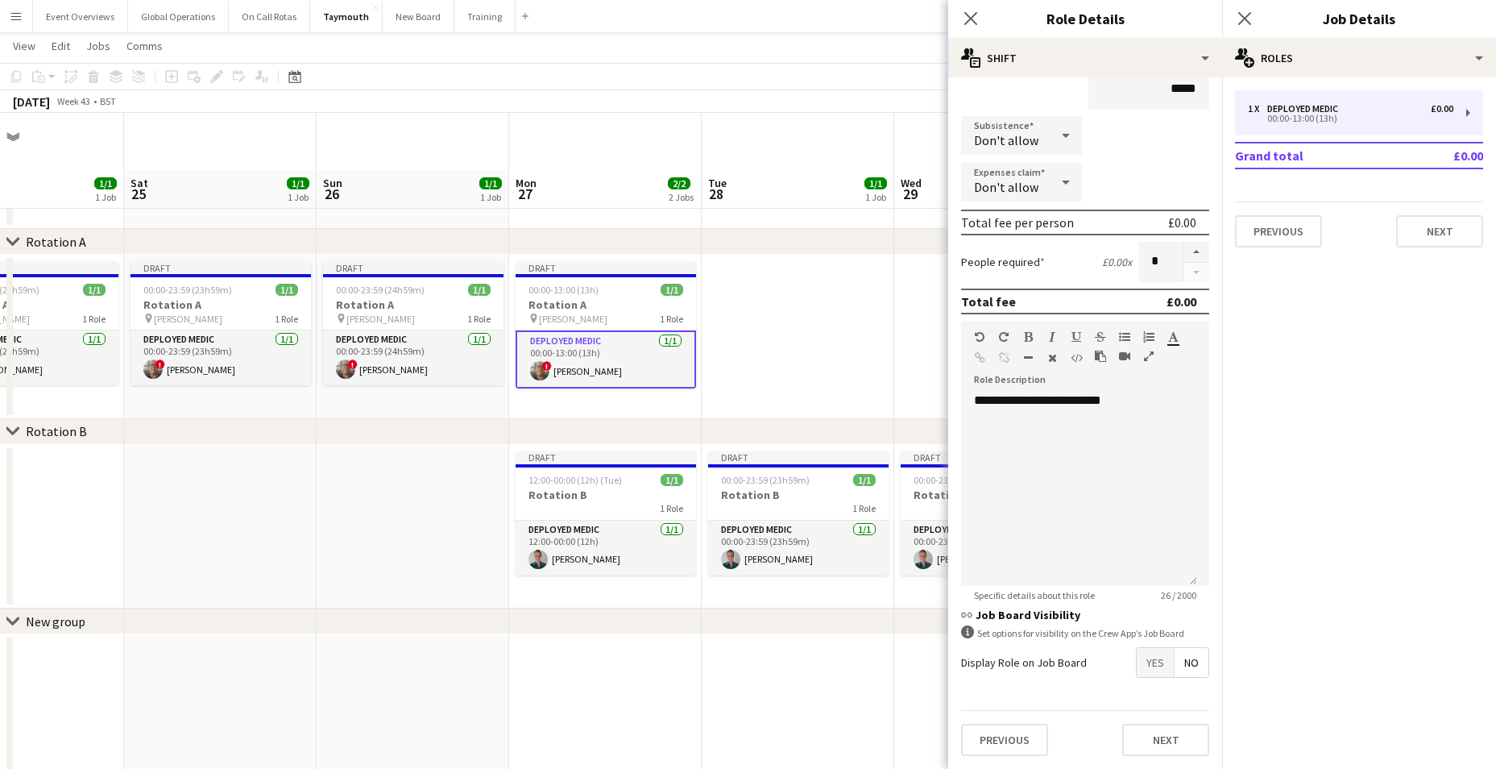
scroll to position [0, 0]
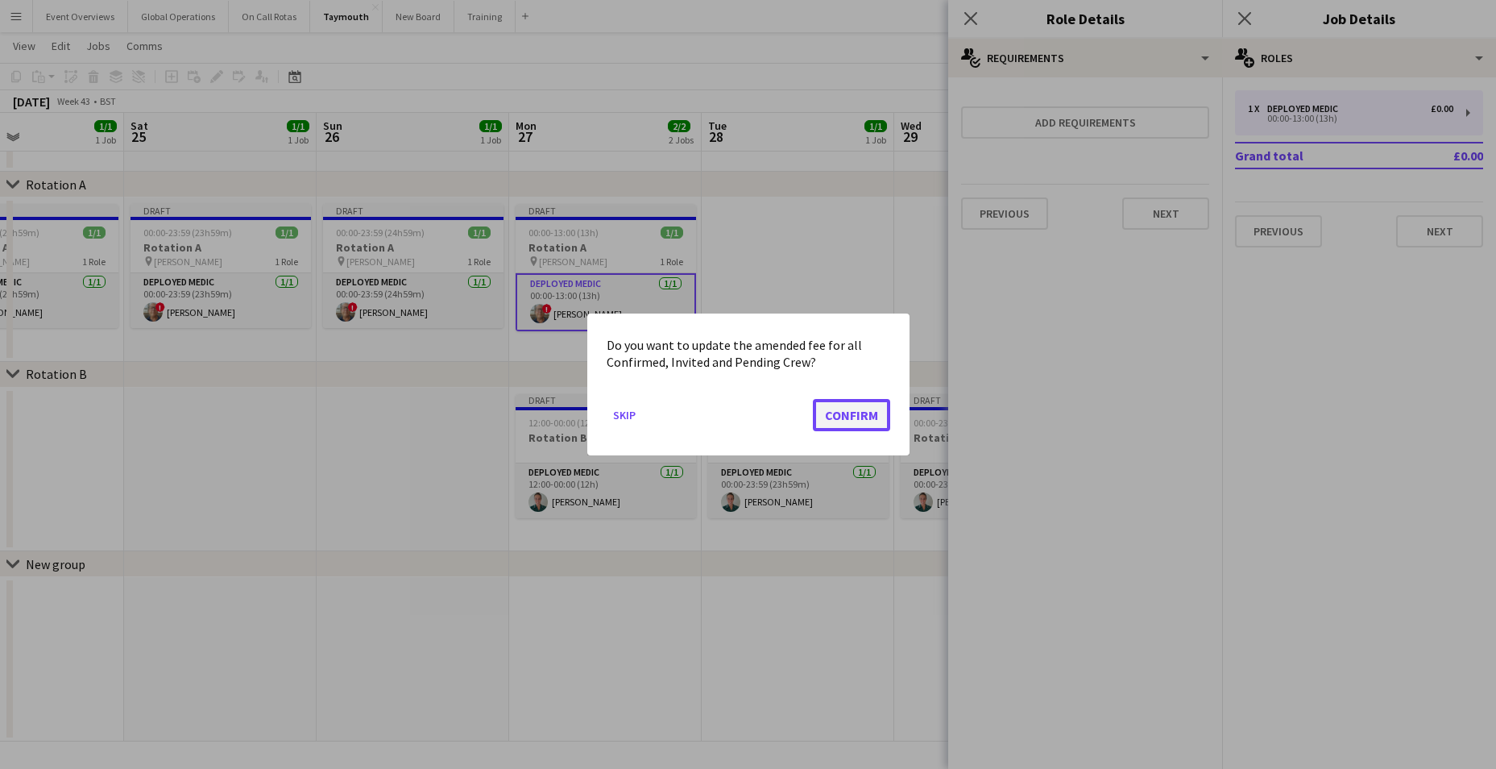
click at [883, 424] on button "Confirm" at bounding box center [851, 415] width 77 height 32
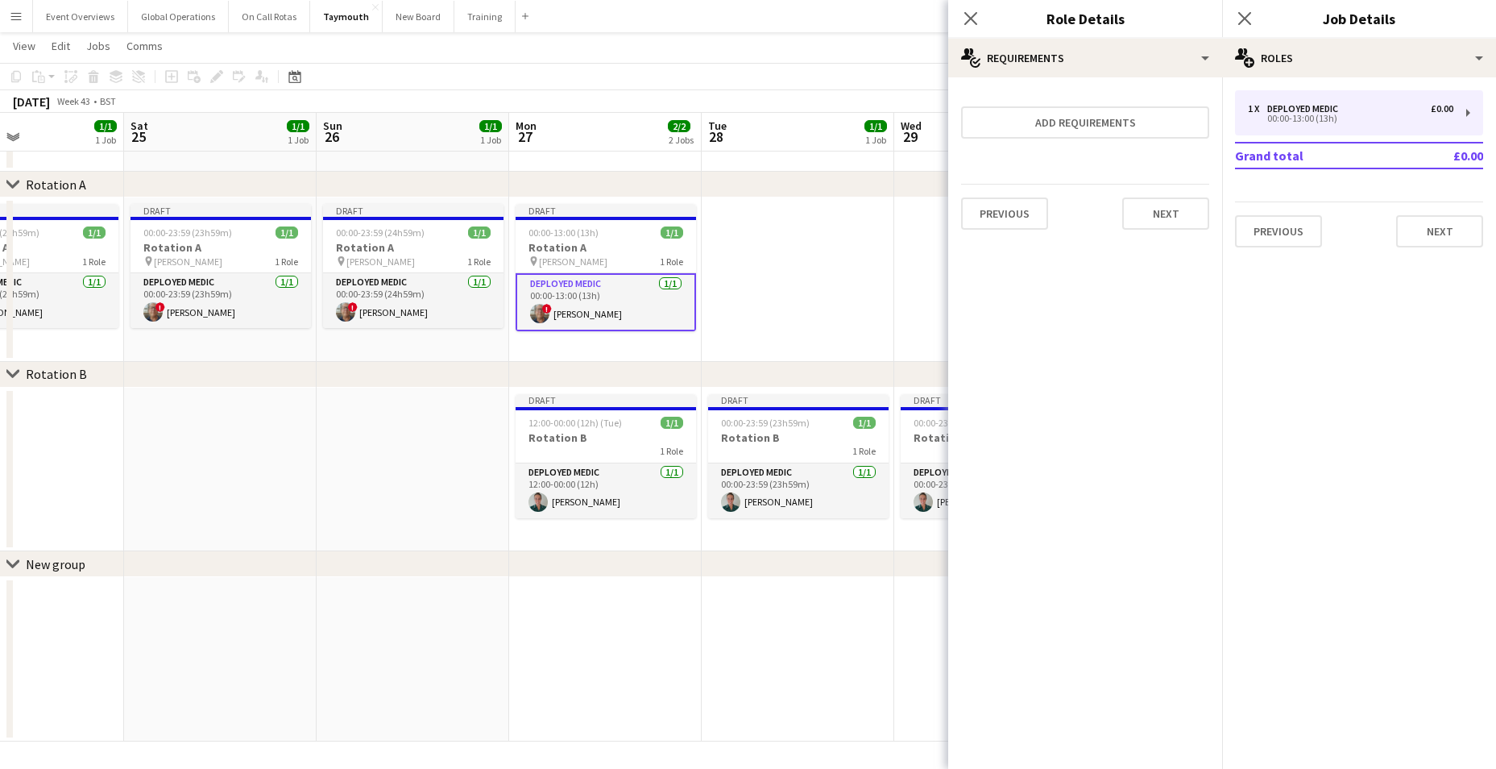
scroll to position [57, 0]
click at [1159, 215] on button "Next" at bounding box center [1165, 213] width 87 height 32
click at [1175, 204] on button "Finish" at bounding box center [1179, 216] width 60 height 32
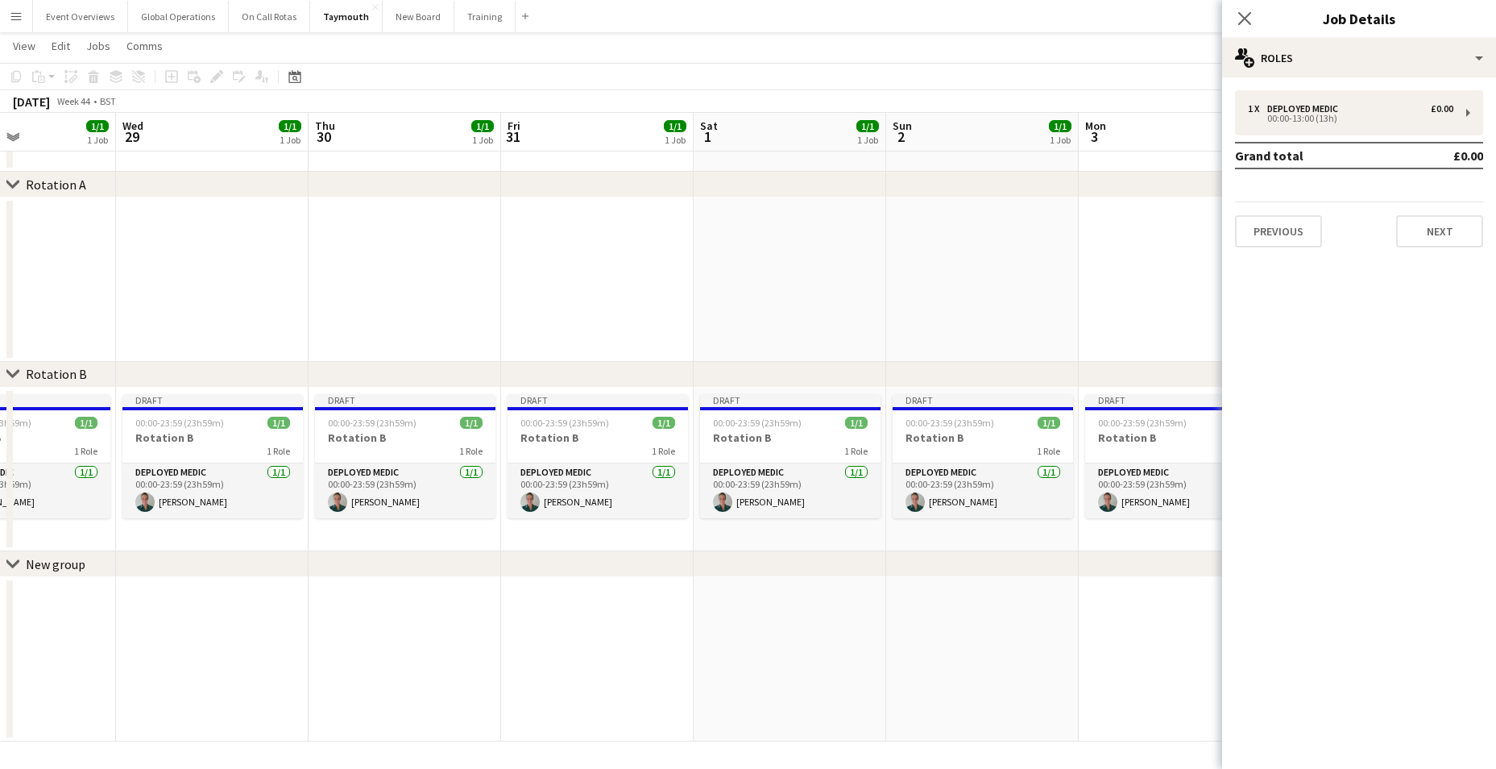
drag, startPoint x: 1212, startPoint y: 337, endPoint x: 416, endPoint y: 362, distance: 795.5
click at [416, 362] on div "chevron-right Rotation A chevron-right Rotation B chevron-right New group Sat 2…" at bounding box center [748, 373] width 1496 height 735
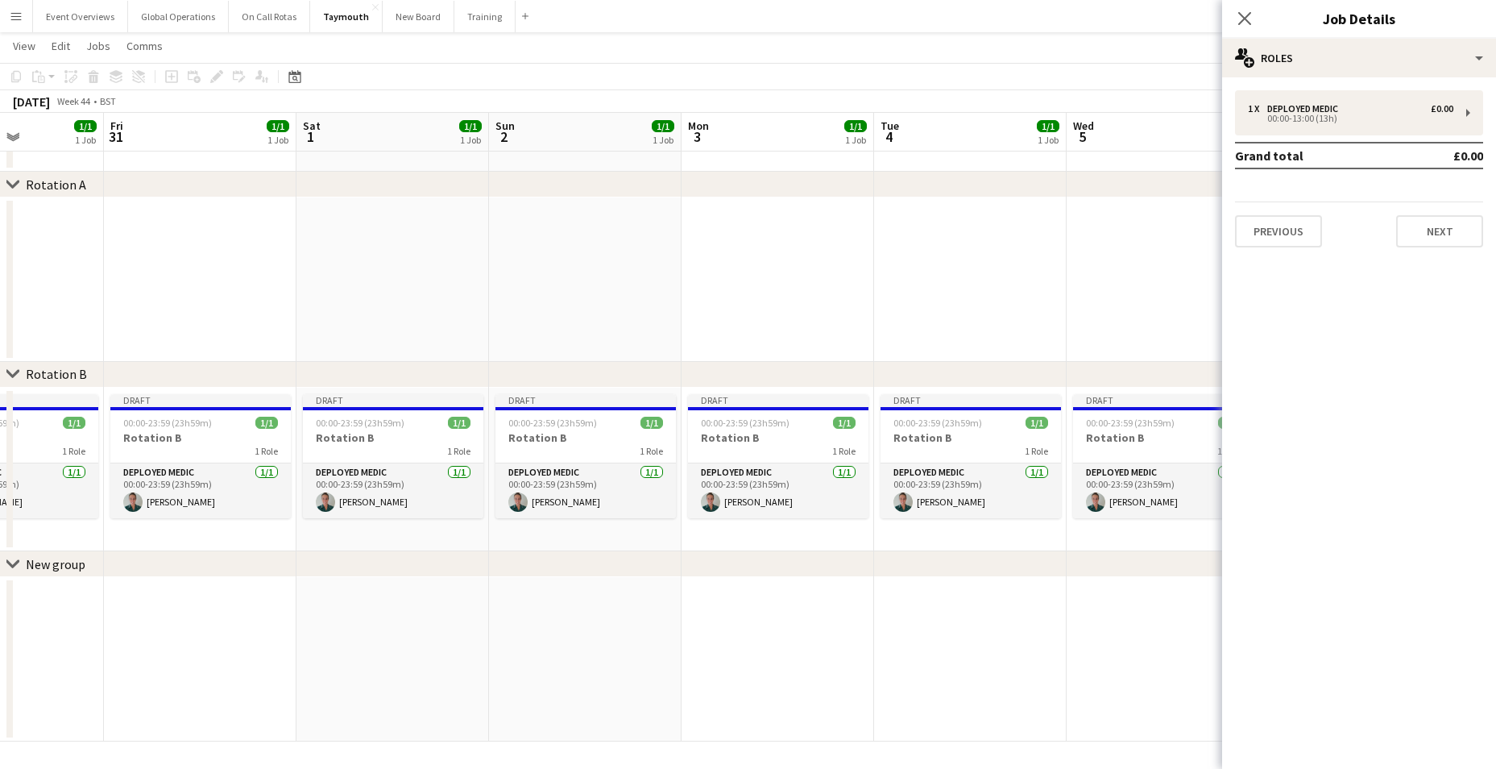
drag, startPoint x: 875, startPoint y: 346, endPoint x: 283, endPoint y: 346, distance: 592.1
click at [283, 346] on app-calendar-viewport "Mon 27 2/2 2 Jobs Tue 28 1/1 1 Job Wed 29 1/1 1 Job Thu 30 1/1 1 Job Fri 31 1/1…" at bounding box center [748, 373] width 1496 height 735
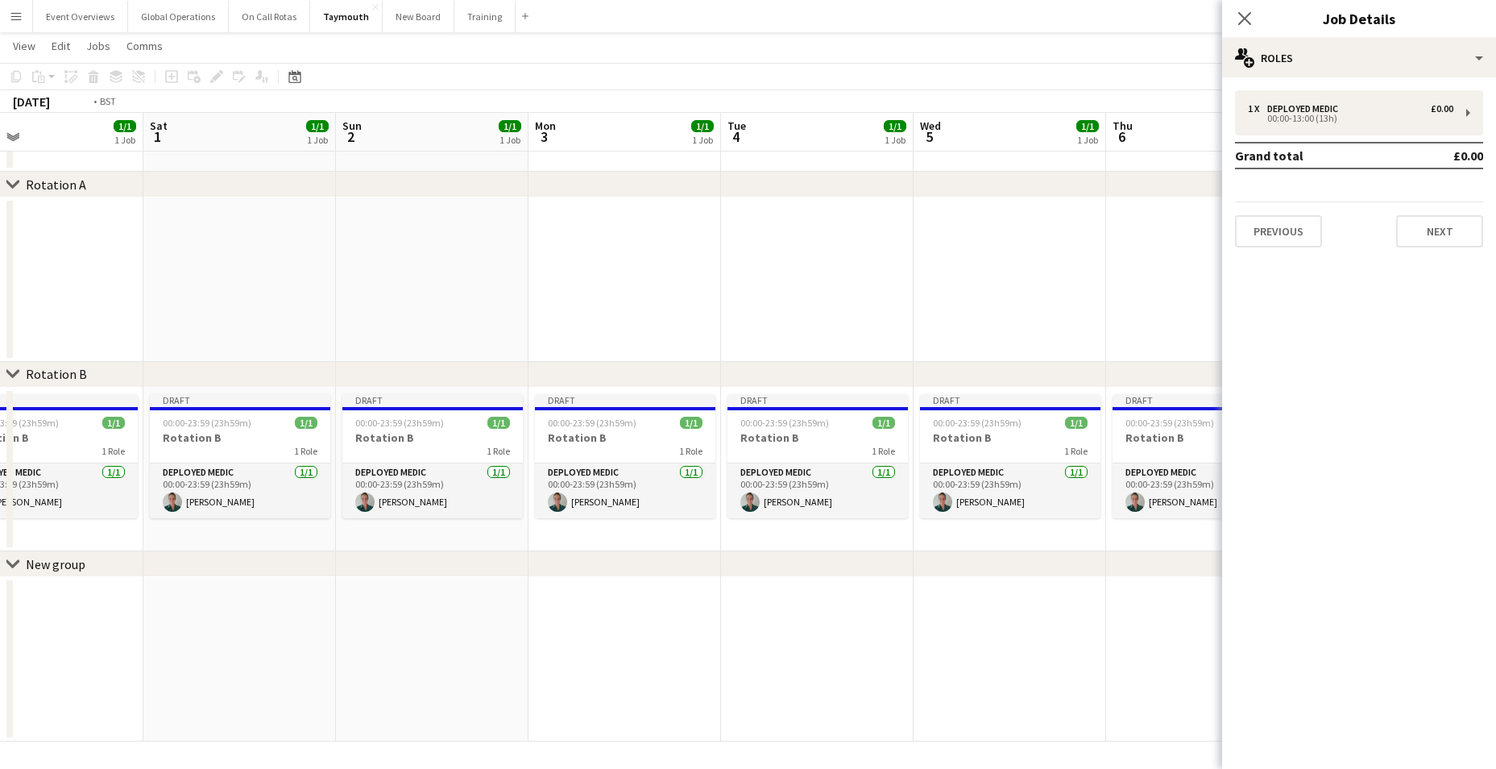
scroll to position [0, 652]
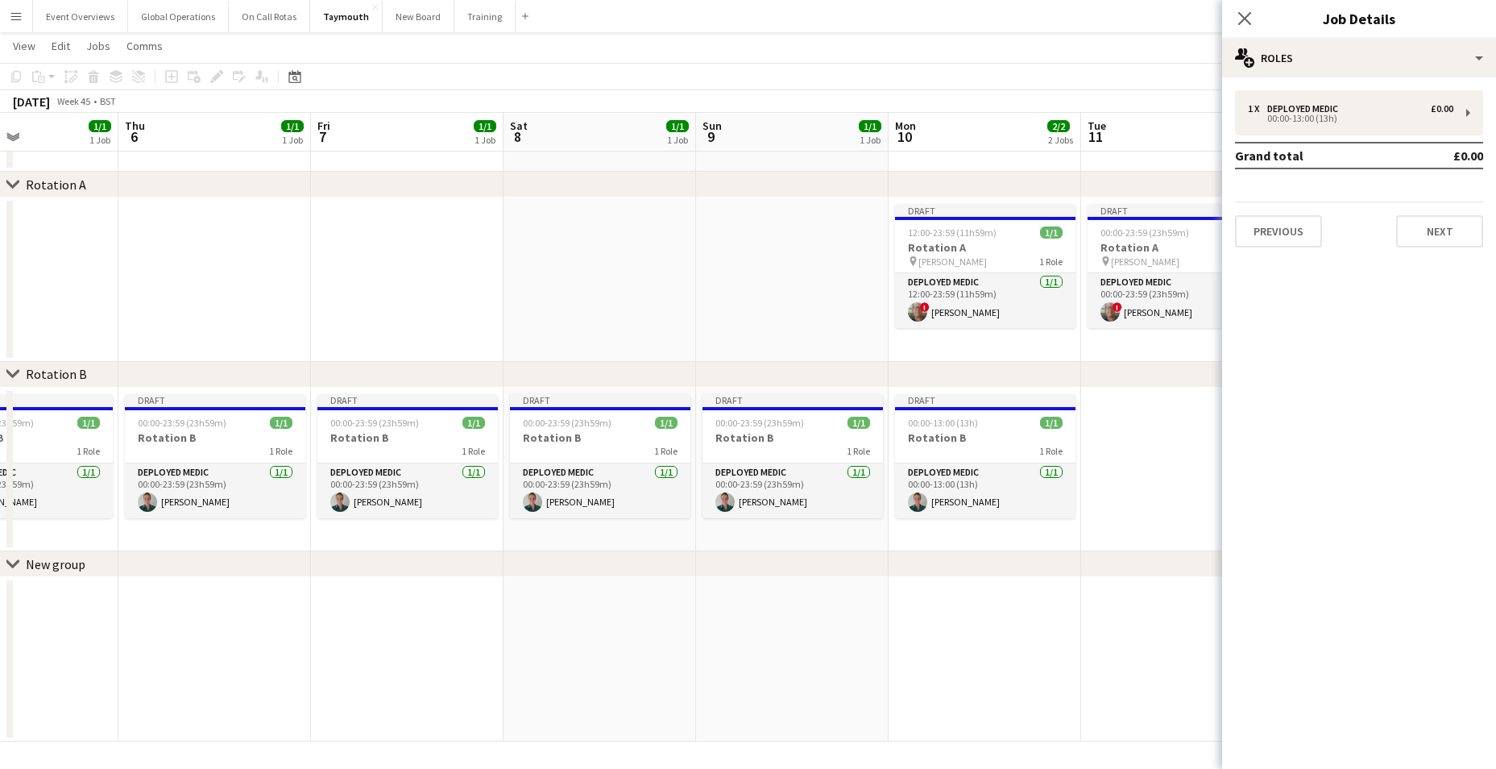
drag, startPoint x: 374, startPoint y: 332, endPoint x: 251, endPoint y: 334, distance: 122.5
click at [251, 334] on app-calendar-viewport "Sun 2 1/1 1 Job Mon 3 1/1 1 Job Tue 4 1/1 1 Job Wed 5 1/1 1 Job Thu 6 1/1 1 Job…" at bounding box center [748, 373] width 1496 height 735
click at [1246, 21] on icon at bounding box center [1244, 17] width 15 height 15
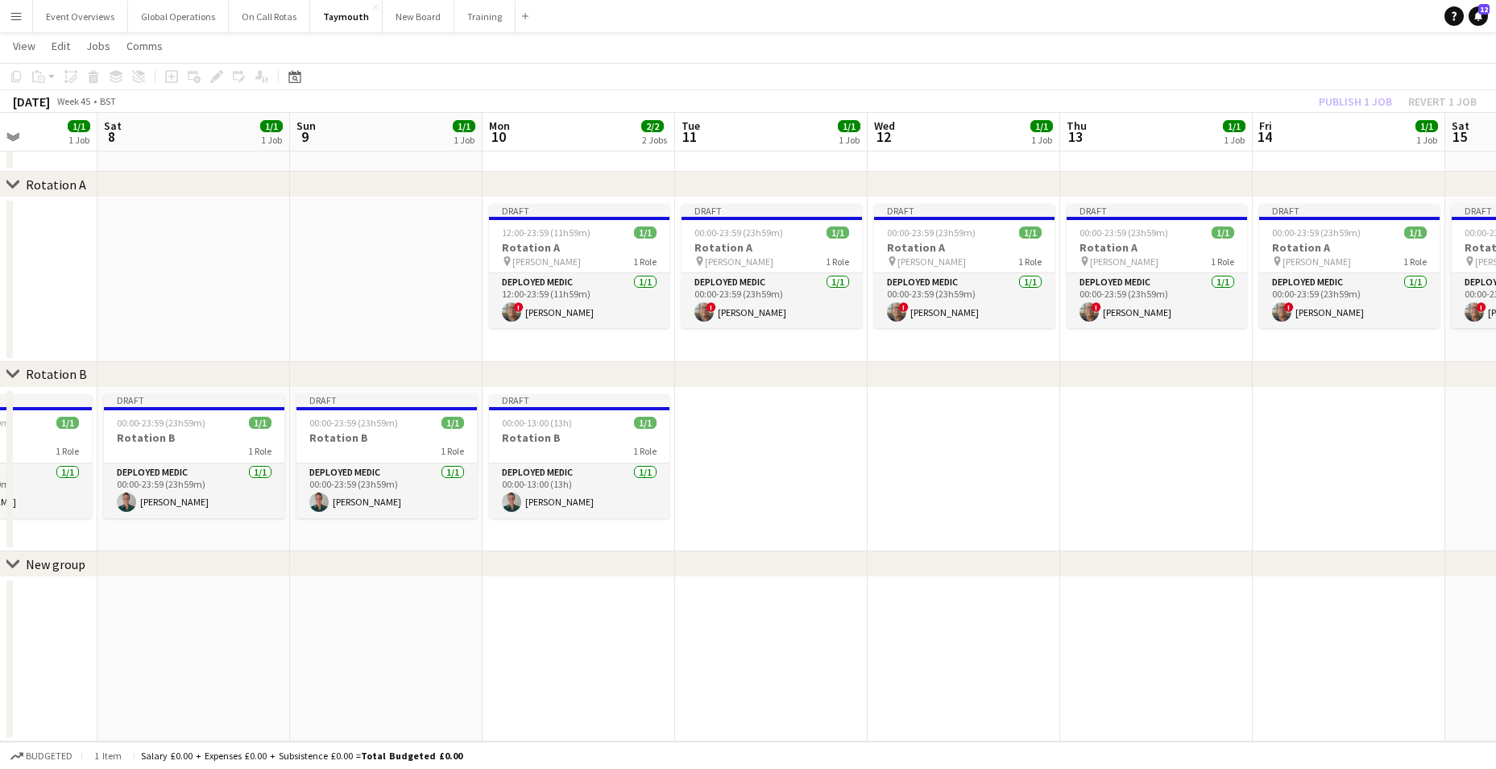
scroll to position [0, 674]
drag, startPoint x: 880, startPoint y: 322, endPoint x: 776, endPoint y: 331, distance: 104.3
click at [776, 331] on app-calendar-viewport "Tue 4 1/1 1 Job Wed 5 1/1 1 Job Thu 6 1/1 1 Job Fri 7 1/1 1 Job Sat 8 1/1 1 Job…" at bounding box center [748, 373] width 1496 height 735
click at [526, 279] on app-card-role "Deployed Medic 1/1 12:00-23:59 (11h59m) ! Simon Byrne" at bounding box center [577, 300] width 180 height 55
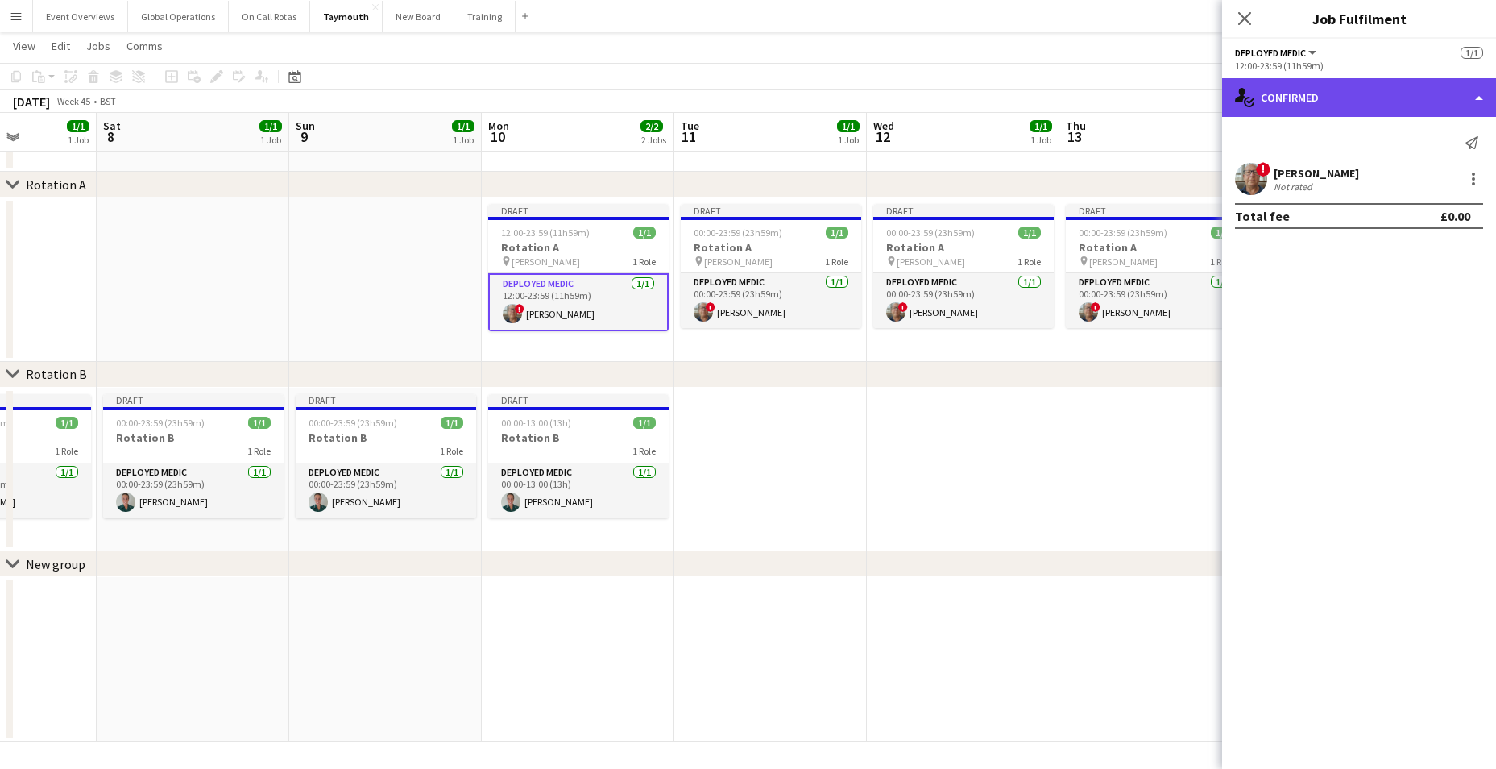
click at [1478, 97] on div "single-neutral-actions-check-2 Confirmed" at bounding box center [1359, 97] width 274 height 39
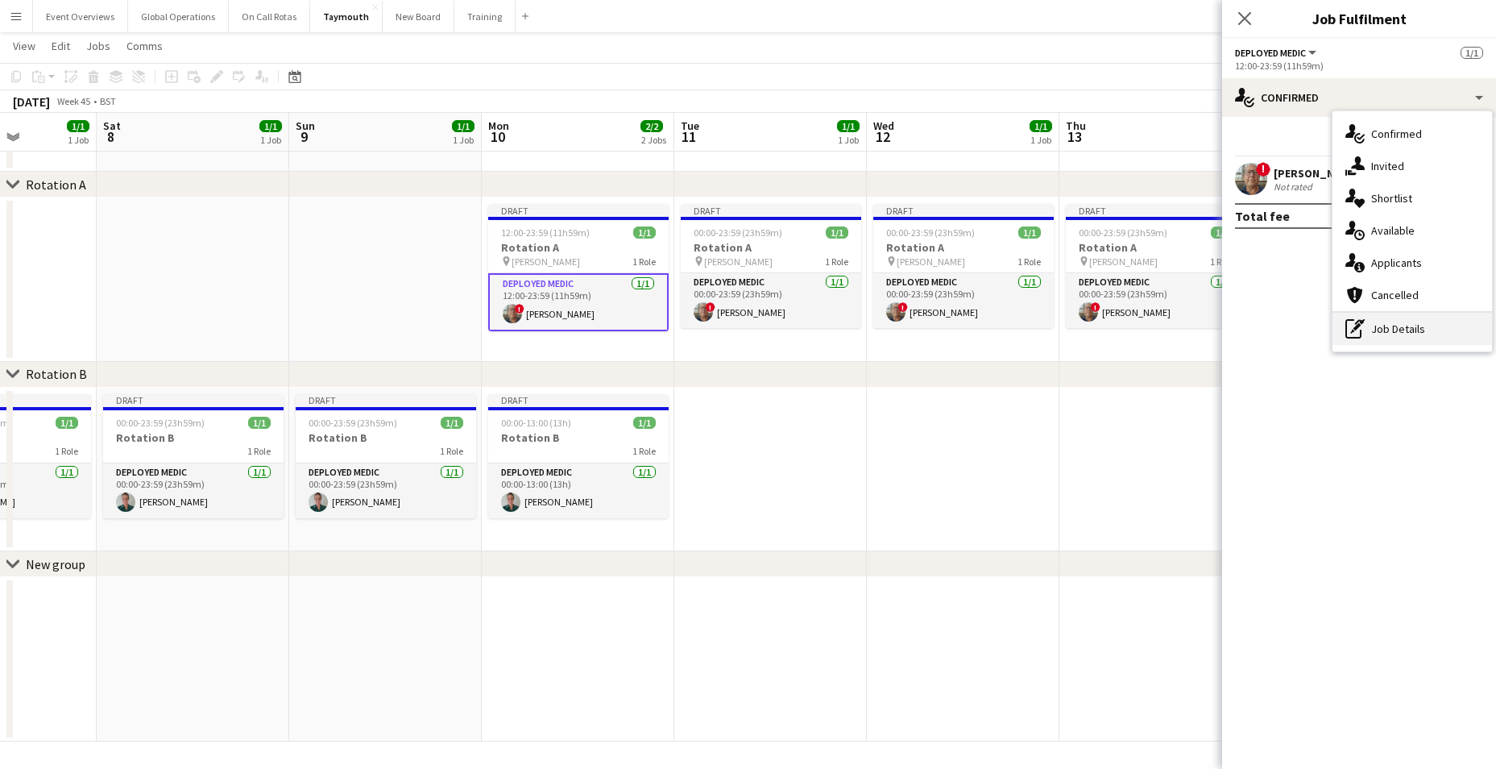
click at [1400, 329] on div "pen-write Job Details" at bounding box center [1412, 329] width 160 height 32
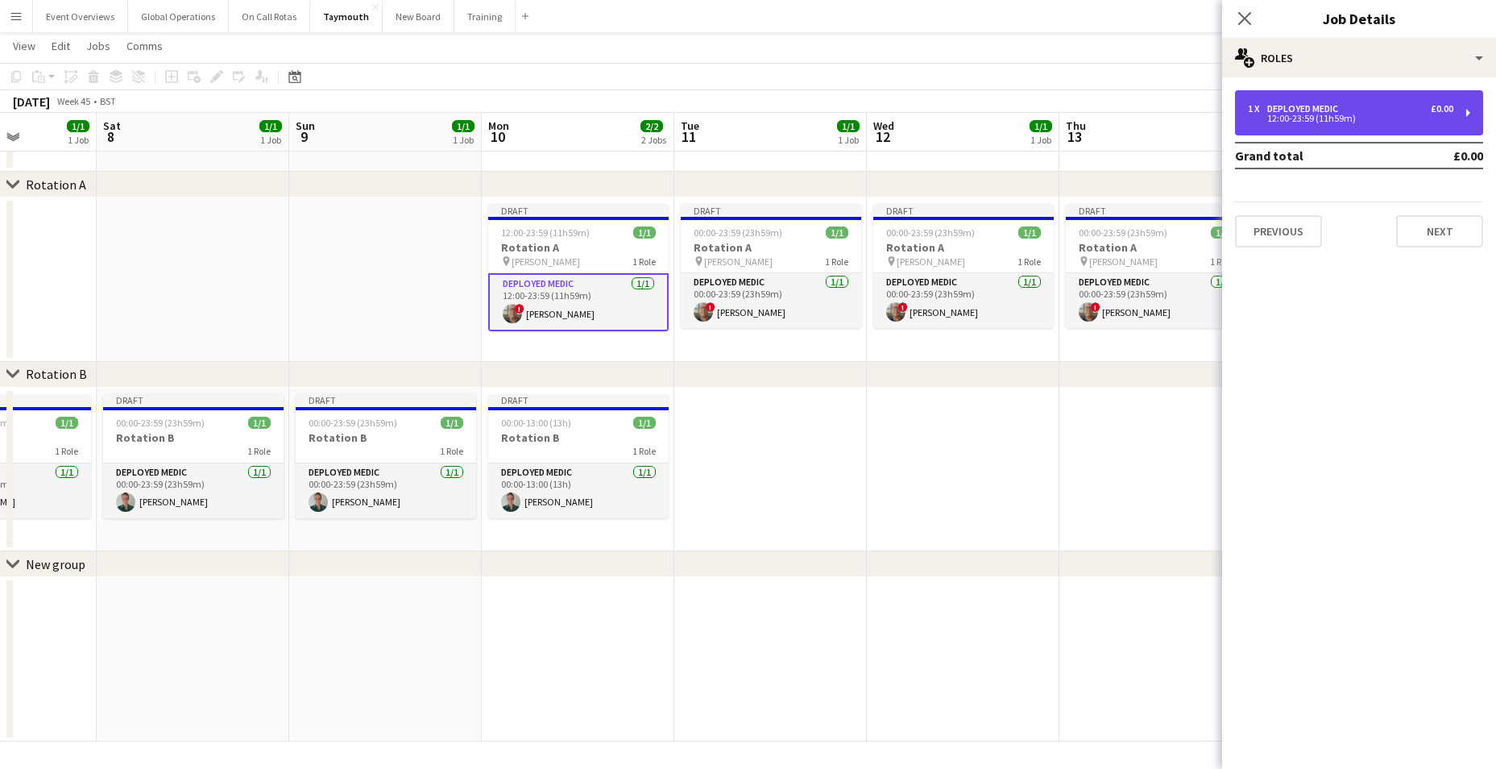
click at [1318, 118] on div "12:00-23:59 (11h59m)" at bounding box center [1350, 118] width 205 height 8
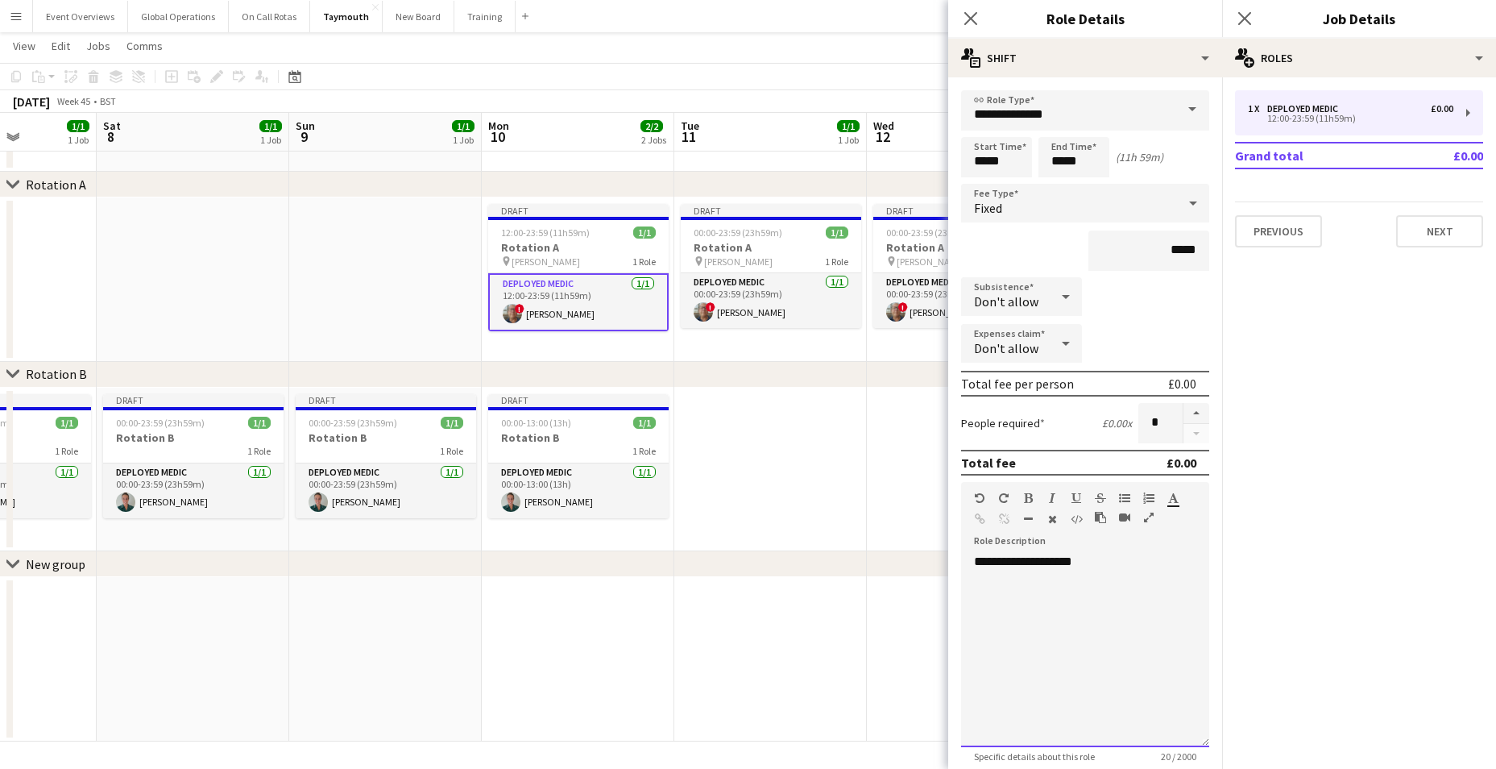
click at [1093, 566] on div "**********" at bounding box center [1085, 649] width 248 height 193
drag, startPoint x: 1201, startPoint y: 570, endPoint x: 1202, endPoint y: 578, distance: 8.9
click at [1202, 578] on form "**********" at bounding box center [1085, 509] width 274 height 839
click at [1093, 563] on div "**********" at bounding box center [1079, 649] width 236 height 193
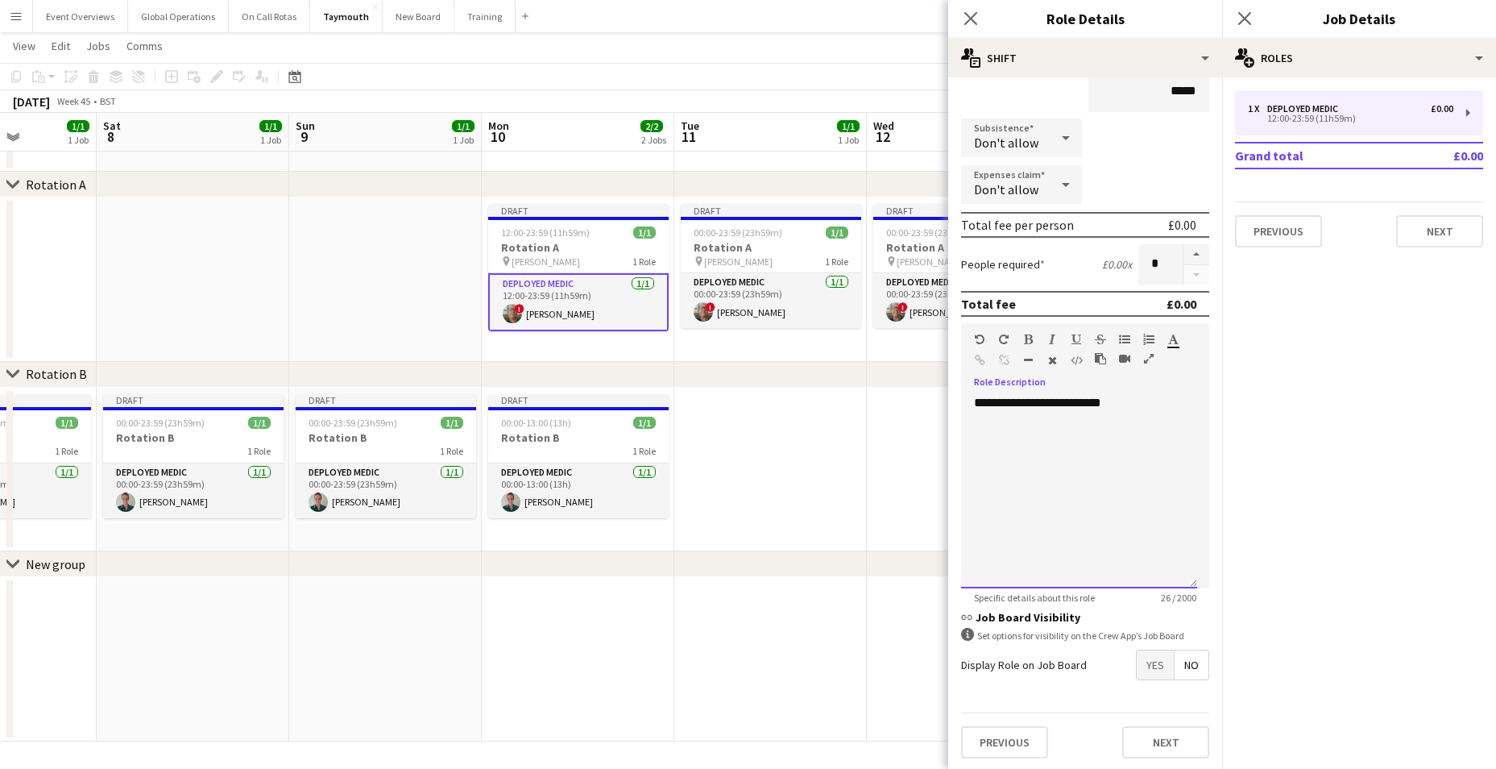
scroll to position [161, 0]
click at [1162, 736] on button "Next" at bounding box center [1165, 739] width 87 height 32
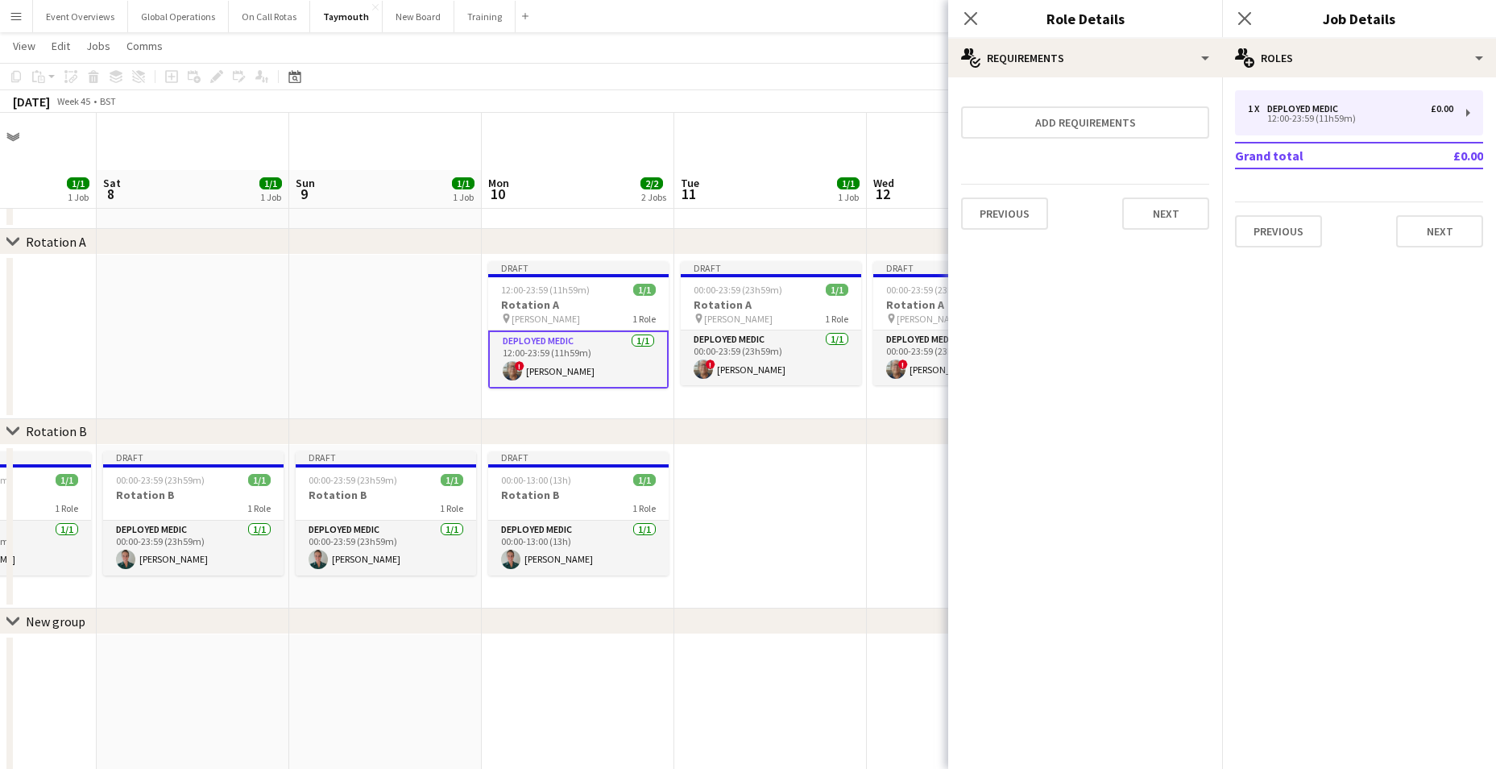
scroll to position [0, 0]
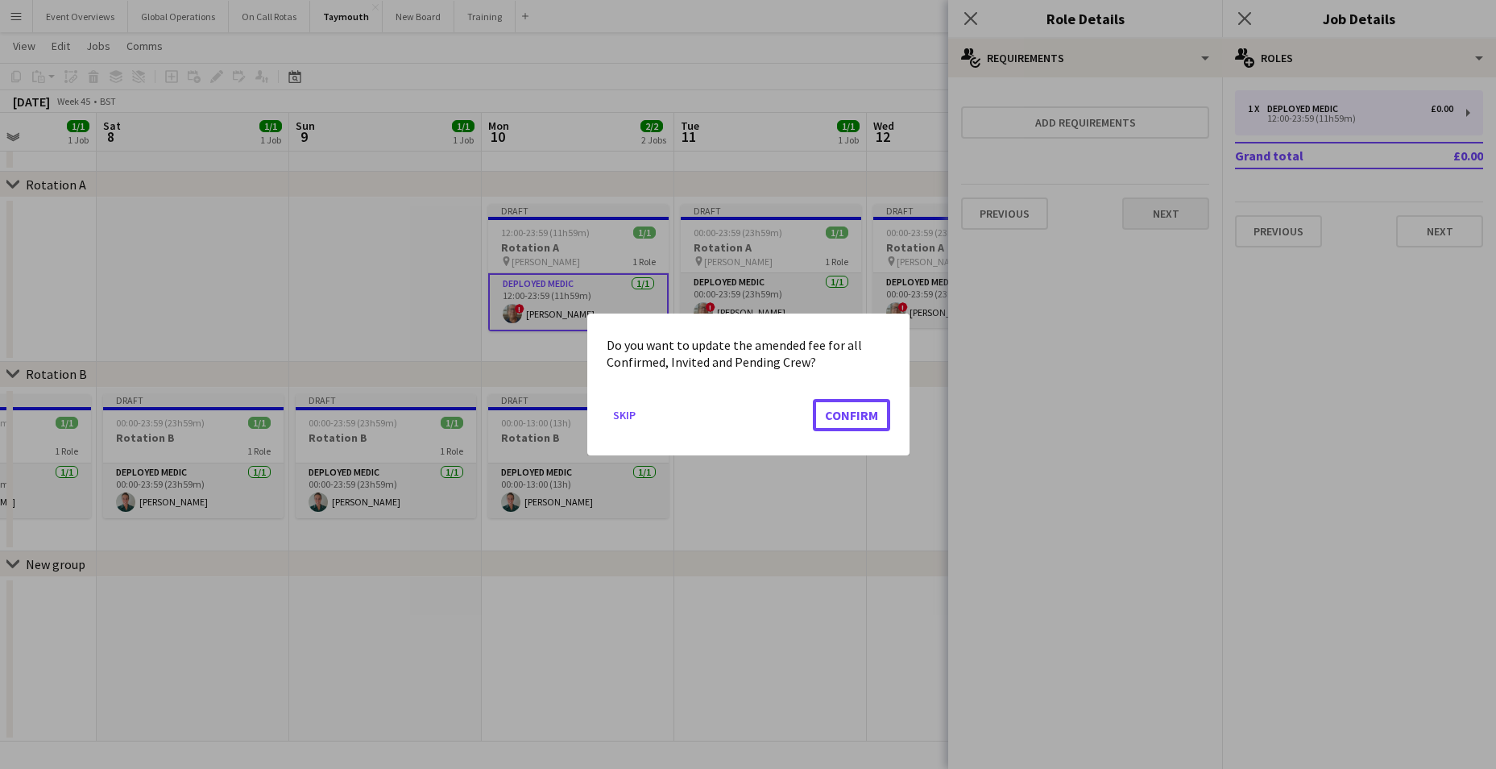
drag, startPoint x: 868, startPoint y: 419, endPoint x: 1145, endPoint y: 225, distance: 338.3
click at [879, 416] on button "Confirm" at bounding box center [851, 415] width 77 height 32
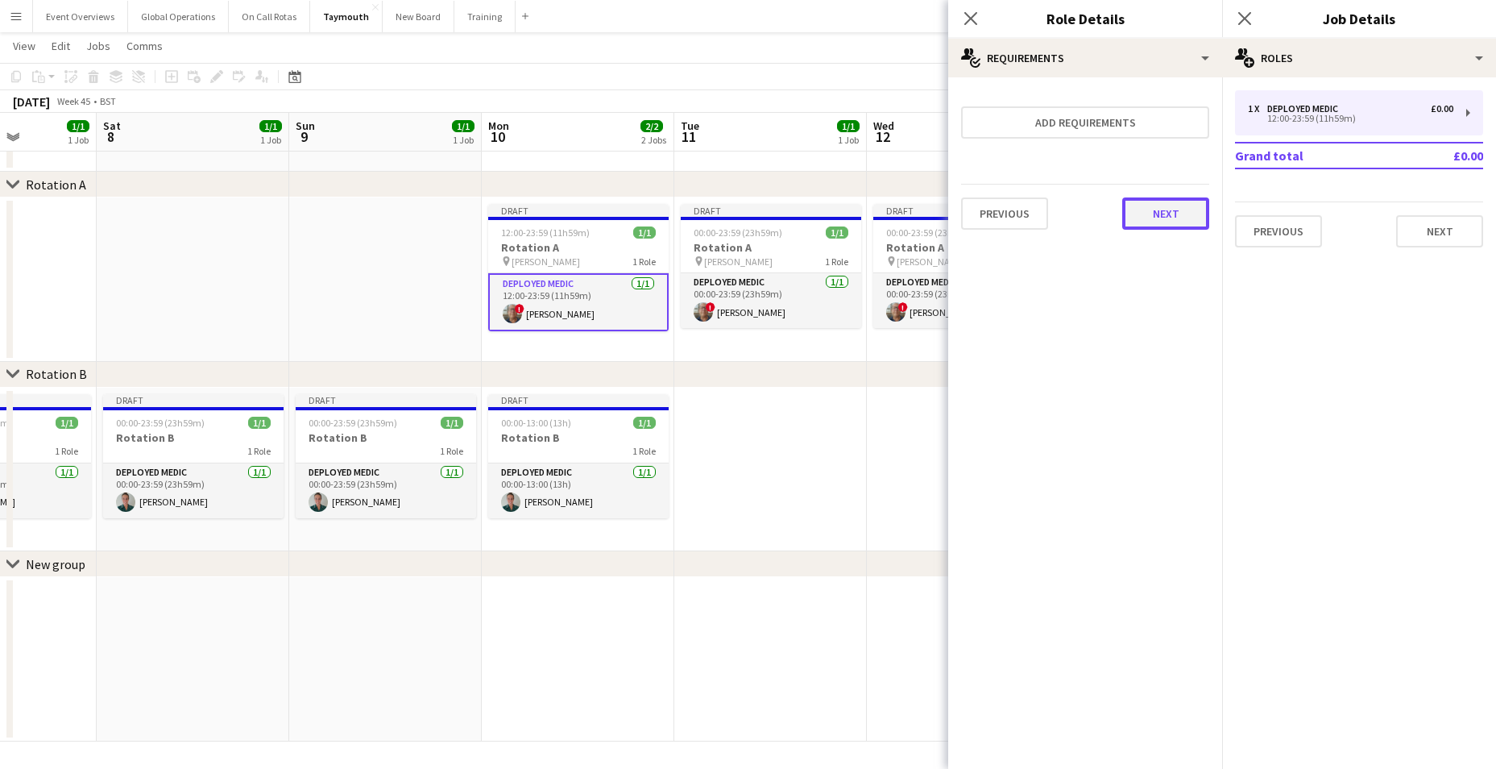
click at [1157, 205] on button "Next" at bounding box center [1165, 213] width 87 height 32
click at [1164, 211] on button "Finish" at bounding box center [1179, 216] width 60 height 32
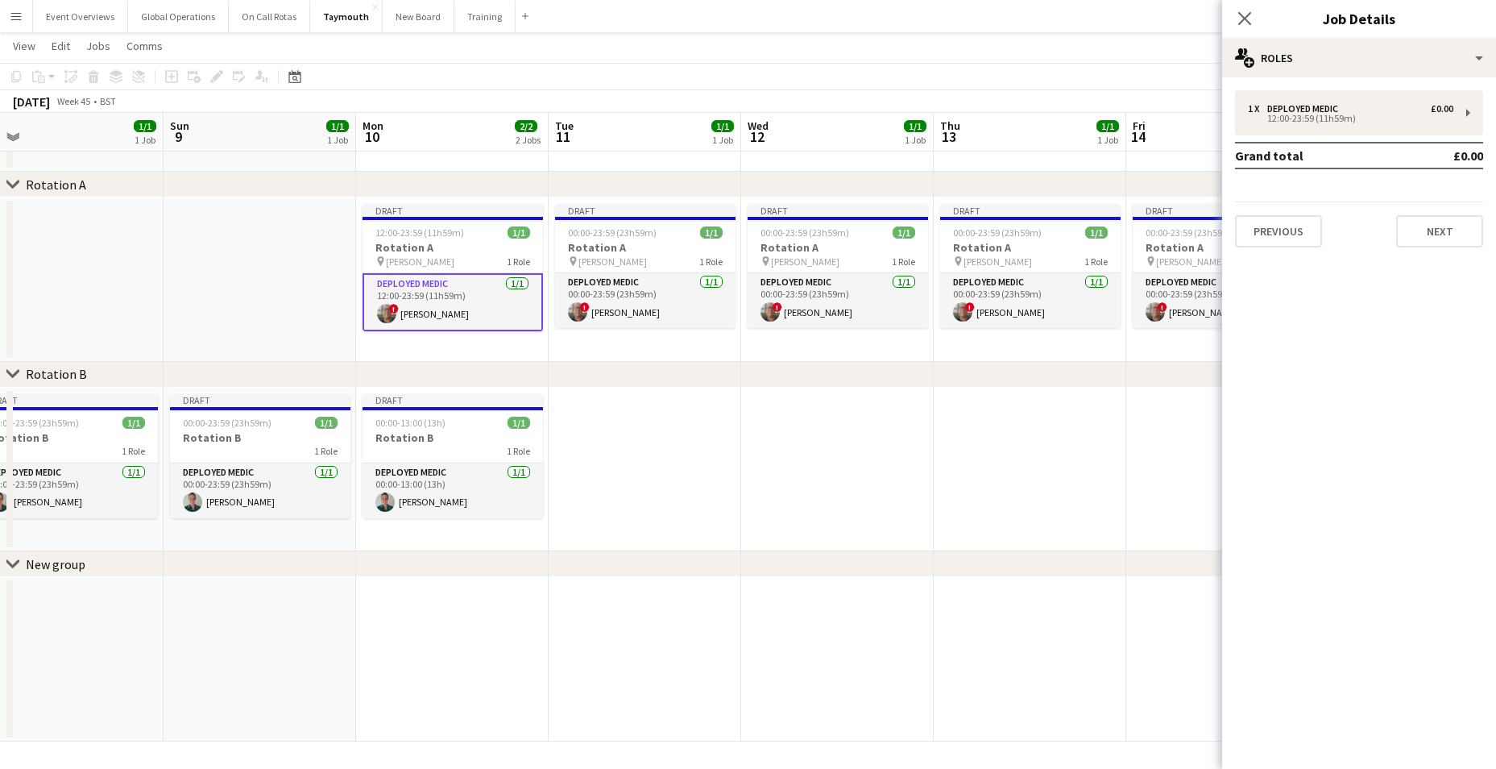
scroll to position [0, 656]
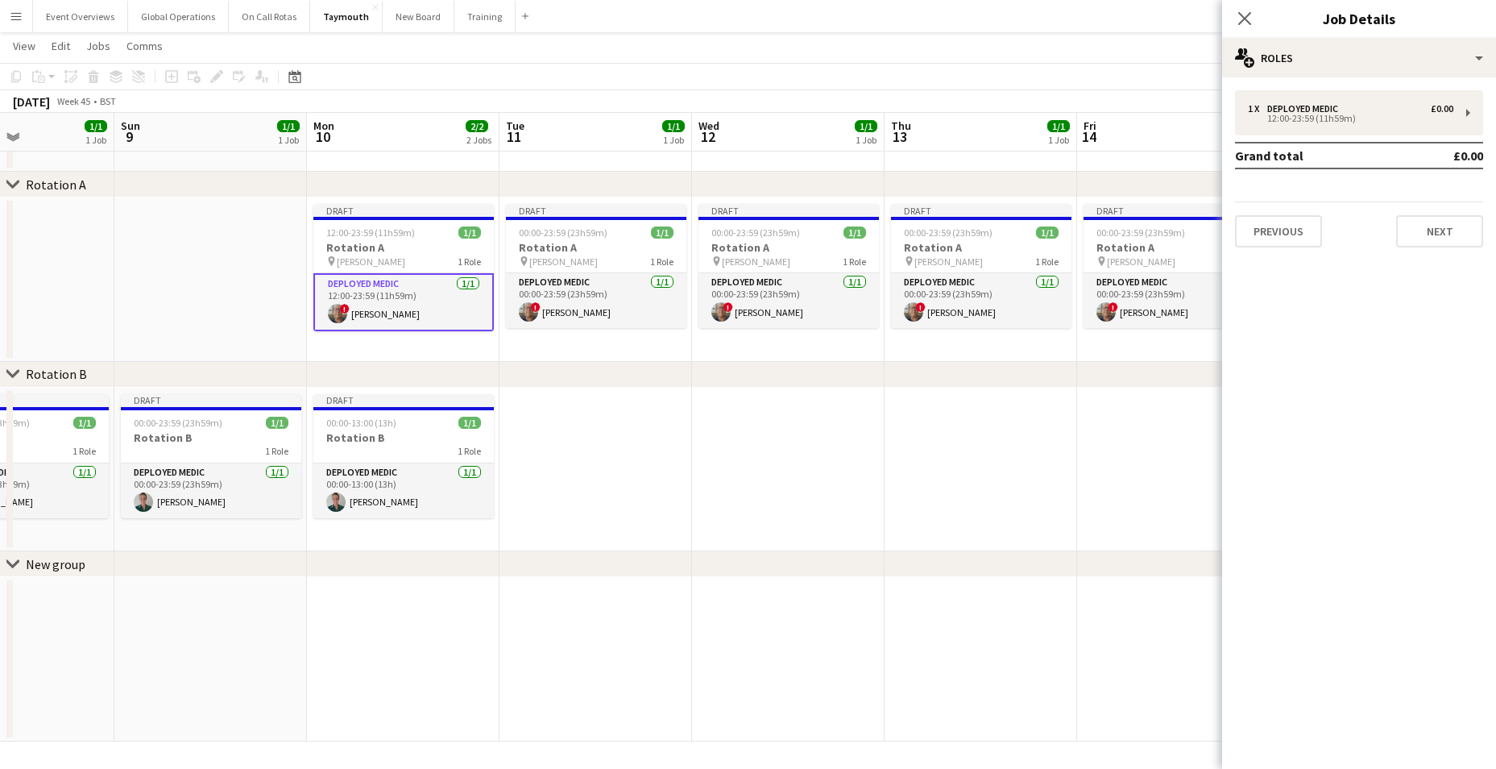
drag, startPoint x: 838, startPoint y: 487, endPoint x: 665, endPoint y: 470, distance: 173.3
click at [666, 470] on app-calendar-viewport "Wed 5 1/1 1 Job Thu 6 1/1 1 Job Fri 7 1/1 1 Job Sat 8 1/1 1 Job Sun 9 1/1 1 Job…" at bounding box center [748, 373] width 1496 height 735
click at [557, 282] on app-card-role "Deployed Medic [DATE] 00:00-23:59 (23h59m) ! [PERSON_NAME]" at bounding box center [596, 300] width 180 height 55
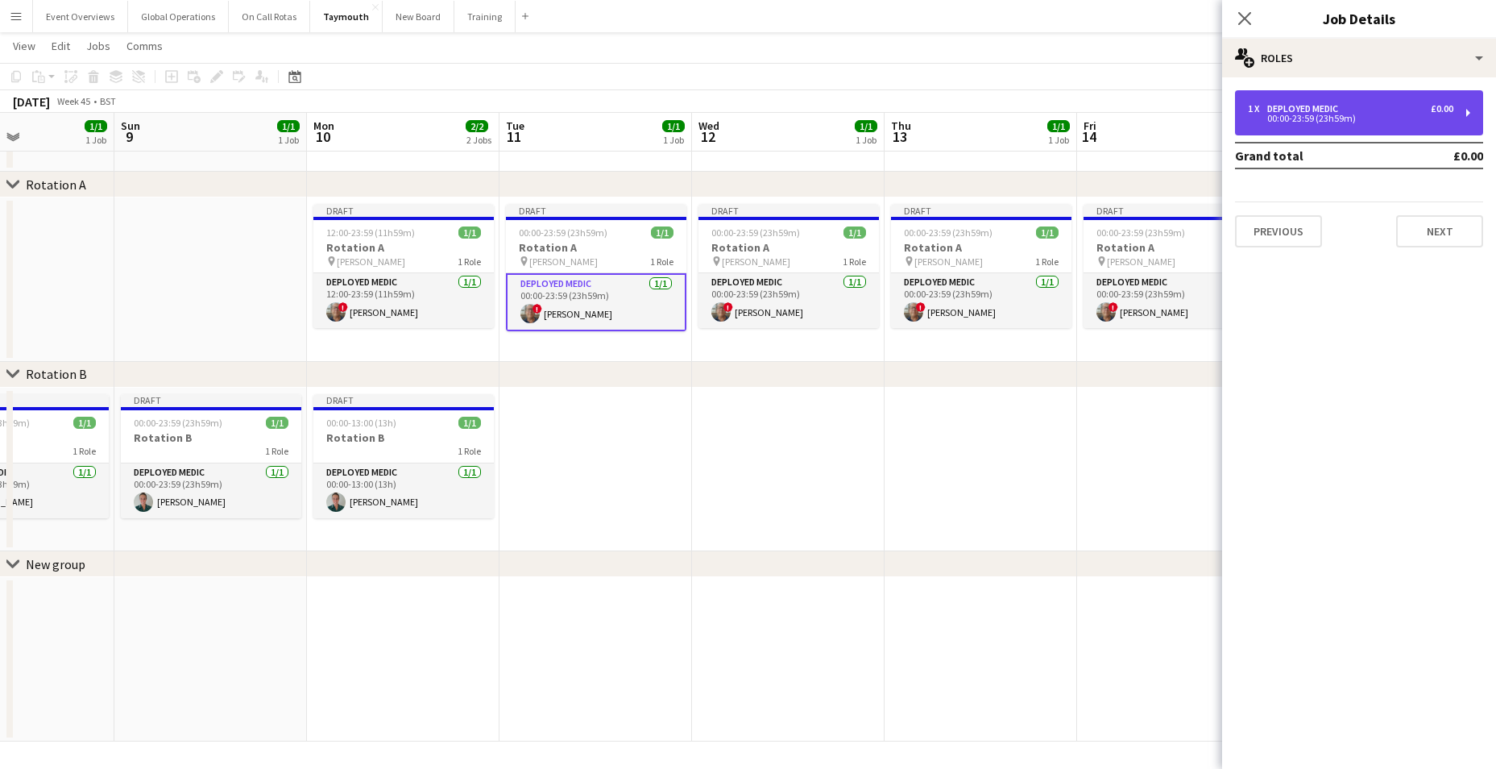
click at [1307, 114] on div "00:00-23:59 (23h59m)" at bounding box center [1350, 118] width 205 height 8
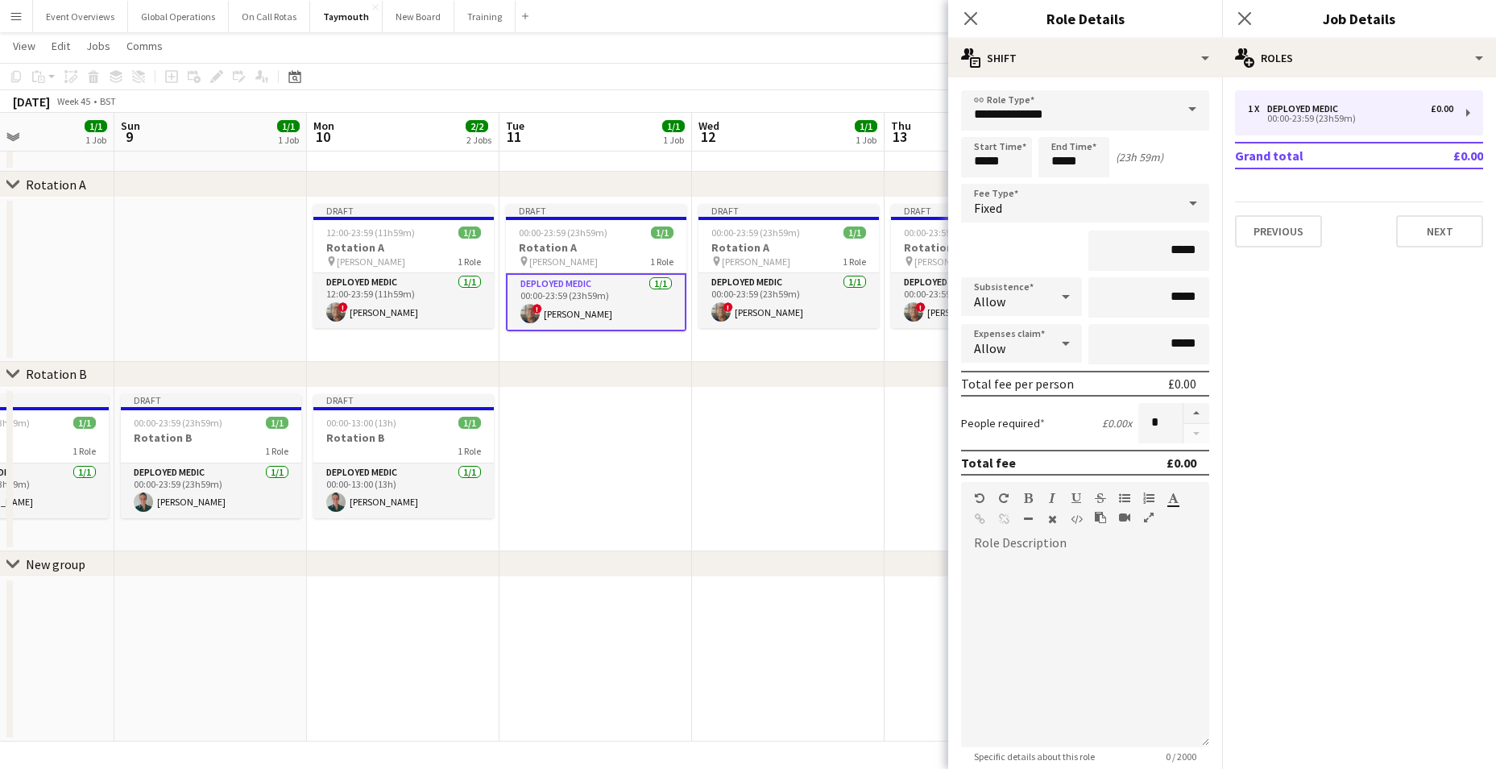
click at [879, 557] on div "chevron-right New group" at bounding box center [748, 564] width 1496 height 26
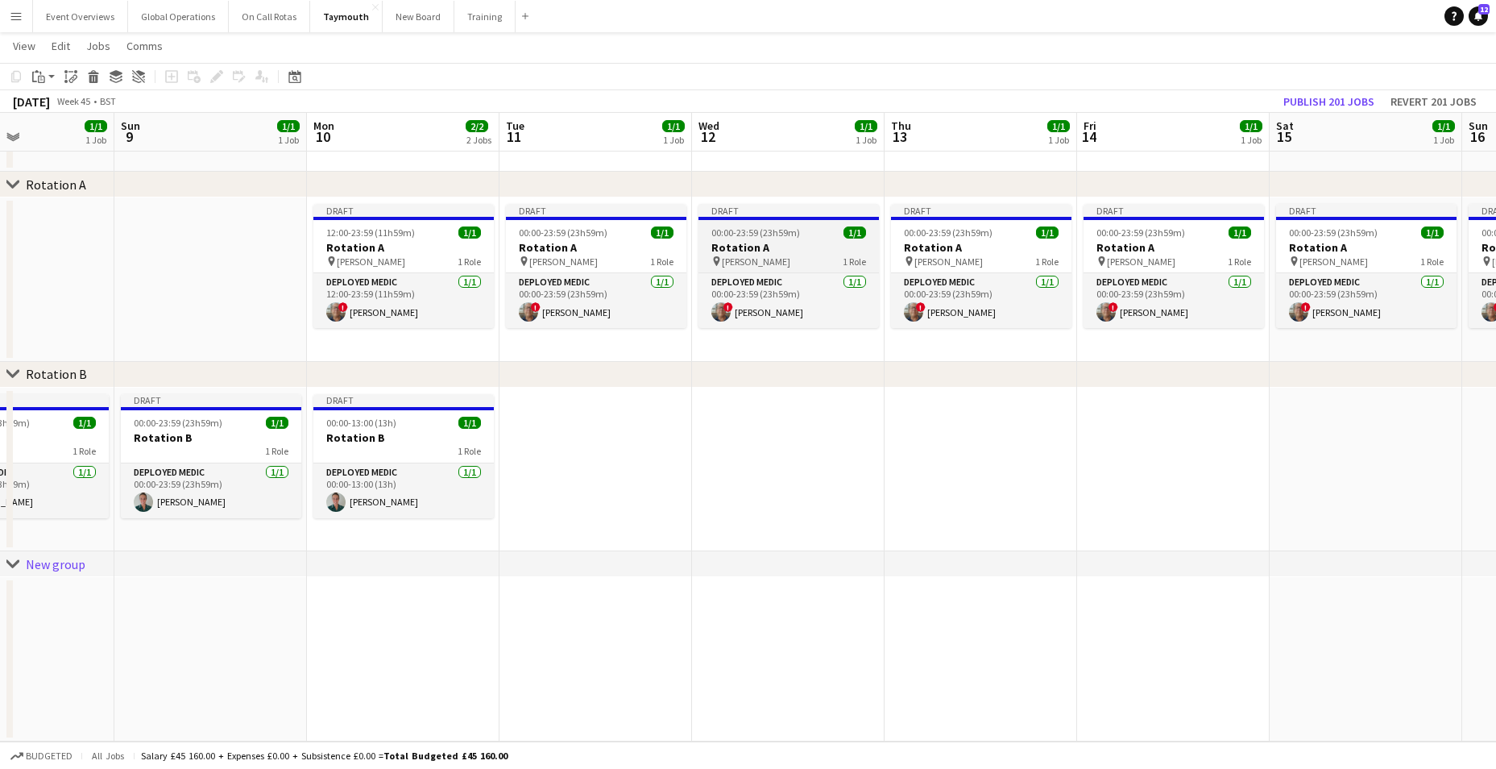
click at [746, 247] on h3 "Rotation A" at bounding box center [788, 247] width 180 height 15
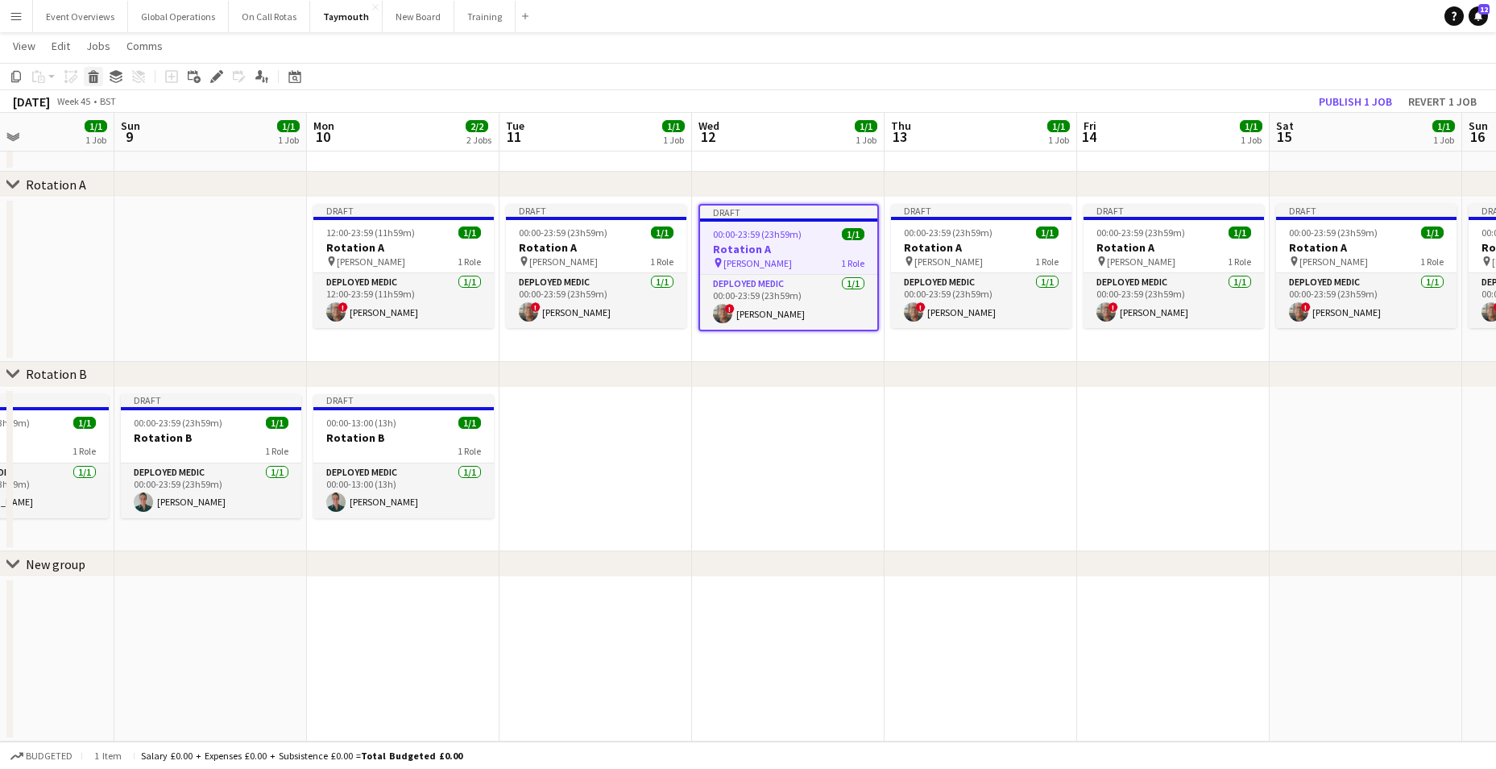
click at [96, 76] on icon at bounding box center [93, 79] width 9 height 8
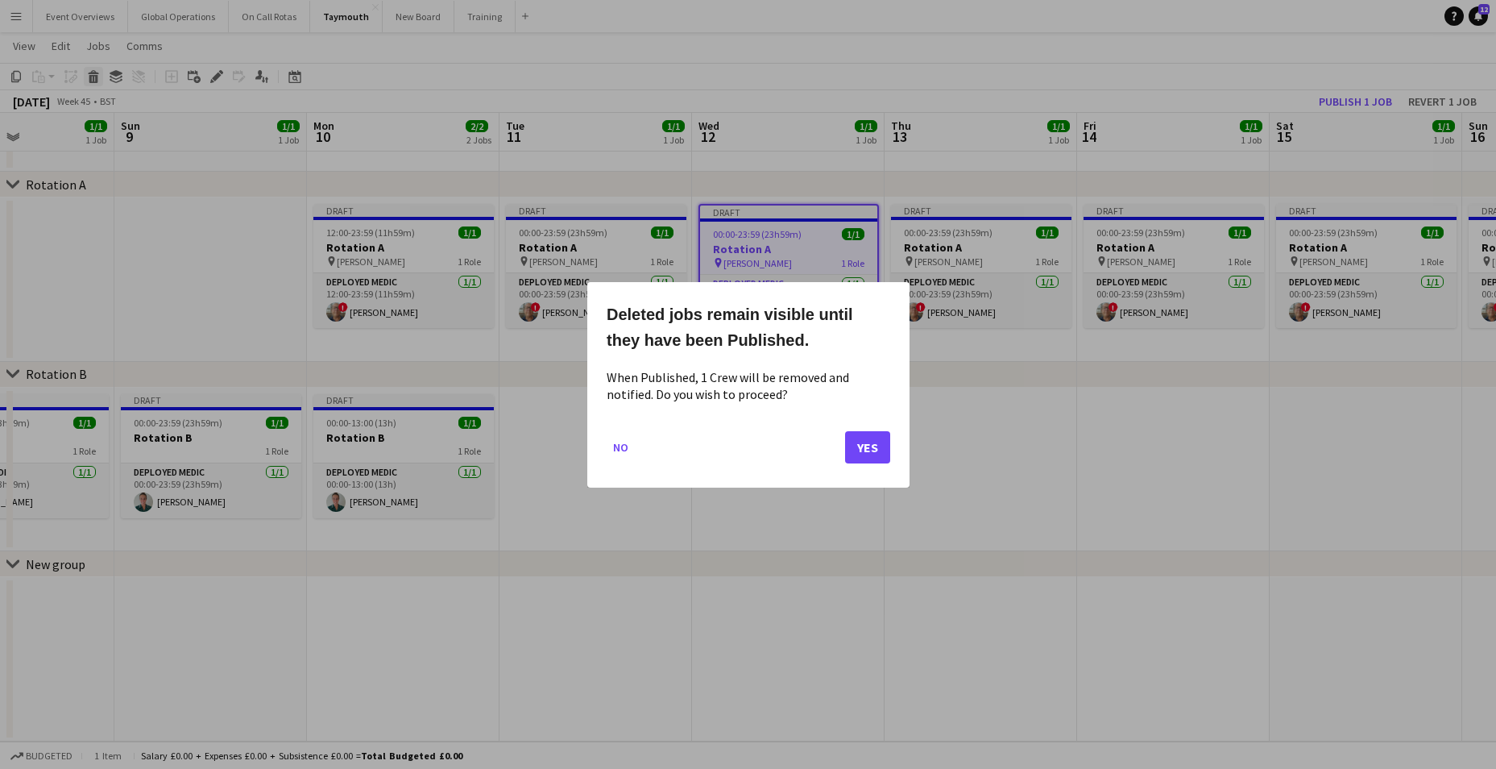
scroll to position [0, 0]
drag, startPoint x: 864, startPoint y: 449, endPoint x: 876, endPoint y: 412, distance: 39.0
click at [864, 449] on button "Yes" at bounding box center [867, 446] width 45 height 32
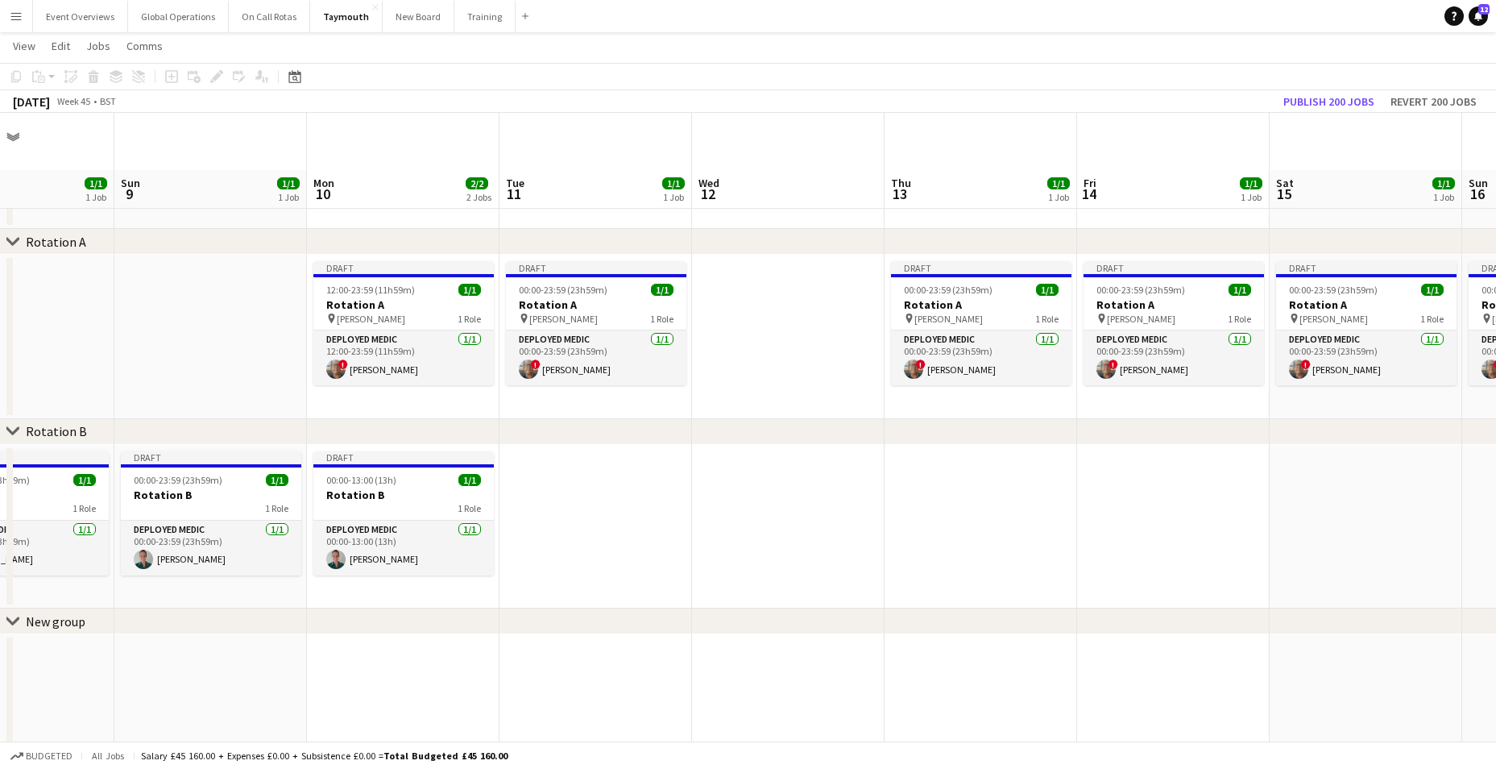
scroll to position [57, 0]
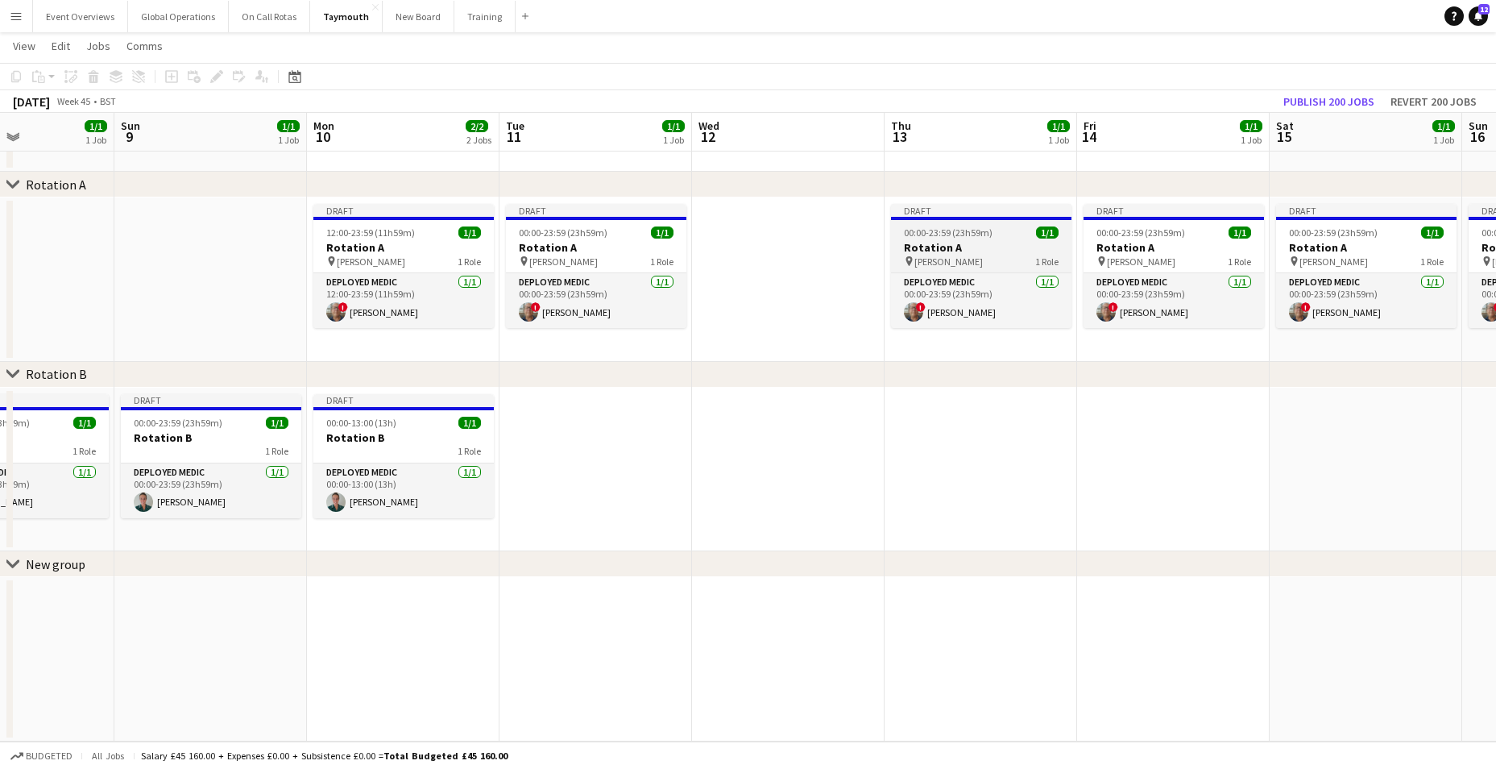
click at [944, 248] on h3 "Rotation A" at bounding box center [981, 247] width 180 height 15
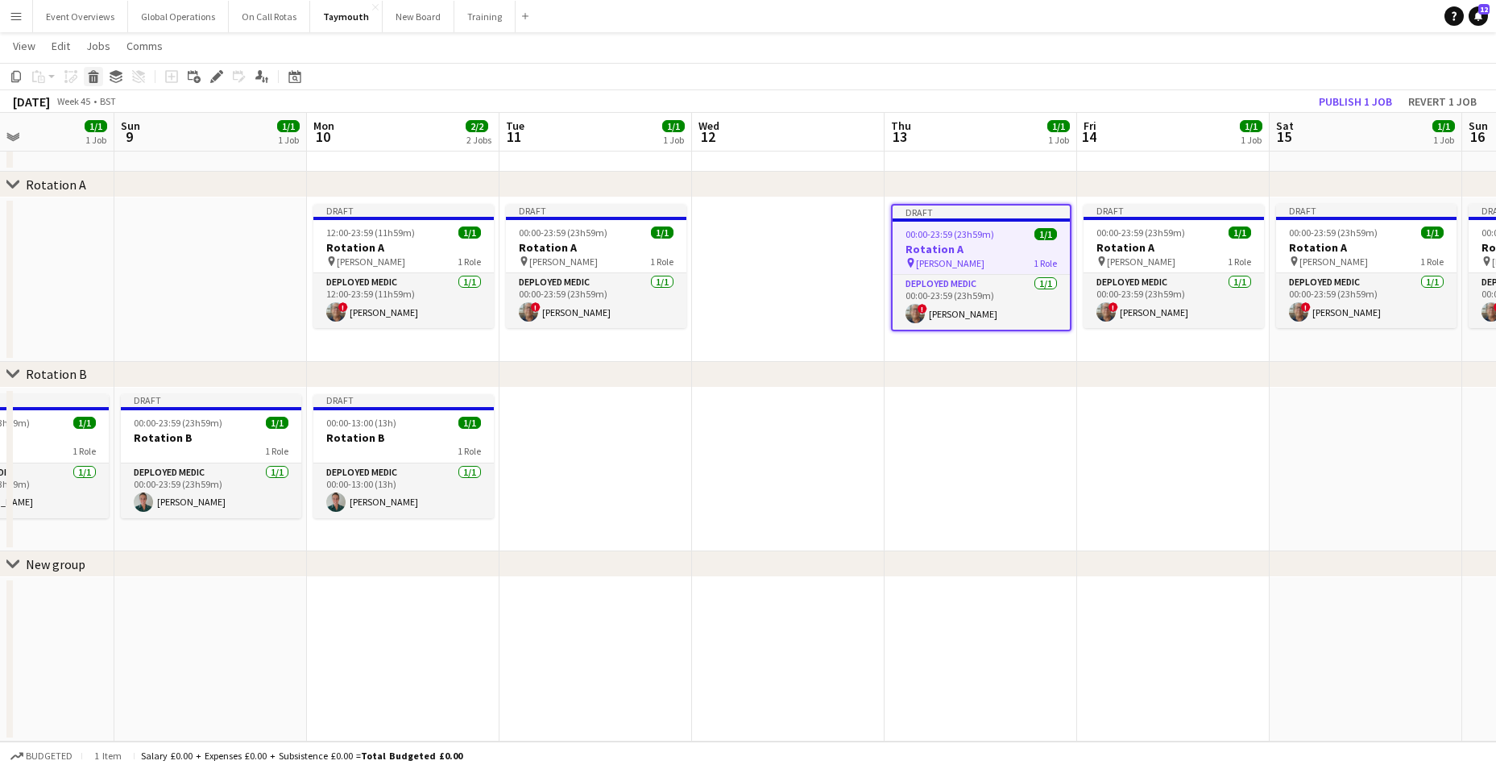
click at [92, 77] on icon "Delete" at bounding box center [93, 76] width 13 height 13
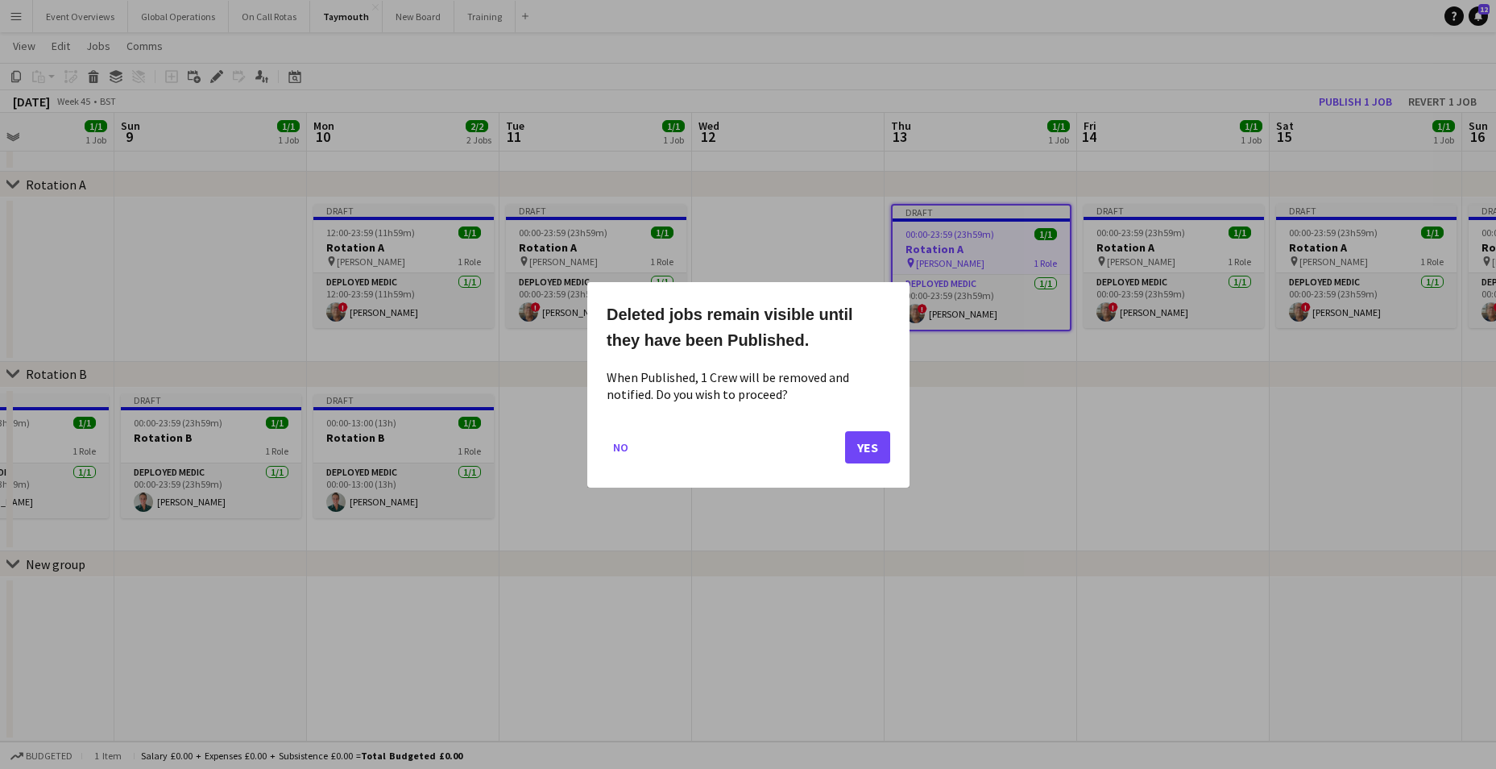
scroll to position [0, 0]
click at [878, 441] on button "Yes" at bounding box center [867, 446] width 45 height 32
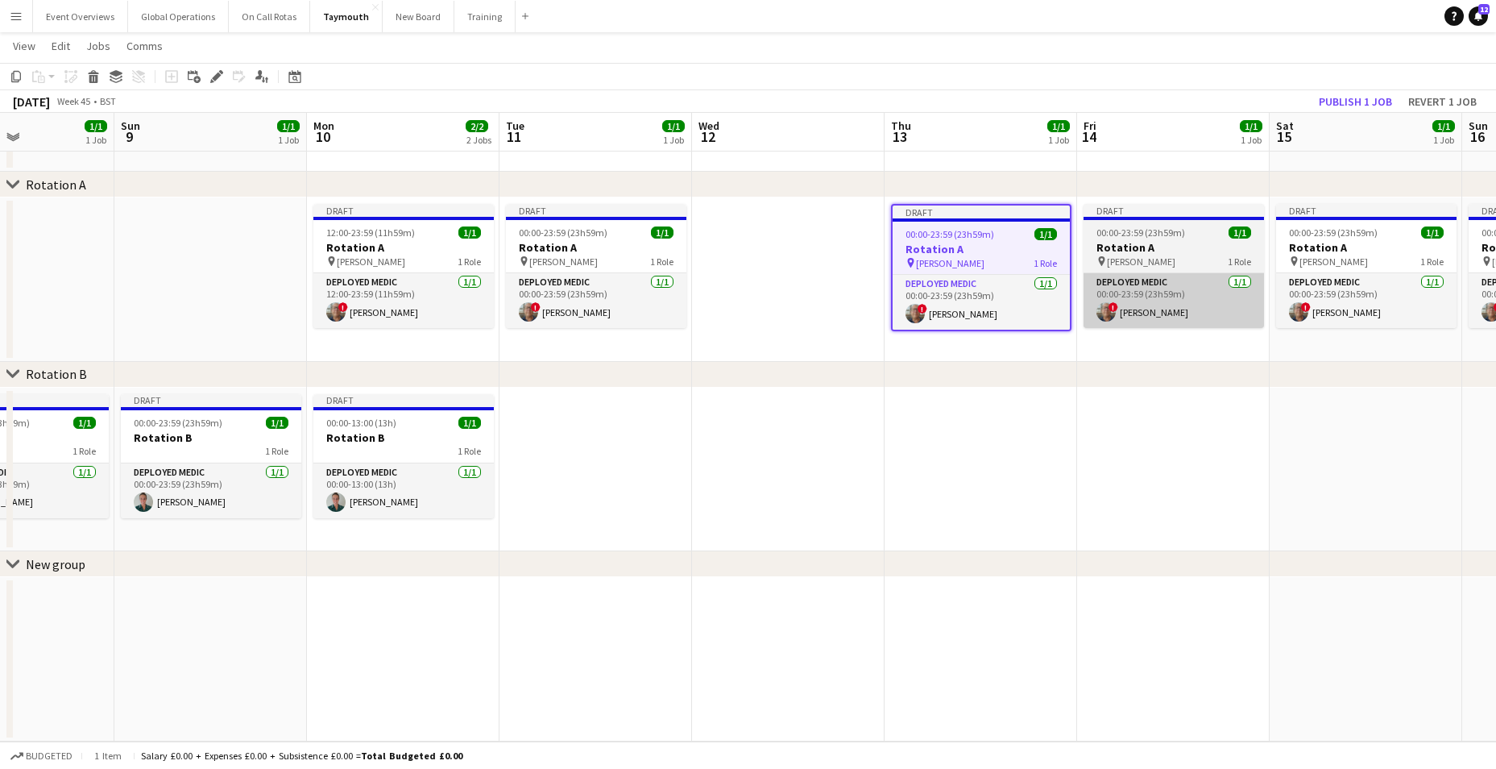
scroll to position [57, 0]
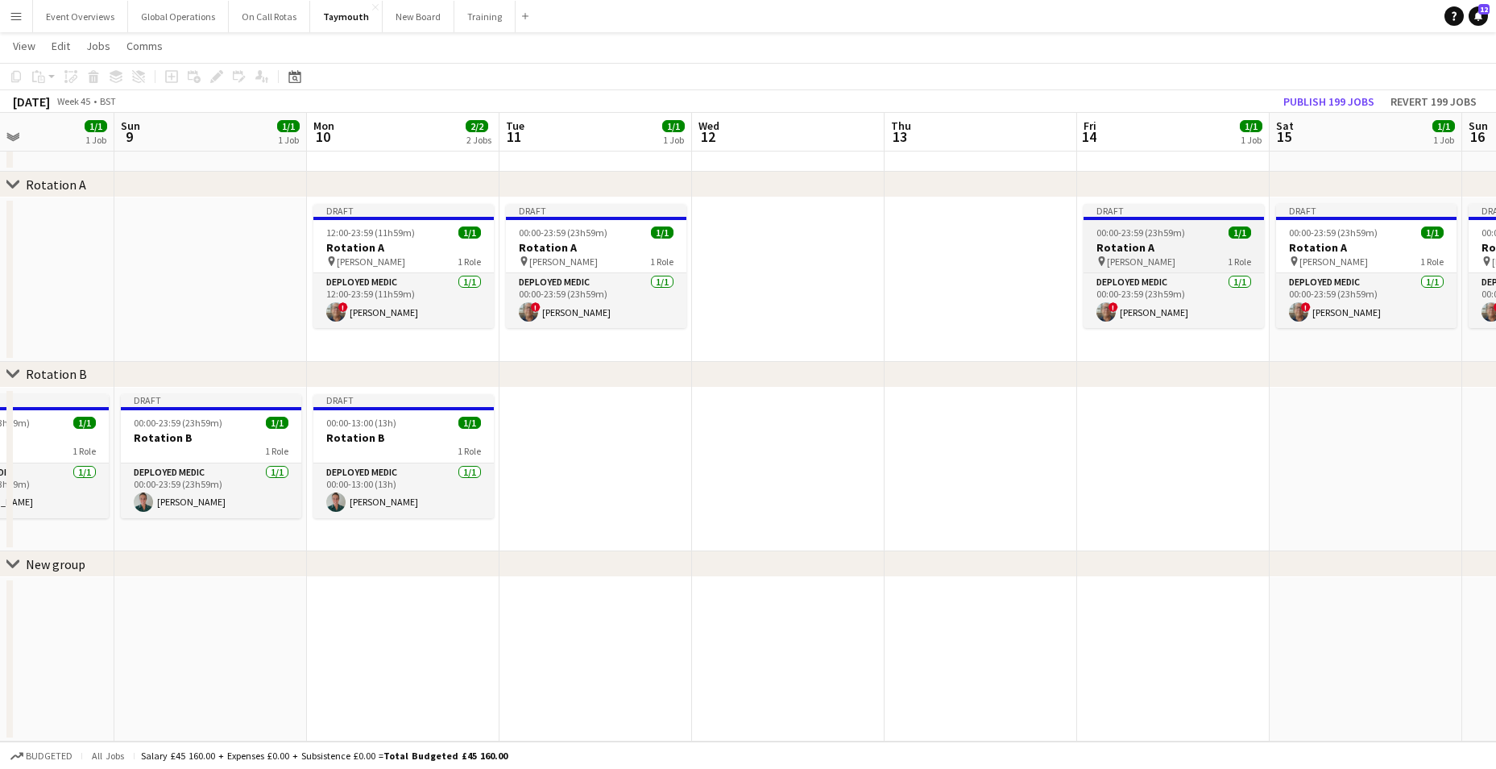
click at [1132, 244] on h3 "Rotation A" at bounding box center [1173, 247] width 180 height 15
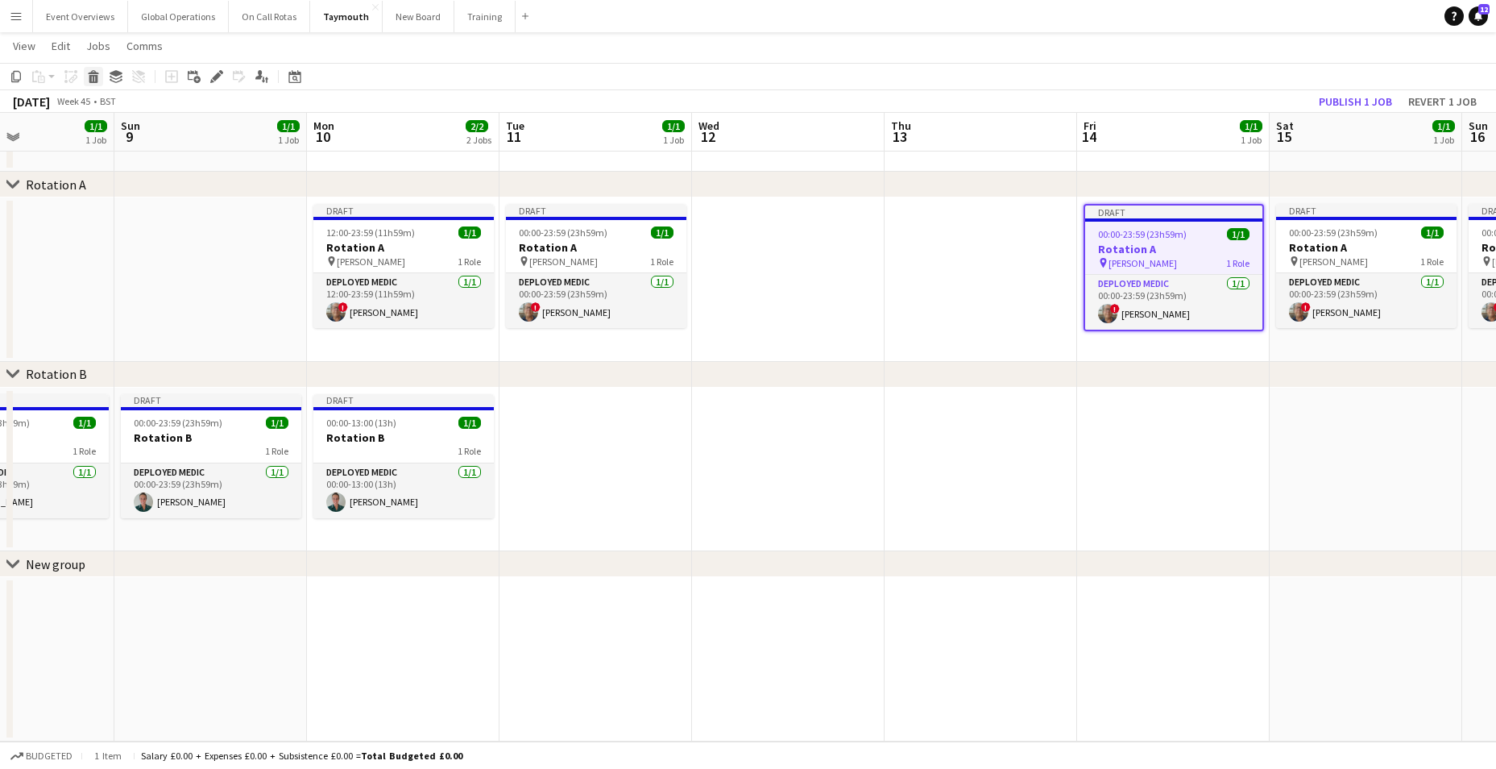
click at [93, 74] on icon "Delete" at bounding box center [93, 76] width 13 height 13
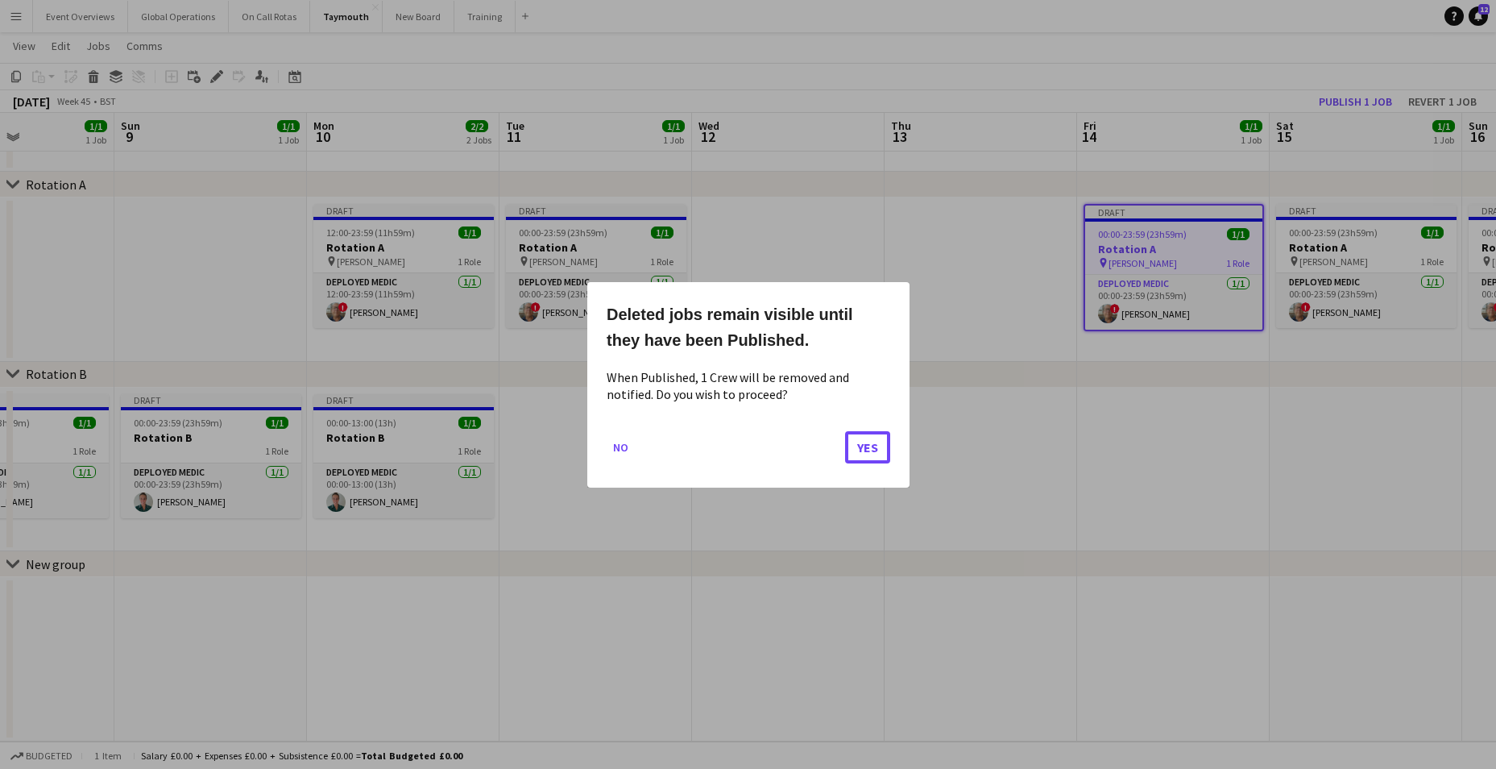
drag, startPoint x: 870, startPoint y: 431, endPoint x: 958, endPoint y: 450, distance: 89.9
click at [872, 430] on button "Yes" at bounding box center [867, 446] width 45 height 32
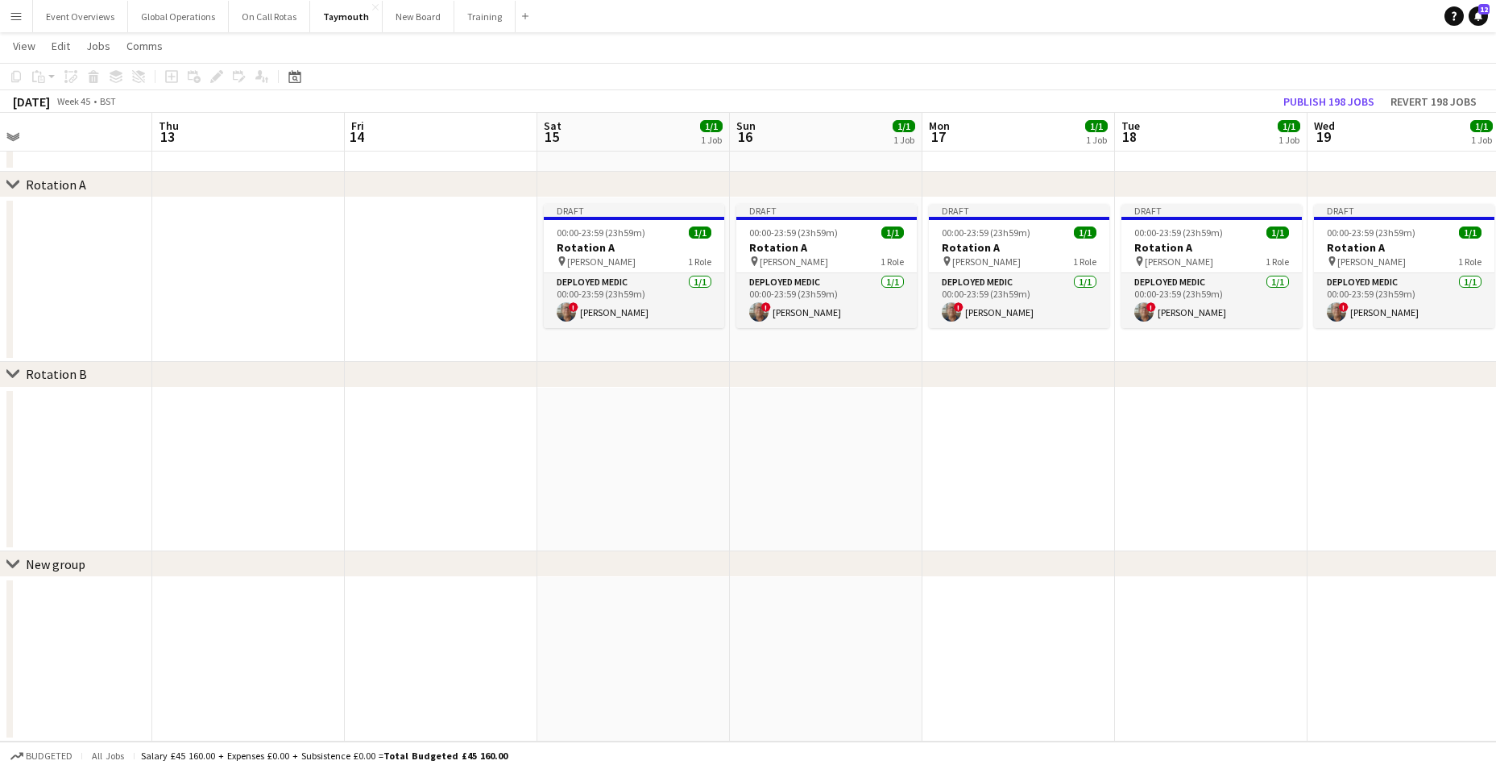
scroll to position [0, 519]
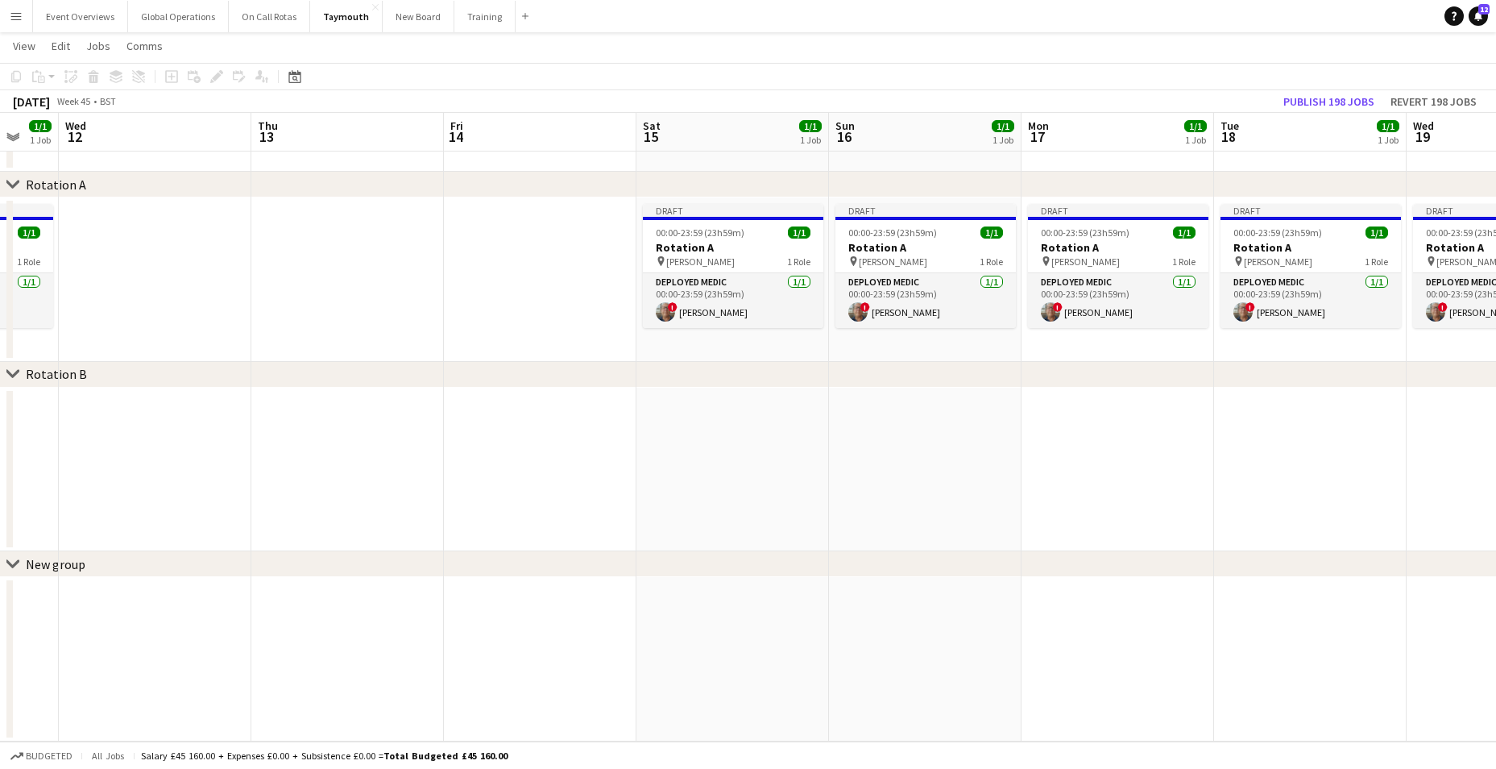
drag, startPoint x: 1154, startPoint y: 500, endPoint x: 334, endPoint y: 528, distance: 820.5
click at [334, 528] on app-calendar-viewport "Sun 9 1/1 1 Job Mon 10 2/2 2 Jobs Tue 11 1/1 1 Job Wed 12 Thu 13 Fri 14 Sat 15 …" at bounding box center [748, 373] width 1496 height 735
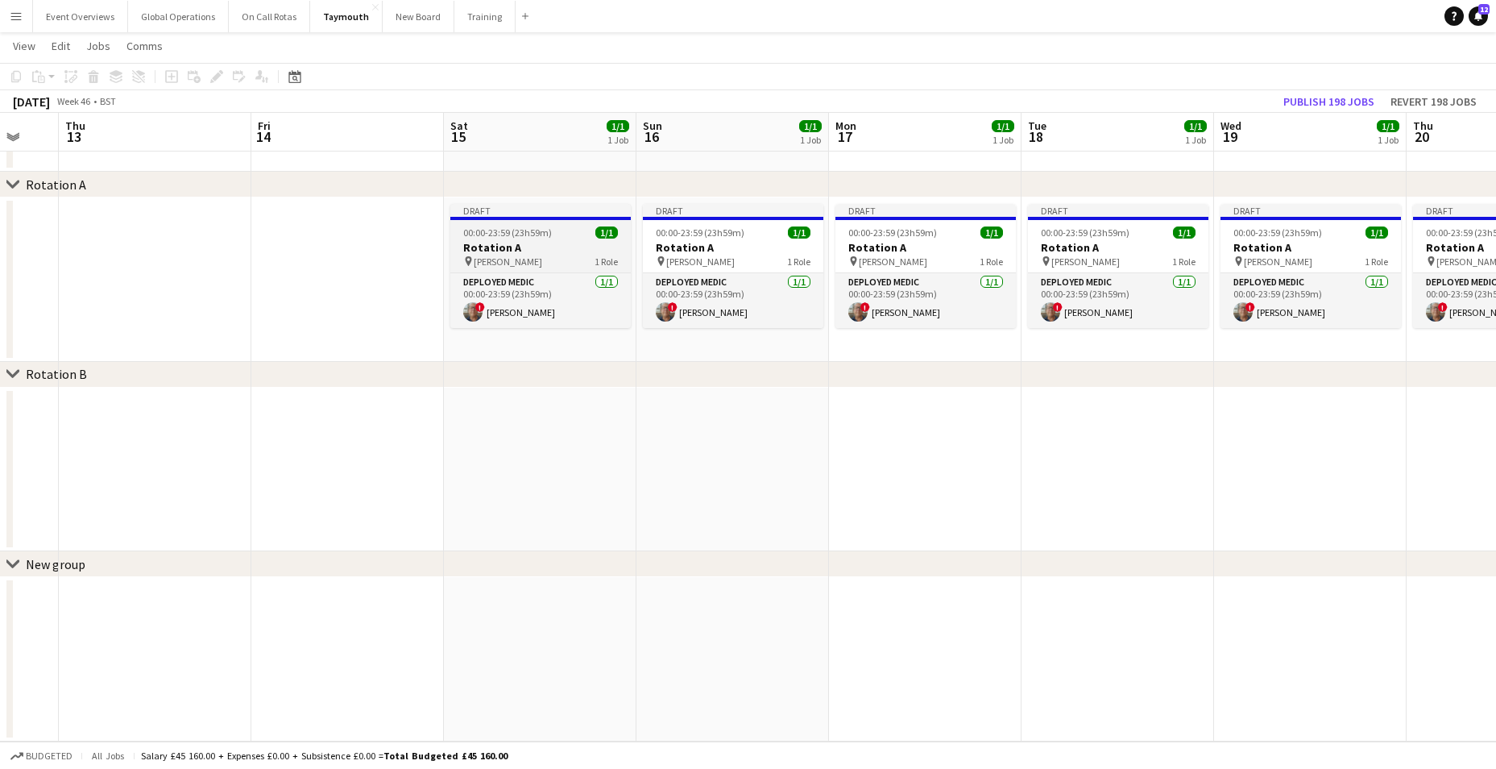
click at [502, 247] on h3 "Rotation A" at bounding box center [540, 247] width 180 height 15
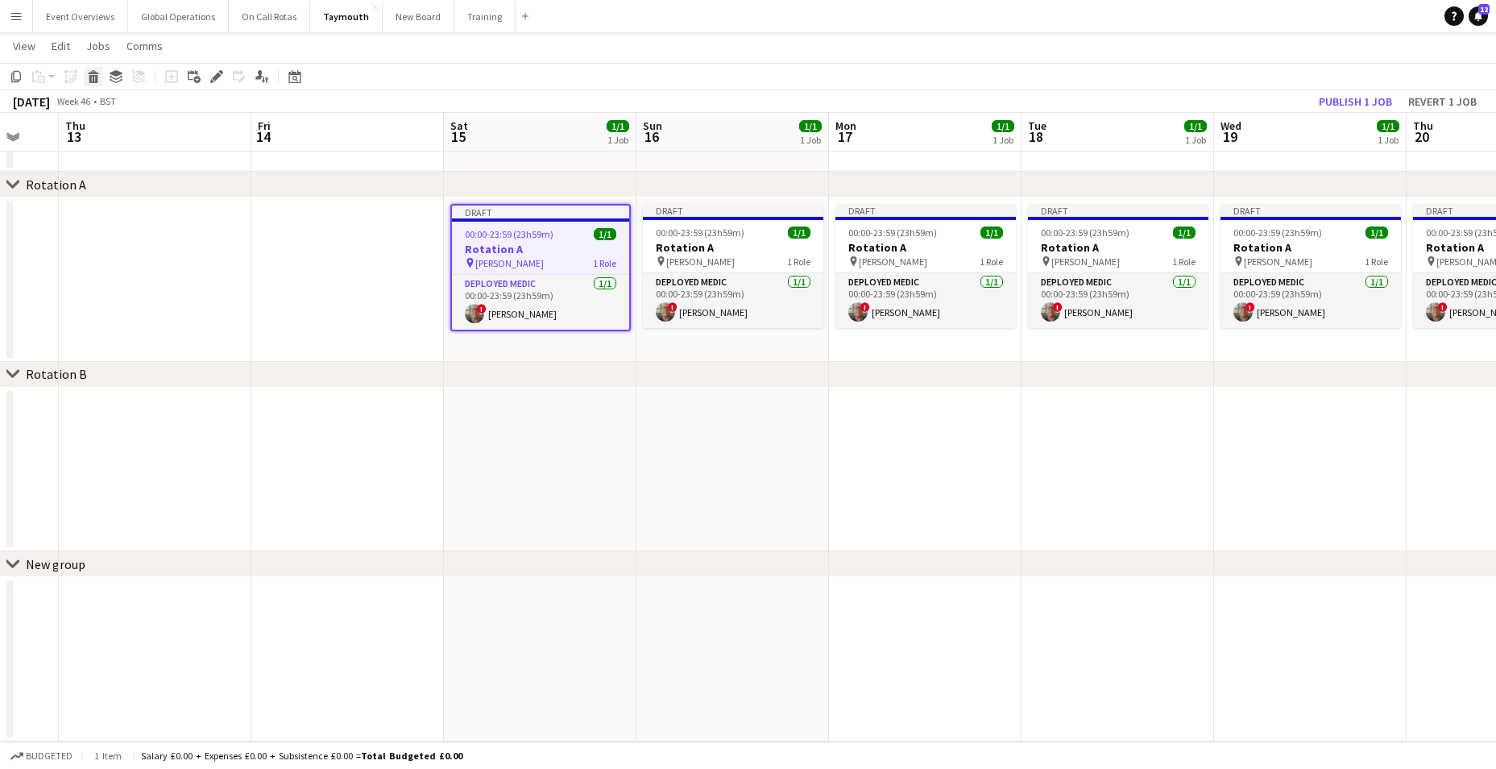
click at [92, 73] on icon at bounding box center [93, 72] width 10 height 4
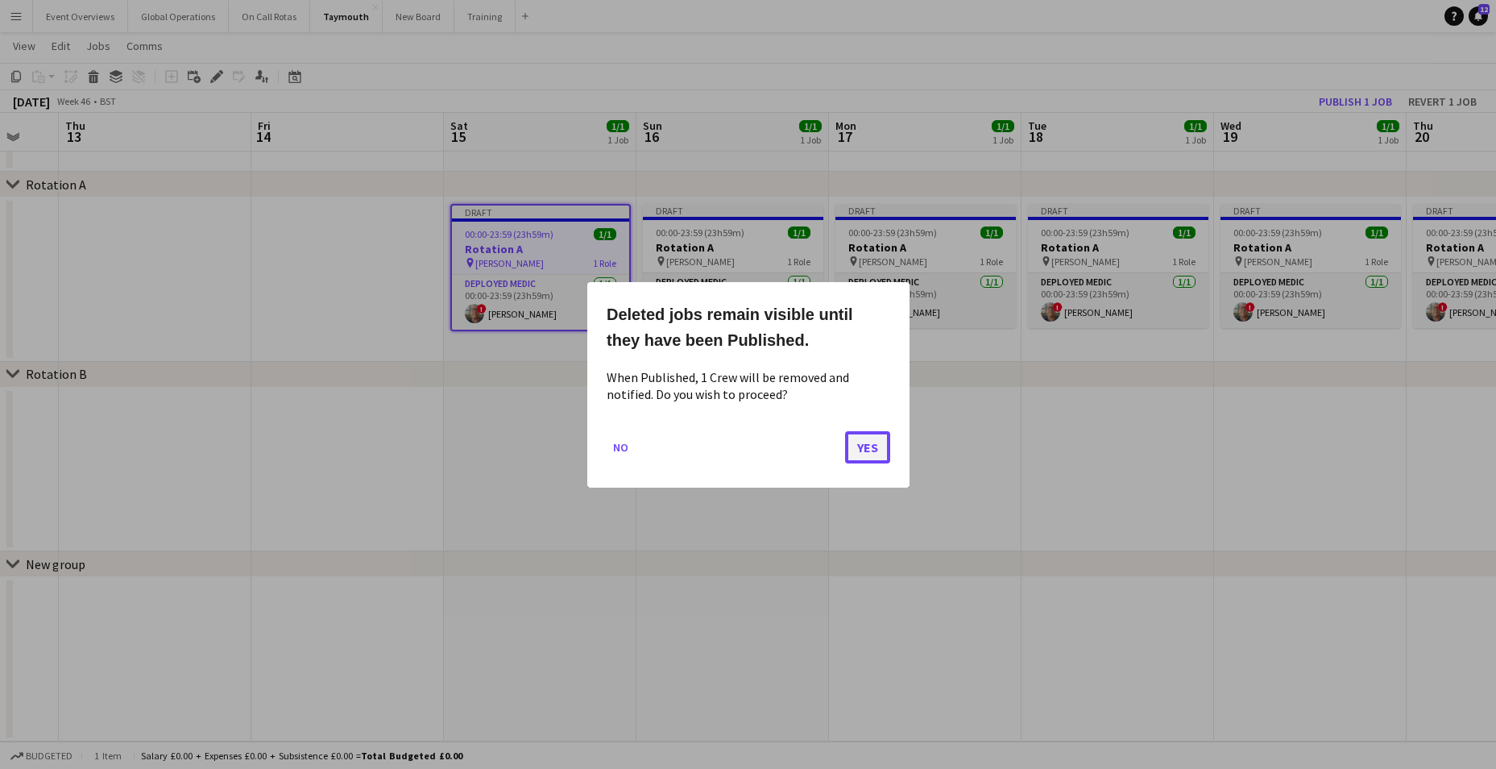
click at [881, 444] on button "Yes" at bounding box center [867, 446] width 45 height 32
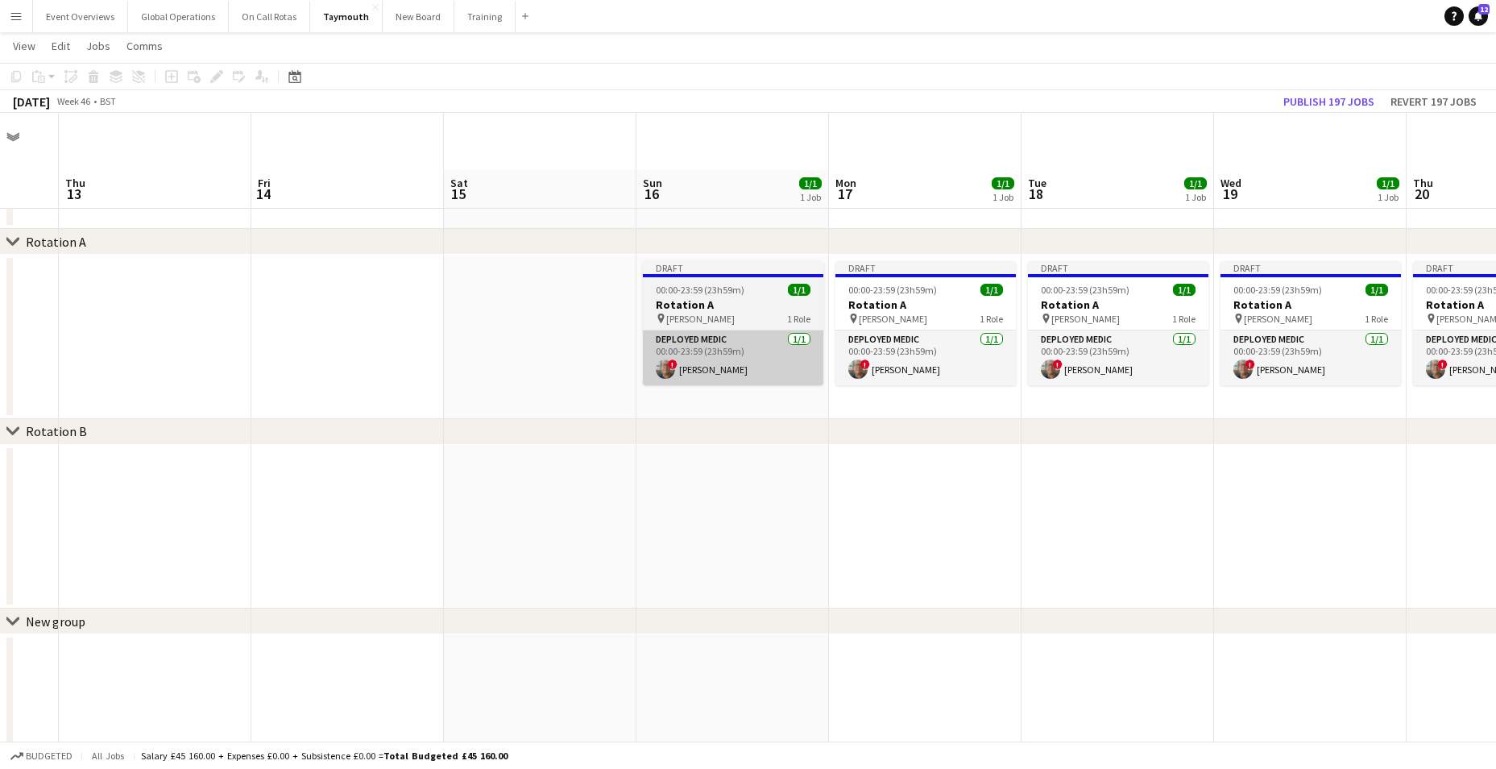
scroll to position [57, 0]
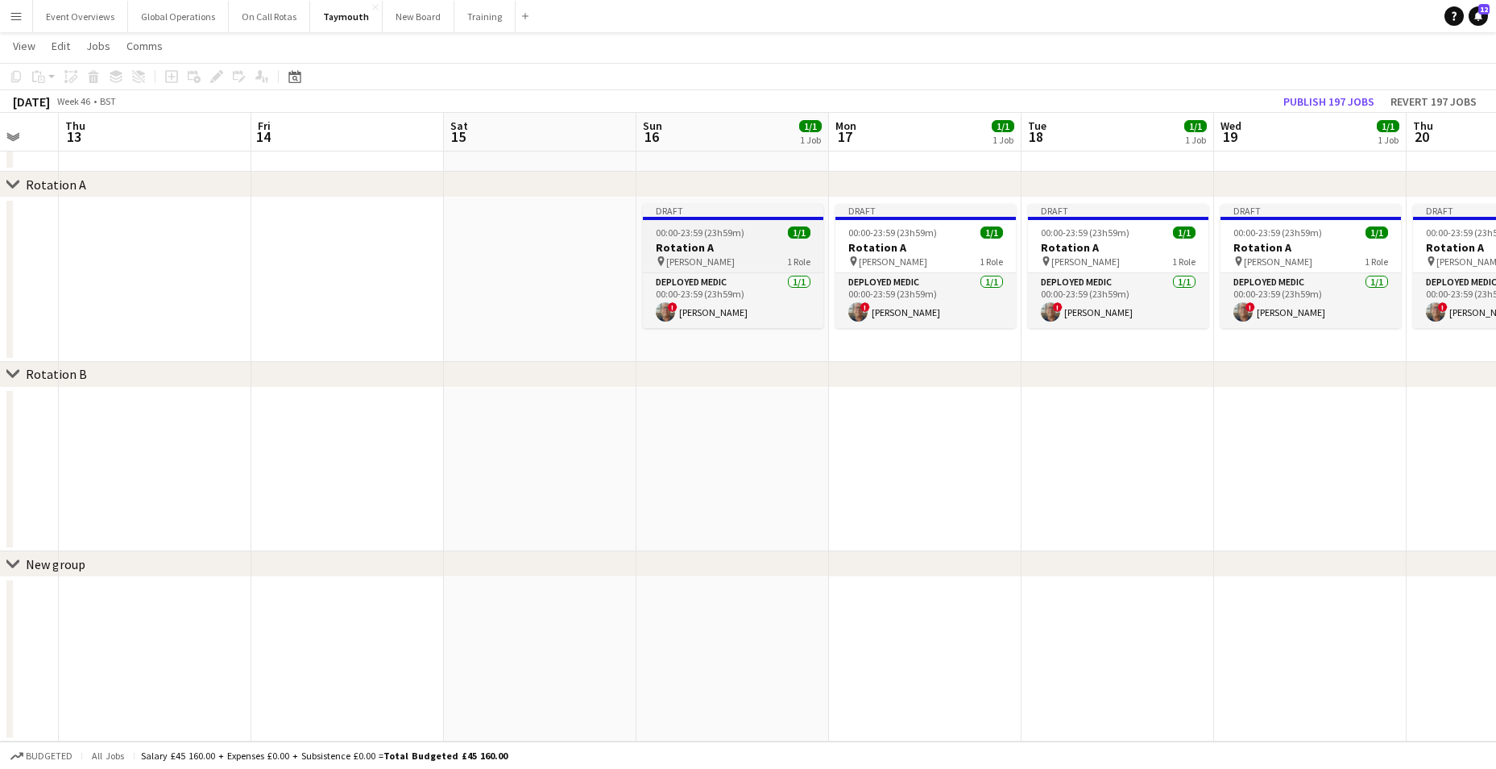
click at [682, 249] on h3 "Rotation A" at bounding box center [733, 247] width 180 height 15
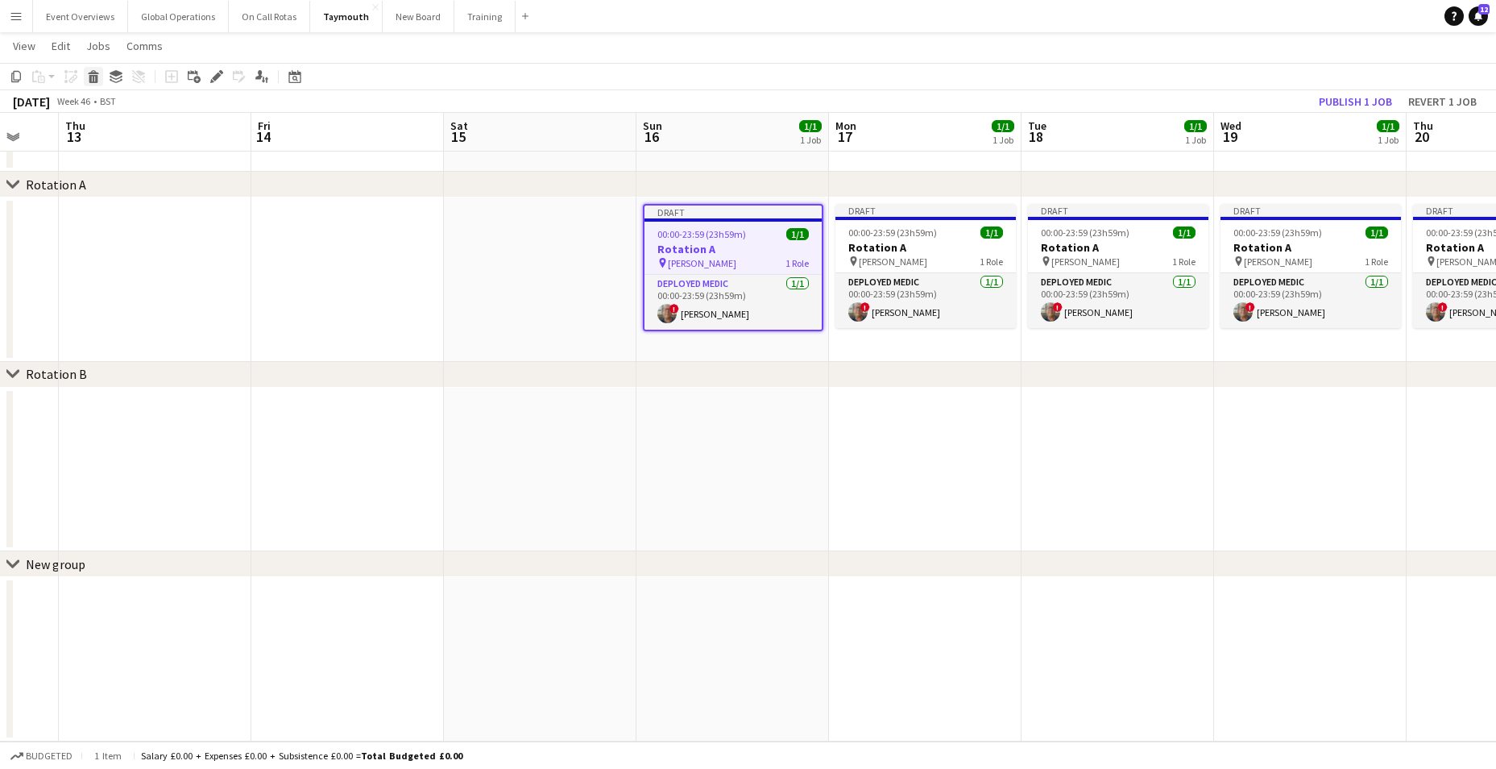
click at [86, 83] on div "Delete" at bounding box center [93, 76] width 19 height 19
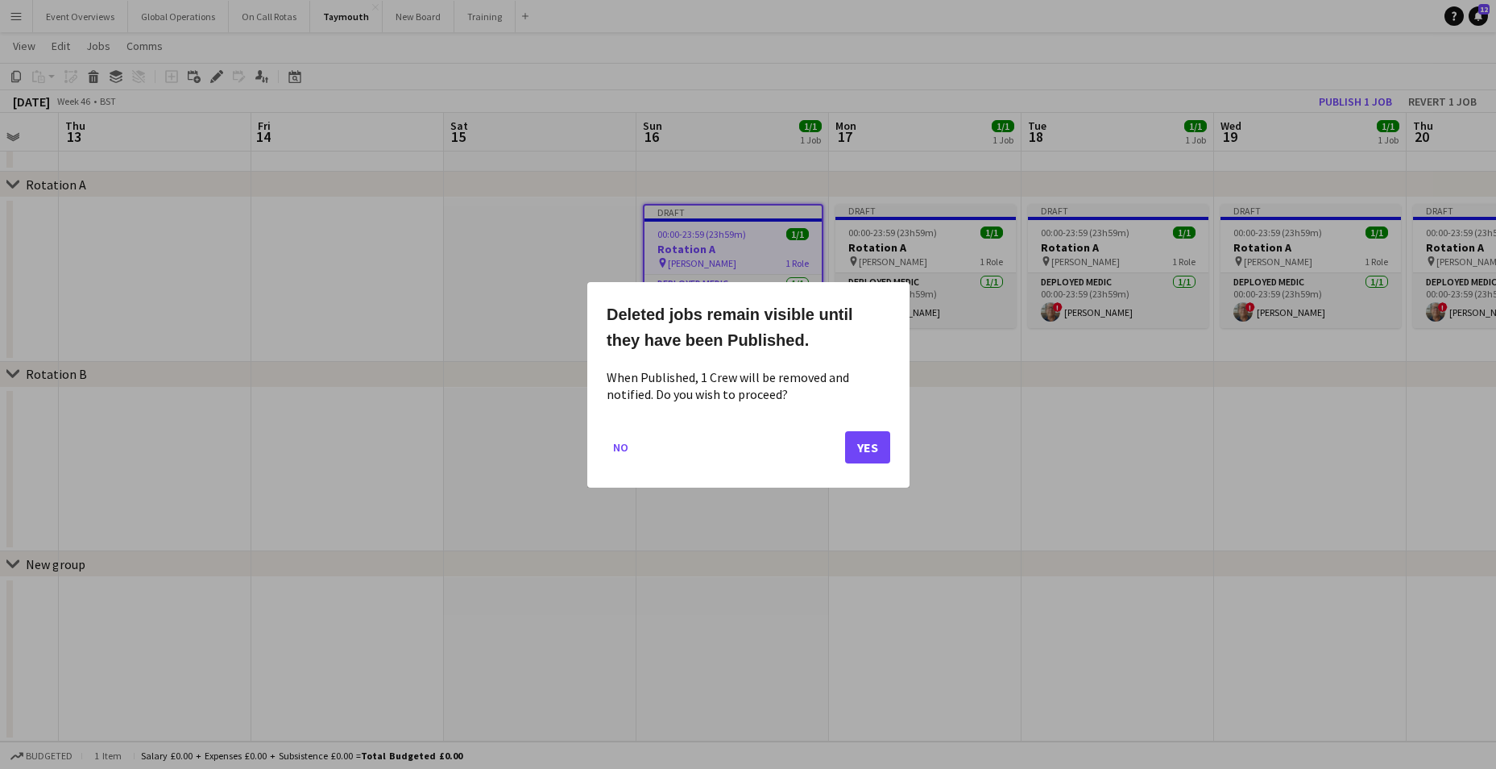
click at [874, 429] on mat-dialog-actions "No Yes" at bounding box center [749, 452] width 284 height 68
click at [871, 452] on button "Yes" at bounding box center [867, 446] width 45 height 32
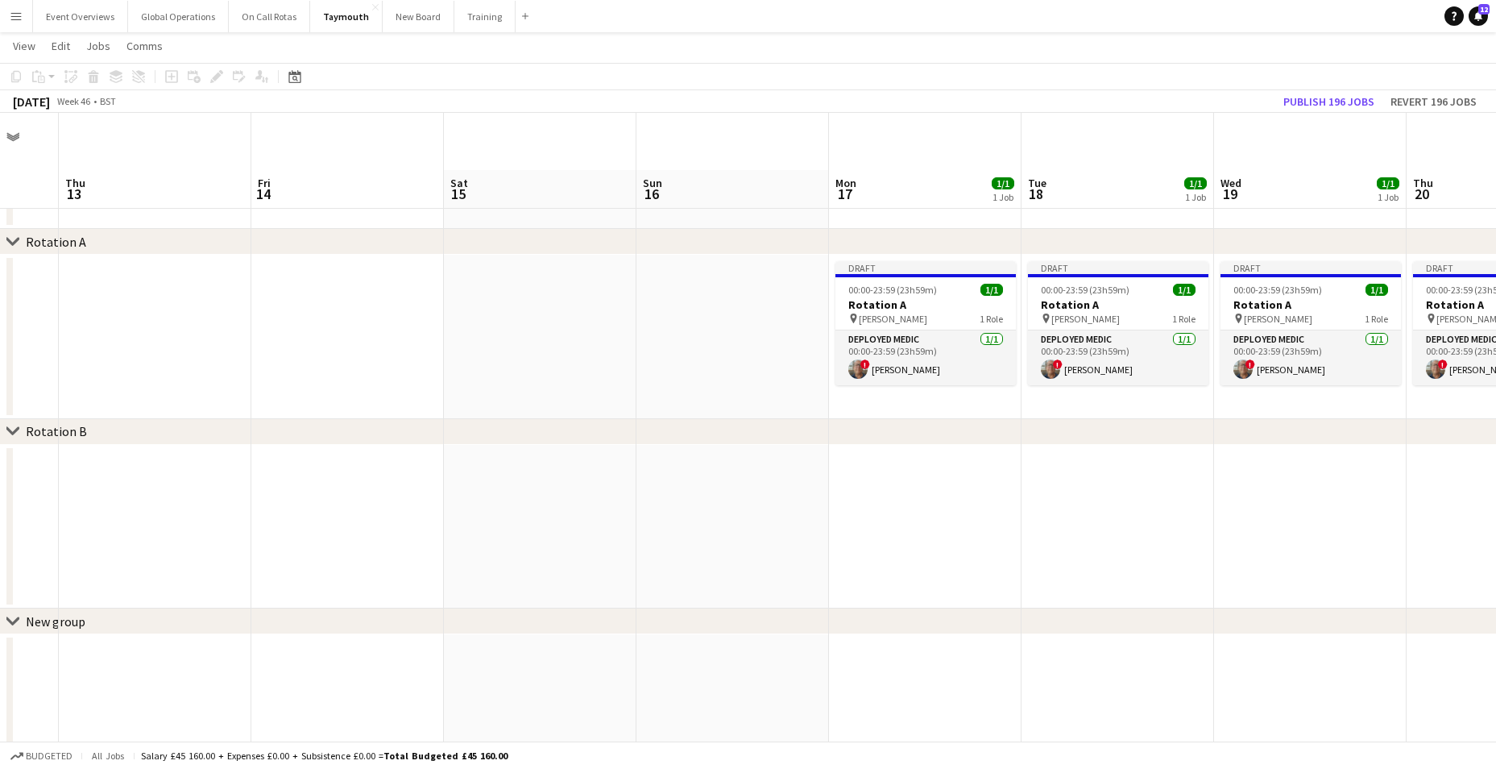
scroll to position [57, 0]
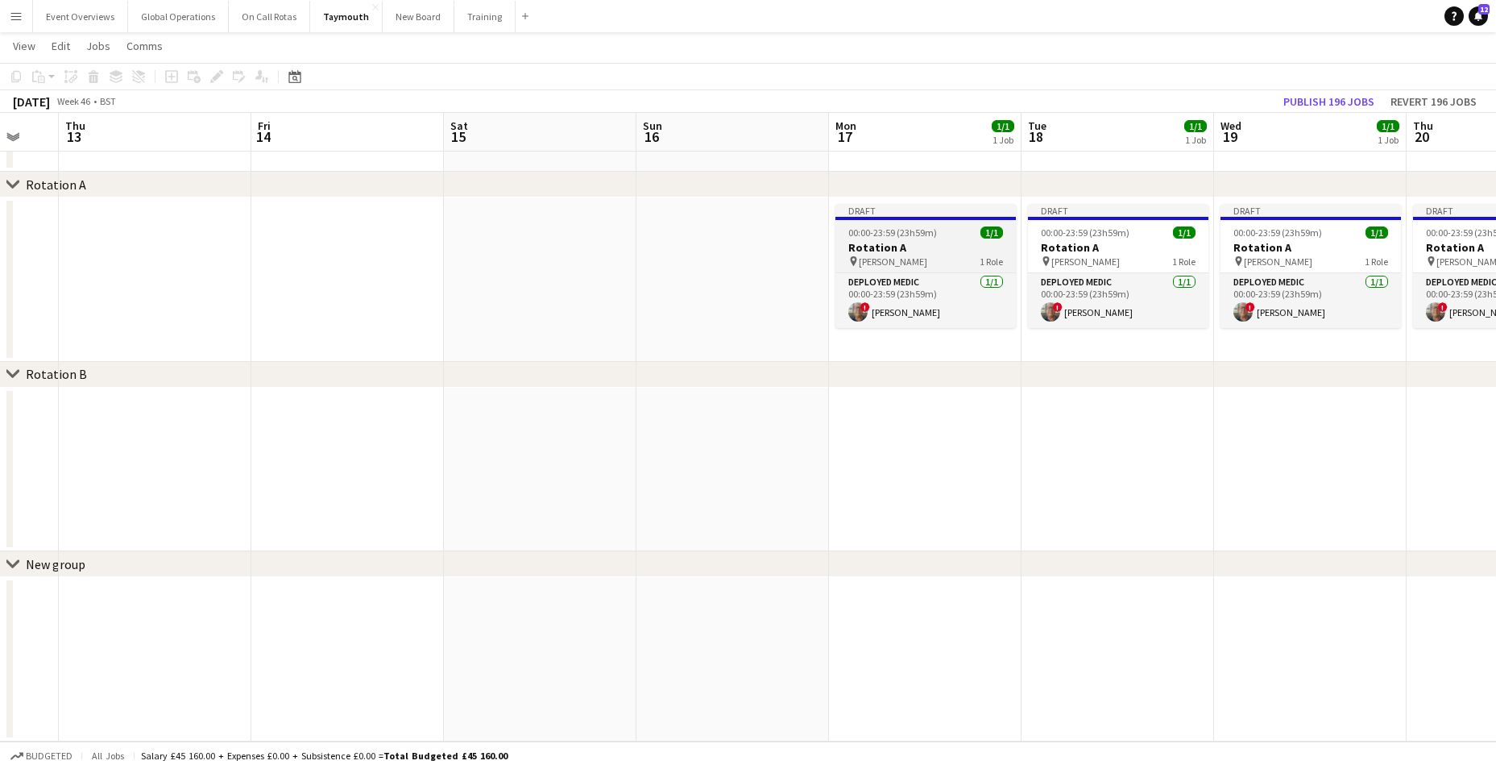
click at [870, 247] on h3 "Rotation A" at bounding box center [925, 247] width 180 height 15
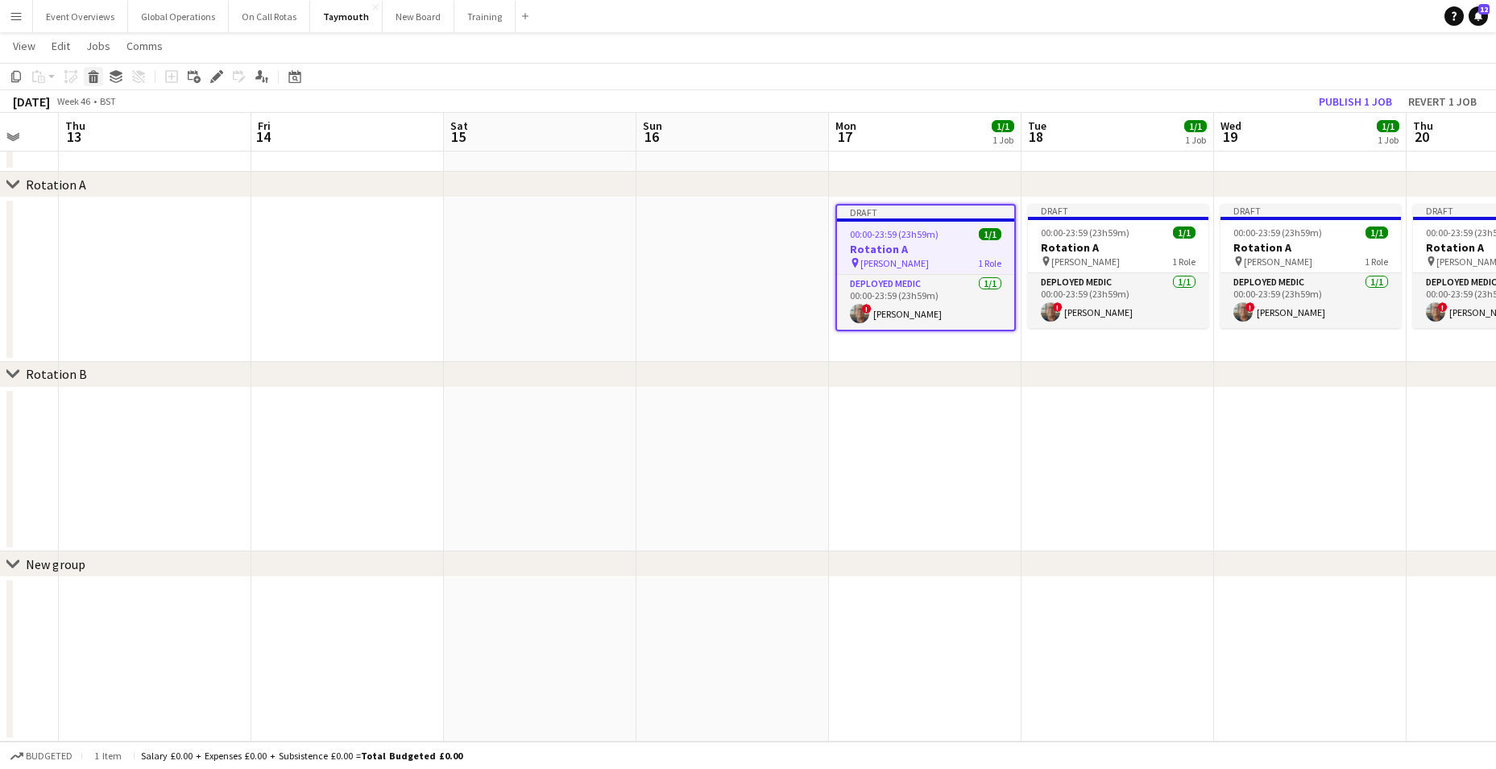
click at [93, 72] on icon "Delete" at bounding box center [93, 76] width 13 height 13
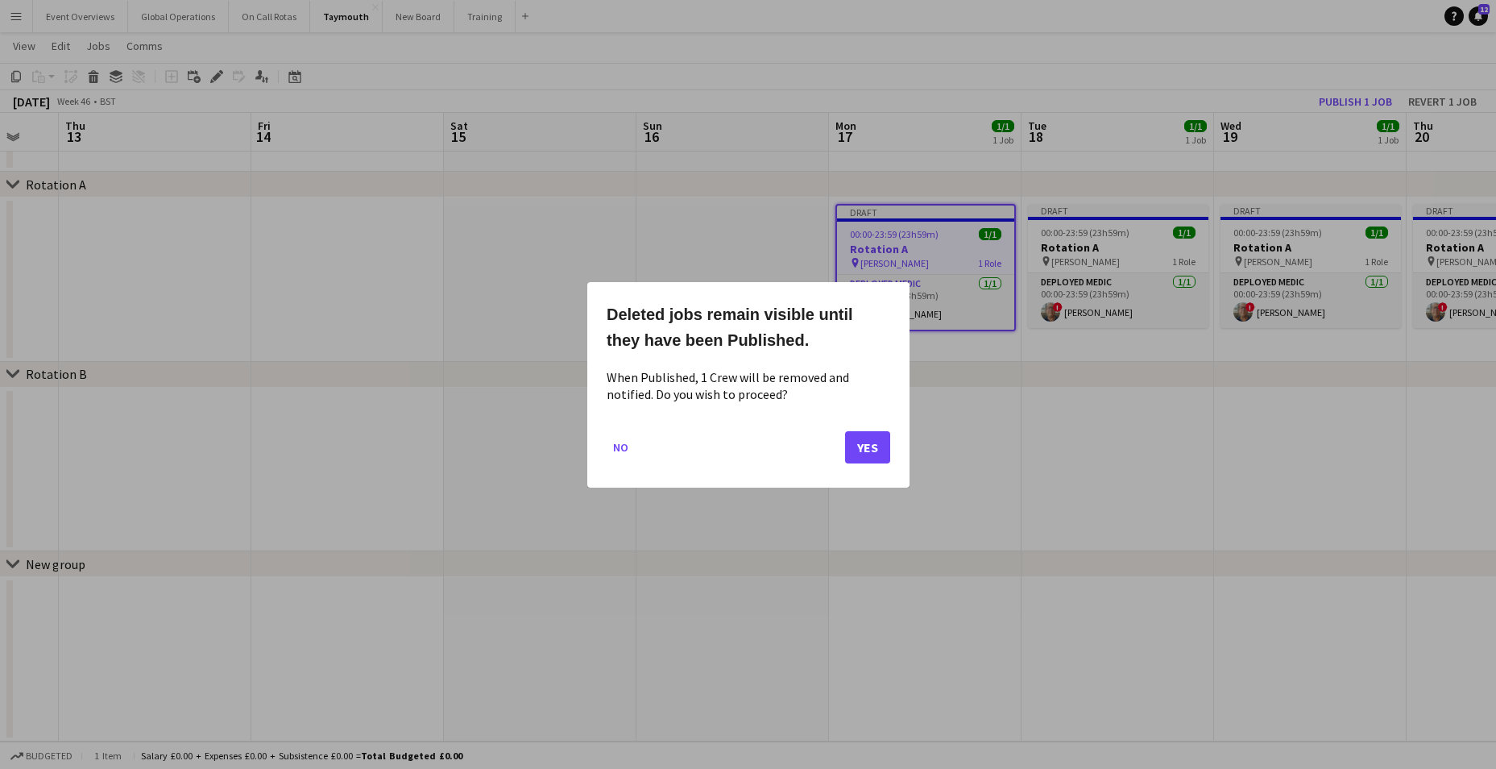
scroll to position [0, 0]
click at [880, 437] on button "Yes" at bounding box center [867, 446] width 45 height 32
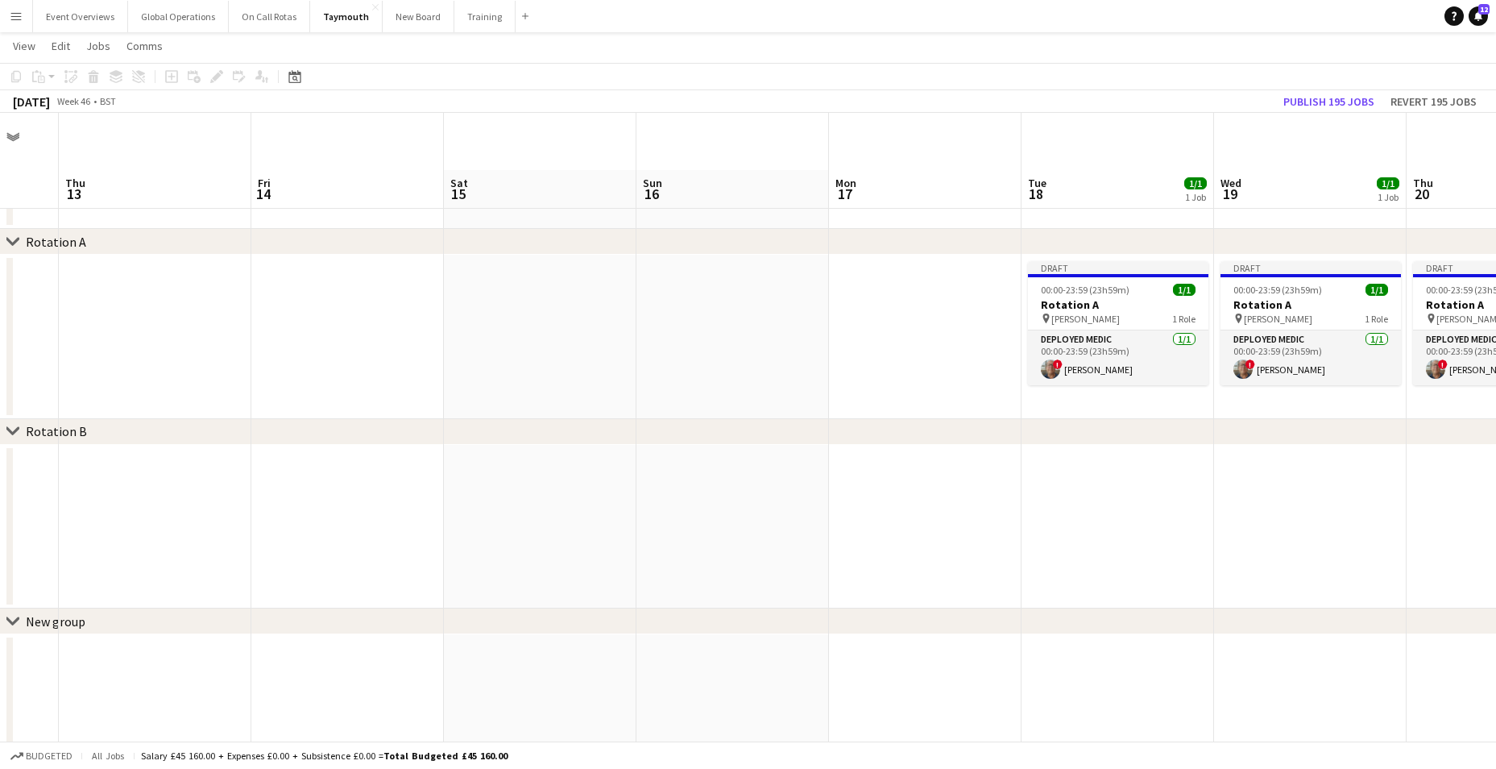
scroll to position [57, 0]
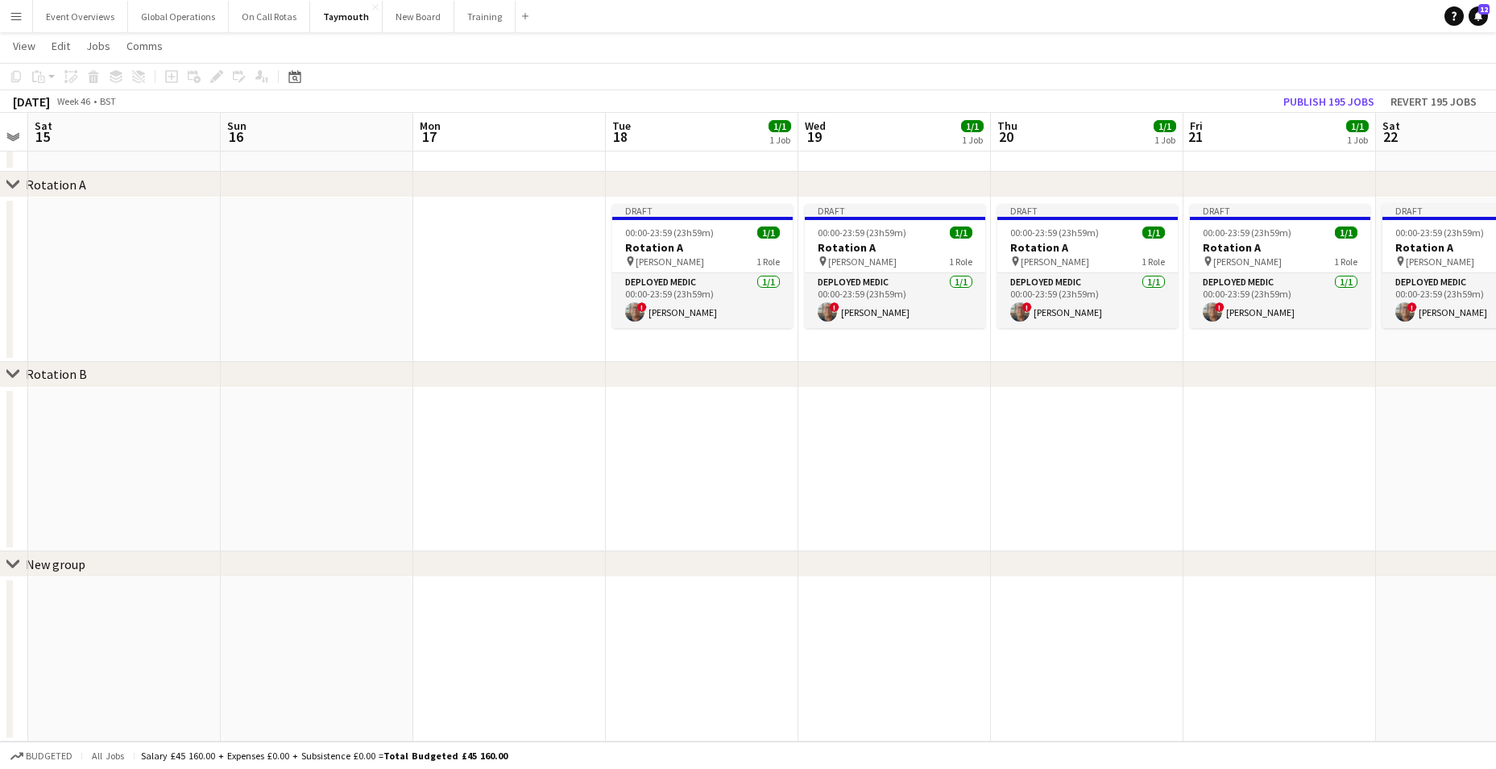
drag, startPoint x: 1001, startPoint y: 479, endPoint x: 567, endPoint y: 373, distance: 446.2
click at [551, 495] on app-calendar-viewport "Wed 12 Thu 13 Fri 14 Sat 15 Sun 16 Mon 17 Tue 18 1/1 1 Job Wed 19 1/1 1 Job Thu…" at bounding box center [748, 373] width 1496 height 735
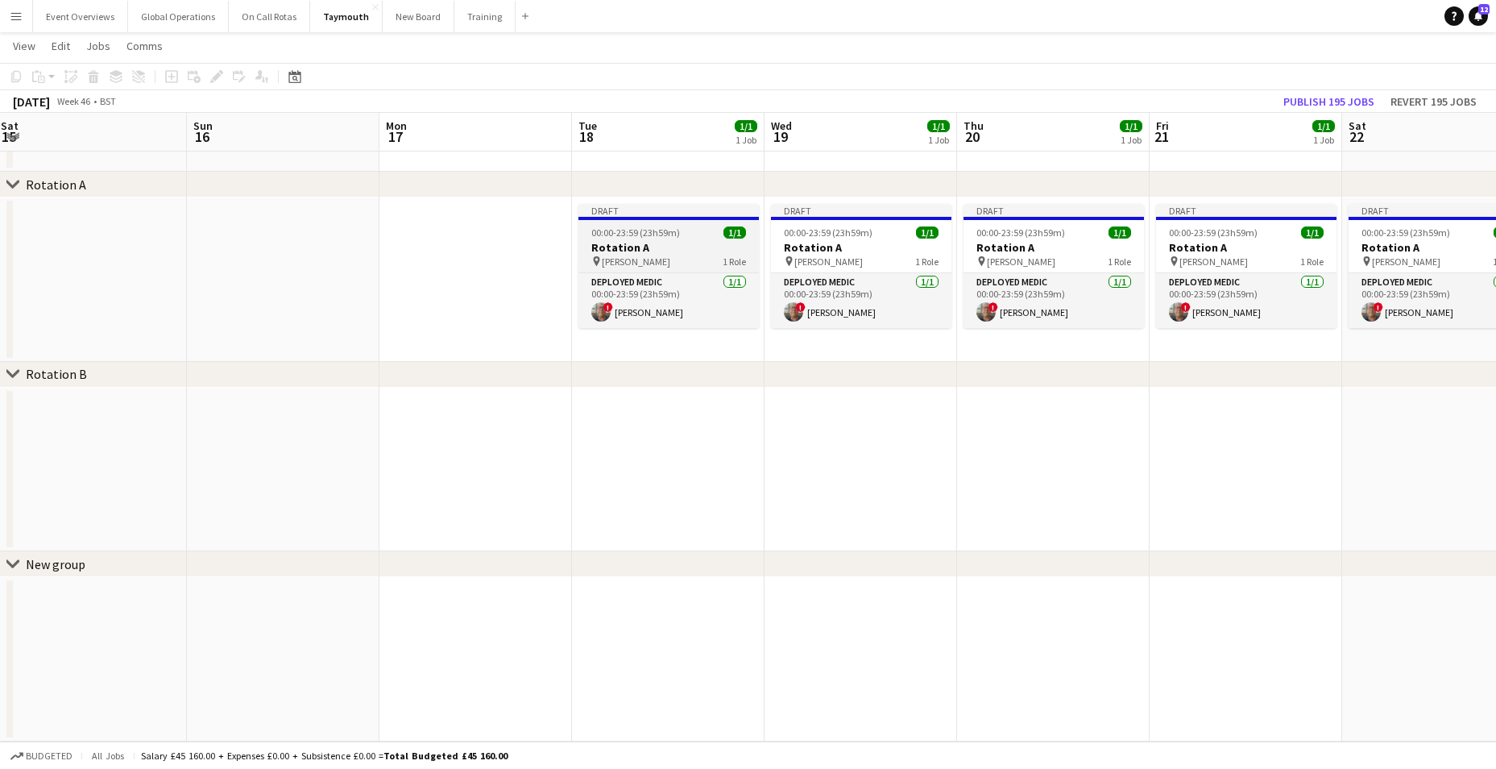
click at [611, 244] on h3 "Rotation A" at bounding box center [668, 247] width 180 height 15
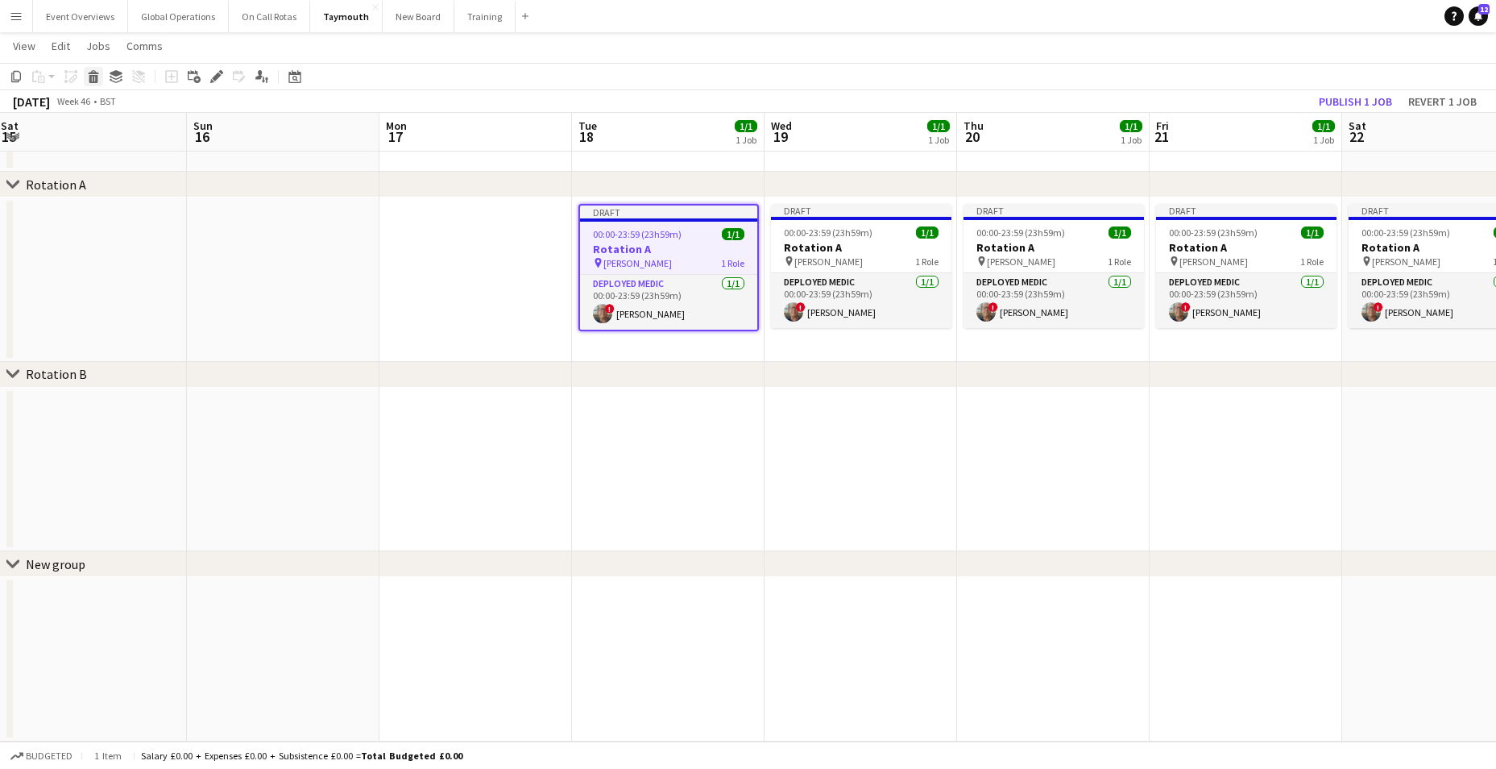
click at [93, 77] on icon at bounding box center [93, 79] width 9 height 8
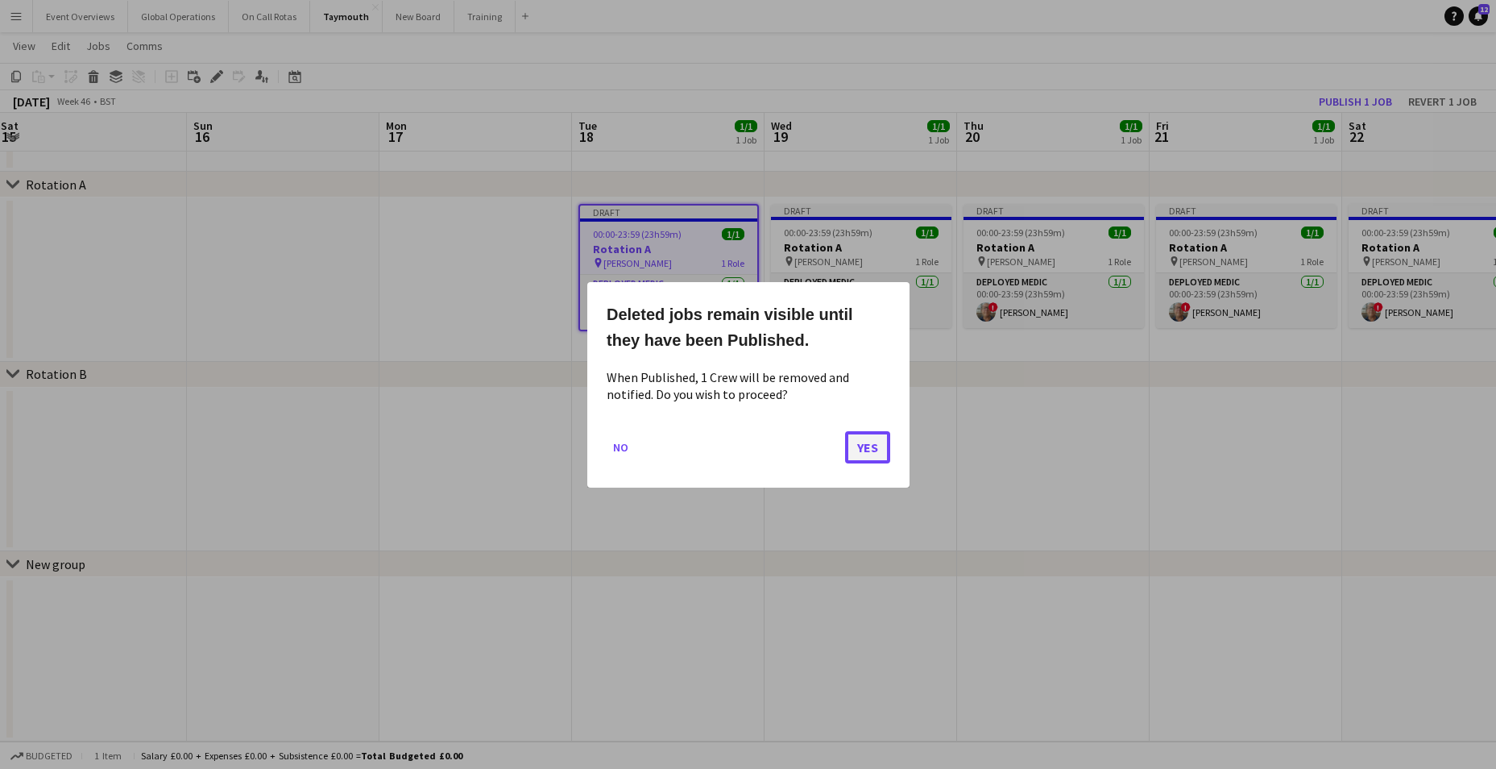
click at [861, 448] on button "Yes" at bounding box center [867, 446] width 45 height 32
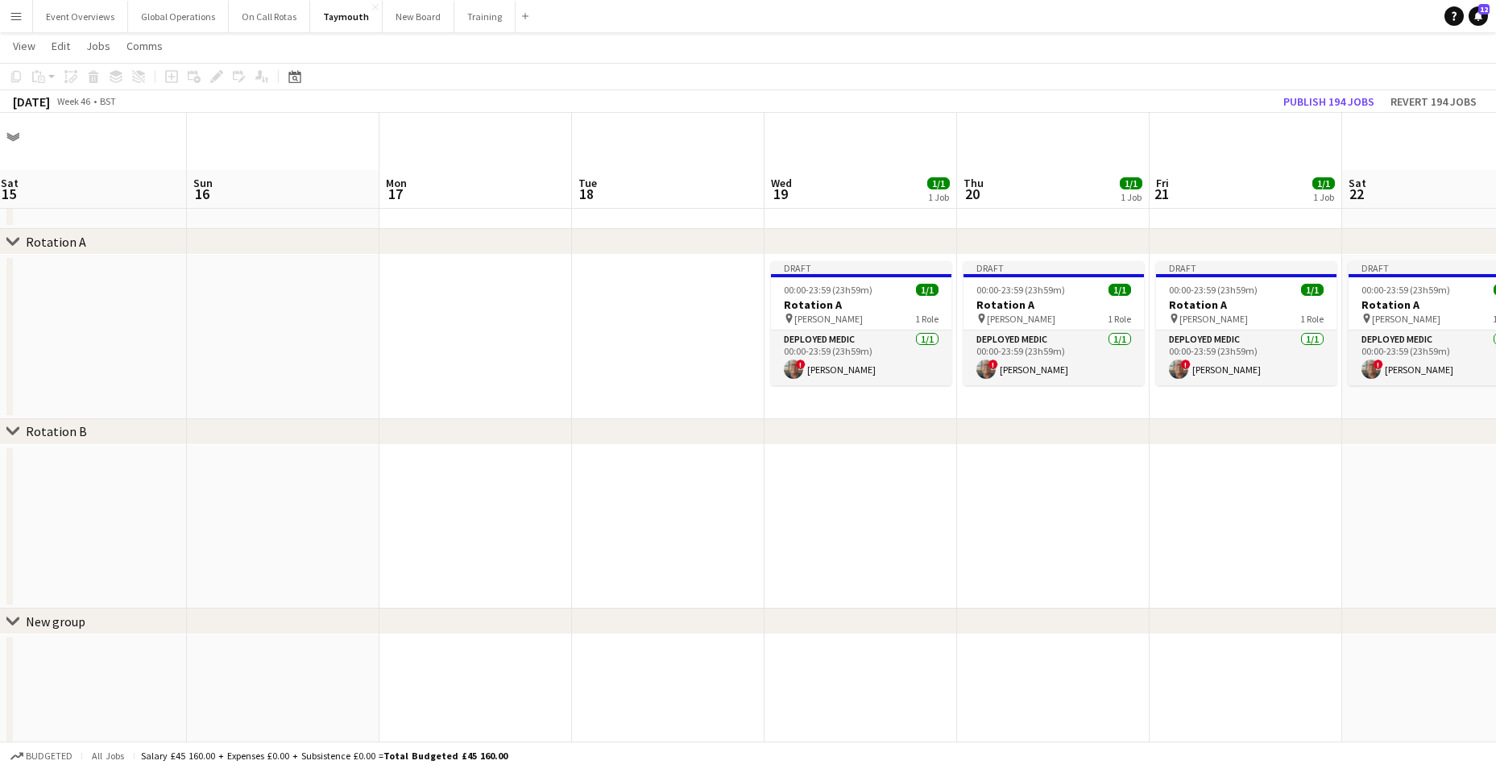
scroll to position [57, 0]
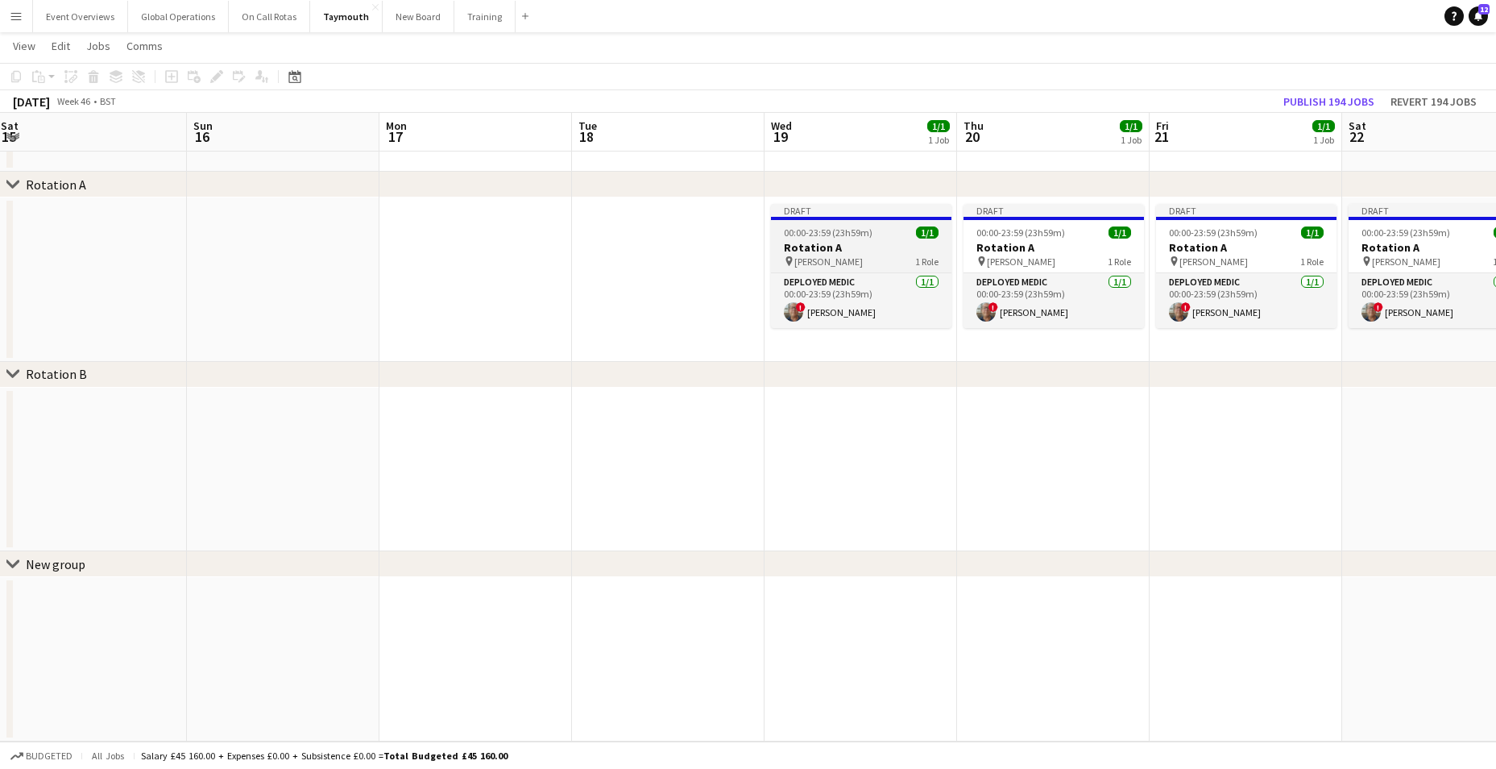
click at [816, 242] on h3 "Rotation A" at bounding box center [861, 247] width 180 height 15
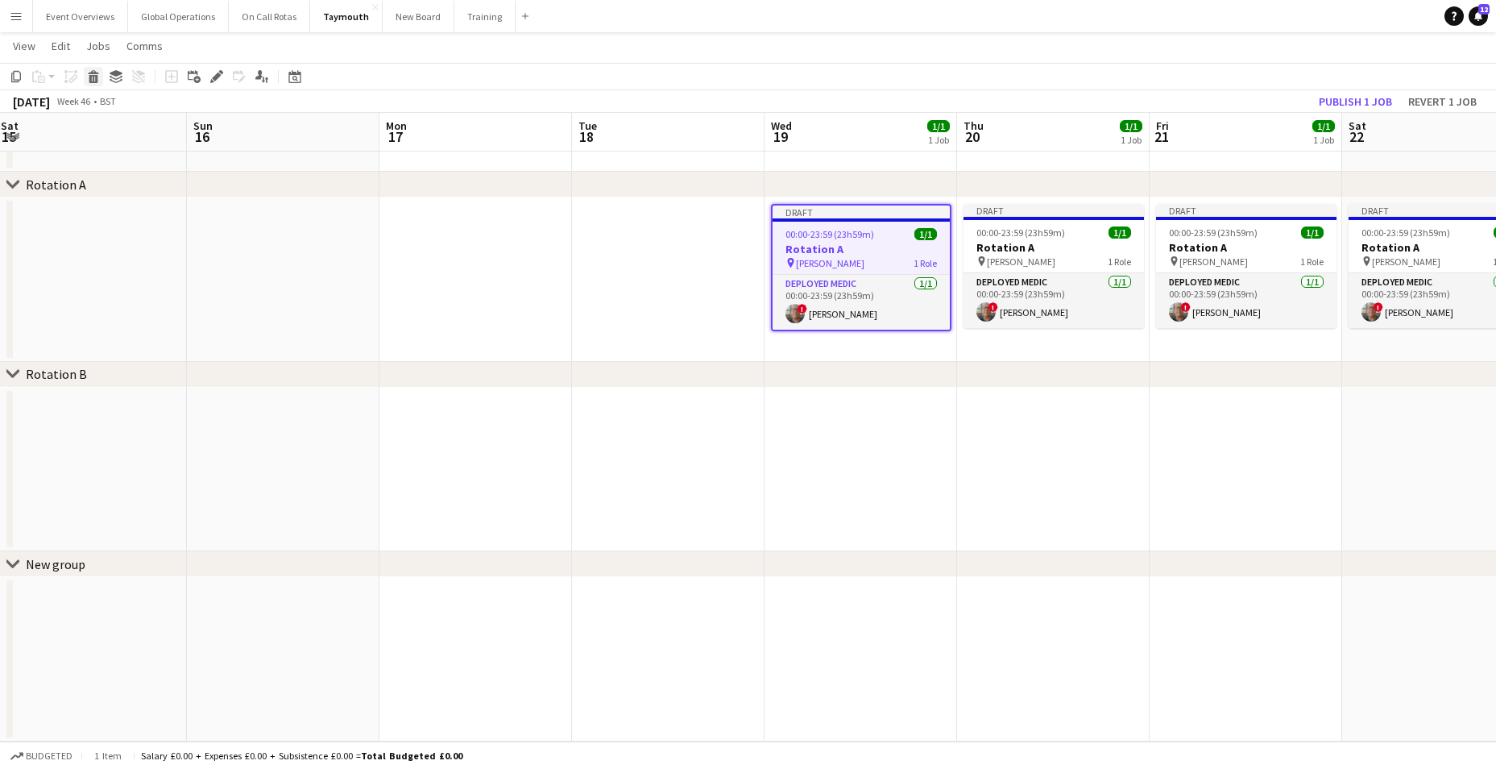
click at [92, 73] on icon "Delete" at bounding box center [93, 76] width 13 height 13
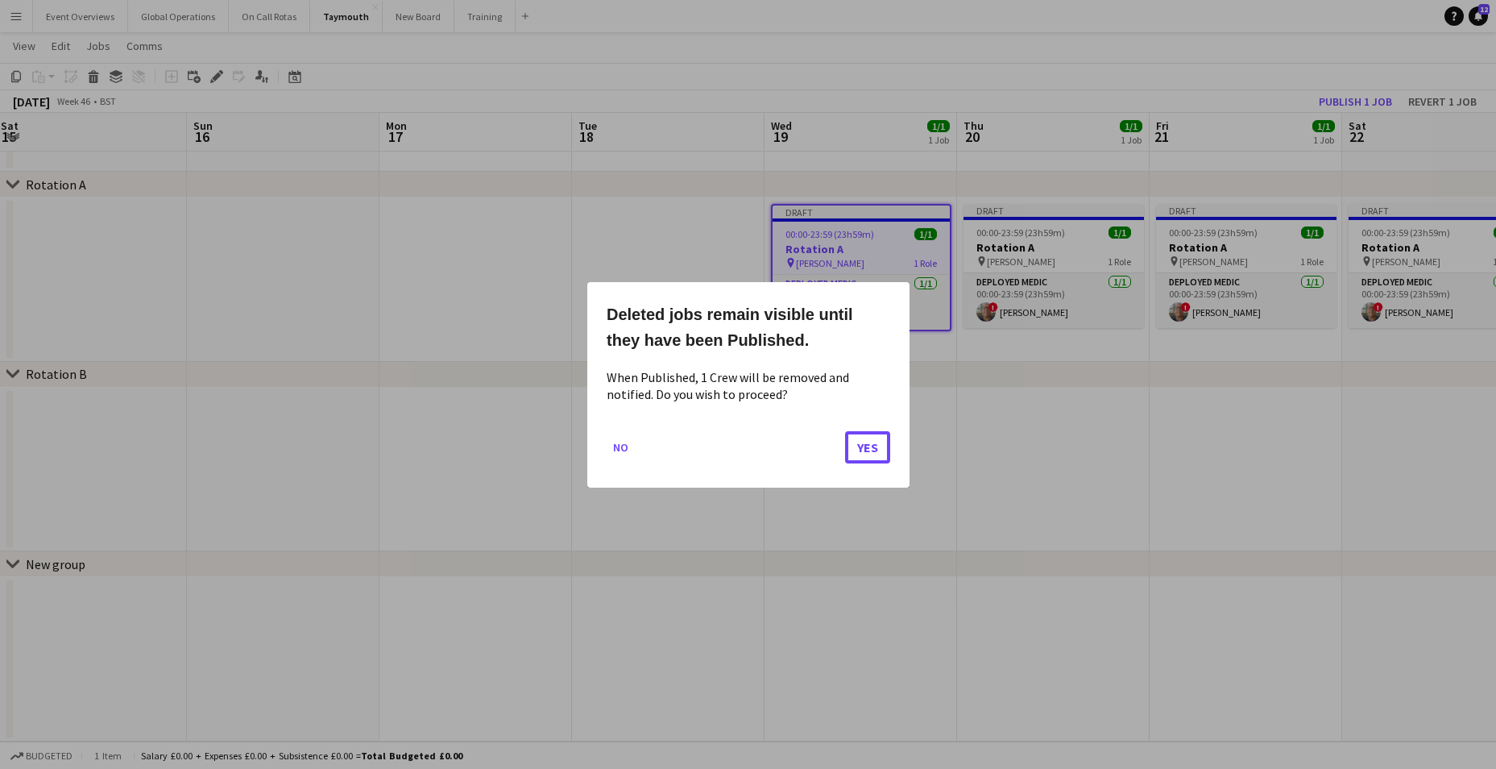
drag, startPoint x: 873, startPoint y: 450, endPoint x: 891, endPoint y: 420, distance: 35.4
click at [875, 444] on button "Yes" at bounding box center [867, 446] width 45 height 32
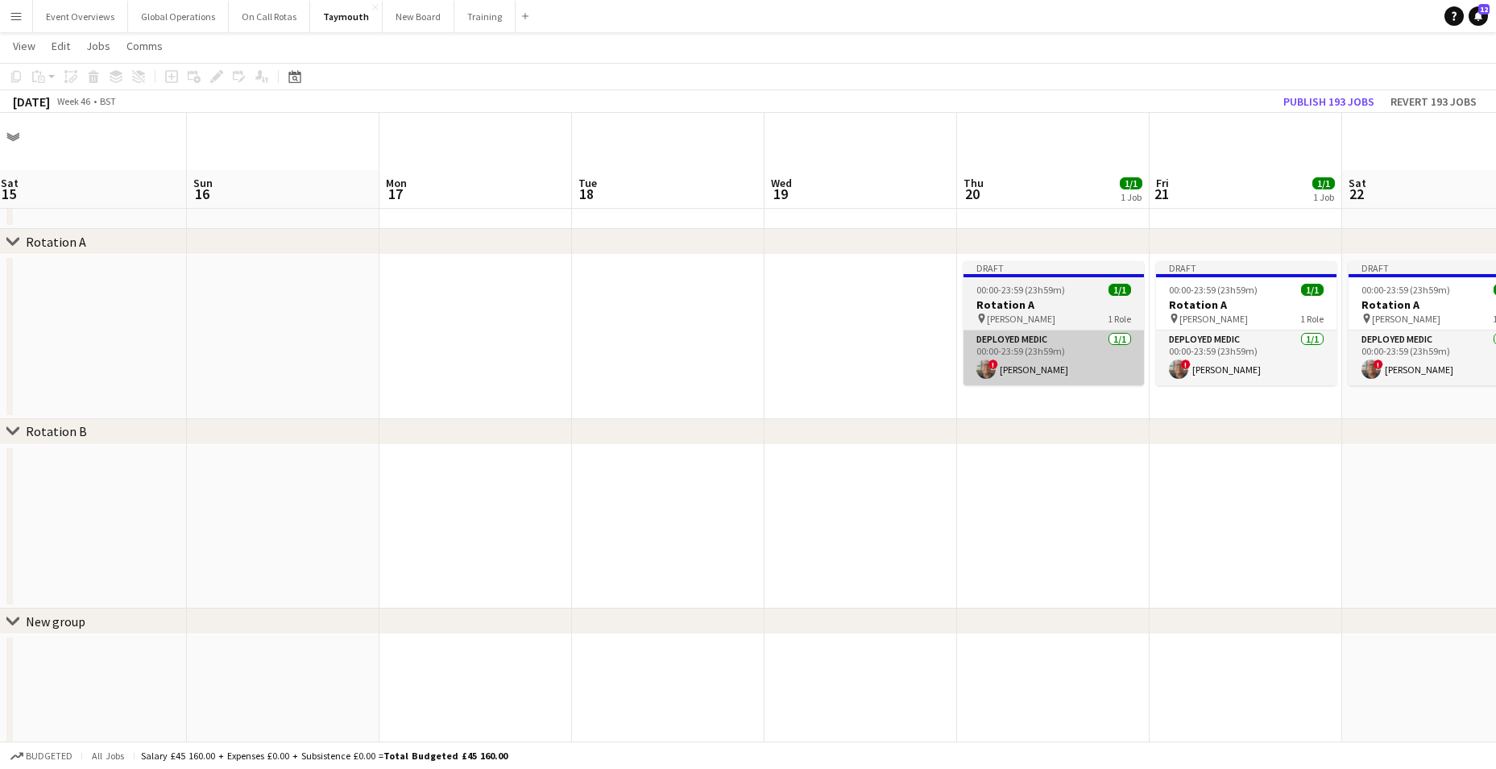
scroll to position [57, 0]
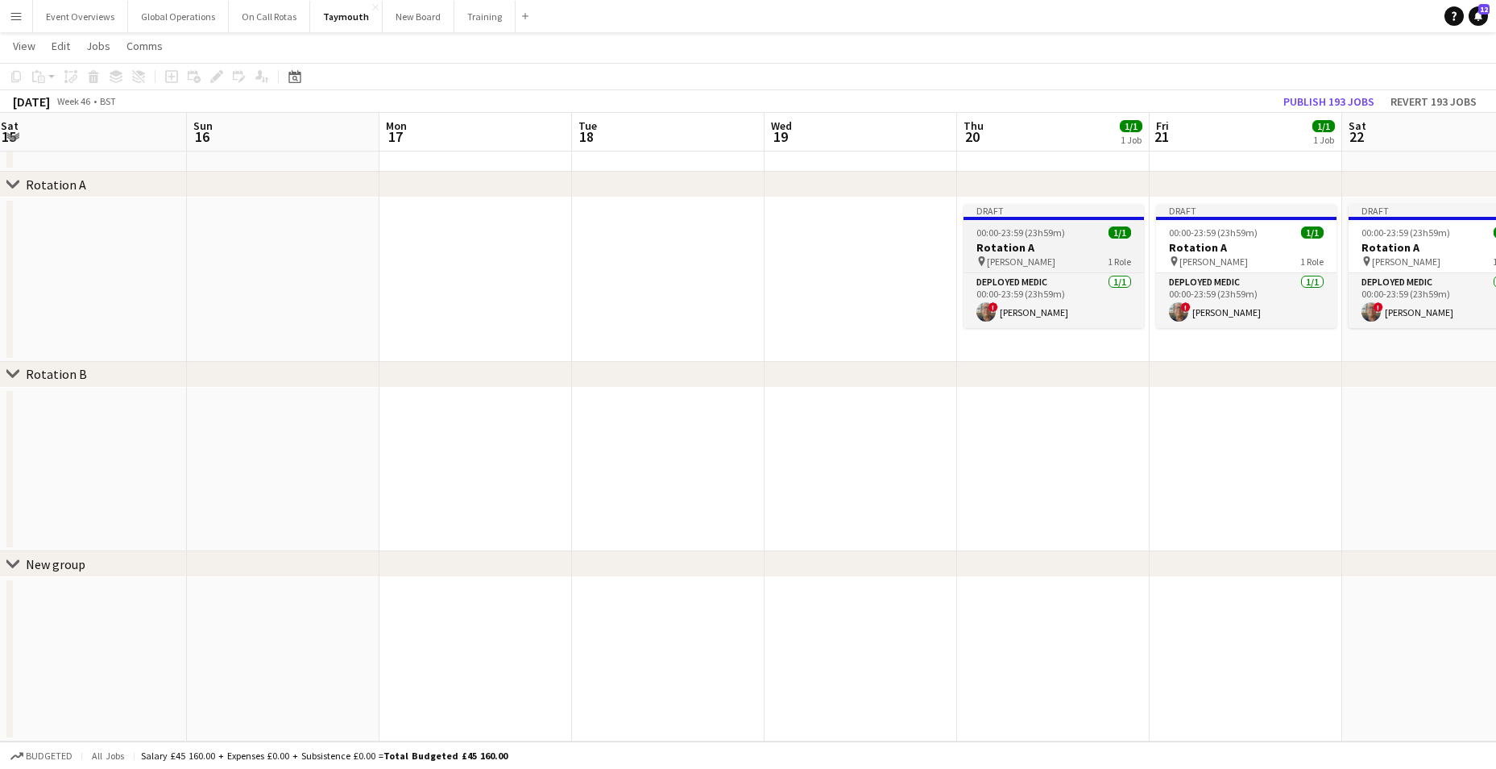
click at [1005, 250] on h3 "Rotation A" at bounding box center [1053, 247] width 180 height 15
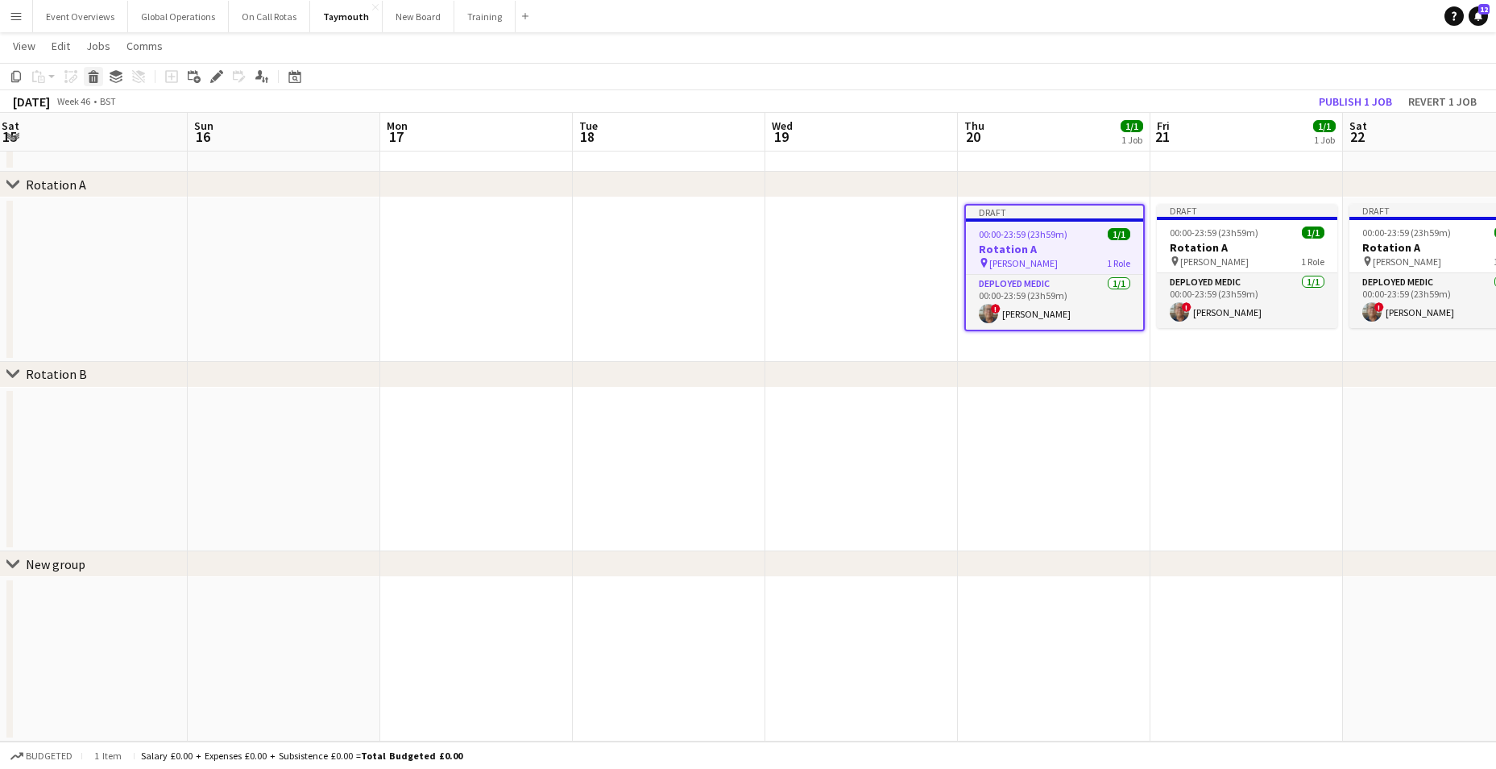
click at [89, 77] on icon "Delete" at bounding box center [93, 76] width 13 height 13
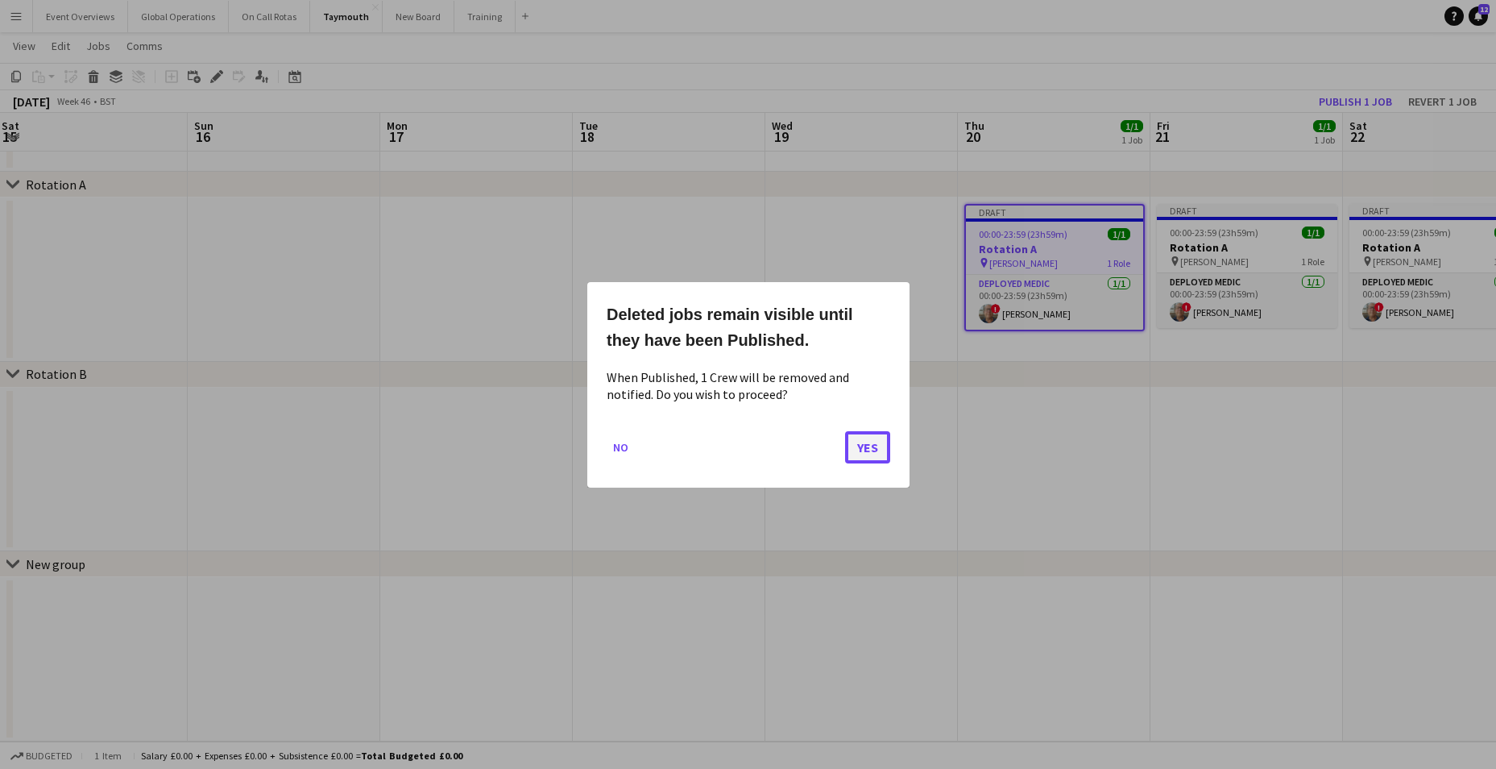
click at [865, 452] on button "Yes" at bounding box center [867, 446] width 45 height 32
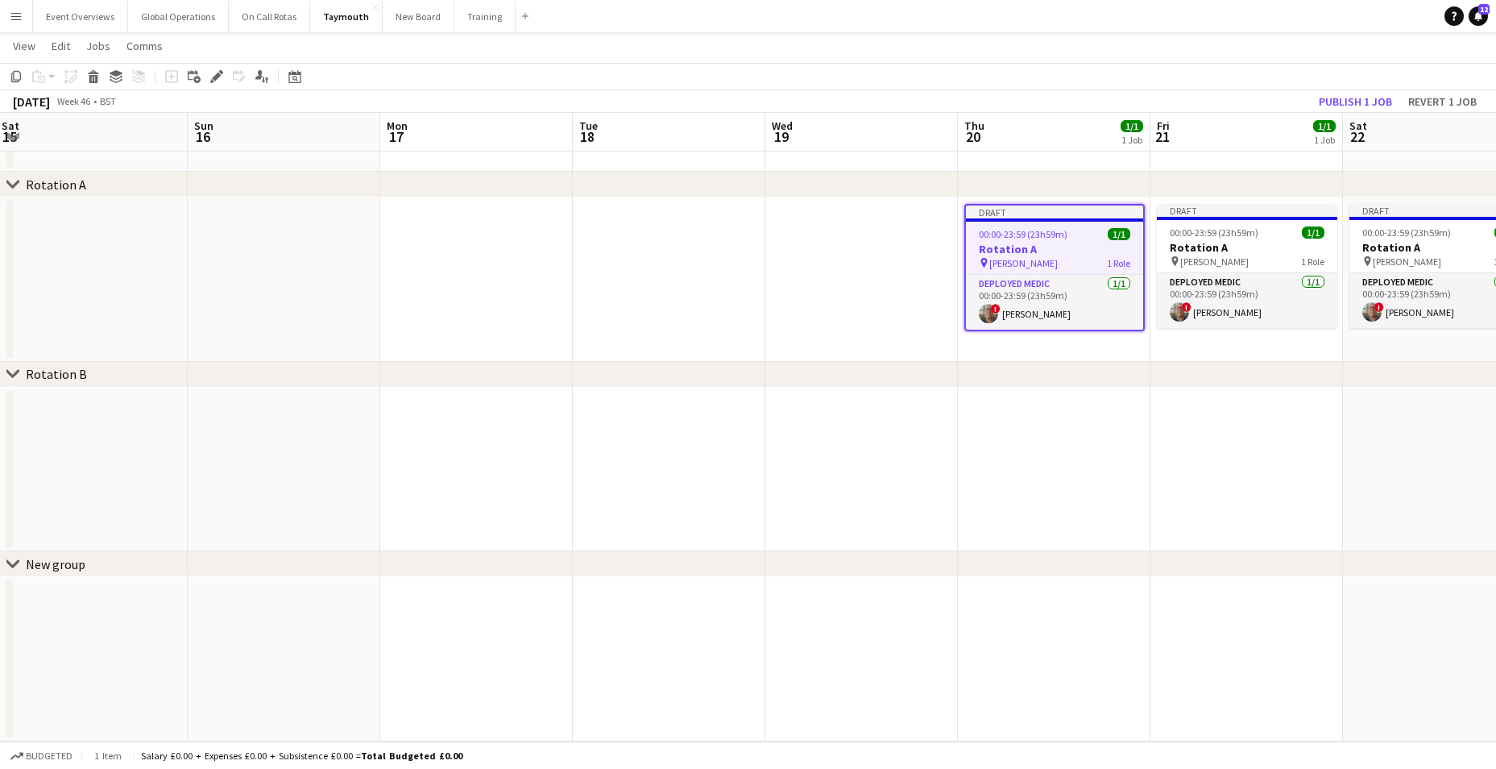
scroll to position [57, 0]
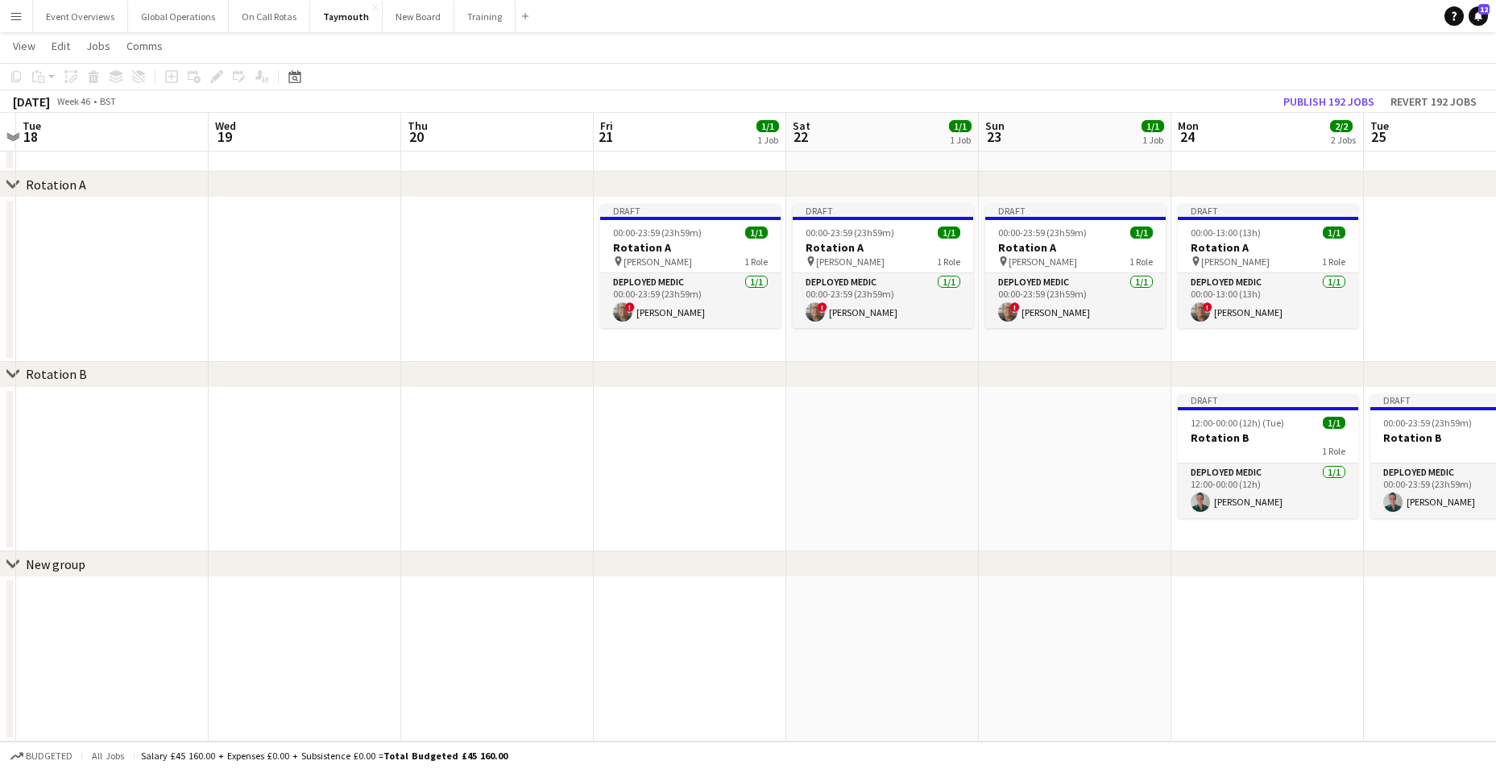
drag, startPoint x: 1043, startPoint y: 501, endPoint x: 282, endPoint y: 540, distance: 762.2
click at [282, 540] on app-calendar-viewport "Sat 15 Sun 16 Mon 17 Tue 18 Wed 19 Thu 20 Fri 21 1/1 1 Job Sat 22 1/1 1 Job Sun…" at bounding box center [748, 373] width 1496 height 735
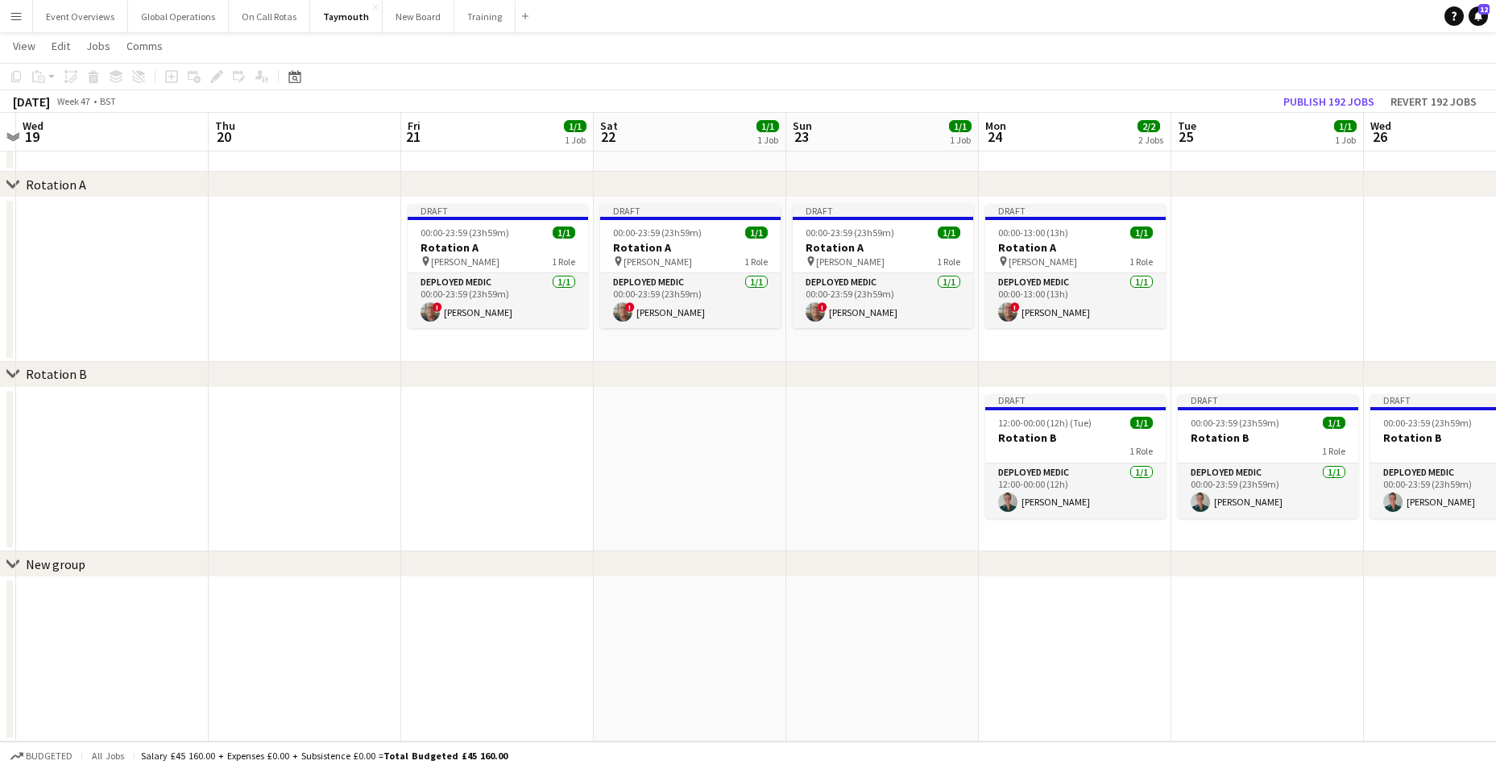
scroll to position [0, 582]
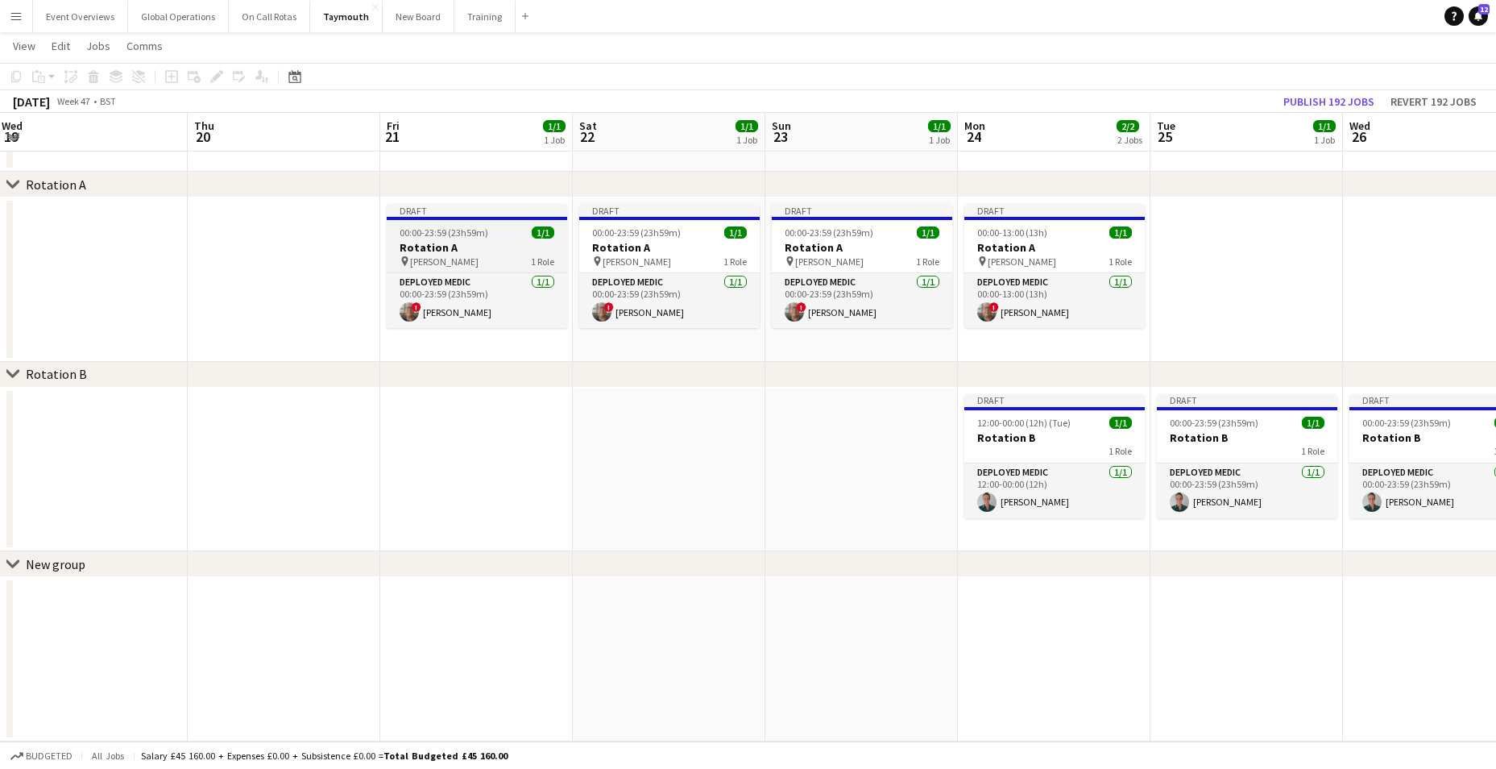
click at [429, 247] on h3 "Rotation A" at bounding box center [477, 247] width 180 height 15
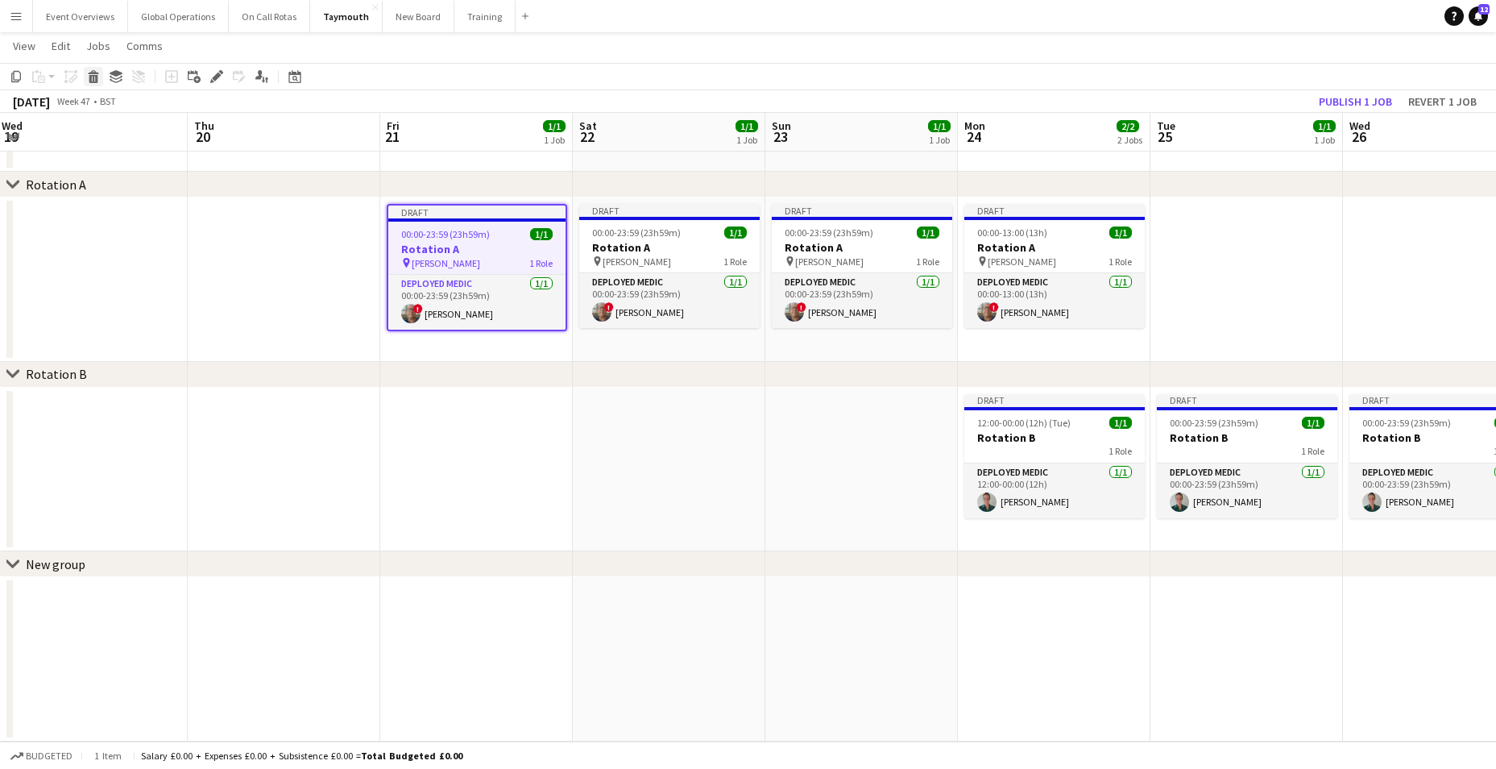
click at [93, 74] on icon "Delete" at bounding box center [93, 76] width 13 height 13
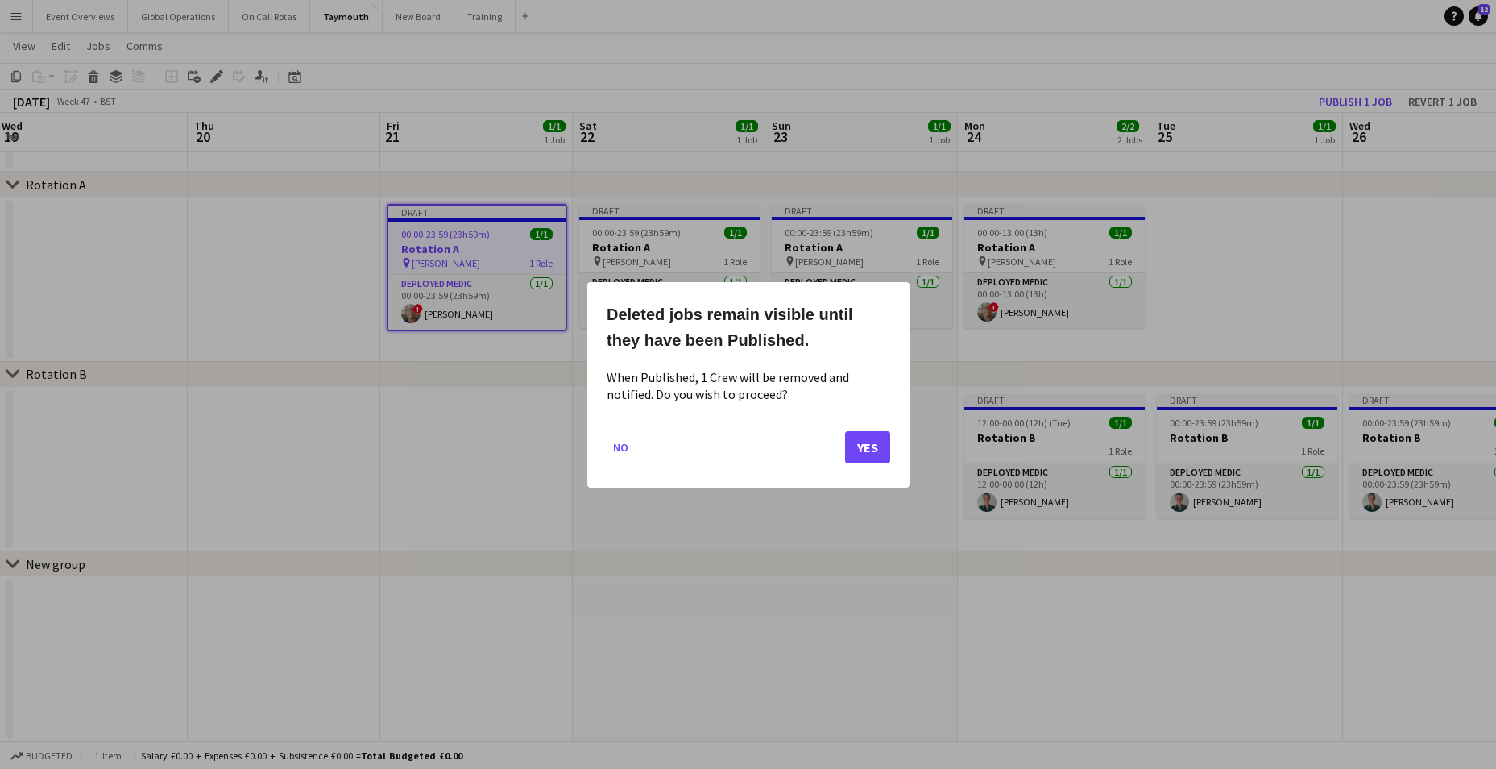
scroll to position [0, 0]
click at [877, 441] on button "Yes" at bounding box center [867, 446] width 45 height 32
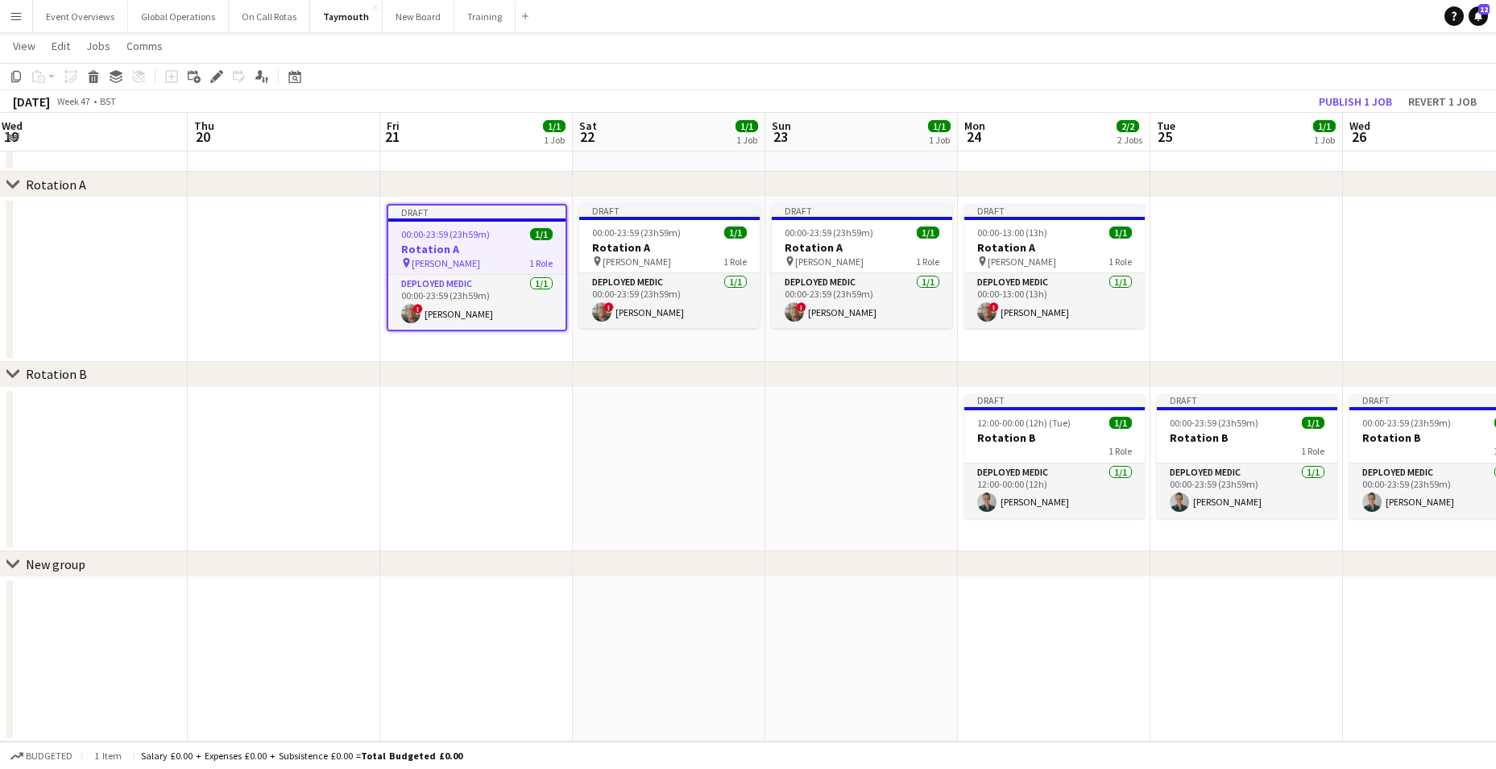
scroll to position [57, 0]
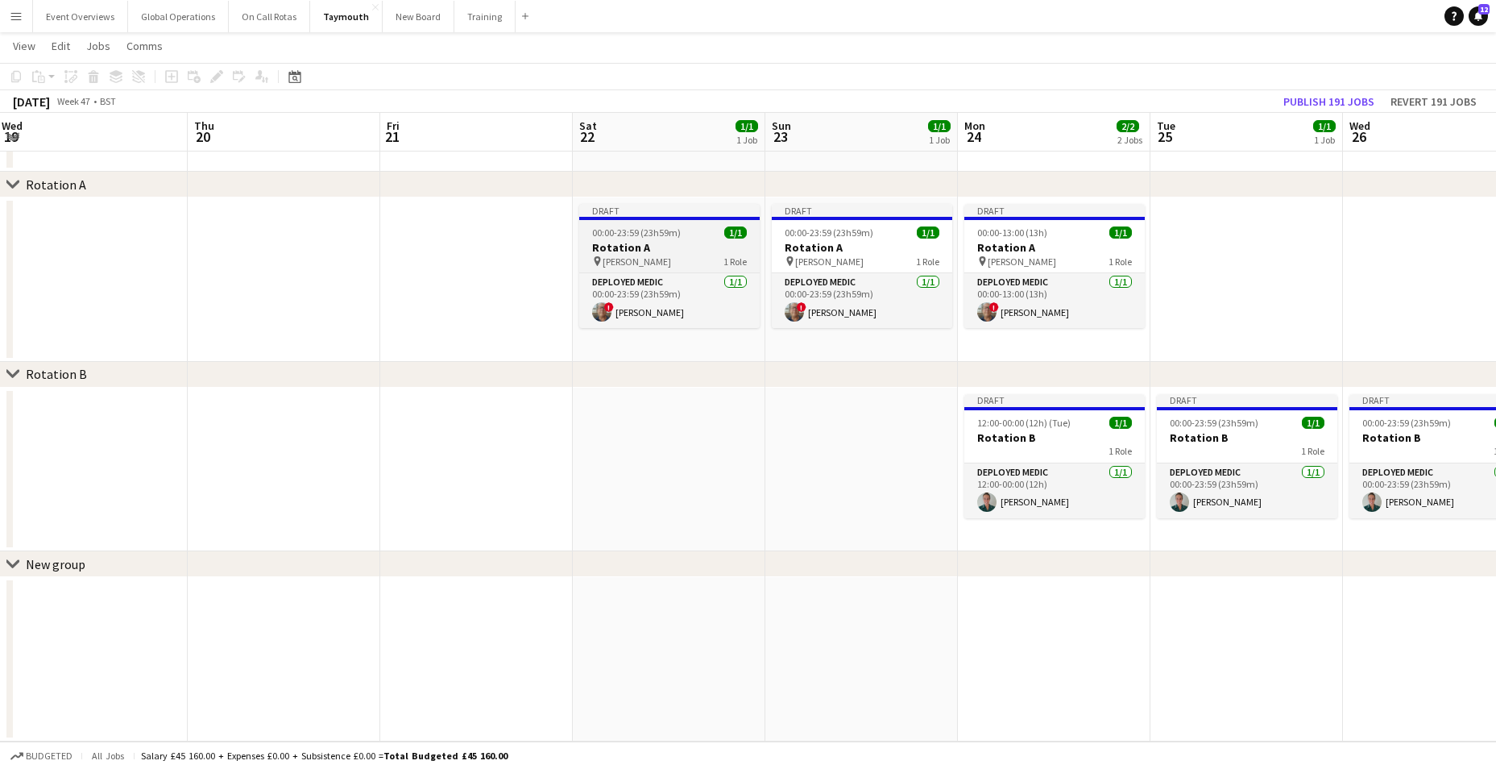
click at [640, 244] on h3 "Rotation A" at bounding box center [669, 247] width 180 height 15
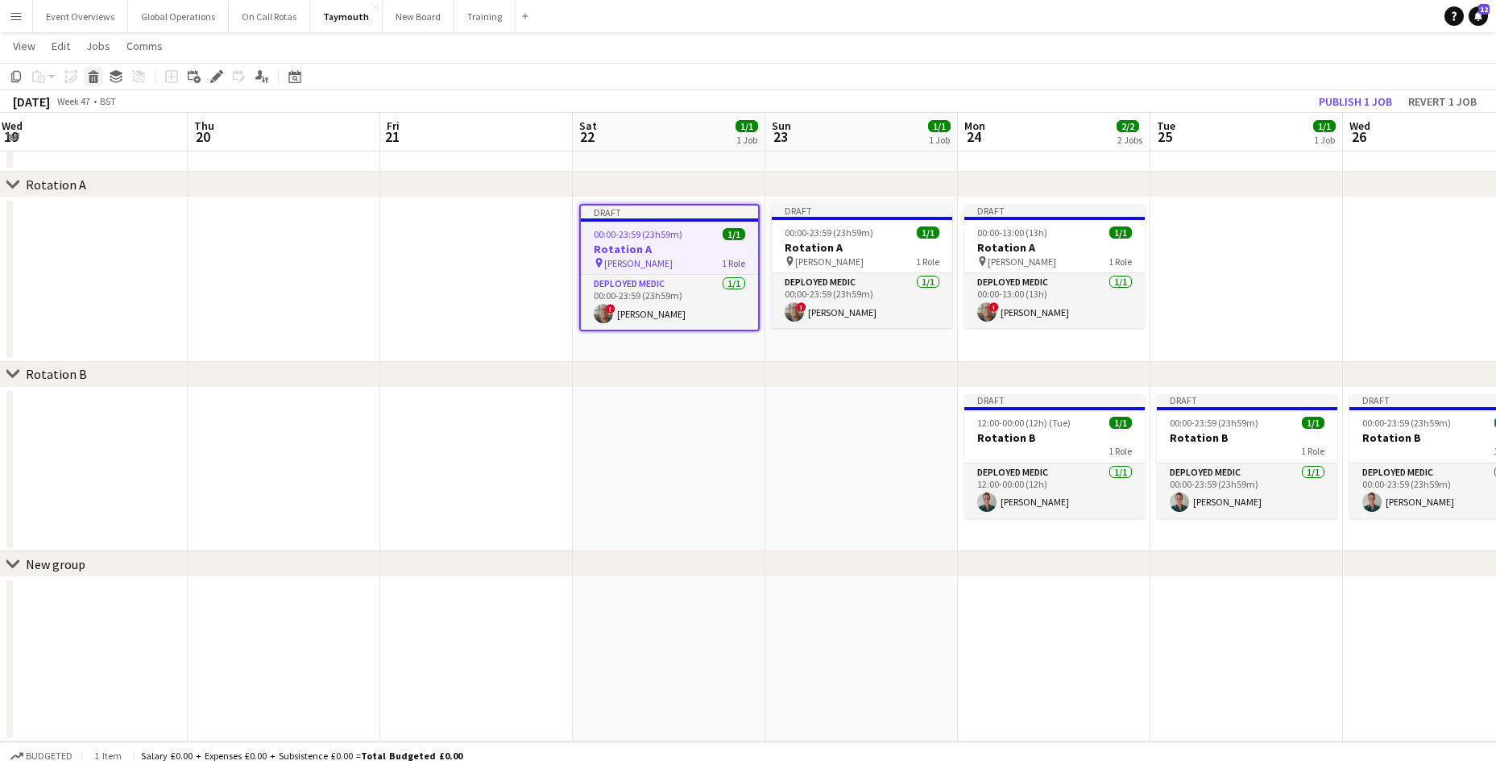
click at [89, 71] on icon "Delete" at bounding box center [93, 76] width 13 height 13
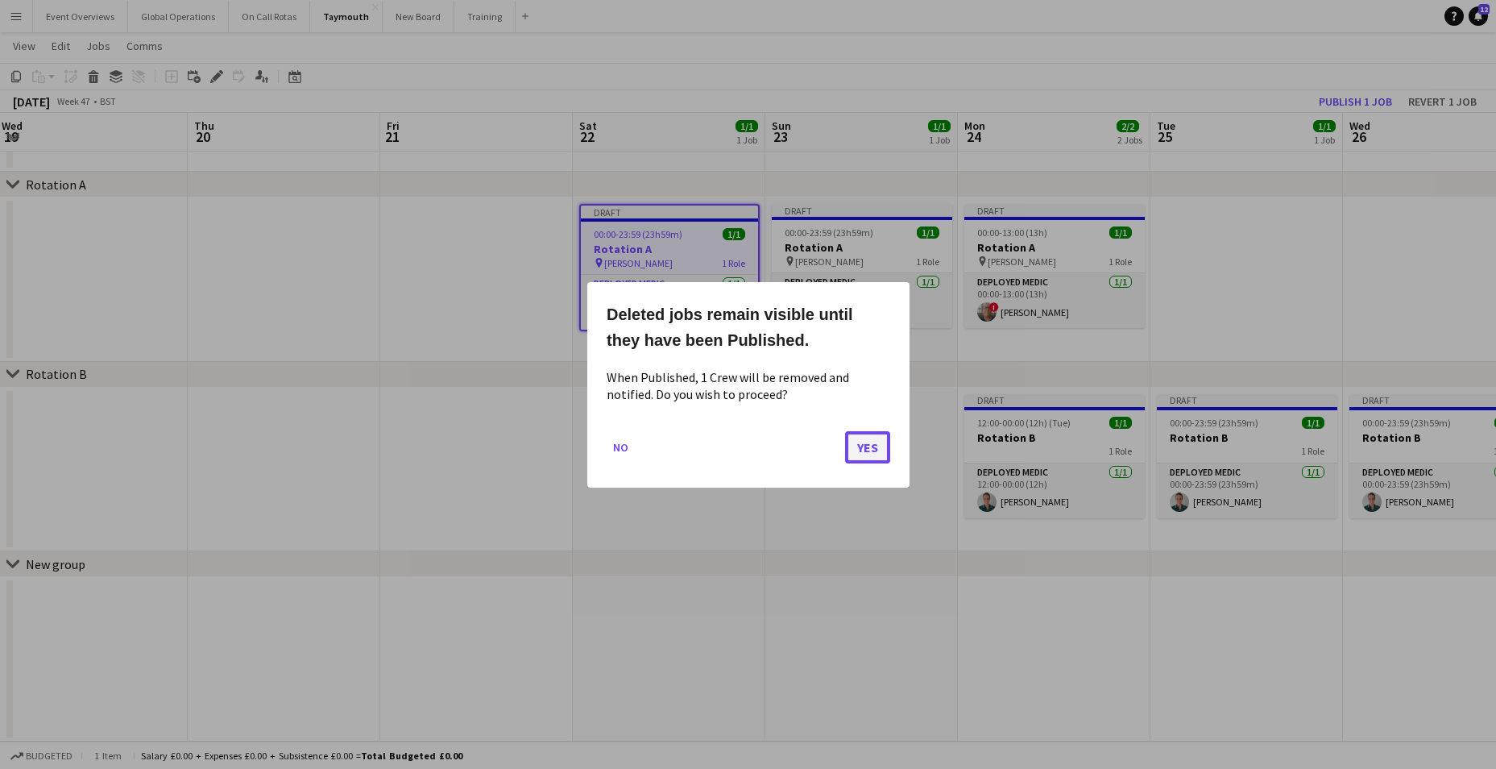
drag, startPoint x: 850, startPoint y: 443, endPoint x: 860, endPoint y: 435, distance: 12.6
click at [851, 440] on button "Yes" at bounding box center [867, 446] width 45 height 32
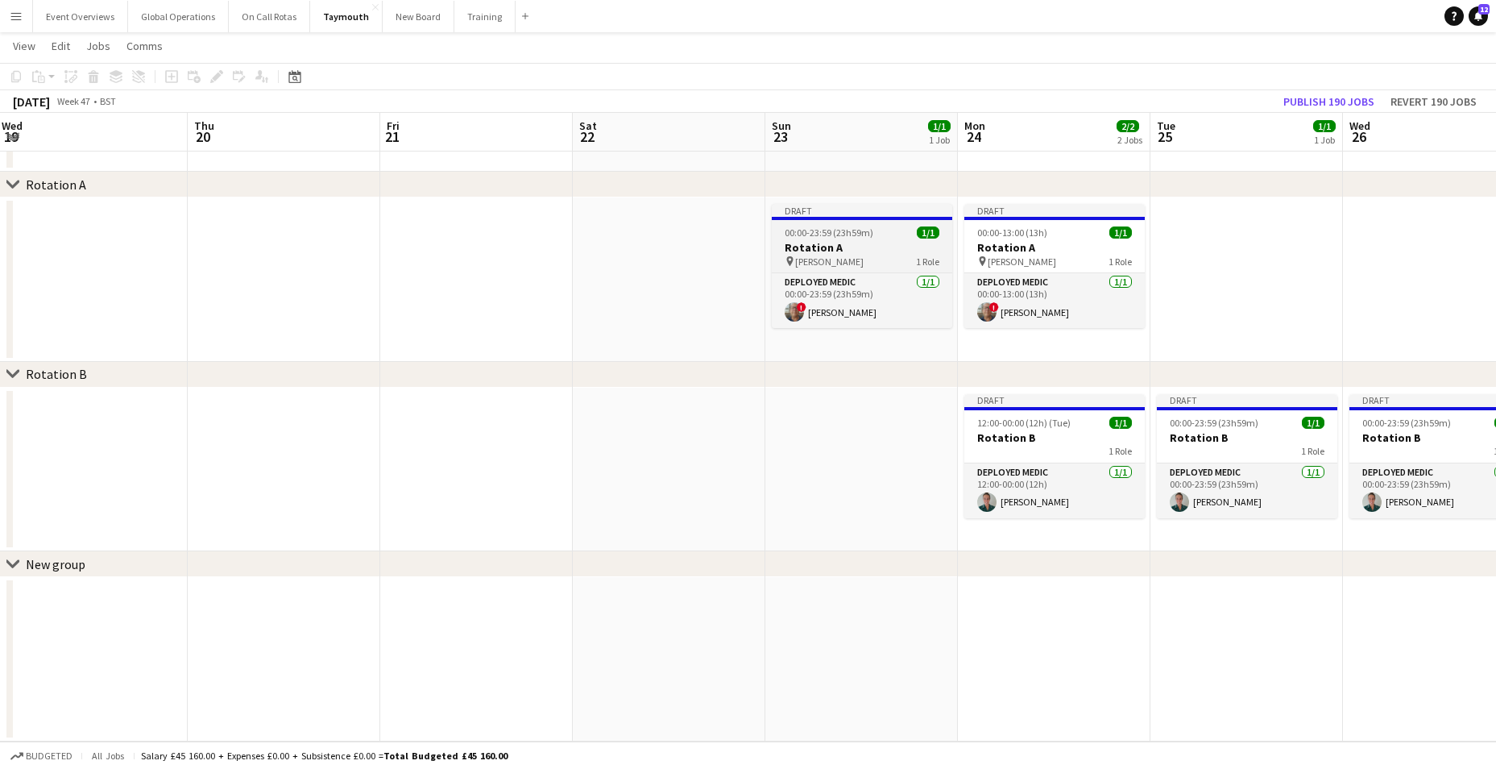
click at [818, 243] on h3 "Rotation A" at bounding box center [862, 247] width 180 height 15
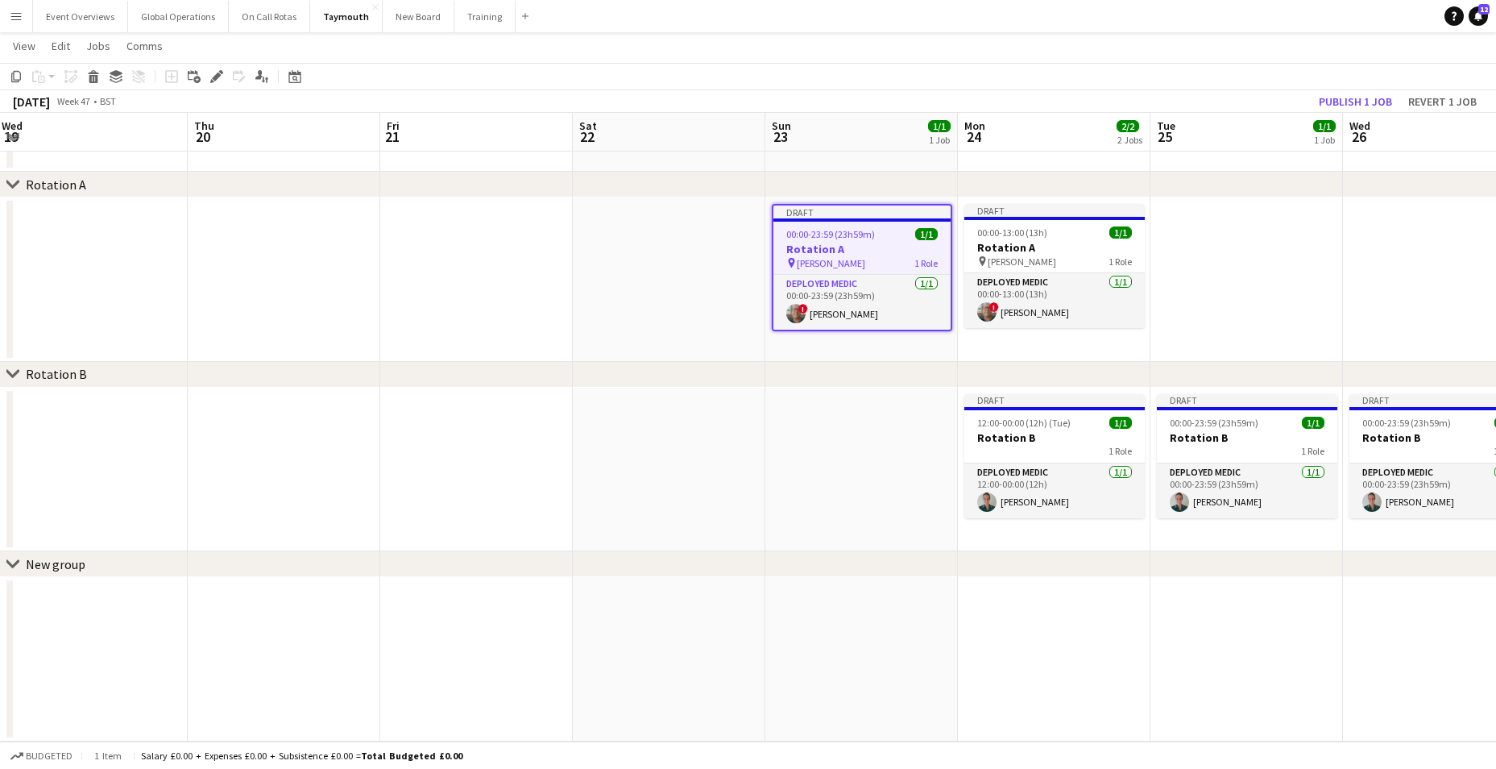
click at [104, 81] on div "Copy Paste Paste Ctrl+V Paste with crew Ctrl+Shift+V Paste linked Job Delete Gr…" at bounding box center [77, 76] width 142 height 19
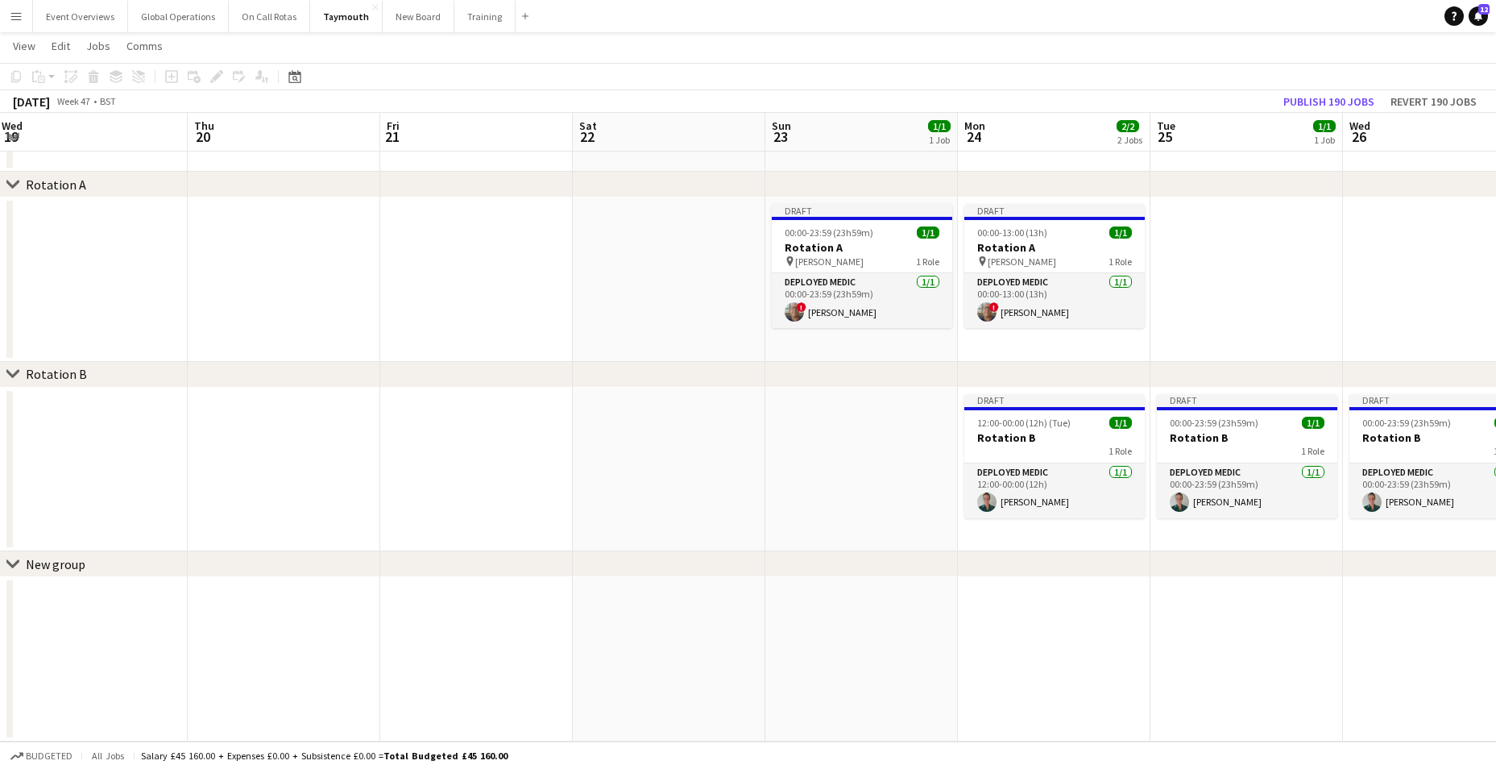
drag, startPoint x: 583, startPoint y: 354, endPoint x: 597, endPoint y: 352, distance: 13.8
click at [586, 354] on app-date-cell at bounding box center [669, 279] width 193 height 164
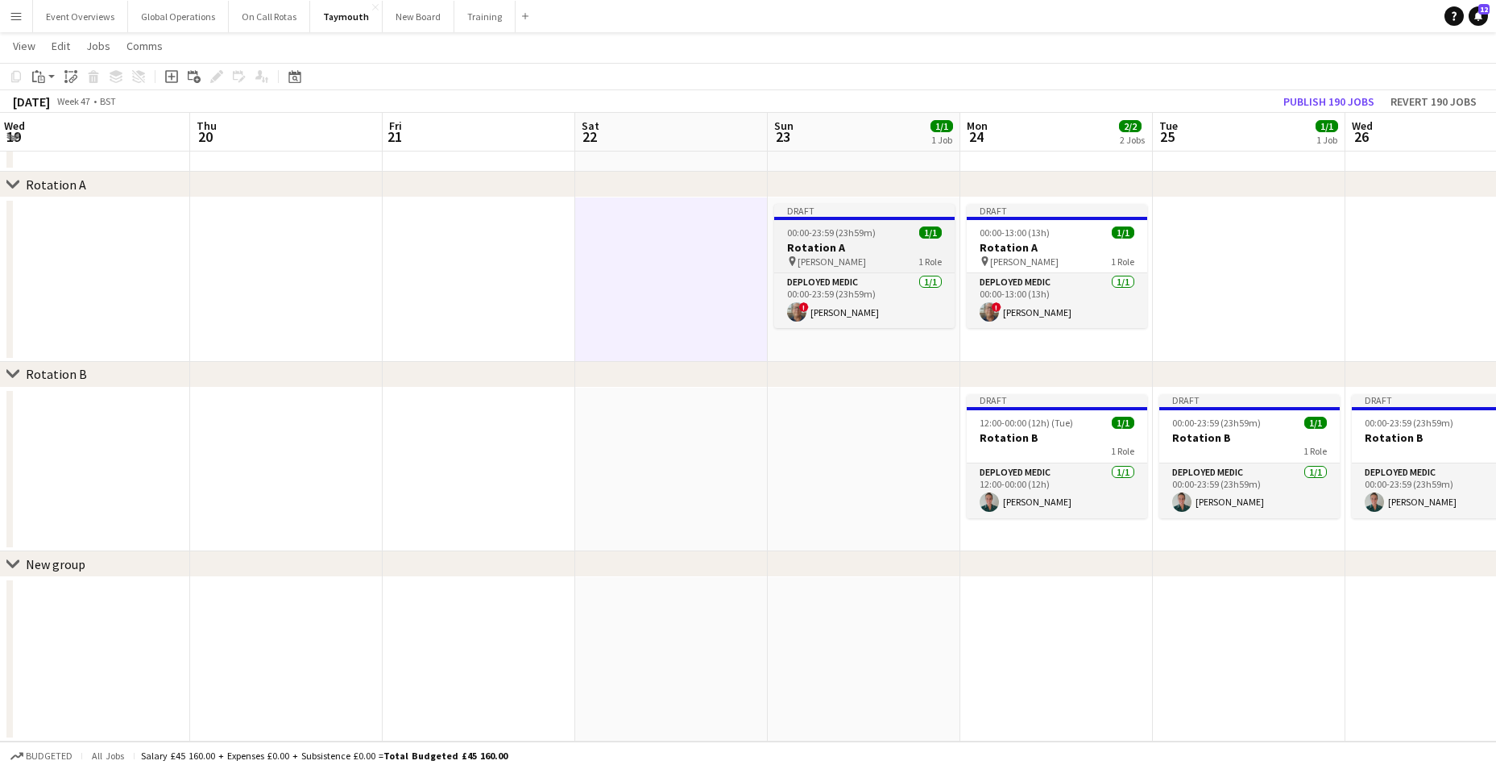
click at [800, 241] on h3 "Rotation A" at bounding box center [864, 247] width 180 height 15
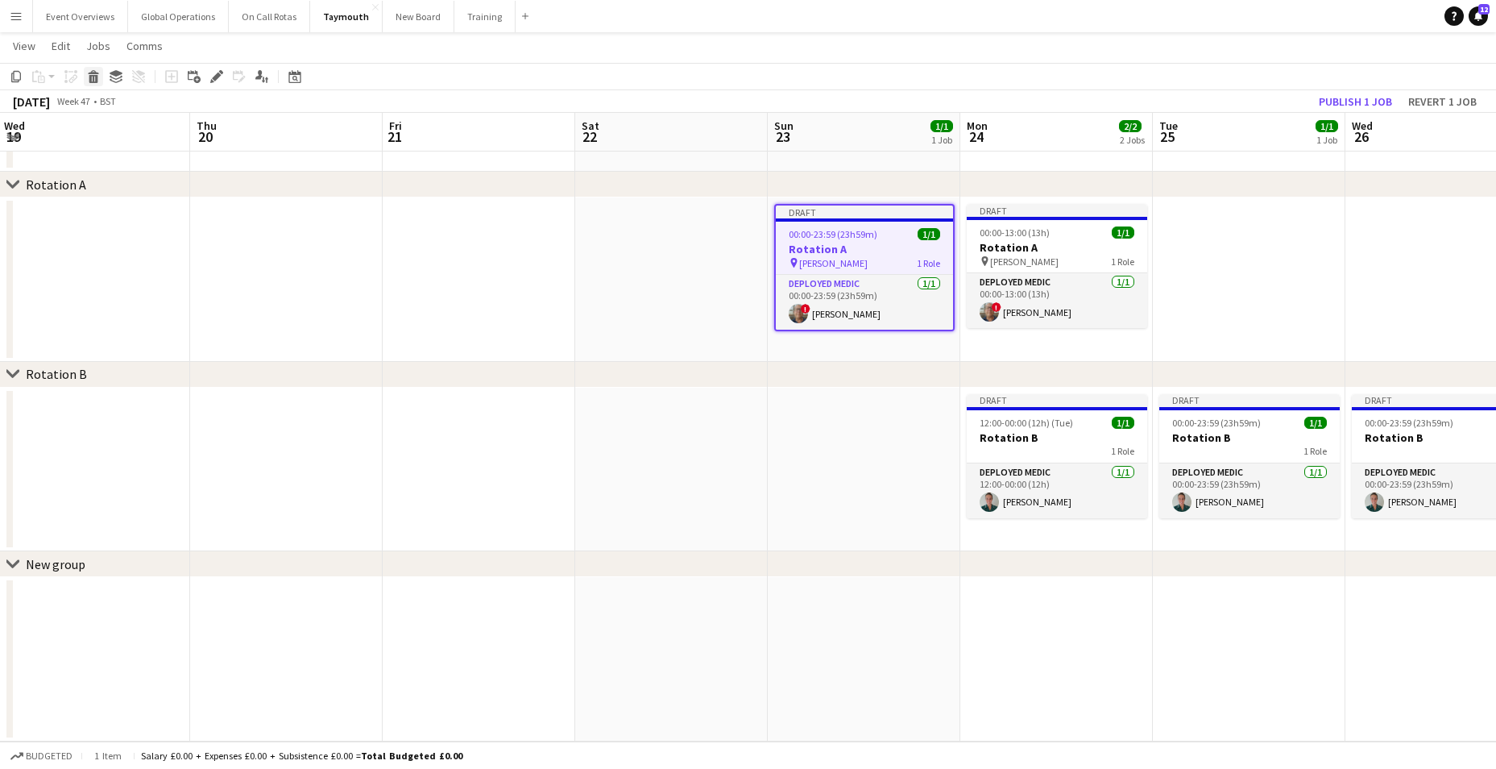
click at [89, 74] on icon "Delete" at bounding box center [93, 76] width 13 height 13
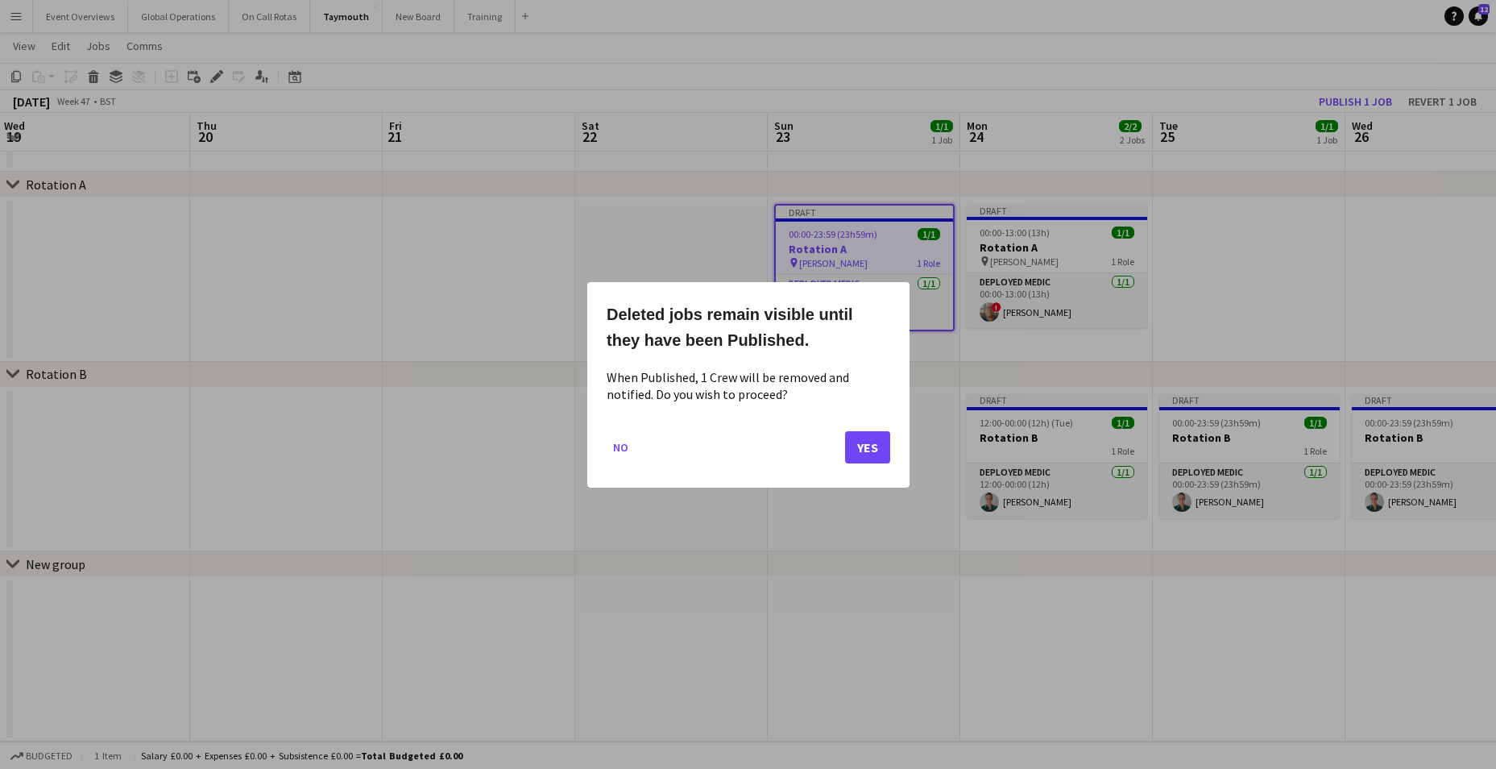
click at [892, 451] on div "Deleted jobs remain visible until they have been Published. When Published, 1 C…" at bounding box center [748, 384] width 322 height 205
click at [861, 450] on button "Yes" at bounding box center [867, 446] width 45 height 32
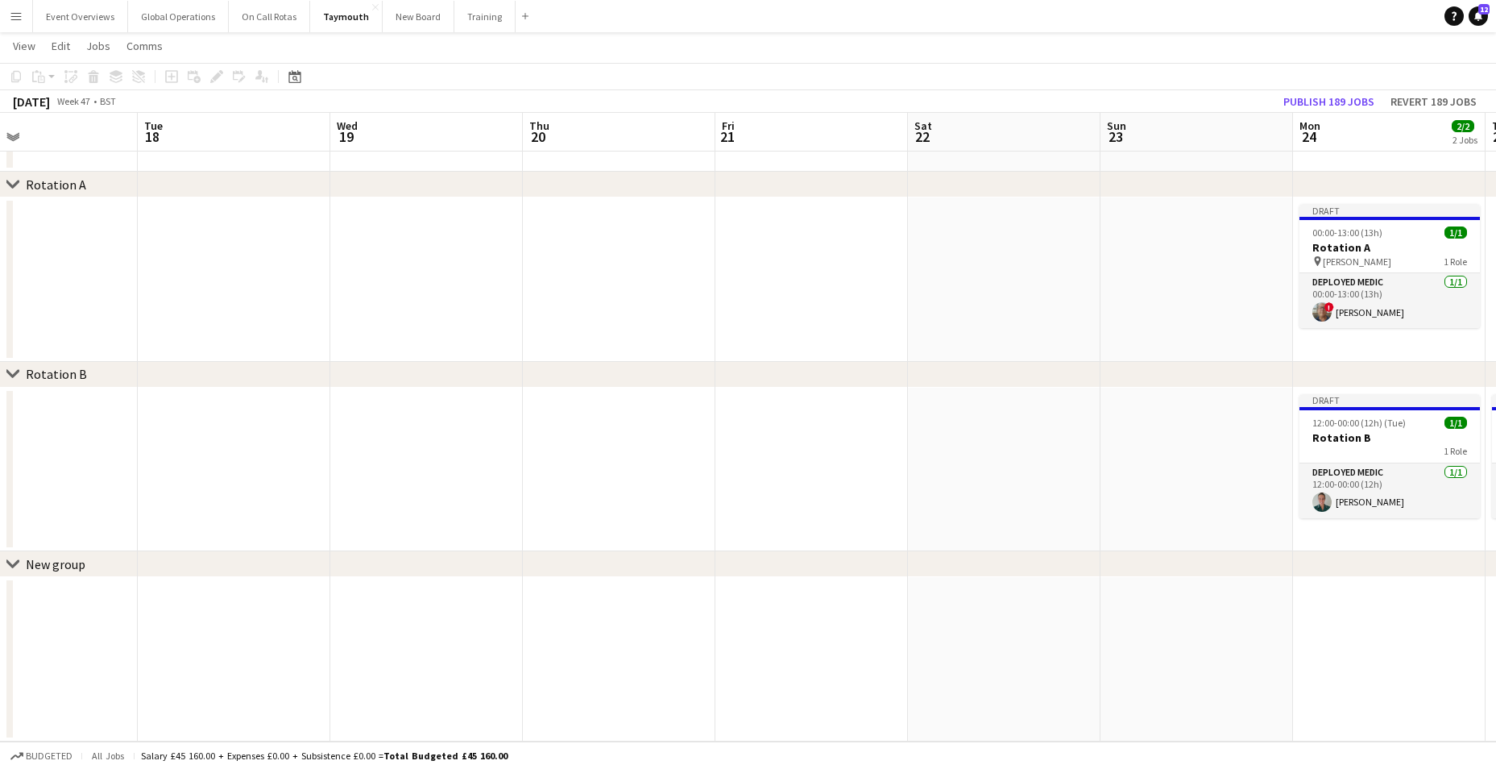
drag, startPoint x: 682, startPoint y: 485, endPoint x: 988, endPoint y: 483, distance: 306.1
click at [988, 483] on app-calendar-viewport "Sat 15 Sun 16 Mon 17 Tue 18 Wed 19 Thu 20 Fri 21 Sat 22 Sun 23 Mon 24 2/2 2 Job…" at bounding box center [748, 373] width 1496 height 735
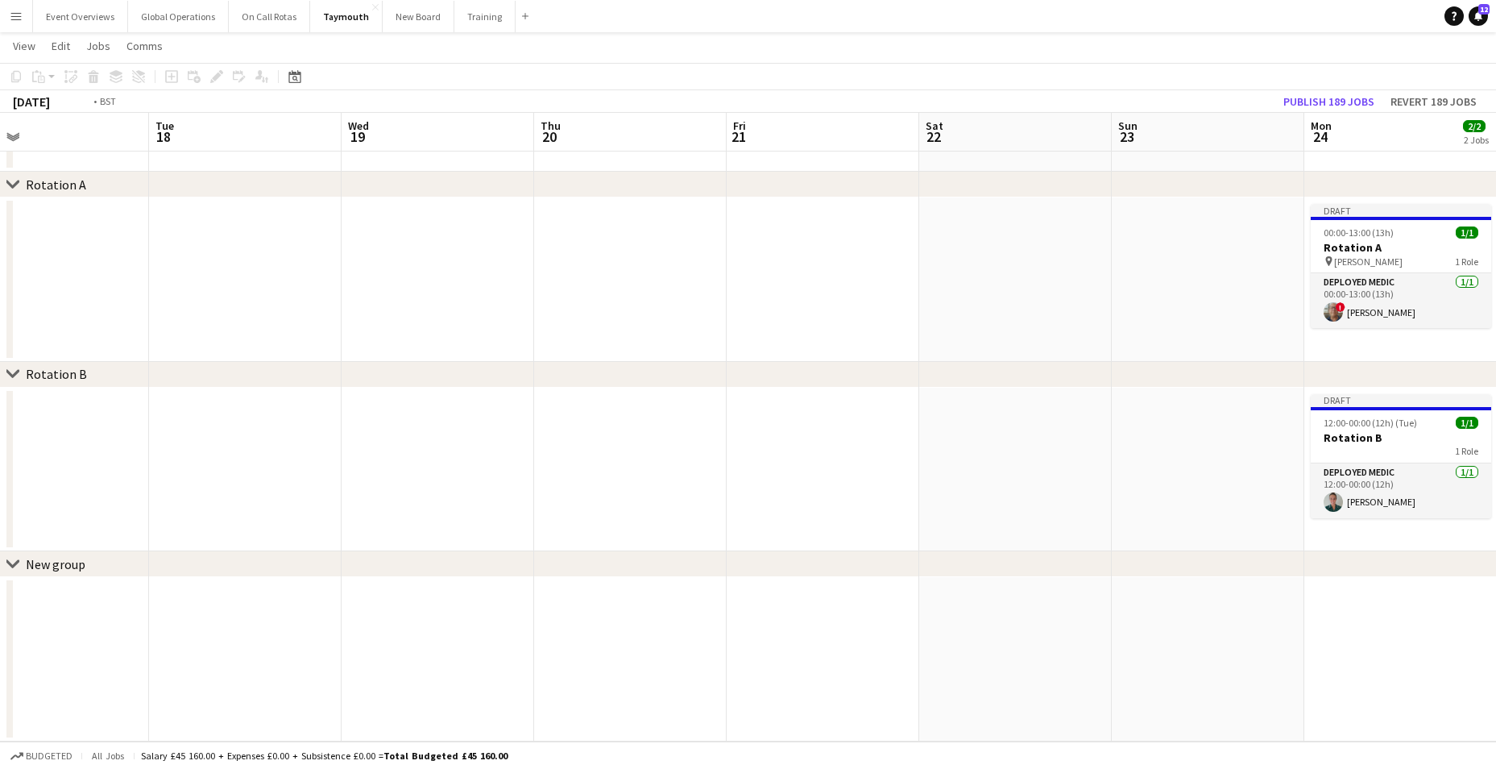
drag, startPoint x: 798, startPoint y: 500, endPoint x: 984, endPoint y: 497, distance: 186.1
click at [988, 497] on app-calendar-viewport "Sat 15 Sun 16 Mon 17 Tue 18 Wed 19 Thu 20 Fri 21 Sat 22 Sun 23 Mon 24 2/2 2 Job…" at bounding box center [748, 373] width 1496 height 735
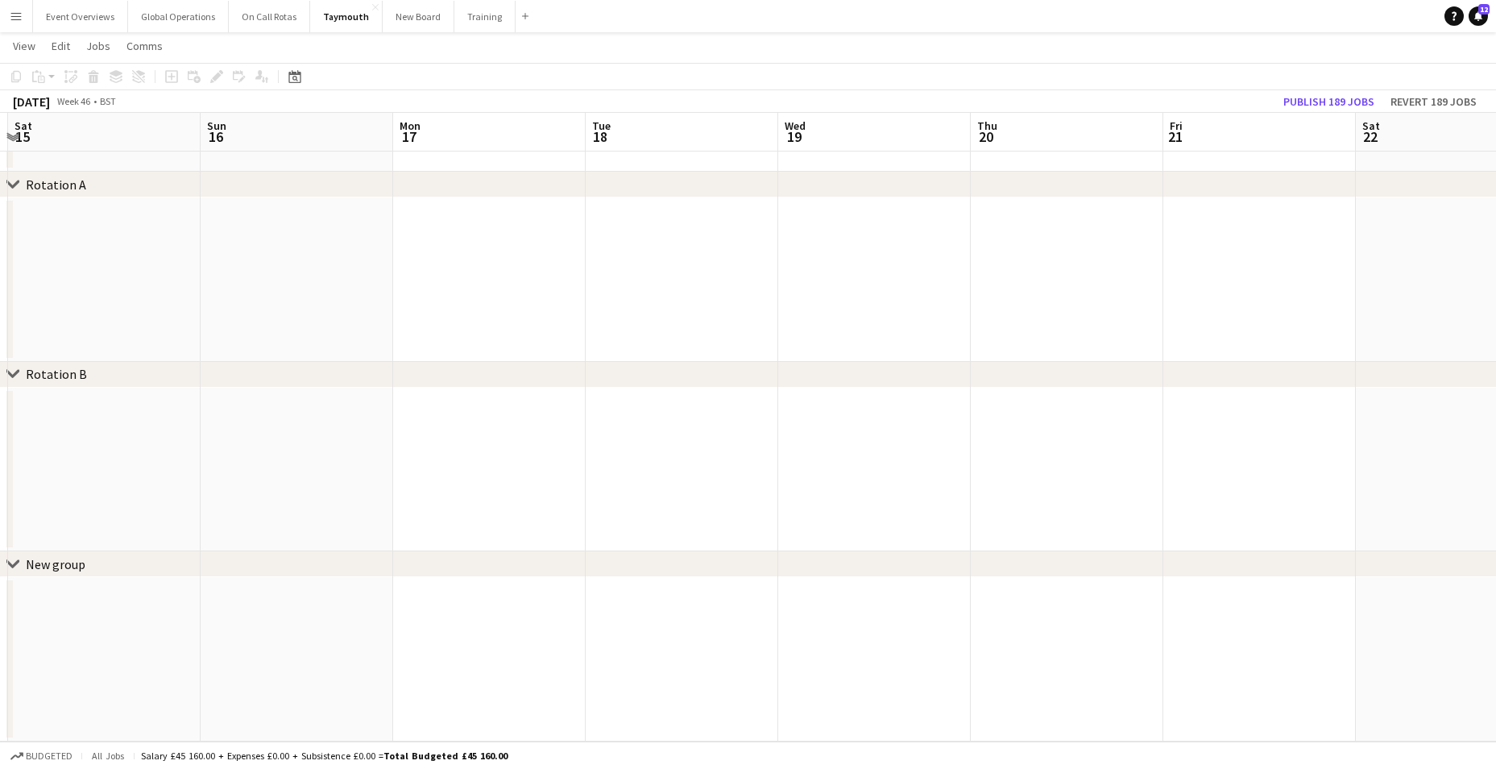
drag, startPoint x: 466, startPoint y: 545, endPoint x: 1045, endPoint y: 495, distance: 580.5
click at [1045, 495] on app-calendar-viewport "Wed 12 Thu 13 Fri 14 Sat 15 Sun 16 Mon 17 Tue 18 Wed 19 Thu 20 Fri 21 Sat 22 Su…" at bounding box center [748, 373] width 1496 height 735
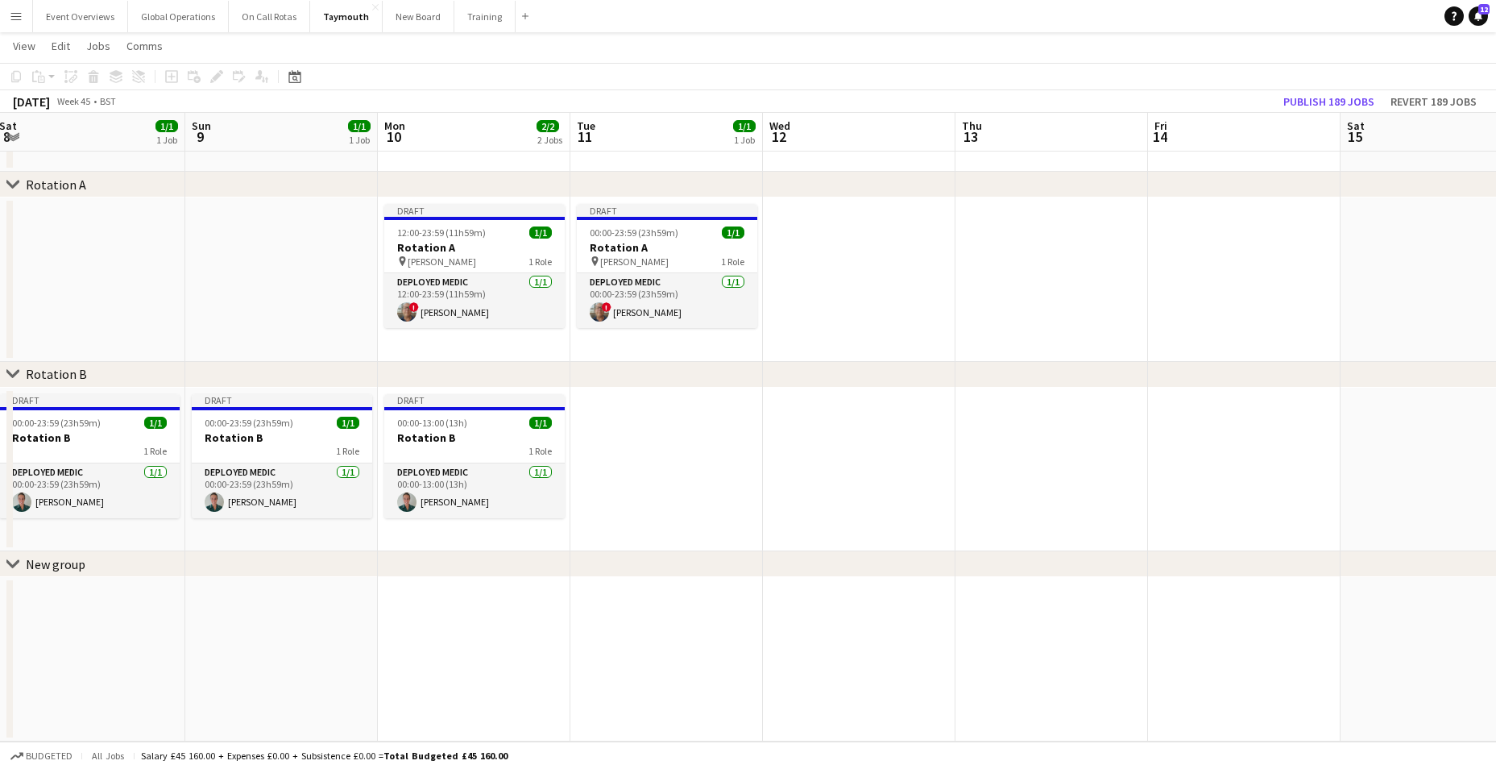
drag, startPoint x: 660, startPoint y: 519, endPoint x: 873, endPoint y: 492, distance: 215.1
click at [873, 492] on app-calendar-viewport "Thu 6 1/1 1 Job Fri 7 1/1 1 Job Sat 8 1/1 1 Job Sun 9 1/1 1 Job Mon 10 2/2 2 Jo…" at bounding box center [748, 373] width 1496 height 735
click at [873, 492] on app-date-cell at bounding box center [859, 469] width 193 height 164
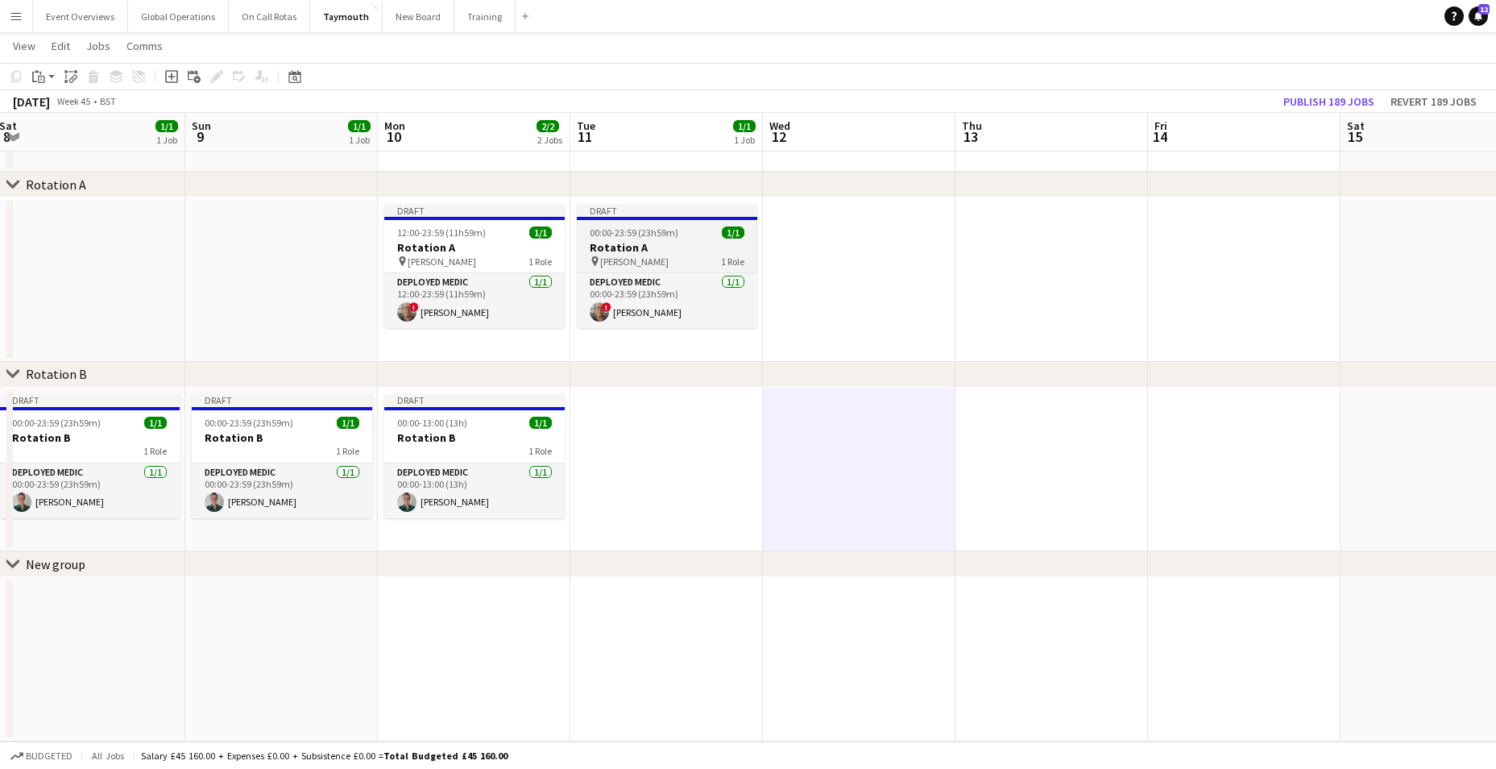
click at [625, 241] on h3 "Rotation A" at bounding box center [667, 247] width 180 height 15
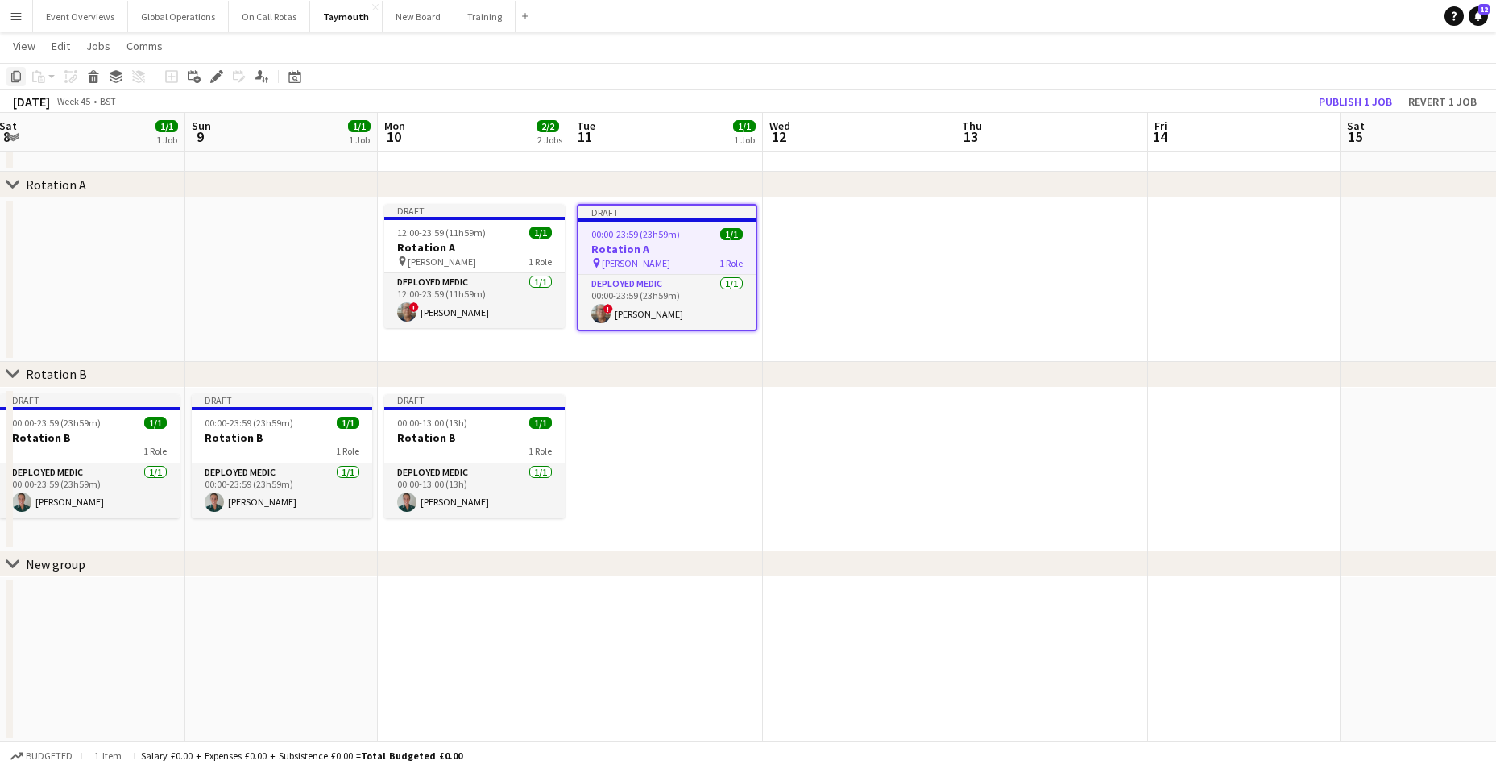
click at [16, 72] on icon at bounding box center [16, 76] width 10 height 11
click at [796, 226] on app-date-cell at bounding box center [859, 279] width 193 height 164
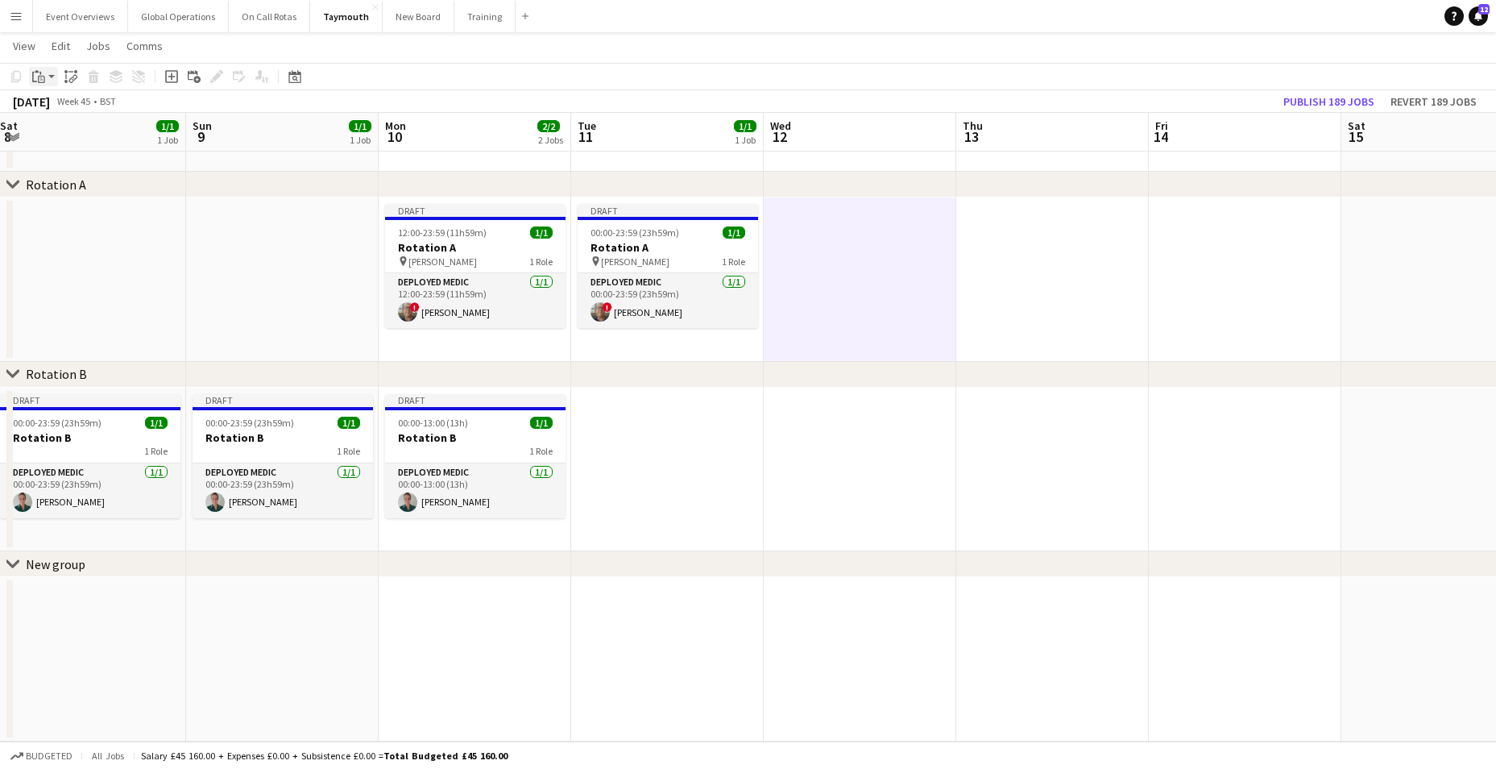
click at [39, 69] on div "Paste" at bounding box center [38, 76] width 19 height 19
click at [73, 141] on link "Paste with crew Ctrl+Shift+V" at bounding box center [118, 134] width 151 height 15
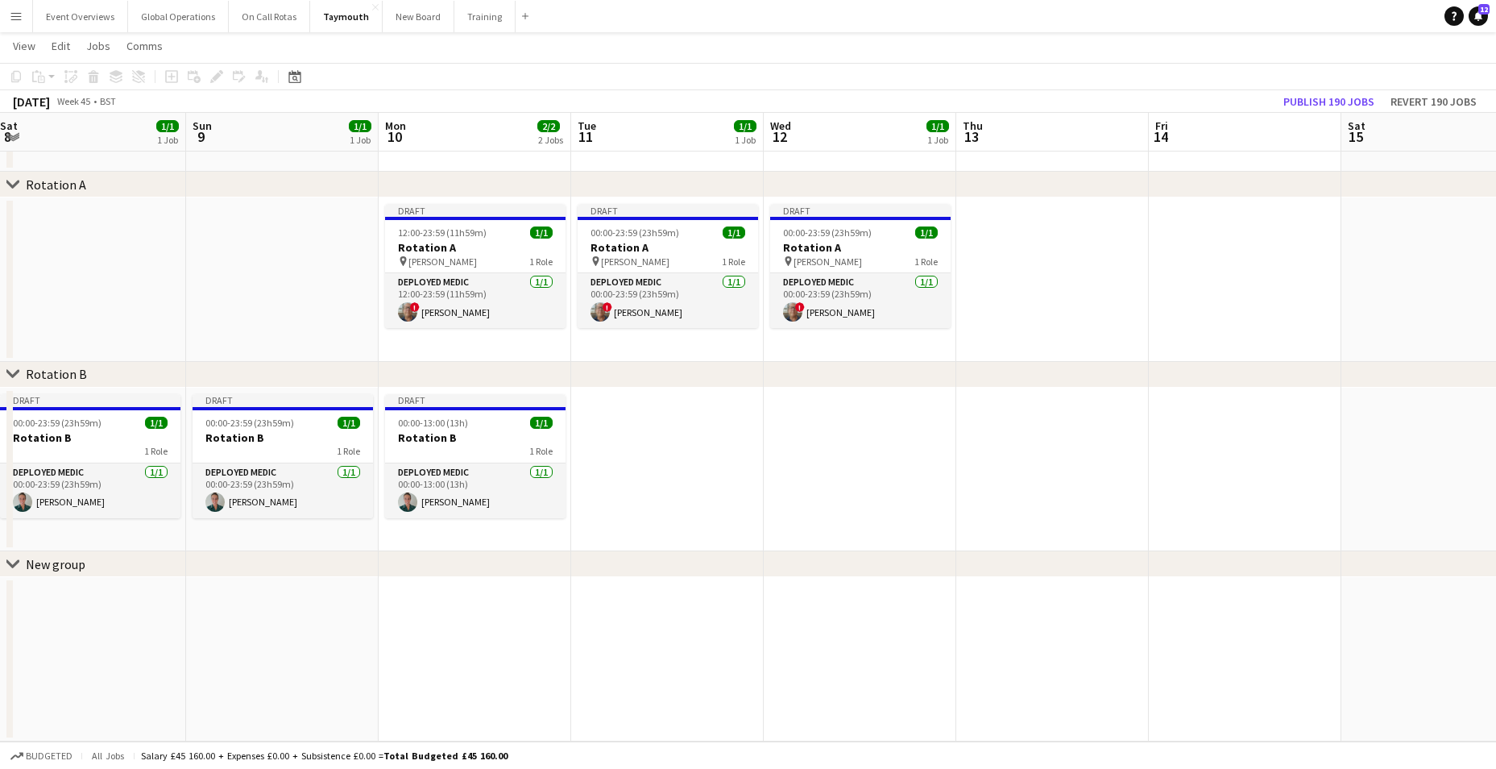
click at [1023, 243] on app-date-cell at bounding box center [1052, 279] width 193 height 164
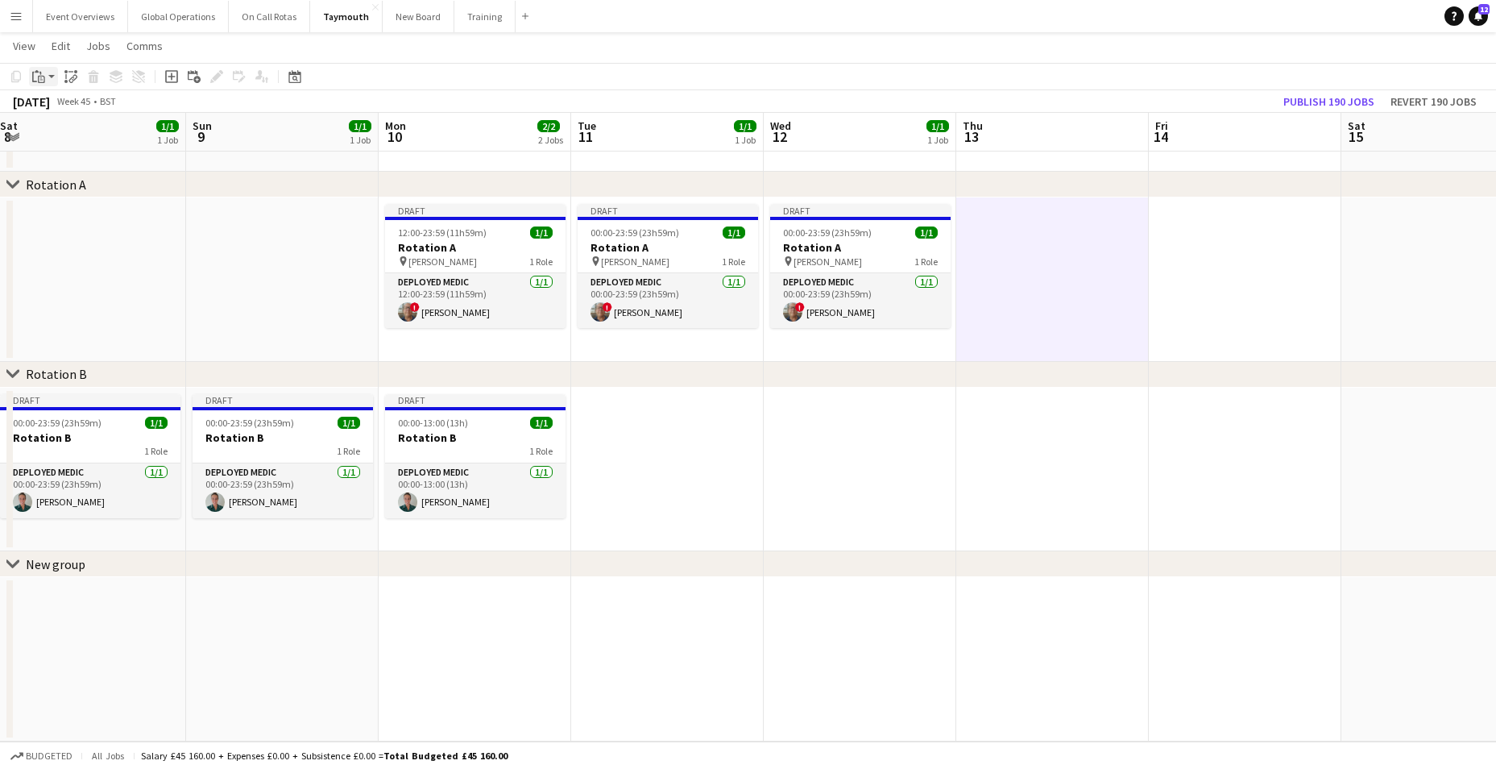
click at [35, 72] on icon "Paste" at bounding box center [38, 76] width 13 height 13
click at [68, 131] on link "Paste with crew Ctrl+Shift+V" at bounding box center [118, 134] width 151 height 15
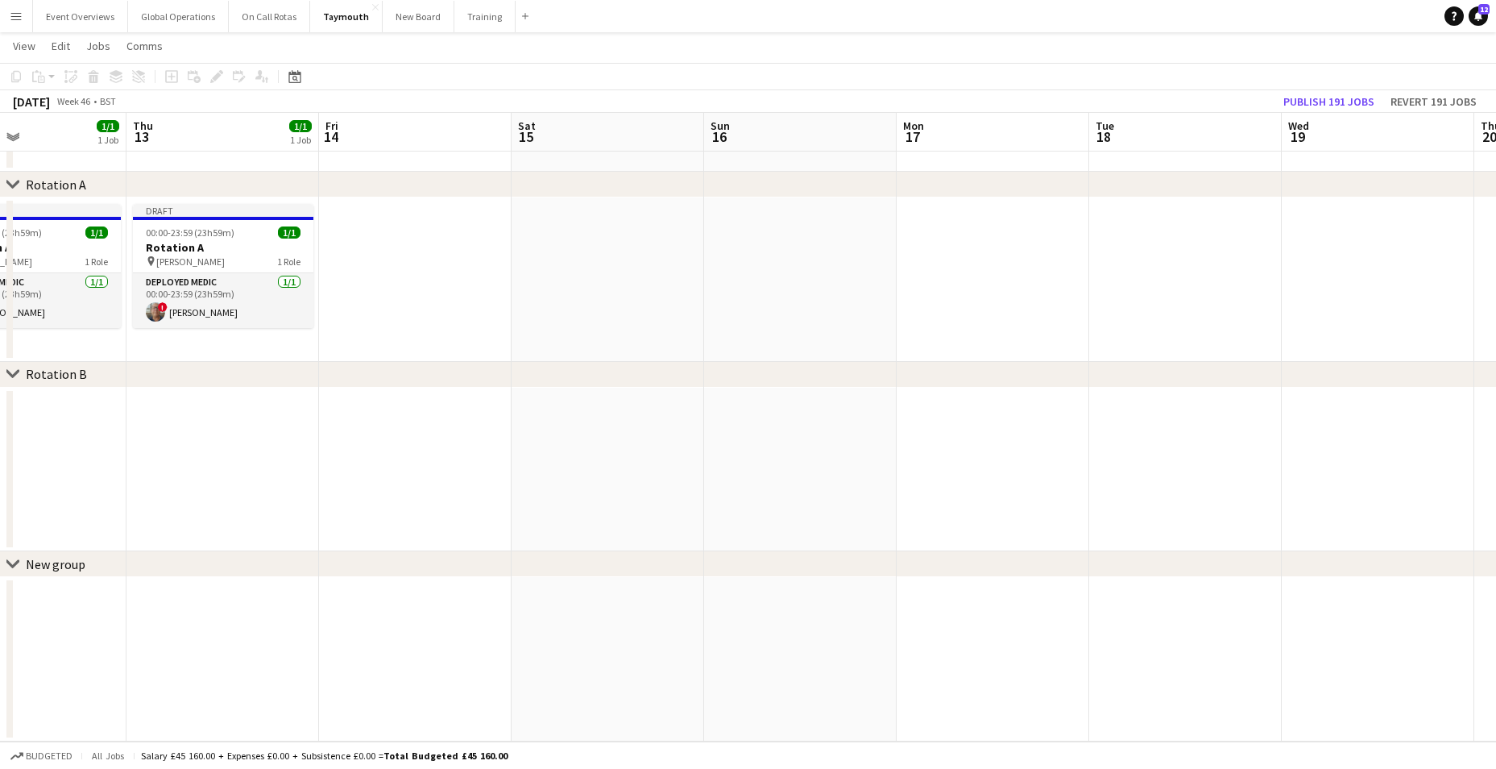
drag, startPoint x: 948, startPoint y: 445, endPoint x: 224, endPoint y: 421, distance: 724.6
click at [130, 466] on app-calendar-viewport "Sun 9 1/1 1 Job Mon 10 2/2 2 Jobs Tue 11 1/1 1 Job Wed 12 1/1 1 Job Thu 13 1/1 …" at bounding box center [748, 373] width 1496 height 735
click at [373, 269] on app-date-cell at bounding box center [415, 279] width 193 height 164
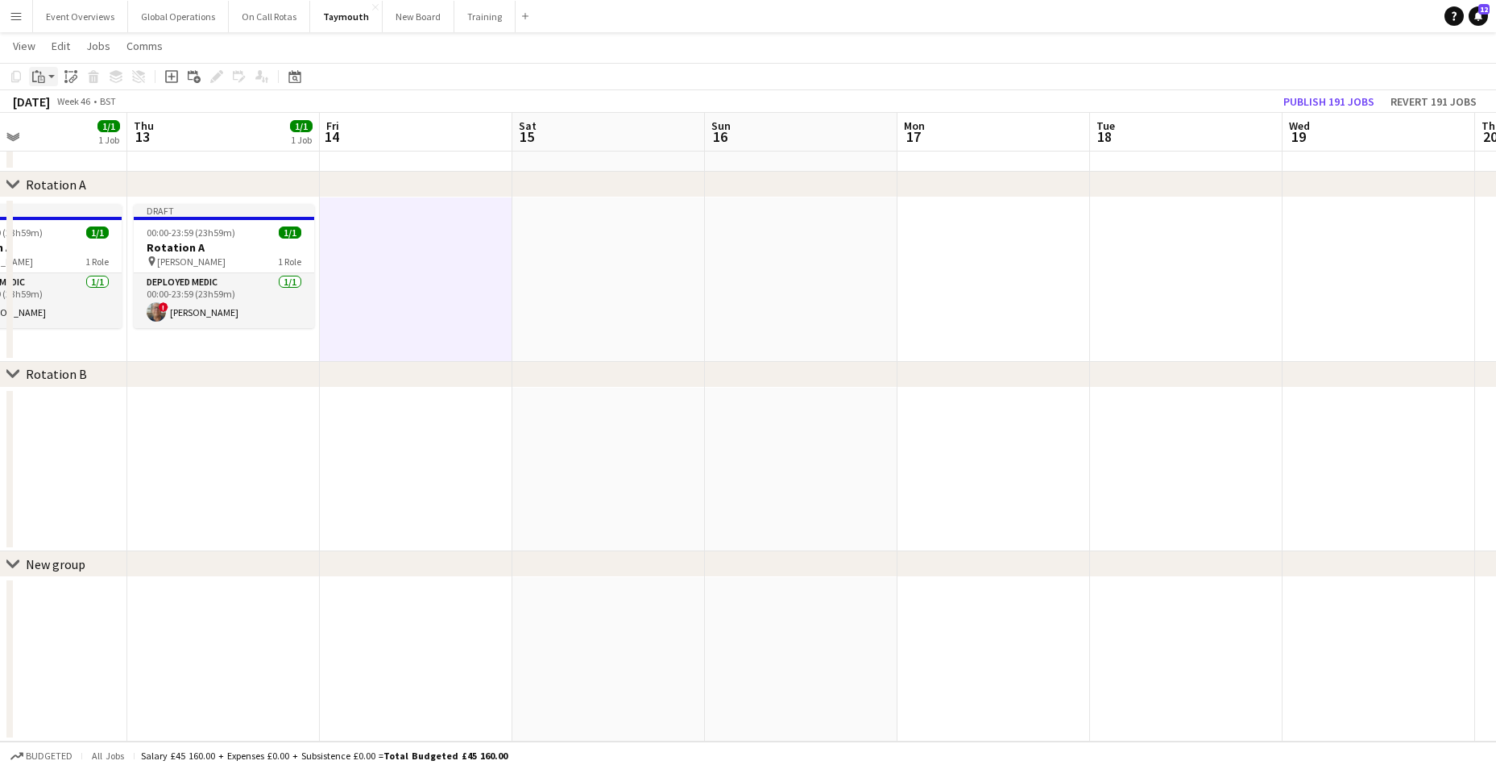
click at [37, 68] on div "Paste" at bounding box center [38, 76] width 19 height 19
drag, startPoint x: 75, startPoint y: 135, endPoint x: 86, endPoint y: 139, distance: 12.0
click at [77, 135] on link "Paste with crew Ctrl+Shift+V" at bounding box center [118, 134] width 151 height 15
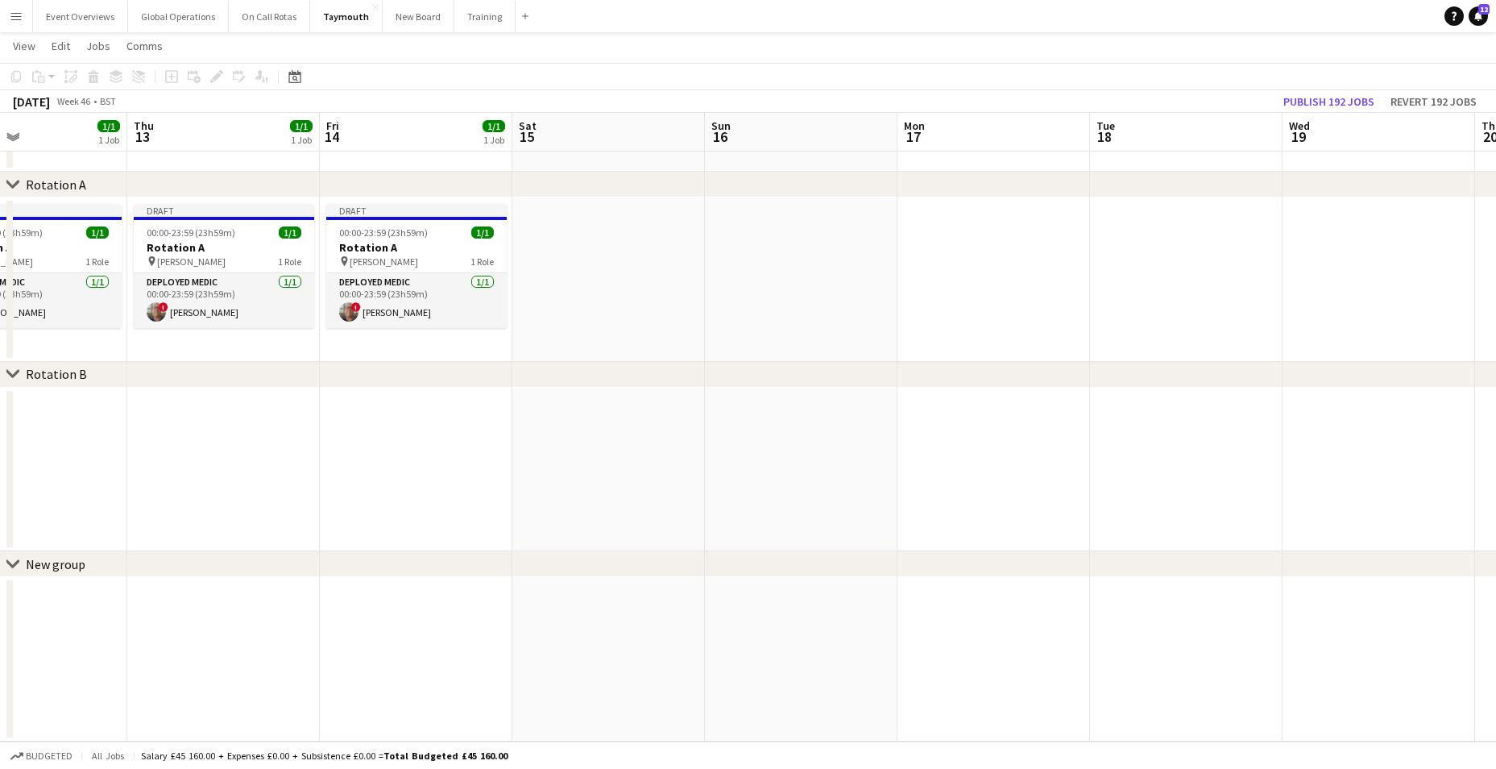
click at [553, 258] on app-date-cell at bounding box center [608, 279] width 193 height 164
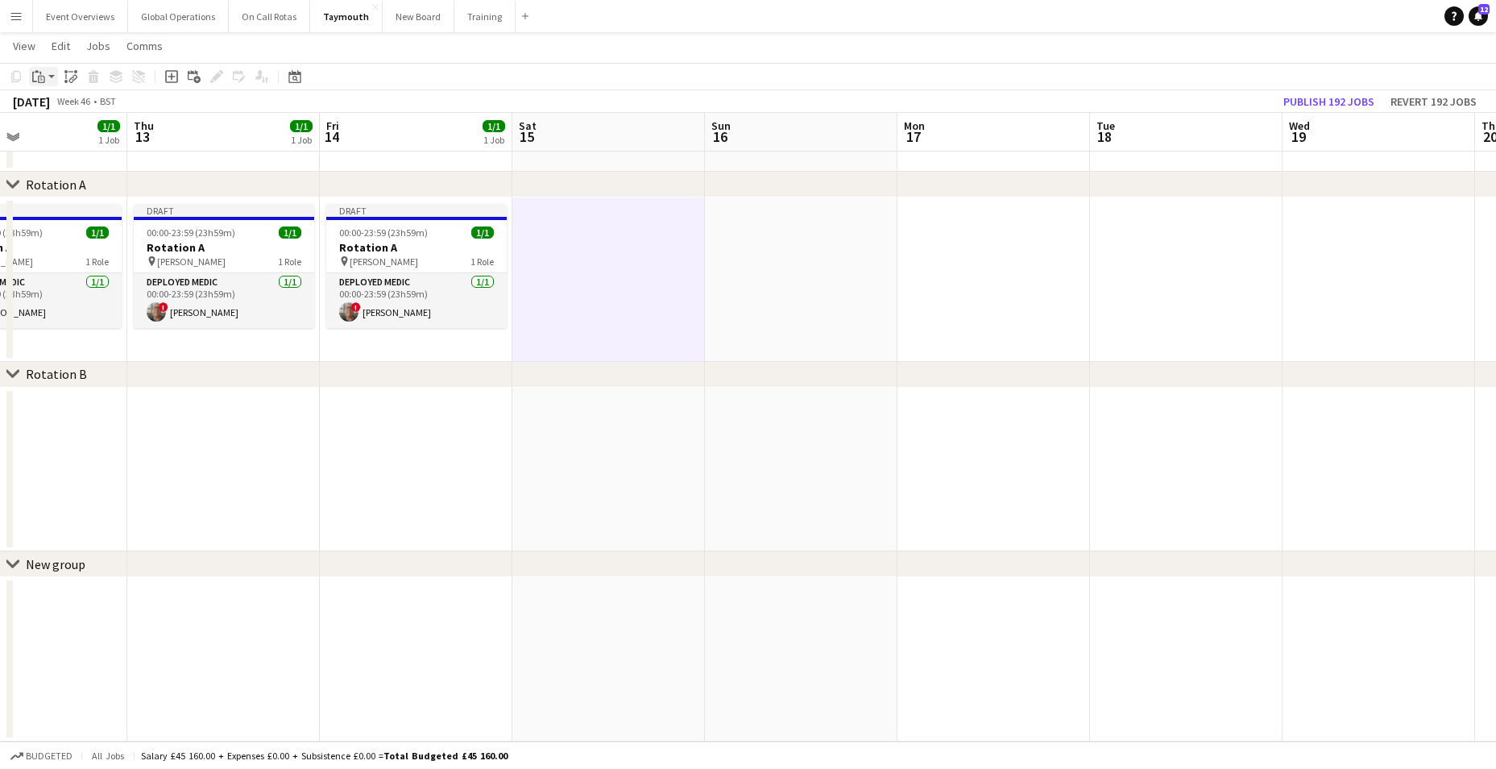
click at [42, 75] on icon "Paste" at bounding box center [38, 76] width 13 height 13
drag, startPoint x: 79, startPoint y: 134, endPoint x: 134, endPoint y: 147, distance: 56.5
click at [81, 134] on link "Paste with crew Ctrl+Shift+V" at bounding box center [118, 134] width 151 height 15
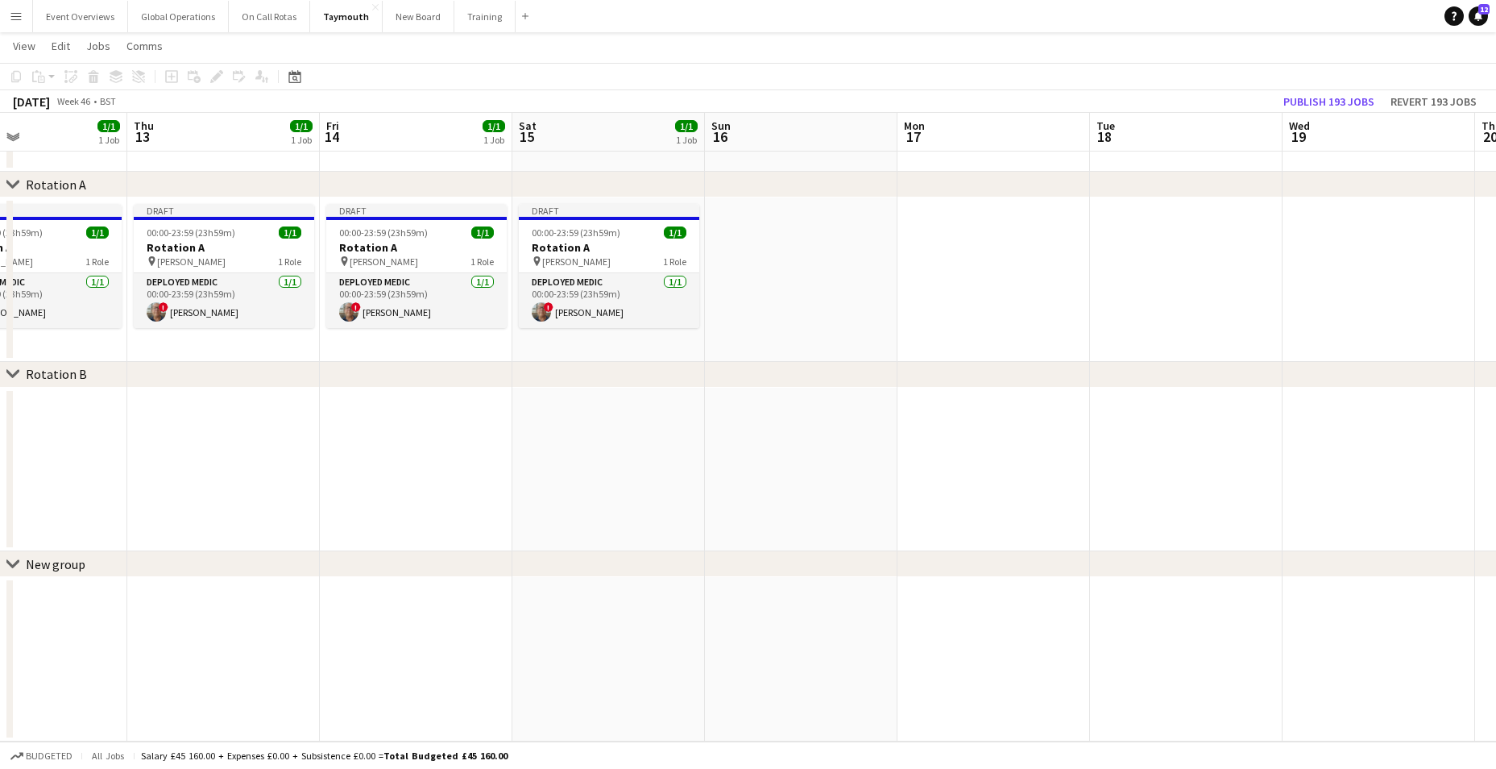
click at [753, 284] on app-date-cell at bounding box center [801, 279] width 193 height 164
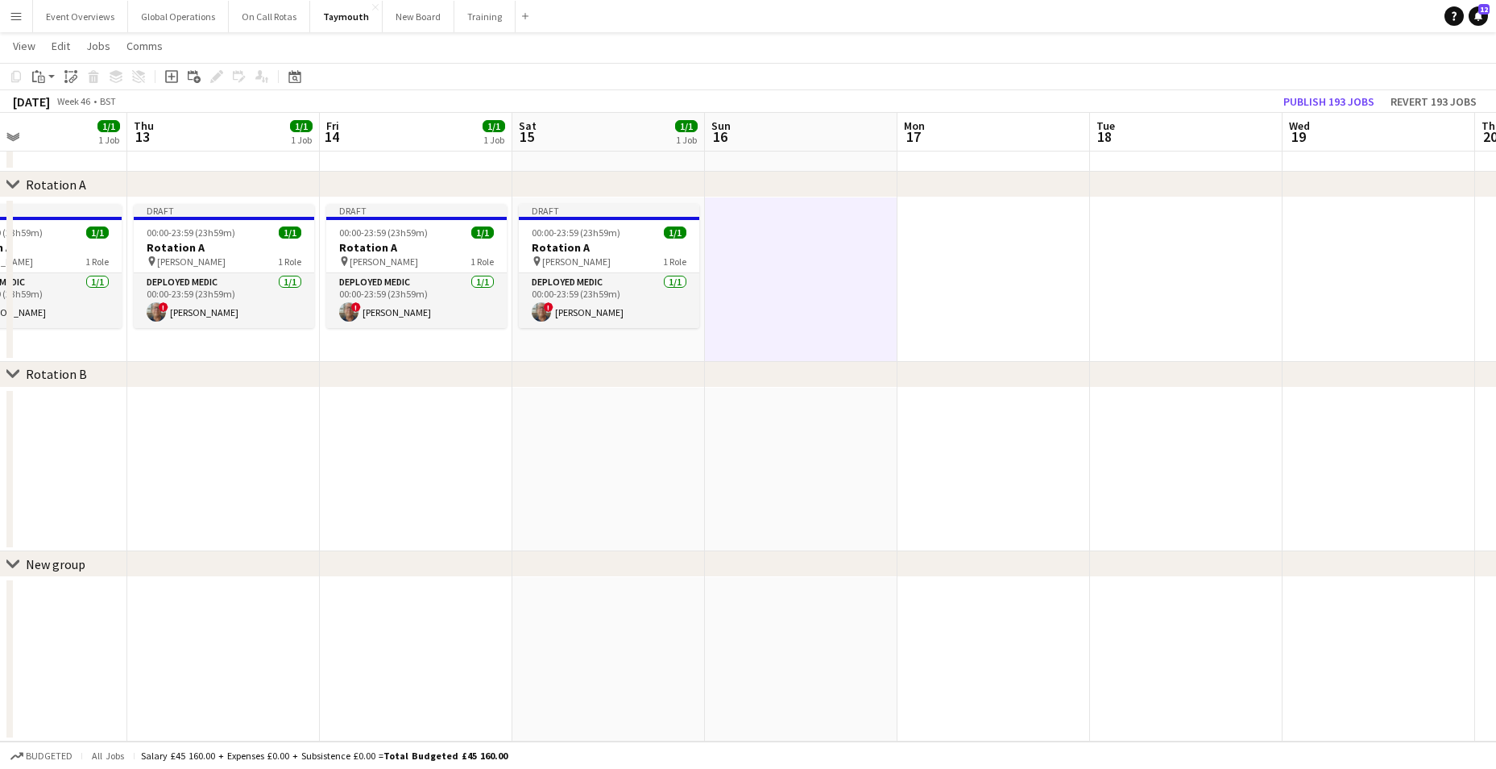
click at [33, 64] on app-toolbar "Copy Paste Paste Ctrl+V Paste with crew Ctrl+Shift+V Paste linked Job Delete Gr…" at bounding box center [748, 76] width 1496 height 27
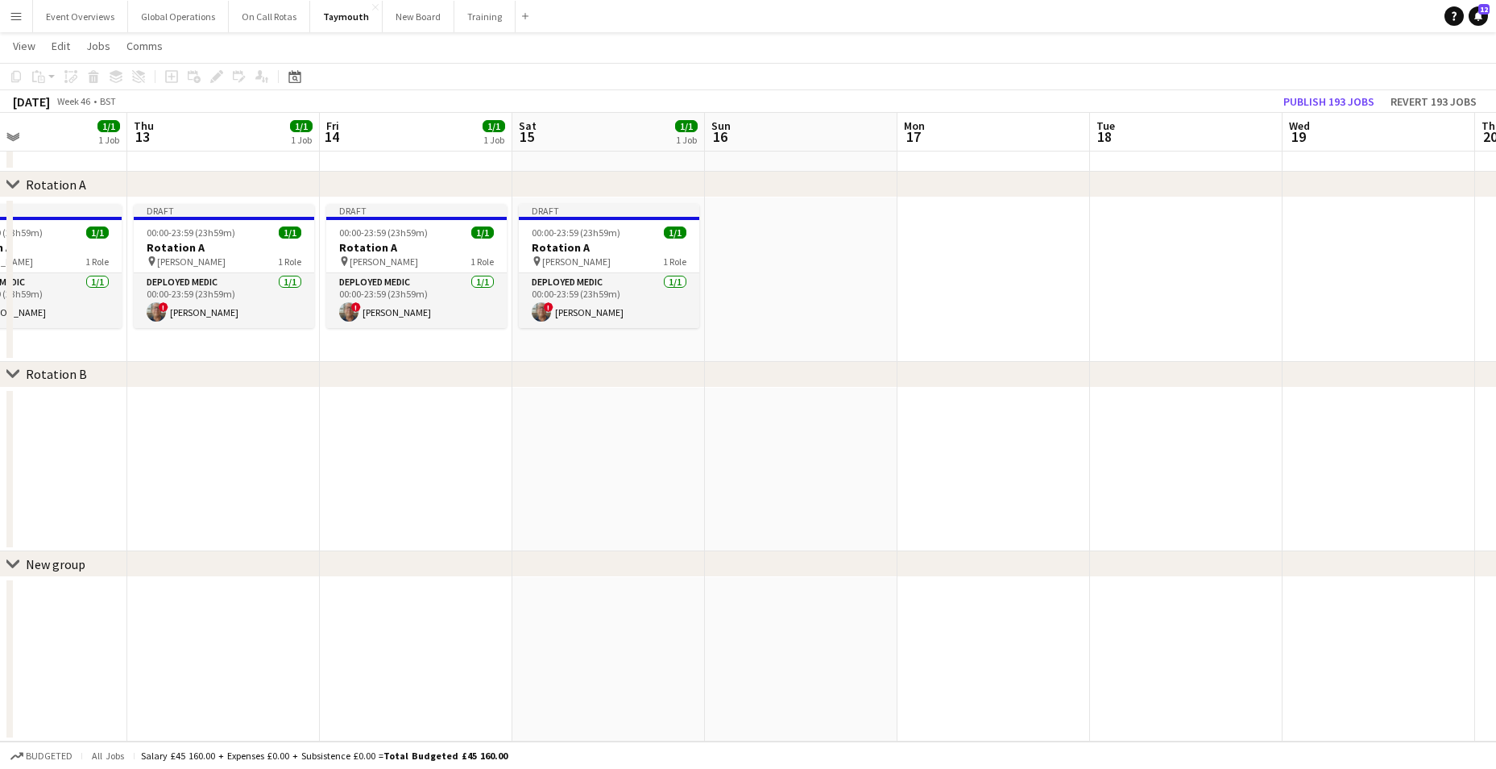
click at [42, 76] on div "Copy Paste Paste Ctrl+V Paste with crew Ctrl+Shift+V Paste linked Job Delete Gr…" at bounding box center [77, 76] width 142 height 19
click at [838, 325] on app-date-cell at bounding box center [801, 279] width 193 height 164
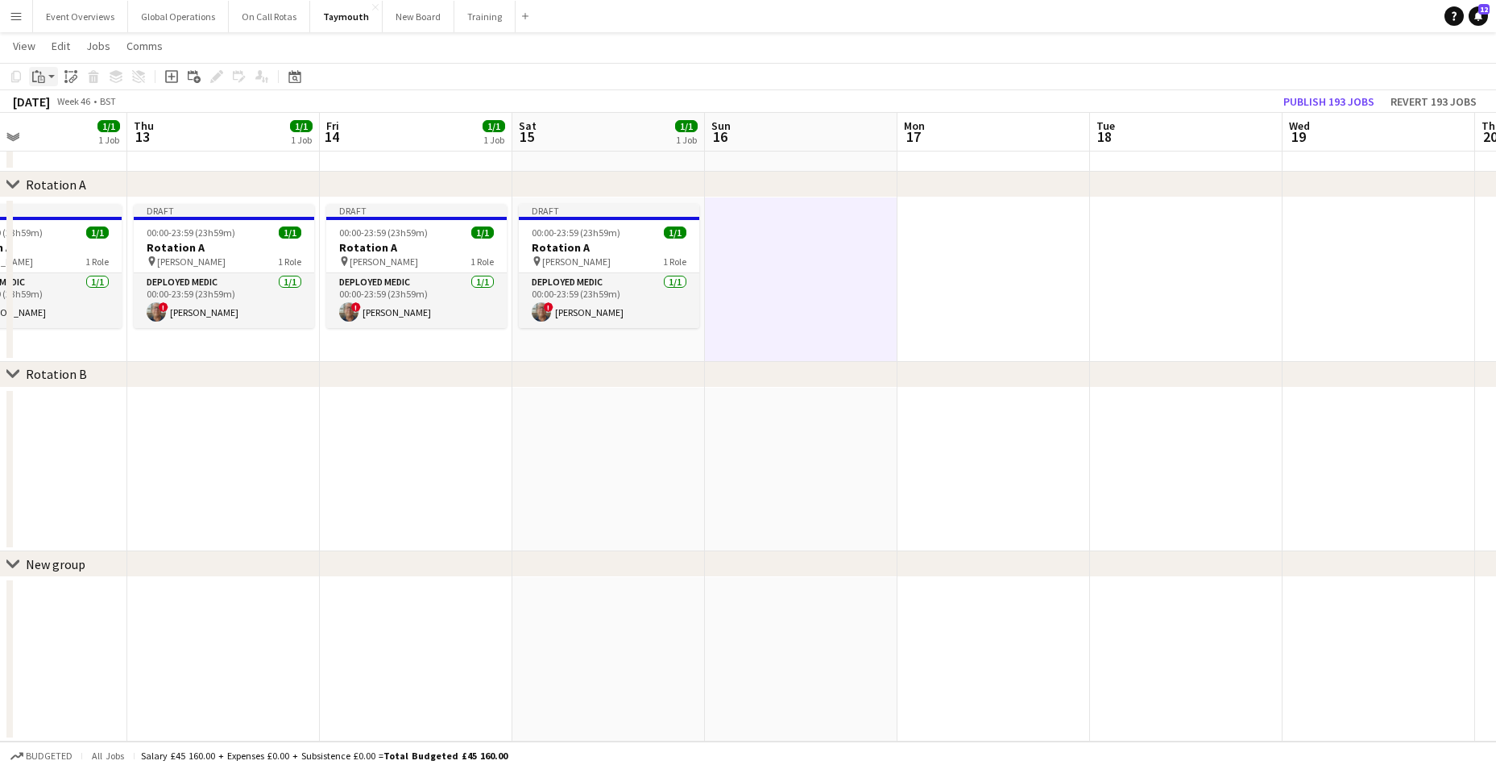
click at [33, 73] on icon at bounding box center [34, 77] width 5 height 10
click at [67, 135] on link "Paste with crew Ctrl+Shift+V" at bounding box center [118, 134] width 151 height 15
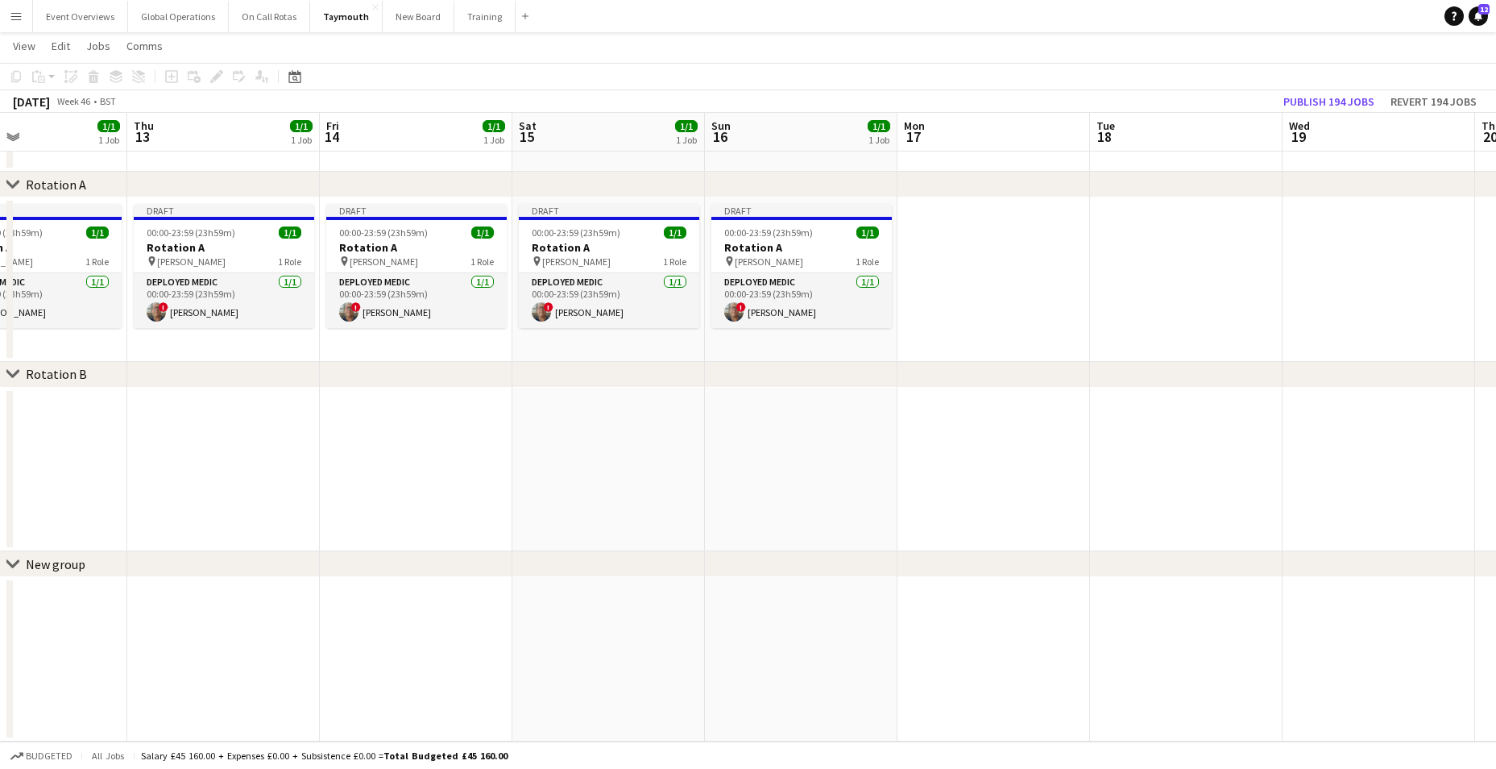
drag, startPoint x: 998, startPoint y: 557, endPoint x: 428, endPoint y: 549, distance: 570.4
click at [425, 552] on div "chevron-right New group" at bounding box center [748, 564] width 1496 height 26
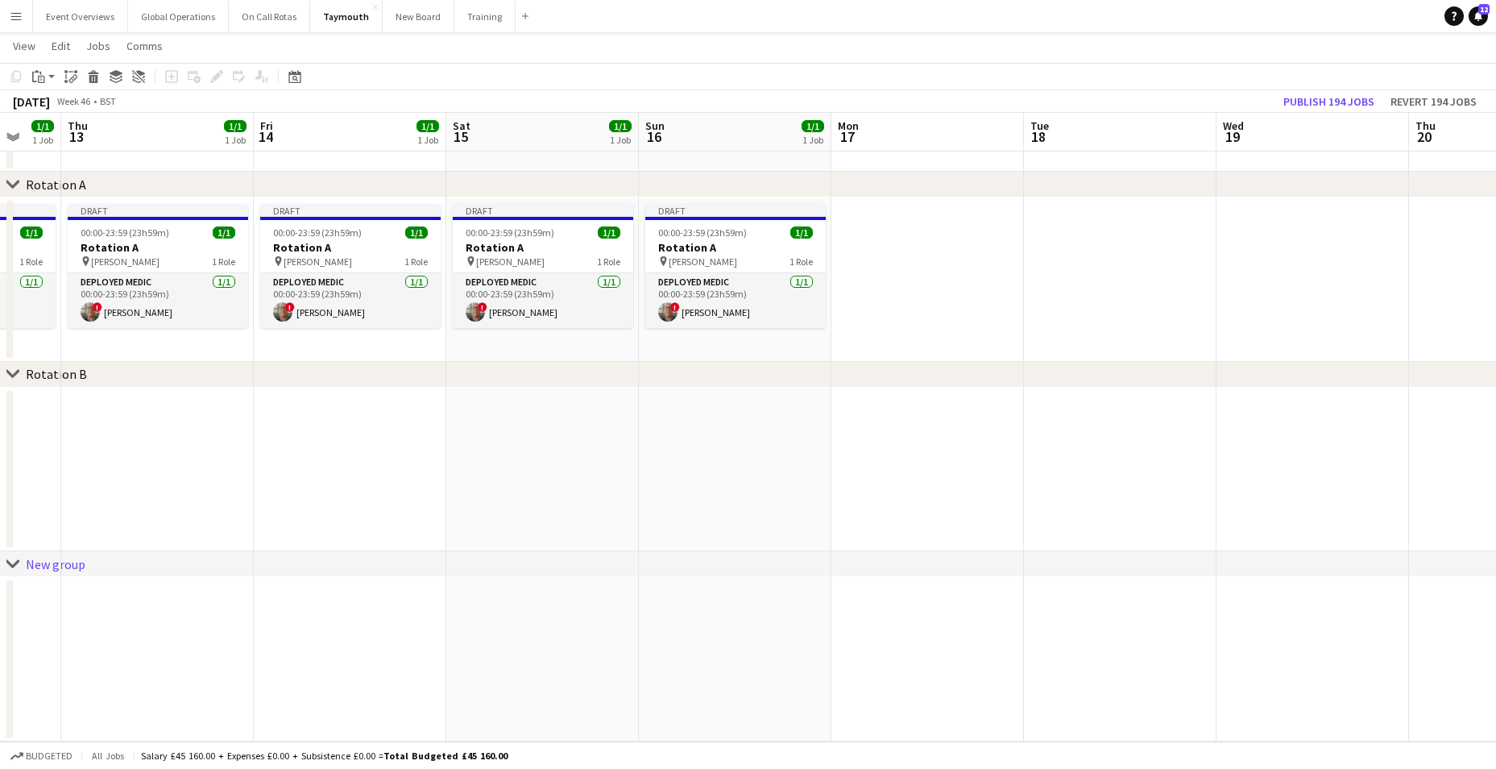
drag, startPoint x: 674, startPoint y: 546, endPoint x: 68, endPoint y: 541, distance: 605.8
click at [52, 547] on app-calendar-viewport "Mon 10 2/2 2 Jobs Tue 11 1/1 1 Job Wed 12 1/1 1 Job Thu 13 1/1 1 Job Fri 14 1/1…" at bounding box center [748, 373] width 1496 height 735
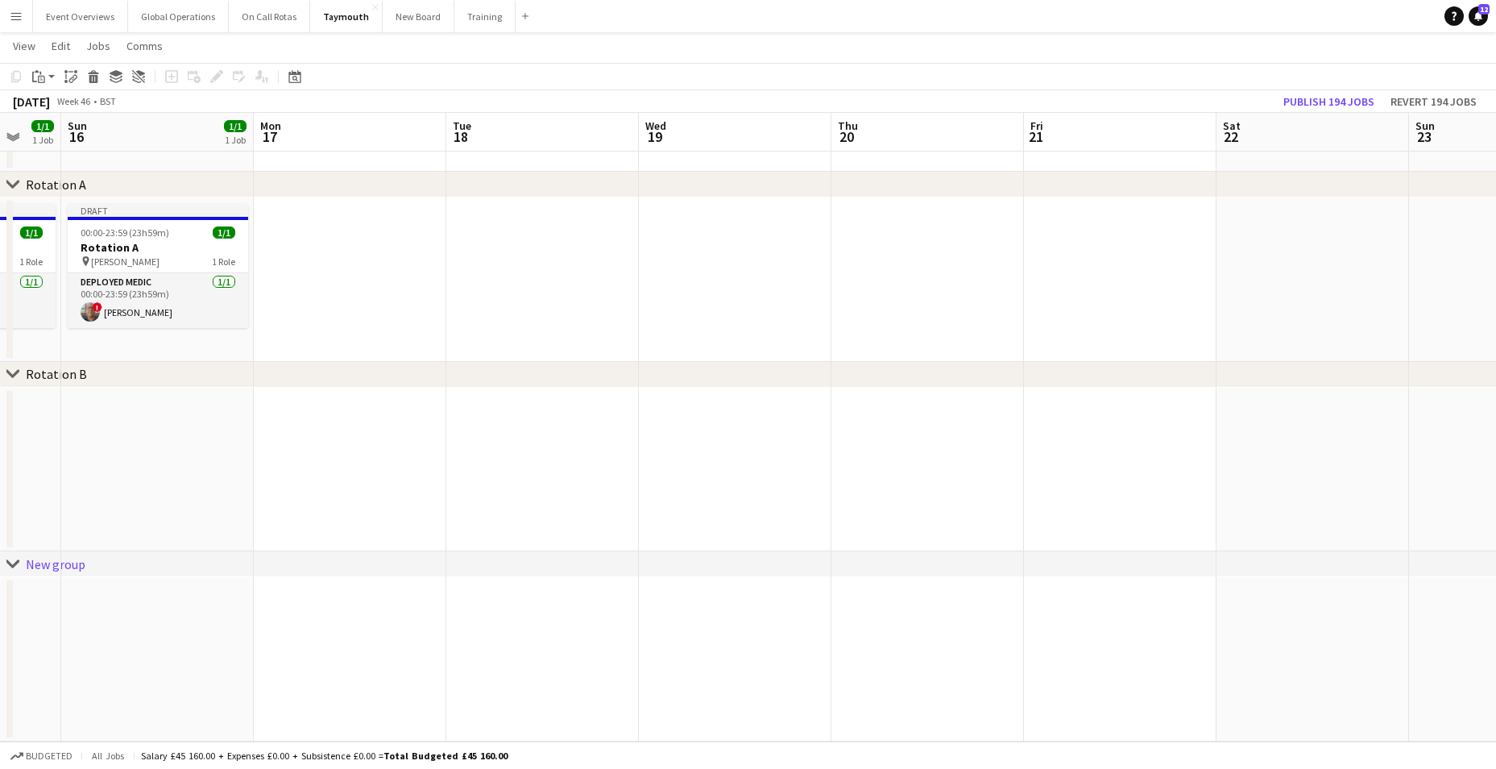
scroll to position [0, 518]
click at [361, 268] on app-date-cell at bounding box center [348, 279] width 193 height 164
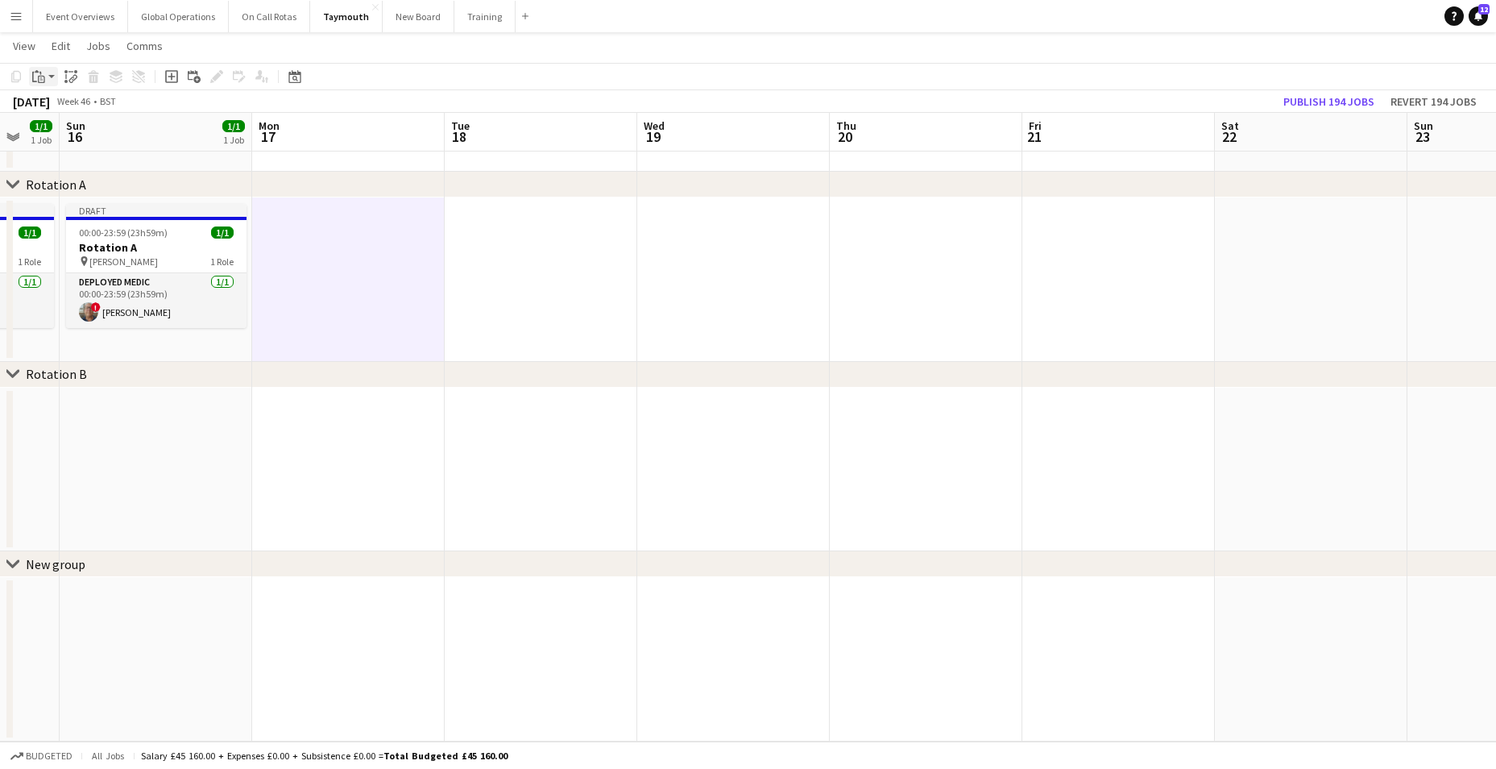
click at [35, 77] on icon "Paste" at bounding box center [38, 76] width 13 height 13
click at [56, 136] on link "Paste with crew Ctrl+Shift+V" at bounding box center [118, 134] width 151 height 15
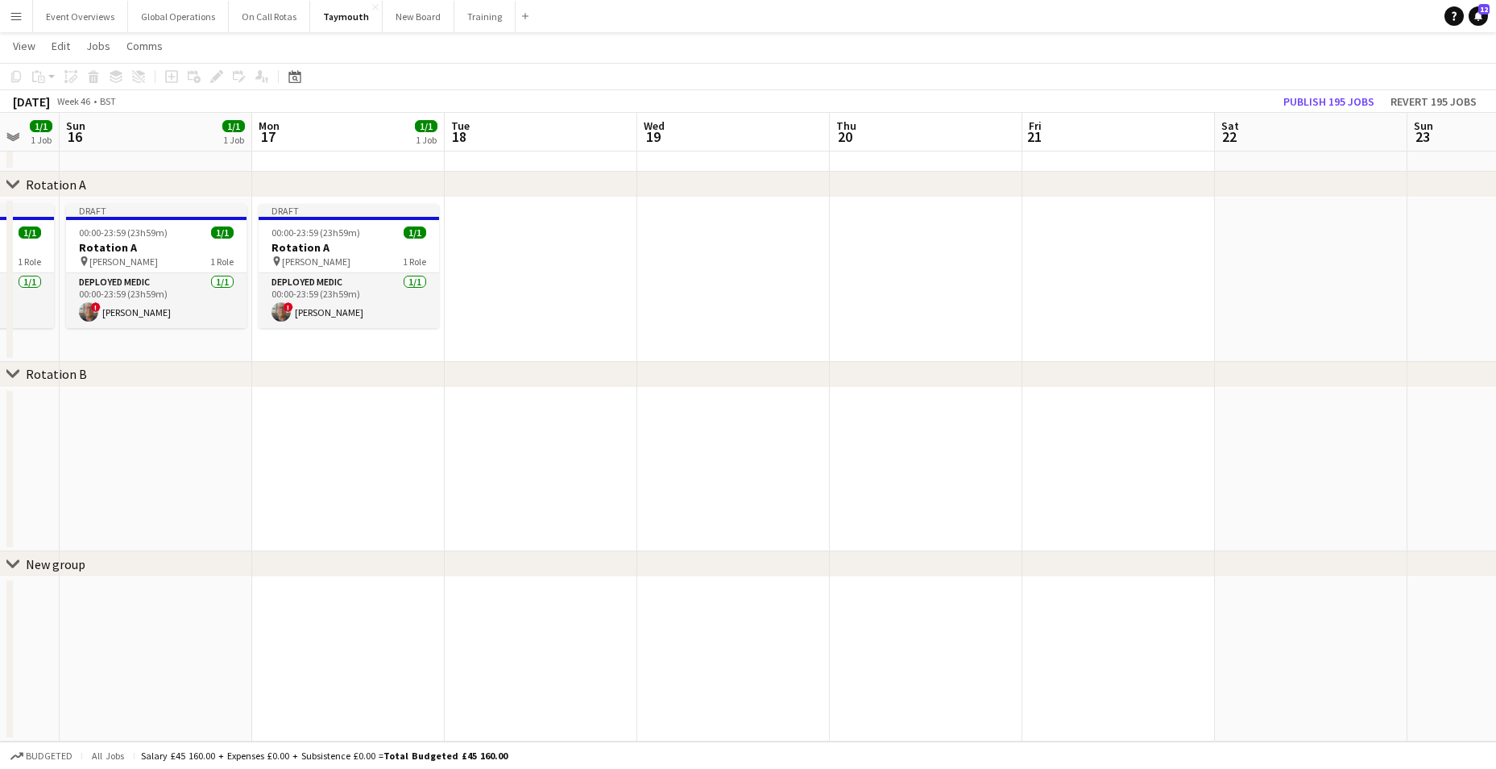
click at [523, 280] on app-date-cell at bounding box center [541, 279] width 193 height 164
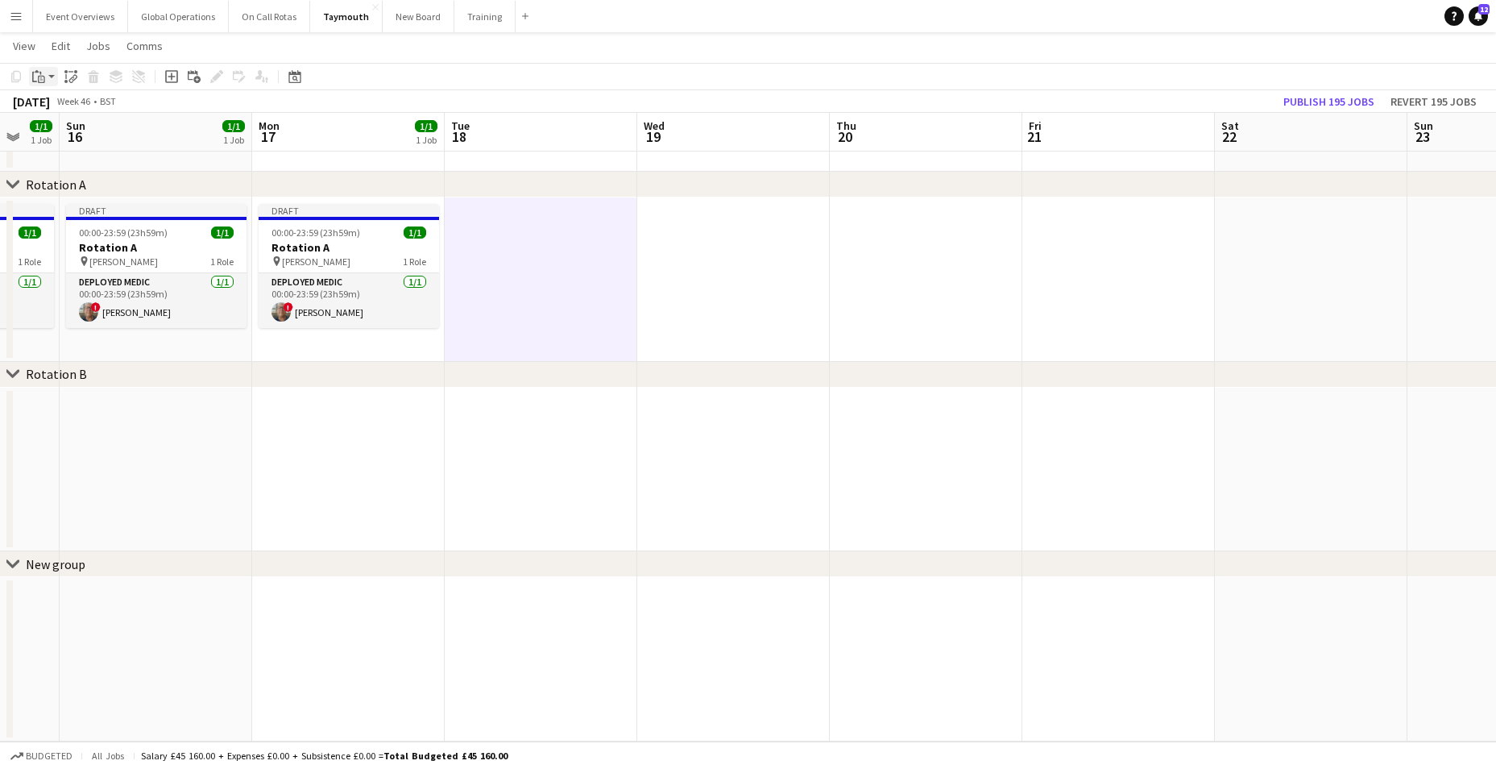
click at [37, 76] on icon "Paste" at bounding box center [38, 76] width 13 height 13
click at [70, 141] on link "Paste with crew Ctrl+Shift+V" at bounding box center [118, 134] width 151 height 15
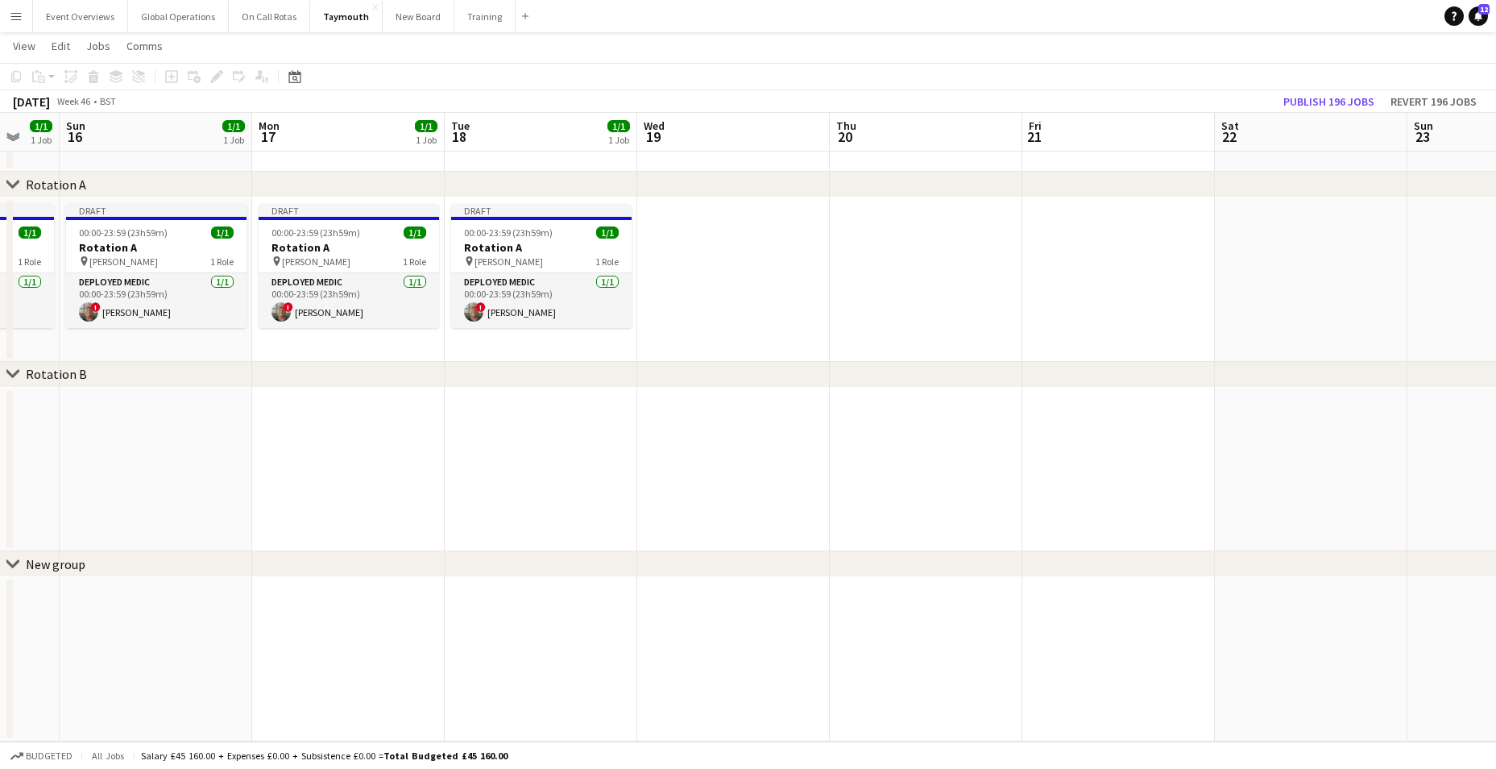
click at [724, 276] on app-date-cell at bounding box center [733, 279] width 193 height 164
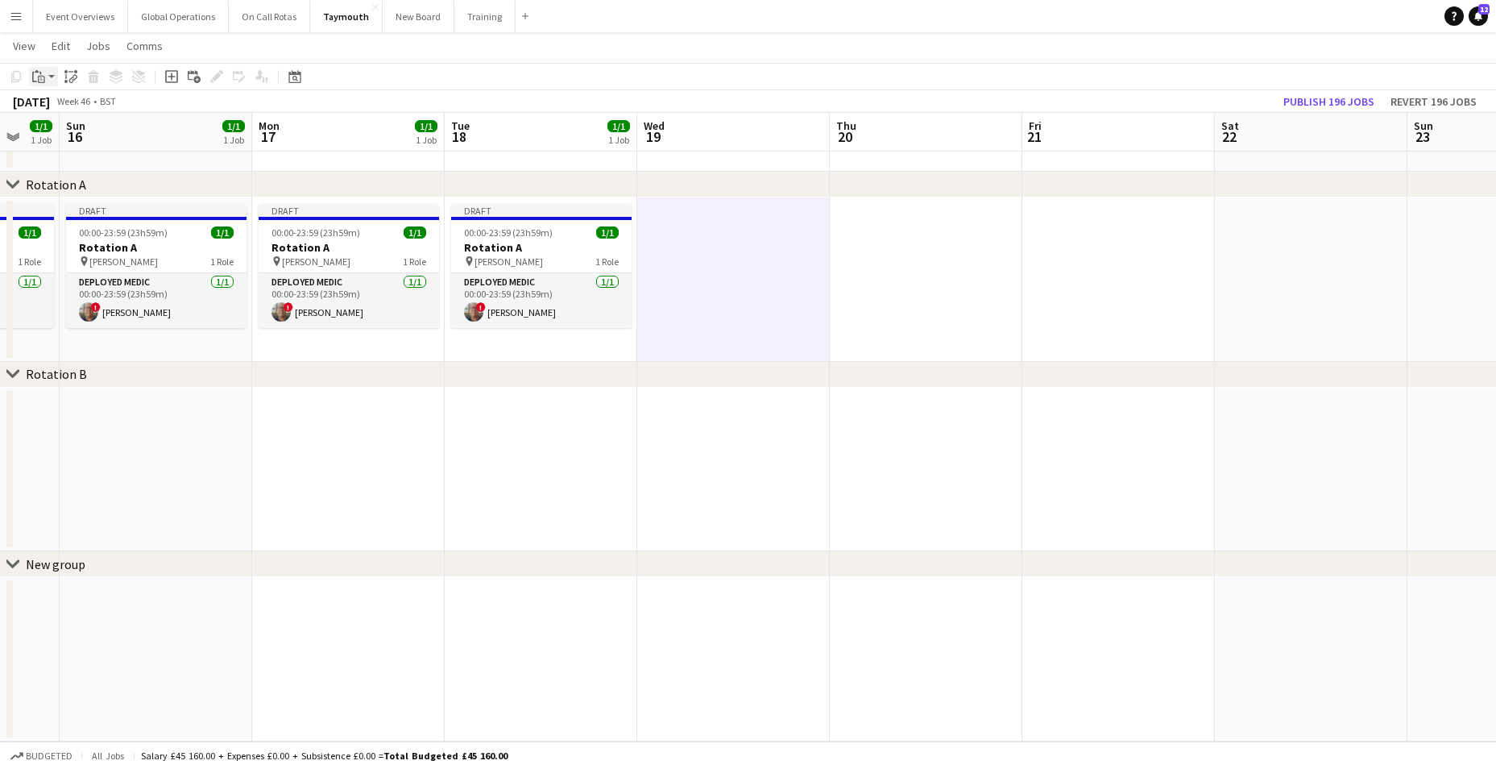
click at [37, 68] on div "Paste" at bounding box center [38, 76] width 19 height 19
drag, startPoint x: 48, startPoint y: 129, endPoint x: 114, endPoint y: 147, distance: 69.2
click at [48, 130] on link "Paste with crew Ctrl+Shift+V" at bounding box center [118, 134] width 151 height 15
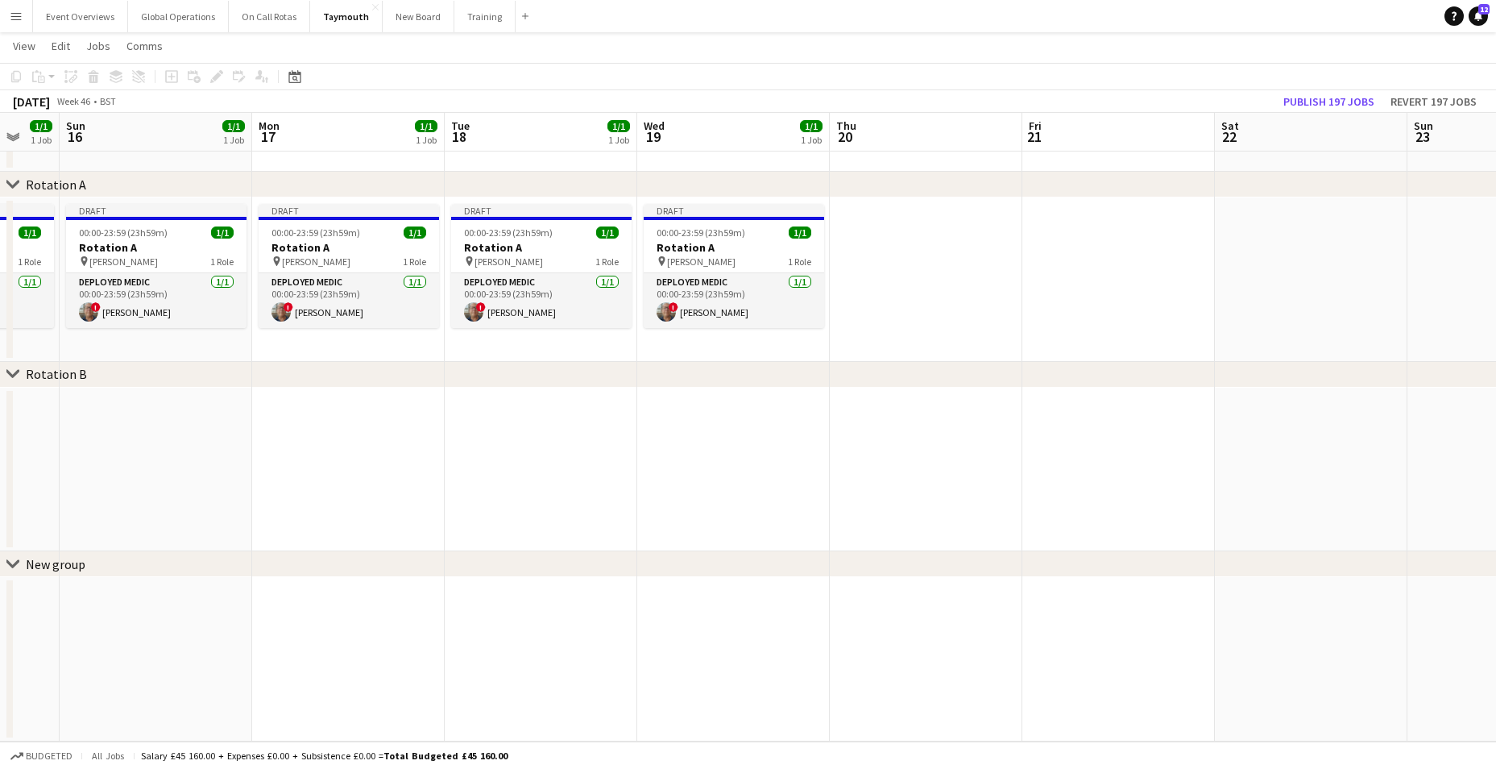
click at [928, 288] on app-date-cell at bounding box center [926, 279] width 193 height 164
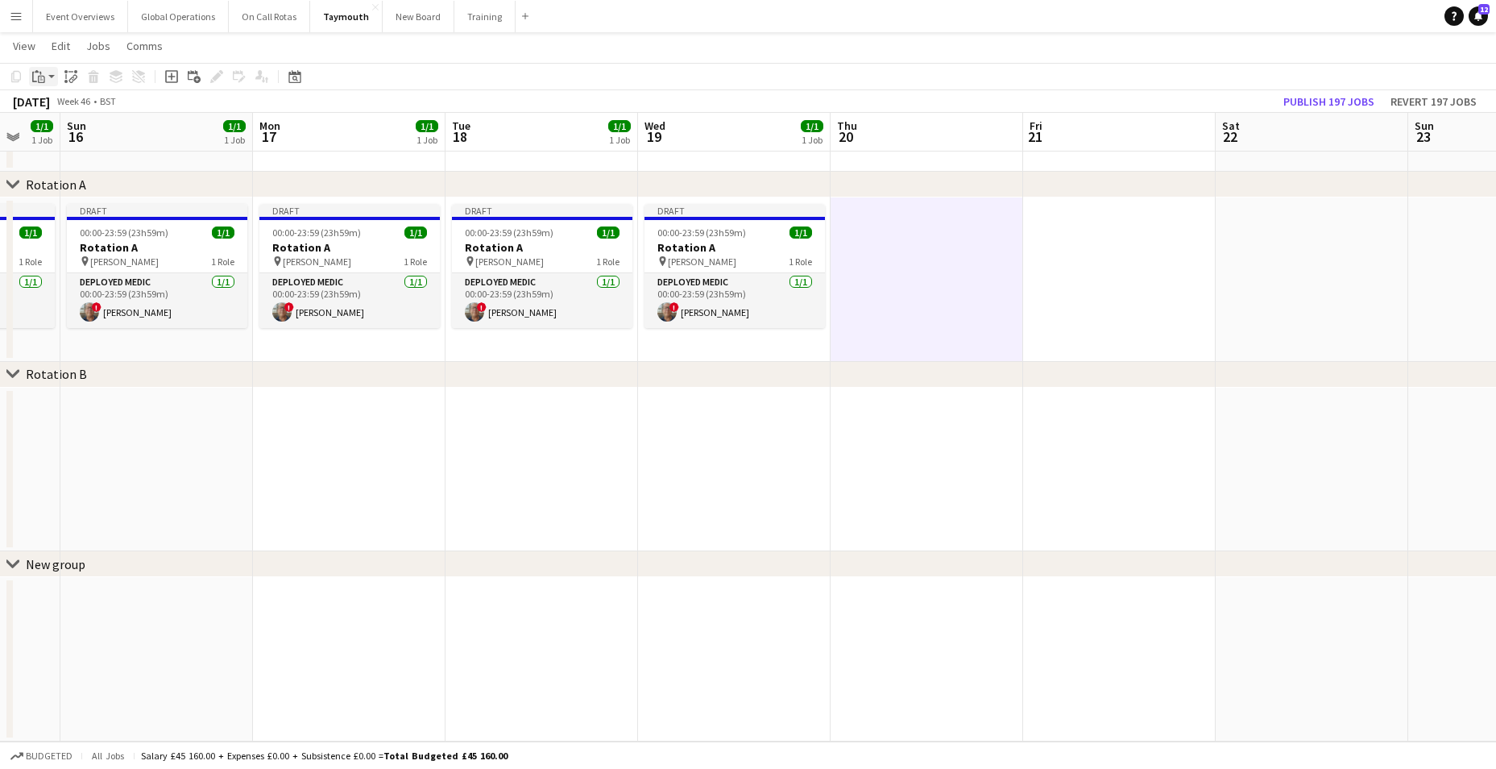
click at [37, 77] on icon "Paste" at bounding box center [38, 76] width 13 height 13
click at [71, 134] on link "Paste with crew Ctrl+Shift+V" at bounding box center [118, 134] width 151 height 15
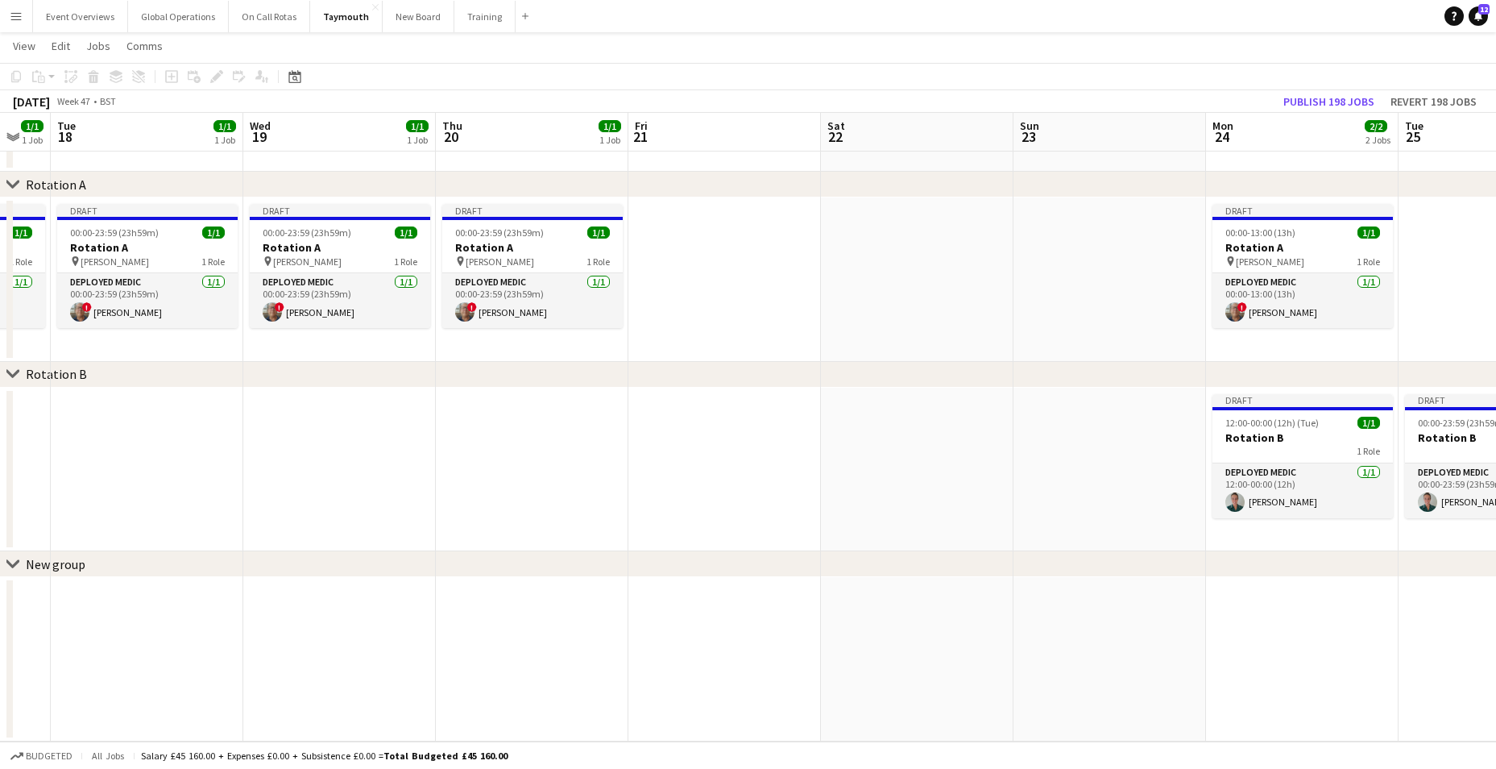
scroll to position [0, 625]
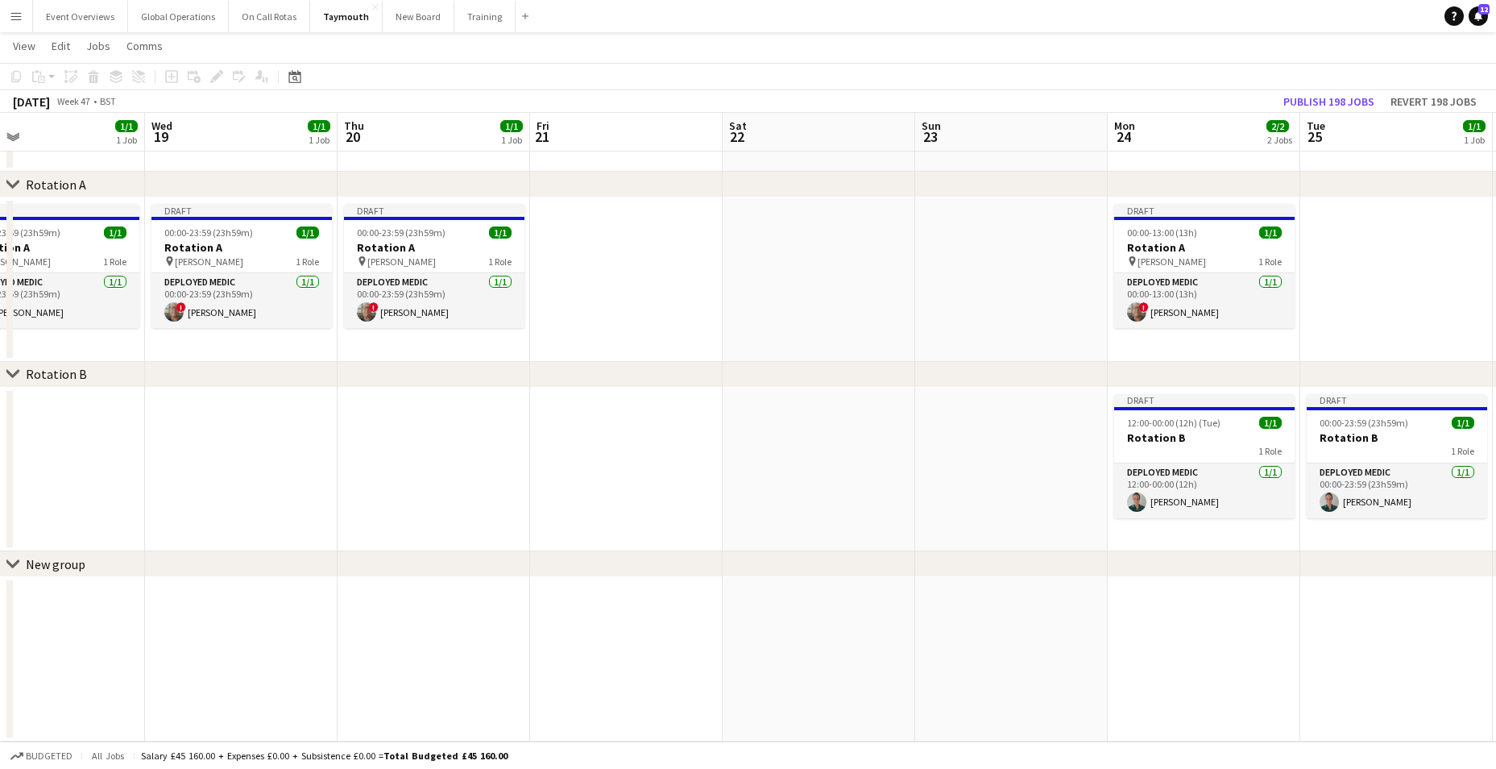
drag, startPoint x: 799, startPoint y: 413, endPoint x: 470, endPoint y: 421, distance: 328.7
click at [470, 421] on app-calendar-viewport "Sat 15 1/1 1 Job Sun 16 1/1 1 Job Mon 17 1/1 1 Job Tue 18 1/1 1 Job Wed 19 1/1 …" at bounding box center [748, 373] width 1496 height 735
drag, startPoint x: 617, startPoint y: 307, endPoint x: 511, endPoint y: 266, distance: 114.0
click at [617, 306] on app-date-cell at bounding box center [626, 279] width 193 height 164
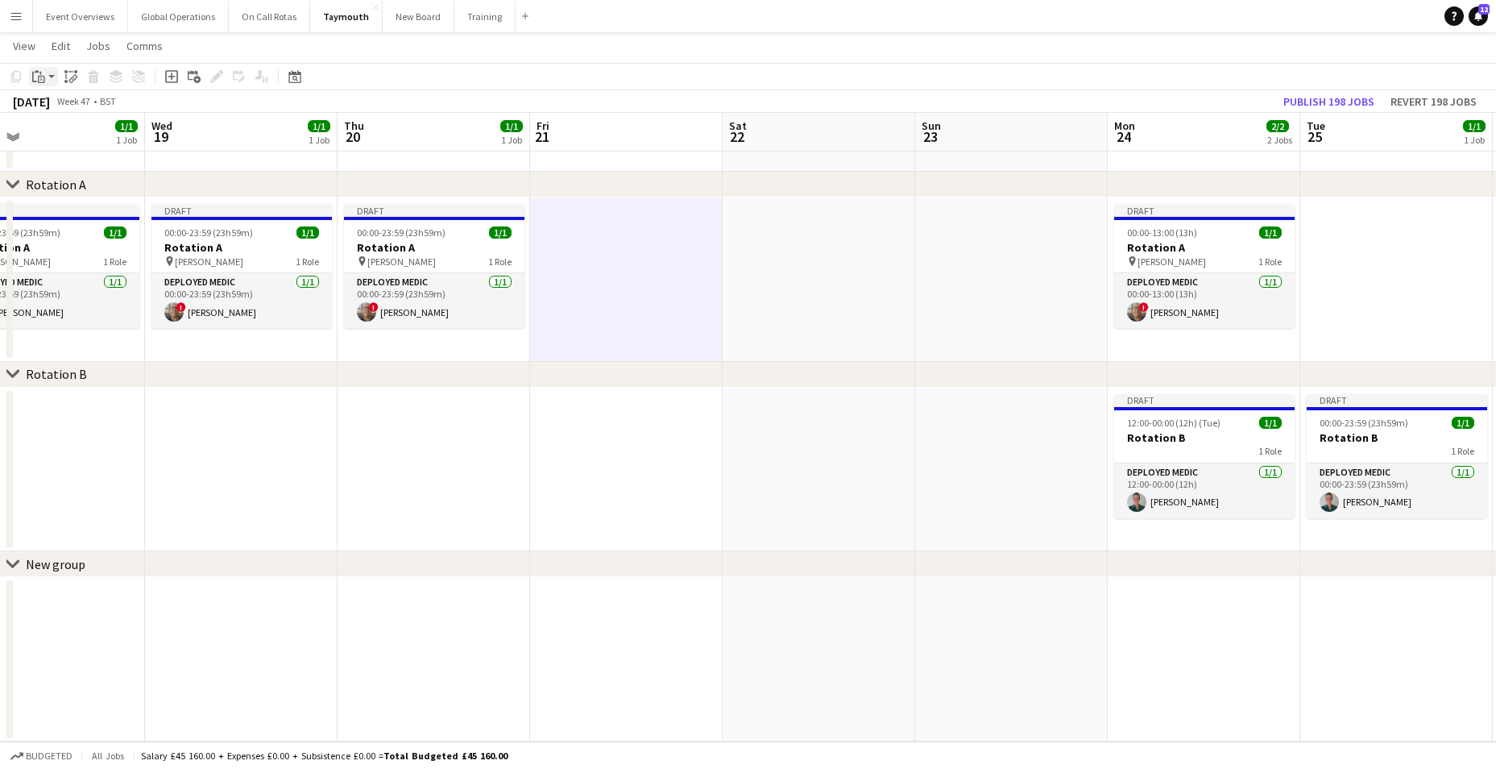
click at [41, 77] on icon at bounding box center [41, 79] width 7 height 7
drag, startPoint x: 77, startPoint y: 135, endPoint x: 113, endPoint y: 150, distance: 38.6
click at [77, 135] on link "Paste with crew Ctrl+Shift+V" at bounding box center [118, 134] width 151 height 15
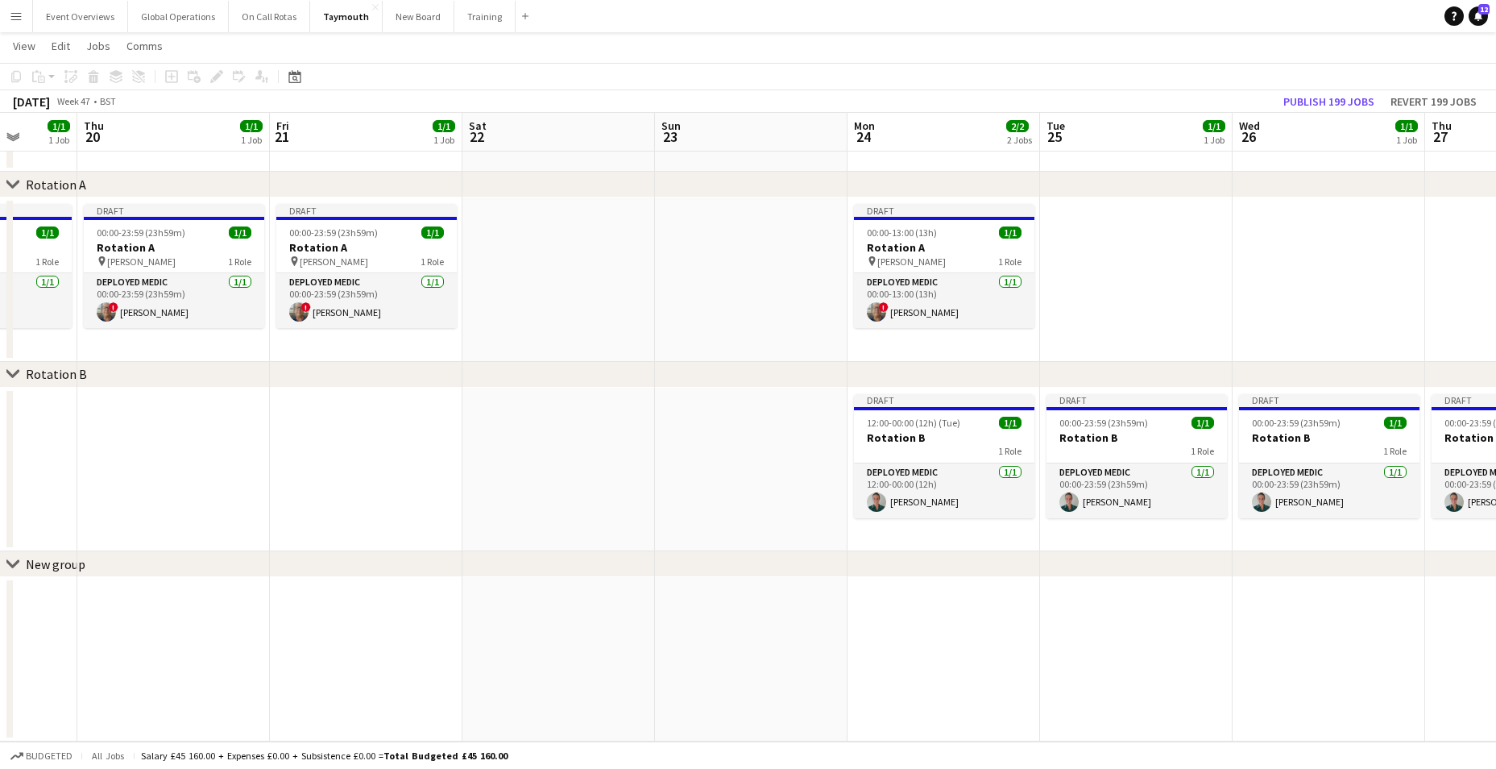
drag, startPoint x: 874, startPoint y: 313, endPoint x: 582, endPoint y: 307, distance: 291.7
click at [607, 330] on app-calendar-viewport "Mon 17 1/1 1 Job Tue 18 1/1 1 Job Wed 19 1/1 1 Job Thu 20 1/1 1 Job Fri 21 1/1 …" at bounding box center [748, 373] width 1496 height 735
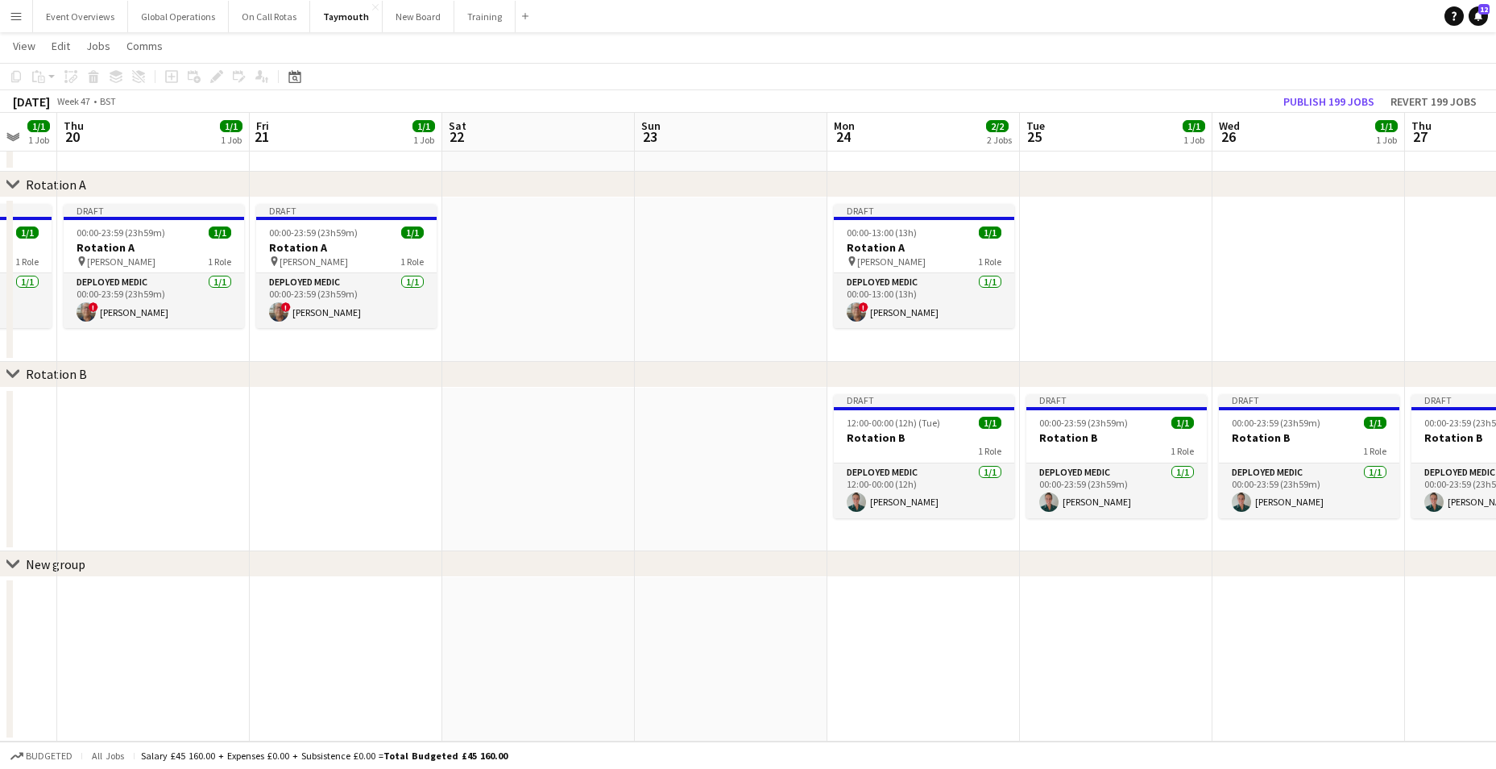
click at [544, 285] on app-date-cell at bounding box center [538, 279] width 193 height 164
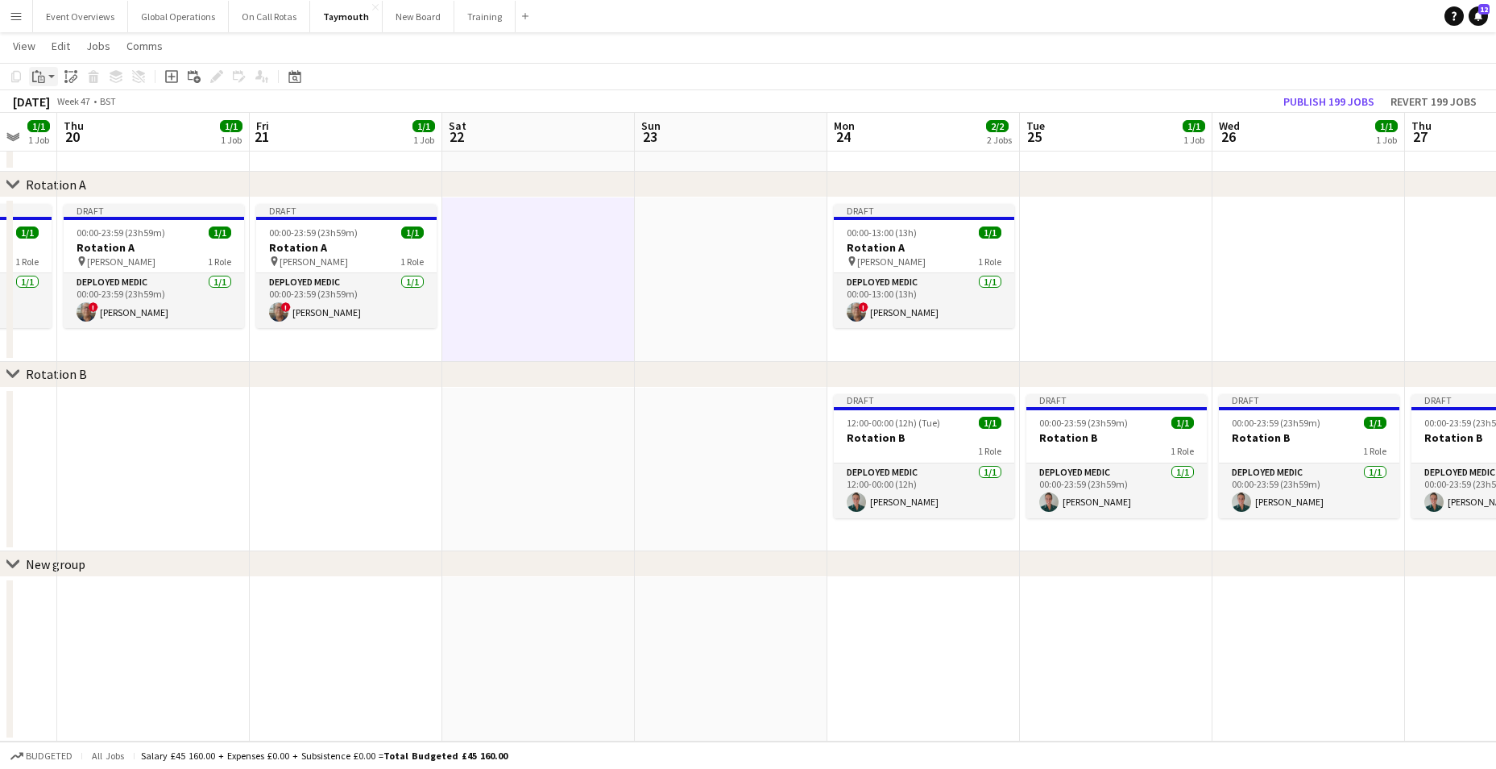
click at [38, 73] on icon at bounding box center [37, 71] width 4 height 2
click at [76, 137] on link "Paste with crew Ctrl+Shift+V" at bounding box center [118, 134] width 151 height 15
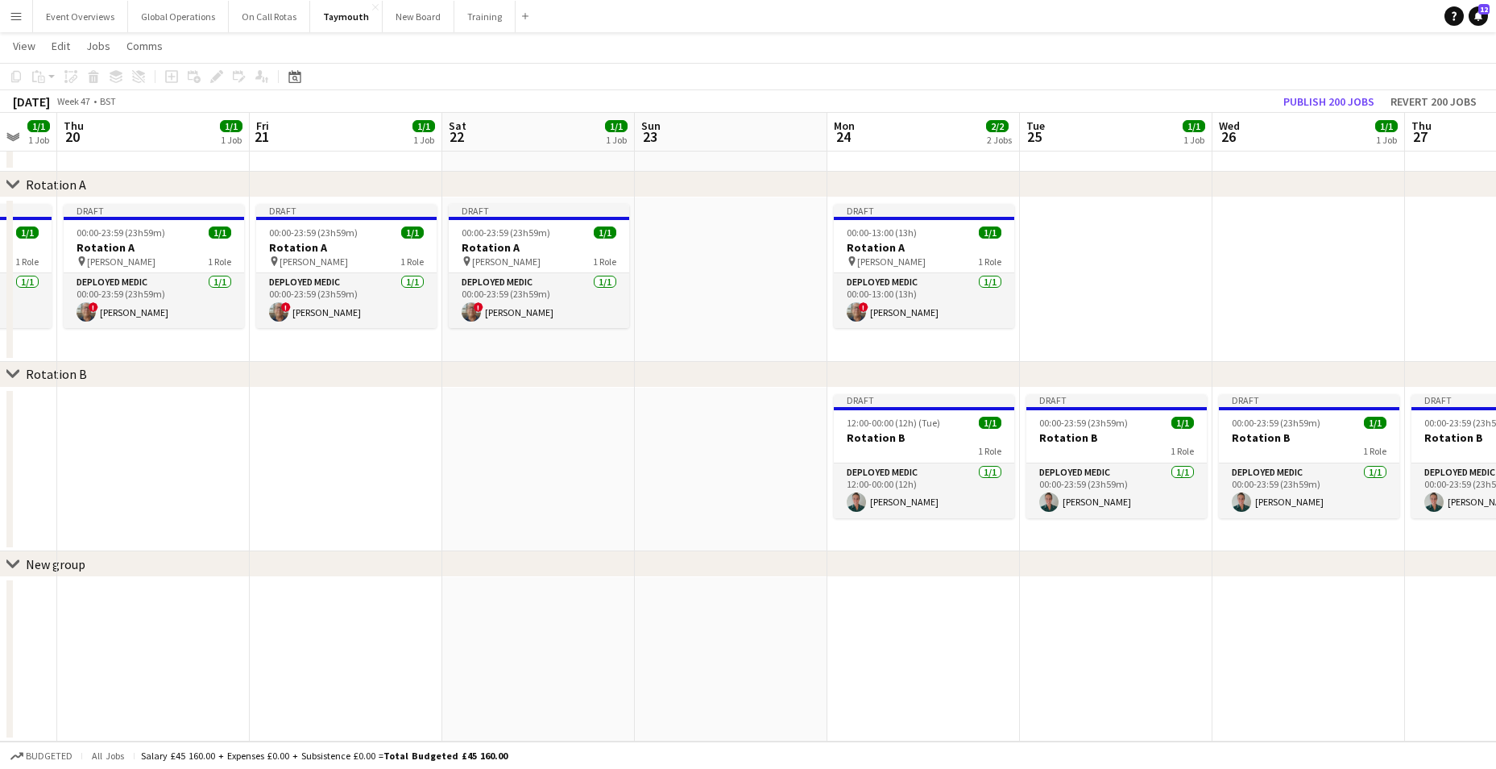
click at [700, 267] on app-date-cell at bounding box center [731, 279] width 193 height 164
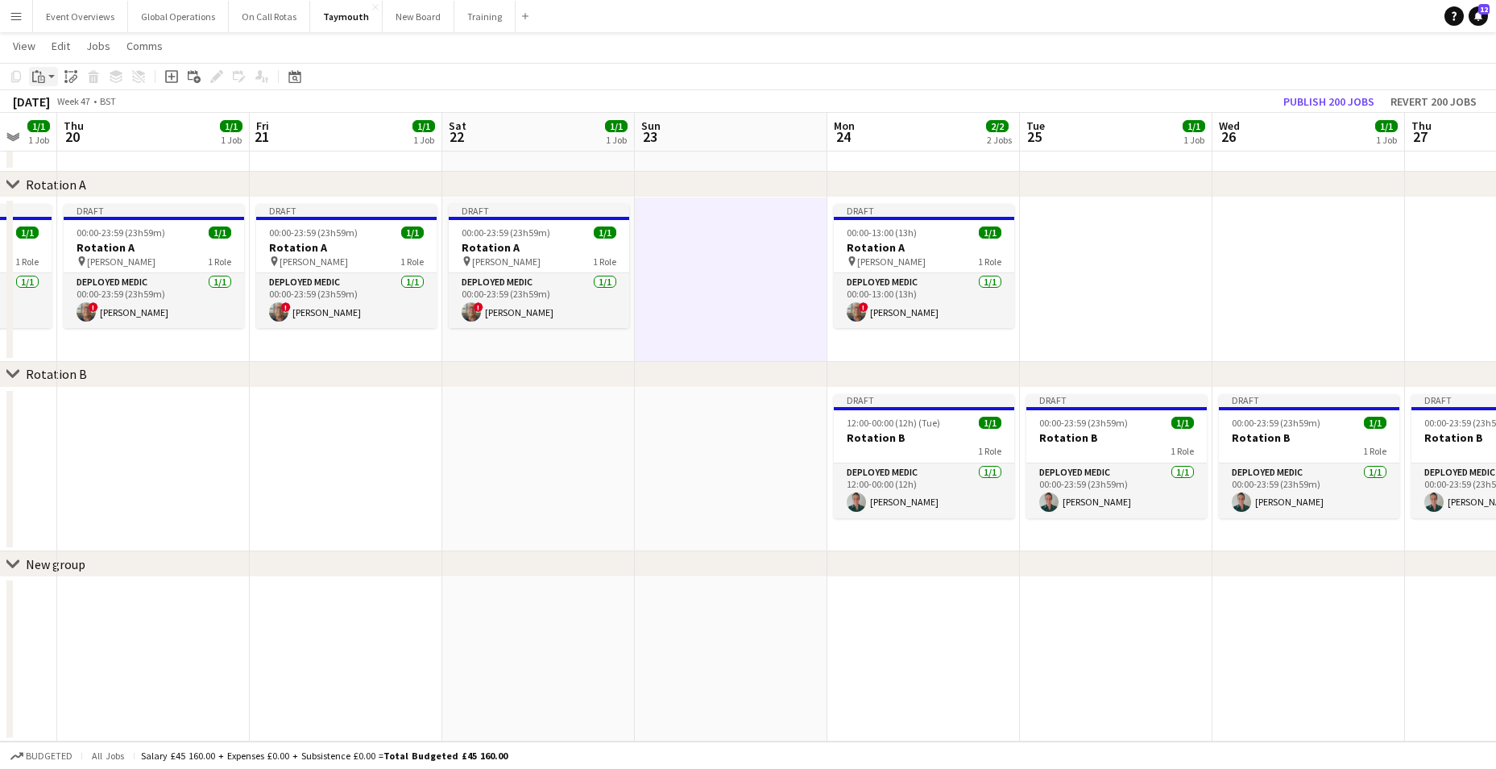
click at [31, 67] on div "Paste" at bounding box center [38, 76] width 19 height 19
click at [72, 138] on link "Paste with crew Ctrl+Shift+V" at bounding box center [118, 134] width 151 height 15
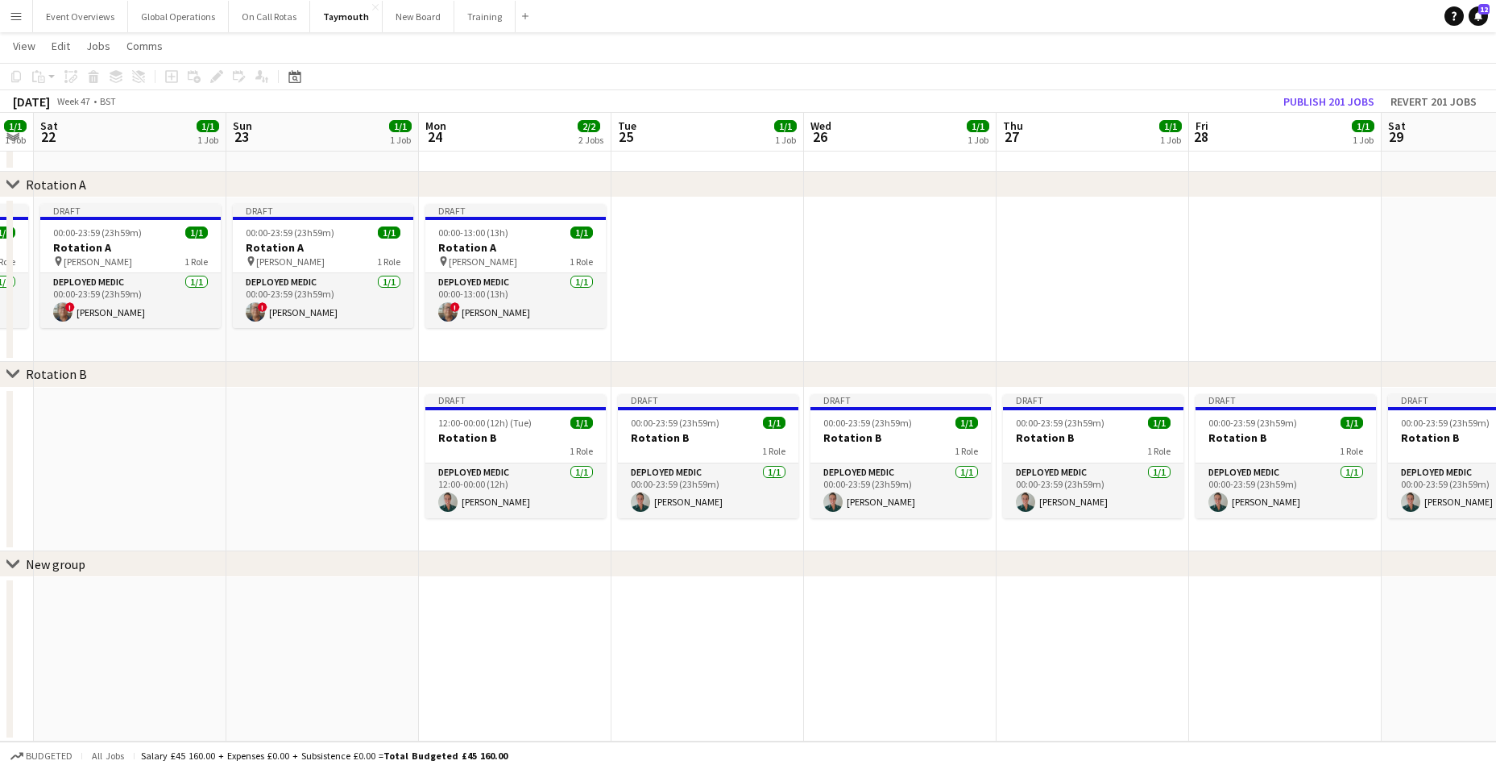
drag, startPoint x: 501, startPoint y: 481, endPoint x: 97, endPoint y: 476, distance: 403.6
click at [97, 476] on app-calendar-viewport "Wed 19 1/1 1 Job Thu 20 1/1 1 Job Fri 21 1/1 1 Job Sat 22 1/1 1 Job Sun 23 1/1 …" at bounding box center [748, 373] width 1496 height 735
click at [468, 246] on h3 "Rotation A" at bounding box center [515, 247] width 180 height 15
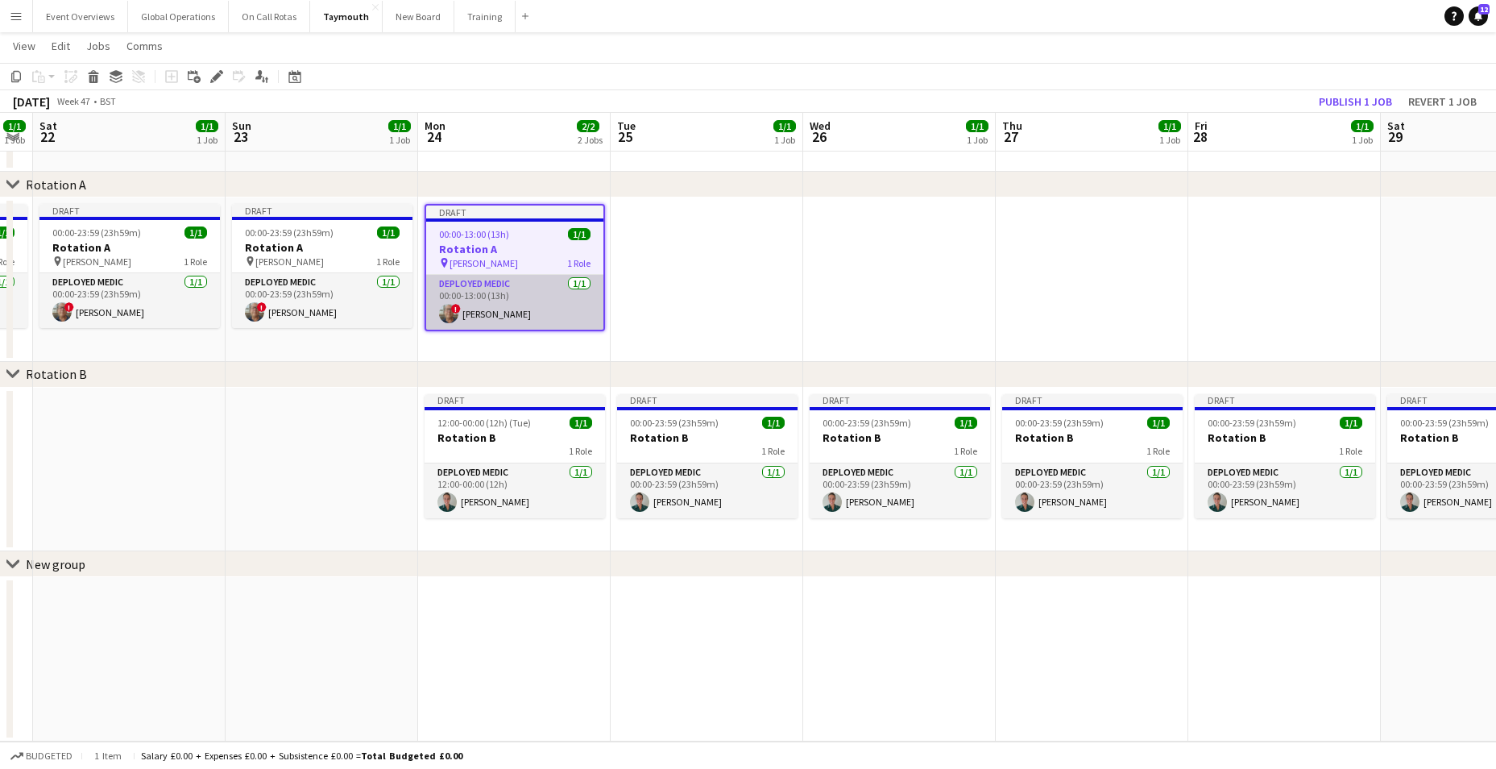
click at [468, 282] on app-card-role "Deployed Medic 1/1 00:00-13:00 (13h) ! Simon Byrne" at bounding box center [514, 302] width 177 height 55
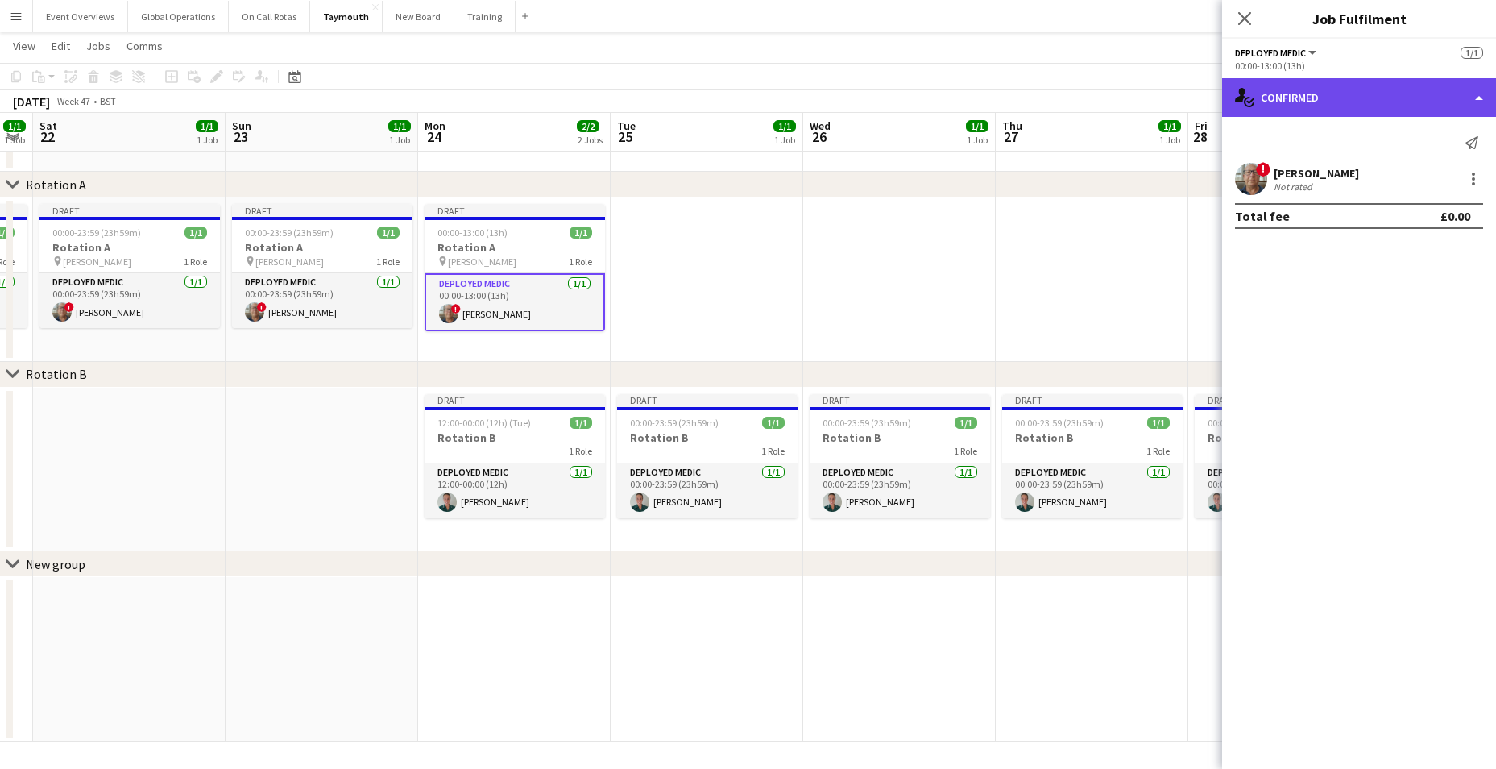
click at [1482, 96] on div "single-neutral-actions-check-2 Confirmed" at bounding box center [1359, 97] width 274 height 39
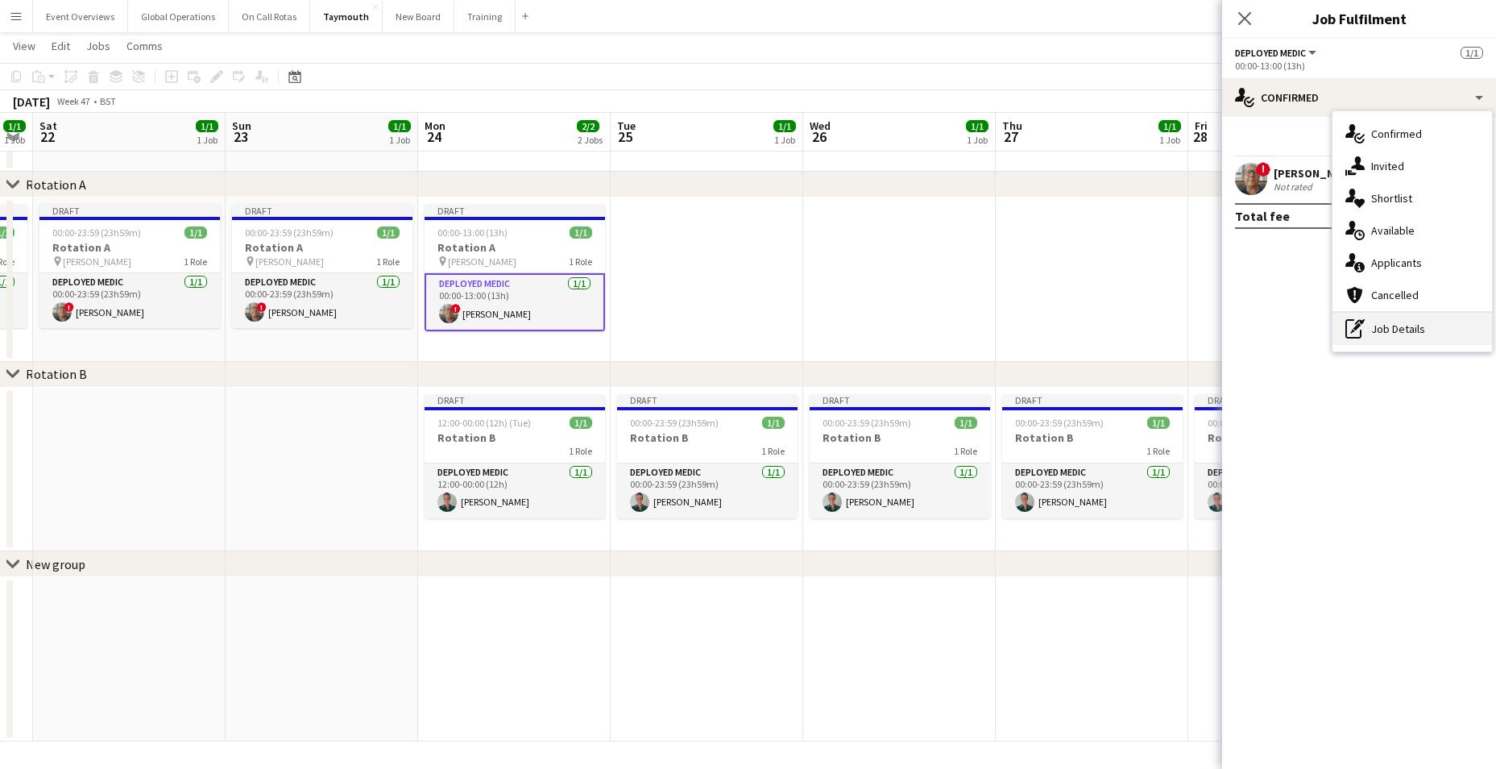
click at [1383, 330] on div "pen-write Job Details" at bounding box center [1412, 329] width 160 height 32
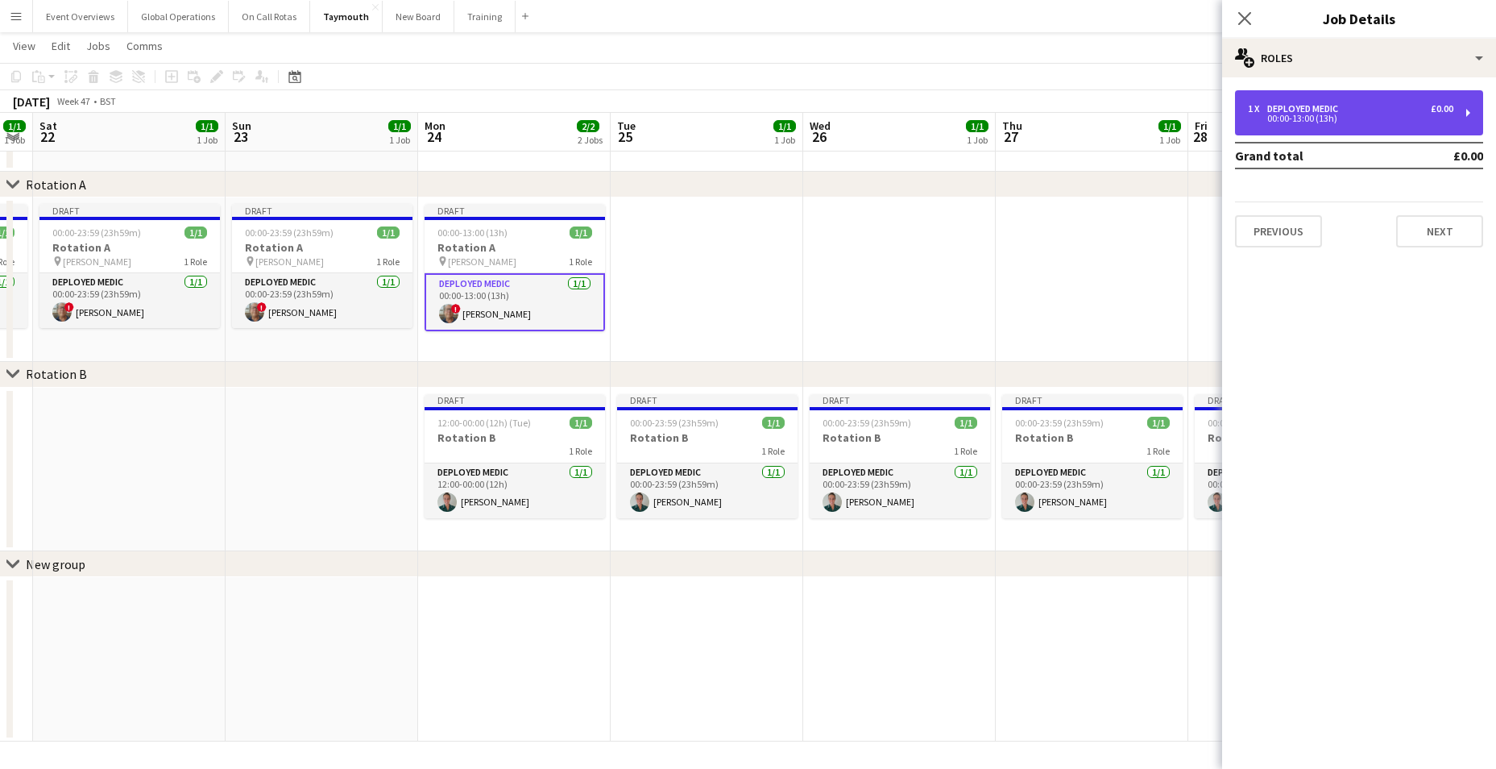
click at [1309, 118] on div "00:00-13:00 (13h)" at bounding box center [1350, 118] width 205 height 8
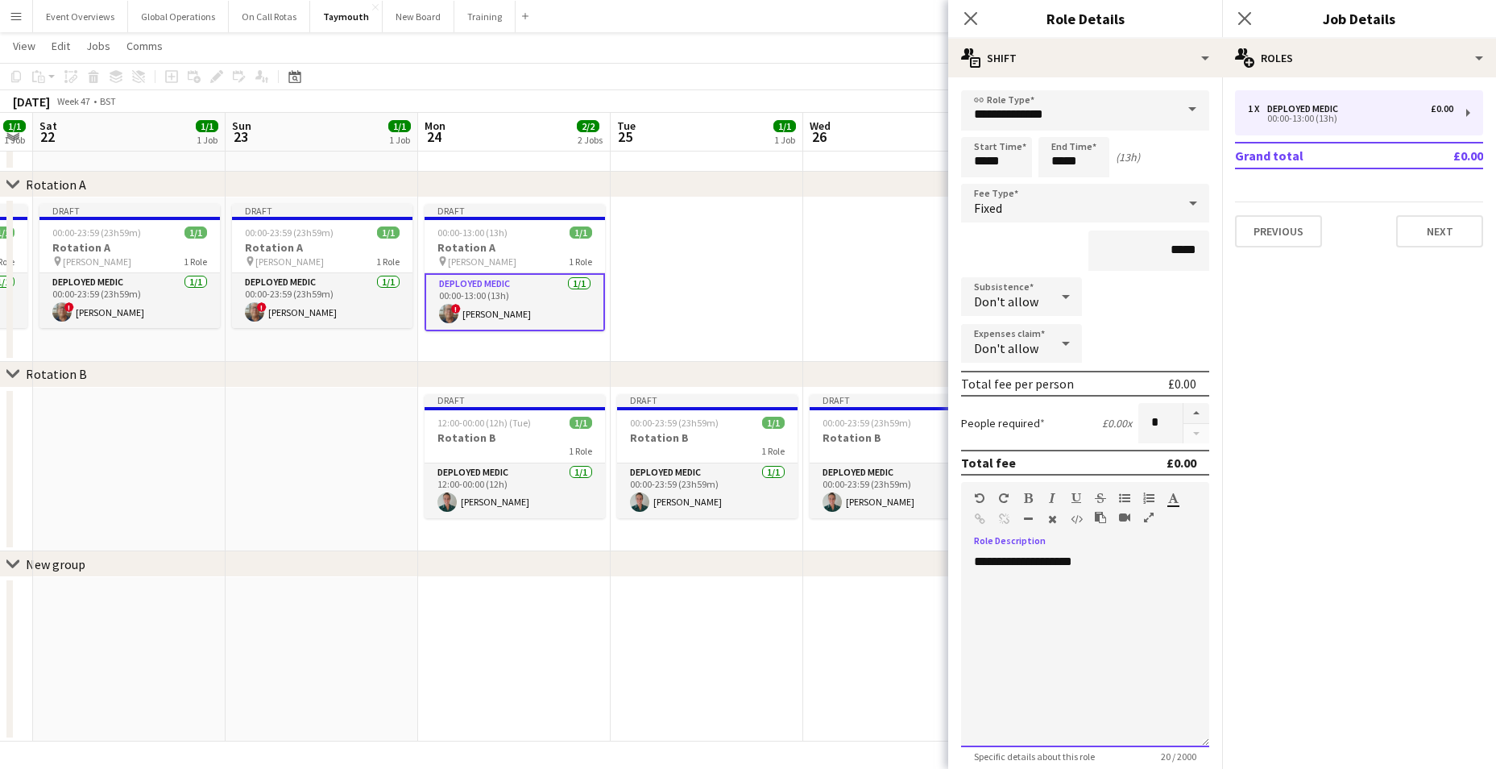
click at [1096, 561] on div "**********" at bounding box center [1085, 649] width 248 height 193
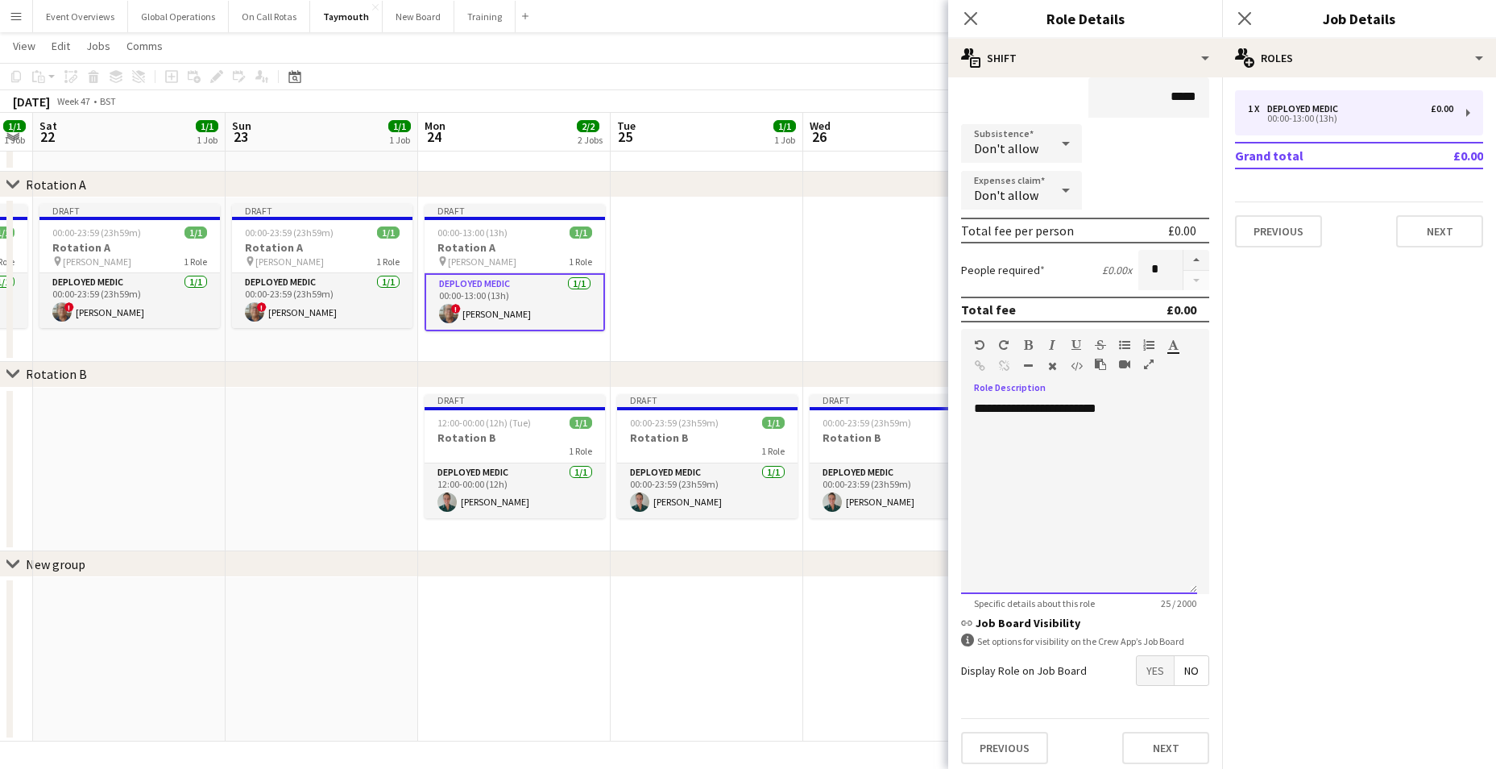
scroll to position [161, 0]
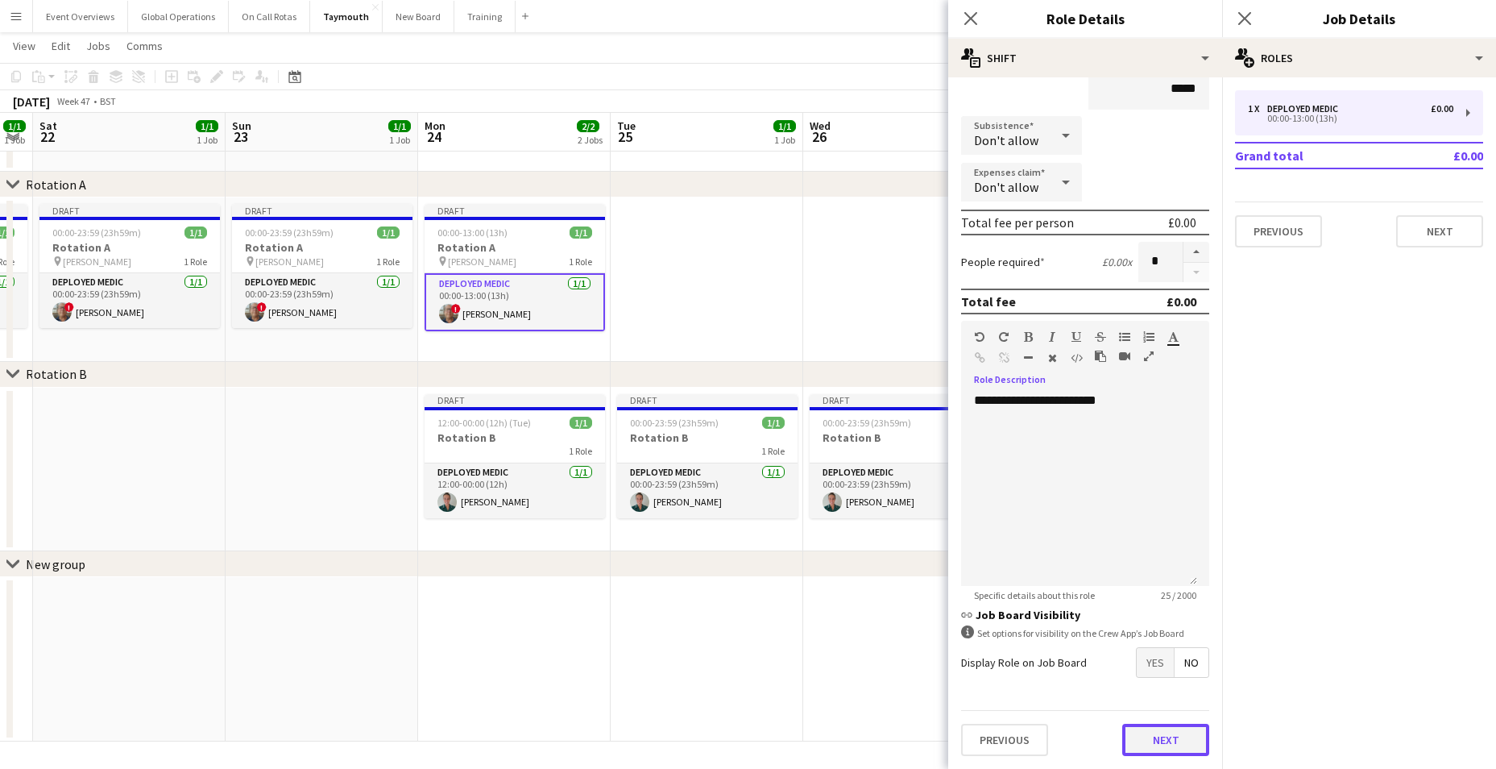
click at [1155, 738] on button "Next" at bounding box center [1165, 739] width 87 height 32
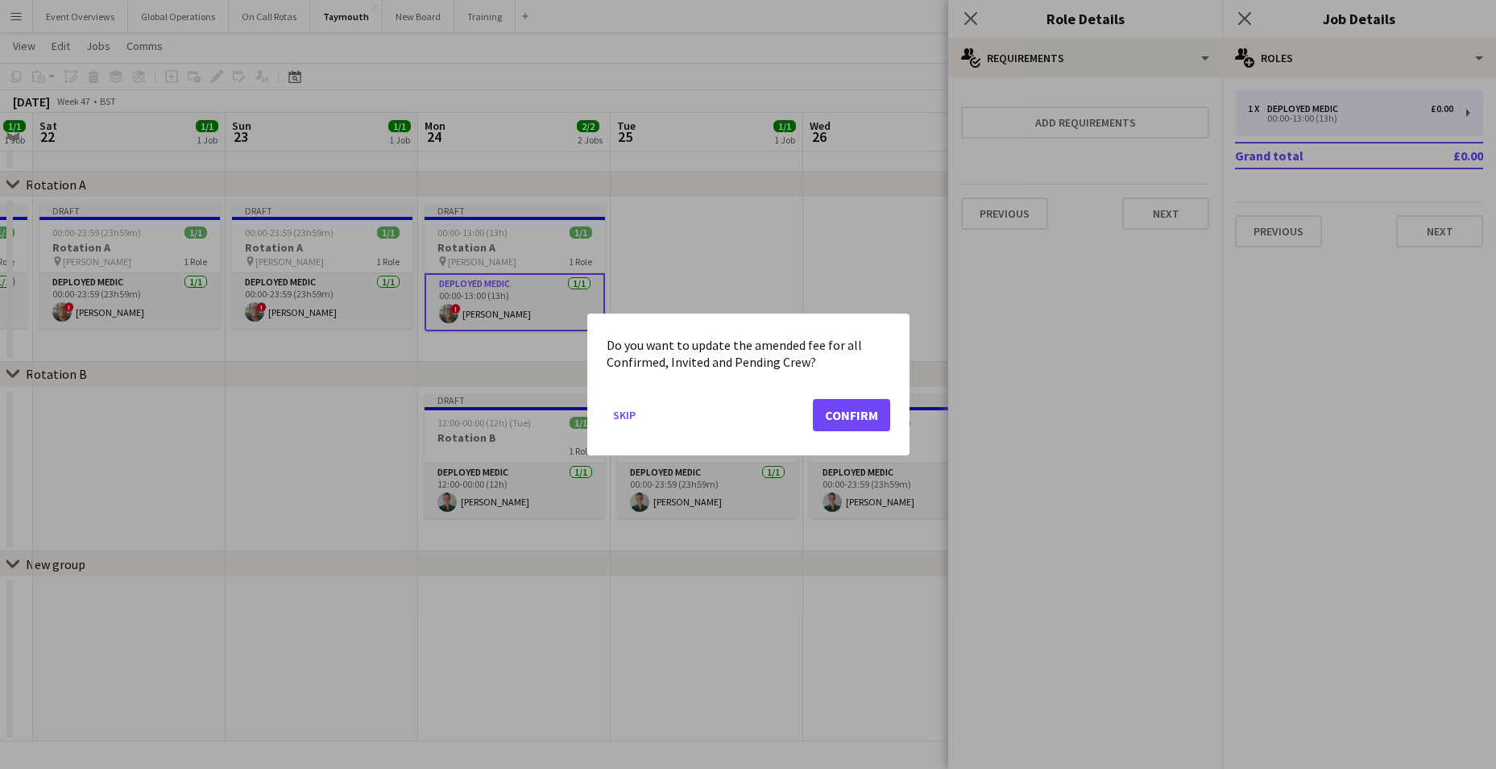
scroll to position [0, 0]
click at [845, 418] on button "Confirm" at bounding box center [851, 415] width 77 height 32
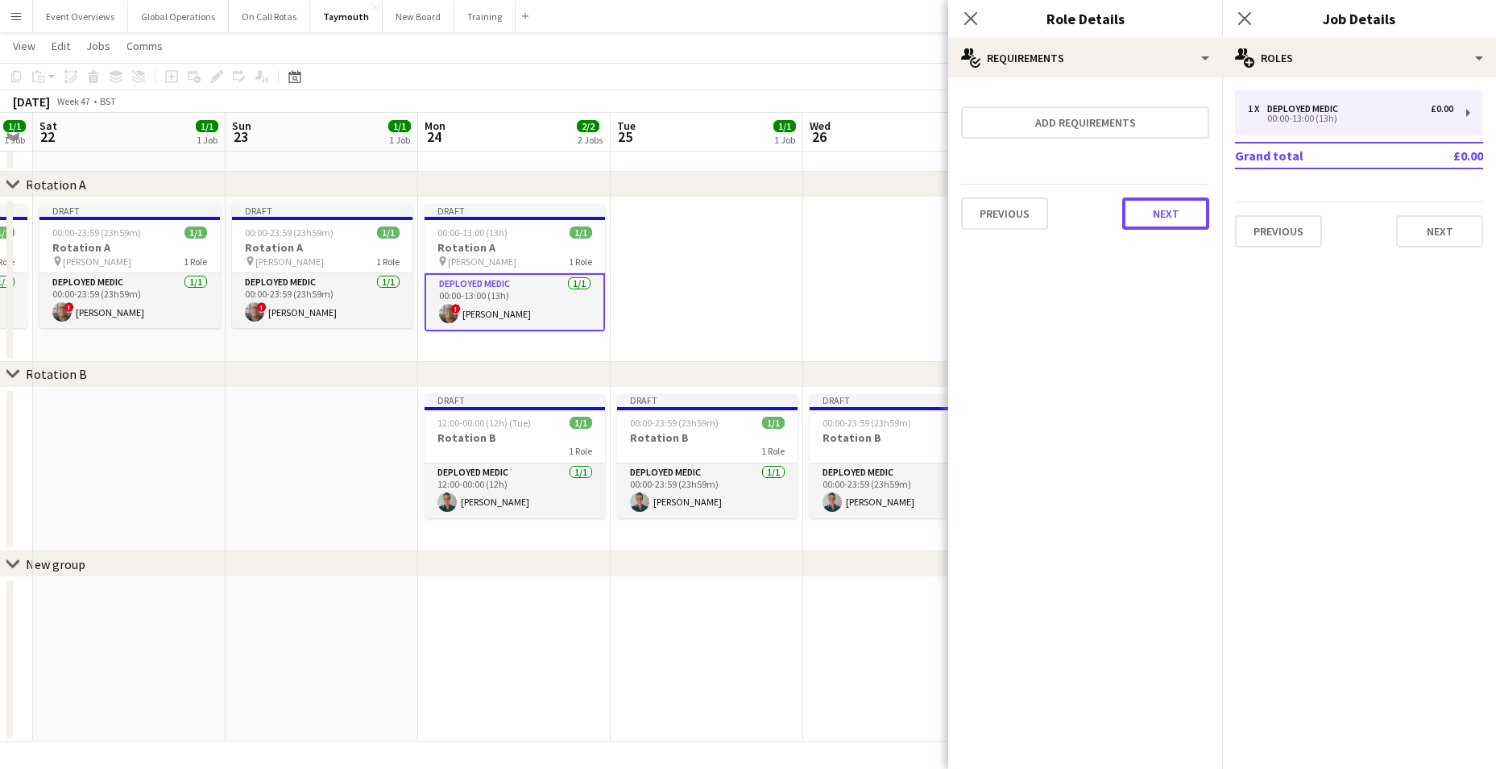
click at [1185, 216] on button "Next" at bounding box center [1165, 213] width 87 height 32
drag, startPoint x: 1176, startPoint y: 212, endPoint x: 1191, endPoint y: 213, distance: 14.5
click at [1187, 213] on button "Finish" at bounding box center [1179, 216] width 60 height 32
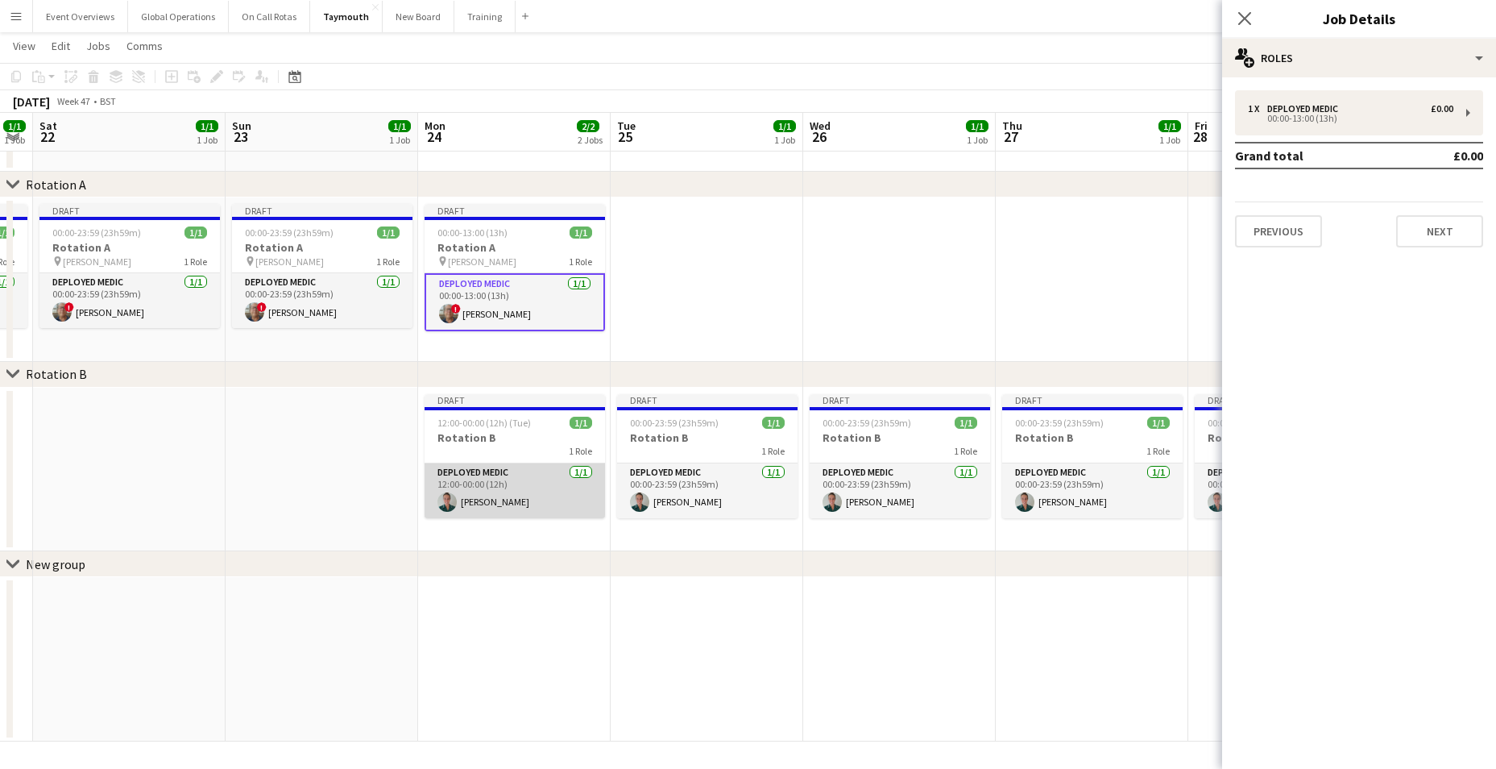
click at [482, 465] on app-card-role "Deployed Medic 1/1 12:00-00:00 (12h) Katie Harris" at bounding box center [515, 490] width 180 height 55
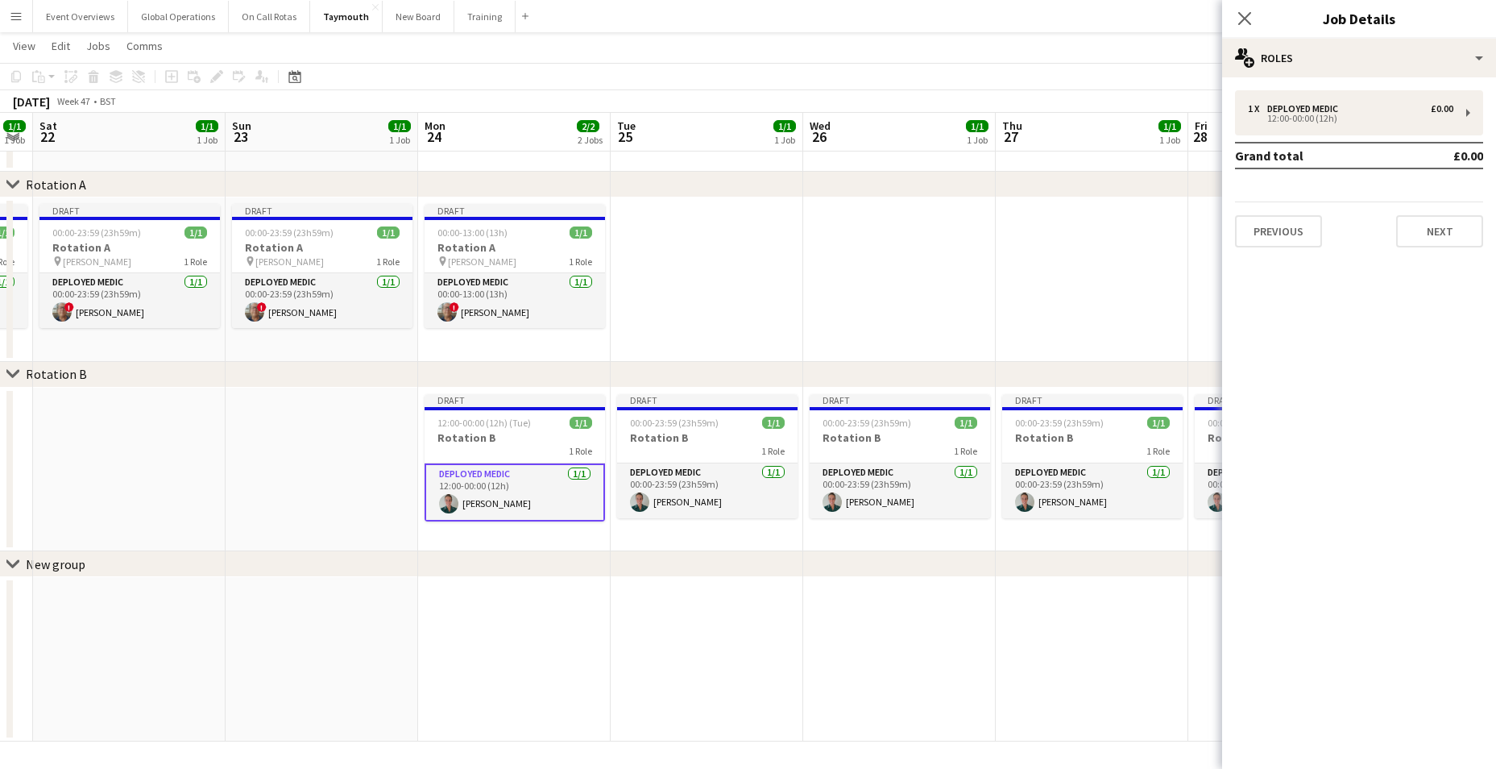
scroll to position [0, 544]
click at [1295, 118] on div "12:00-00:00 (12h)" at bounding box center [1350, 118] width 205 height 8
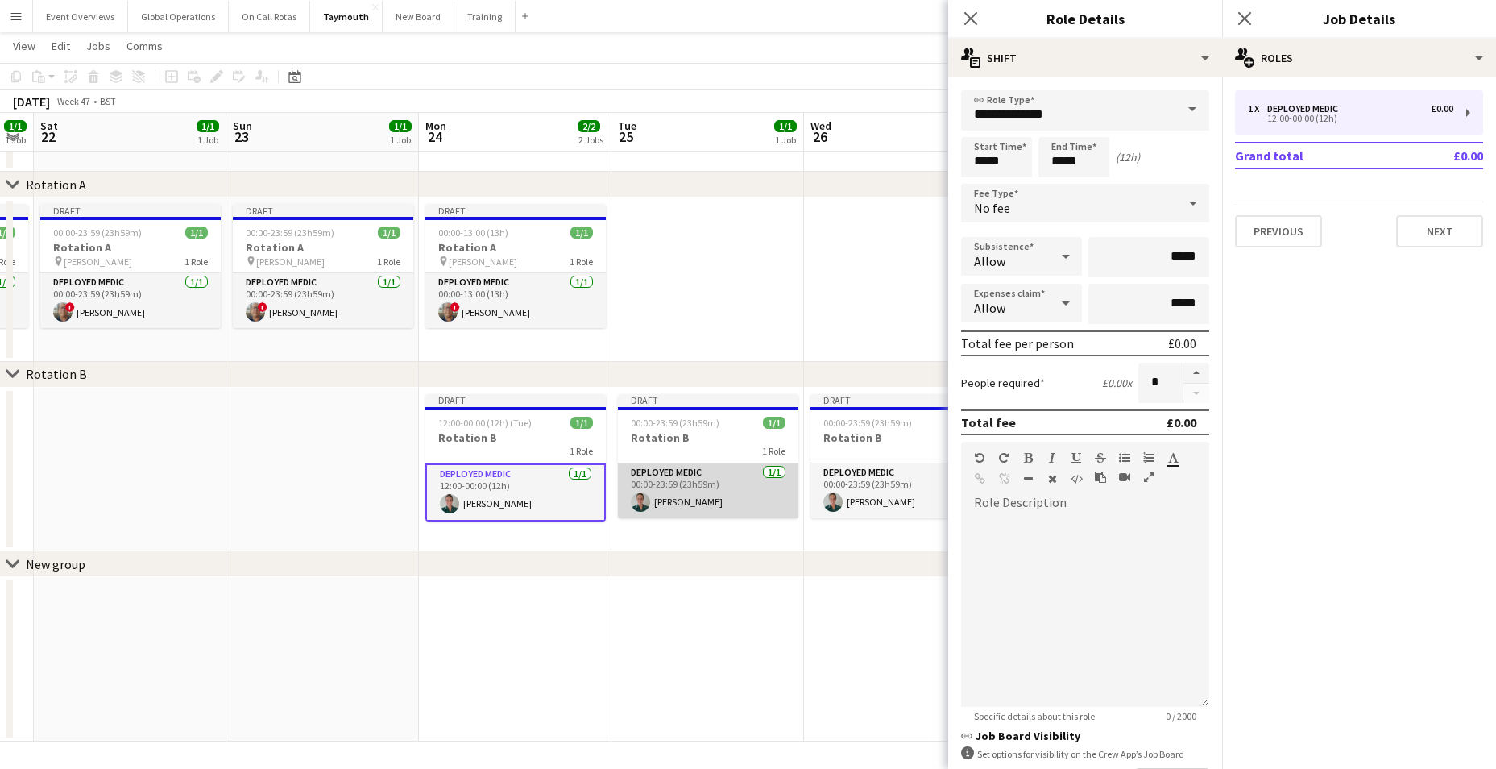
scroll to position [0, 542]
click at [653, 471] on app-card-role "Deployed Medic [DATE] 00:00-23:59 (23h59m) [PERSON_NAME]" at bounding box center [709, 490] width 180 height 55
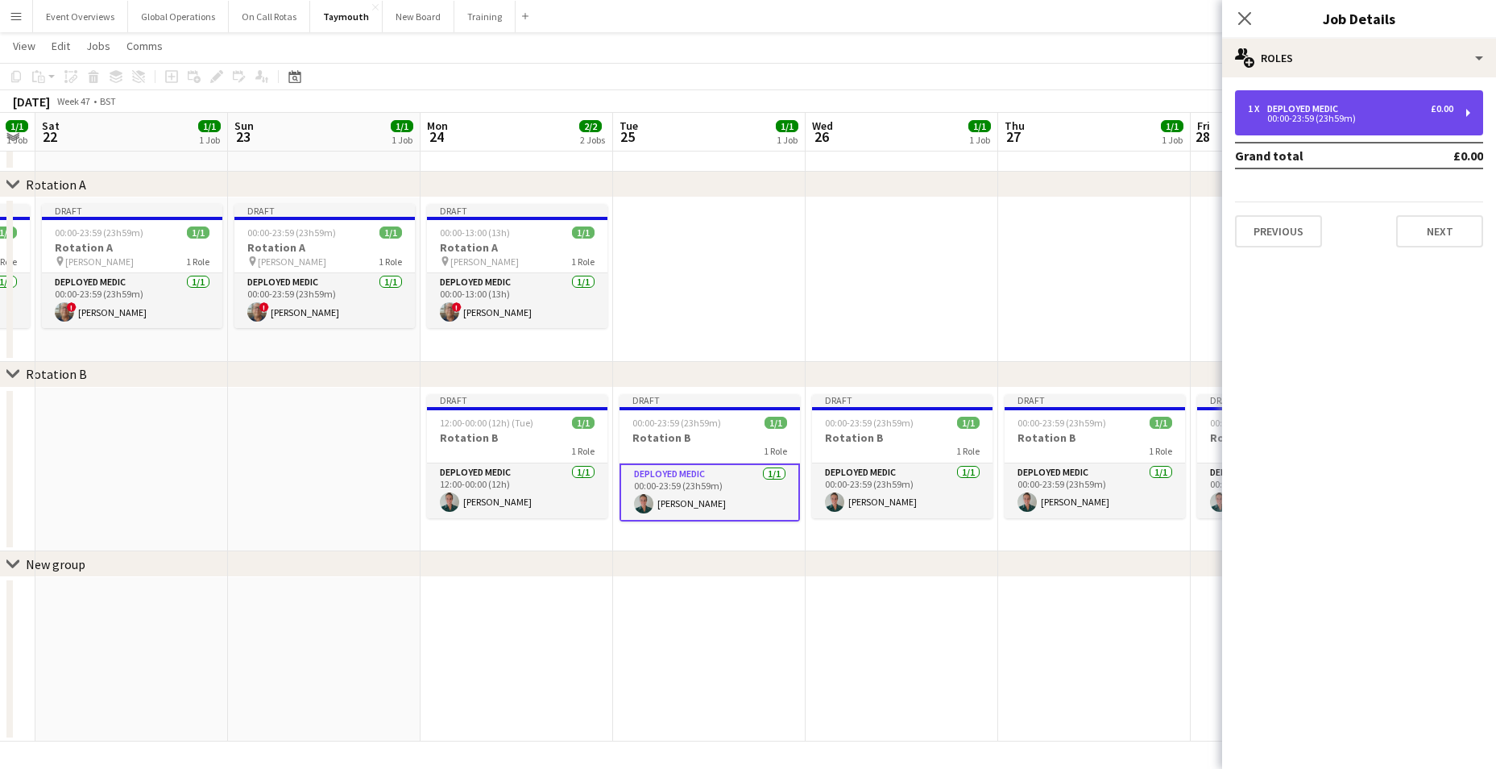
click at [1295, 106] on div "Deployed Medic" at bounding box center [1305, 108] width 77 height 11
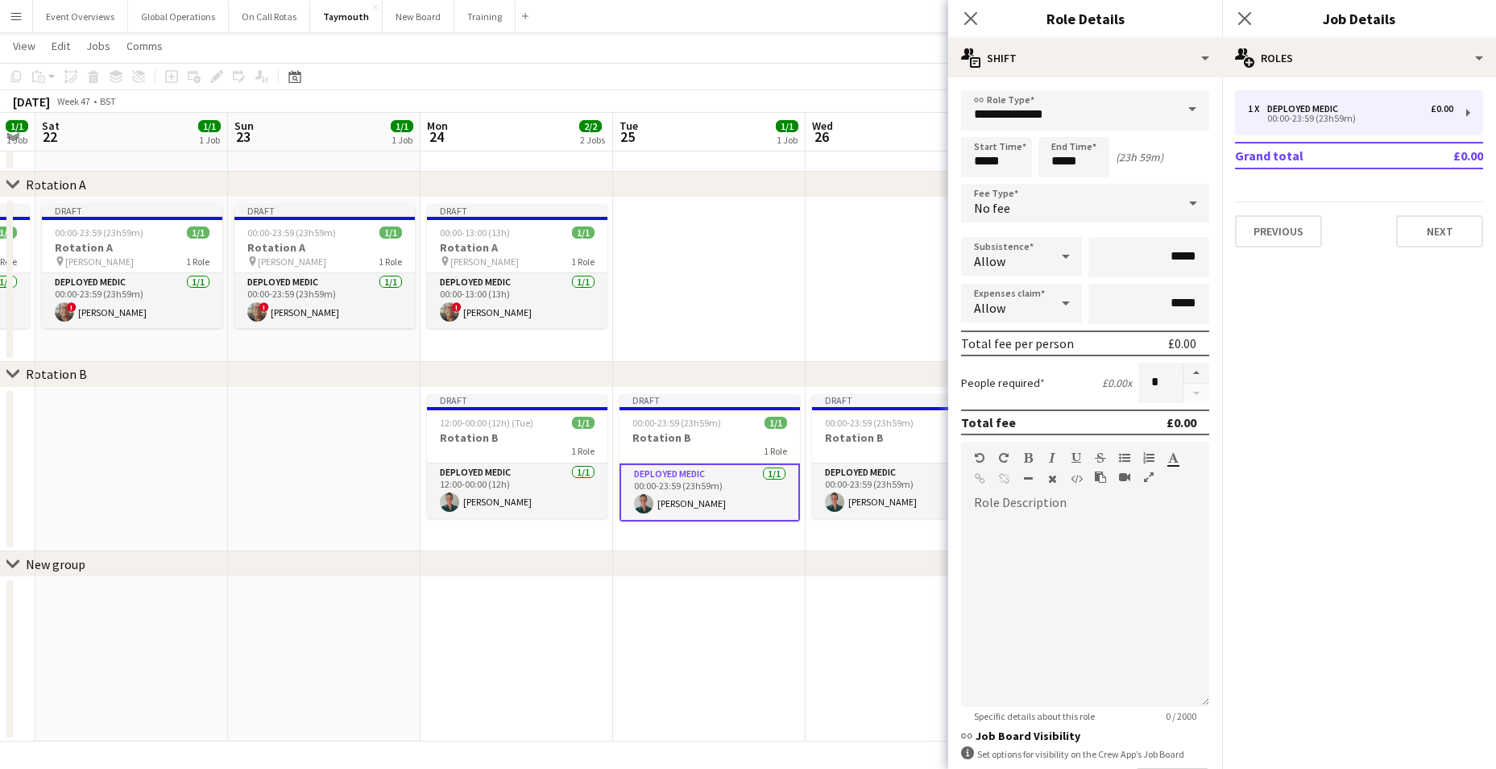
click at [710, 627] on app-date-cell at bounding box center [709, 659] width 193 height 164
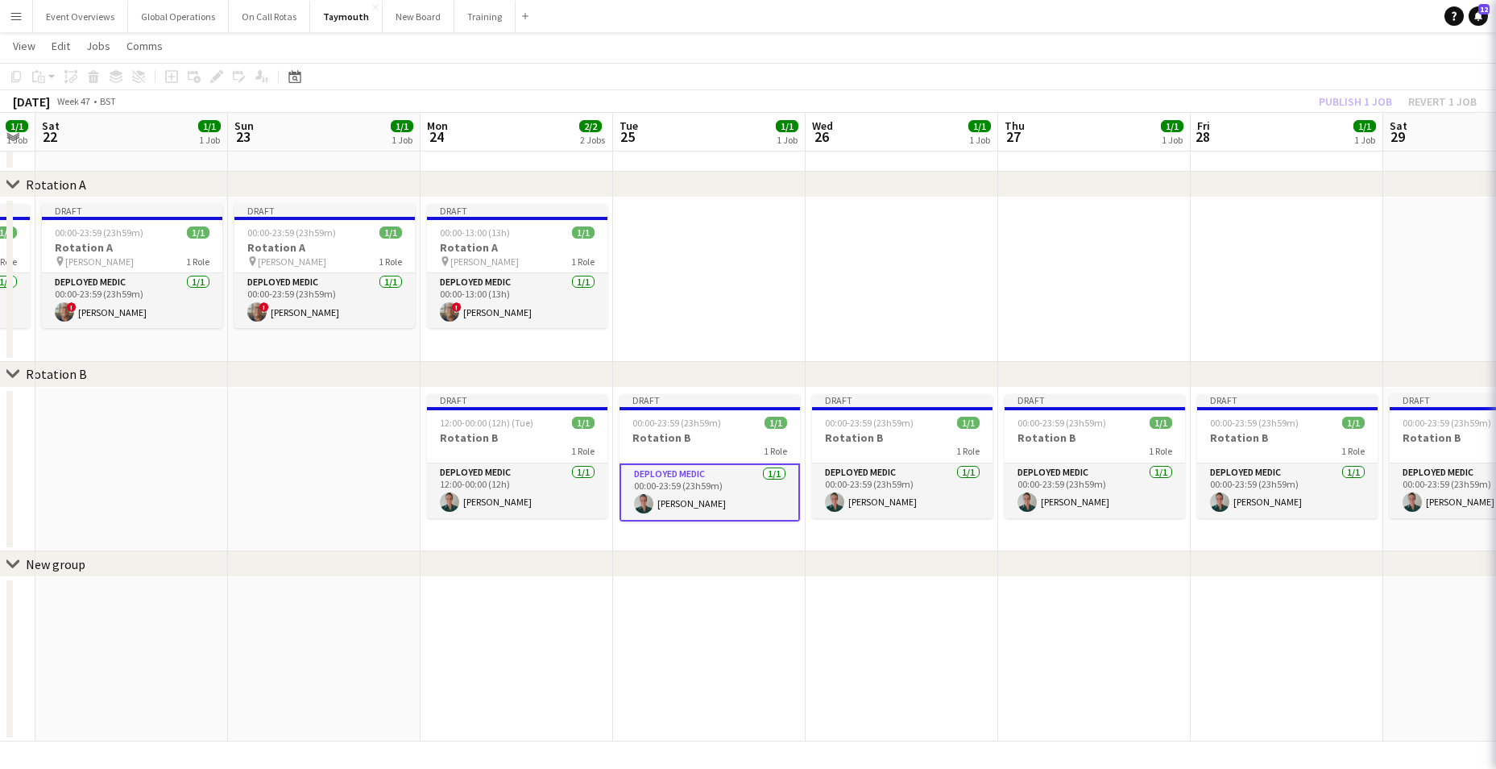
scroll to position [0, 541]
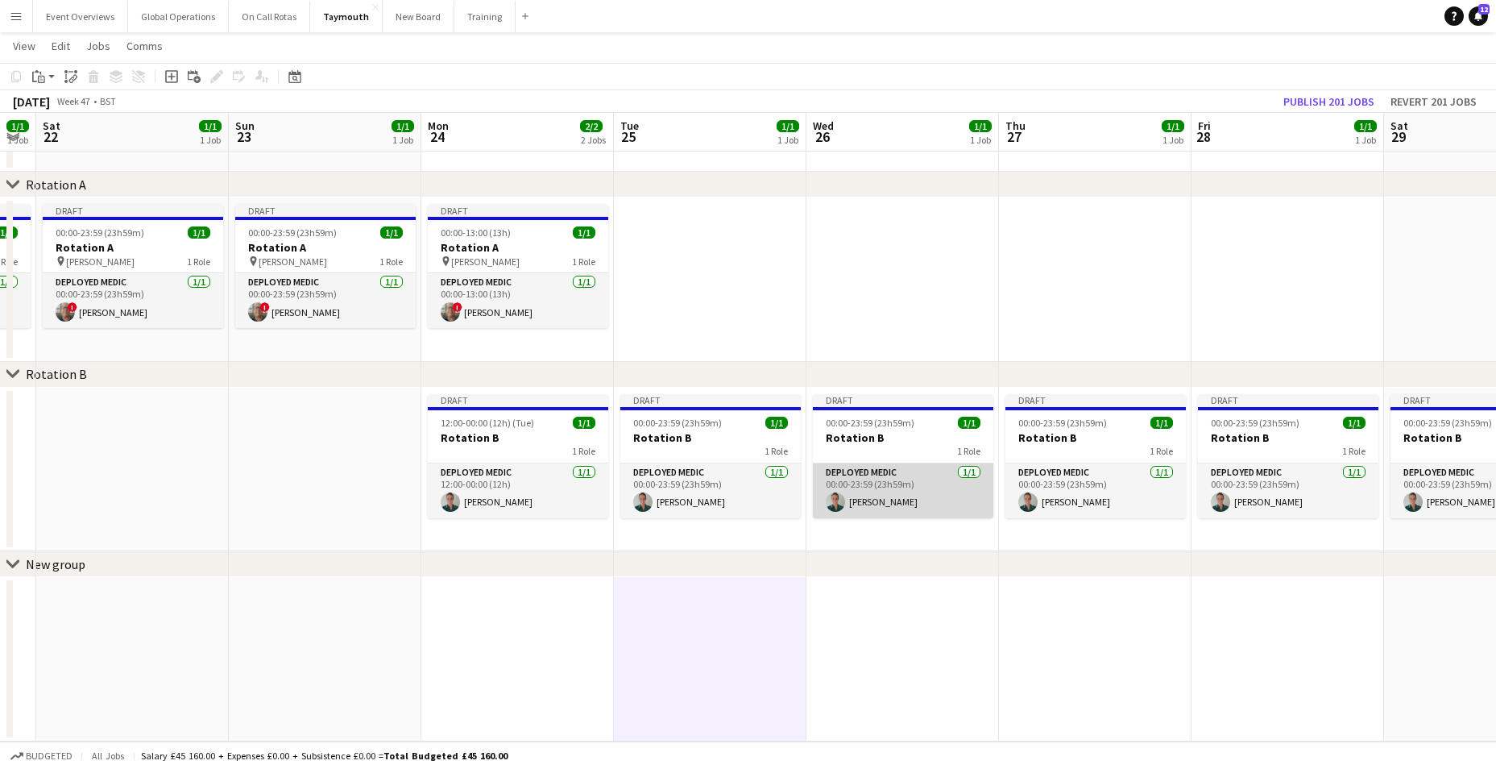
click at [863, 475] on app-card-role "Deployed Medic [DATE] 00:00-23:59 (23h59m) [PERSON_NAME]" at bounding box center [903, 490] width 180 height 55
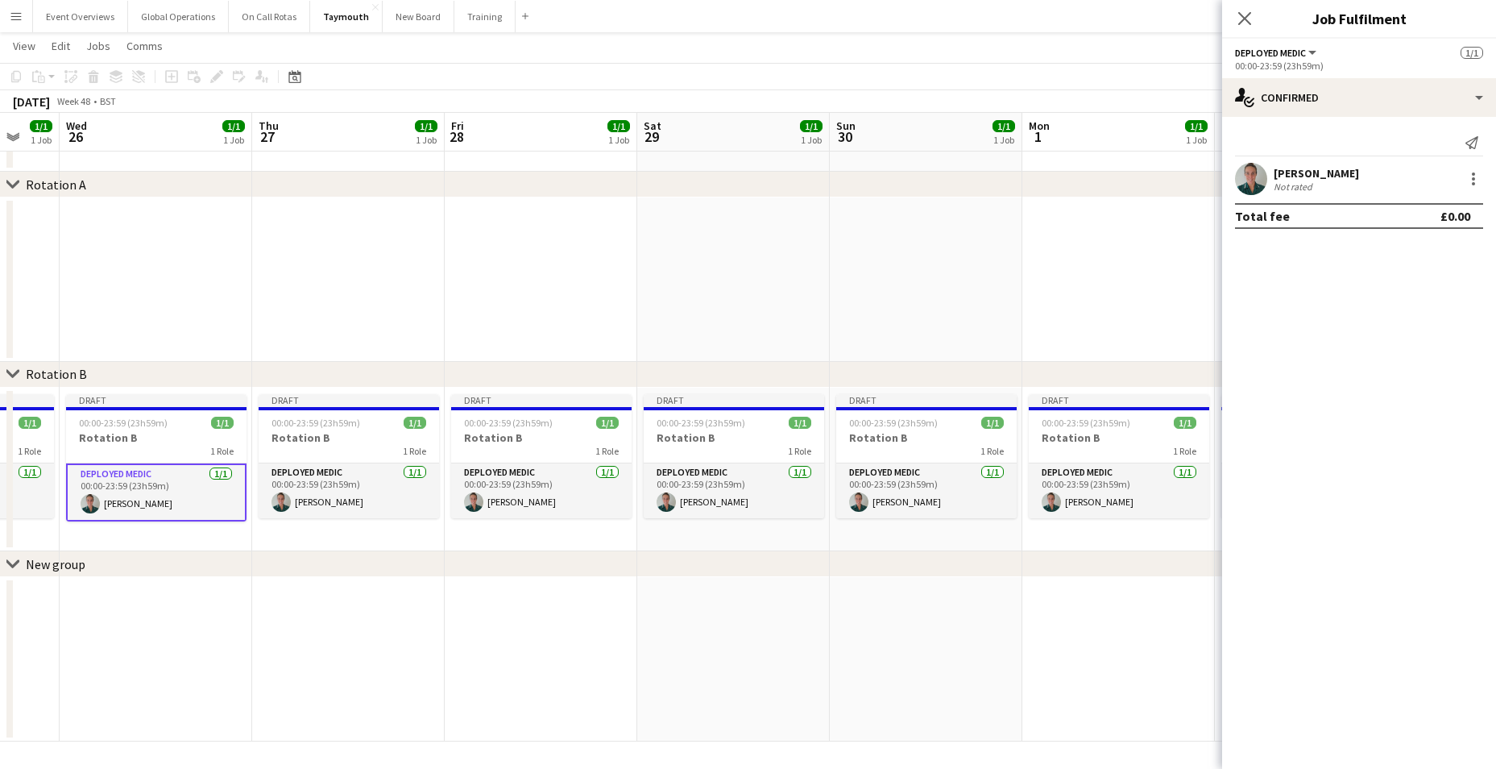
drag, startPoint x: 757, startPoint y: 628, endPoint x: 306, endPoint y: 469, distance: 478.5
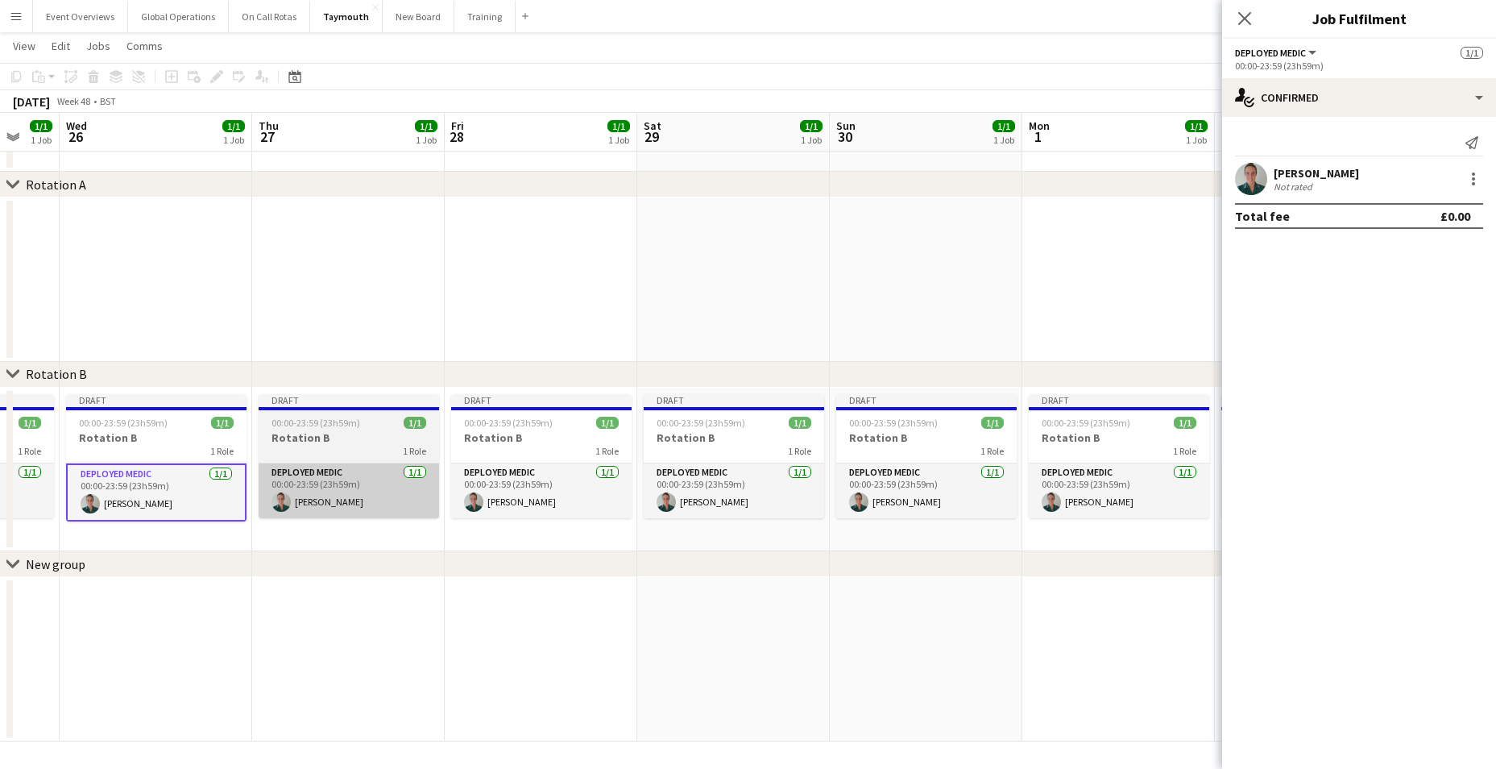
click at [0, 578] on html "Menu Boards Boards Boards All jobs Status Workforce Workforce My Workforce Recr…" at bounding box center [748, 356] width 1496 height 826
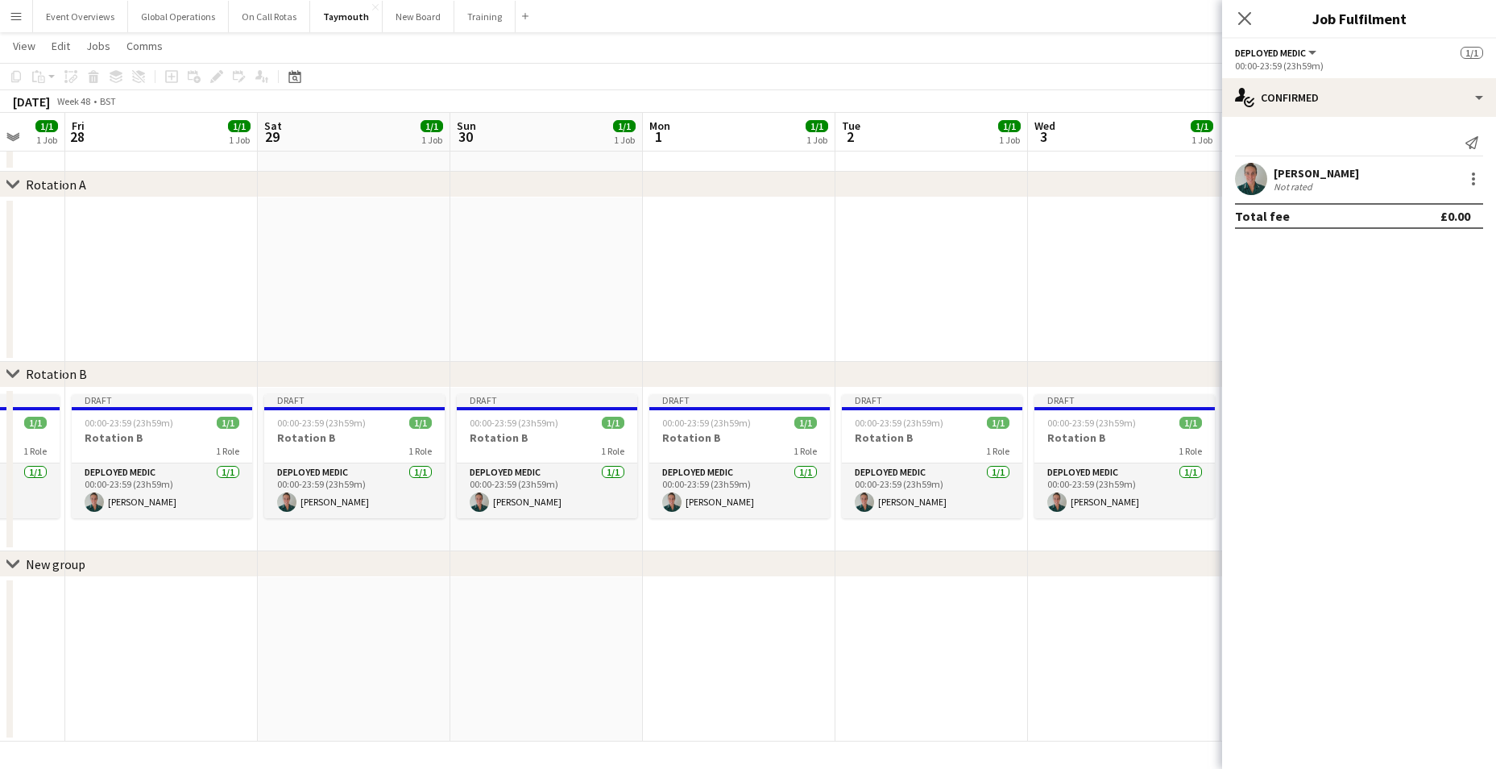
drag, startPoint x: 797, startPoint y: 331, endPoint x: 407, endPoint y: 350, distance: 390.3
click at [295, 363] on div "chevron-right Rotation A chevron-right Rotation B chevron-right New group Tue 2…" at bounding box center [748, 373] width 1496 height 735
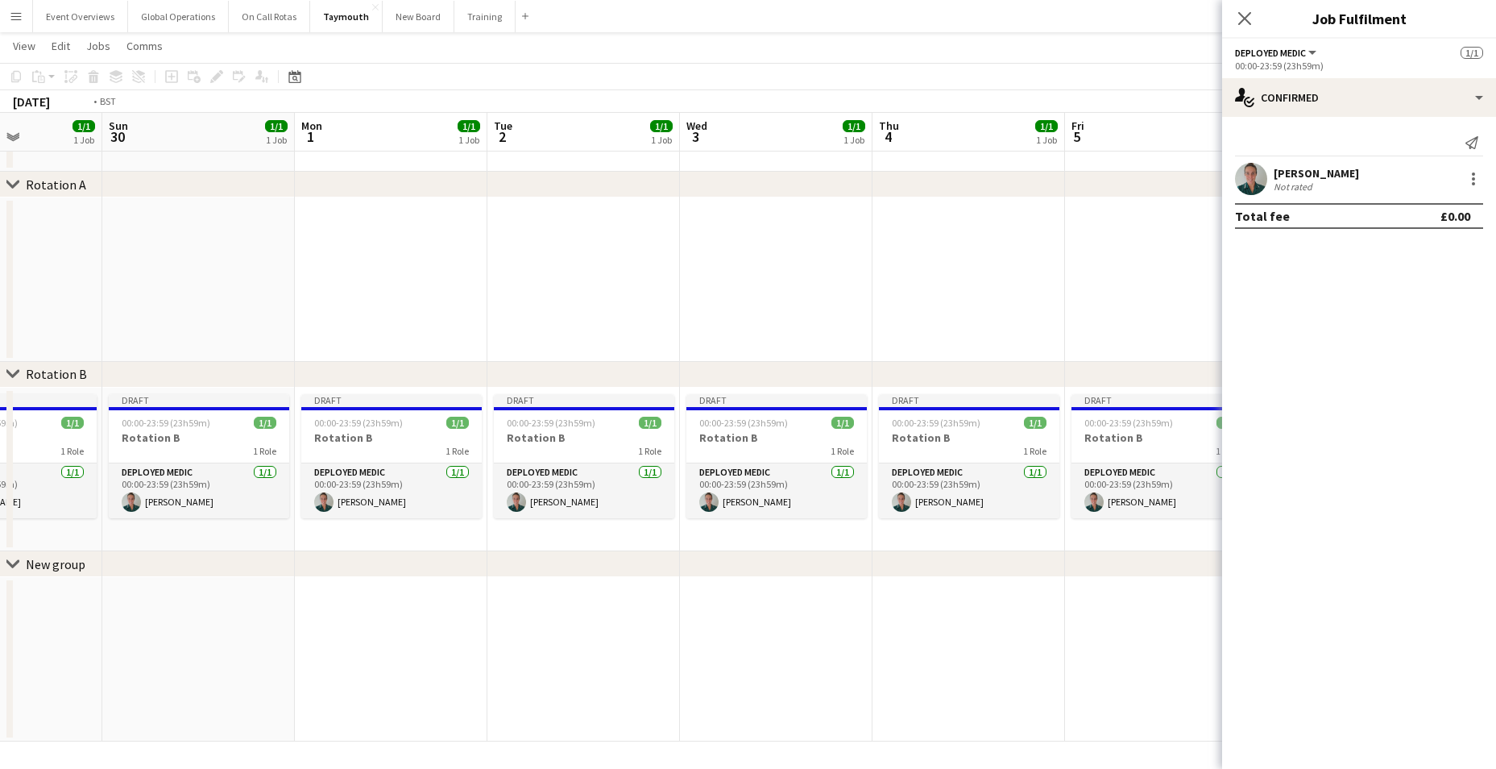
drag, startPoint x: 1154, startPoint y: 356, endPoint x: 417, endPoint y: 392, distance: 738.0
click at [402, 392] on app-calendar-viewport "Wed 26 1/1 1 Job Thu 27 1/1 1 Job Fri 28 1/1 1 Job Sat 29 1/1 1 Job Sun 30 1/1 …" at bounding box center [748, 373] width 1496 height 735
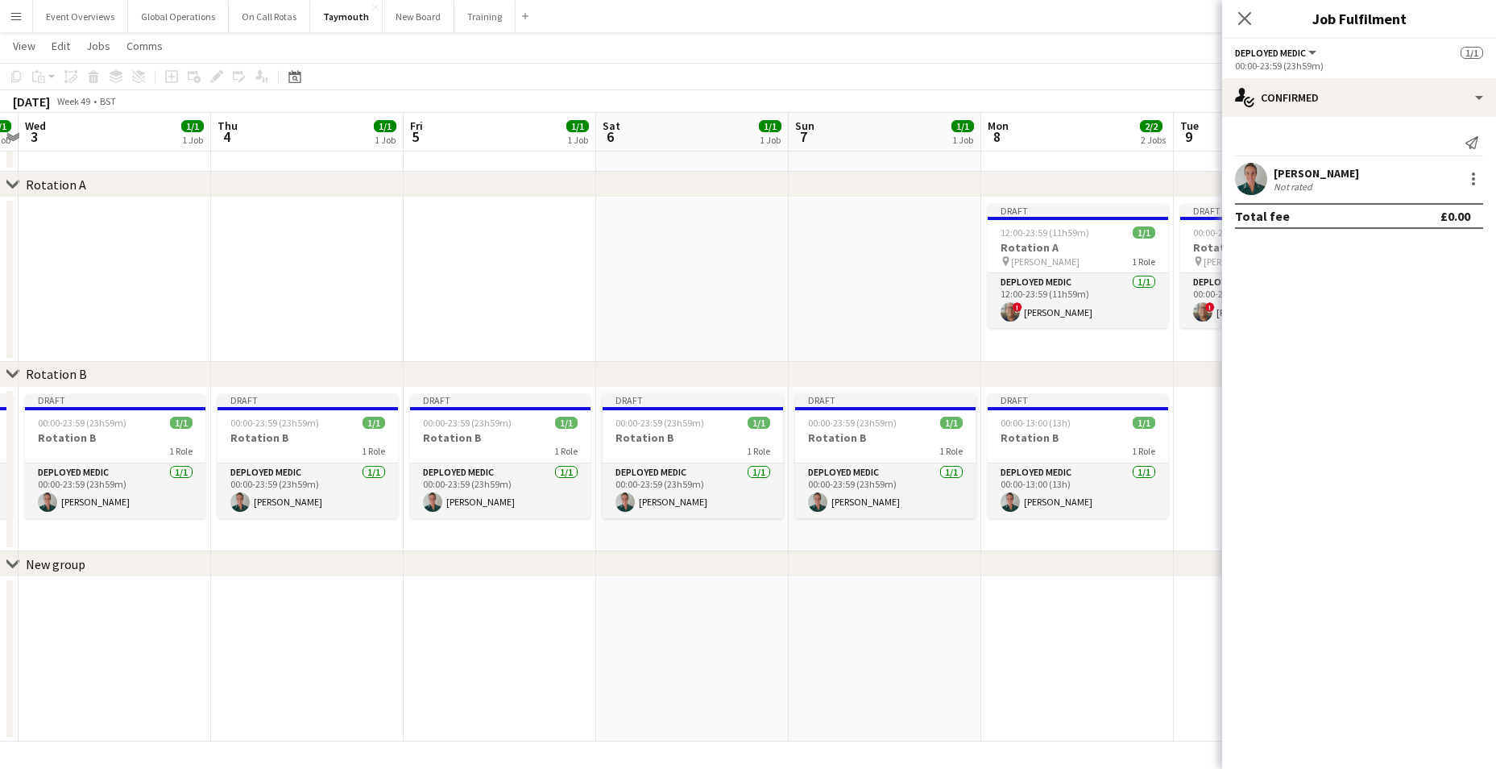
drag, startPoint x: 1050, startPoint y: 357, endPoint x: 553, endPoint y: 375, distance: 498.2
click at [553, 375] on div "chevron-right Rotation A chevron-right Rotation B chevron-right New group Sun 3…" at bounding box center [748, 373] width 1496 height 735
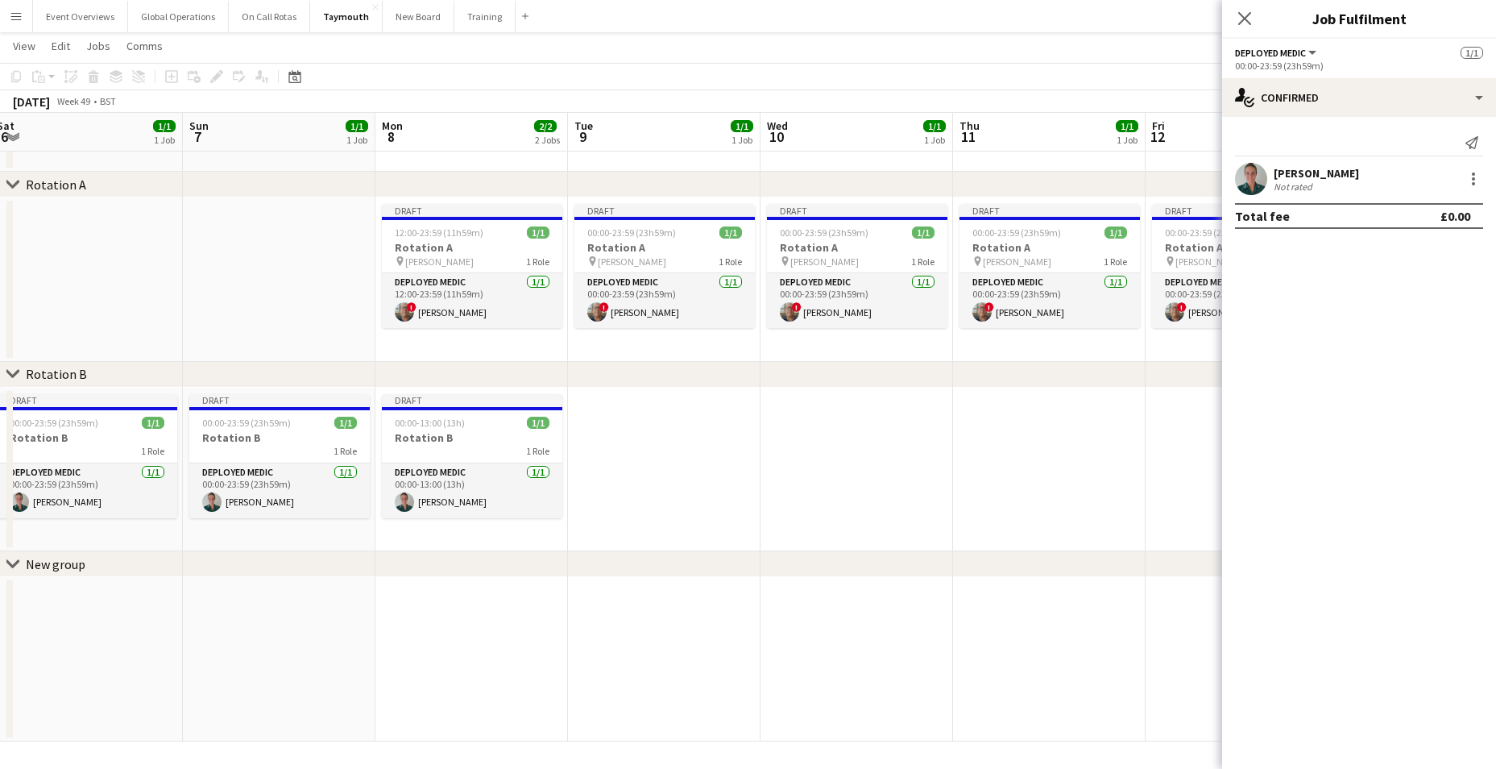
drag, startPoint x: 894, startPoint y: 391, endPoint x: 337, endPoint y: 338, distance: 559.9
click at [337, 338] on app-calendar-viewport "Wed 3 1/1 1 Job Thu 4 1/1 1 Job Fri 5 1/1 1 Job Sat 6 1/1 1 Job Sun 7 1/1 1 Job…" at bounding box center [748, 373] width 1496 height 735
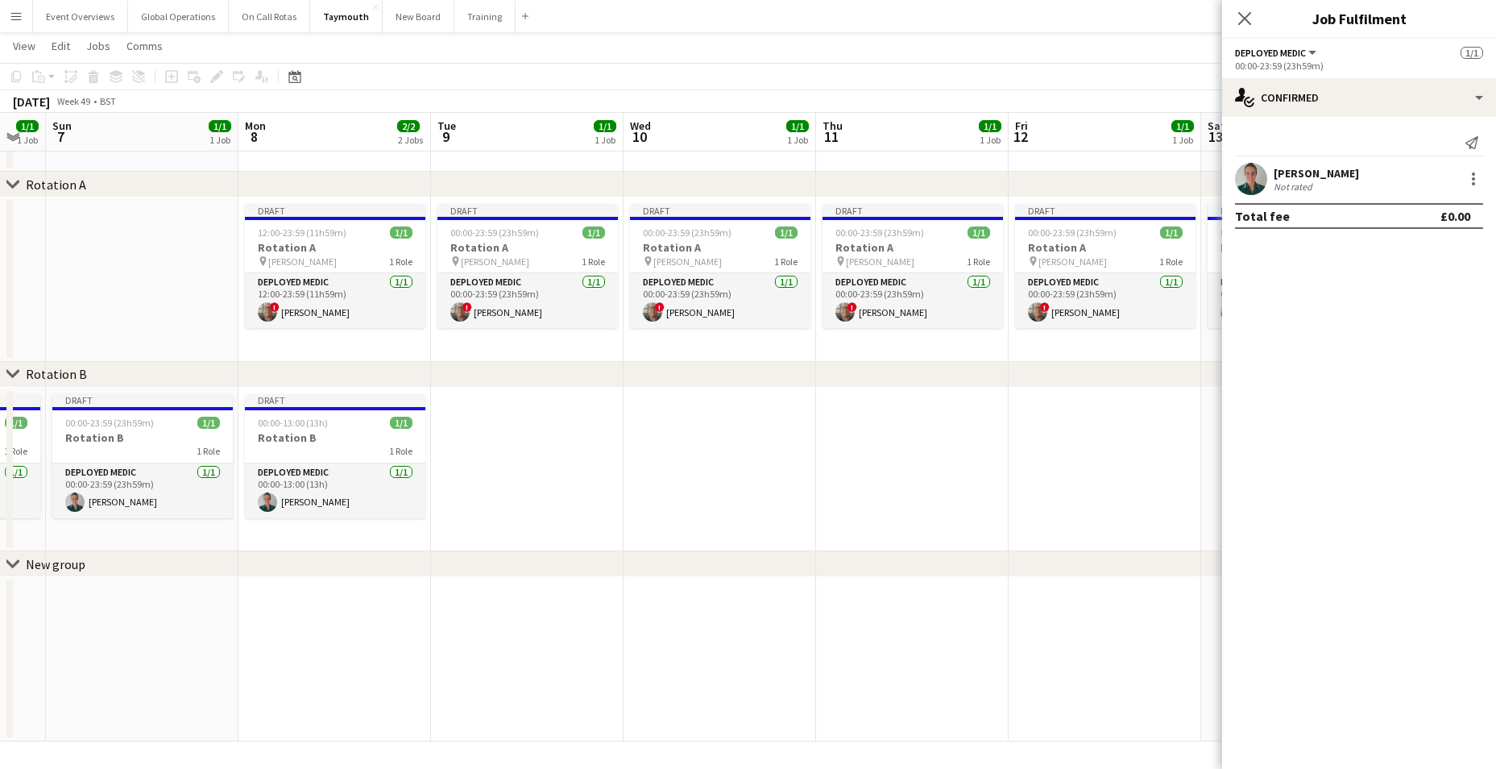
drag, startPoint x: 939, startPoint y: 483, endPoint x: 766, endPoint y: 455, distance: 175.5
click at [807, 483] on app-calendar-viewport "Thu 4 1/1 1 Job Fri 5 1/1 1 Job Sat 6 1/1 1 Job Sun 7 1/1 1 Job Mon 8 2/2 2 Job…" at bounding box center [748, 373] width 1496 height 735
click at [288, 288] on app-card-role "Deployed Medic 1/1 12:00-23:59 (11h59m) ! Simon Byrne" at bounding box center [334, 300] width 180 height 55
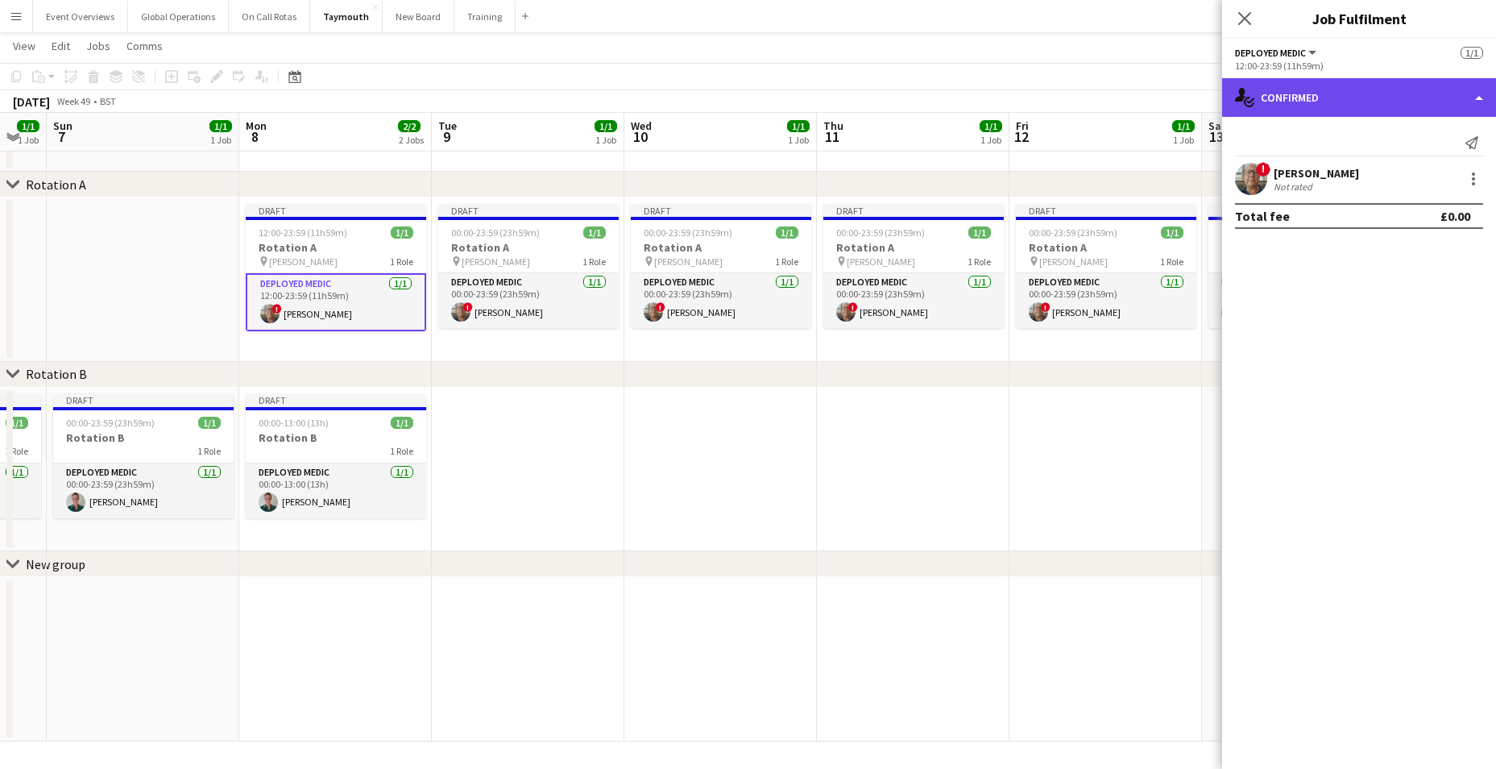
click at [1479, 95] on div "single-neutral-actions-check-2 Confirmed" at bounding box center [1359, 97] width 274 height 39
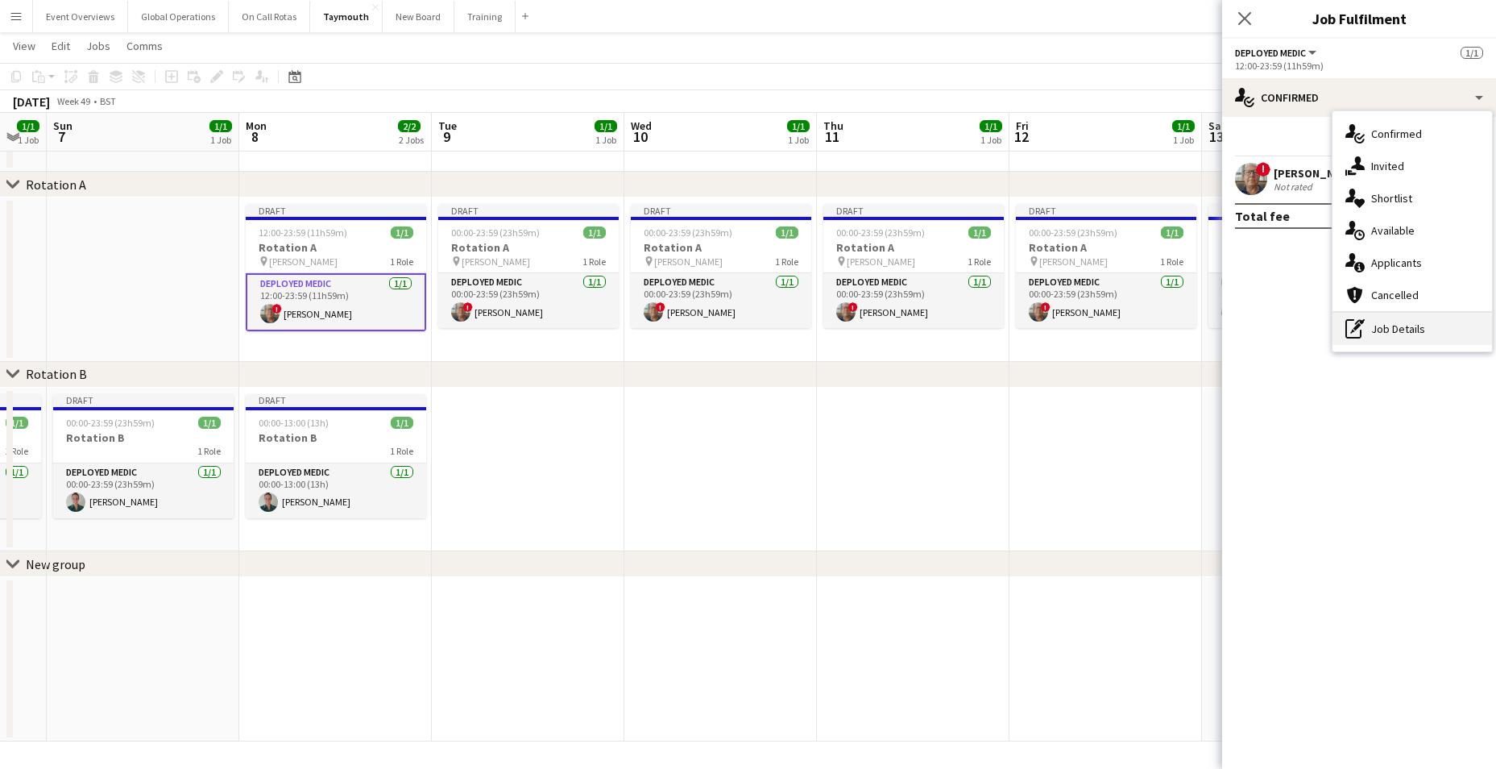
click at [1395, 332] on div "pen-write Job Details" at bounding box center [1412, 329] width 160 height 32
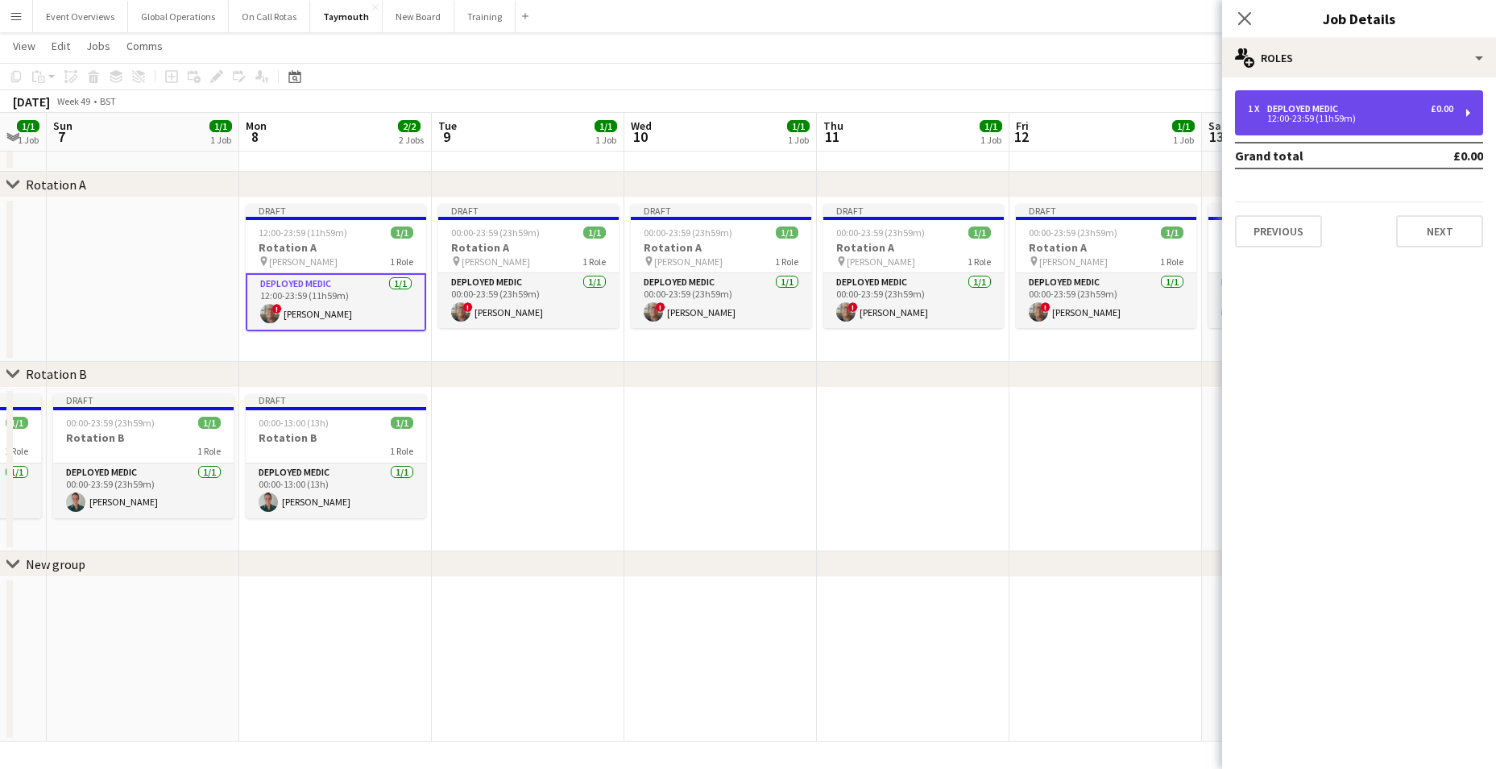
click at [1298, 119] on div "12:00-23:59 (11h59m)" at bounding box center [1350, 118] width 205 height 8
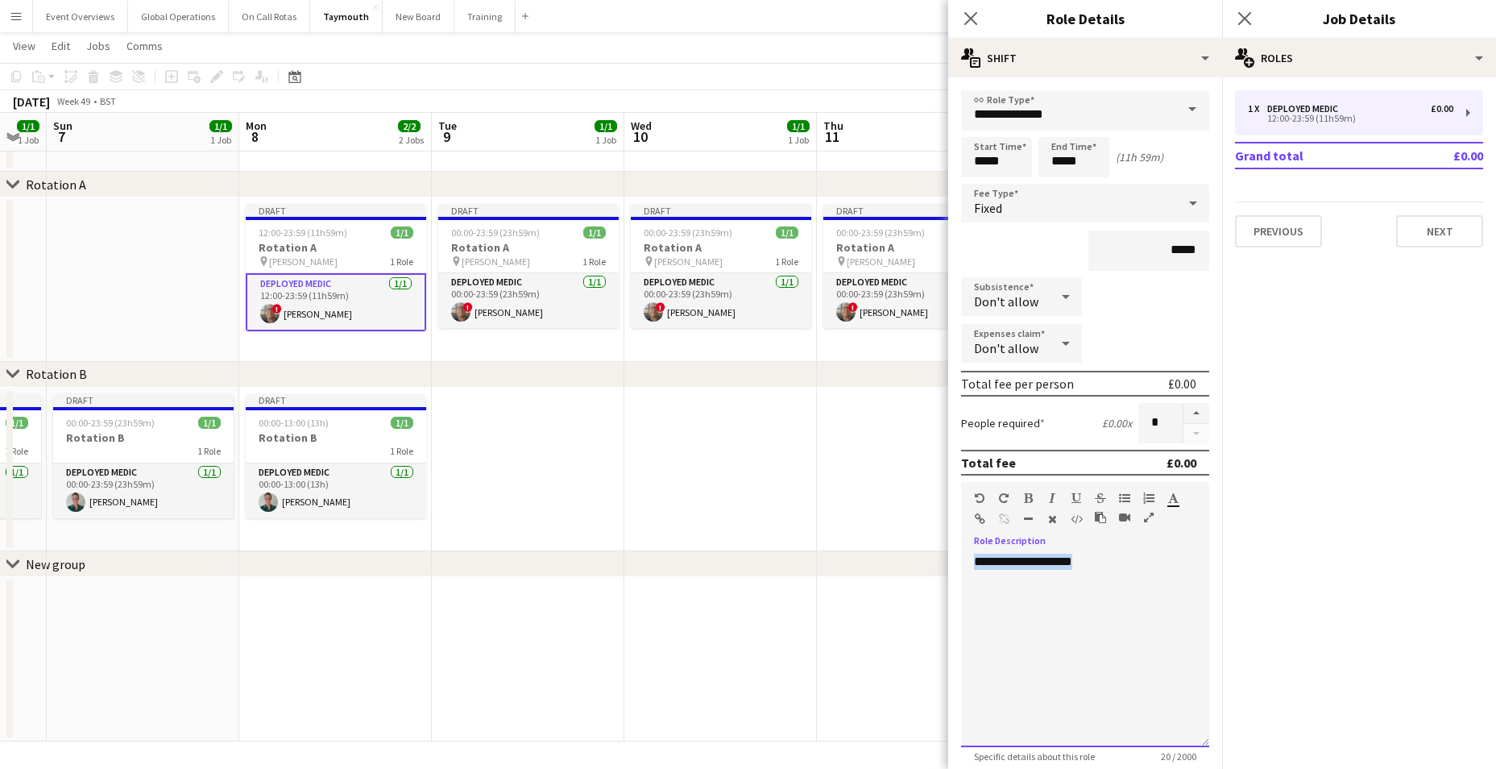
drag, startPoint x: 1075, startPoint y: 574, endPoint x: 920, endPoint y: 571, distance: 155.5
click at [920, 571] on body "Menu Boards Boards Boards All jobs Status Workforce Workforce My Workforce Recr…" at bounding box center [748, 356] width 1496 height 826
click at [1070, 566] on div "**********" at bounding box center [1079, 649] width 236 height 193
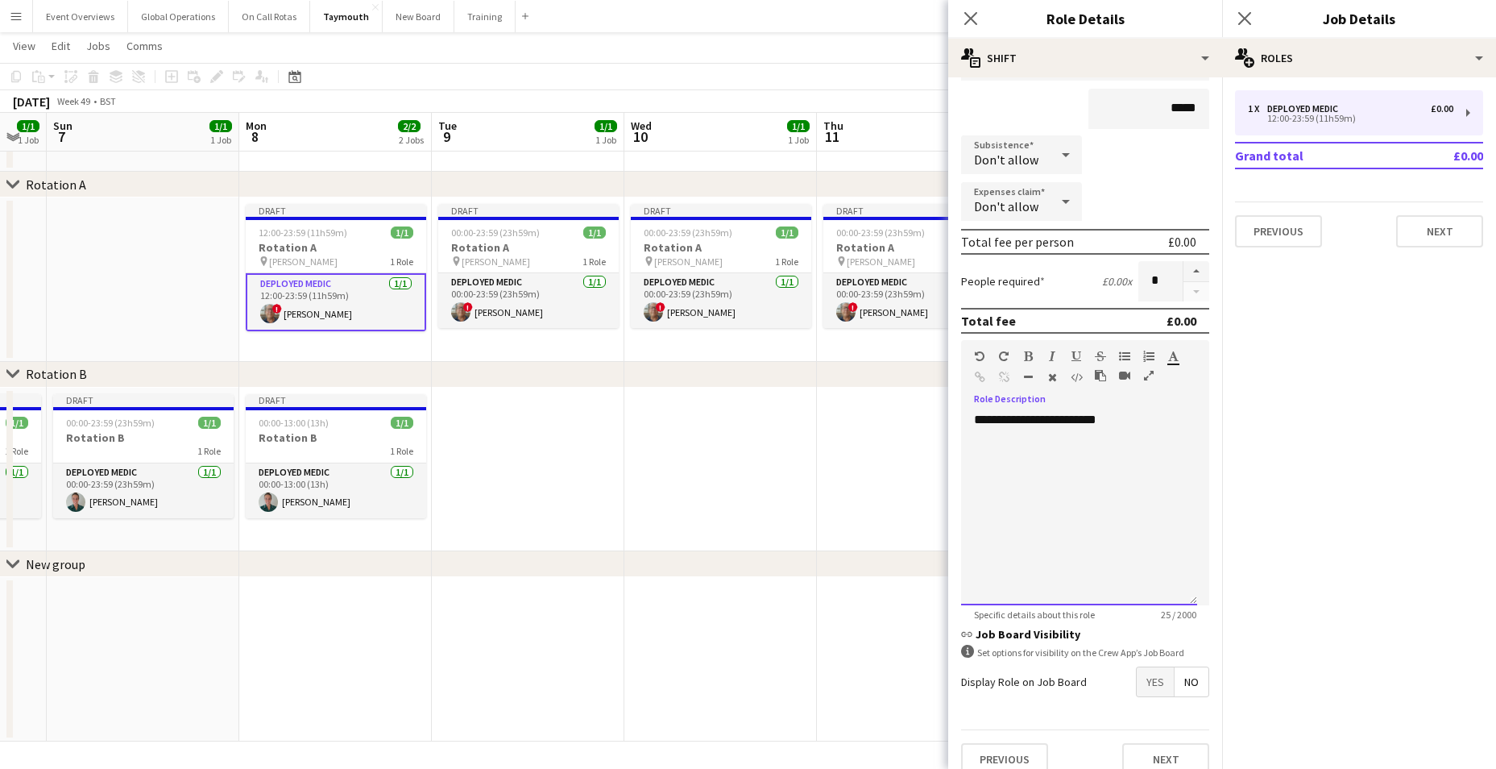
scroll to position [161, 0]
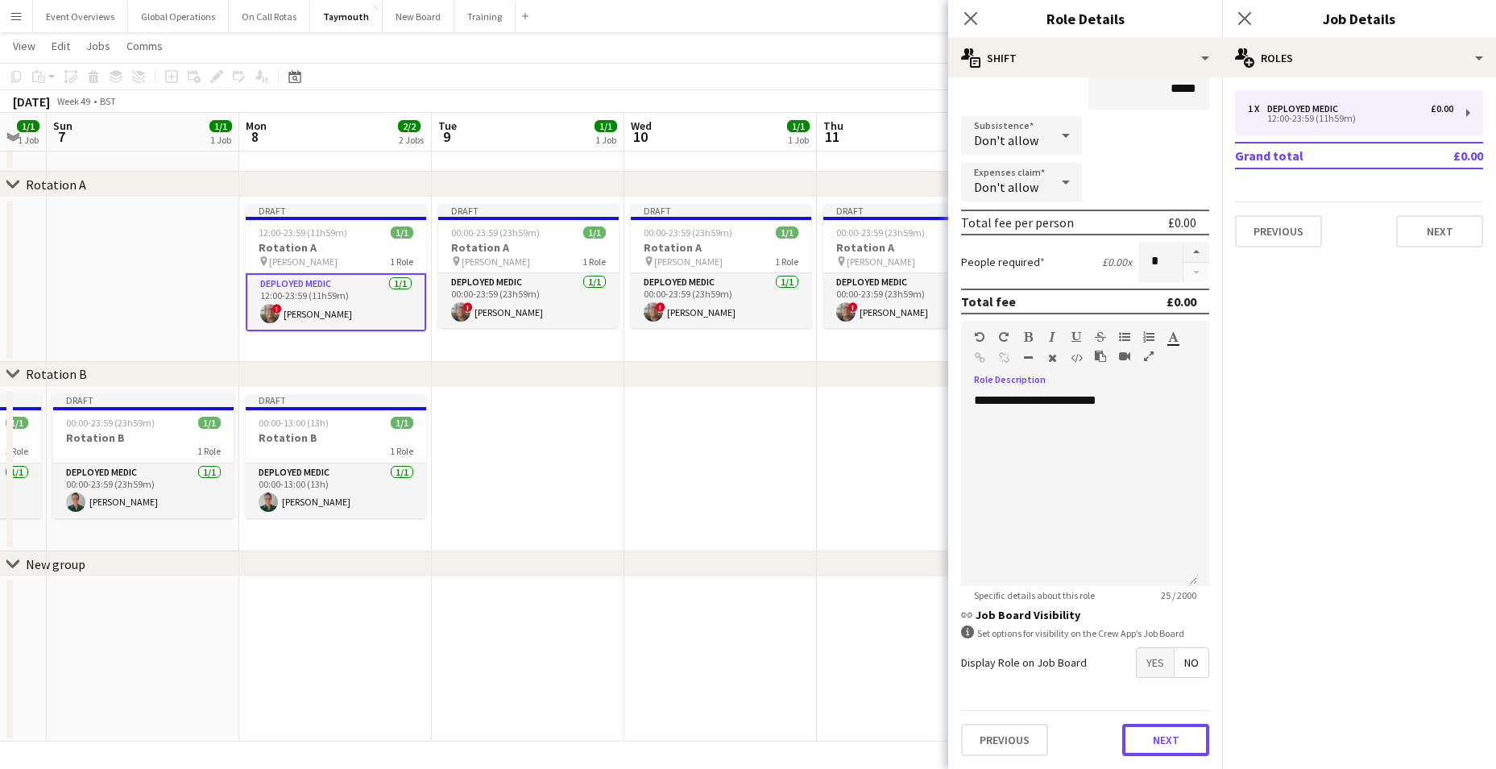
click at [1153, 739] on button "Next" at bounding box center [1165, 739] width 87 height 32
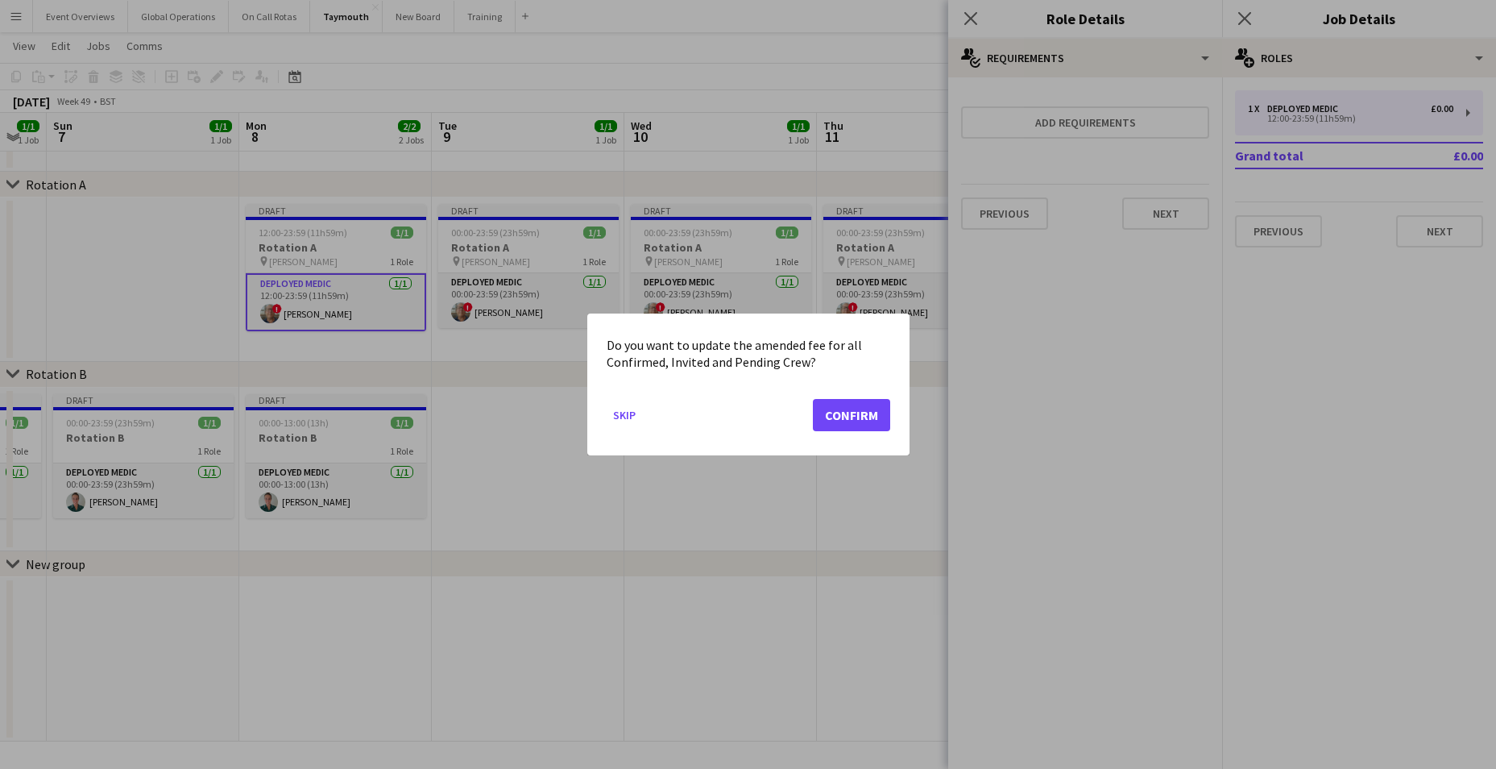
scroll to position [0, 0]
drag, startPoint x: 851, startPoint y: 414, endPoint x: 885, endPoint y: 401, distance: 36.2
click at [851, 415] on button "Confirm" at bounding box center [851, 415] width 77 height 32
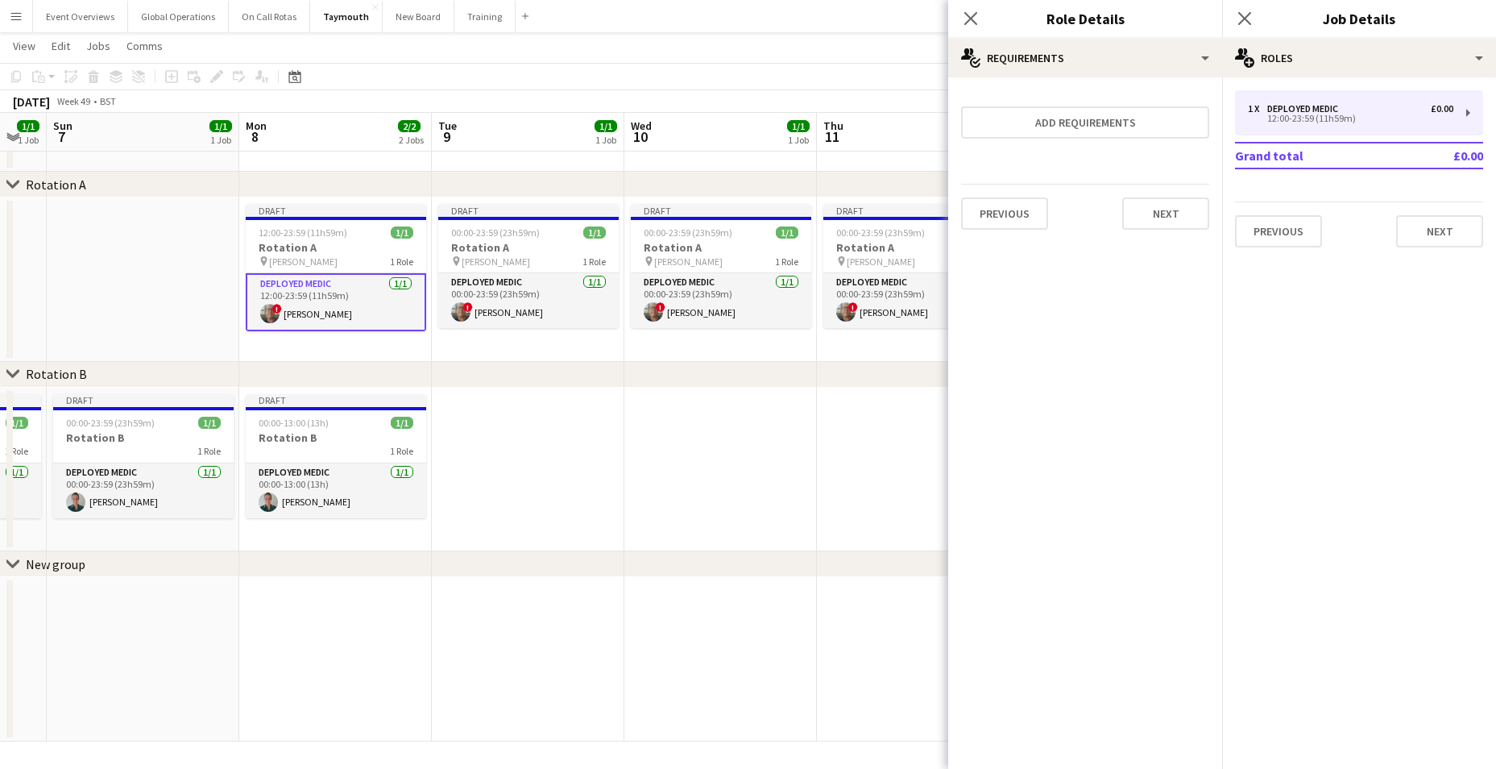
scroll to position [57, 0]
click at [1178, 214] on button "Next" at bounding box center [1165, 213] width 87 height 32
click at [1179, 213] on button "Finish" at bounding box center [1179, 216] width 60 height 32
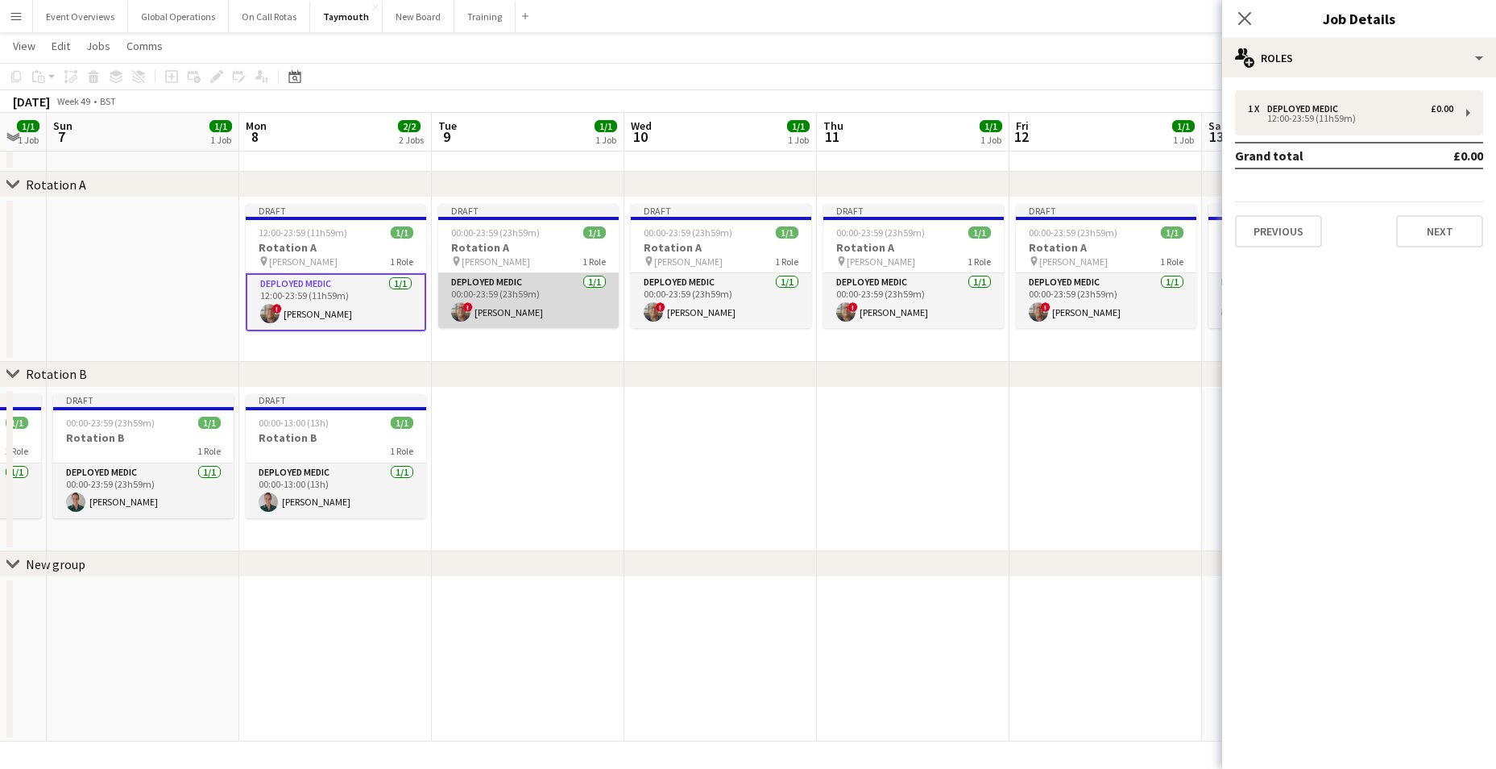
click at [508, 282] on app-card-role "Deployed Medic [DATE] 00:00-23:59 (23h59m) ! [PERSON_NAME]" at bounding box center [528, 300] width 180 height 55
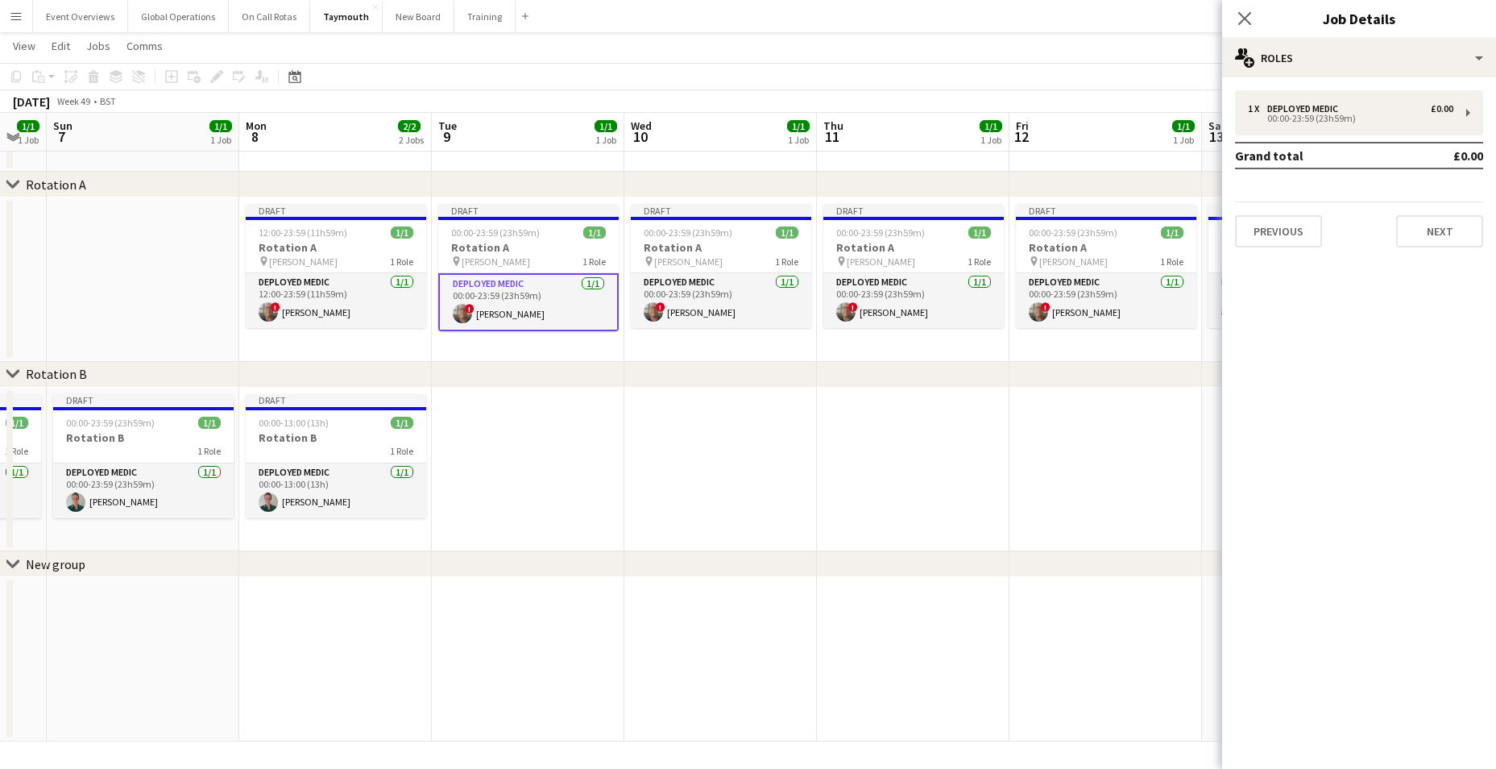
scroll to position [0, 529]
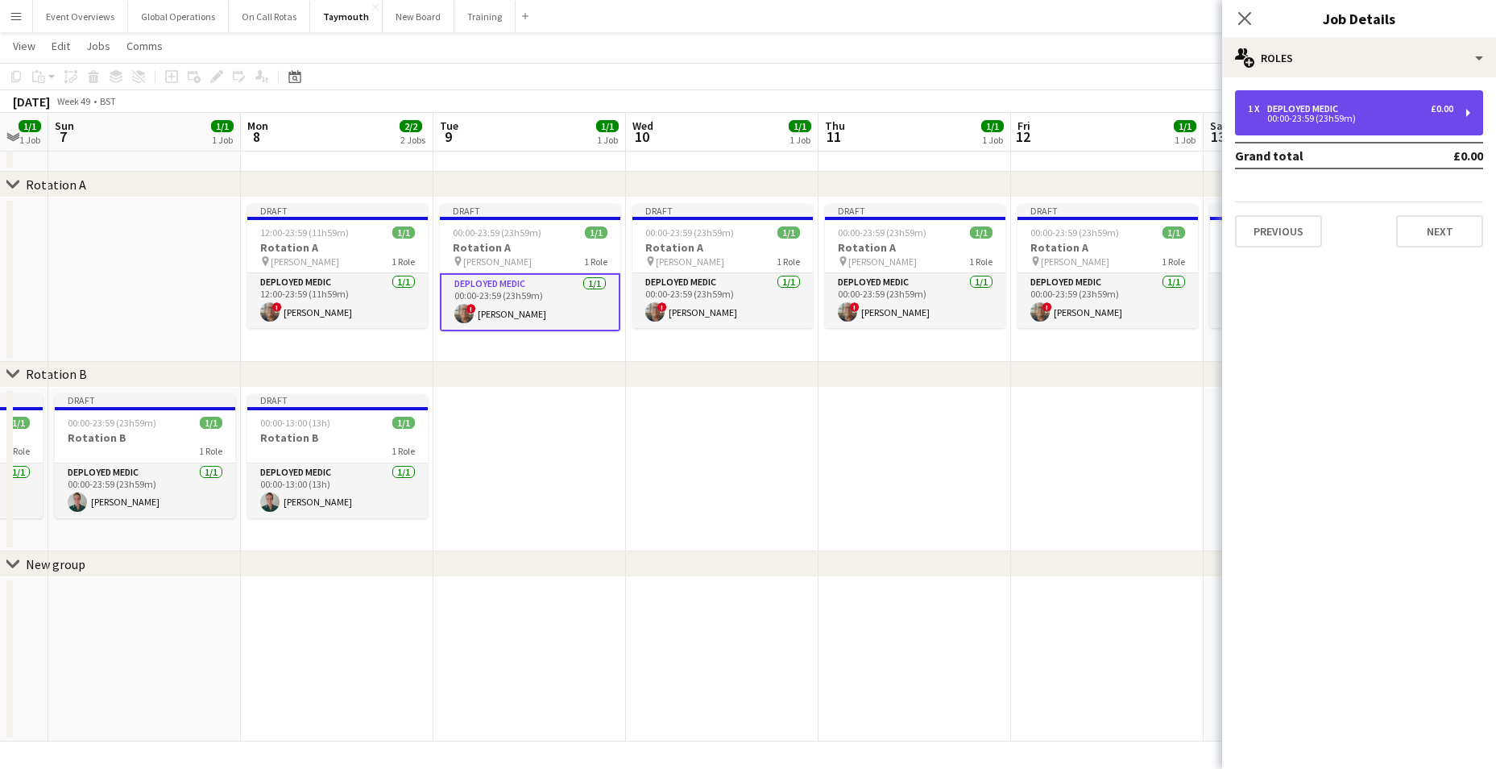
click at [1320, 115] on div "00:00-23:59 (23h59m)" at bounding box center [1350, 118] width 205 height 8
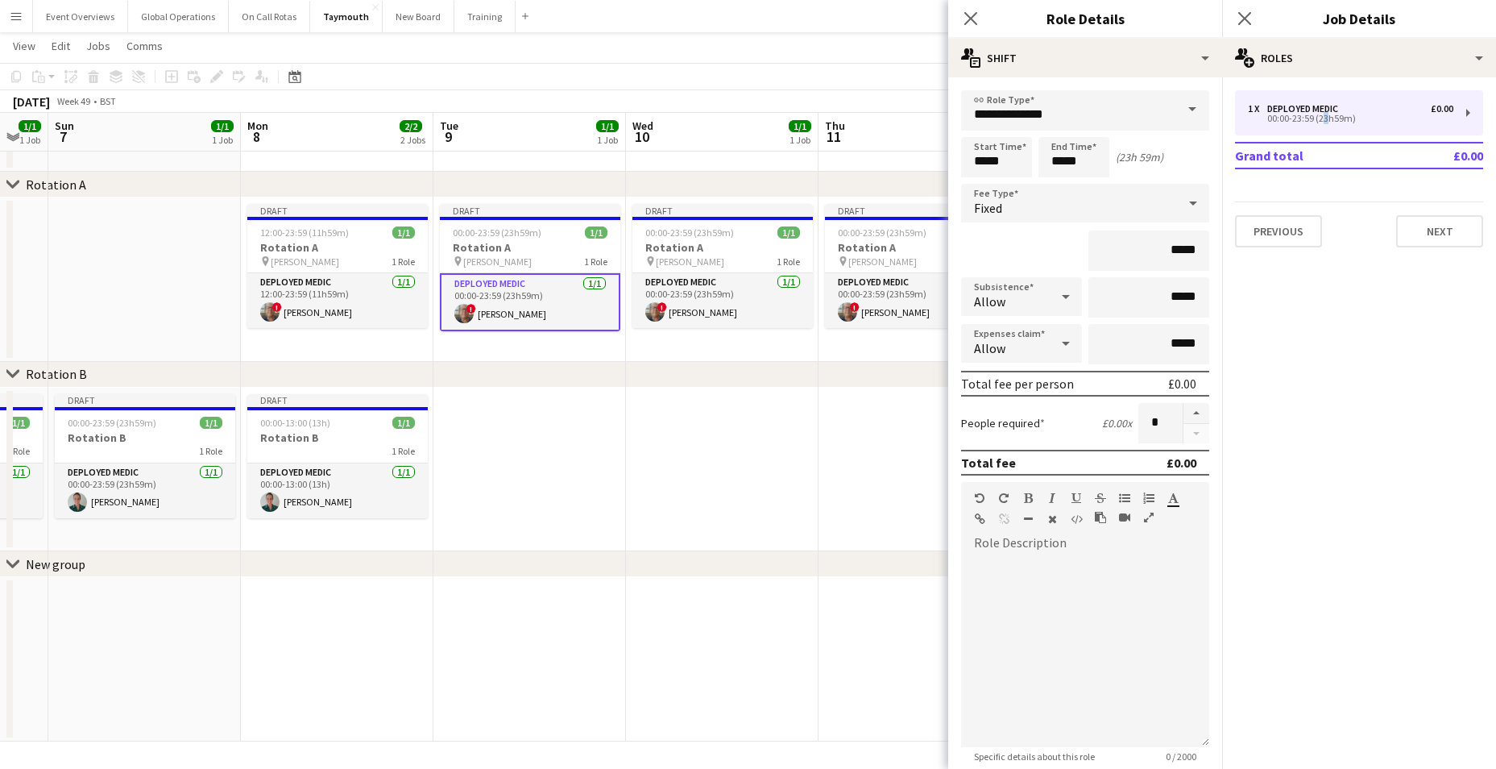
drag, startPoint x: 967, startPoint y: 13, endPoint x: 1089, endPoint y: 13, distance: 122.4
click at [968, 14] on icon "Close pop-in" at bounding box center [970, 18] width 13 height 13
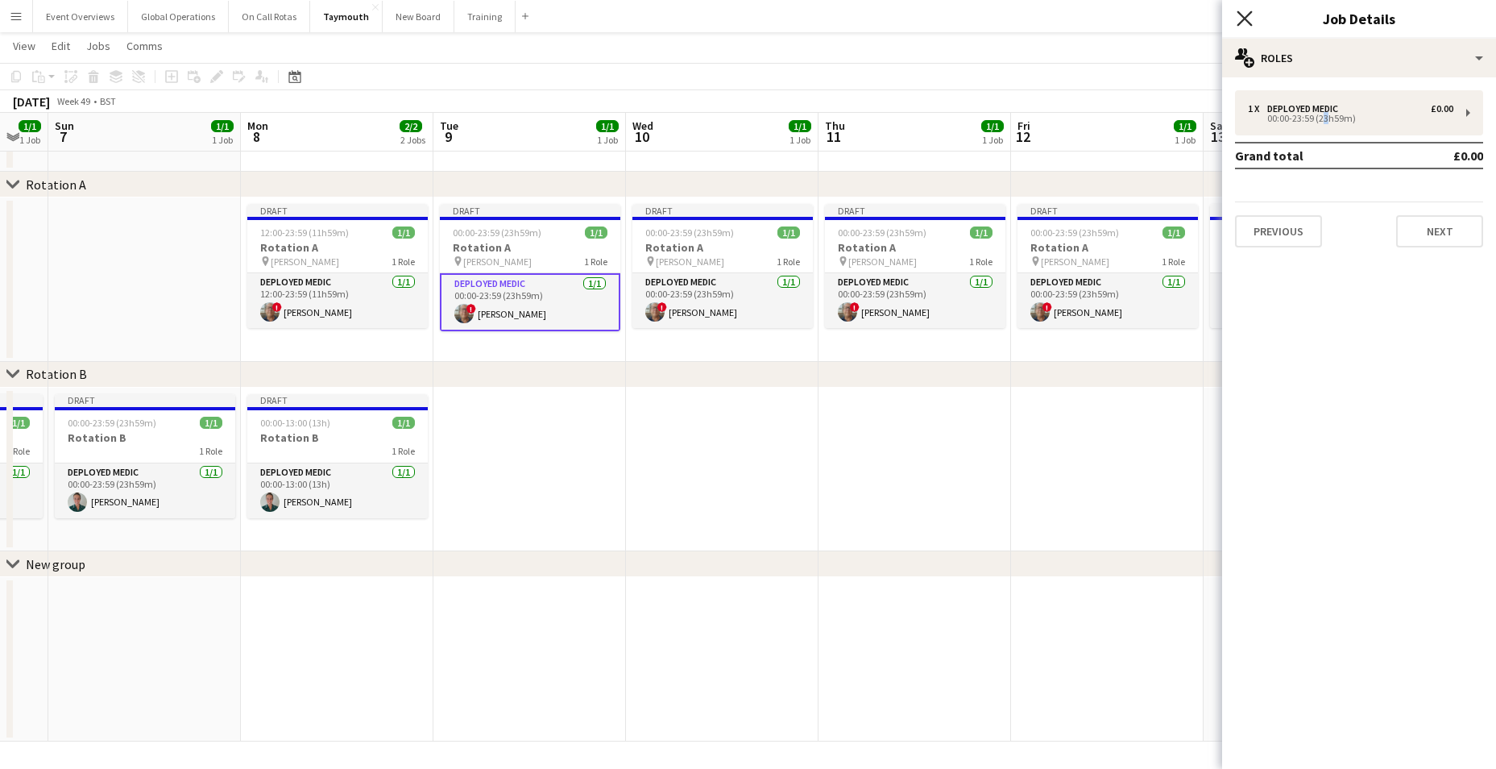
click at [1249, 15] on icon "Close pop-in" at bounding box center [1244, 17] width 15 height 15
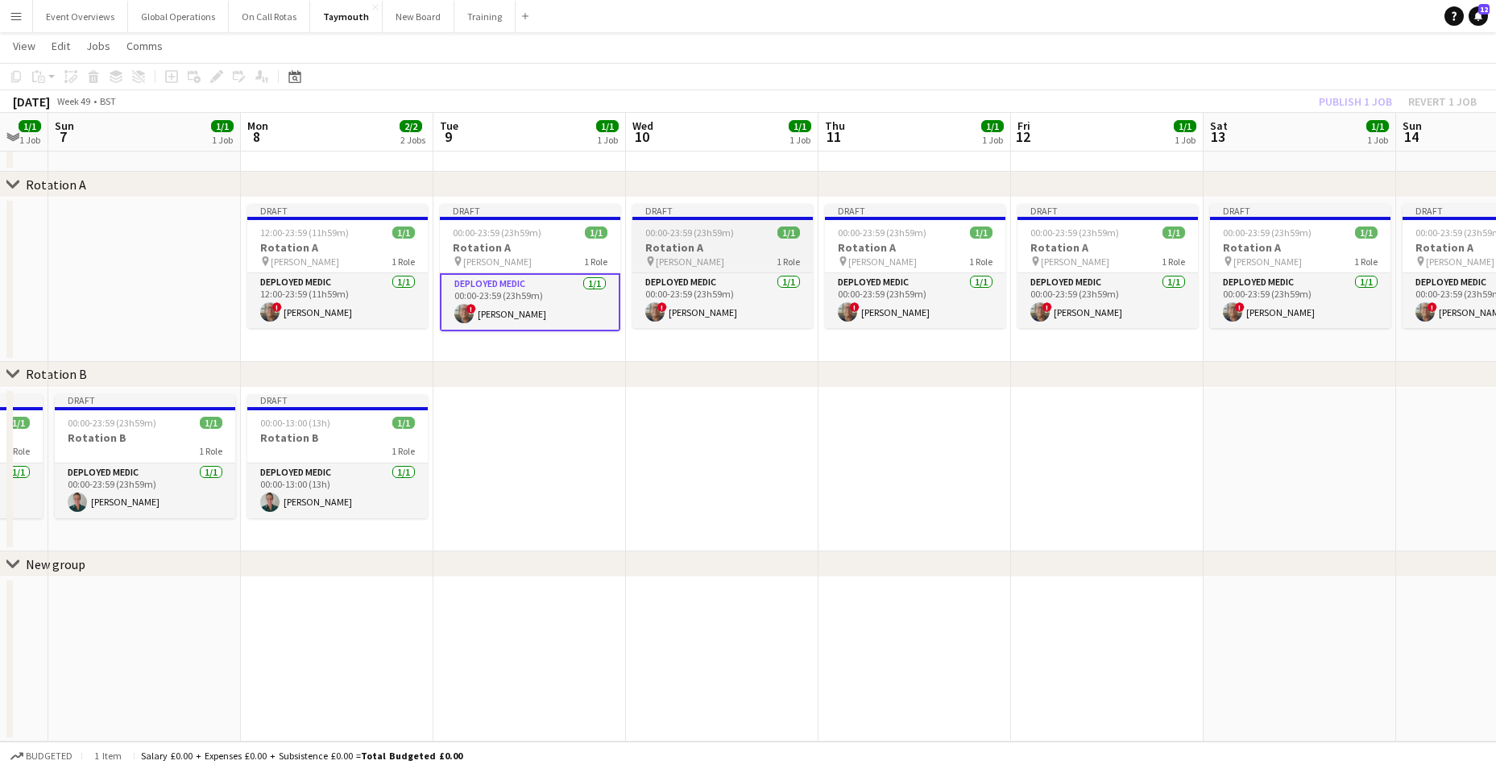
click at [672, 247] on h3 "Rotation A" at bounding box center [722, 247] width 180 height 15
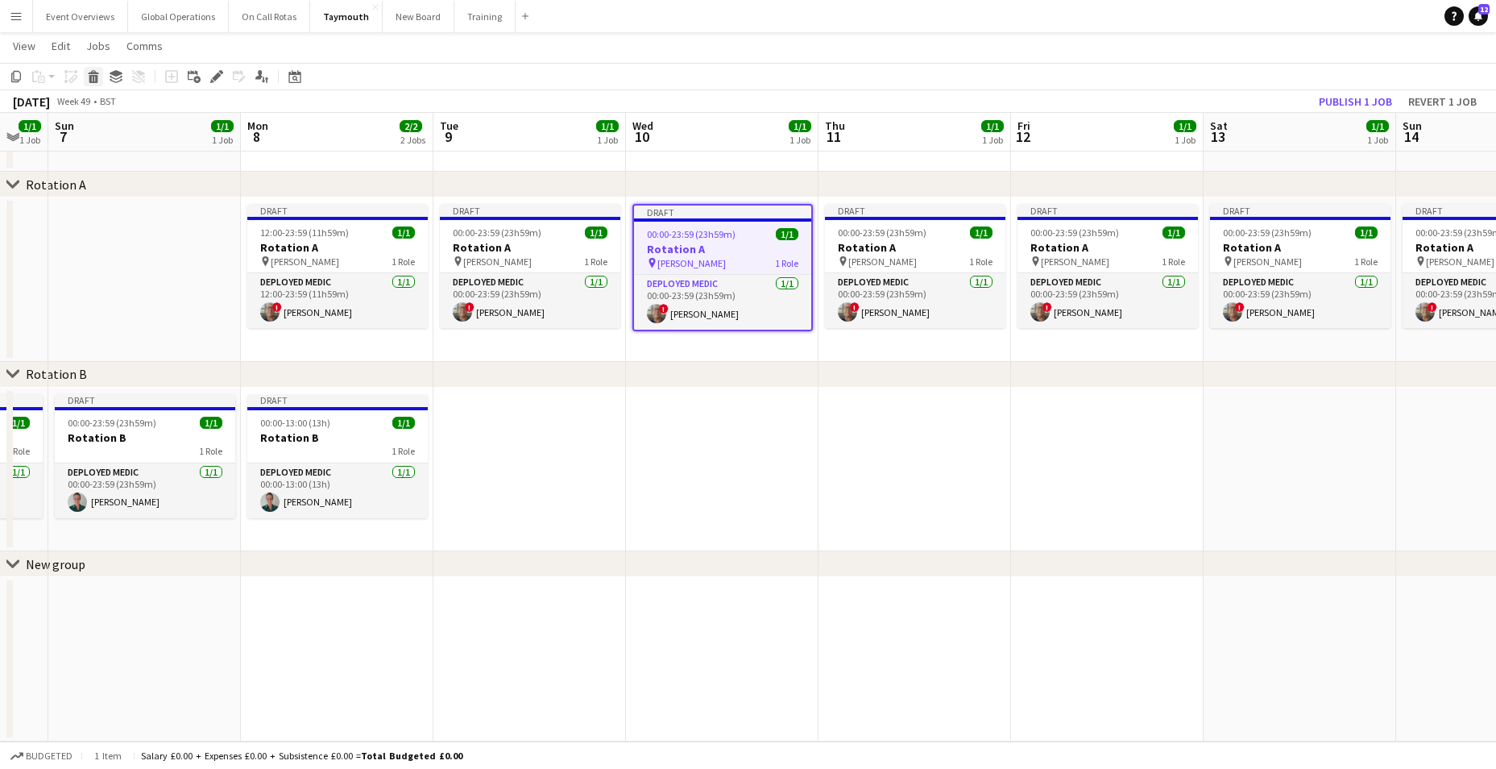
click at [93, 77] on icon at bounding box center [93, 79] width 9 height 8
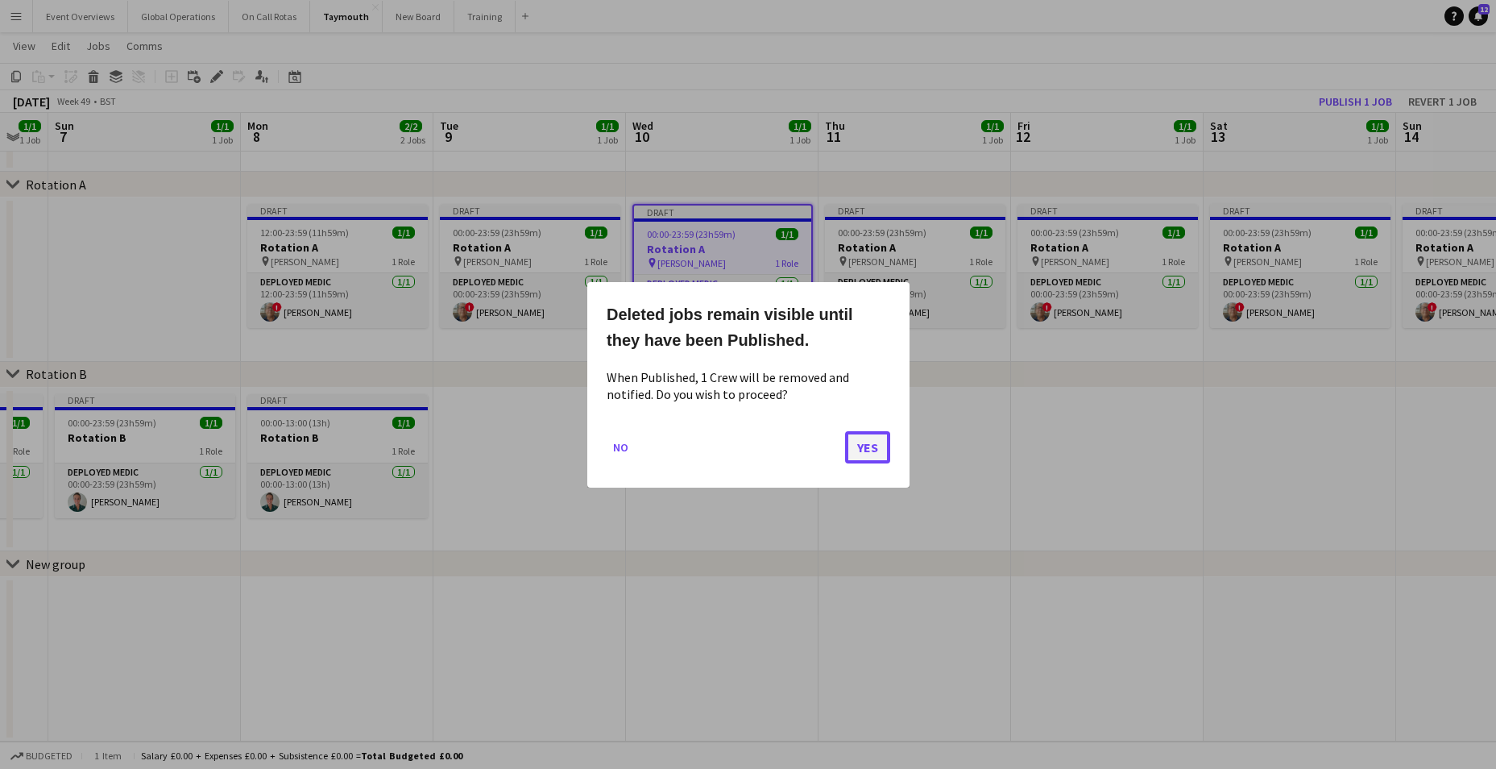
drag, startPoint x: 851, startPoint y: 448, endPoint x: 865, endPoint y: 445, distance: 14.1
click at [861, 445] on button "Yes" at bounding box center [867, 446] width 45 height 32
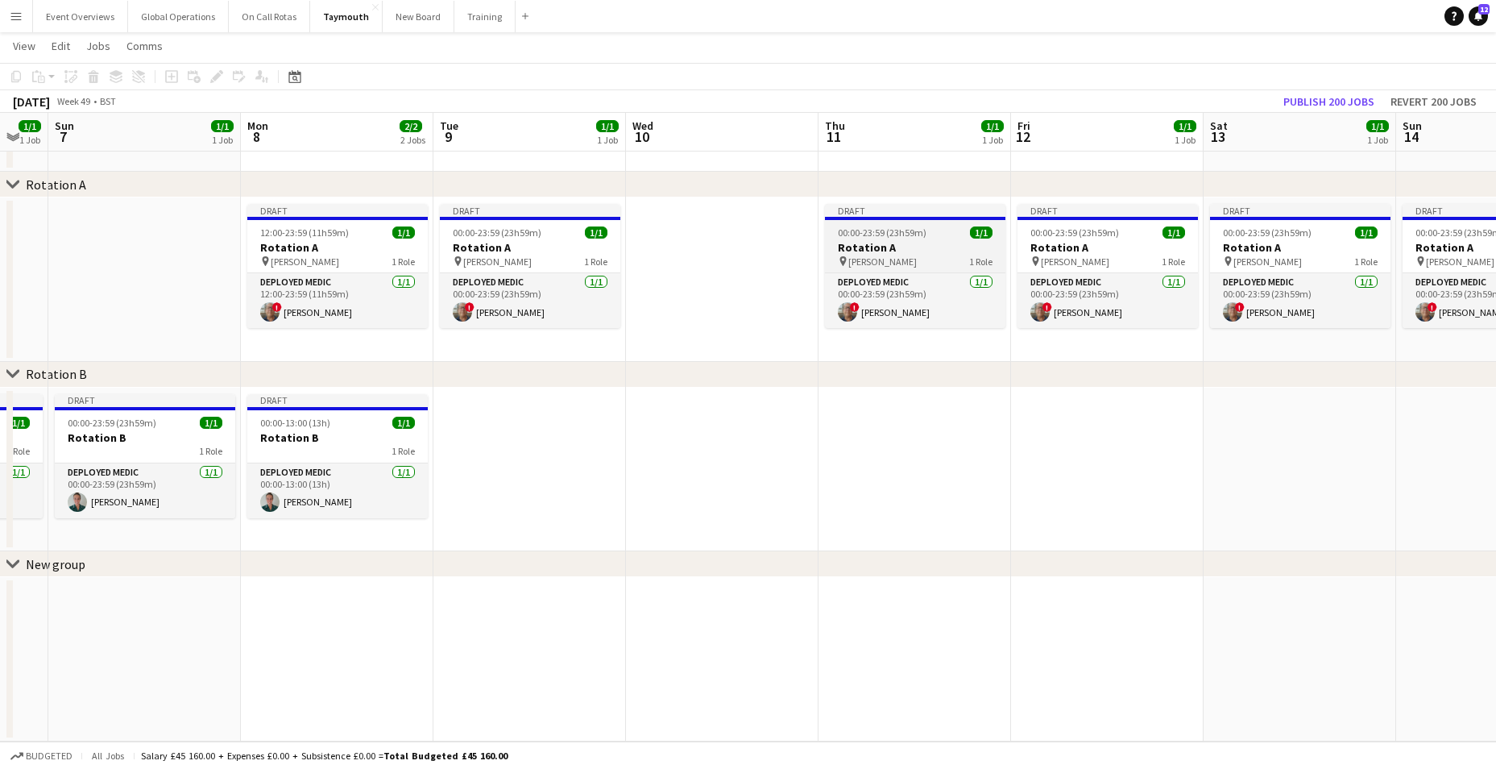
click at [873, 241] on h3 "Rotation A" at bounding box center [915, 247] width 180 height 15
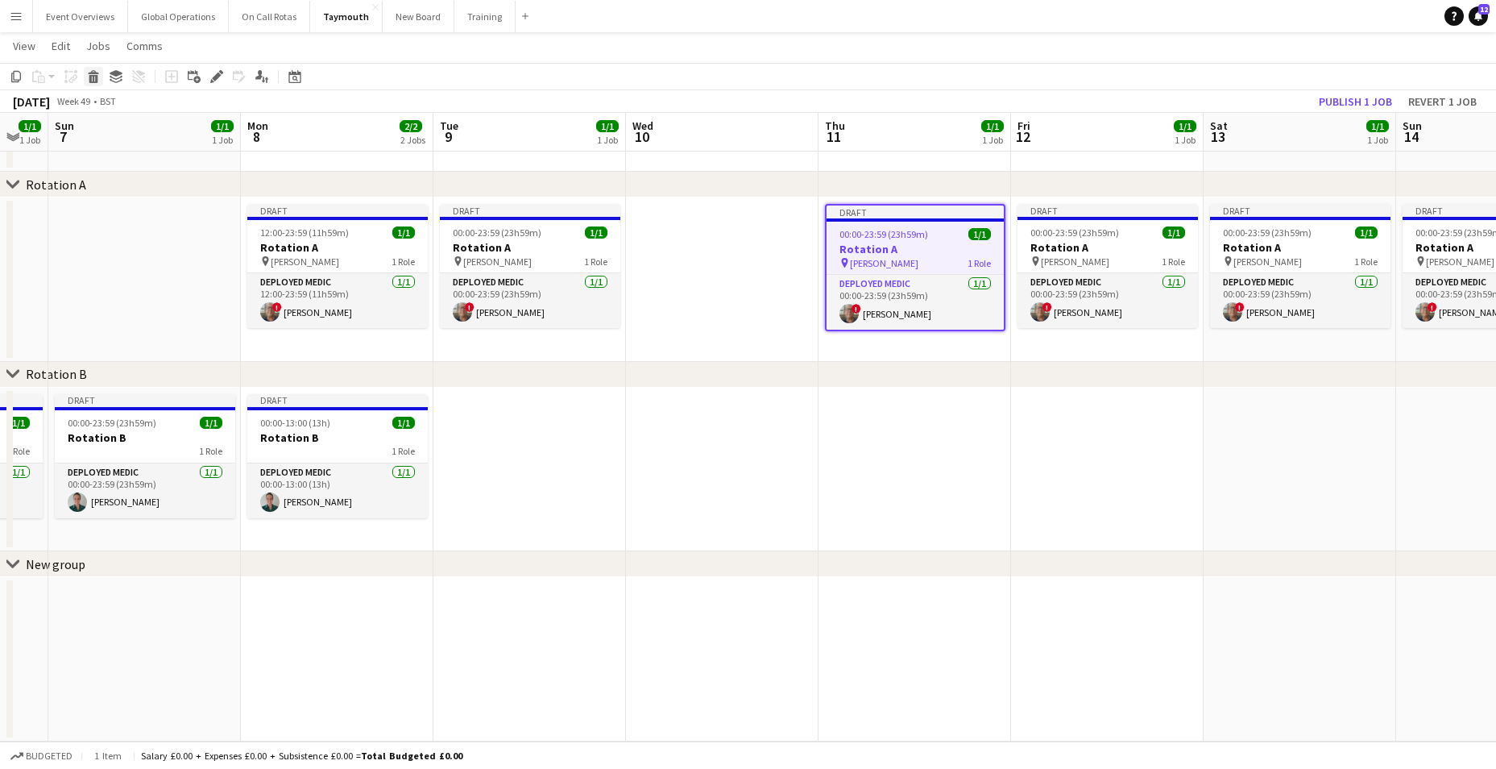
click at [92, 73] on icon at bounding box center [93, 72] width 10 height 4
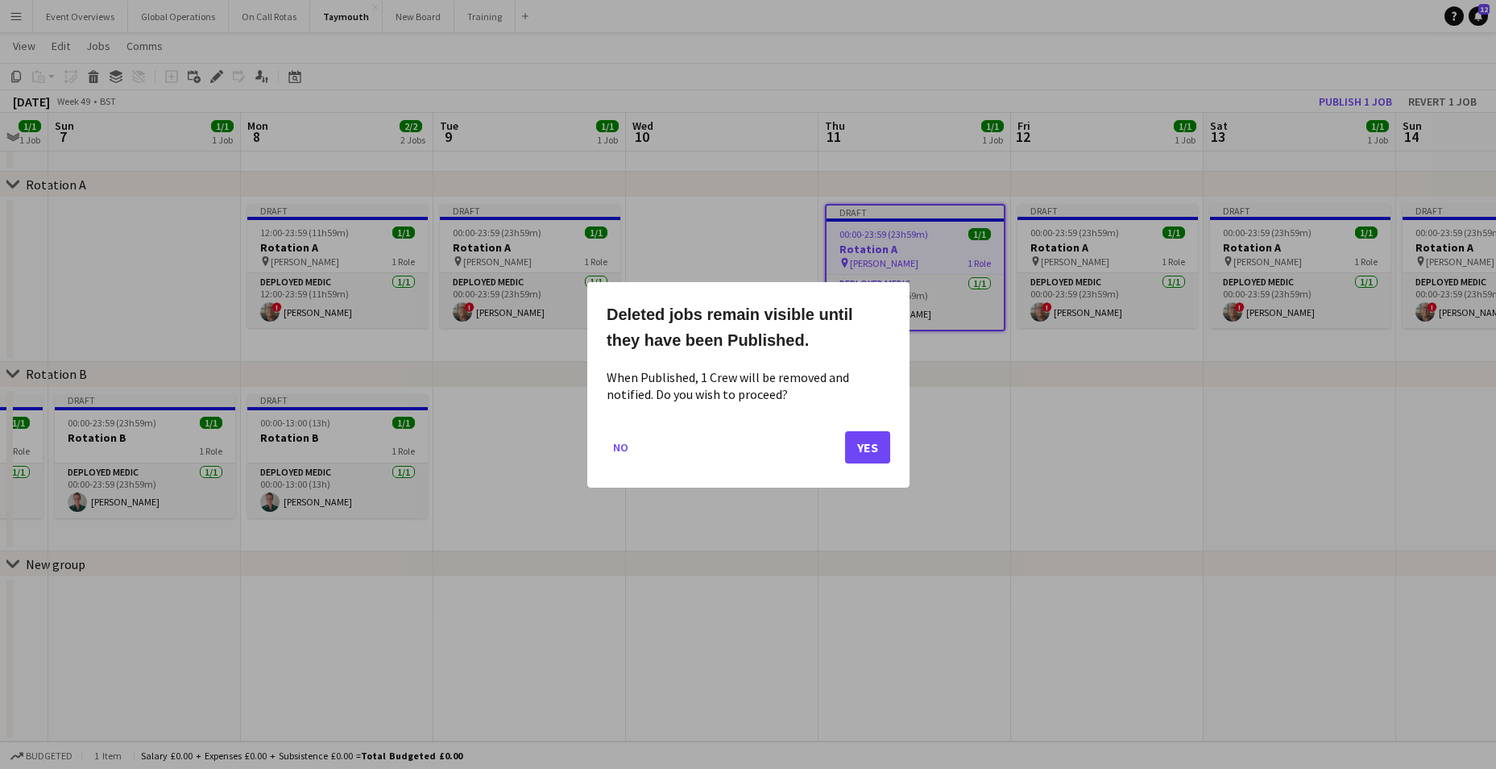
drag, startPoint x: 843, startPoint y: 444, endPoint x: 856, endPoint y: 449, distance: 13.8
click at [847, 444] on mat-dialog-actions "No Yes" at bounding box center [749, 452] width 284 height 68
click at [868, 449] on button "Yes" at bounding box center [867, 446] width 45 height 32
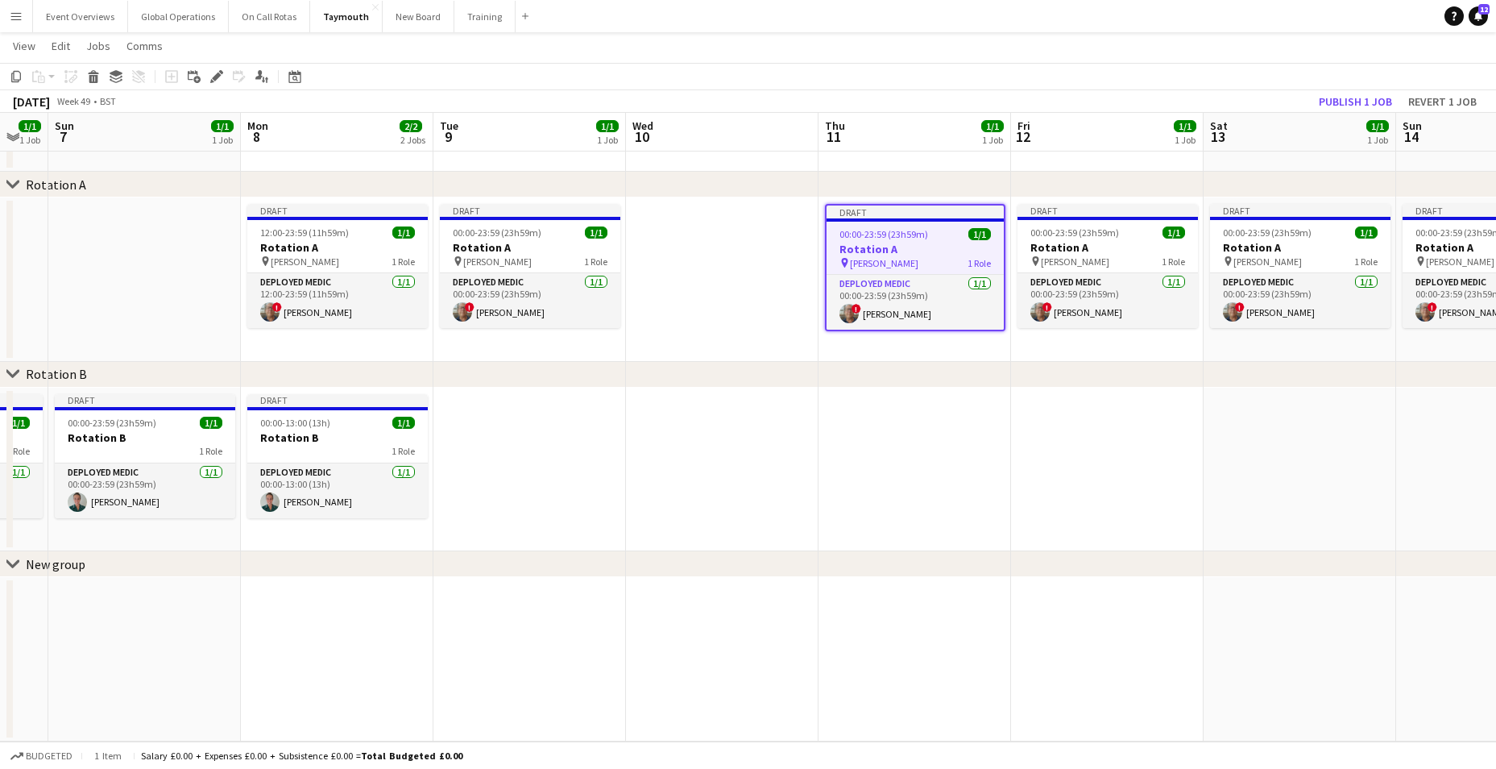
scroll to position [57, 0]
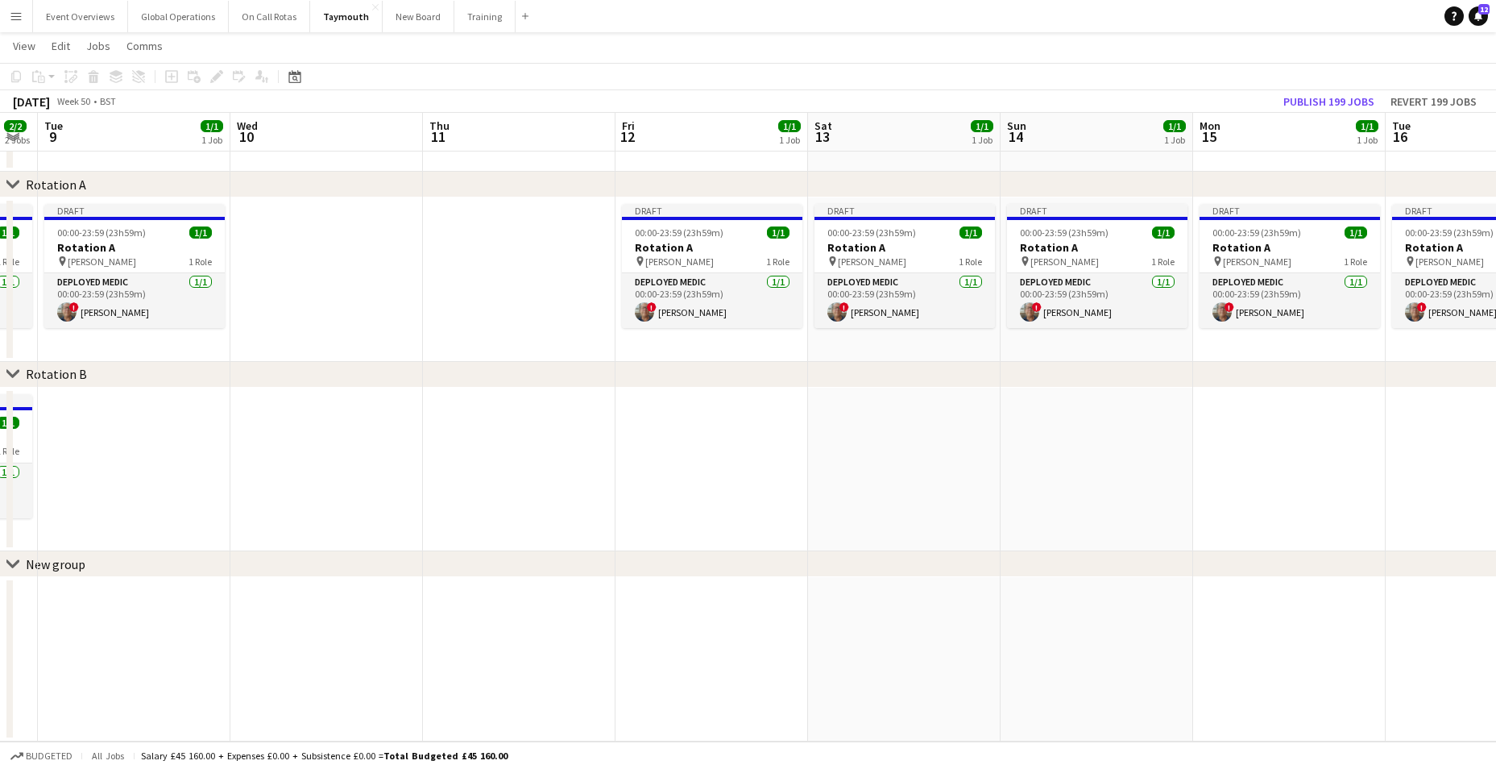
drag, startPoint x: 1038, startPoint y: 507, endPoint x: 650, endPoint y: 468, distance: 390.2
click at [656, 474] on app-calendar-viewport "Sat 6 1/1 1 Job Sun 7 1/1 1 Job Mon 8 2/2 2 Jobs Tue 9 1/1 1 Job Wed 10 Thu 11 …" at bounding box center [748, 373] width 1496 height 735
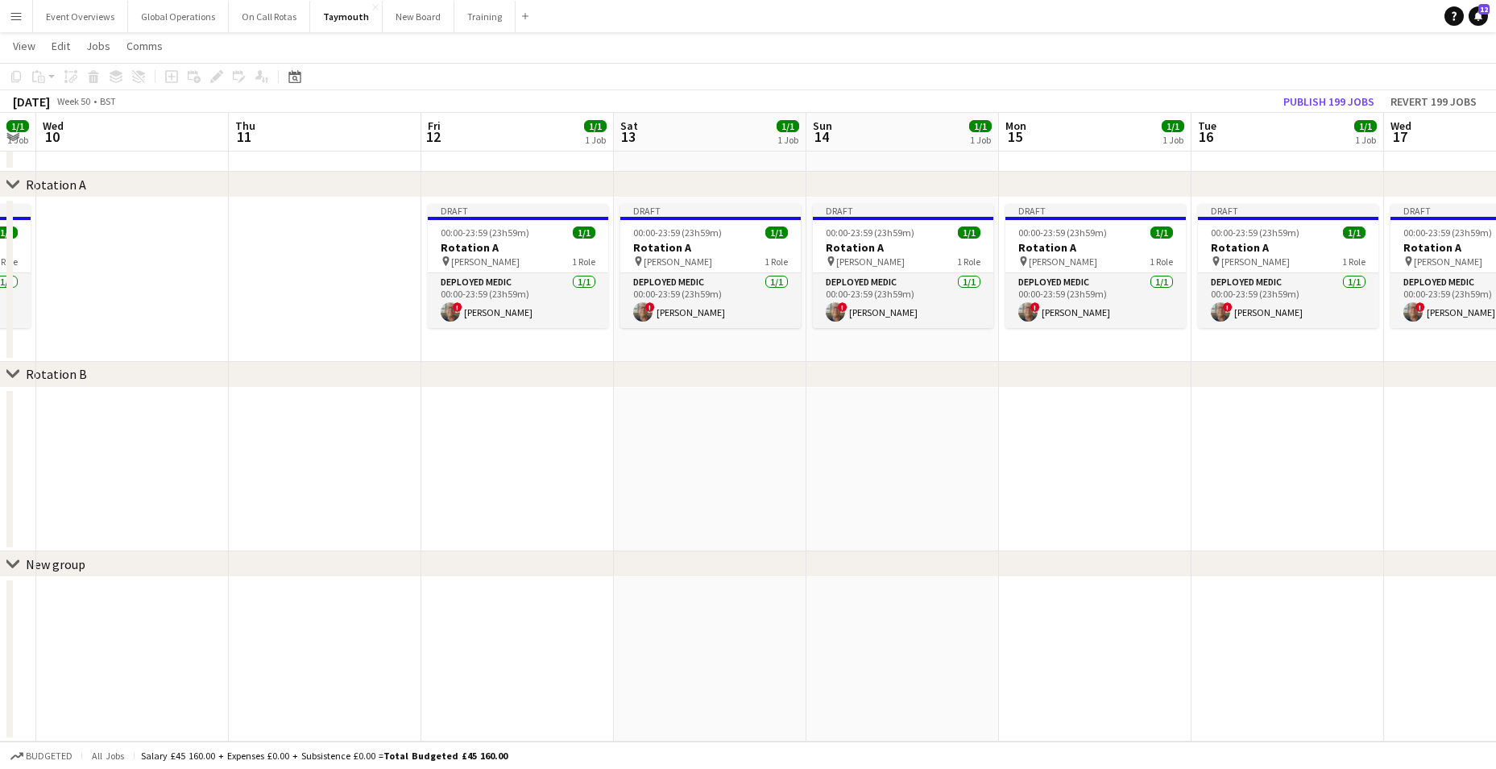
drag, startPoint x: 454, startPoint y: 247, endPoint x: 417, endPoint y: 201, distance: 57.9
click at [454, 246] on h3 "Rotation A" at bounding box center [518, 247] width 180 height 15
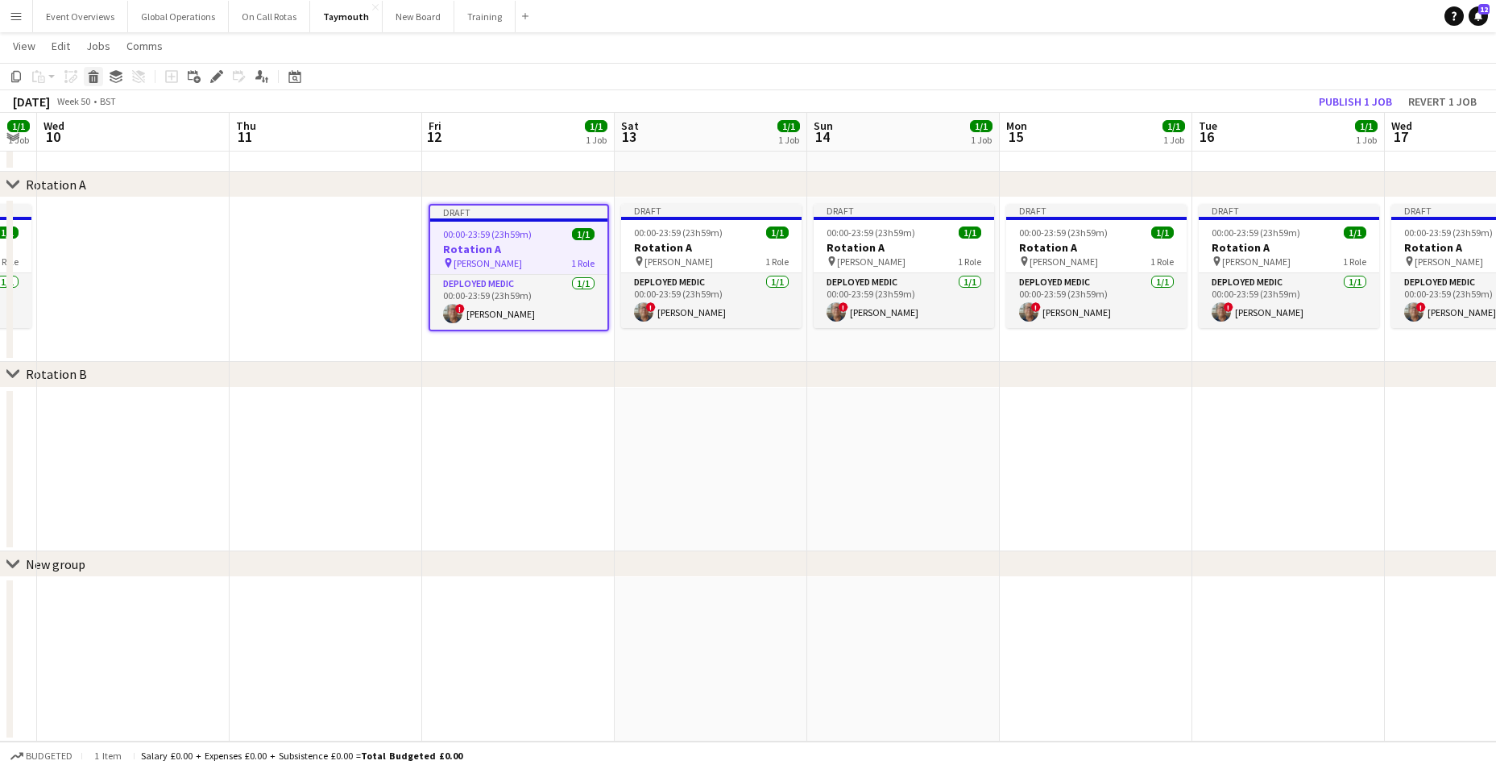
click at [90, 77] on icon at bounding box center [93, 79] width 9 height 8
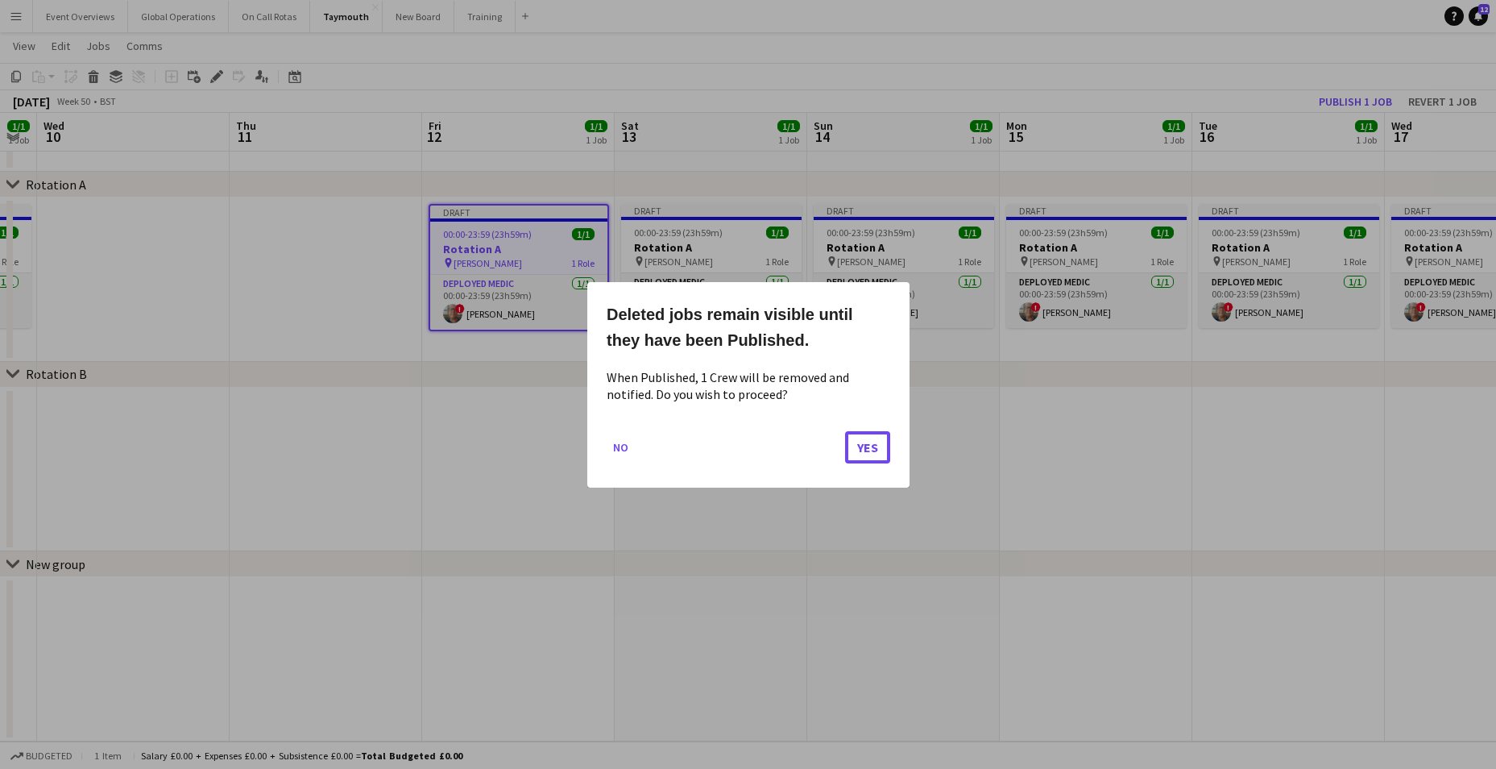
drag, startPoint x: 868, startPoint y: 448, endPoint x: 793, endPoint y: 383, distance: 99.4
click at [868, 445] on button "Yes" at bounding box center [867, 446] width 45 height 32
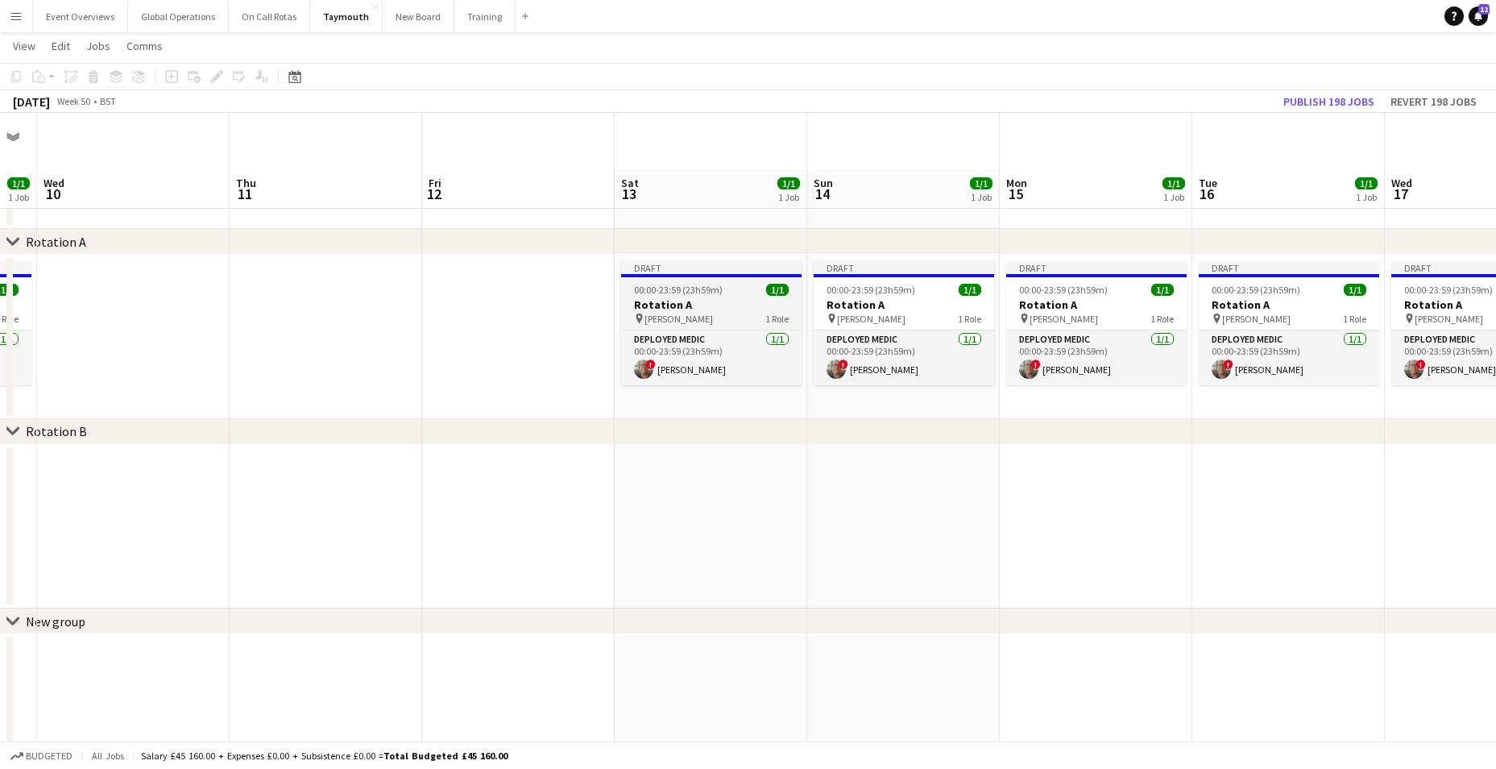
scroll to position [57, 0]
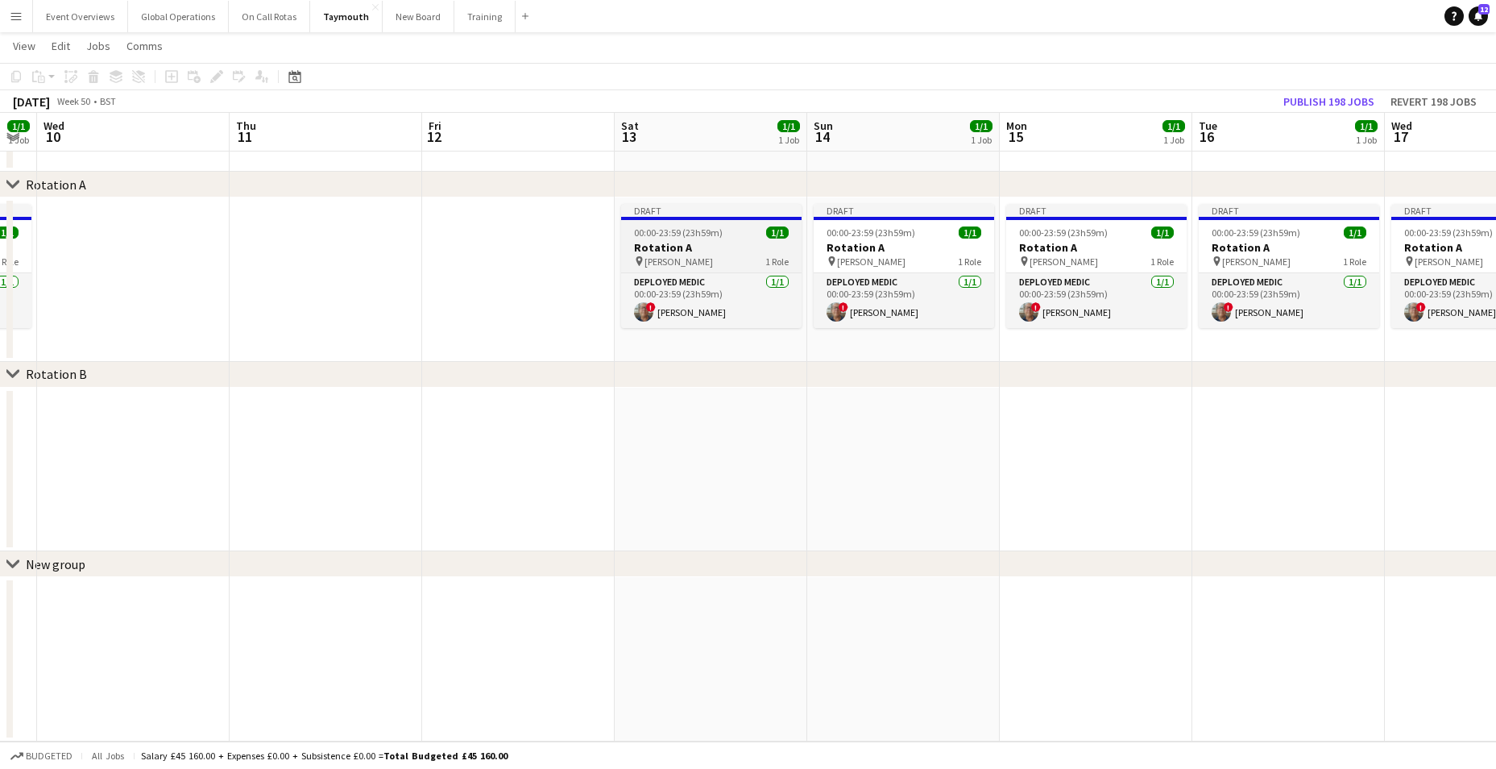
click at [679, 246] on h3 "Rotation A" at bounding box center [711, 247] width 180 height 15
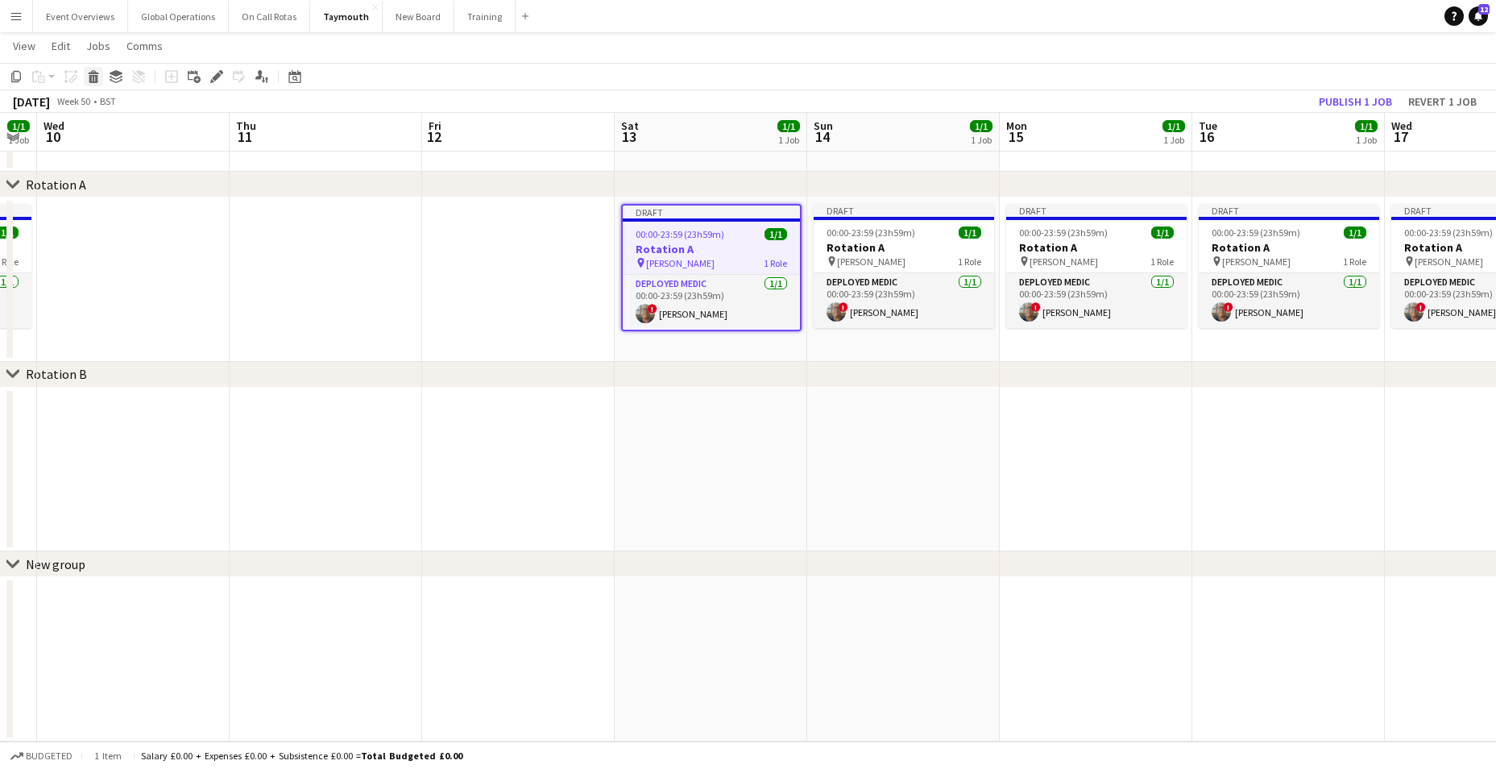
click at [96, 73] on icon at bounding box center [93, 72] width 10 height 4
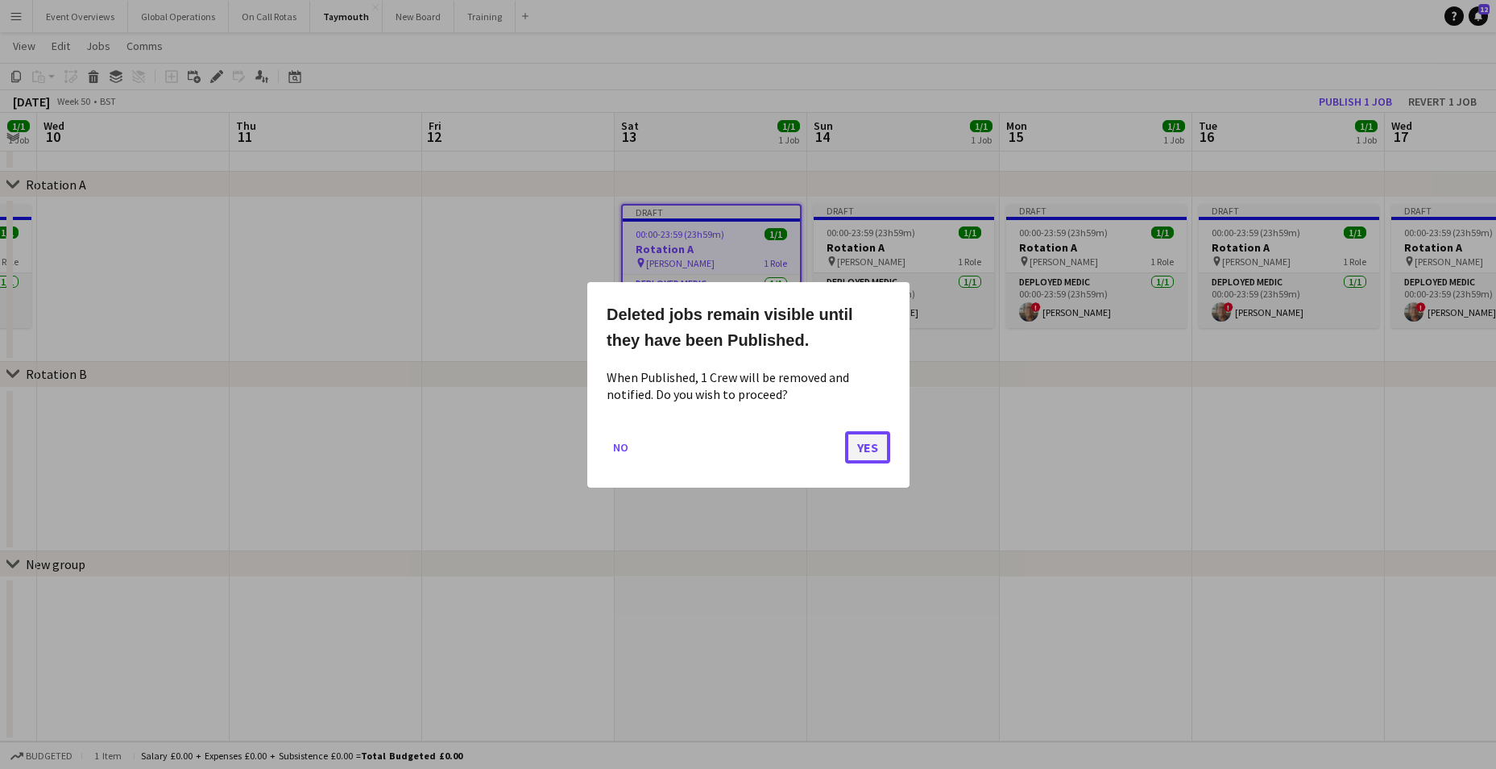
click at [871, 442] on button "Yes" at bounding box center [867, 446] width 45 height 32
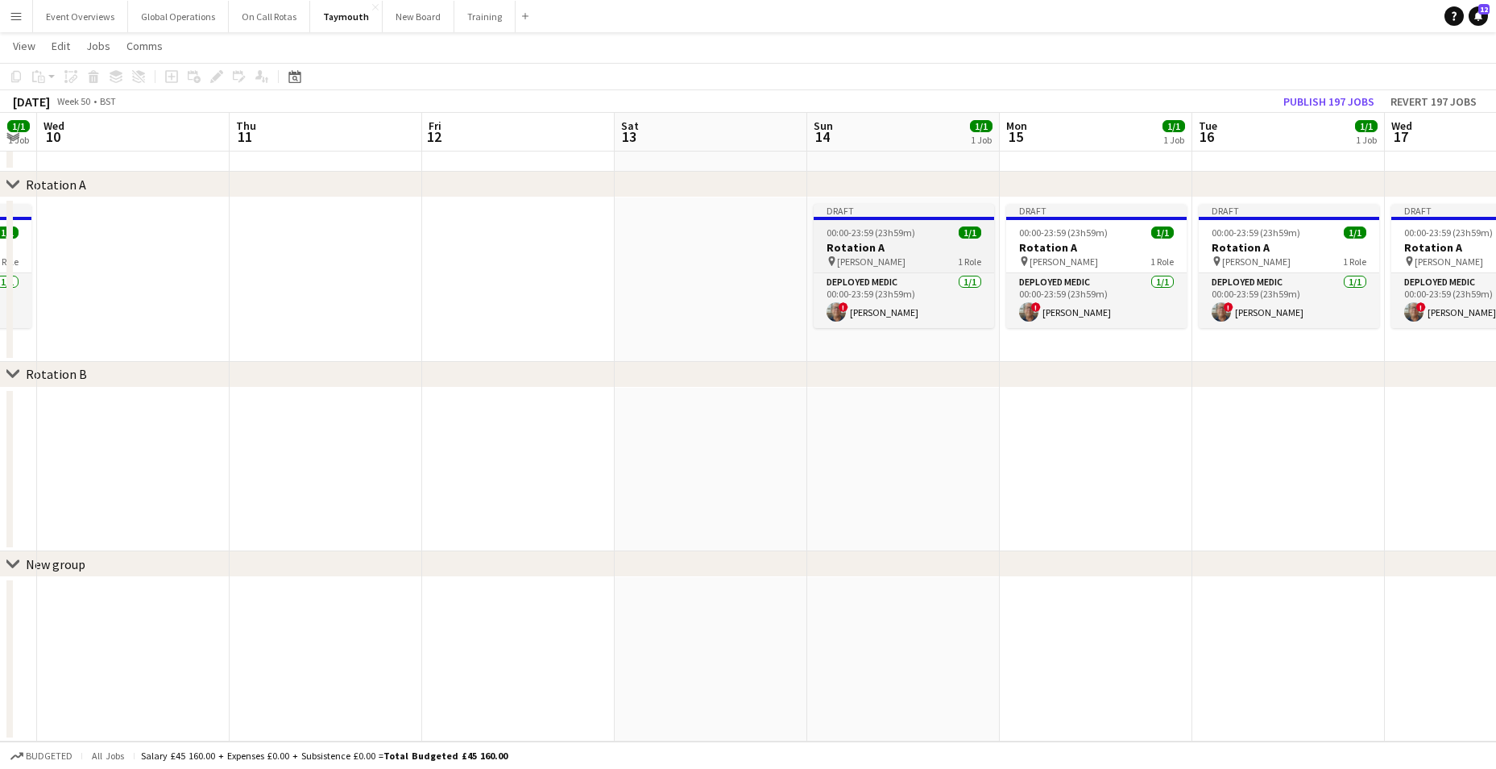
click at [862, 247] on h3 "Rotation A" at bounding box center [904, 247] width 180 height 15
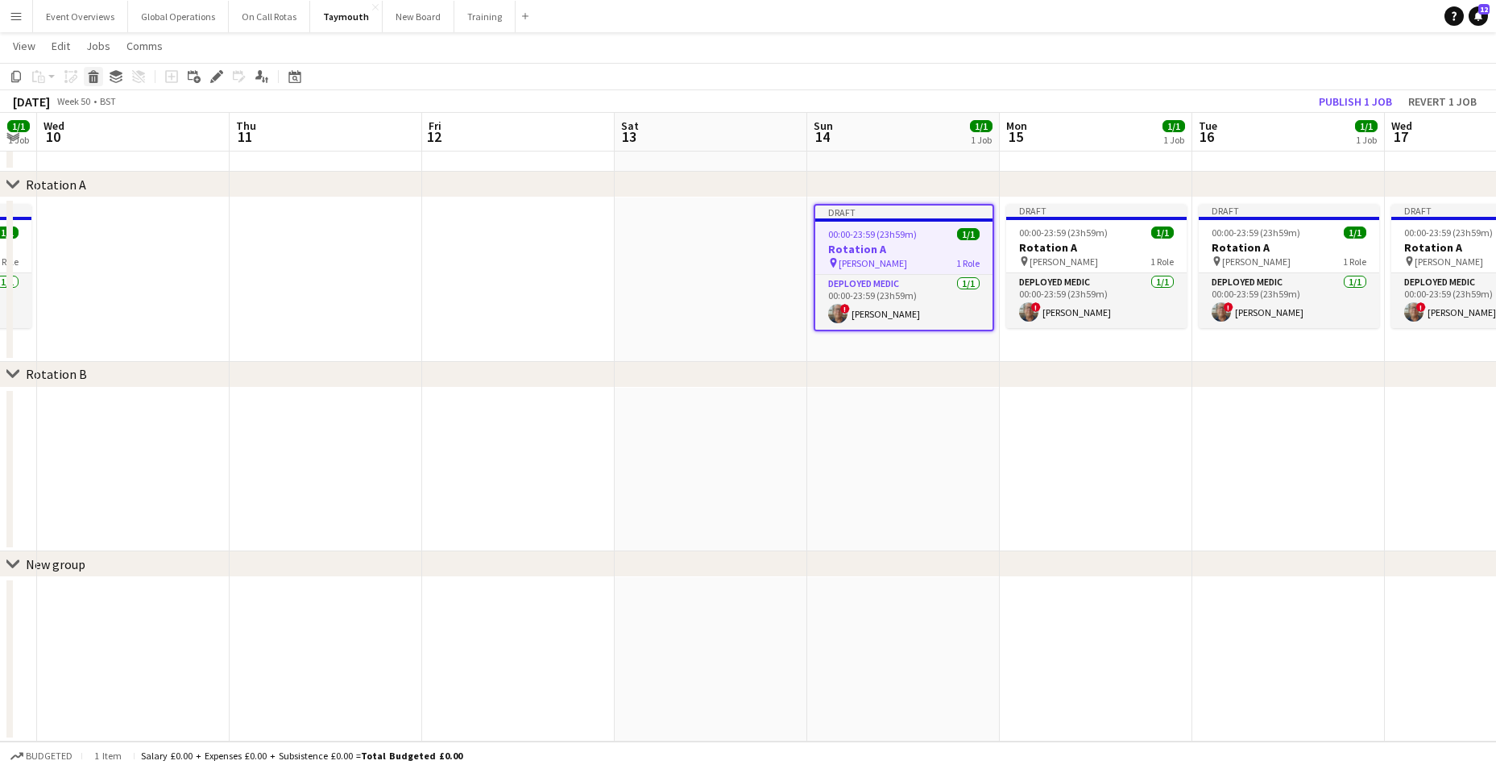
click at [95, 76] on icon at bounding box center [93, 79] width 9 height 8
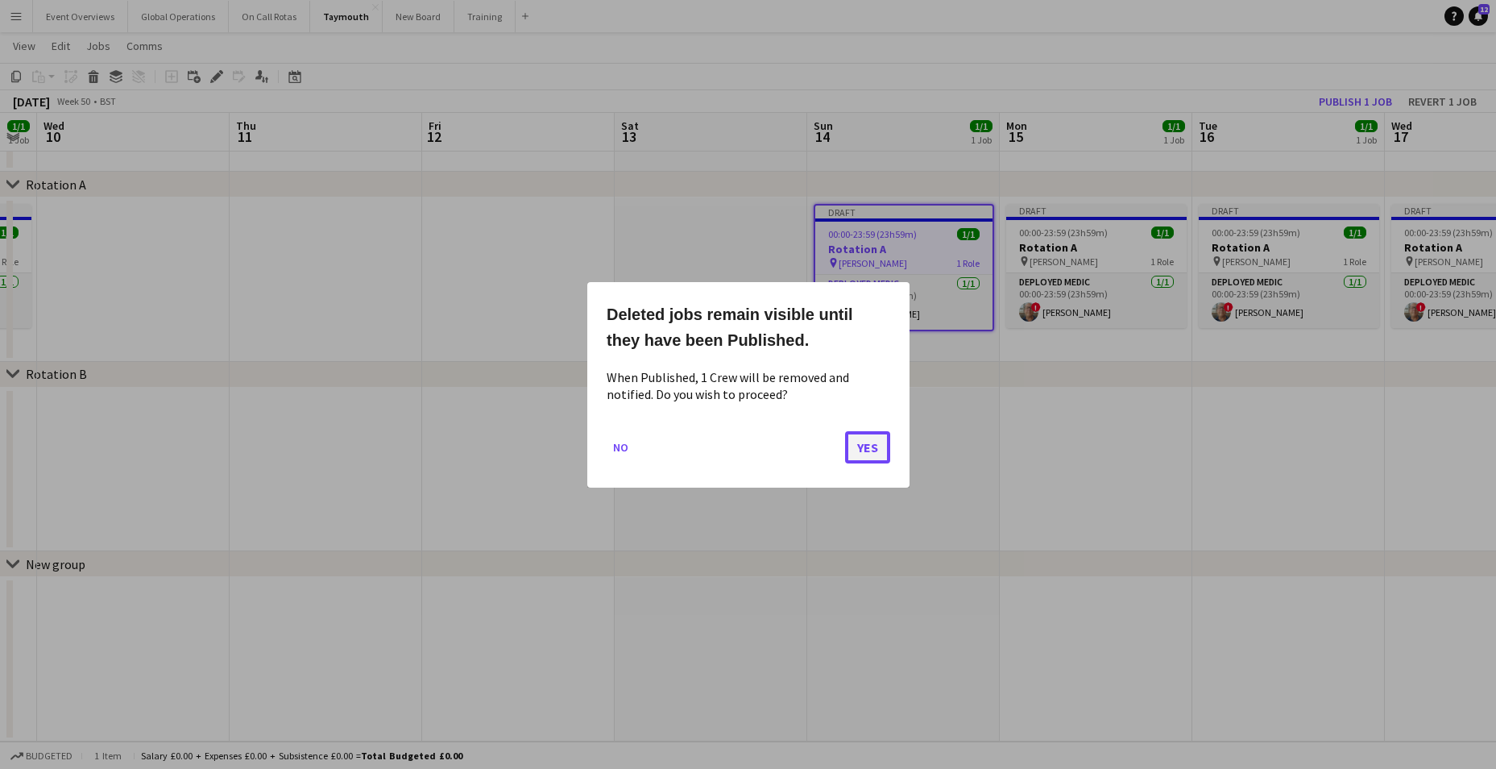
click at [875, 435] on button "Yes" at bounding box center [867, 446] width 45 height 32
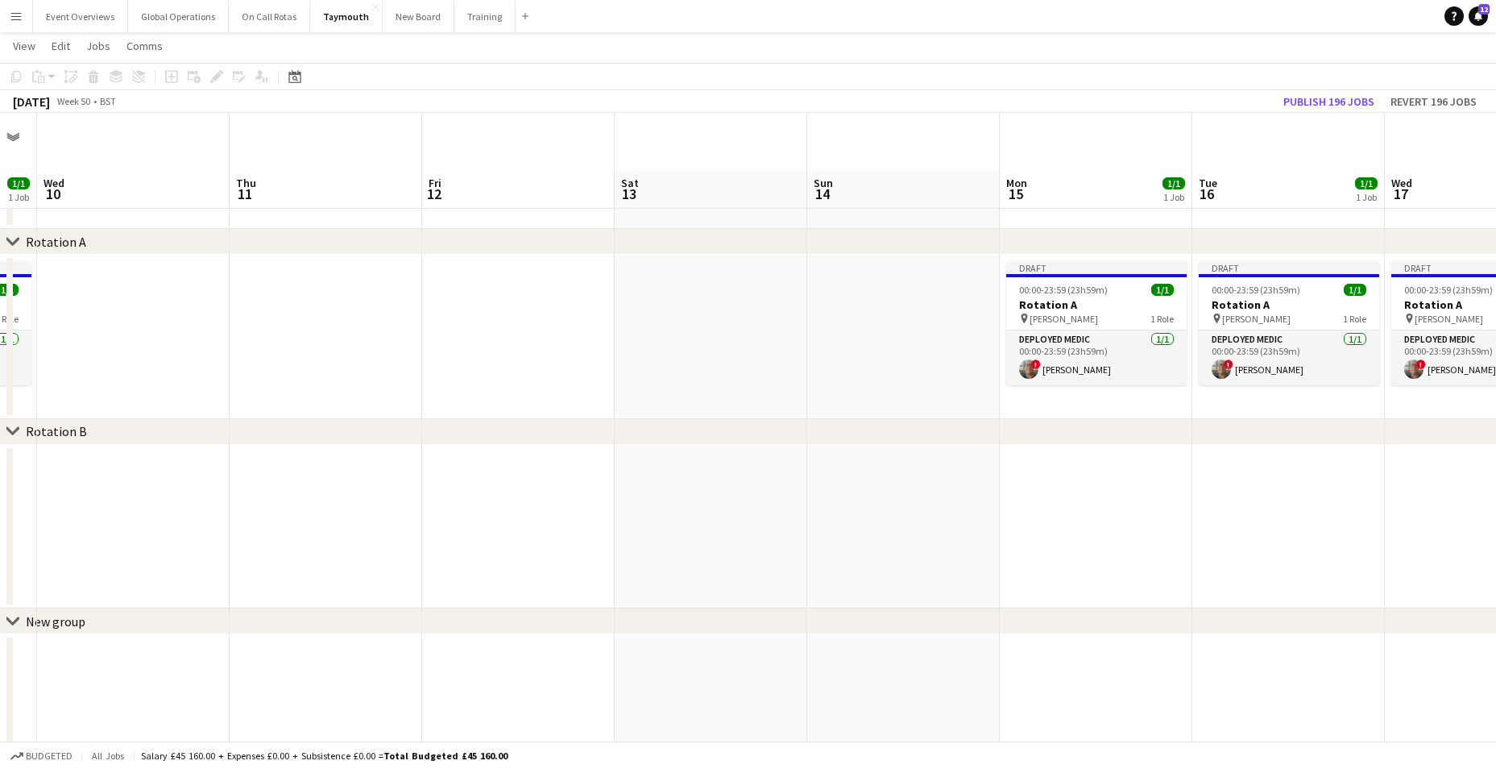
scroll to position [57, 0]
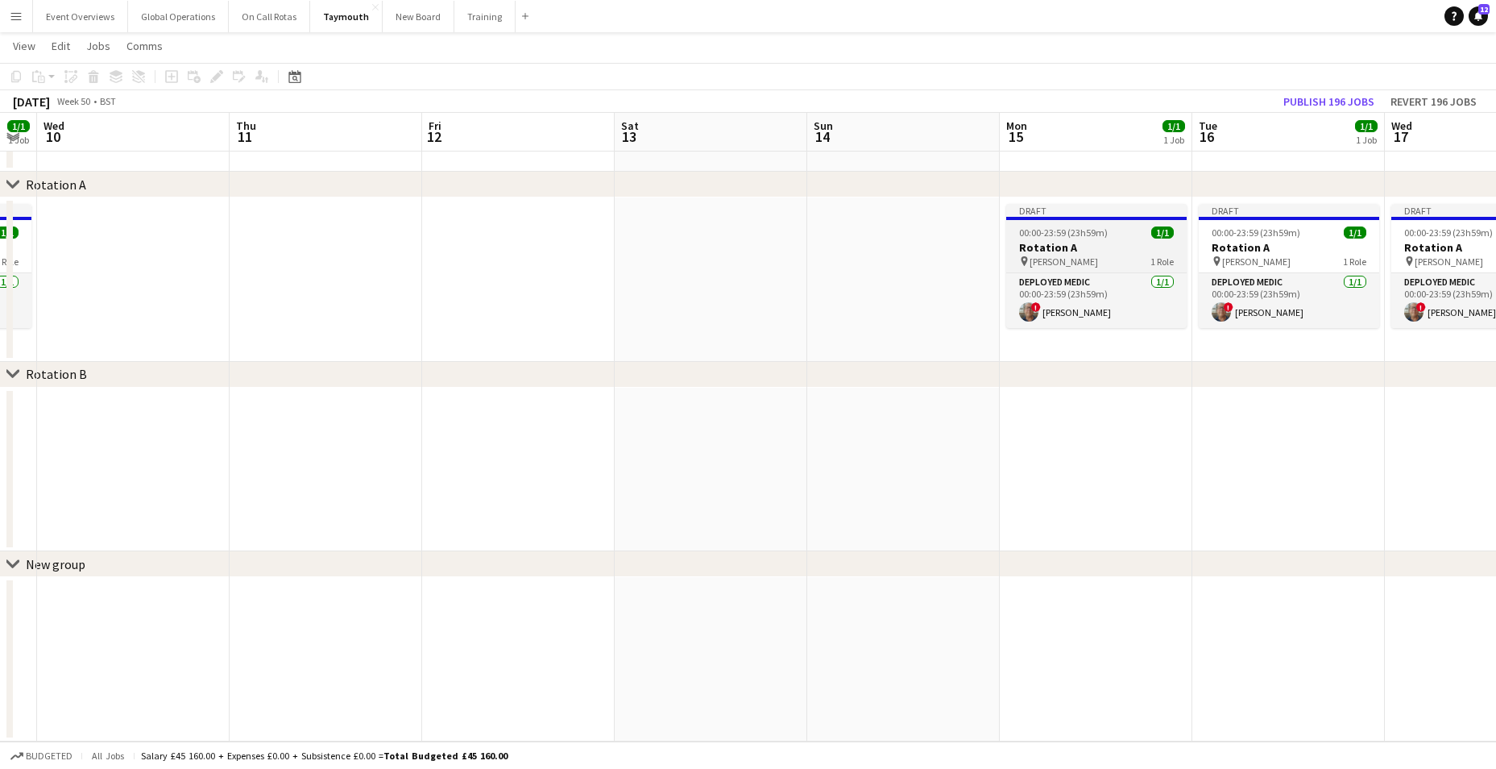
click at [1065, 249] on h3 "Rotation A" at bounding box center [1096, 247] width 180 height 15
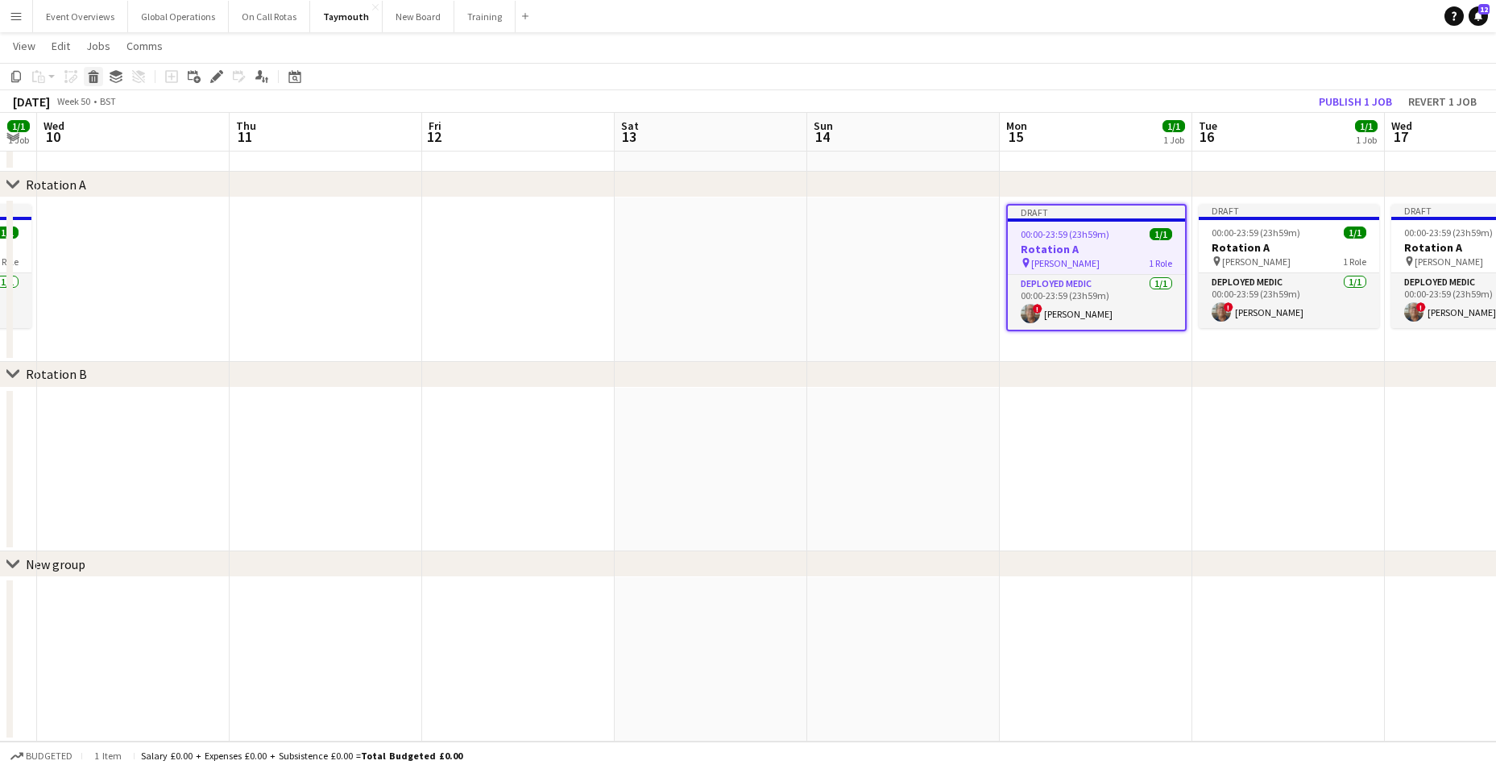
click at [96, 74] on icon "Delete" at bounding box center [93, 76] width 13 height 13
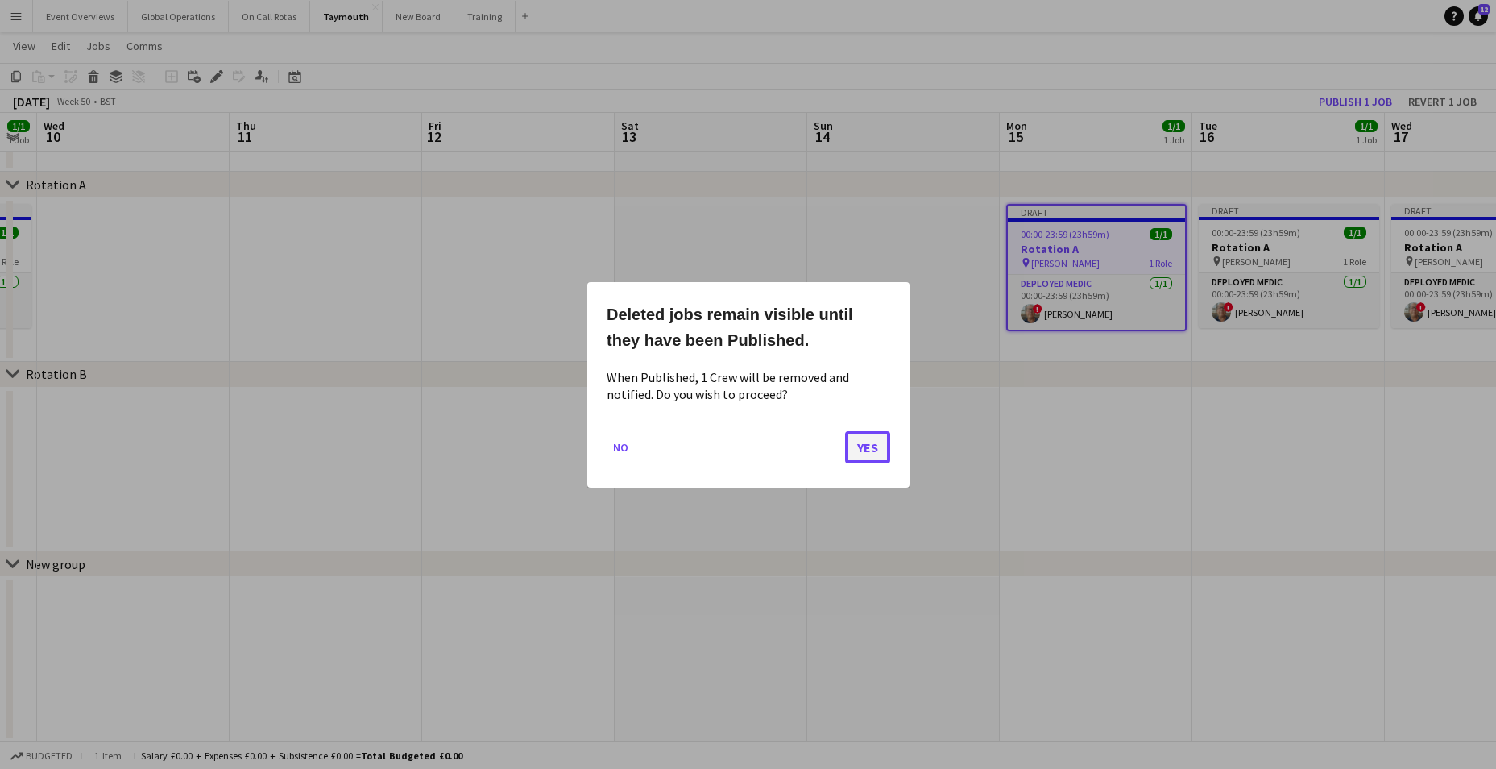
click at [864, 452] on button "Yes" at bounding box center [867, 446] width 45 height 32
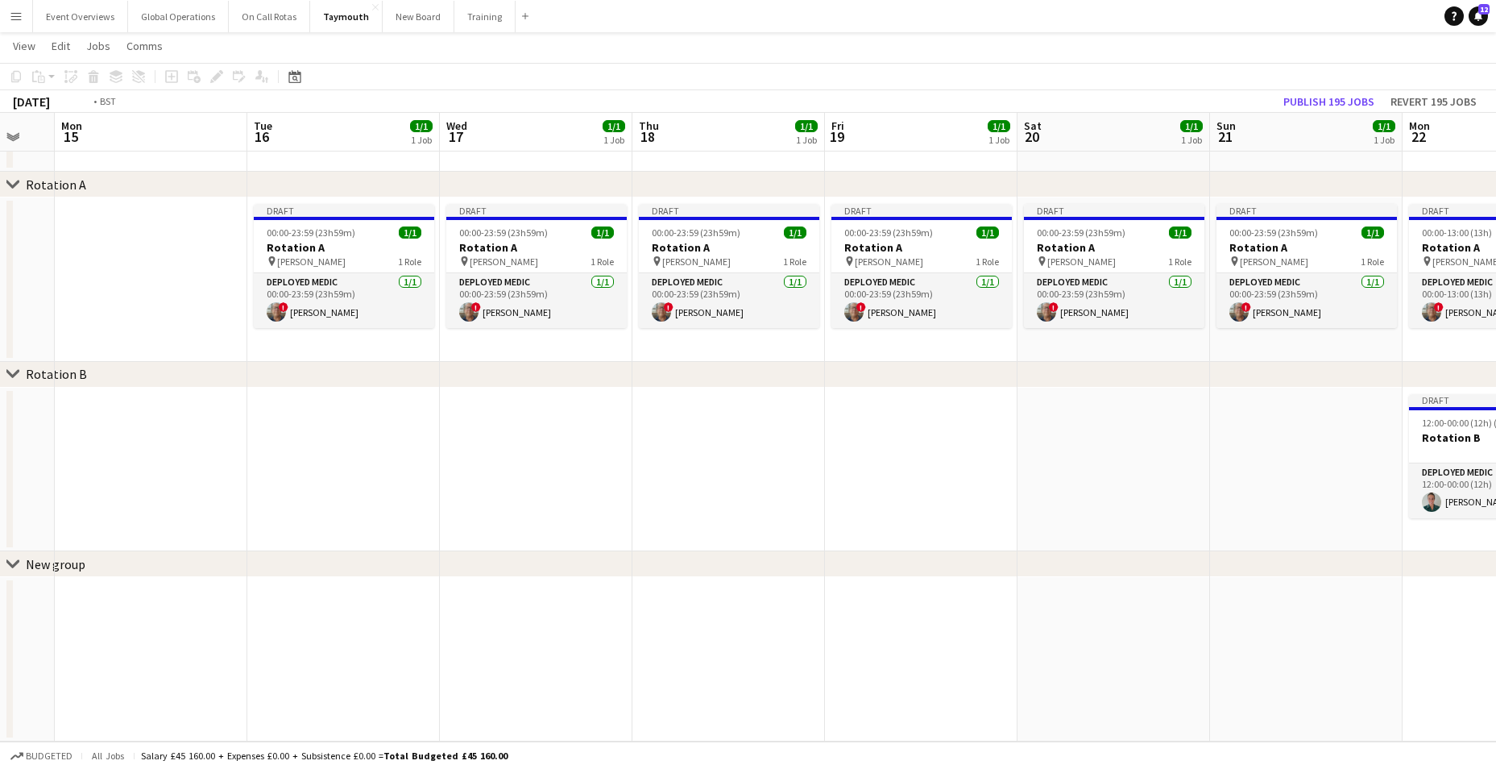
drag, startPoint x: 1165, startPoint y: 514, endPoint x: 220, endPoint y: 493, distance: 945.1
click at [220, 493] on app-calendar-viewport "Sat 13 Sun 14 Mon 15 Tue 16 1/1 1 Job Wed 17 1/1 1 Job Thu 18 1/1 1 Job Fri 19 …" at bounding box center [748, 373] width 1496 height 735
click at [300, 246] on h3 "Rotation A" at bounding box center [345, 247] width 180 height 15
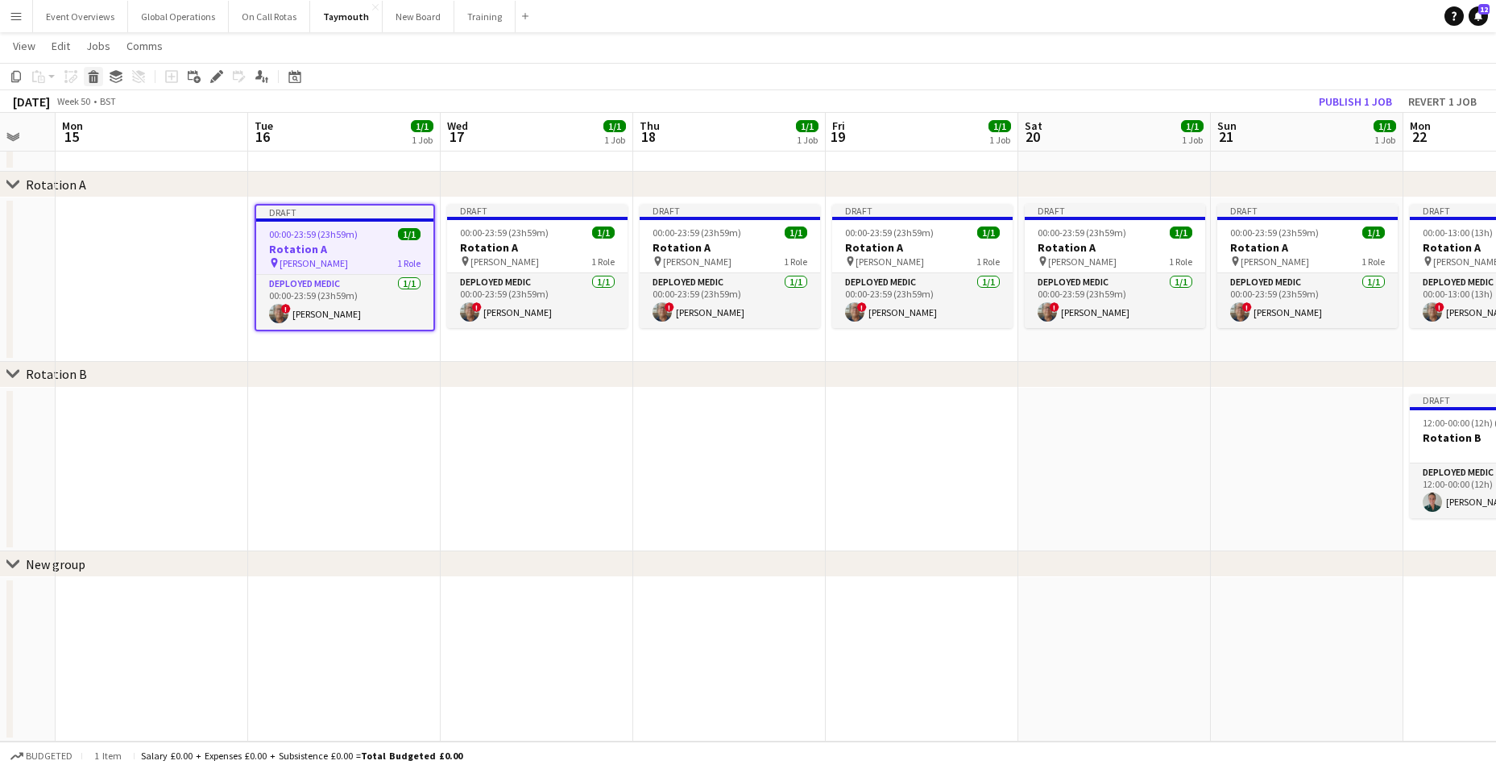
click at [97, 81] on icon at bounding box center [93, 79] width 9 height 8
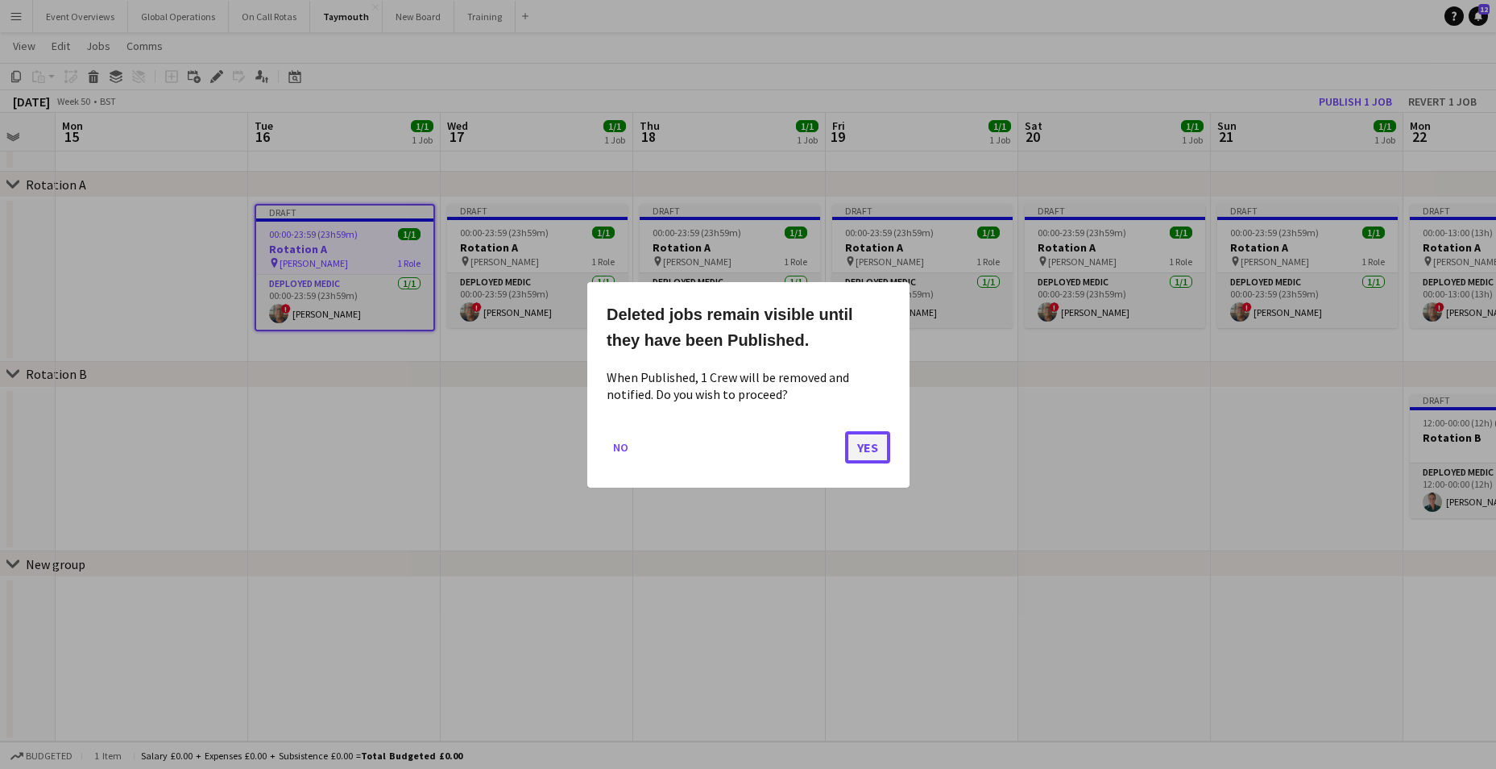
click at [873, 440] on button "Yes" at bounding box center [867, 446] width 45 height 32
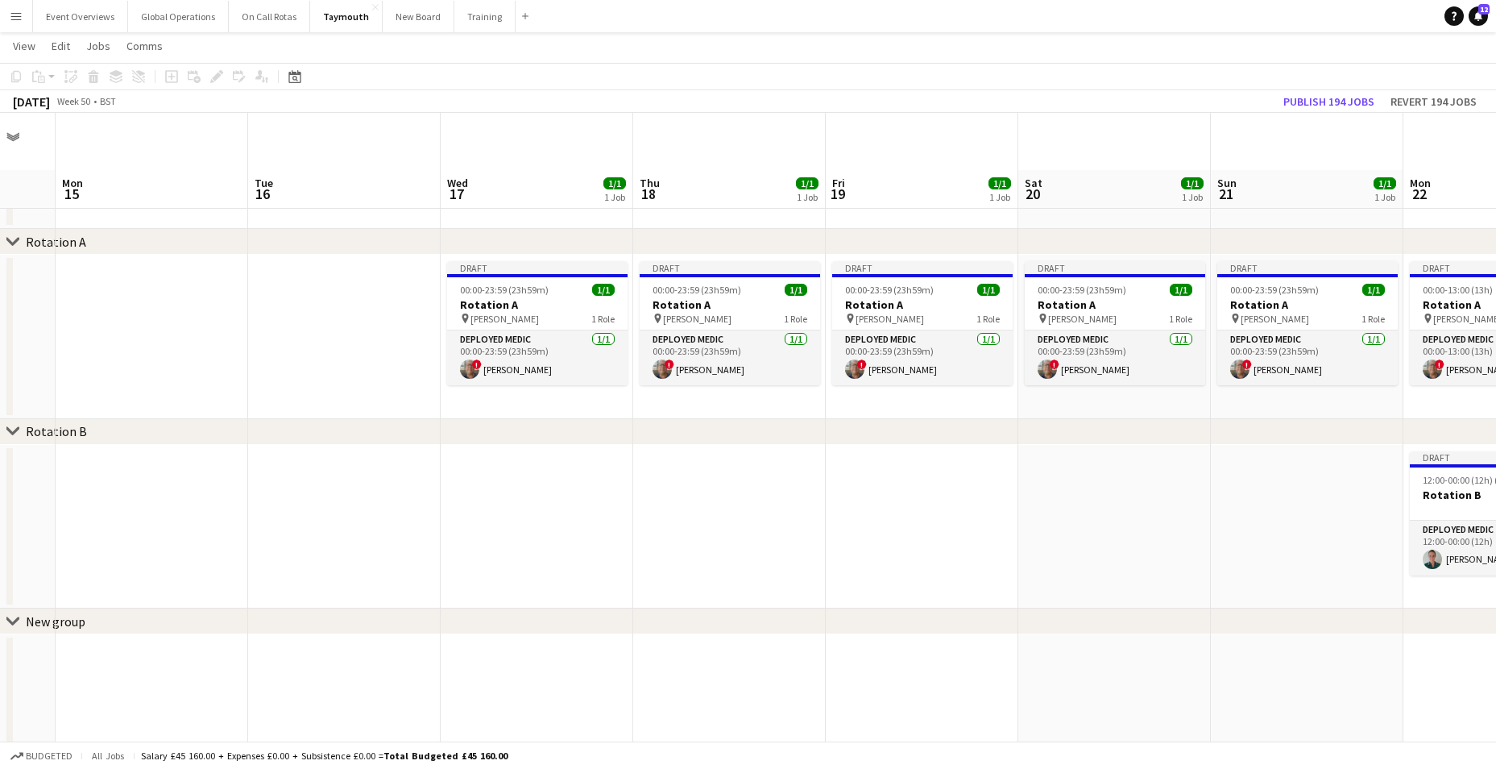
scroll to position [57, 0]
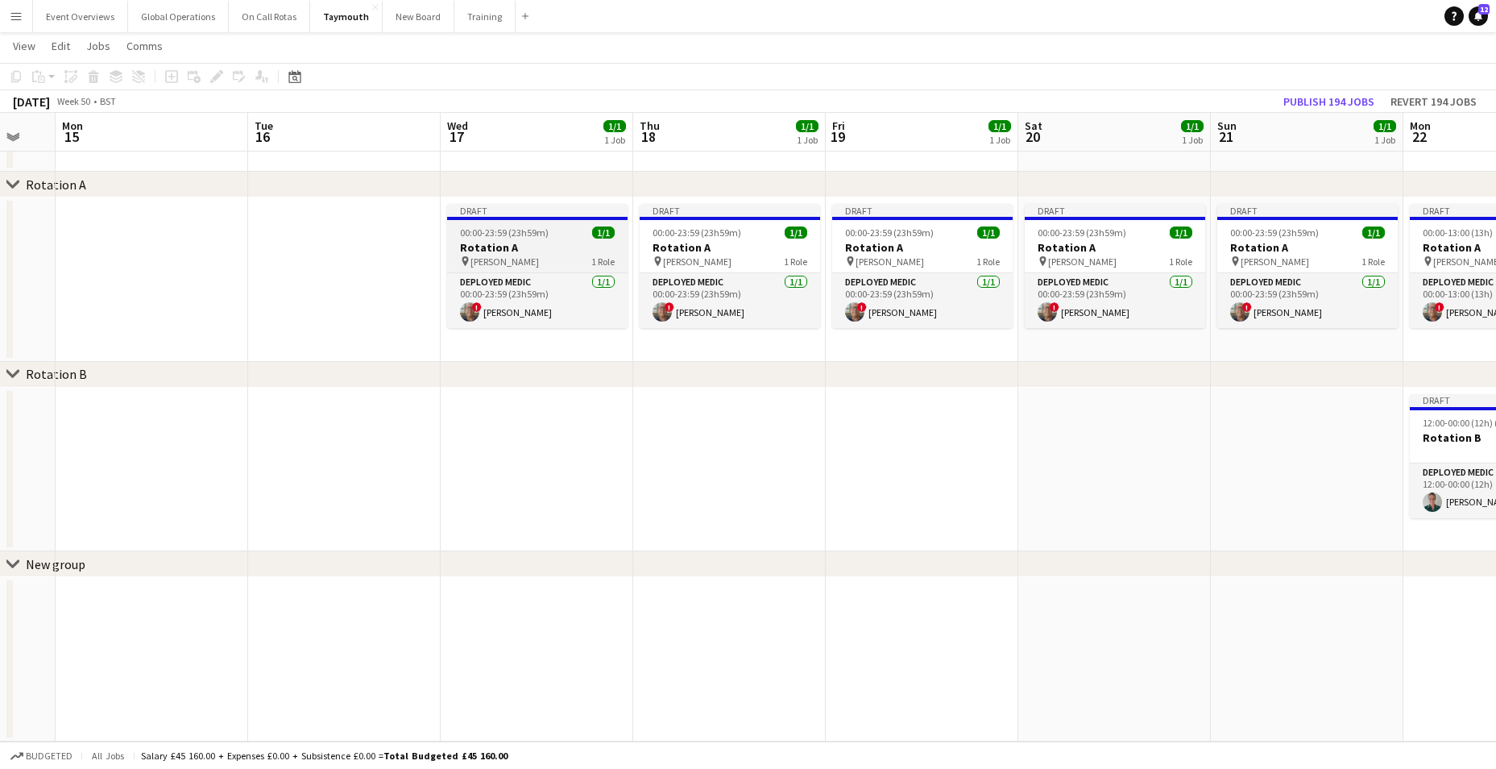
click at [491, 244] on h3 "Rotation A" at bounding box center [537, 247] width 180 height 15
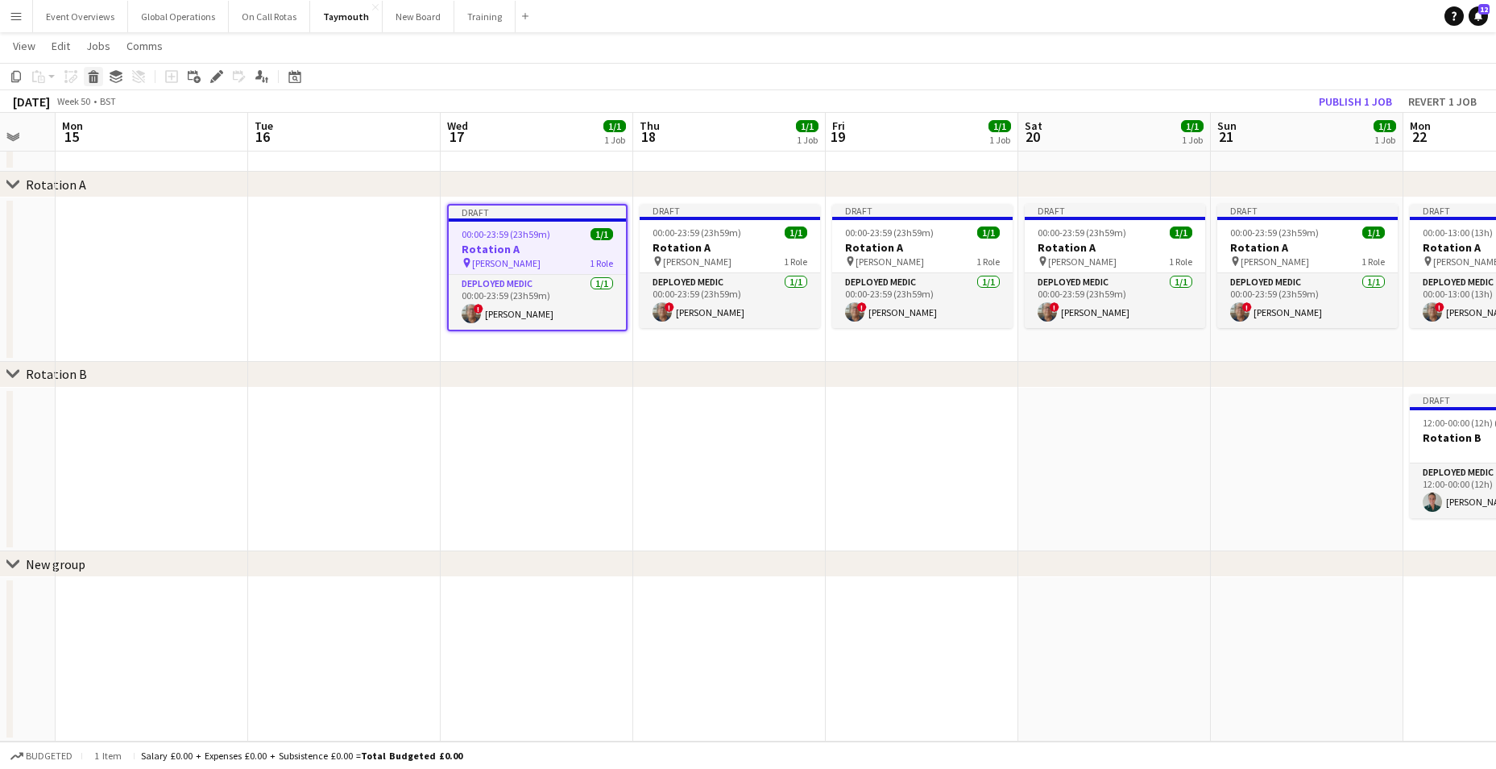
click at [95, 73] on icon at bounding box center [93, 72] width 10 height 4
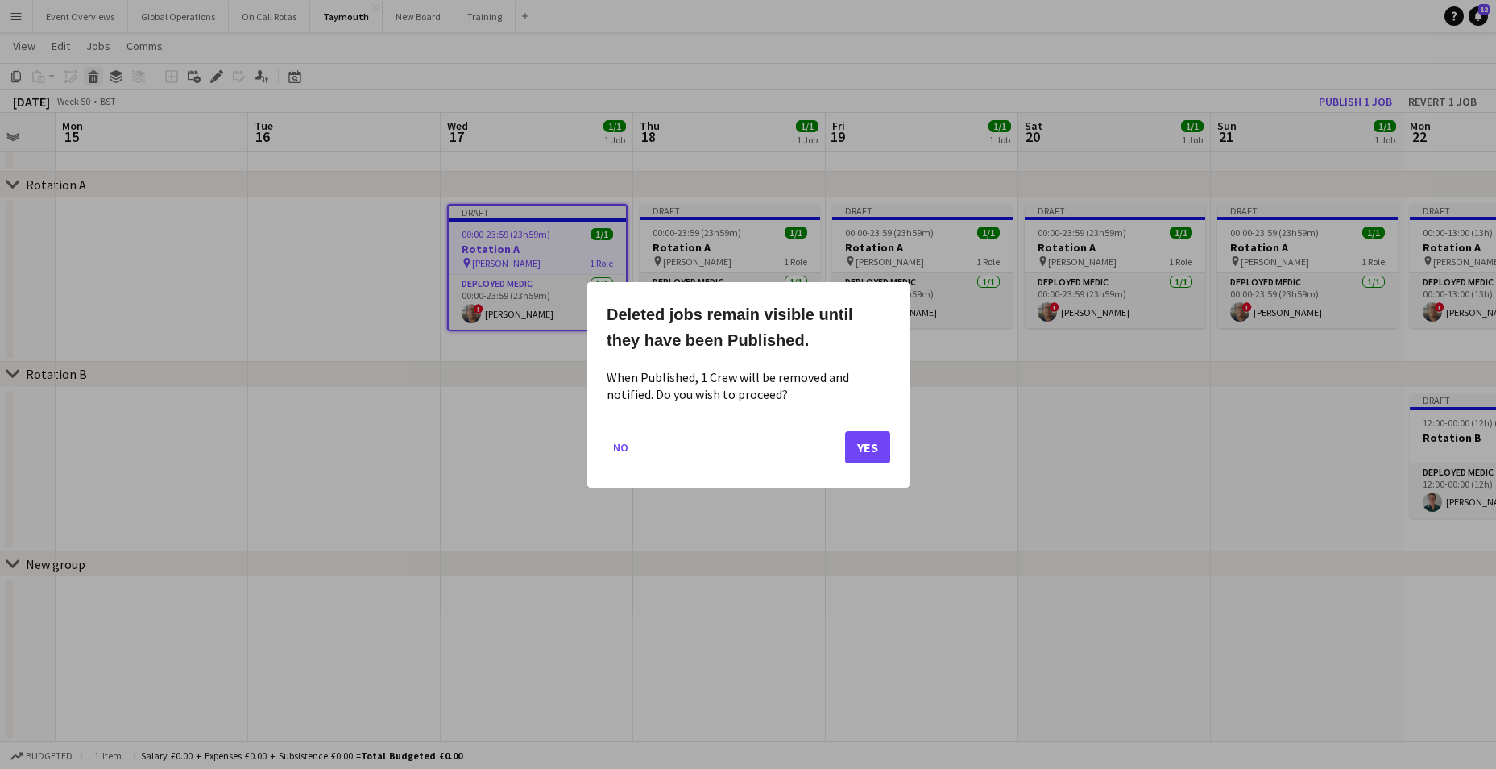
scroll to position [0, 0]
click at [868, 440] on button "Yes" at bounding box center [867, 446] width 45 height 32
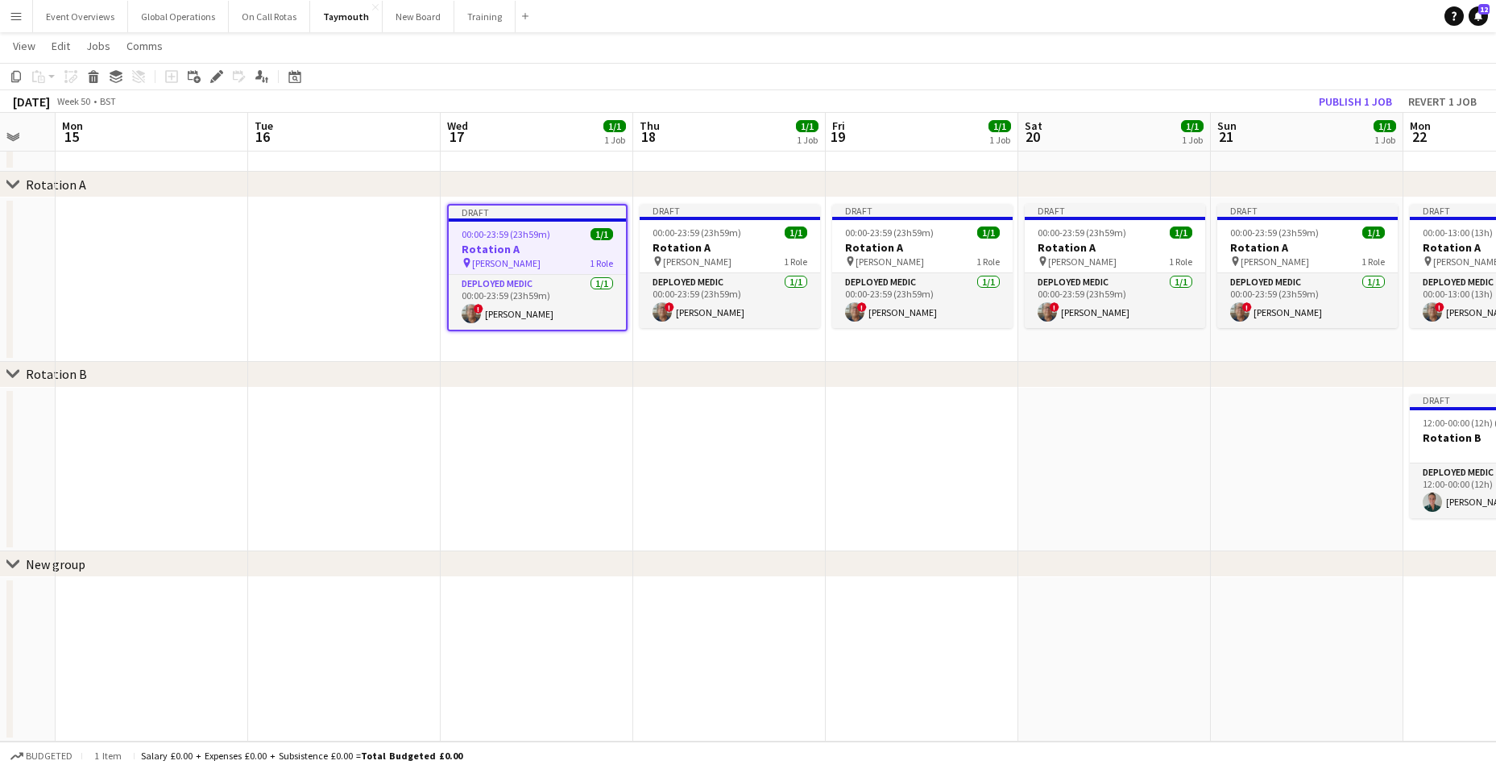
scroll to position [57, 0]
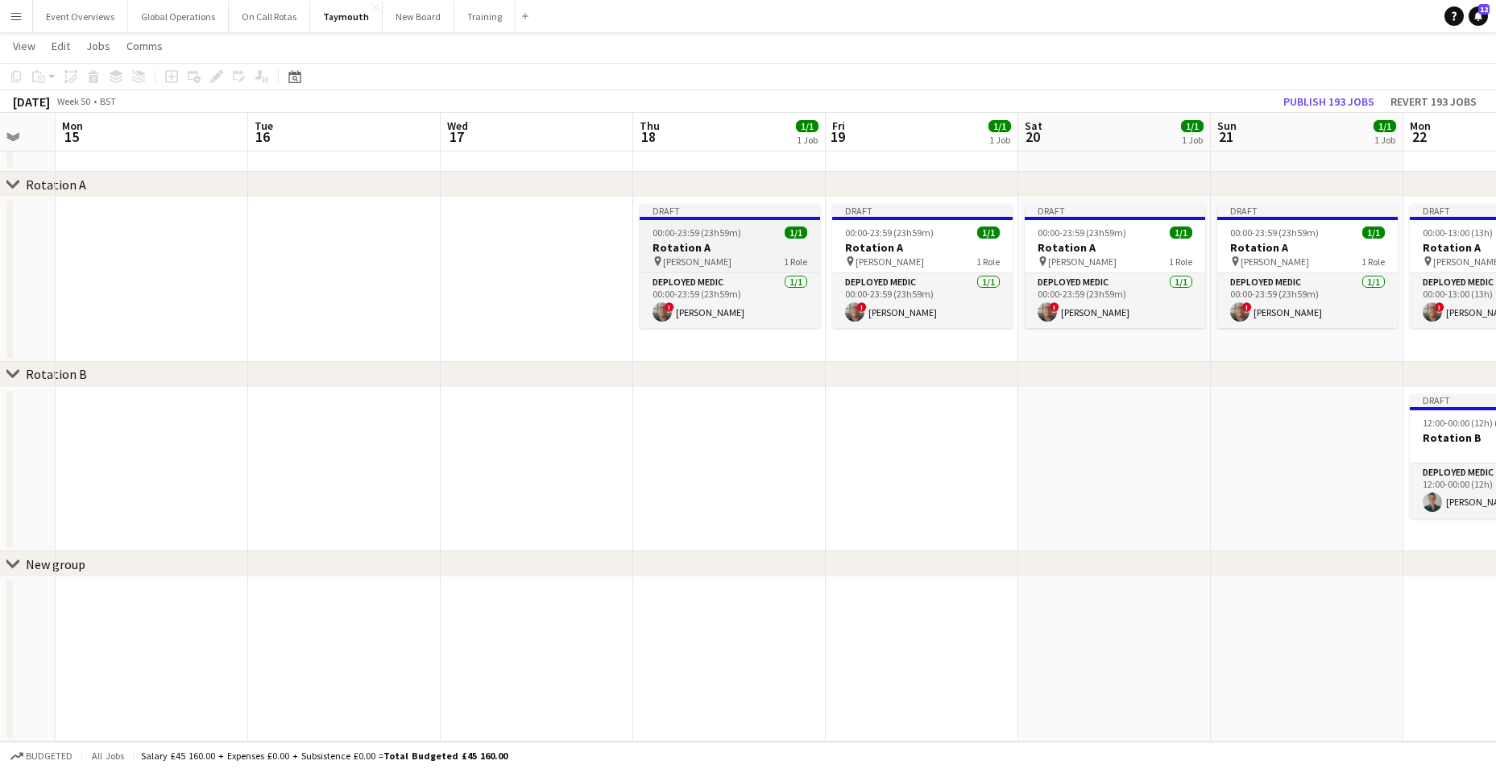
click at [686, 242] on h3 "Rotation A" at bounding box center [730, 247] width 180 height 15
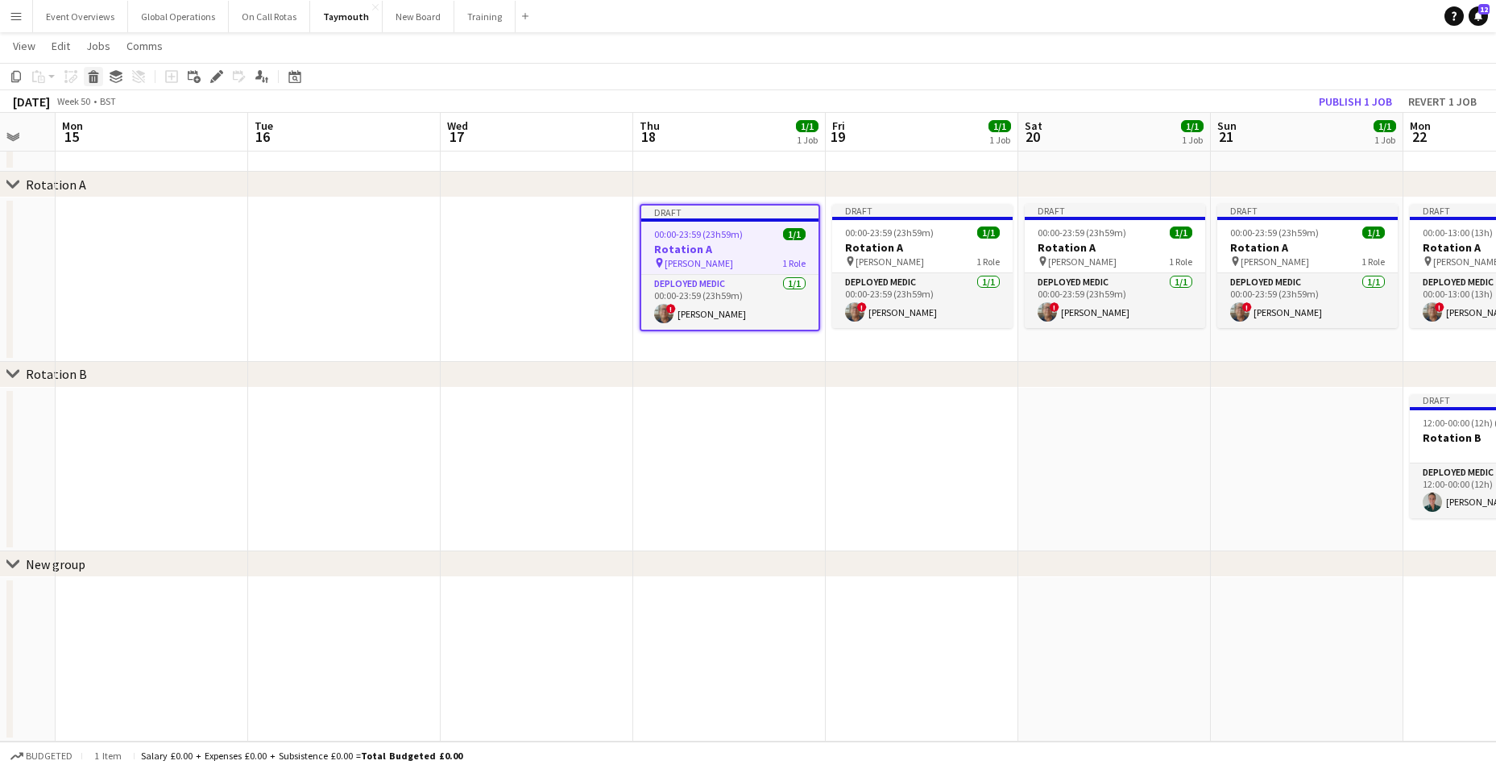
click at [86, 72] on div "Delete" at bounding box center [93, 76] width 19 height 19
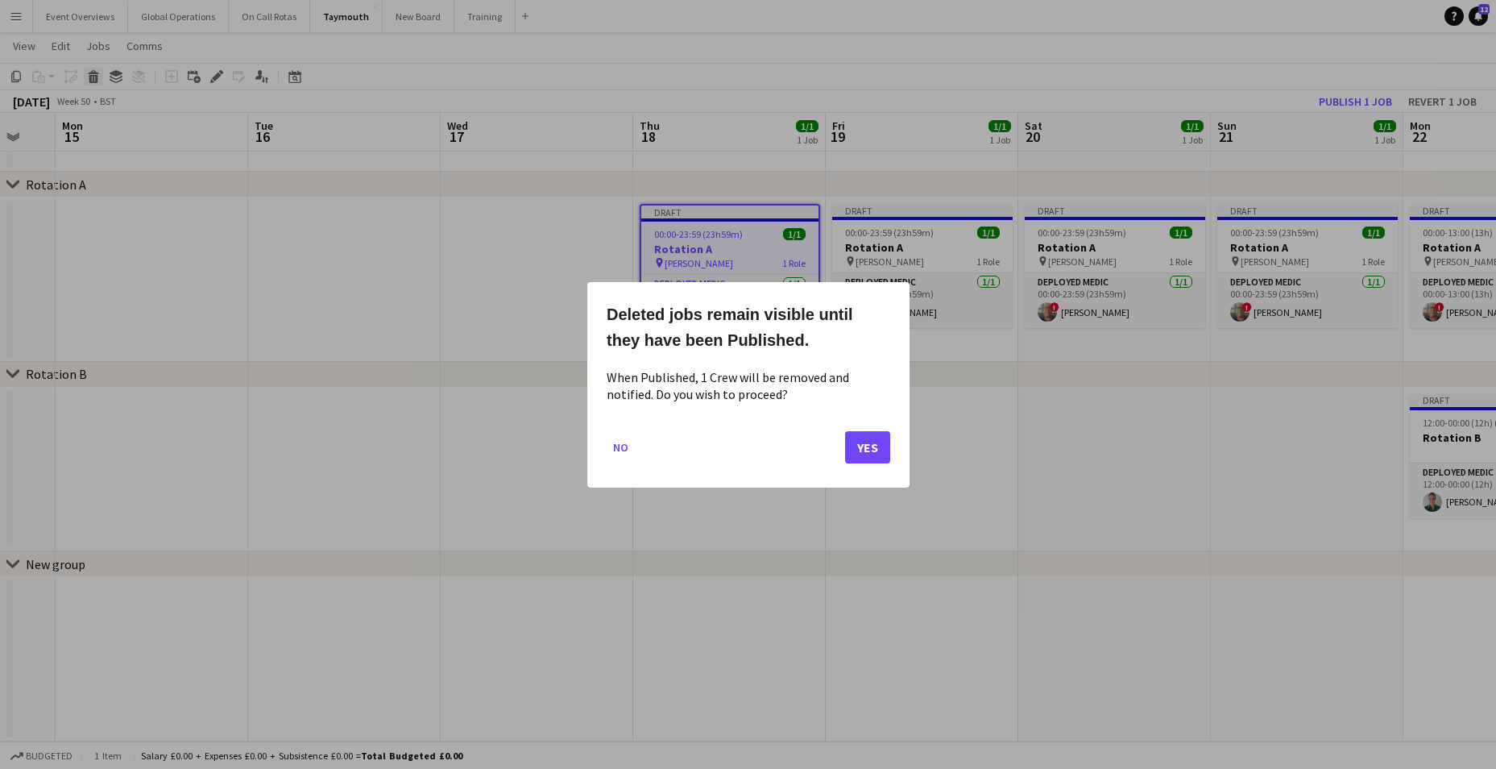
scroll to position [0, 0]
click at [876, 437] on button "Yes" at bounding box center [867, 446] width 45 height 32
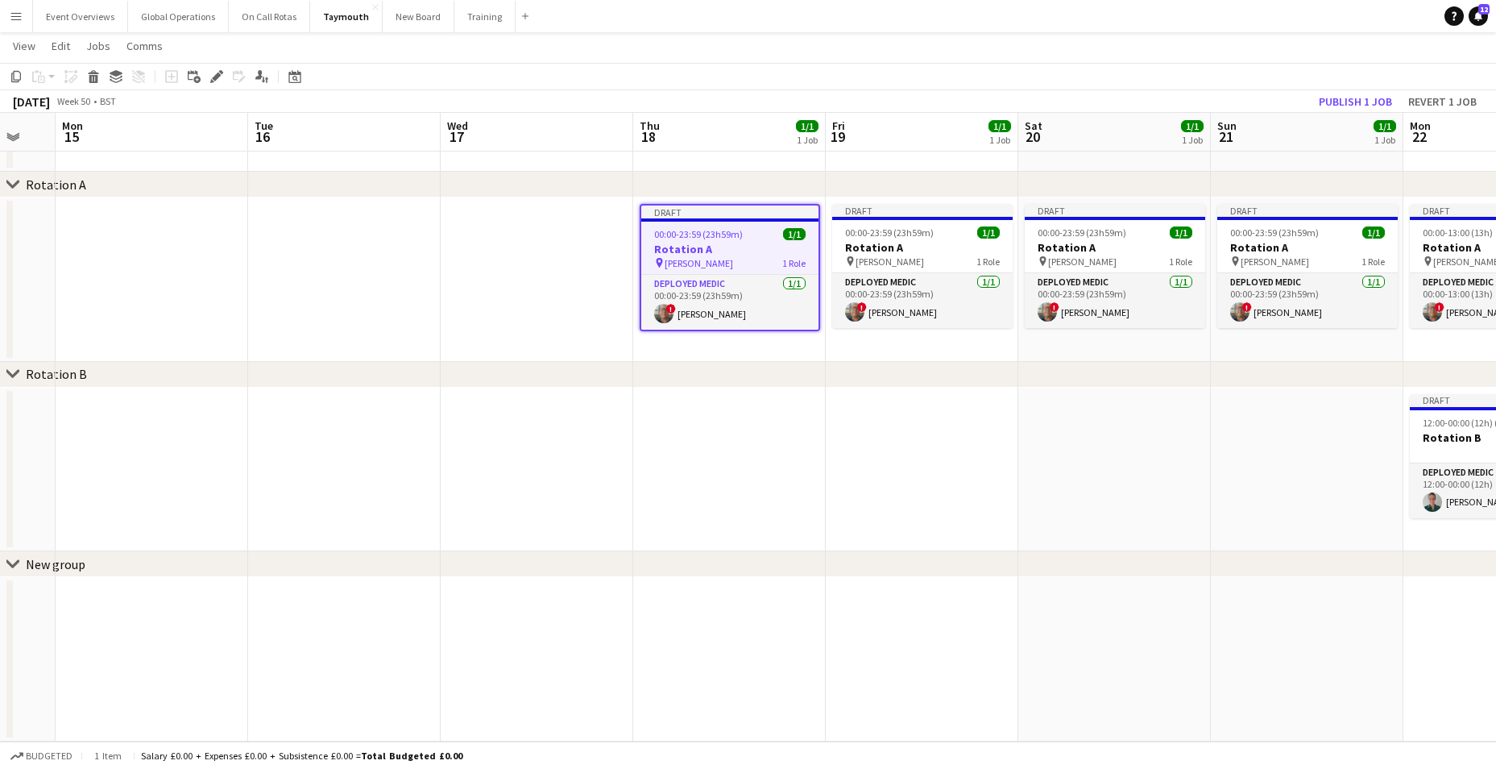
scroll to position [57, 0]
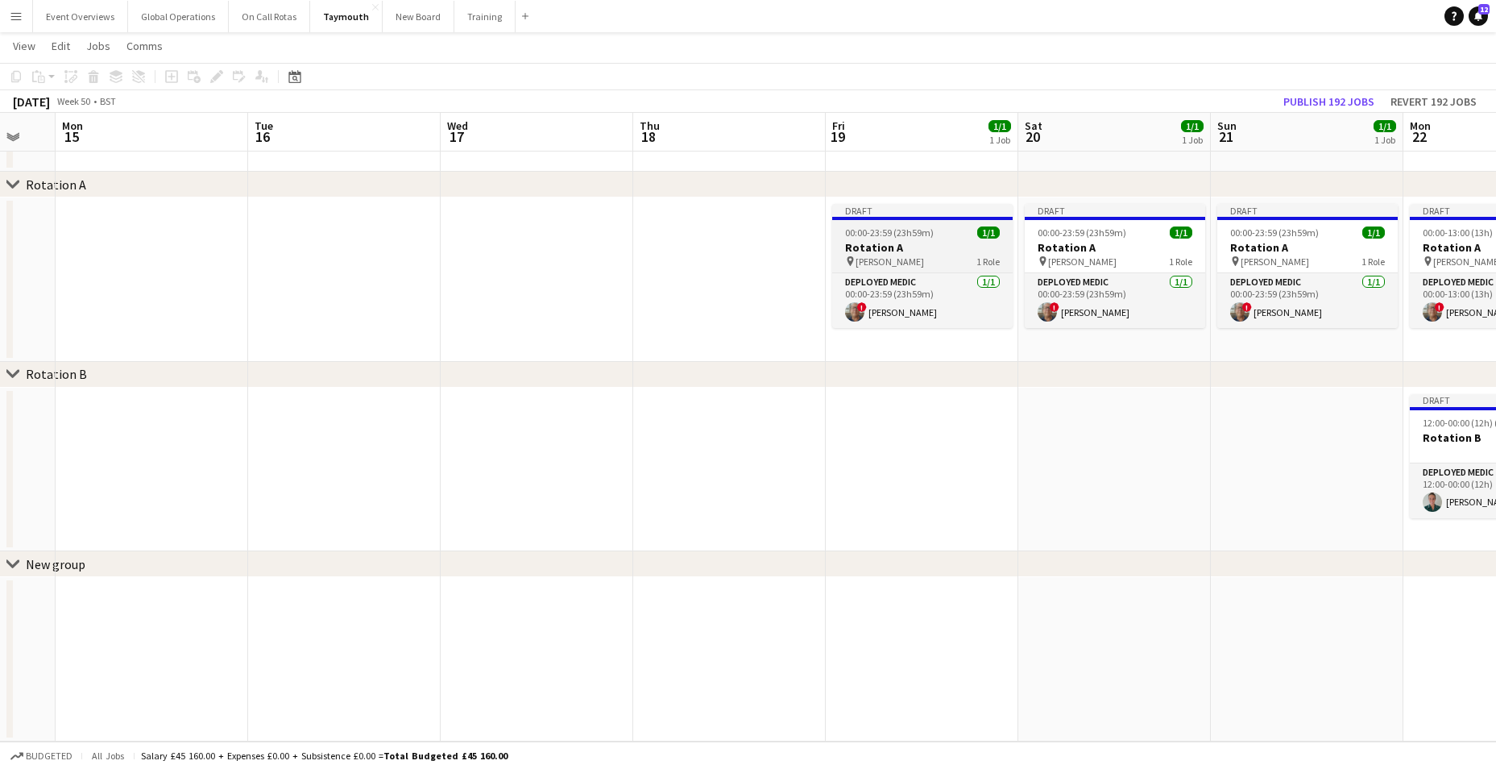
click at [881, 251] on h3 "Rotation A" at bounding box center [922, 247] width 180 height 15
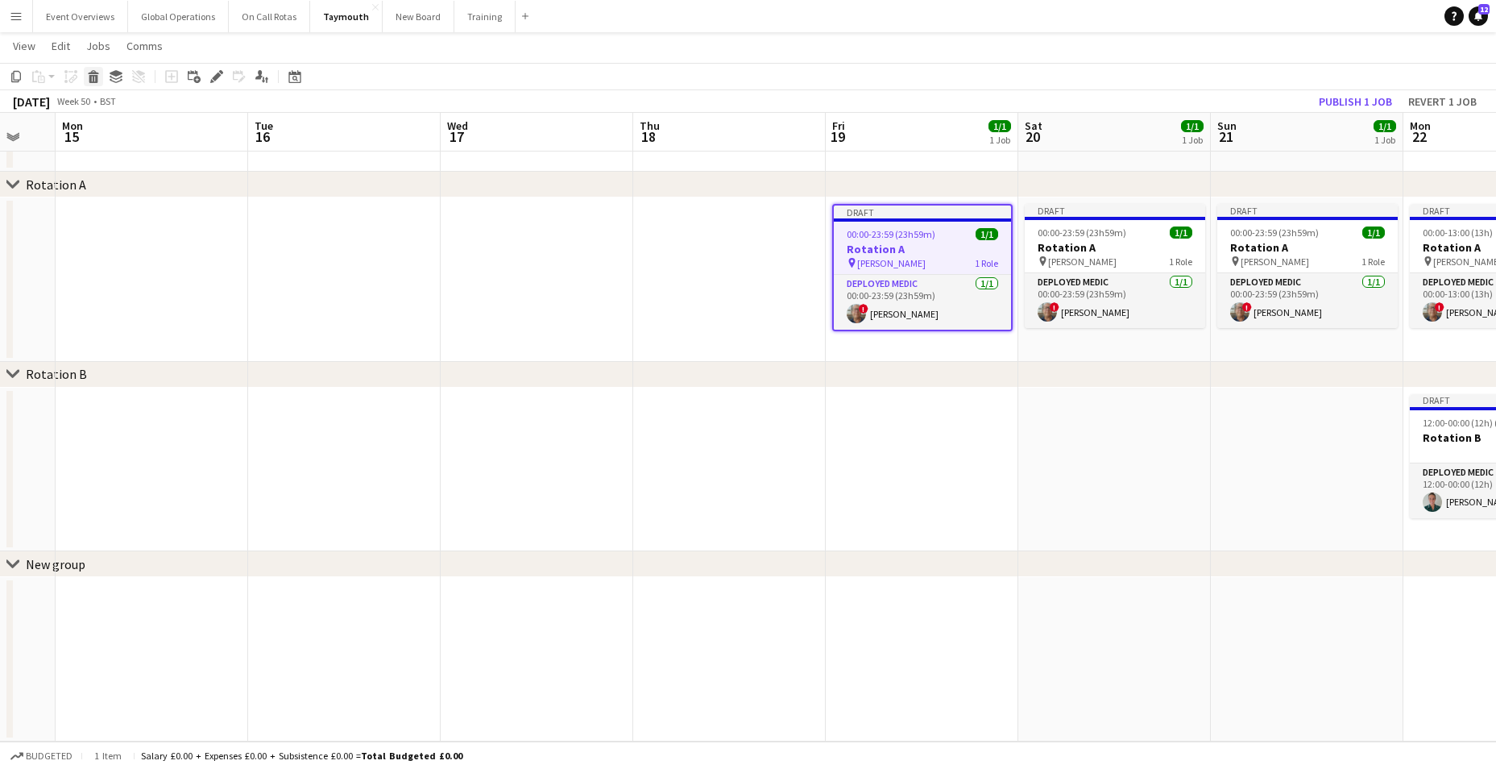
click at [91, 79] on icon at bounding box center [93, 79] width 9 height 8
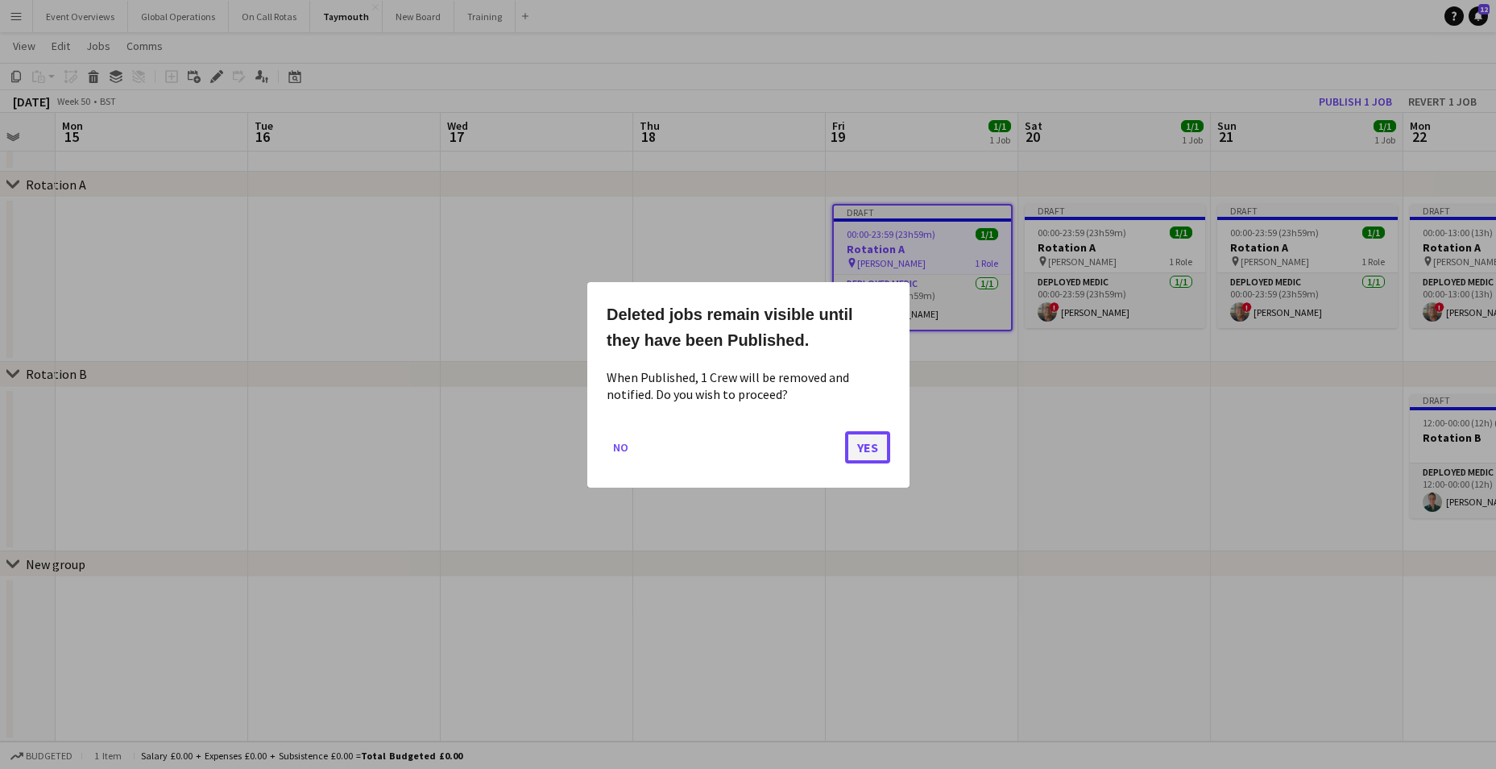
drag, startPoint x: 858, startPoint y: 440, endPoint x: 868, endPoint y: 433, distance: 12.1
click at [859, 438] on button "Yes" at bounding box center [867, 446] width 45 height 32
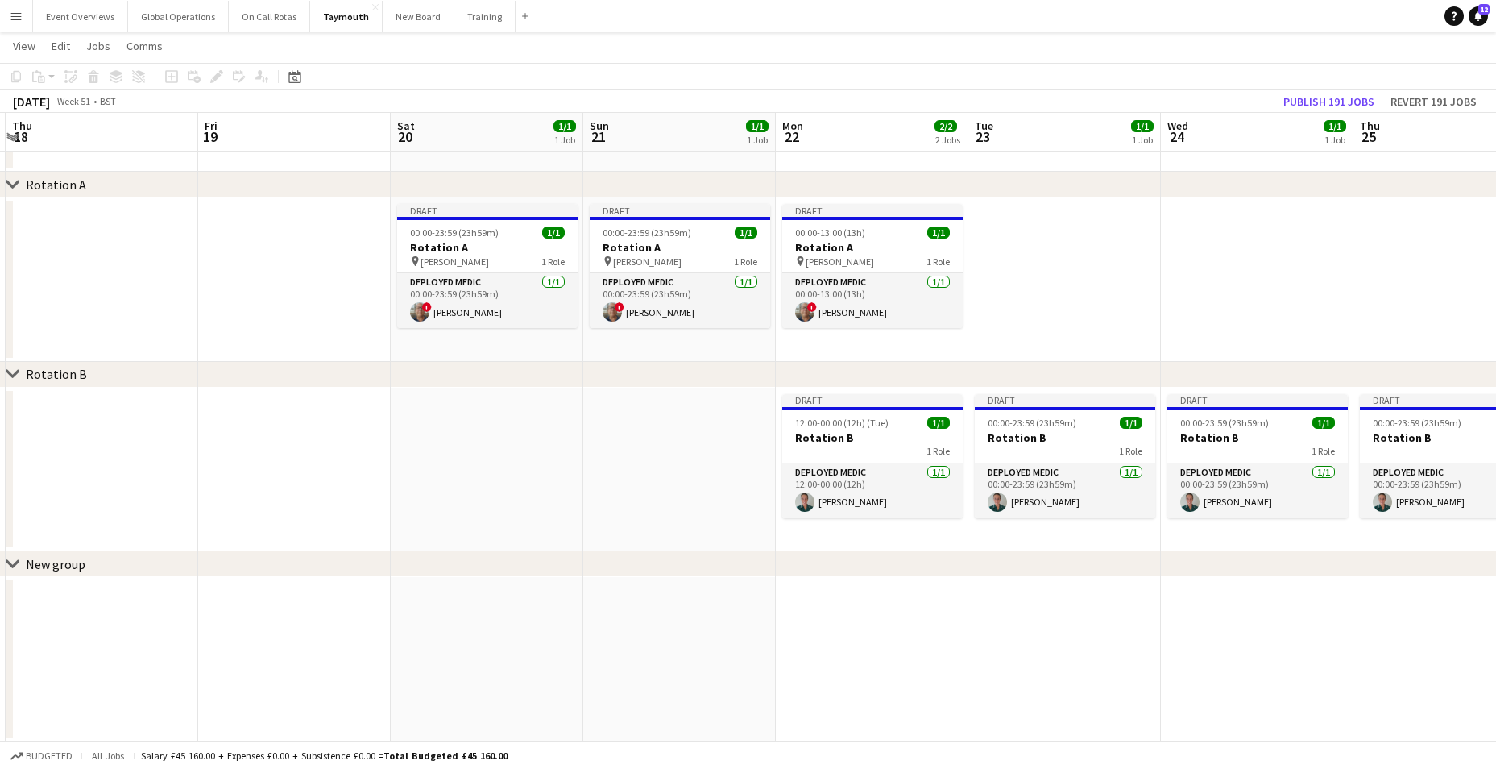
scroll to position [0, 660]
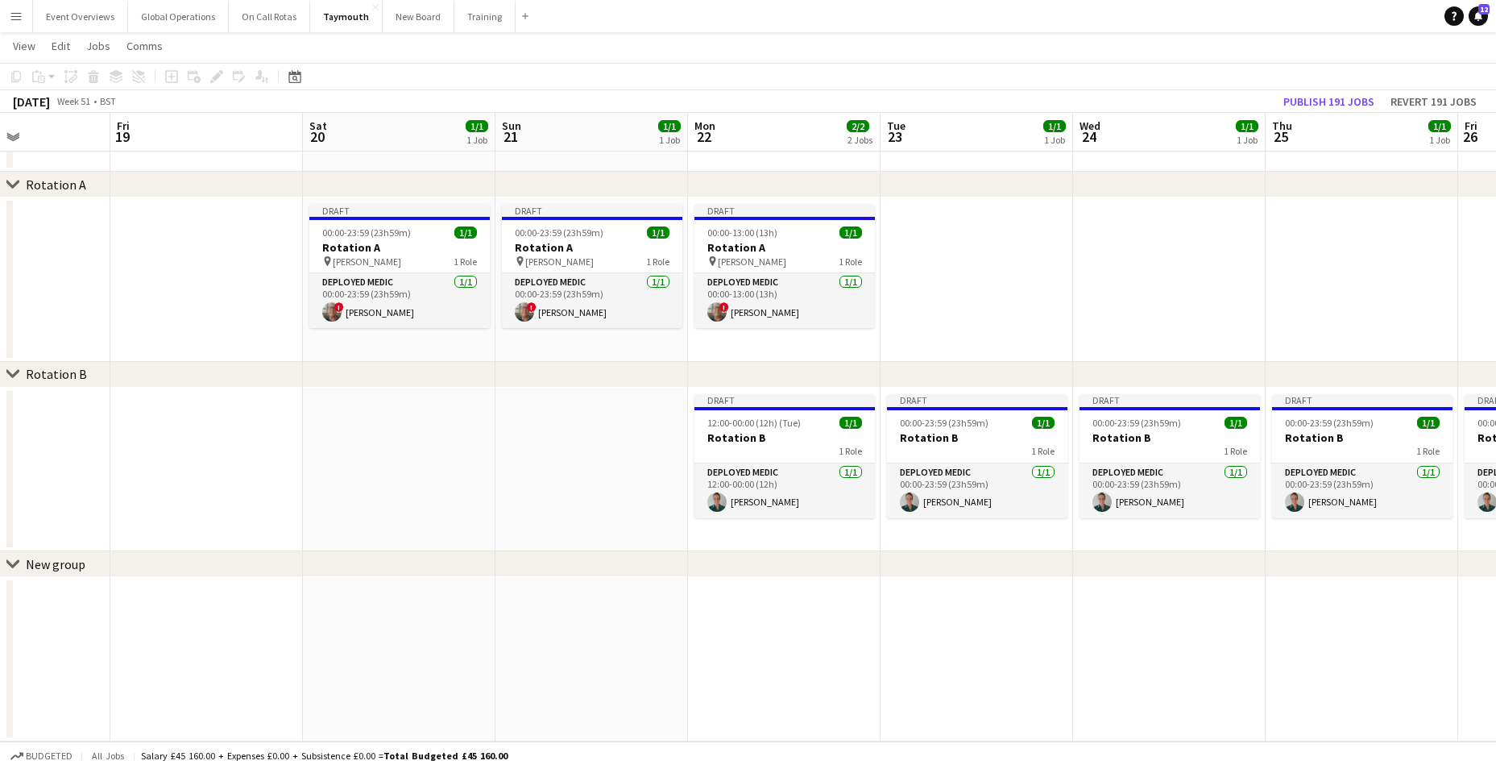
drag, startPoint x: 1079, startPoint y: 496, endPoint x: 363, endPoint y: 514, distance: 715.6
click at [363, 514] on app-calendar-viewport "Mon 15 Tue 16 Wed 17 Thu 18 Fri 19 Sat 20 1/1 1 Job Sun 21 1/1 1 Job Mon 22 2/2…" at bounding box center [748, 373] width 1496 height 735
drag, startPoint x: 348, startPoint y: 245, endPoint x: 317, endPoint y: 209, distance: 48.0
click at [349, 245] on h3 "Rotation A" at bounding box center [399, 247] width 180 height 15
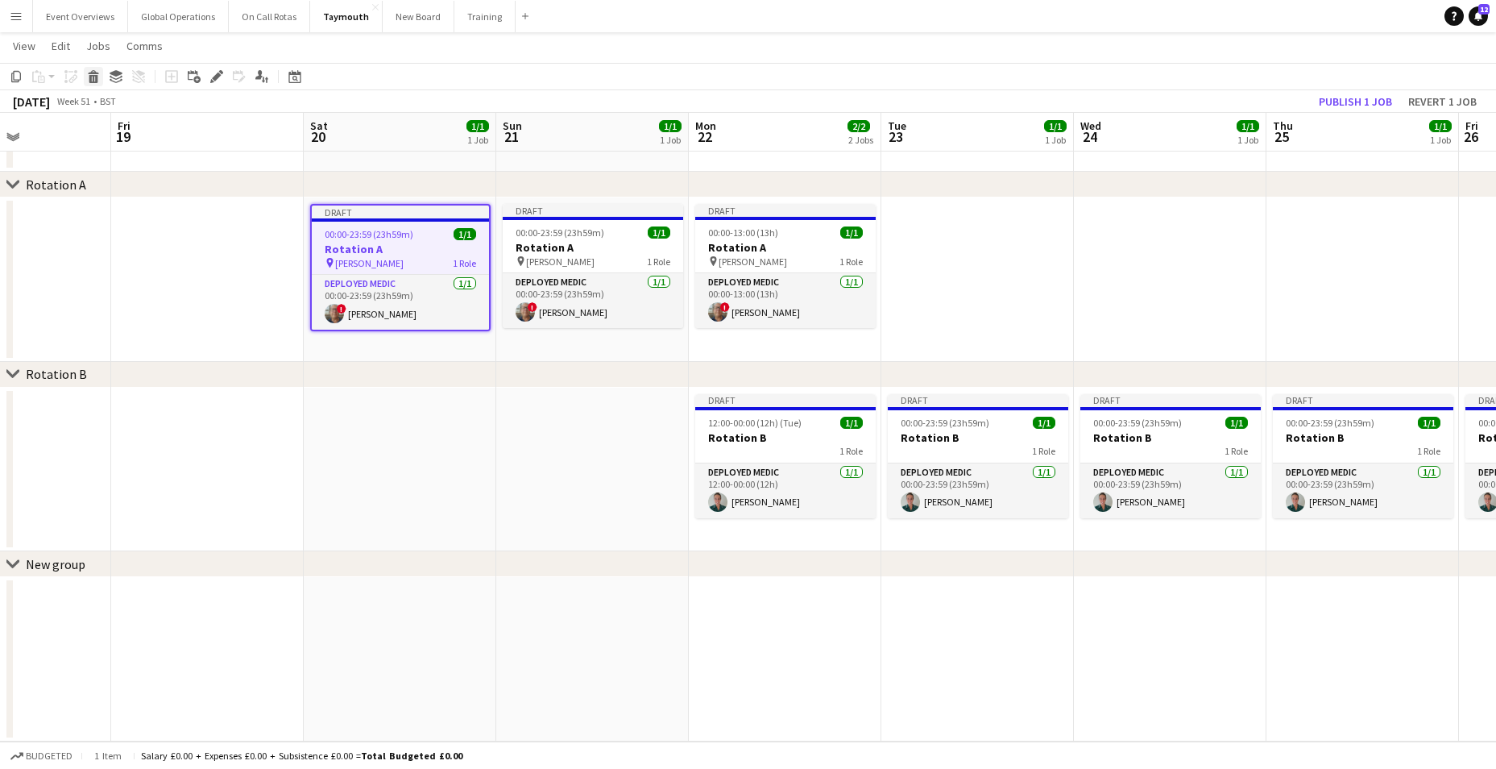
click at [89, 73] on icon at bounding box center [93, 72] width 10 height 4
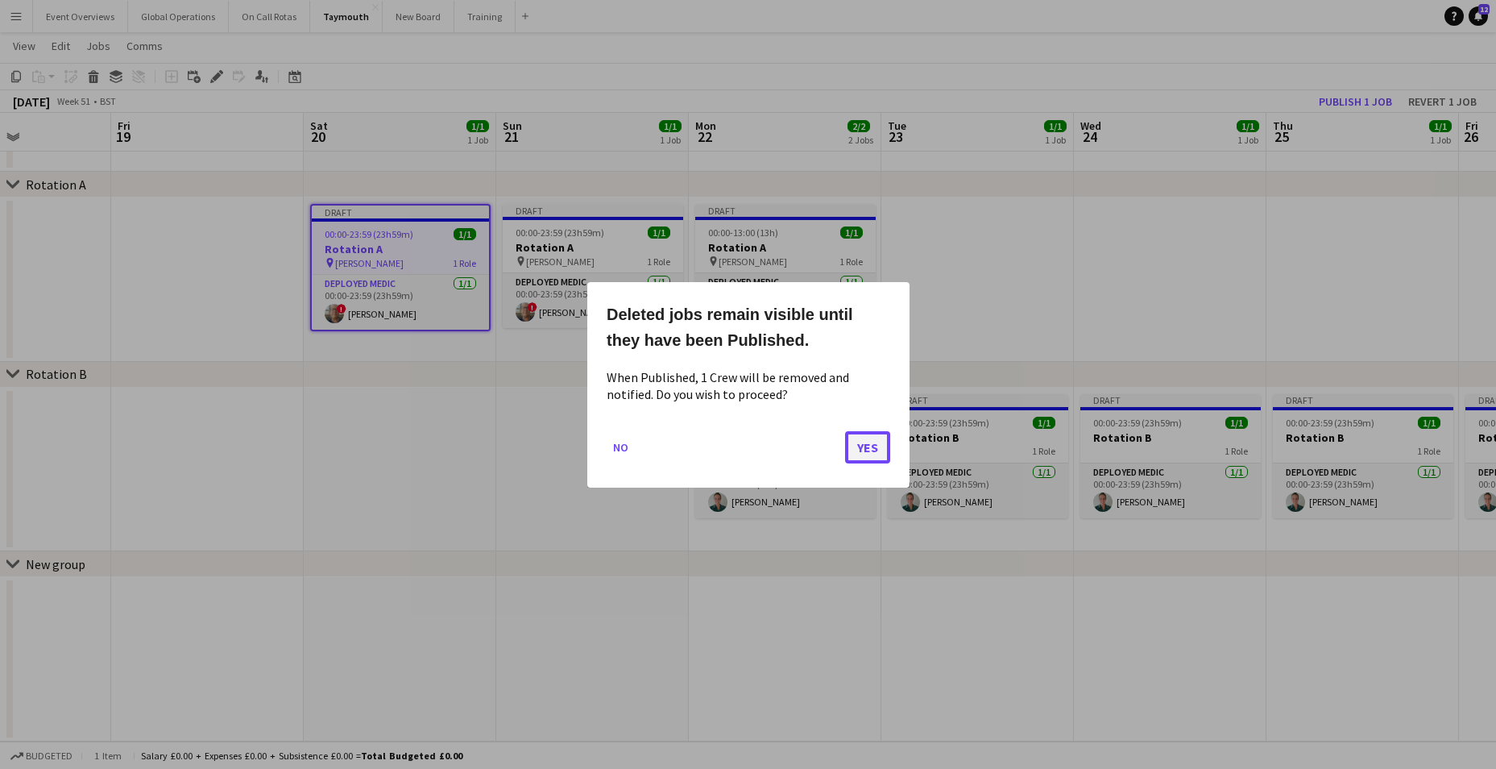
click at [859, 441] on button "Yes" at bounding box center [867, 446] width 45 height 32
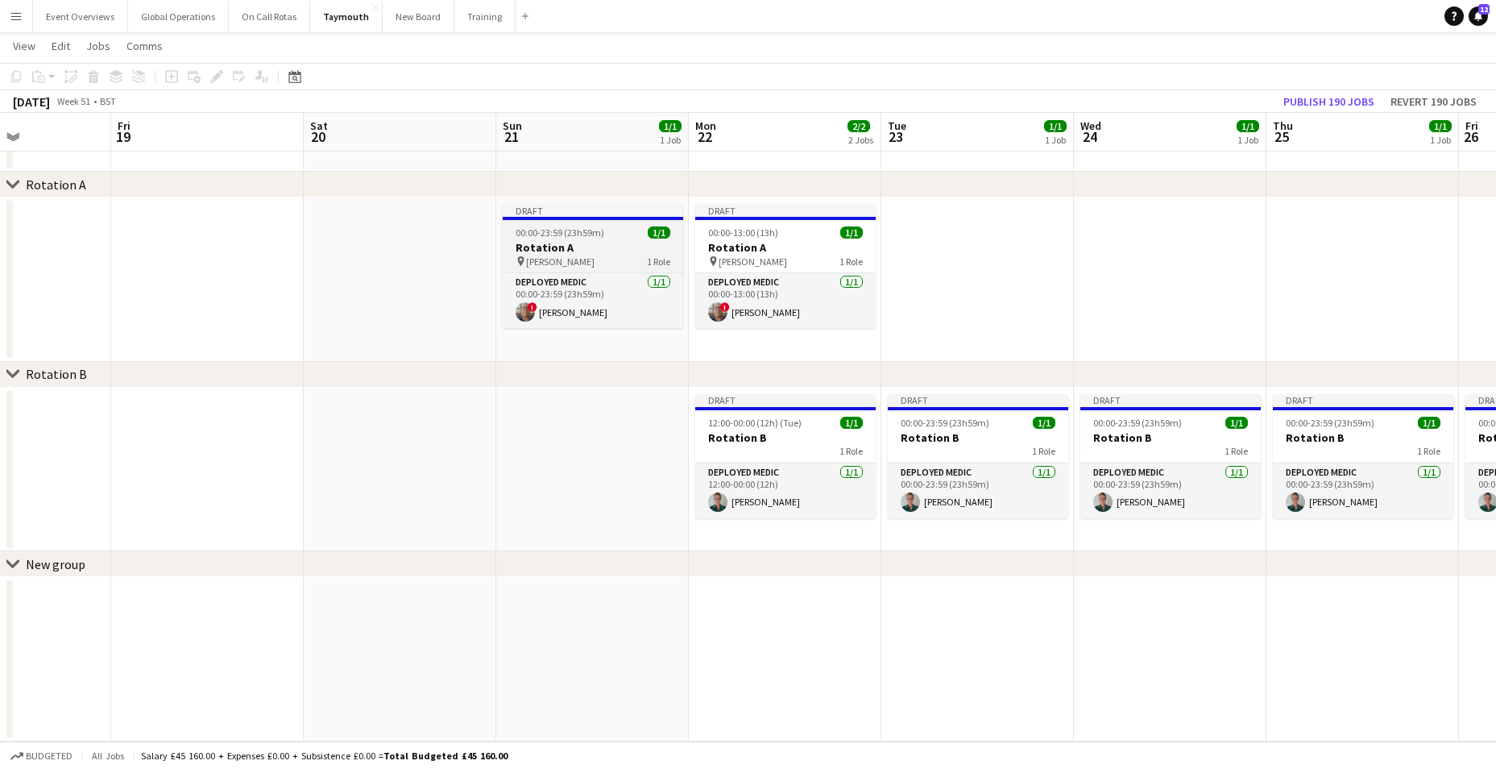
click at [532, 245] on h3 "Rotation A" at bounding box center [593, 247] width 180 height 15
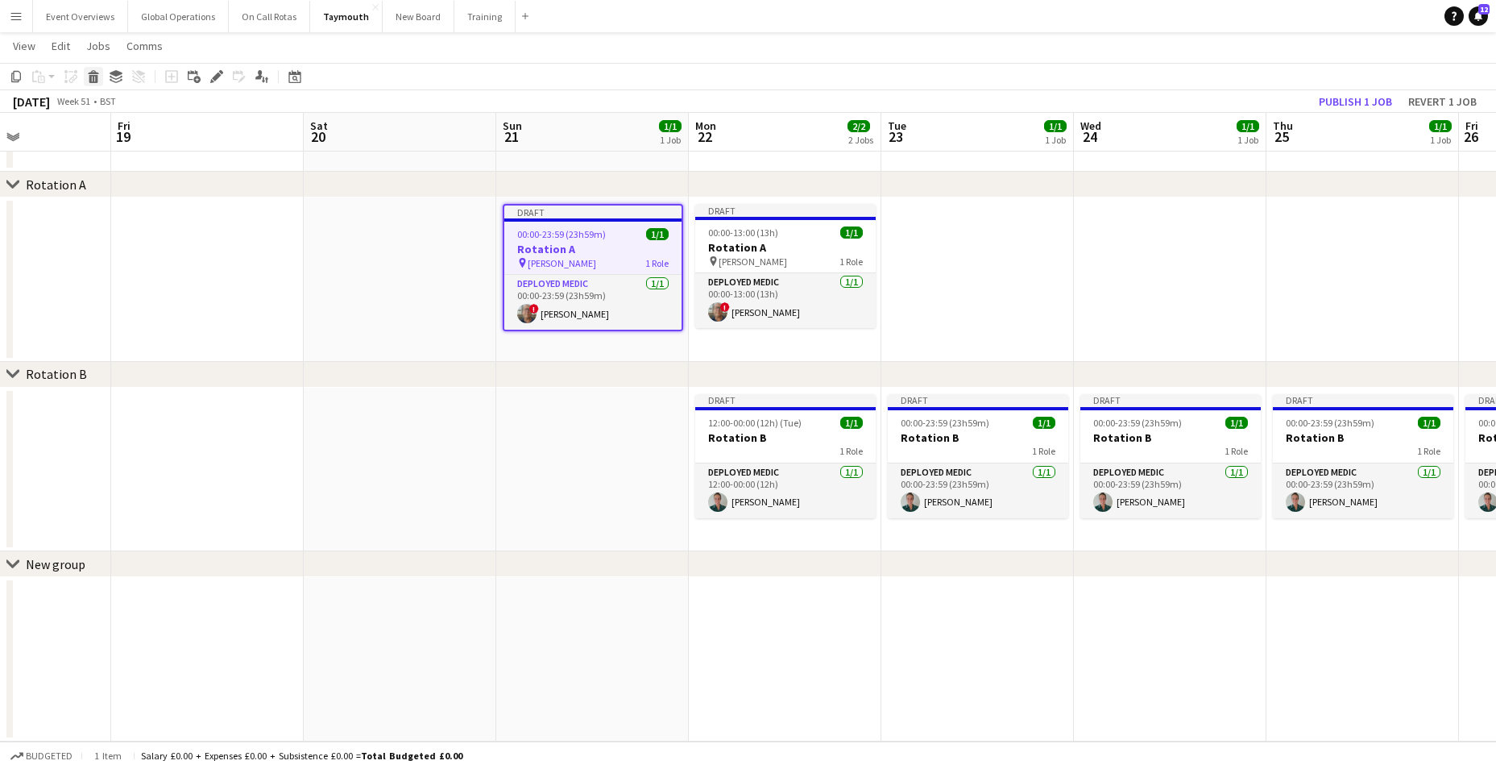
click at [90, 71] on icon "Delete" at bounding box center [93, 76] width 13 height 13
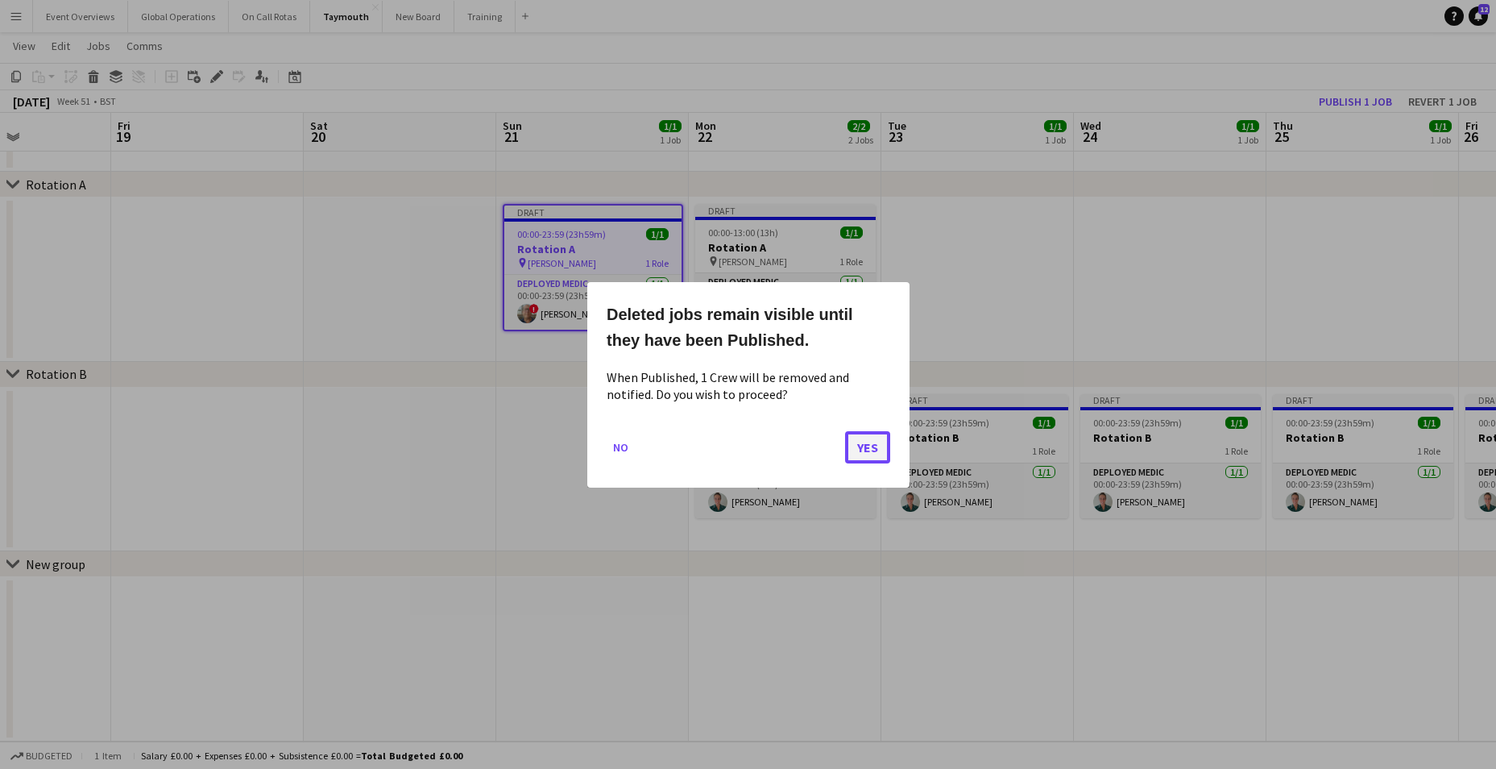
click at [877, 444] on button "Yes" at bounding box center [867, 446] width 45 height 32
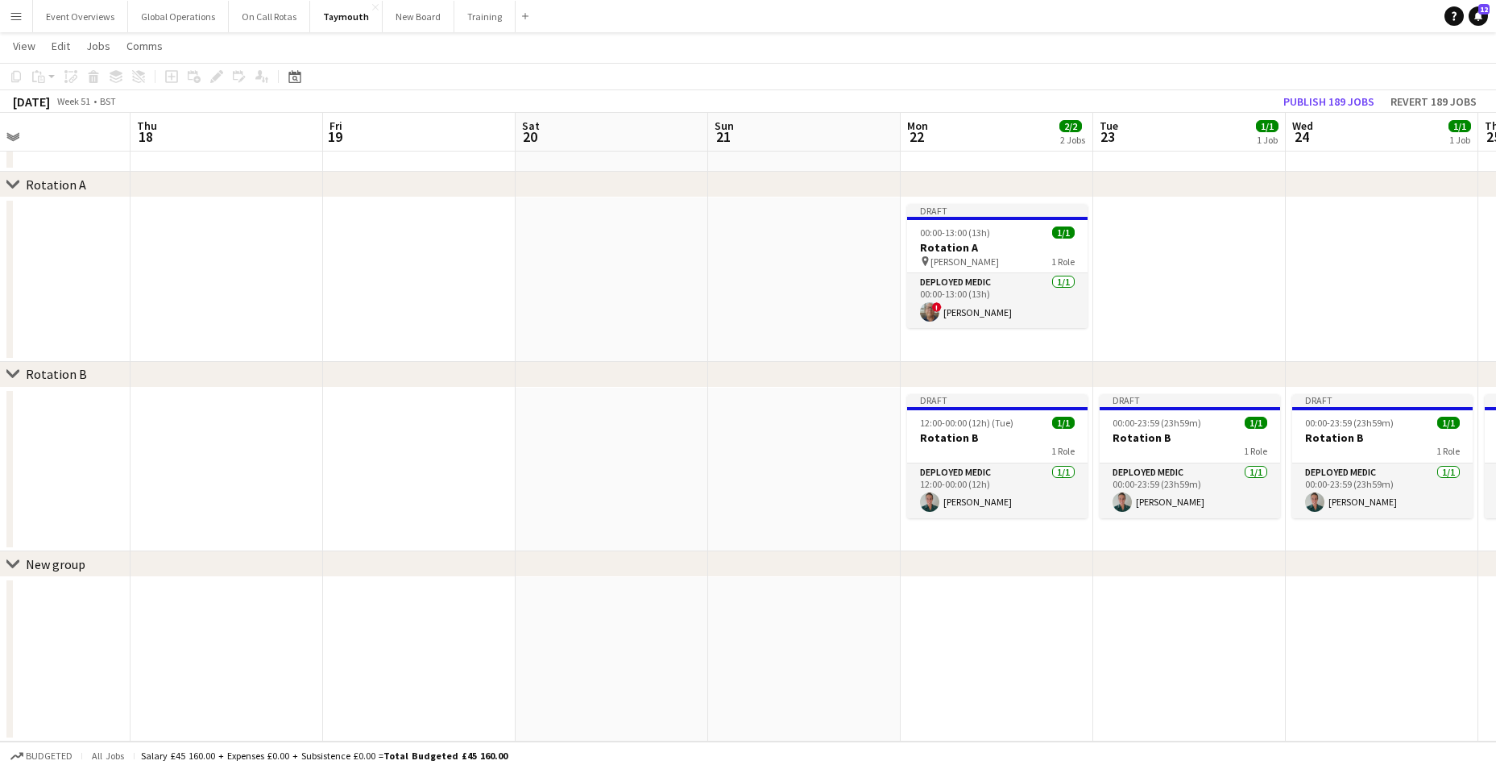
drag, startPoint x: 583, startPoint y: 505, endPoint x: 795, endPoint y: 516, distance: 212.2
click at [795, 516] on app-calendar-viewport "Mon 15 Tue 16 Wed 17 Thu 18 Fri 19 Sat 20 Sun 21 Mon 22 2/2 2 Jobs Tue 23 1/1 1…" at bounding box center [748, 373] width 1496 height 735
click at [963, 279] on app-card-role "Deployed Medic 1/1 00:00-13:00 (13h) ! Simon Byrne" at bounding box center [997, 300] width 180 height 55
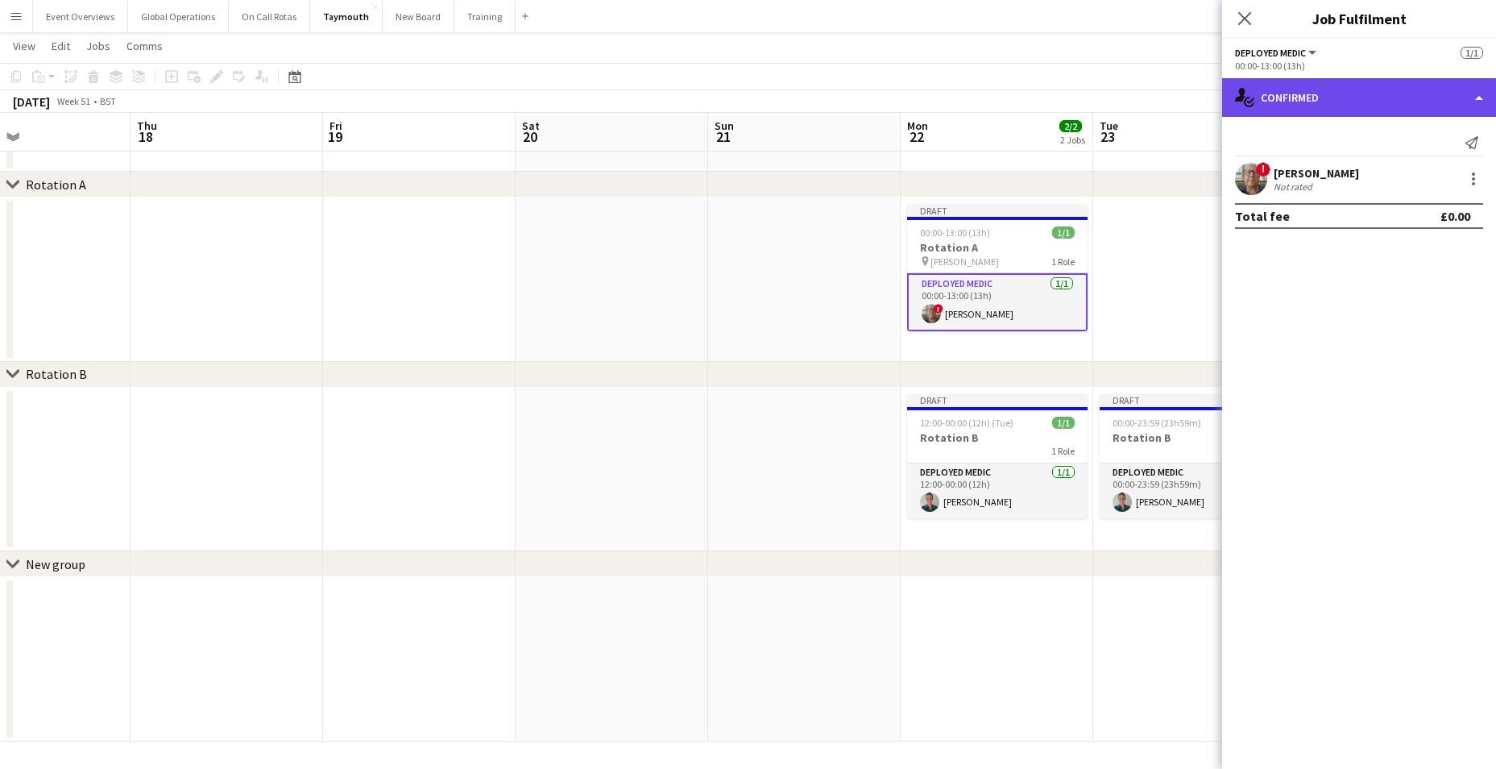
click at [1481, 91] on div "single-neutral-actions-check-2 Confirmed" at bounding box center [1359, 97] width 274 height 39
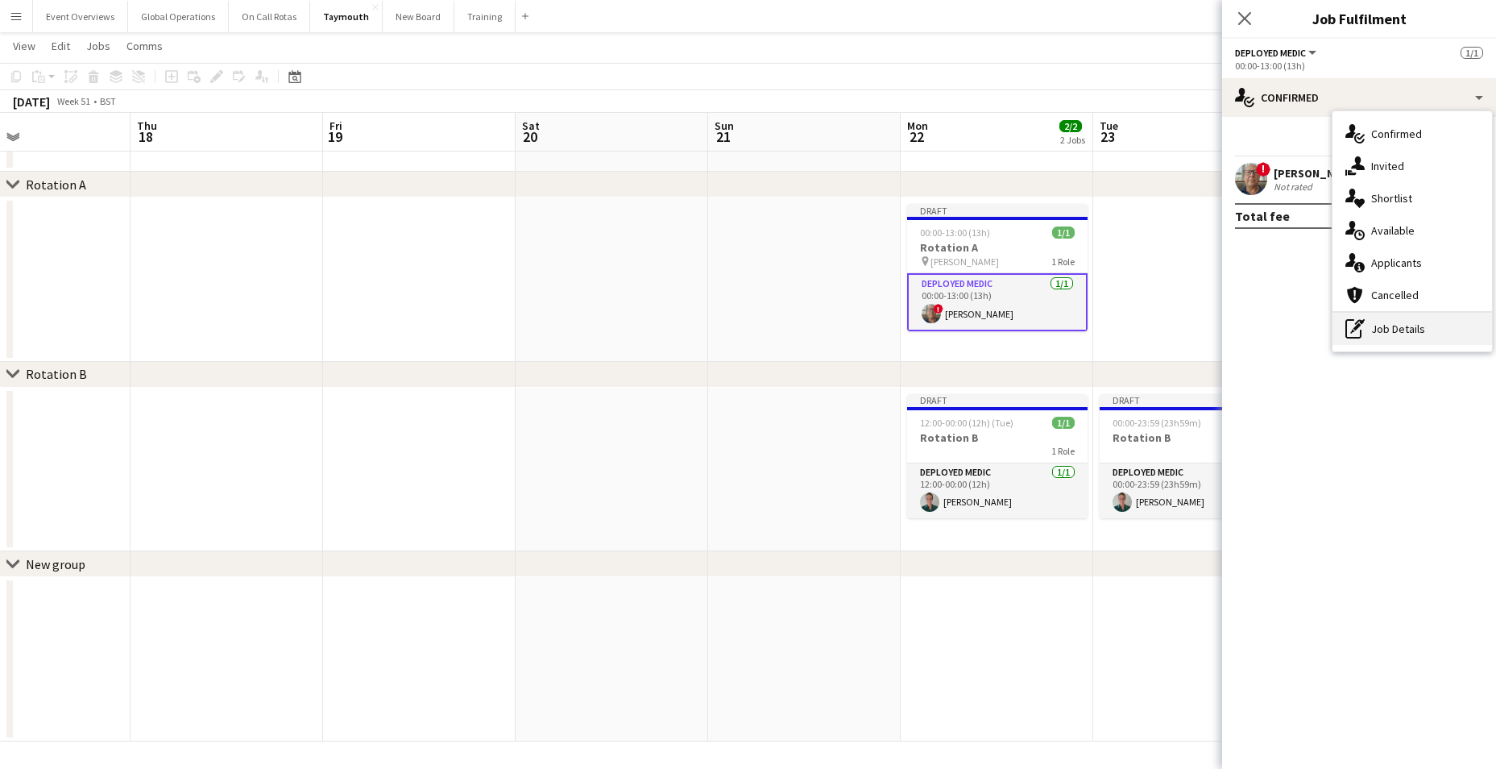
click at [1412, 324] on div "pen-write Job Details" at bounding box center [1412, 329] width 160 height 32
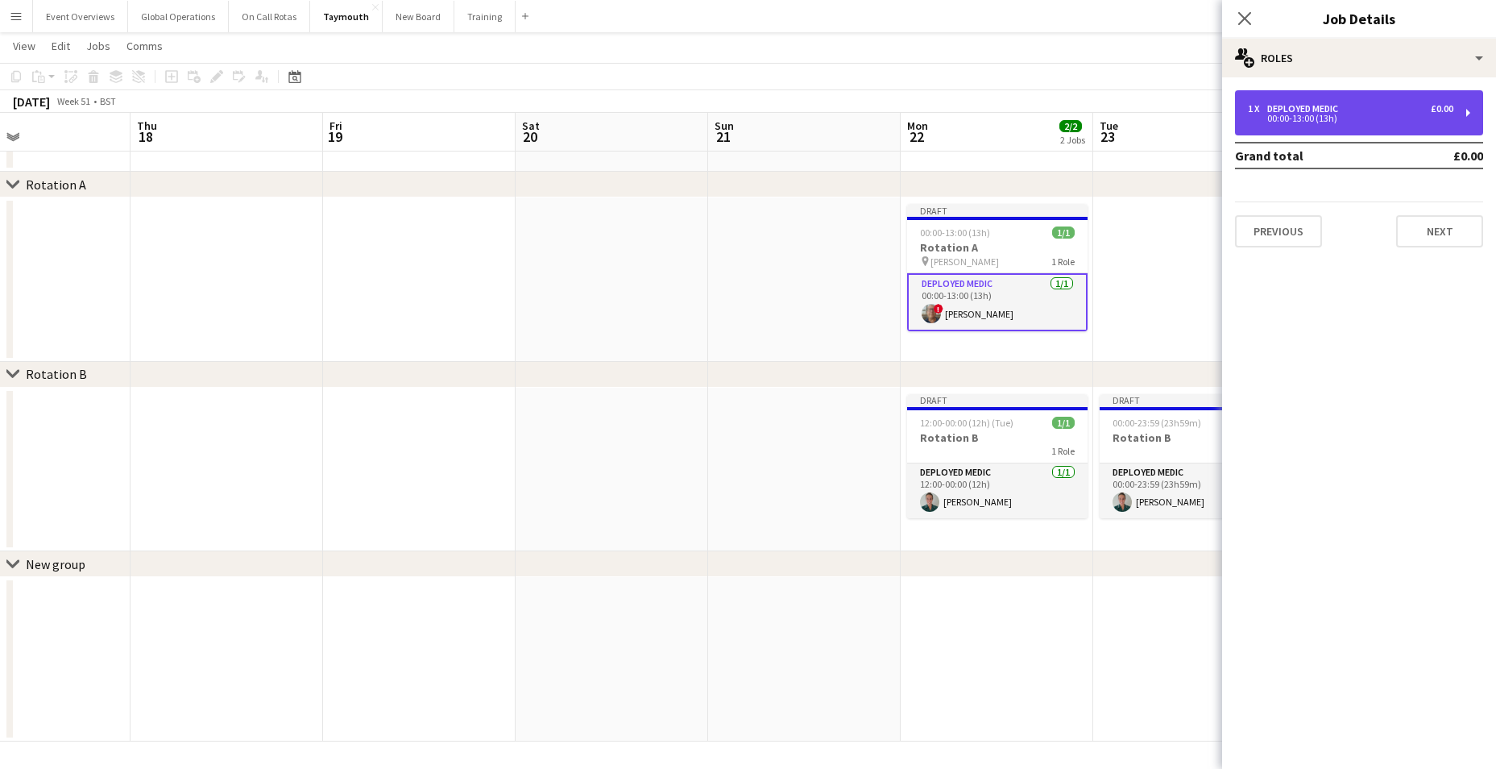
click at [1290, 110] on div "Deployed Medic" at bounding box center [1305, 108] width 77 height 11
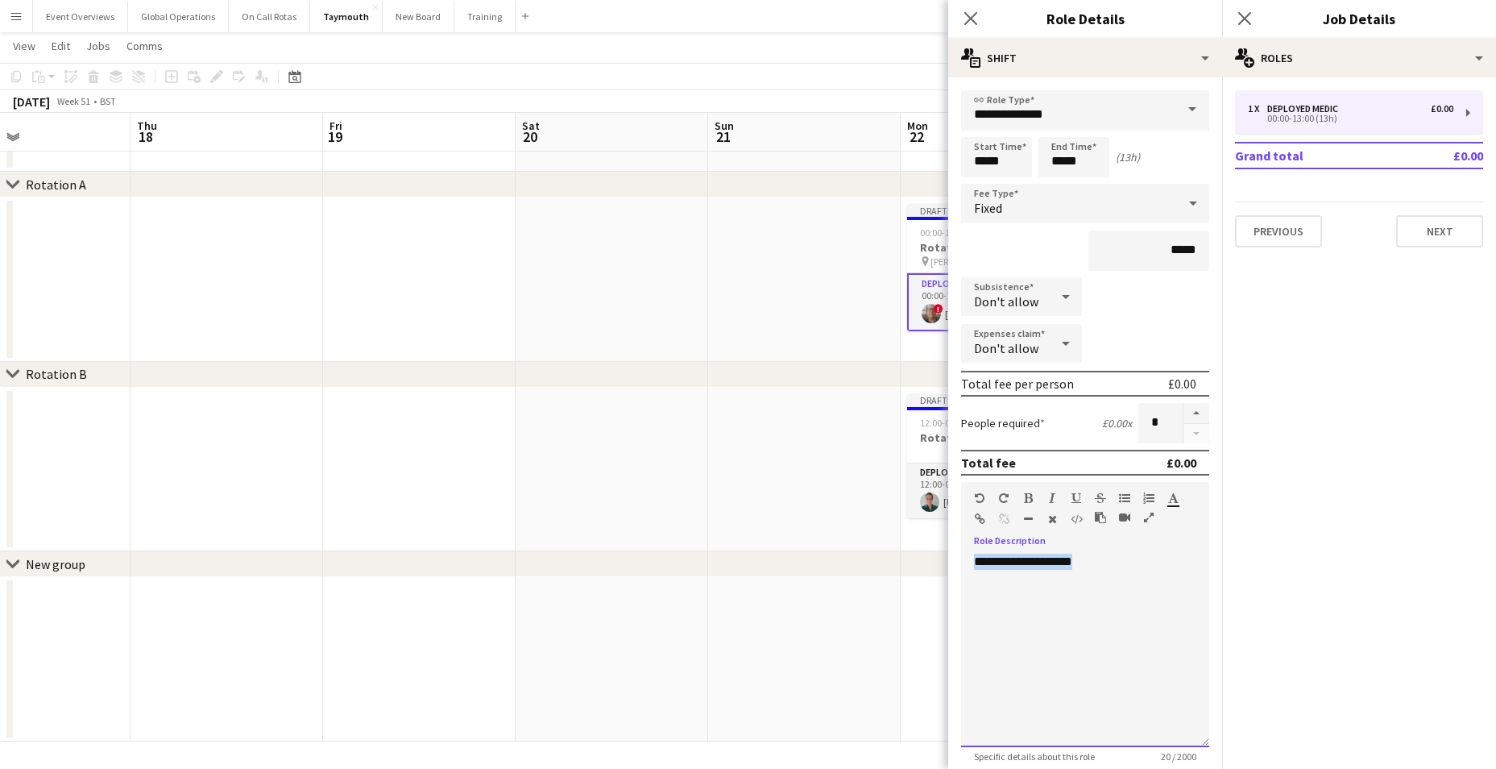
drag, startPoint x: 913, startPoint y: 569, endPoint x: 832, endPoint y: 563, distance: 80.8
click at [832, 563] on body "Menu Boards Boards Boards All jobs Status Workforce Workforce My Workforce Recr…" at bounding box center [748, 356] width 1496 height 826
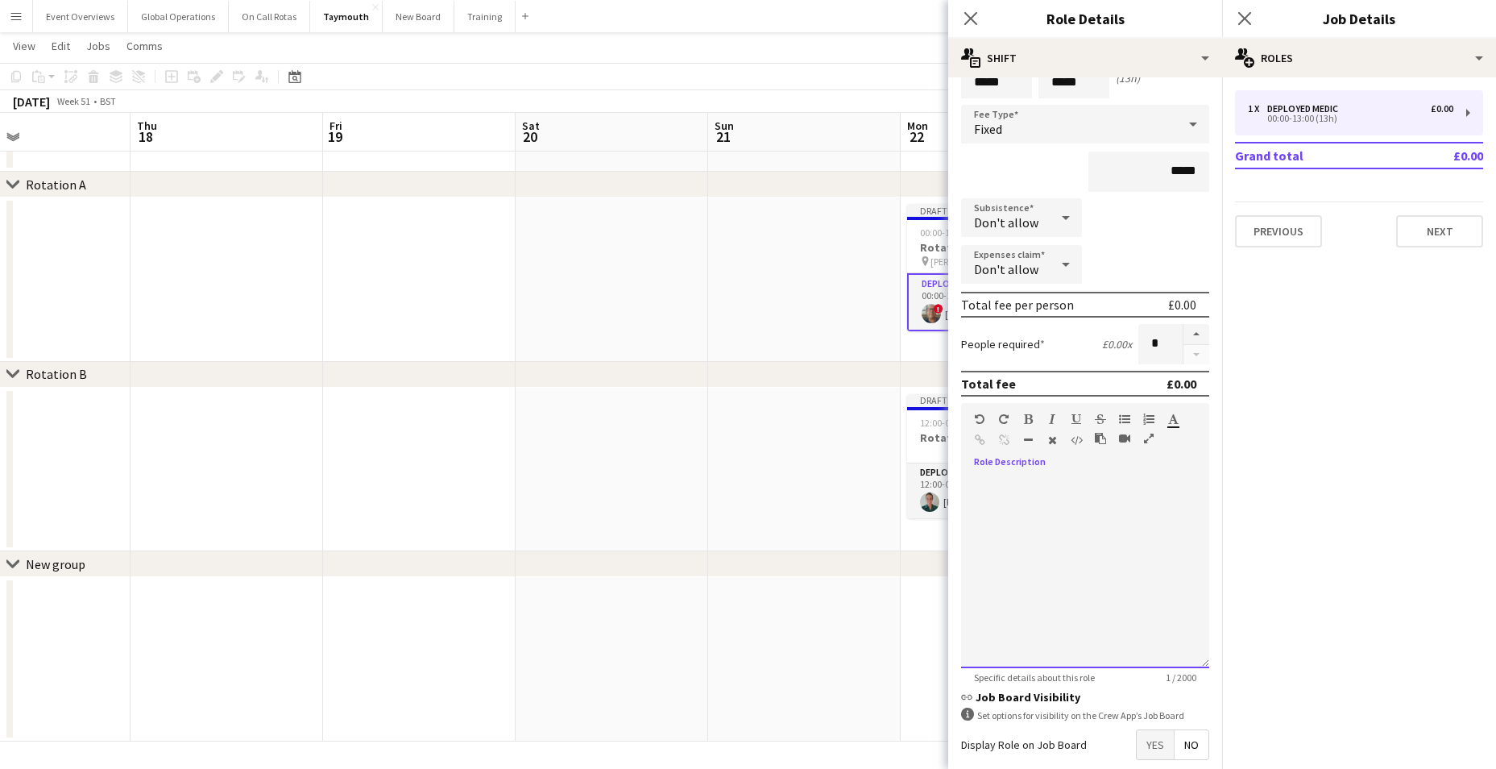
scroll to position [161, 0]
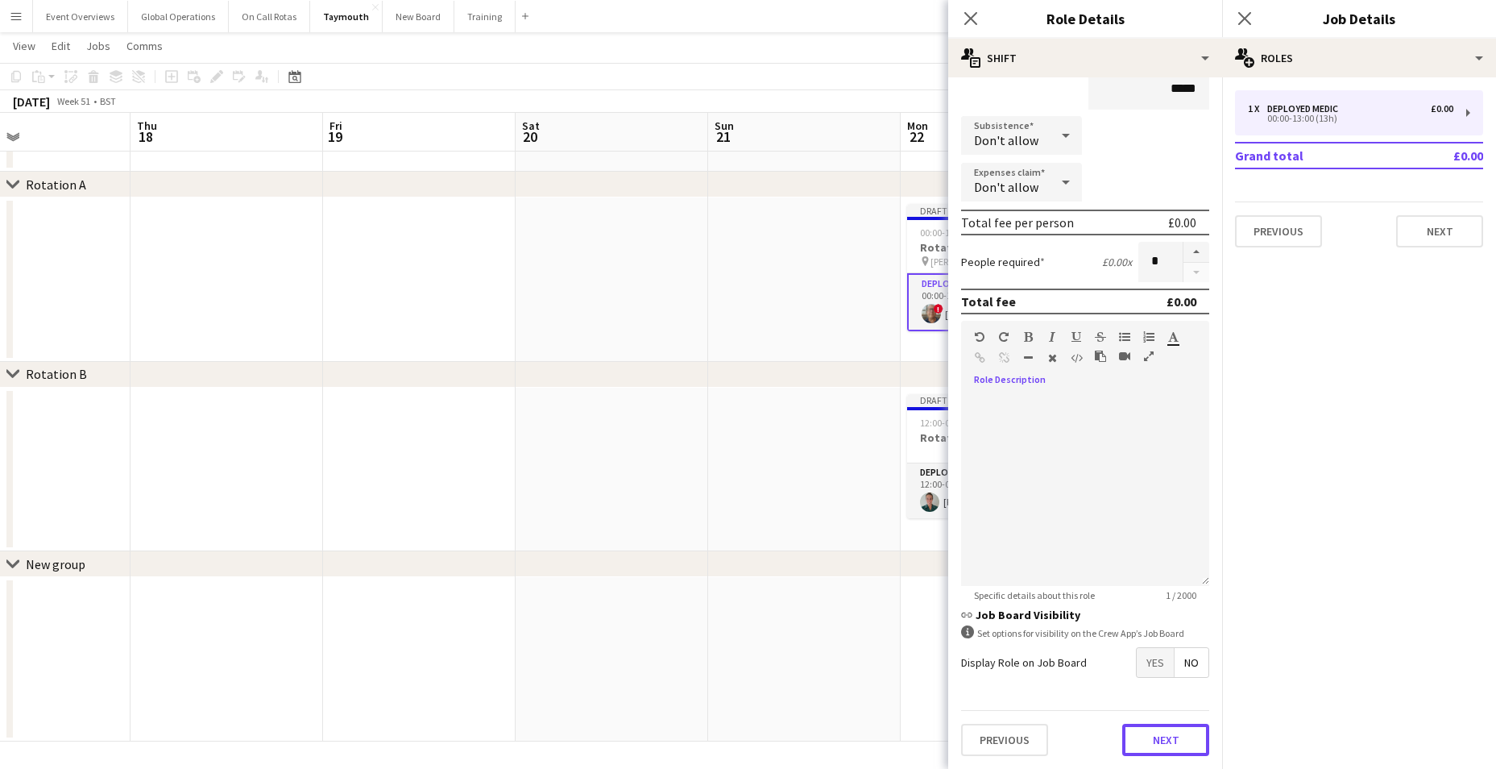
click at [1160, 734] on button "Next" at bounding box center [1165, 739] width 87 height 32
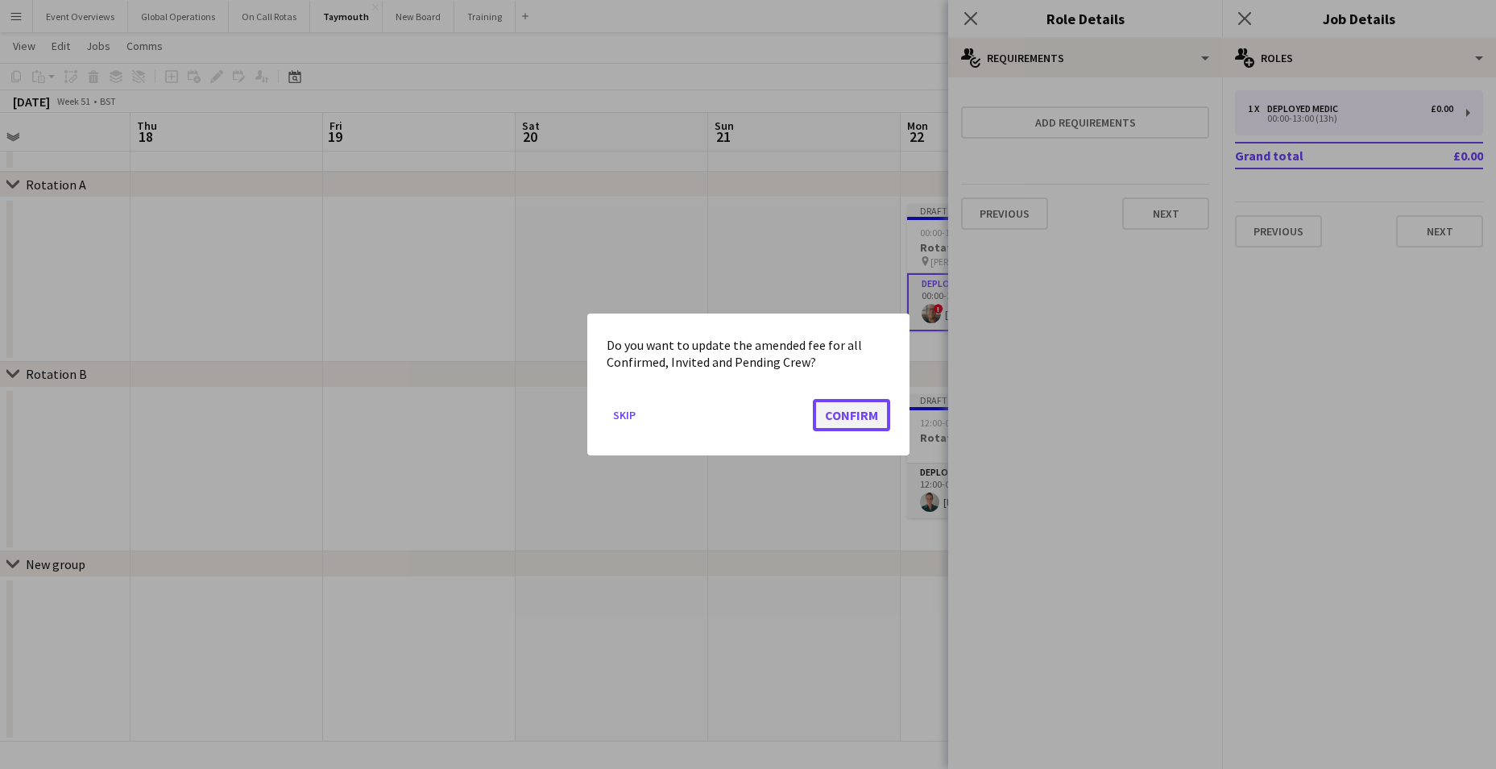
click at [843, 404] on button "Confirm" at bounding box center [851, 415] width 77 height 32
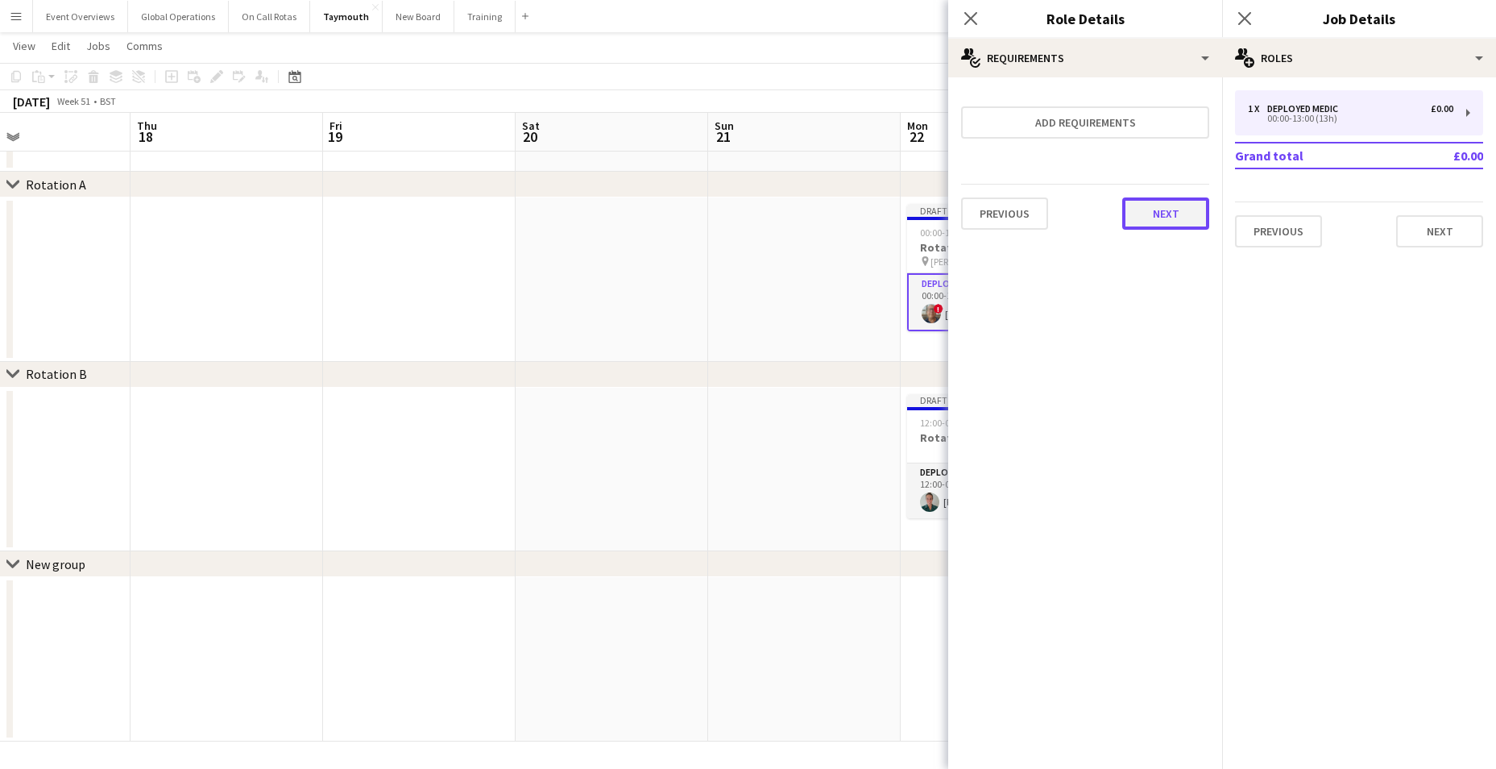
click at [1172, 215] on button "Next" at bounding box center [1165, 213] width 87 height 32
click at [1180, 214] on button "Finish" at bounding box center [1179, 216] width 60 height 32
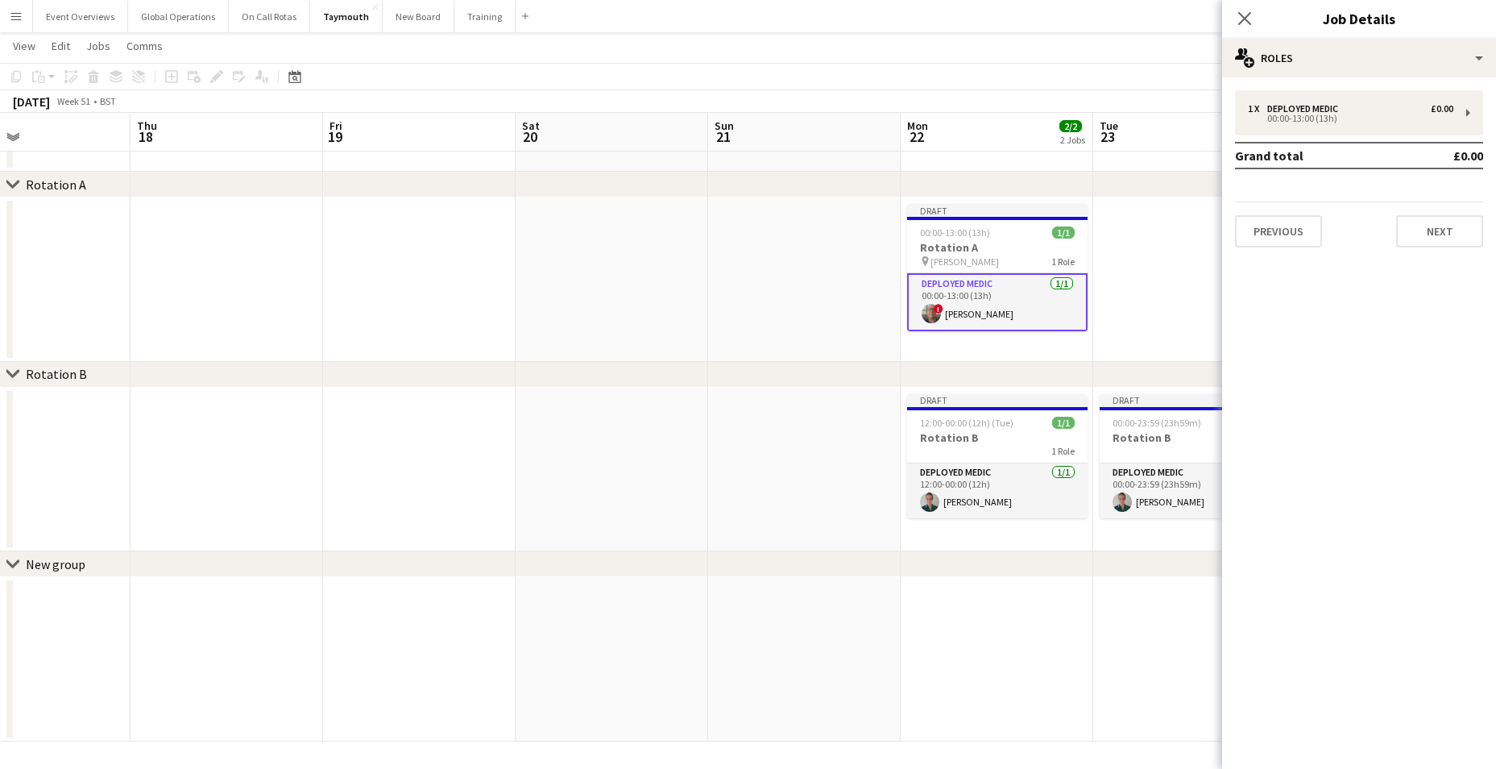
click at [600, 420] on app-date-cell at bounding box center [612, 469] width 193 height 164
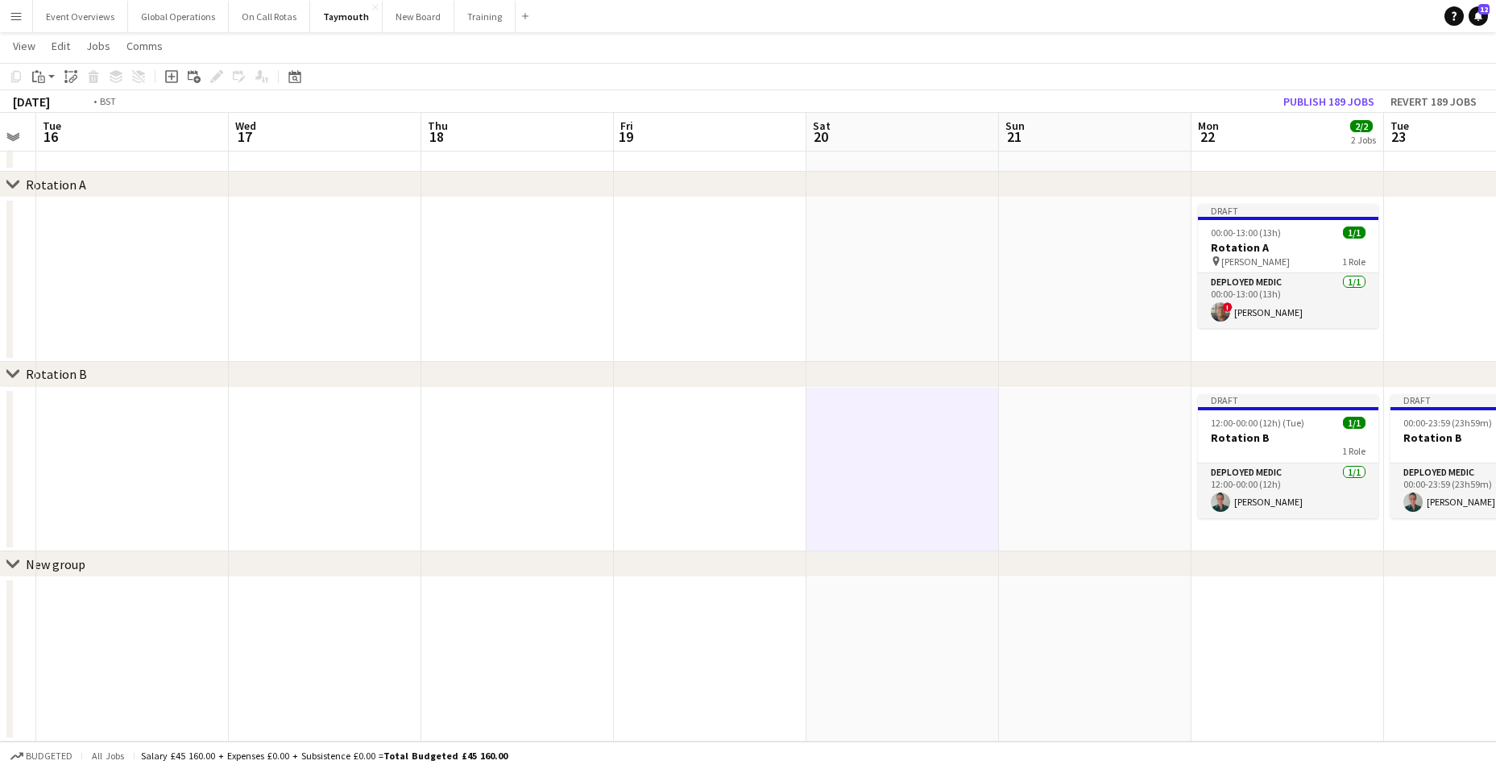
drag, startPoint x: 580, startPoint y: 450, endPoint x: 932, endPoint y: 442, distance: 352.1
click at [932, 442] on app-calendar-viewport "Sun 14 Mon 15 Tue 16 Wed 17 Thu 18 Fri 19 Sat 20 Sun 21 Mon 22 2/2 2 Jobs Tue 2…" at bounding box center [748, 373] width 1496 height 735
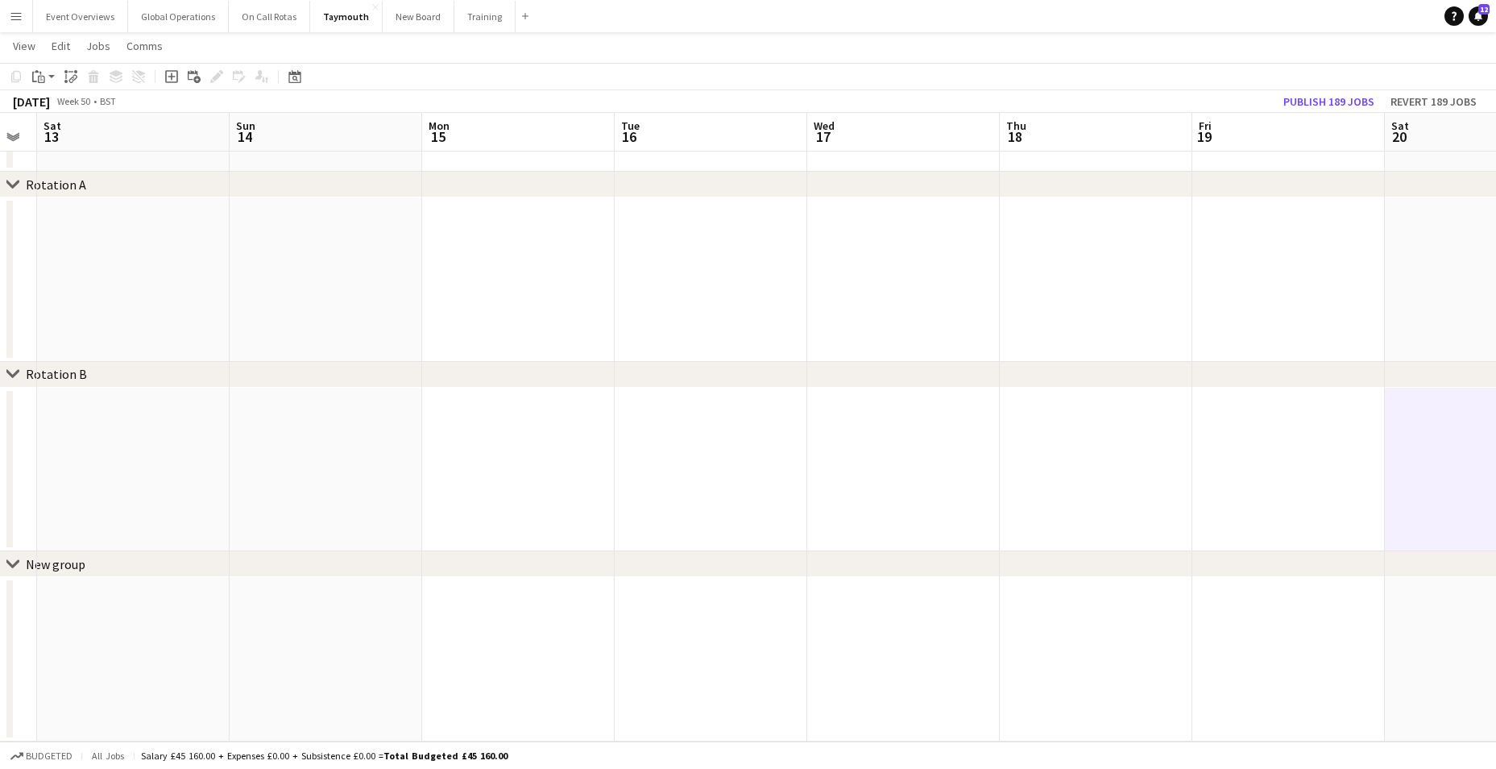
drag, startPoint x: 820, startPoint y: 451, endPoint x: 860, endPoint y: 458, distance: 40.8
click at [921, 449] on app-calendar-viewport "Thu 11 Fri 12 Sat 13 Sun 14 Mon 15 Tue 16 Wed 17 Thu 18 Fri 19 Sat 20 Sun 21 Mo…" at bounding box center [748, 373] width 1496 height 735
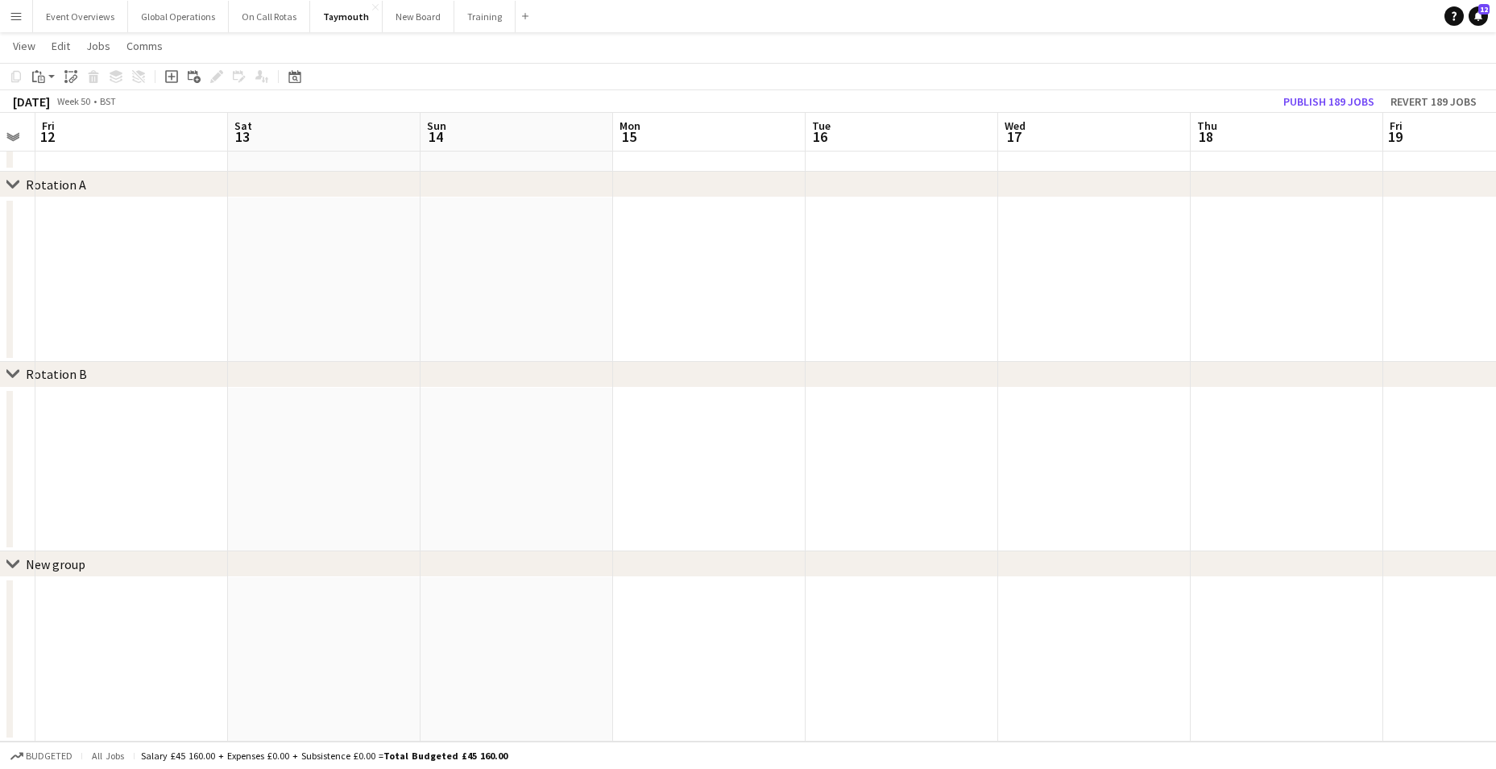
click at [1025, 429] on app-calendar-viewport "Wed 10 Thu 11 Fri 12 Sat 13 Sun 14 Mon 15 Tue 16 Wed 17 Thu 18 Fri 19 Sat 20 Su…" at bounding box center [748, 373] width 1496 height 735
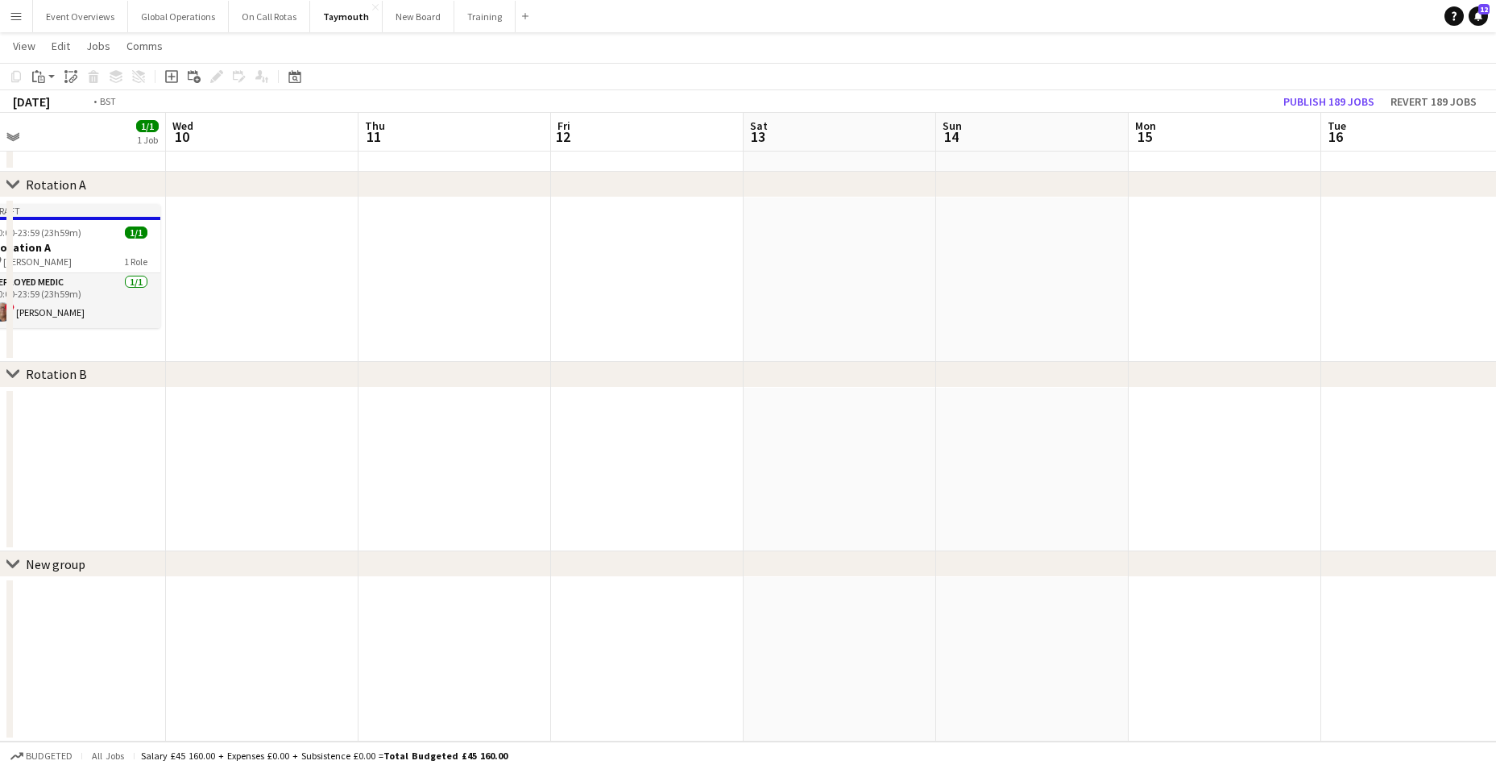
drag, startPoint x: 350, startPoint y: 504, endPoint x: 791, endPoint y: 488, distance: 441.7
click at [791, 488] on app-calendar-viewport "Sun 7 1/1 1 Job Mon 8 2/2 2 Jobs Tue 9 1/1 1 Job Wed 10 Thu 11 Fri 12 Sat 13 Su…" at bounding box center [748, 373] width 1496 height 735
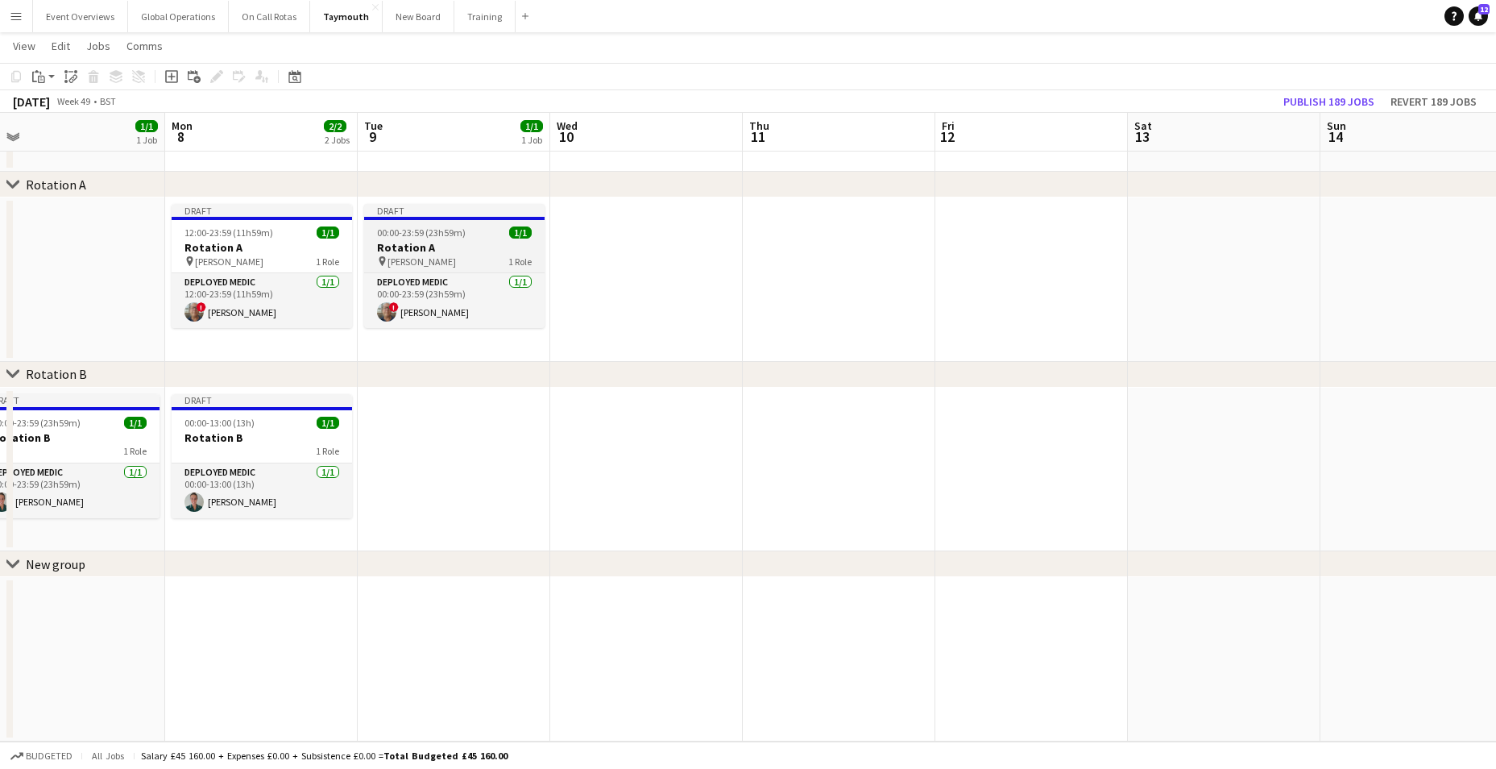
click at [408, 242] on h3 "Rotation A" at bounding box center [454, 247] width 180 height 15
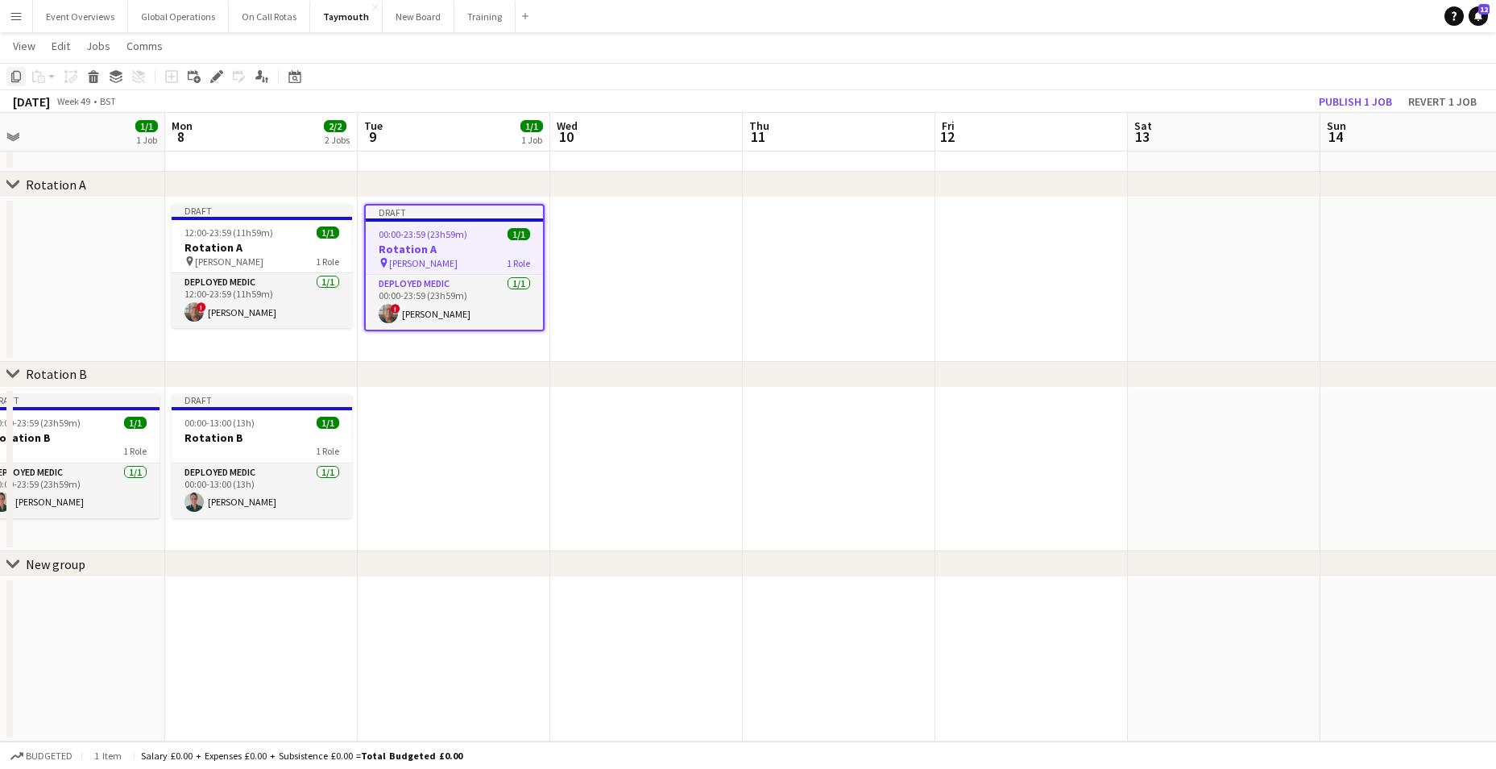
click at [19, 73] on icon "Copy" at bounding box center [16, 76] width 13 height 13
click at [642, 245] on app-date-cell at bounding box center [646, 279] width 193 height 164
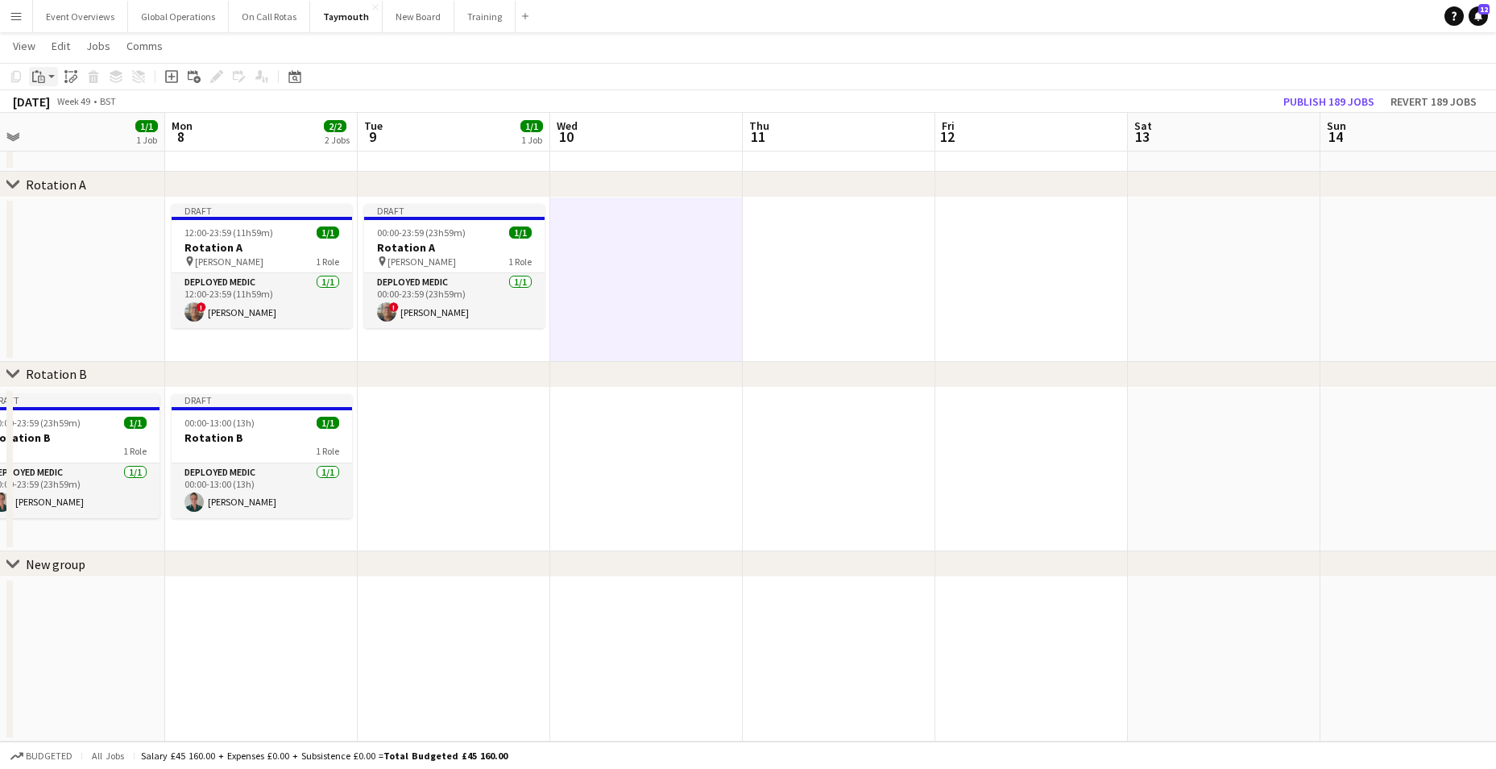
click at [43, 71] on icon "Paste" at bounding box center [38, 76] width 13 height 13
drag, startPoint x: 71, startPoint y: 134, endPoint x: 268, endPoint y: 158, distance: 198.8
click at [72, 133] on link "Paste with crew Ctrl+Shift+V" at bounding box center [118, 134] width 151 height 15
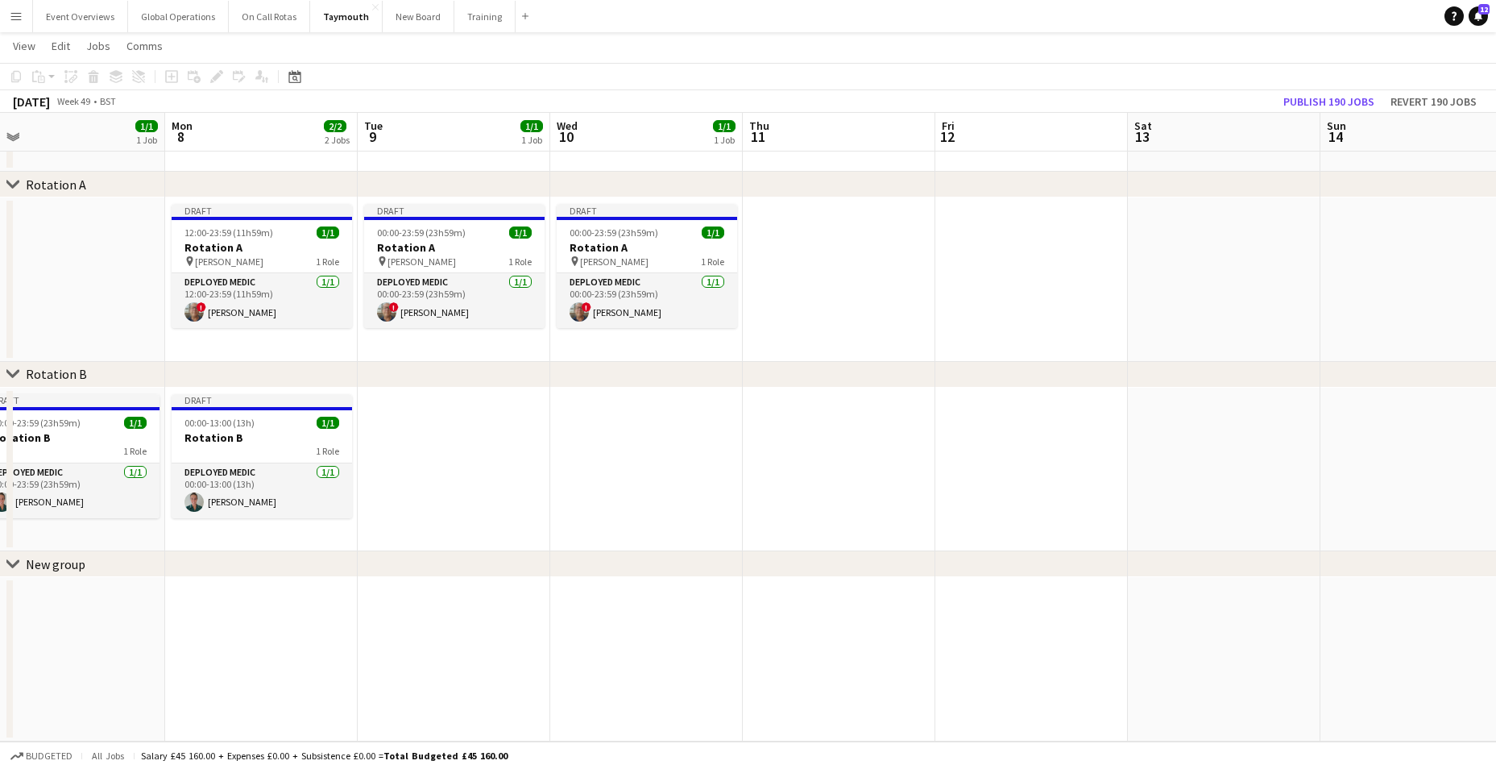
click at [836, 268] on app-date-cell at bounding box center [839, 279] width 193 height 164
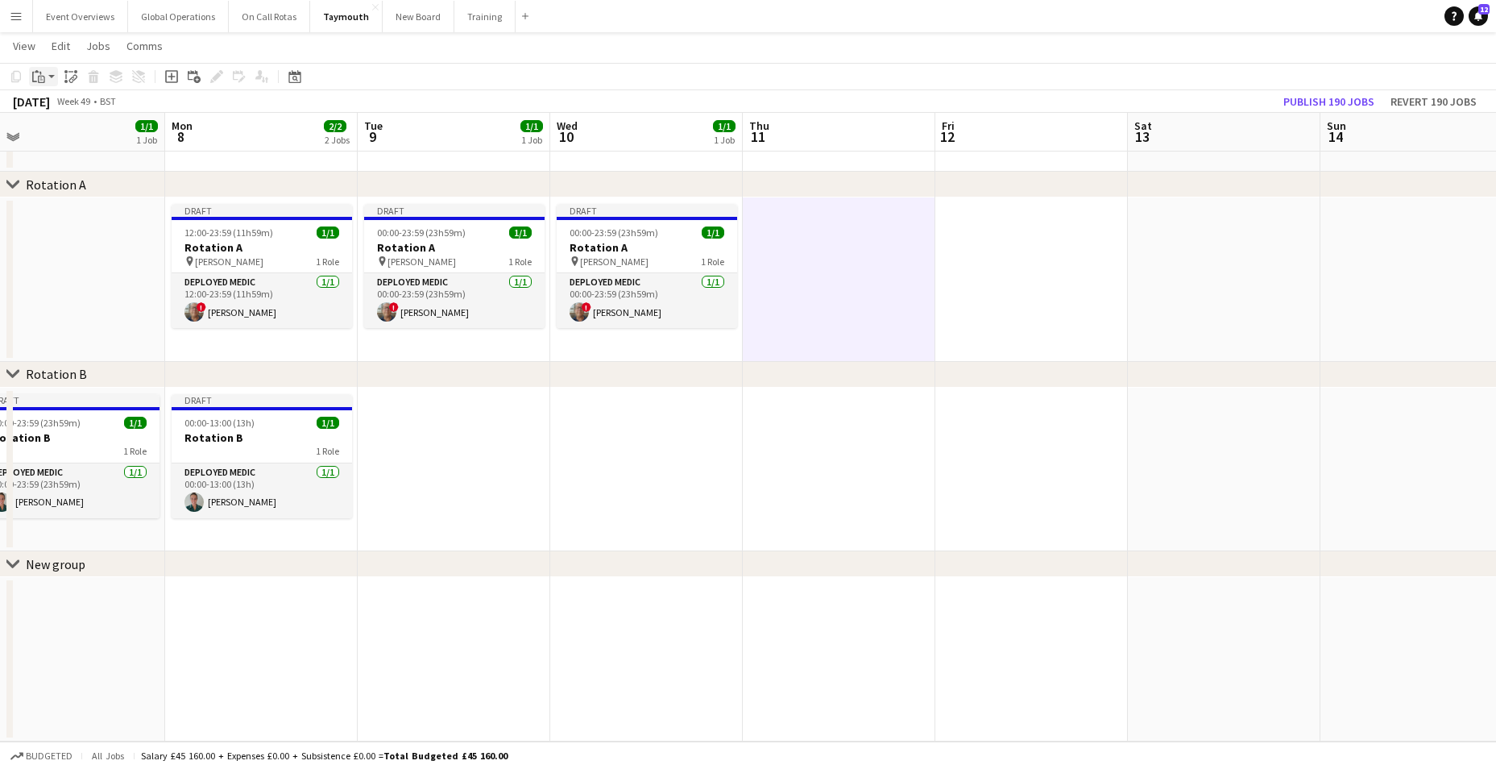
click at [35, 73] on icon "Paste" at bounding box center [38, 76] width 13 height 13
click at [45, 135] on link "Paste with crew Ctrl+Shift+V" at bounding box center [118, 134] width 151 height 15
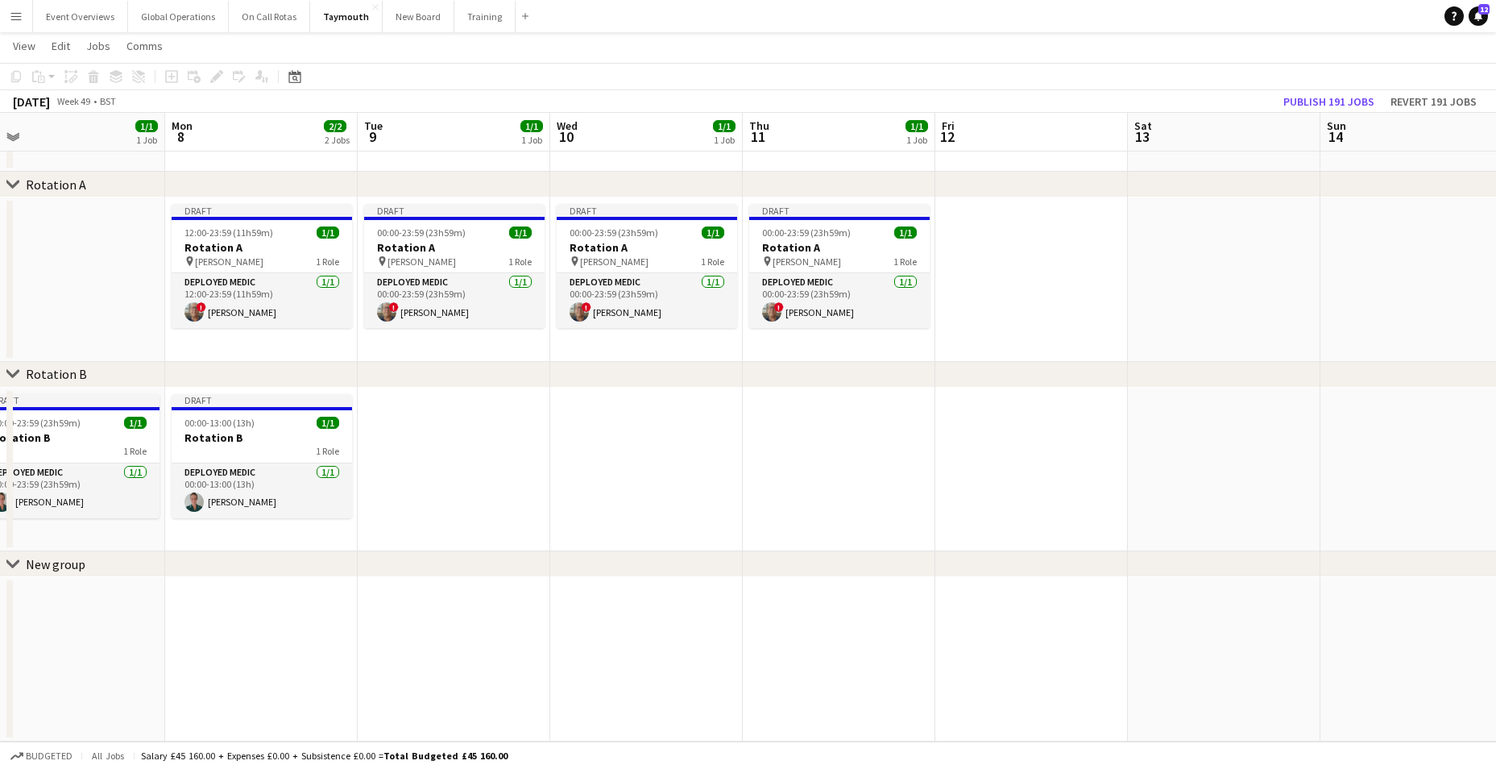
drag, startPoint x: 863, startPoint y: 385, endPoint x: 370, endPoint y: 384, distance: 493.0
click at [367, 384] on div "chevron-right Rotation B" at bounding box center [748, 375] width 1496 height 26
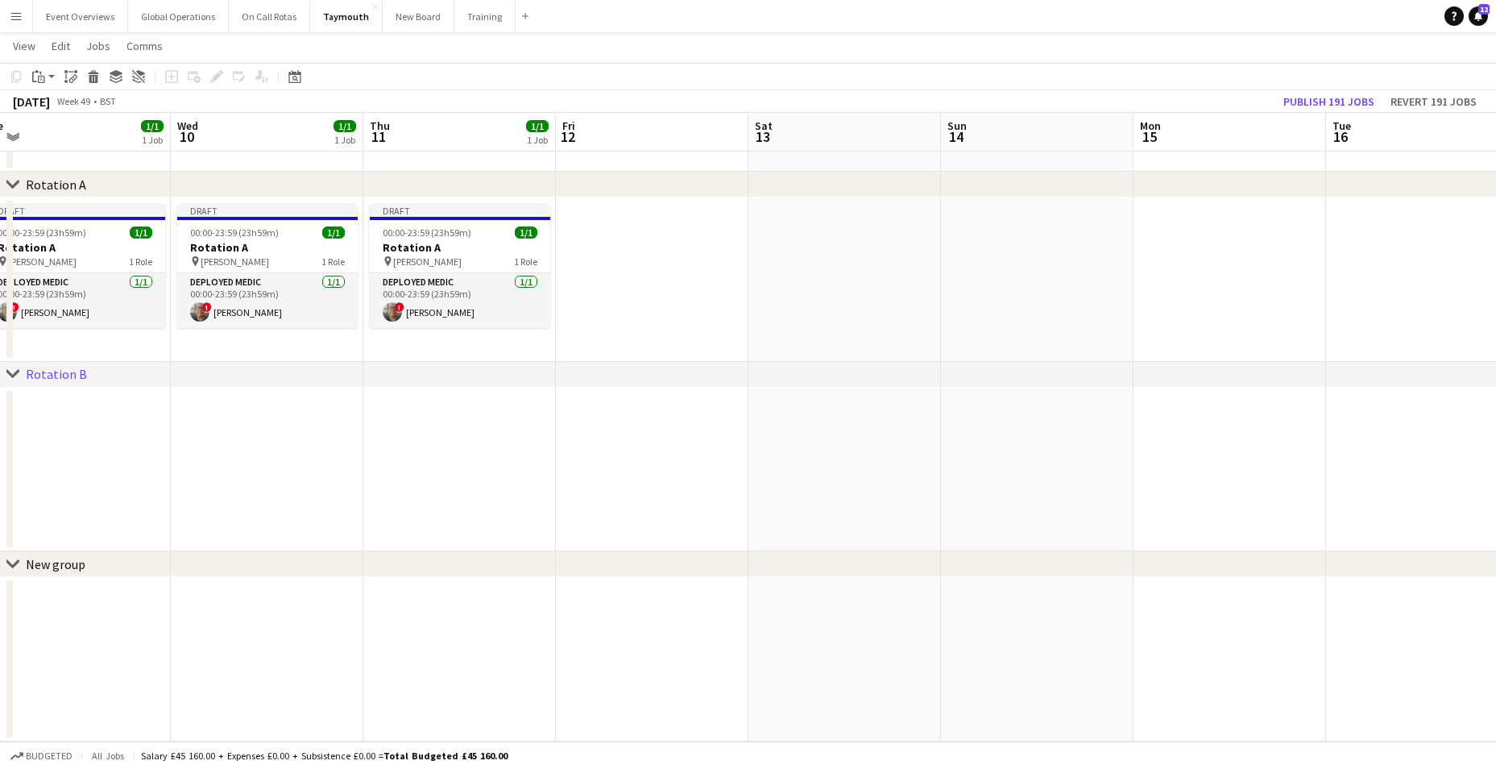
drag, startPoint x: 751, startPoint y: 424, endPoint x: 198, endPoint y: 400, distance: 553.1
click at [198, 400] on app-calendar-viewport "Sat 6 1/1 1 Job Sun 7 1/1 1 Job Mon 8 2/2 2 Jobs Tue 9 1/1 1 Job Wed 10 1/1 1 J…" at bounding box center [748, 373] width 1496 height 735
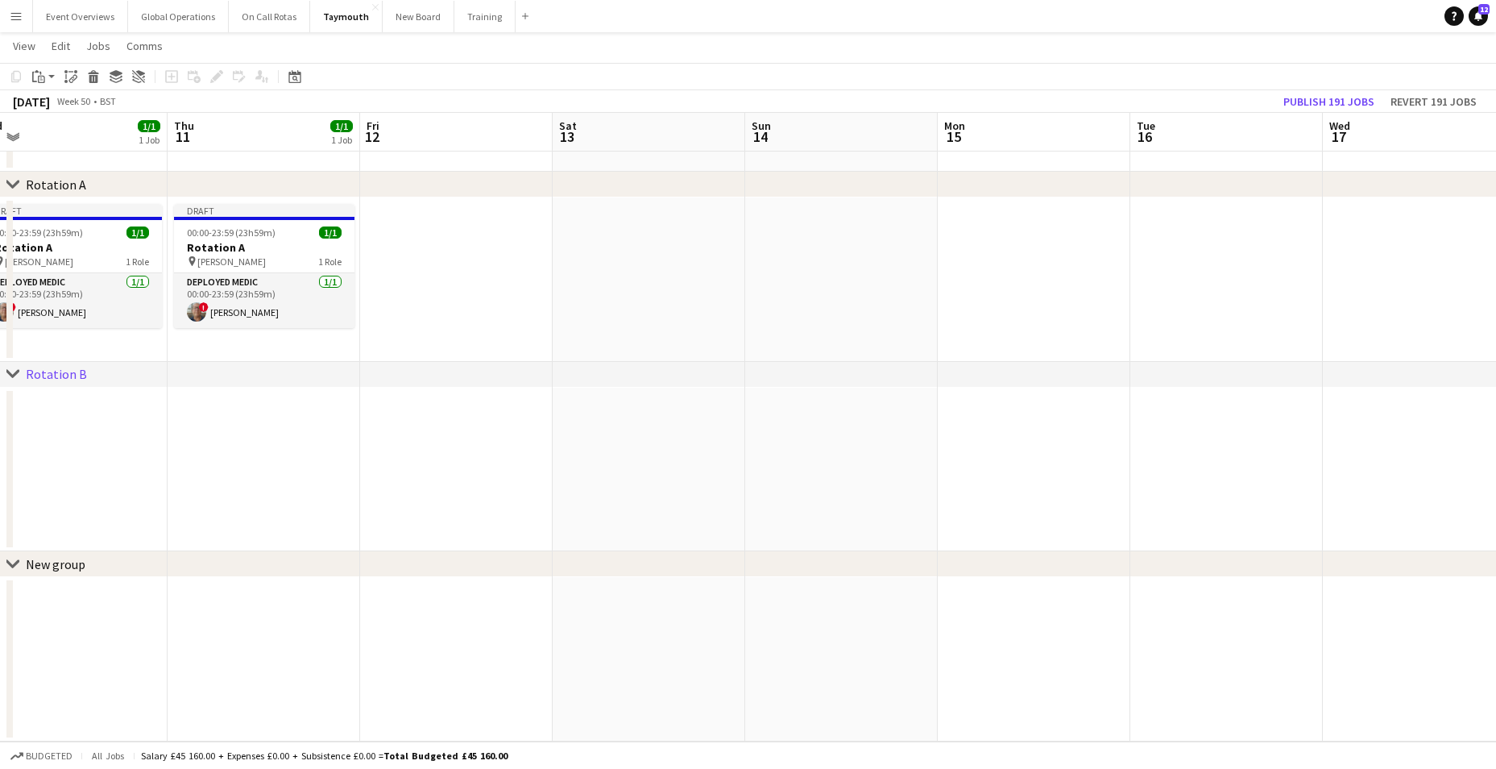
click at [463, 317] on app-date-cell at bounding box center [456, 279] width 193 height 164
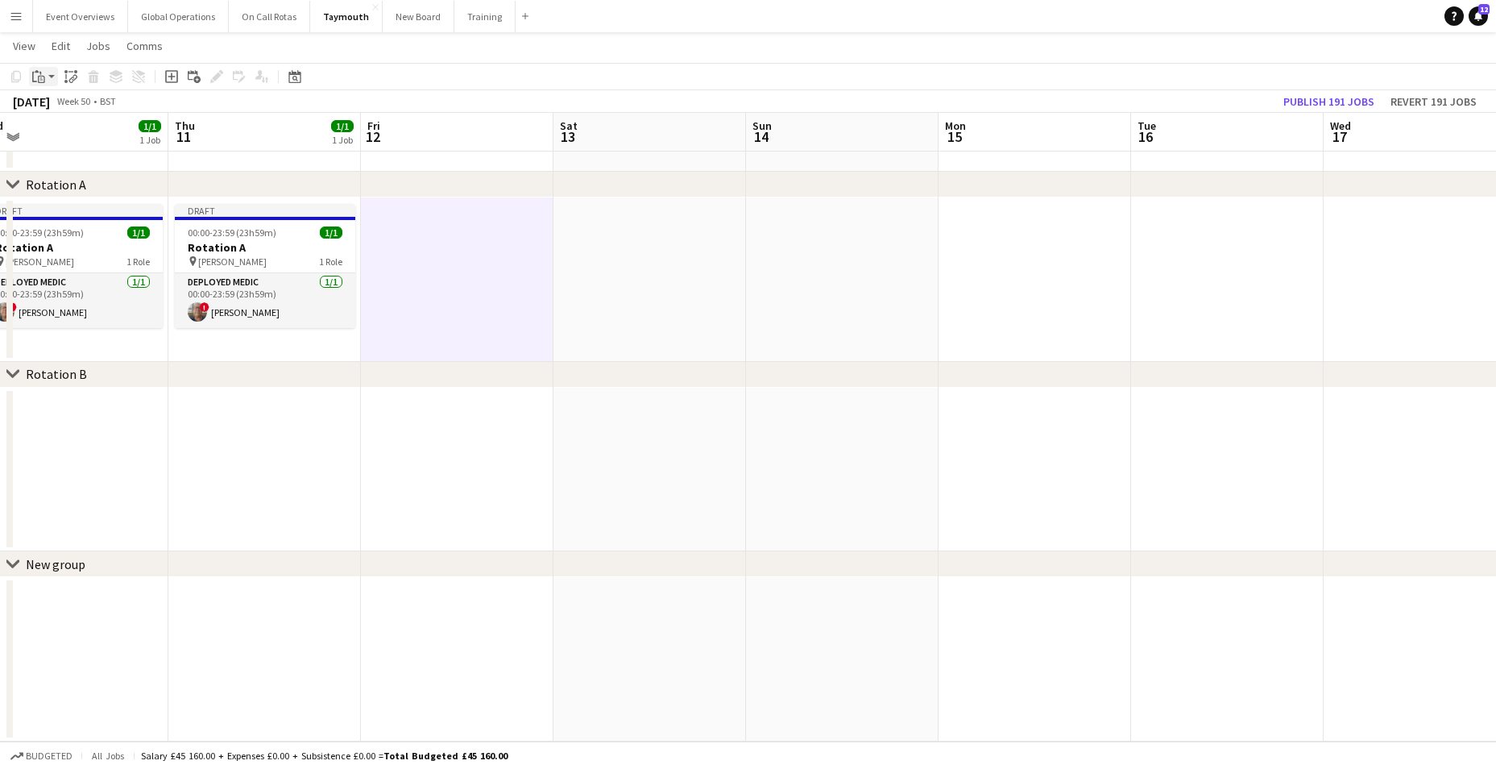
click at [39, 71] on icon "Paste" at bounding box center [38, 76] width 13 height 13
click at [79, 125] on div "Paste Ctrl+V Paste with crew Ctrl+Shift+V" at bounding box center [118, 121] width 177 height 68
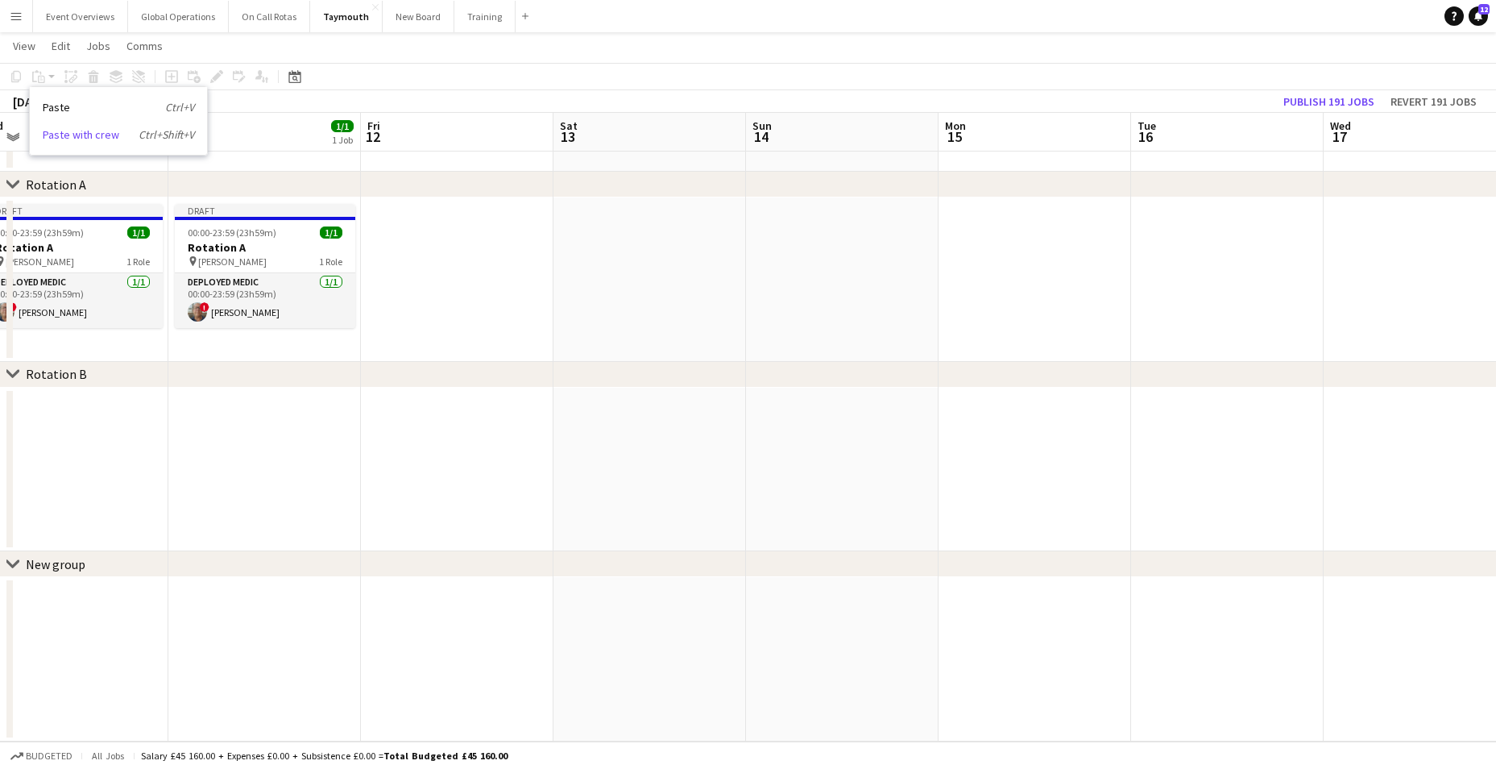
click at [83, 132] on link "Paste with crew Ctrl+Shift+V" at bounding box center [118, 134] width 151 height 15
click at [465, 284] on app-date-cell at bounding box center [457, 279] width 193 height 164
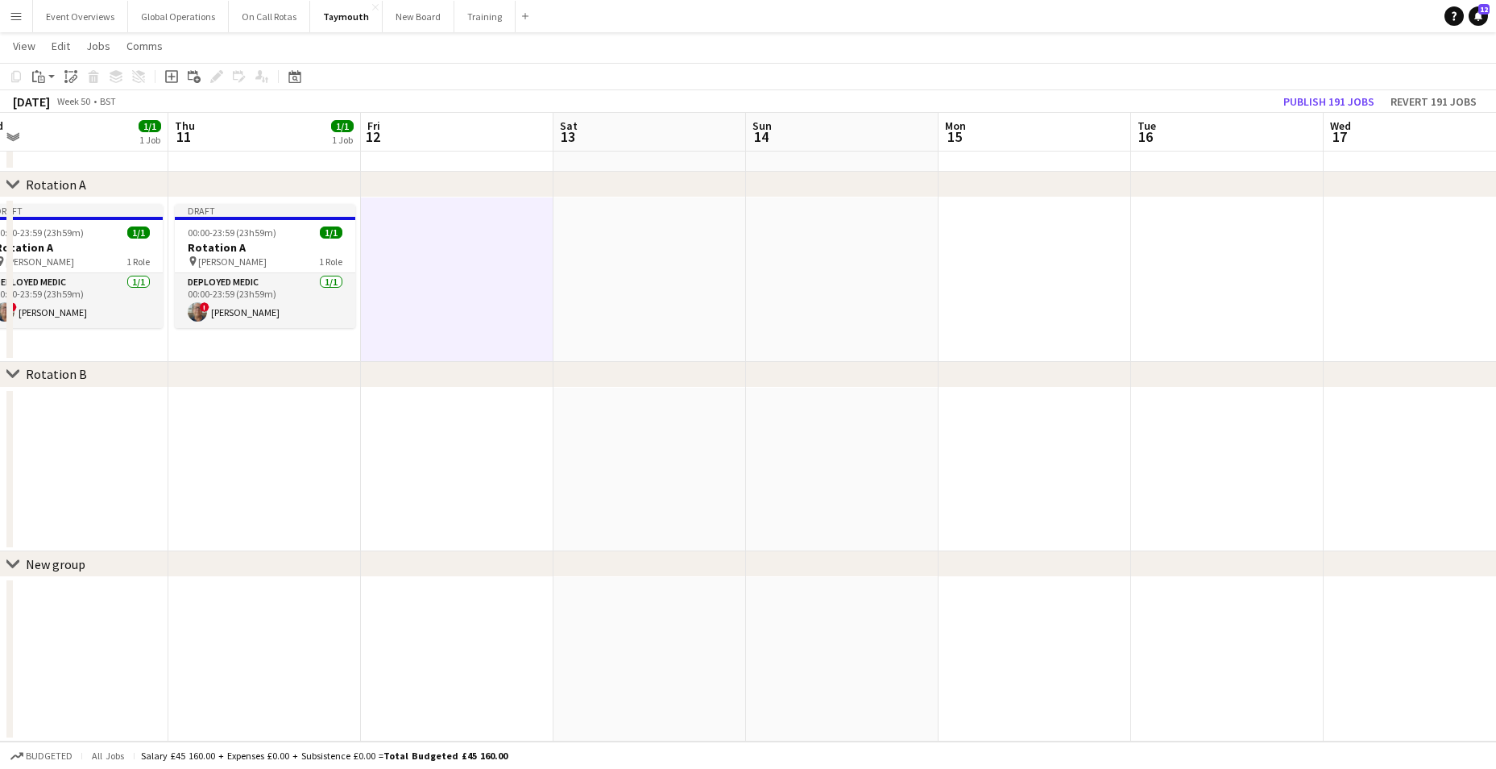
scroll to position [0, 601]
click at [37, 74] on icon "Paste" at bounding box center [38, 76] width 13 height 13
click at [64, 135] on link "Paste with crew Ctrl+Shift+V" at bounding box center [118, 134] width 151 height 15
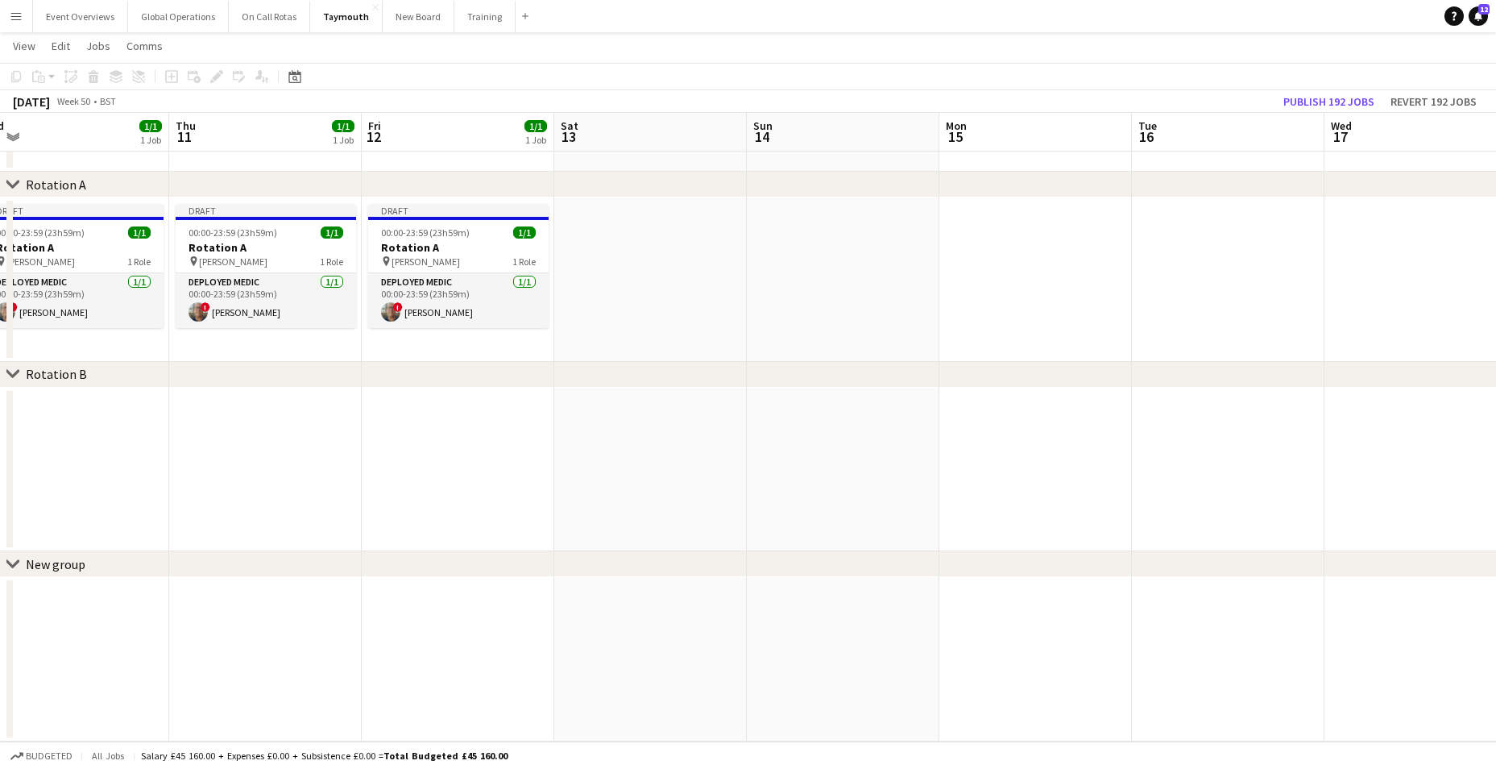
drag, startPoint x: 634, startPoint y: 253, endPoint x: 558, endPoint y: 213, distance: 85.8
click at [635, 253] on app-date-cell at bounding box center [650, 279] width 193 height 164
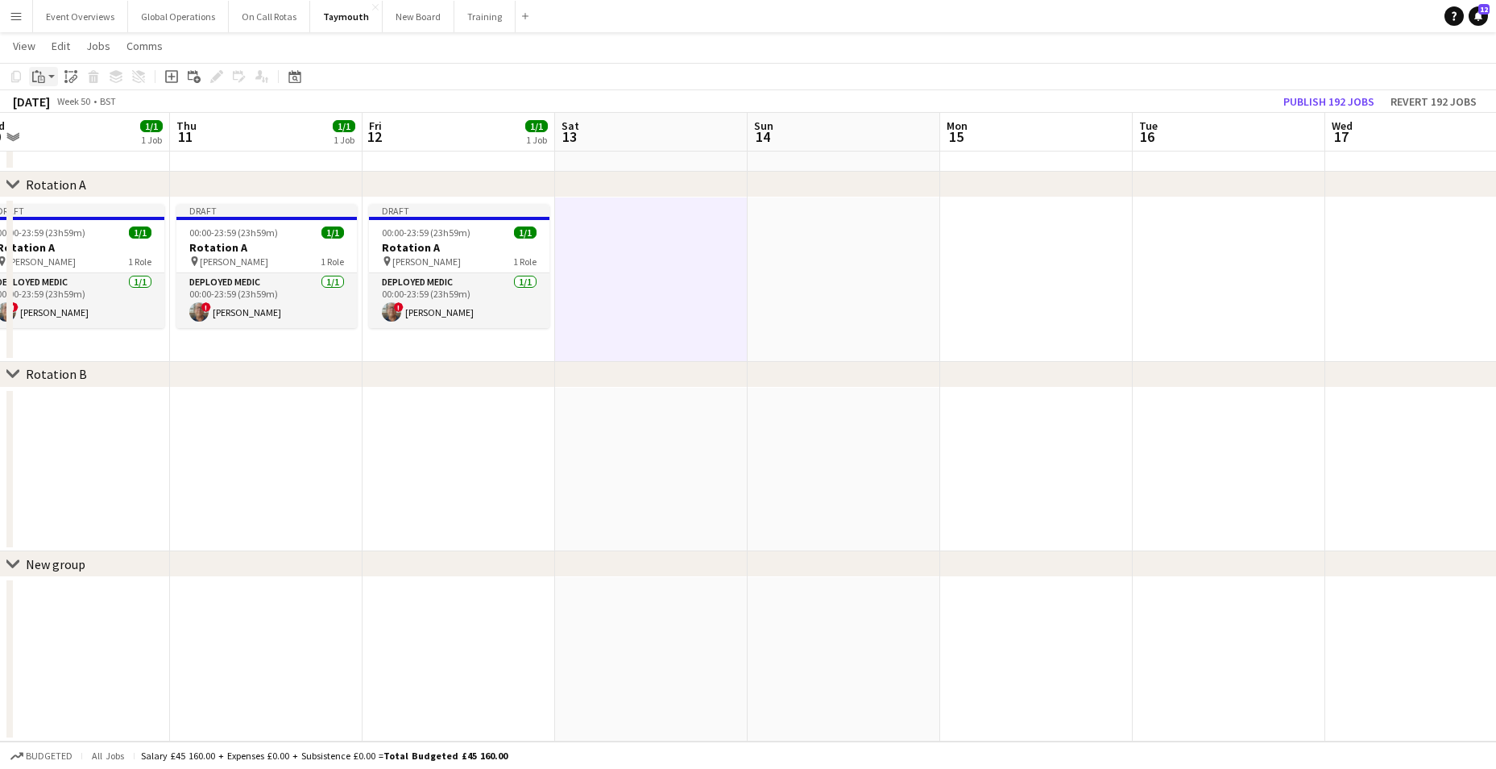
click at [45, 71] on div "Paste" at bounding box center [38, 76] width 19 height 19
click at [67, 148] on div "Paste Ctrl+V Paste with crew Ctrl+Shift+V" at bounding box center [118, 121] width 177 height 68
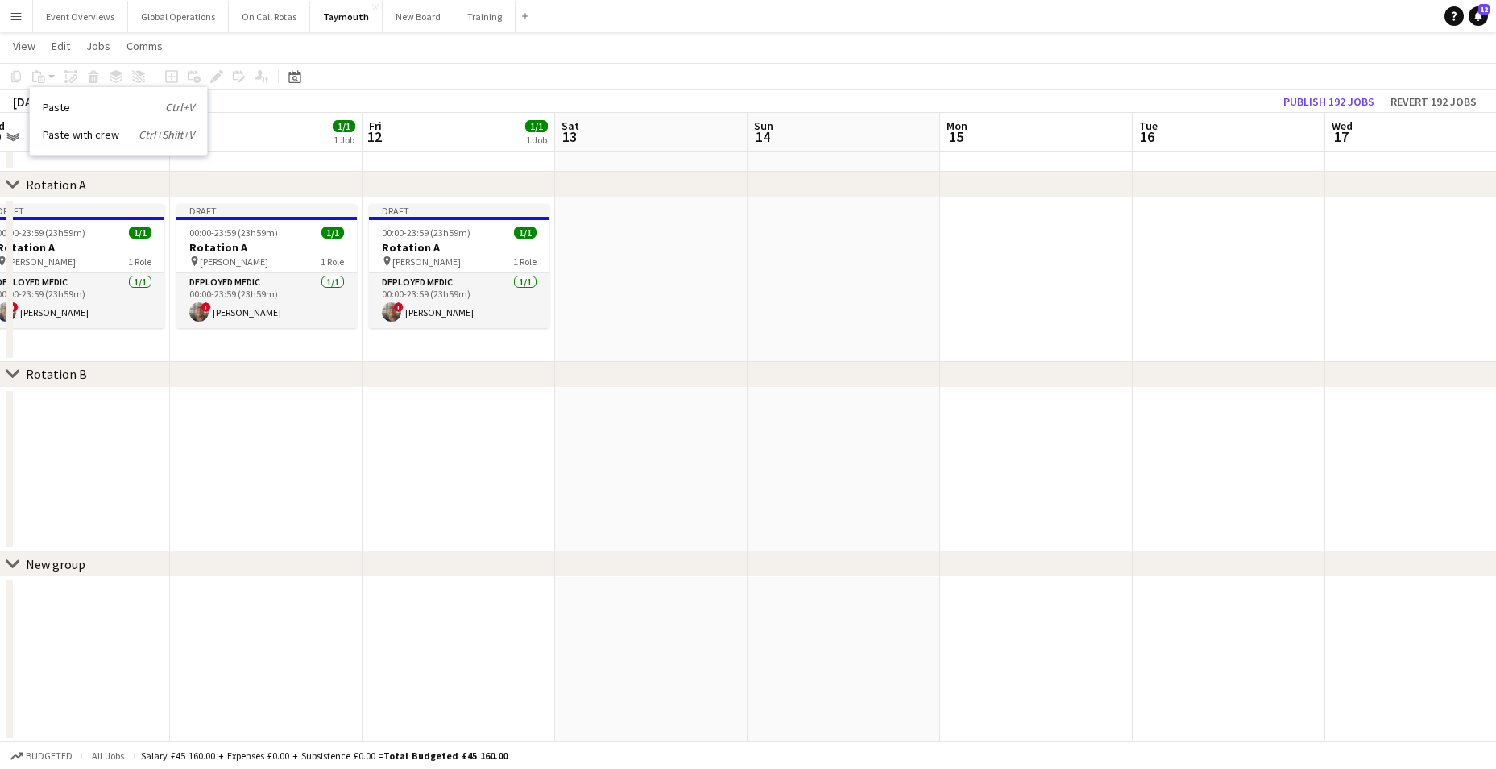
drag, startPoint x: 72, startPoint y: 131, endPoint x: 82, endPoint y: 132, distance: 10.5
click at [73, 131] on link "Paste with crew Ctrl+Shift+V" at bounding box center [118, 134] width 151 height 15
drag, startPoint x: 512, startPoint y: 250, endPoint x: 575, endPoint y: 243, distance: 63.2
click at [518, 249] on app-calendar-viewport "Sun 7 1/1 1 Job Mon 8 2/2 2 Jobs Tue 9 1/1 1 Job Wed 10 1/1 1 Job Thu 11 1/1 1 …" at bounding box center [748, 373] width 1496 height 735
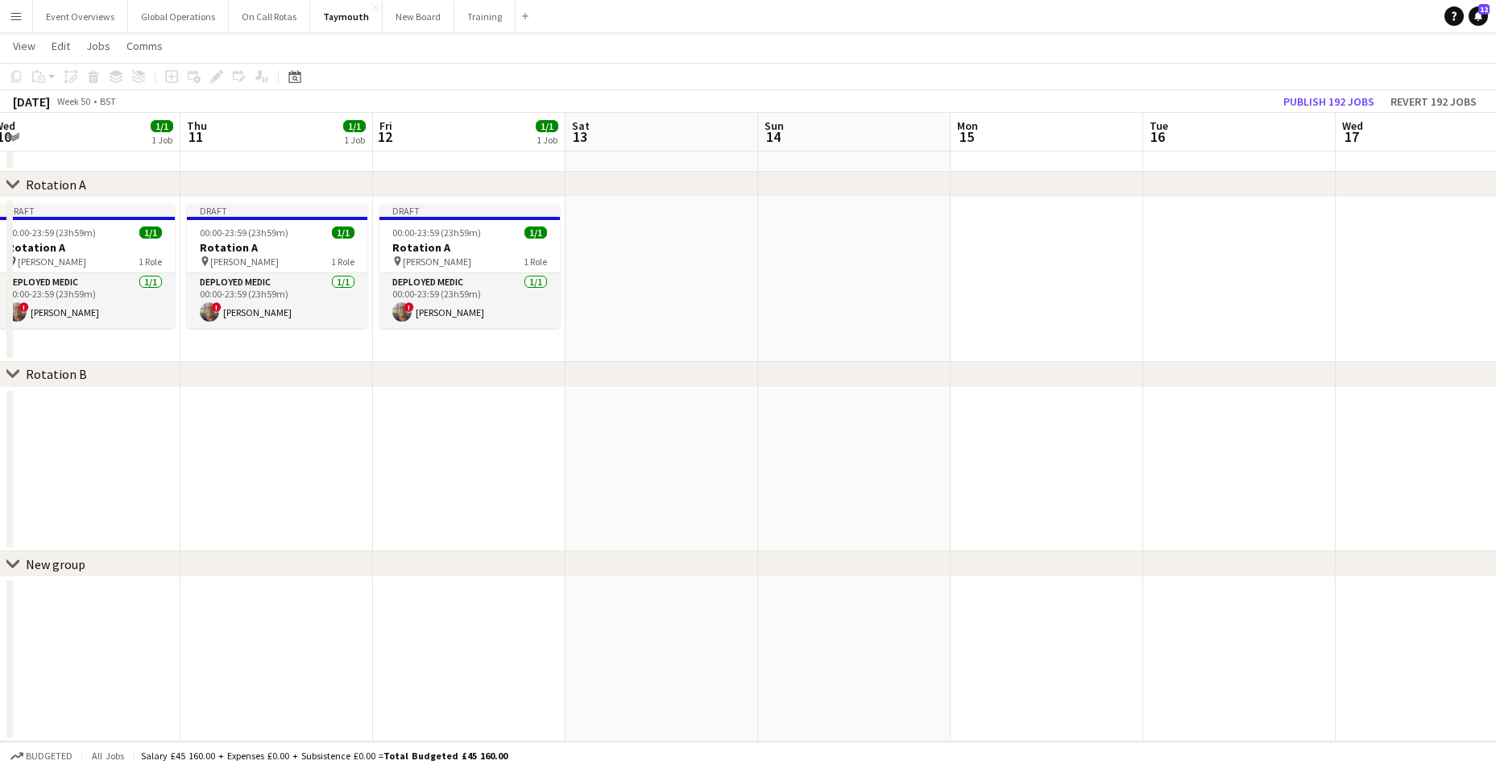
click at [683, 266] on app-calendar-viewport "Sun 7 1/1 1 Job Mon 8 2/2 2 Jobs Tue 9 1/1 1 Job Wed 10 1/1 1 Job Thu 11 1/1 1 …" at bounding box center [748, 373] width 1496 height 735
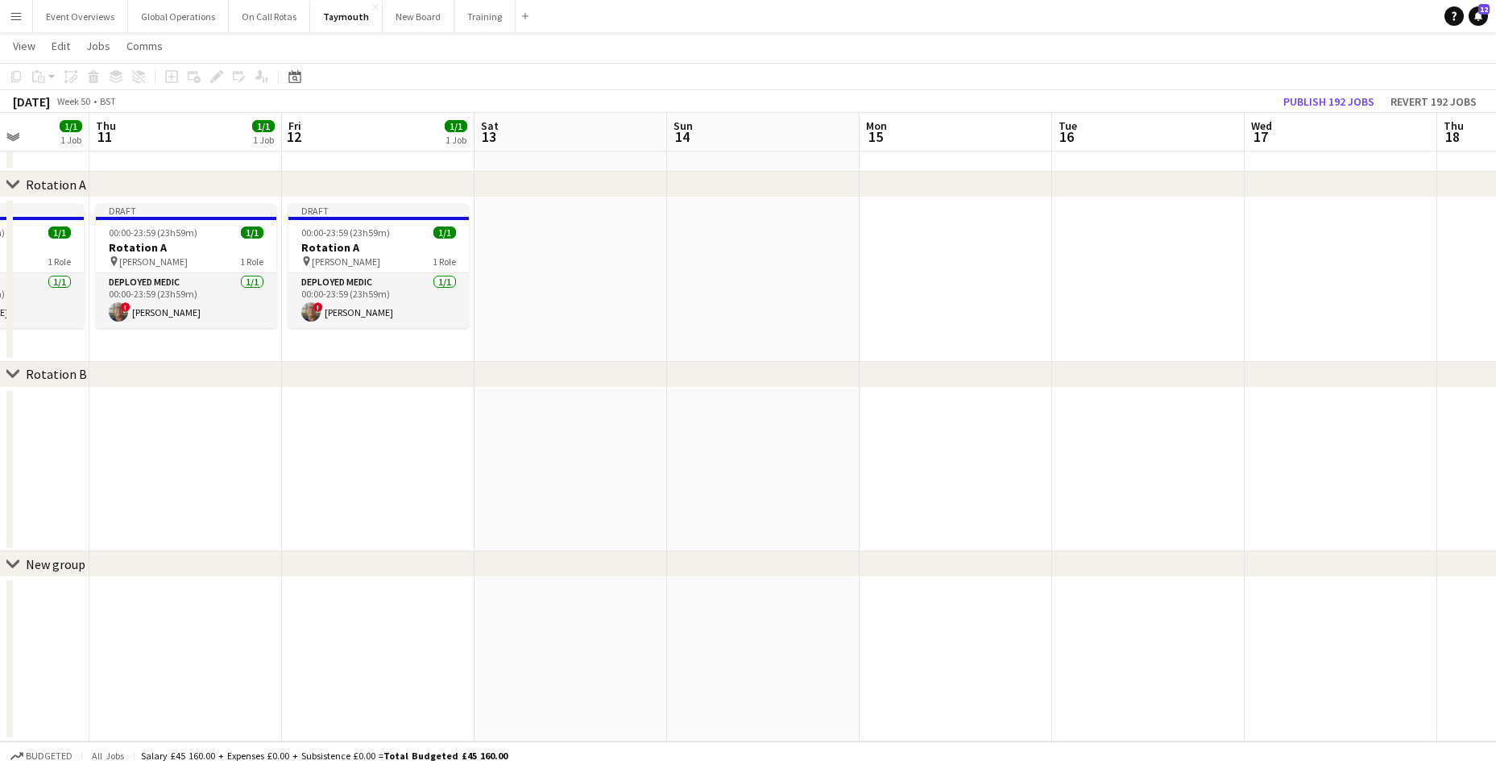
drag, startPoint x: 710, startPoint y: 397, endPoint x: 607, endPoint y: 396, distance: 103.1
click at [616, 411] on app-calendar-viewport "Sun 7 1/1 1 Job Mon 8 2/2 2 Jobs Tue 9 1/1 1 Job Wed 10 1/1 1 Job Thu 11 1/1 1 …" at bounding box center [748, 373] width 1496 height 735
click at [566, 284] on app-date-cell at bounding box center [570, 279] width 193 height 164
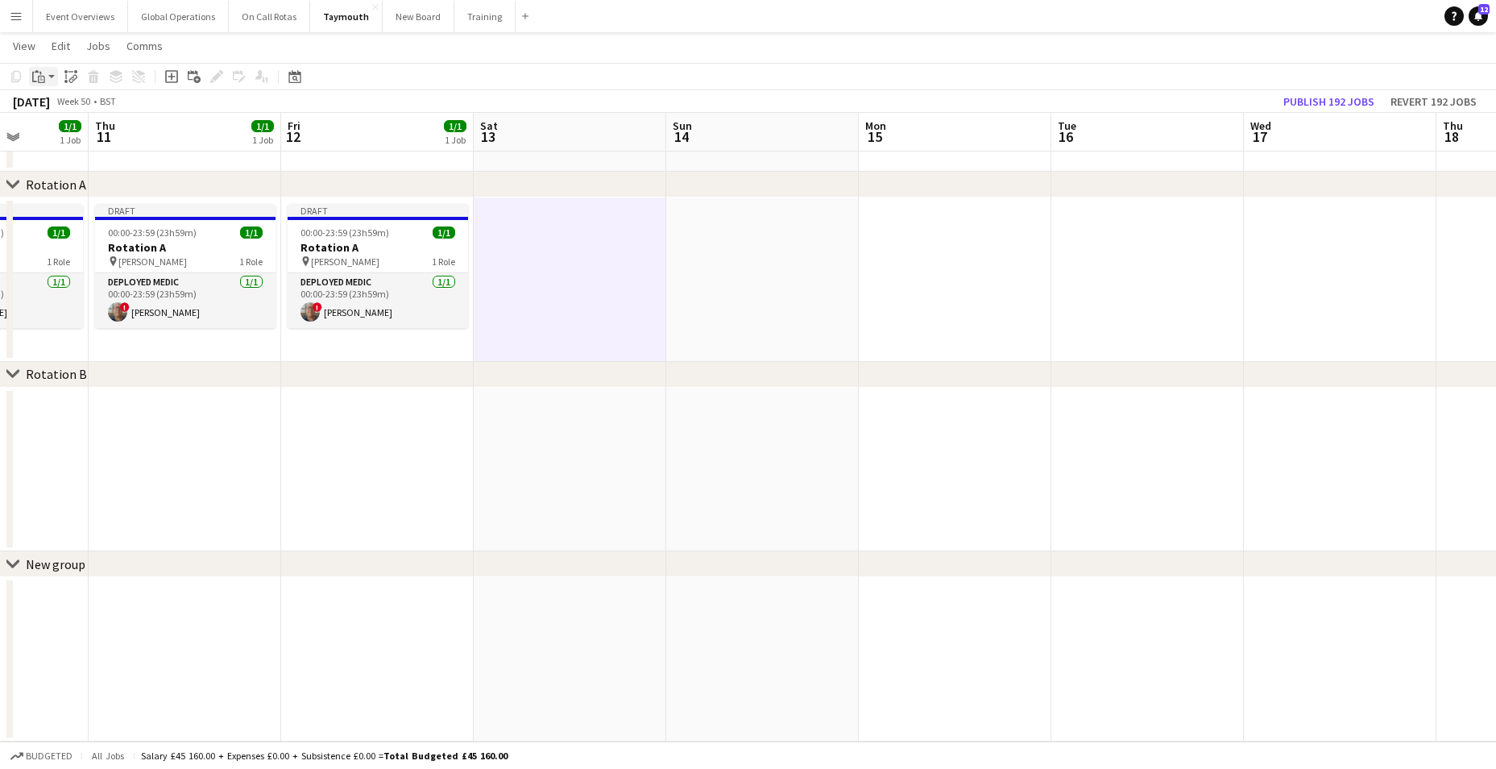
click at [48, 73] on app-action-btn "Paste" at bounding box center [43, 76] width 29 height 19
click at [68, 130] on link "Paste with crew Ctrl+Shift+V" at bounding box center [118, 134] width 151 height 15
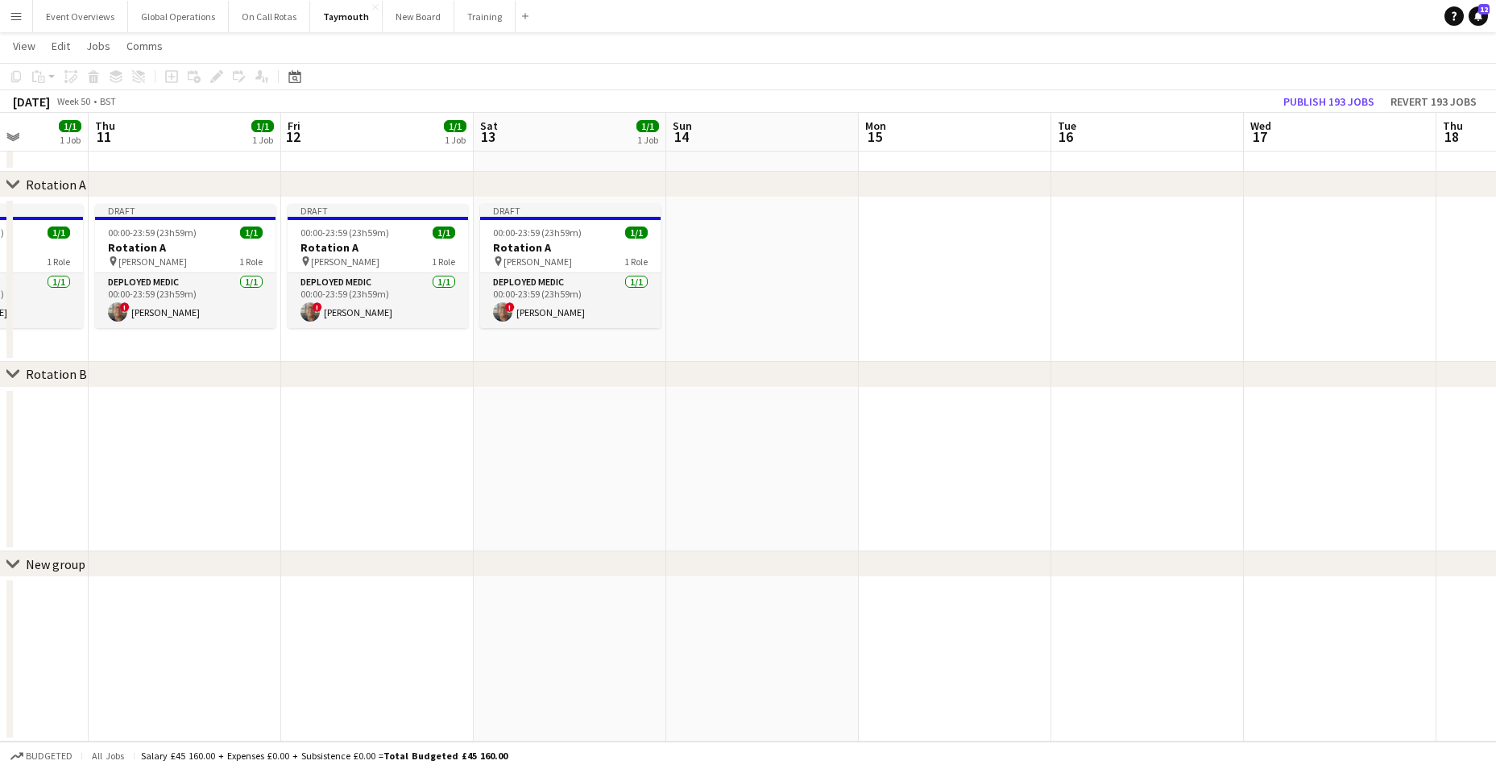
click at [745, 284] on app-date-cell at bounding box center [762, 279] width 193 height 164
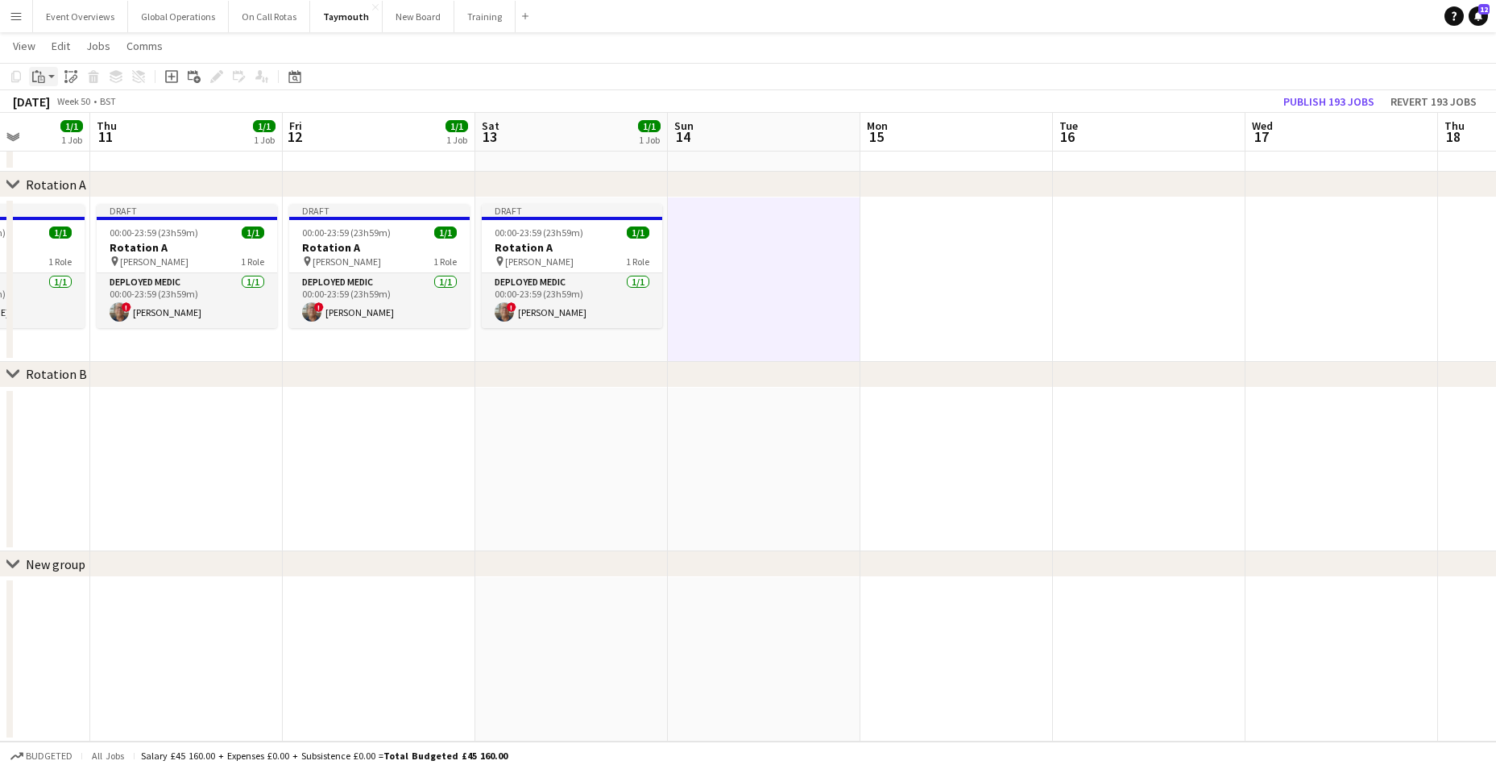
click at [40, 75] on icon "Paste" at bounding box center [38, 76] width 13 height 13
click at [63, 129] on link "Paste with crew Ctrl+Shift+V" at bounding box center [118, 134] width 151 height 15
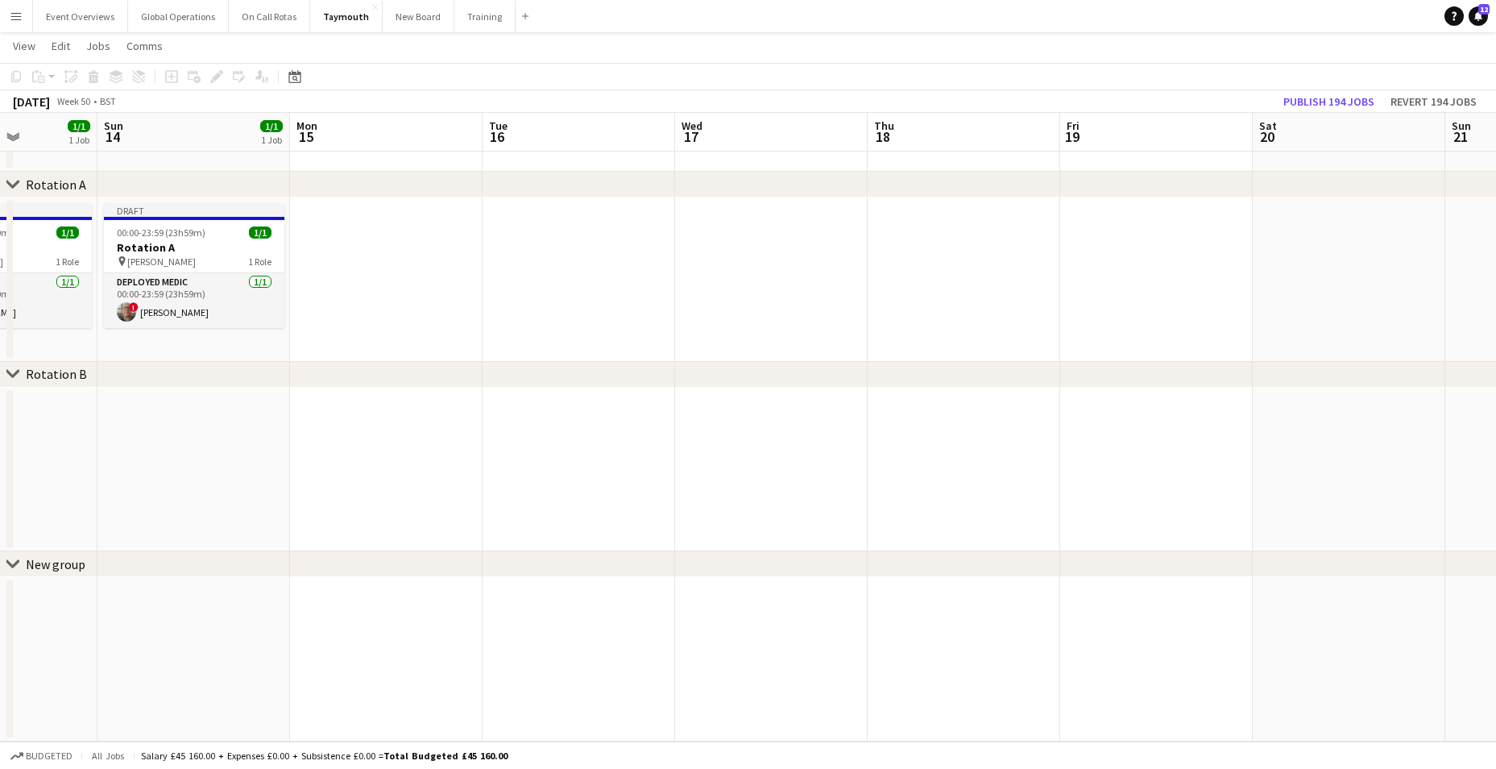
scroll to position [0, 432]
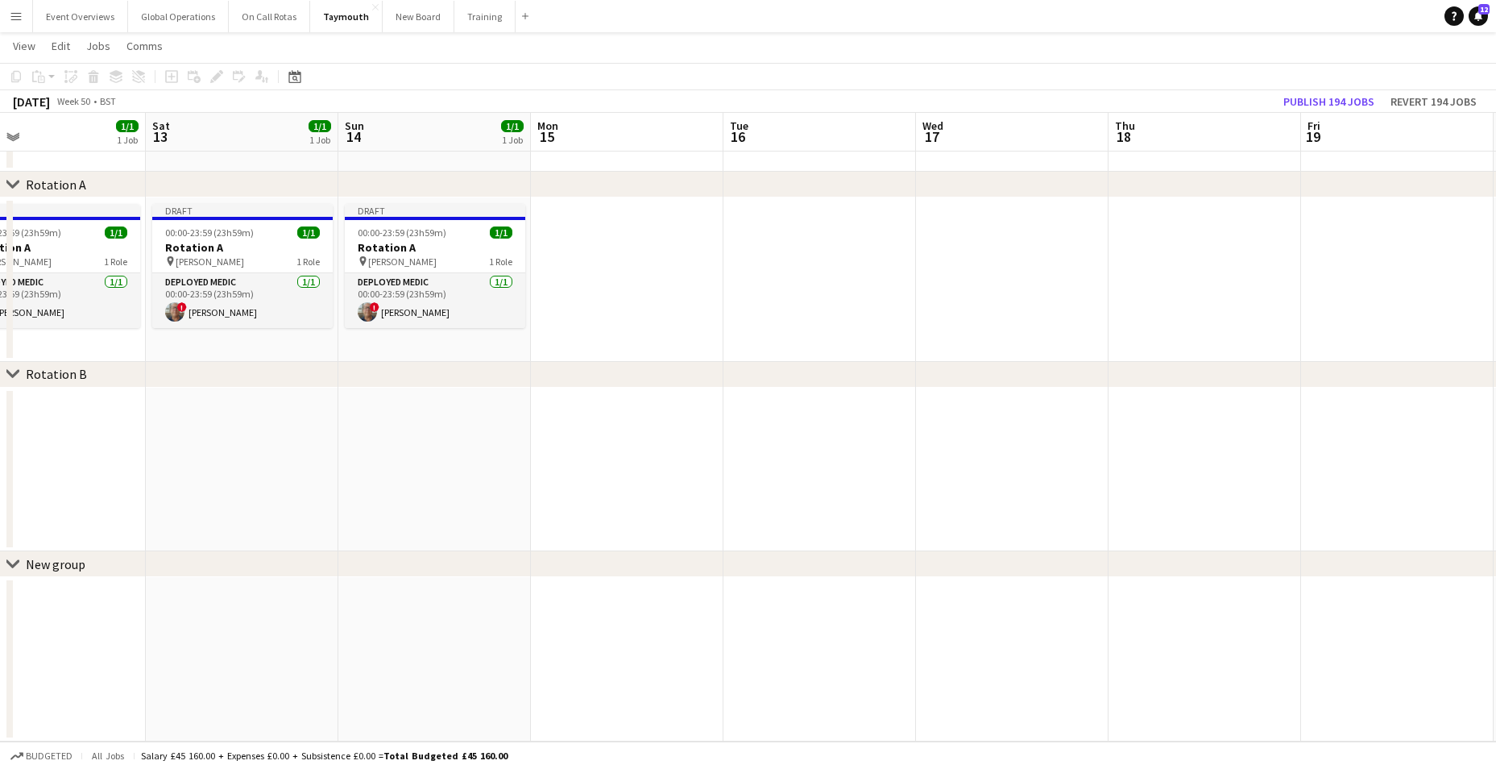
drag, startPoint x: 682, startPoint y: 421, endPoint x: 72, endPoint y: 376, distance: 612.2
click at [72, 376] on div "chevron-right Rotation A chevron-right Rotation B chevron-right New group Wed 1…" at bounding box center [748, 373] width 1496 height 735
click at [574, 284] on app-date-cell at bounding box center [627, 279] width 193 height 164
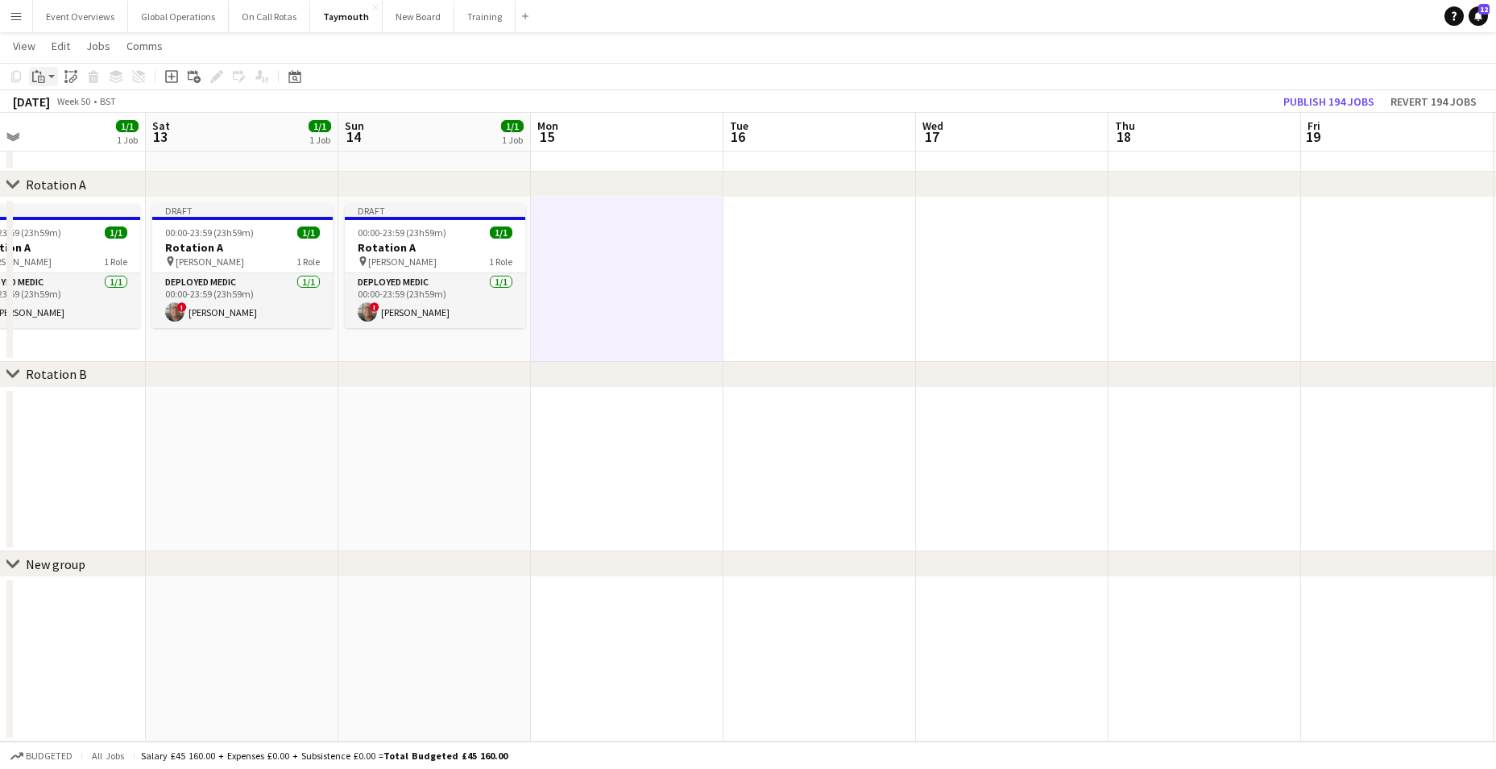
click at [37, 69] on div "Paste" at bounding box center [38, 76] width 19 height 19
drag, startPoint x: 76, startPoint y: 132, endPoint x: 105, endPoint y: 147, distance: 32.8
click at [77, 132] on link "Paste with crew Ctrl+Shift+V" at bounding box center [118, 134] width 151 height 15
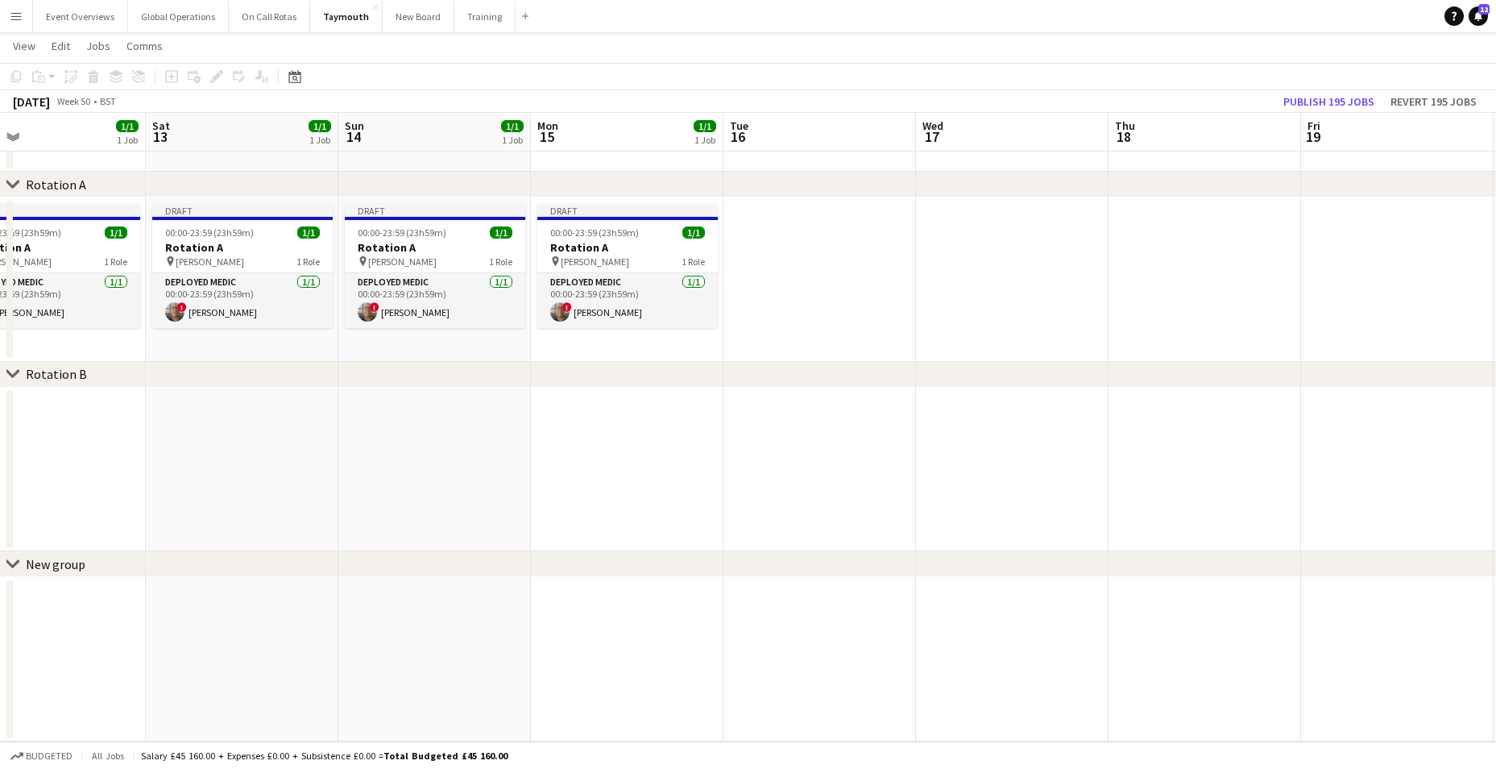
click at [808, 315] on app-date-cell at bounding box center [819, 279] width 193 height 164
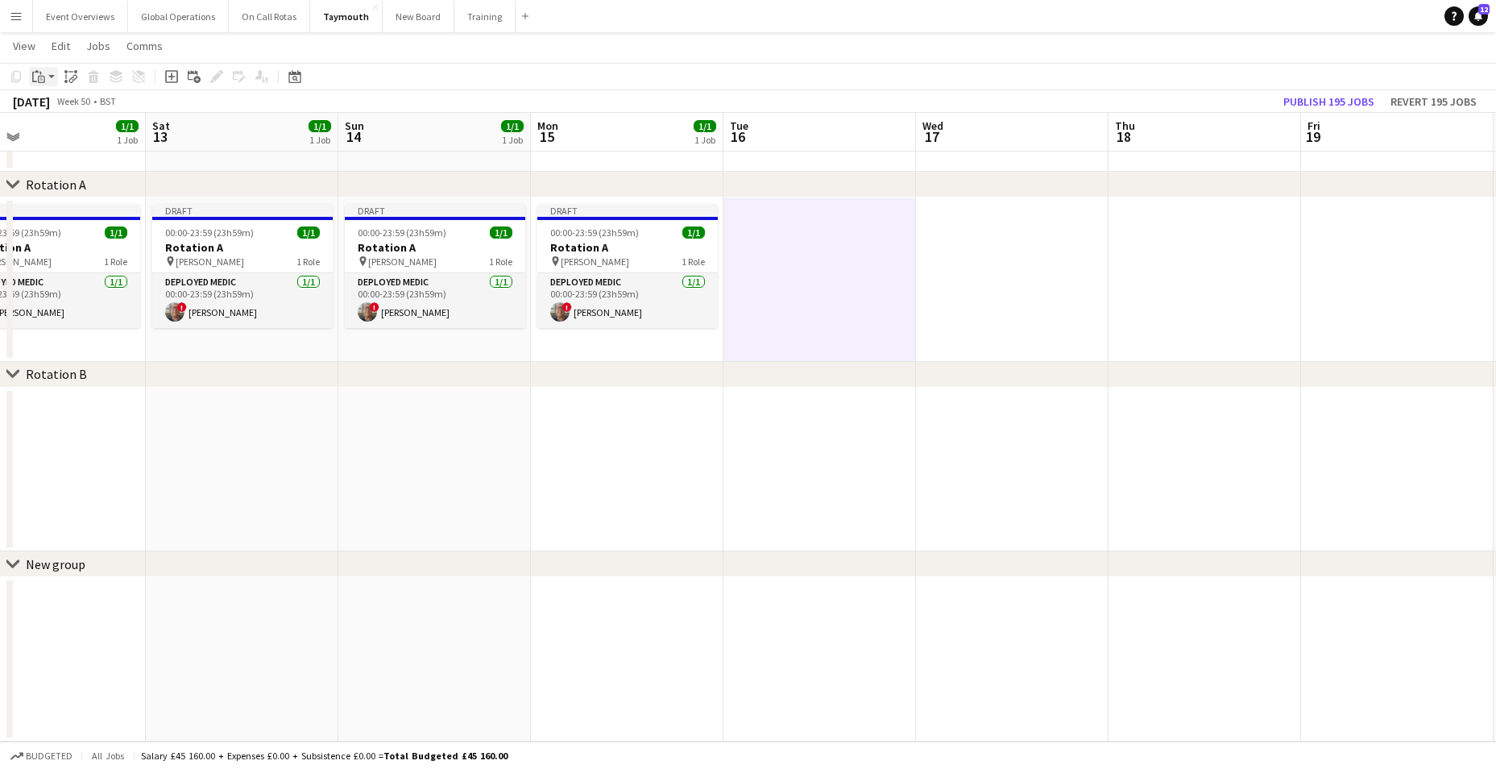
click at [42, 74] on icon "Paste" at bounding box center [38, 76] width 13 height 13
click at [73, 139] on link "Paste with crew Ctrl+Shift+V" at bounding box center [118, 134] width 151 height 15
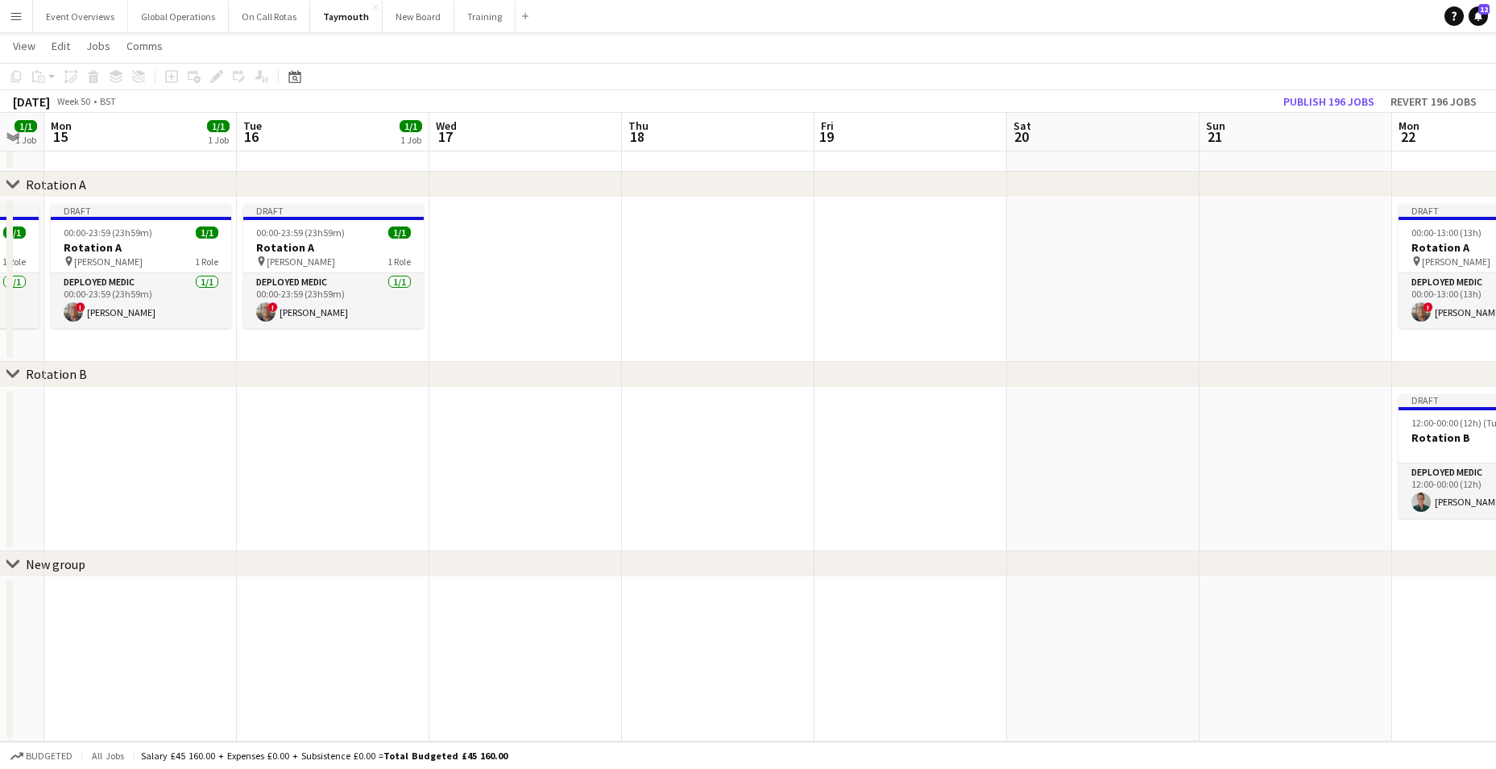
drag, startPoint x: 744, startPoint y: 458, endPoint x: 292, endPoint y: 445, distance: 451.3
click at [292, 445] on app-calendar-viewport "Fri 12 1/1 1 Job Sat 13 1/1 1 Job Sun 14 1/1 1 Job Mon 15 1/1 1 Job Tue 16 1/1 …" at bounding box center [748, 373] width 1496 height 735
click at [516, 352] on app-date-cell at bounding box center [521, 279] width 193 height 164
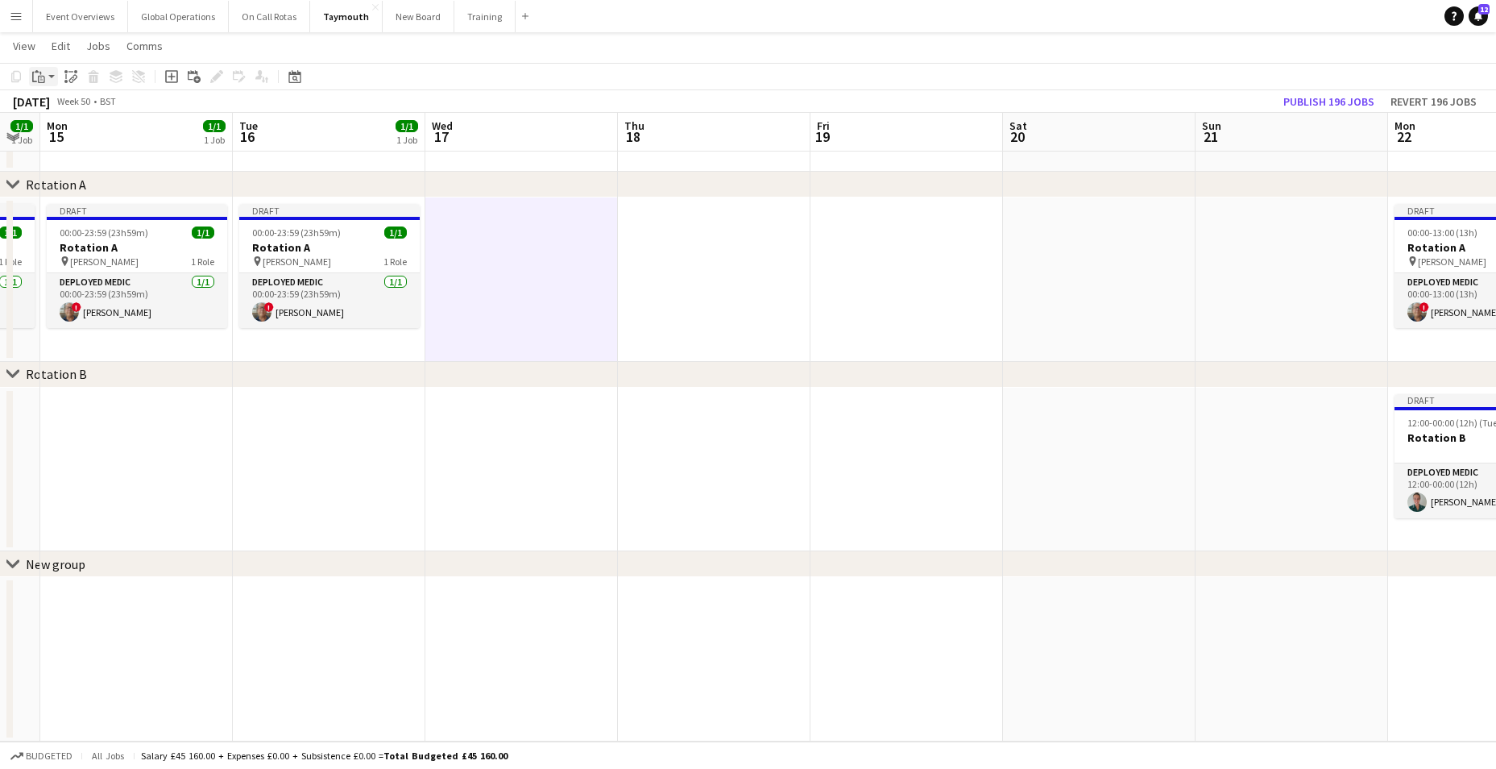
click at [37, 74] on icon "Paste" at bounding box center [38, 76] width 13 height 13
click at [73, 126] on div "Paste Ctrl+V Paste with crew Ctrl+Shift+V" at bounding box center [118, 121] width 177 height 68
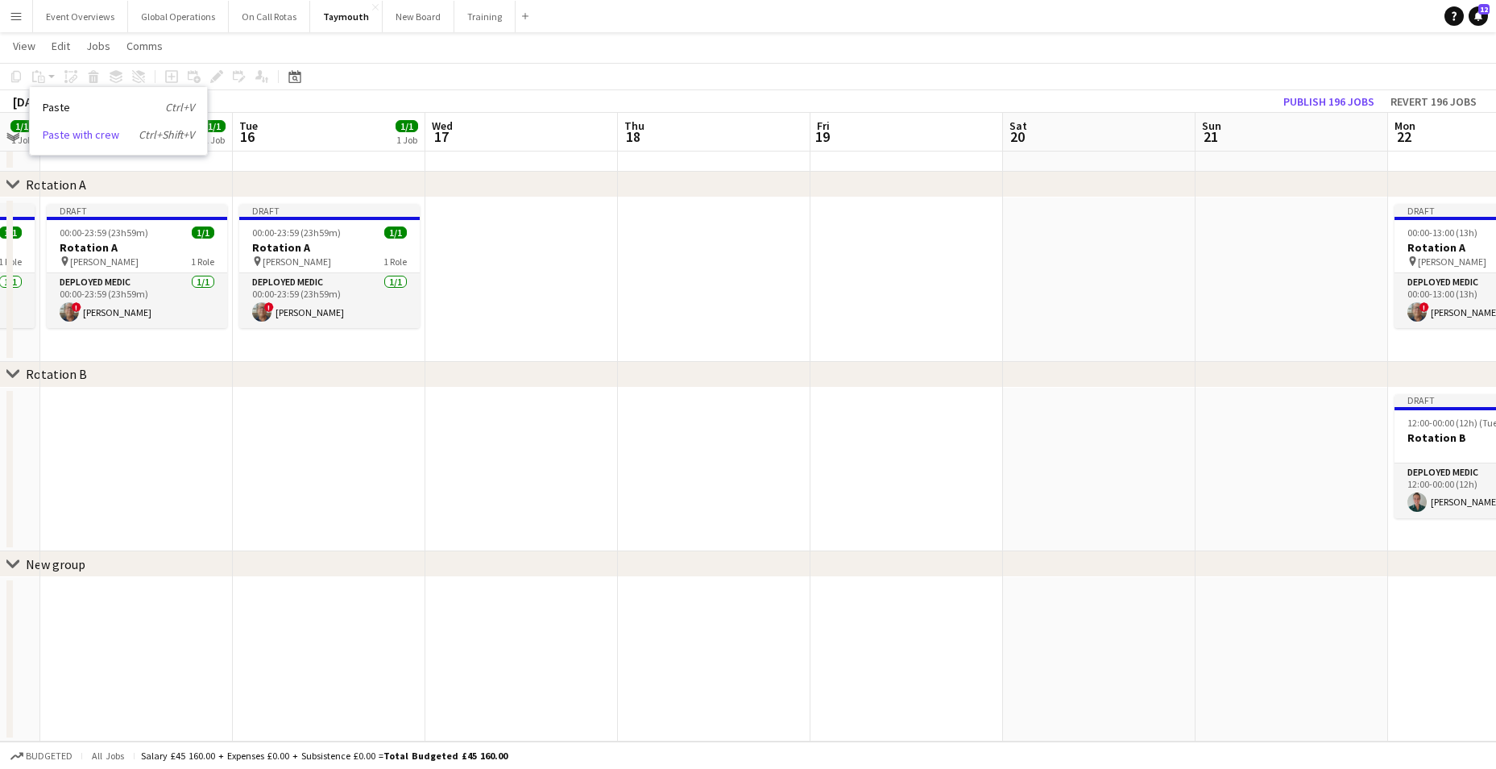
click at [87, 133] on link "Paste with crew Ctrl+Shift+V" at bounding box center [118, 134] width 151 height 15
click at [566, 283] on app-date-cell at bounding box center [521, 279] width 193 height 164
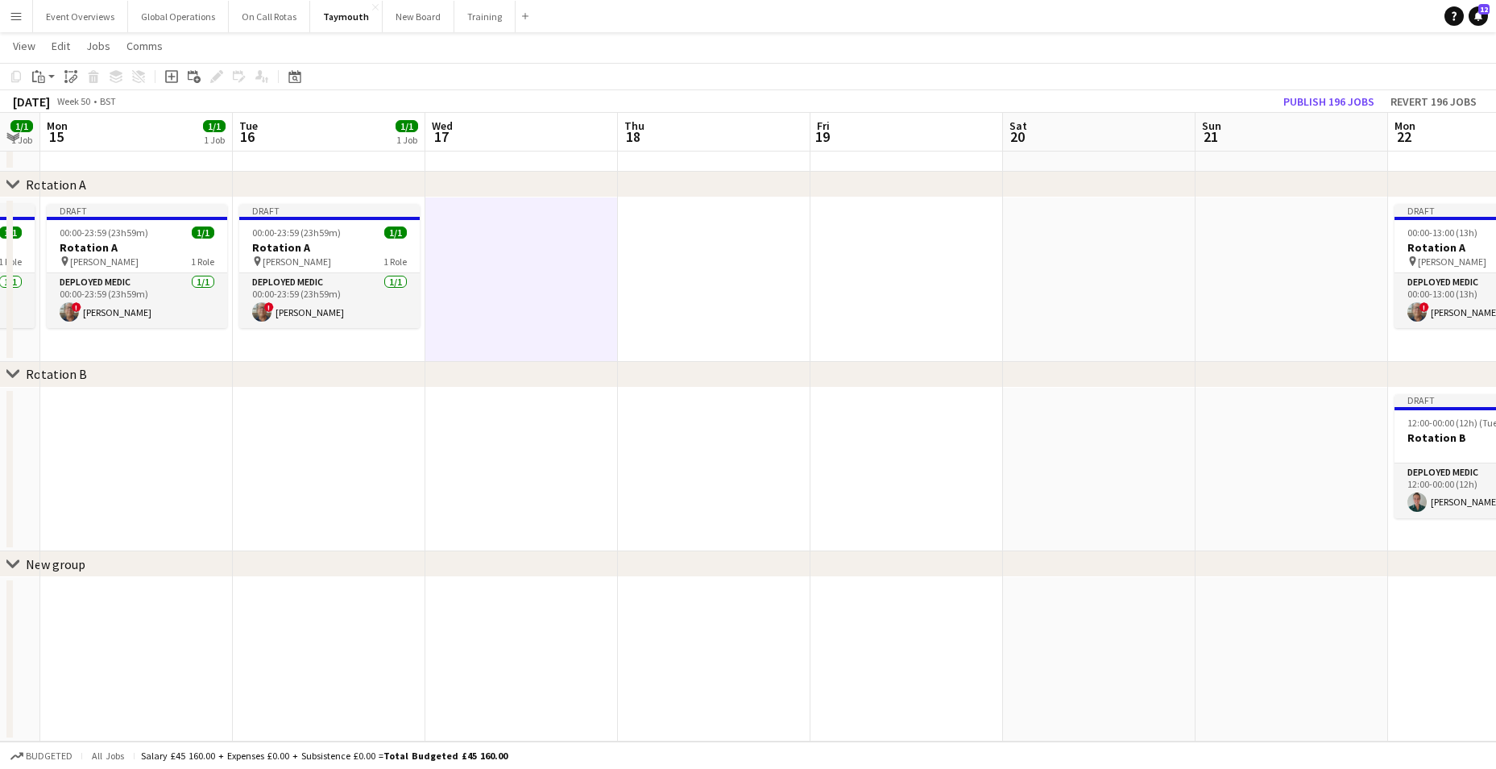
scroll to position [0, 537]
click at [41, 70] on icon "Paste" at bounding box center [38, 76] width 13 height 13
click at [72, 137] on link "Paste with crew Ctrl+Shift+V" at bounding box center [118, 134] width 151 height 15
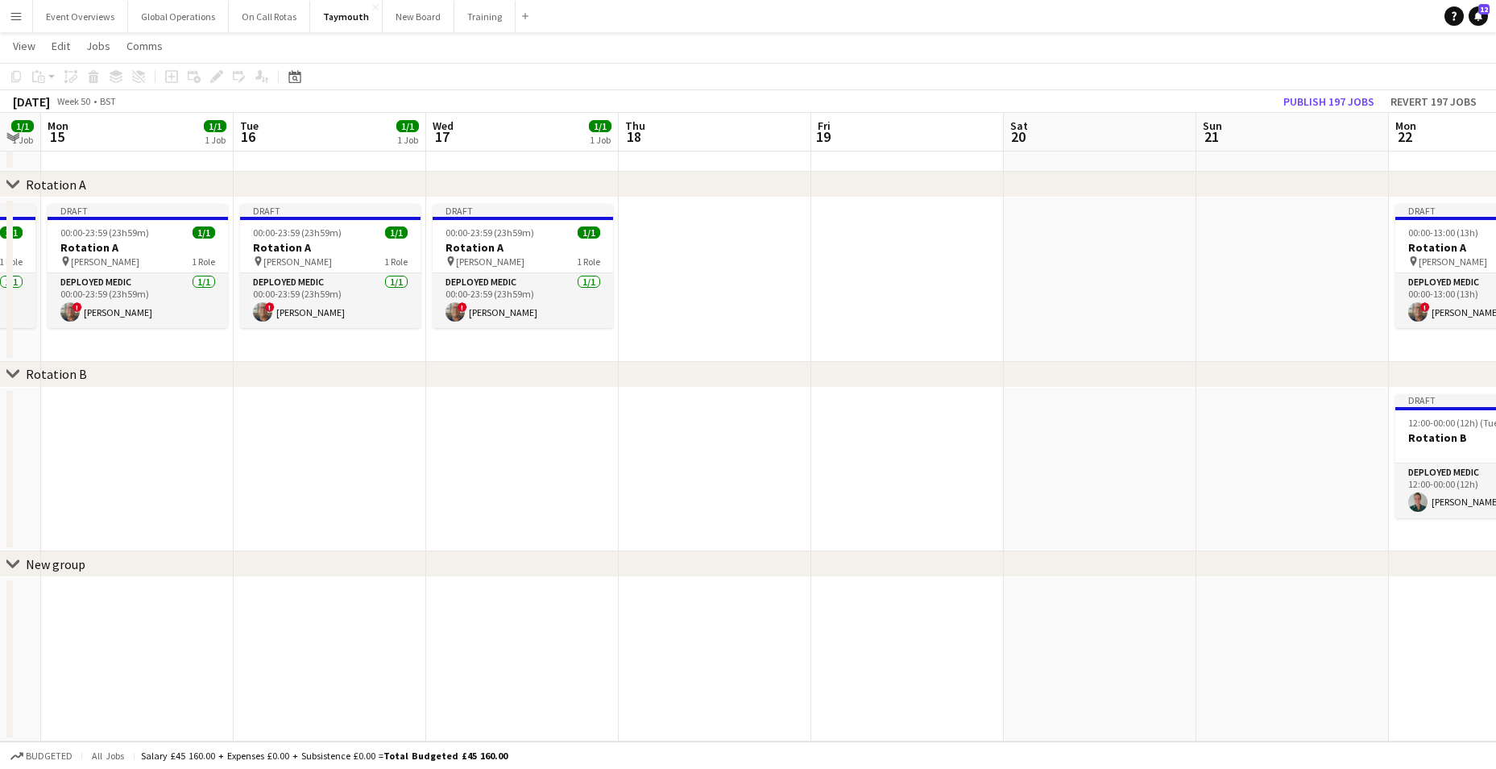
click at [665, 274] on app-date-cell at bounding box center [715, 279] width 193 height 164
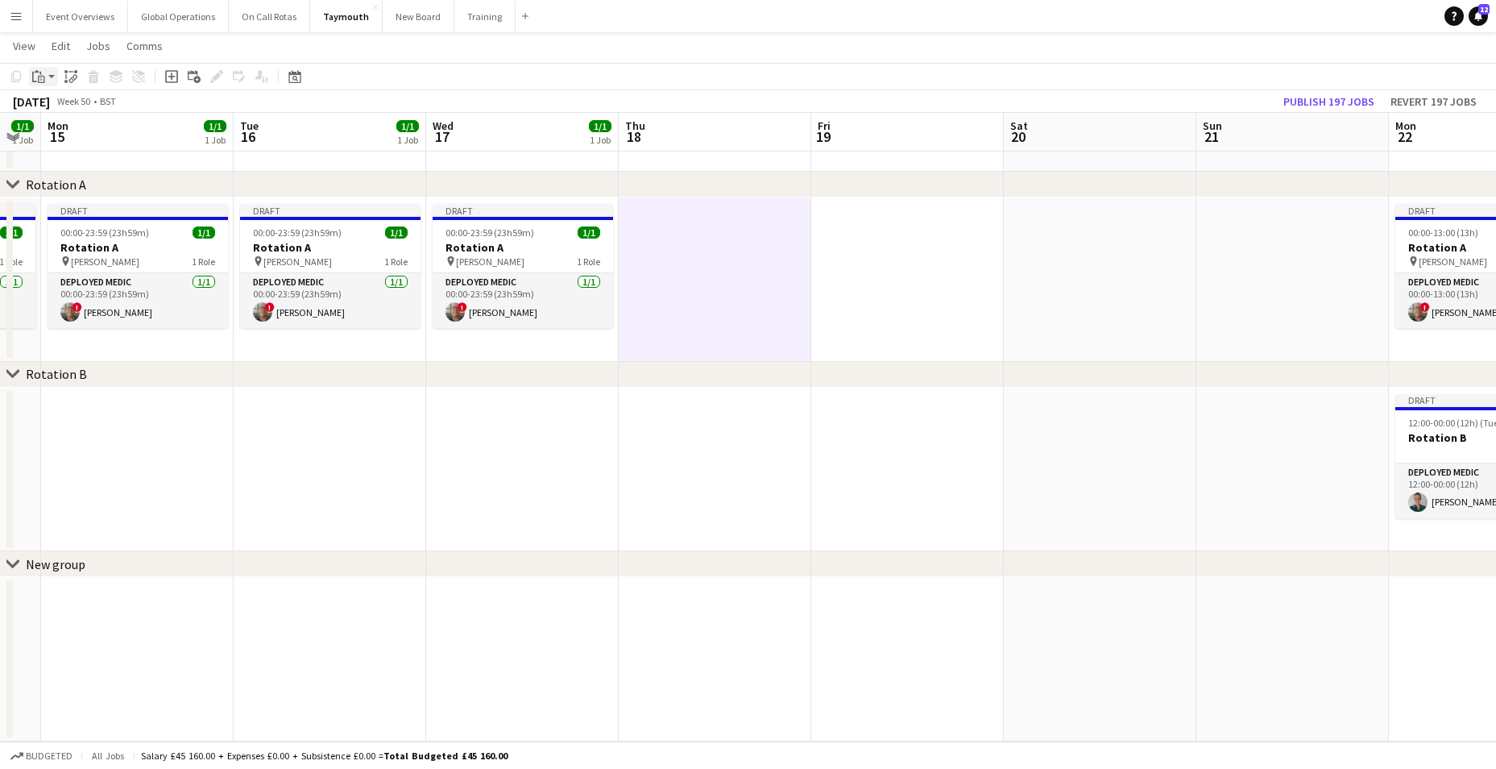
click at [39, 73] on icon "Paste" at bounding box center [38, 76] width 13 height 13
click at [66, 135] on link "Paste with crew Ctrl+Shift+V" at bounding box center [118, 134] width 151 height 15
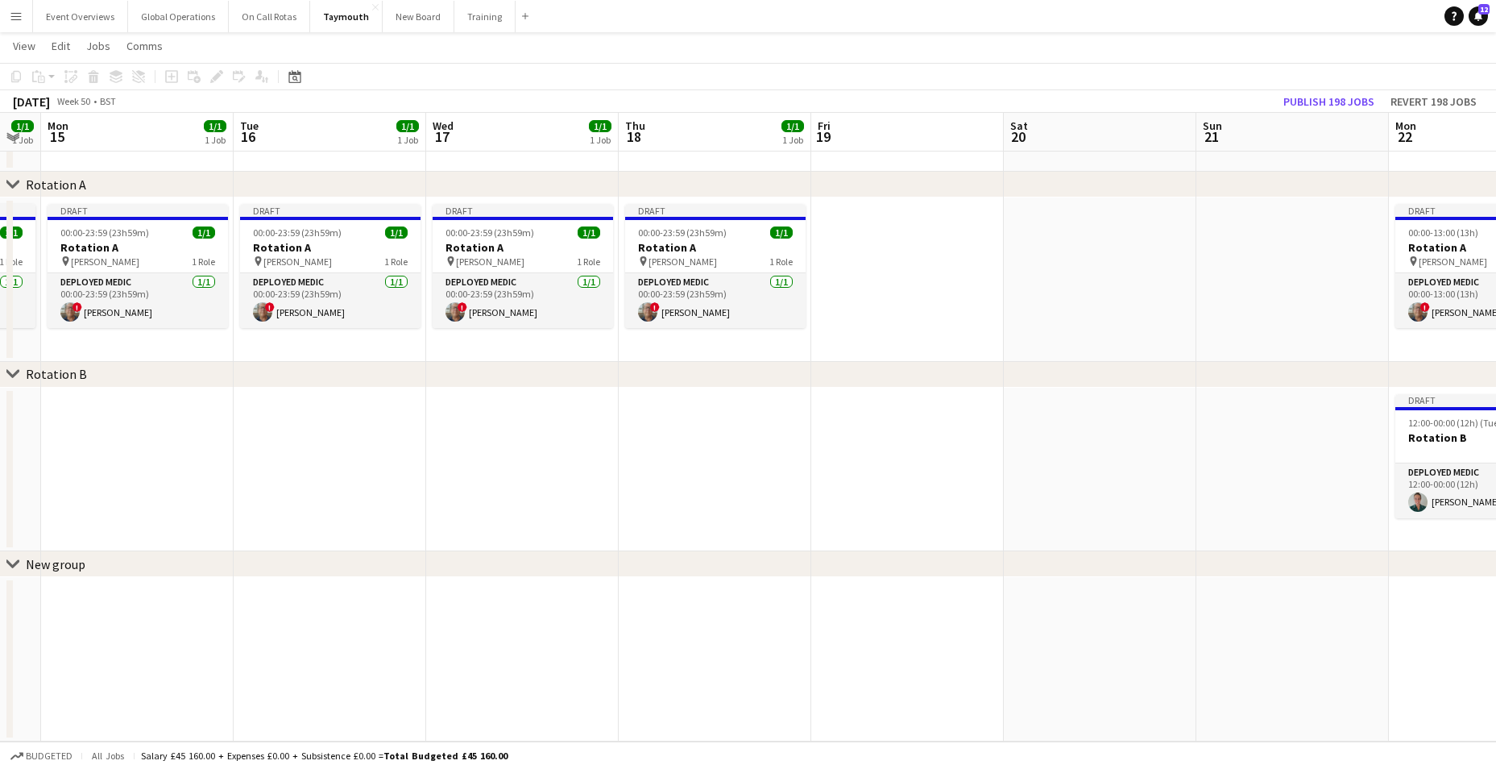
click at [876, 282] on app-date-cell at bounding box center [907, 279] width 193 height 164
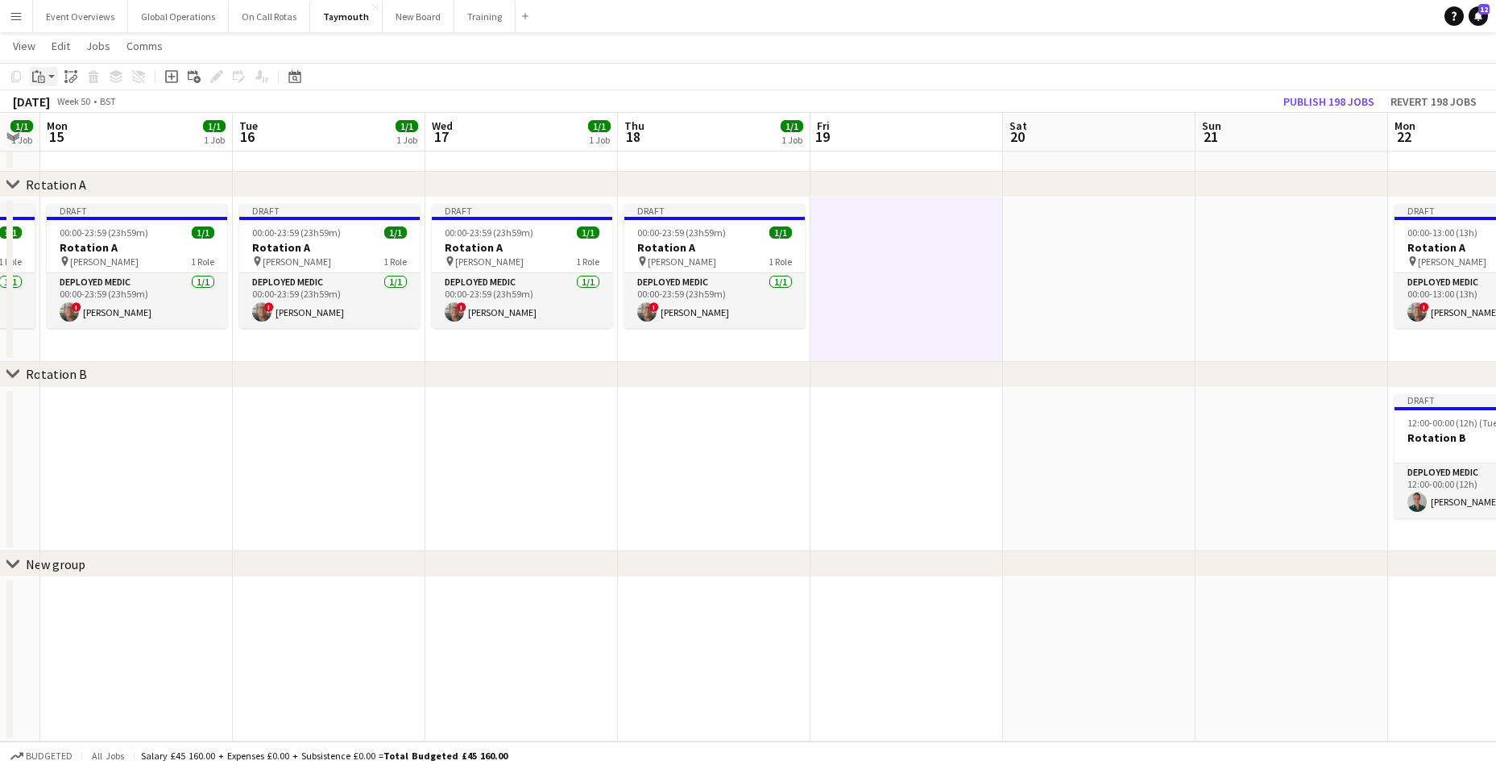
click at [44, 70] on icon "Paste" at bounding box center [38, 76] width 13 height 13
click at [71, 133] on link "Paste with crew Ctrl+Shift+V" at bounding box center [118, 134] width 151 height 15
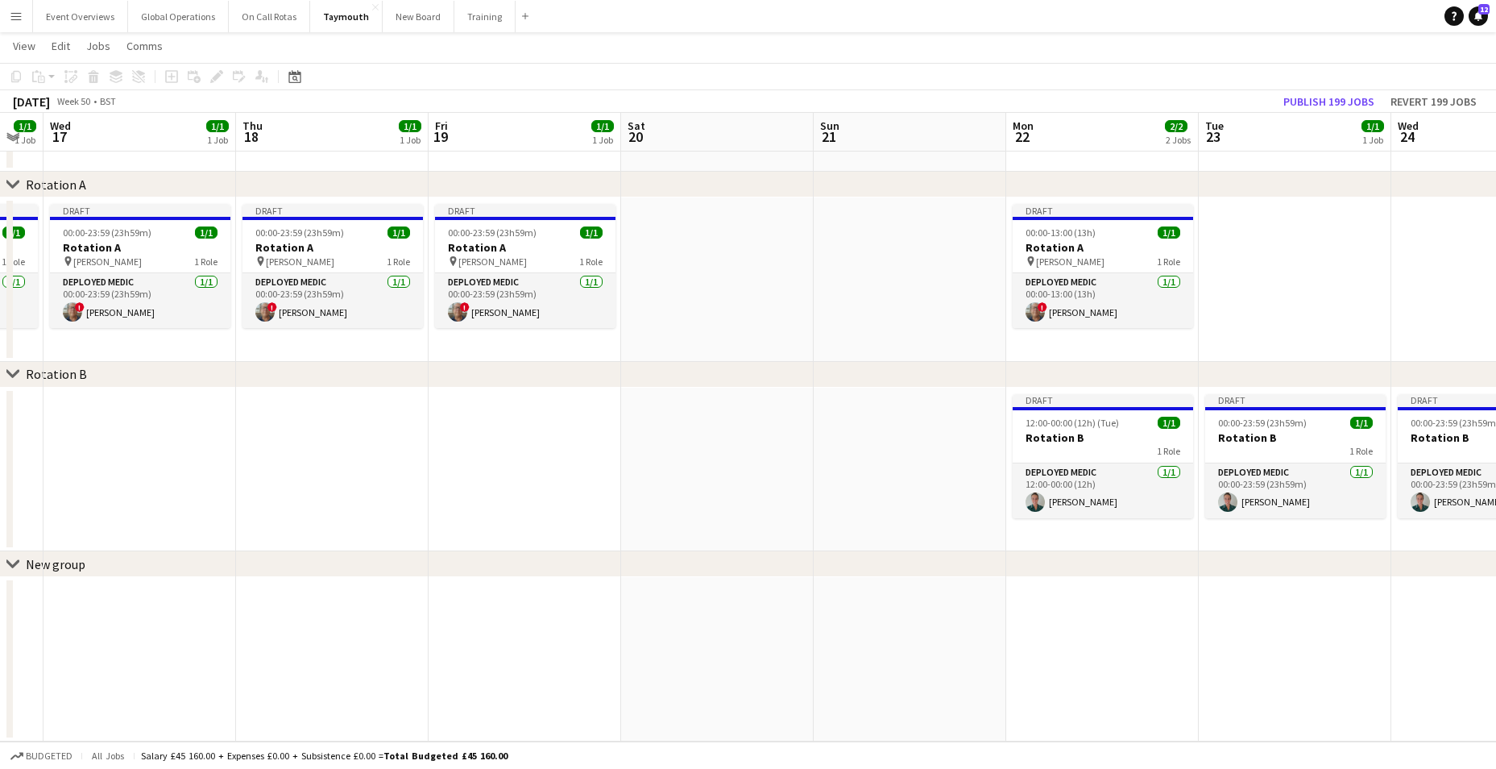
scroll to position [0, 564]
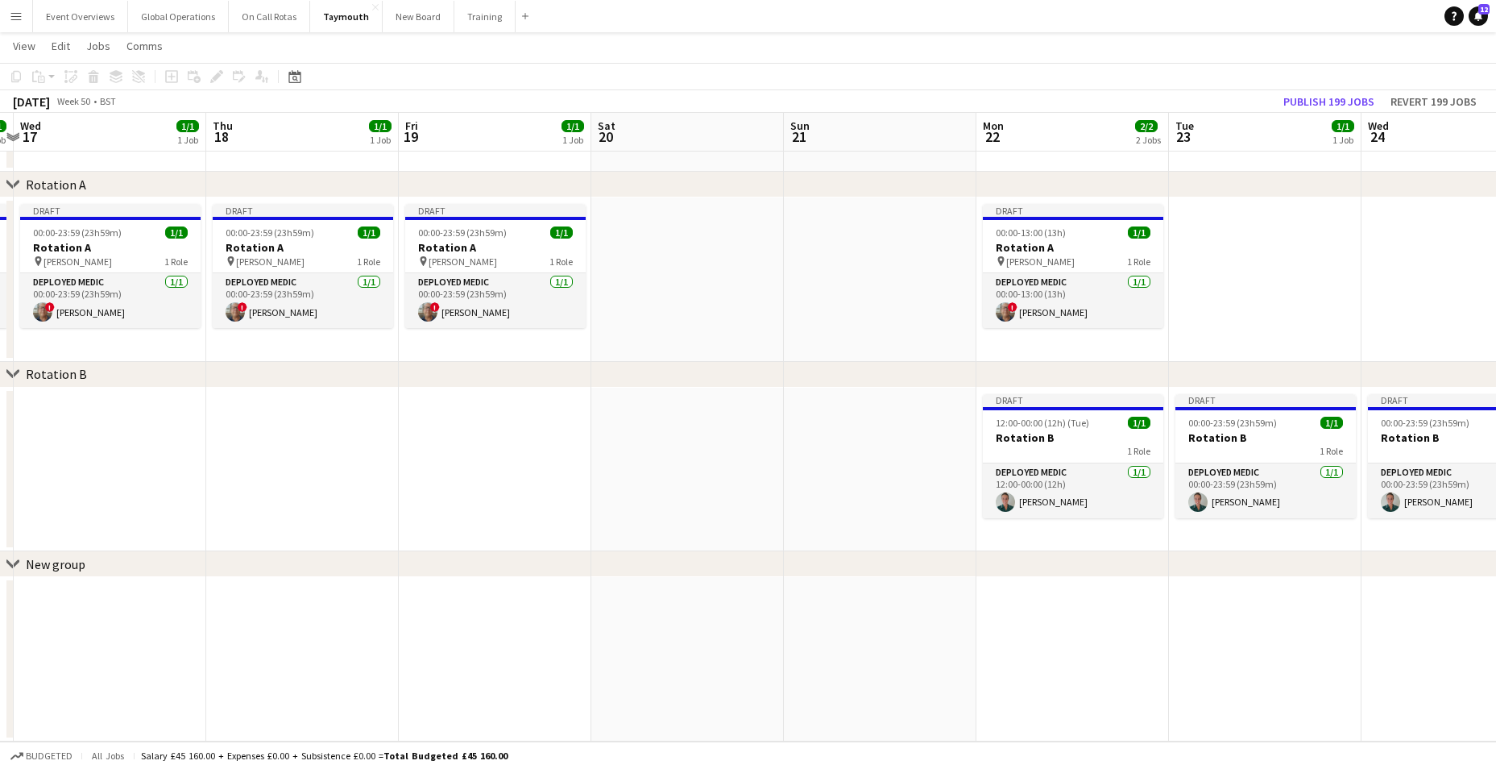
drag, startPoint x: 874, startPoint y: 416, endPoint x: 271, endPoint y: 416, distance: 603.4
click at [271, 416] on app-calendar-viewport "Sun 14 1/1 1 Job Mon 15 1/1 1 Job Tue 16 1/1 1 Job Wed 17 1/1 1 Job Thu 18 1/1 …" at bounding box center [748, 373] width 1496 height 735
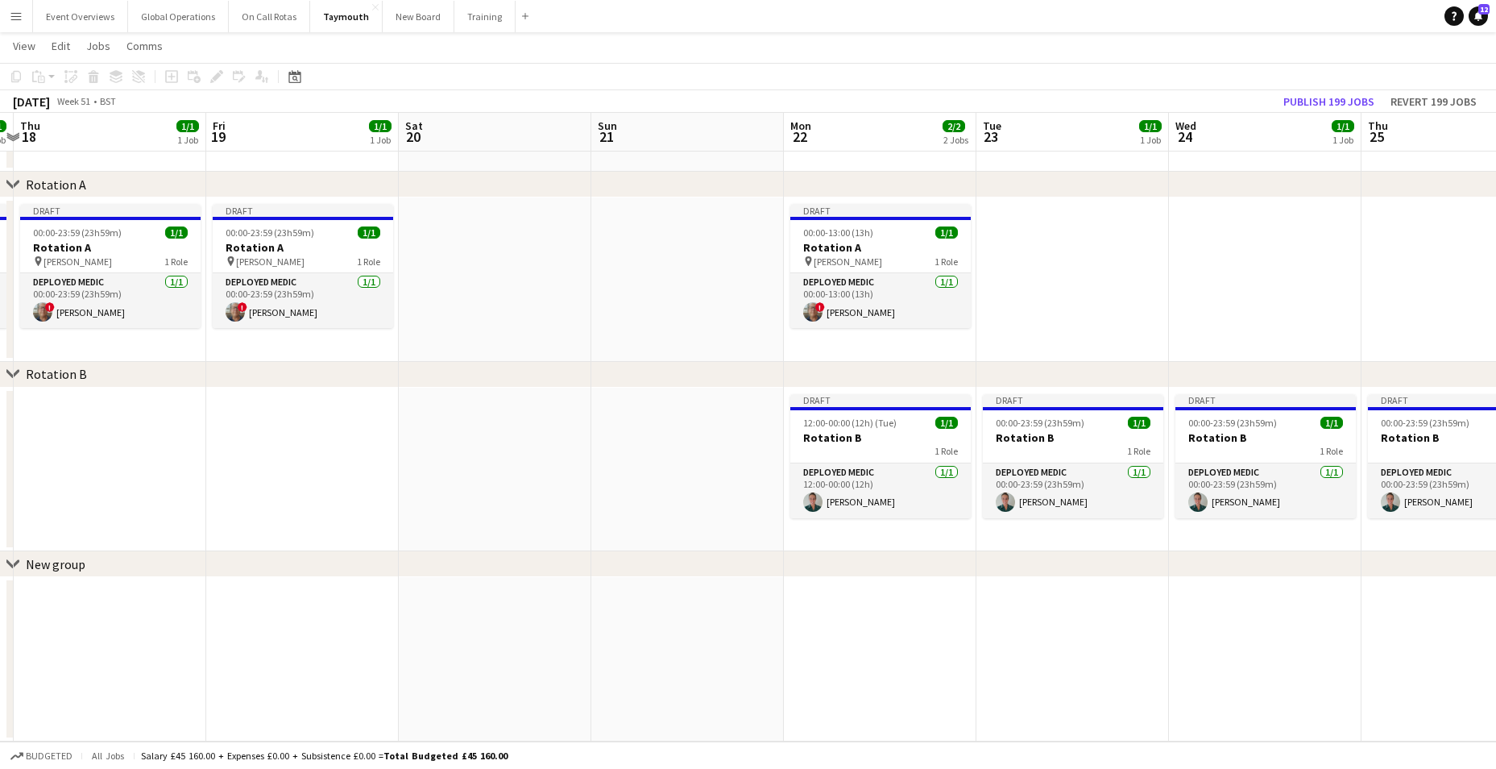
click at [459, 291] on app-date-cell at bounding box center [495, 279] width 193 height 164
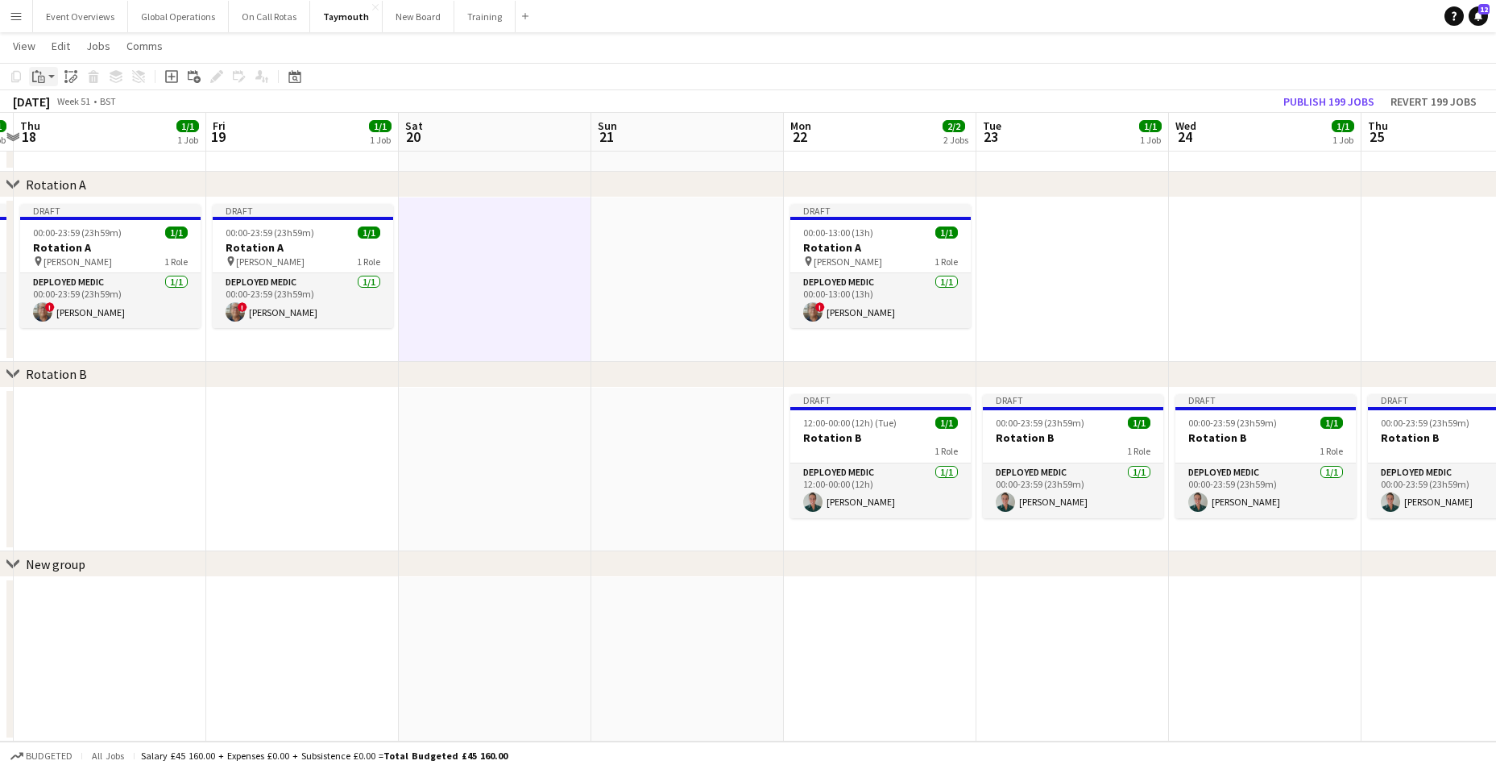
click at [39, 75] on icon "Paste" at bounding box center [38, 76] width 13 height 13
click at [72, 135] on link "Paste with crew Ctrl+Shift+V" at bounding box center [118, 134] width 151 height 15
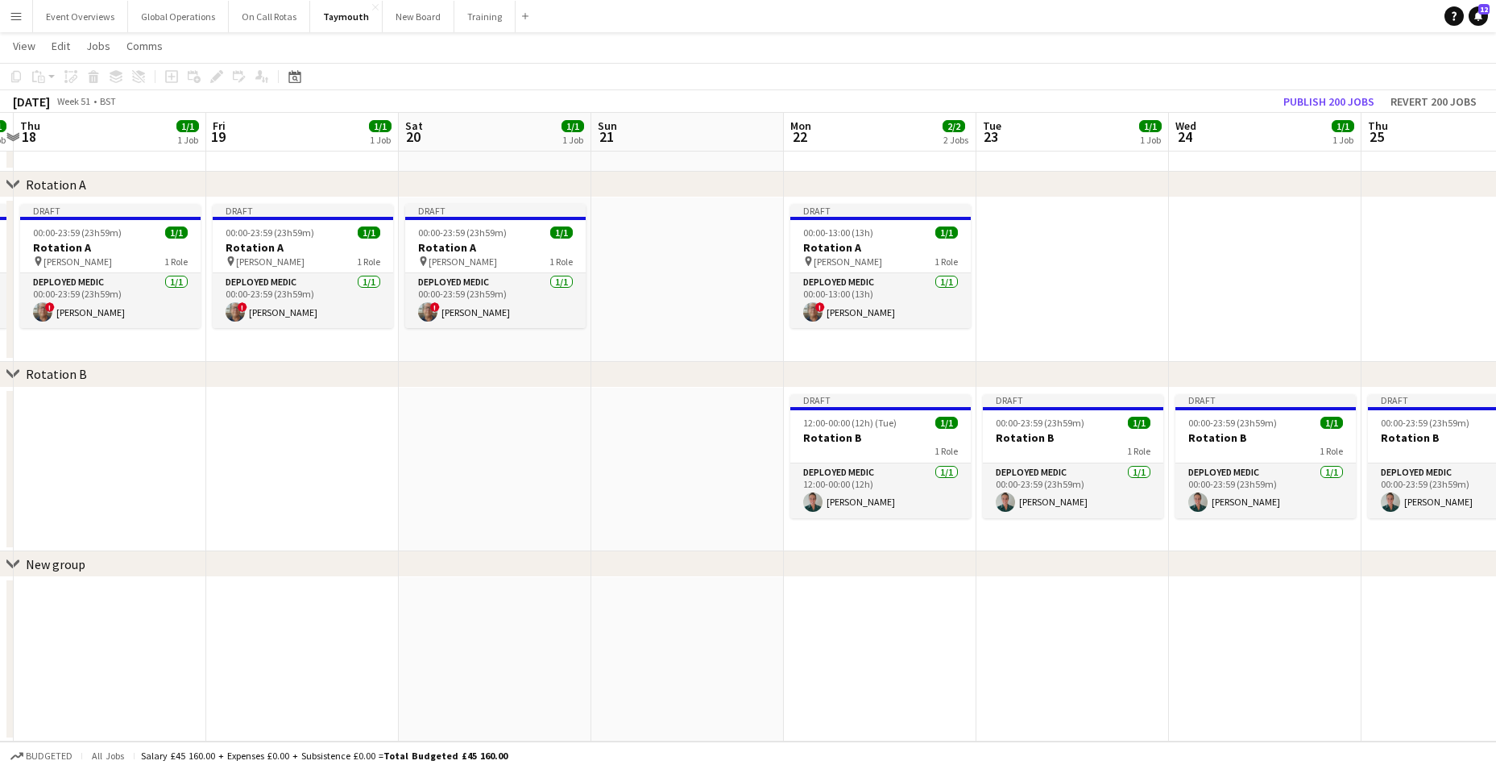
click at [625, 251] on app-date-cell at bounding box center [687, 279] width 193 height 164
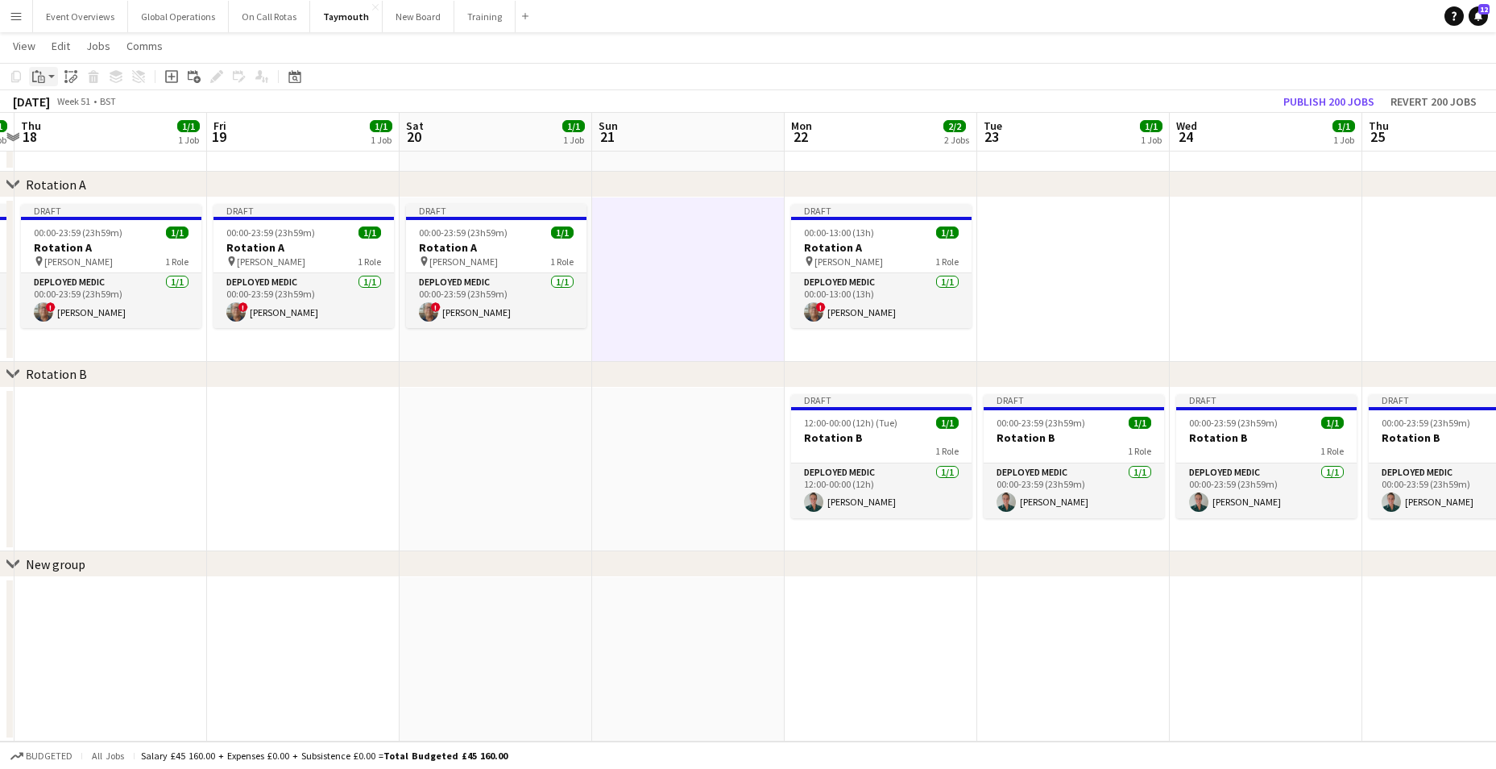
click at [35, 79] on icon "Paste" at bounding box center [38, 76] width 13 height 13
click at [56, 137] on link "Paste with crew Ctrl+Shift+V" at bounding box center [118, 134] width 151 height 15
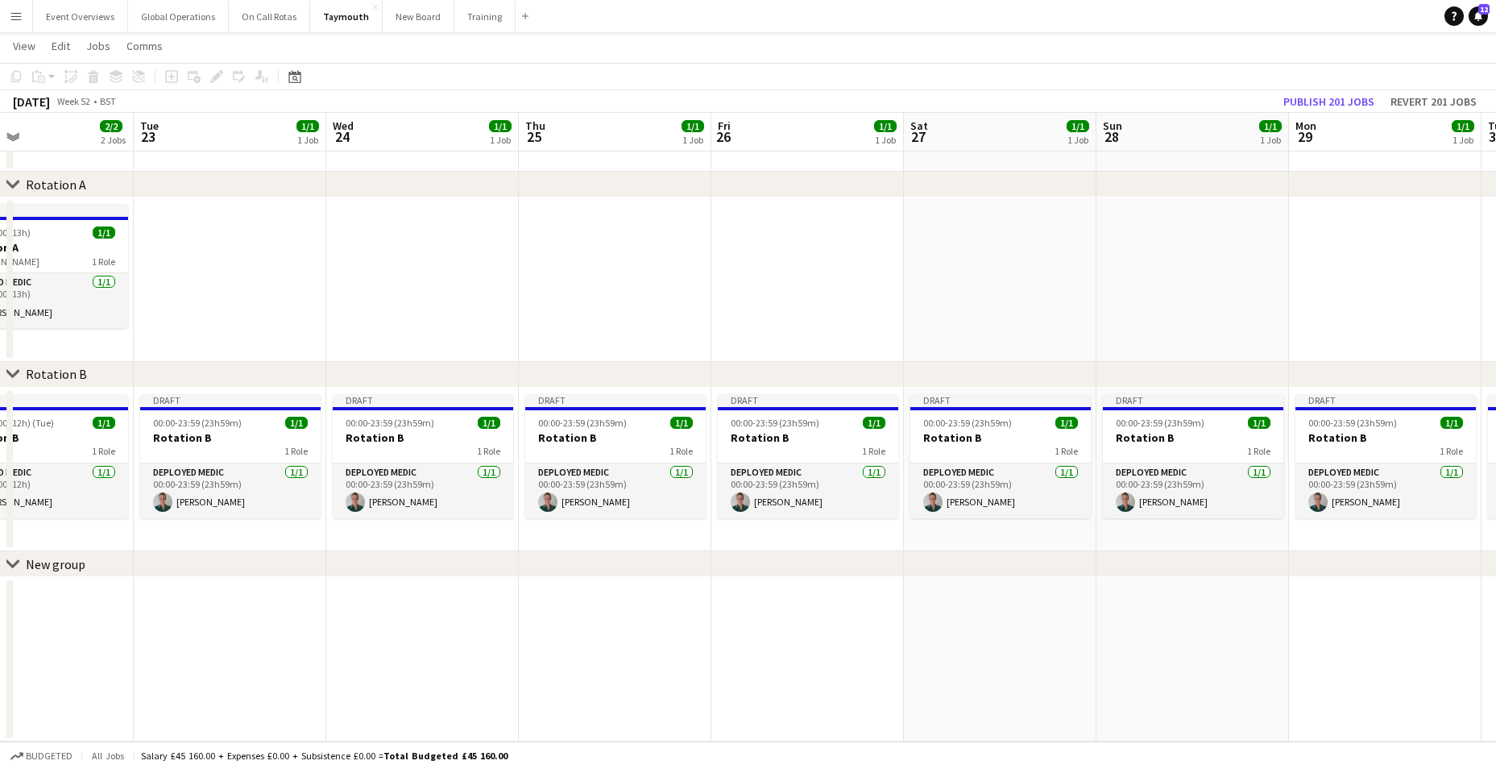
drag, startPoint x: 1145, startPoint y: 665, endPoint x: 898, endPoint y: 630, distance: 248.9
click at [300, 675] on app-calendar-viewport "Fri 19 1/1 1 Job Sat 20 1/1 1 Job Sun 21 1/1 1 Job Mon 22 2/2 2 Jobs Tue 23 1/1…" at bounding box center [748, 373] width 1496 height 735
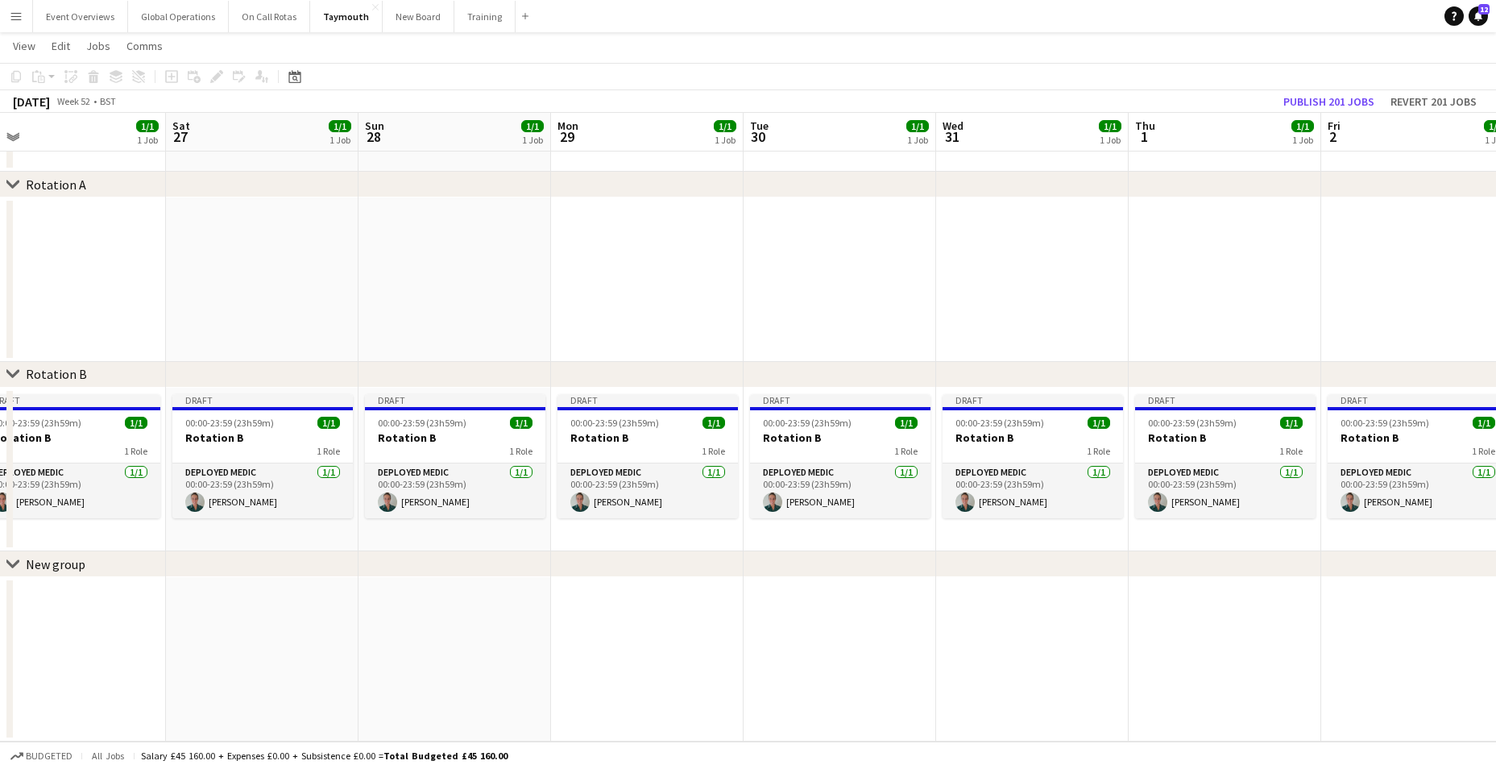
drag, startPoint x: 1109, startPoint y: 649, endPoint x: 236, endPoint y: 651, distance: 873.2
click at [233, 650] on app-calendar-viewport "Tue 23 1/1 1 Job Wed 24 1/1 1 Job Thu 25 1/1 1 Job Fri 26 1/1 1 Job Sat 27 1/1 …" at bounding box center [748, 373] width 1496 height 735
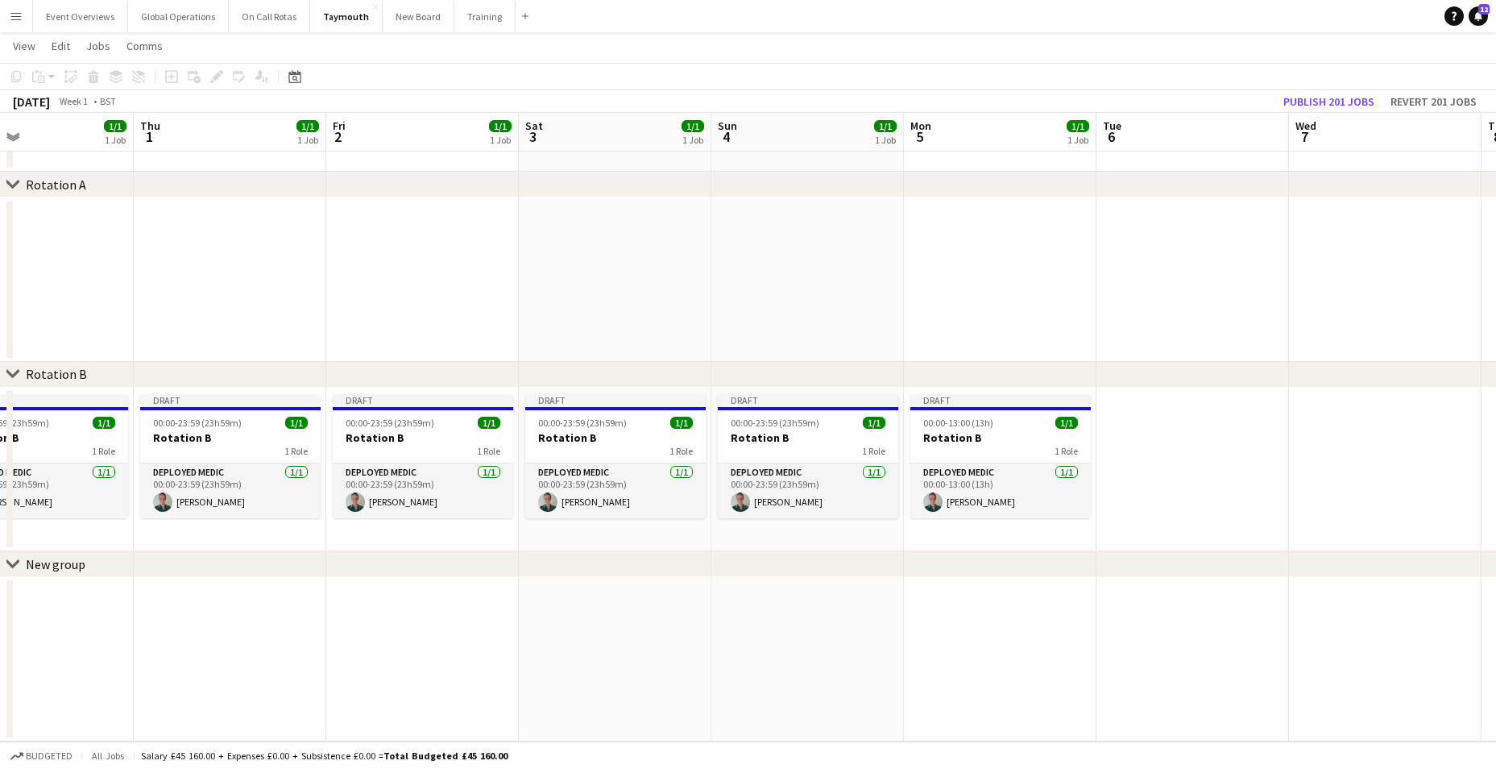
drag, startPoint x: 1206, startPoint y: 679, endPoint x: 802, endPoint y: 354, distance: 518.5
click at [492, 673] on app-calendar-viewport "Mon 29 1/1 1 Job Tue 30 1/1 1 Job Wed 31 1/1 1 Job Thu 1 1/1 1 Job Fri 2 1/1 1 …" at bounding box center [748, 373] width 1496 height 735
click at [1300, 96] on button "Publish 201 jobs" at bounding box center [1329, 101] width 104 height 21
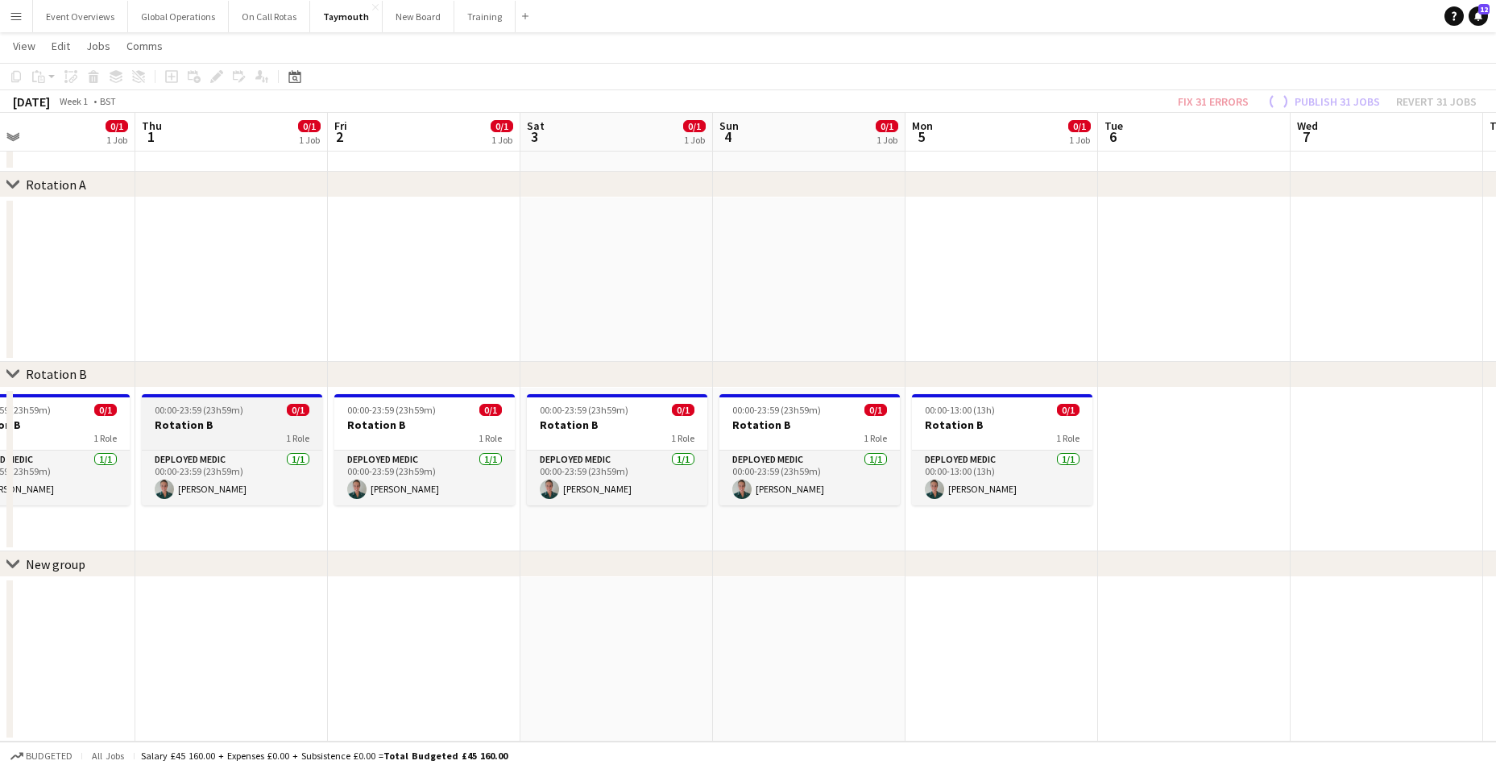
click at [185, 421] on h3 "Rotation B" at bounding box center [232, 424] width 180 height 15
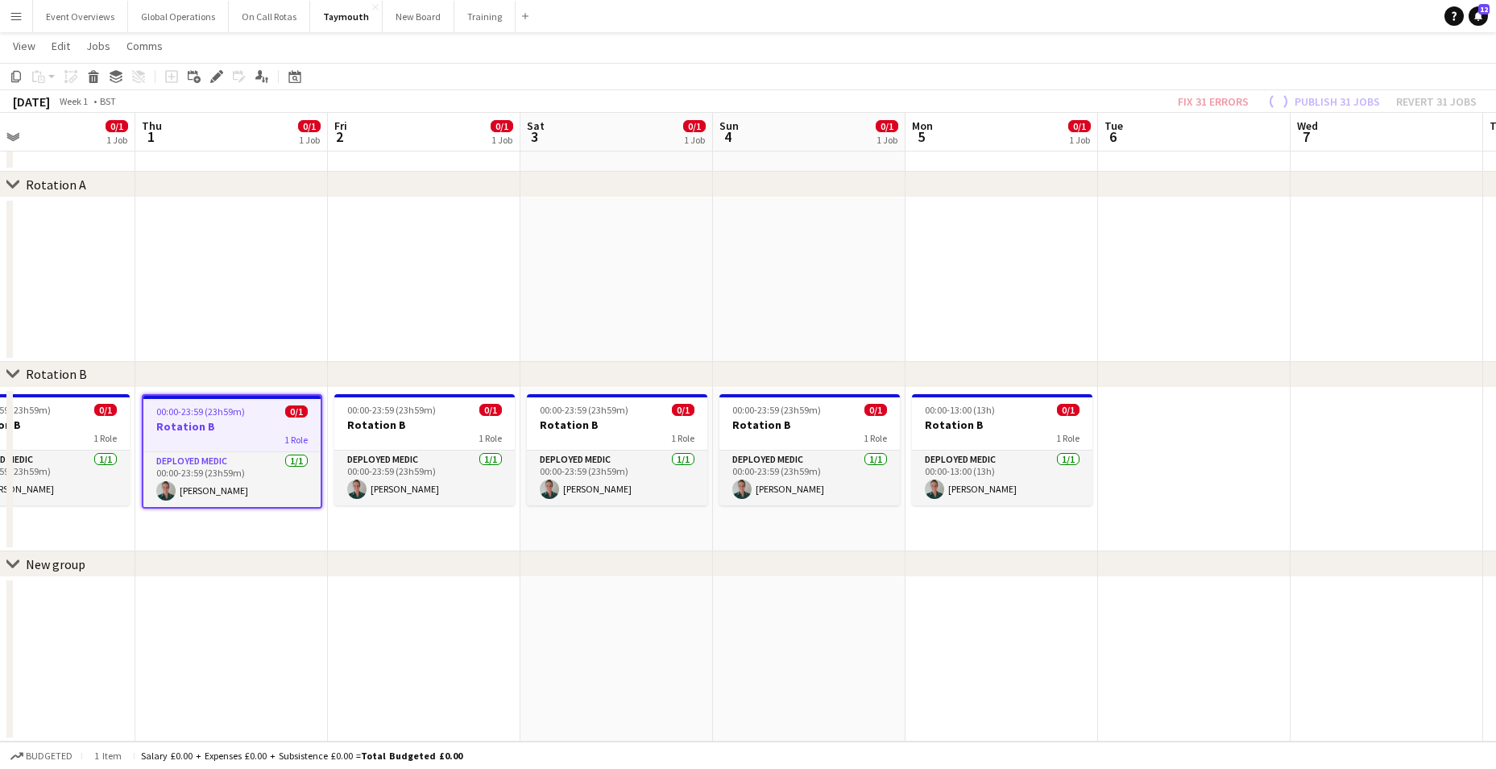
click at [177, 428] on h3 "Rotation B" at bounding box center [231, 426] width 177 height 15
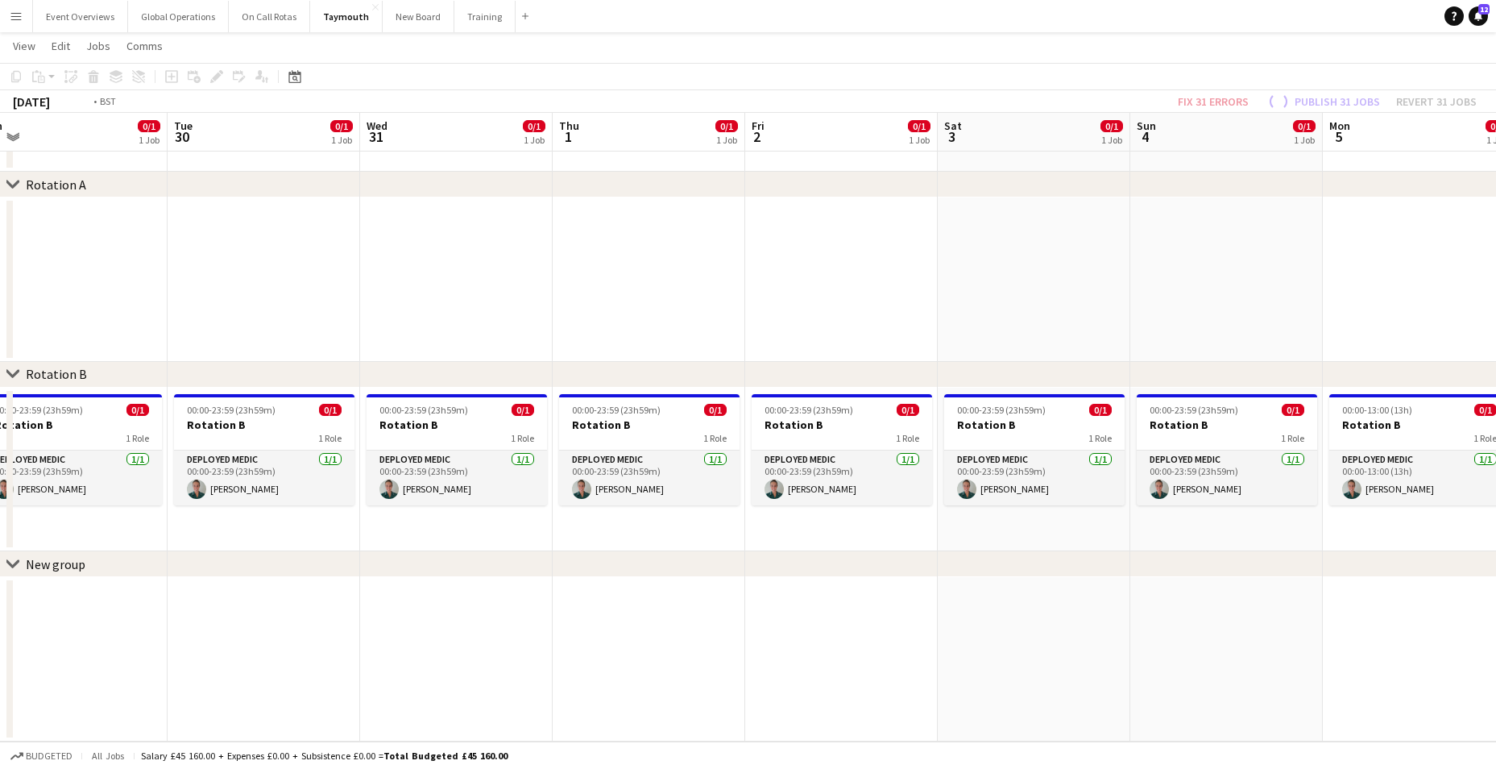
drag, startPoint x: 397, startPoint y: 686, endPoint x: 1383, endPoint y: 683, distance: 986.0
click at [1383, 683] on app-calendar-viewport "Sat 27 0/1 1 Job Sun 28 0/1 1 Job Mon 29 0/1 1 Job Tue 30 0/1 1 Job Wed 31 0/1 …" at bounding box center [748, 373] width 1496 height 735
click at [412, 422] on h3 "Rotation B" at bounding box center [456, 424] width 180 height 15
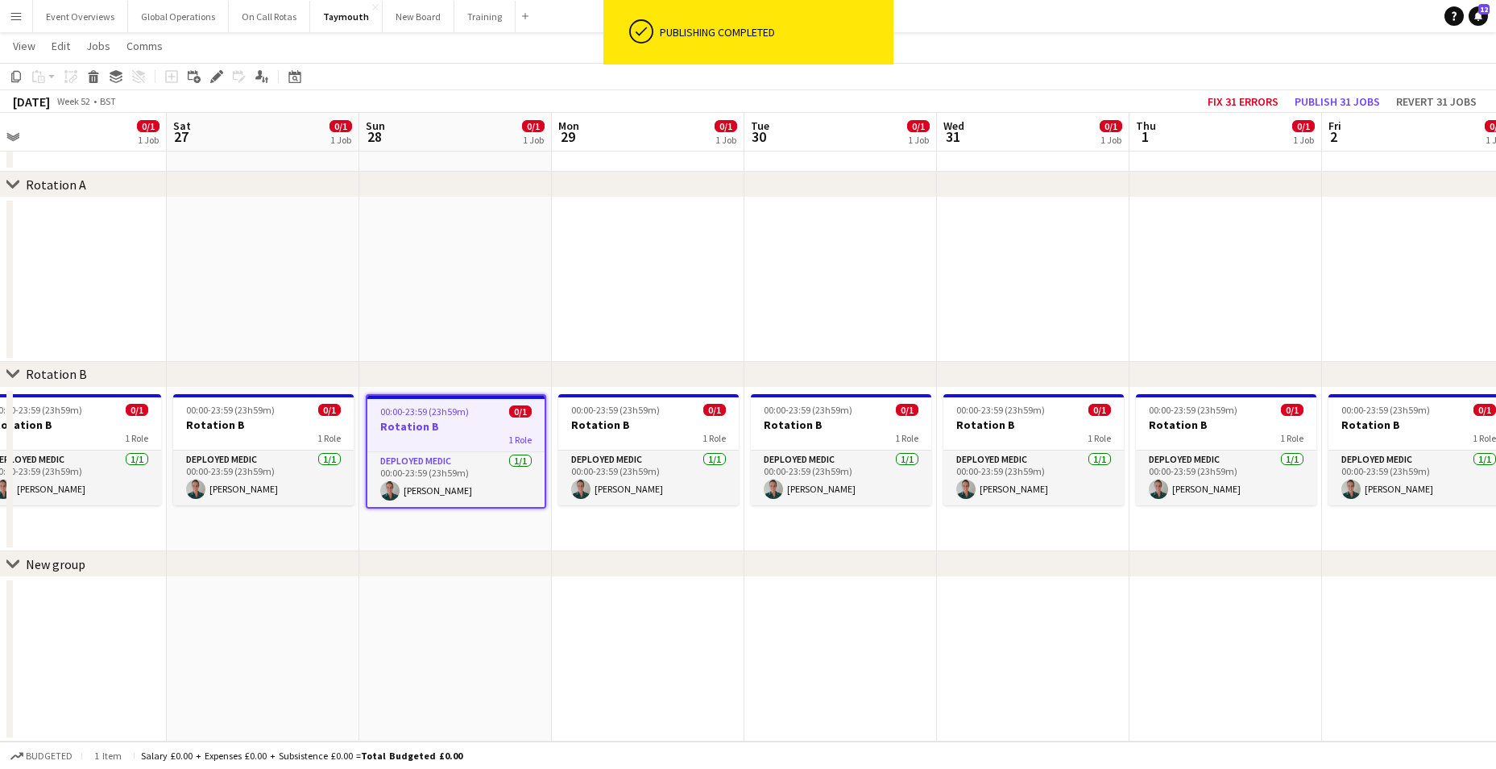
click at [524, 614] on app-date-cell at bounding box center [455, 659] width 193 height 164
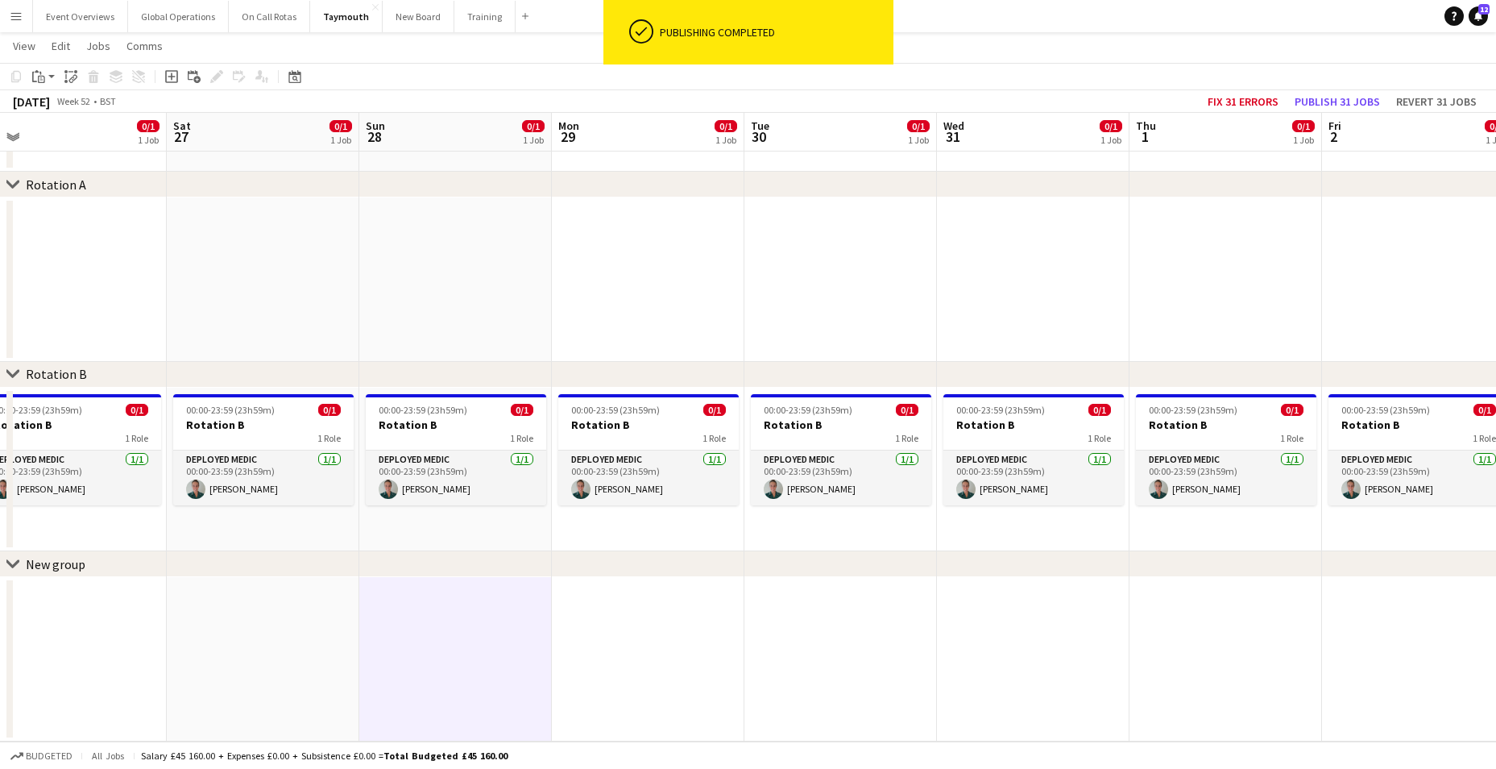
click at [15, 18] on app-icon "Menu" at bounding box center [16, 16] width 13 height 13
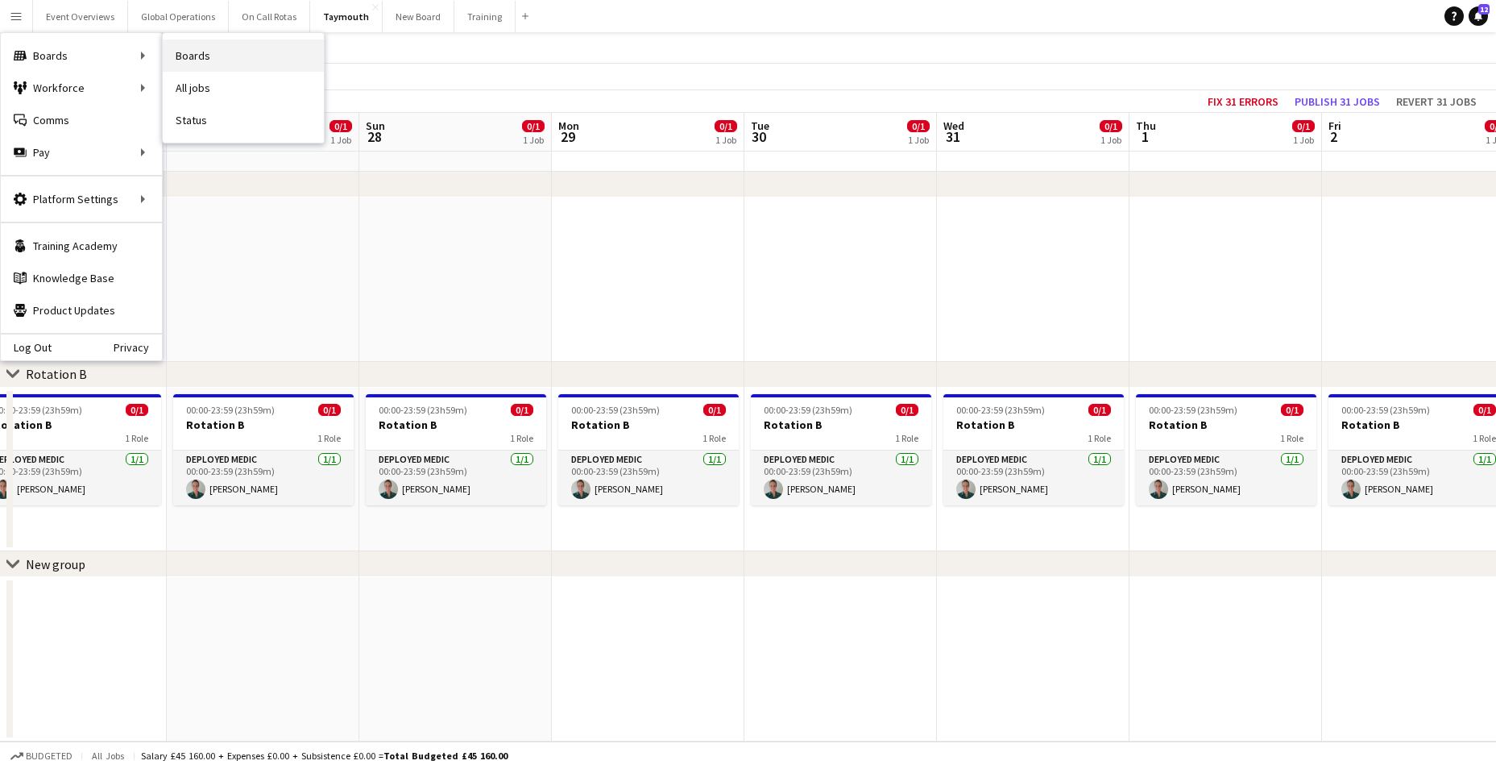
click at [193, 57] on link "Boards" at bounding box center [243, 55] width 161 height 32
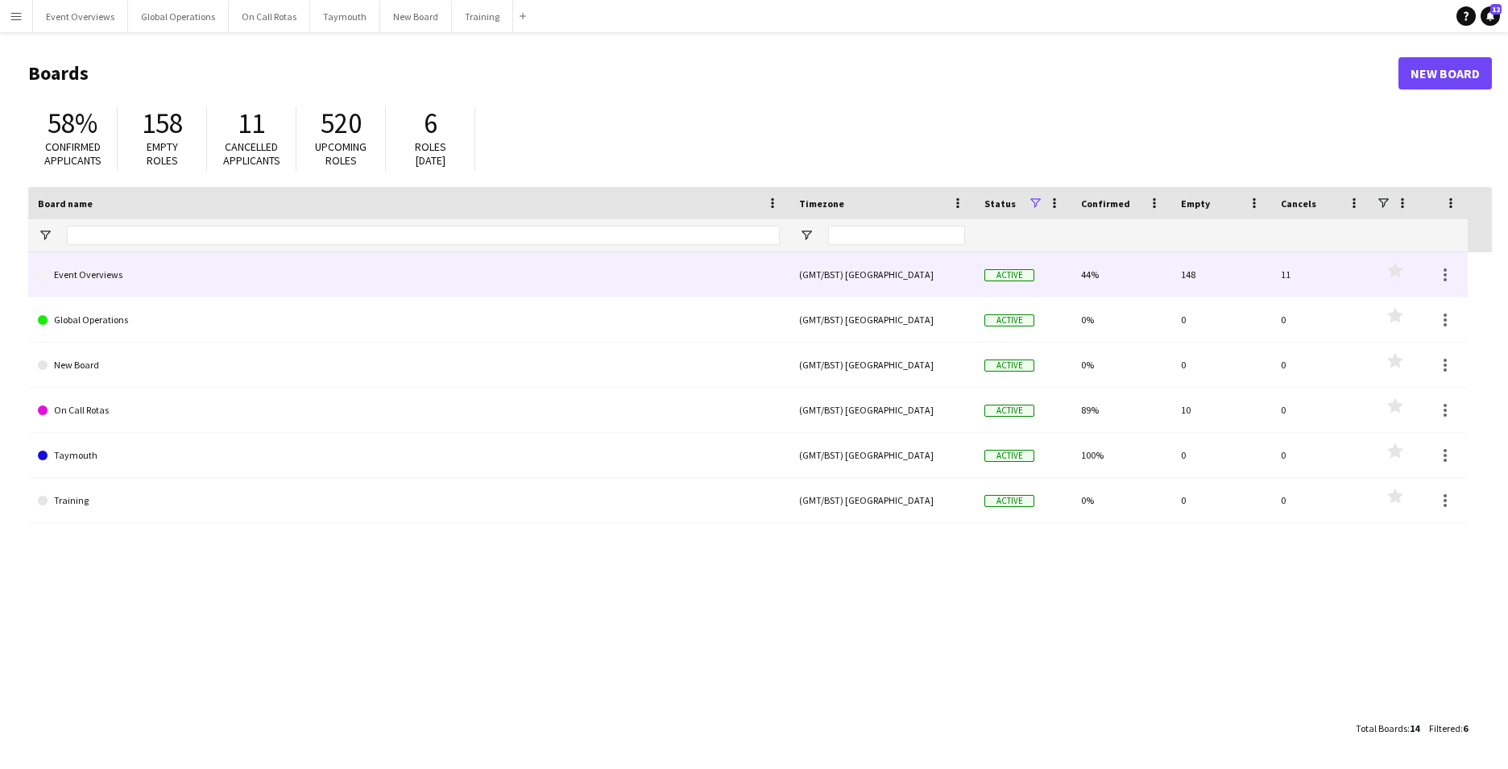
click at [81, 276] on link "Event Overviews" at bounding box center [409, 274] width 742 height 45
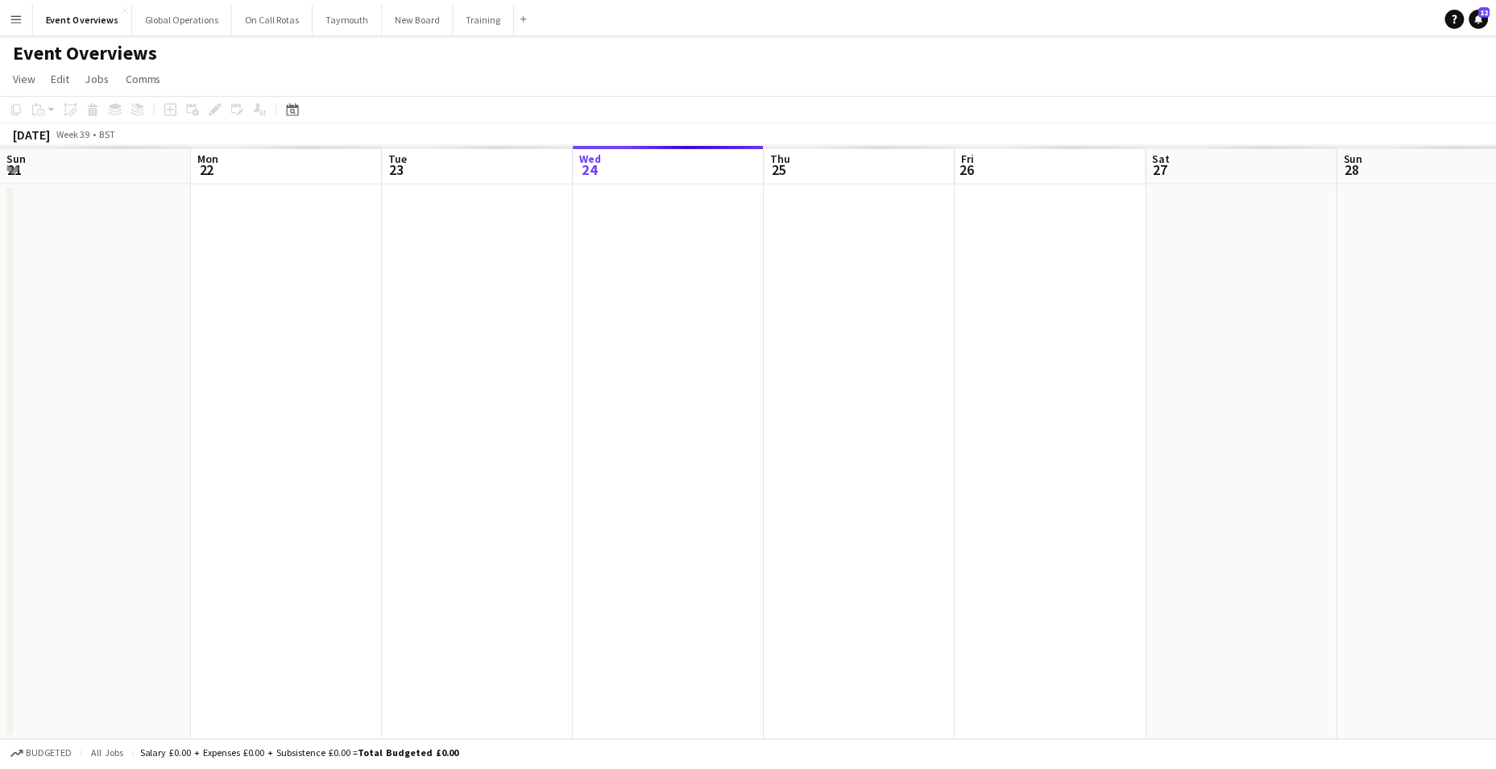
scroll to position [0, 385]
